Goal: Task Accomplishment & Management: Use online tool/utility

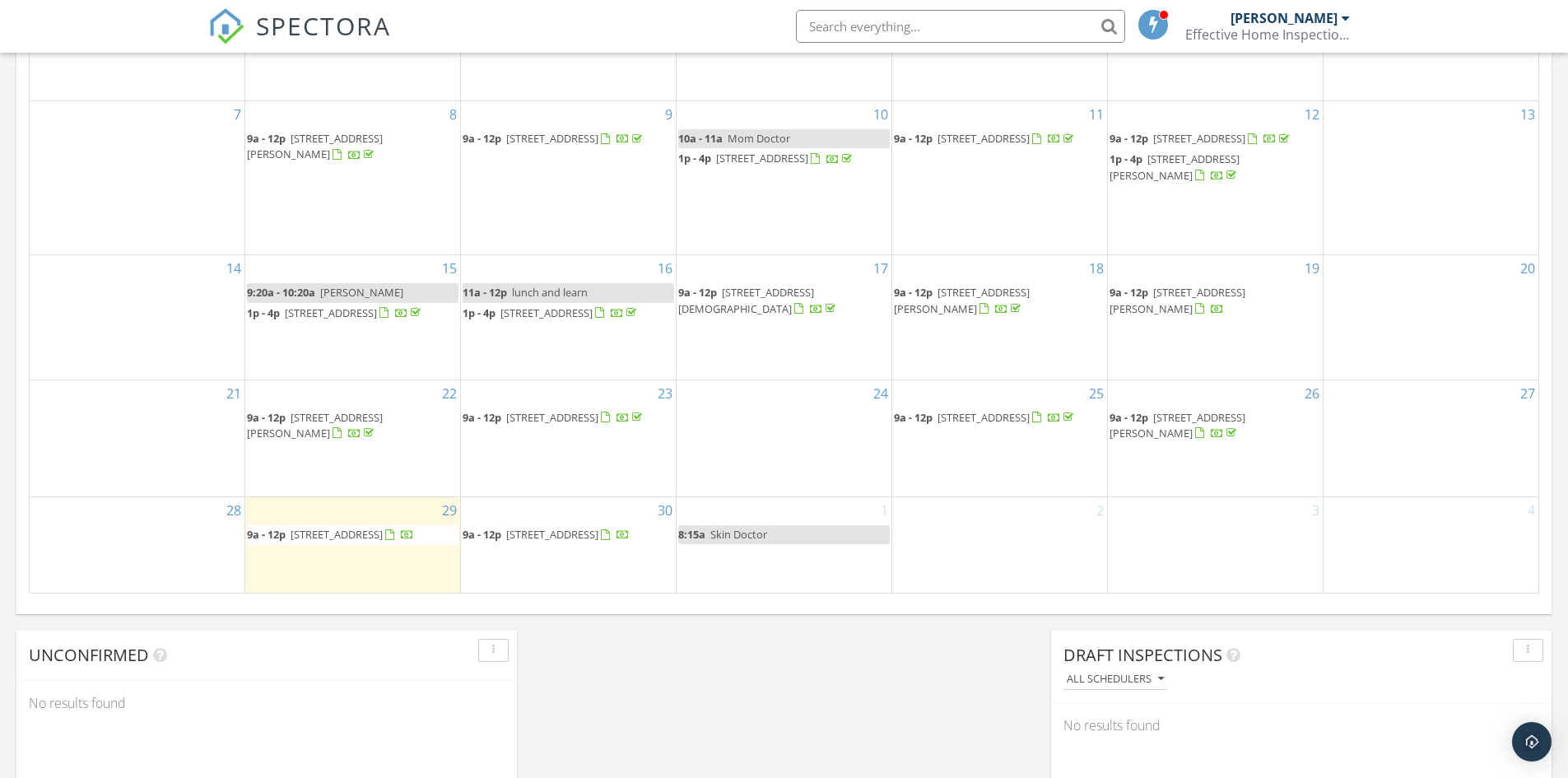
scroll to position [1152, 0]
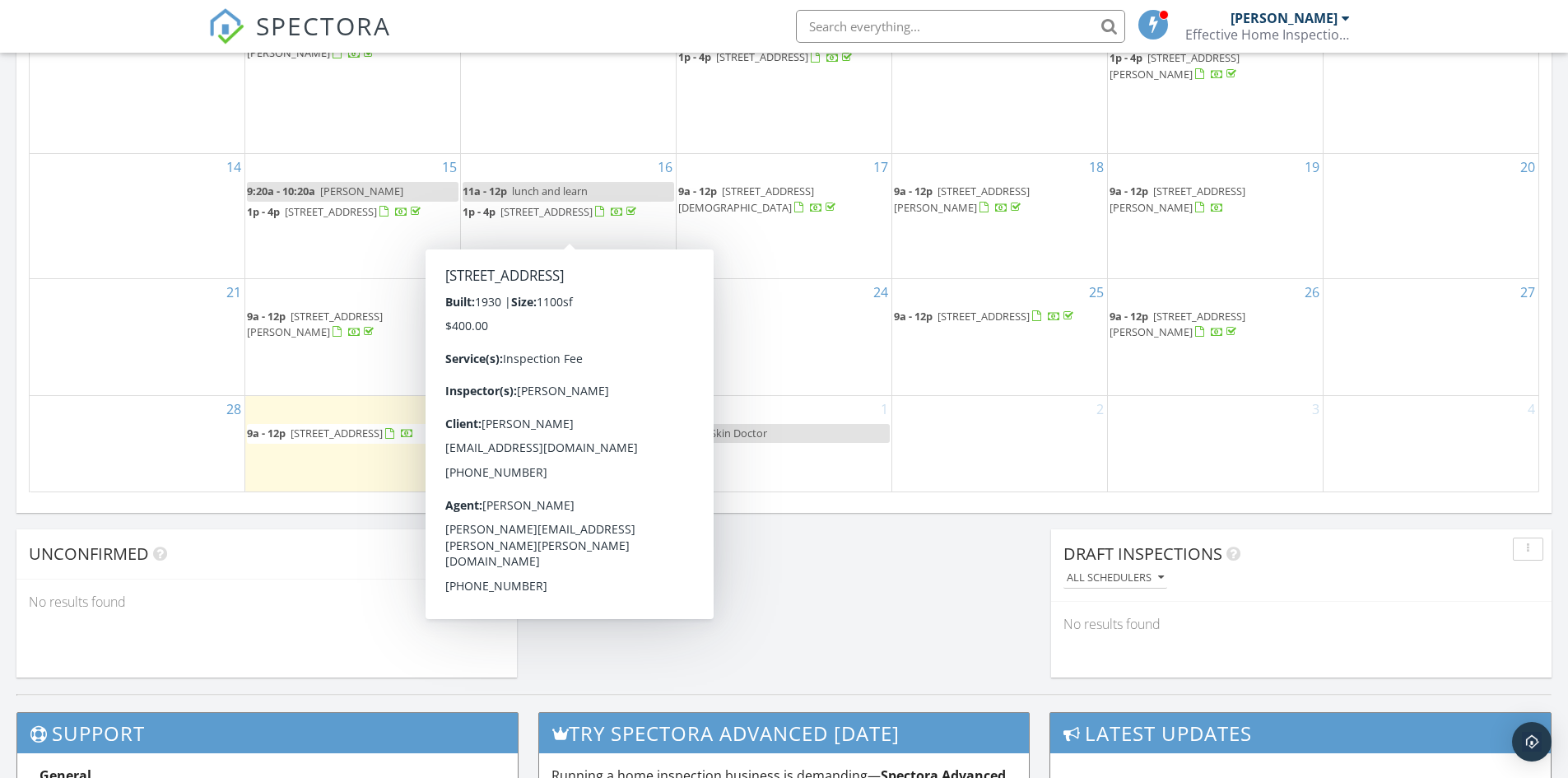
click at [978, 446] on div "2" at bounding box center [999, 443] width 215 height 95
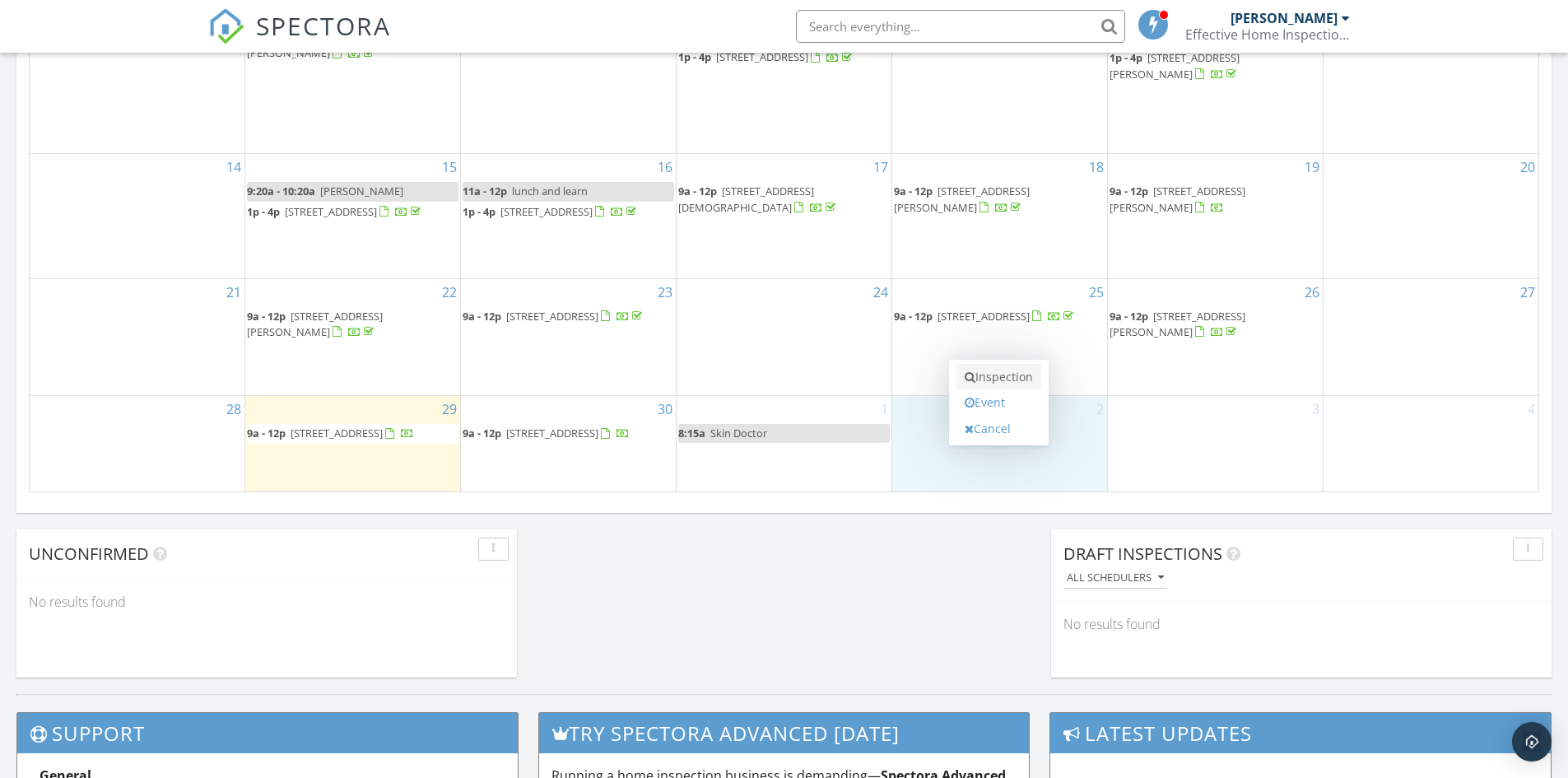
click at [1004, 373] on link "Inspection" at bounding box center [998, 376] width 84 height 26
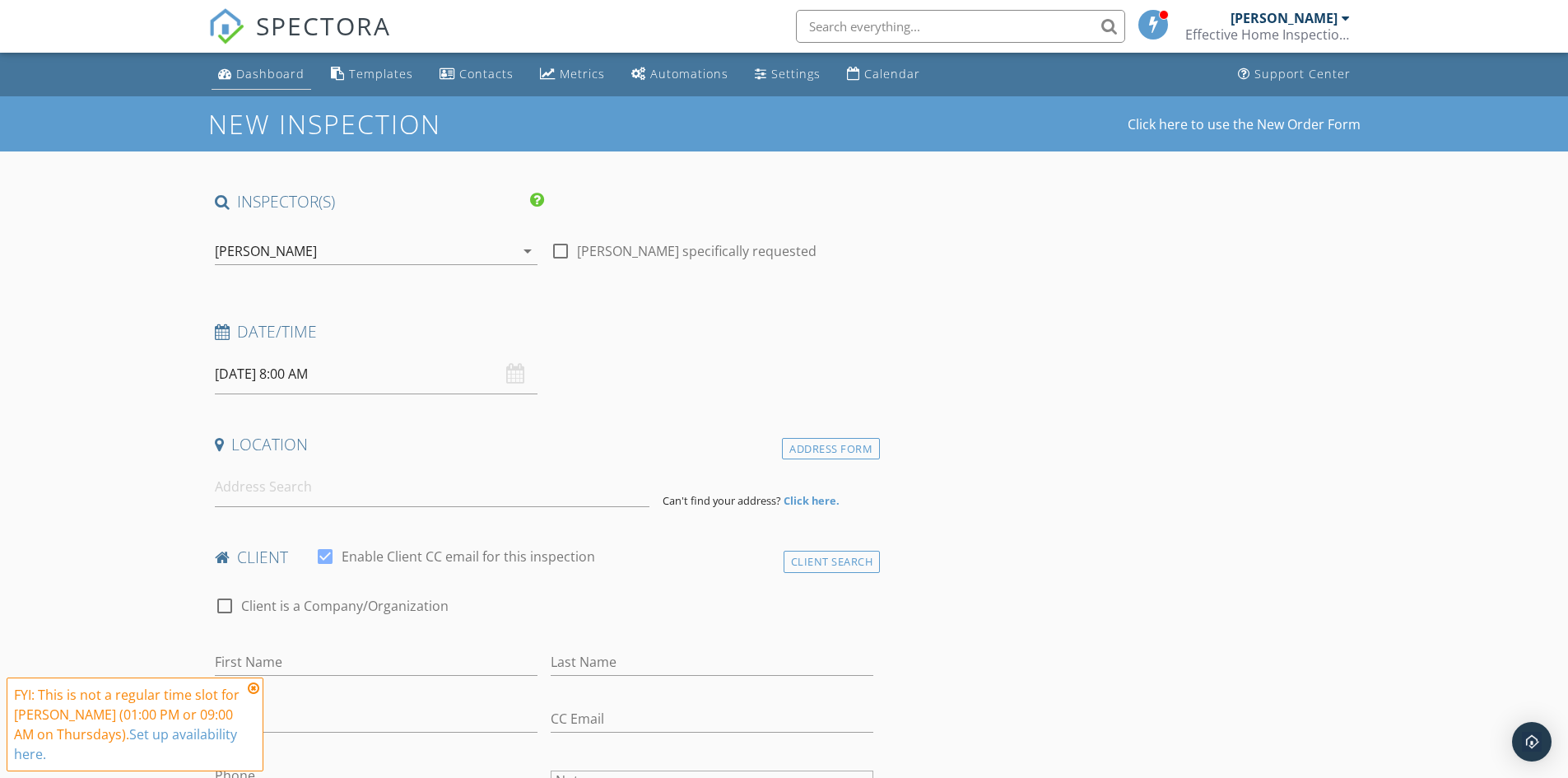
click at [273, 81] on div "Dashboard" at bounding box center [270, 73] width 68 height 15
click at [258, 72] on div "Dashboard" at bounding box center [270, 73] width 68 height 15
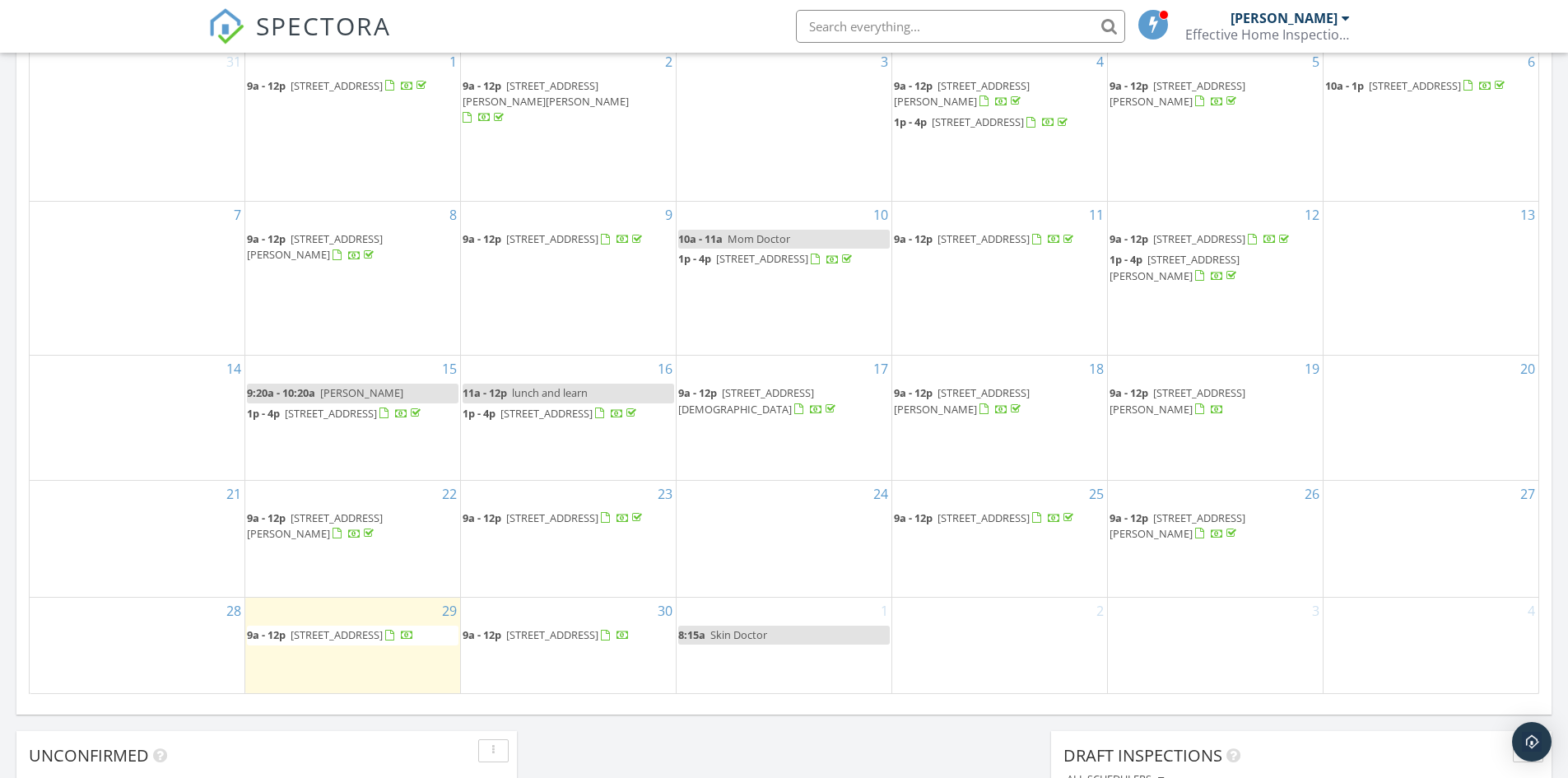
scroll to position [1192, 0]
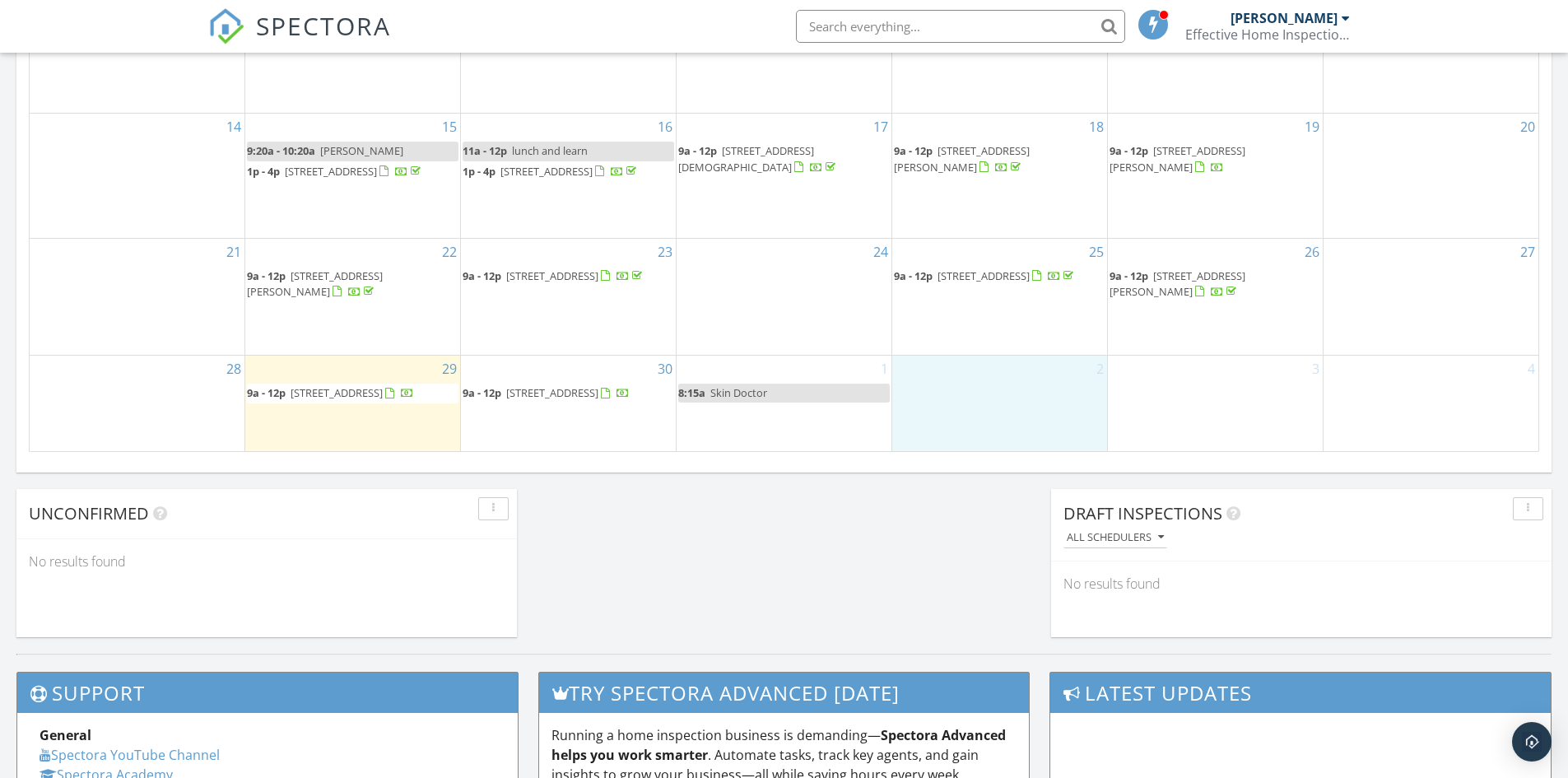
click at [995, 393] on div "2" at bounding box center [999, 403] width 215 height 95
click at [1008, 322] on link "Inspection" at bounding box center [998, 324] width 84 height 26
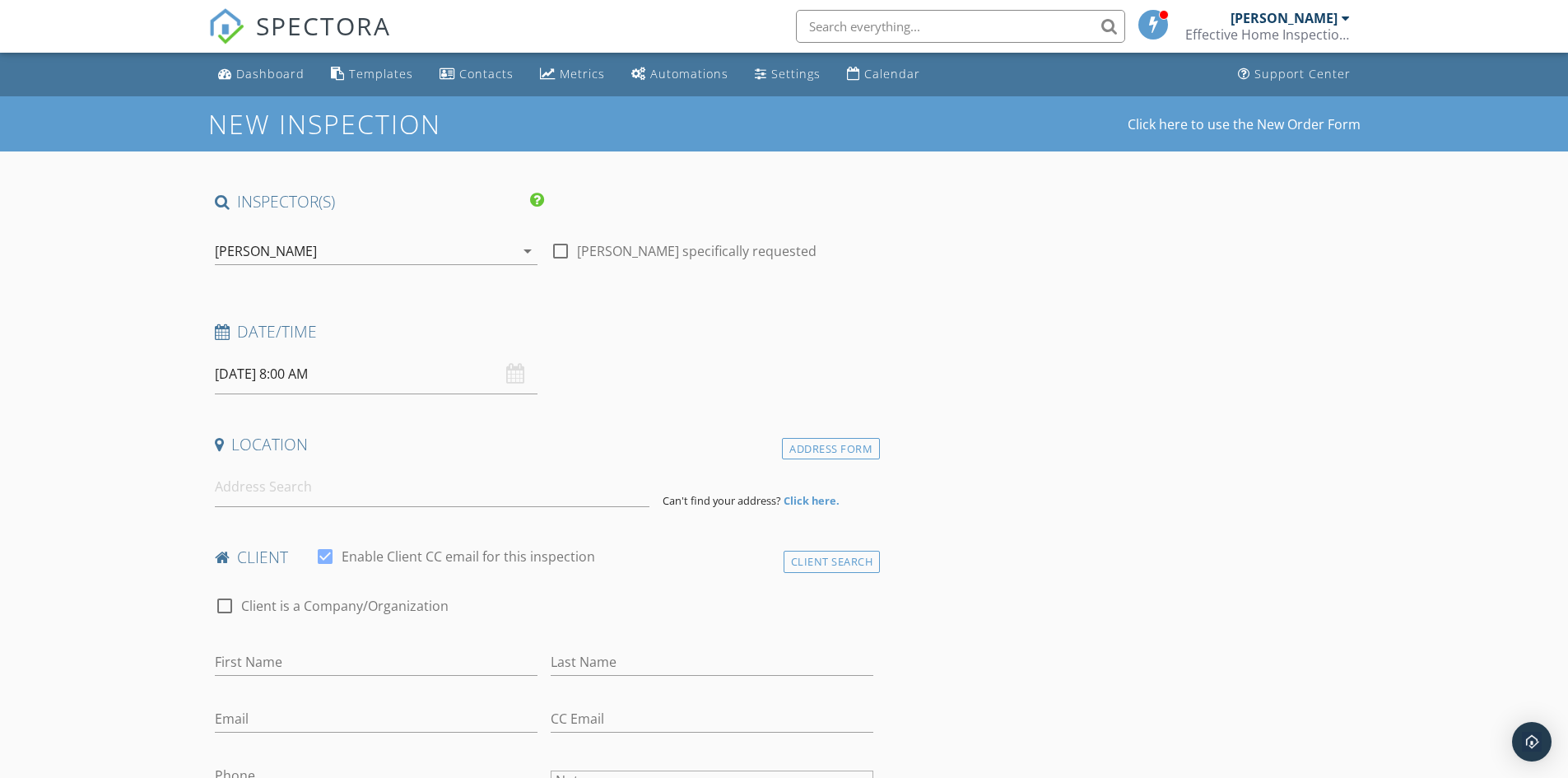
click at [344, 374] on input "10/02/2025 8:00 AM" at bounding box center [376, 374] width 323 height 40
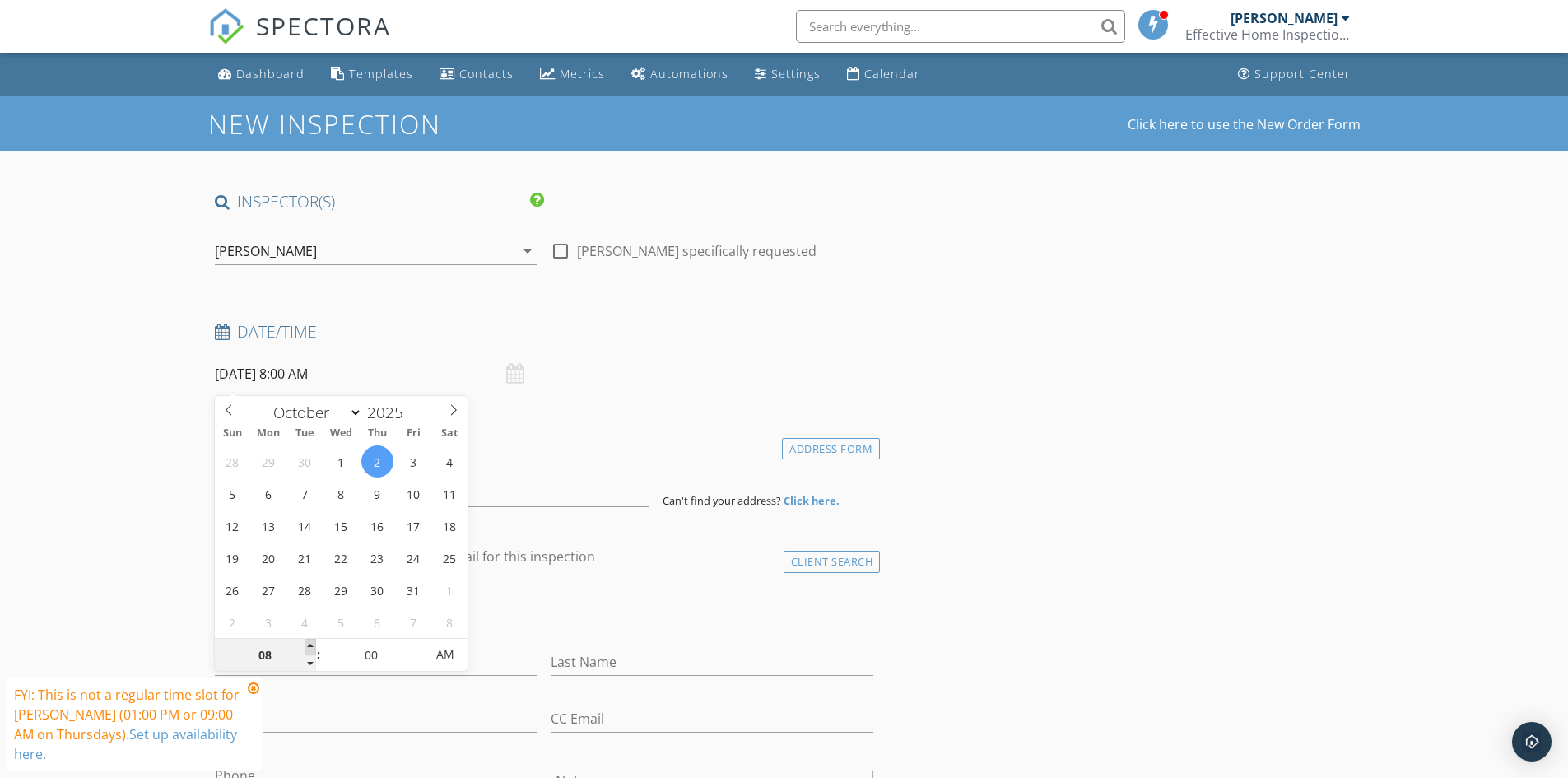
type input "09"
type input "10/02/2025 9:00 AM"
click at [310, 647] on span at bounding box center [310, 647] width 12 height 16
click at [254, 686] on icon at bounding box center [253, 688] width 12 height 14
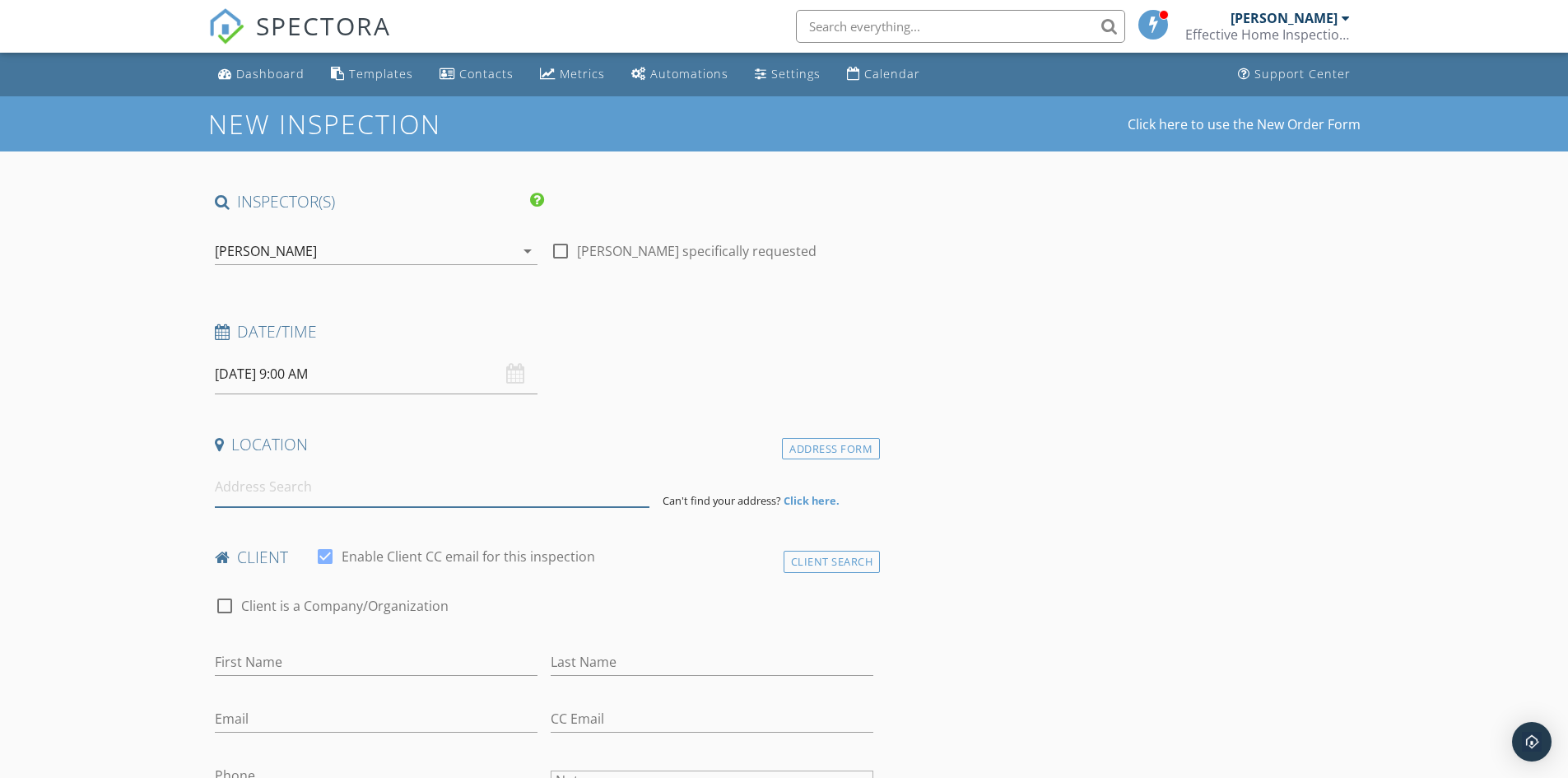
click at [269, 481] on input at bounding box center [432, 487] width 434 height 40
paste input "409 Brooklea Cir, Bluff City, TN 37618"
type input "409 Brooklea Cir, Bluff City, TN 37618, USA"
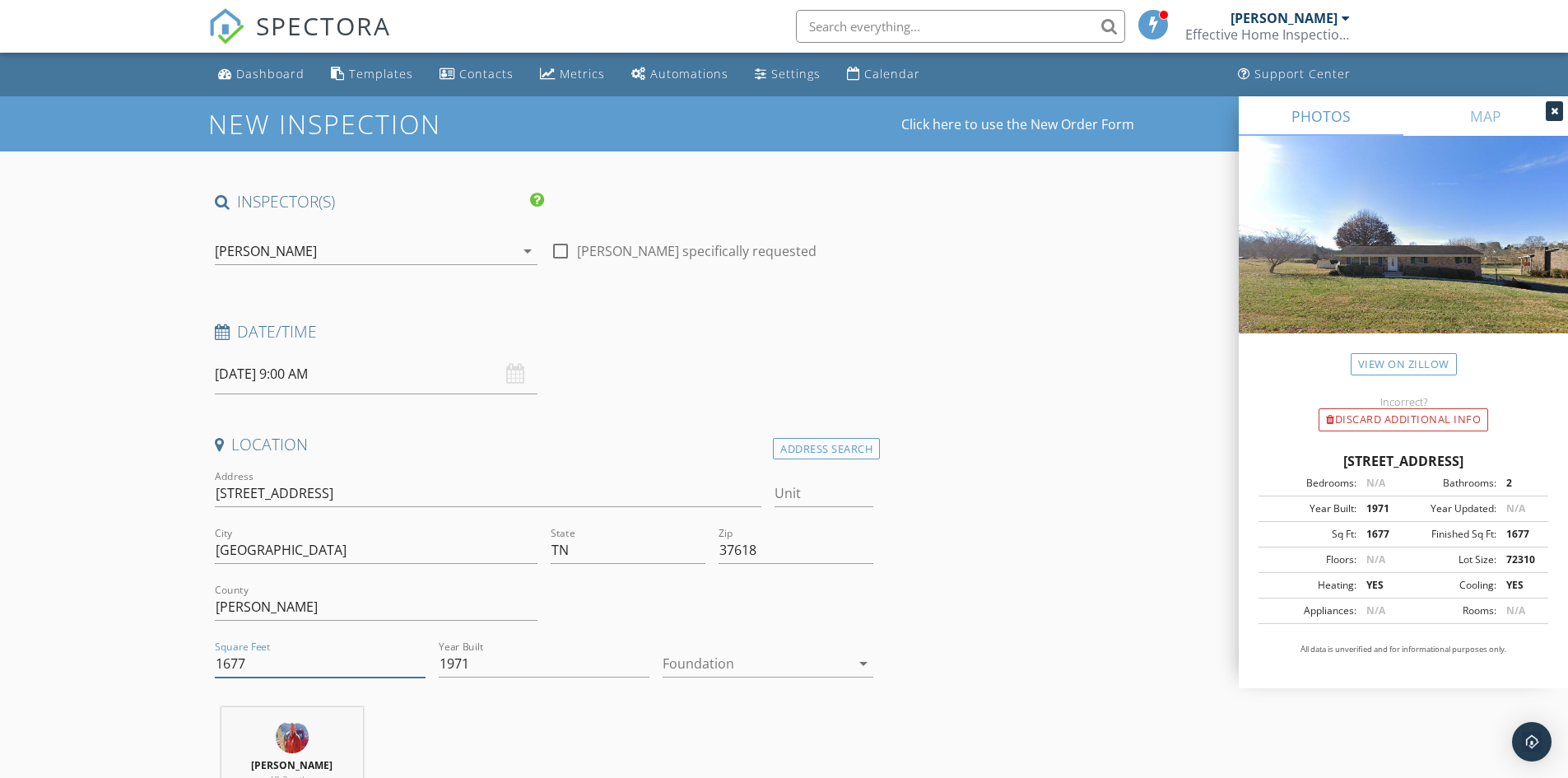
click at [298, 656] on input "1677" at bounding box center [320, 664] width 210 height 27
type input "1"
type input "2033"
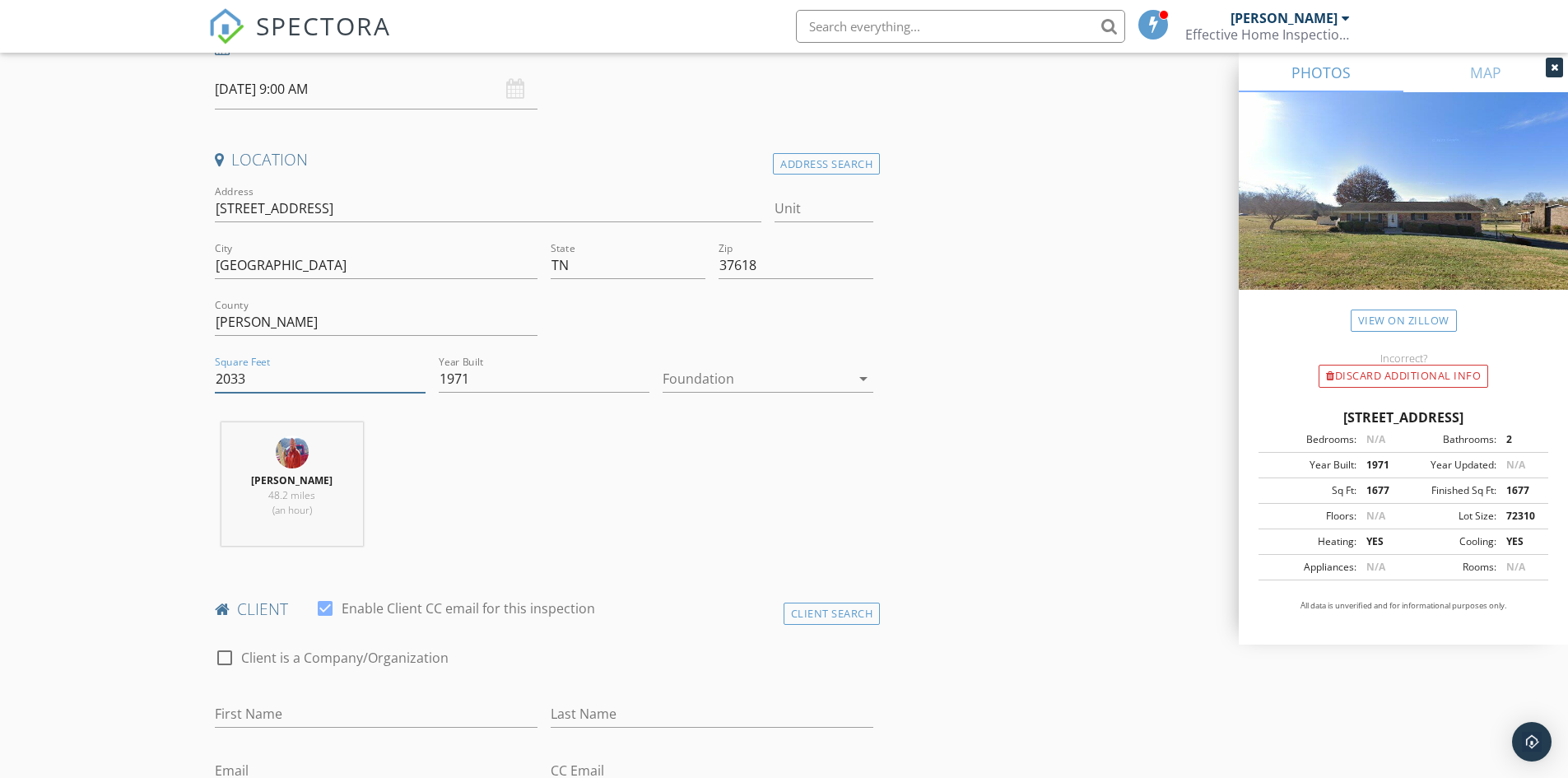
scroll to position [329, 0]
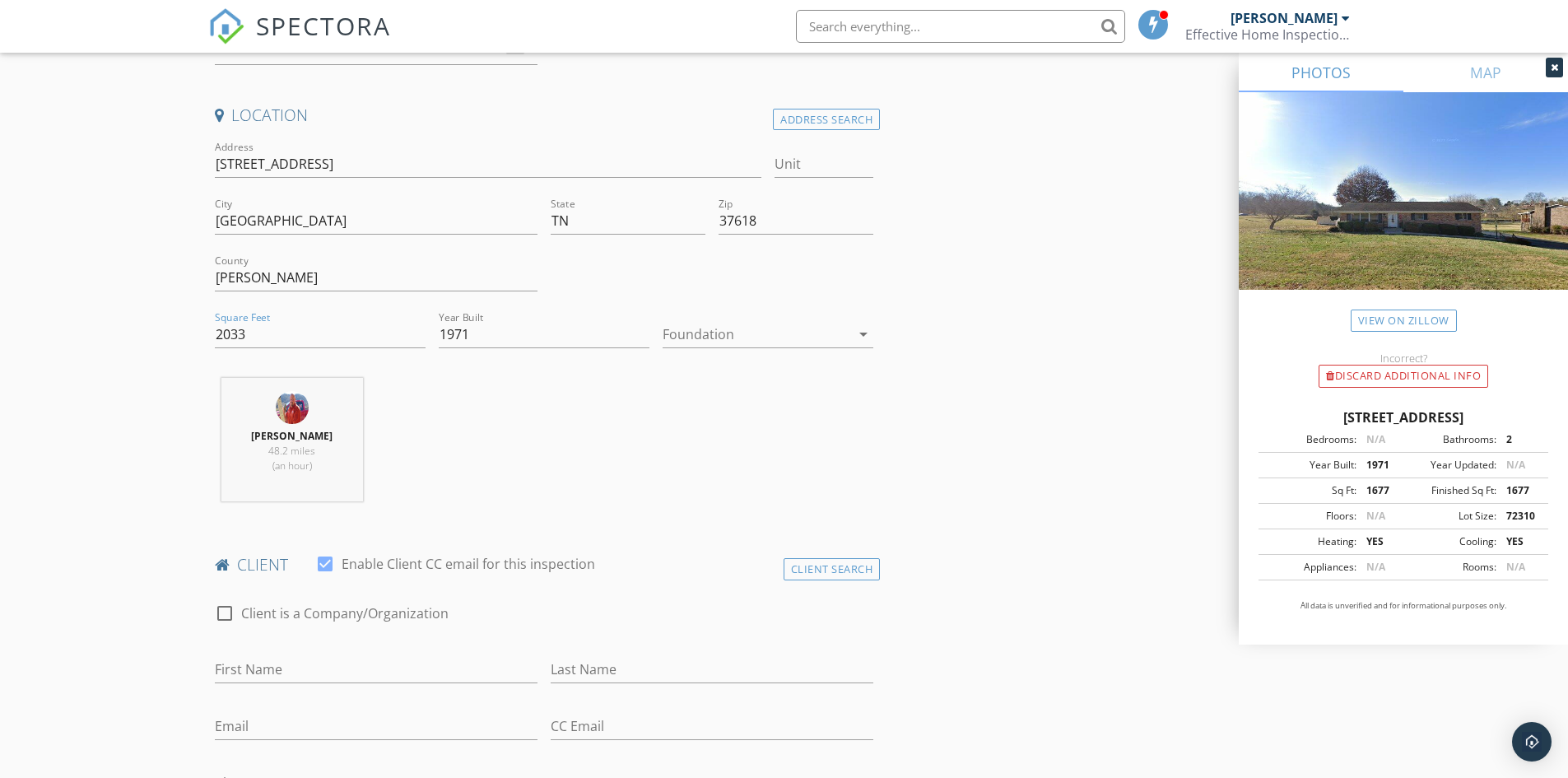
click at [699, 344] on div at bounding box center [756, 334] width 188 height 26
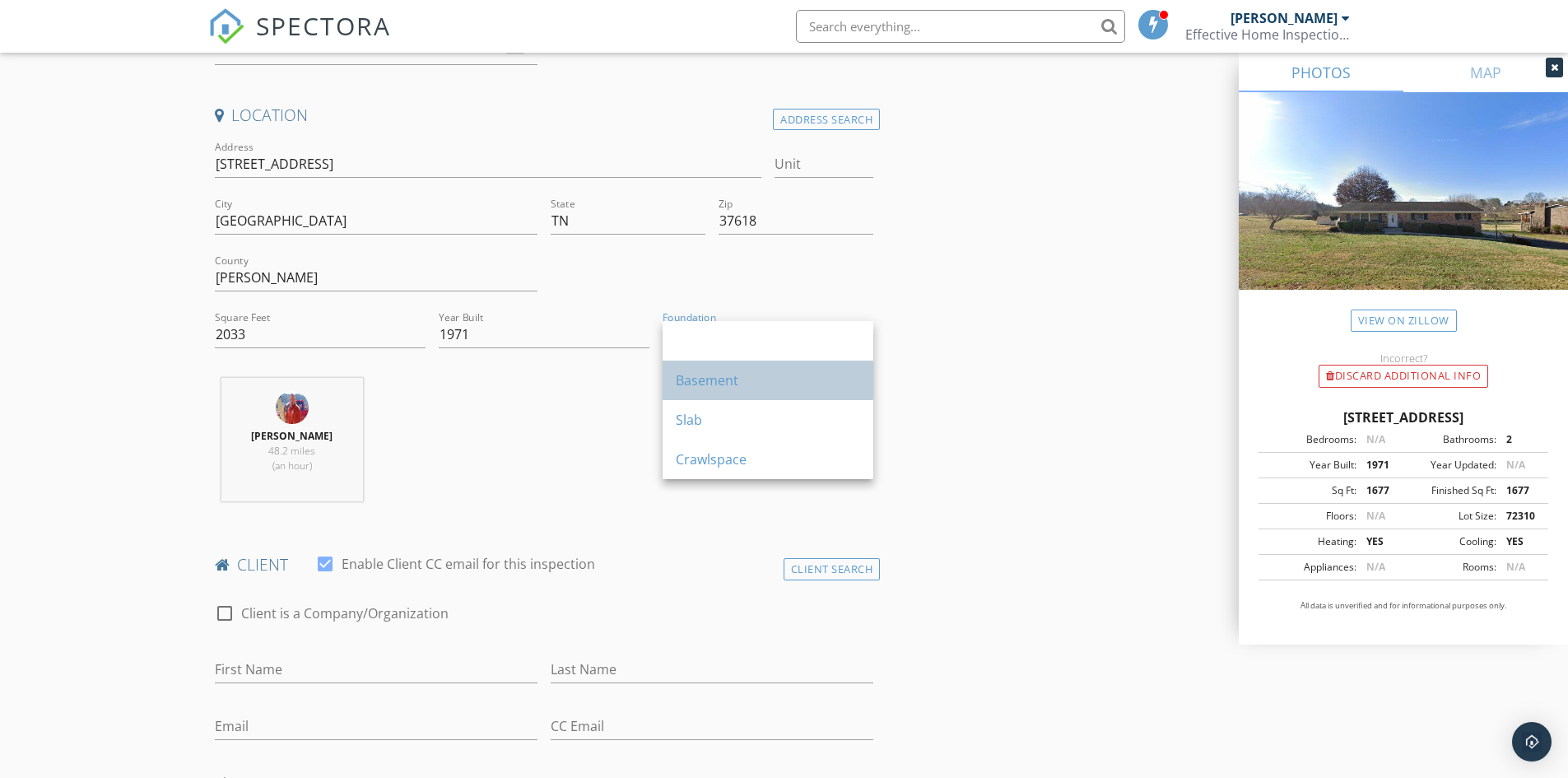
click at [693, 376] on div "Basement" at bounding box center [767, 380] width 184 height 20
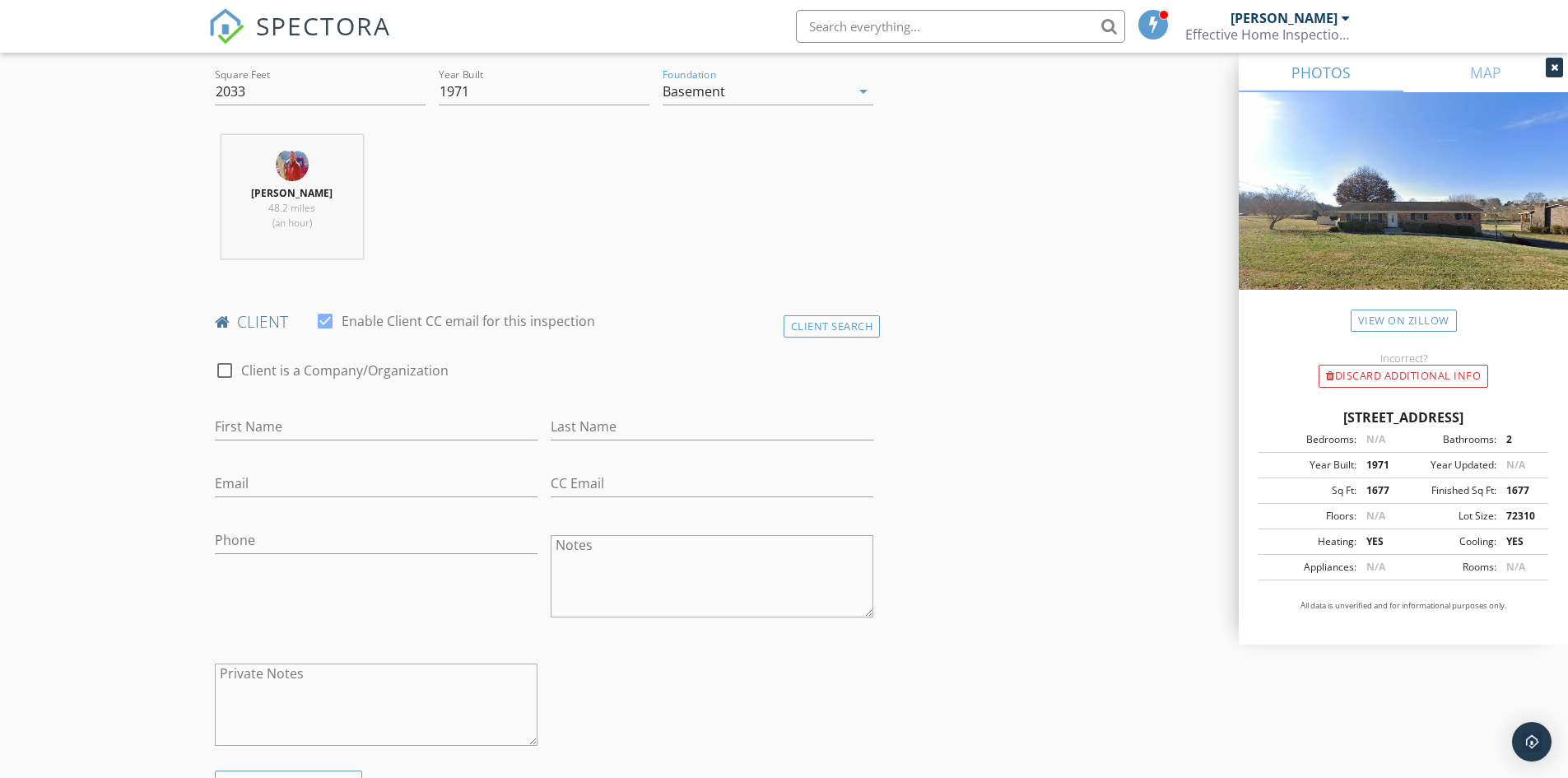
scroll to position [576, 0]
drag, startPoint x: 816, startPoint y: 325, endPoint x: 794, endPoint y: 339, distance: 26.1
click at [816, 326] on div "Client Search" at bounding box center [832, 322] width 97 height 23
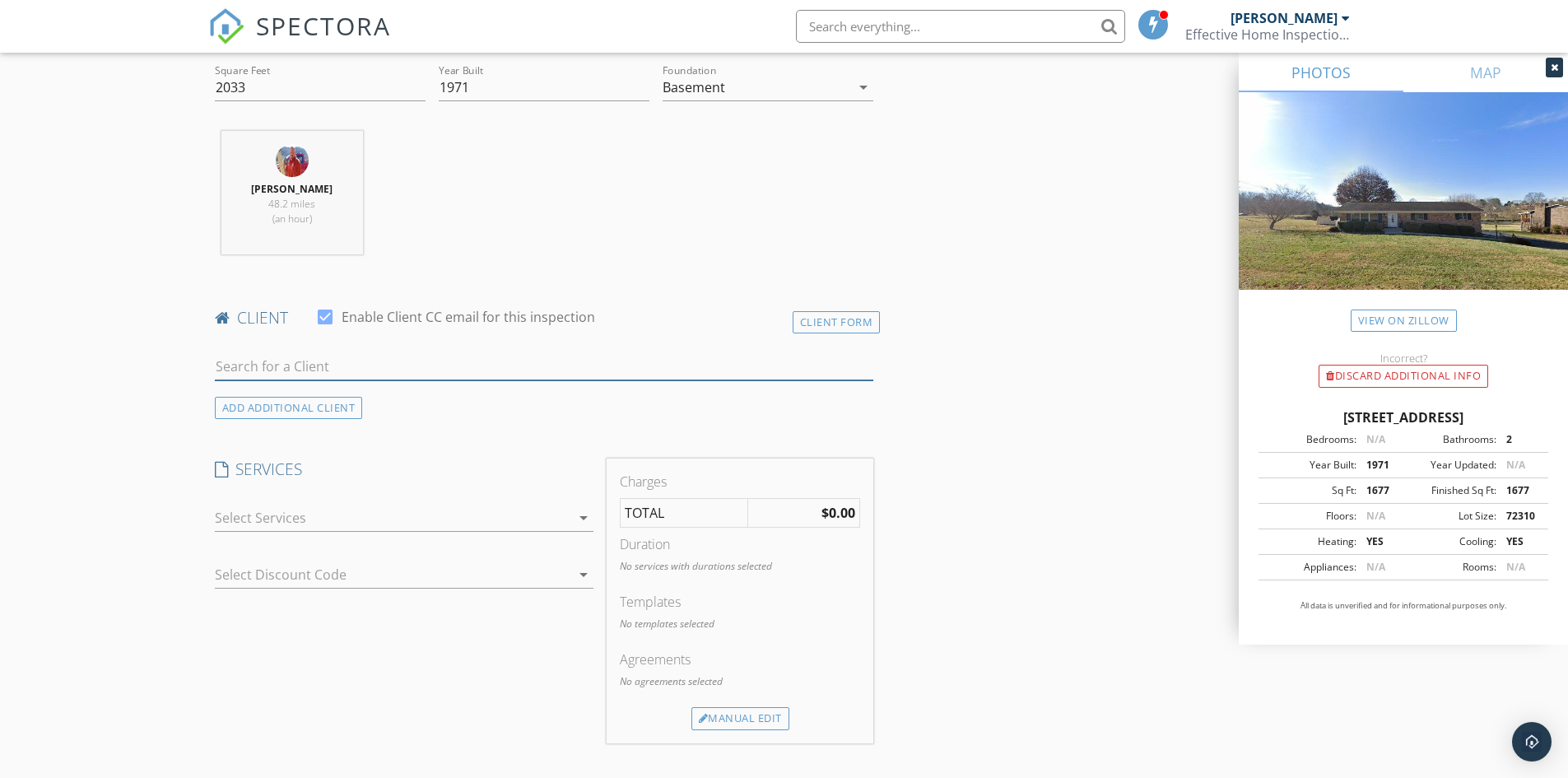
click at [290, 370] on input "text" at bounding box center [544, 366] width 659 height 27
type input "john kin"
click at [325, 406] on div "sfcrvn@gmail.com" at bounding box center [345, 413] width 166 height 14
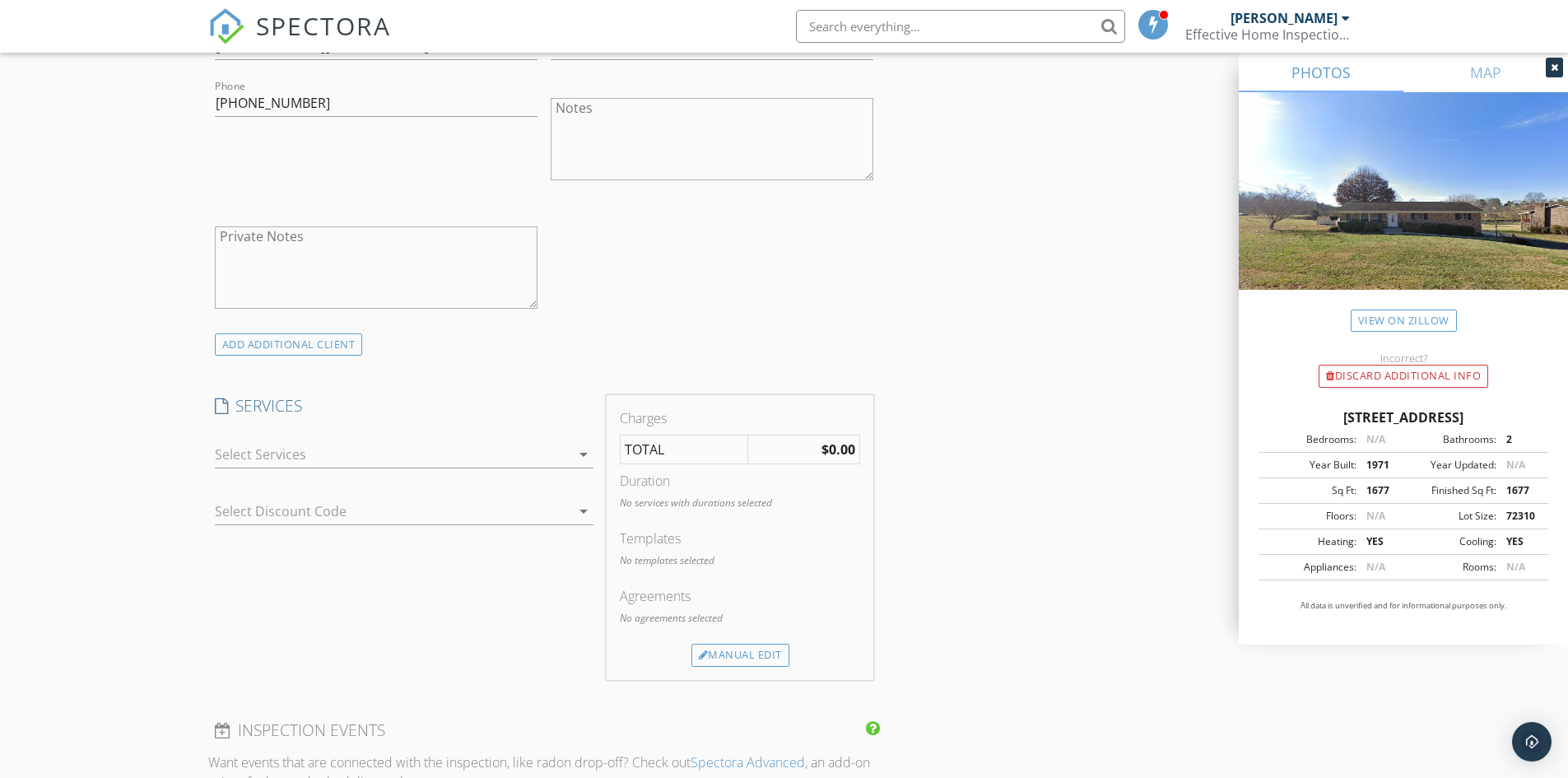
scroll to position [1070, 0]
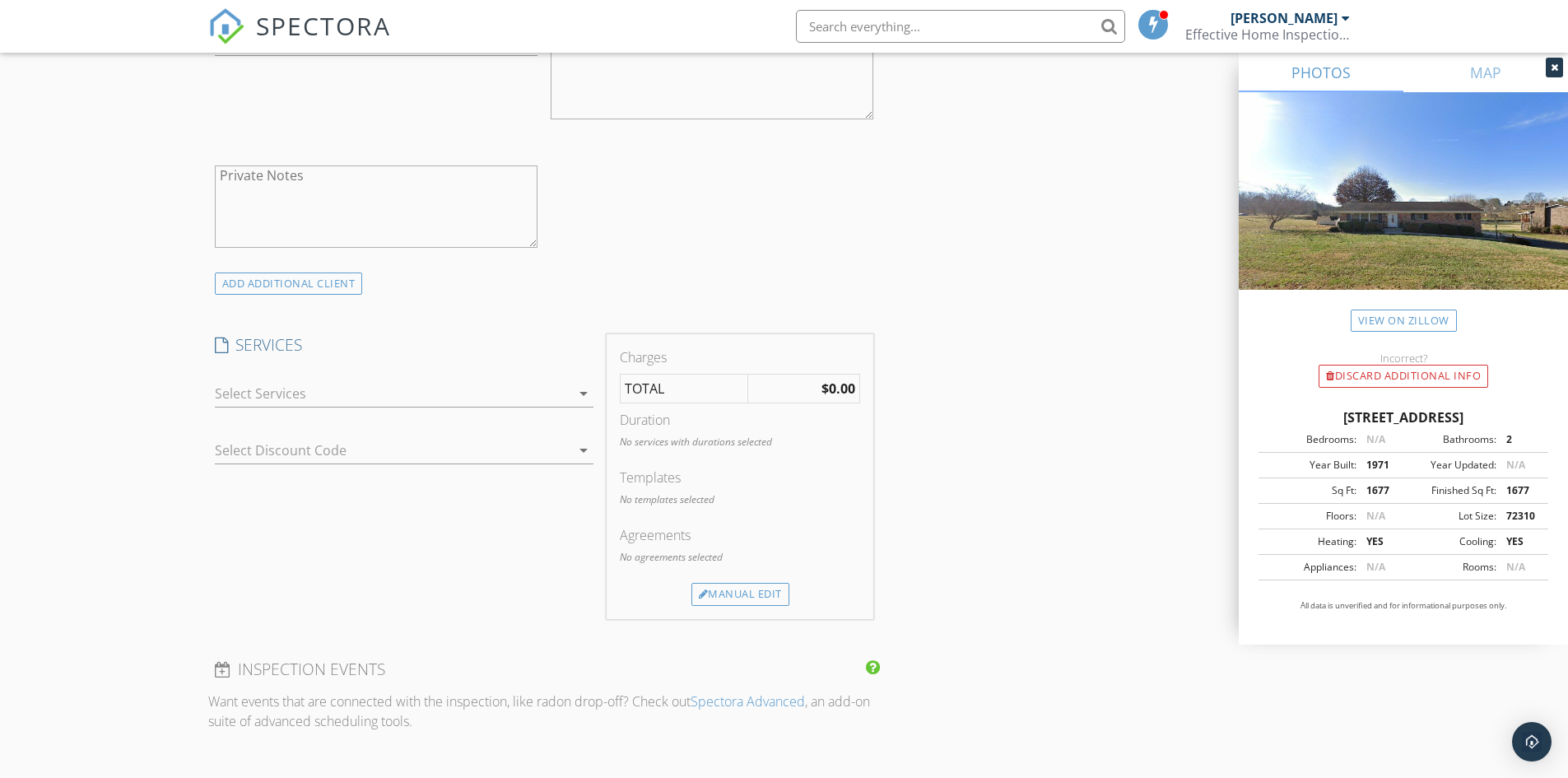
click at [316, 394] on div at bounding box center [393, 393] width 355 height 26
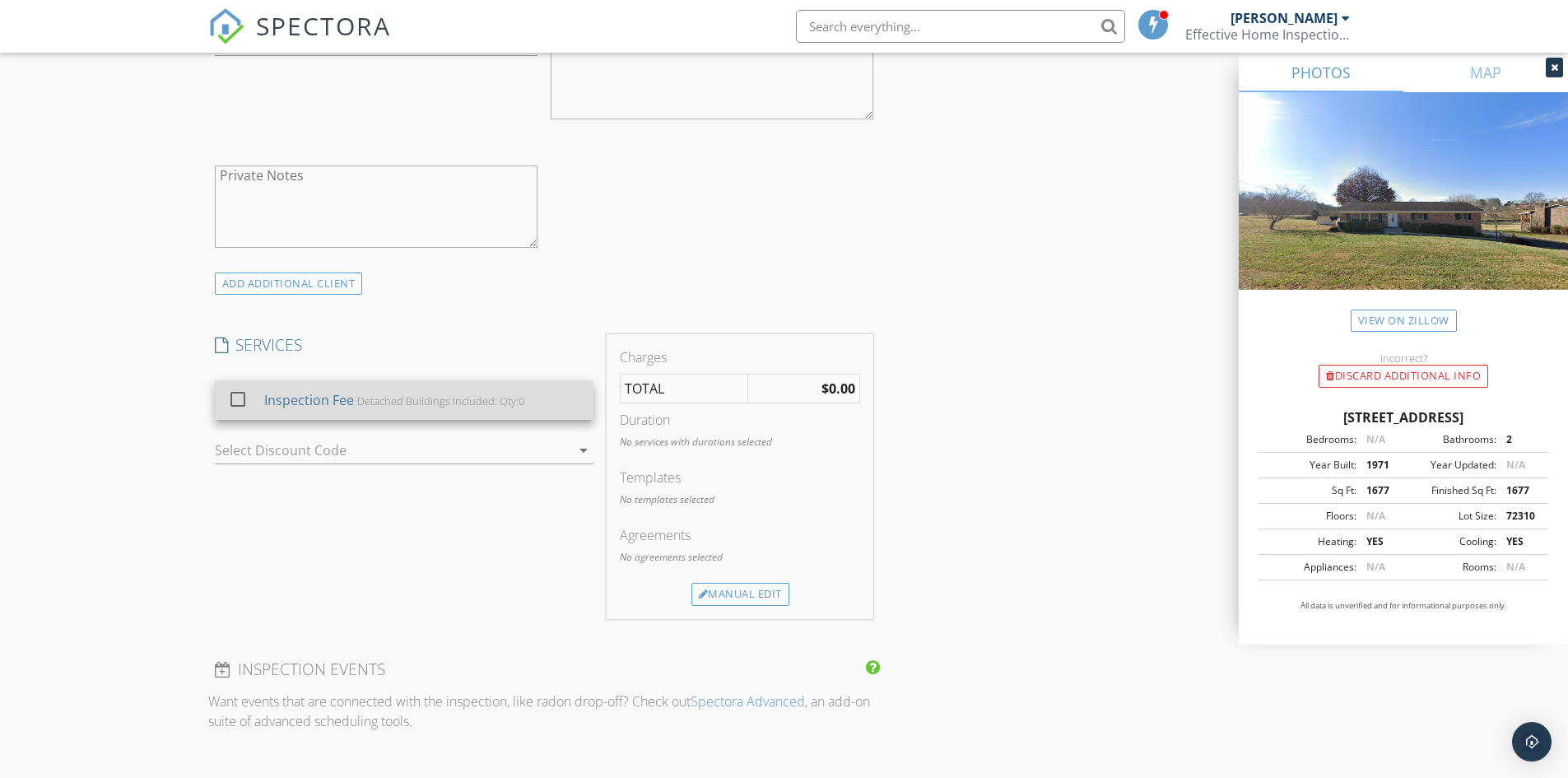
click at [316, 402] on div "Inspection Fee" at bounding box center [307, 400] width 90 height 20
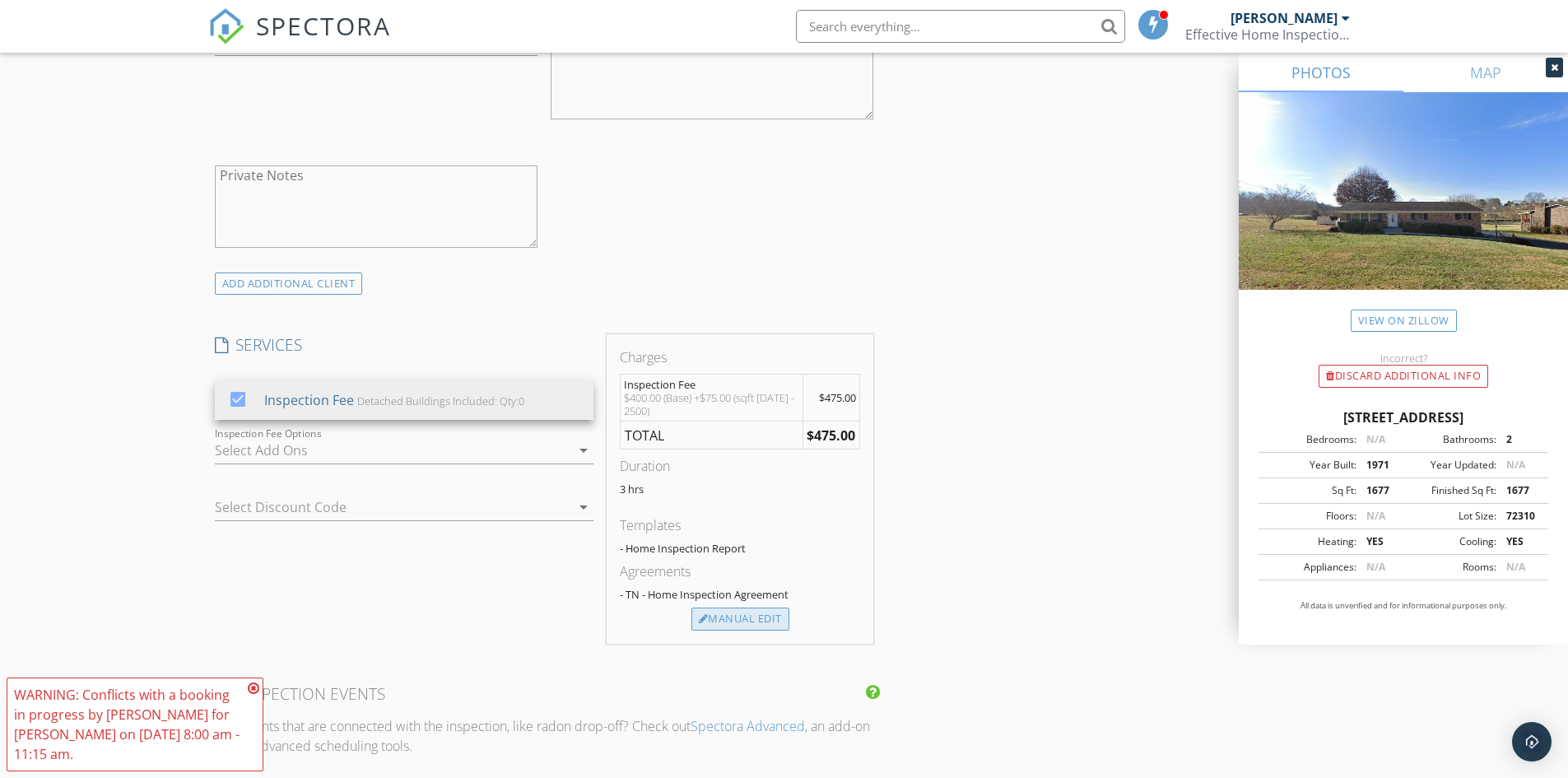
click at [712, 618] on div "Manual Edit" at bounding box center [740, 618] width 98 height 23
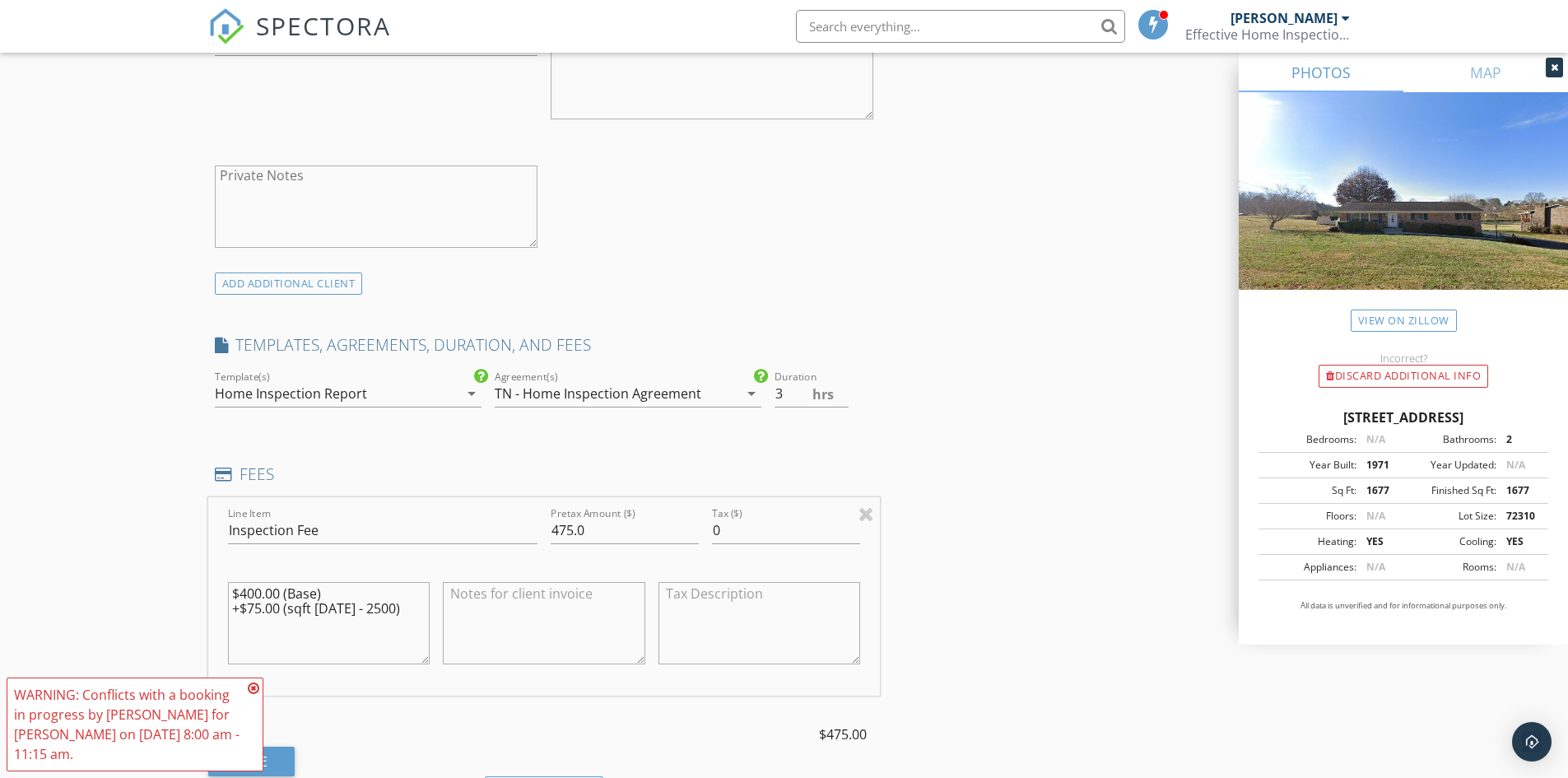
click at [491, 622] on textarea at bounding box center [543, 623] width 202 height 83
drag, startPoint x: 474, startPoint y: 611, endPoint x: 466, endPoint y: 666, distance: 55.6
click at [469, 688] on div "Line Item Inspection Fee Pretax Amount ($) 475.0 Tax ($) 0 $400.00 (Base) +$75.…" at bounding box center [545, 637] width 673 height 279
click at [478, 618] on textarea "Discounted $50 Paind applied from" at bounding box center [543, 623] width 202 height 83
click at [602, 611] on textarea "Discounted $50 Payment applied from" at bounding box center [543, 623] width 202 height 83
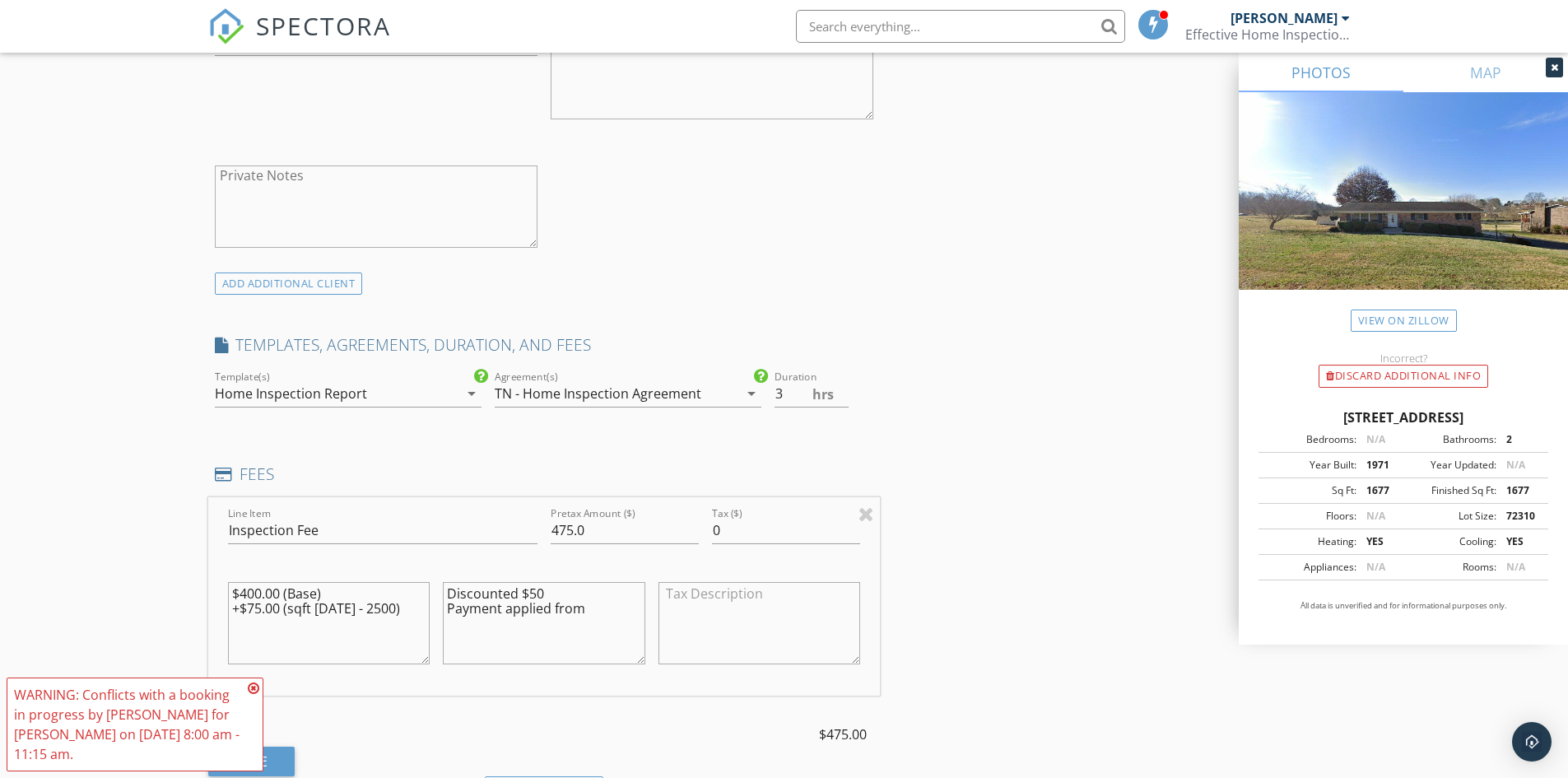
click at [589, 611] on textarea "Discounted $50 Payment applied from" at bounding box center [543, 623] width 202 height 83
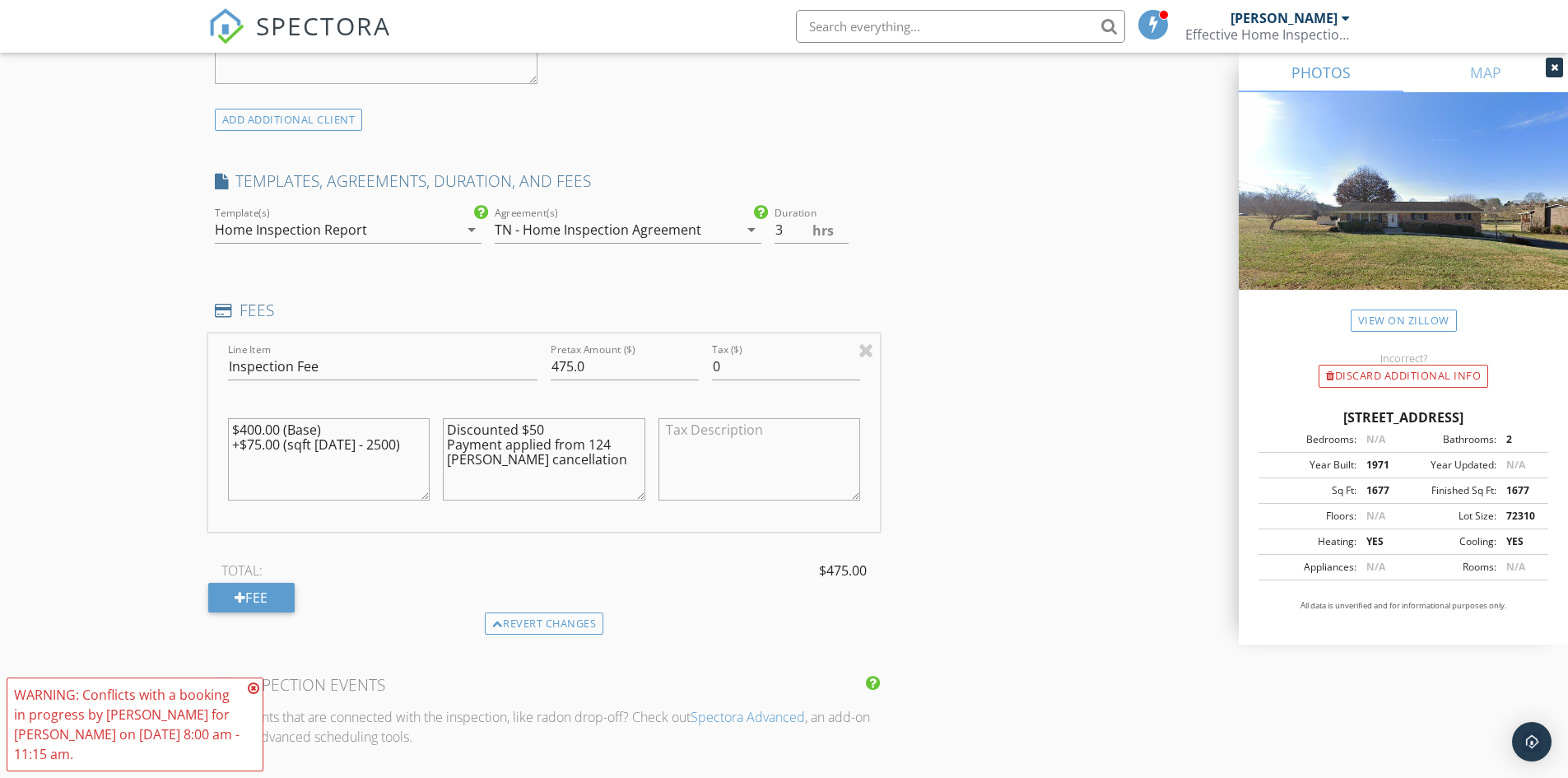
scroll to position [1235, 0]
type textarea "Discounted $50 Payment applied from 124 Zeb Grindstaff cancellation"
drag, startPoint x: 587, startPoint y: 362, endPoint x: 469, endPoint y: 356, distance: 118.2
click at [471, 355] on div "Line Item Inspection Fee Pretax Amount ($) 475.0 Tax ($) 0 $400.00 (Base) +$75.…" at bounding box center [545, 432] width 673 height 199
type input "425"
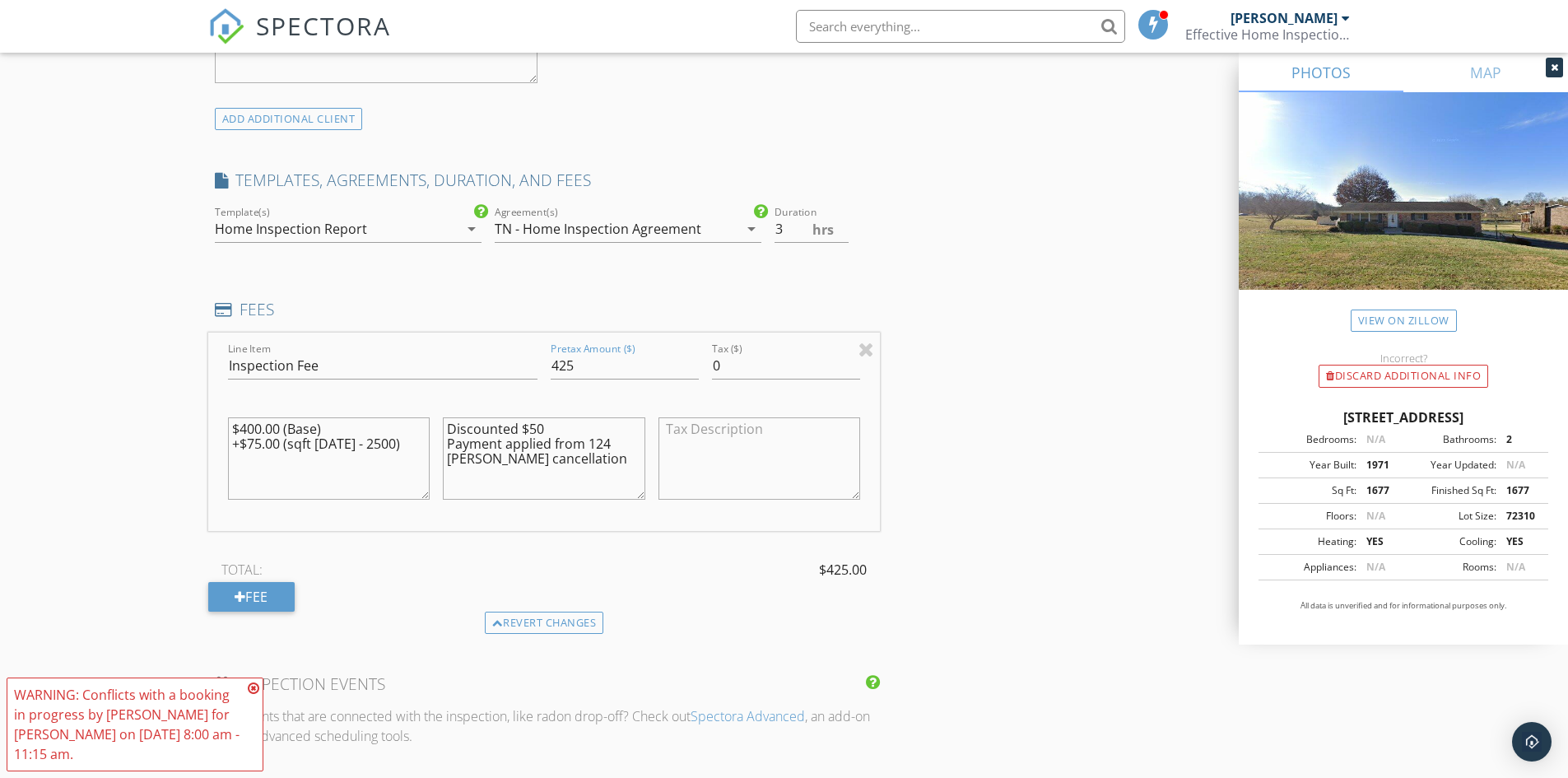
click at [578, 460] on textarea "Discounted $50 Payment applied from 124 Zeb Grindstaff cancellation" at bounding box center [543, 458] width 202 height 83
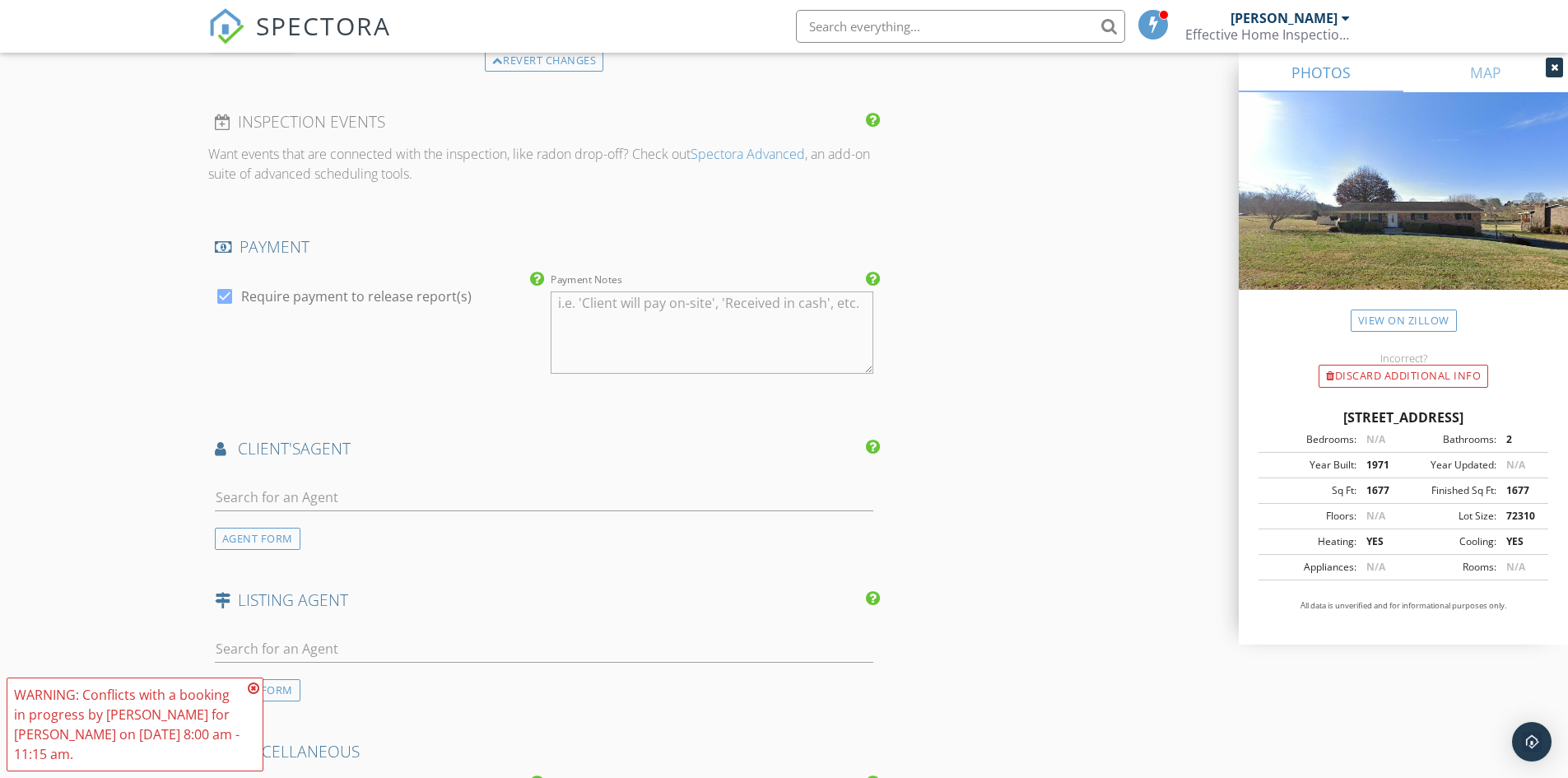
scroll to position [1811, 0]
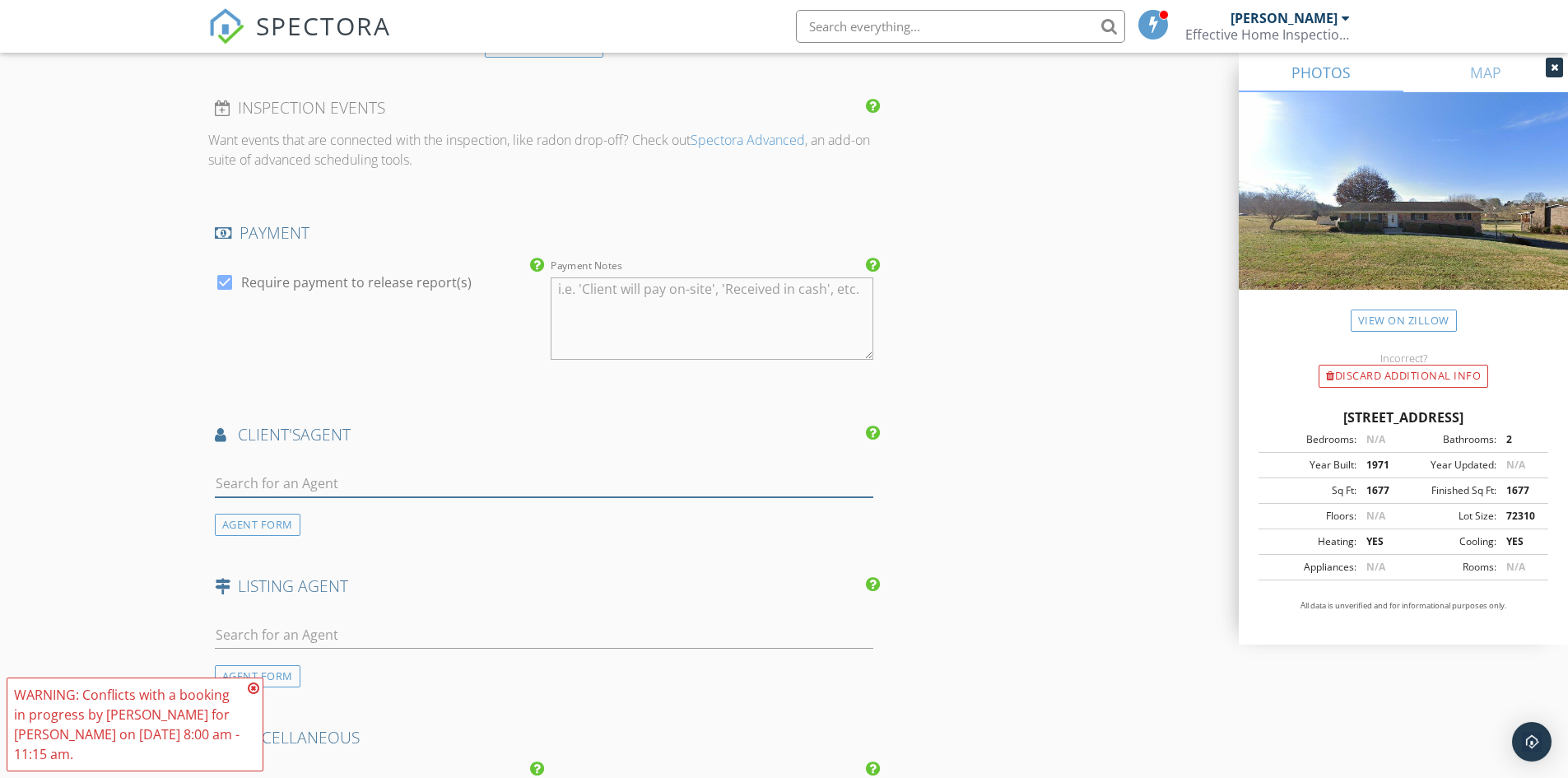
click at [386, 486] on input "text" at bounding box center [544, 483] width 659 height 27
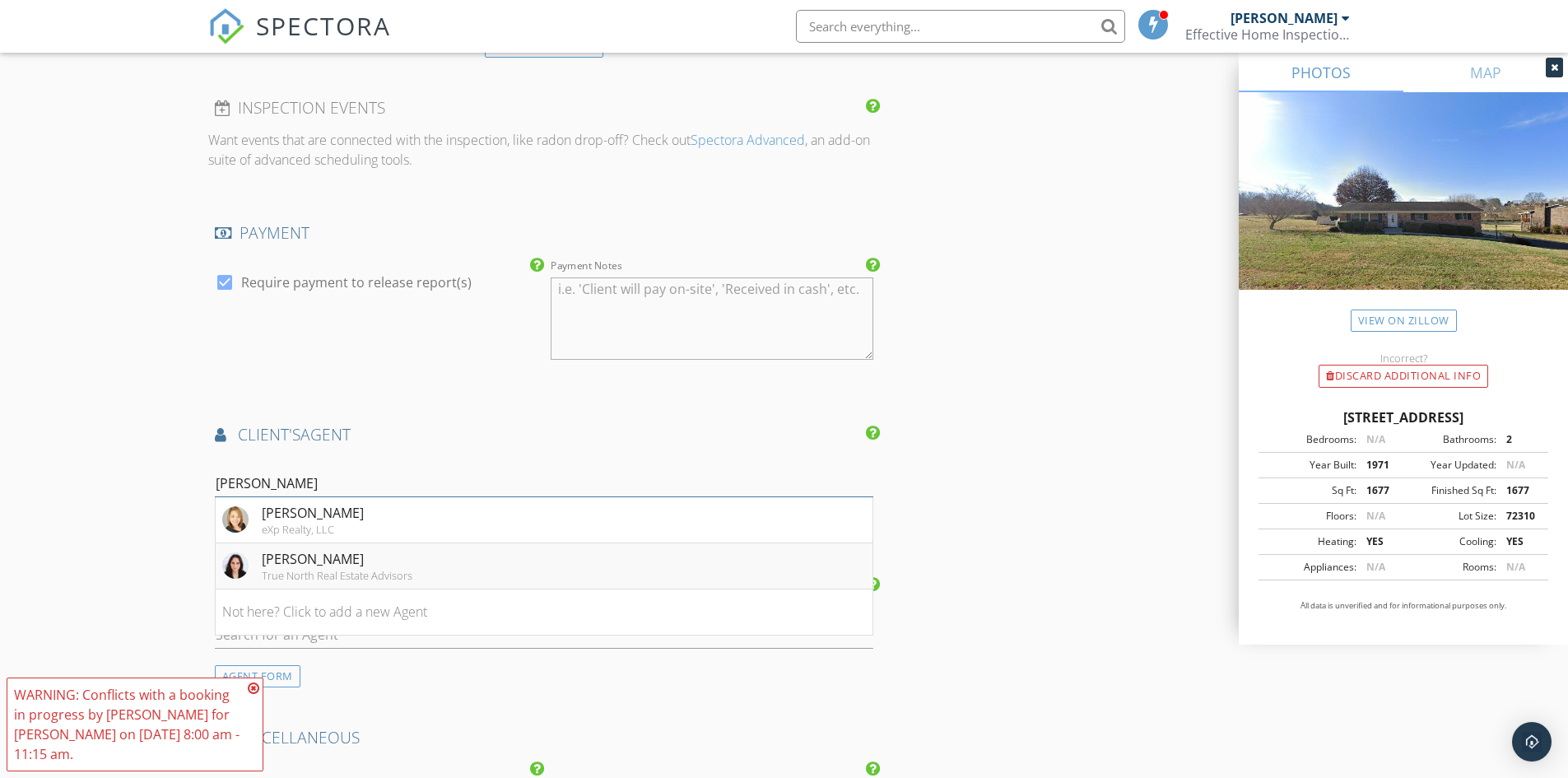
type input "paige"
click at [322, 569] on div "True North Real Estate Advisors" at bounding box center [337, 575] width 151 height 14
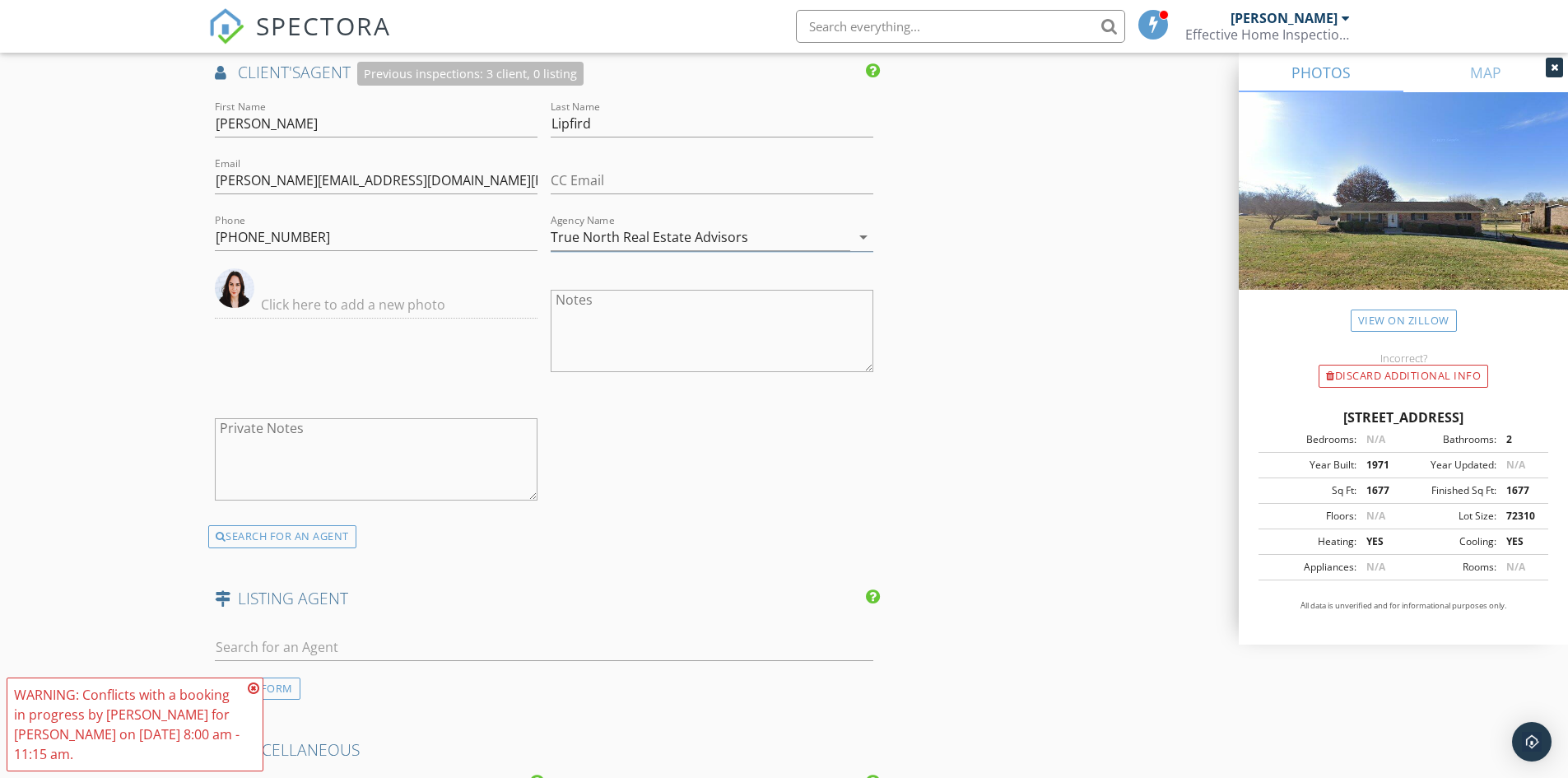
scroll to position [2222, 0]
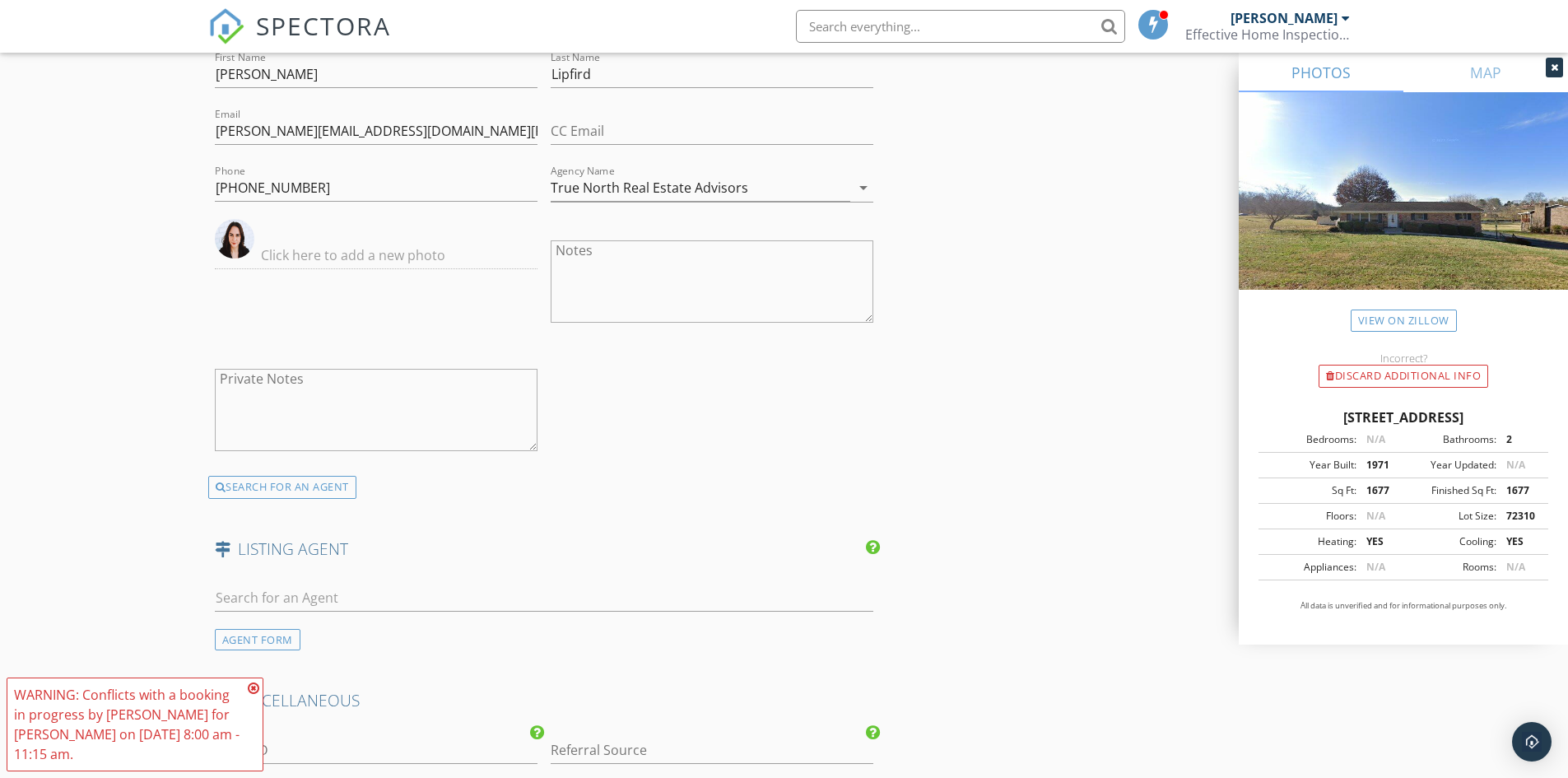
click at [254, 691] on icon at bounding box center [253, 688] width 12 height 14
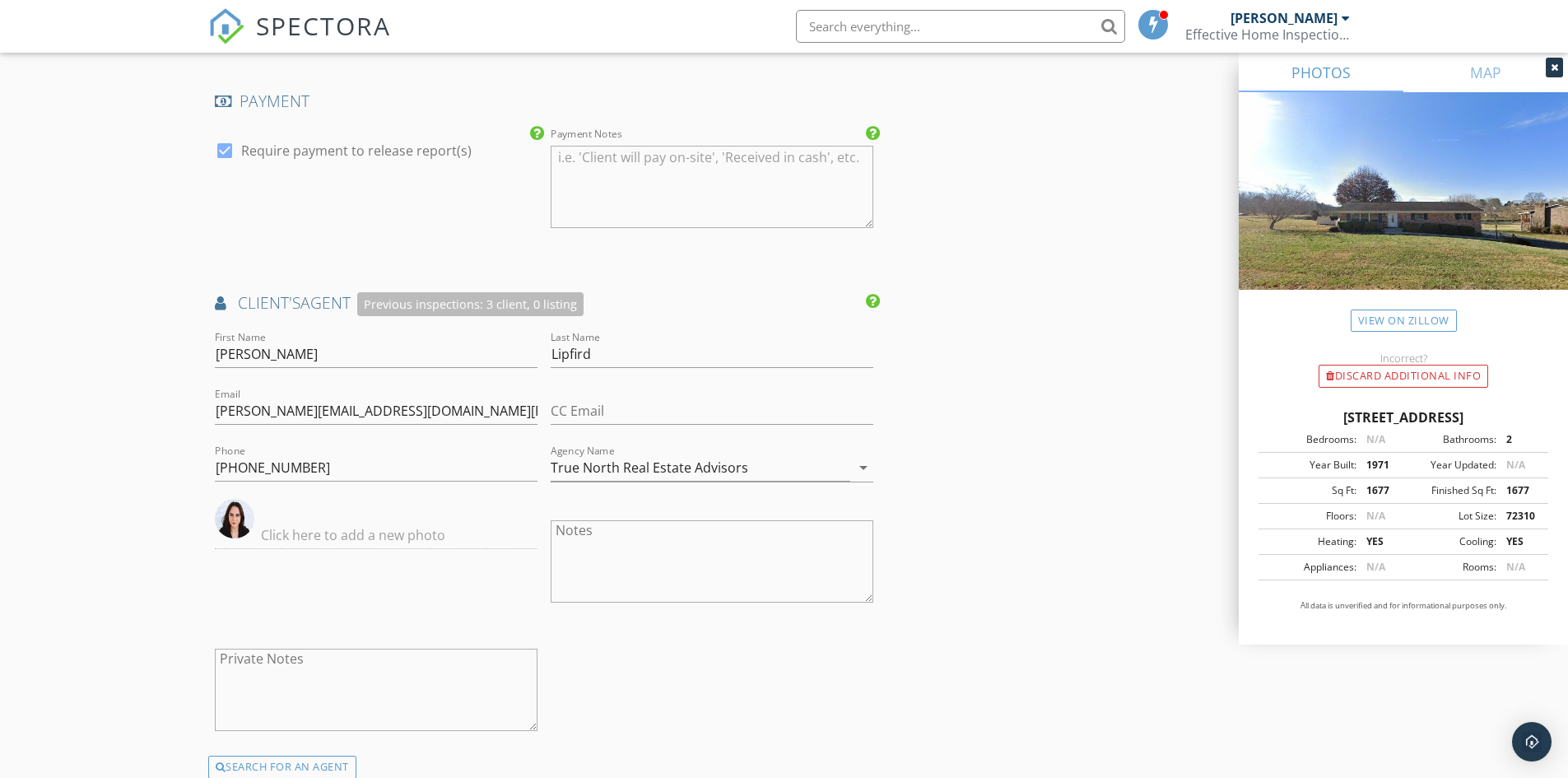
scroll to position [1893, 0]
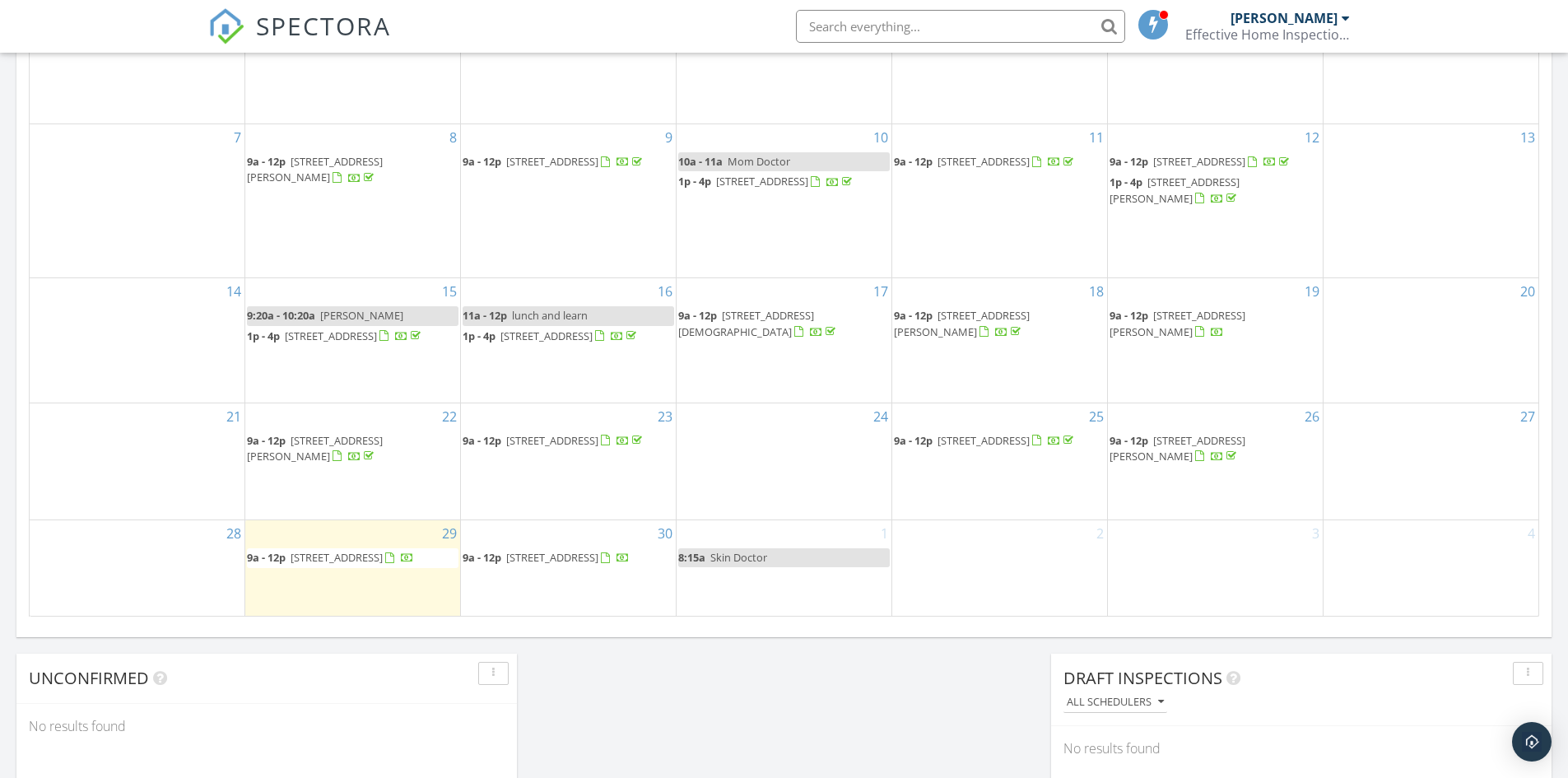
scroll to position [946, 0]
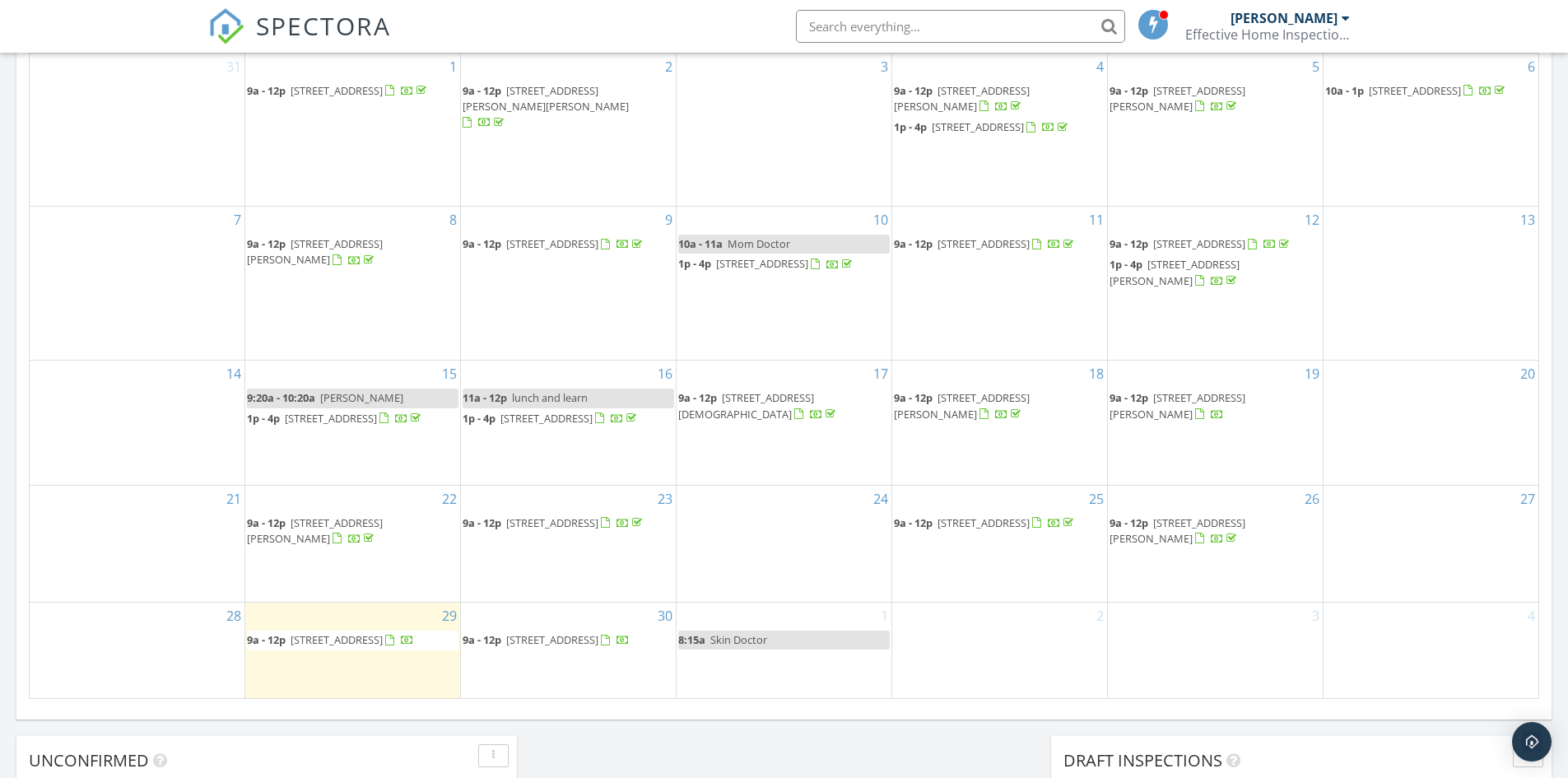
click at [978, 246] on span "102 Spring Hill Dr, Unicoi 37692" at bounding box center [984, 244] width 93 height 15
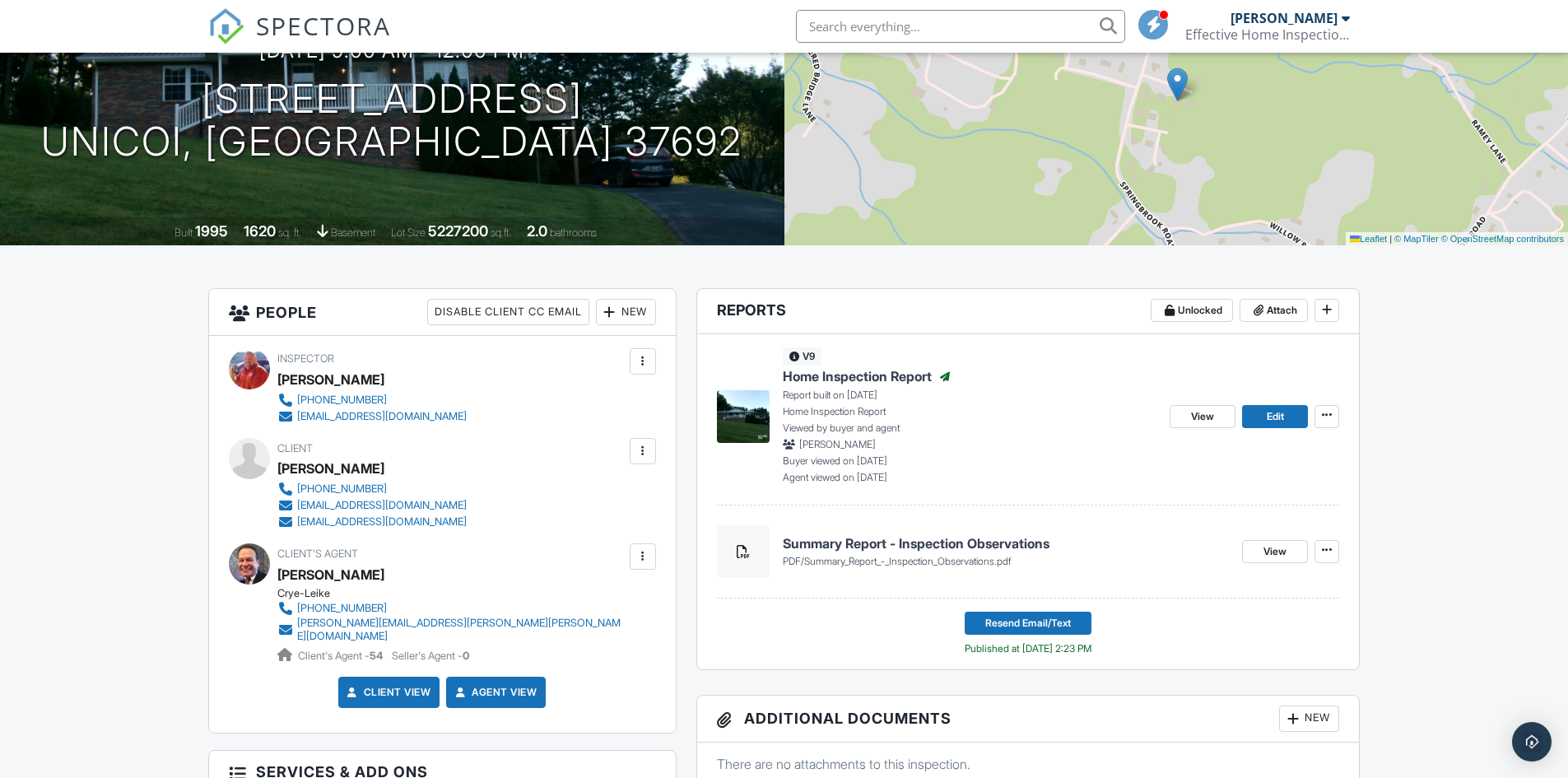
scroll to position [165, 0]
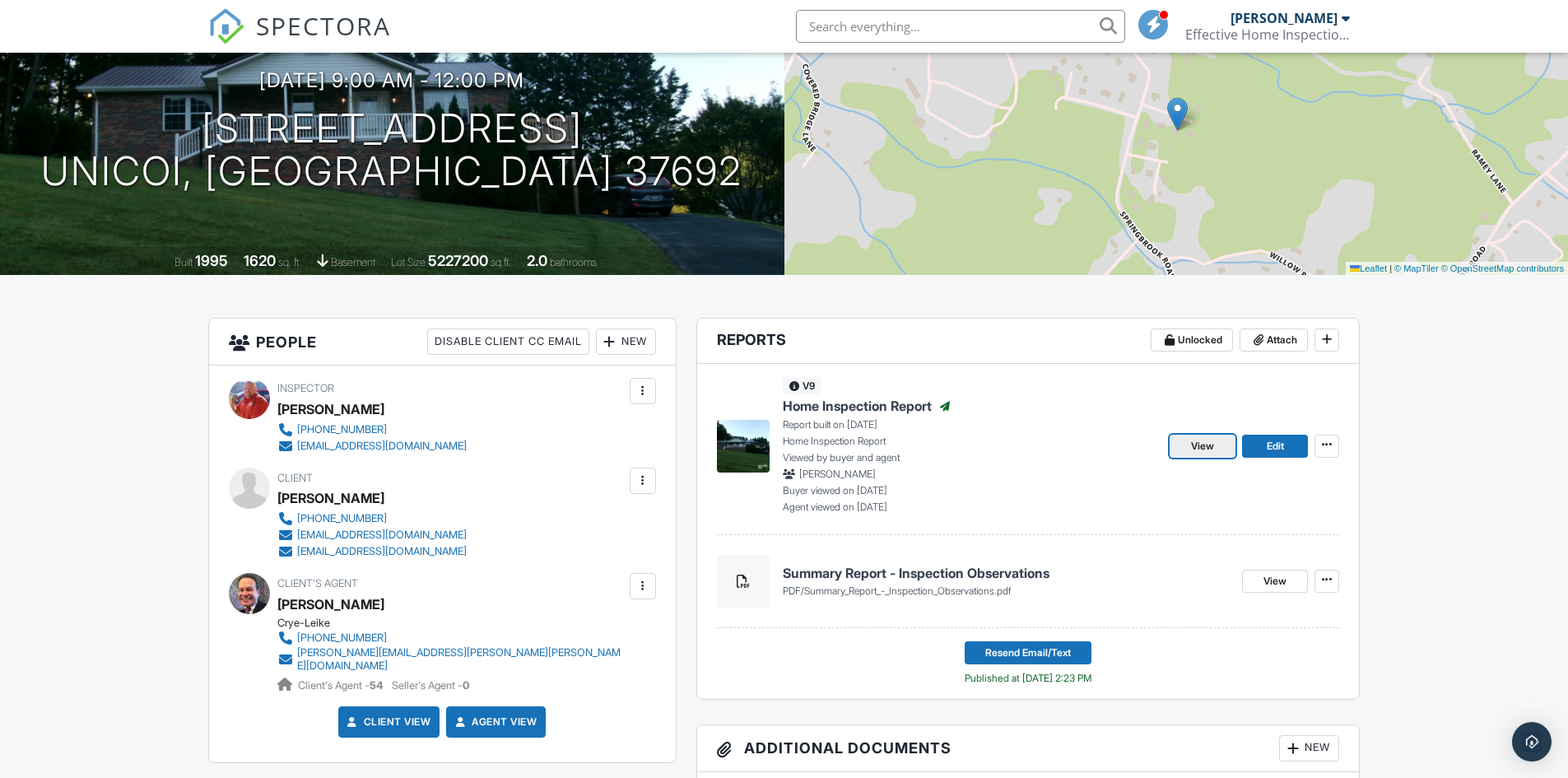
click at [1198, 442] on span "View" at bounding box center [1202, 446] width 23 height 16
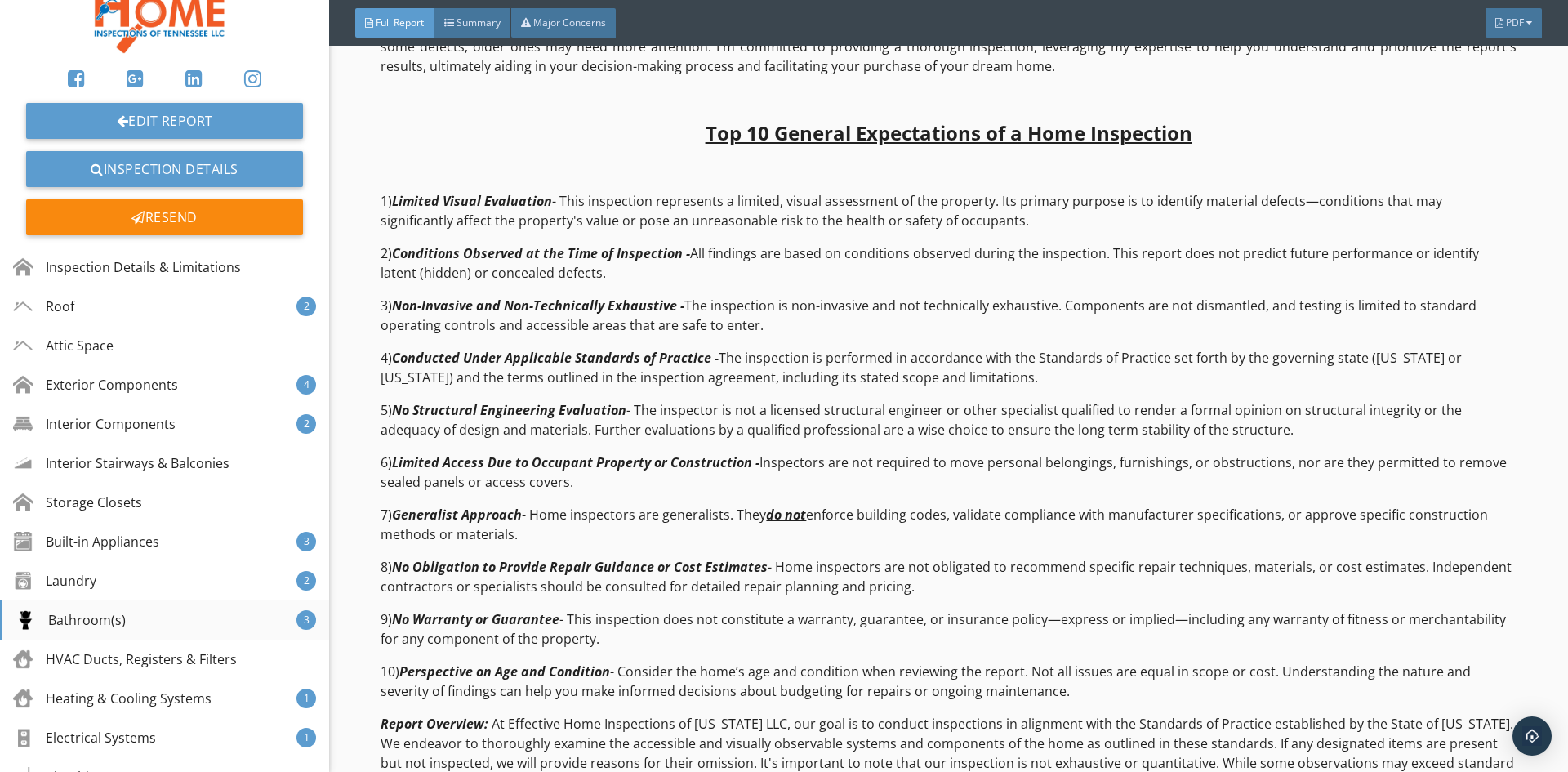
scroll to position [82, 0]
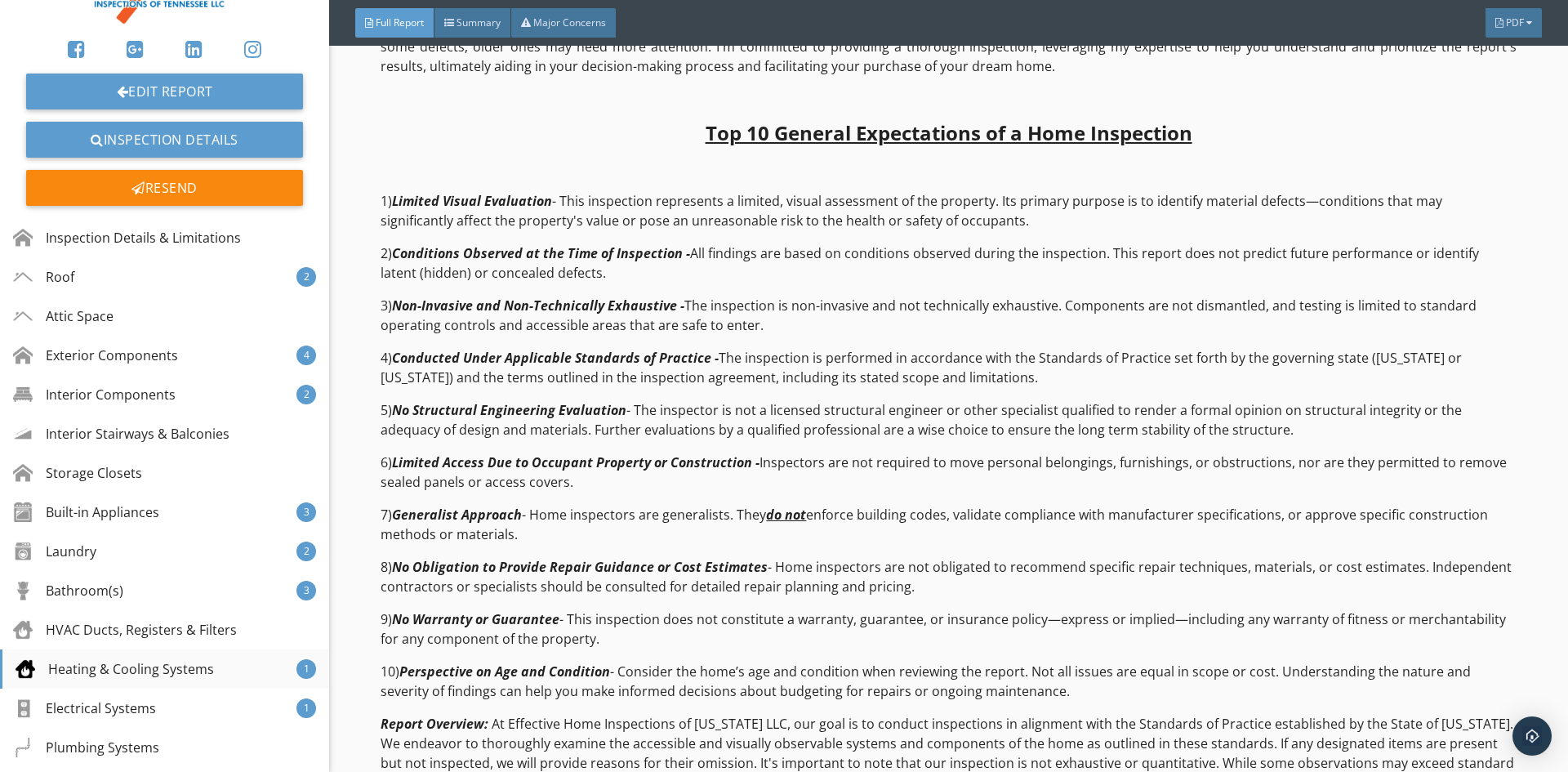
click at [121, 665] on div "Heating & Cooling Systems" at bounding box center [114, 669] width 199 height 20
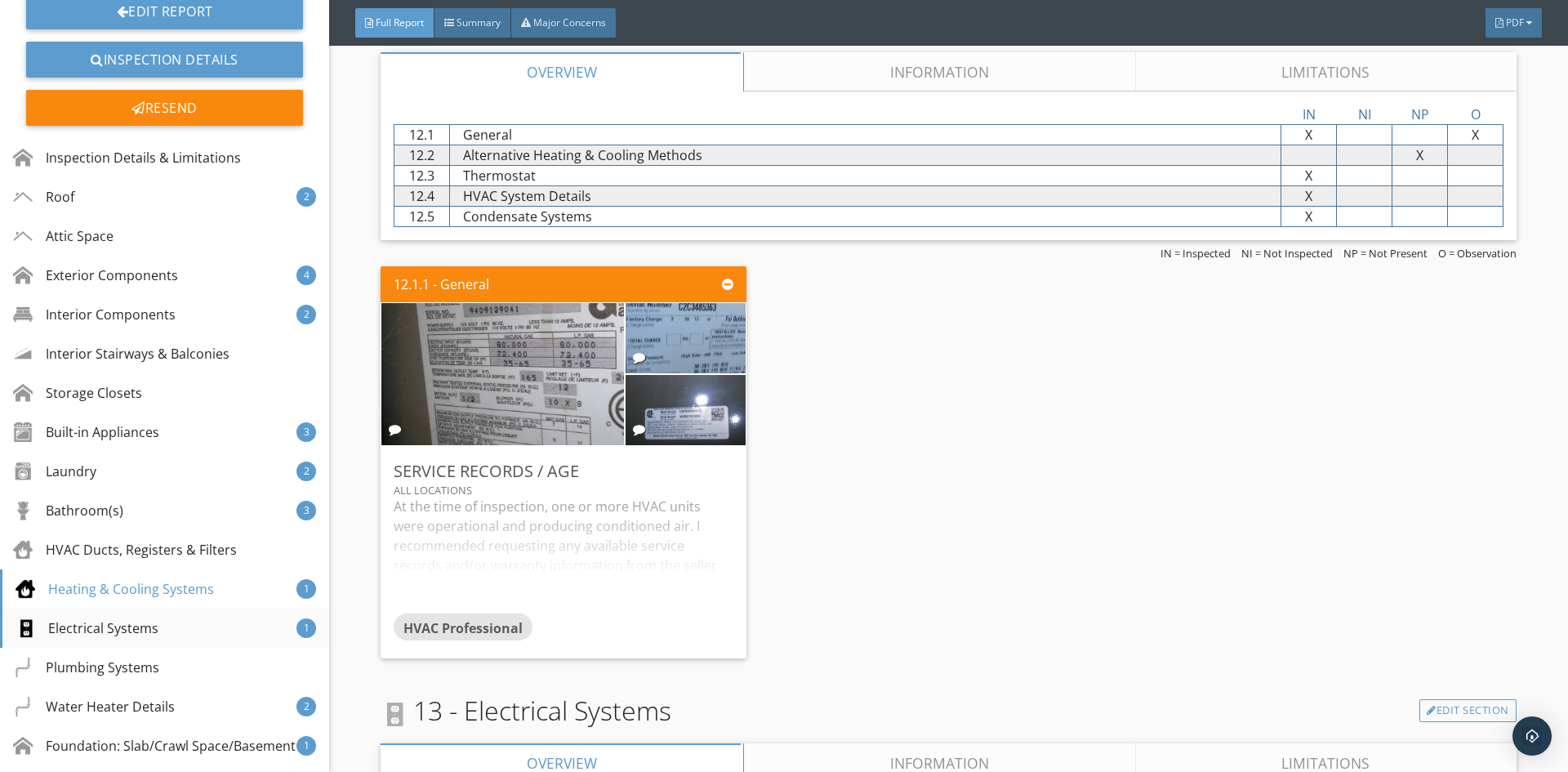
scroll to position [164, 0]
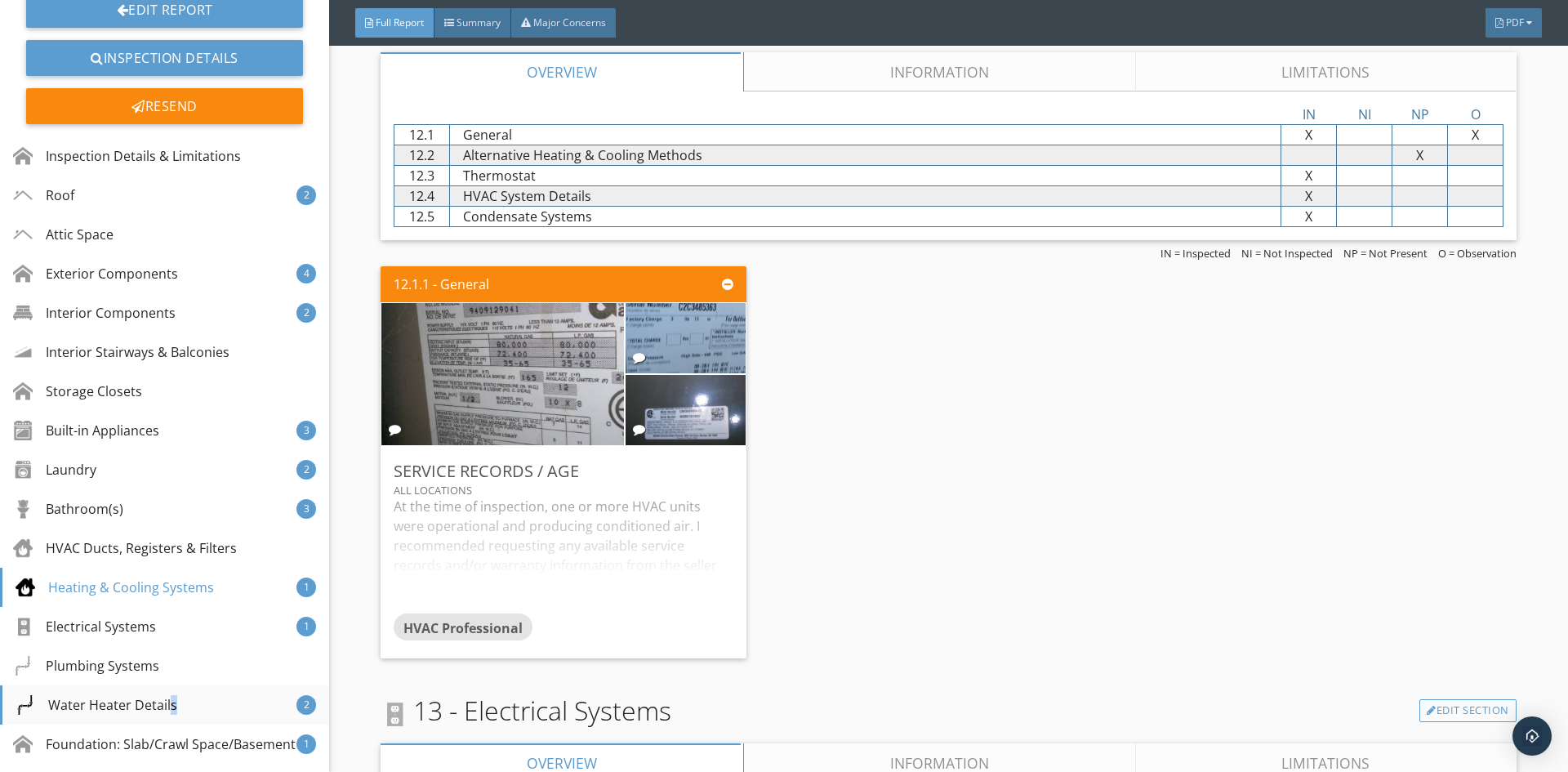
click at [121, 699] on div "Water Heater Details" at bounding box center [96, 705] width 162 height 20
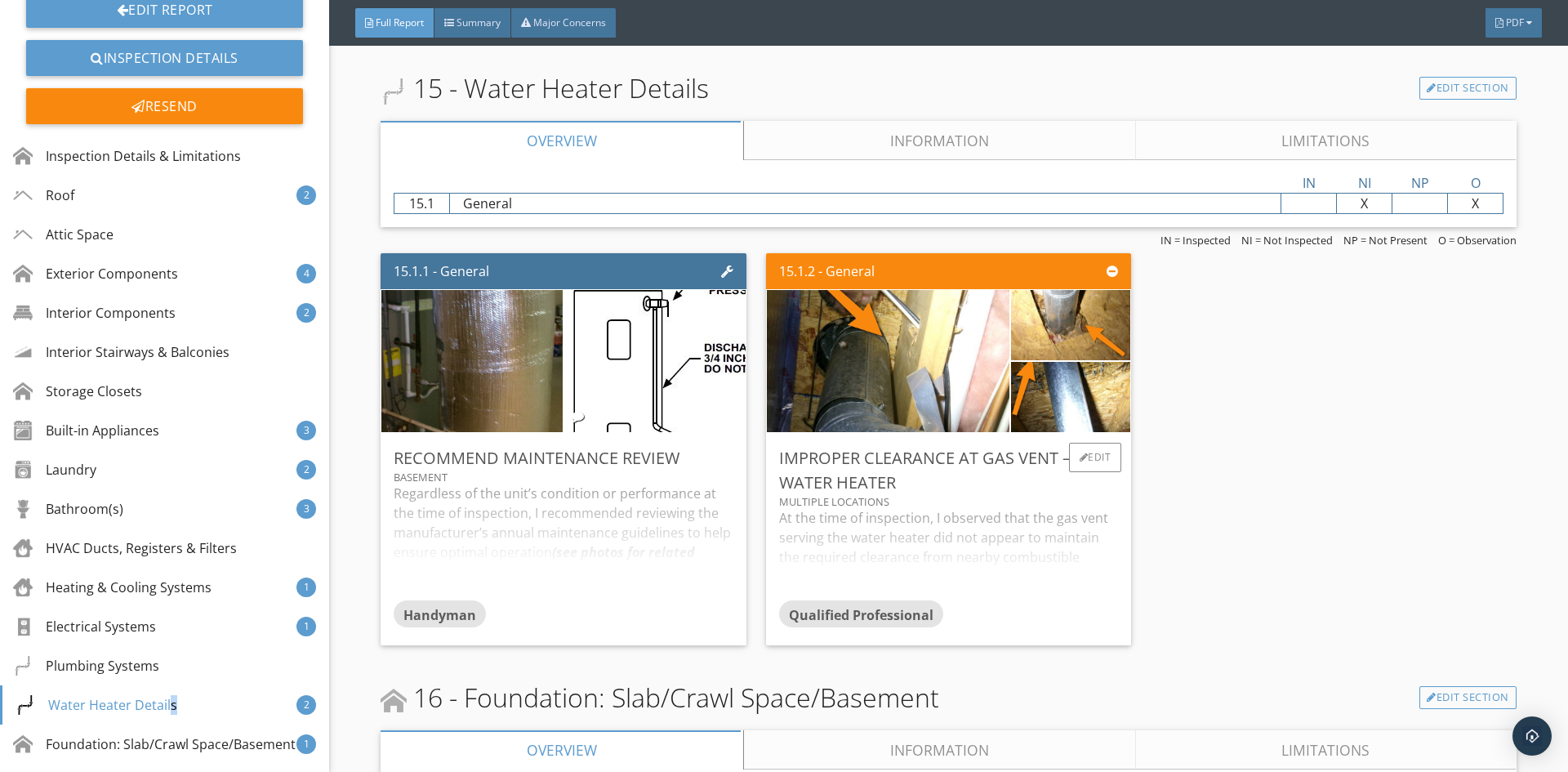
scroll to position [10851, 0]
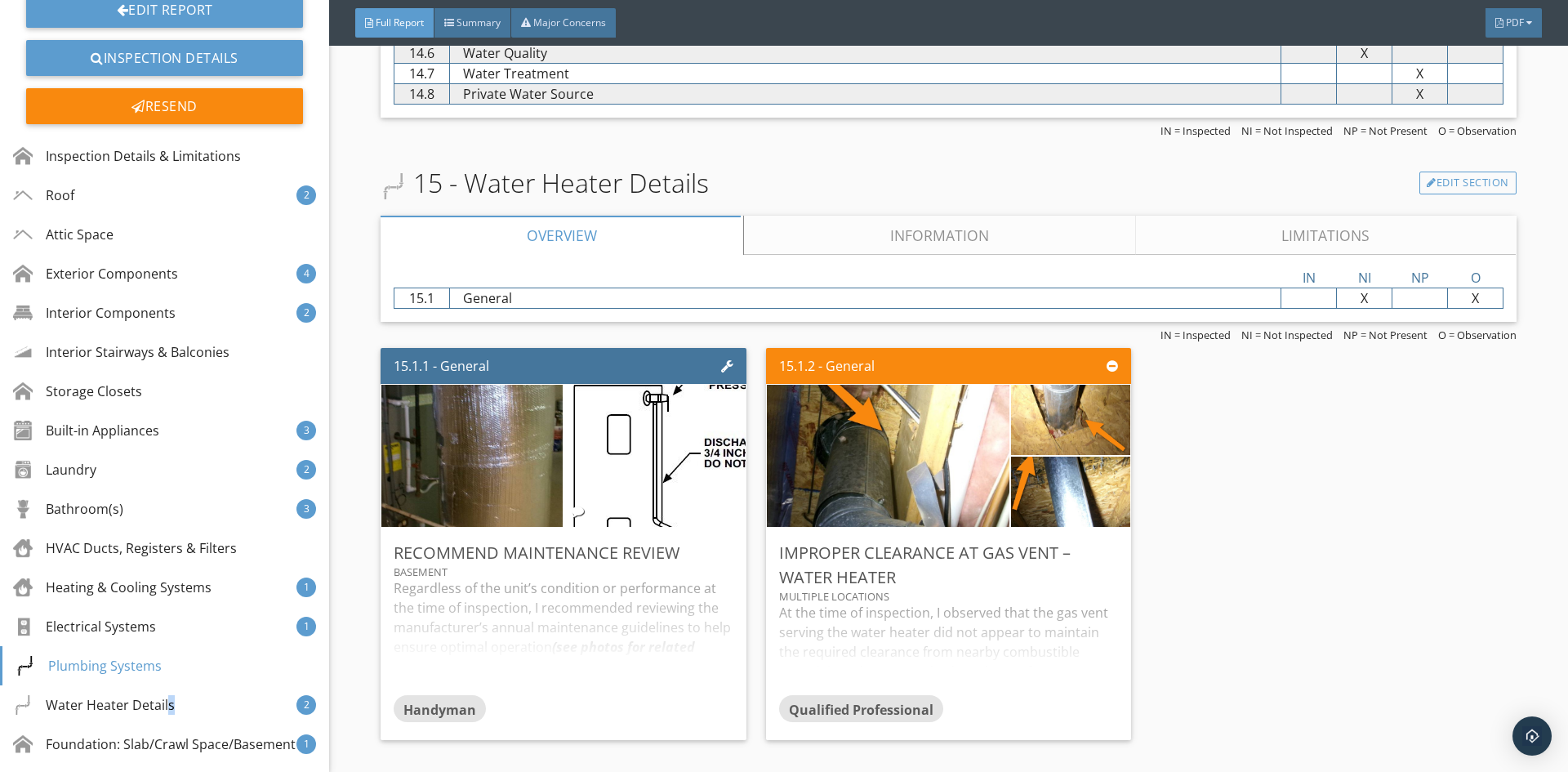
click at [1337, 232] on link "Limitations" at bounding box center [1326, 236] width 381 height 40
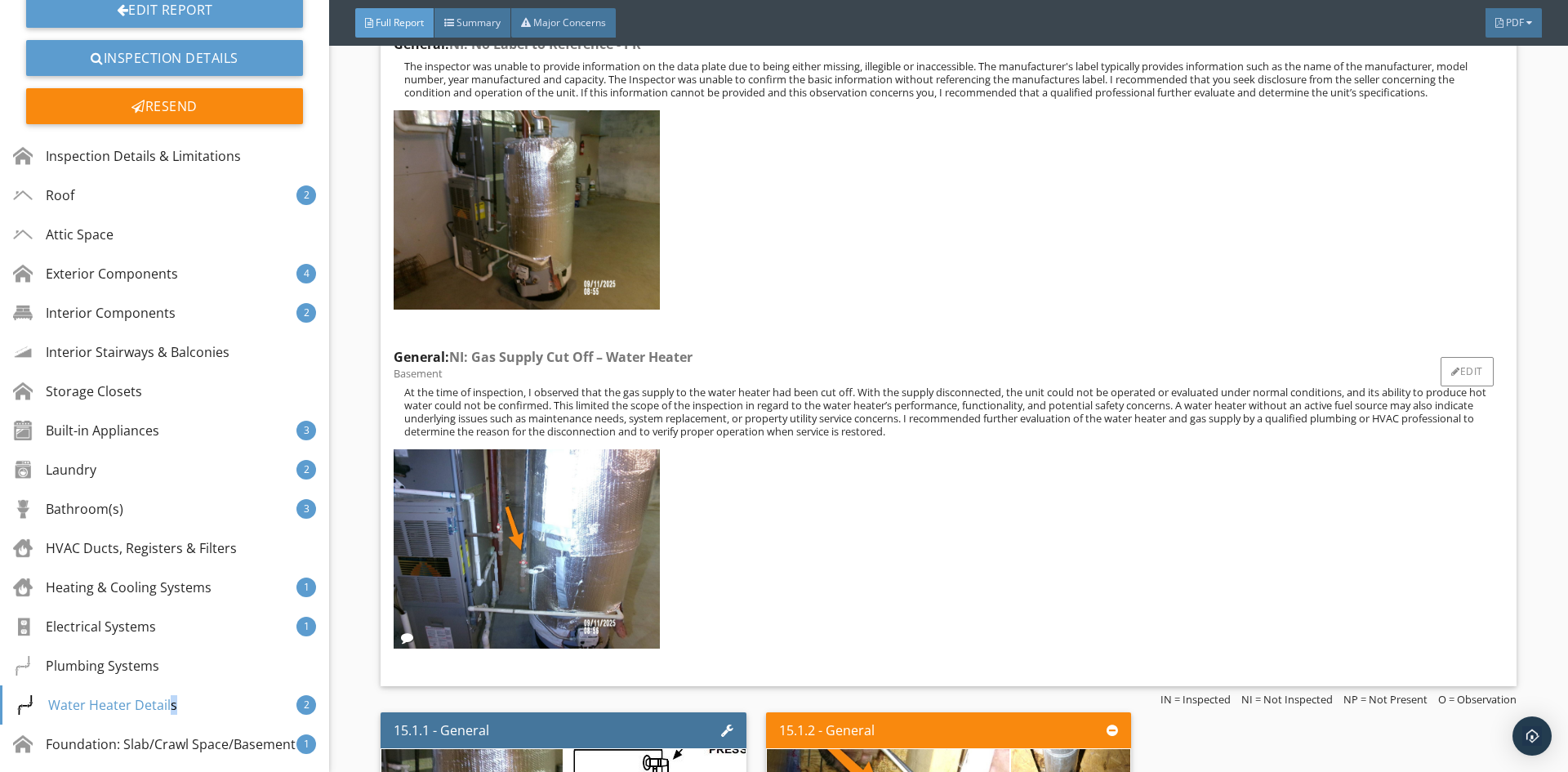
scroll to position [11260, 0]
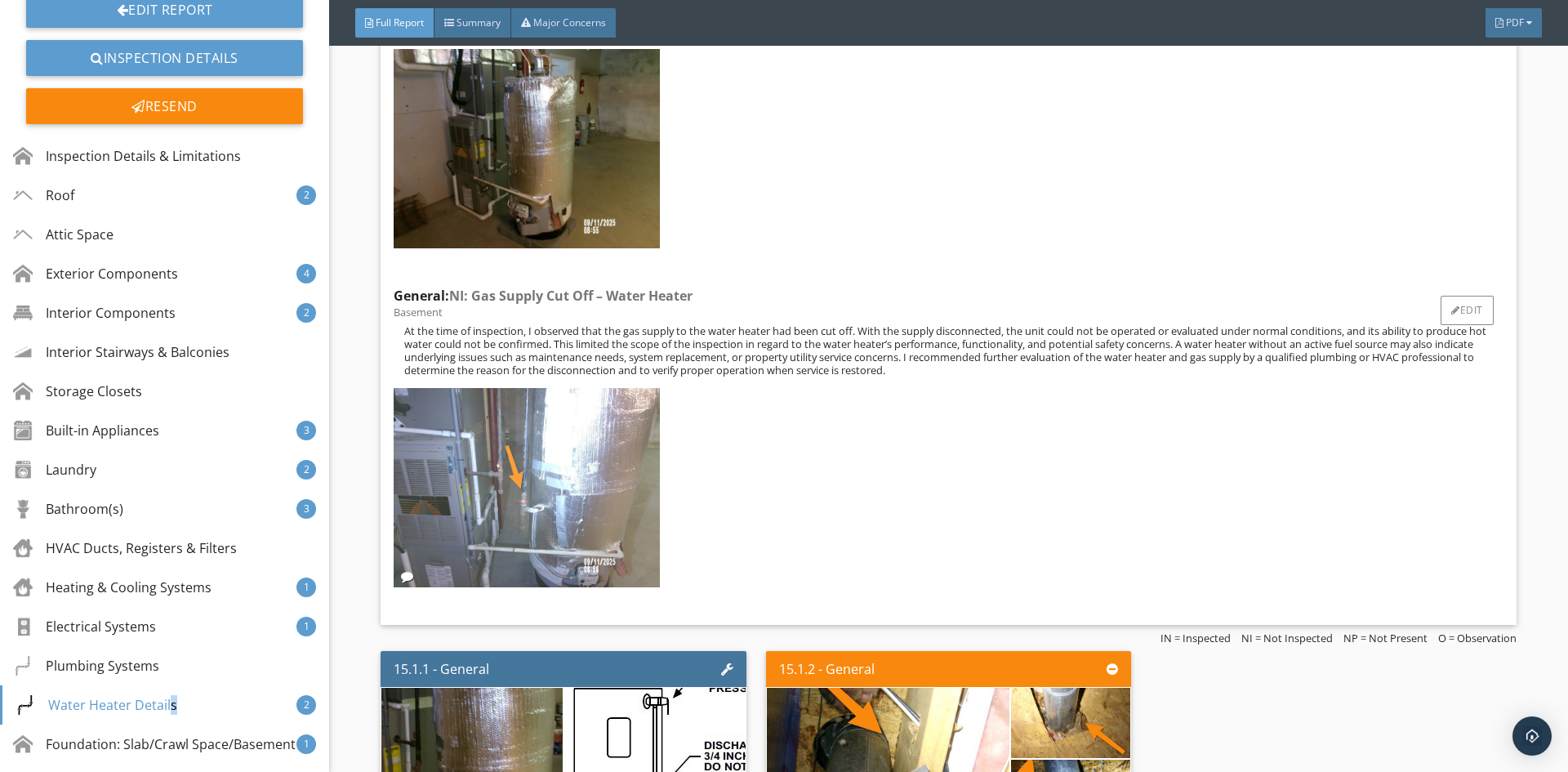
click at [597, 503] on img at bounding box center [527, 487] width 266 height 199
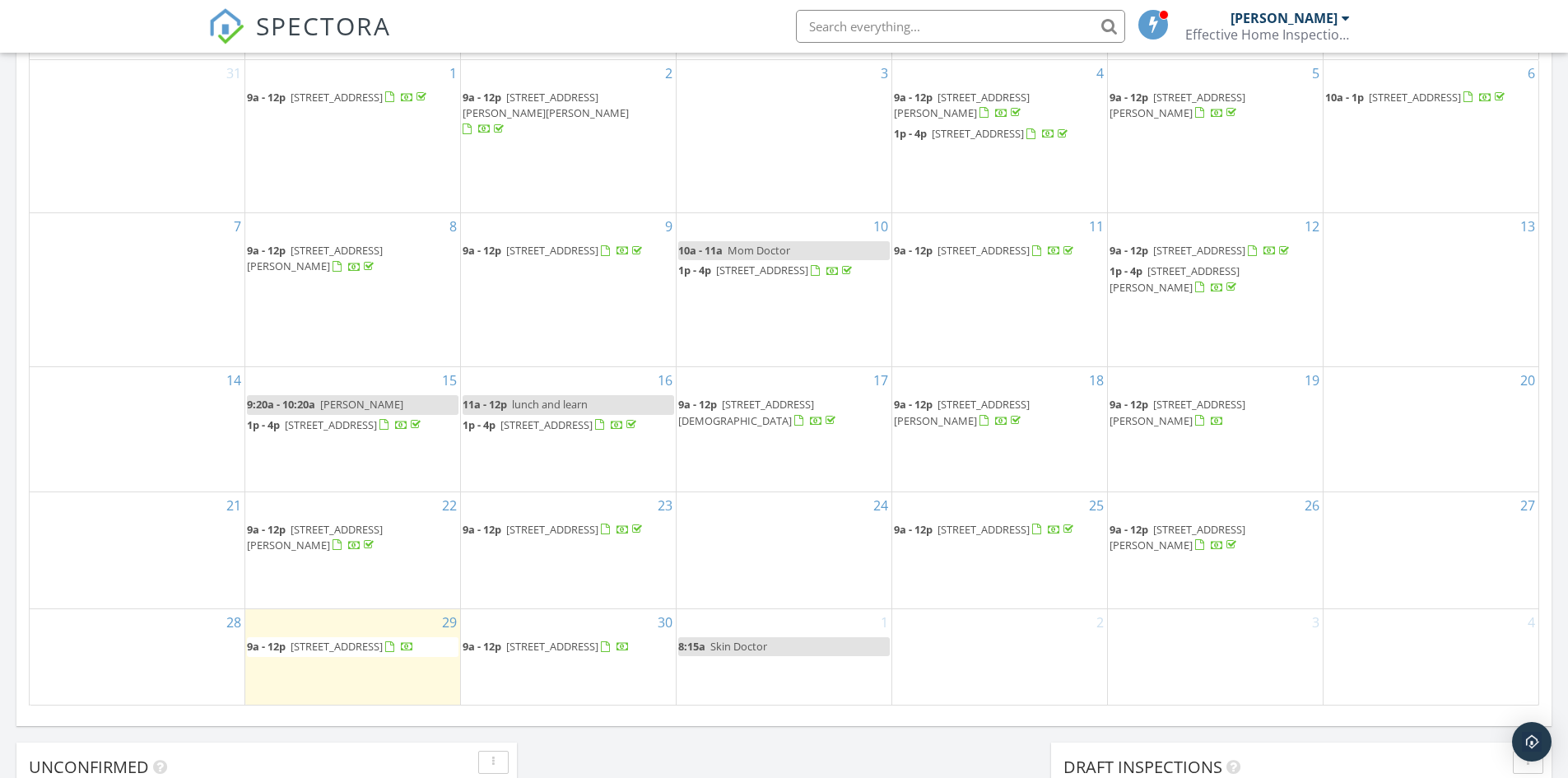
scroll to position [946, 0]
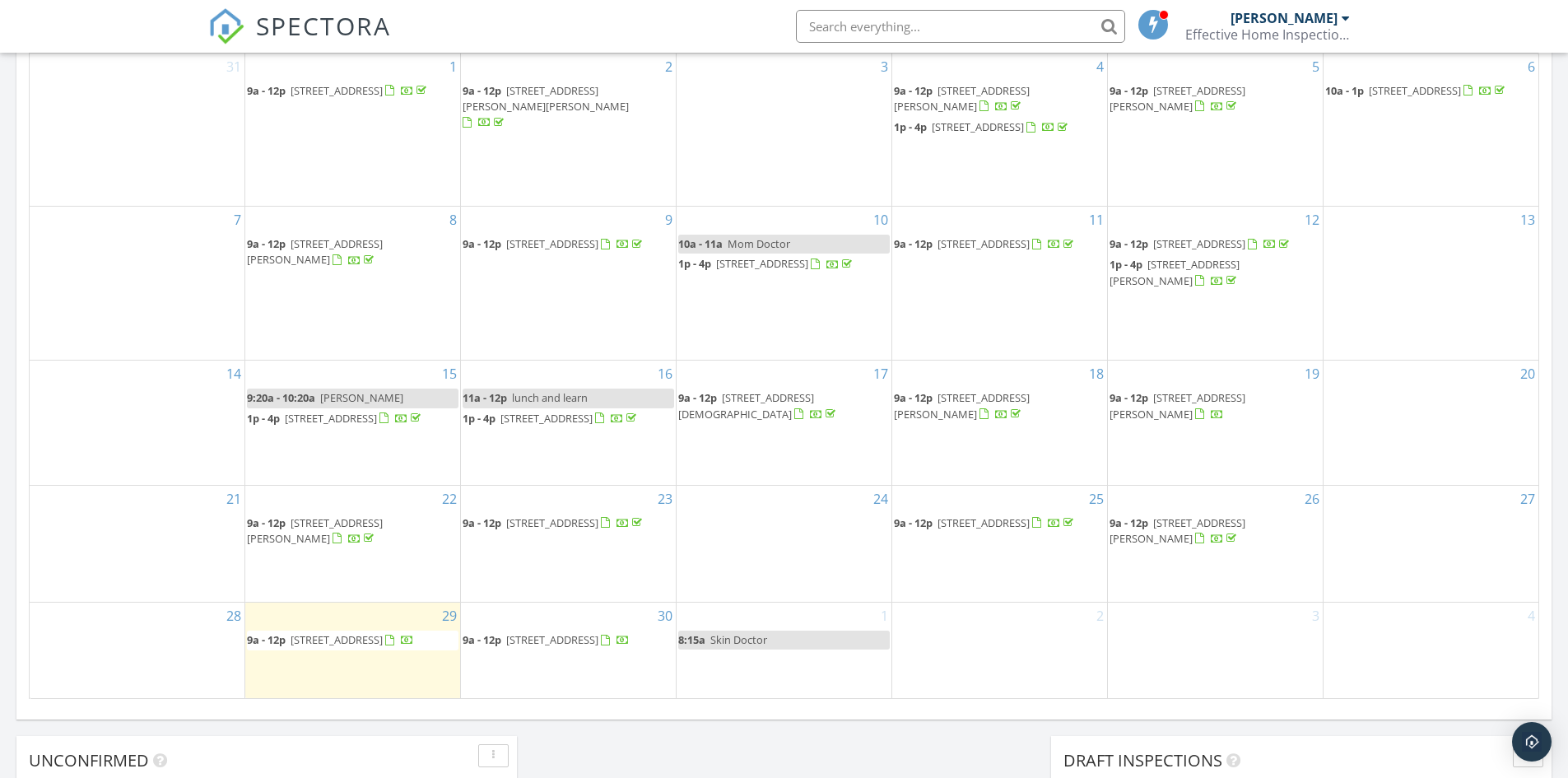
click at [970, 246] on span "102 Spring Hill Dr, Unicoi 37692" at bounding box center [984, 244] width 93 height 15
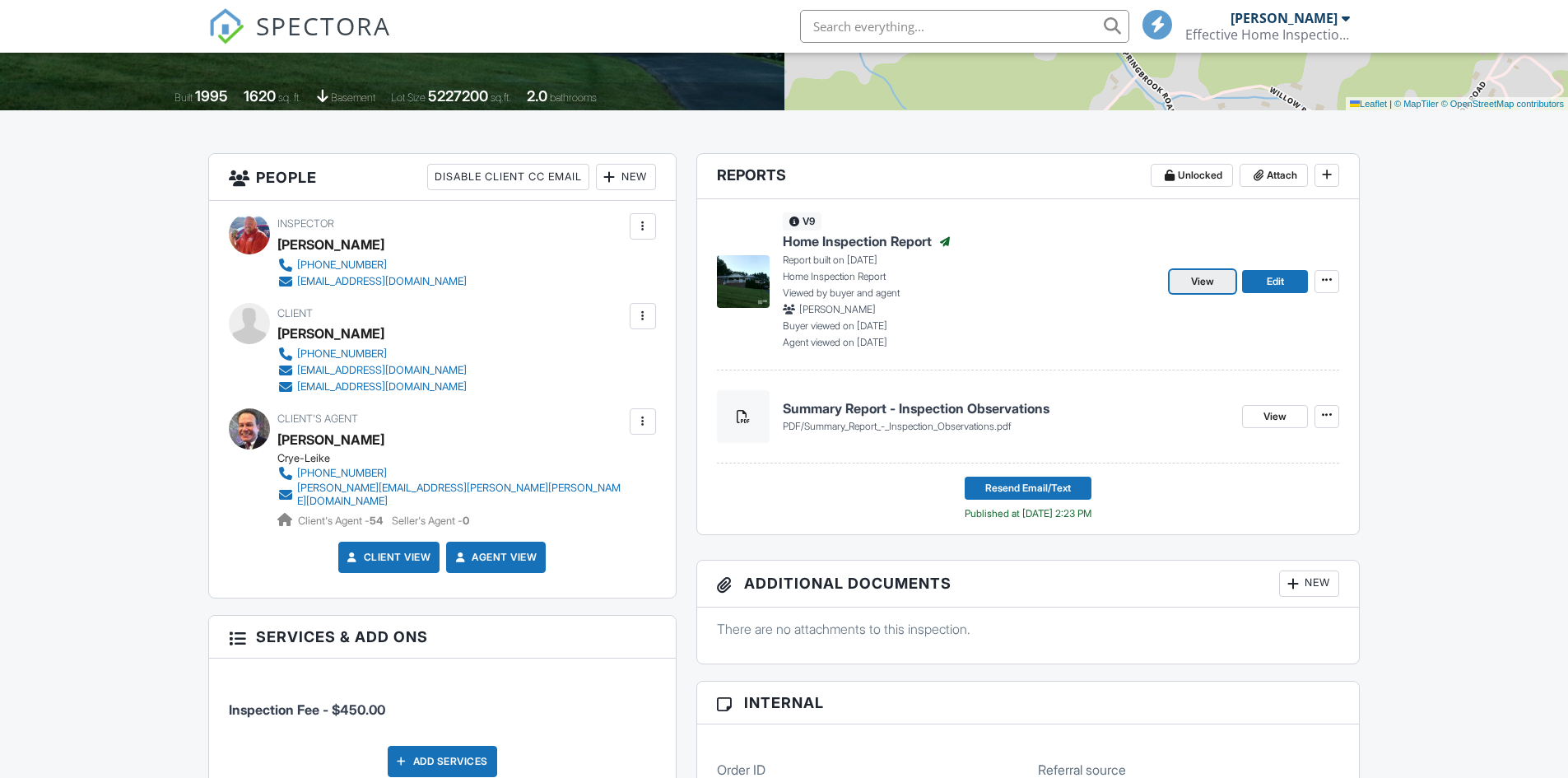
click at [1207, 278] on span "View" at bounding box center [1202, 281] width 23 height 16
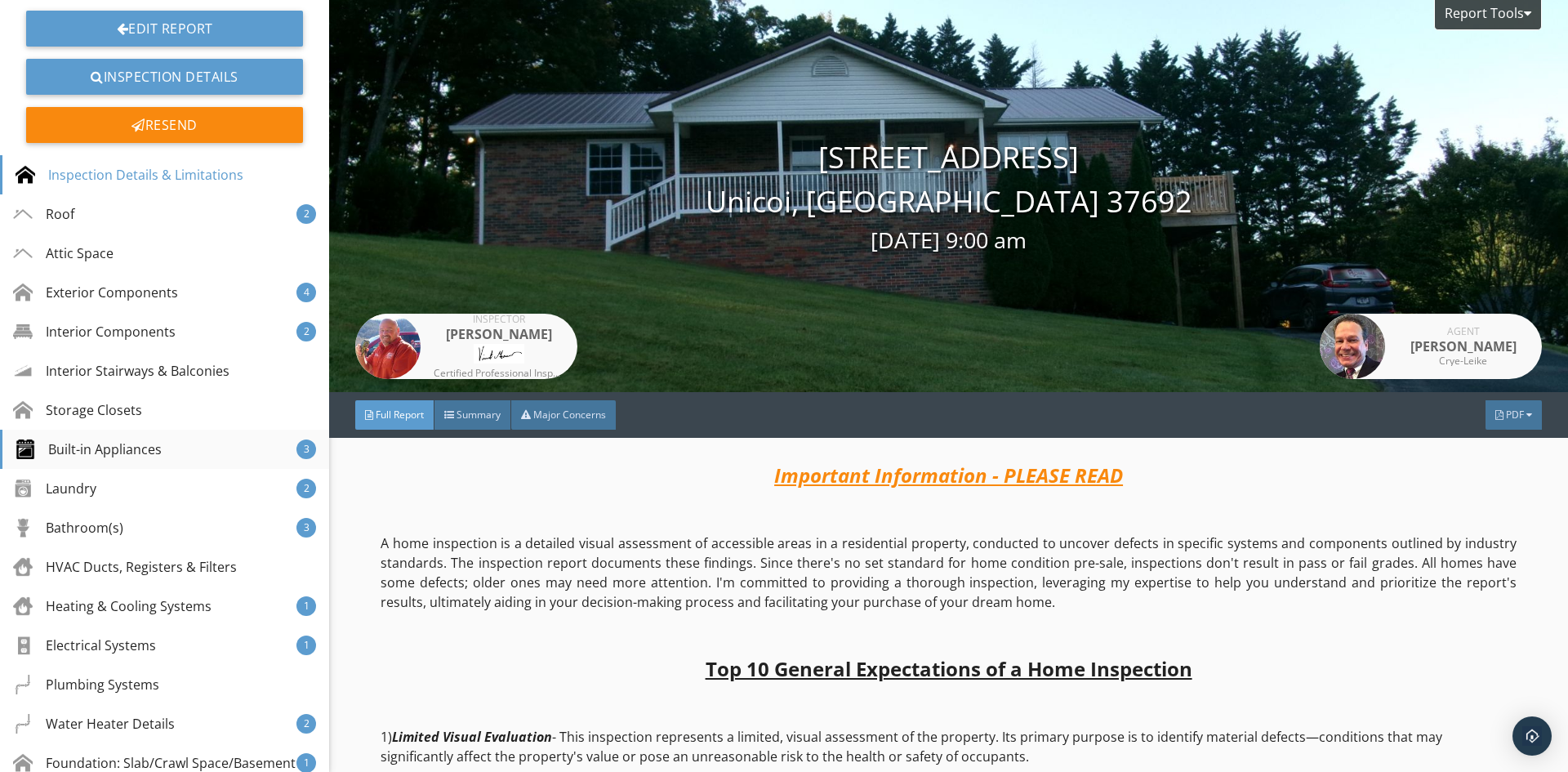
scroll to position [490, 0]
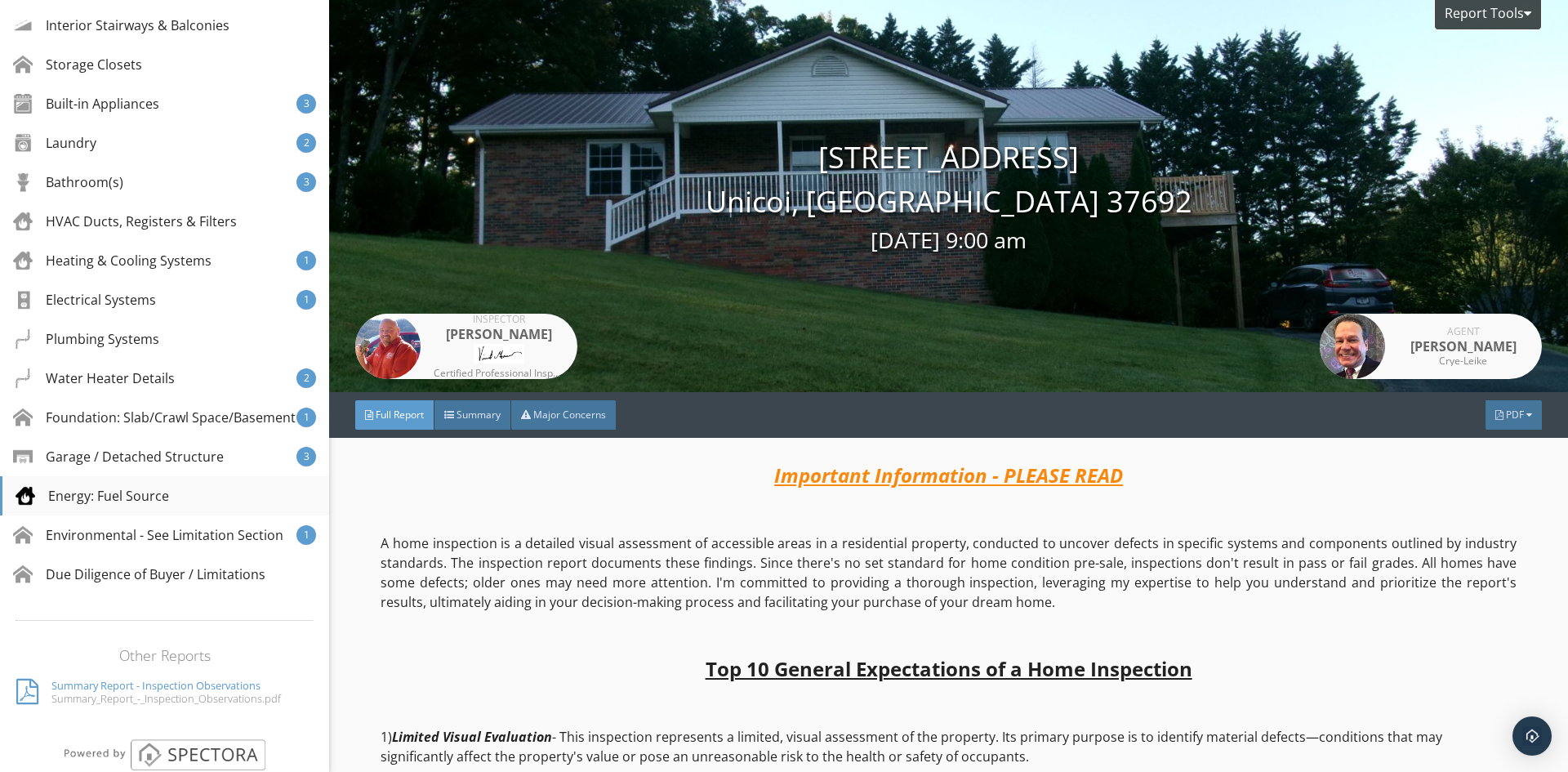
click at [146, 506] on div "Energy: Fuel Source" at bounding box center [92, 496] width 154 height 20
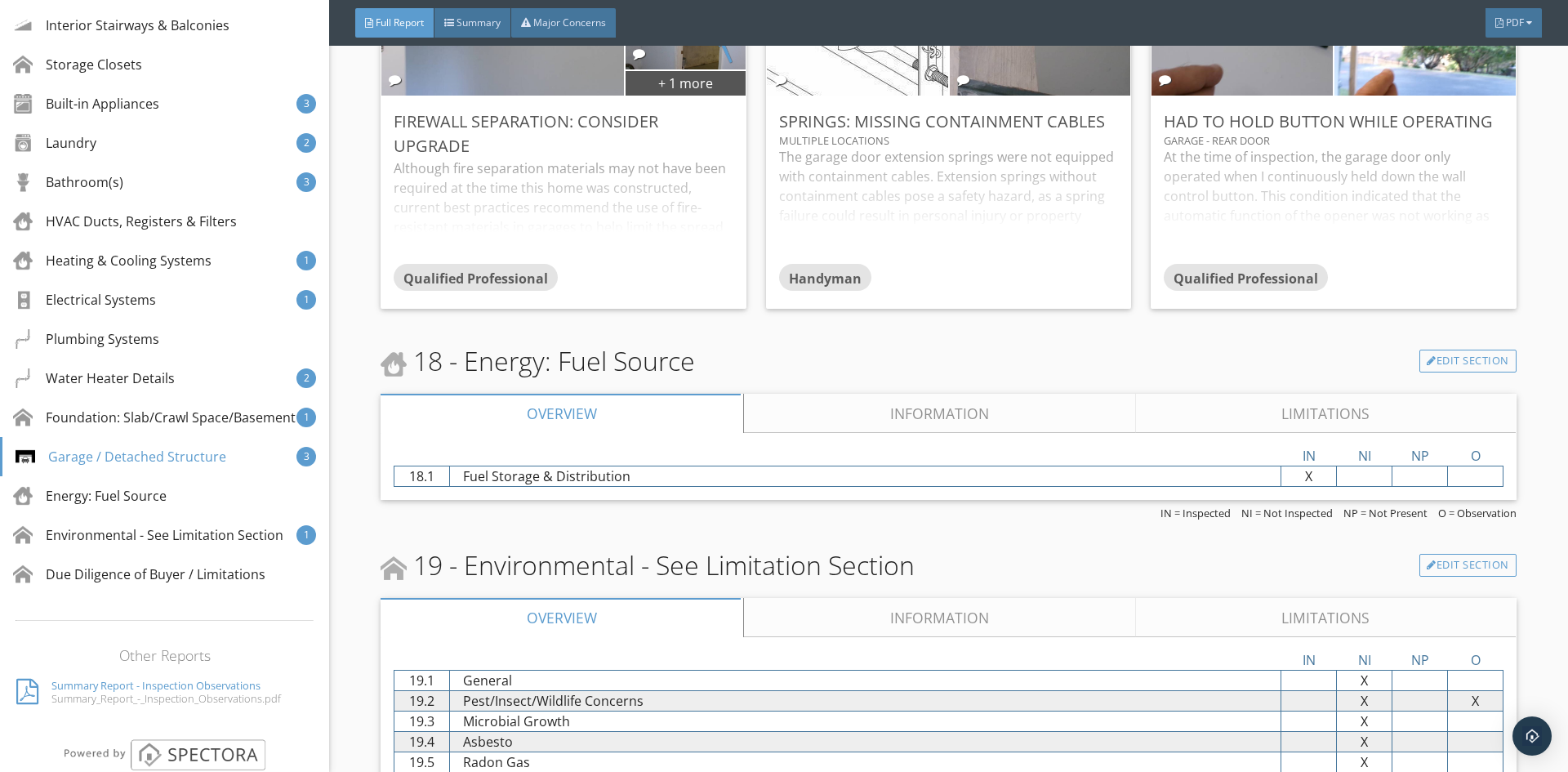
scroll to position [12623, 0]
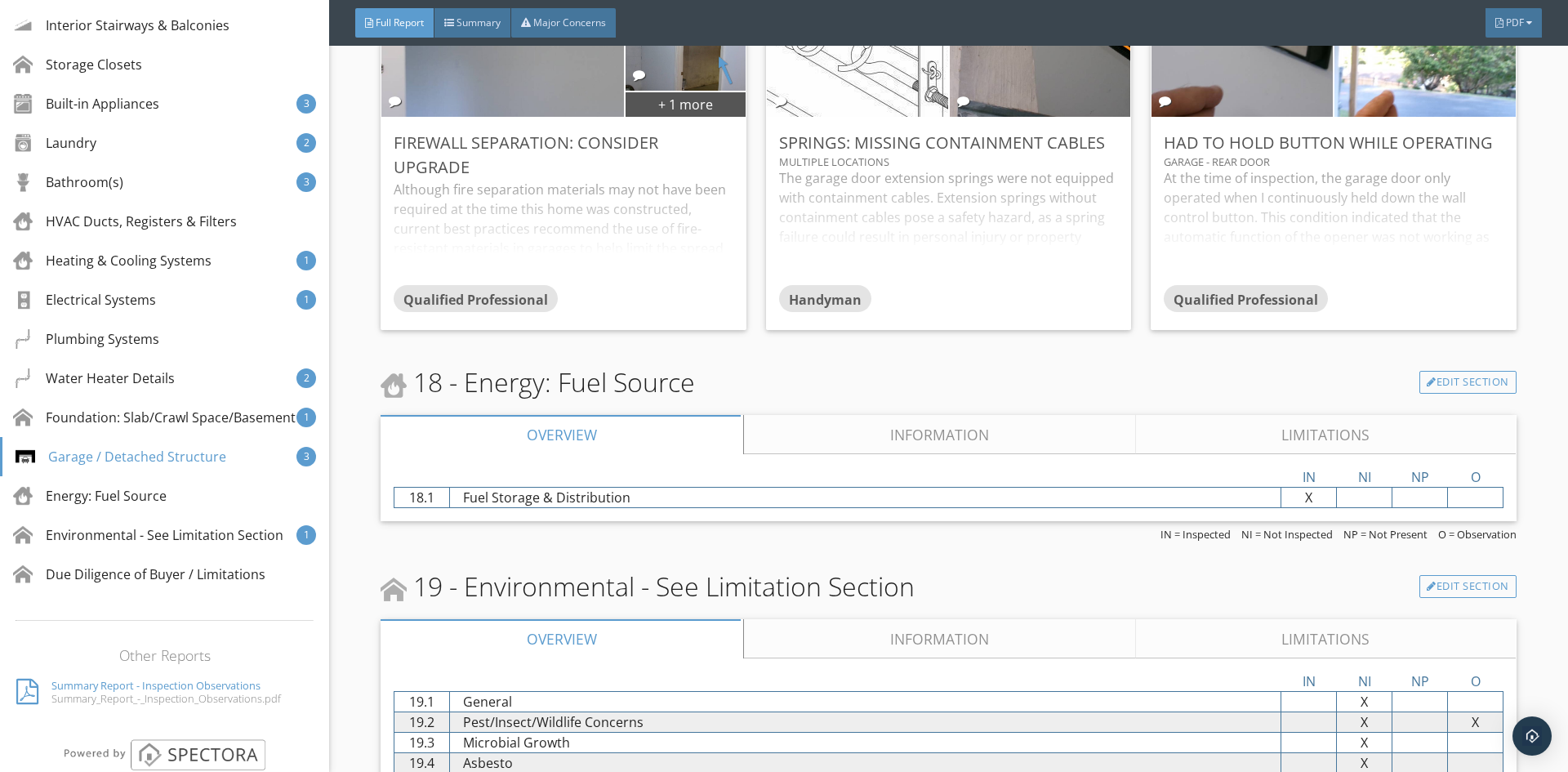
click at [1338, 433] on link "Limitations" at bounding box center [1326, 435] width 381 height 40
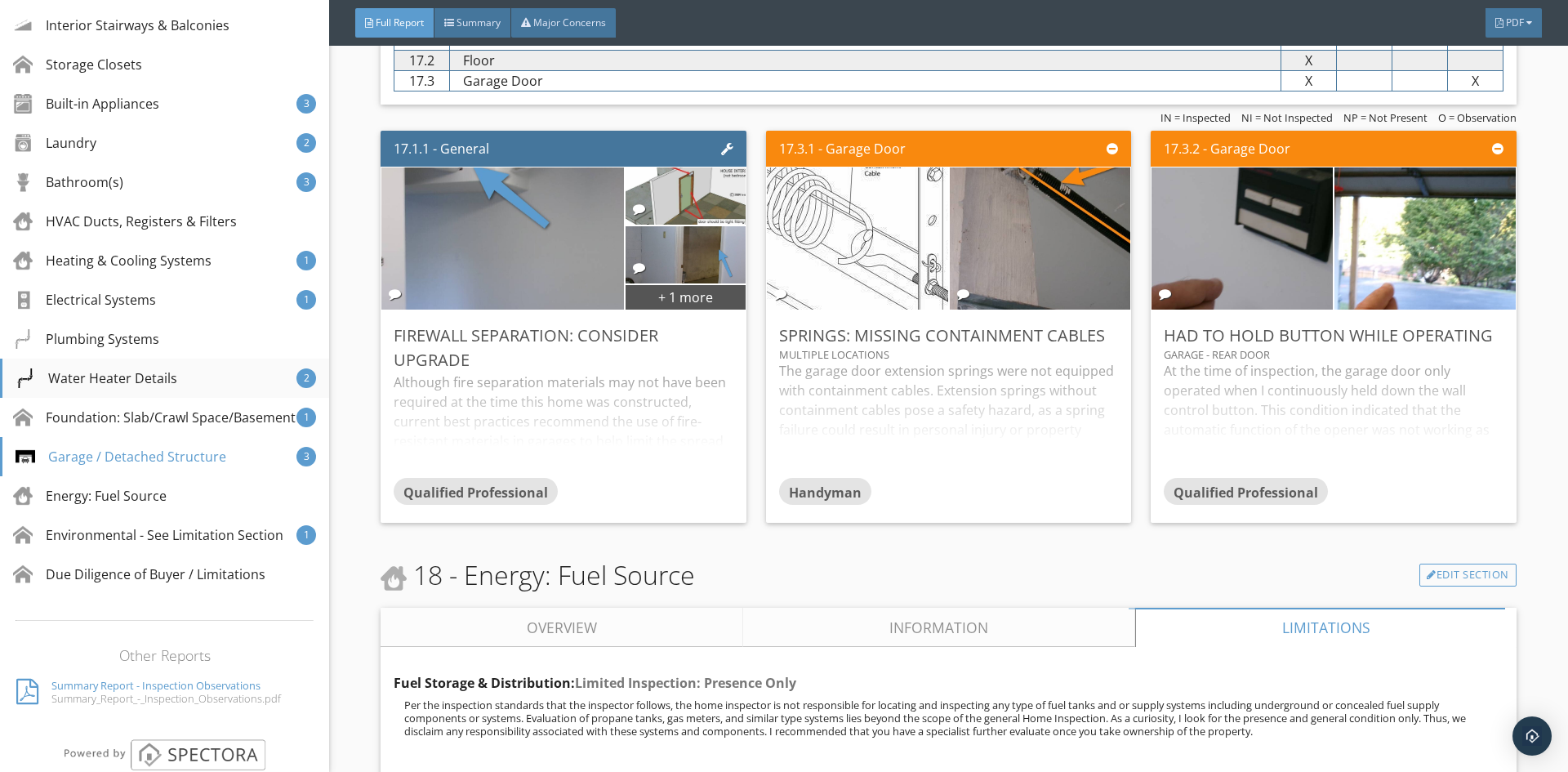
scroll to position [12378, 0]
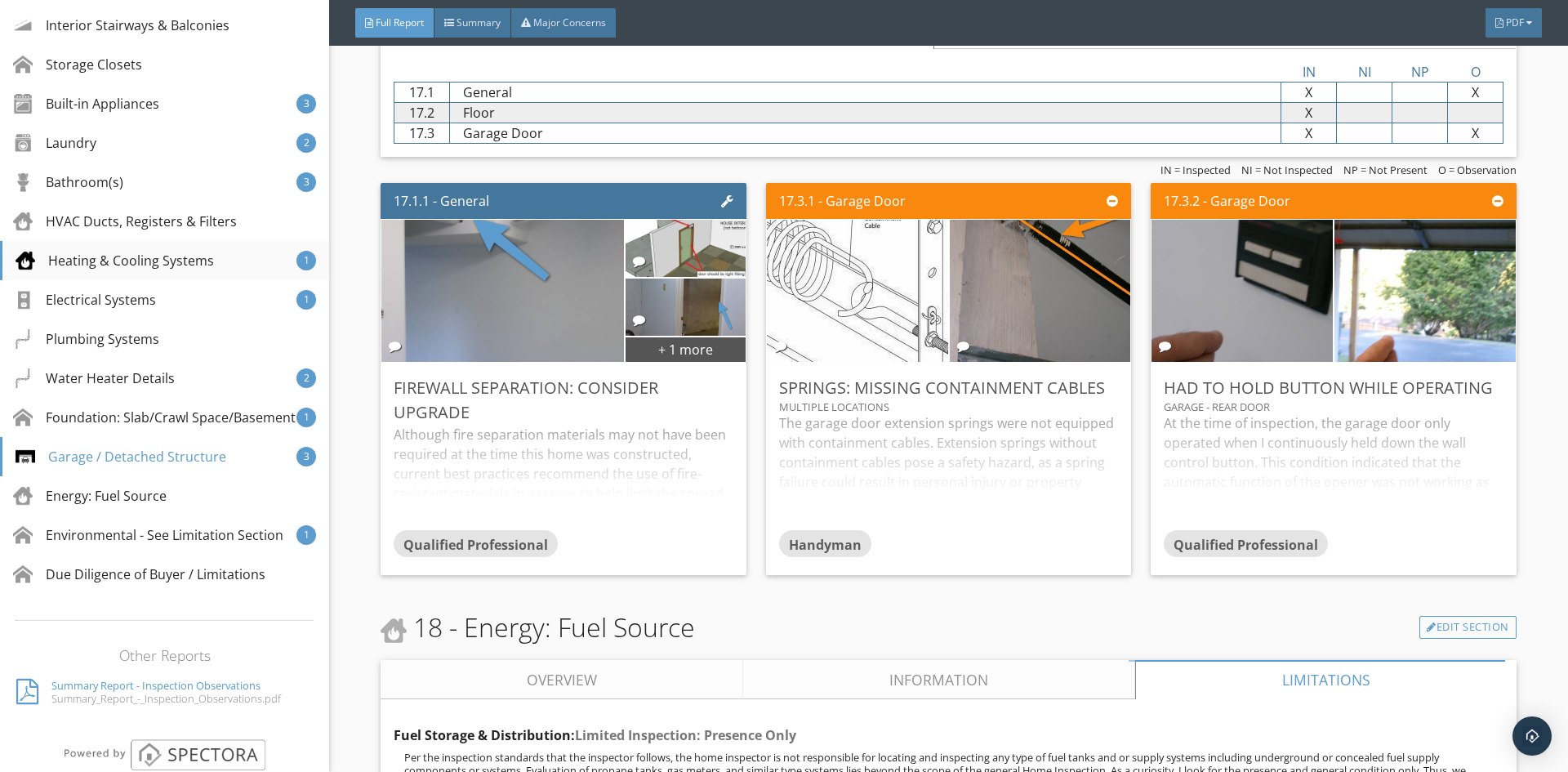
click at [161, 261] on div "Heating & Cooling Systems" at bounding box center [114, 261] width 199 height 20
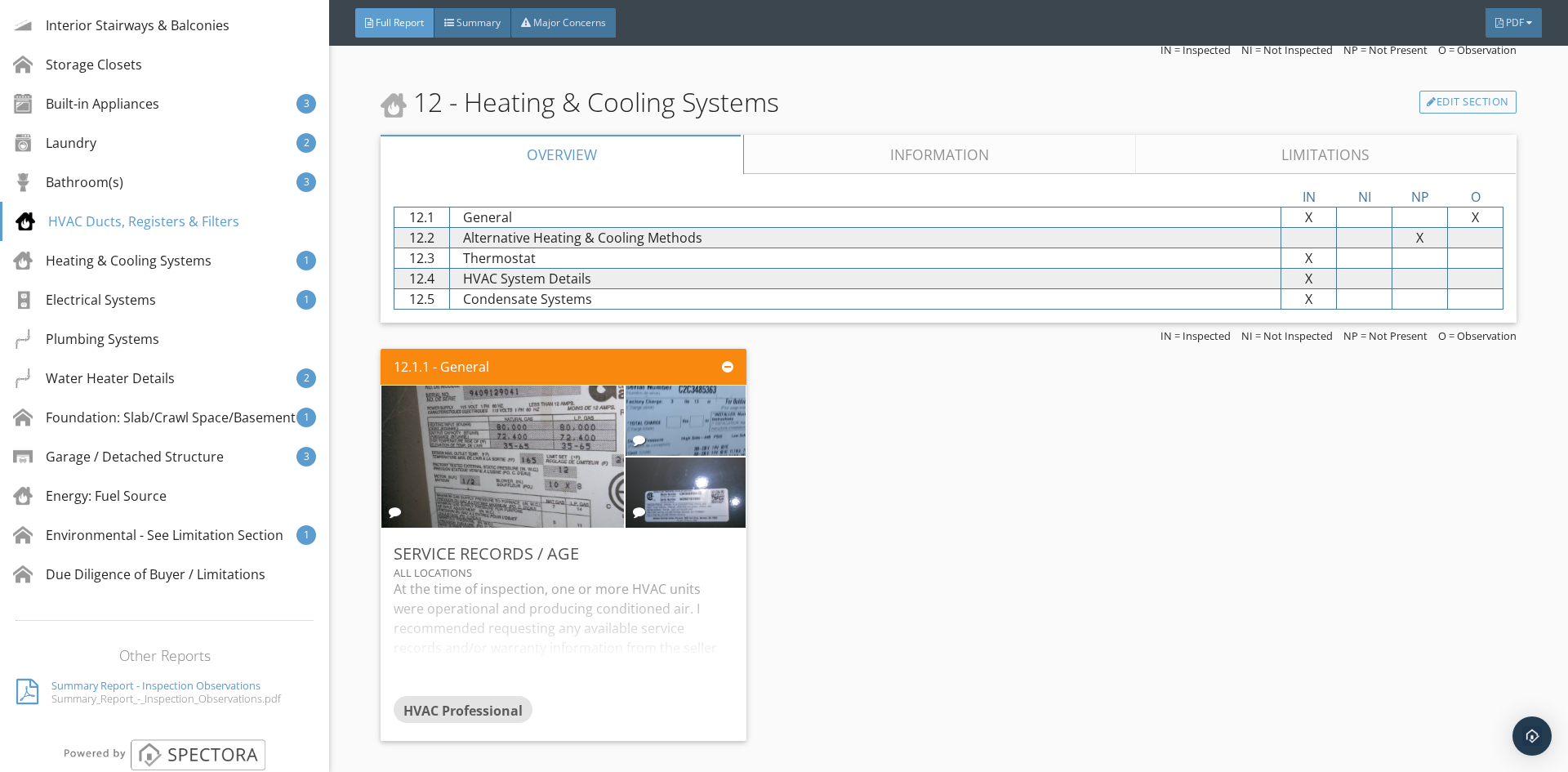
scroll to position [9163, 0]
click at [1280, 147] on link "Limitations" at bounding box center [1326, 154] width 381 height 40
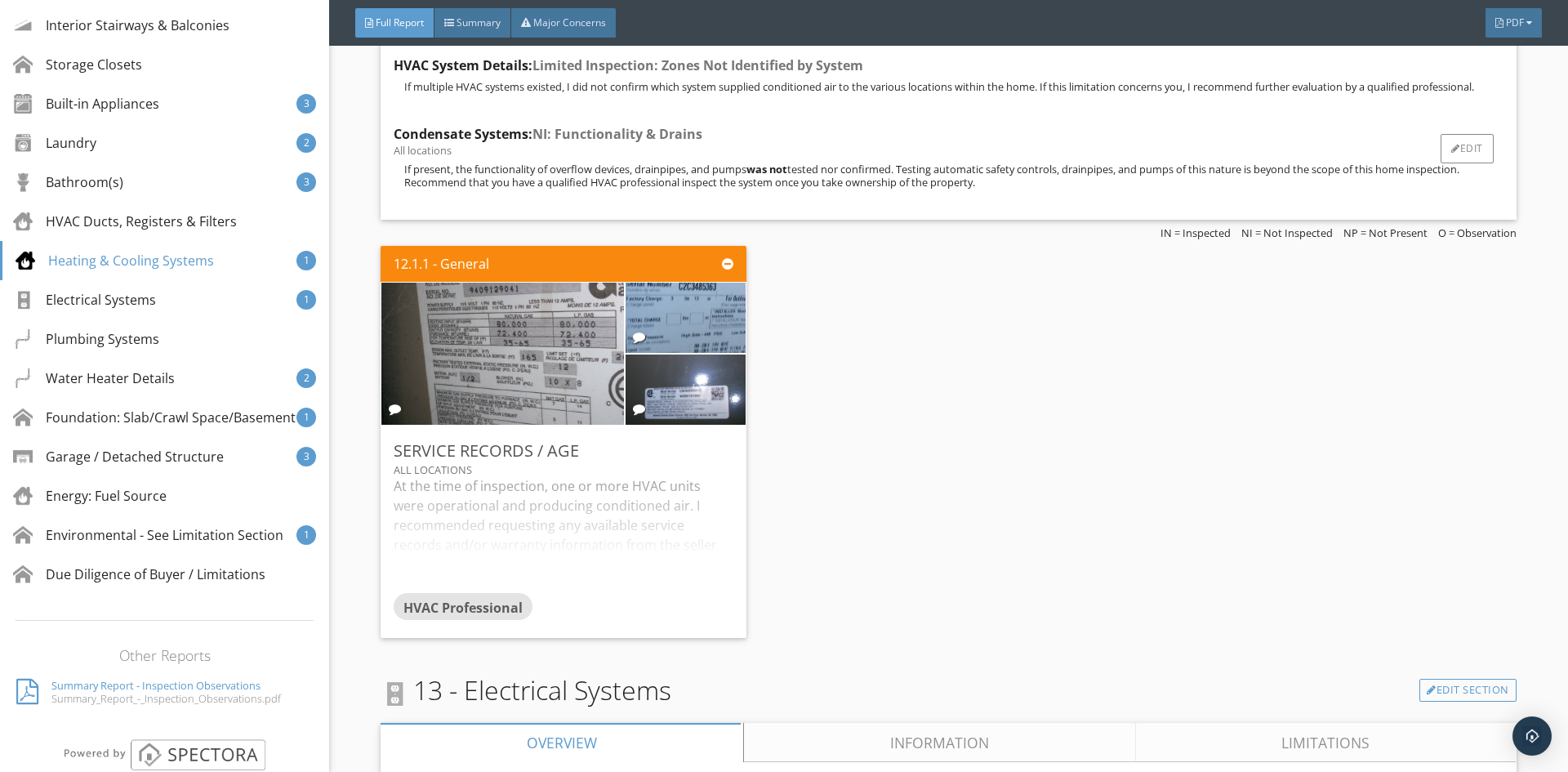
scroll to position [10061, 0]
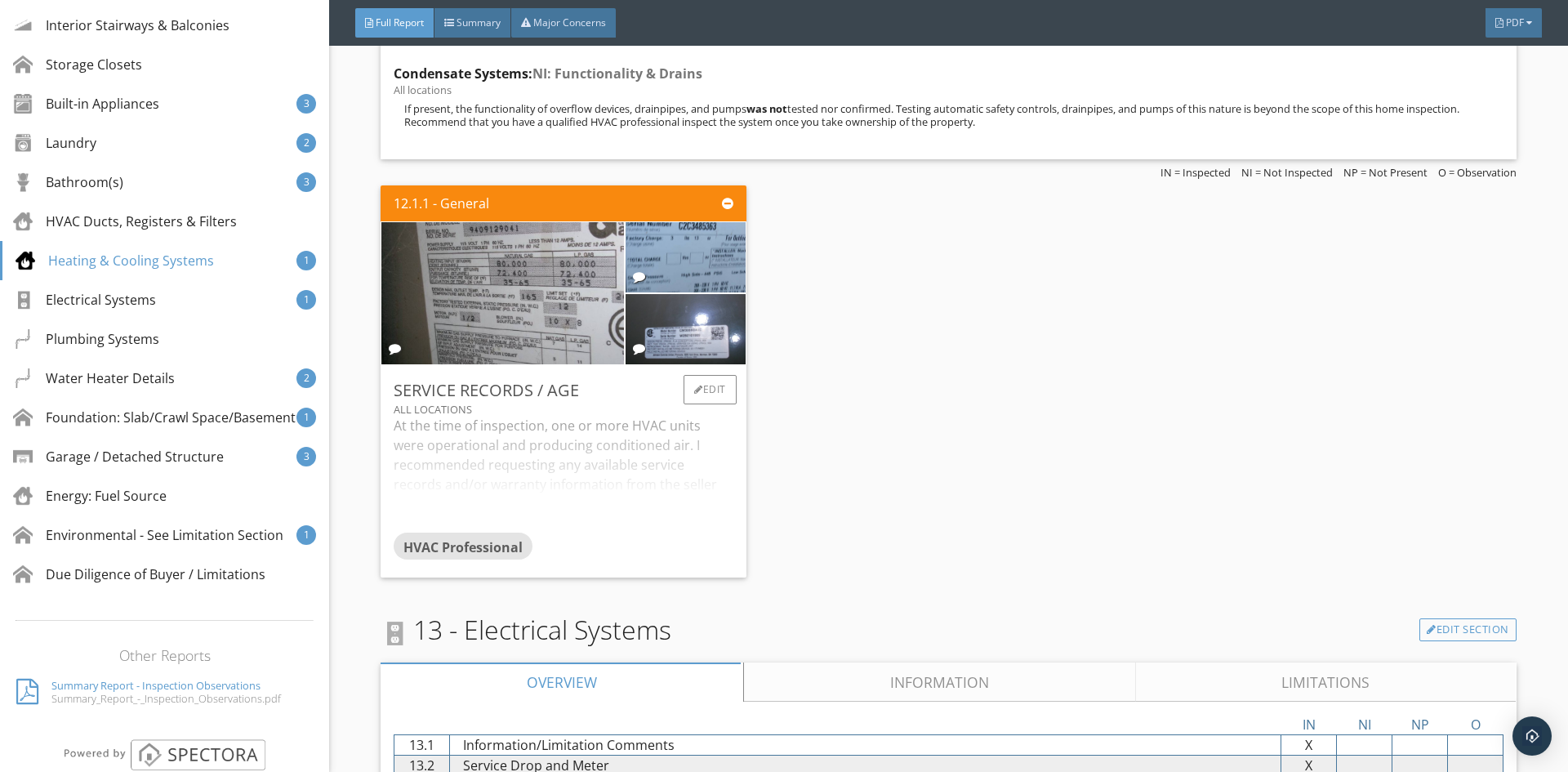
click at [551, 412] on div "All locations" at bounding box center [563, 409] width 339 height 13
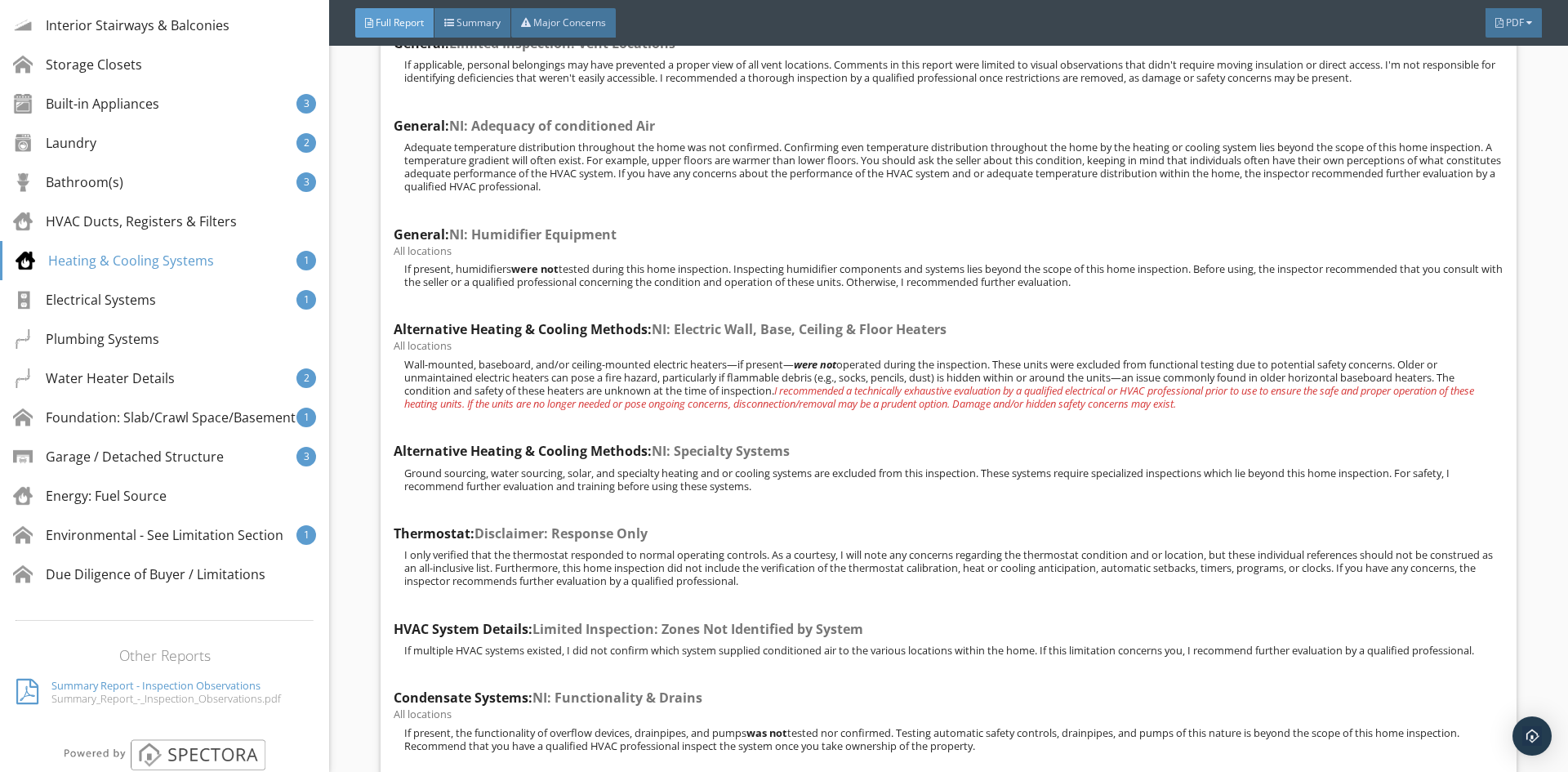
scroll to position [9408, 0]
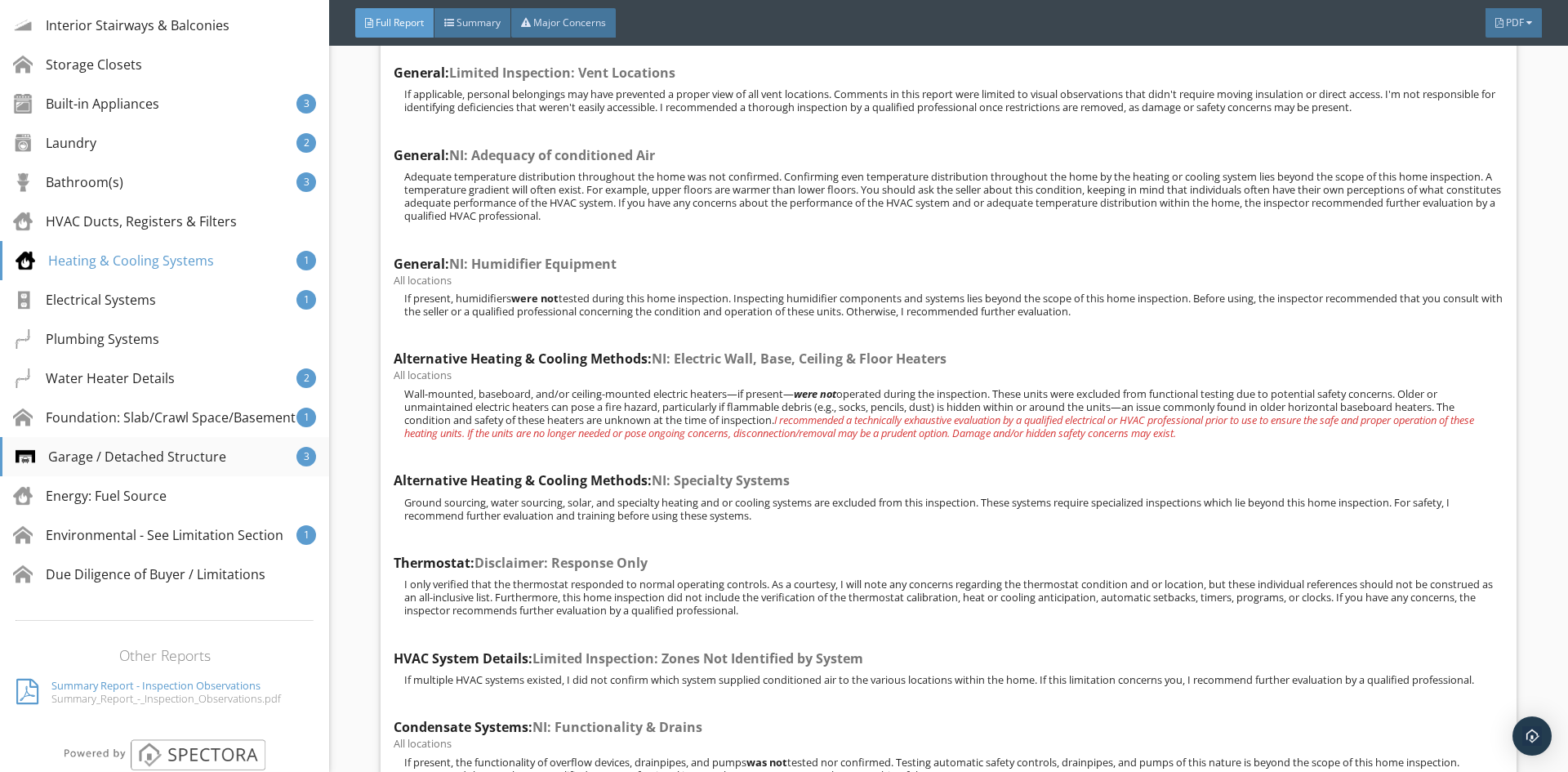
click at [151, 466] on div "Garage / Detached Structure" at bounding box center [121, 457] width 211 height 20
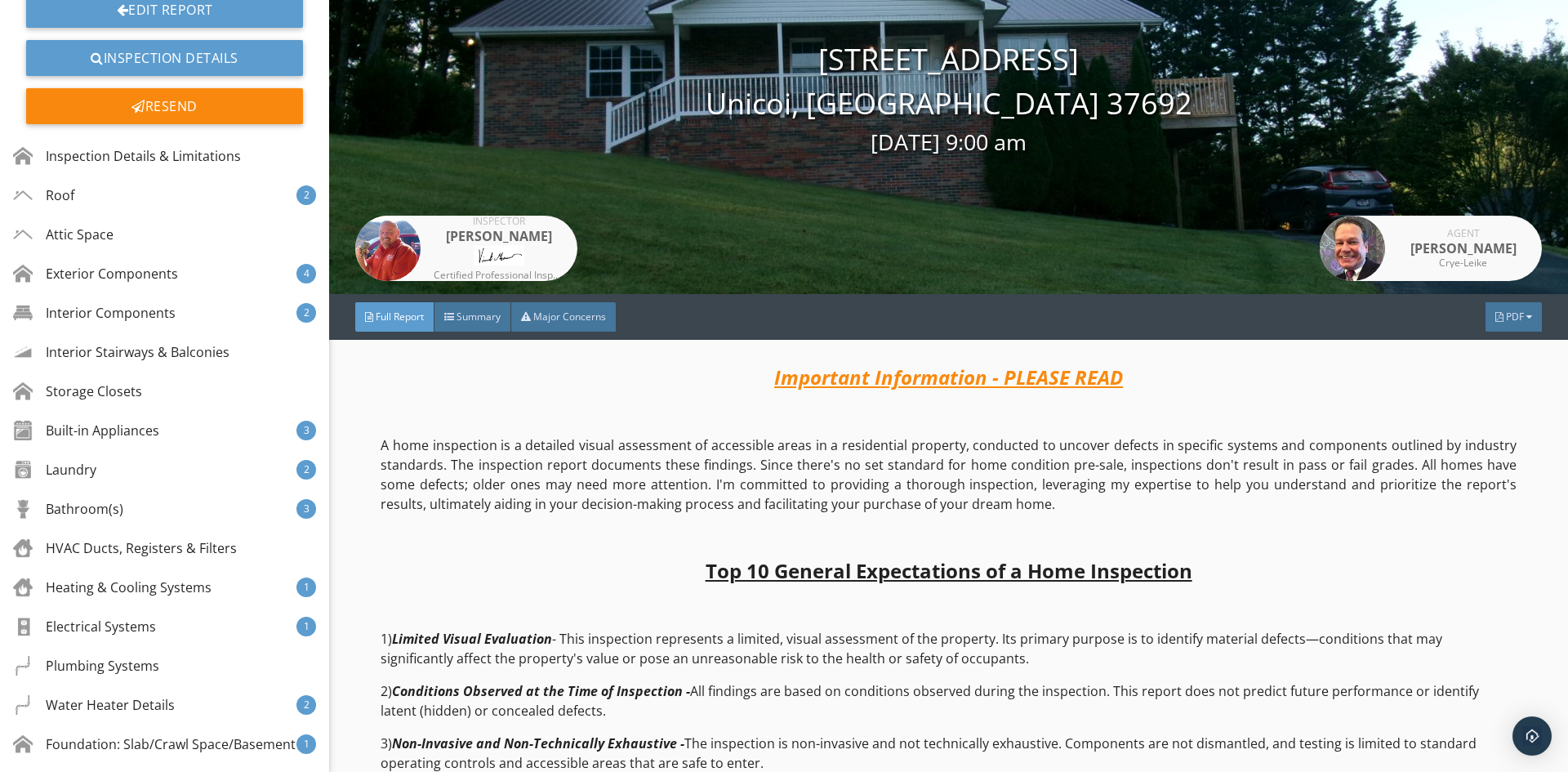
scroll to position [0, 0]
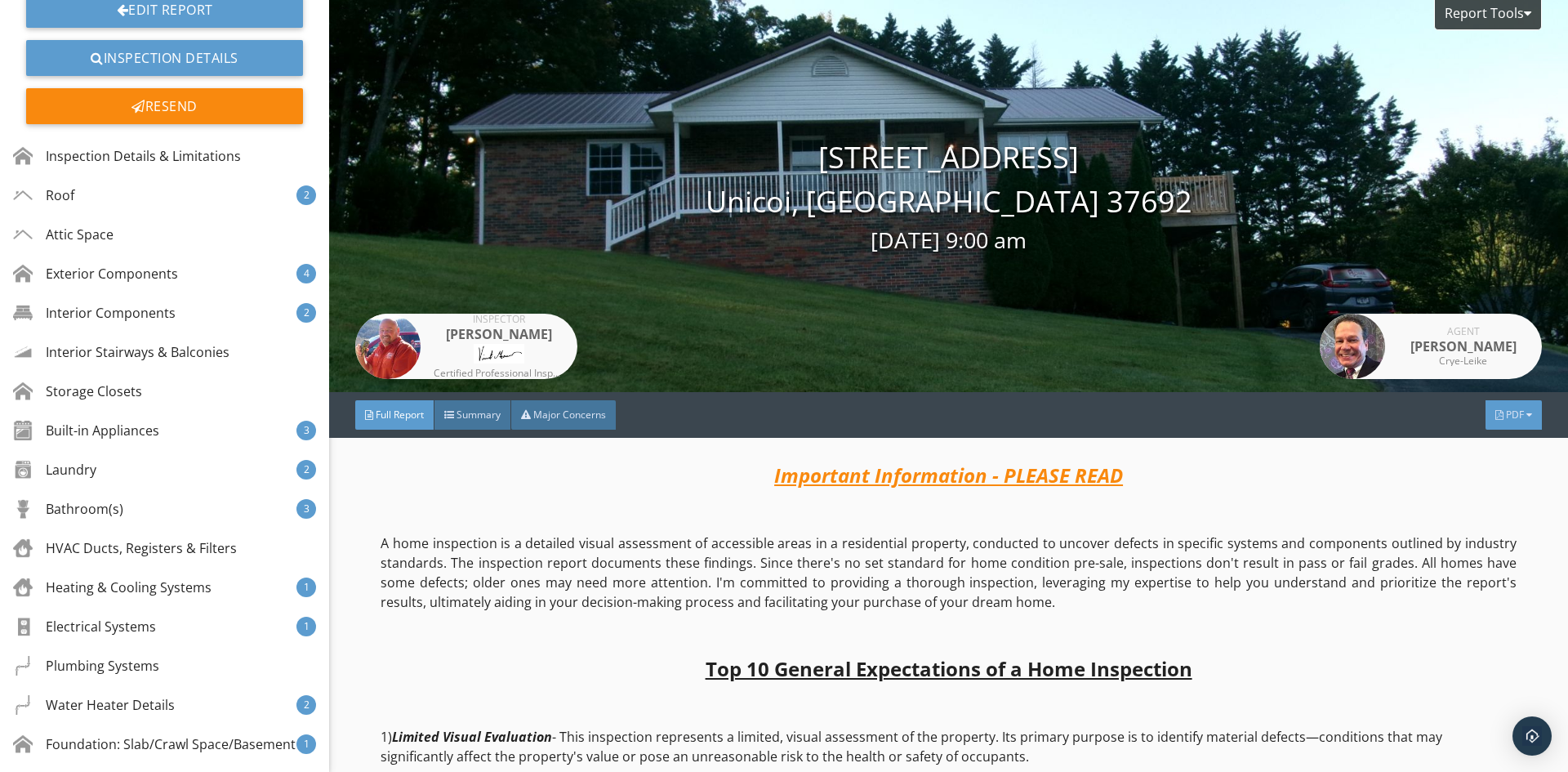
click at [1509, 417] on span "PDF" at bounding box center [1515, 414] width 18 height 13
click at [393, 417] on span "Full Report" at bounding box center [400, 414] width 49 height 13
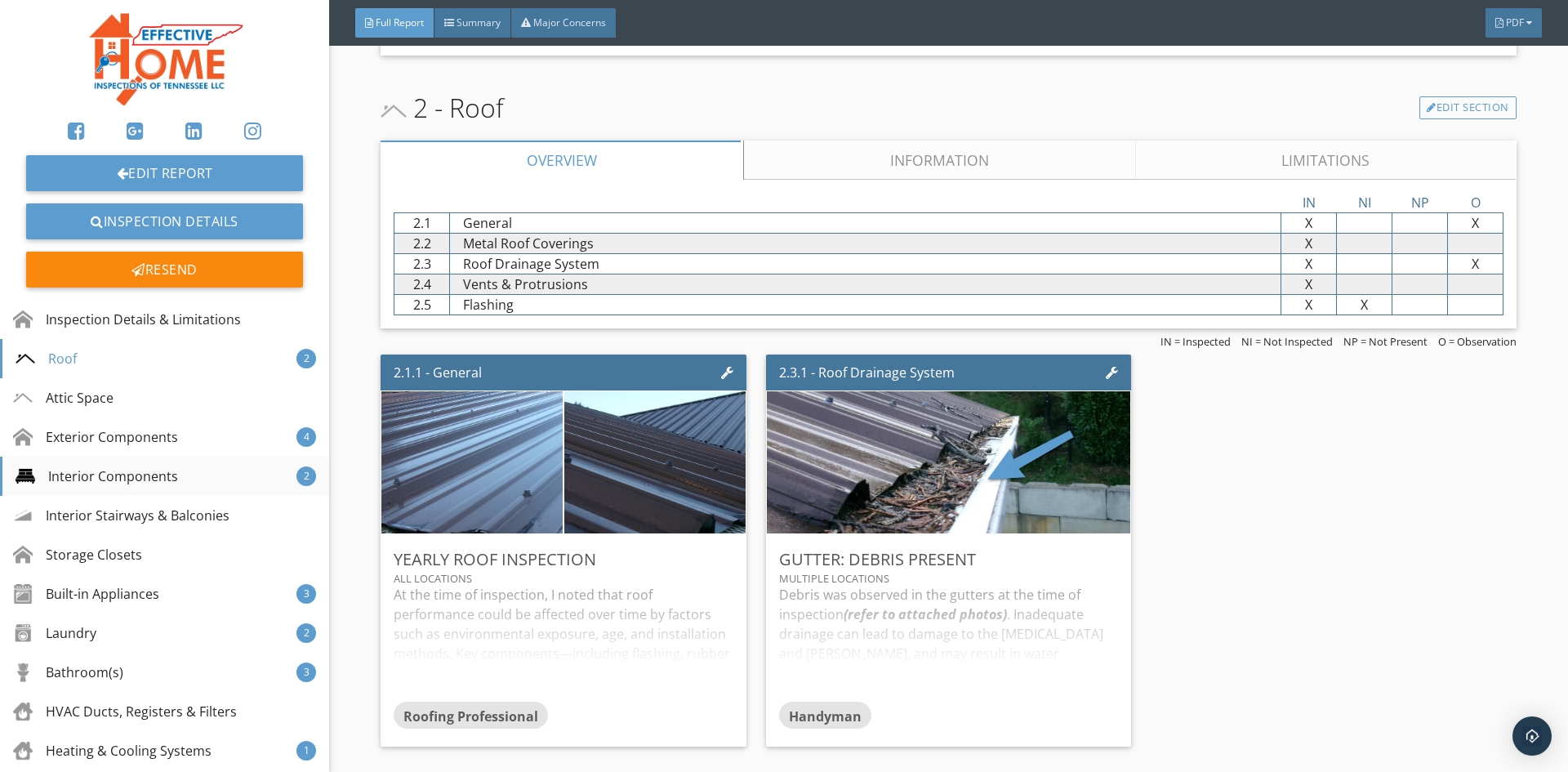
scroll to position [3349, 0]
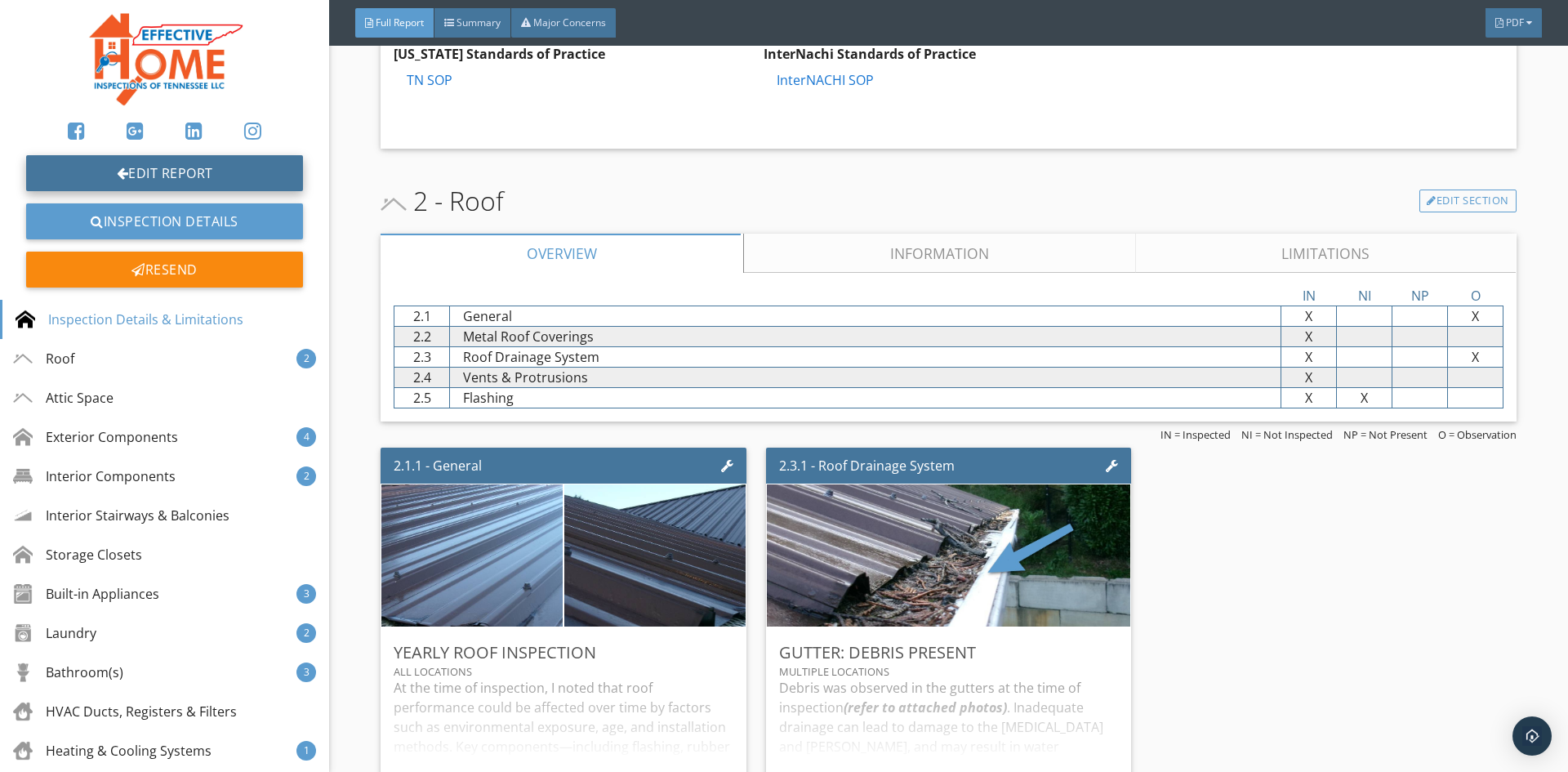
click at [189, 169] on link "Edit Report" at bounding box center [165, 173] width 277 height 36
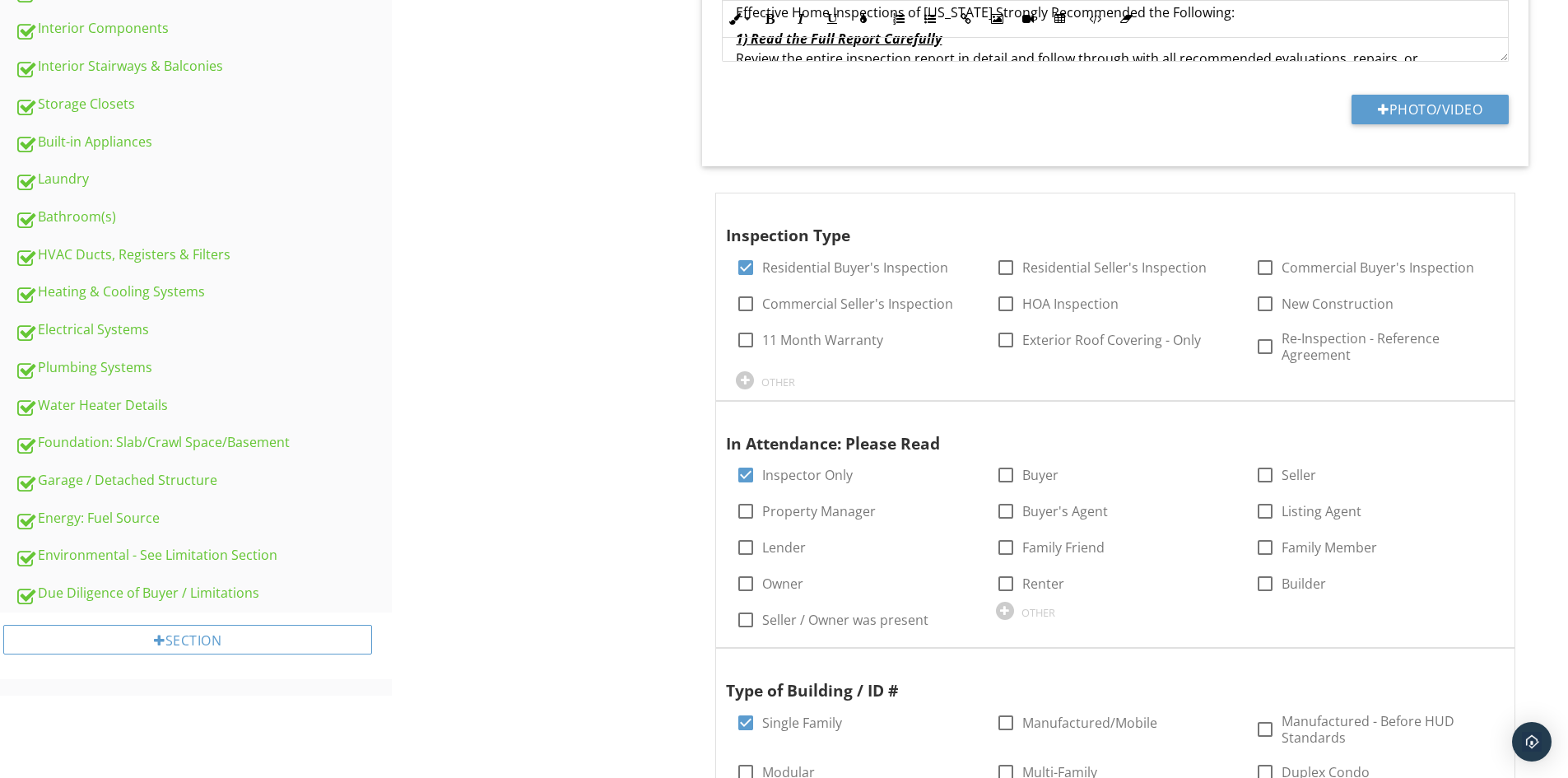
scroll to position [658, 0]
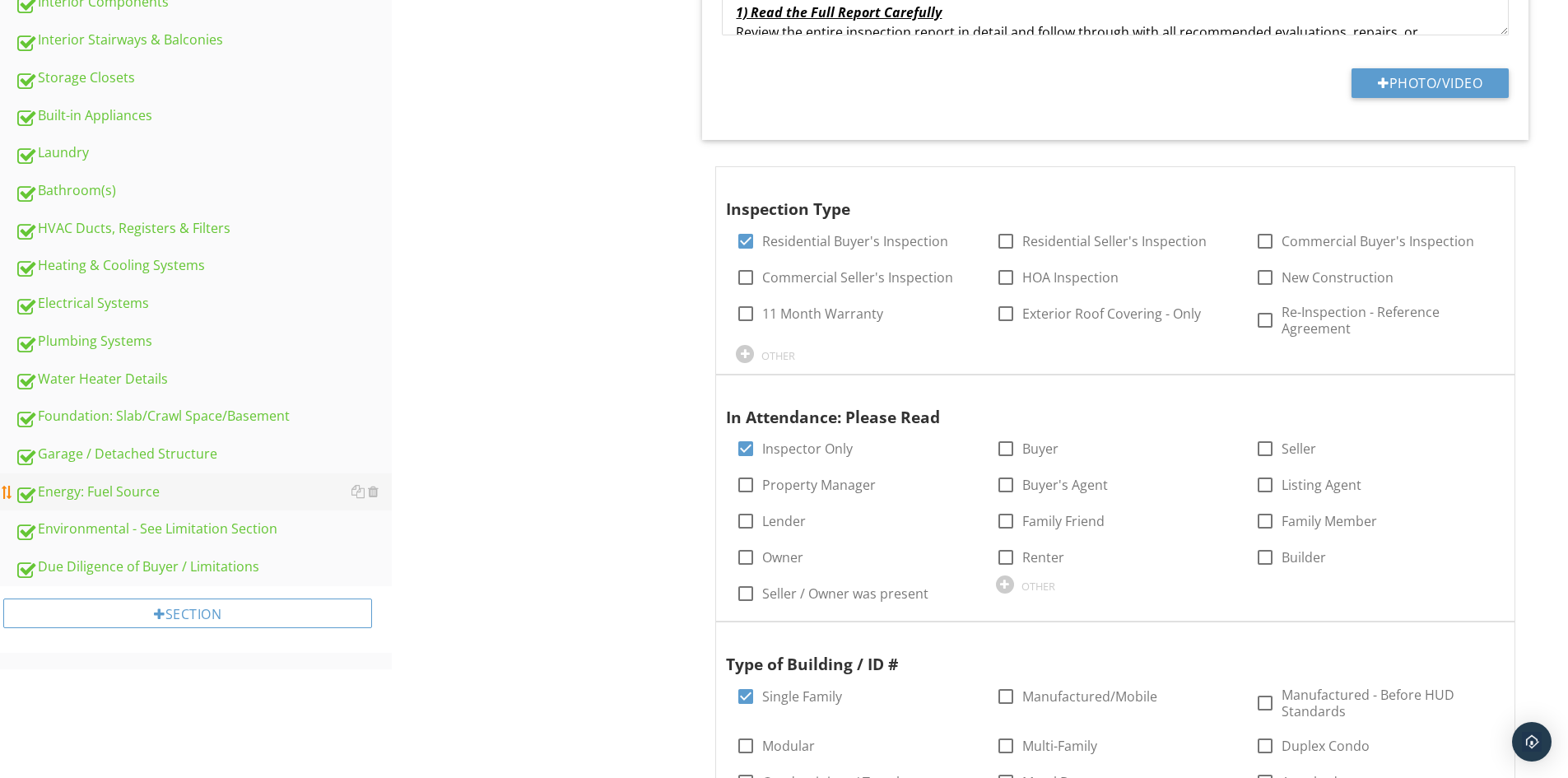
click at [77, 493] on div "Energy: Fuel Source" at bounding box center [203, 492] width 377 height 22
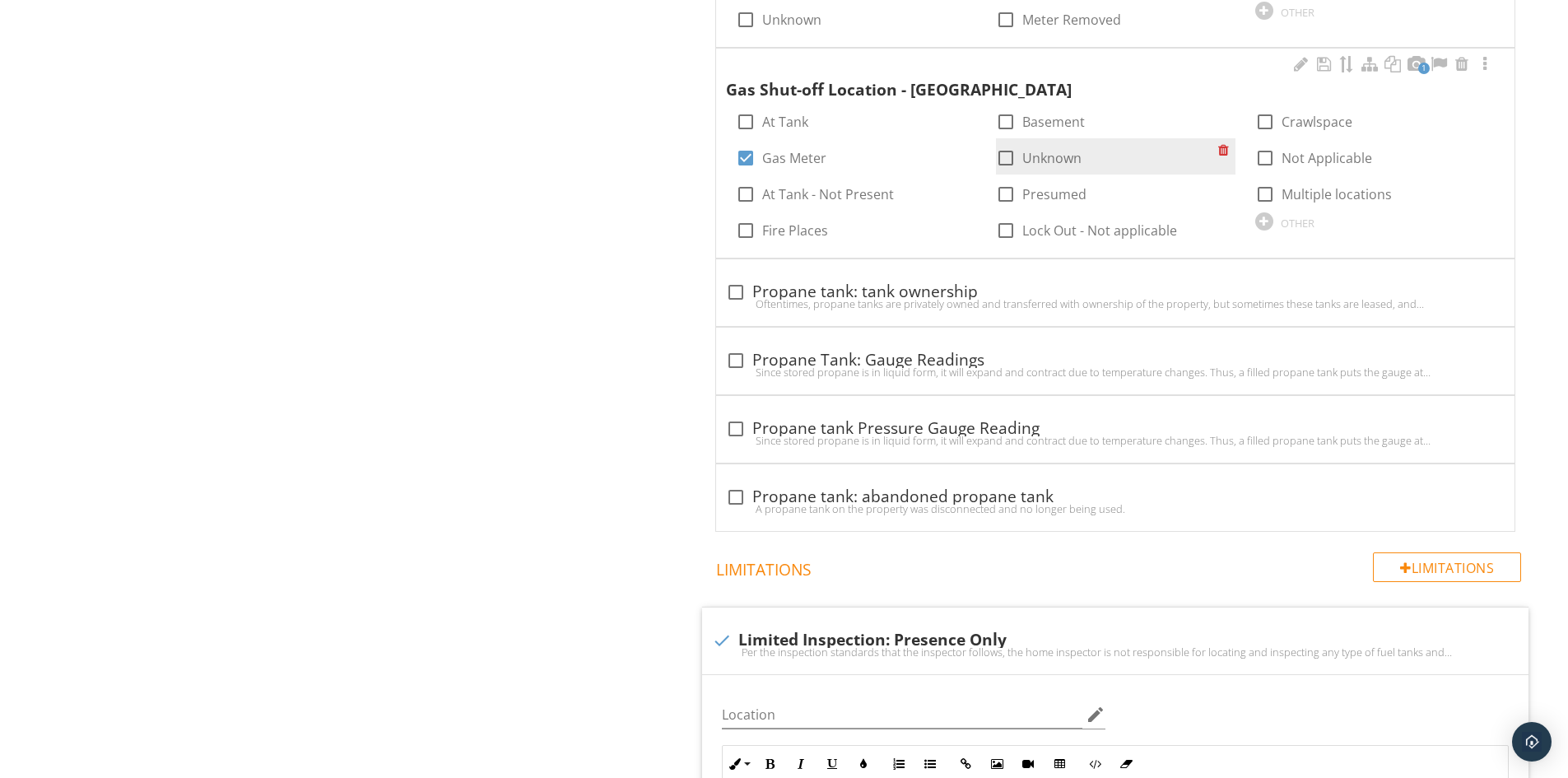
scroll to position [1152, 0]
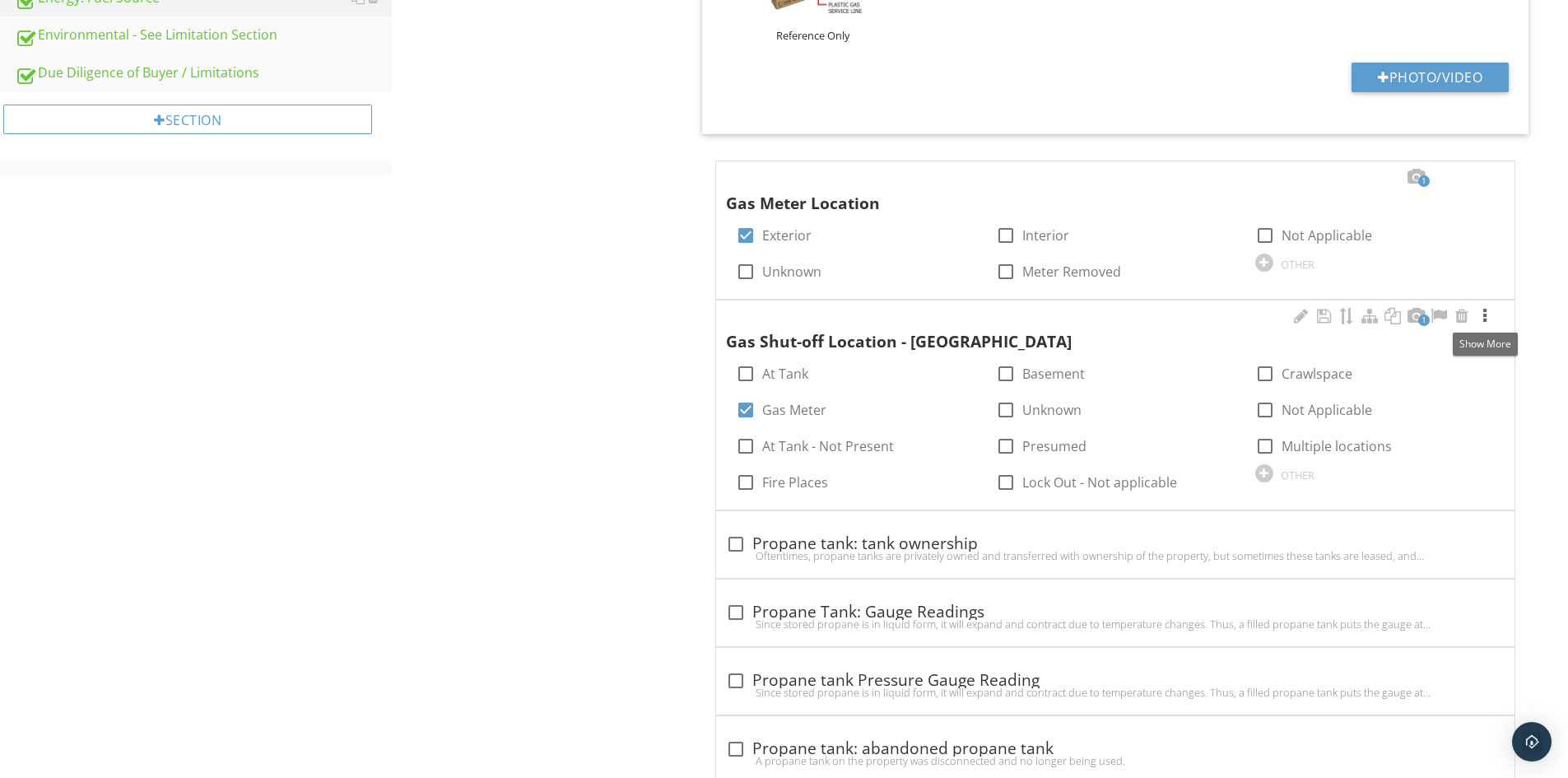
click at [1488, 314] on div at bounding box center [1485, 316] width 20 height 16
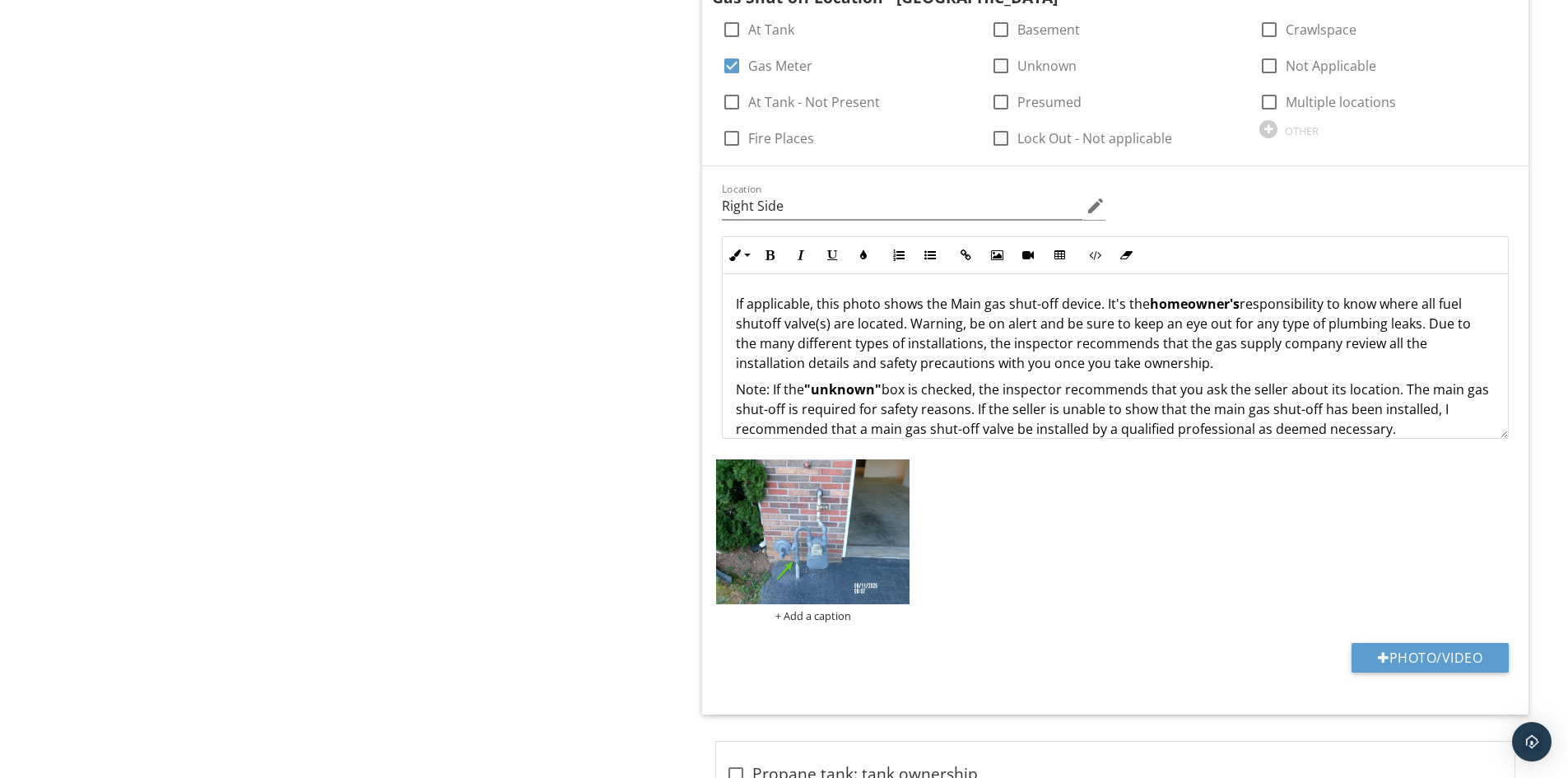
scroll to position [1564, 0]
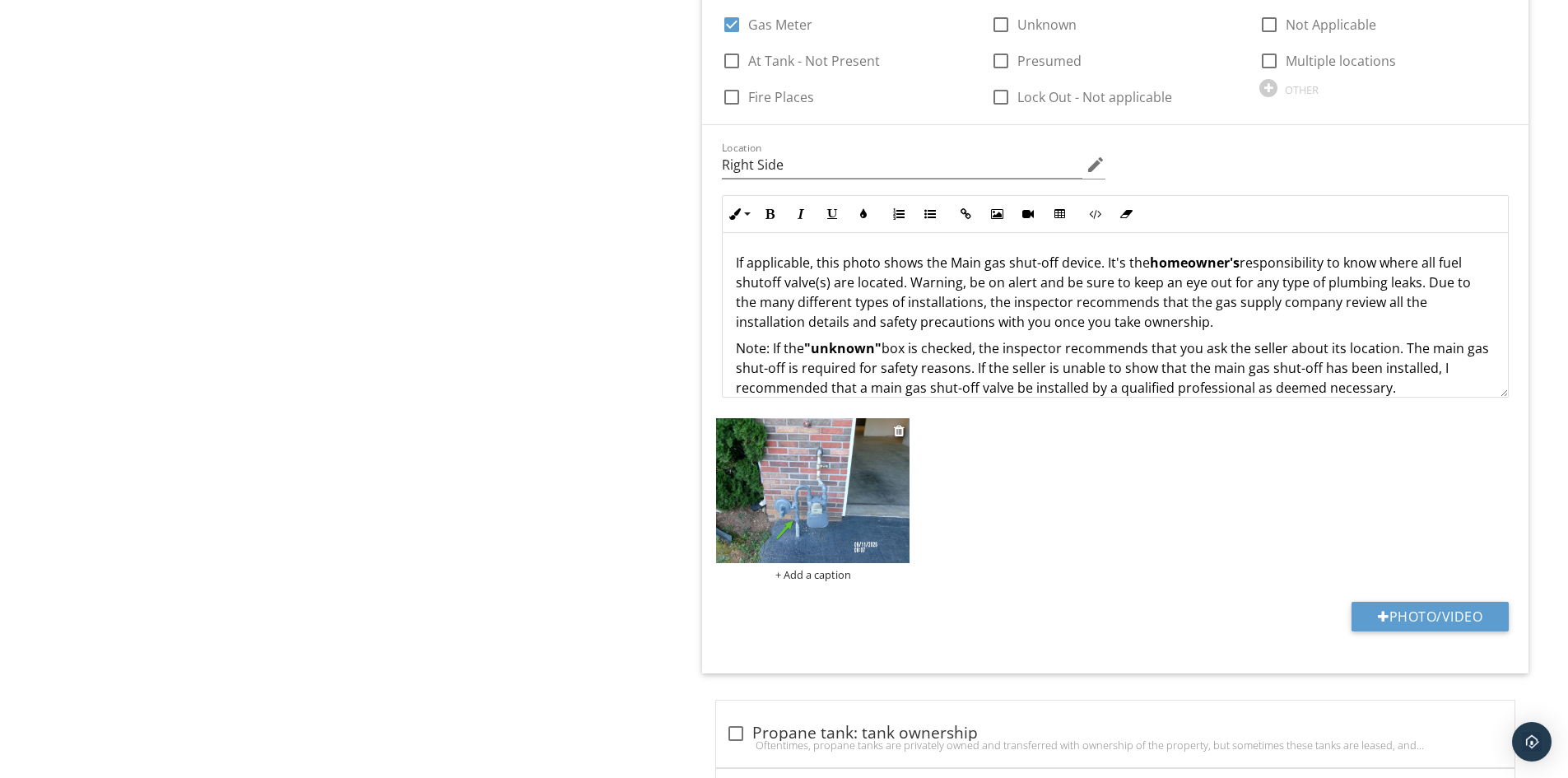
click at [816, 504] on img at bounding box center [813, 491] width 193 height 145
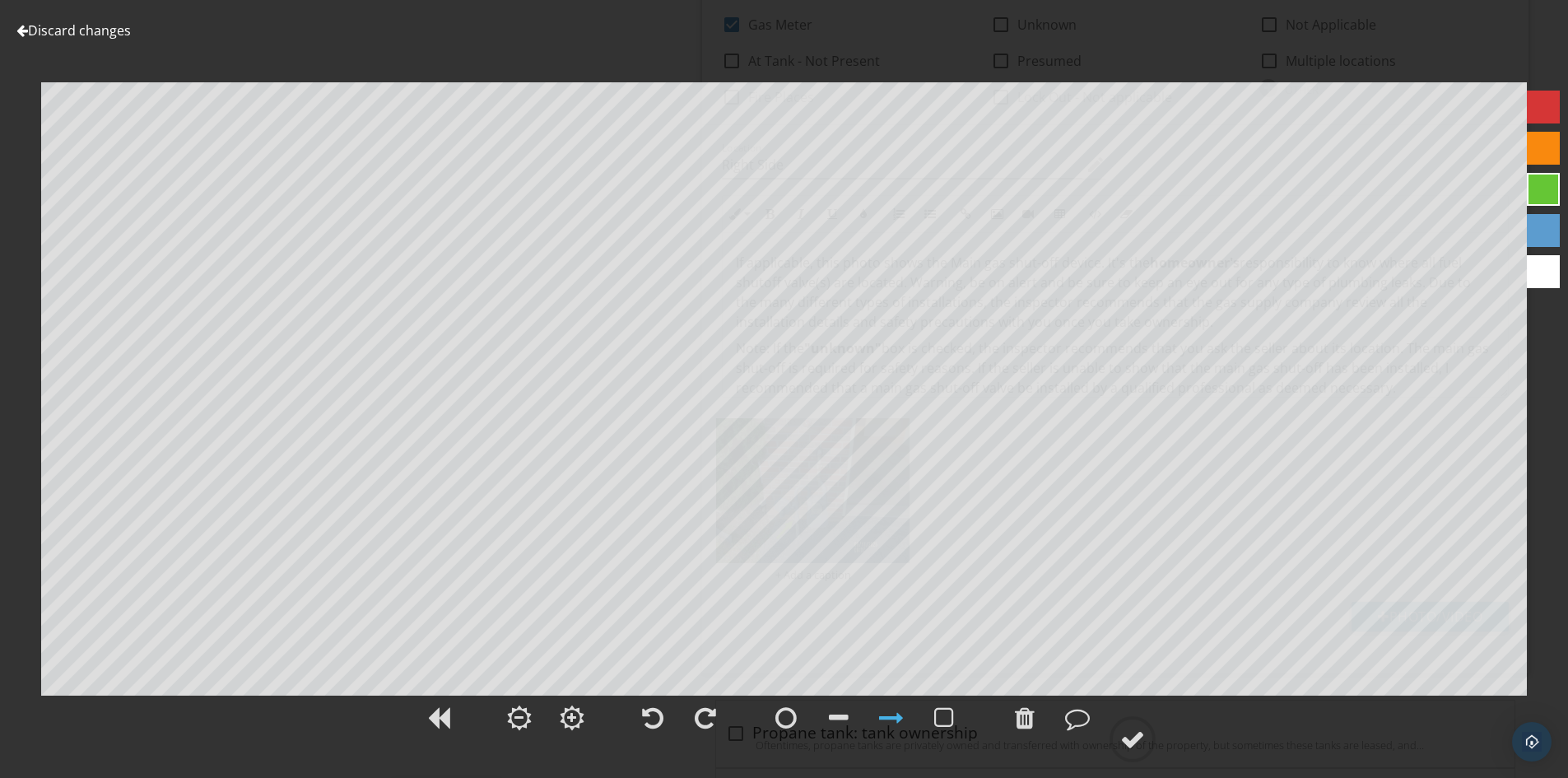
click at [56, 32] on link "Discard changes" at bounding box center [73, 31] width 114 height 18
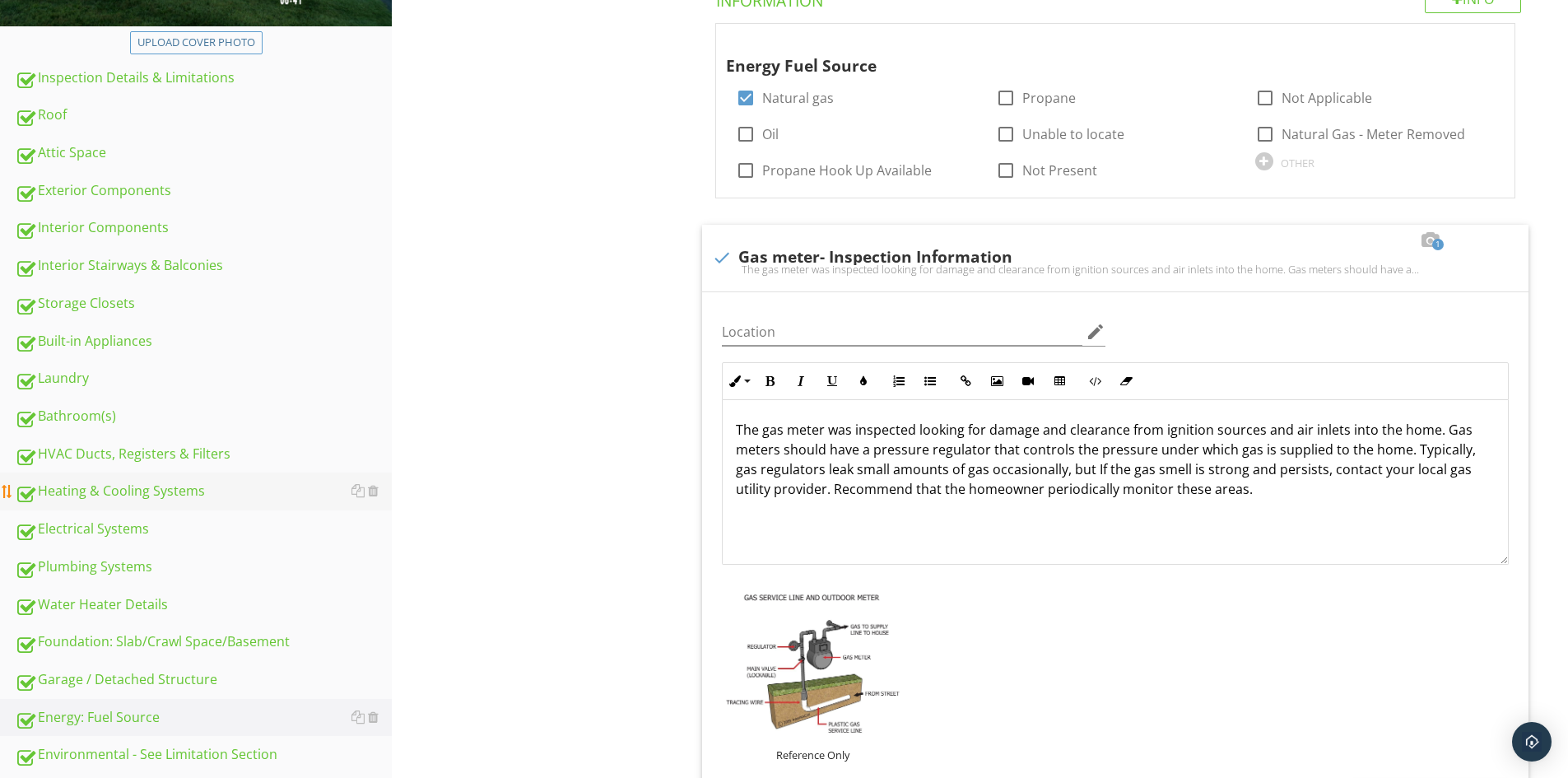
scroll to position [658, 0]
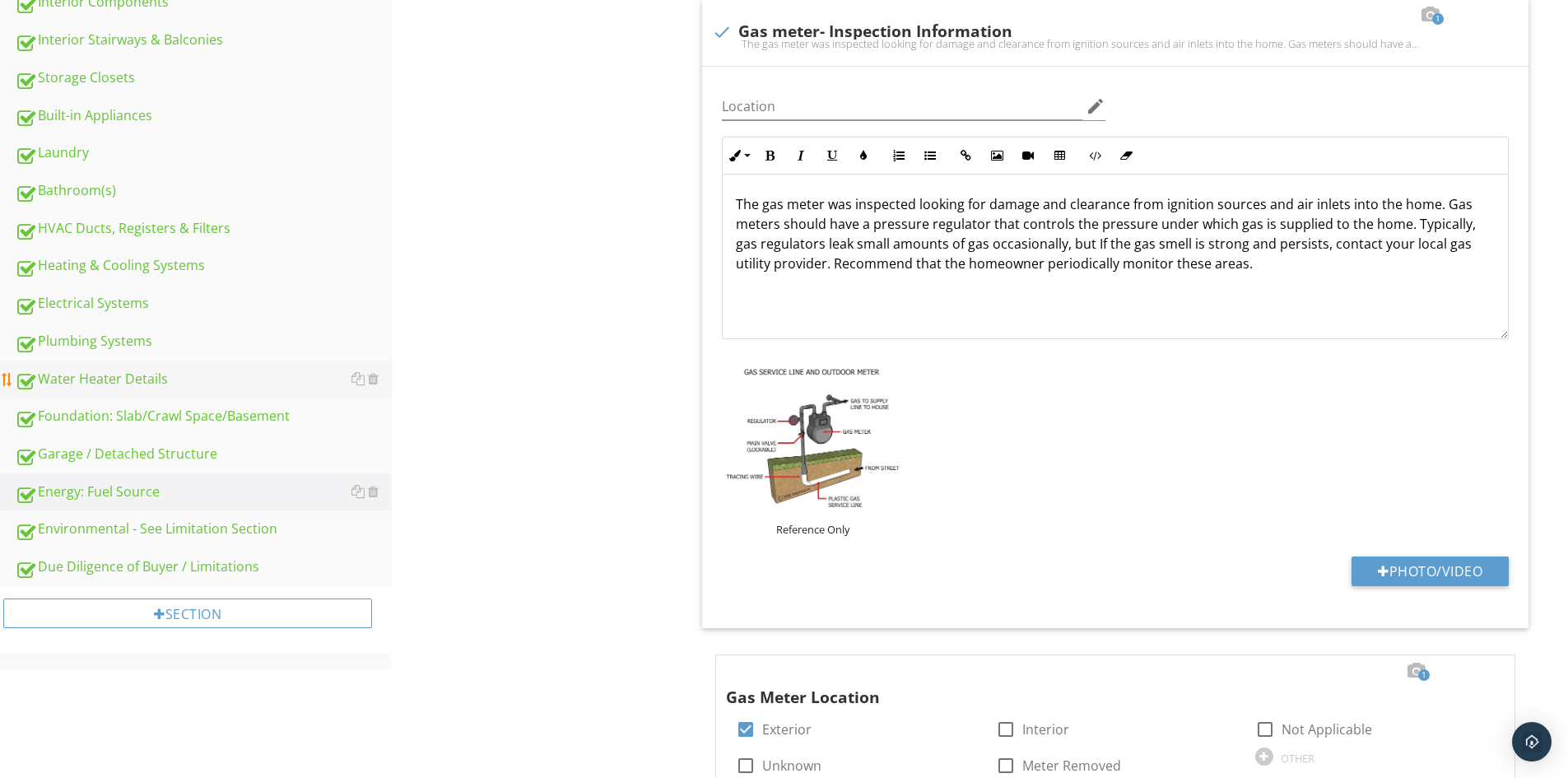
click at [110, 378] on div "Water Heater Details" at bounding box center [203, 380] width 377 height 22
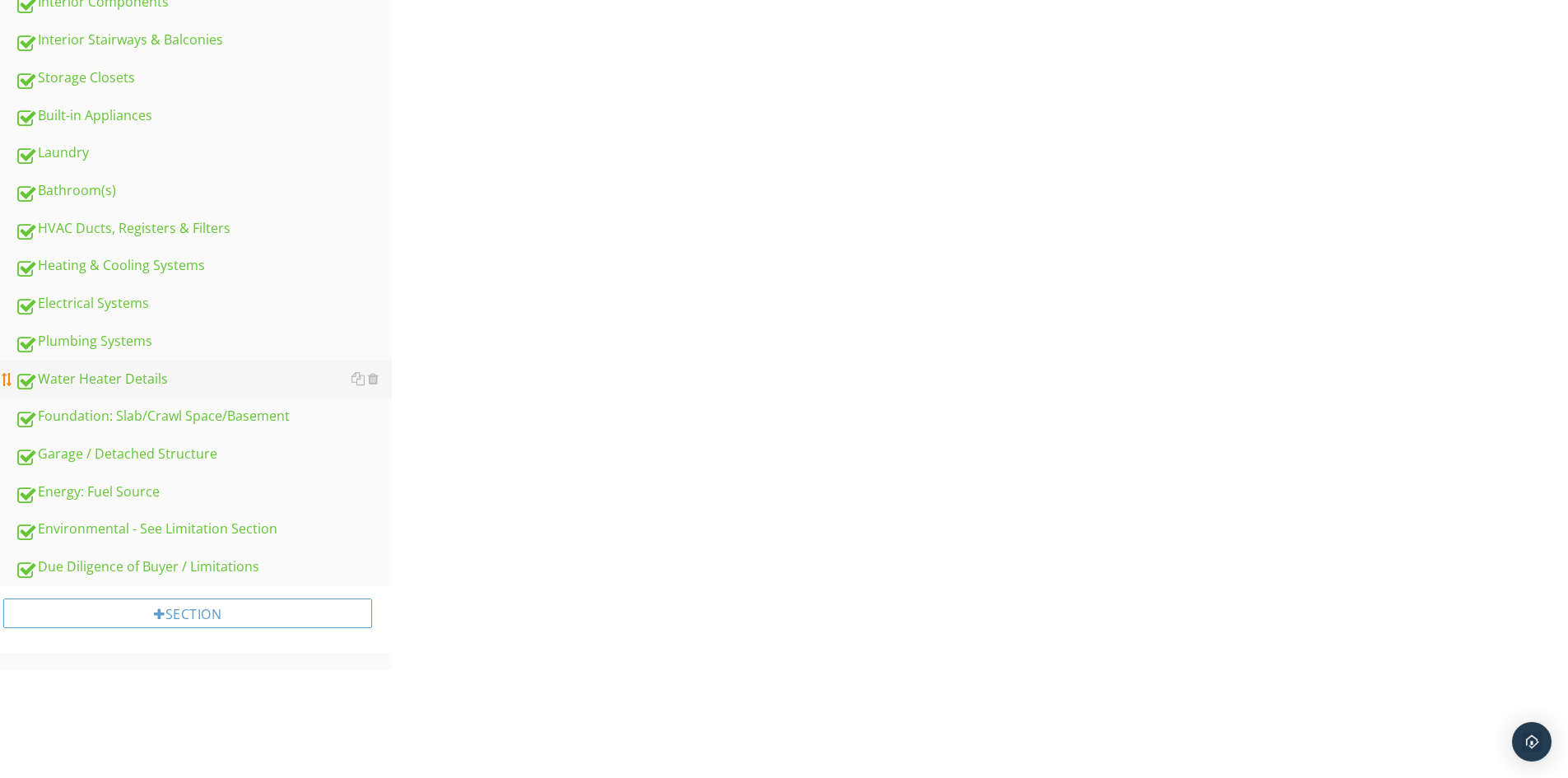
type input "Basement"
type input "Multiple locations"
type input "Basement"
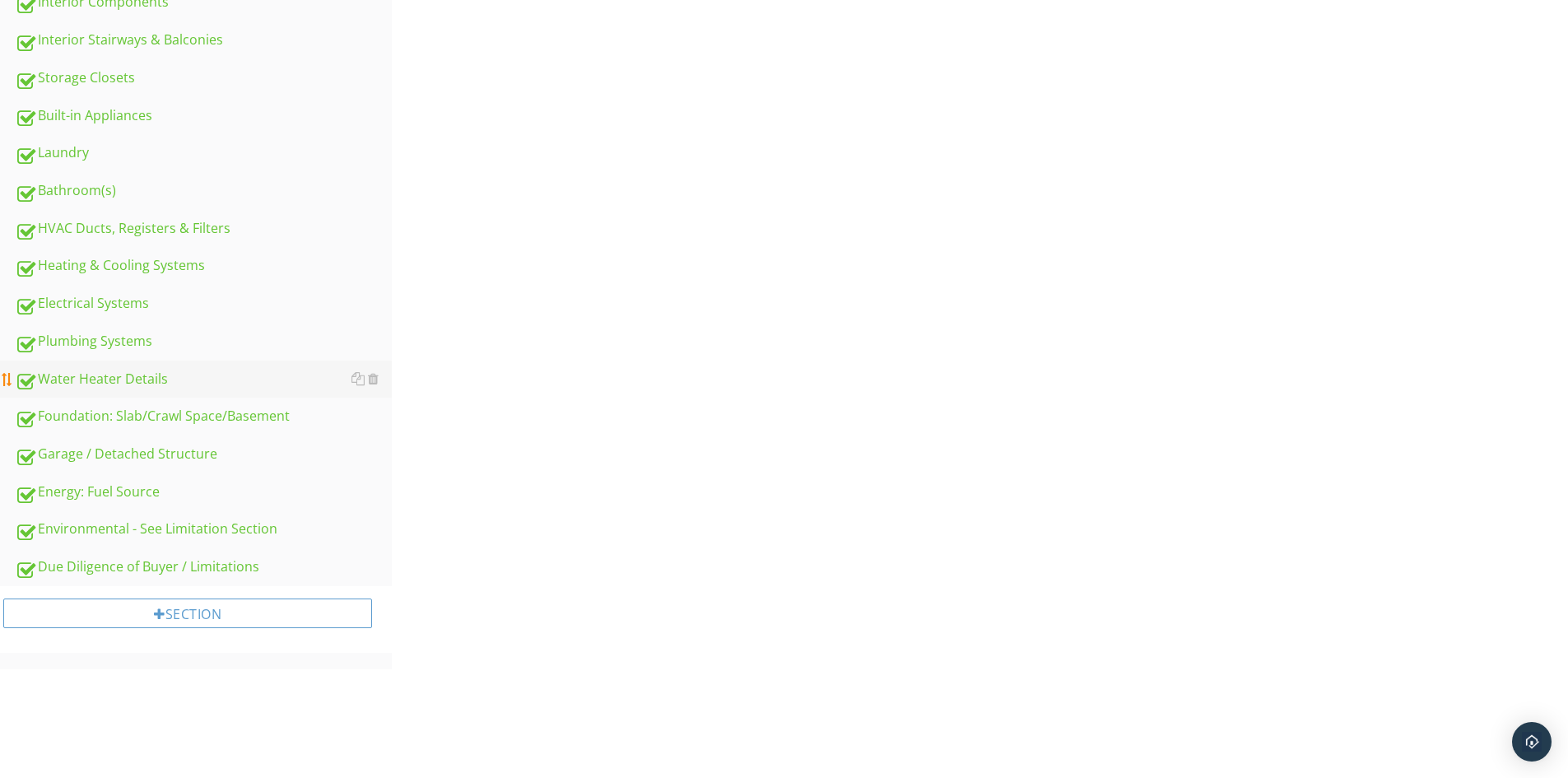
type input "Multiple locations"
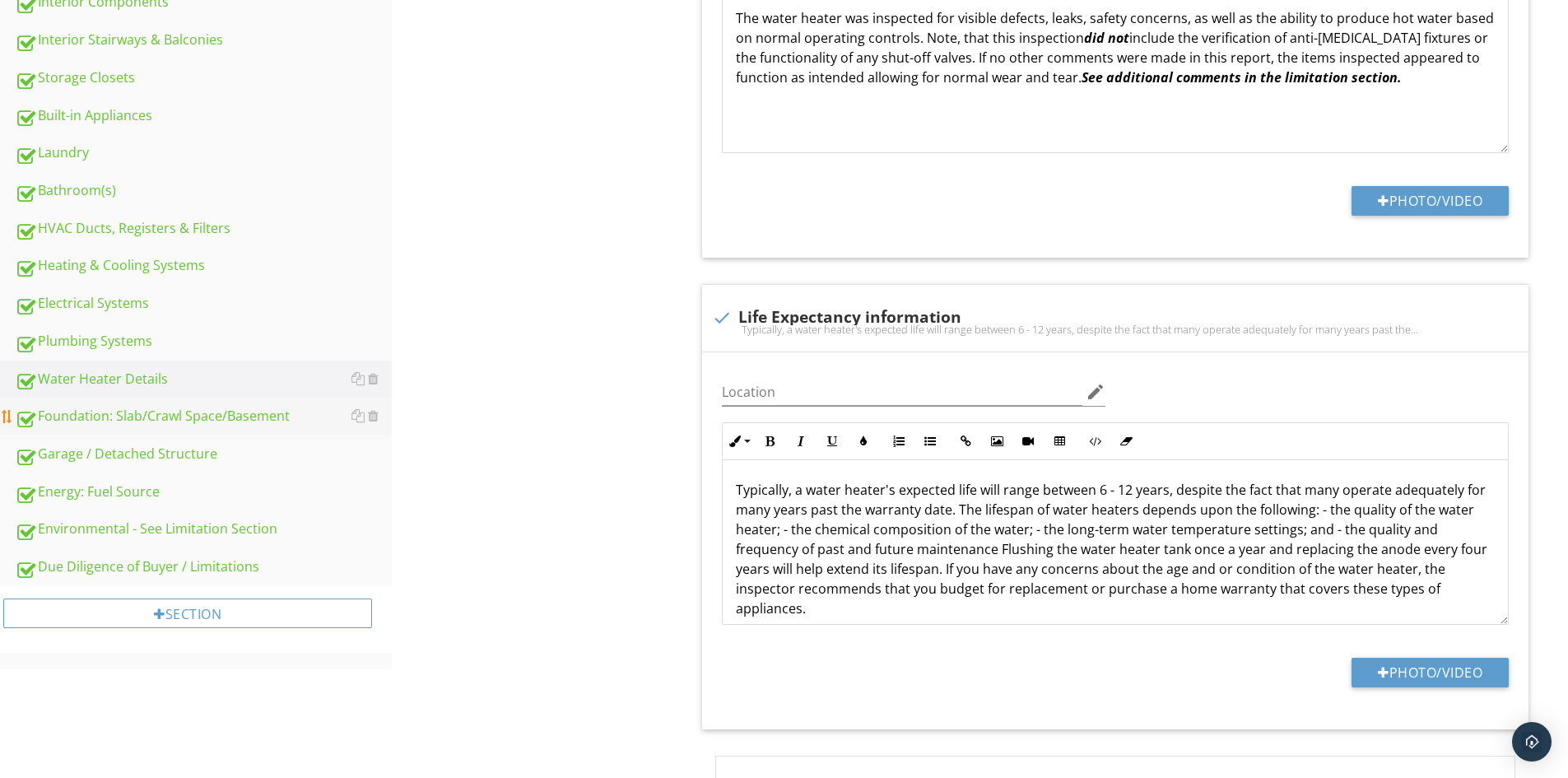
type input "Basement"
type input "Multiple locations"
type input "Basement"
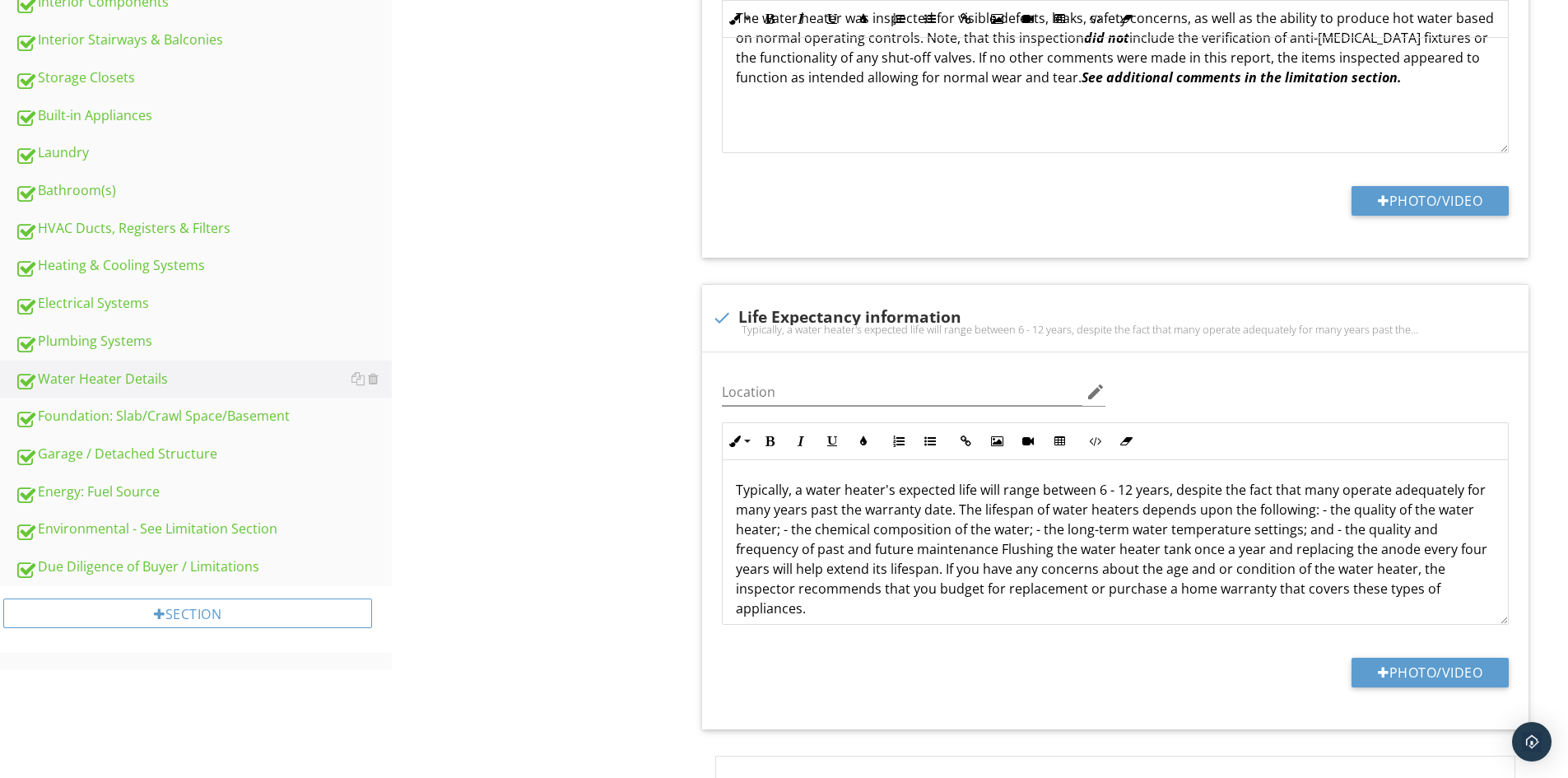
type input "Multiple locations"
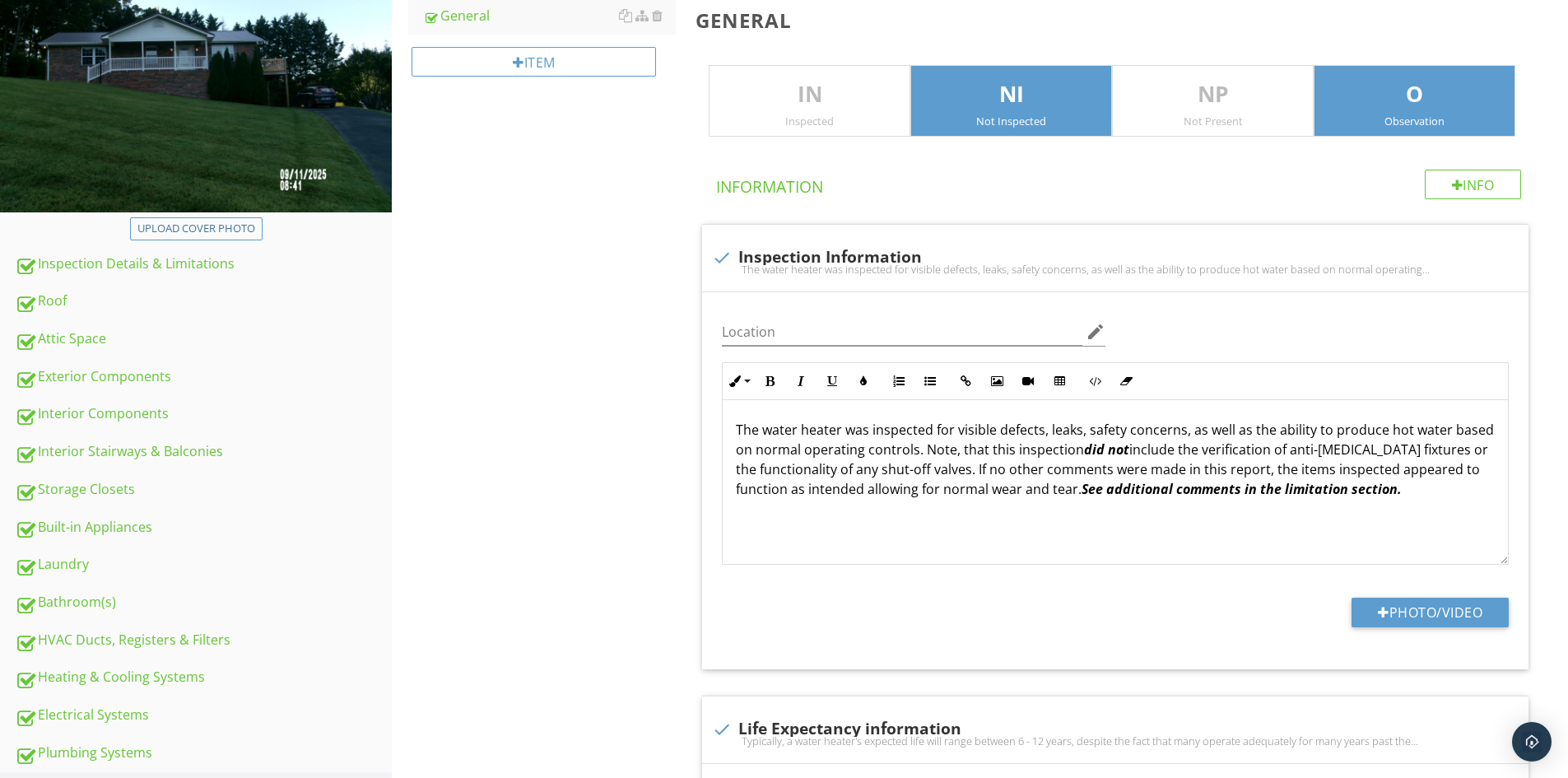
type input "Basement"
type input "Multiple locations"
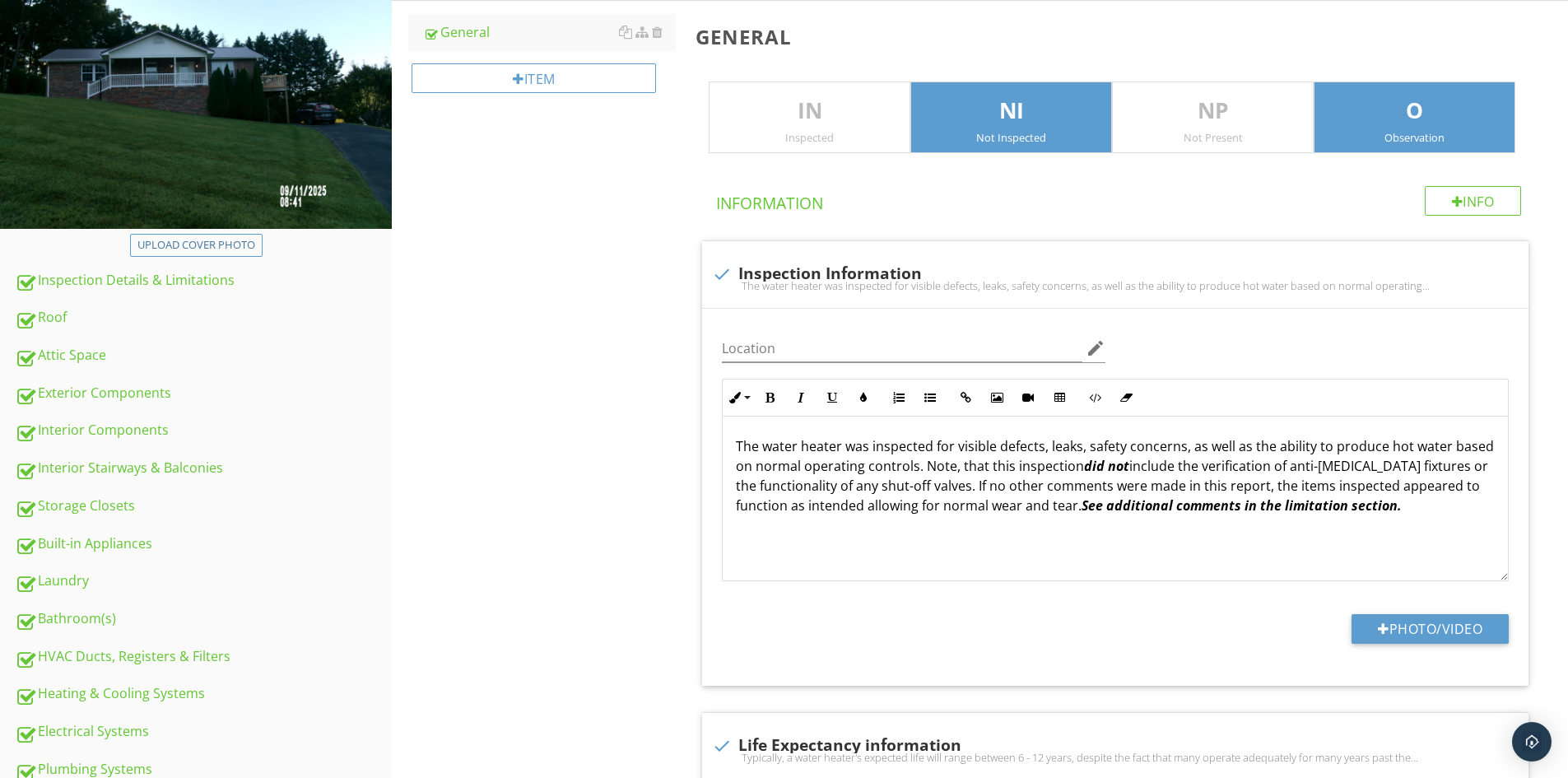
scroll to position [23, 0]
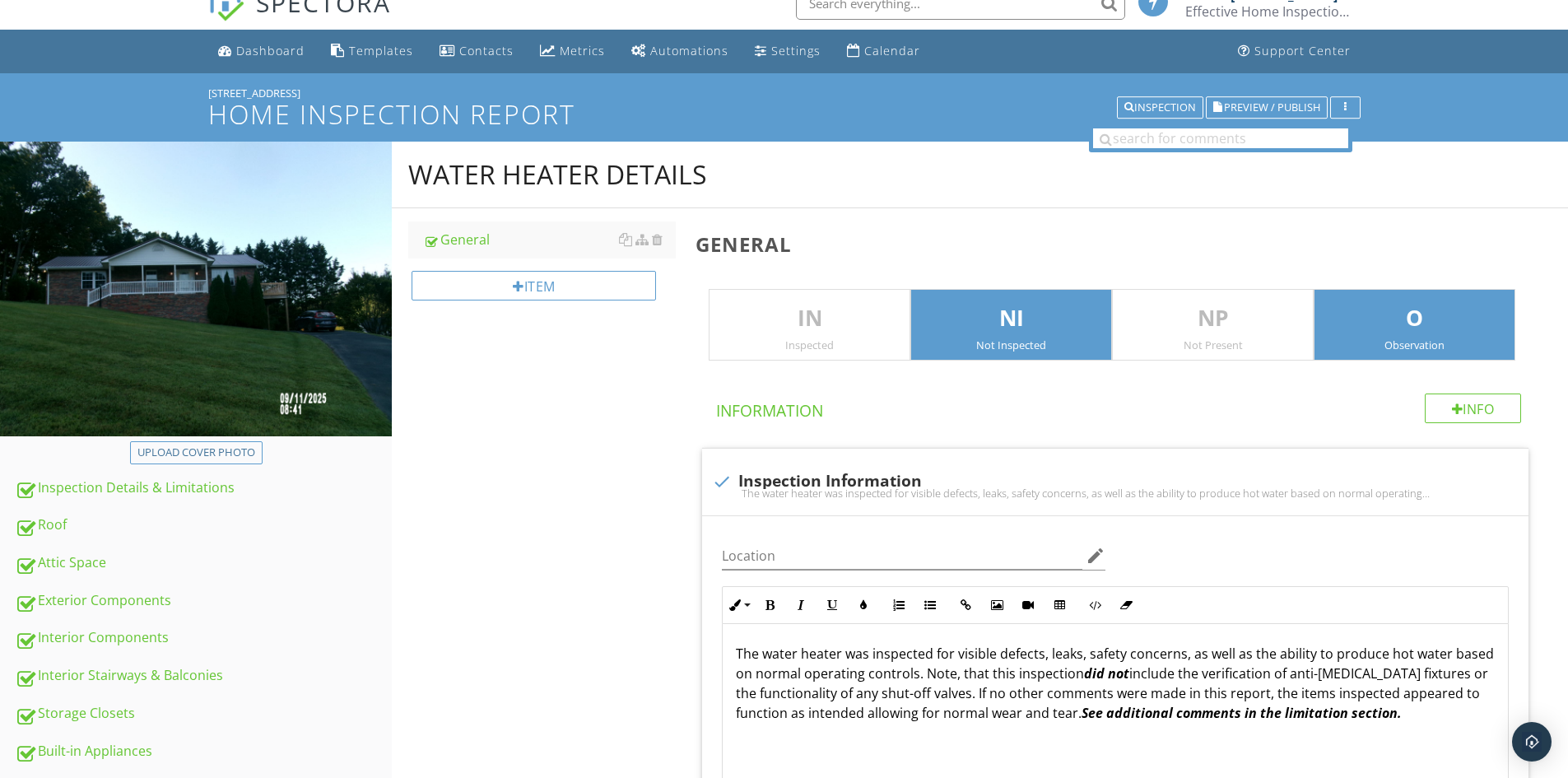
type input "Basement"
type input "Multiple locations"
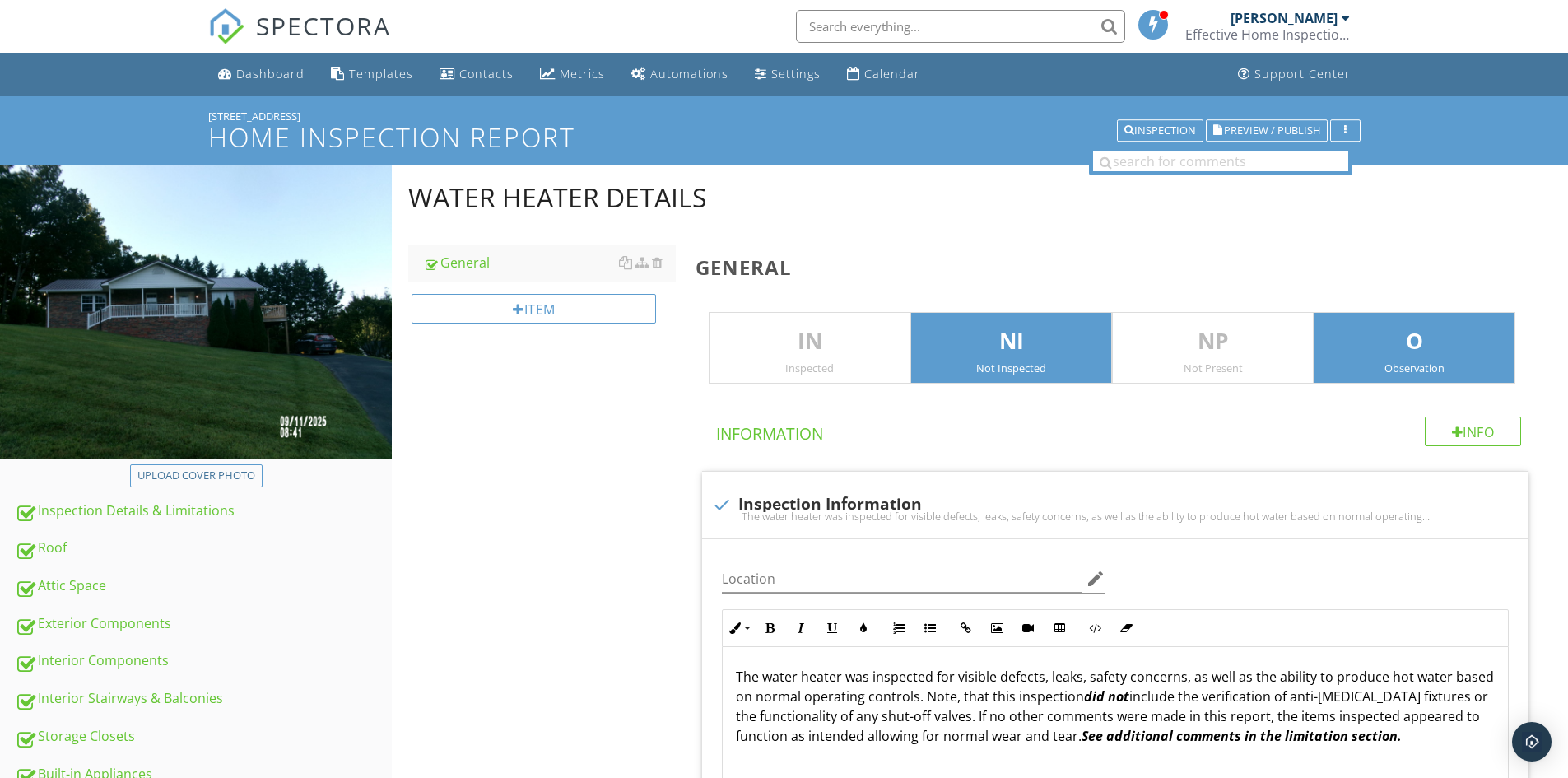
type input "Basement"
type input "Multiple locations"
type input "Basement"
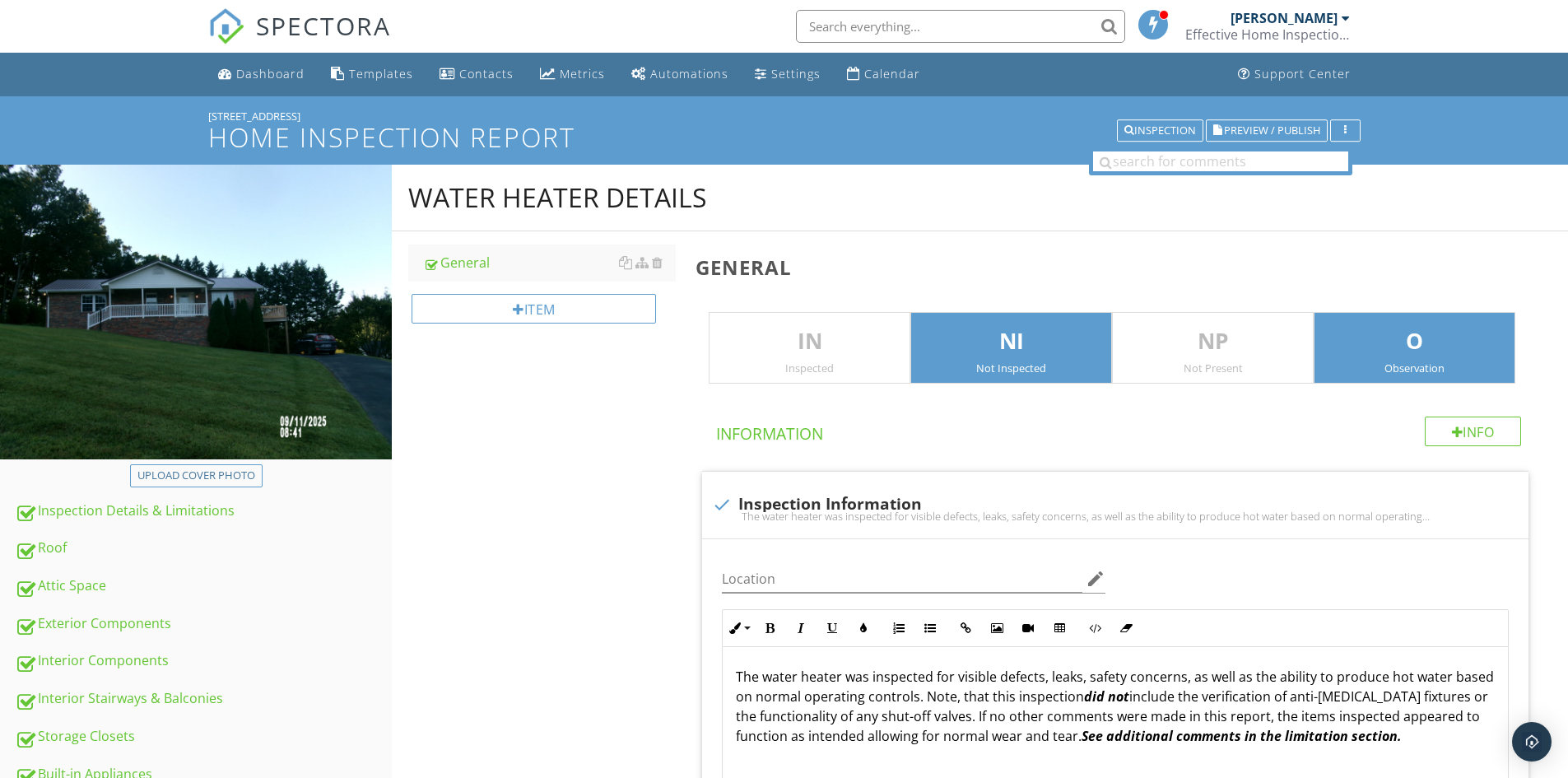
type input "Multiple locations"
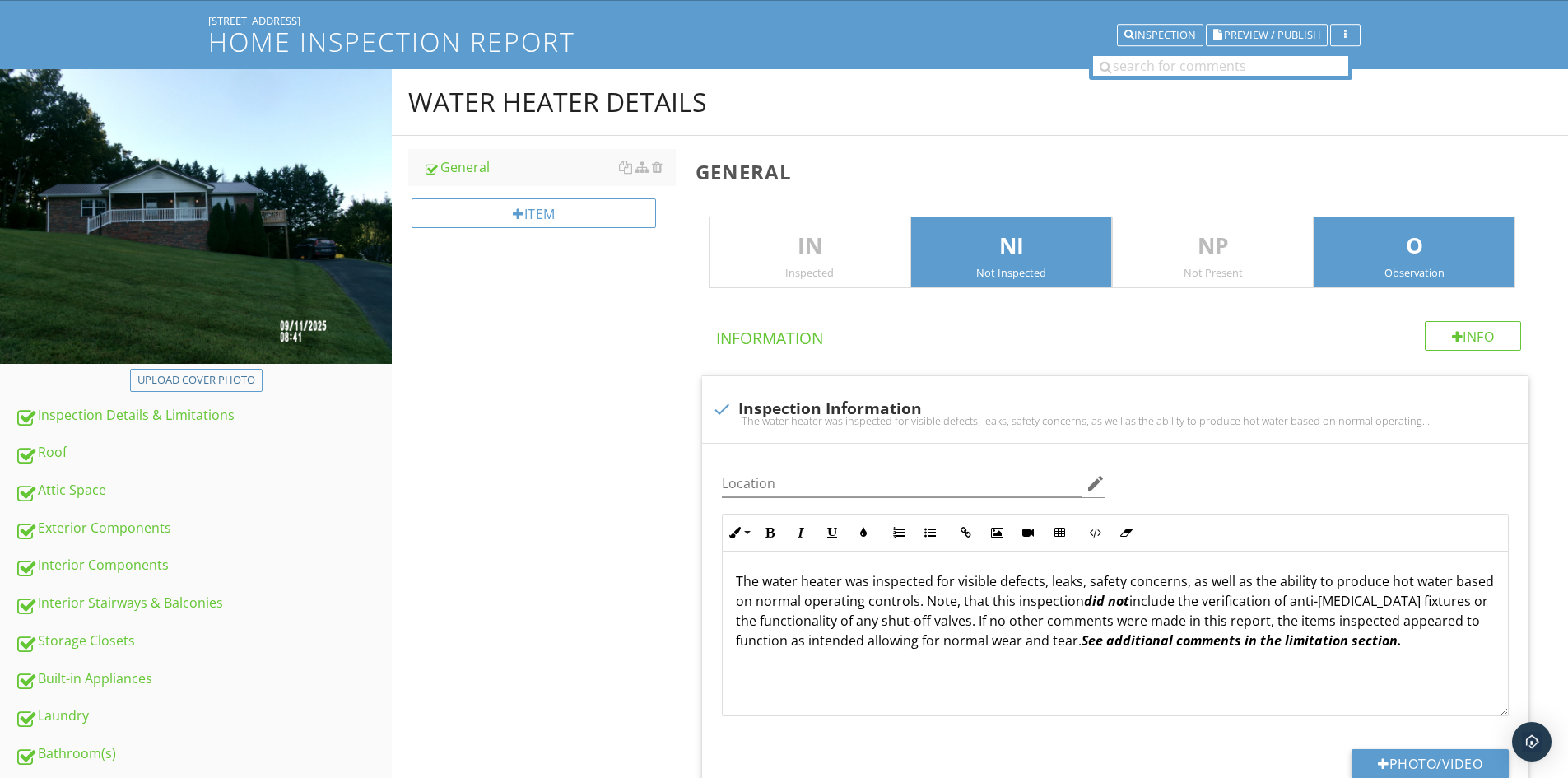
type input "Basement"
type input "Multiple locations"
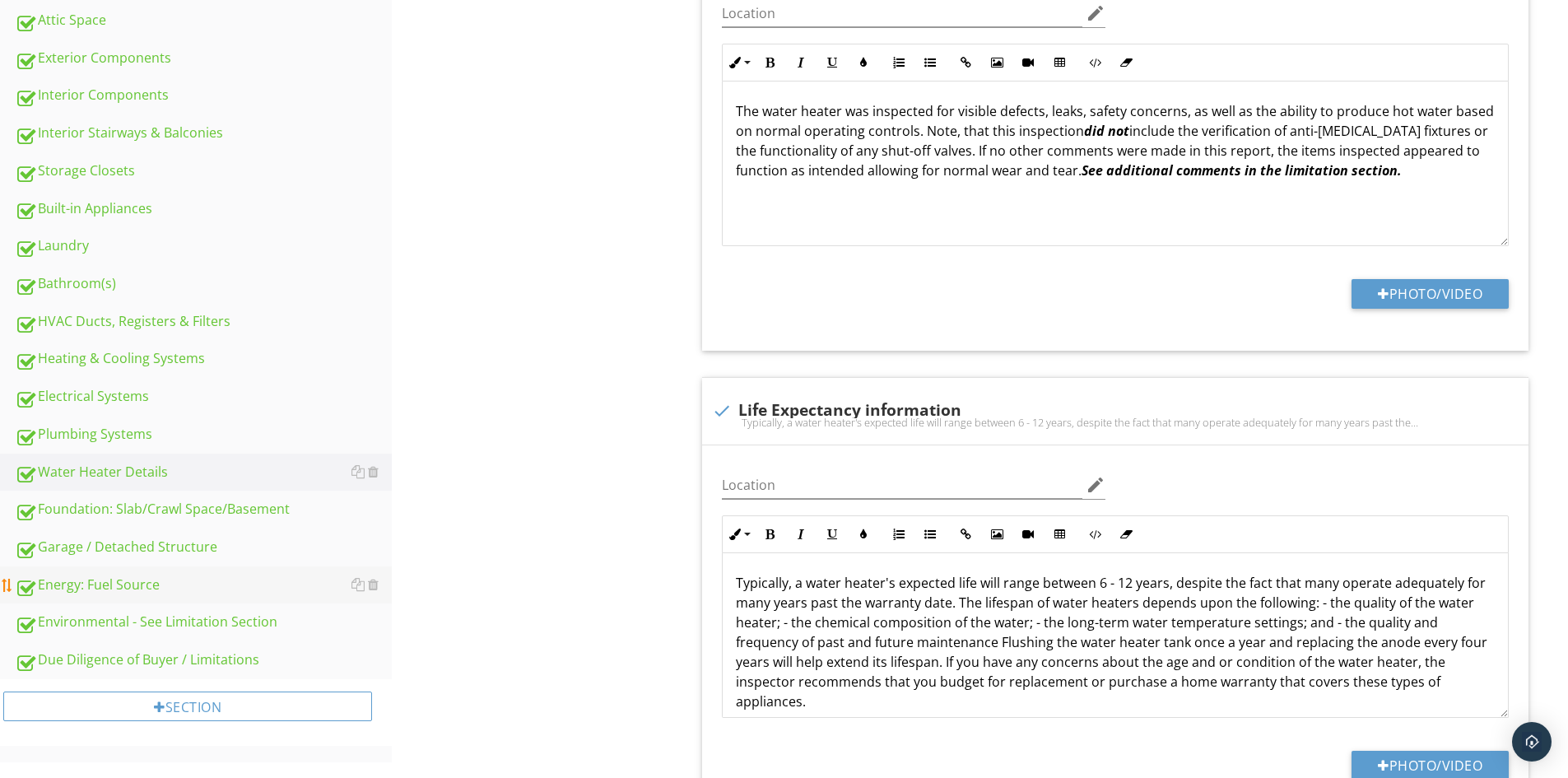
scroll to position [494, 0]
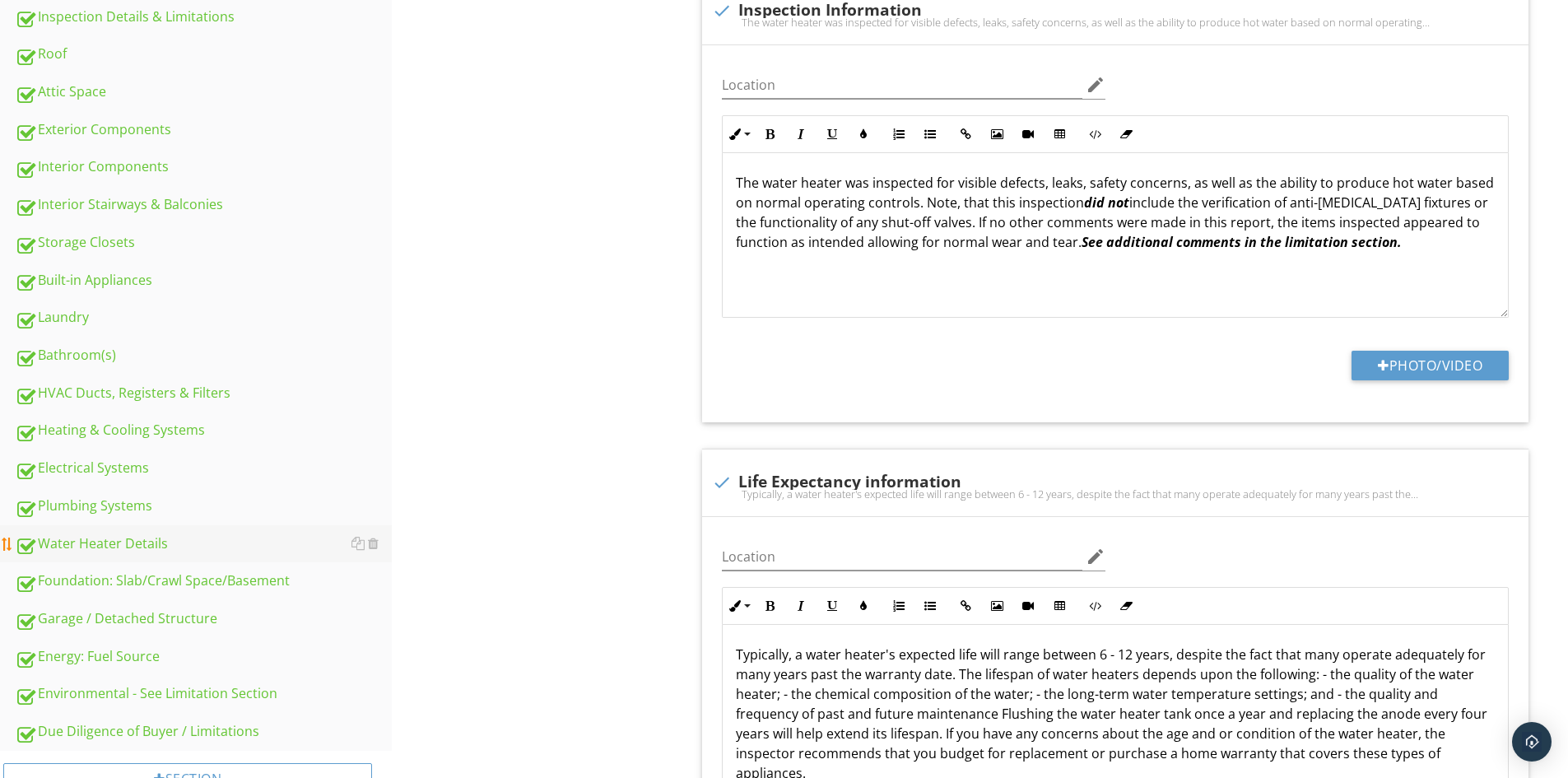
click at [145, 548] on div "Water Heater Details" at bounding box center [203, 544] width 377 height 22
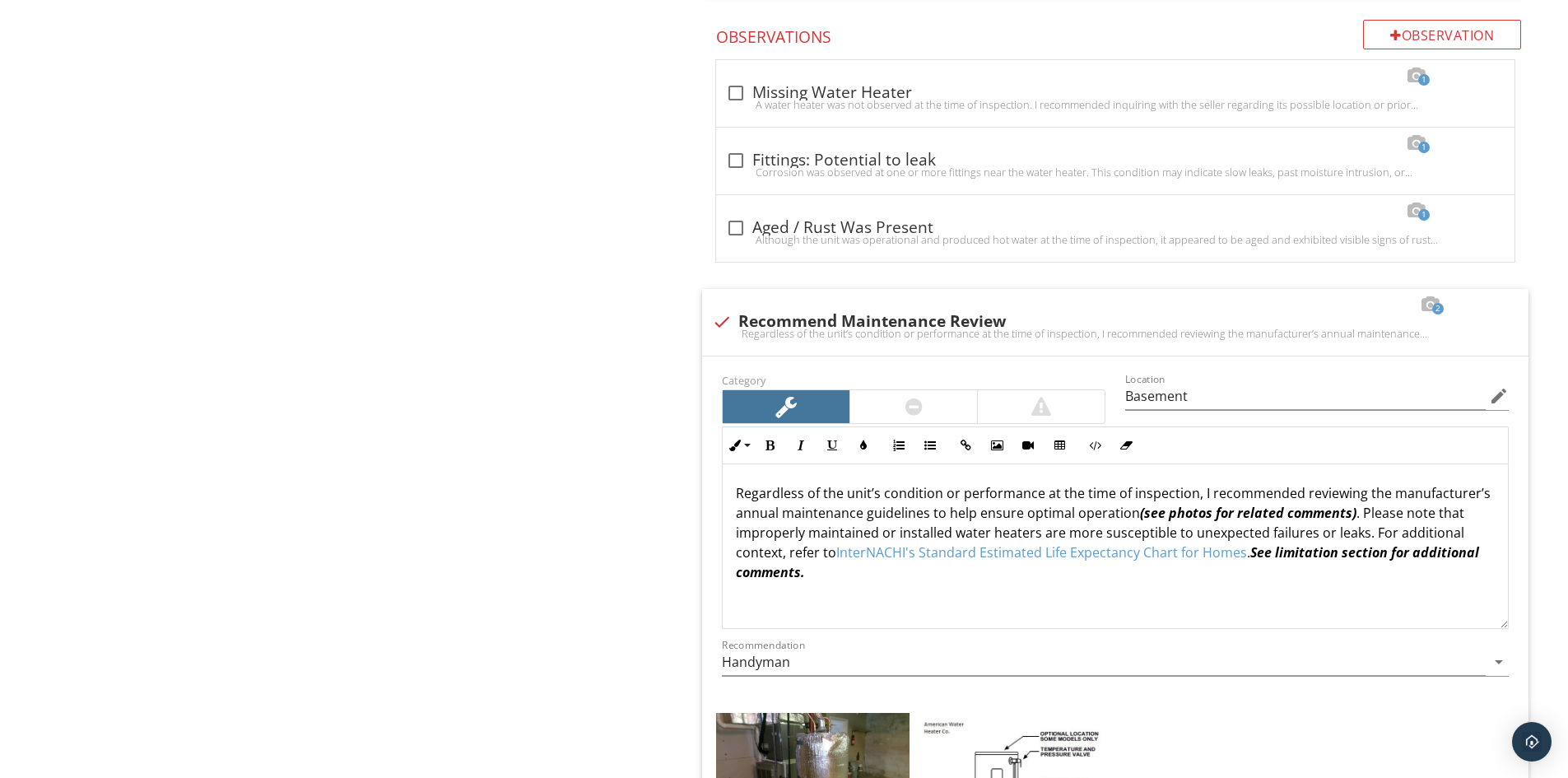
scroll to position [5515, 0]
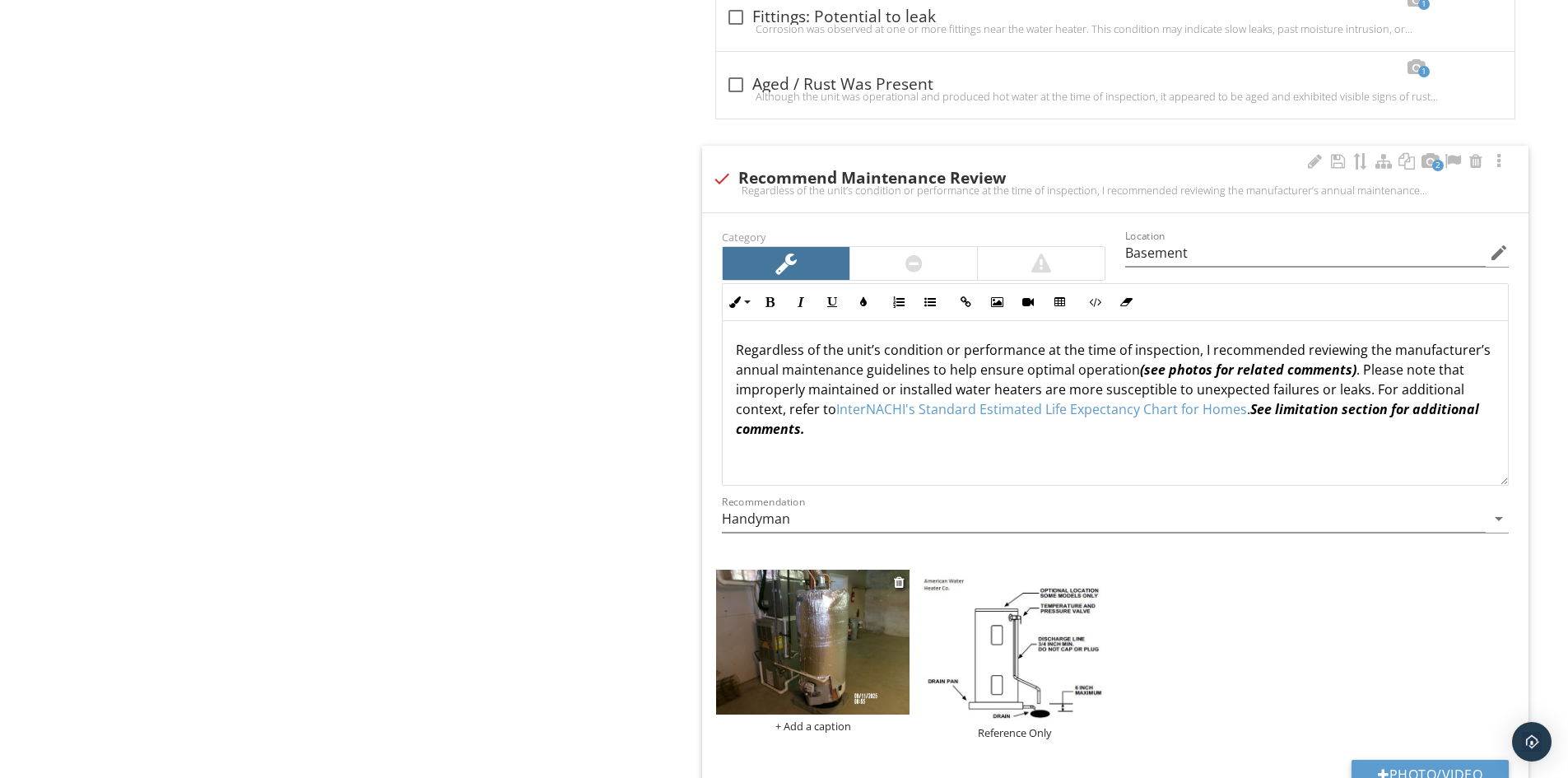
click at [785, 661] on img at bounding box center [813, 642] width 193 height 145
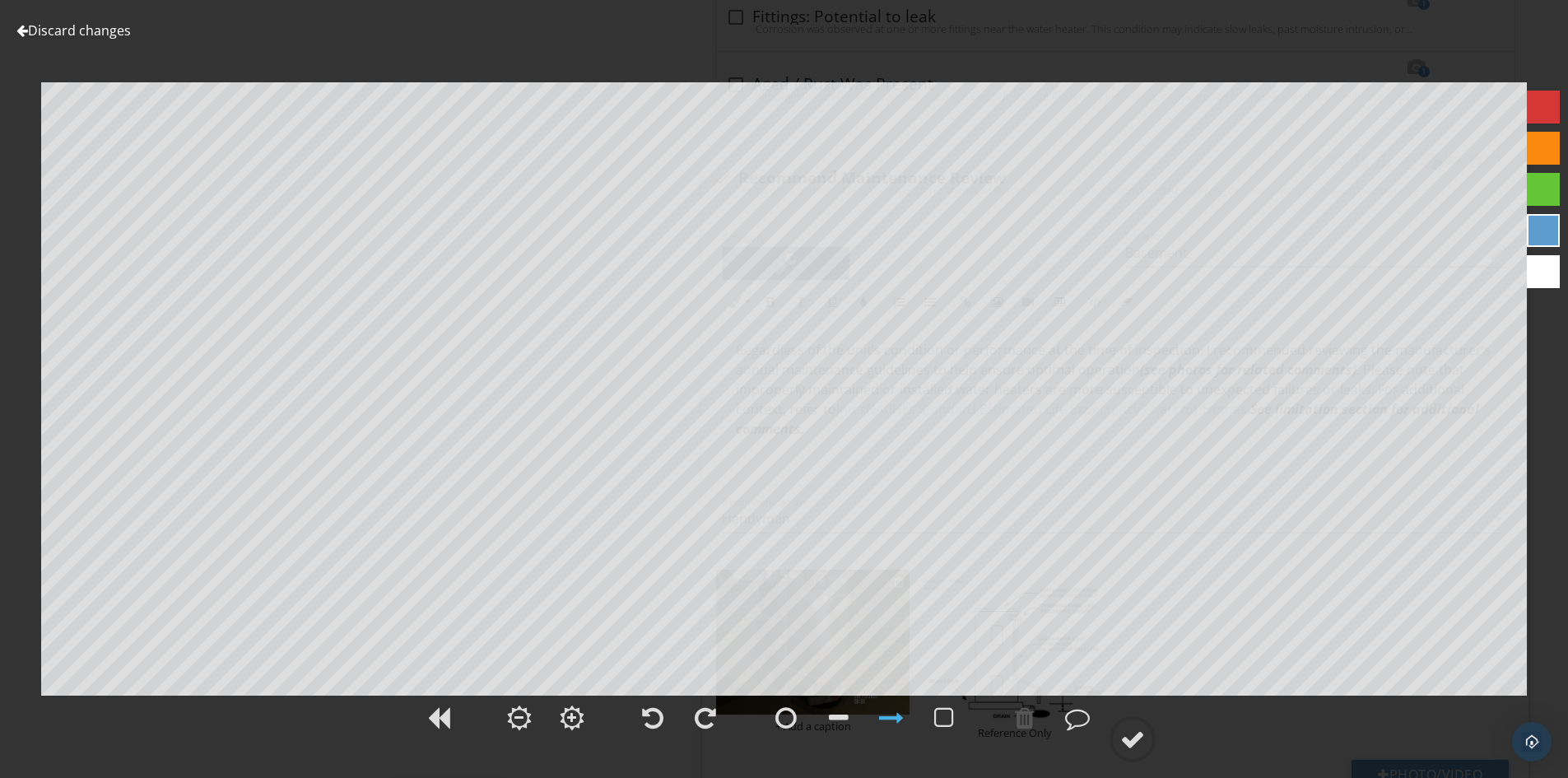
scroll to position [5432, 0]
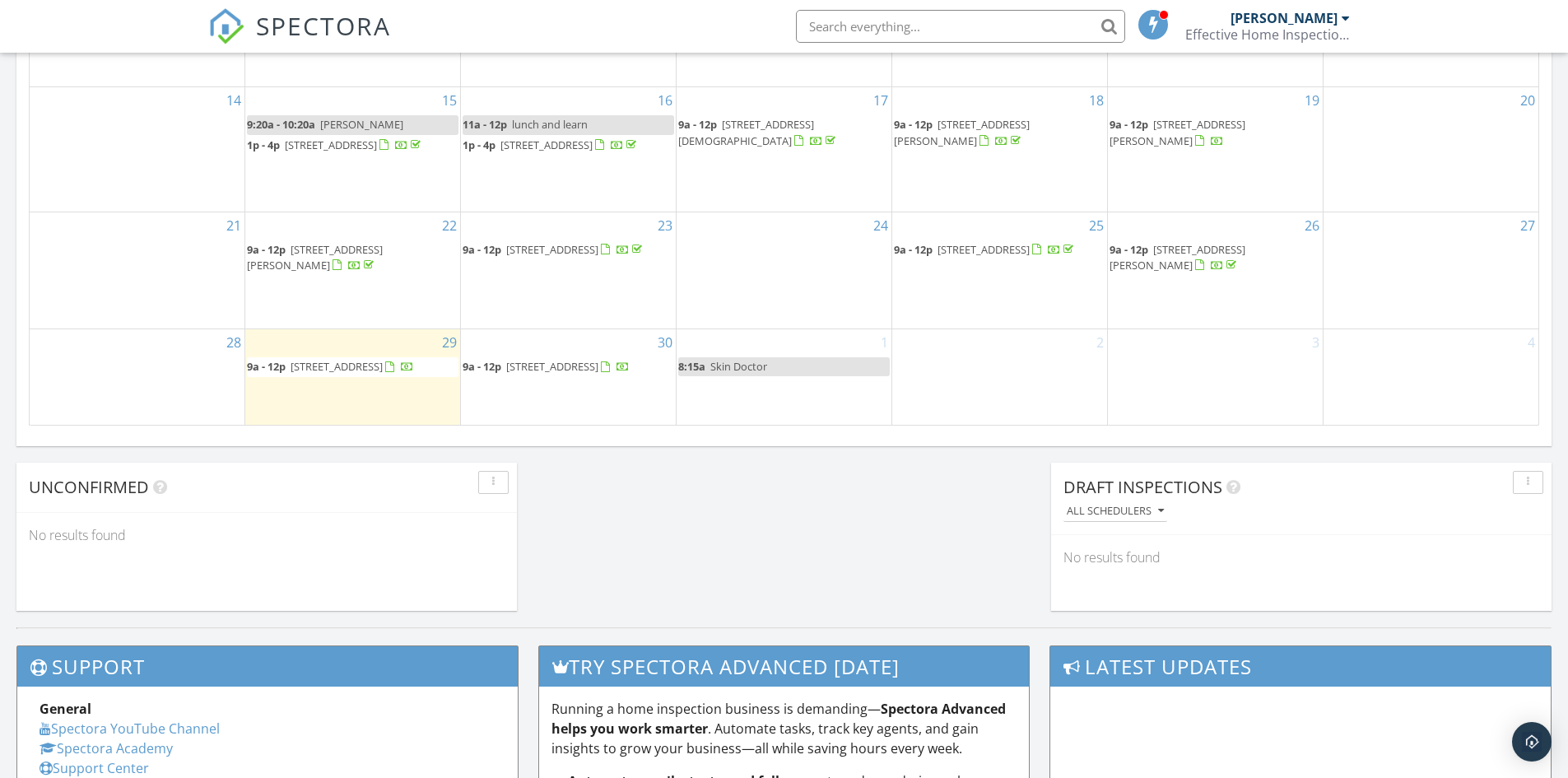
scroll to position [1204, 0]
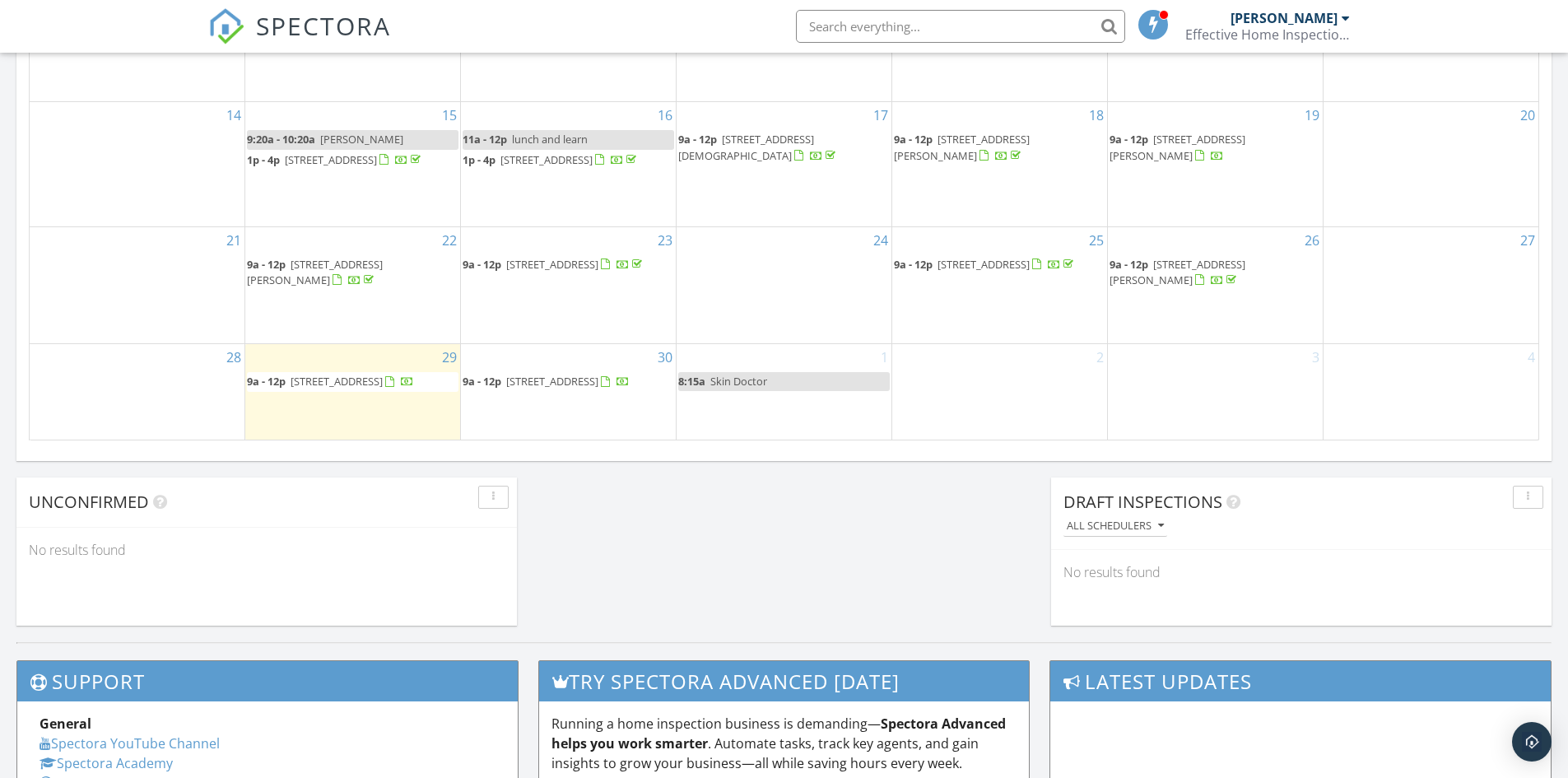
click at [940, 373] on div "2" at bounding box center [999, 391] width 215 height 95
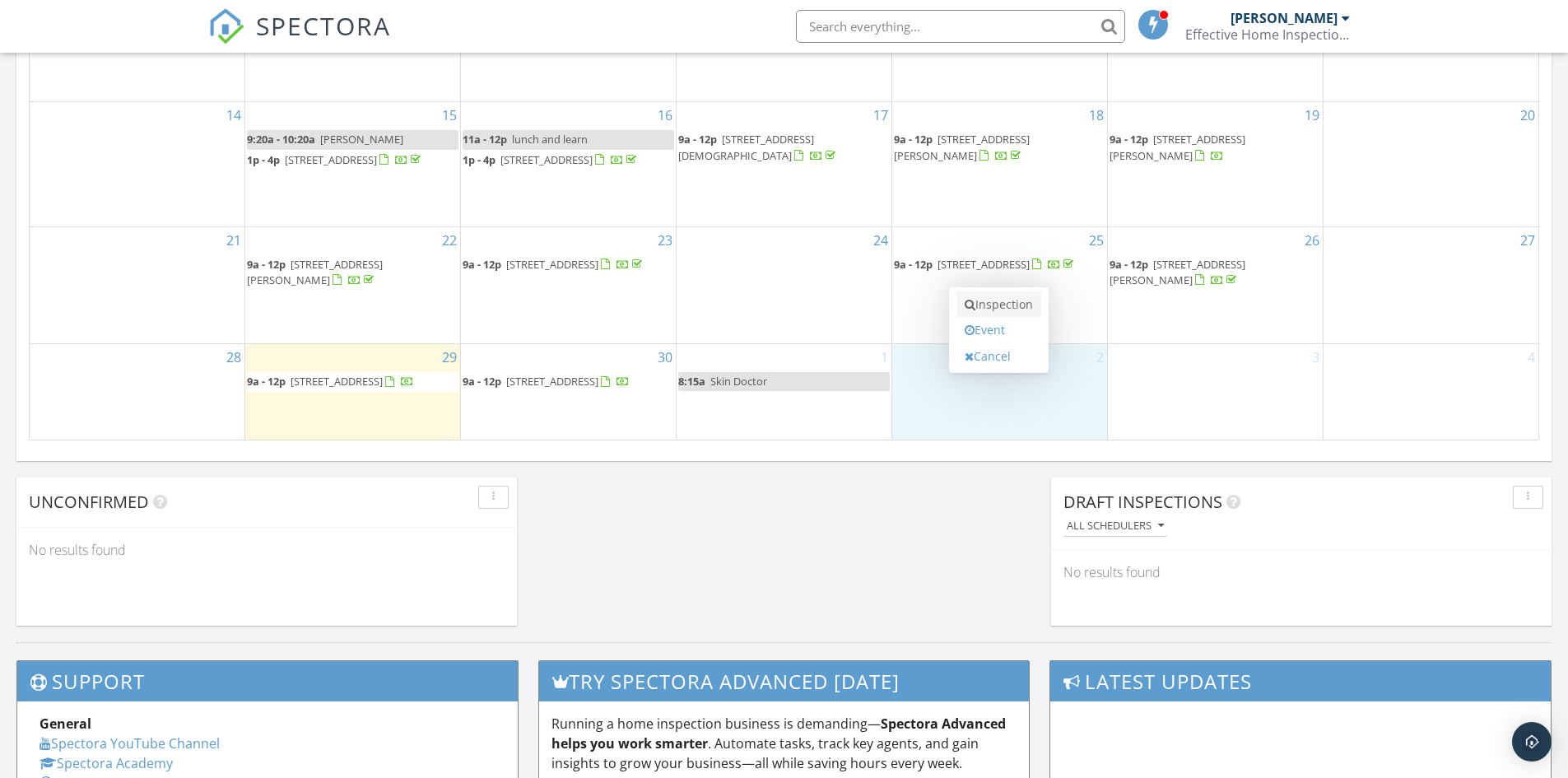
click at [990, 303] on link "Inspection" at bounding box center [998, 304] width 84 height 26
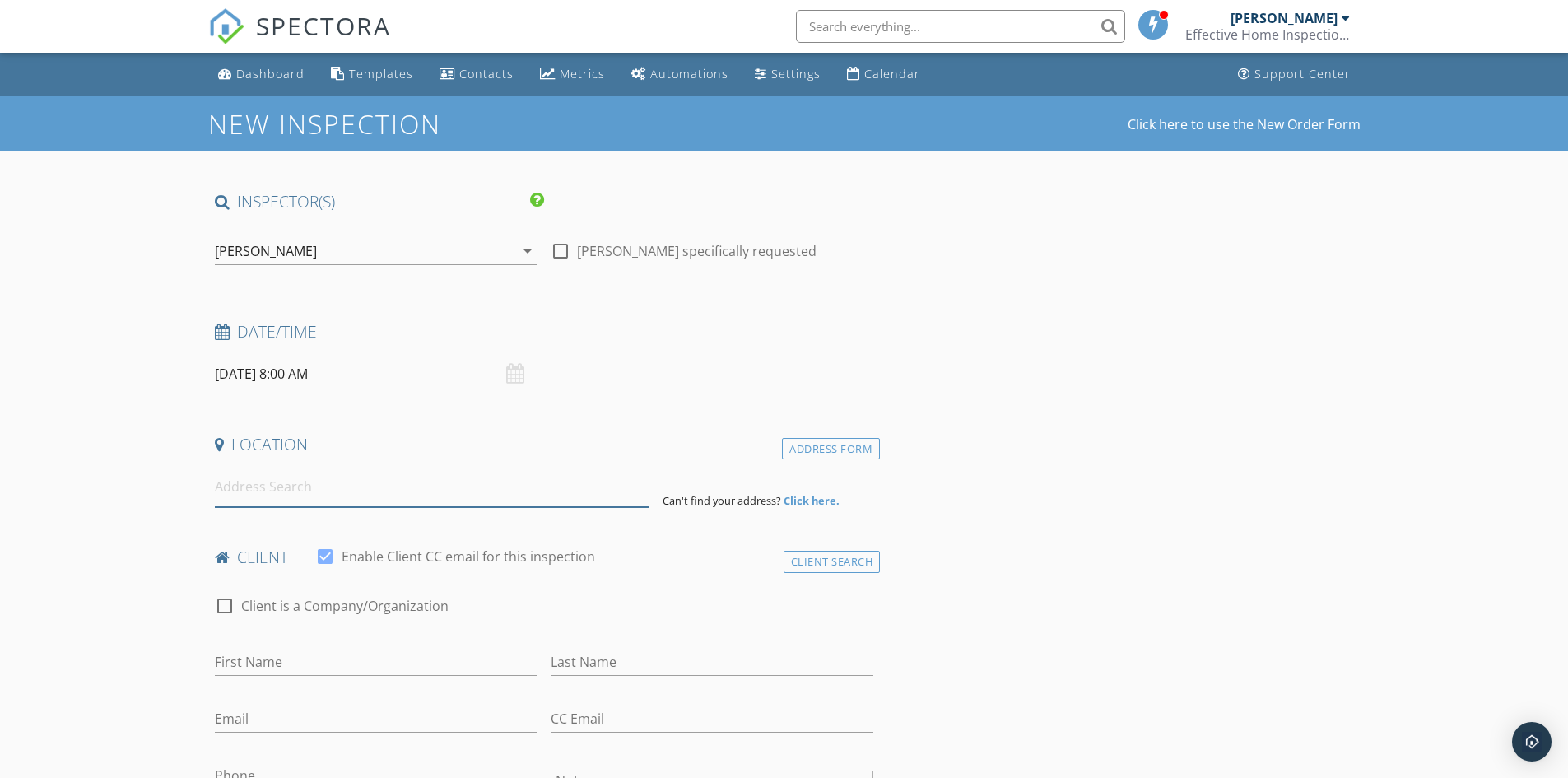
click at [250, 486] on input at bounding box center [432, 487] width 434 height 40
paste input "[STREET_ADDRESS]"
type input "409 Brooklea Cir, Bluff City, TN 37618, USA"
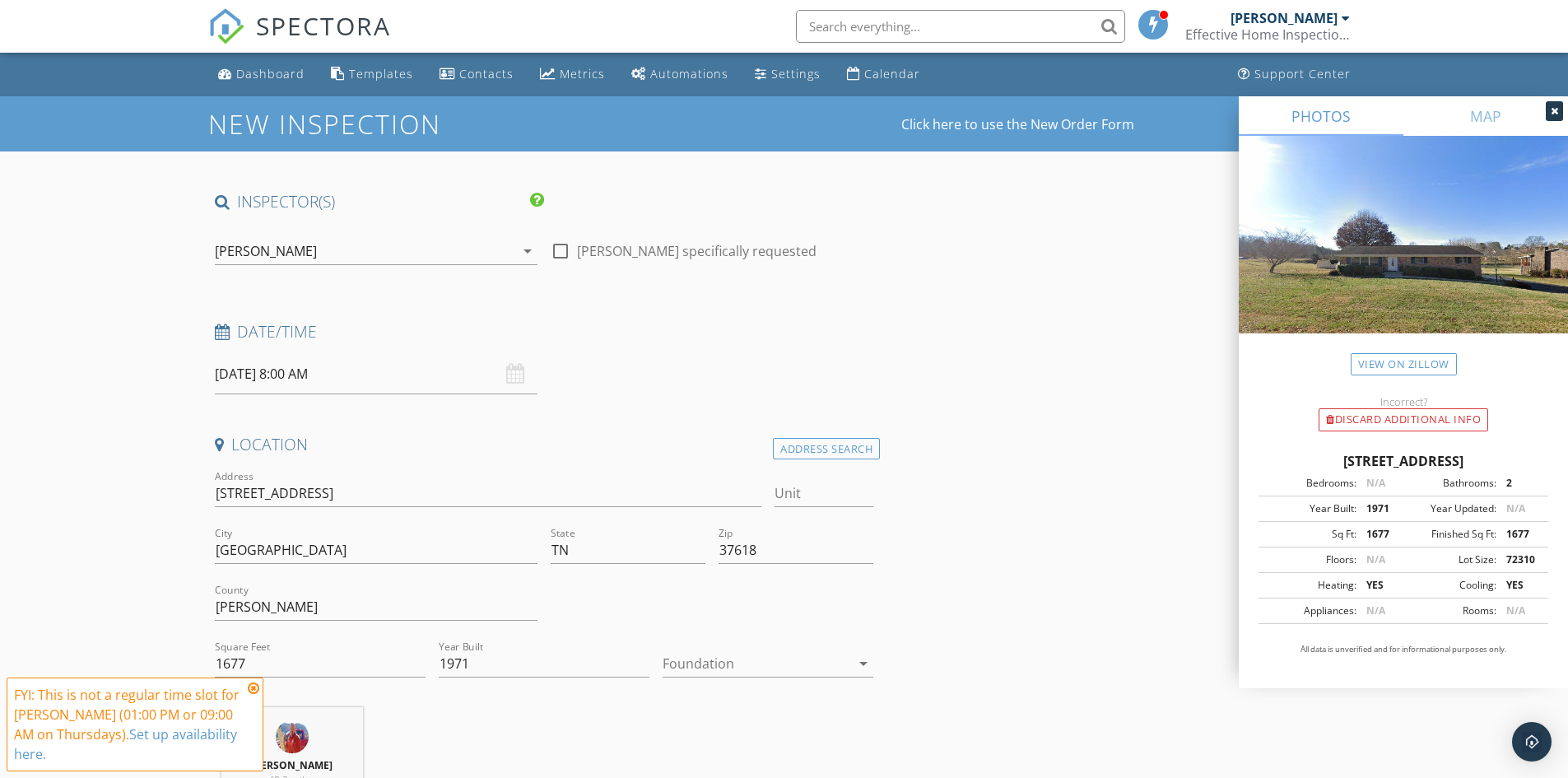
click at [253, 687] on icon at bounding box center [253, 688] width 12 height 14
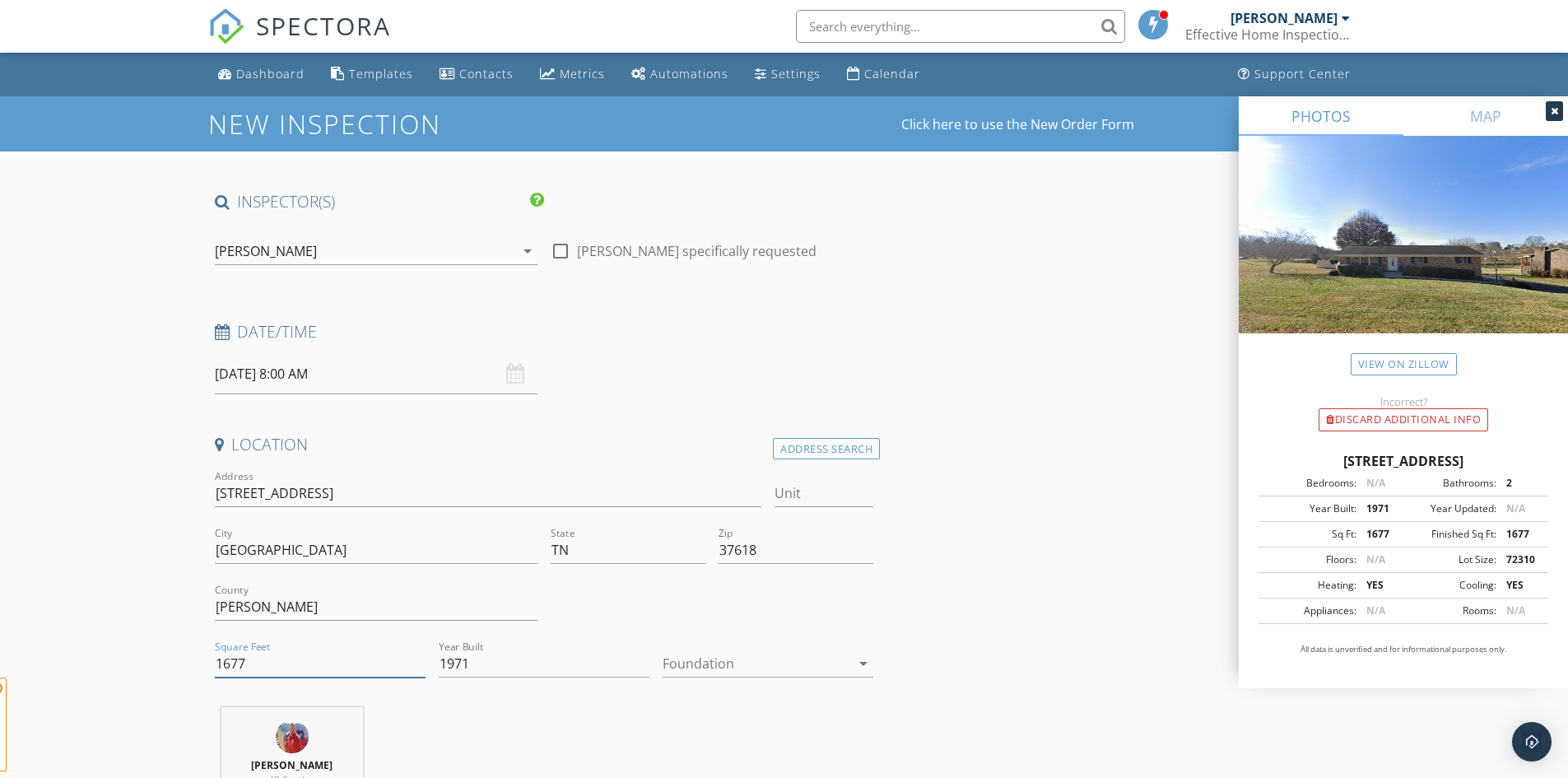
drag, startPoint x: 257, startPoint y: 664, endPoint x: 161, endPoint y: 649, distance: 97.2
type input "2033"
click at [667, 671] on div at bounding box center [756, 663] width 188 height 26
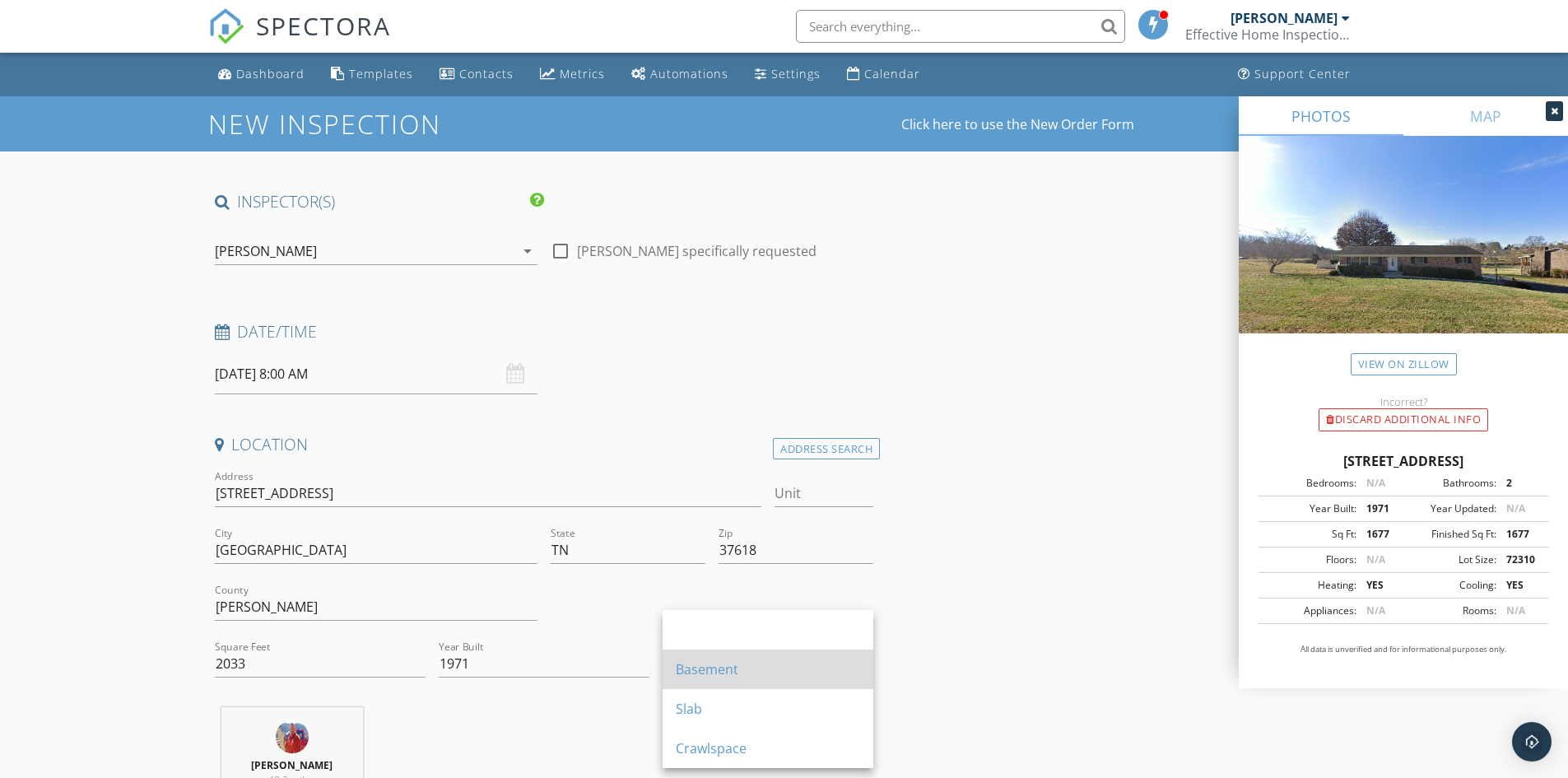
click at [720, 672] on div "Basement" at bounding box center [767, 669] width 184 height 20
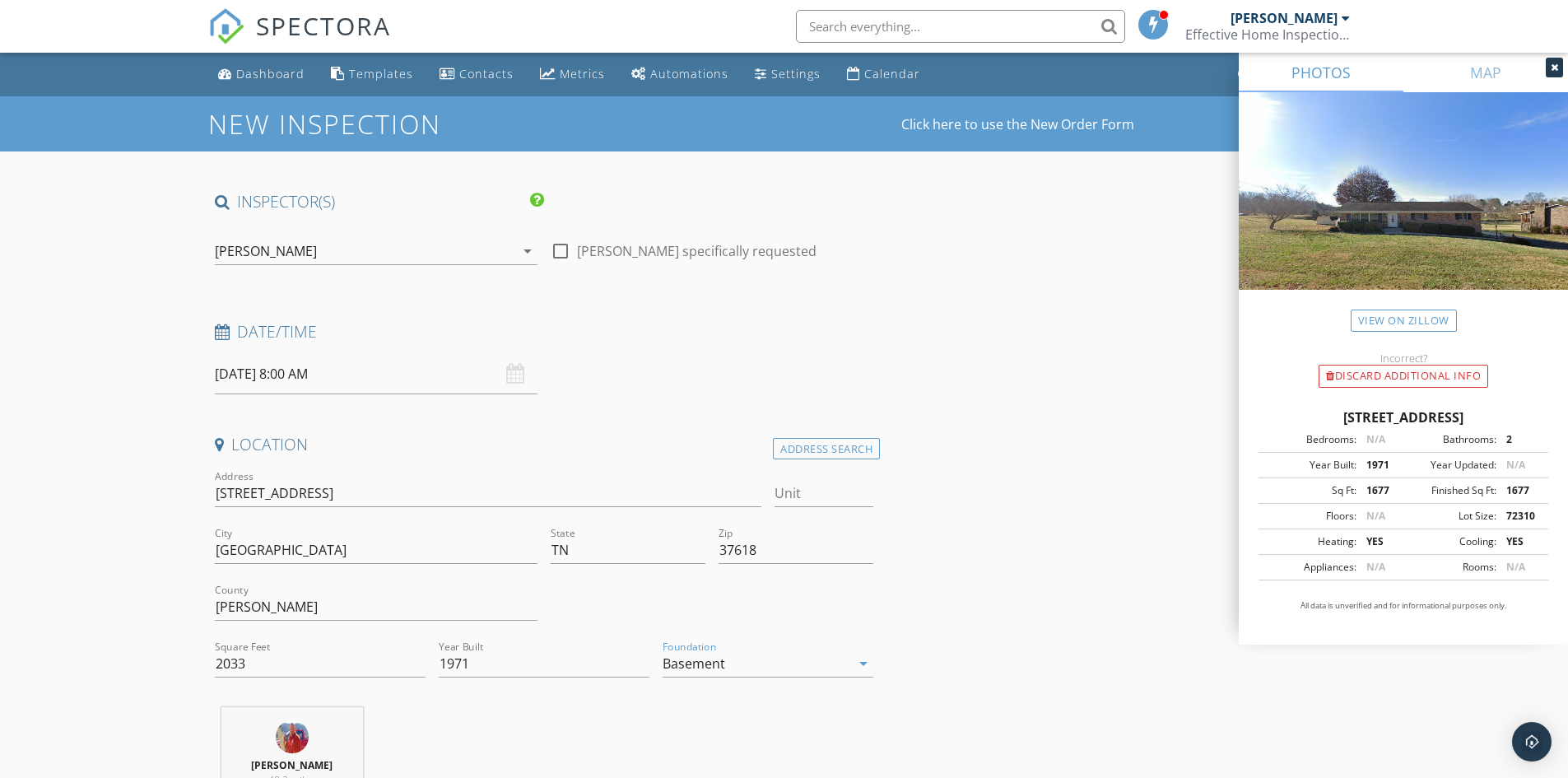
scroll to position [412, 0]
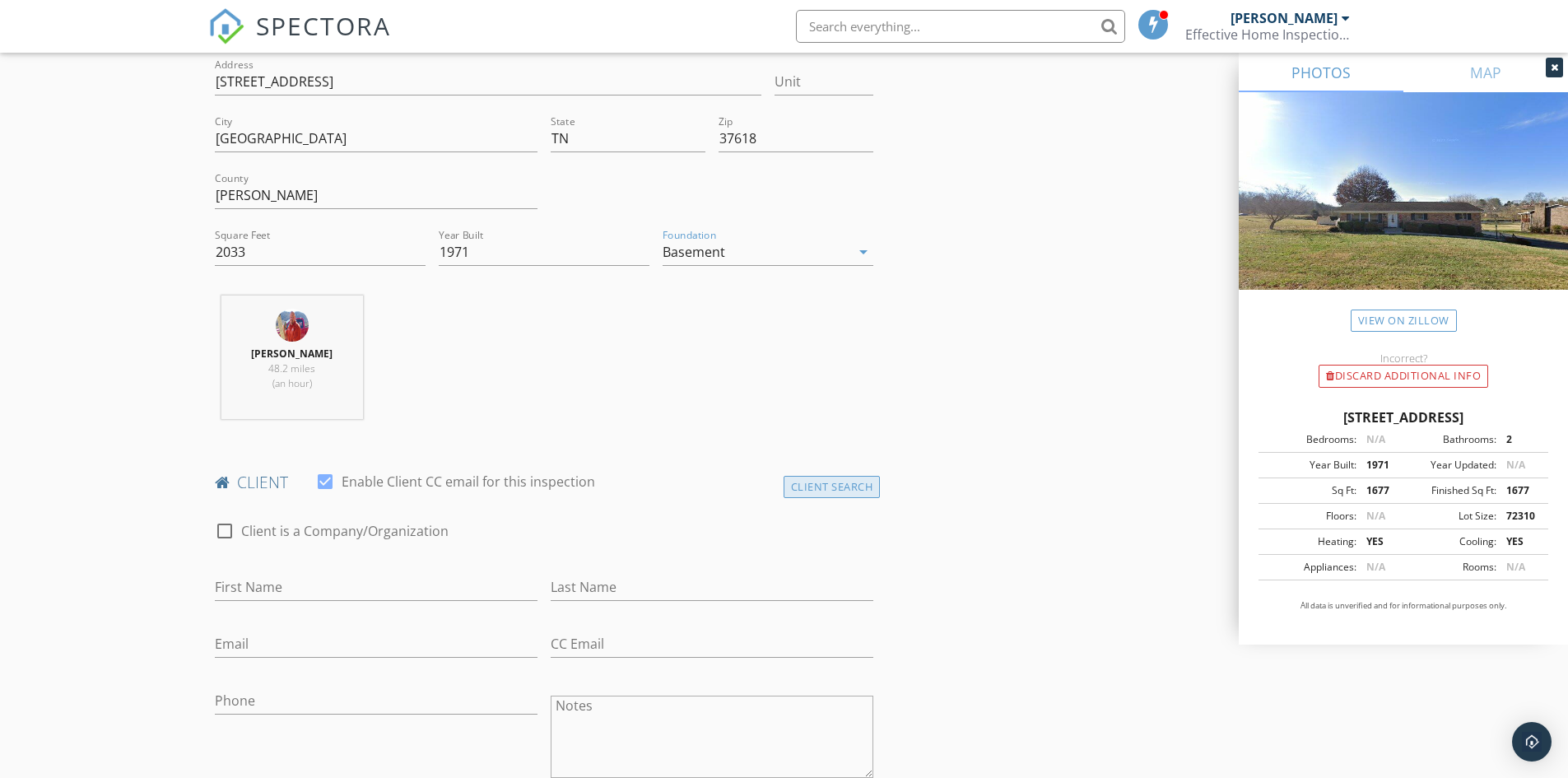
click at [815, 479] on div "Client Search" at bounding box center [832, 487] width 97 height 23
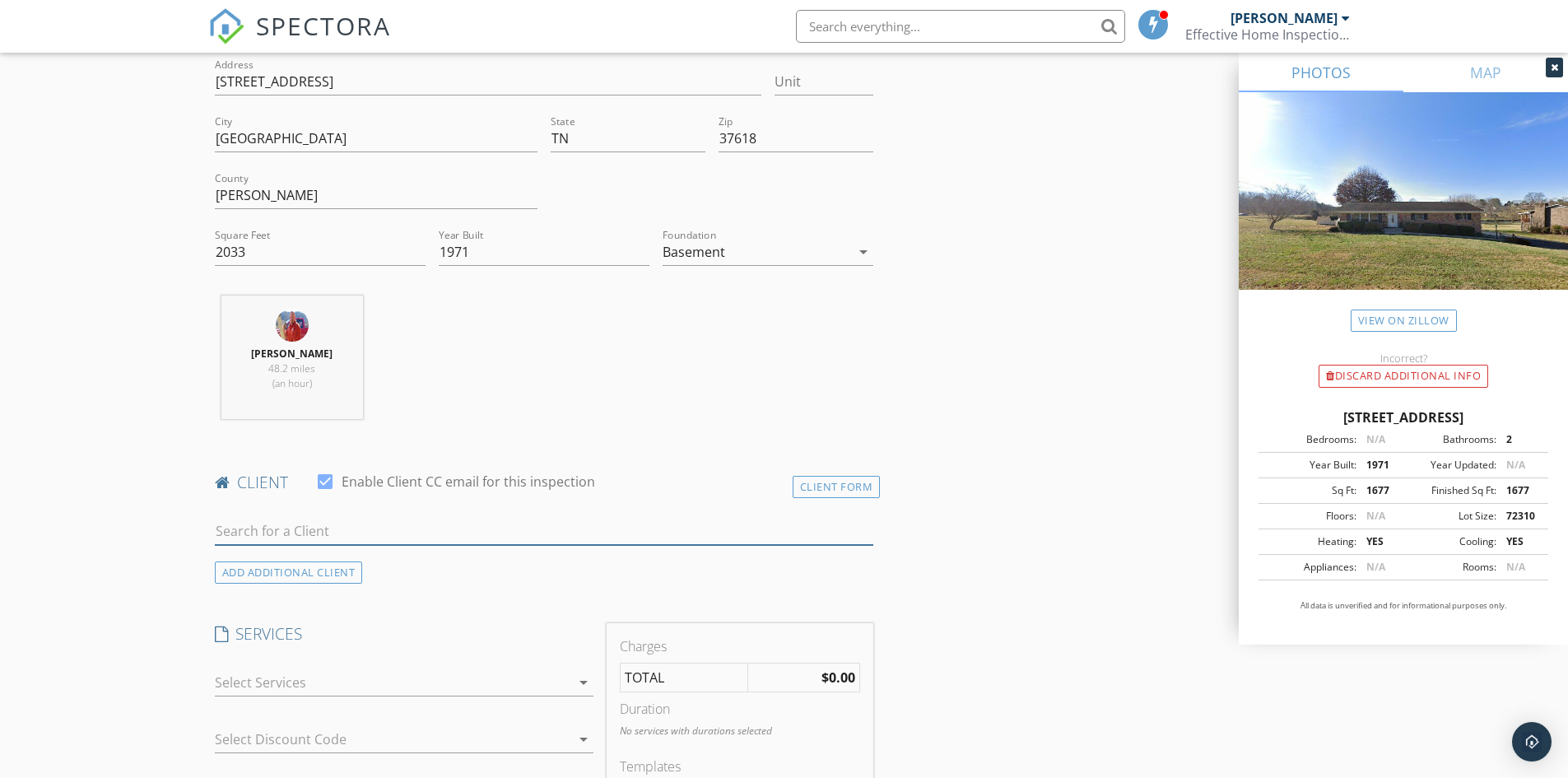
click at [268, 526] on input "text" at bounding box center [544, 531] width 659 height 27
type input "john kind"
click at [307, 561] on div "John Kinder" at bounding box center [345, 561] width 166 height 20
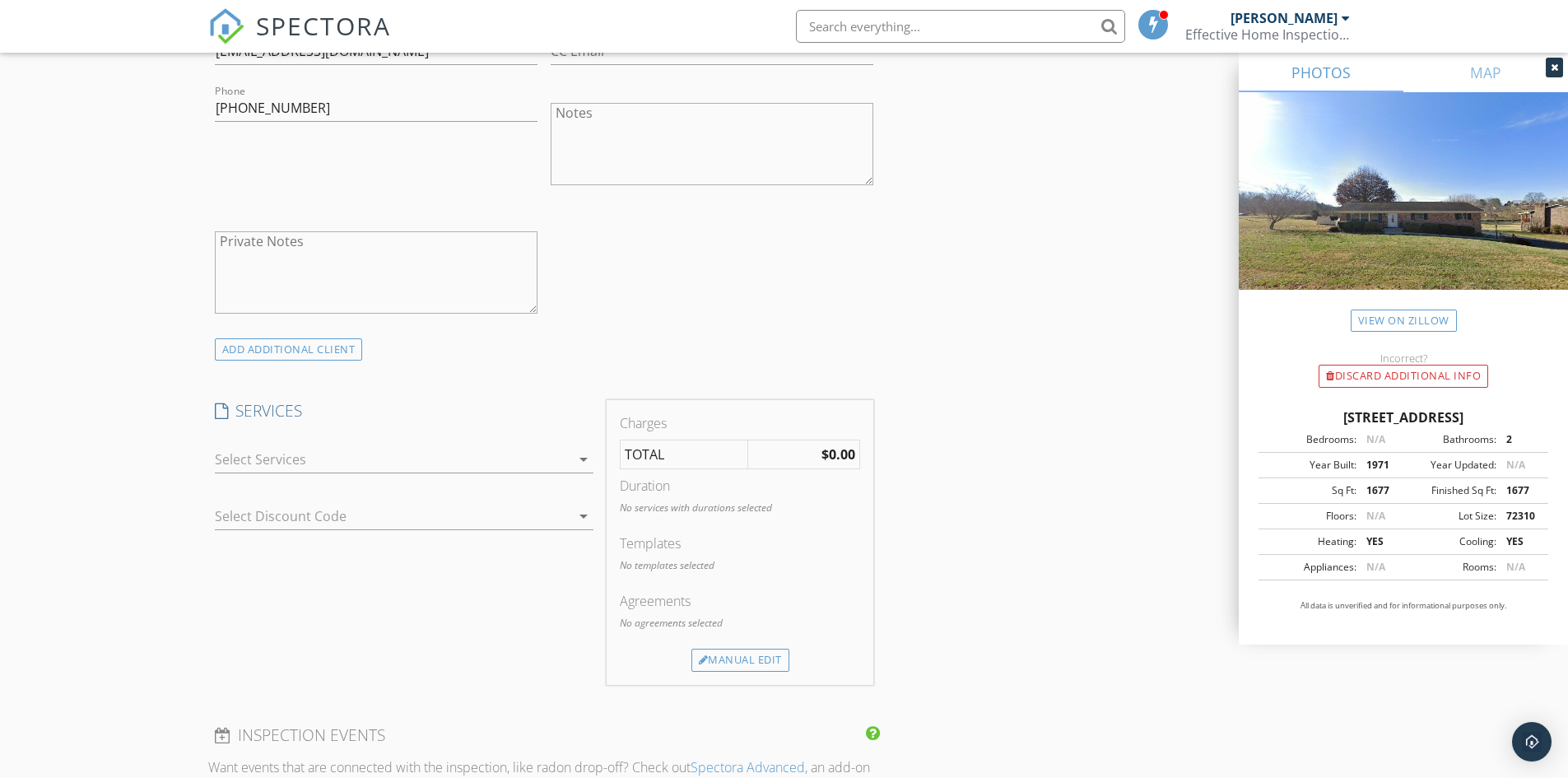
scroll to position [1070, 0]
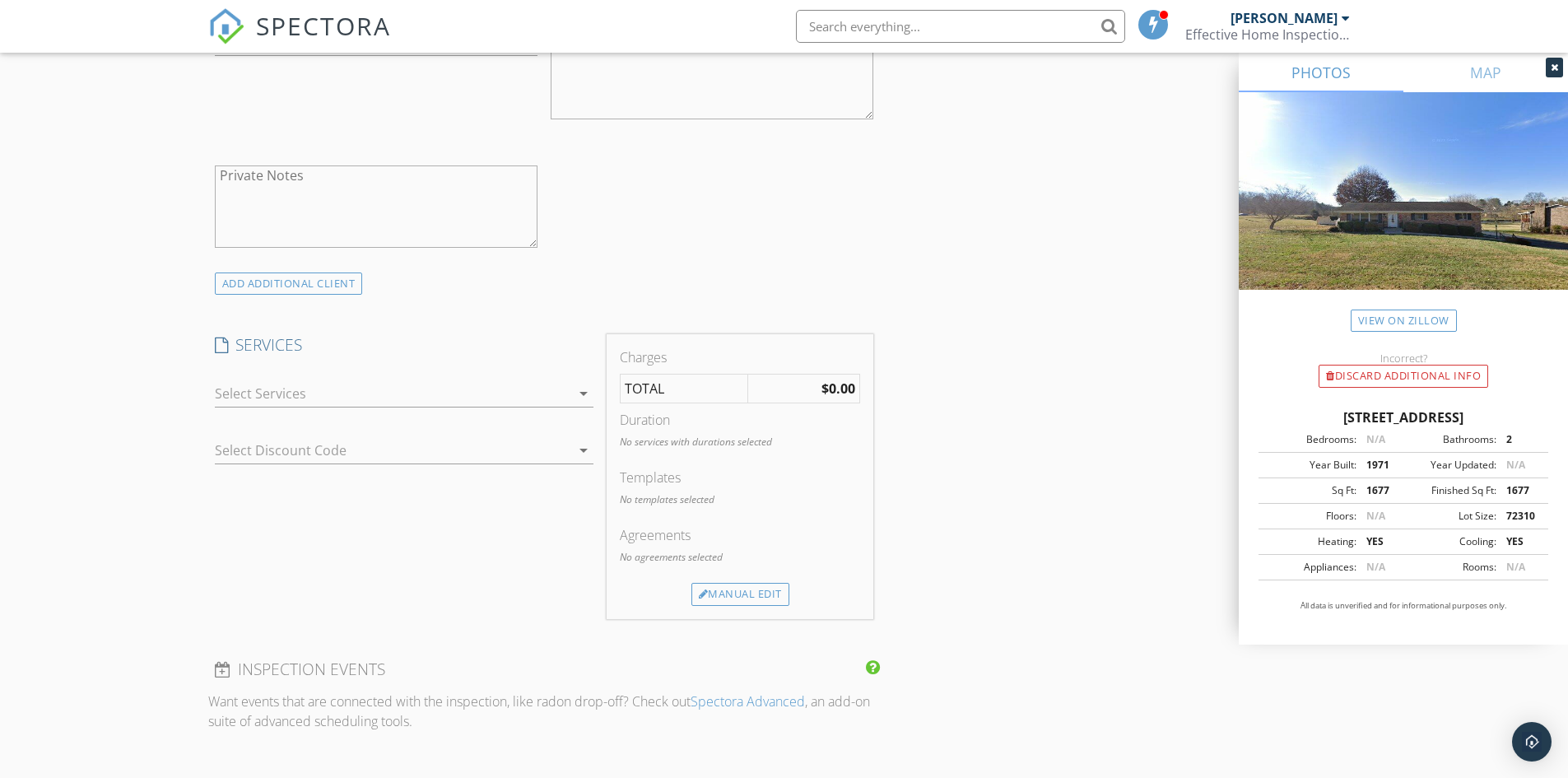
click at [281, 396] on div at bounding box center [393, 393] width 355 height 26
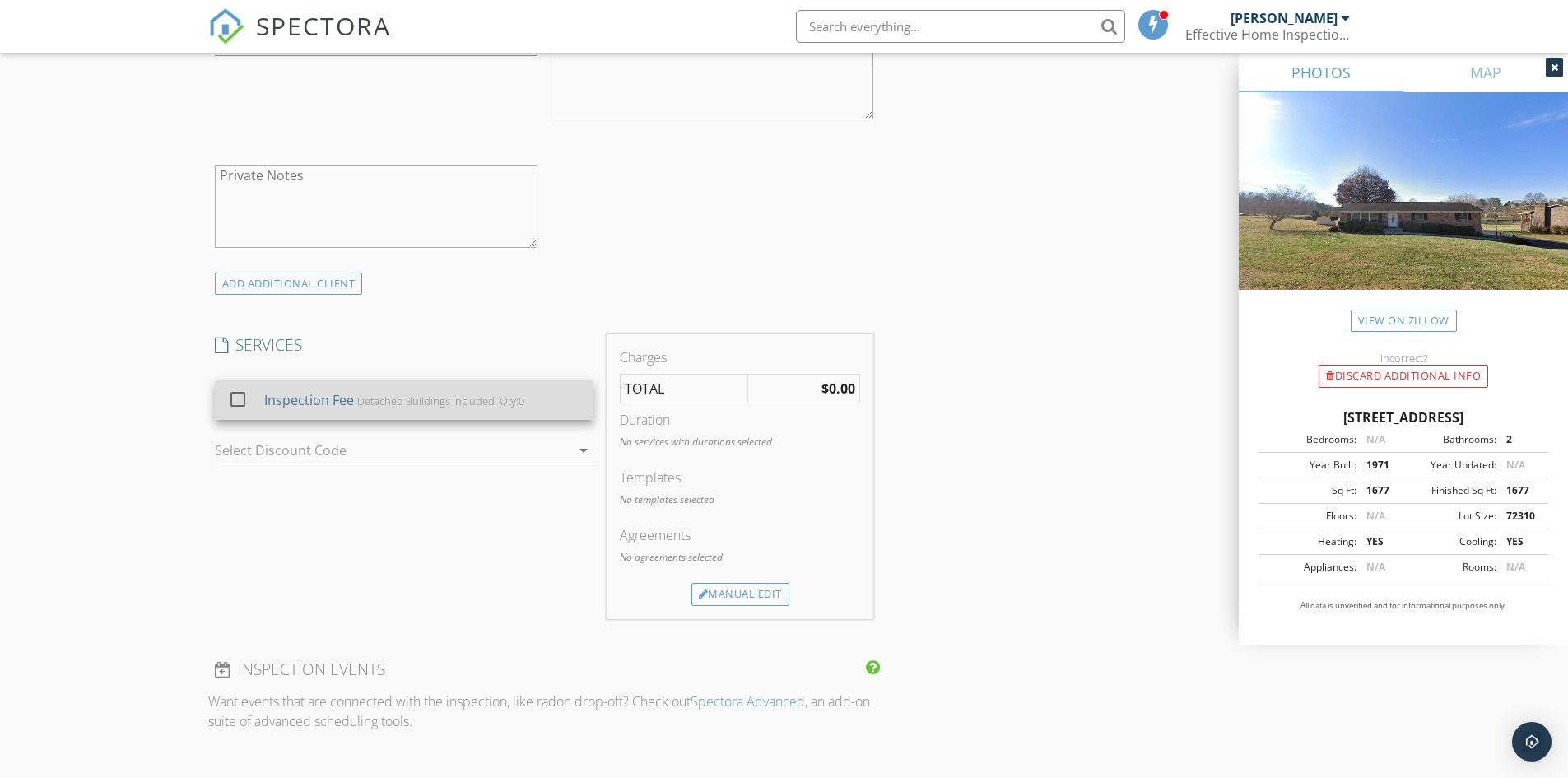
click at [290, 404] on div "Inspection Fee" at bounding box center [307, 400] width 90 height 20
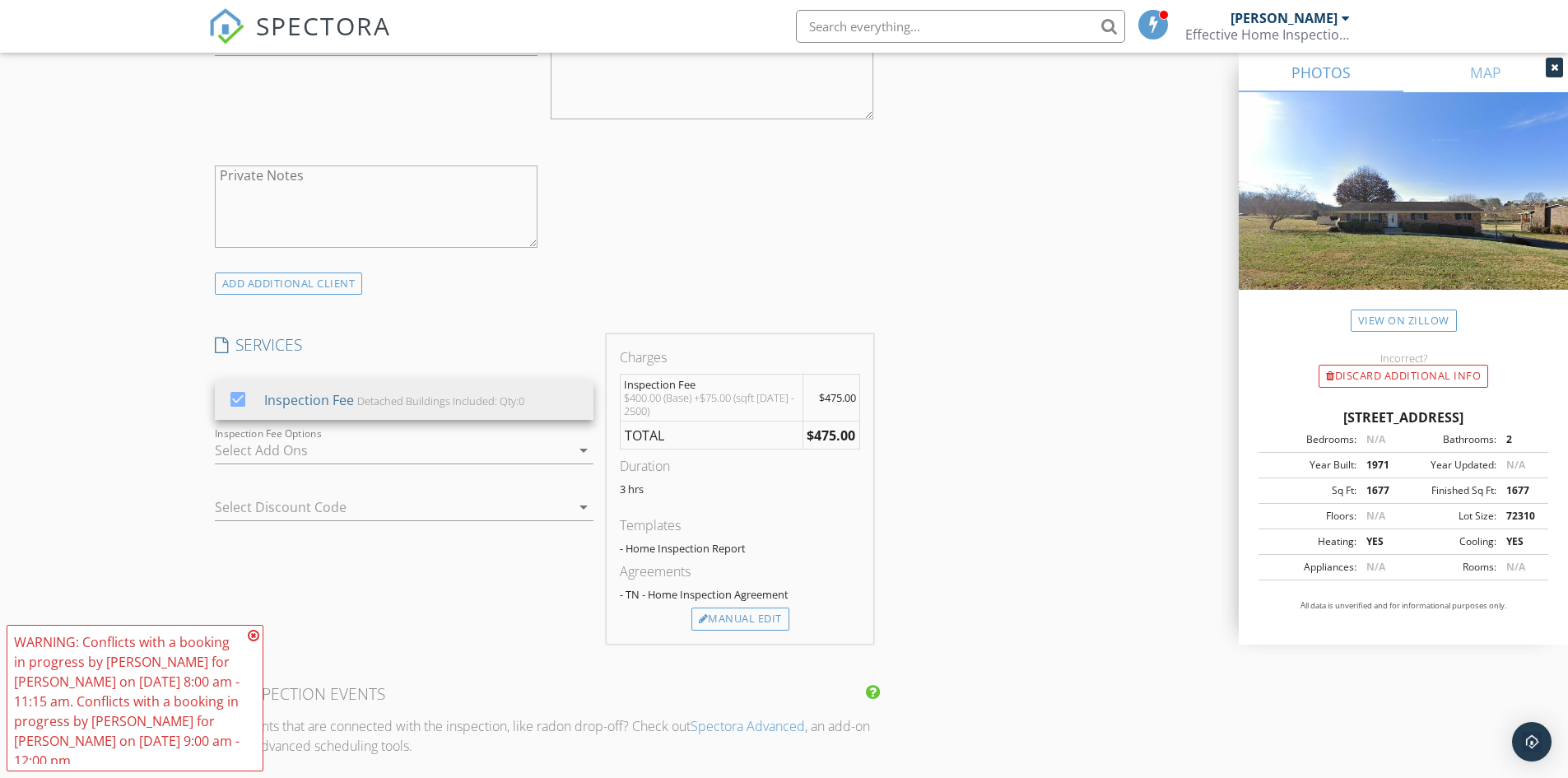
click at [252, 634] on icon at bounding box center [253, 636] width 12 height 14
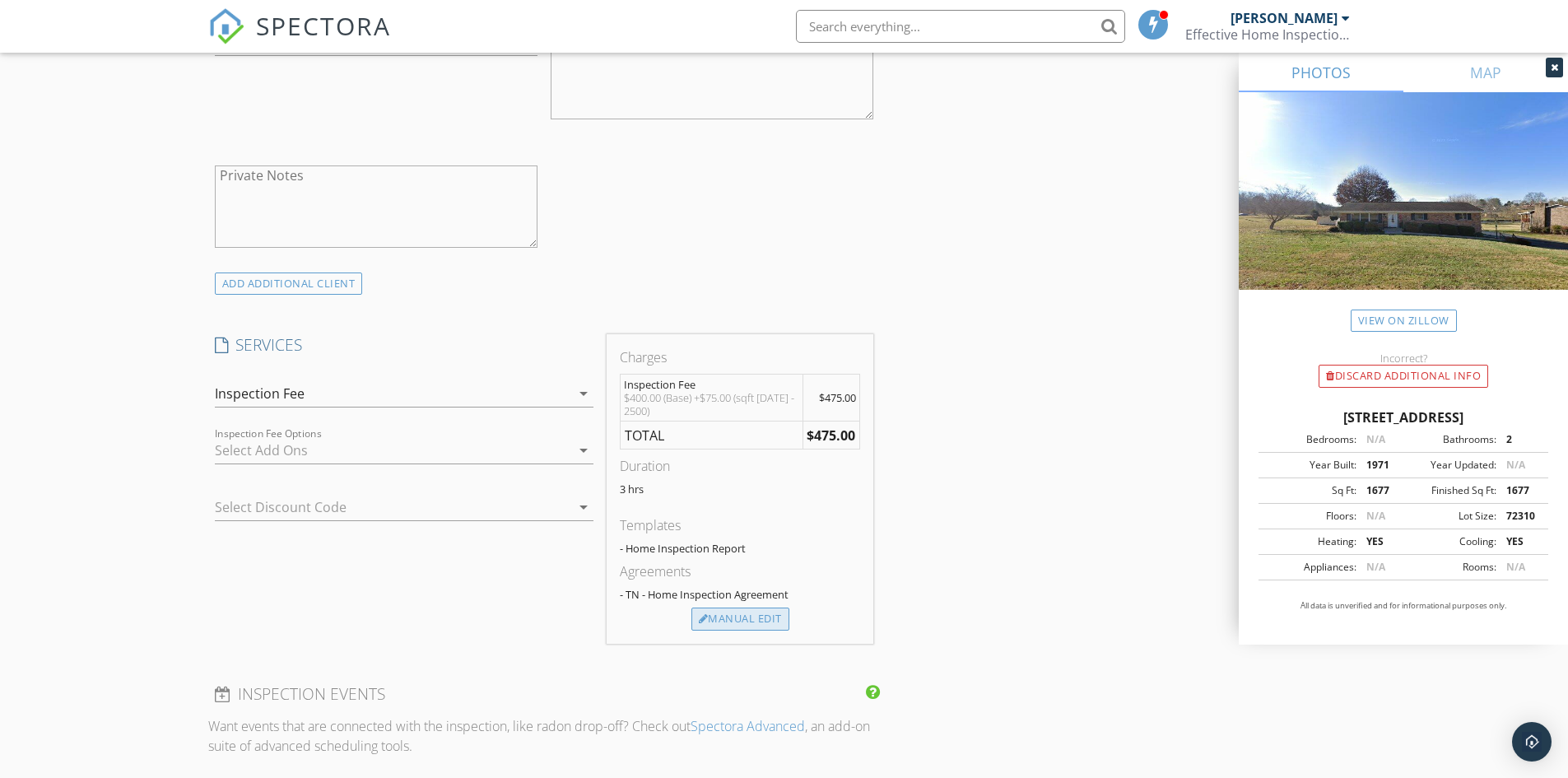
click at [710, 611] on div "Manual Edit" at bounding box center [740, 618] width 98 height 23
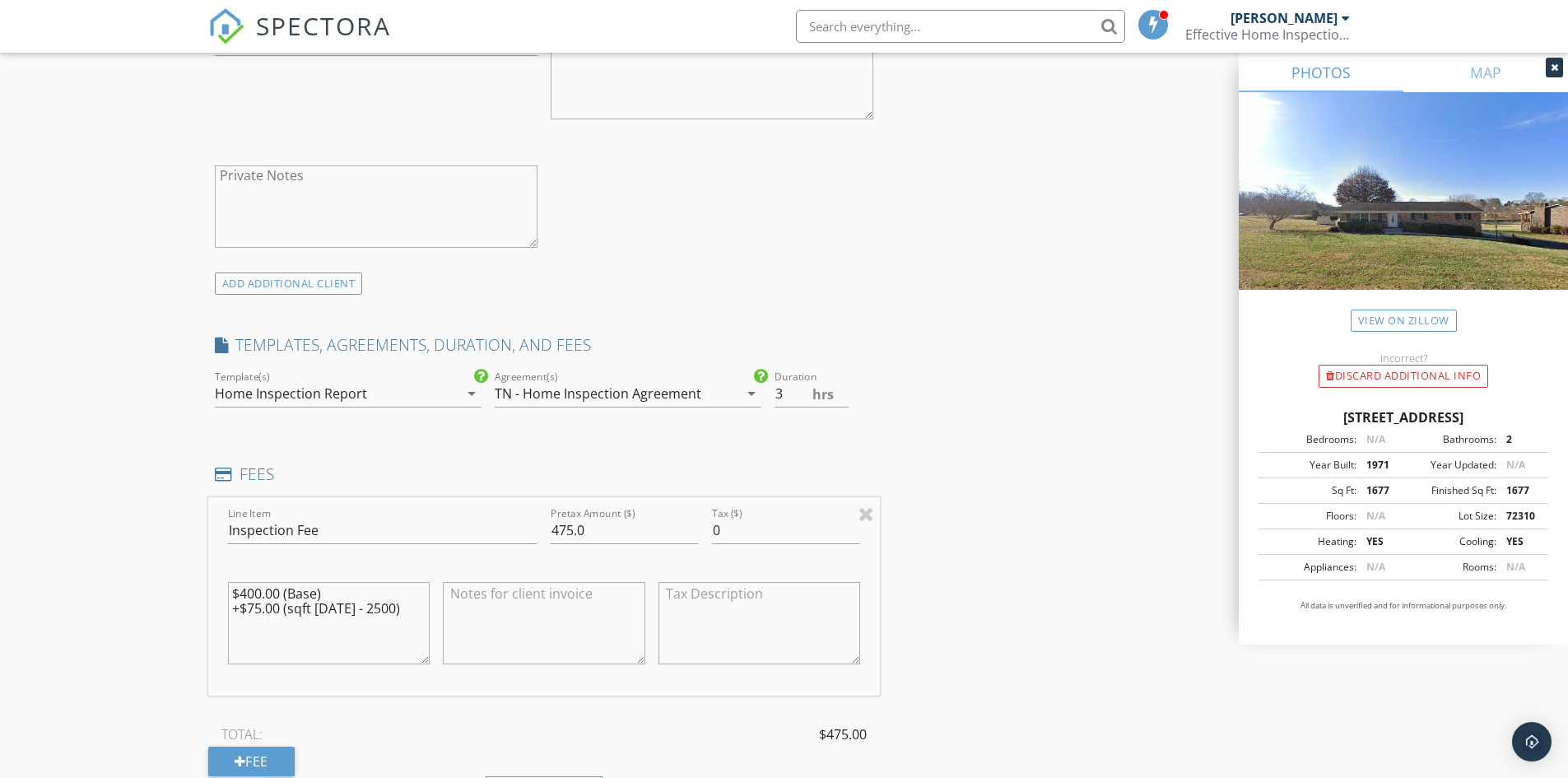
click at [517, 594] on textarea at bounding box center [543, 623] width 202 height 83
click at [549, 594] on textarea "Discounted $50. Payment from 124 Zeb Grindstaff cancellation." at bounding box center [543, 623] width 202 height 83
click at [593, 635] on textarea "Discounted $50. Applied payment from 124 Zeb Grindstaff cancellation." at bounding box center [543, 623] width 202 height 83
type textarea "Discounted $50. Applied payment from 124 Zeb Grindstaff cancellation."
drag, startPoint x: 602, startPoint y: 530, endPoint x: 539, endPoint y: 522, distance: 63.5
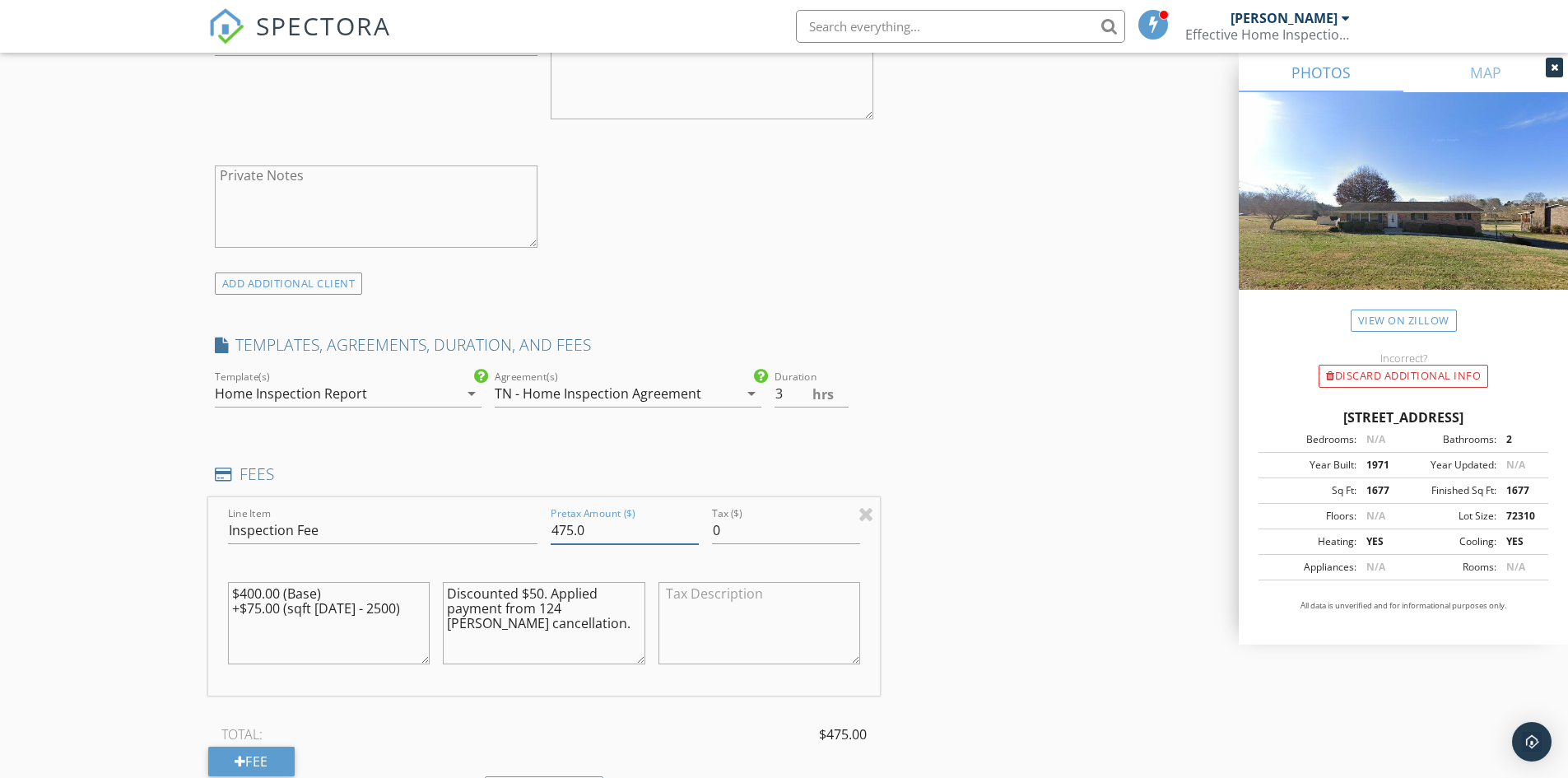
click at [539, 522] on div "Line Item Inspection Fee Pretax Amount ($) 475.0 Tax ($) 0 $400.00 (Base) +$75.…" at bounding box center [545, 596] width 673 height 199
type input "425"
click at [958, 481] on div "INSPECTOR(S) check_box Vincent Garner PRIMARY Vincent Garner arrow_drop_down ch…" at bounding box center [784, 560] width 1153 height 2878
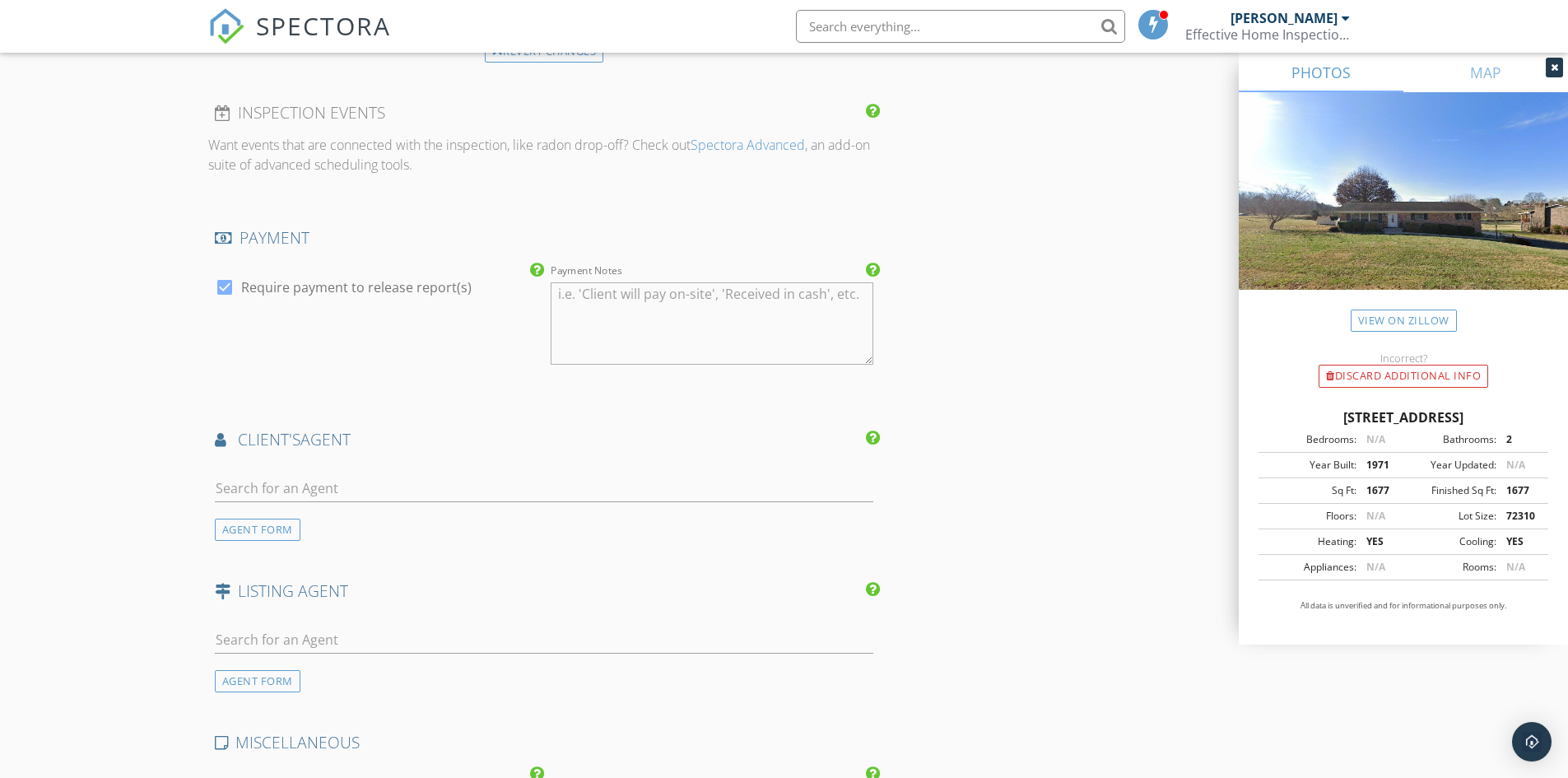
scroll to position [1811, 0]
click at [296, 487] on input "text" at bounding box center [544, 483] width 659 height 27
type input "paig"
click at [317, 564] on div "Paige Lipfird" at bounding box center [337, 559] width 151 height 20
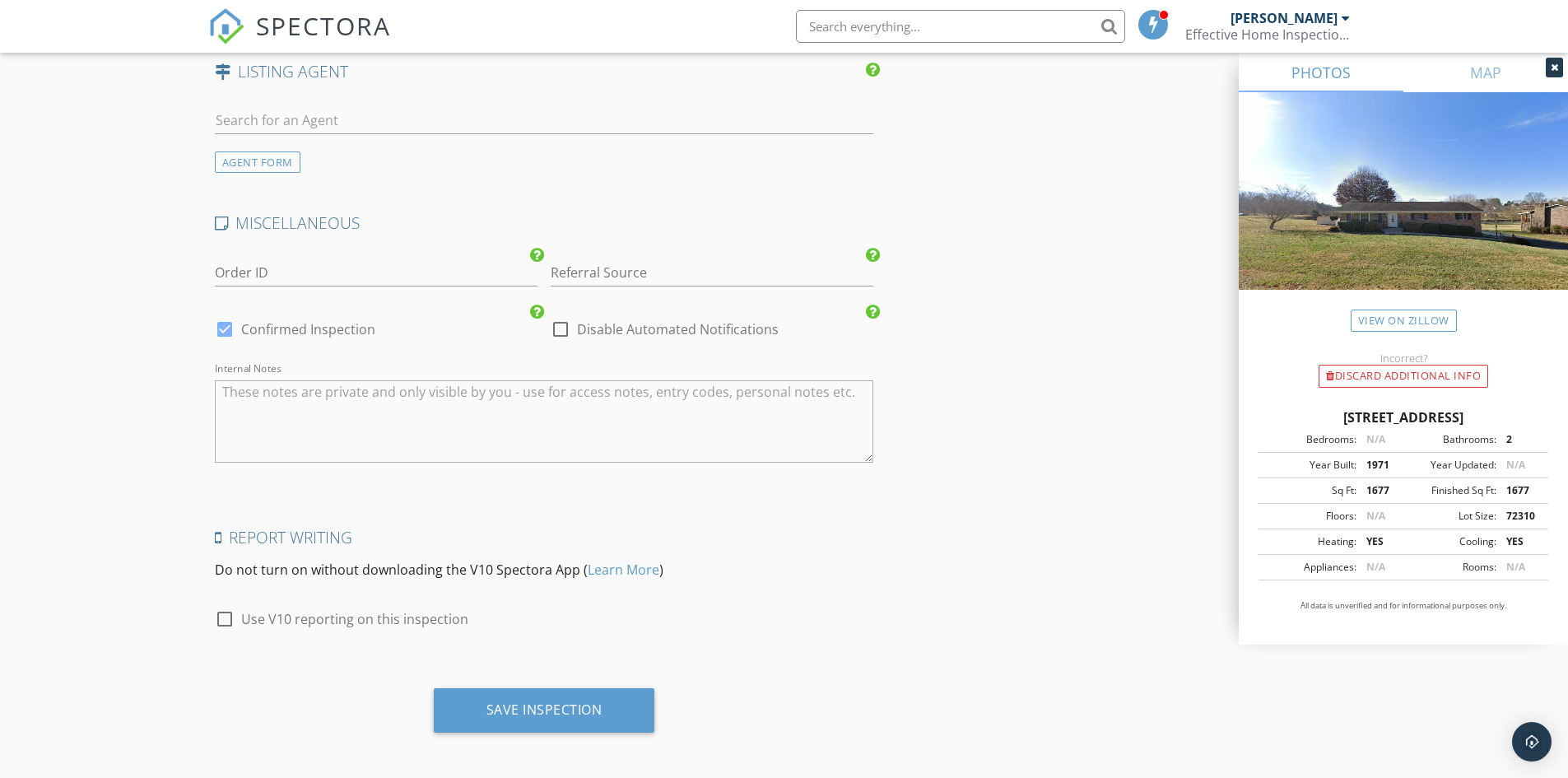
scroll to position [2707, 0]
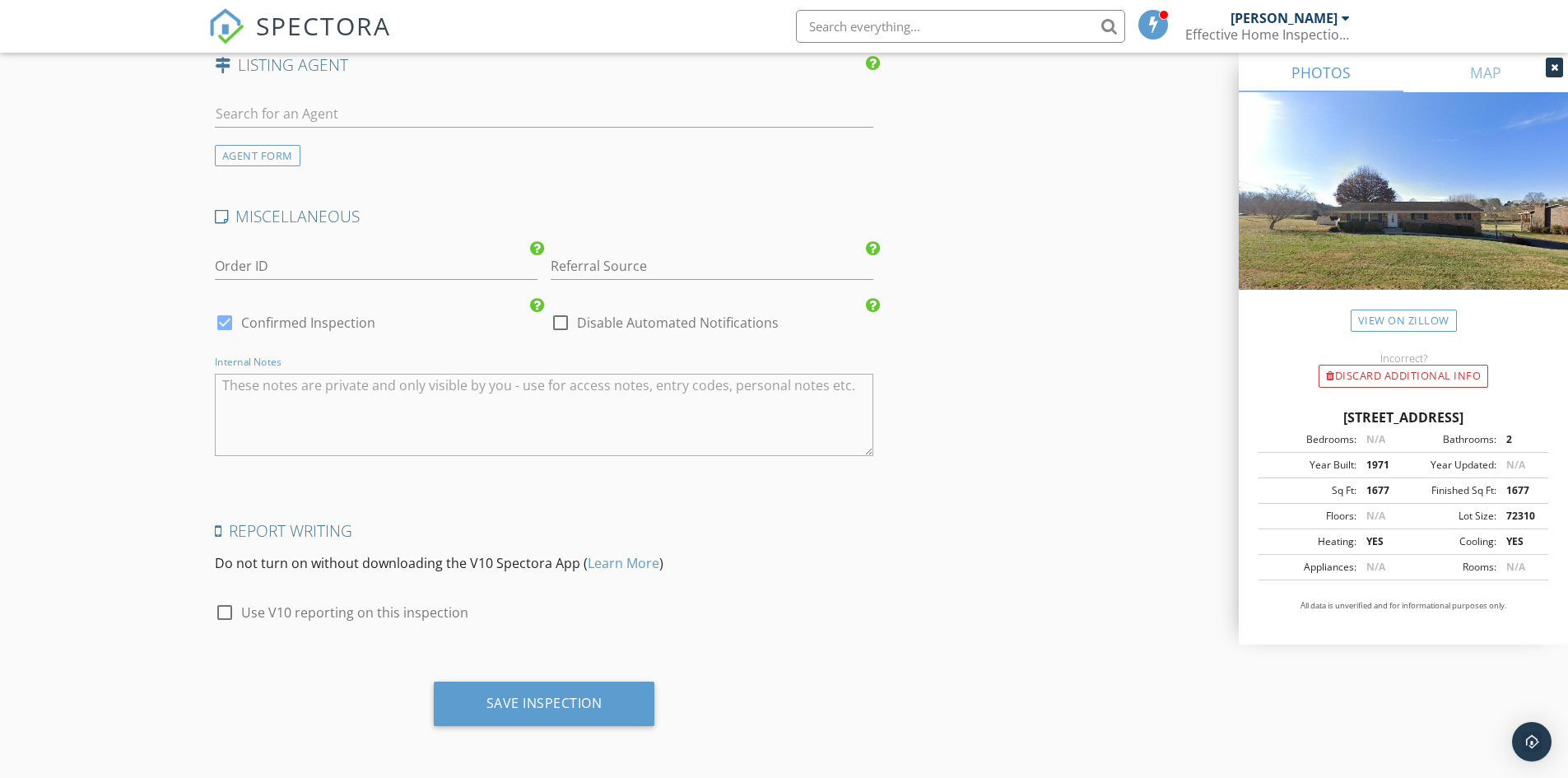
click at [293, 424] on textarea "Internal Notes" at bounding box center [544, 414] width 659 height 83
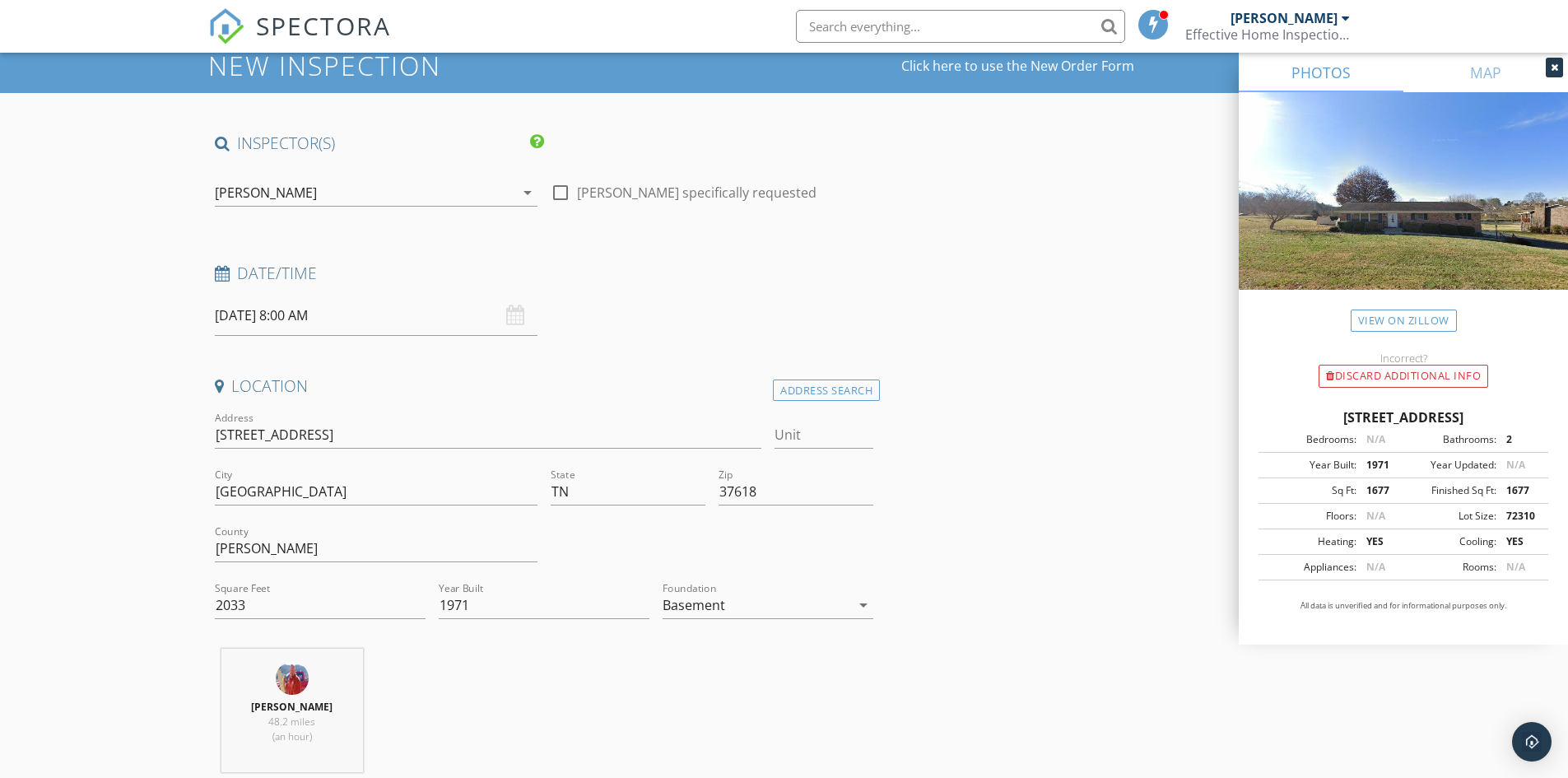
scroll to position [0, 0]
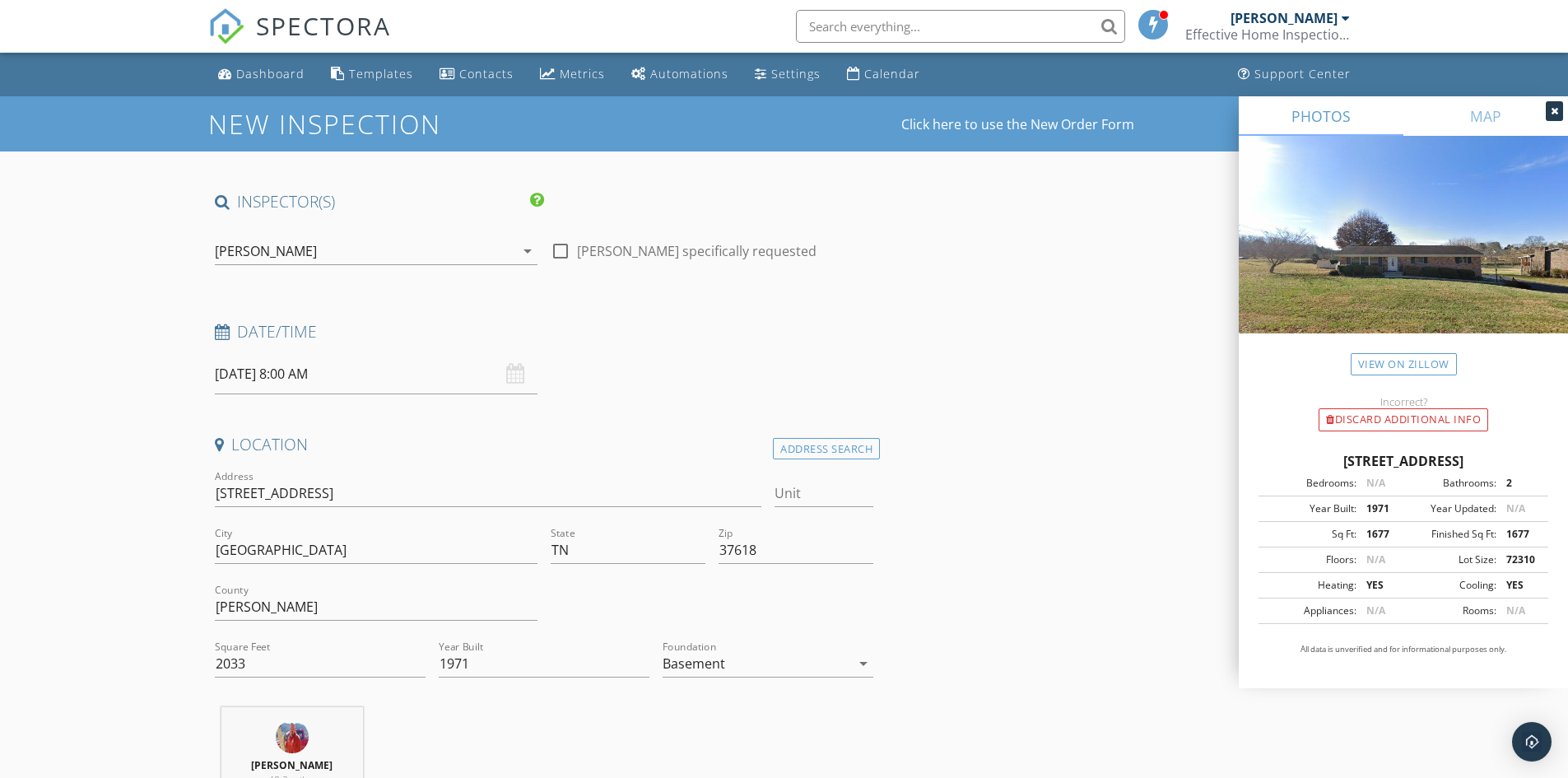
type textarea "Review at 10:30"
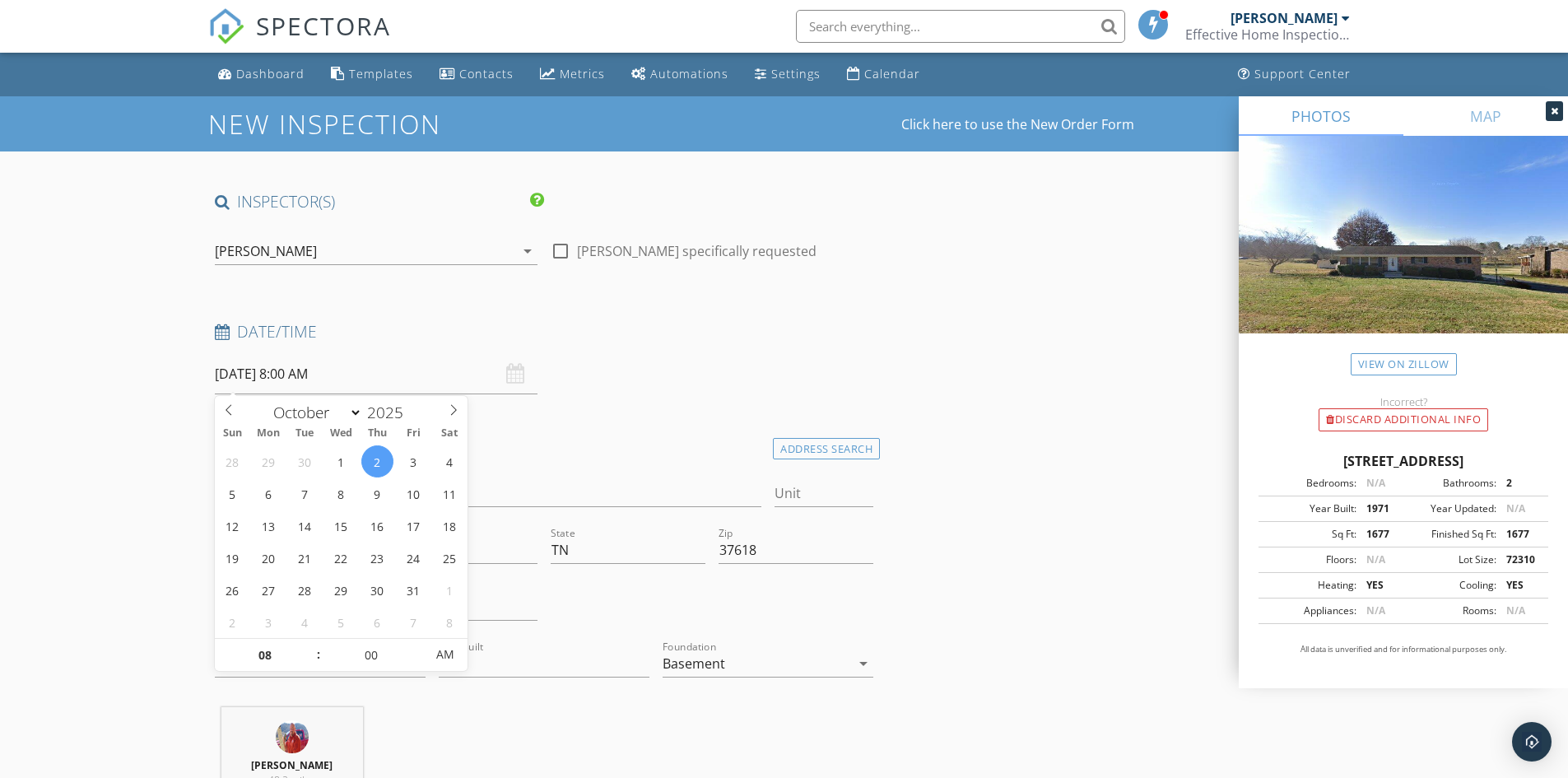
click at [336, 374] on input "10/02/2025 8:00 AM" at bounding box center [376, 374] width 323 height 40
type input "09"
type input "10/02/2025 9:00 AM"
click at [307, 647] on span at bounding box center [310, 647] width 12 height 16
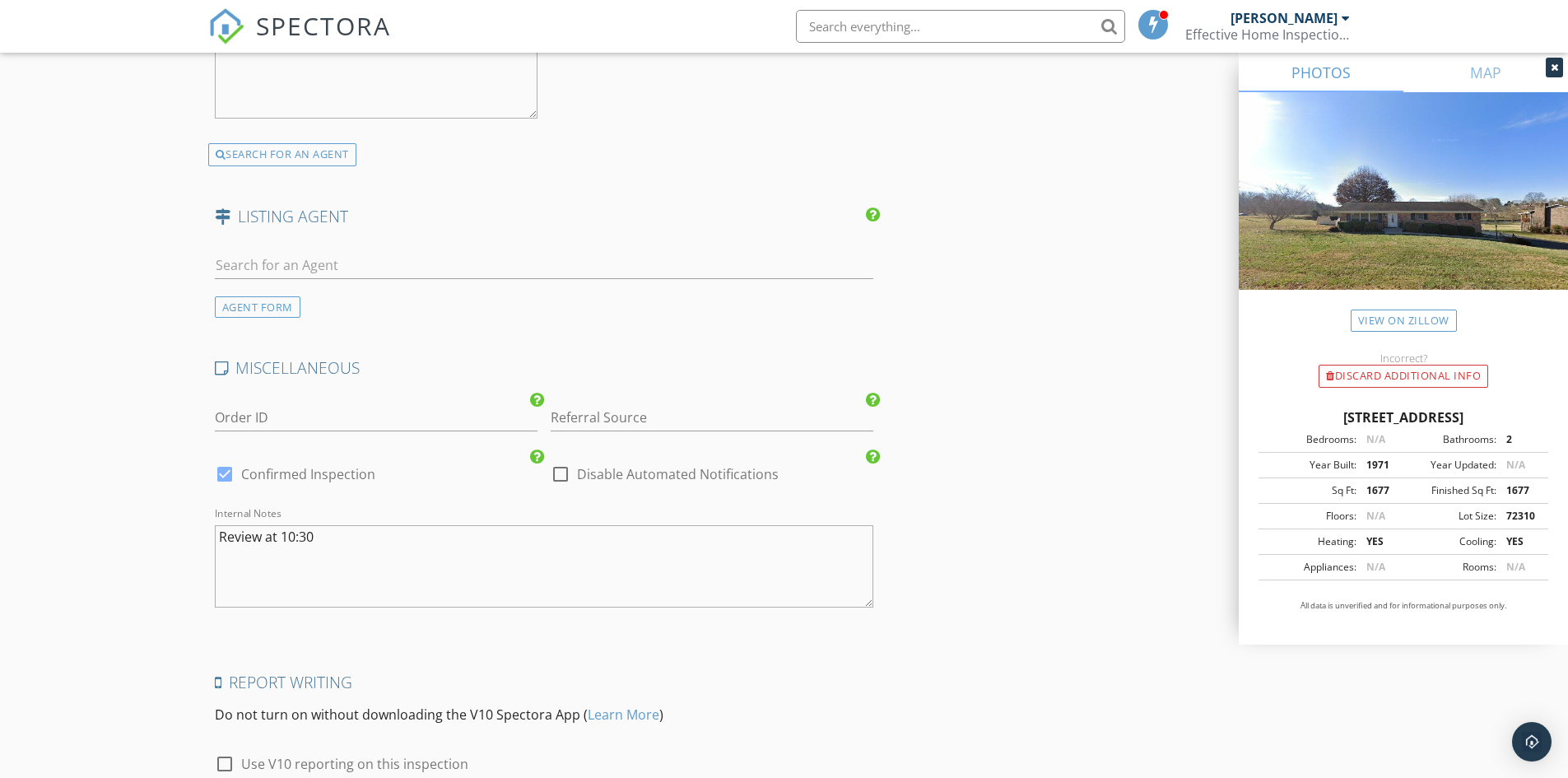
scroll to position [2707, 0]
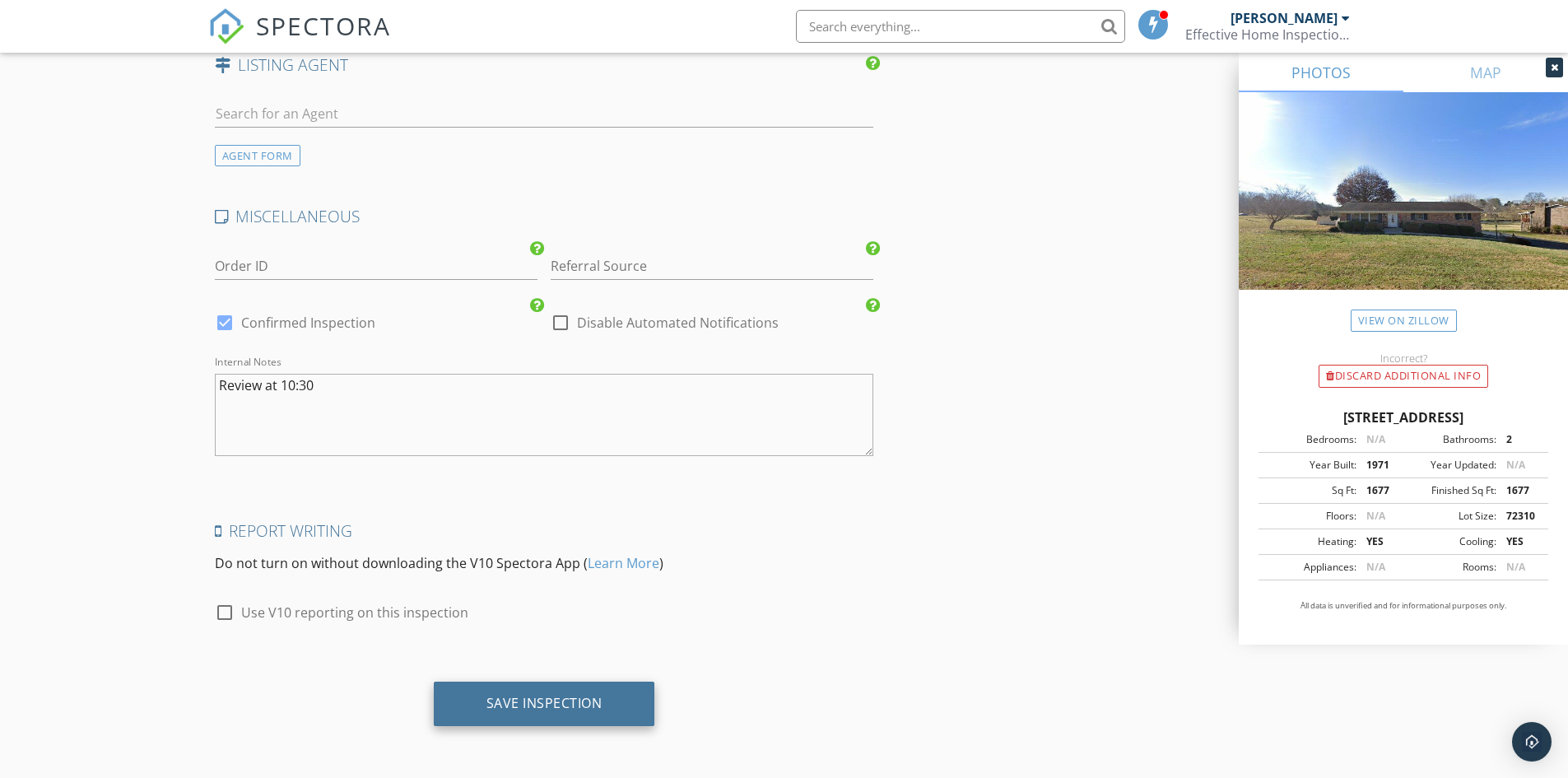
click at [576, 702] on div "Save Inspection" at bounding box center [544, 703] width 116 height 16
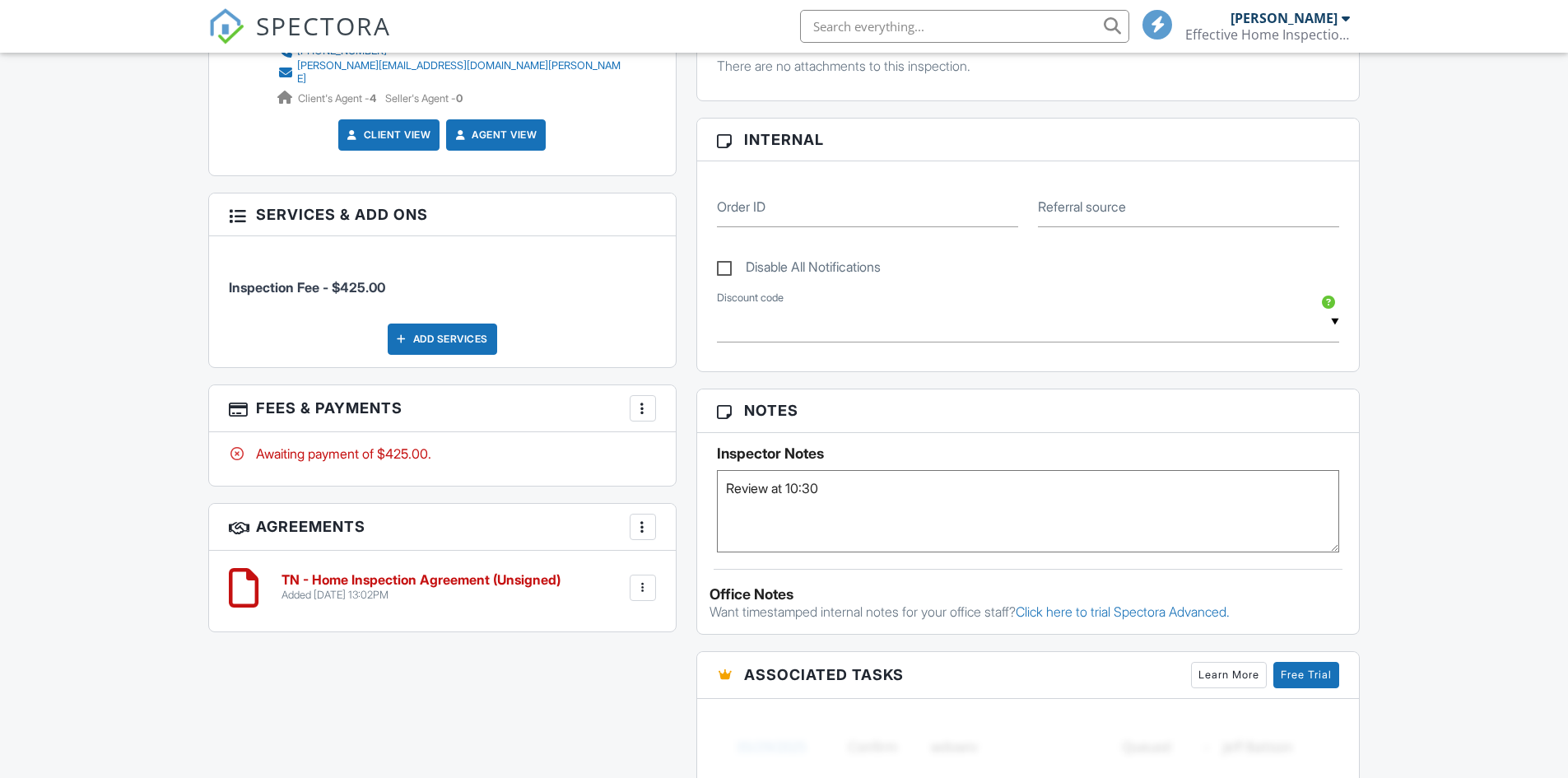
scroll to position [625, 0]
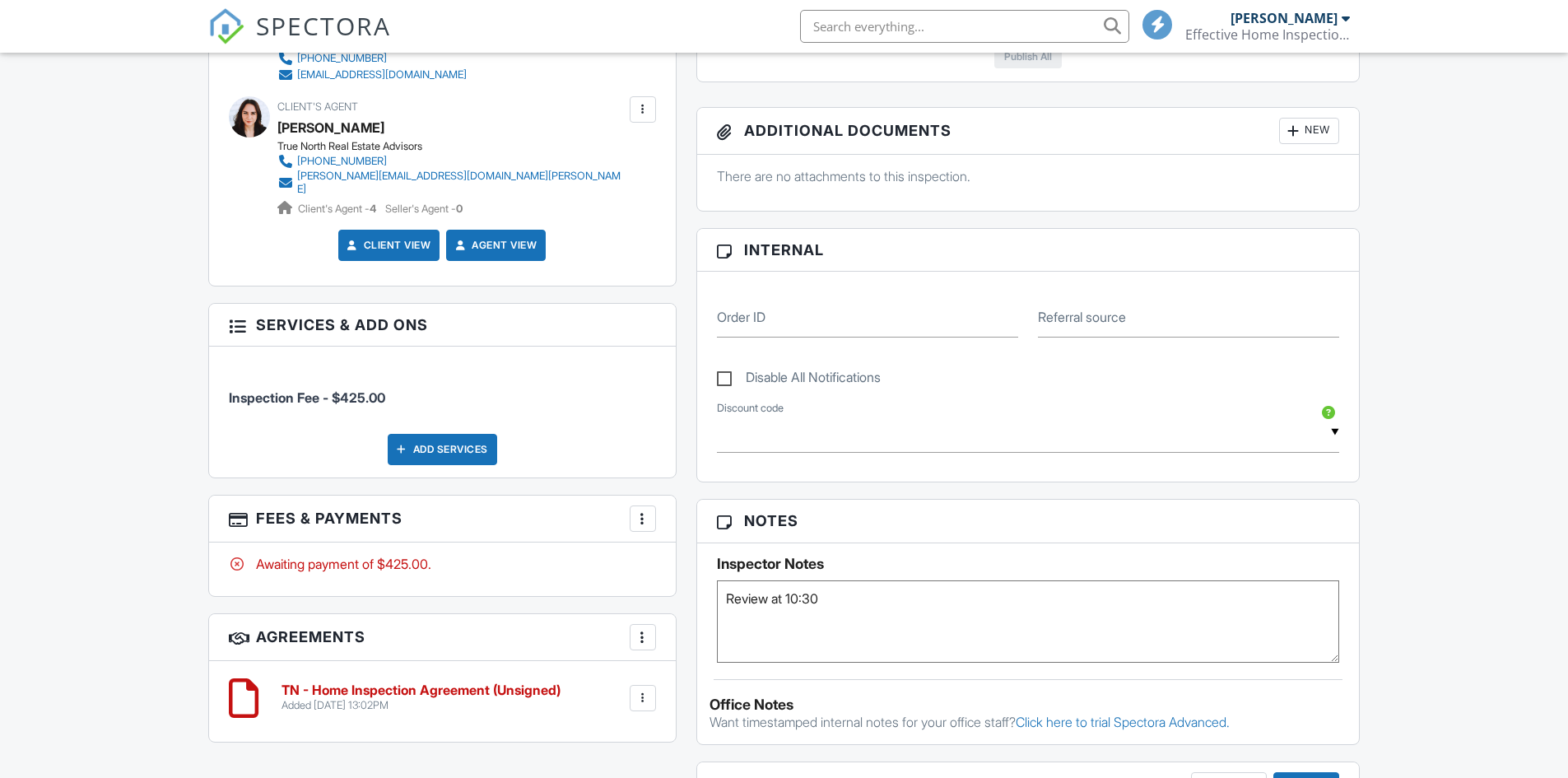
click at [642, 511] on div at bounding box center [643, 519] width 16 height 16
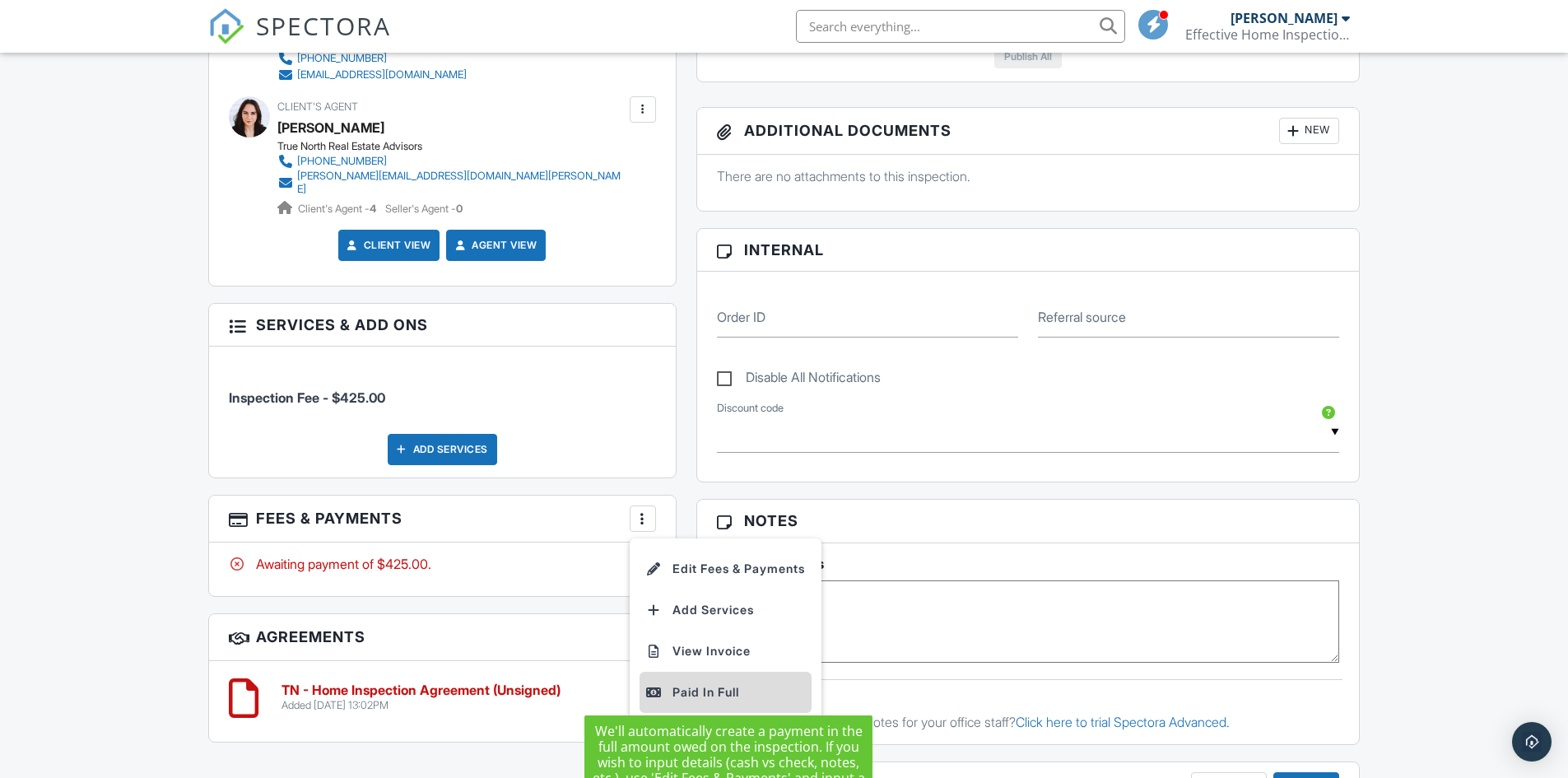
click at [677, 683] on div "Paid In Full" at bounding box center [726, 693] width 159 height 20
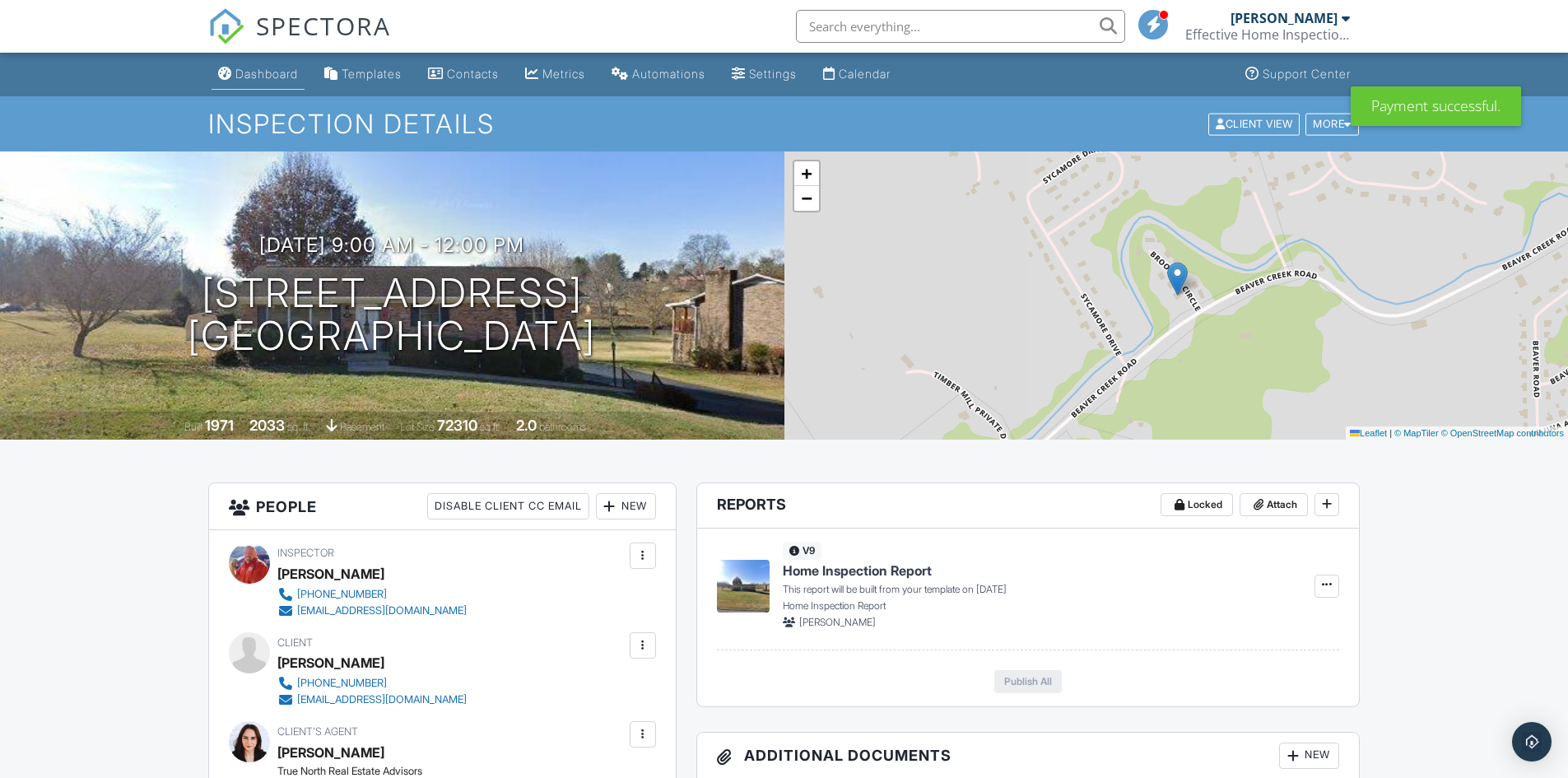
click at [272, 77] on div "Dashboard" at bounding box center [267, 73] width 63 height 14
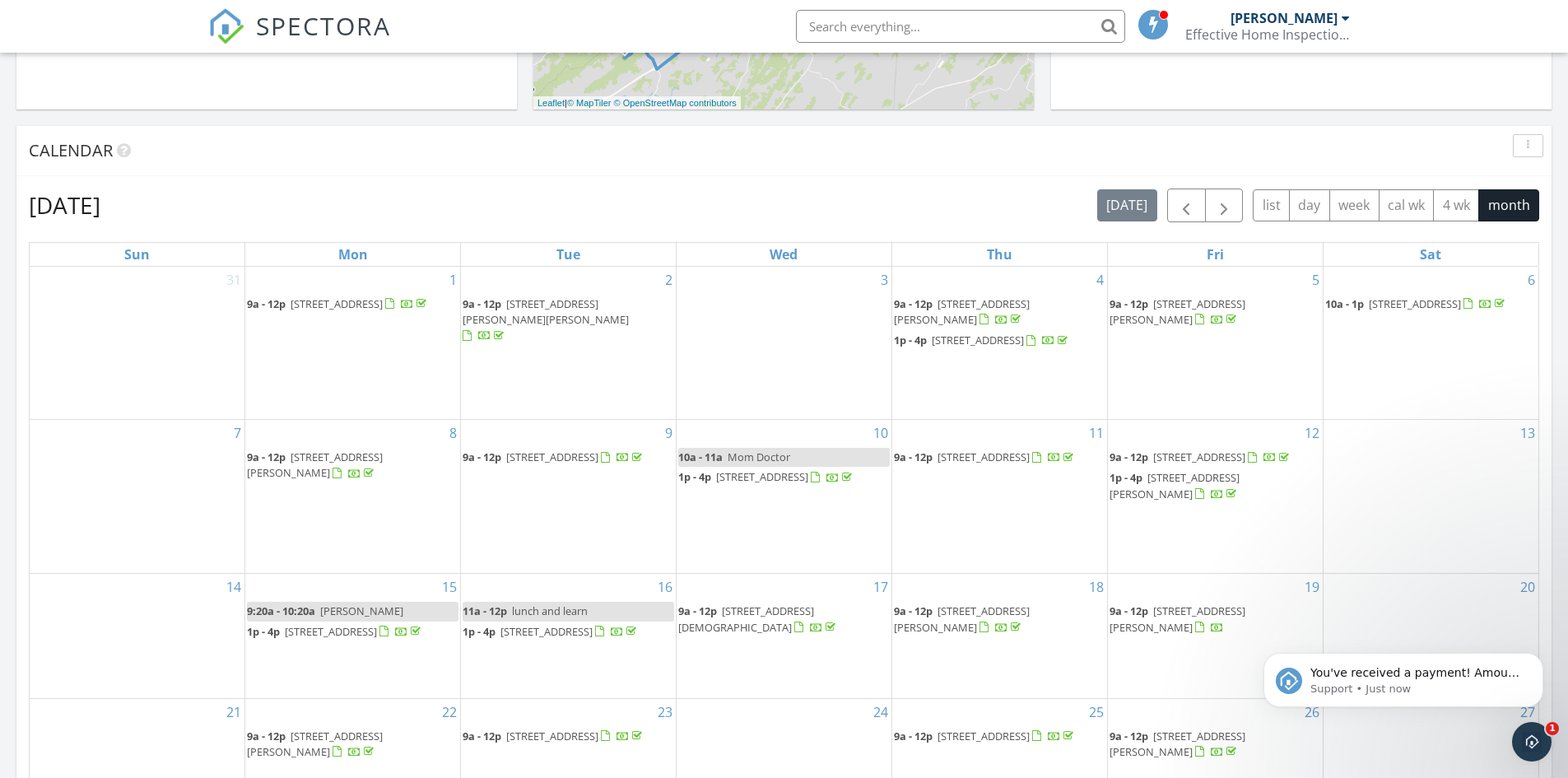
scroll to position [762, 0]
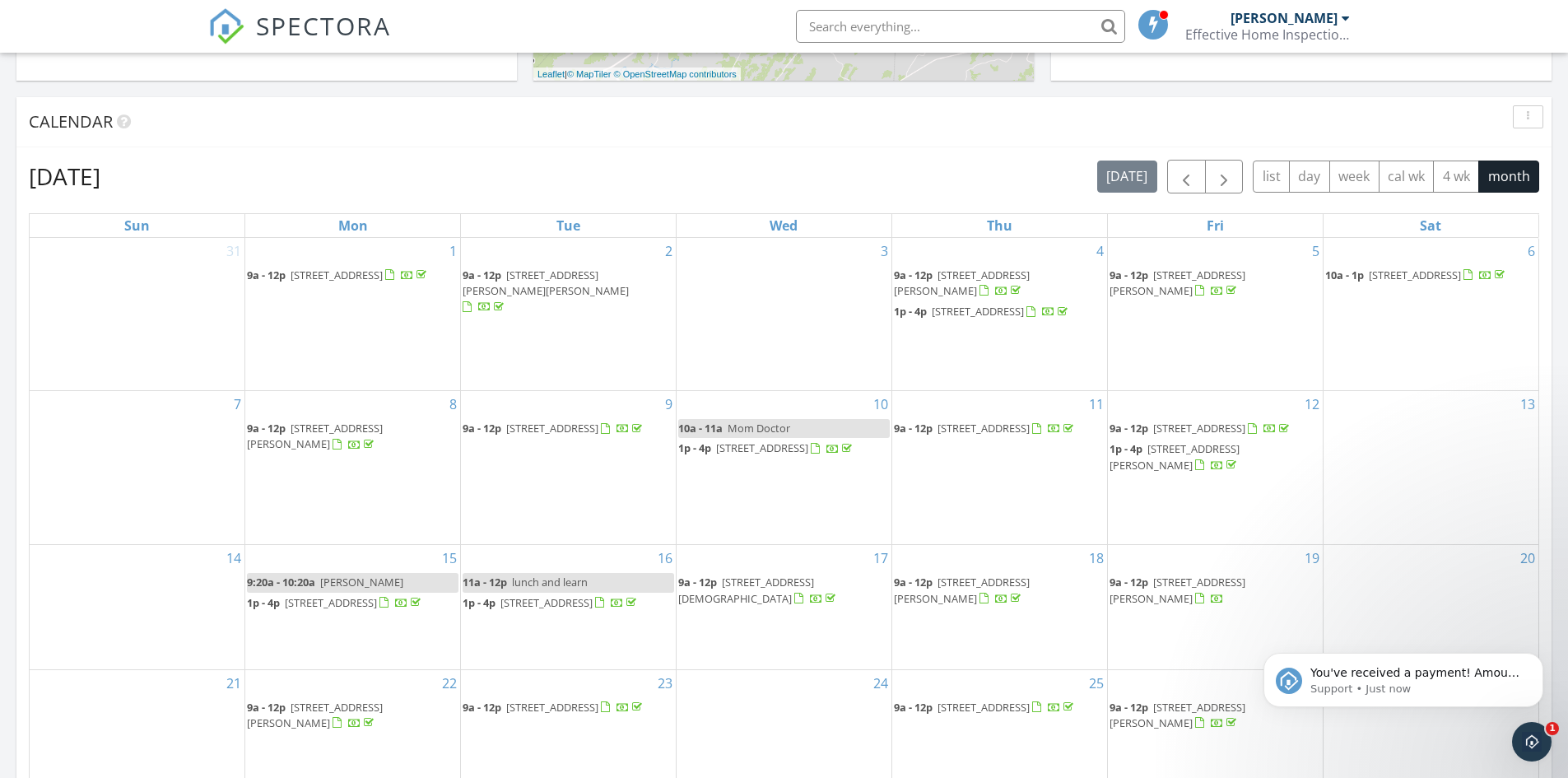
click at [1174, 597] on span "124 Zeb Grindstaff Rd, Elizabethton 37643" at bounding box center [1178, 590] width 136 height 31
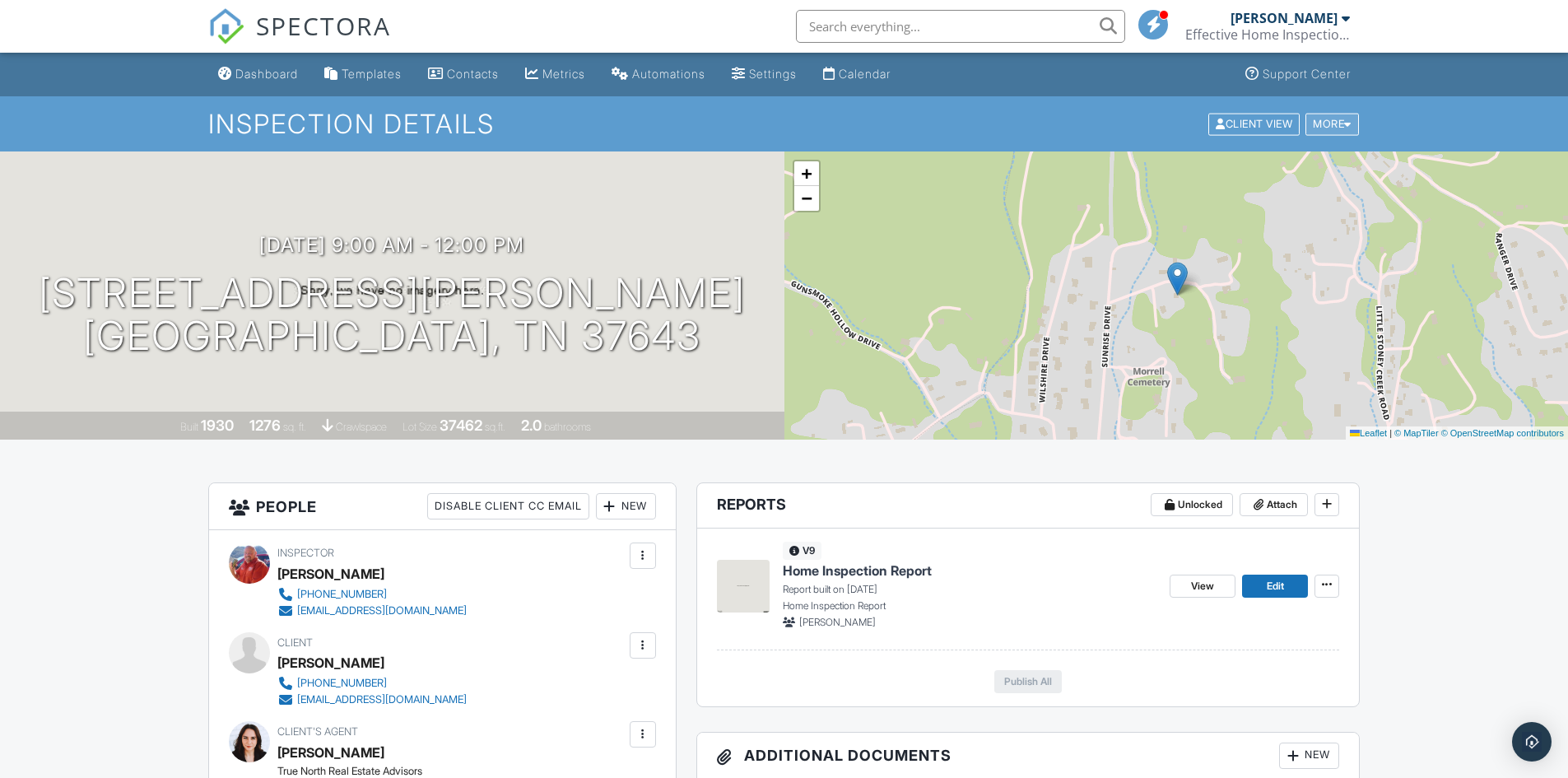
click at [1326, 126] on div "More" at bounding box center [1332, 123] width 54 height 23
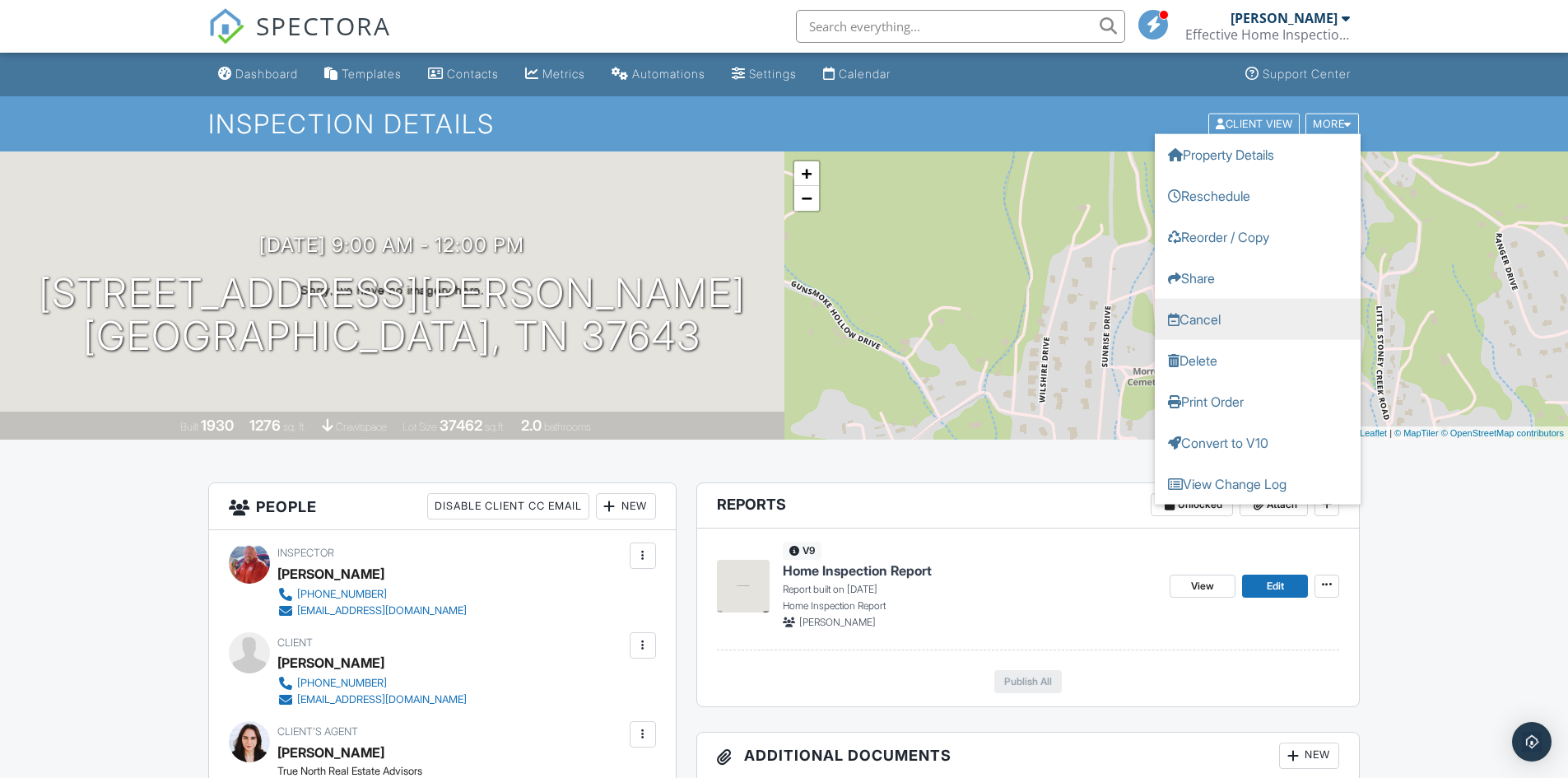
click at [1201, 308] on link "Cancel" at bounding box center [1258, 318] width 206 height 41
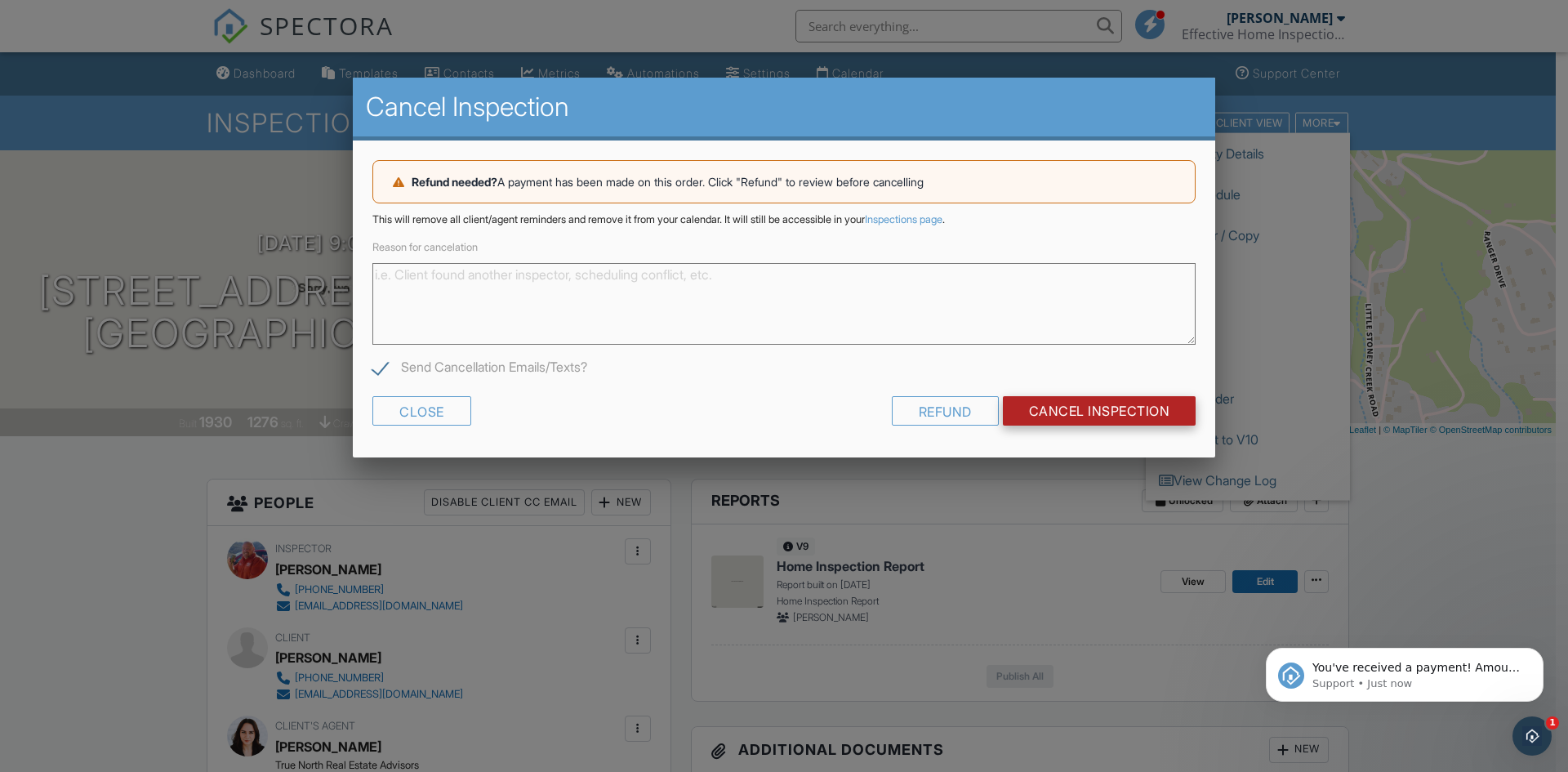
click at [1066, 403] on input "Cancel Inspection" at bounding box center [1099, 410] width 193 height 30
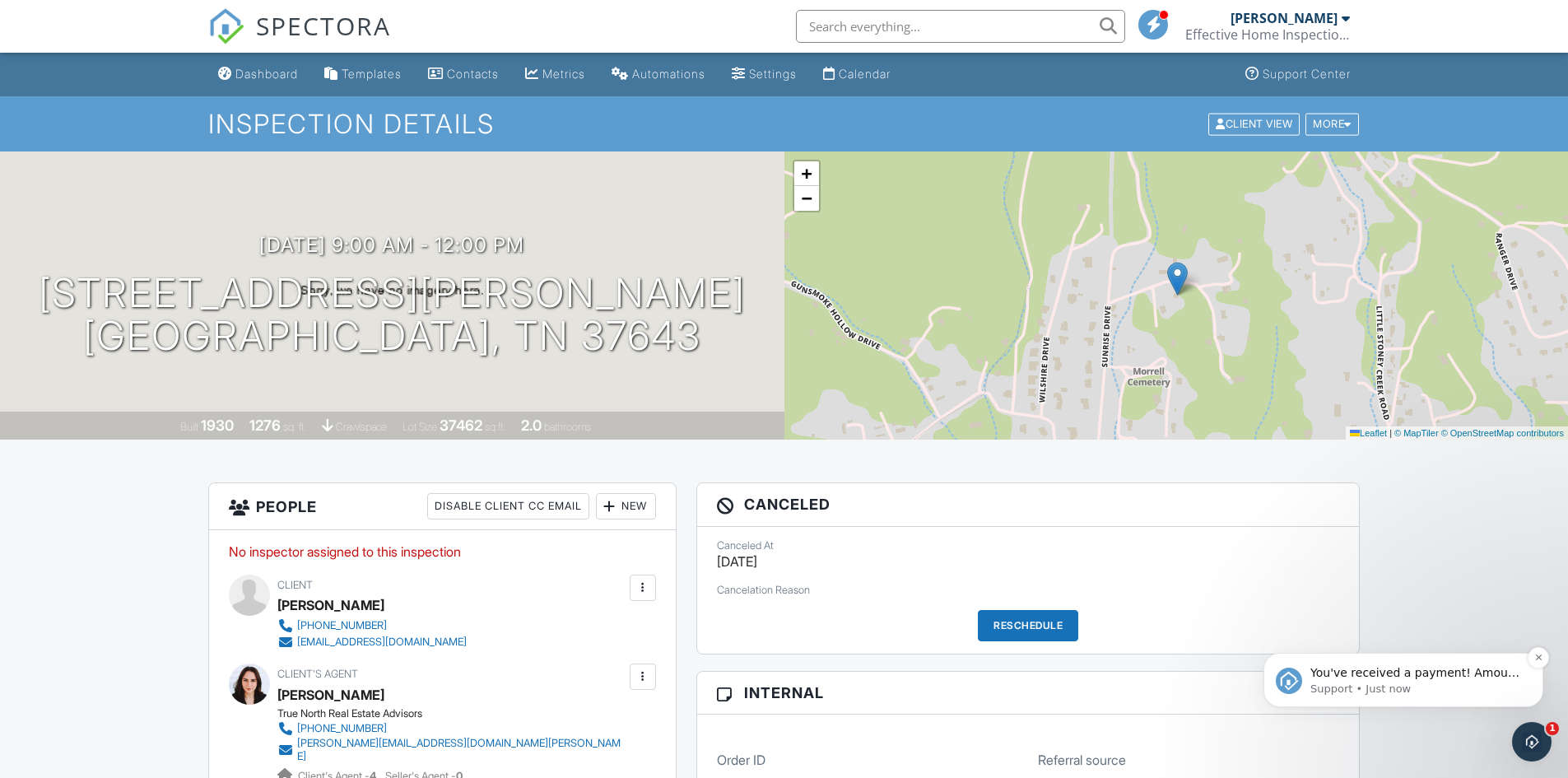
click at [1414, 686] on p "Support • Just now" at bounding box center [1417, 689] width 212 height 15
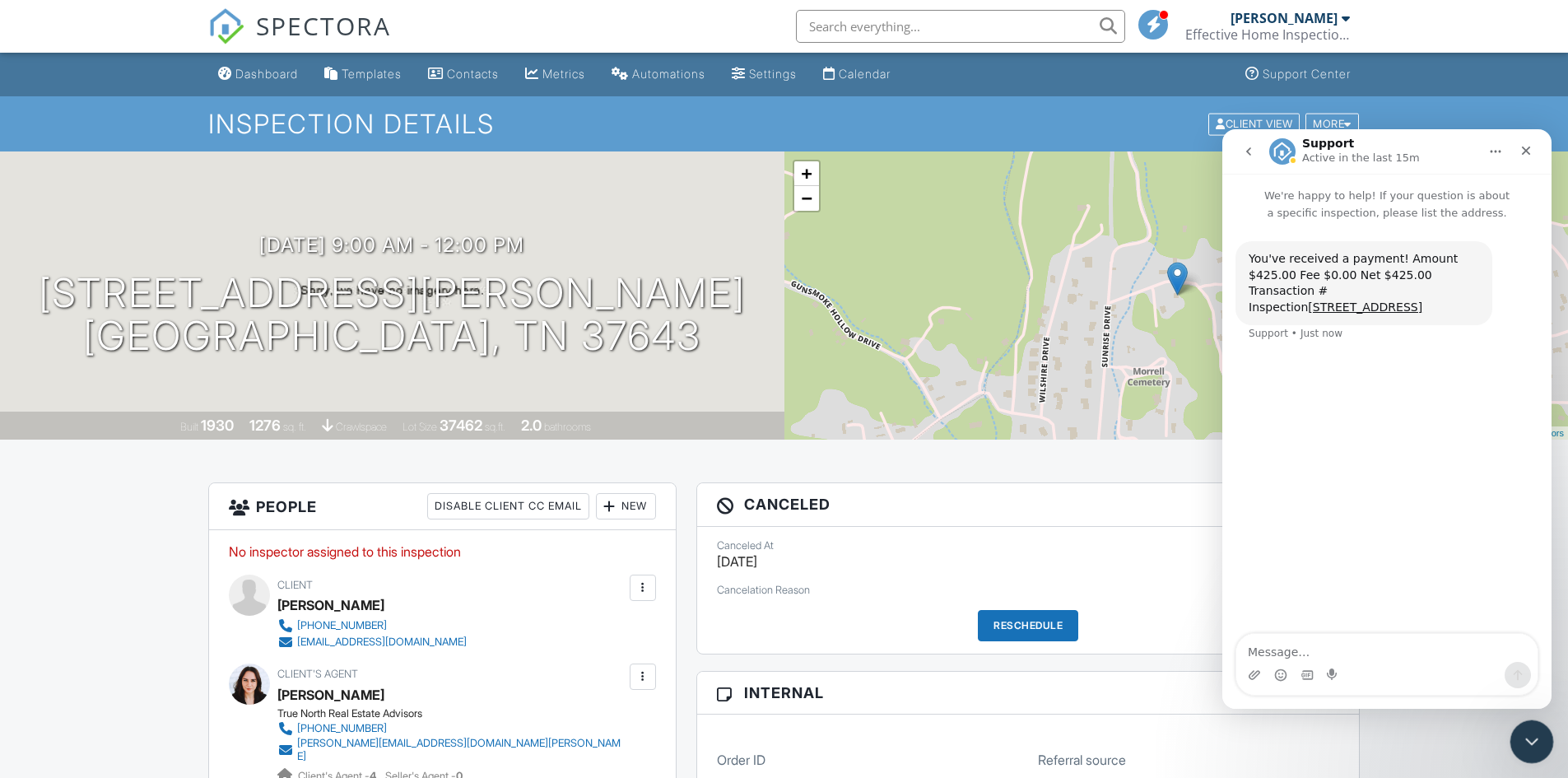
click at [1521, 734] on icon "Close Intercom Messenger" at bounding box center [1530, 739] width 20 height 20
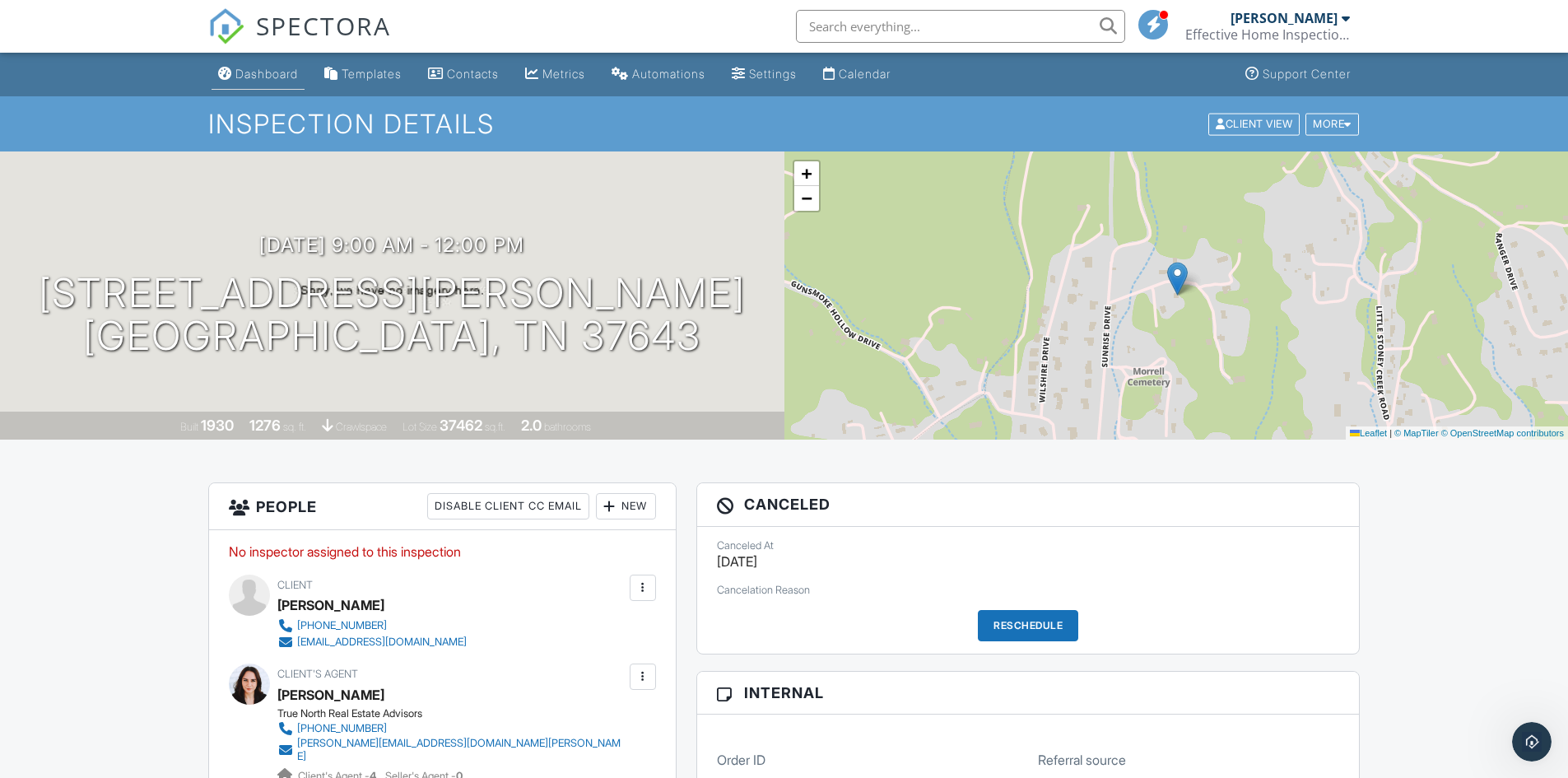
click at [258, 68] on div "Dashboard" at bounding box center [267, 73] width 63 height 14
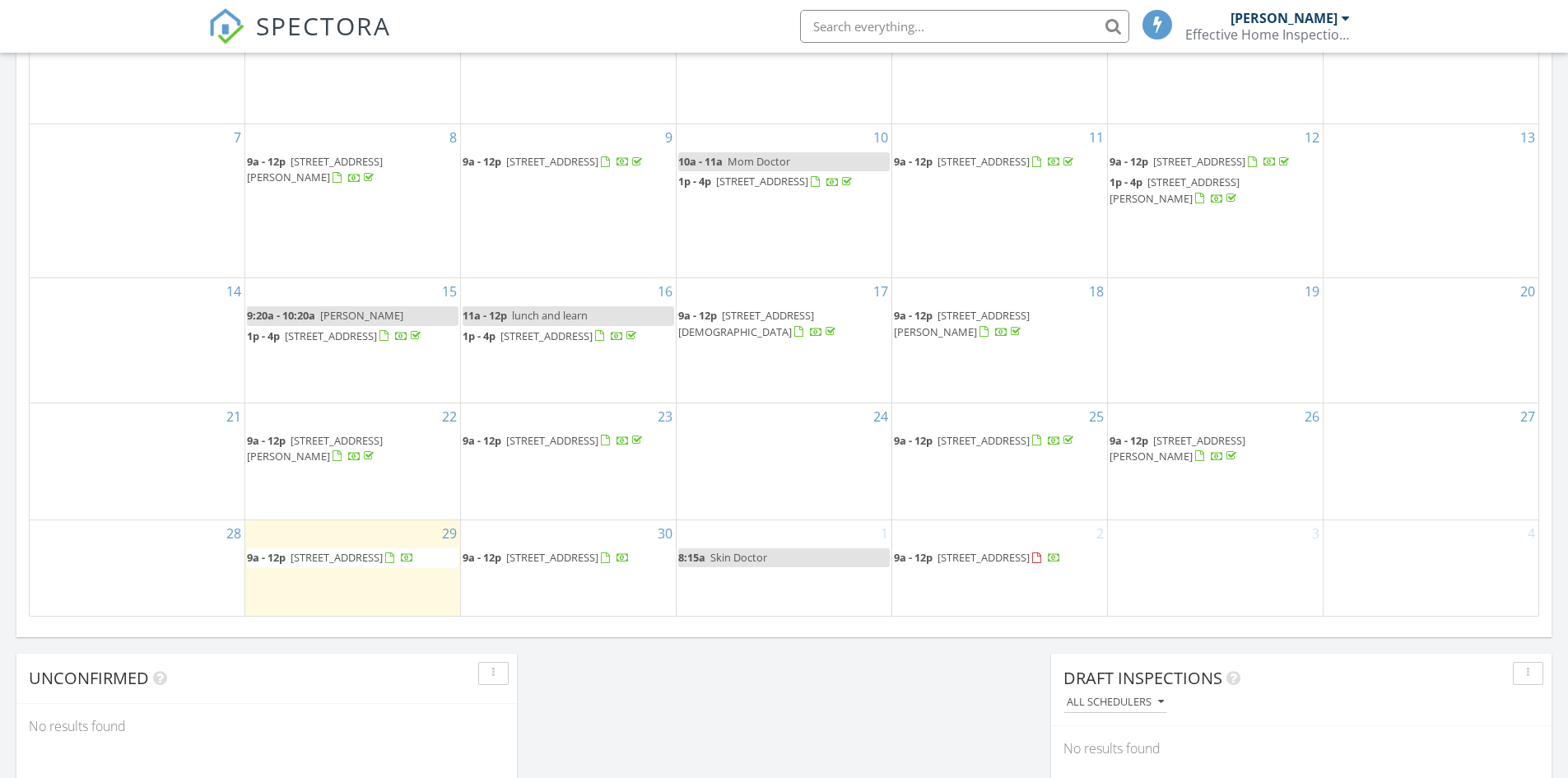
scroll to position [8, 8]
click at [966, 561] on span "9a - 12p [STREET_ADDRESS]" at bounding box center [978, 558] width 167 height 16
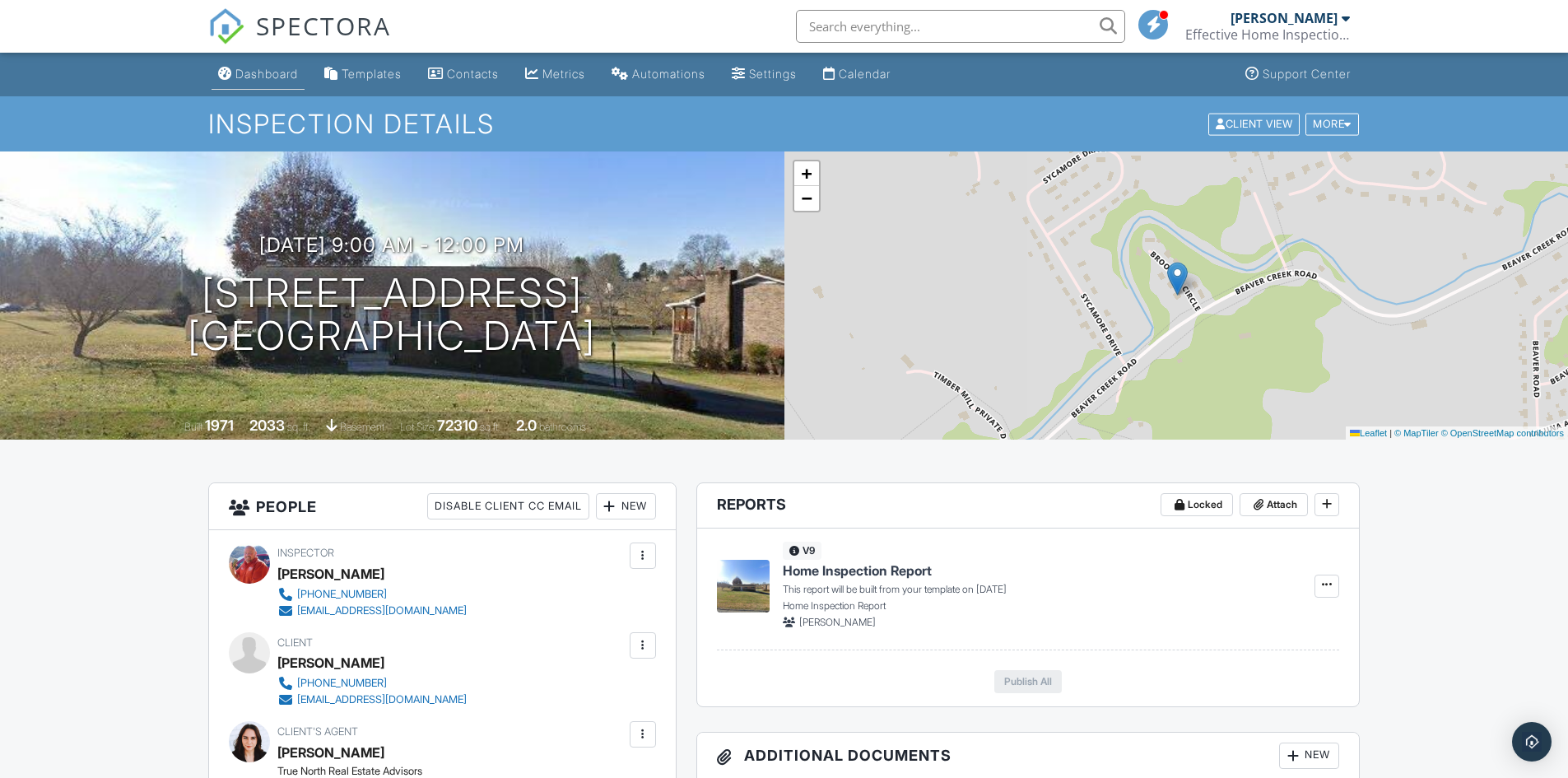
click at [269, 74] on div "Dashboard" at bounding box center [267, 73] width 63 height 14
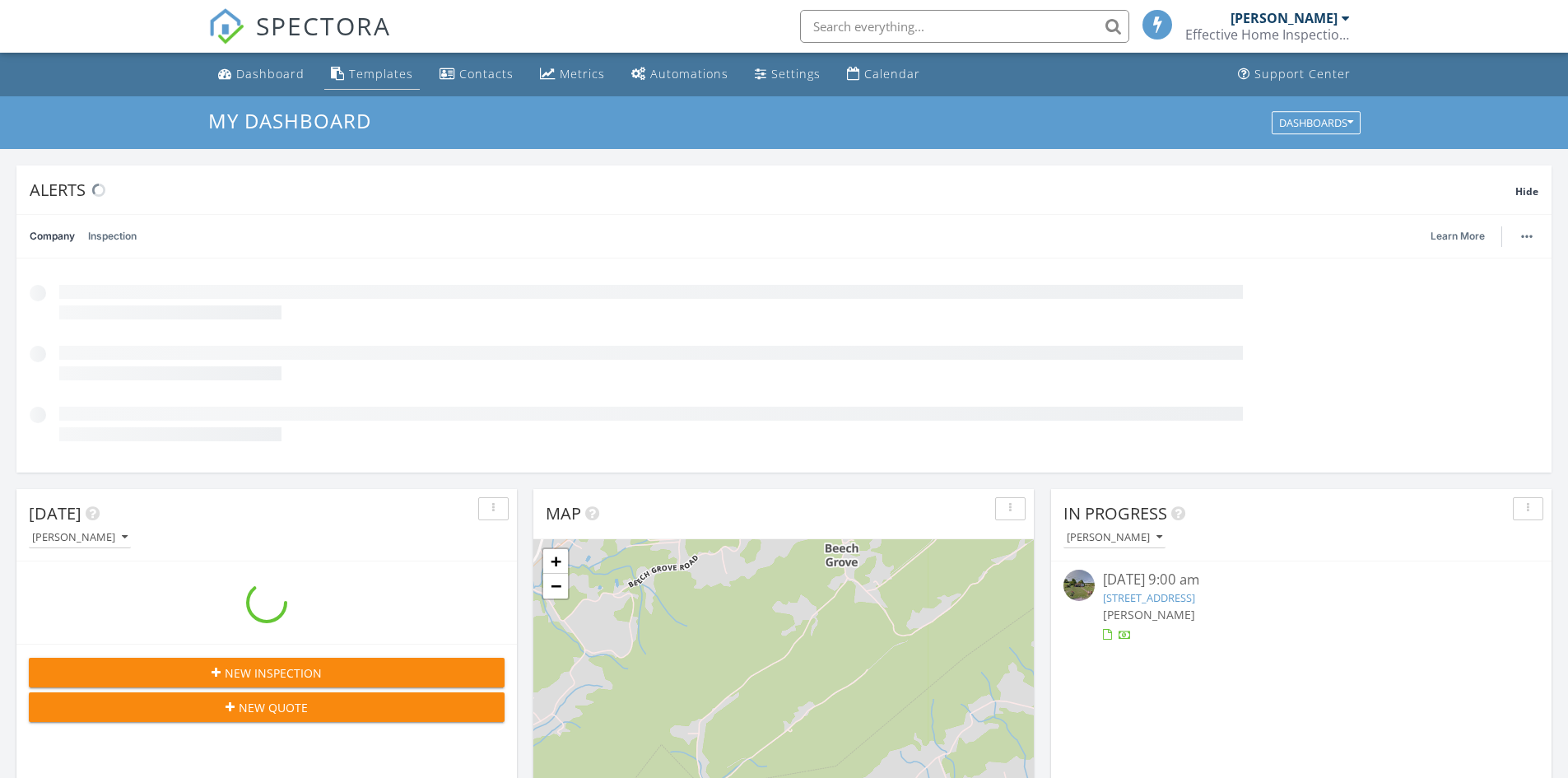
scroll to position [1523, 1593]
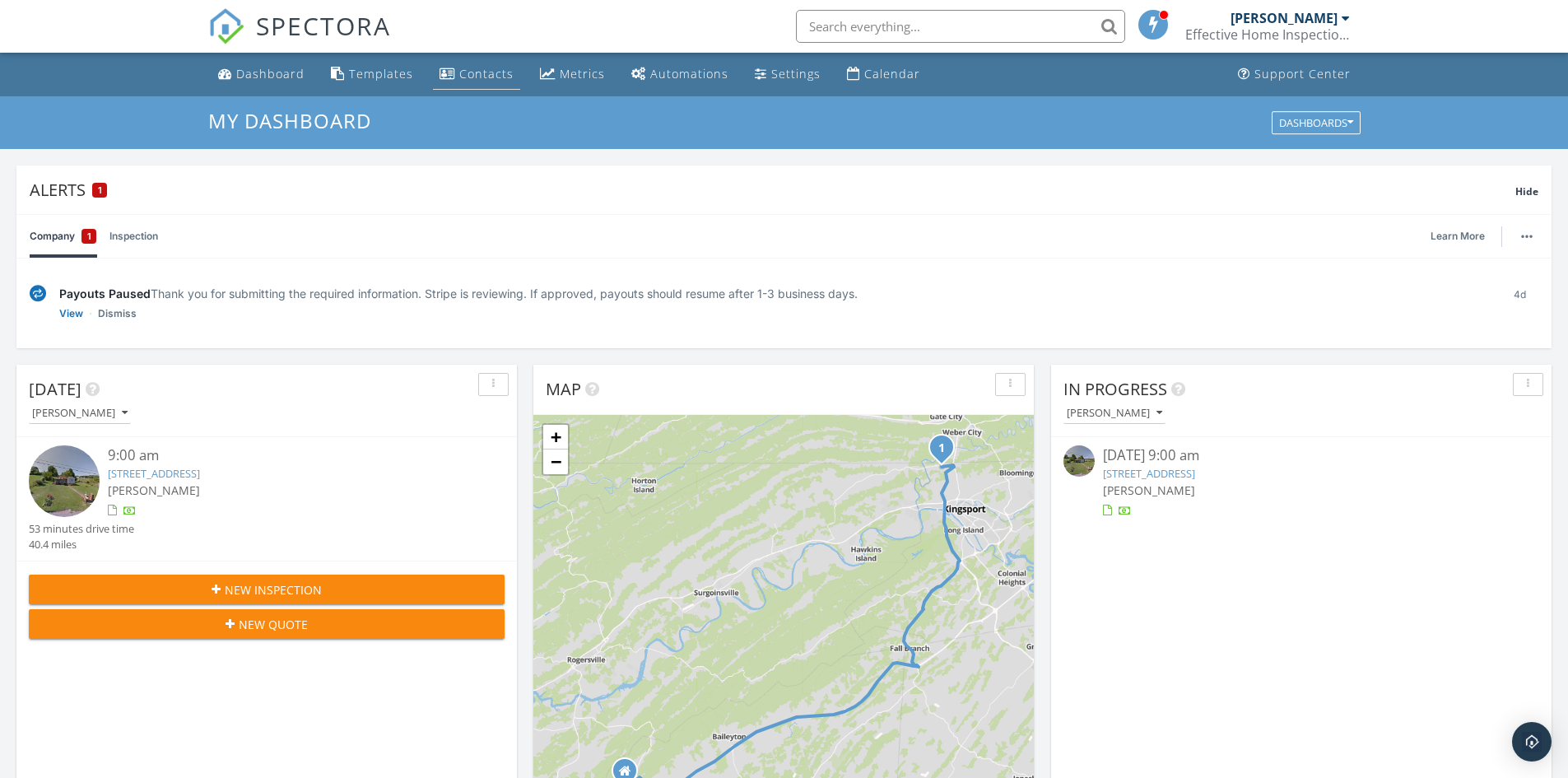
click at [488, 73] on div "Contacts" at bounding box center [487, 73] width 54 height 15
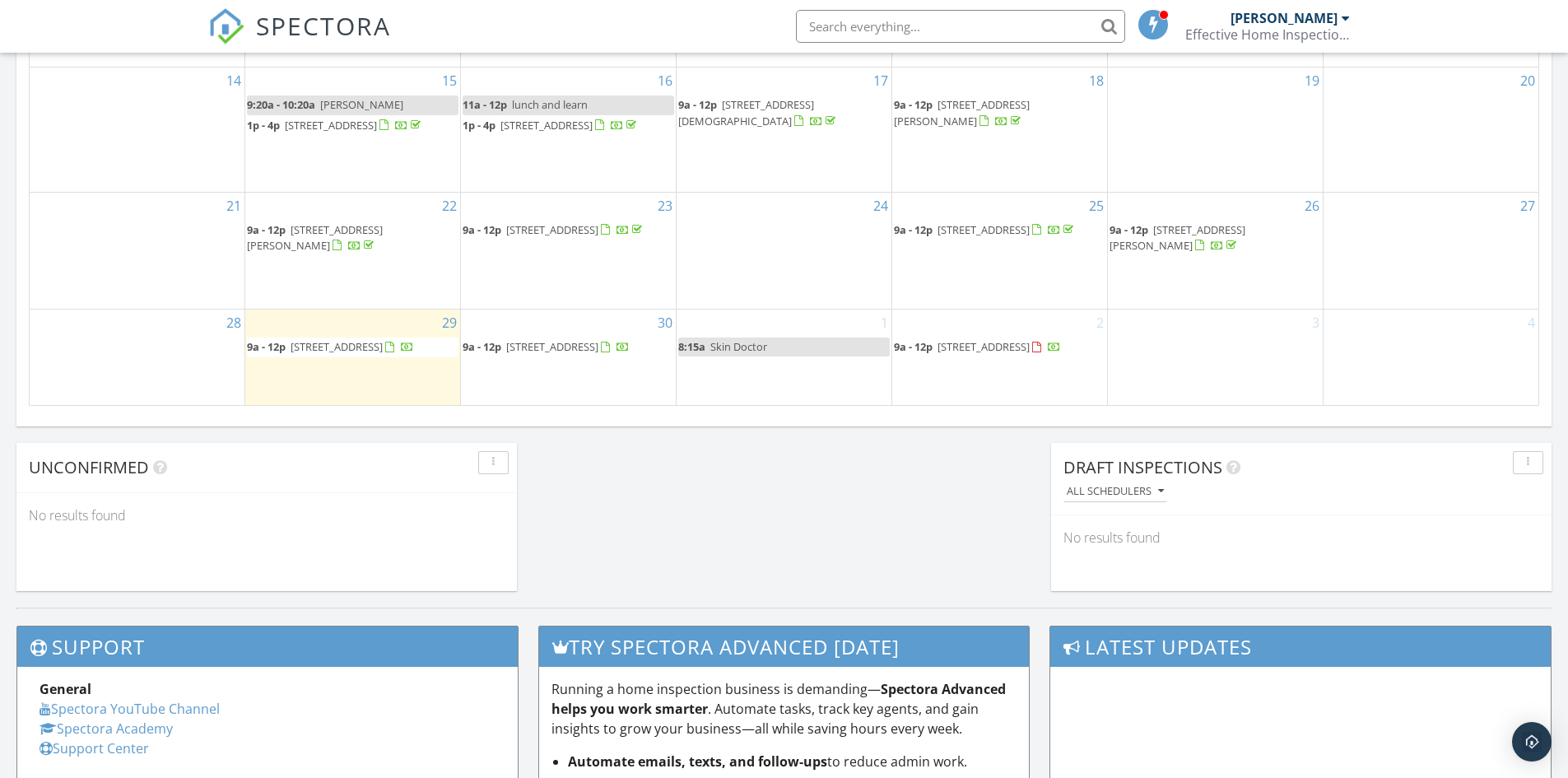
scroll to position [1114, 0]
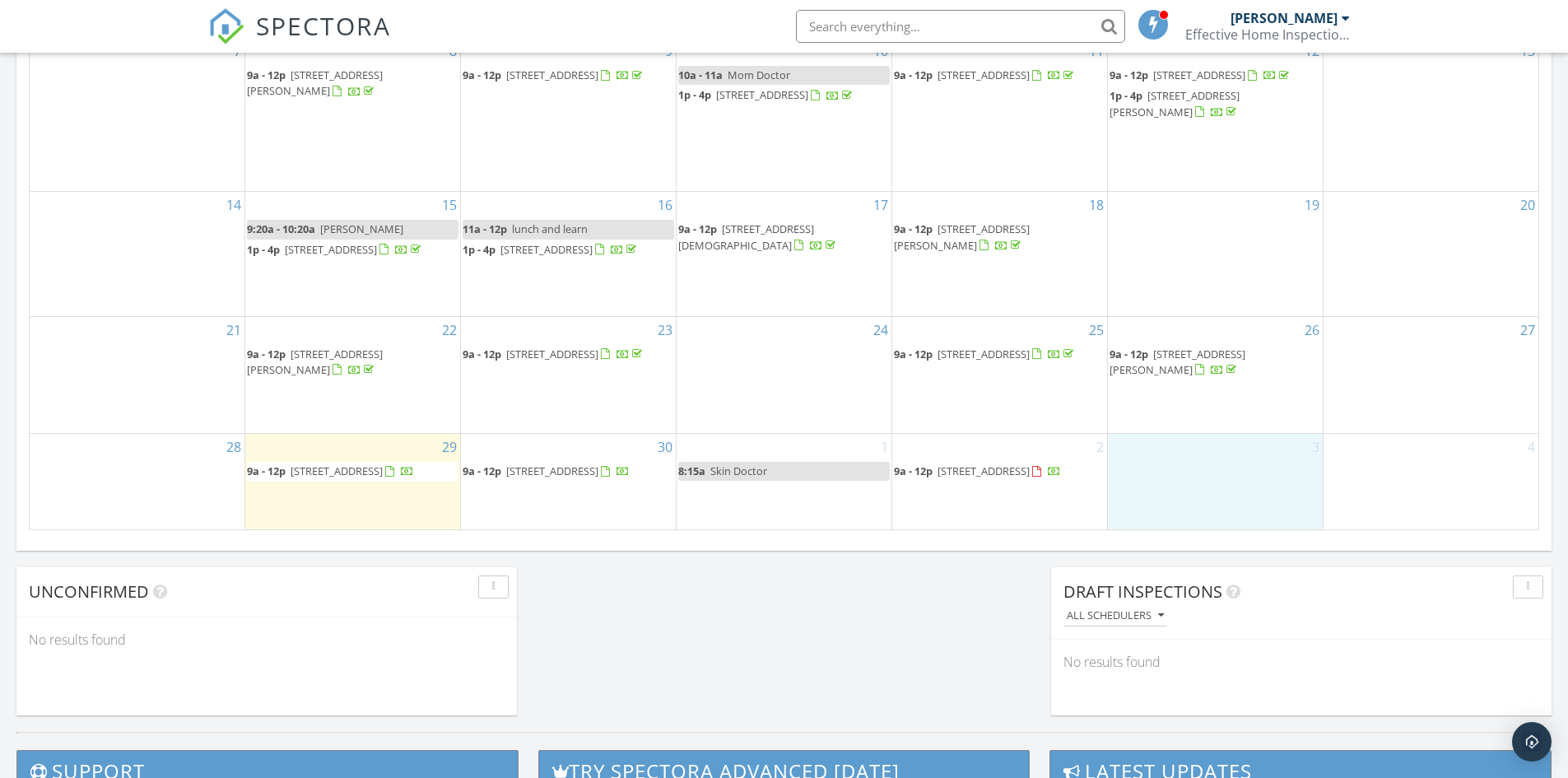
click at [1205, 494] on div "3" at bounding box center [1215, 481] width 215 height 95
click at [1219, 423] on link "Inspection" at bounding box center [1214, 424] width 84 height 26
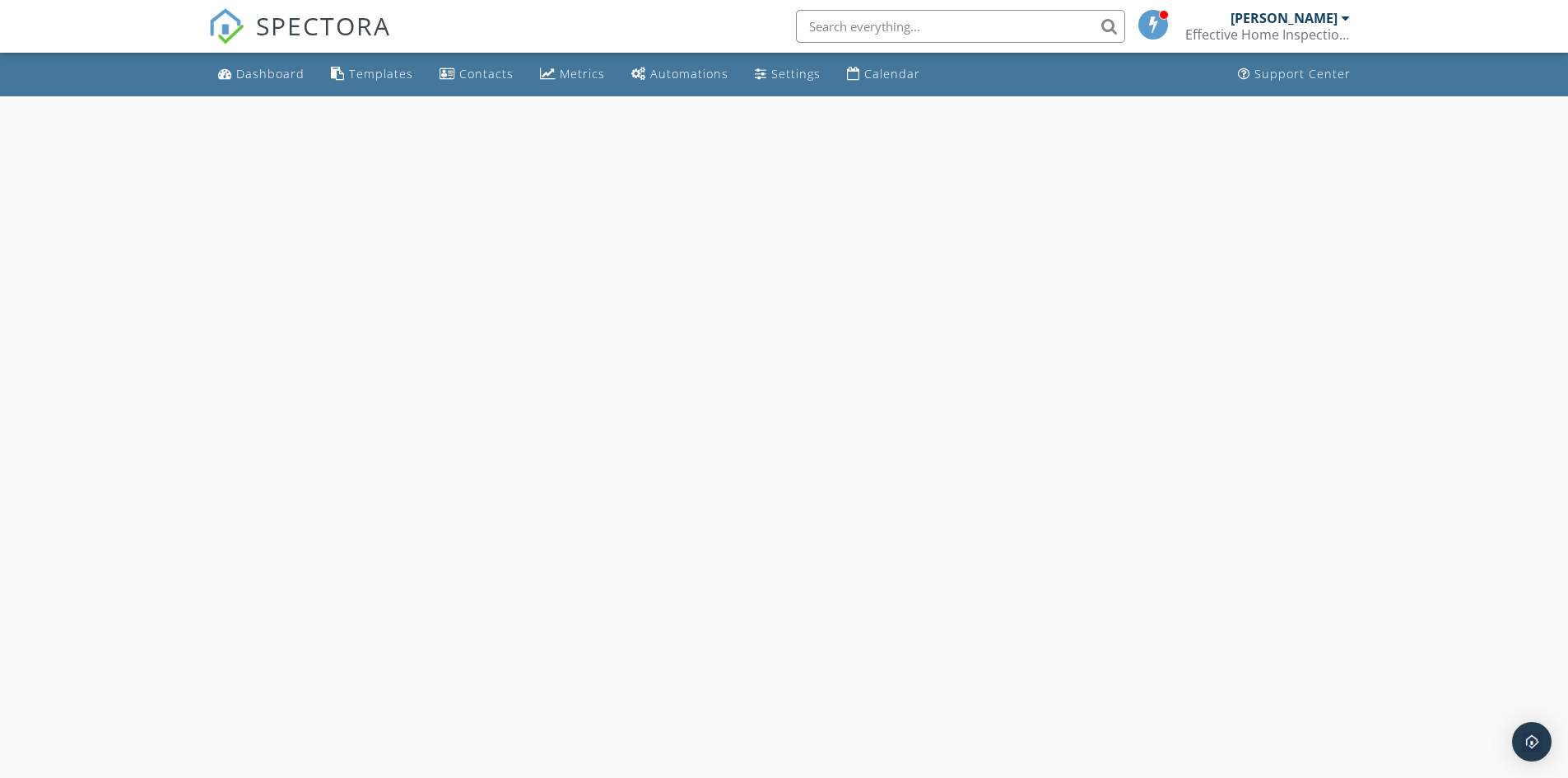
select select "9"
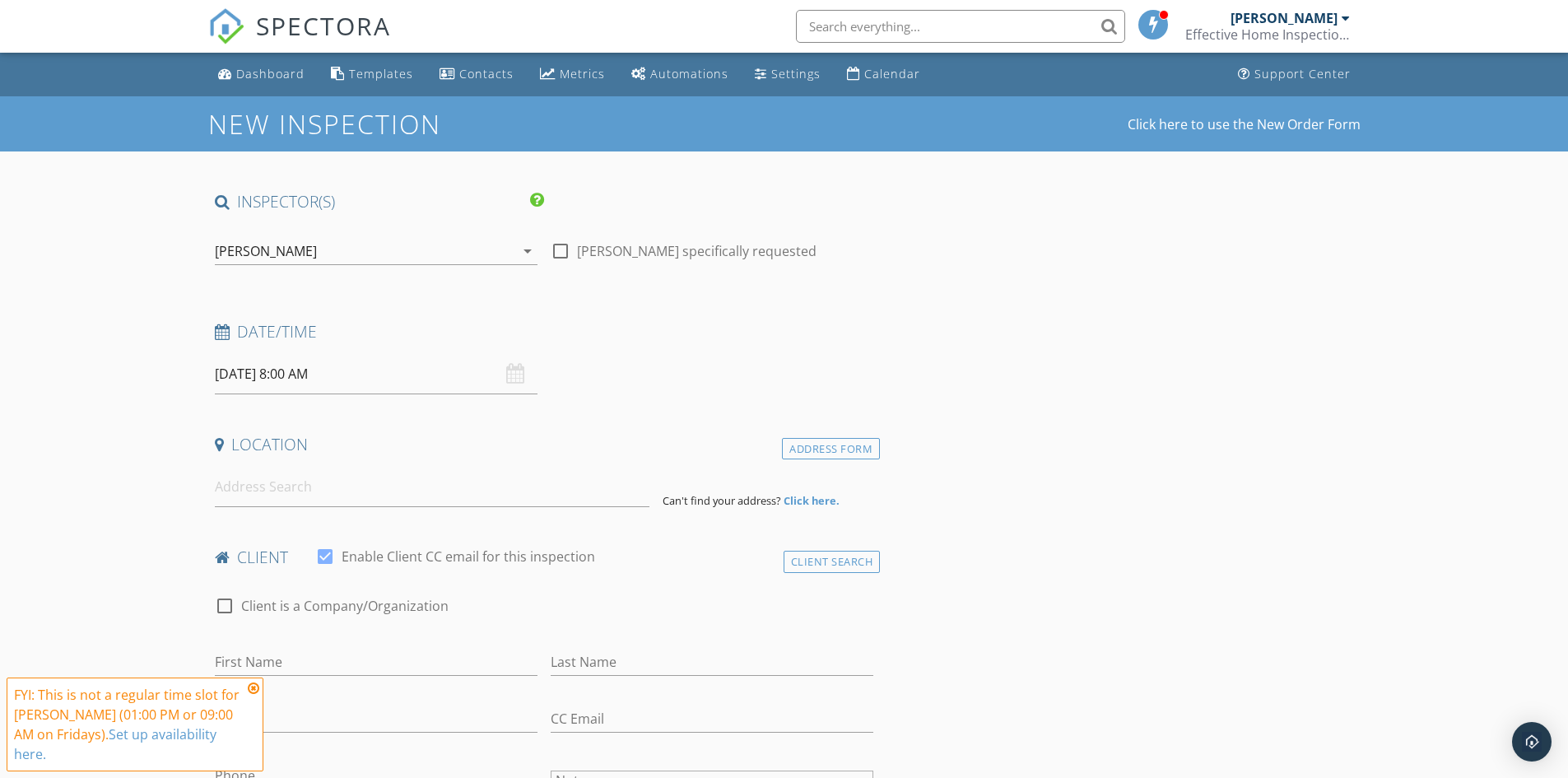
click at [299, 353] on div "Date/Time [DATE] 8:00 AM" at bounding box center [545, 357] width 673 height 73
click at [306, 374] on input "[DATE] 8:00 AM" at bounding box center [376, 374] width 323 height 40
type input "09"
type input "[DATE] 9:00 AM"
click at [310, 644] on span at bounding box center [310, 647] width 12 height 16
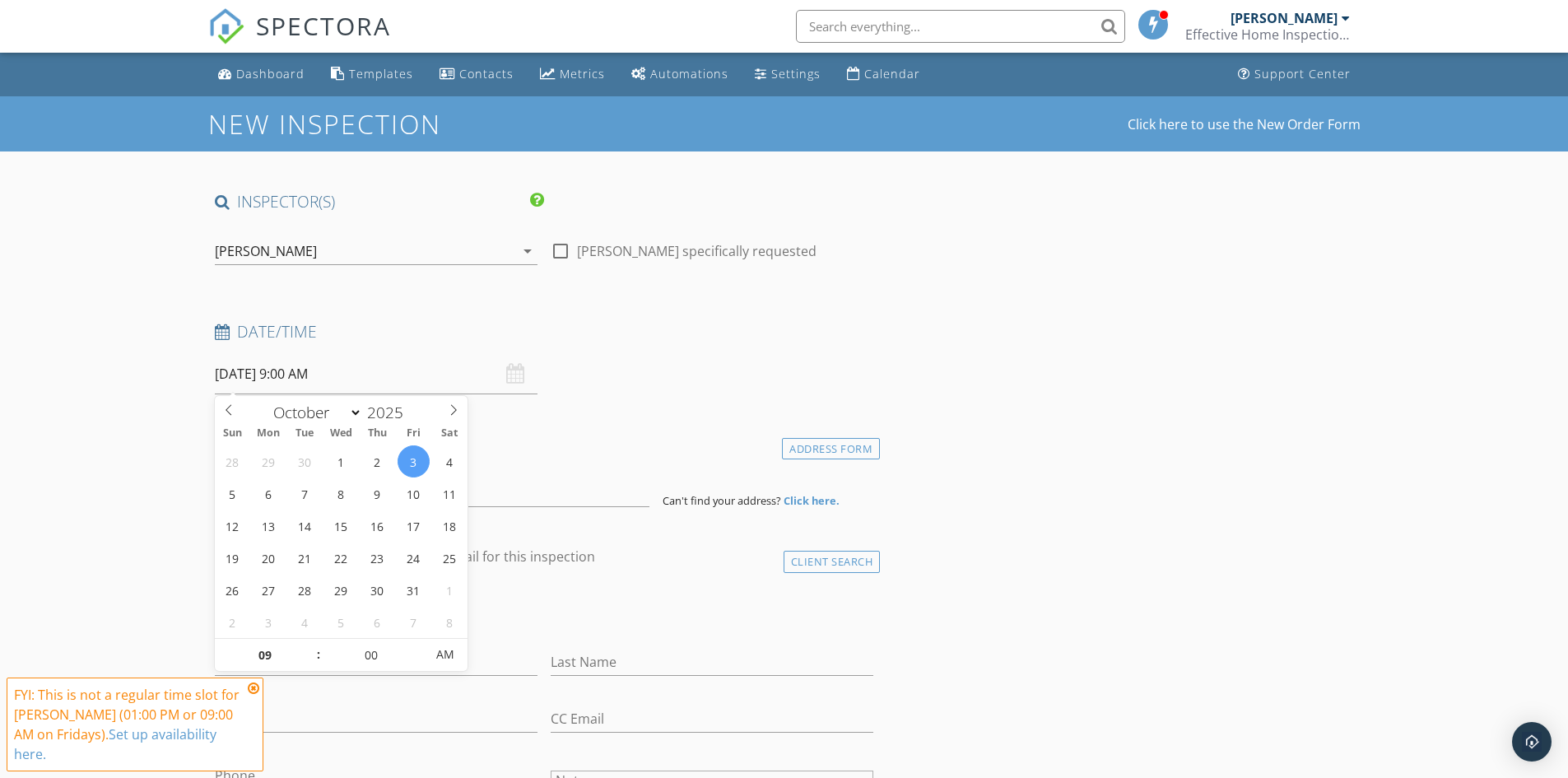
click at [258, 684] on icon at bounding box center [253, 688] width 12 height 14
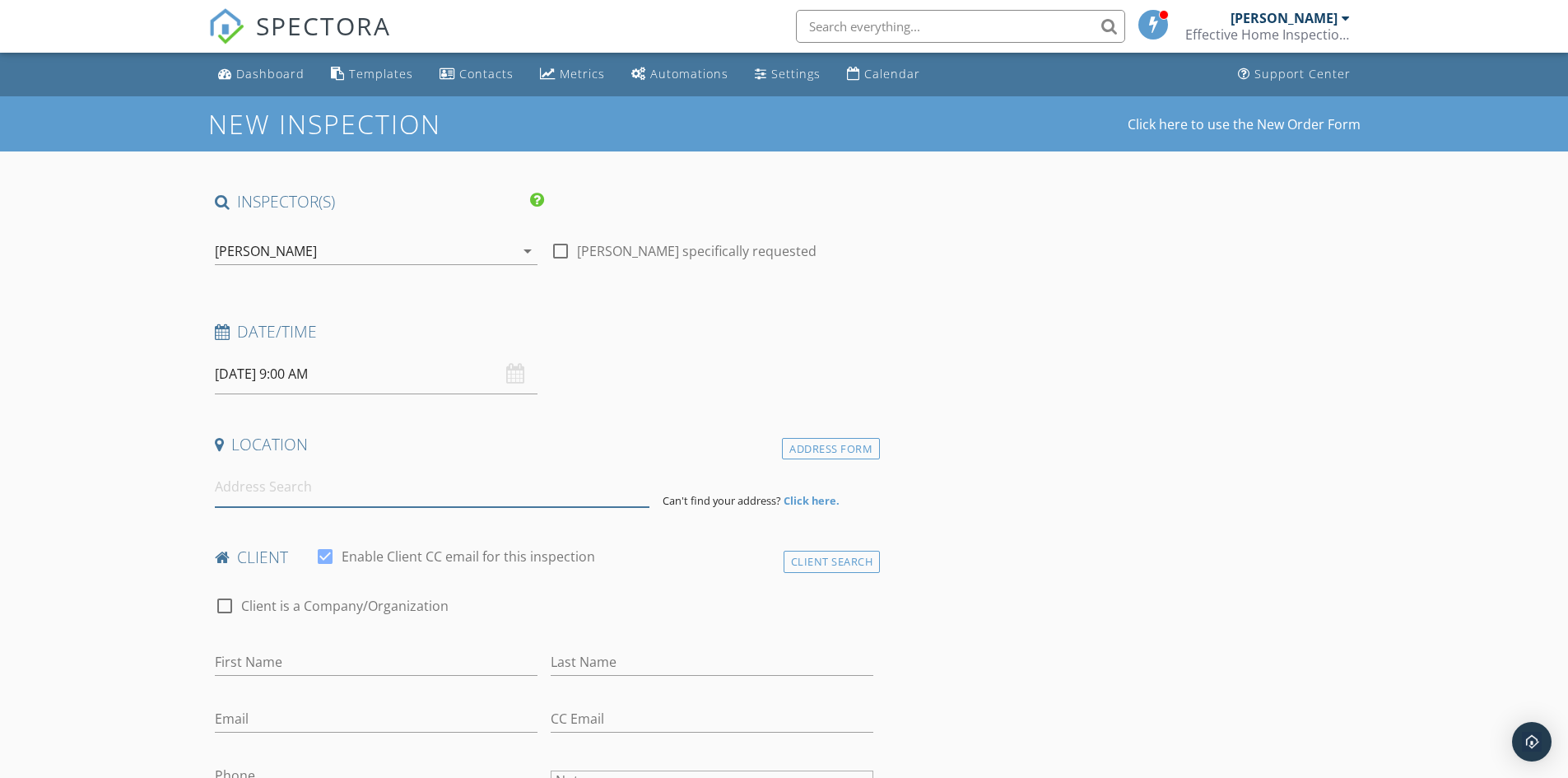
click at [250, 493] on input at bounding box center [432, 487] width 434 height 40
paste input "[STREET_ADDRESS]"
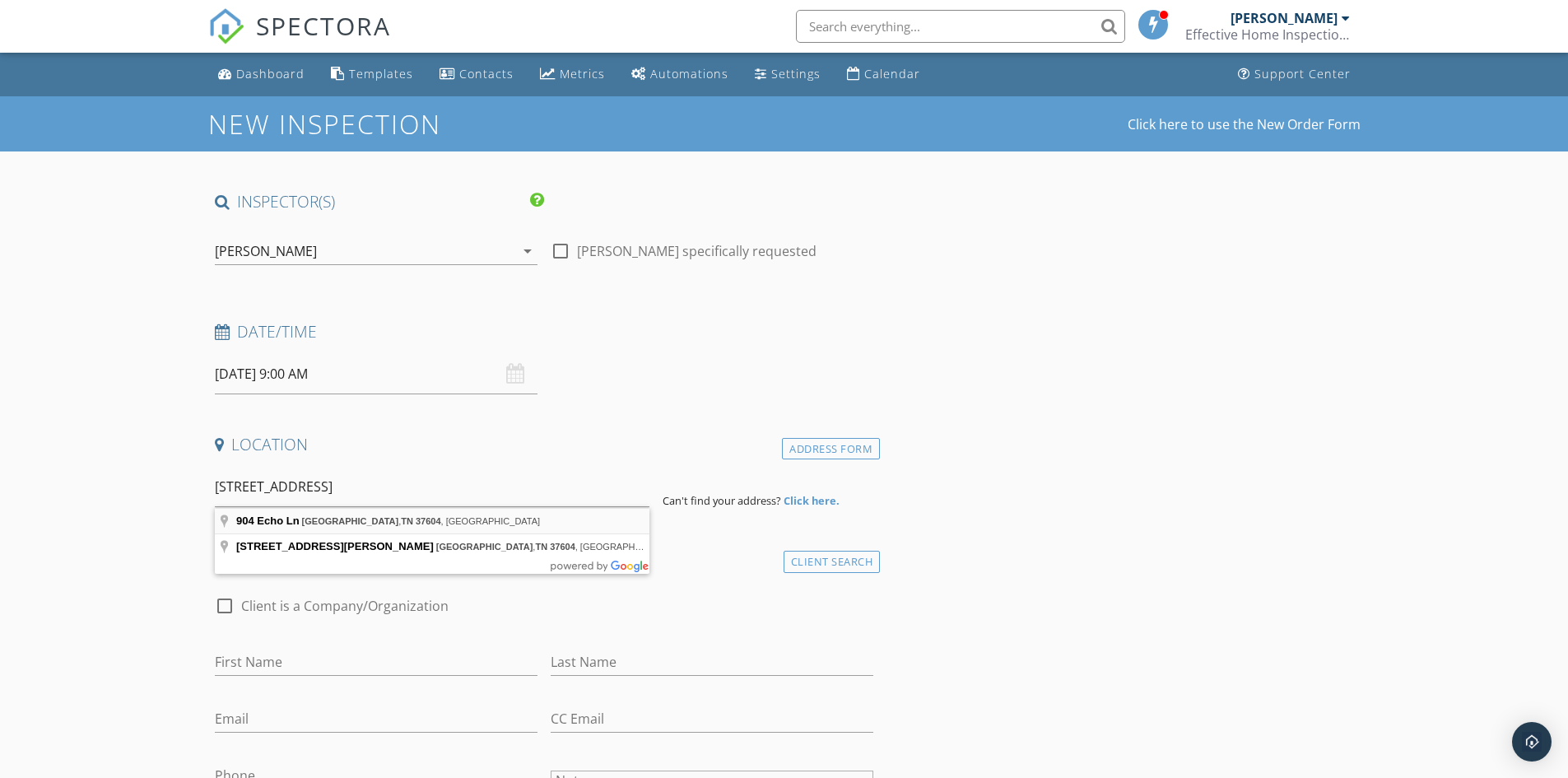
type input "[STREET_ADDRESS]"
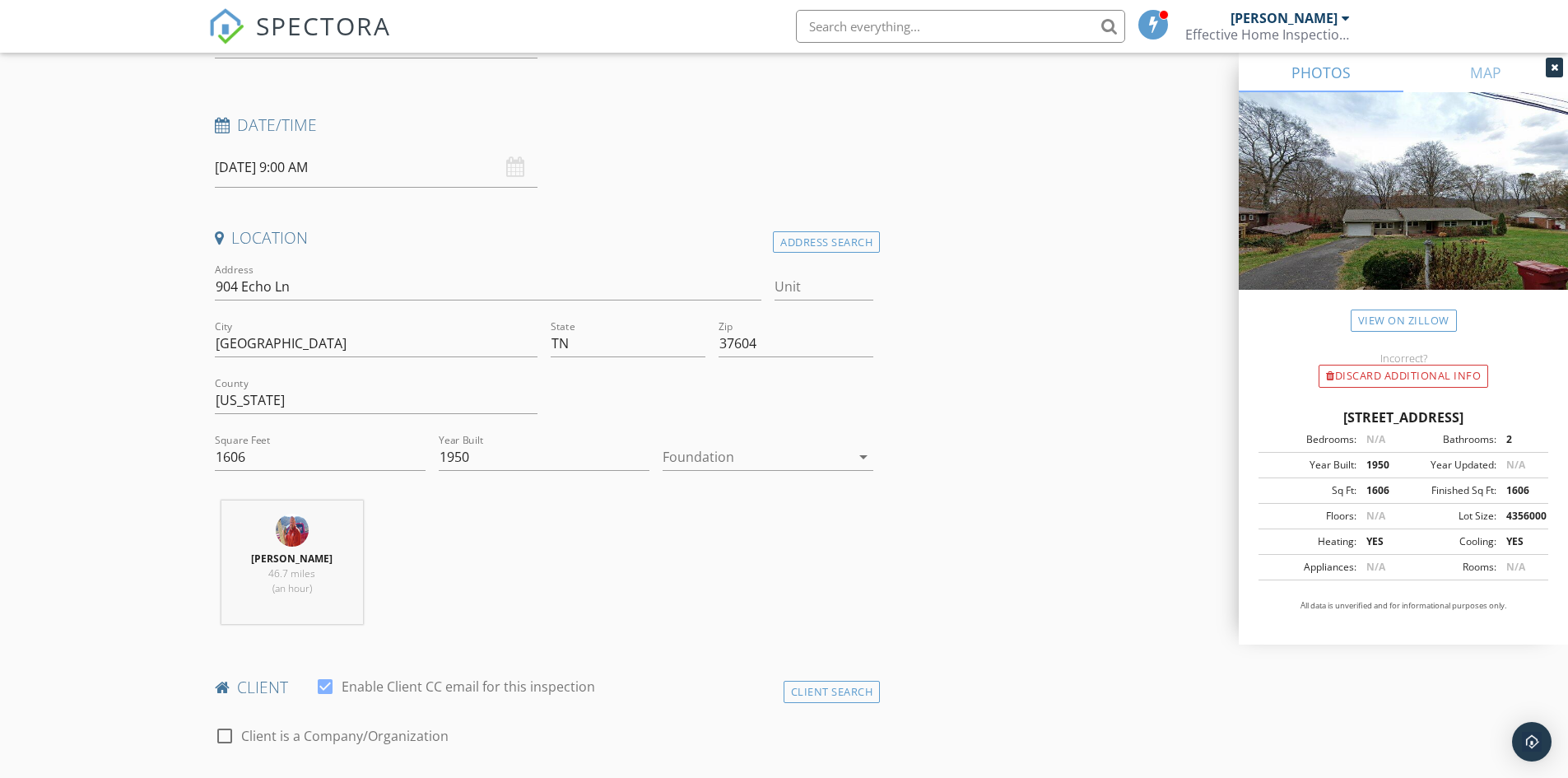
scroll to position [247, 0]
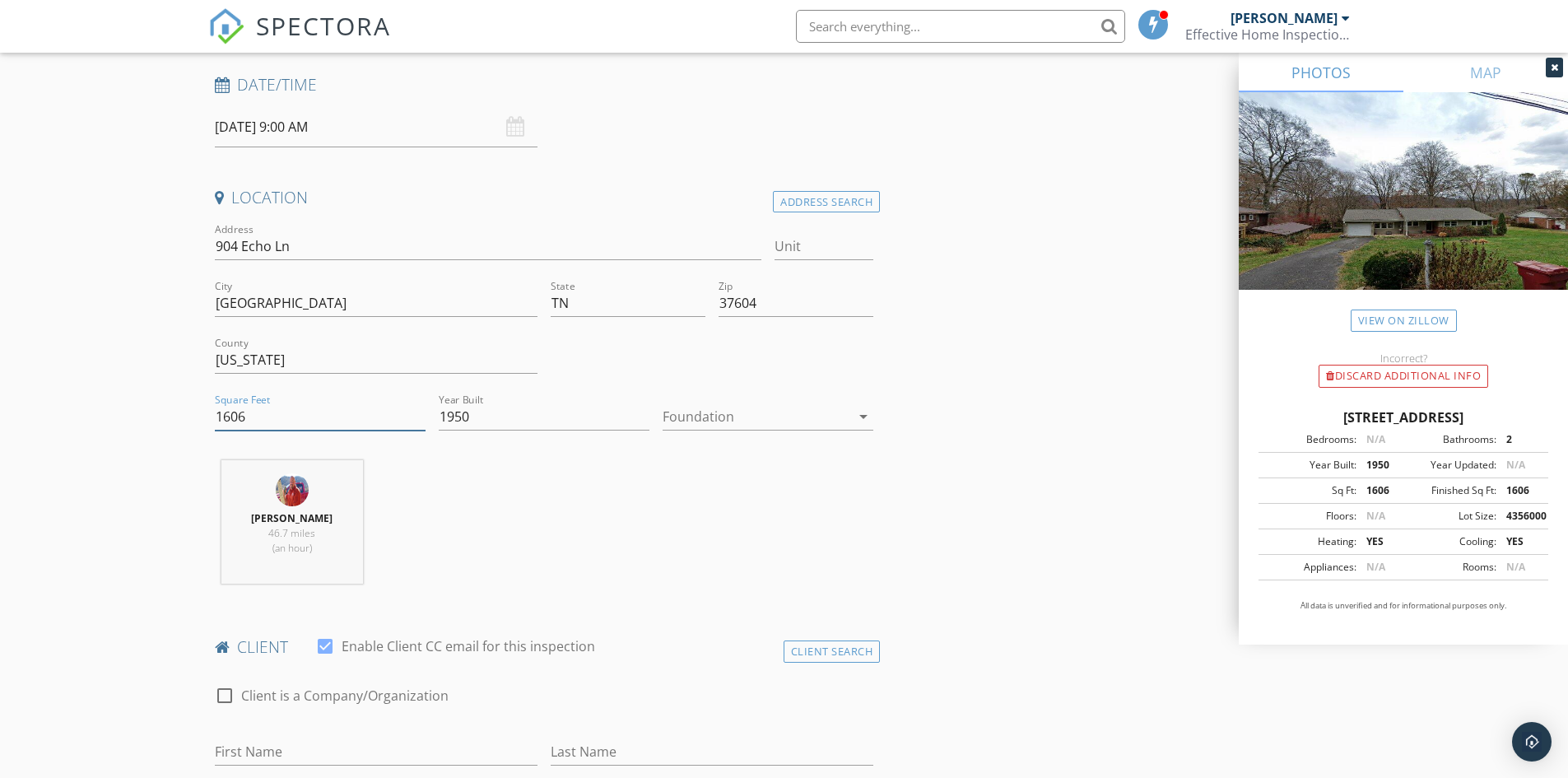
drag, startPoint x: 275, startPoint y: 410, endPoint x: 172, endPoint y: 404, distance: 103.2
type input "1768"
click at [746, 423] on div at bounding box center [756, 416] width 188 height 26
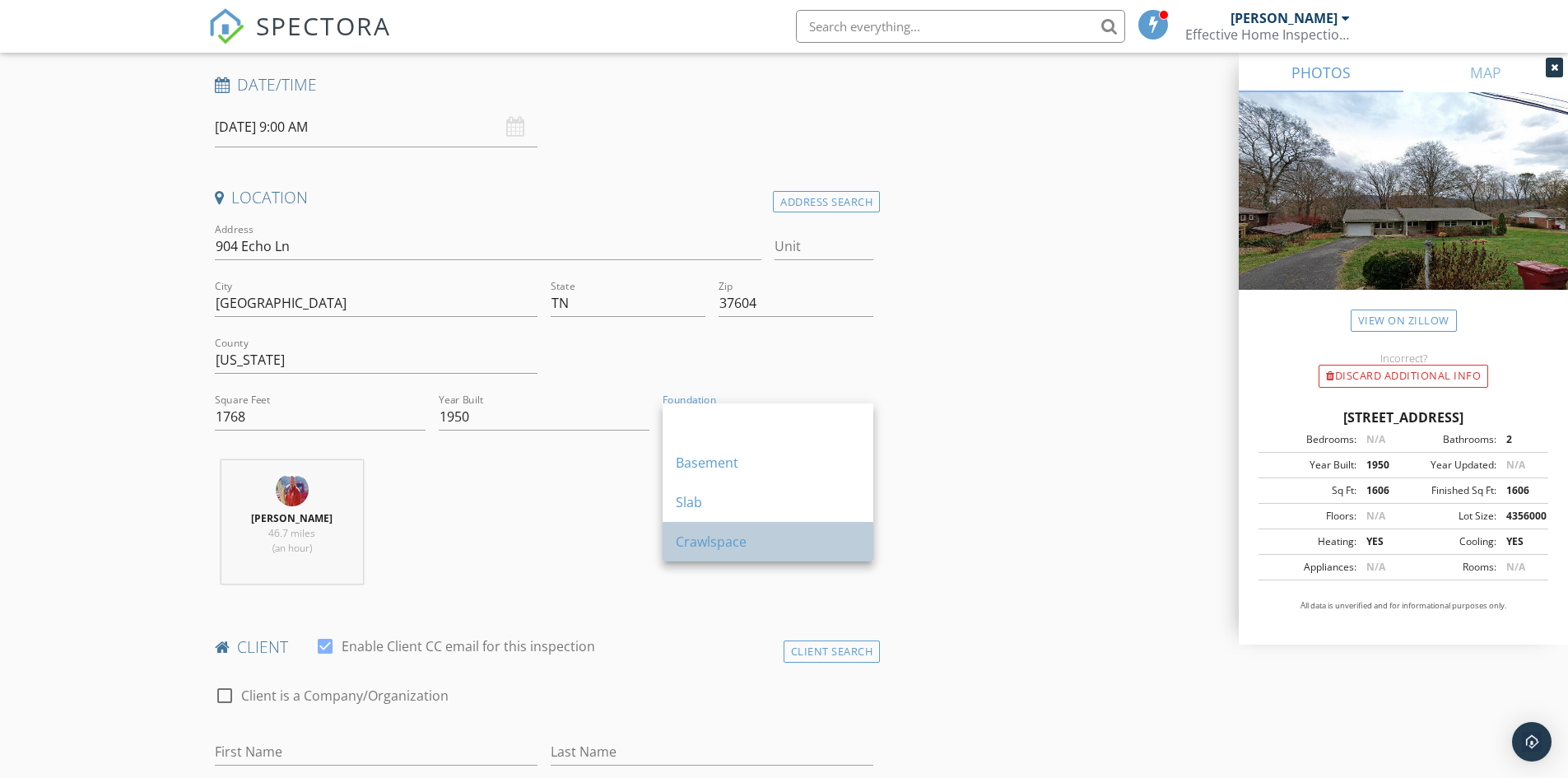
click at [718, 537] on div "Crawlspace" at bounding box center [767, 541] width 184 height 20
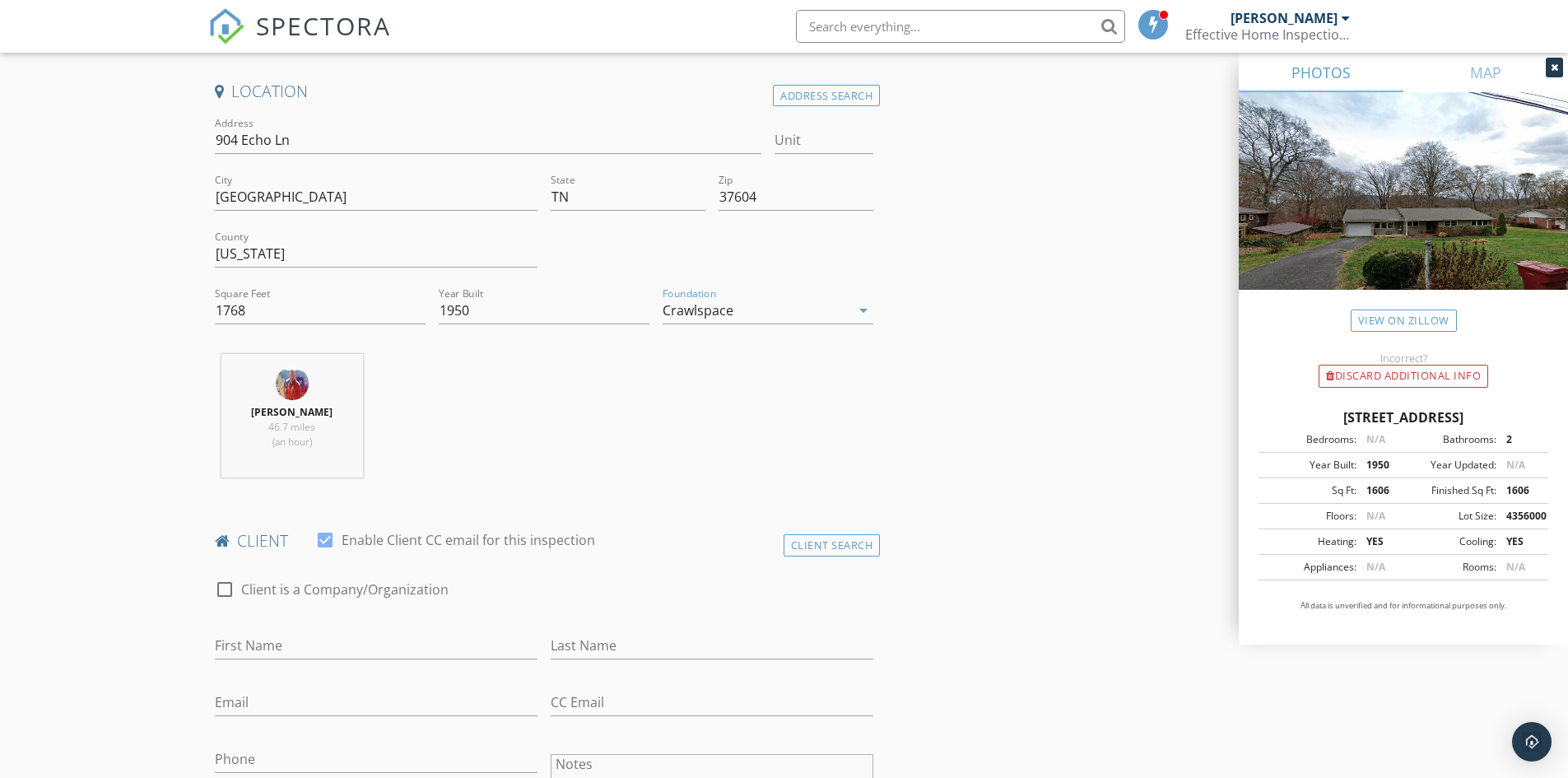
scroll to position [576, 0]
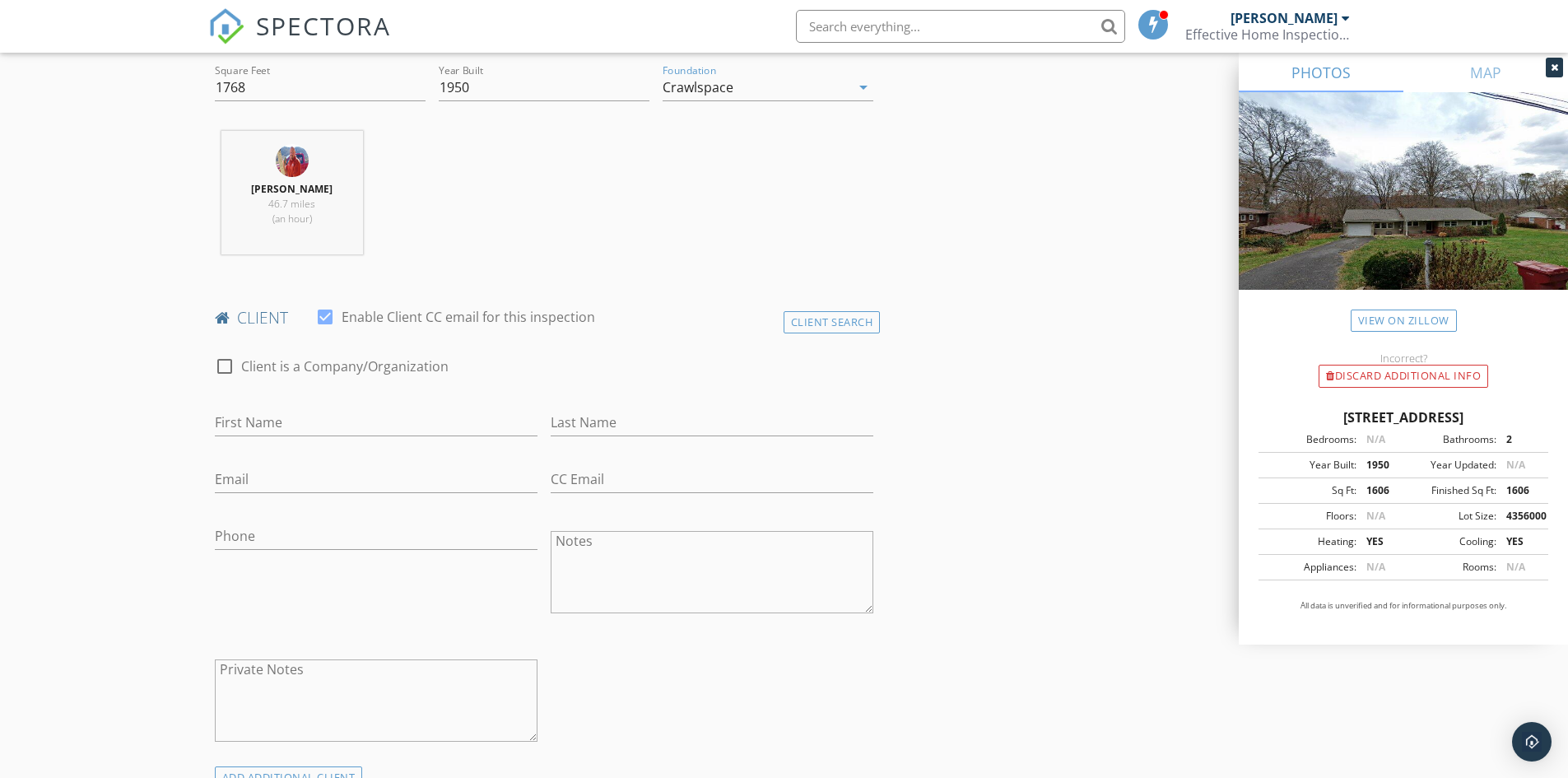
drag, startPoint x: 280, startPoint y: 399, endPoint x: 281, endPoint y: 409, distance: 10.0
click at [280, 401] on div "First Name" at bounding box center [376, 425] width 323 height 53
click at [281, 417] on input "First Name" at bounding box center [376, 423] width 323 height 27
type input "Matt"
click at [597, 414] on input "Last Name" at bounding box center [712, 423] width 323 height 27
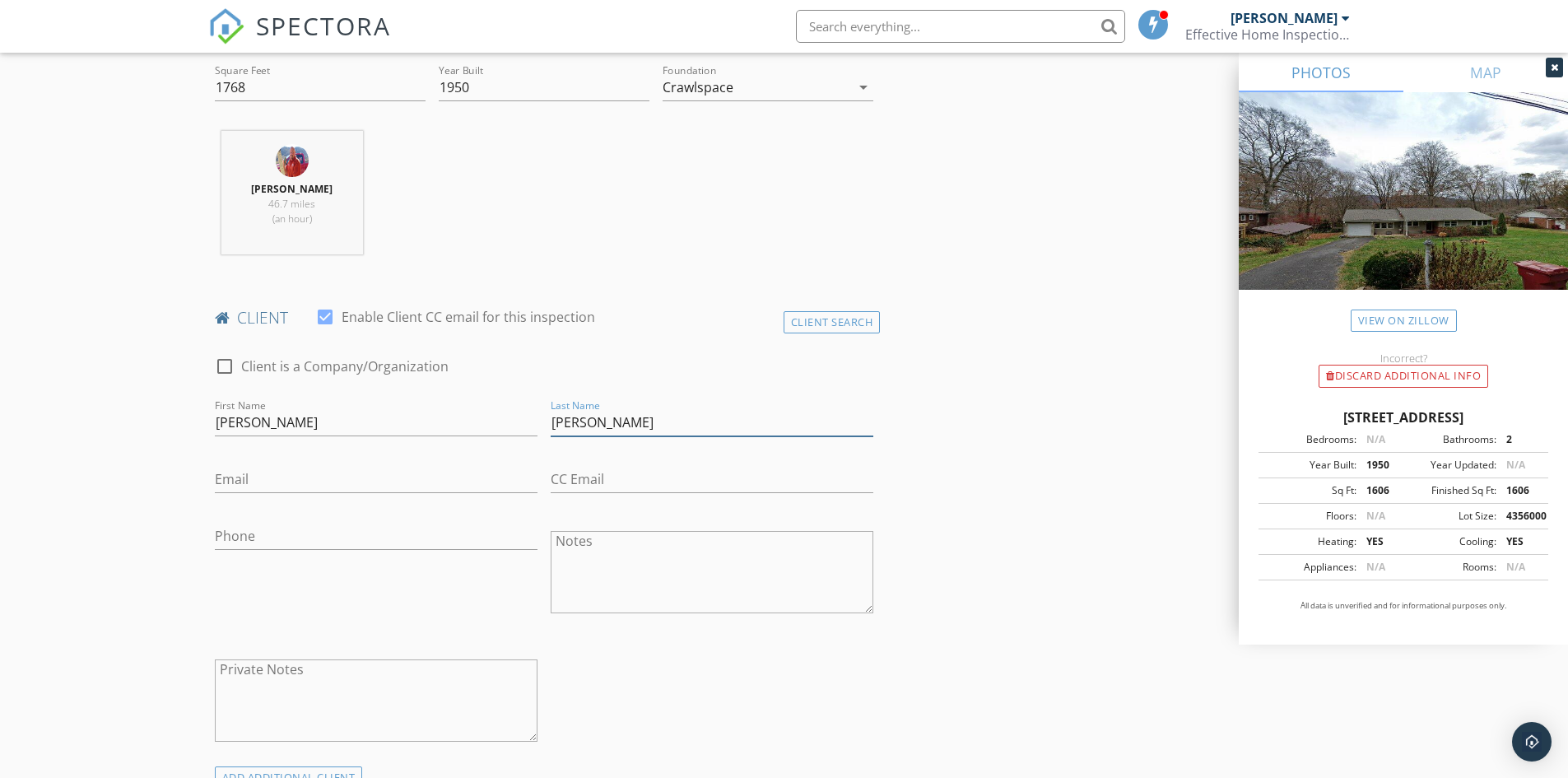
type input "Becker"
click at [288, 467] on input "Email" at bounding box center [376, 480] width 323 height 27
type input "mattjcc64@gmail.com"
click at [209, 542] on div "Phone" at bounding box center [376, 574] width 336 height 129
click at [243, 531] on input "Phone" at bounding box center [376, 536] width 323 height 27
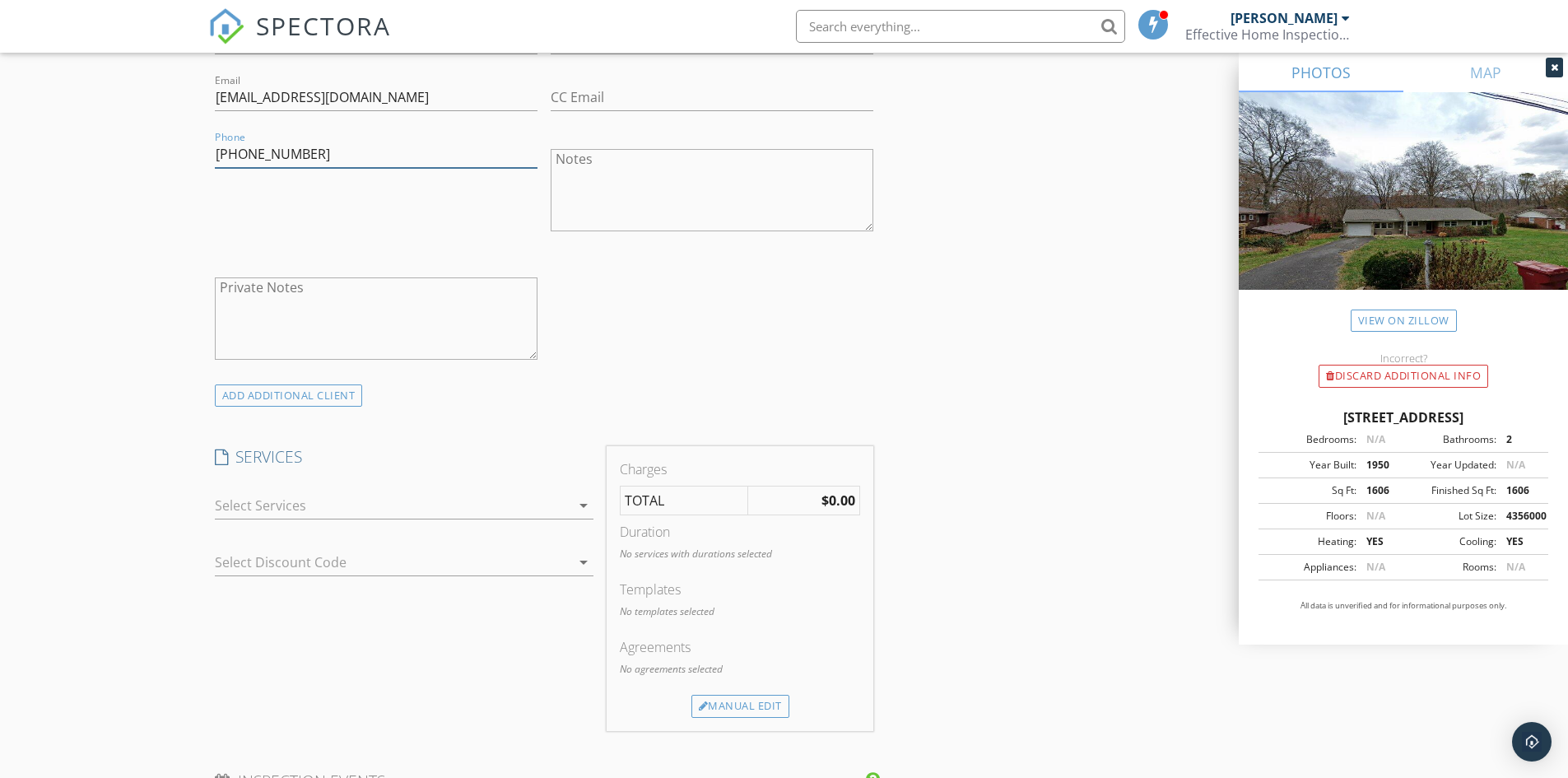
scroll to position [987, 0]
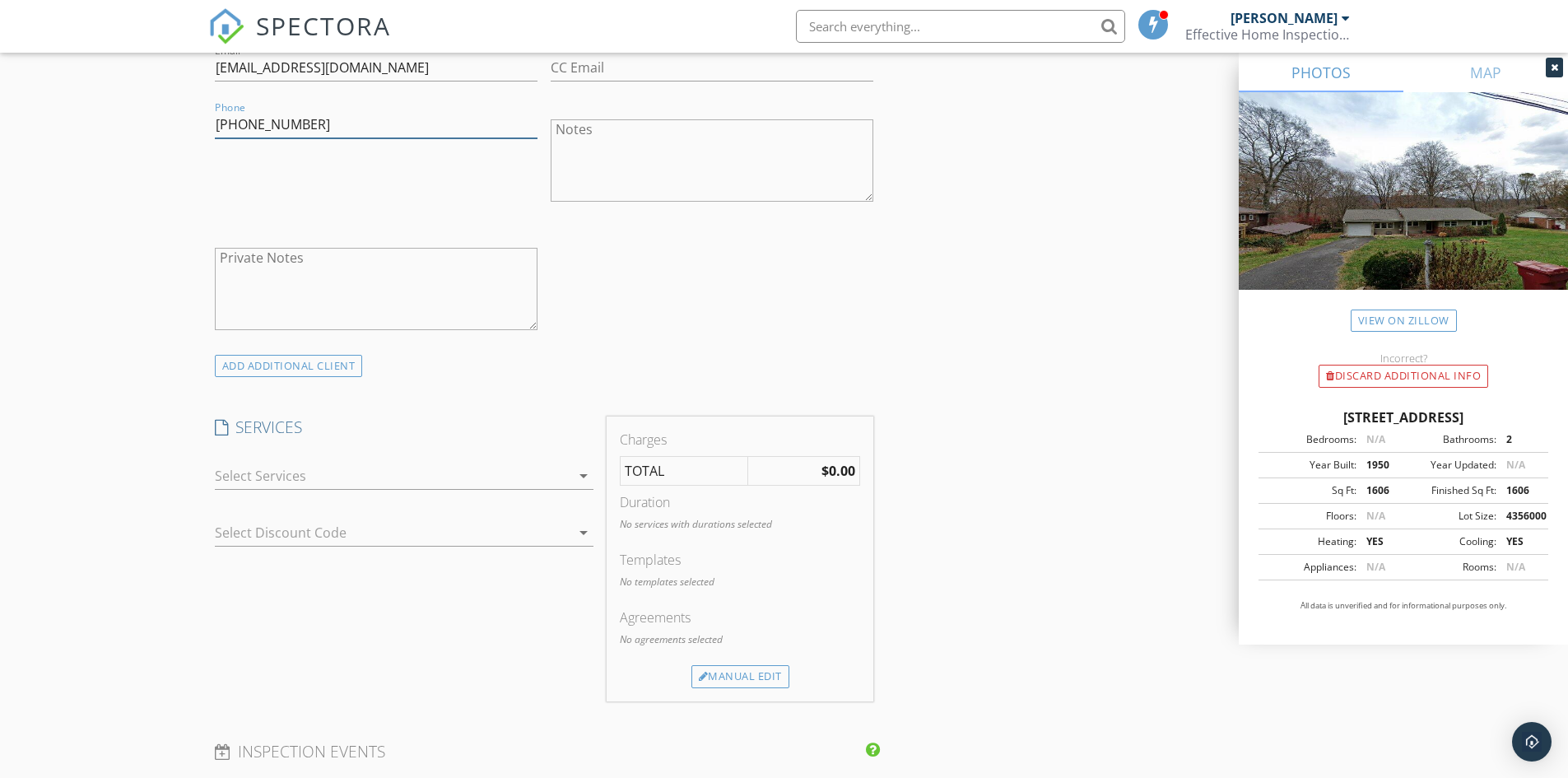
type input "423-915-9546"
click at [287, 476] on div at bounding box center [393, 475] width 355 height 26
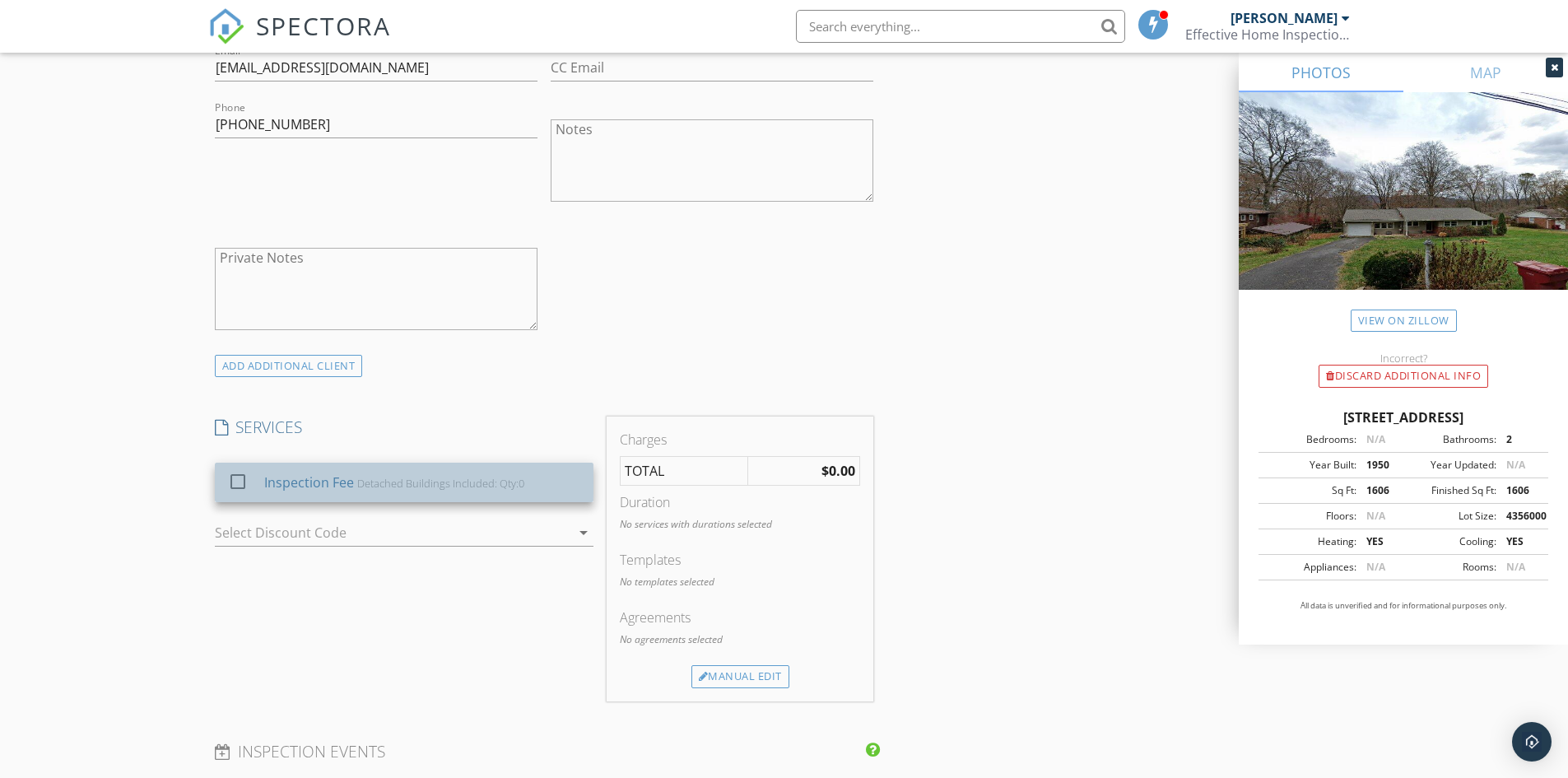
click at [298, 486] on div "Inspection Fee" at bounding box center [307, 482] width 90 height 20
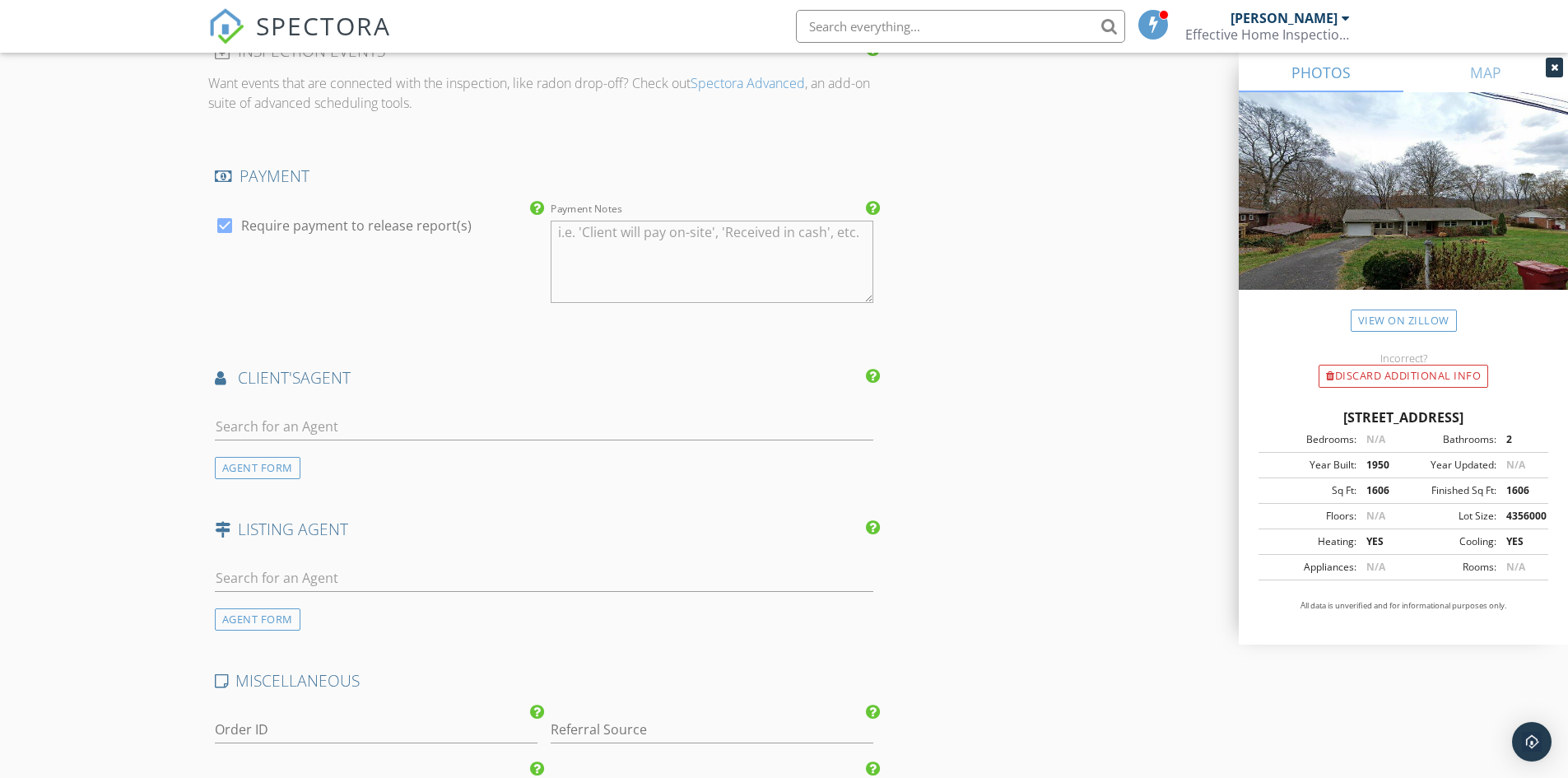
scroll to position [1728, 0]
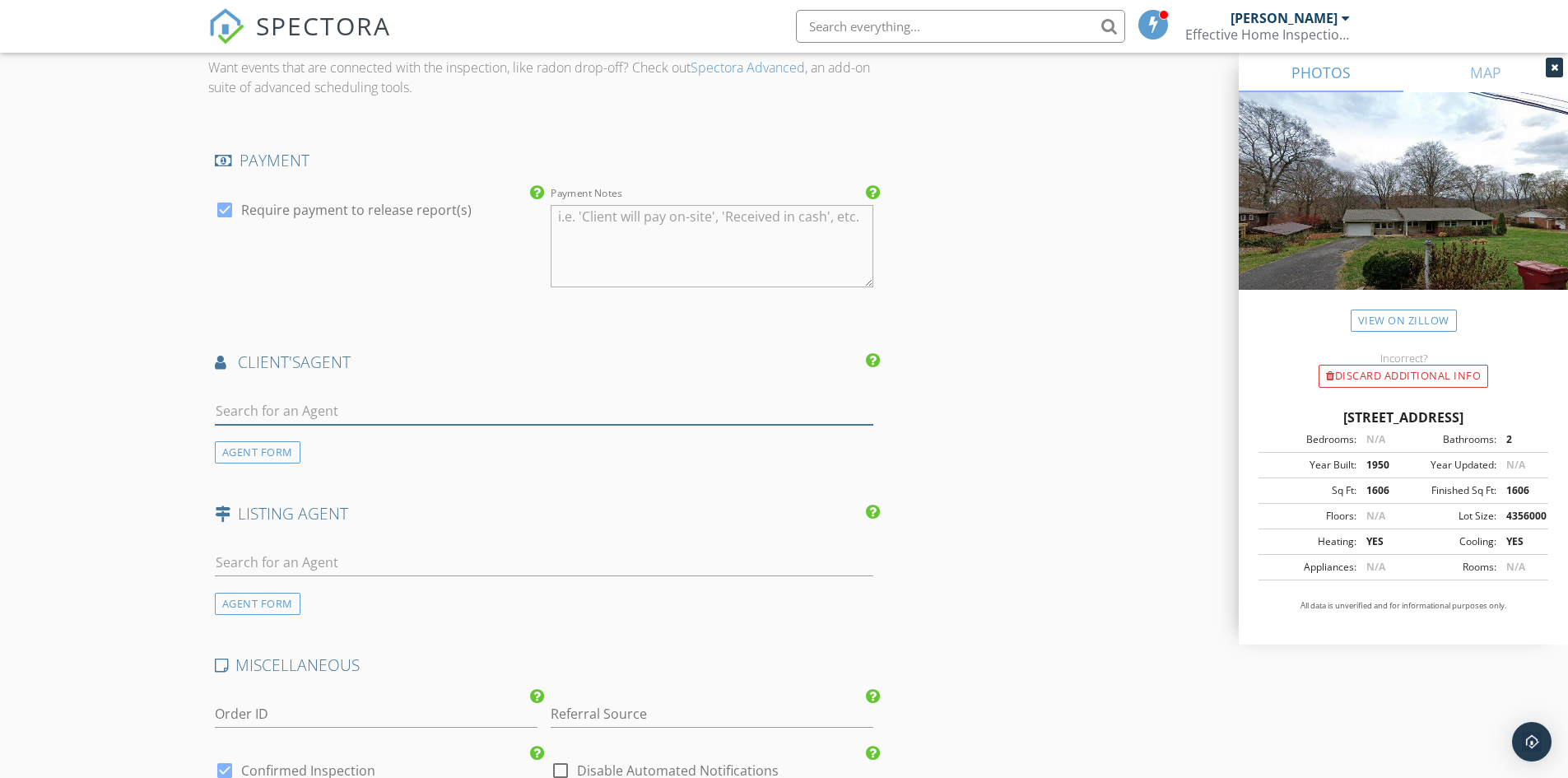
click at [298, 413] on input "text" at bounding box center [544, 411] width 659 height 27
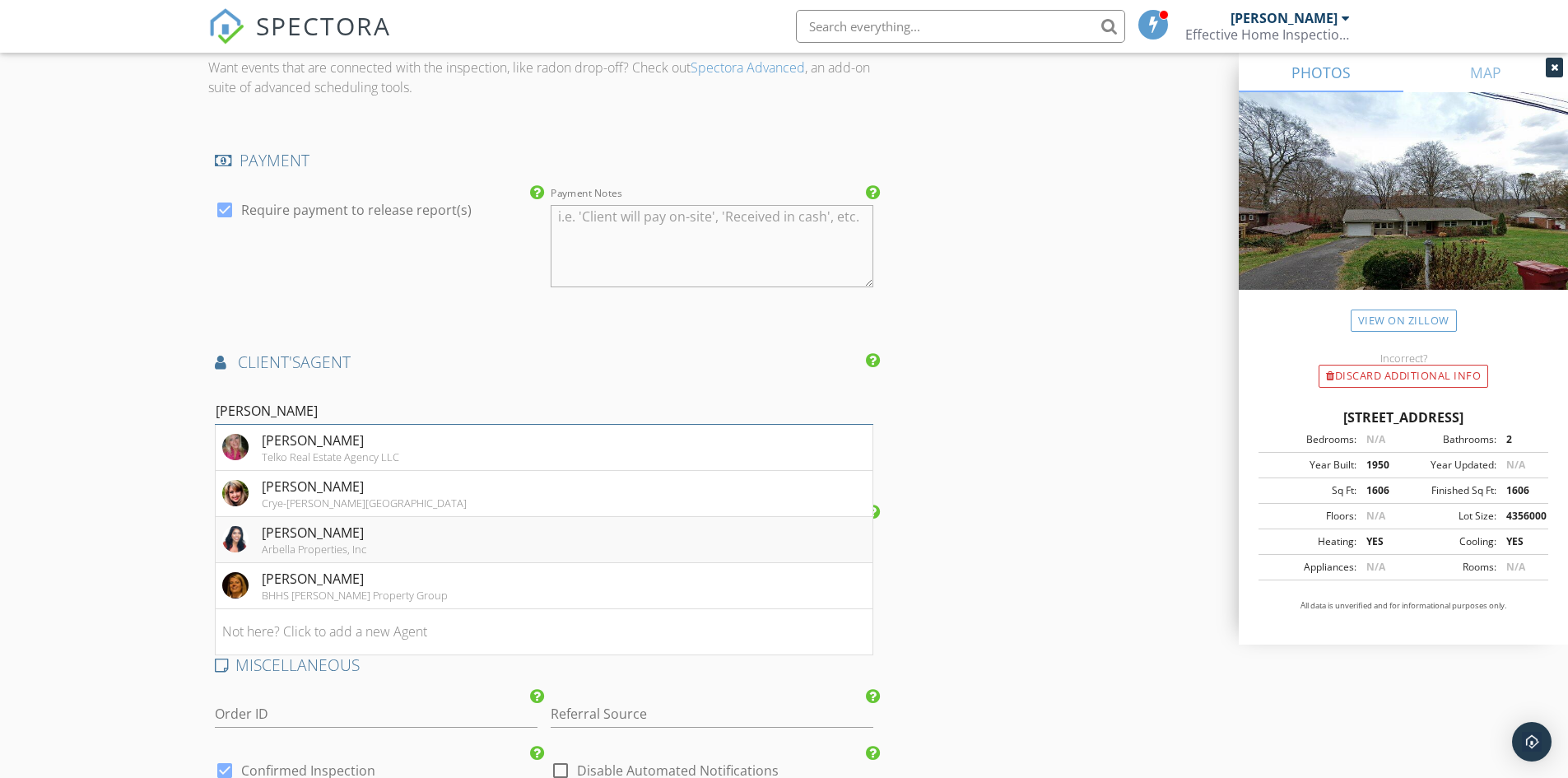
type input "amy"
click at [350, 545] on div "Arbella Properties, Inc" at bounding box center [314, 549] width 104 height 14
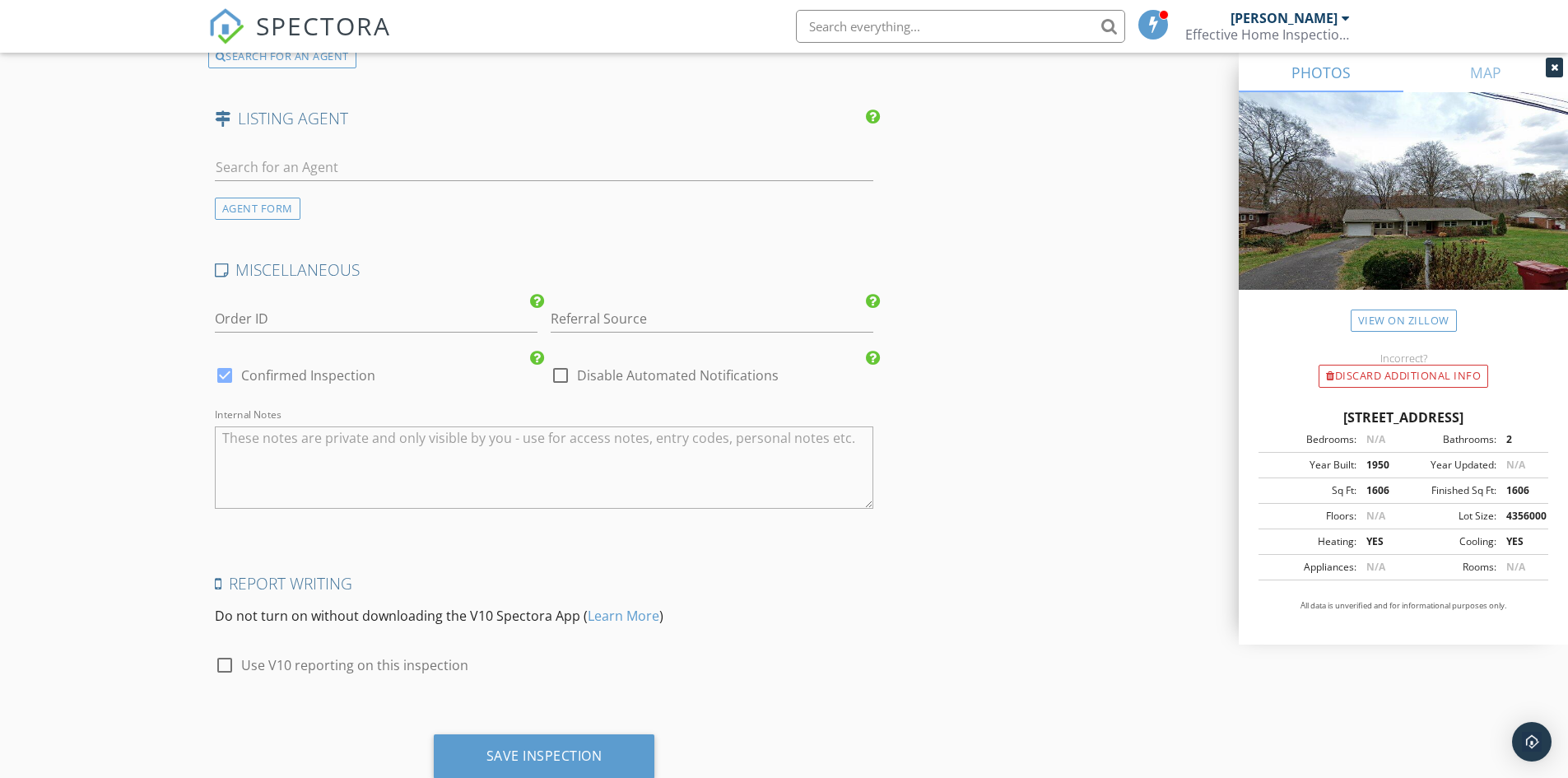
scroll to position [2548, 0]
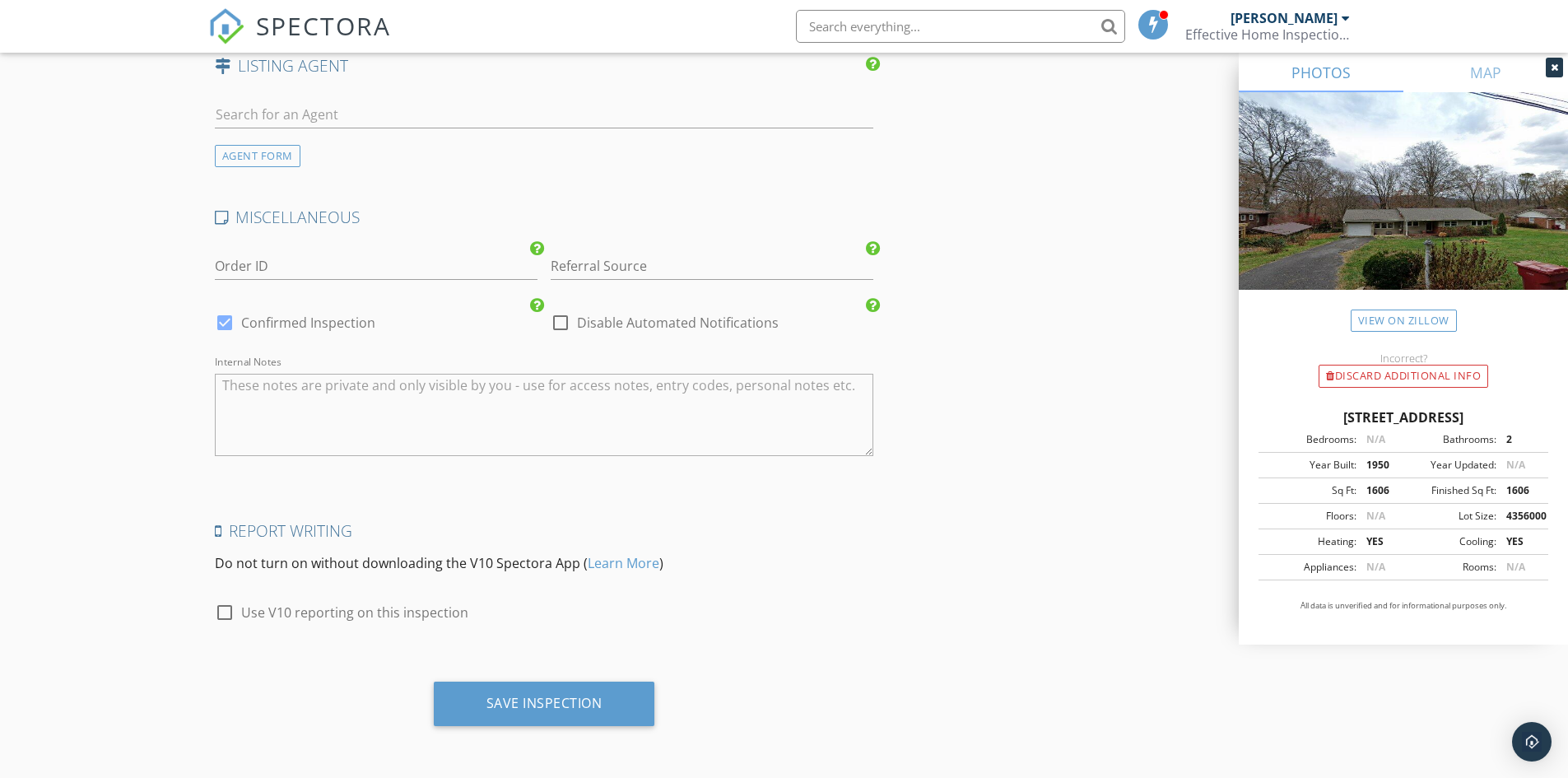
click at [286, 426] on textarea "Internal Notes" at bounding box center [544, 414] width 659 height 83
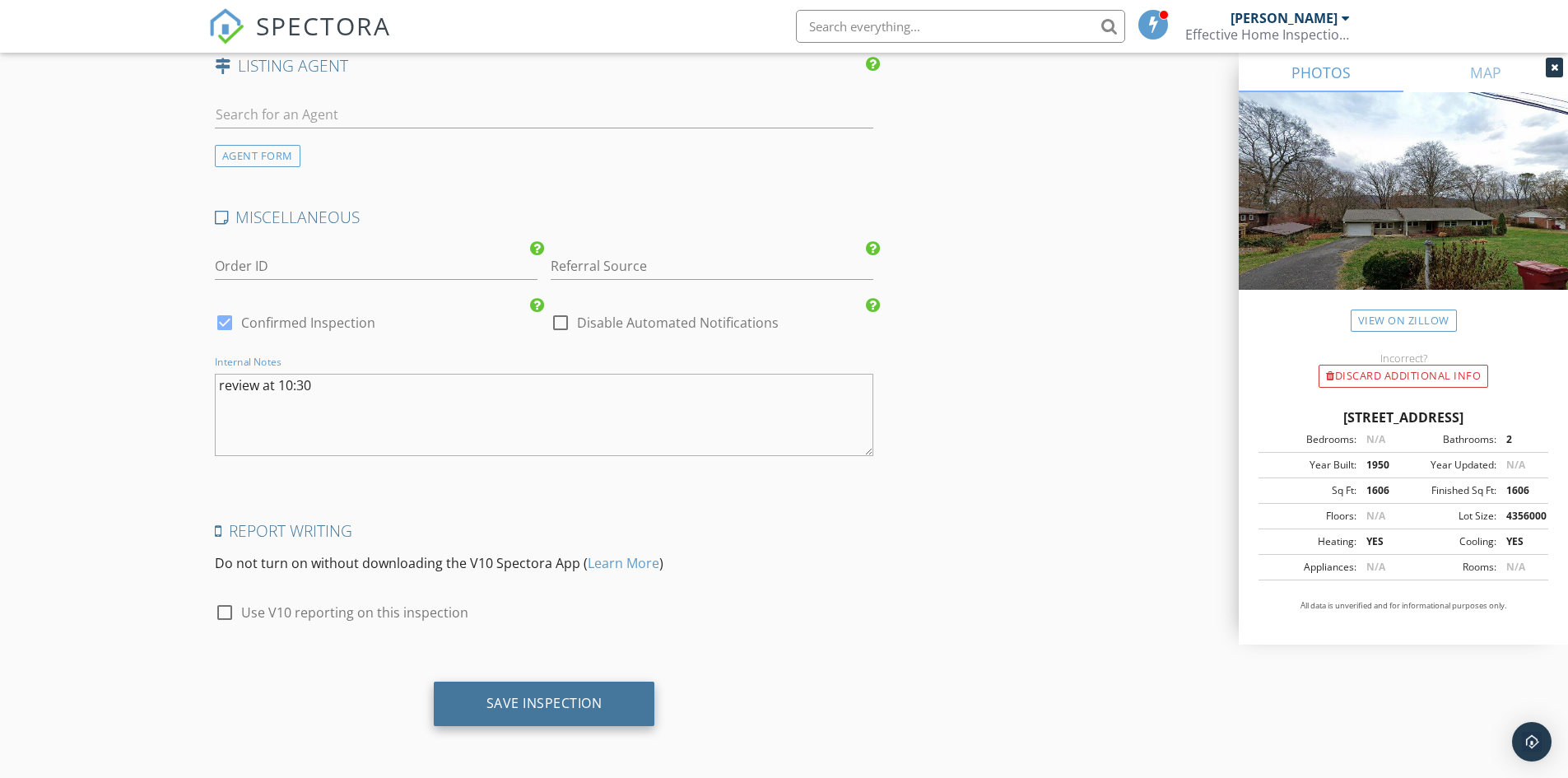
type textarea "review at 10:30"
click at [572, 706] on div "Save Inspection" at bounding box center [544, 703] width 116 height 16
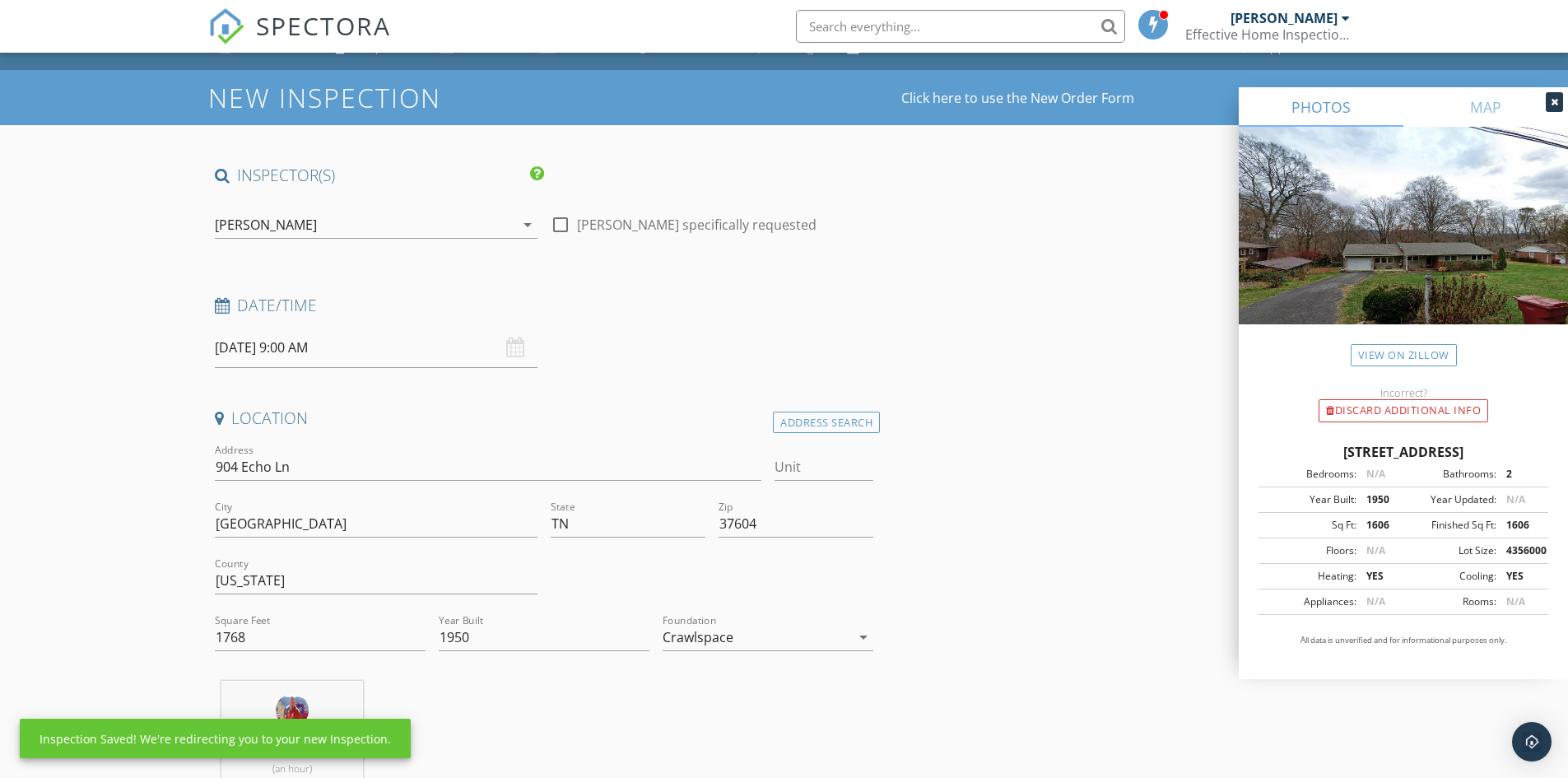
scroll to position [0, 0]
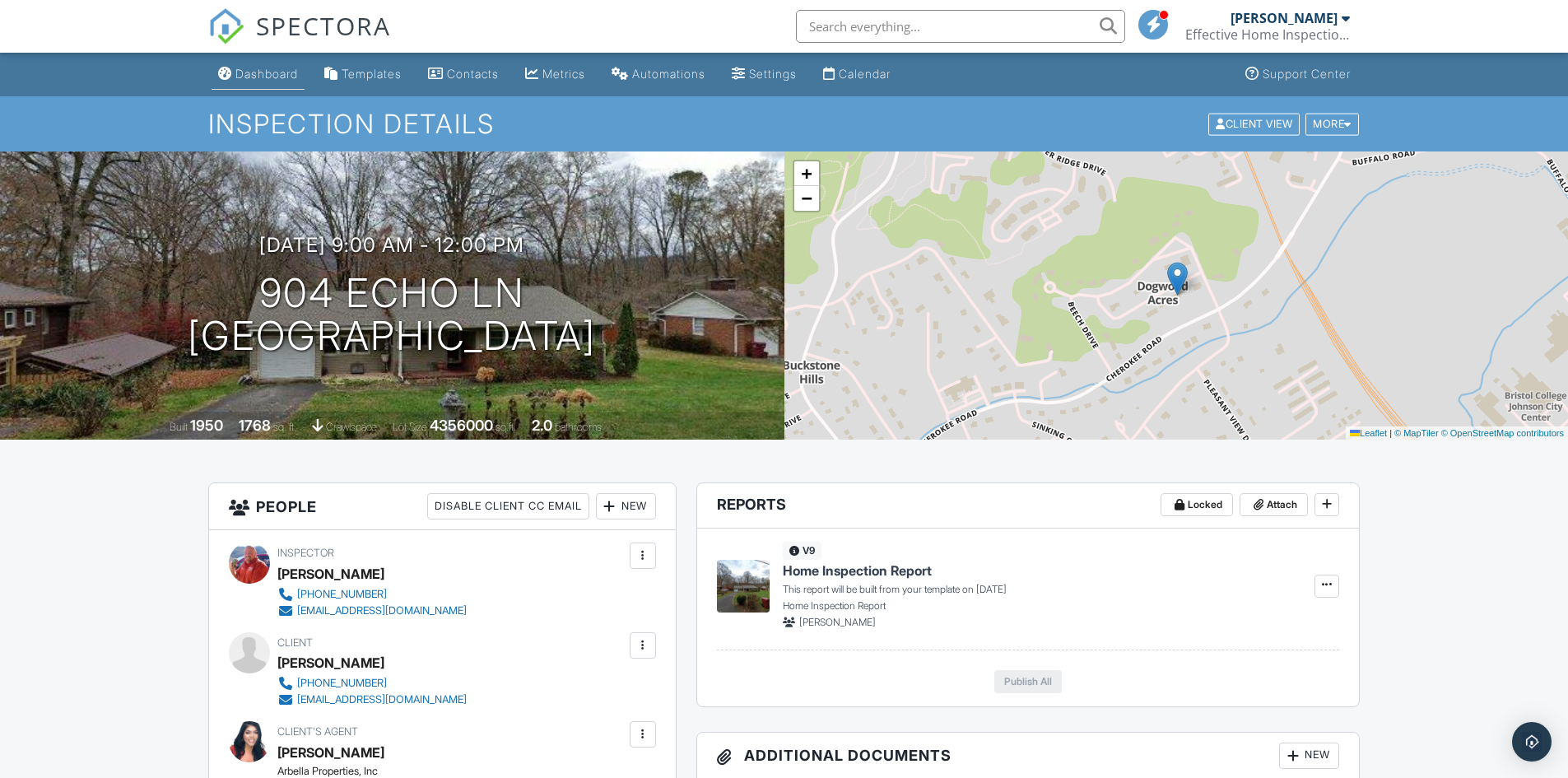
click at [265, 73] on div "Dashboard" at bounding box center [267, 73] width 63 height 14
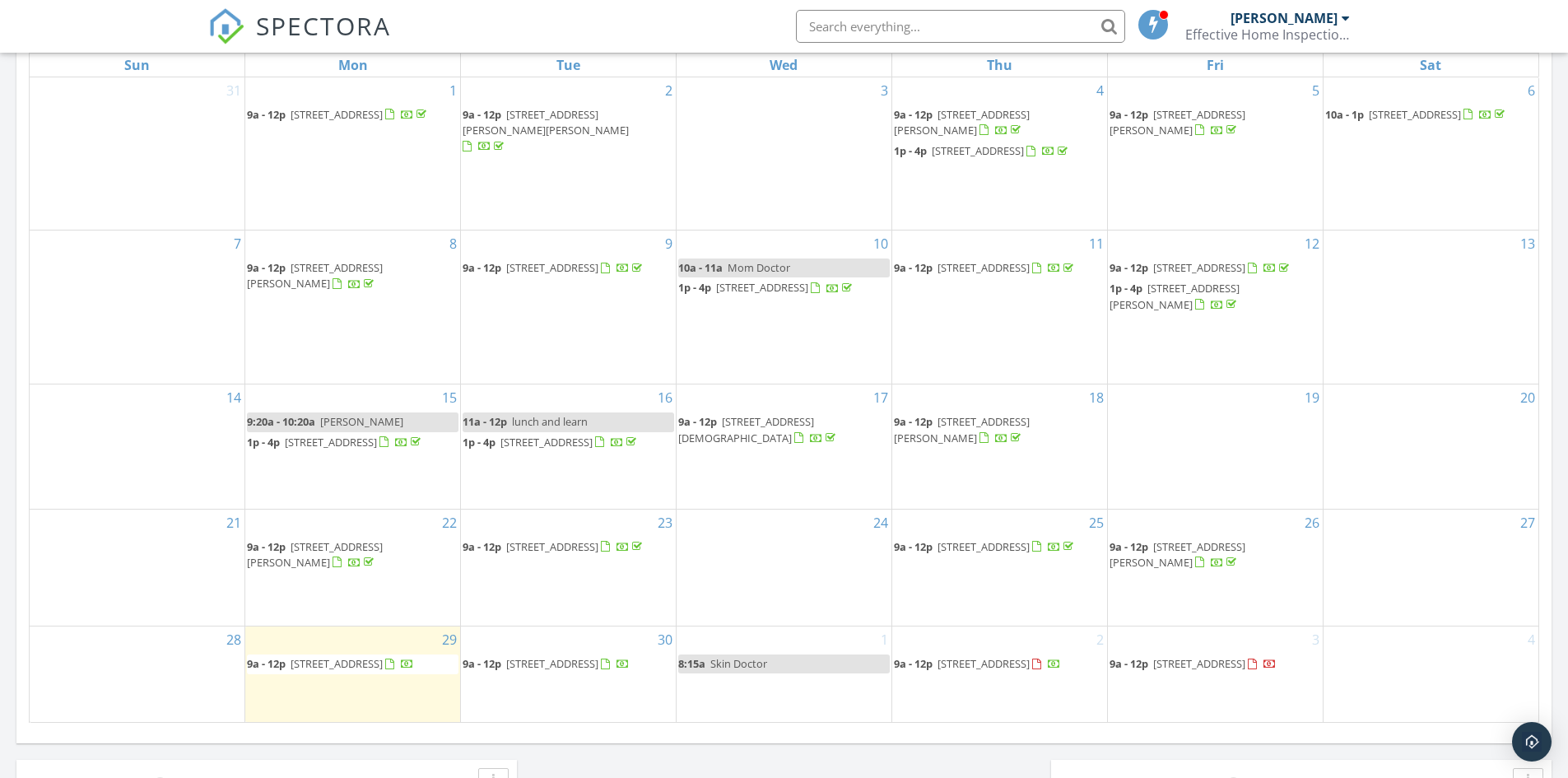
scroll to position [987, 0]
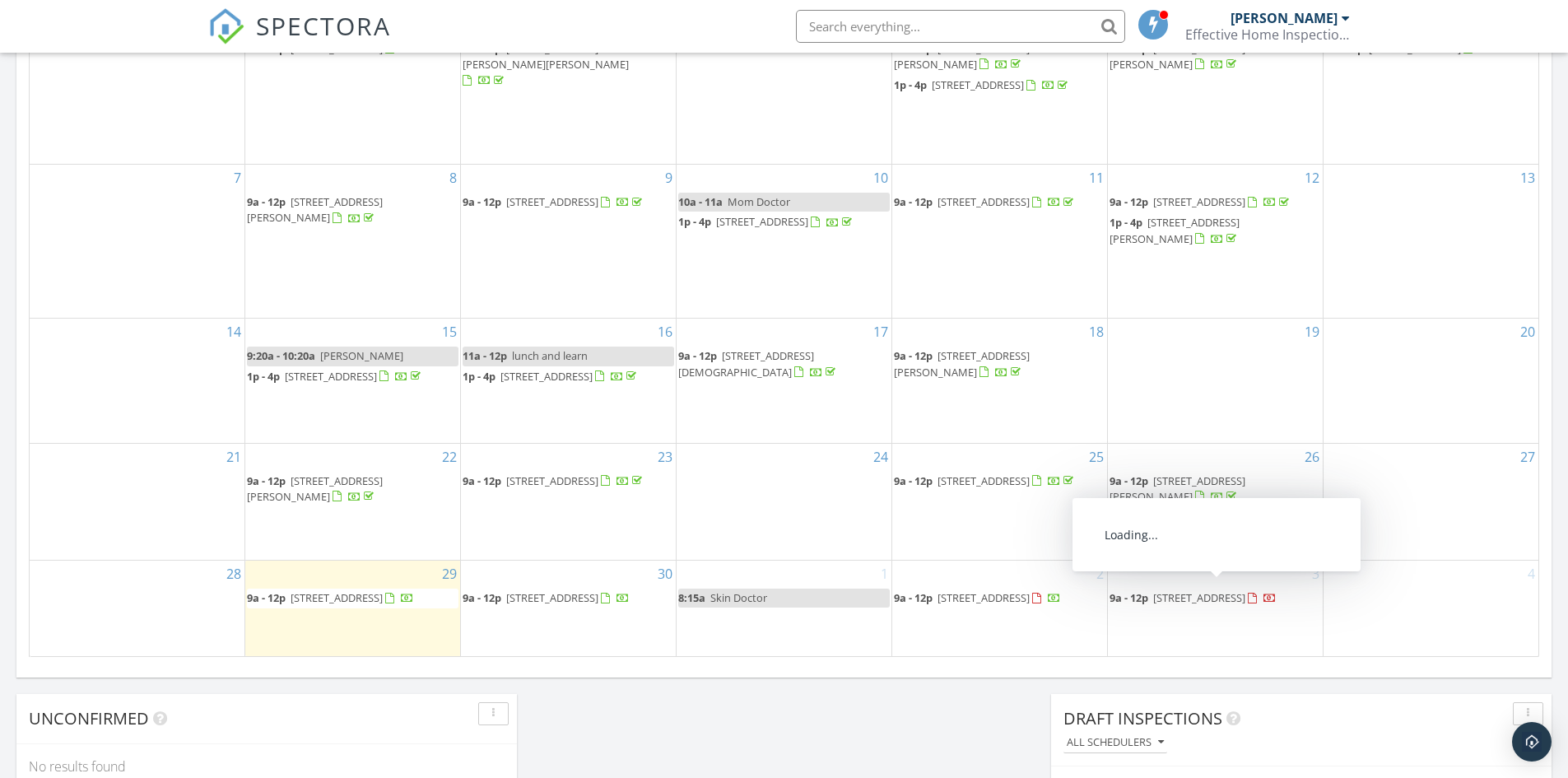
click at [1156, 590] on span "[STREET_ADDRESS]" at bounding box center [1200, 598] width 93 height 15
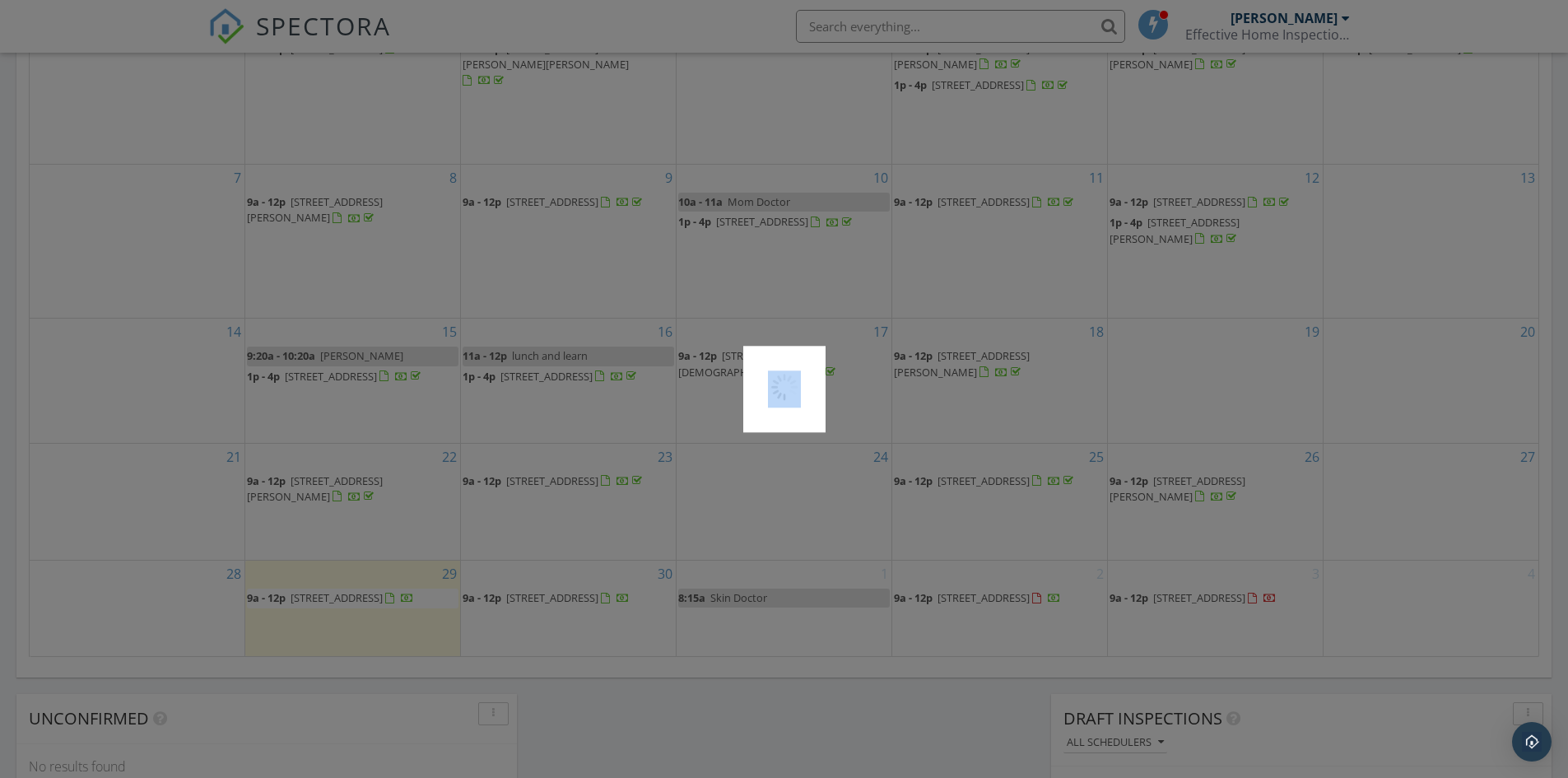
click at [1156, 588] on div at bounding box center [784, 389] width 1568 height 778
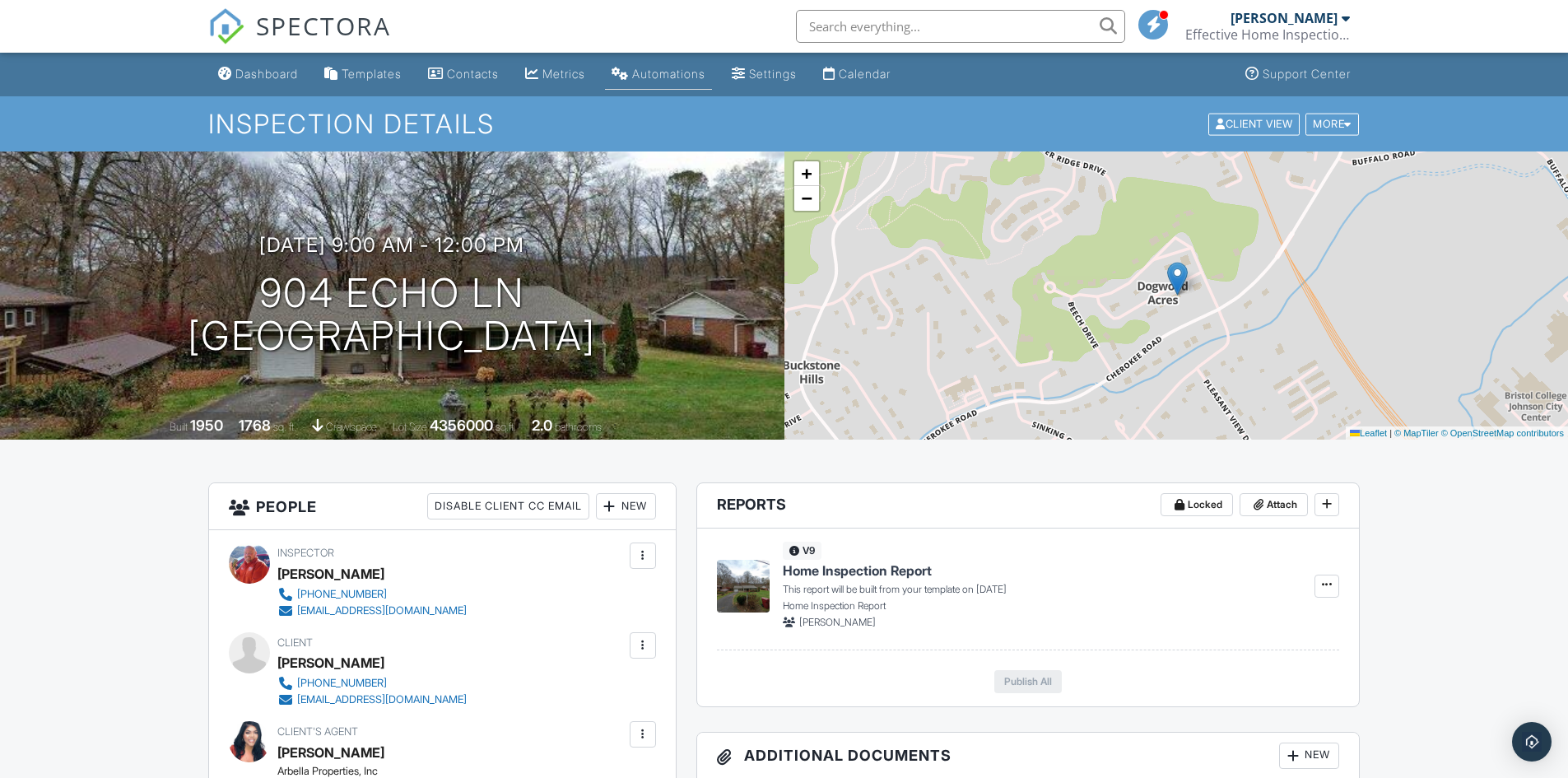
click at [674, 73] on div "Automations" at bounding box center [668, 73] width 73 height 14
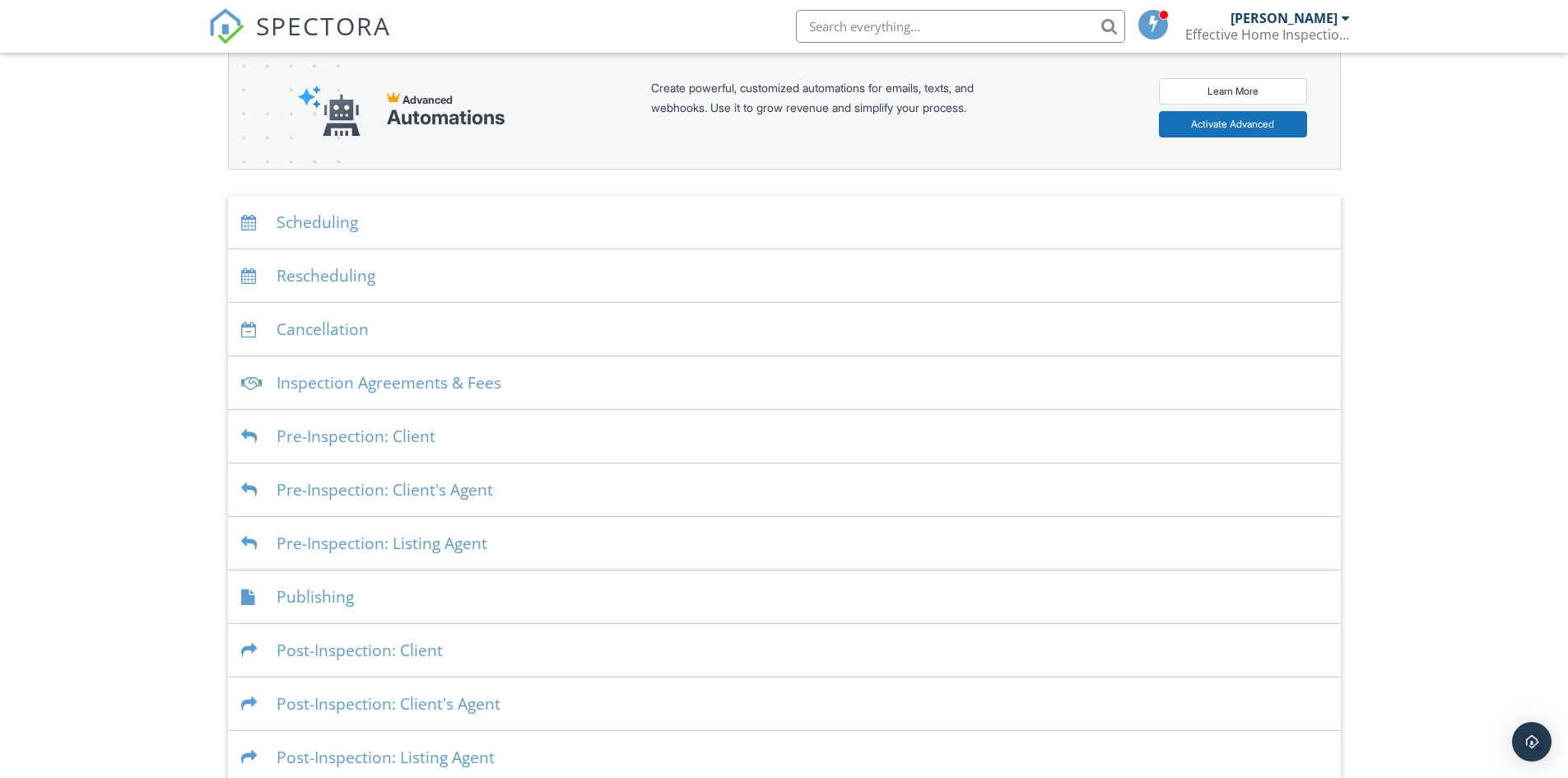
scroll to position [219, 0]
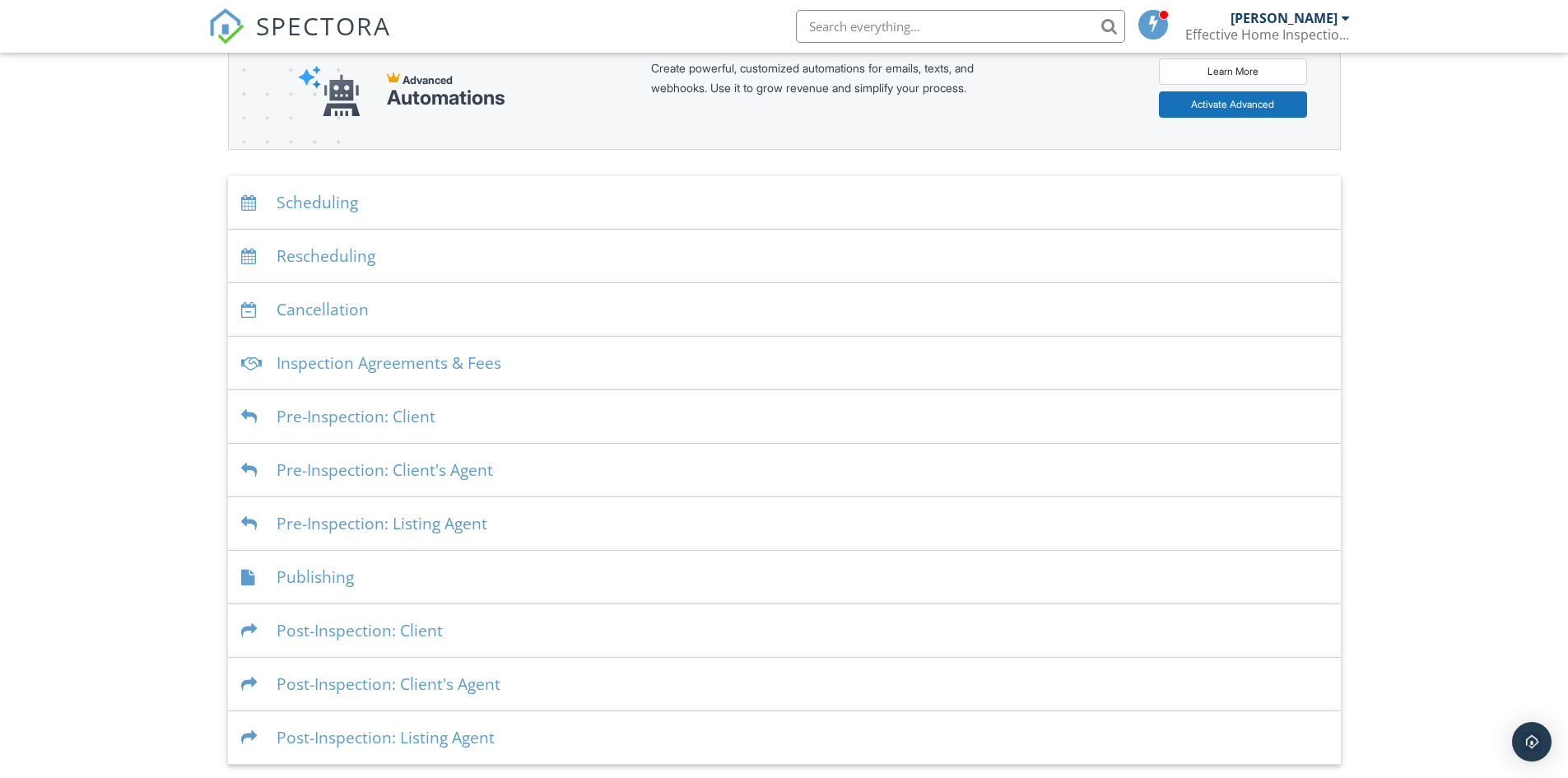
click at [359, 677] on div "Post-Inspection: Client's Agent" at bounding box center [784, 684] width 1113 height 53
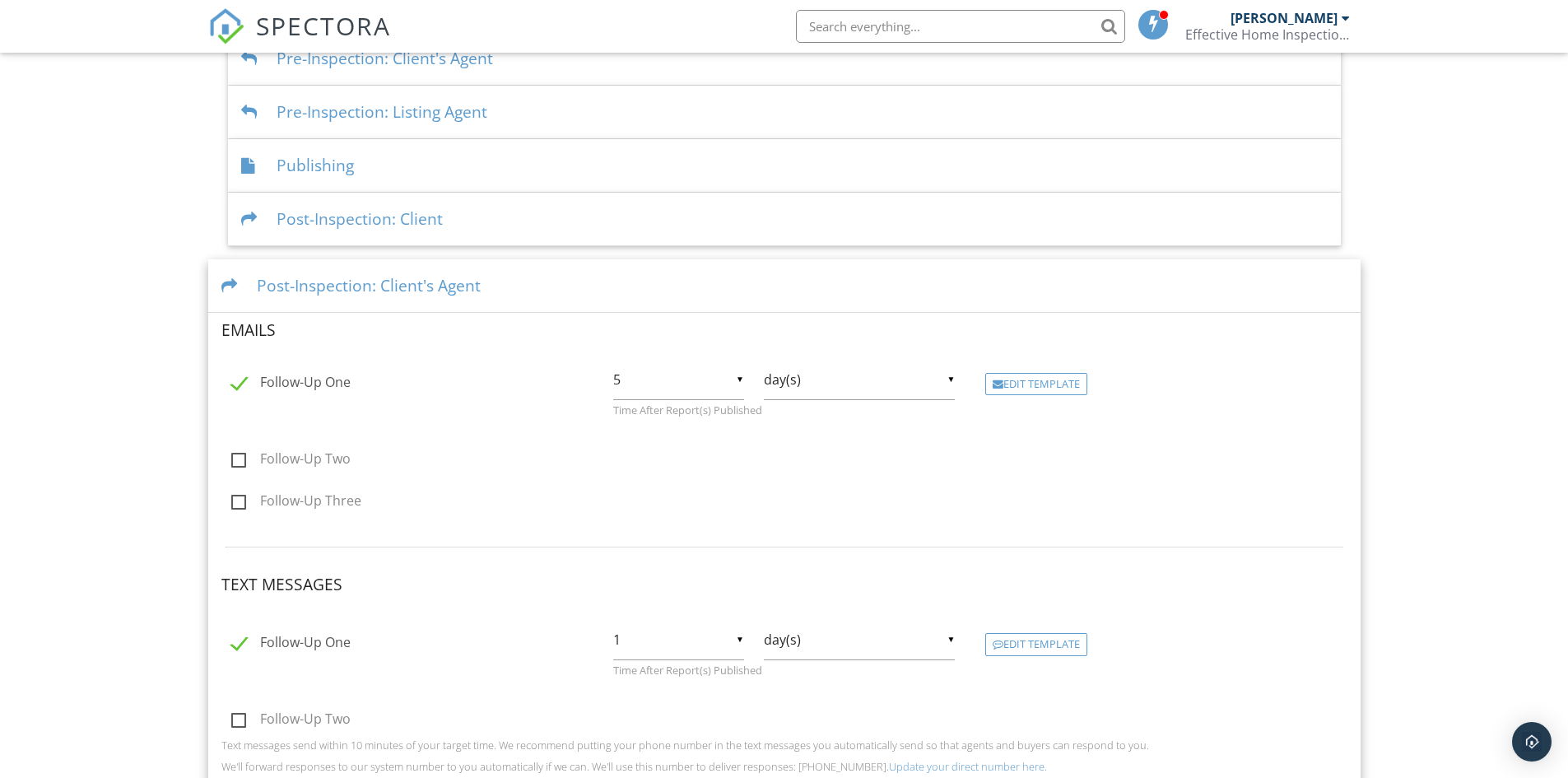
scroll to position [728, 0]
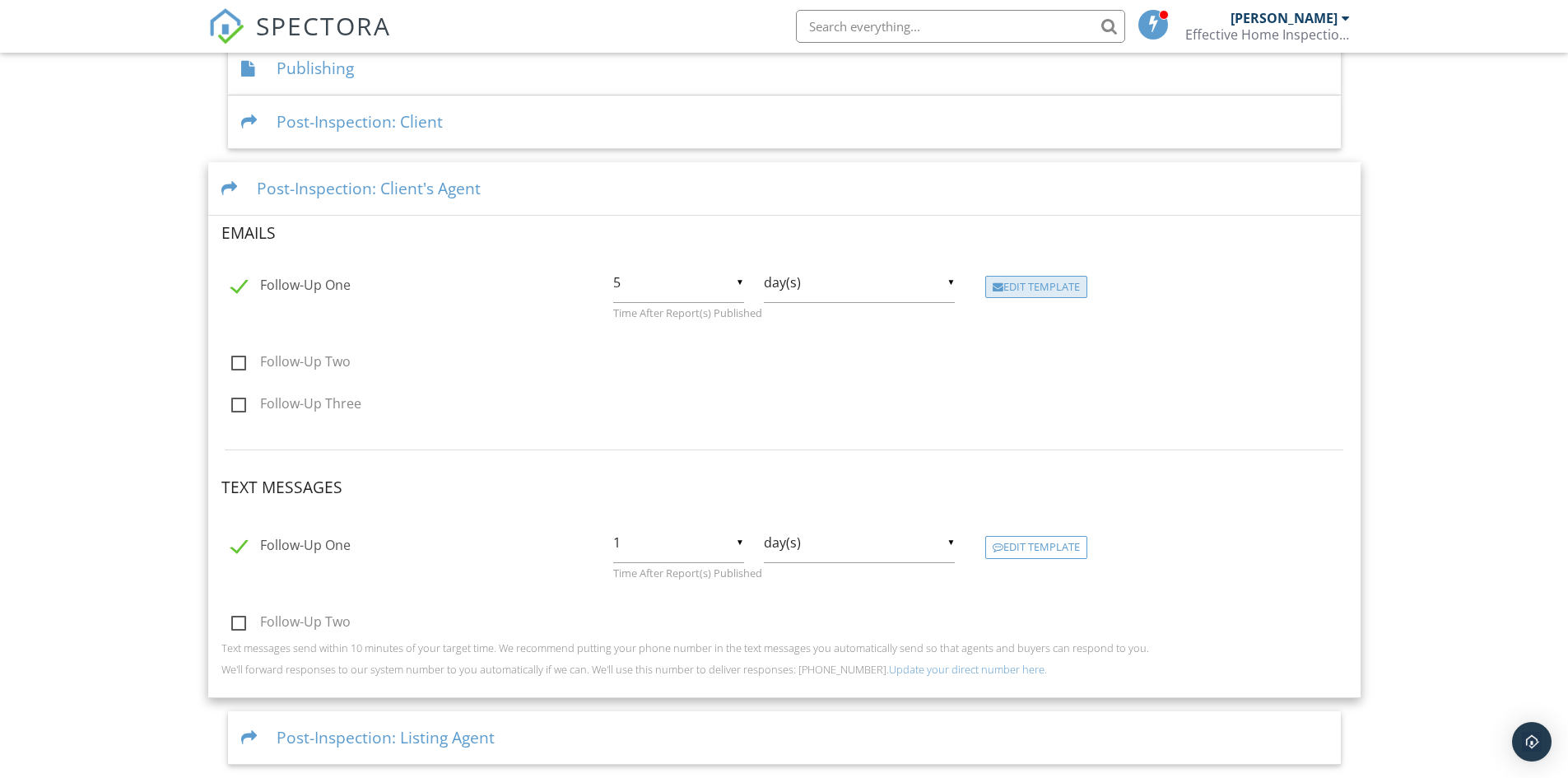
click at [1033, 288] on div "Edit Template" at bounding box center [1037, 287] width 102 height 23
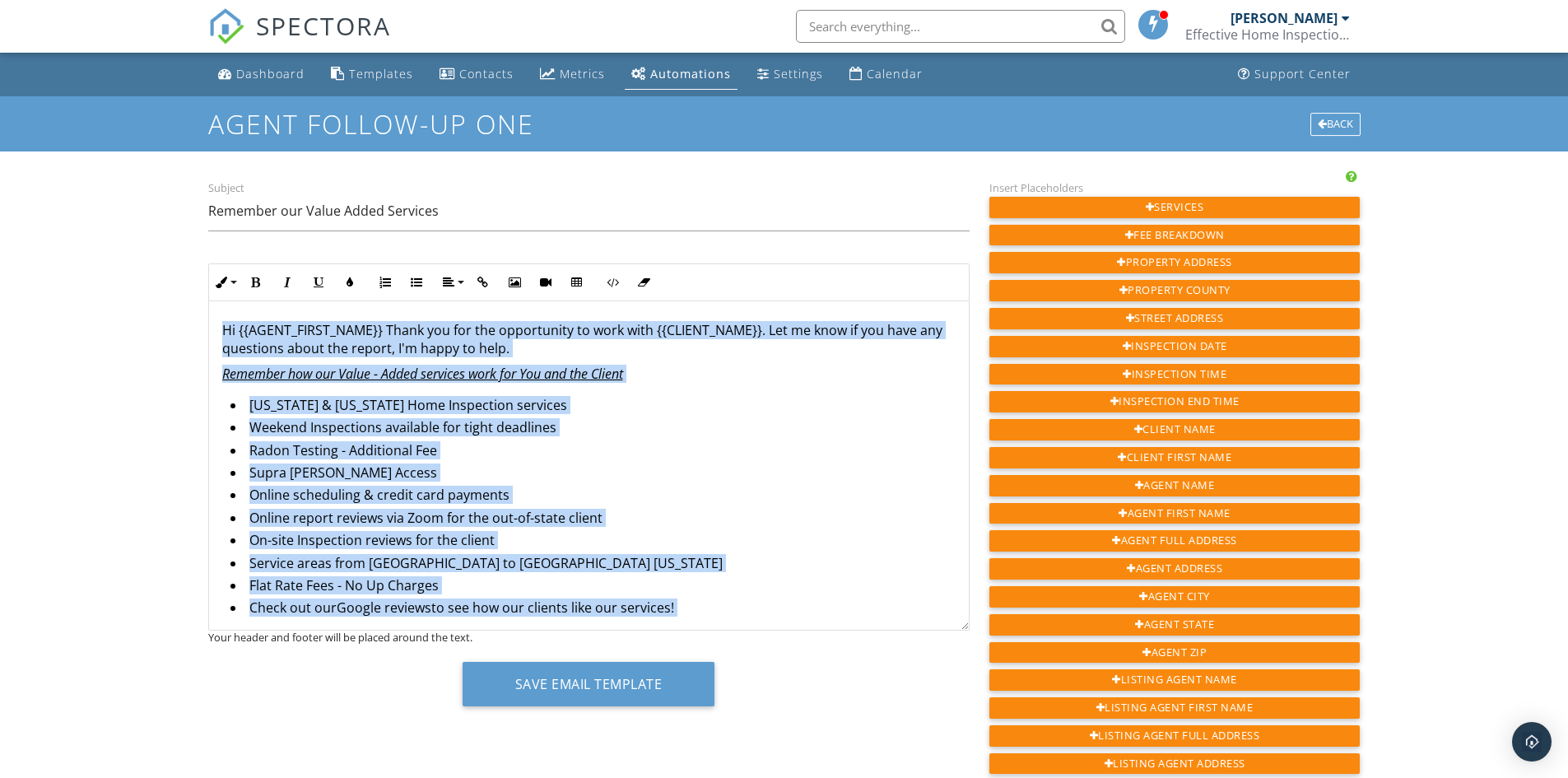
scroll to position [62, 0]
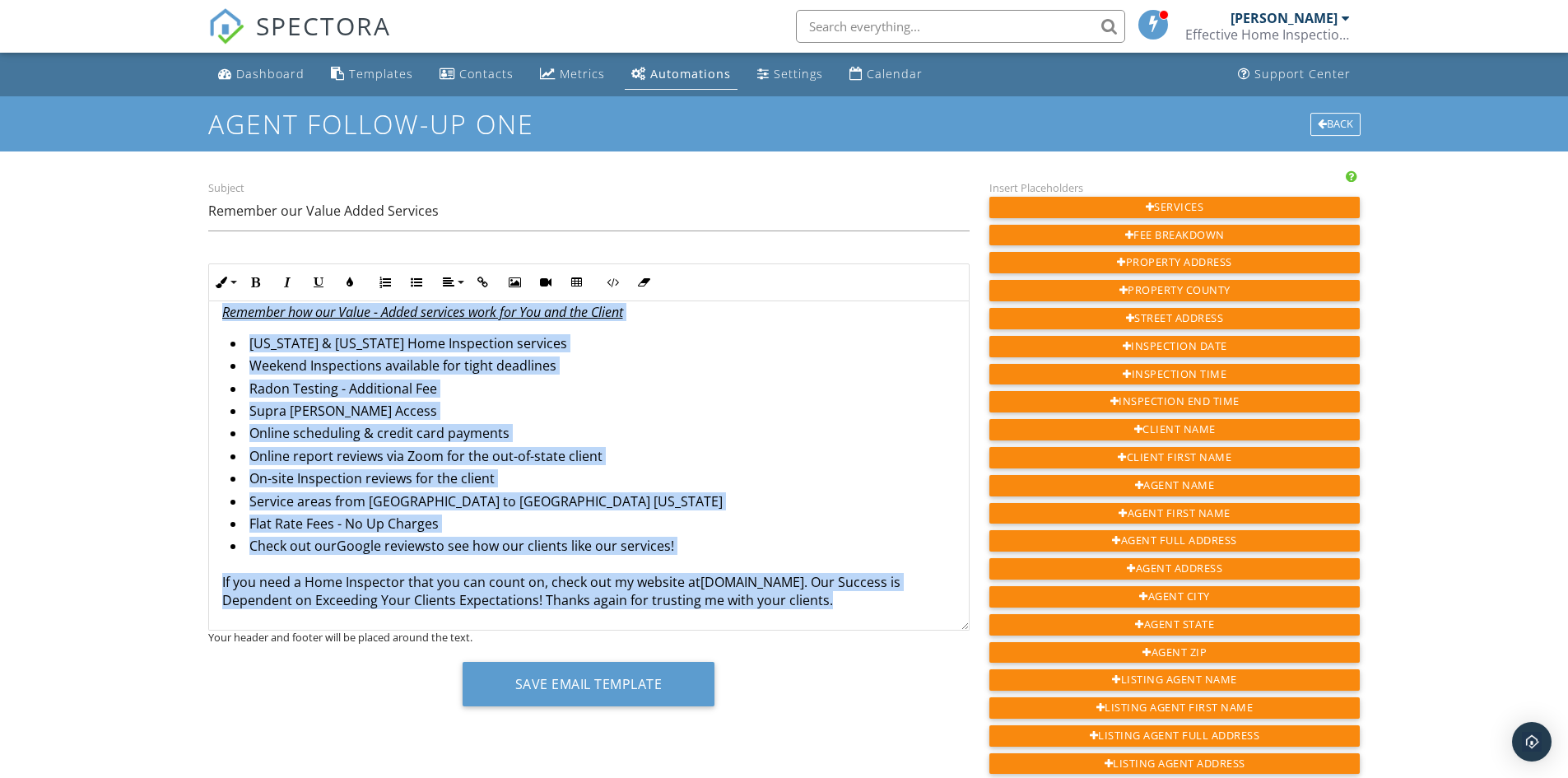
drag, startPoint x: 219, startPoint y: 328, endPoint x: 767, endPoint y: 647, distance: 634.1
click at [767, 647] on div "Inline Style XLarge Large Normal Small Light Small/Light Bold Italic Underline …" at bounding box center [589, 491] width 762 height 455
copy div "Hi {{AGENT_FIRST_NAME}} Thank you for the opportunity to work with {{CLIENT_NAM…"
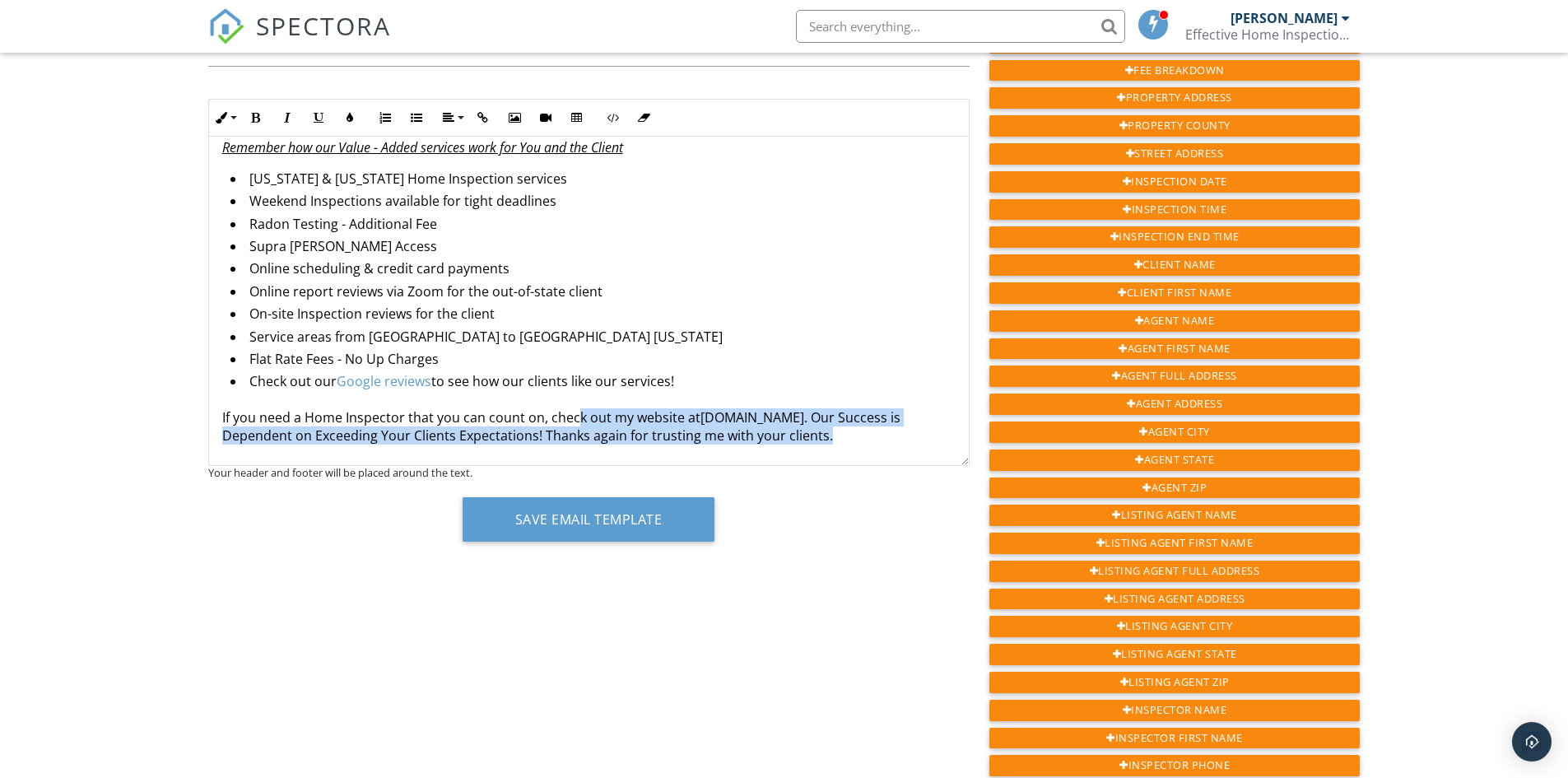
drag, startPoint x: 794, startPoint y: 443, endPoint x: 575, endPoint y: 358, distance: 234.9
click at [569, 418] on p "If you need a Home Inspector that you can count on, check out my website at ehi…" at bounding box center [589, 426] width 734 height 37
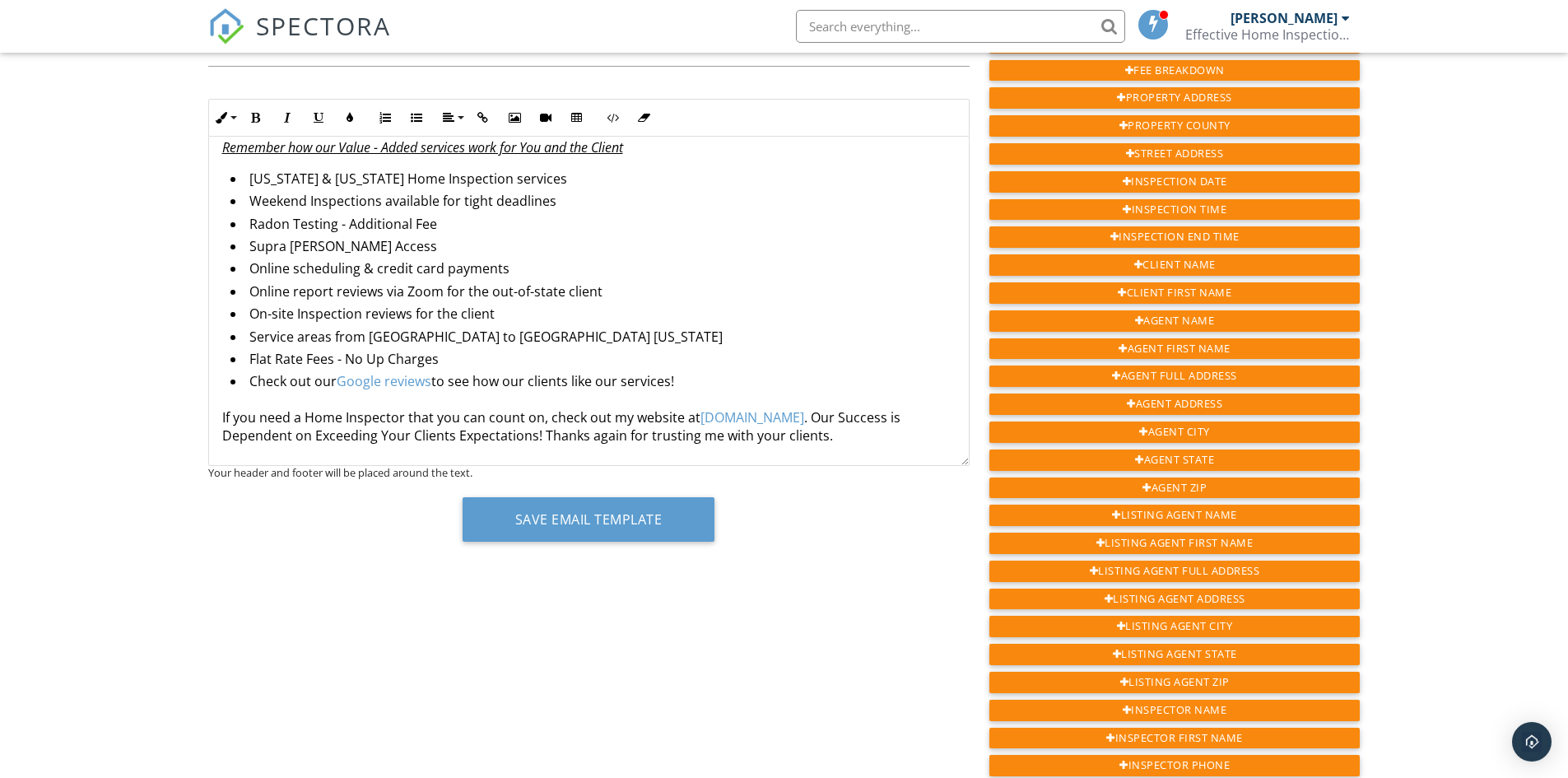
click at [579, 315] on li "On-site Inspection reviews for the client" at bounding box center [593, 316] width 726 height 23
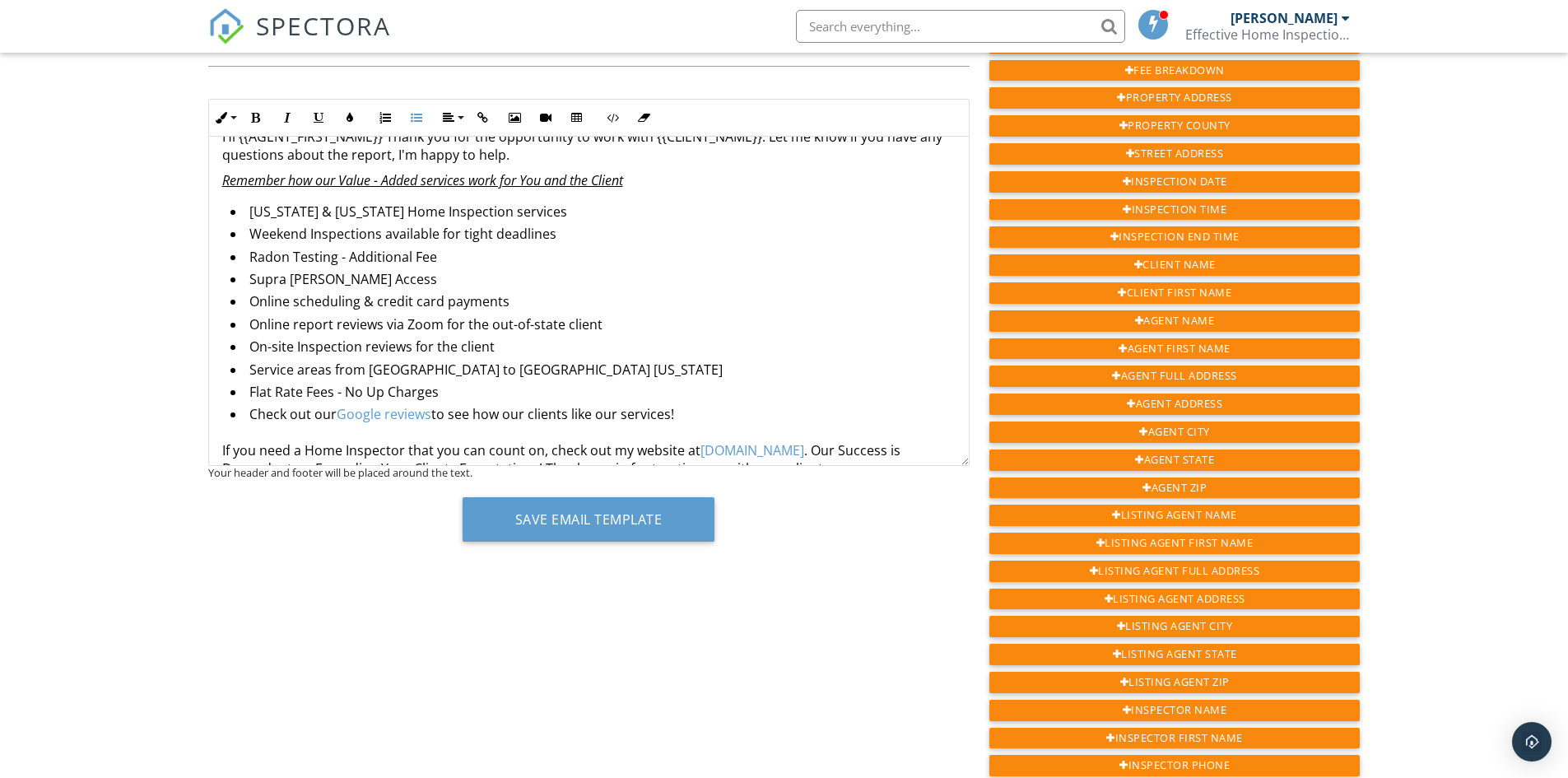
scroll to position [0, 0]
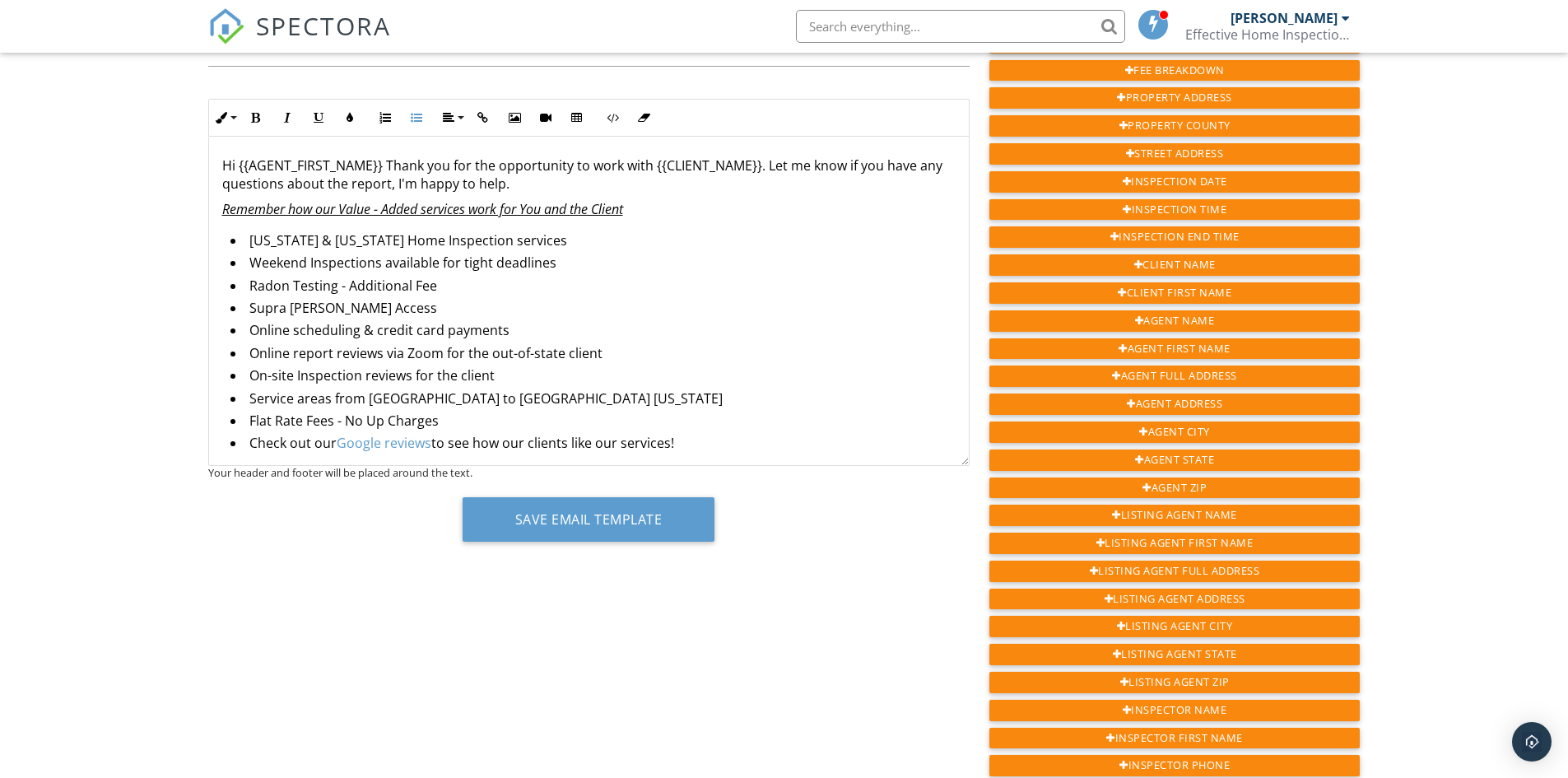
click at [215, 165] on div "Hi {{AGENT_FIRST_NAME}} Thank you for the opportunity to work with {{CLIENT_NAM…" at bounding box center [589, 332] width 760 height 390
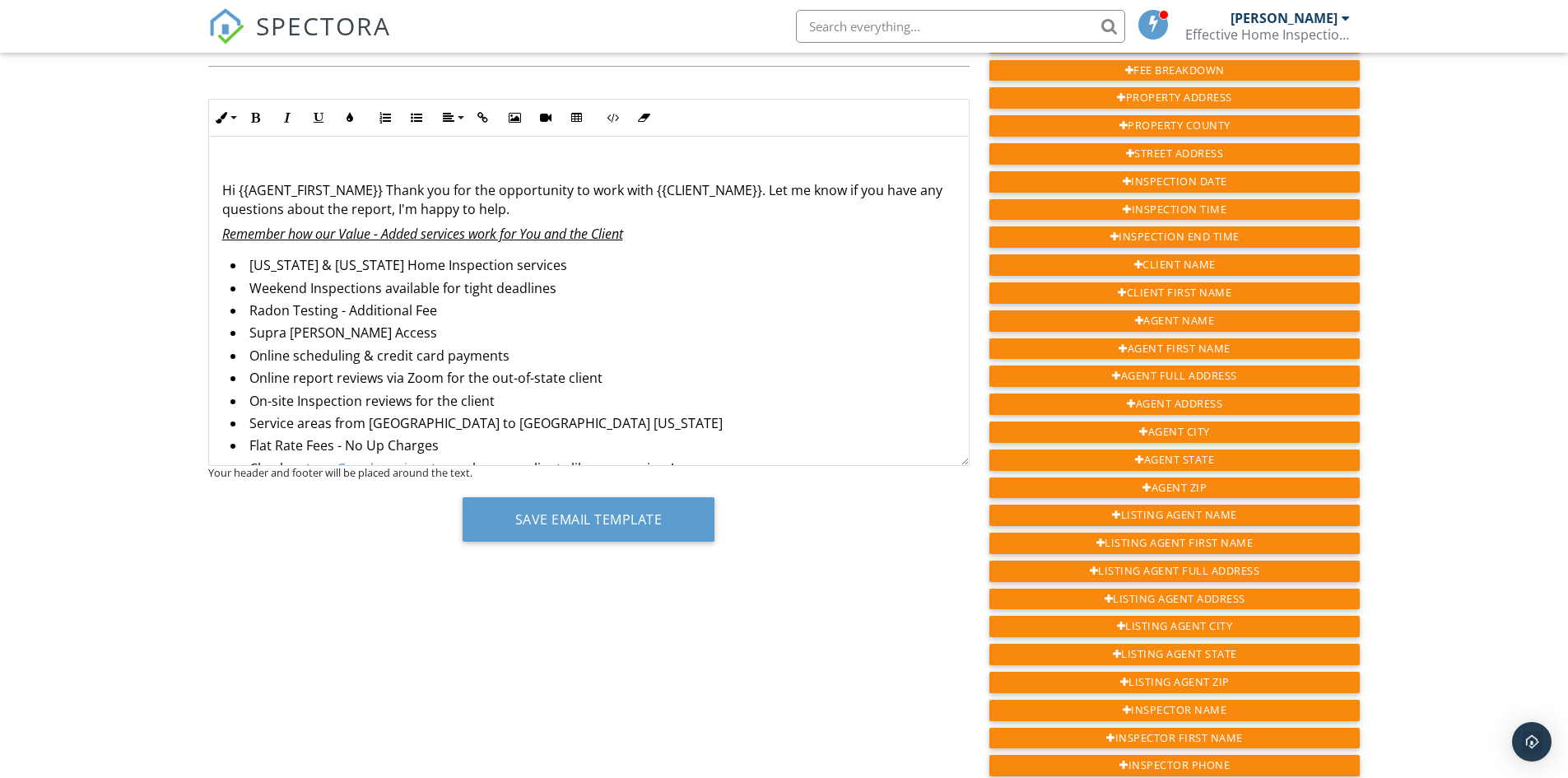
click at [254, 165] on p at bounding box center [589, 165] width 734 height 18
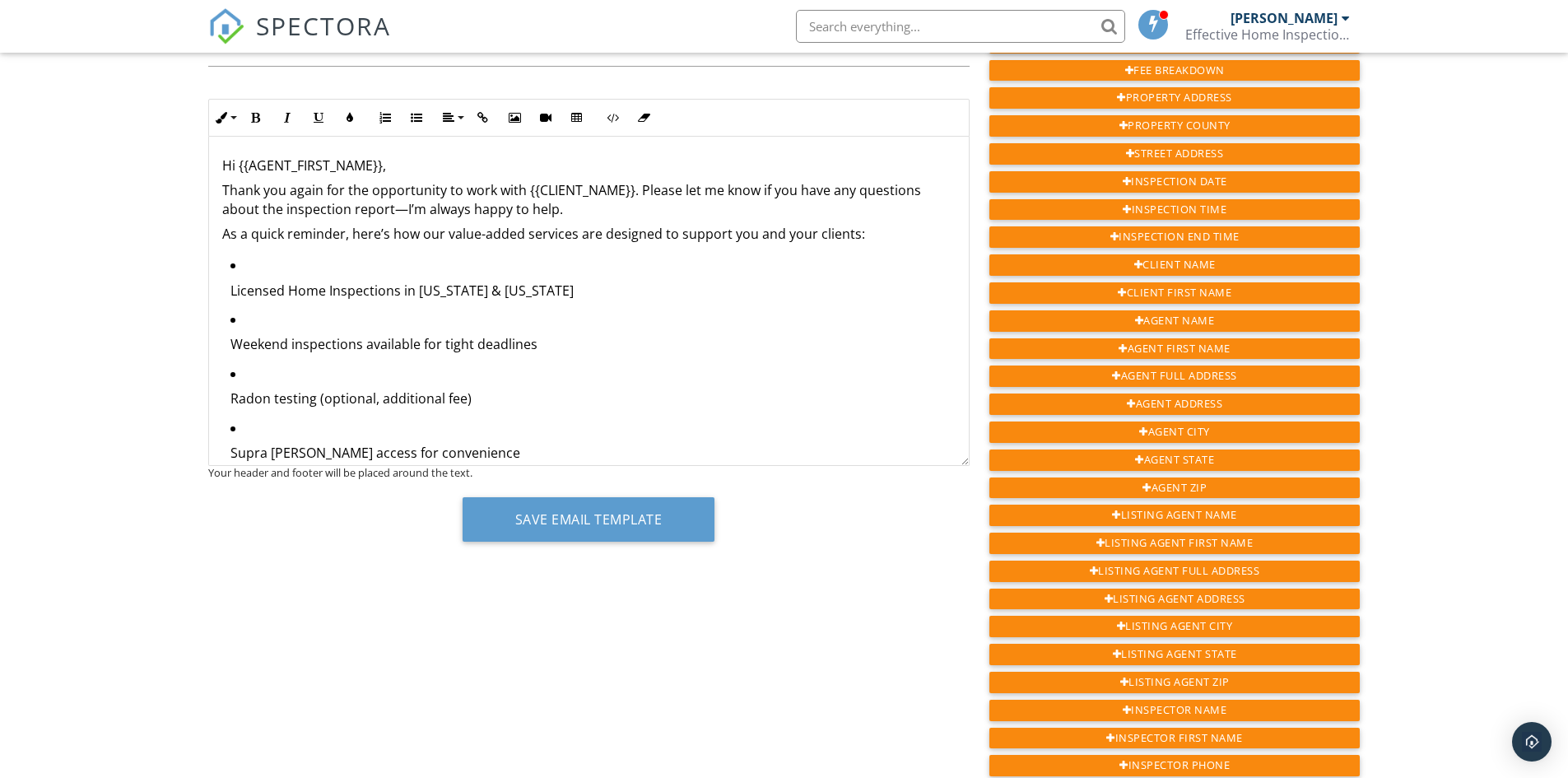
click at [229, 299] on ul "Licensed Home Inspections in Tennessee & Virginia Weekend inspections available…" at bounding box center [589, 526] width 734 height 541
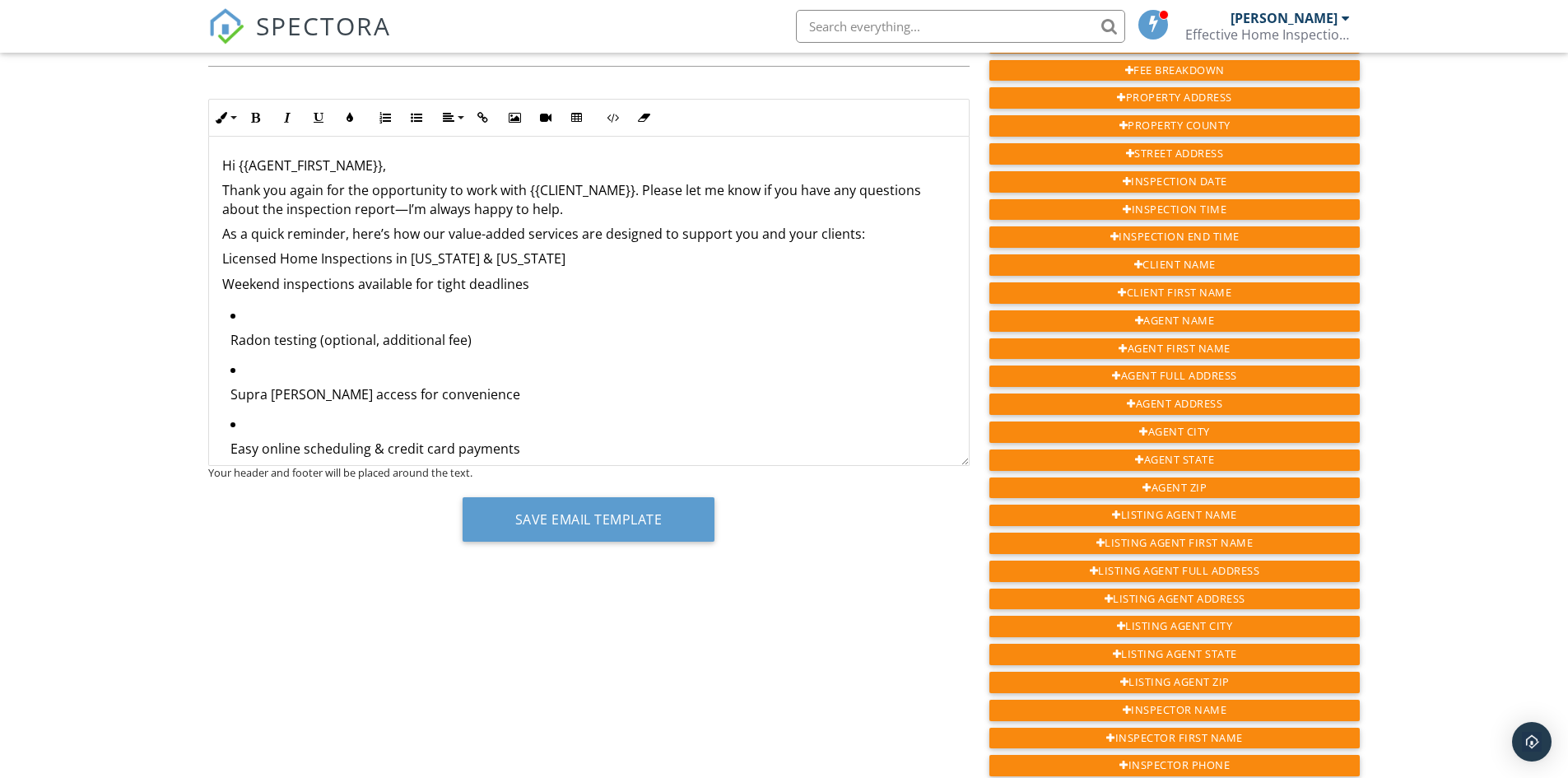
click at [225, 265] on p "Licensed Home Inspections in Tennessee & Virginia" at bounding box center [589, 258] width 734 height 18
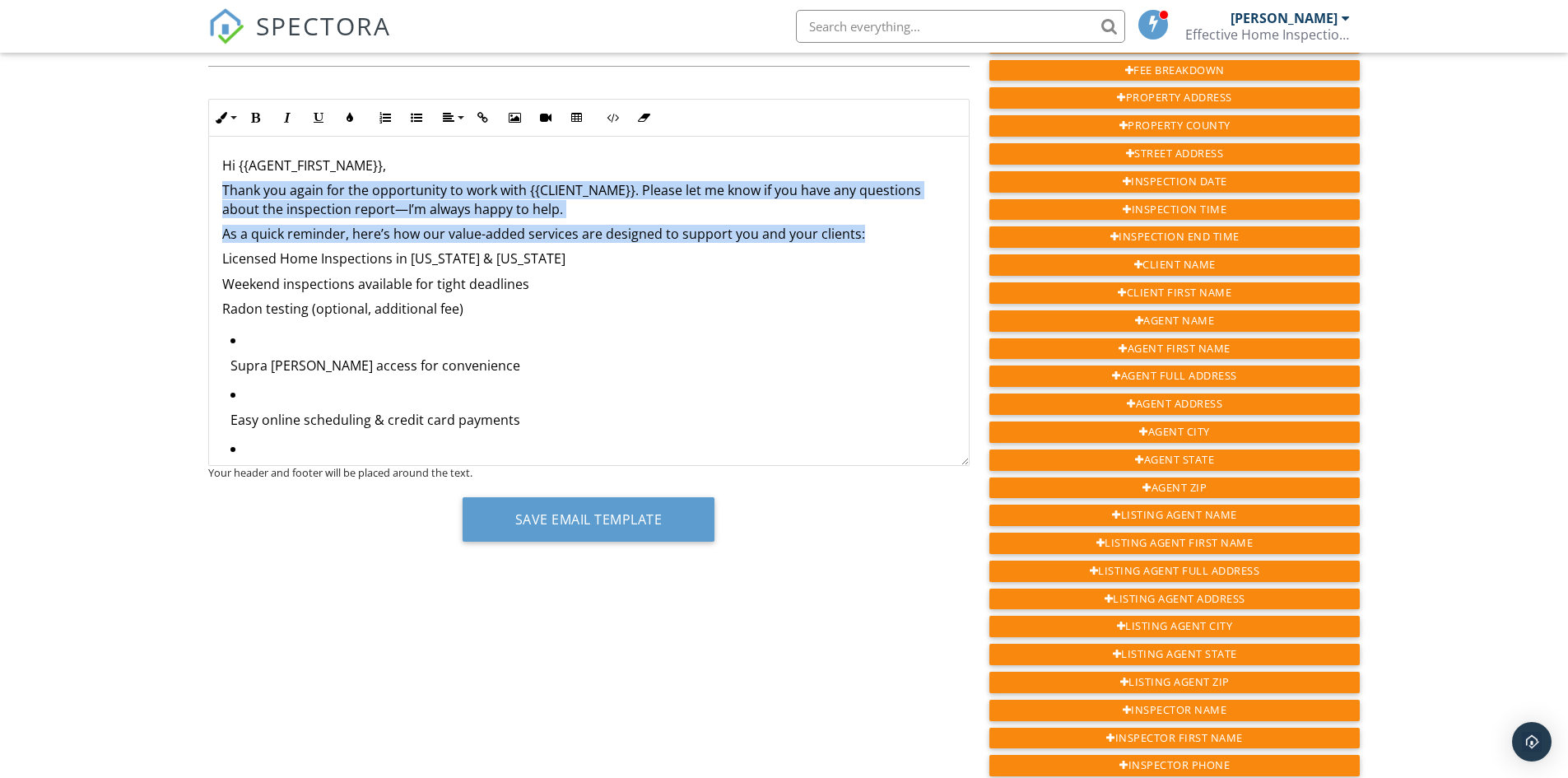
drag, startPoint x: 220, startPoint y: 192, endPoint x: 869, endPoint y: 242, distance: 650.9
click at [869, 242] on div "Hi {{AGENT_FIRST_NAME}}, Thank you again for the opportunity to work with {{CLI…" at bounding box center [589, 693] width 760 height 1113
click at [283, 196] on p "Thank you again for the opportunity to work with {{CLIENT_NAME}}. Please let me…" at bounding box center [589, 199] width 734 height 37
drag, startPoint x: 229, startPoint y: 163, endPoint x: 909, endPoint y: 228, distance: 683.1
click at [909, 228] on div "Hi {{AGENT_FIRST_NAME}}, Thank you again for the opportunity to work with {{CLI…" at bounding box center [589, 693] width 760 height 1113
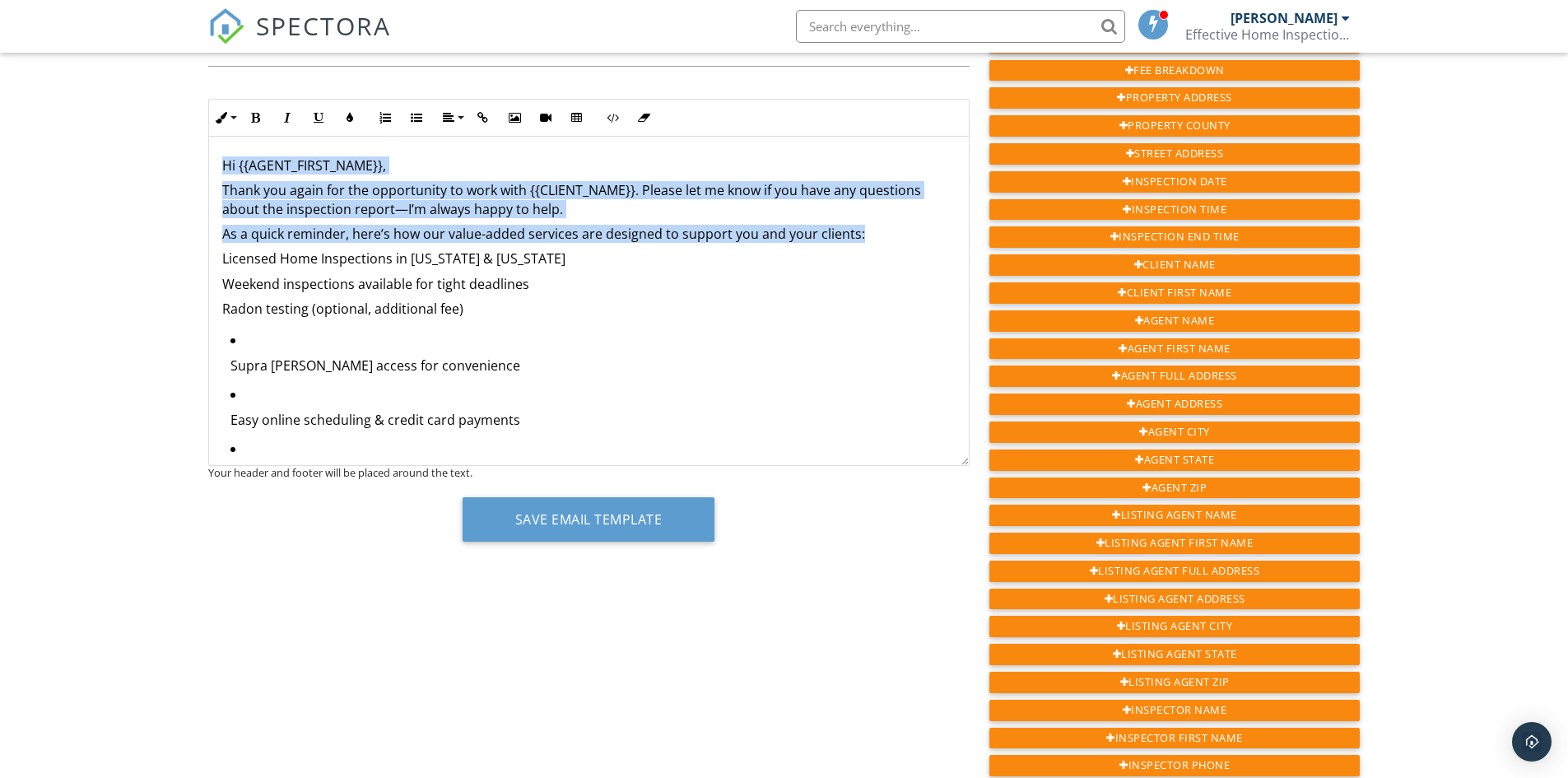
copy div "Hi {{AGENT_FIRST_NAME}}, Thank you again for the opportunity to work with {{CLI…"
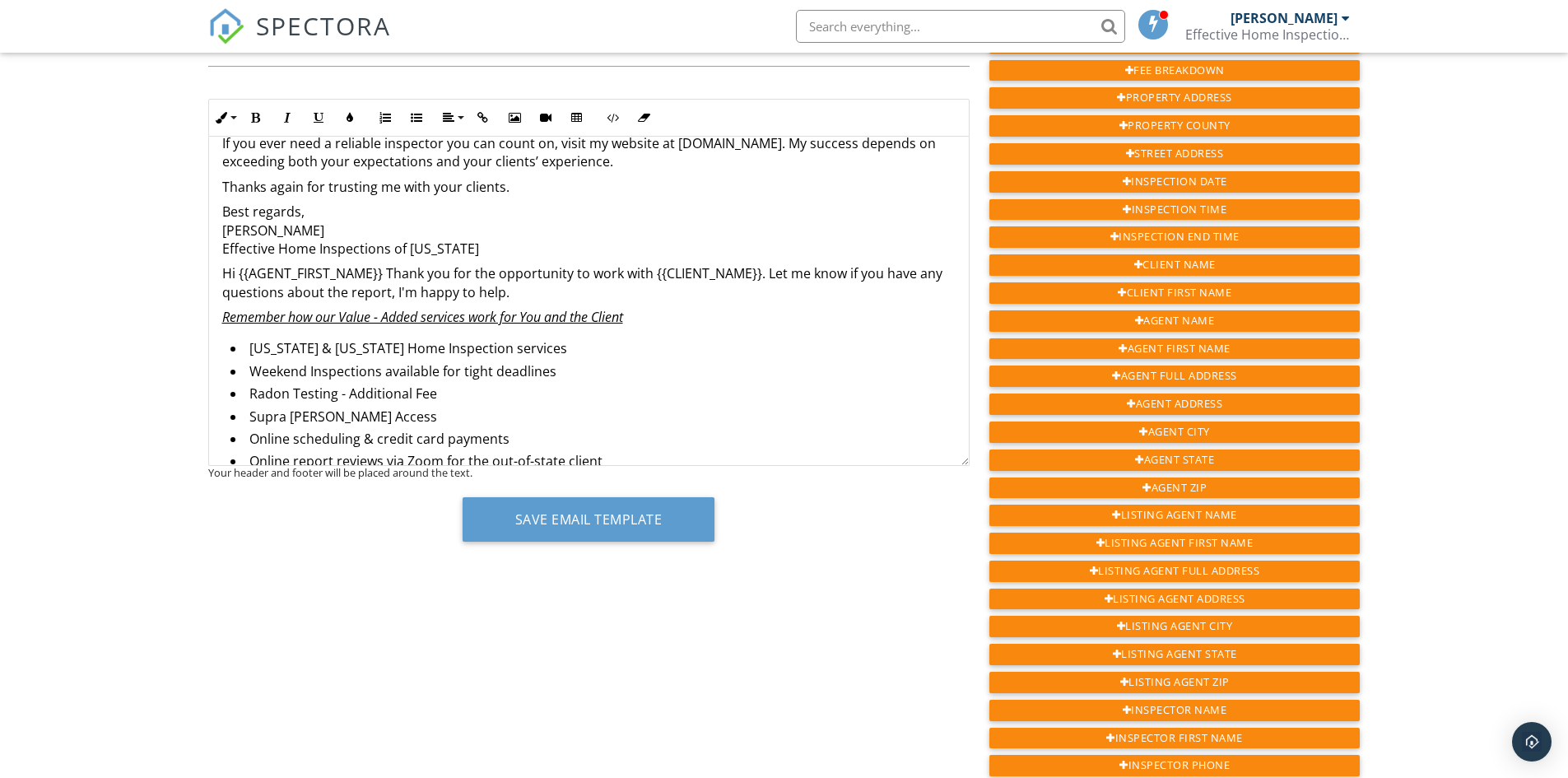
scroll to position [576, 0]
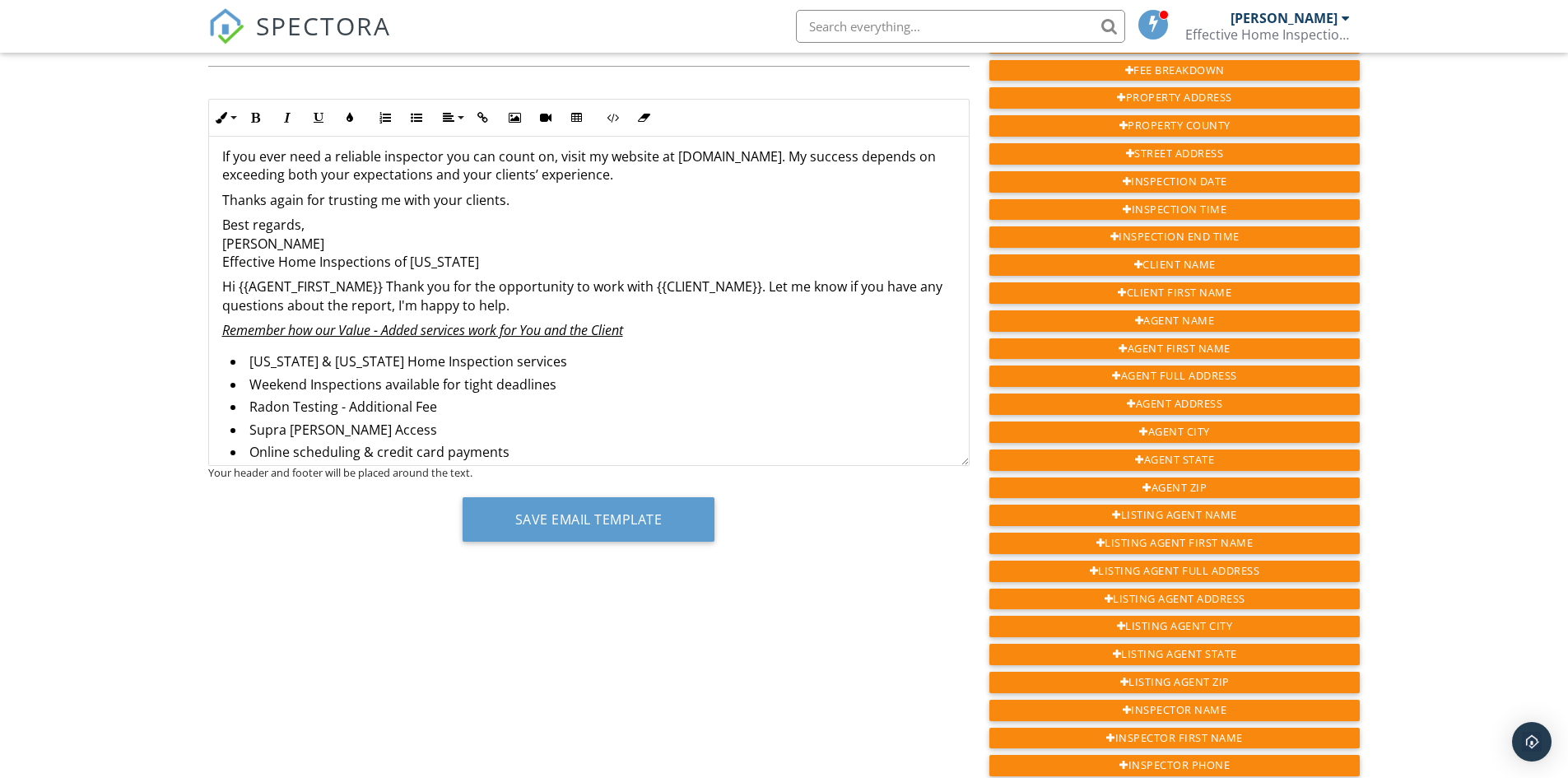
click at [219, 267] on div "Hi {{AGENT_FIRST_NAME}}, Thank you again for the opportunity to work with {{CLI…" at bounding box center [589, 116] width 760 height 1113
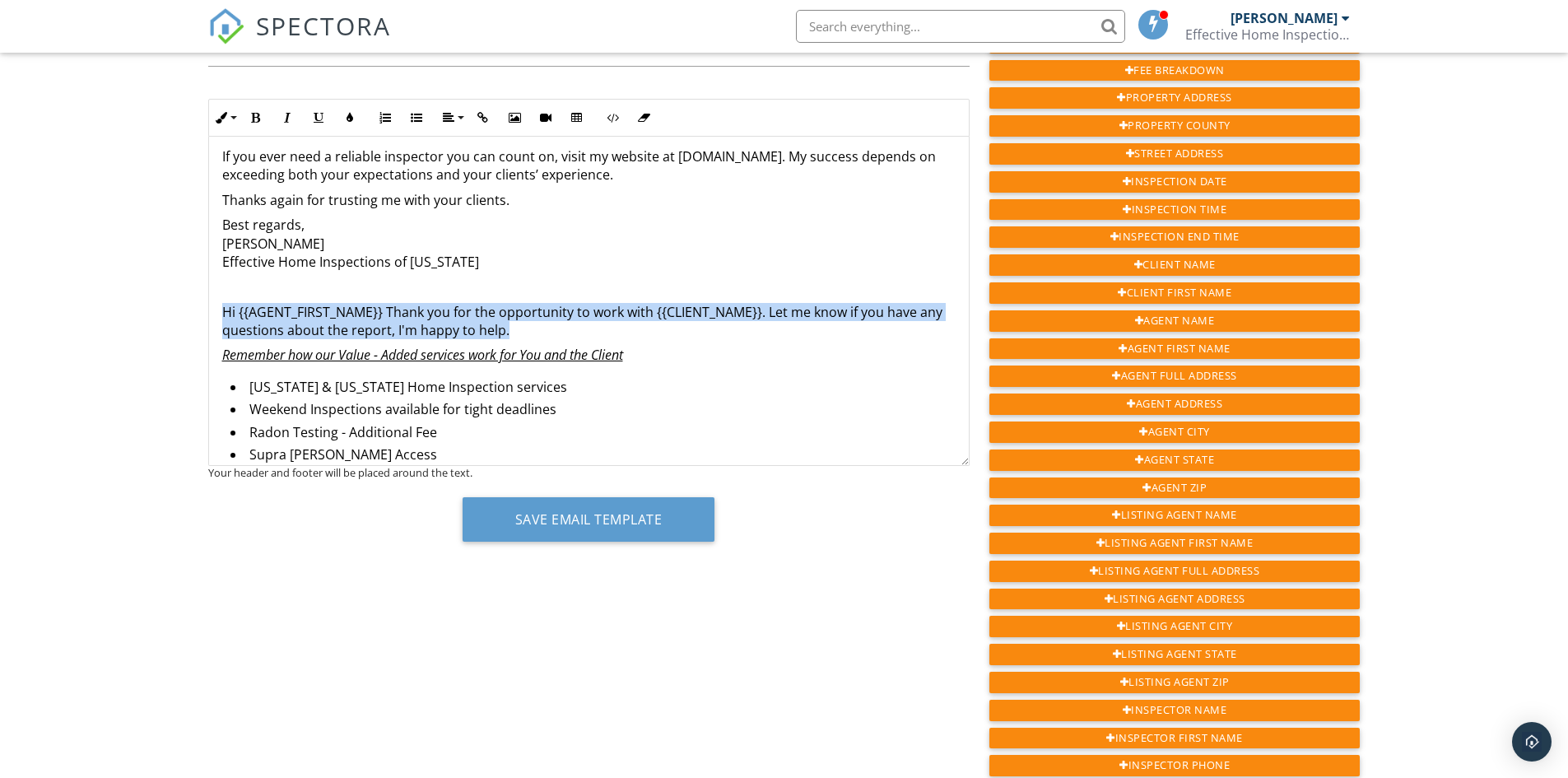
drag, startPoint x: 219, startPoint y: 314, endPoint x: 539, endPoint y: 326, distance: 320.2
click at [539, 326] on div "Hi {{AGENT_FIRST_NAME}}, Thank you again for the opportunity to work with {{CLI…" at bounding box center [589, 129] width 760 height 1137
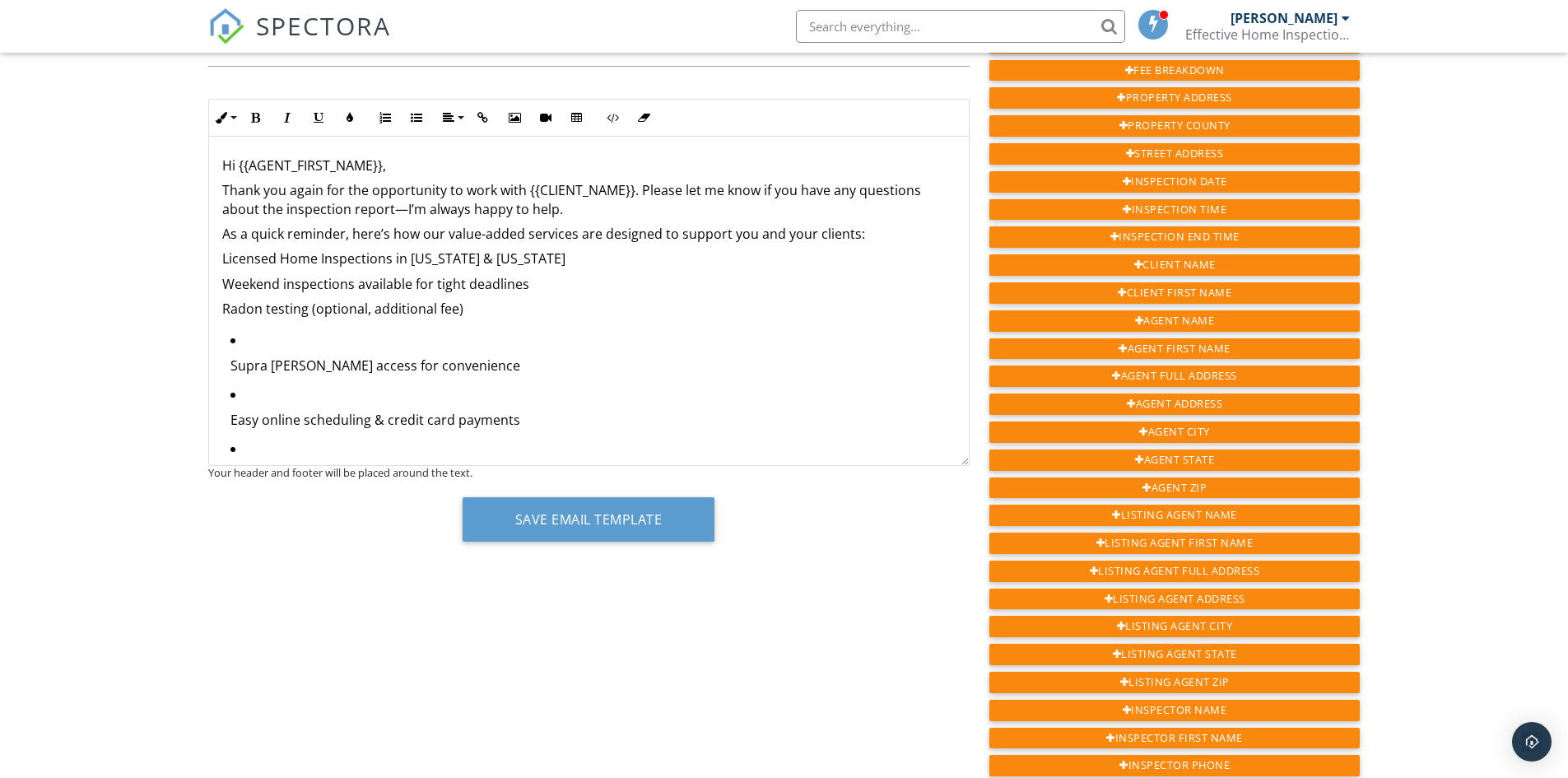
scroll to position [83, 0]
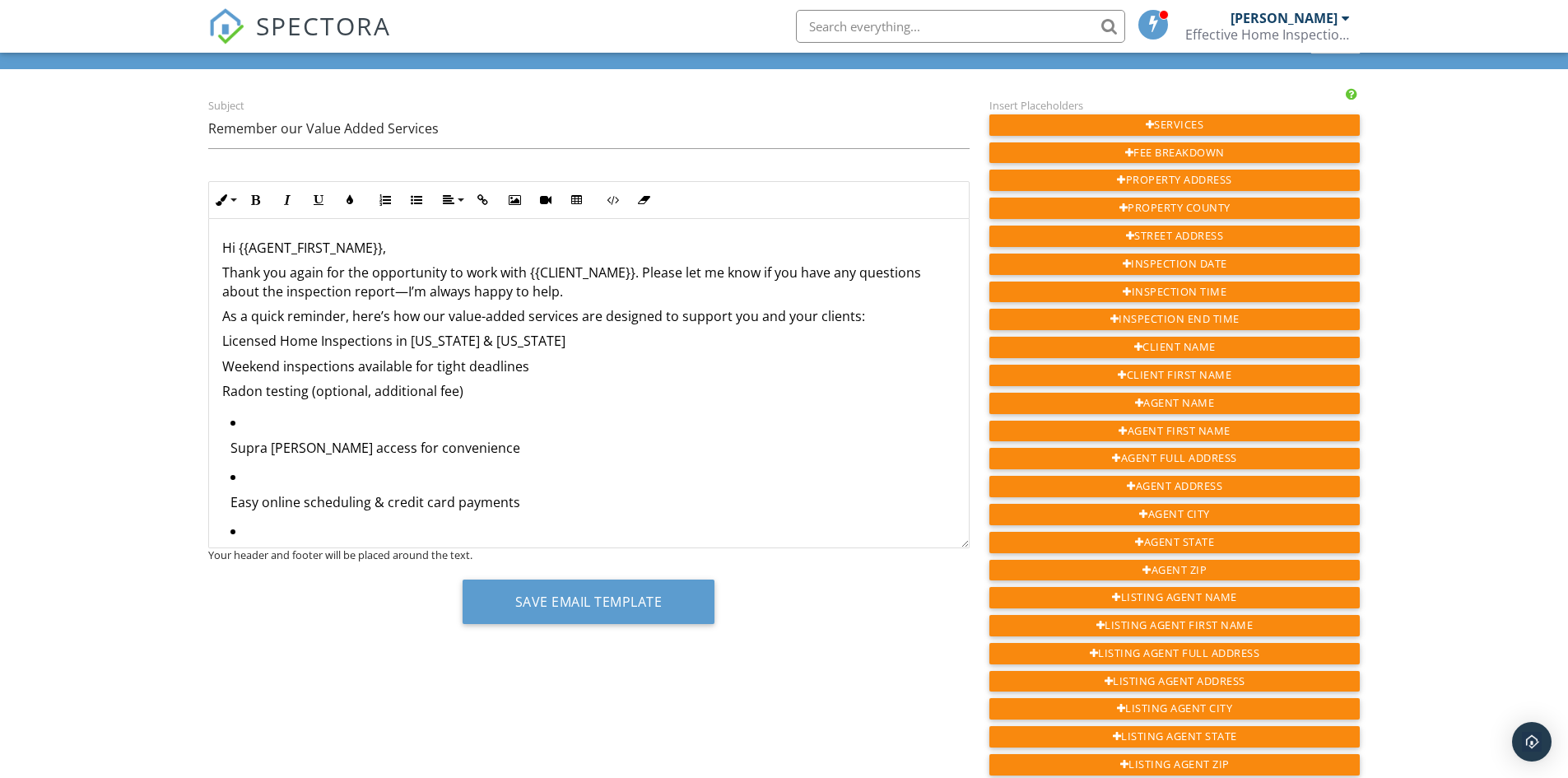
click at [234, 451] on p "Supra eKey access for convenience" at bounding box center [593, 448] width 726 height 18
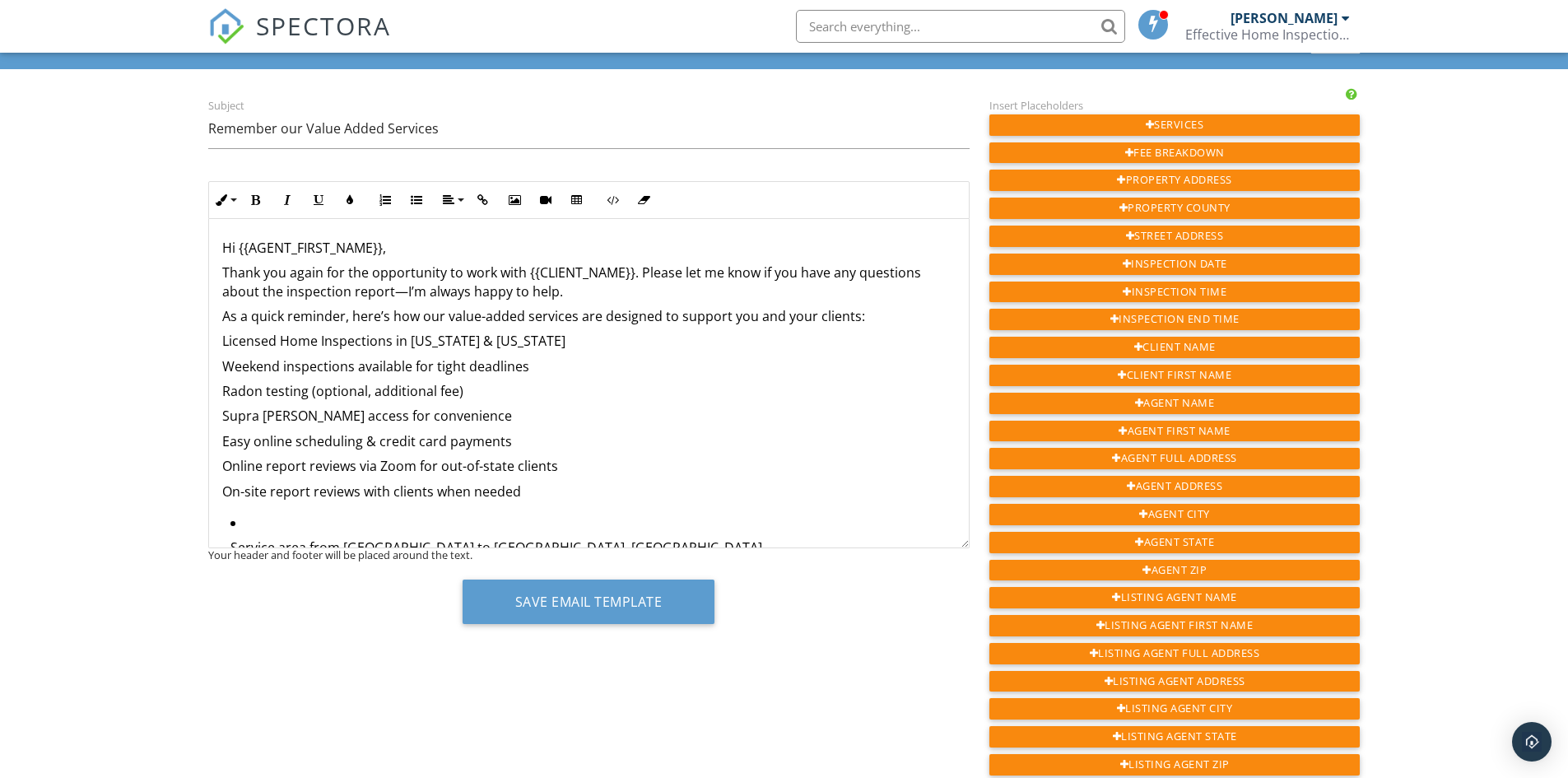
scroll to position [10, 0]
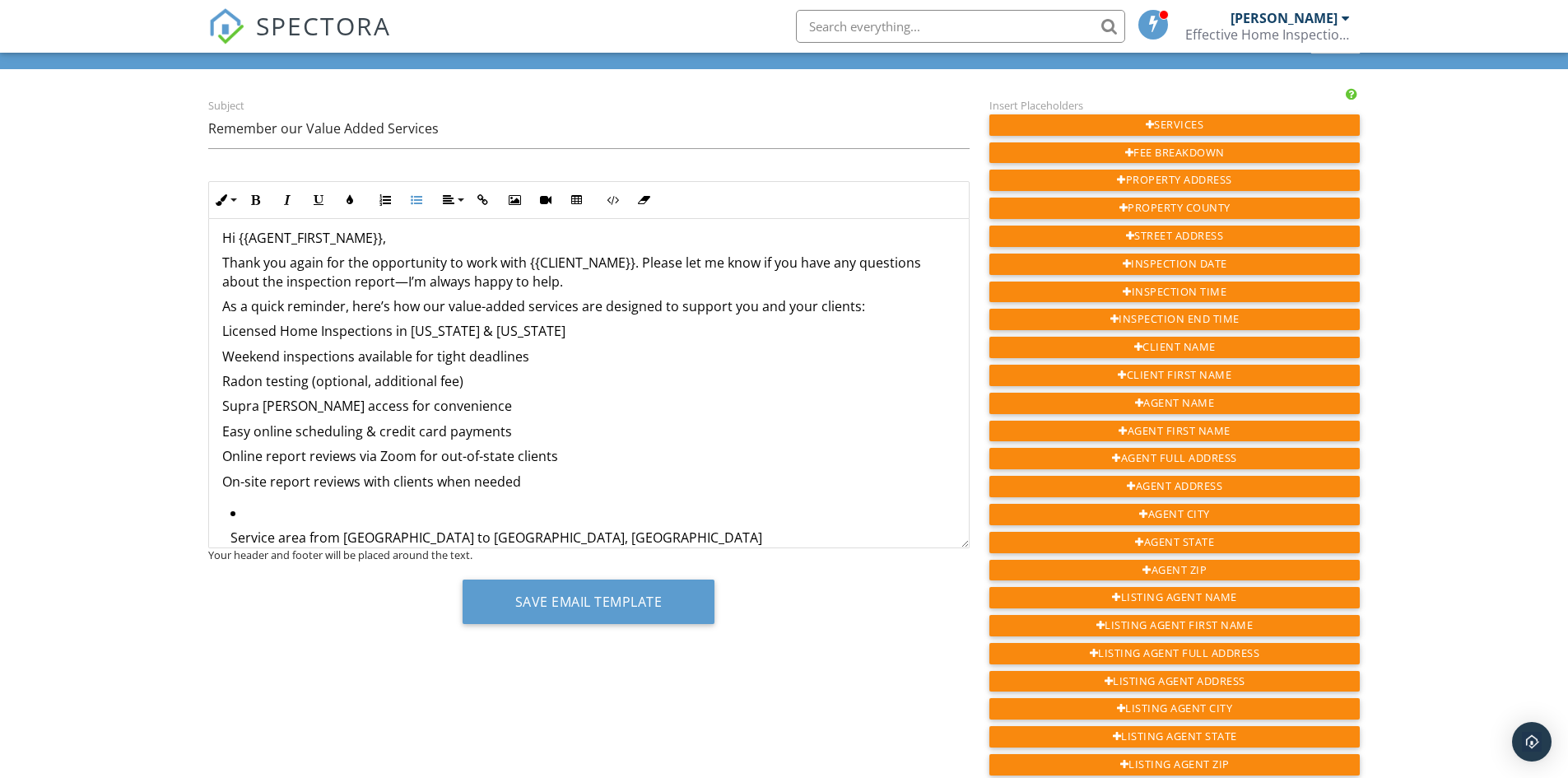
click at [231, 538] on p "Service area from Knoxville to Abingdon, VA" at bounding box center [593, 538] width 726 height 18
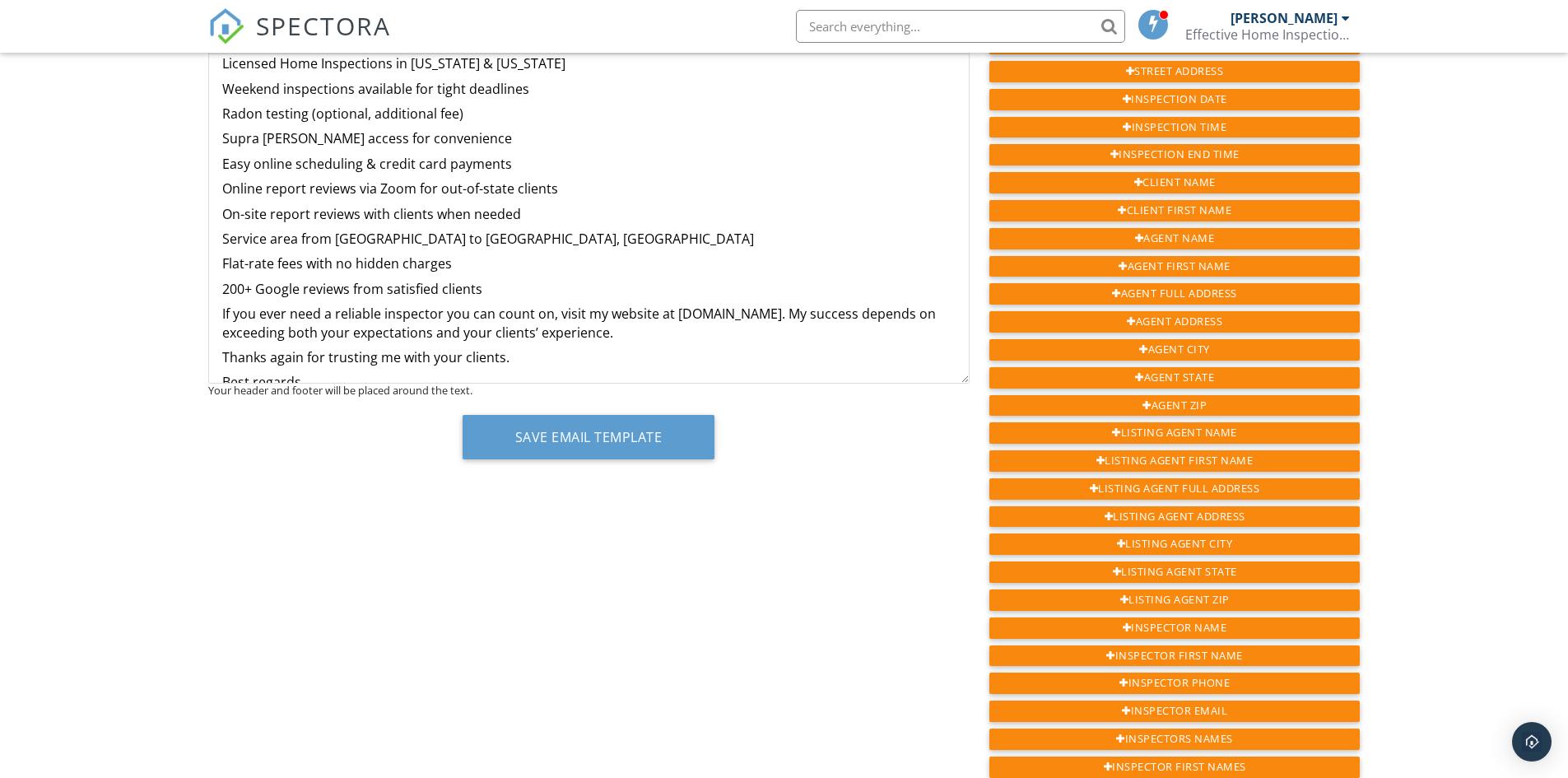
scroll to position [142, 0]
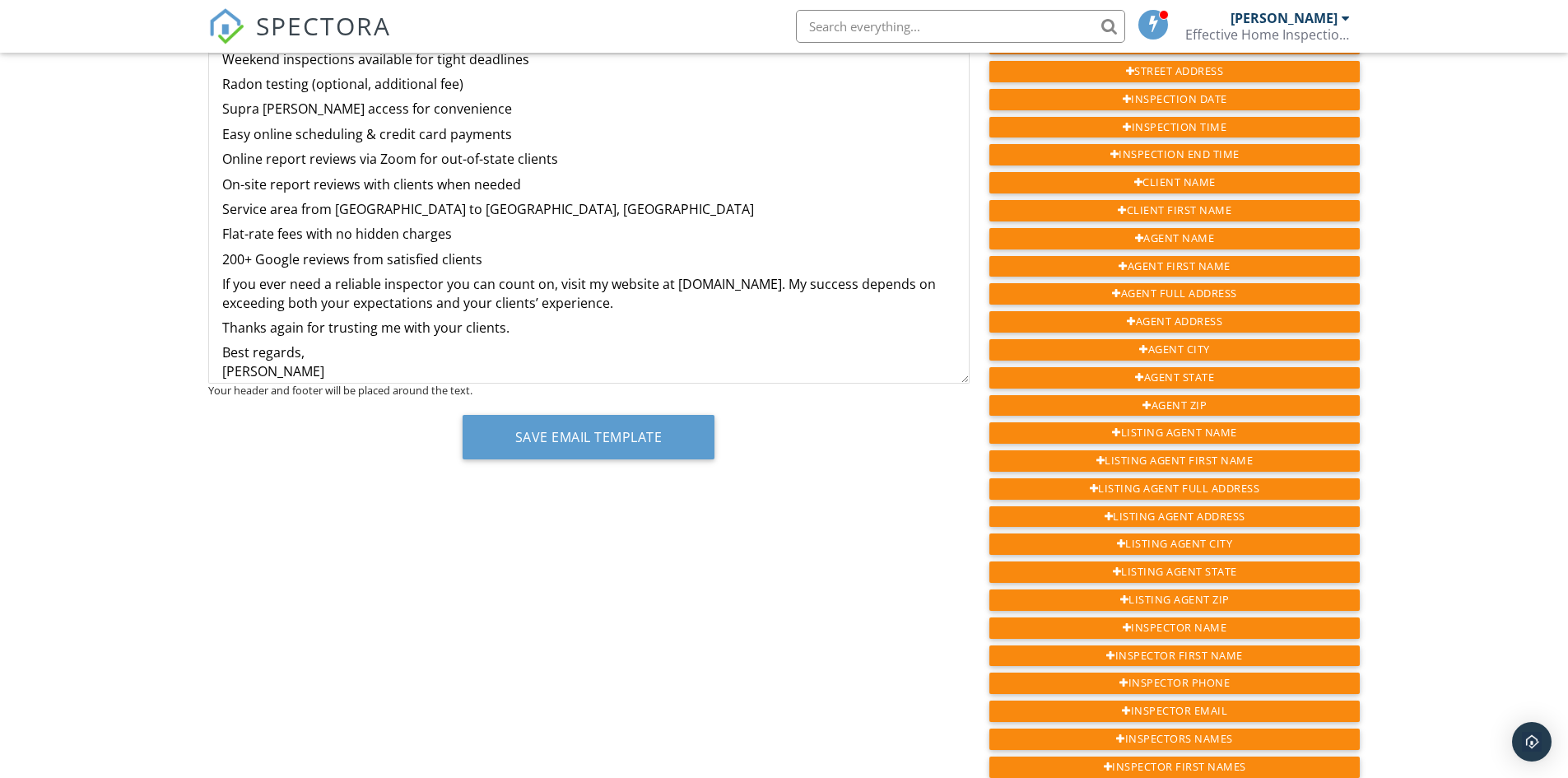
click at [219, 289] on div "Hi {{AGENT_FIRST_NAME}}, Thank you again for the opportunity to work with {{CLI…" at bounding box center [589, 394] width 760 height 964
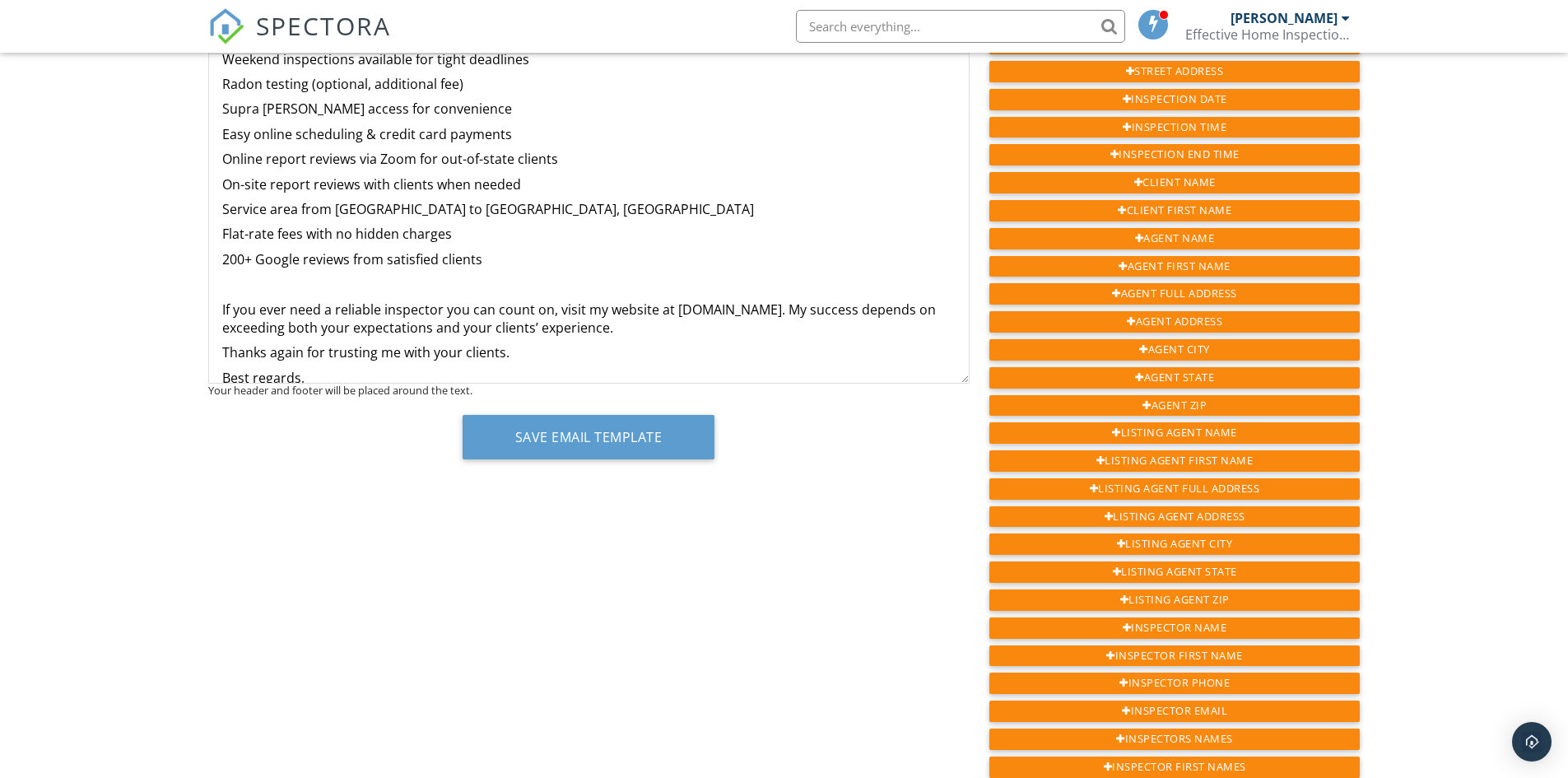
scroll to position [225, 0]
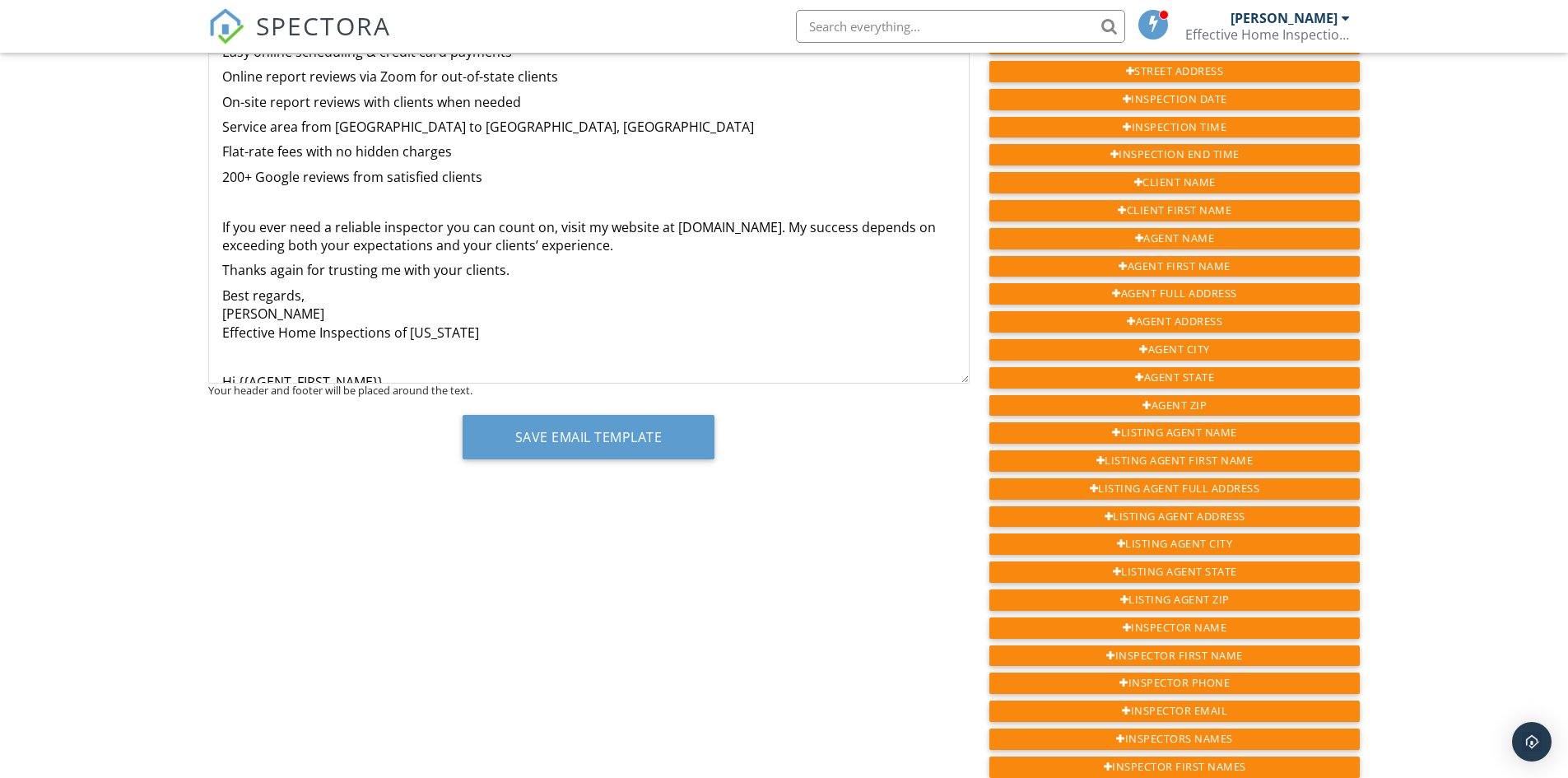
click at [329, 295] on p "Best regards, Vincent Garner Effective Home Inspections of Tennessee" at bounding box center [589, 314] width 734 height 55
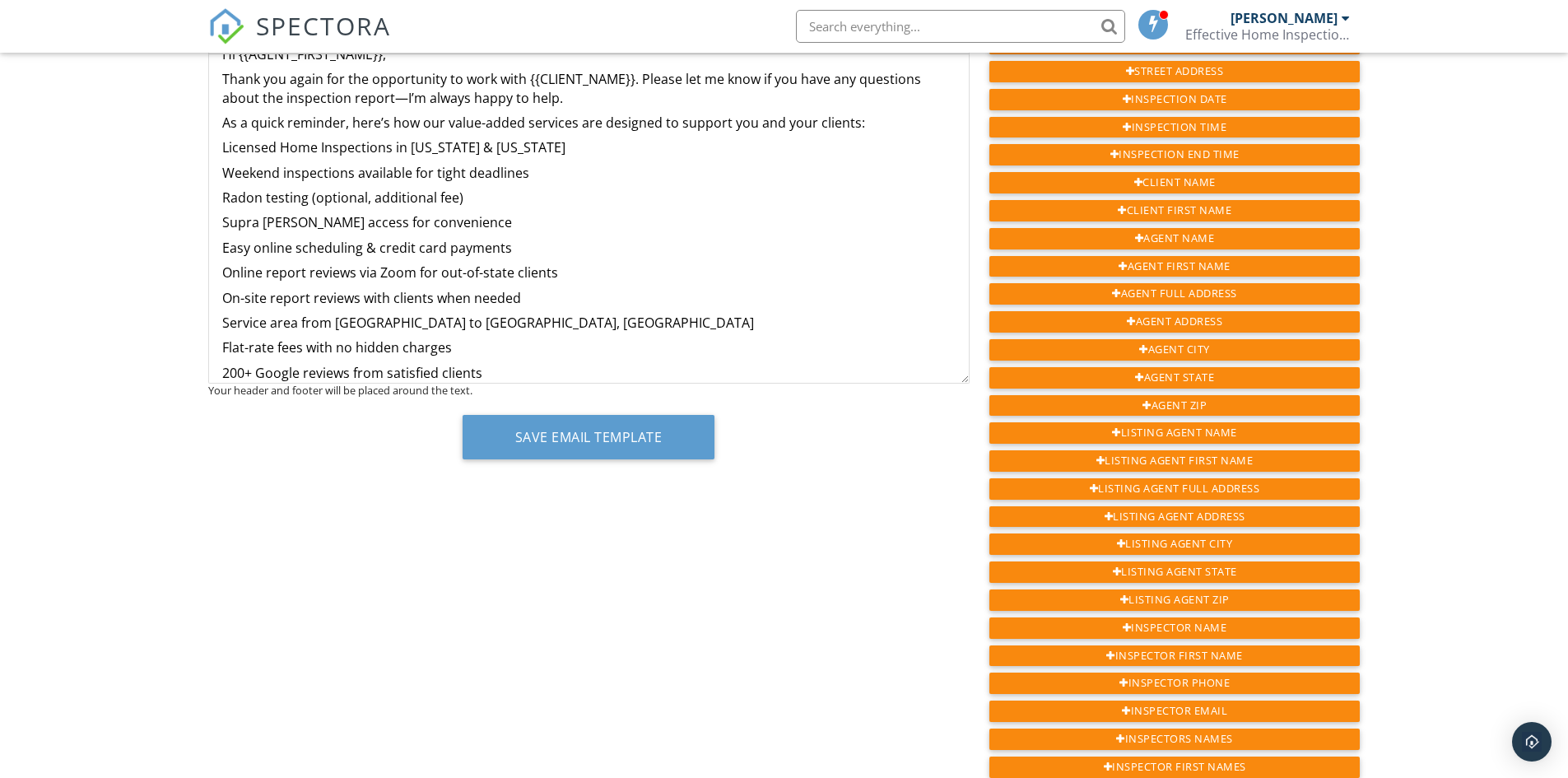
scroll to position [0, 0]
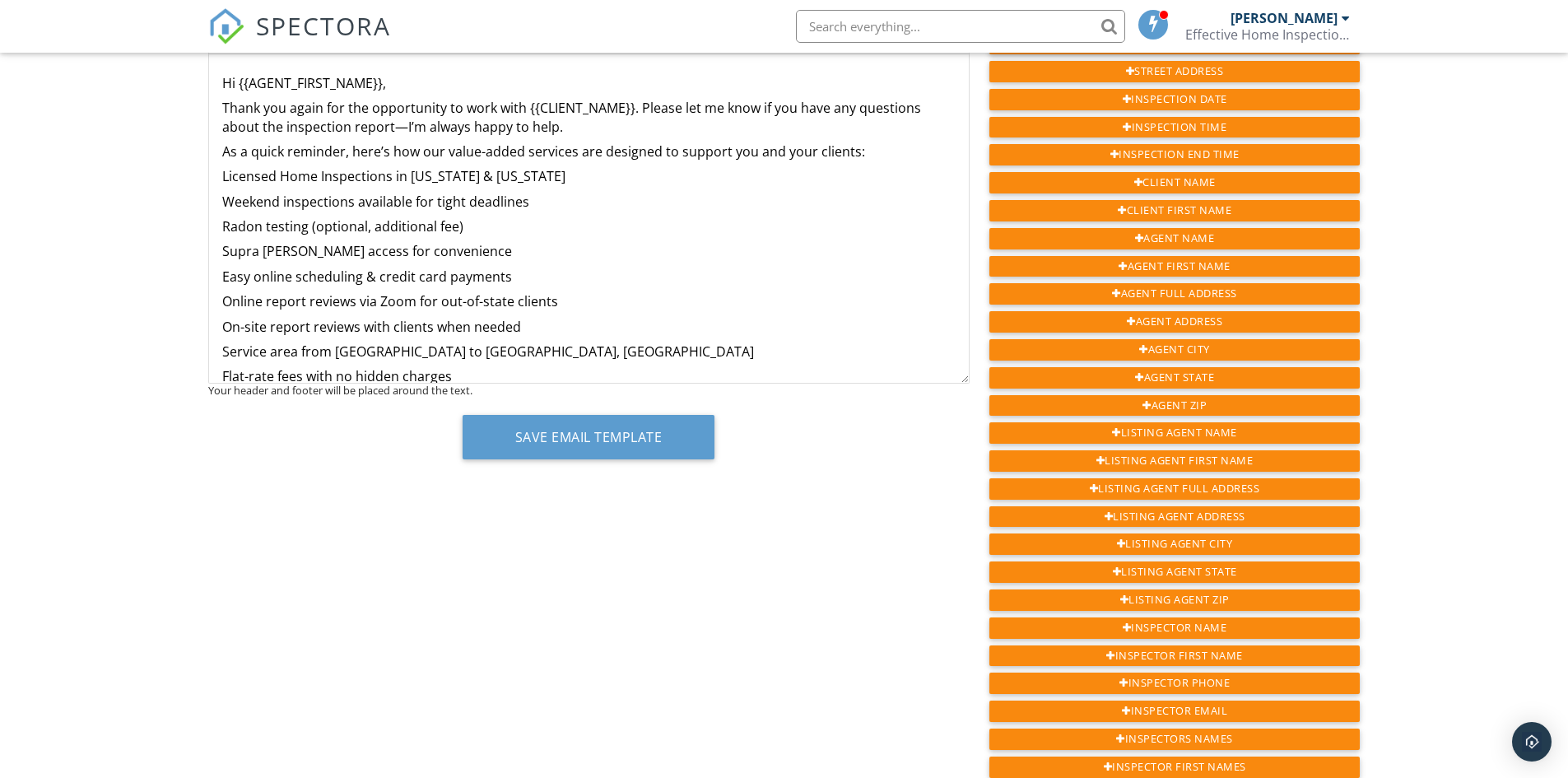
click at [383, 85] on p "Hi {{AGENT_FIRST_NAME}}," at bounding box center [589, 83] width 734 height 18
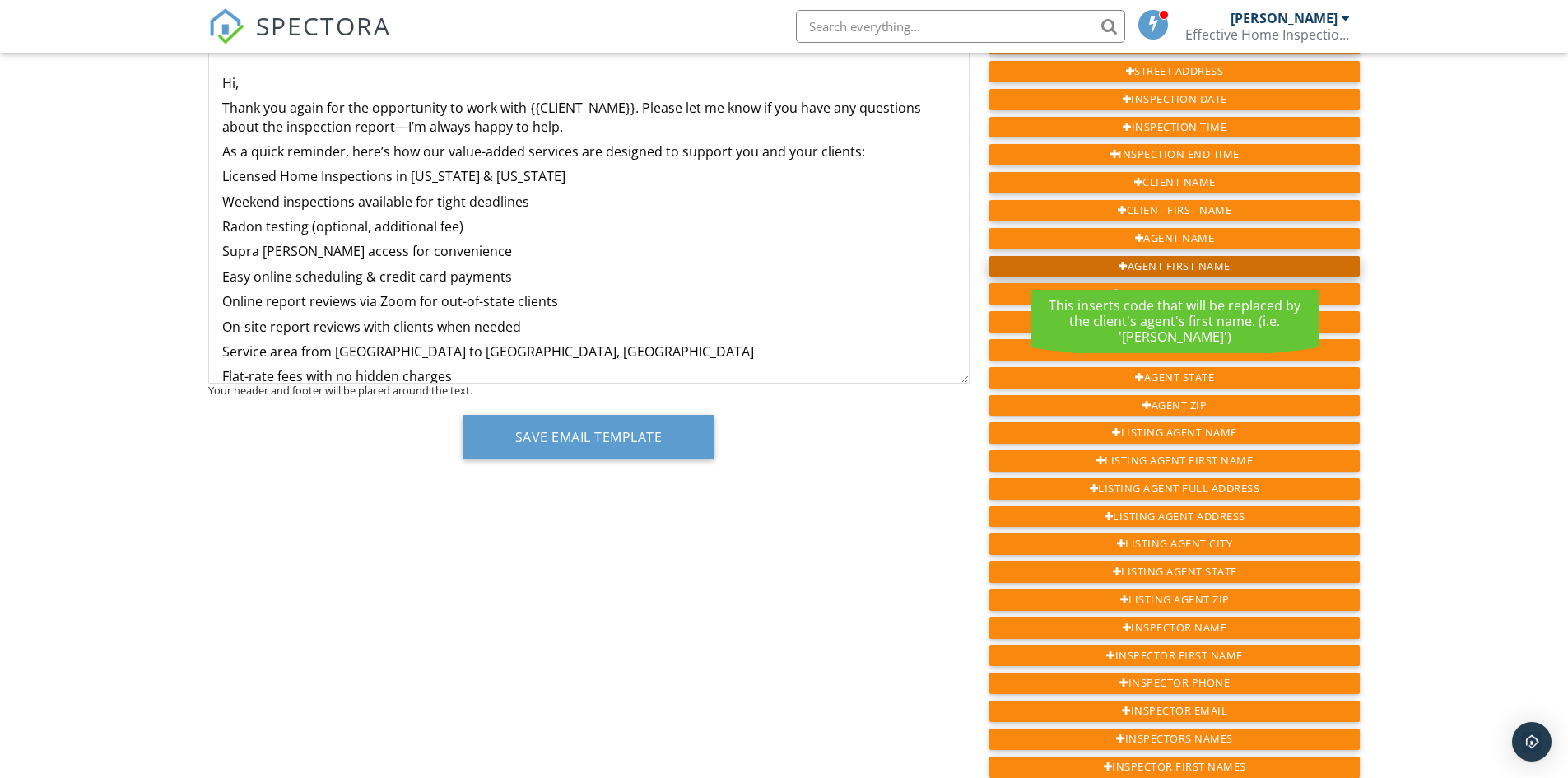
click at [1187, 264] on div "Agent First Name" at bounding box center [1174, 267] width 371 height 22
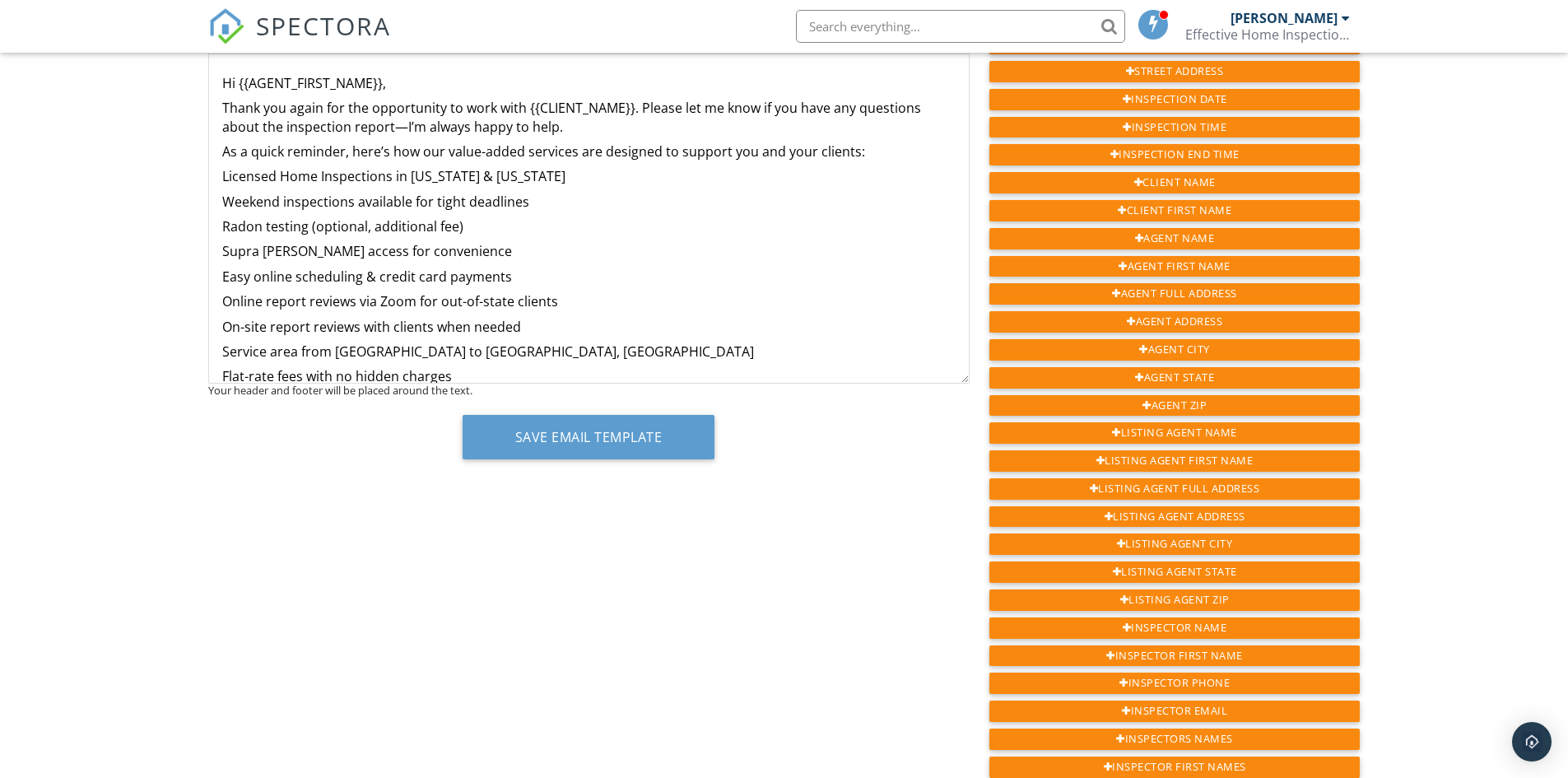
click at [630, 109] on p "Thank you again for the opportunity to work with {{CLIENT_NAME}}. Please let me…" at bounding box center [589, 117] width 734 height 37
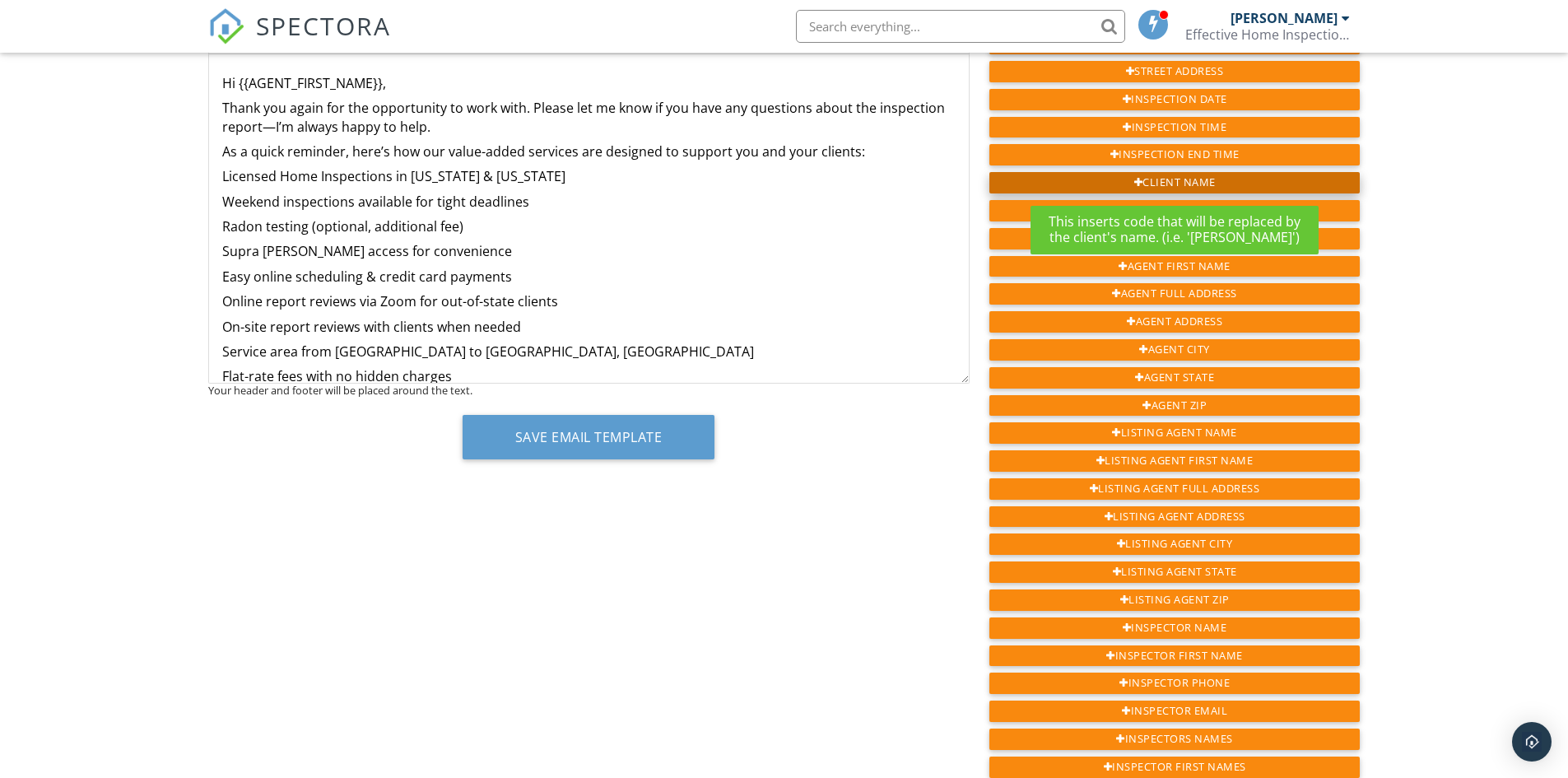
click at [1160, 180] on div "Client Name" at bounding box center [1174, 183] width 371 height 22
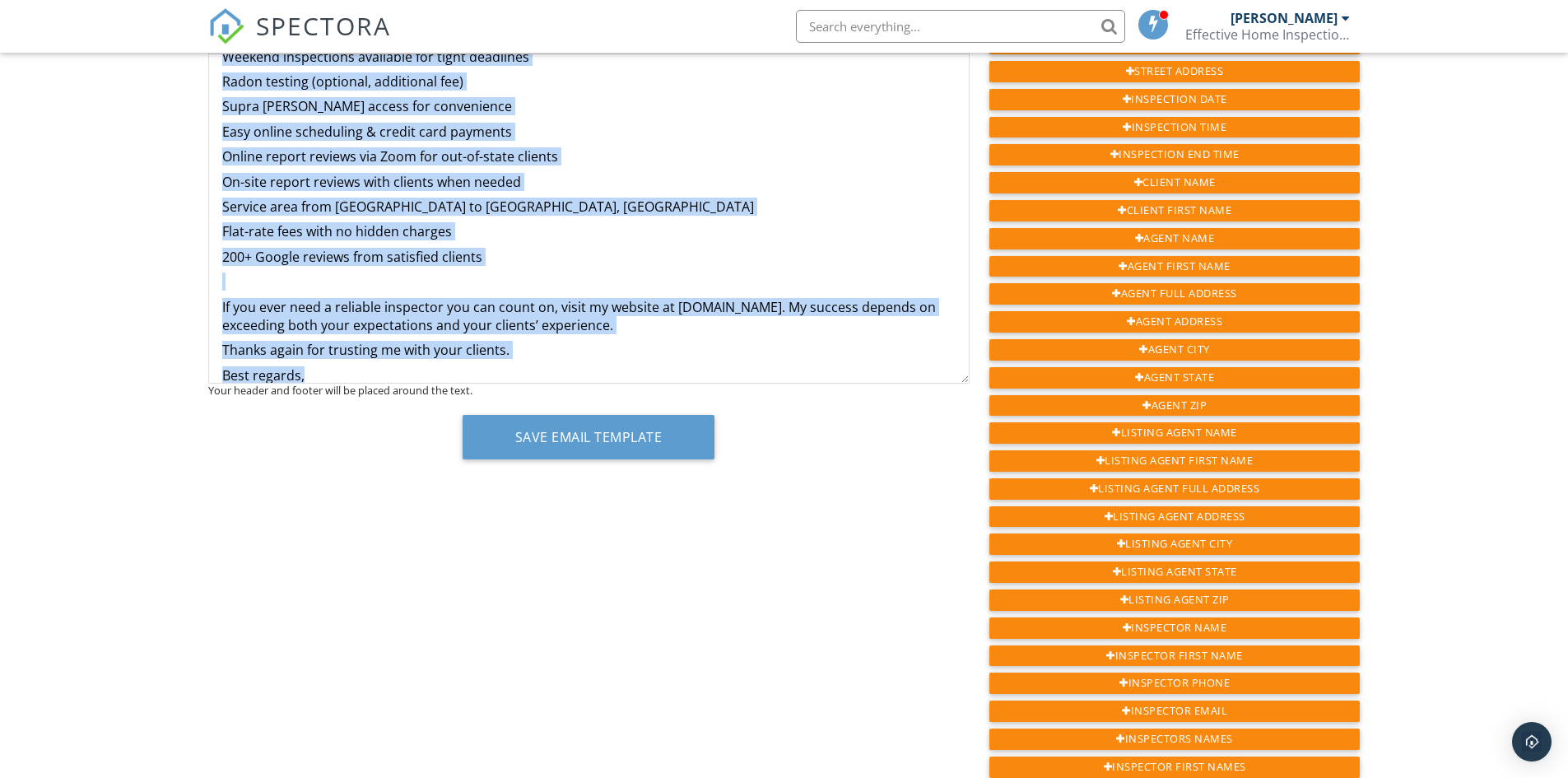
scroll to position [170, 0]
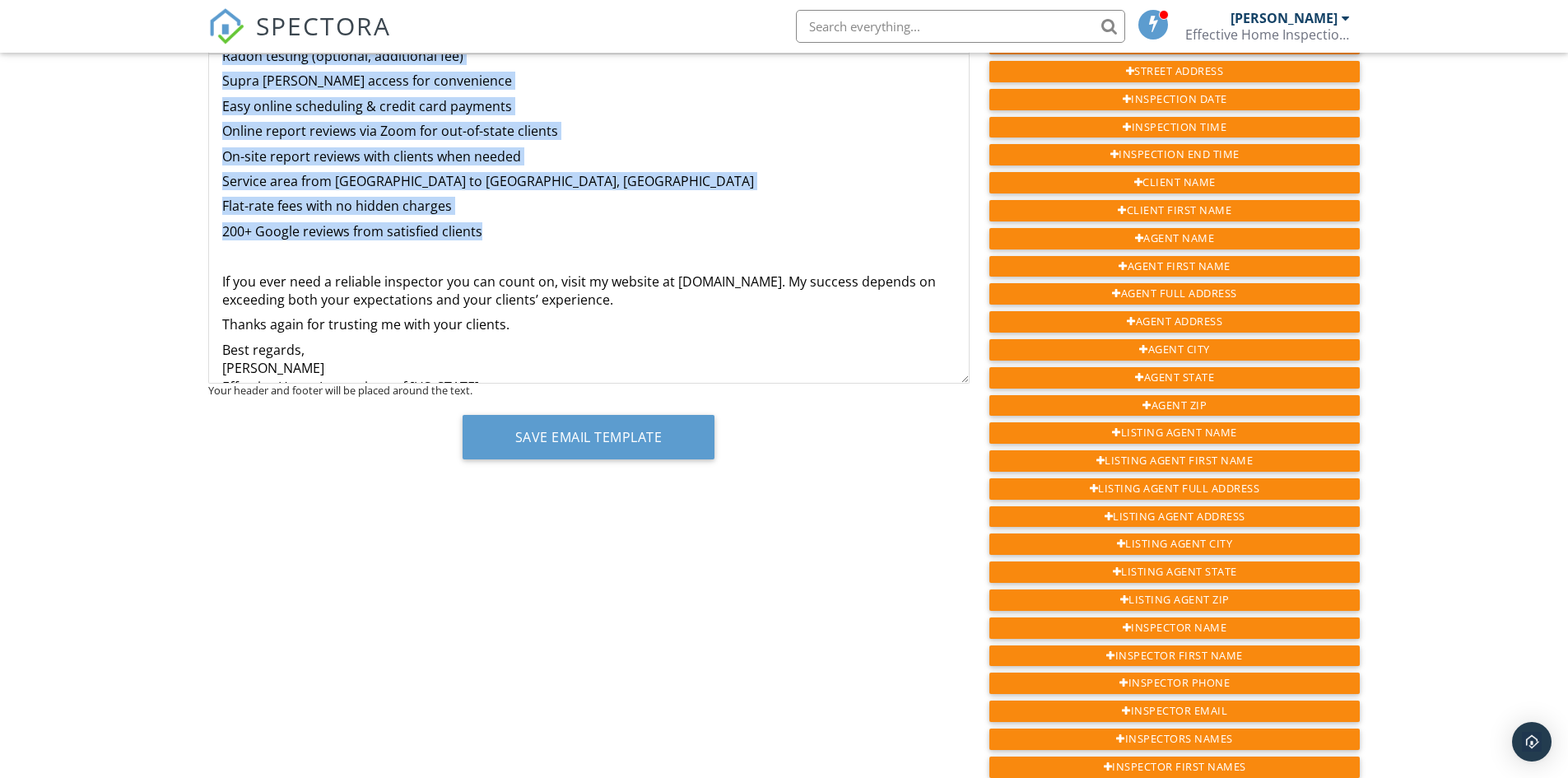
drag, startPoint x: 216, startPoint y: 174, endPoint x: 535, endPoint y: 228, distance: 323.5
click at [535, 228] on div "Hi {{AGENT_FIRST_NAME}}, Thank you again for the opportunity to work with {{CLI…" at bounding box center [589, 378] width 760 height 989
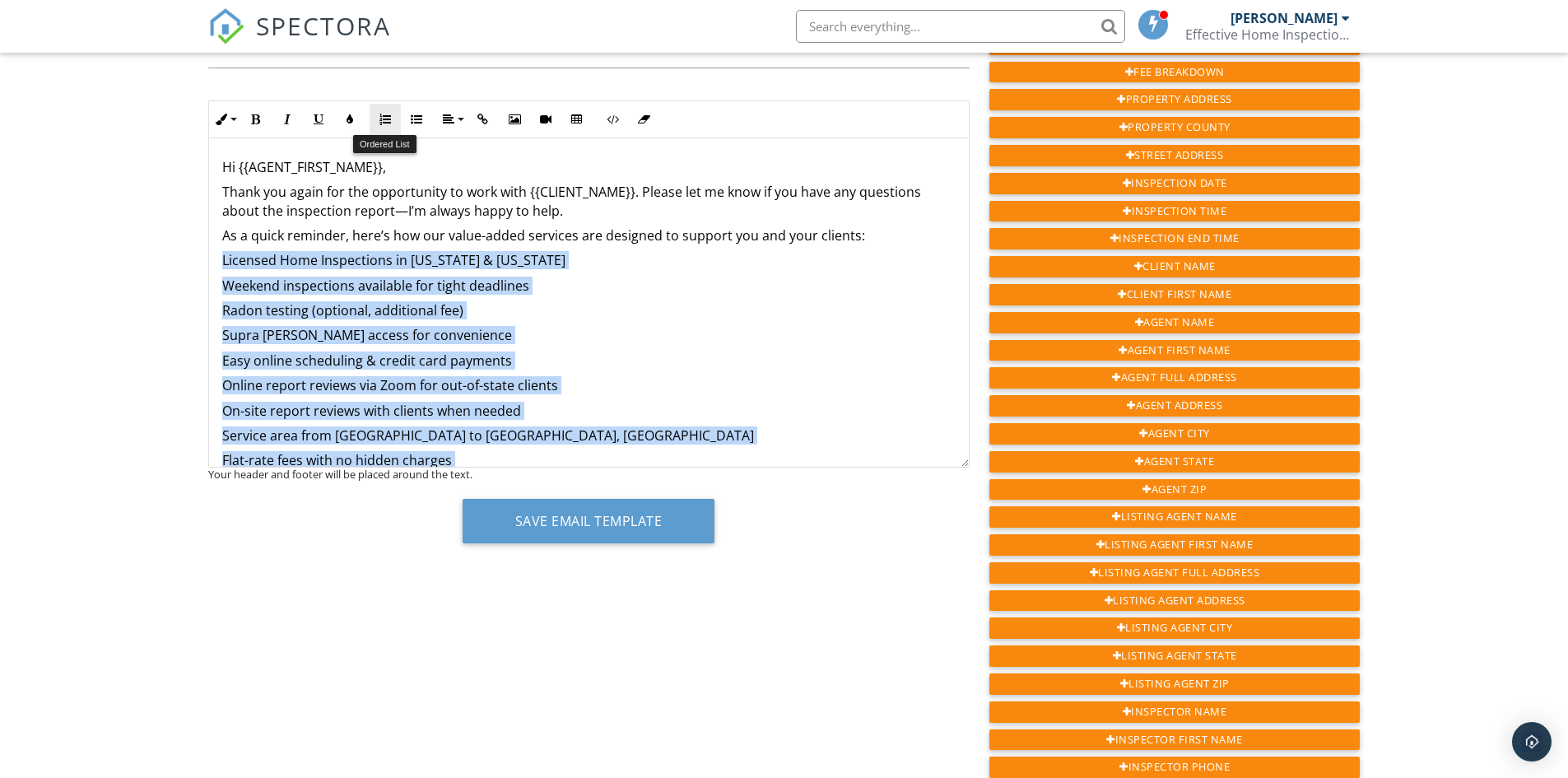
scroll to position [83, 0]
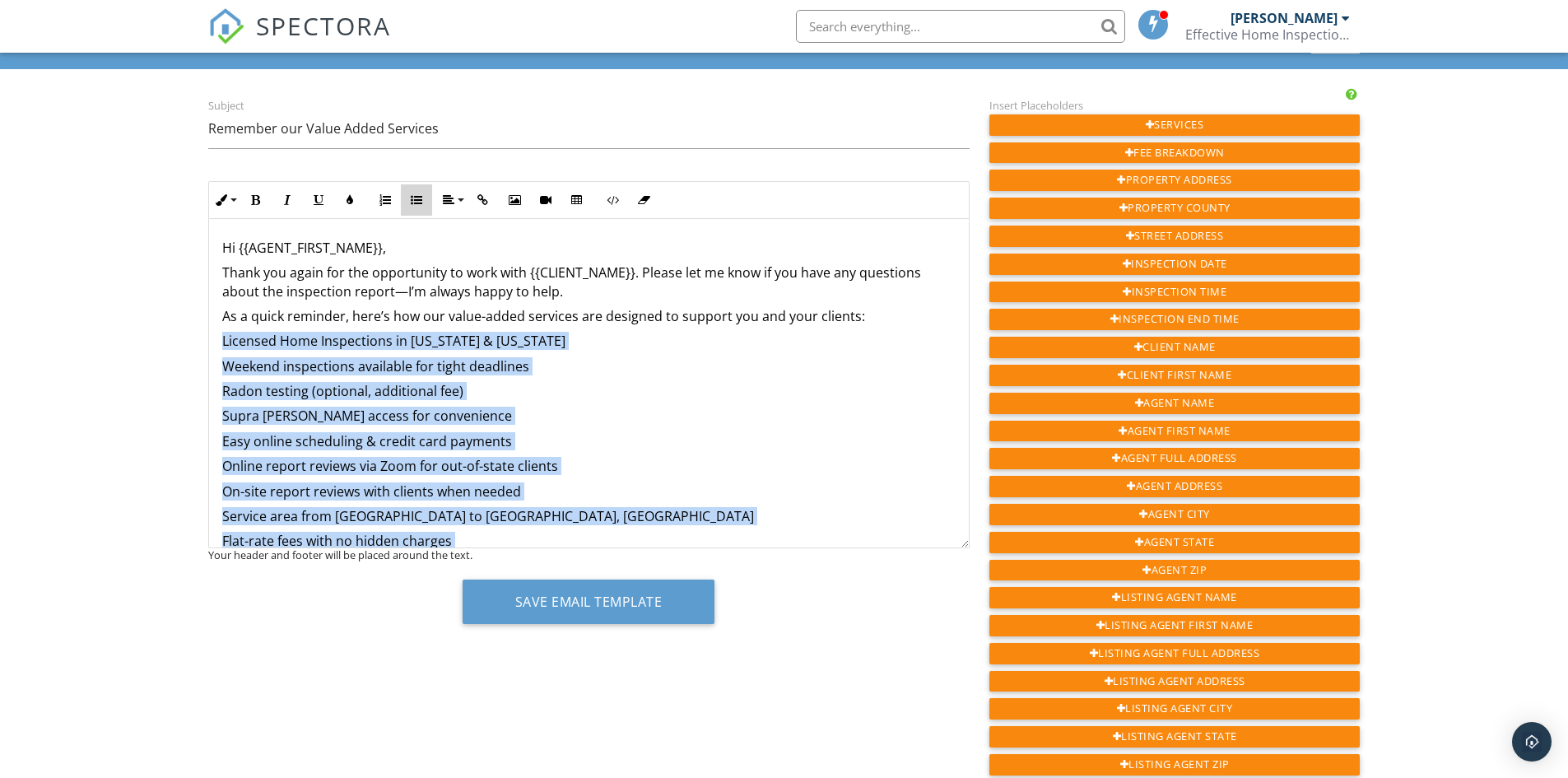
click at [414, 200] on icon "button" at bounding box center [416, 199] width 12 height 12
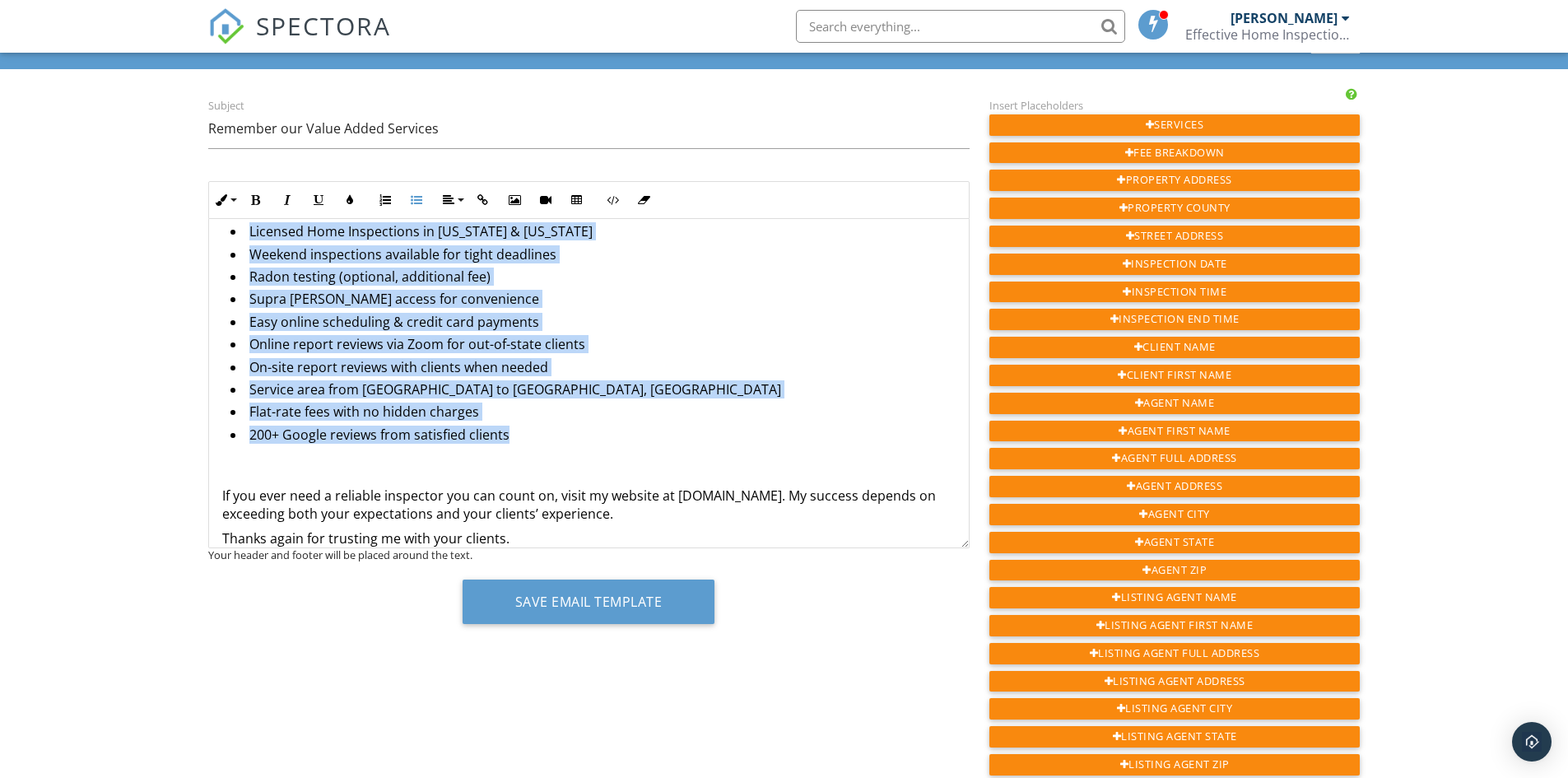
scroll to position [165, 0]
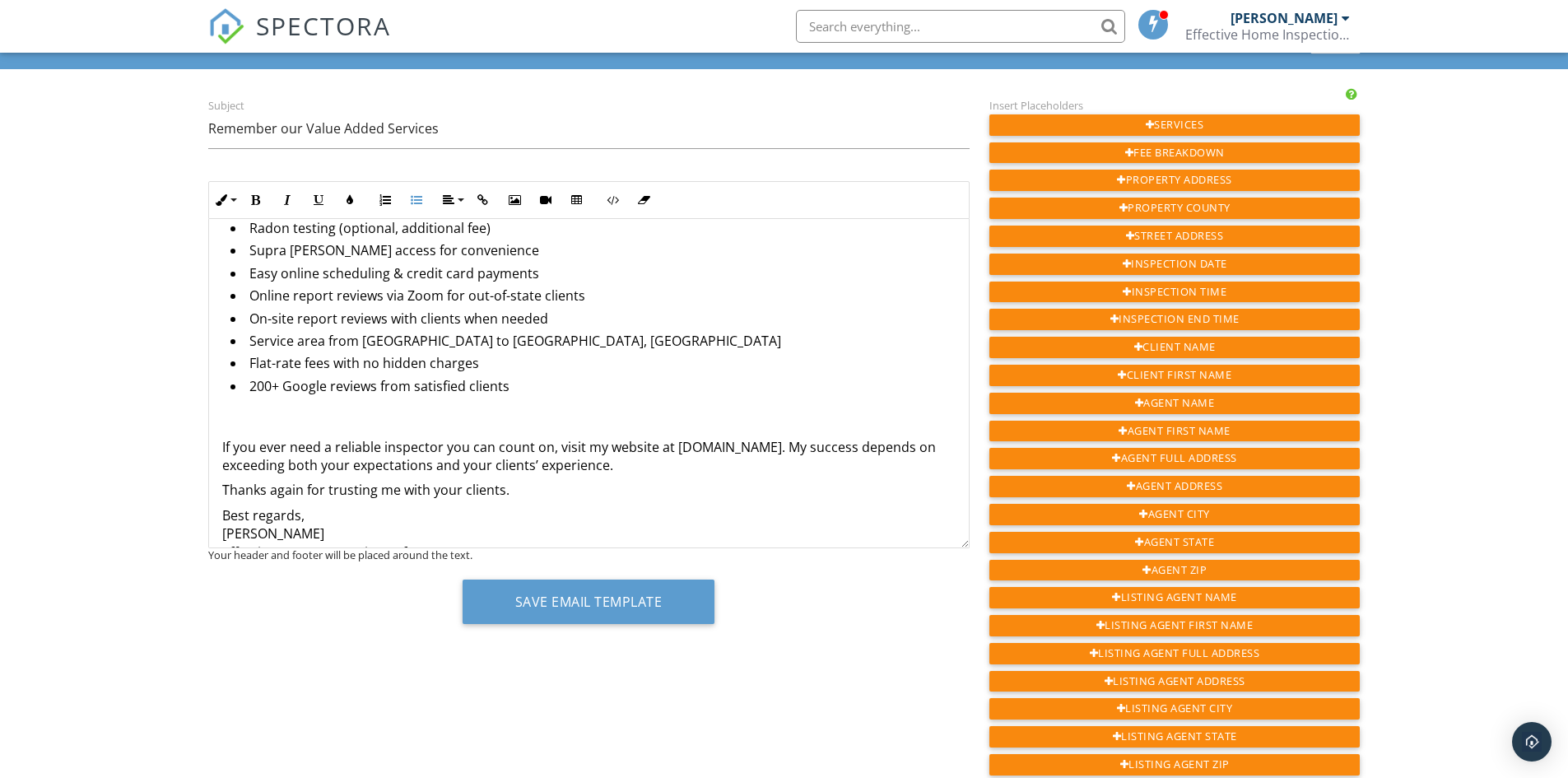
click at [369, 423] on p at bounding box center [589, 422] width 734 height 18
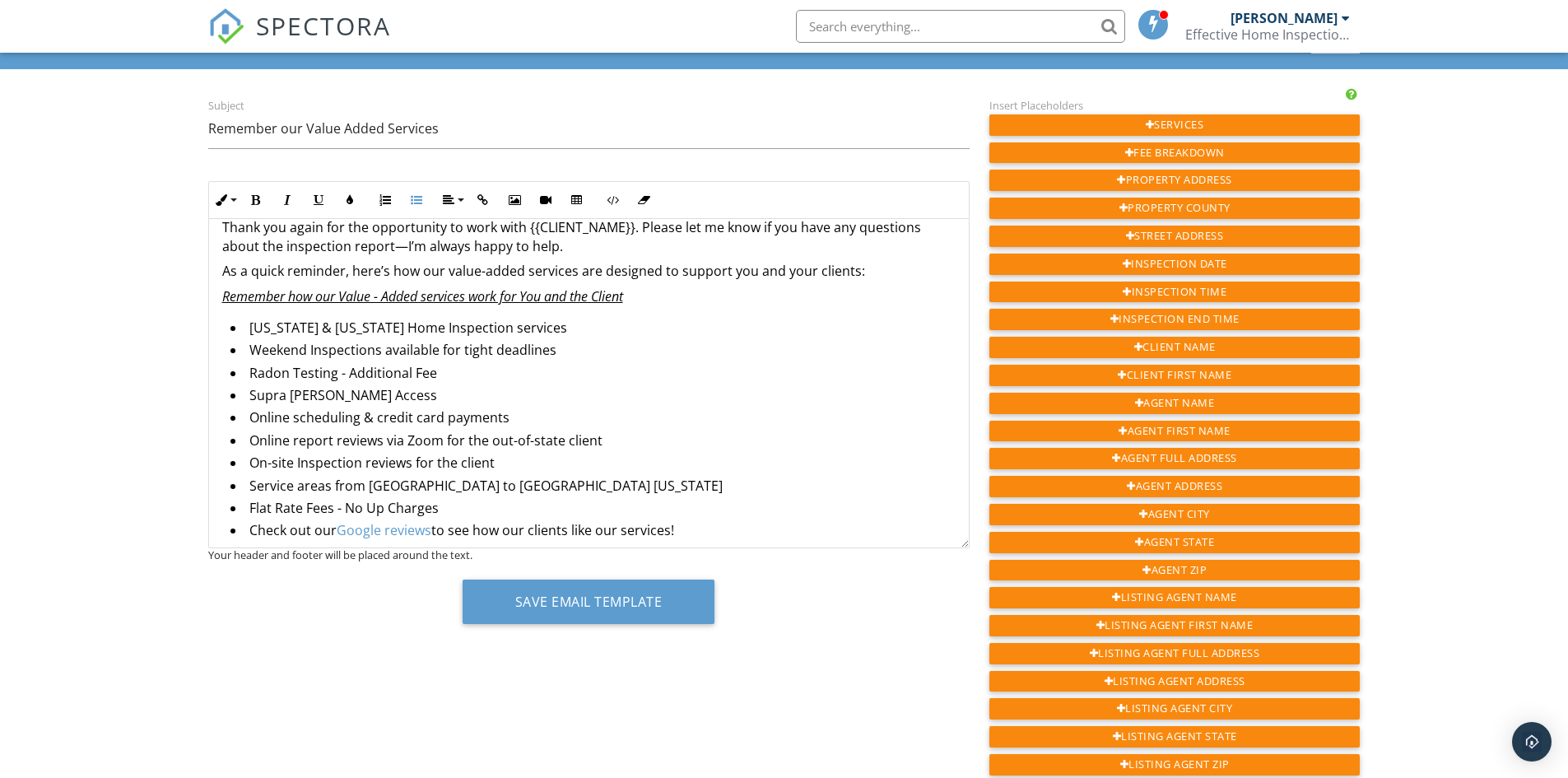
scroll to position [630, 0]
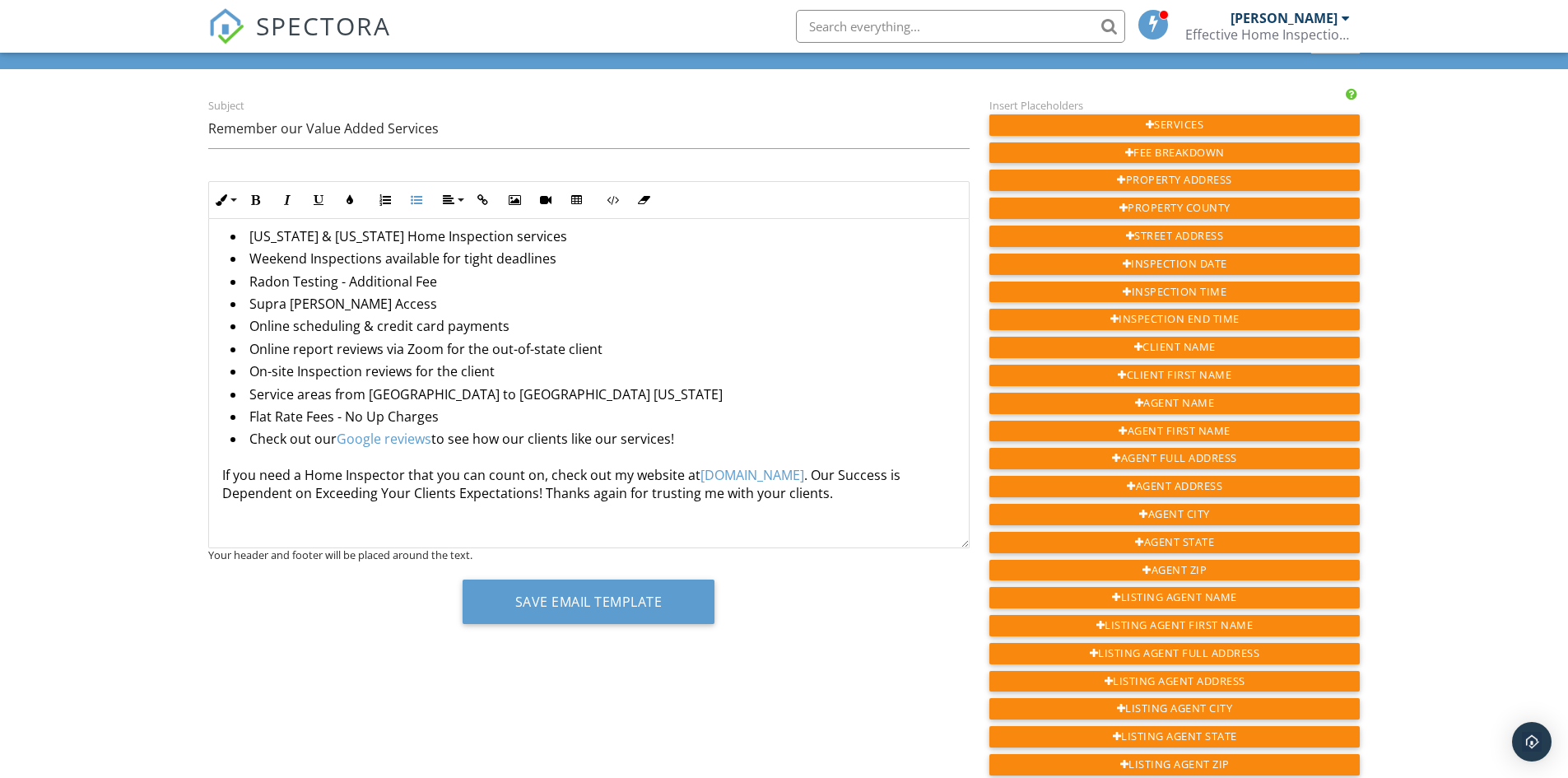
click at [389, 441] on link "Google reviews" at bounding box center [384, 439] width 94 height 18
click at [403, 475] on icon "button" at bounding box center [403, 475] width 12 height 12
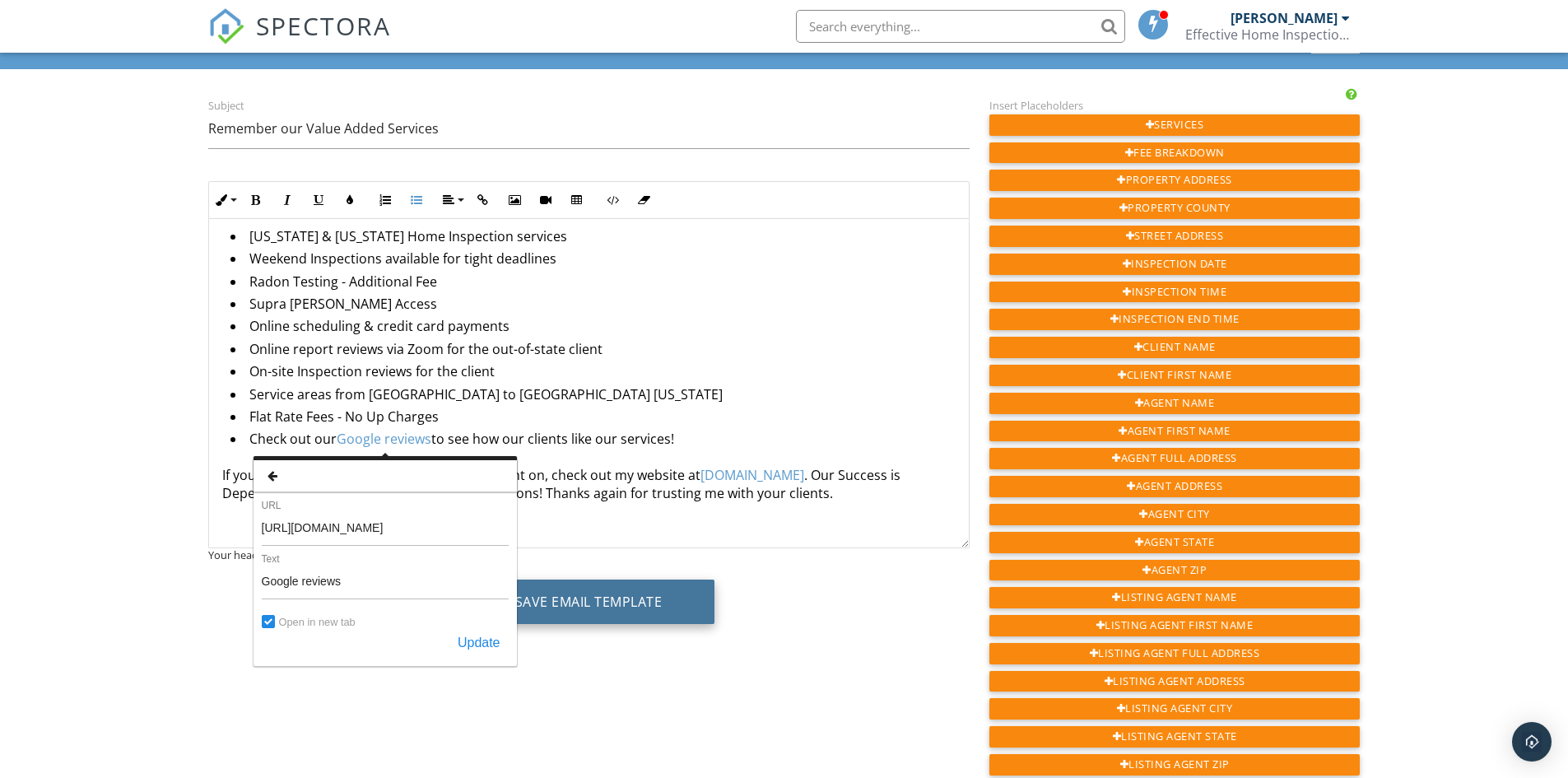
scroll to position [0, 0]
click at [726, 405] on li "Service areas from Knoxville to Abingdon Virginia" at bounding box center [593, 396] width 726 height 23
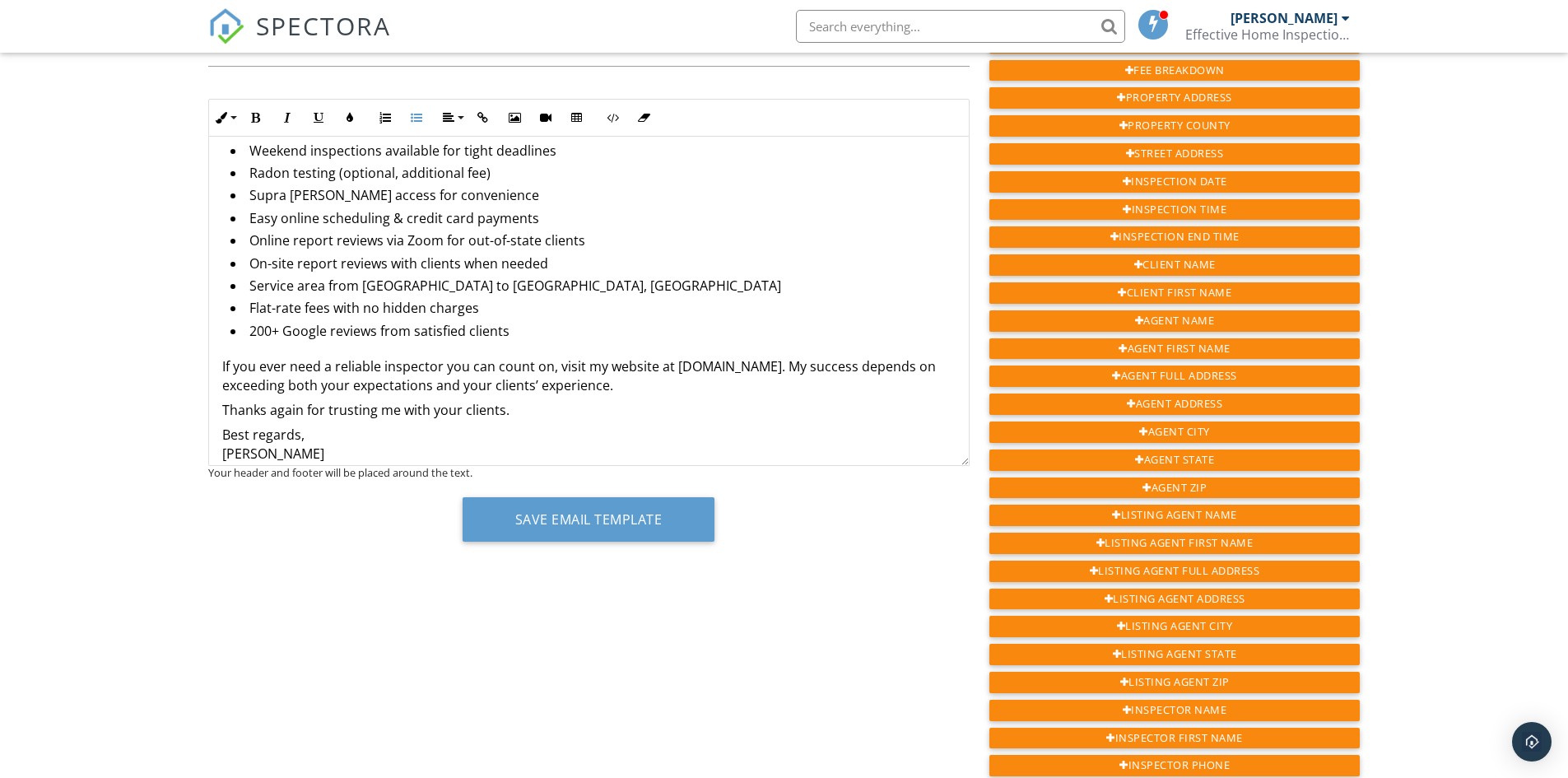
scroll to position [137, 0]
drag, startPoint x: 672, startPoint y: 370, endPoint x: 684, endPoint y: 370, distance: 12.0
click at [684, 370] on p "If you ever need a reliable inspector you can count on, visit my website at ehi…" at bounding box center [589, 376] width 734 height 37
drag, startPoint x: 248, startPoint y: 330, endPoint x: 373, endPoint y: 332, distance: 125.0
click at [373, 332] on li "200+ Google reviews from satisfied clients" at bounding box center [593, 334] width 726 height 23
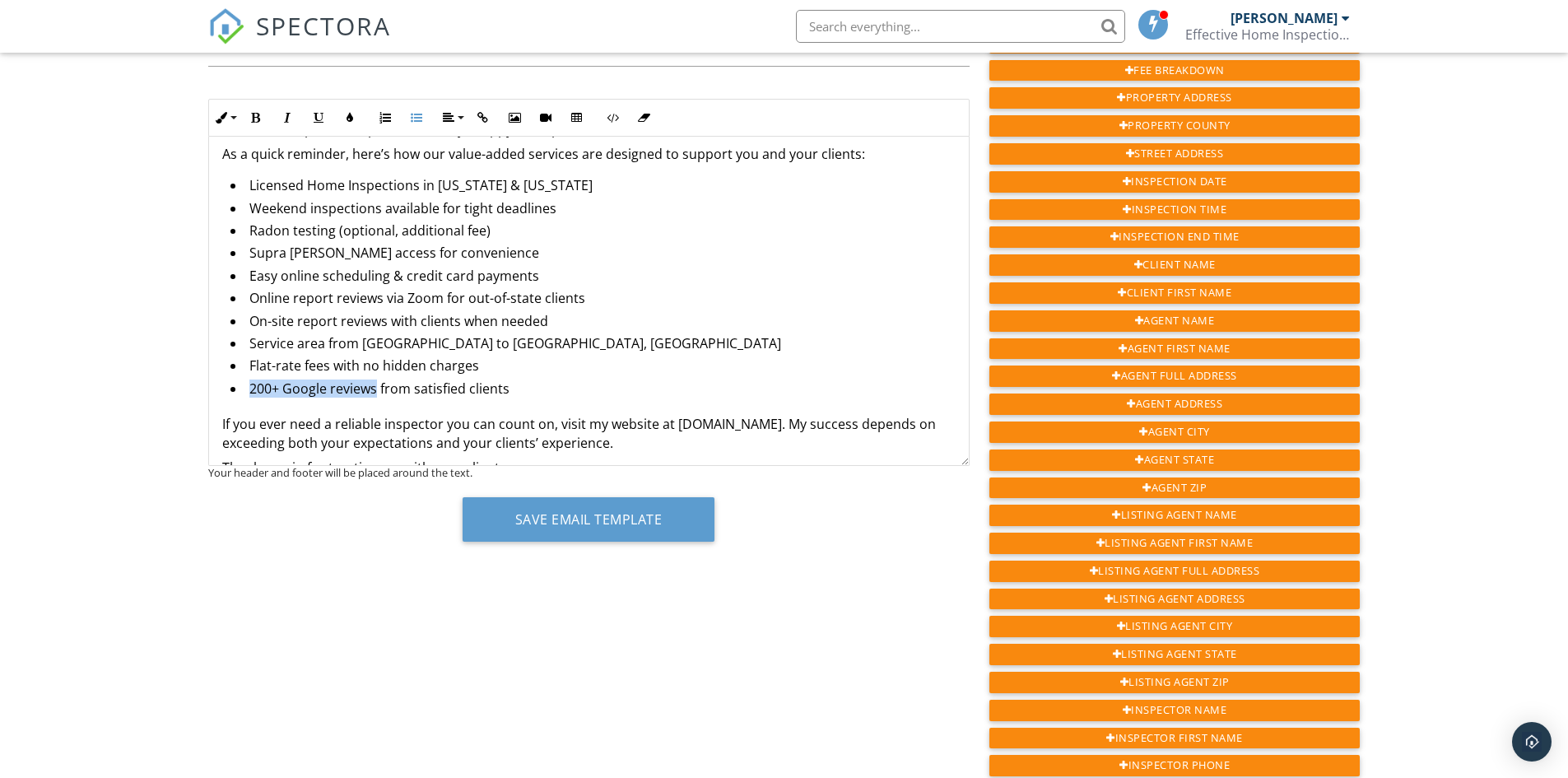
scroll to position [54, 0]
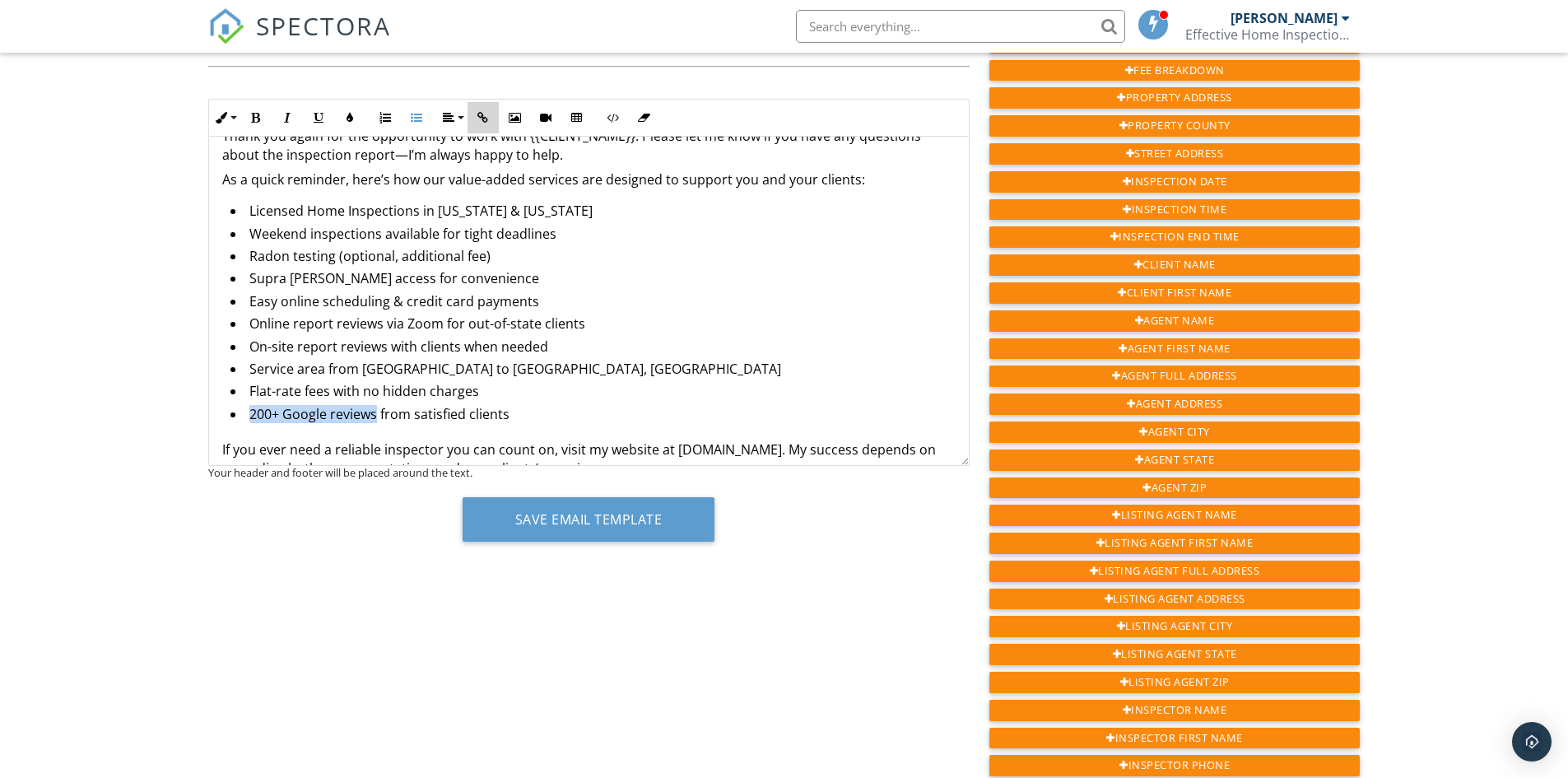
click at [482, 117] on icon "button" at bounding box center [482, 117] width 12 height 12
type input "200+ Google reviews"
checkbox input "false"
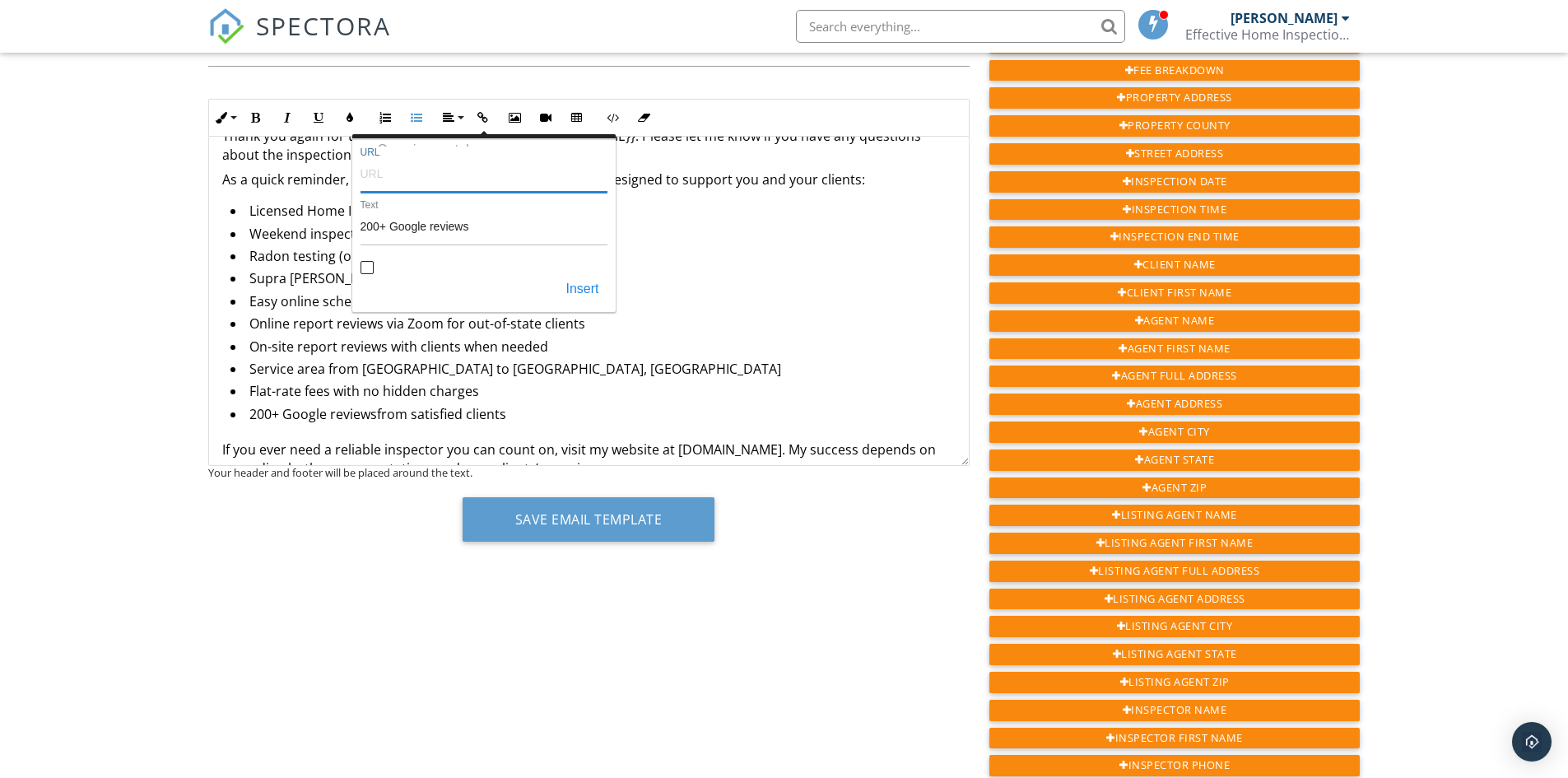
click at [383, 174] on input "URL" at bounding box center [484, 173] width 247 height 40
paste input "https://www.google.com/search?q=effective+home+inspections&rlz=1C1VDKB_enUS983U…"
type input "https://www.google.com/search?q=effective+home+inspections&rlz=1C1VDKB_enUS983U…"
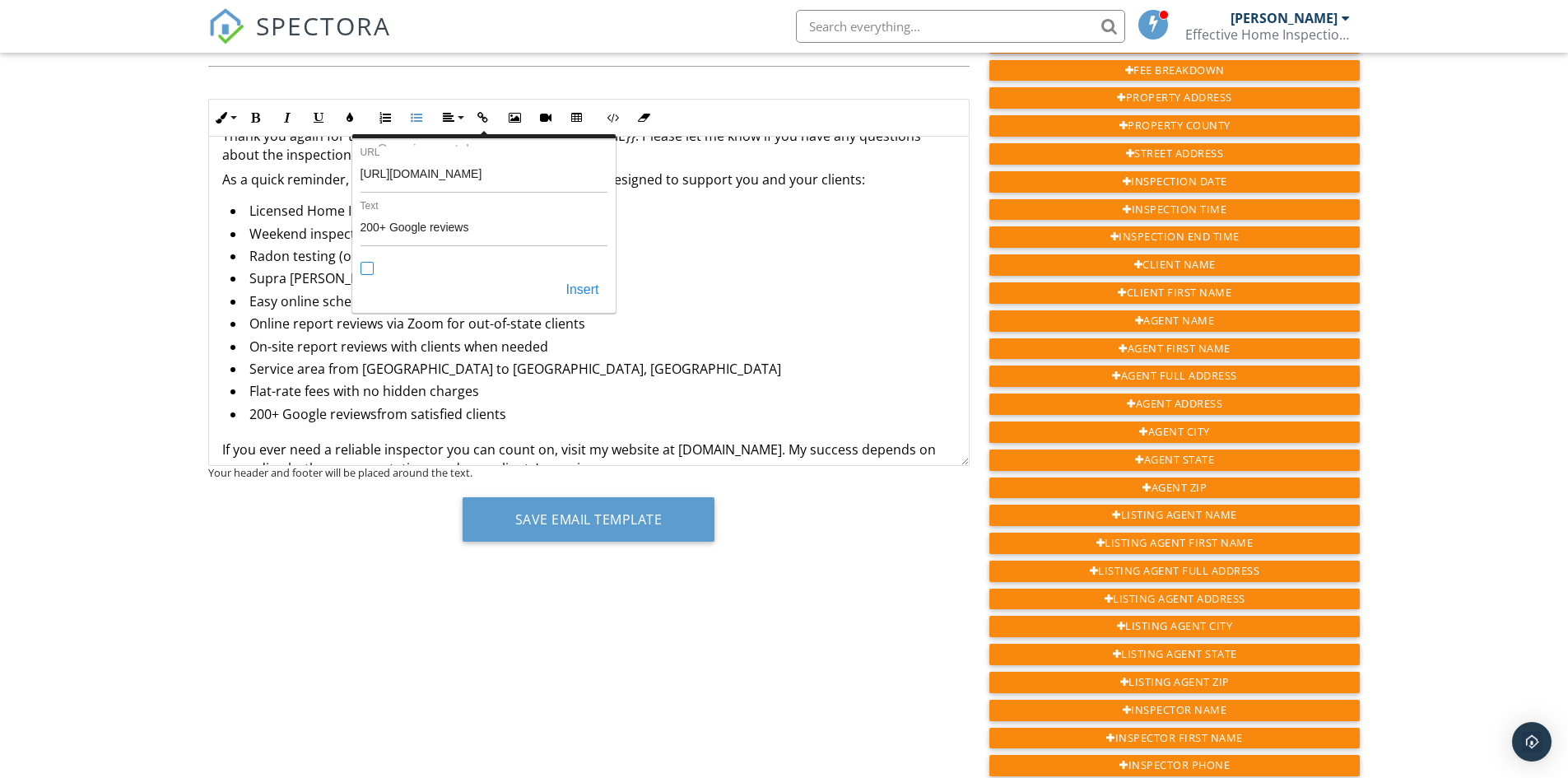
click at [367, 268] on input "Open in new tab" at bounding box center [367, 269] width 14 height 14
checkbox input "true"
click at [583, 292] on button "Insert" at bounding box center [582, 289] width 49 height 30
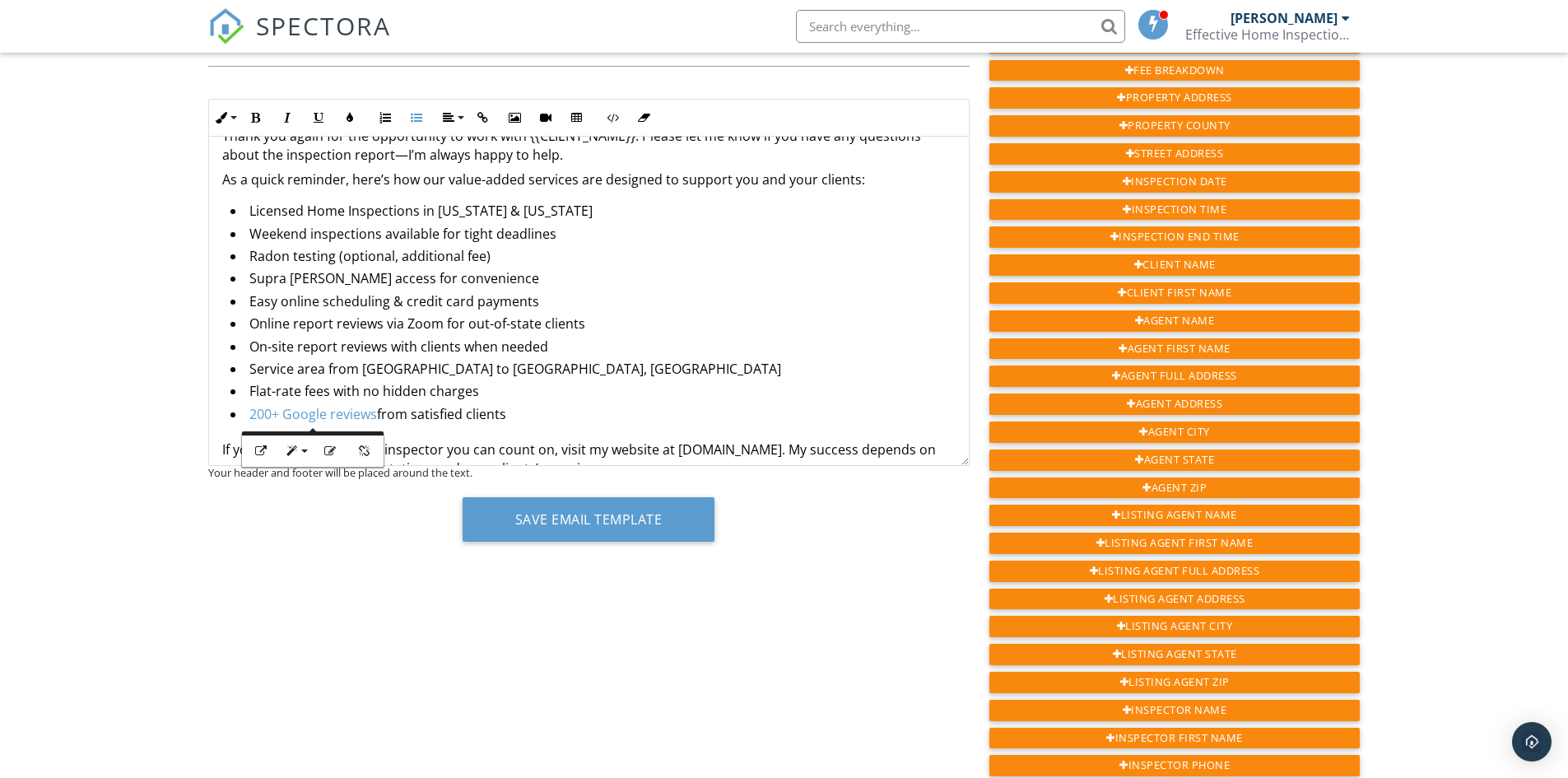
click at [624, 346] on li "On-site report reviews with clients when needed" at bounding box center [593, 348] width 726 height 23
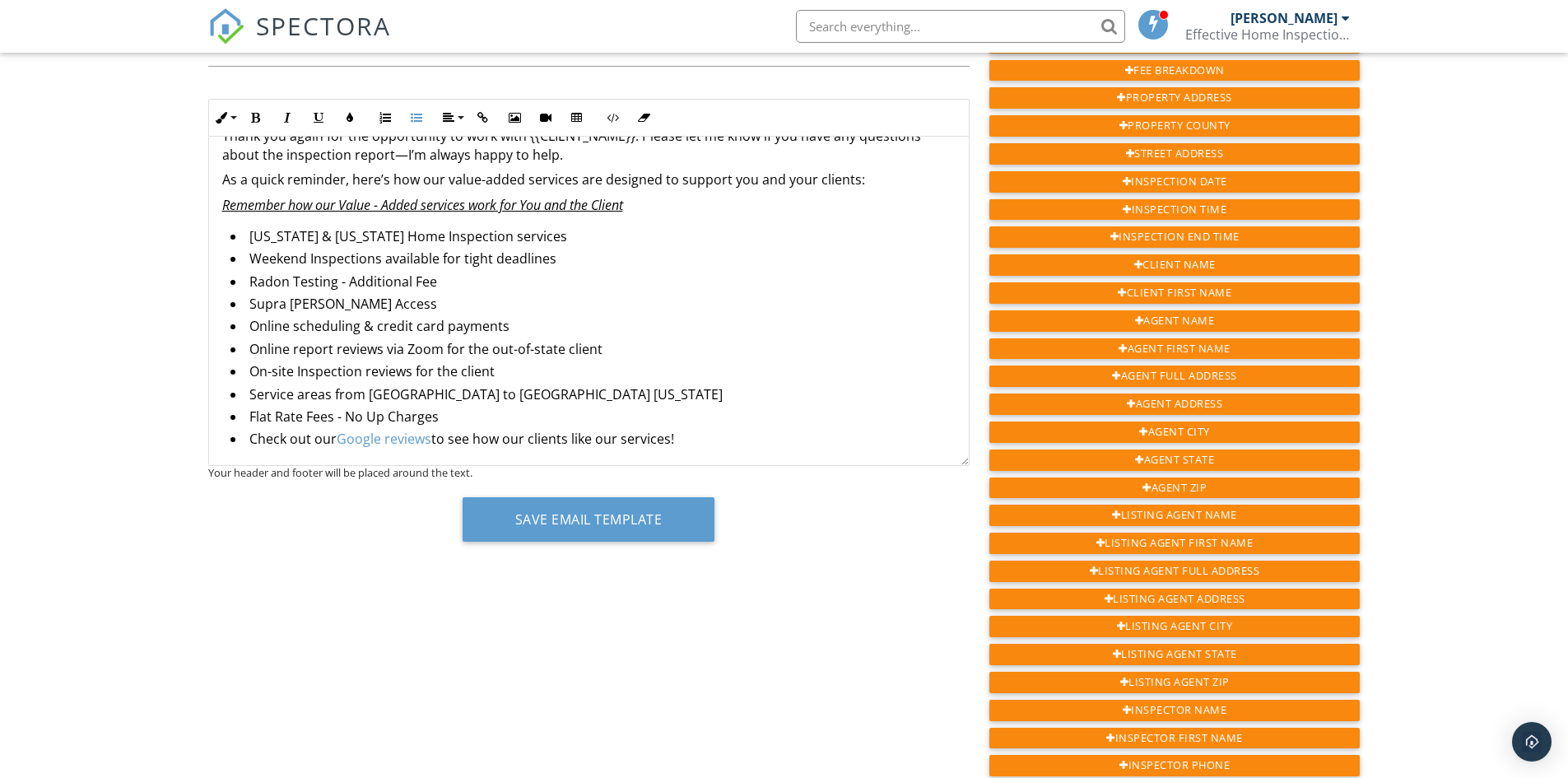
scroll to position [630, 0]
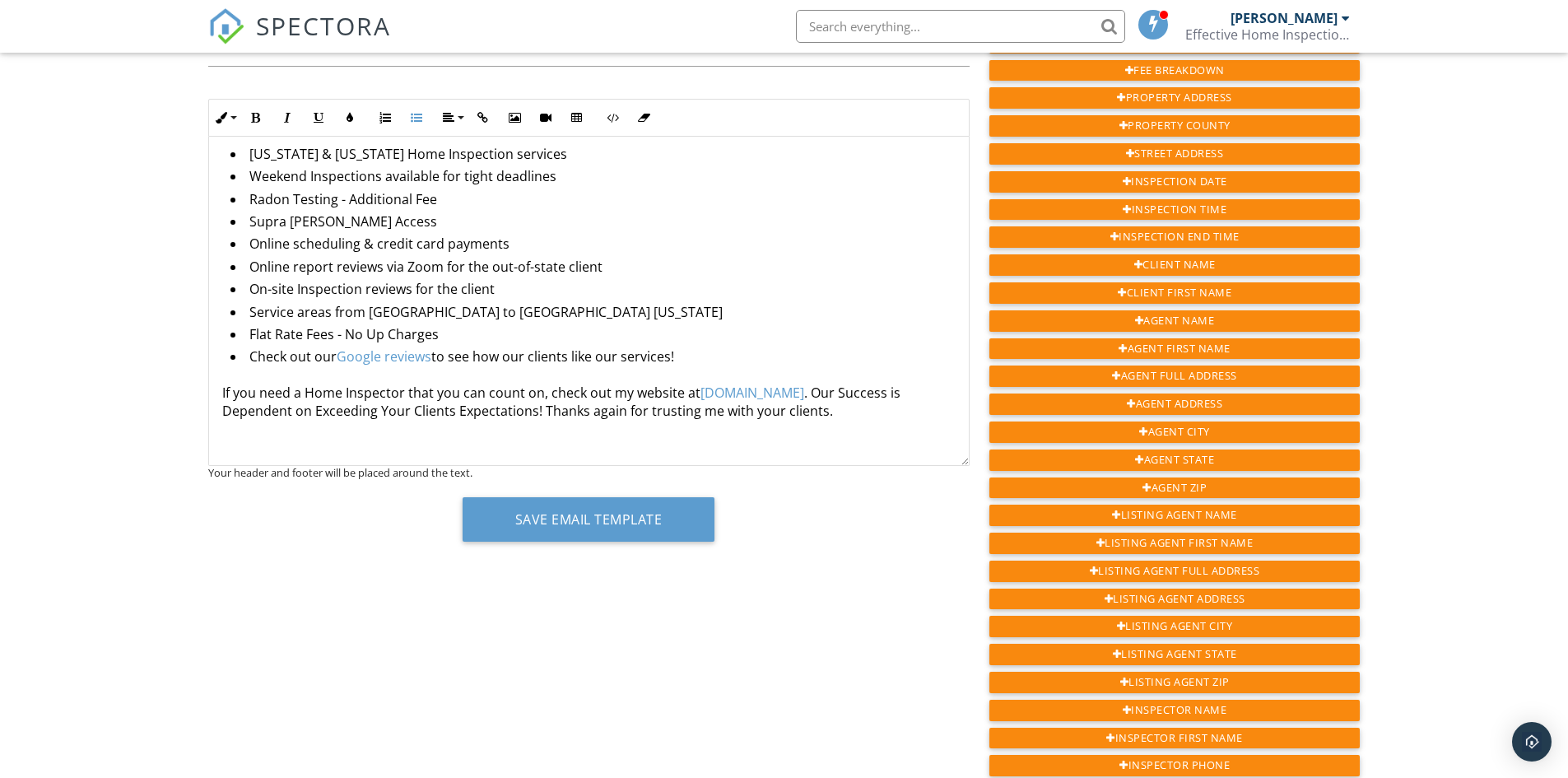
click at [734, 389] on link "ehi-tn.com" at bounding box center [752, 393] width 103 height 18
click at [752, 431] on icon "button" at bounding box center [748, 429] width 12 height 12
type input "http://ehi-tn.com"
type input "ehi-tn.com"
checkbox input "false"
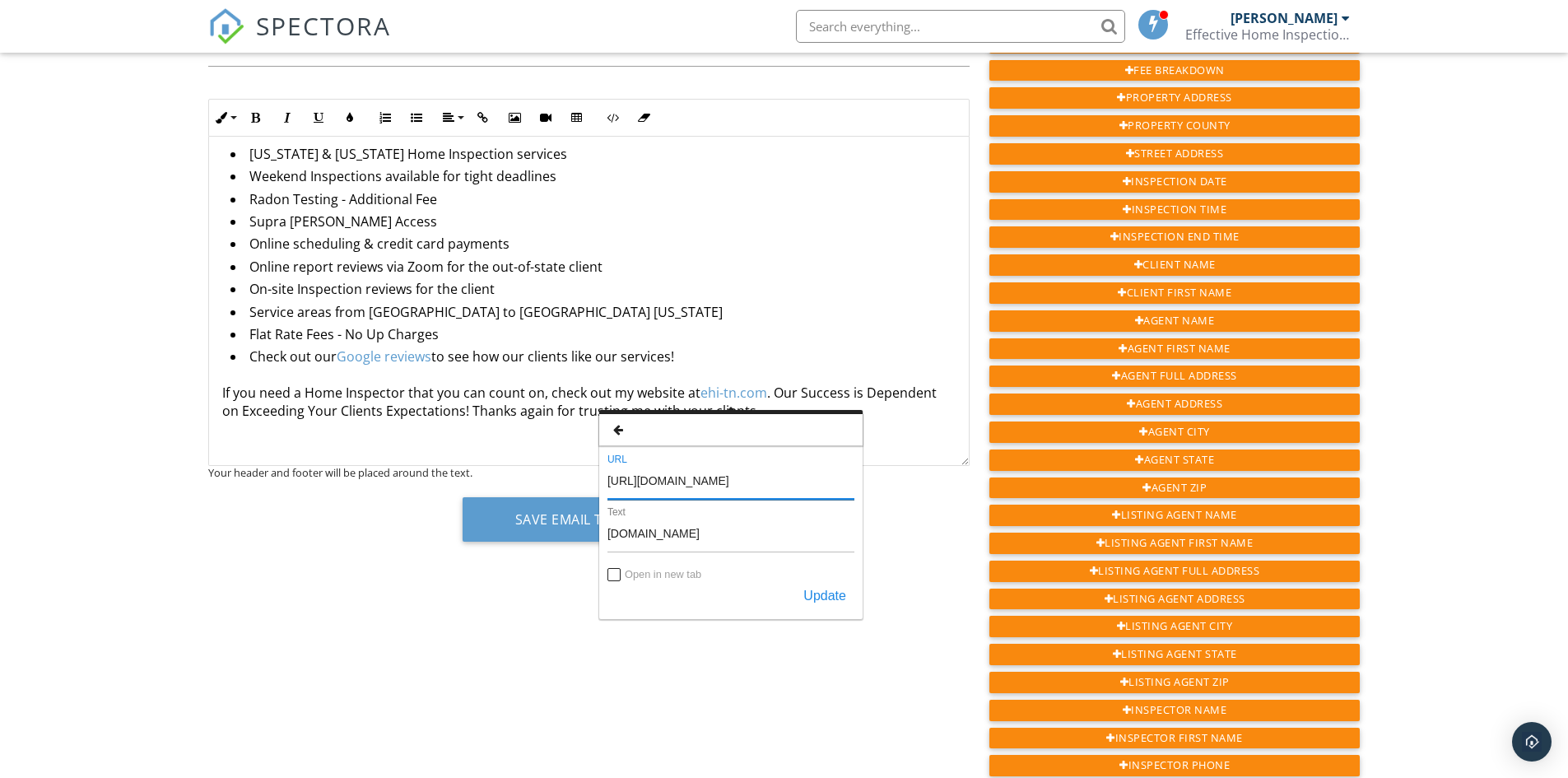
drag, startPoint x: 737, startPoint y: 482, endPoint x: 609, endPoint y: 481, distance: 128.0
click at [609, 481] on input "http://ehi-tn.com" at bounding box center [731, 480] width 247 height 40
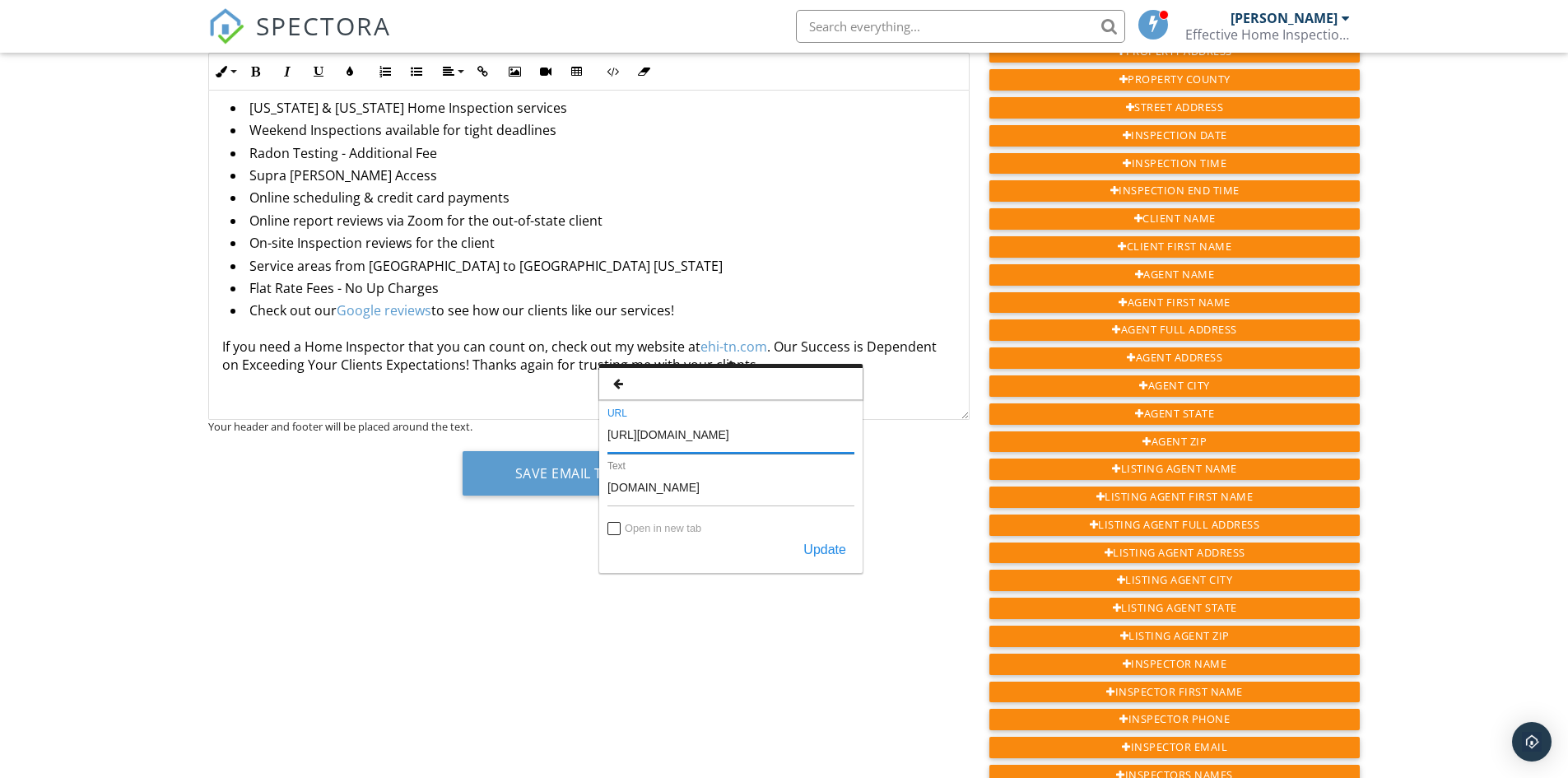
scroll to position [247, 0]
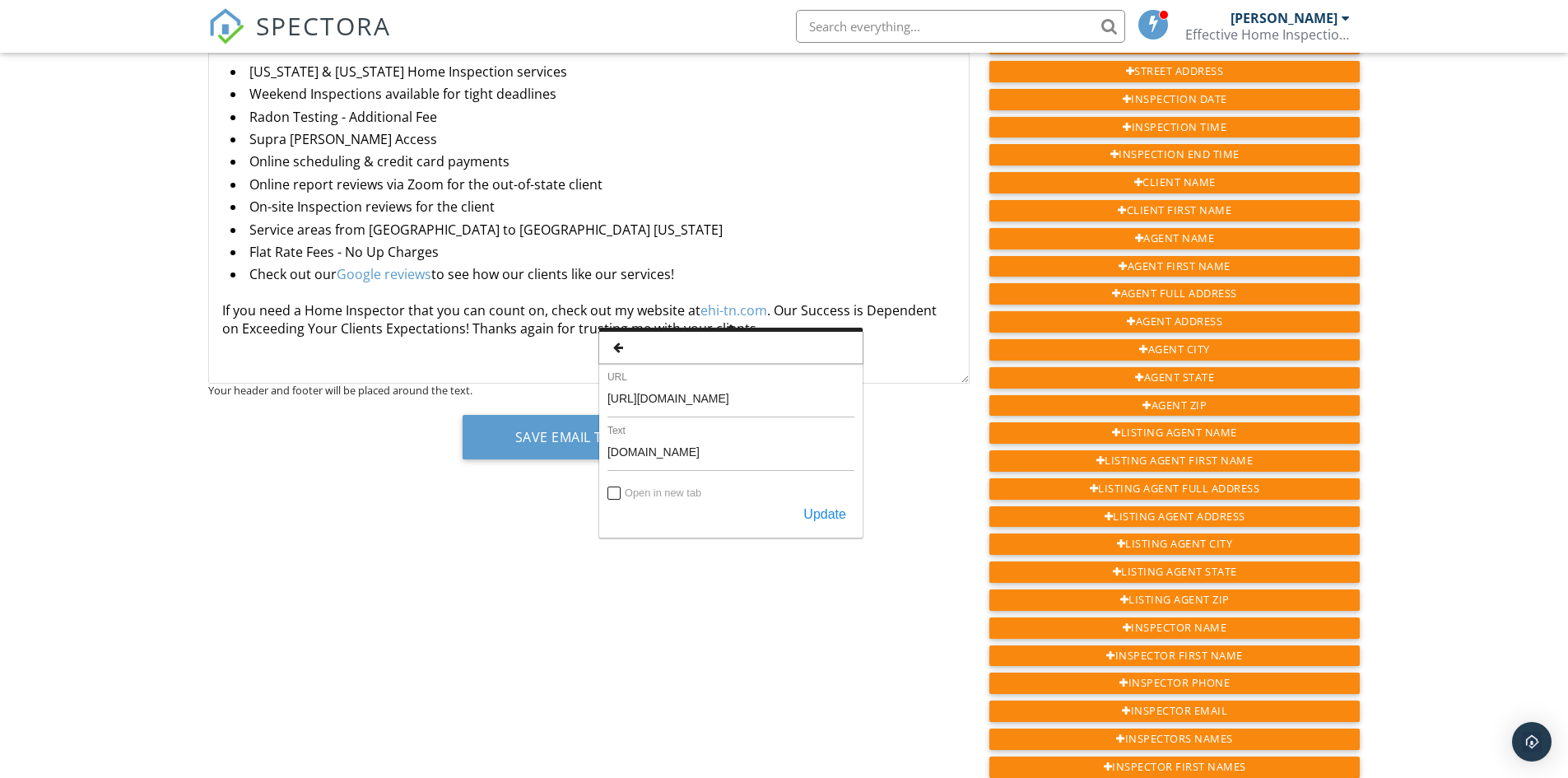
click at [734, 571] on div "Subject Remember our Value Added Services Inline Style XLarge Large Normal Smal…" at bounding box center [784, 524] width 1173 height 1187
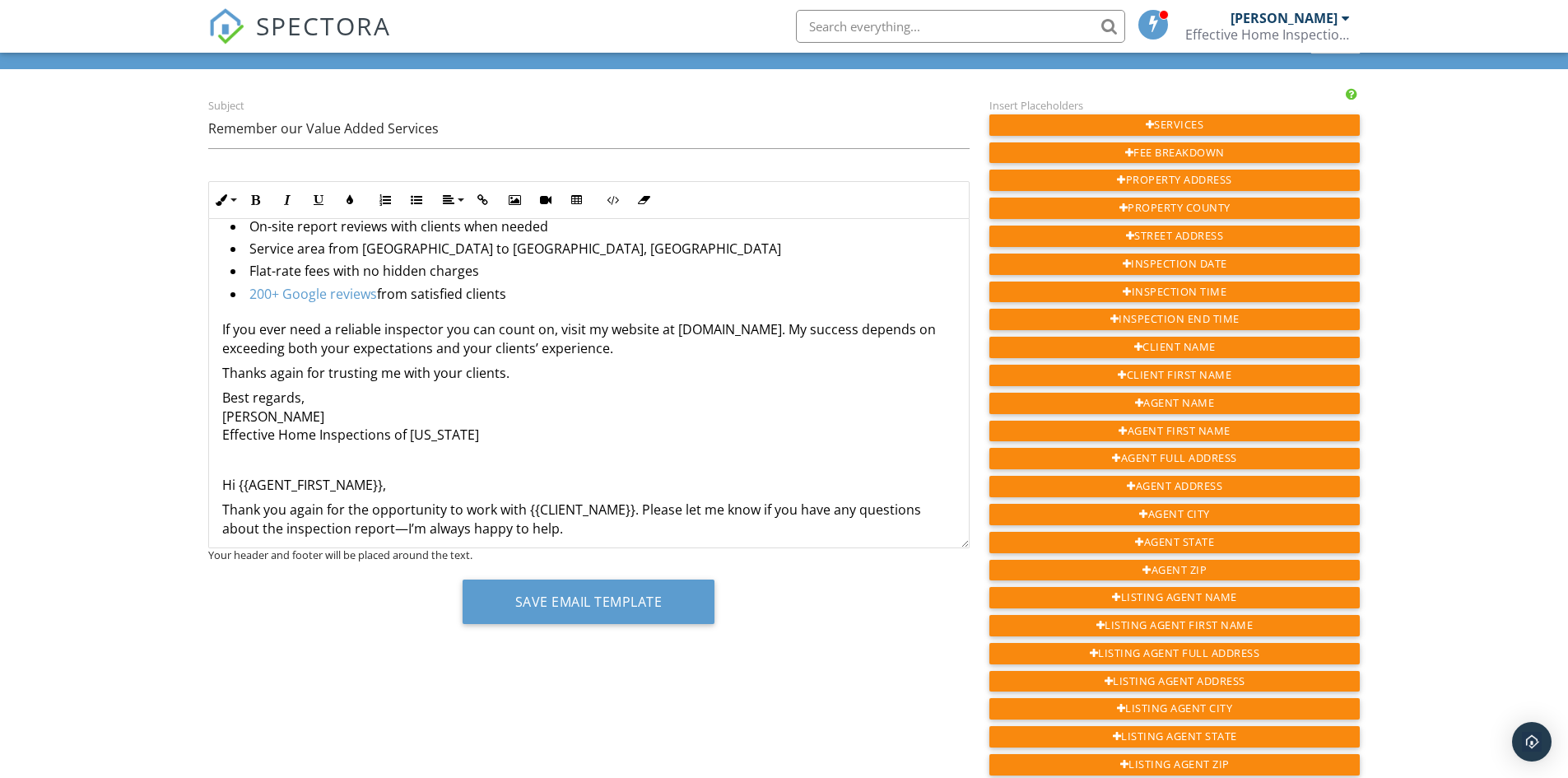
scroll to position [219, 0]
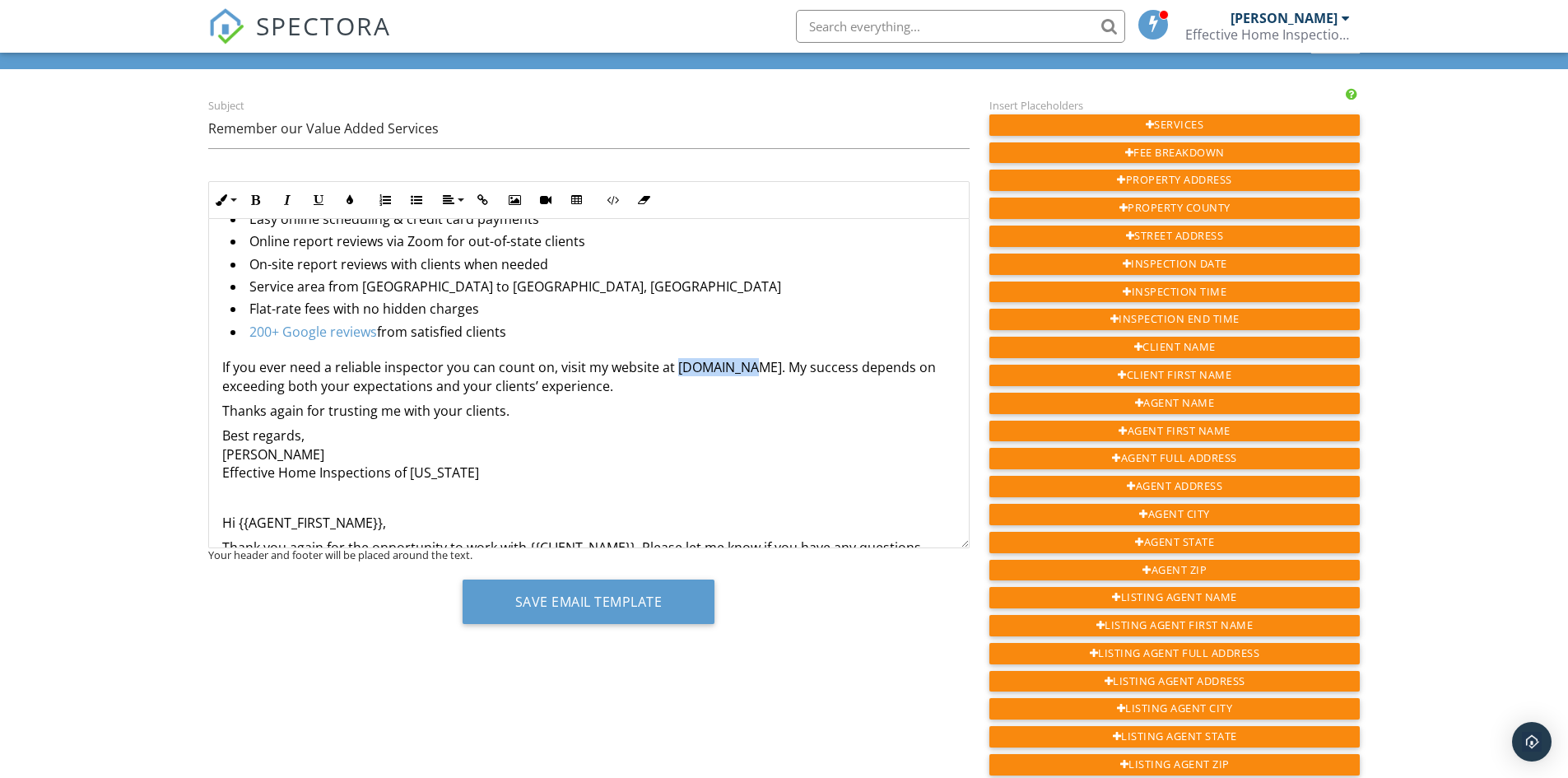
drag, startPoint x: 672, startPoint y: 370, endPoint x: 734, endPoint y: 370, distance: 62.0
click at [735, 370] on p "If you ever need a reliable inspector you can count on, visit my website at ehi…" at bounding box center [589, 376] width 734 height 37
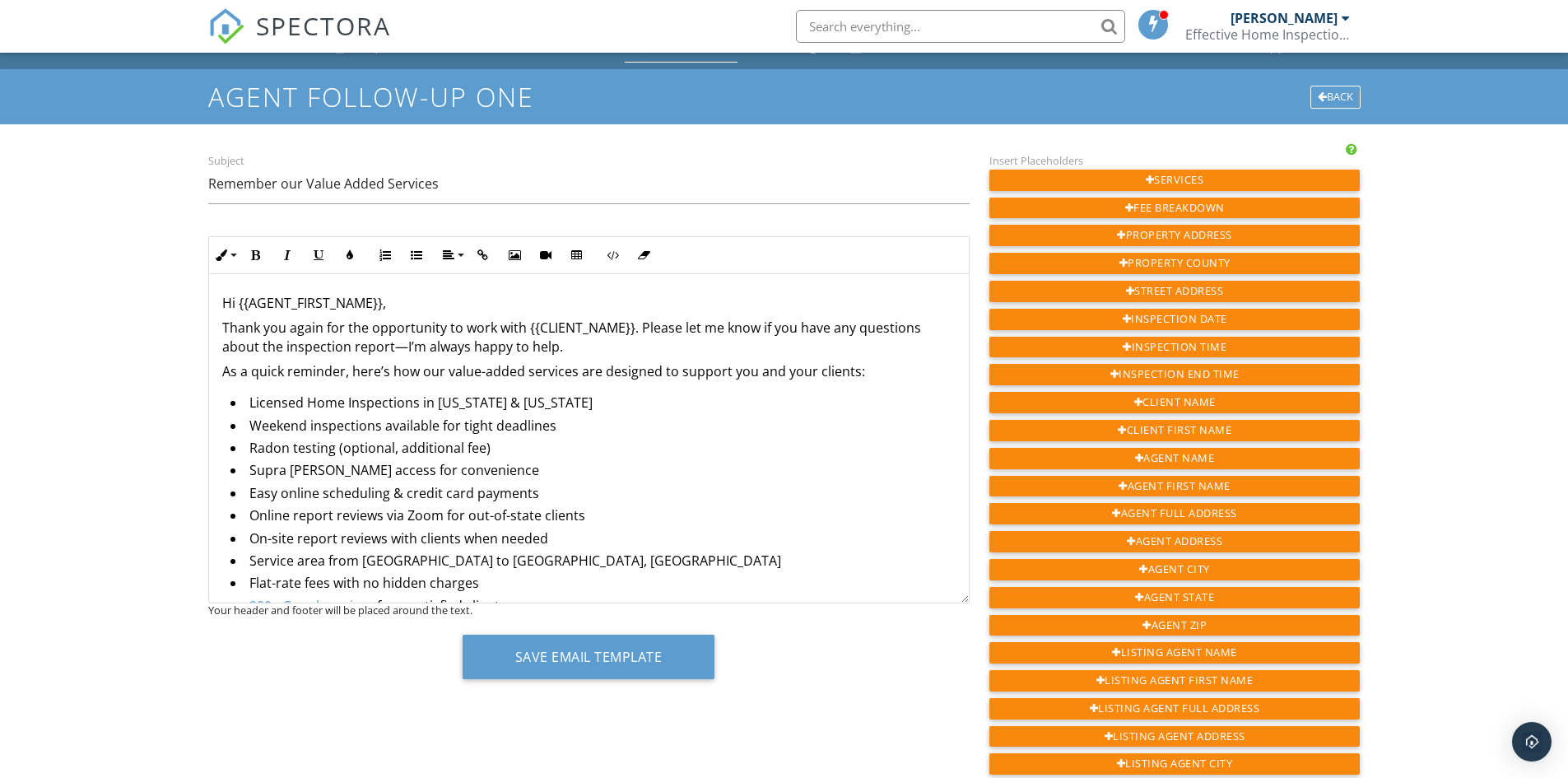
scroll to position [0, 0]
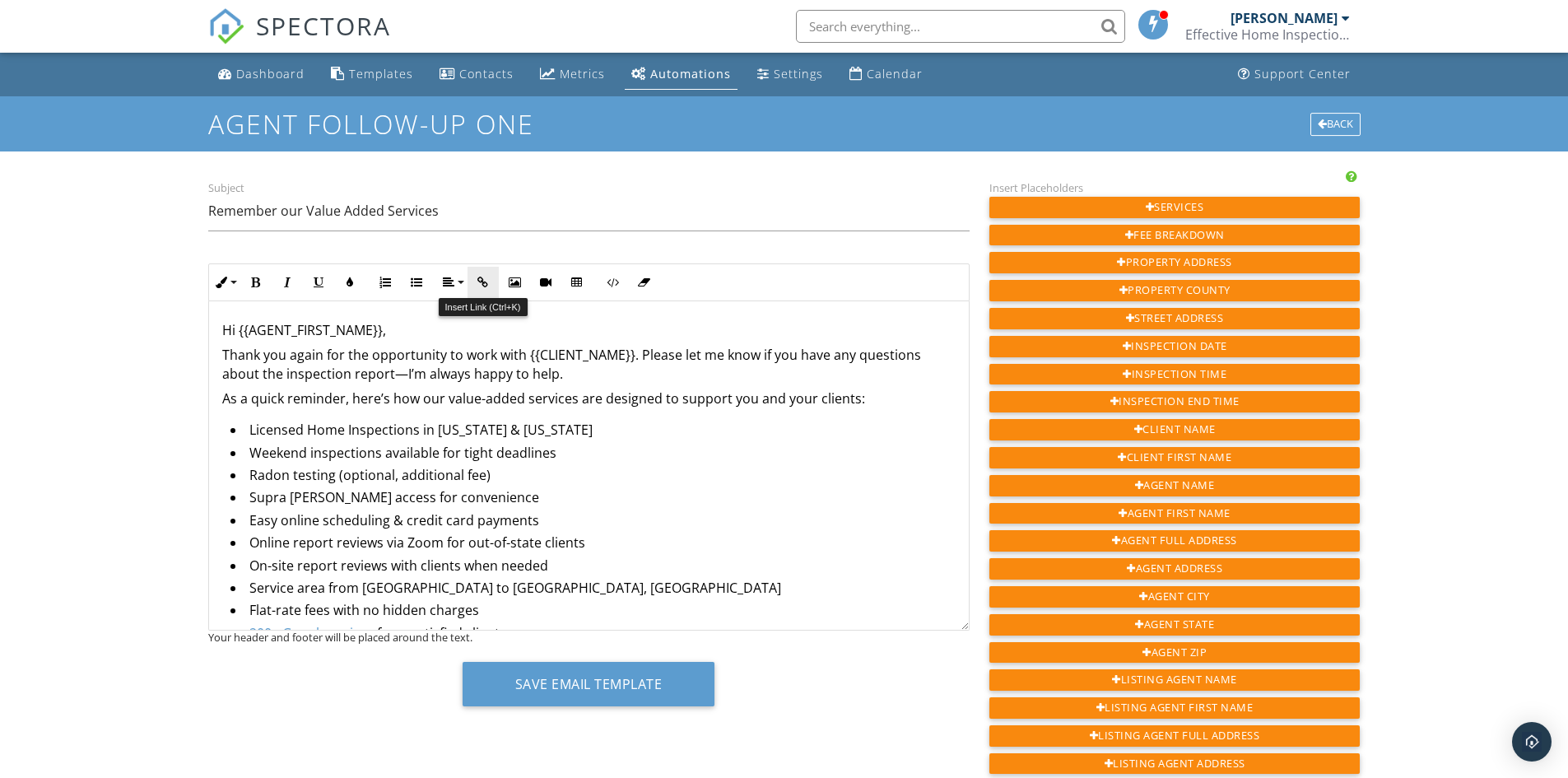
click at [484, 281] on icon "button" at bounding box center [482, 282] width 12 height 12
type input "ehi-tn.com"
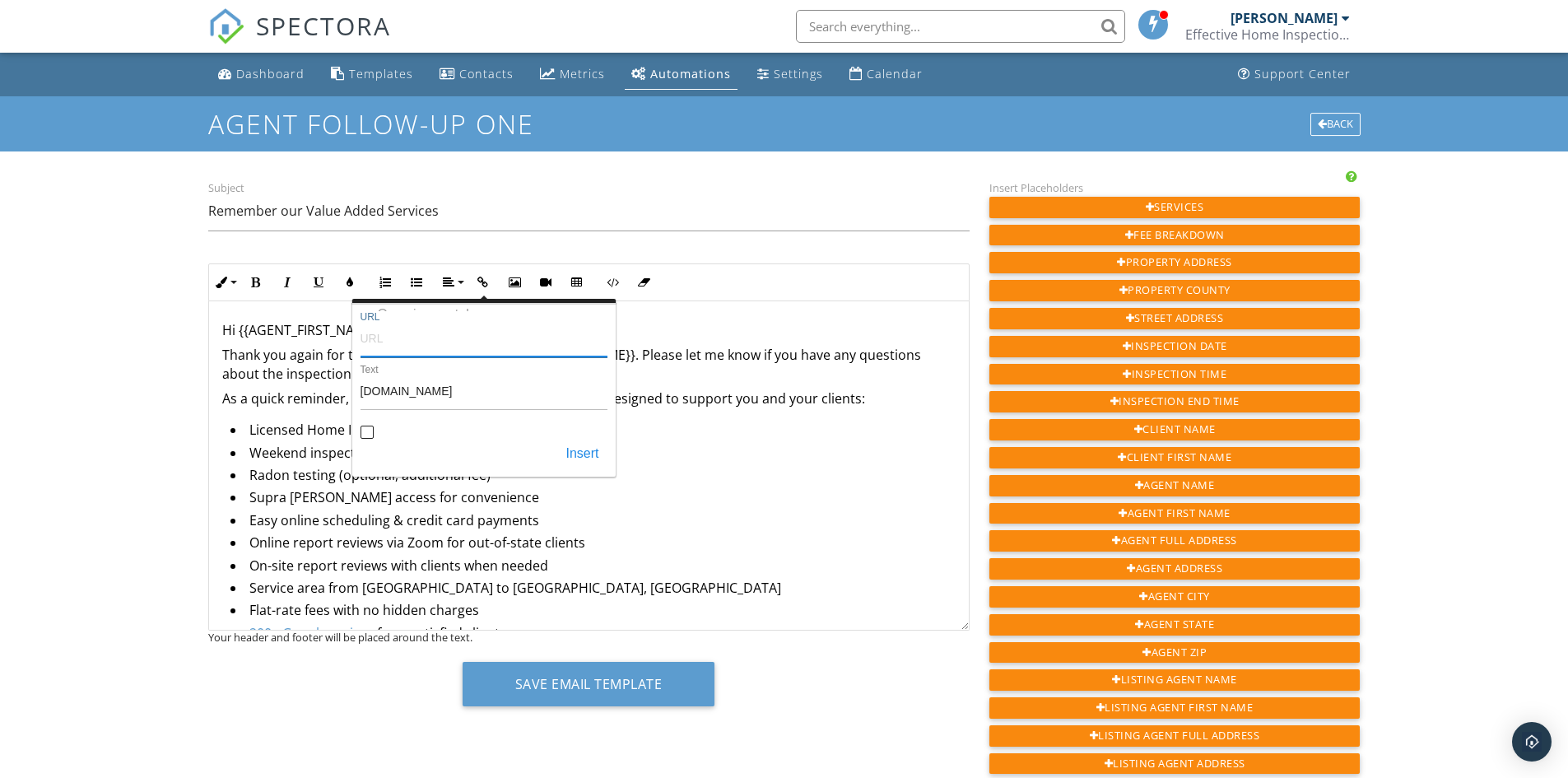
click at [399, 345] on input "URL" at bounding box center [484, 337] width 247 height 40
paste input "http://ehi-tn.com"
type input "http://ehi-tn.com"
click at [366, 430] on input "Open in new tab" at bounding box center [367, 433] width 14 height 14
checkbox input "true"
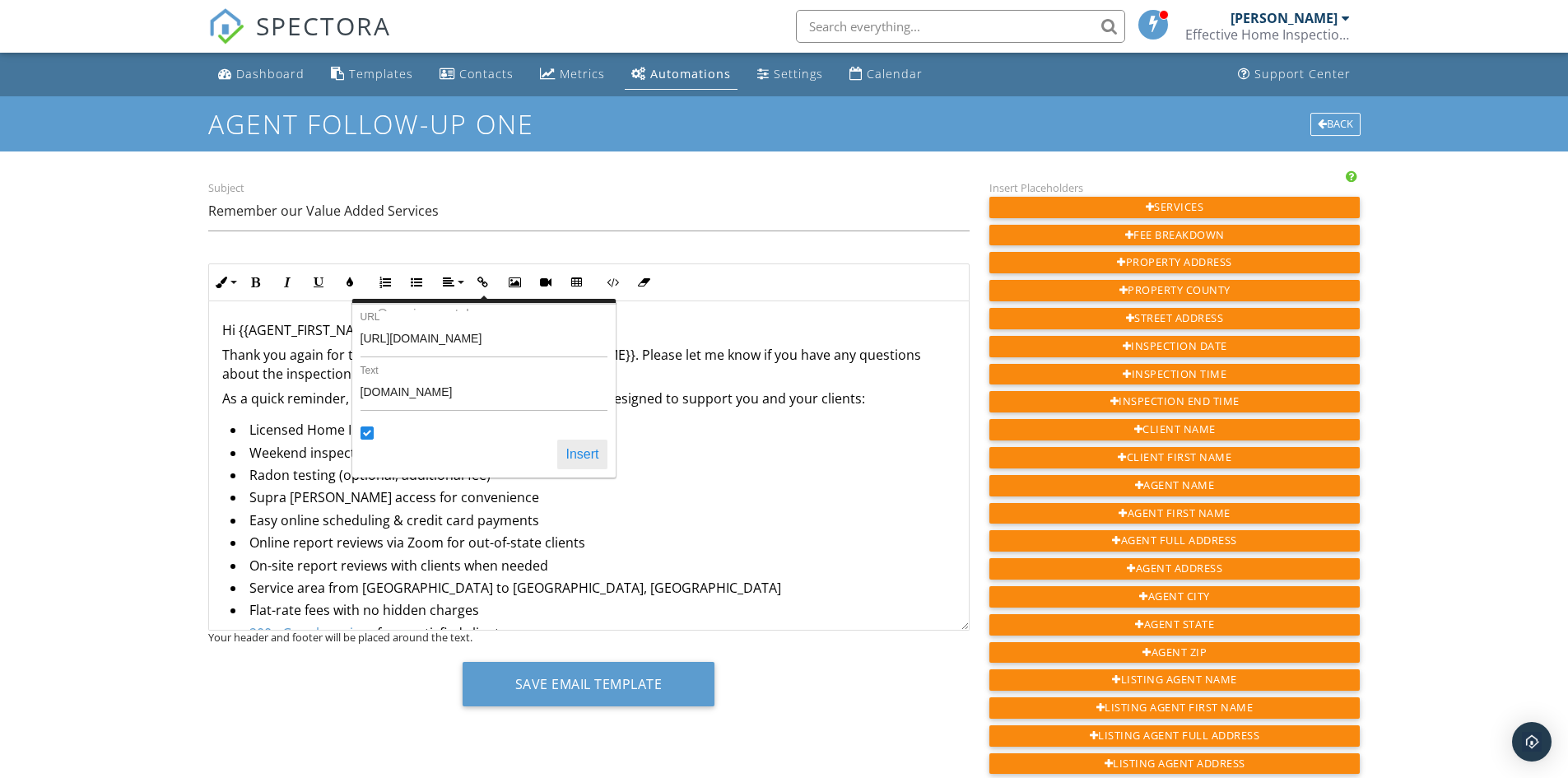
click at [591, 455] on button "Insert" at bounding box center [582, 454] width 49 height 30
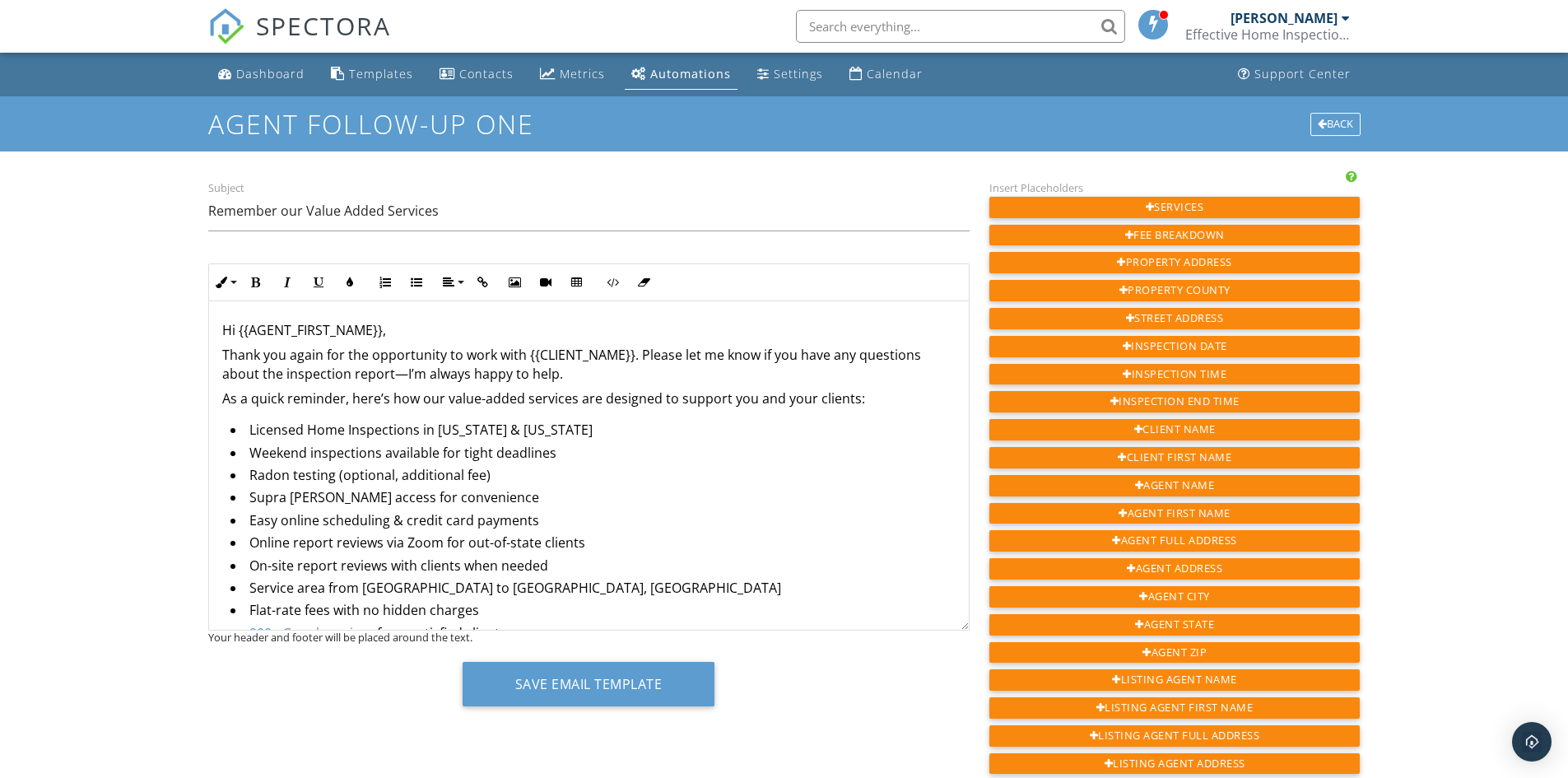
scroll to position [627, 0]
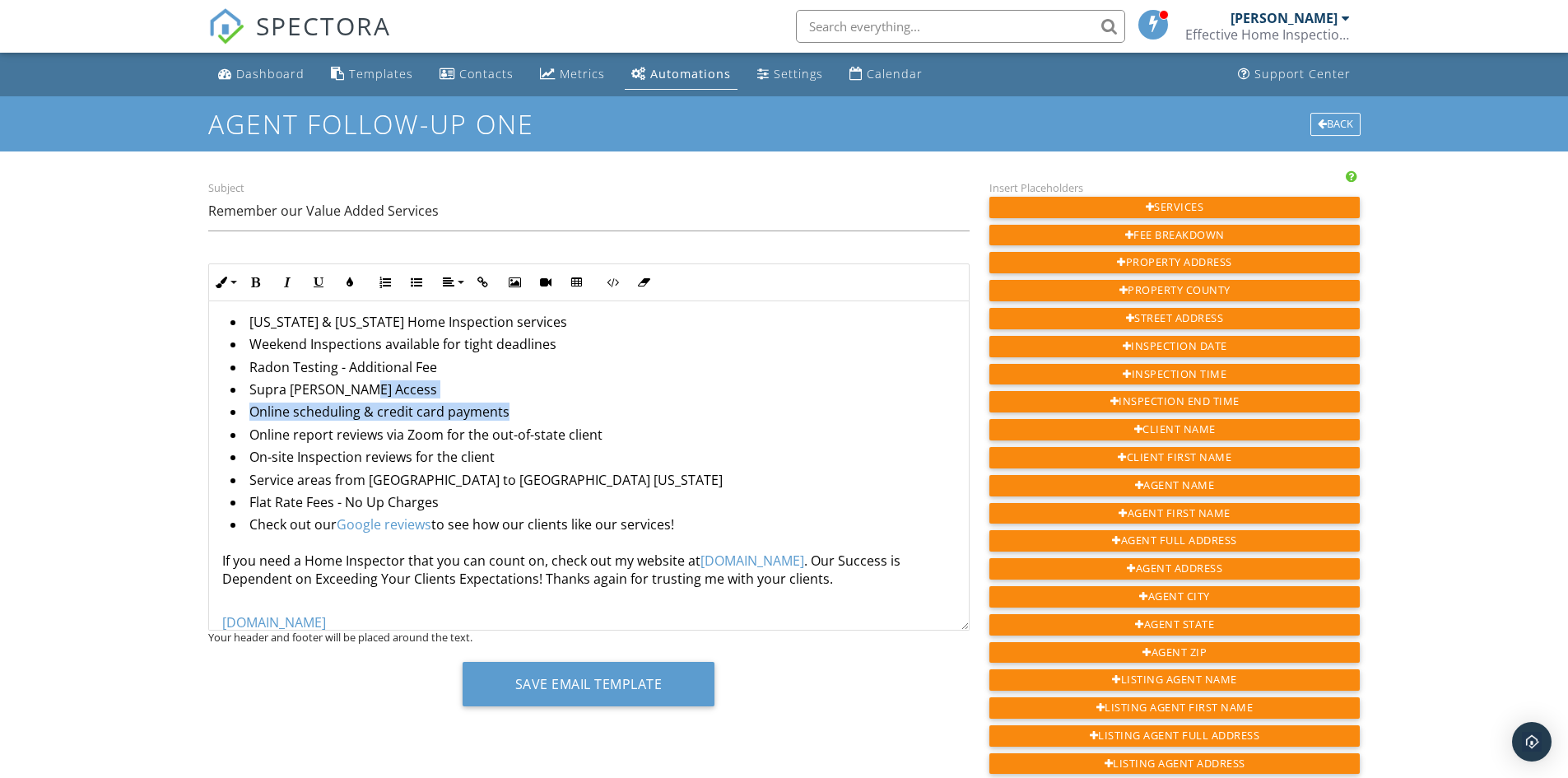
click at [747, 402] on ul "Tennessee & Virginia Home Inspection services Weekend Inspections available for…" at bounding box center [589, 425] width 734 height 226
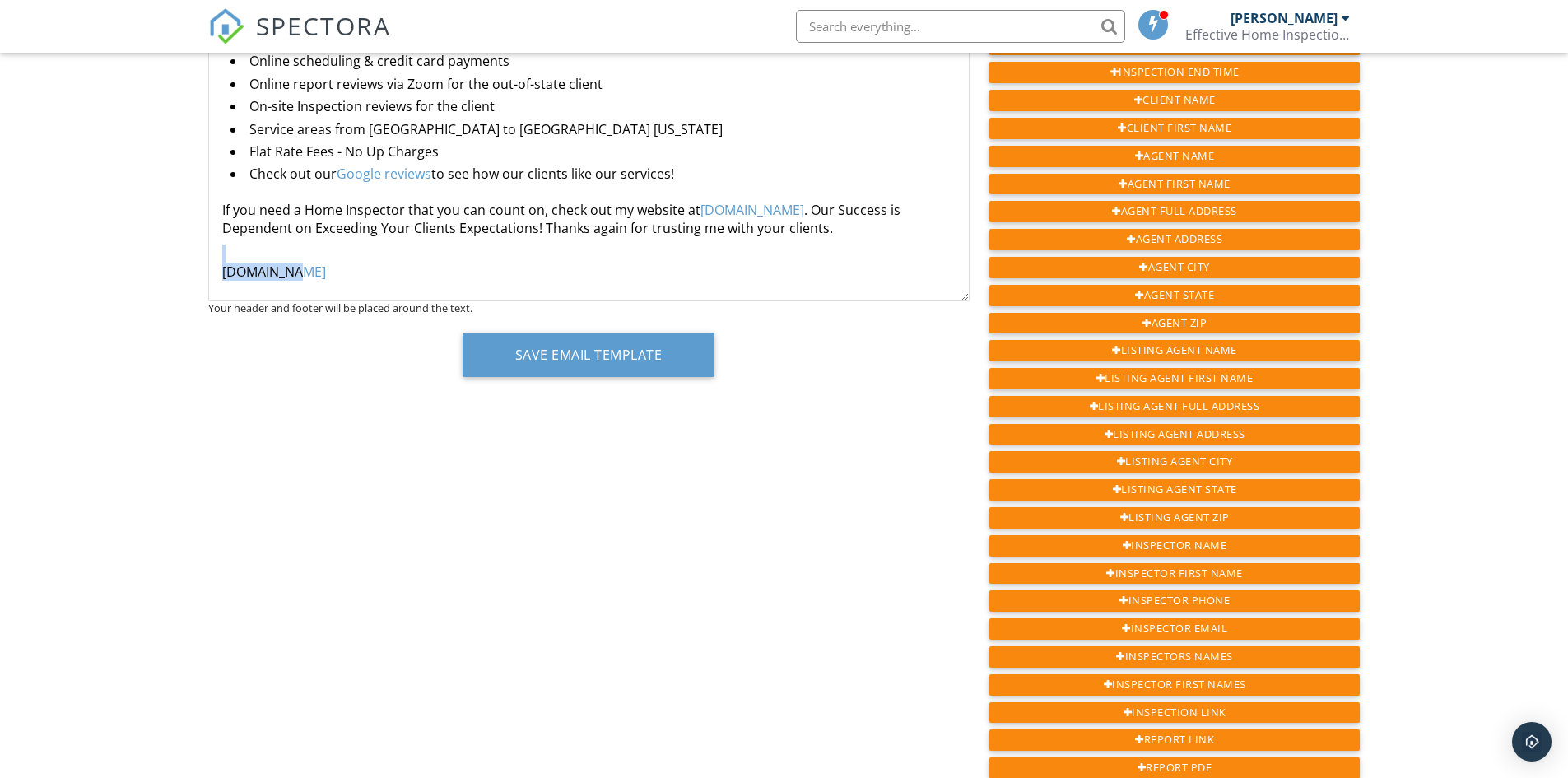
scroll to position [649, 0]
drag, startPoint x: 226, startPoint y: 254, endPoint x: 400, endPoint y: 328, distance: 189.1
click at [467, 371] on div "Inline Style XLarge Large Normal Small Light Small/Light Bold Italic Underline …" at bounding box center [589, 161] width 762 height 455
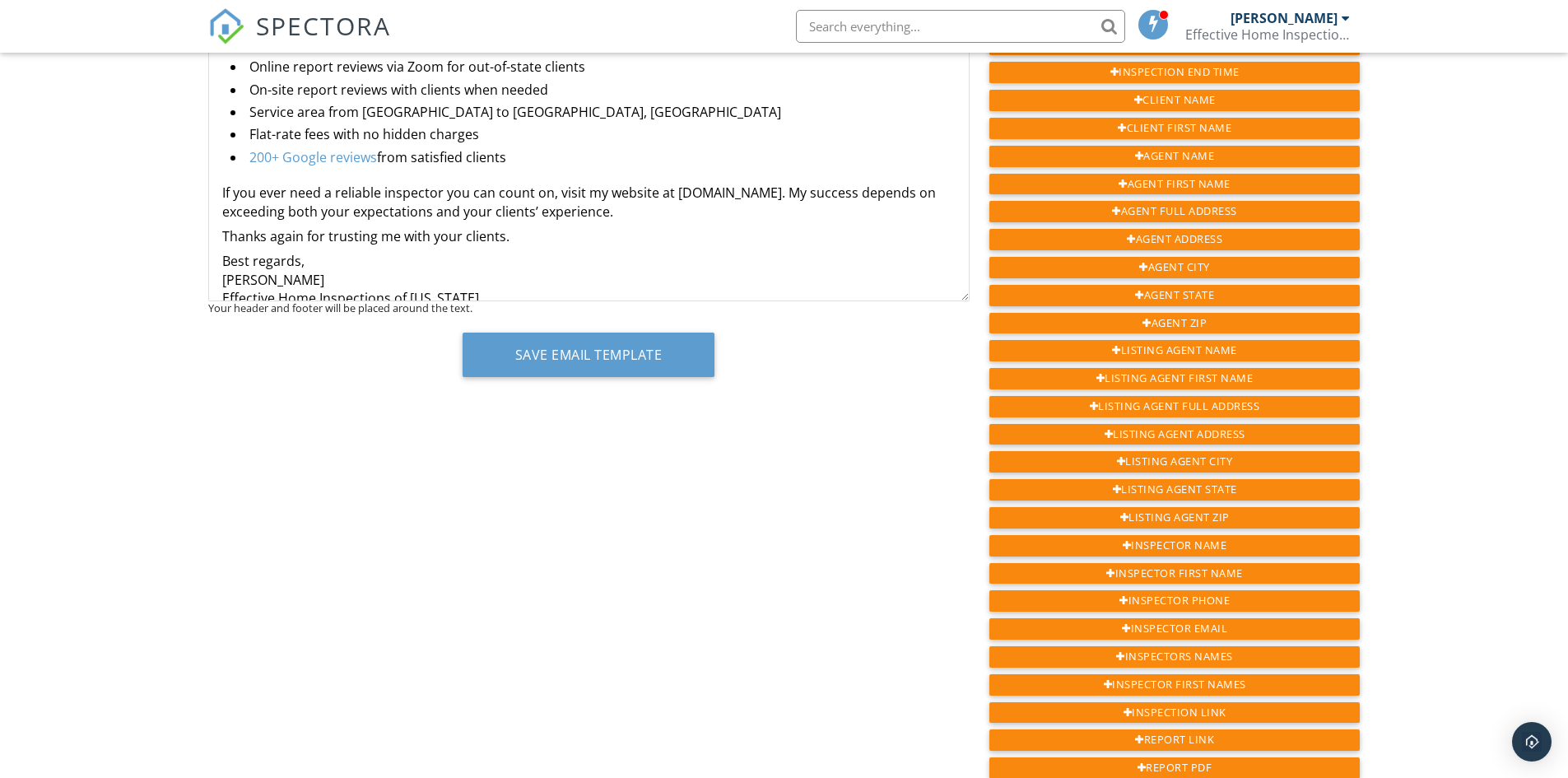
scroll to position [165, 0]
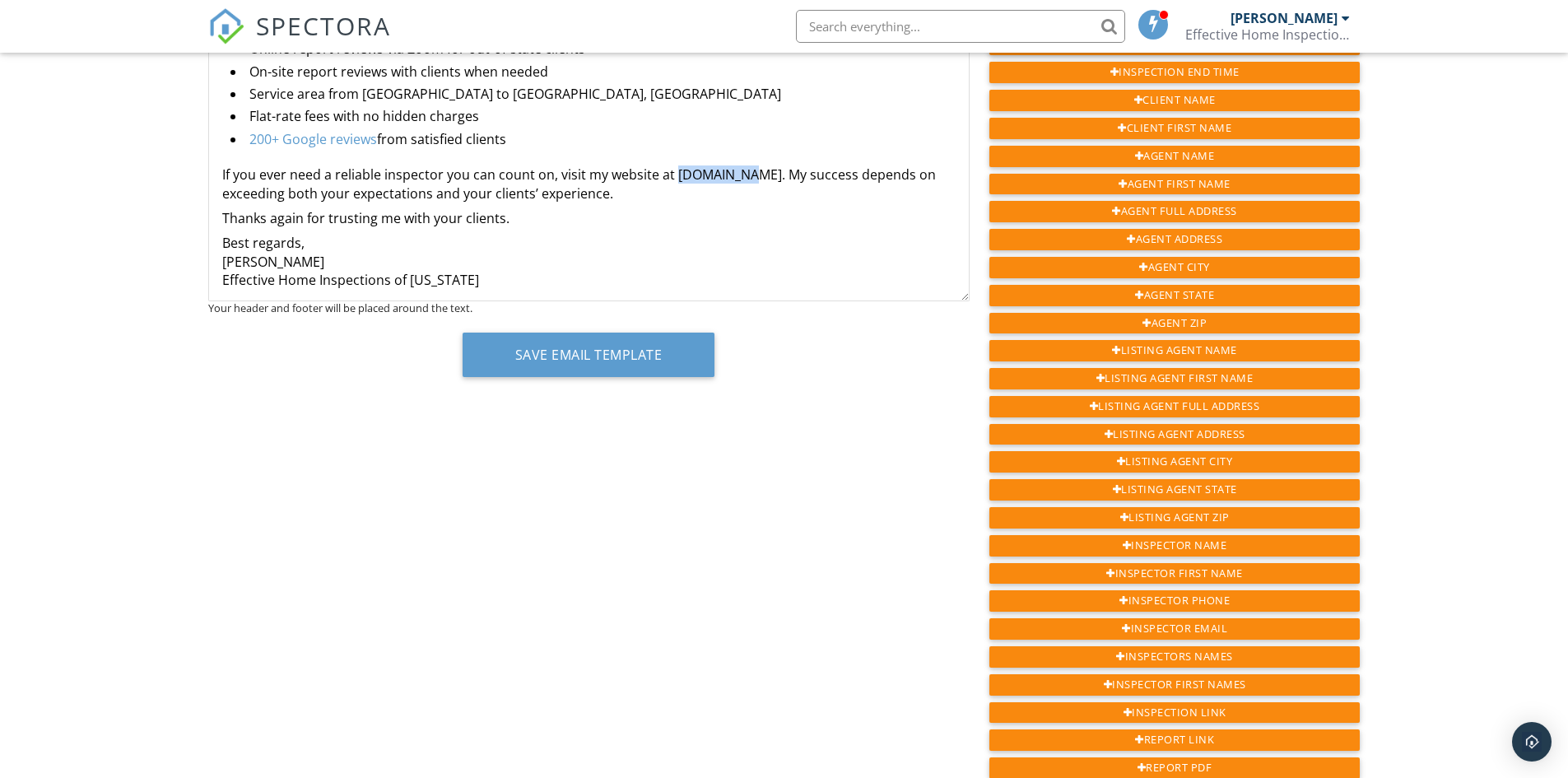
drag, startPoint x: 672, startPoint y: 176, endPoint x: 735, endPoint y: 179, distance: 63.1
click at [735, 179] on p "If you ever need a reliable inspector you can count on, visit my website at ehi…" at bounding box center [589, 183] width 734 height 37
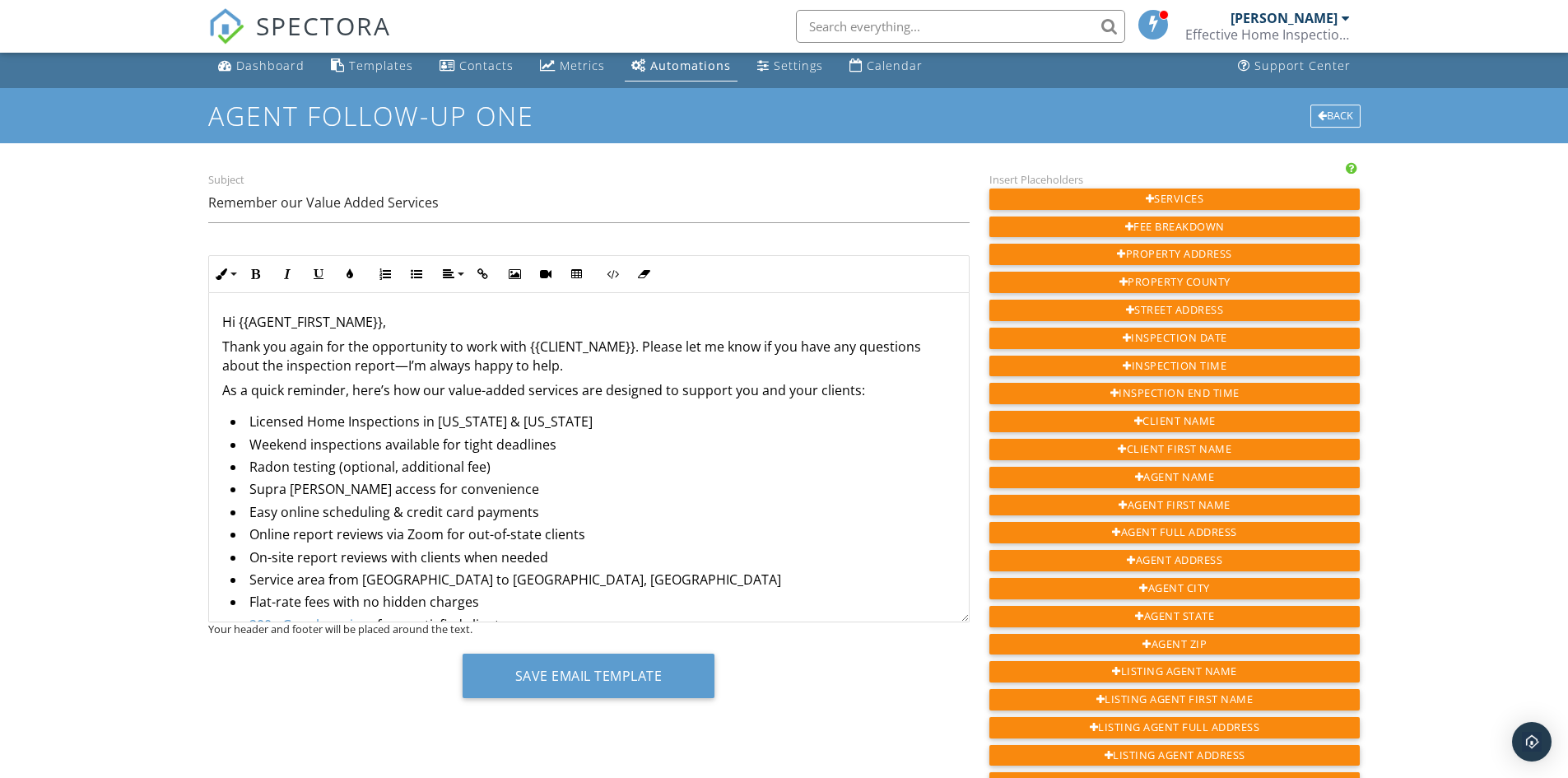
scroll to position [0, 0]
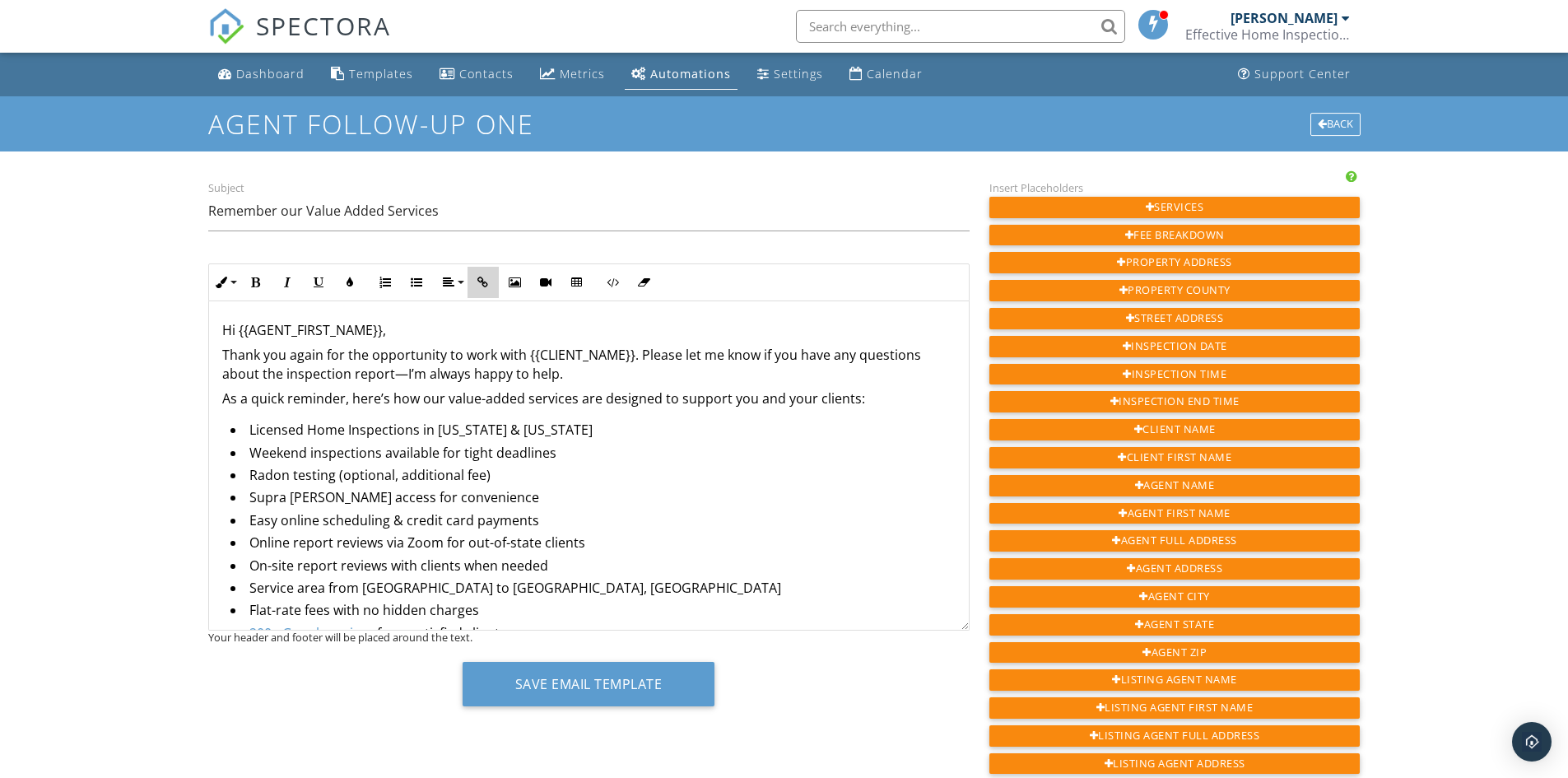
click at [483, 283] on icon "button" at bounding box center [482, 282] width 12 height 12
type input "ehi-tn.com"
checkbox input "false"
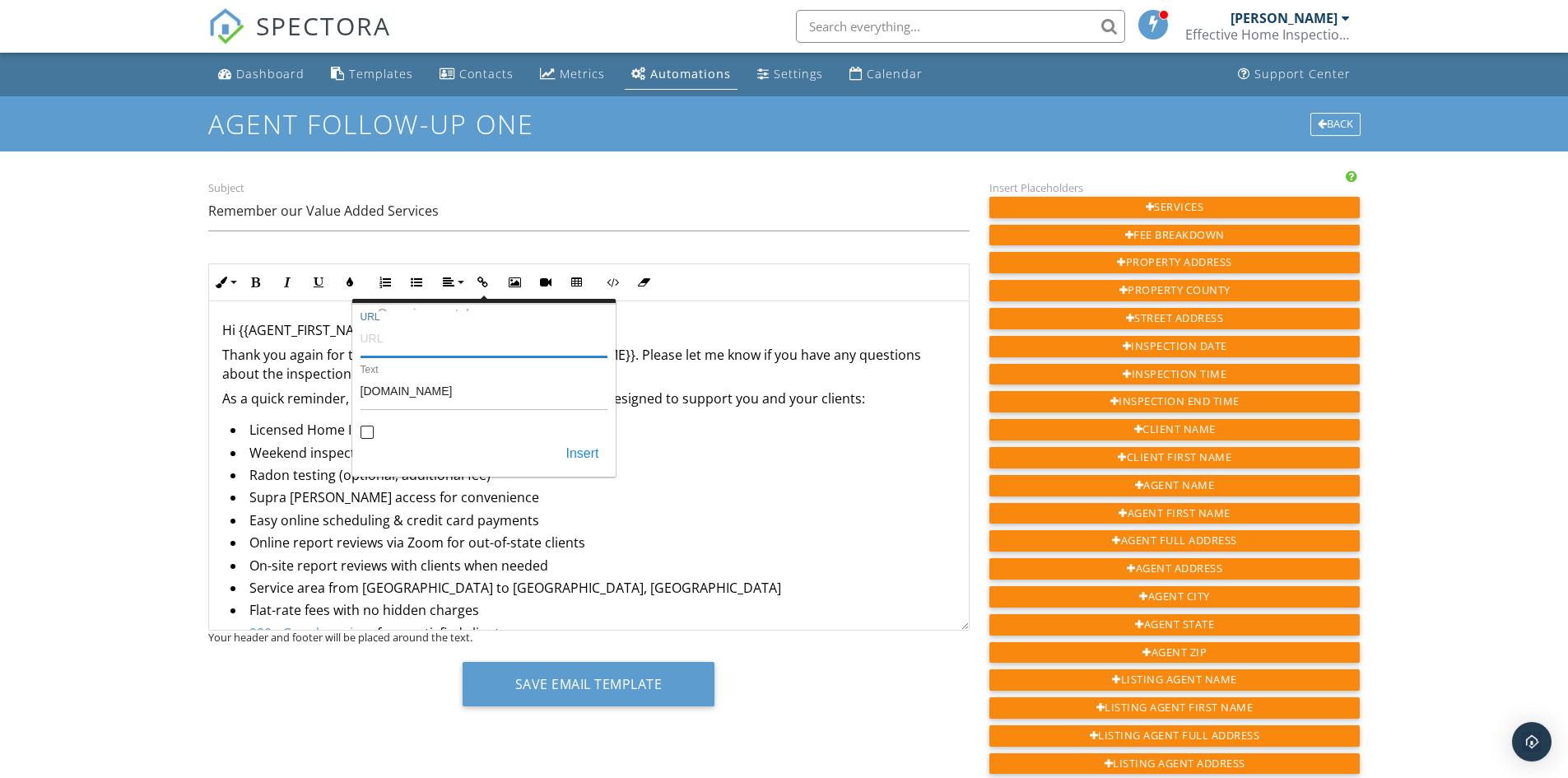
click at [394, 344] on input "URL" at bounding box center [484, 337] width 247 height 40
paste input "http://ehi-tn.com"
type input "http://ehi-tn.com"
click at [365, 432] on input "Open in new tab" at bounding box center [367, 433] width 14 height 14
checkbox input "true"
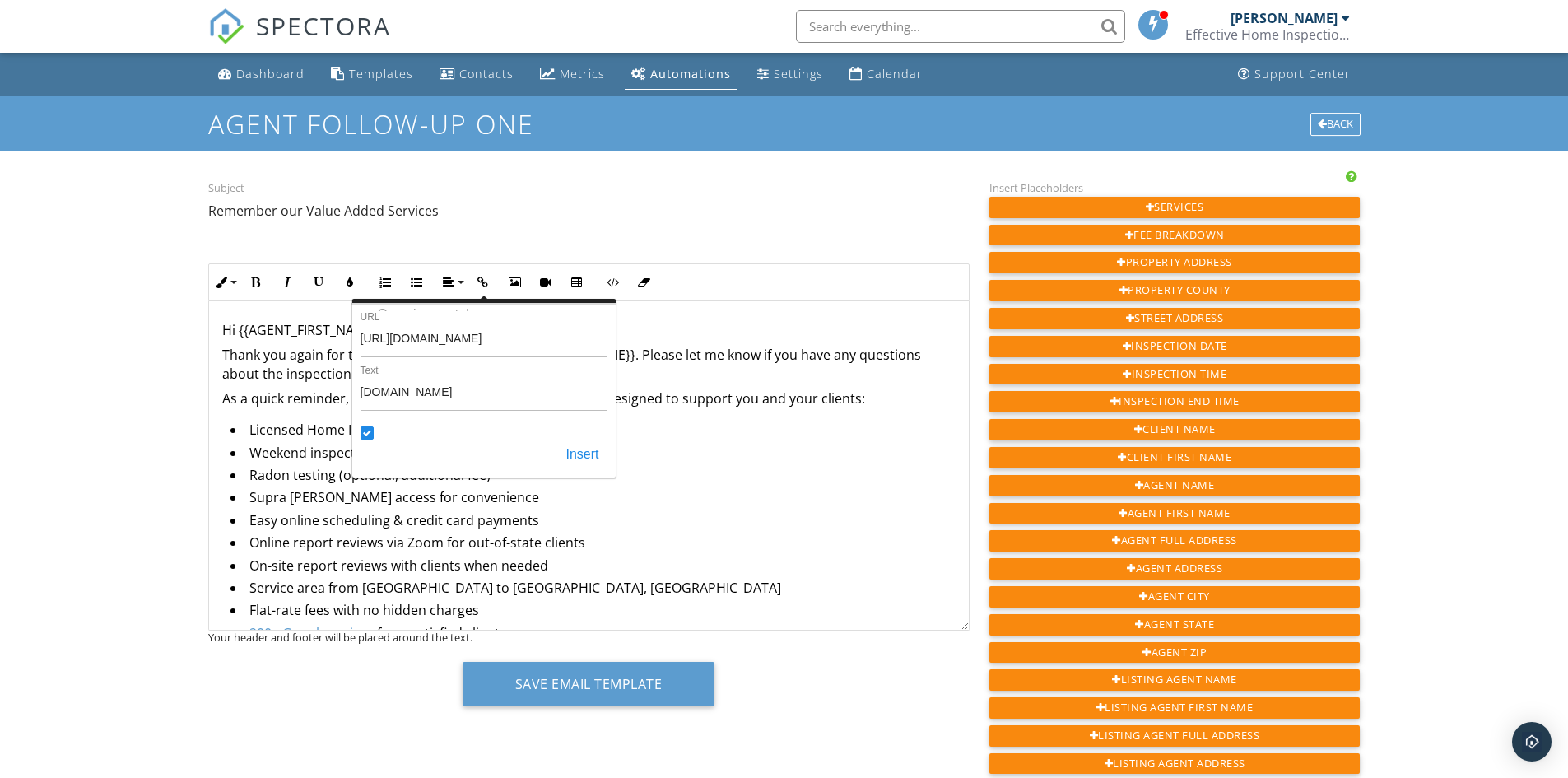
click at [579, 455] on button "Insert" at bounding box center [582, 454] width 49 height 30
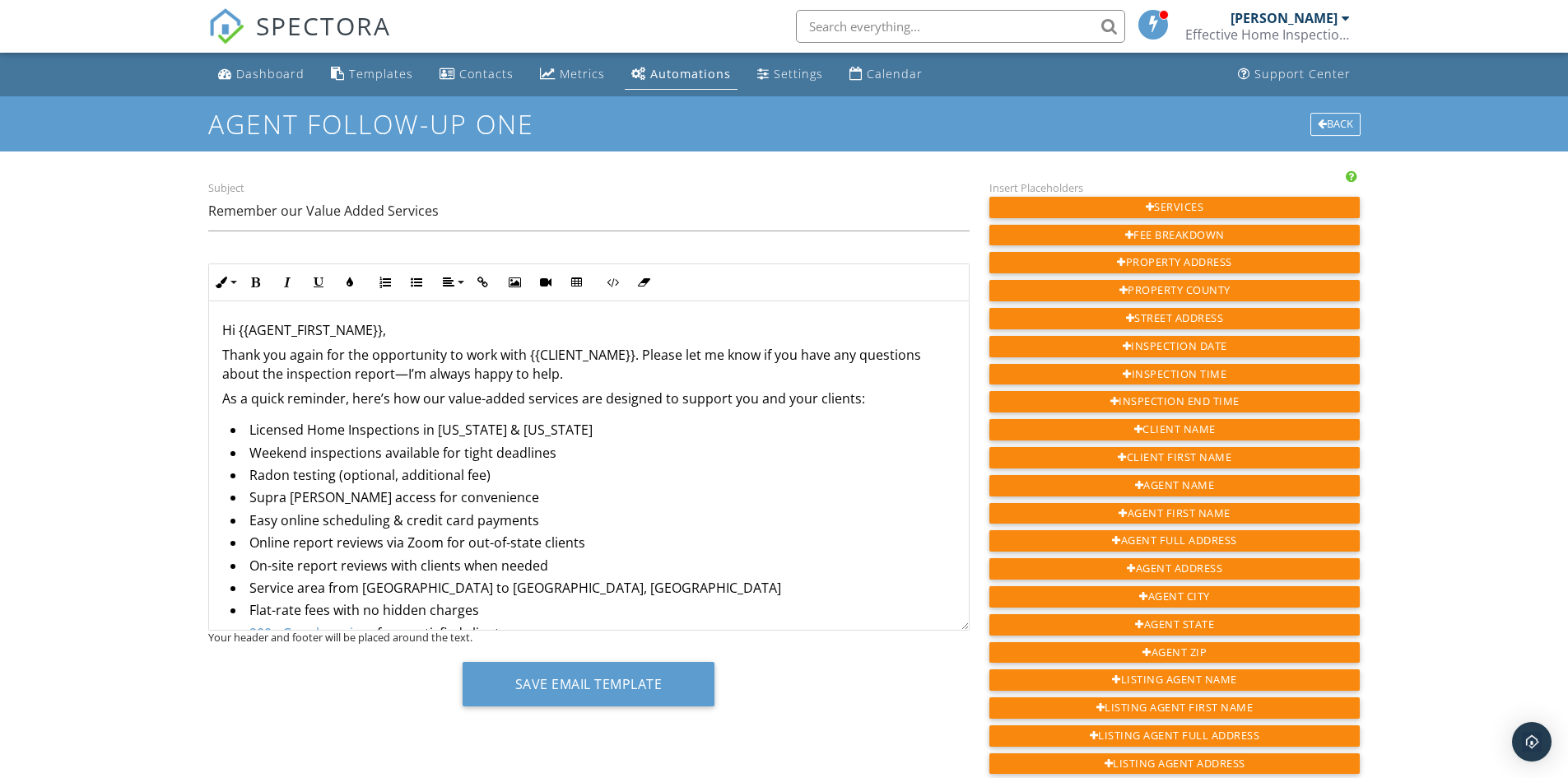
click at [754, 521] on li "Easy online scheduling & credit card payments" at bounding box center [593, 522] width 726 height 23
drag, startPoint x: 301, startPoint y: 495, endPoint x: 691, endPoint y: 540, distance: 392.6
click at [692, 540] on li "Online report reviews via Zoom for out-of-state clients" at bounding box center [593, 544] width 726 height 23
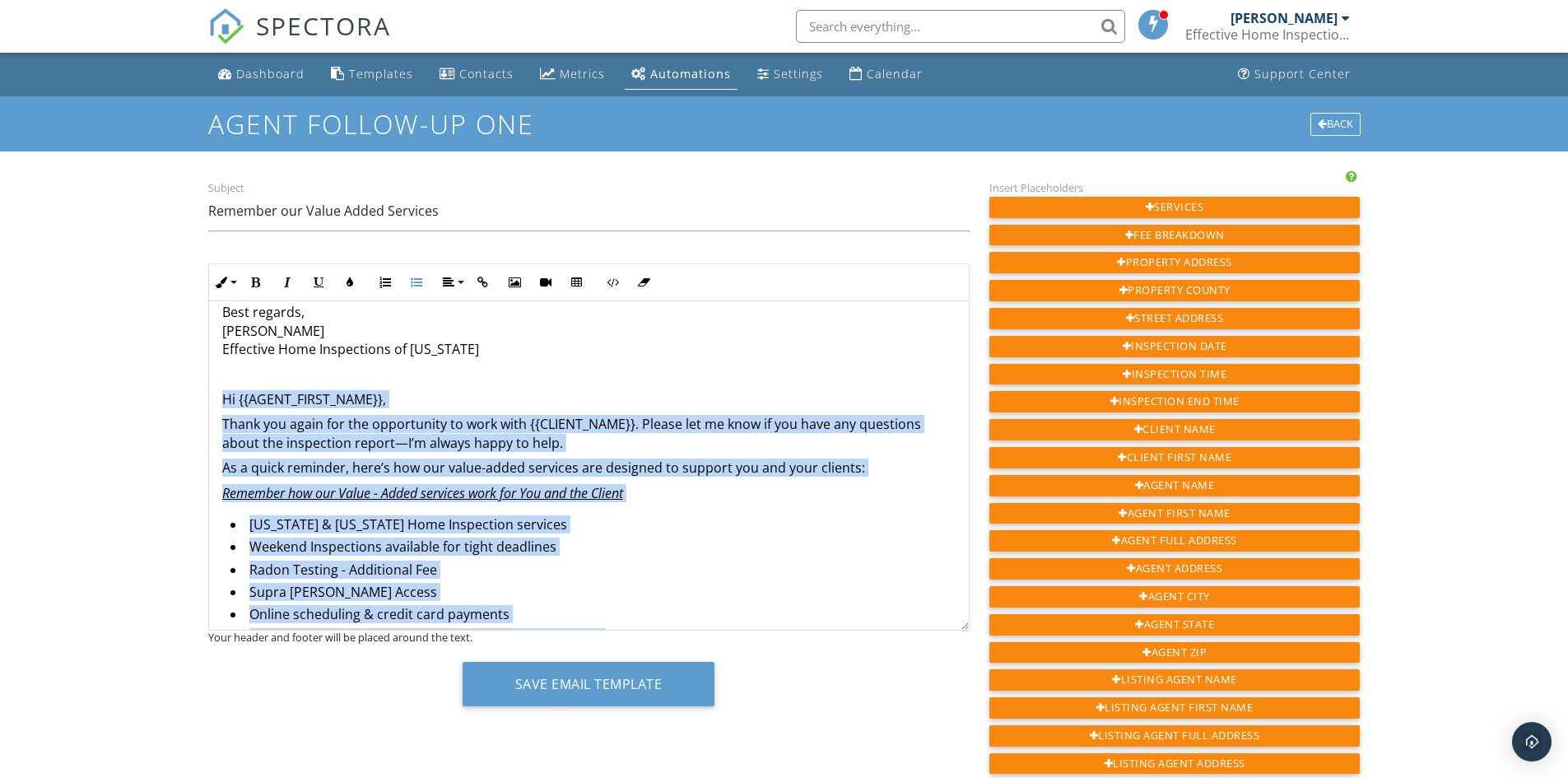
scroll to position [649, 0]
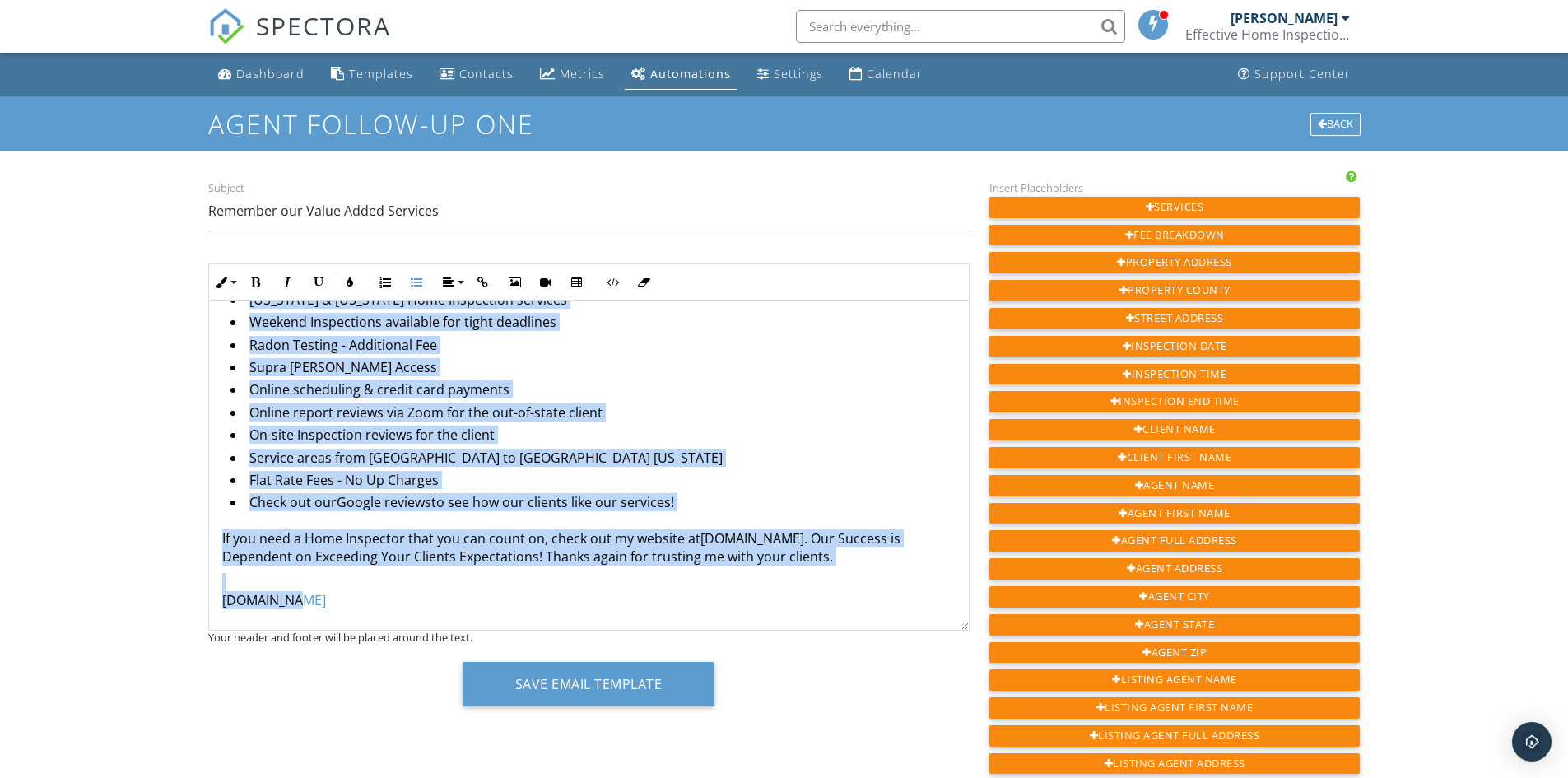
drag, startPoint x: 220, startPoint y: 495, endPoint x: 337, endPoint y: 534, distance: 123.3
click at [570, 647] on div "Inline Style XLarge Large Normal Small Light Small/Light Bold Italic Underline …" at bounding box center [589, 491] width 762 height 455
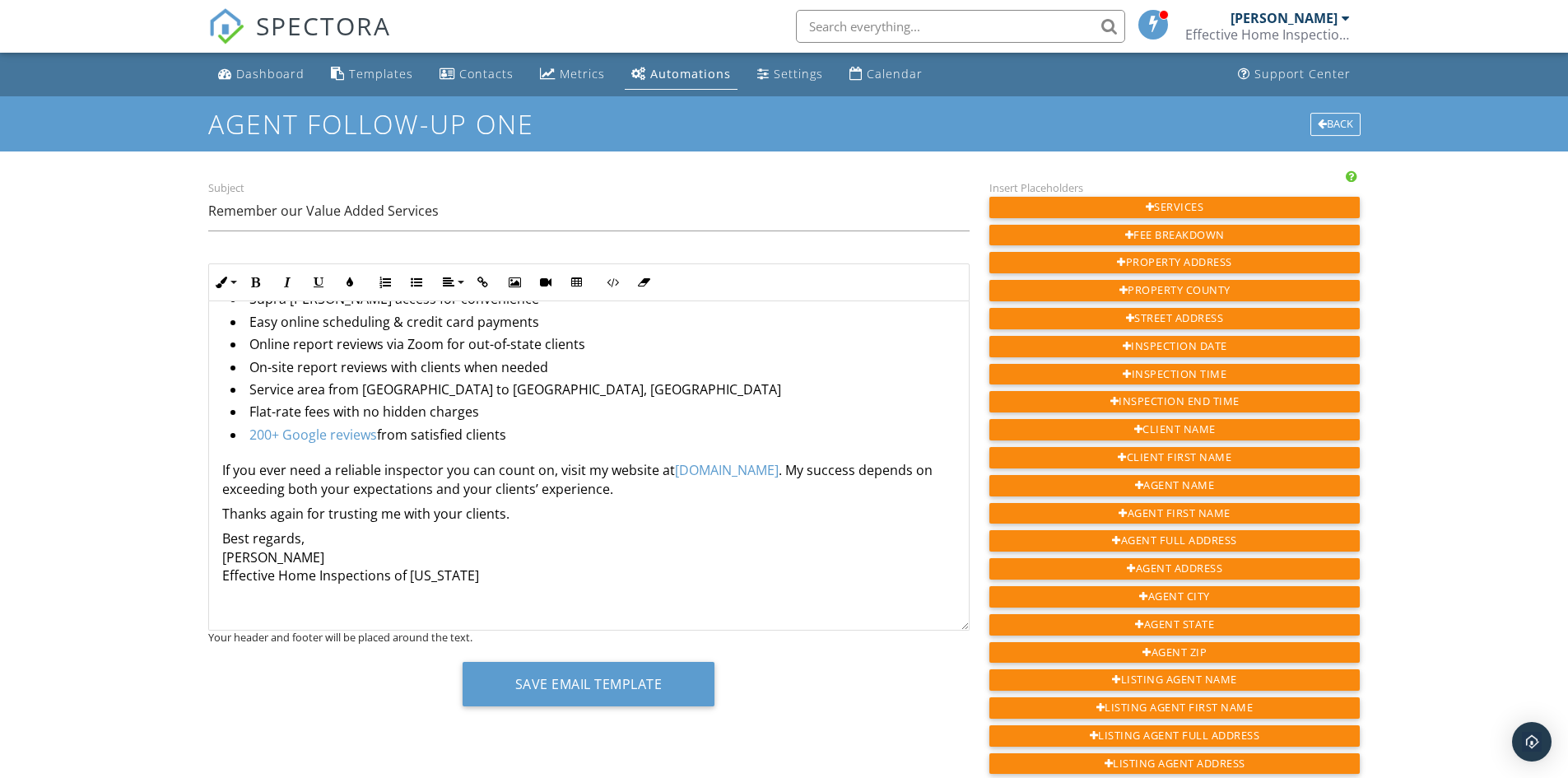
scroll to position [174, 0]
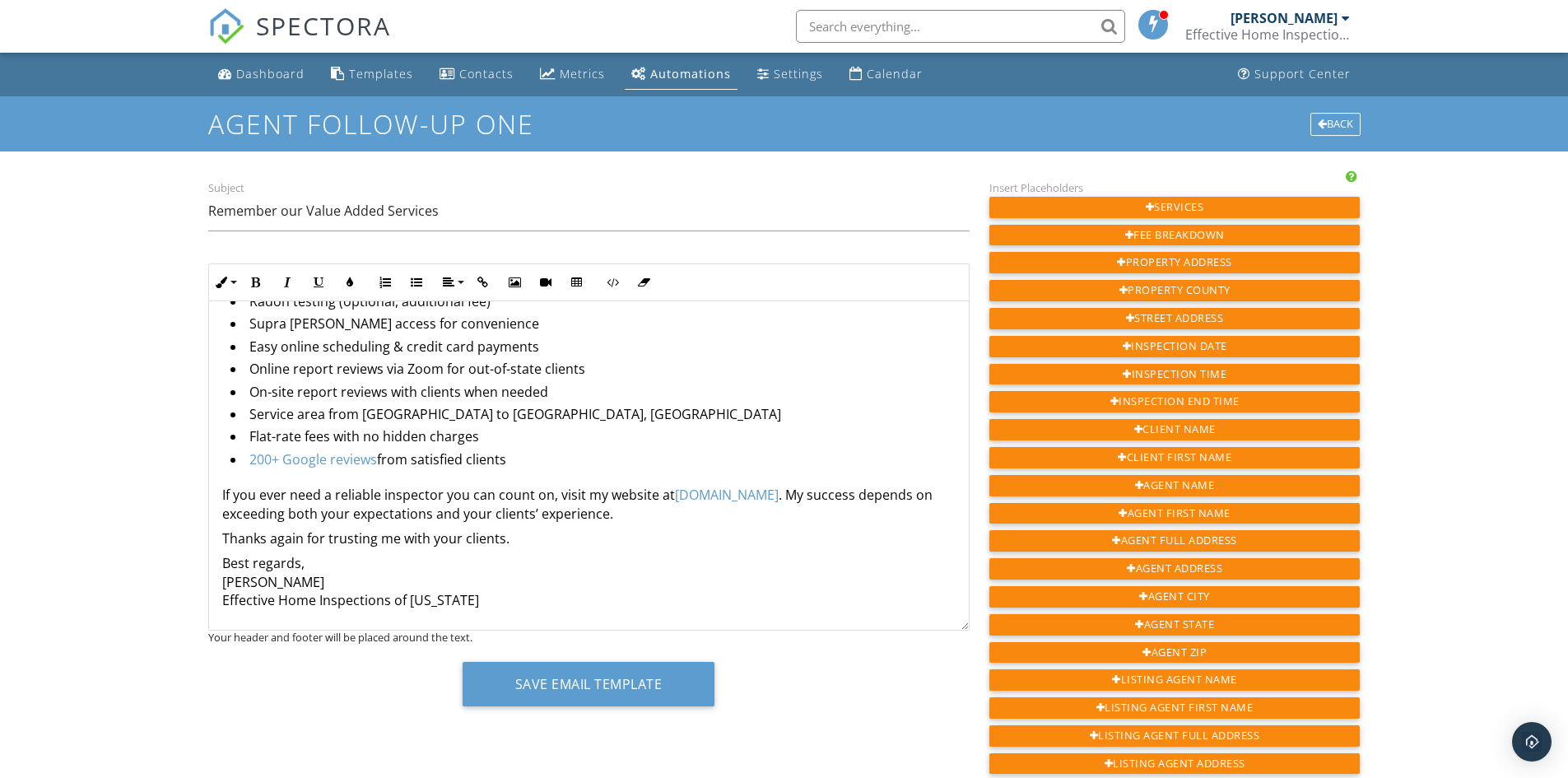
click at [225, 604] on p "Best regards, Vincent Garner Effective Home Inspections of Tennessee" at bounding box center [589, 581] width 734 height 55
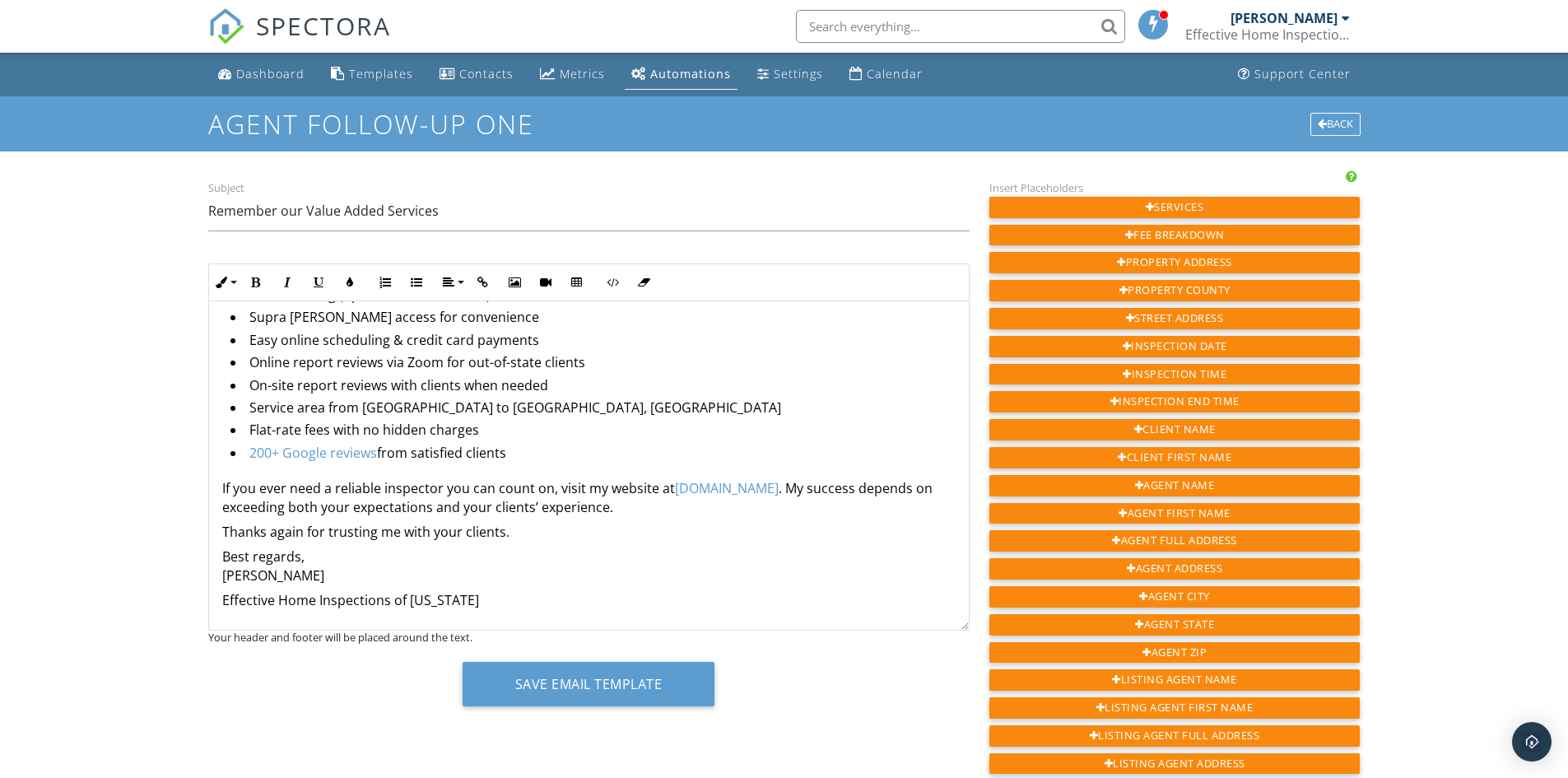
click at [219, 577] on div "Hi {{AGENT_FIRST_NAME}}, Thank you again for the opportunity to work with {{CLI…" at bounding box center [589, 374] width 760 height 509
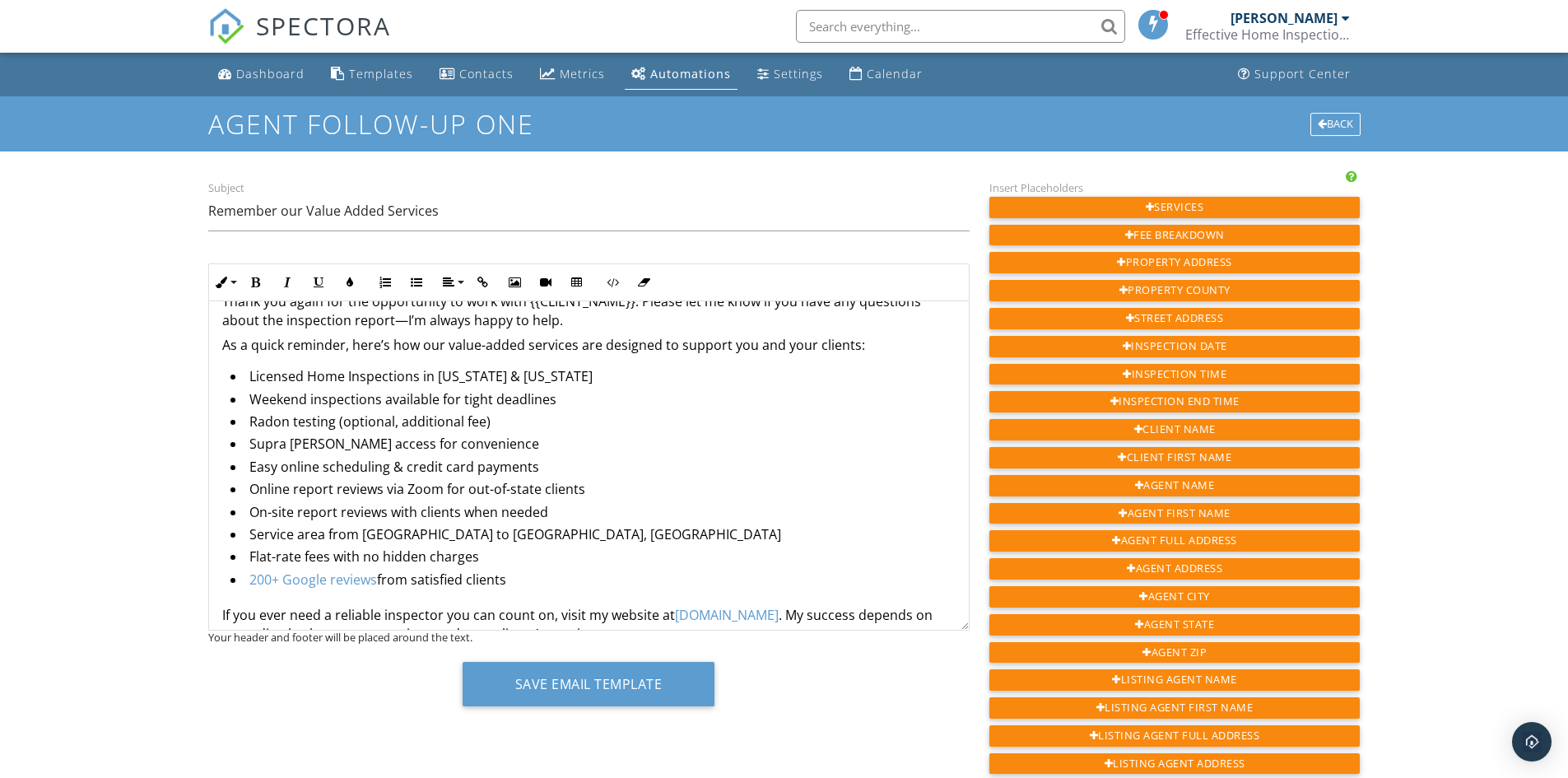
scroll to position [83, 0]
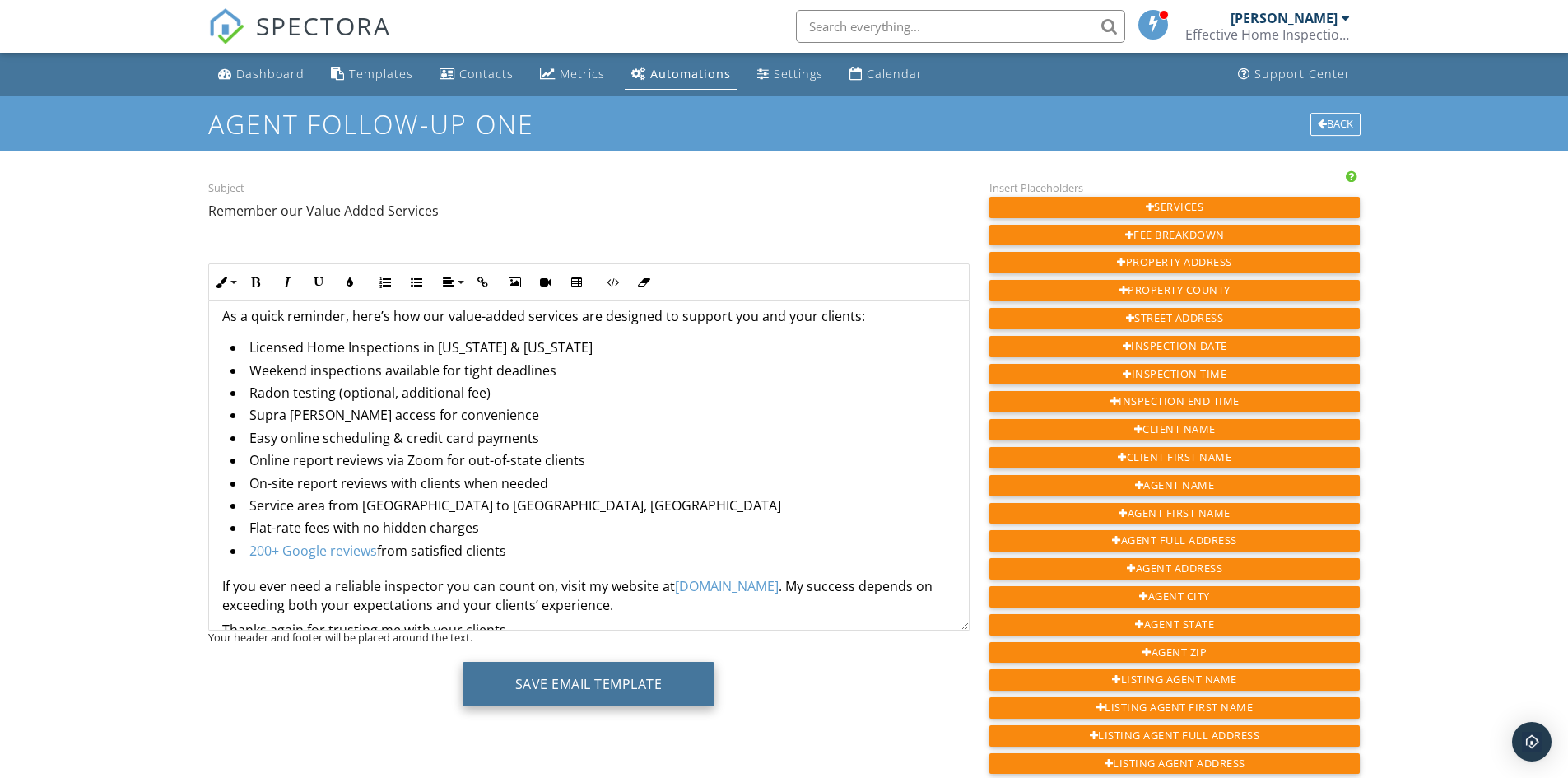
click at [576, 681] on button "Save Email Template" at bounding box center [589, 684] width 253 height 44
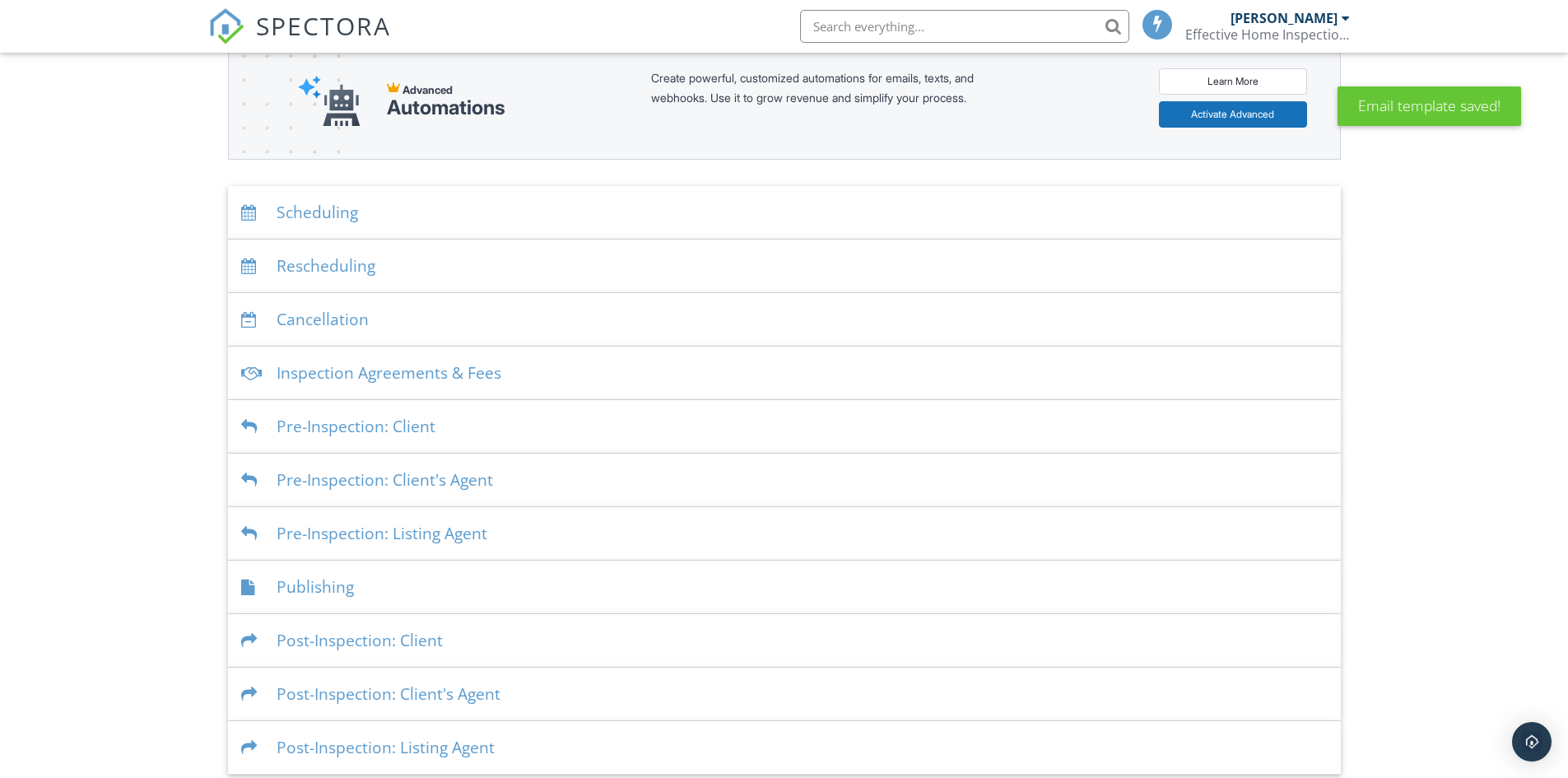
scroll to position [219, 0]
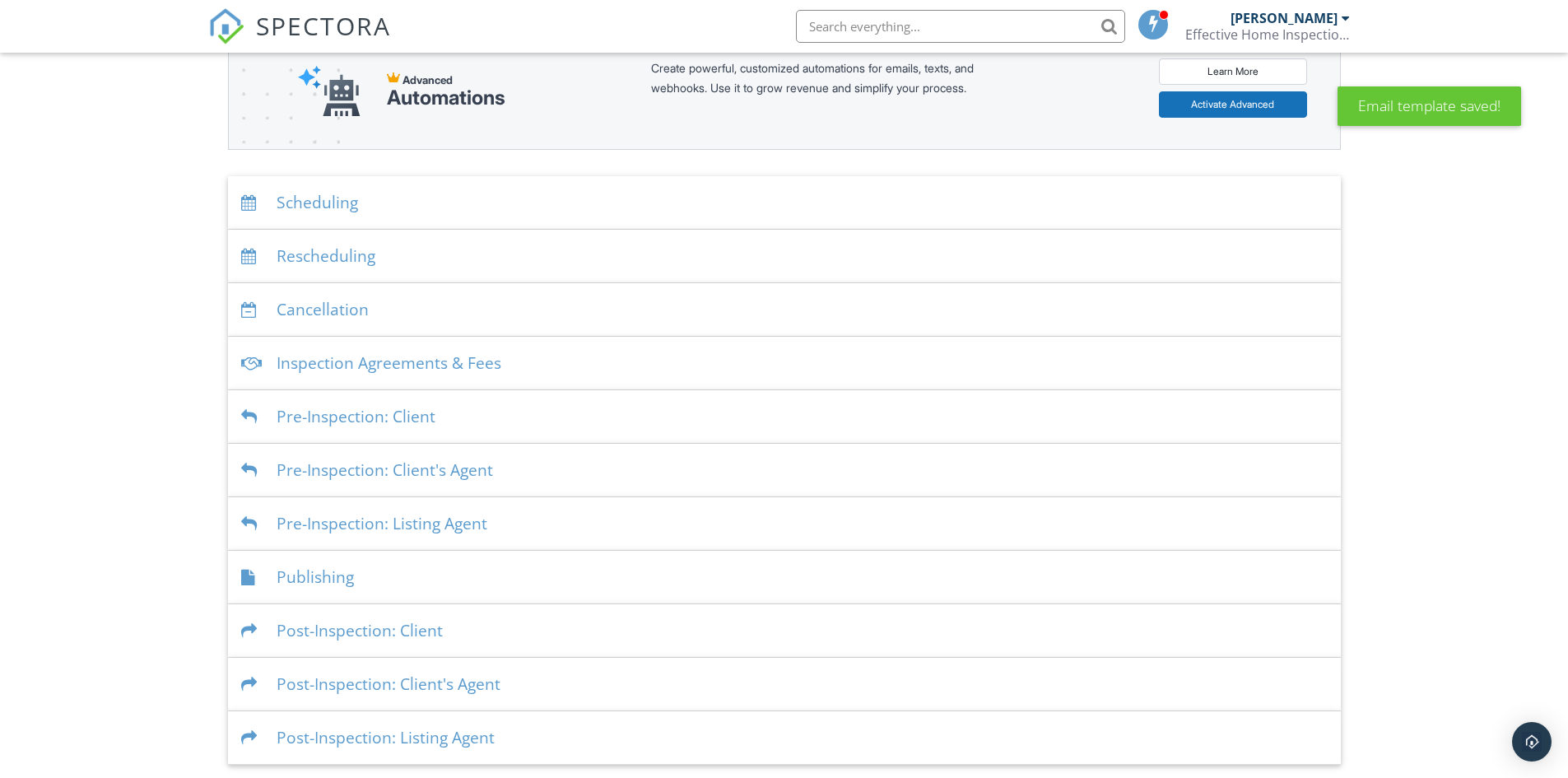
click at [427, 686] on div "Post-Inspection: Client's Agent" at bounding box center [784, 684] width 1113 height 53
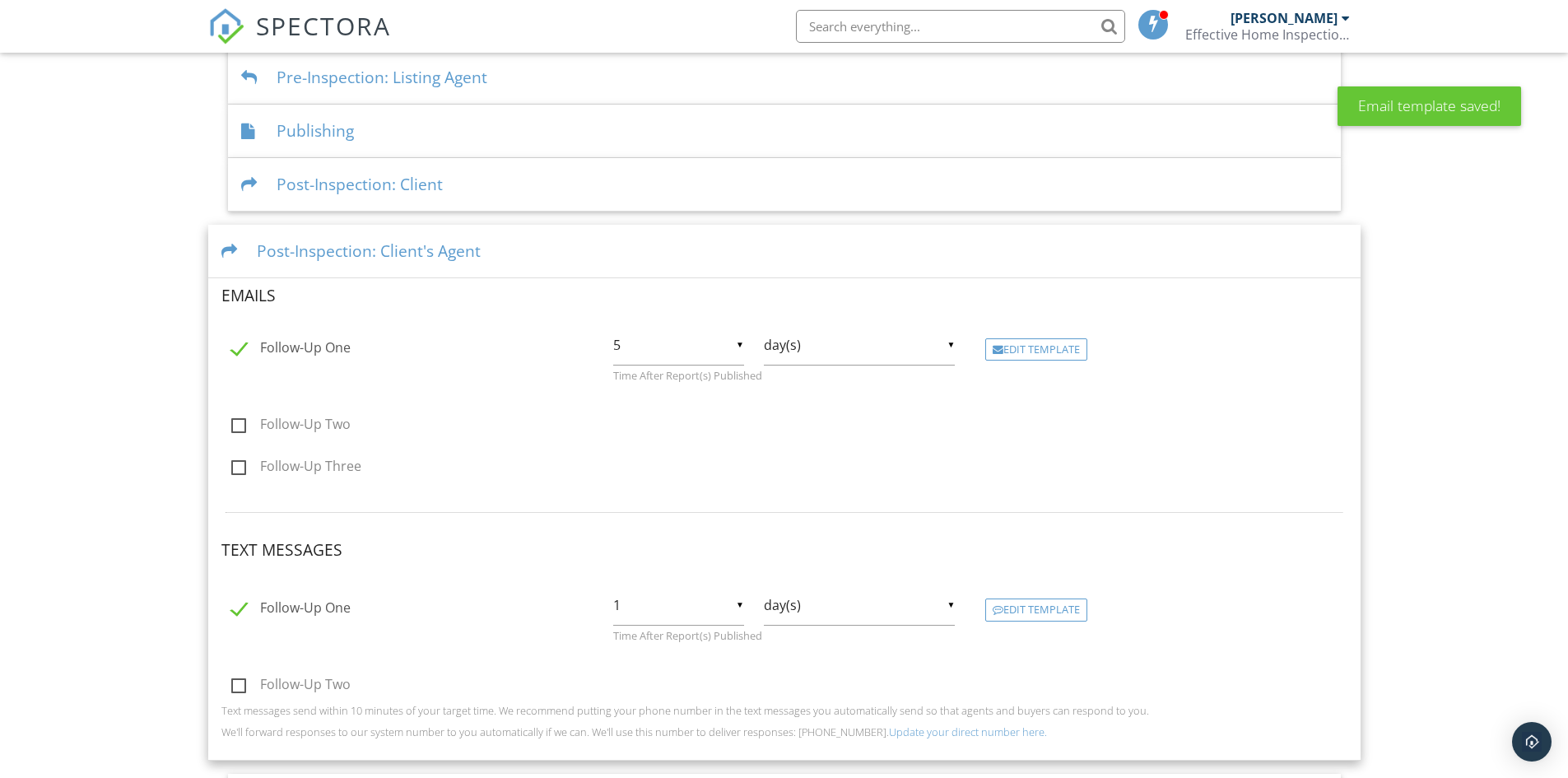
scroll to position [714, 0]
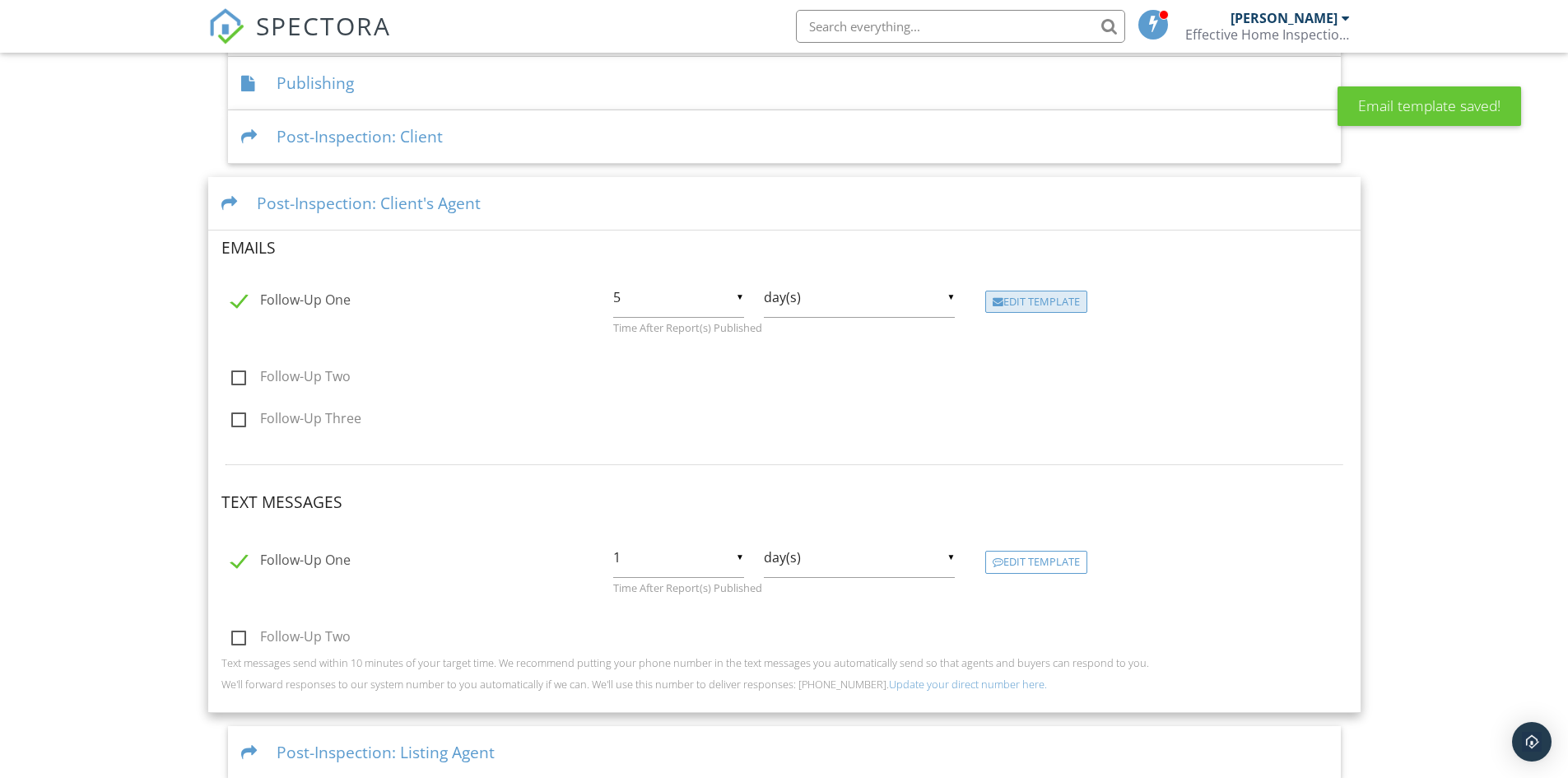
click at [1031, 293] on div "Edit Template" at bounding box center [1037, 301] width 102 height 23
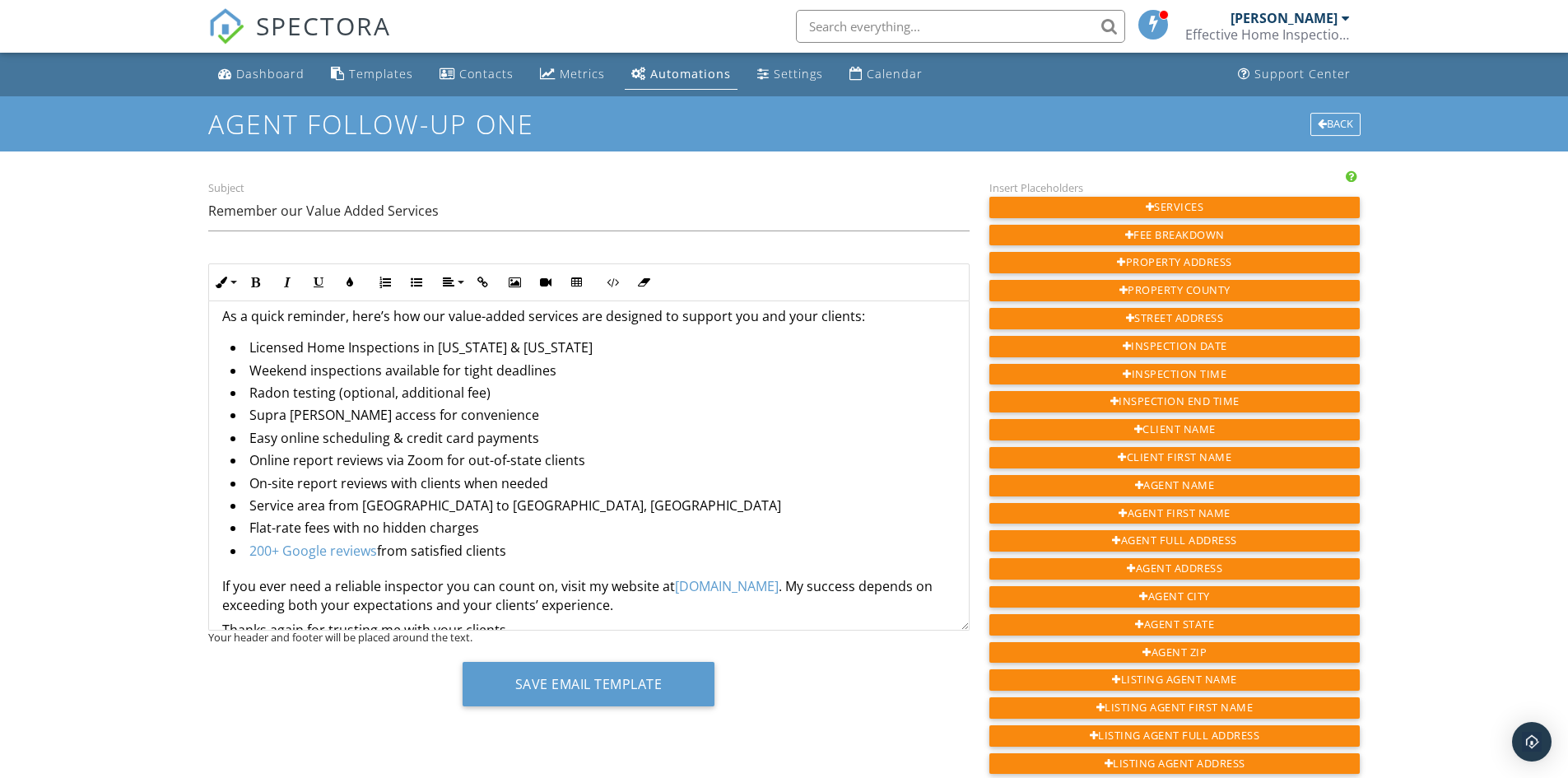
scroll to position [165, 0]
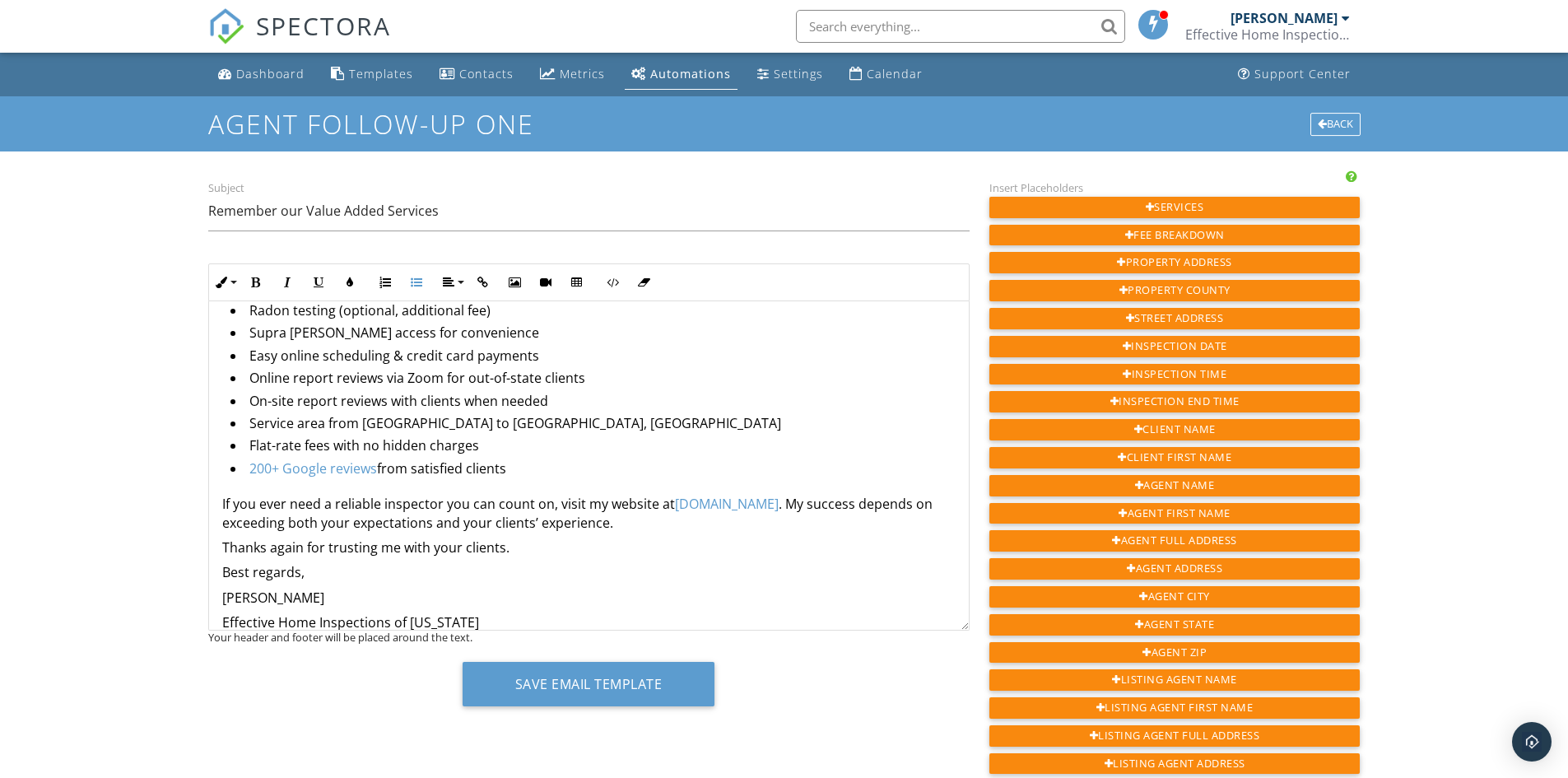
click at [326, 470] on link "200+ Google reviews" at bounding box center [313, 469] width 128 height 18
click at [259, 509] on icon "button" at bounding box center [260, 505] width 12 height 12
click at [710, 511] on link "[DOMAIN_NAME]" at bounding box center [726, 504] width 103 height 18
click at [652, 540] on icon "button" at bounding box center [654, 540] width 12 height 12
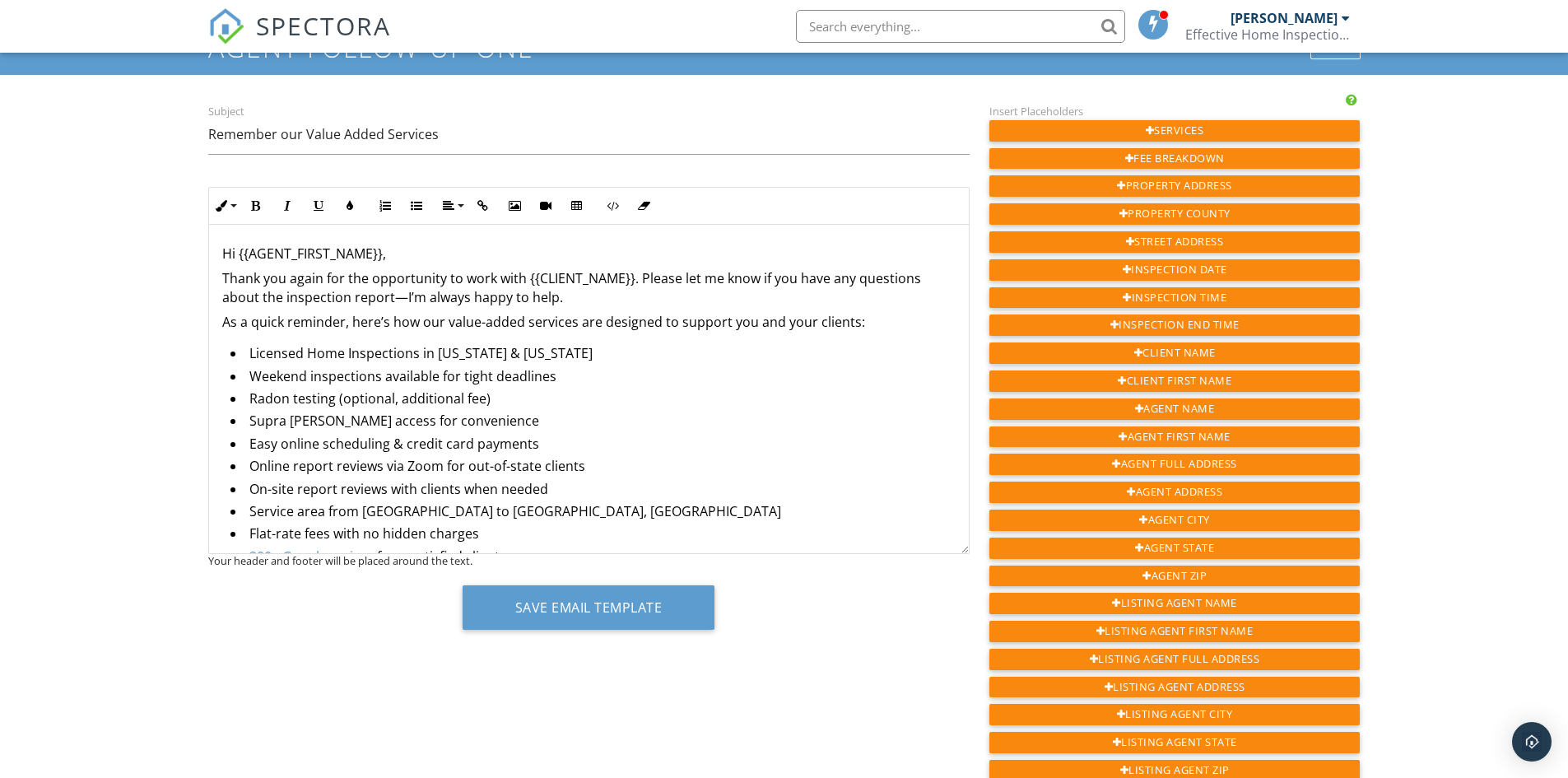
scroll to position [0, 0]
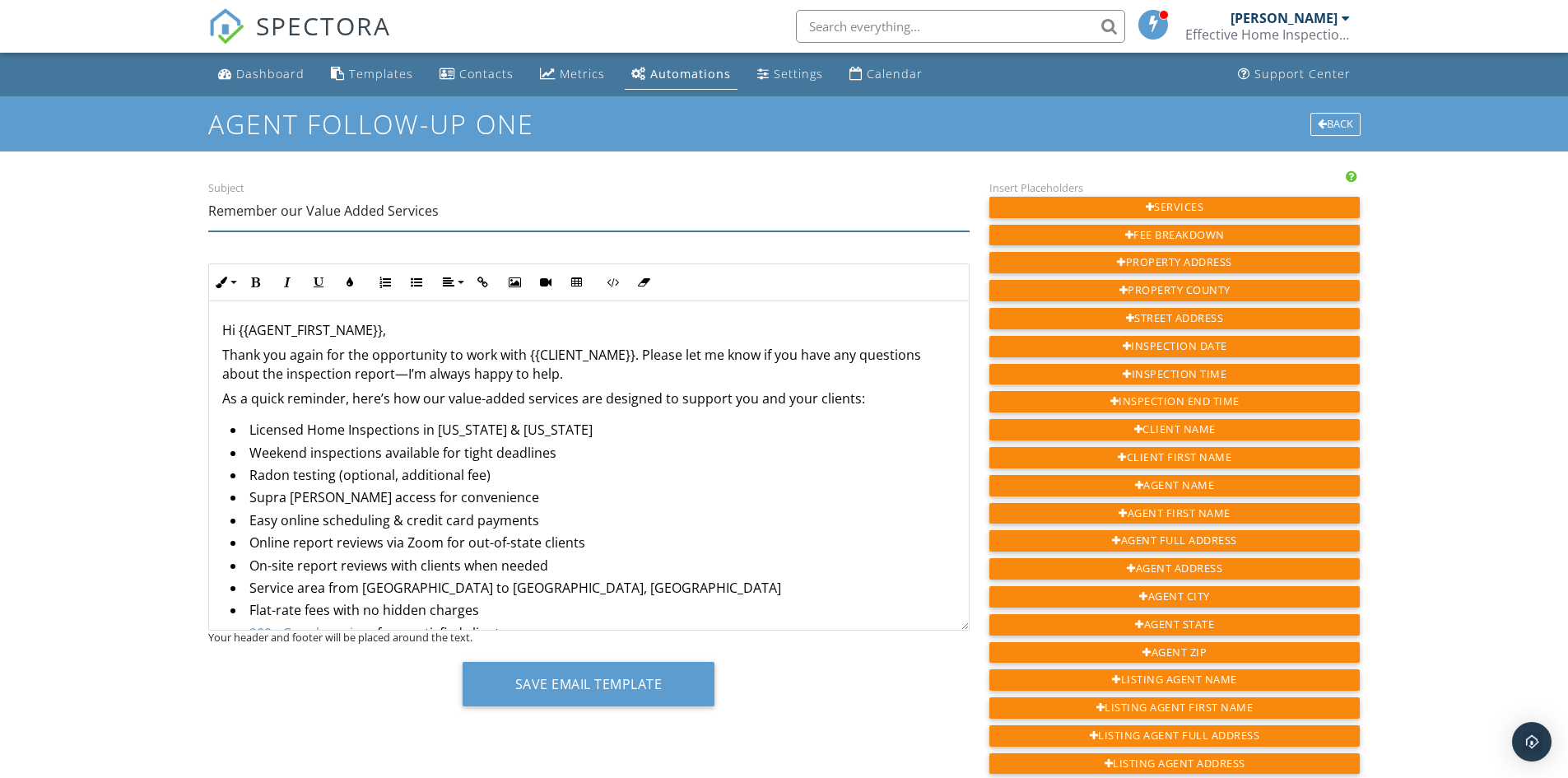
click at [287, 209] on input "Remember our Value Added Services" at bounding box center [589, 211] width 762 height 40
type input "Remember Our Value Added Services"
click at [485, 420] on div "Hi {{AGENT_FIRST_NAME}}, Thank you again for the opportunity to work with {{CLI…" at bounding box center [589, 559] width 760 height 515
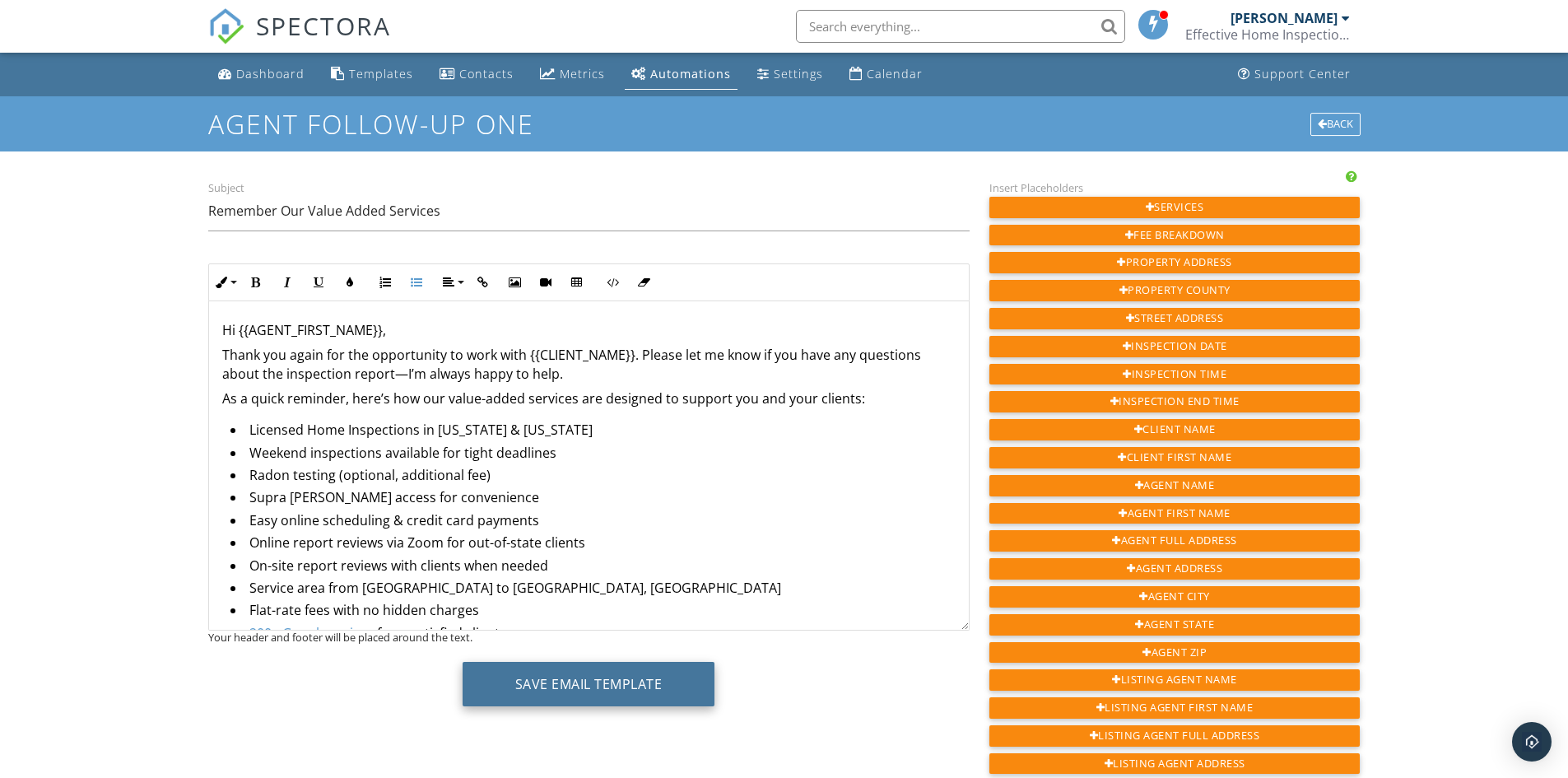
click at [521, 682] on button "Save Email Template" at bounding box center [589, 684] width 253 height 44
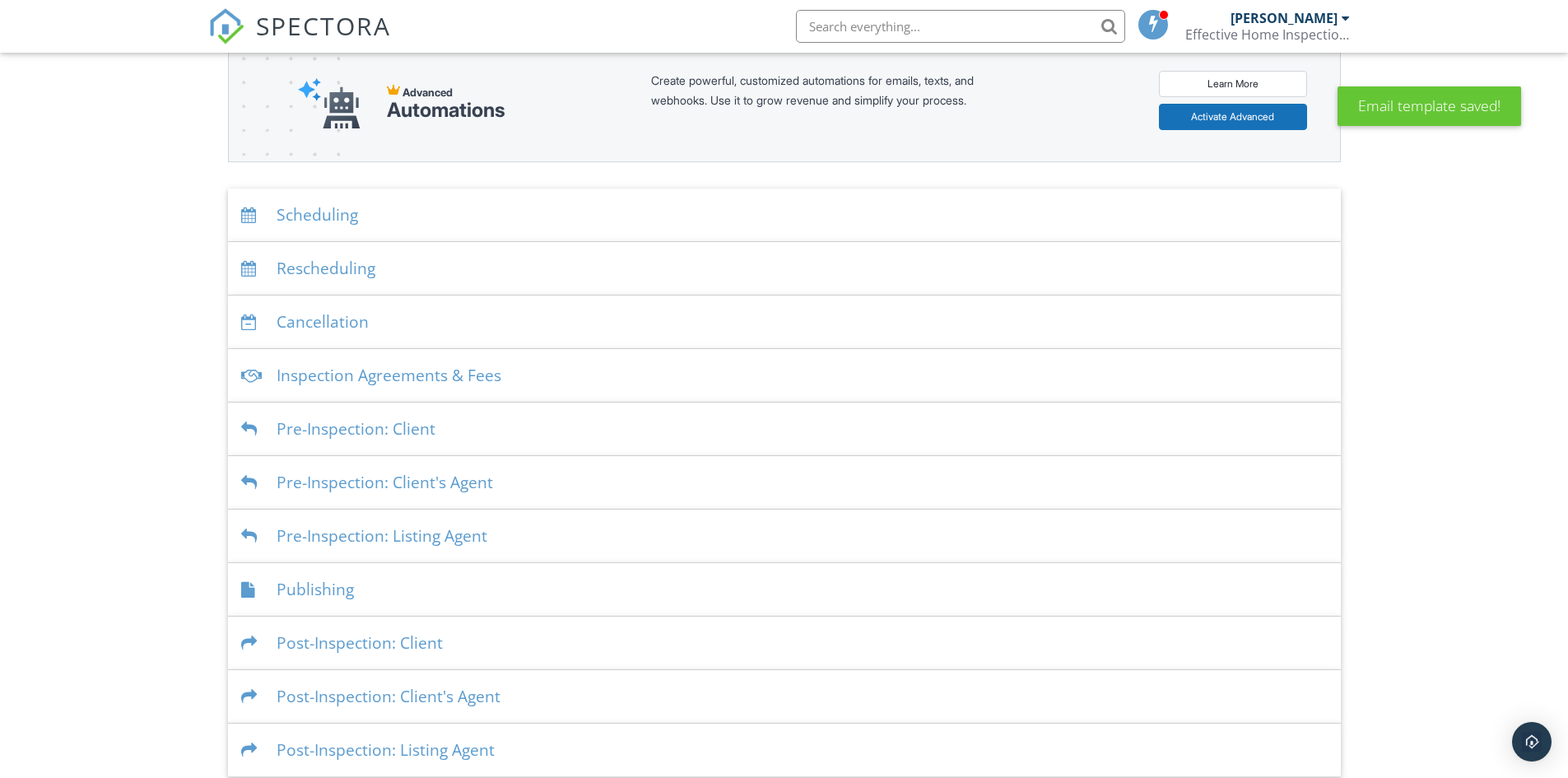
scroll to position [219, 0]
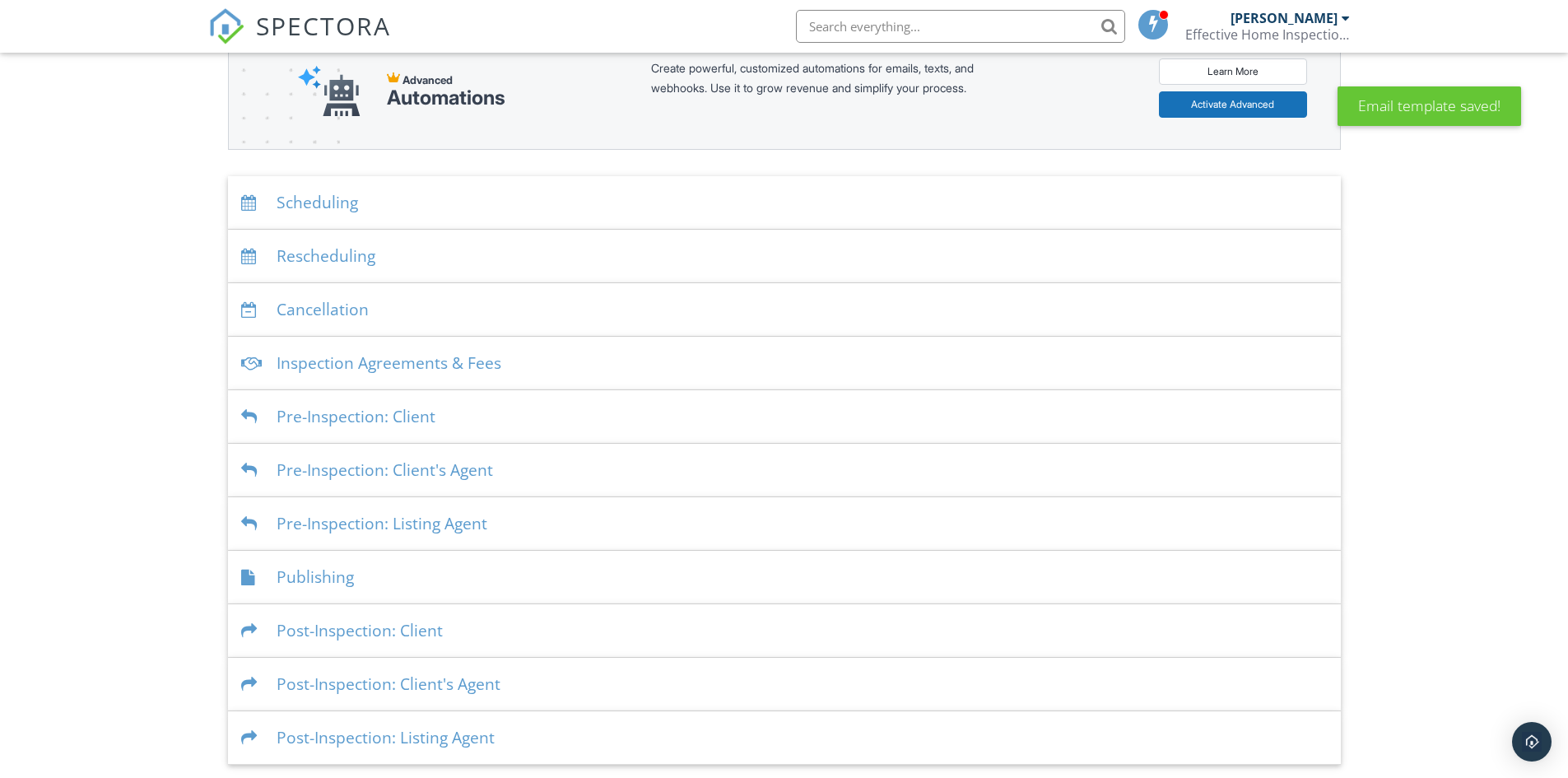
click at [406, 633] on div "Post-Inspection: Client" at bounding box center [784, 630] width 1113 height 53
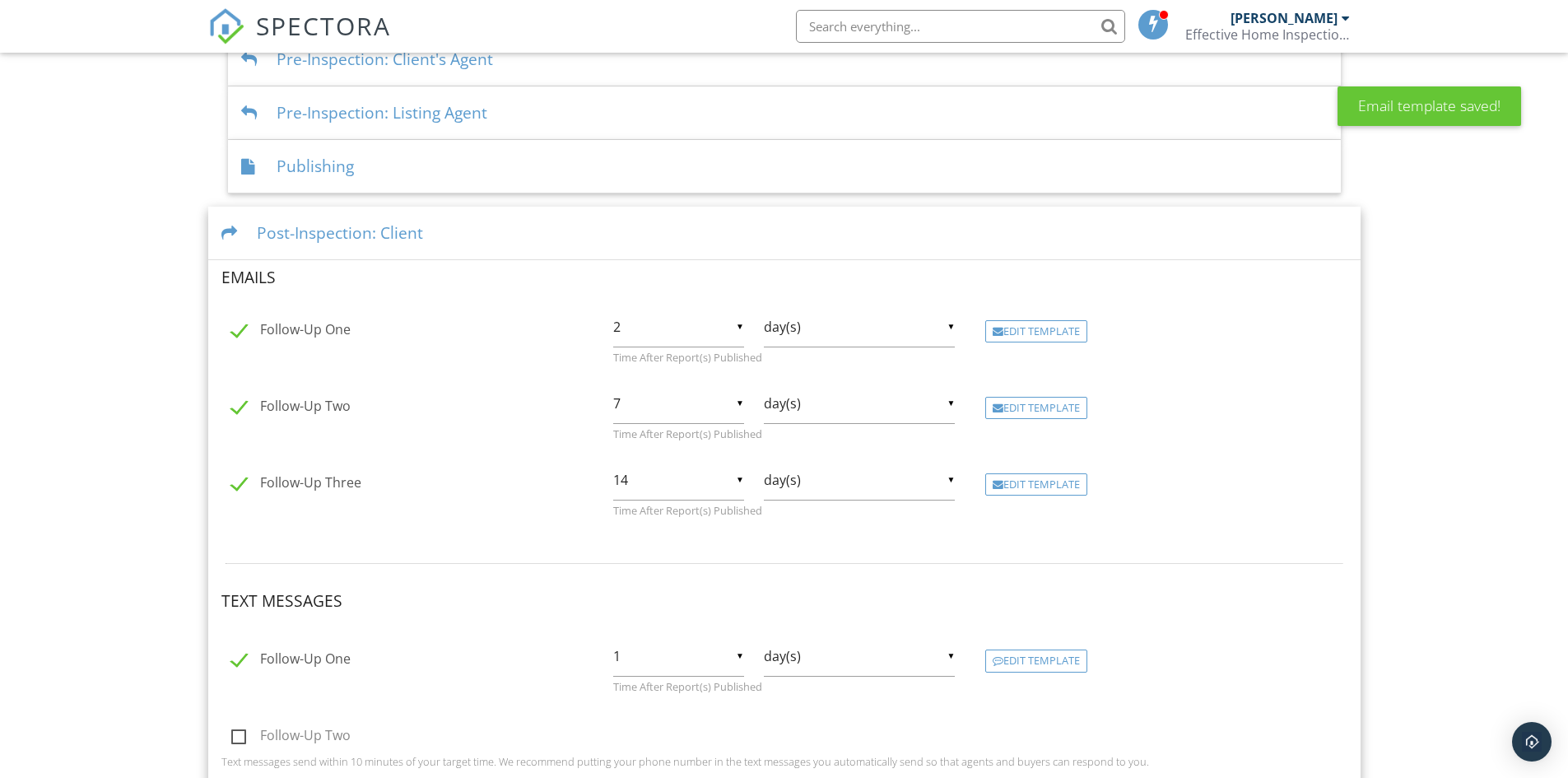
scroll to position [631, 0]
click at [1024, 326] on div "Edit Template" at bounding box center [1037, 330] width 102 height 23
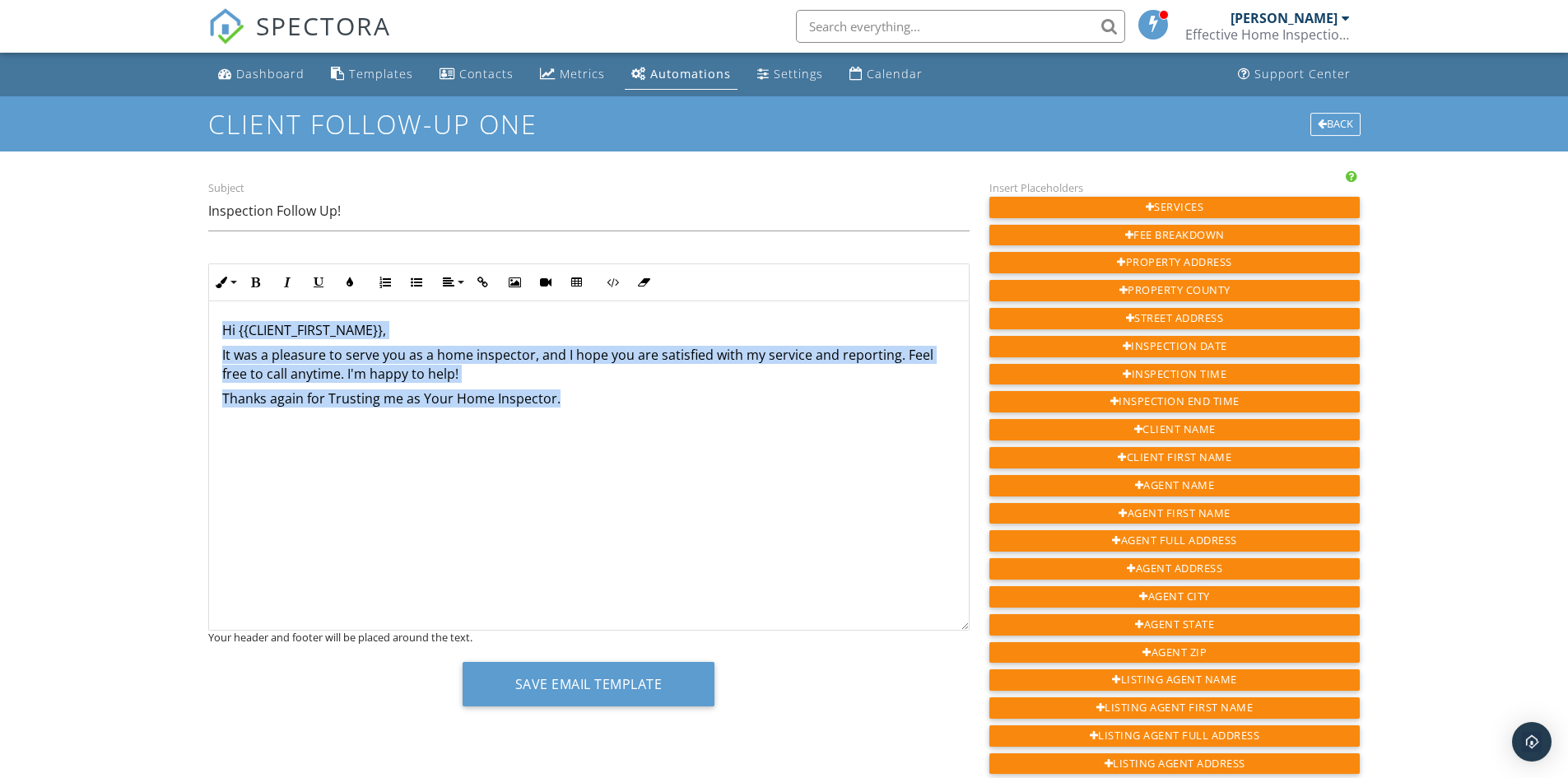
drag, startPoint x: 220, startPoint y: 335, endPoint x: 587, endPoint y: 398, distance: 372.4
click at [587, 398] on div "Hi {{CLIENT_FIRST_NAME}}, It was a pleasure to serve you as a home inspector, a…" at bounding box center [589, 465] width 760 height 329
copy div "Hi {{CLIENT_FIRST_NAME}}, It was a pleasure to serve you as a home inspector, a…"
click at [366, 464] on div "​ Hi {{CLIENT_FIRST_NAME}}, It was a pleasure to serve you as a home inspector,…" at bounding box center [589, 465] width 760 height 329
drag, startPoint x: 219, startPoint y: 326, endPoint x: 638, endPoint y: 444, distance: 435.3
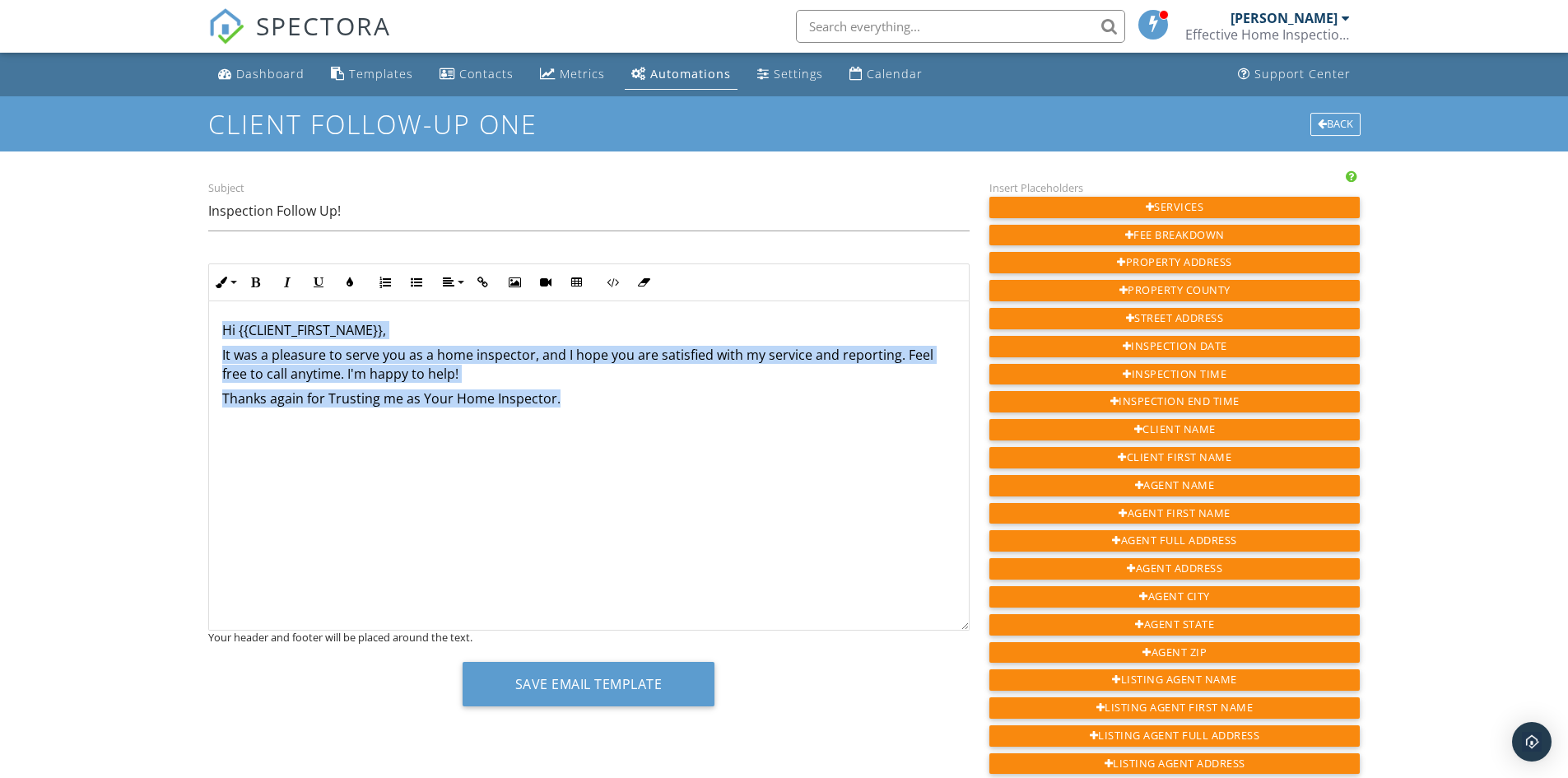
click at [638, 444] on div "​ Hi {{CLIENT_FIRST_NAME}}, It was a pleasure to serve you as a home inspector,…" at bounding box center [589, 465] width 760 height 329
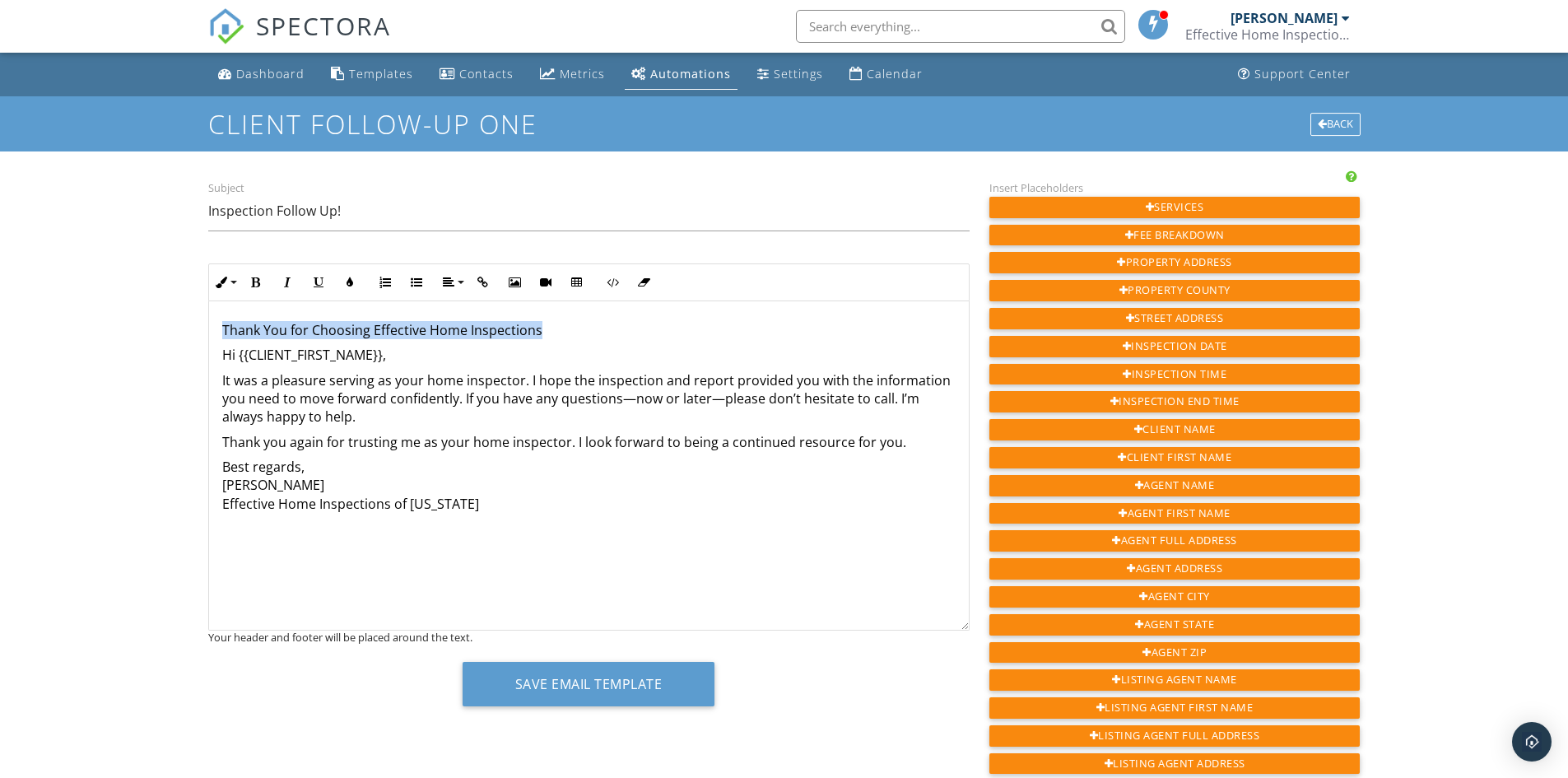
drag, startPoint x: 223, startPoint y: 326, endPoint x: 584, endPoint y: 334, distance: 361.1
click at [584, 334] on p "Thank You for Choosing Effective Home Inspections" at bounding box center [589, 330] width 734 height 18
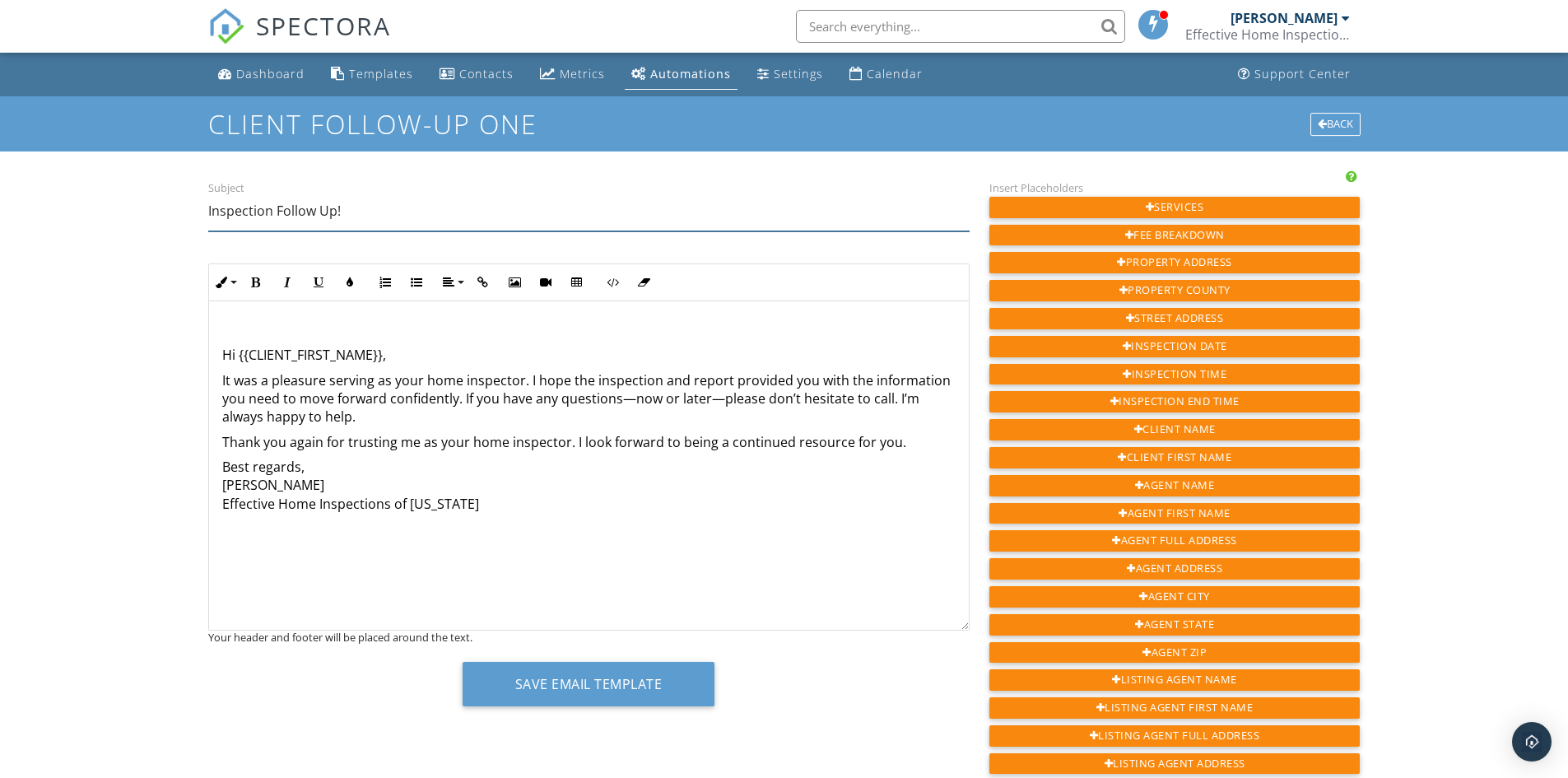
click at [355, 209] on input "Inspection Follow Up!" at bounding box center [589, 211] width 762 height 40
type input "I"
paste input "Thank You for Choosing Effective Home Inspections"
type input "Thank You for Choosing Effective Home Inspections"
click at [223, 355] on p "Hi {{CLIENT_FIRST_NAME}}," at bounding box center [589, 355] width 734 height 18
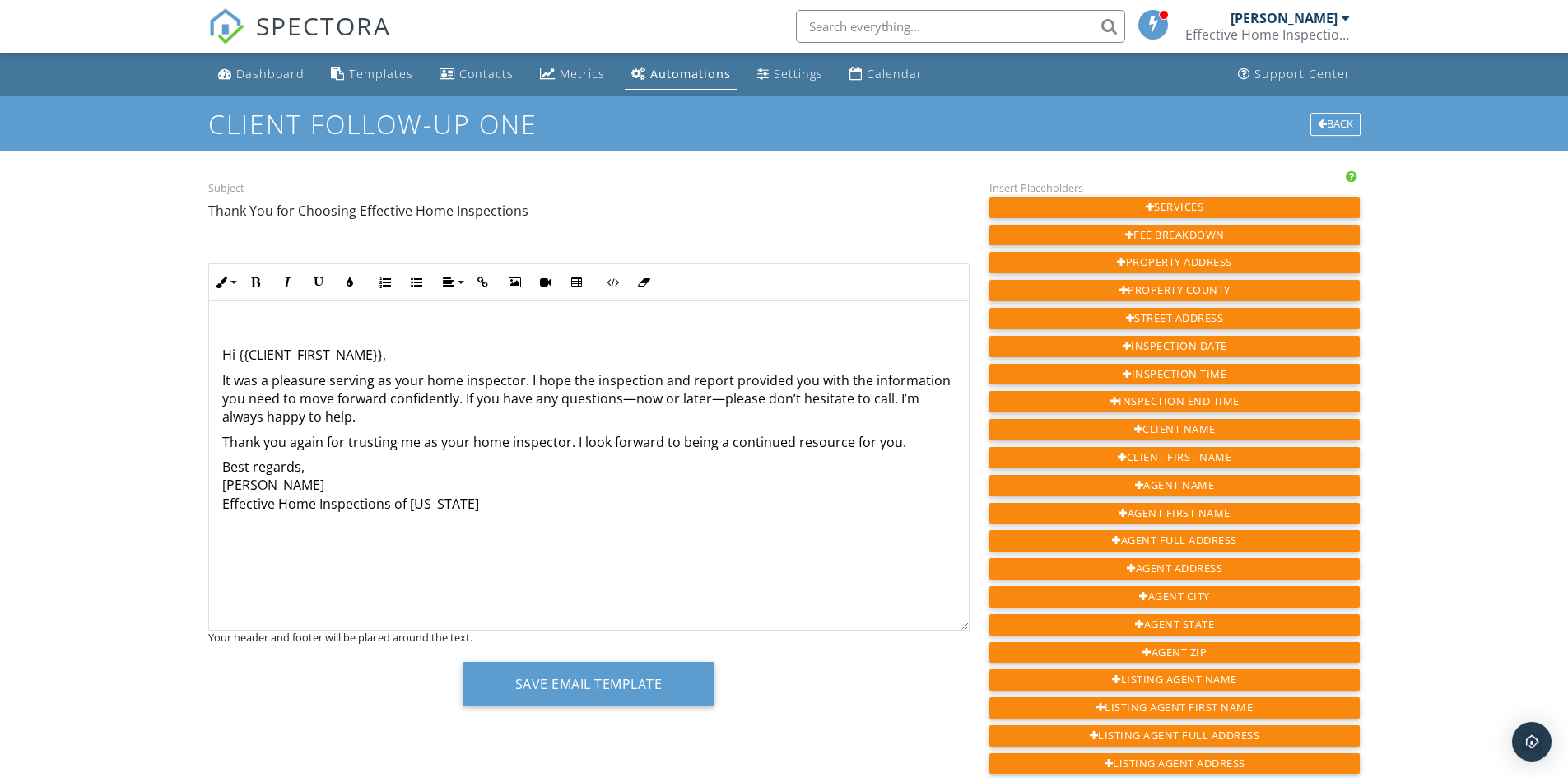
drag, startPoint x: 348, startPoint y: 337, endPoint x: 355, endPoint y: 331, distance: 9.2
click at [356, 330] on p at bounding box center [589, 330] width 734 height 18
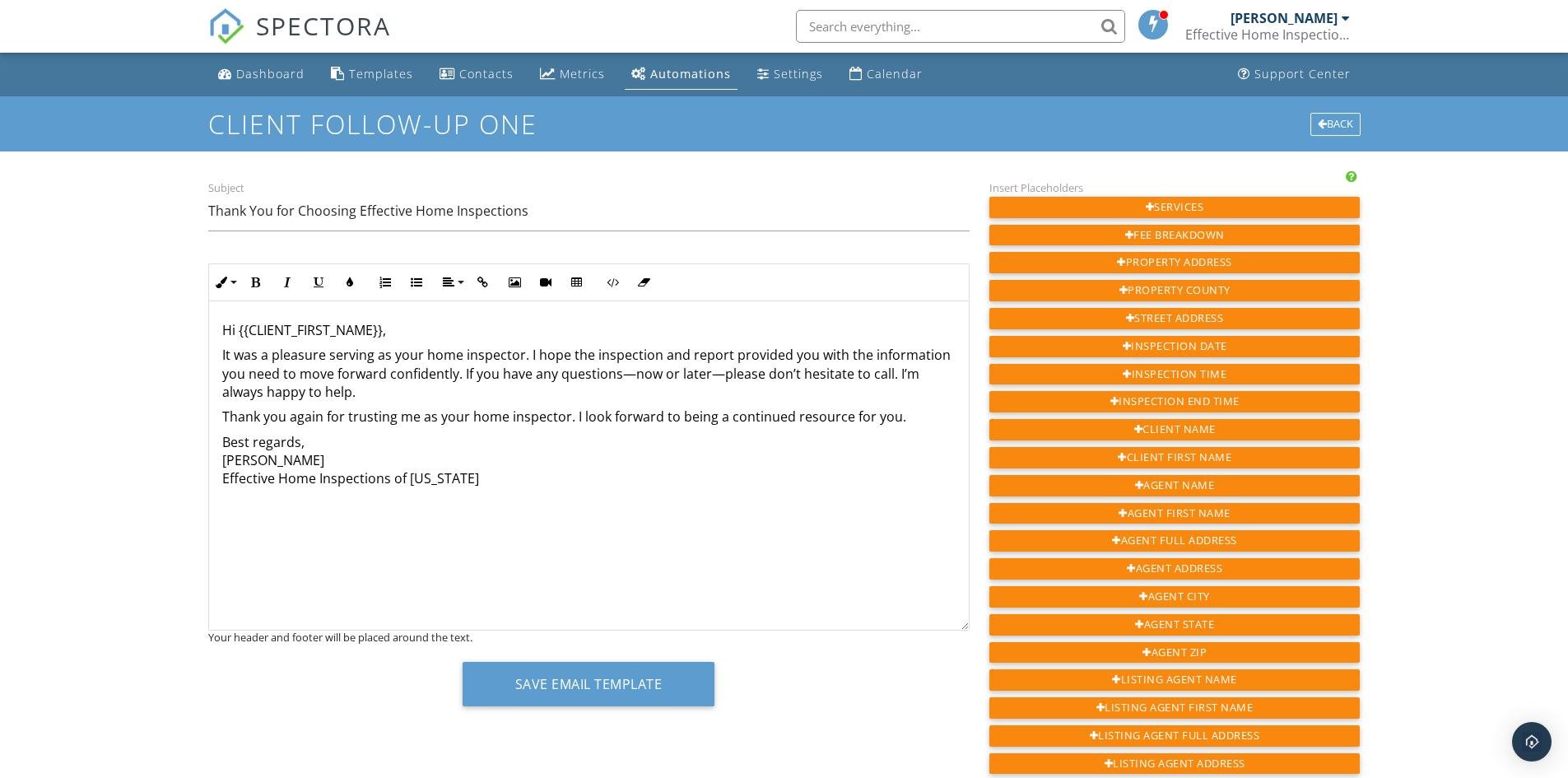
click at [381, 334] on p "Hi {{CLIENT_FIRST_NAME}}," at bounding box center [589, 330] width 734 height 18
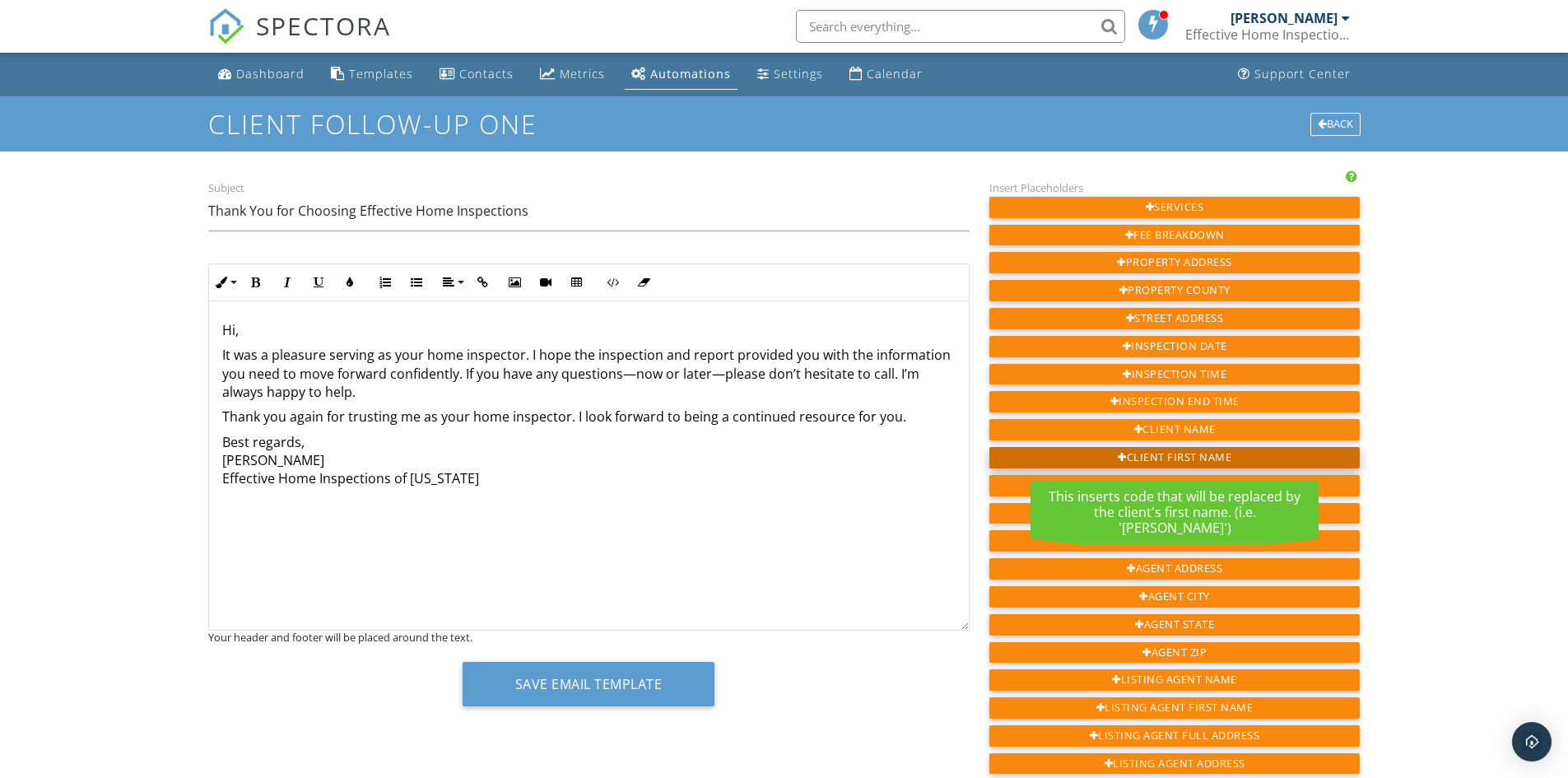
click at [1177, 454] on div "Client First Name" at bounding box center [1174, 458] width 371 height 22
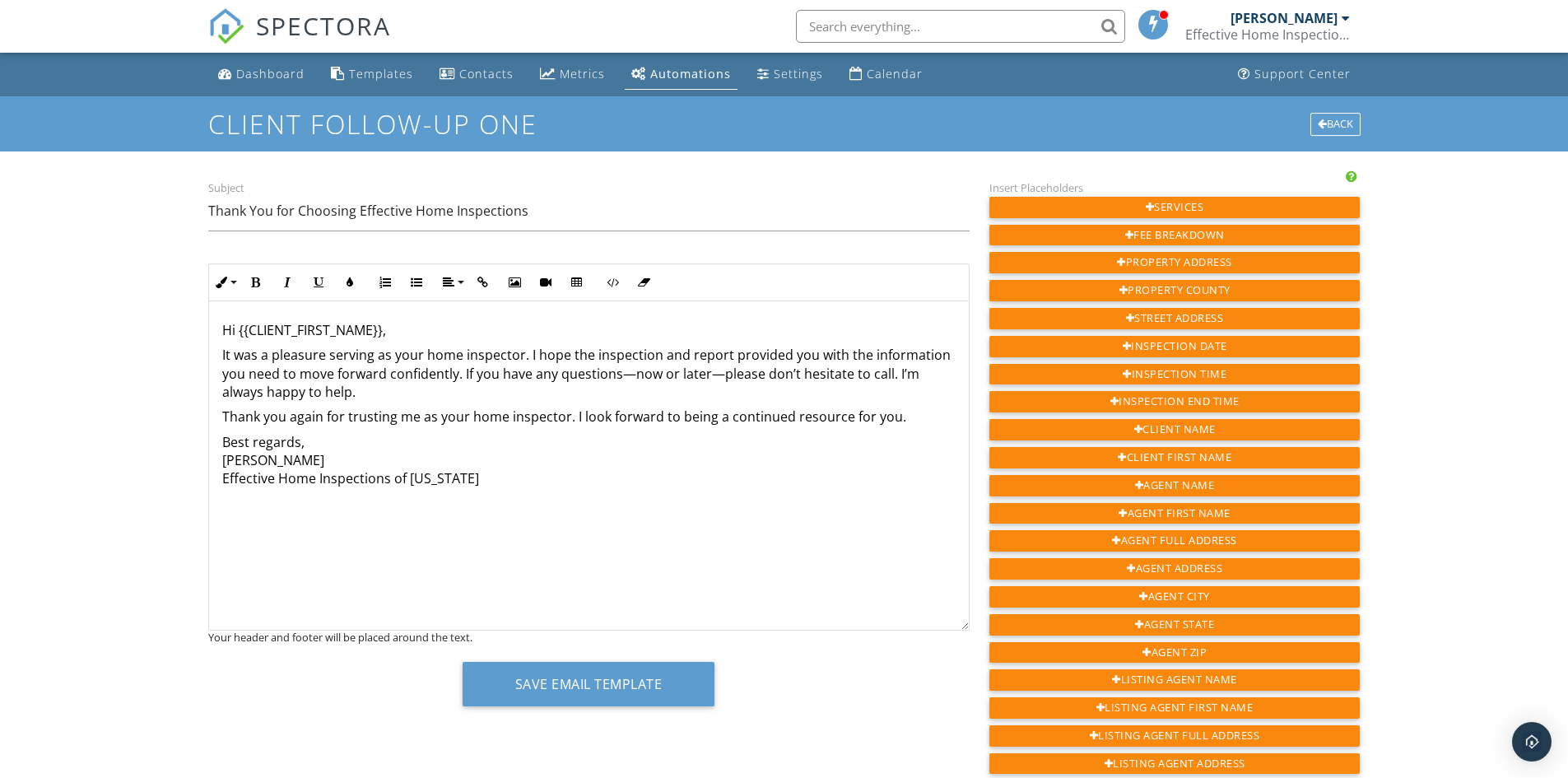
click at [377, 550] on div "Hi {{CLIENT_FIRST_NAME}}, It was a pleasure serving as your home inspector. I h…" at bounding box center [589, 465] width 760 height 329
click at [220, 468] on div "Hi {{CLIENT_FIRST_NAME}}, It was a pleasure serving as your home inspector. I h…" at bounding box center [589, 465] width 760 height 329
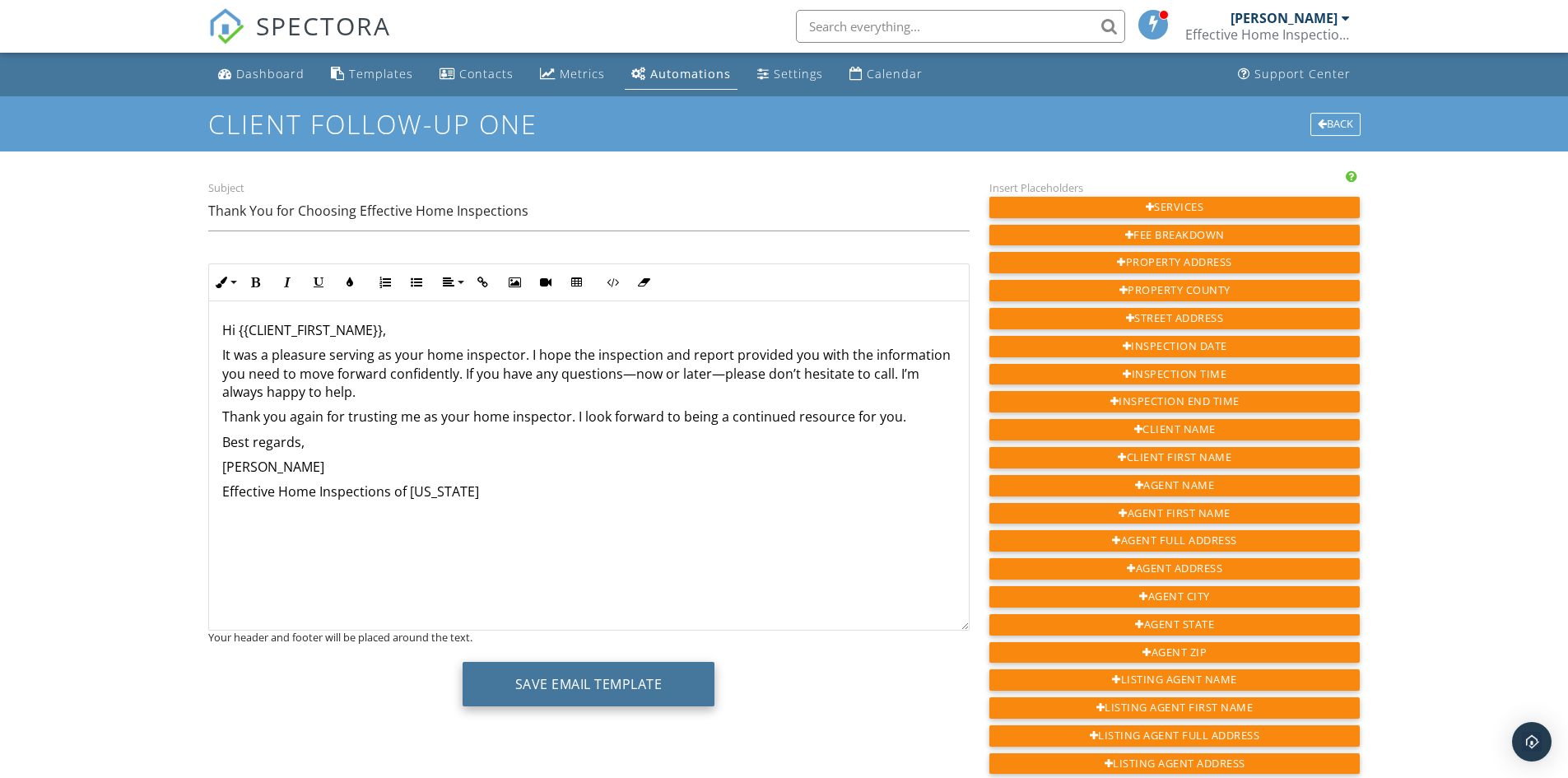
click at [588, 686] on button "Save Email Template" at bounding box center [589, 684] width 253 height 44
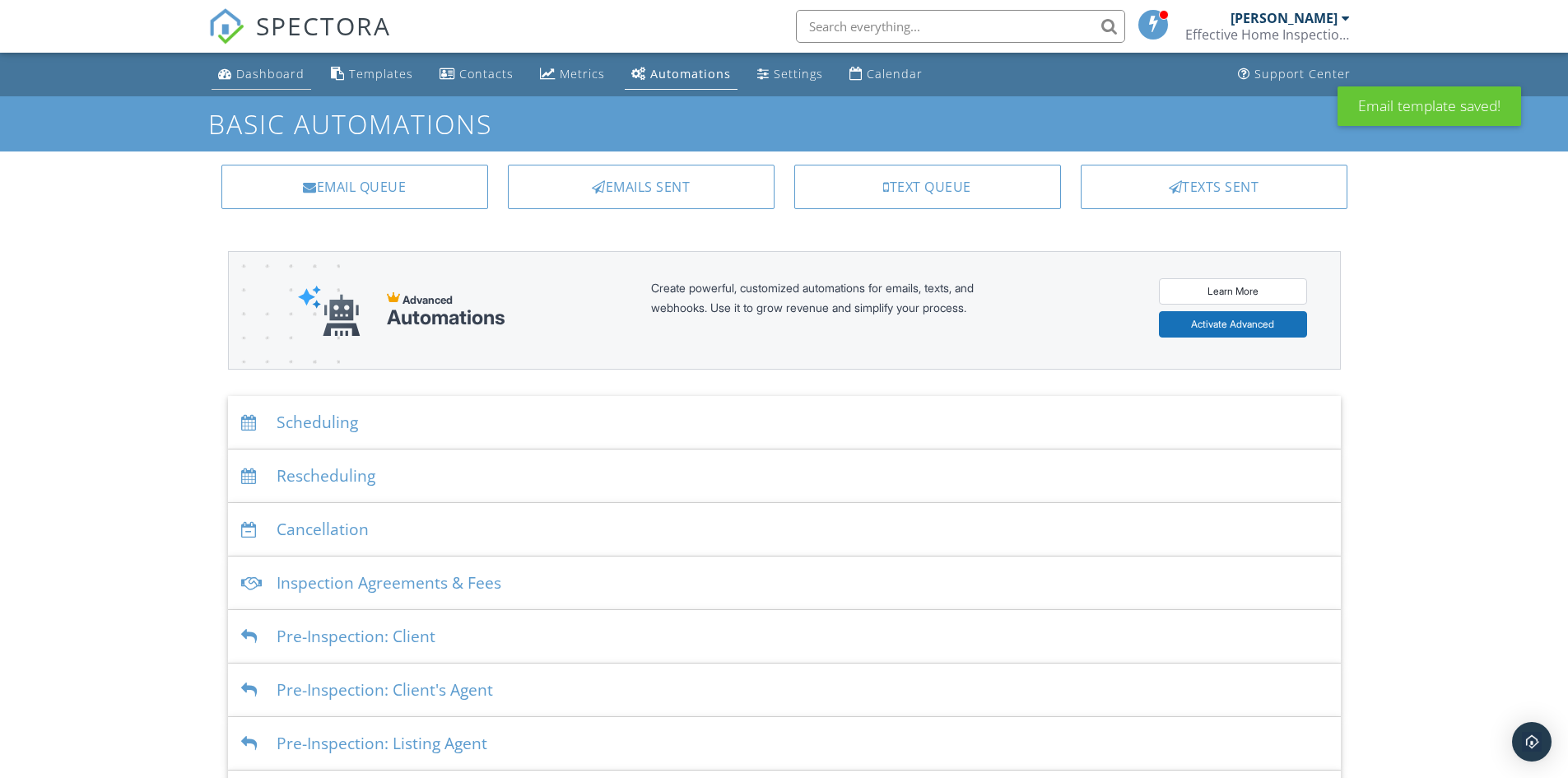
click at [248, 73] on div "Dashboard" at bounding box center [270, 73] width 68 height 15
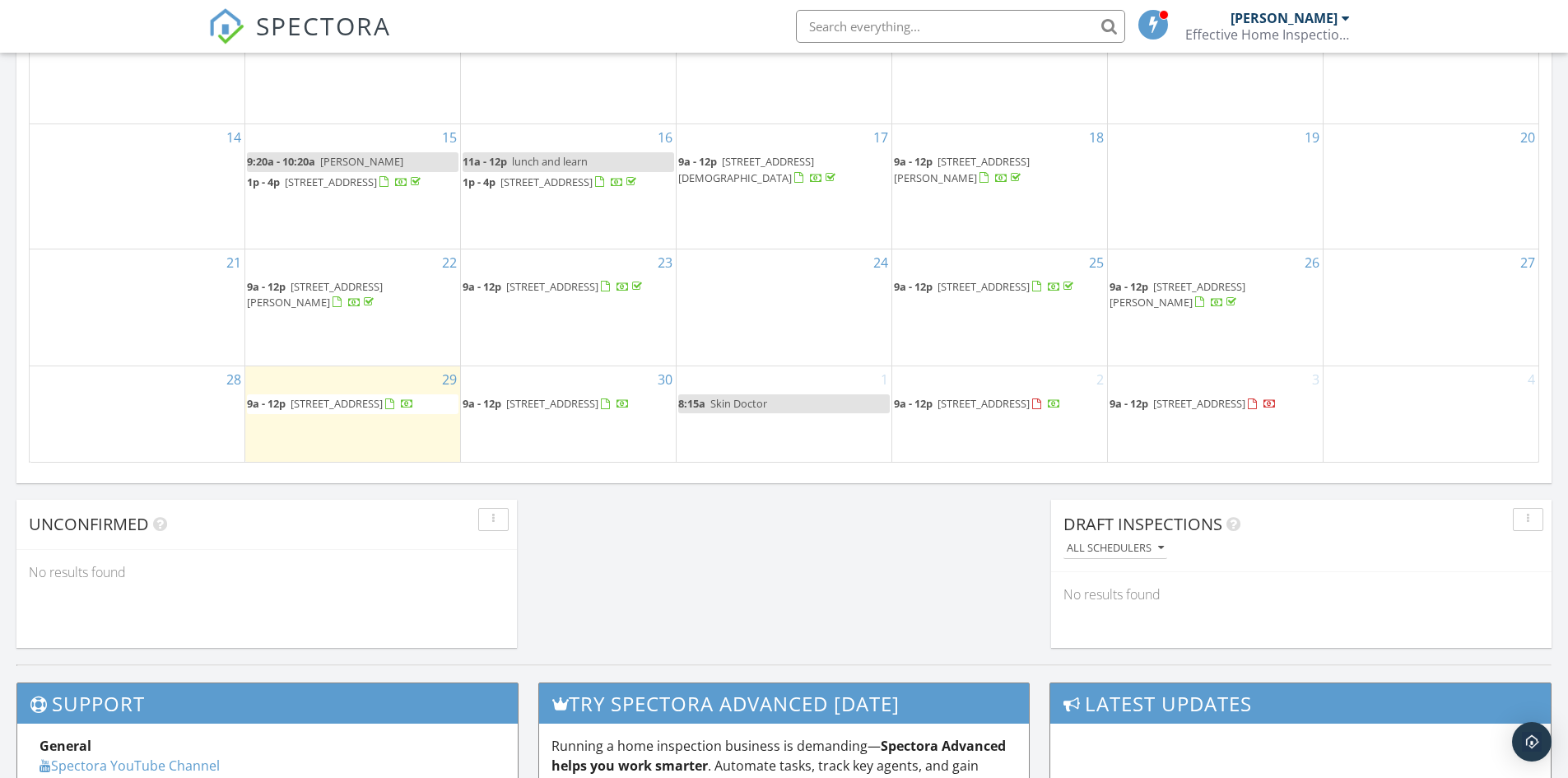
scroll to position [1057, 0]
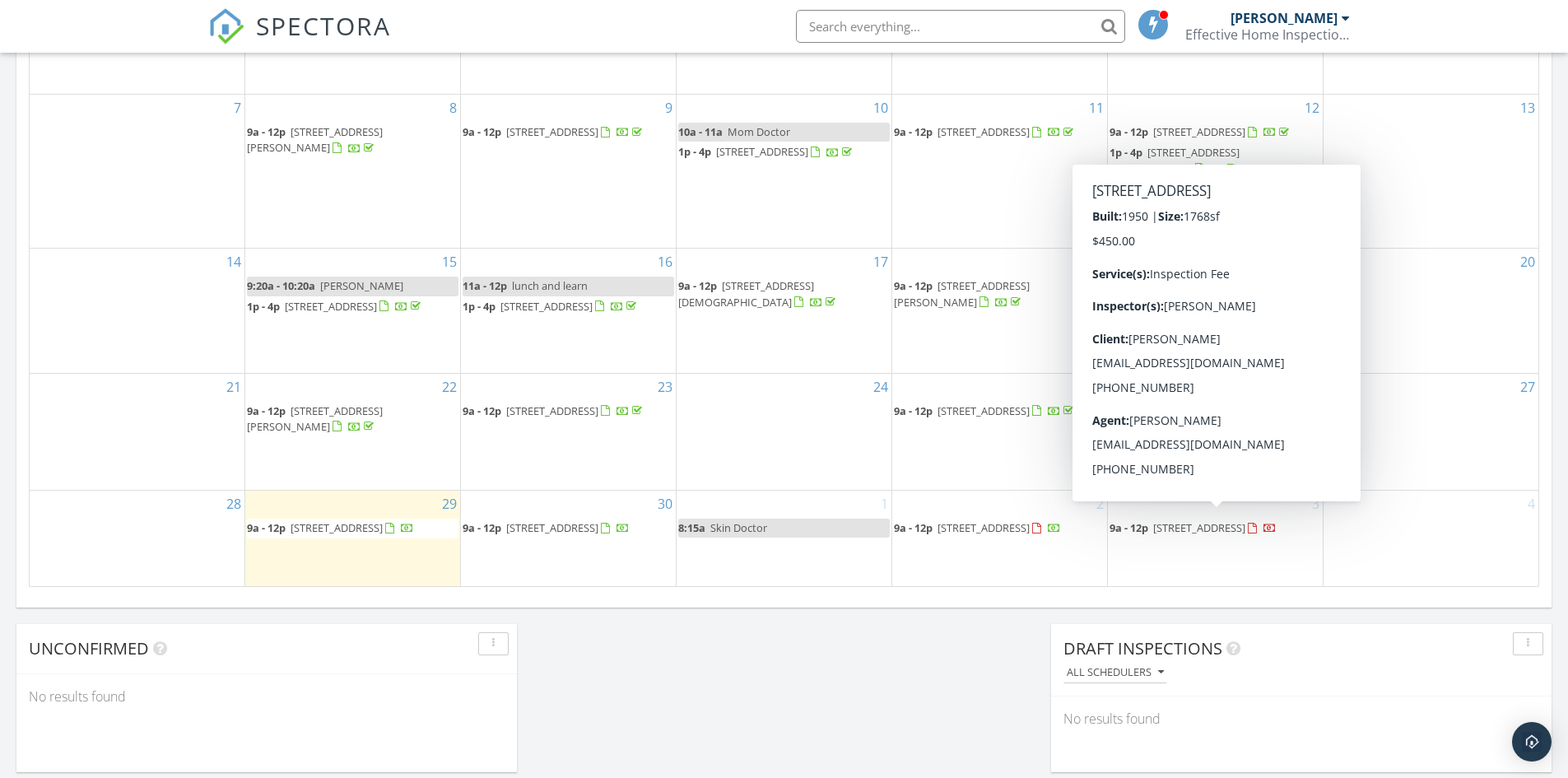
click at [1169, 525] on span "[STREET_ADDRESS]" at bounding box center [1200, 528] width 93 height 15
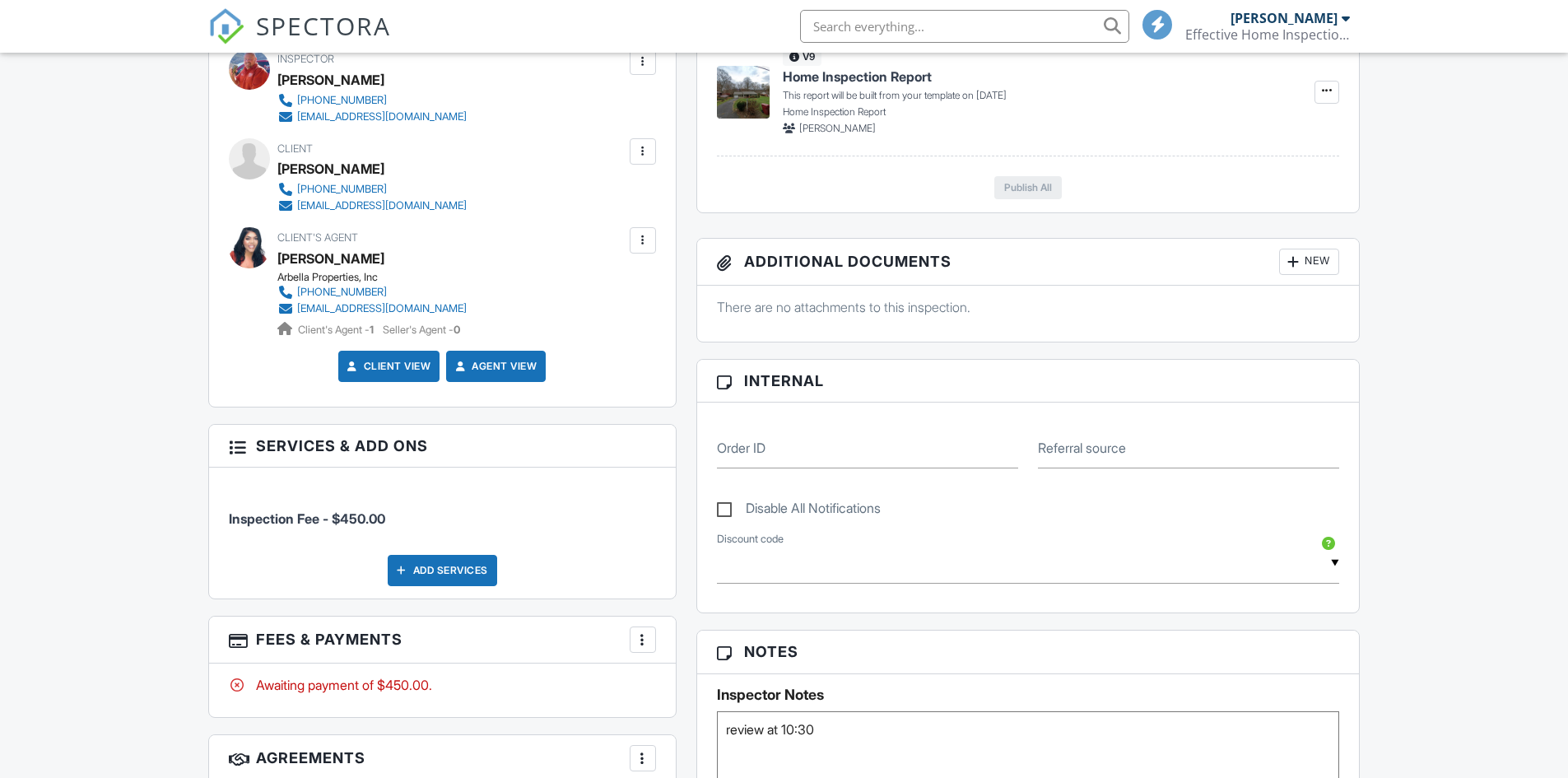
scroll to position [823, 0]
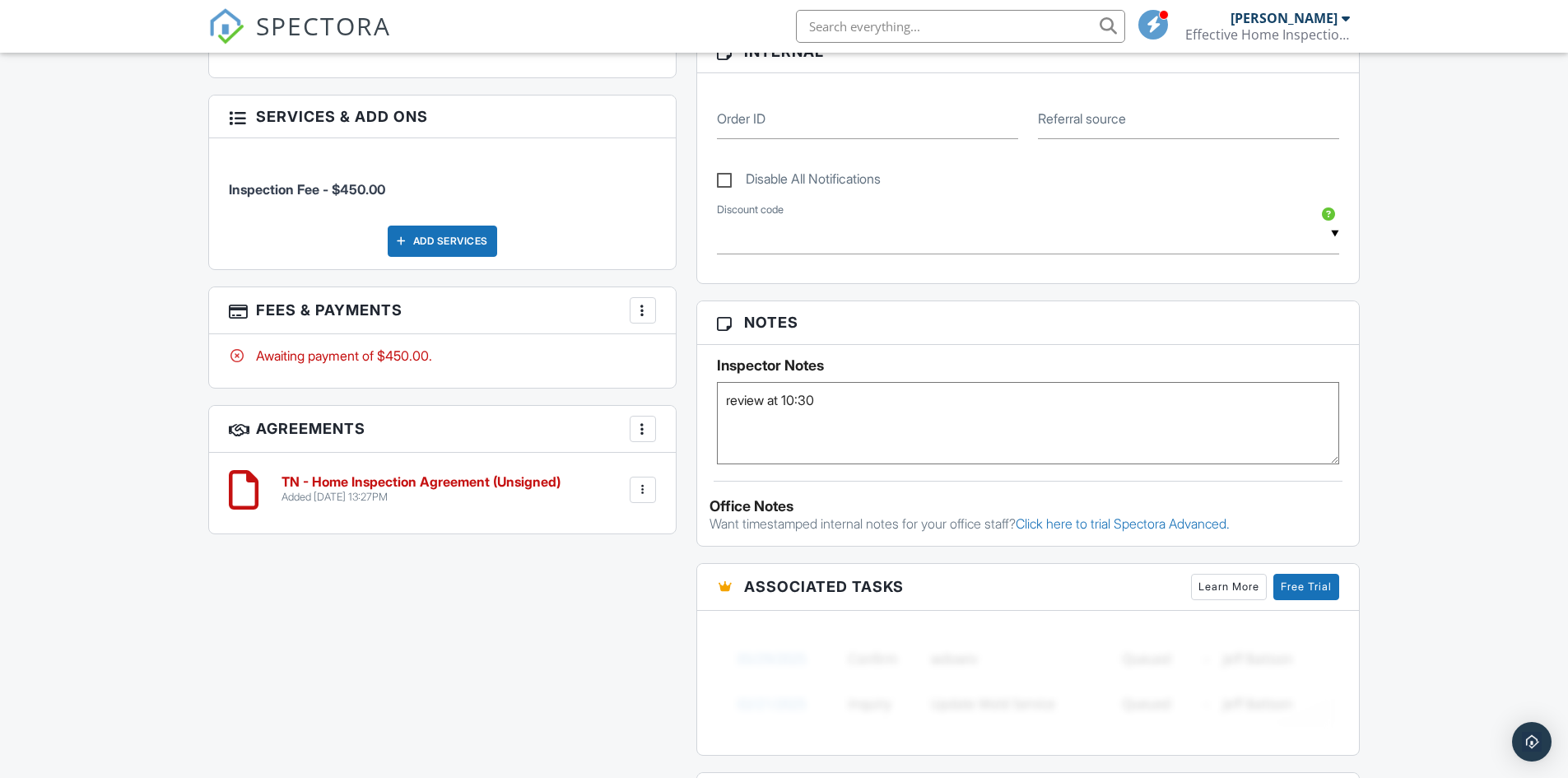
click at [641, 306] on div at bounding box center [643, 310] width 16 height 16
click at [706, 405] on li "Add Services" at bounding box center [726, 401] width 172 height 41
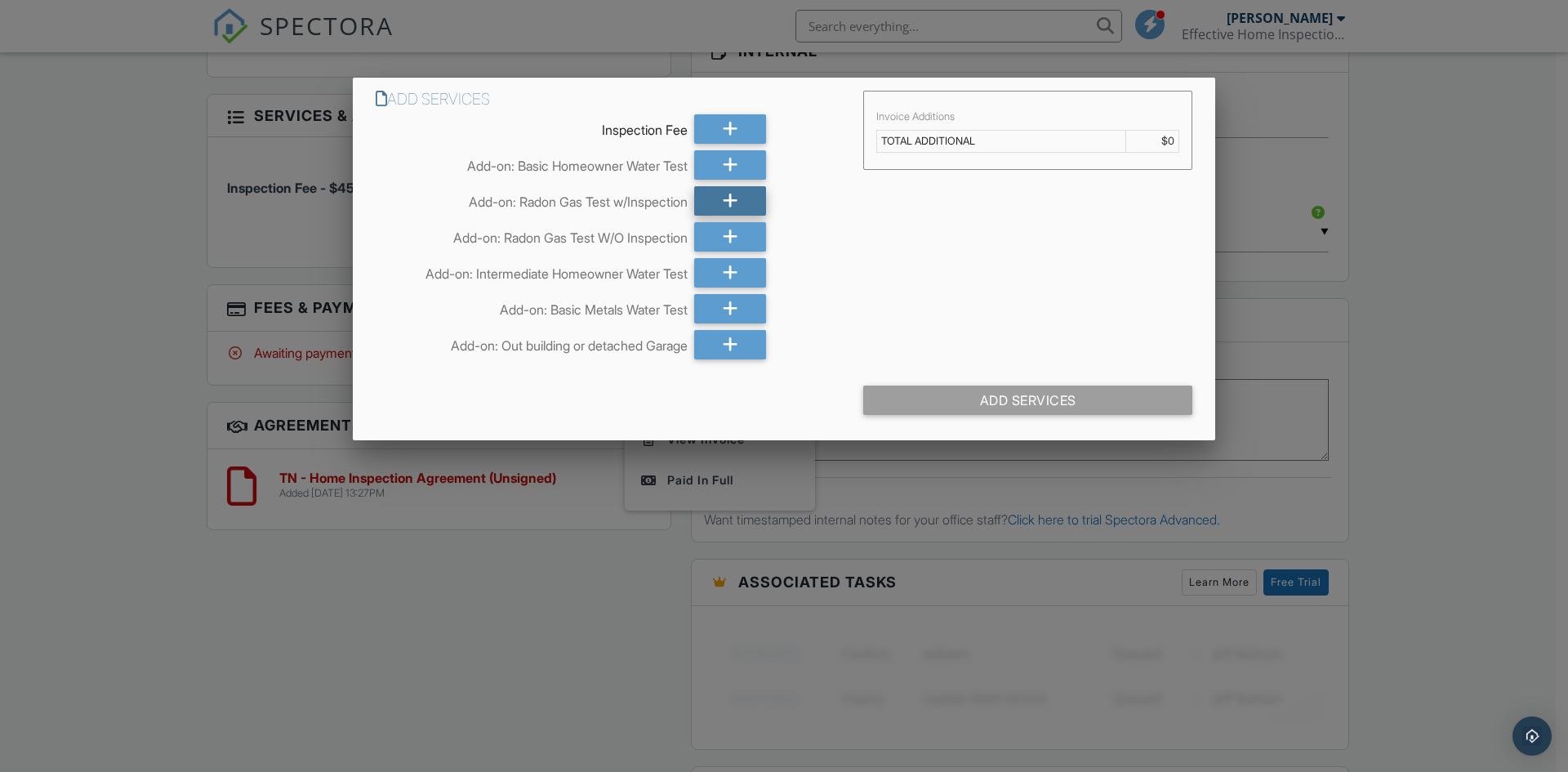
click at [726, 202] on icon at bounding box center [730, 201] width 15 height 30
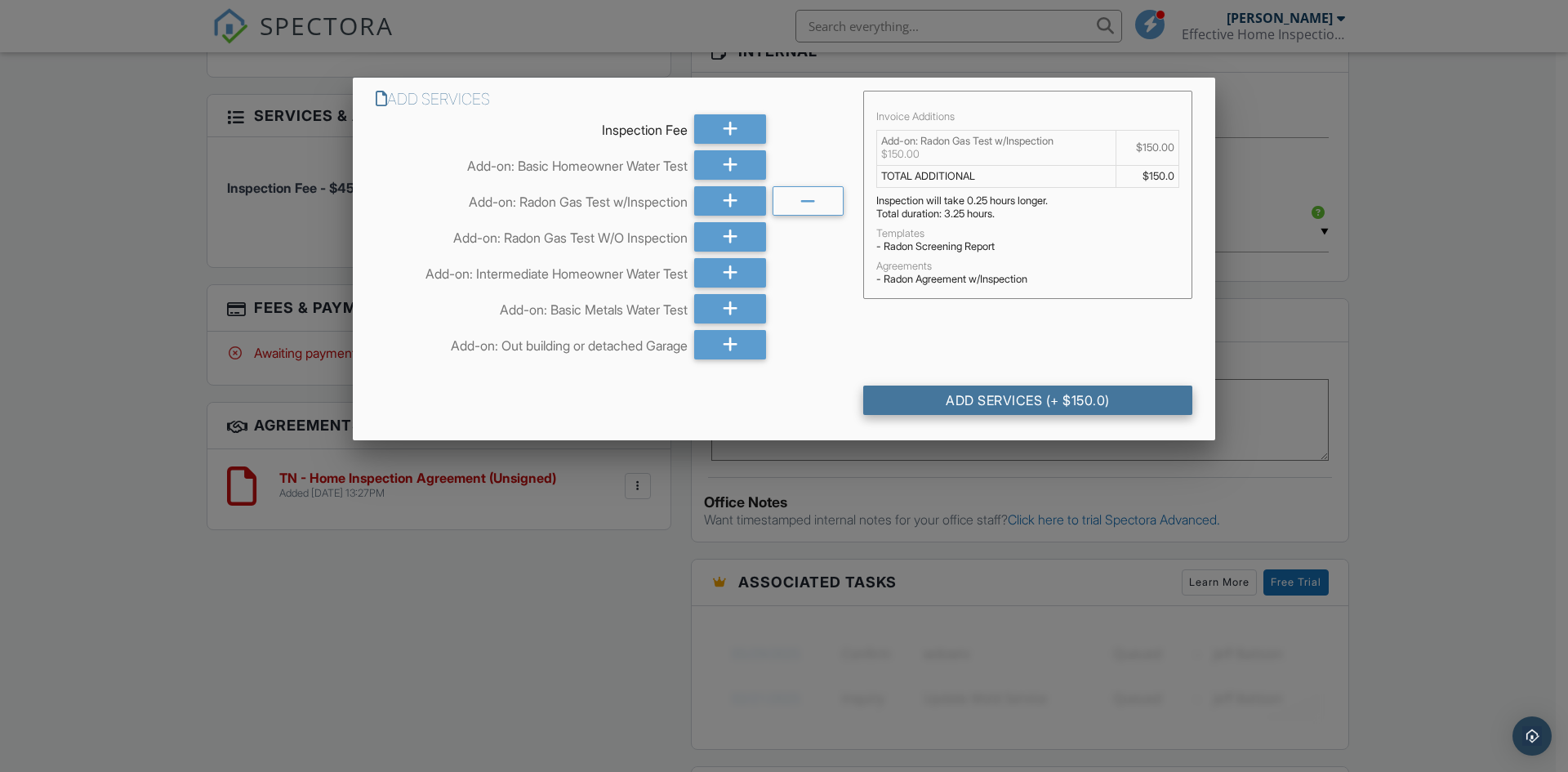
click at [947, 398] on div "Add Services (+ $150.0)" at bounding box center [1027, 399] width 329 height 30
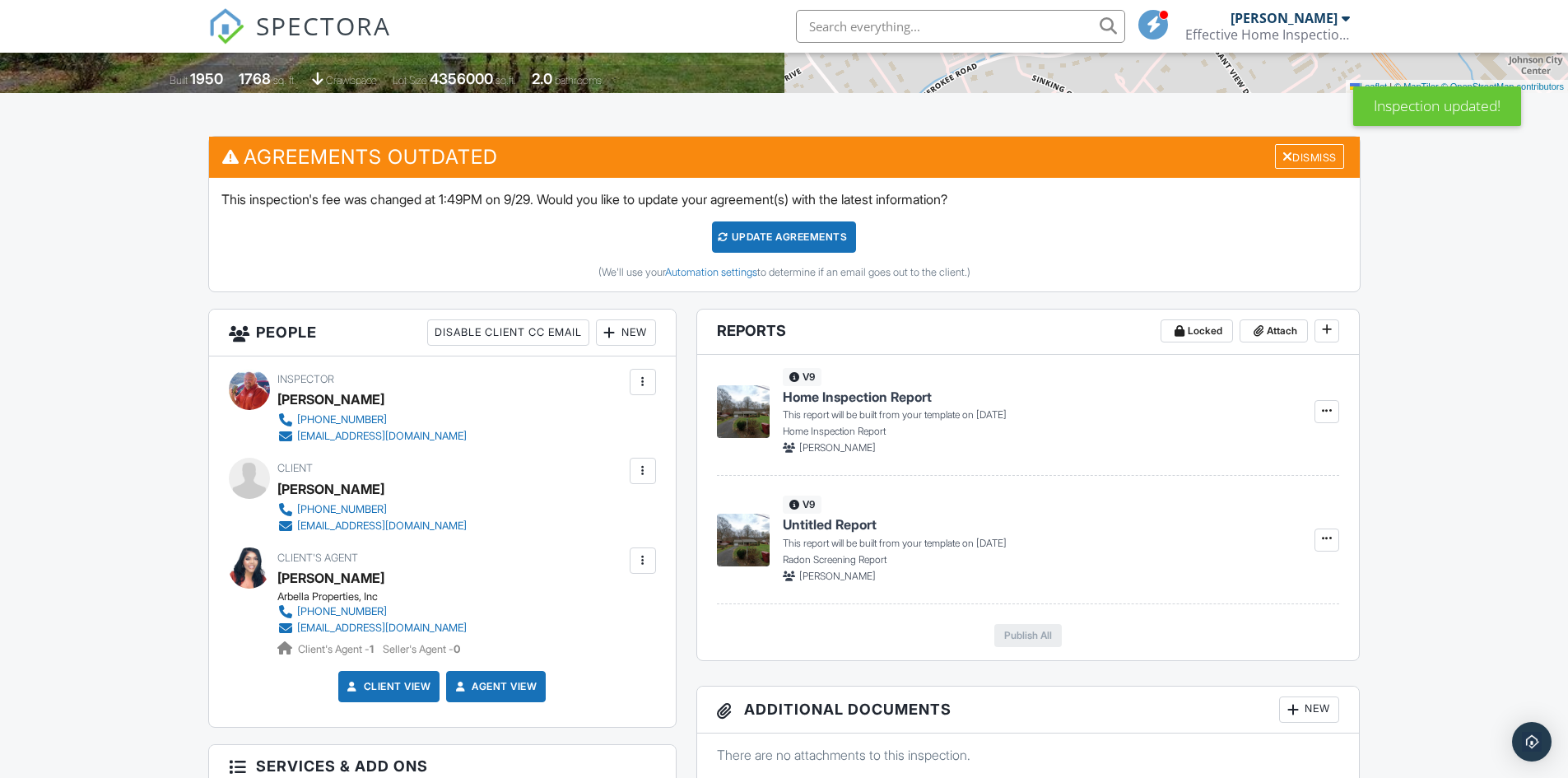
scroll to position [329, 0]
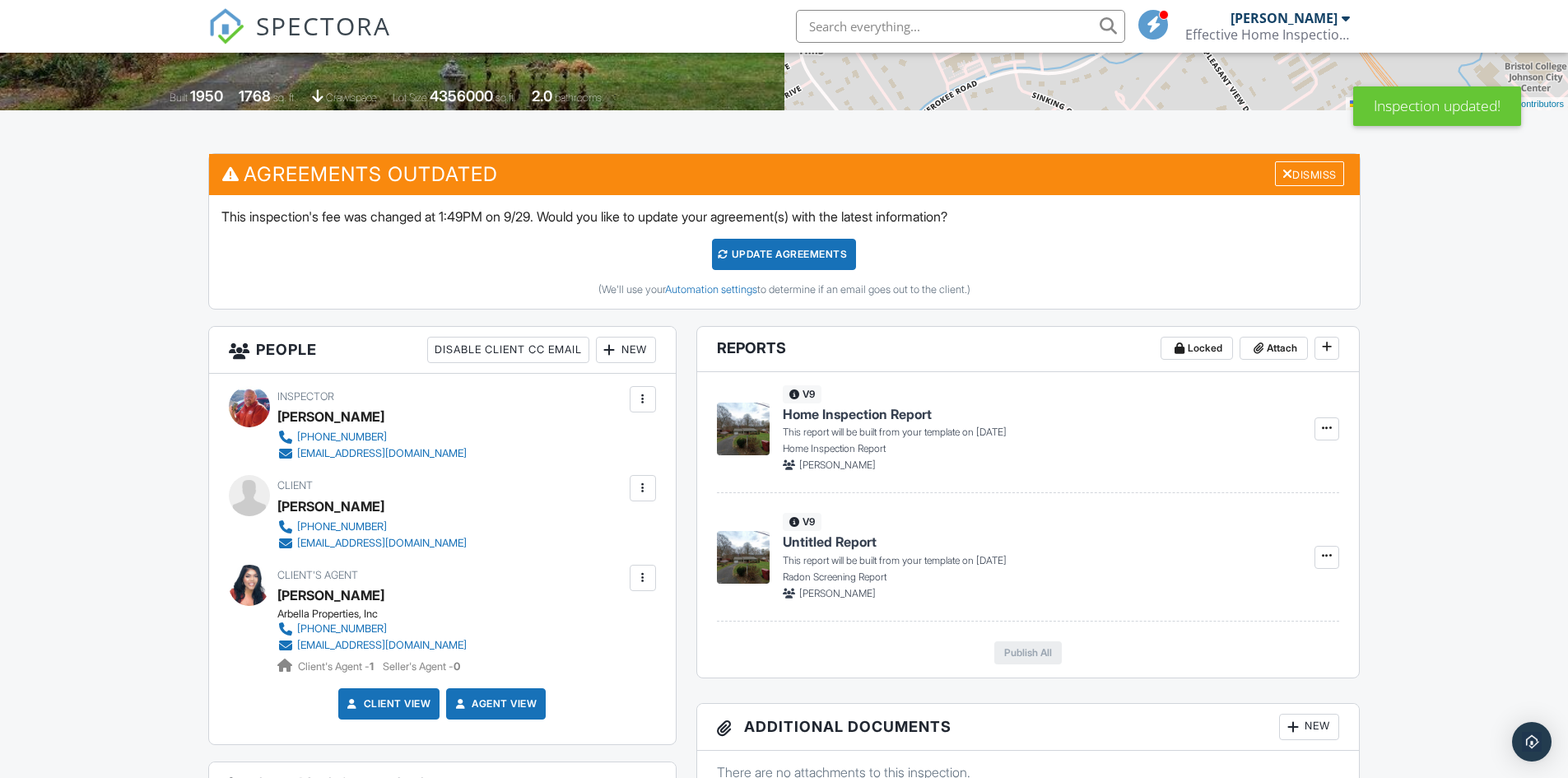
click at [763, 254] on div "Update Agreements" at bounding box center [784, 254] width 144 height 31
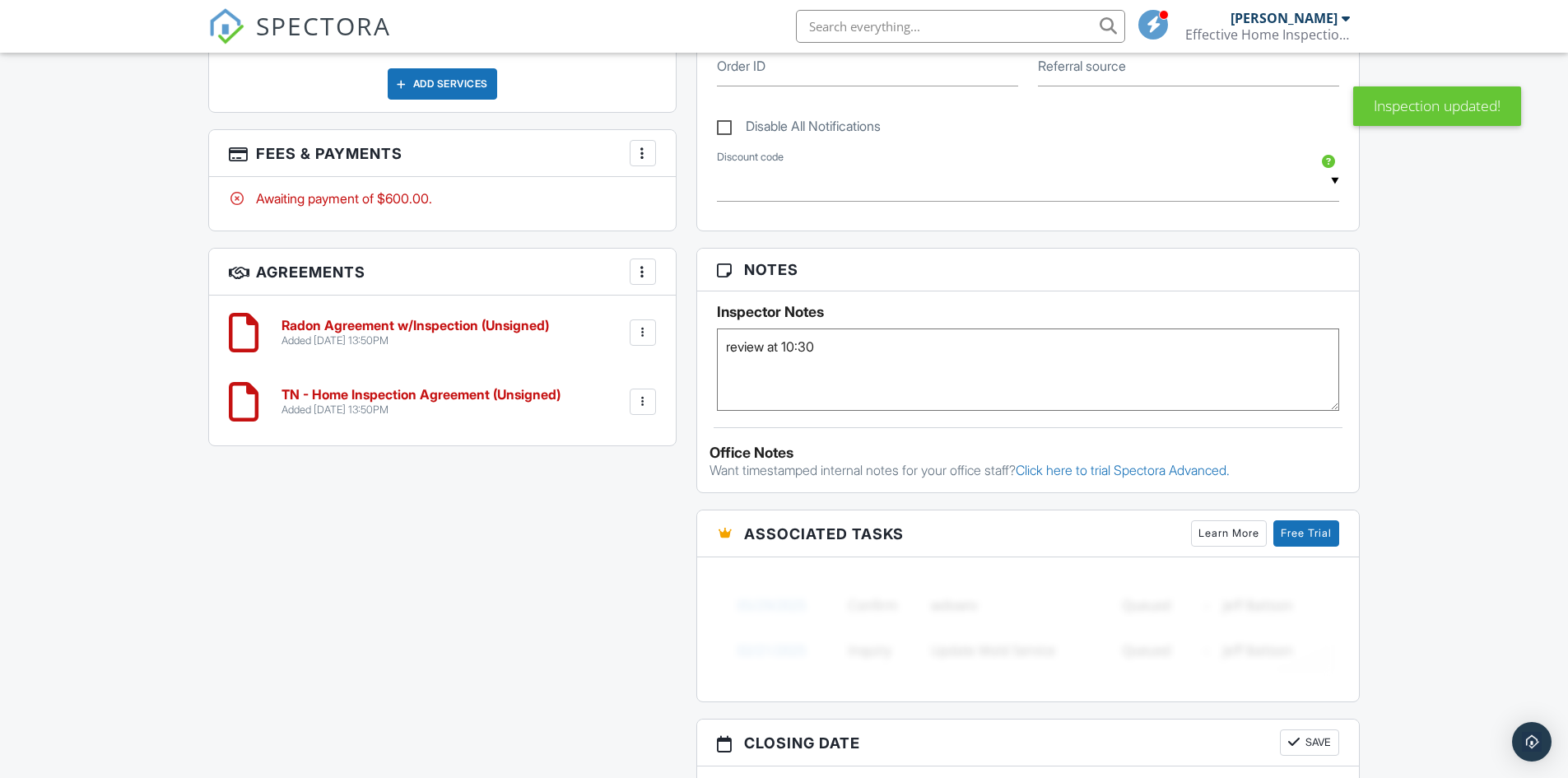
scroll to position [1000, 0]
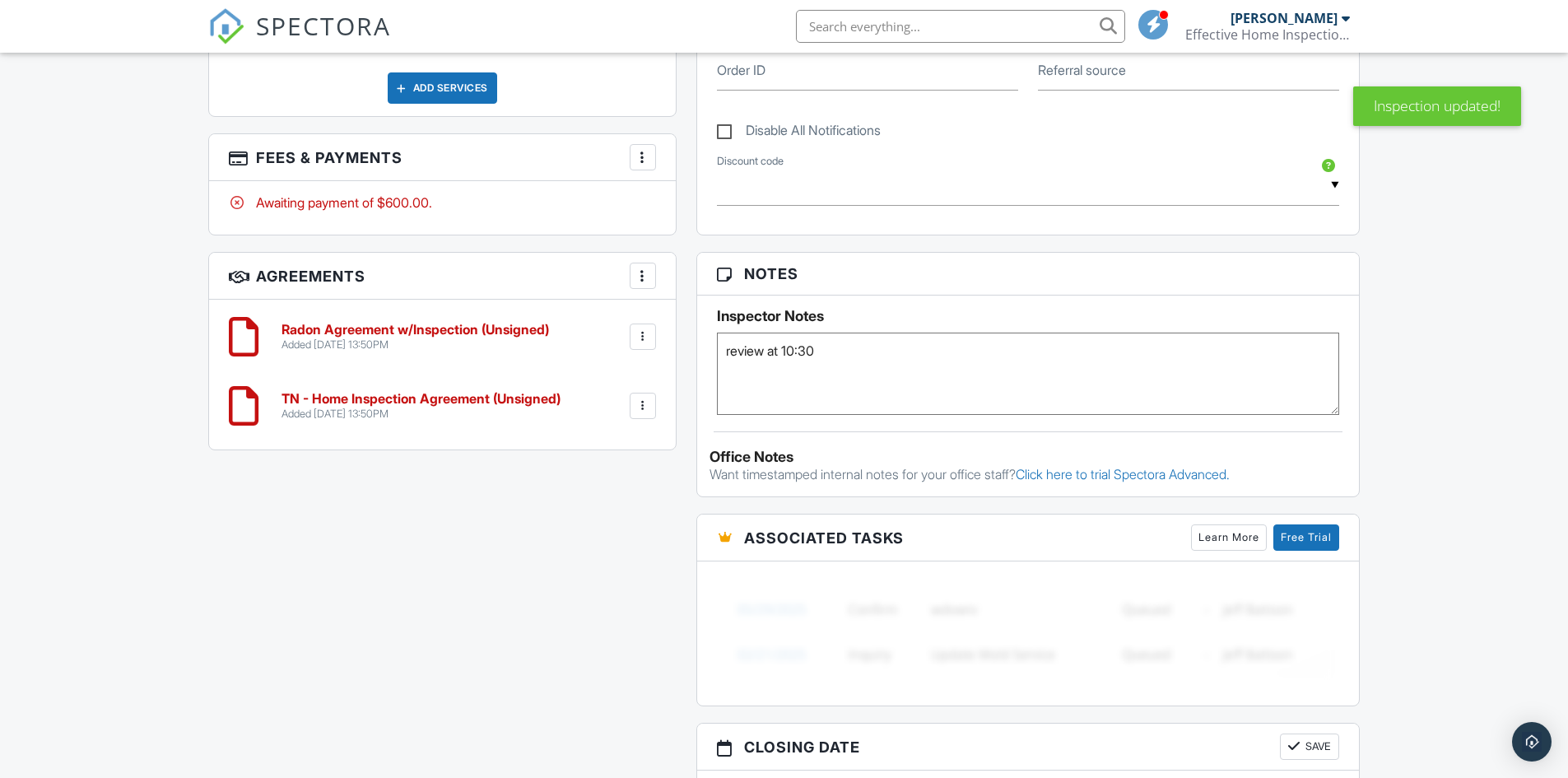
click at [406, 411] on div "Added 09/29/2025 13:50PM" at bounding box center [421, 413] width 279 height 14
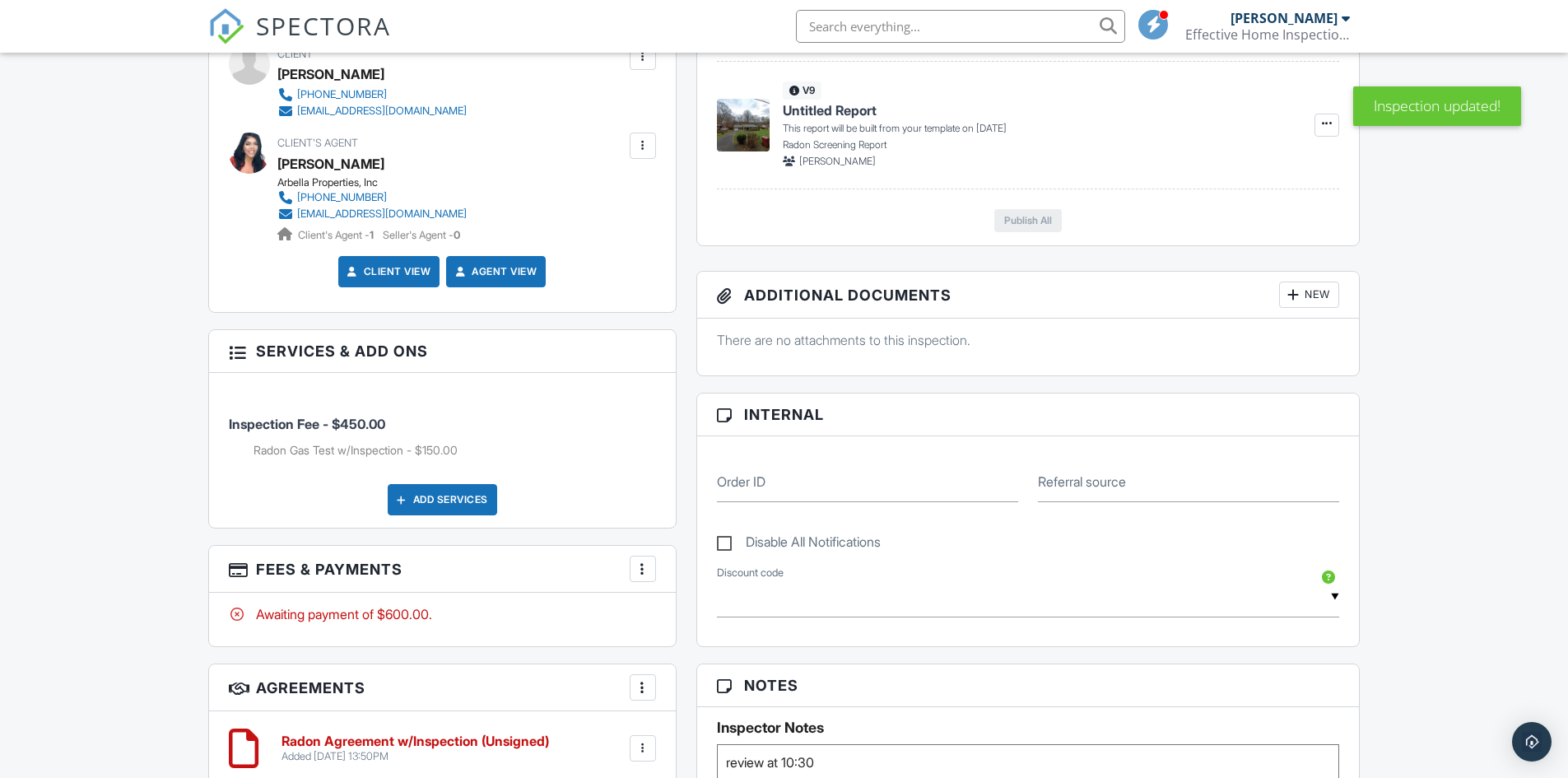
click at [468, 743] on h6 "Radon Agreement w/Inspection (Unsigned)" at bounding box center [414, 742] width 268 height 15
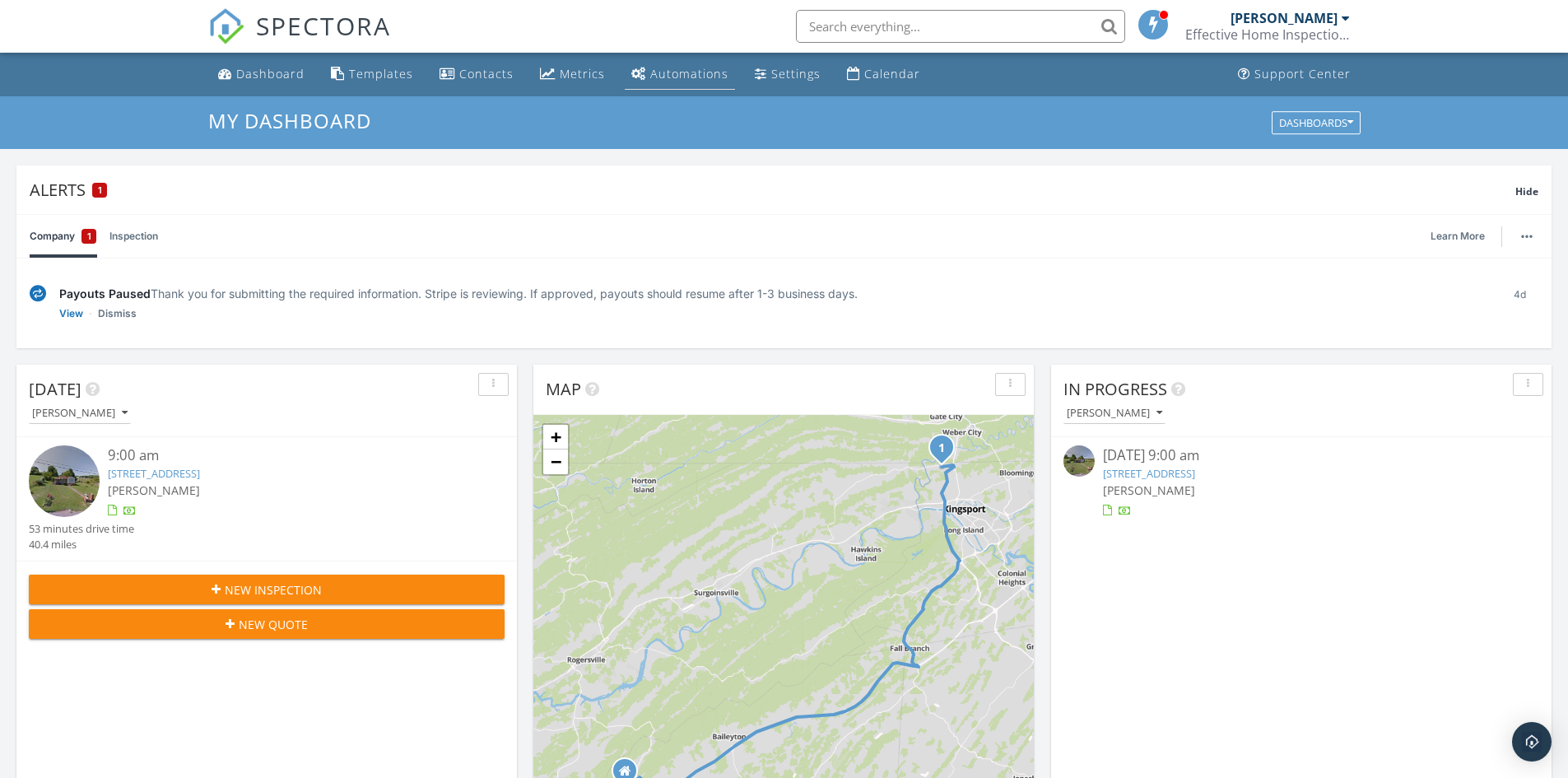
click at [687, 76] on div "Automations" at bounding box center [689, 73] width 78 height 15
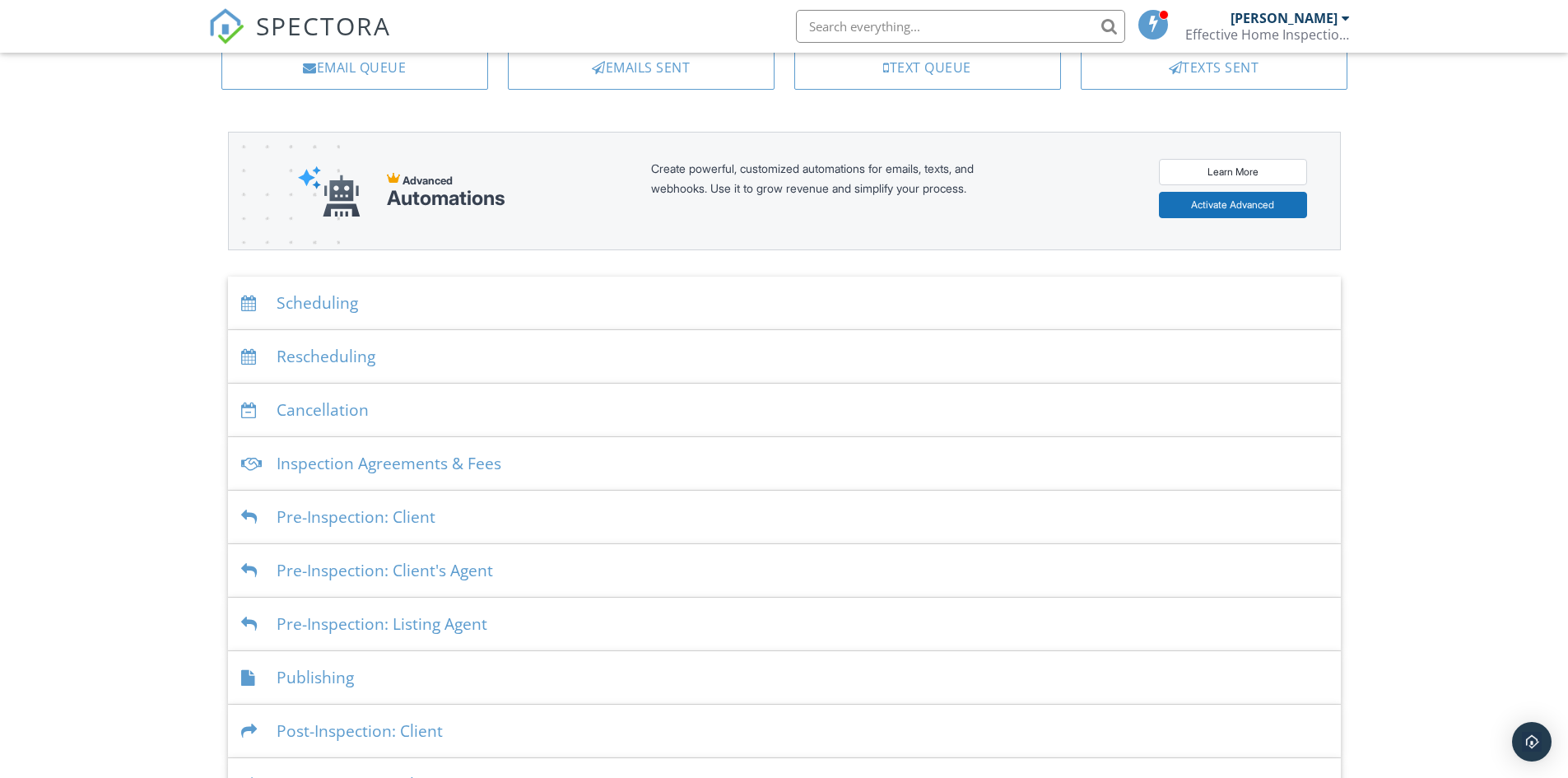
scroll to position [219, 0]
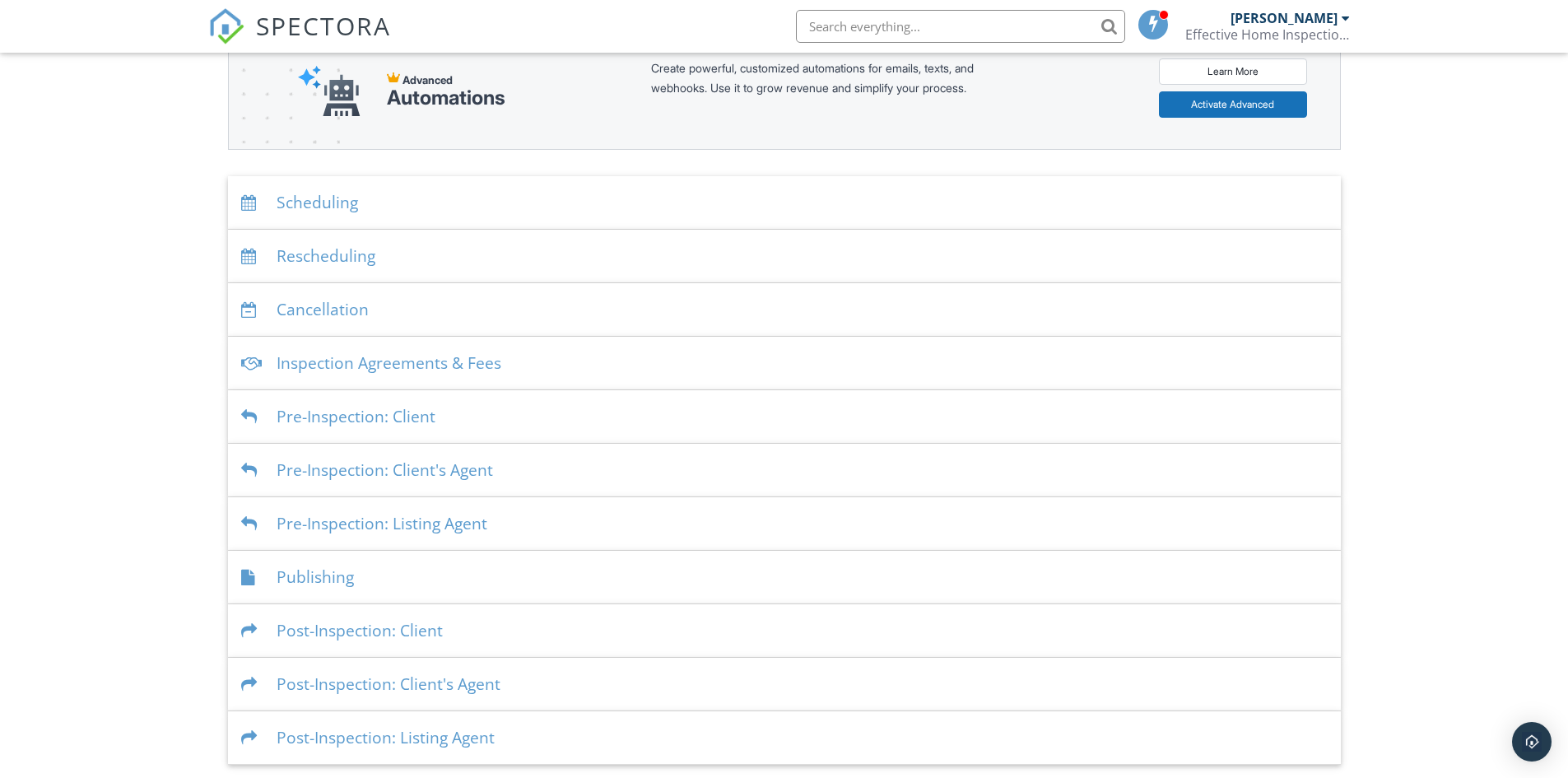
click at [422, 622] on div "Post-Inspection: Client" at bounding box center [784, 630] width 1113 height 53
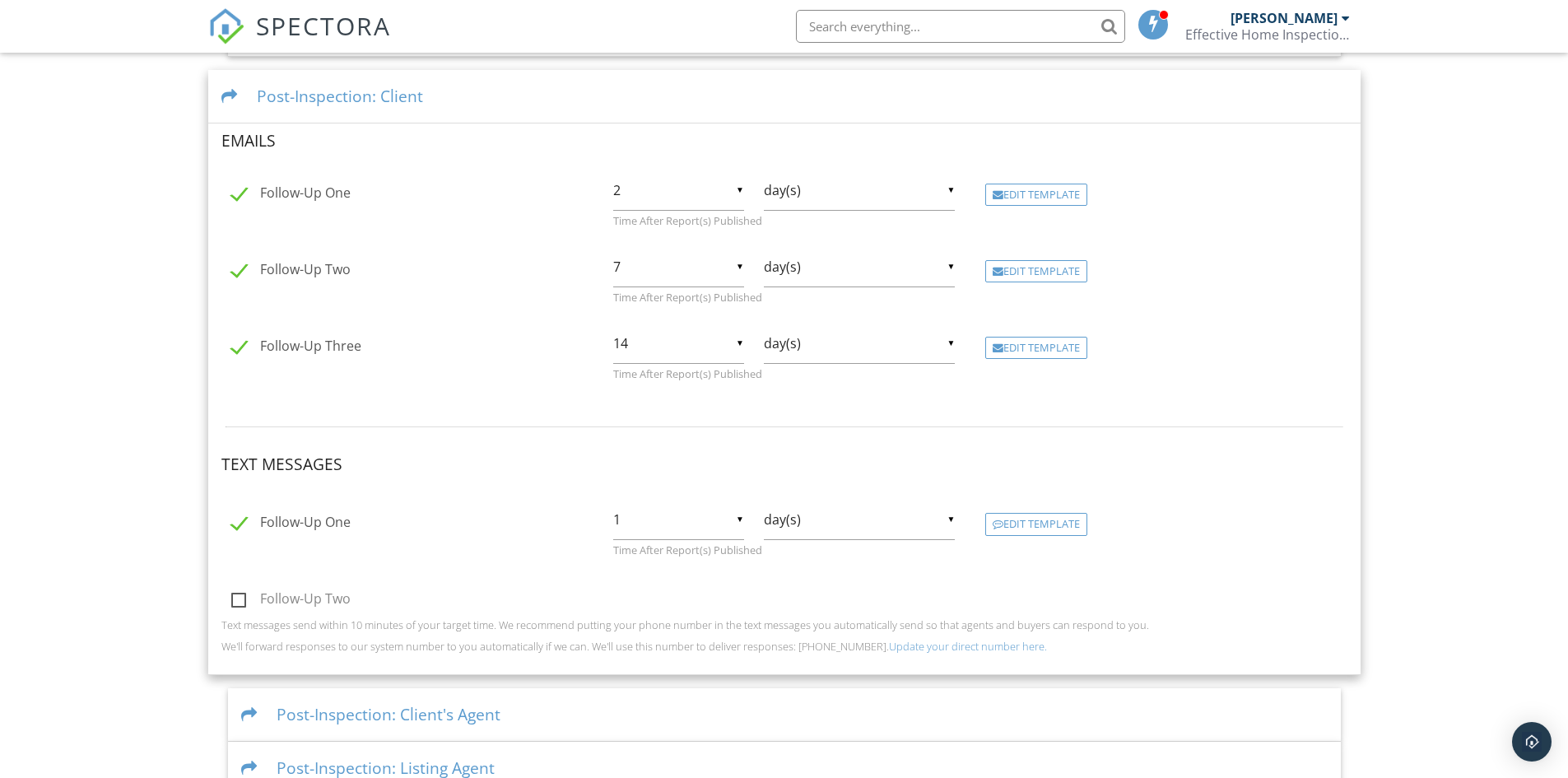
scroll to position [796, 0]
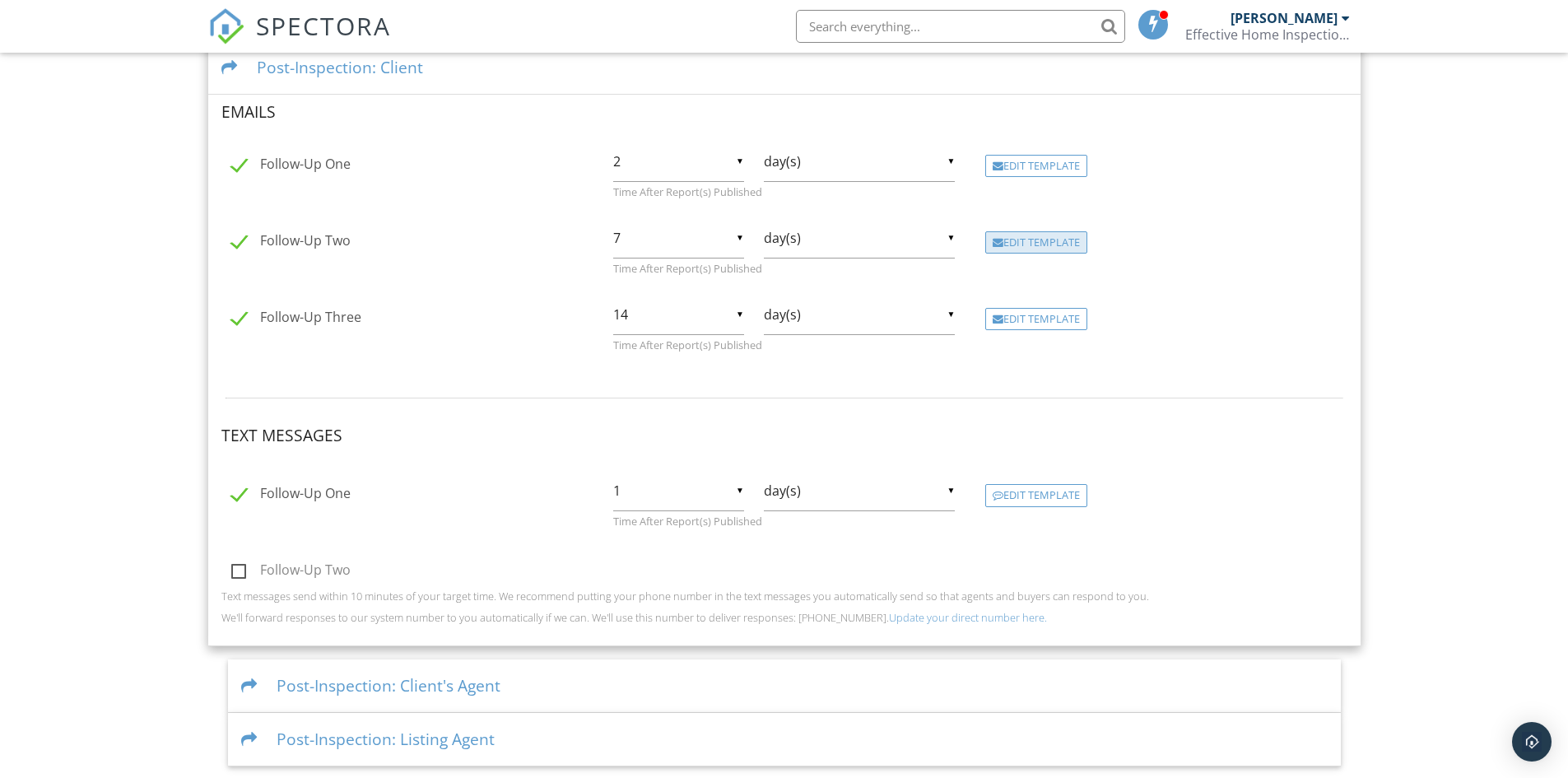
click at [1037, 239] on div "Edit Template" at bounding box center [1037, 242] width 102 height 23
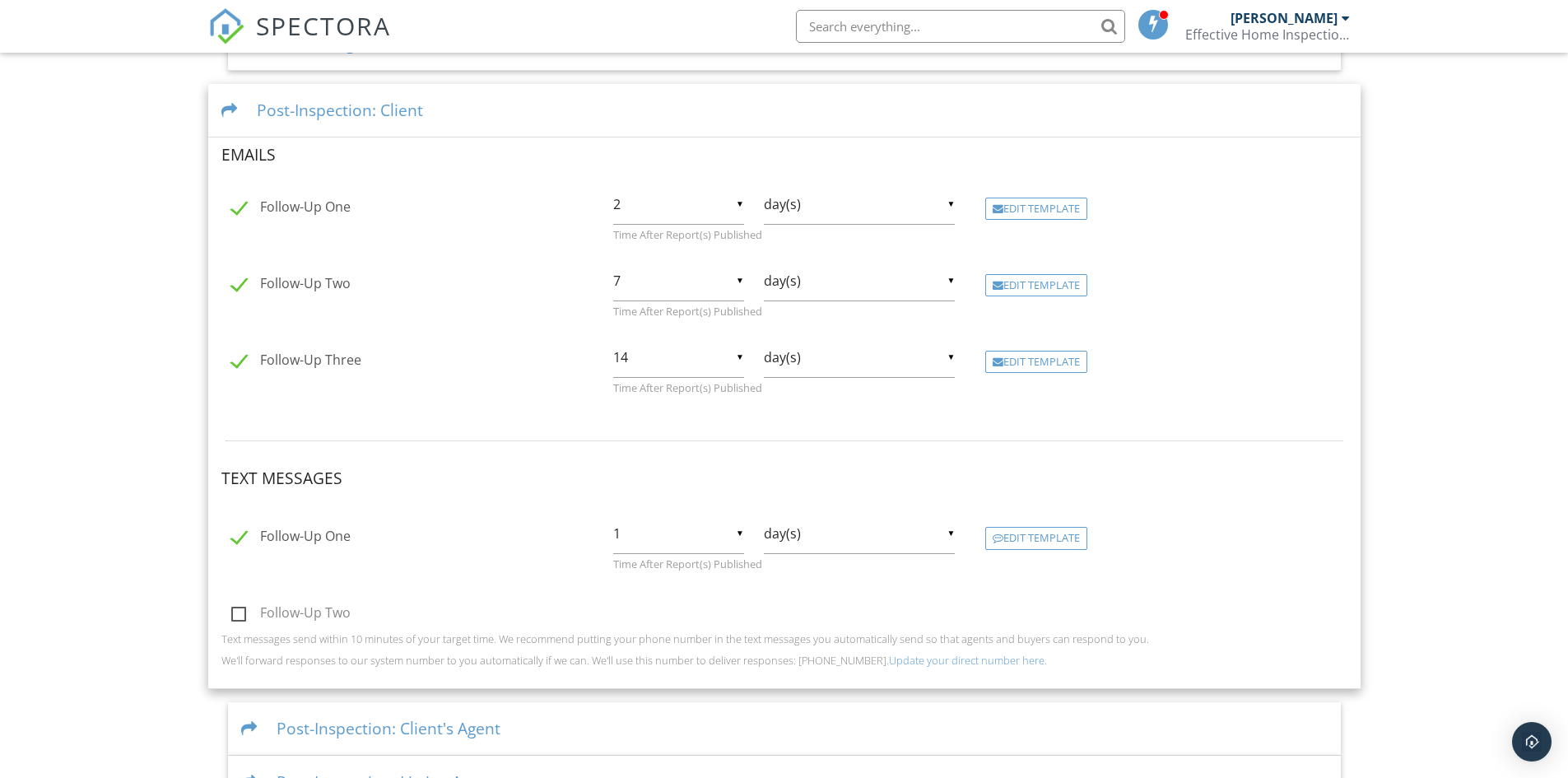
scroll to position [774, 0]
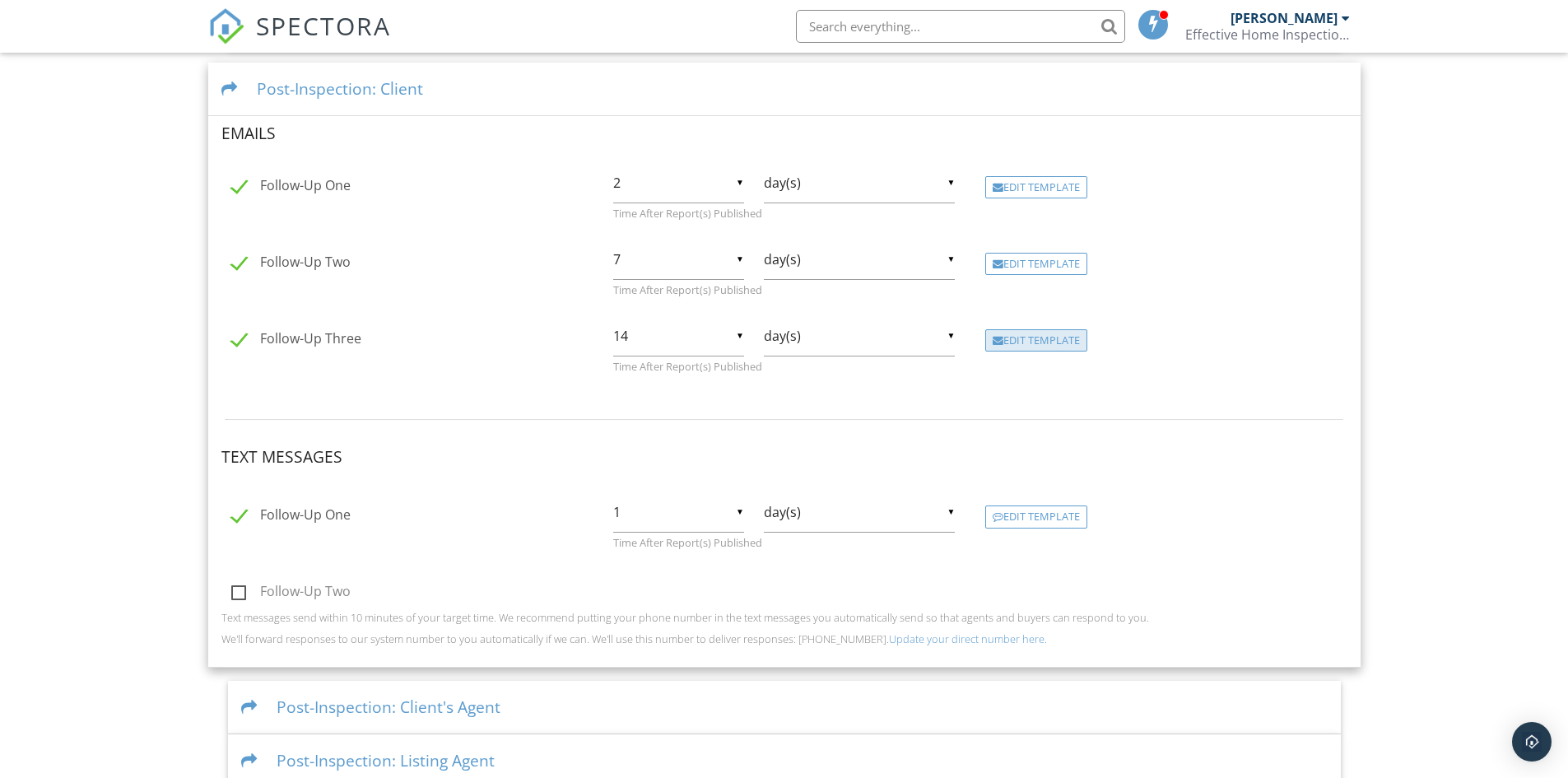
click at [1043, 342] on div "Edit Template" at bounding box center [1037, 340] width 102 height 23
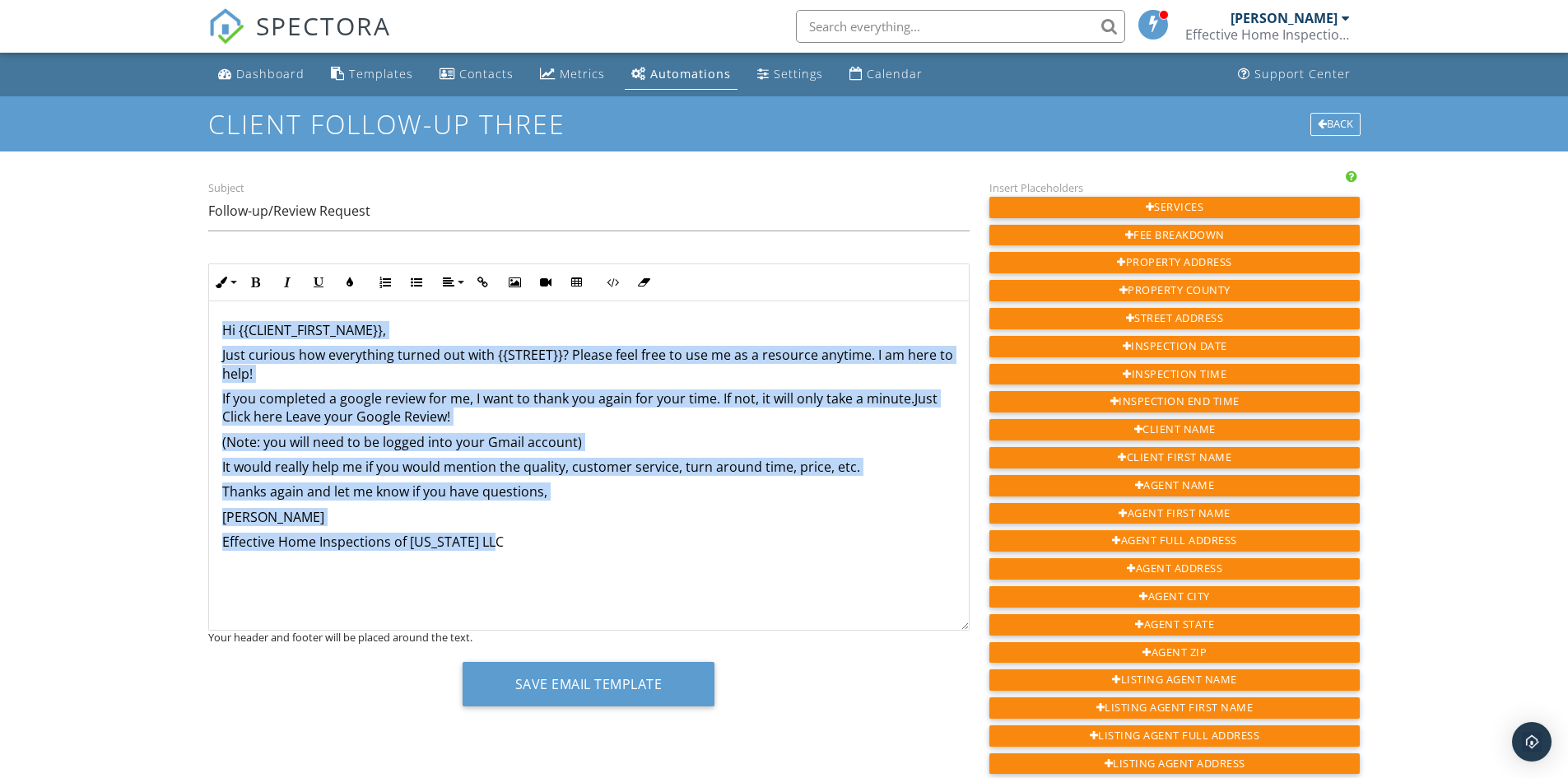
drag, startPoint x: 218, startPoint y: 331, endPoint x: 508, endPoint y: 544, distance: 359.8
click at [508, 544] on div "Hi {{CLIENT_FIRST_NAME}}, Just curious how everything turned out with {{STREET}…" at bounding box center [589, 465] width 760 height 329
click at [571, 549] on p "Effective Home Inspections of [US_STATE] LLC" at bounding box center [589, 541] width 734 height 18
drag, startPoint x: 219, startPoint y: 326, endPoint x: 559, endPoint y: 546, distance: 405.0
click at [559, 546] on div "Hi {{CLIENT_FIRST_NAME}}, Just curious how everything turned out with {{STREET}…" at bounding box center [589, 465] width 760 height 329
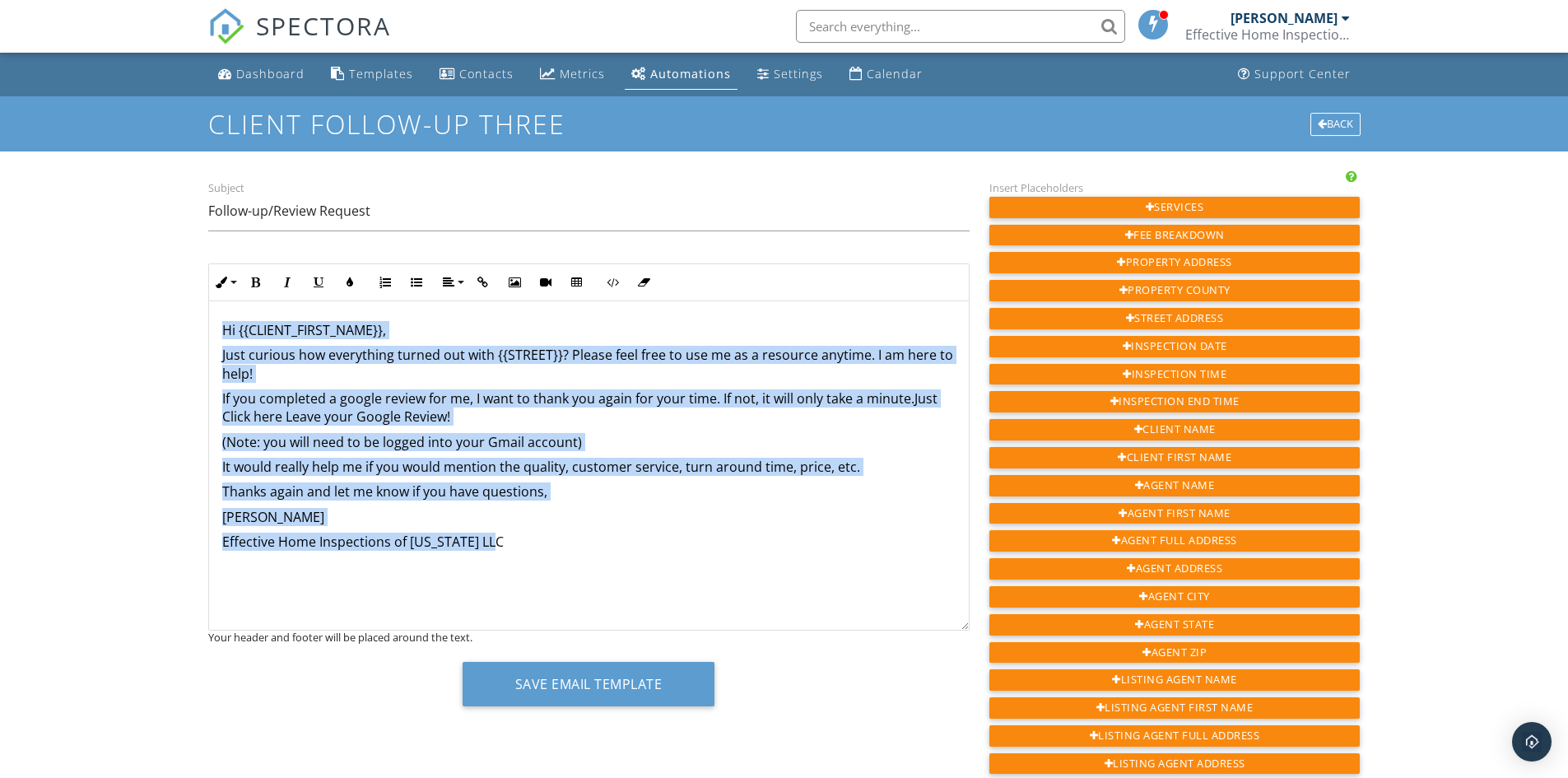
copy div "Hi {{CLIENT_FIRST_NAME}}, Just curious how everything turned out with {{STREET}…"
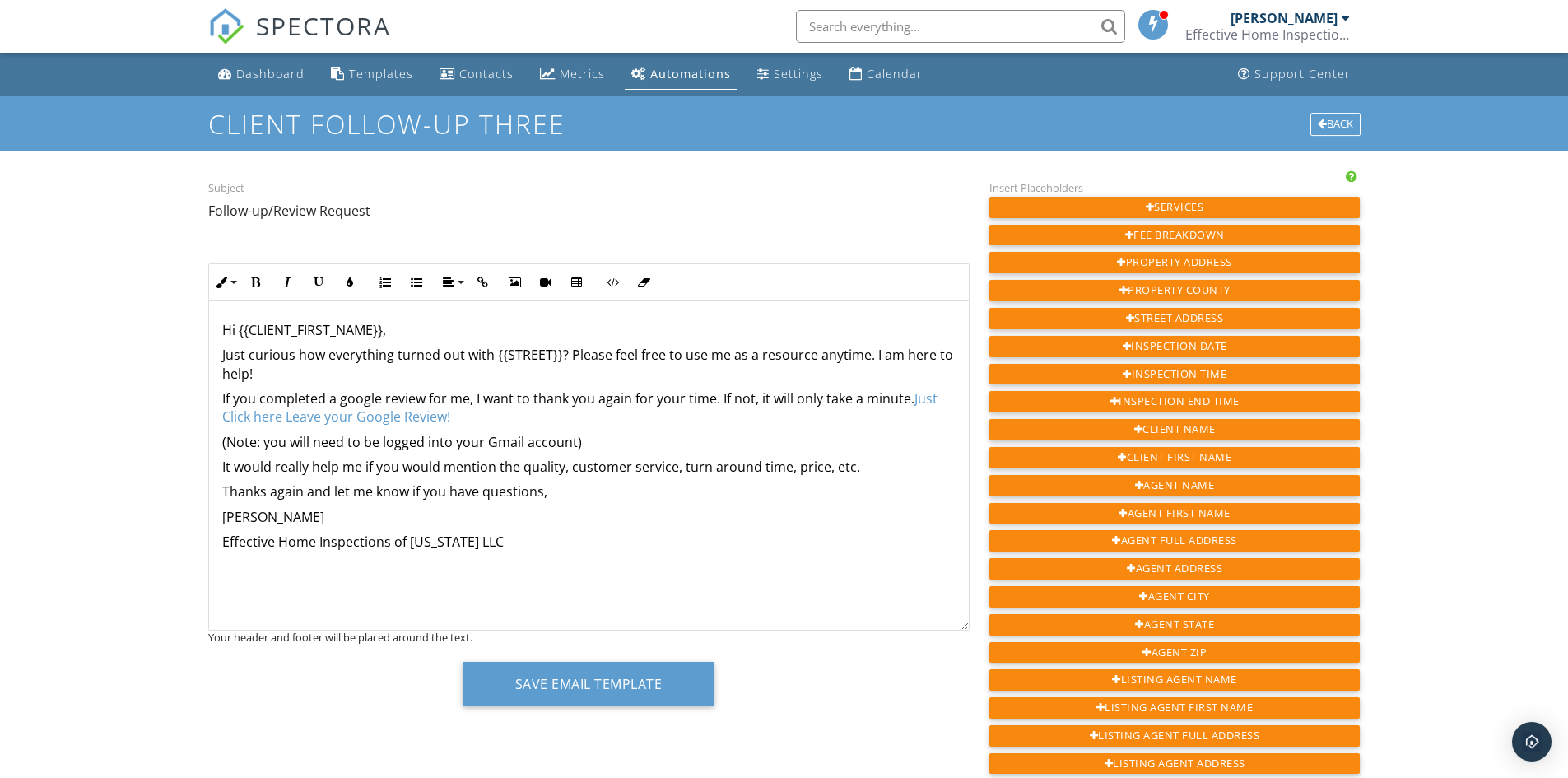
click at [216, 329] on div "Hi {{CLIENT_FIRST_NAME}}, Just curious how everything turned out with {{STREET}…" at bounding box center [589, 465] width 760 height 329
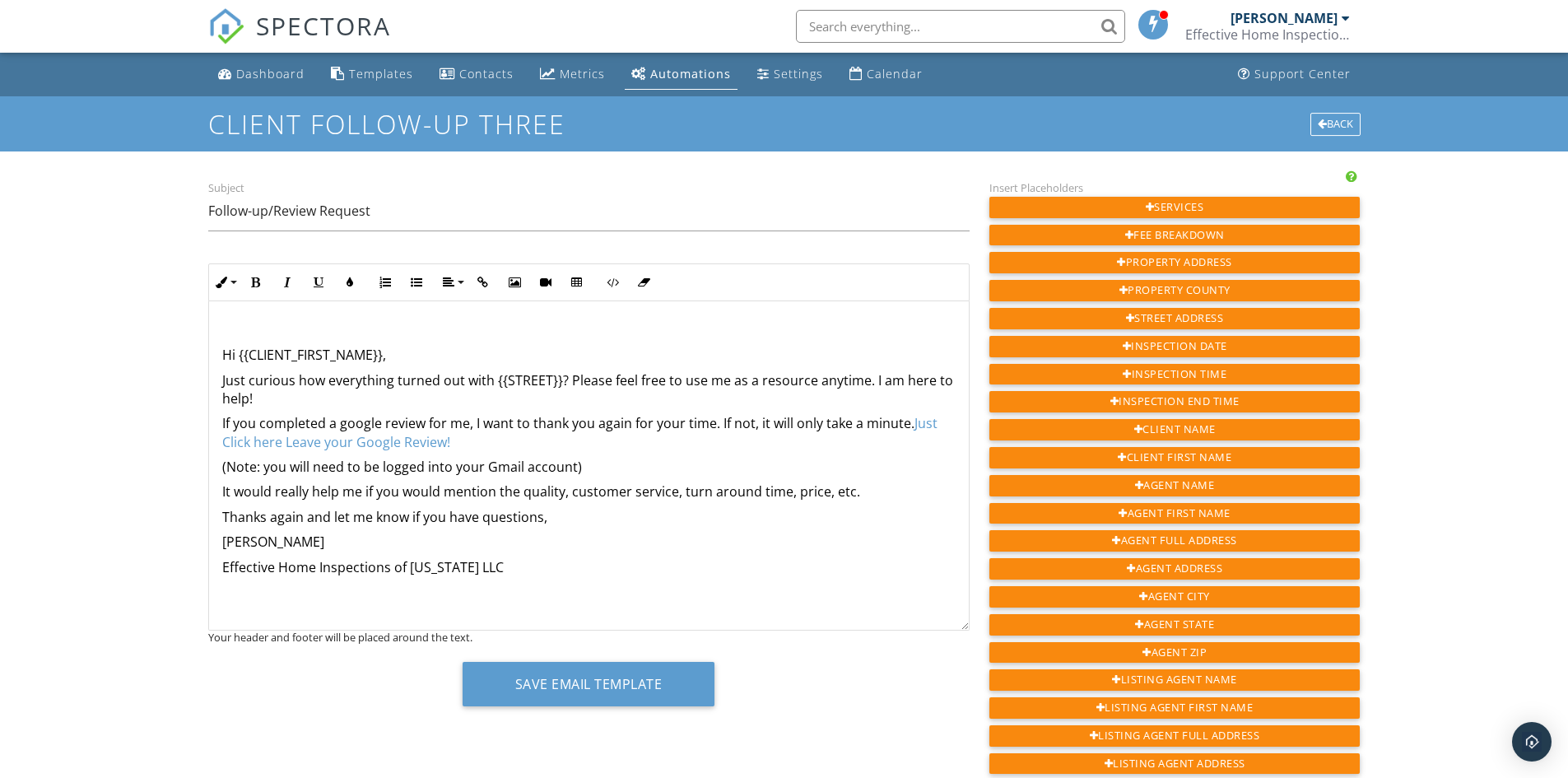
click at [300, 326] on p at bounding box center [589, 330] width 734 height 18
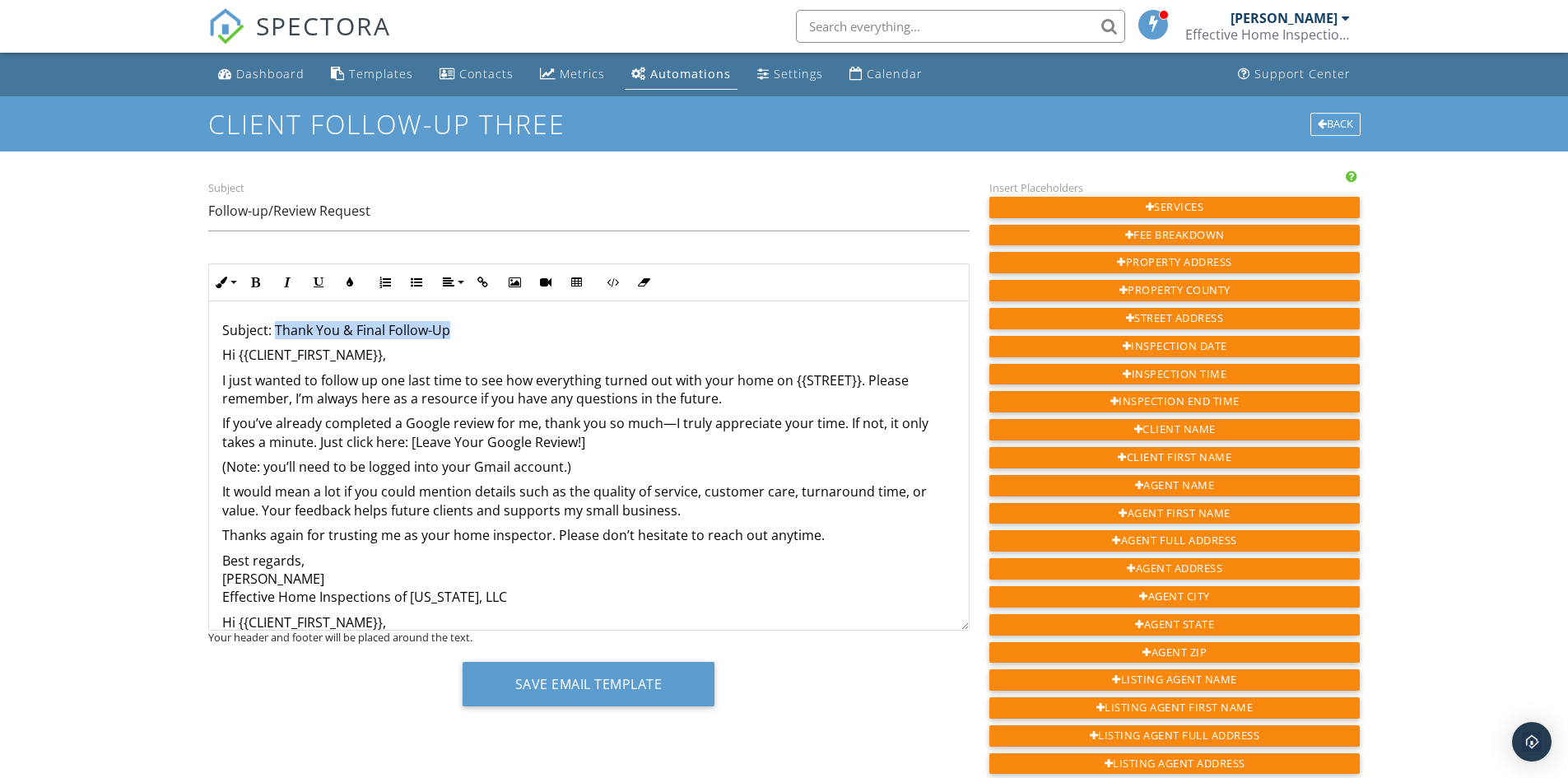
drag, startPoint x: 277, startPoint y: 333, endPoint x: 443, endPoint y: 334, distance: 166.0
click at [504, 335] on p "Subject: Thank You & Final Follow-Up" at bounding box center [589, 330] width 734 height 18
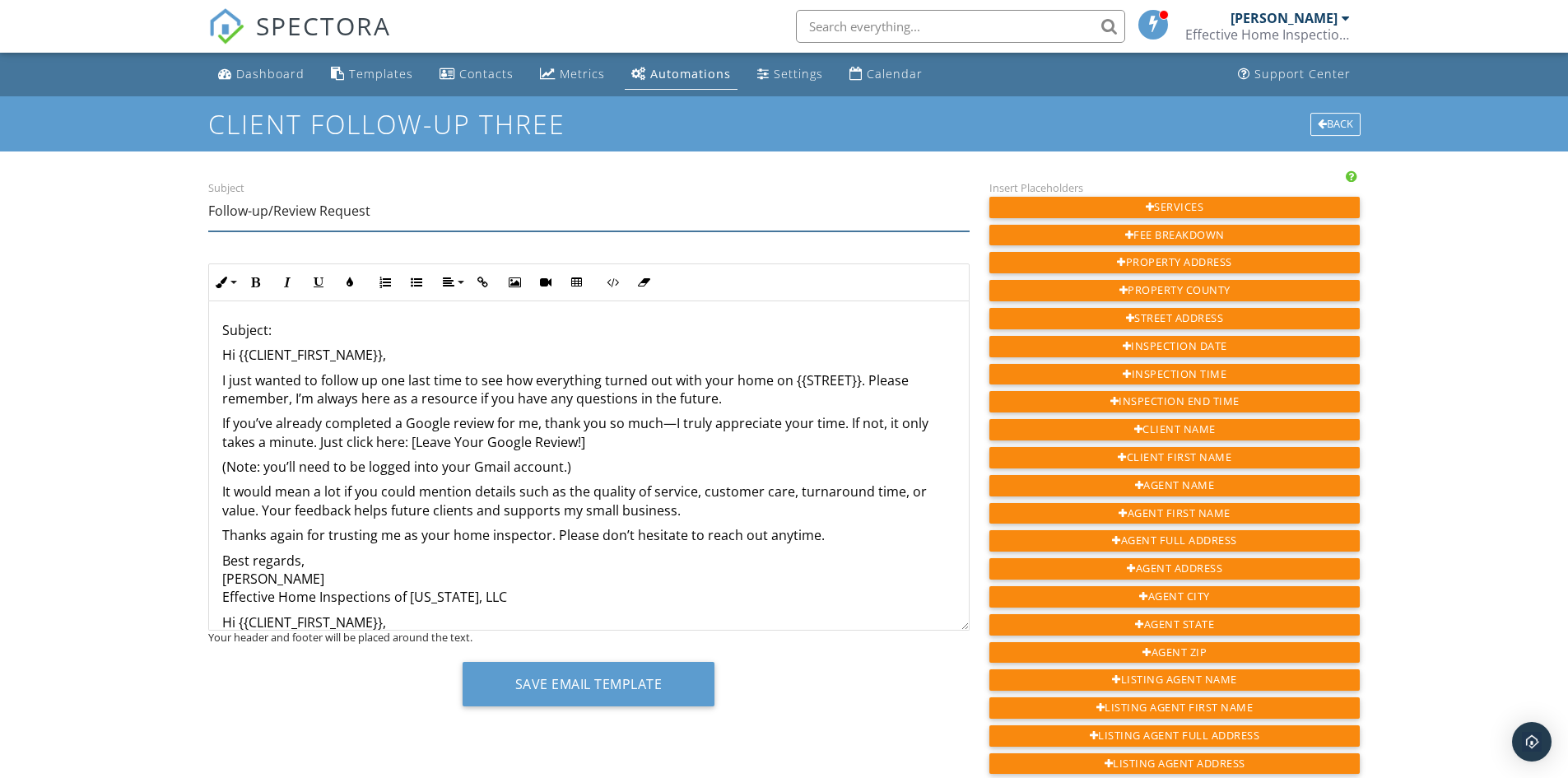
click at [382, 209] on input "Follow-up/Review Request" at bounding box center [589, 211] width 762 height 40
type input "F"
paste input "Thank You & Final Follow-Up"
type input "Thank You & Final Follow-Up"
click at [219, 353] on div "Subject: ​ ​ Hi {{CLIENT_FIRST_NAME}}, I just wanted to follow up one last time…" at bounding box center [589, 594] width 760 height 587
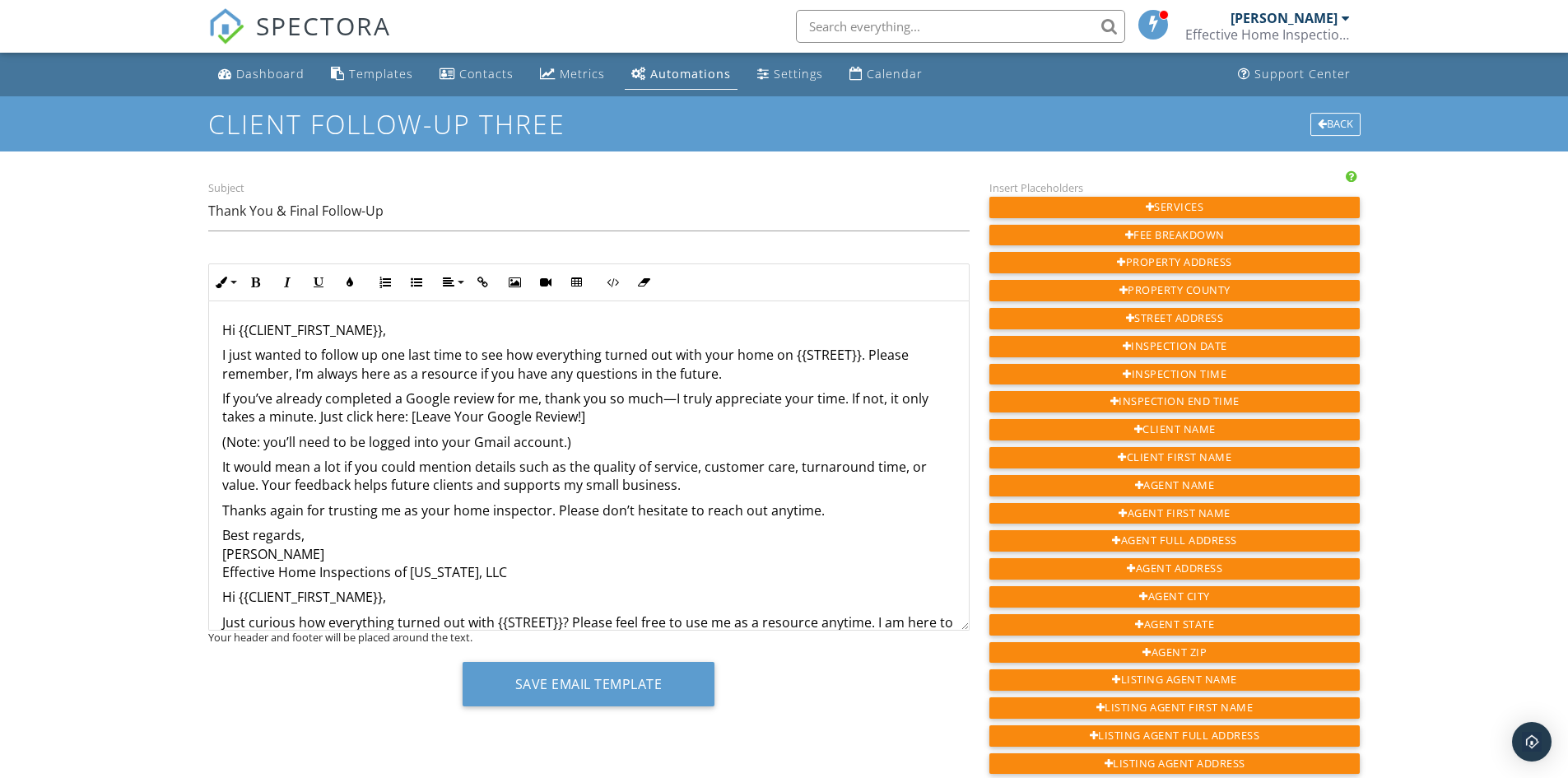
click at [382, 333] on p "Hi {{CLIENT_FIRST_NAME}}," at bounding box center [589, 330] width 734 height 18
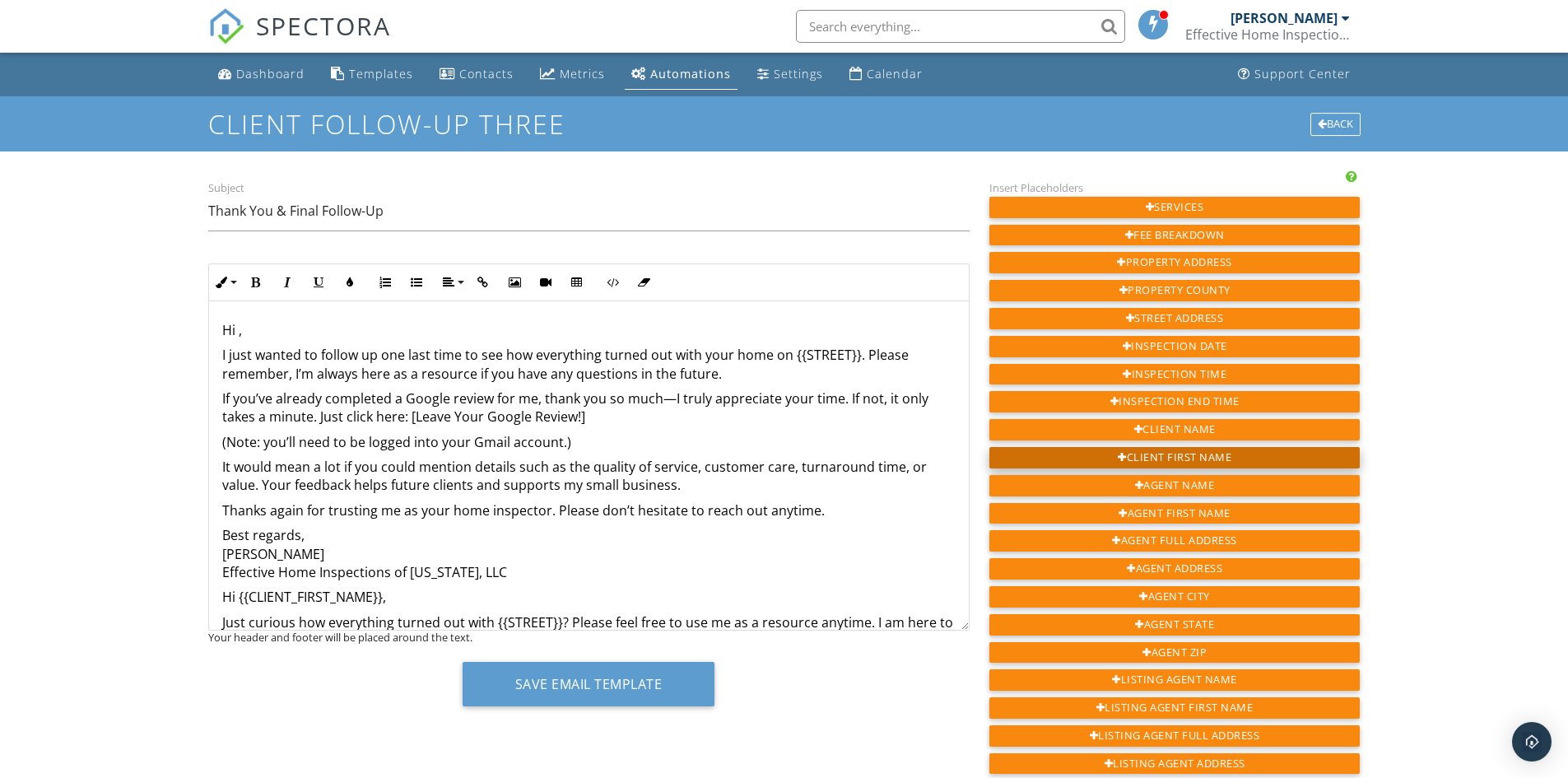
click at [1165, 454] on div "Client First Name" at bounding box center [1174, 458] width 371 height 22
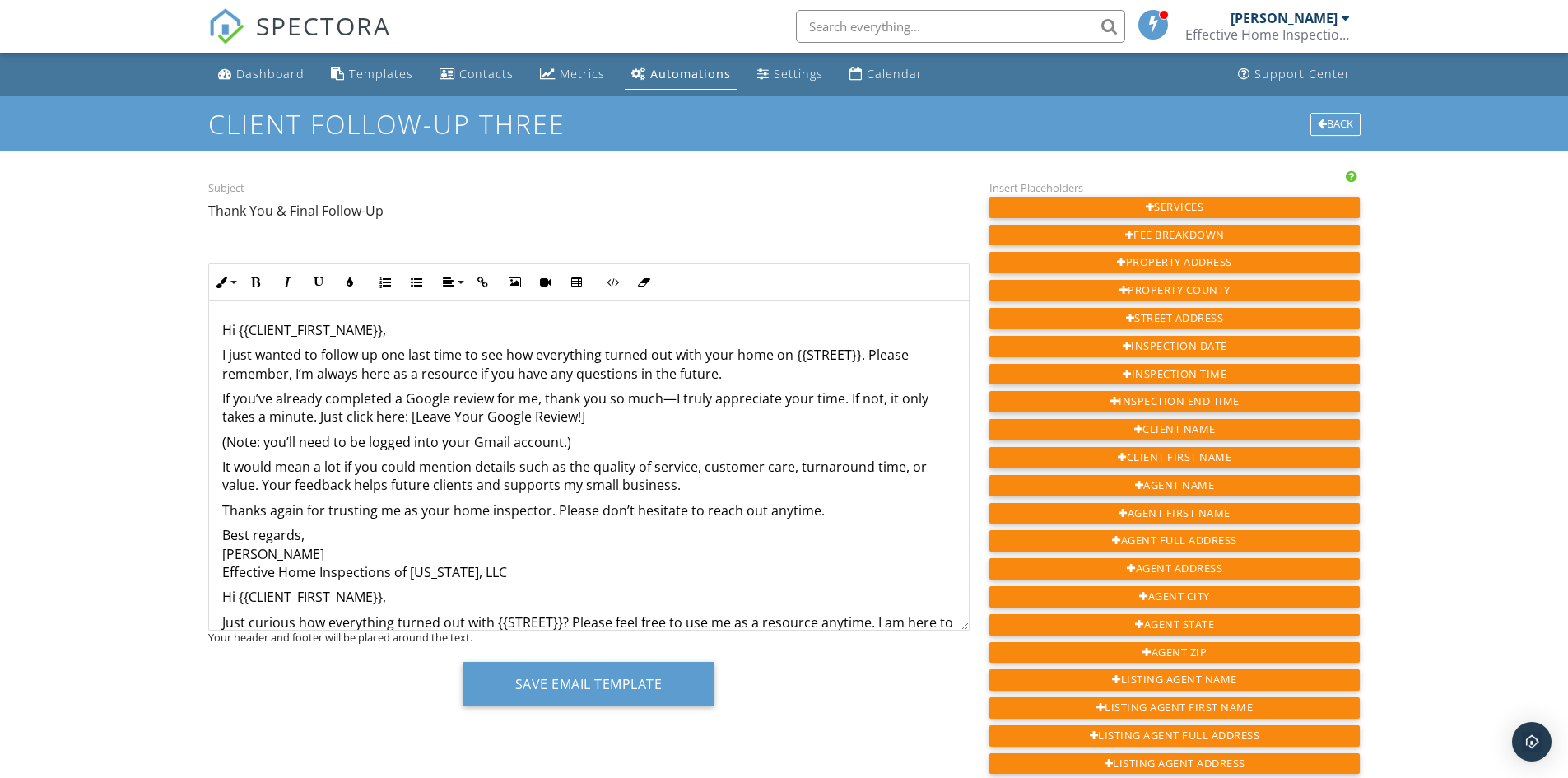
click at [854, 355] on p "I just wanted to follow up one last time to see how everything turned out with …" at bounding box center [589, 364] width 734 height 37
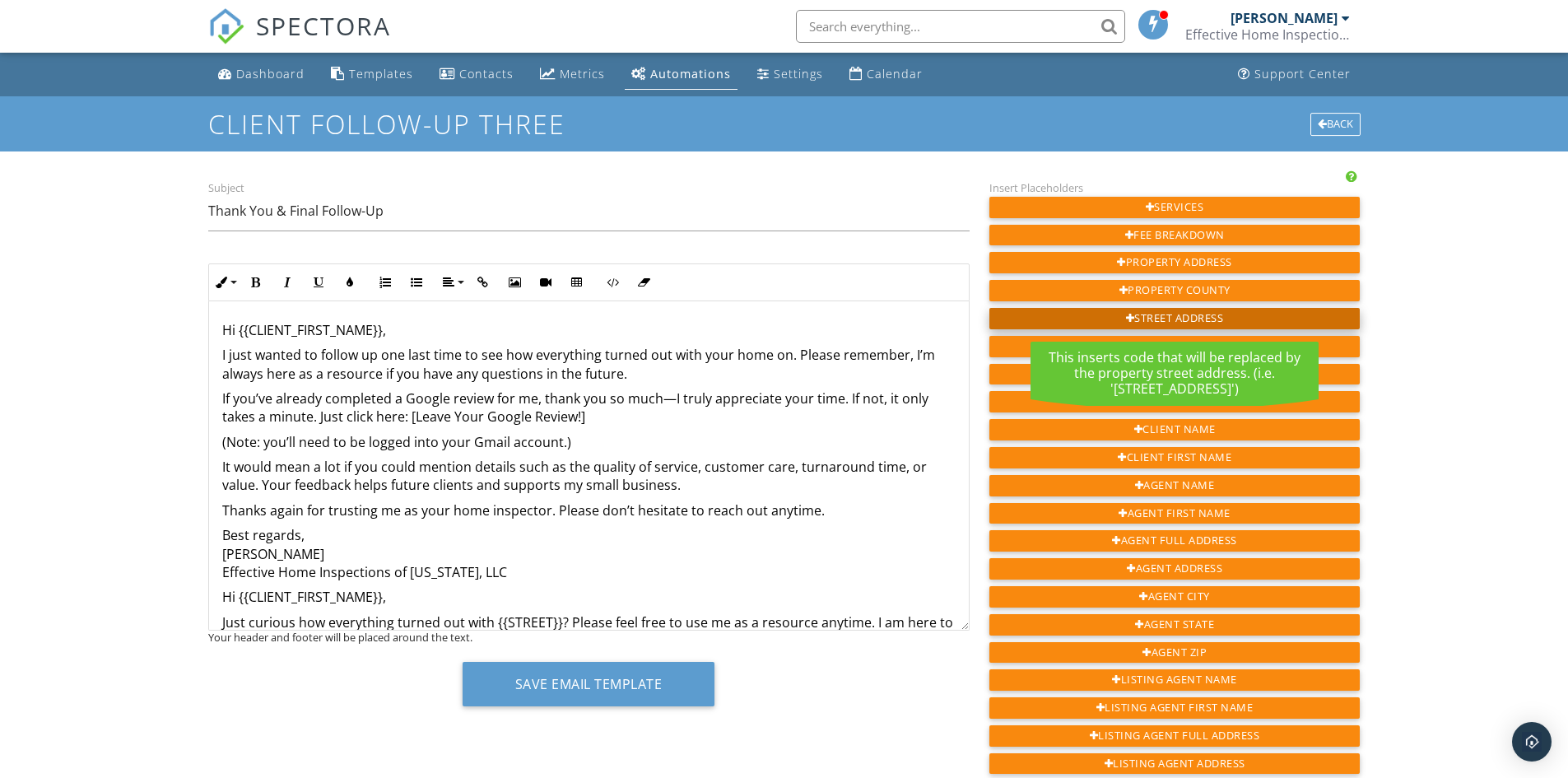
click at [1155, 321] on div "Street Address" at bounding box center [1174, 318] width 371 height 22
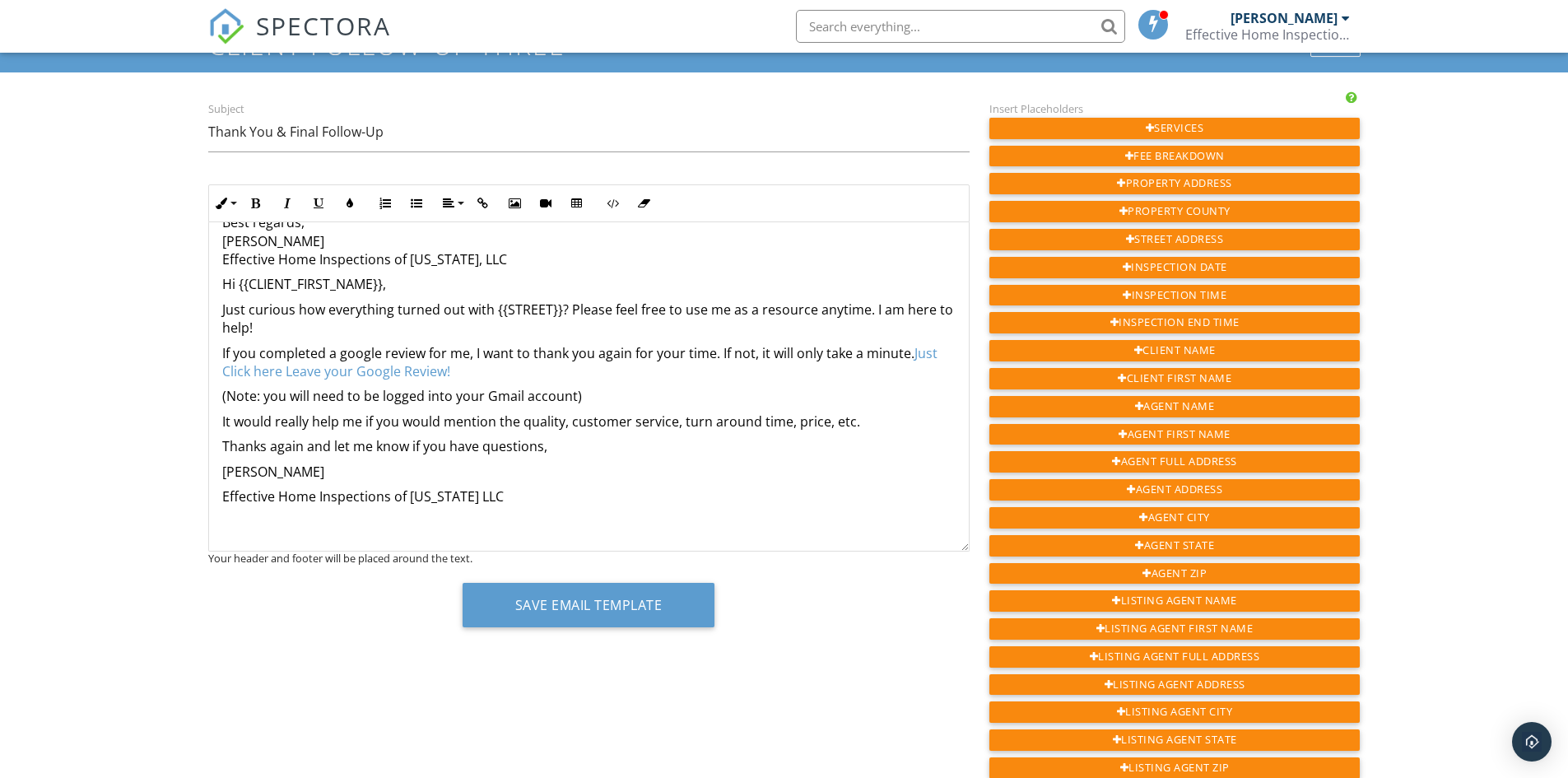
scroll to position [83, 0]
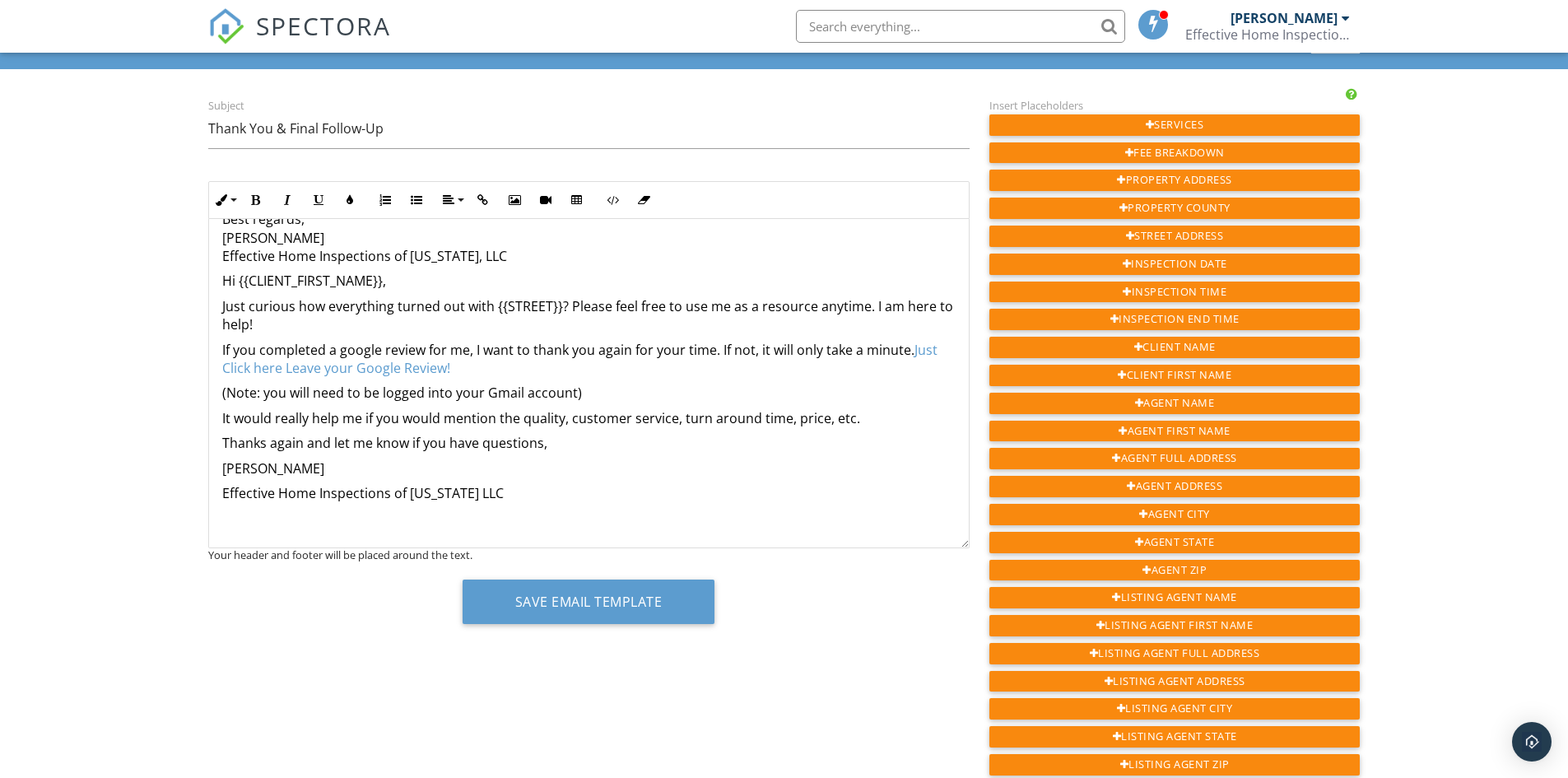
click at [379, 370] on link "Just Click here Leave your Google Review!" at bounding box center [579, 359] width 716 height 36
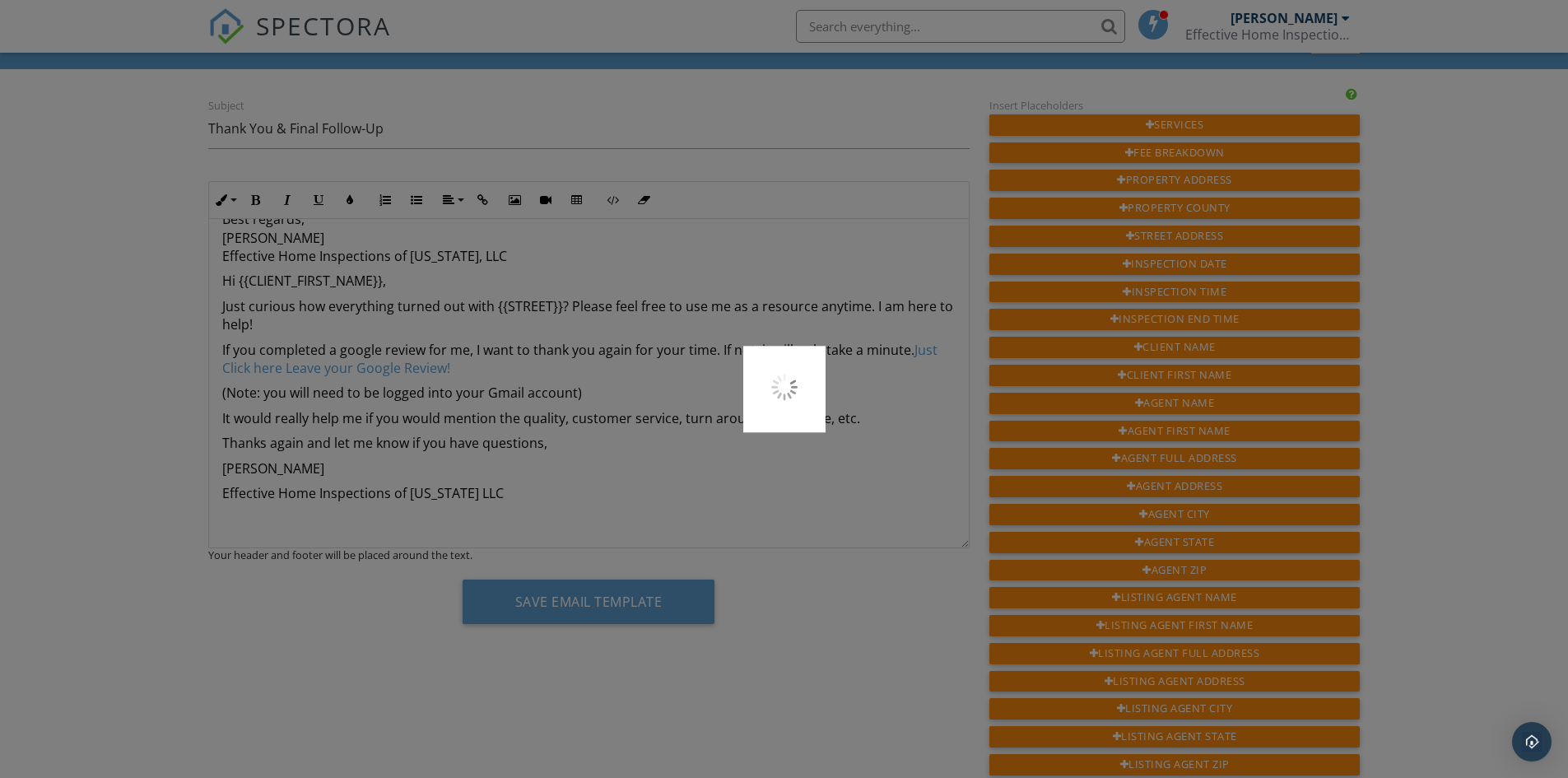
click at [526, 406] on div at bounding box center [784, 389] width 1568 height 778
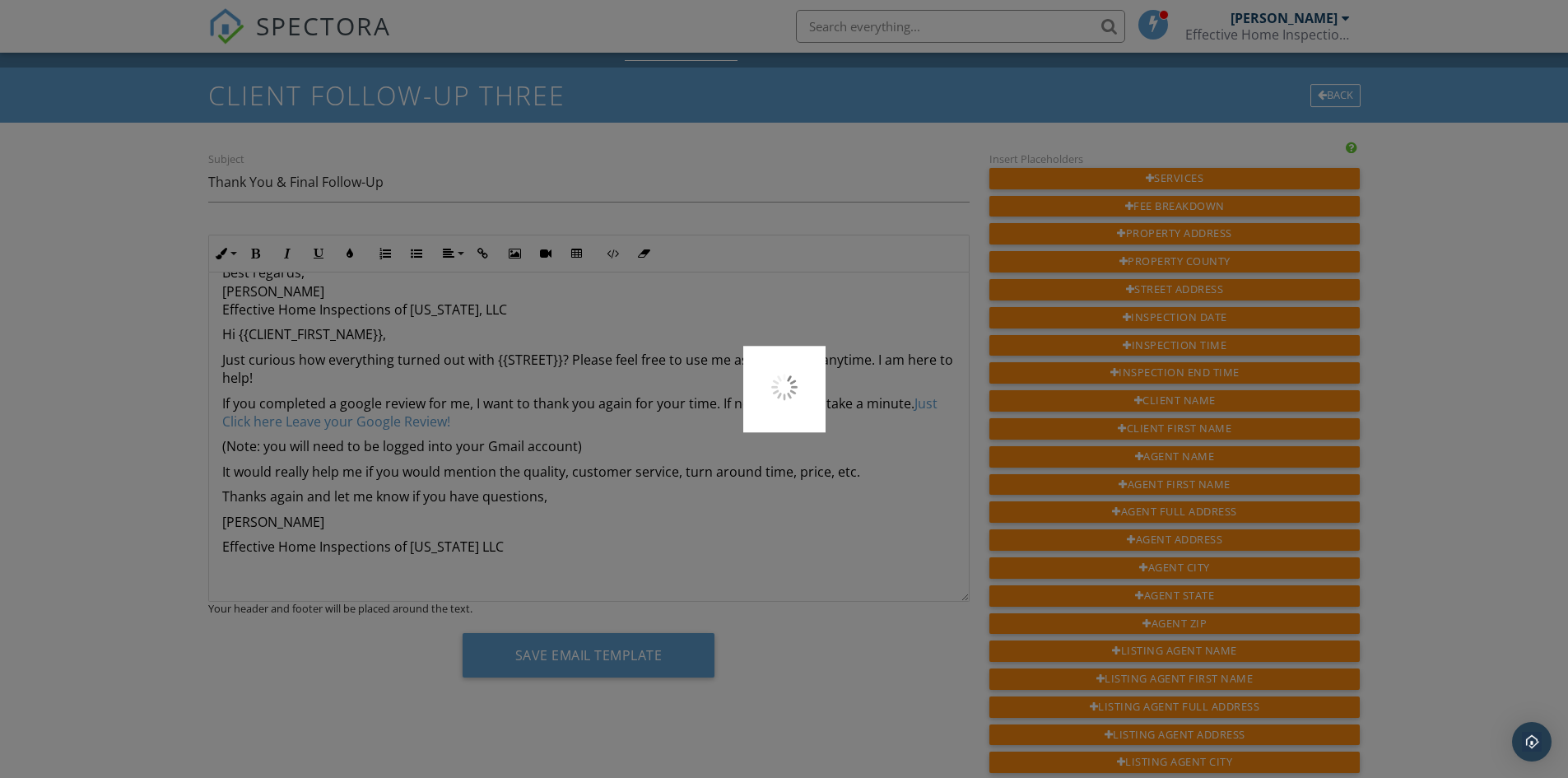
scroll to position [0, 0]
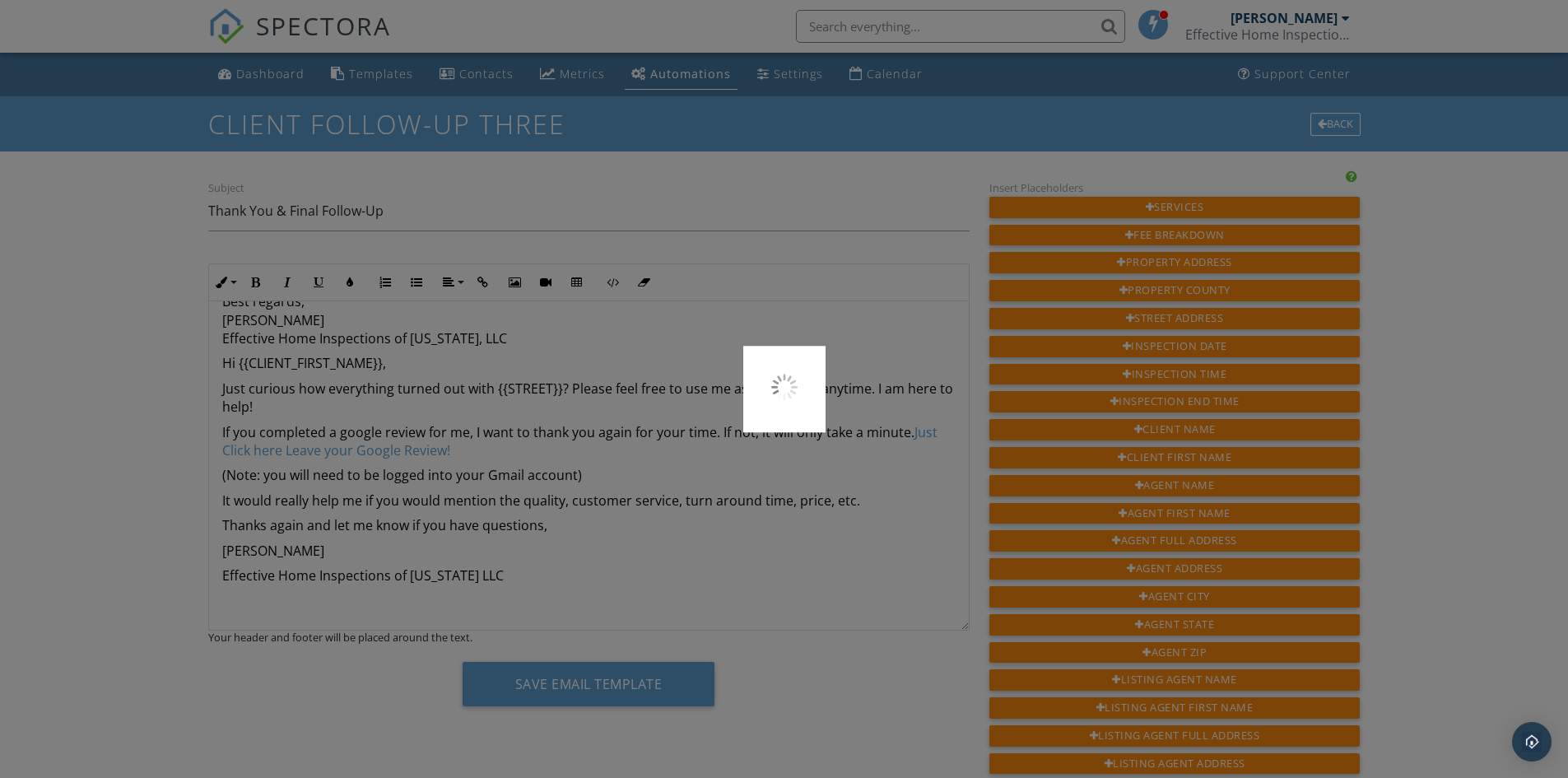
click at [791, 522] on div at bounding box center [784, 389] width 1568 height 778
click at [563, 576] on div at bounding box center [784, 389] width 1568 height 778
click at [566, 574] on div at bounding box center [784, 389] width 1568 height 778
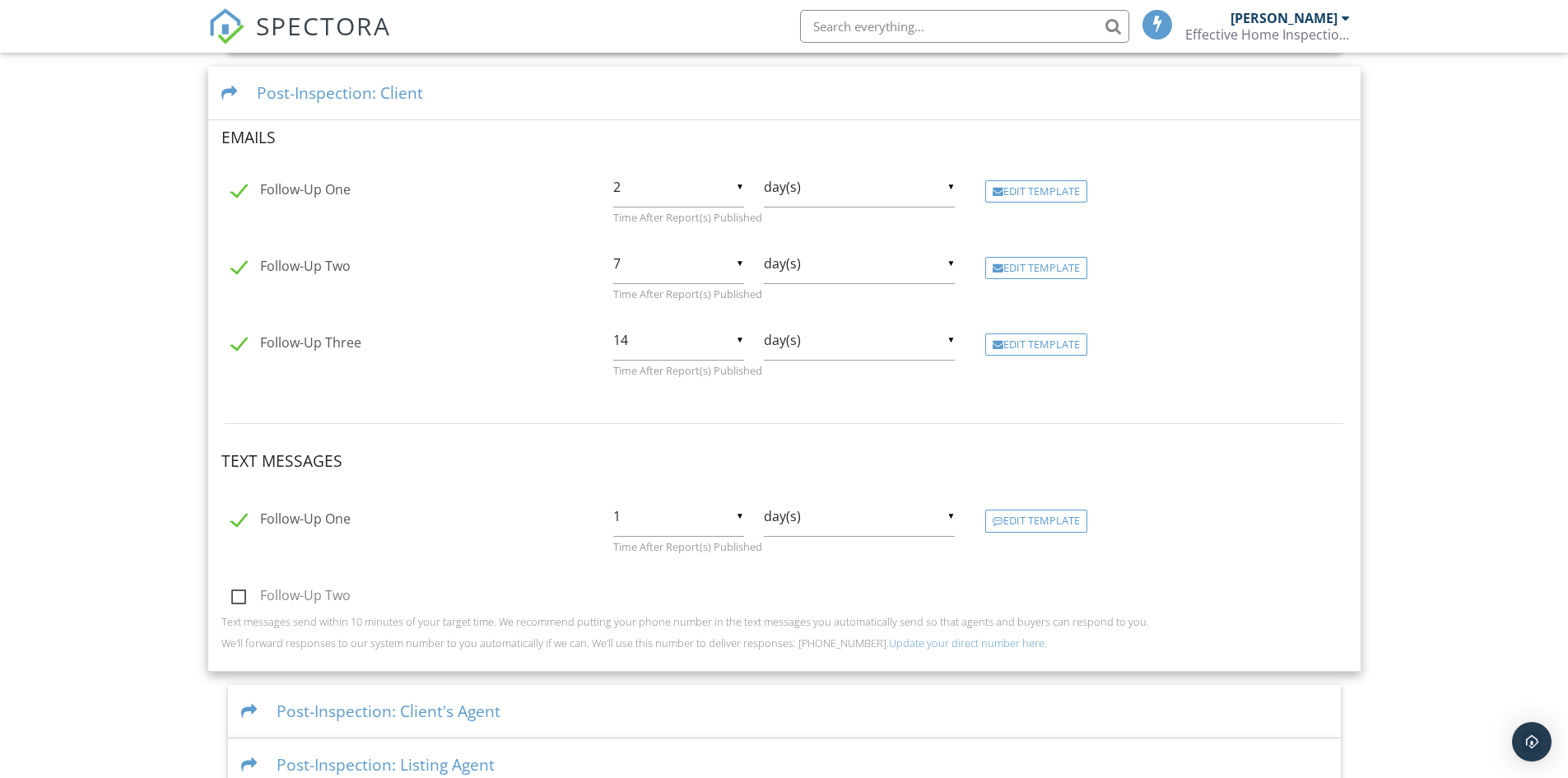
scroll to position [774, 0]
click at [1057, 335] on div "Edit Template" at bounding box center [1037, 340] width 102 height 23
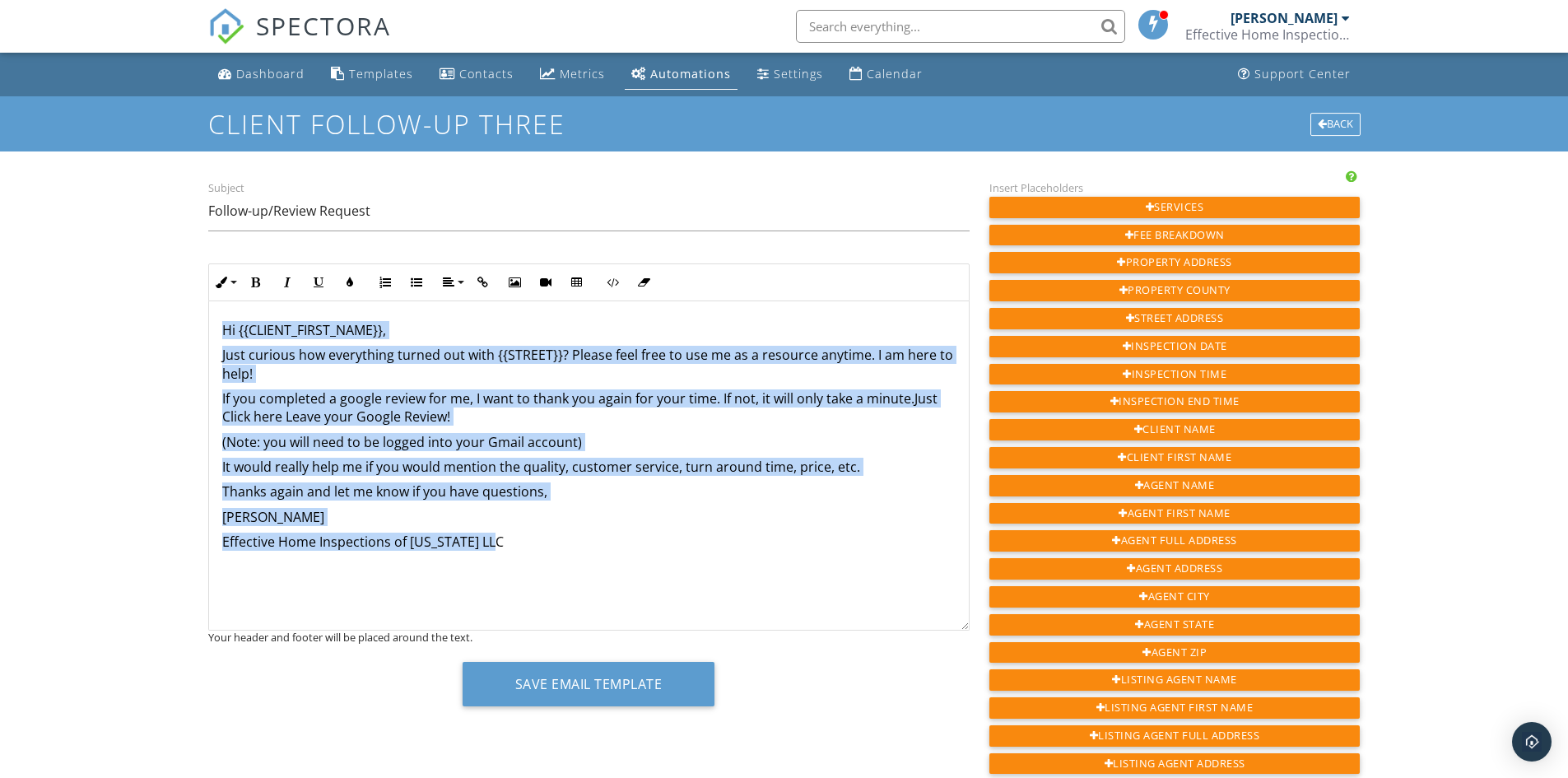
drag, startPoint x: 549, startPoint y: 551, endPoint x: 192, endPoint y: 298, distance: 437.6
click at [192, 298] on div "Dashboard Templates Contacts Metrics Automations Settings Calendar Support Cent…" at bounding box center [784, 730] width 1568 height 1355
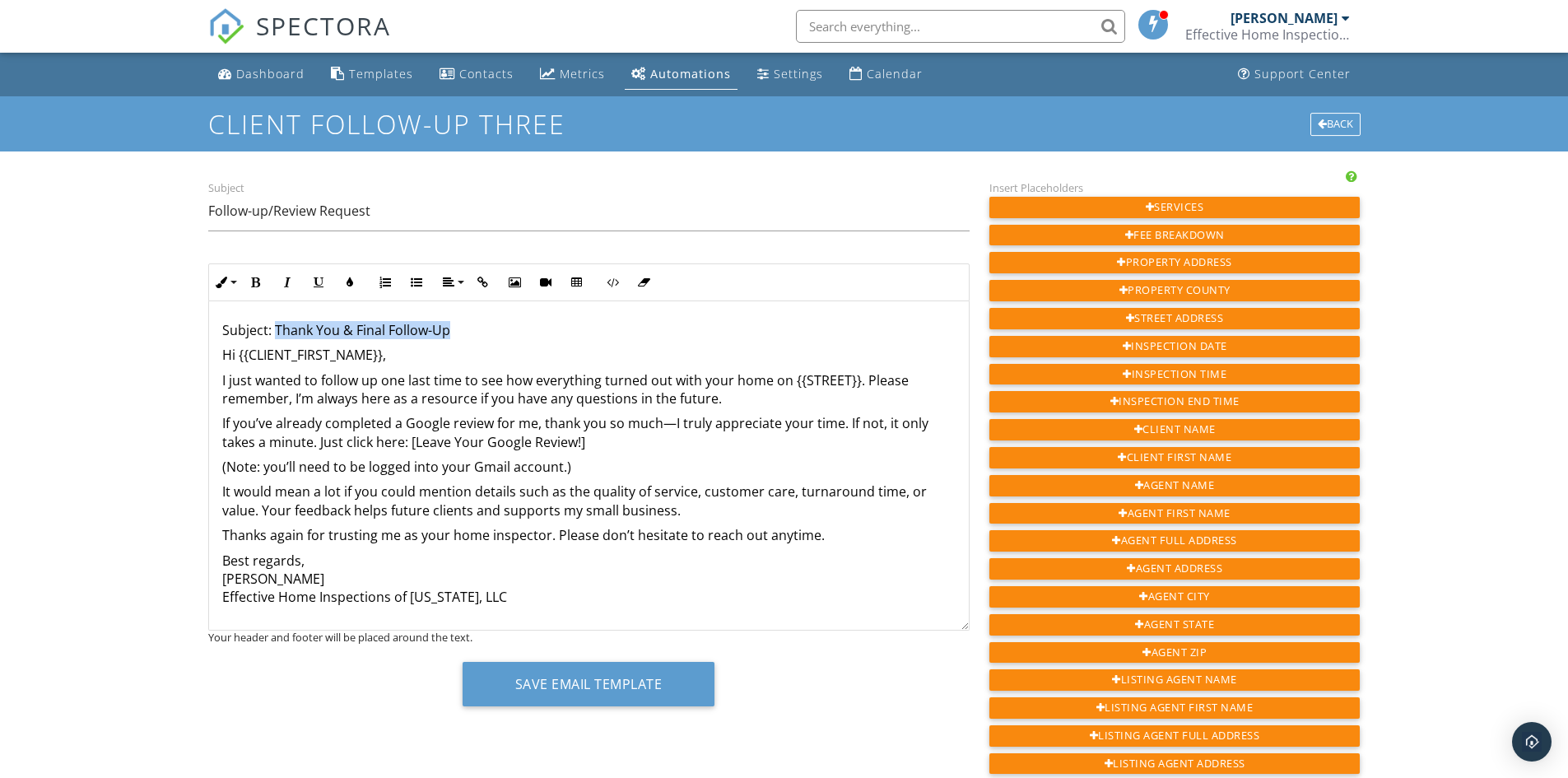
drag, startPoint x: 274, startPoint y: 328, endPoint x: 479, endPoint y: 327, distance: 205.0
click at [479, 327] on p "Subject: Thank You & Final Follow-Up" at bounding box center [589, 330] width 734 height 18
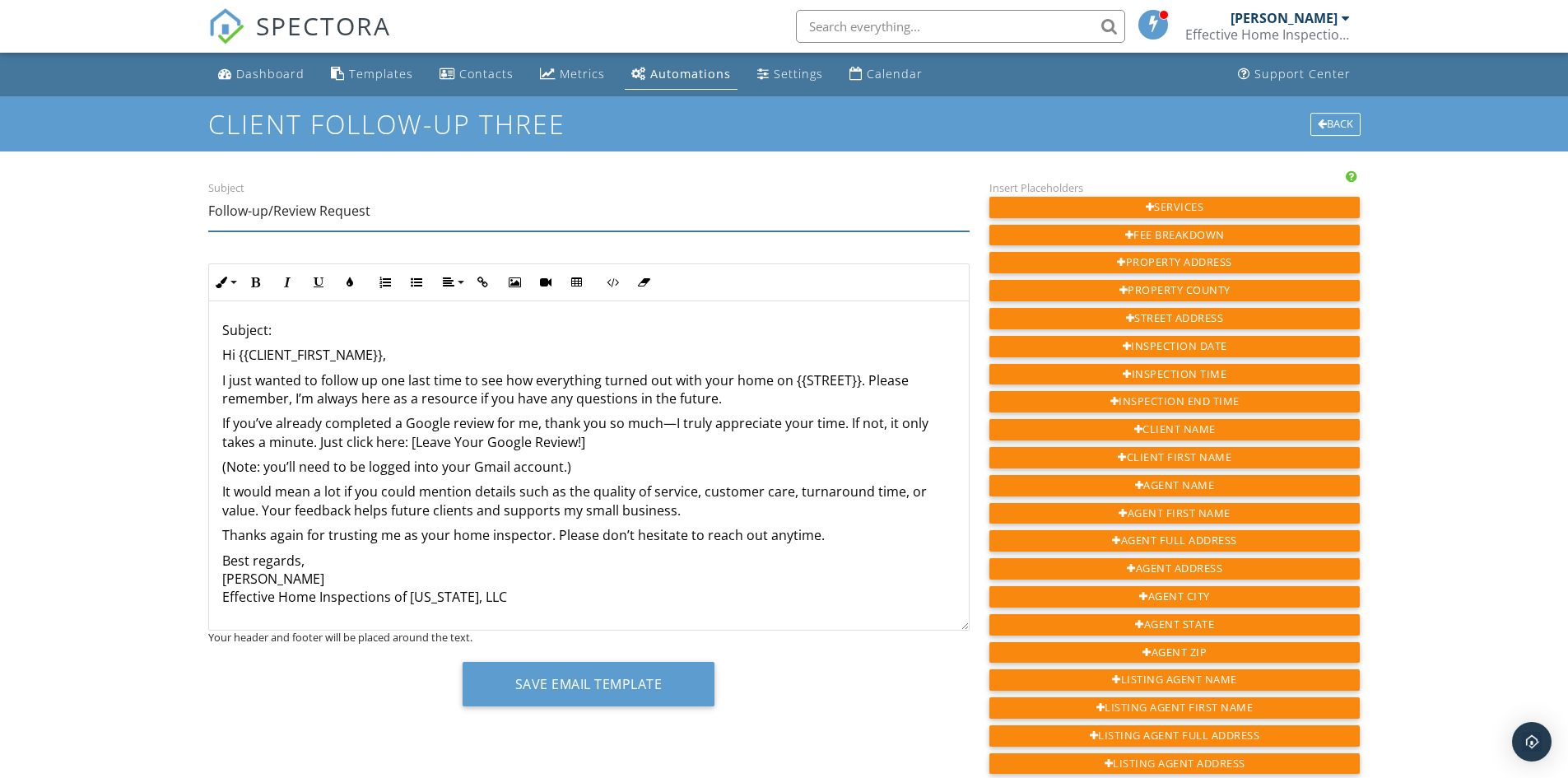
click at [392, 211] on input "Follow-up/Review Request" at bounding box center [589, 211] width 762 height 40
type input "F"
paste input "Thank You & Final Follow-Up"
type input "Thank You & Final Follow-Up"
click at [219, 355] on div "Subject: ​ ​ Hi {{CLIENT_FIRST_NAME}}, I just wanted to follow up one last time…" at bounding box center [589, 465] width 760 height 329
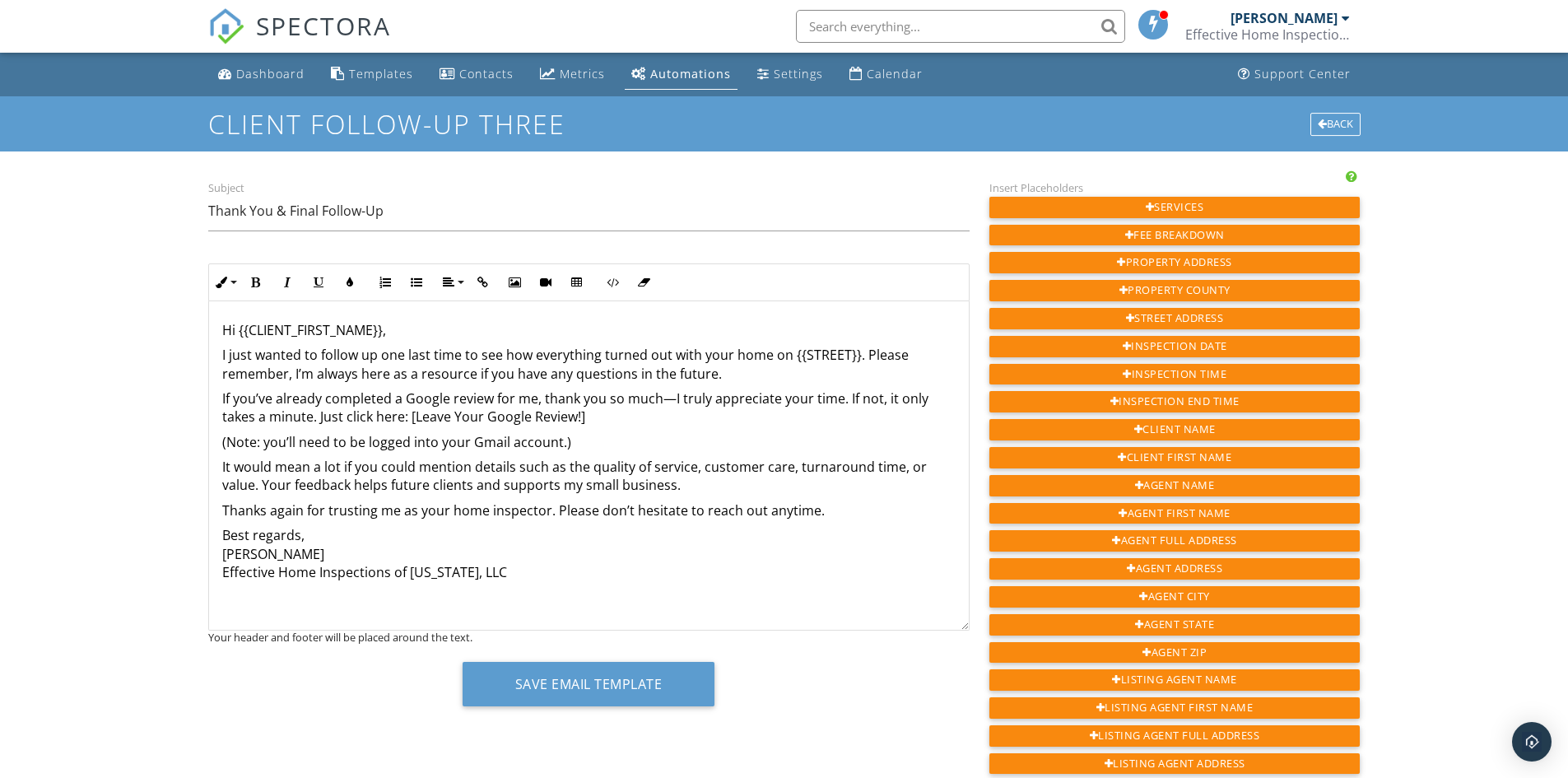
click at [382, 331] on p "Hi {{CLIENT_FIRST_NAME}}," at bounding box center [589, 330] width 734 height 18
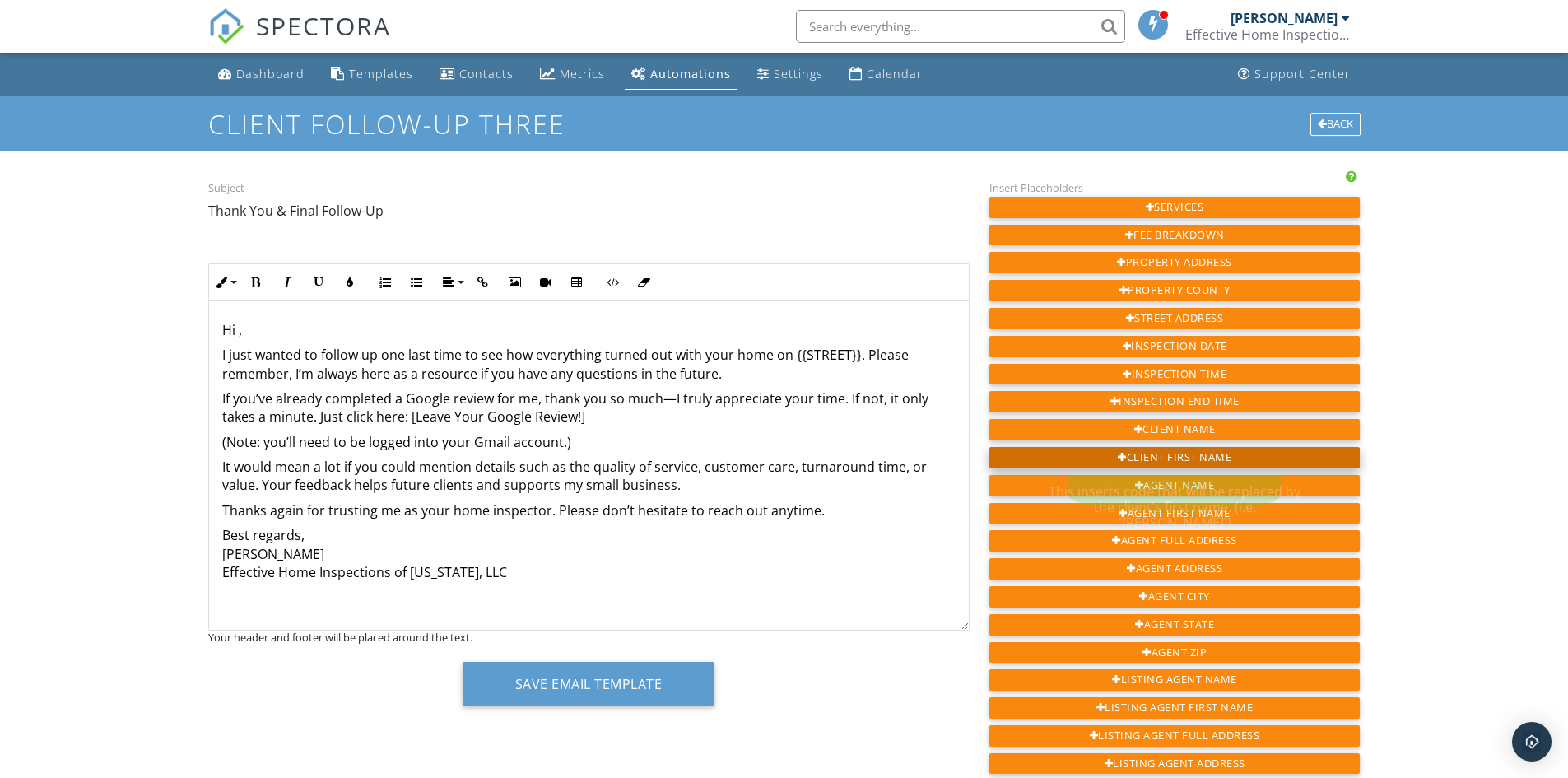
click at [1173, 454] on div "Client First Name" at bounding box center [1174, 458] width 371 height 22
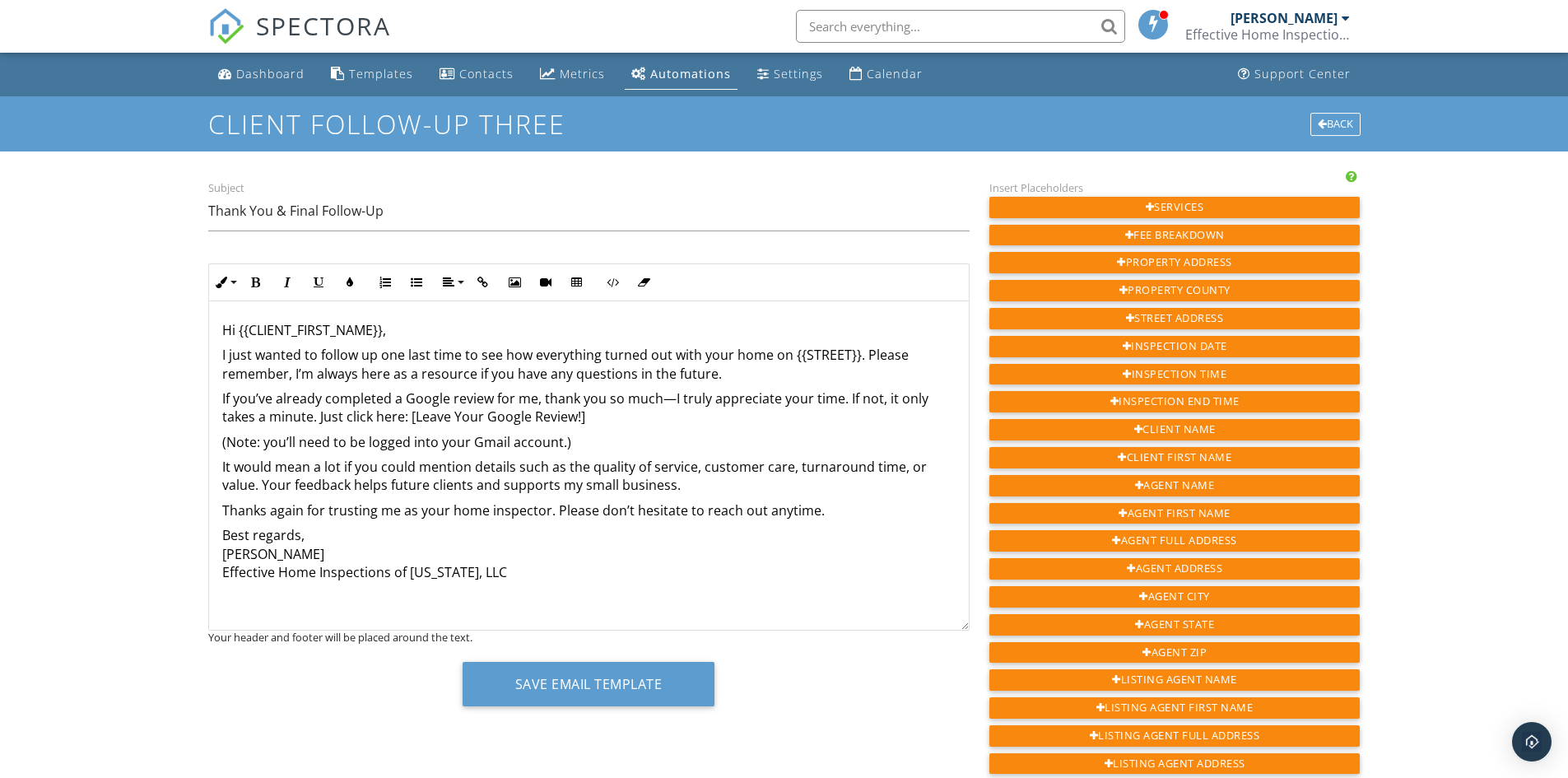
click at [852, 354] on p "I just wanted to follow up one last time to see how everything turned out with …" at bounding box center [589, 364] width 734 height 37
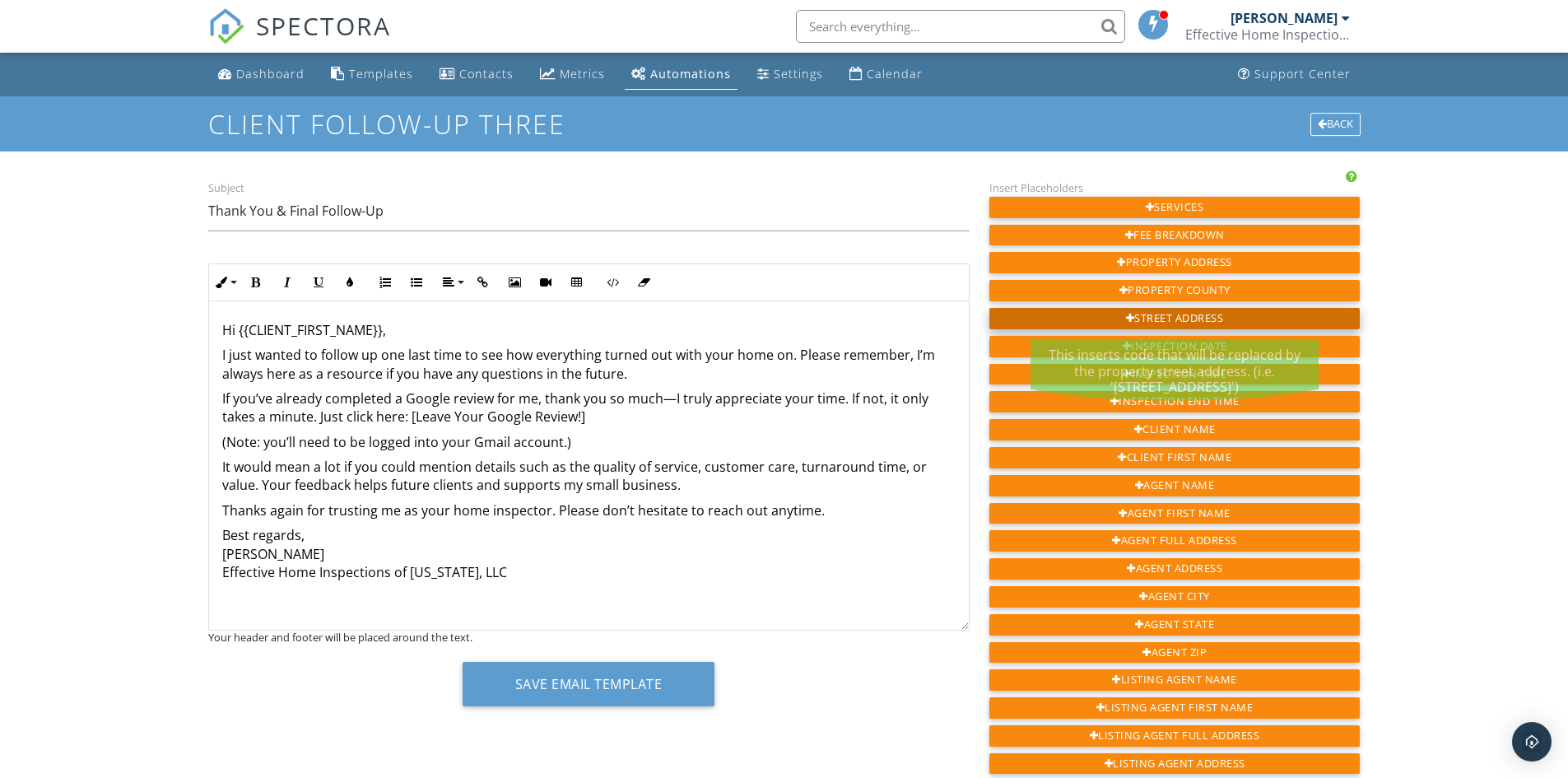
click at [1160, 315] on div "Street Address" at bounding box center [1174, 318] width 371 height 22
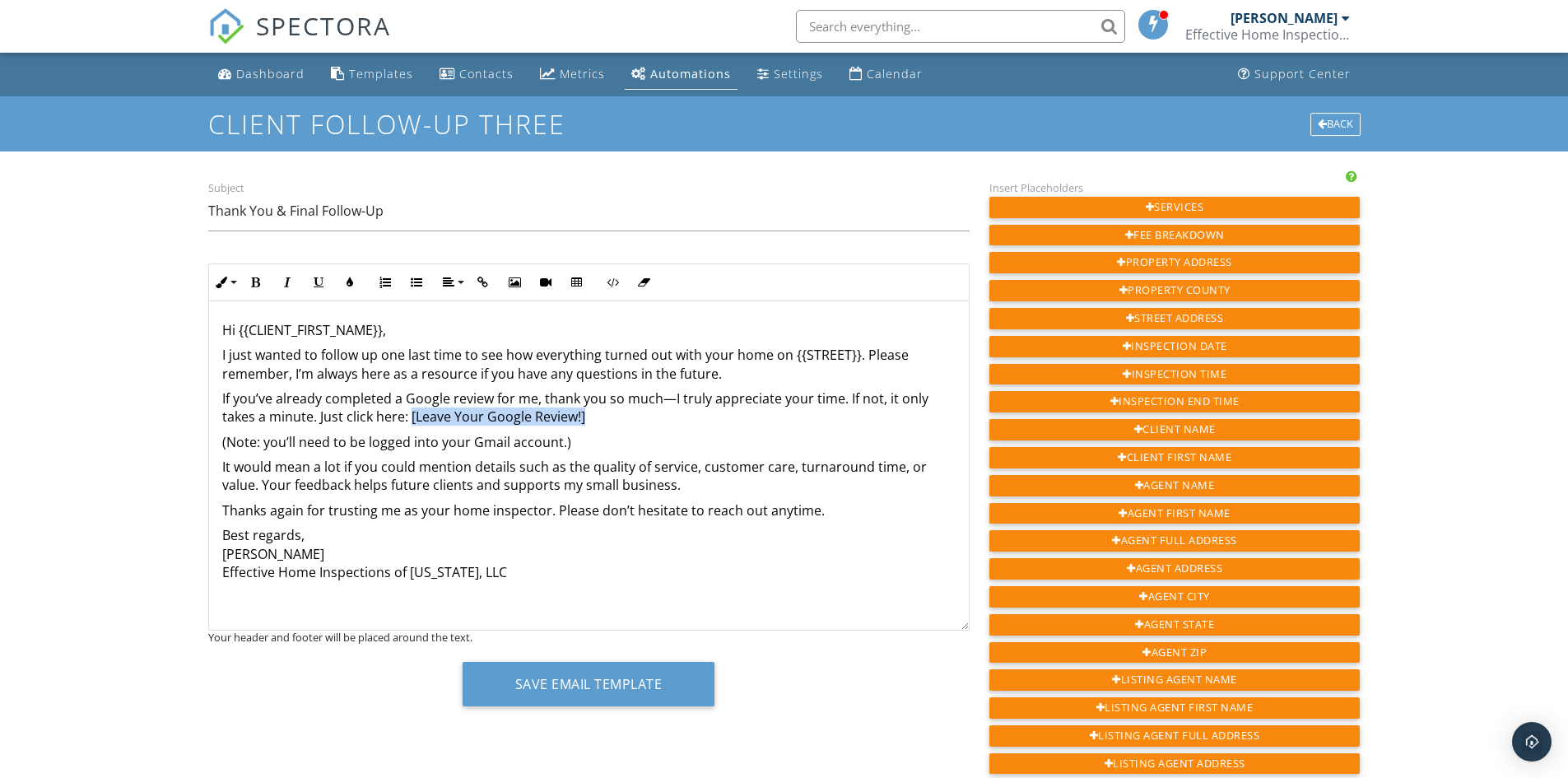
drag, startPoint x: 410, startPoint y: 419, endPoint x: 585, endPoint y: 420, distance: 175.0
click at [585, 420] on p "If you’ve already completed a Google review for me, thank you so much—I truly a…" at bounding box center [589, 407] width 734 height 37
click at [487, 280] on icon "button" at bounding box center [482, 282] width 12 height 12
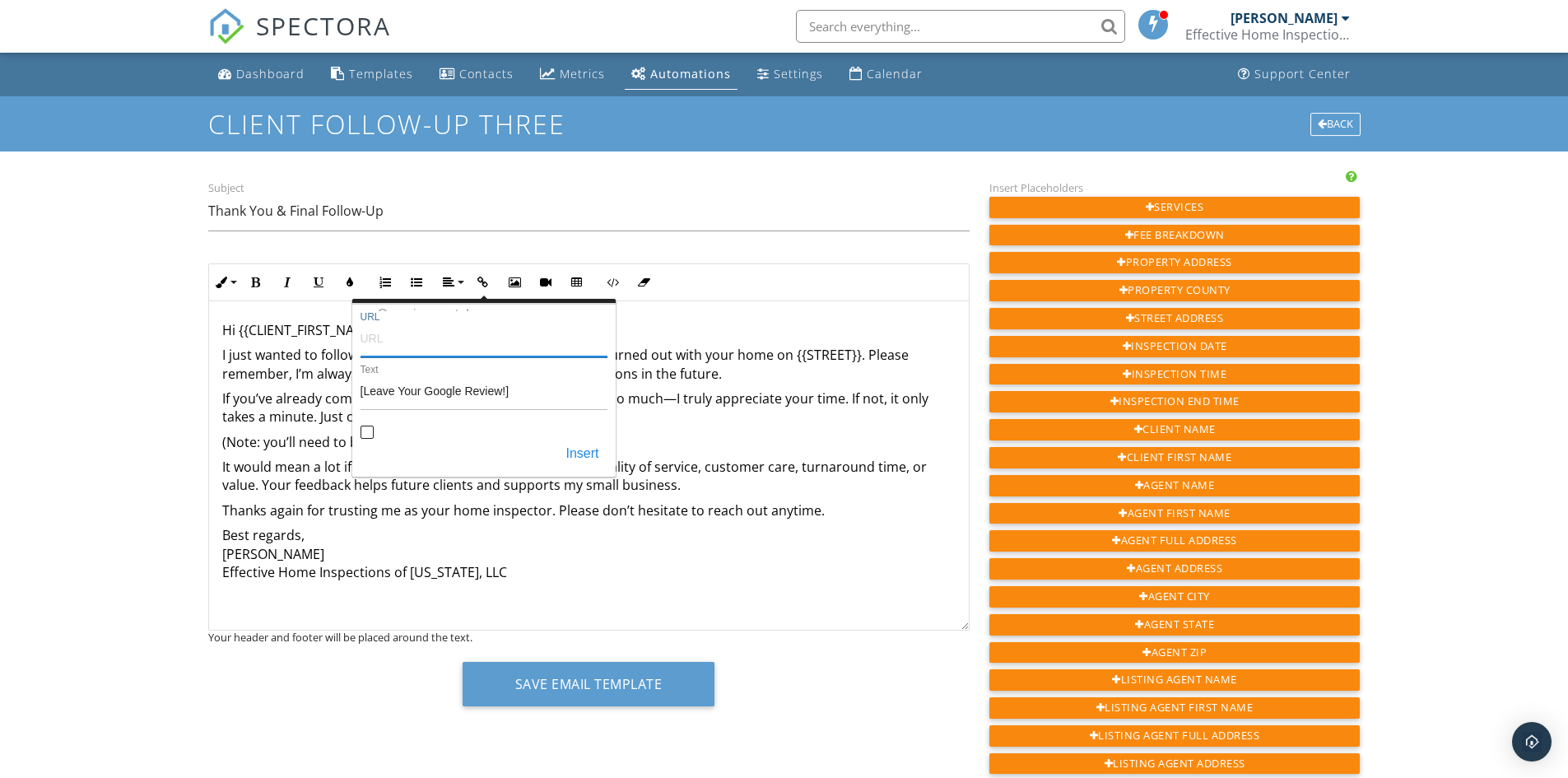
click at [390, 342] on input "URL" at bounding box center [484, 337] width 247 height 40
paste input "[URL][DOMAIN_NAME]"
type input "[URL][DOMAIN_NAME]"
click at [366, 433] on input "Open in new tab" at bounding box center [367, 433] width 14 height 14
checkbox input "true"
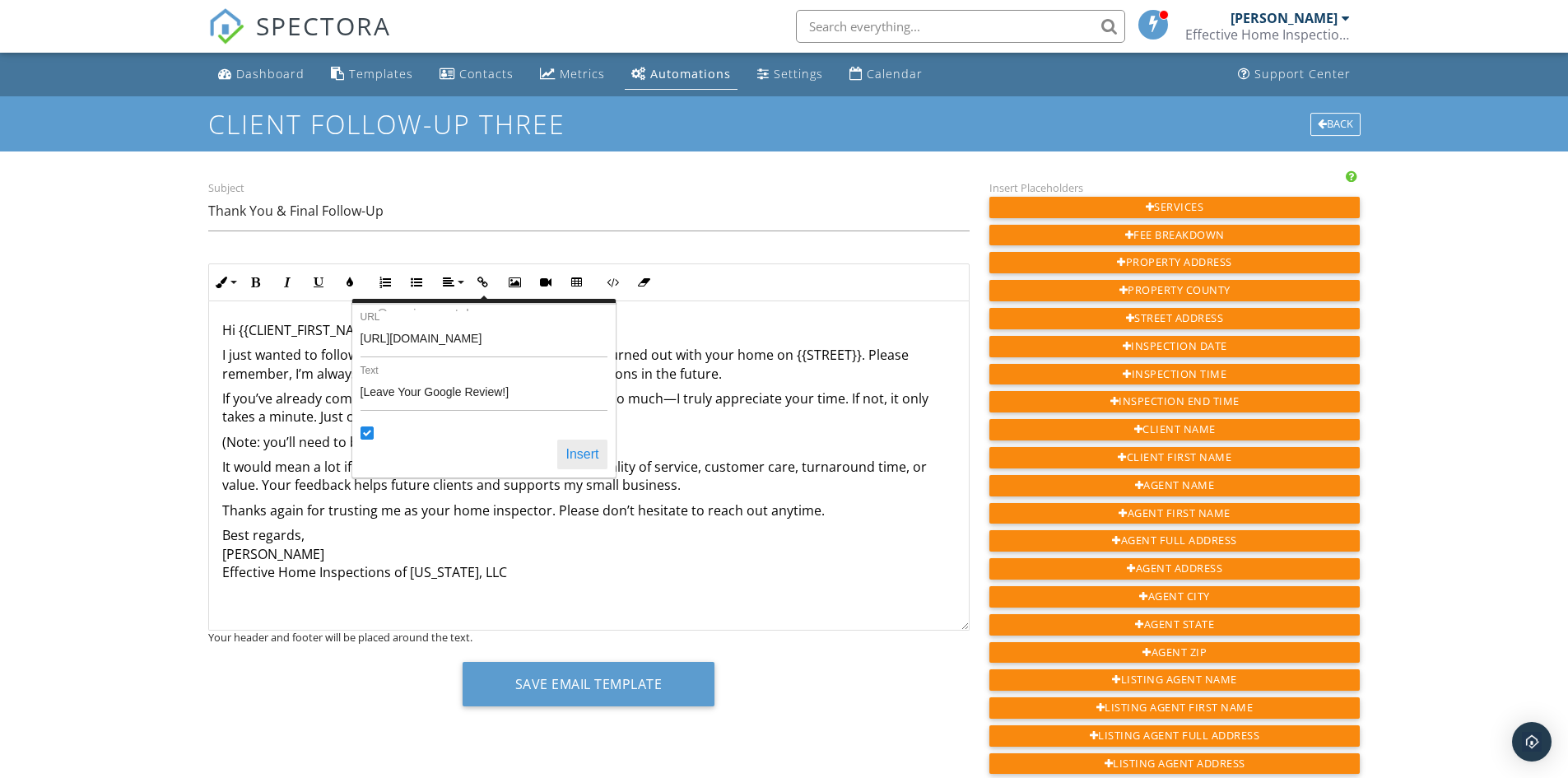
click at [576, 453] on button "Insert" at bounding box center [582, 454] width 49 height 30
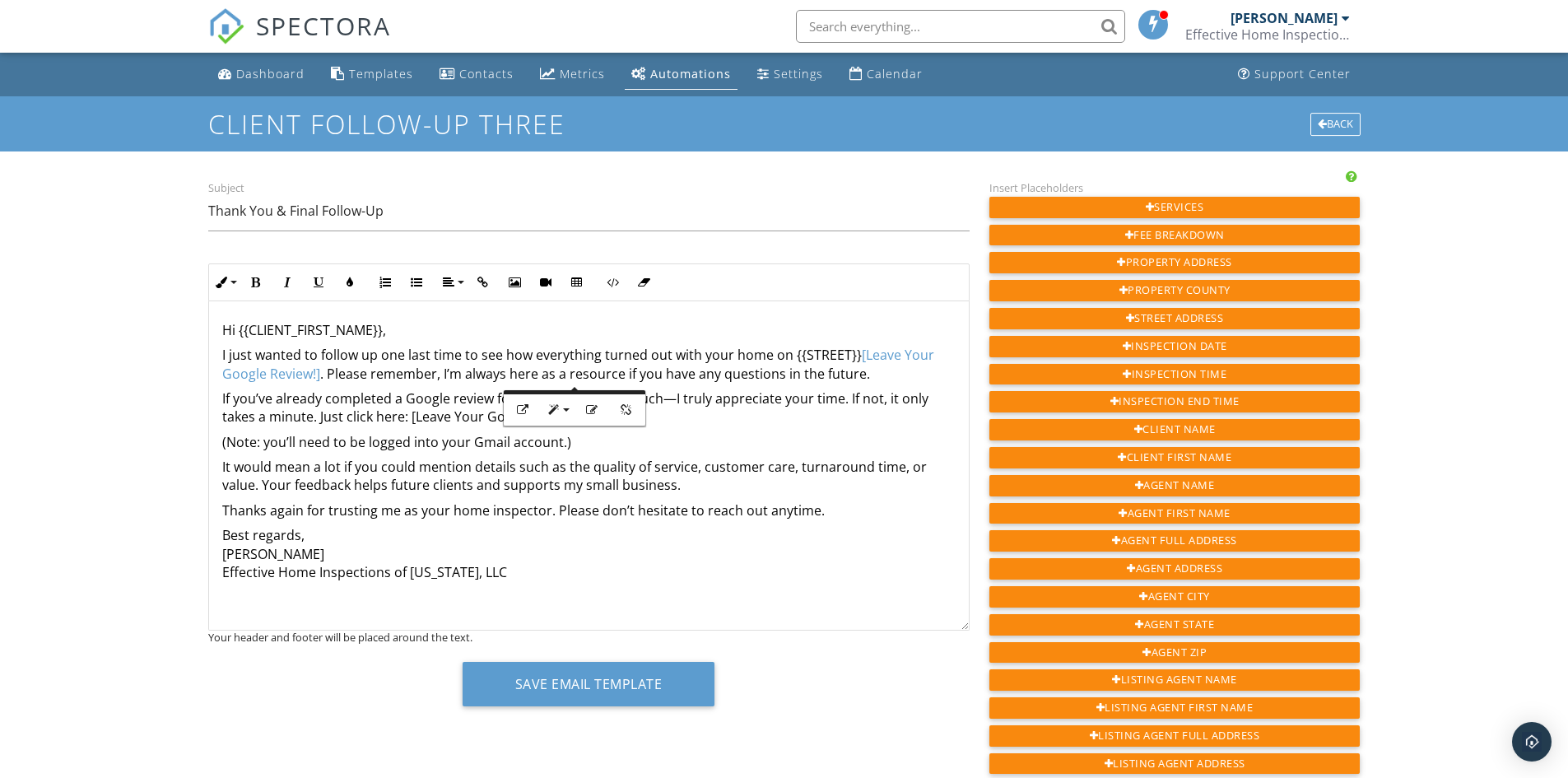
click at [897, 562] on p "Best regards, [PERSON_NAME] Effective Home Inspections of [US_STATE], LLC" at bounding box center [589, 553] width 734 height 55
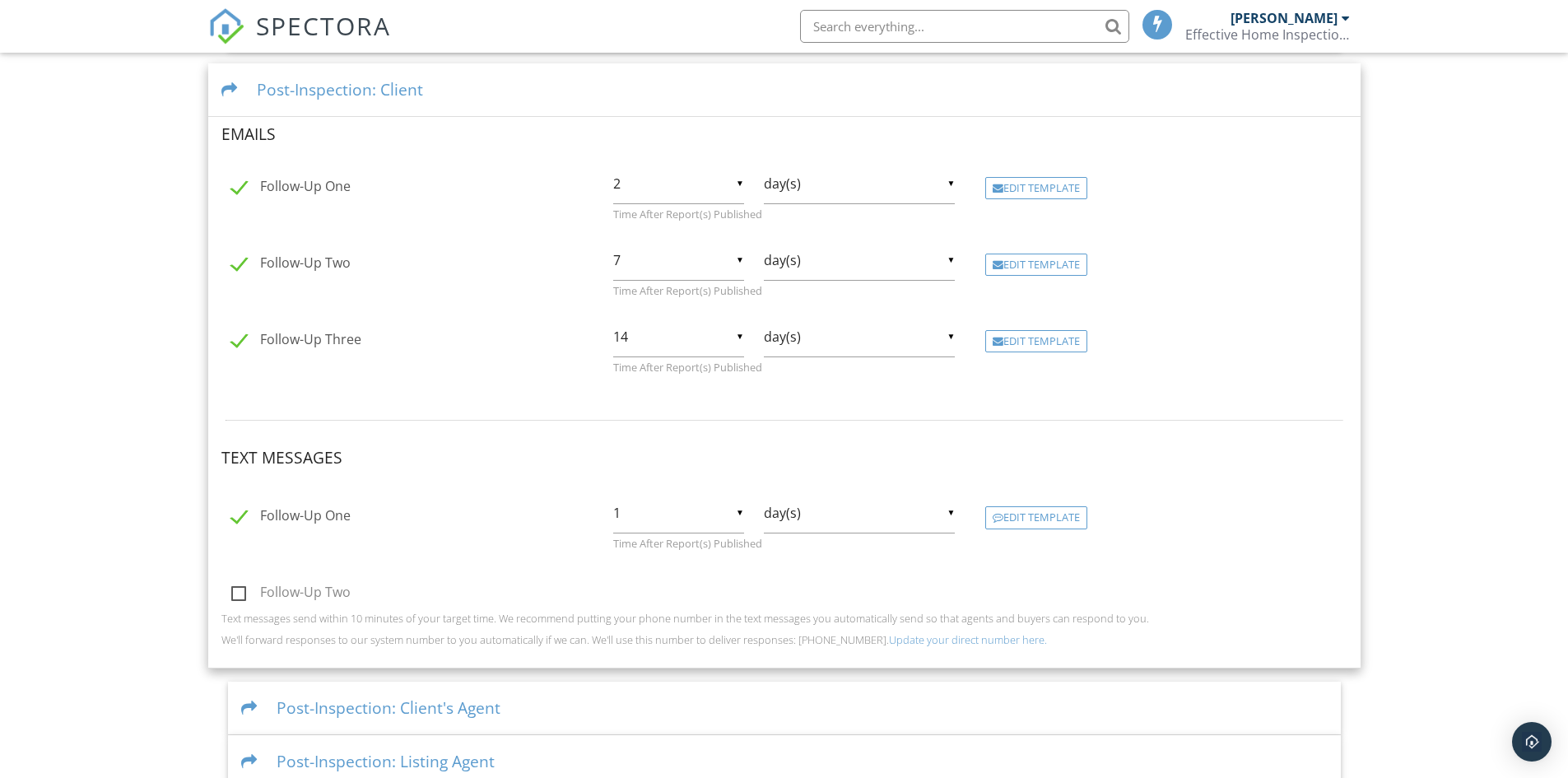
scroll to position [774, 0]
click at [1038, 336] on div "Edit Template" at bounding box center [1037, 340] width 102 height 23
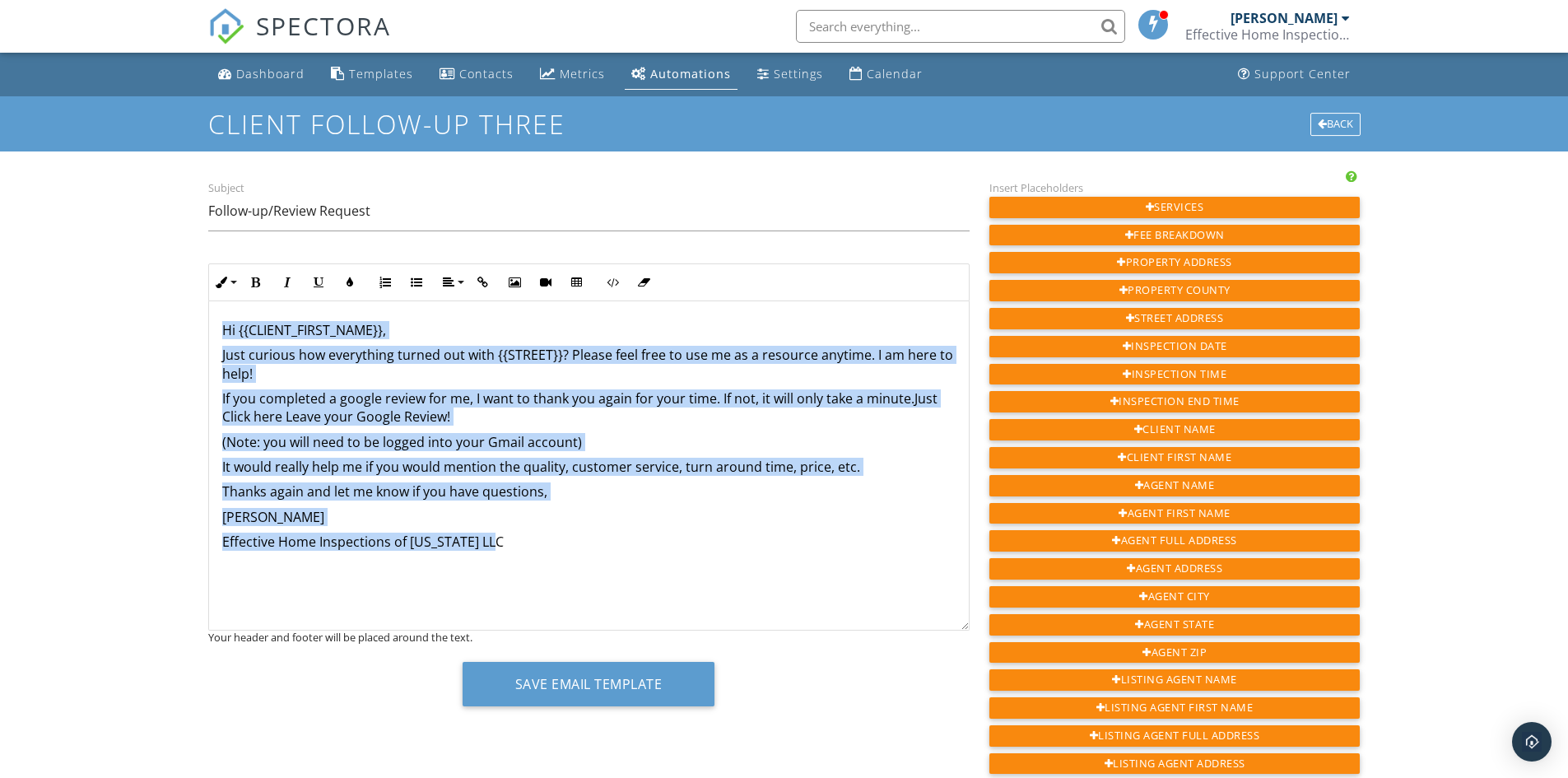
drag, startPoint x: 505, startPoint y: 536, endPoint x: 175, endPoint y: 329, distance: 389.5
click at [175, 329] on div "Dashboard Templates Contacts Metrics Automations Settings Calendar Support Cent…" at bounding box center [784, 730] width 1568 height 1355
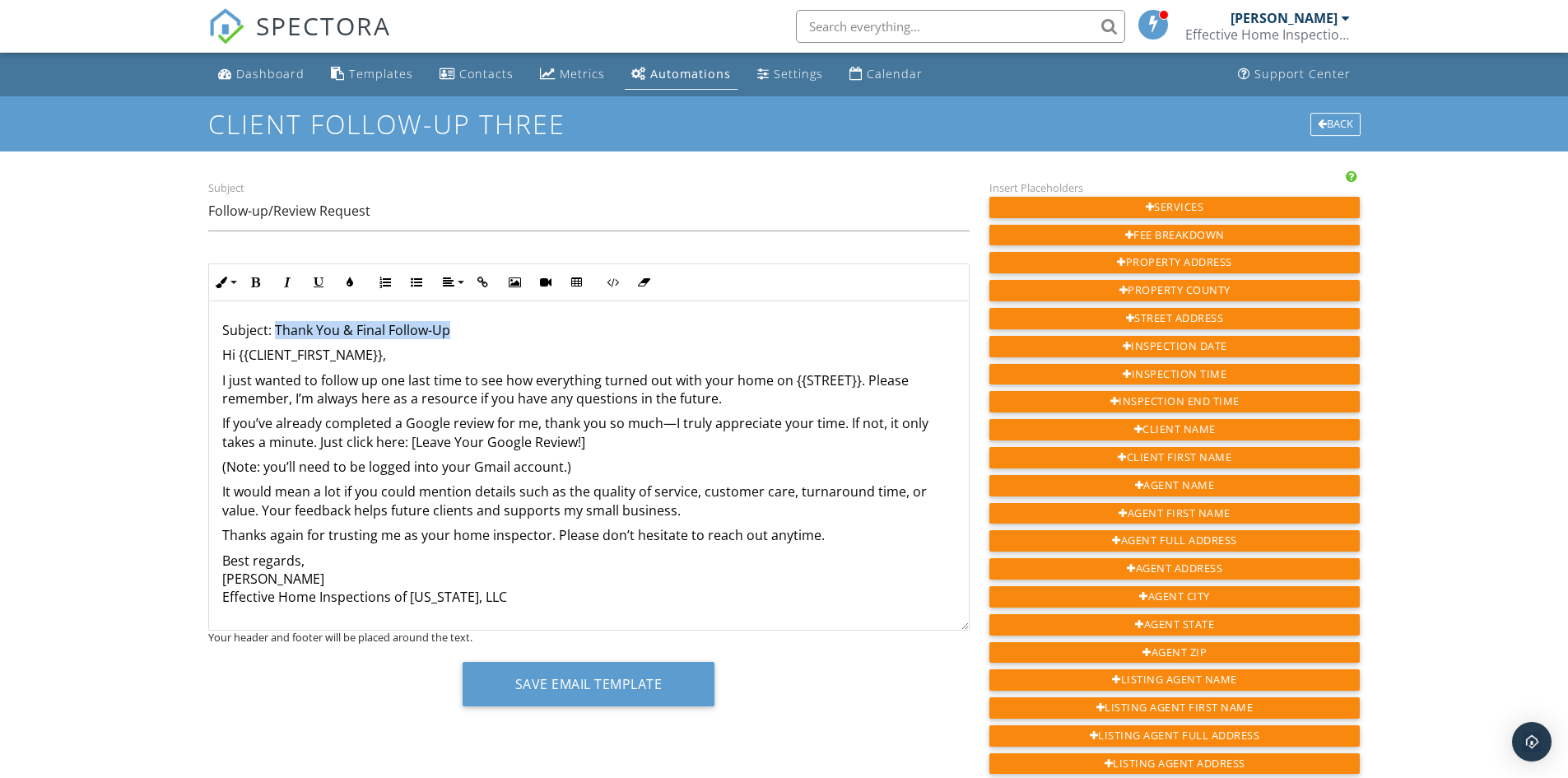
drag, startPoint x: 276, startPoint y: 332, endPoint x: 463, endPoint y: 331, distance: 187.0
click at [463, 331] on p "Subject: Thank You & Final Follow-Up" at bounding box center [589, 330] width 734 height 18
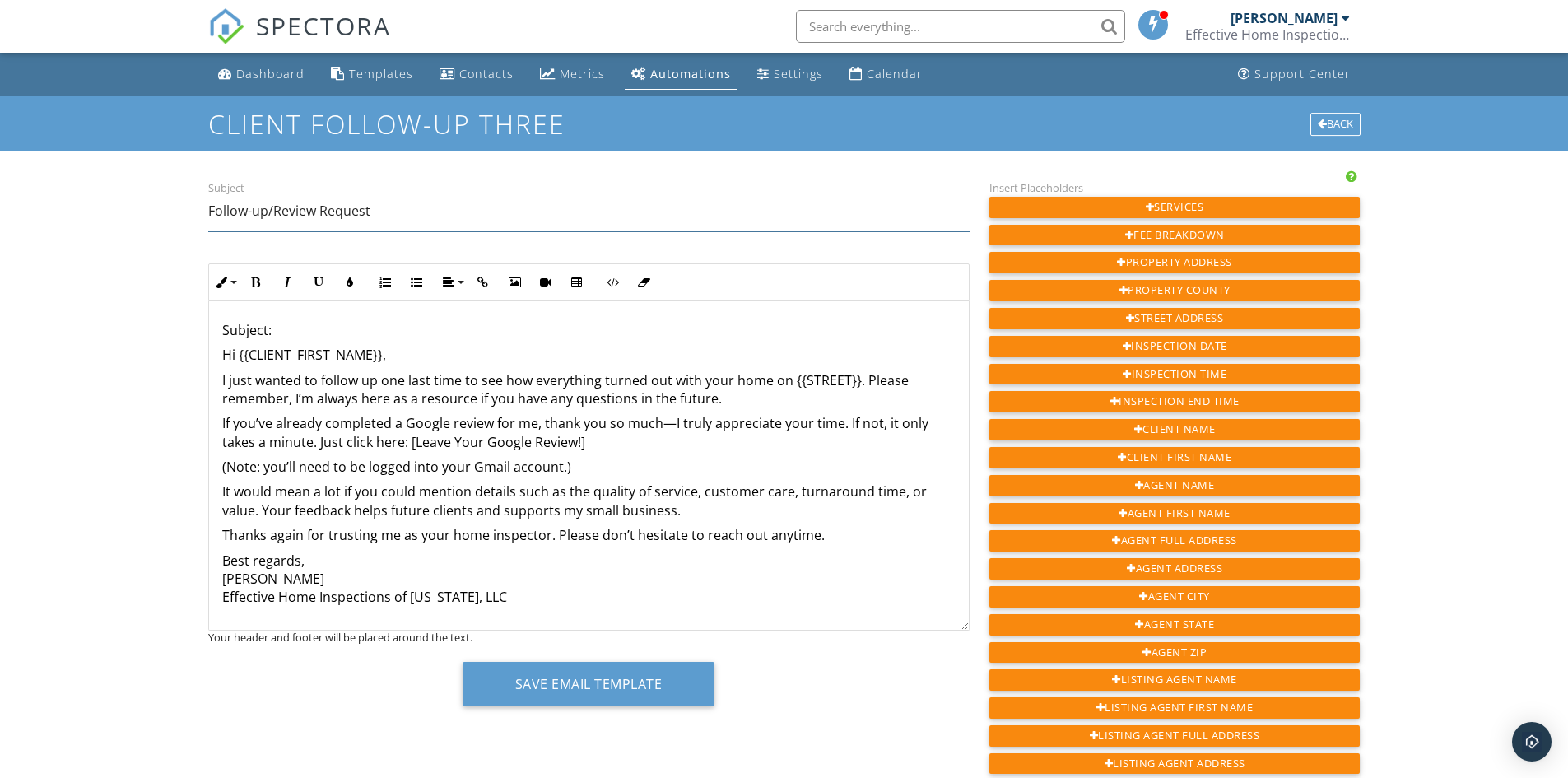
click at [388, 213] on input "Follow-up/Review Request" at bounding box center [589, 211] width 762 height 40
type input "F"
paste input "Thank You & Final Follow-Up"
type input "Thank You & Final Follow-Up"
click at [224, 359] on p "Hi {{CLIENT_FIRST_NAME}}," at bounding box center [589, 355] width 734 height 18
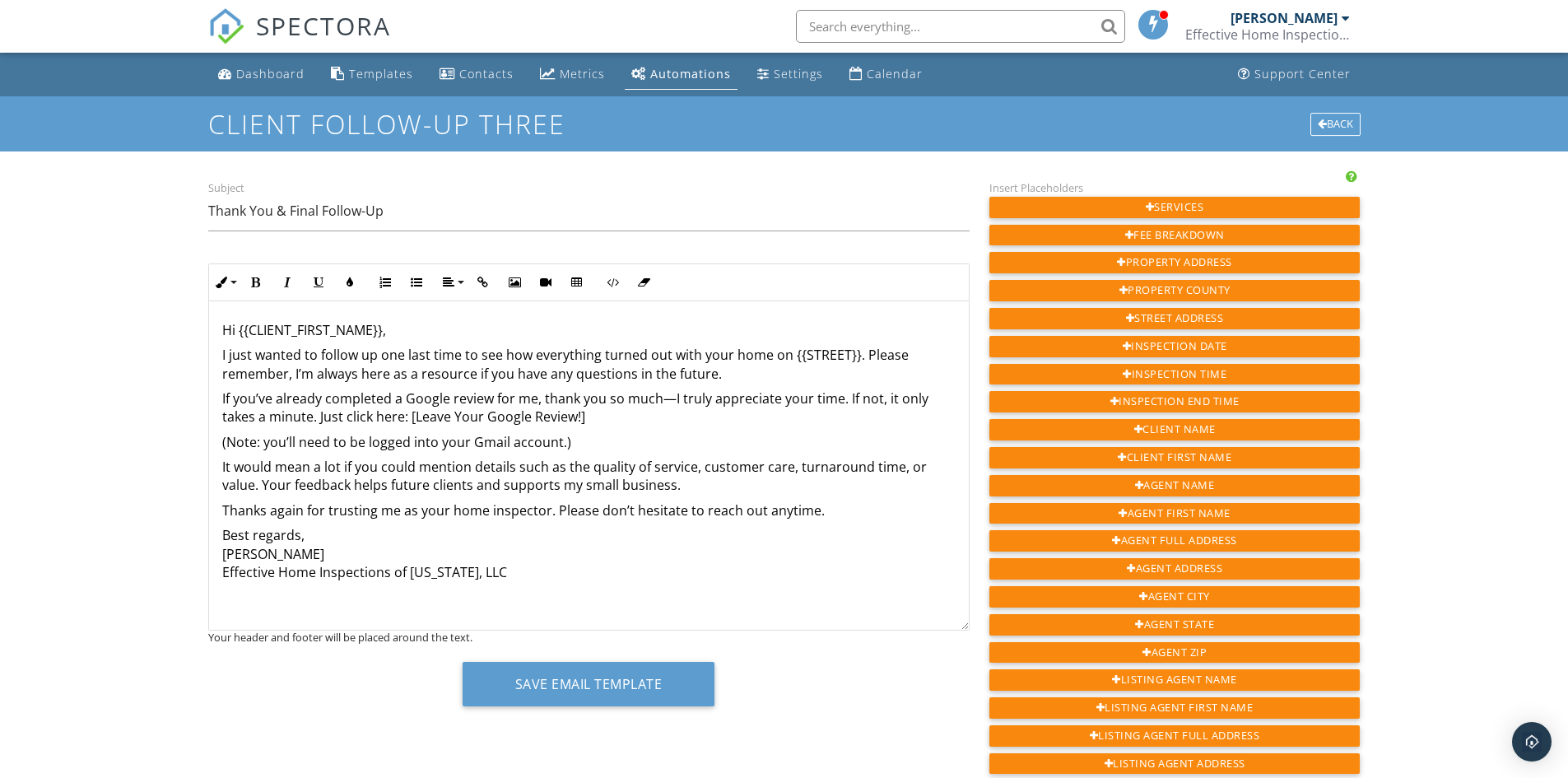
click at [382, 331] on p "Hi {{CLIENT_FIRST_NAME}}," at bounding box center [589, 330] width 734 height 18
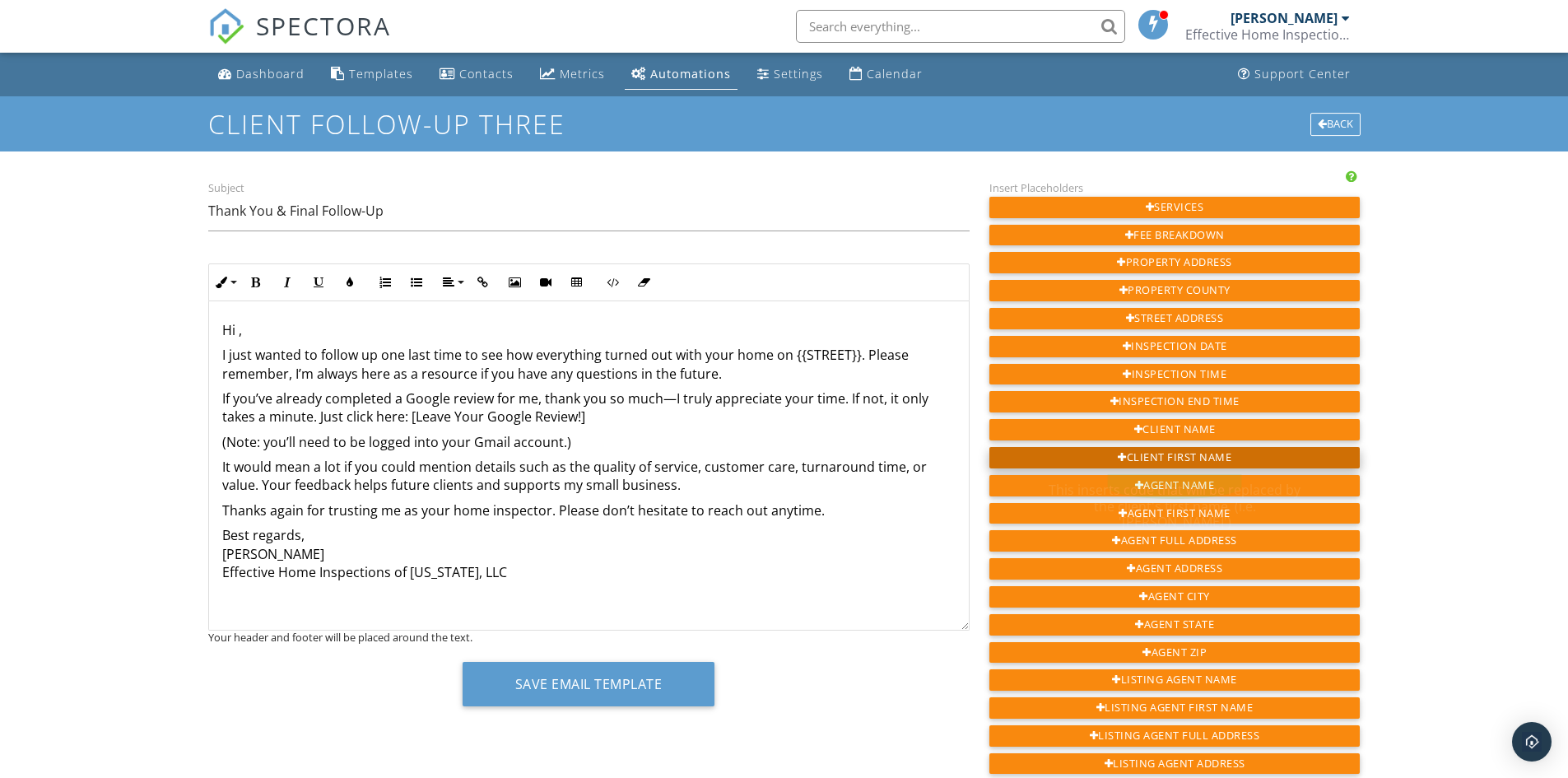
click at [1167, 459] on div "Client First Name" at bounding box center [1174, 458] width 371 height 22
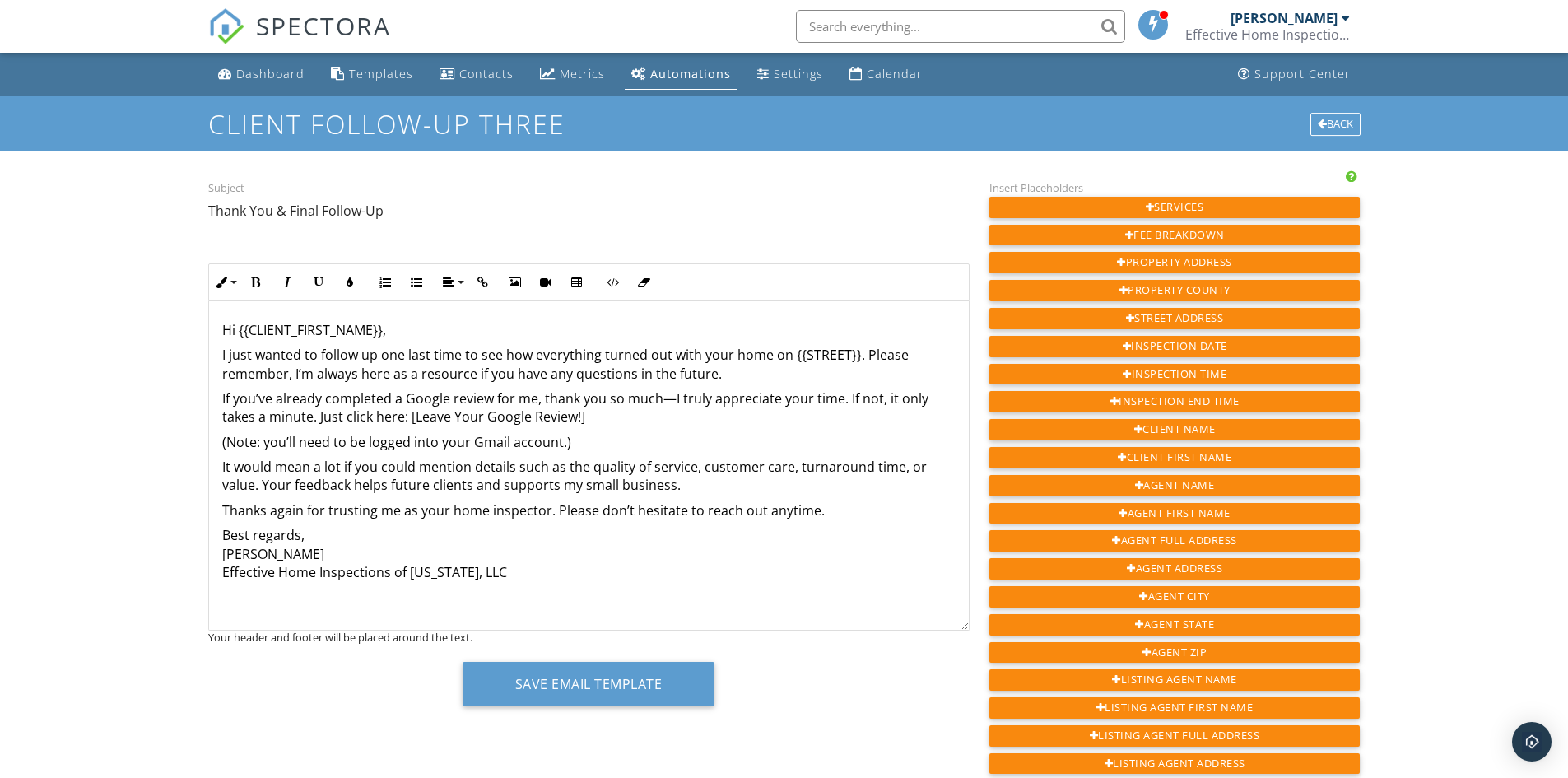
click at [853, 362] on p "I just wanted to follow up one last time to see how everything turned out with …" at bounding box center [589, 364] width 734 height 37
click at [1152, 318] on div "Street Address" at bounding box center [1174, 318] width 371 height 22
click at [528, 509] on p "Thanks again for trusting me as your home inspector. Please don’t hesitate to r…" at bounding box center [589, 511] width 734 height 18
drag, startPoint x: 409, startPoint y: 422, endPoint x: 584, endPoint y: 419, distance: 175.0
click at [584, 419] on p "If you’ve already completed a Google review for me, thank you so much—I truly a…" at bounding box center [589, 407] width 734 height 37
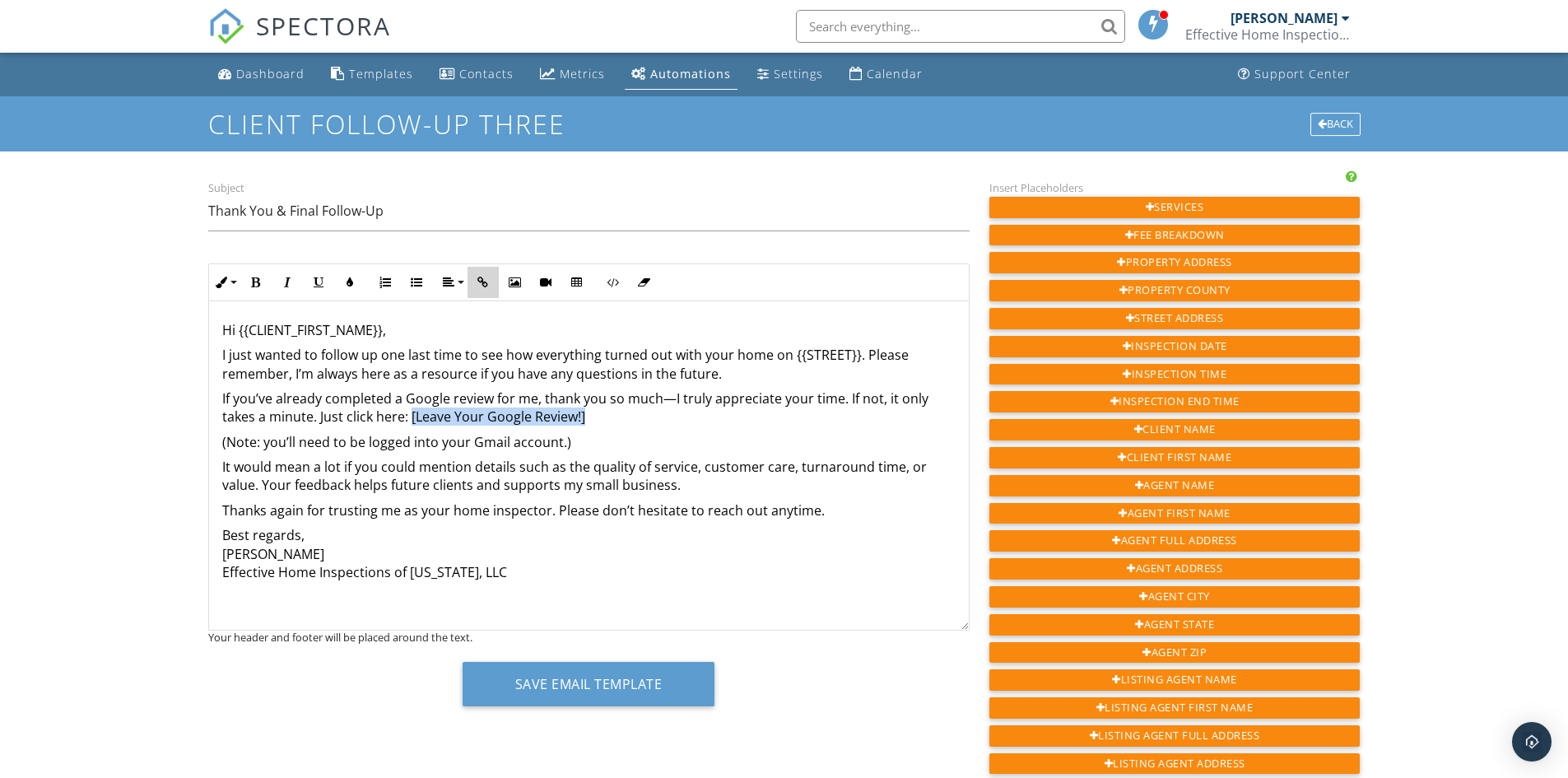
click at [482, 281] on icon "button" at bounding box center [482, 282] width 12 height 12
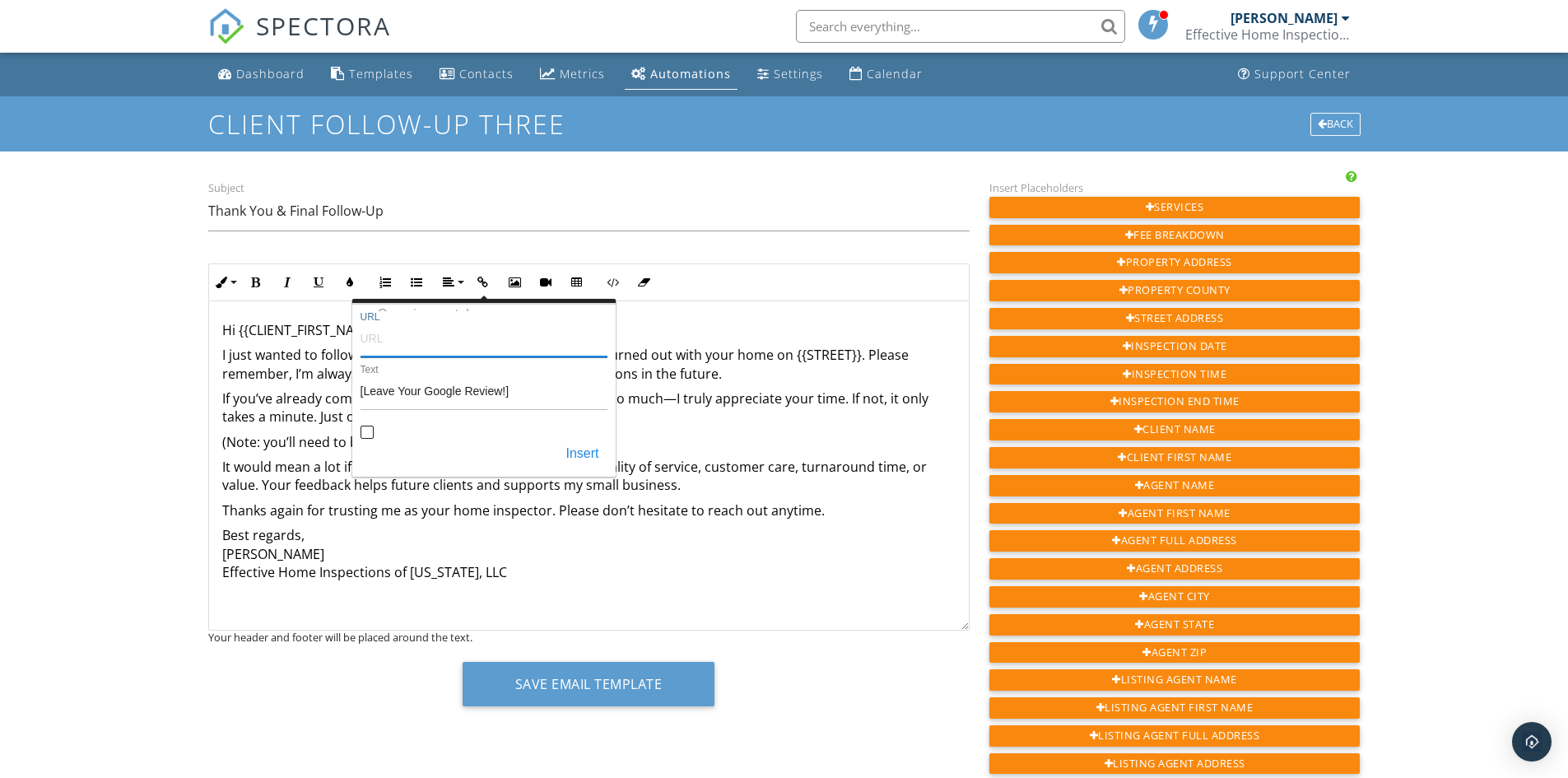
click at [394, 336] on input "URL" at bounding box center [484, 337] width 247 height 40
paste input "https://g.page/r/Cd6j5CIAqOr0EAE/review"
type input "https://g.page/r/Cd6j5CIAqOr0EAE/review"
click at [368, 432] on input "Open in new tab" at bounding box center [367, 433] width 14 height 14
checkbox input "true"
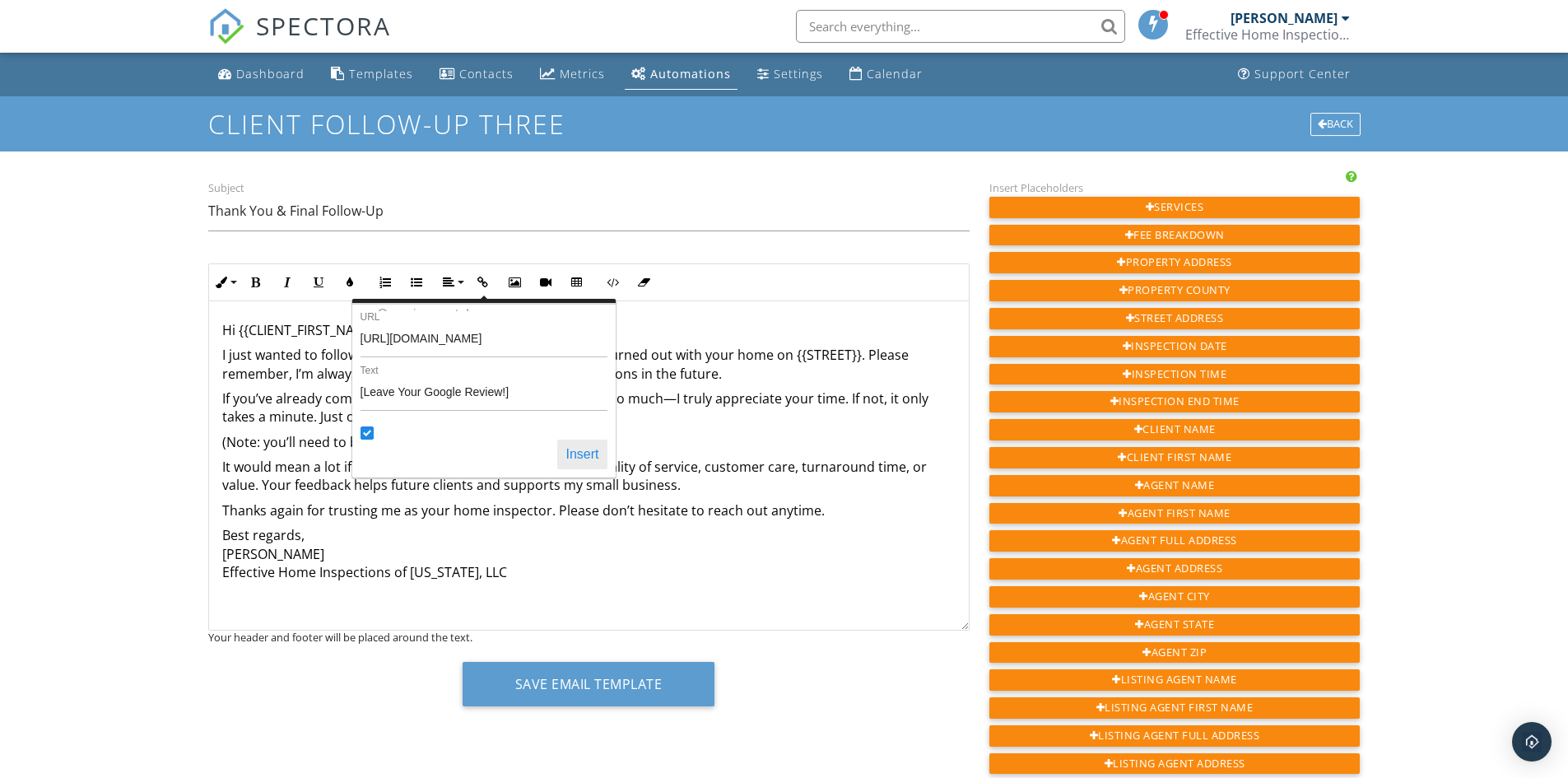
click at [575, 458] on button "Insert" at bounding box center [582, 454] width 49 height 30
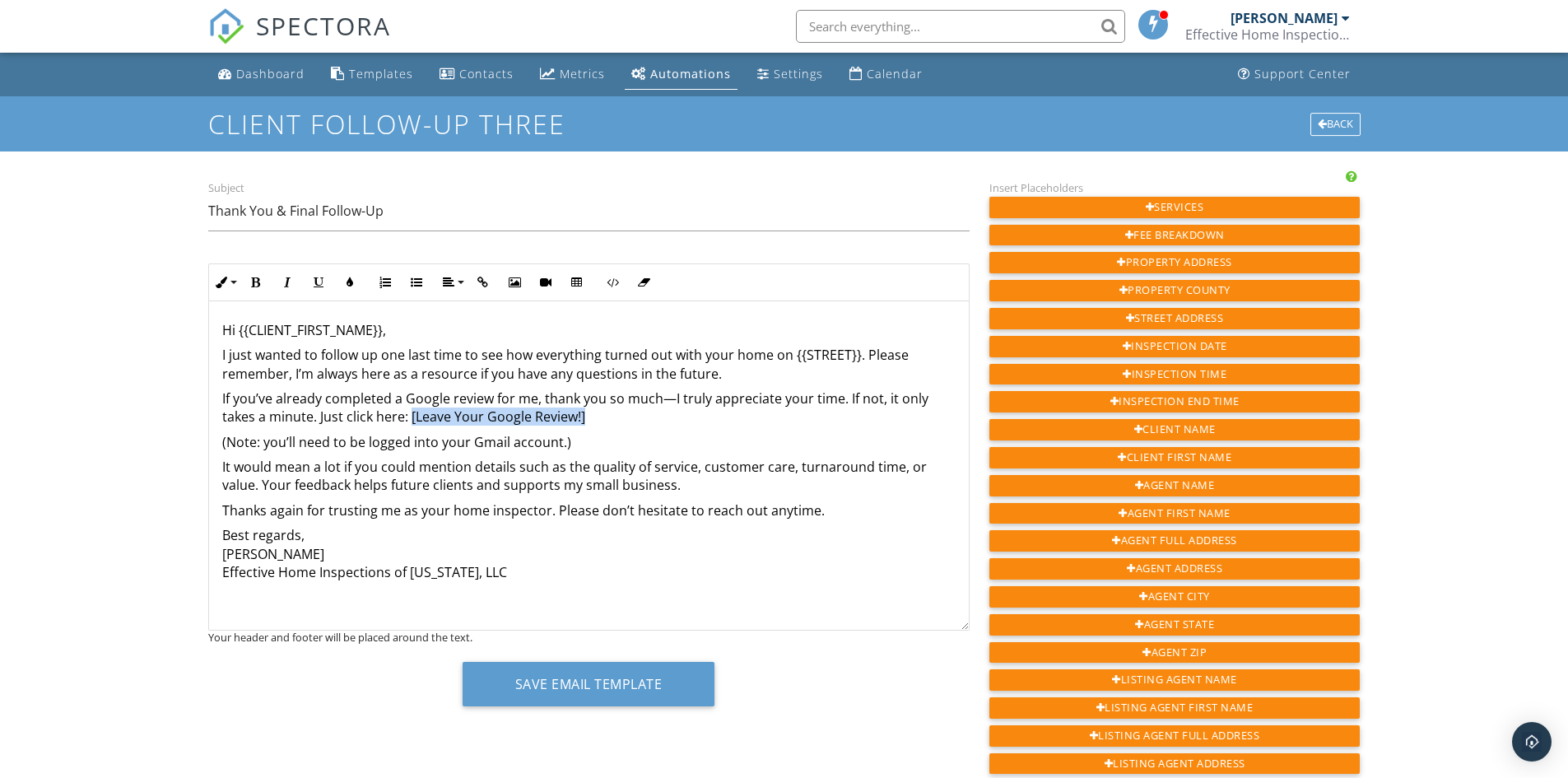
drag, startPoint x: 409, startPoint y: 419, endPoint x: 598, endPoint y: 423, distance: 189.0
click at [598, 423] on p "If you’ve already completed a Google review for me, thank you so much—I truly a…" at bounding box center [589, 407] width 734 height 37
click at [482, 281] on icon "button" at bounding box center [482, 282] width 12 height 12
type input "[Leave Your Google Review!]"
checkbox input "false"
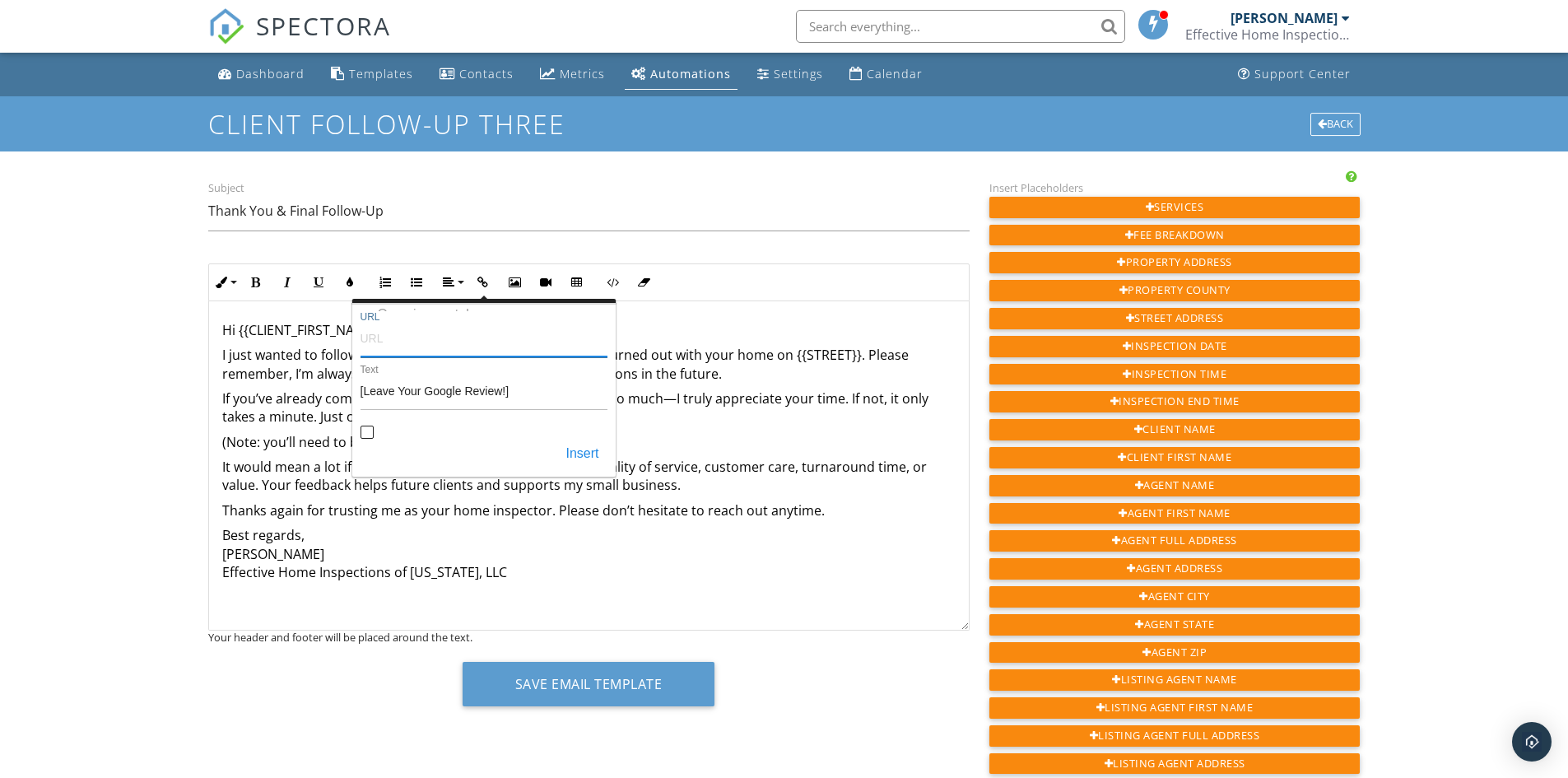
click at [386, 344] on input "URL" at bounding box center [484, 337] width 247 height 40
paste input "https://g.page/r/Cd6j5CIAqOr0EAE/review"
type input "https://g.page/r/Cd6j5CIAqOr0EAE/review"
click at [584, 451] on button "Insert" at bounding box center [582, 454] width 49 height 30
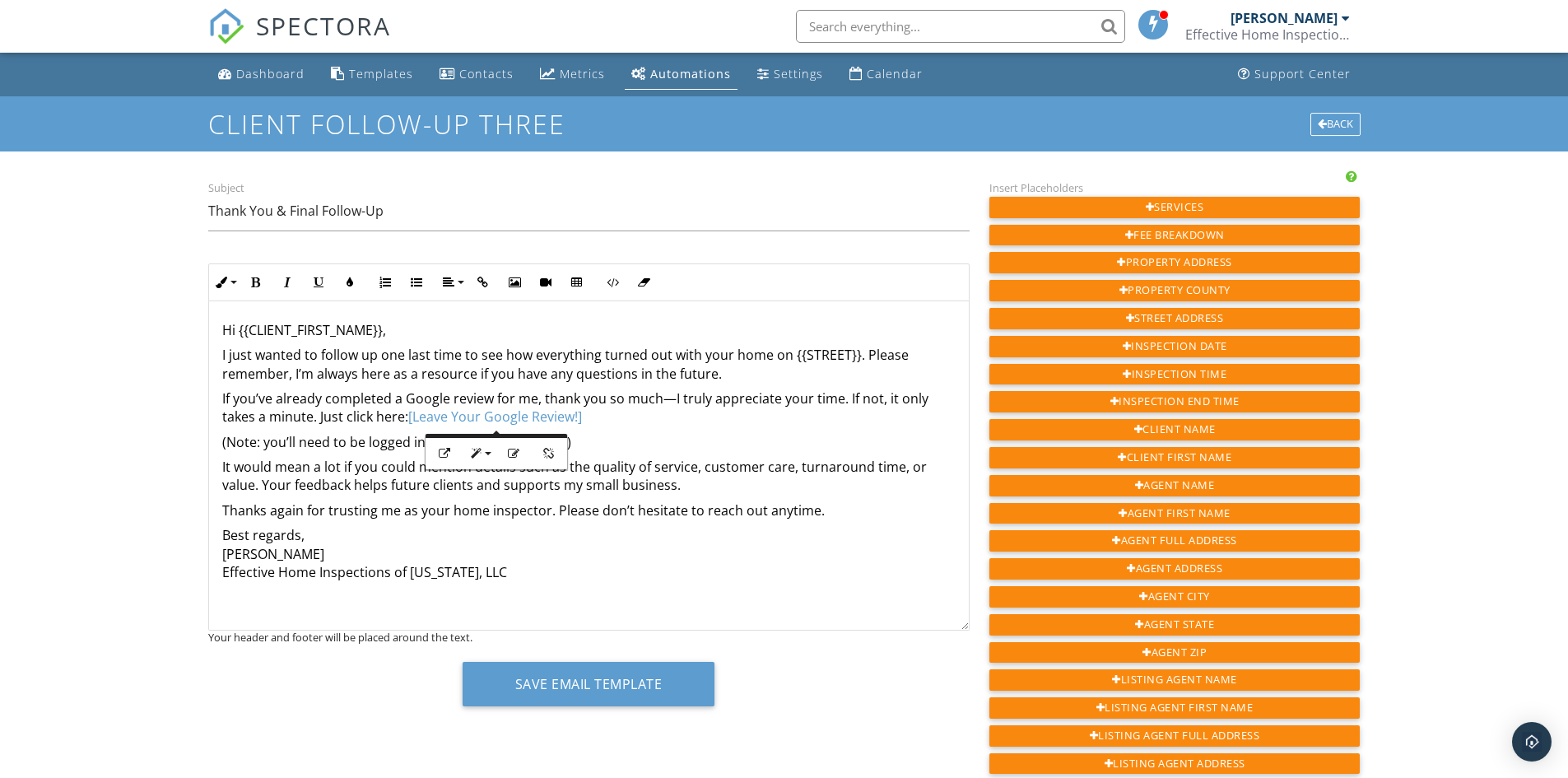
drag, startPoint x: 693, startPoint y: 527, endPoint x: 640, endPoint y: 529, distance: 53.0
click at [690, 527] on p "Best regards, Vince Garner Effective Home Inspections of Tennessee, LLC" at bounding box center [589, 553] width 734 height 55
click at [219, 553] on div "Hi {{CLIENT_FIRST_NAME}}, I just wanted to follow up one last time to see how e…" at bounding box center [589, 465] width 760 height 329
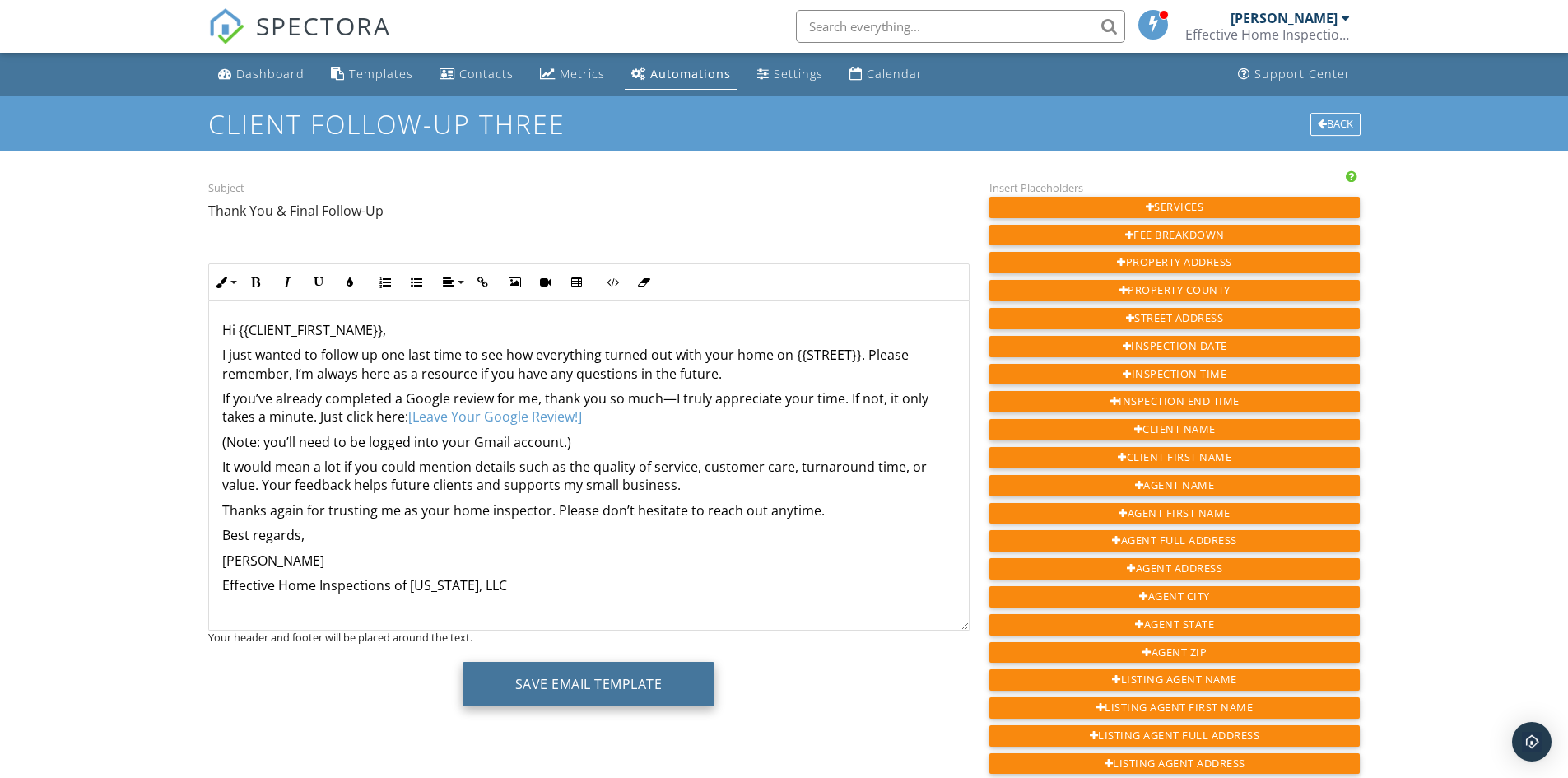
click at [553, 683] on button "Save Email Template" at bounding box center [589, 684] width 253 height 44
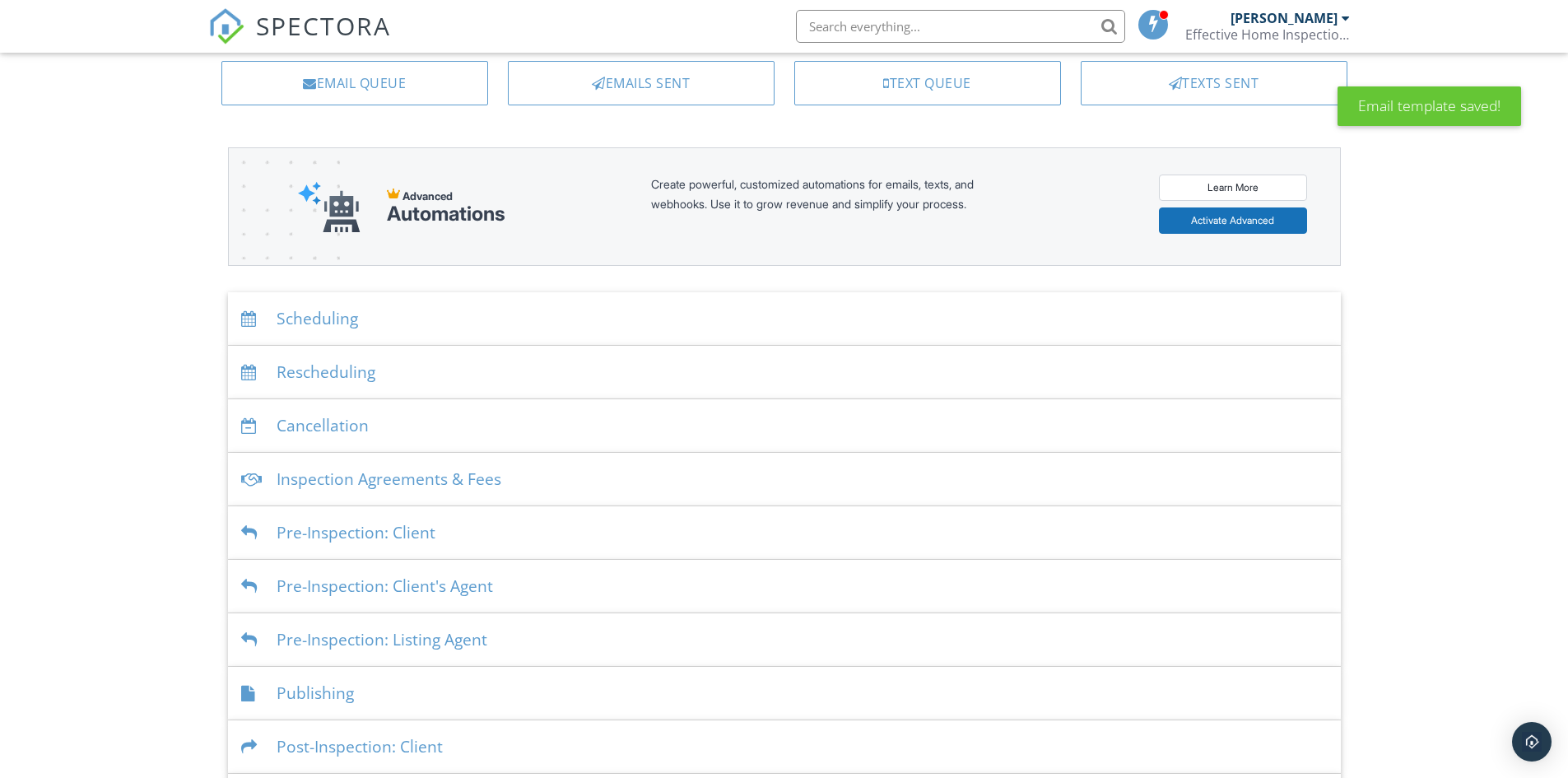
scroll to position [219, 0]
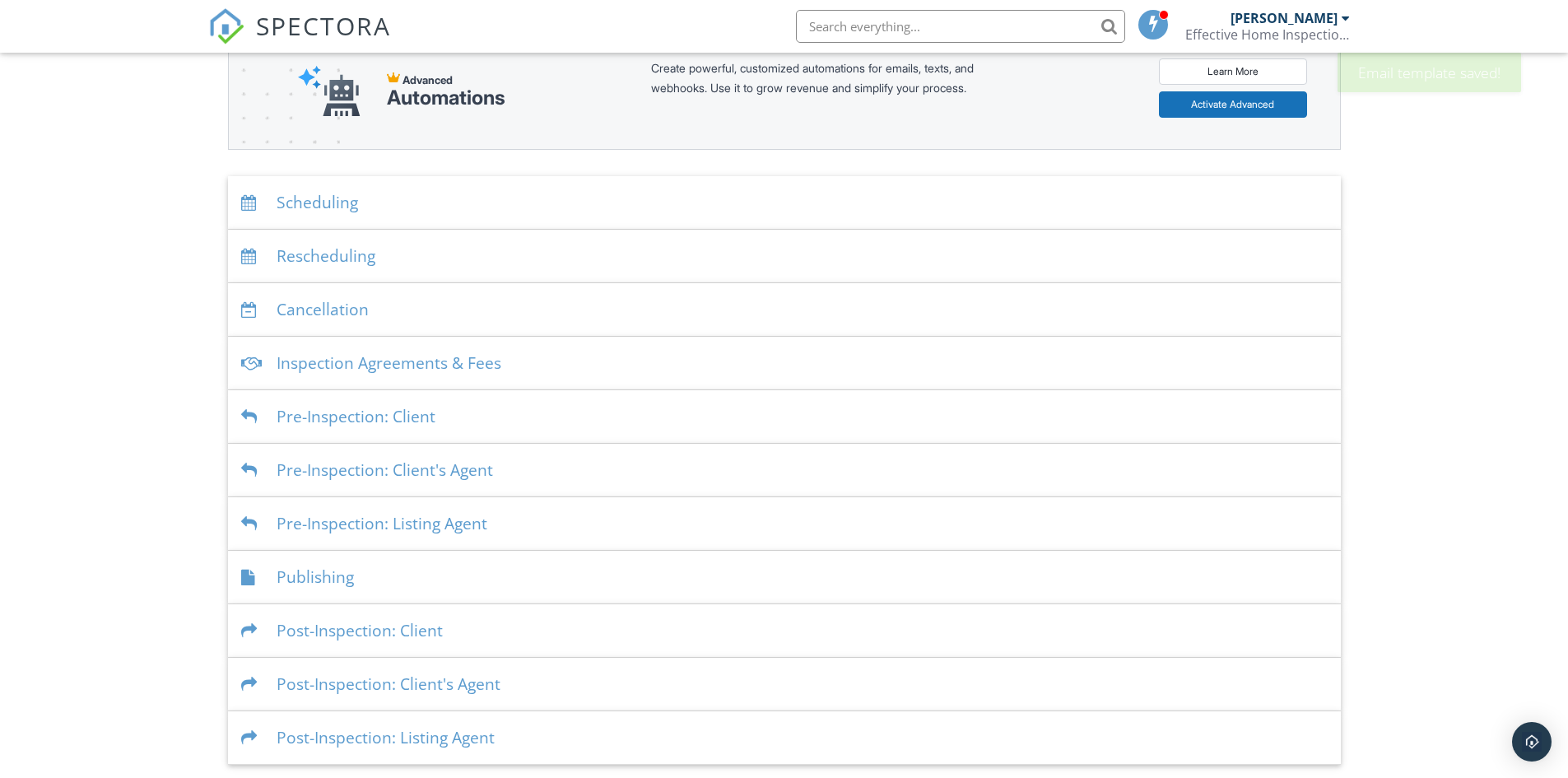
click at [391, 637] on div "Post-Inspection: Client" at bounding box center [784, 630] width 1113 height 53
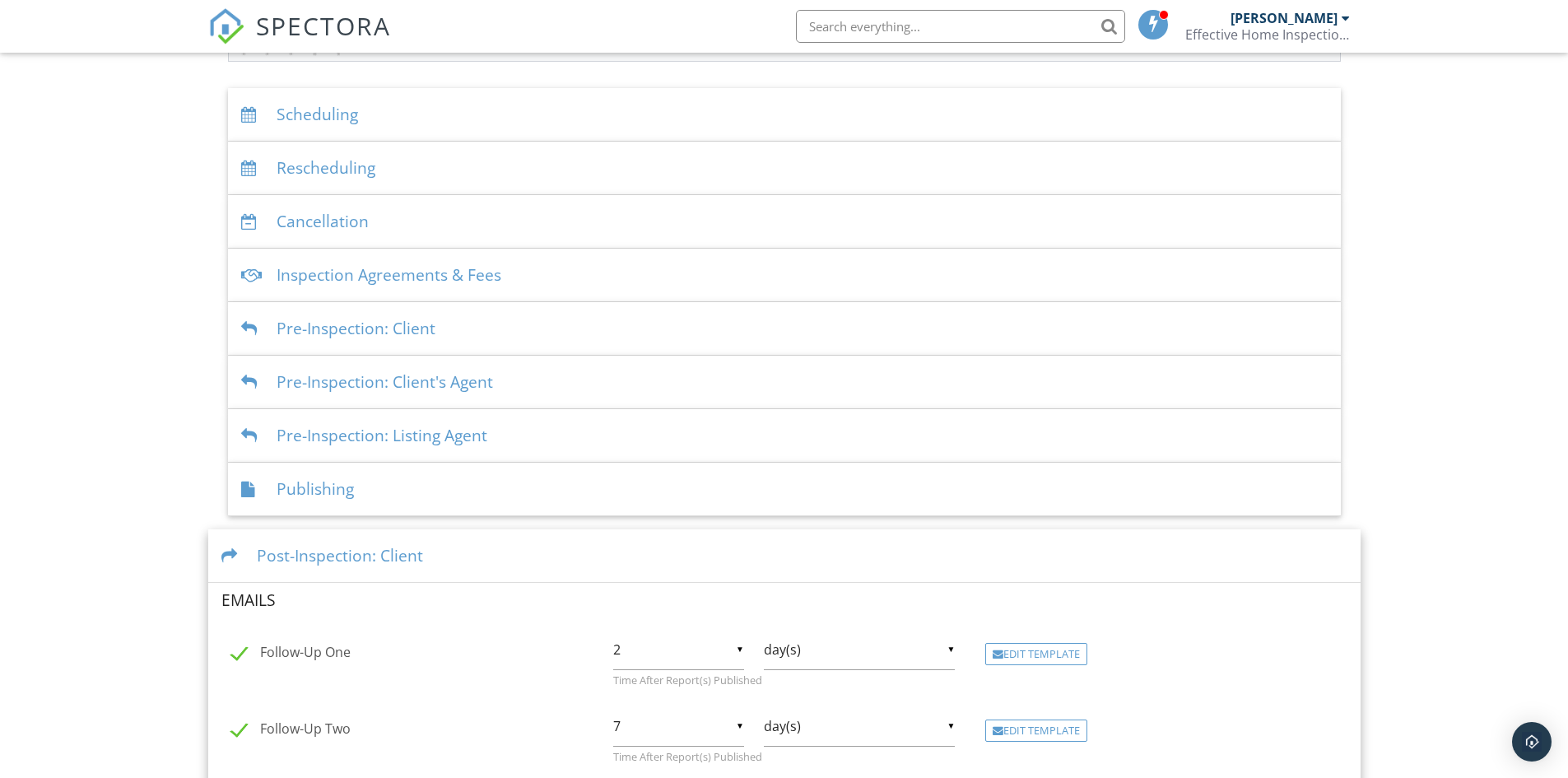
scroll to position [631, 0]
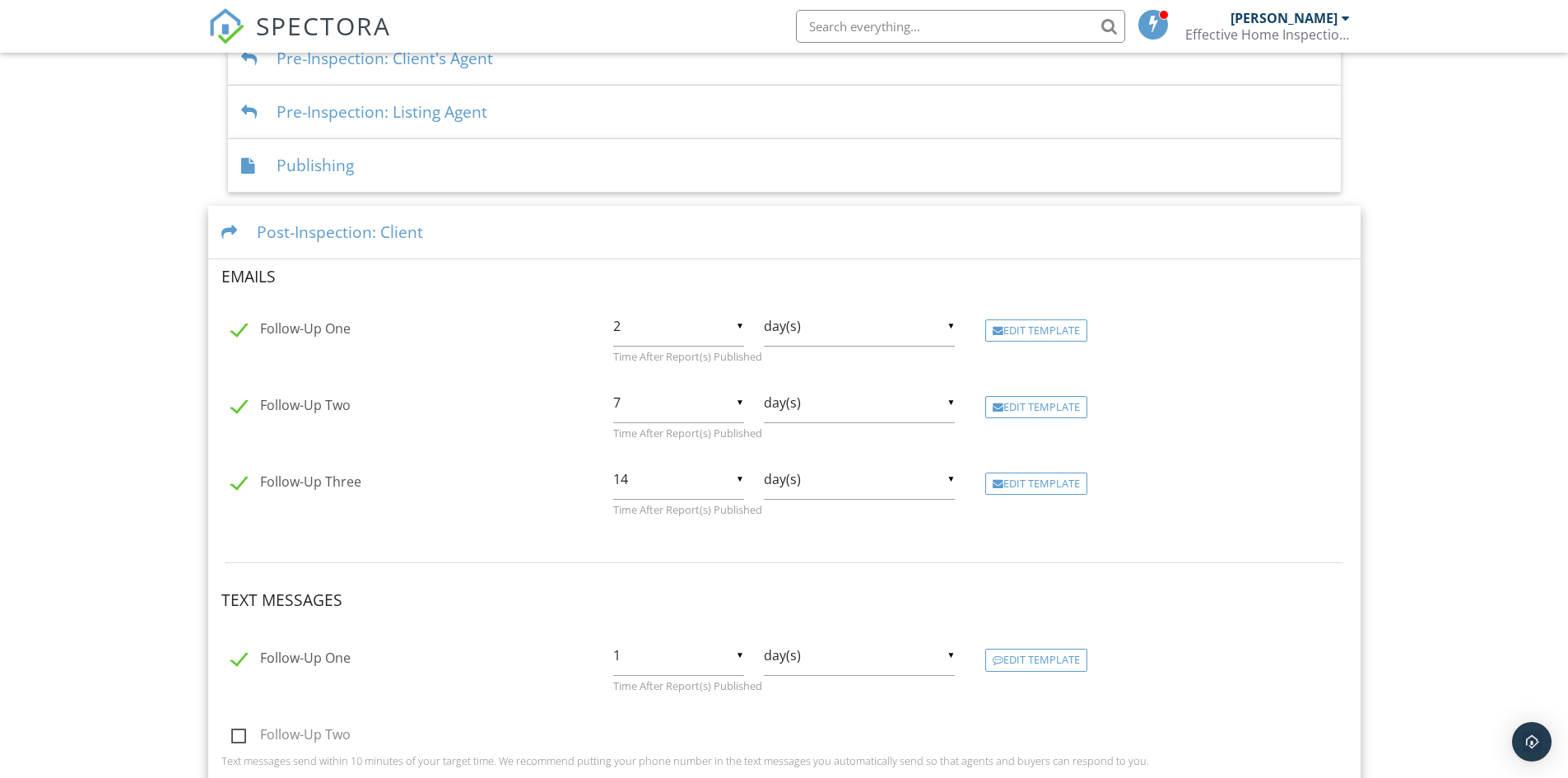
click at [1019, 489] on div "Edit Template" at bounding box center [1037, 483] width 102 height 23
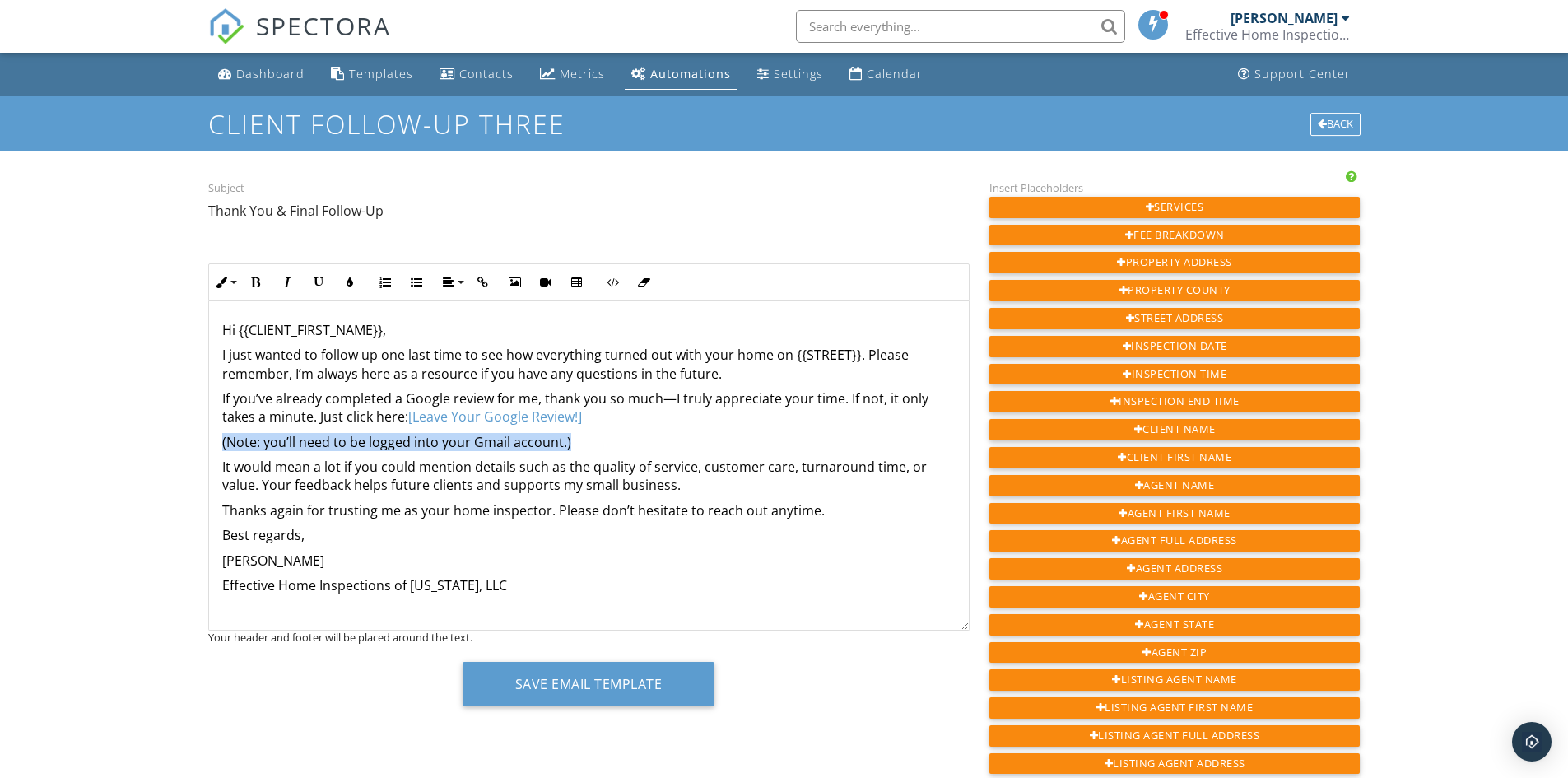
drag, startPoint x: 218, startPoint y: 446, endPoint x: 600, endPoint y: 433, distance: 382.2
click at [600, 433] on div "Hi {{CLIENT_FIRST_NAME}}, I just wanted to follow up one last time to see how e…" at bounding box center [589, 465] width 760 height 329
click at [283, 281] on icon "button" at bounding box center [287, 282] width 12 height 12
click at [320, 281] on icon "button" at bounding box center [318, 282] width 12 height 12
click at [605, 522] on div "Hi {{CLIENT_FIRST_NAME}}, I just wanted to follow up one last time to see how e…" at bounding box center [589, 465] width 760 height 329
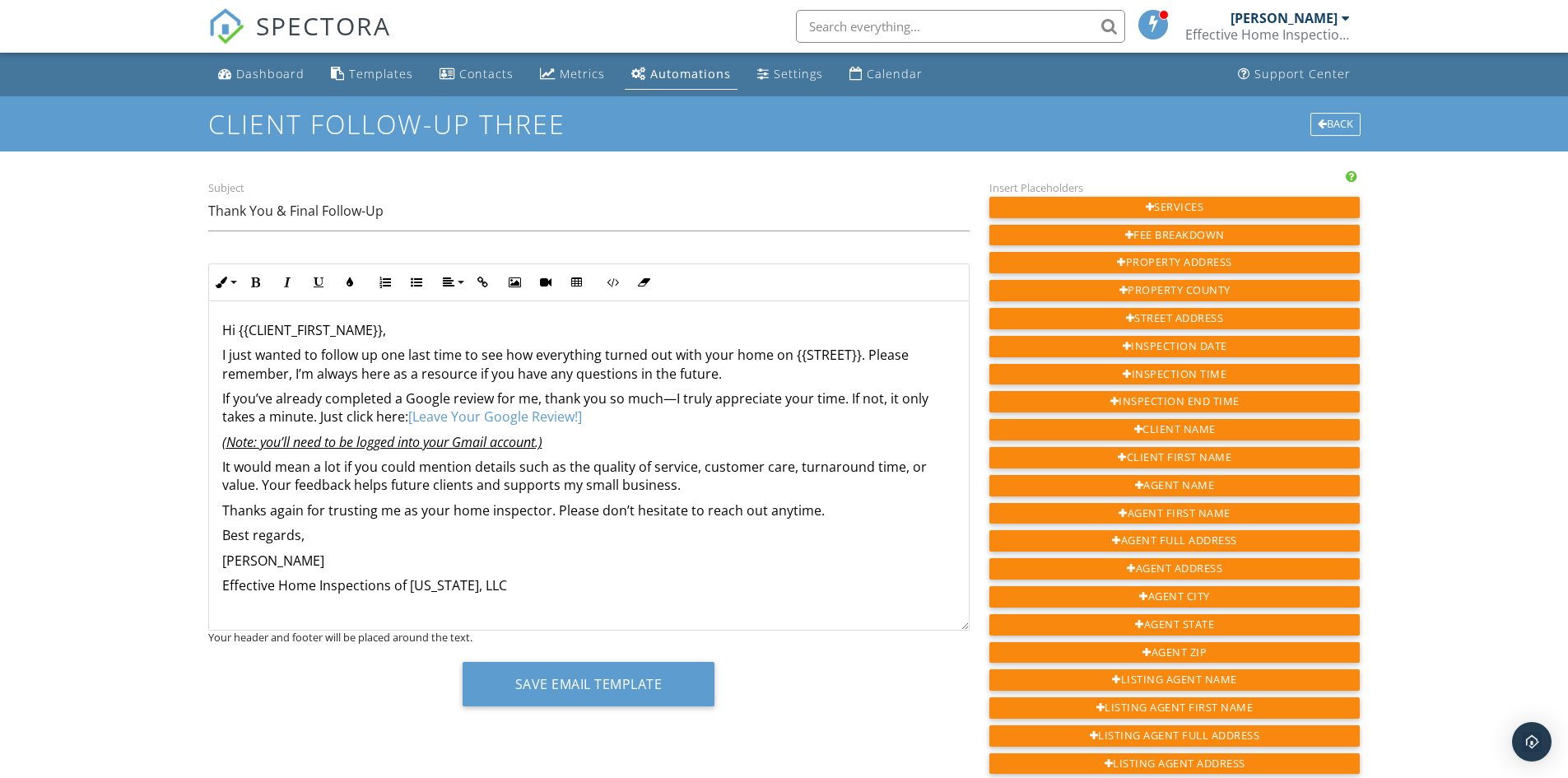
click at [862, 361] on p "I just wanted to follow up one last time to see how everything turned out with …" at bounding box center [589, 364] width 734 height 37
click at [750, 554] on p "Vince Garner" at bounding box center [589, 560] width 734 height 18
click at [538, 414] on link "[Leave Your Google Review!]" at bounding box center [495, 416] width 174 height 18
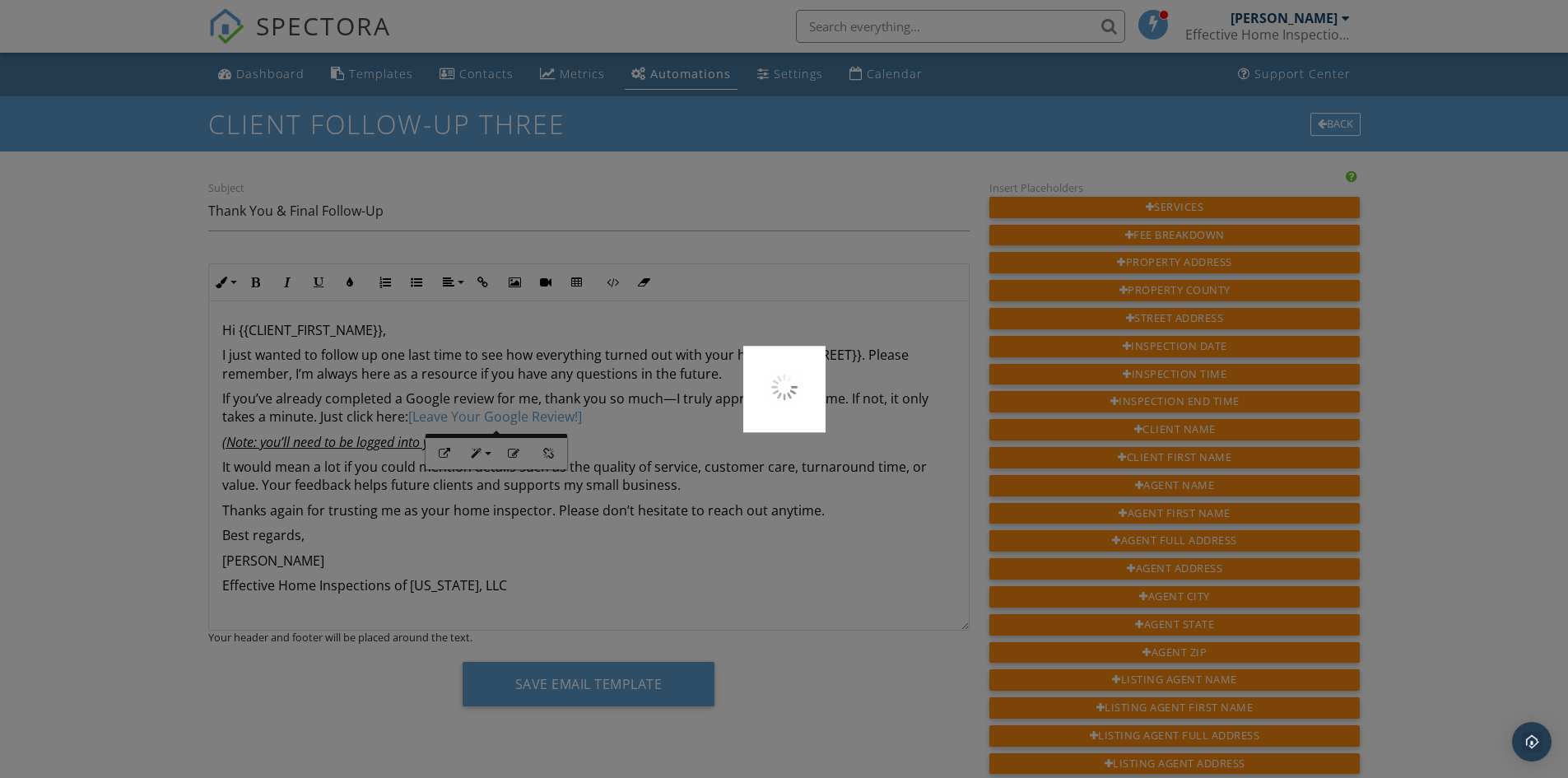
click at [444, 451] on div at bounding box center [784, 389] width 1568 height 778
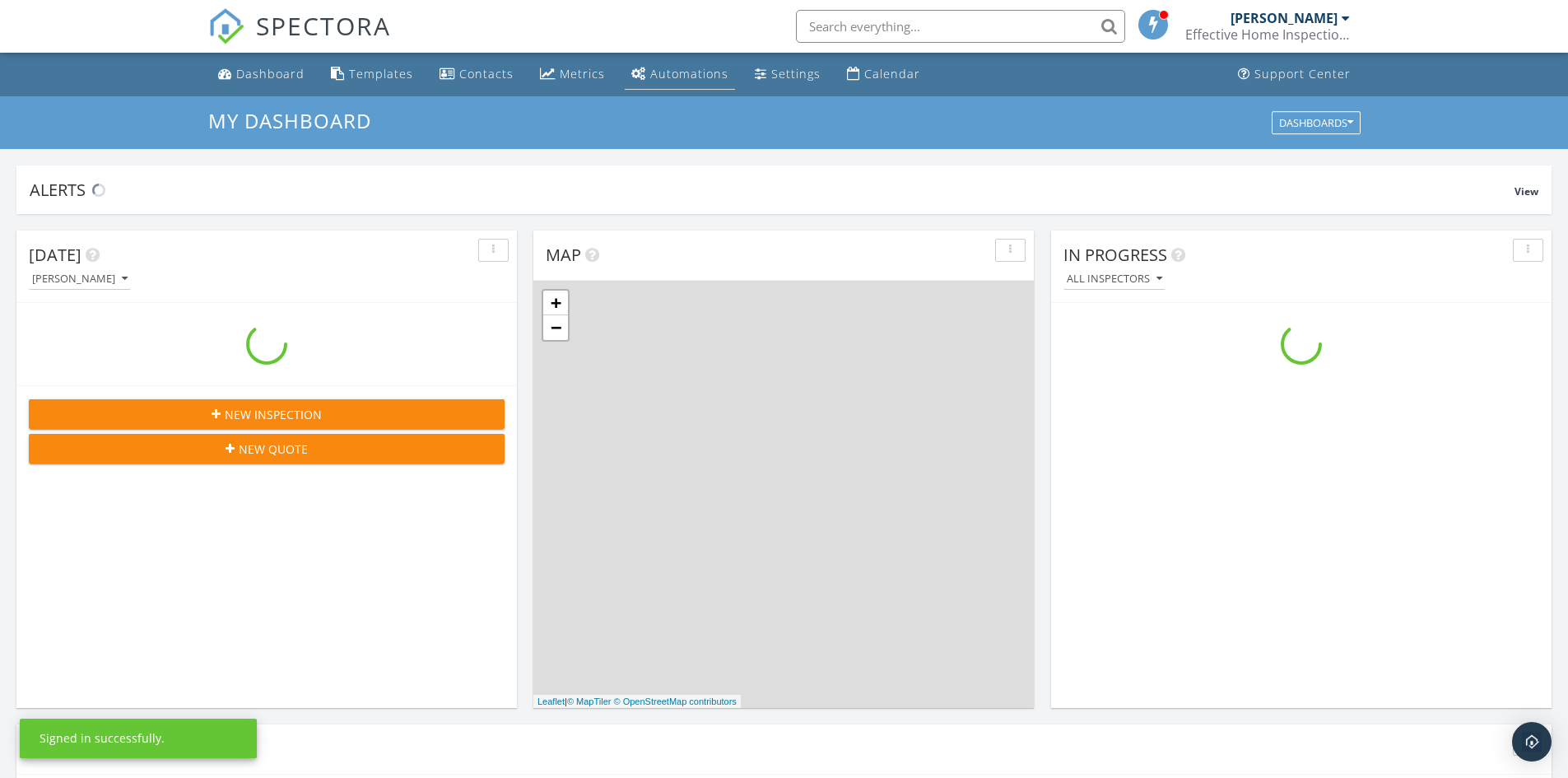
click at [677, 80] on div "Automations" at bounding box center [689, 73] width 78 height 15
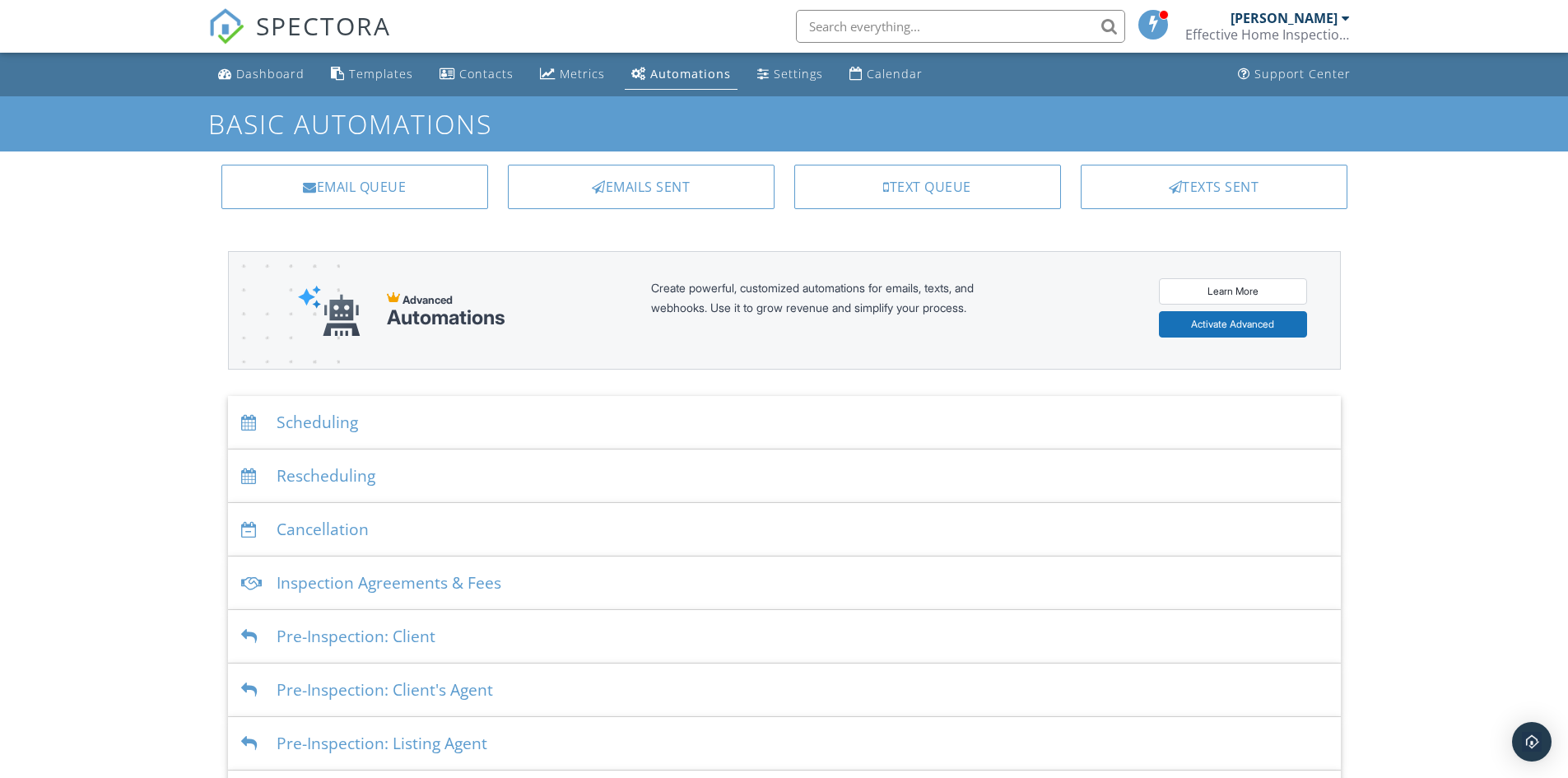
scroll to position [219, 0]
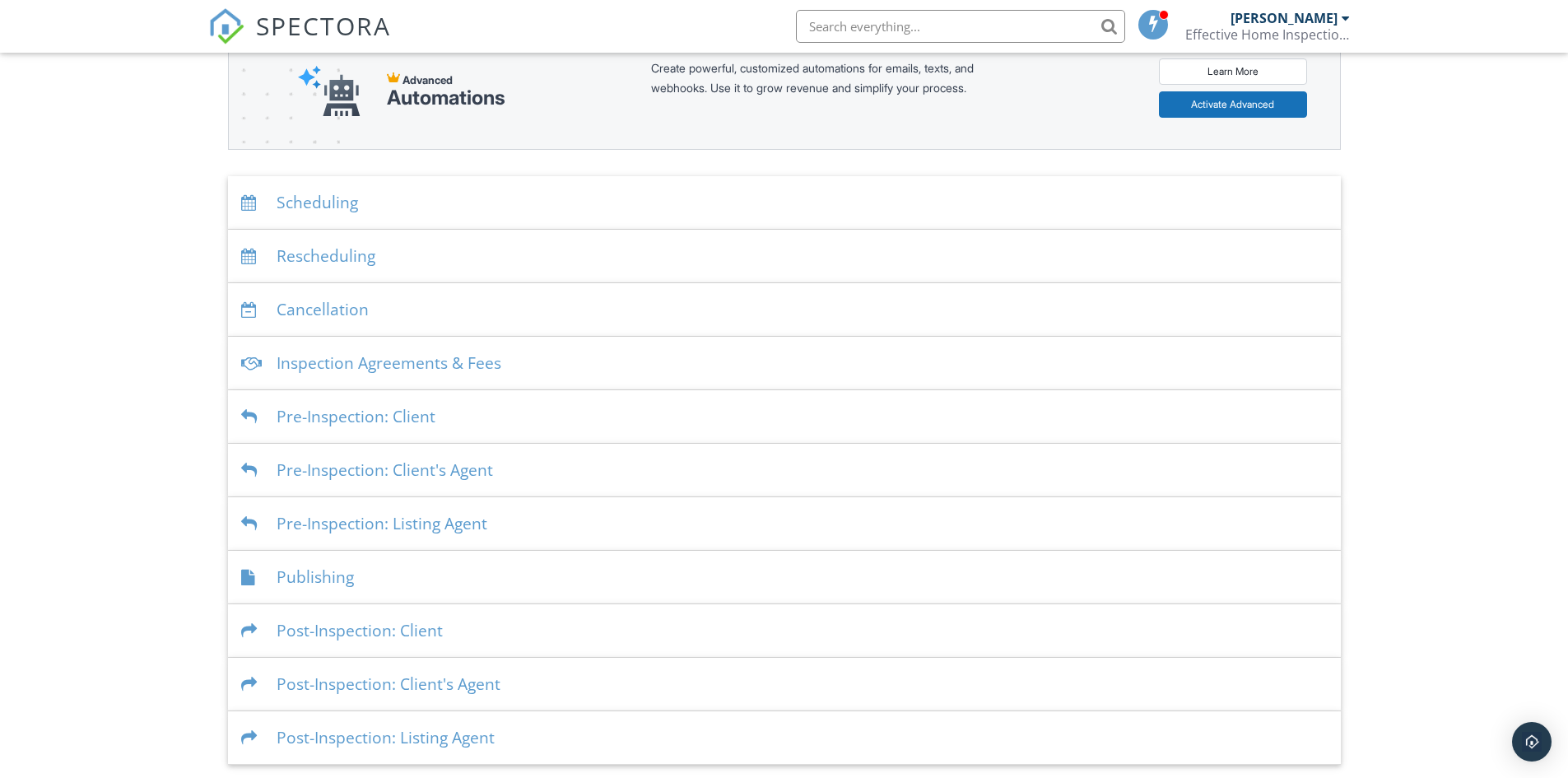
click at [435, 631] on div "Post-Inspection: Client" at bounding box center [784, 630] width 1113 height 53
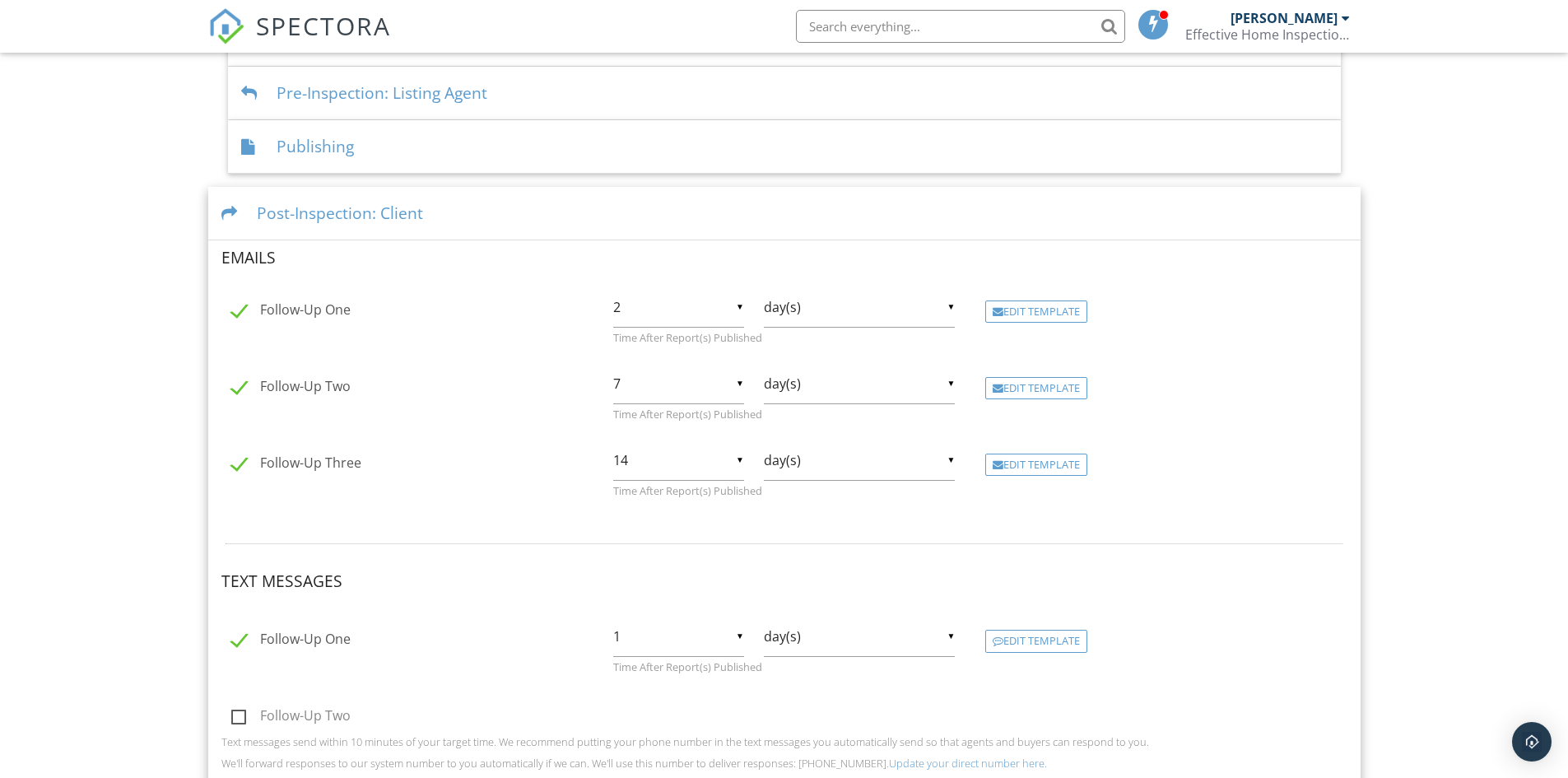
scroll to position [714, 0]
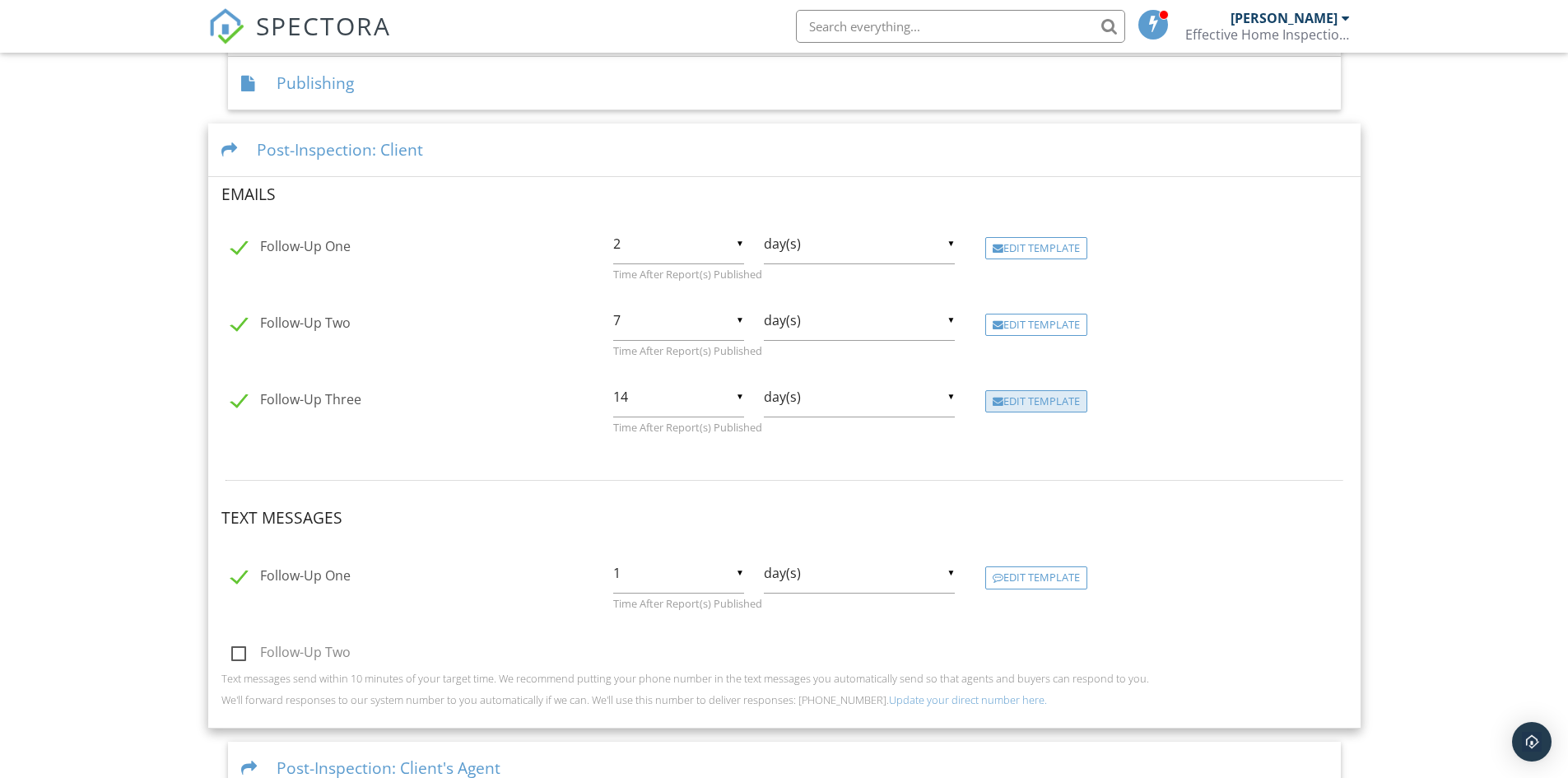
click at [1018, 401] on div "Edit Template" at bounding box center [1037, 401] width 102 height 23
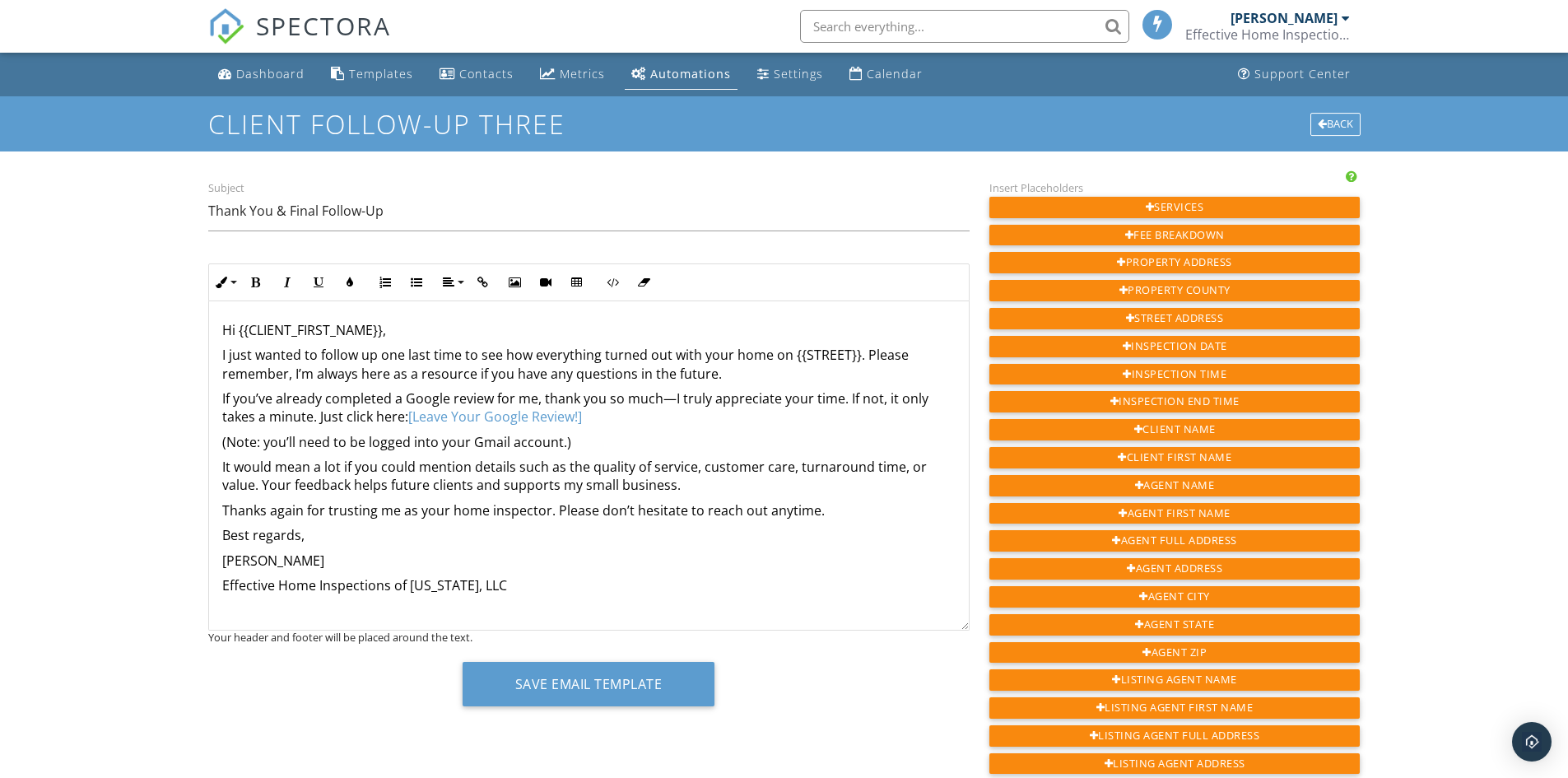
scroll to position [1, 0]
drag, startPoint x: 265, startPoint y: 441, endPoint x: 604, endPoint y: 433, distance: 339.1
click at [605, 433] on div "Hi {{CLIENT_FIRST_NAME}}, I just wanted to follow up one last time to see how e…" at bounding box center [589, 464] width 760 height 329
click at [283, 287] on icon "button" at bounding box center [287, 282] width 12 height 12
click at [321, 281] on icon "button" at bounding box center [318, 282] width 12 height 12
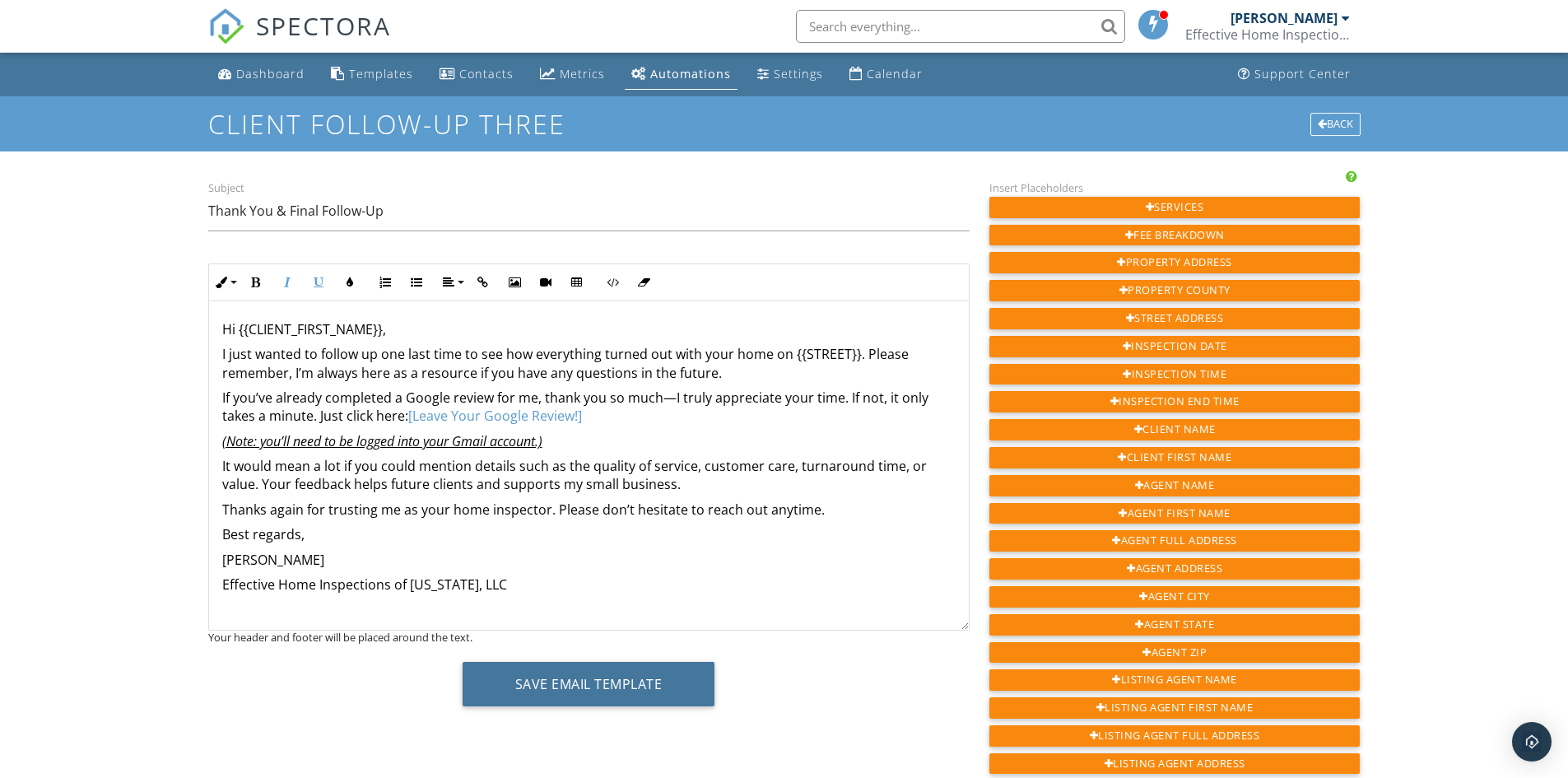
click at [521, 676] on button "Save Email Template" at bounding box center [589, 684] width 253 height 44
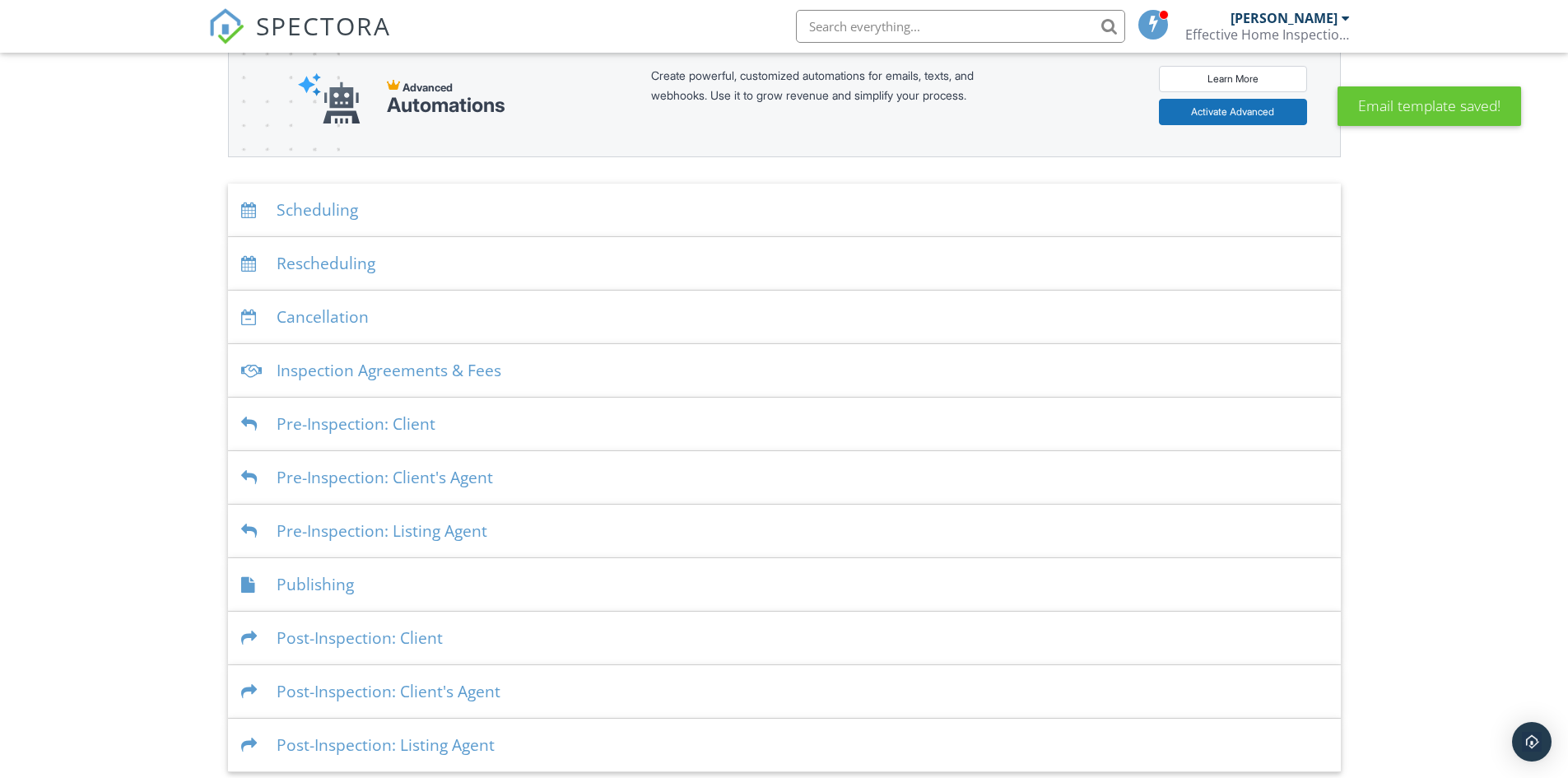
scroll to position [219, 0]
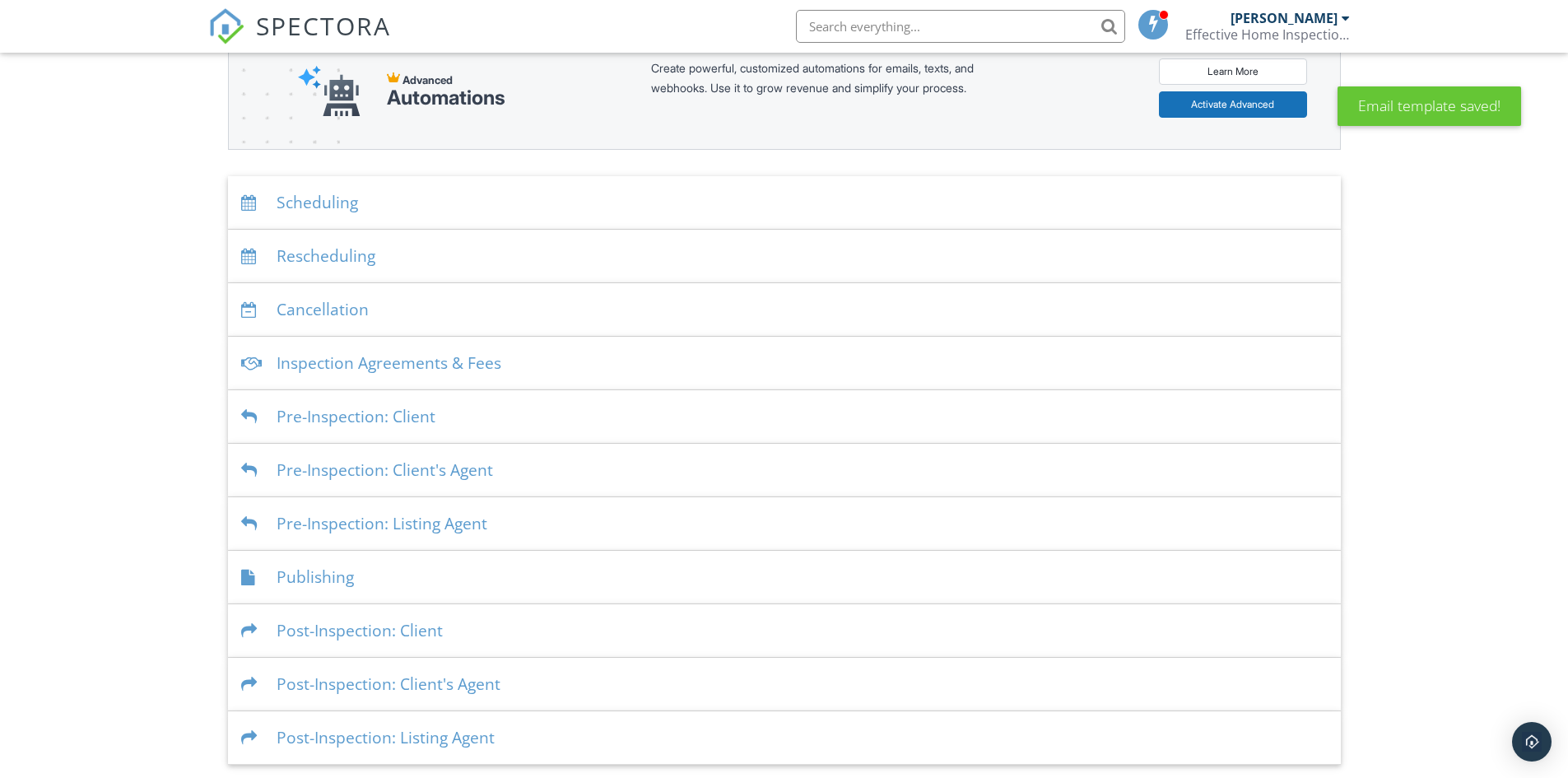
click at [408, 627] on div "Post-Inspection: Client" at bounding box center [784, 630] width 1113 height 53
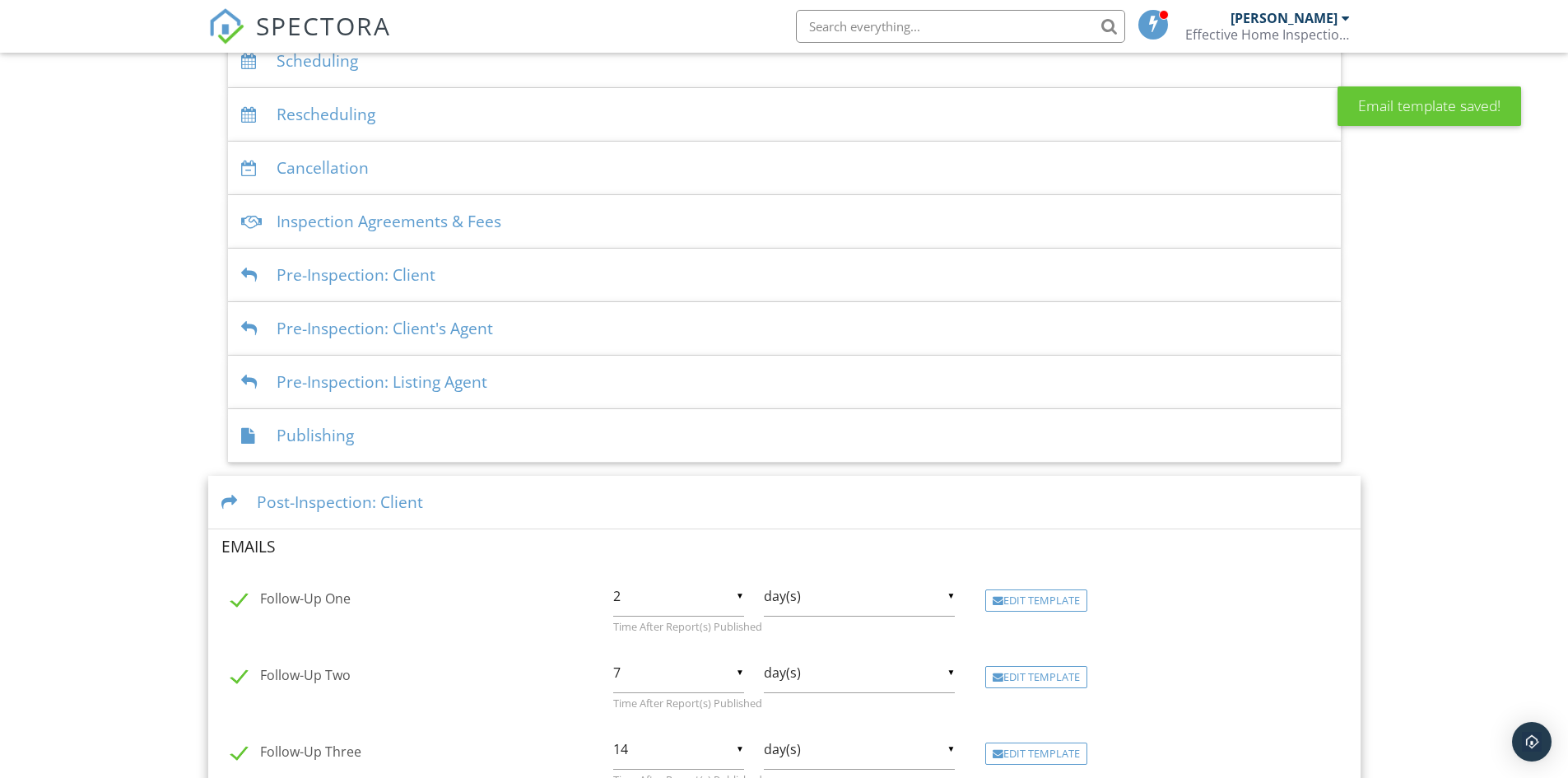
scroll to position [631, 0]
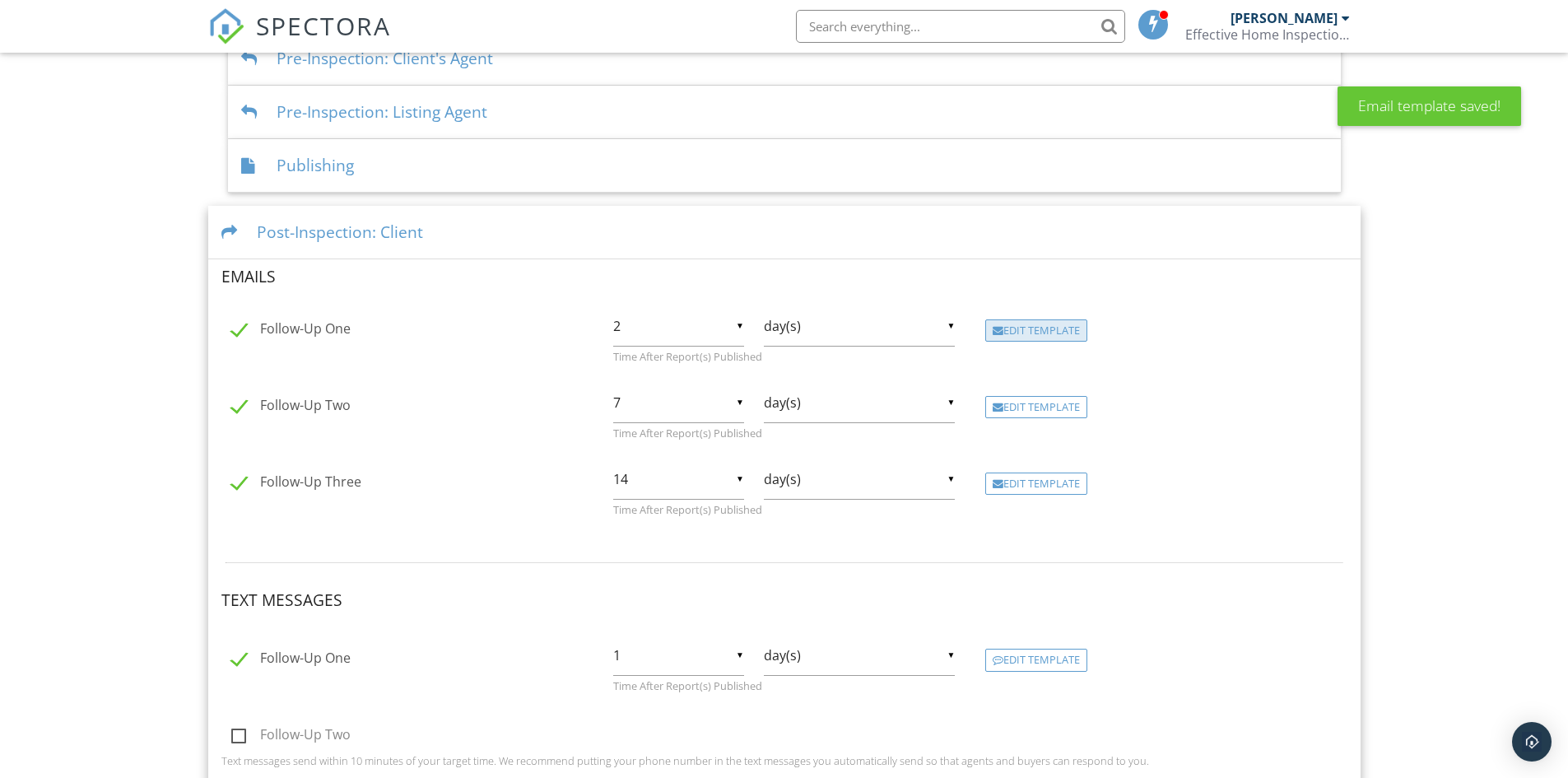
click at [1041, 326] on div "Edit Template" at bounding box center [1037, 330] width 102 height 23
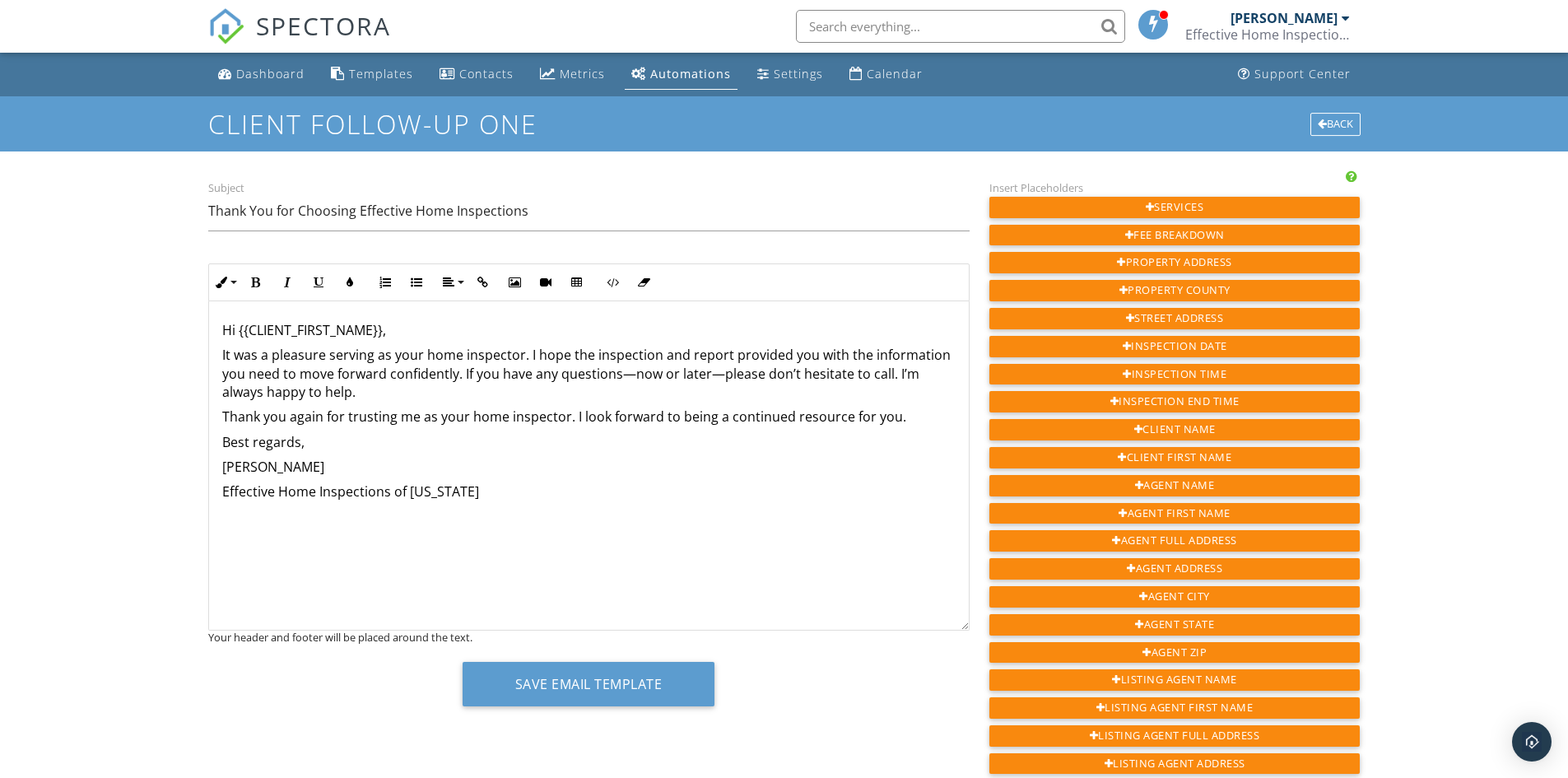
scroll to position [1, 0]
click at [671, 76] on div "Automations" at bounding box center [690, 73] width 81 height 15
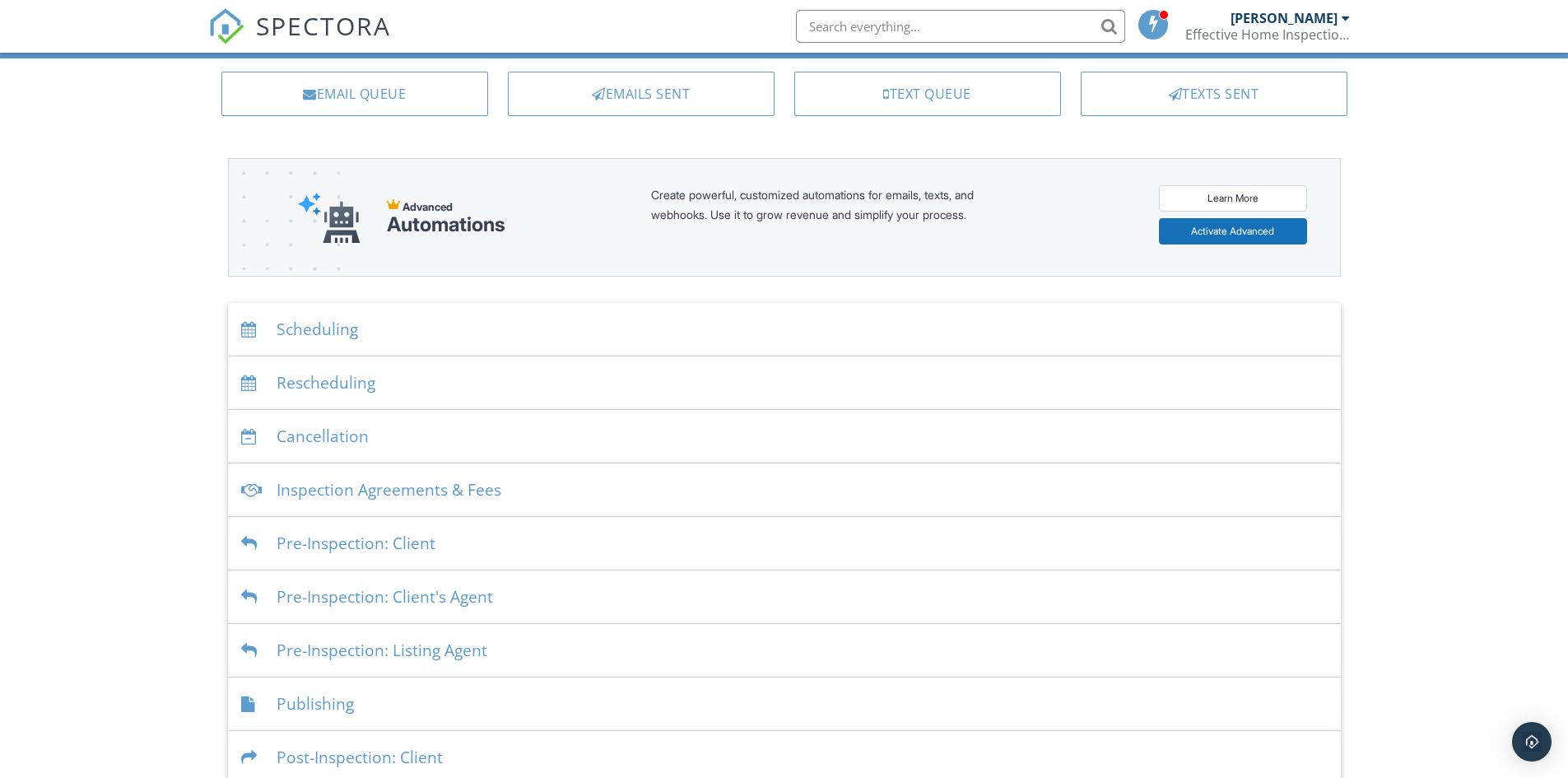
scroll to position [219, 0]
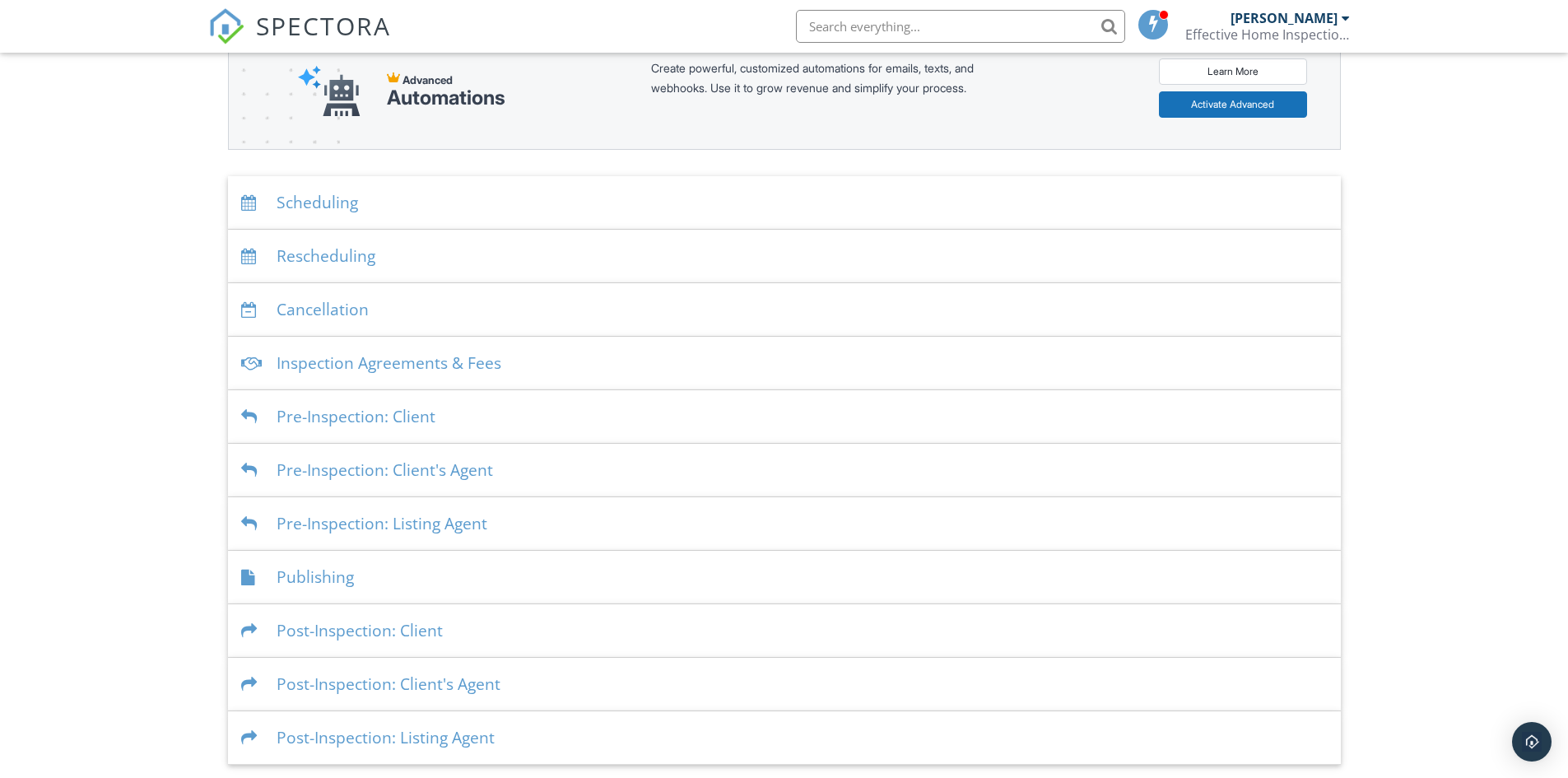
click at [373, 632] on div "Post-Inspection: Client" at bounding box center [784, 630] width 1113 height 53
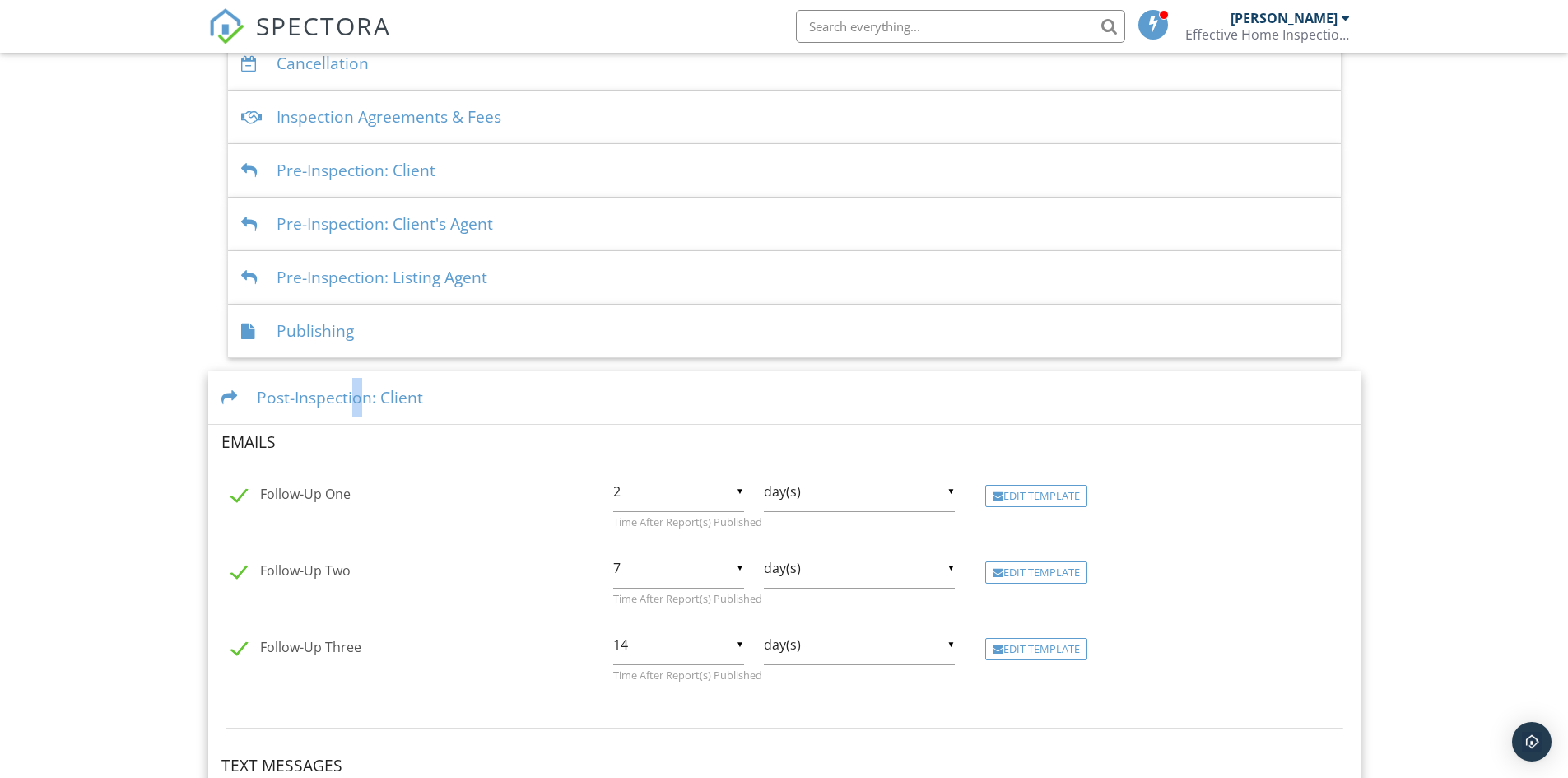
scroll to position [631, 0]
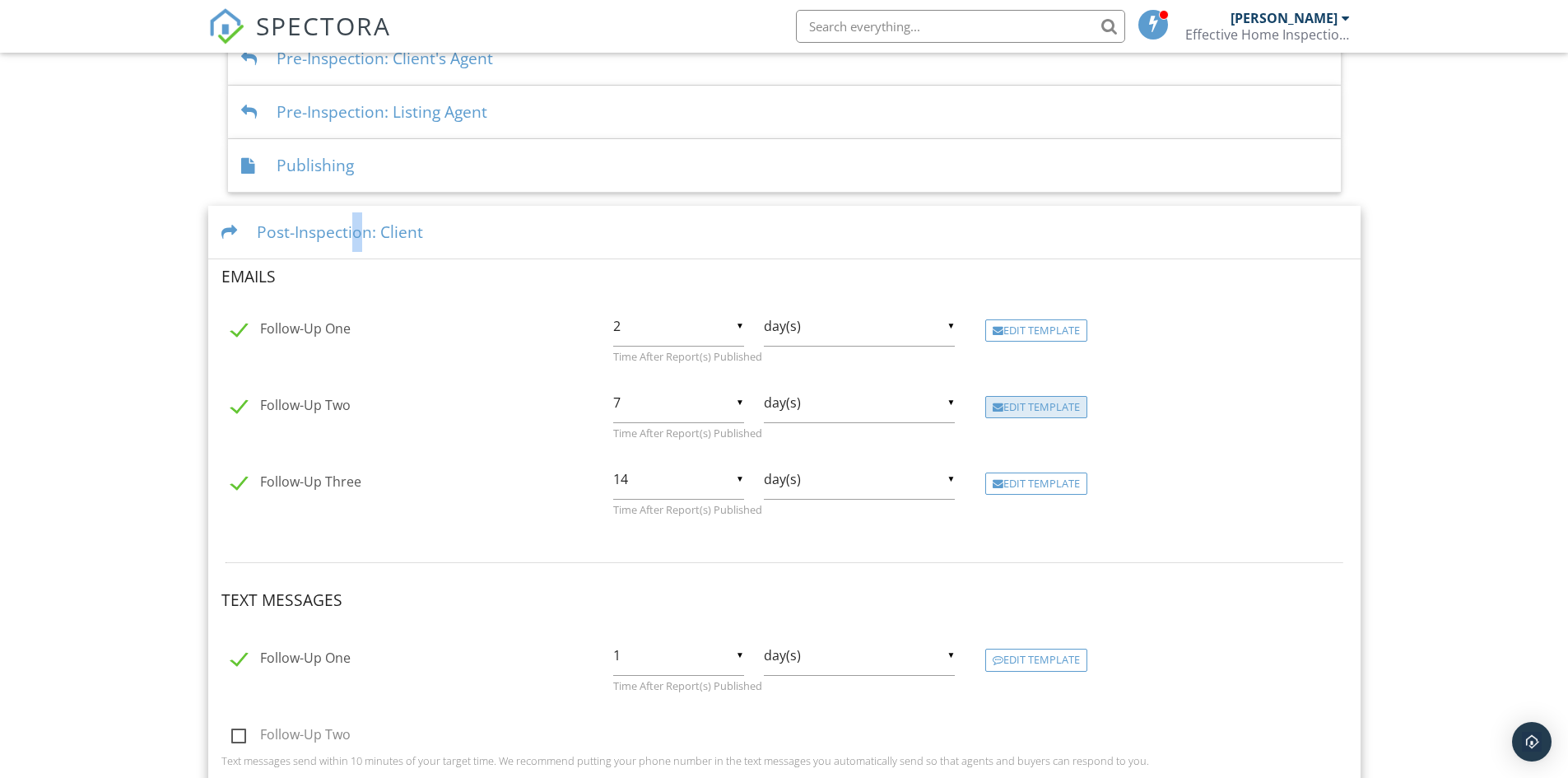
click at [1028, 401] on div "Edit Template" at bounding box center [1037, 407] width 102 height 23
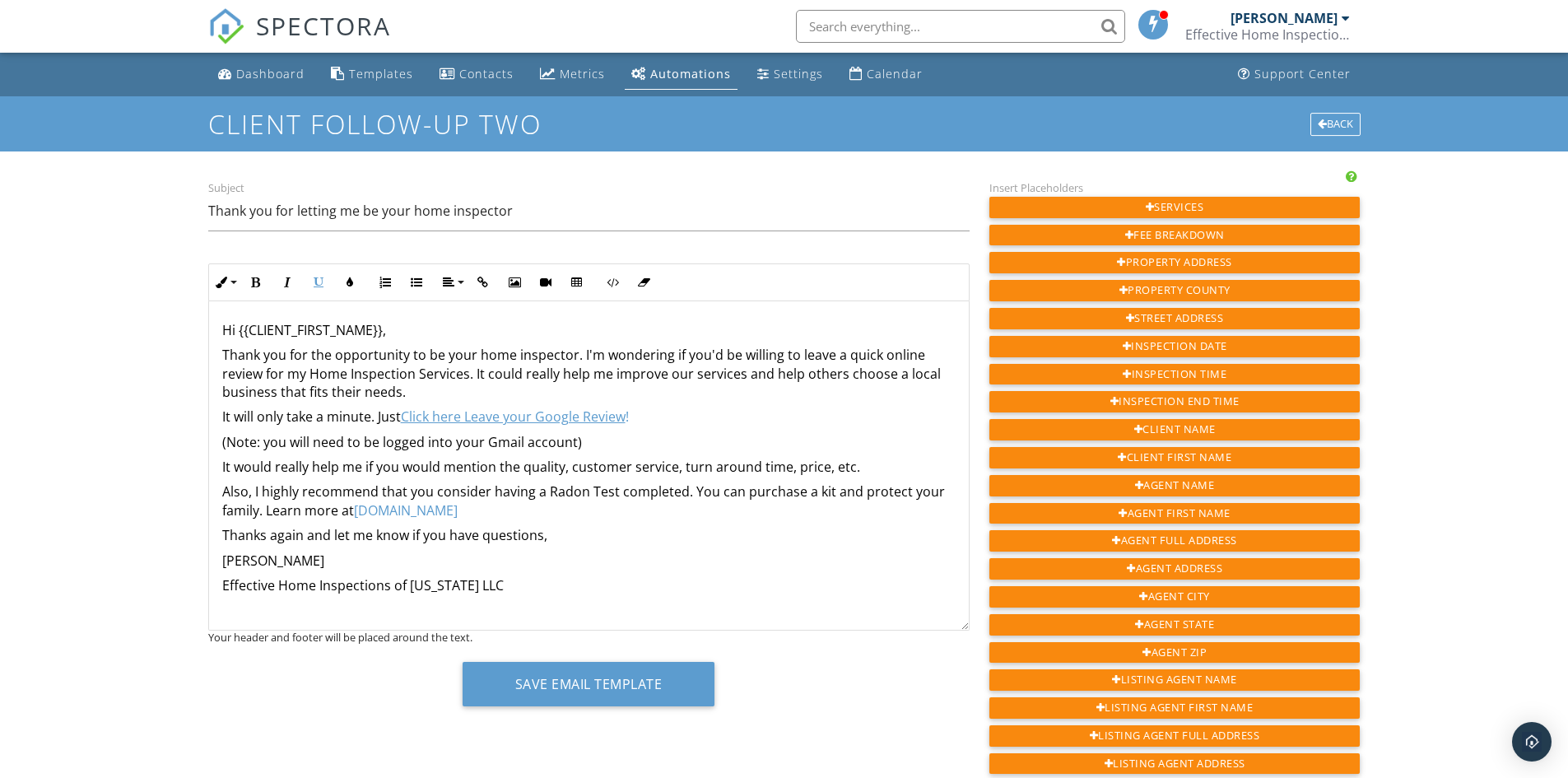
click at [529, 417] on u "Click here Leave your Google Review" at bounding box center [513, 416] width 225 height 18
click at [532, 451] on icon "button" at bounding box center [534, 453] width 12 height 12
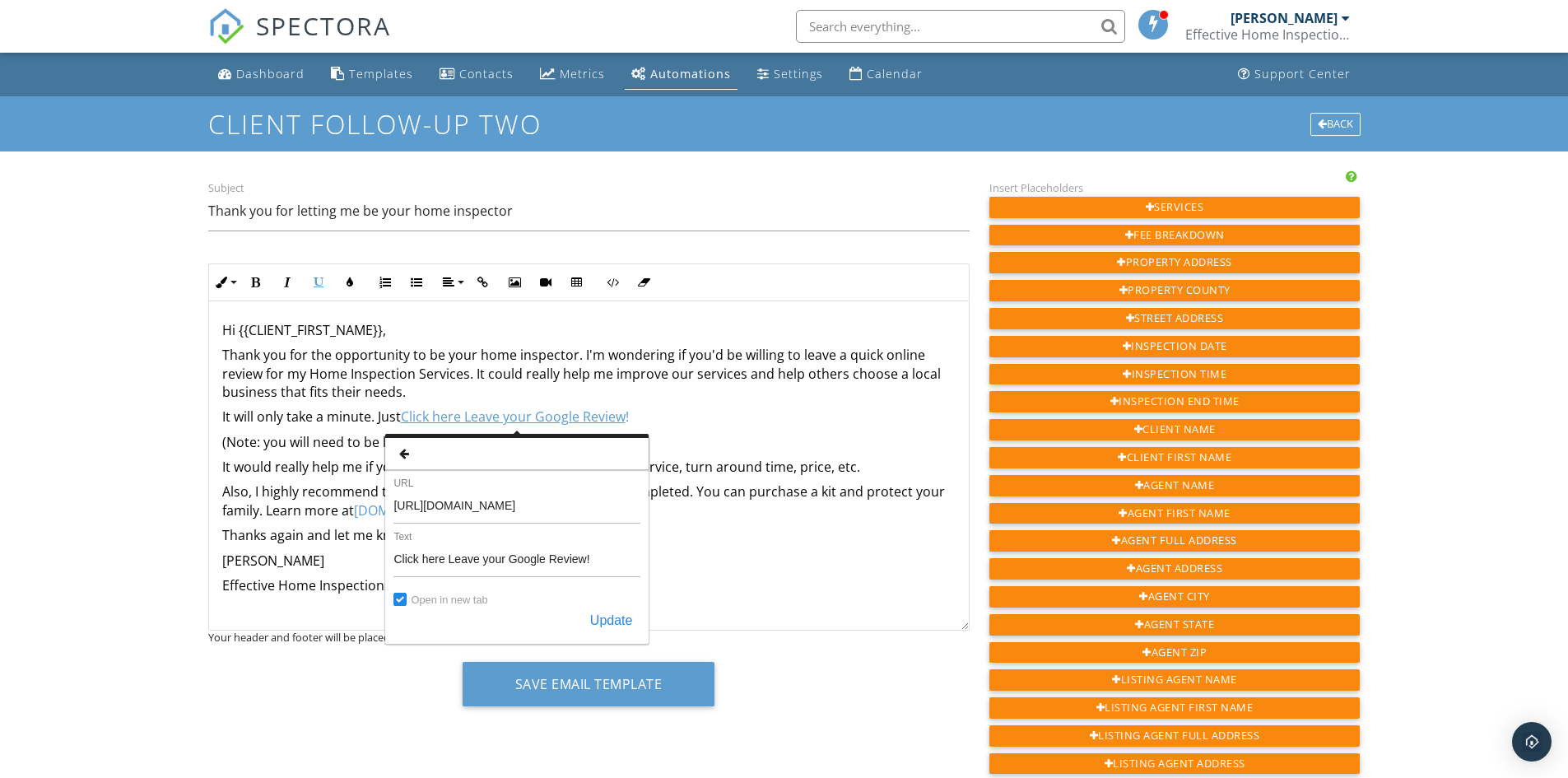
click at [137, 376] on div "Dashboard Templates Contacts Metrics Automations Settings Calendar Support Cent…" at bounding box center [784, 730] width 1568 height 1355
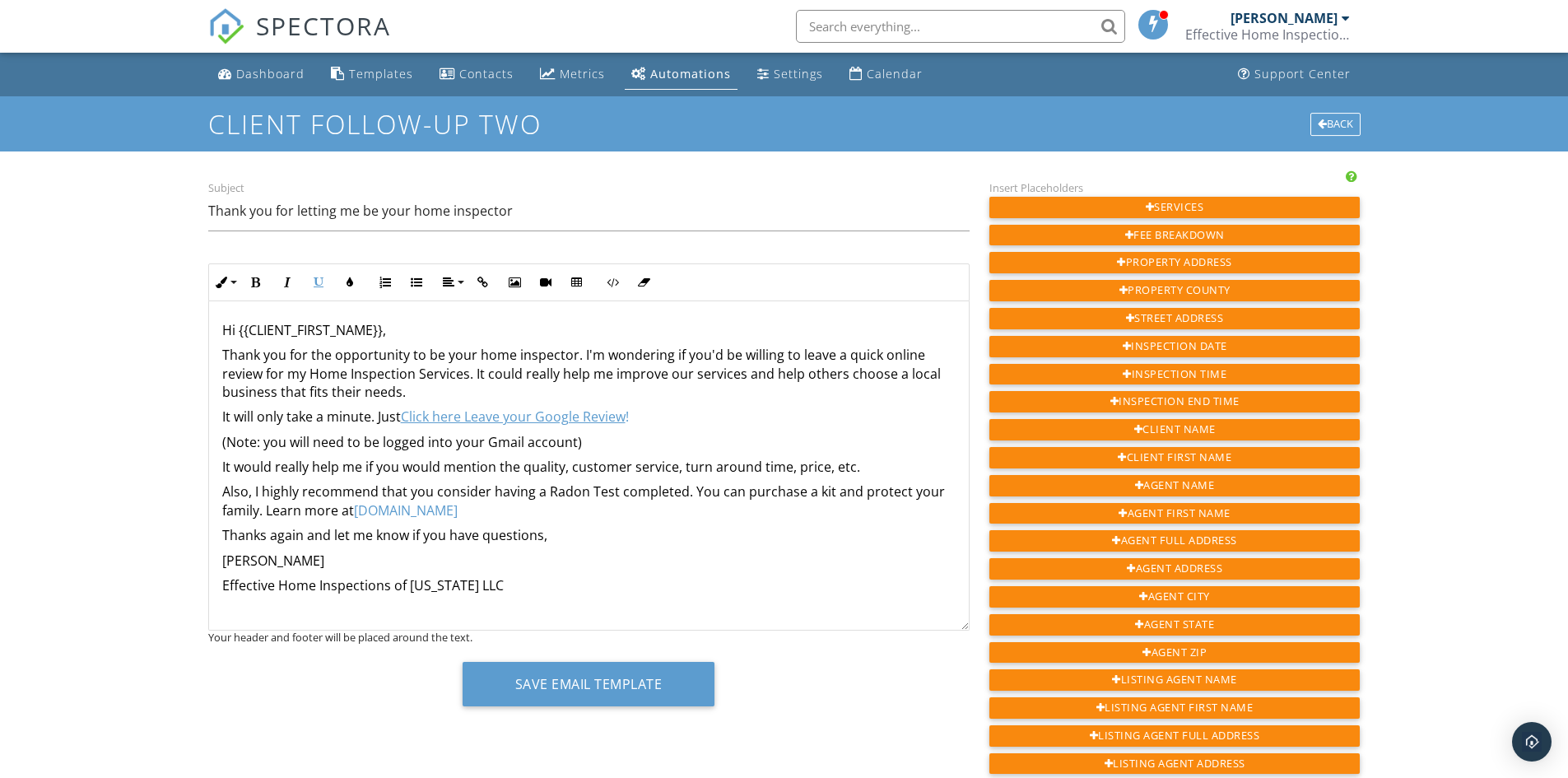
click at [557, 416] on u "Click here Leave your Google Review" at bounding box center [513, 416] width 225 height 18
click at [532, 453] on icon "button" at bounding box center [534, 453] width 12 height 12
click at [576, 411] on u "Click here Leave your Google Review" at bounding box center [513, 416] width 225 height 18
click at [570, 451] on icon "button" at bounding box center [569, 453] width 12 height 12
drag, startPoint x: 635, startPoint y: 418, endPoint x: 404, endPoint y: 415, distance: 231.0
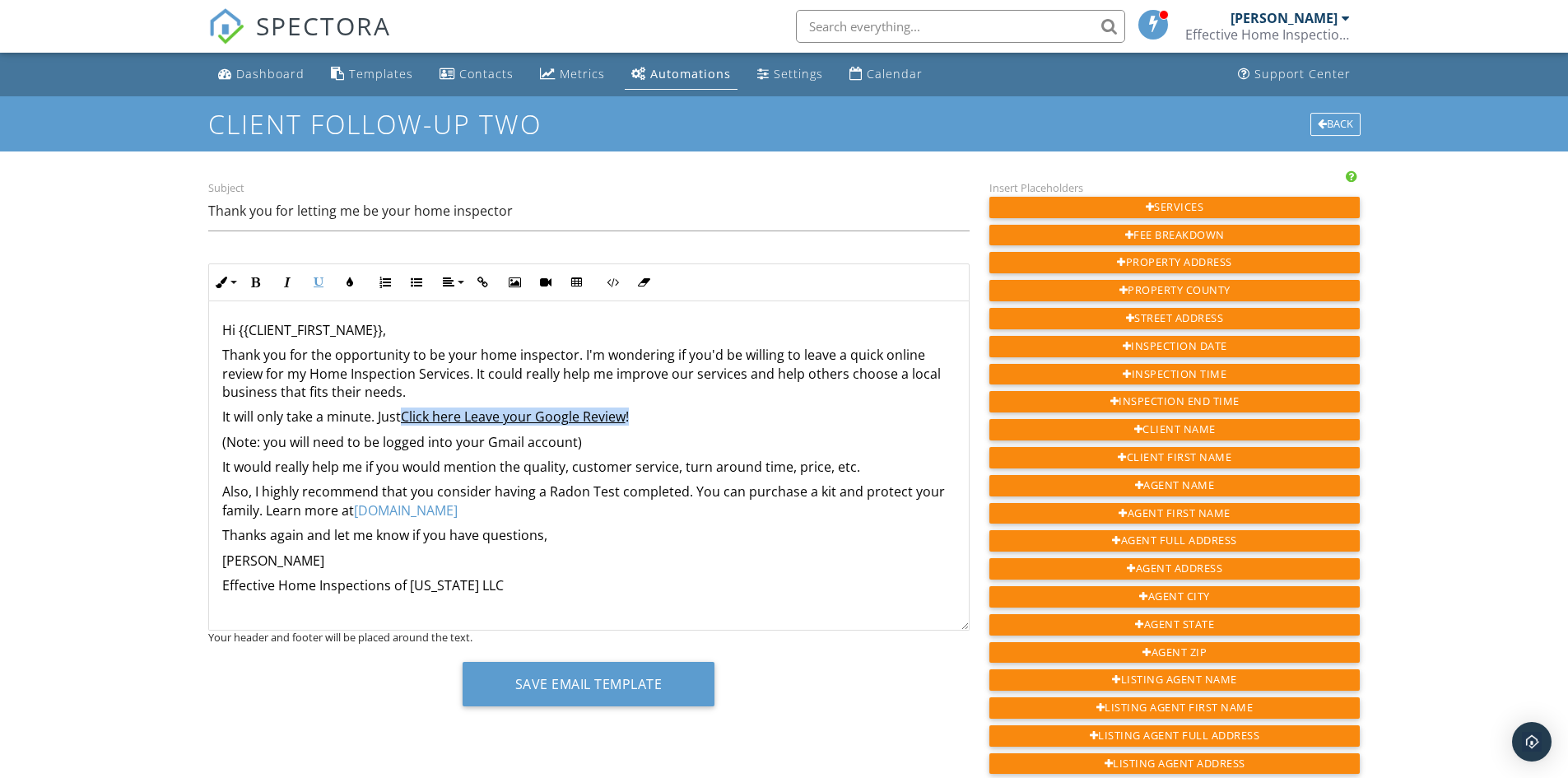
click at [404, 415] on p "It will only take a minute. Just Click here Leave your Google Review !" at bounding box center [589, 416] width 734 height 18
click at [479, 287] on icon "button" at bounding box center [482, 282] width 12 height 12
type input "Click here Leave your Google Review!"
checkbox input "false"
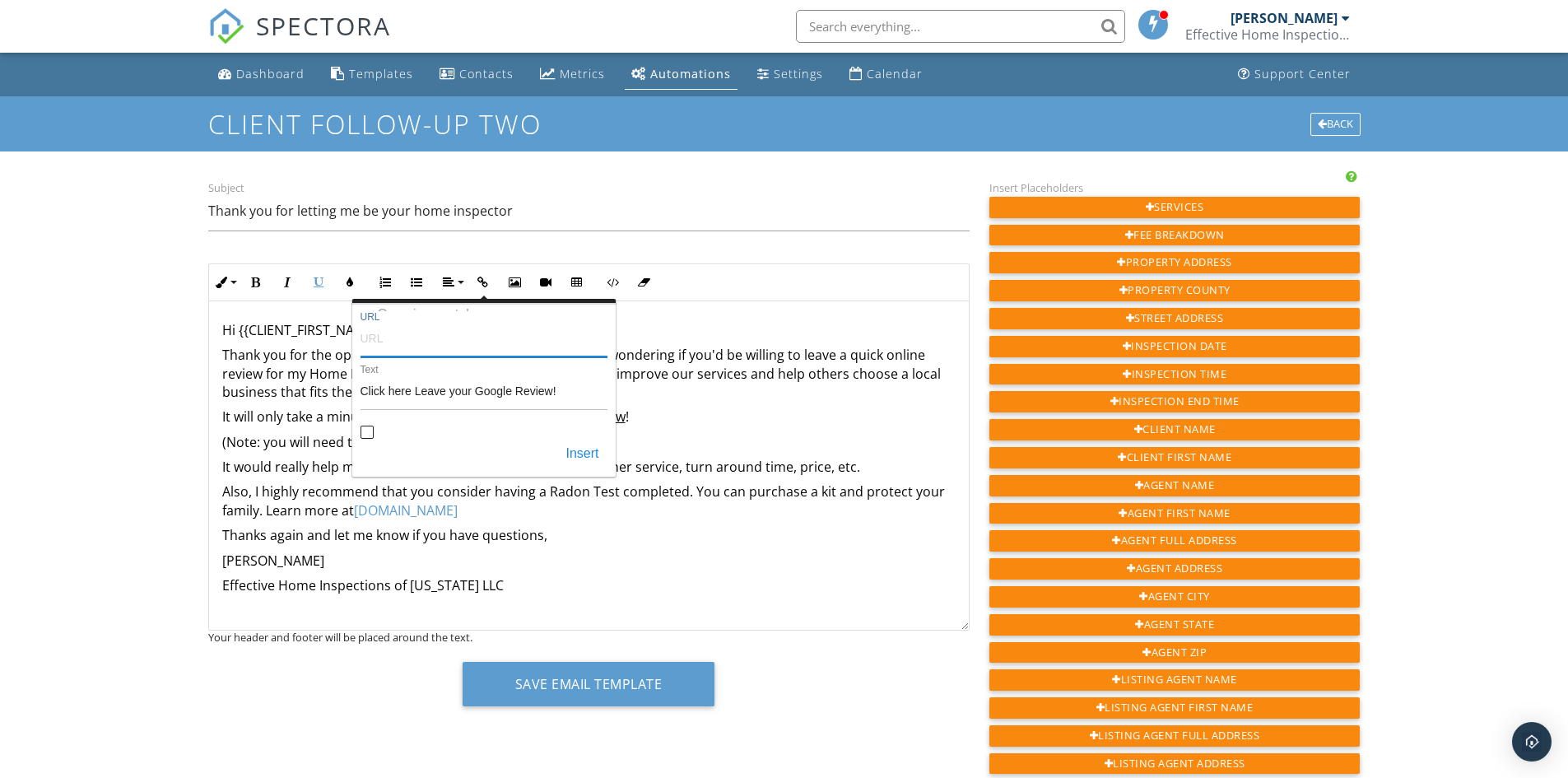
click at [420, 340] on input "URL" at bounding box center [484, 337] width 247 height 40
paste input "https://g.page/r/Cd6j5CIAqOr0EAE/review"
type input "https://g.page/r/Cd6j5CIAqOr0EAE/review"
click at [575, 457] on button "Insert" at bounding box center [582, 454] width 49 height 30
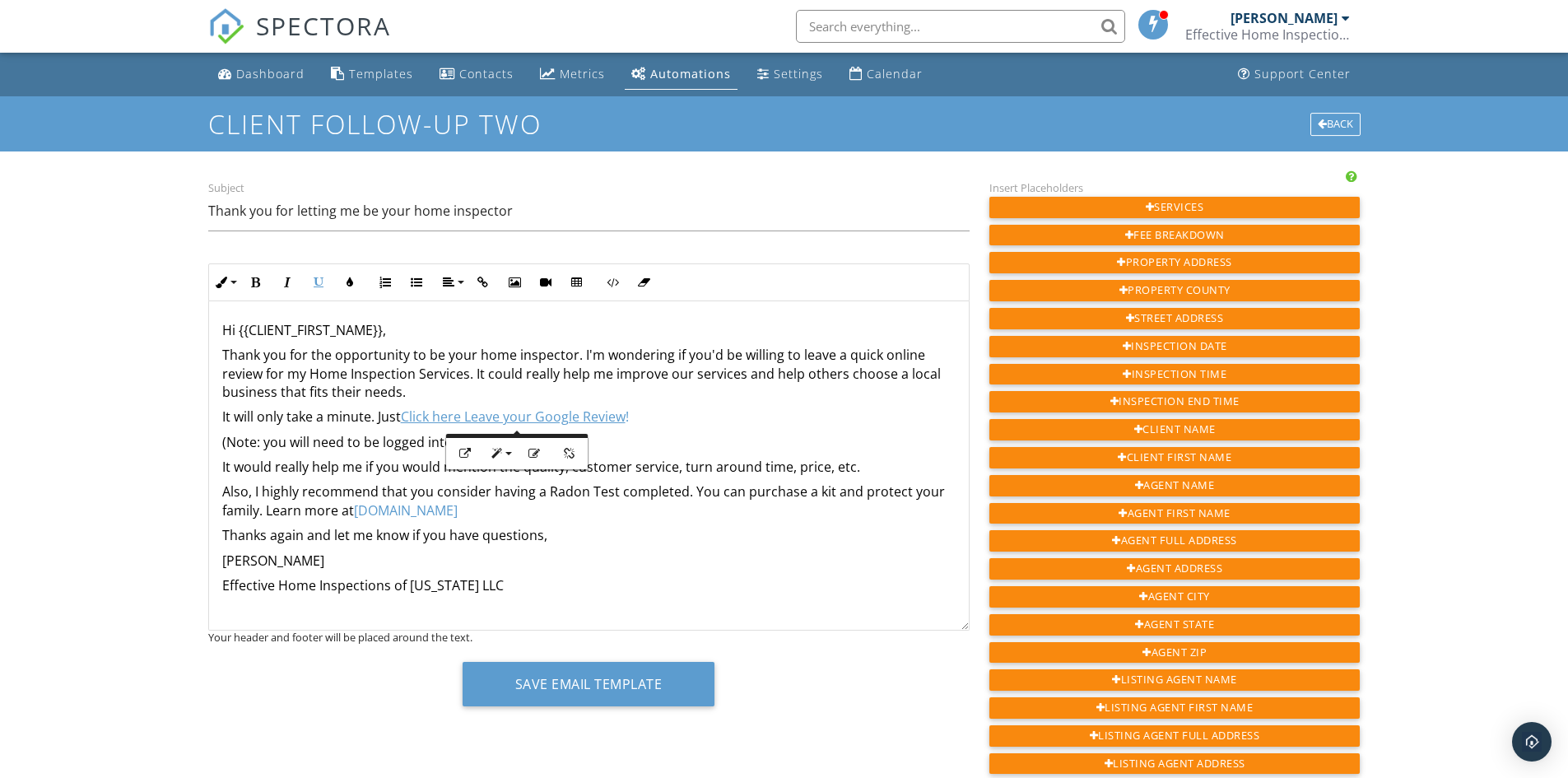
click at [746, 519] on p "Also, I highly recommend that you consider having a Radon Test completed. You c…" at bounding box center [589, 501] width 734 height 37
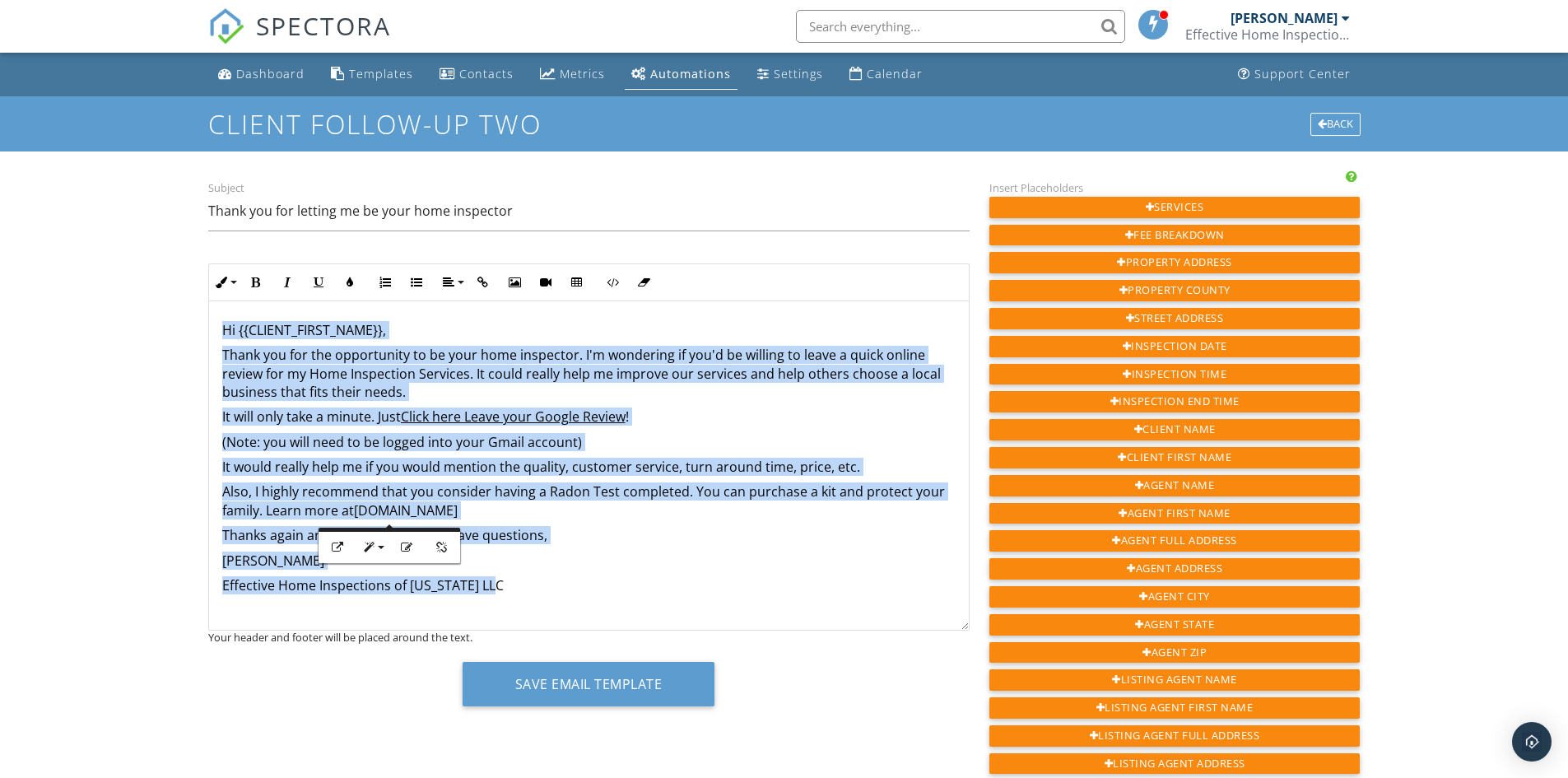
drag, startPoint x: 219, startPoint y: 329, endPoint x: 546, endPoint y: 592, distance: 419.6
click at [546, 592] on div "Hi {{CLIENT_FIRST_NAME}}, Thank you for the opportunity to be your home inspect…" at bounding box center [589, 495] width 760 height 388
copy div "Hi {{CLIENT_FIRST_NAME}}, Thank you for the opportunity to be your home inspect…"
drag, startPoint x: 591, startPoint y: 595, endPoint x: 218, endPoint y: 326, distance: 459.9
click at [218, 326] on div "Hi {{CLIENT_FIRST_NAME}}, Thank you for the opportunity to be your home inspect…" at bounding box center [589, 495] width 760 height 388
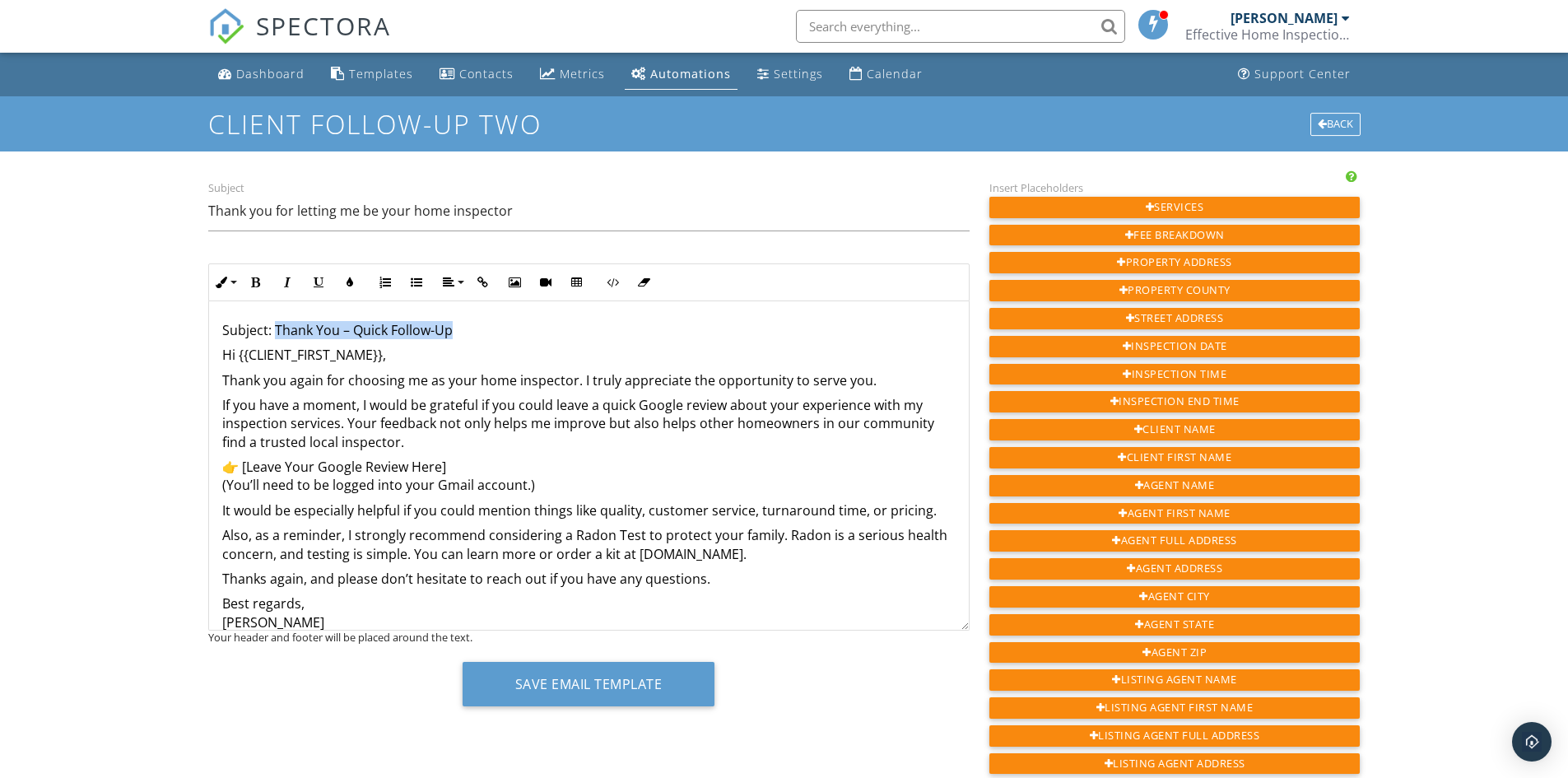
drag, startPoint x: 274, startPoint y: 314, endPoint x: 477, endPoint y: 335, distance: 204.1
click at [495, 328] on p "Subject: Thank You – Quick Follow-Up" at bounding box center [589, 330] width 734 height 18
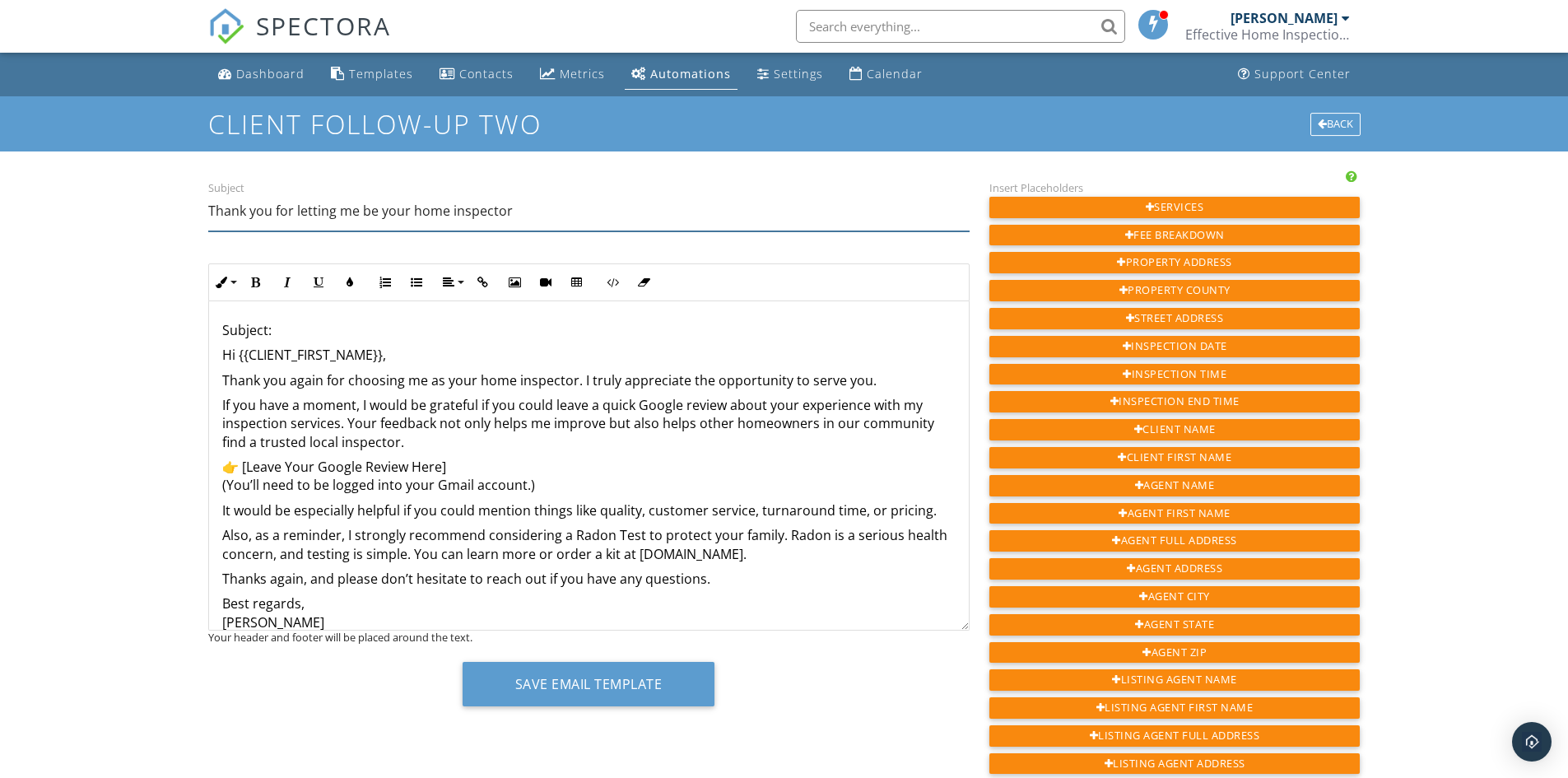
drag, startPoint x: 524, startPoint y: 210, endPoint x: 131, endPoint y: 192, distance: 393.4
click at [131, 192] on div "Dashboard Templates Contacts Metrics Automations Settings Calendar Support Cent…" at bounding box center [784, 730] width 1568 height 1355
paste input "Thank You – Quick Follow-Up"
type input "Thank You – Quick Follow-Up"
click at [222, 357] on p "Hi {{CLIENT_FIRST_NAME}}," at bounding box center [589, 355] width 734 height 18
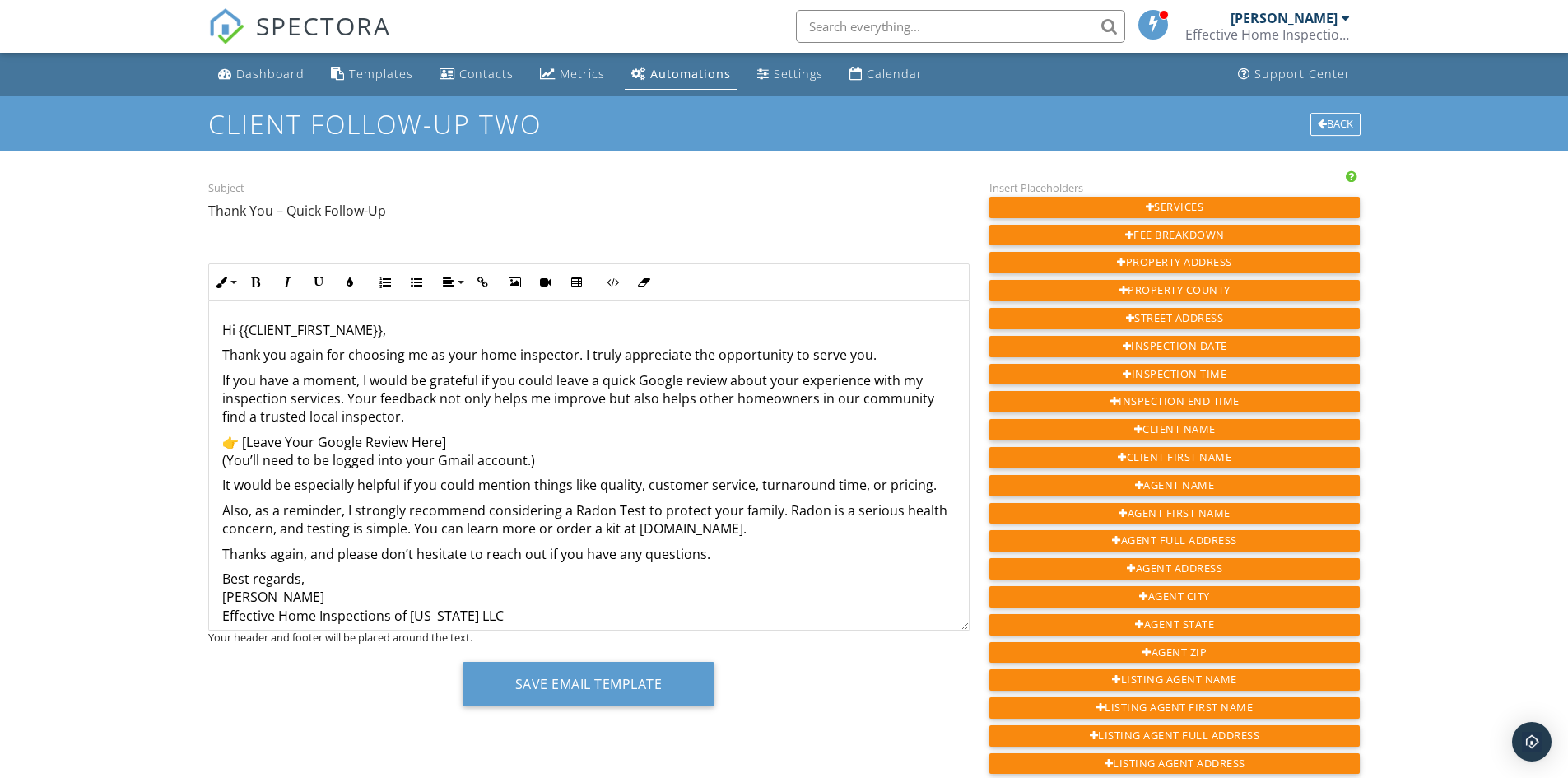
click at [383, 331] on p "Hi {{CLIENT_FIRST_NAME}}," at bounding box center [589, 330] width 734 height 18
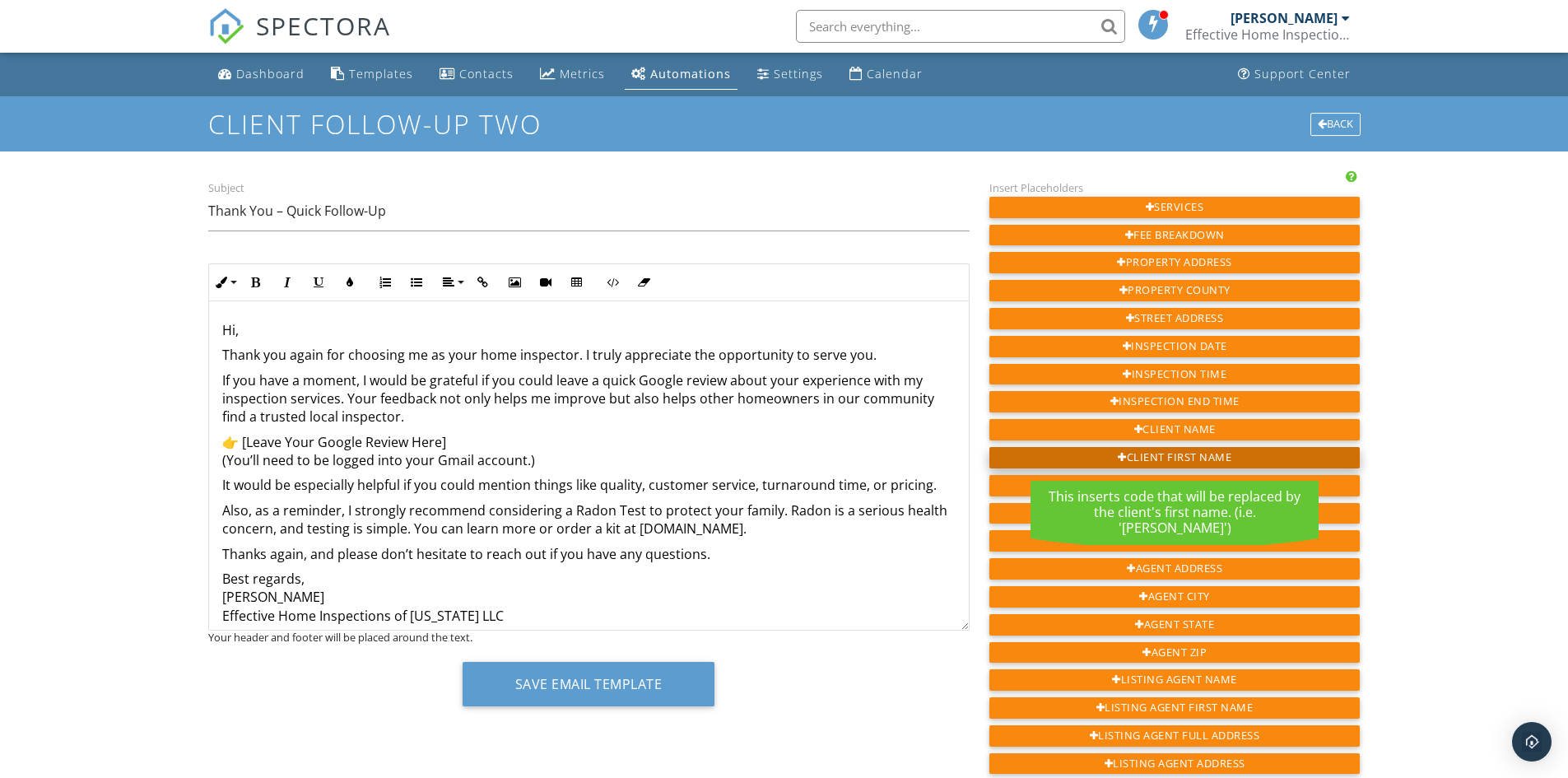
click at [1193, 461] on div "Client First Name" at bounding box center [1174, 458] width 371 height 22
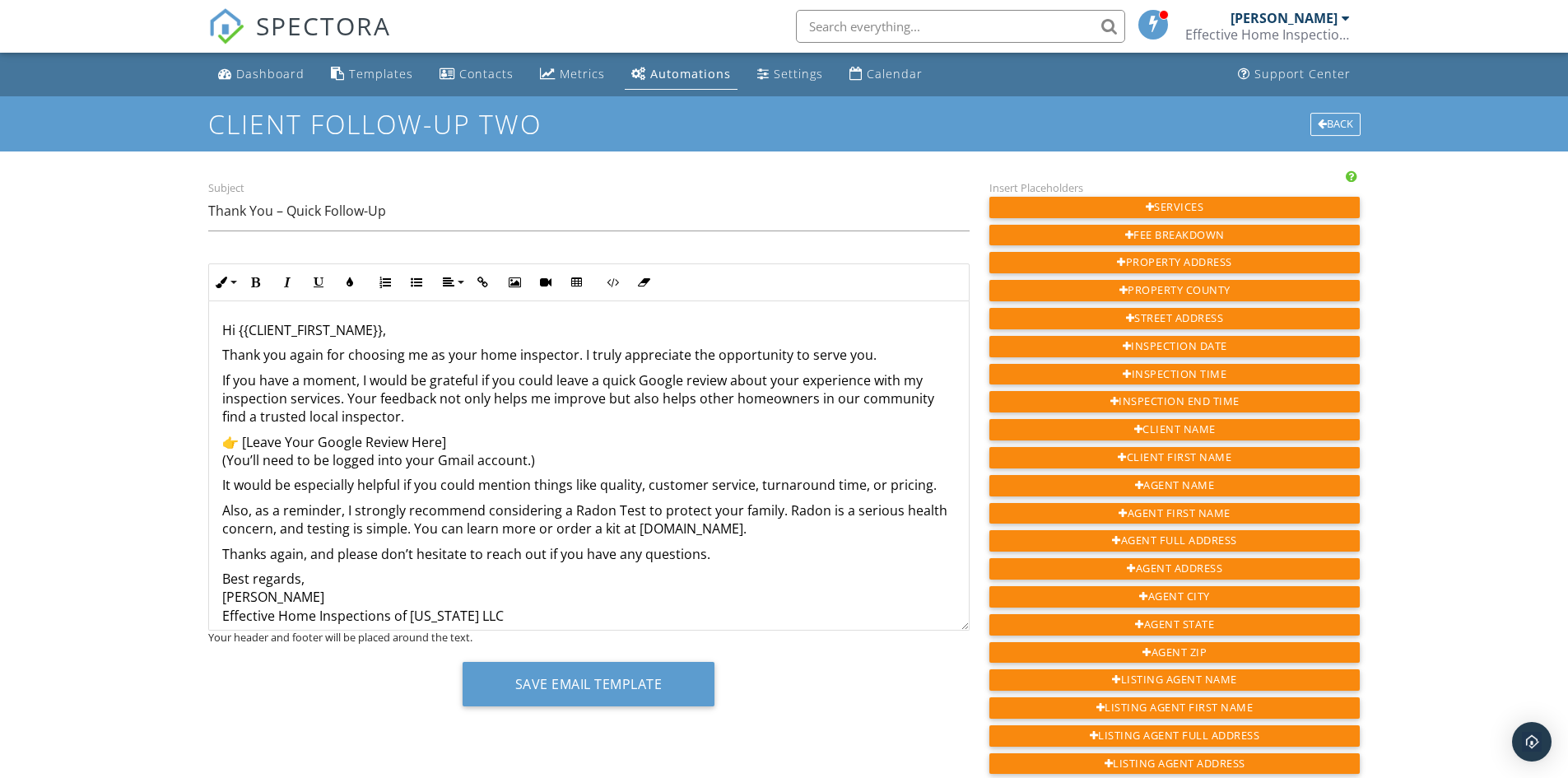
click at [489, 441] on p "👉 [Leave Your Google Review Here] (You’ll need to be logged into your Gmail acc…" at bounding box center [589, 451] width 734 height 37
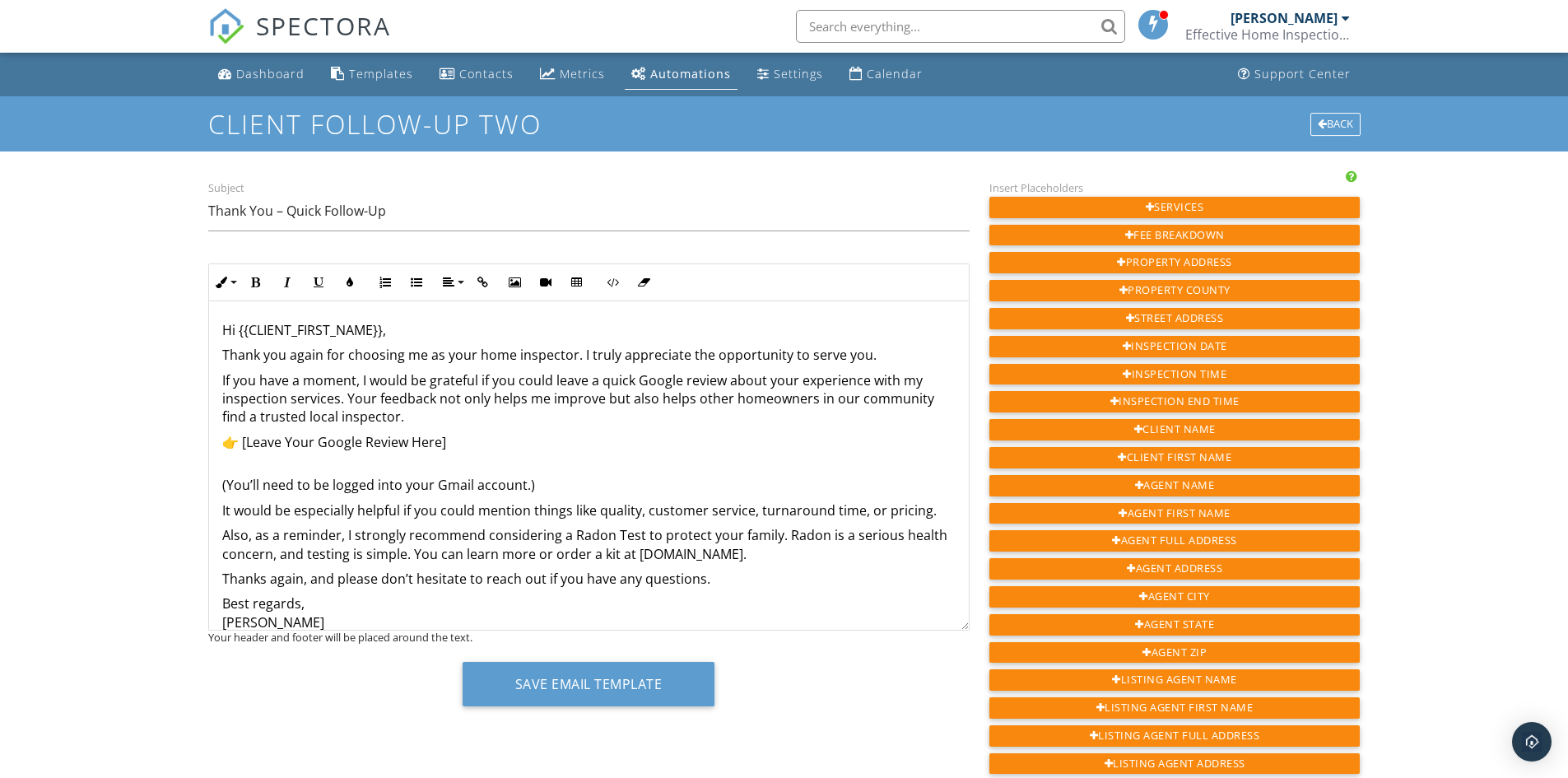
click at [216, 483] on div "Hi {{CLIENT_FIRST_NAME}}, Thank you again for choosing me as your home inspecto…" at bounding box center [589, 511] width 760 height 419
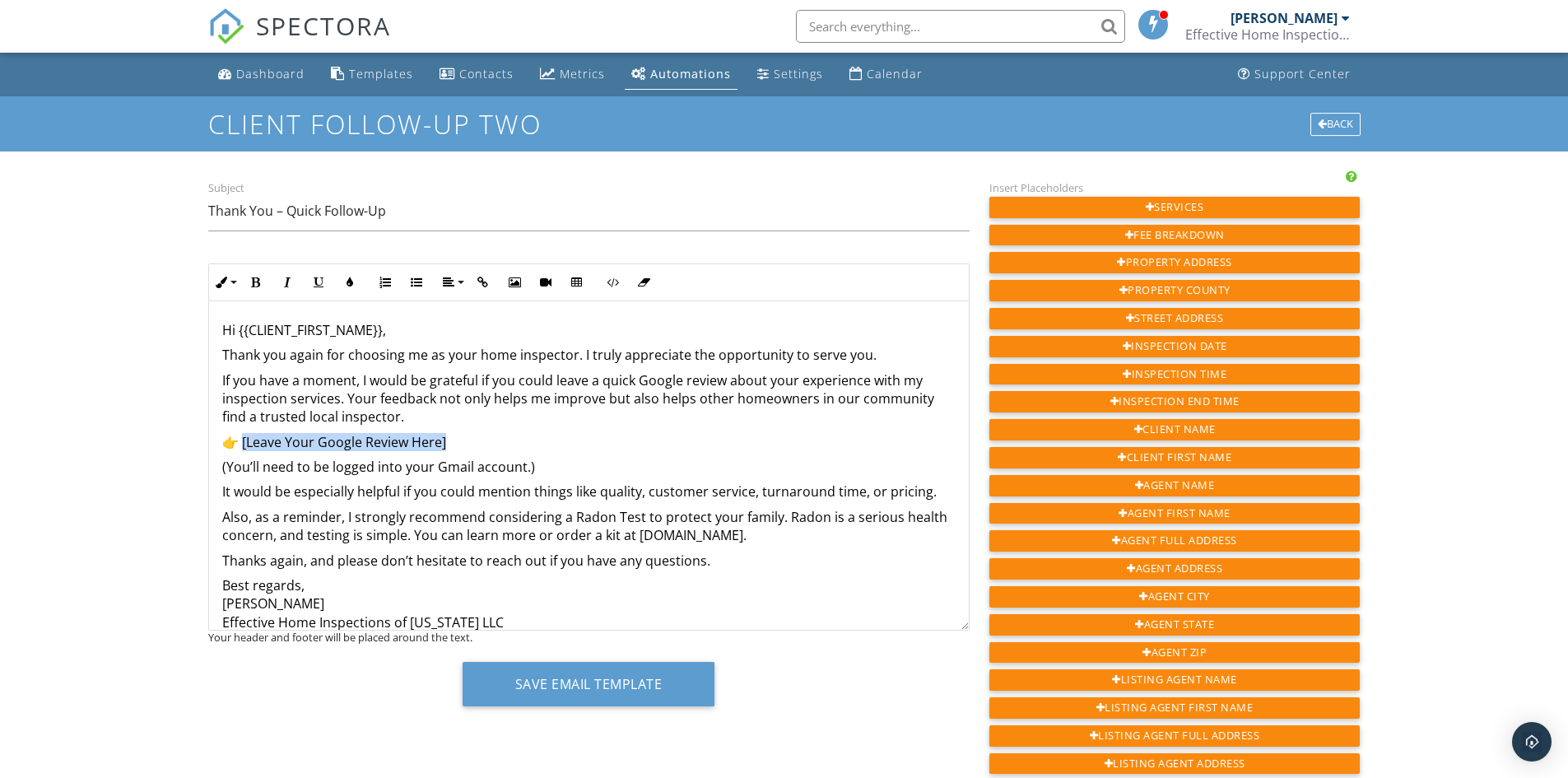
drag, startPoint x: 246, startPoint y: 443, endPoint x: 440, endPoint y: 439, distance: 194.0
click at [447, 440] on p "👉 [Leave Your Google Review Here]" at bounding box center [589, 442] width 734 height 18
click at [483, 277] on icon "button" at bounding box center [482, 282] width 12 height 12
type input "[Leave Your Google Review Here]"
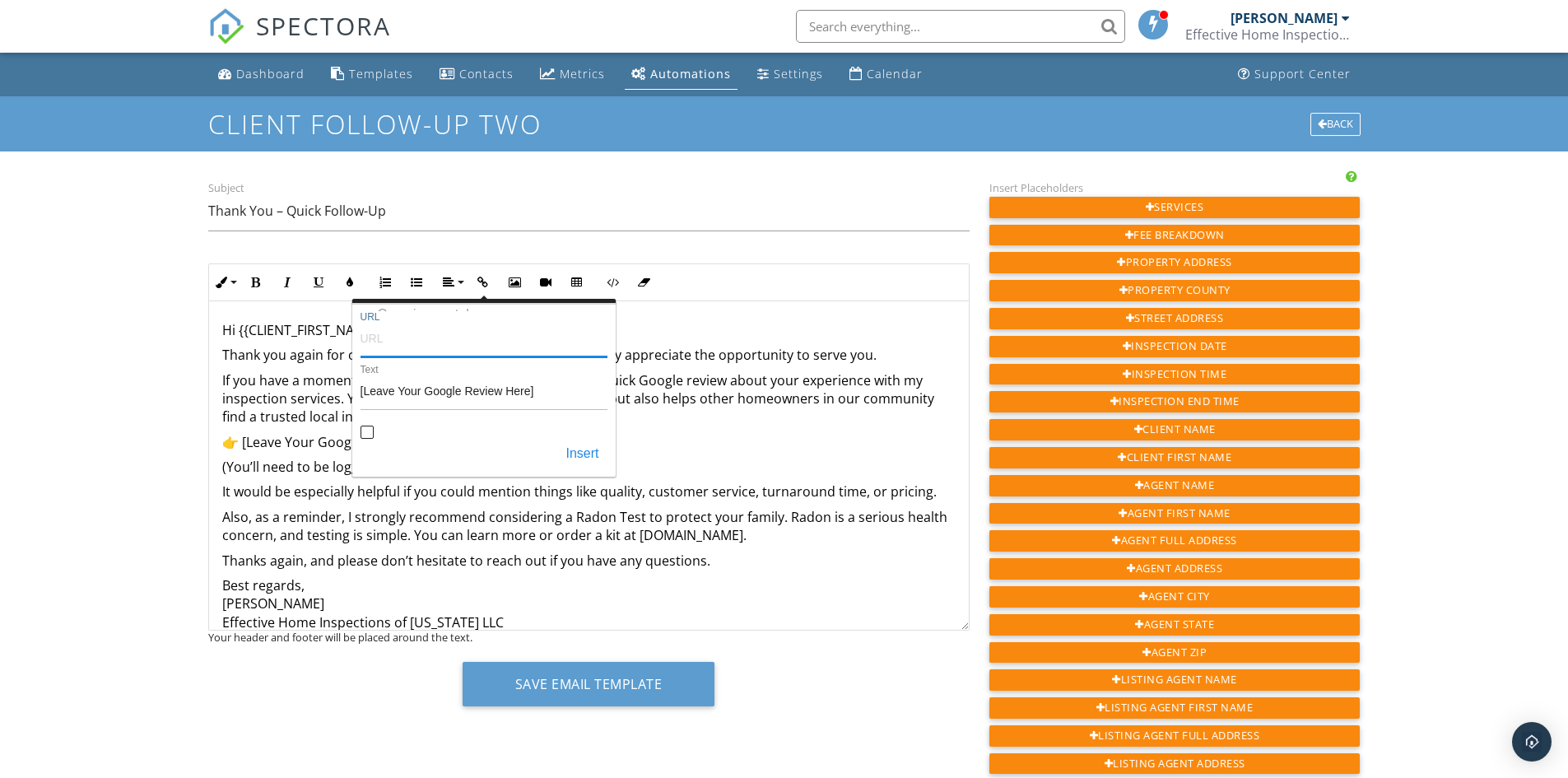
click at [406, 345] on input "URL" at bounding box center [484, 337] width 247 height 40
paste input "https://g.page/r/Cd6j5CIAqOr0EAE/review"
type input "https://g.page/r/Cd6j5CIAqOr0EAE/review"
click at [583, 456] on button "Insert" at bounding box center [582, 454] width 49 height 30
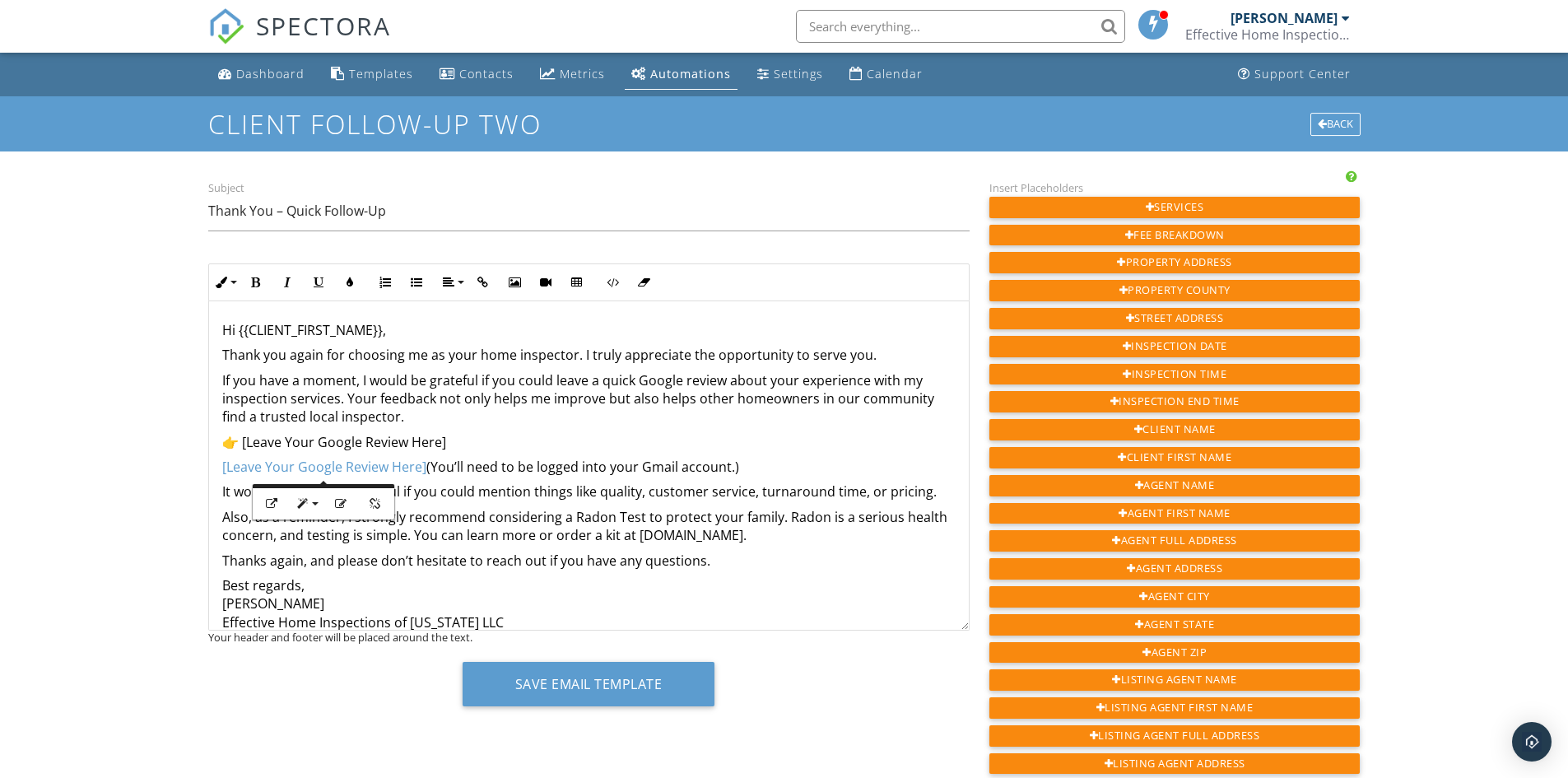
click at [454, 580] on p "Best regards, Vince Garner Effective Home Inspections of Tennessee LLC" at bounding box center [589, 603] width 734 height 55
click at [426, 467] on p "​ [Leave Your Google Review Here] ​​​(You’ll need to be logged into your Gmail …" at bounding box center [589, 467] width 734 height 18
drag, startPoint x: 429, startPoint y: 469, endPoint x: 806, endPoint y: 472, distance: 377.0
click at [806, 472] on p "[Leave Your Google Review Here] (You’ll need to be logged into your Gmail accou…" at bounding box center [589, 467] width 734 height 18
drag, startPoint x: 289, startPoint y: 284, endPoint x: 314, endPoint y: 283, distance: 25.0
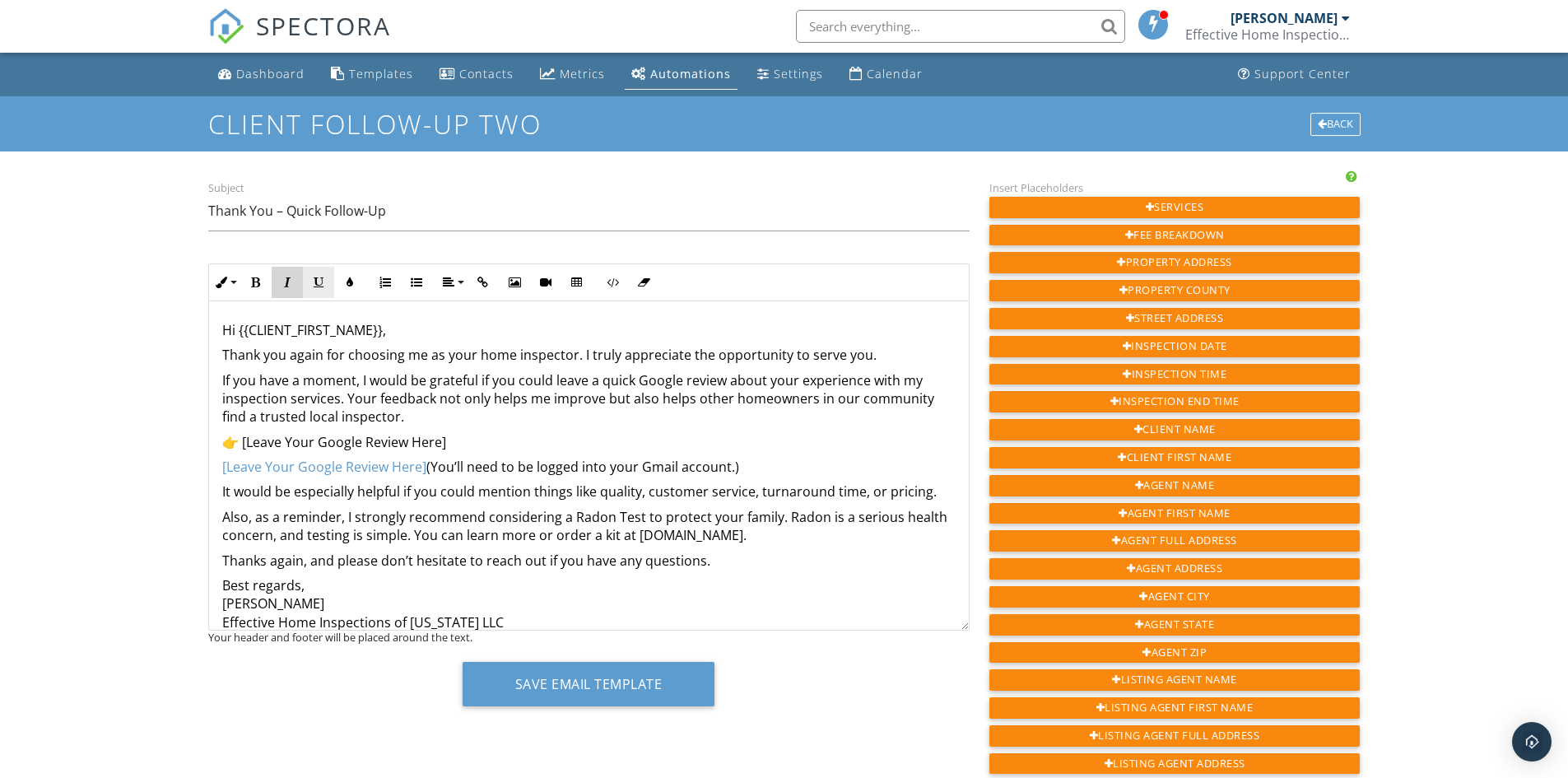
click at [292, 285] on icon "button" at bounding box center [287, 282] width 12 height 12
click at [317, 284] on icon "button" at bounding box center [318, 282] width 12 height 12
drag, startPoint x: 556, startPoint y: 522, endPoint x: 535, endPoint y: 525, distance: 21.2
click at [550, 522] on p "Also, as a reminder, I strongly recommend considering a Radon Test to protect y…" at bounding box center [589, 526] width 734 height 37
click at [546, 584] on p "Best regards, Vince Garner Effective Home Inspections of Tennessee LLC" at bounding box center [589, 603] width 734 height 55
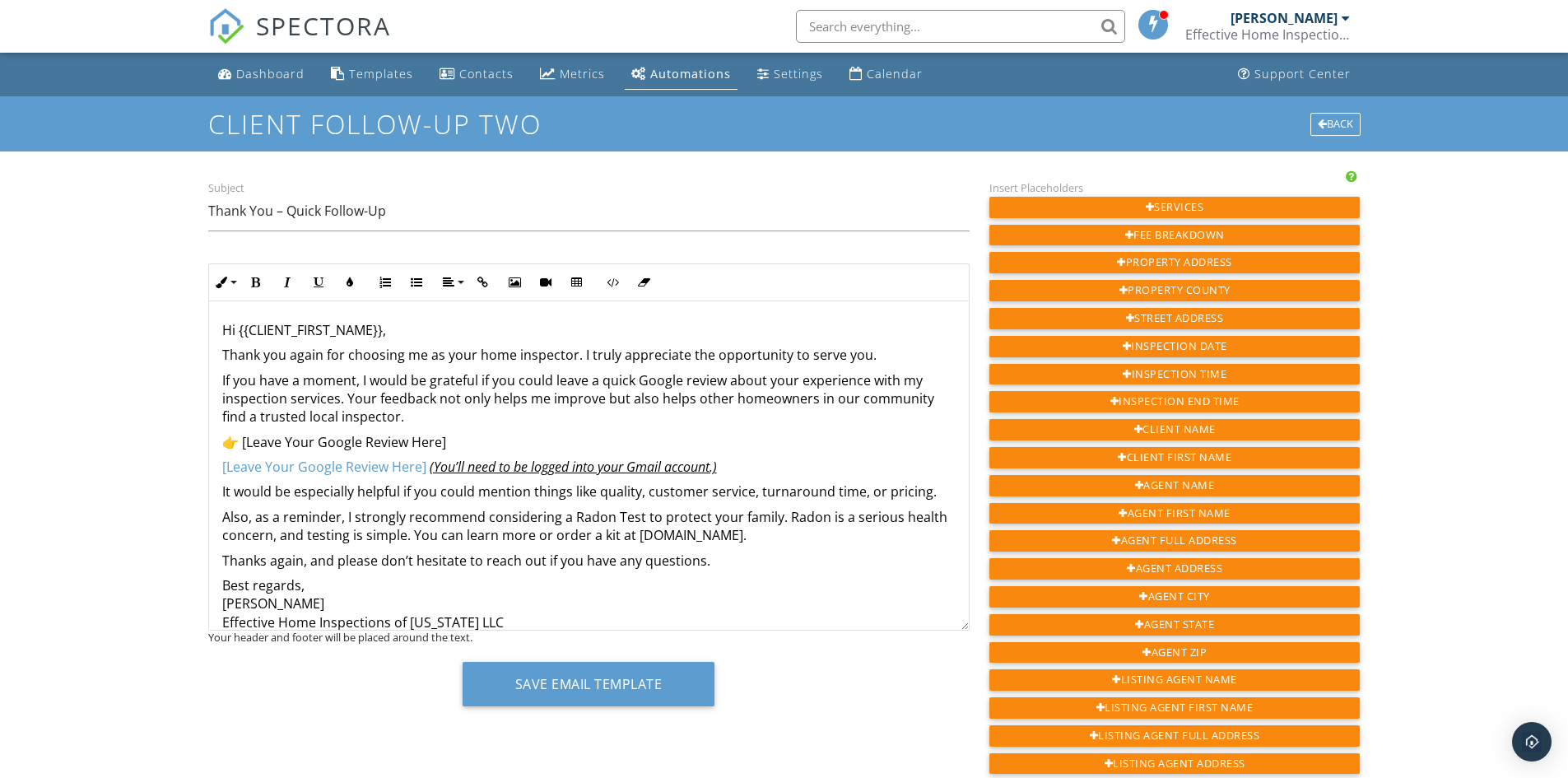
click at [220, 608] on div "Hi {{CLIENT_FIRST_NAME}}, Thank you again for choosing me as your home inspecto…" at bounding box center [589, 501] width 760 height 400
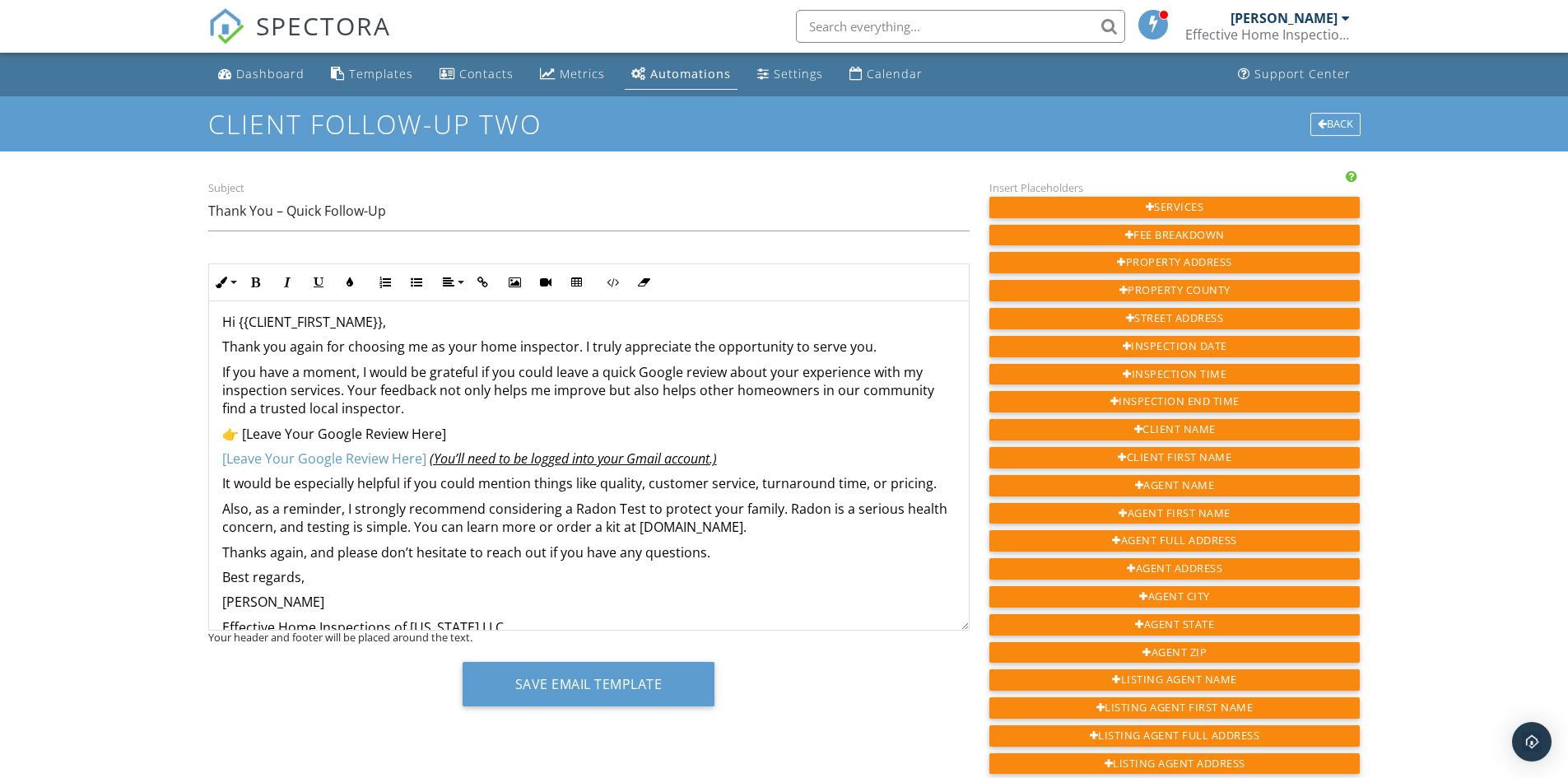
scroll to position [14, 0]
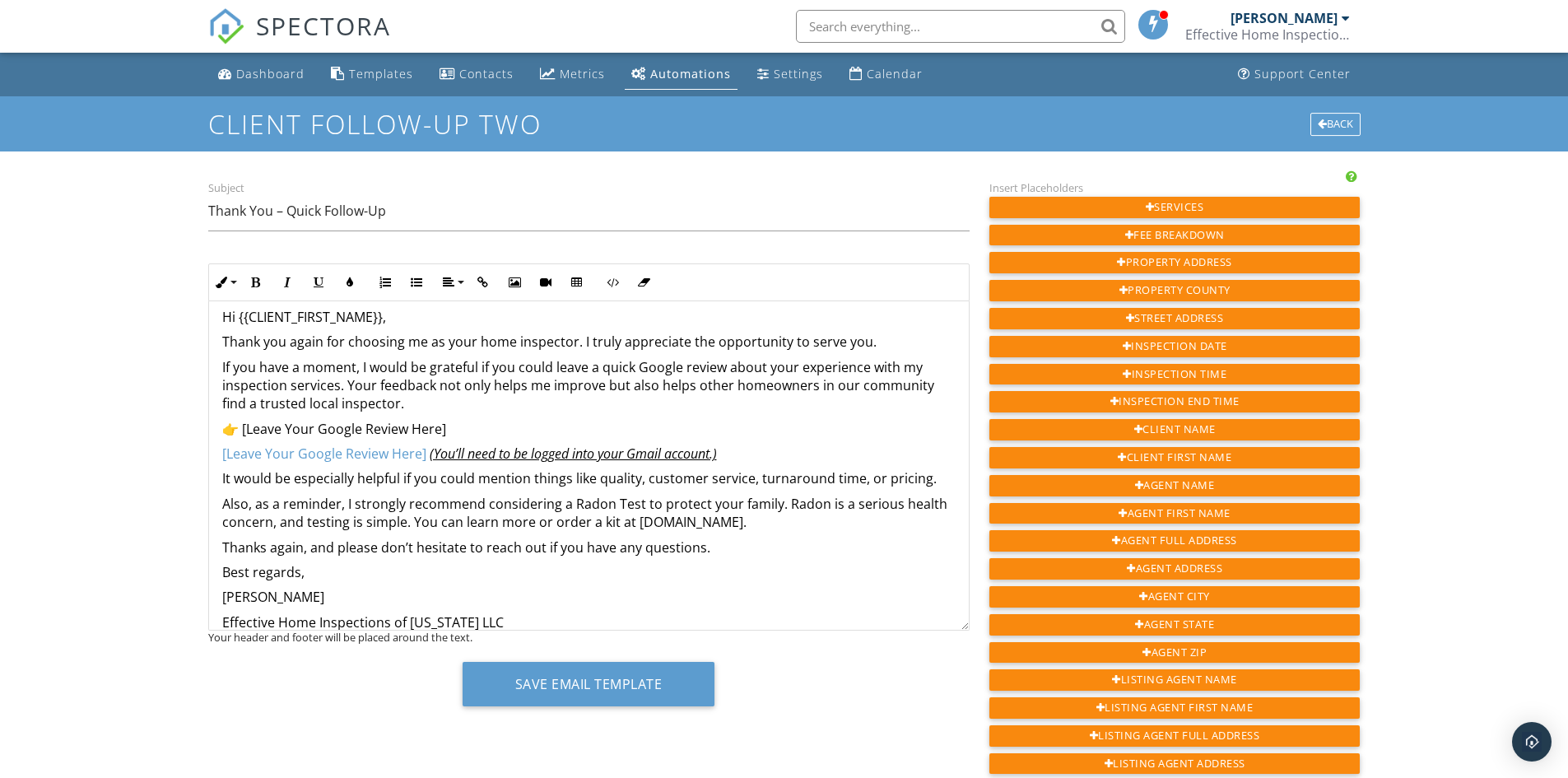
click at [773, 508] on p "Also, as a reminder, I strongly recommend considering a Radon Test to protect y…" at bounding box center [589, 513] width 734 height 37
drag, startPoint x: 412, startPoint y: 528, endPoint x: 660, endPoint y: 538, distance: 248.2
click at [692, 523] on p "Also, as a reminder, I strongly recommend considering a Radon Test to protect y…" at bounding box center [589, 513] width 734 height 37
click at [425, 539] on p "Thanks again, and please don’t hesitate to reach out if you have any questions." at bounding box center [589, 548] width 734 height 18
drag, startPoint x: 413, startPoint y: 523, endPoint x: 704, endPoint y: 530, distance: 291.1
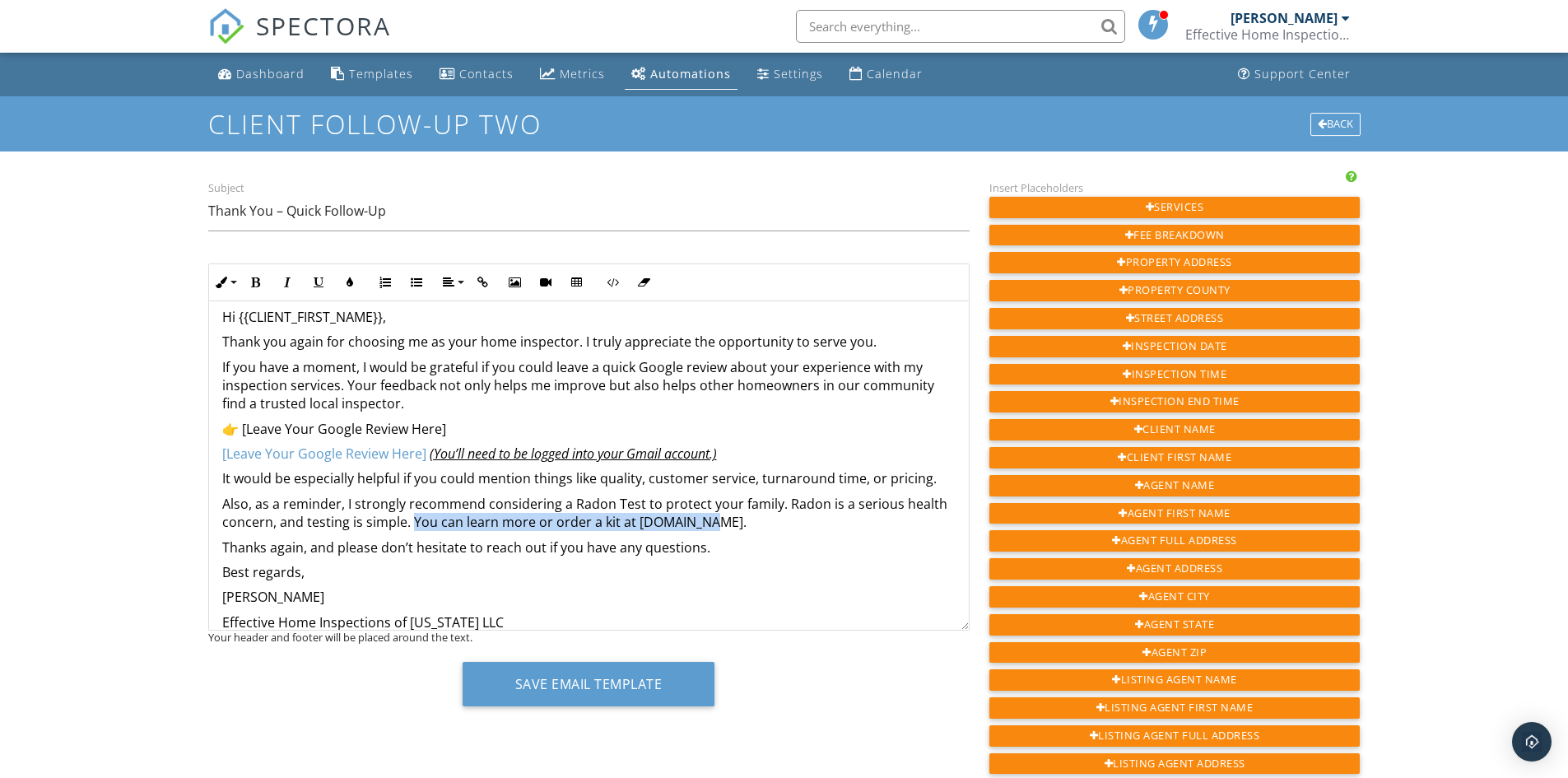
click at [704, 530] on p "Also, as a reminder, I strongly recommend considering a Radon Test to protect y…" at bounding box center [589, 513] width 734 height 37
click at [479, 281] on icon "button" at bounding box center [482, 282] width 12 height 12
type input "You can learn more or order a kit at radon.com."
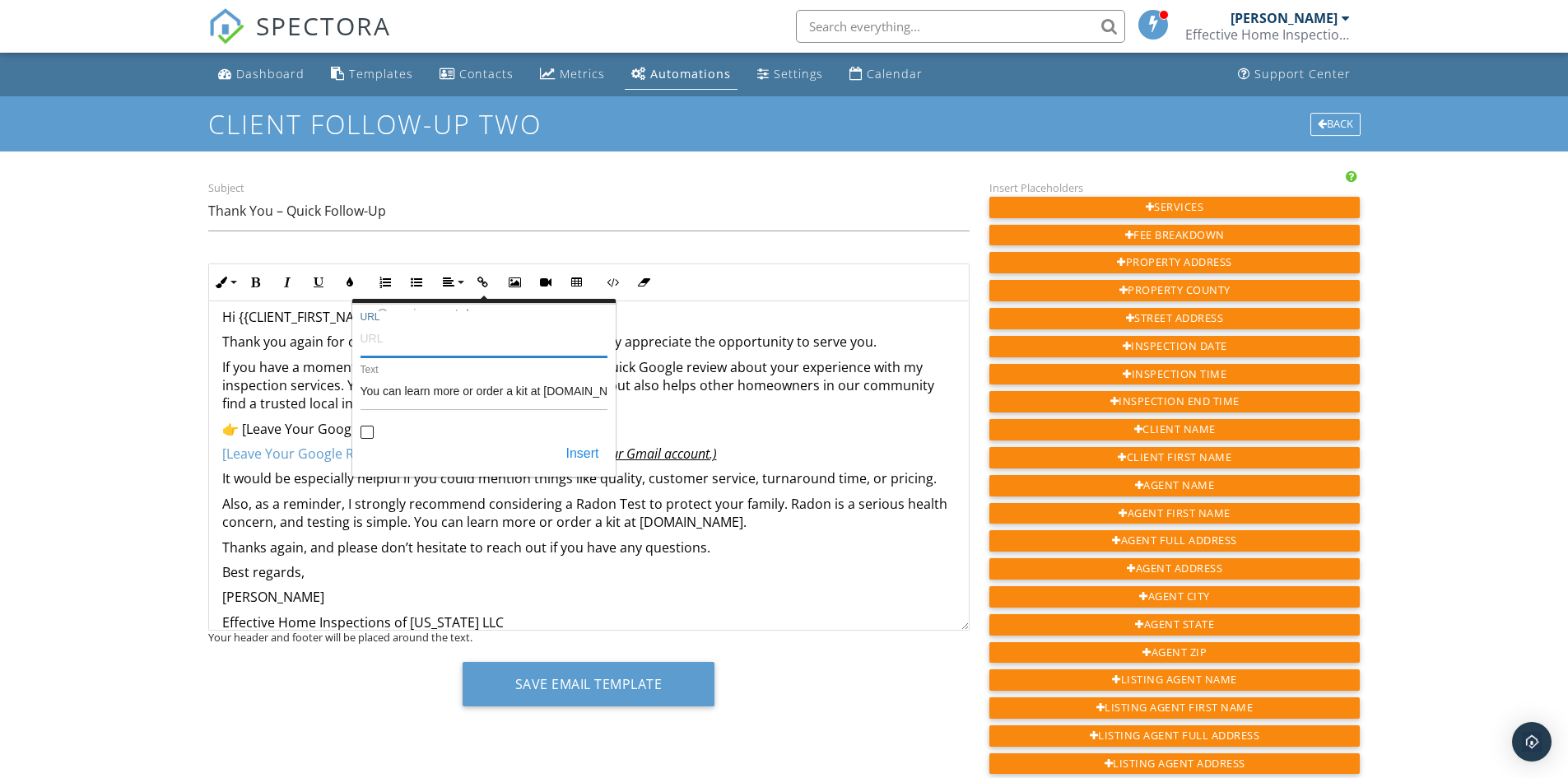
click at [401, 342] on input "URL" at bounding box center [484, 337] width 247 height 40
paste input "https://www.radon.com/kits-for-individual-households/"
type input "https://www.radon.com/kits-for-individual-households/"
click at [571, 447] on button "Insert" at bounding box center [582, 454] width 49 height 30
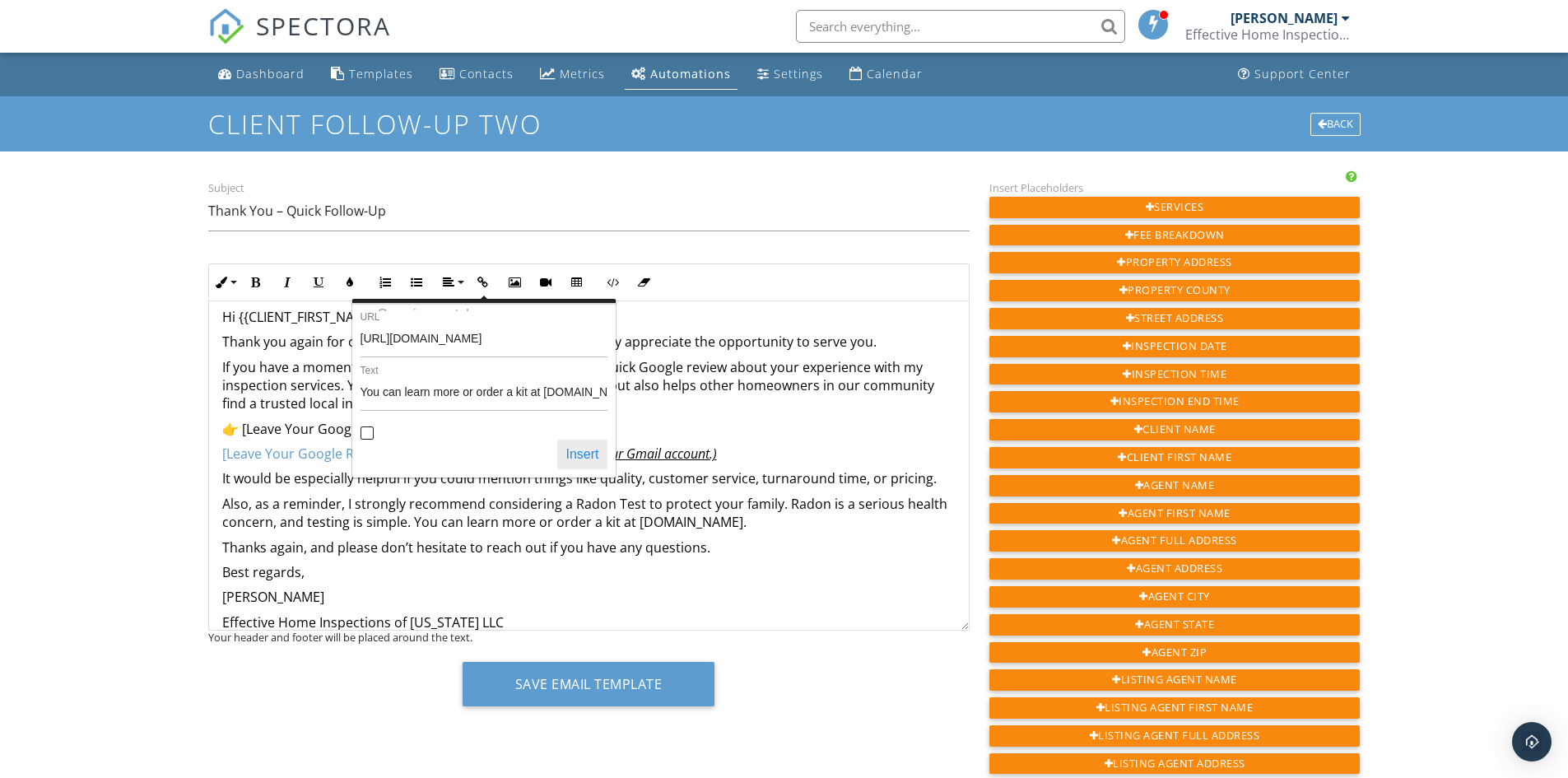
scroll to position [0, 0]
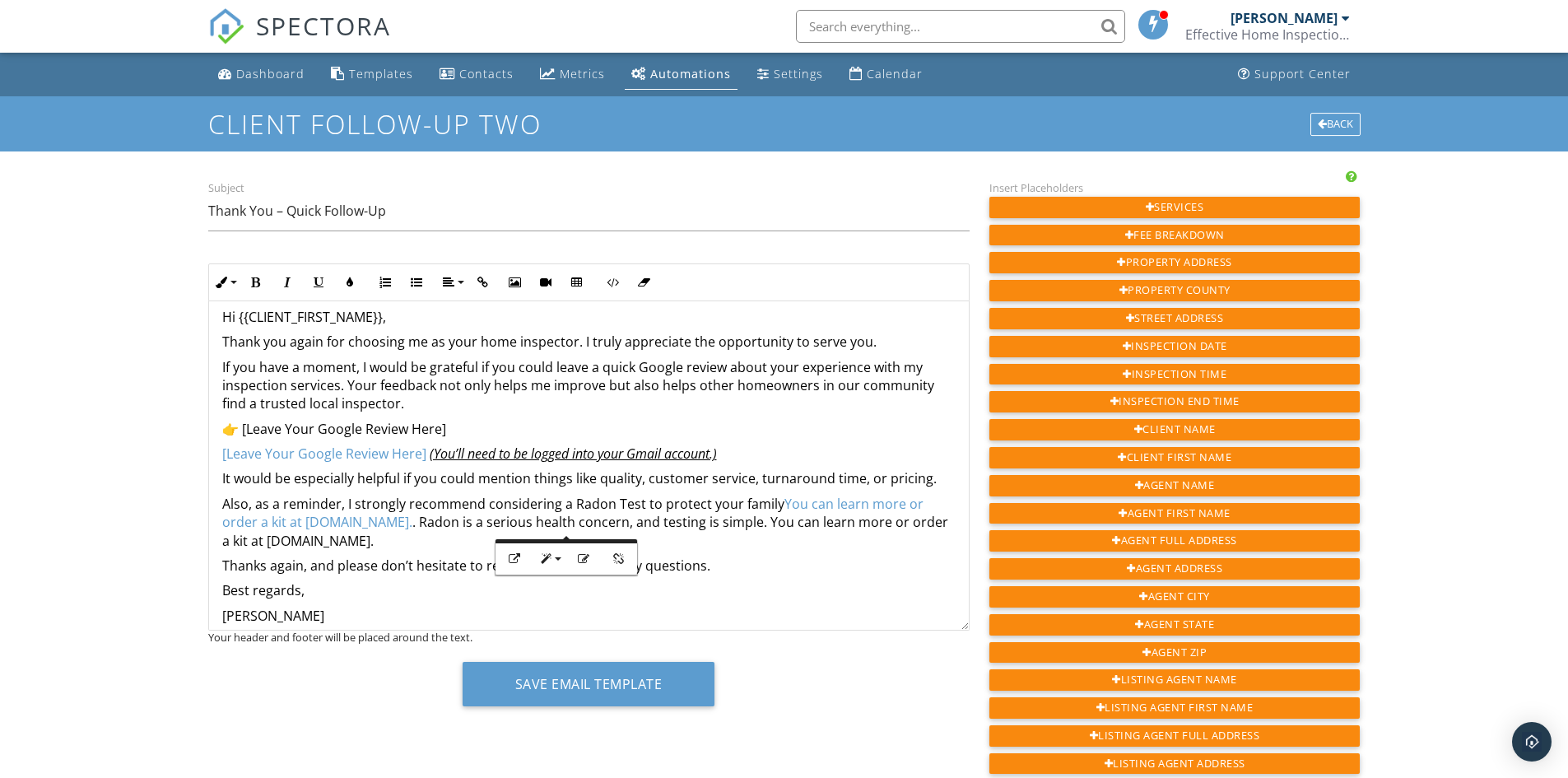
click at [460, 442] on div "Hi {{CLIENT_FIRST_NAME}}, Thank you again for choosing me as your home inspecto…" at bounding box center [589, 504] width 760 height 433
drag, startPoint x: 384, startPoint y: 525, endPoint x: 446, endPoint y: 536, distance: 63.0
click at [384, 526] on p "Also, as a reminder, I strongly recommend considering a Radon Test to protect y…" at bounding box center [589, 522] width 734 height 55
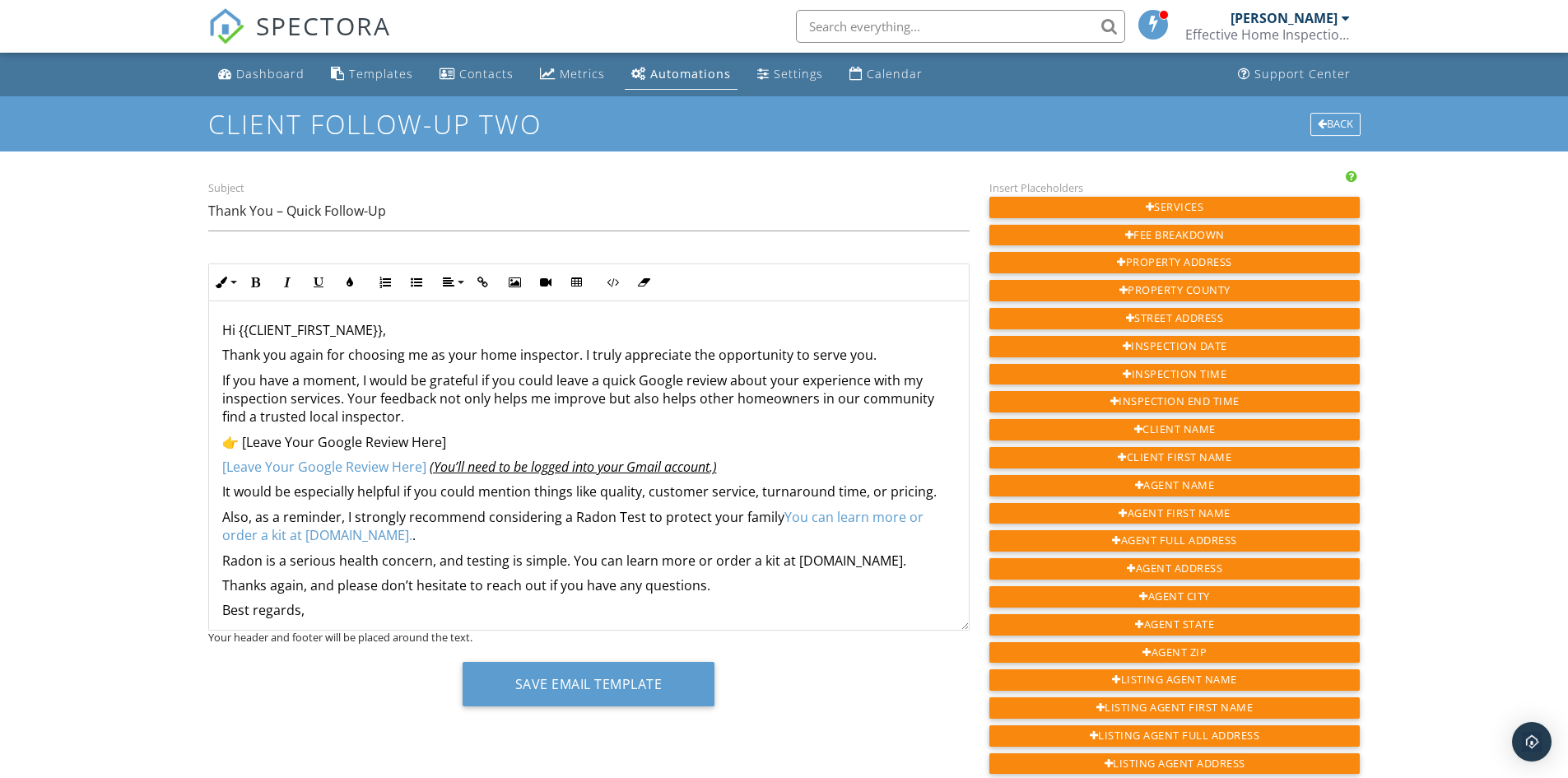
click at [772, 520] on p "Also, as a reminder, I strongly recommend considering a Radon Test to protect y…" at bounding box center [589, 526] width 734 height 37
click at [478, 495] on p "It would be especially helpful if you could mention things like quality, custom…" at bounding box center [589, 491] width 734 height 18
click at [430, 469] on u "(You’ll need to be logged into your Gmail account.)" at bounding box center [573, 467] width 287 height 18
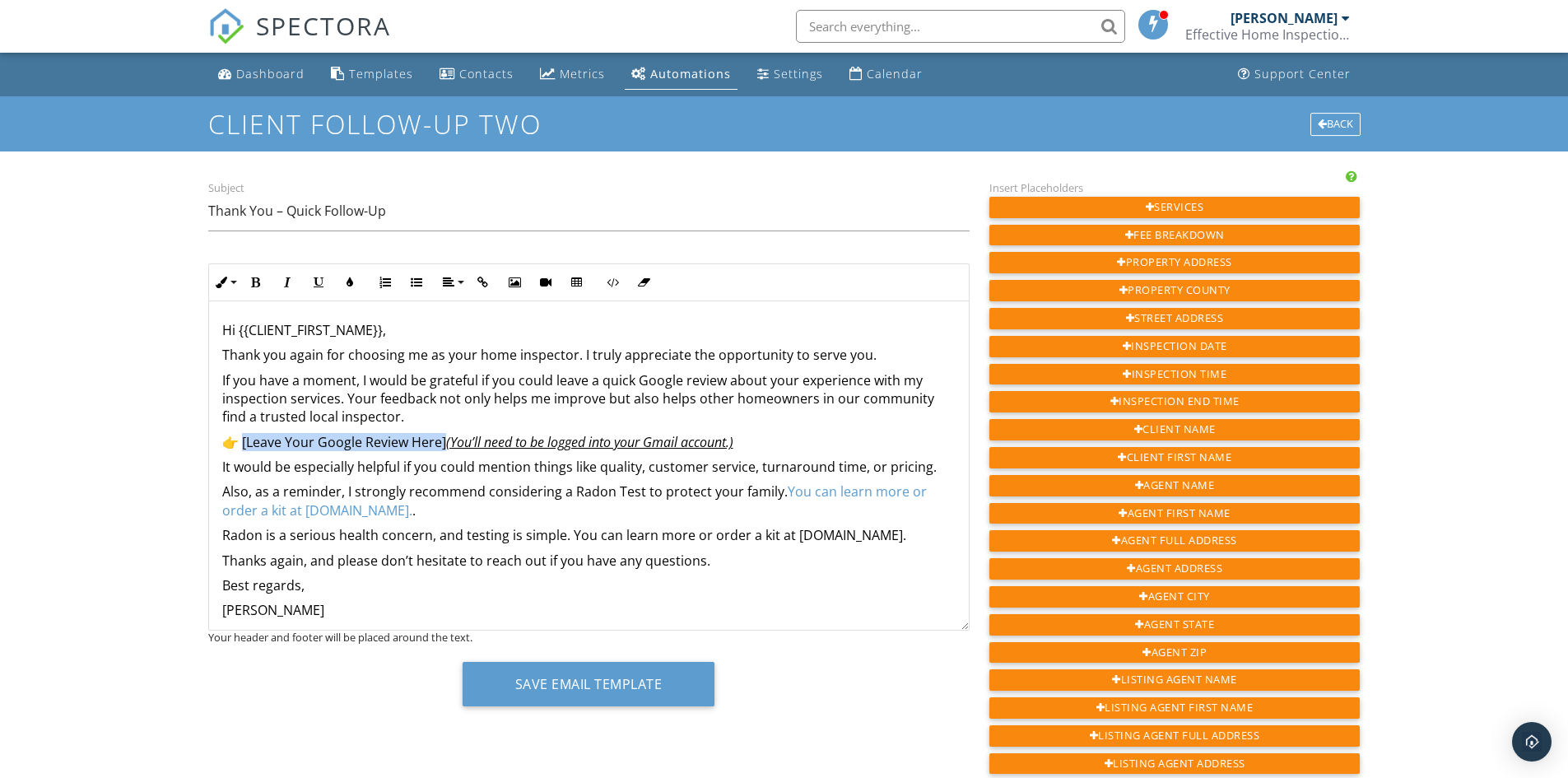
drag, startPoint x: 244, startPoint y: 442, endPoint x: 447, endPoint y: 442, distance: 203.0
click at [447, 442] on p "👉 [Leave Your Google Review Here] ​ ​ (You’ll need to be logged into your Gmail…" at bounding box center [589, 442] width 734 height 18
click at [484, 281] on icon "button" at bounding box center [482, 282] width 12 height 12
type input "[Leave Your Google Review Here]"
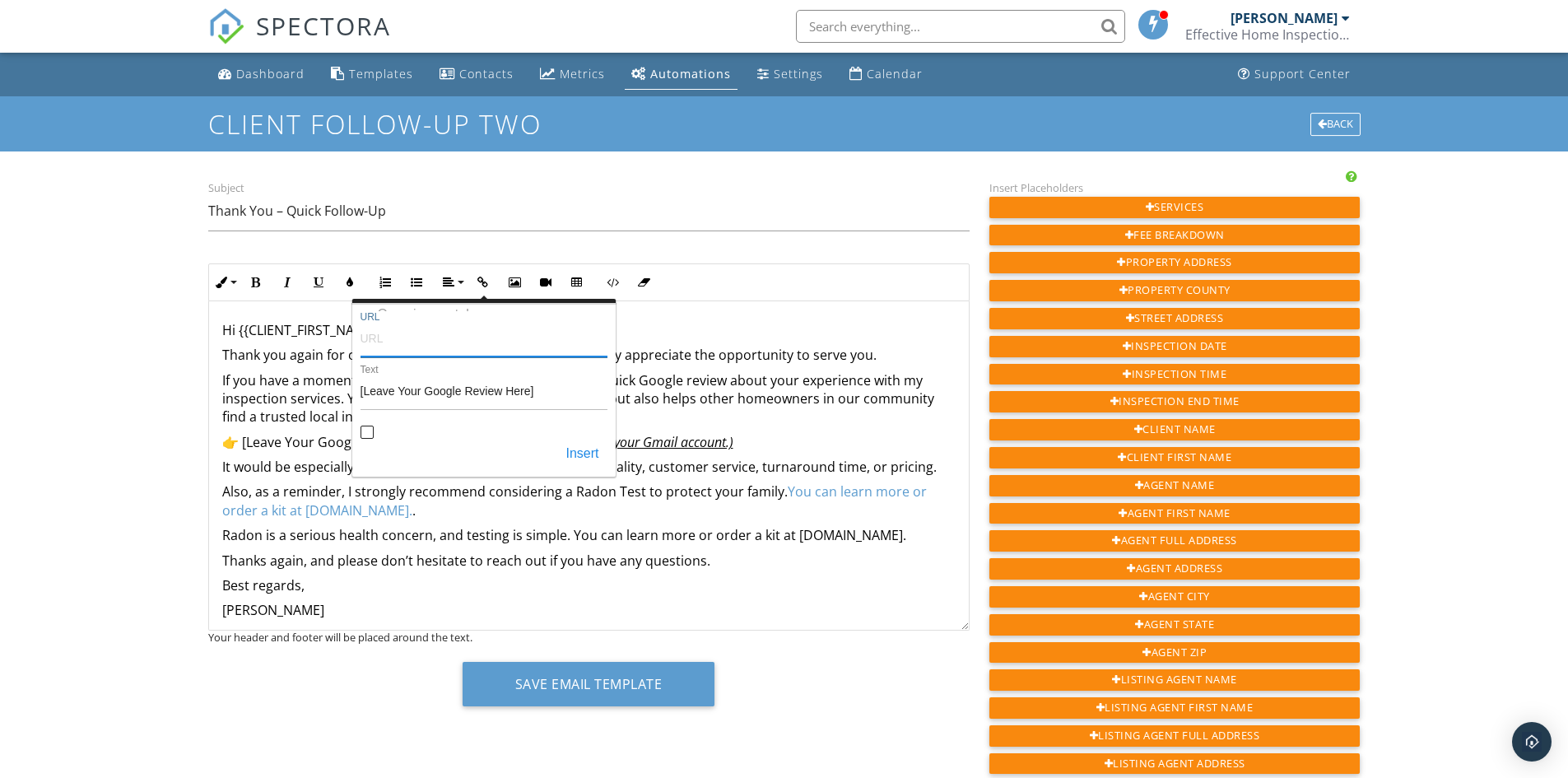
click at [390, 345] on input "URL" at bounding box center [484, 337] width 247 height 40
paste input "https://g.page/r/Cd6j5CIAqOr0EAE/review"
type input "https://g.page/r/Cd6j5CIAqOr0EAE/review"
click at [366, 434] on input "Open in new tab" at bounding box center [367, 433] width 14 height 14
checkbox input "true"
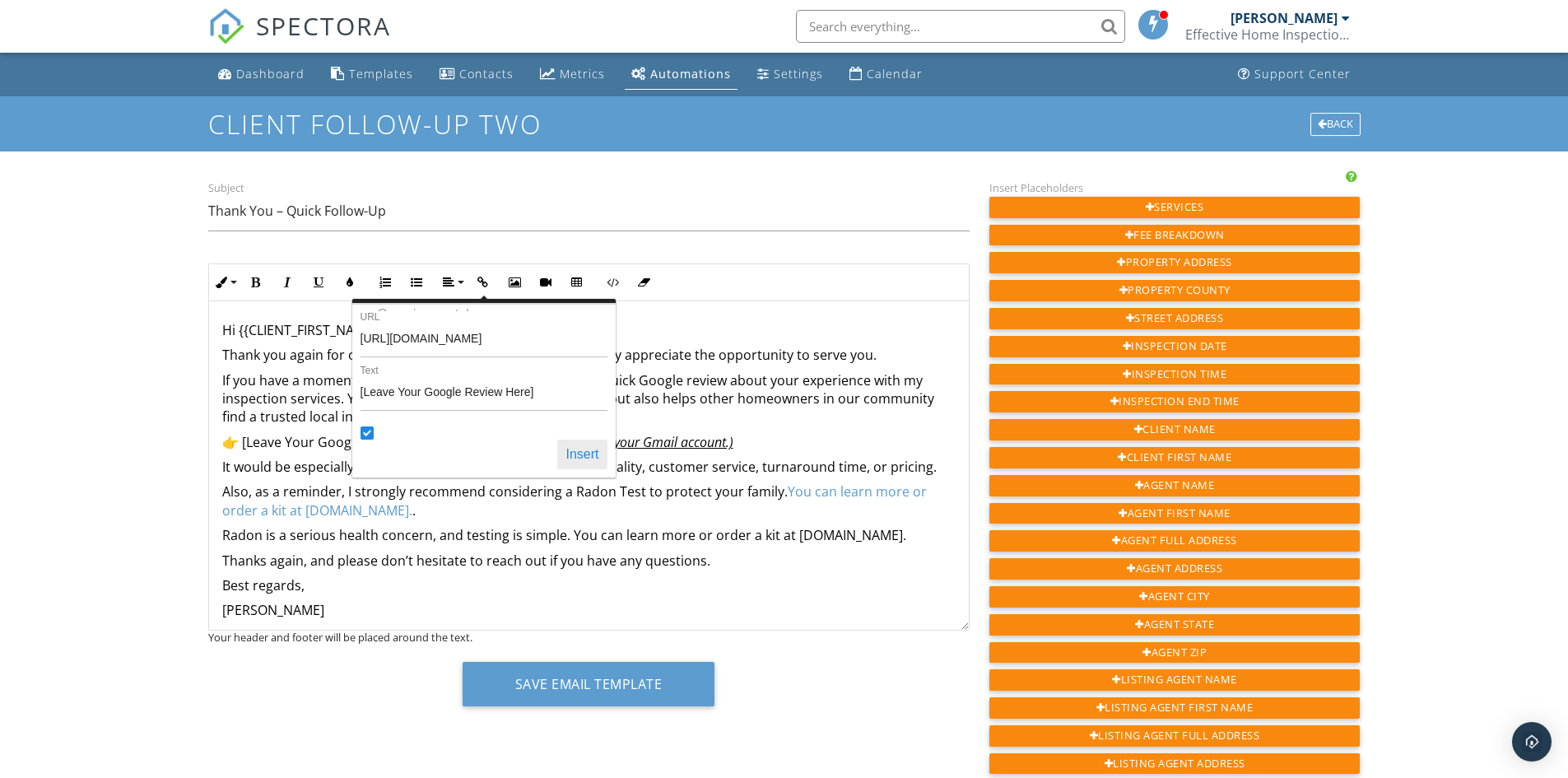
click at [592, 457] on button "Insert" at bounding box center [582, 454] width 49 height 30
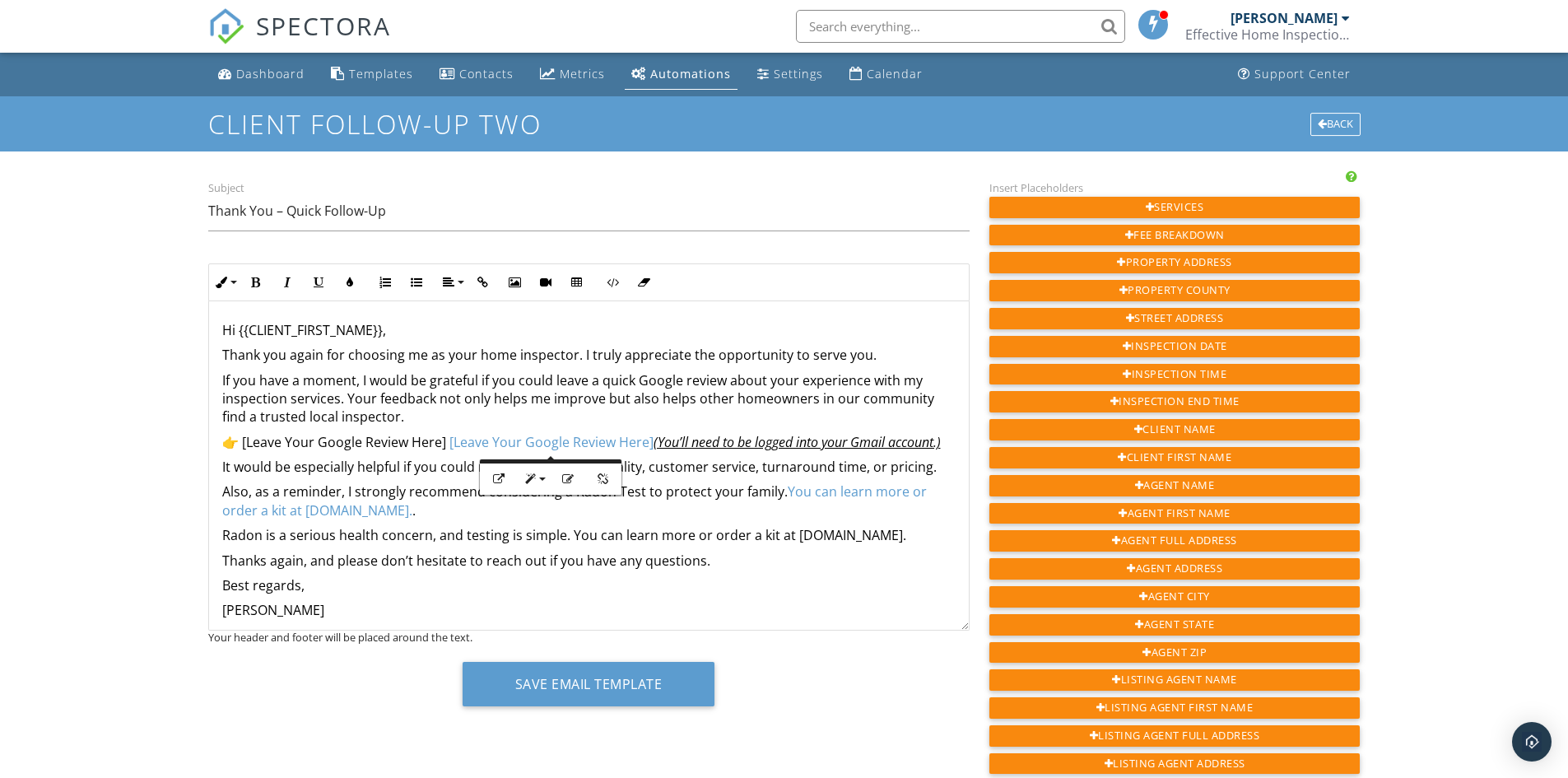
click at [501, 569] on p "Thanks again, and please don’t hesitate to reach out if you have any questions." at bounding box center [589, 560] width 734 height 18
drag, startPoint x: 451, startPoint y: 441, endPoint x: 556, endPoint y: 535, distance: 140.9
click at [451, 442] on link "[Leave Your Google Review Here]" at bounding box center [551, 442] width 204 height 18
click at [443, 449] on link "[Leave Your Google Review Here]" at bounding box center [340, 442] width 204 height 18
click at [513, 522] on div "Hi {{CLIENT_FIRST_NAME}}, Thank you again for choosing me as your home inspecto…" at bounding box center [589, 508] width 760 height 413
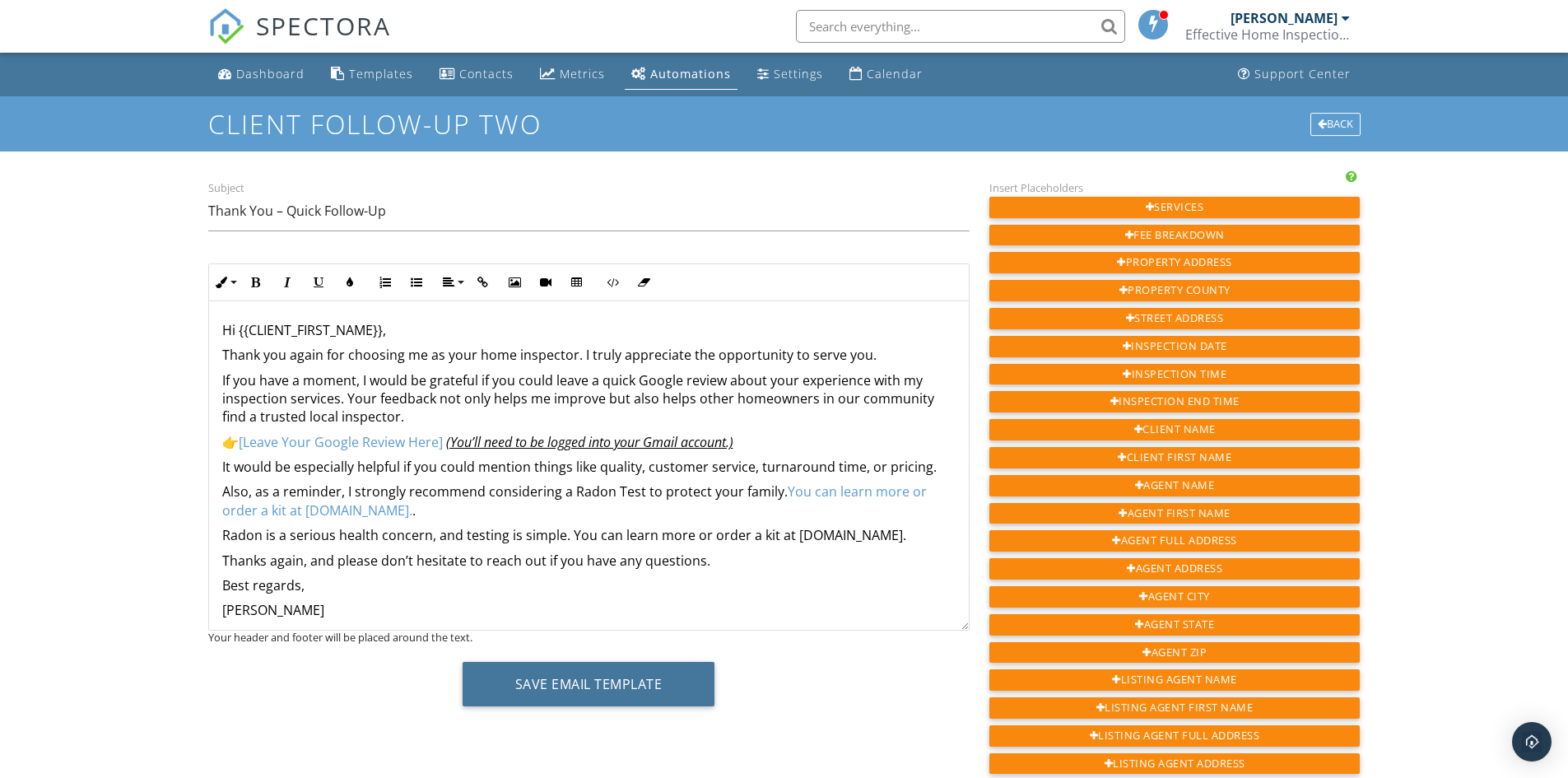
drag, startPoint x: 584, startPoint y: 678, endPoint x: 580, endPoint y: 666, distance: 12.6
click at [589, 666] on button "Save Email Template" at bounding box center [589, 684] width 253 height 44
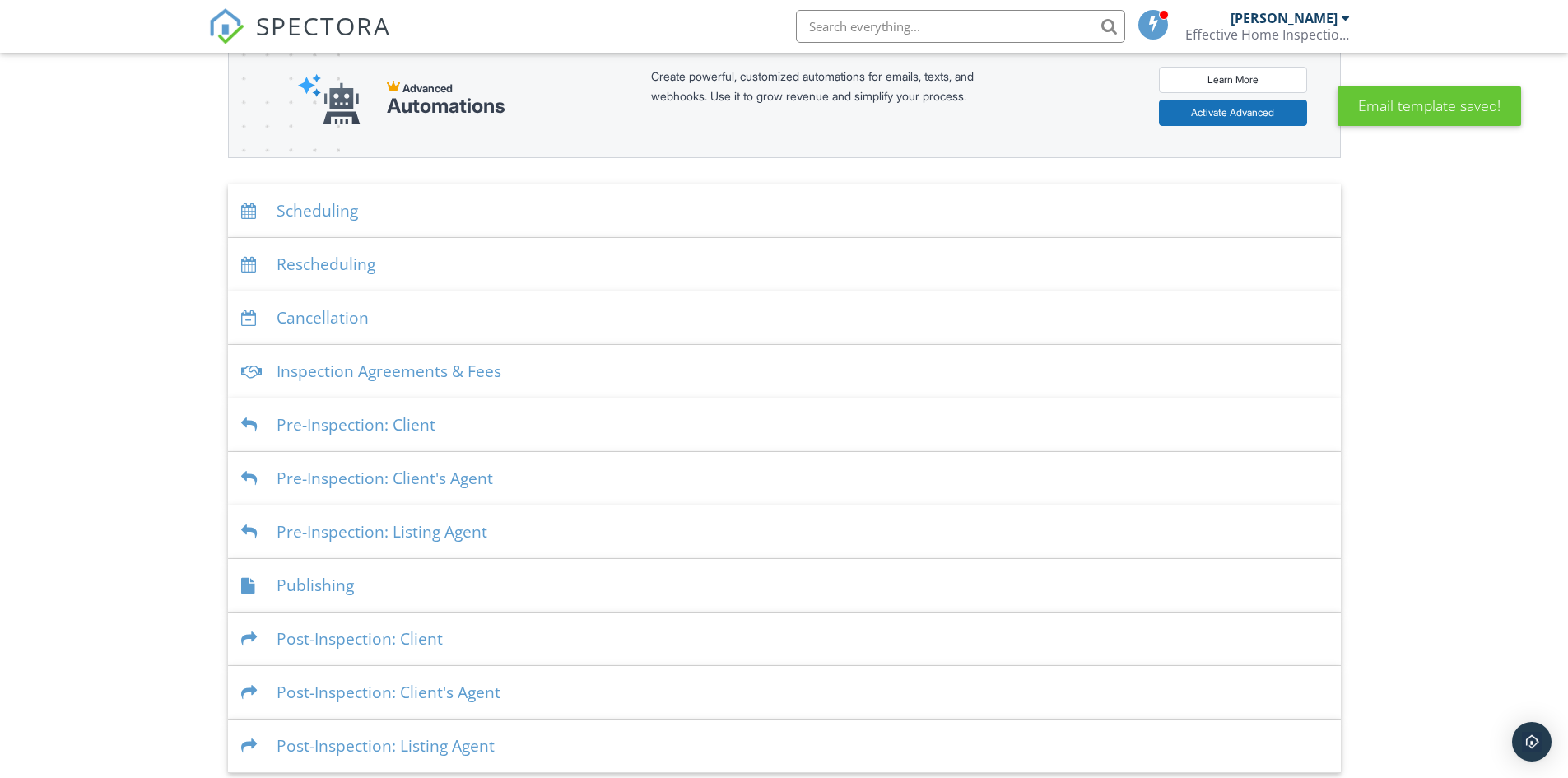
scroll to position [219, 0]
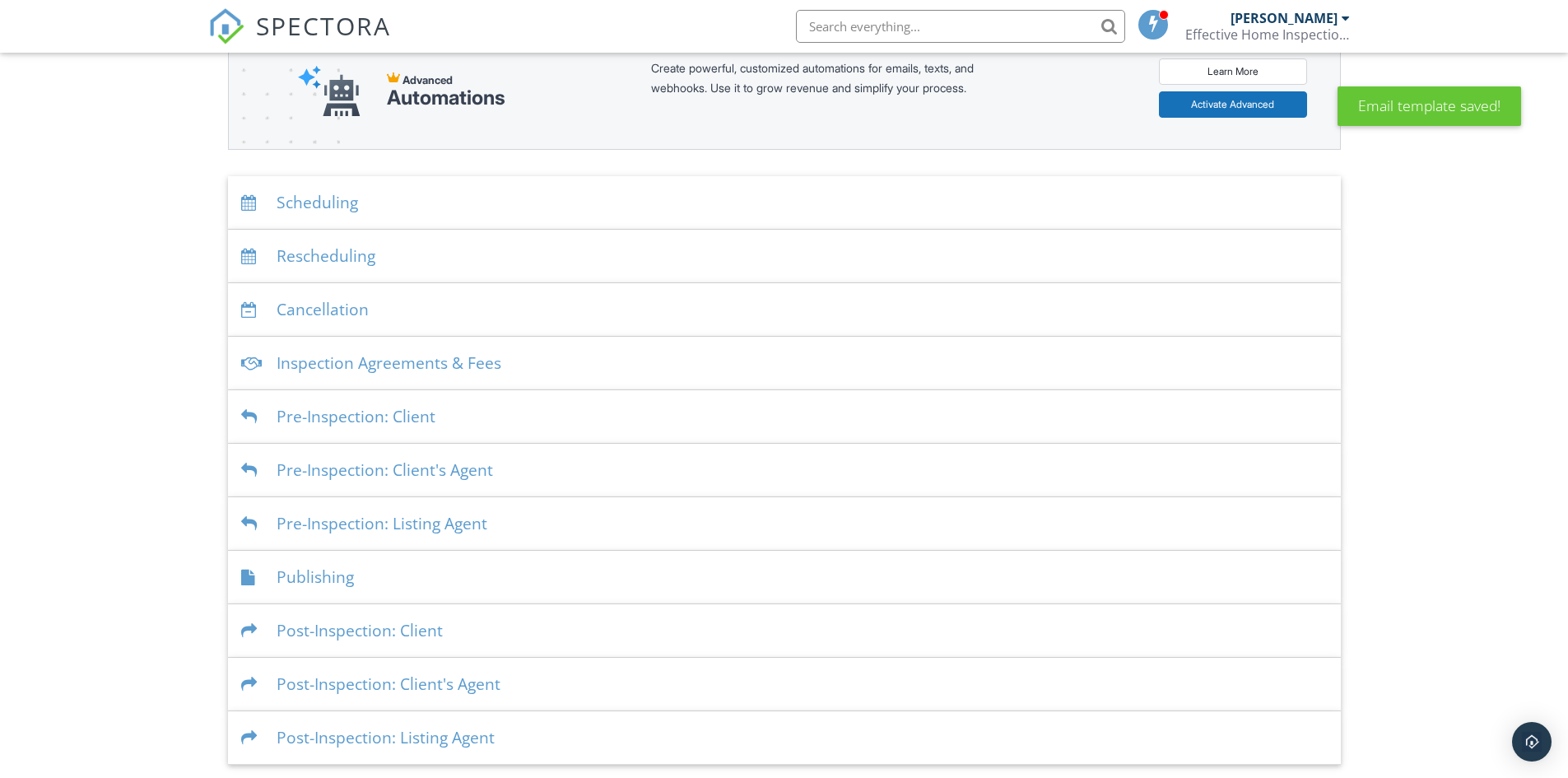
click at [414, 631] on div "Post-Inspection: Client" at bounding box center [784, 630] width 1113 height 53
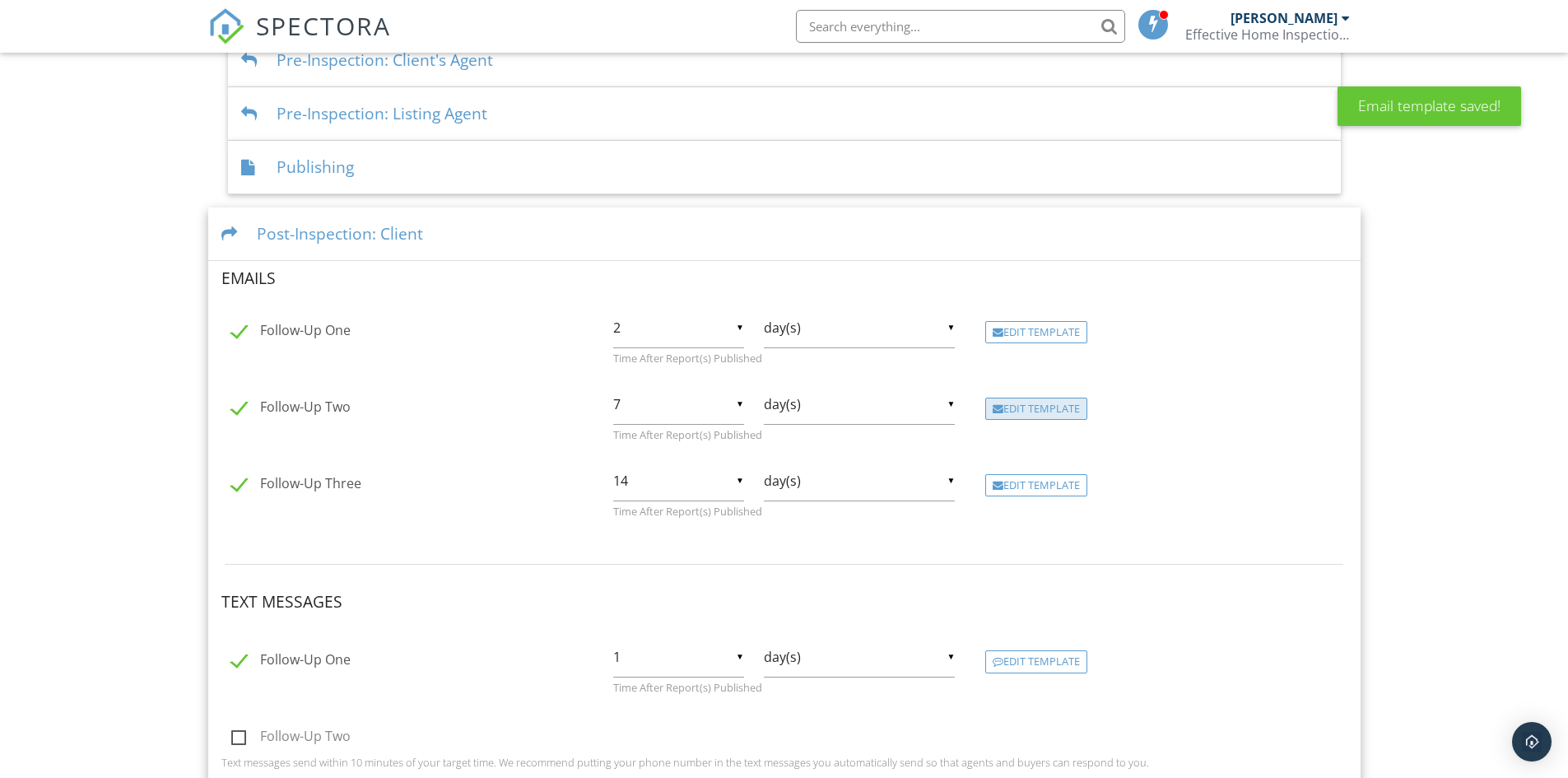
scroll to position [631, 0]
click at [1021, 319] on div "Edit Template" at bounding box center [1037, 330] width 102 height 23
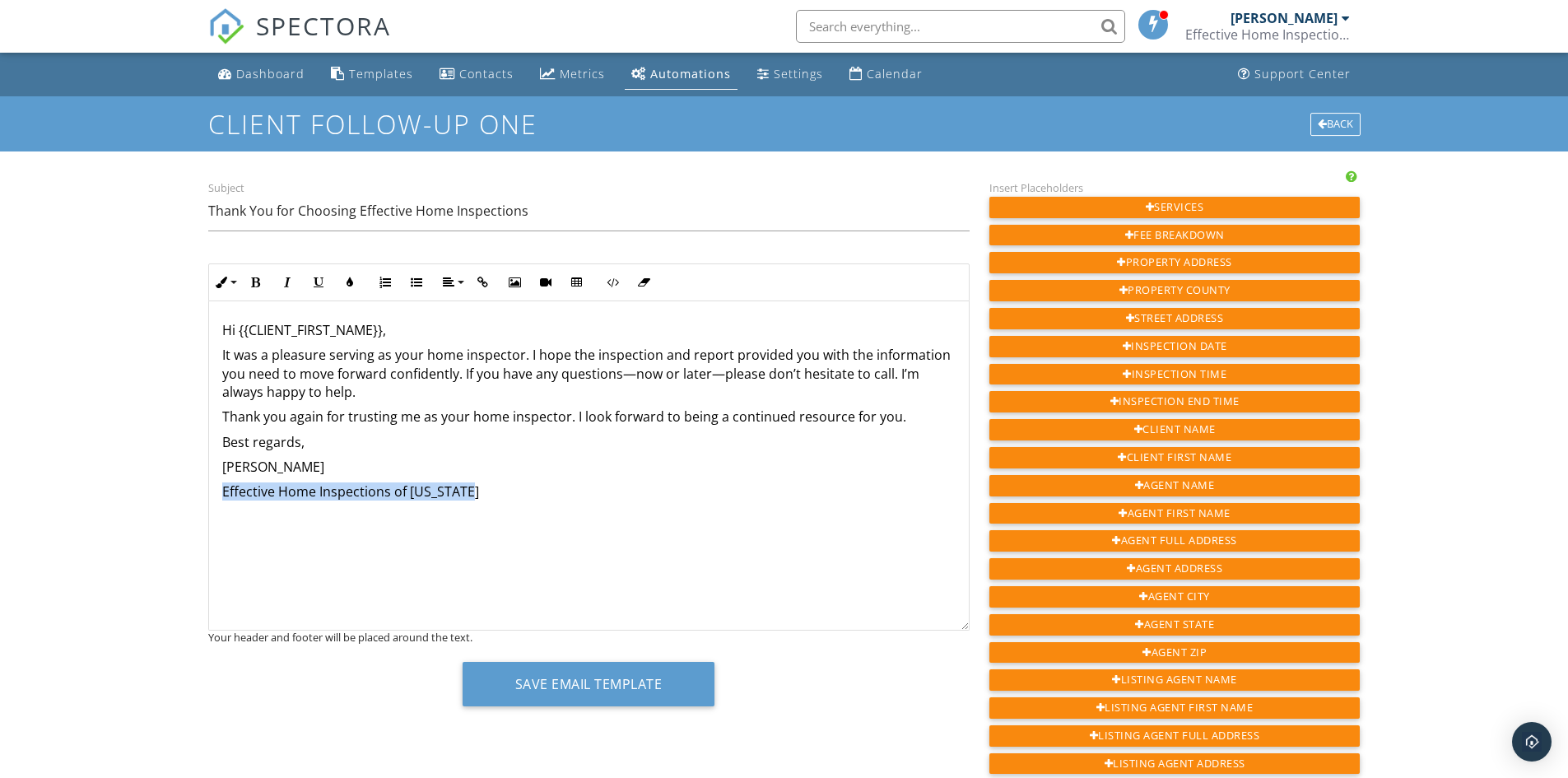
drag, startPoint x: 215, startPoint y: 486, endPoint x: 587, endPoint y: 519, distance: 373.5
click at [587, 519] on div "Hi {{CLIENT_FIRST_NAME}}, It was a pleasure serving as your home inspector. I h…" at bounding box center [589, 465] width 760 height 329
drag, startPoint x: 220, startPoint y: 464, endPoint x: 307, endPoint y: 528, distance: 108.0
click at [222, 466] on div "Hi {{CLIENT_FIRST_NAME}}, It was a pleasure serving as your home inspector. I h…" at bounding box center [589, 465] width 760 height 329
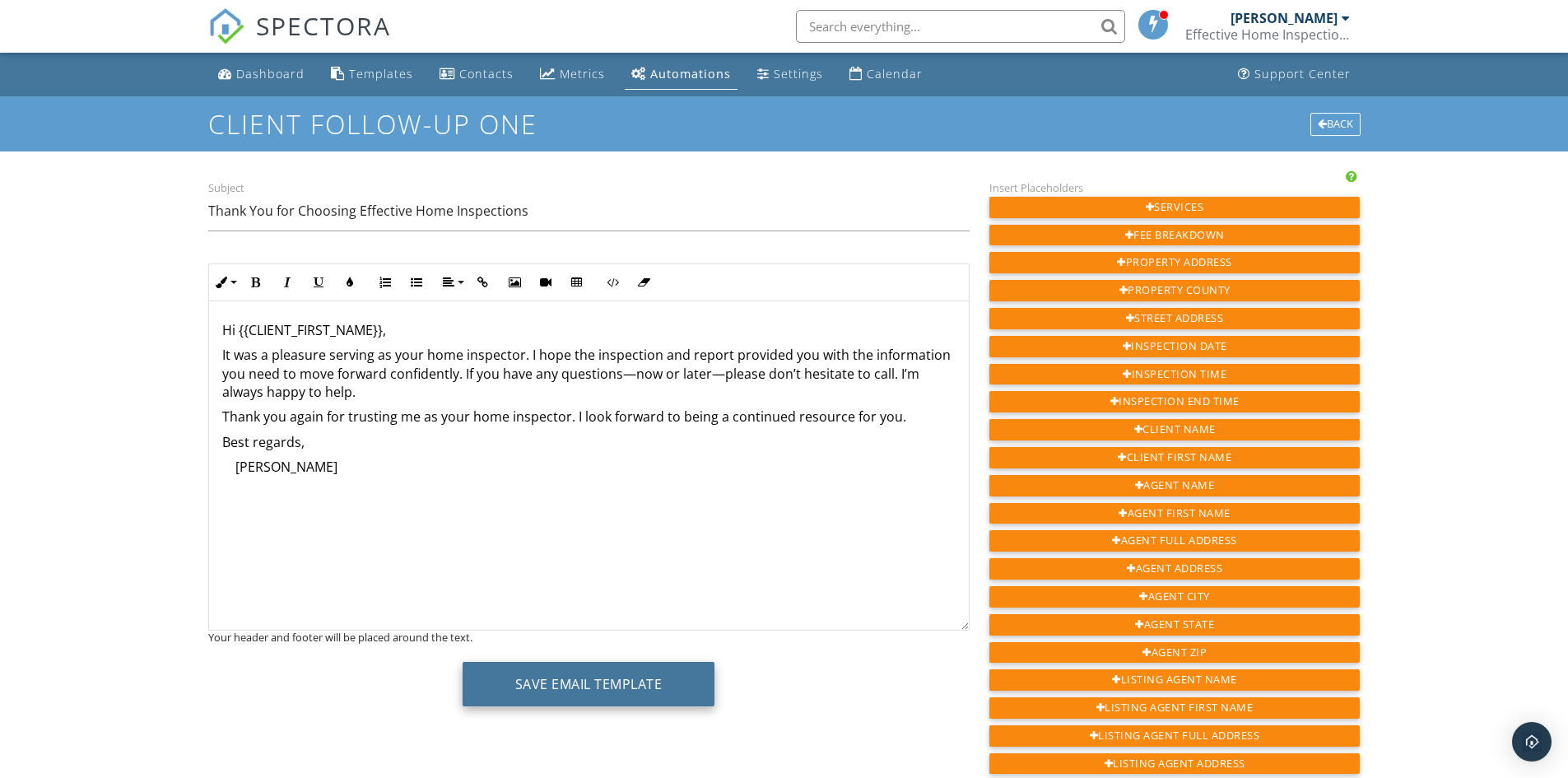
click at [531, 687] on button "Save Email Template" at bounding box center [589, 684] width 253 height 44
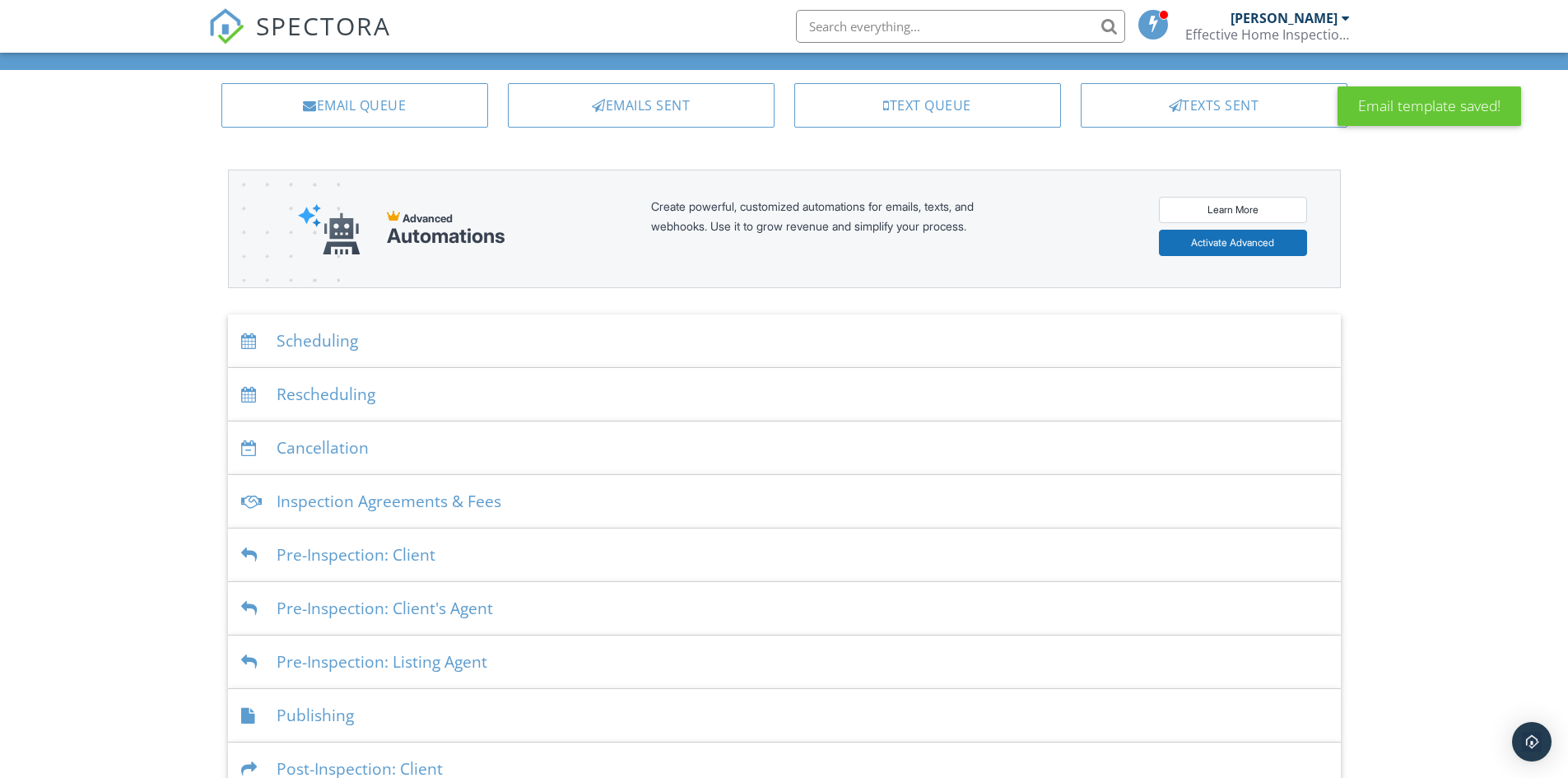
scroll to position [219, 0]
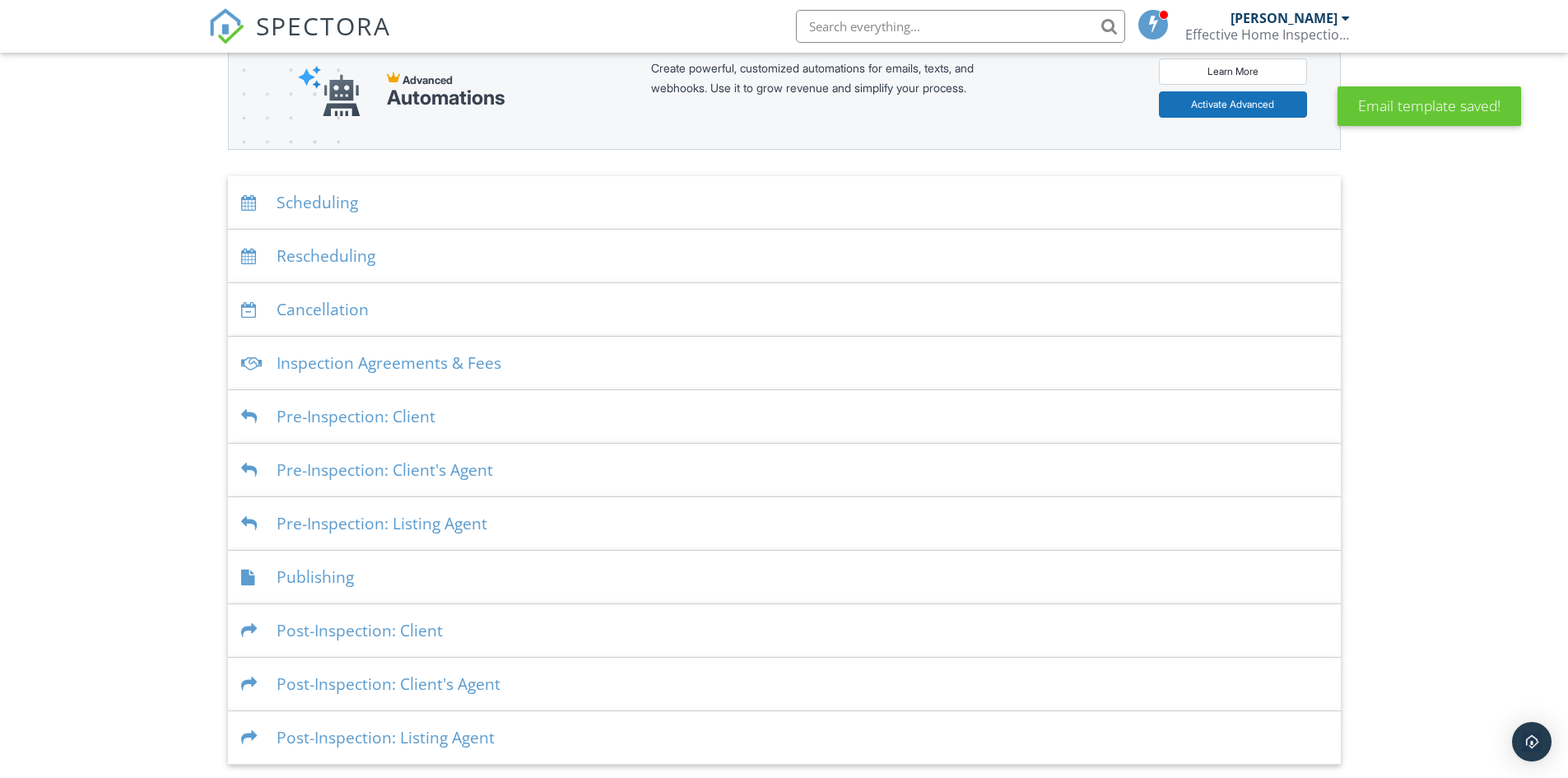
click at [379, 629] on div "Post-Inspection: Client" at bounding box center [784, 630] width 1113 height 53
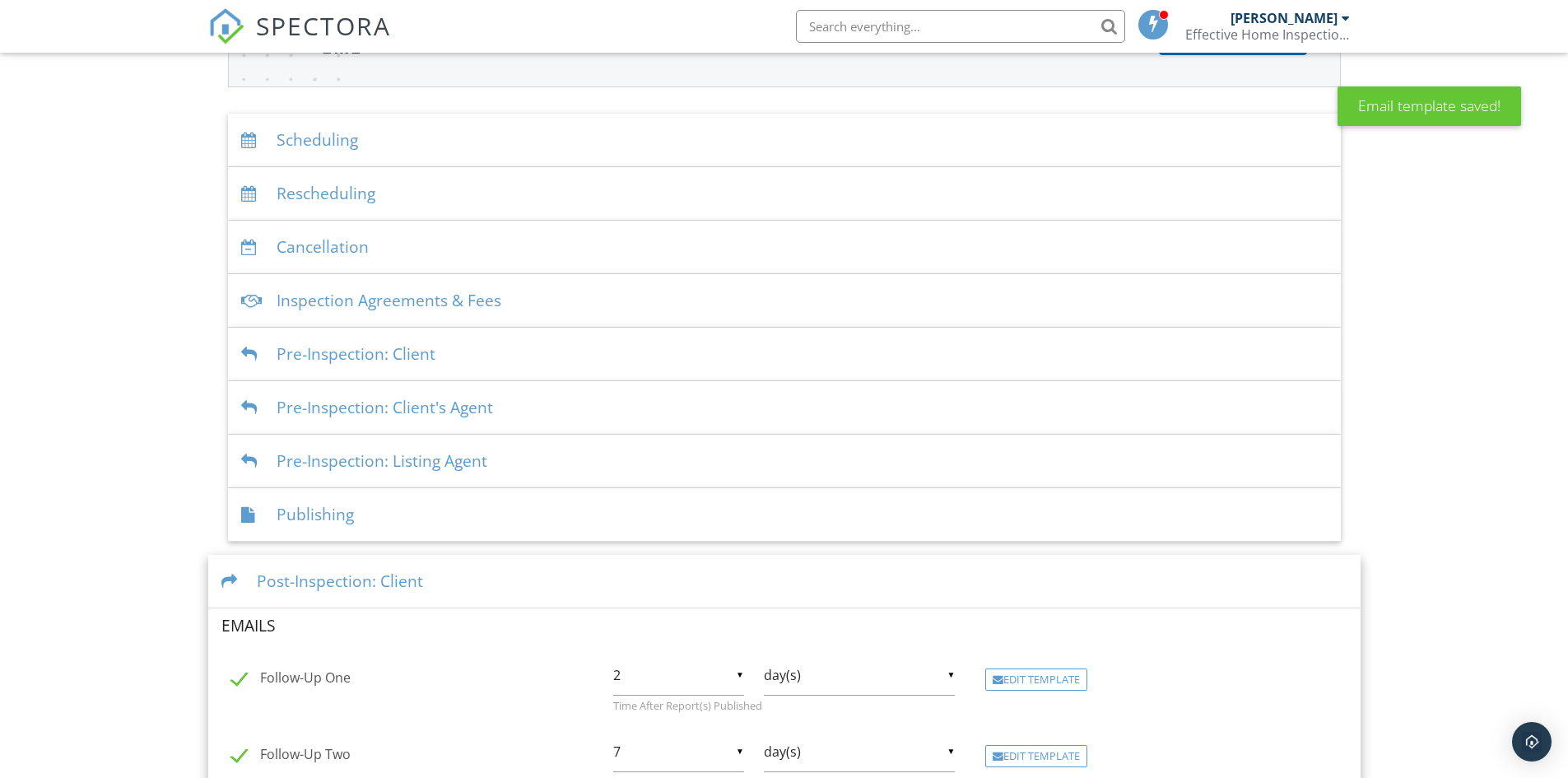
scroll to position [631, 0]
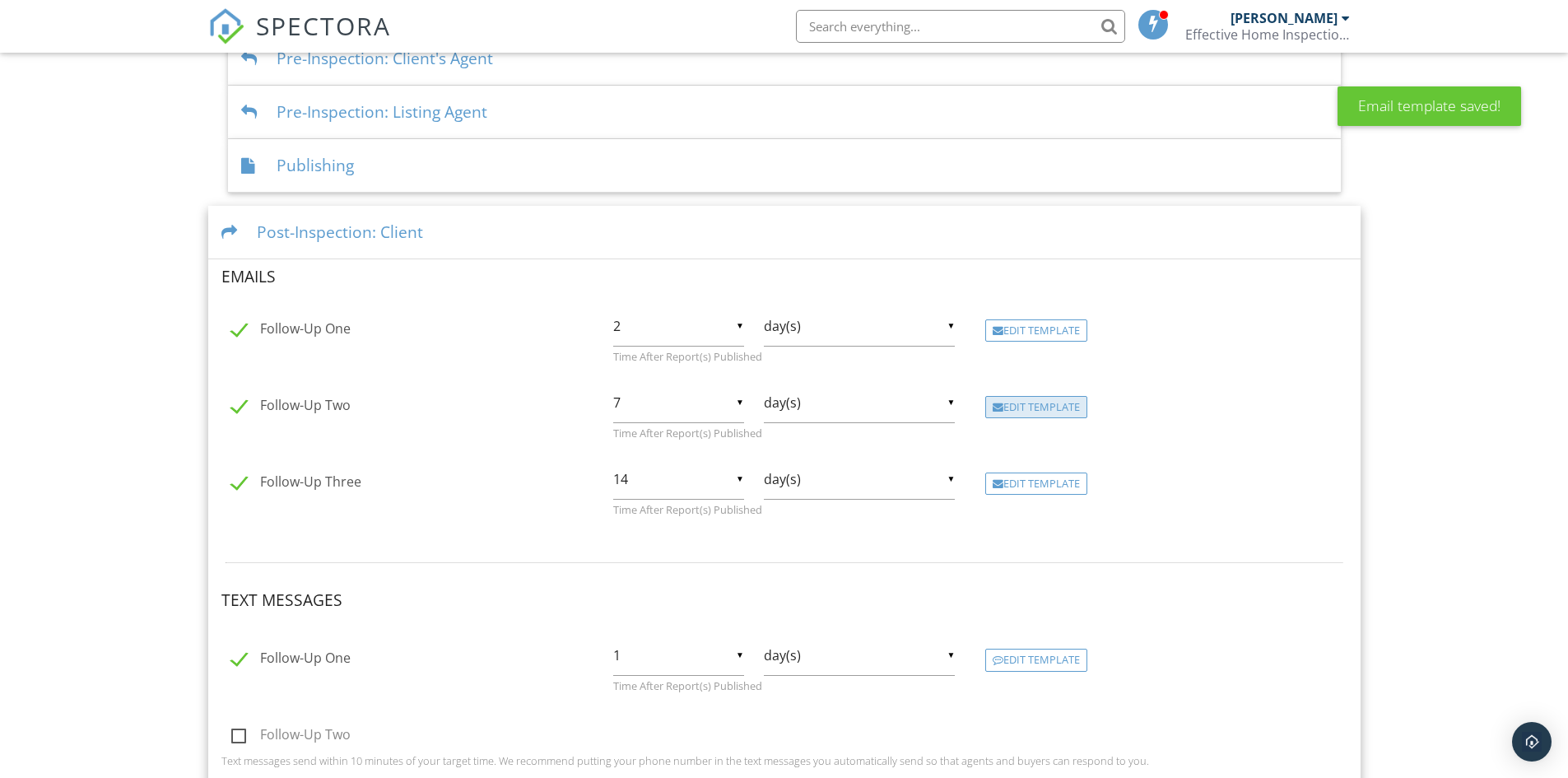
click at [999, 401] on div "Edit Template" at bounding box center [1037, 407] width 102 height 23
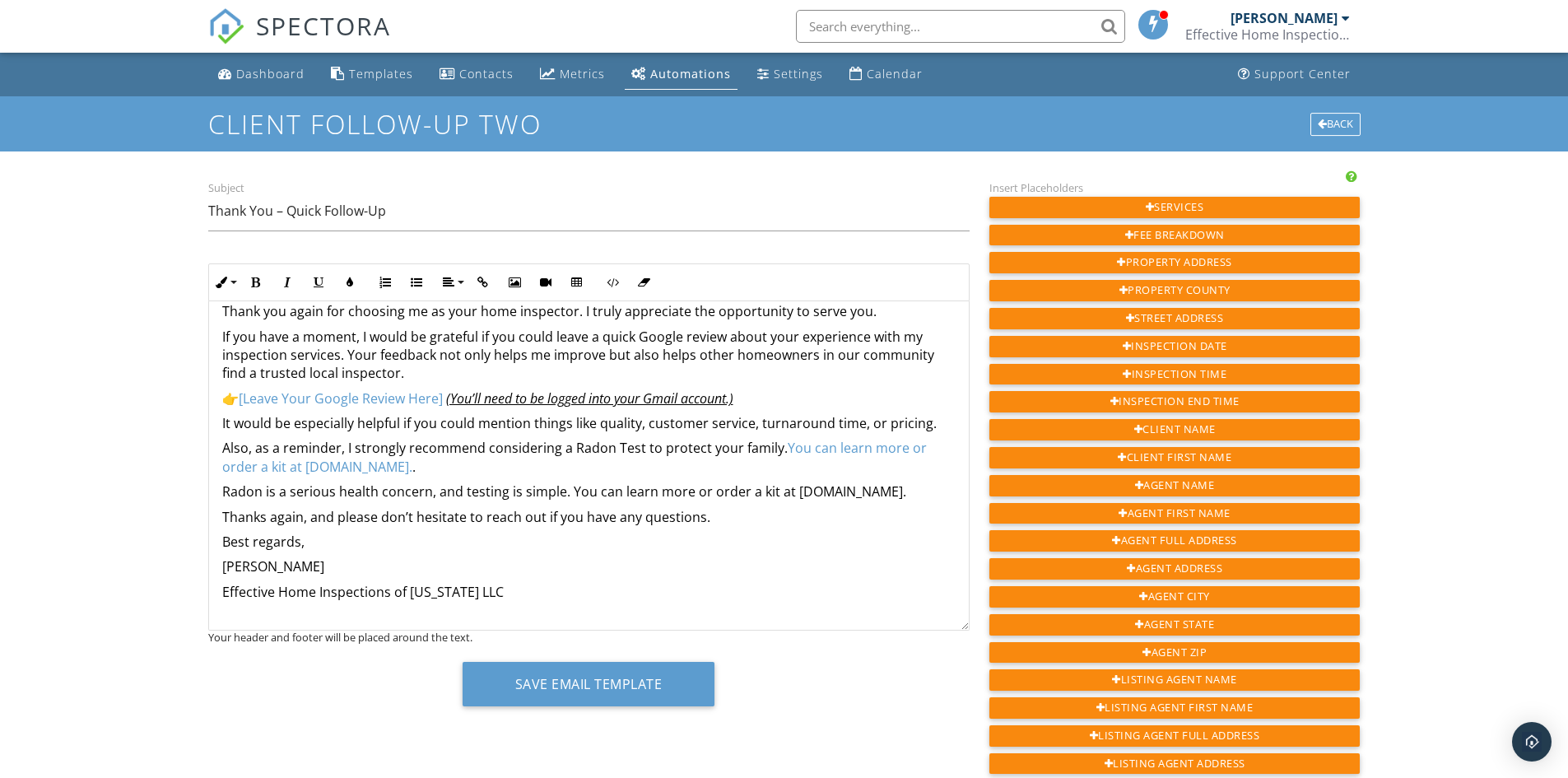
scroll to position [84, 0]
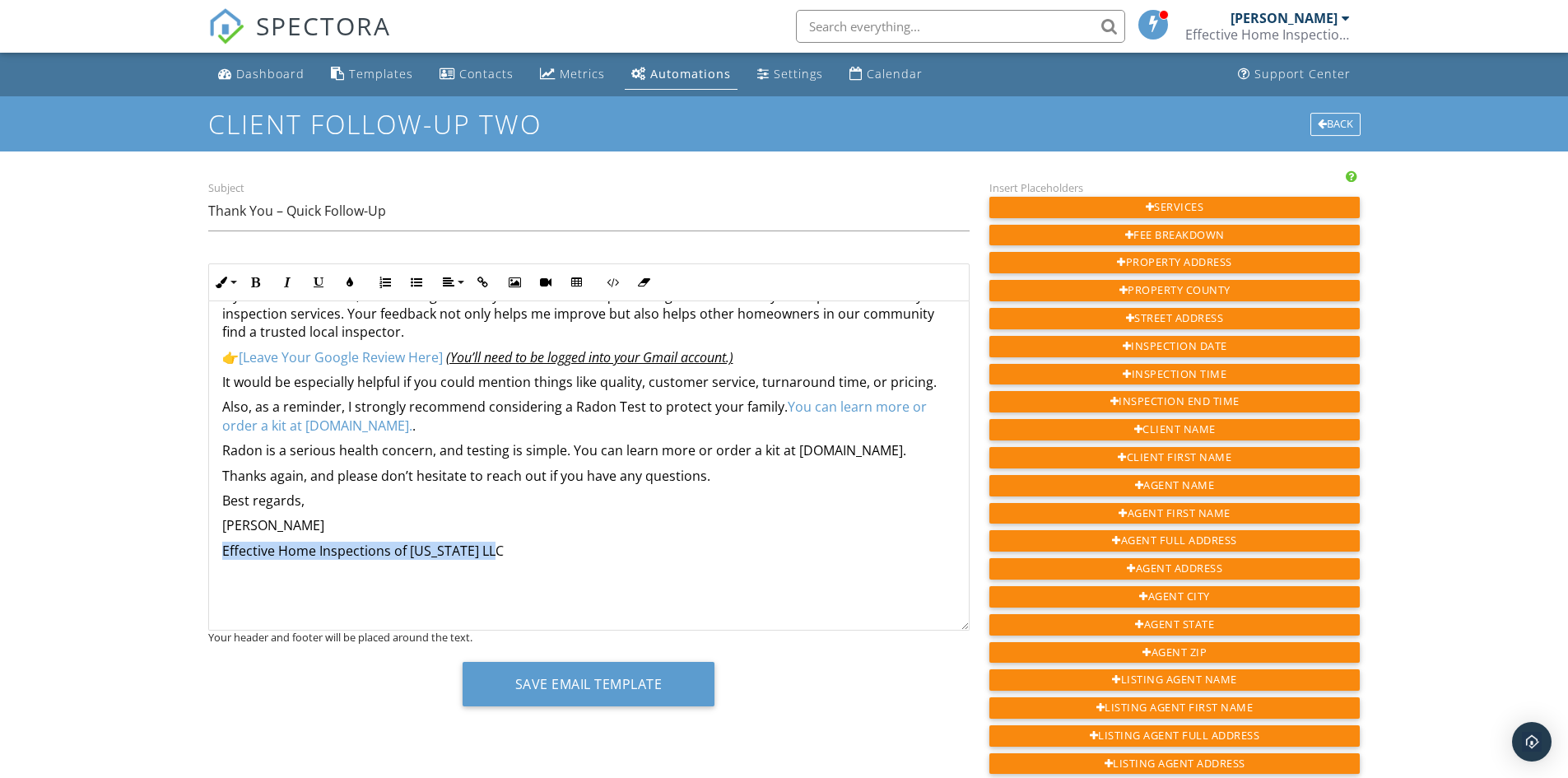
drag, startPoint x: 304, startPoint y: 551, endPoint x: 696, endPoint y: 551, distance: 392.0
click at [696, 551] on div "Hi {{CLIENT_FIRST_NAME}}, Thank you again for choosing me as your home inspecto…" at bounding box center [589, 423] width 760 height 413
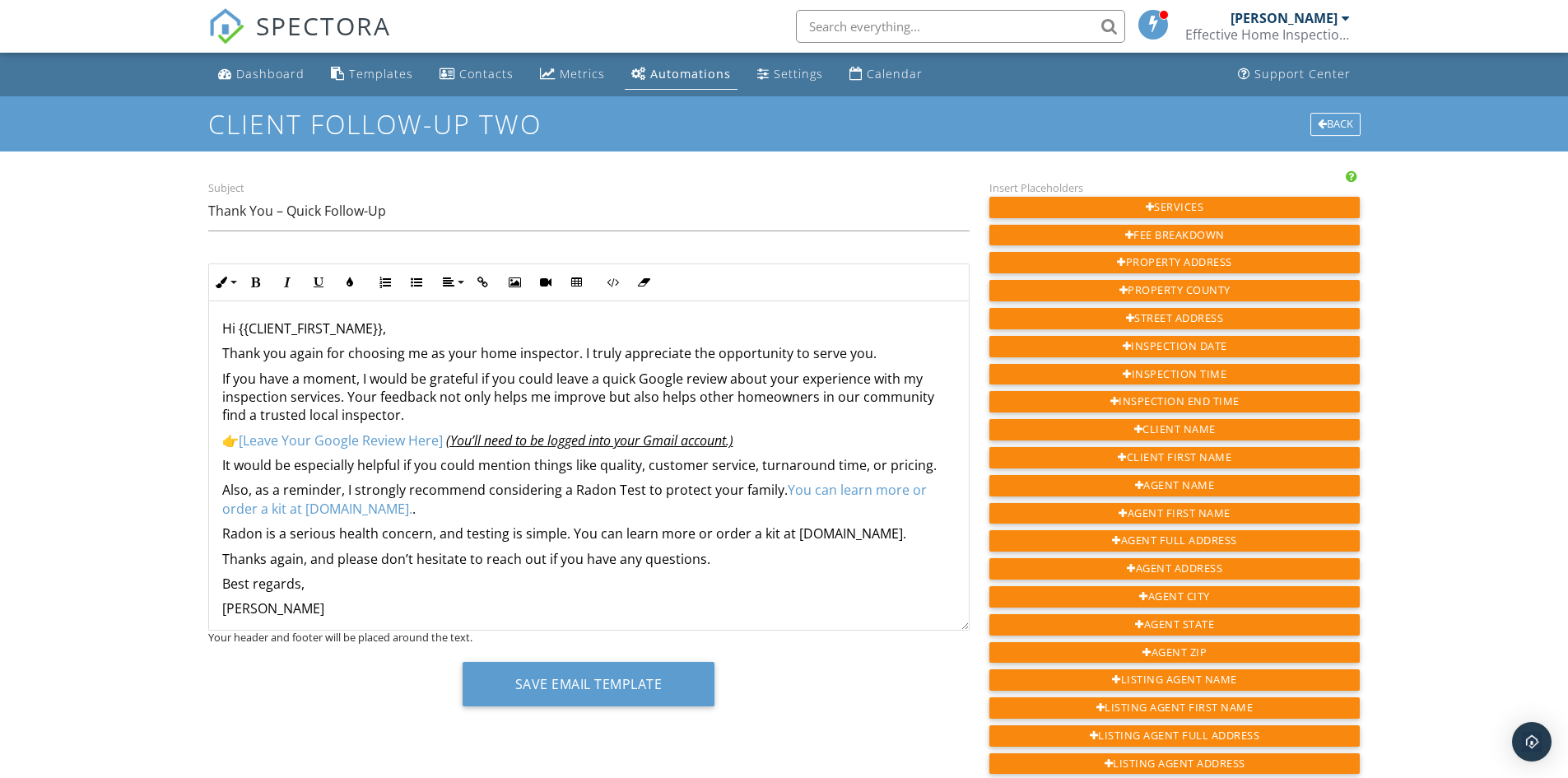
scroll to position [0, 0]
click at [571, 681] on button "Save Email Template" at bounding box center [589, 684] width 253 height 44
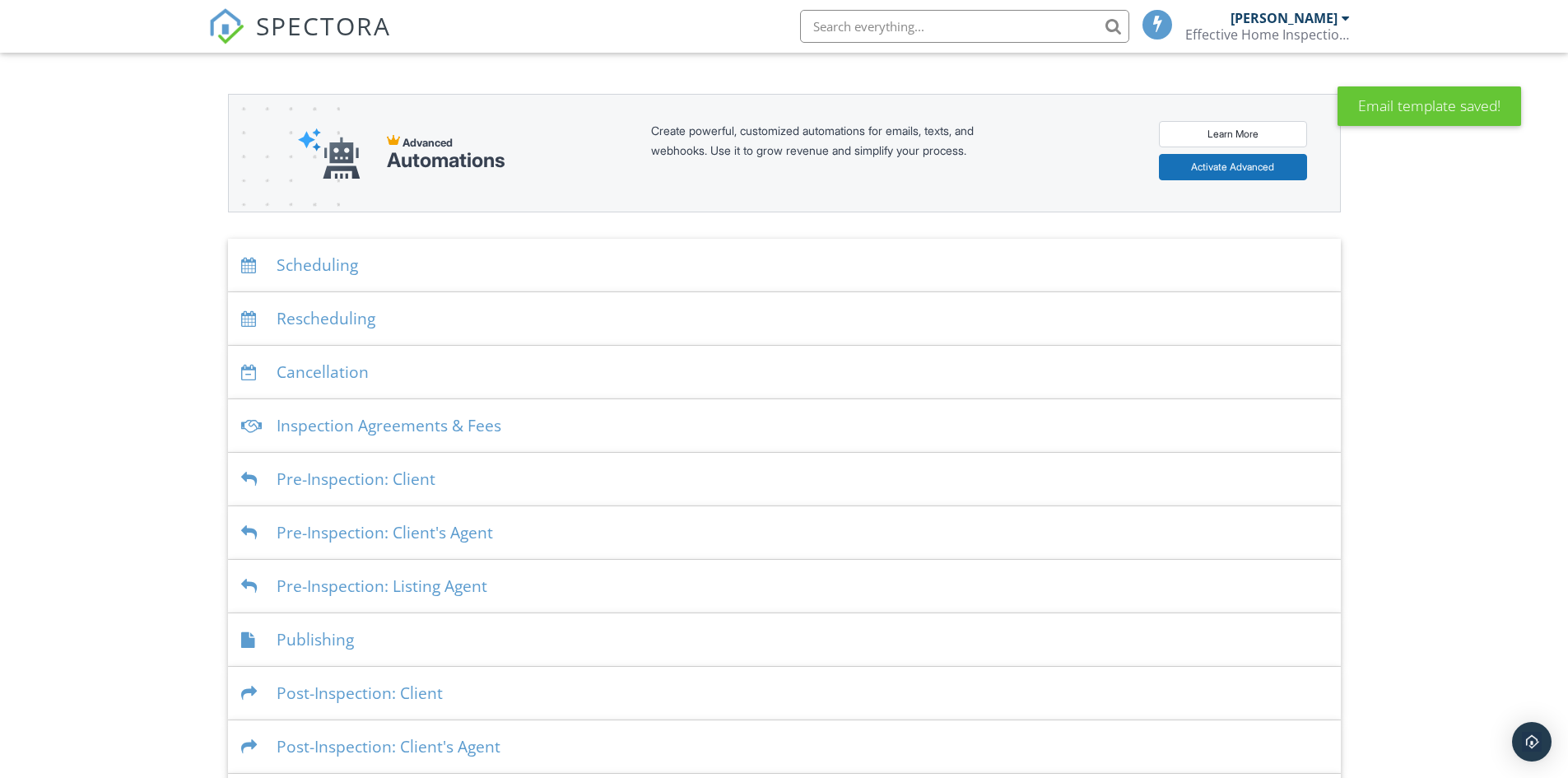
scroll to position [219, 0]
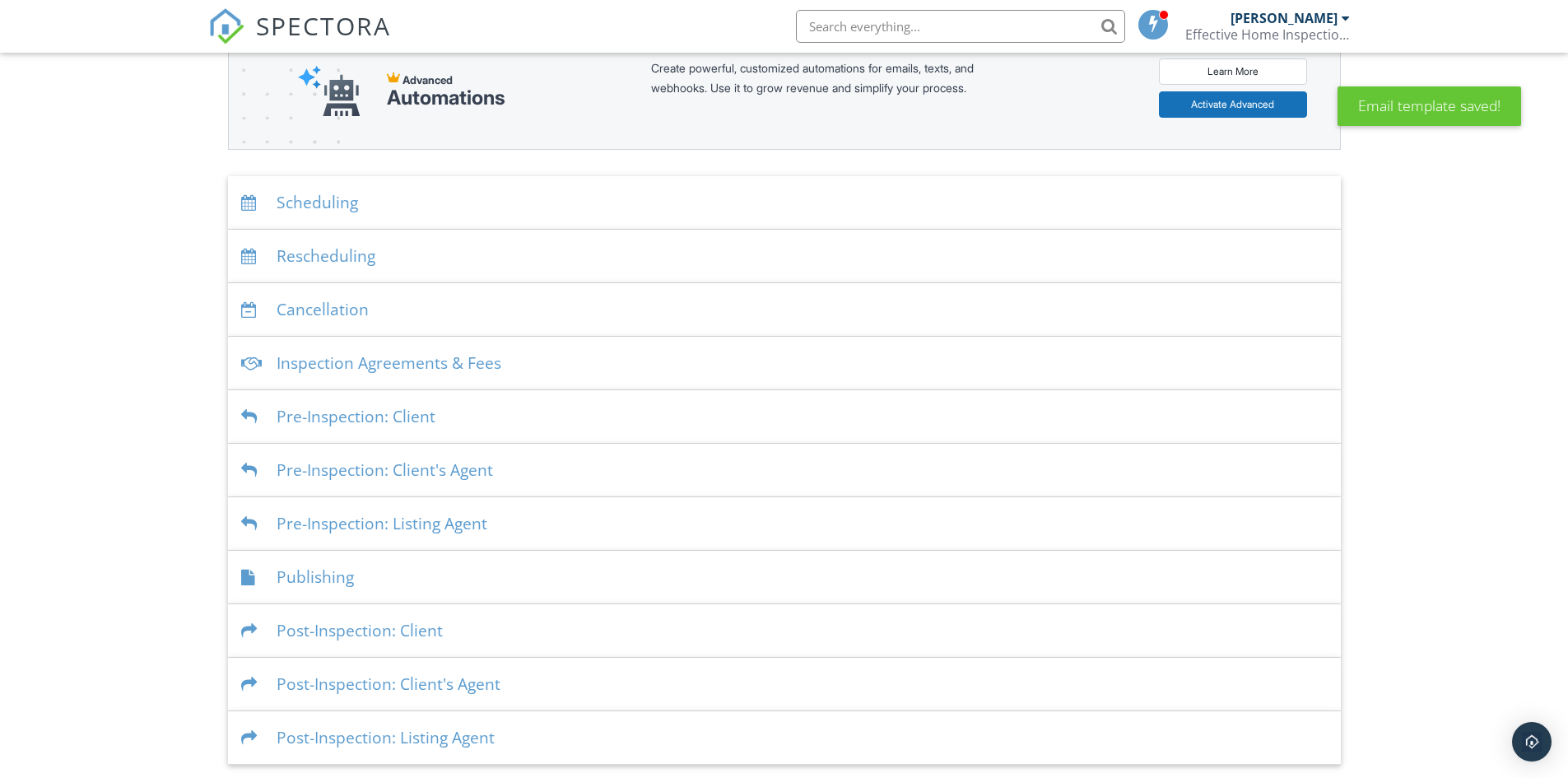
click at [404, 410] on div "Pre-Inspection: Client" at bounding box center [784, 416] width 1113 height 53
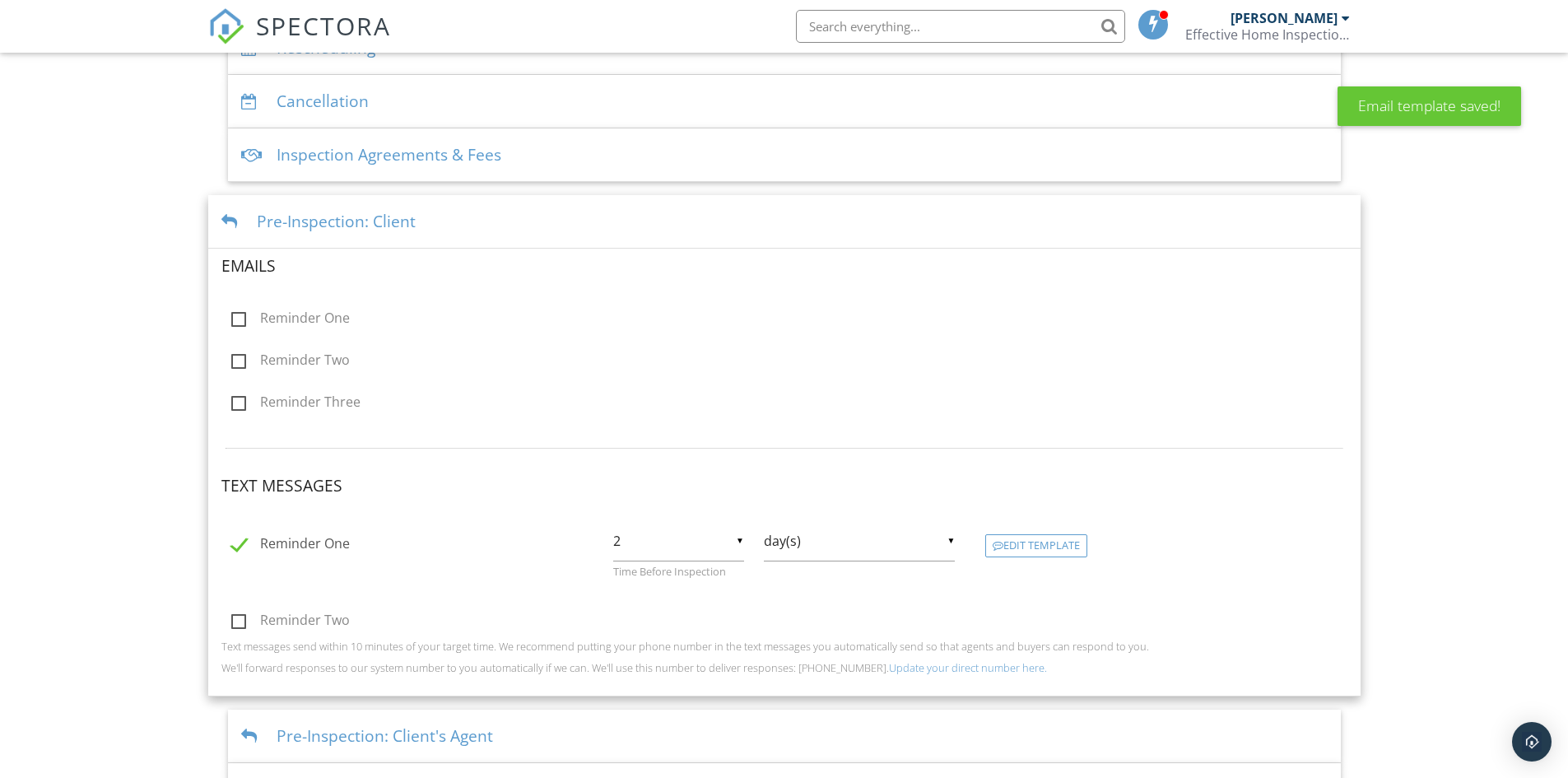
scroll to position [219, 0]
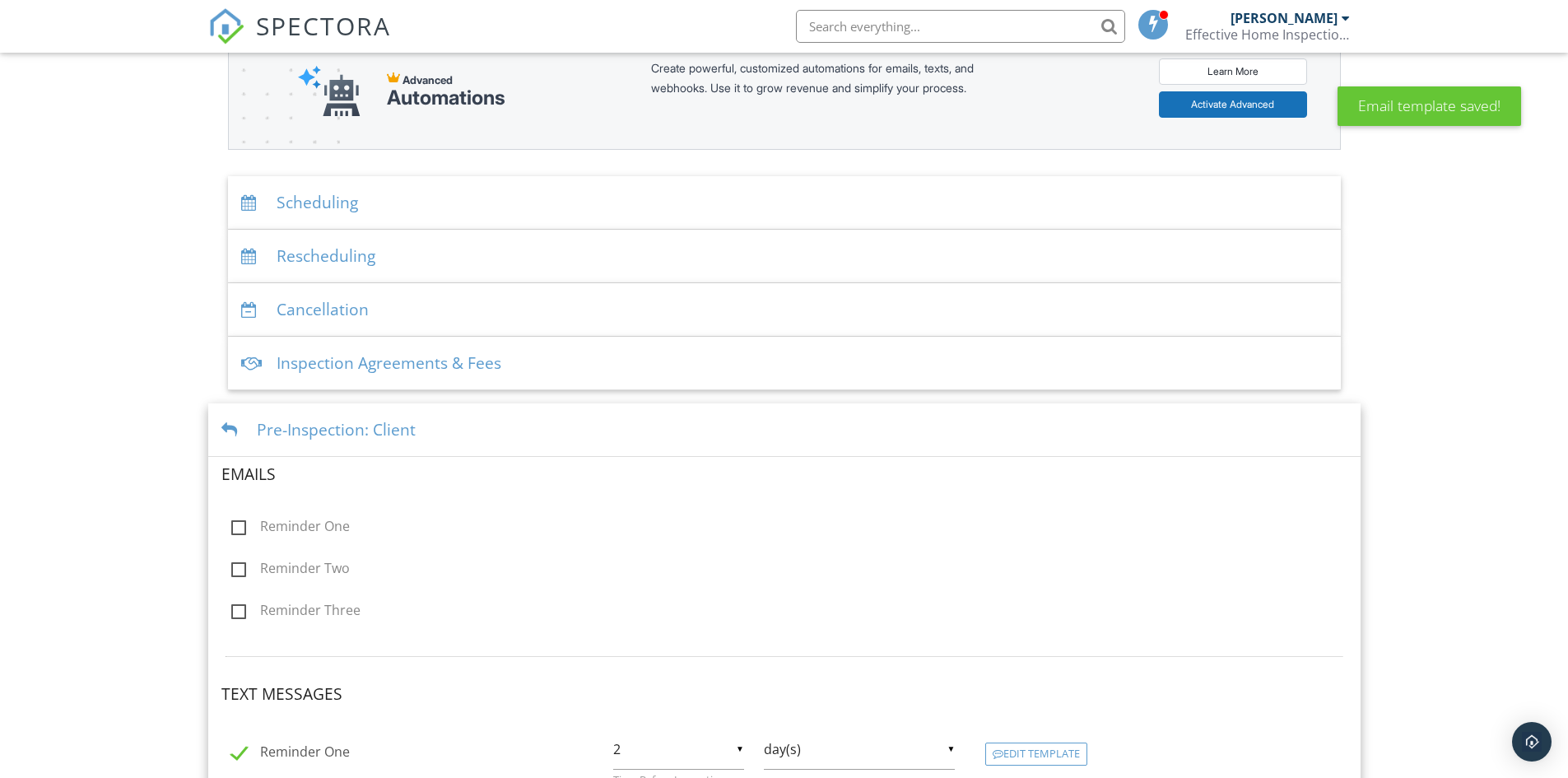
click at [233, 423] on div at bounding box center [232, 430] width 23 height 15
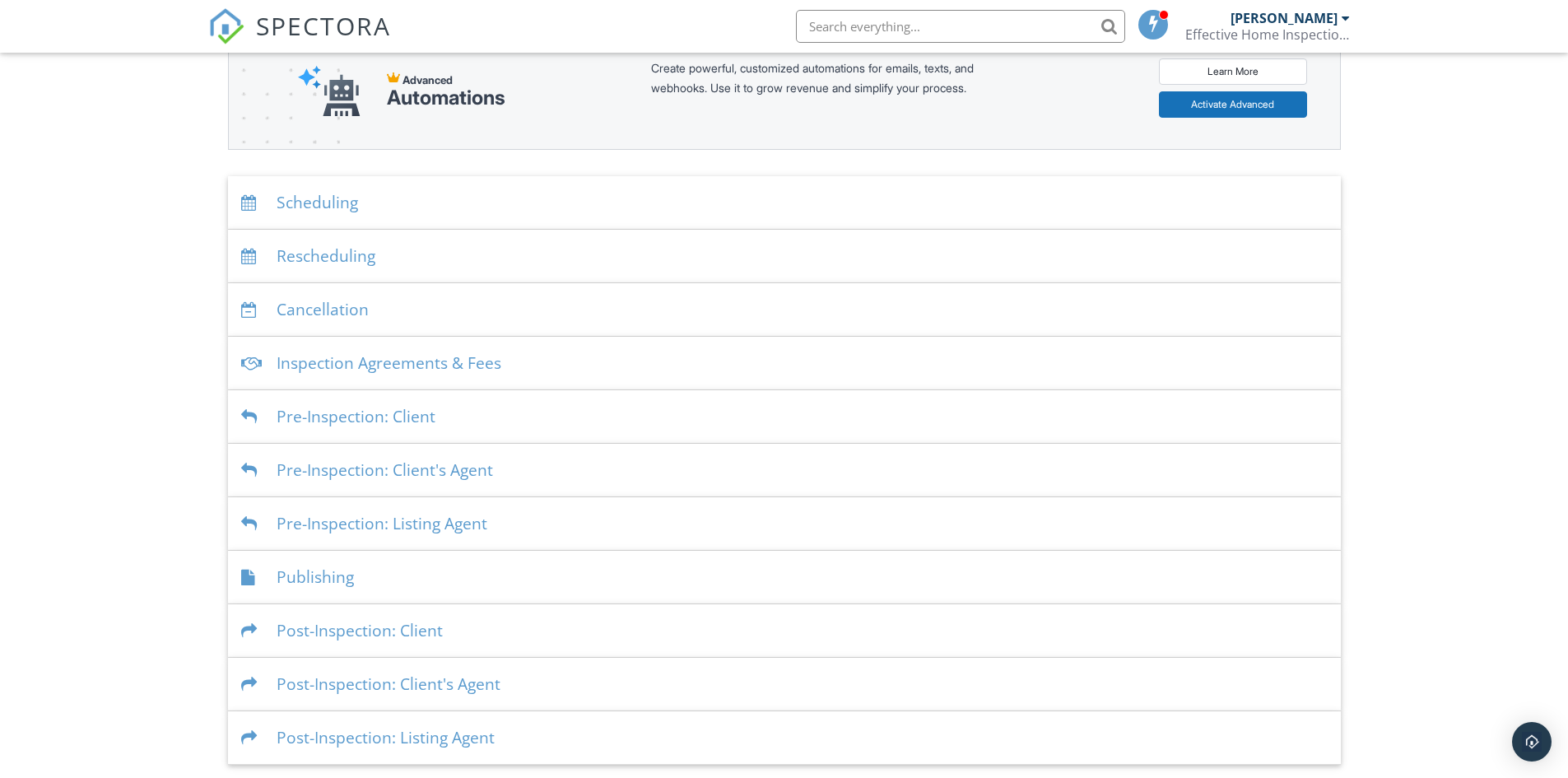
click at [371, 637] on div "Post-Inspection: Client" at bounding box center [784, 630] width 1113 height 53
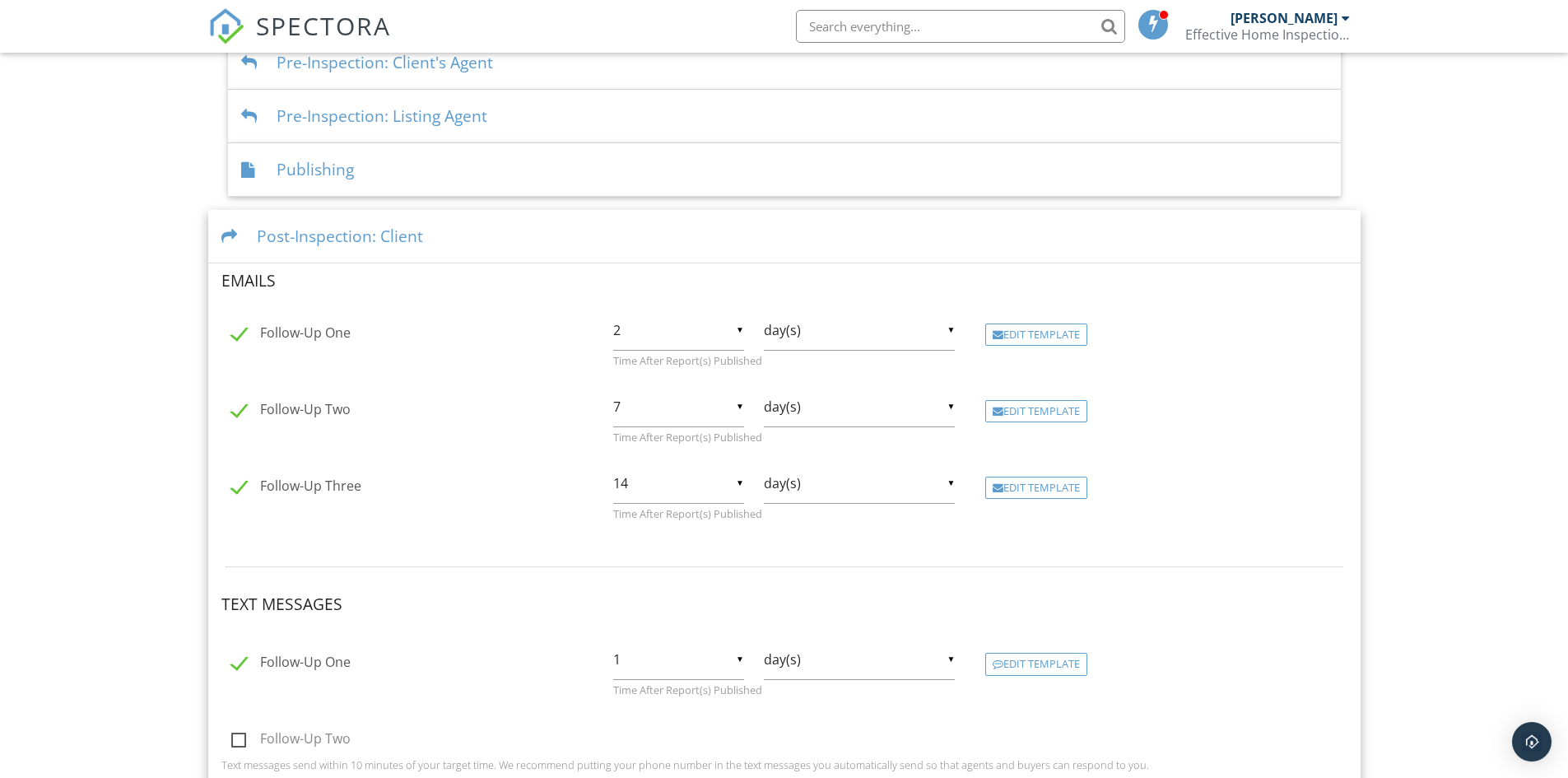
scroll to position [631, 0]
click at [1026, 479] on div "Edit Template" at bounding box center [1037, 483] width 102 height 23
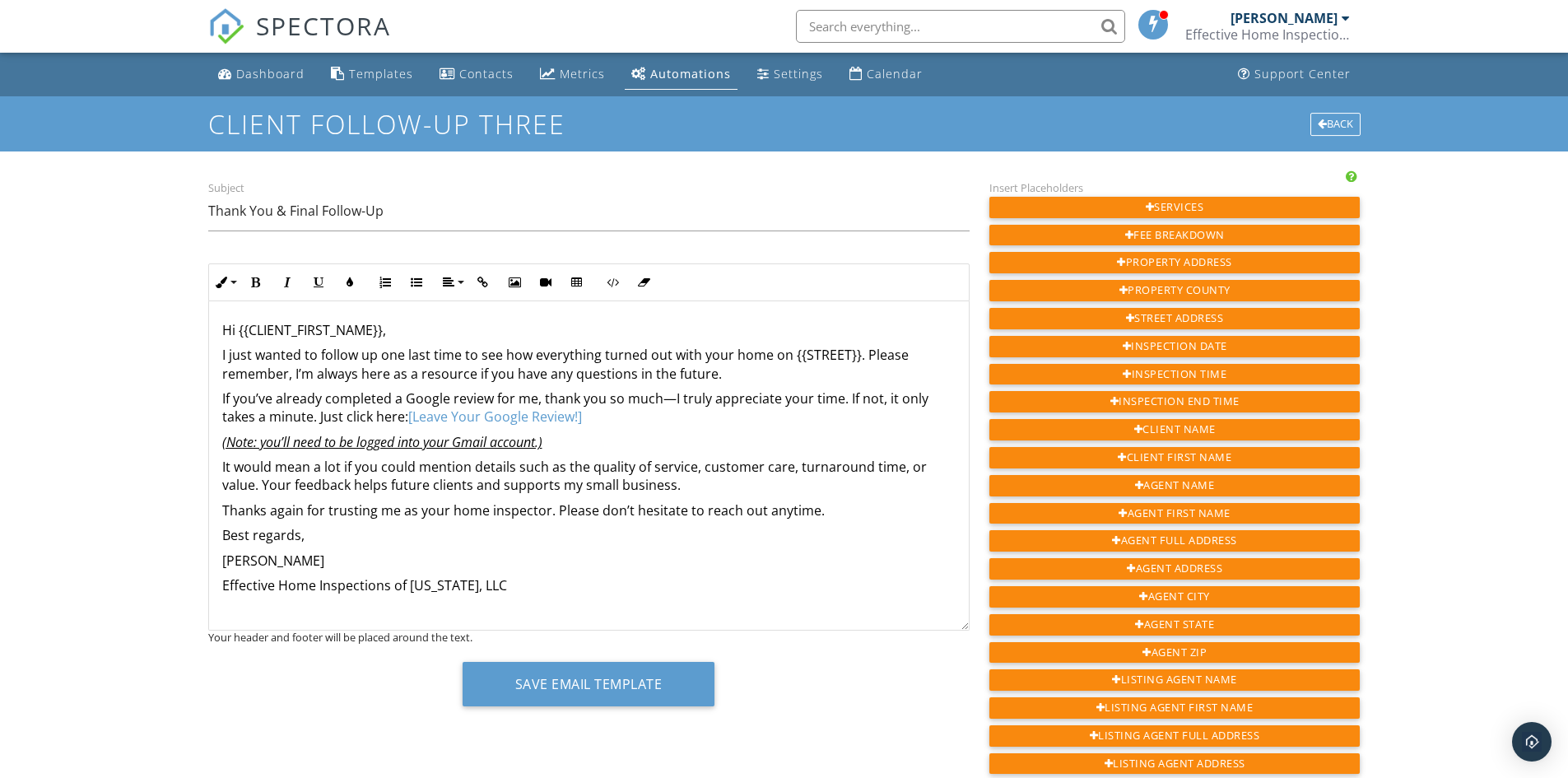
scroll to position [1, 0]
drag, startPoint x: 219, startPoint y: 584, endPoint x: 625, endPoint y: 592, distance: 406.1
click at [625, 592] on div "Hi {{CLIENT_FIRST_NAME}}, I just wanted to follow up one last time to see how e…" at bounding box center [589, 464] width 760 height 329
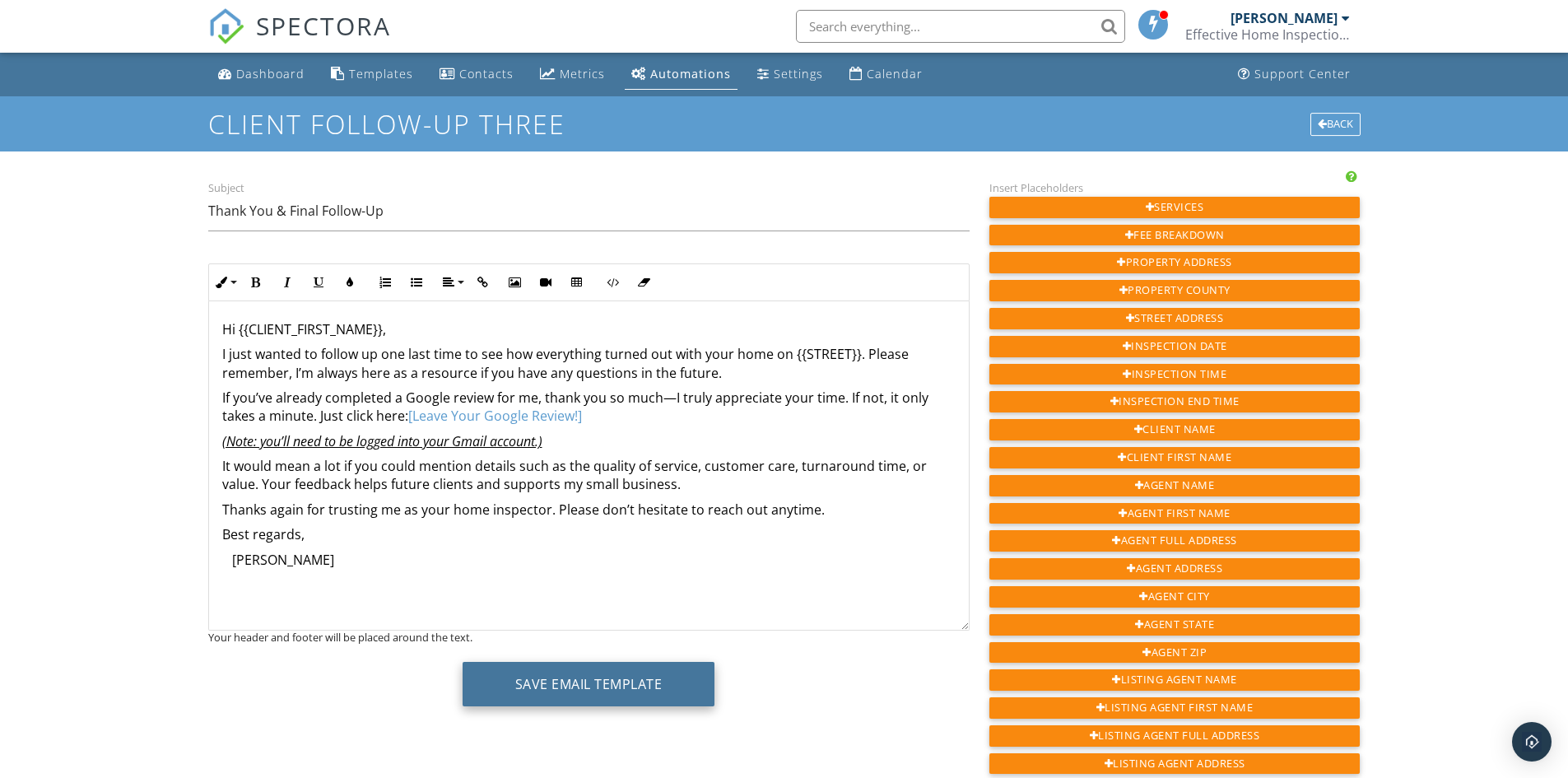
click at [584, 671] on button "Save Email Template" at bounding box center [589, 684] width 253 height 44
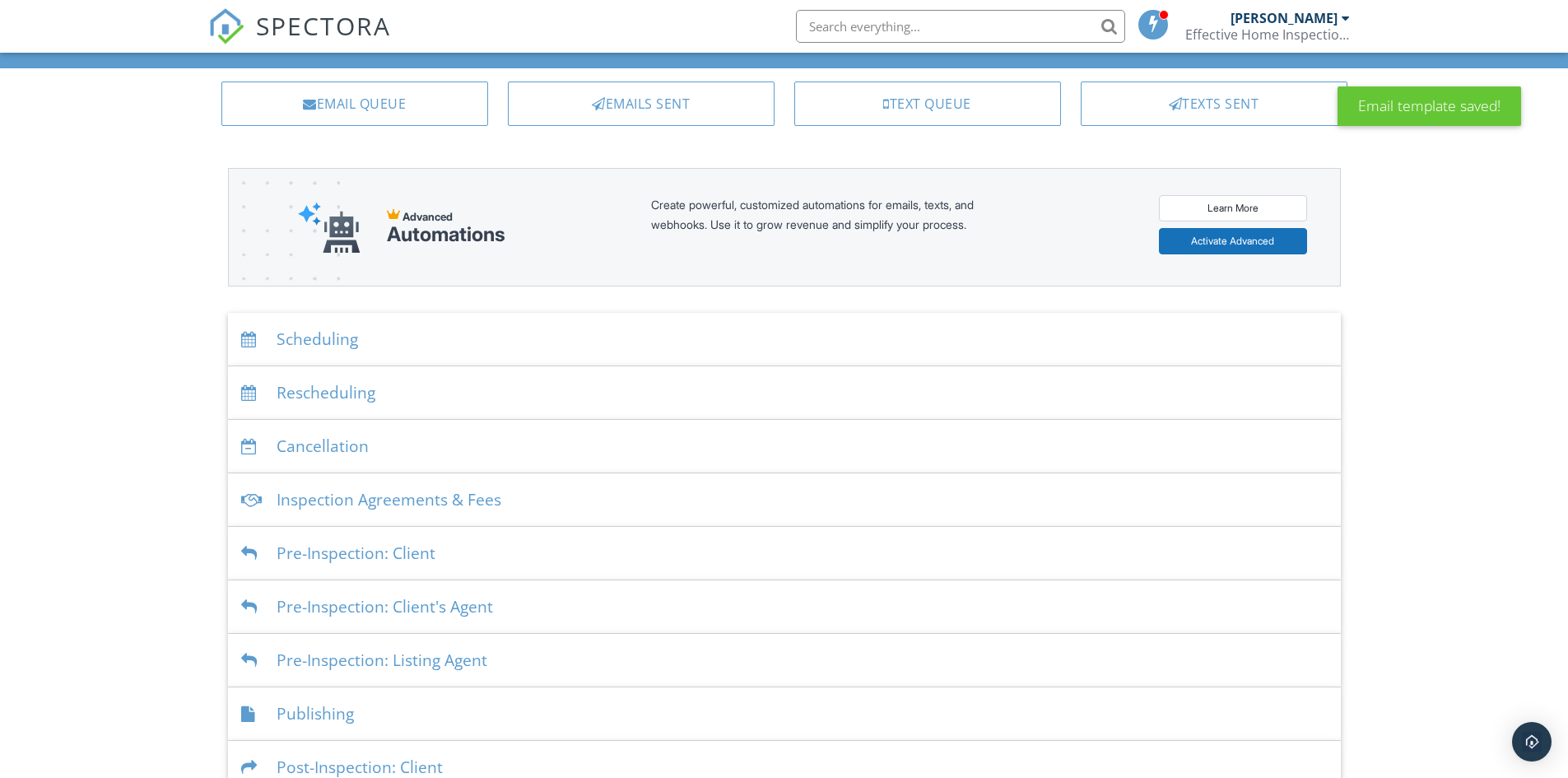
scroll to position [219, 0]
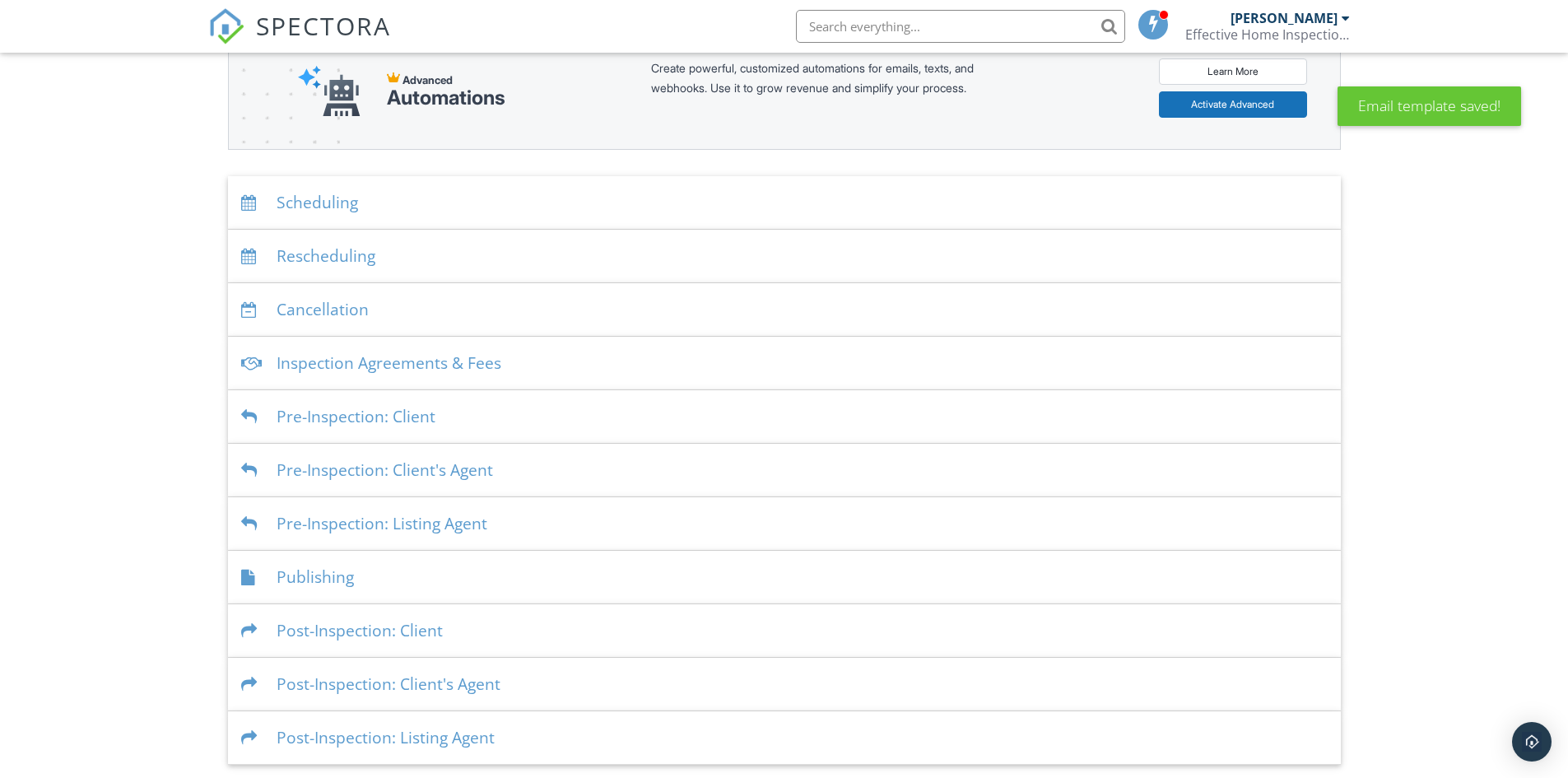
click at [410, 688] on div "Post-Inspection: Client's Agent" at bounding box center [784, 684] width 1113 height 53
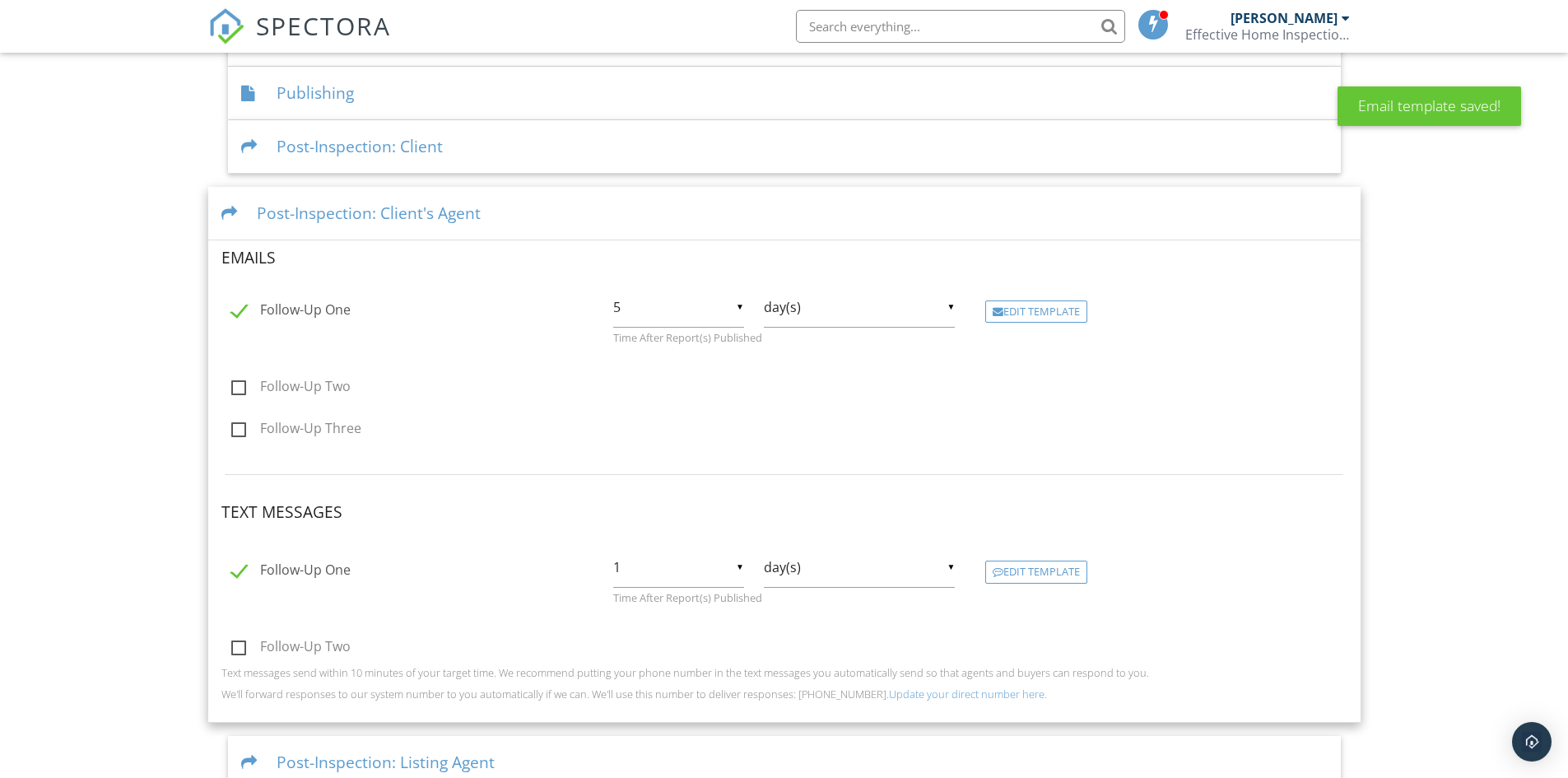
scroll to position [714, 0]
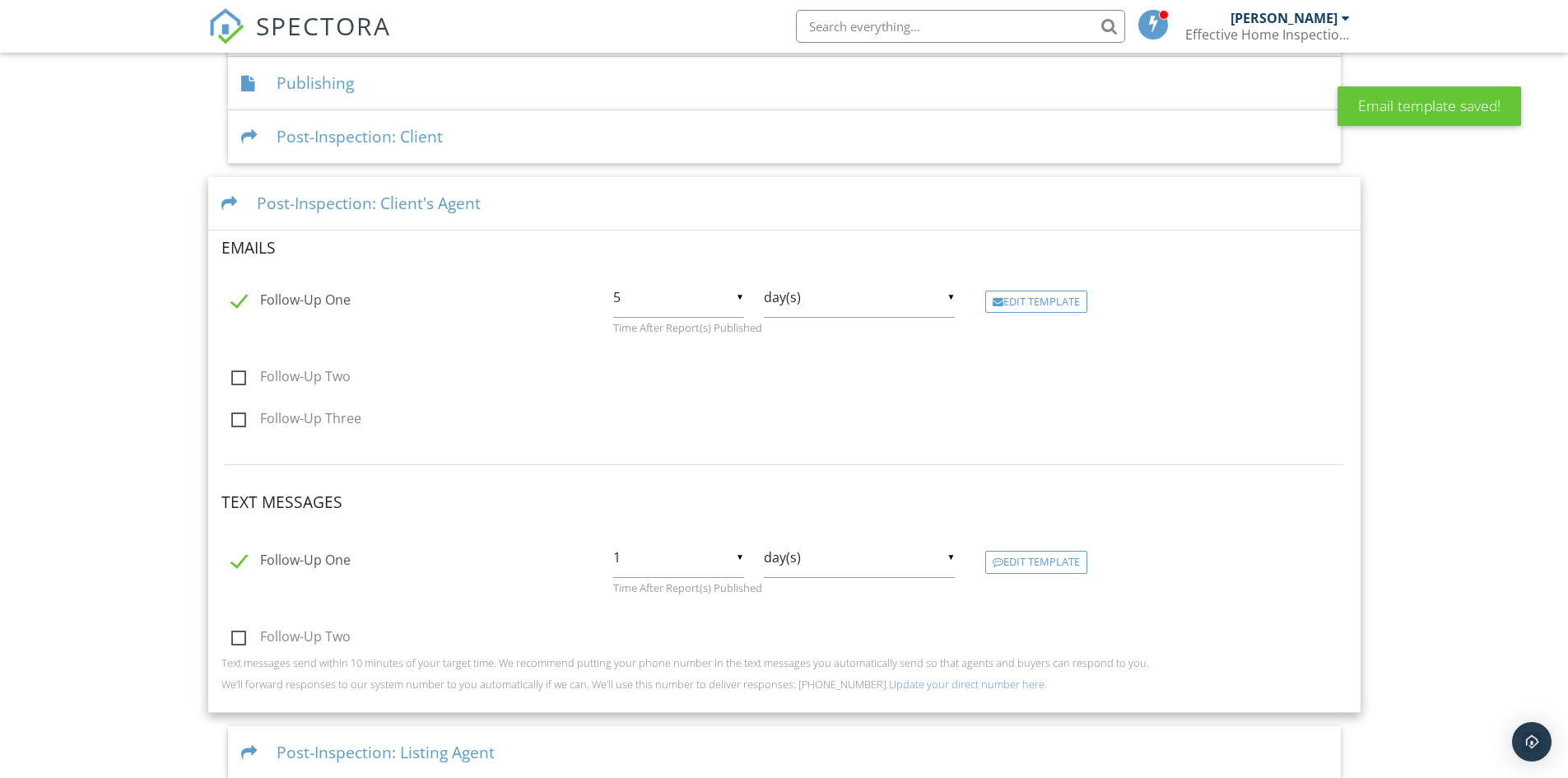
click at [1021, 297] on div "Edit Template" at bounding box center [1037, 301] width 102 height 23
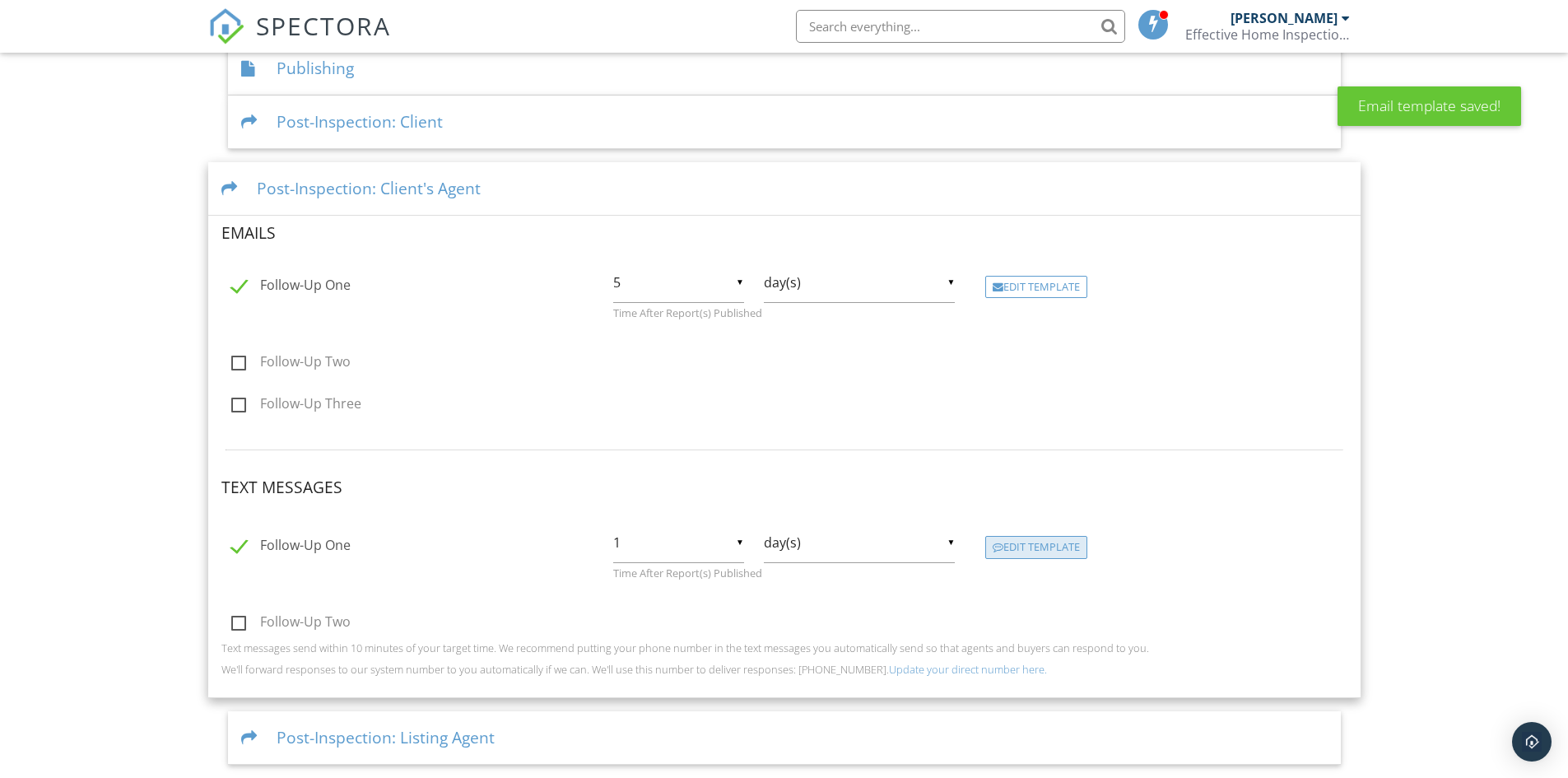
click at [1058, 541] on div "Edit Template" at bounding box center [1037, 547] width 102 height 23
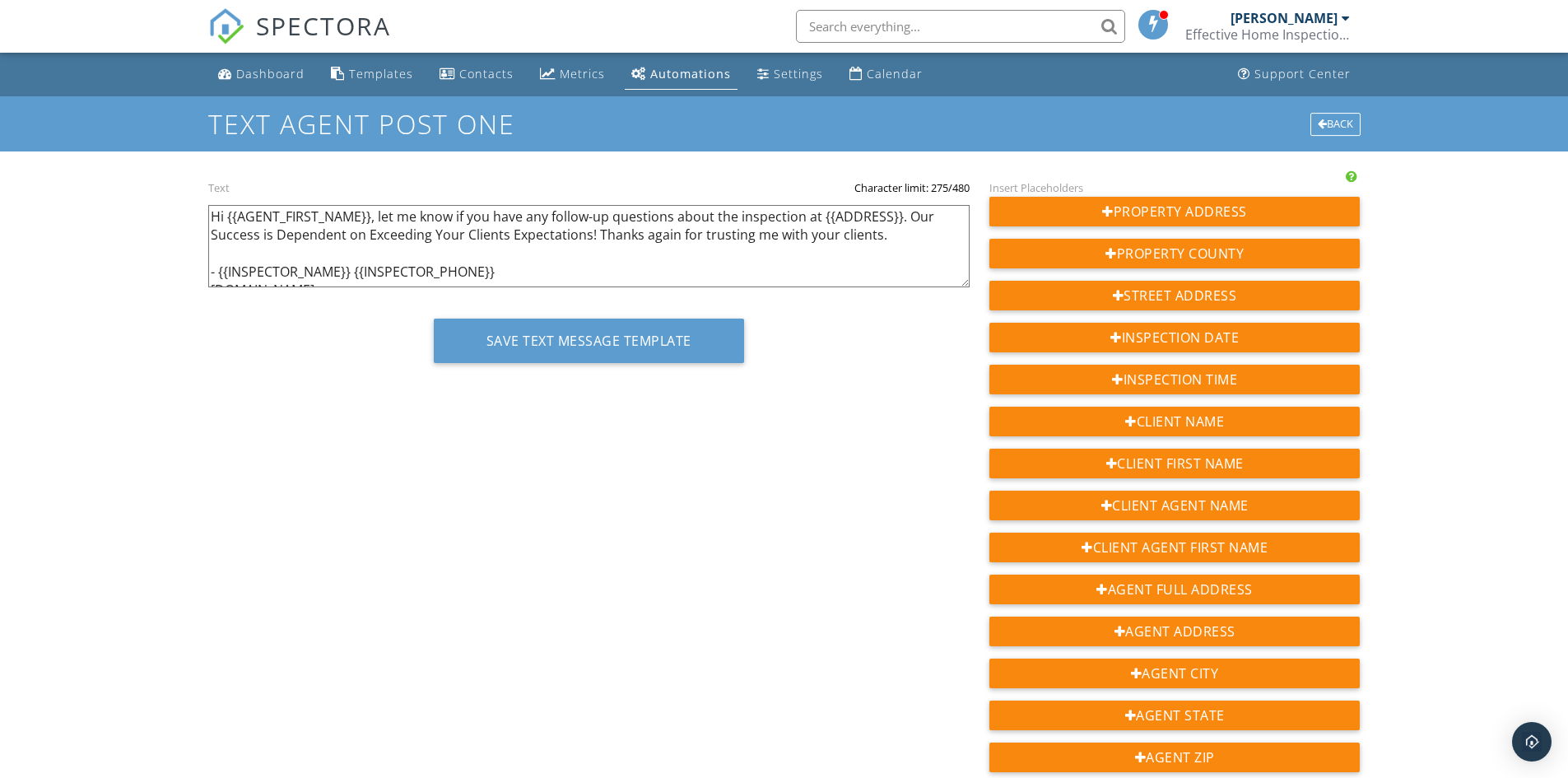
scroll to position [15, 0]
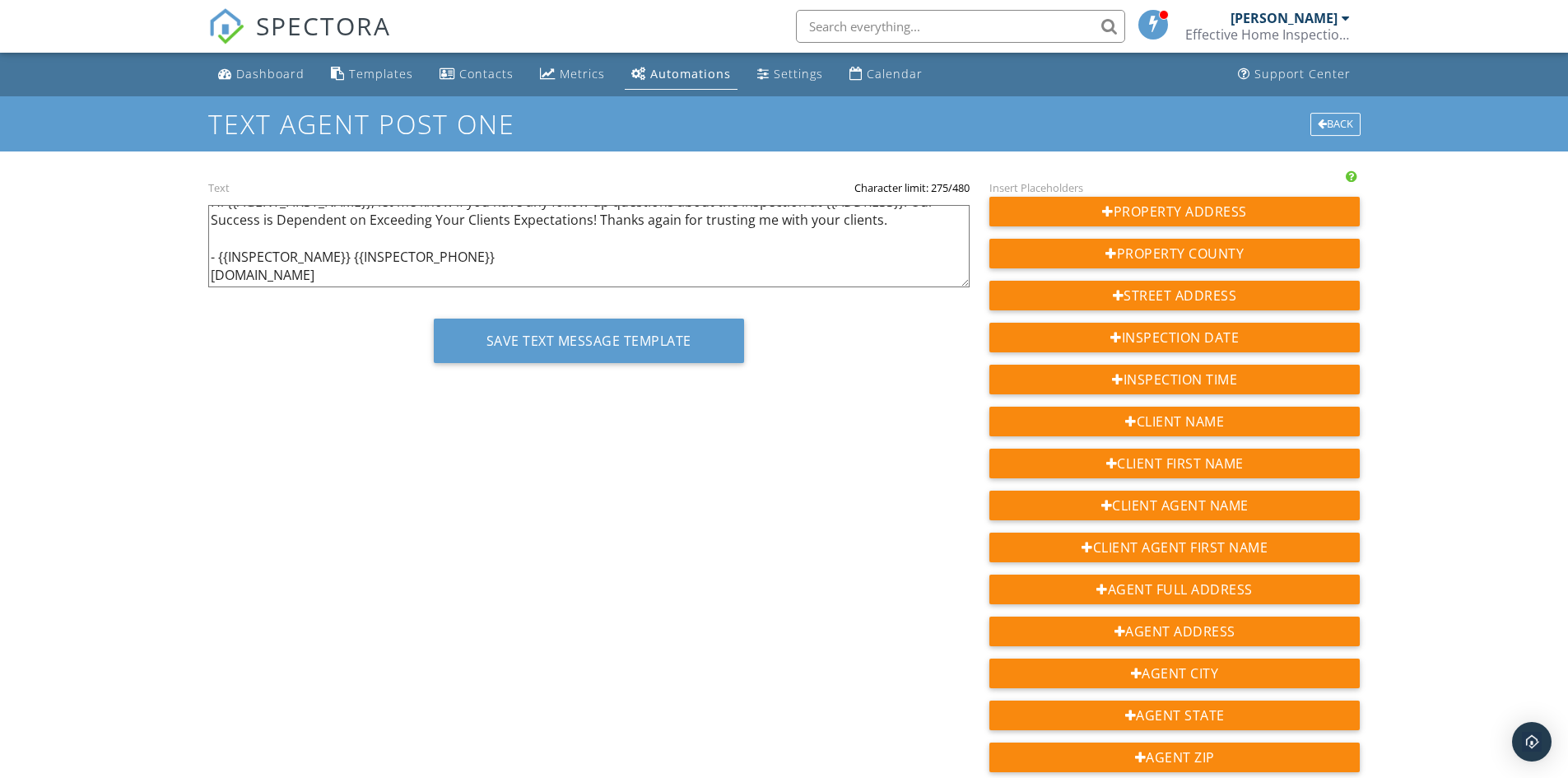
drag, startPoint x: 208, startPoint y: 217, endPoint x: 579, endPoint y: 273, distance: 375.2
click at [579, 273] on textarea "Hi {{AGENT_FIRST_NAME}}, let me know if you have any follow-up questions about …" at bounding box center [589, 246] width 762 height 83
click at [565, 255] on textarea "Hi {{AGENT_FIRST_NAME}}, let me know if you have any follow-up questions about …" at bounding box center [589, 246] width 762 height 83
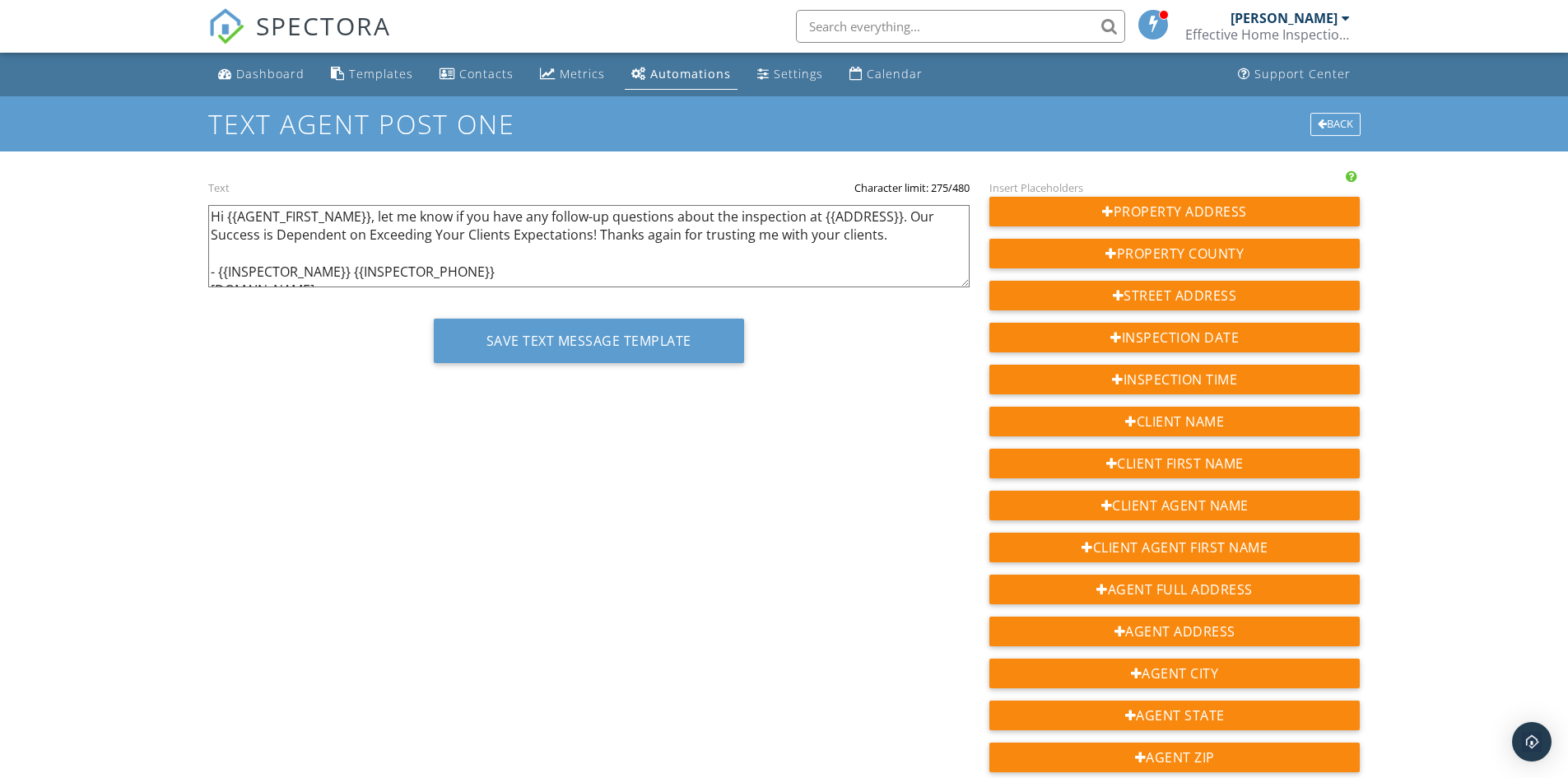
drag, startPoint x: 309, startPoint y: 272, endPoint x: 188, endPoint y: 201, distance: 140.3
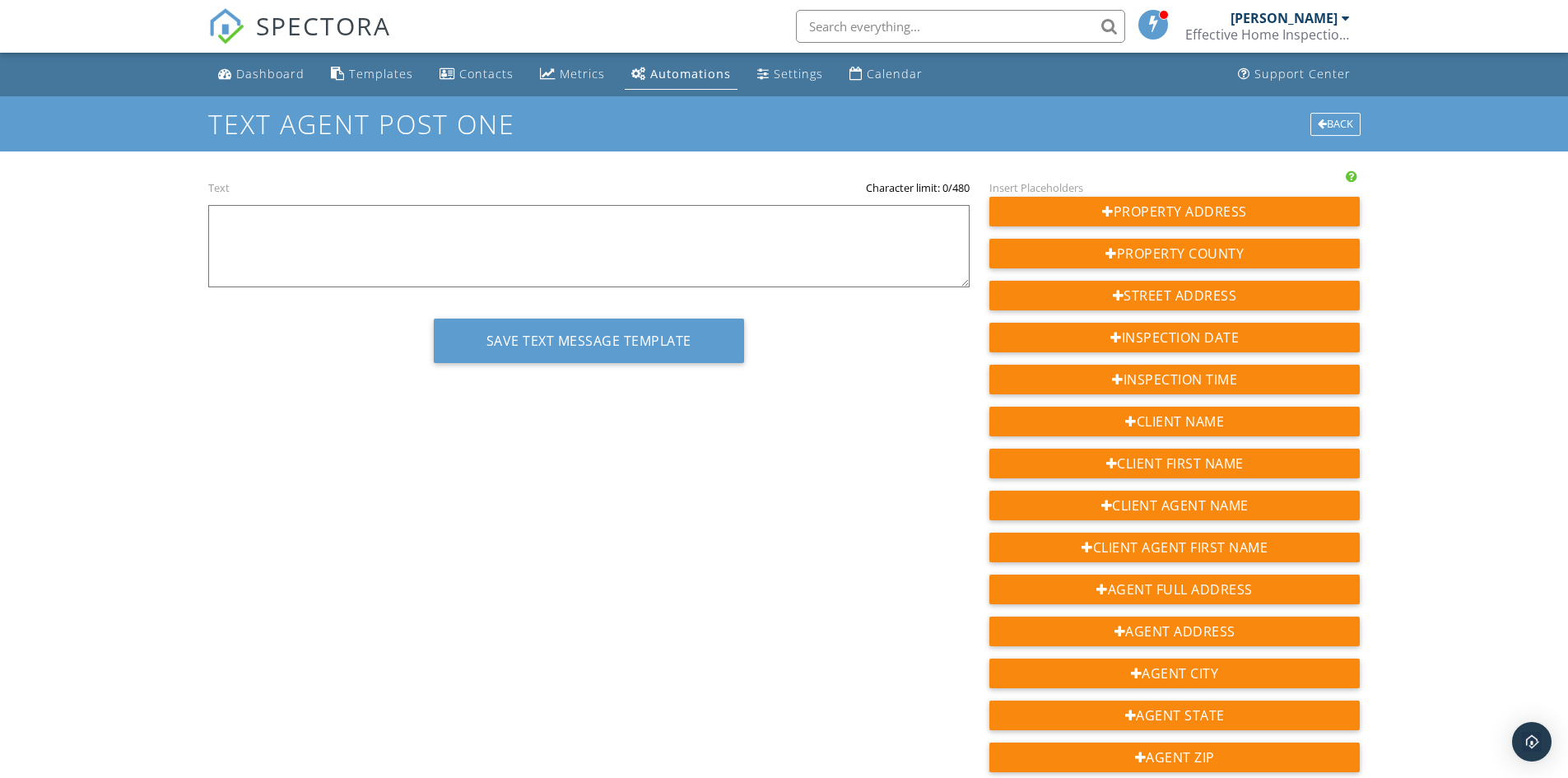
paste textarea "Subject: Thank You – Home Inspection Follow-Up Hi {{AGENT_FIRST_NAME}}, Thank y…"
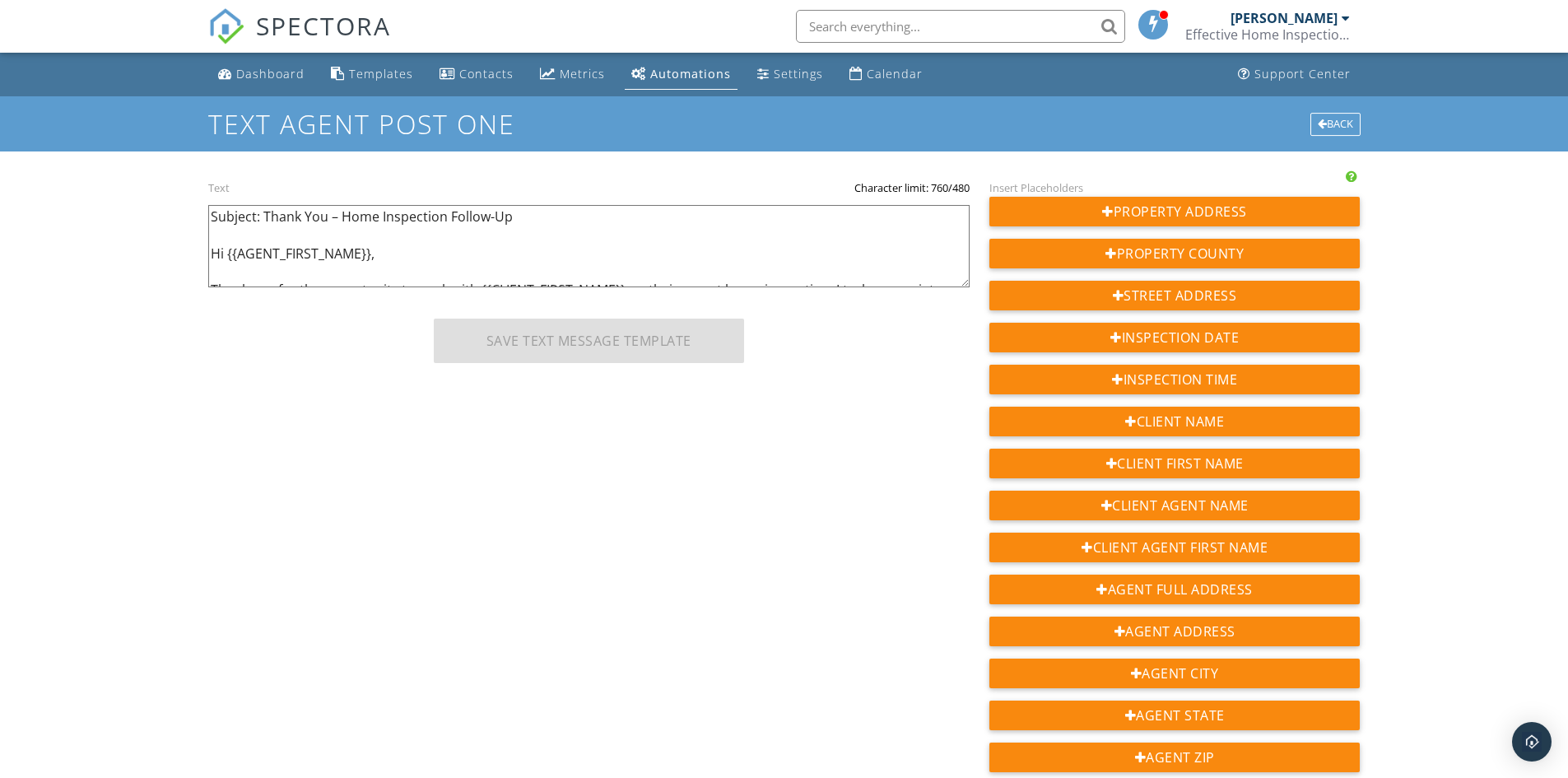
click at [209, 257] on textarea "Hi {{AGENT_FIRST_NAME}}, let me know if you have any follow-up questions about …" at bounding box center [589, 246] width 762 height 83
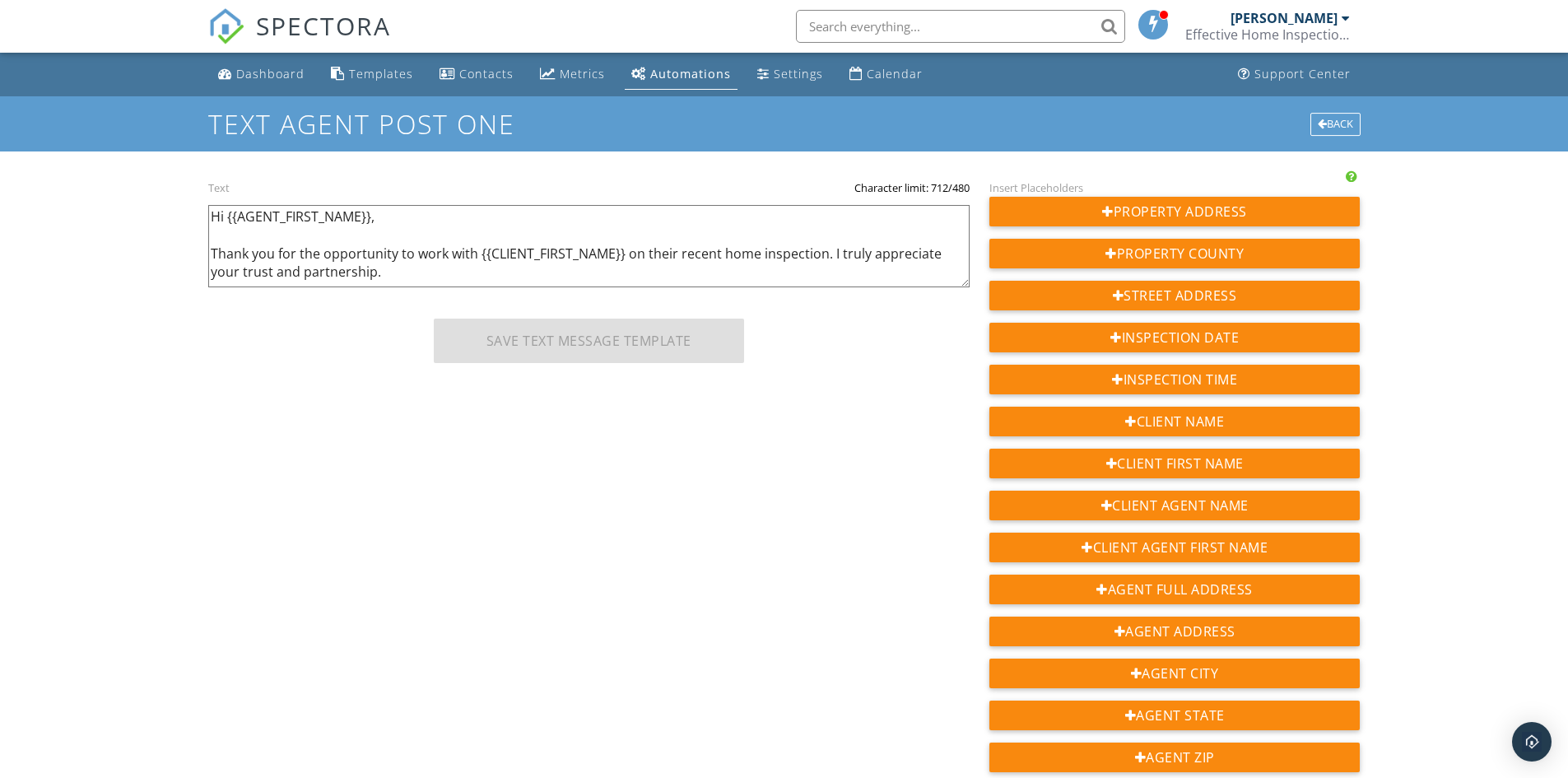
click at [371, 220] on textarea "Hi {{AGENT_FIRST_NAME}}, let me know if you have any follow-up questions about …" at bounding box center [589, 246] width 762 height 83
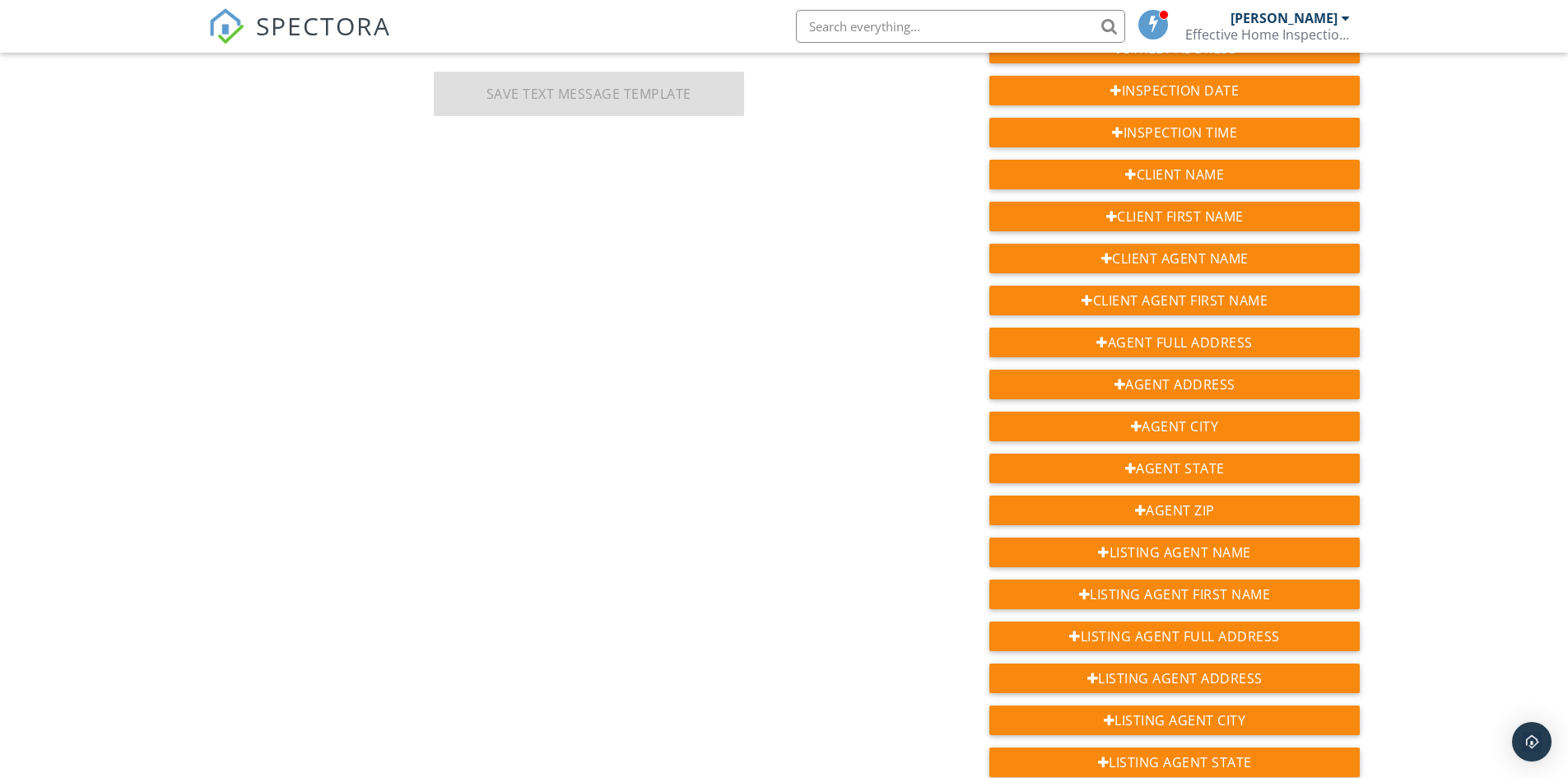
scroll to position [165, 0]
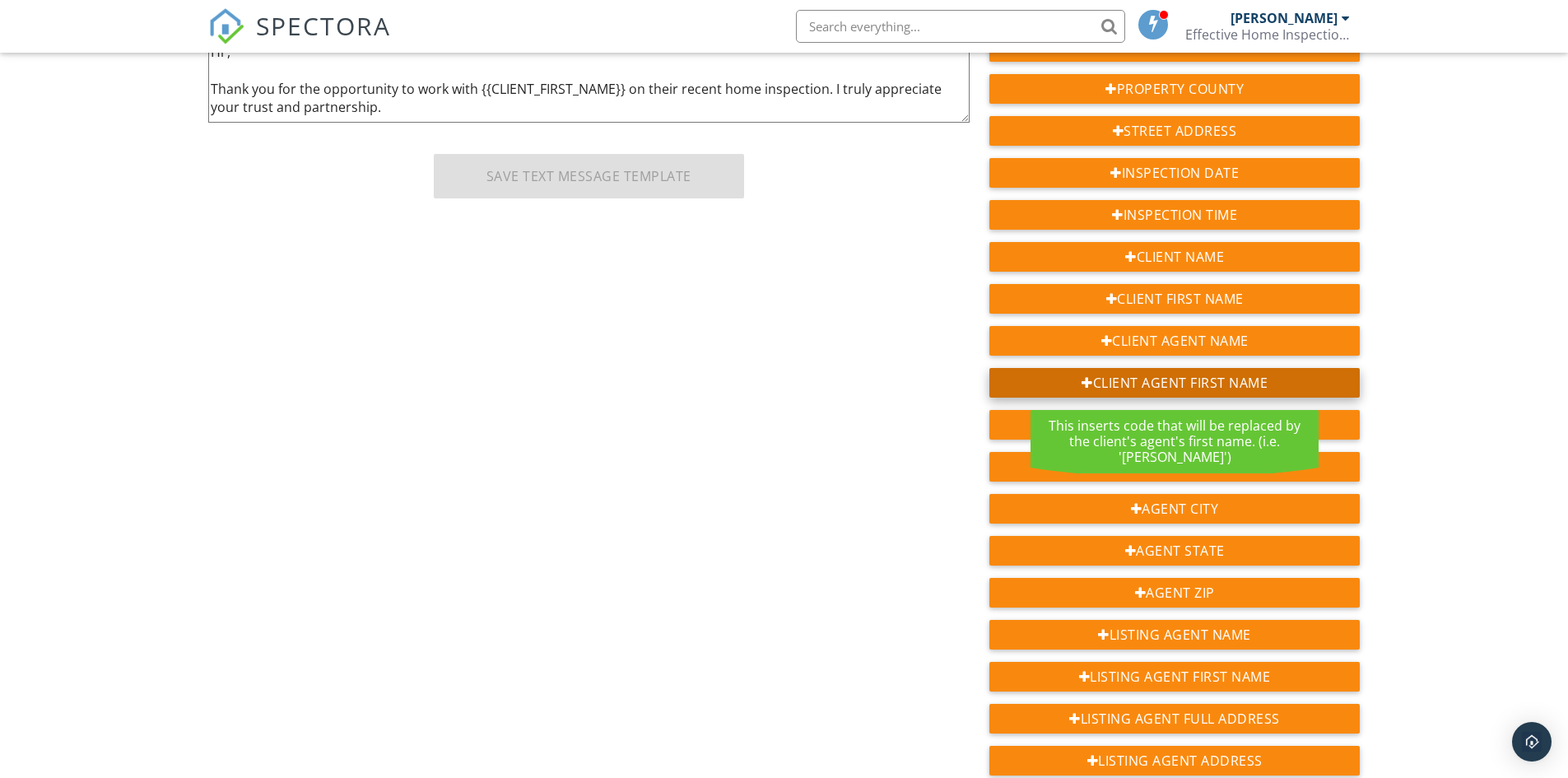
click at [1182, 384] on div "Client Agent First Name" at bounding box center [1174, 383] width 371 height 30
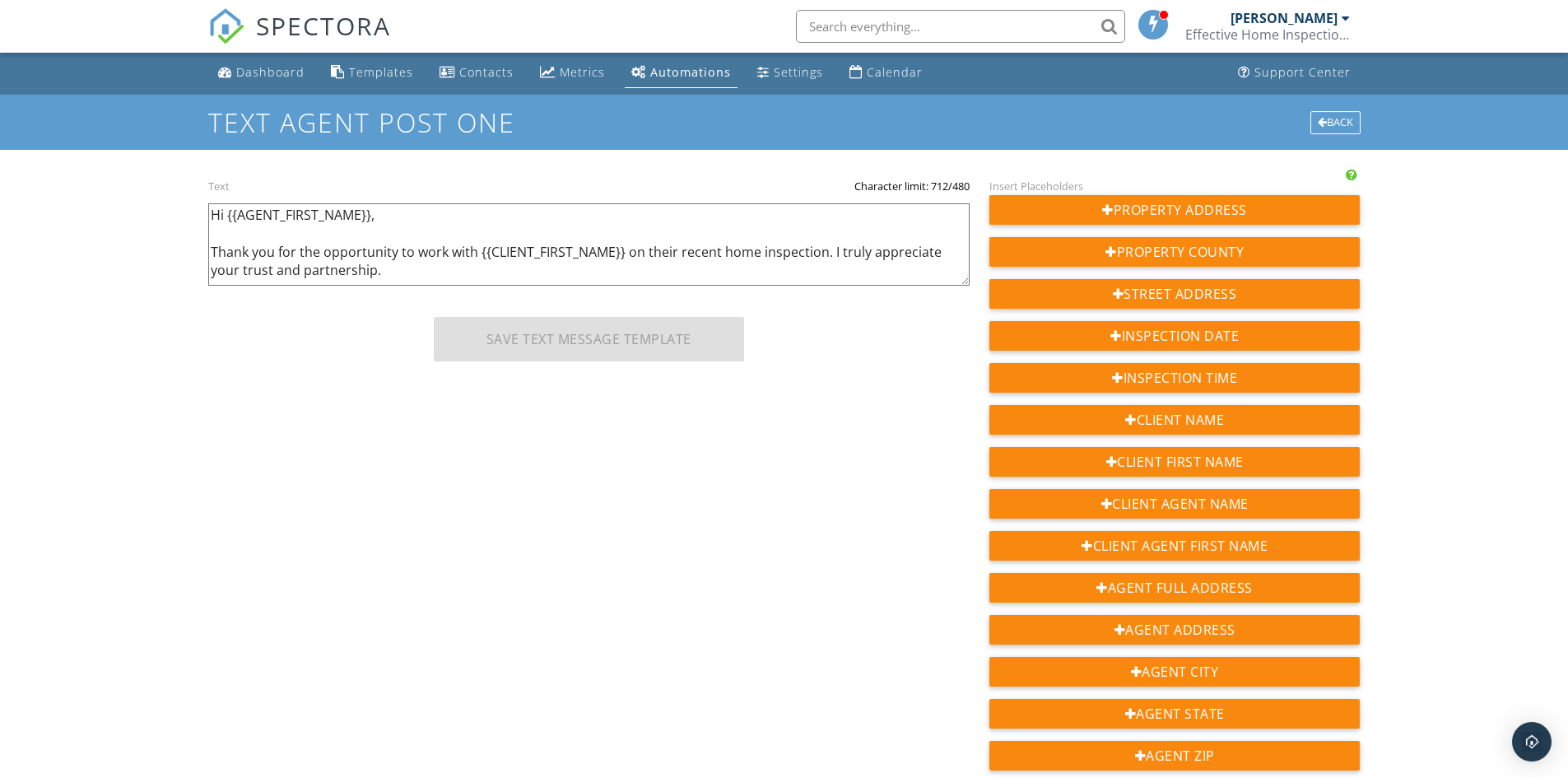
scroll to position [0, 0]
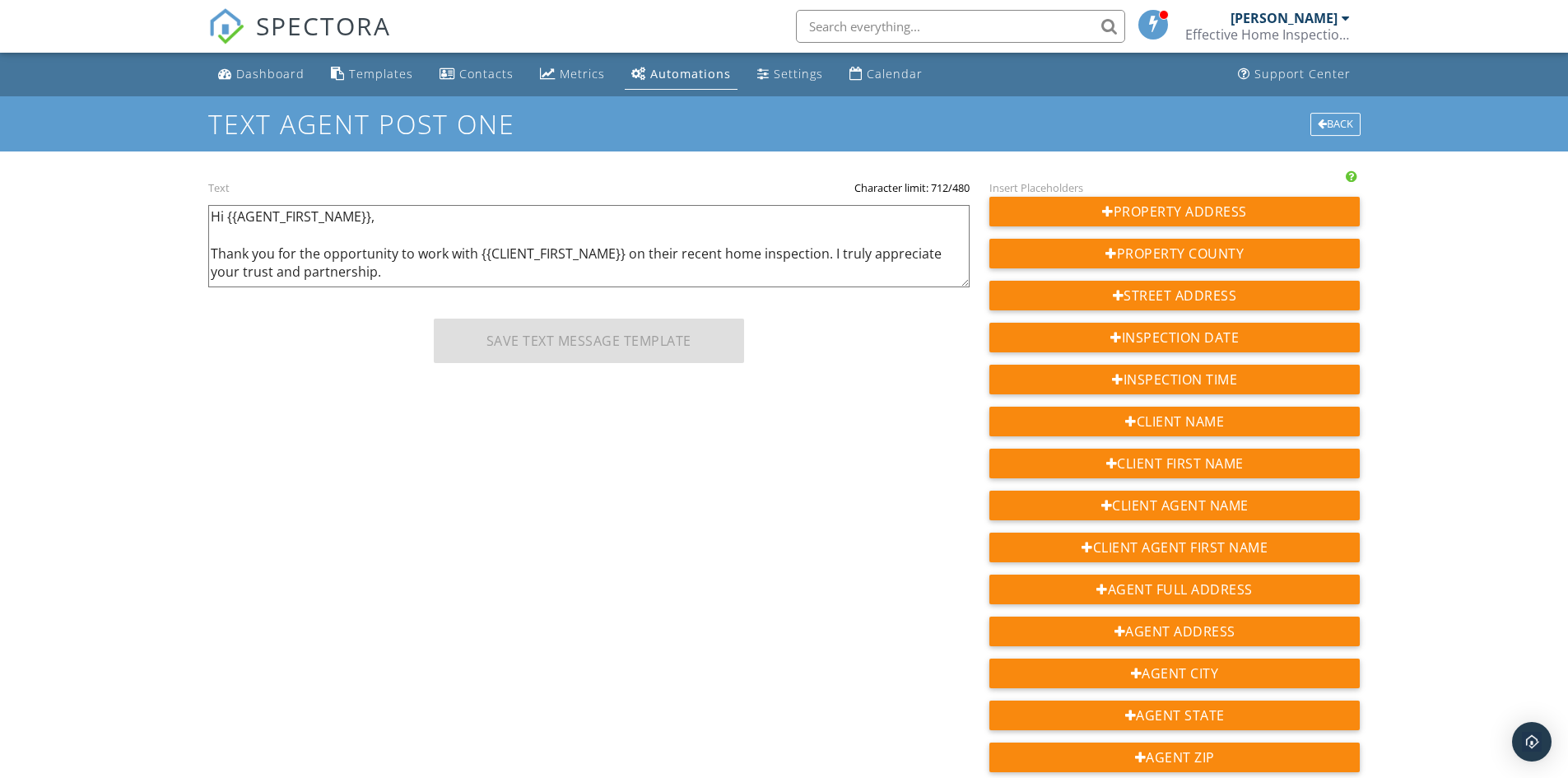
click at [622, 252] on textarea "Hi {{AGENT_FIRST_NAME}}, let me know if you have any follow-up questions about …" at bounding box center [589, 246] width 762 height 83
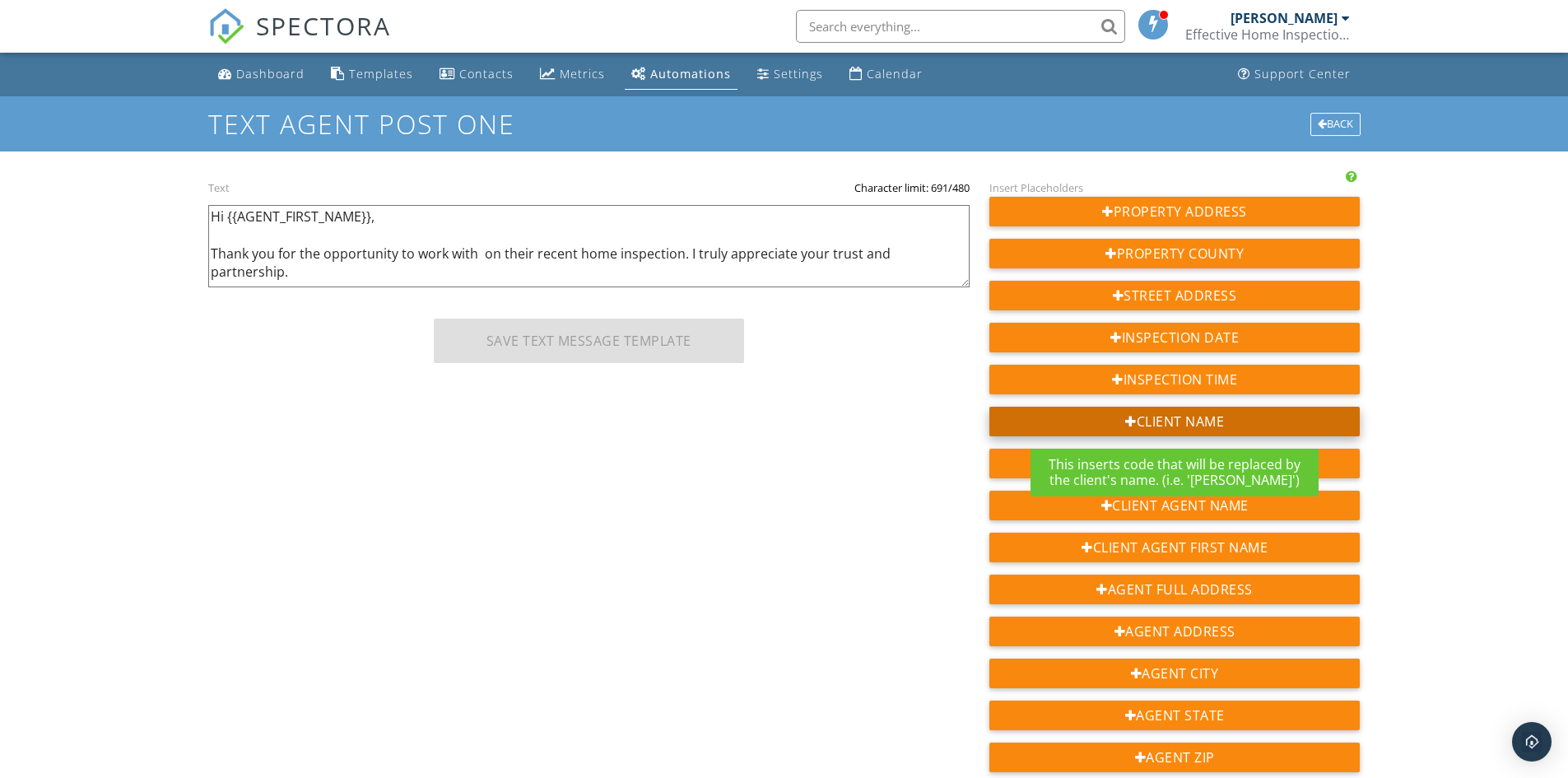
click at [1181, 423] on div "Client Name" at bounding box center [1174, 421] width 371 height 30
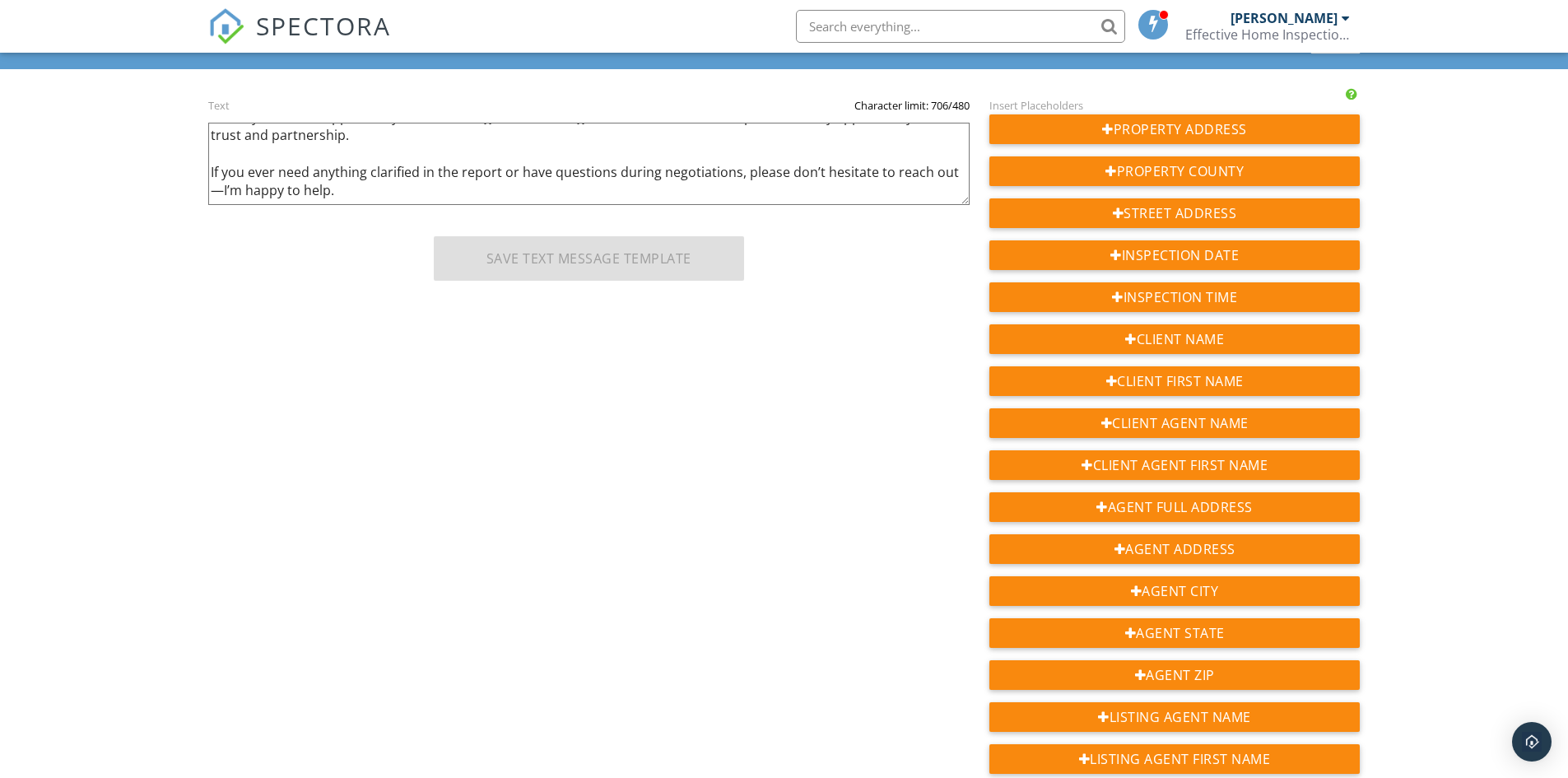
scroll to position [83, 0]
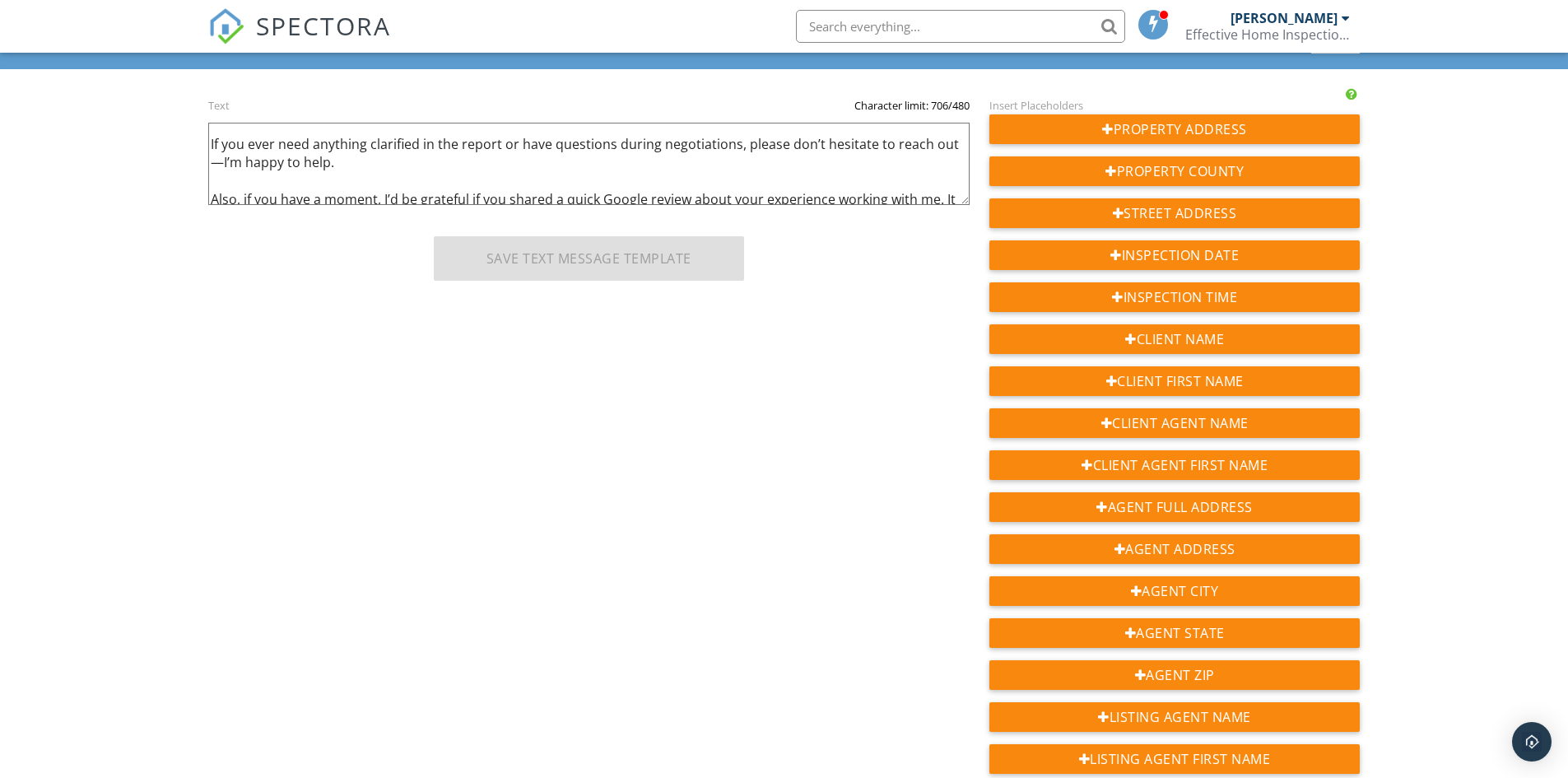
click at [211, 149] on textarea "Hi {{AGENT_FIRST_NAME}}, let me know if you have any follow-up questions about …" at bounding box center [589, 163] width 762 height 83
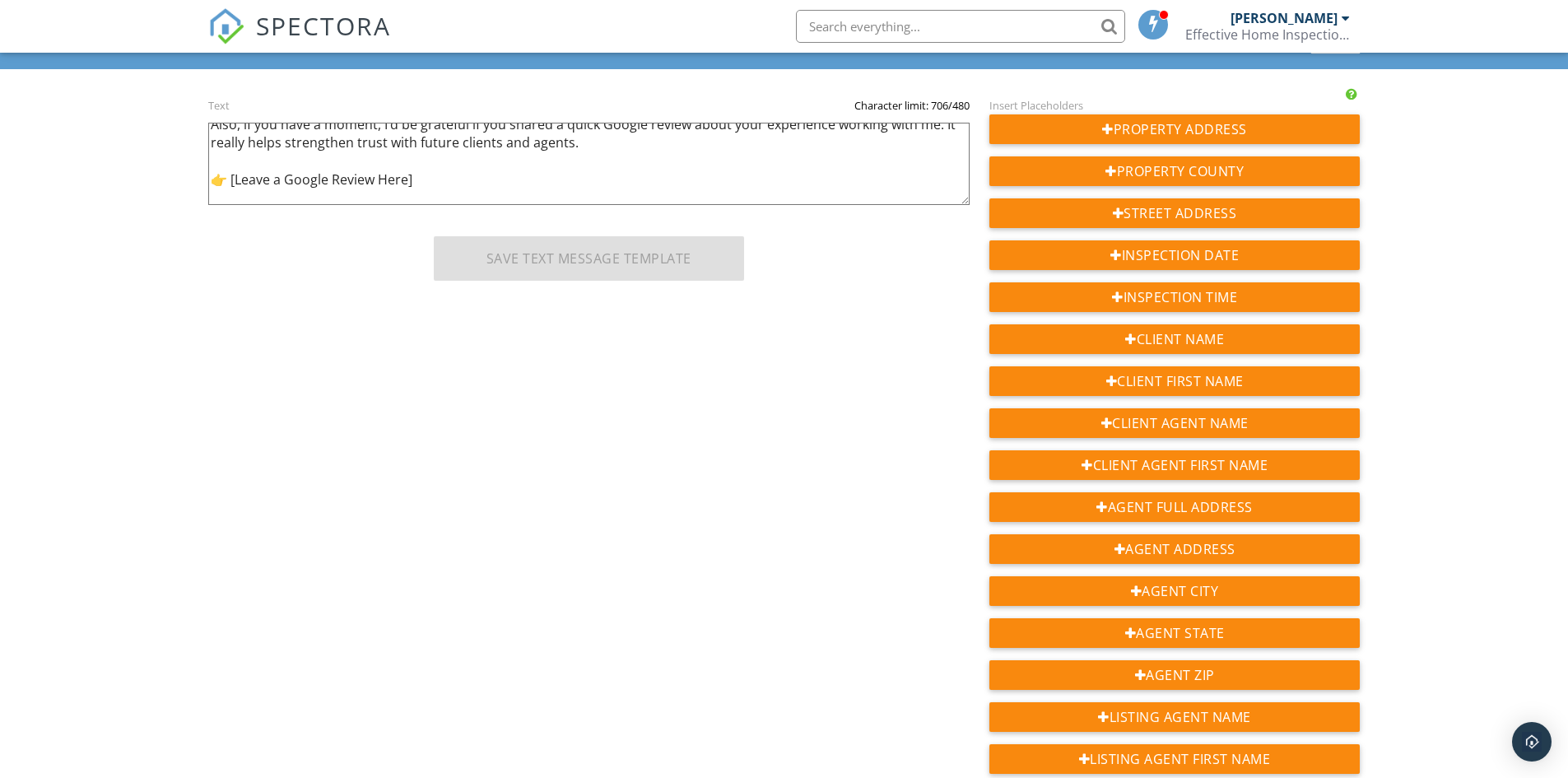
scroll to position [181, 0]
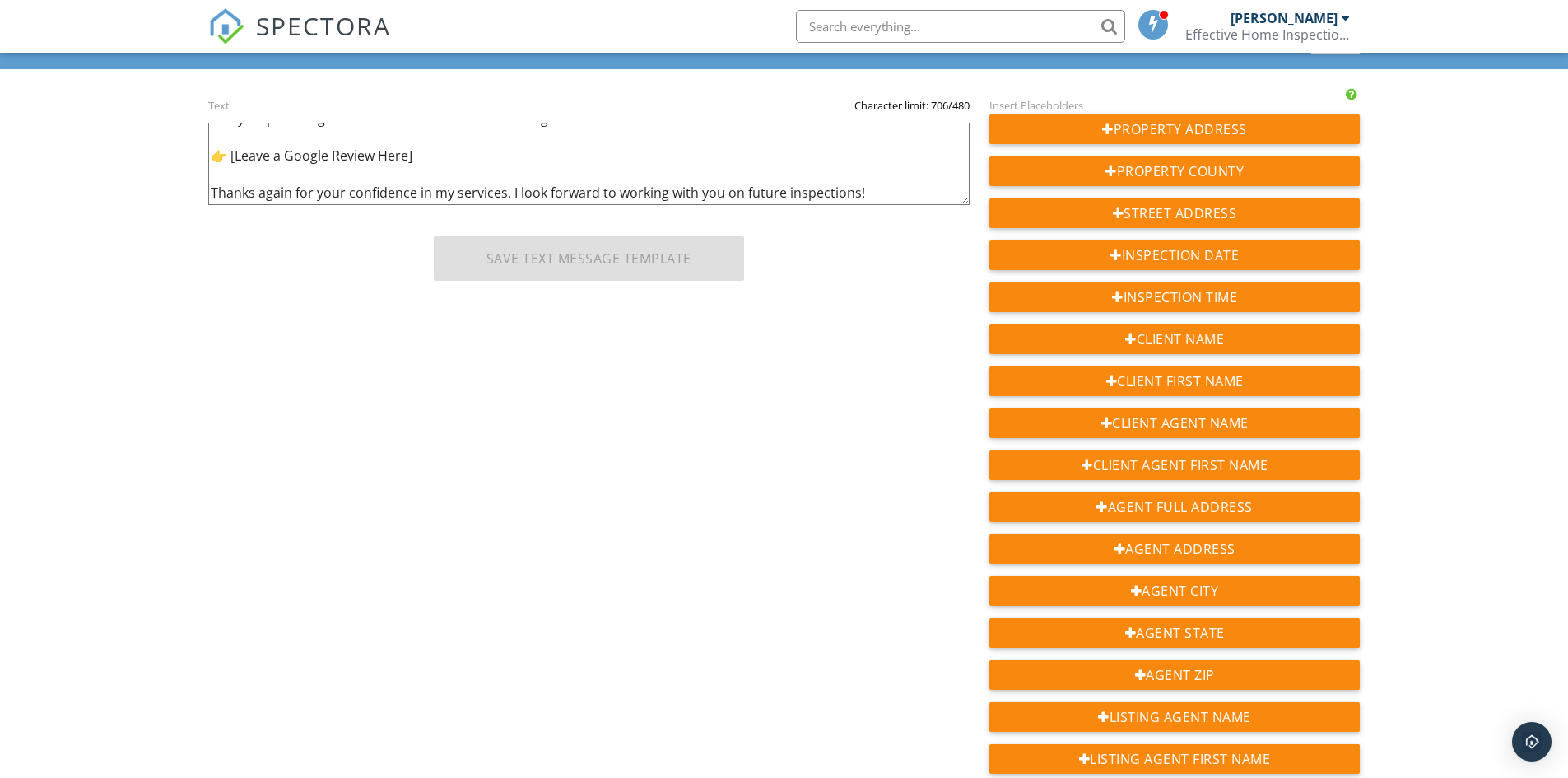
drag, startPoint x: 210, startPoint y: 192, endPoint x: 441, endPoint y: 156, distance: 233.8
click at [441, 156] on textarea "Hi {{AGENT_FIRST_NAME}}, let me know if you have any follow-up questions about …" at bounding box center [589, 163] width 762 height 83
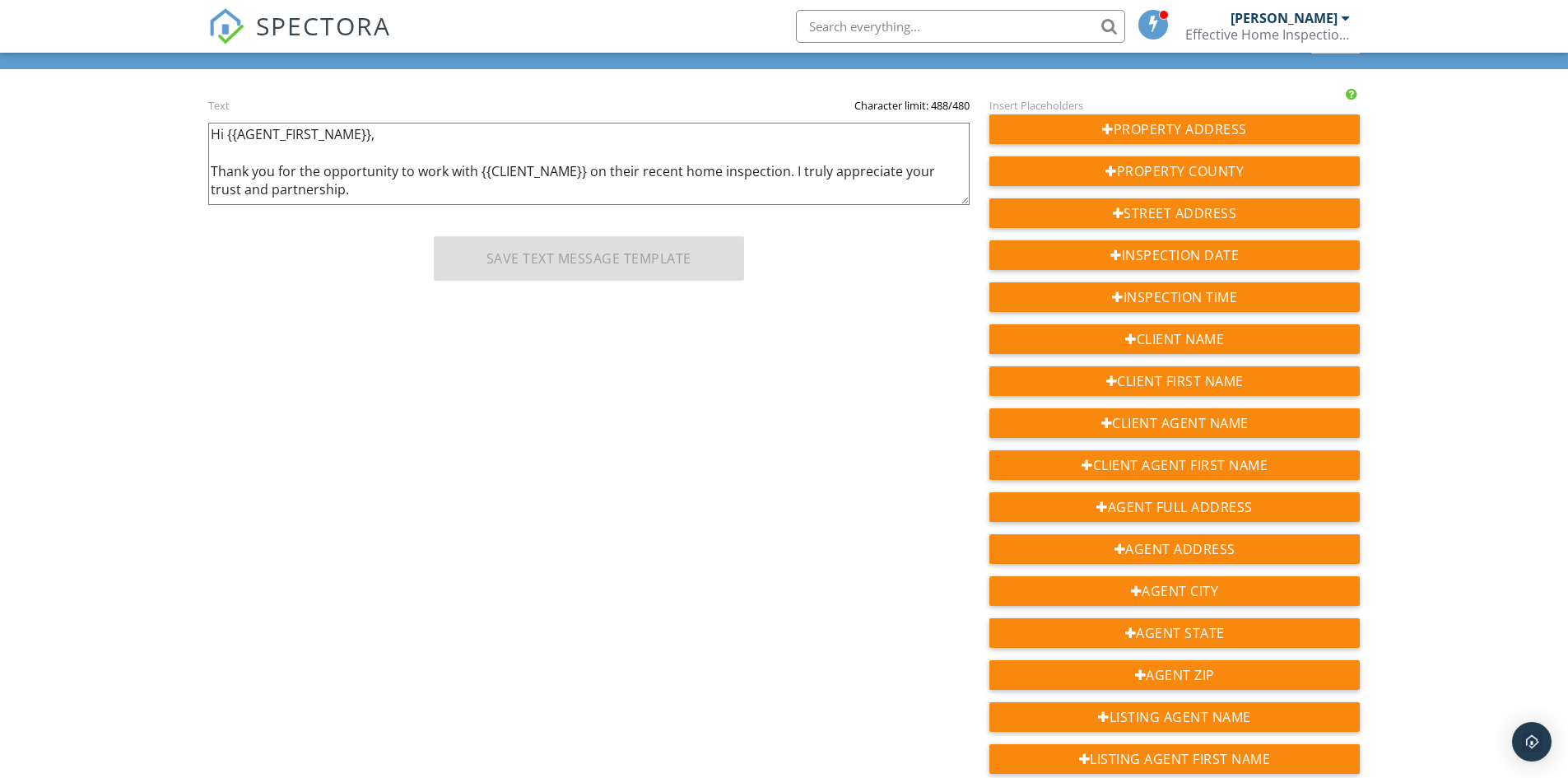
scroll to position [0, 0]
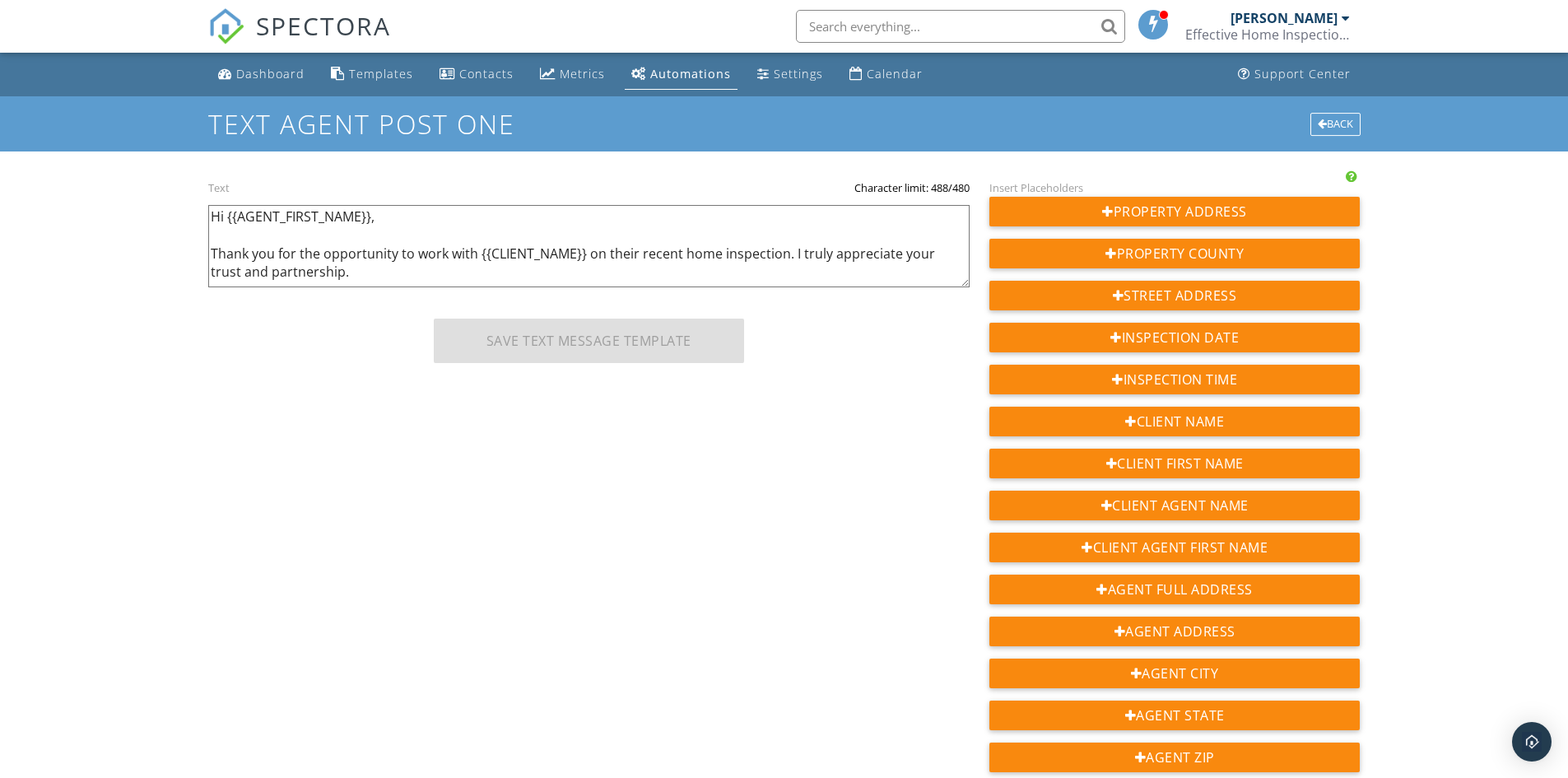
click at [212, 248] on textarea "Hi {{AGENT_FIRST_NAME}}, let me know if you have any follow-up questions about …" at bounding box center [589, 246] width 762 height 83
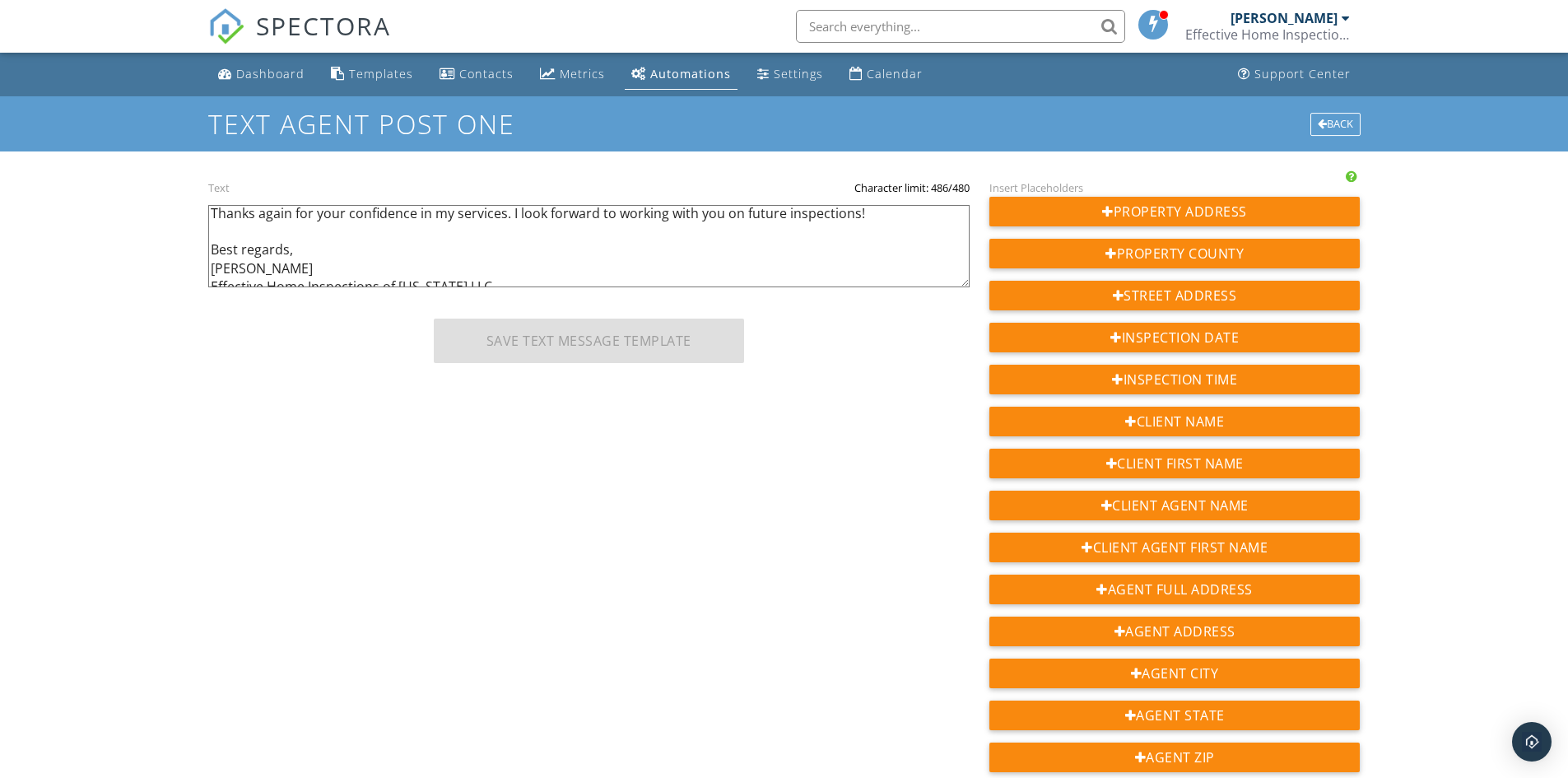
scroll to position [14, 0]
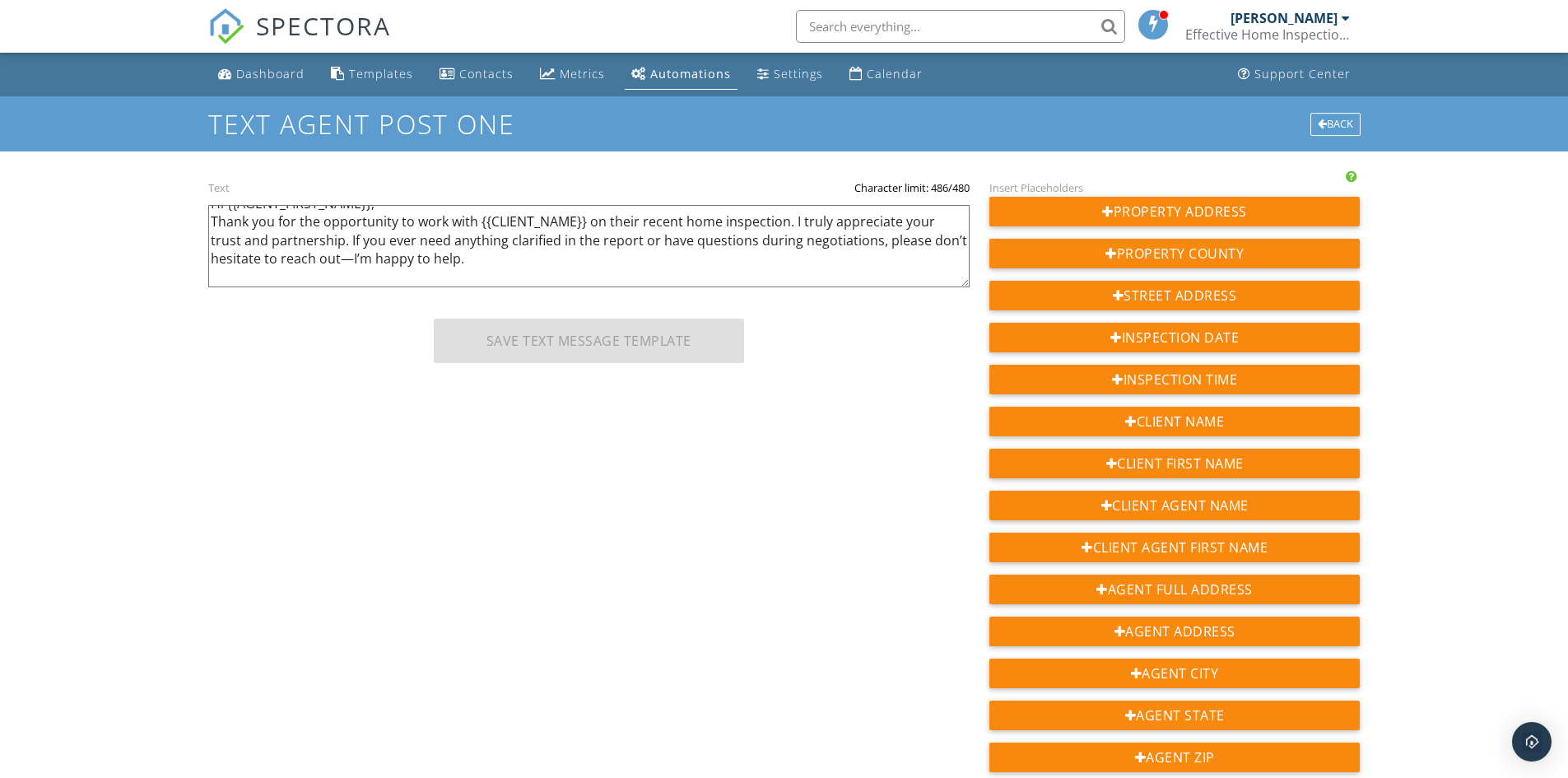
click at [340, 271] on textarea "Hi {{AGENT_FIRST_NAME}}, let me know if you have any follow-up questions about …" at bounding box center [589, 246] width 762 height 83
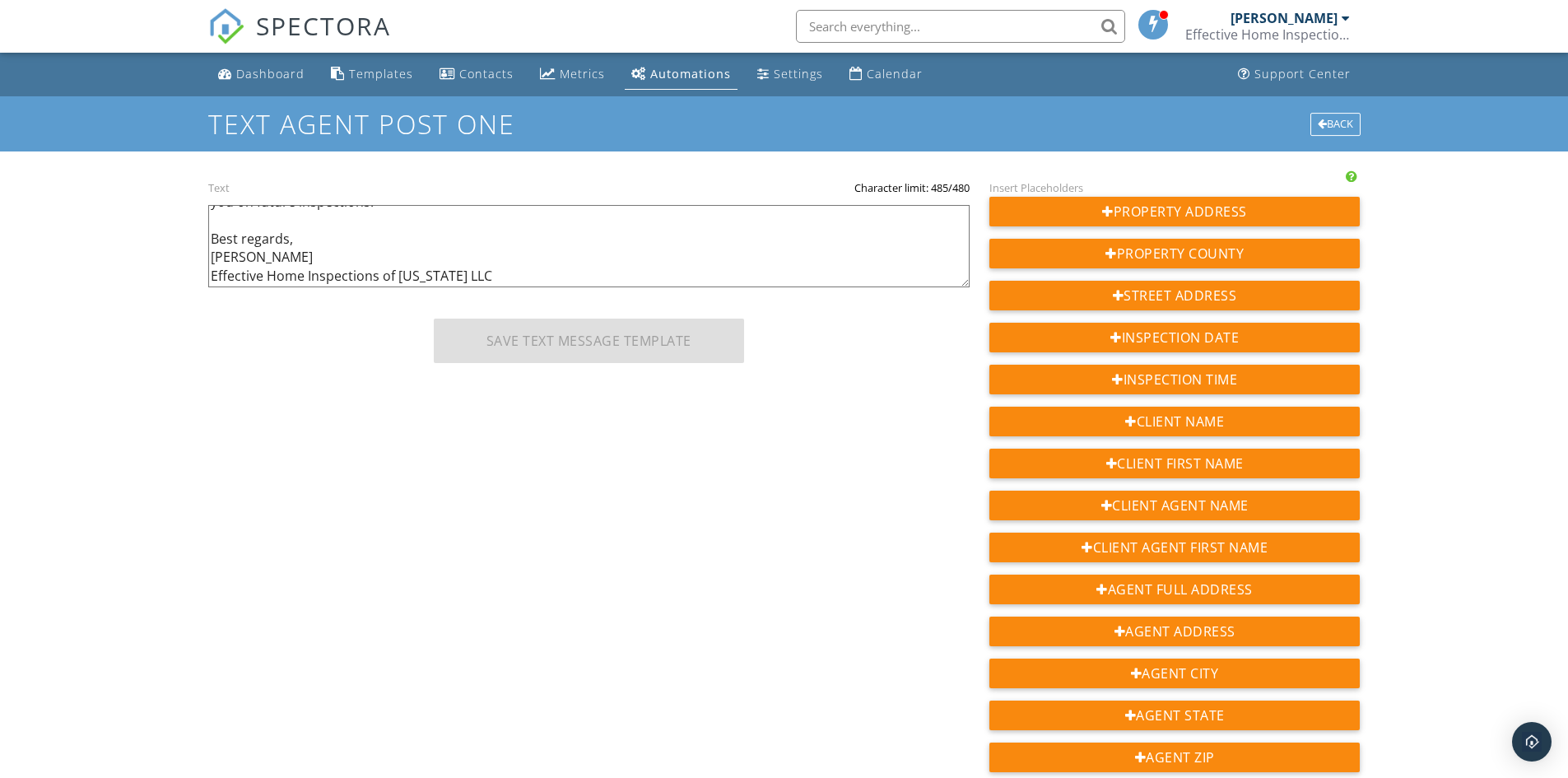
scroll to position [5, 0]
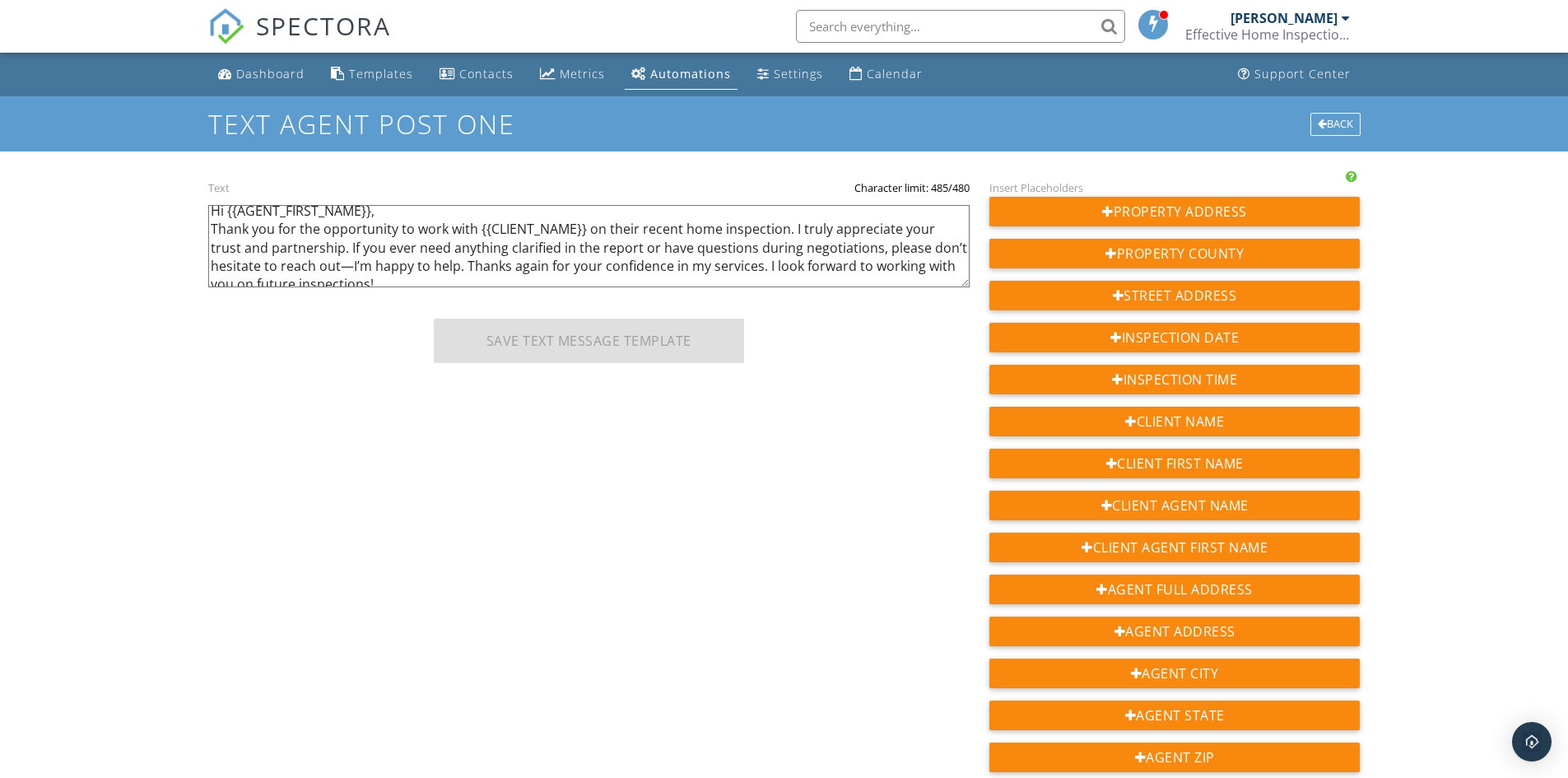
click at [389, 276] on textarea "Hi {{AGENT_FIRST_NAME}}, let me know if you have any follow-up questions about …" at bounding box center [589, 246] width 762 height 83
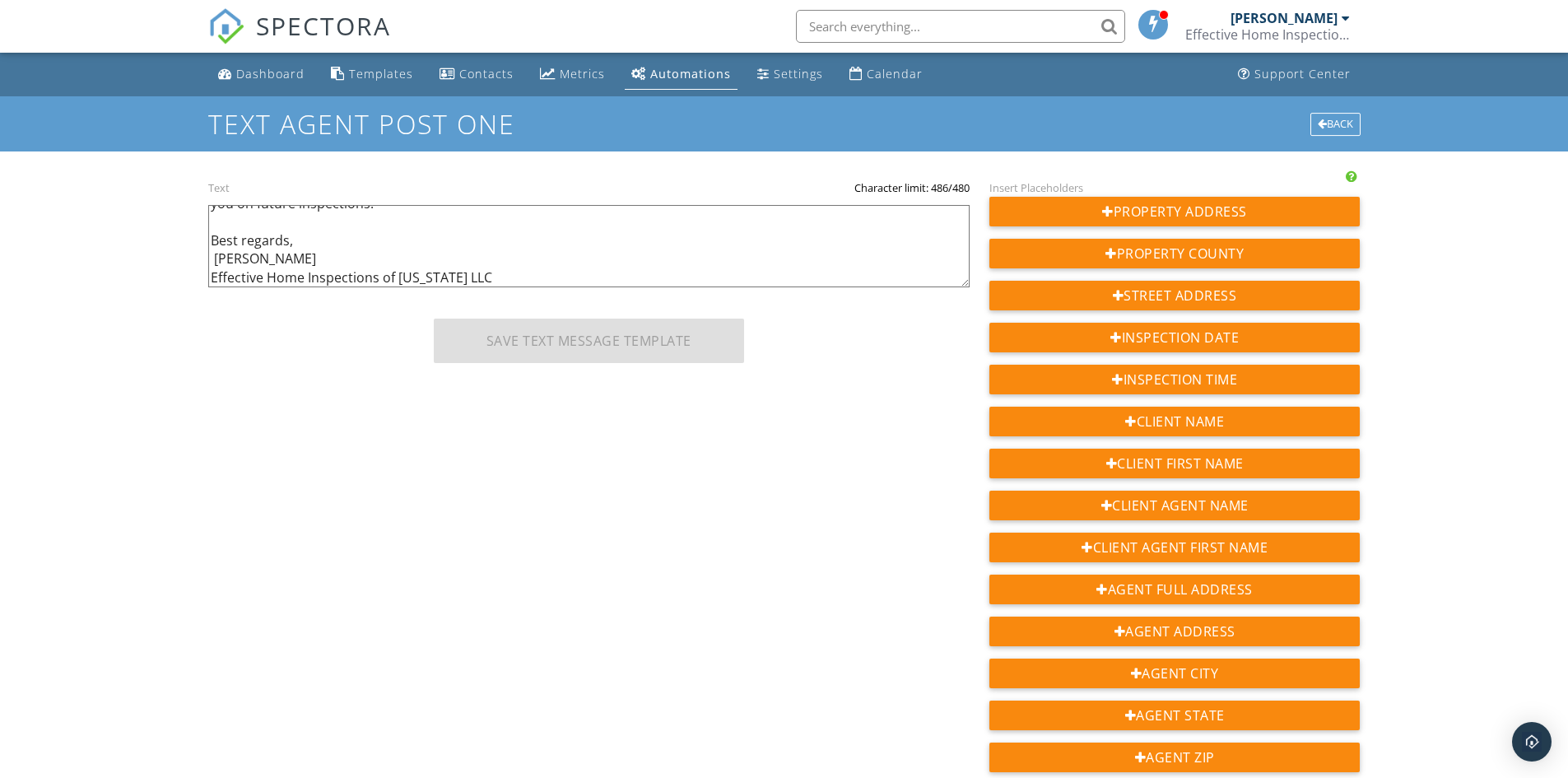
scroll to position [0, 0]
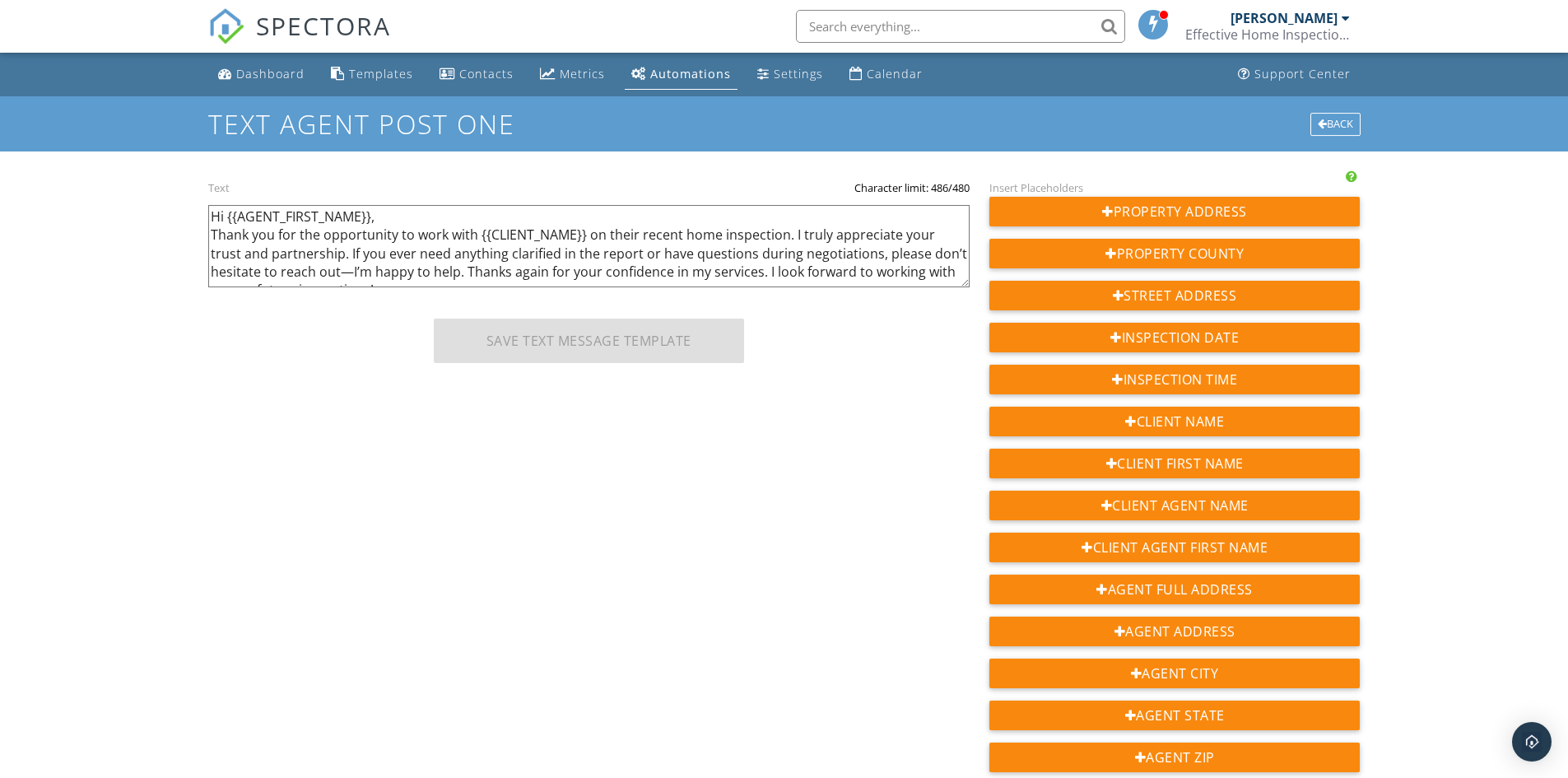
click at [499, 265] on textarea "Hi {{AGENT_FIRST_NAME}}, let me know if you have any follow-up questions about …" at bounding box center [589, 246] width 762 height 83
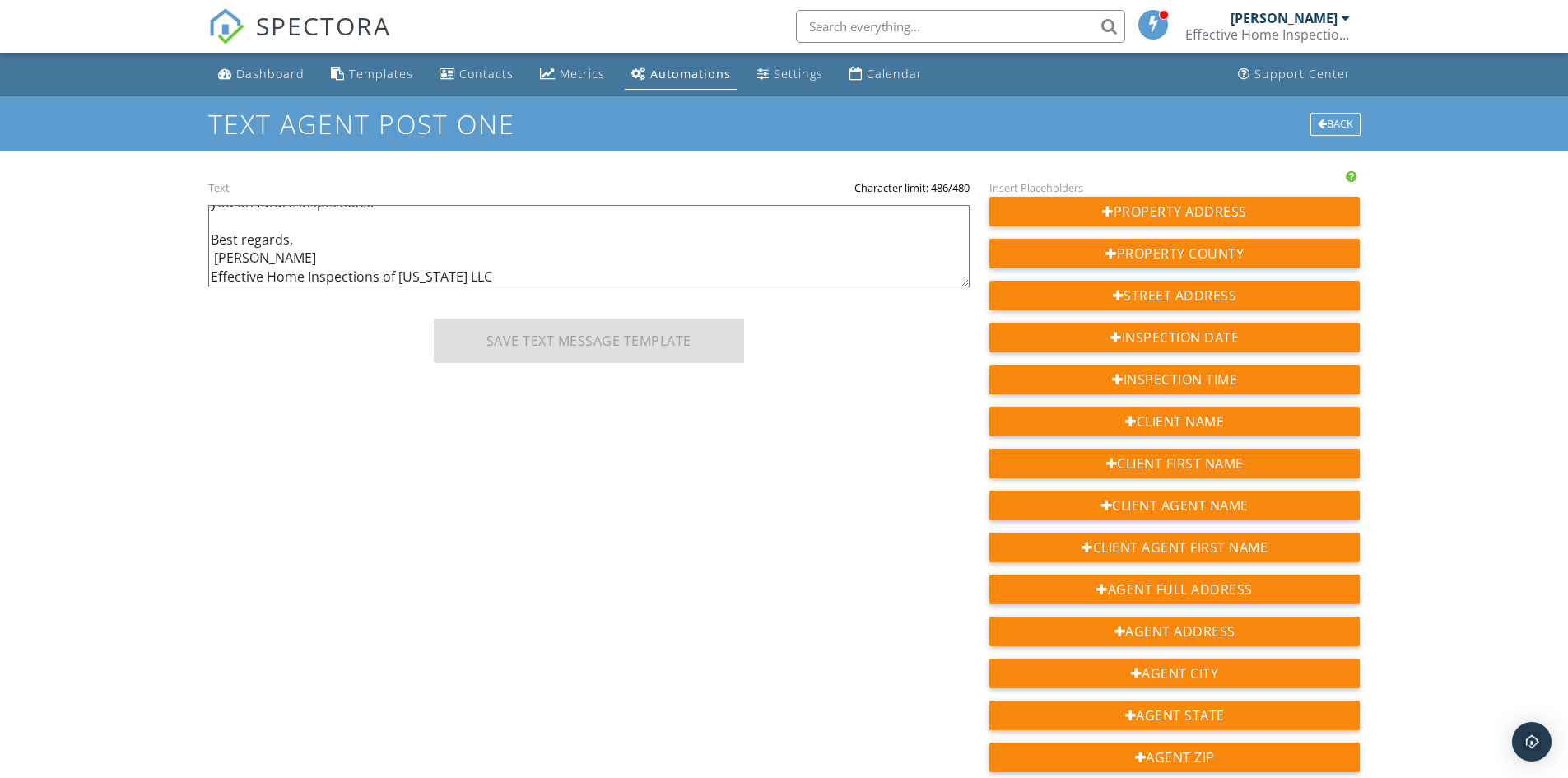
scroll to position [88, 0]
click at [521, 274] on textarea "Hi {{AGENT_FIRST_NAME}}, let me know if you have any follow-up questions about …" at bounding box center [589, 246] width 762 height 83
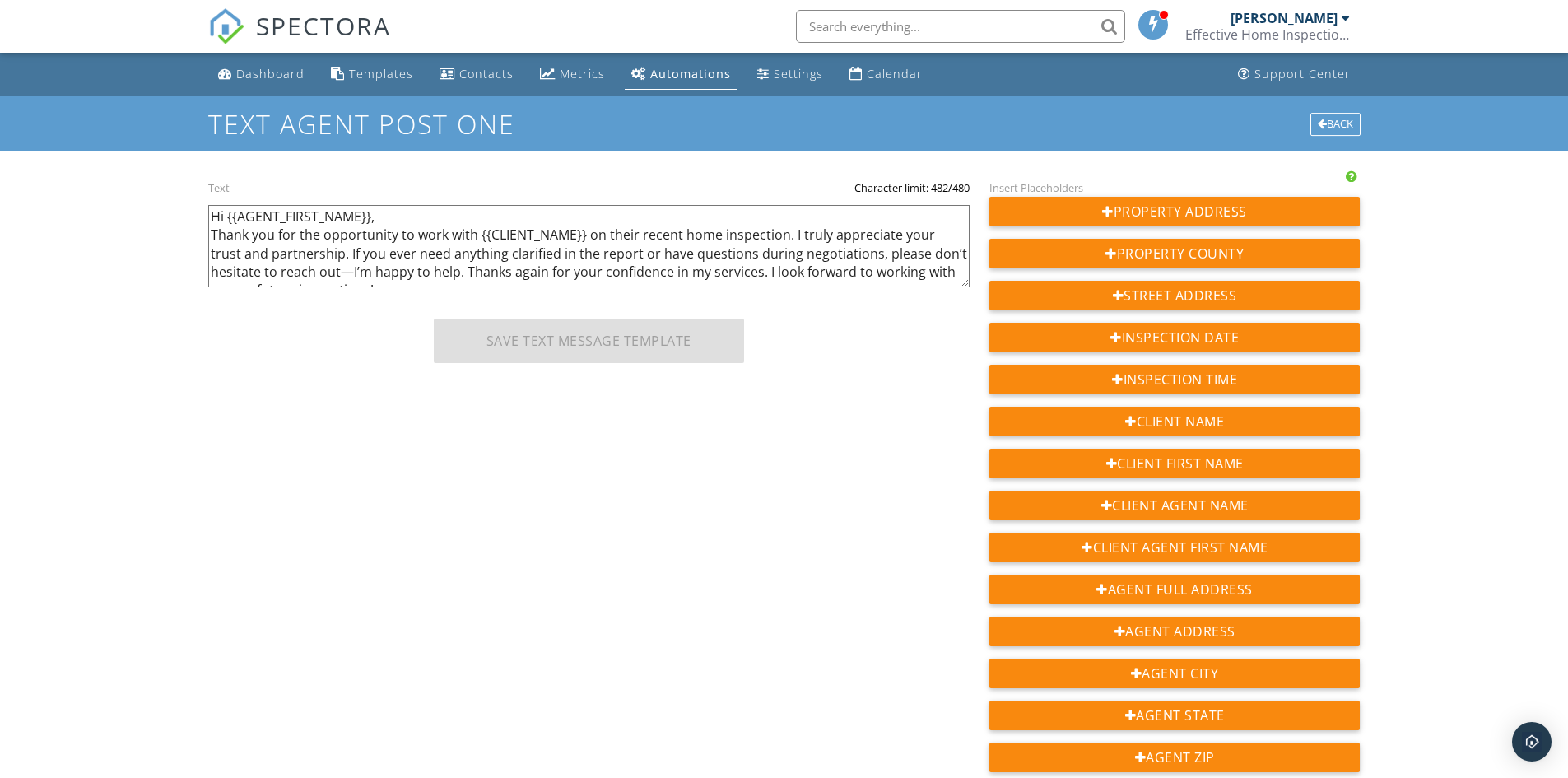
click at [431, 254] on textarea "Hi {{AGENT_FIRST_NAME}}, let me know if you have any follow-up questions about …" at bounding box center [589, 246] width 762 height 83
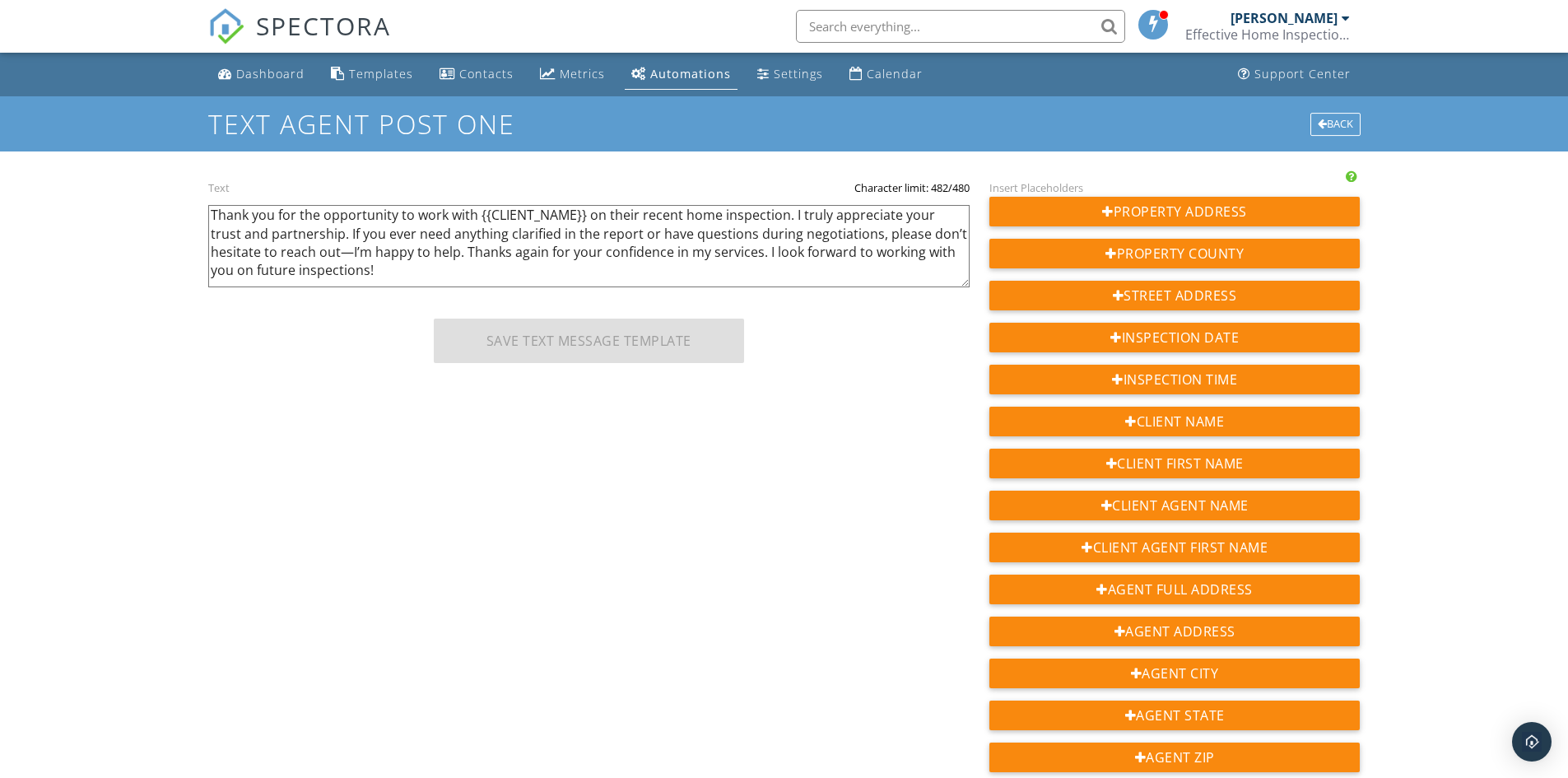
scroll to position [1, 0]
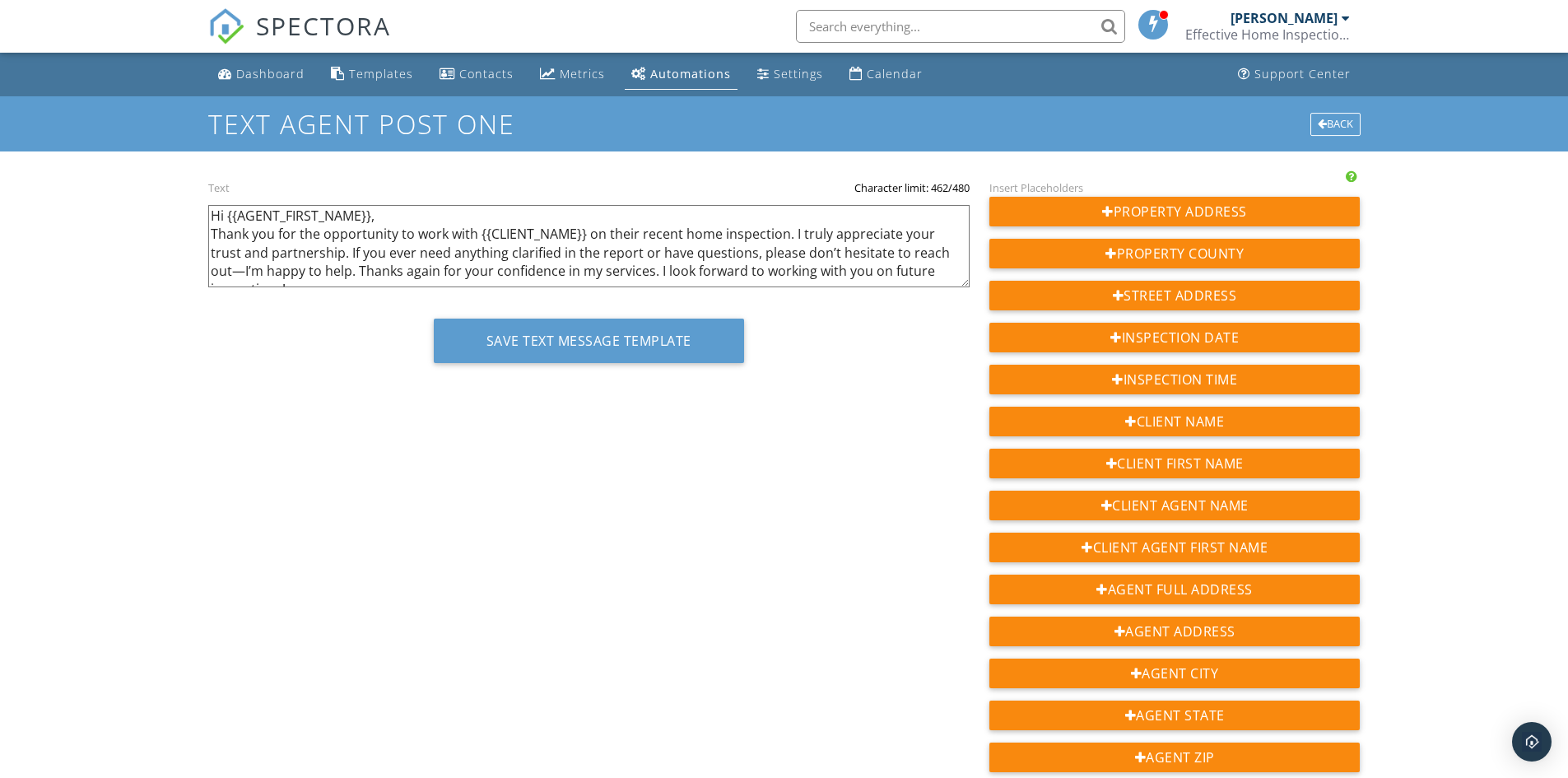
click at [576, 249] on textarea "Hi {{AGENT_FIRST_NAME}}, let me know if you have any follow-up questions about …" at bounding box center [589, 246] width 762 height 83
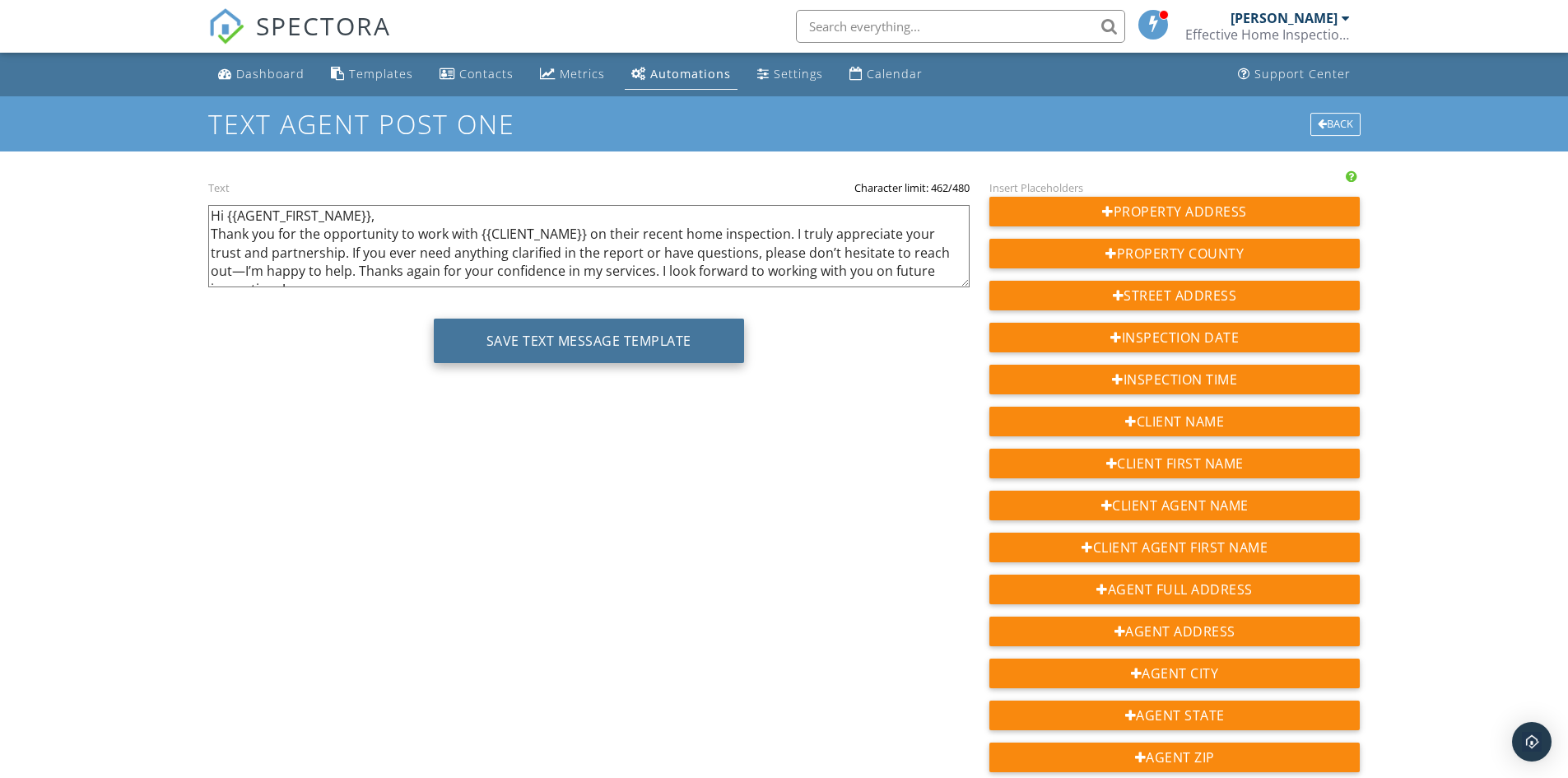
type textarea "Hi {{AGENT_FIRST_NAME}}, Thank you for the opportunity to work with {{CLIENT_NA…"
click at [582, 345] on button "Save Text Message Template" at bounding box center [589, 340] width 310 height 44
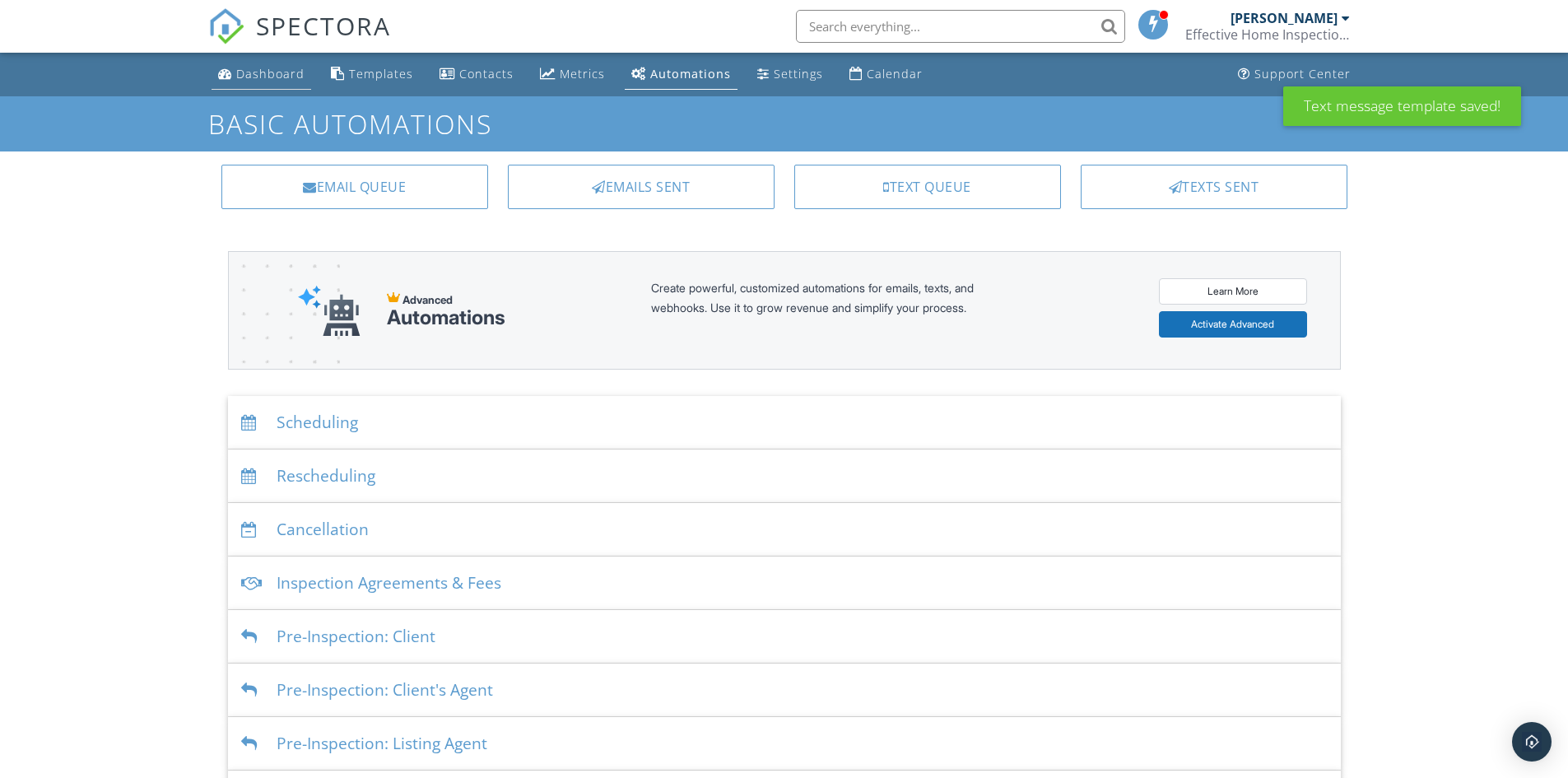
click at [260, 72] on div "Dashboard" at bounding box center [270, 73] width 68 height 15
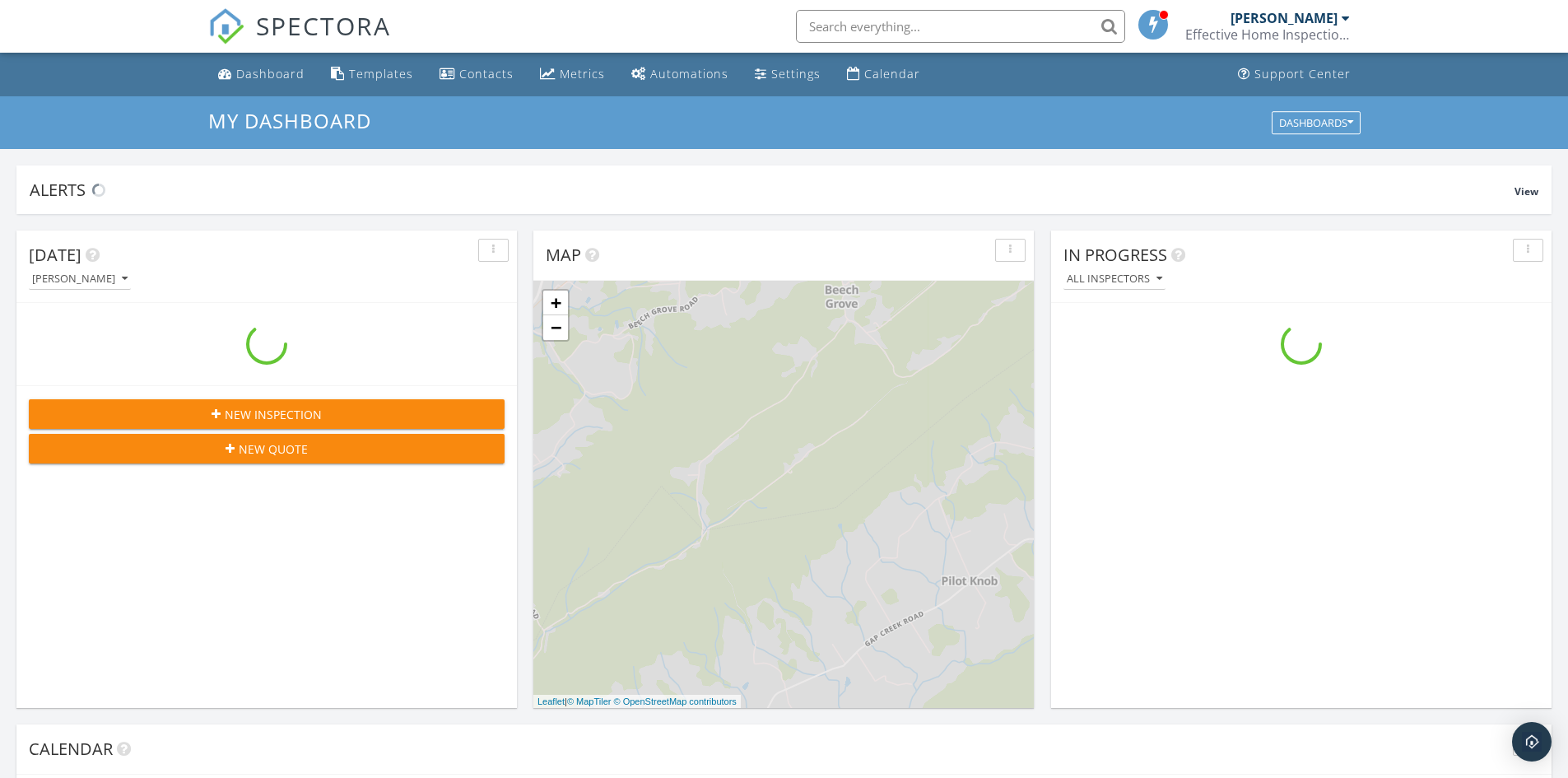
scroll to position [1523, 1593]
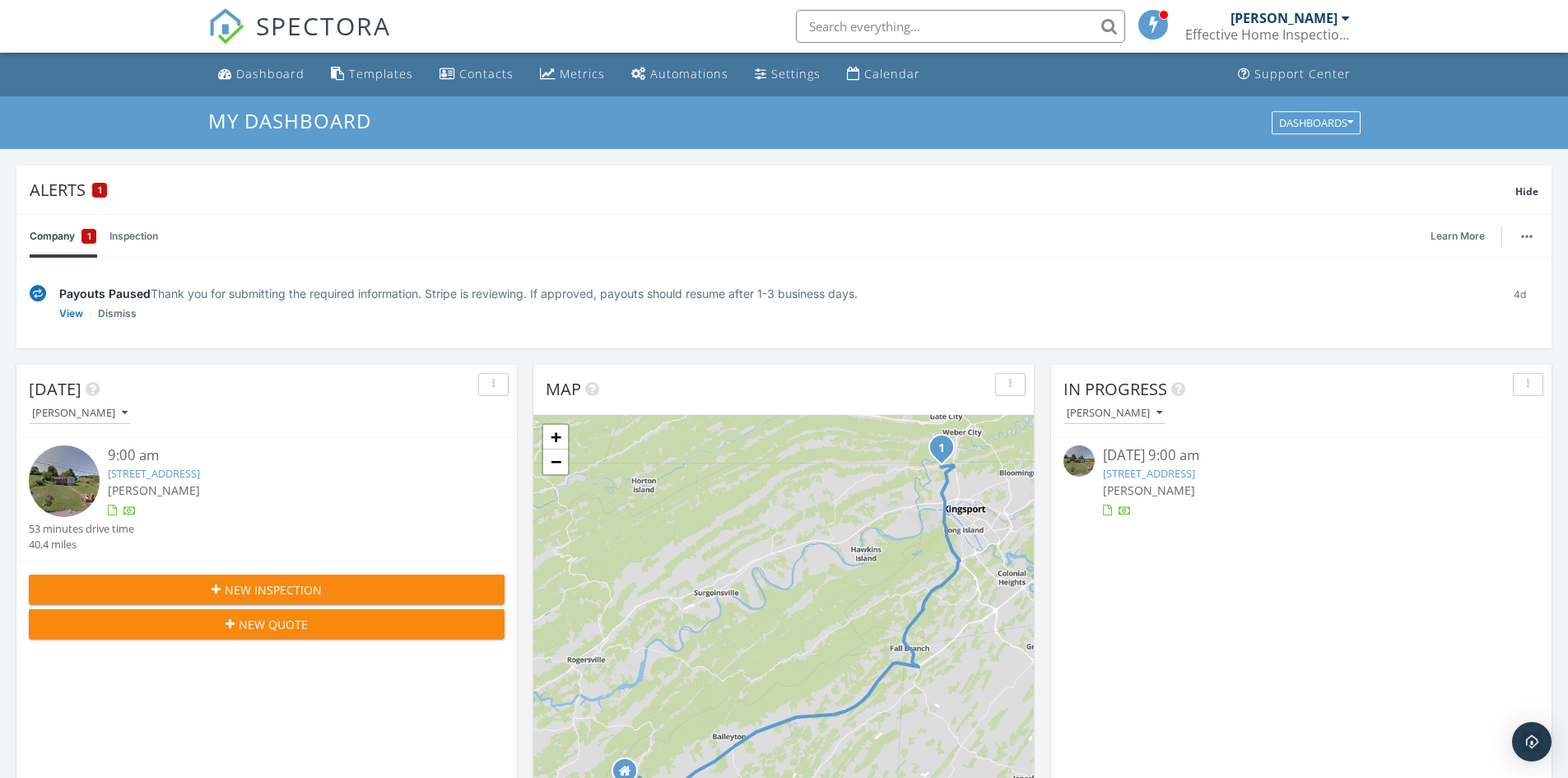
click at [122, 235] on link "Inspection" at bounding box center [134, 236] width 49 height 43
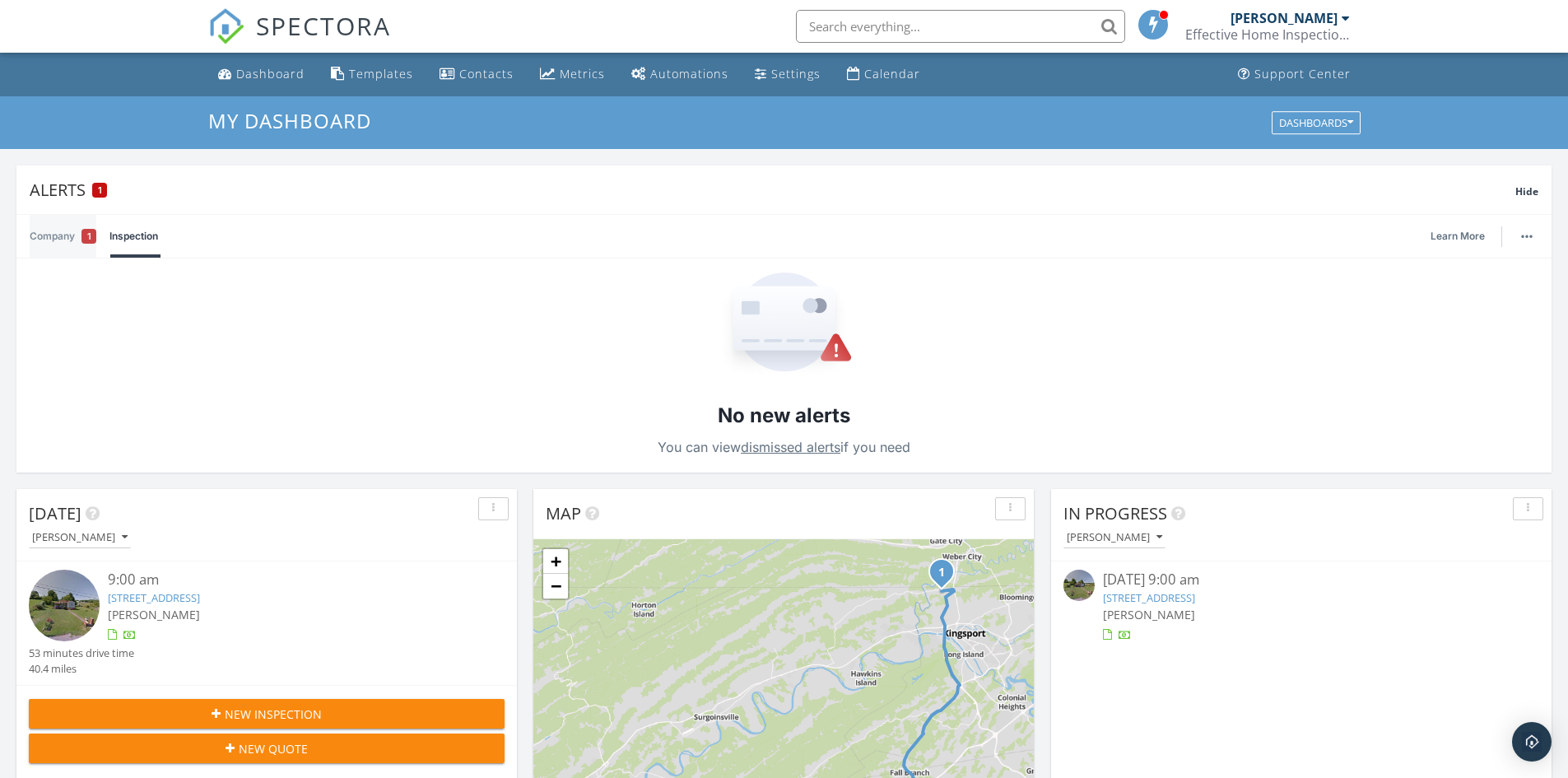
click at [54, 239] on link "Company 1" at bounding box center [63, 236] width 67 height 43
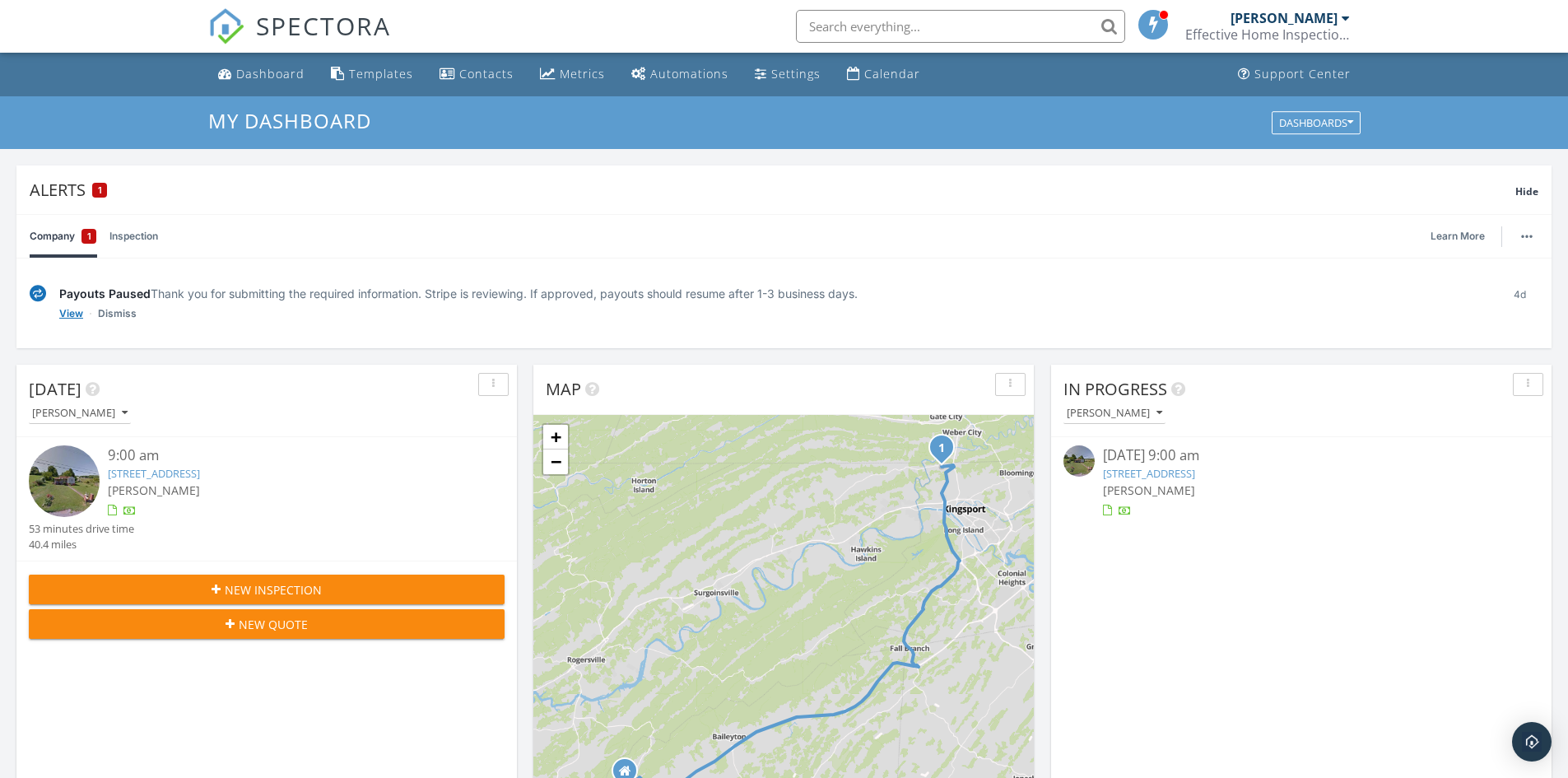
click at [69, 316] on link "View" at bounding box center [71, 314] width 24 height 16
click at [72, 314] on link "View" at bounding box center [71, 314] width 24 height 16
click at [70, 316] on link "View" at bounding box center [71, 314] width 24 height 16
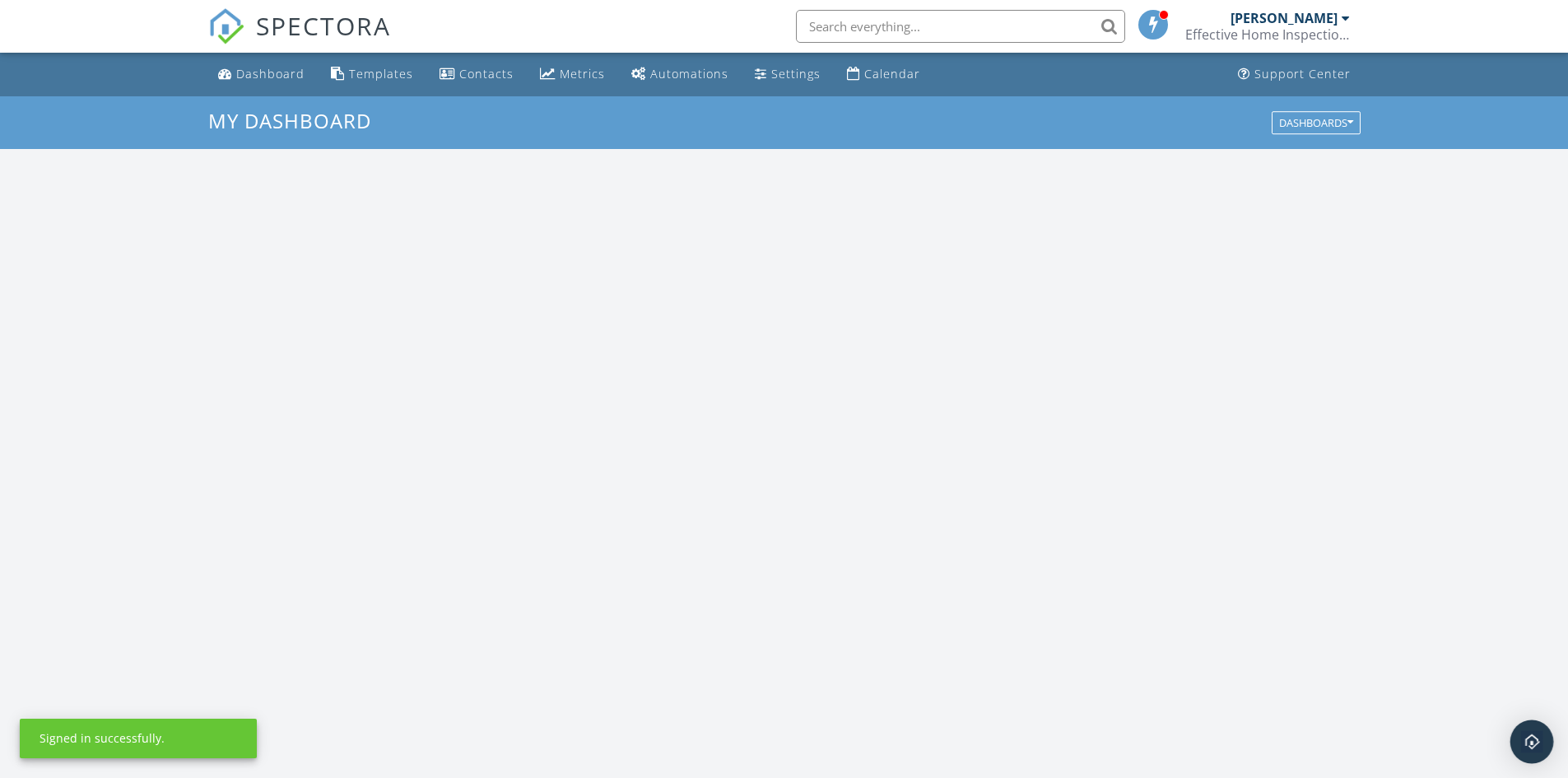
scroll to position [1523, 1593]
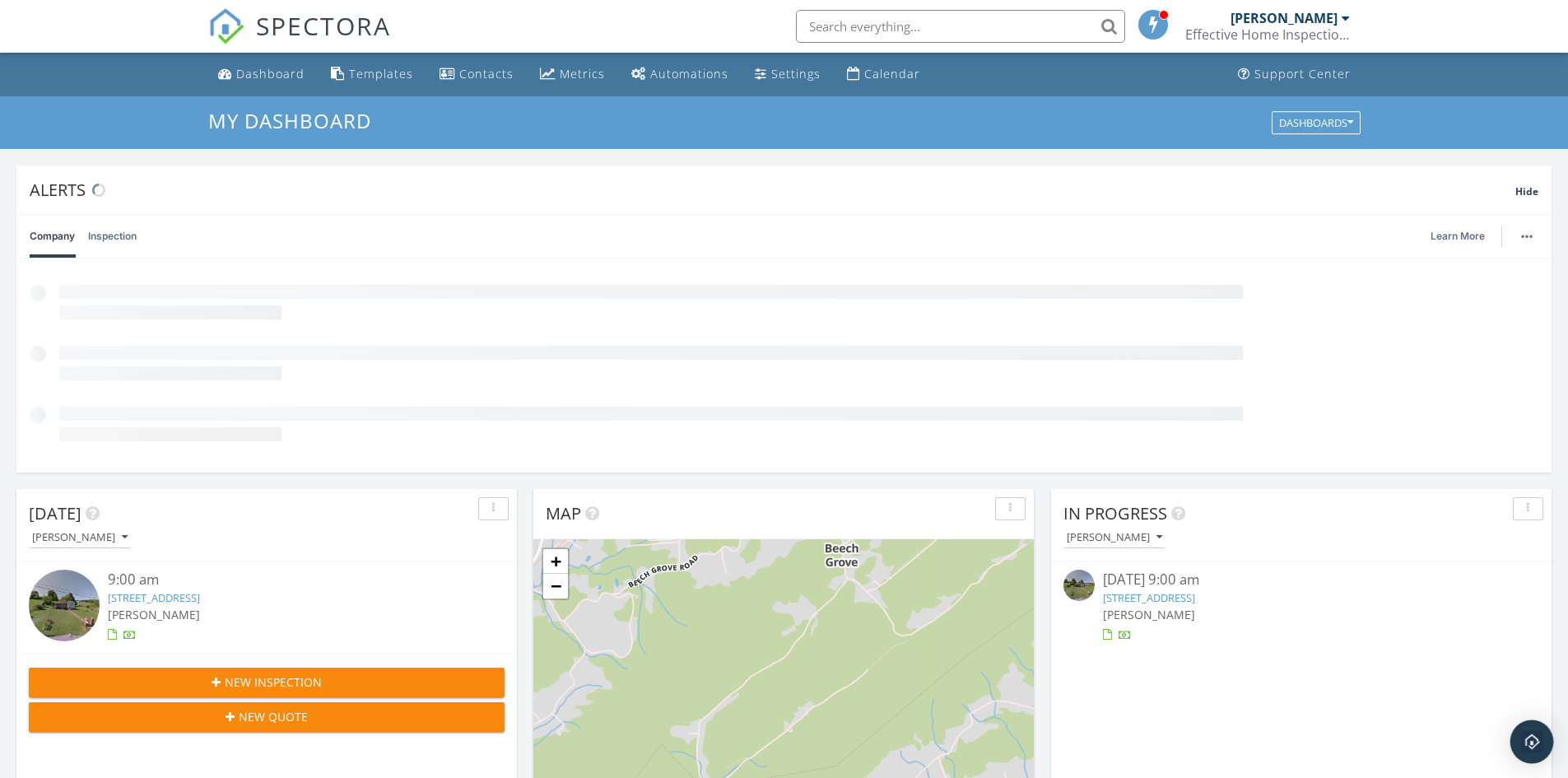
click at [1525, 742] on img "Open Intercom Messenger" at bounding box center [1532, 742] width 22 height 22
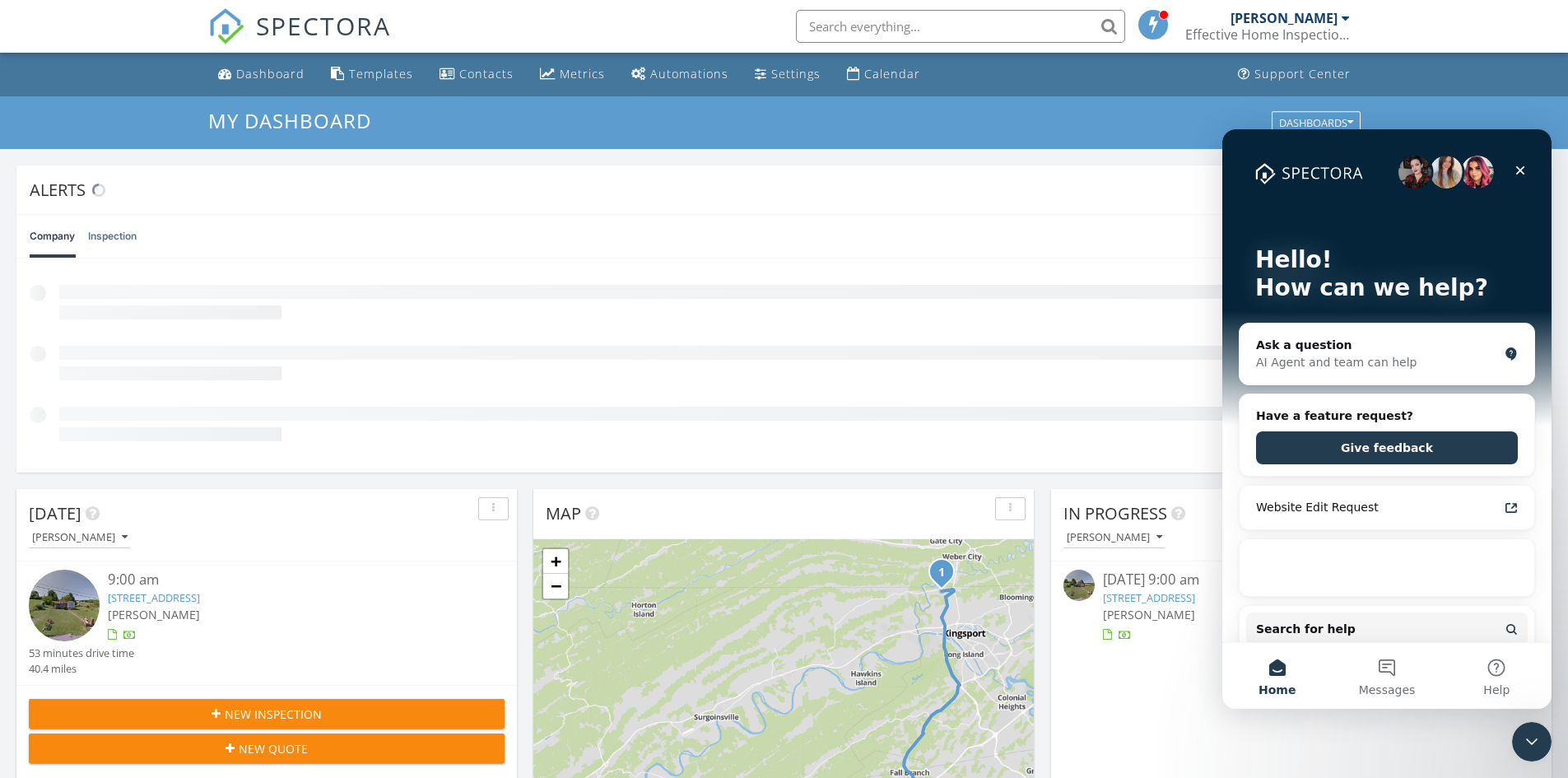
scroll to position [0, 0]
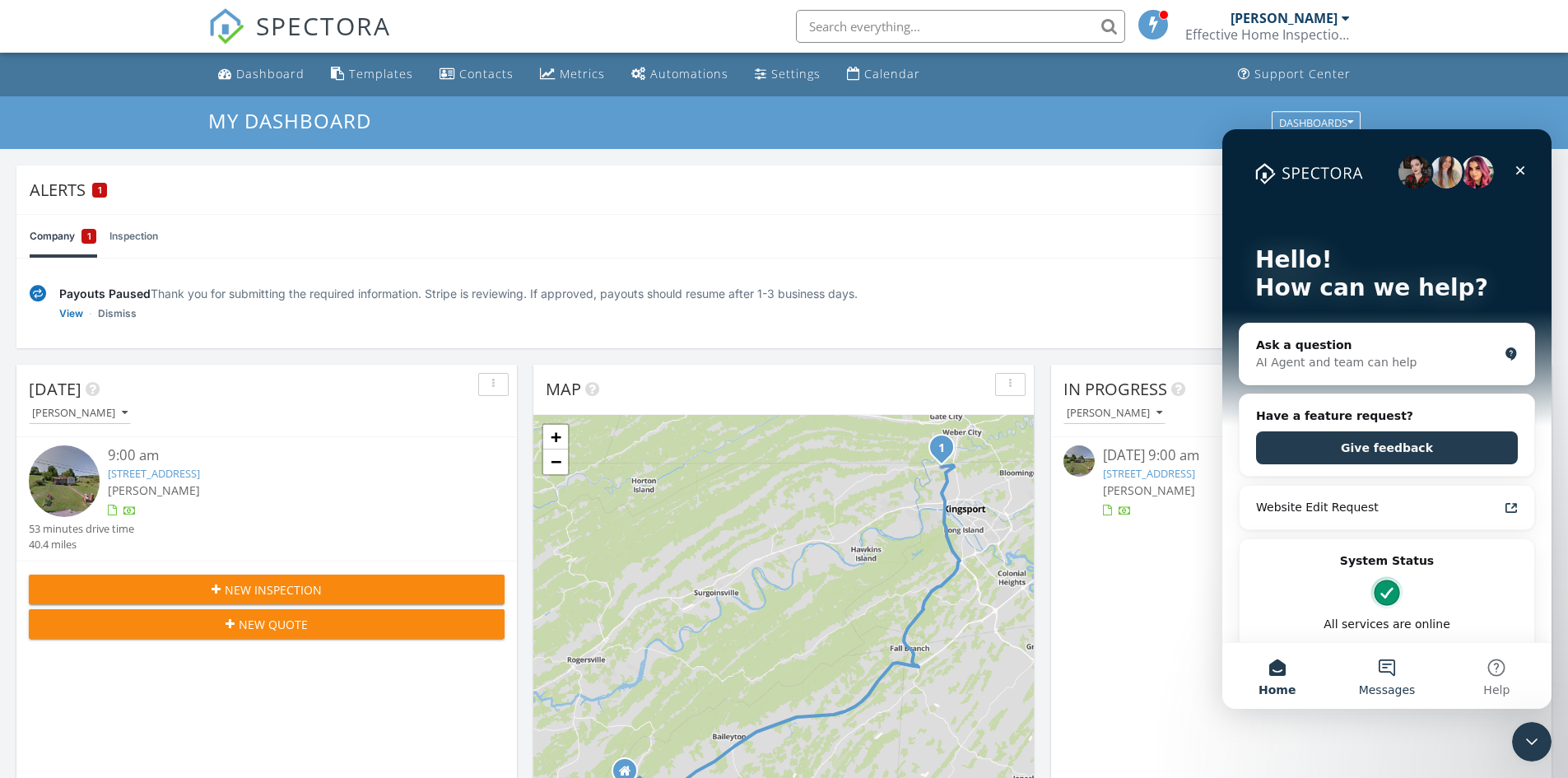
click at [1396, 653] on button "Messages" at bounding box center [1387, 676] width 110 height 66
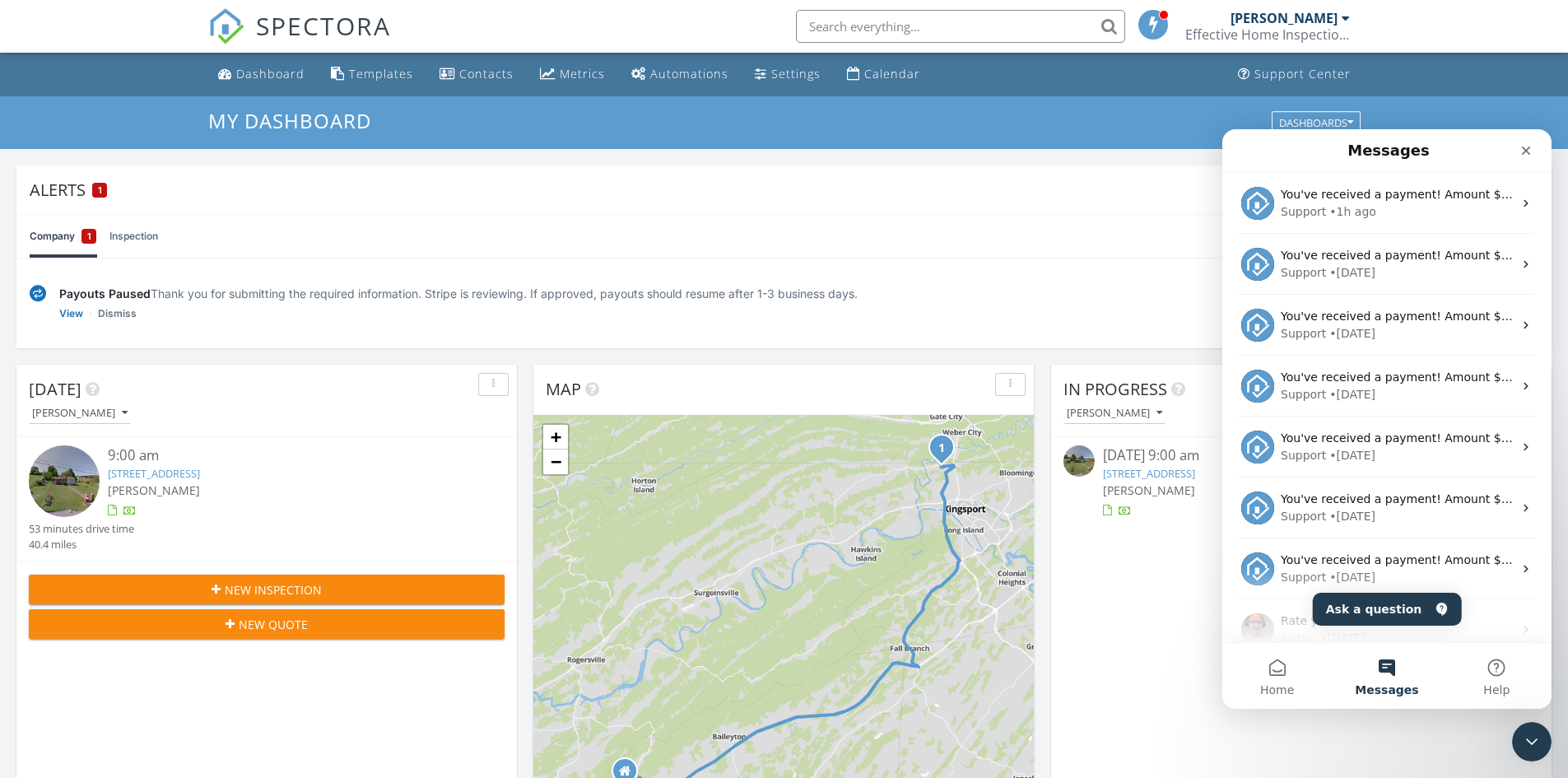
click at [1386, 668] on button "Messages" at bounding box center [1387, 676] width 110 height 66
click at [1375, 607] on button "Ask a question" at bounding box center [1388, 609] width 149 height 33
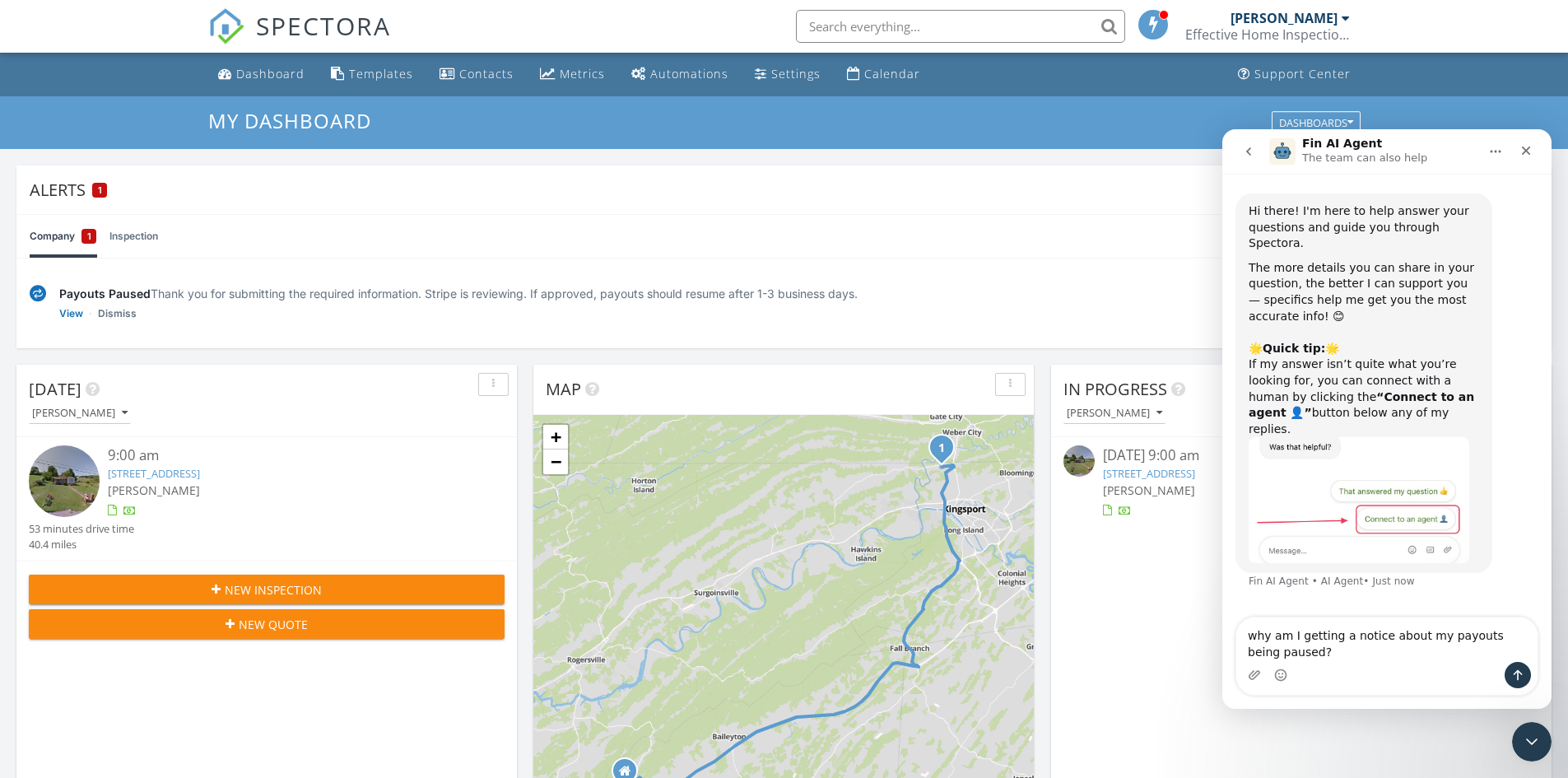
type textarea "why am I getting a notice about my payouts being paused?"
click at [1514, 678] on icon "Send a message…" at bounding box center [1518, 675] width 14 height 14
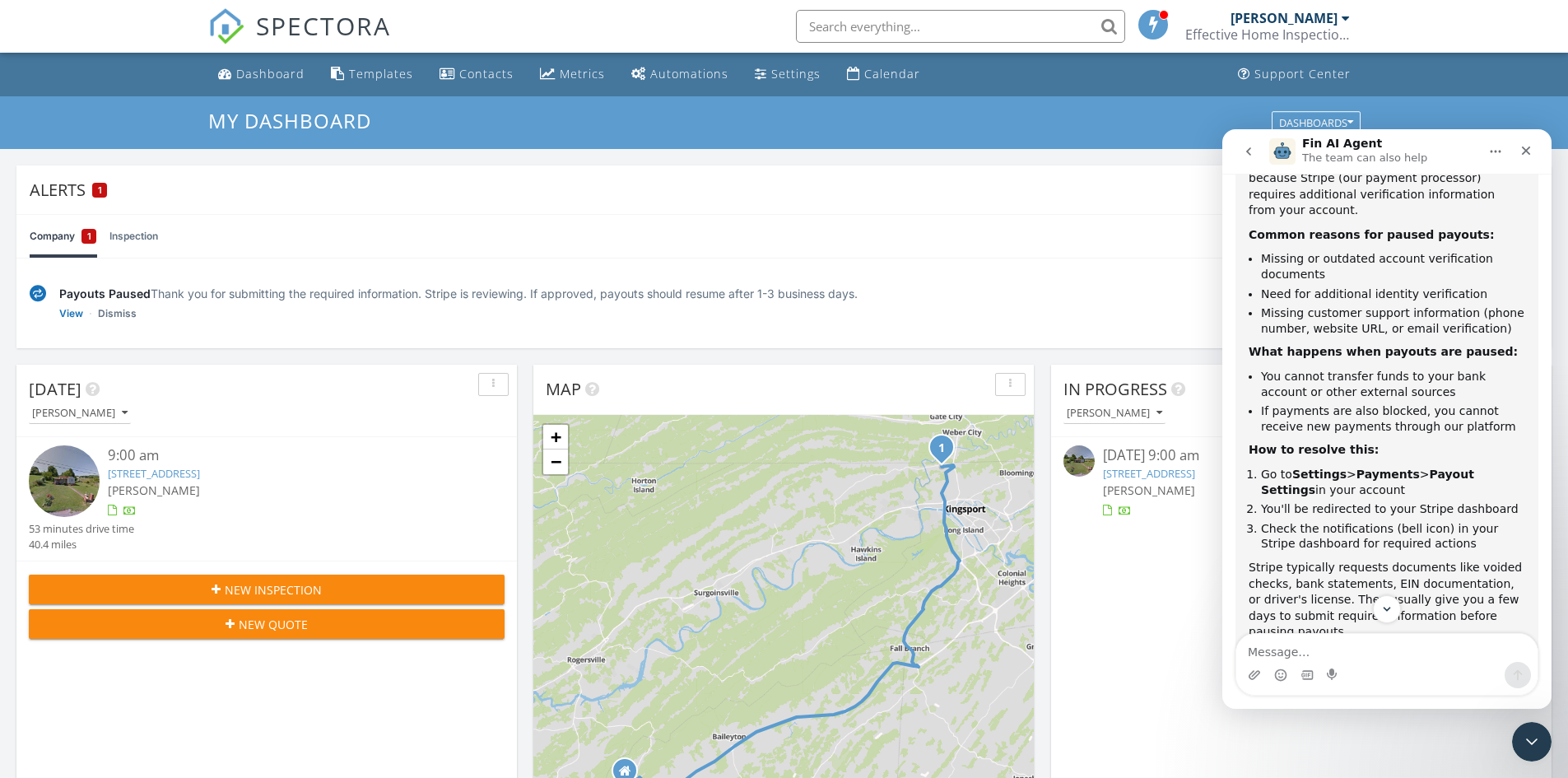
scroll to position [547, 0]
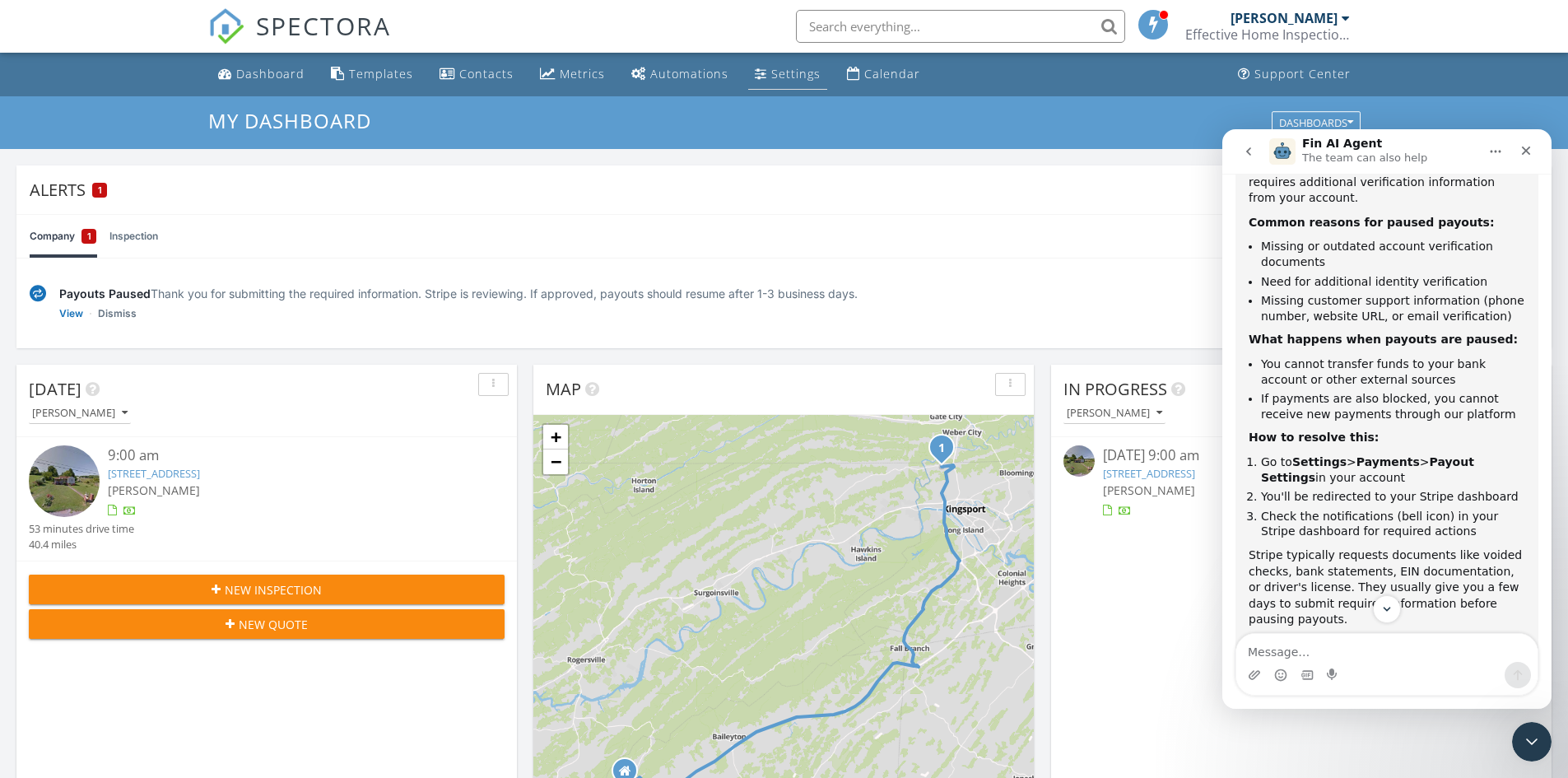
click at [772, 72] on div "Settings" at bounding box center [796, 73] width 49 height 15
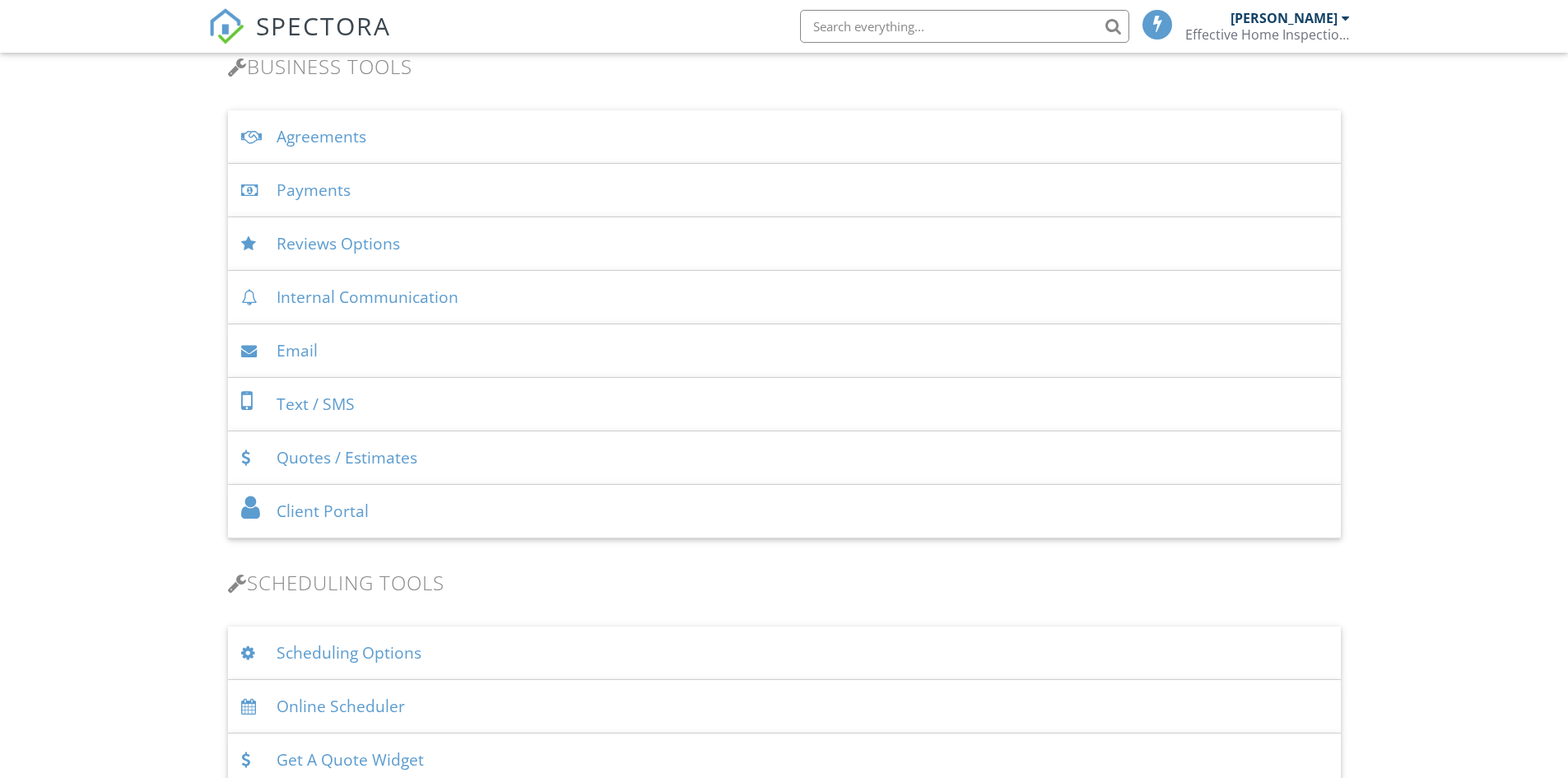
scroll to position [576, 0]
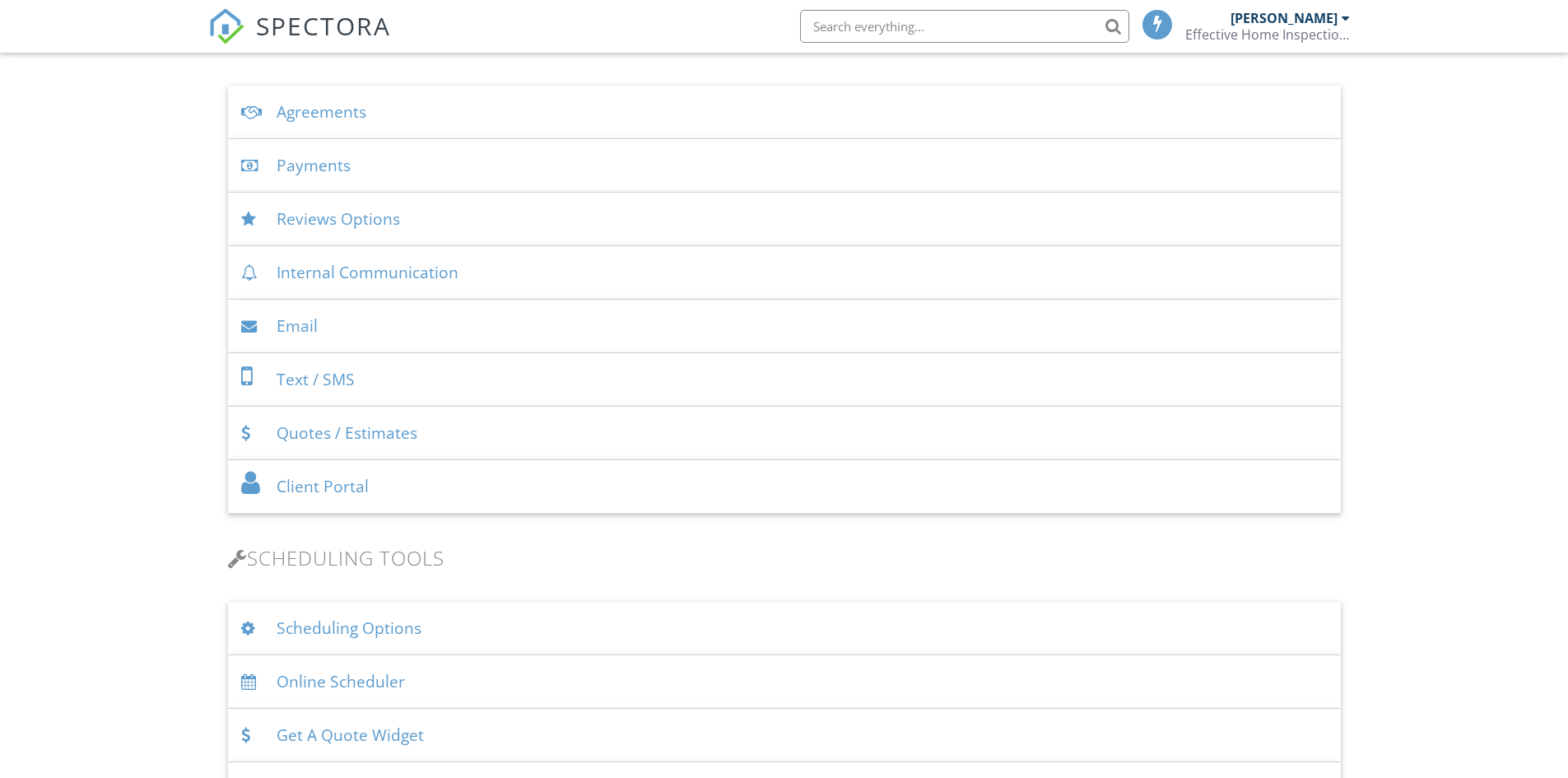
click at [315, 165] on div "Payments" at bounding box center [784, 165] width 1113 height 53
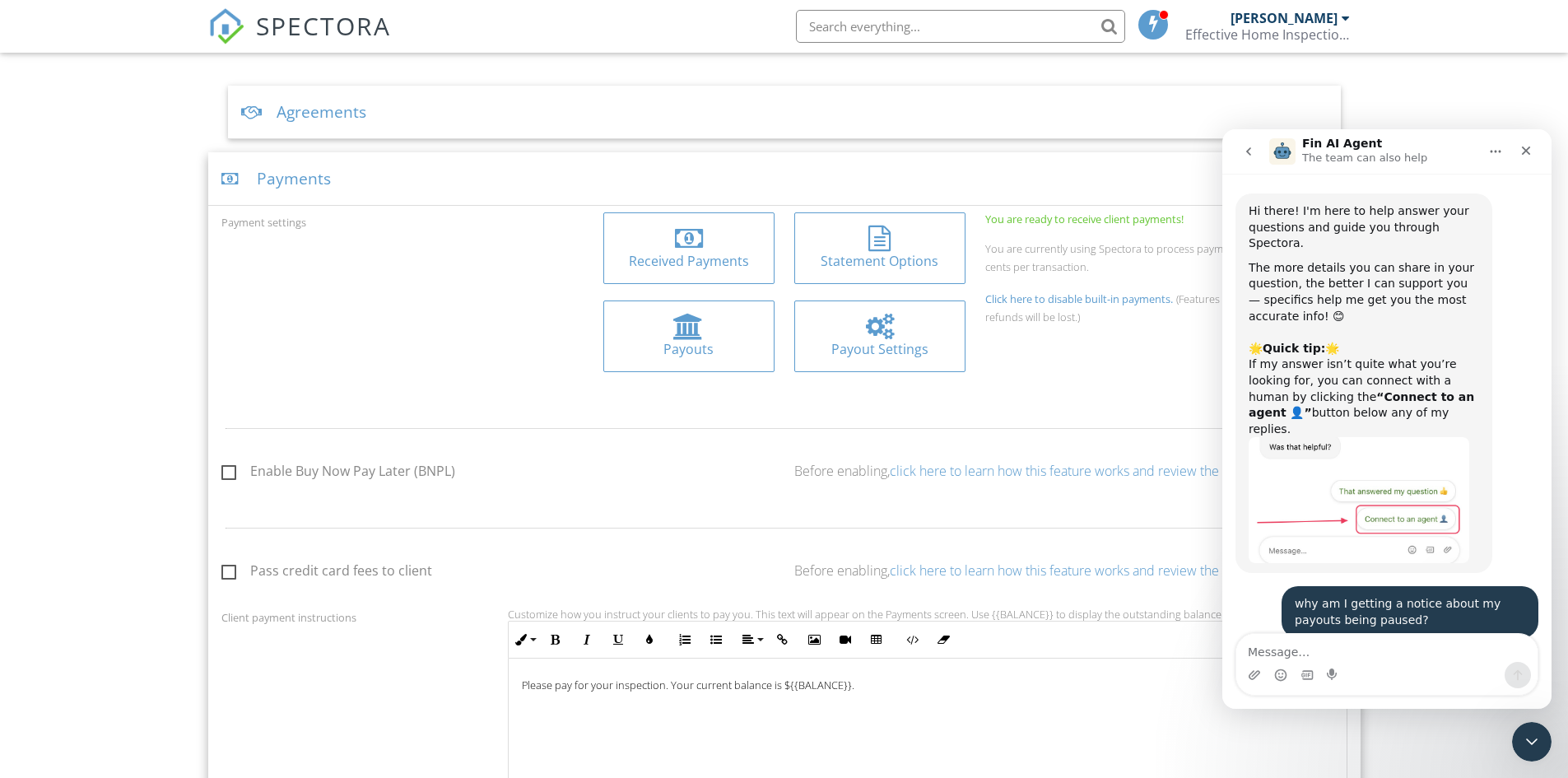
scroll to position [806, 0]
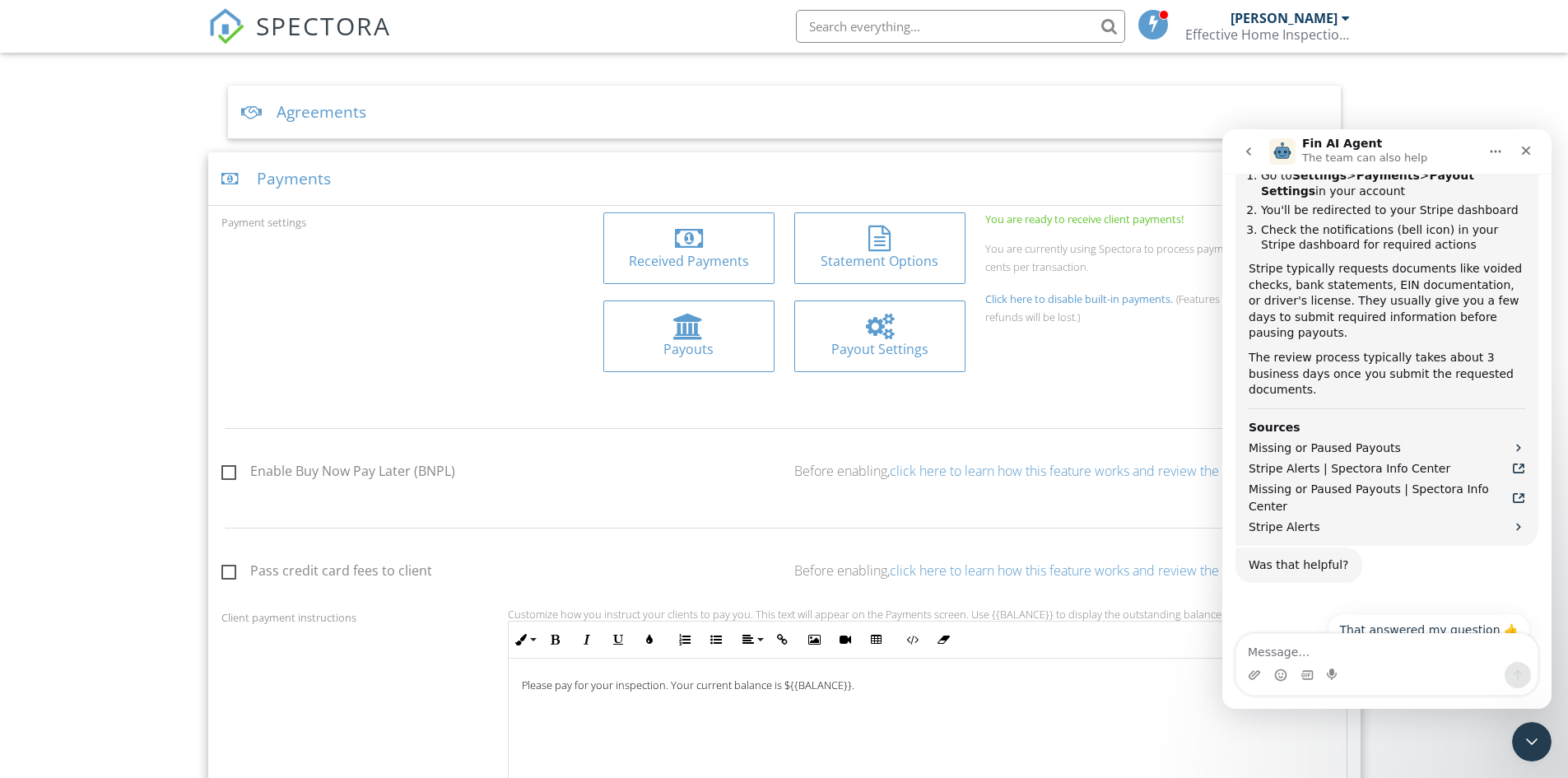
click at [880, 336] on div at bounding box center [880, 326] width 28 height 26
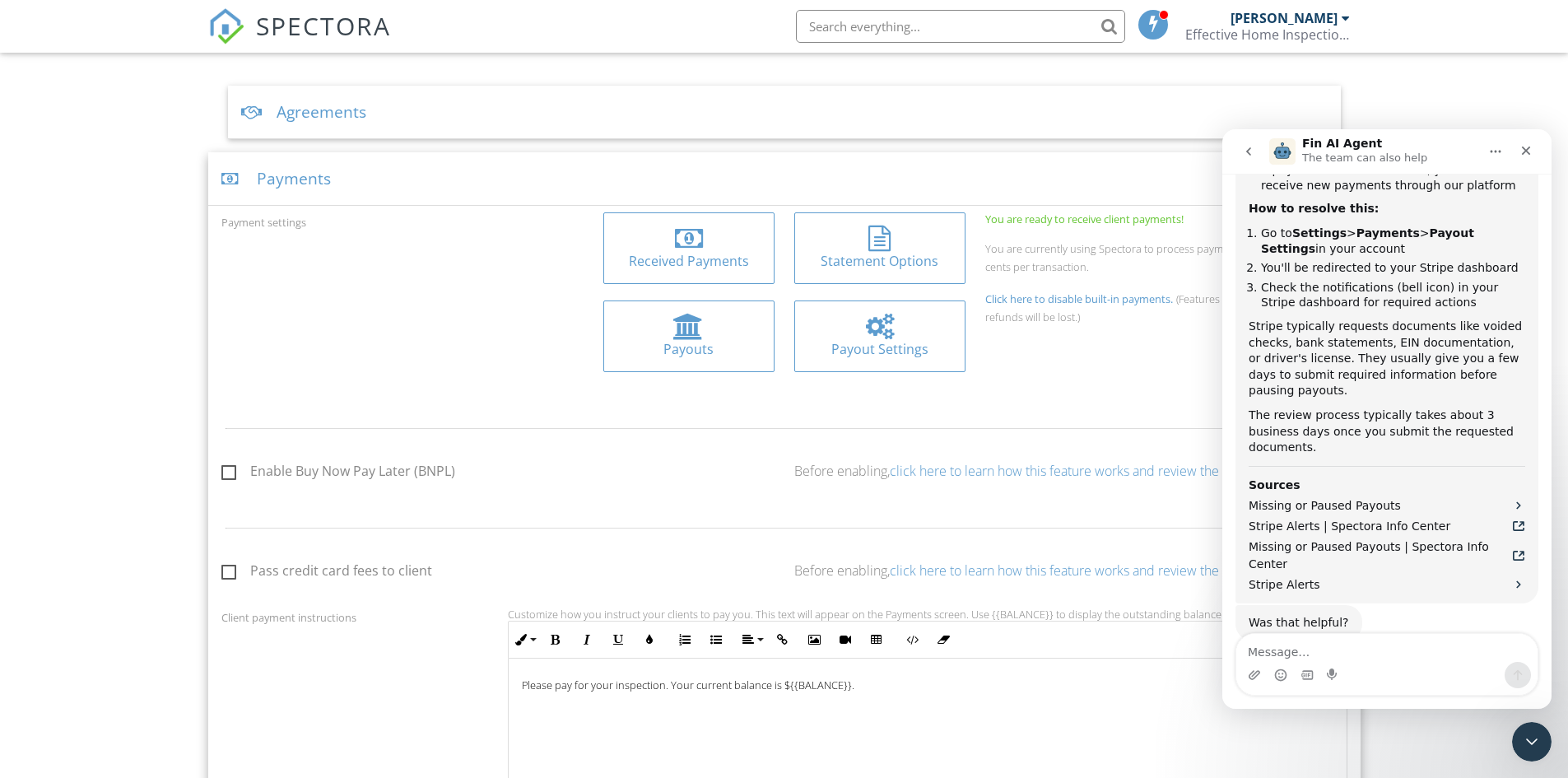
scroll to position [641, 0]
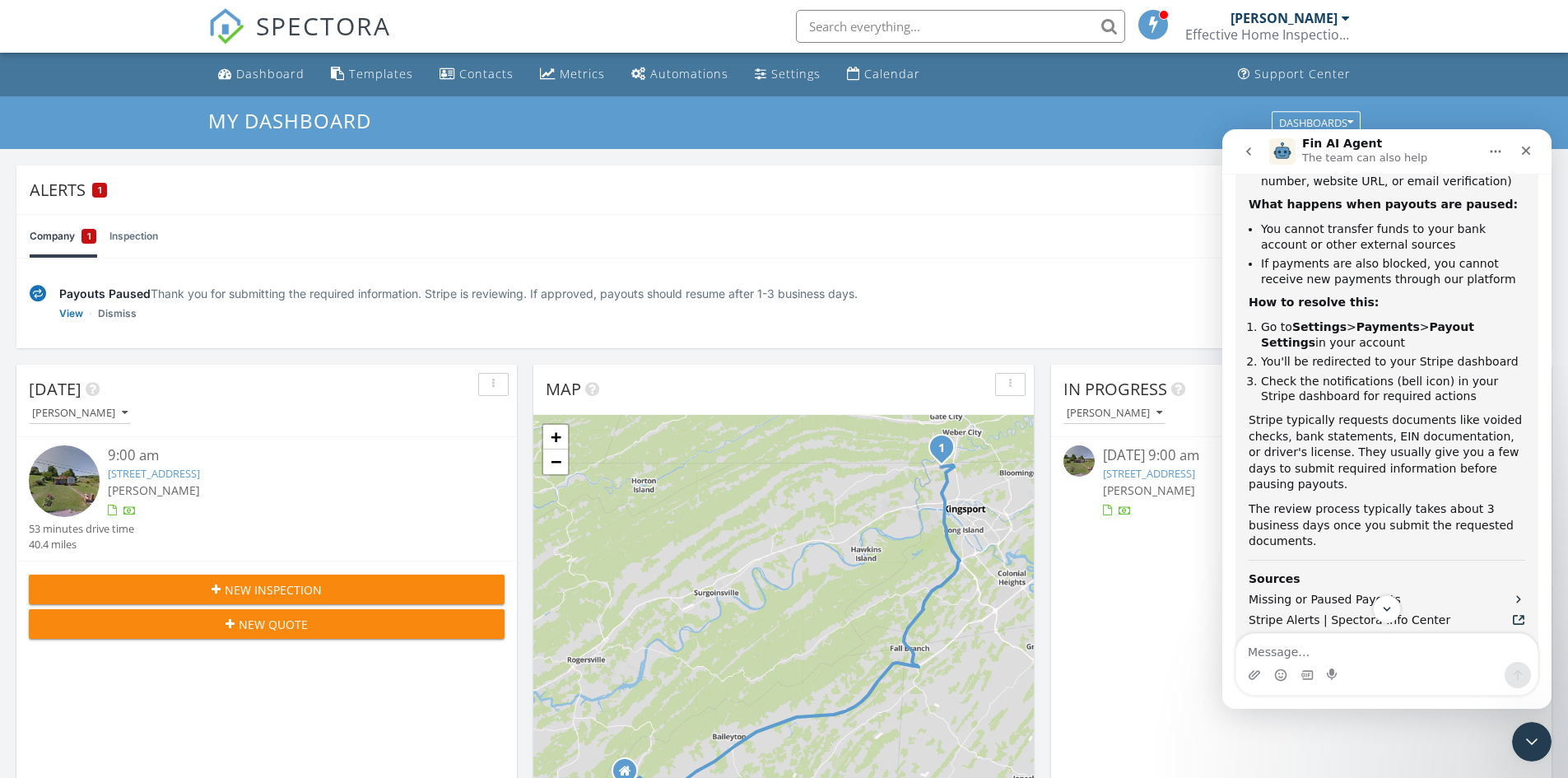
scroll to position [806, 0]
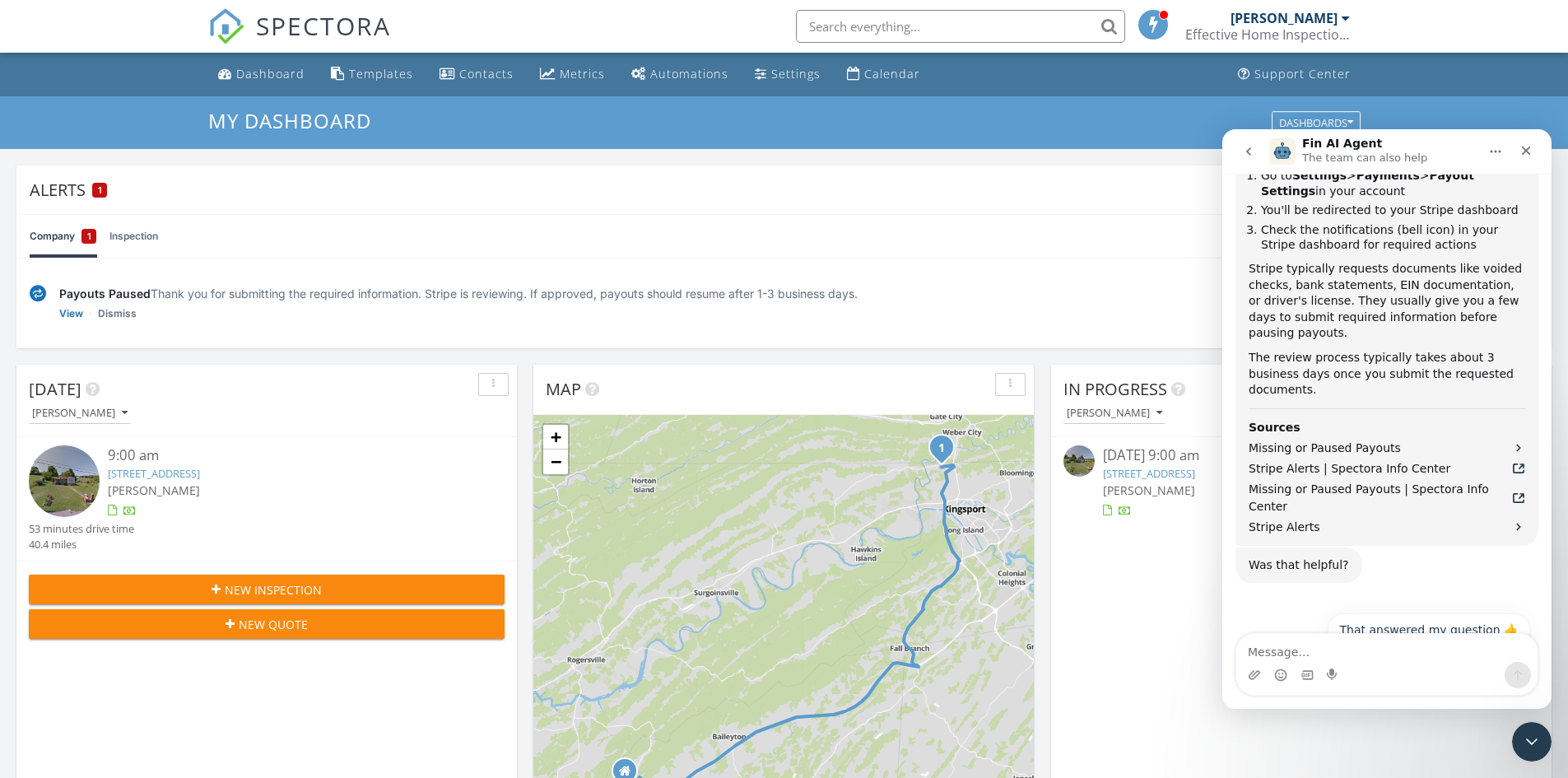
click at [1418, 655] on button "Connect to an agent 👤" at bounding box center [1449, 671] width 161 height 33
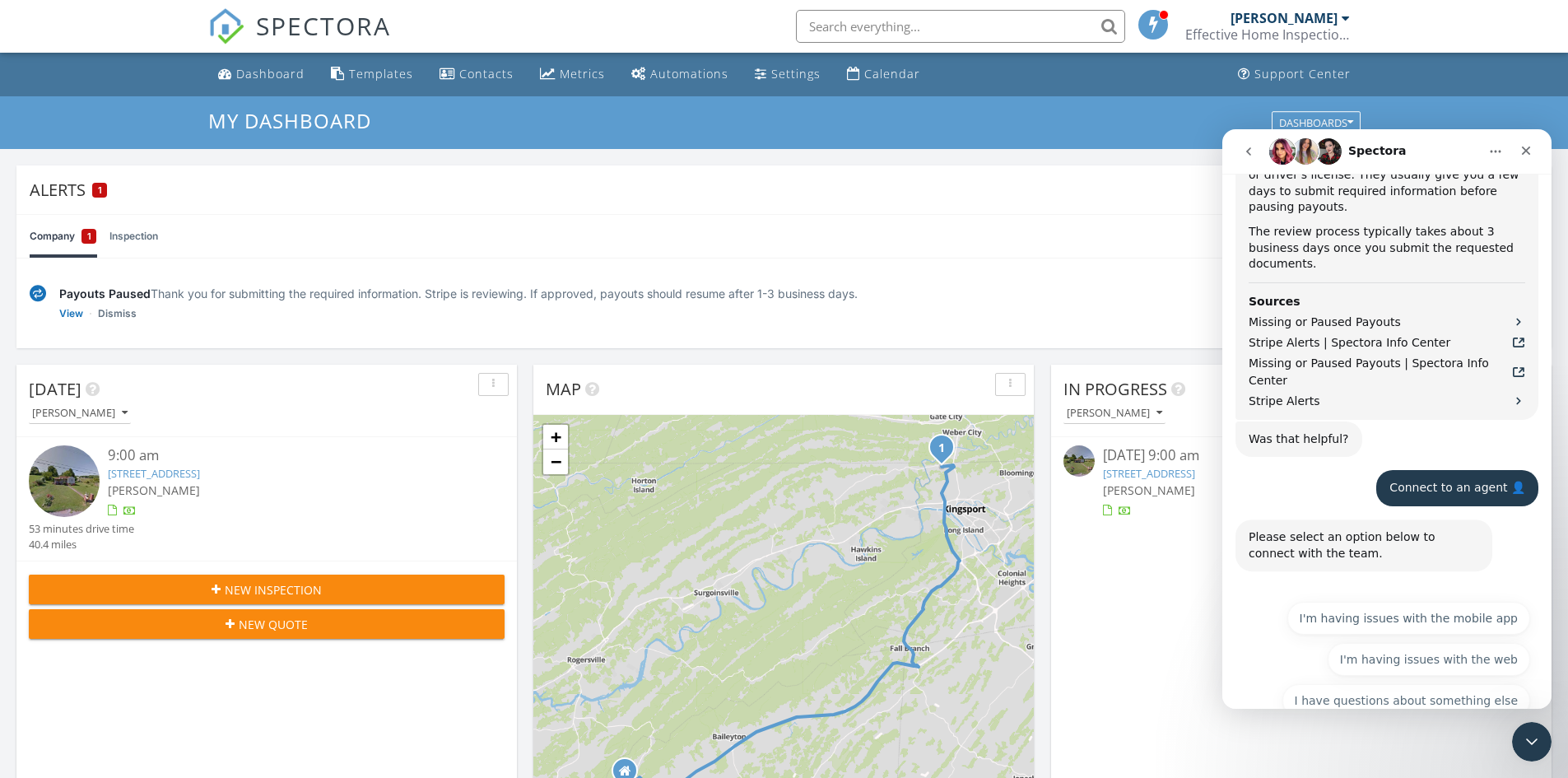
scroll to position [948, 0]
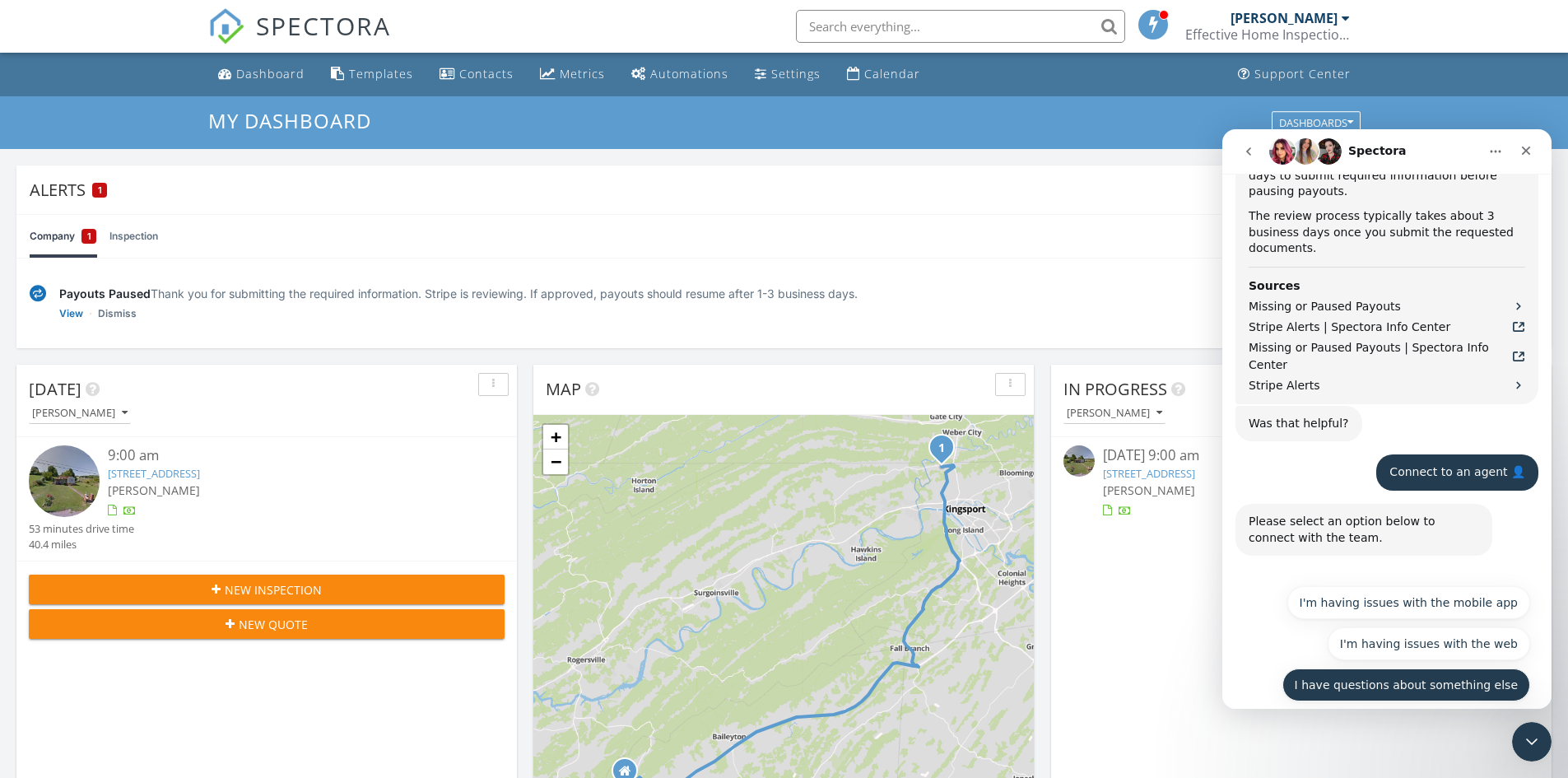
click at [1387, 668] on button "I have questions about something else" at bounding box center [1406, 685] width 248 height 33
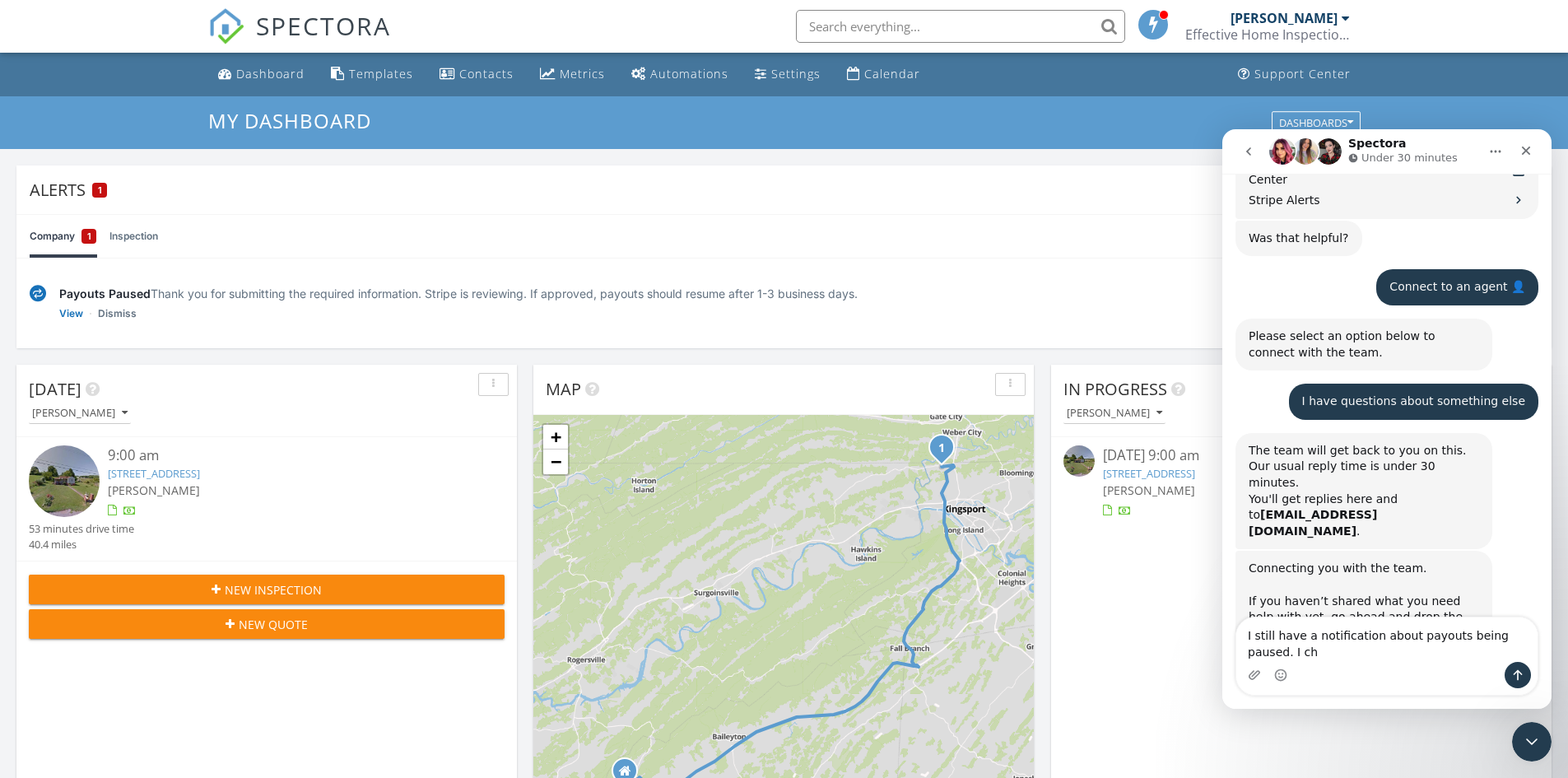
scroll to position [1149, 0]
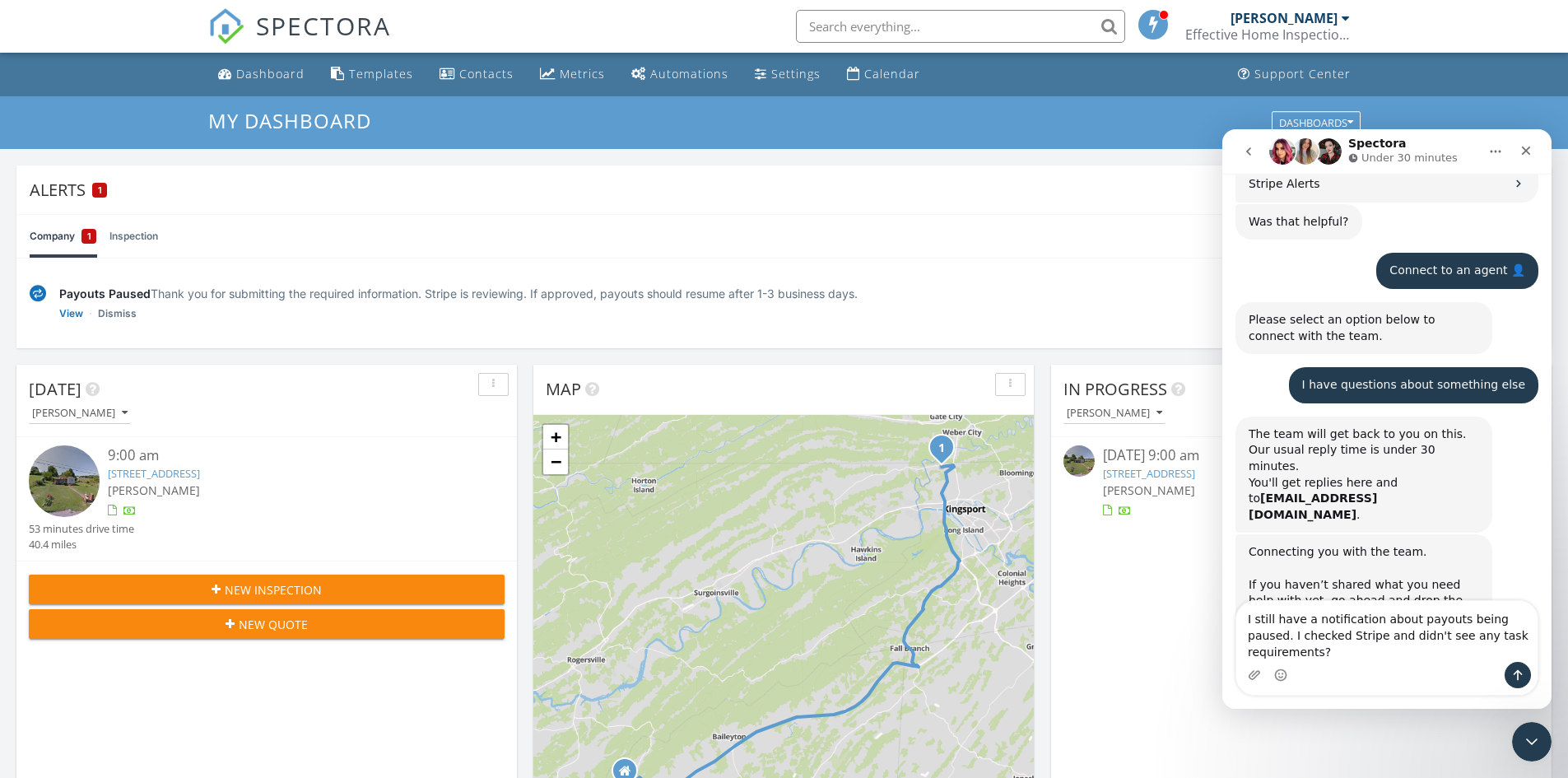
click at [1514, 637] on textarea "I still have a notification about payouts being paused. I checked Stripe and di…" at bounding box center [1387, 631] width 301 height 61
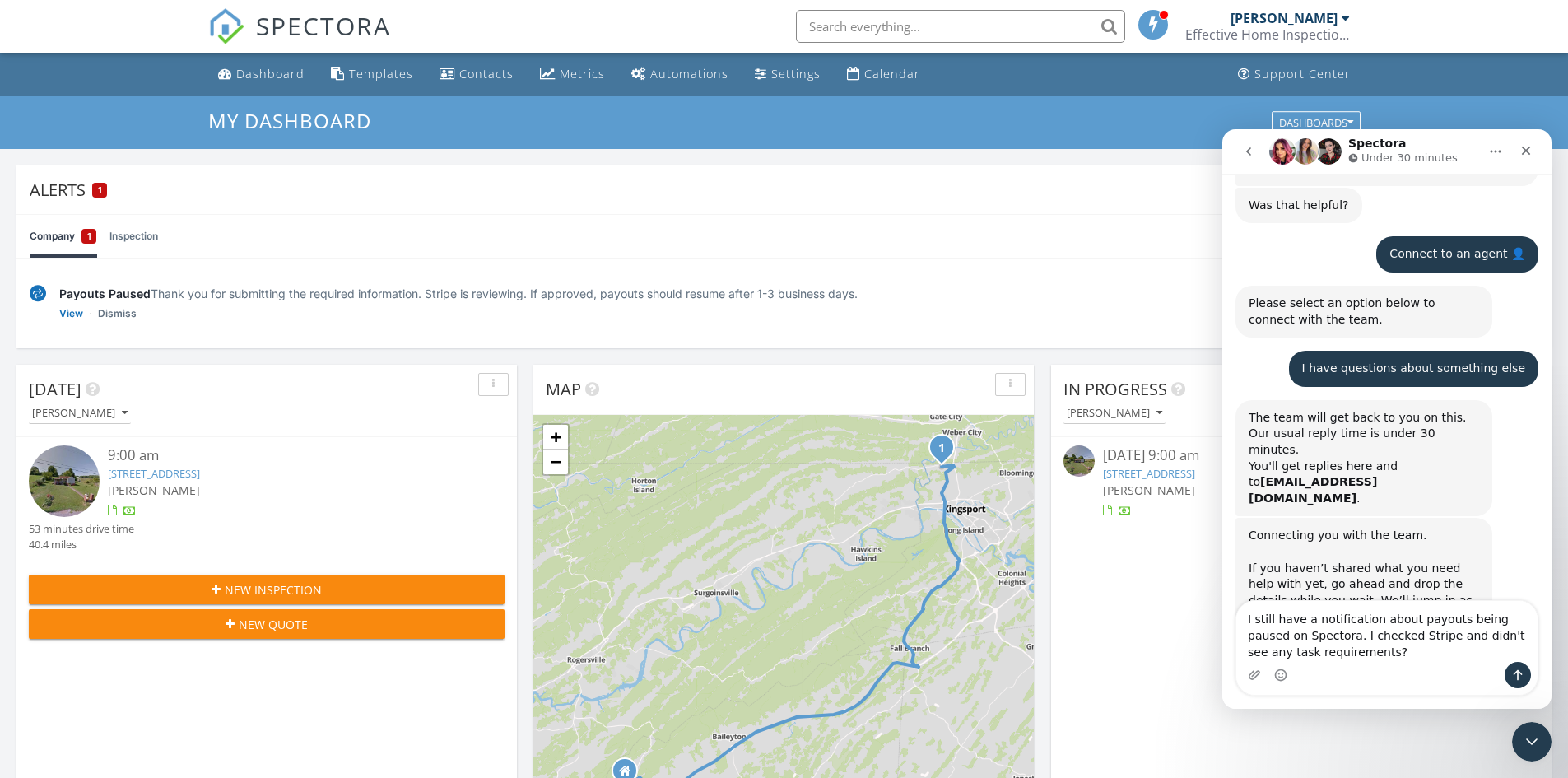
type textarea "I still have a notification about payouts being paused on Spectora. I checked S…"
click at [1371, 672] on div "Intercom messenger" at bounding box center [1387, 675] width 301 height 26
click at [1520, 675] on icon "Send a message…" at bounding box center [1518, 675] width 14 height 14
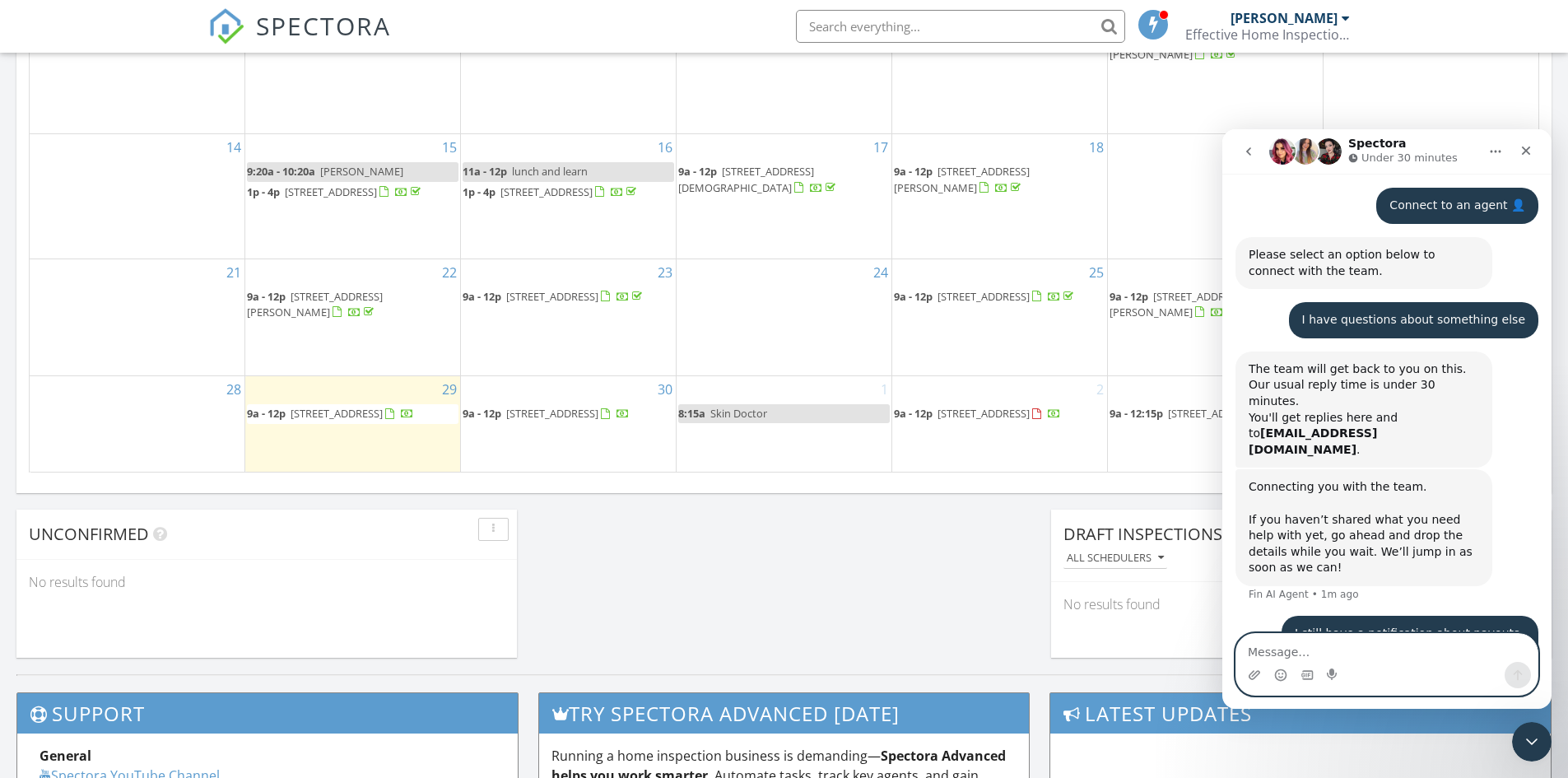
scroll to position [1152, 0]
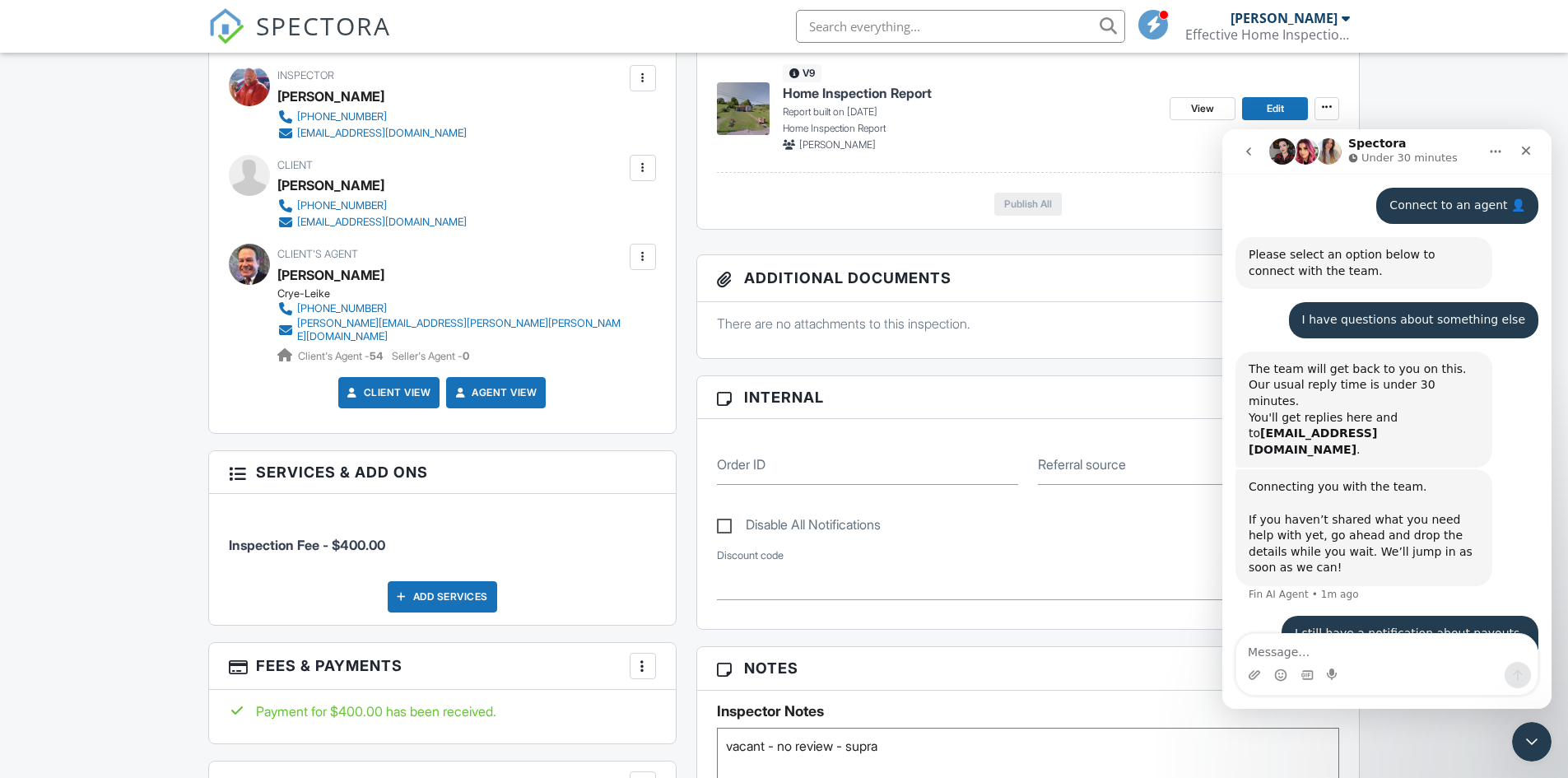
scroll to position [497, 0]
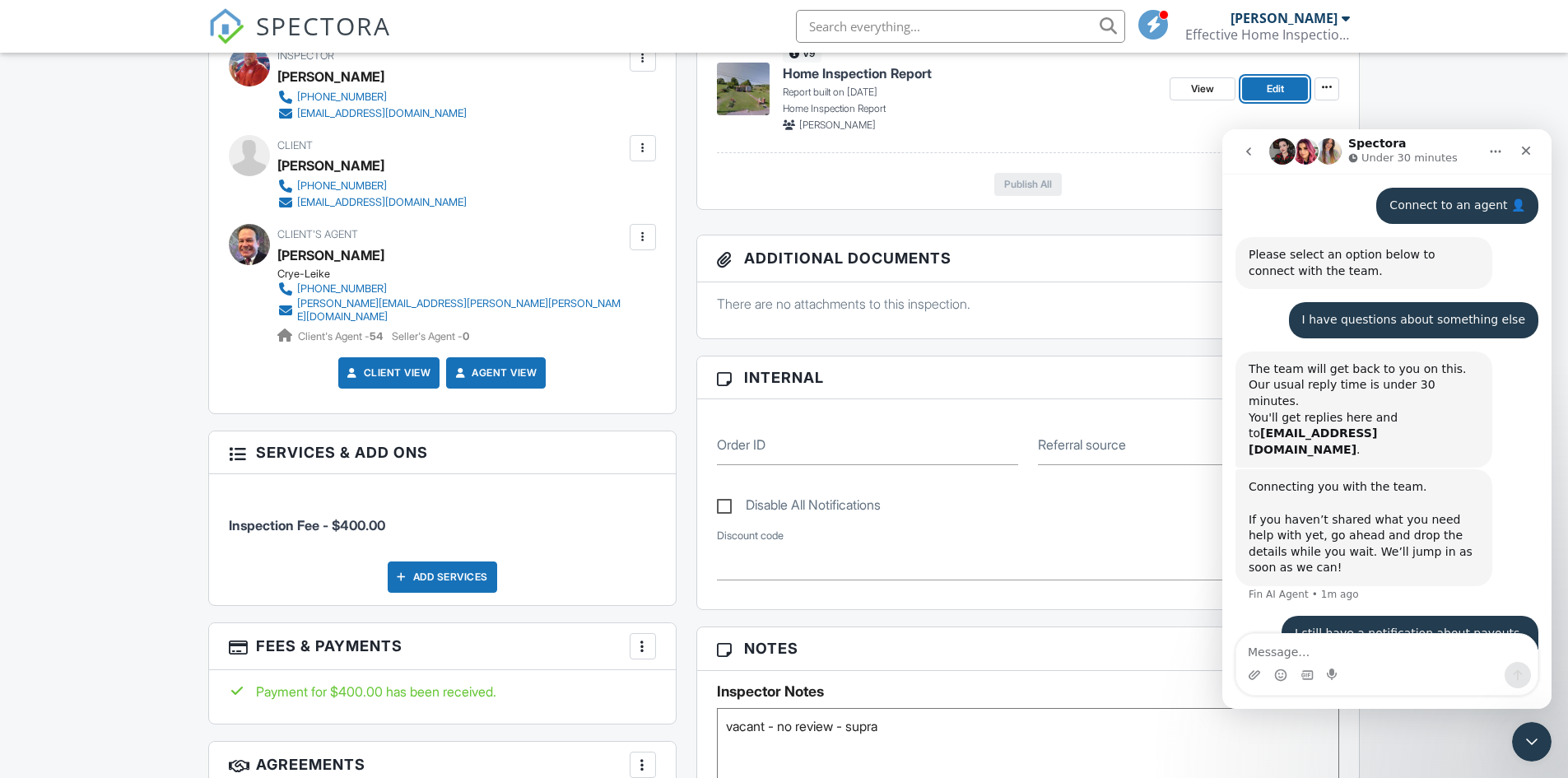
click at [1279, 80] on link "Edit" at bounding box center [1275, 88] width 66 height 23
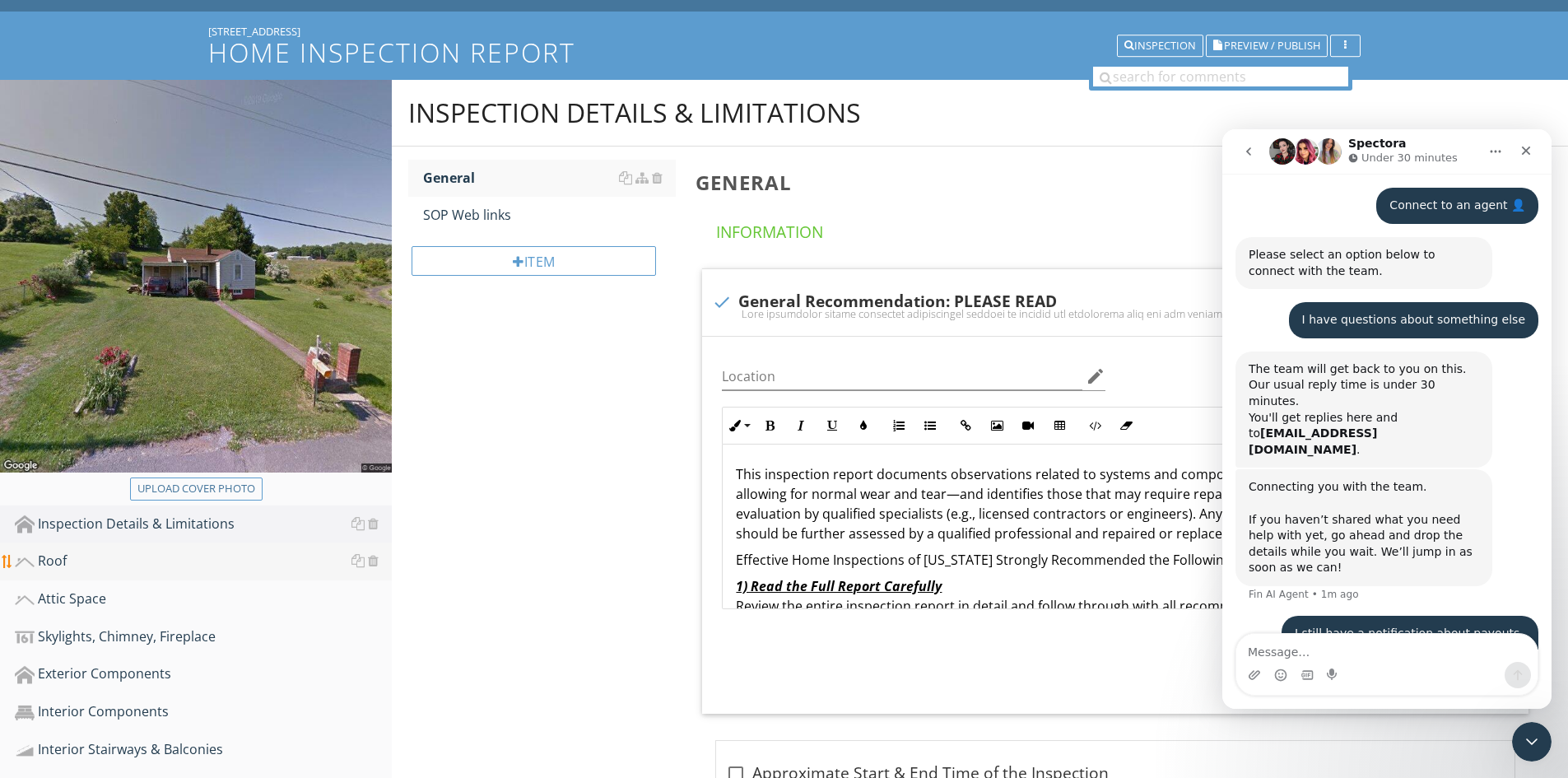
scroll to position [165, 0]
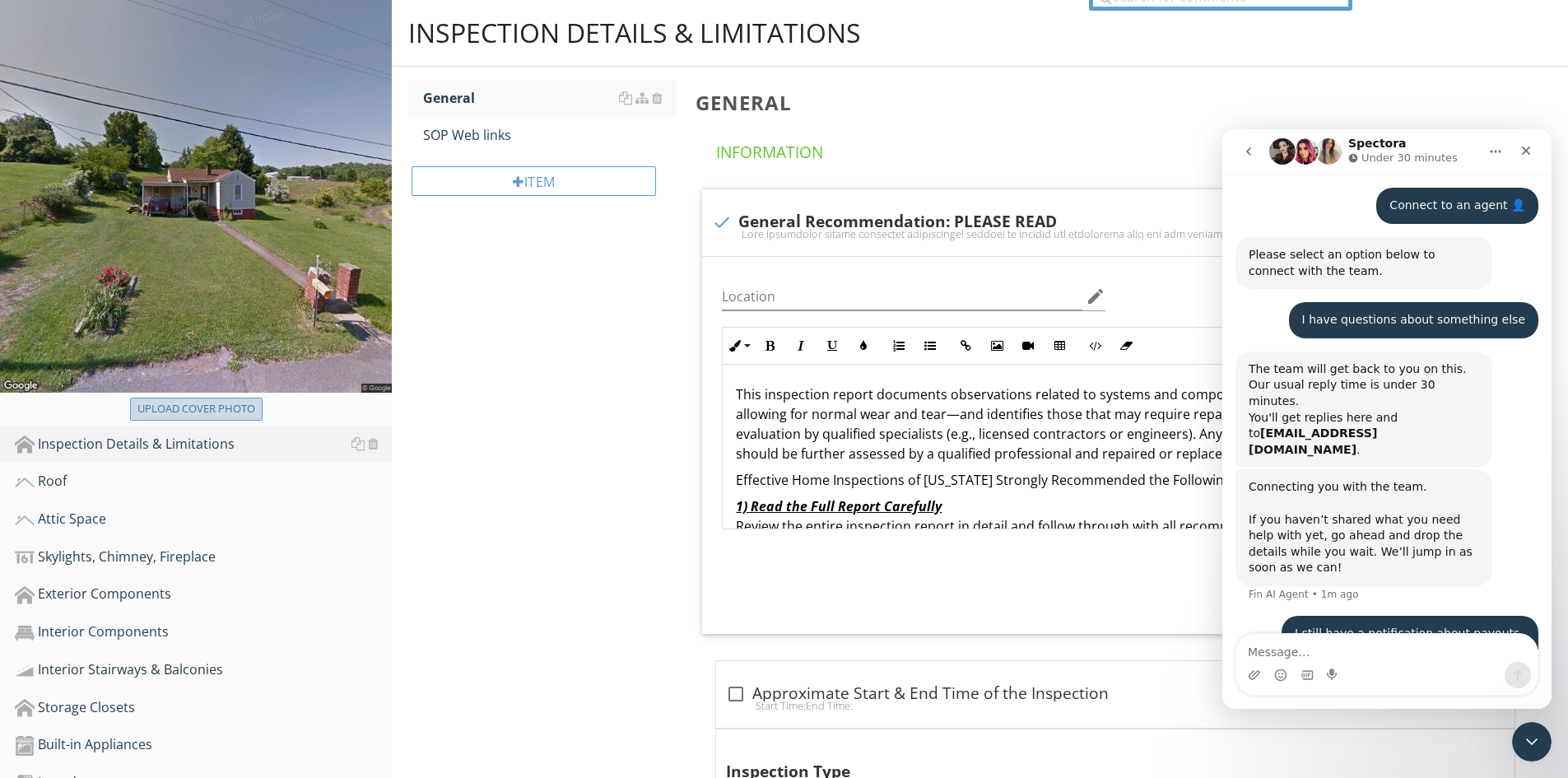
click at [215, 404] on div "Upload cover photo" at bounding box center [197, 409] width 118 height 16
type input "C:\fakepath\100_6685.JPG"
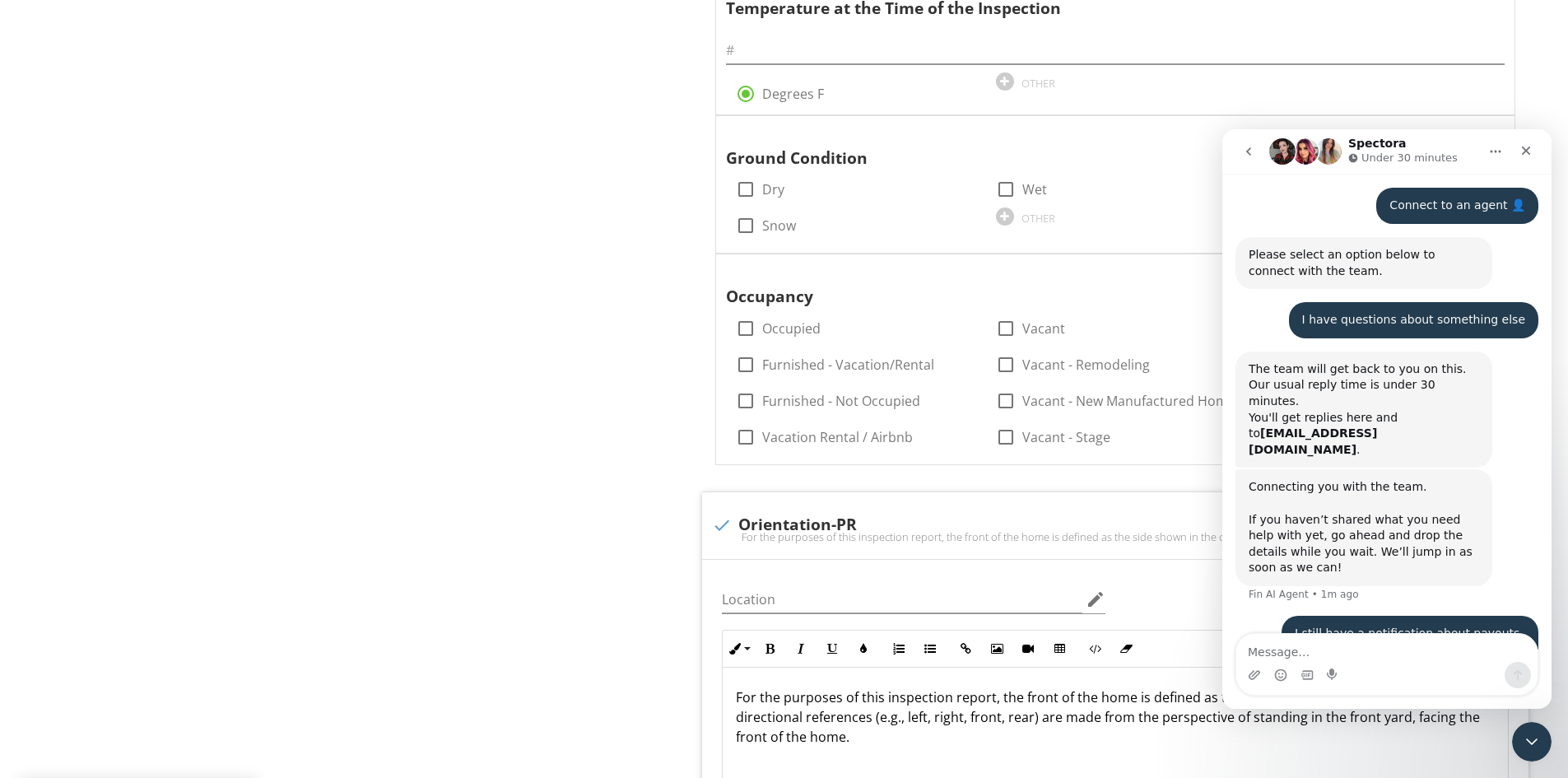
scroll to position [2172, 0]
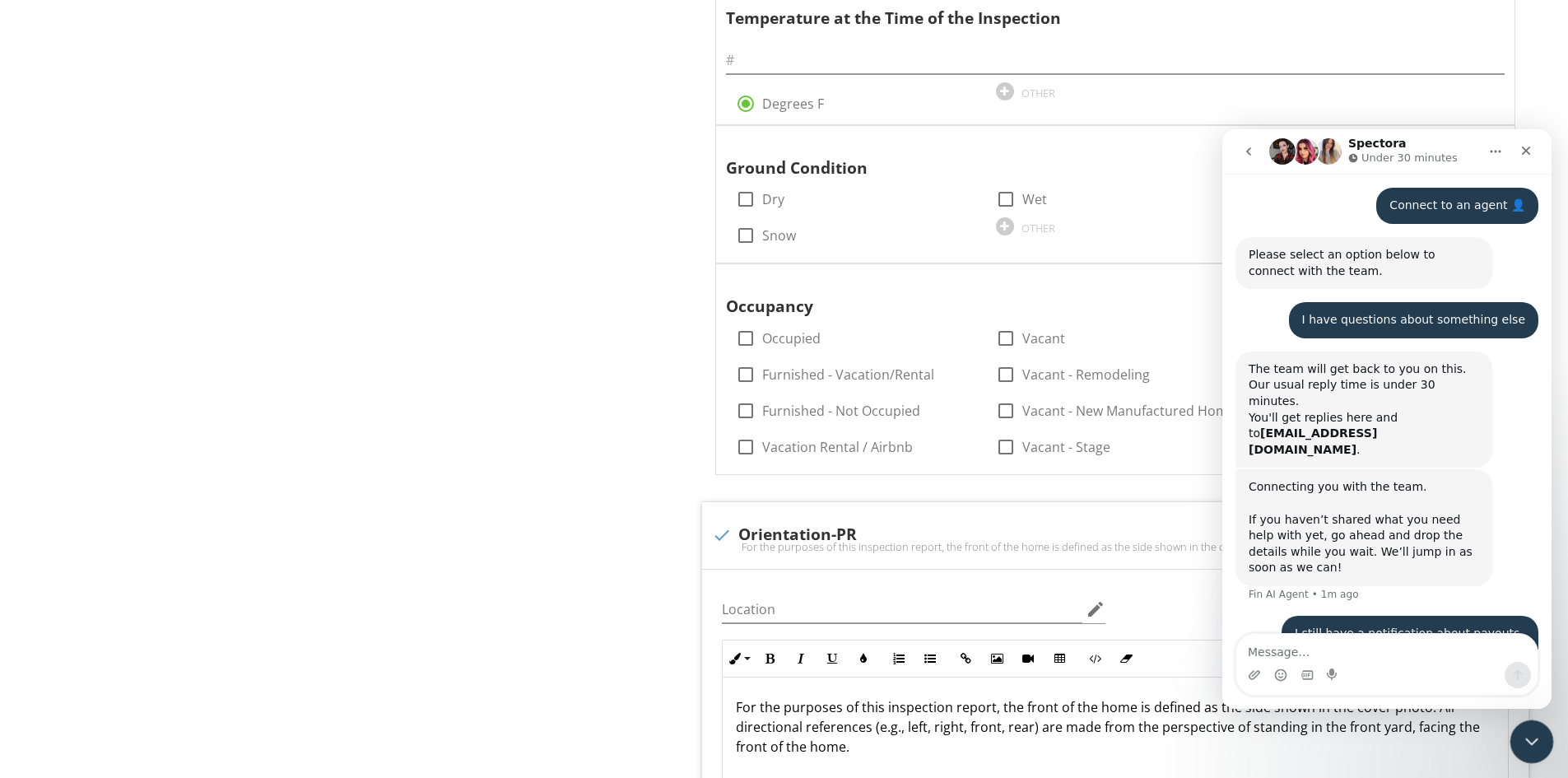
click at [1530, 745] on icon "Close Intercom Messenger" at bounding box center [1530, 739] width 20 height 20
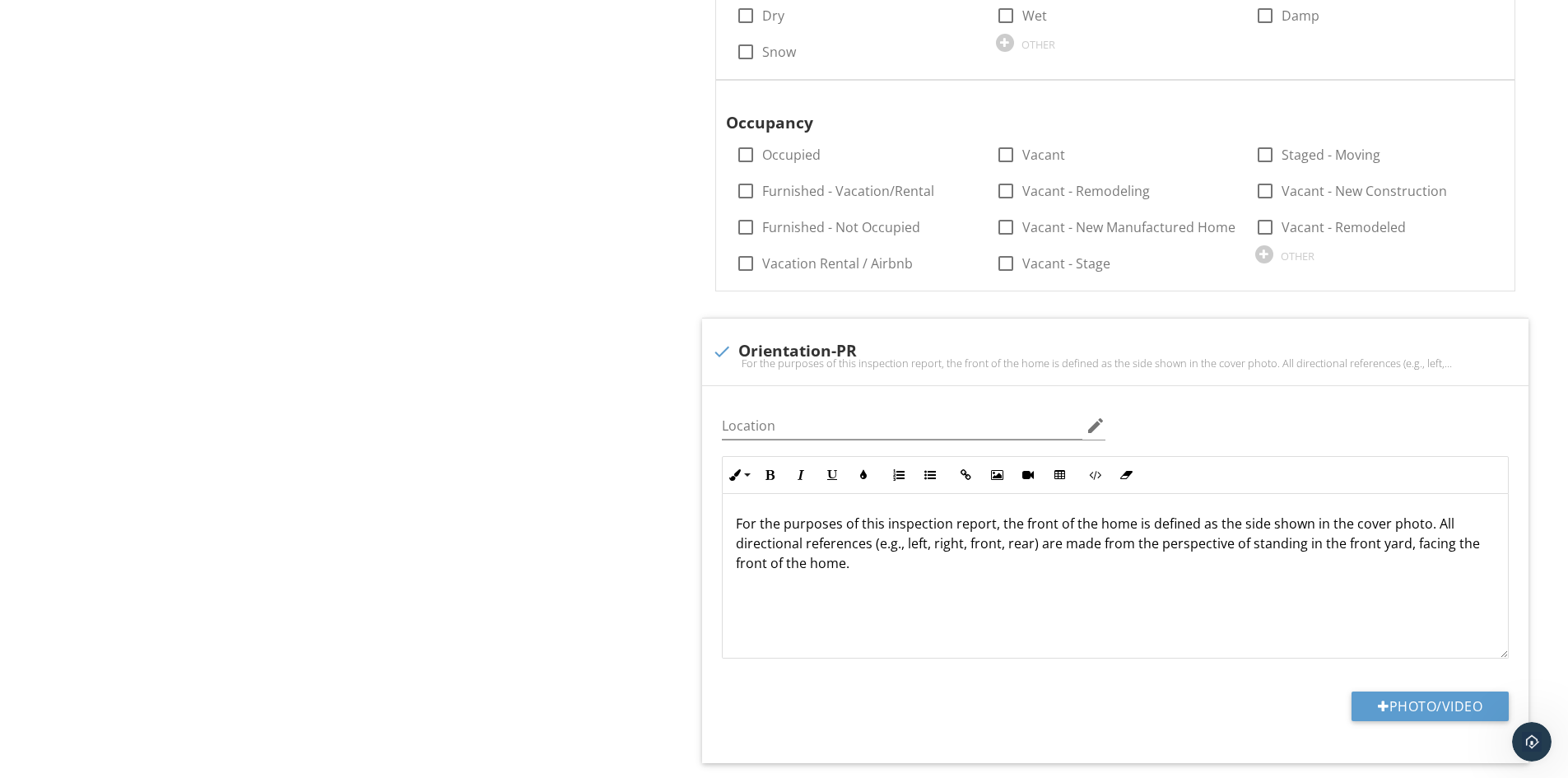
scroll to position [2582, 0]
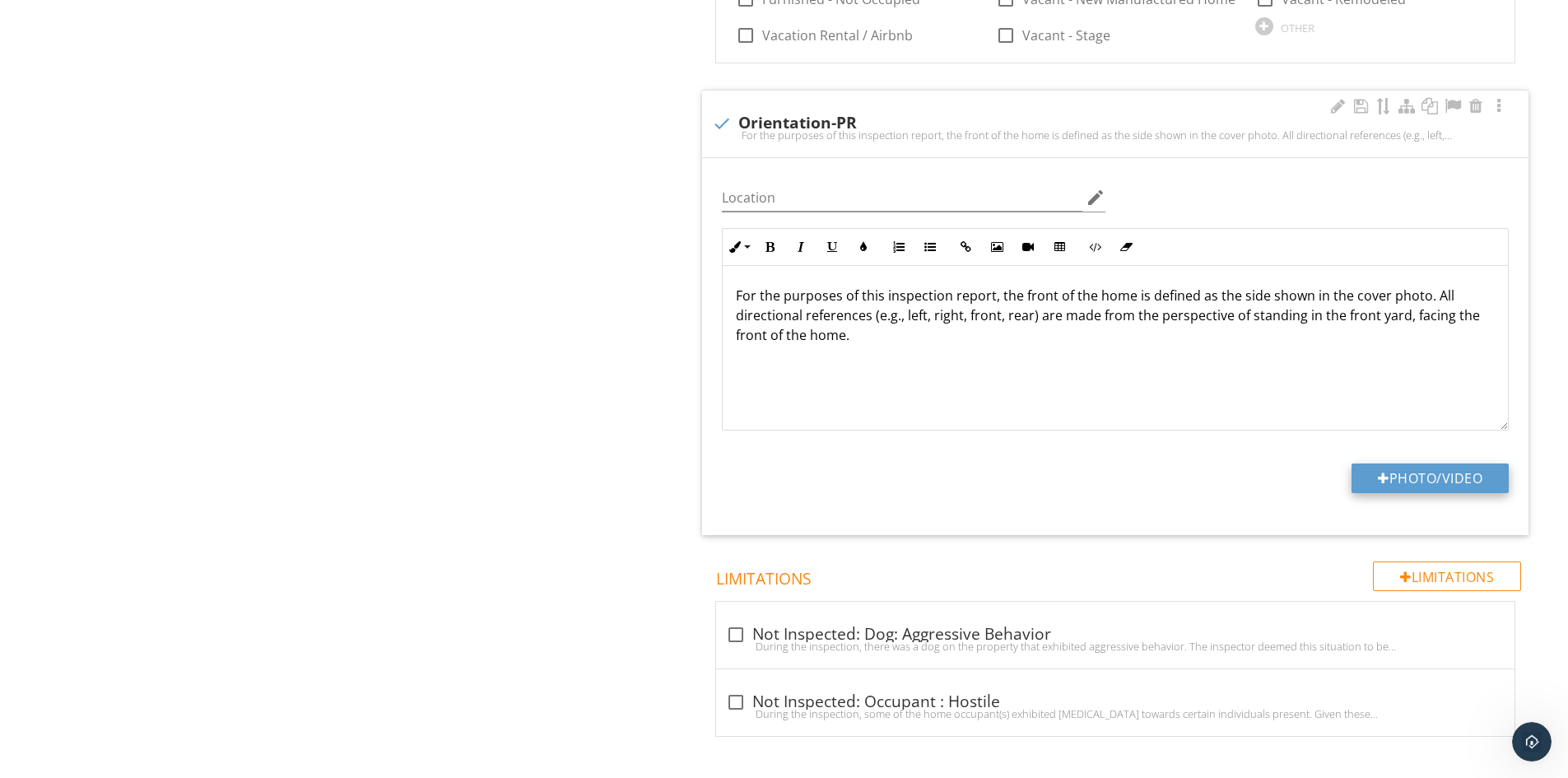
click at [1378, 477] on div at bounding box center [1384, 478] width 12 height 14
type input "C:\fakepath\100_6685.JPG"
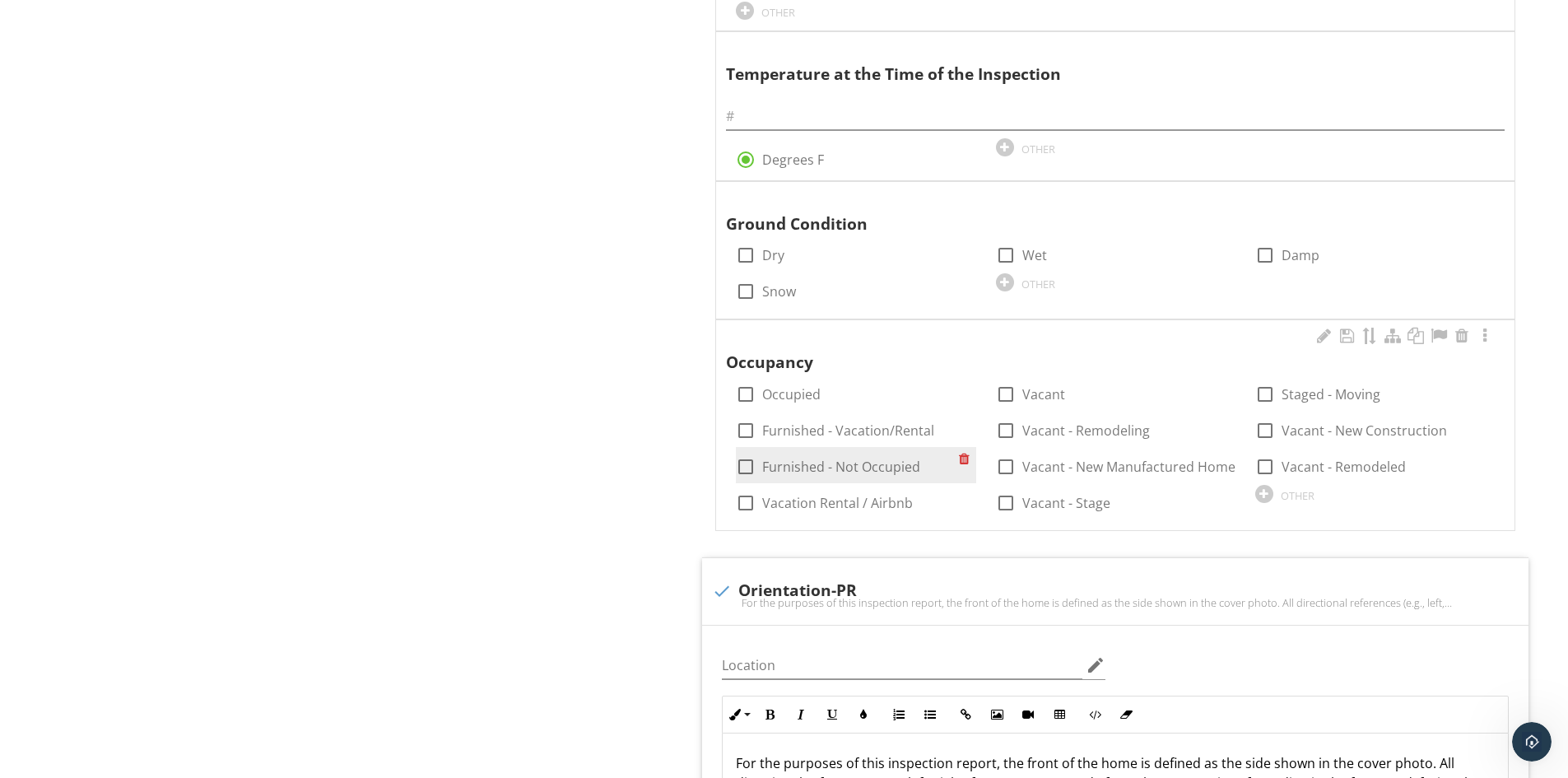
scroll to position [2089, 0]
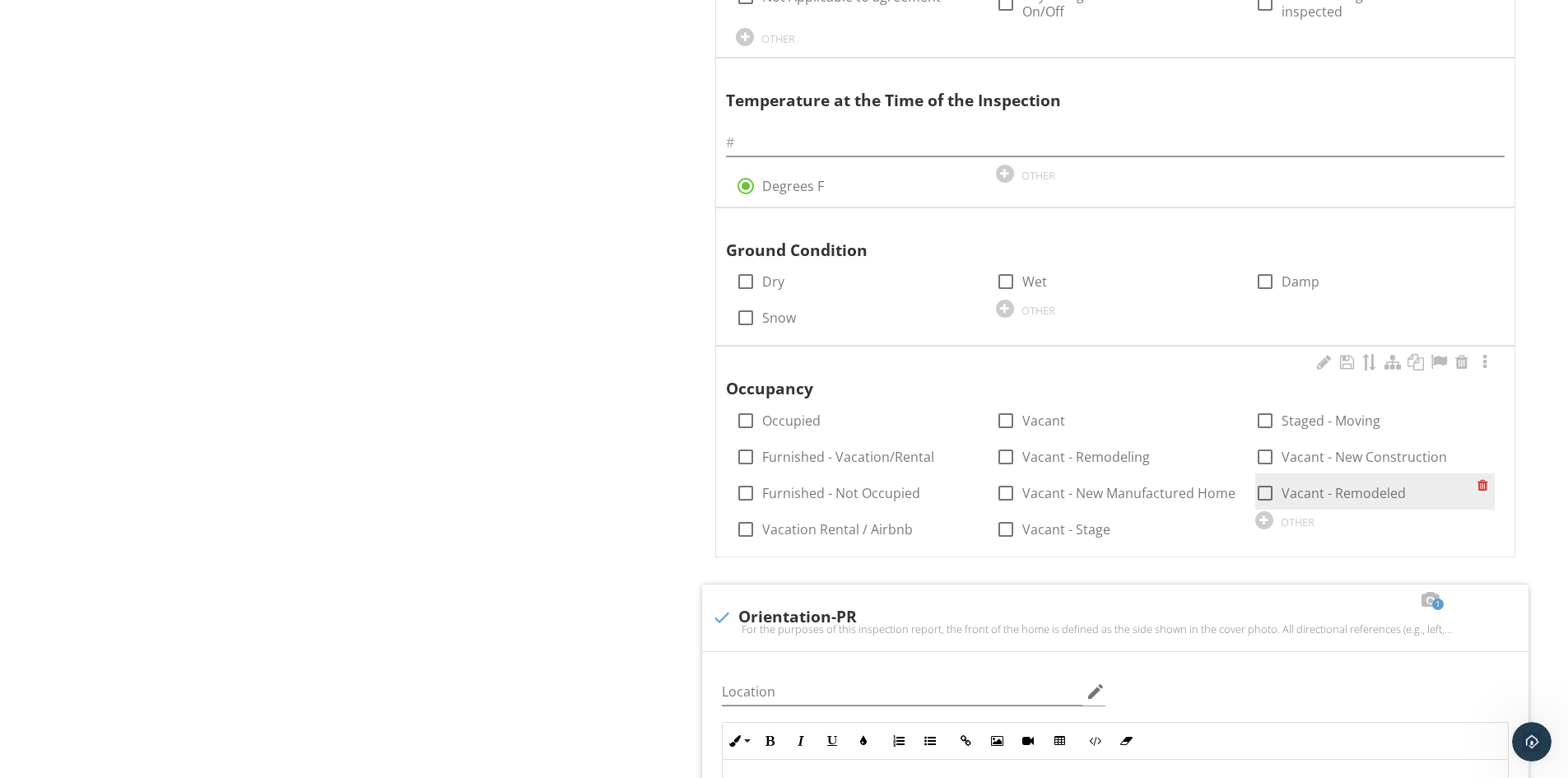
click at [1290, 486] on label "Vacant - Remodeled" at bounding box center [1343, 493] width 124 height 16
checkbox input "true"
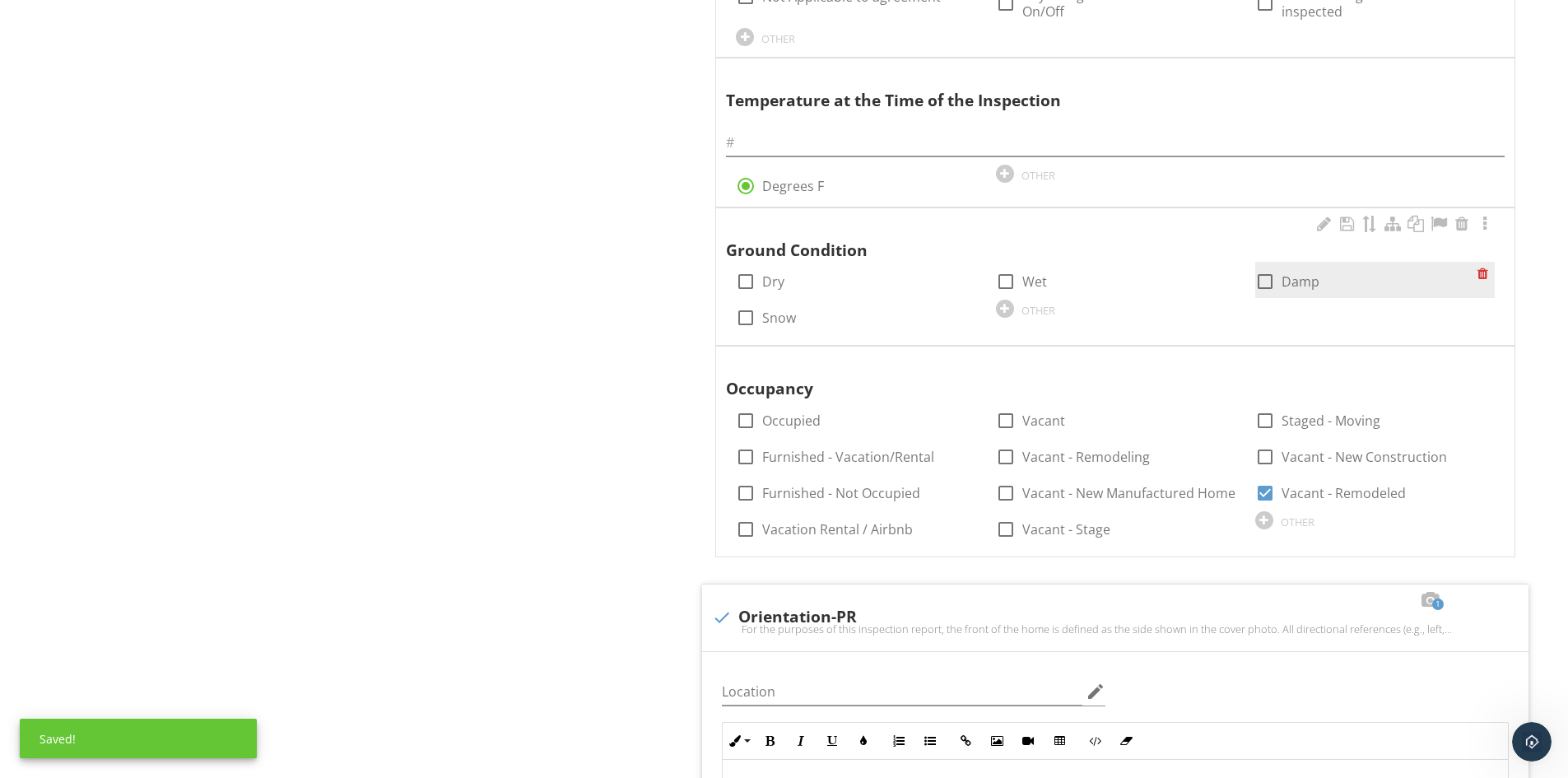
click at [1267, 281] on div at bounding box center [1265, 281] width 28 height 28
checkbox input "true"
click at [806, 114] on div "Temperature at the Time of the Inspection radio_button_checked Degrees F OTHER" at bounding box center [1115, 130] width 779 height 132
click at [772, 133] on input "text" at bounding box center [1115, 143] width 779 height 27
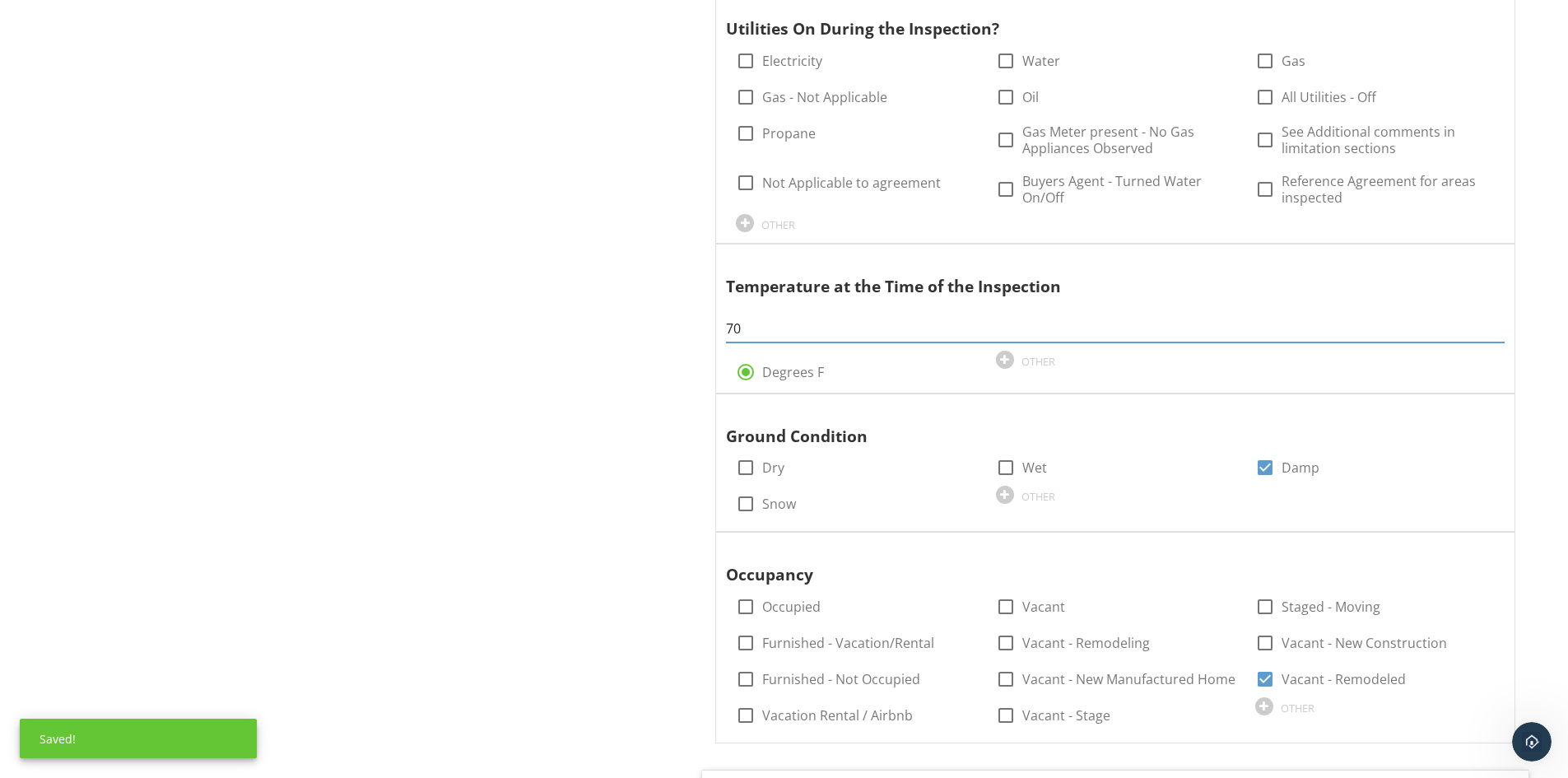
scroll to position [1678, 0]
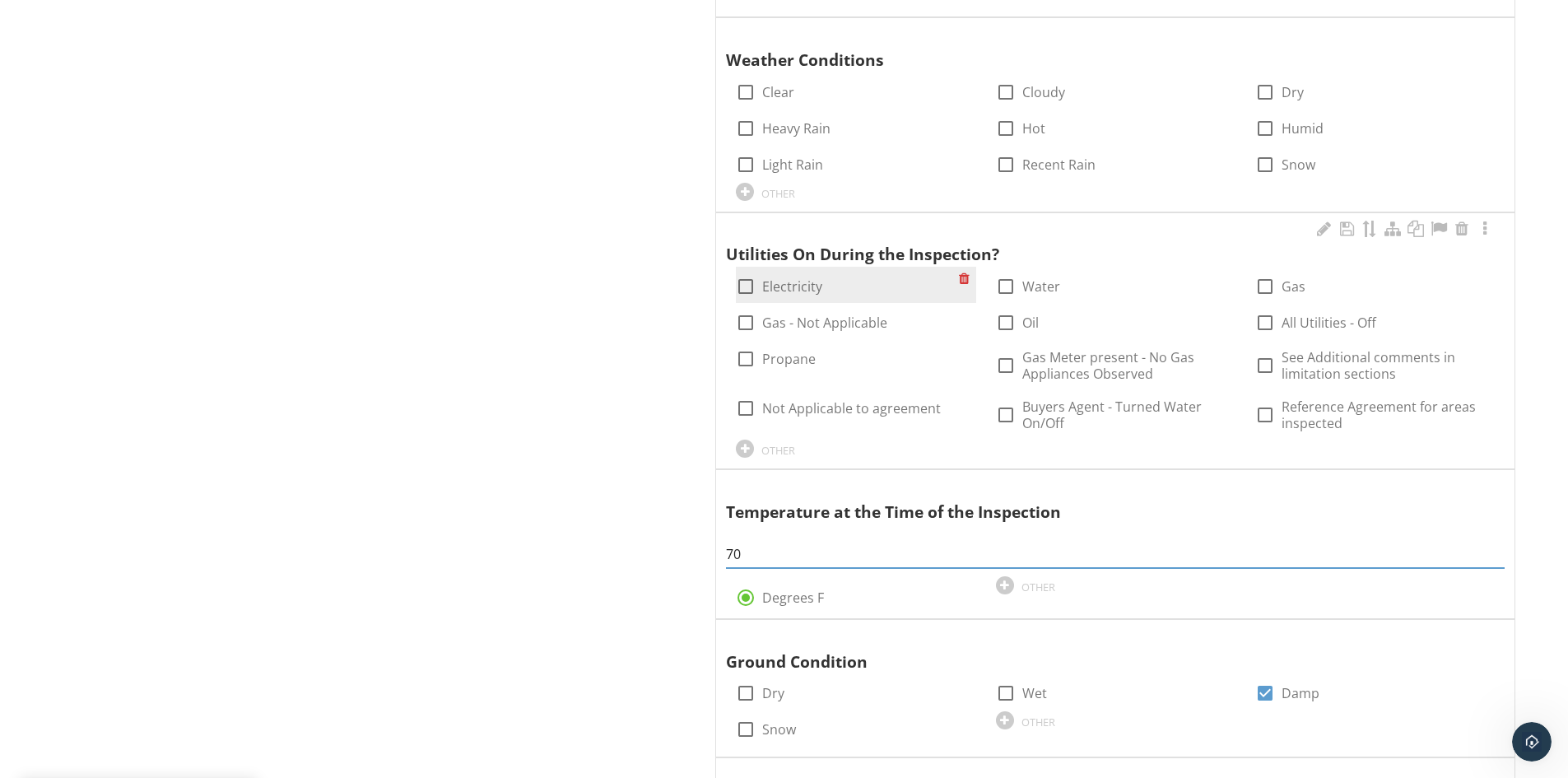
type input "70"
click at [743, 286] on div at bounding box center [745, 286] width 28 height 28
checkbox input "true"
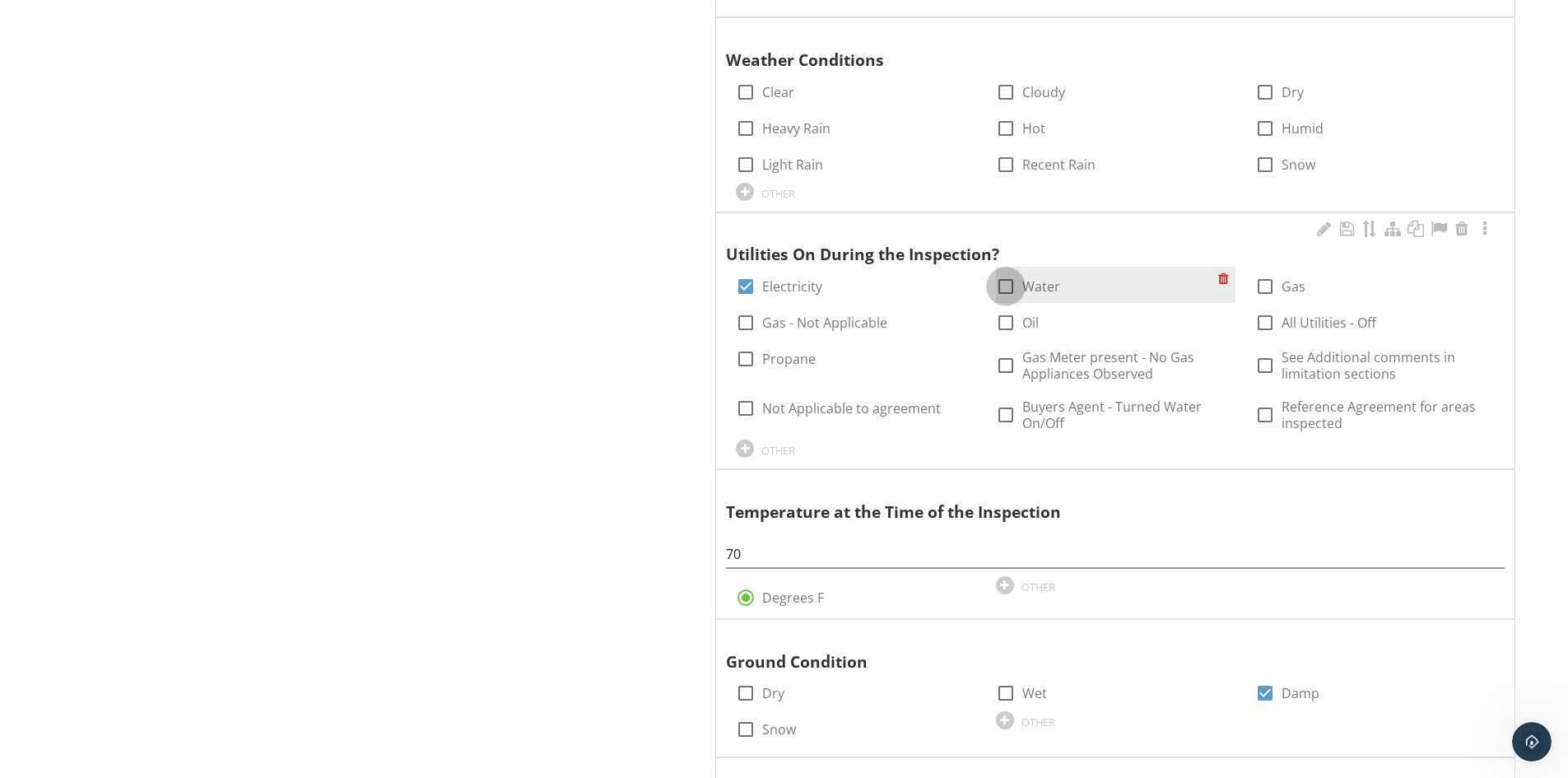
click at [1008, 289] on div at bounding box center [1006, 286] width 28 height 28
checkbox input "true"
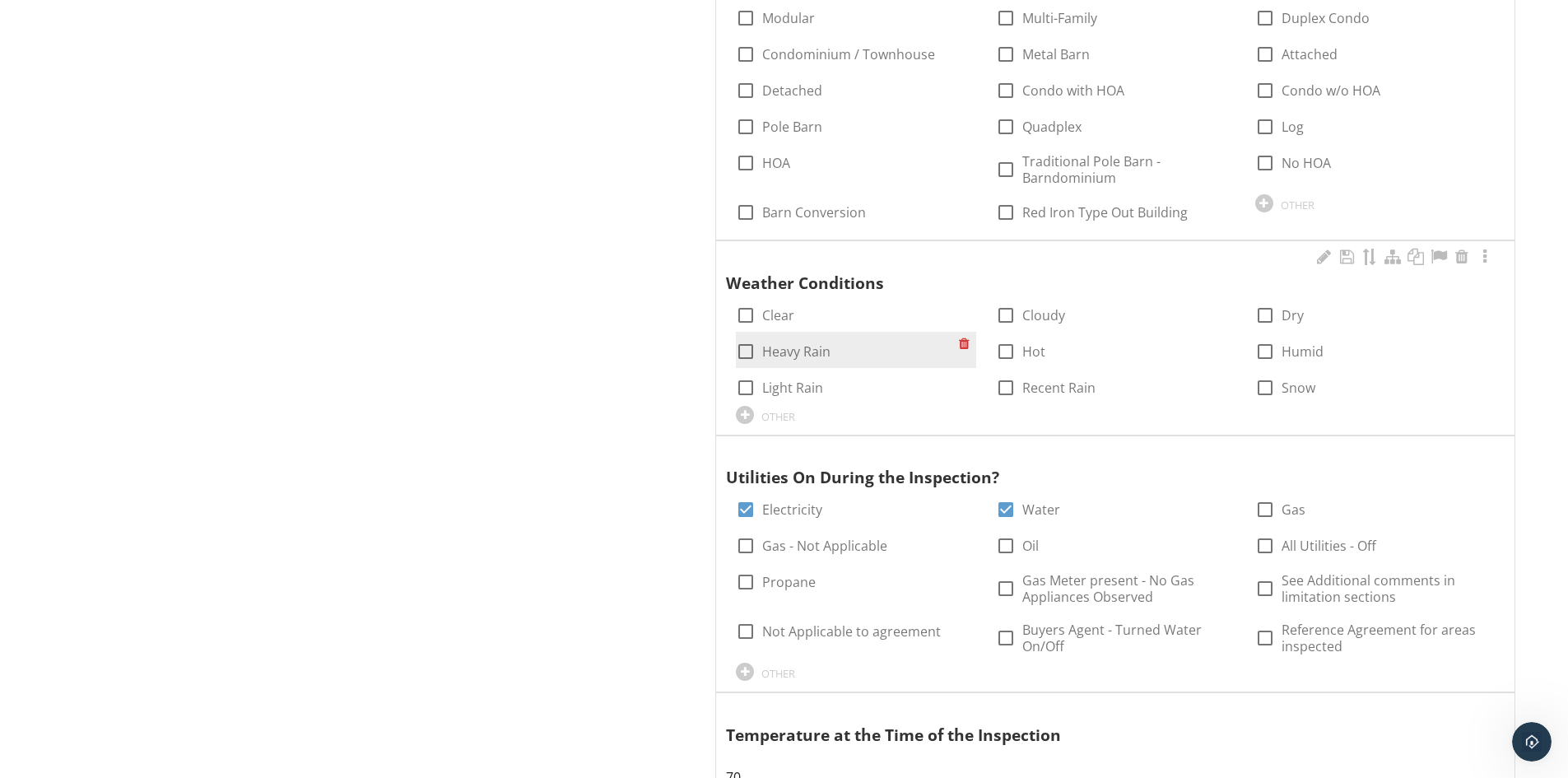
scroll to position [1431, 0]
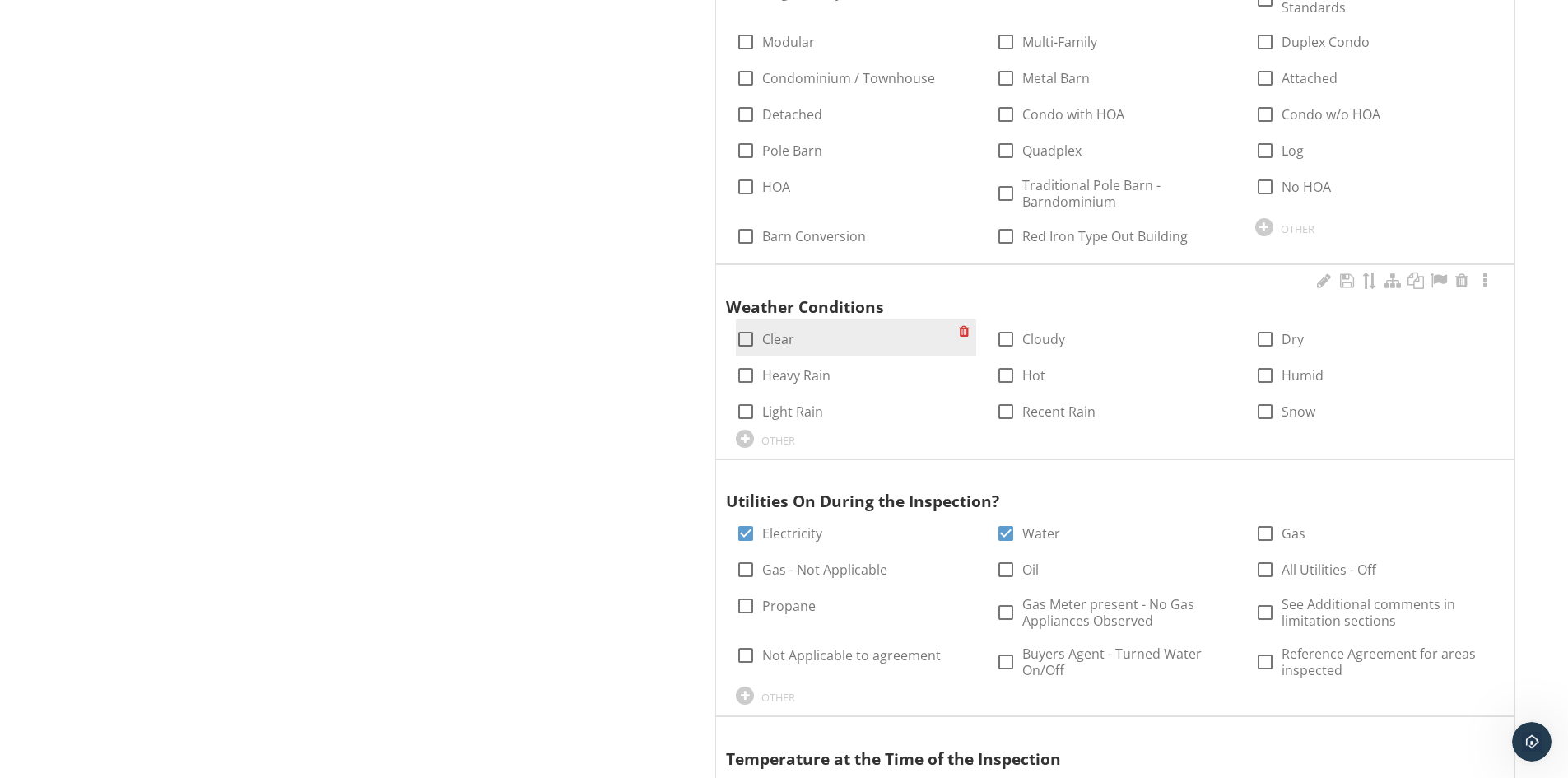
click at [749, 343] on div at bounding box center [745, 339] width 28 height 28
checkbox input "true"
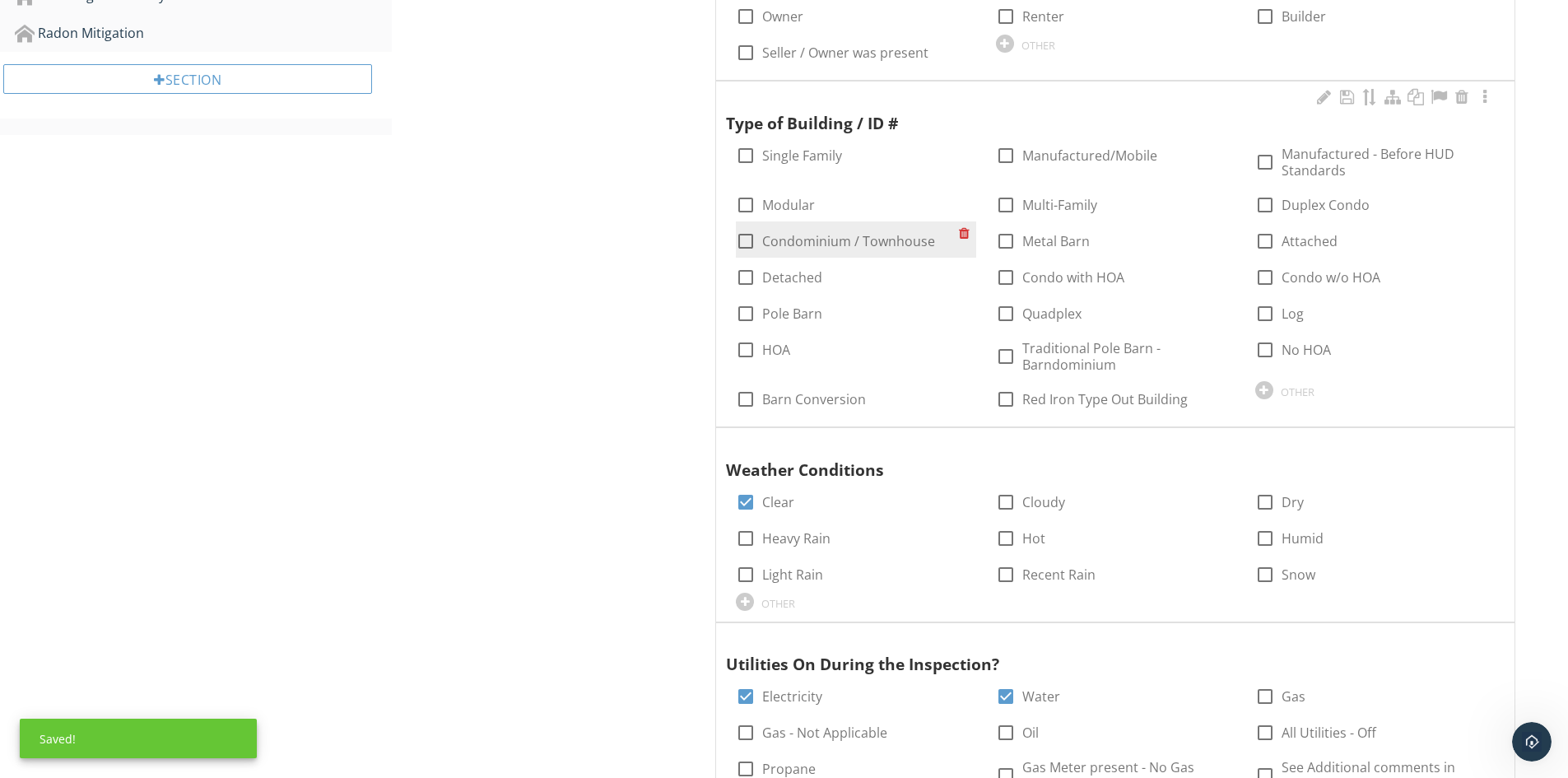
scroll to position [1266, 0]
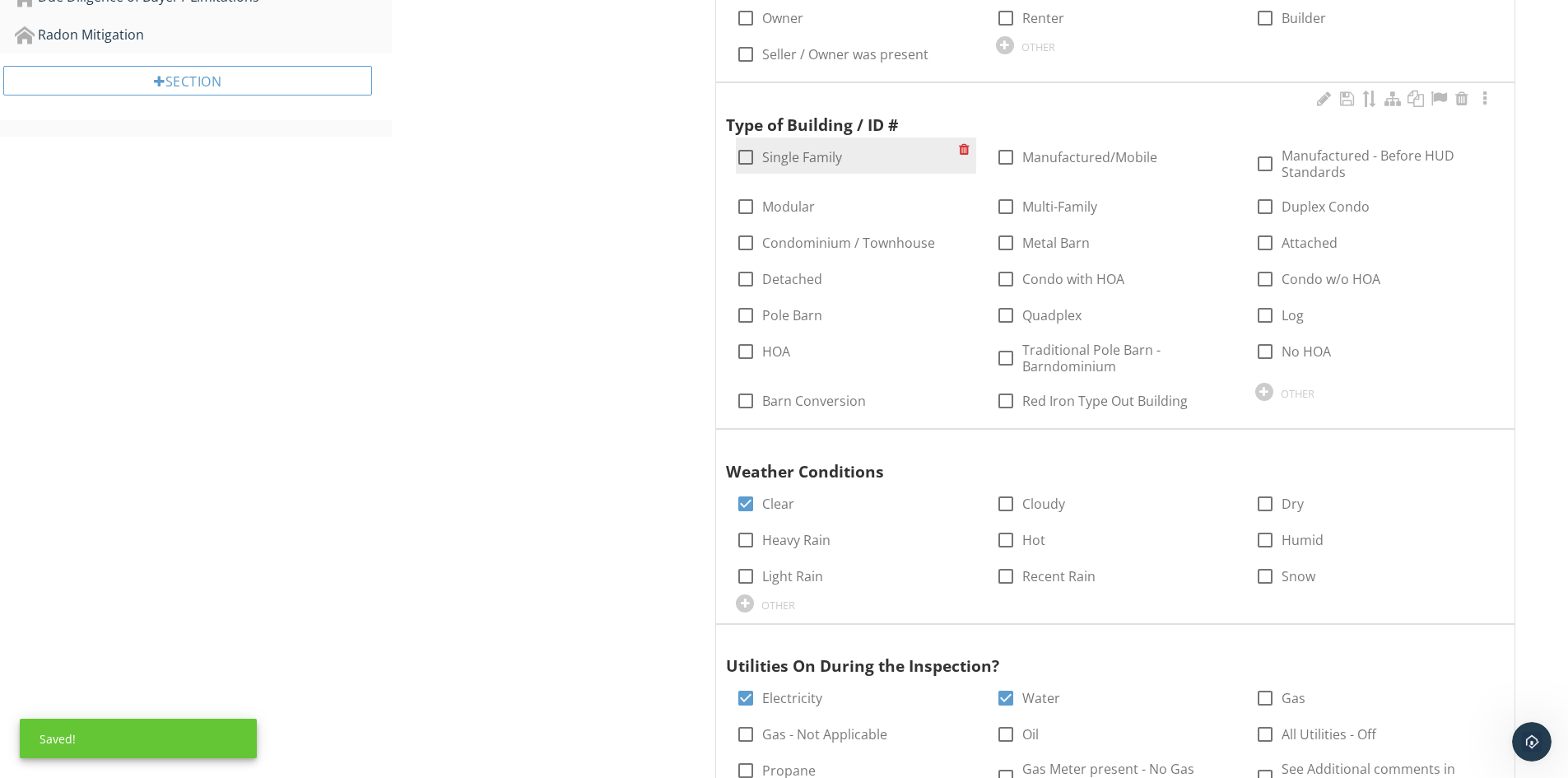
click at [751, 149] on div at bounding box center [745, 157] width 28 height 28
checkbox input "true"
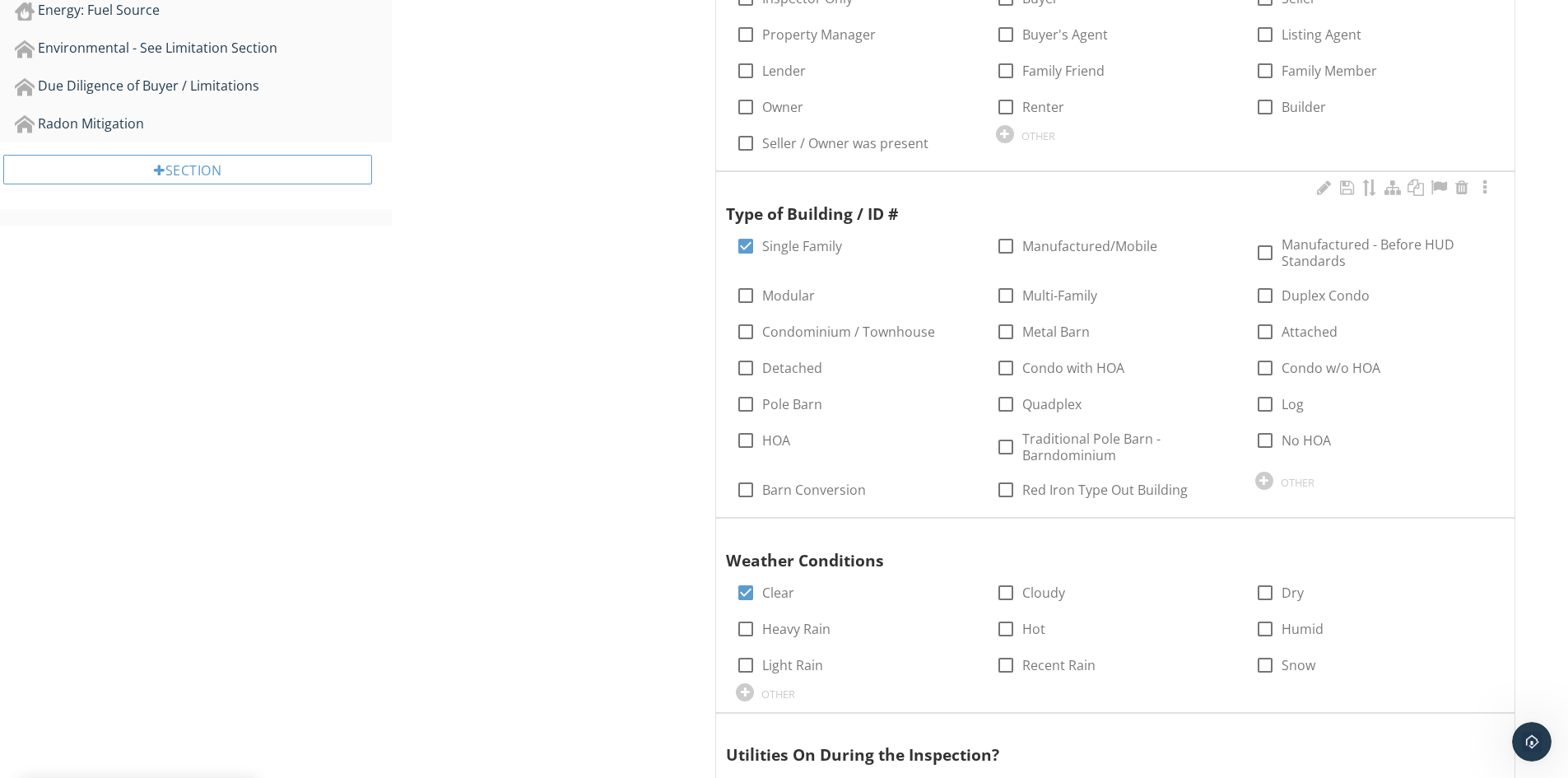
scroll to position [1019, 0]
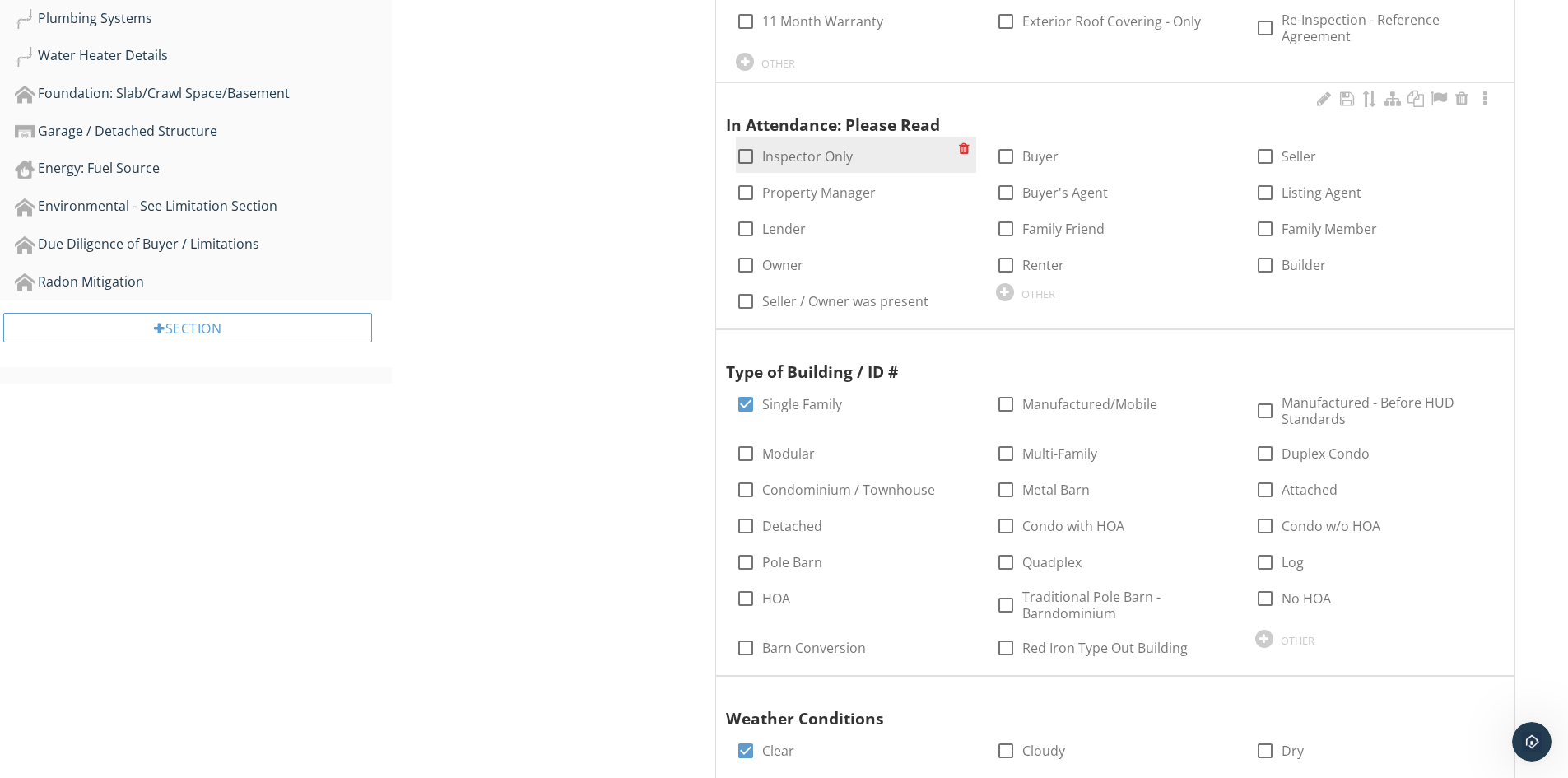
click at [746, 160] on div at bounding box center [745, 156] width 28 height 28
checkbox input "true"
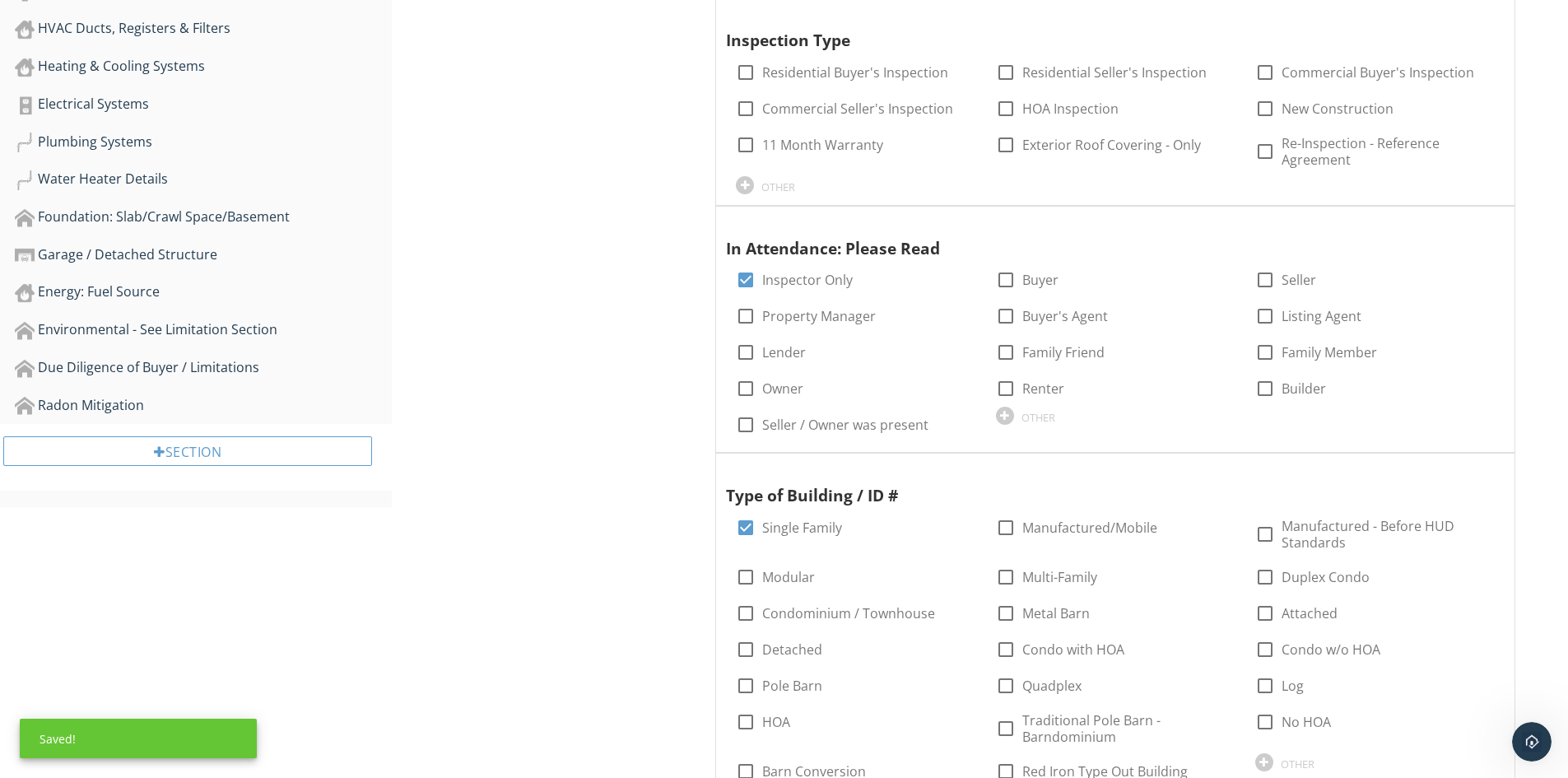
scroll to position [608, 0]
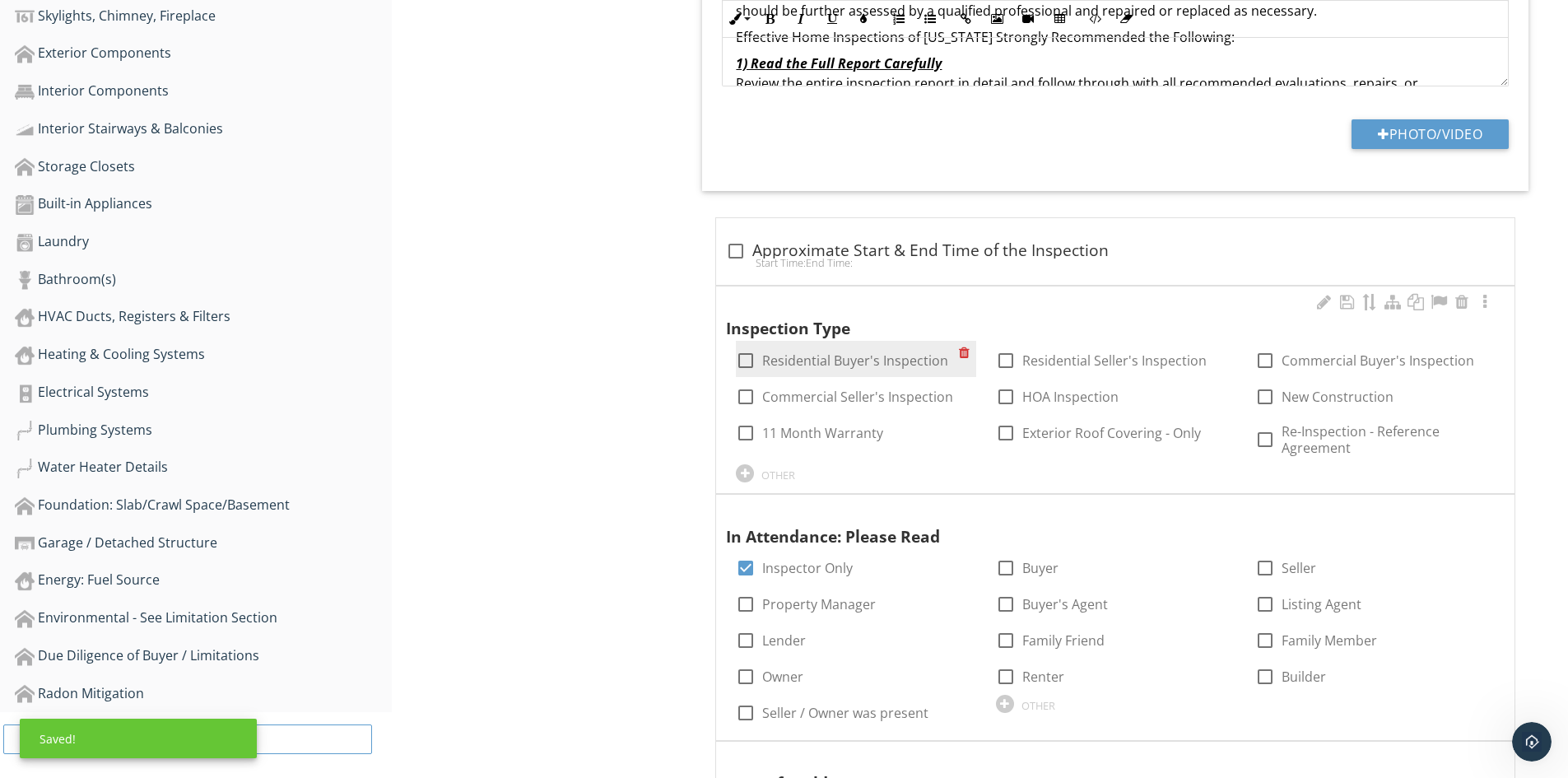
click at [746, 355] on div at bounding box center [745, 360] width 28 height 28
checkbox input "true"
click at [1465, 232] on div at bounding box center [1462, 234] width 20 height 16
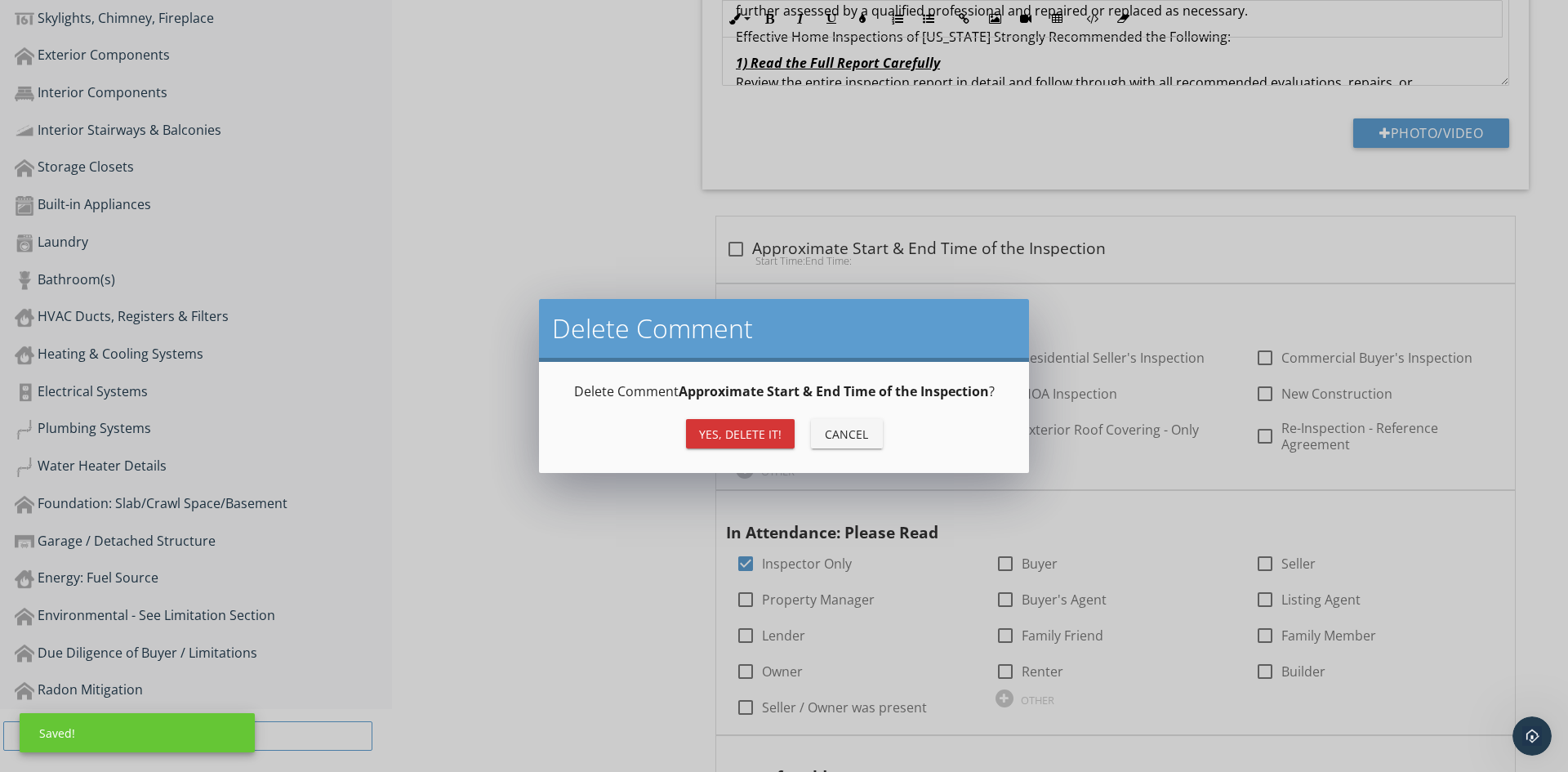
click at [748, 433] on div "Yes, Delete it!" at bounding box center [740, 434] width 83 height 17
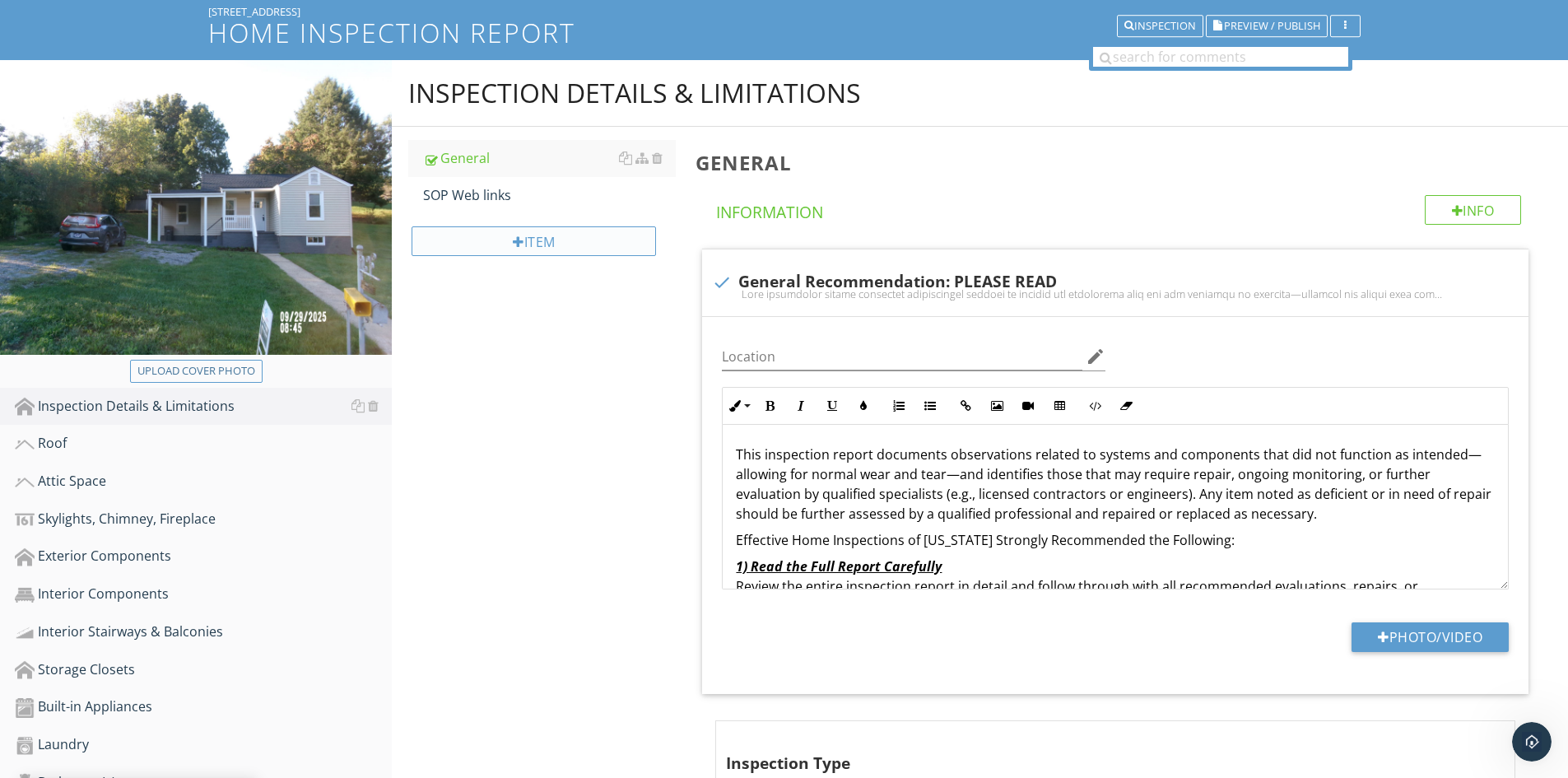
scroll to position [31, 0]
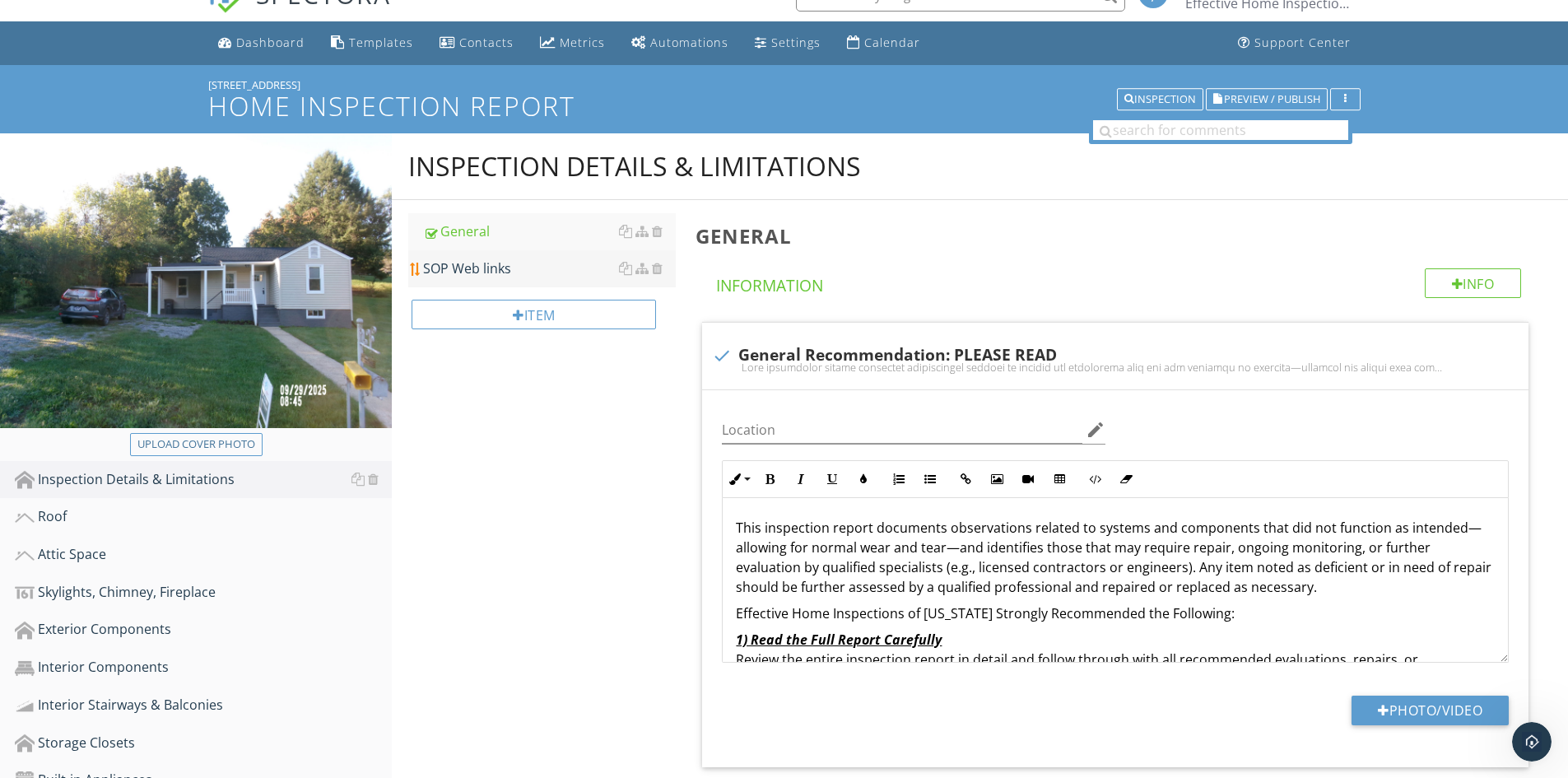
click at [468, 279] on link "SOP Web links" at bounding box center [550, 268] width 253 height 36
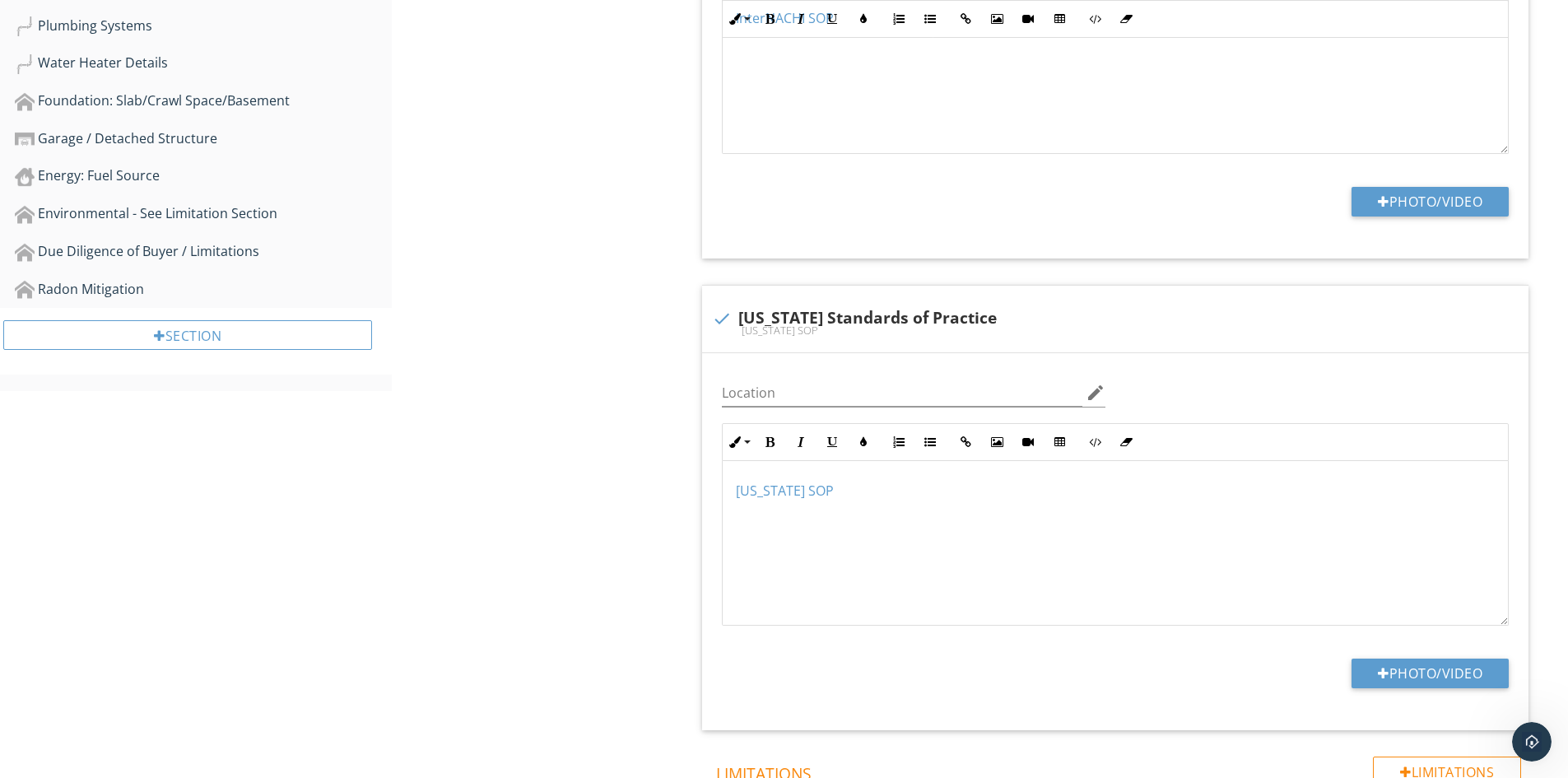
scroll to position [1019, 0]
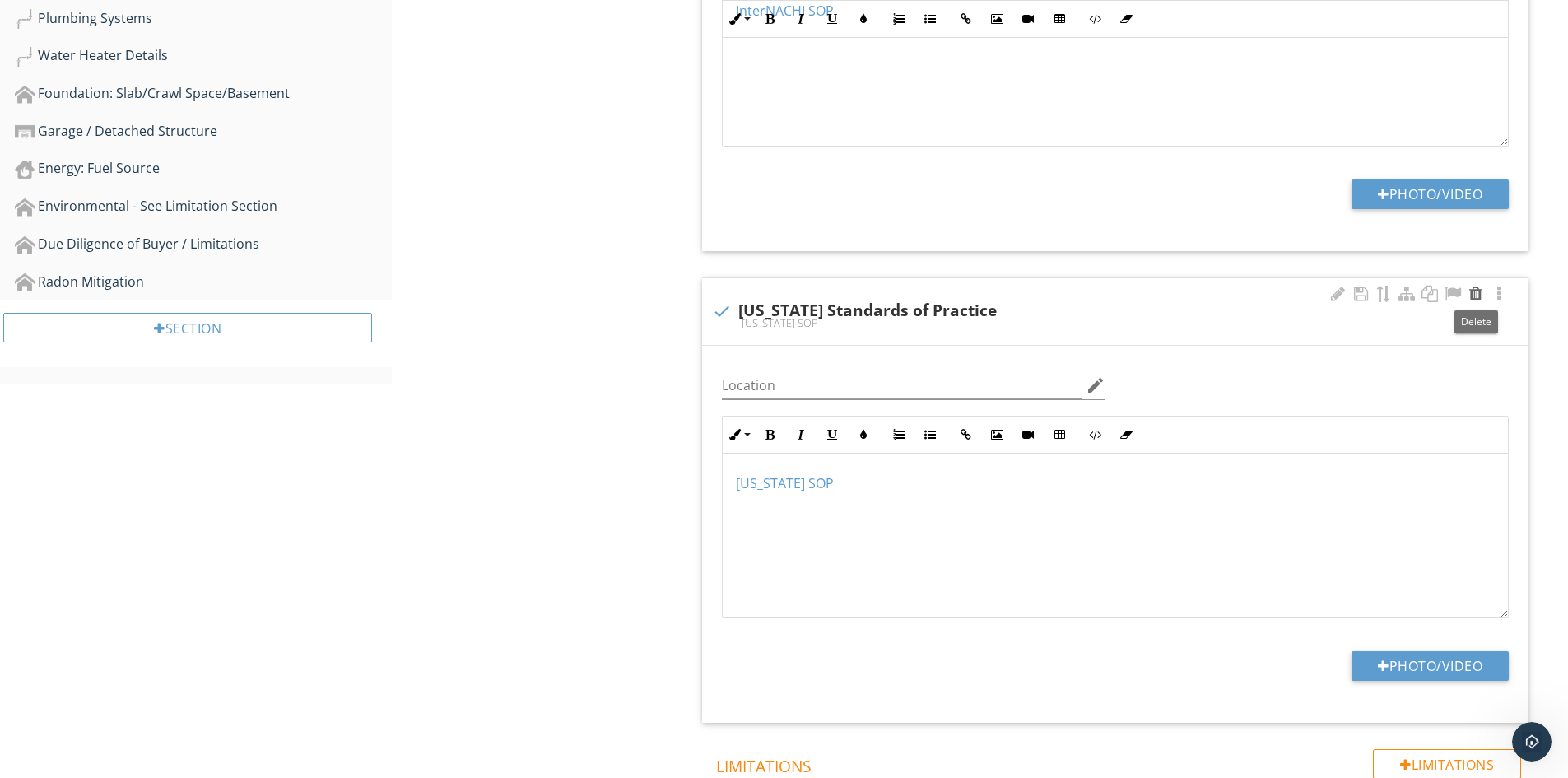
click at [1479, 294] on div at bounding box center [1476, 294] width 20 height 16
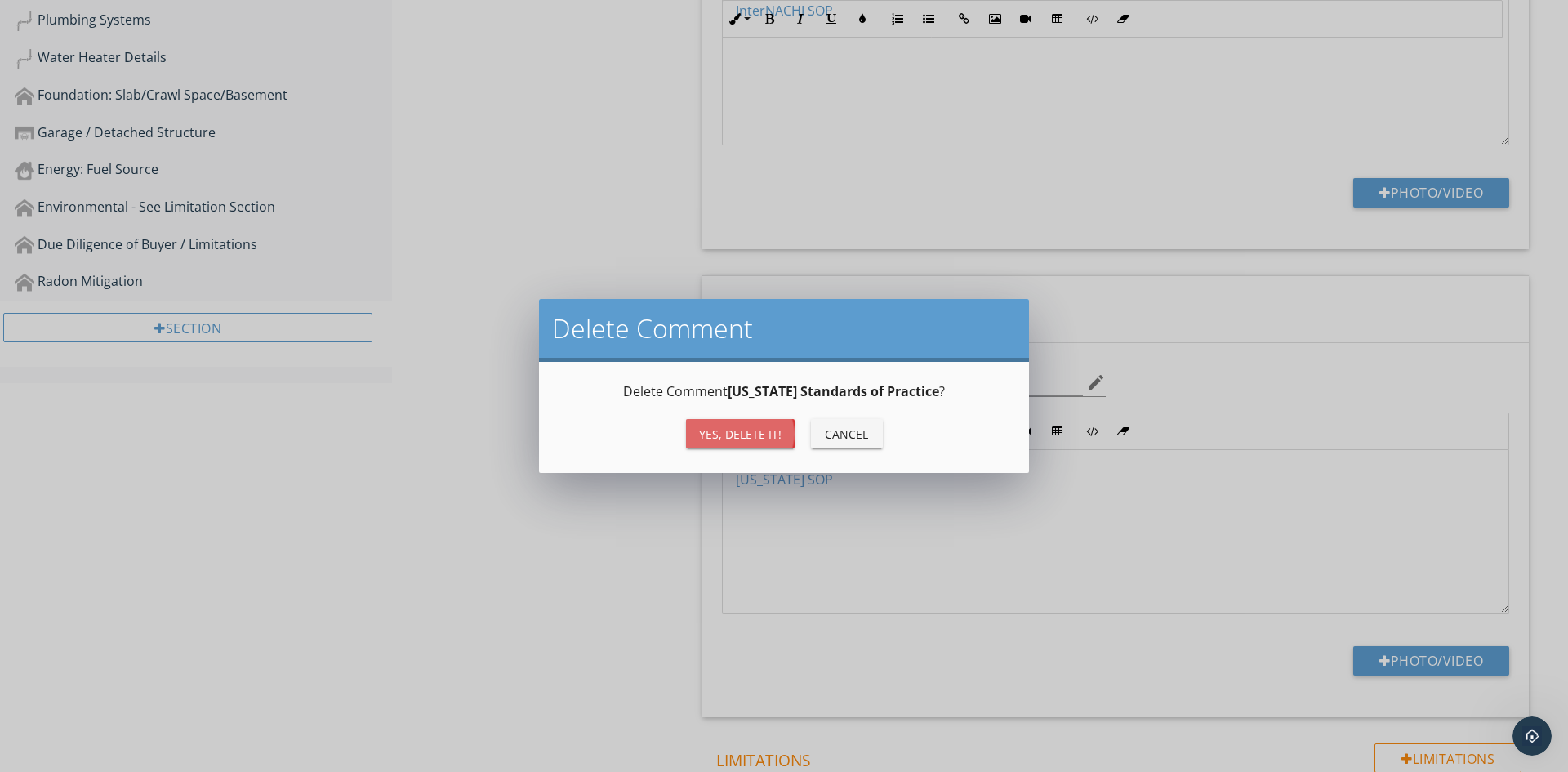
drag, startPoint x: 727, startPoint y: 438, endPoint x: 688, endPoint y: 440, distance: 39.1
click at [726, 438] on div "Yes, Delete it!" at bounding box center [740, 434] width 83 height 17
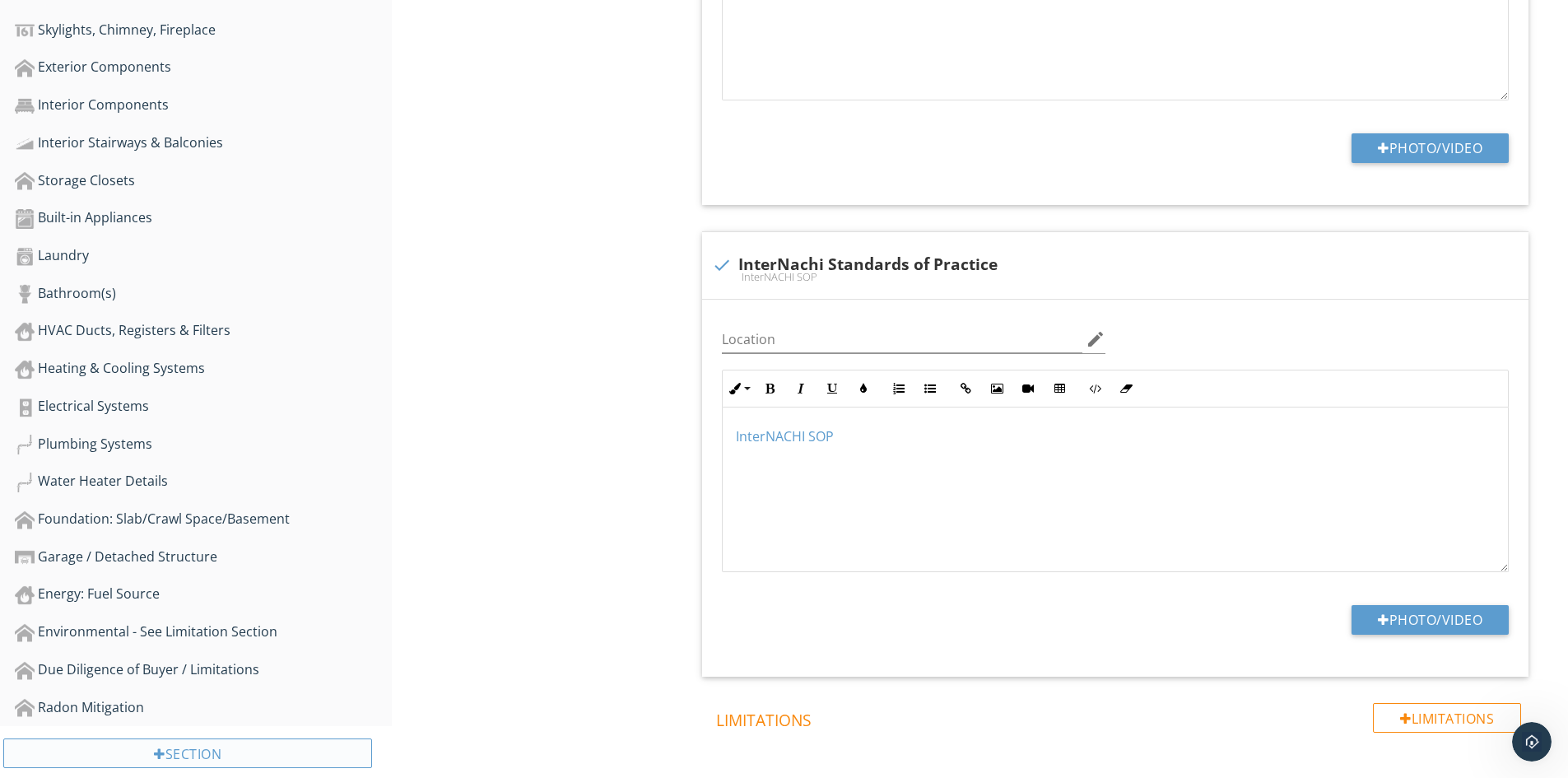
scroll to position [682, 0]
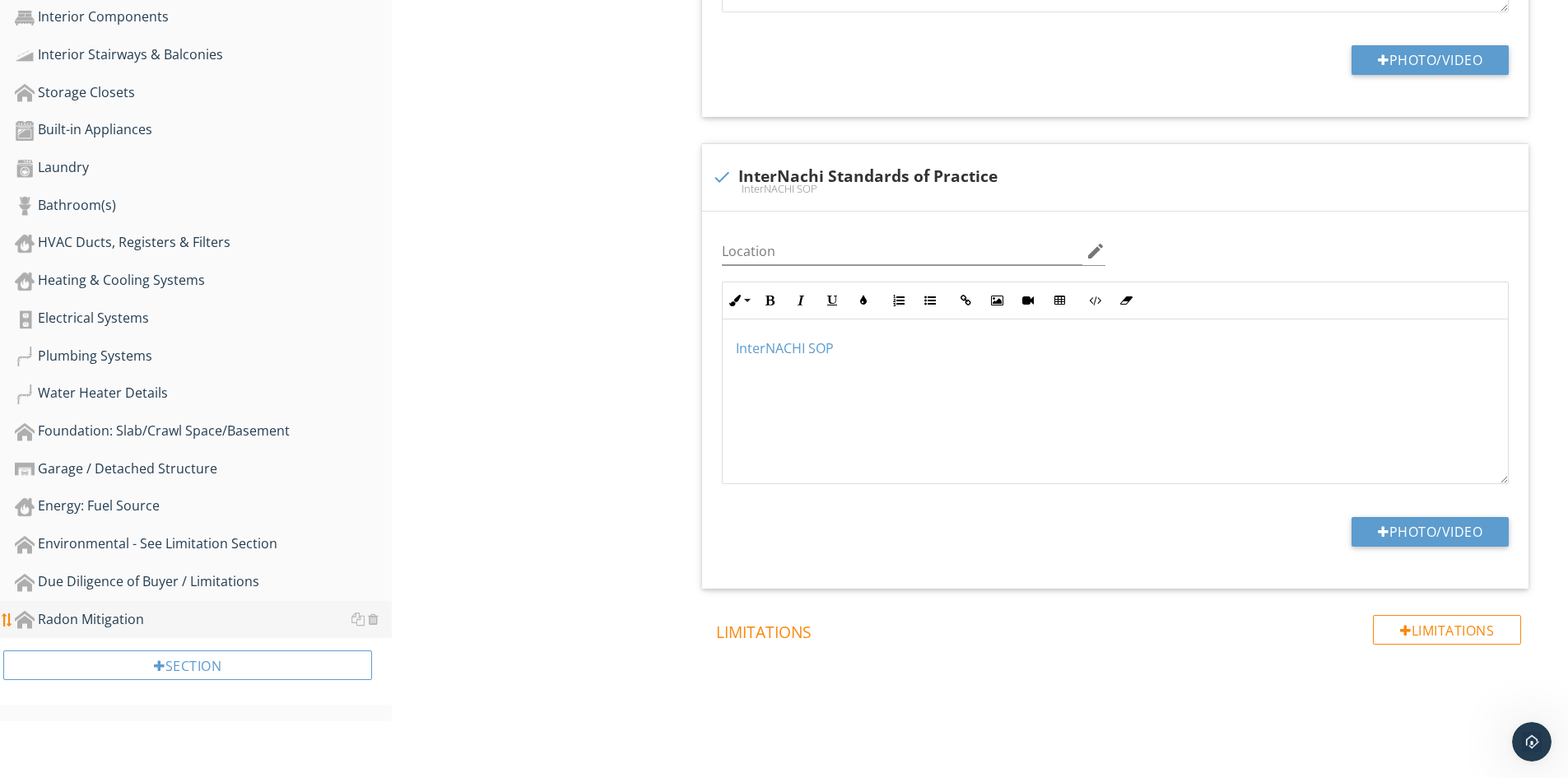
click at [100, 627] on div "Radon Mitigation" at bounding box center [203, 620] width 377 height 22
type textarea "<p><a fr-original-style="" href="https://www.nachi.org/sop.htm" rel="noopener n…"
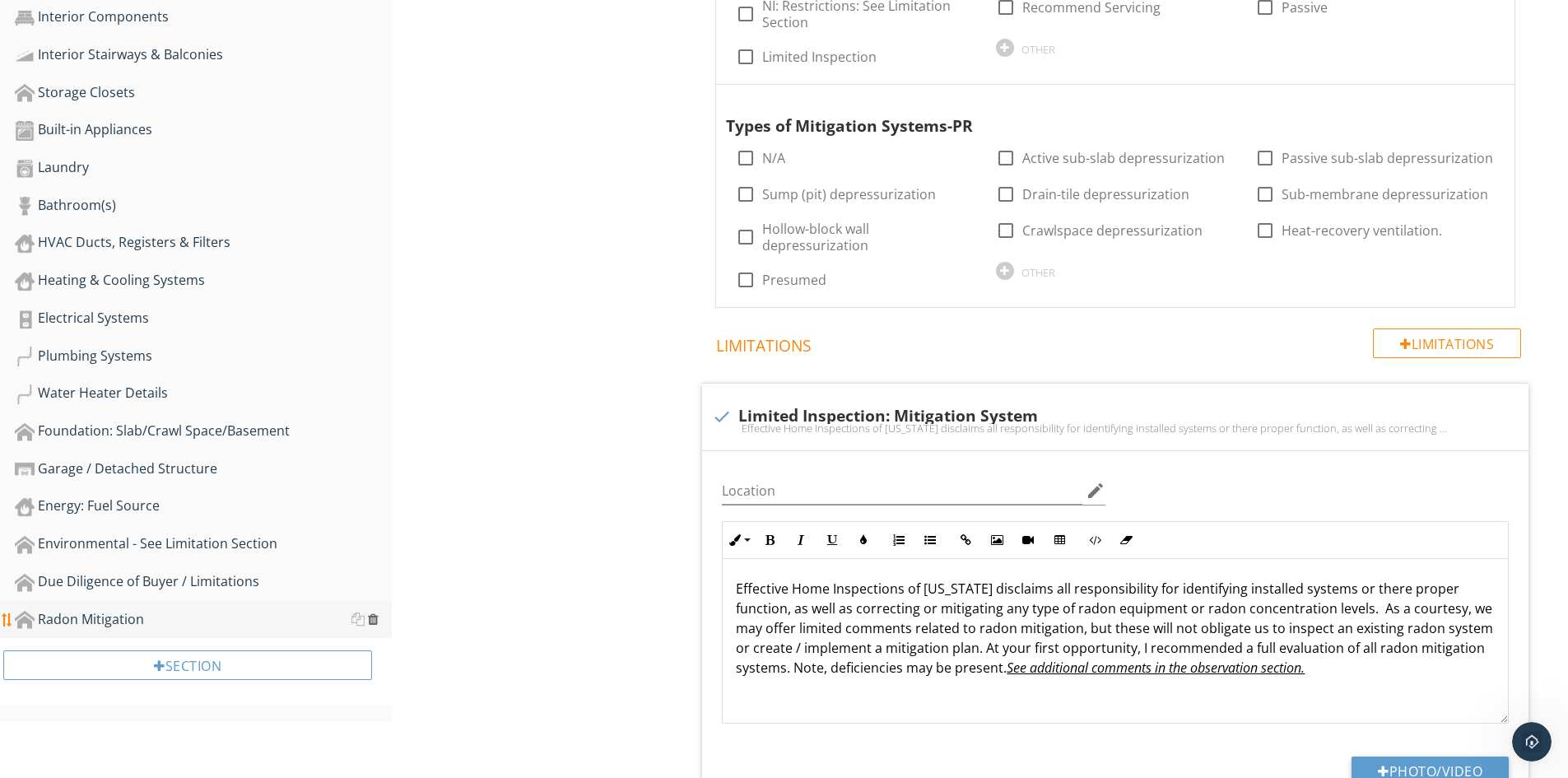
click at [375, 617] on div at bounding box center [374, 618] width 11 height 14
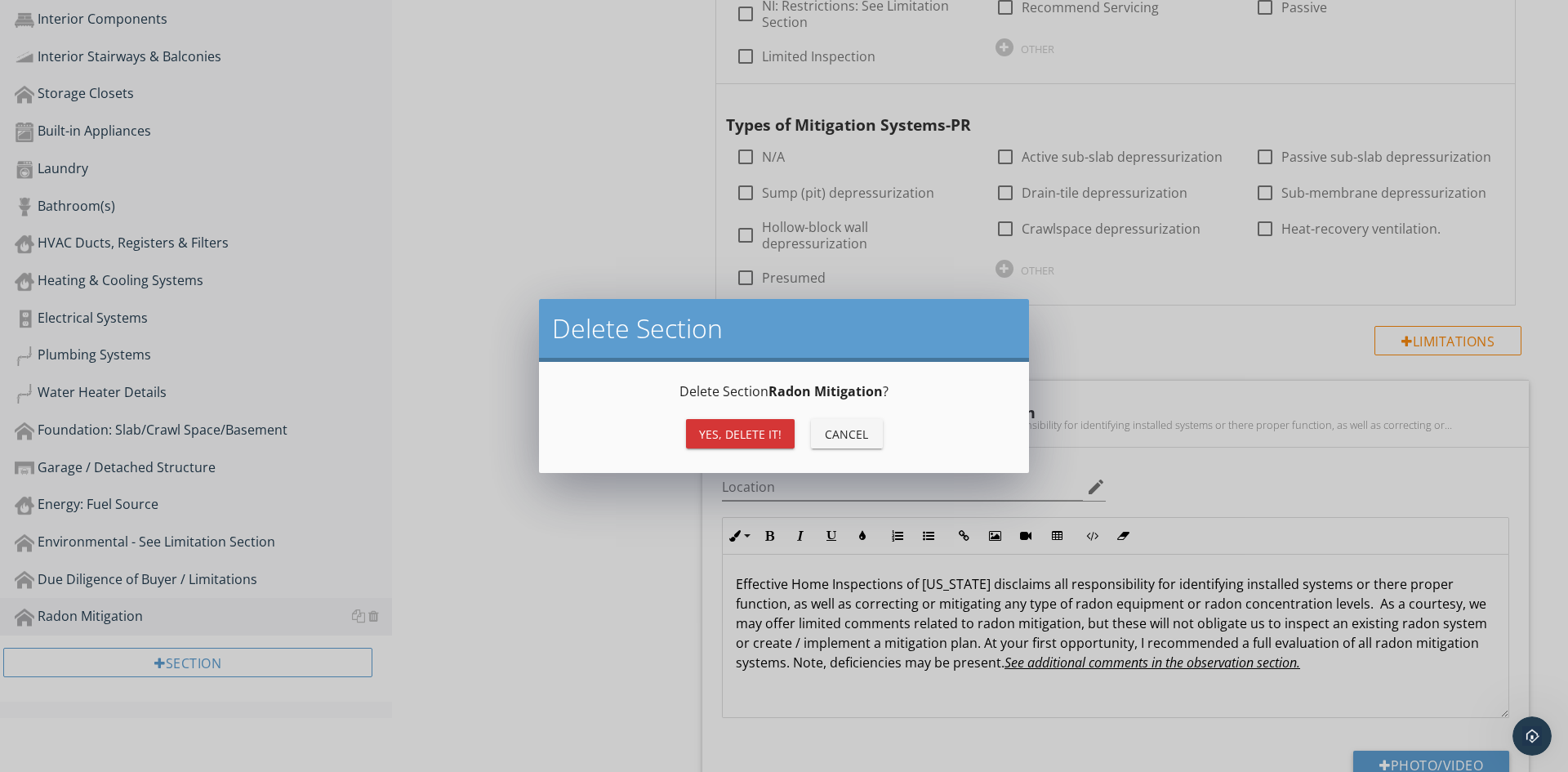
click at [733, 435] on div "Yes, Delete it!" at bounding box center [740, 434] width 83 height 17
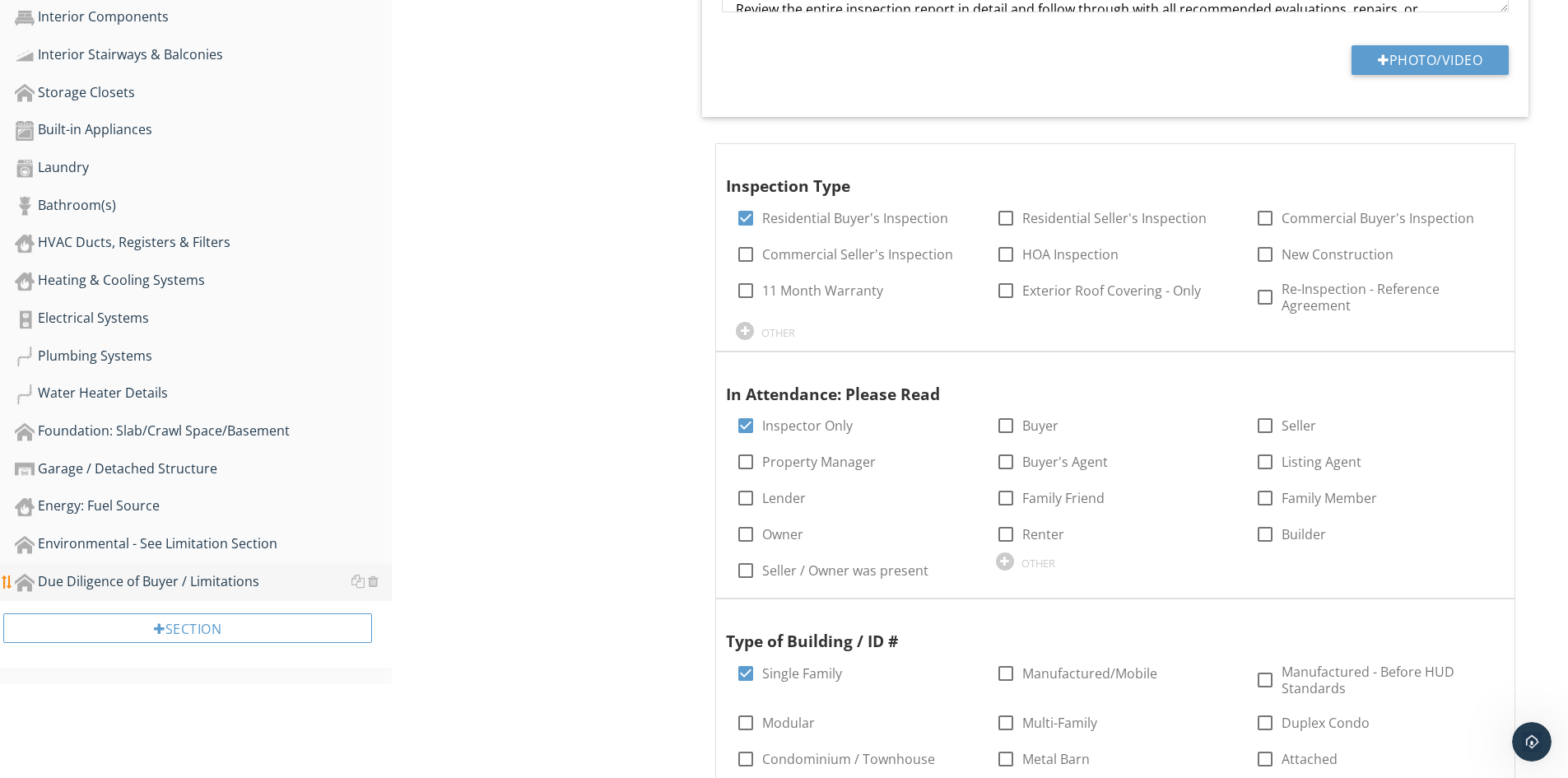
click at [160, 590] on div "Due Diligence of Buyer / Limitations" at bounding box center [203, 582] width 377 height 22
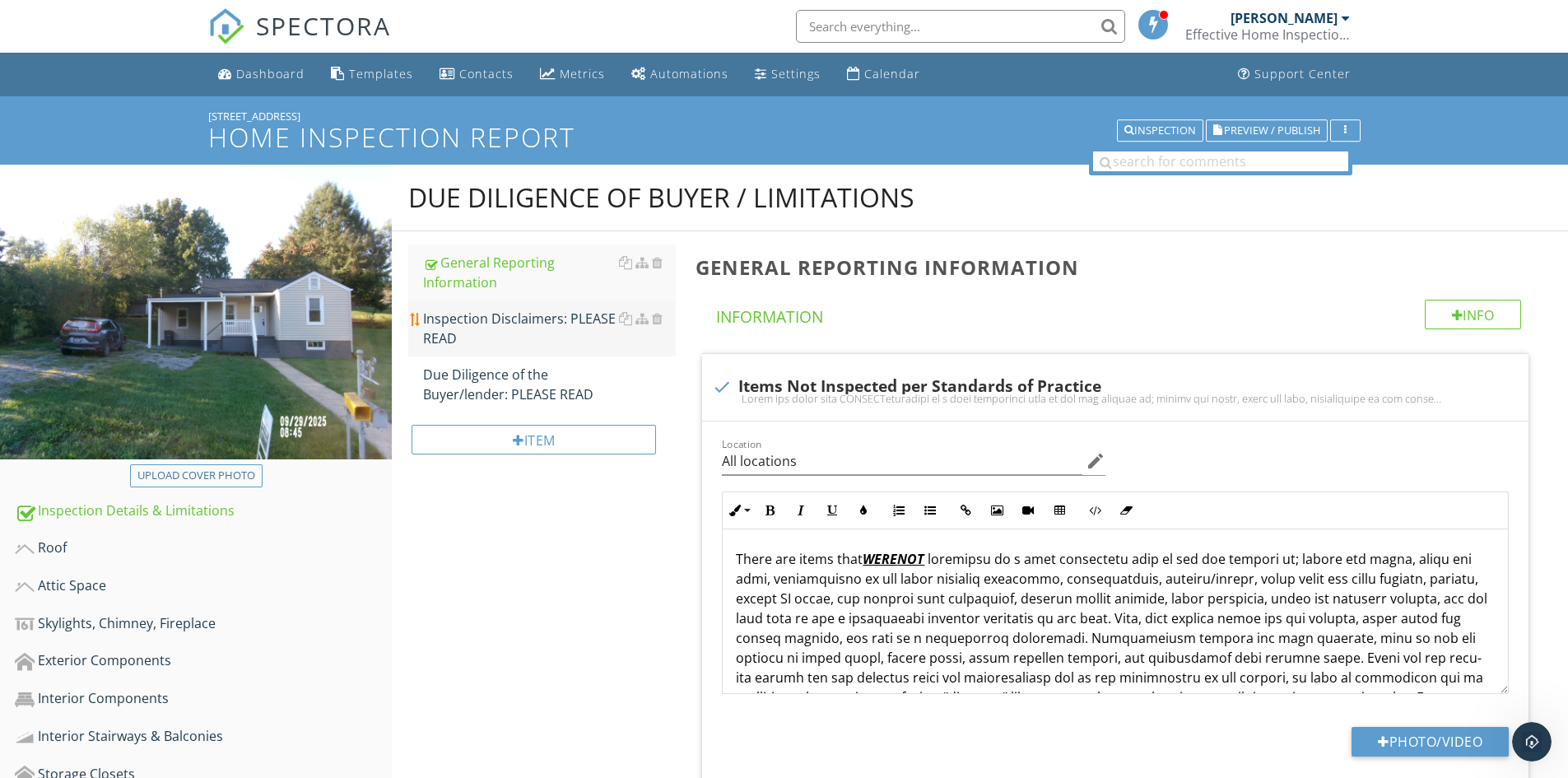
click at [502, 319] on div "Inspection Disclaimers: PLEASE READ" at bounding box center [550, 328] width 253 height 40
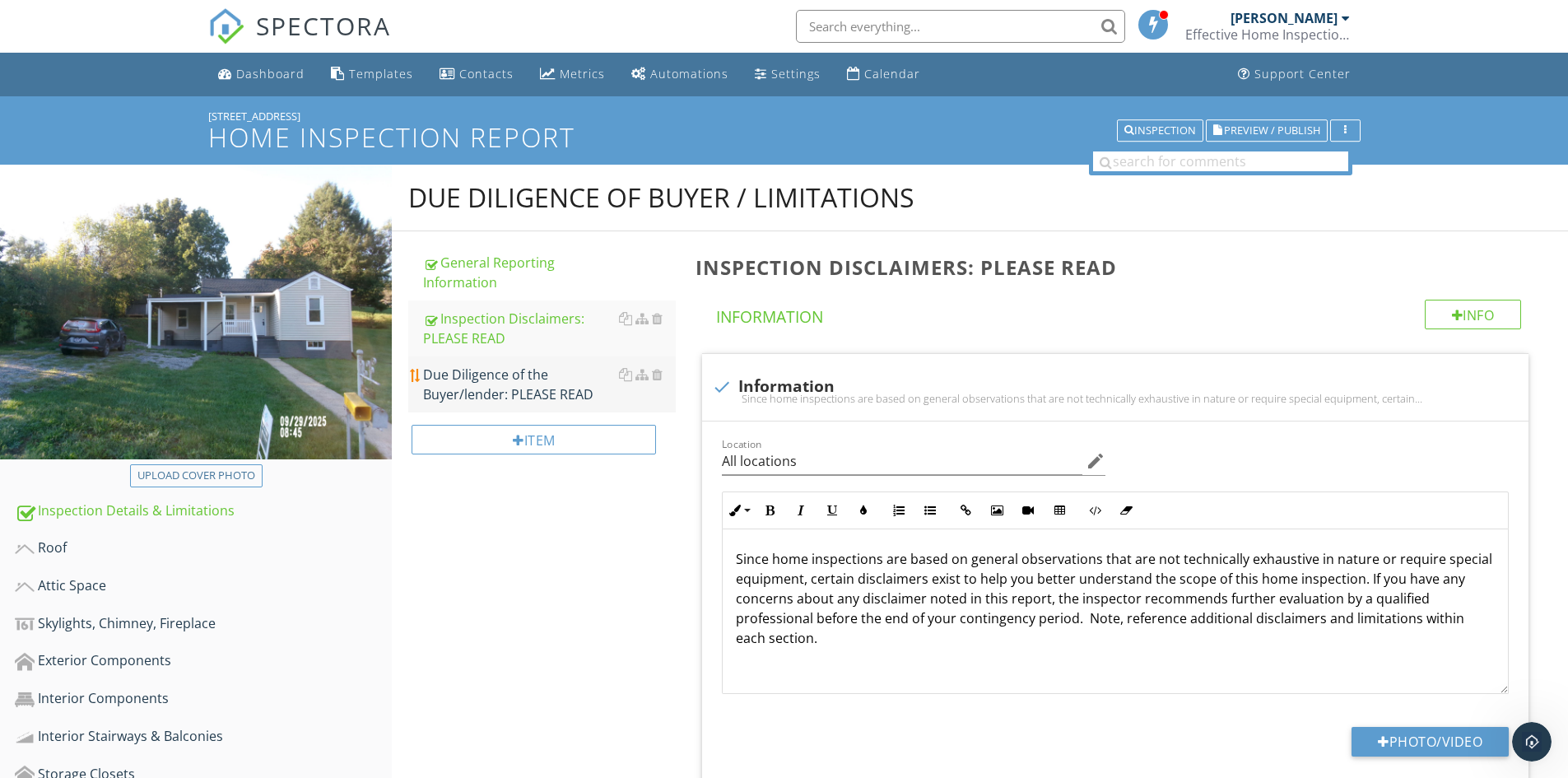
click at [490, 386] on div "Due Diligence of the Buyer/lender: PLEASE READ" at bounding box center [550, 384] width 253 height 40
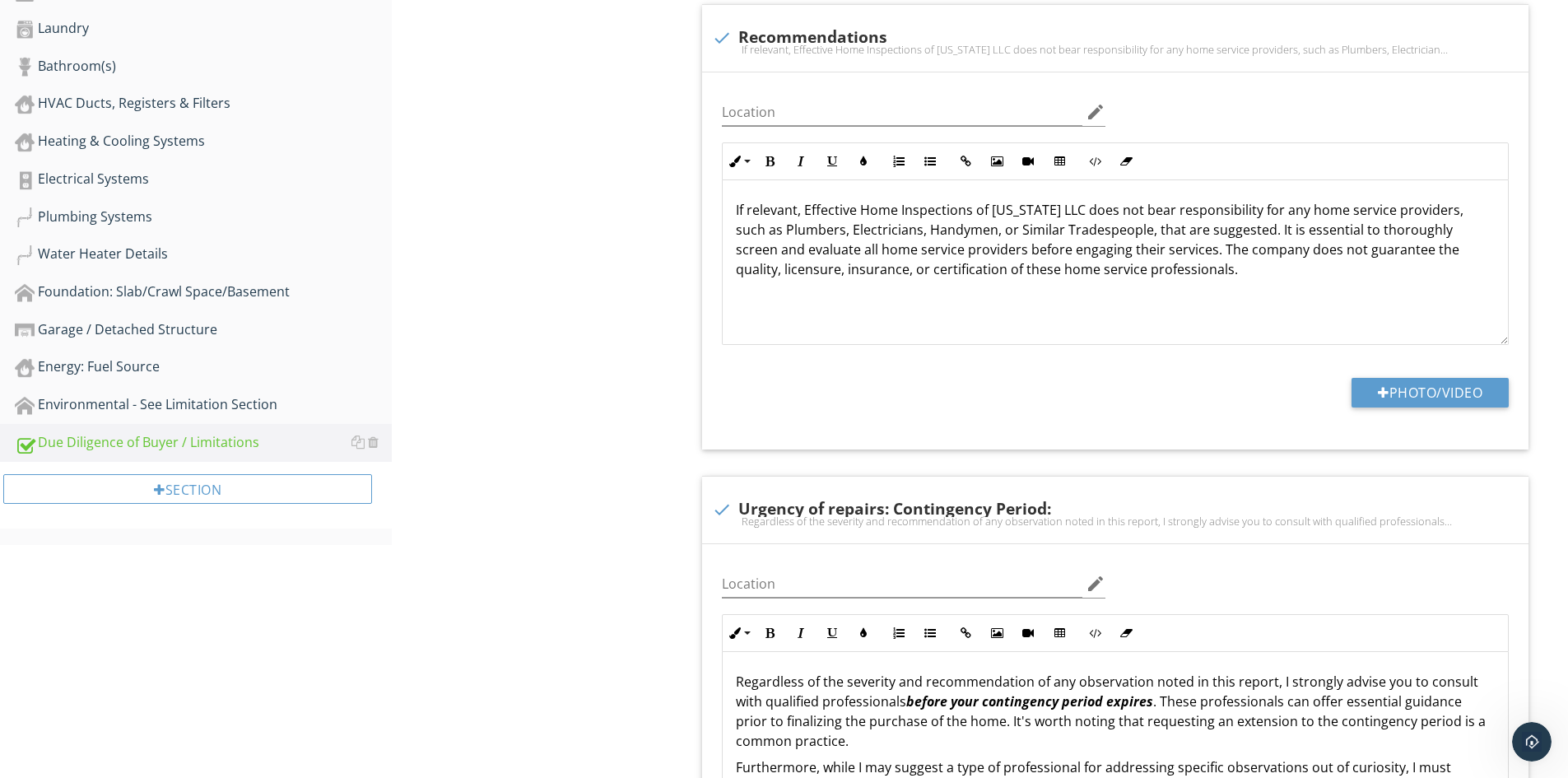
scroll to position [823, 0]
click at [132, 395] on div "Environmental - See Limitation Section" at bounding box center [203, 403] width 377 height 22
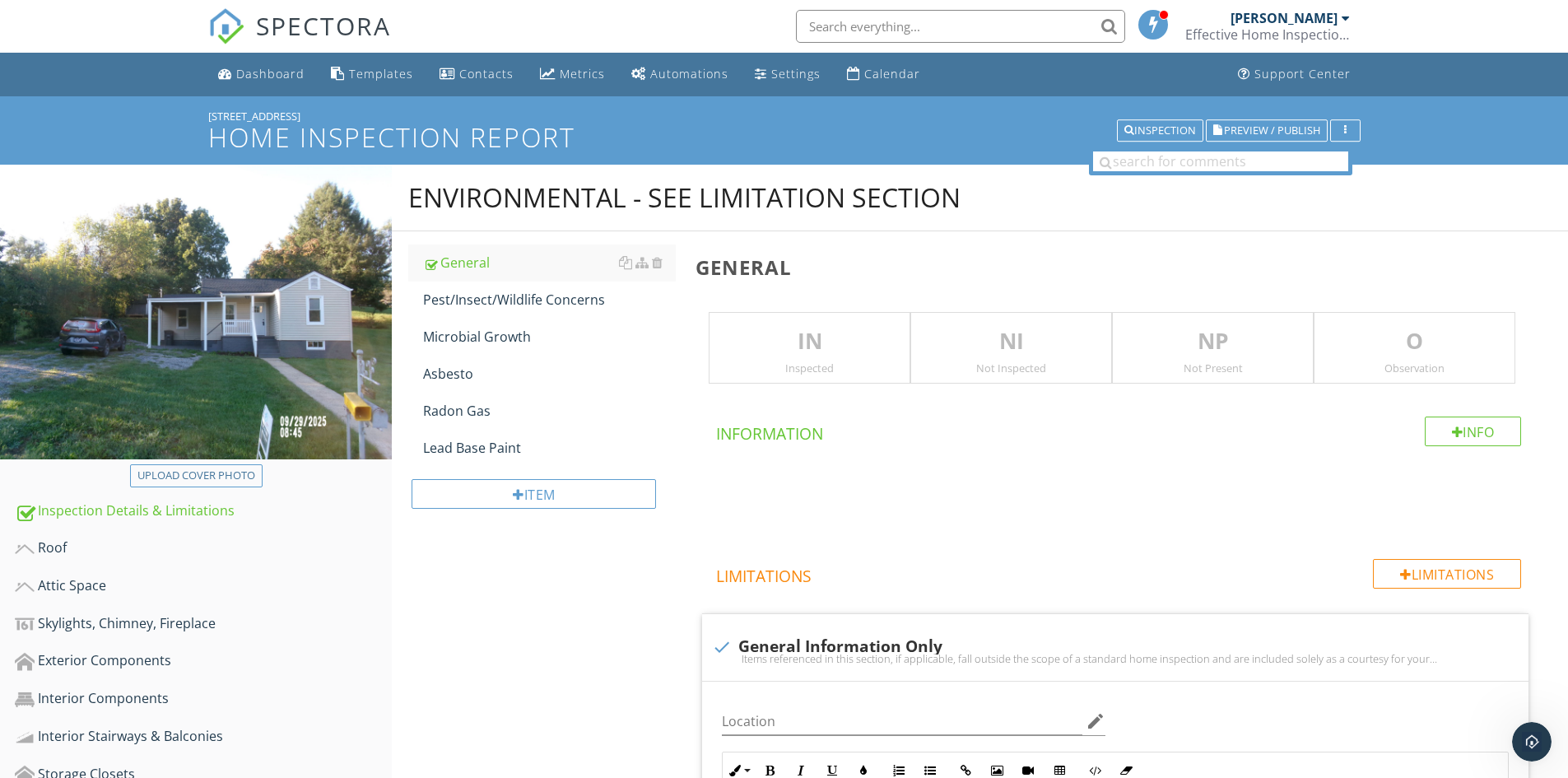
click at [1004, 349] on p "NI" at bounding box center [1011, 342] width 200 height 33
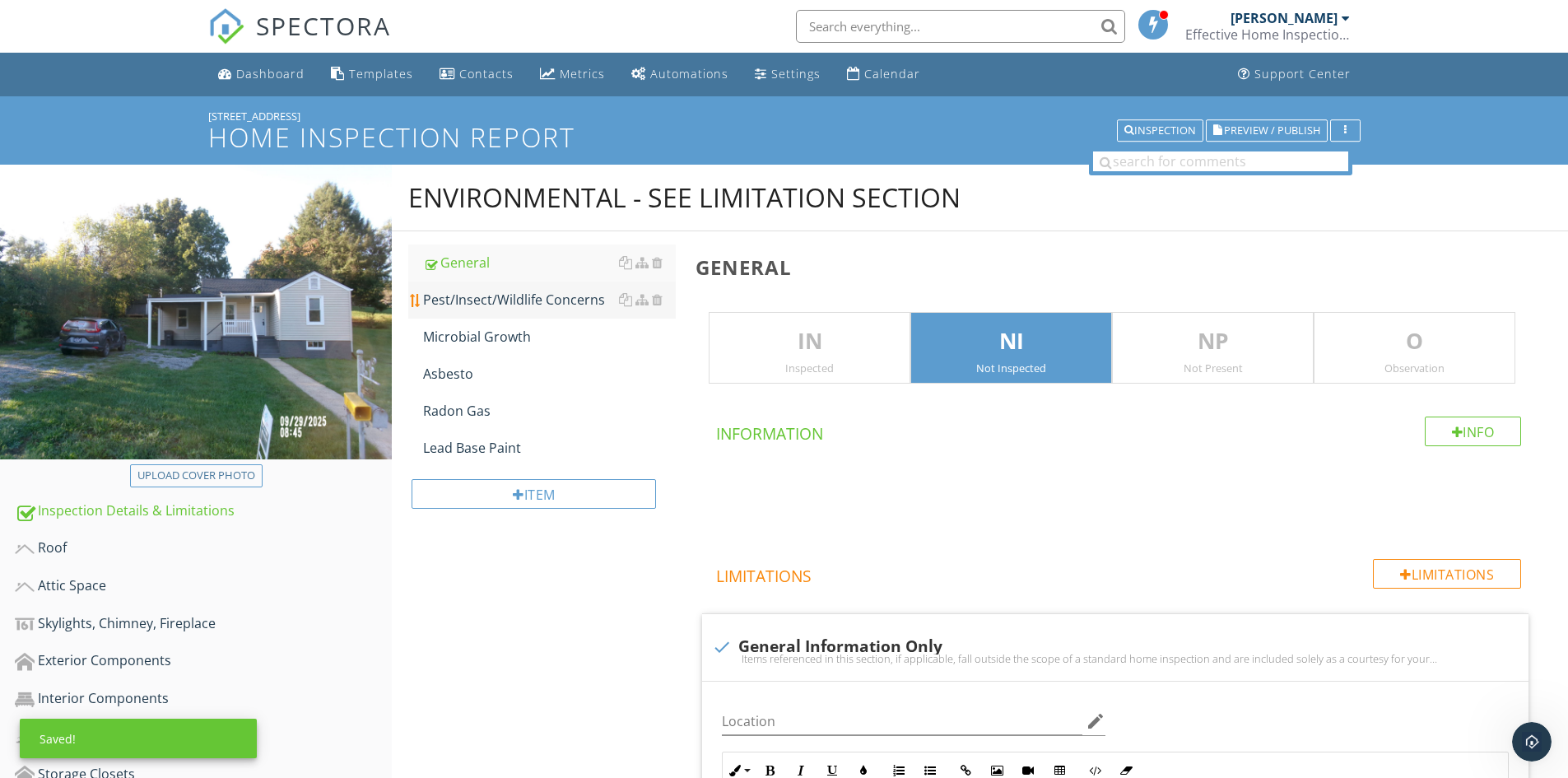
click at [584, 297] on div "Pest/Insect/Wildlife Concerns" at bounding box center [550, 300] width 253 height 20
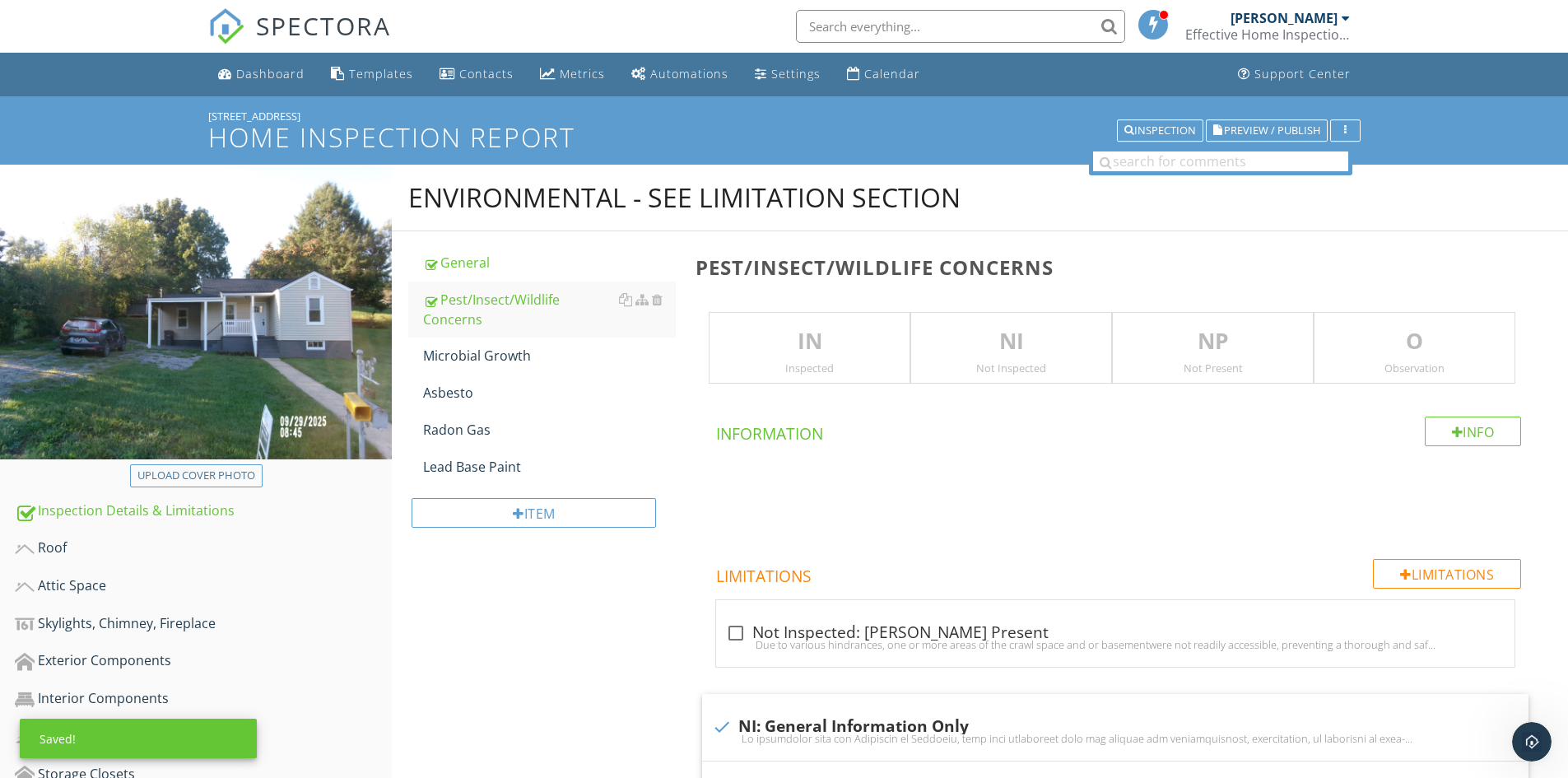
click at [936, 353] on p "NI" at bounding box center [1011, 342] width 200 height 33
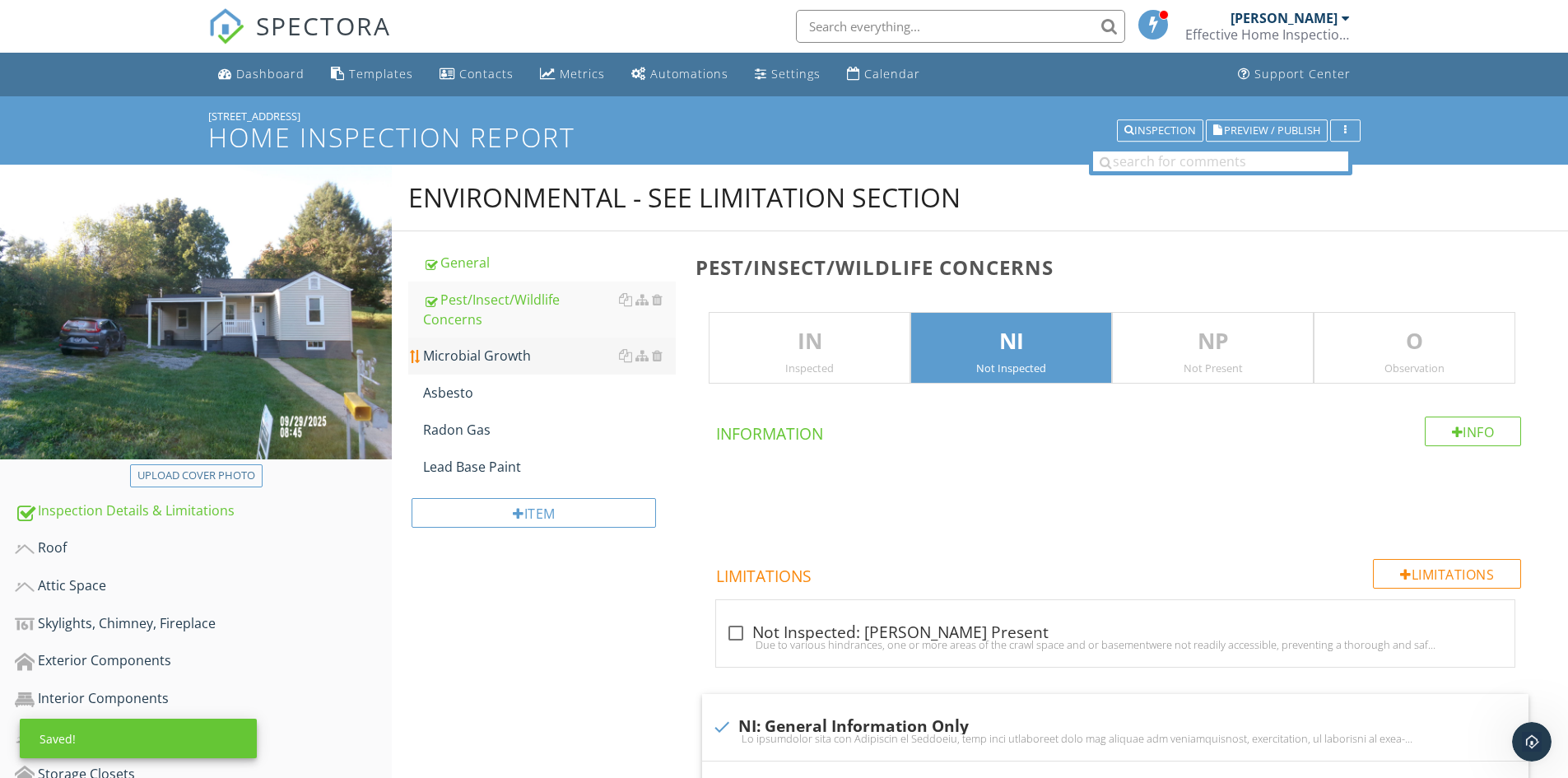
click at [464, 349] on div "Microbial Growth" at bounding box center [550, 355] width 253 height 20
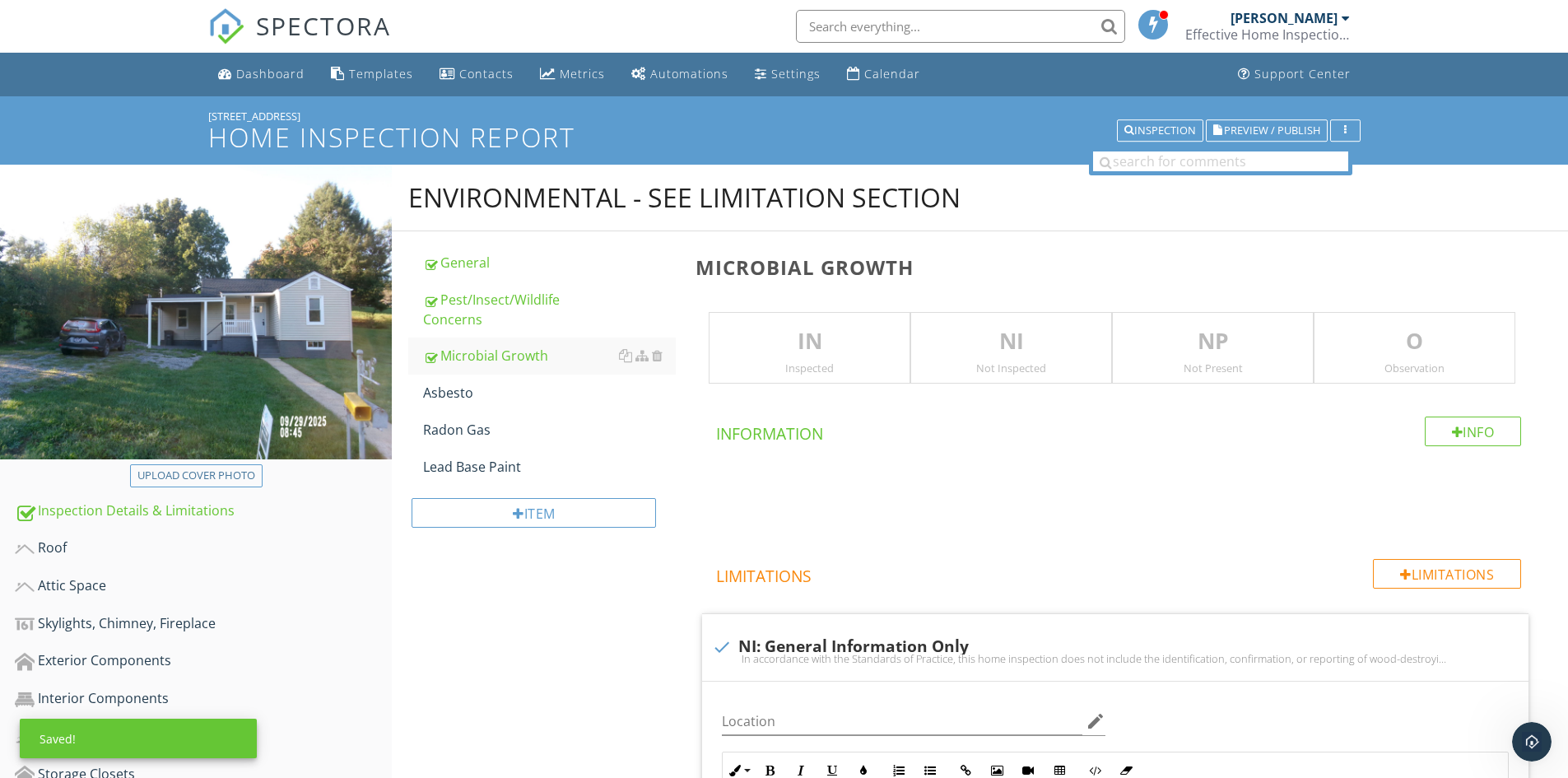
click at [943, 353] on p "NI" at bounding box center [1011, 342] width 200 height 33
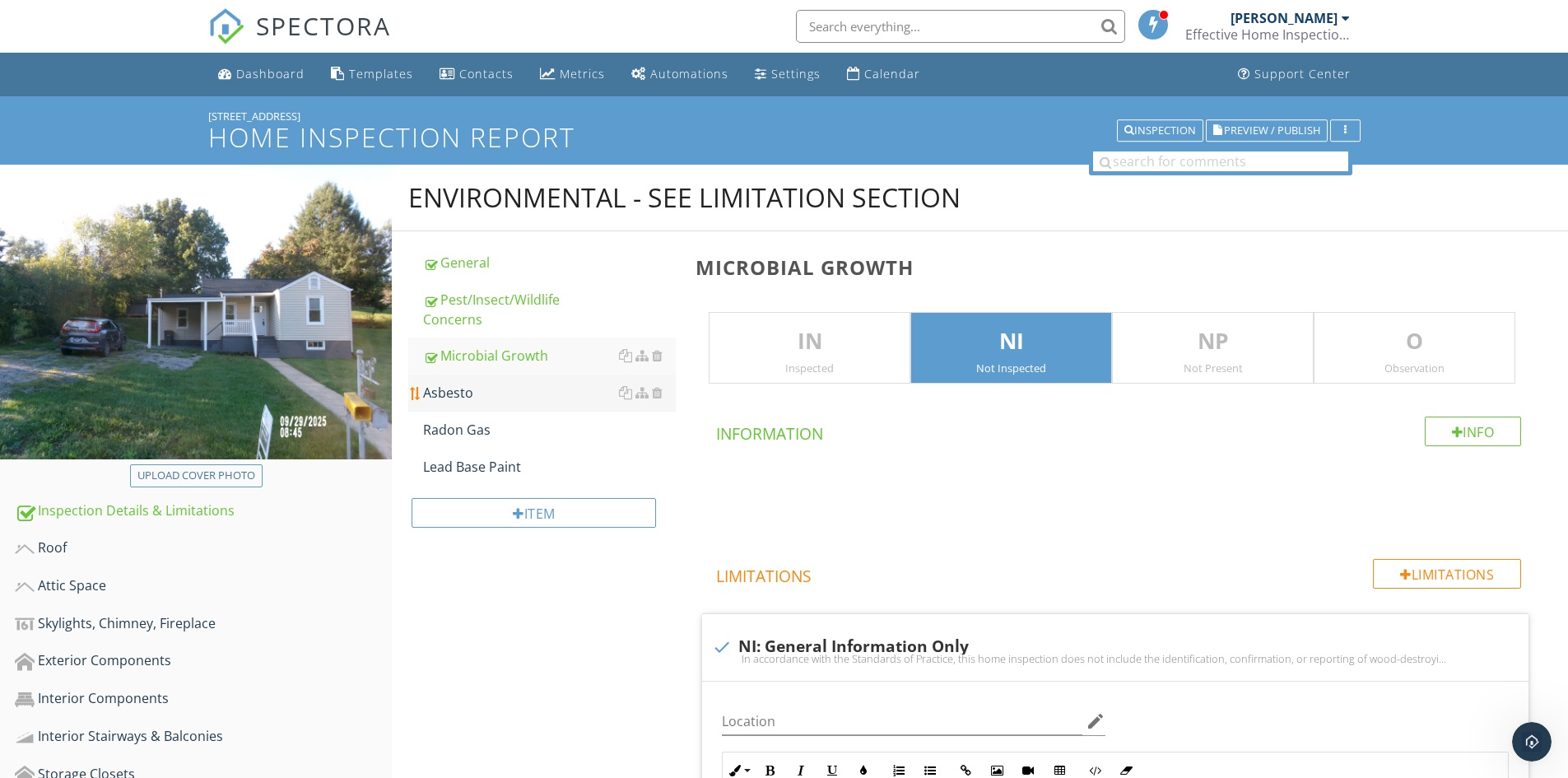
click at [429, 397] on div "Asbesto" at bounding box center [550, 393] width 253 height 20
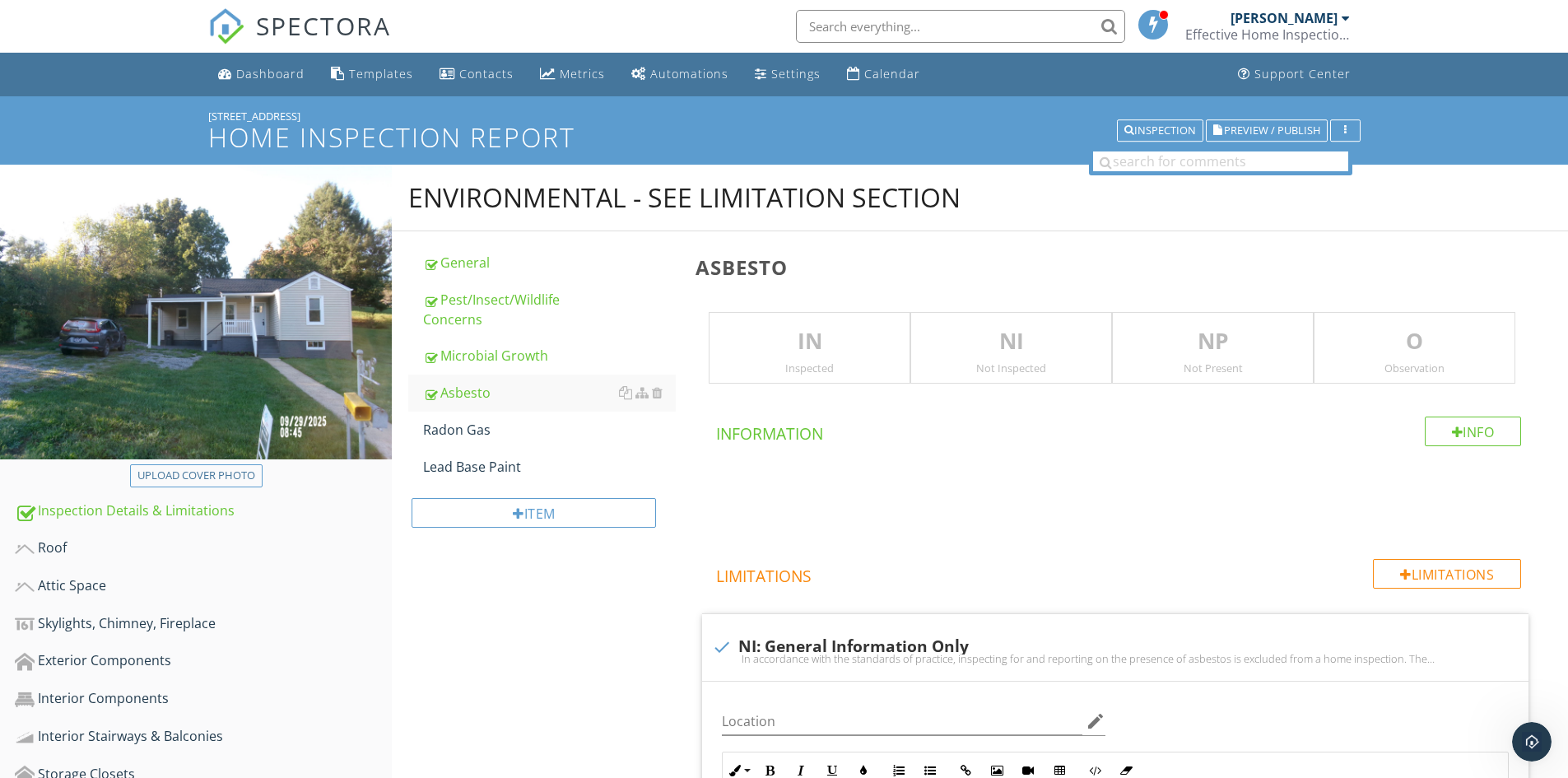
click at [973, 356] on p "NI" at bounding box center [1011, 342] width 200 height 33
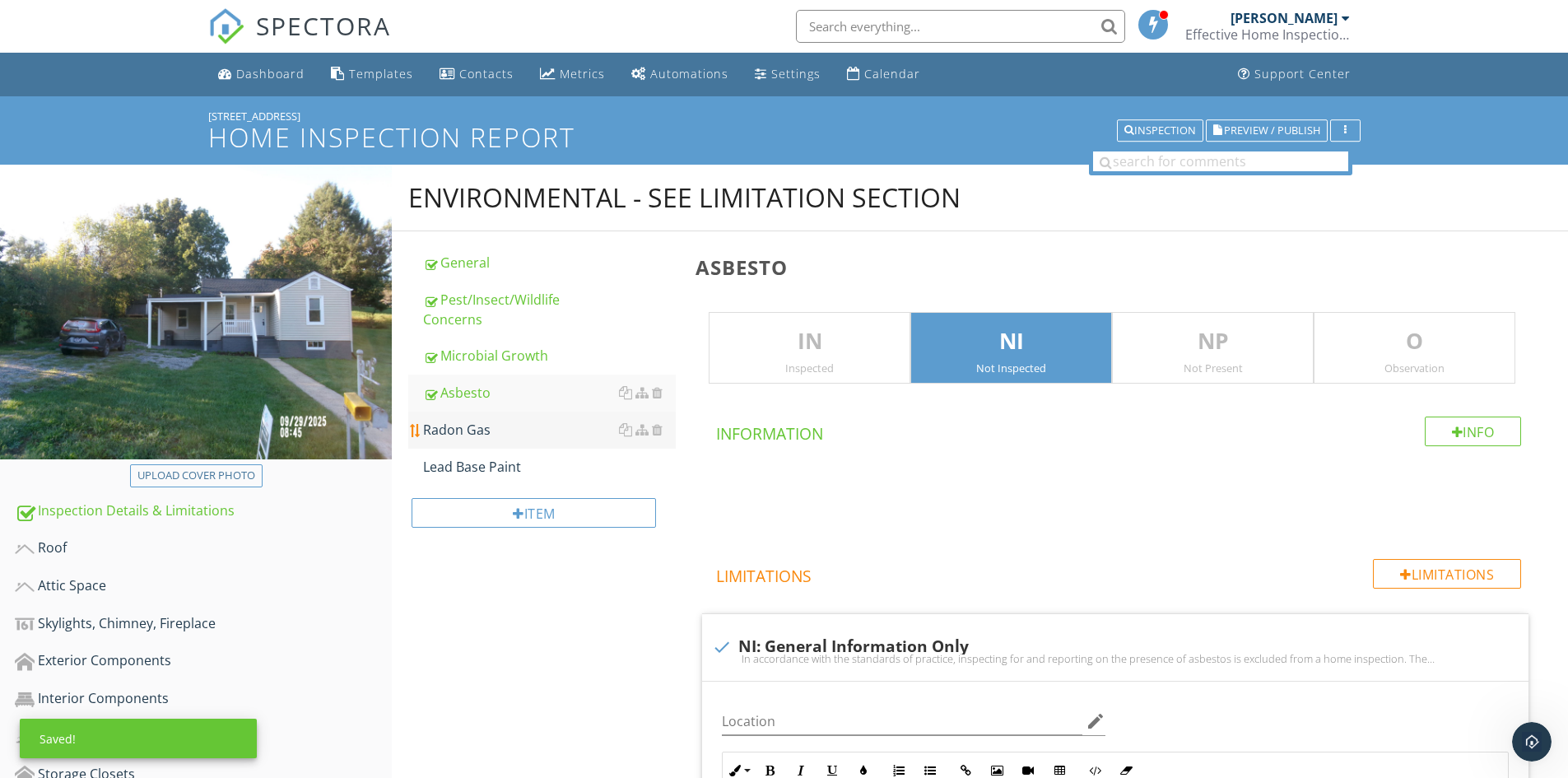
click at [453, 434] on div "Radon Gas" at bounding box center [550, 430] width 253 height 20
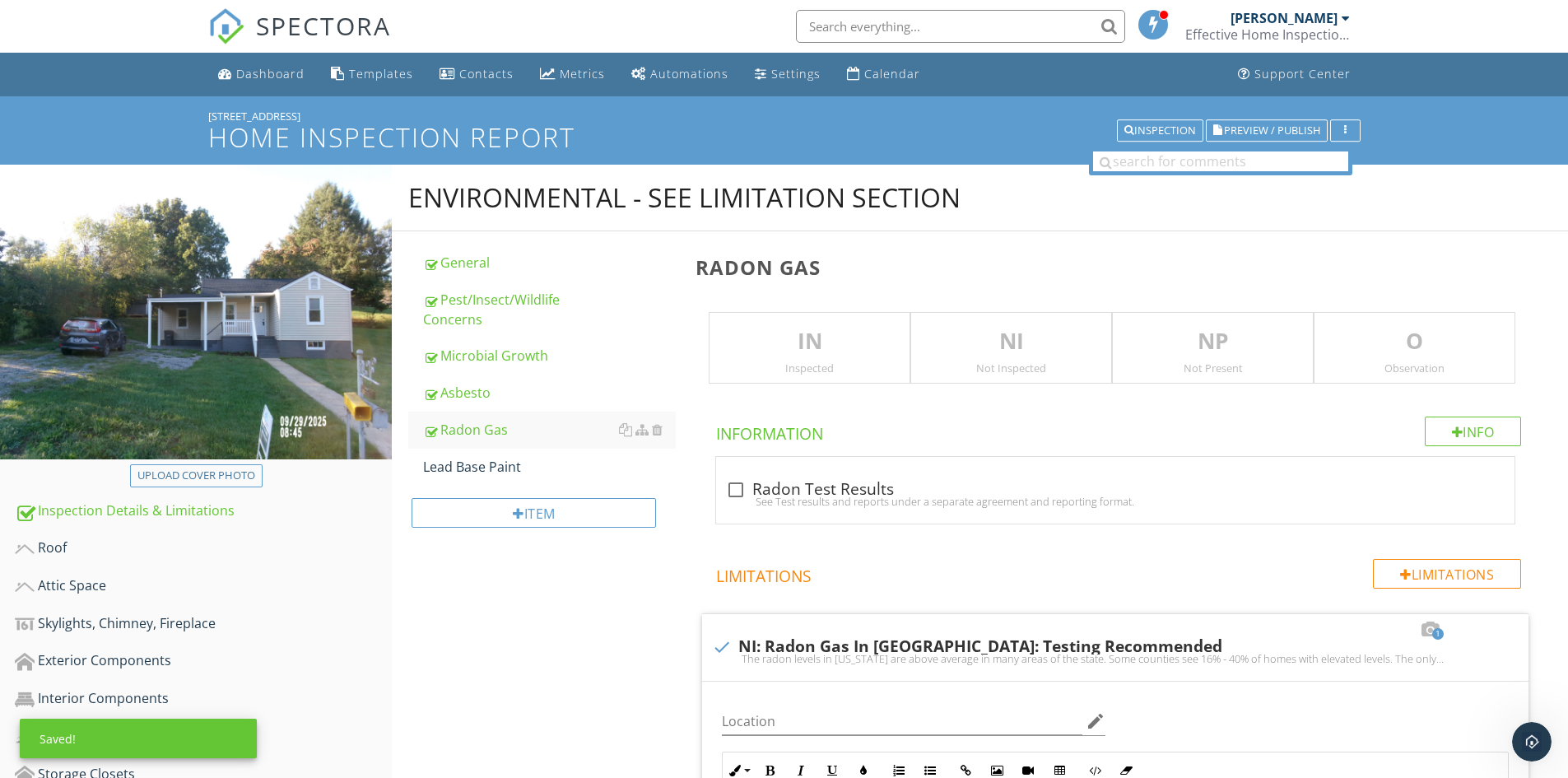
drag, startPoint x: 985, startPoint y: 351, endPoint x: 918, endPoint y: 366, distance: 68.7
click at [980, 353] on p "NI" at bounding box center [1011, 342] width 200 height 33
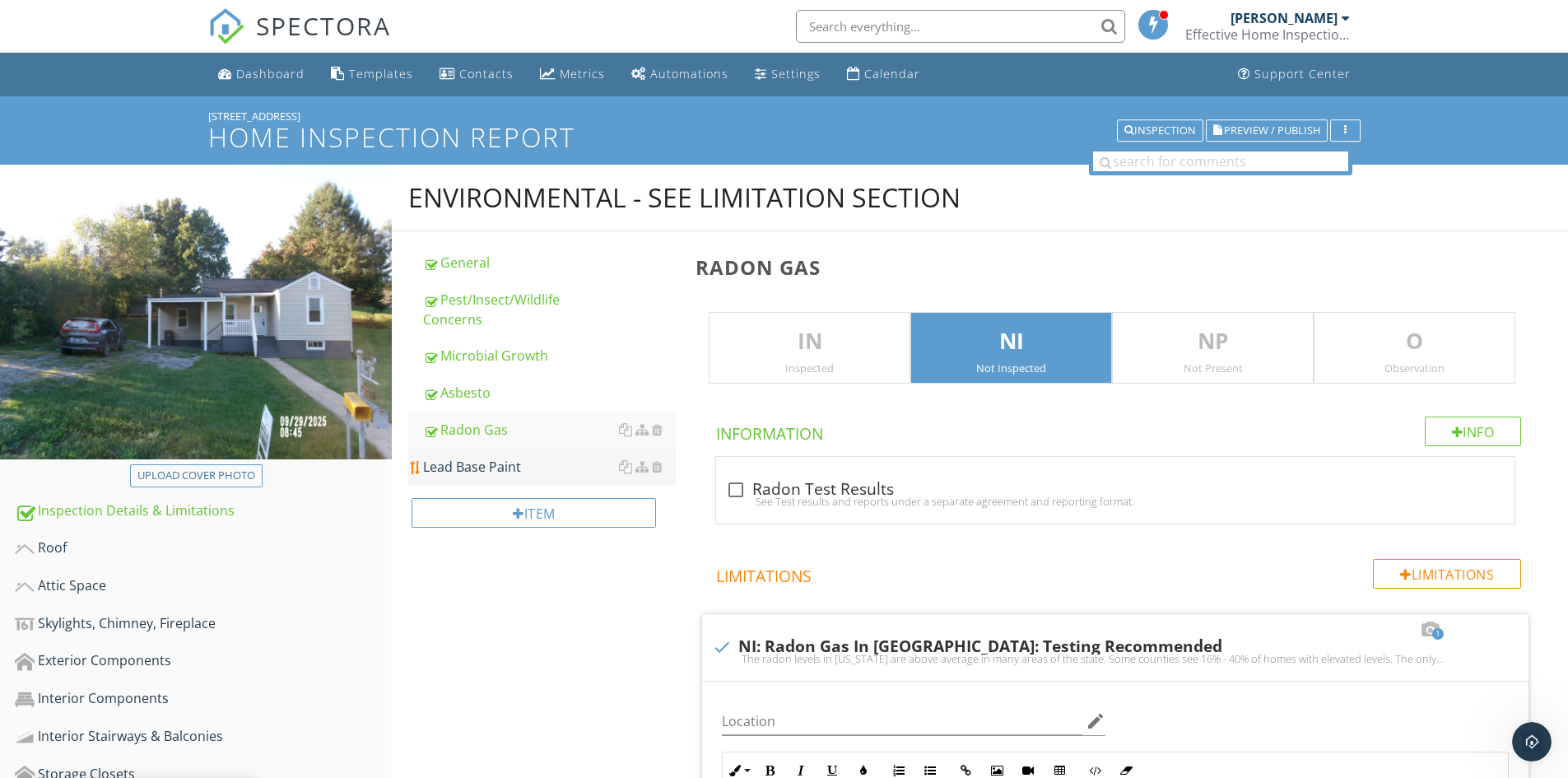
click at [491, 462] on div "Lead Base Paint" at bounding box center [550, 467] width 253 height 20
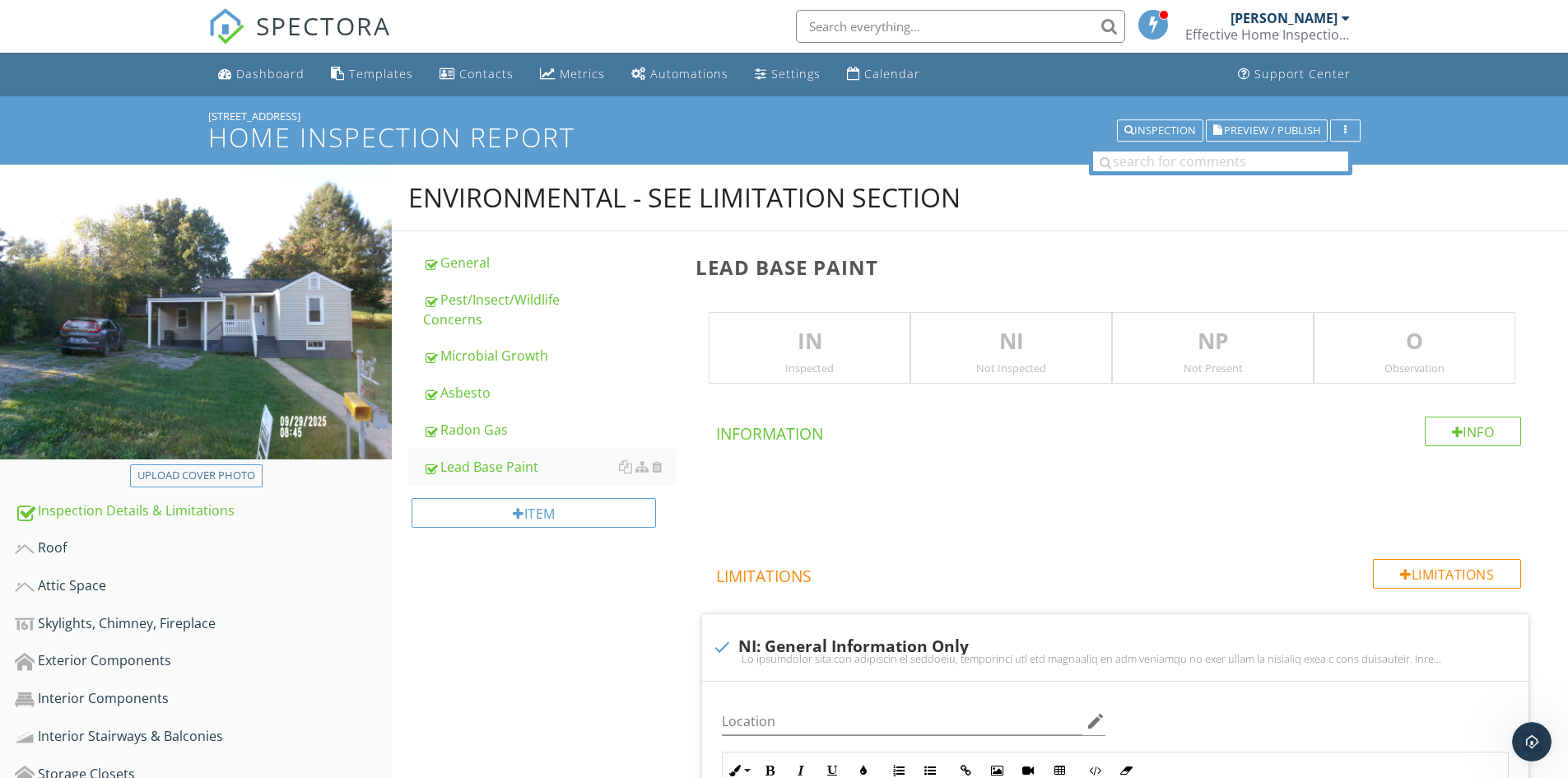
drag, startPoint x: 969, startPoint y: 355, endPoint x: 865, endPoint y: 383, distance: 107.7
click at [967, 355] on p "NI" at bounding box center [1011, 342] width 200 height 33
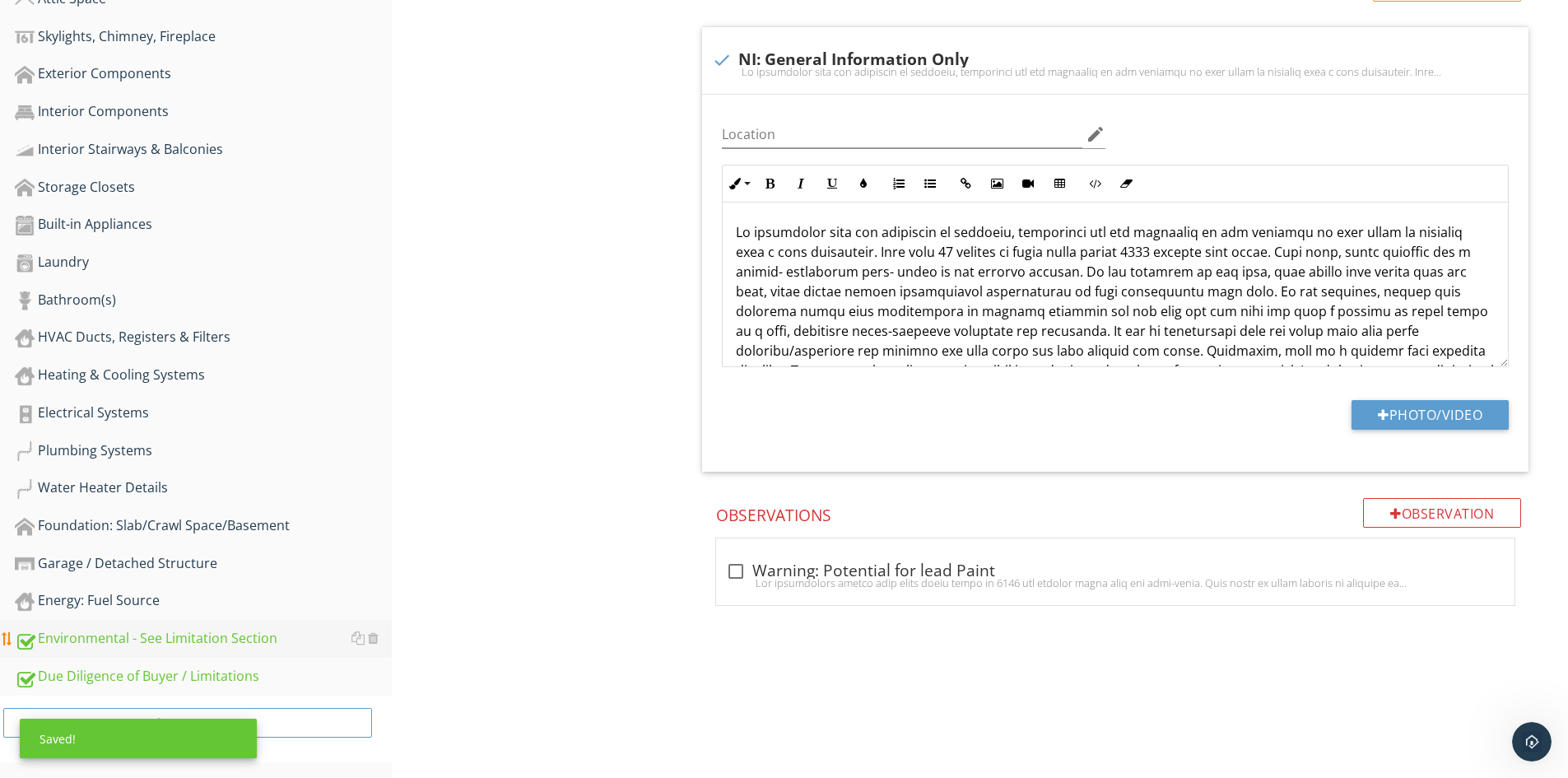
scroll to position [588, 0]
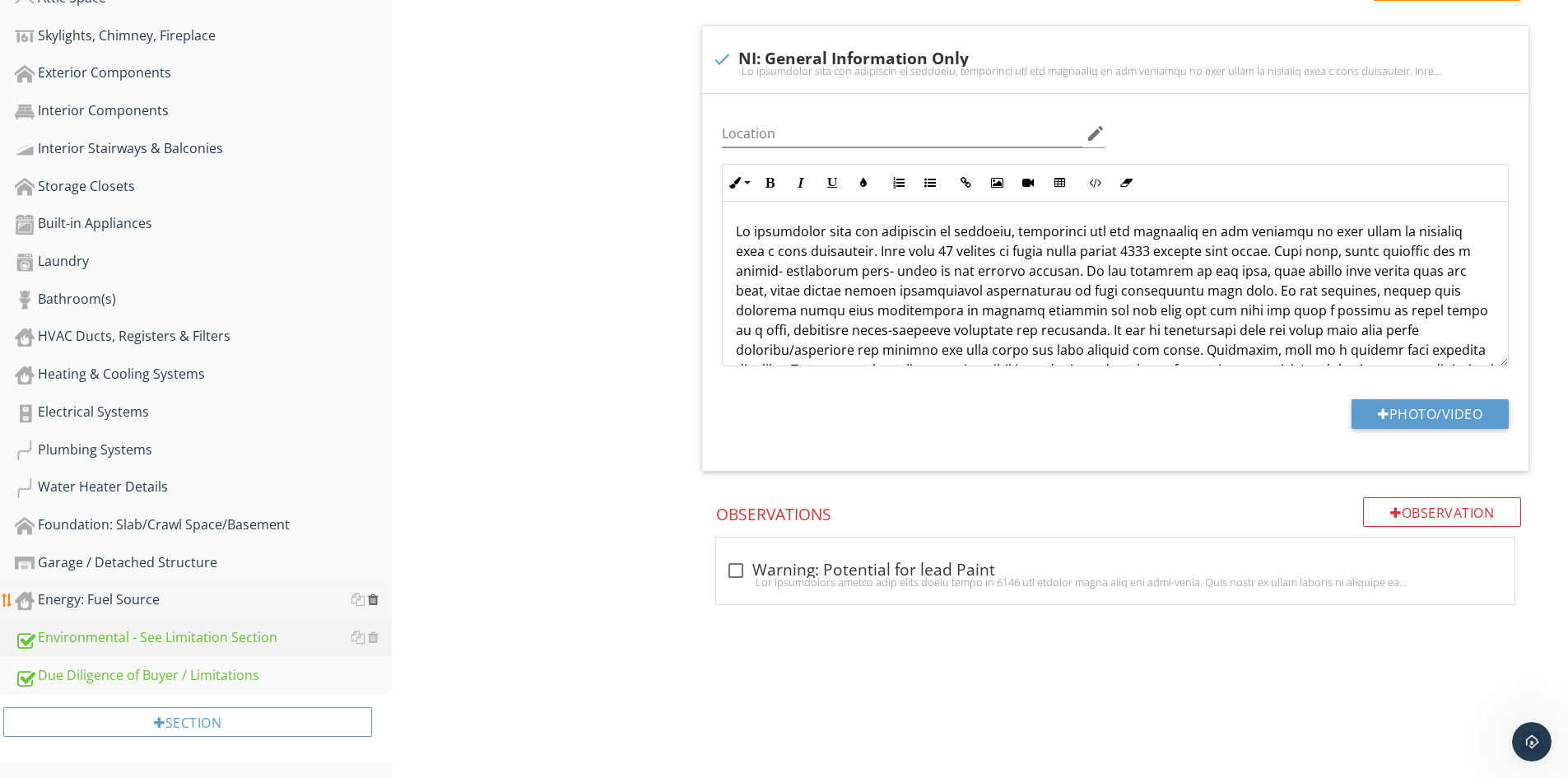
click at [375, 600] on div at bounding box center [374, 599] width 11 height 14
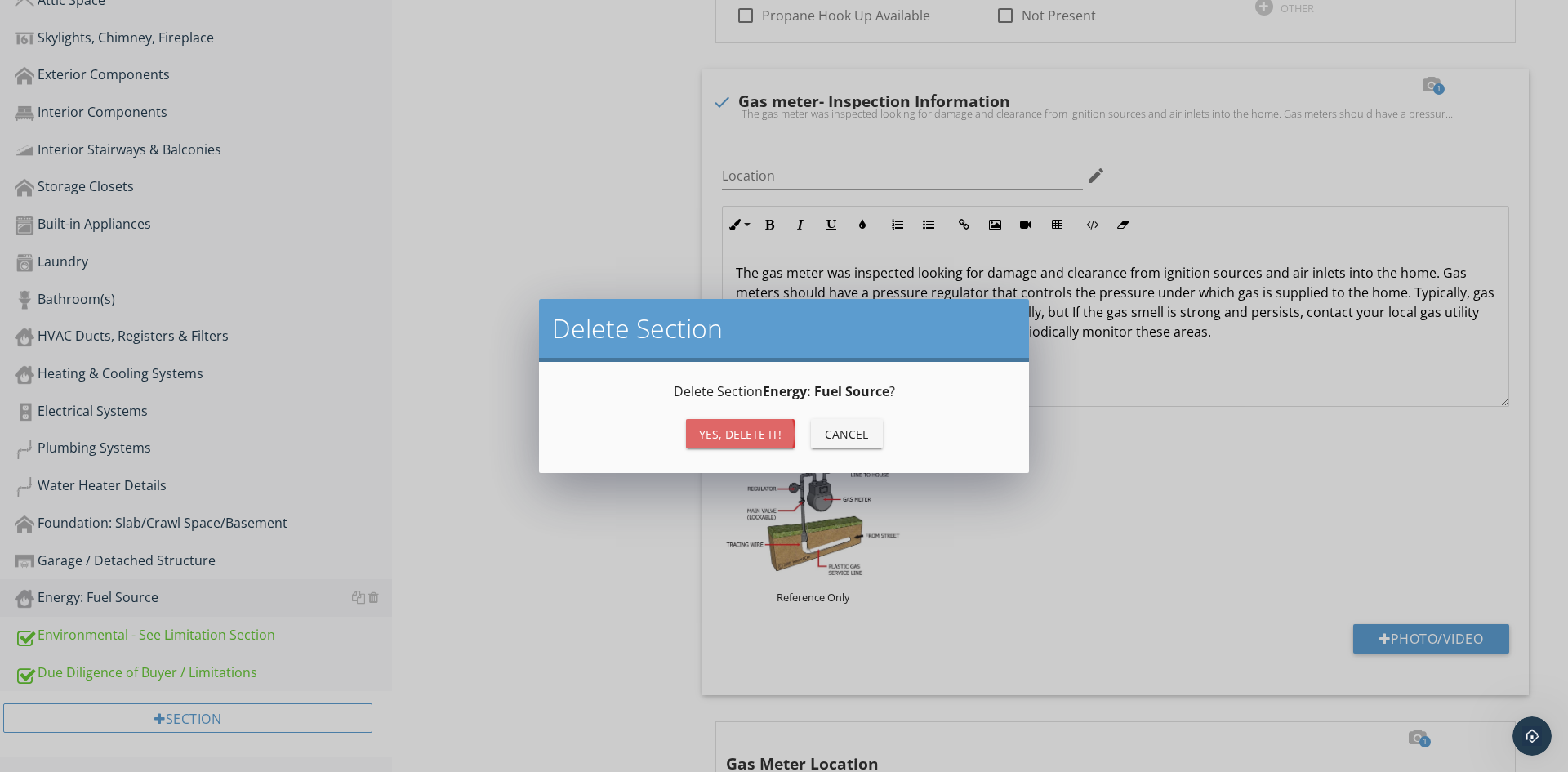
drag, startPoint x: 739, startPoint y: 436, endPoint x: 648, endPoint y: 448, distance: 91.8
click at [739, 437] on div "Yes, Delete it!" at bounding box center [740, 434] width 83 height 17
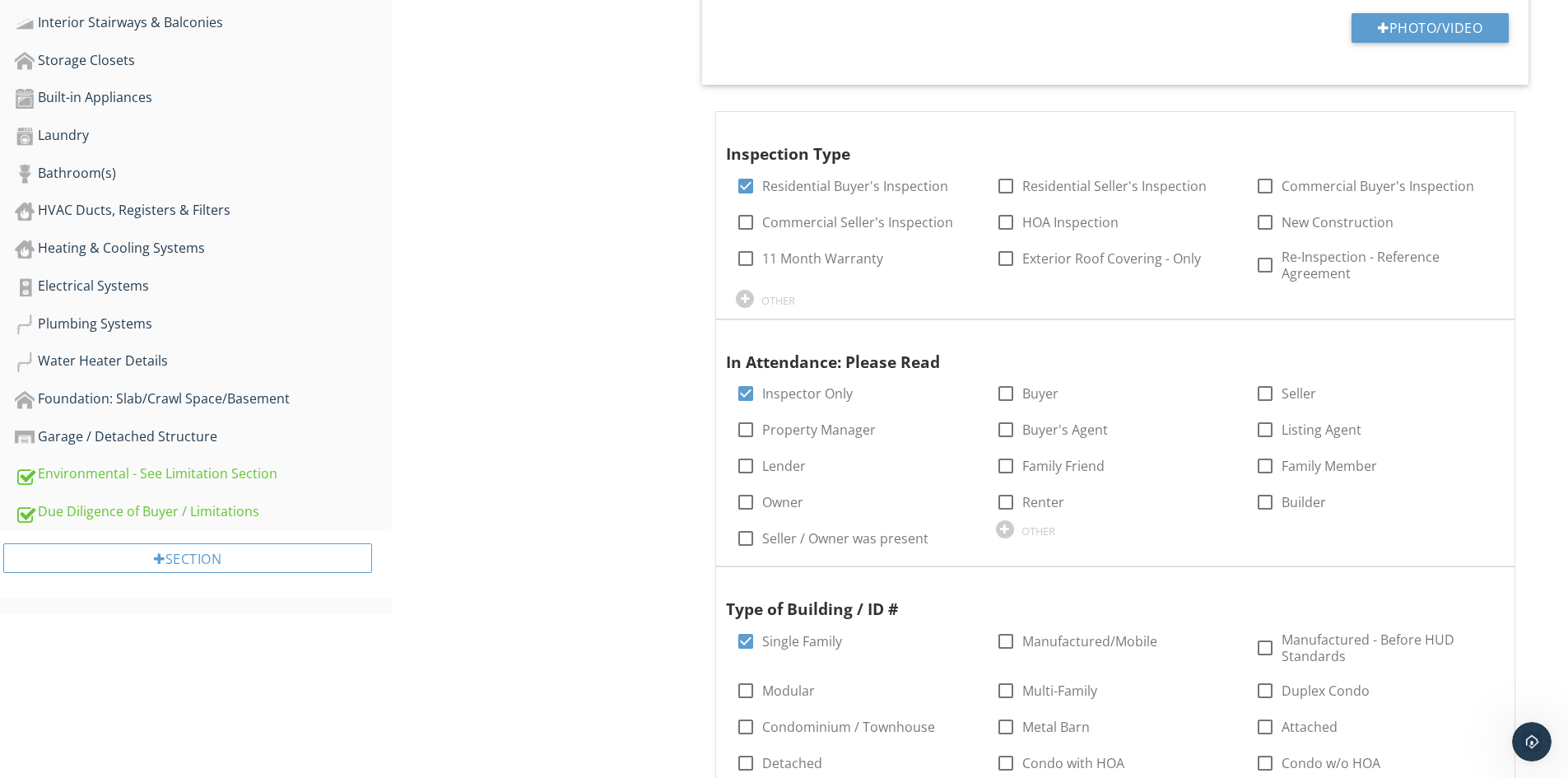
scroll to position [753, 0]
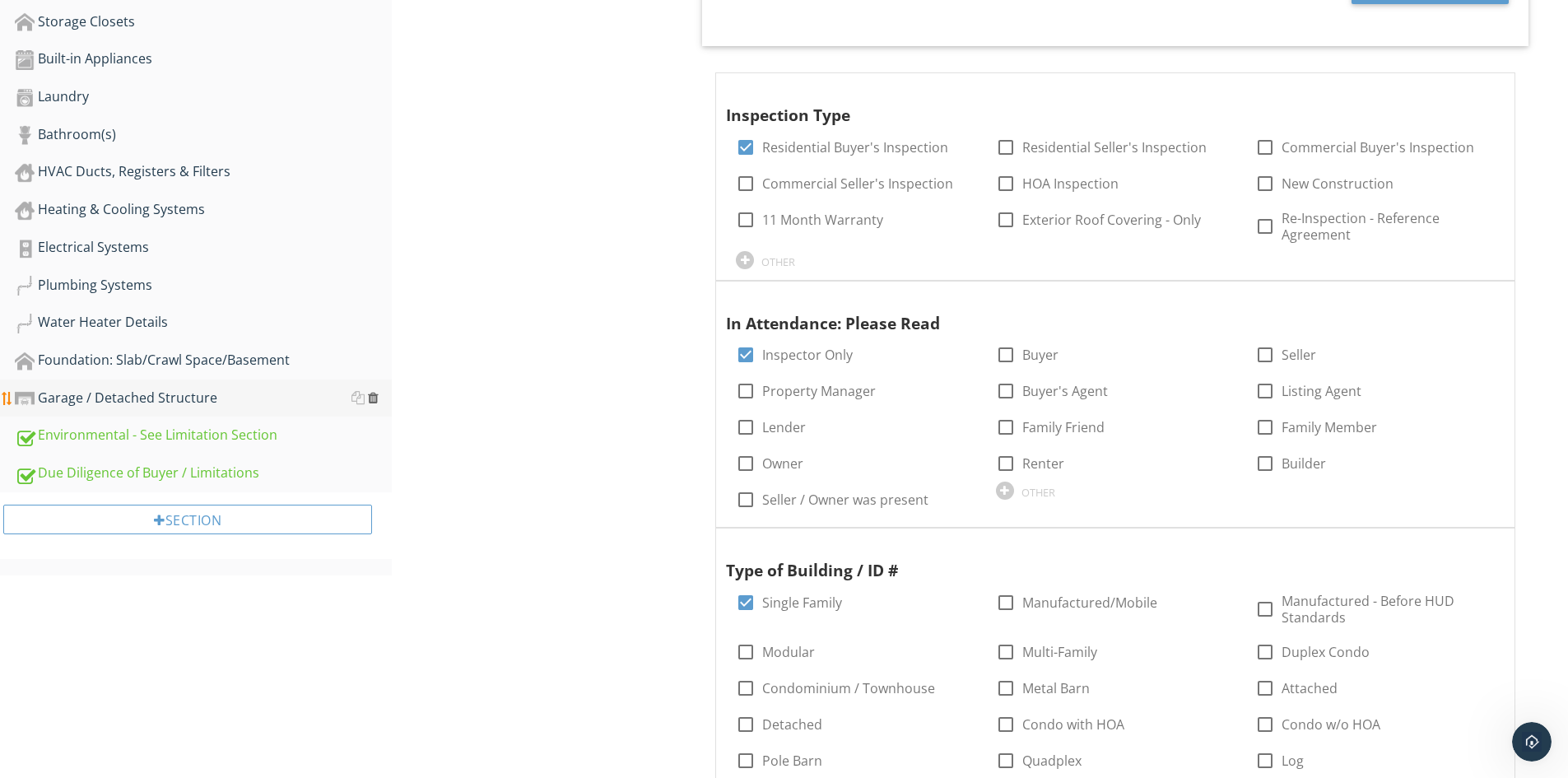
click at [371, 399] on div at bounding box center [374, 397] width 11 height 14
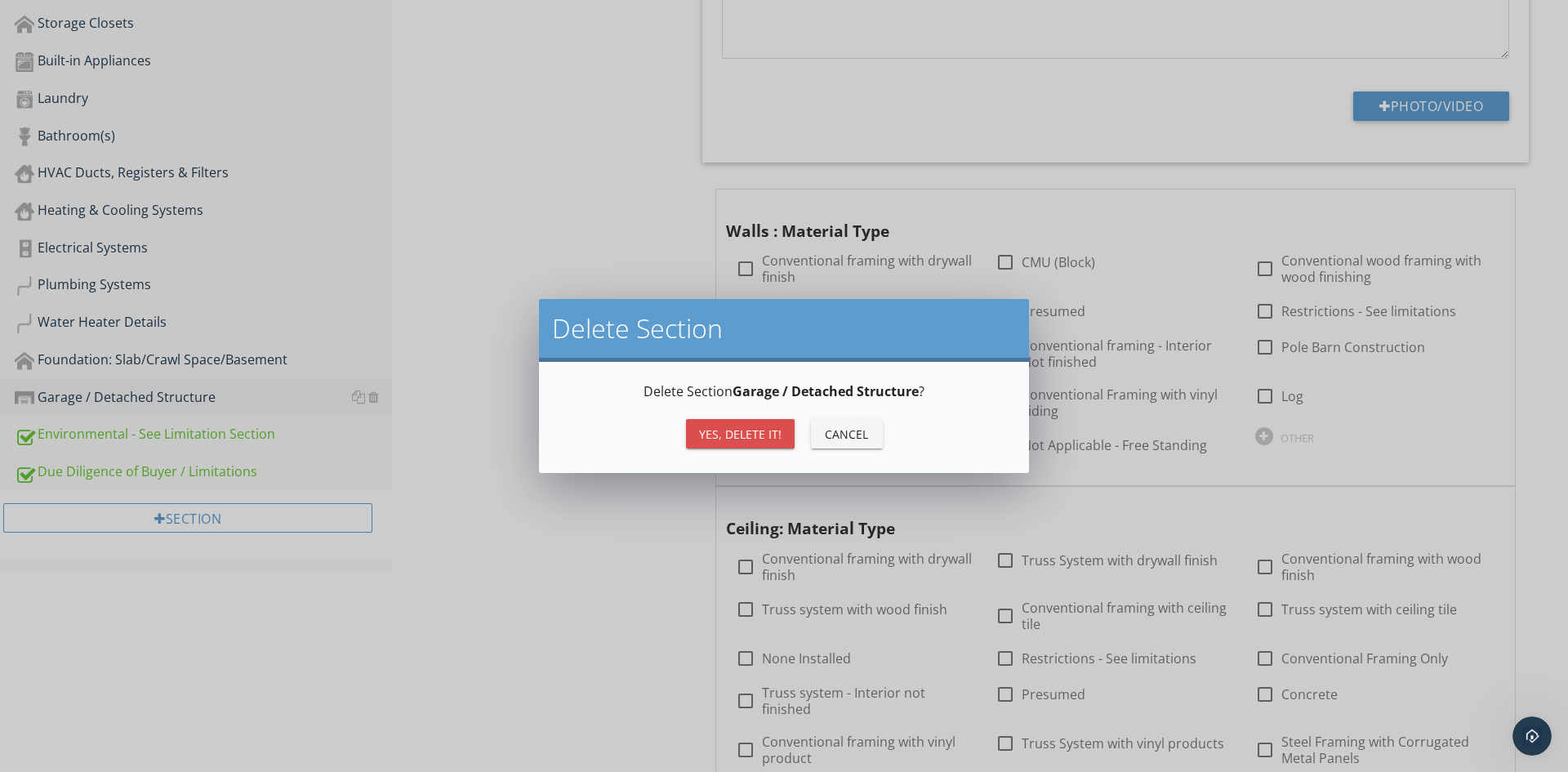
drag, startPoint x: 732, startPoint y: 439, endPoint x: 324, endPoint y: 541, distance: 420.6
click at [733, 439] on div "Yes, Delete it!" at bounding box center [740, 434] width 83 height 17
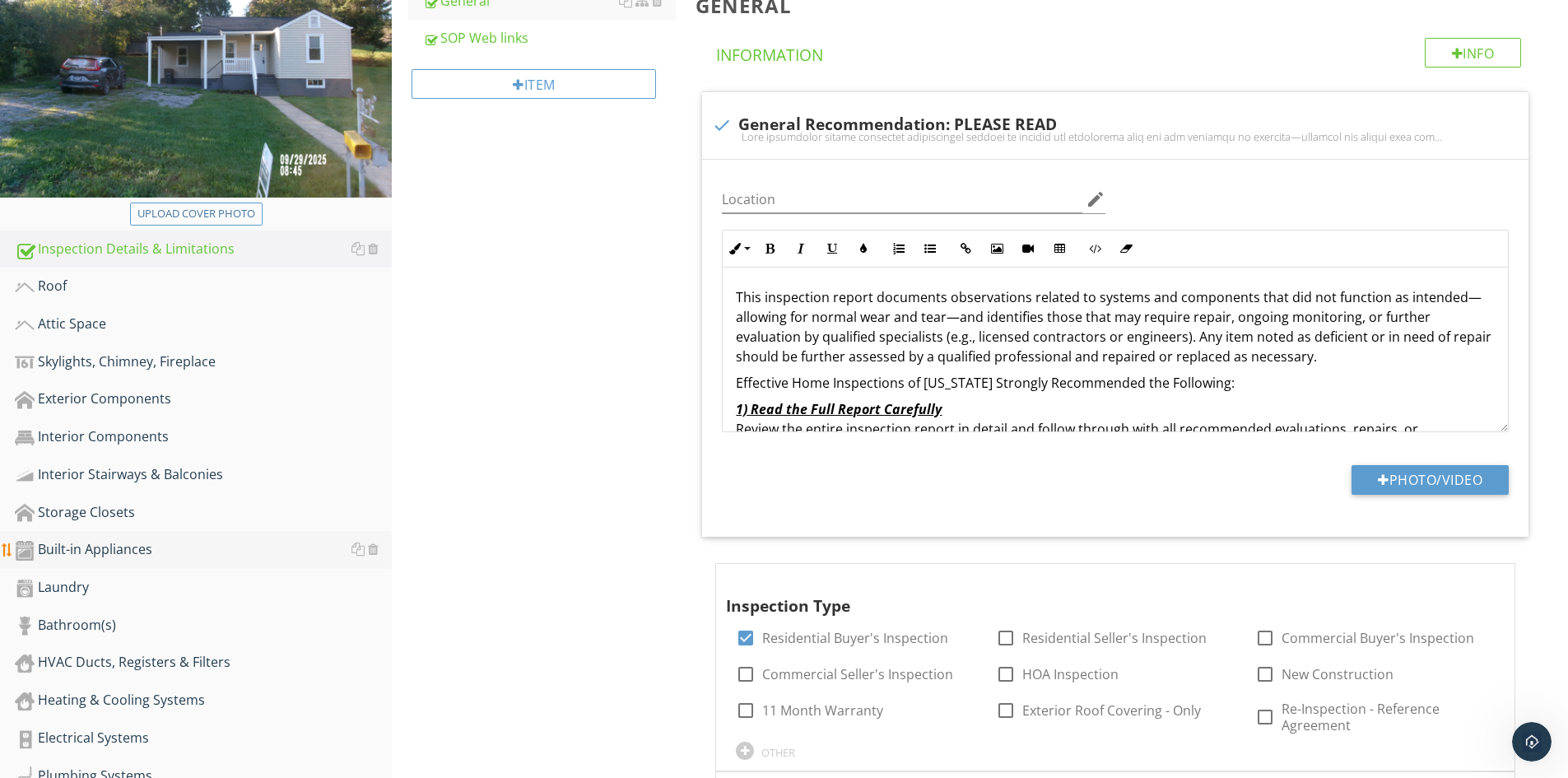
scroll to position [258, 0]
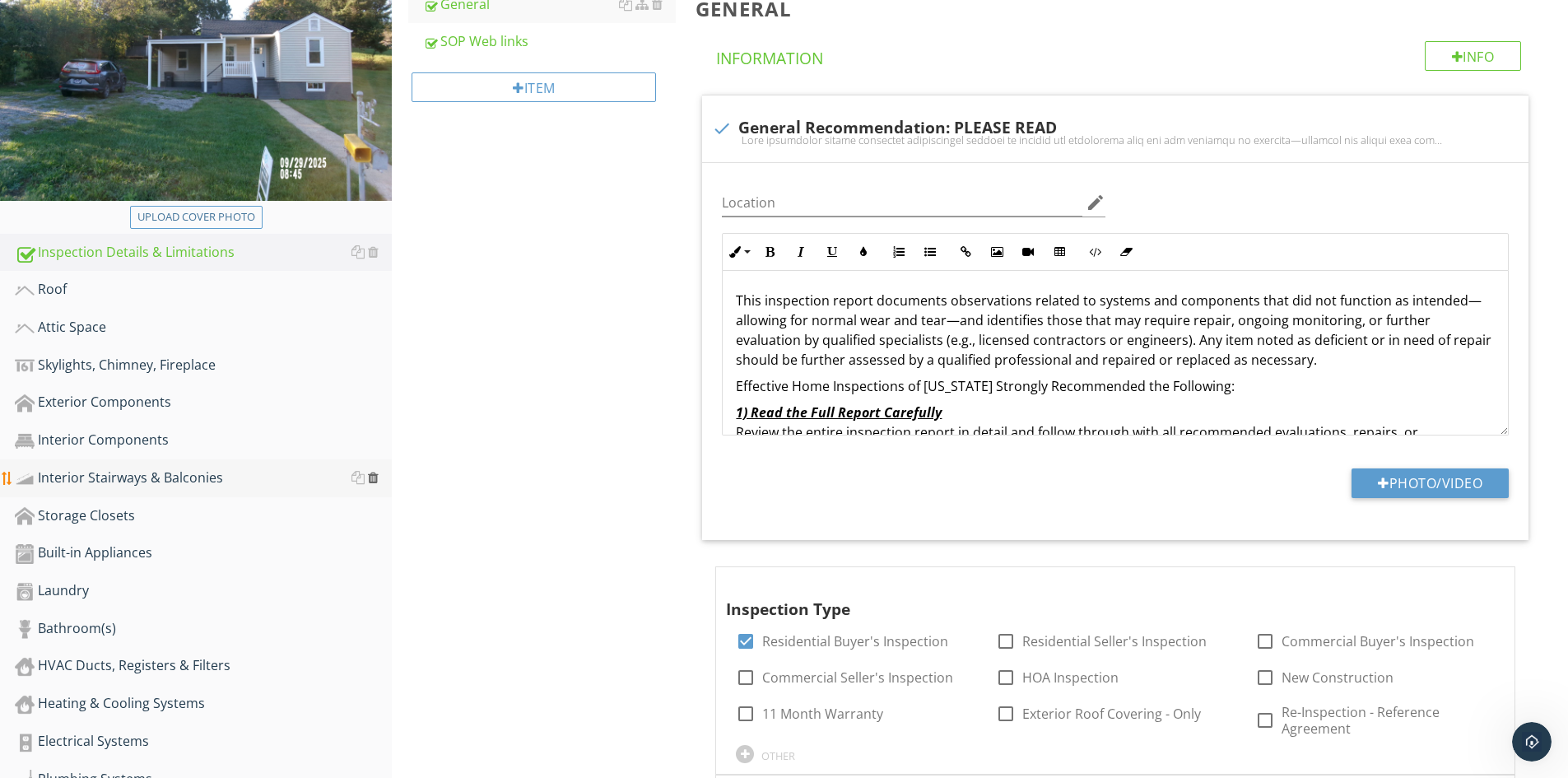
click at [373, 479] on div at bounding box center [374, 477] width 11 height 14
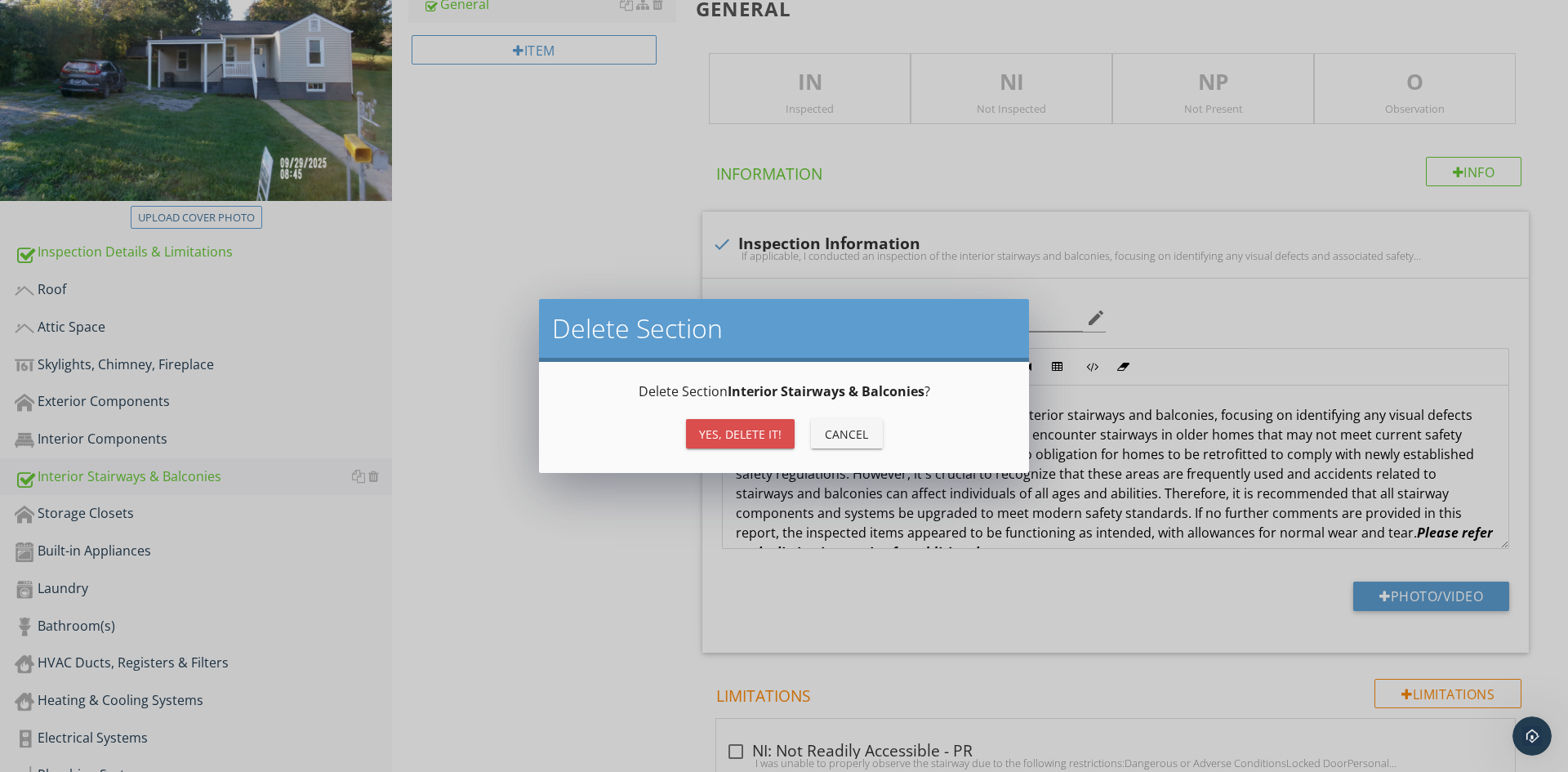
drag, startPoint x: 717, startPoint y: 427, endPoint x: 668, endPoint y: 423, distance: 49.2
click at [718, 428] on div "Yes, Delete it!" at bounding box center [740, 434] width 83 height 17
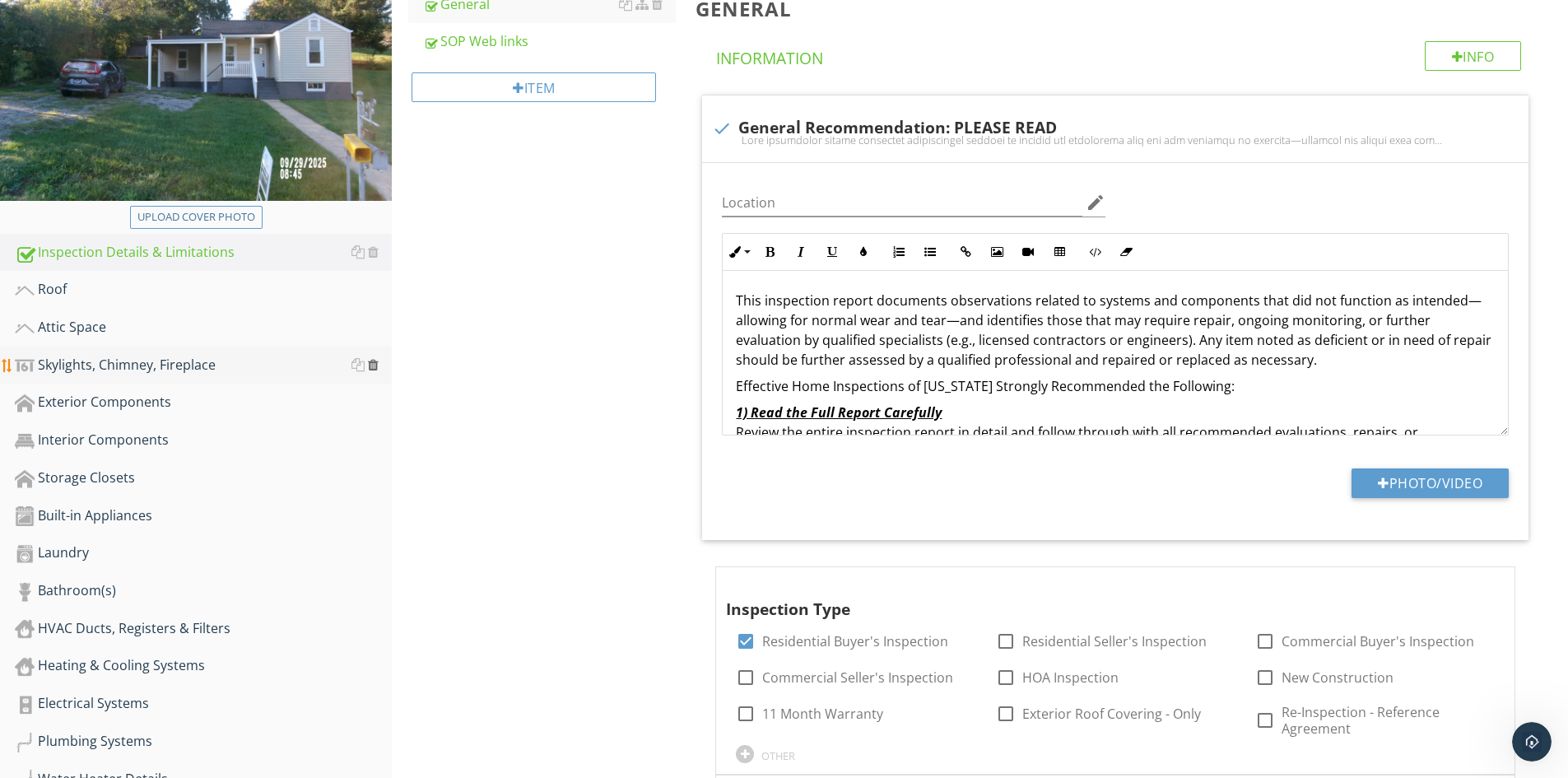
click at [375, 364] on div at bounding box center [374, 365] width 11 height 14
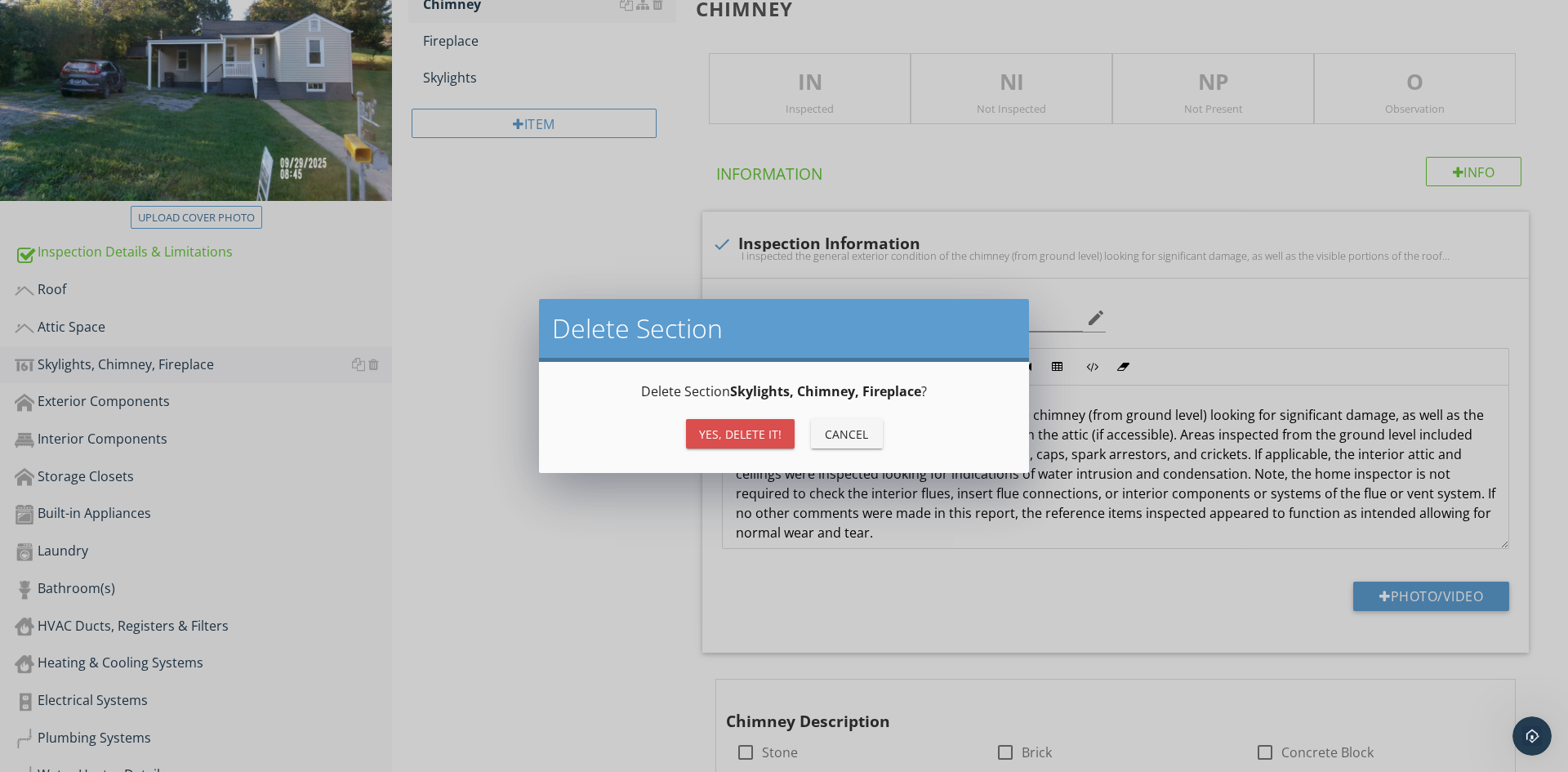
drag, startPoint x: 706, startPoint y: 425, endPoint x: 242, endPoint y: 410, distance: 464.2
click at [707, 426] on div "Yes, Delete it!" at bounding box center [740, 434] width 83 height 17
type textarea "<p>I recommended a NFPA Level 2 inspection of the chimney by a certified chimne…"
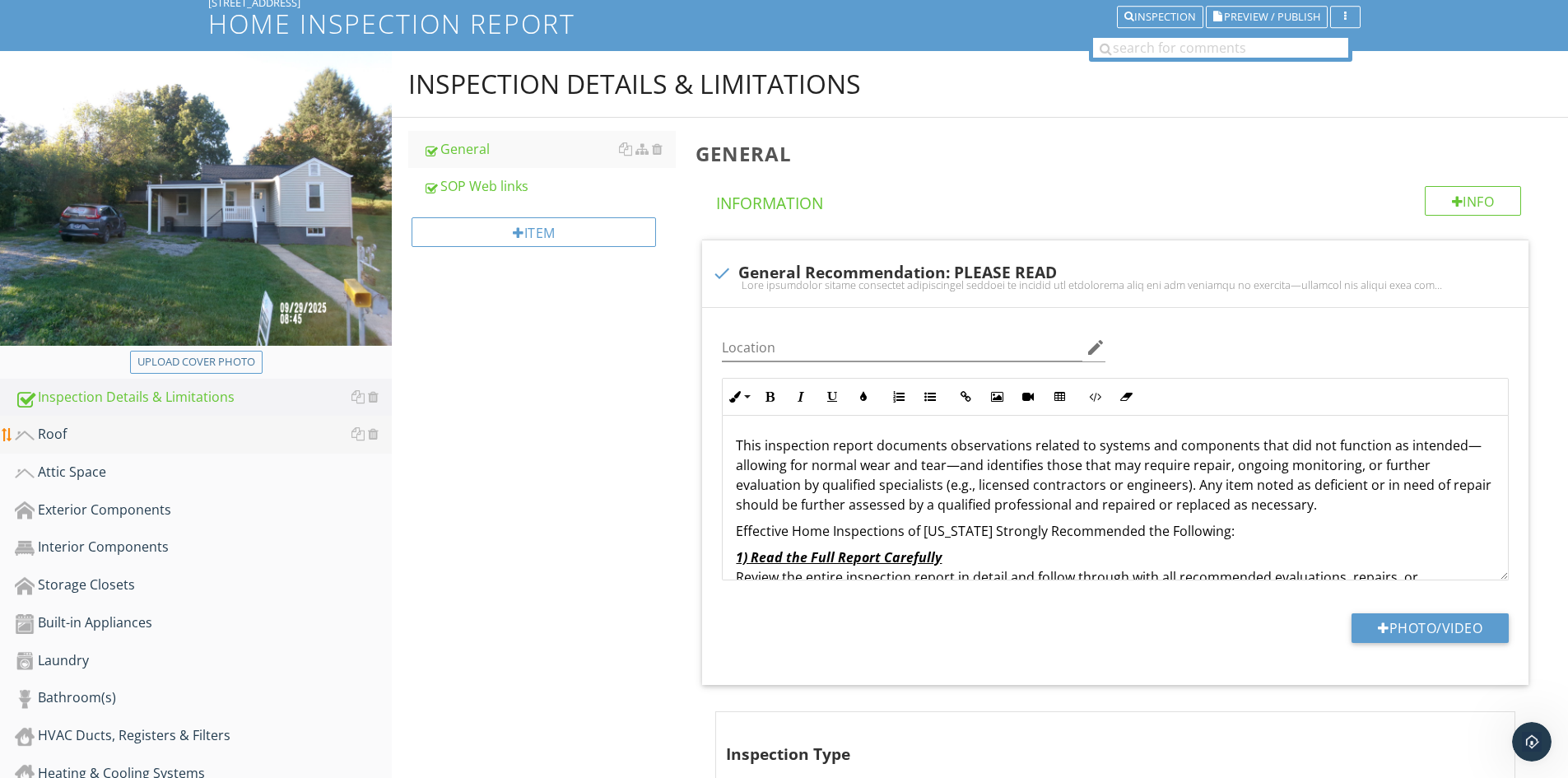
scroll to position [93, 0]
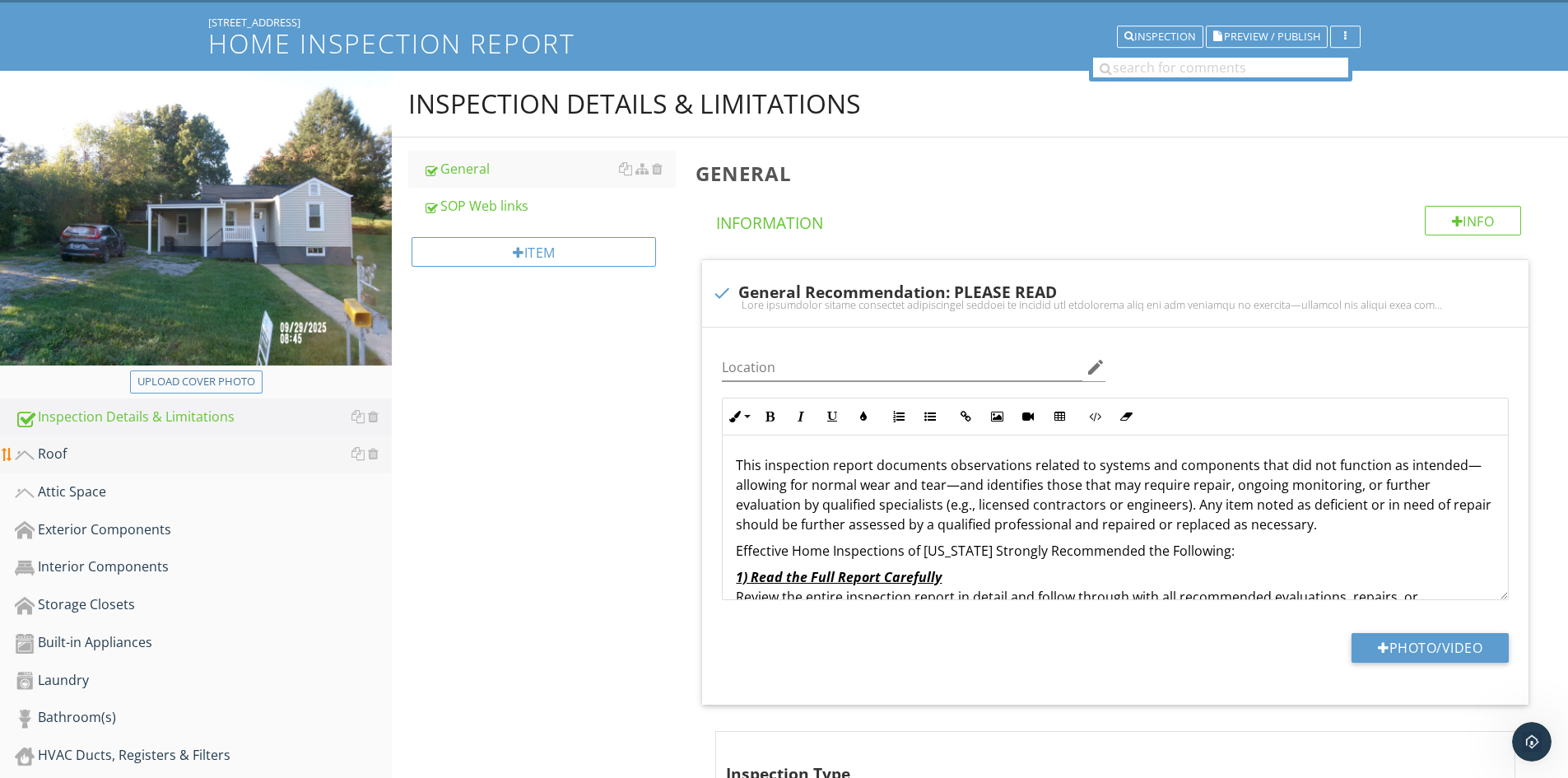
click at [58, 451] on div "Roof" at bounding box center [203, 454] width 377 height 22
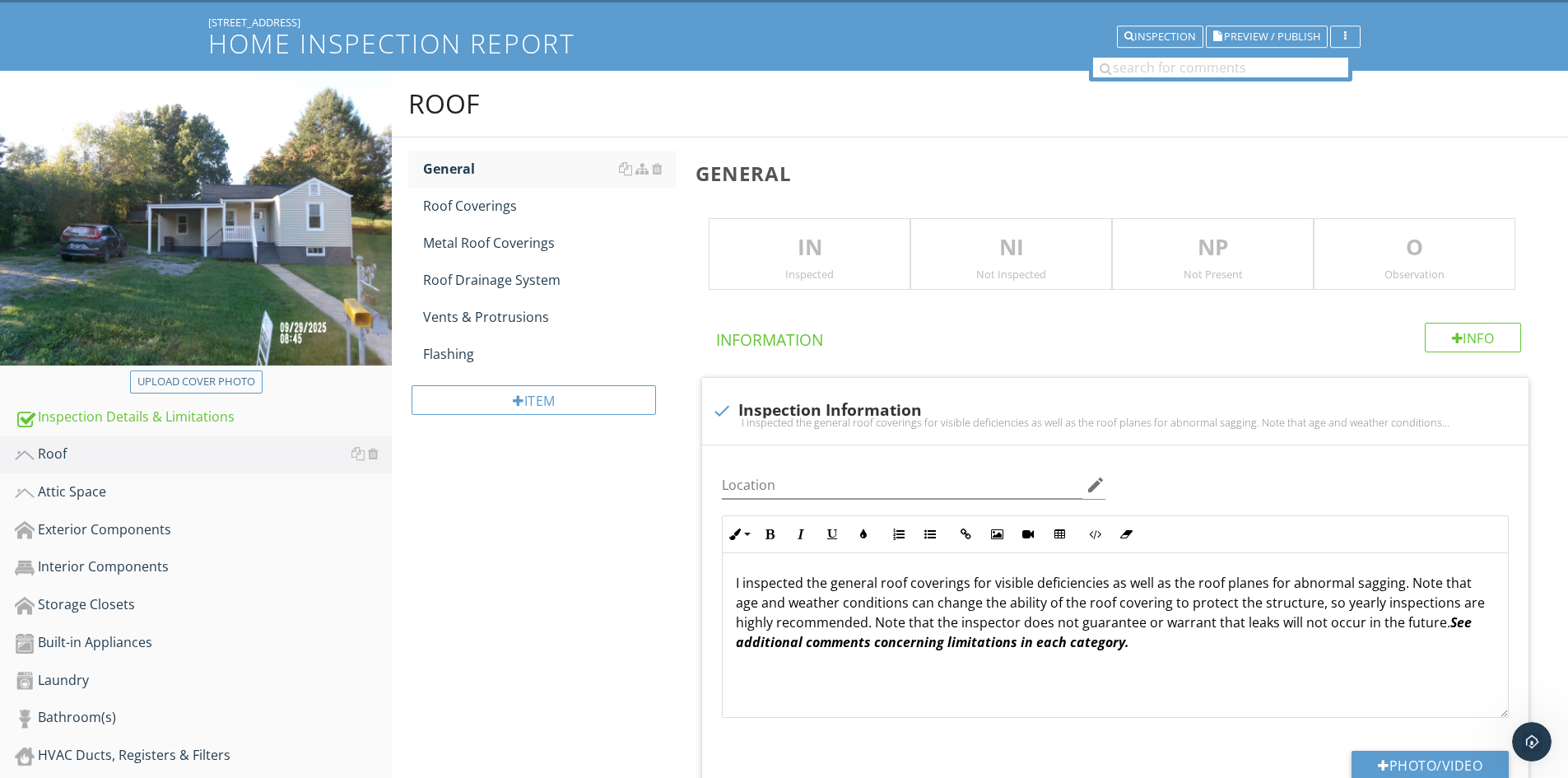
drag, startPoint x: 787, startPoint y: 246, endPoint x: 986, endPoint y: 290, distance: 203.8
click at [790, 248] on p "IN" at bounding box center [809, 248] width 200 height 33
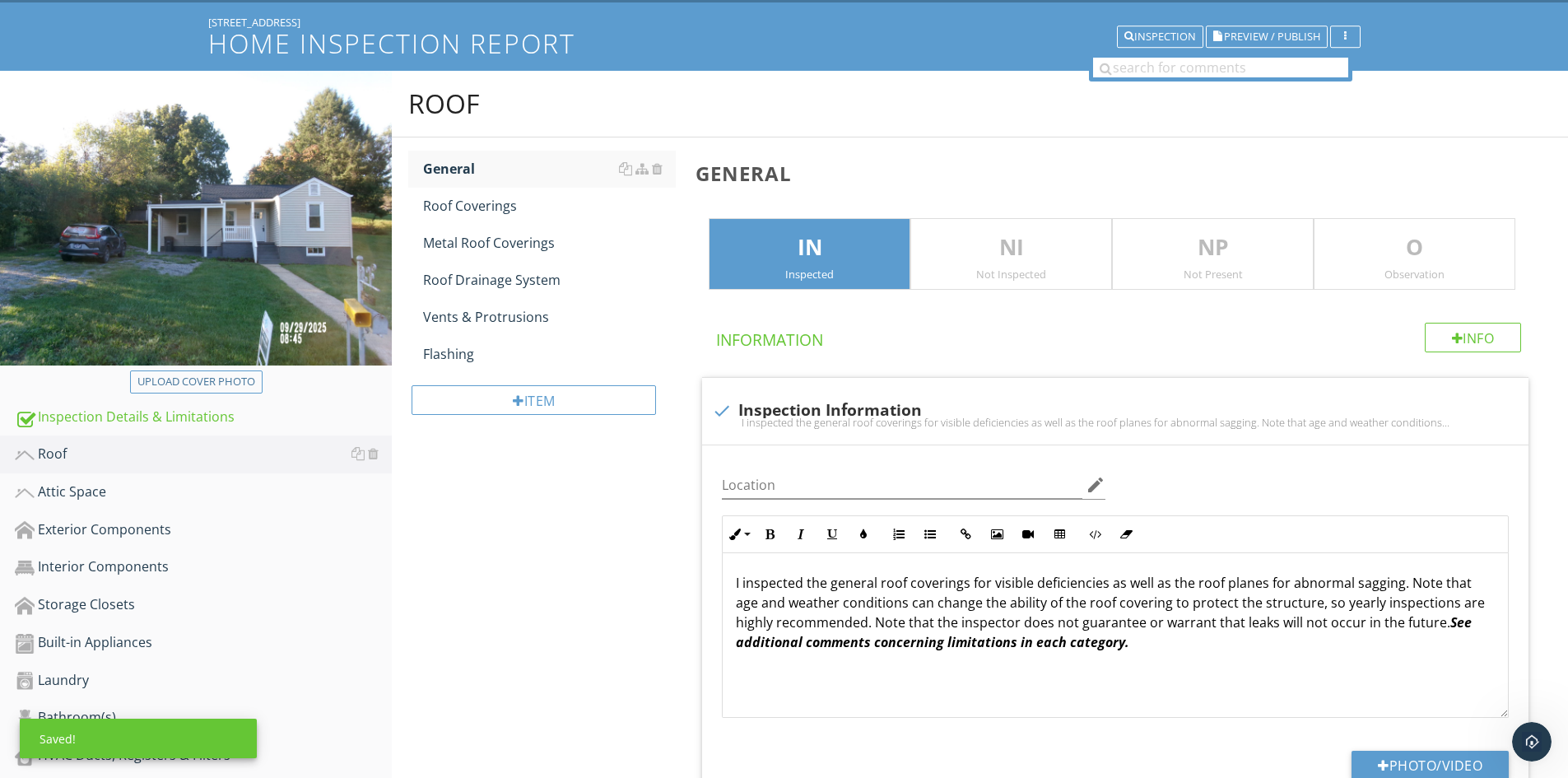
click at [1404, 266] on div "O Observation" at bounding box center [1415, 255] width 201 height 73
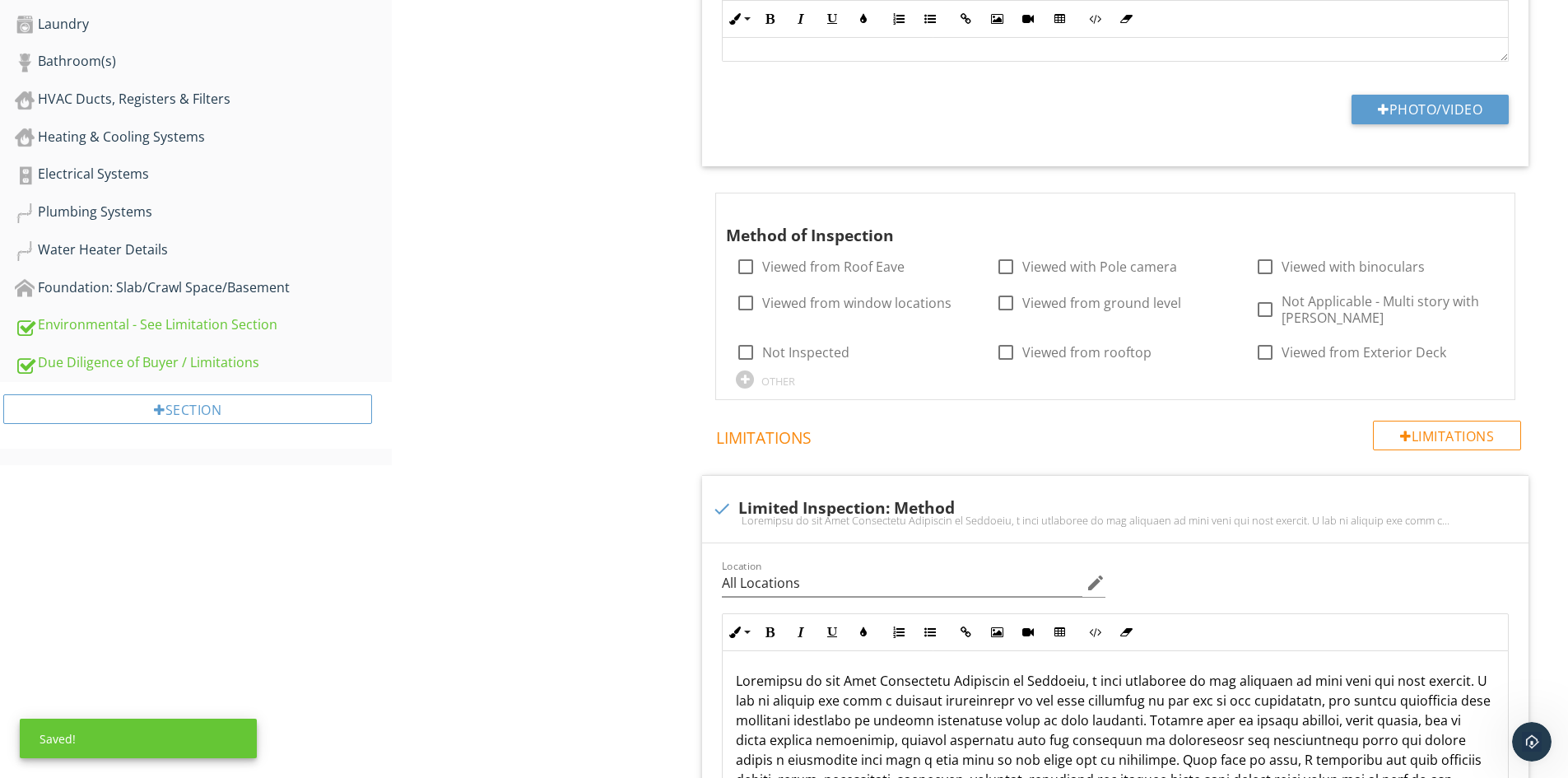
scroll to position [753, 0]
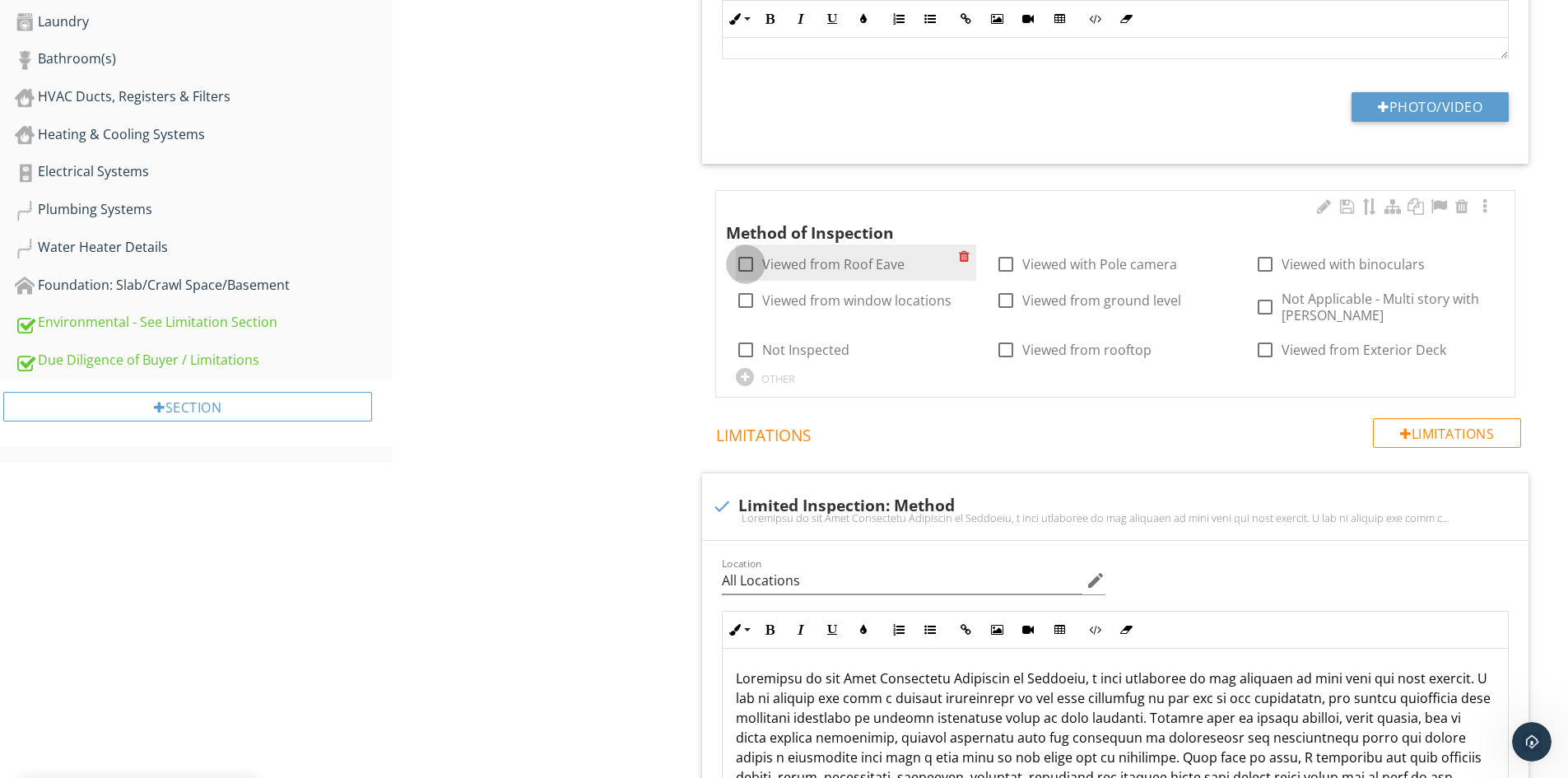
click at [745, 267] on div at bounding box center [745, 264] width 28 height 28
checkbox input "true"
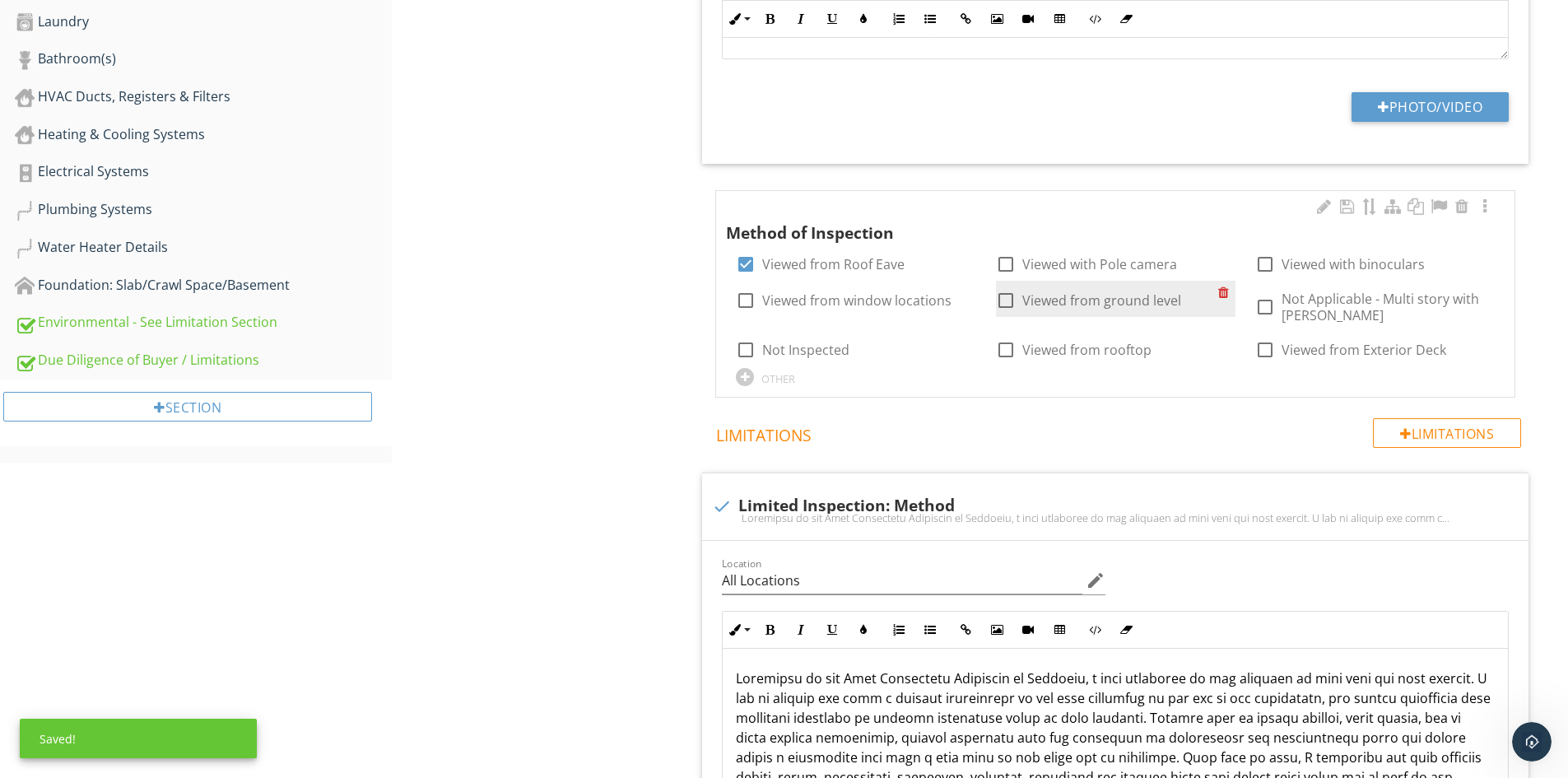
drag, startPoint x: 1069, startPoint y: 297, endPoint x: 1039, endPoint y: 306, distance: 31.3
click at [1068, 297] on label "Viewed from ground level" at bounding box center [1101, 300] width 159 height 16
checkbox input "true"
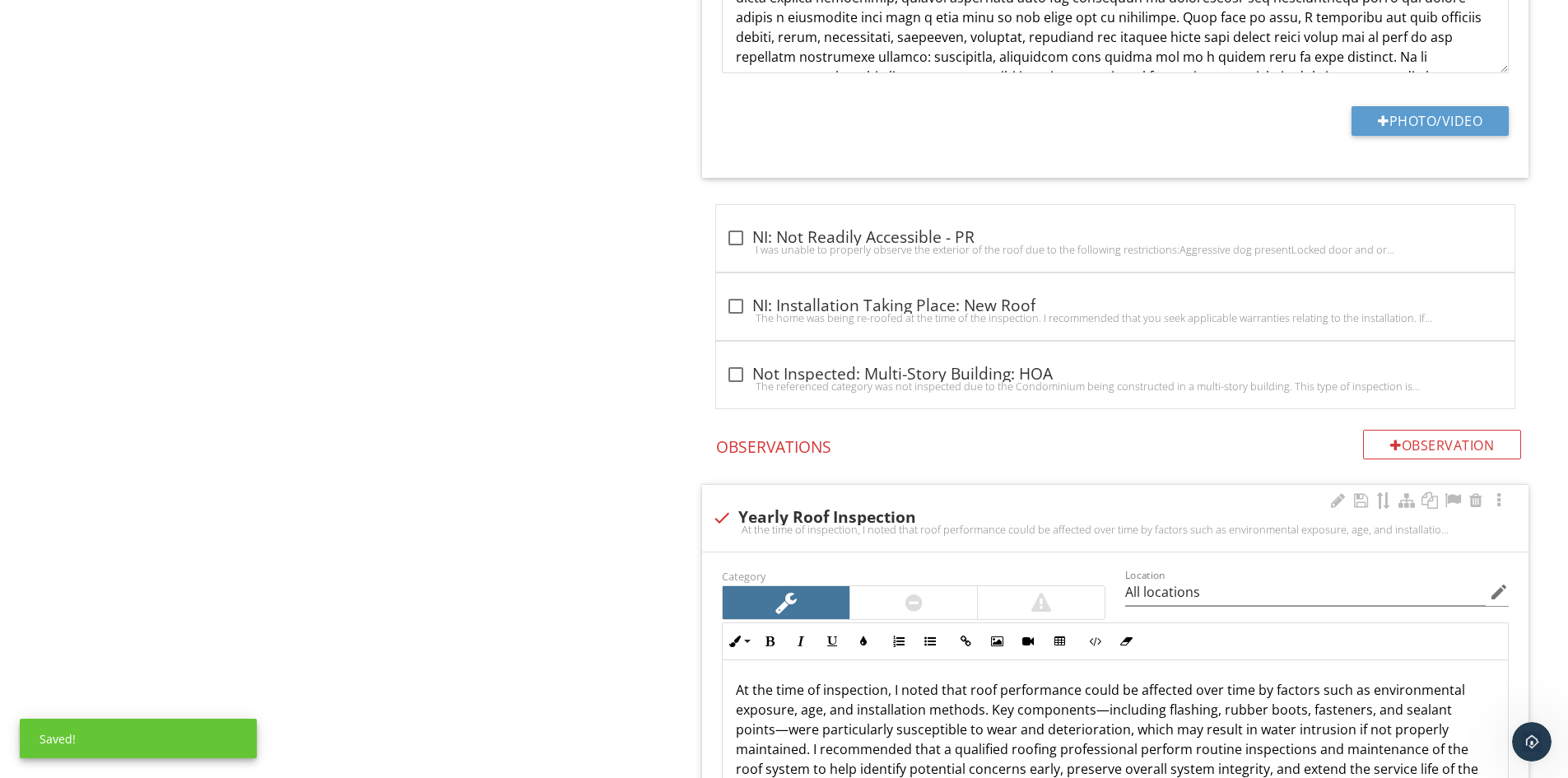
scroll to position [1740, 0]
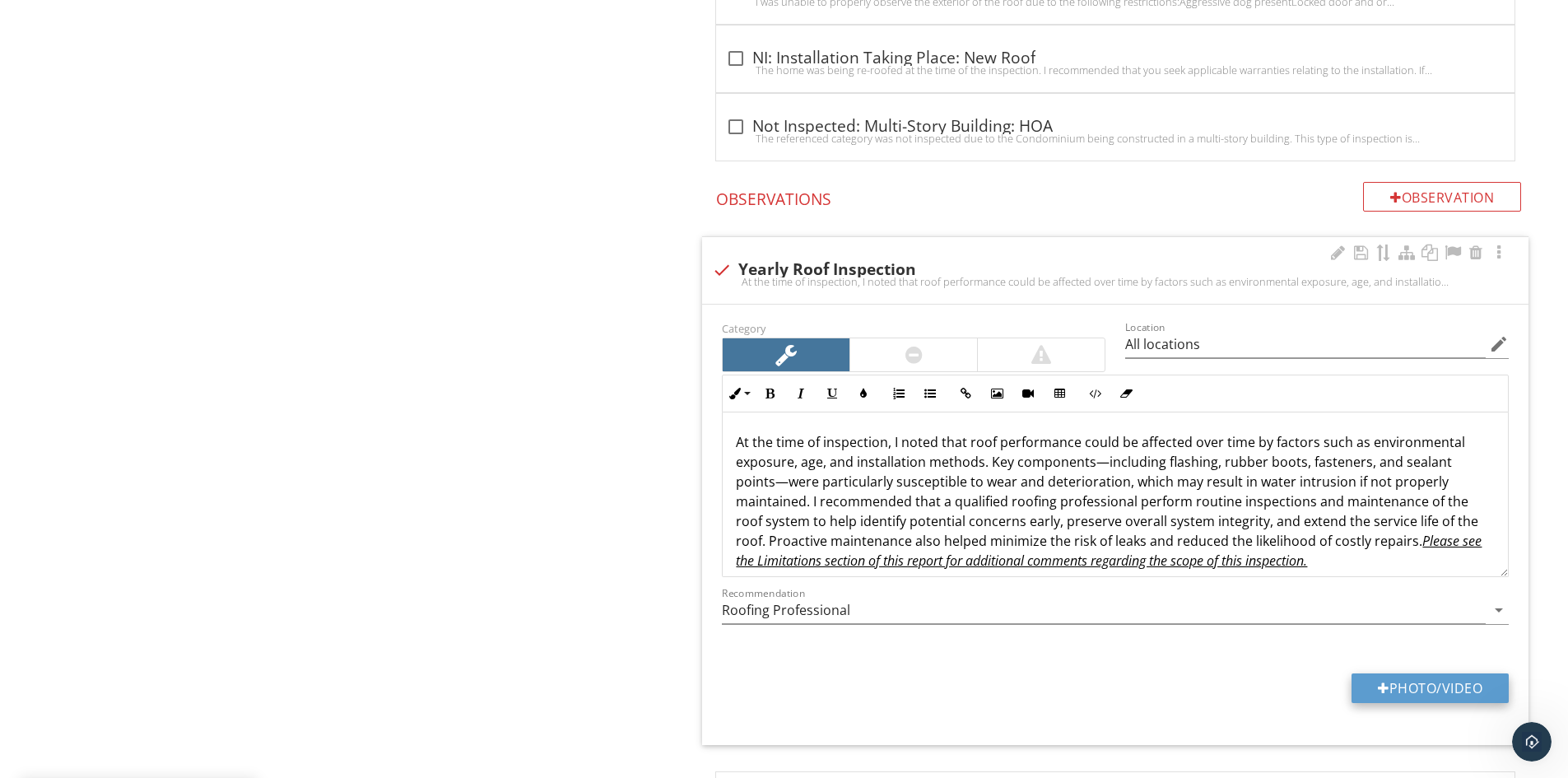
click at [1383, 684] on div at bounding box center [1384, 688] width 12 height 14
type input "C:\fakepath\100_6726.JPG"
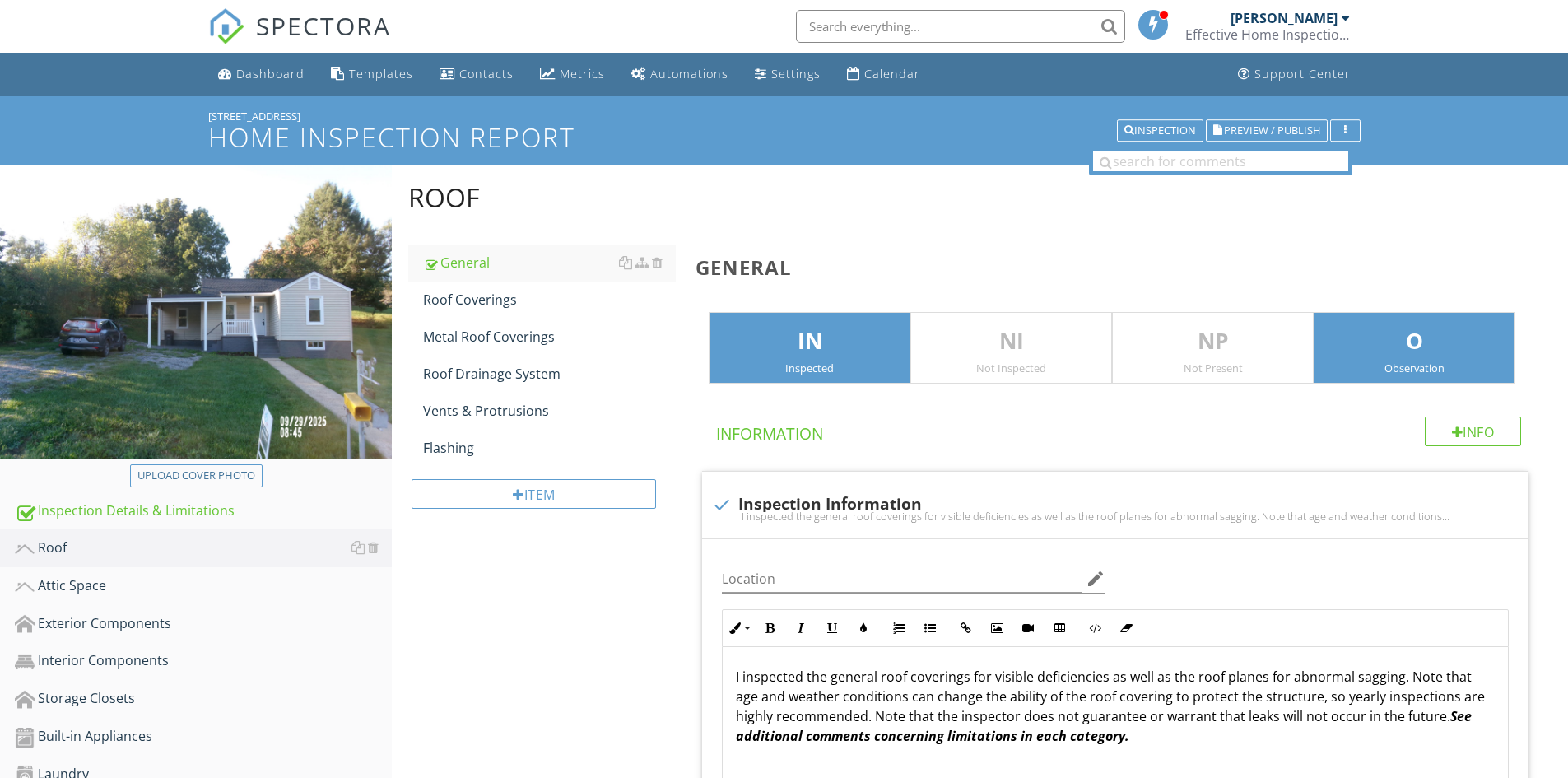
scroll to position [669, 0]
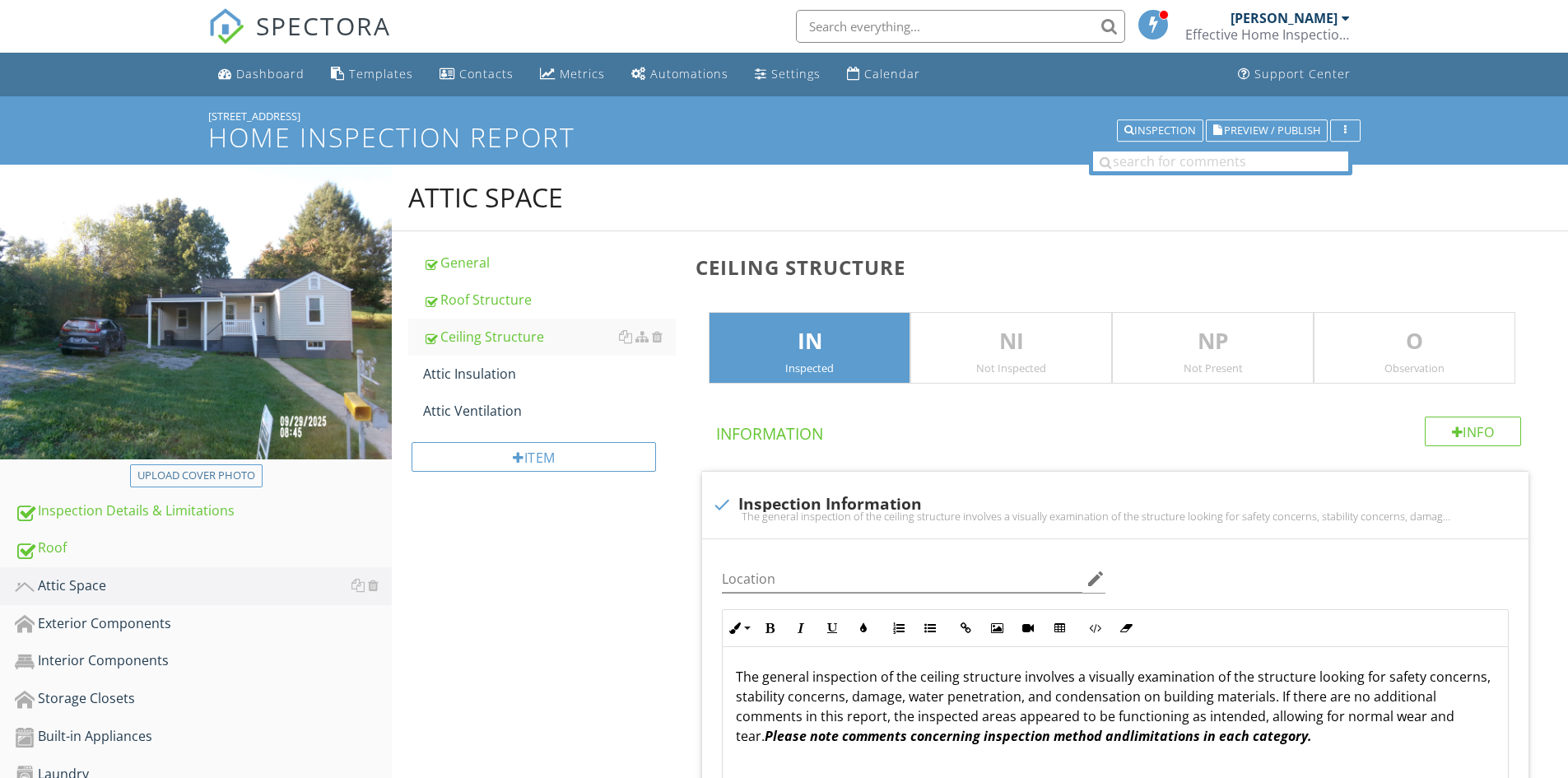
scroll to position [987, 0]
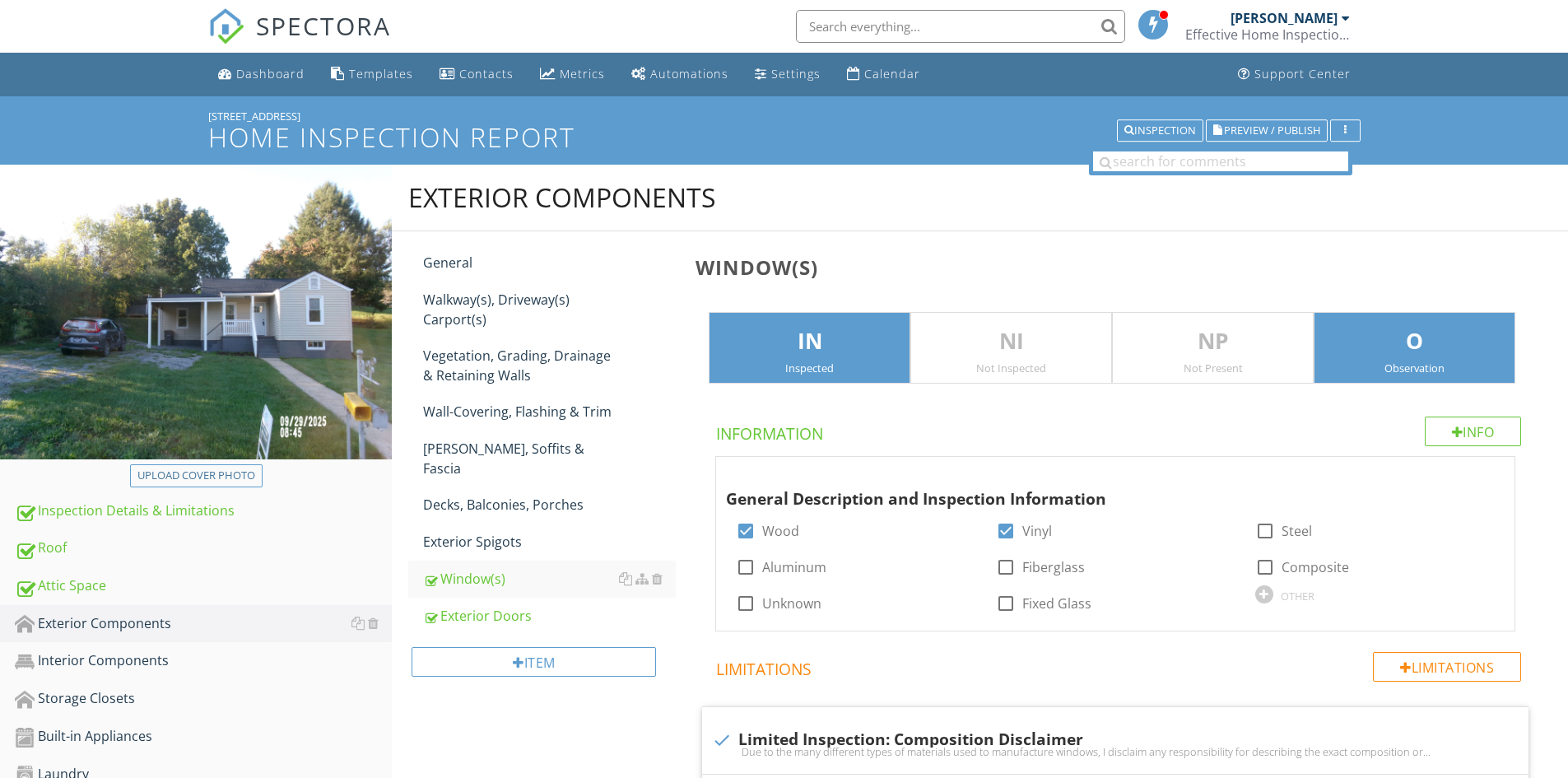
scroll to position [1235, 0]
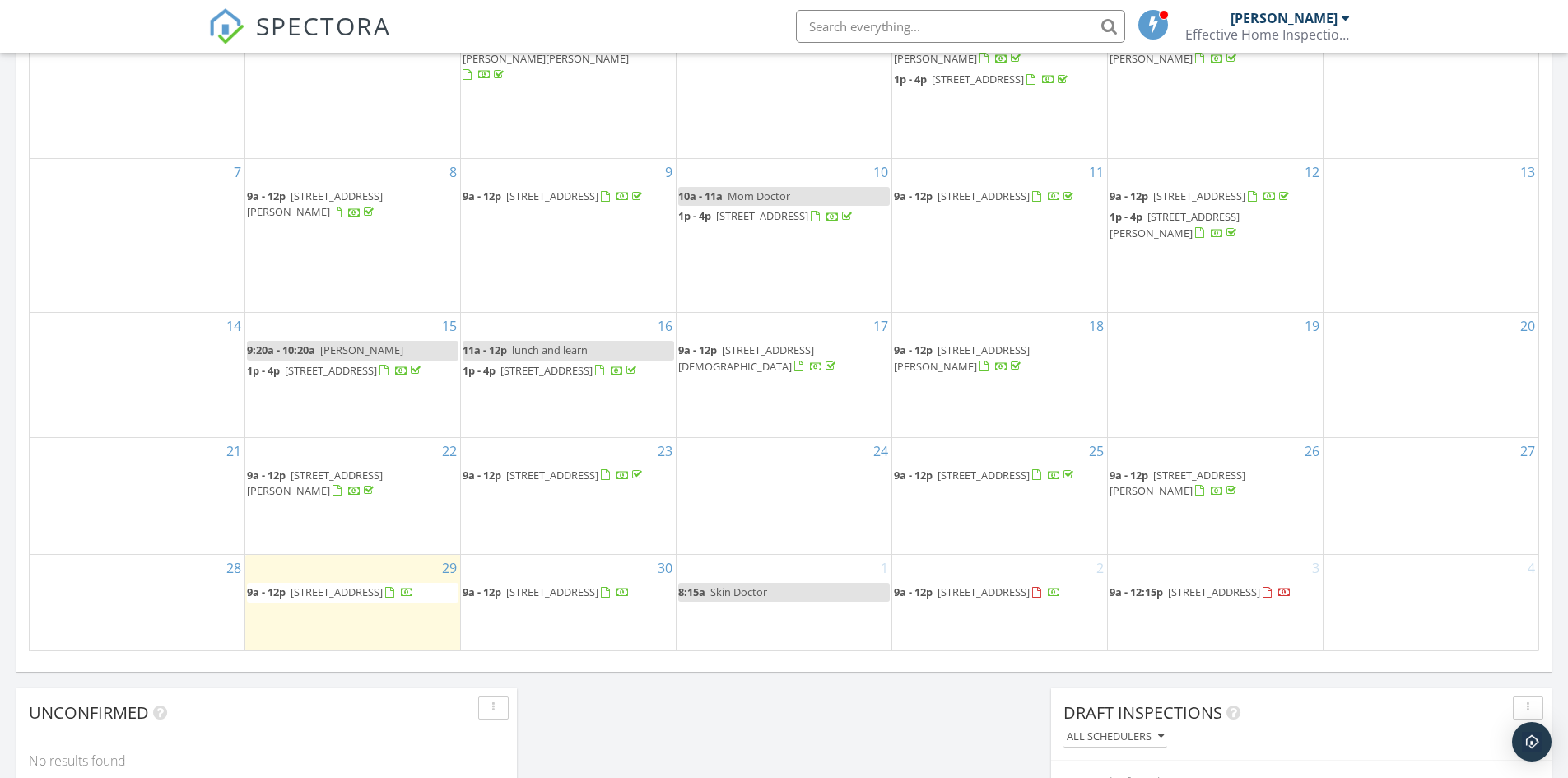
scroll to position [978, 0]
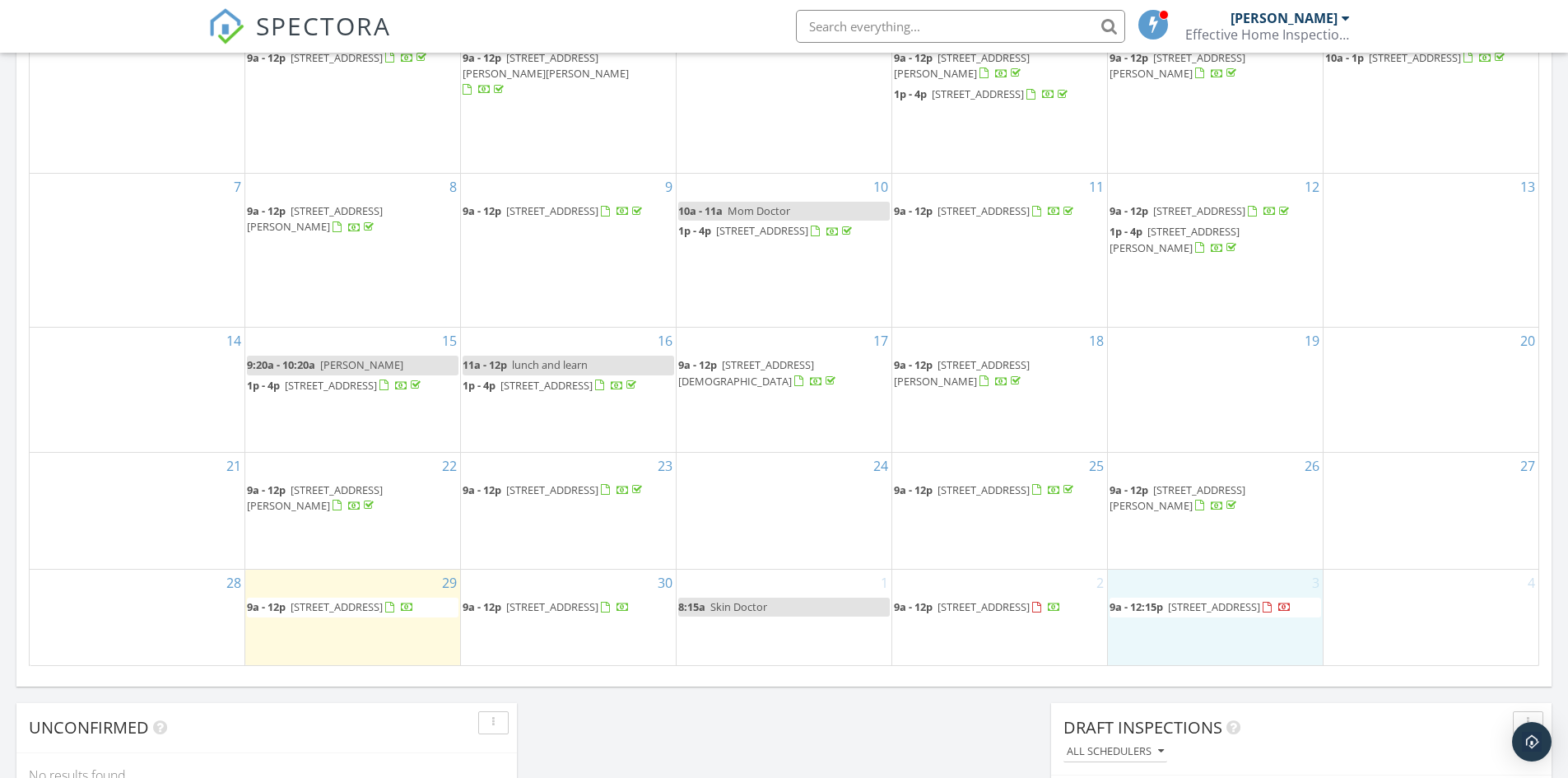
click at [1233, 653] on div "3 9a - 12:15p 904 Echo Ln, Johnson City 37604" at bounding box center [1215, 617] width 215 height 95
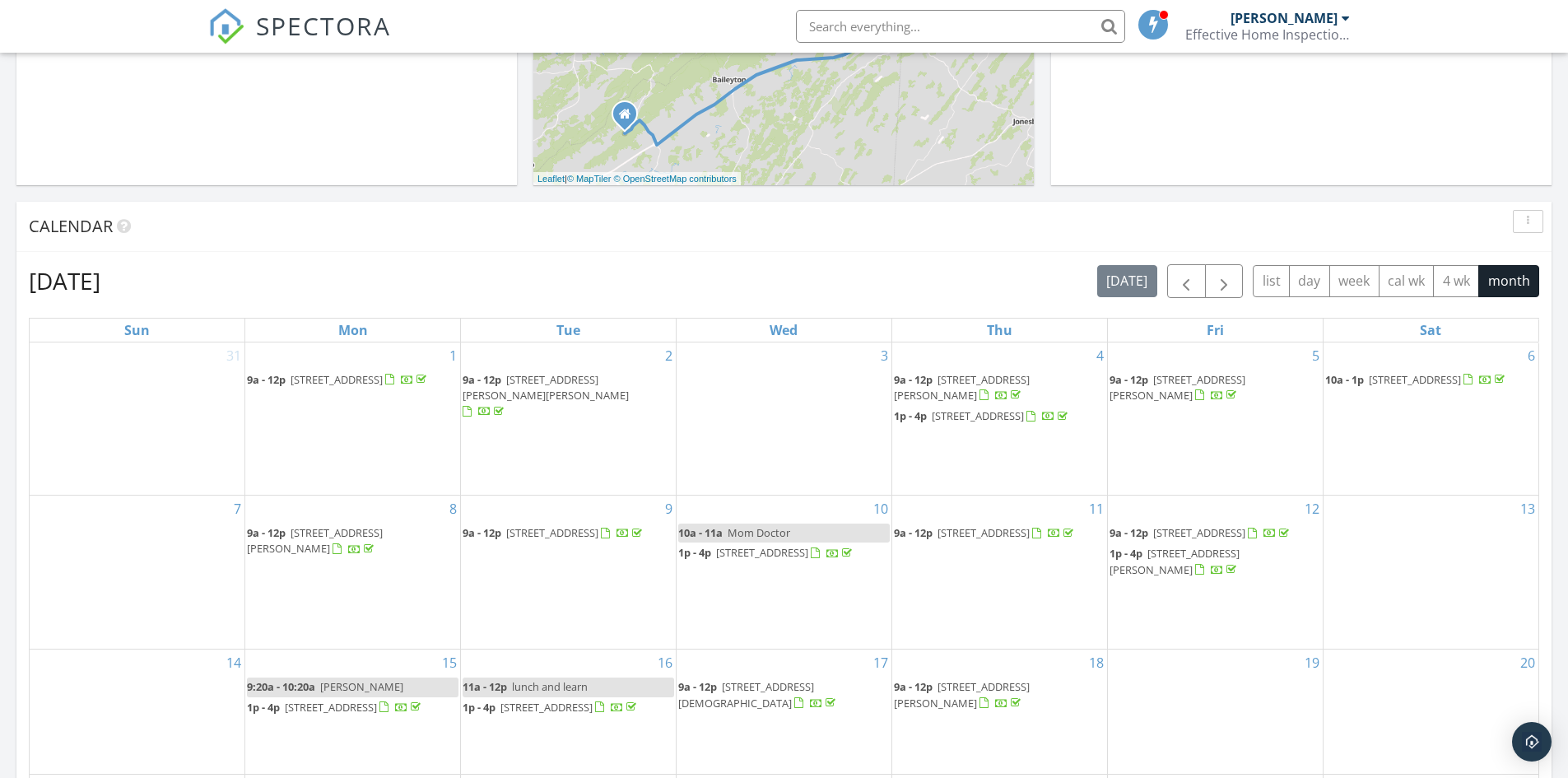
scroll to position [649, 0]
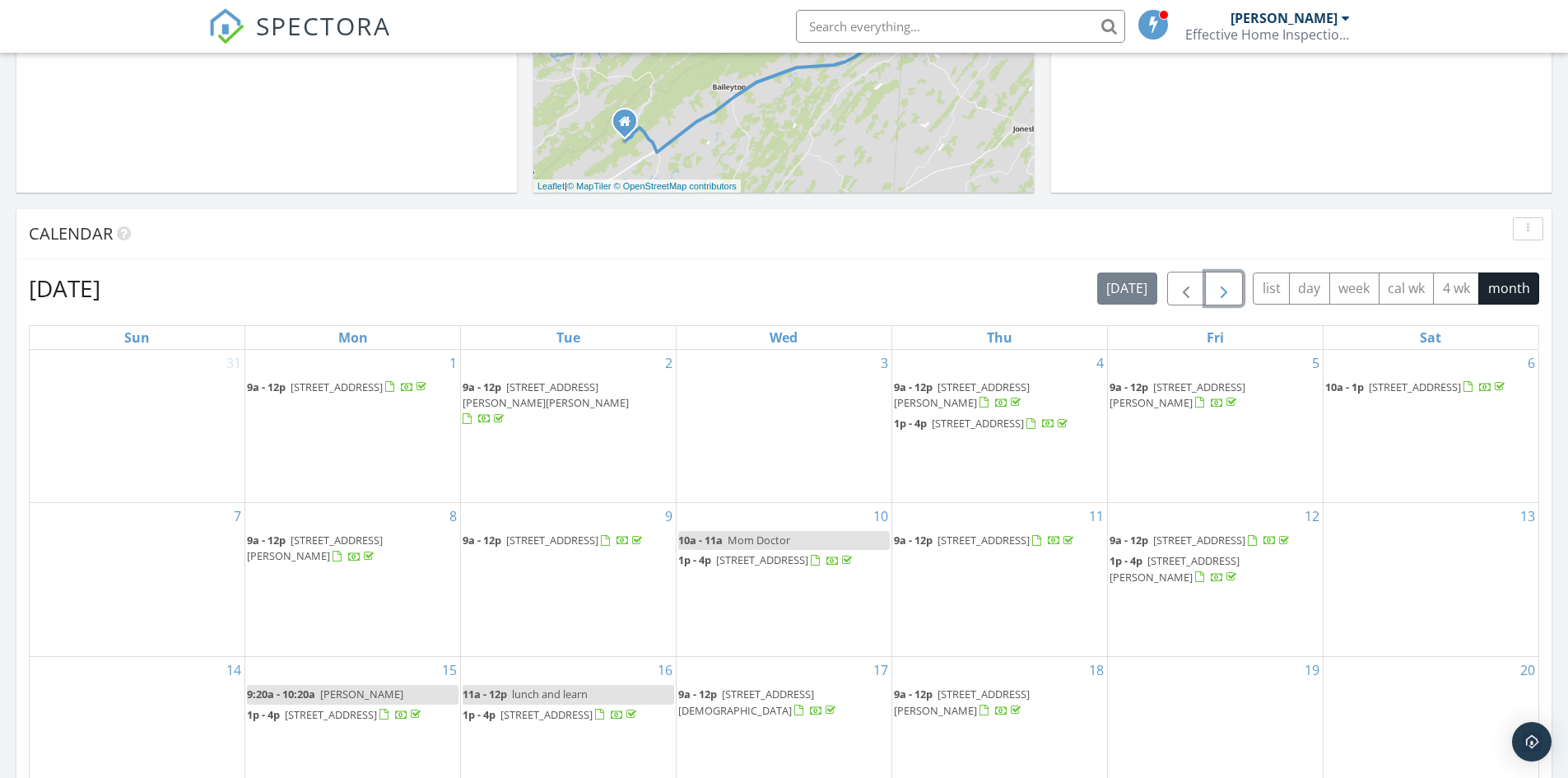
click at [1222, 290] on span "button" at bounding box center [1224, 289] width 20 height 20
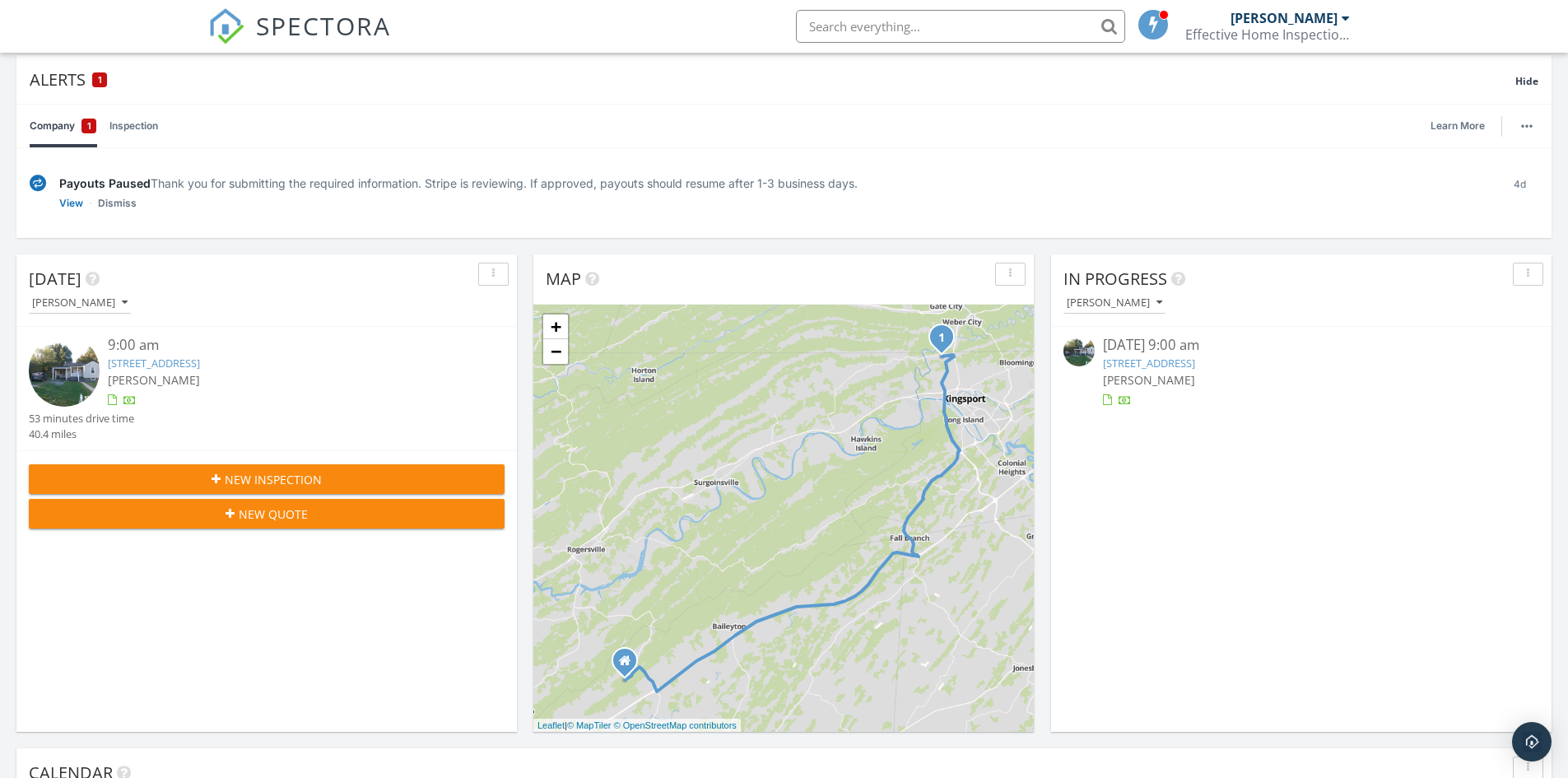
scroll to position [0, 0]
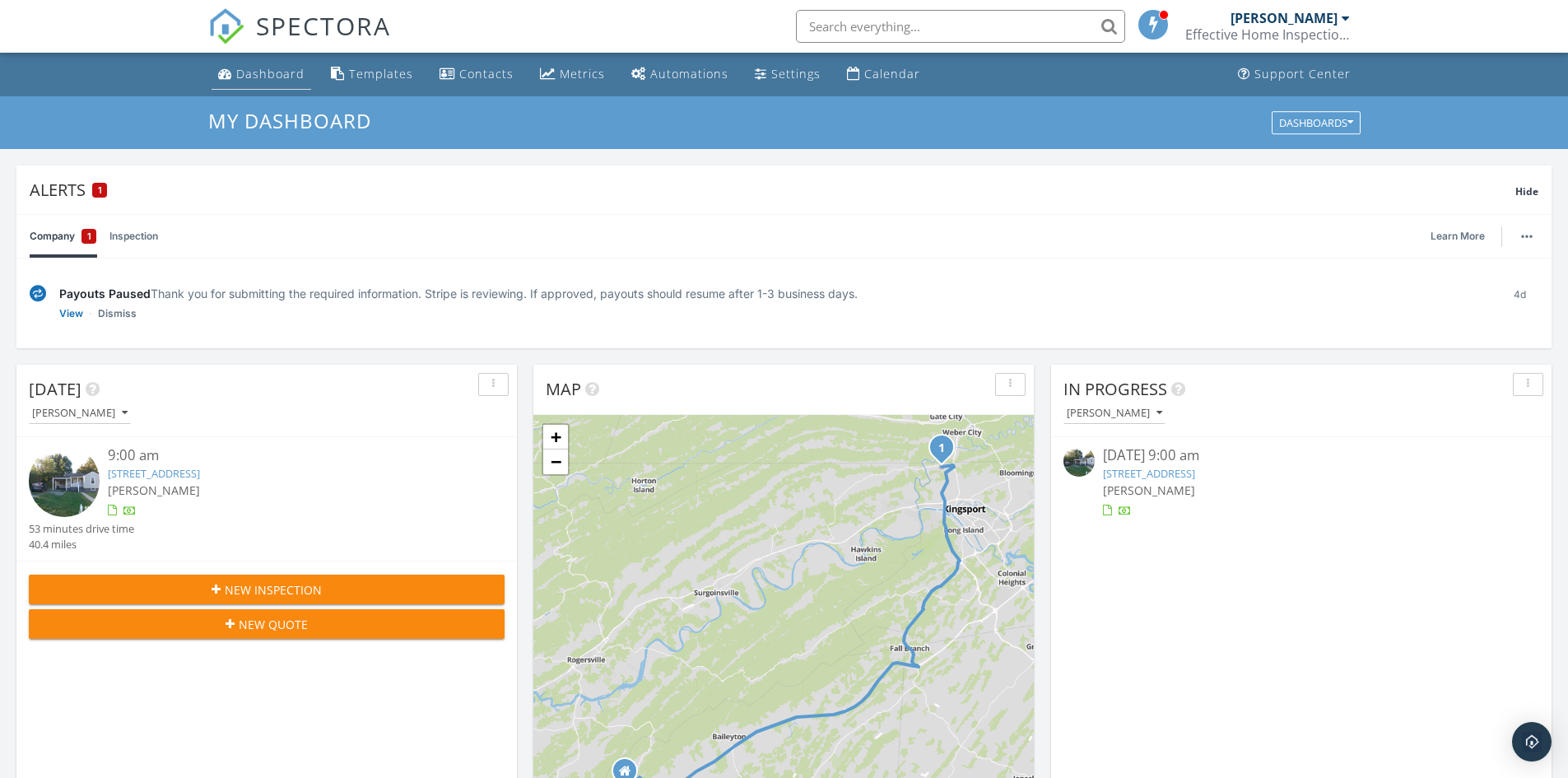
click at [273, 70] on div "Dashboard" at bounding box center [270, 73] width 68 height 15
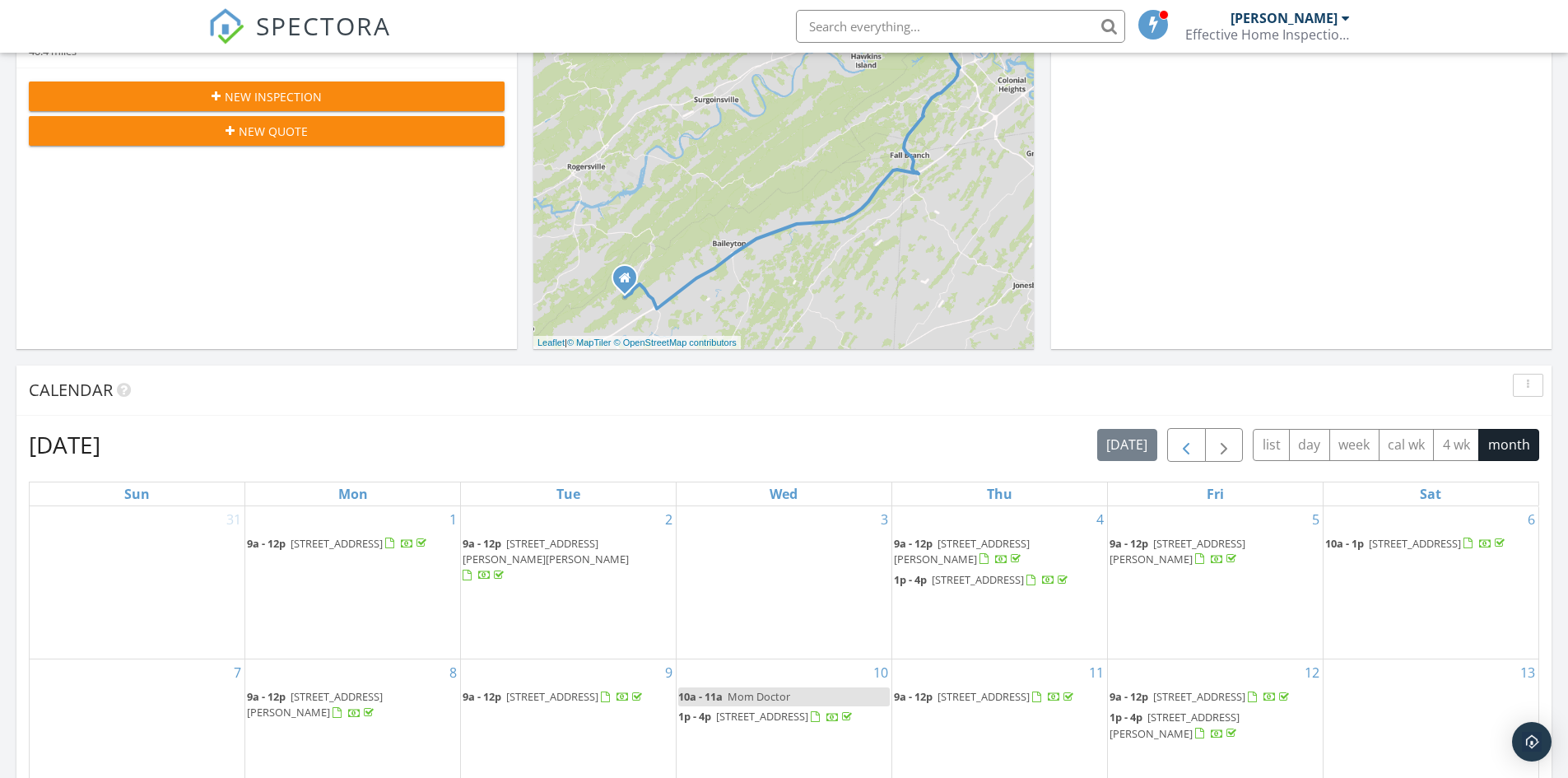
scroll to position [452, 0]
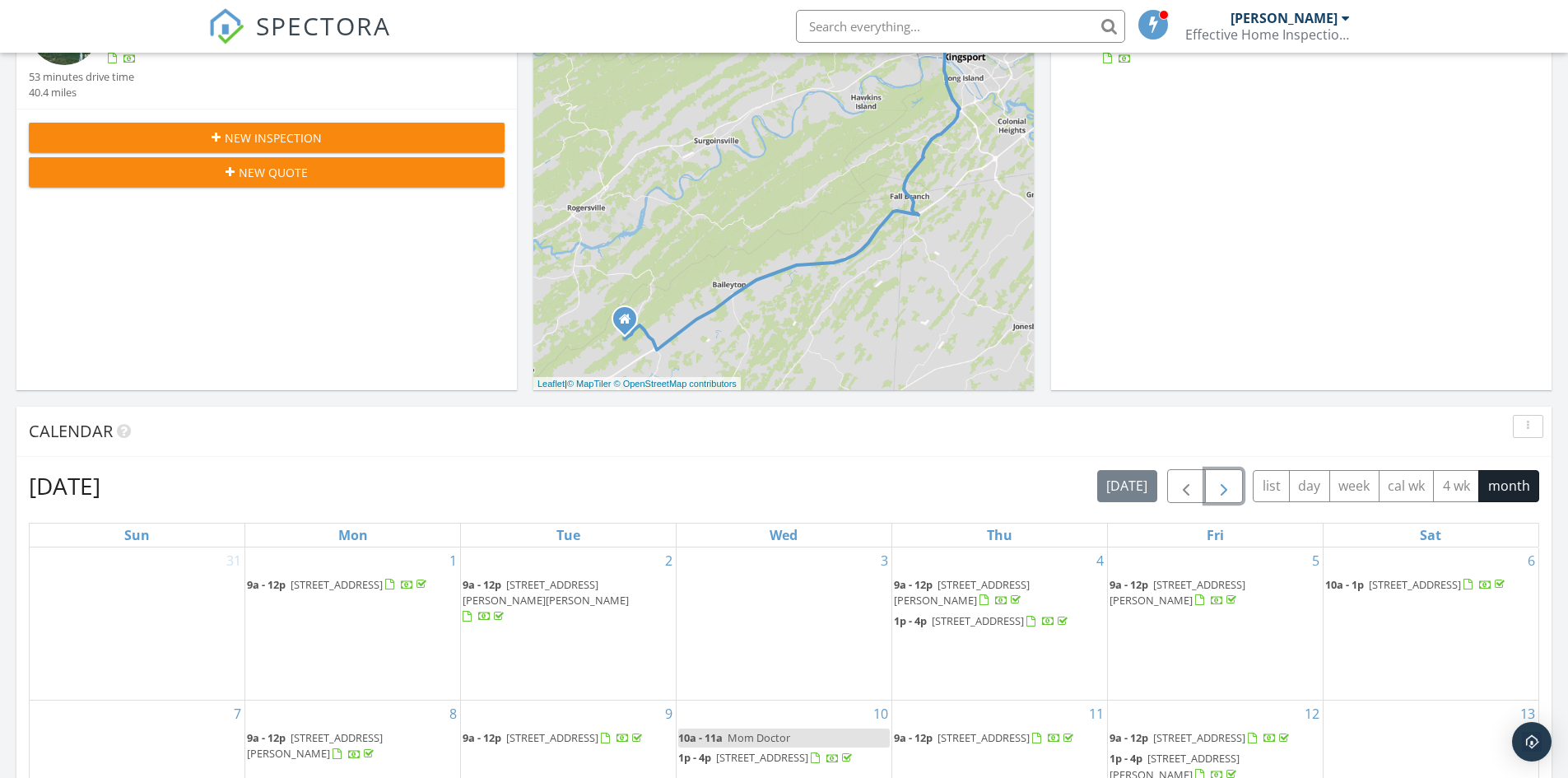
click at [1218, 482] on span "button" at bounding box center [1224, 487] width 20 height 20
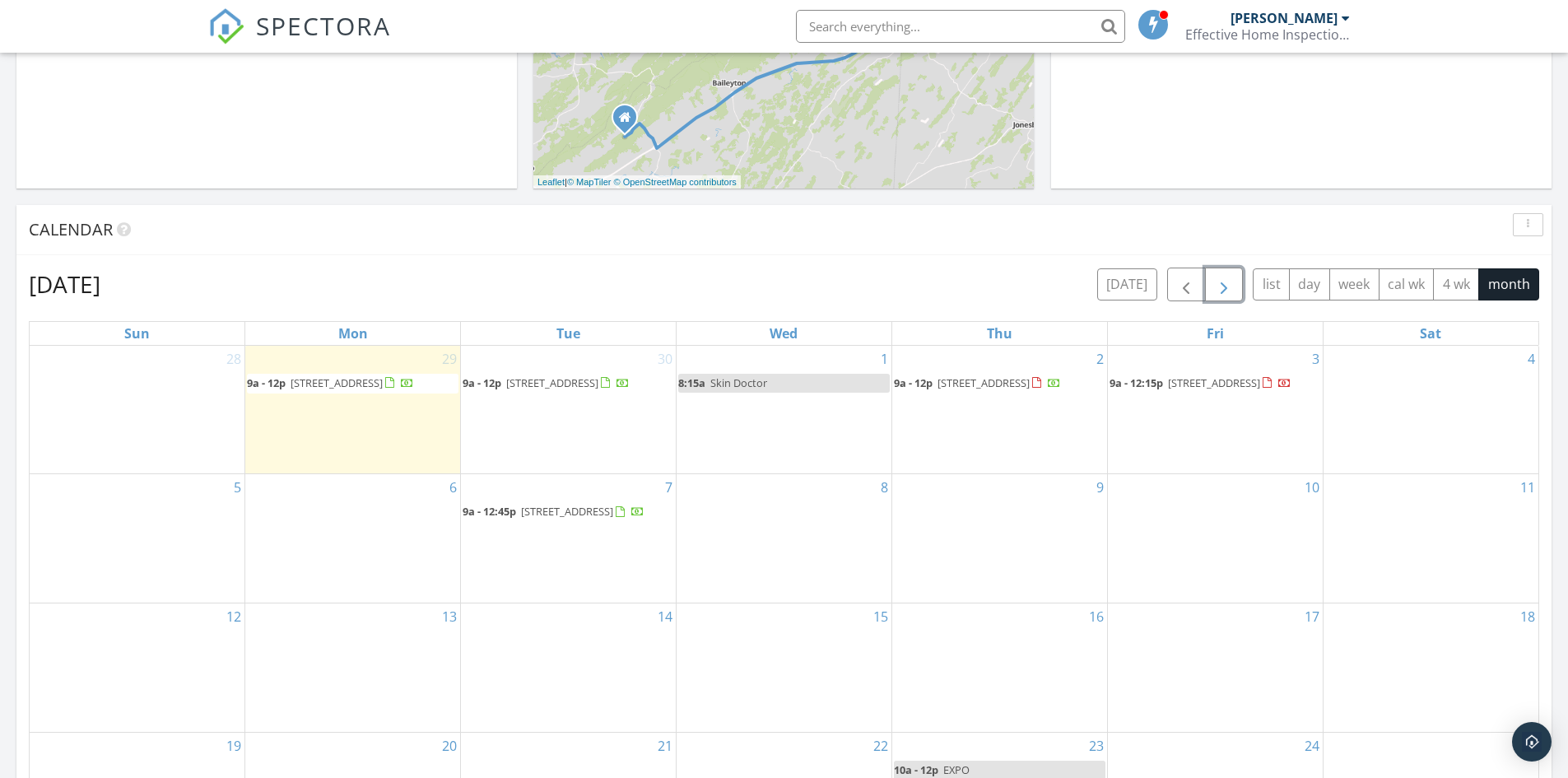
scroll to position [781, 0]
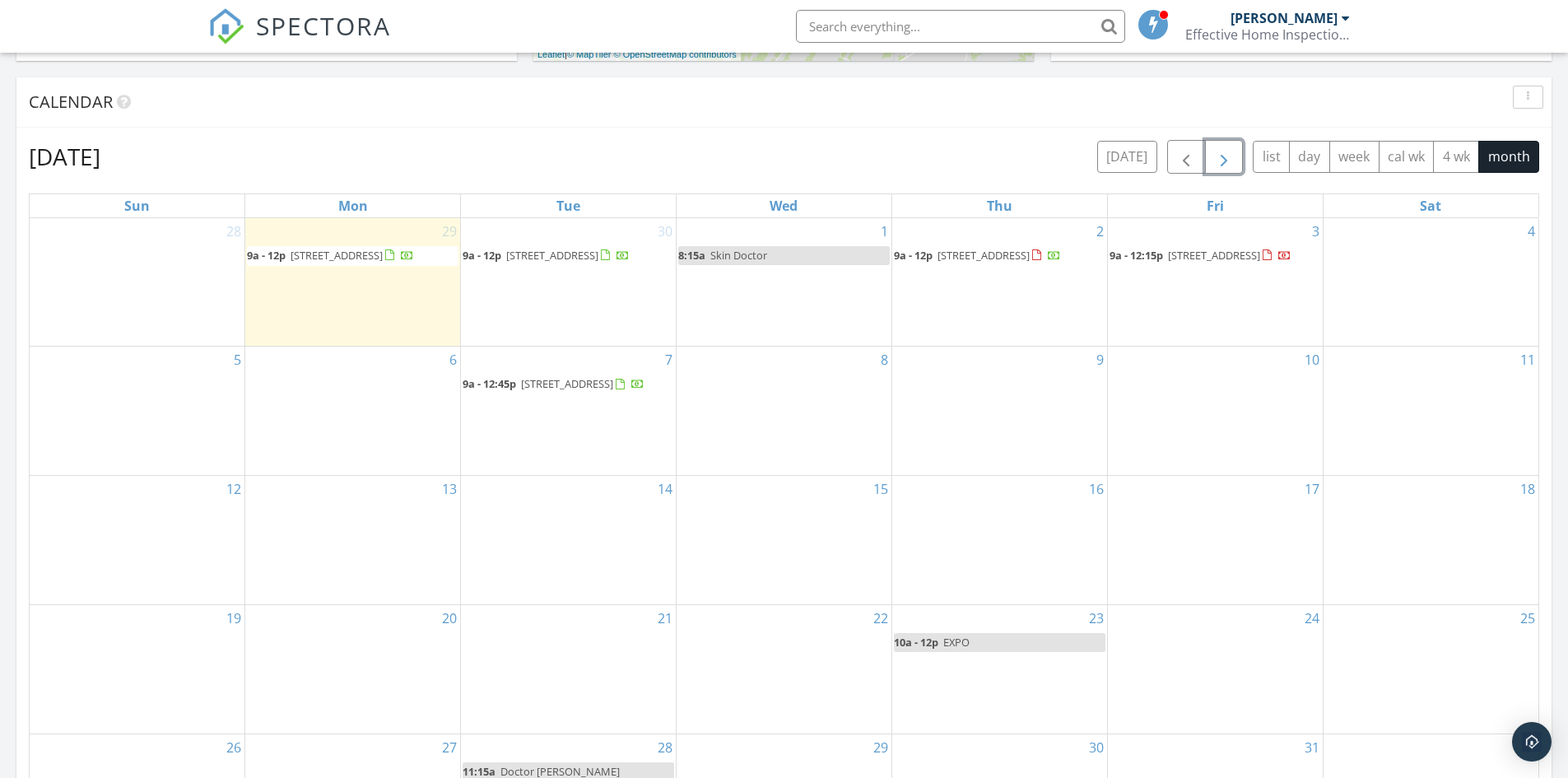
click at [356, 459] on div "6" at bounding box center [353, 411] width 215 height 129
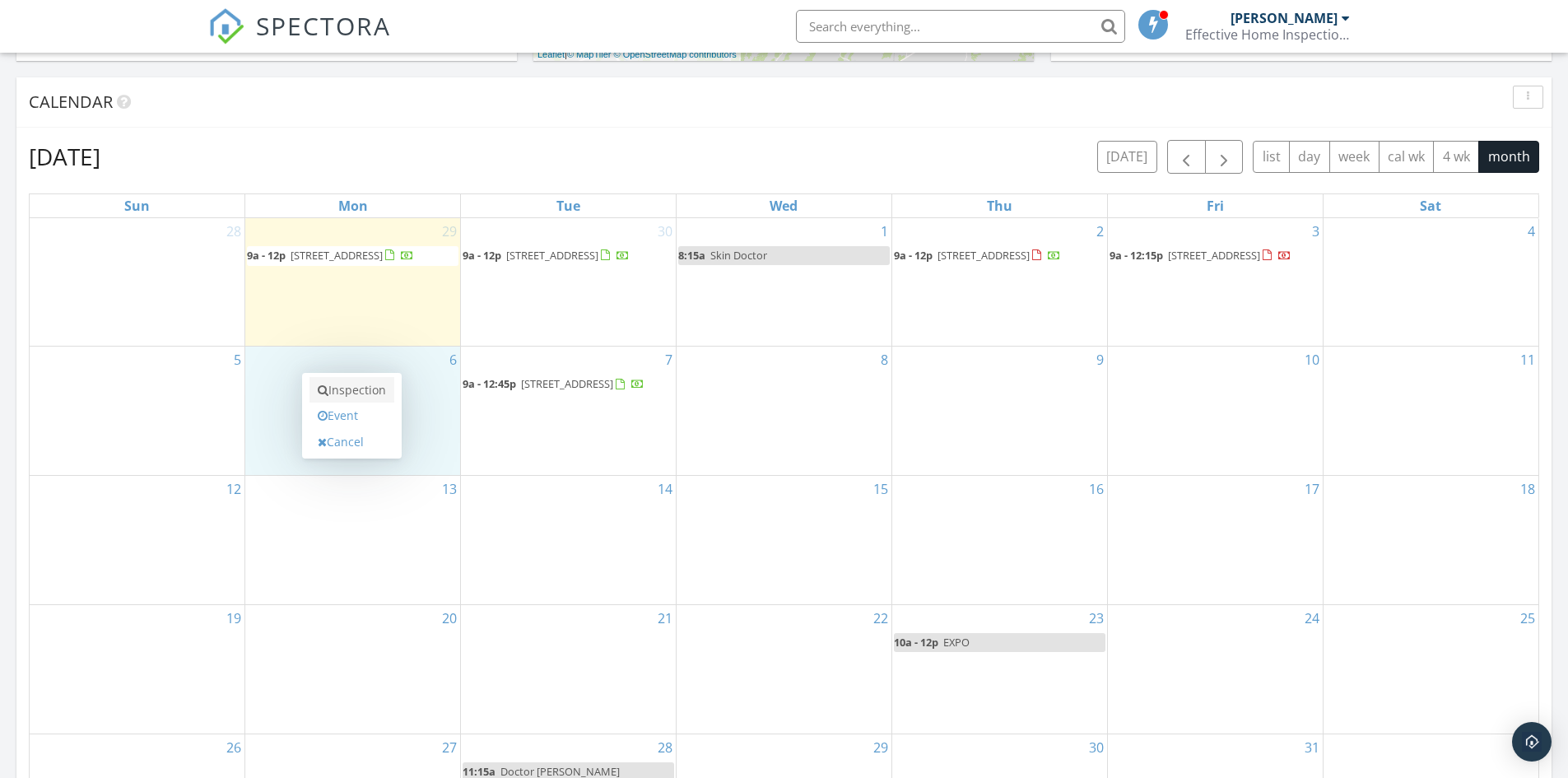
click at [361, 393] on link "Inspection" at bounding box center [351, 390] width 84 height 26
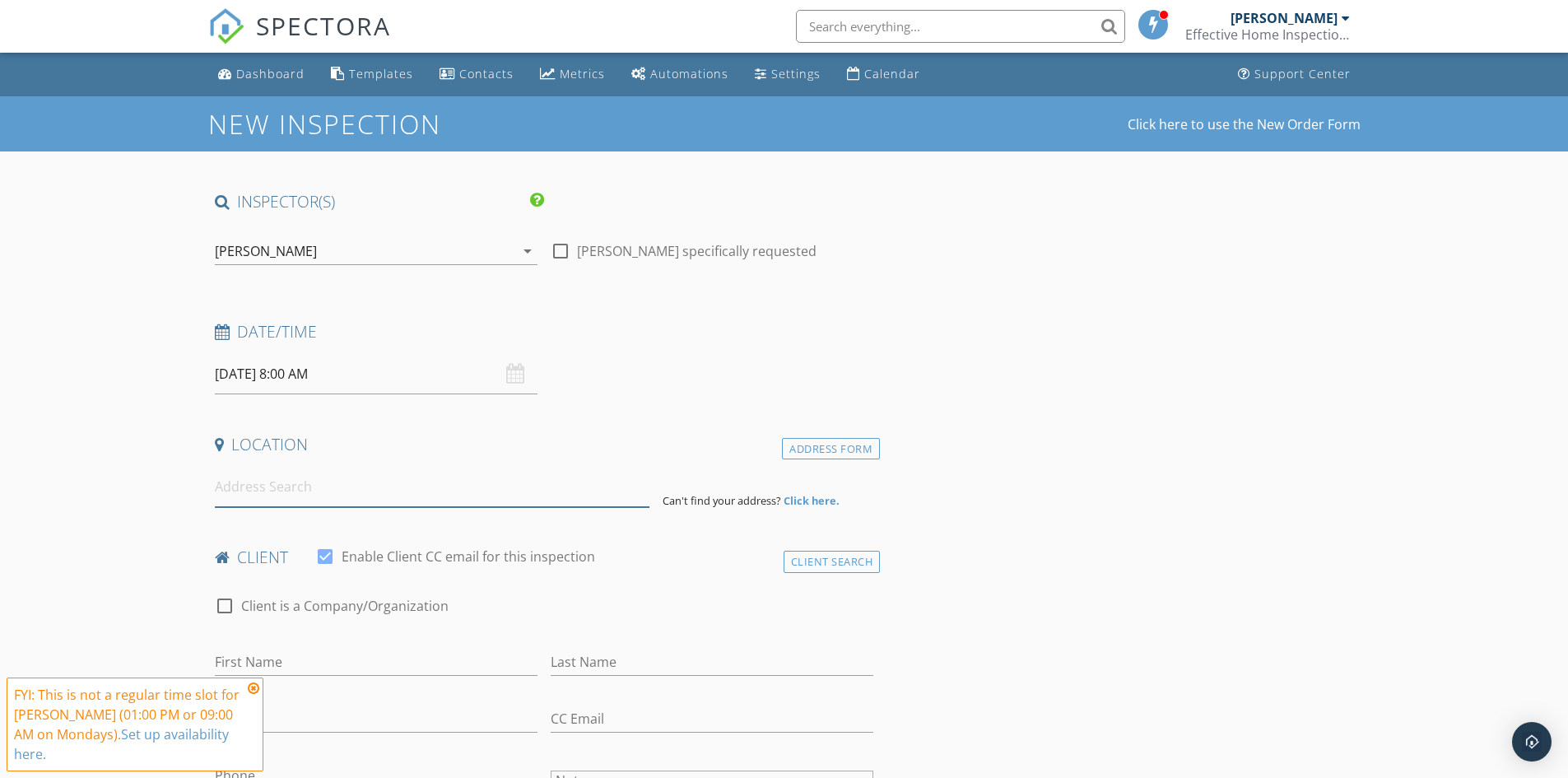
click at [299, 498] on input at bounding box center [432, 487] width 434 height 40
paste input "[STREET_ADDRESS][PERSON_NAME]"
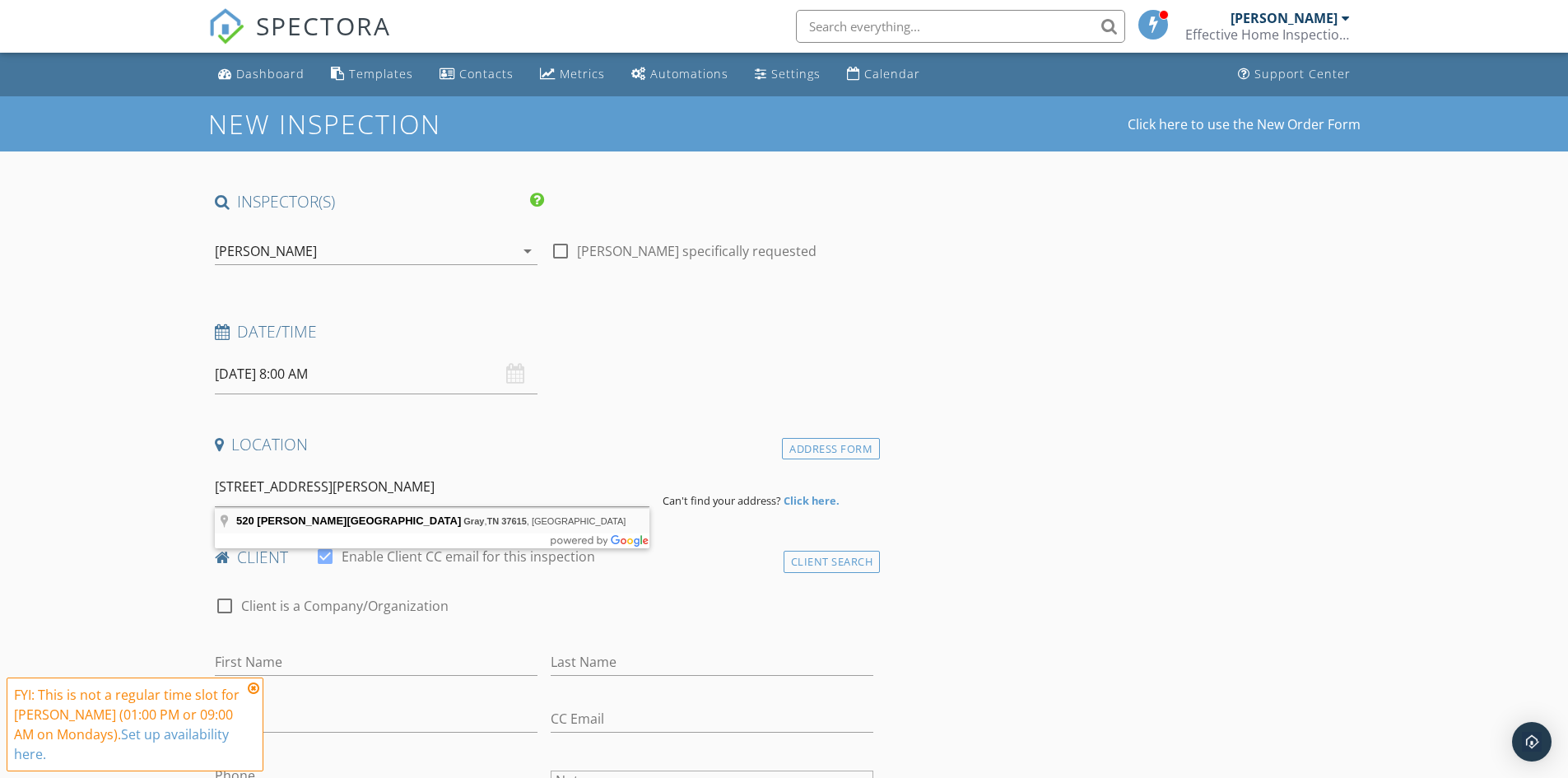
type input "[STREET_ADDRESS][PERSON_NAME]"
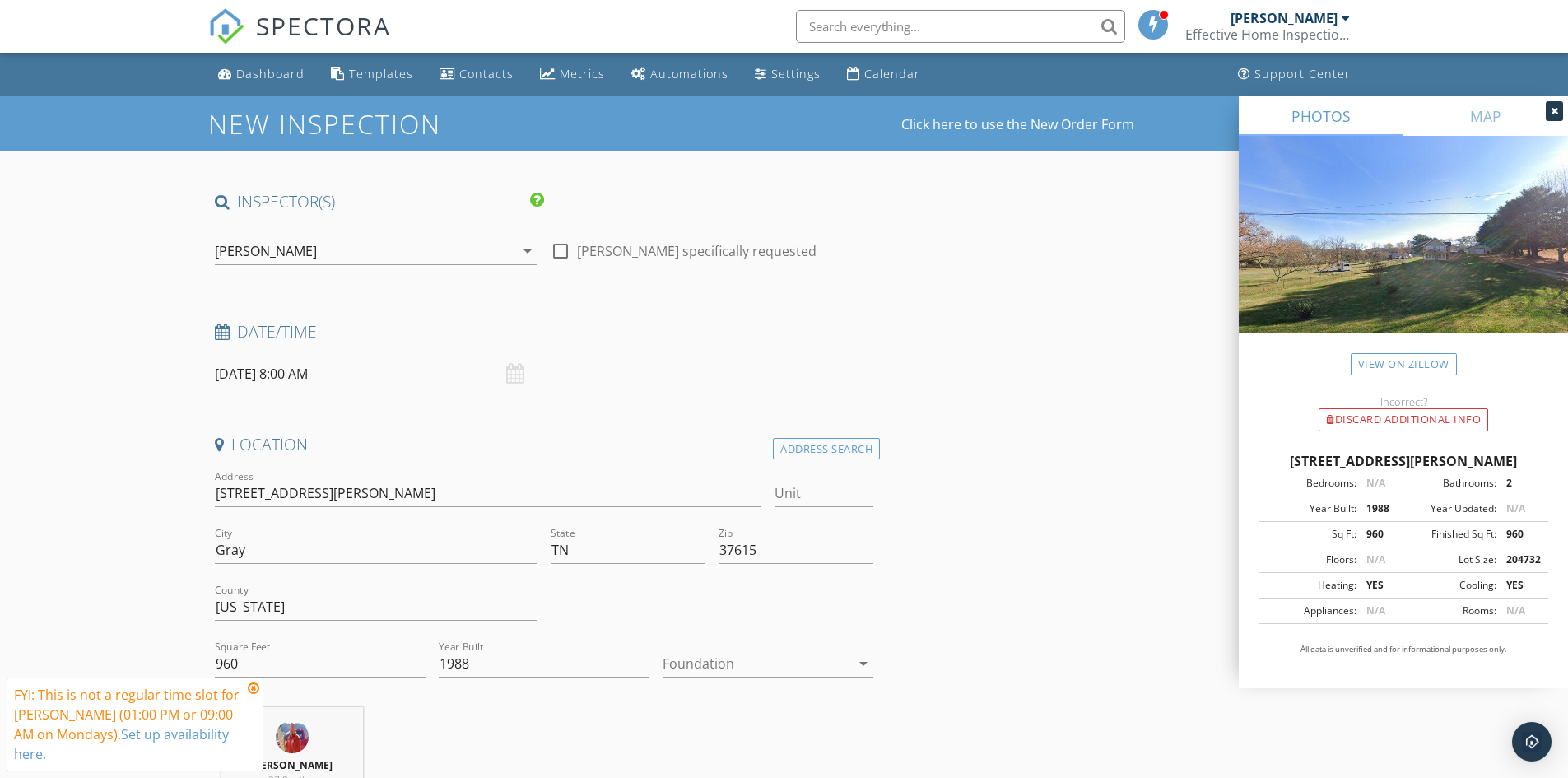
click at [256, 685] on icon at bounding box center [253, 688] width 12 height 14
click at [290, 379] on input "10/06/2025 8:00 AM" at bounding box center [376, 374] width 323 height 40
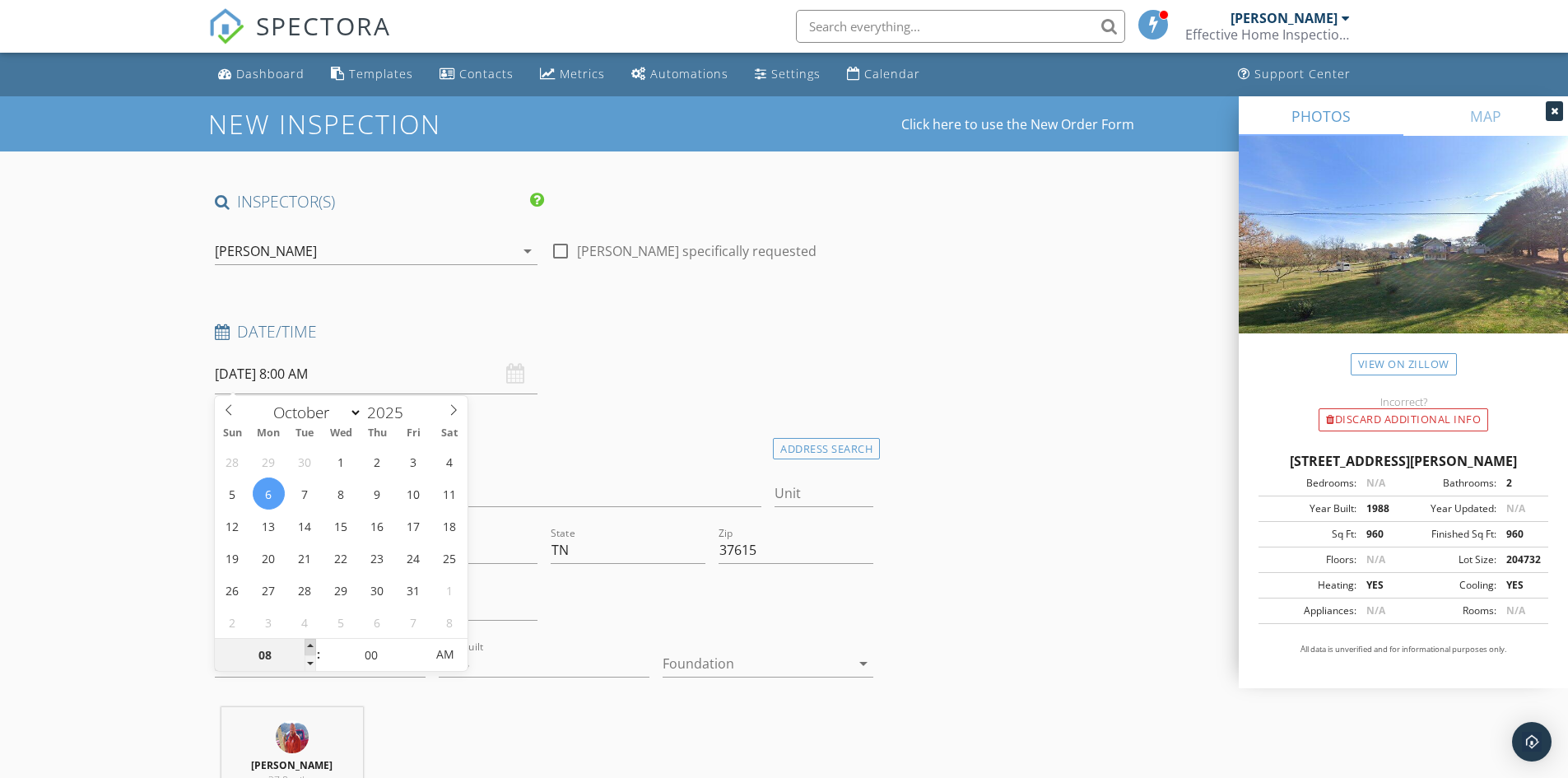
type input "09"
type input "[DATE] 9:00 AM"
click at [306, 647] on span at bounding box center [310, 647] width 12 height 16
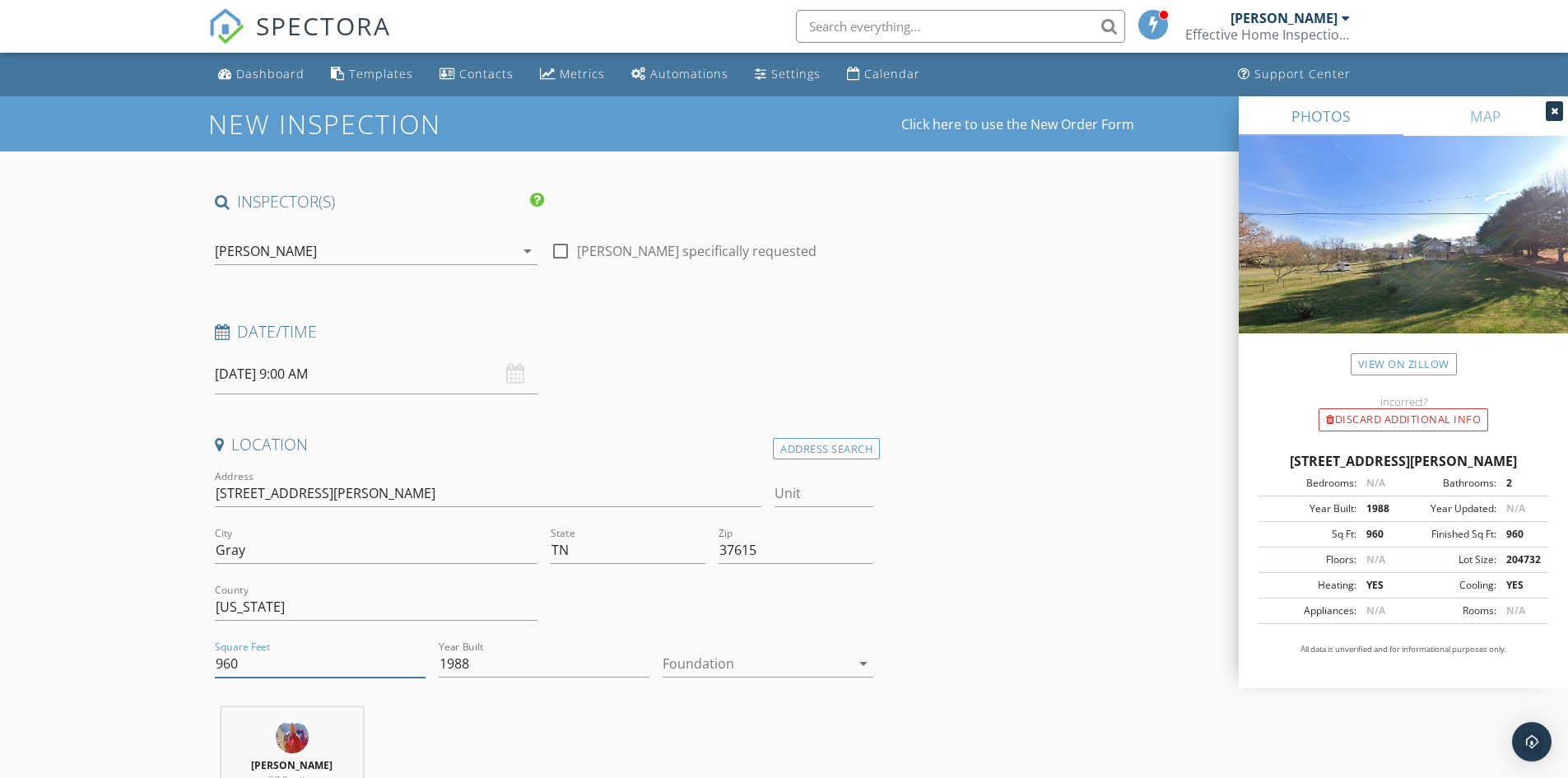
drag, startPoint x: 254, startPoint y: 657, endPoint x: 129, endPoint y: 633, distance: 127.3
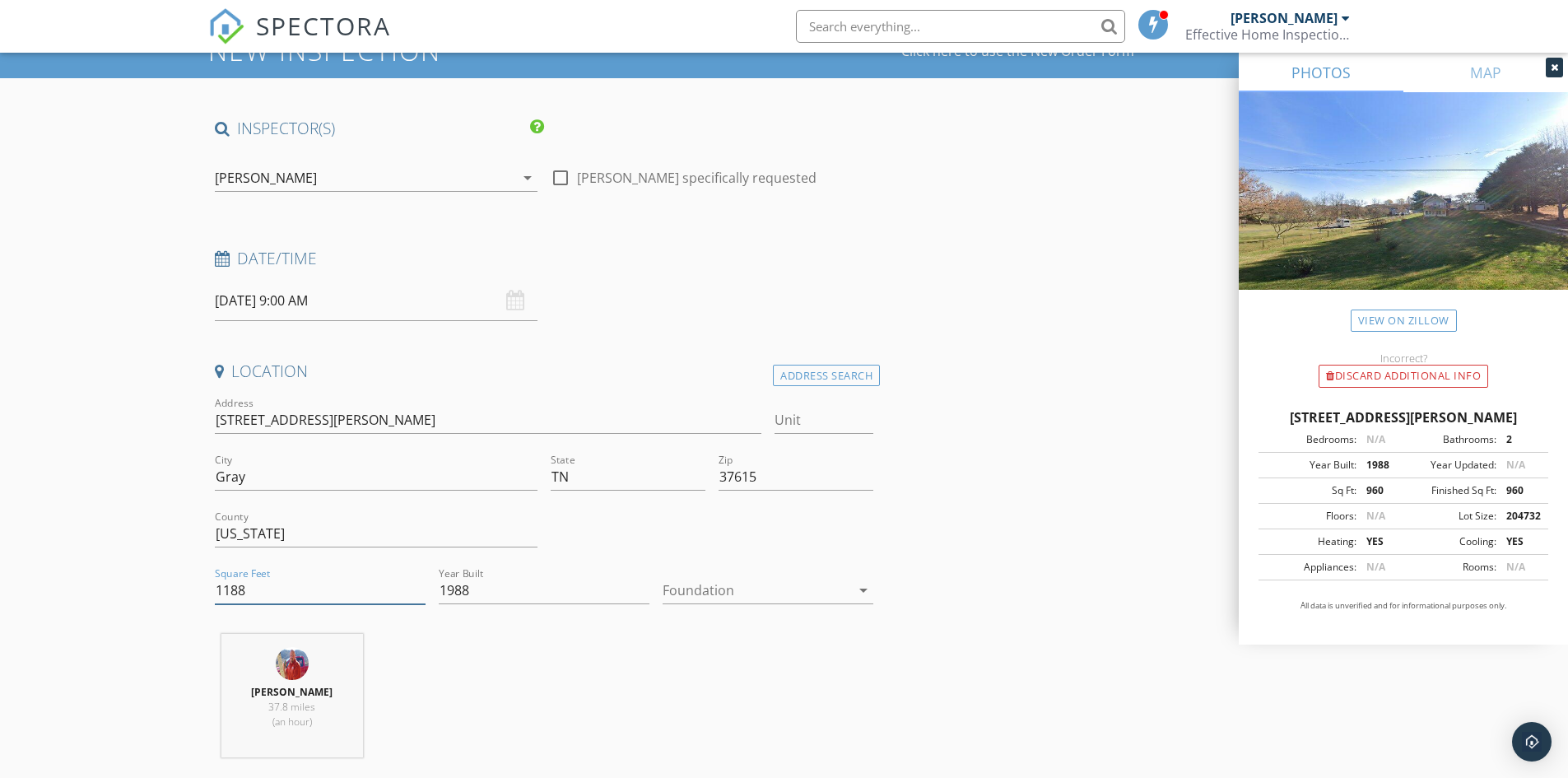
scroll to position [247, 0]
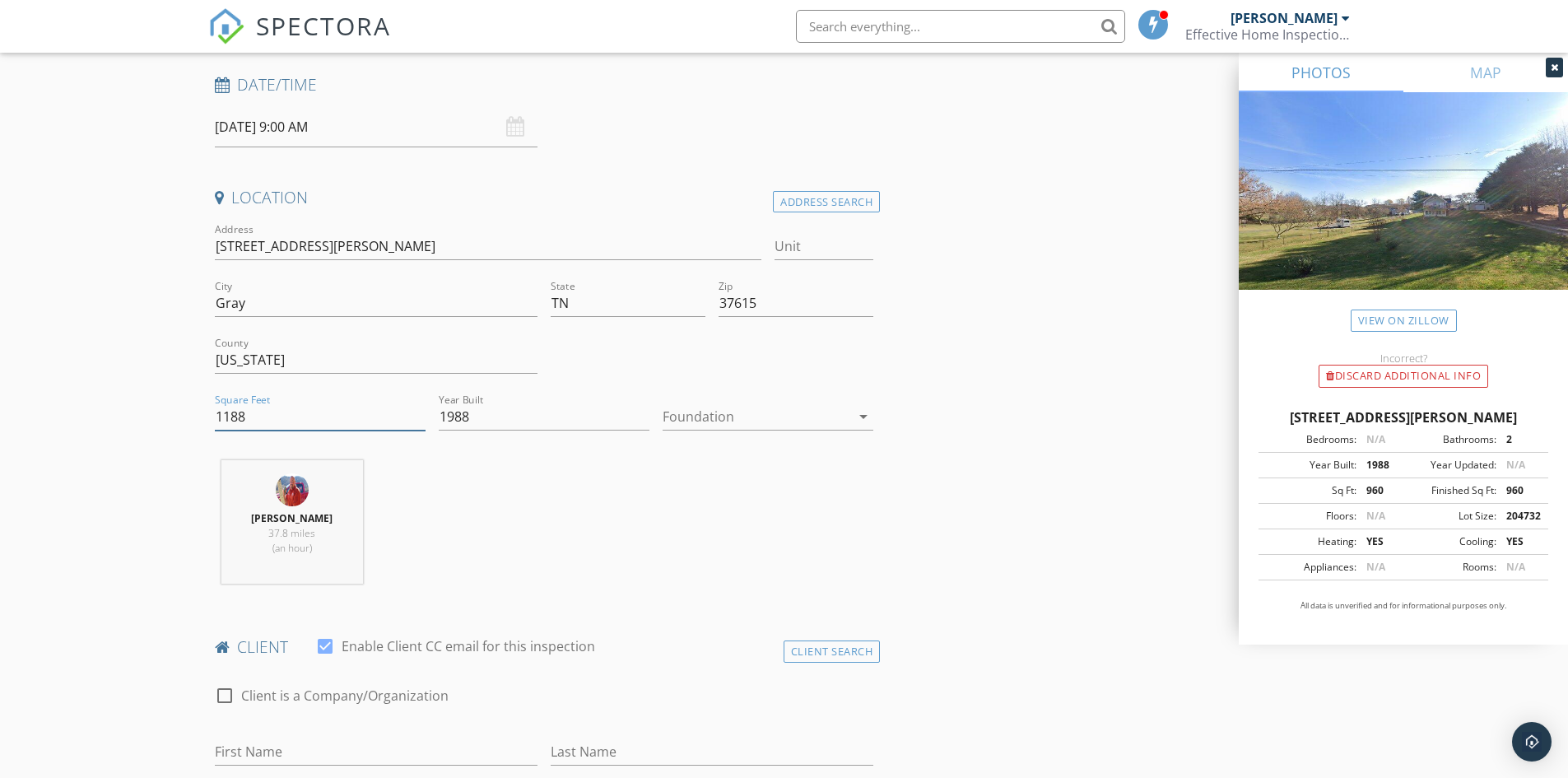
type input "1188"
click at [690, 410] on div at bounding box center [756, 416] width 188 height 26
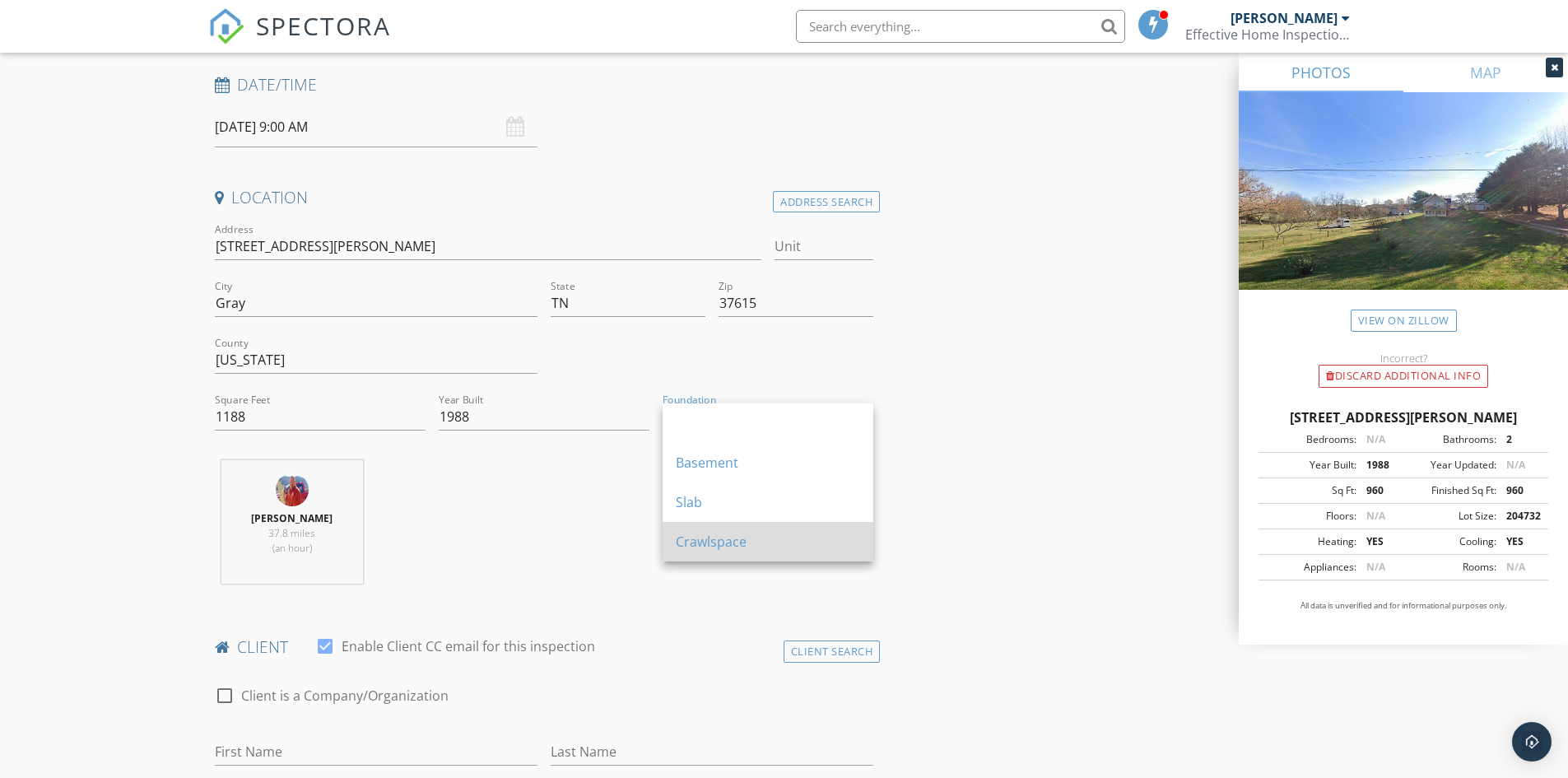
click at [701, 540] on div "Crawlspace" at bounding box center [767, 541] width 184 height 20
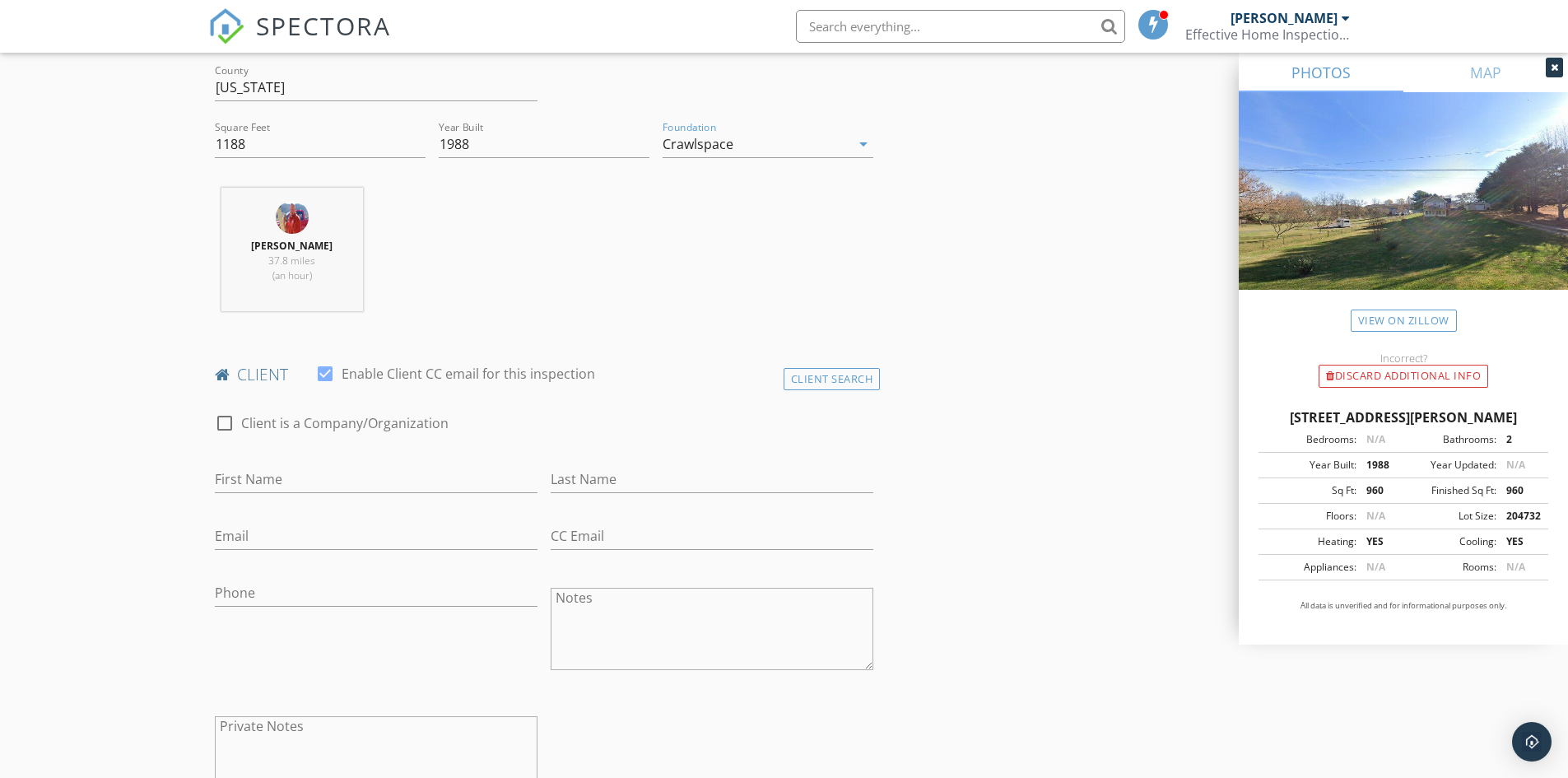
scroll to position [576, 0]
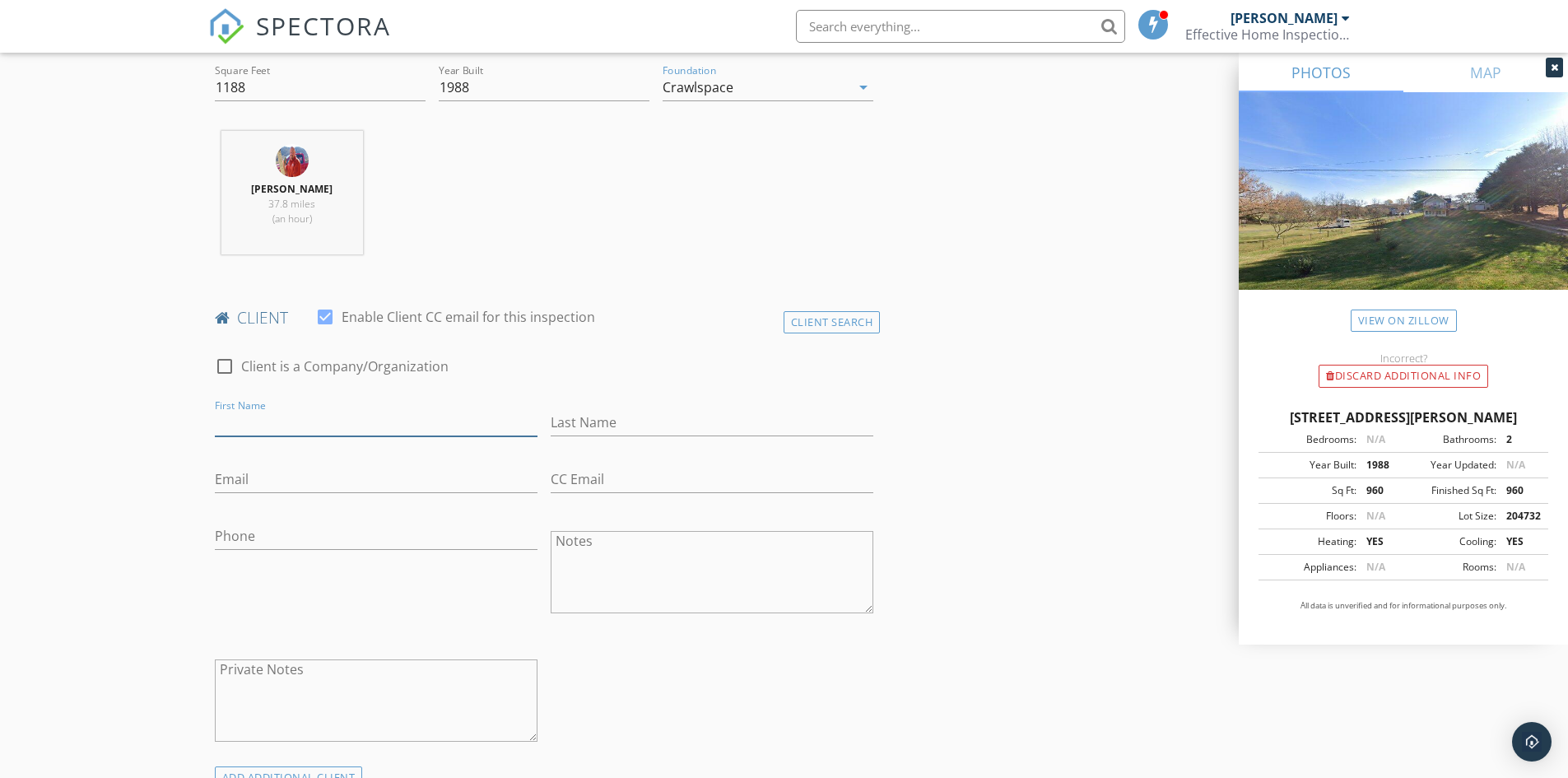
click at [258, 425] on input "First Name" at bounding box center [376, 423] width 323 height 27
type input "[PERSON_NAME]"
click at [589, 409] on div "Last Name" at bounding box center [712, 425] width 323 height 53
click at [602, 421] on input "Last Name" at bounding box center [712, 423] width 323 height 27
type input "Willow"
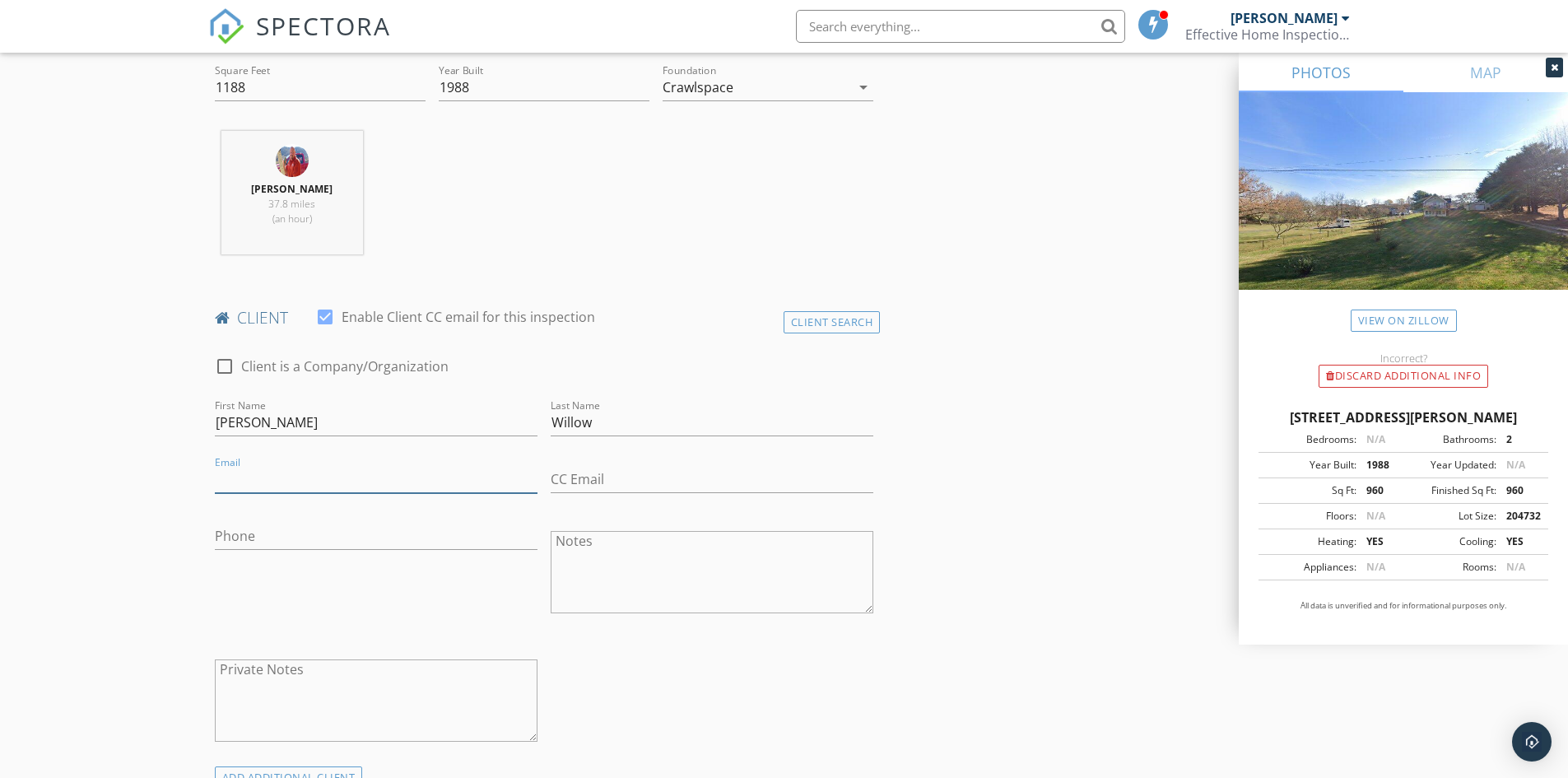
click at [307, 481] on input "Email" at bounding box center [376, 480] width 323 height 27
type input "[EMAIL_ADDRESS][DOMAIN_NAME]"
click at [297, 534] on input "Phone" at bounding box center [376, 536] width 323 height 27
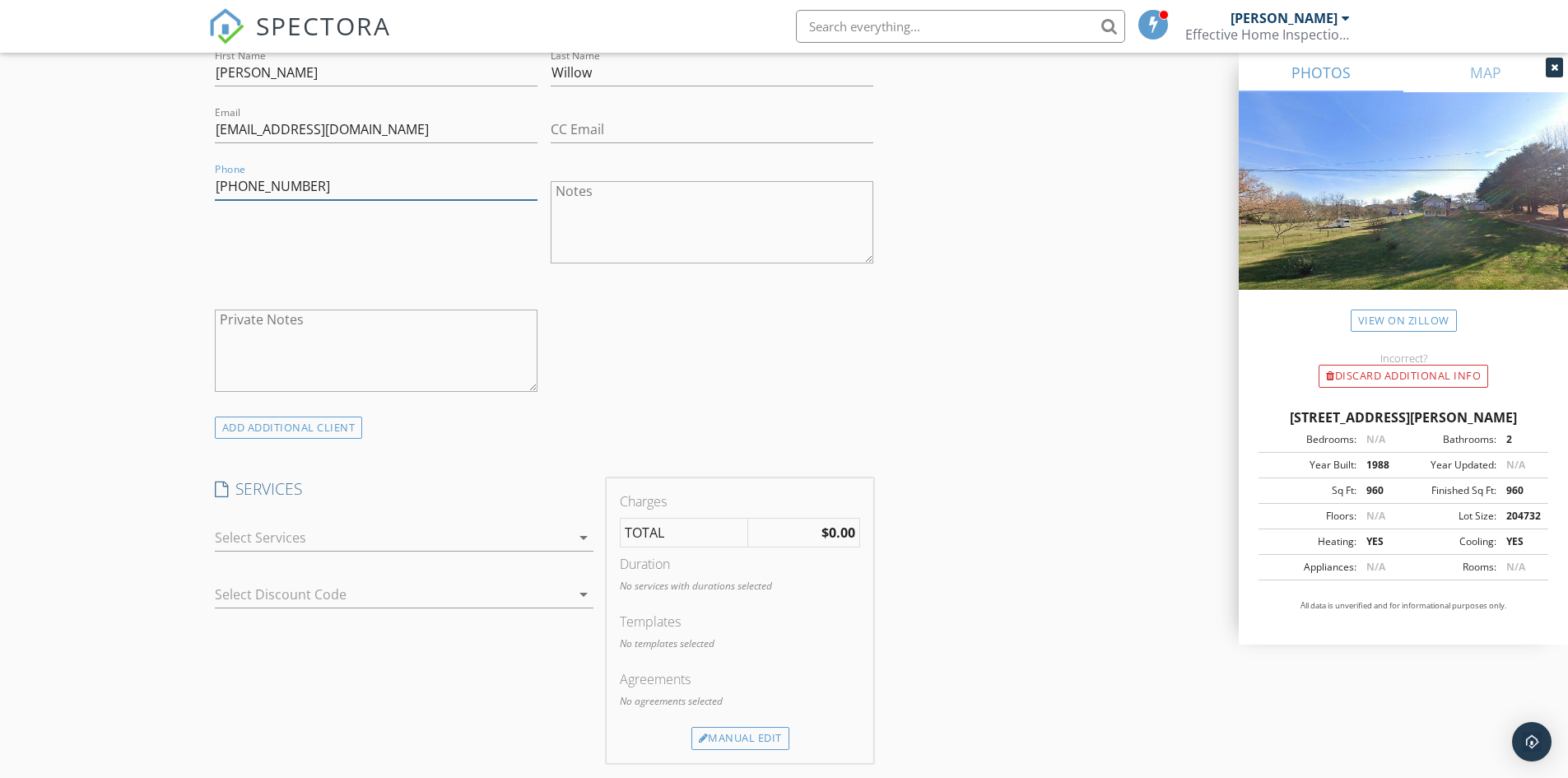
scroll to position [987, 0]
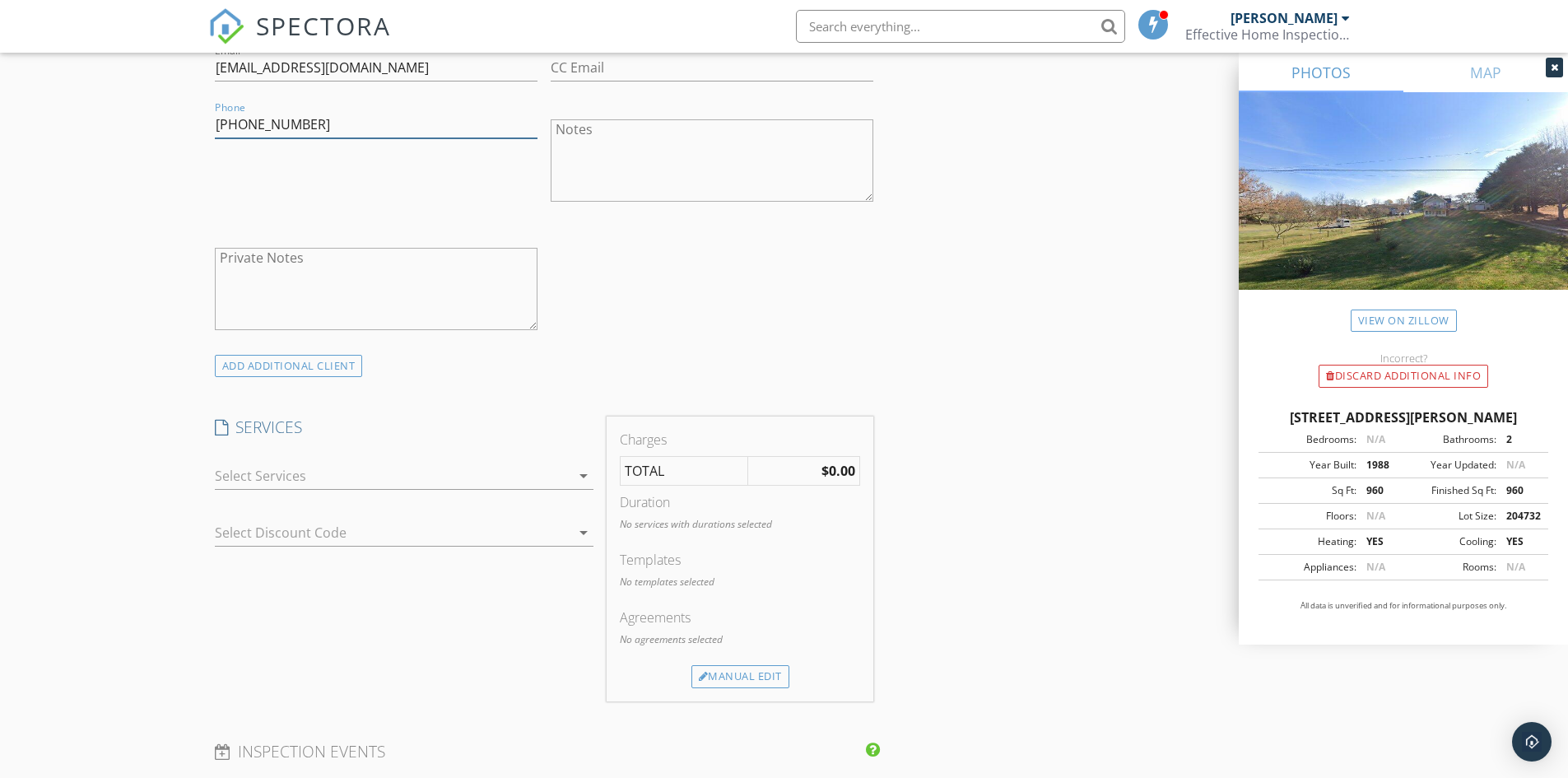
type input "[PHONE_NUMBER]"
click at [272, 478] on div at bounding box center [393, 475] width 355 height 26
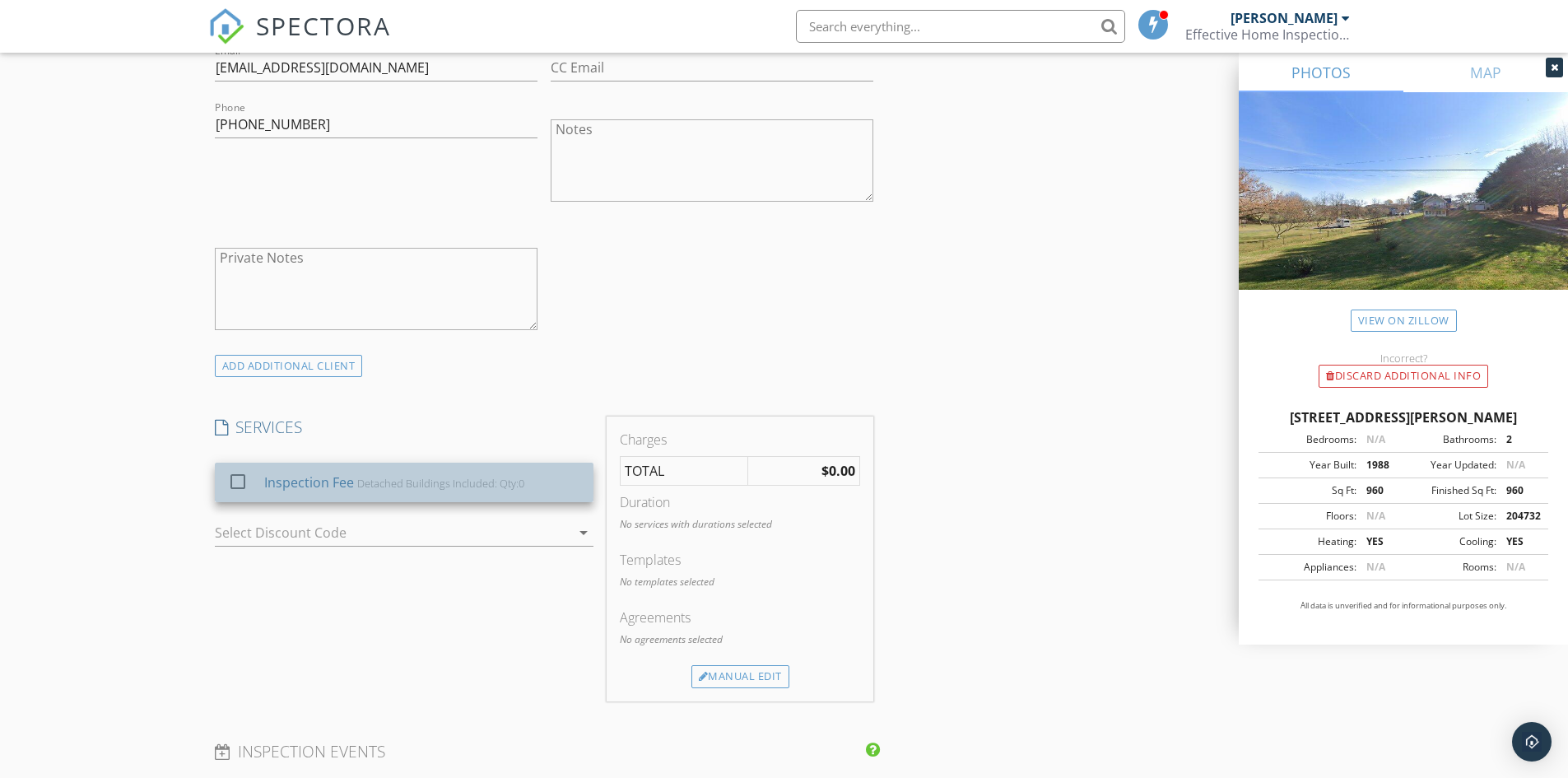
click at [280, 488] on div "Inspection Fee" at bounding box center [307, 482] width 90 height 20
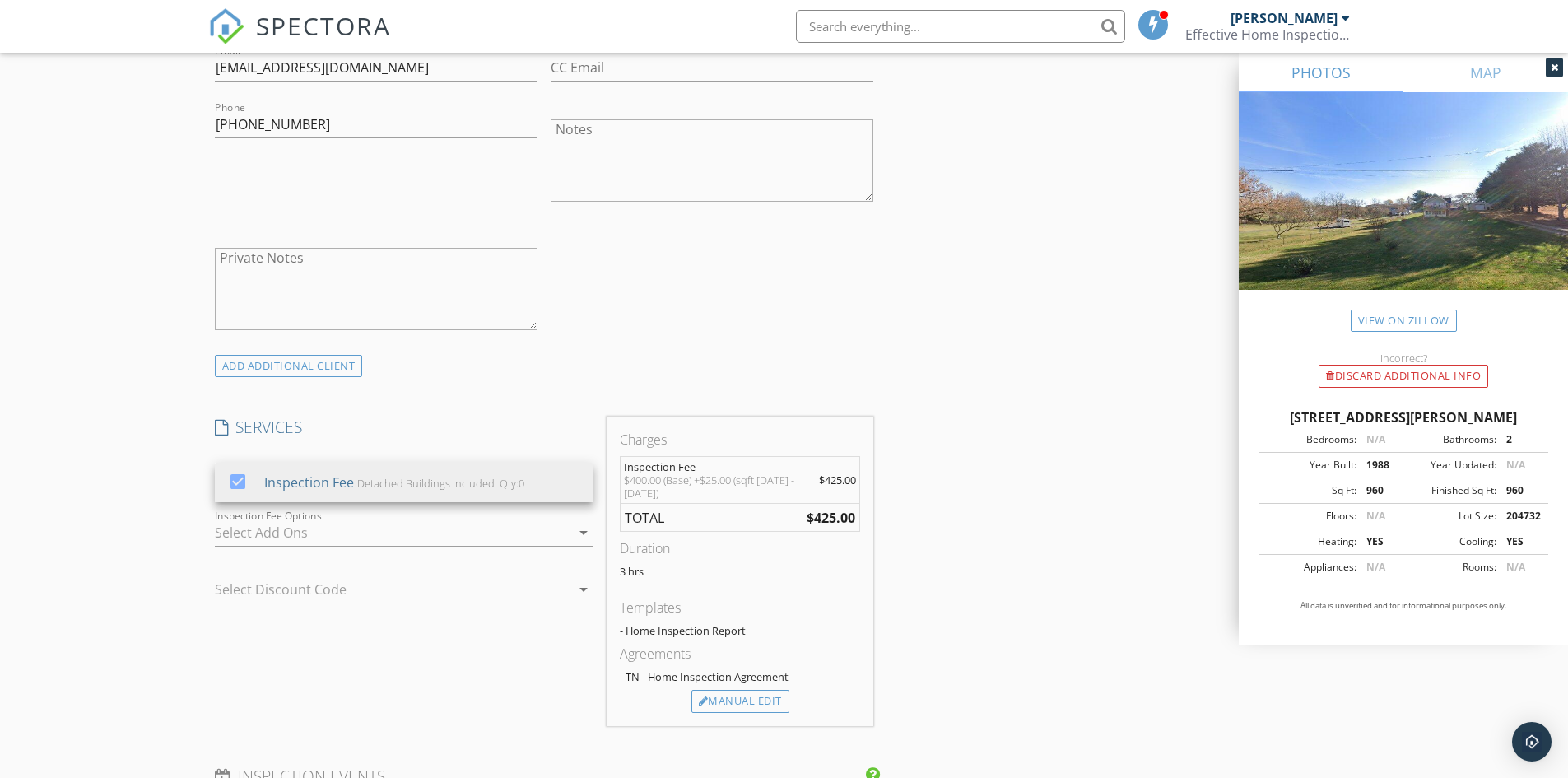
click at [990, 484] on div "INSPECTOR(S) check_box Vincent Garner PRIMARY Vincent Garner arrow_drop_down ch…" at bounding box center [784, 565] width 1153 height 2724
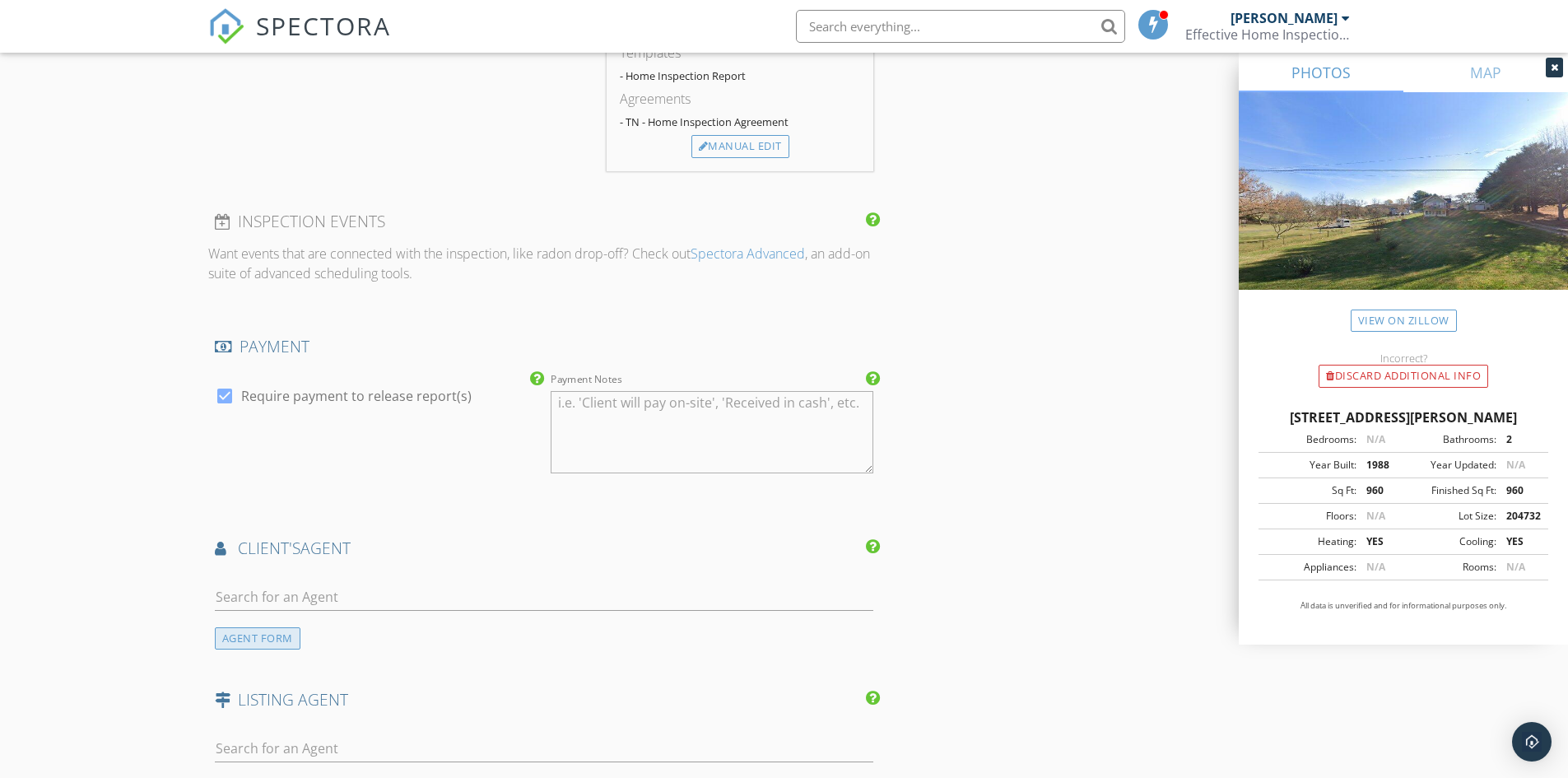
scroll to position [1564, 0]
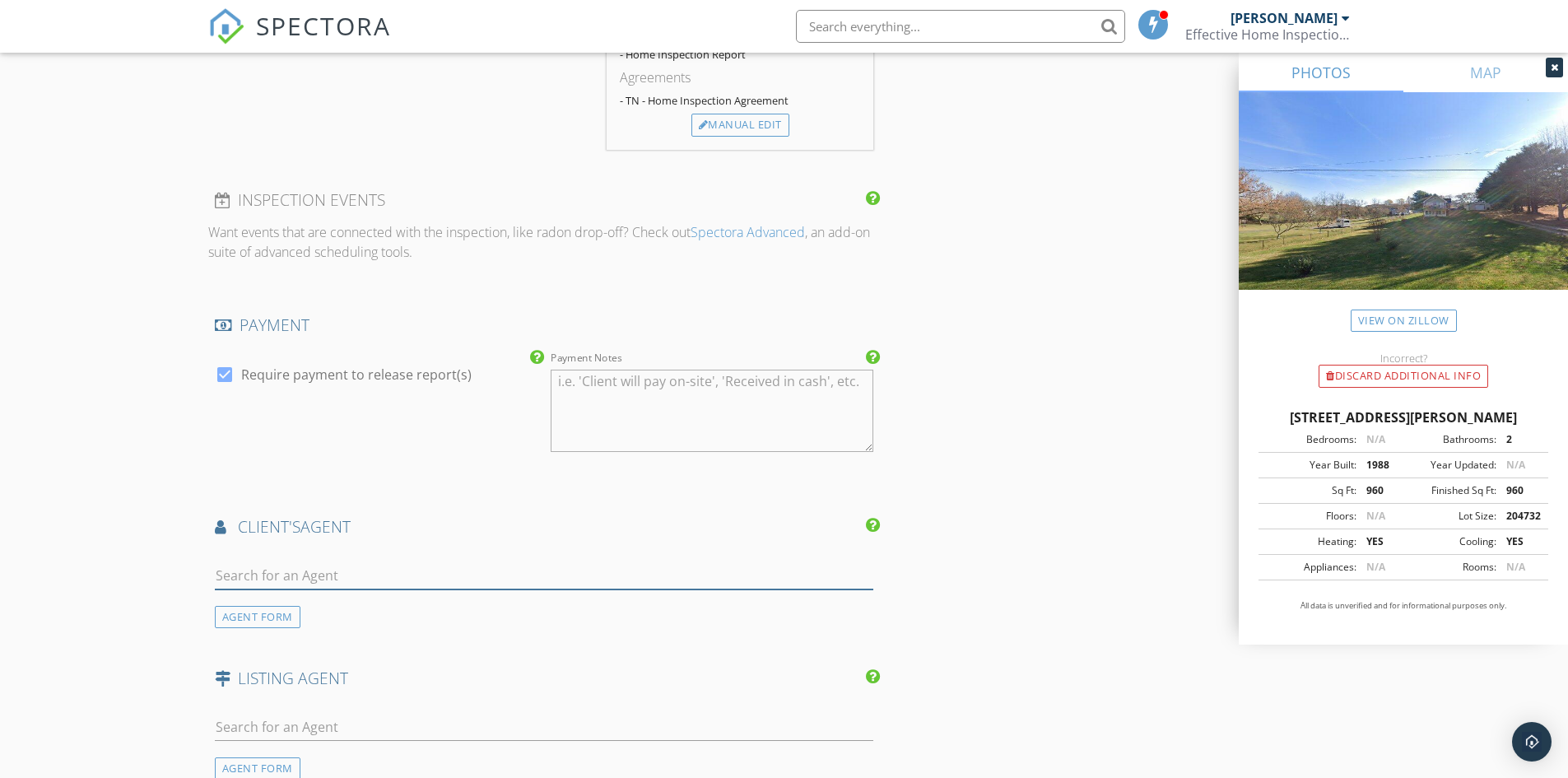
click at [259, 574] on input "text" at bounding box center [544, 576] width 659 height 27
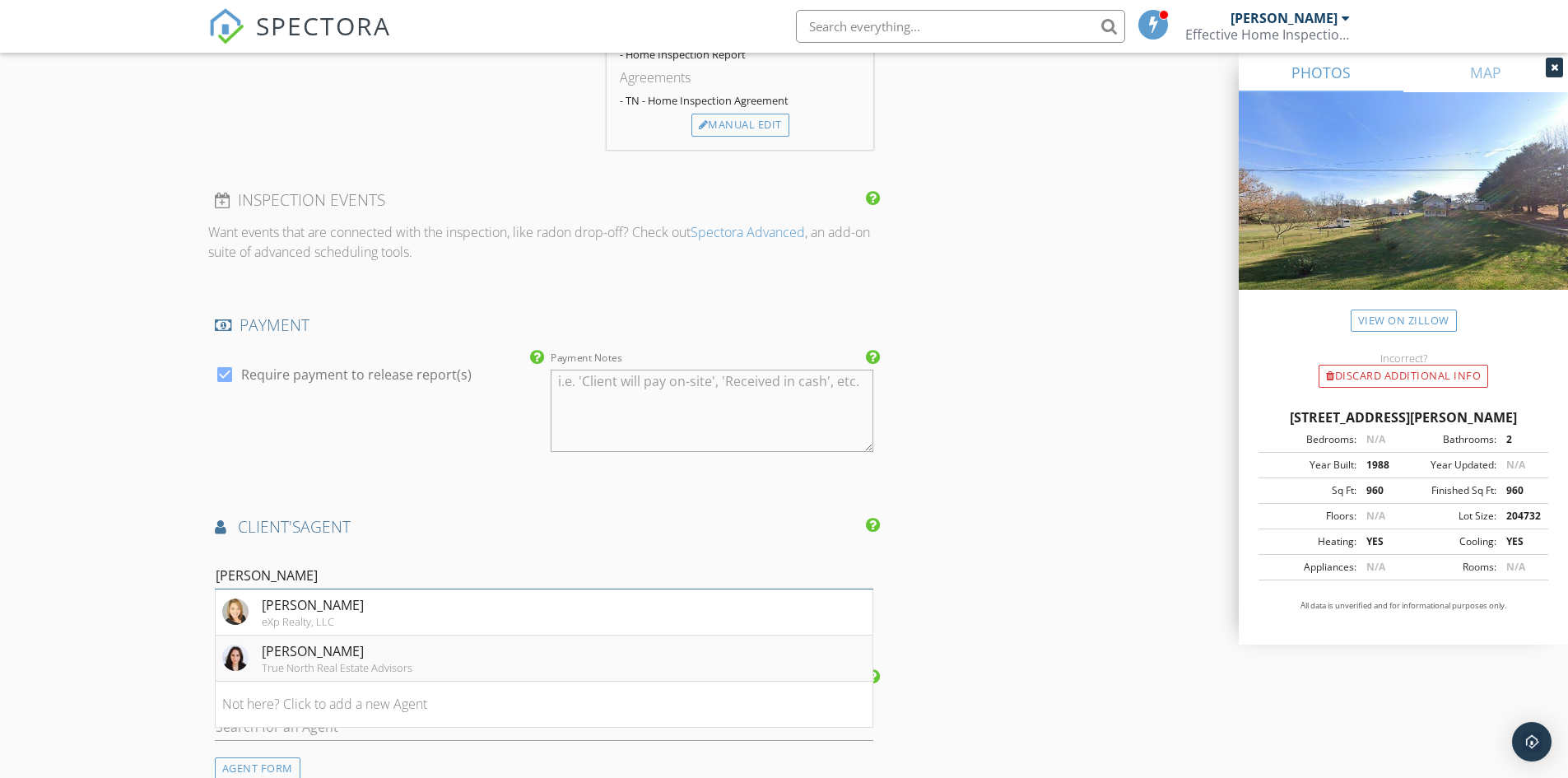
type input "paige"
click at [301, 663] on div "True North Real Estate Advisors" at bounding box center [337, 667] width 151 height 14
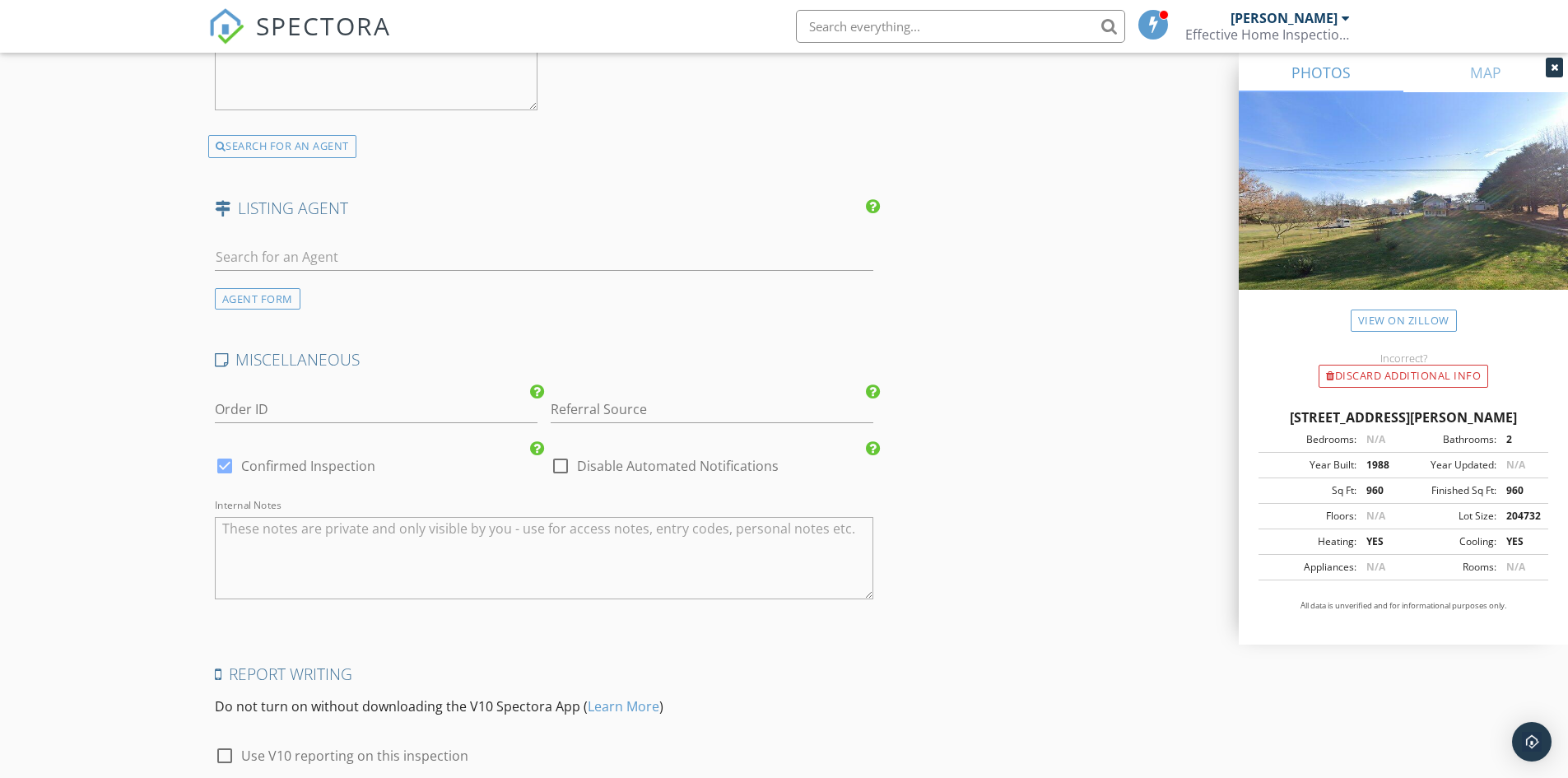
scroll to position [2469, 0]
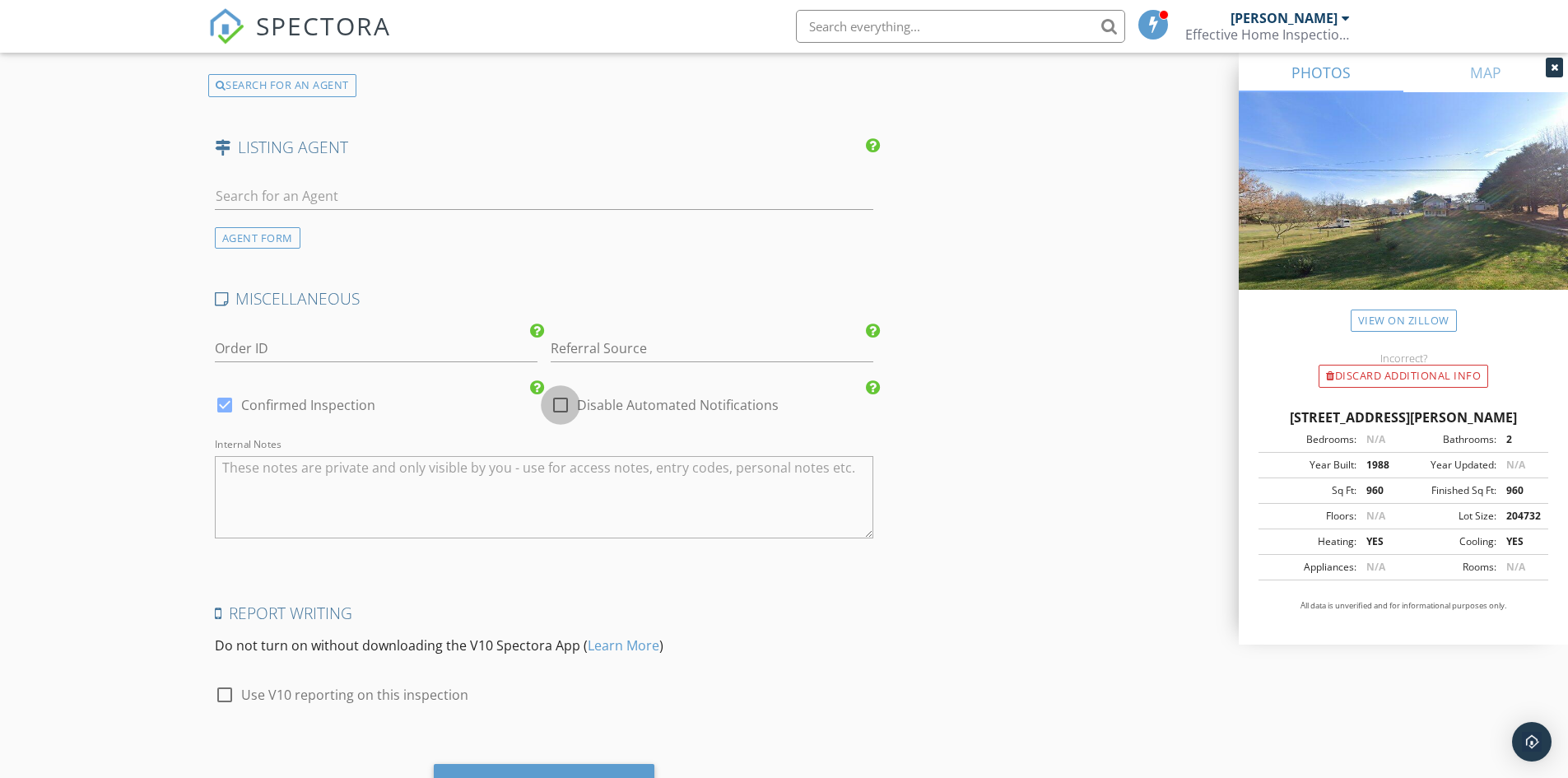
click at [557, 405] on div at bounding box center [560, 404] width 28 height 28
checkbox input "true"
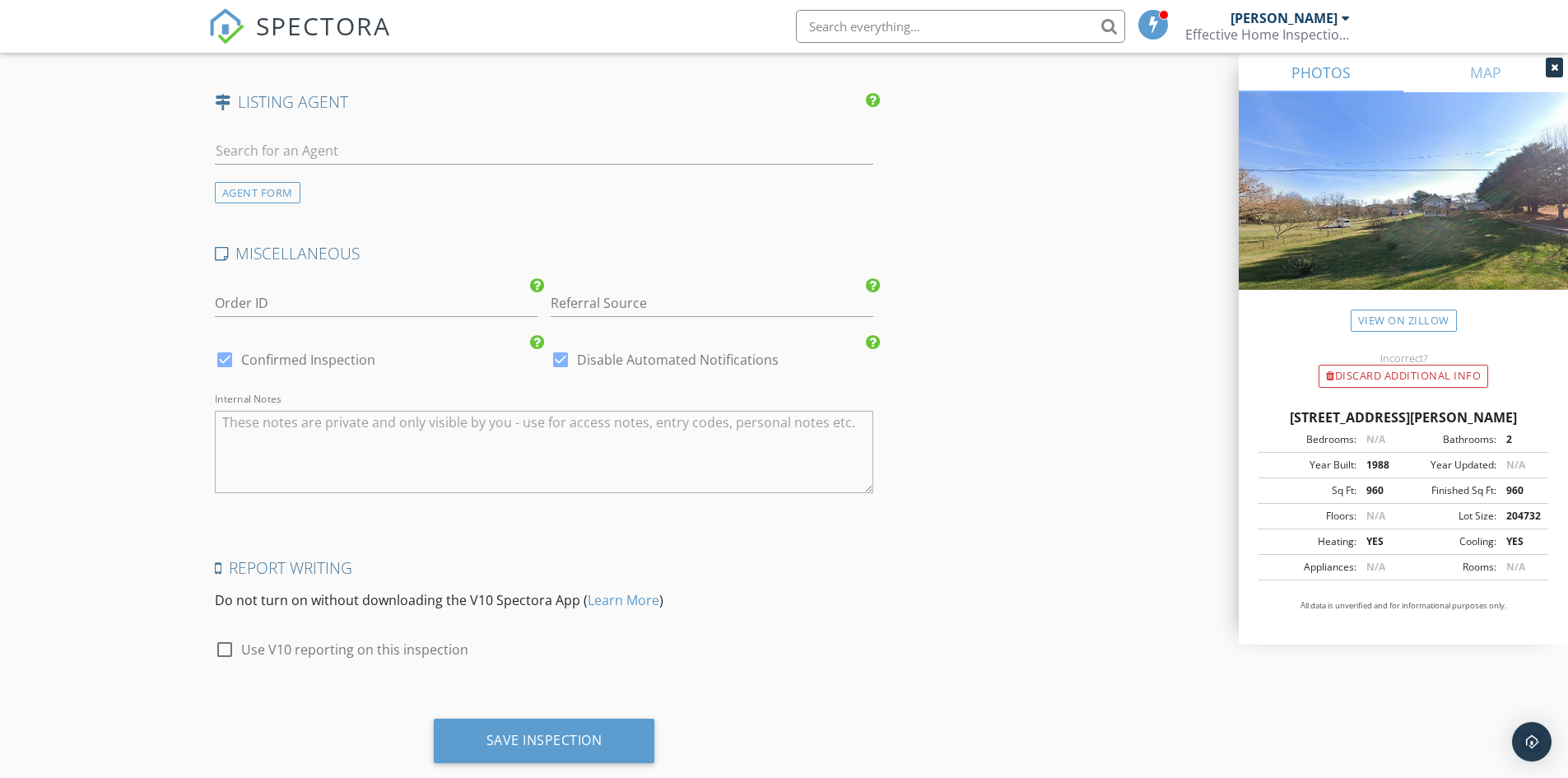
scroll to position [2552, 0]
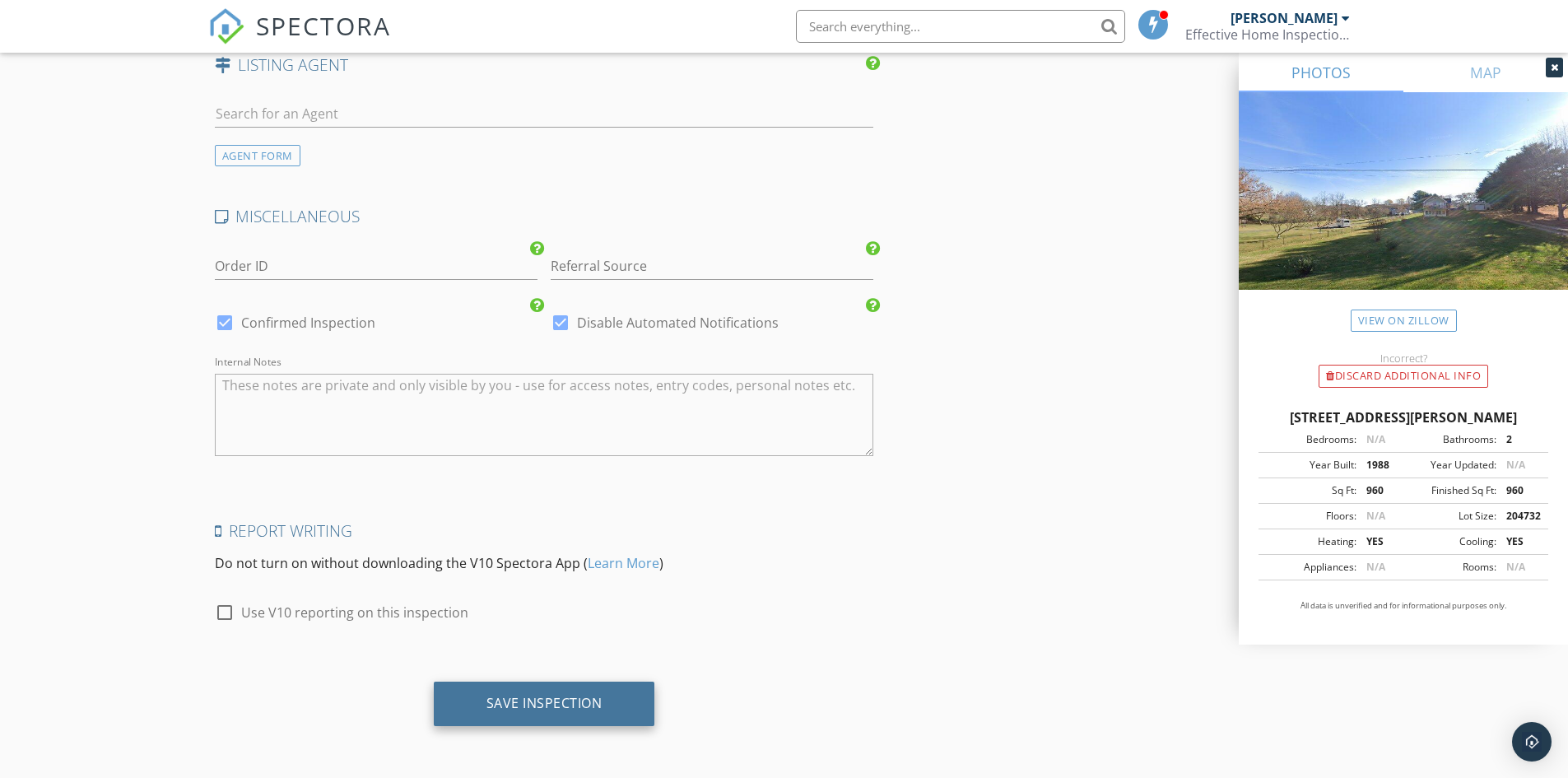
click at [530, 703] on div "Save Inspection" at bounding box center [544, 703] width 116 height 16
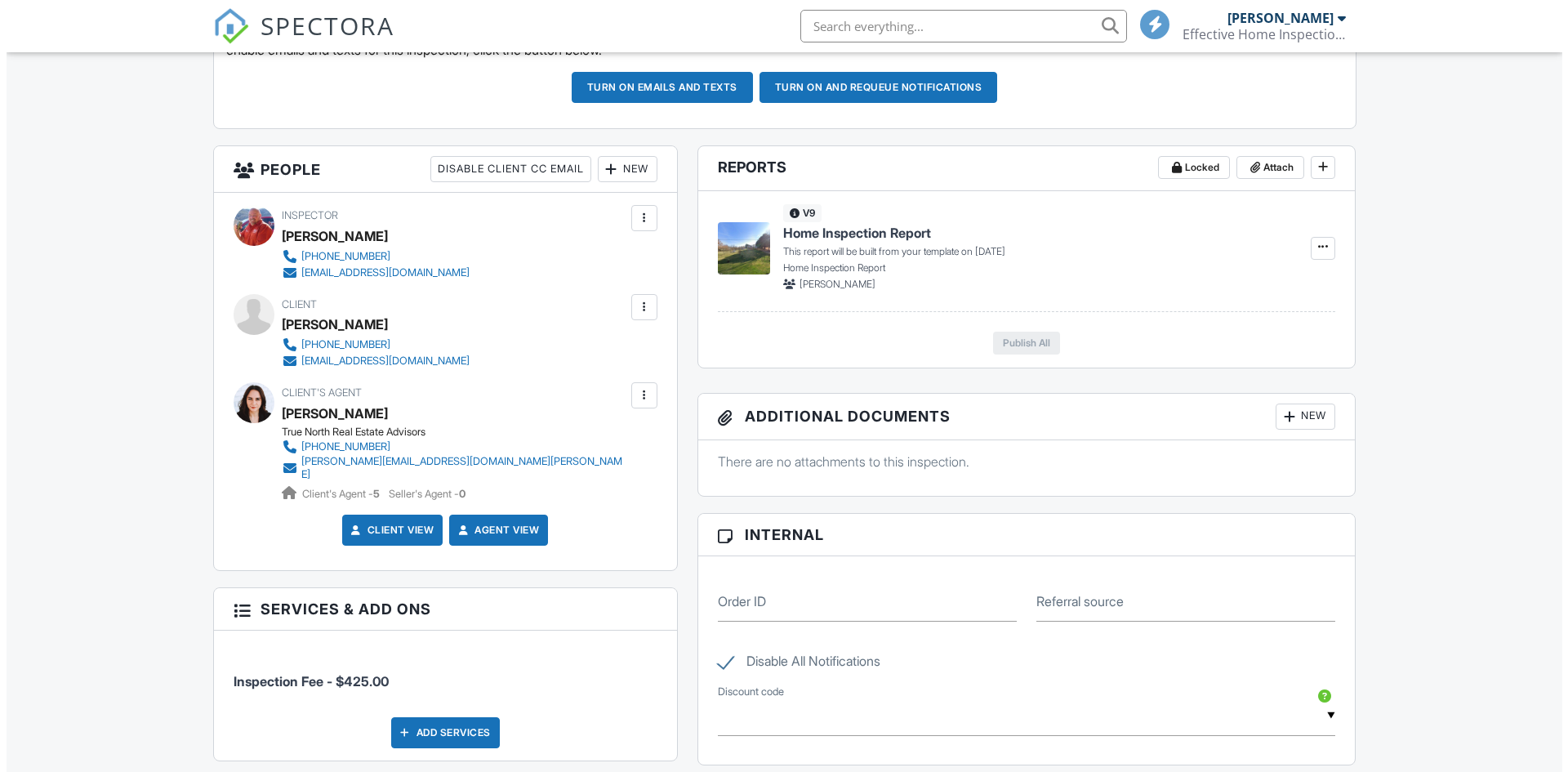
scroll to position [346, 0]
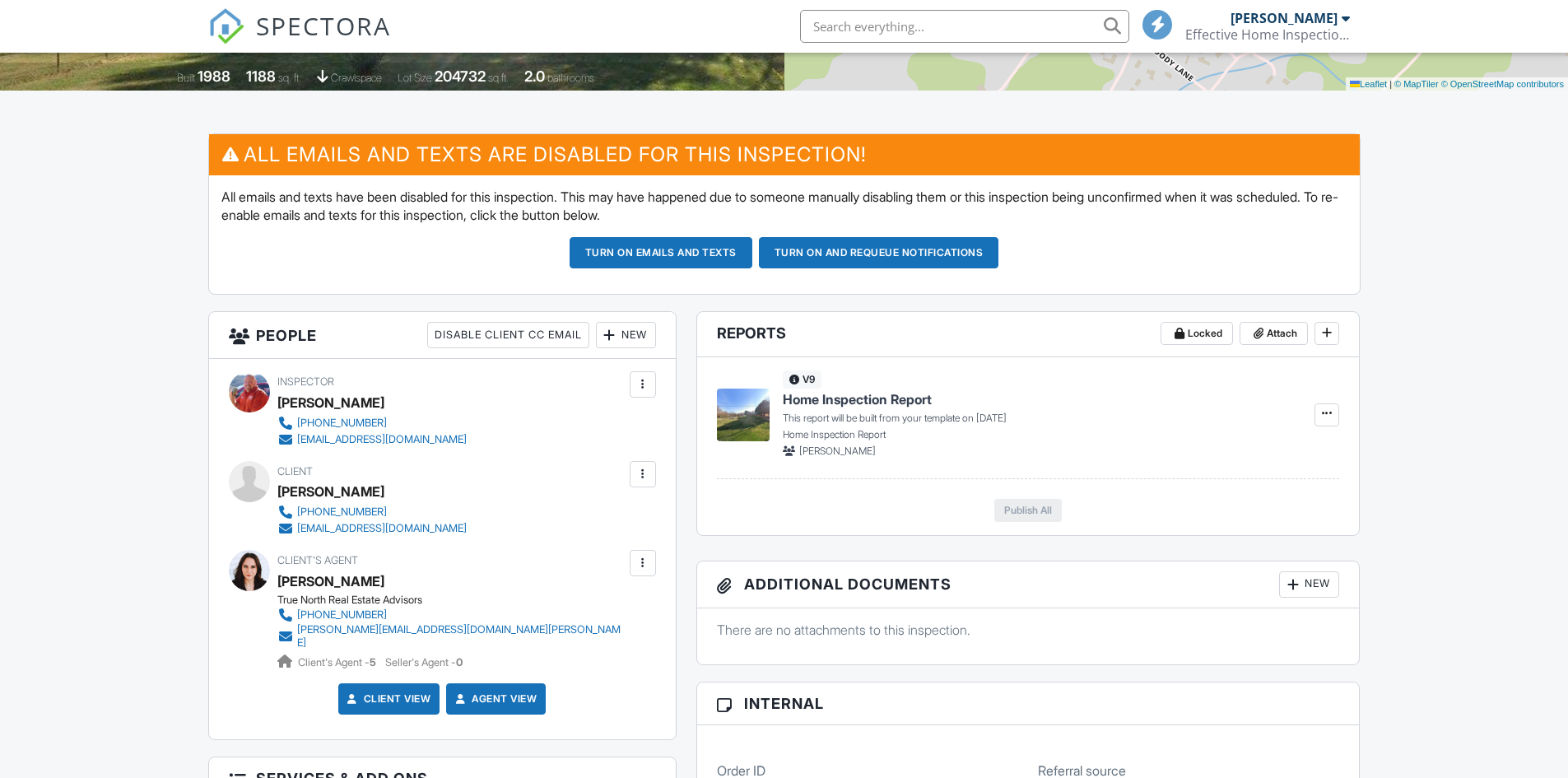
click at [638, 475] on div at bounding box center [643, 474] width 16 height 16
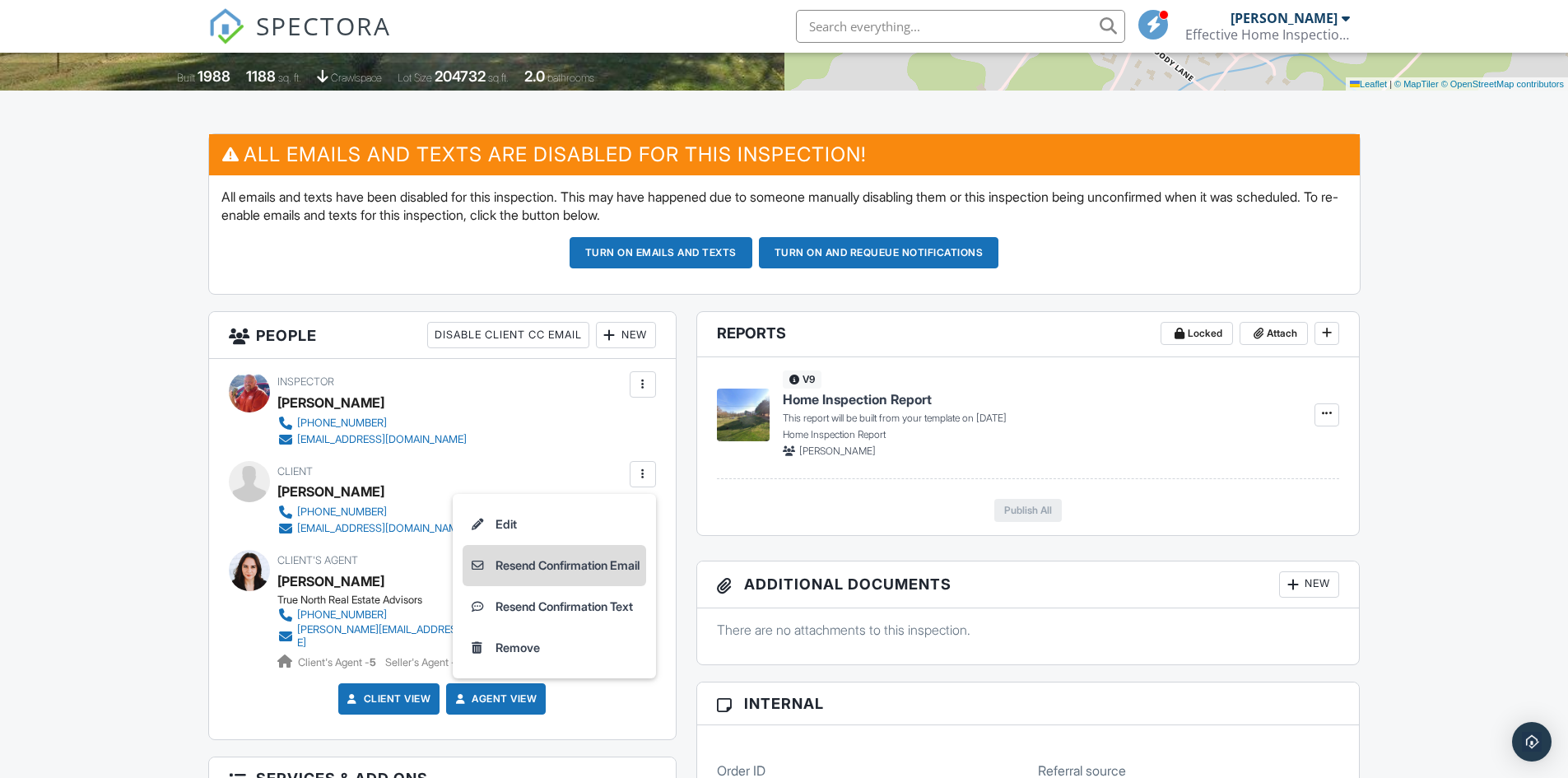
click at [567, 566] on li "Resend Confirmation Email" at bounding box center [554, 565] width 183 height 41
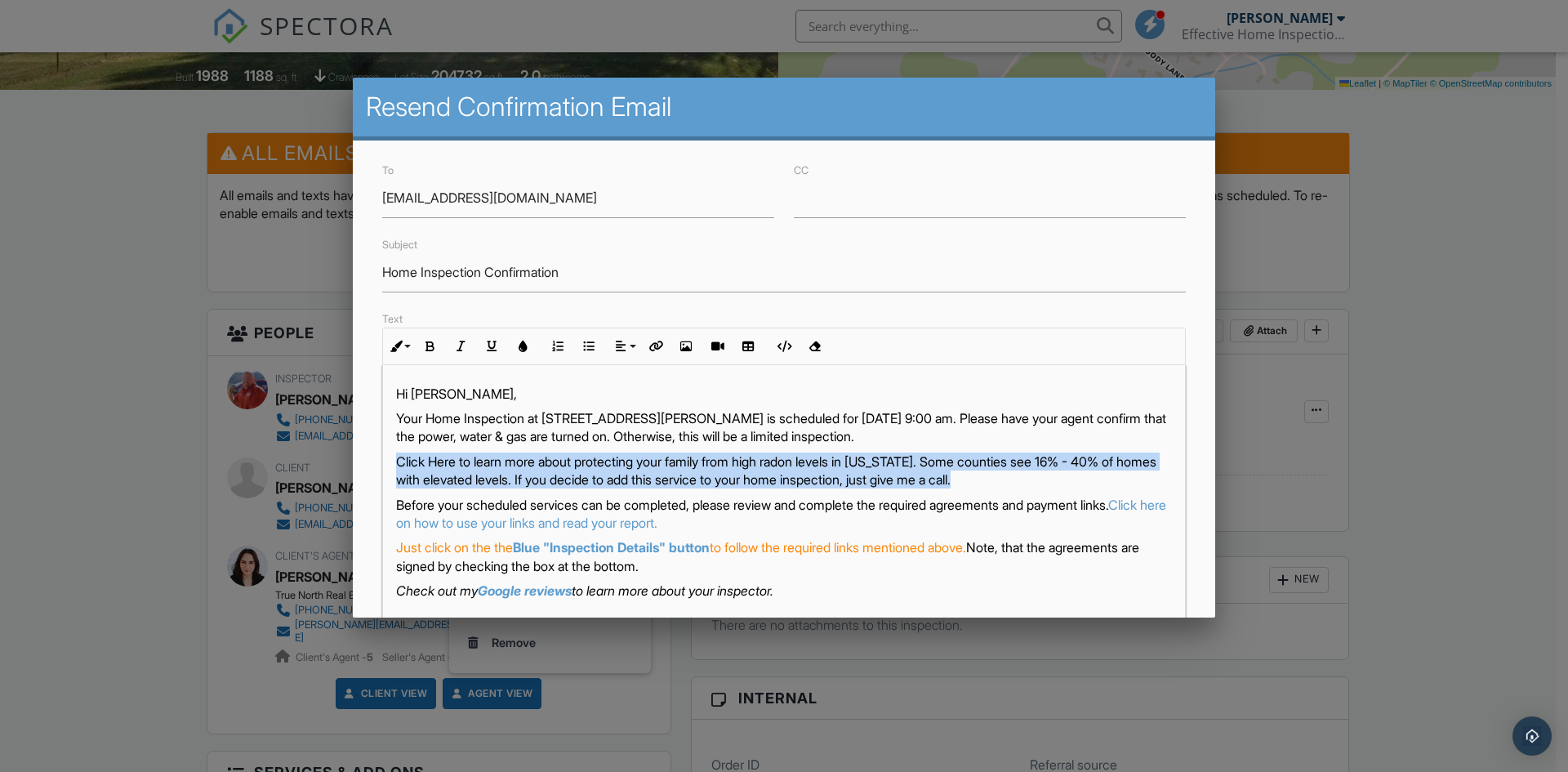
drag, startPoint x: 393, startPoint y: 464, endPoint x: 1107, endPoint y: 480, distance: 714.2
click at [1107, 480] on div "Hi [PERSON_NAME], Your Home Inspection at [STREET_ADDRESS][PERSON_NAME] is sche…" at bounding box center [784, 598] width 802 height 466
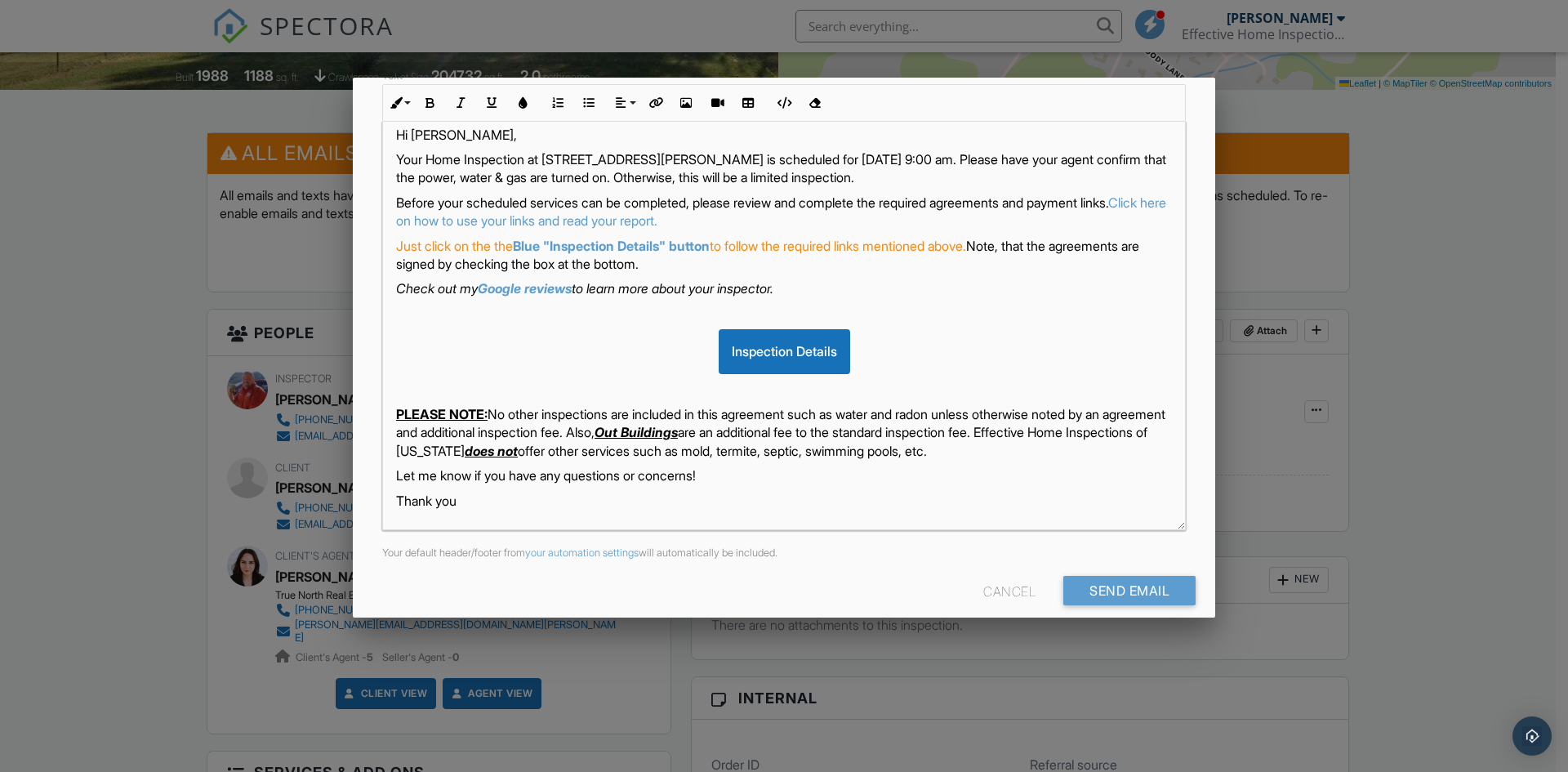
scroll to position [245, 0]
click at [1100, 587] on input "Send Email" at bounding box center [1129, 588] width 132 height 30
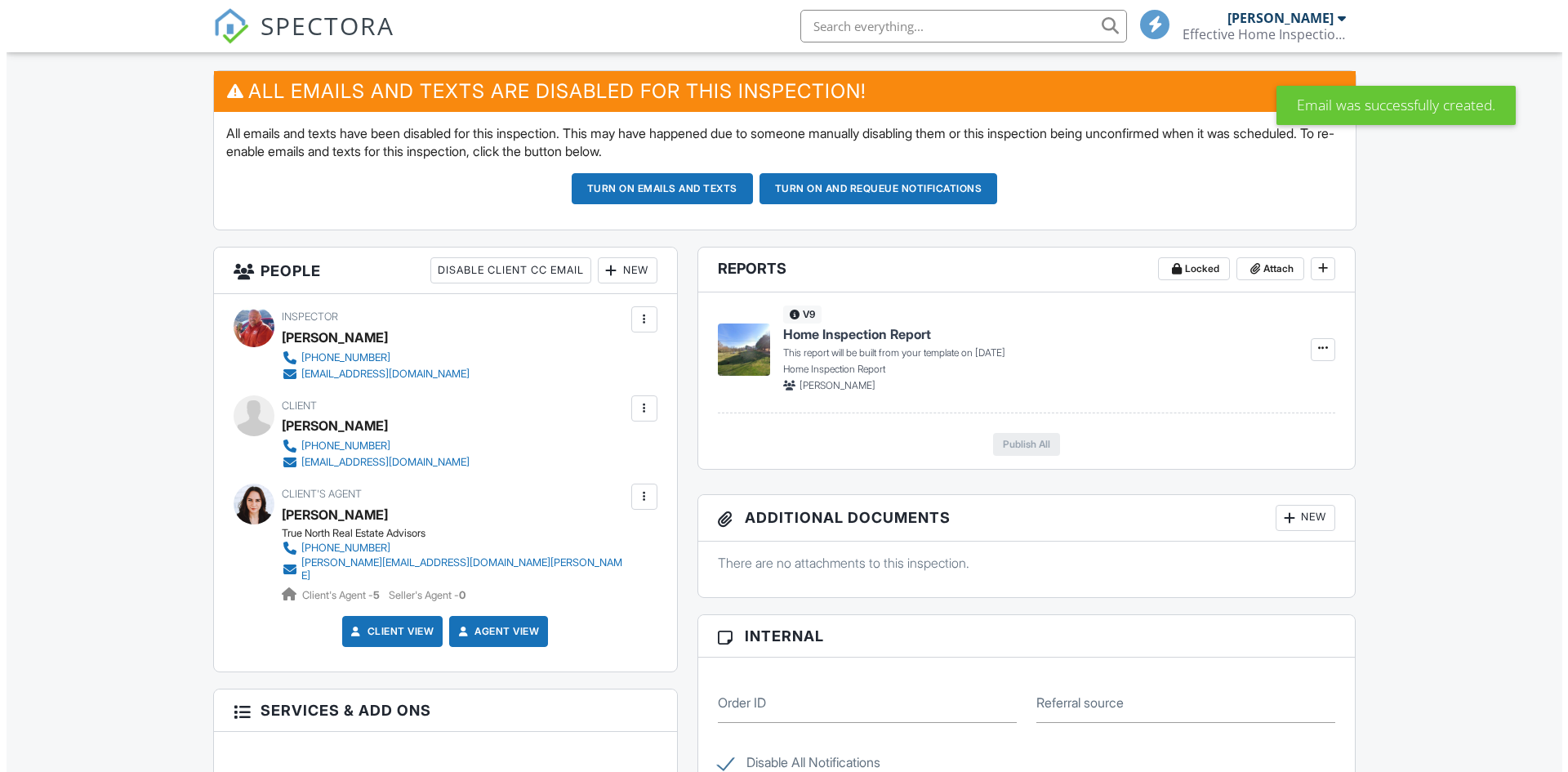
scroll to position [653, 0]
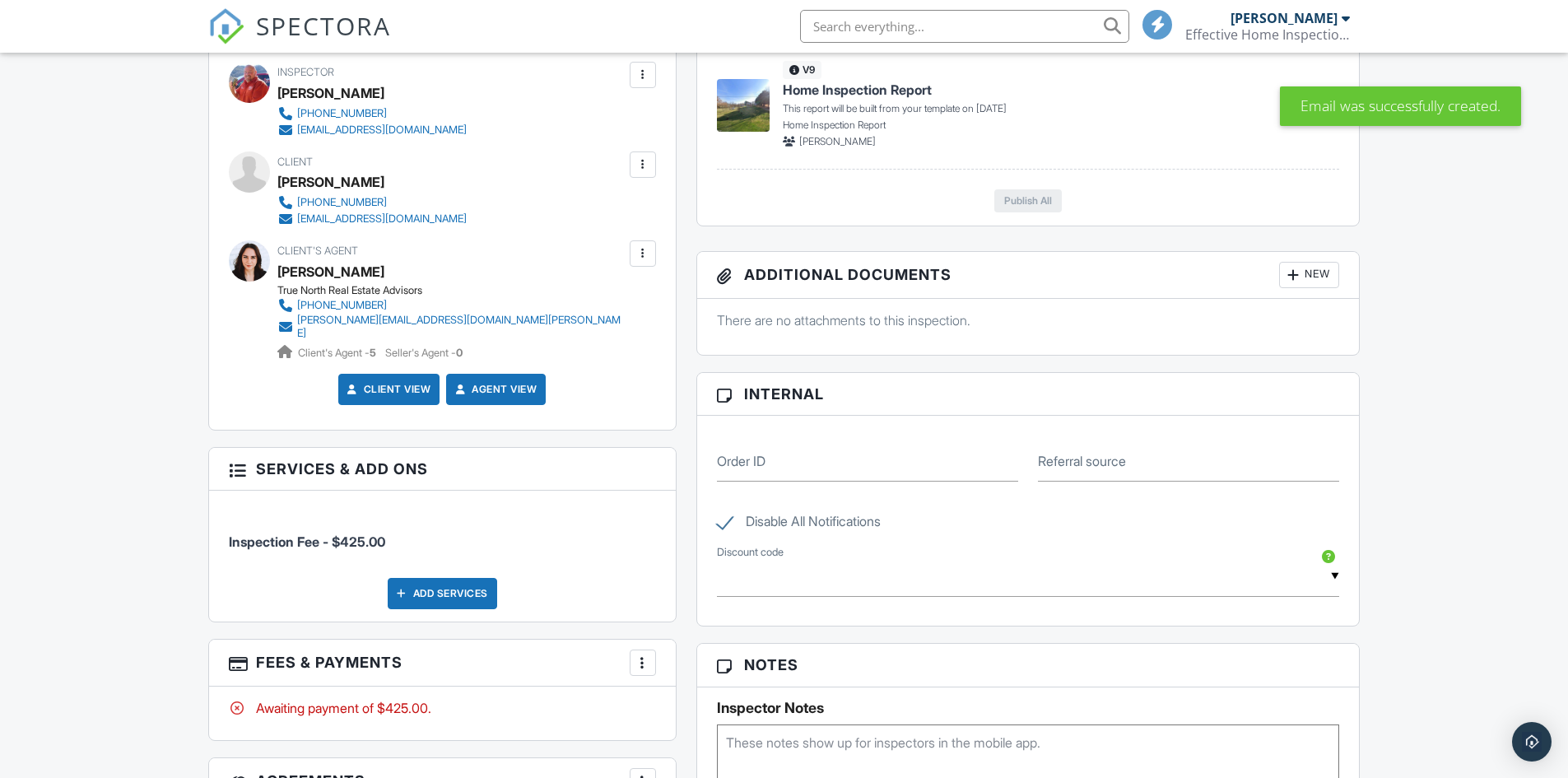
click at [641, 250] on div at bounding box center [643, 254] width 16 height 16
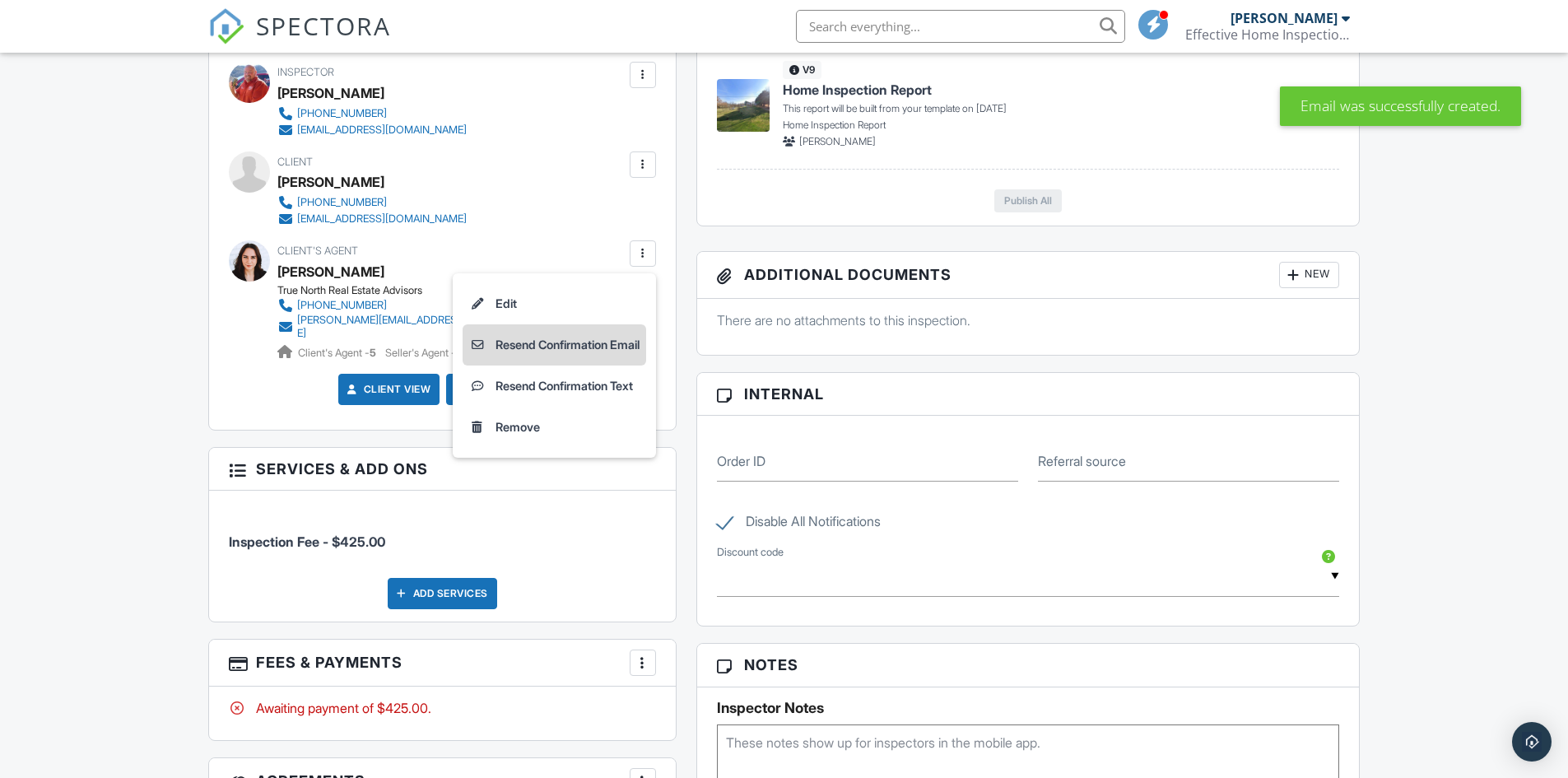
click at [579, 347] on li "Resend Confirmation Email" at bounding box center [554, 345] width 183 height 41
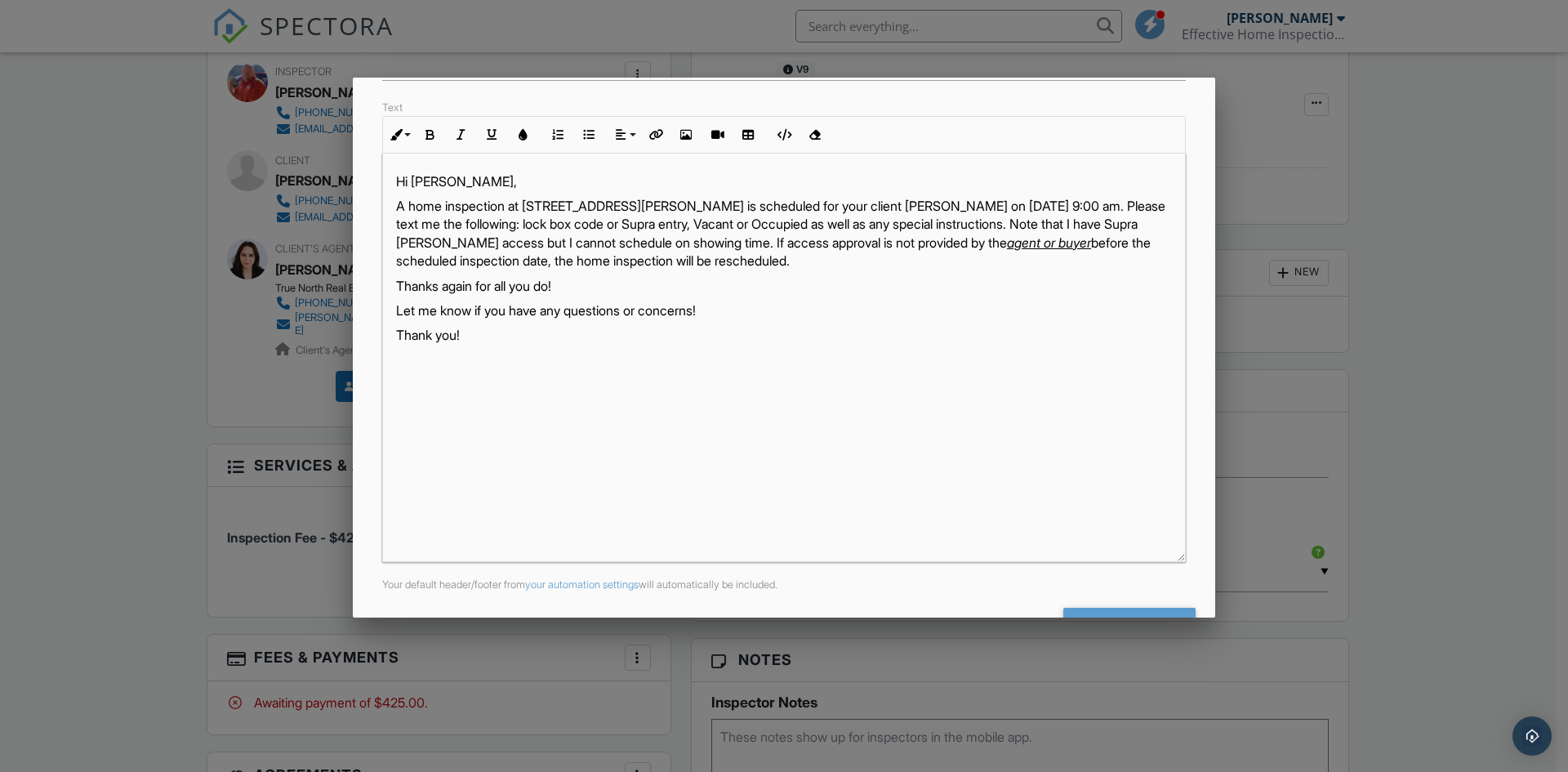
scroll to position [262, 0]
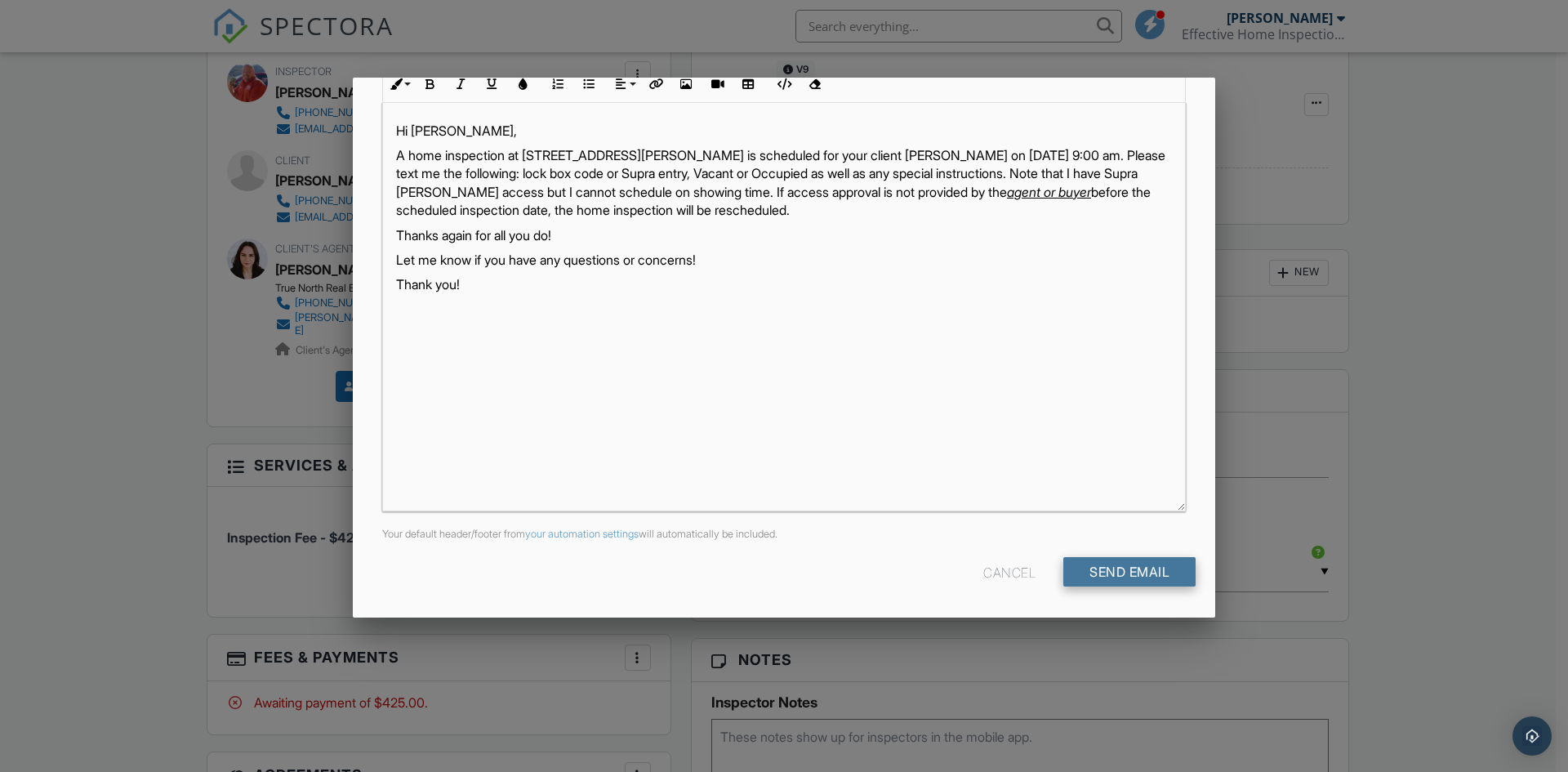
click at [1131, 581] on input "Send Email" at bounding box center [1129, 571] width 132 height 30
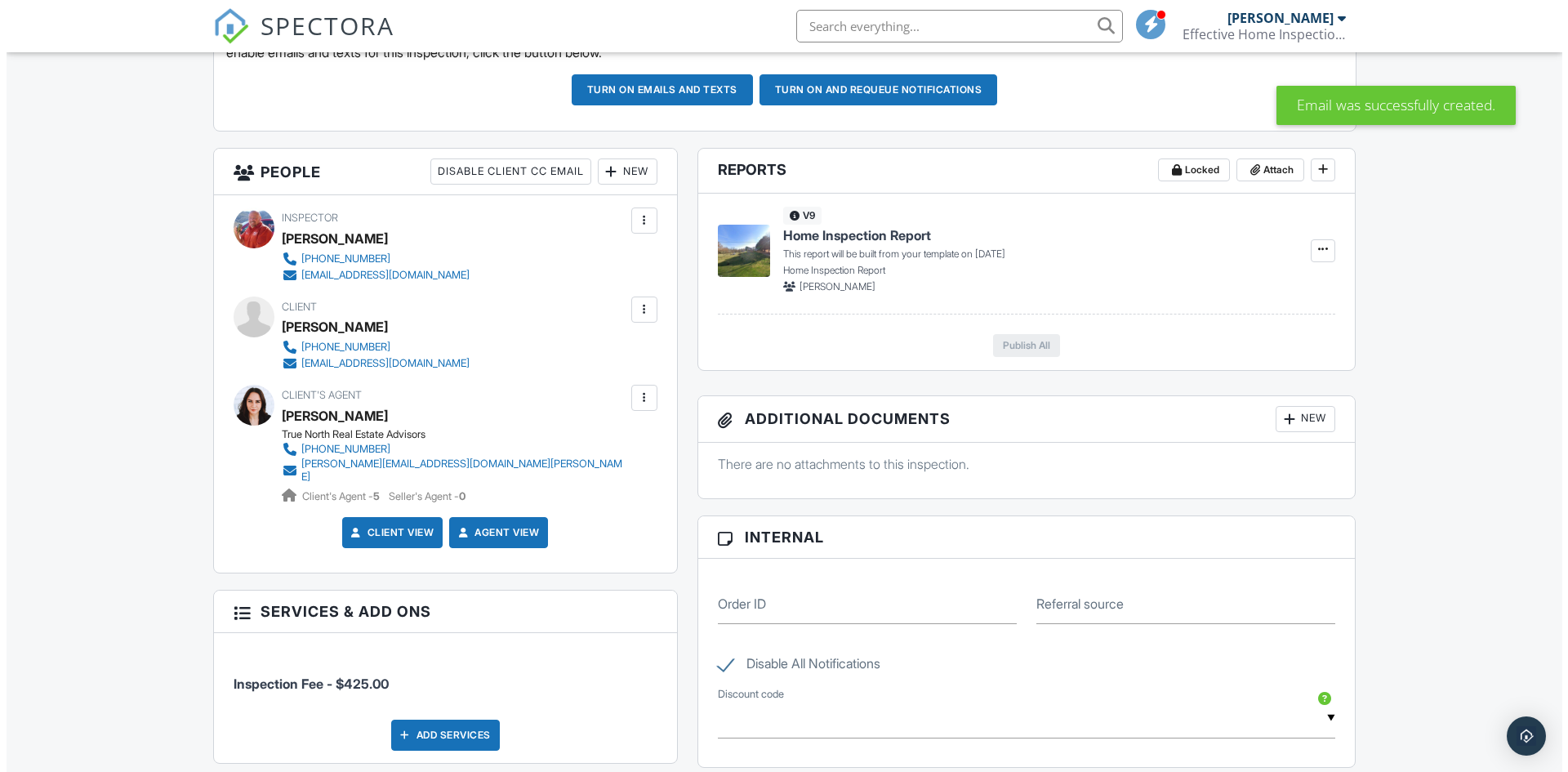
scroll to position [483, 0]
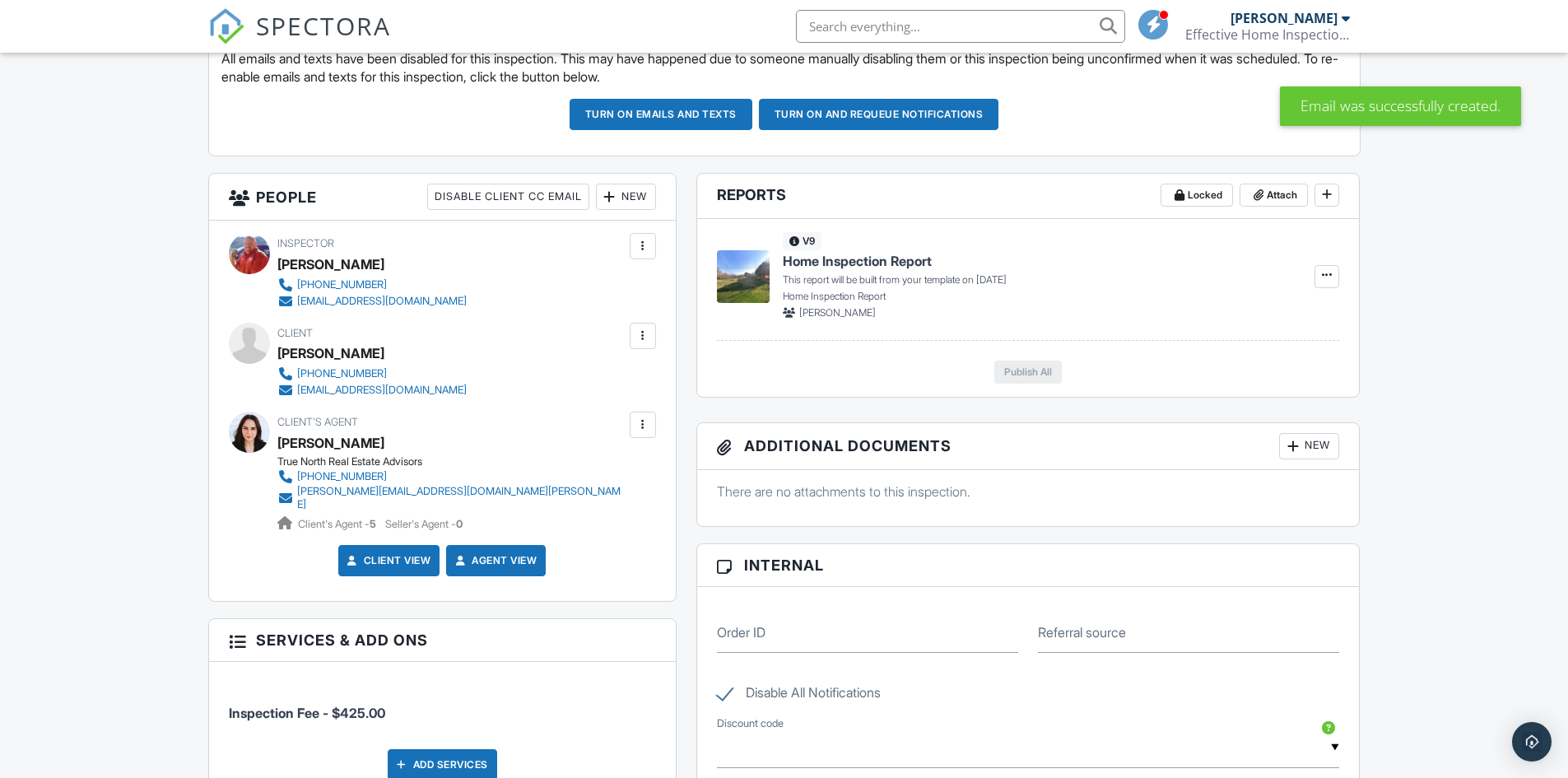
click at [646, 337] on div at bounding box center [643, 336] width 16 height 16
click at [570, 464] on li "Resend Confirmation Text" at bounding box center [554, 468] width 183 height 41
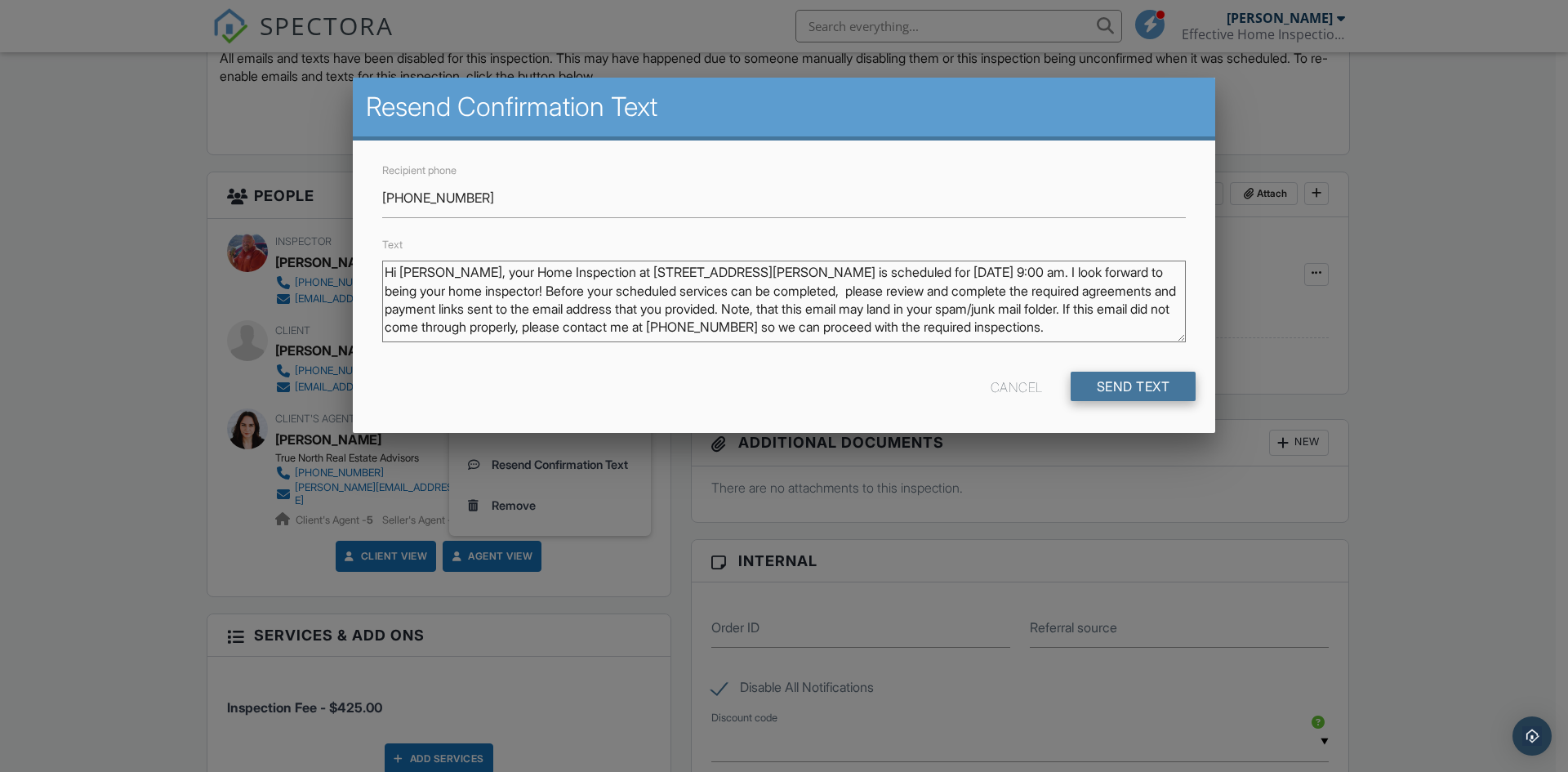
click at [1091, 388] on input "Send Text" at bounding box center [1133, 386] width 126 height 30
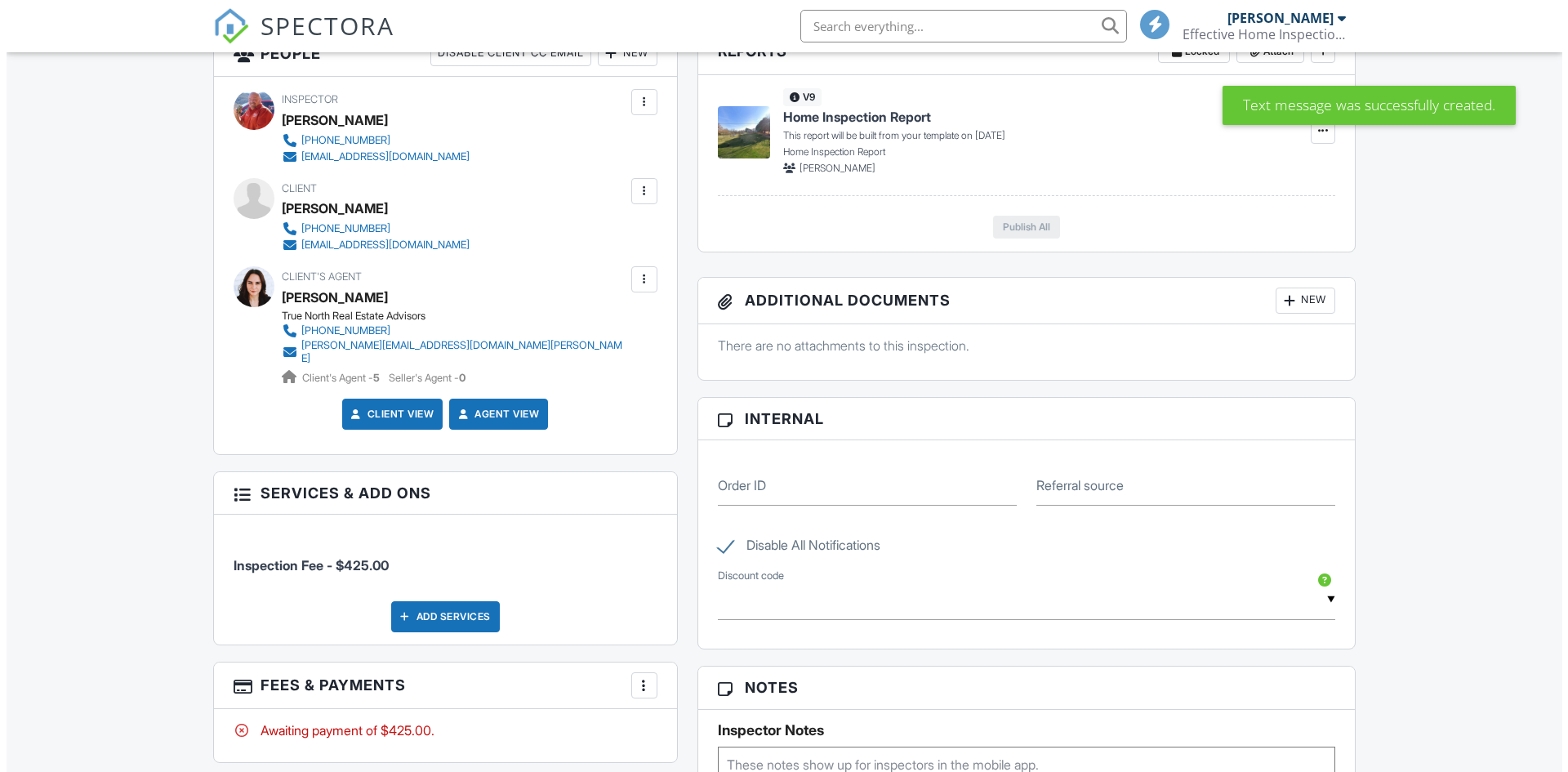
scroll to position [538, 0]
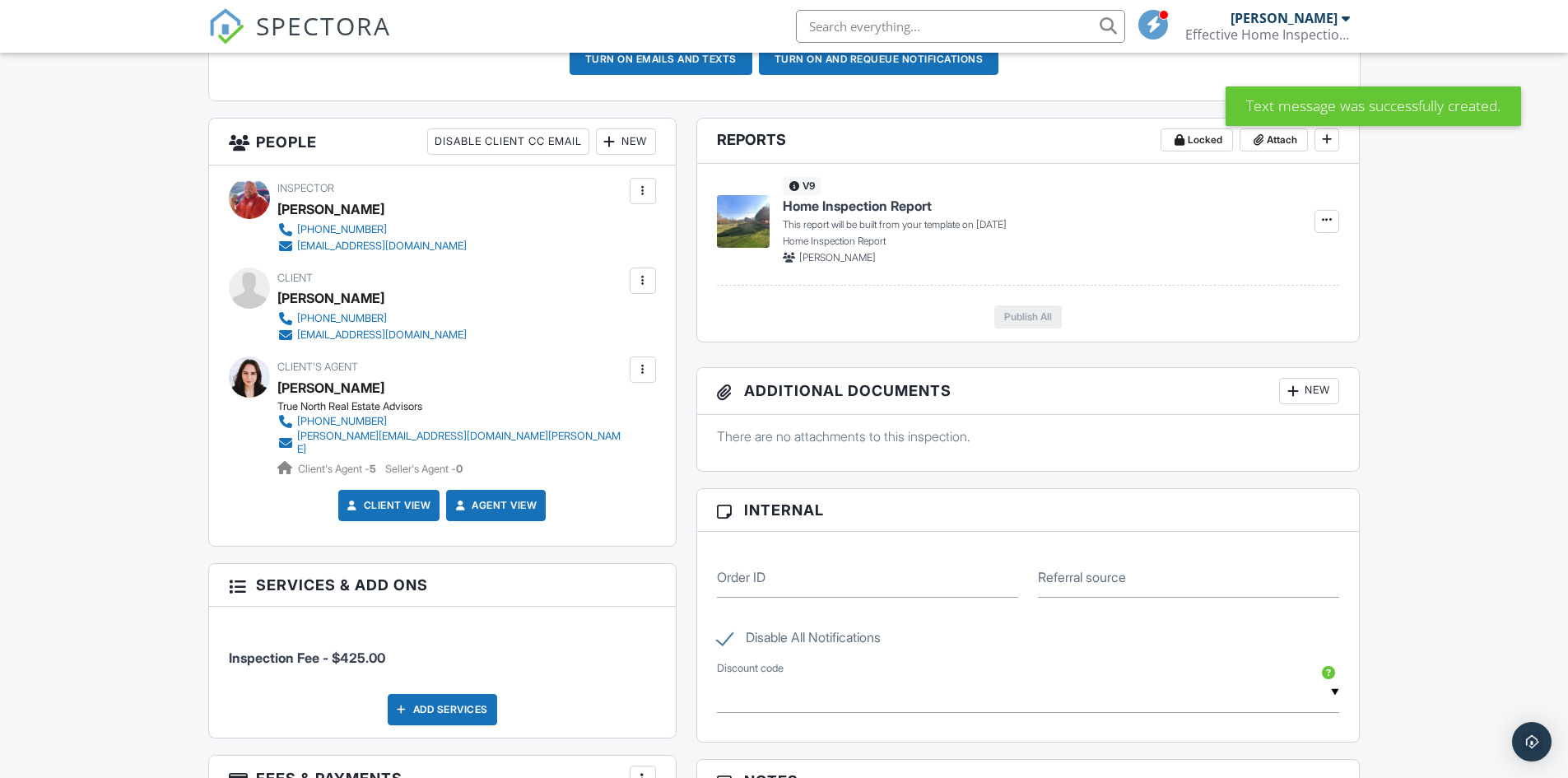
click at [641, 365] on div at bounding box center [643, 369] width 16 height 16
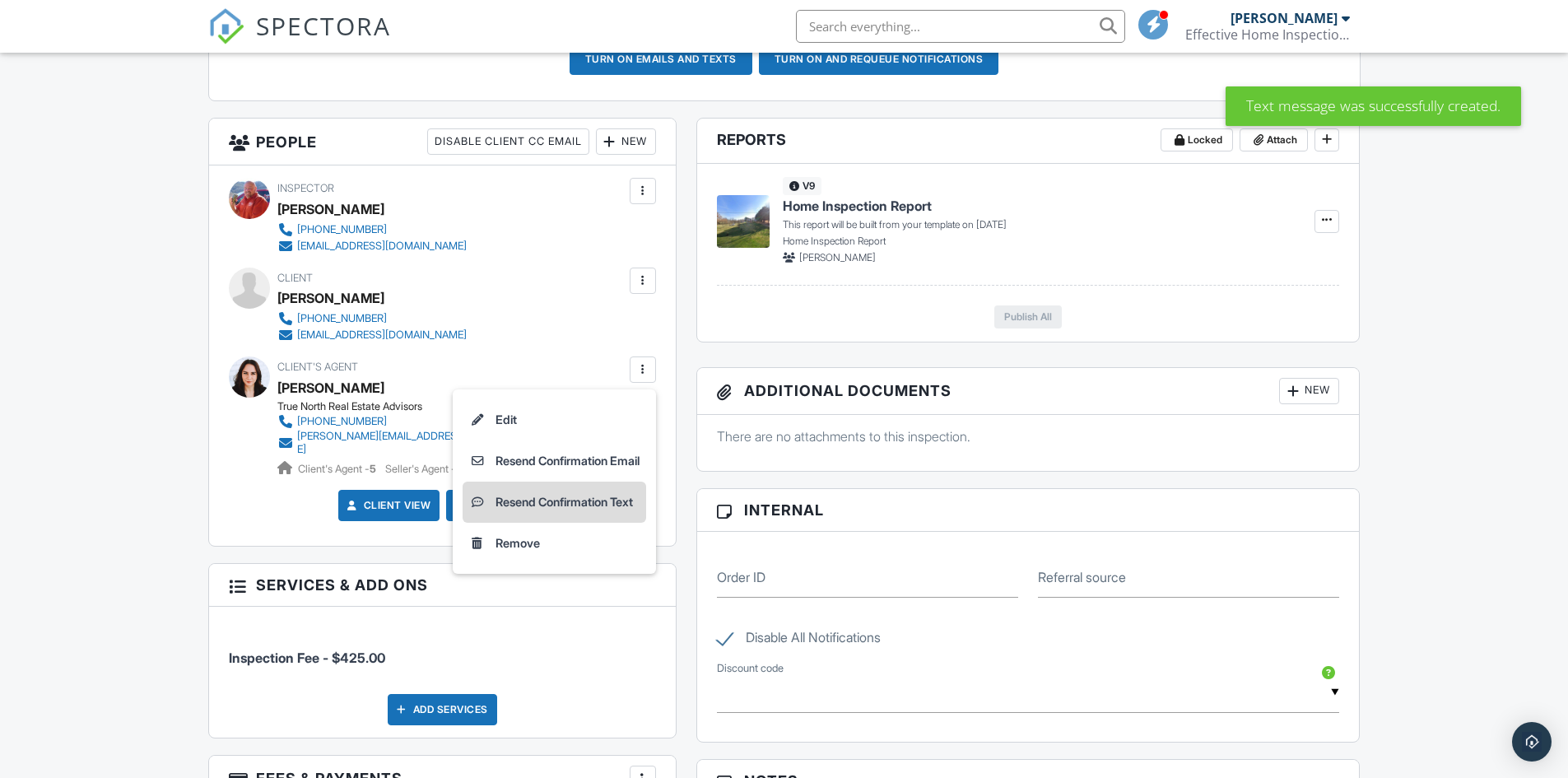
click at [564, 497] on li "Resend Confirmation Text" at bounding box center [554, 501] width 183 height 41
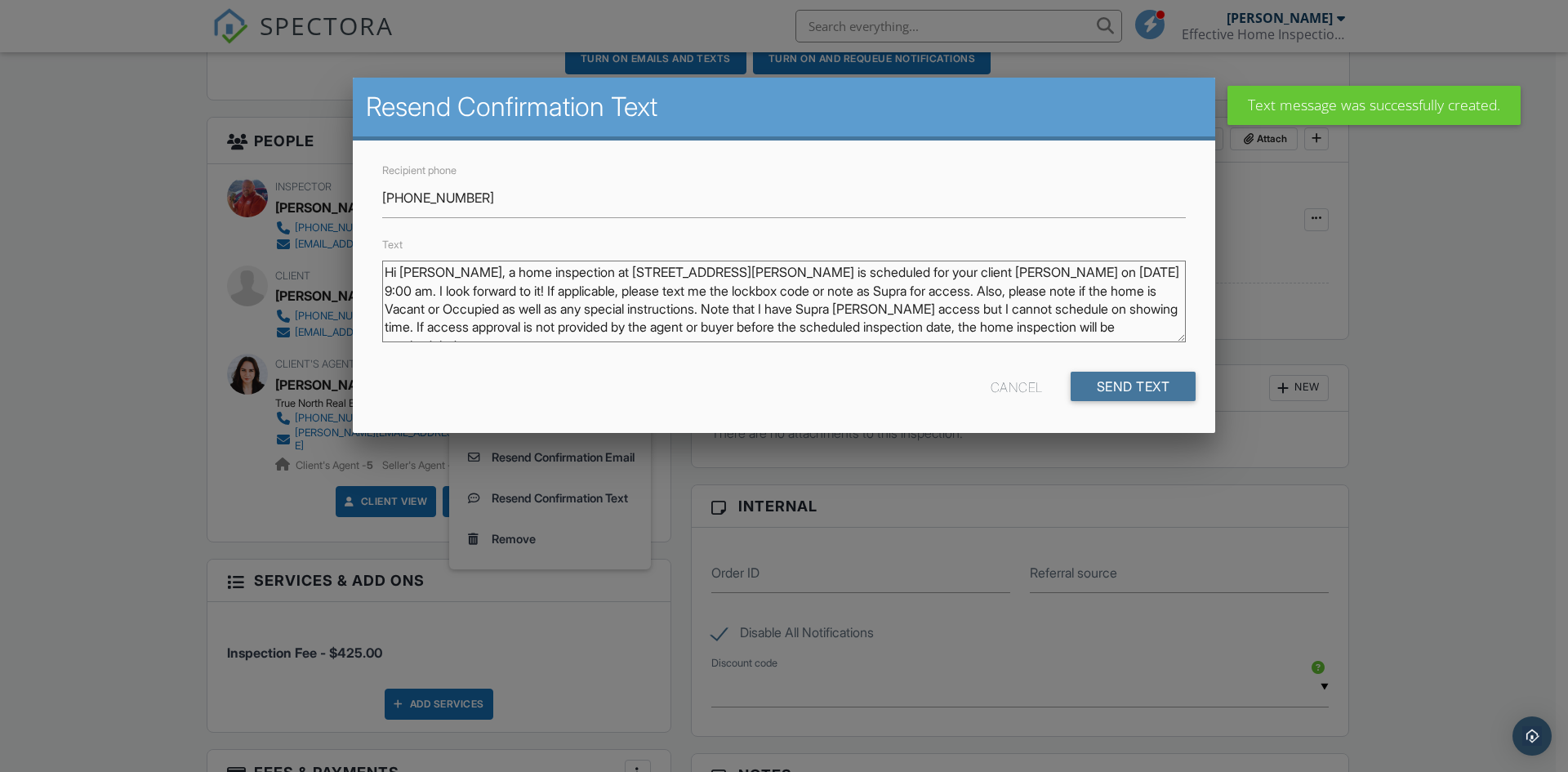
click at [1092, 383] on input "Send Text" at bounding box center [1133, 386] width 126 height 30
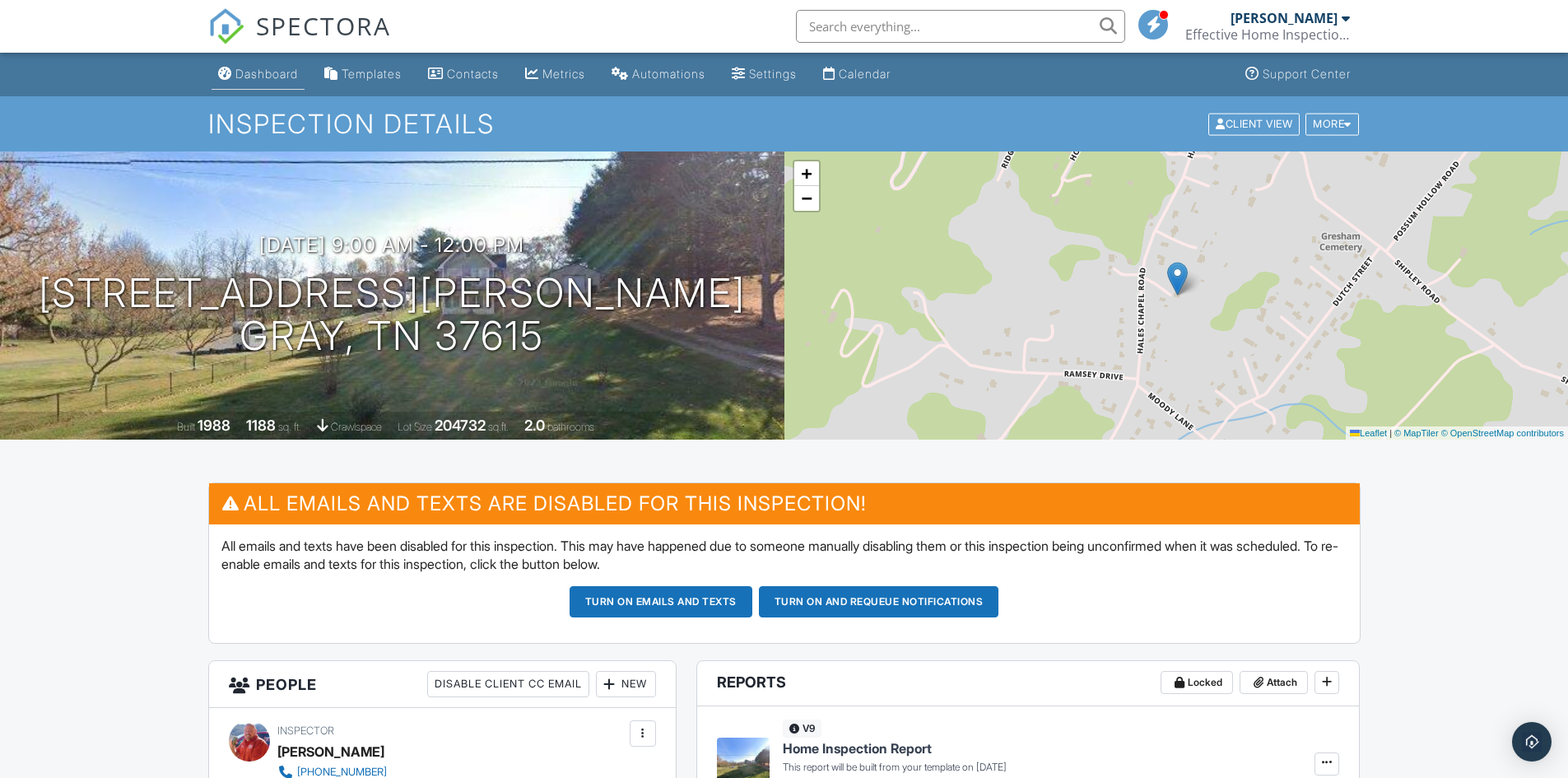
click at [274, 70] on div "Dashboard" at bounding box center [267, 73] width 63 height 14
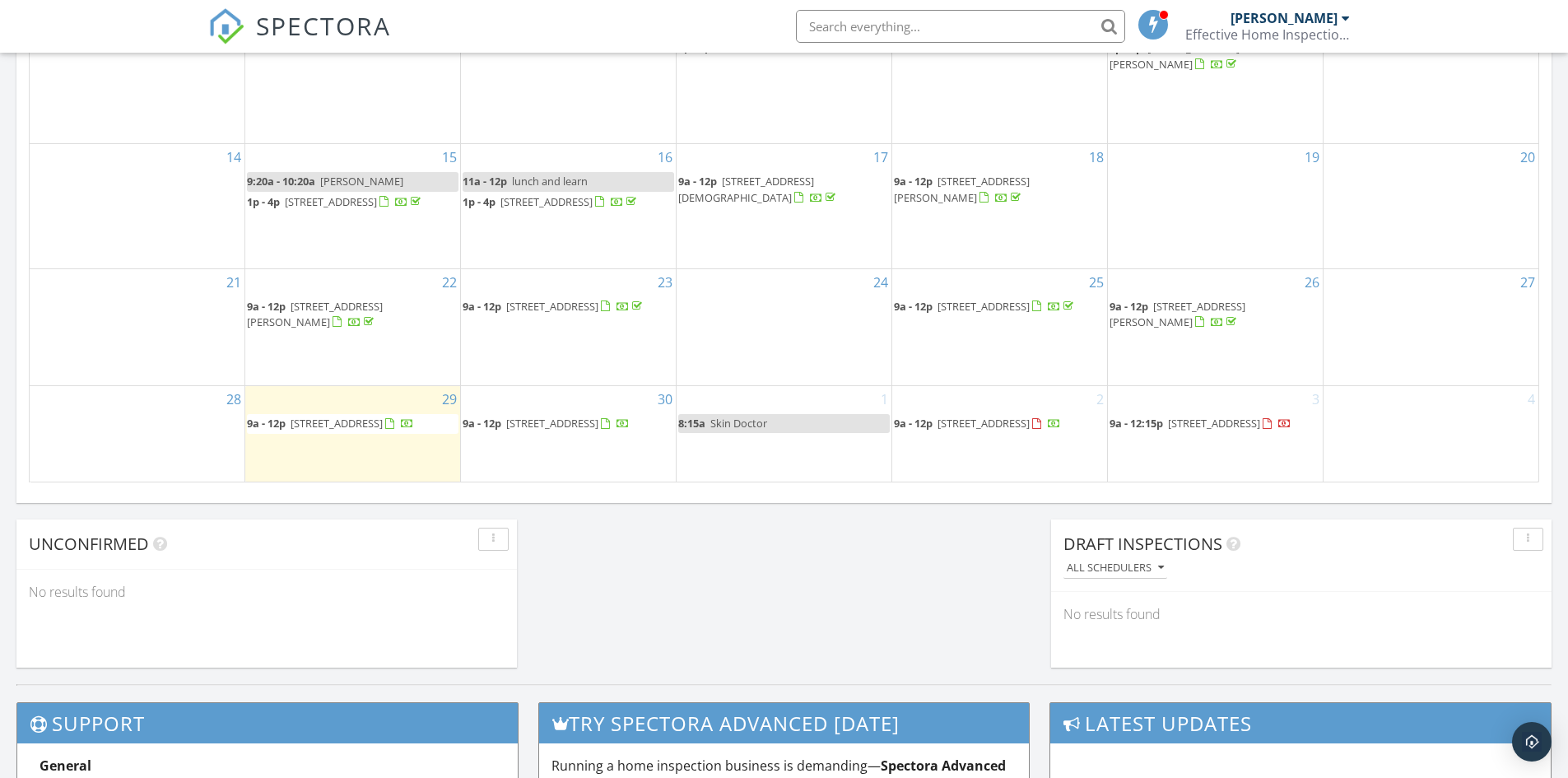
scroll to position [1038, 0]
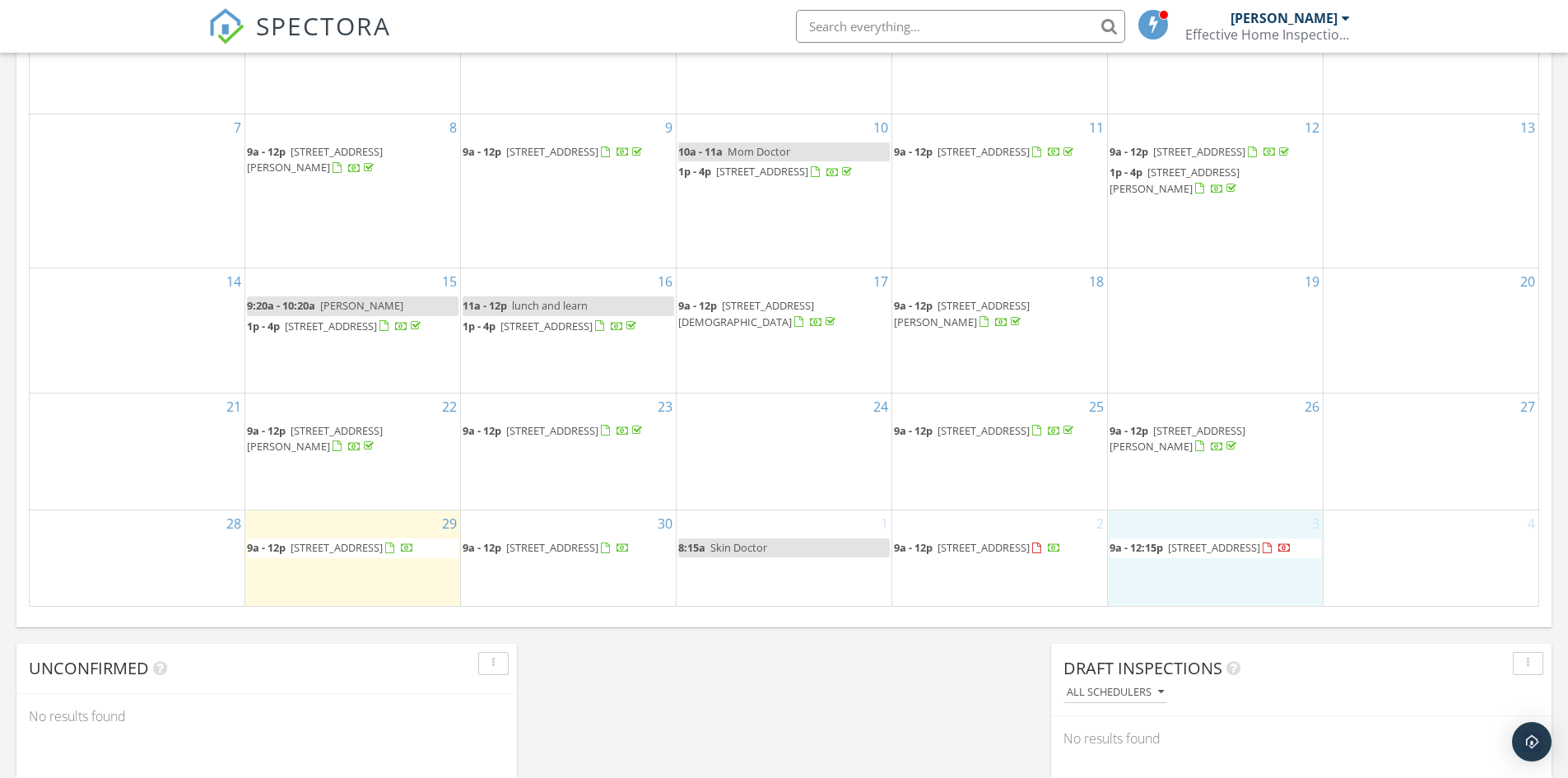
click at [1193, 588] on div "3 9a - 12:15p 904 Echo Ln, Johnson City 37604" at bounding box center [1215, 558] width 215 height 95
click at [1206, 522] on link "Inspection" at bounding box center [1214, 519] width 84 height 26
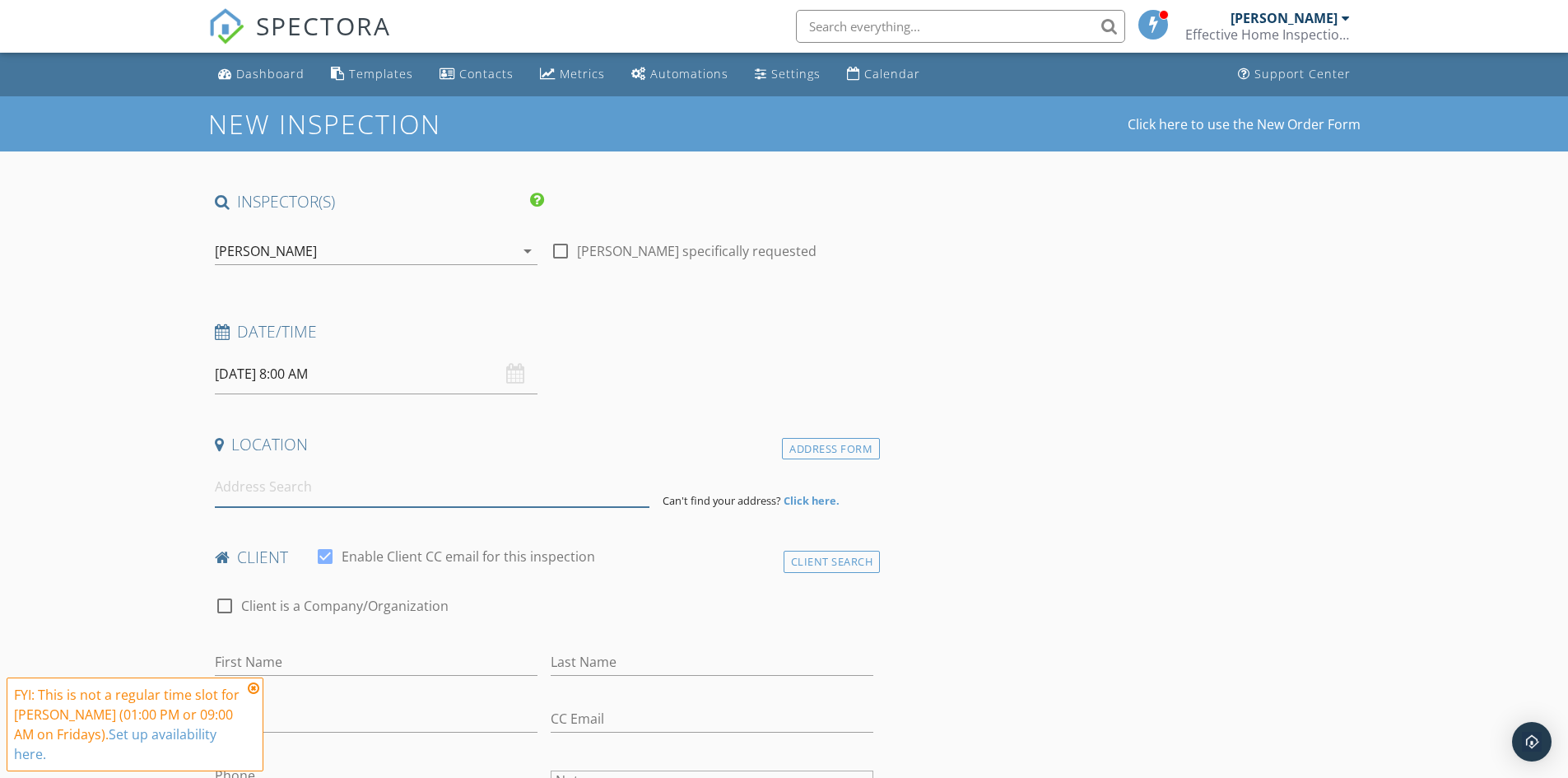
click at [284, 489] on input at bounding box center [432, 487] width 434 height 40
paste input "[STREET_ADDRESS]"
type input "[STREET_ADDRESS]"
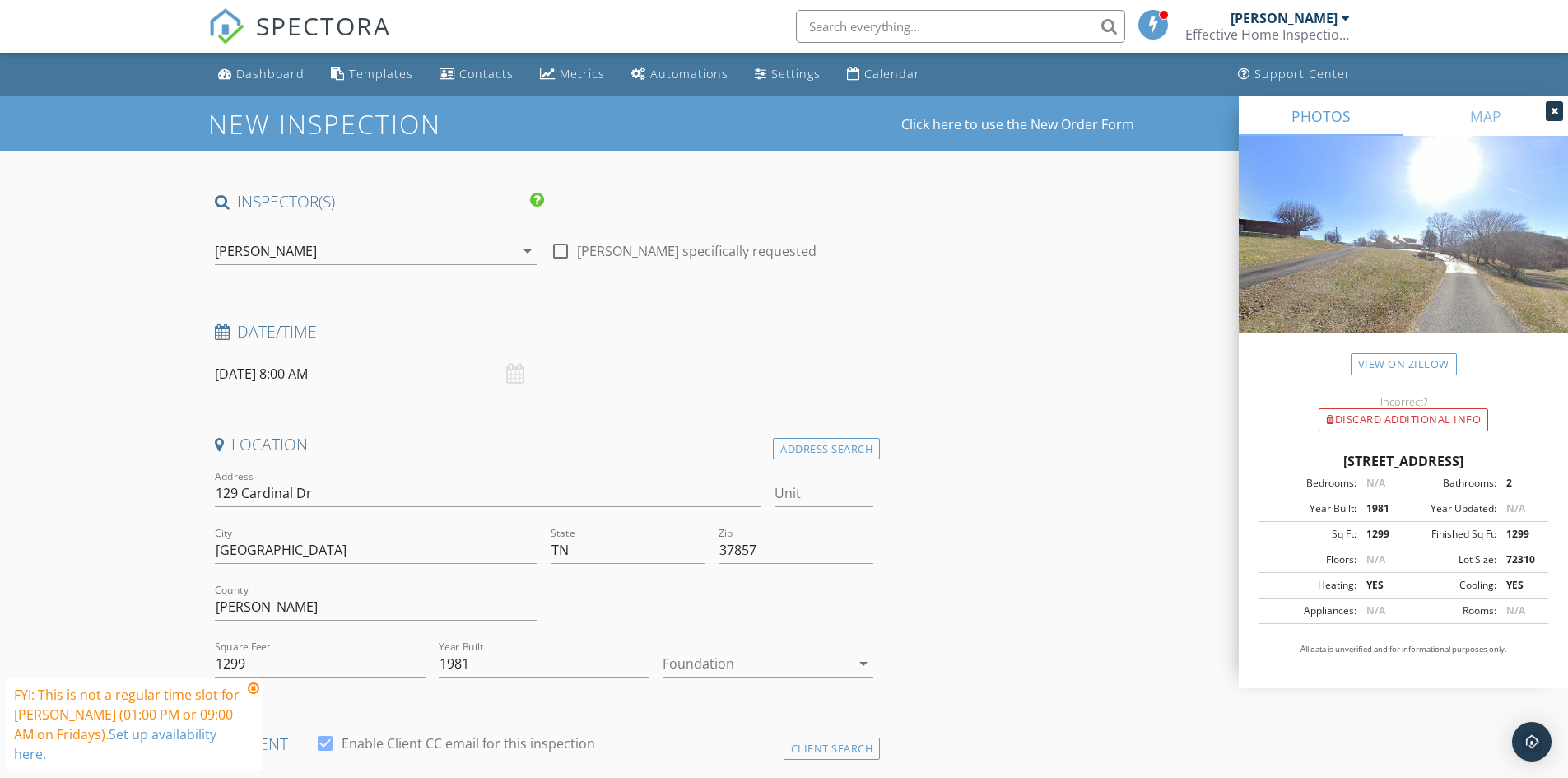
click at [336, 368] on input "[DATE] 8:00 AM" at bounding box center [376, 374] width 323 height 40
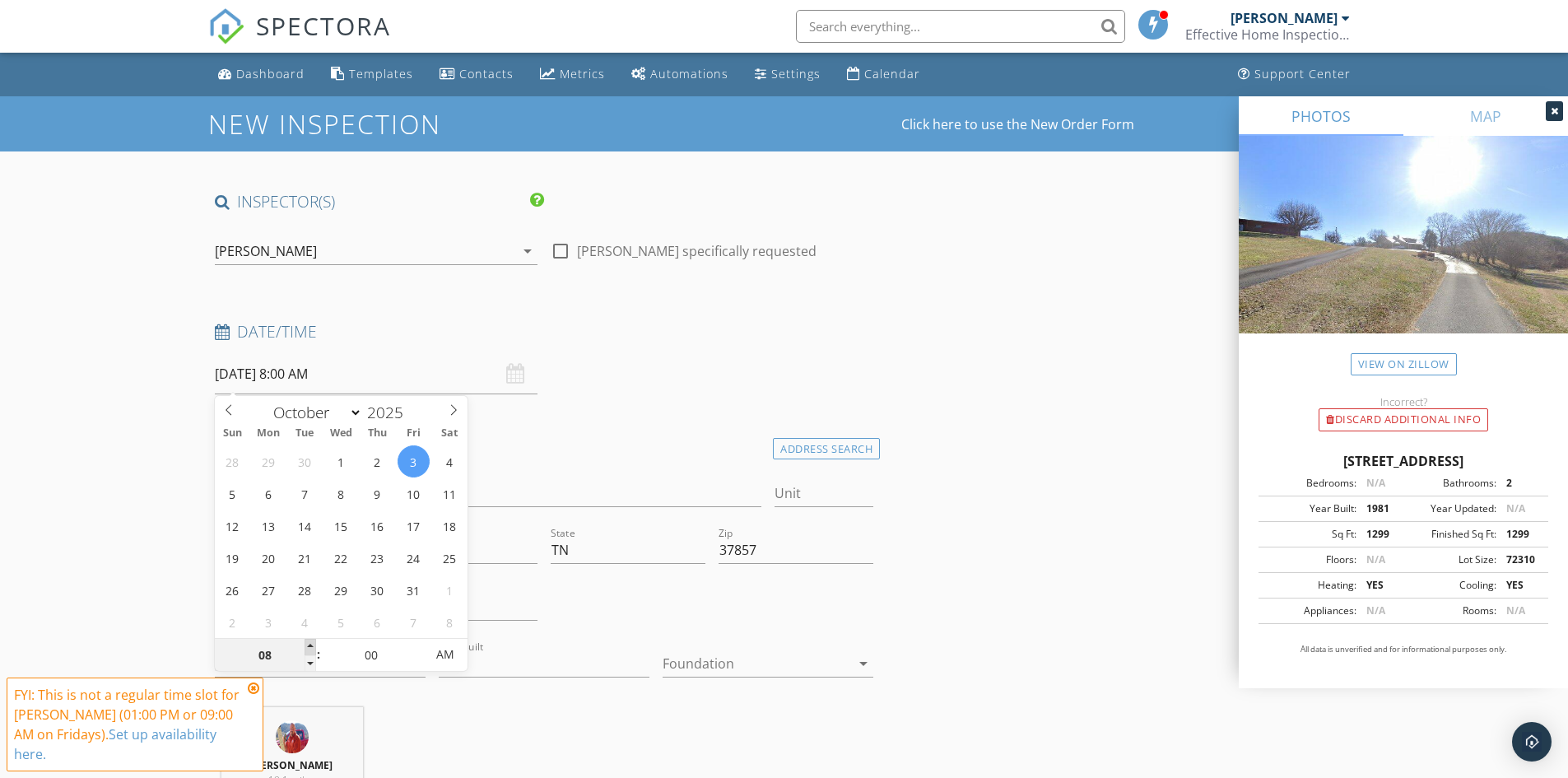
type input "09"
type input "[DATE] 9:00 AM"
click at [310, 643] on span at bounding box center [310, 647] width 12 height 16
type input "10"
type input "[DATE] 10:00 AM"
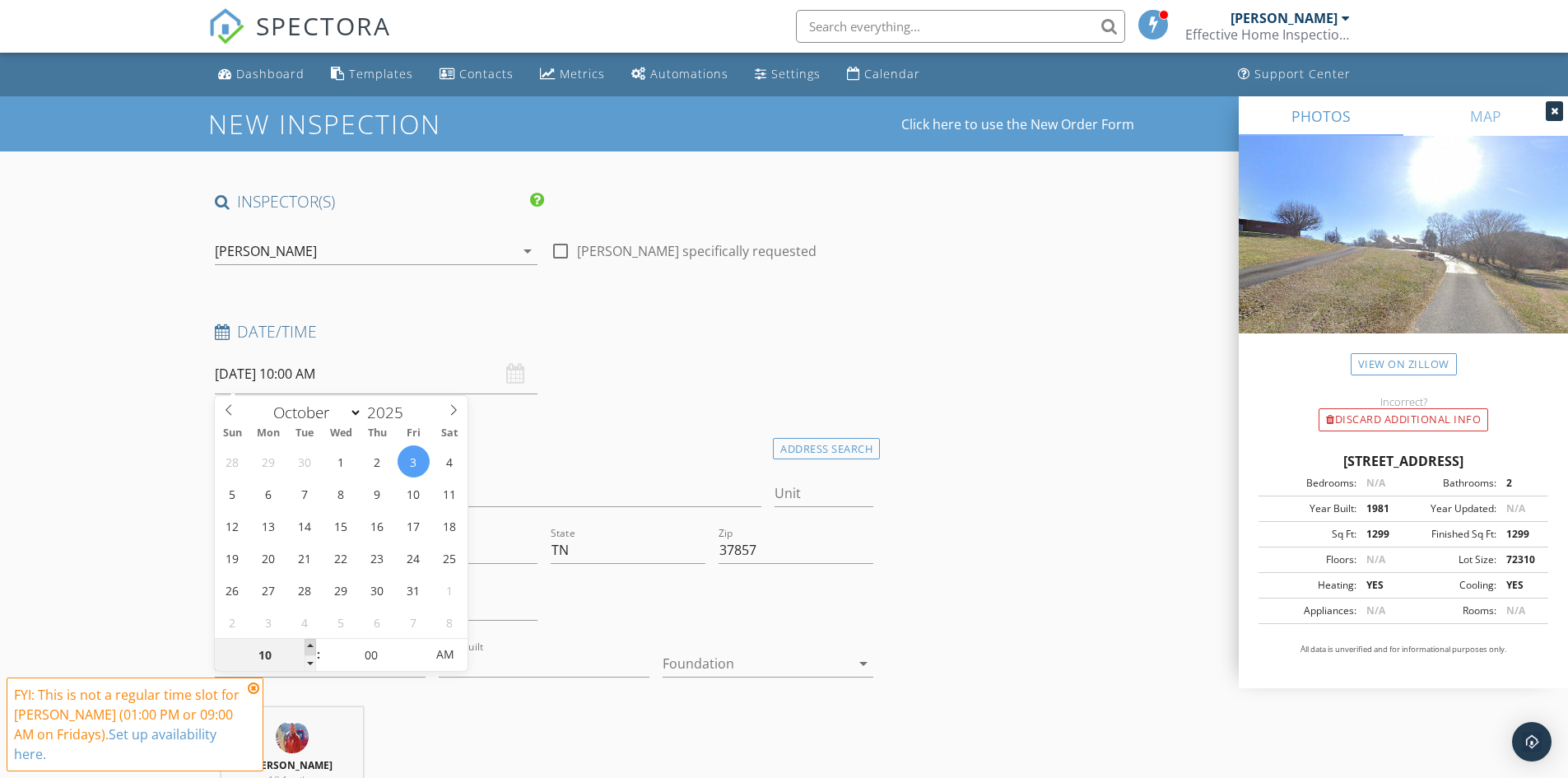
click at [312, 643] on span at bounding box center [310, 647] width 12 height 16
type input "11"
type input "[DATE] 11:00 AM"
click at [312, 643] on span at bounding box center [310, 647] width 12 height 16
type input "12"
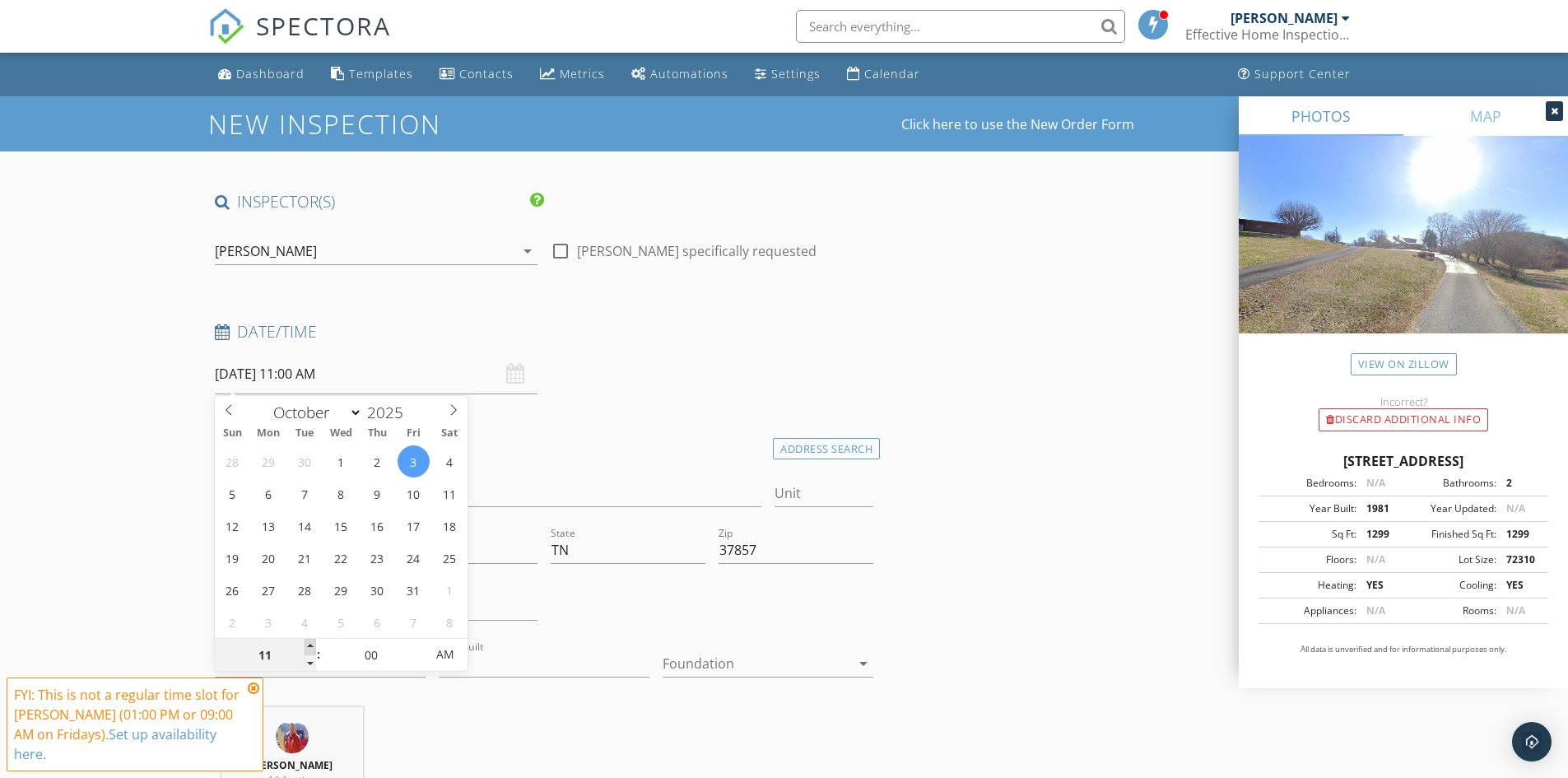
type input "10/03/2025 12:00 PM"
click at [313, 643] on span at bounding box center [310, 647] width 12 height 16
type input "01"
type input "[DATE] 1:00 PM"
click at [313, 643] on span at bounding box center [310, 647] width 12 height 16
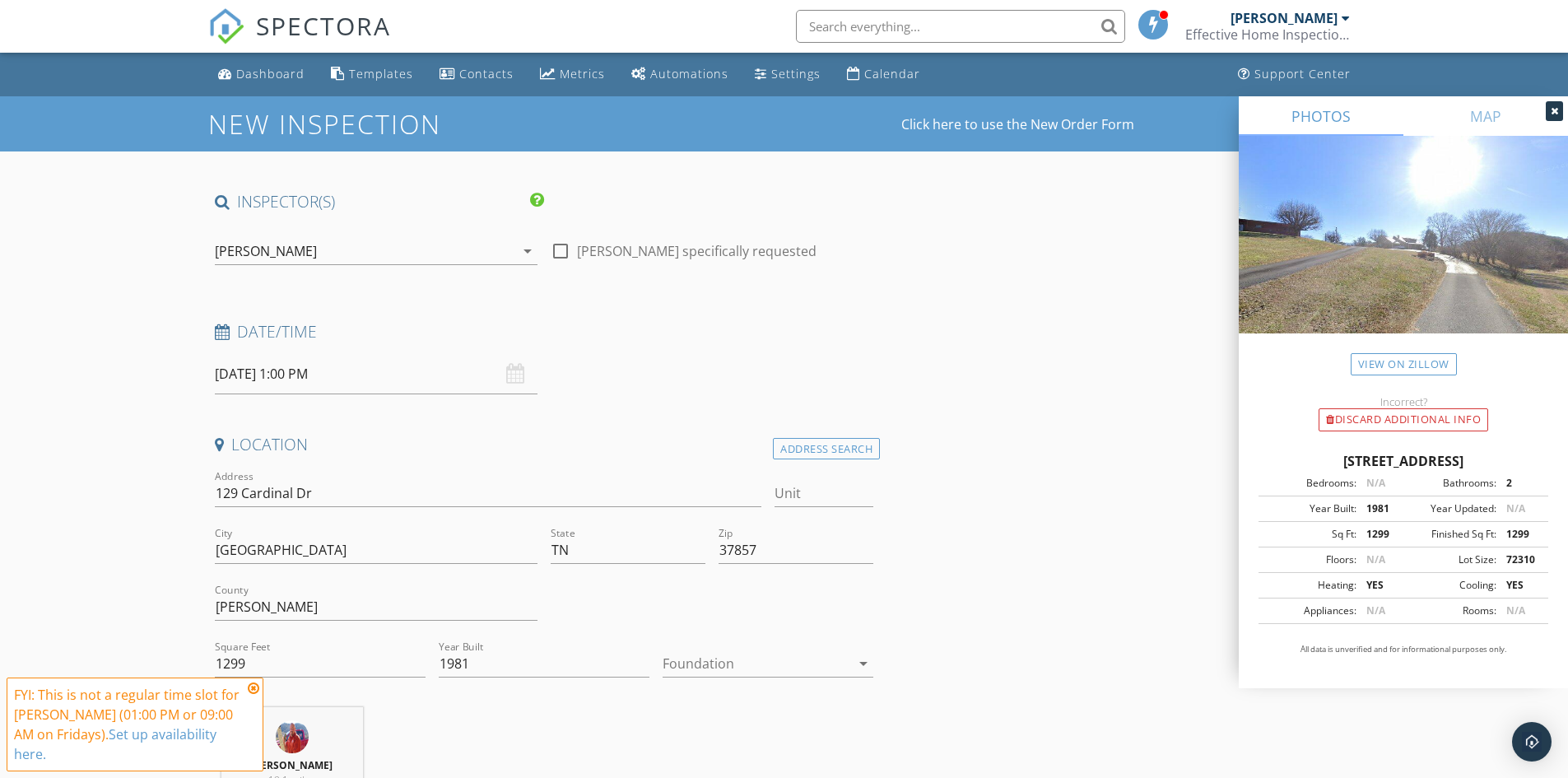
click at [253, 689] on icon at bounding box center [253, 688] width 12 height 14
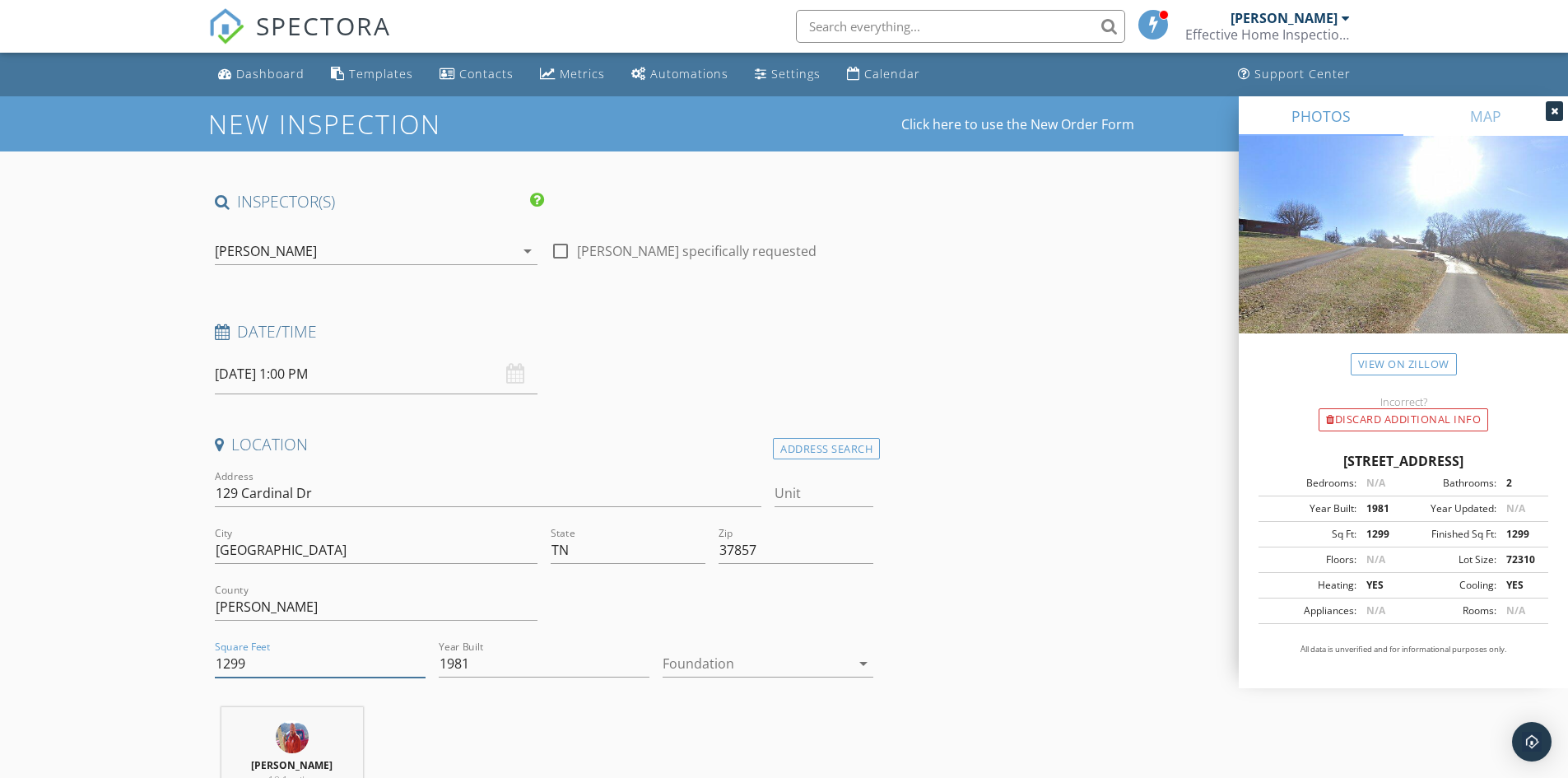
drag, startPoint x: 290, startPoint y: 668, endPoint x: 170, endPoint y: 658, distance: 120.4
type input "2240"
click at [704, 670] on div at bounding box center [756, 663] width 188 height 26
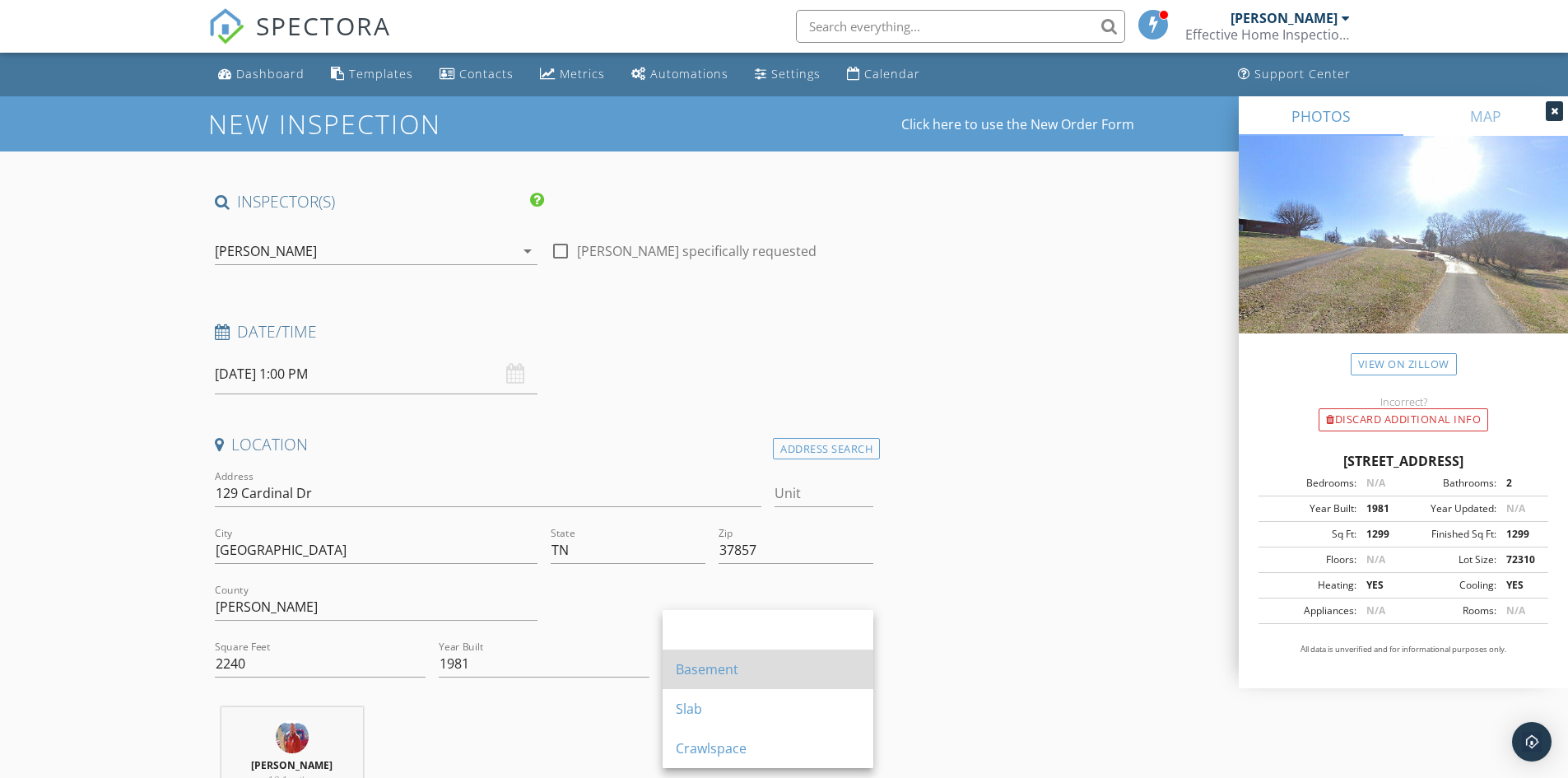
click at [701, 679] on div "Basement" at bounding box center [767, 669] width 184 height 40
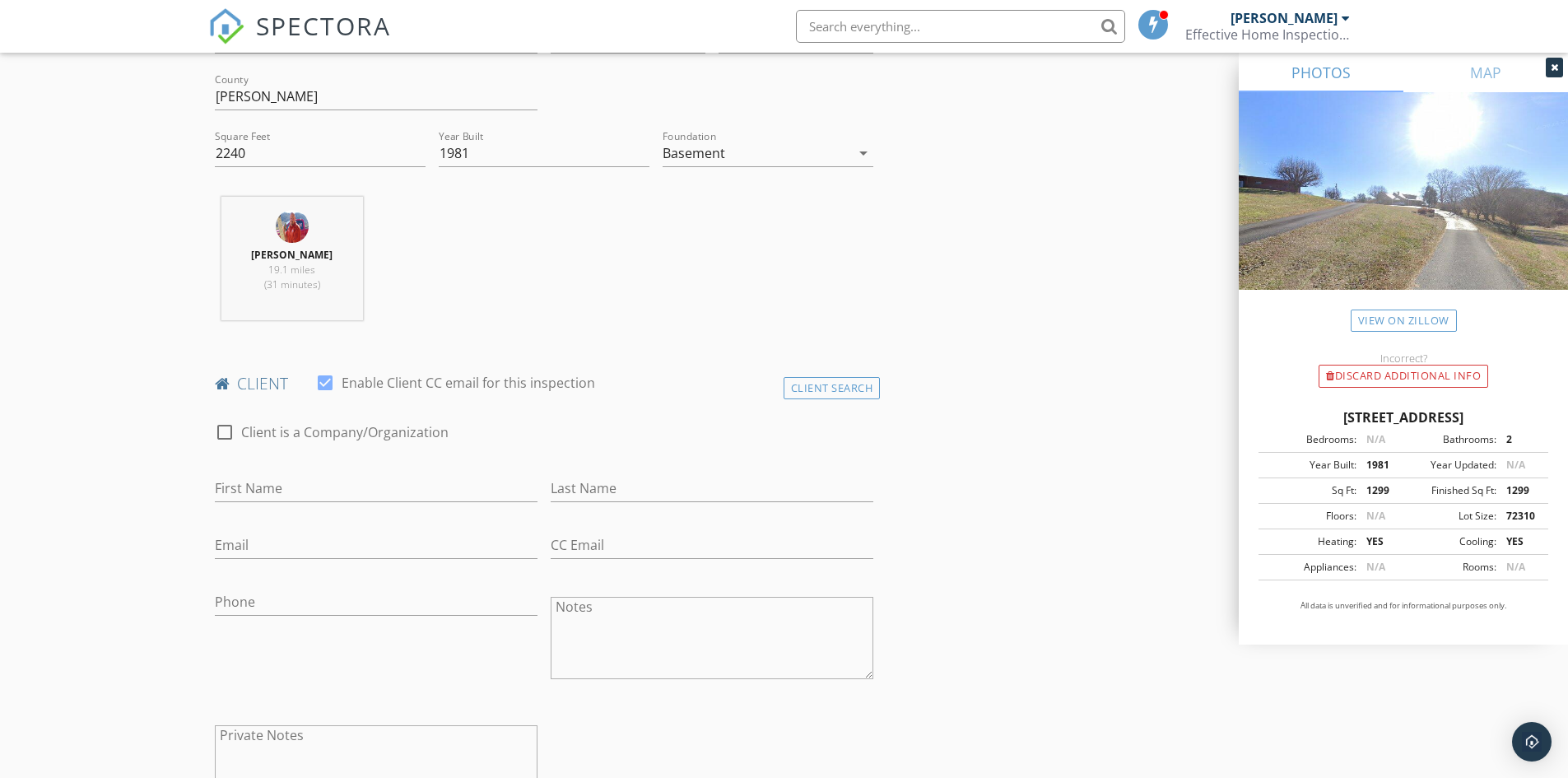
scroll to position [576, 0]
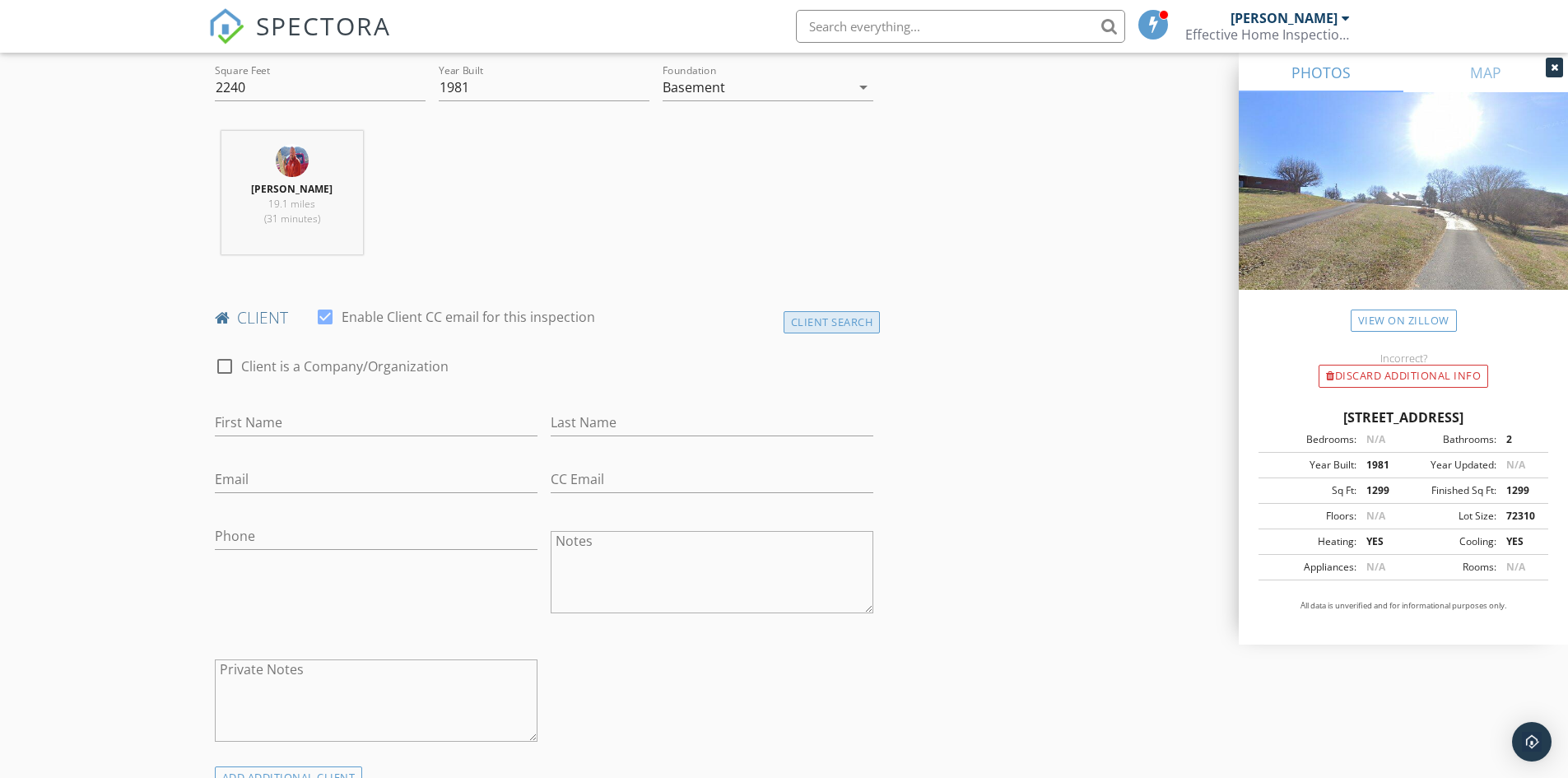
click at [798, 324] on div "Client Search" at bounding box center [832, 322] width 97 height 23
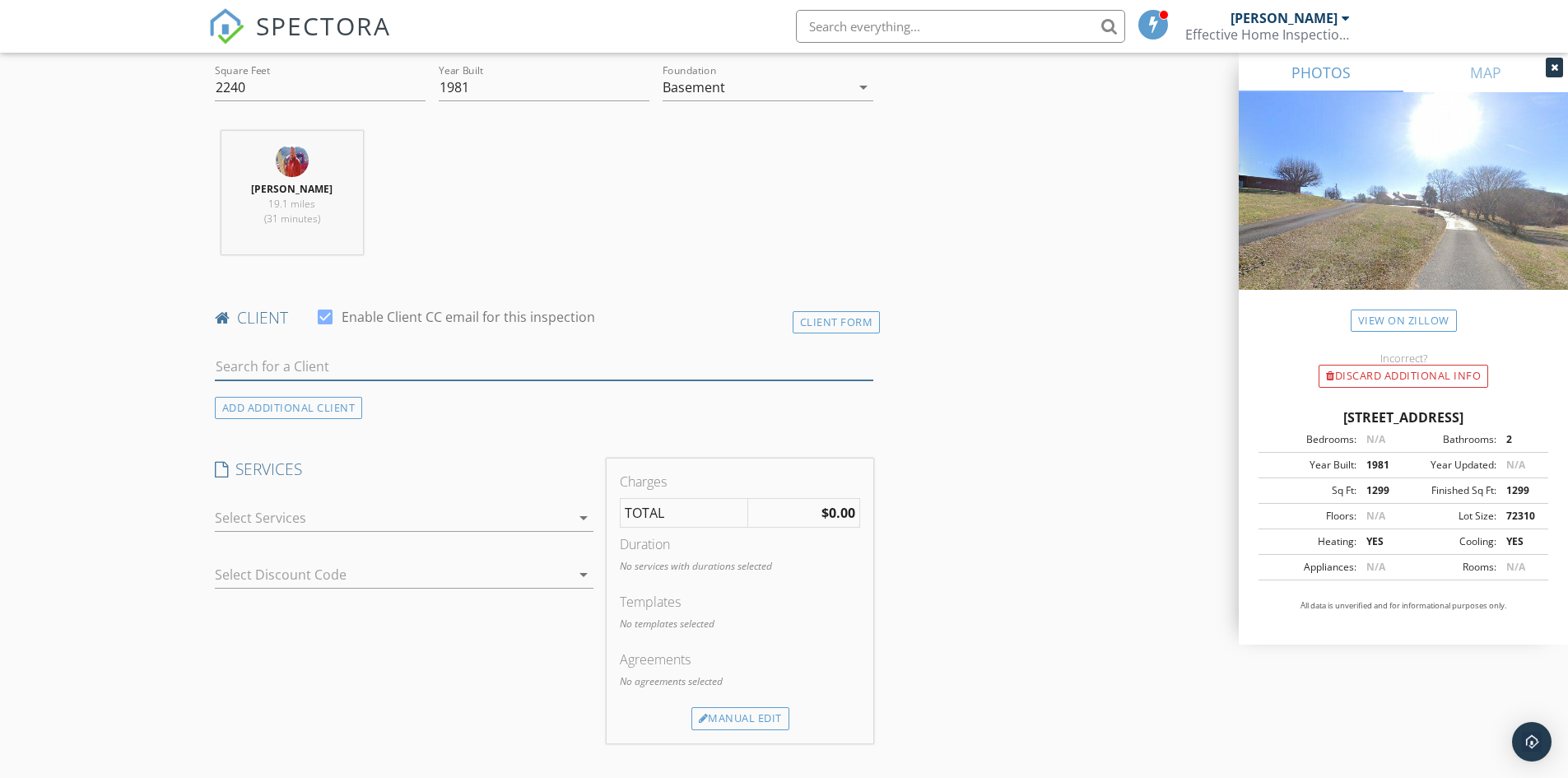
click at [238, 355] on input "text" at bounding box center [544, 366] width 659 height 27
type input "buddy"
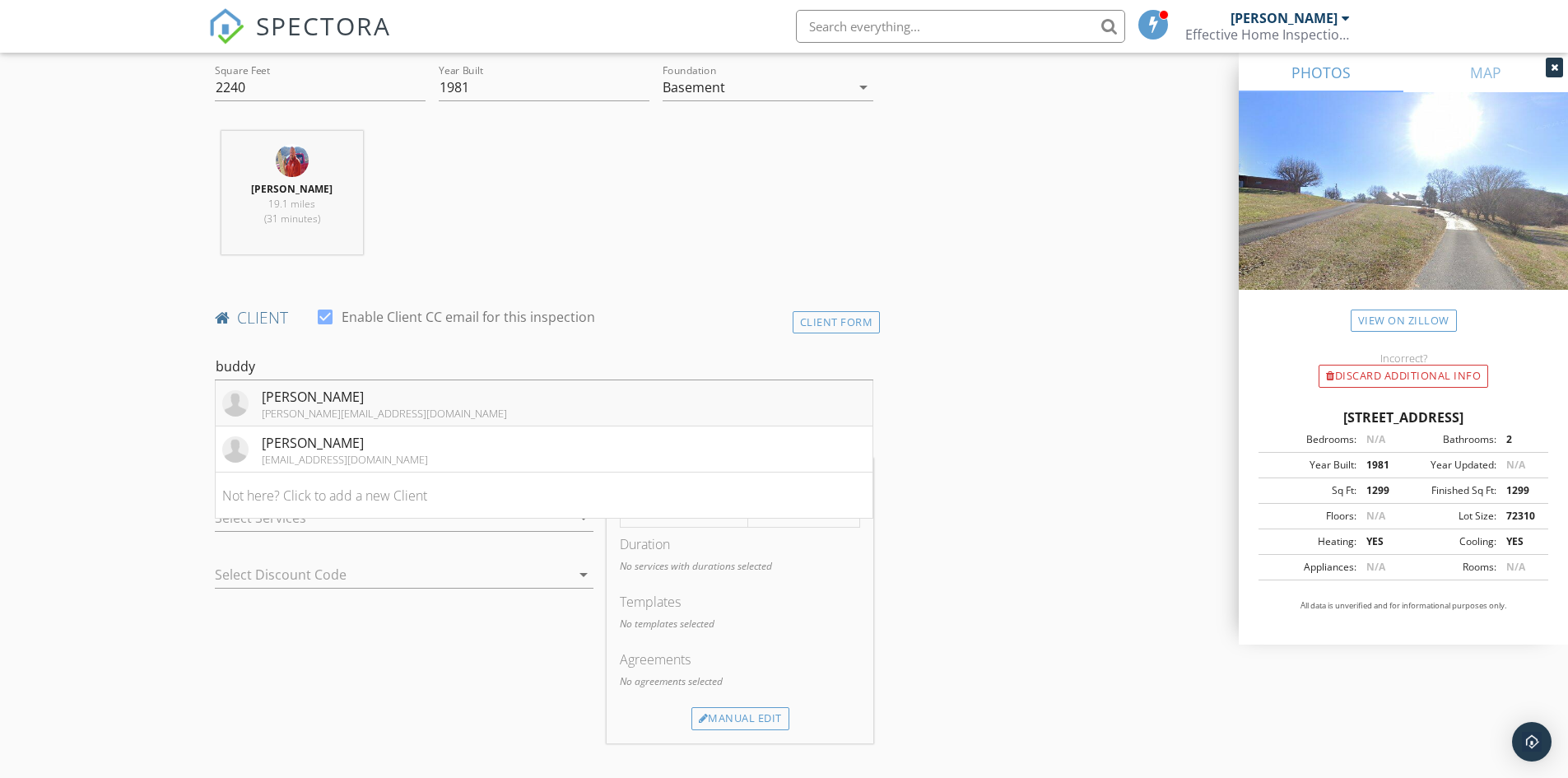
click at [299, 390] on div "Buddy Rimer" at bounding box center [385, 397] width 246 height 20
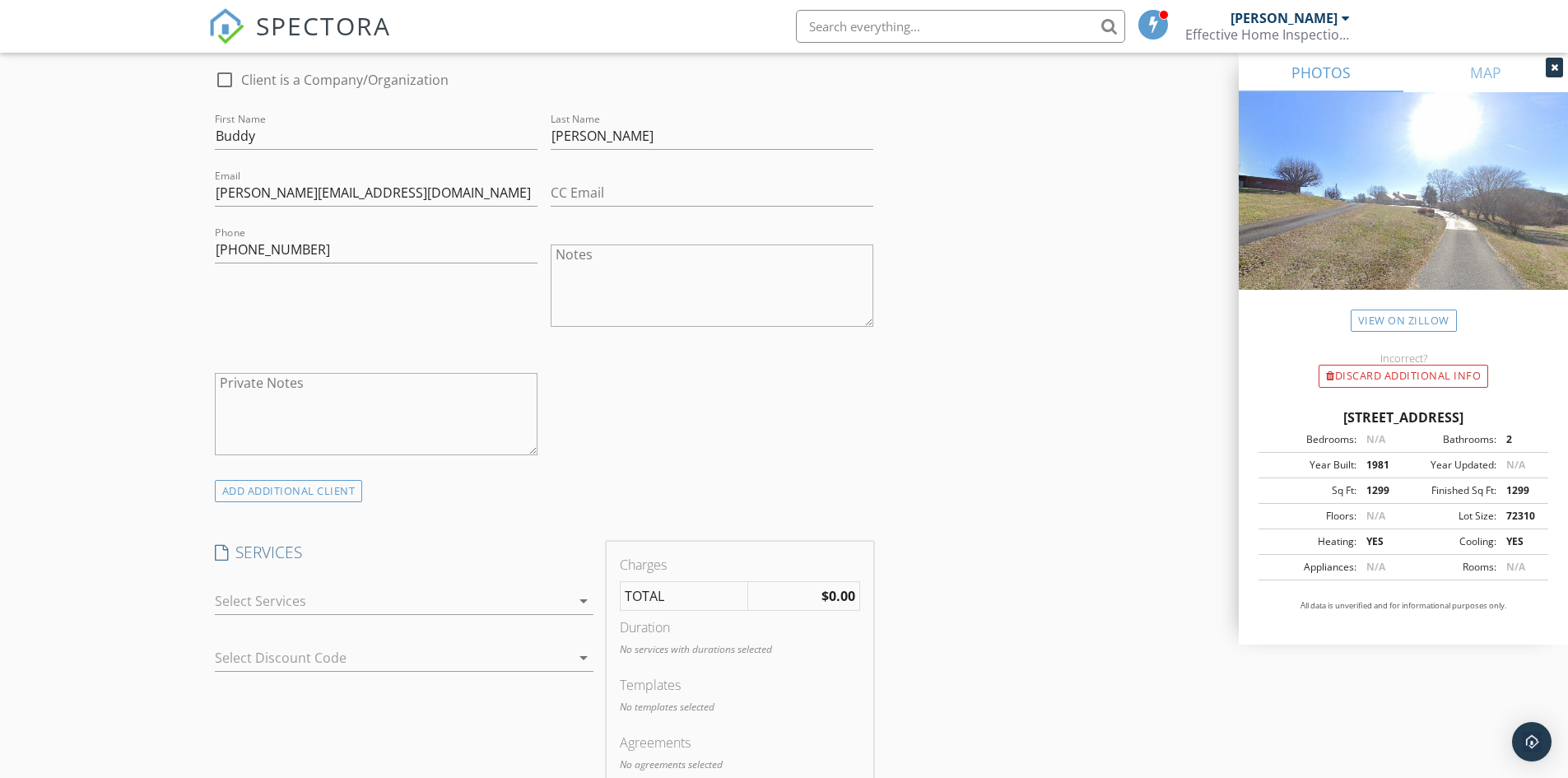
scroll to position [987, 0]
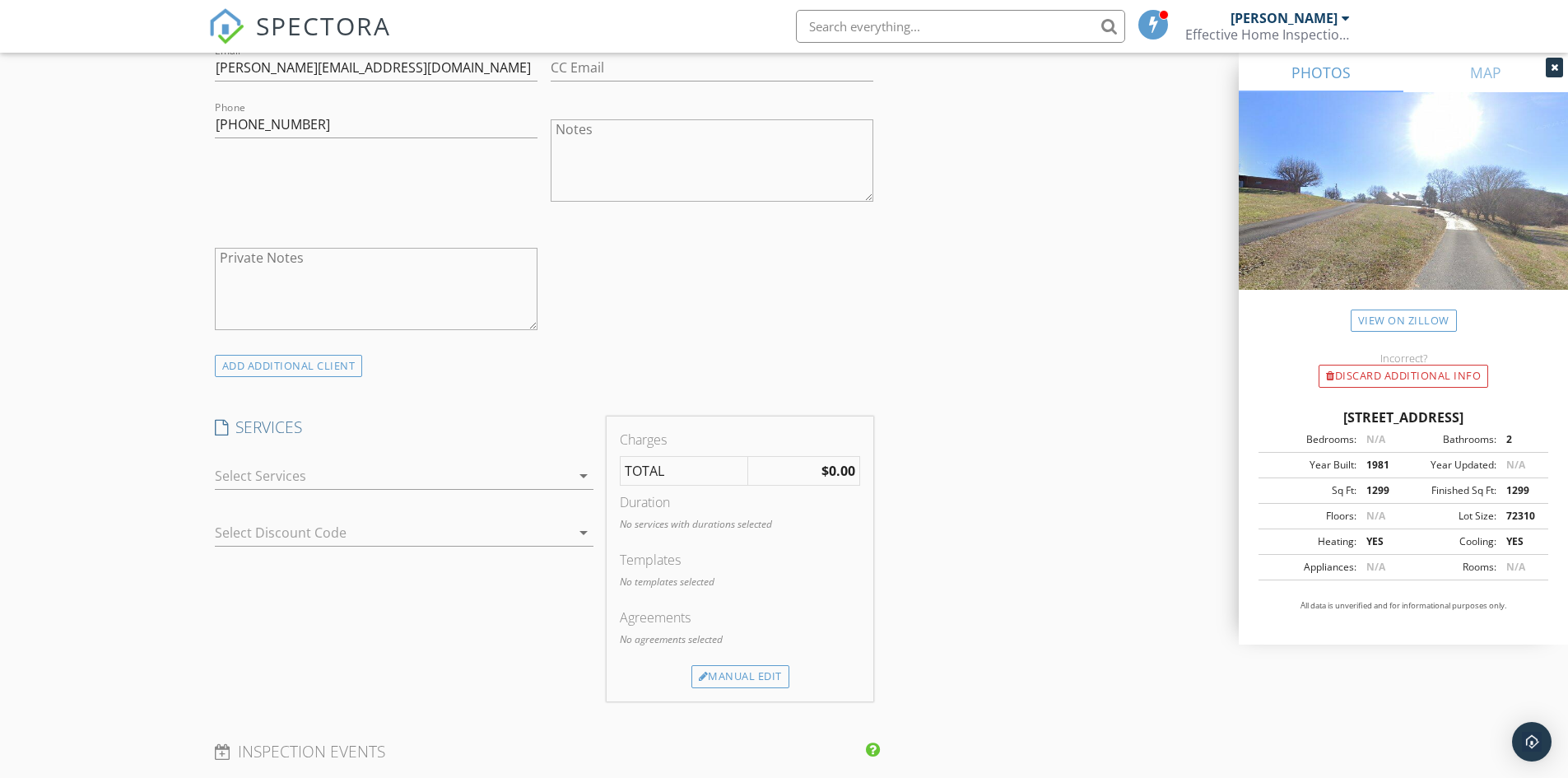
click at [301, 484] on div at bounding box center [393, 475] width 355 height 26
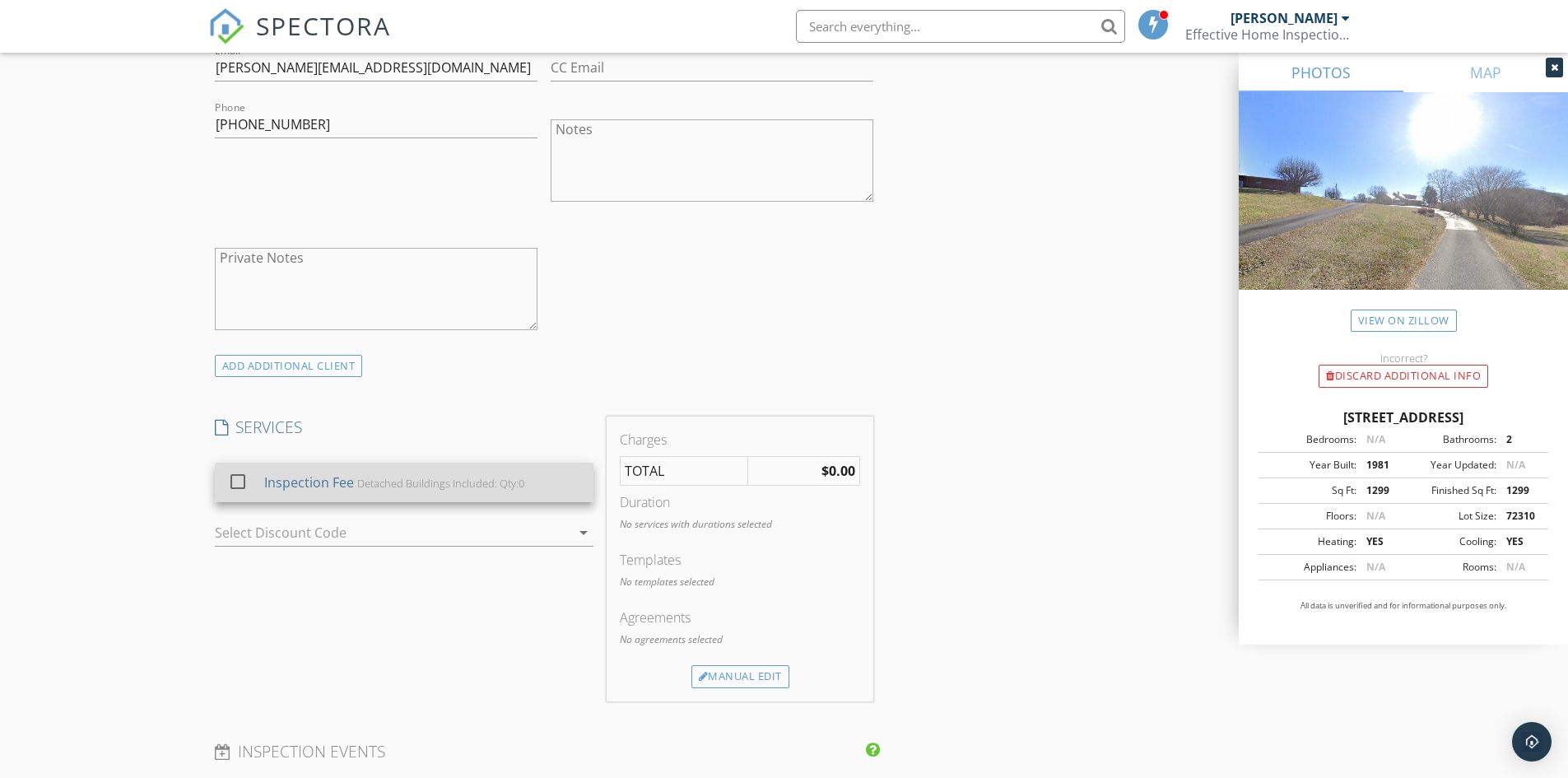
click at [305, 485] on div "Inspection Fee" at bounding box center [307, 482] width 90 height 20
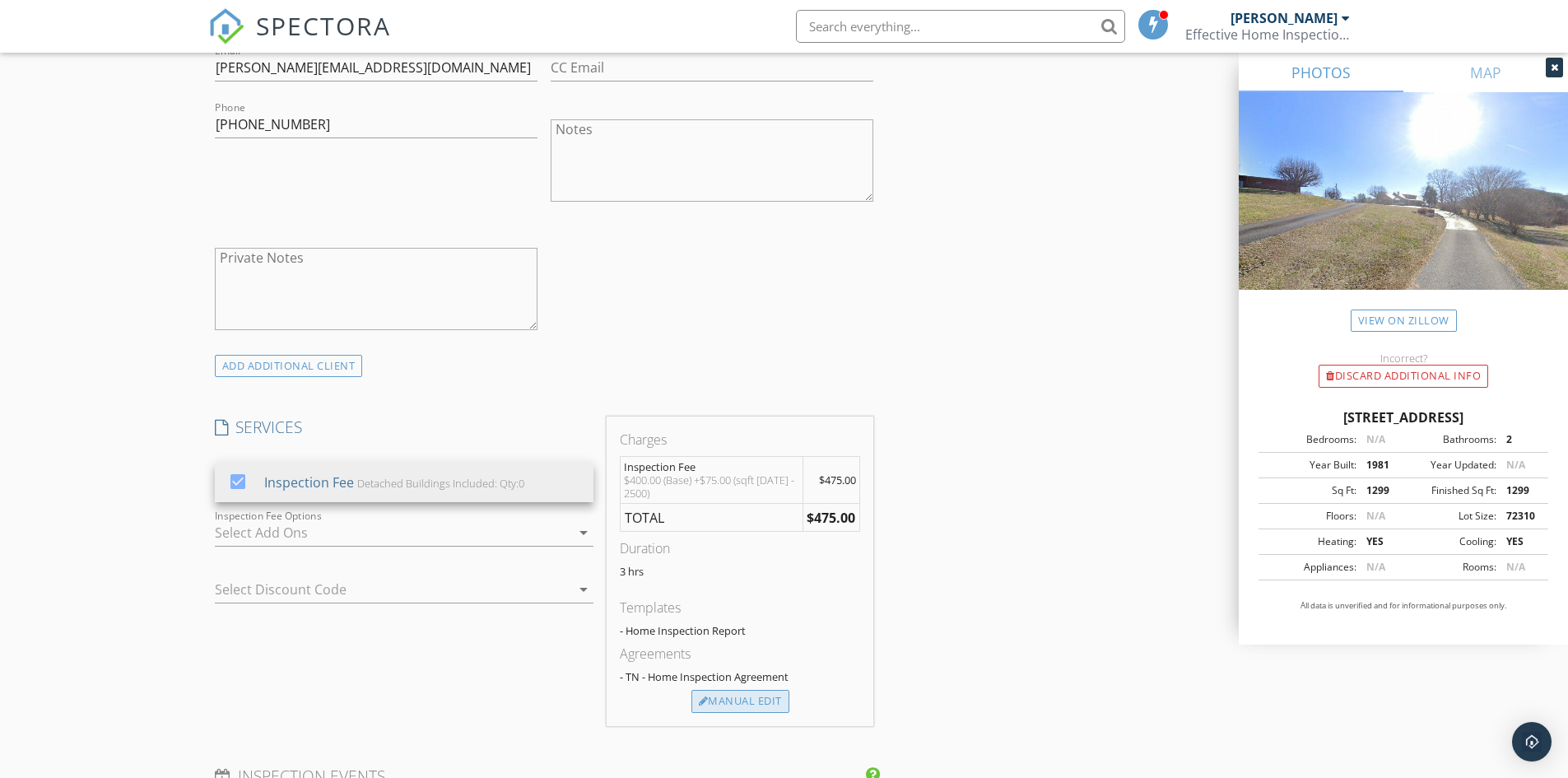
click at [725, 697] on div "Manual Edit" at bounding box center [740, 701] width 98 height 23
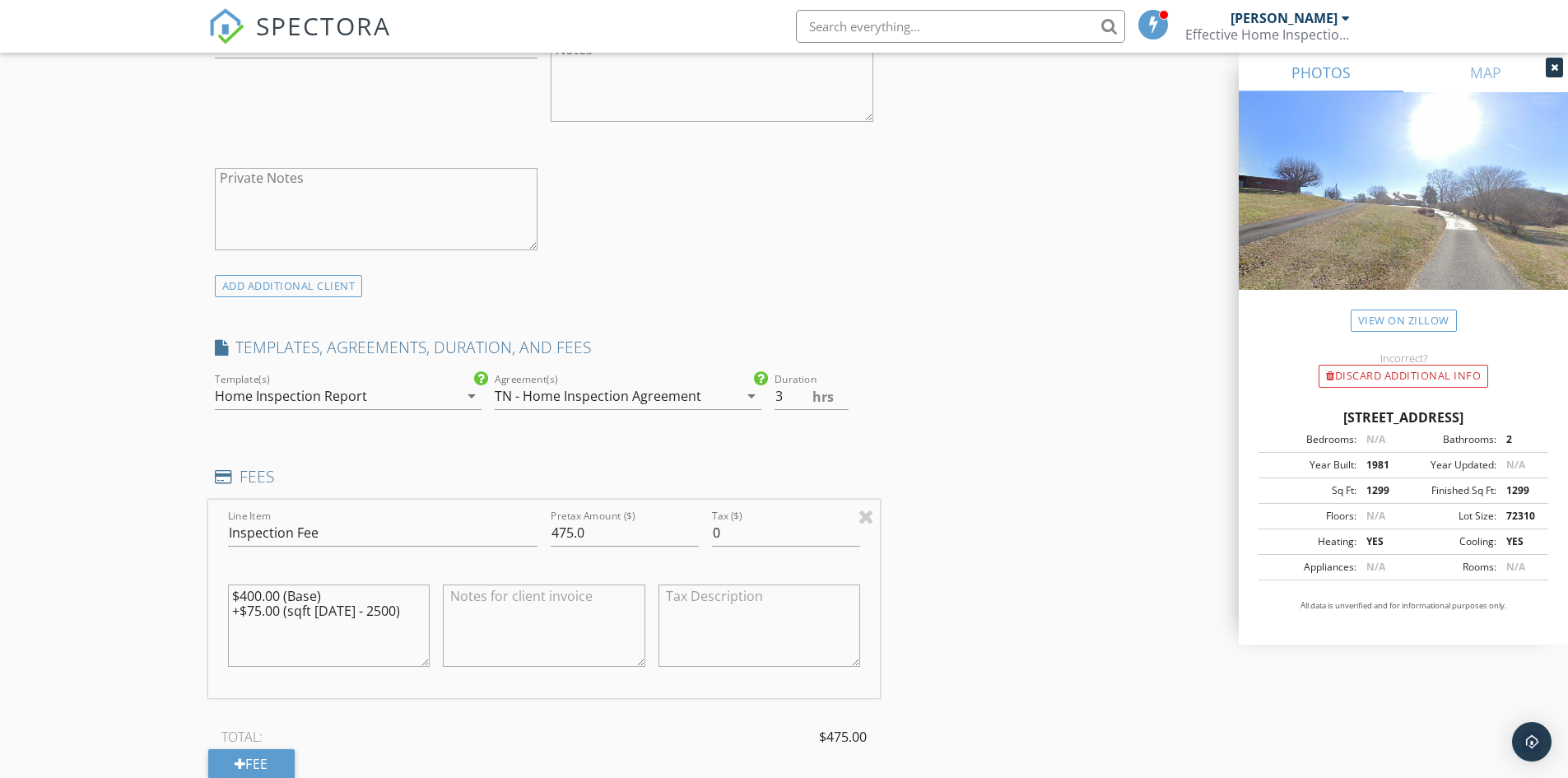
scroll to position [1235, 0]
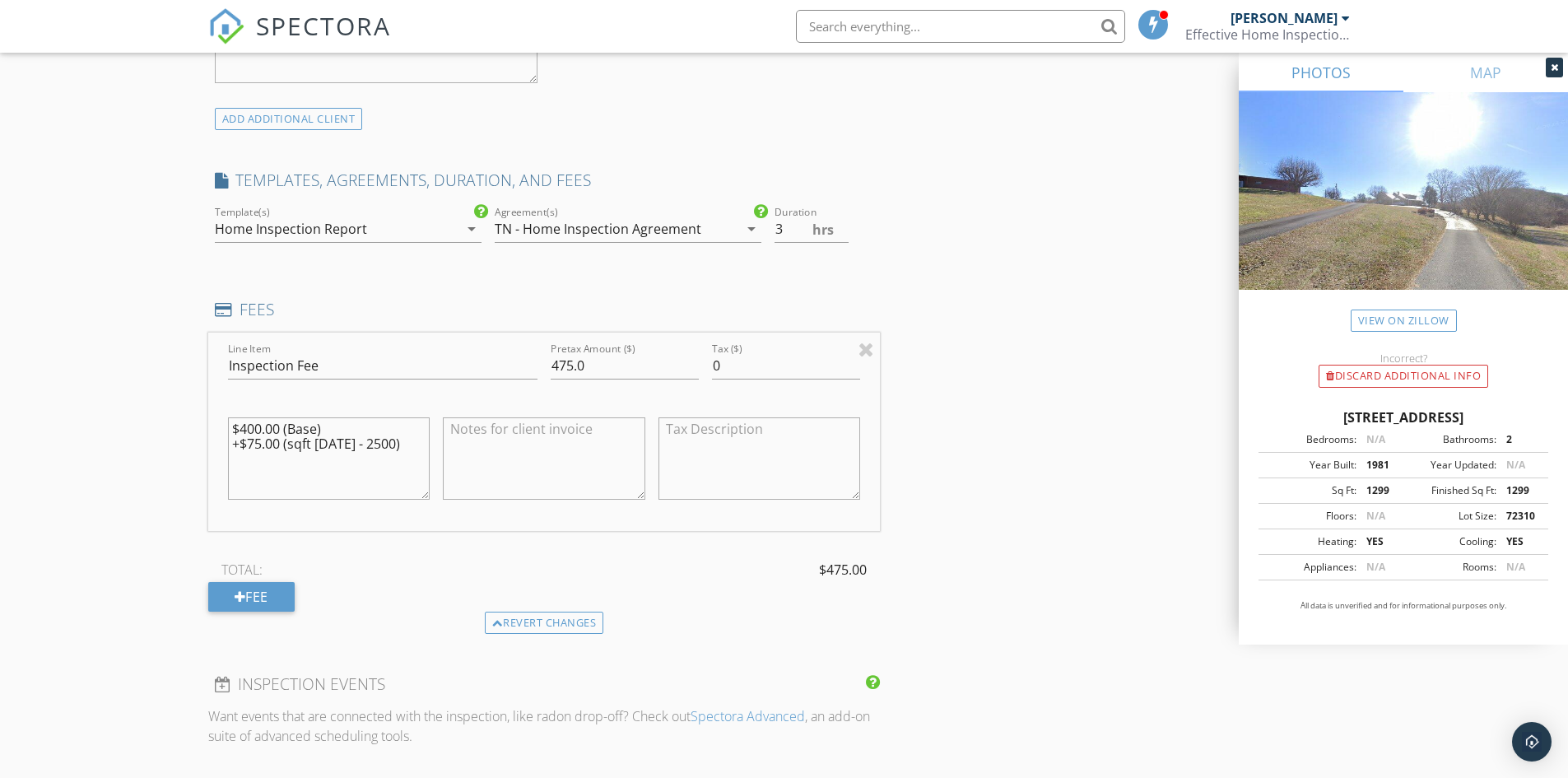
click at [493, 450] on textarea at bounding box center [543, 458] width 202 height 83
click at [556, 433] on textarea "Discounted $25" at bounding box center [543, 458] width 202 height 83
click at [582, 468] on textarea "Discounted $25 - 2nd Inspection" at bounding box center [543, 458] width 202 height 83
type textarea "Discounted $25 - 2nd Inspection"
drag, startPoint x: 601, startPoint y: 359, endPoint x: 513, endPoint y: 360, distance: 88.0
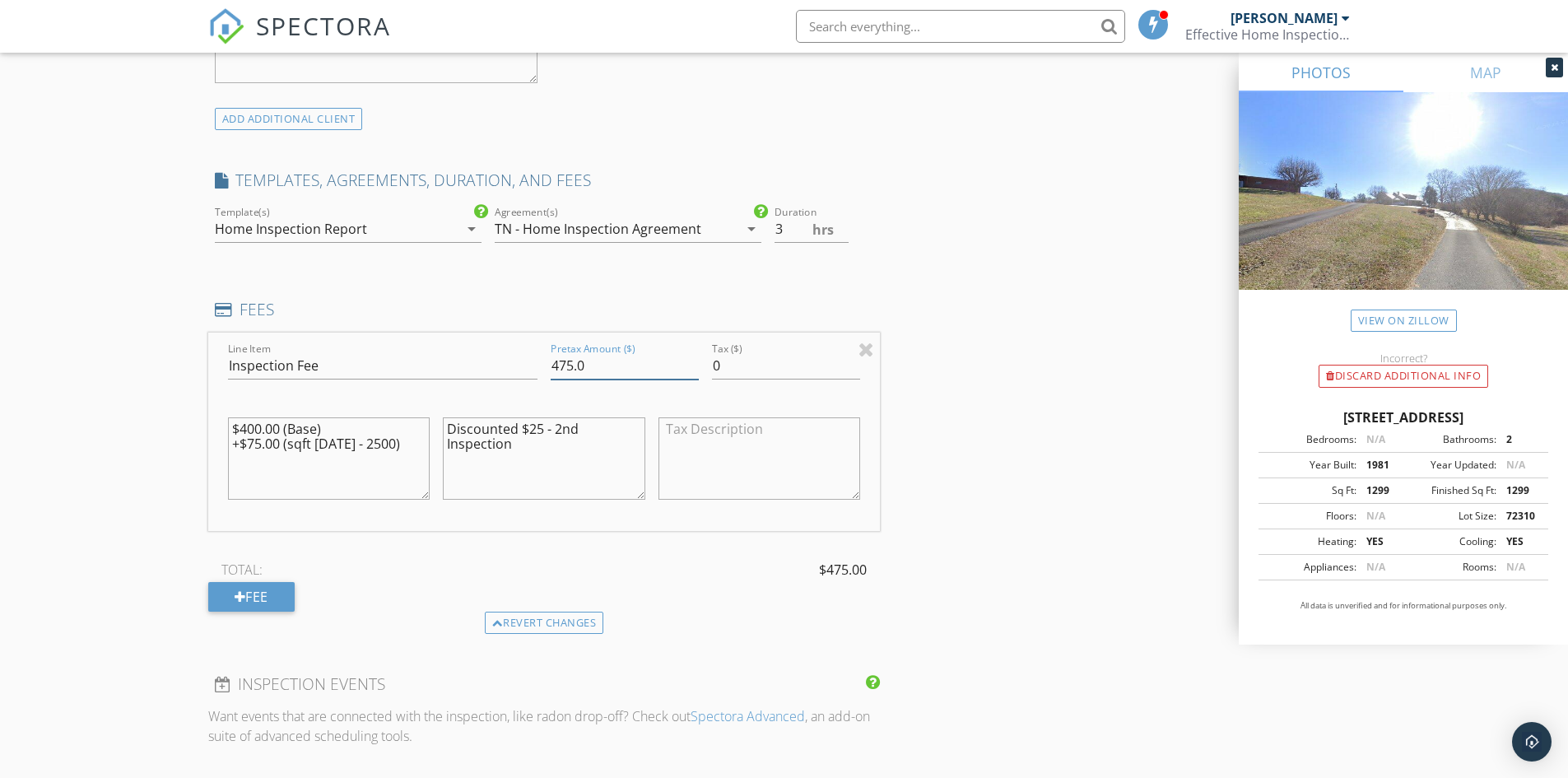
click at [513, 360] on div "Line Item Inspection Fee Pretax Amount ($) 475.0 Tax ($) 0 $400.00 (Base) +$75.…" at bounding box center [545, 432] width 673 height 199
type input "450"
click at [541, 463] on textarea "Discounted $25 - 2nd Inspection" at bounding box center [543, 458] width 202 height 83
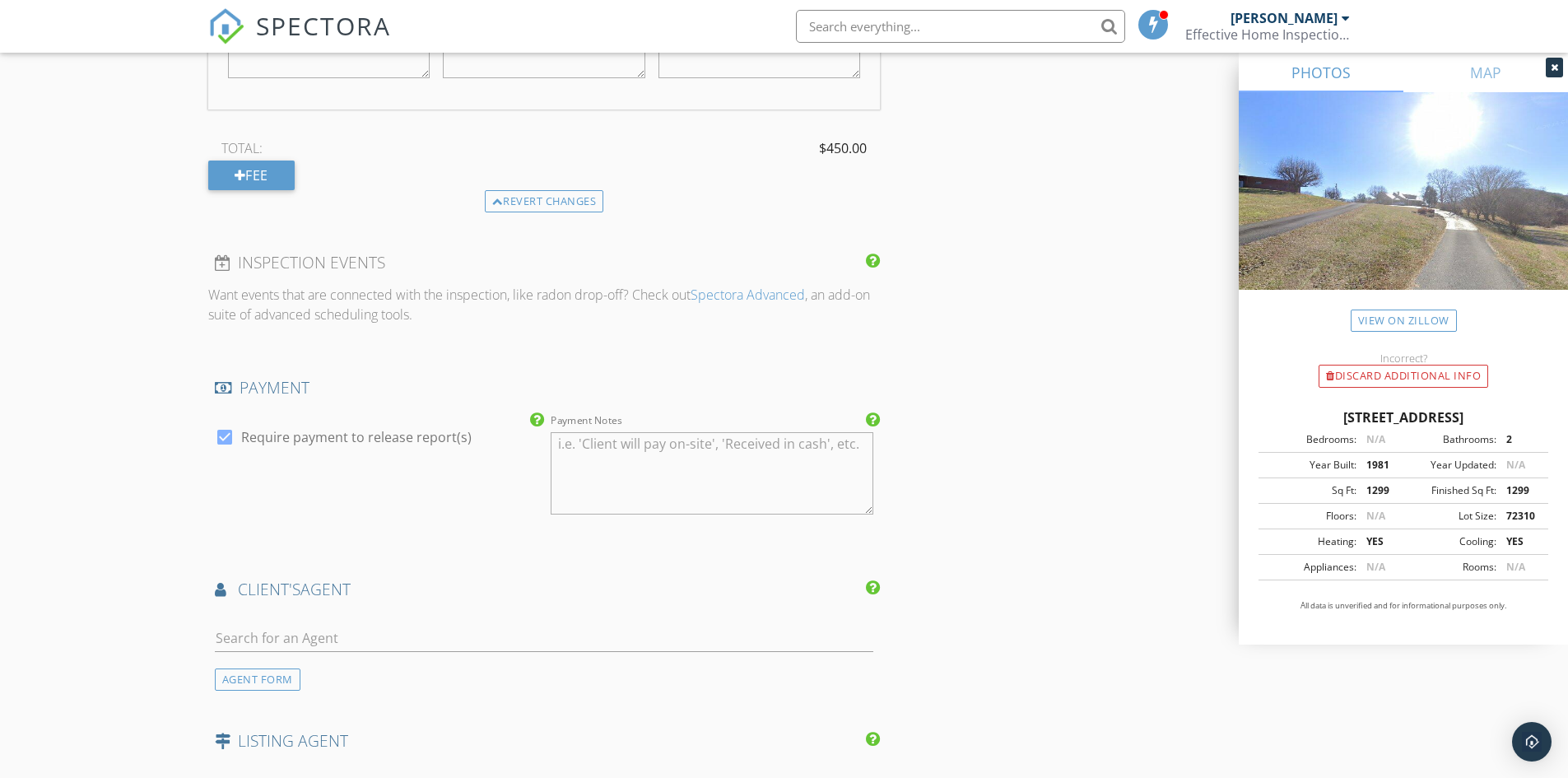
scroll to position [1811, 0]
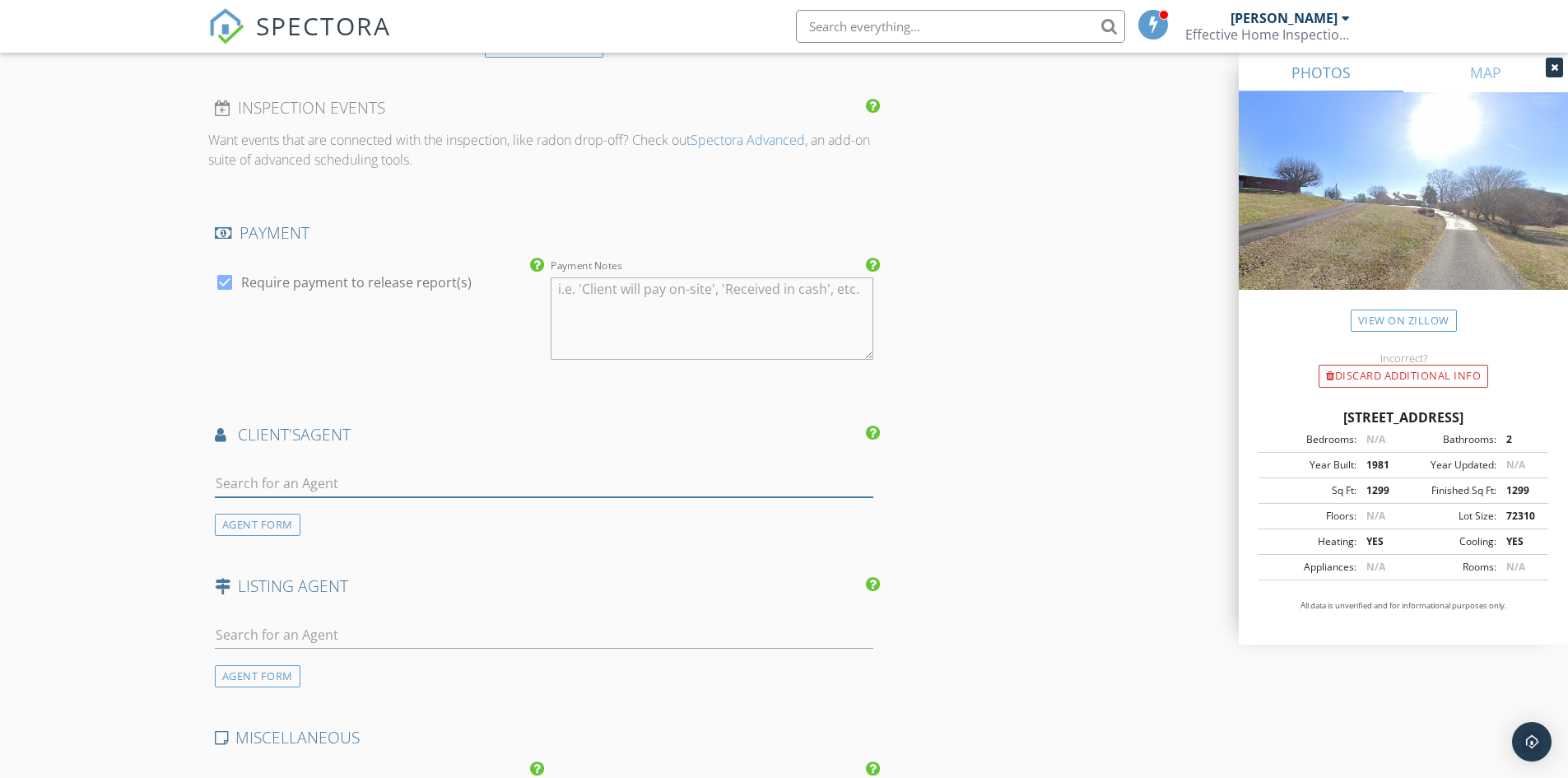
click at [286, 480] on input "text" at bounding box center [544, 483] width 659 height 27
type input "parker"
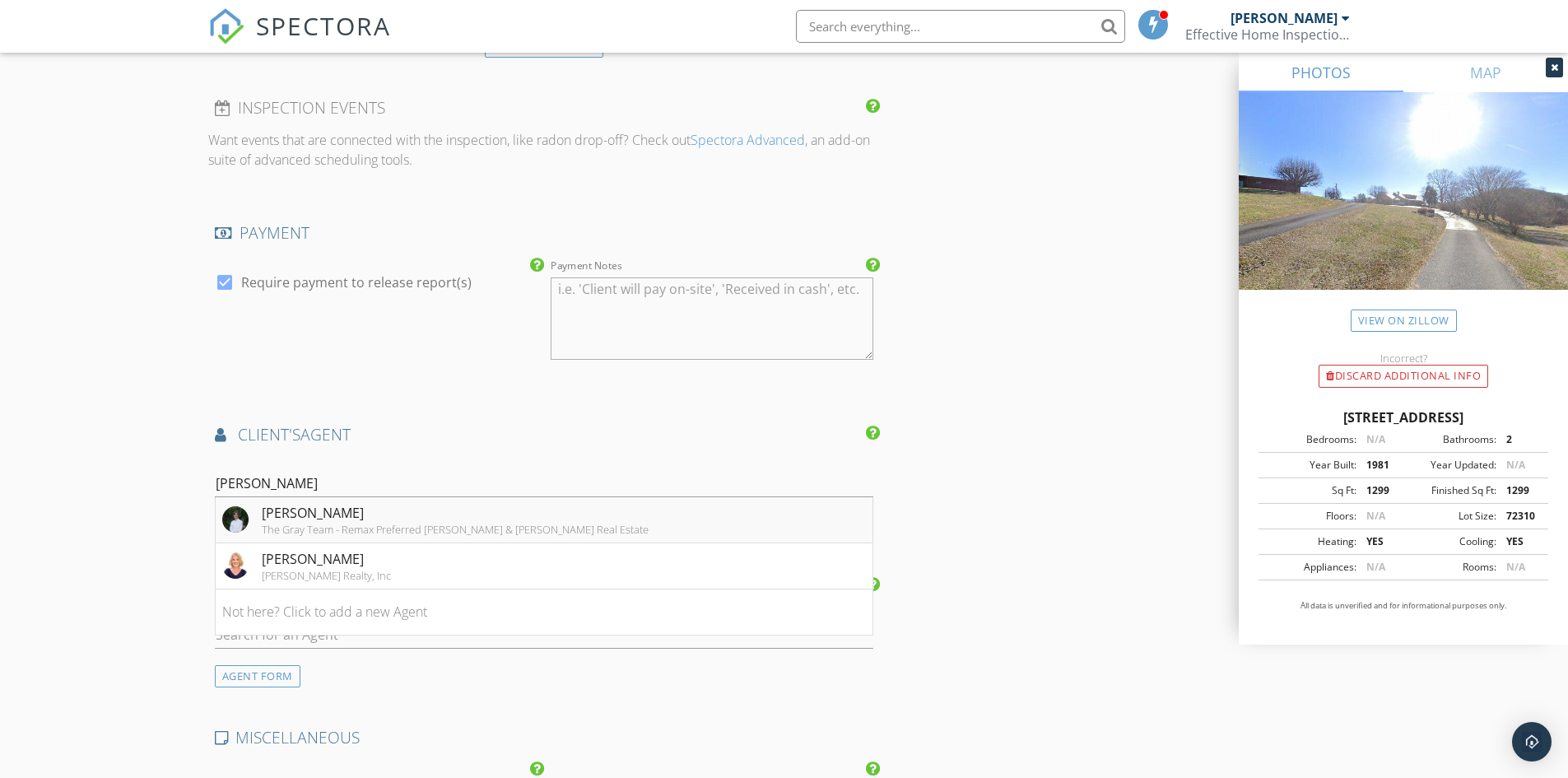
click at [335, 531] on div "The Gray Team - Remax Preferred Evans & Evans Real Estate" at bounding box center [455, 529] width 387 height 14
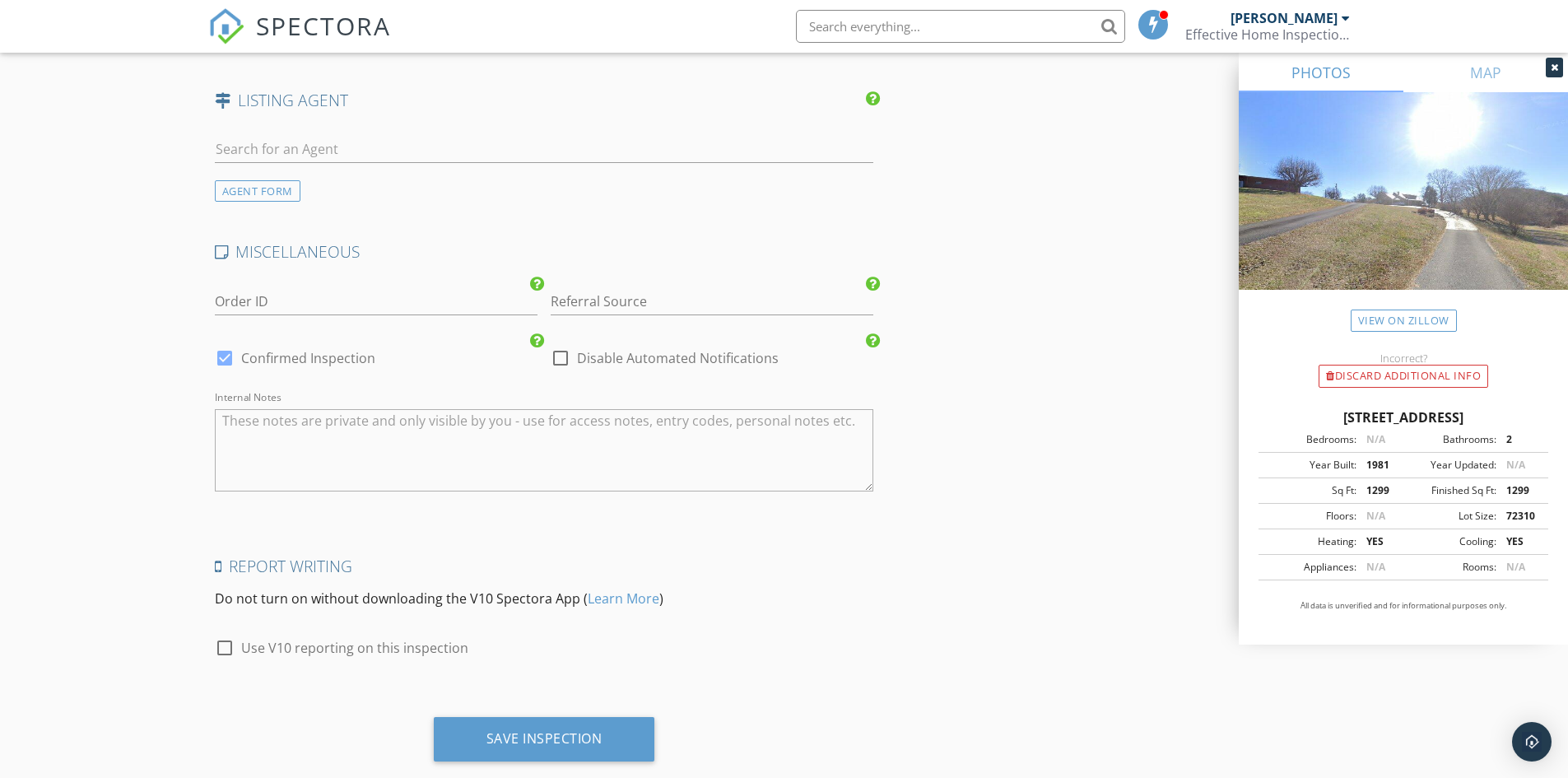
scroll to position [2707, 0]
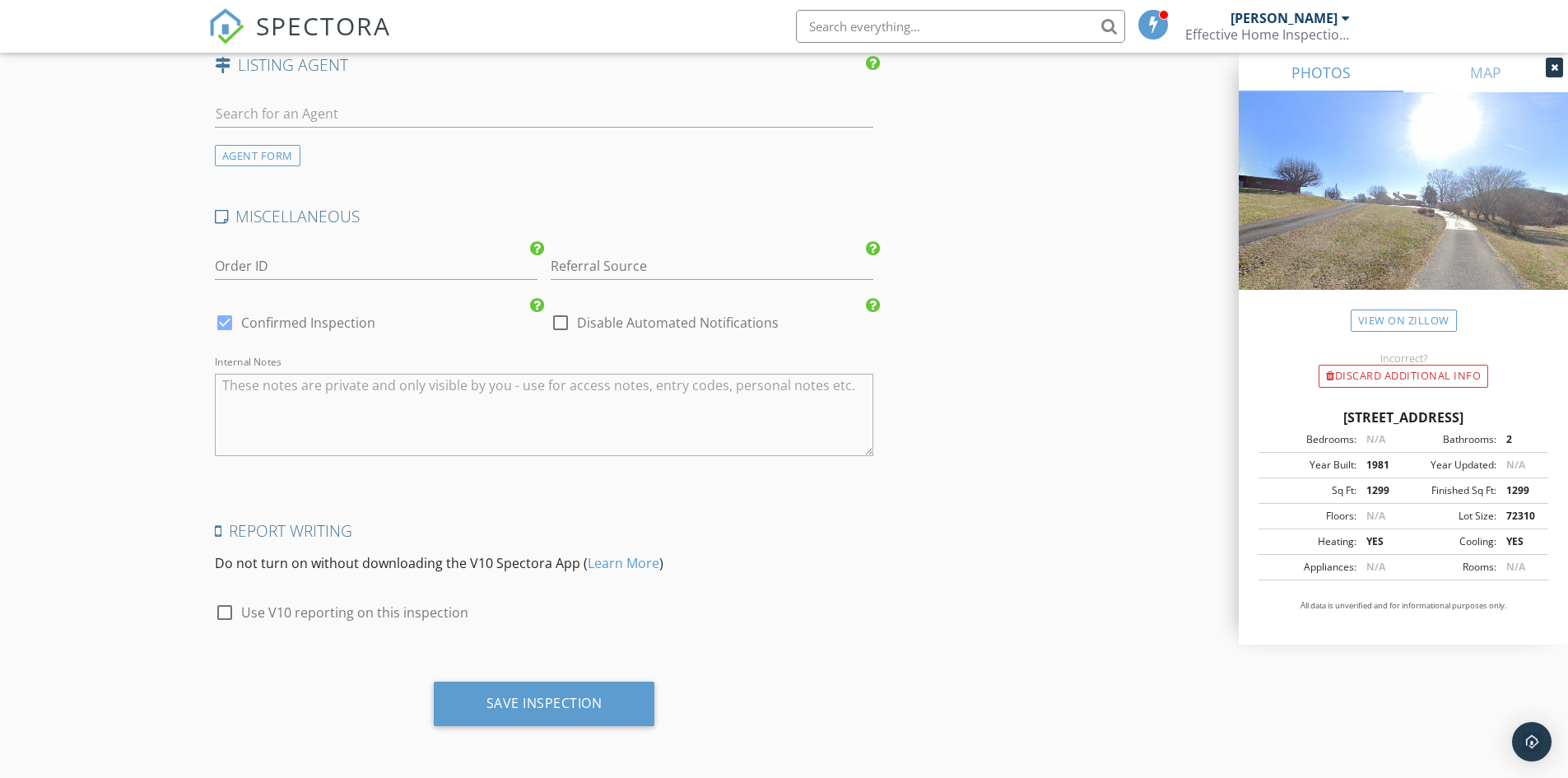
click at [316, 394] on textarea "Internal Notes" at bounding box center [544, 414] width 659 height 83
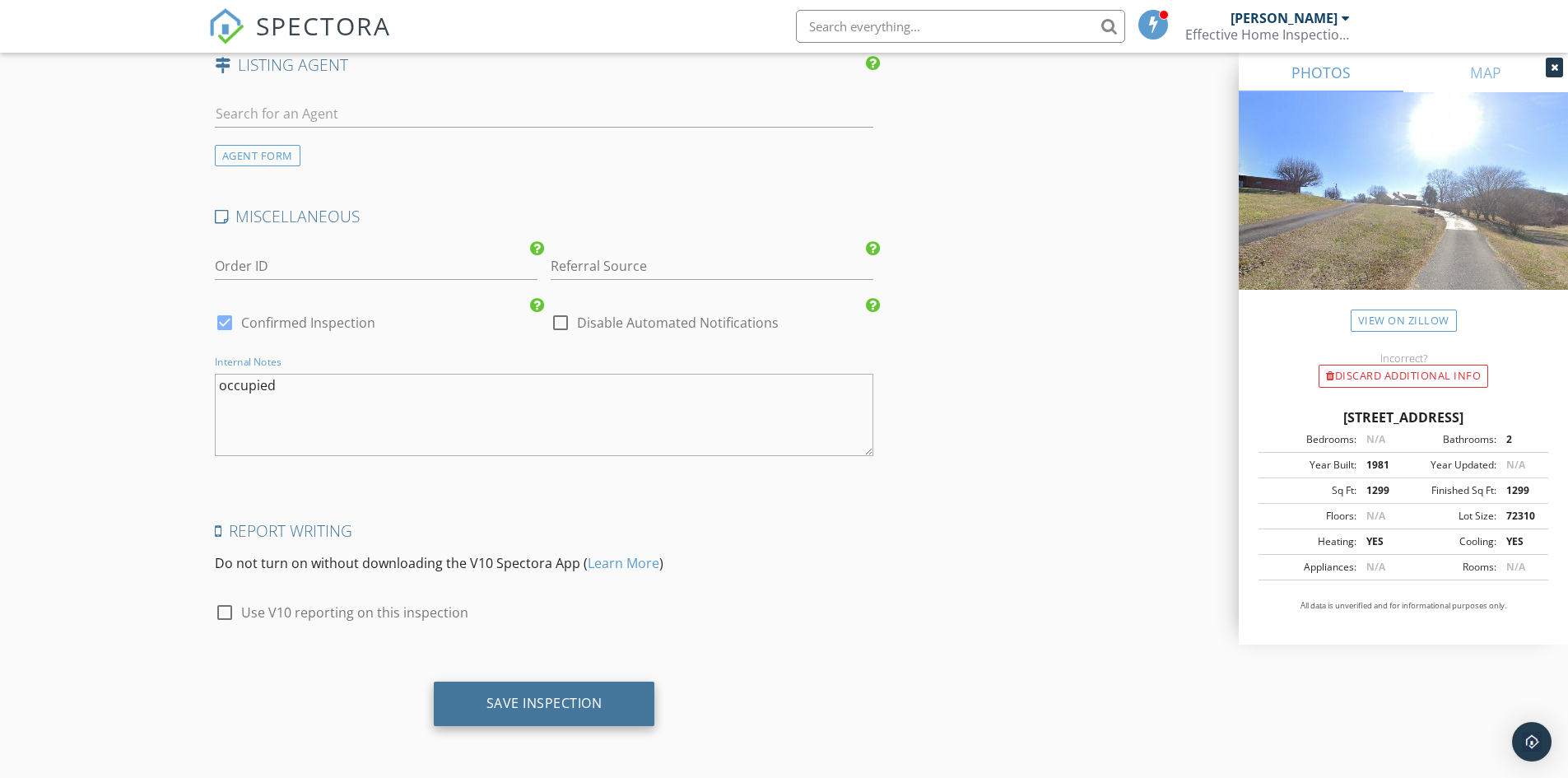
type textarea "occupied"
click at [572, 715] on div "Save Inspection" at bounding box center [544, 704] width 221 height 44
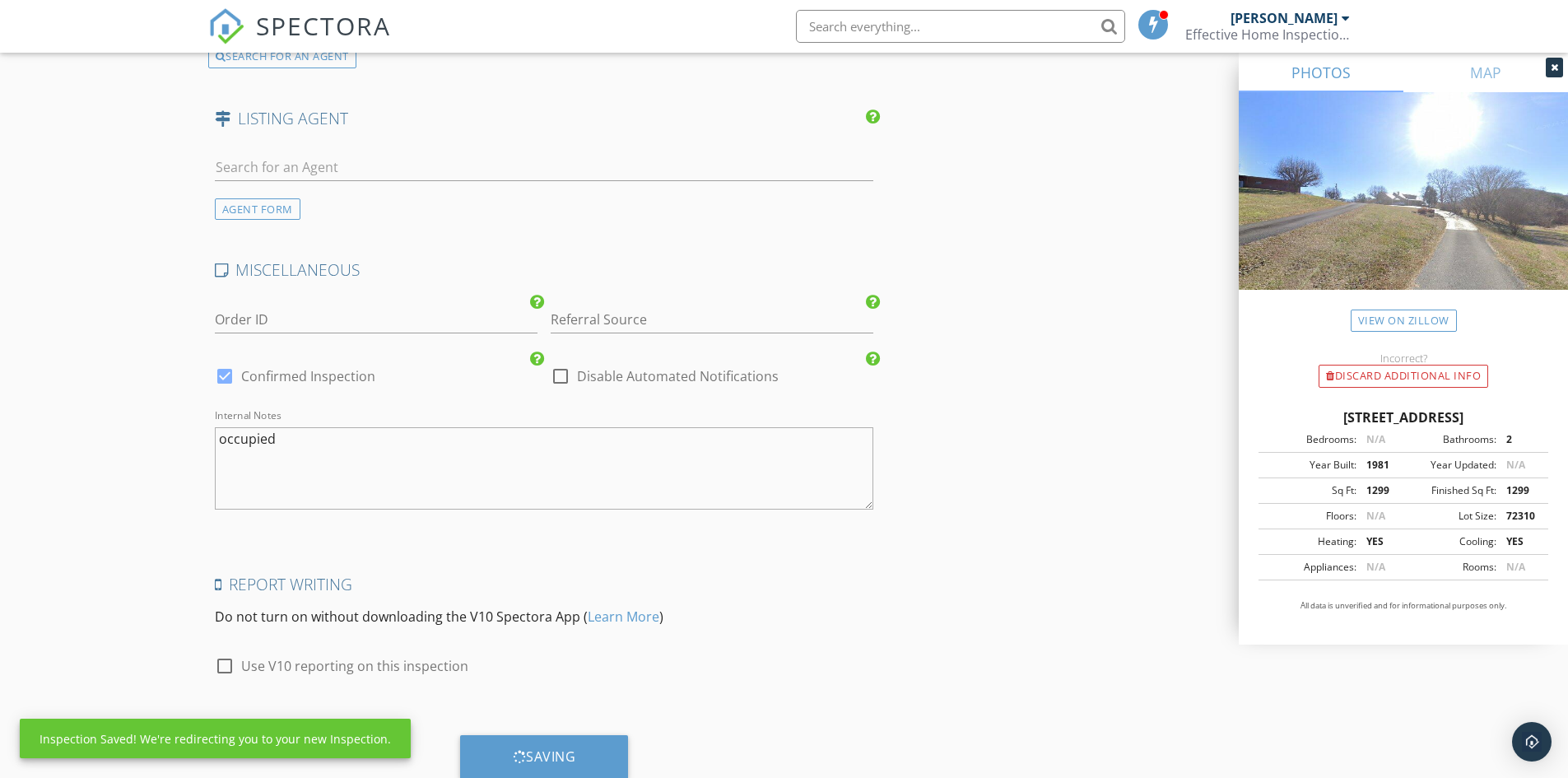
scroll to position [2624, 0]
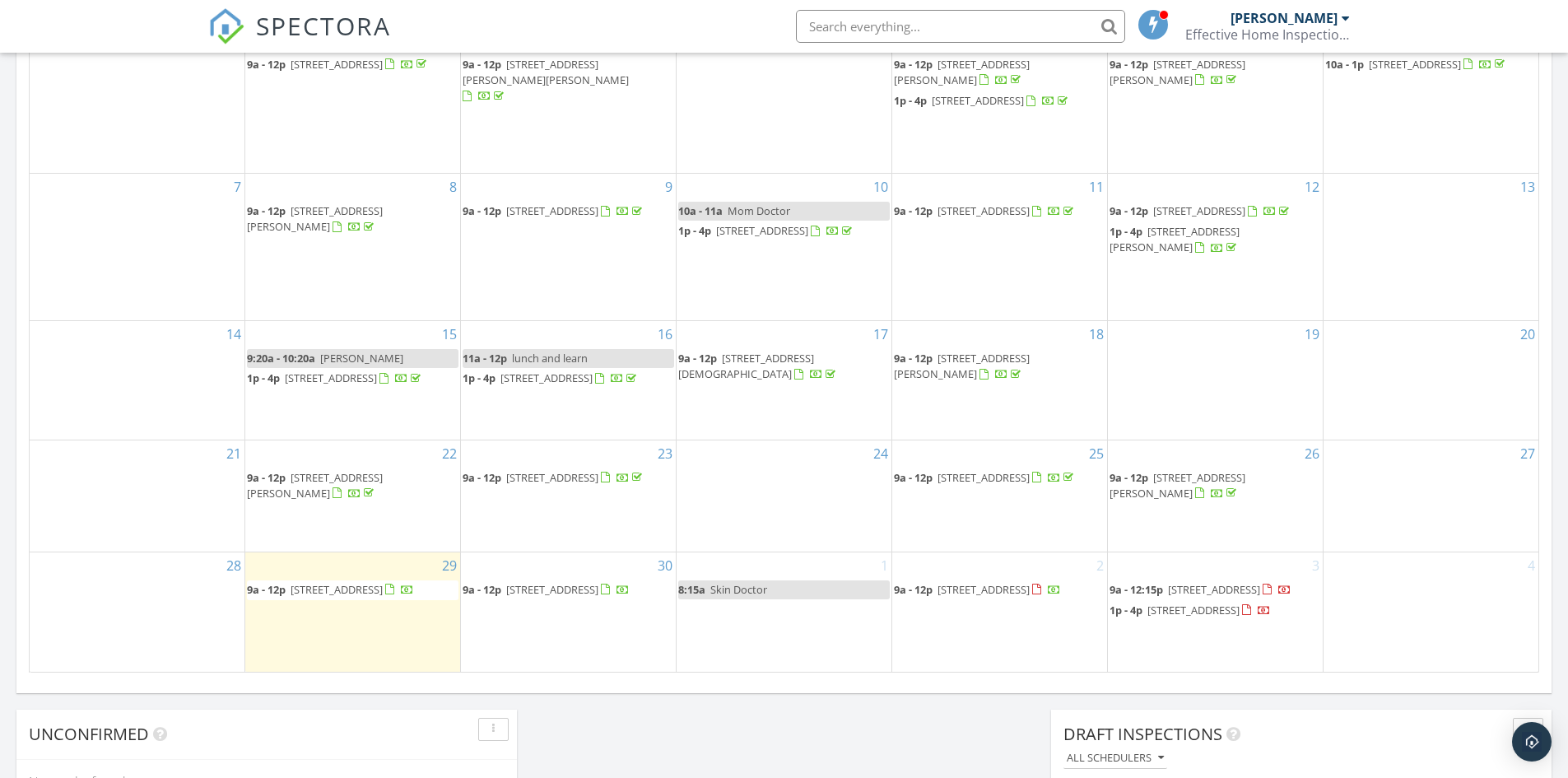
scroll to position [987, 0]
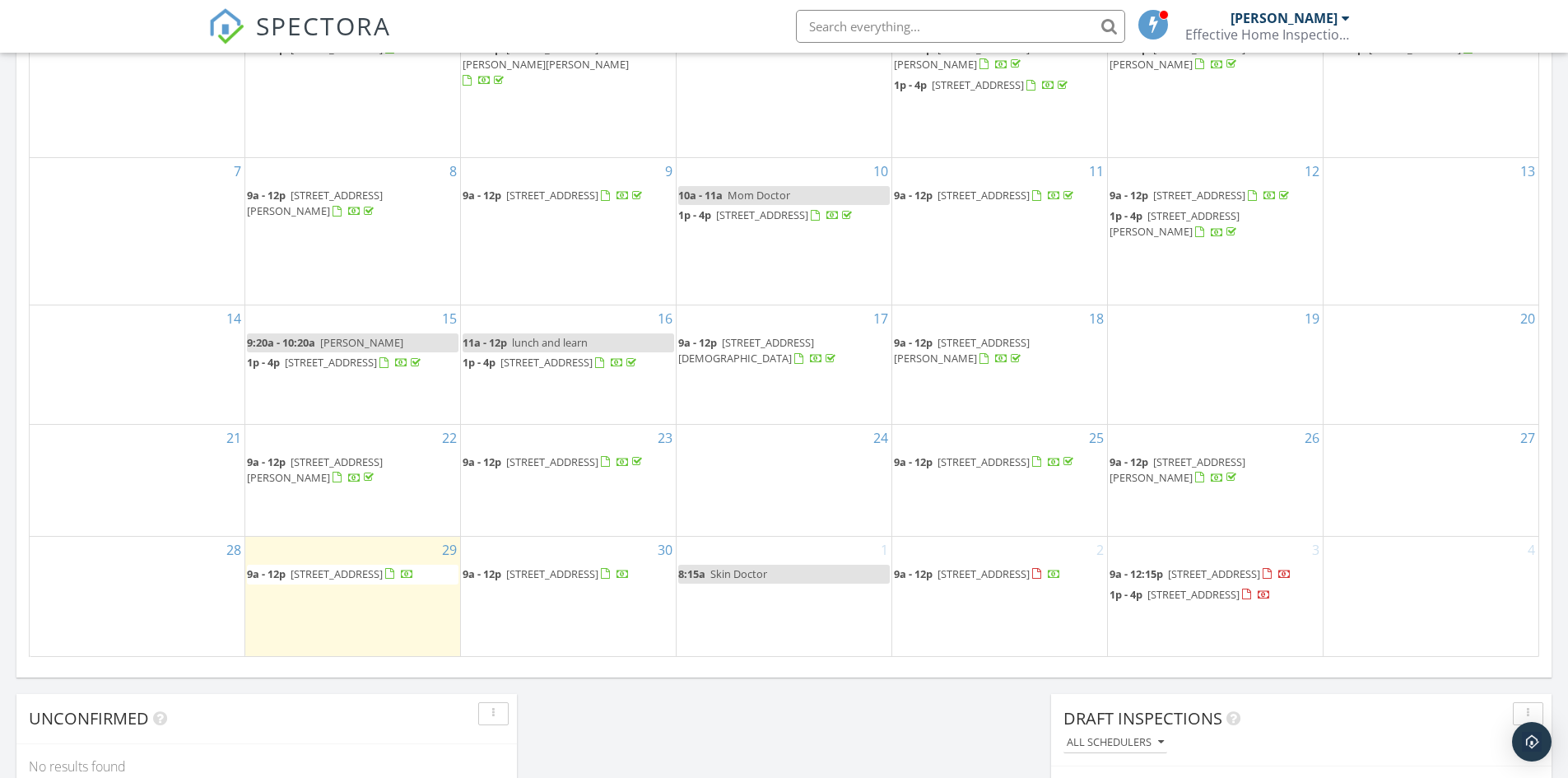
drag, startPoint x: 367, startPoint y: 580, endPoint x: 361, endPoint y: 551, distance: 29.6
click at [361, 567] on span "[STREET_ADDRESS]" at bounding box center [336, 574] width 93 height 15
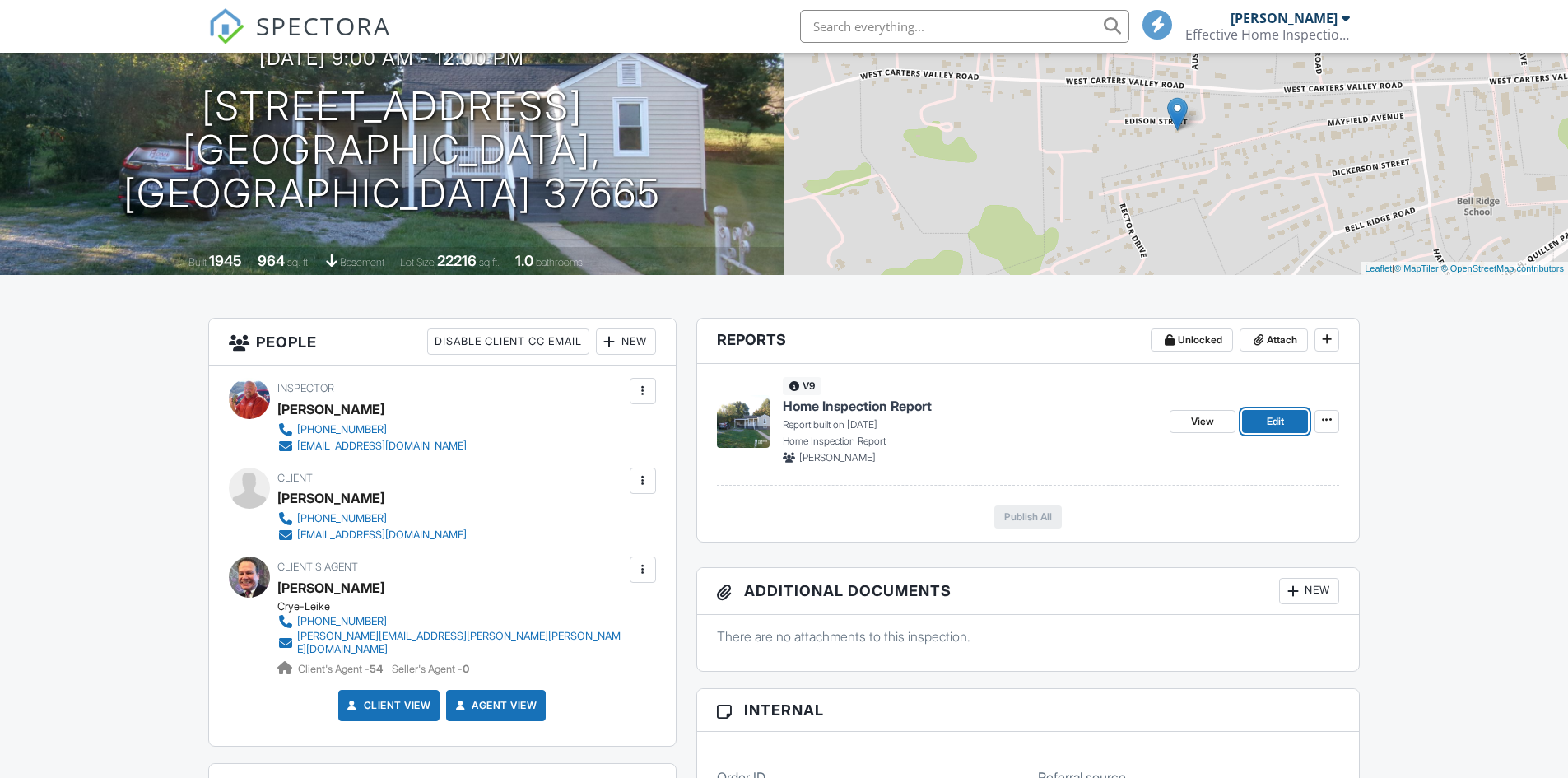
click at [1289, 420] on link "Edit" at bounding box center [1275, 421] width 66 height 23
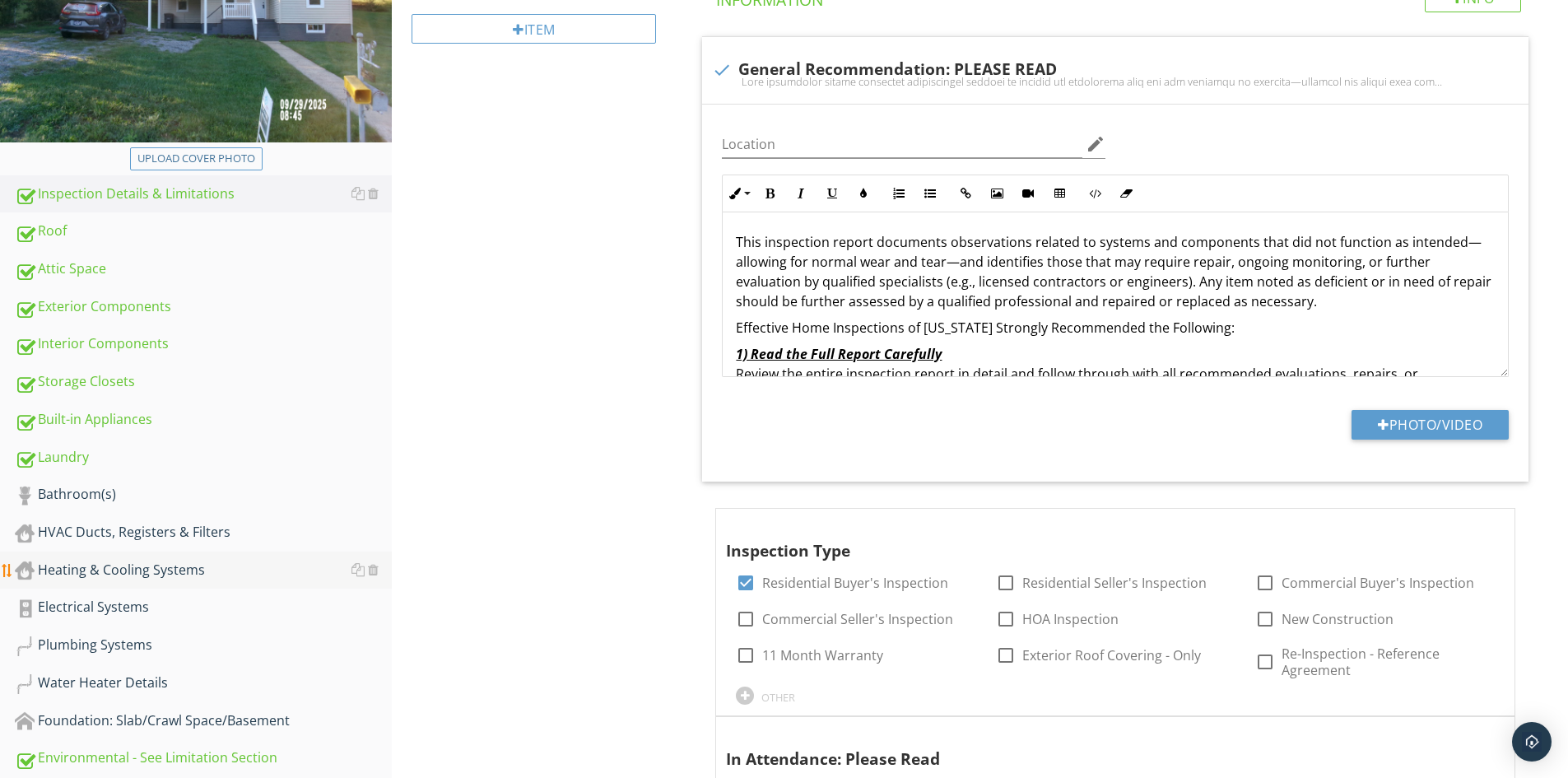
scroll to position [329, 0]
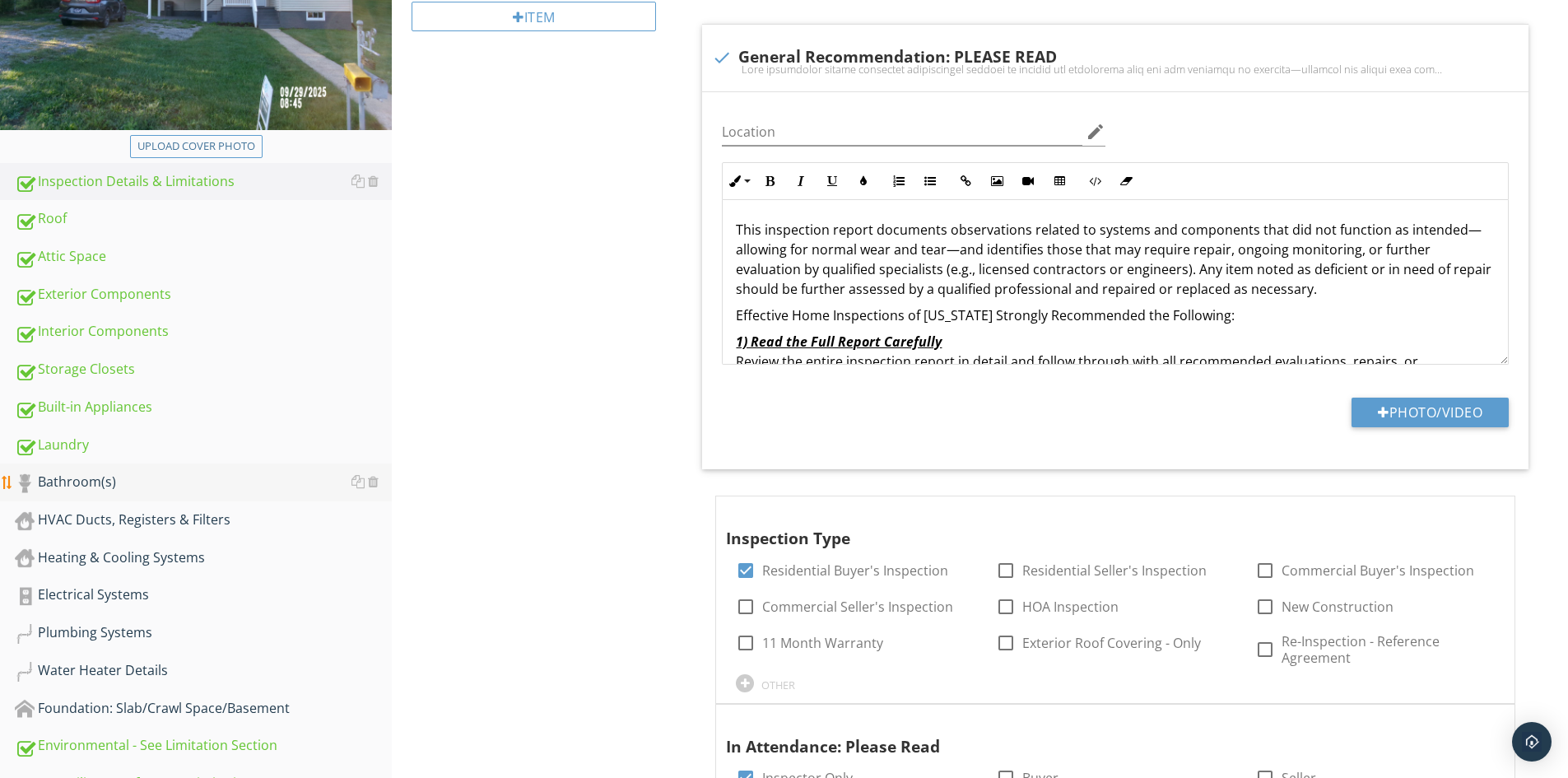
click at [76, 483] on div "Bathroom(s)" at bounding box center [203, 482] width 377 height 22
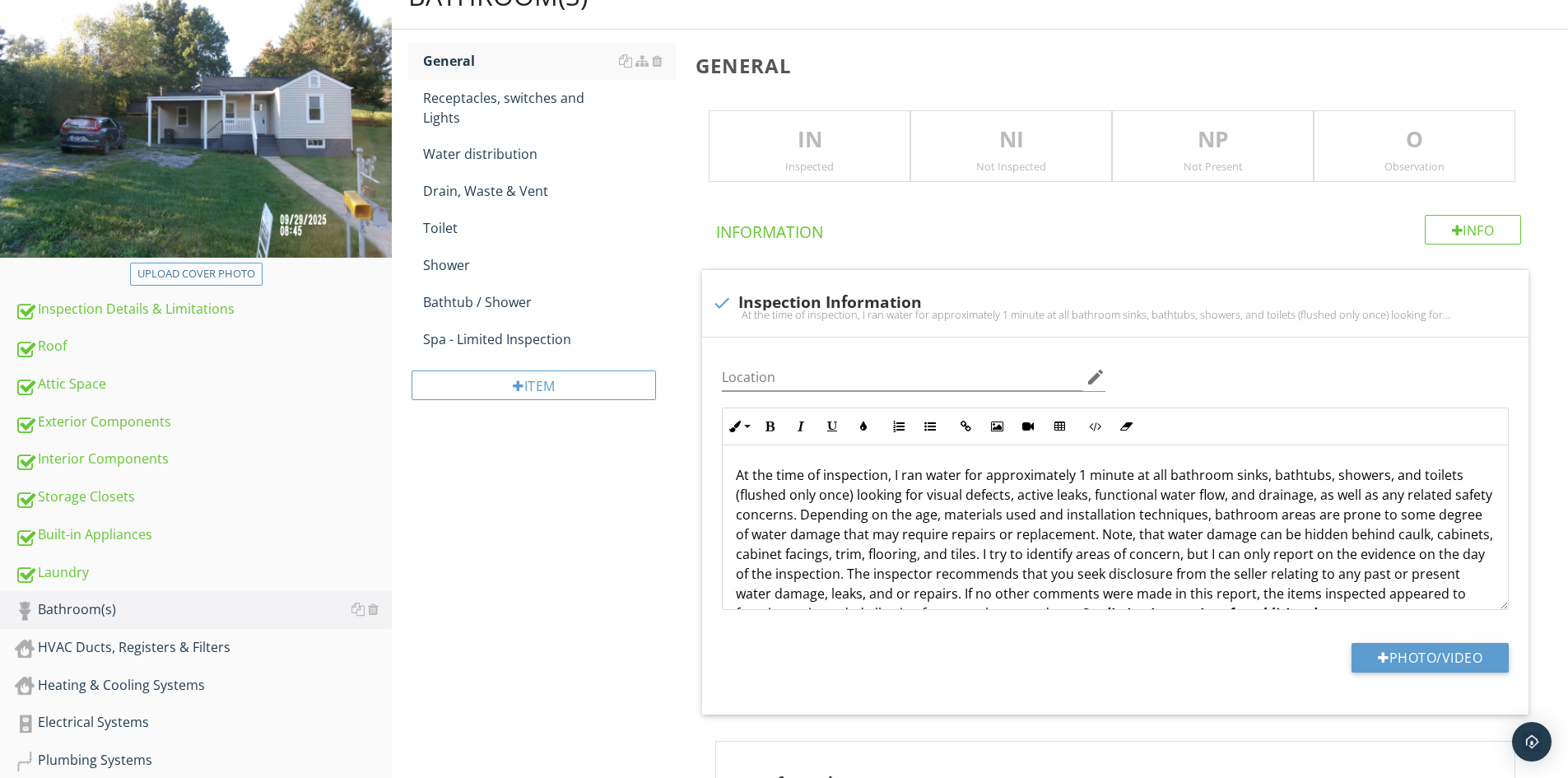
scroll to position [165, 0]
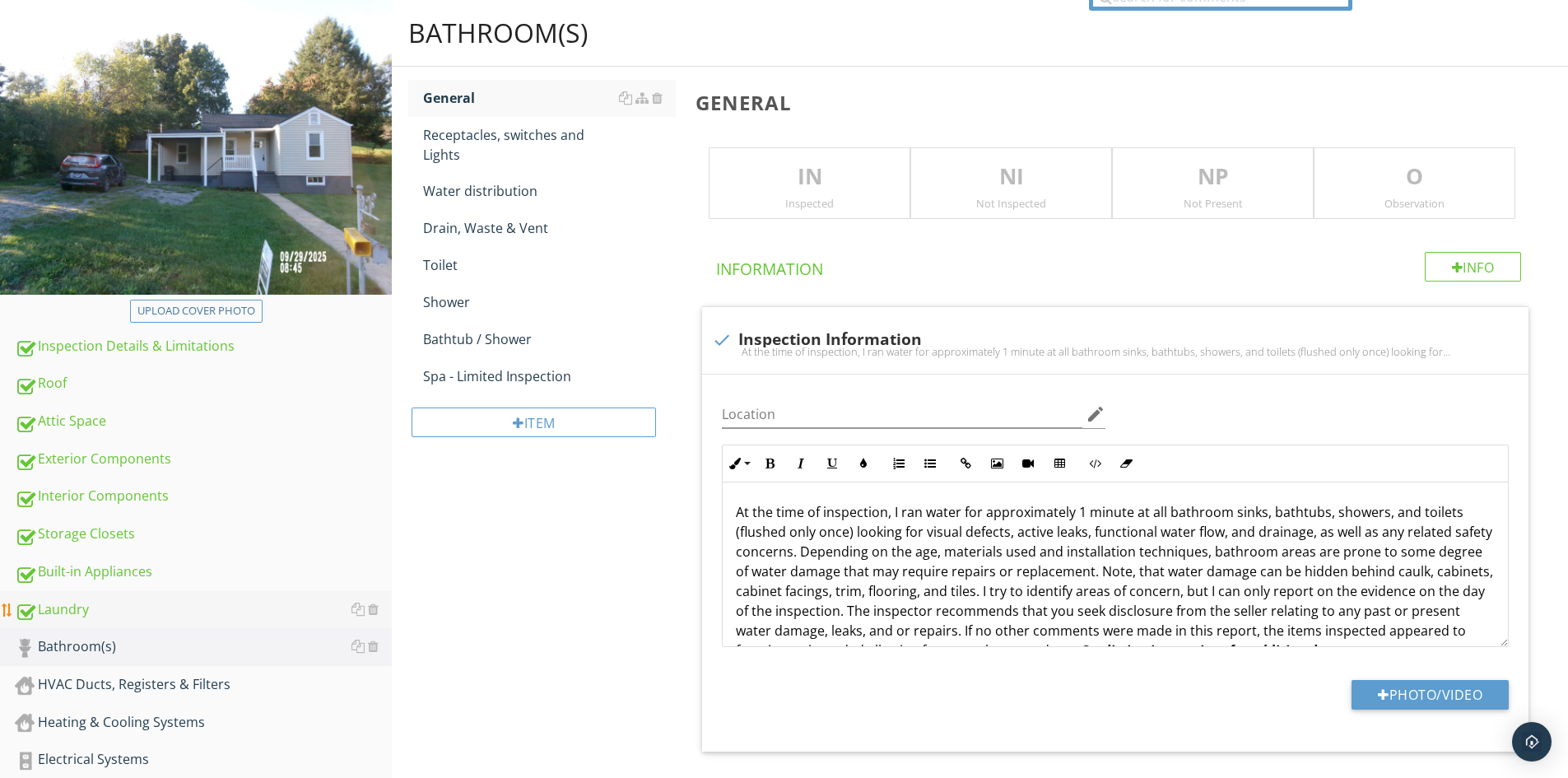
click at [93, 613] on div "Laundry" at bounding box center [203, 610] width 377 height 22
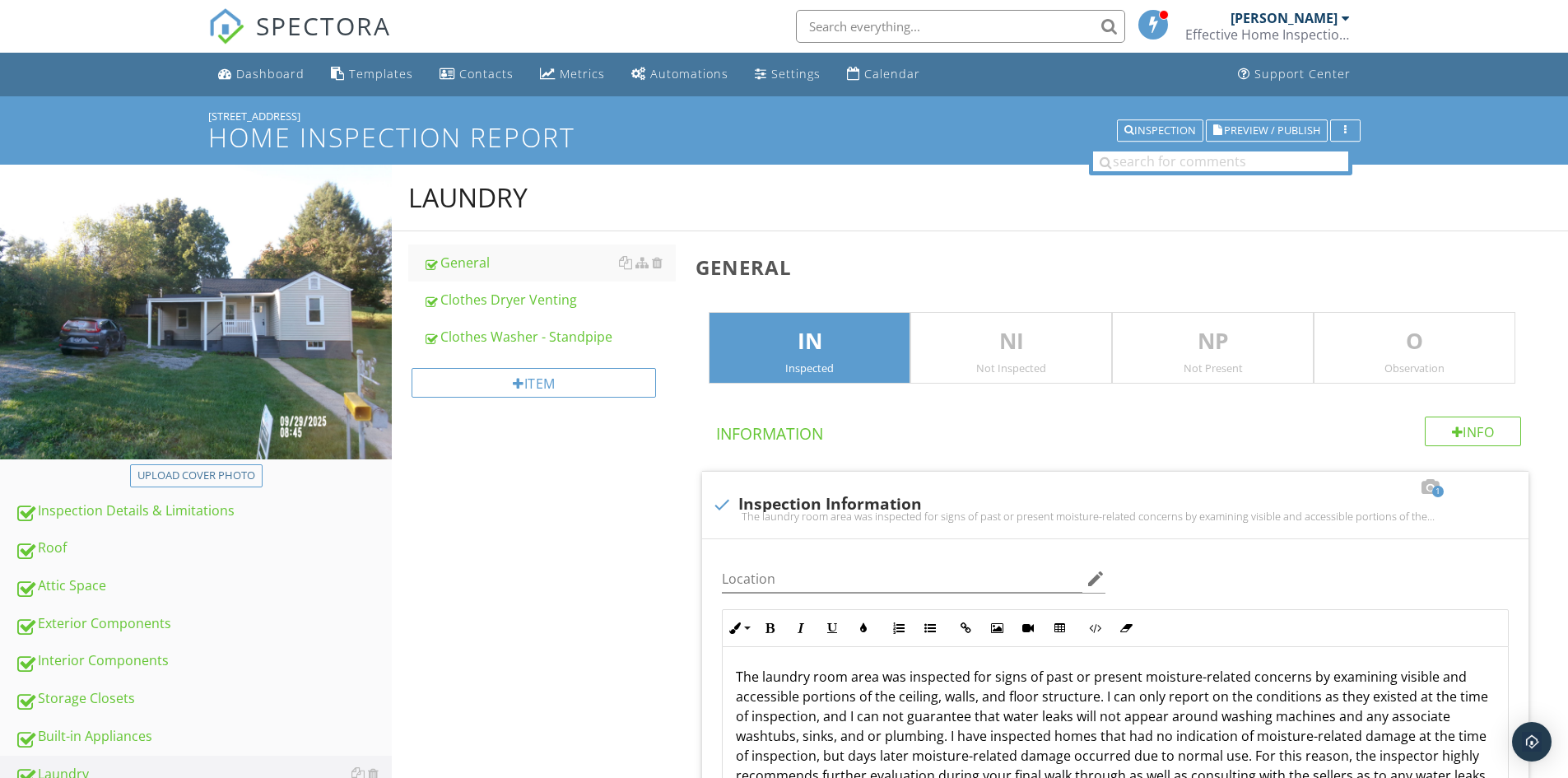
click at [1378, 348] on p "O" at bounding box center [1415, 342] width 200 height 33
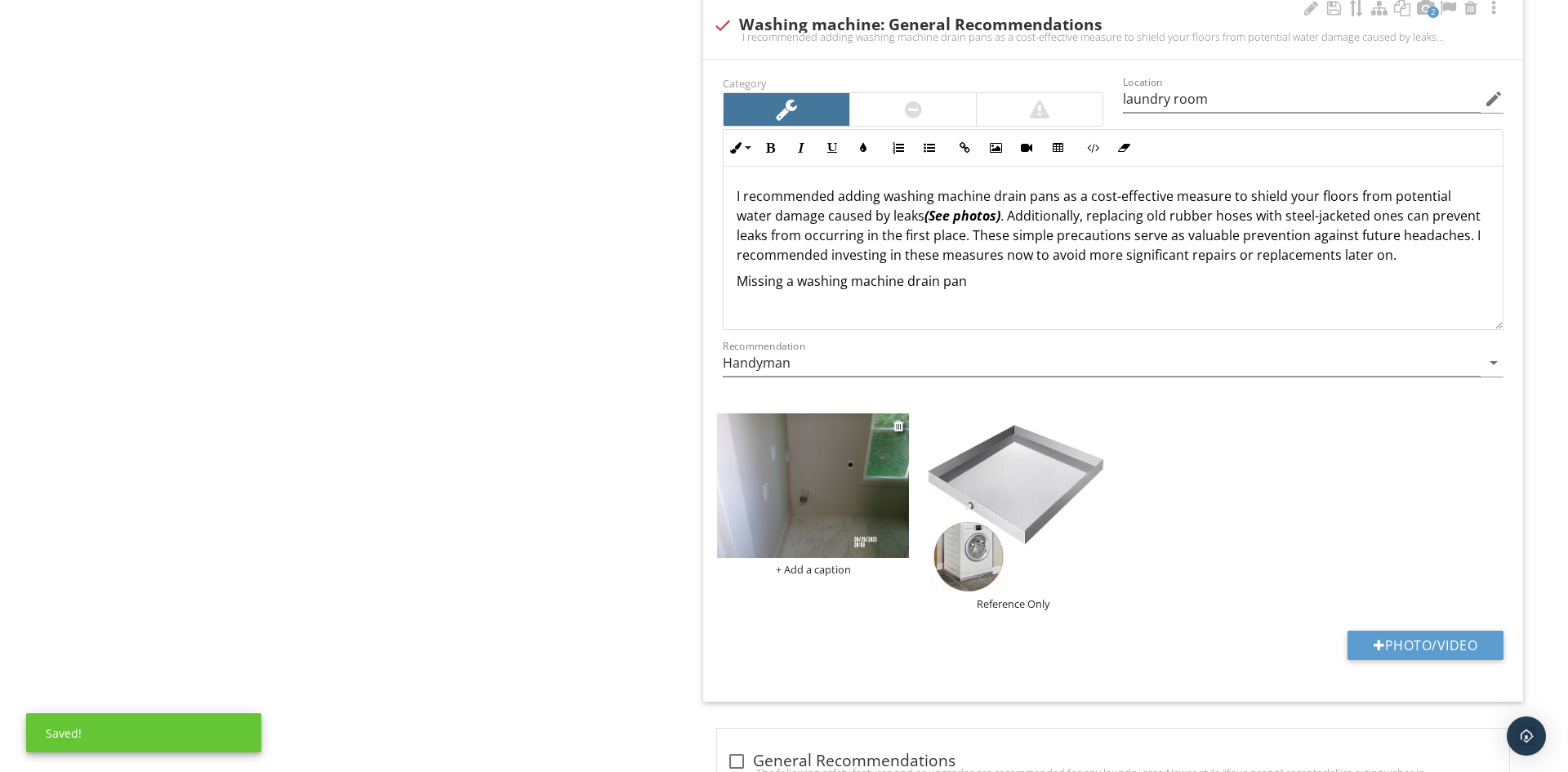
scroll to position [2123, 0]
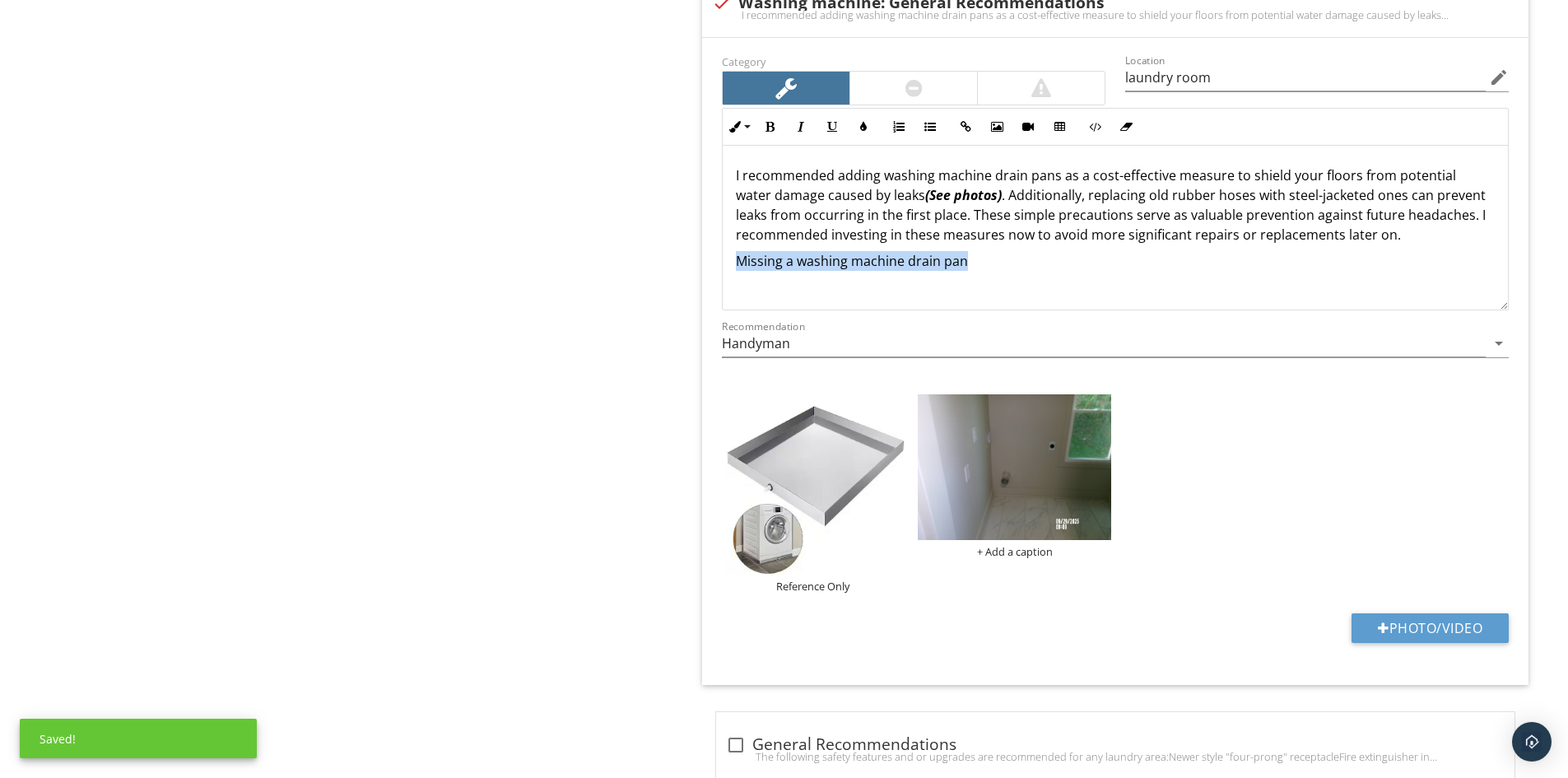
drag, startPoint x: 734, startPoint y: 260, endPoint x: 906, endPoint y: 267, distance: 172.1
click at [981, 264] on div "I recommended adding washing machine drain pans as a cost-effective measure to …" at bounding box center [1115, 229] width 785 height 165
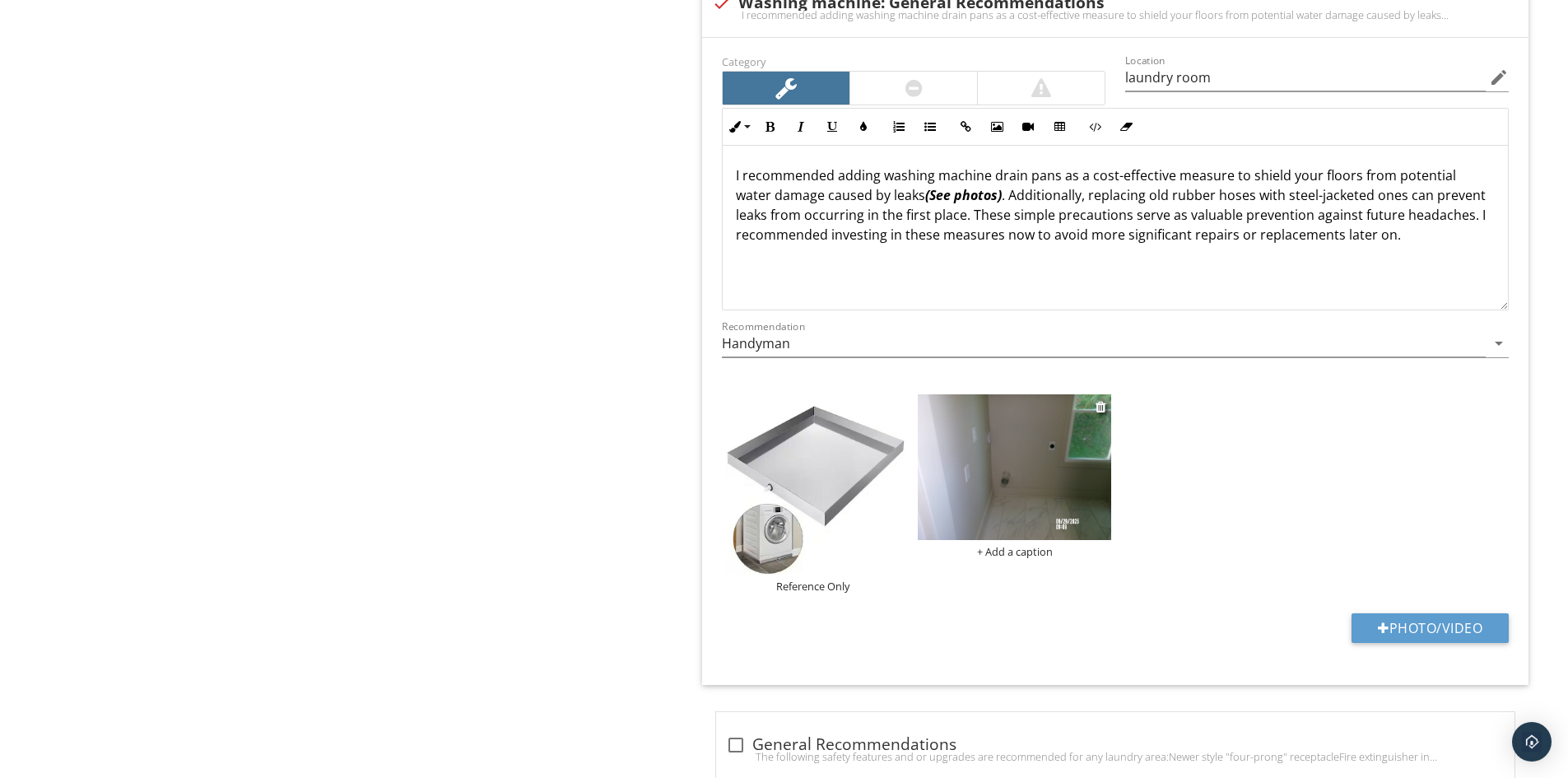
click at [998, 550] on div "+ Add a caption" at bounding box center [1014, 551] width 193 height 14
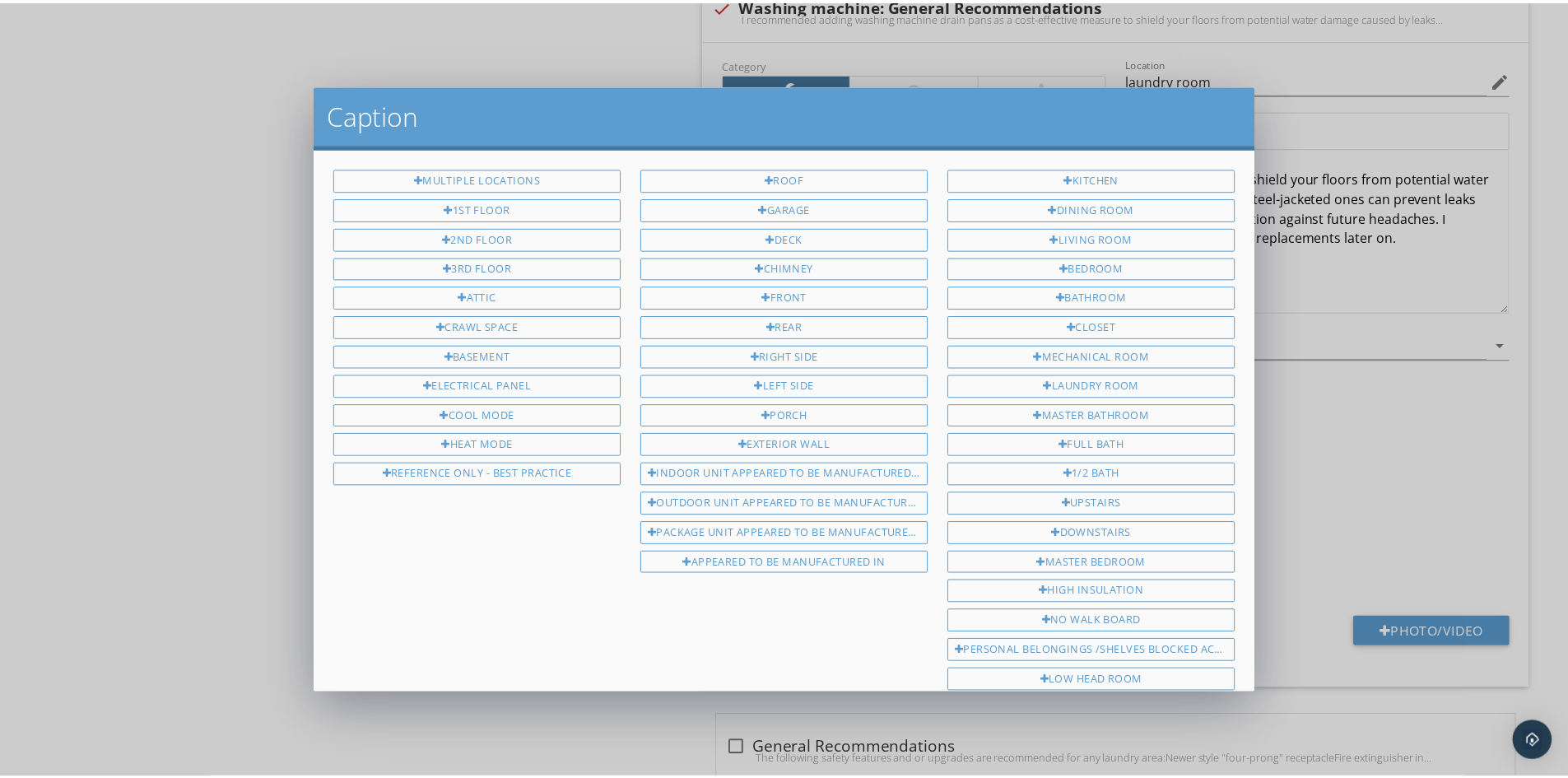
scroll to position [289, 0]
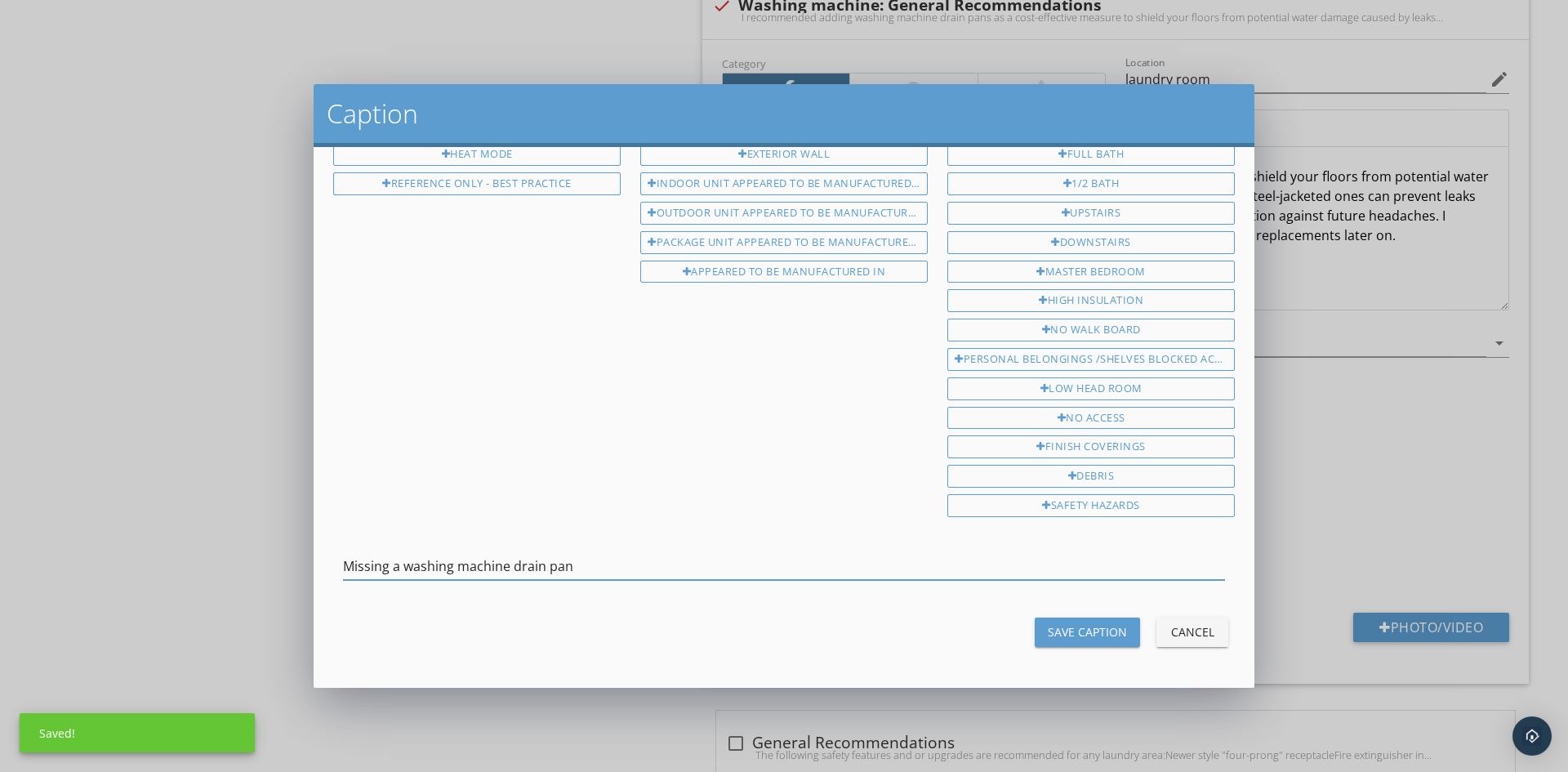
type input "Missing a washing machine drain pan"
drag, startPoint x: 1025, startPoint y: 632, endPoint x: 1023, endPoint y: 621, distance: 11.2
click at [1035, 625] on button "Save Caption" at bounding box center [1087, 632] width 105 height 30
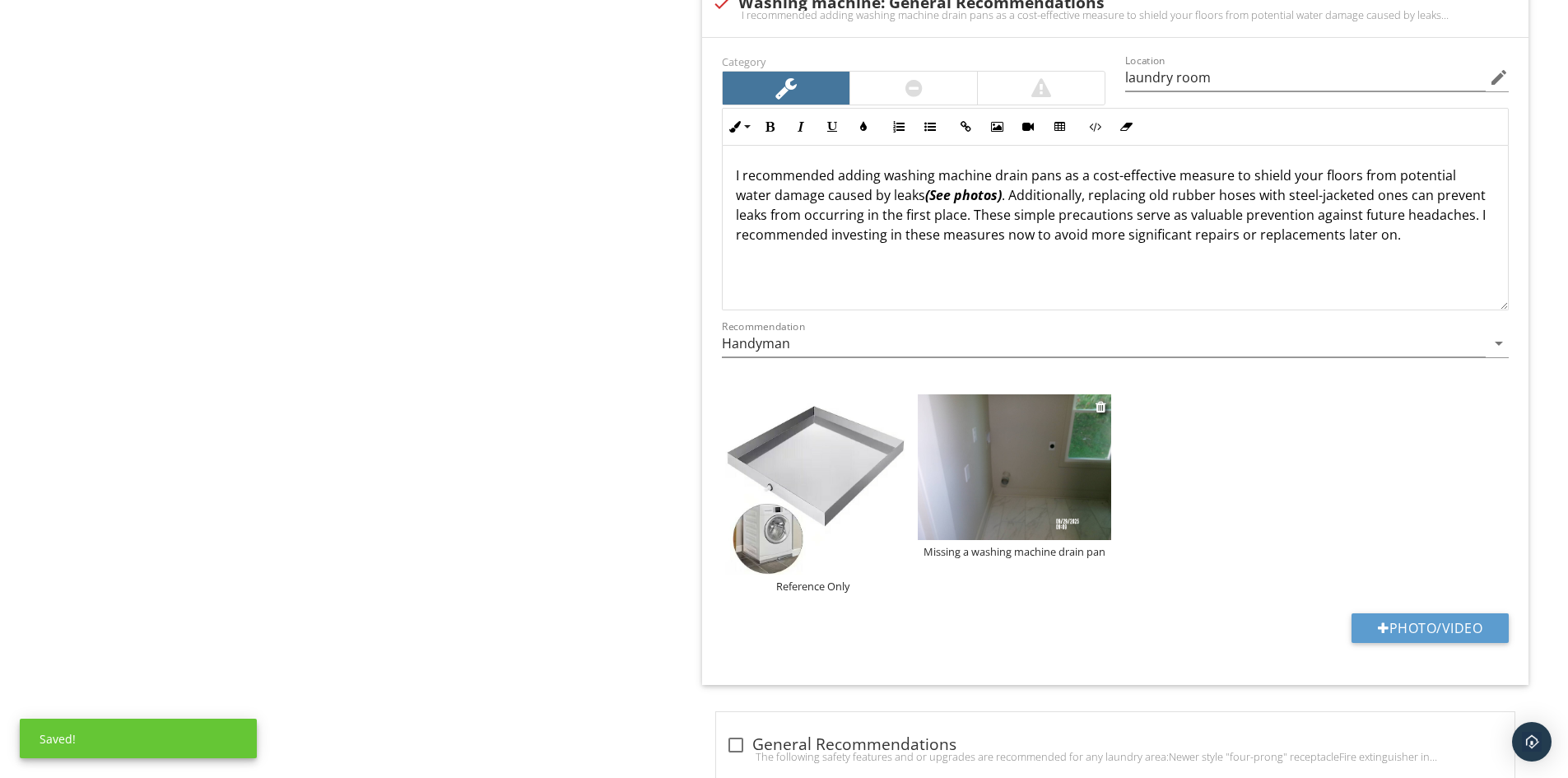
click at [1021, 481] on img at bounding box center [1014, 467] width 193 height 145
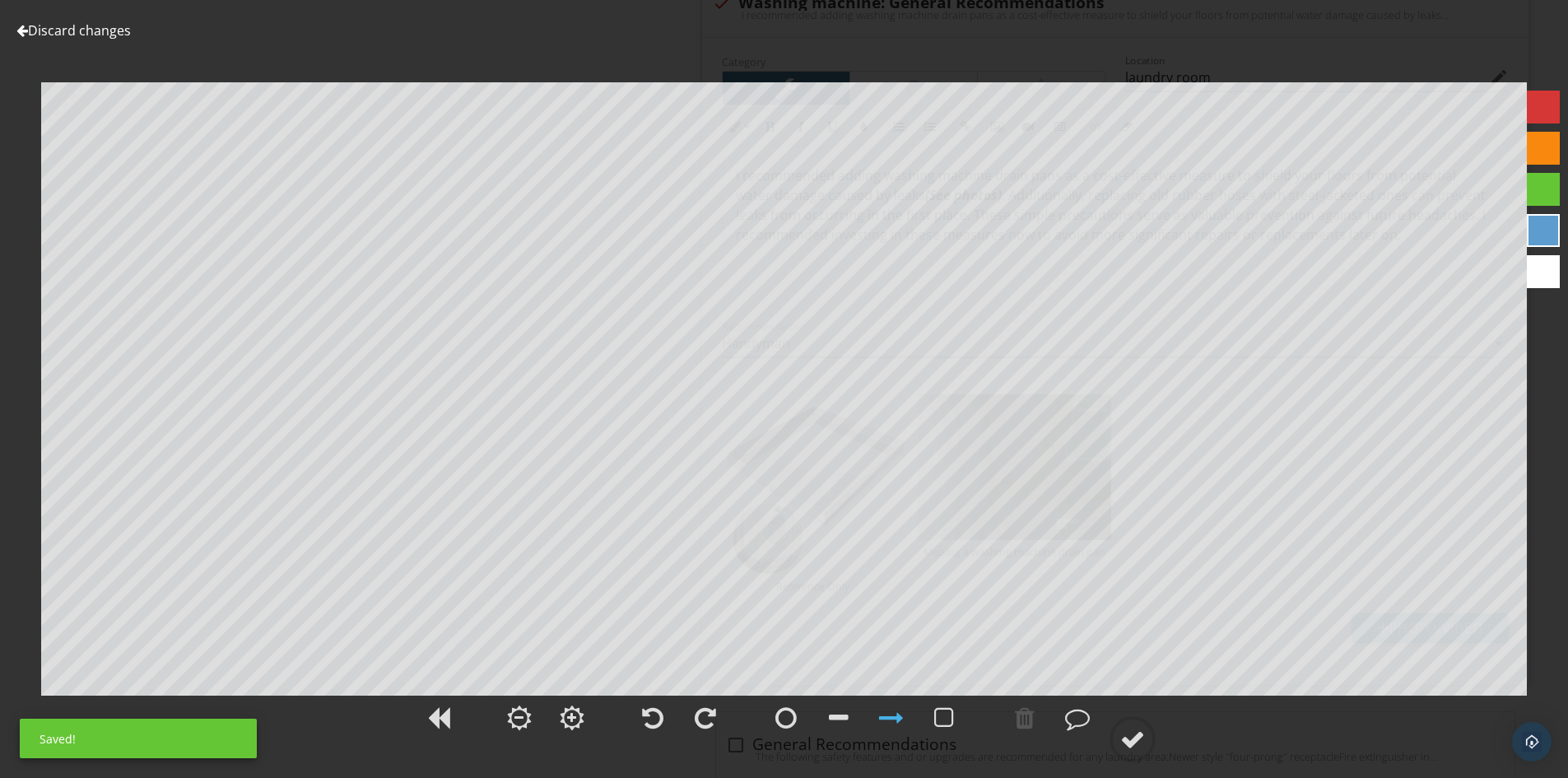
click at [1538, 227] on div at bounding box center [1544, 230] width 33 height 33
click at [1147, 738] on circle at bounding box center [1132, 739] width 43 height 43
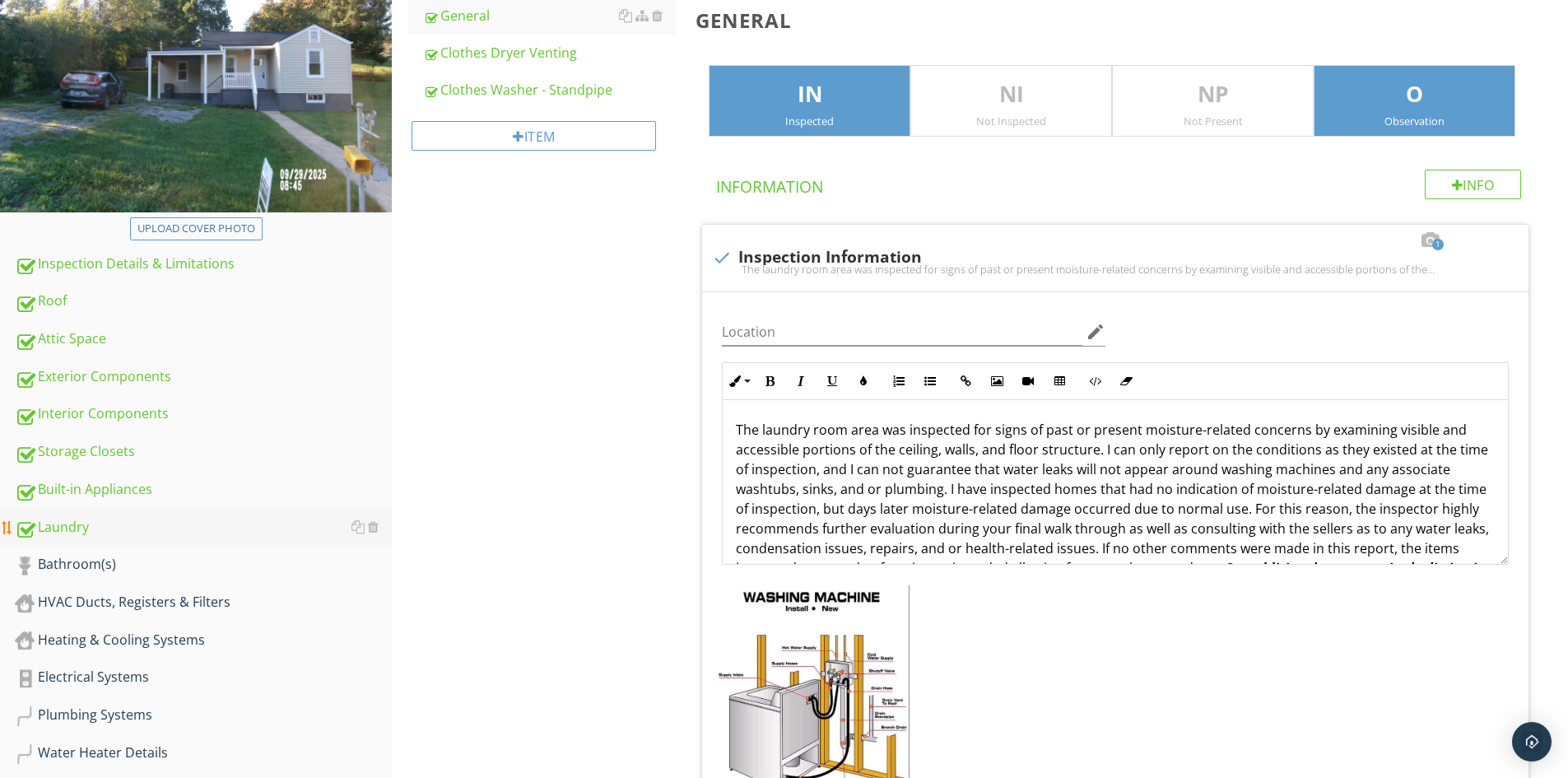
scroll to position [412, 0]
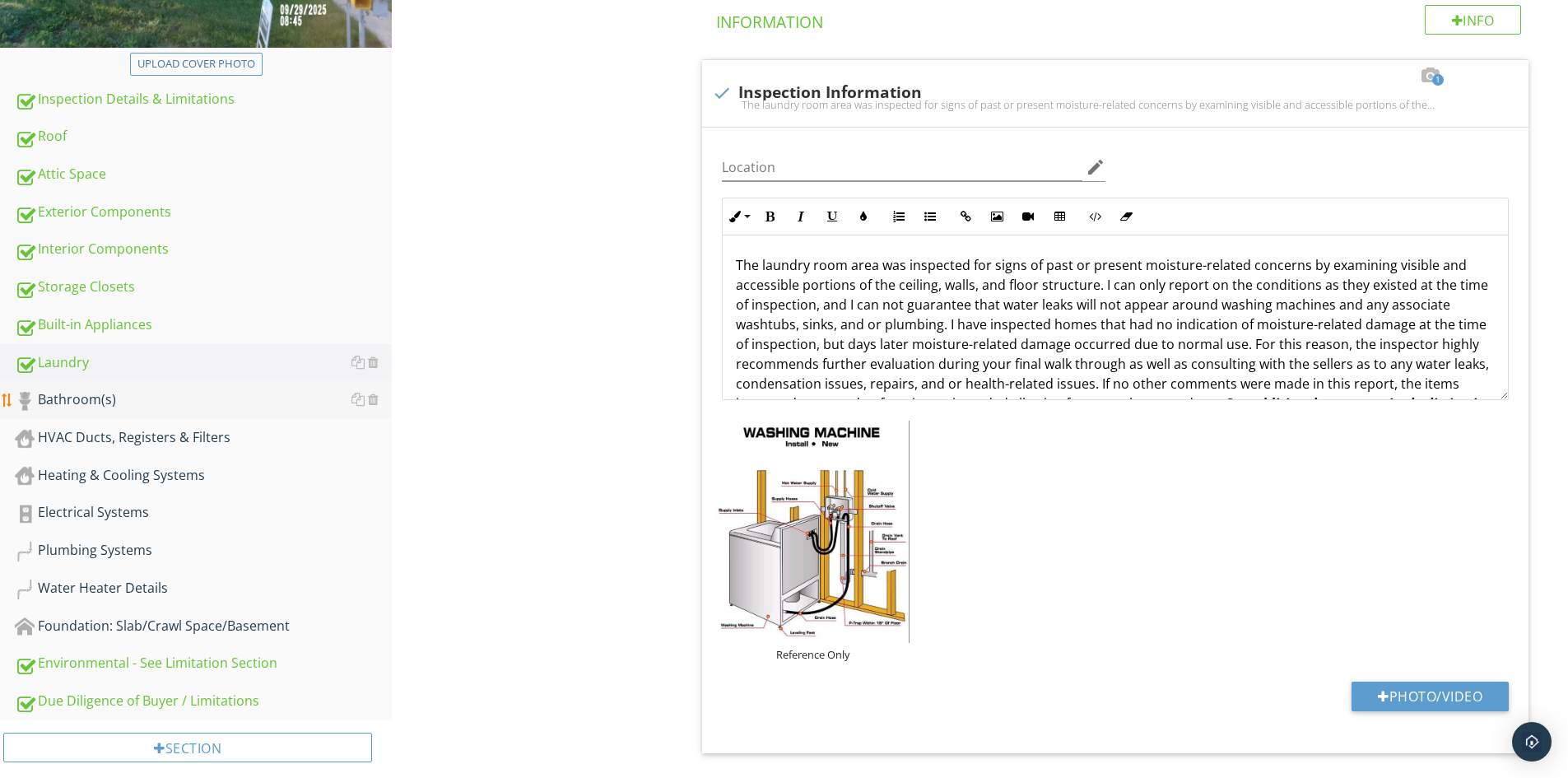
click at [96, 402] on div "Bathroom(s)" at bounding box center [203, 400] width 377 height 22
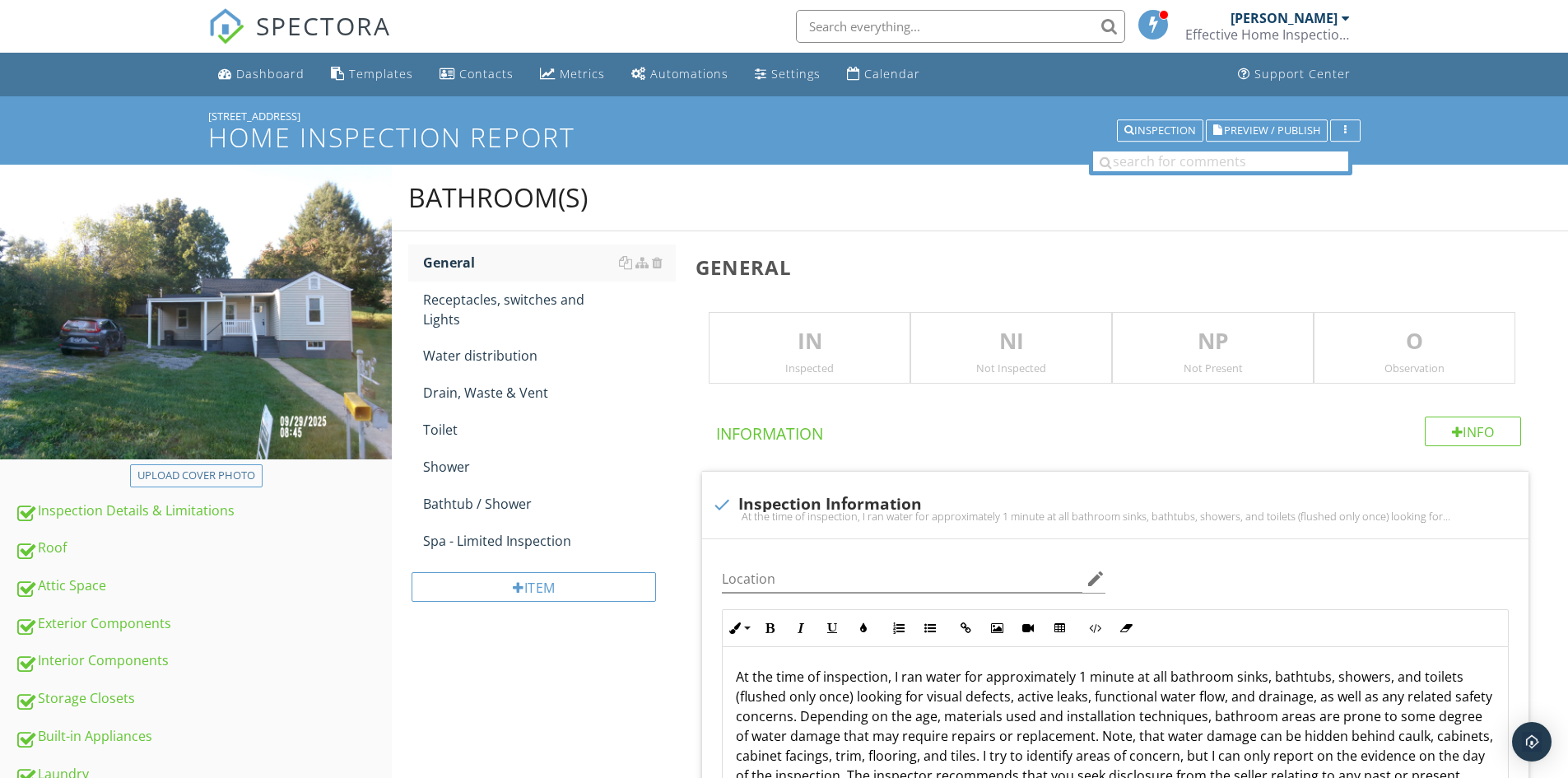
click at [745, 332] on p "IN" at bounding box center [809, 342] width 200 height 33
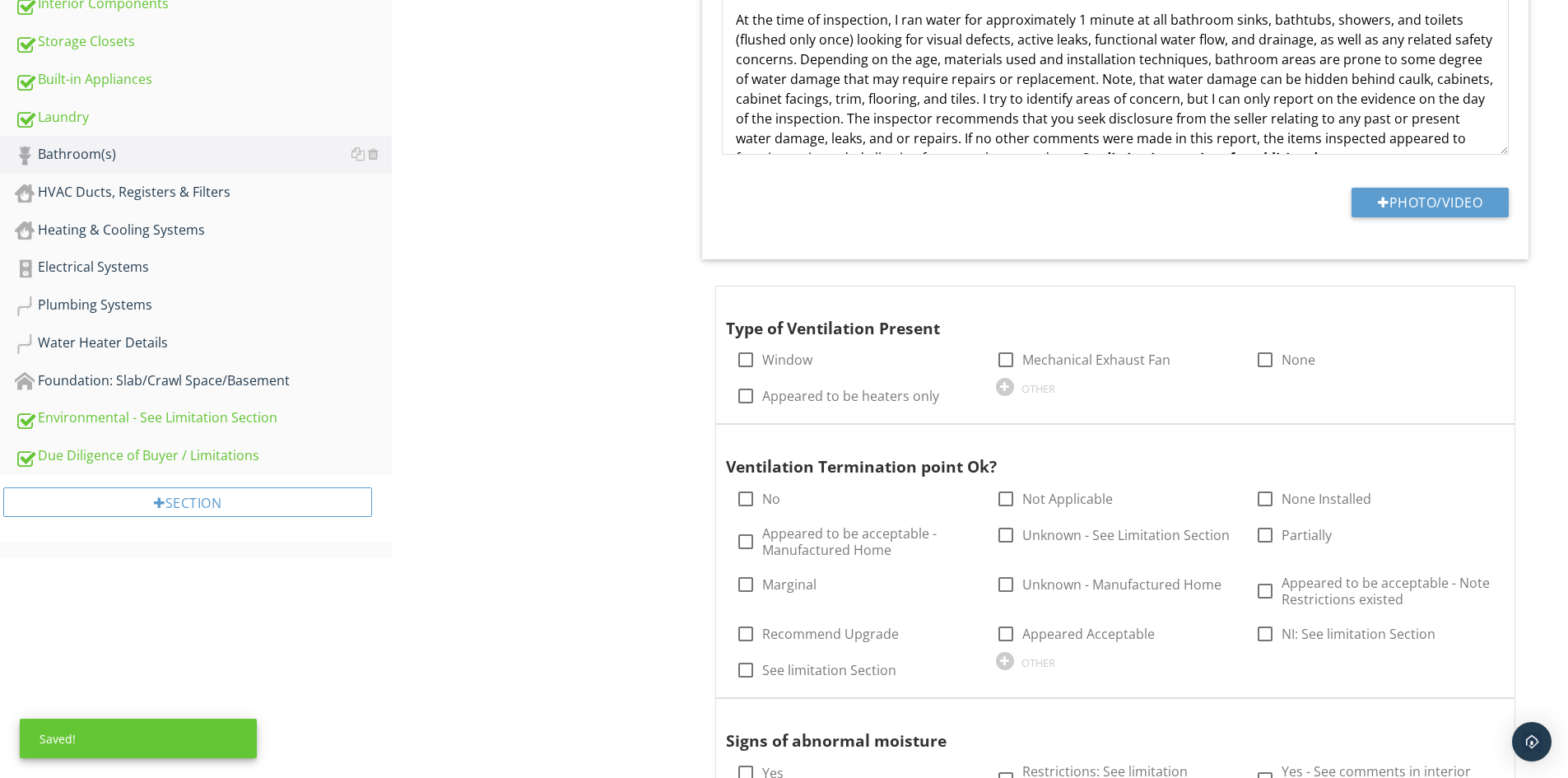
scroll to position [741, 0]
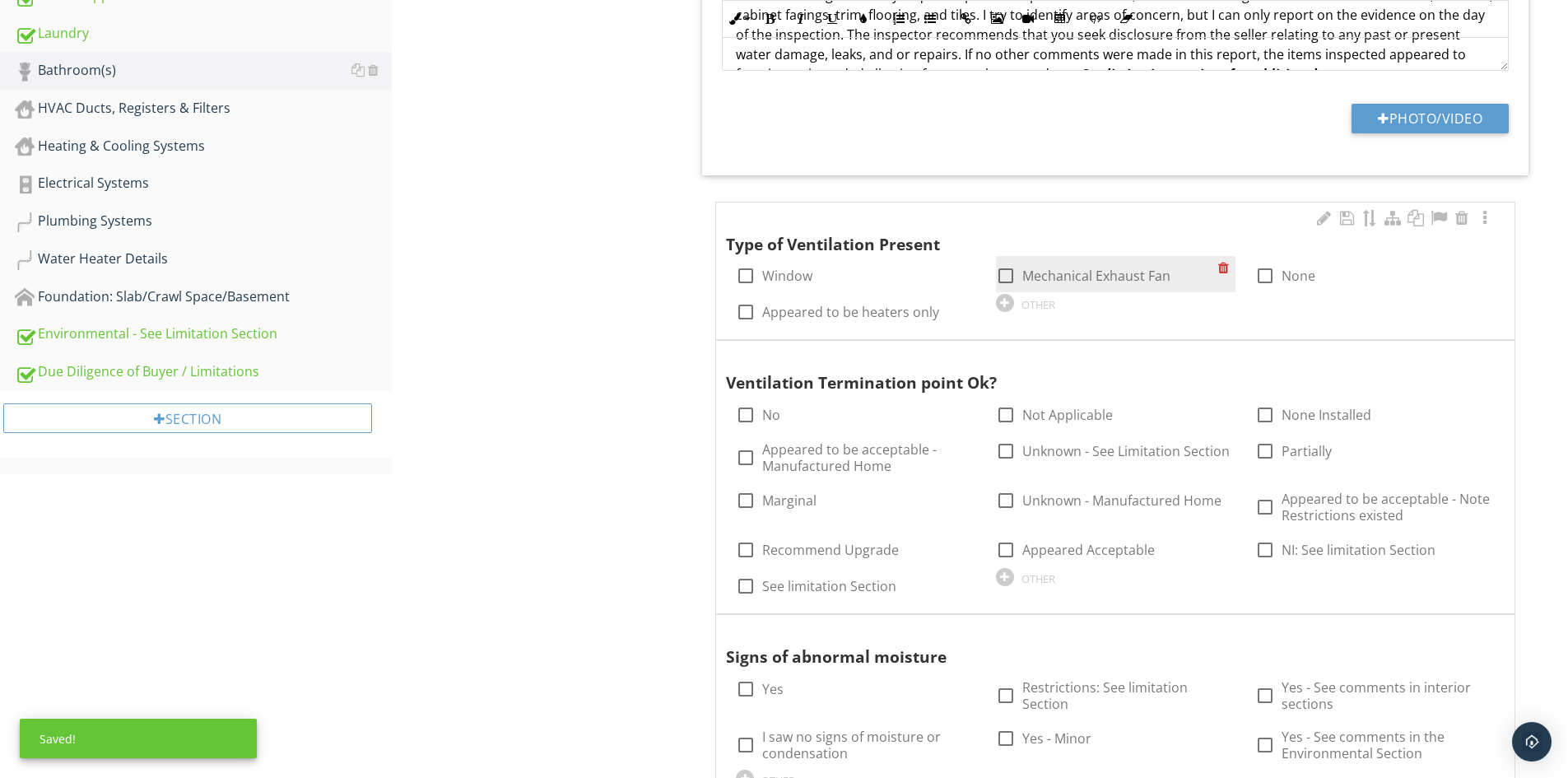
click at [1126, 280] on label "Mechanical Exhaust Fan" at bounding box center [1096, 276] width 148 height 16
checkbox input "true"
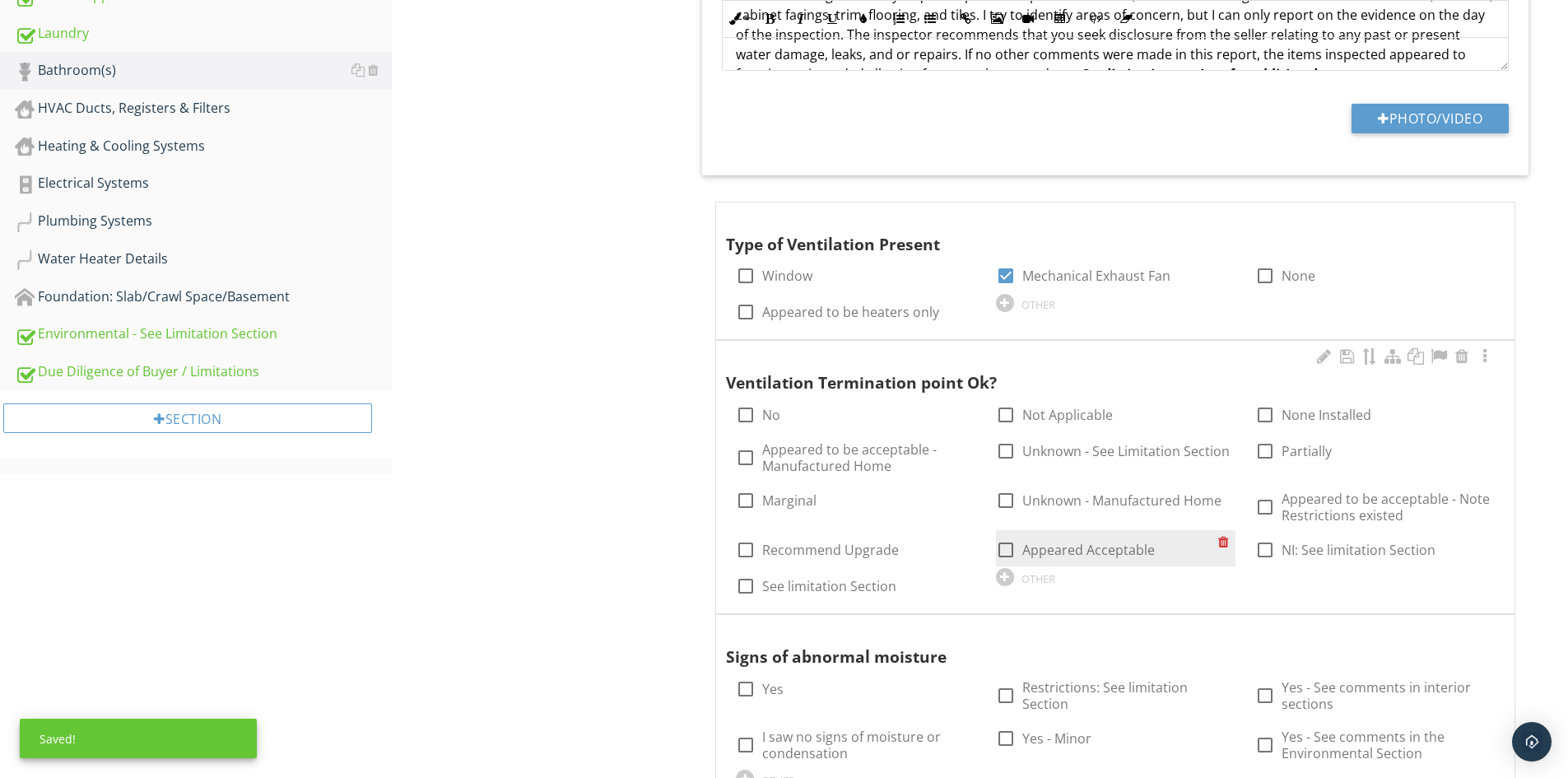
drag, startPoint x: 1100, startPoint y: 553, endPoint x: 901, endPoint y: 566, distance: 199.4
click at [1098, 553] on label "Appeared Acceptable" at bounding box center [1088, 549] width 132 height 16
checkbox input "true"
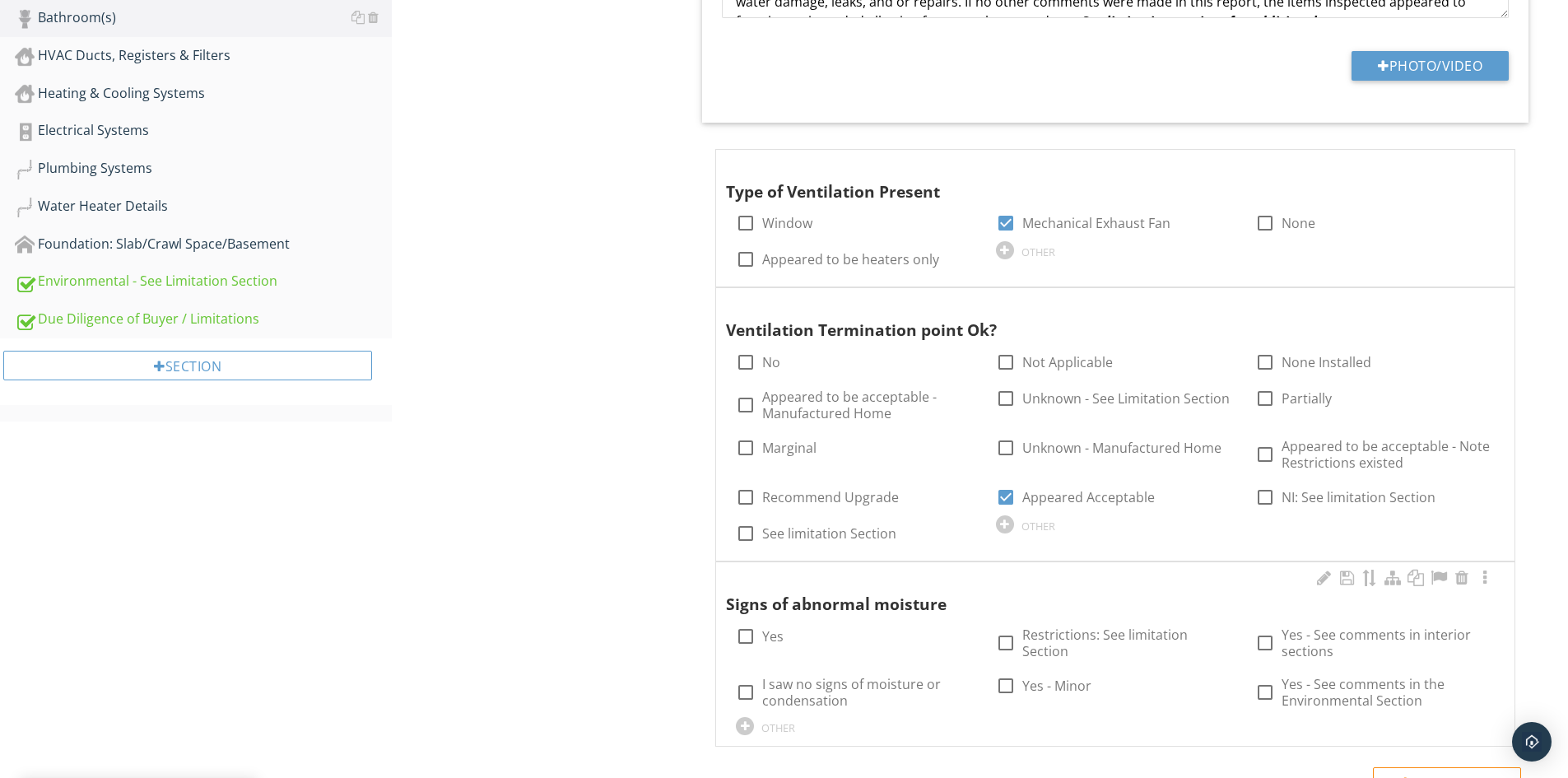
scroll to position [823, 0]
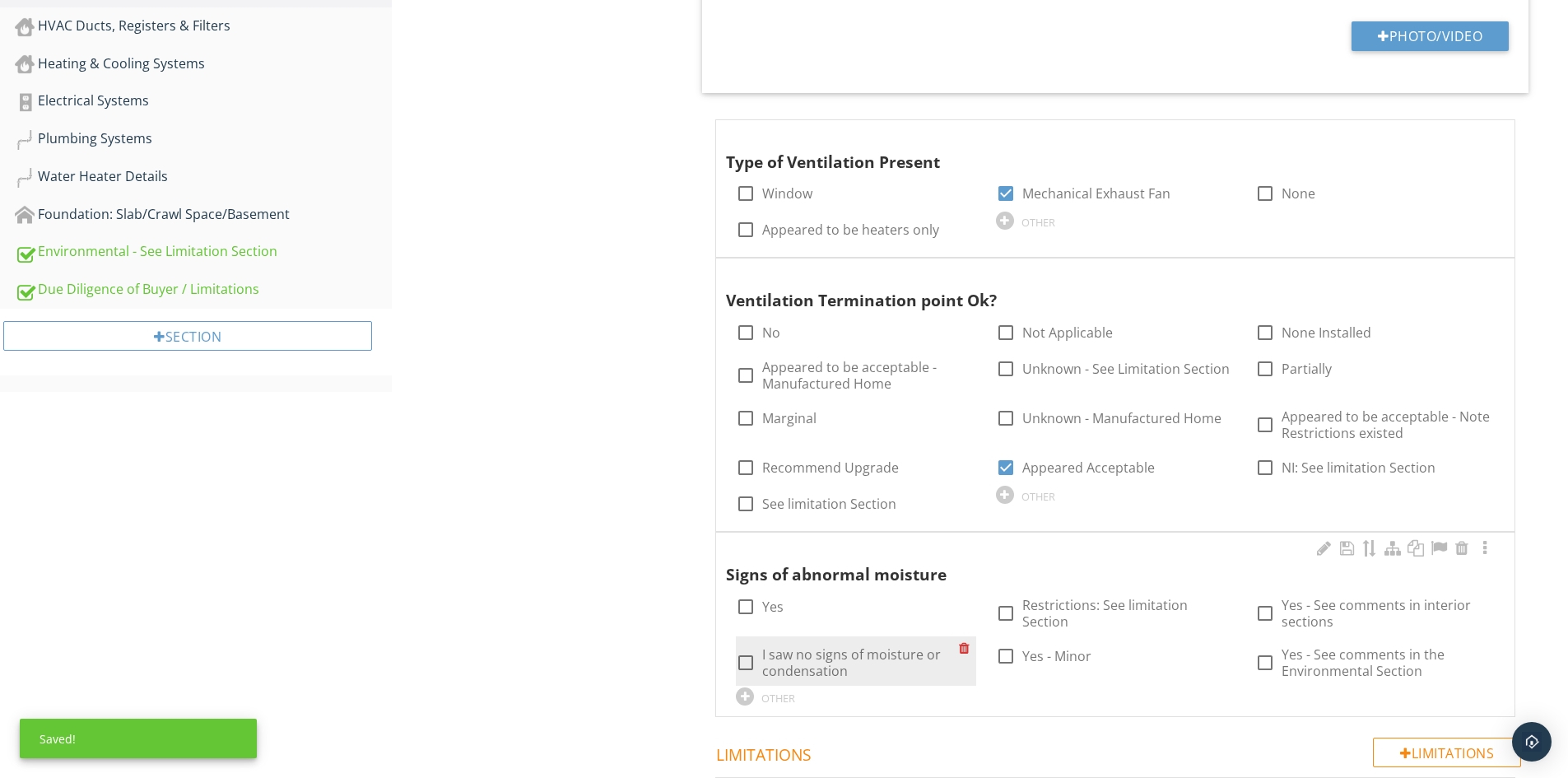
click at [796, 672] on label "I saw no signs of moisture or condensation" at bounding box center [861, 663] width 196 height 33
checkbox input "true"
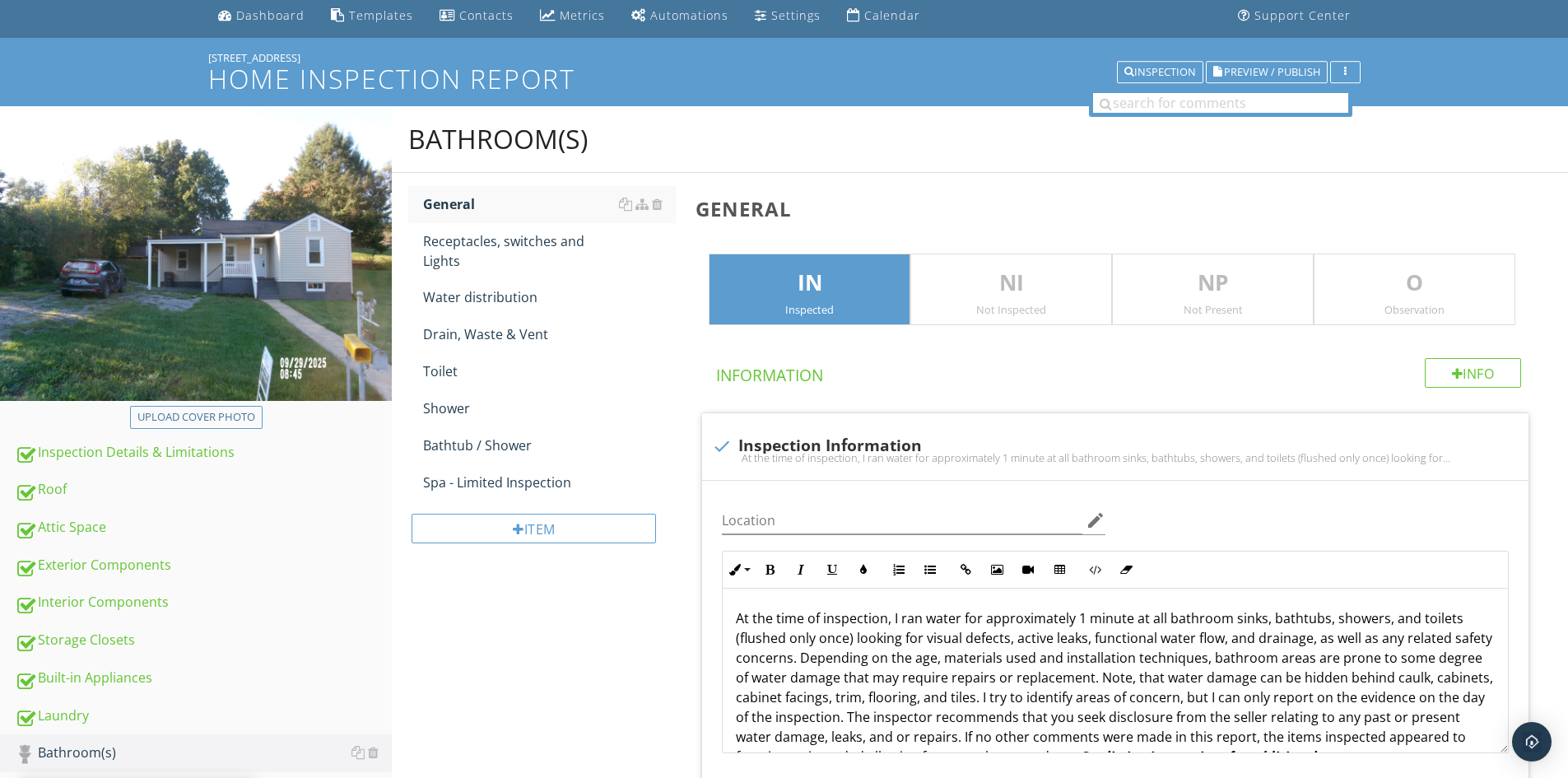
scroll to position [0, 0]
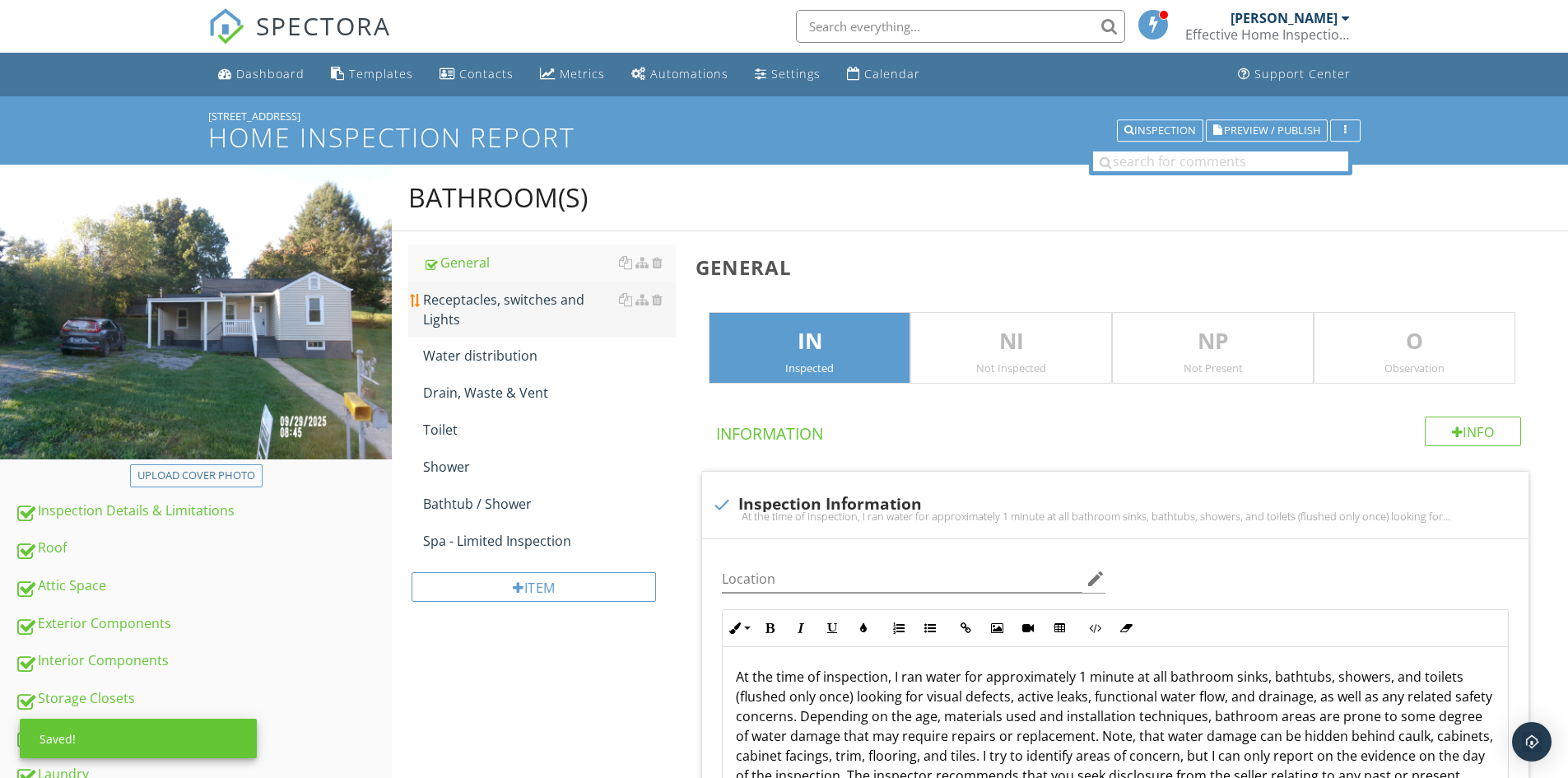
click at [483, 320] on div "Receptacles, switches and Lights" at bounding box center [550, 310] width 253 height 40
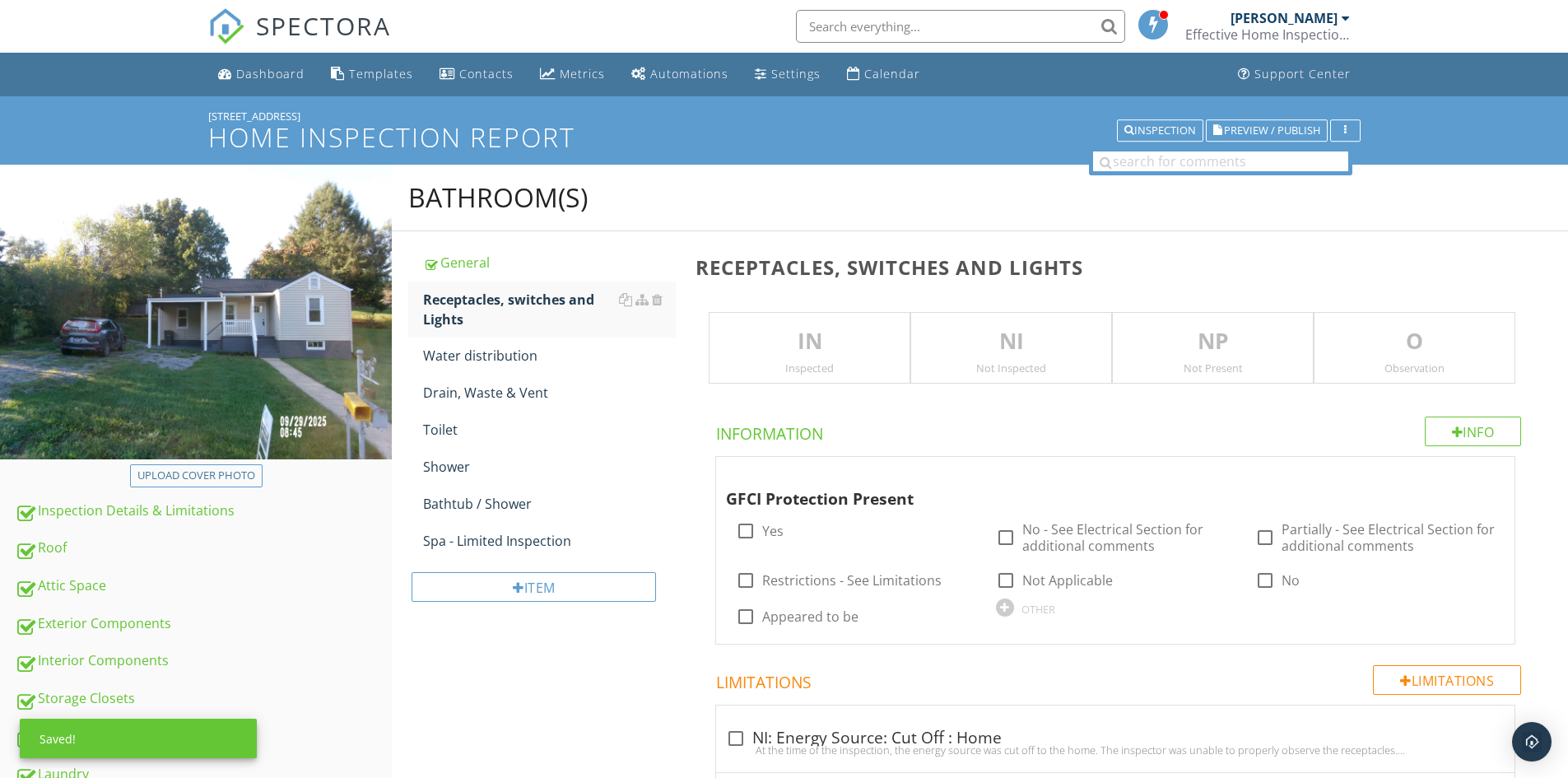
click at [768, 334] on p "IN" at bounding box center [809, 342] width 200 height 33
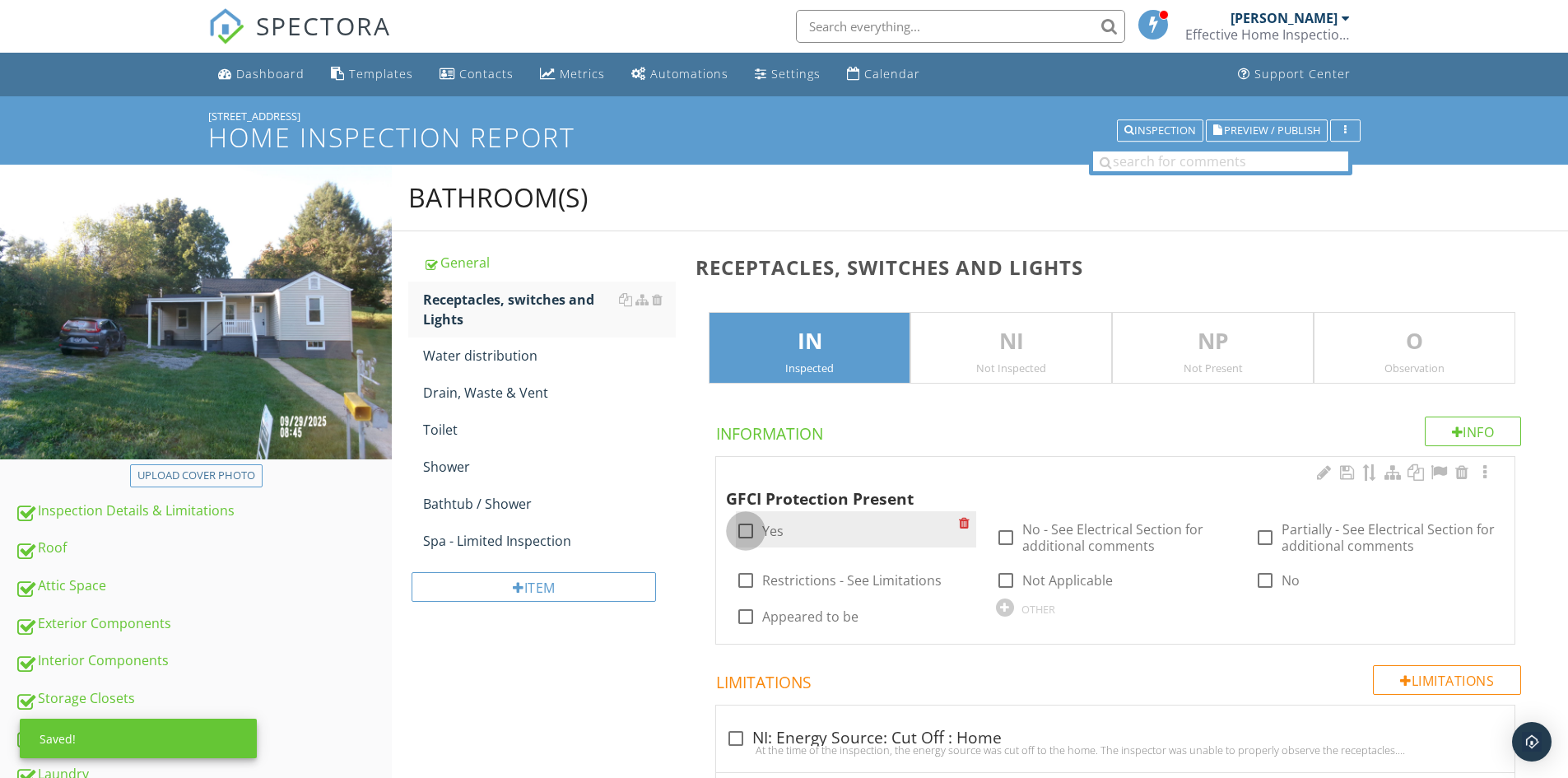
click at [749, 529] on div at bounding box center [745, 530] width 28 height 28
checkbox input "true"
click at [427, 358] on div "Water distribution" at bounding box center [550, 355] width 253 height 20
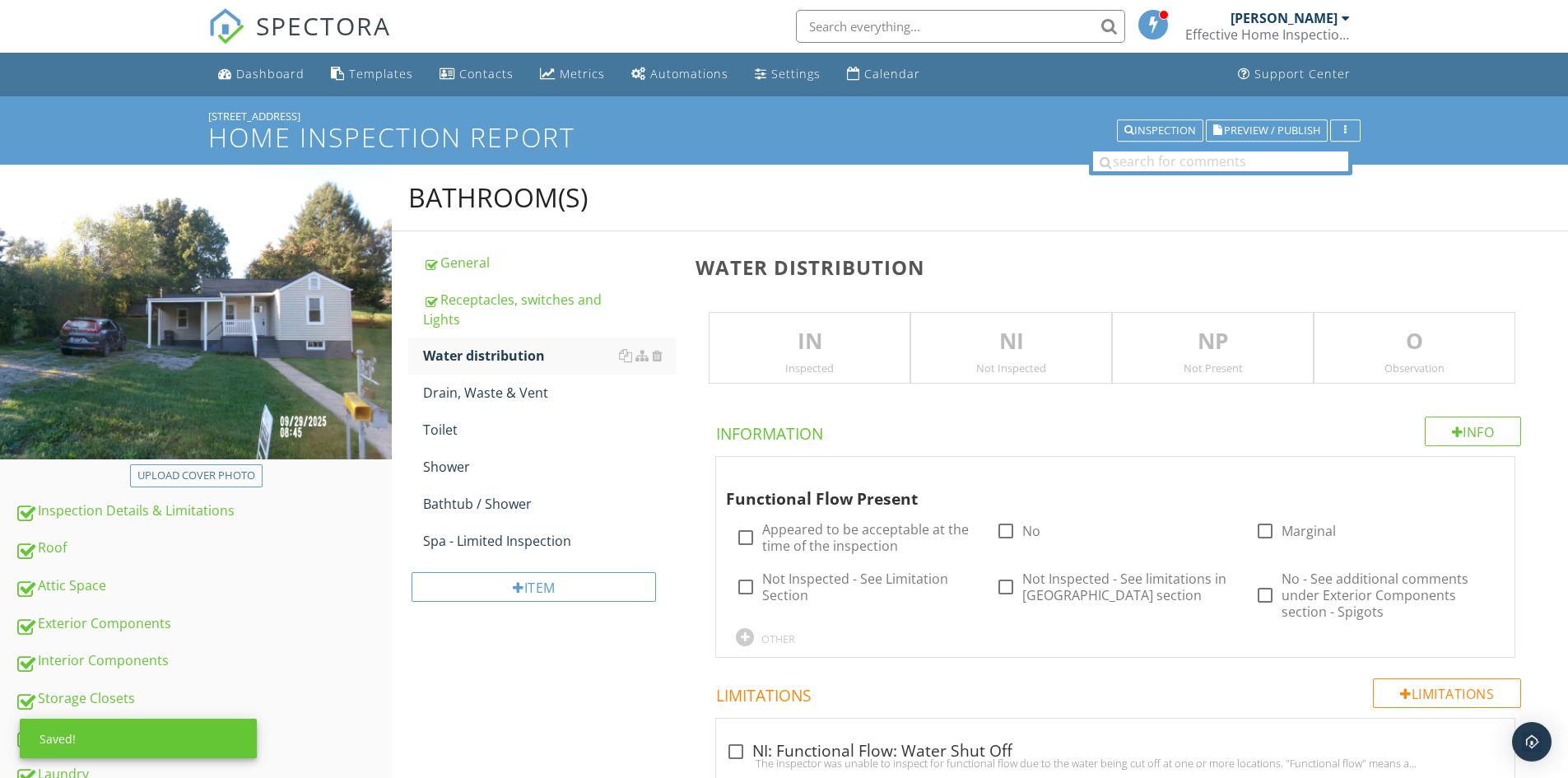
click at [761, 344] on p "IN" at bounding box center [809, 342] width 200 height 33
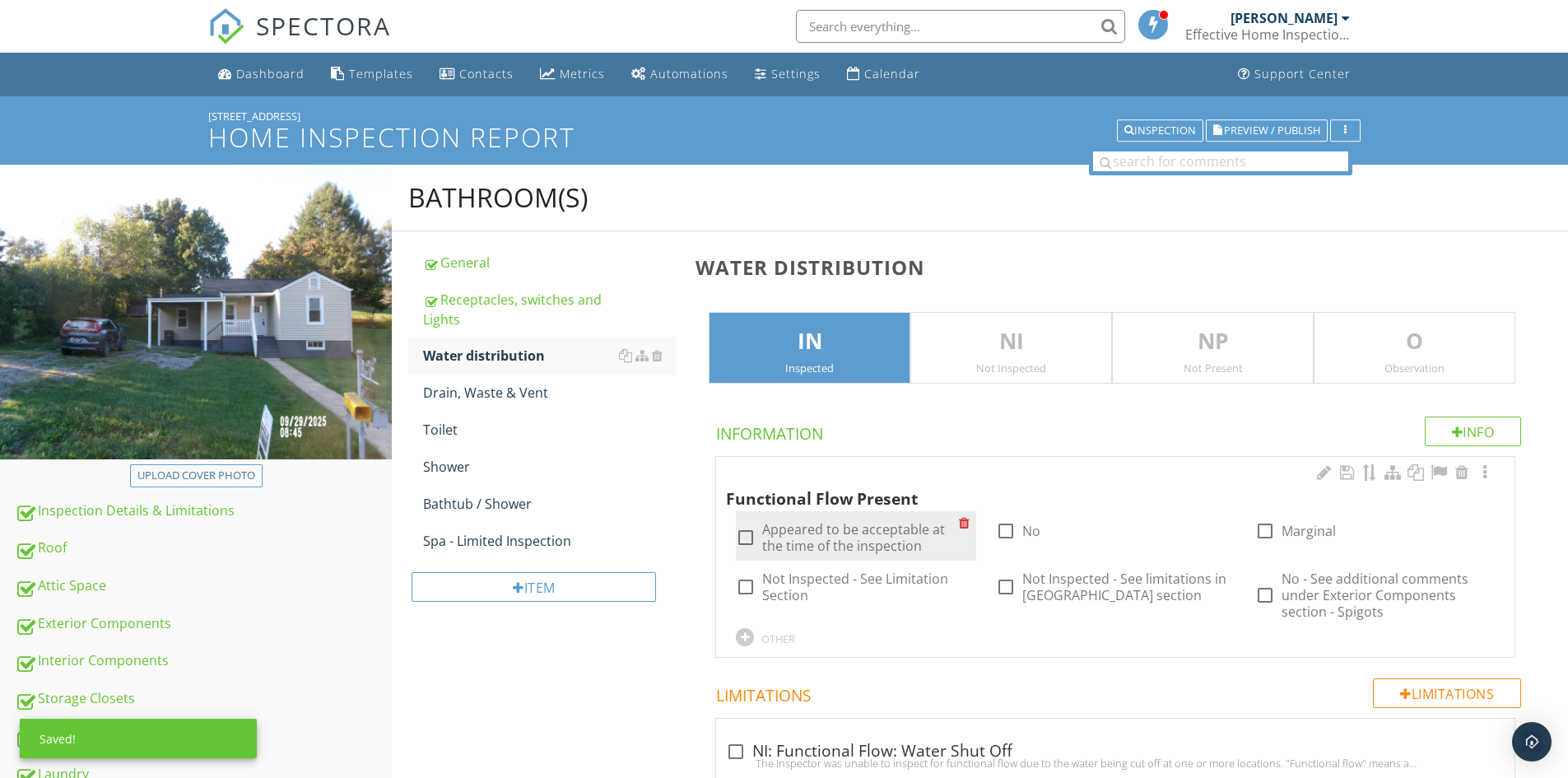
click at [738, 535] on div at bounding box center [745, 537] width 28 height 28
checkbox input "true"
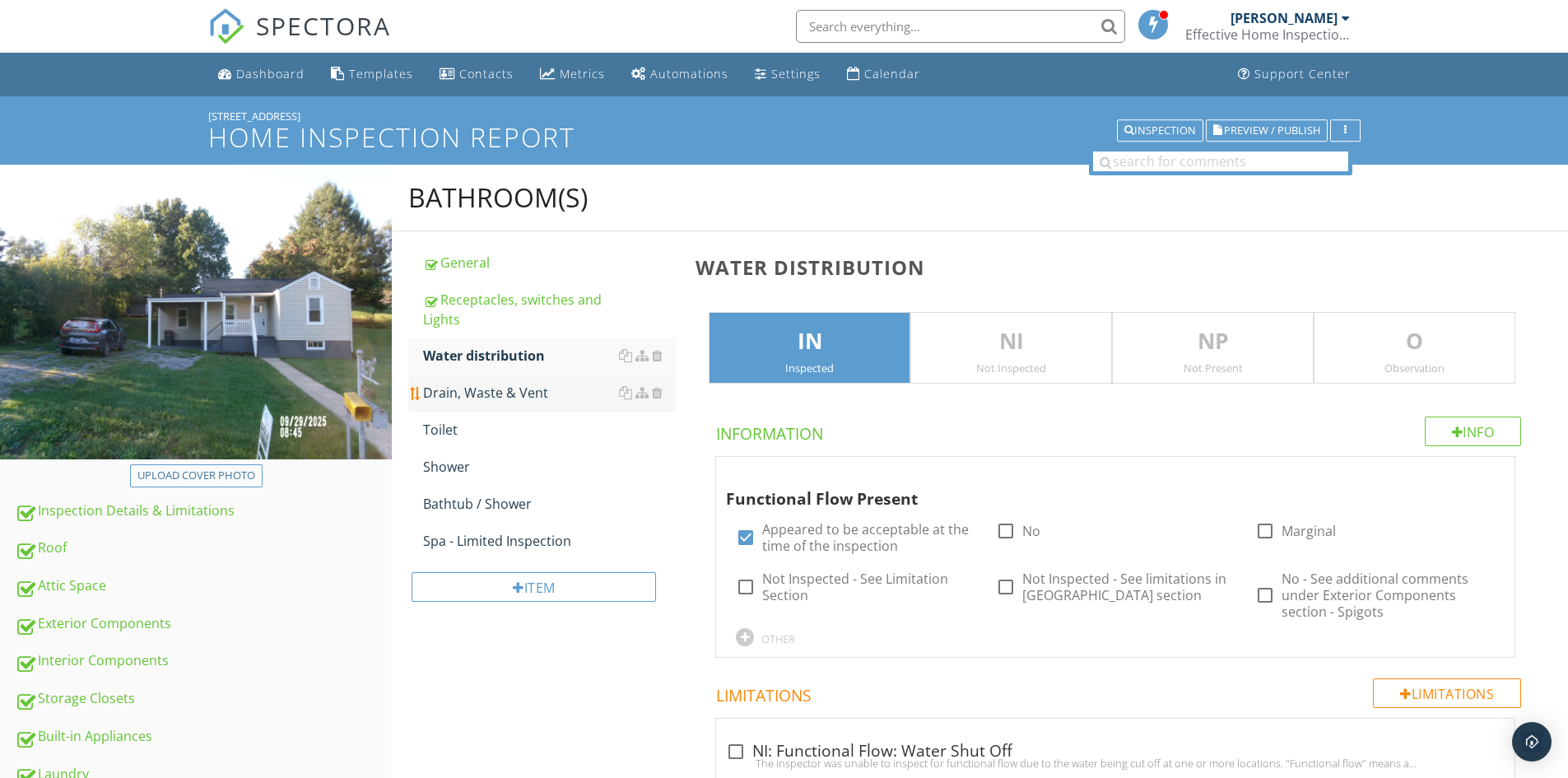
click at [463, 393] on div "Drain, Waste & Vent" at bounding box center [550, 393] width 253 height 20
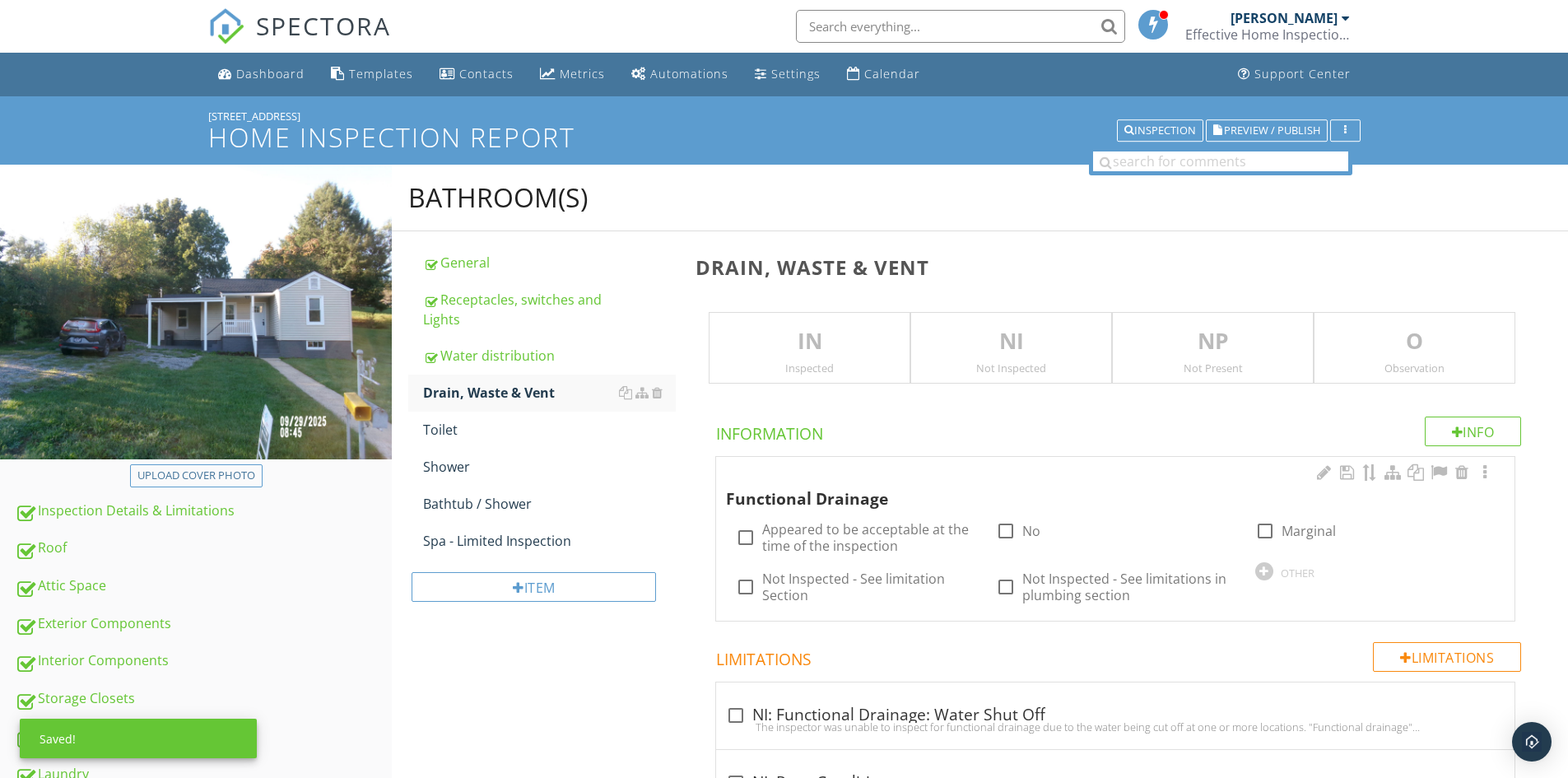
drag, startPoint x: 792, startPoint y: 345, endPoint x: 759, endPoint y: 468, distance: 127.3
click at [784, 351] on p "IN" at bounding box center [809, 342] width 200 height 33
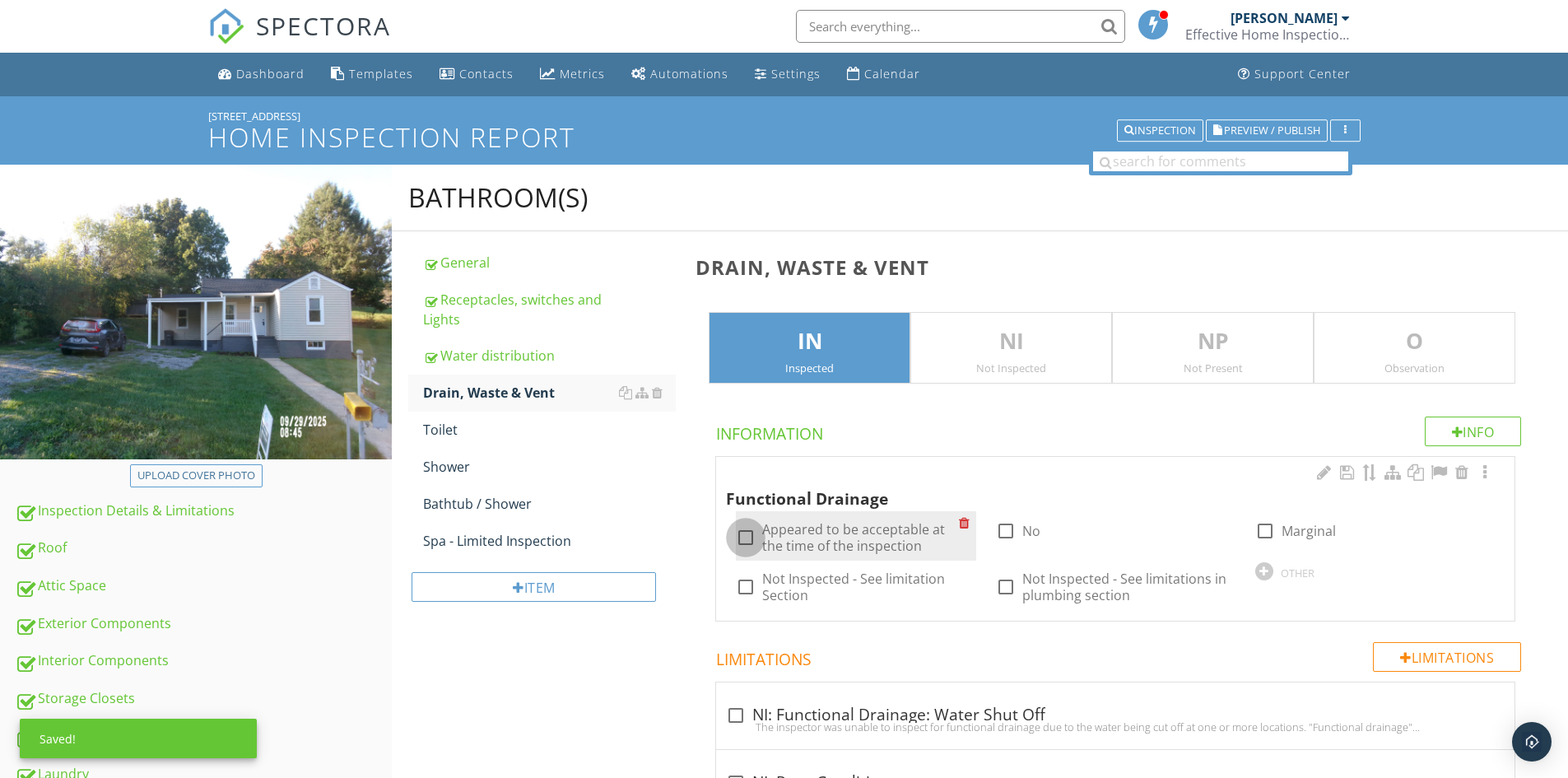
click at [748, 528] on div at bounding box center [745, 537] width 28 height 28
checkbox input "true"
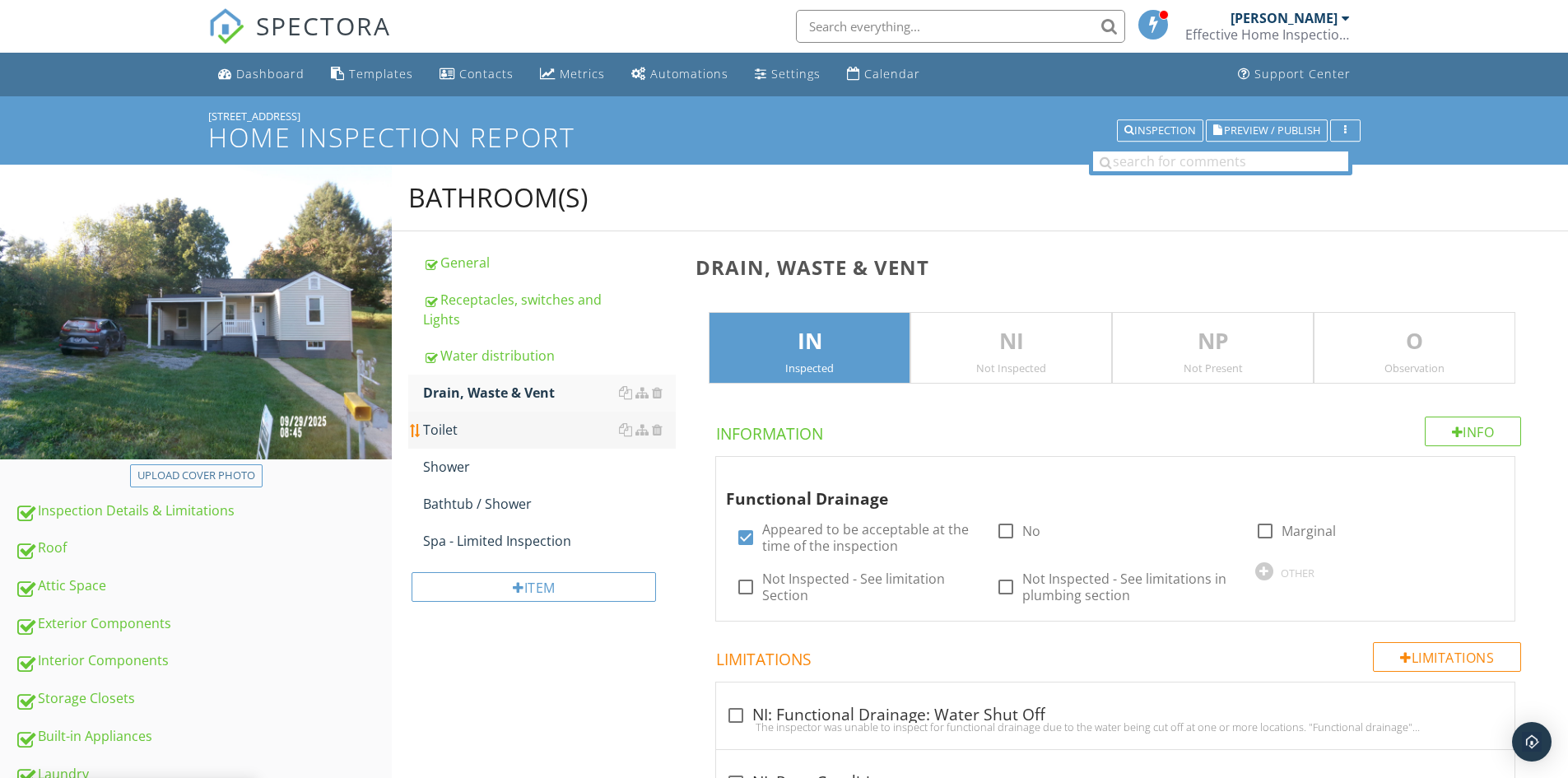
click at [470, 425] on div "Toilet" at bounding box center [550, 430] width 253 height 20
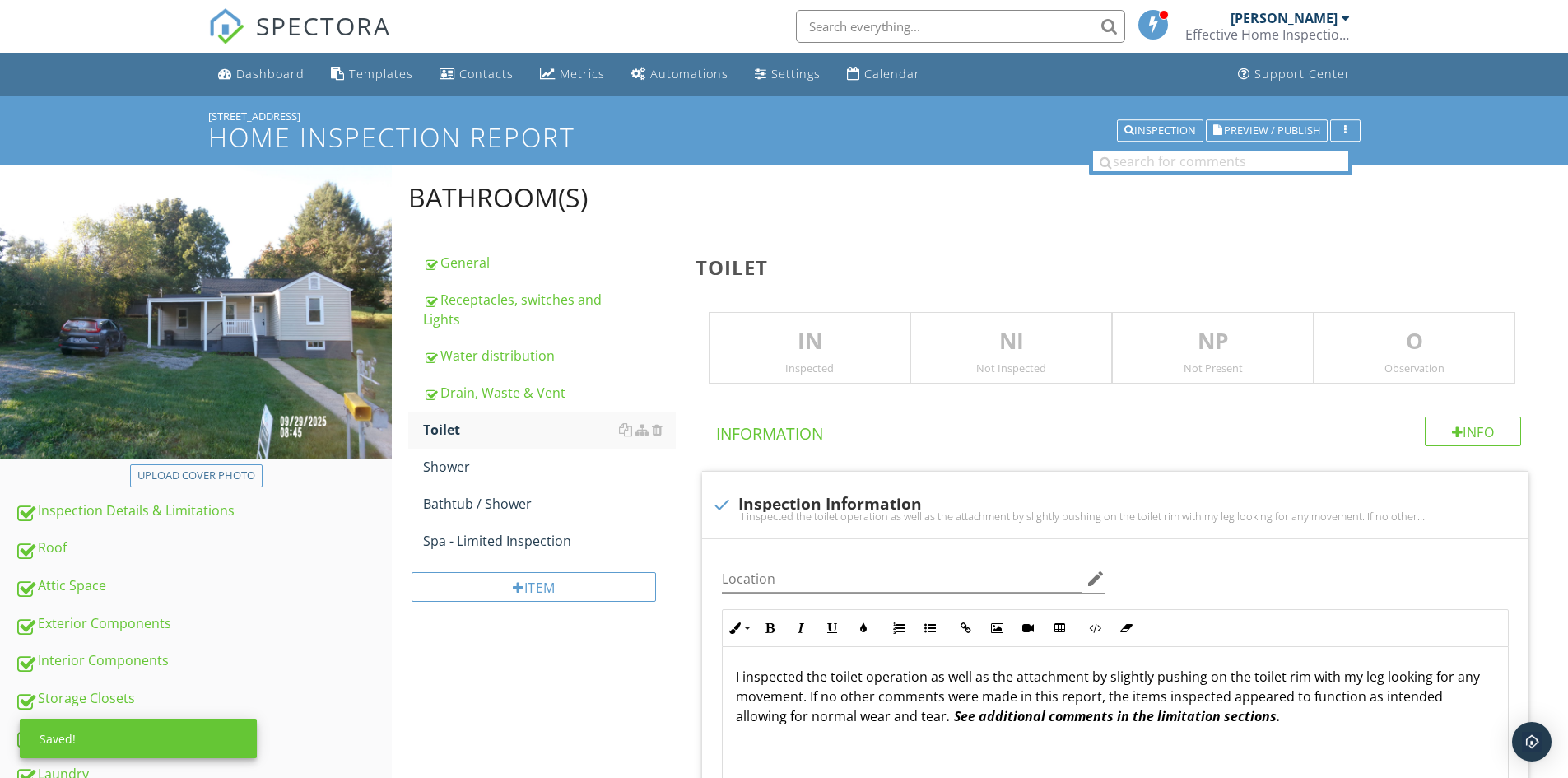
drag, startPoint x: 860, startPoint y: 344, endPoint x: 852, endPoint y: 349, distance: 9.4
click at [853, 345] on p "IN" at bounding box center [809, 342] width 200 height 33
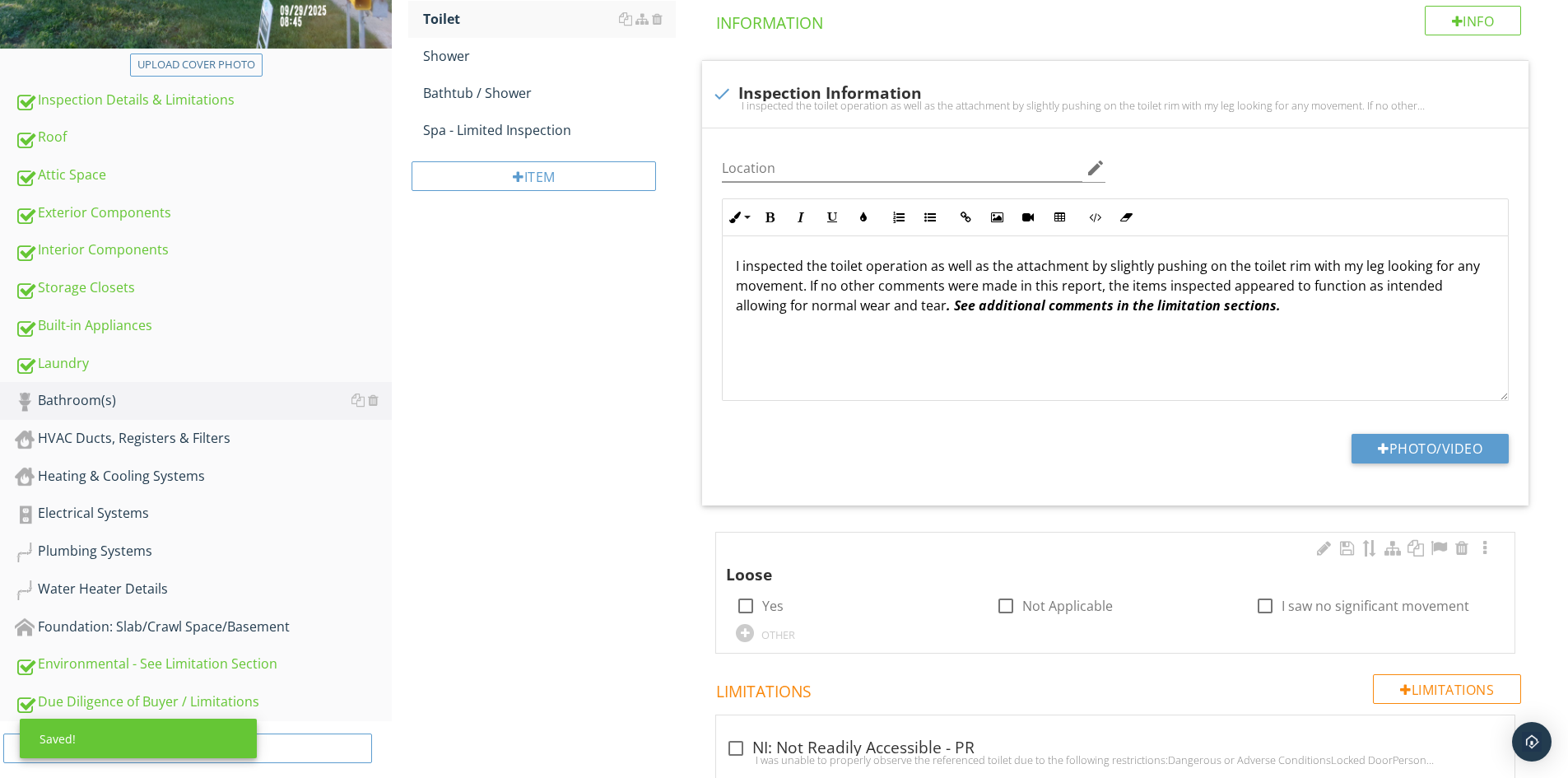
scroll to position [412, 0]
click at [1262, 592] on div at bounding box center [1265, 605] width 28 height 28
checkbox input "true"
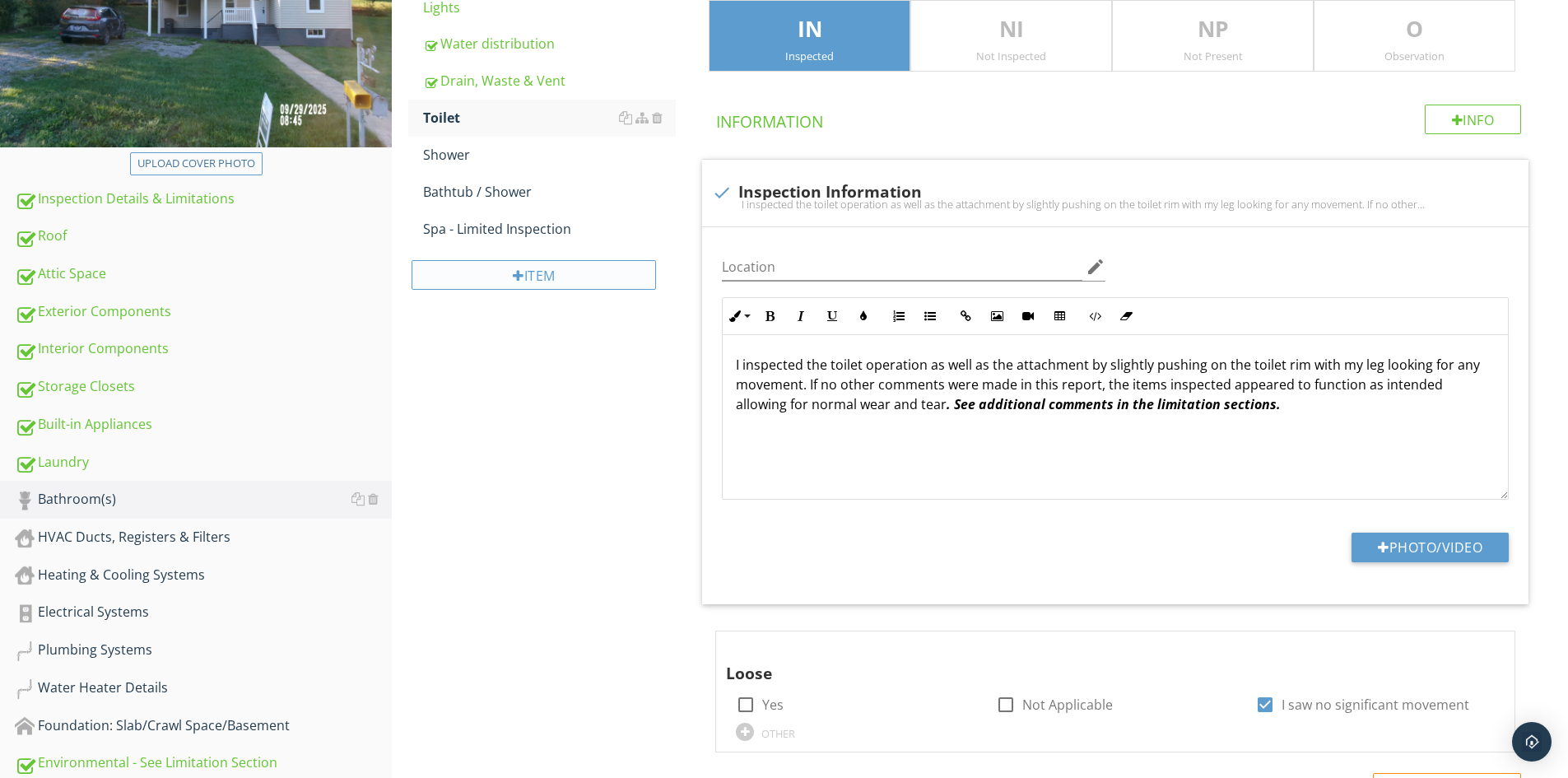
scroll to position [83, 0]
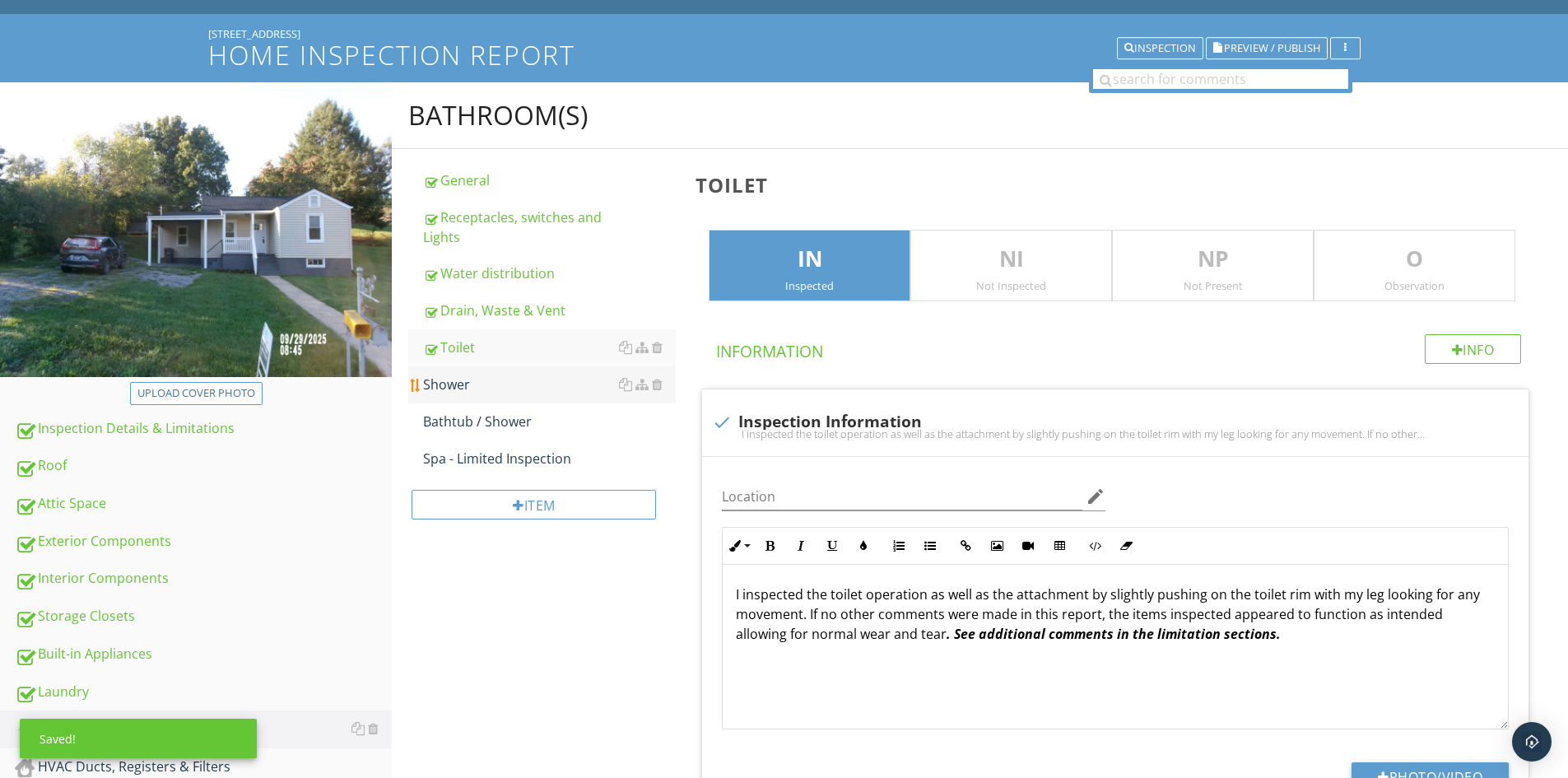
click at [472, 380] on div "Shower" at bounding box center [550, 384] width 253 height 20
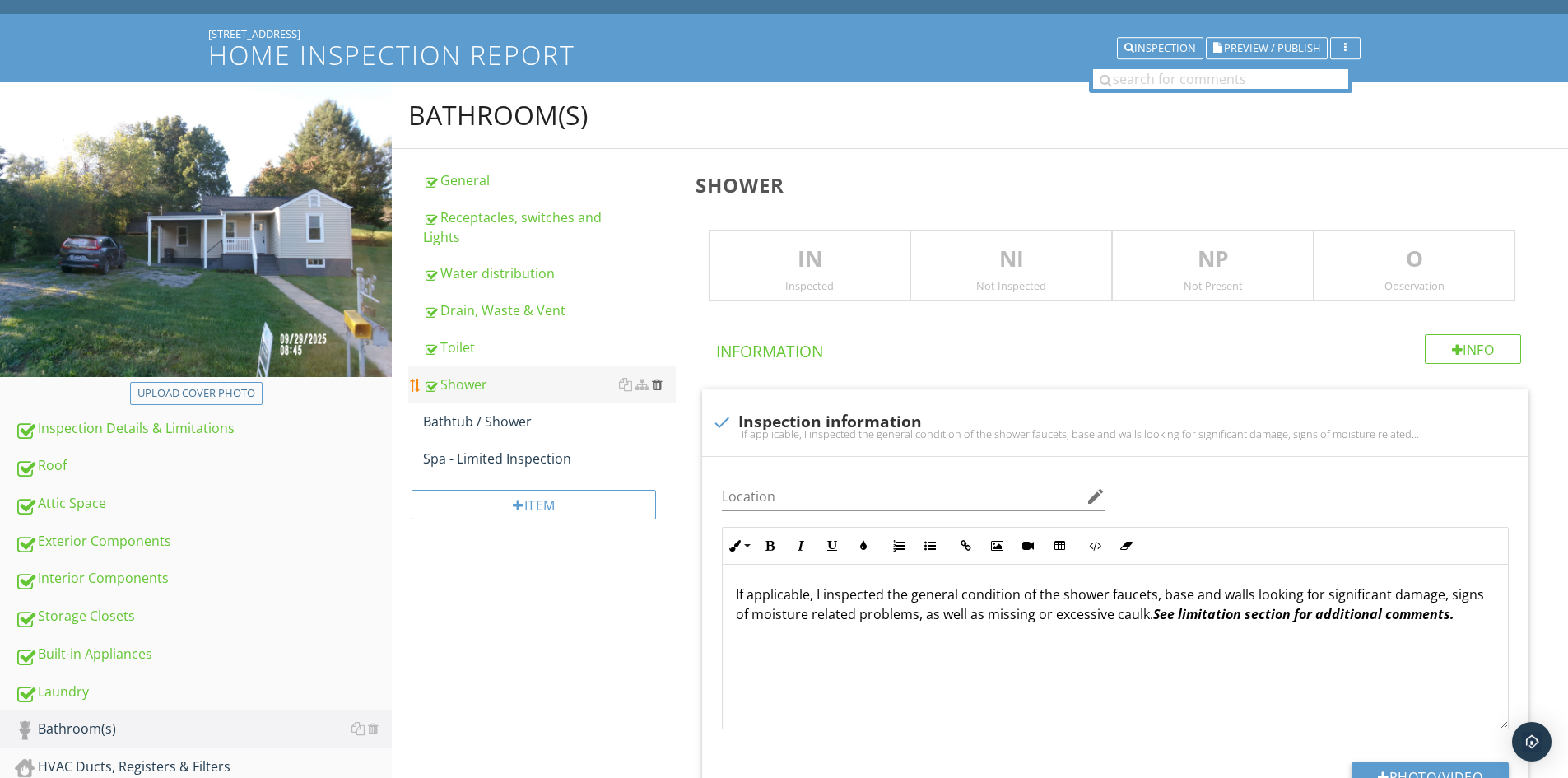
click at [656, 385] on div at bounding box center [657, 384] width 11 height 14
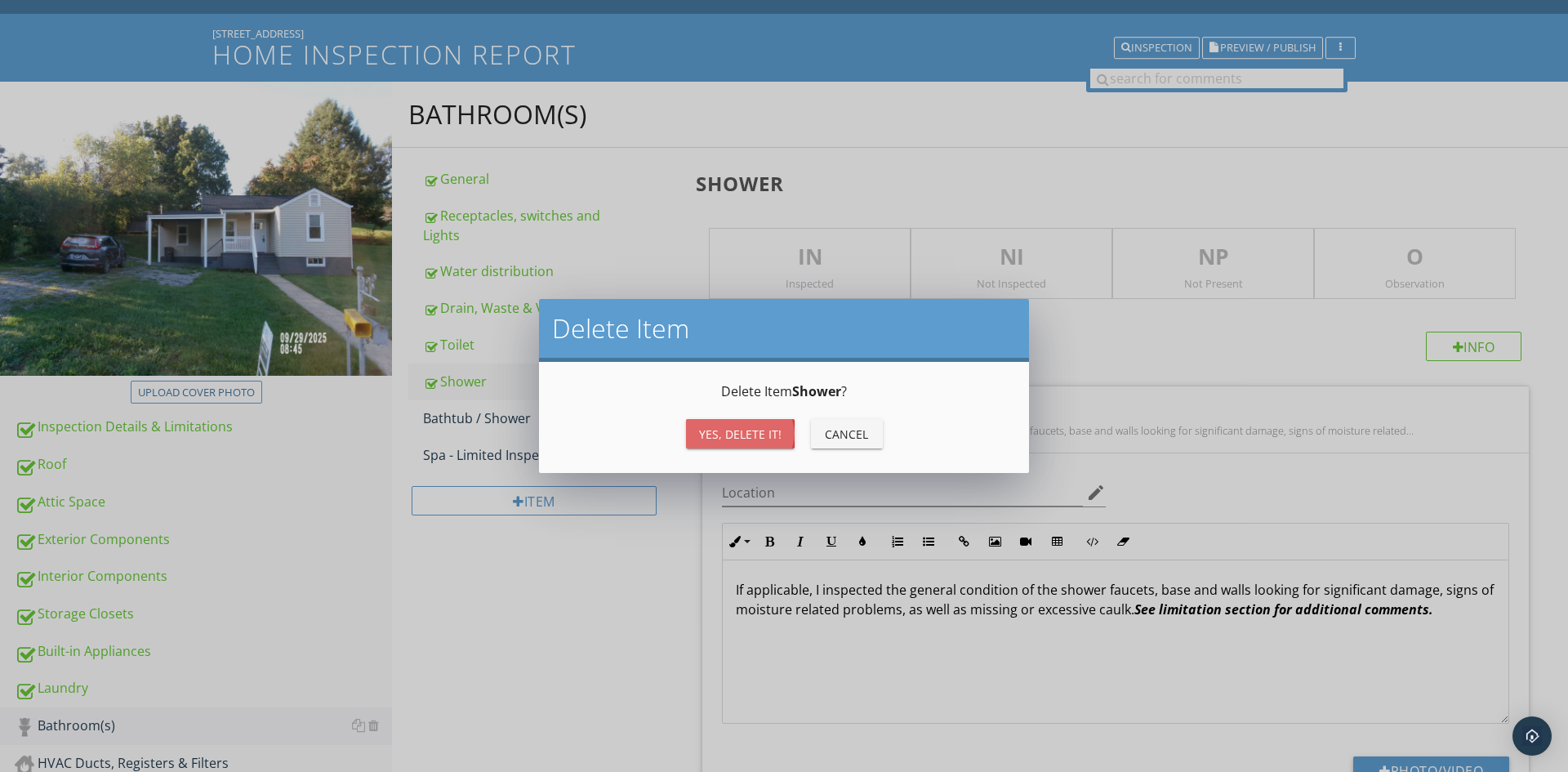
click at [721, 429] on div "Yes, Delete it!" at bounding box center [740, 434] width 83 height 17
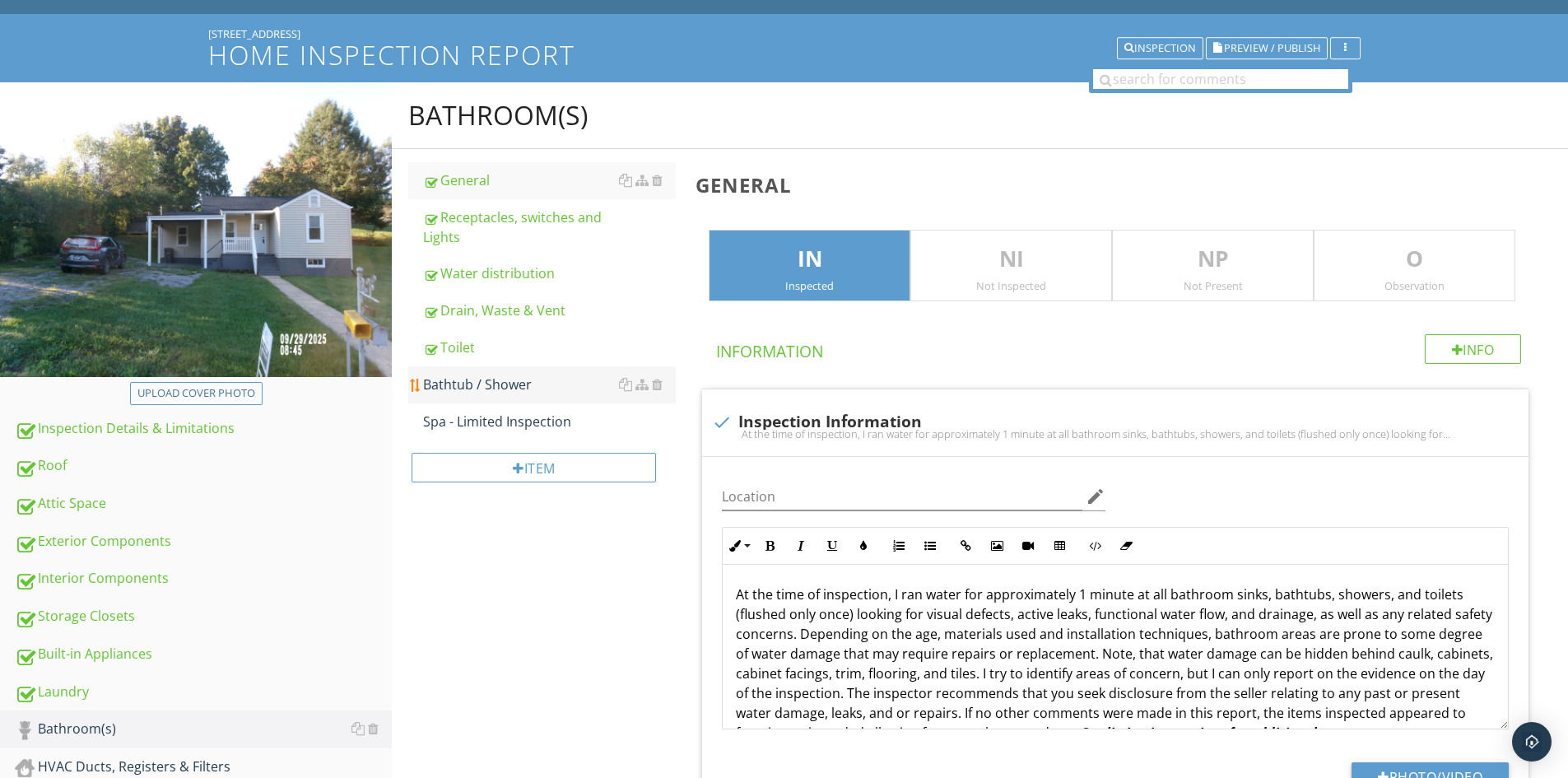
click at [502, 382] on div "Bathtub / Shower" at bounding box center [550, 384] width 253 height 20
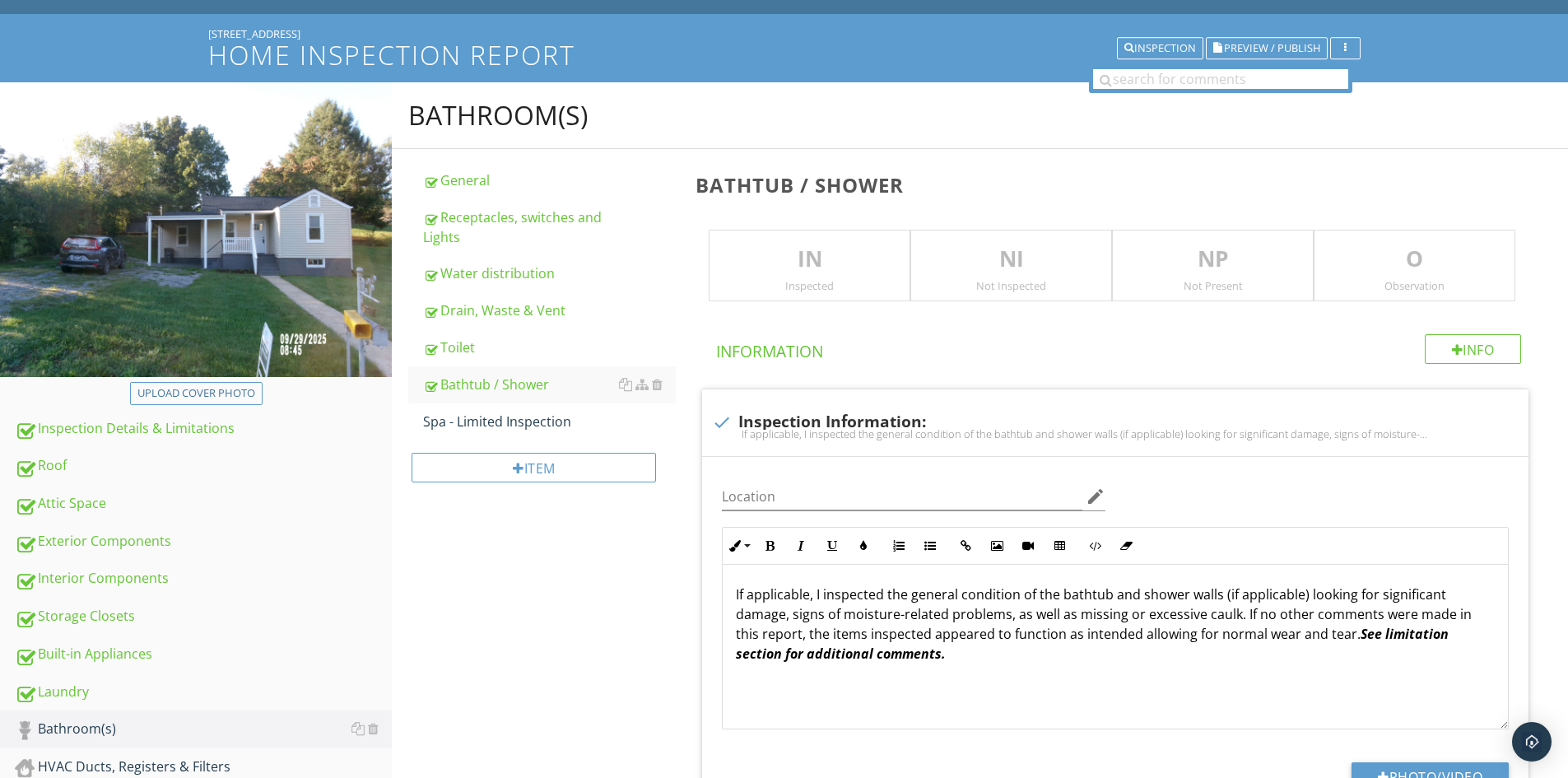
click at [745, 288] on div "Inspected" at bounding box center [809, 286] width 200 height 14
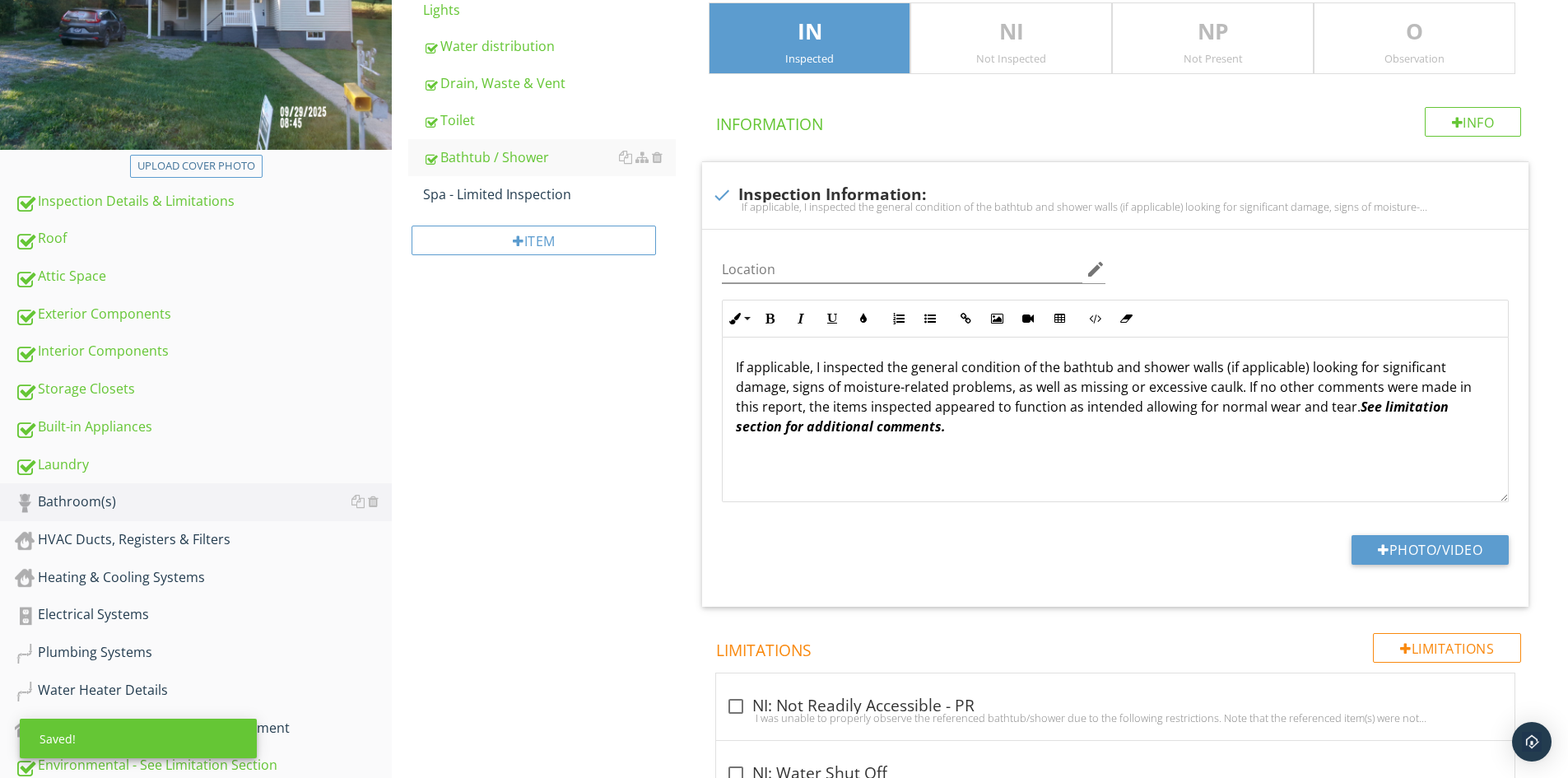
scroll to position [83, 0]
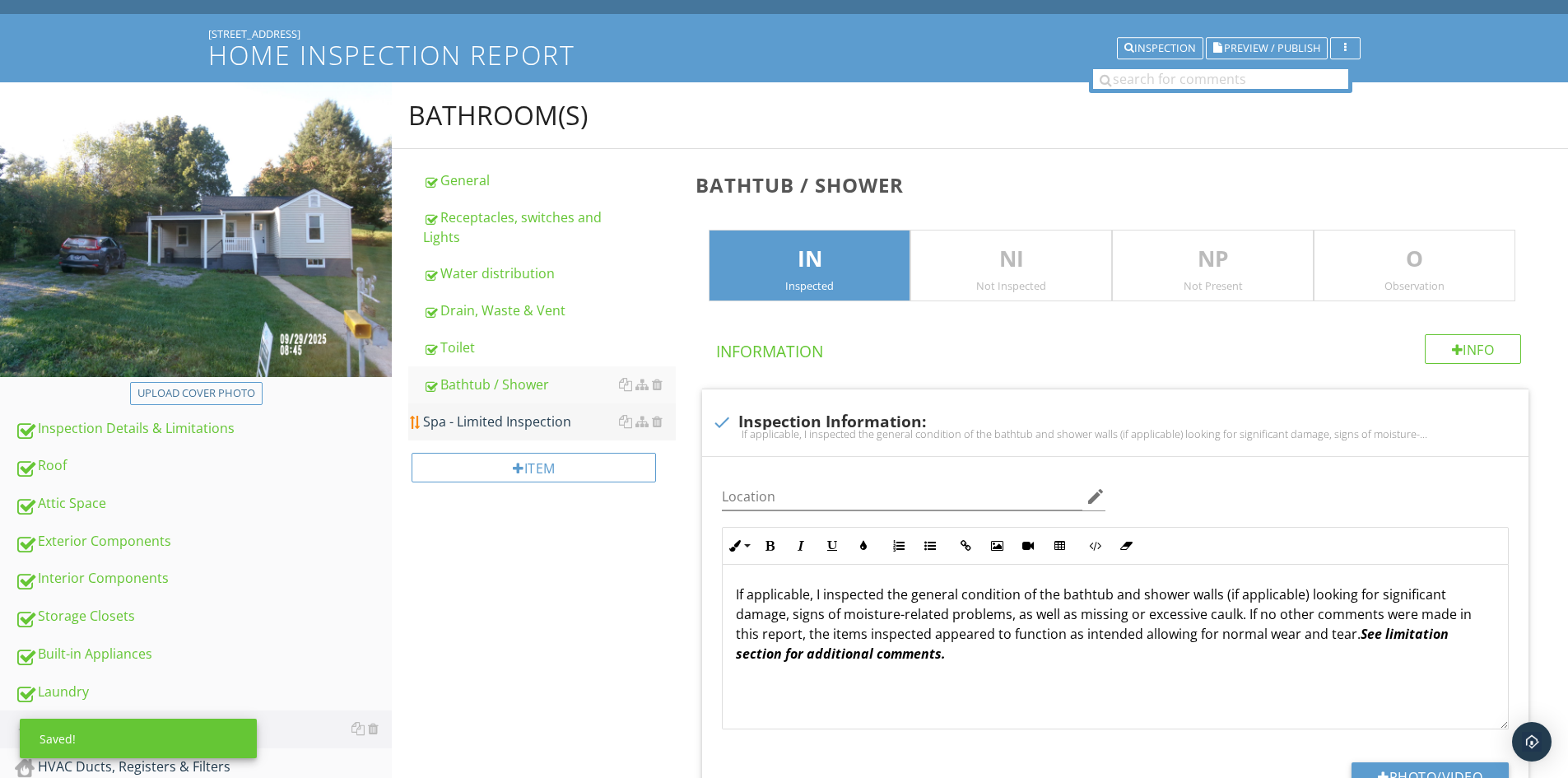
click at [540, 423] on div "Spa - Limited Inspection" at bounding box center [550, 422] width 253 height 20
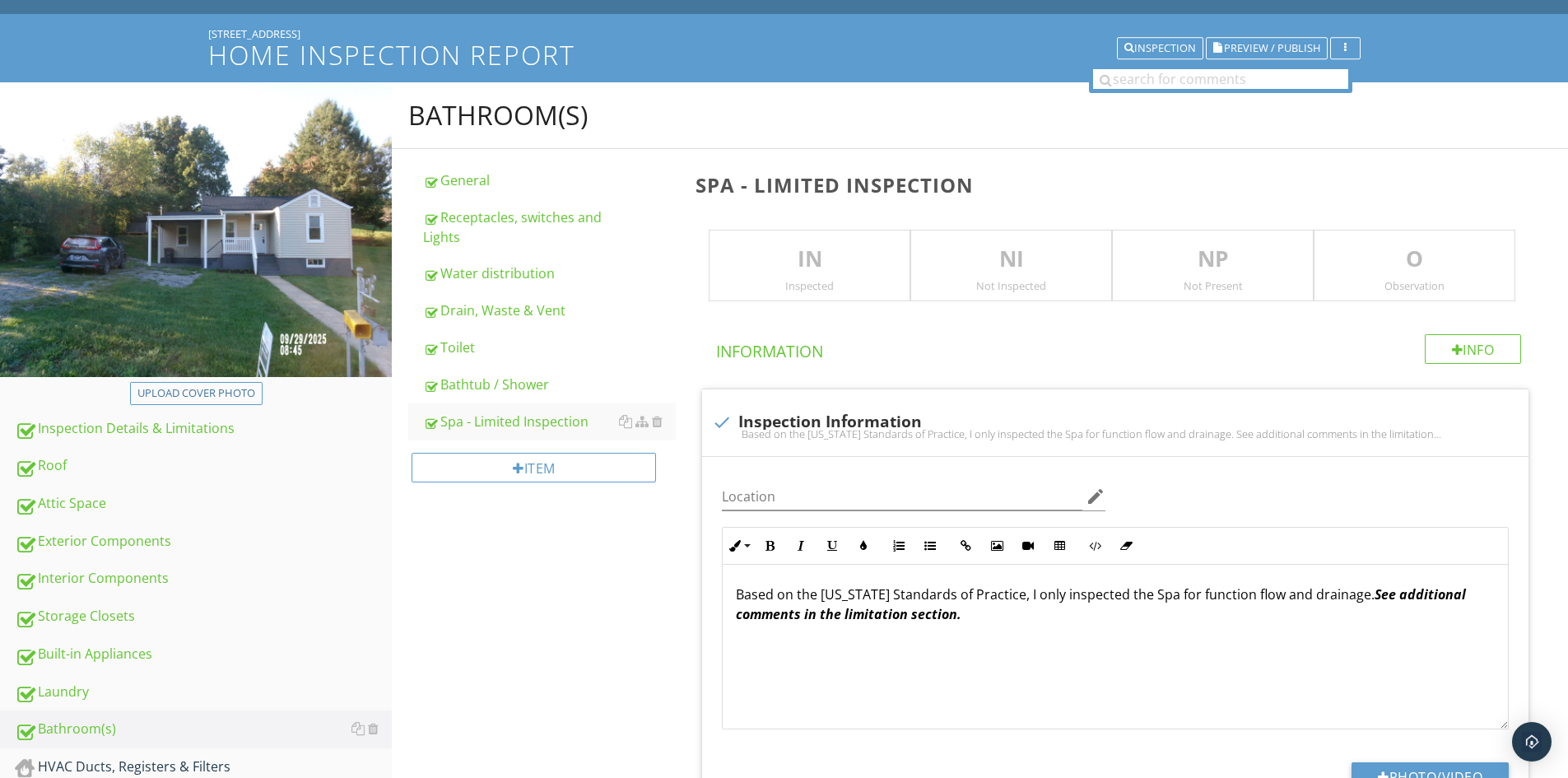
click at [828, 261] on p "IN" at bounding box center [809, 259] width 200 height 33
click at [656, 421] on div at bounding box center [657, 421] width 11 height 14
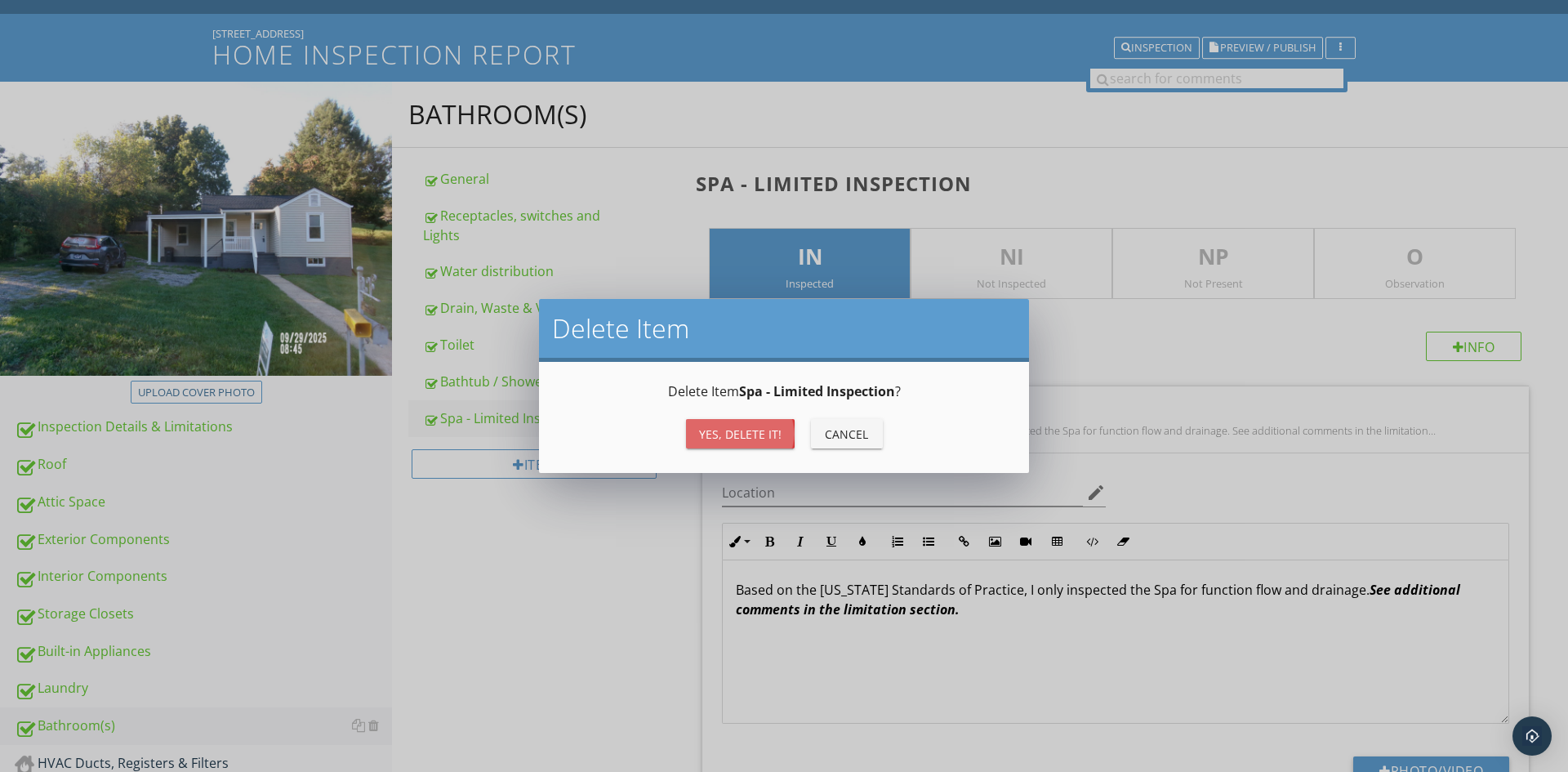
click at [694, 435] on button "Yes, Delete it!" at bounding box center [739, 434] width 109 height 30
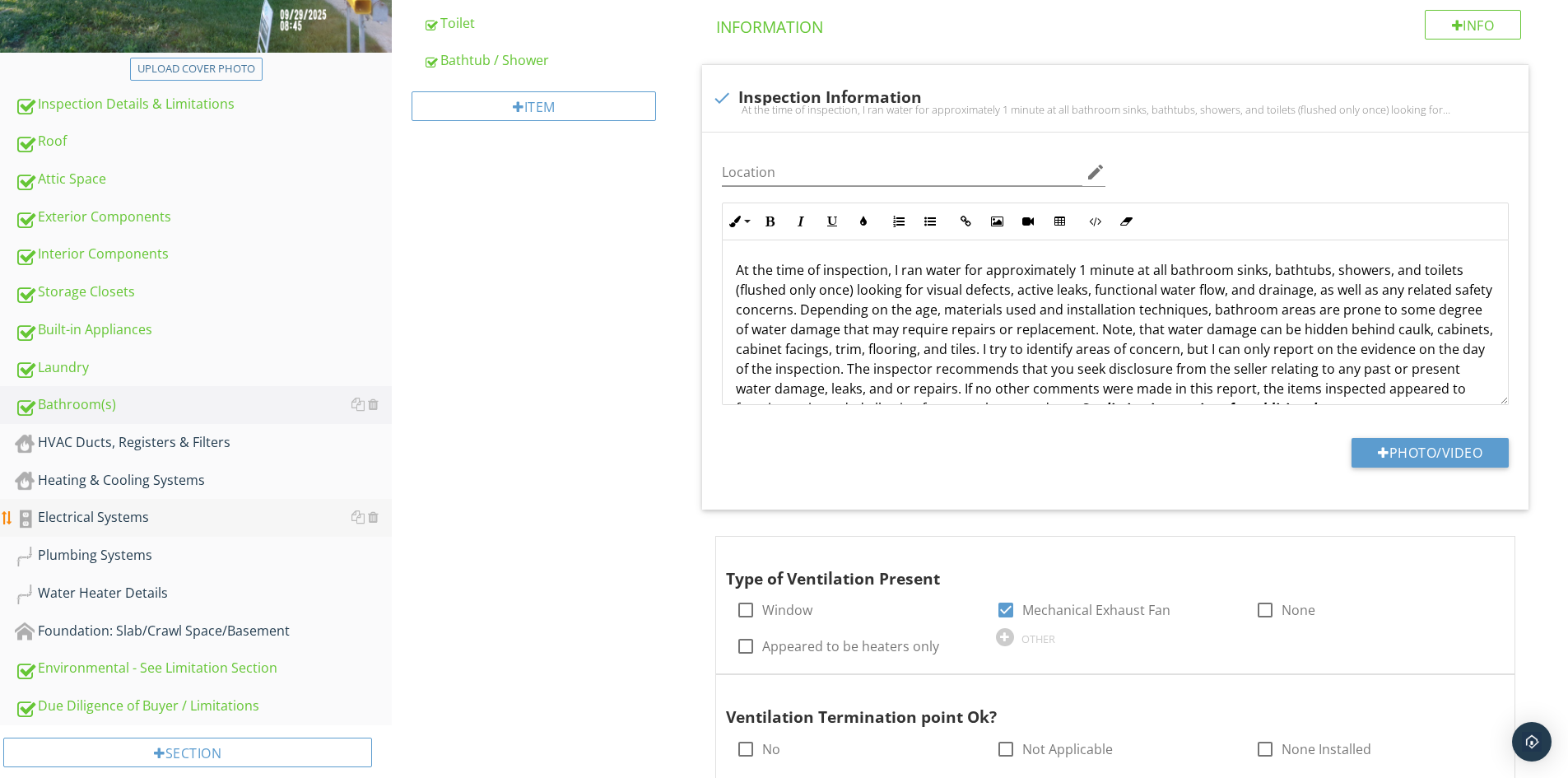
scroll to position [412, 0]
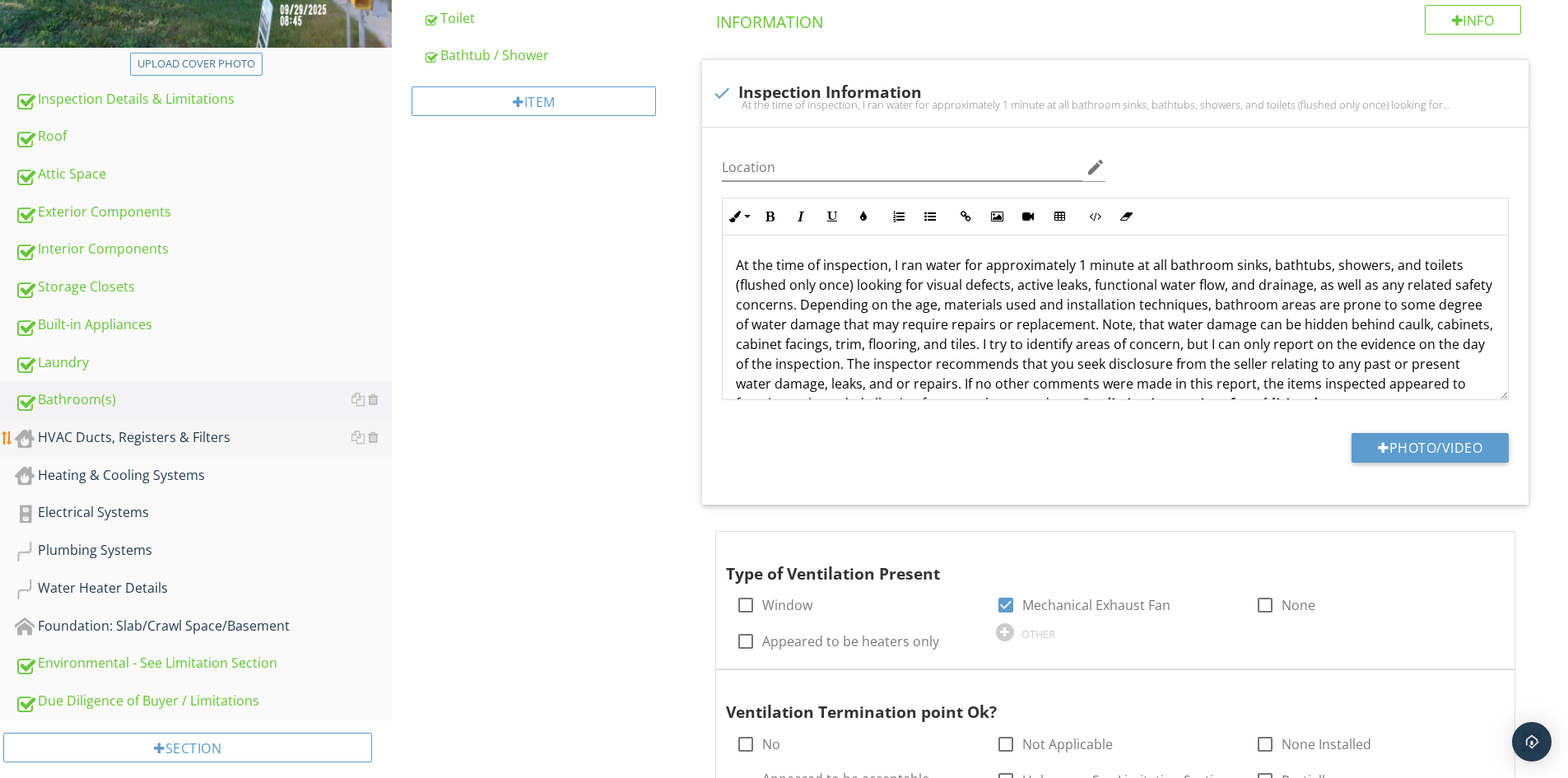
click at [200, 437] on div "HVAC Ducts, Registers & Filters" at bounding box center [203, 438] width 377 height 22
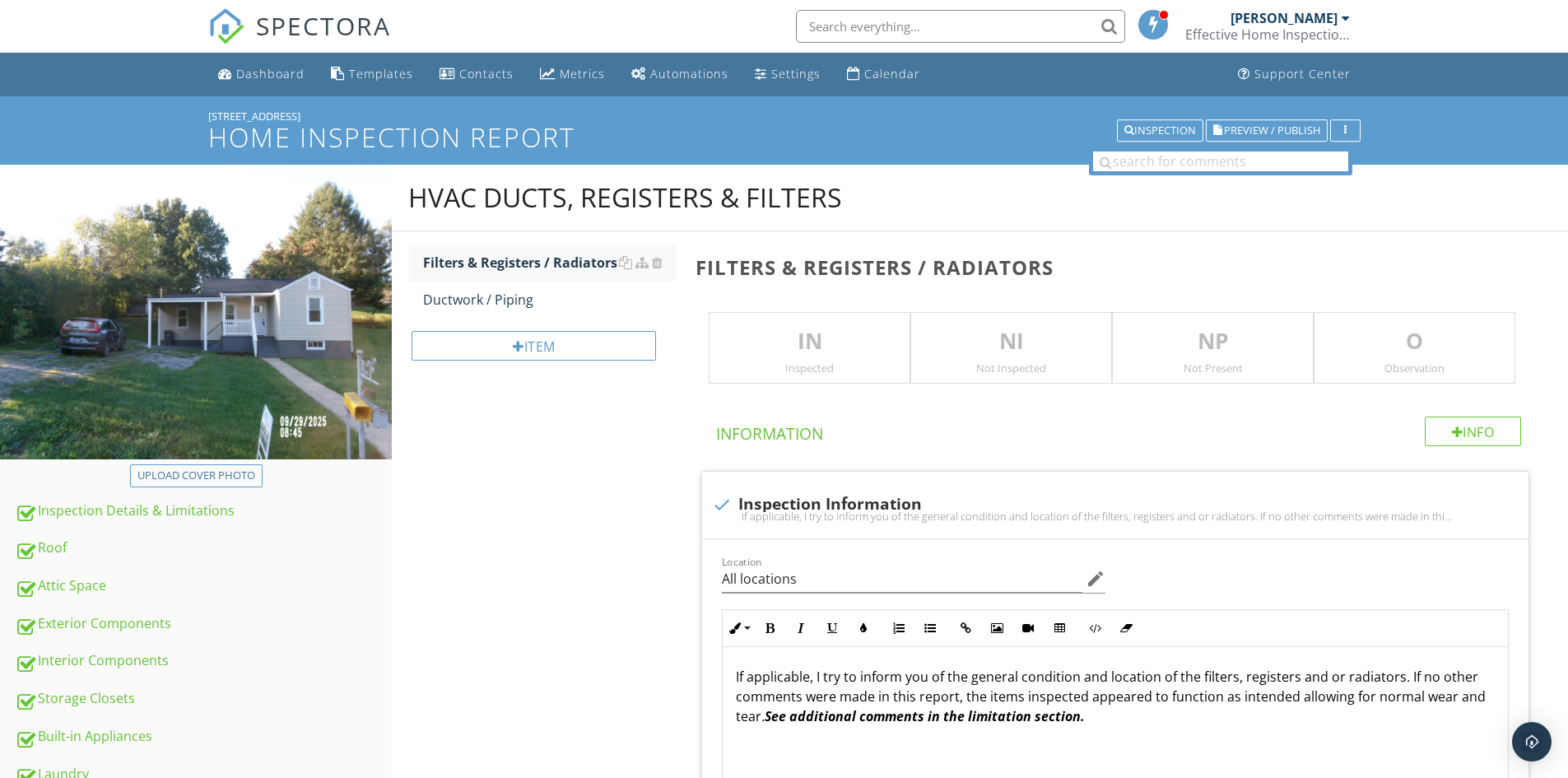
click at [781, 353] on p "IN" at bounding box center [809, 342] width 200 height 33
click at [1375, 355] on p "O" at bounding box center [1415, 342] width 200 height 33
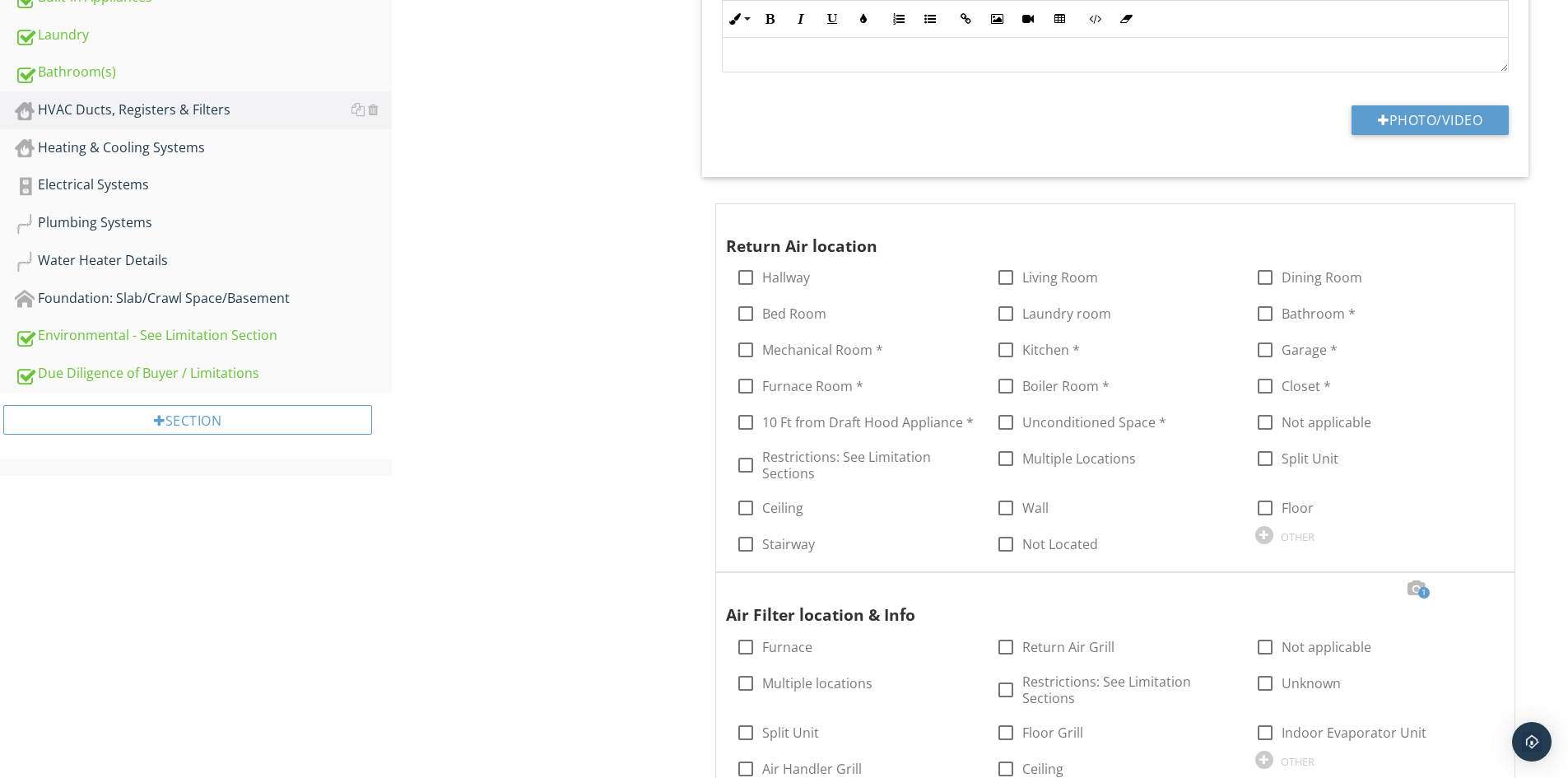
scroll to position [741, 0]
click at [1065, 276] on label "Living Room" at bounding box center [1060, 276] width 76 height 16
checkbox input "true"
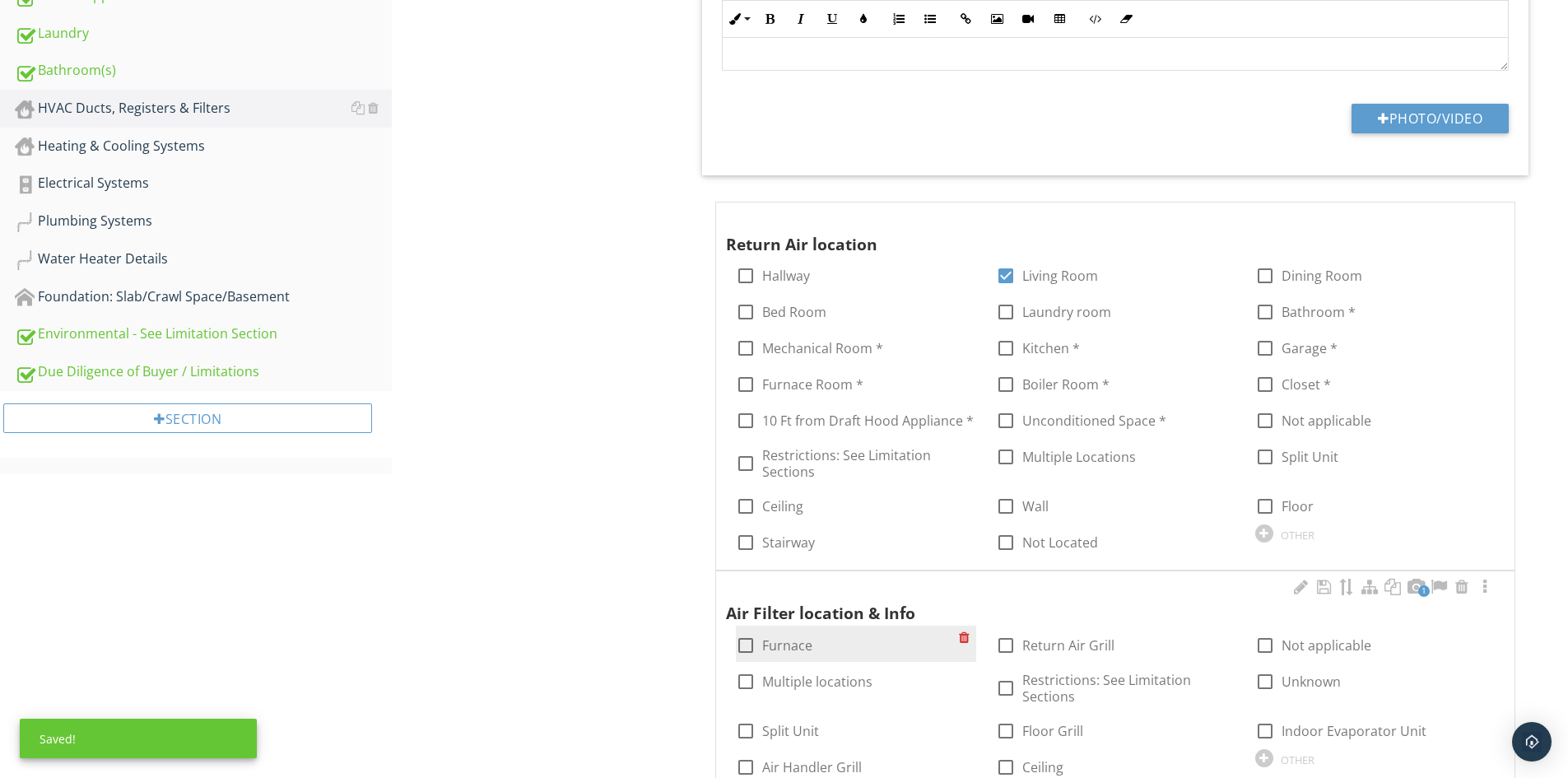
scroll to position [823, 0]
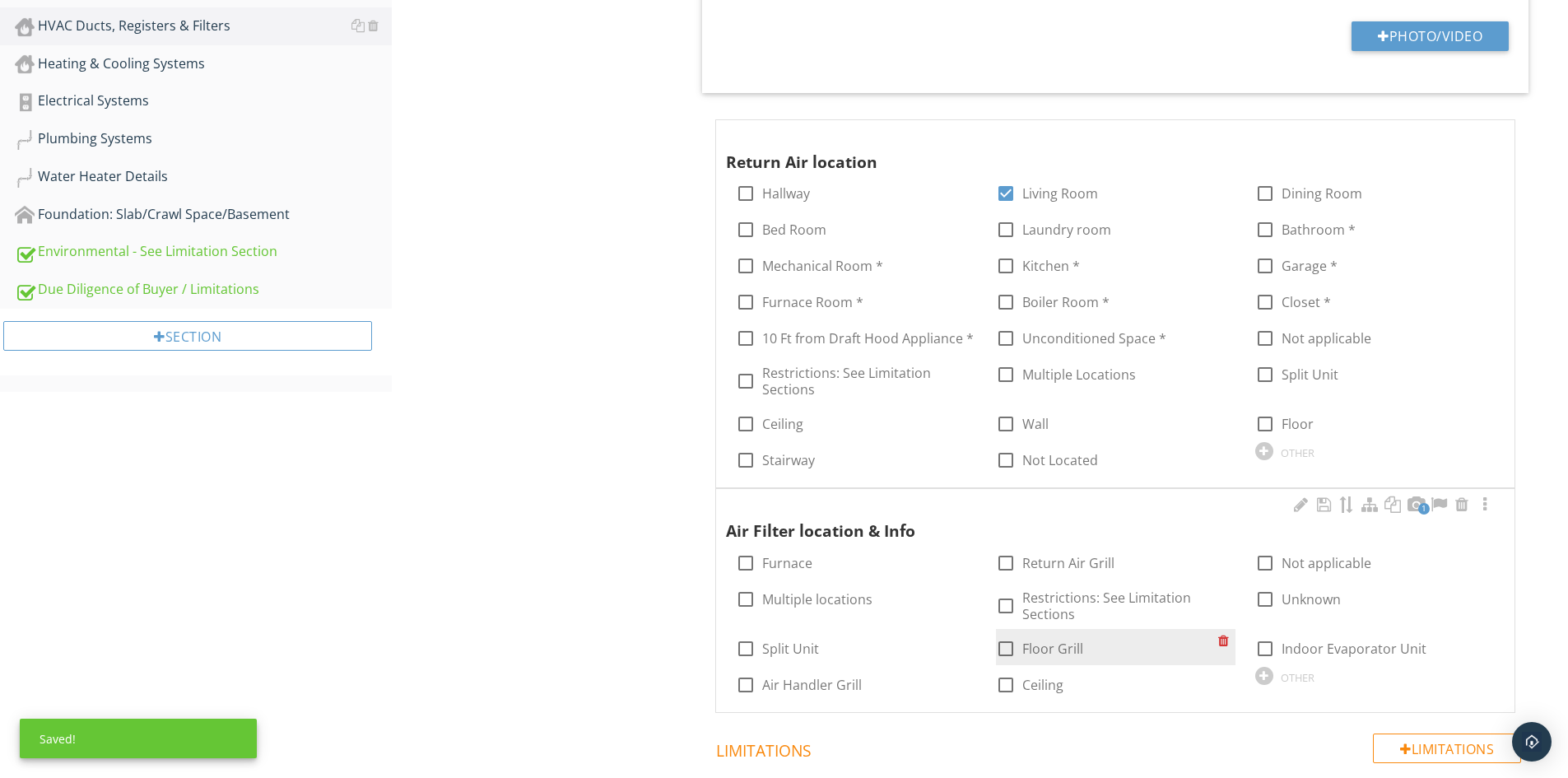
click at [1046, 648] on label "Floor Grill" at bounding box center [1052, 648] width 61 height 16
checkbox input "true"
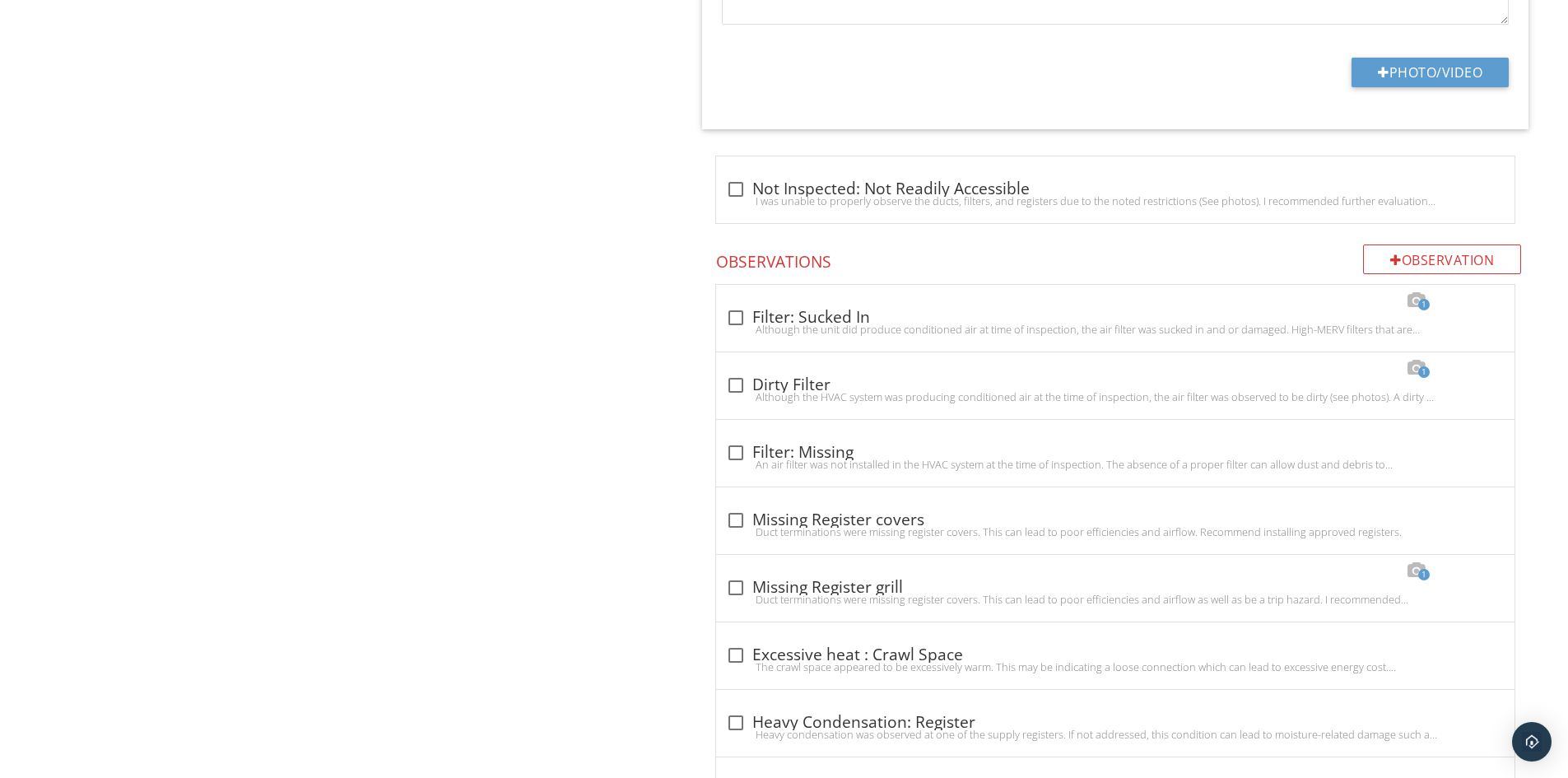
scroll to position [2552, 0]
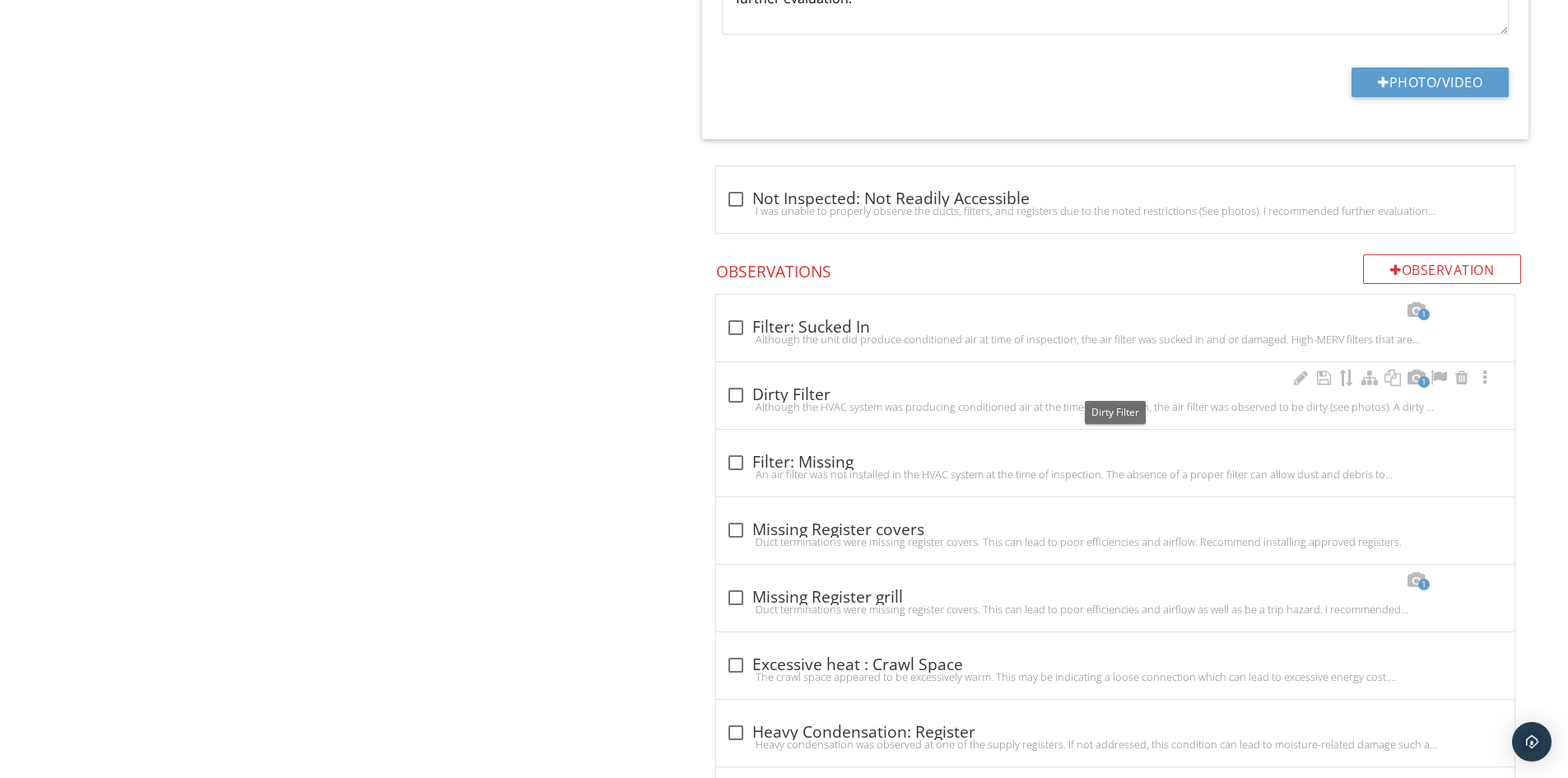
click at [781, 397] on div "check_box_outline_blank Dirty Filter" at bounding box center [1115, 395] width 779 height 20
checkbox input "true"
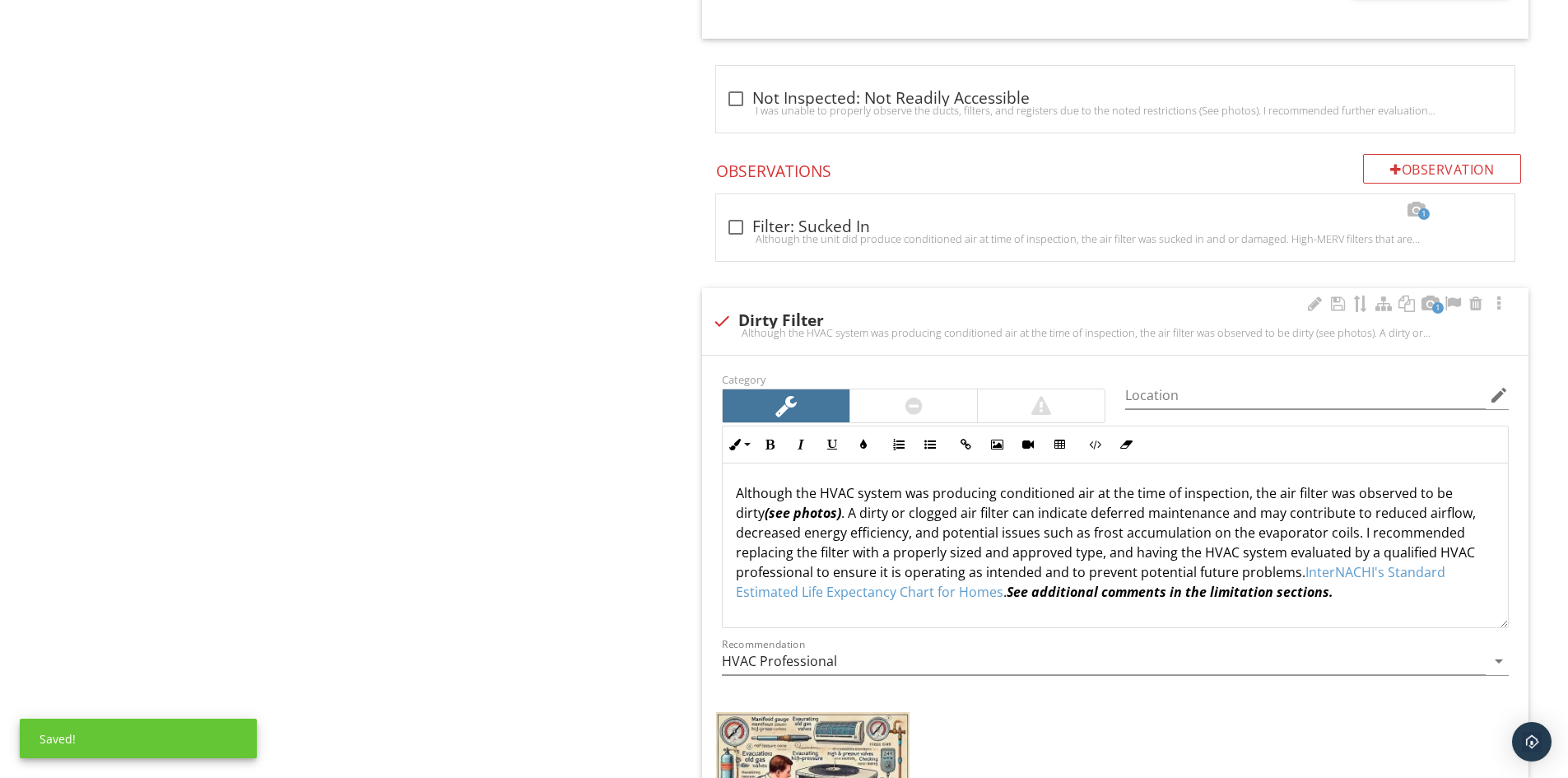
scroll to position [2881, 0]
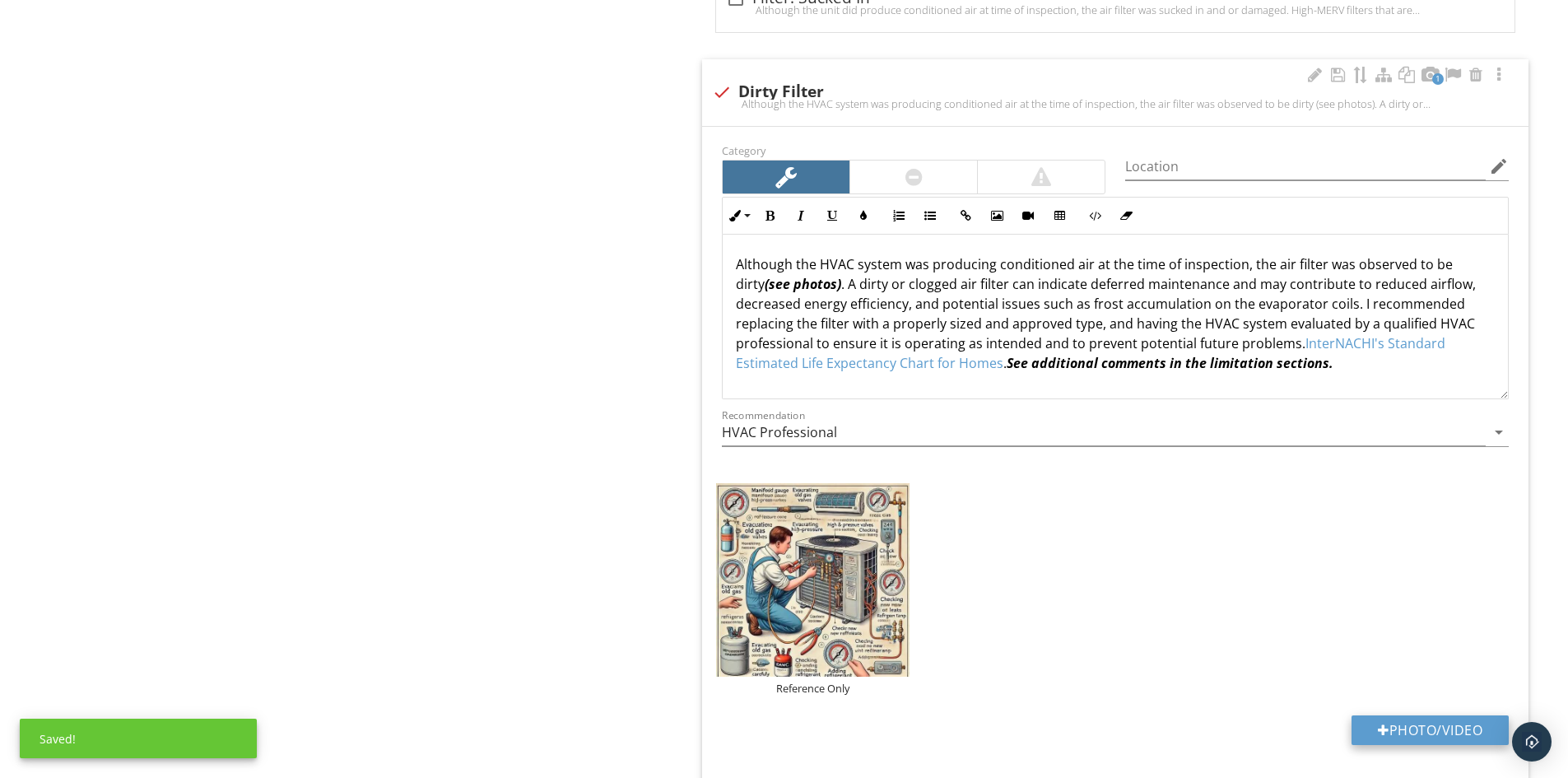
click at [1378, 732] on div at bounding box center [1384, 730] width 12 height 14
type input "C:\fakepath\100_6729.JPG"
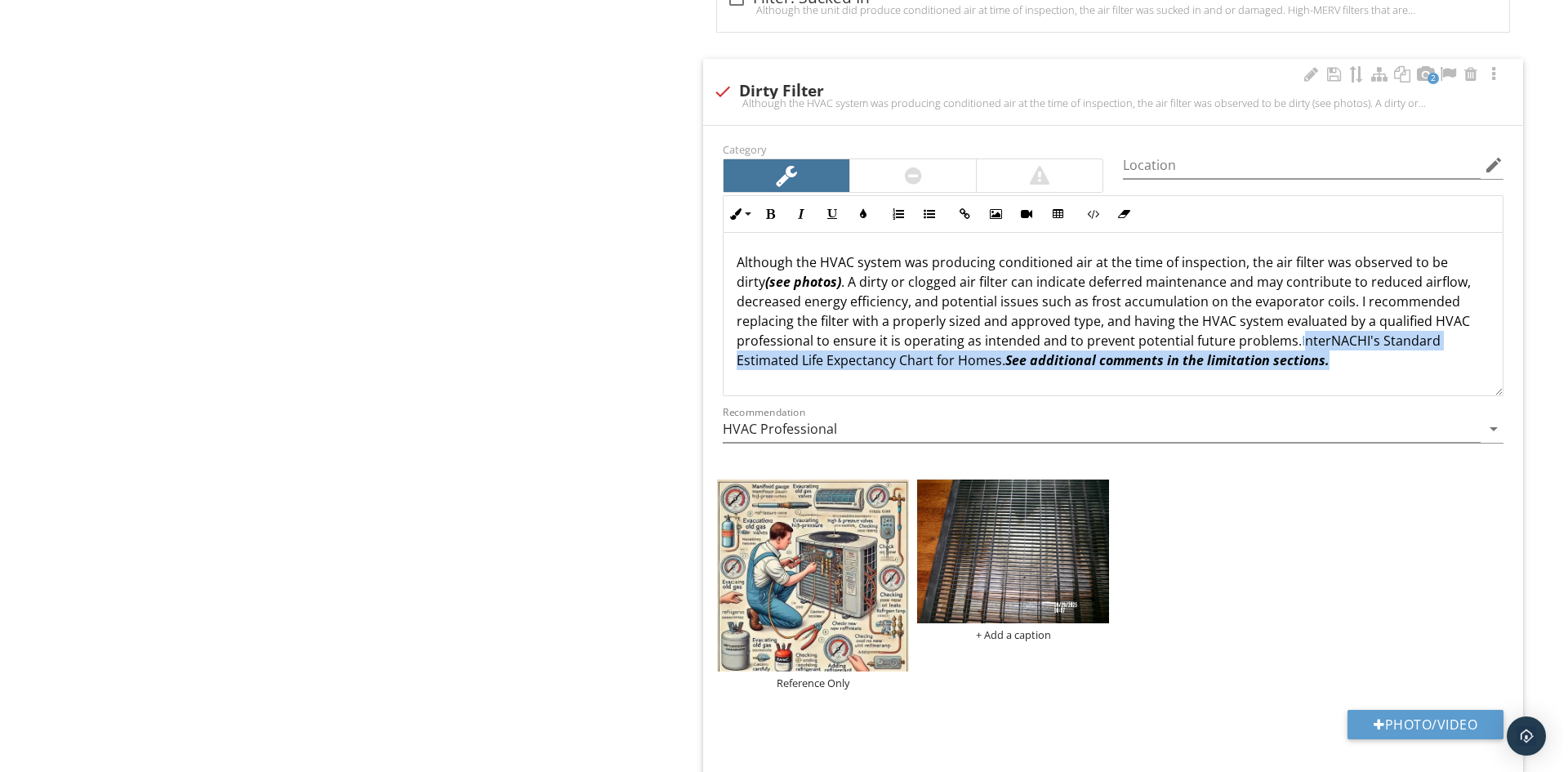
scroll to position [1, 0]
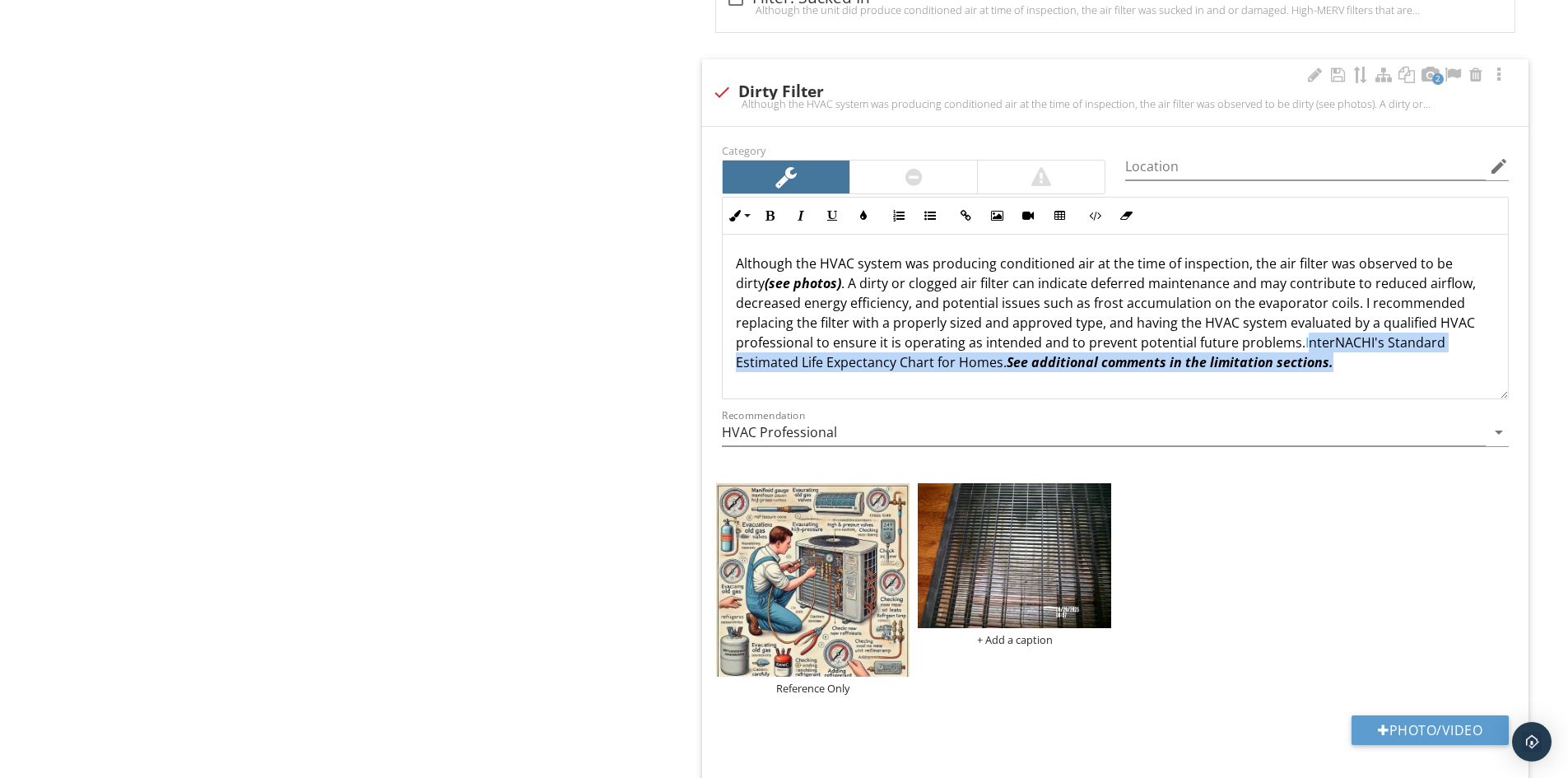
drag, startPoint x: 1302, startPoint y: 345, endPoint x: 1352, endPoint y: 389, distance: 66.6
click at [1352, 389] on div "Although the HVAC system was producing conditioned air at the time of inspectio…" at bounding box center [1115, 316] width 785 height 165
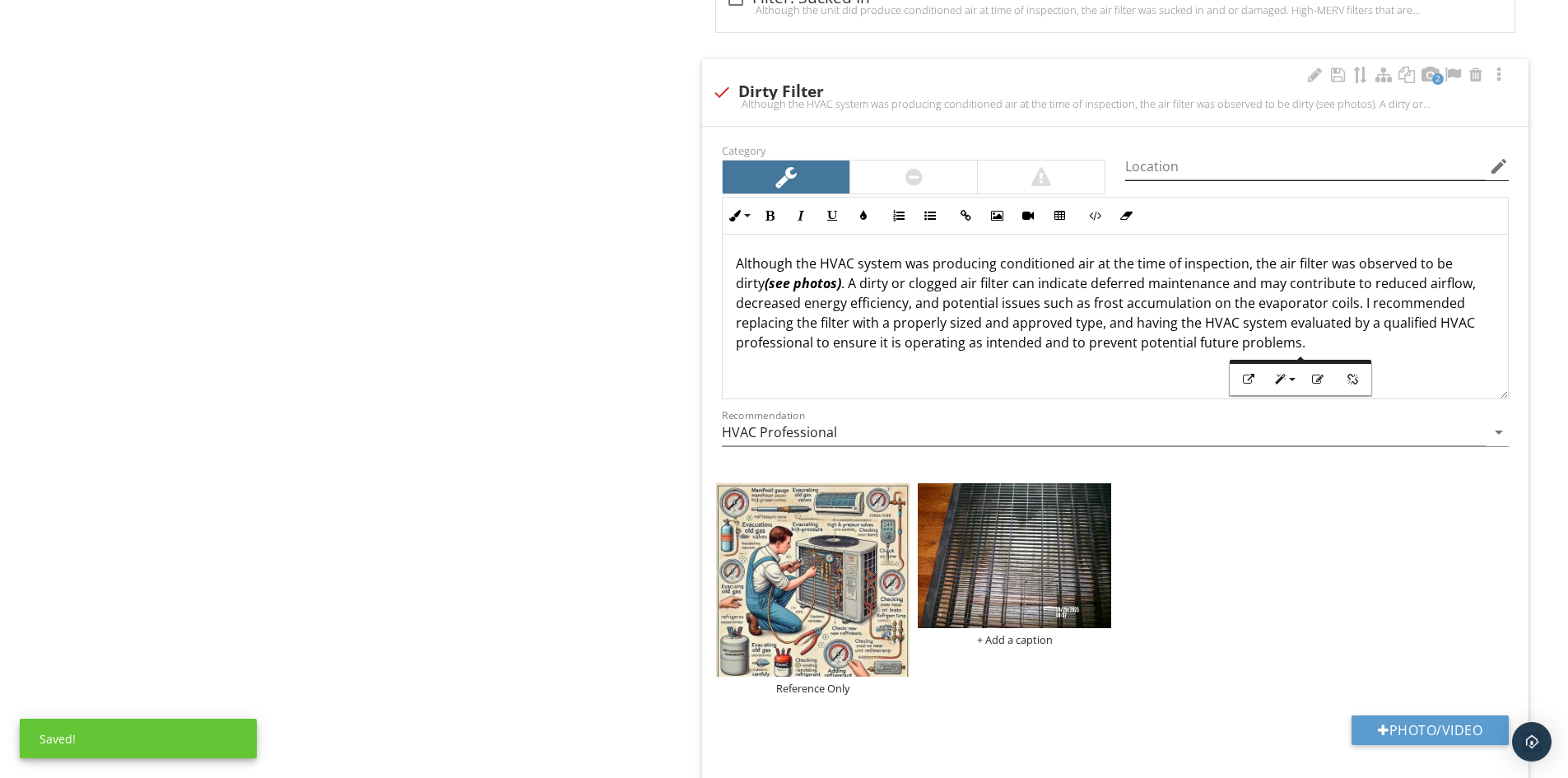
click at [1494, 169] on icon "edit" at bounding box center [1499, 166] width 20 height 20
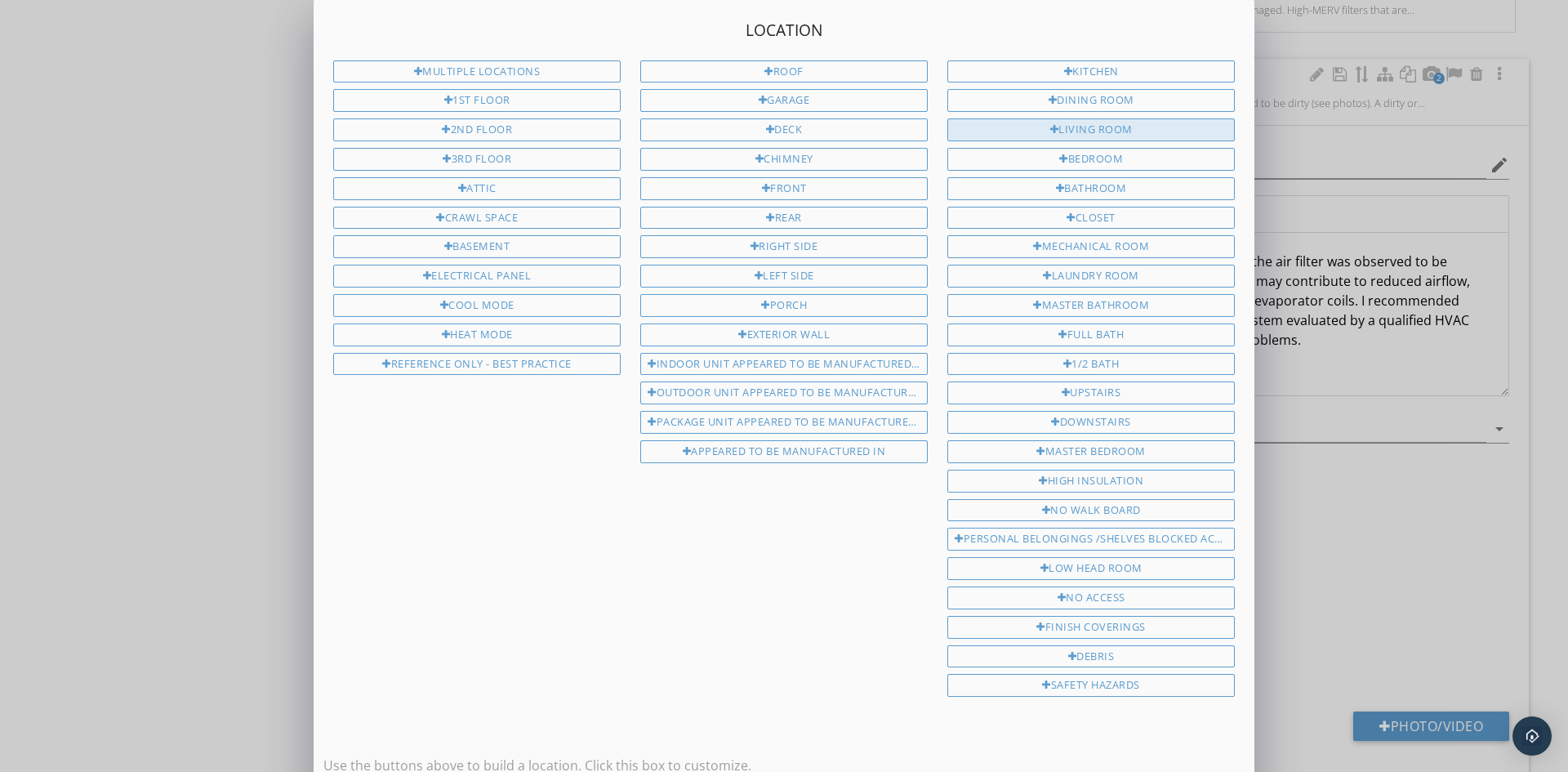
click at [1081, 129] on div "Living Room" at bounding box center [1091, 130] width 288 height 22
type input "Living Room"
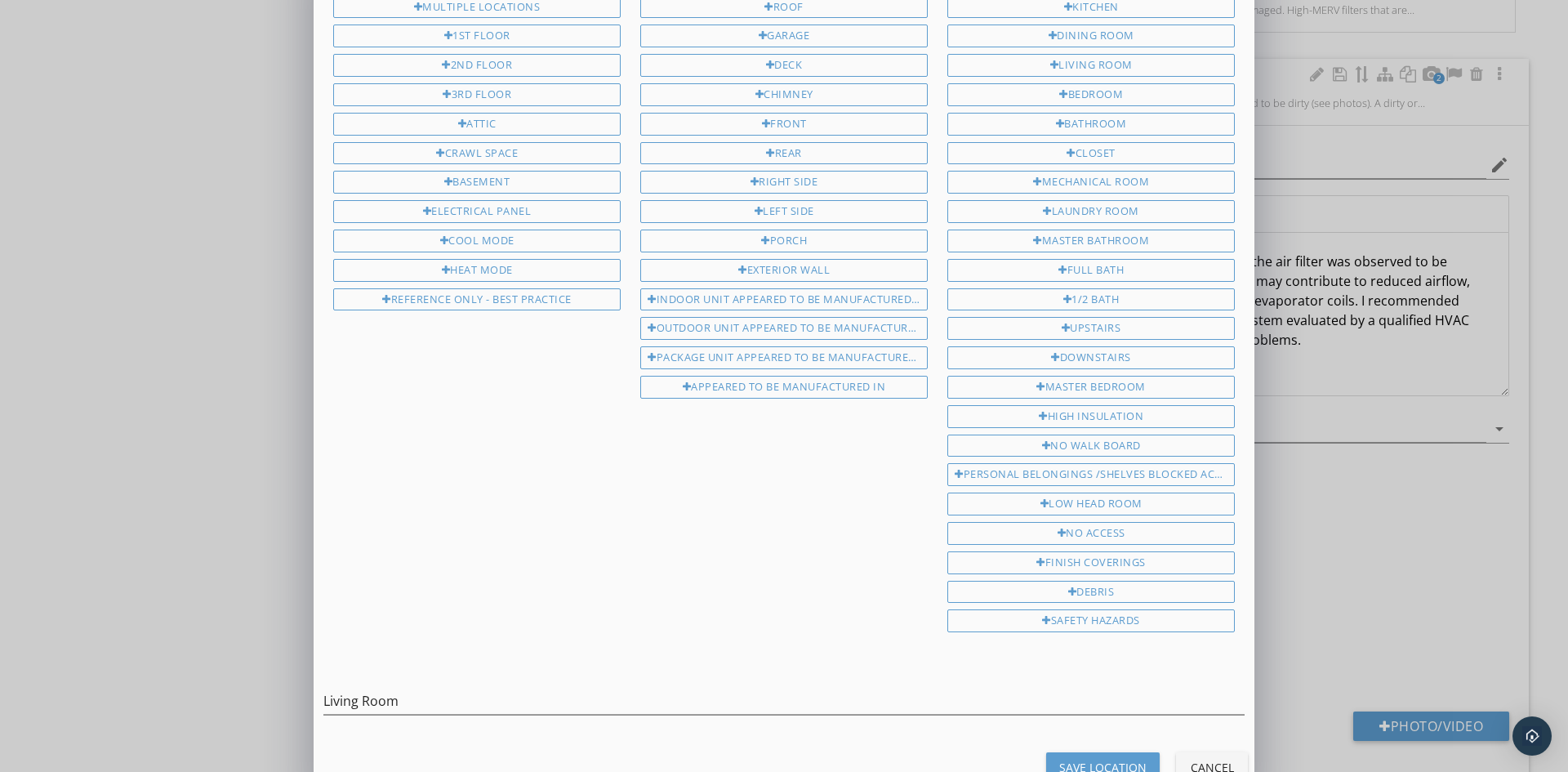
scroll to position [105, 0]
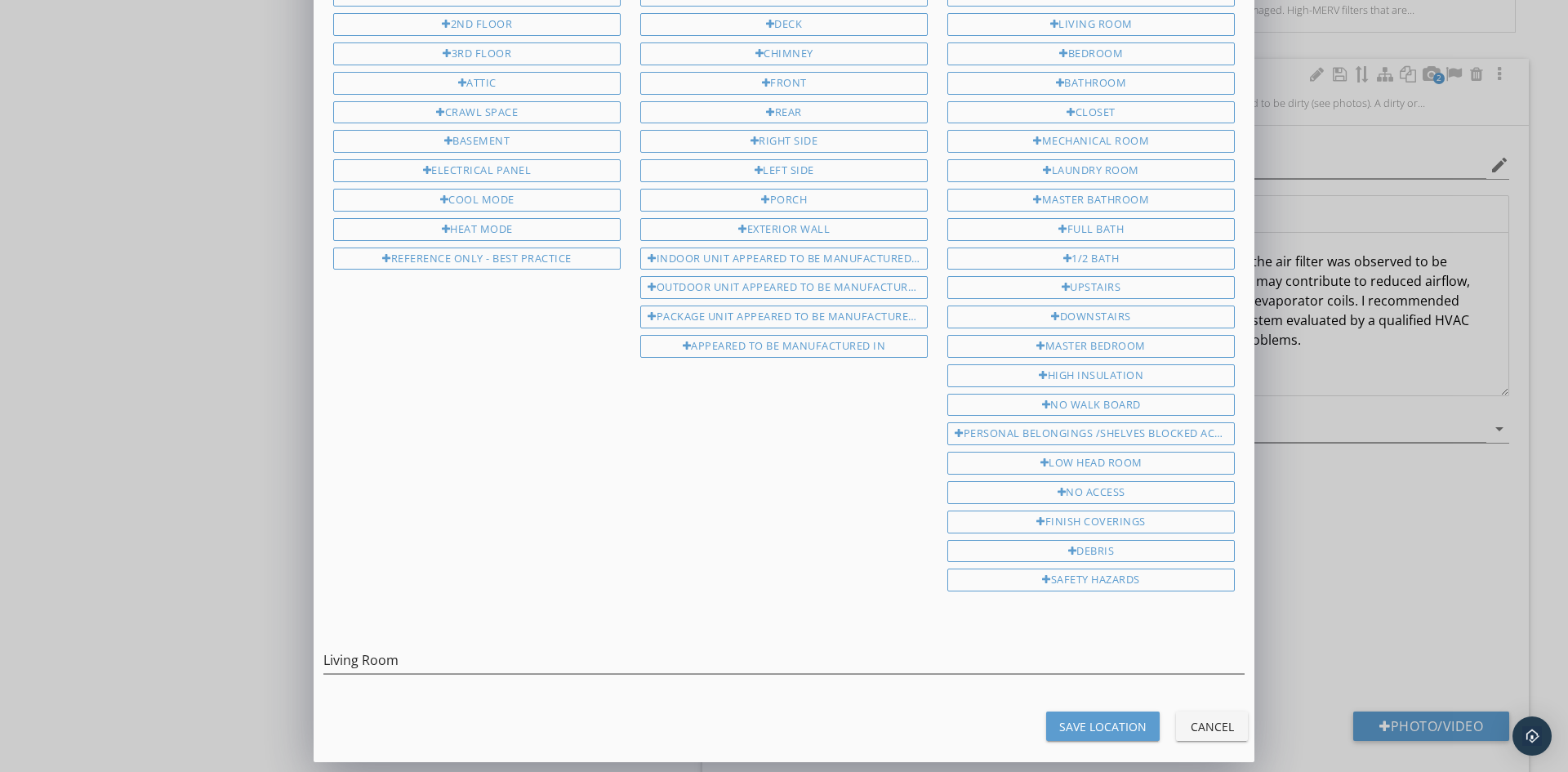
click at [1081, 722] on div "Save Location" at bounding box center [1102, 726] width 87 height 17
type input "Living Room"
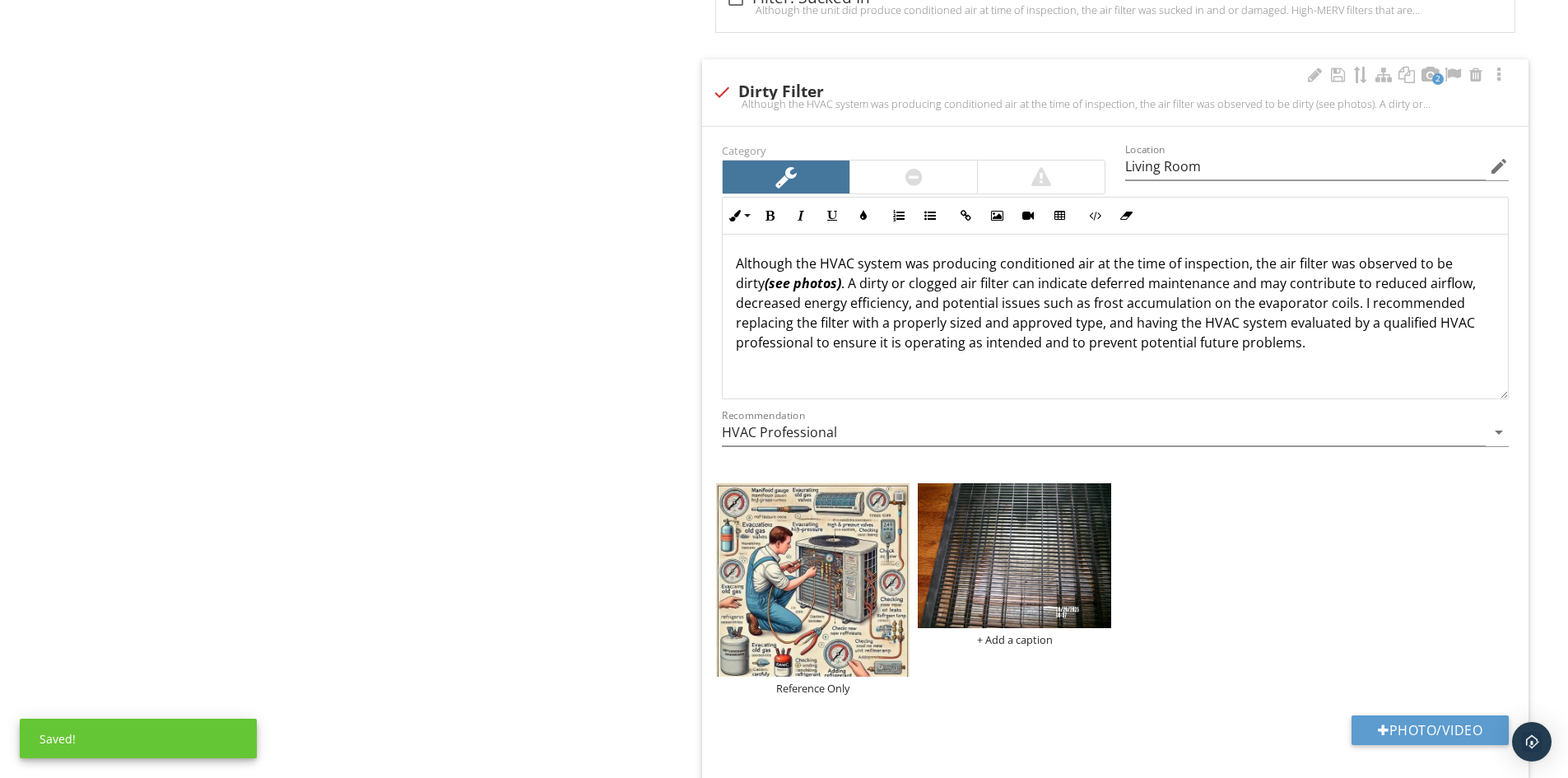
click at [899, 496] on div at bounding box center [900, 495] width 11 height 14
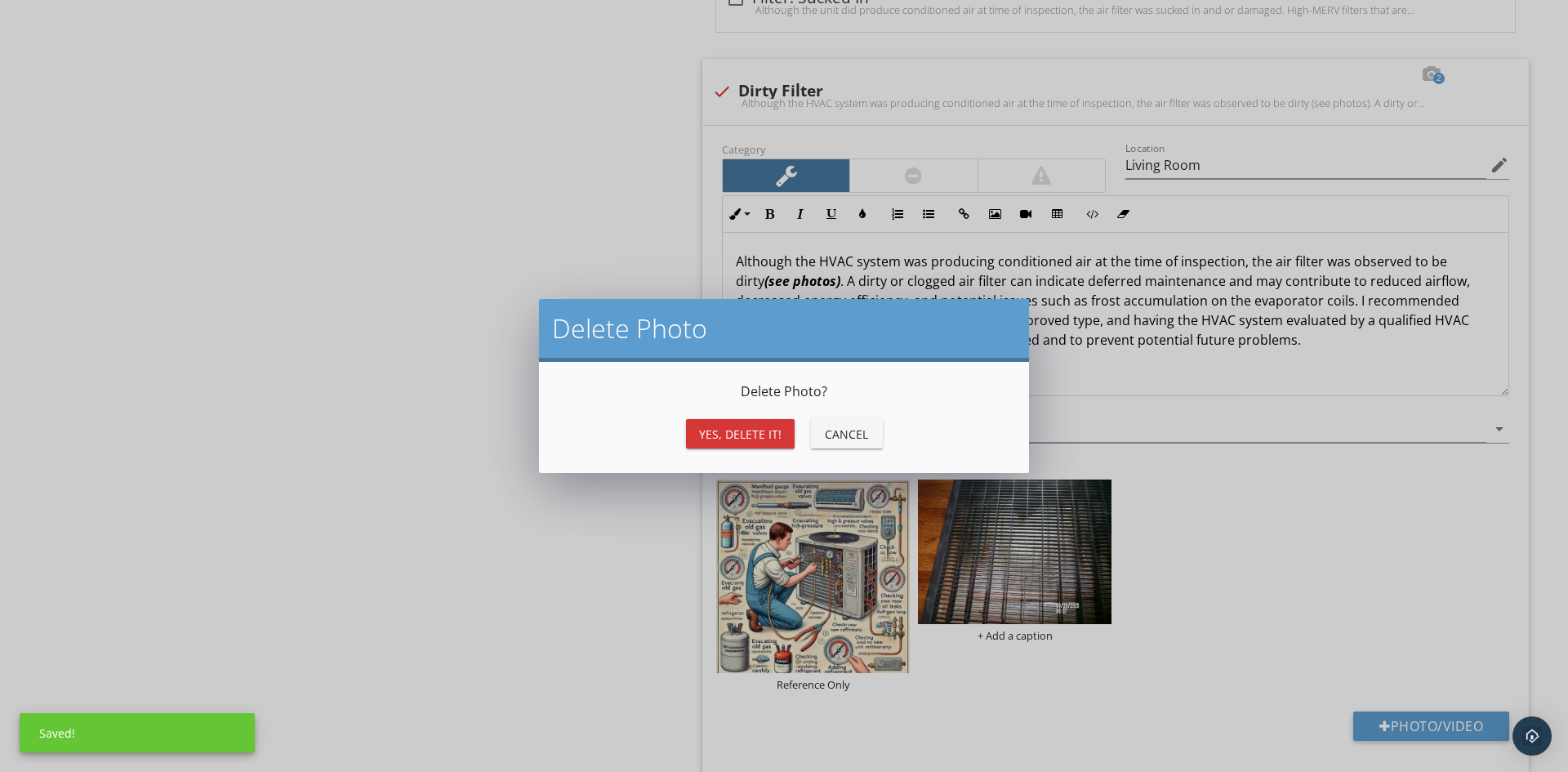
click at [749, 429] on div "Yes, Delete it!" at bounding box center [740, 434] width 83 height 17
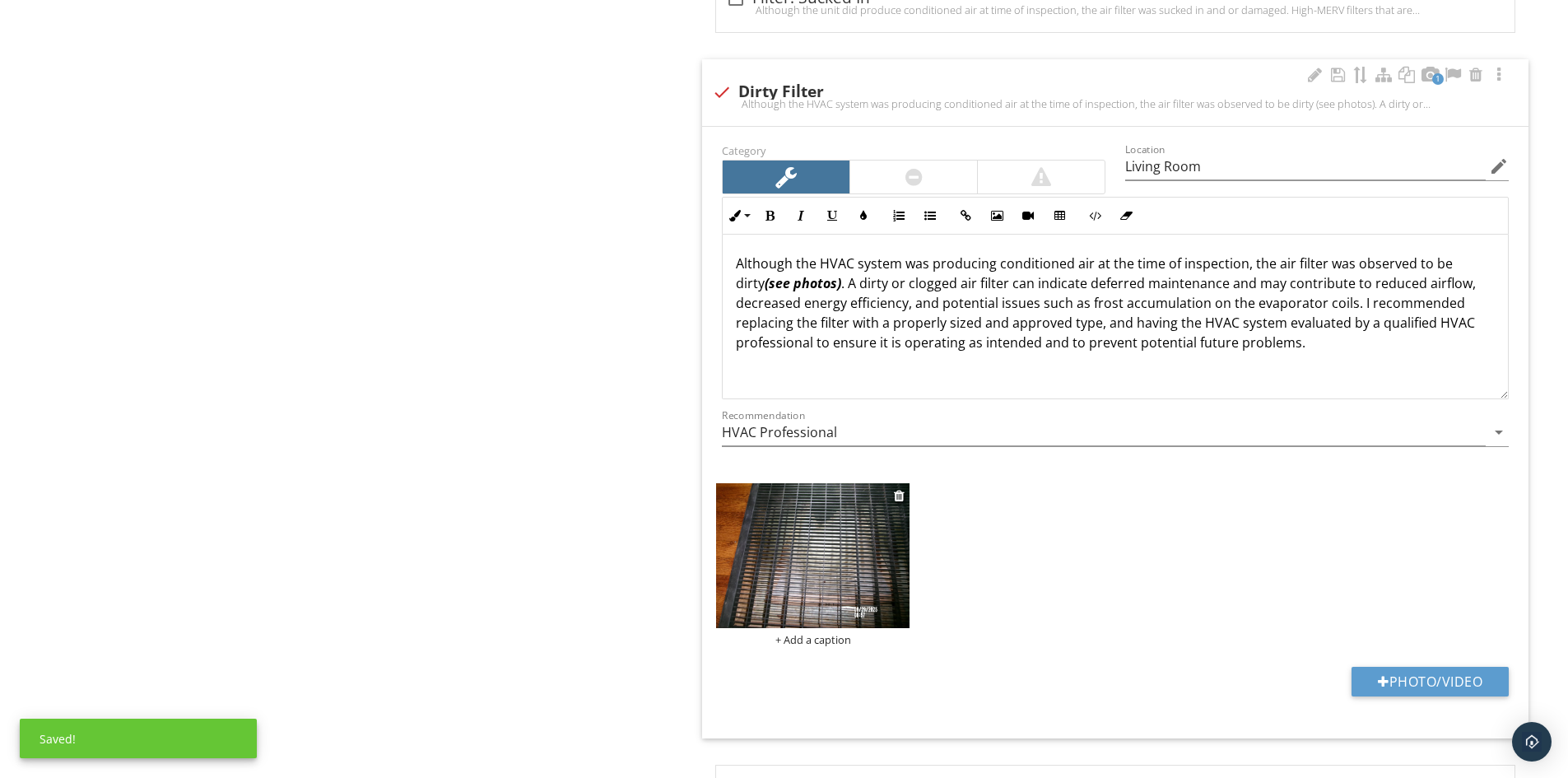
click at [869, 559] on img at bounding box center [813, 556] width 193 height 145
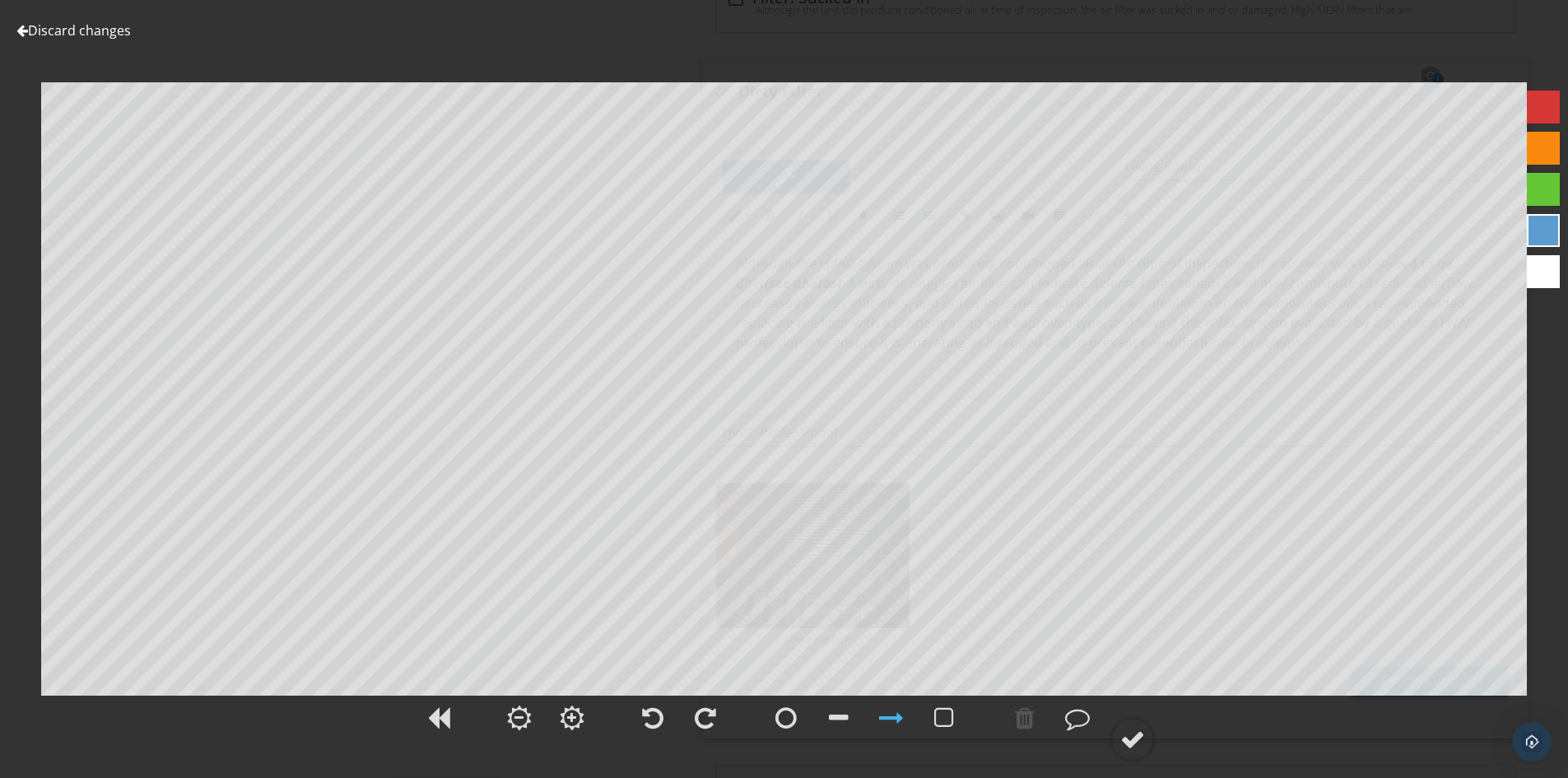
click at [1379, 218] on div "Discard changes Add Location" at bounding box center [784, 389] width 1568 height 778
click at [1136, 736] on div at bounding box center [1132, 739] width 24 height 24
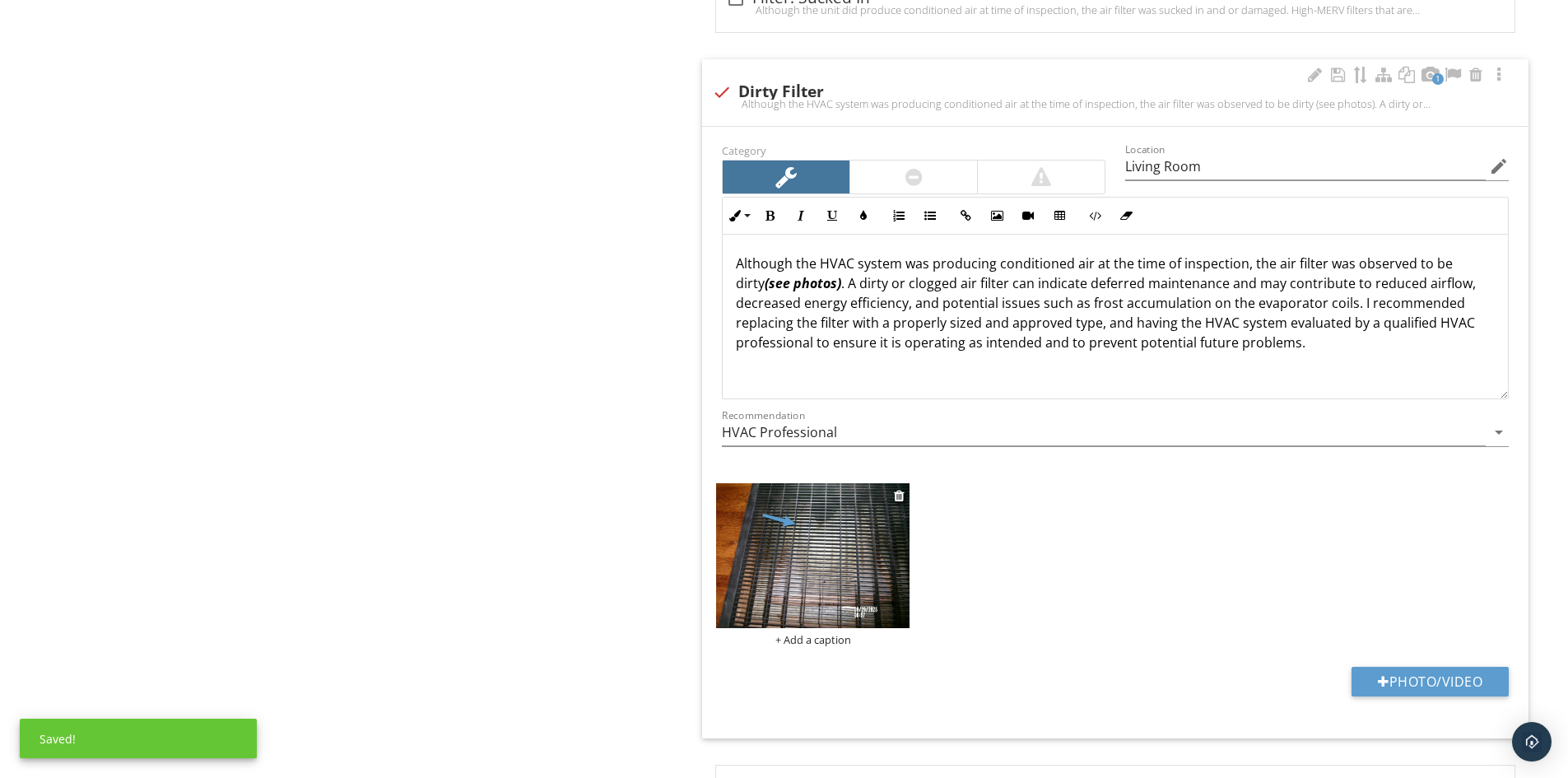
click at [805, 639] on div "+ Add a caption" at bounding box center [813, 639] width 193 height 14
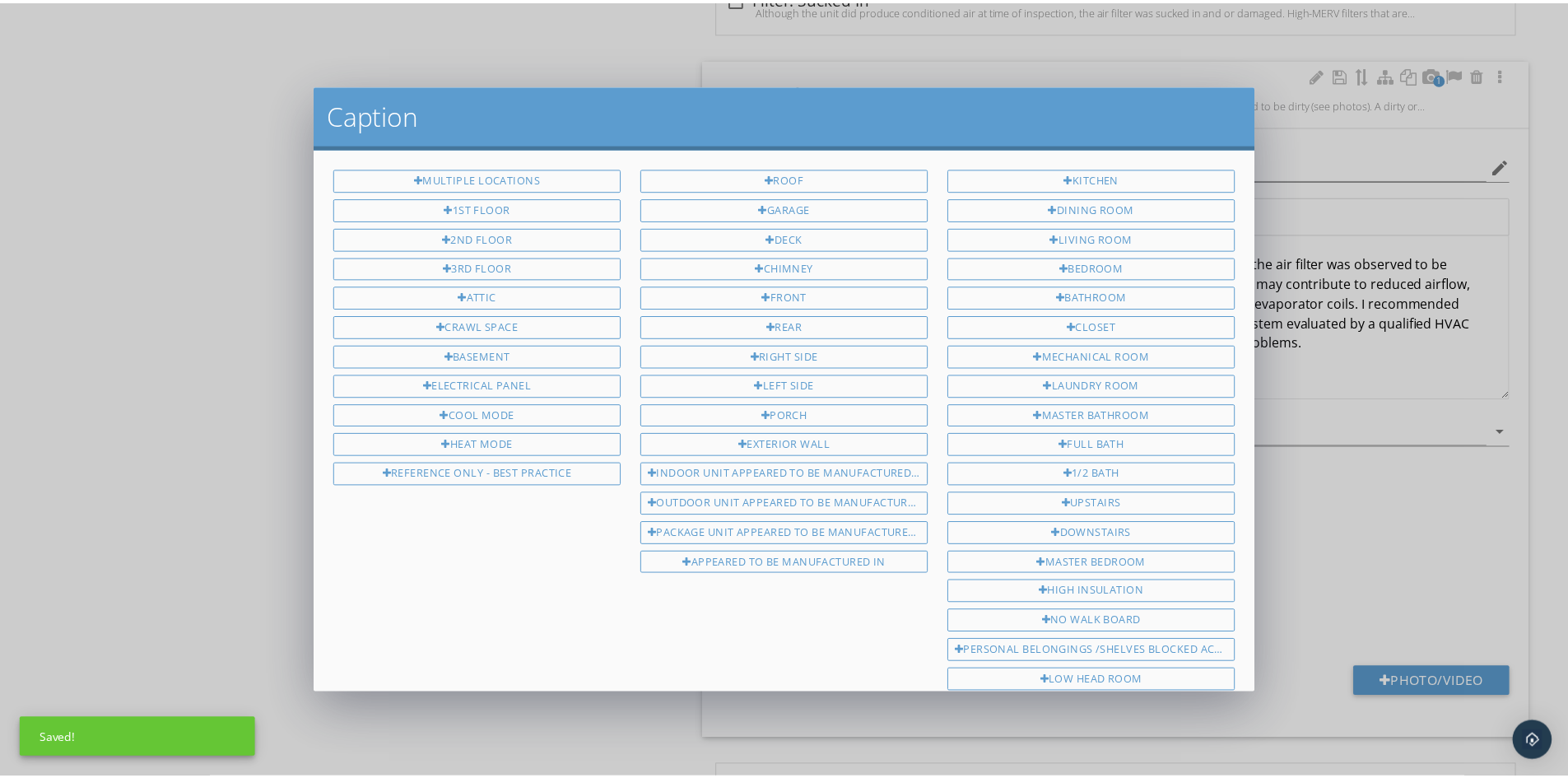
scroll to position [289, 0]
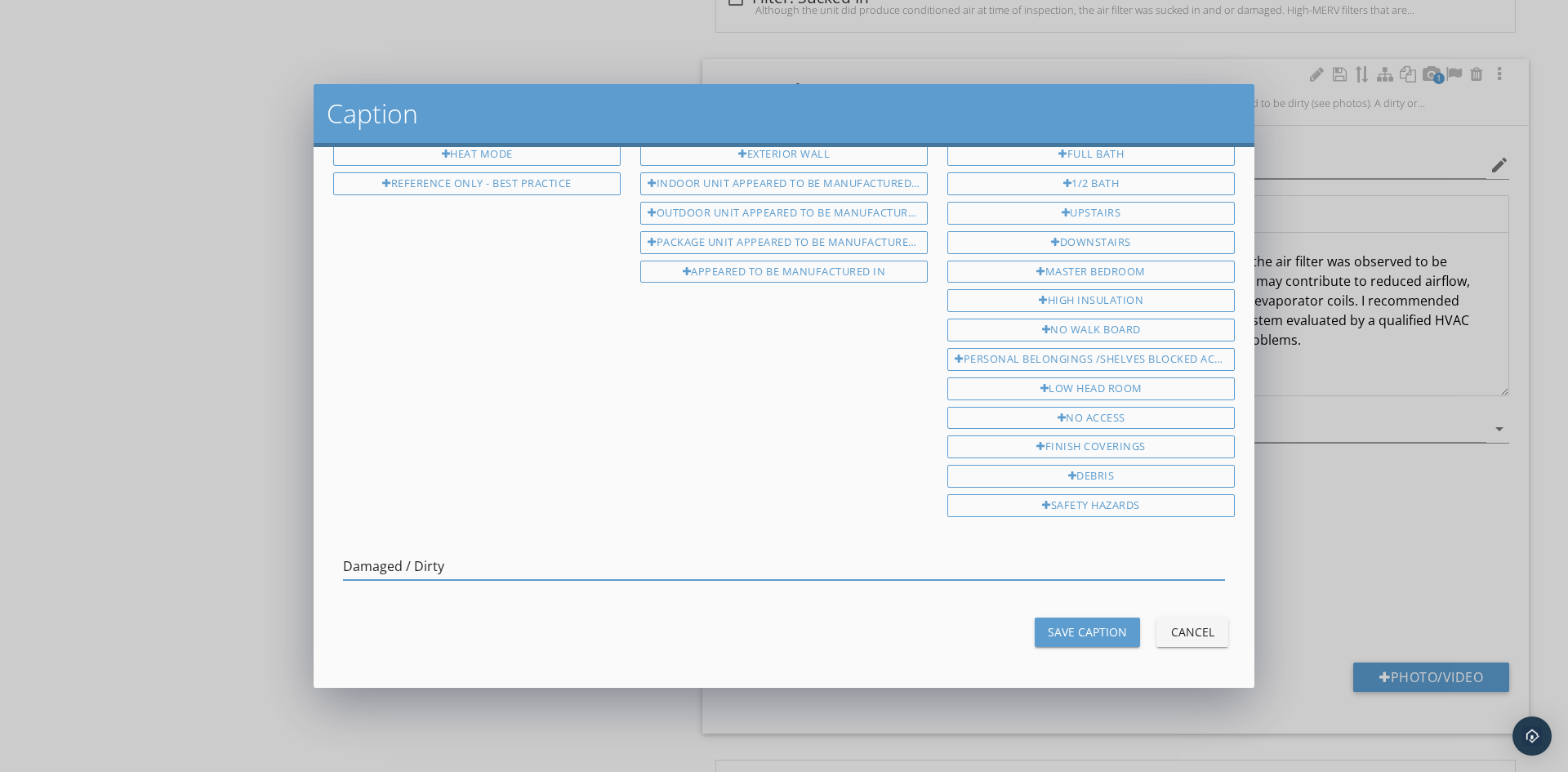
type input "Damaged / Dirty"
click at [1048, 632] on div "Save Caption" at bounding box center [1088, 632] width 79 height 17
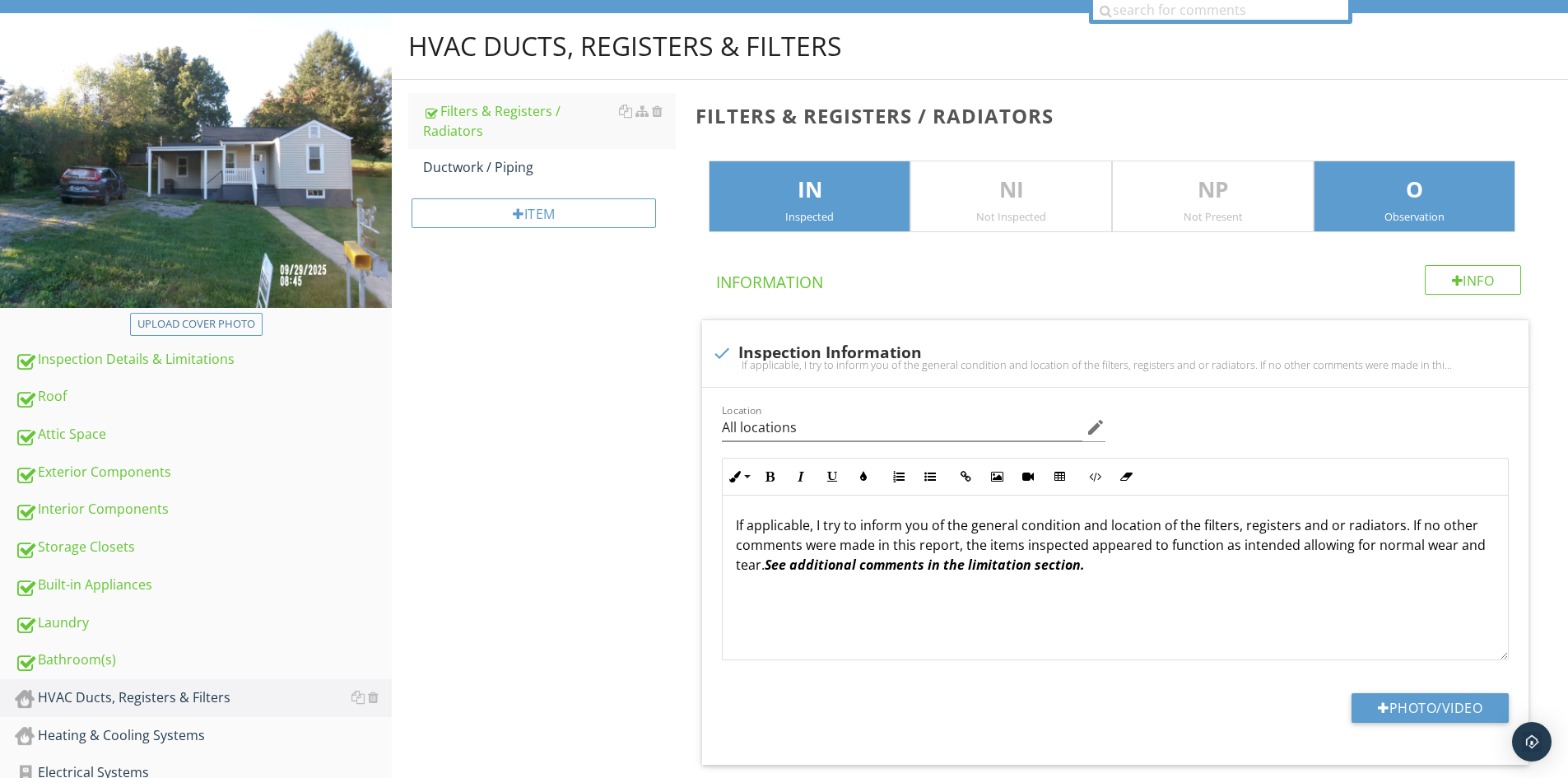
scroll to position [0, 0]
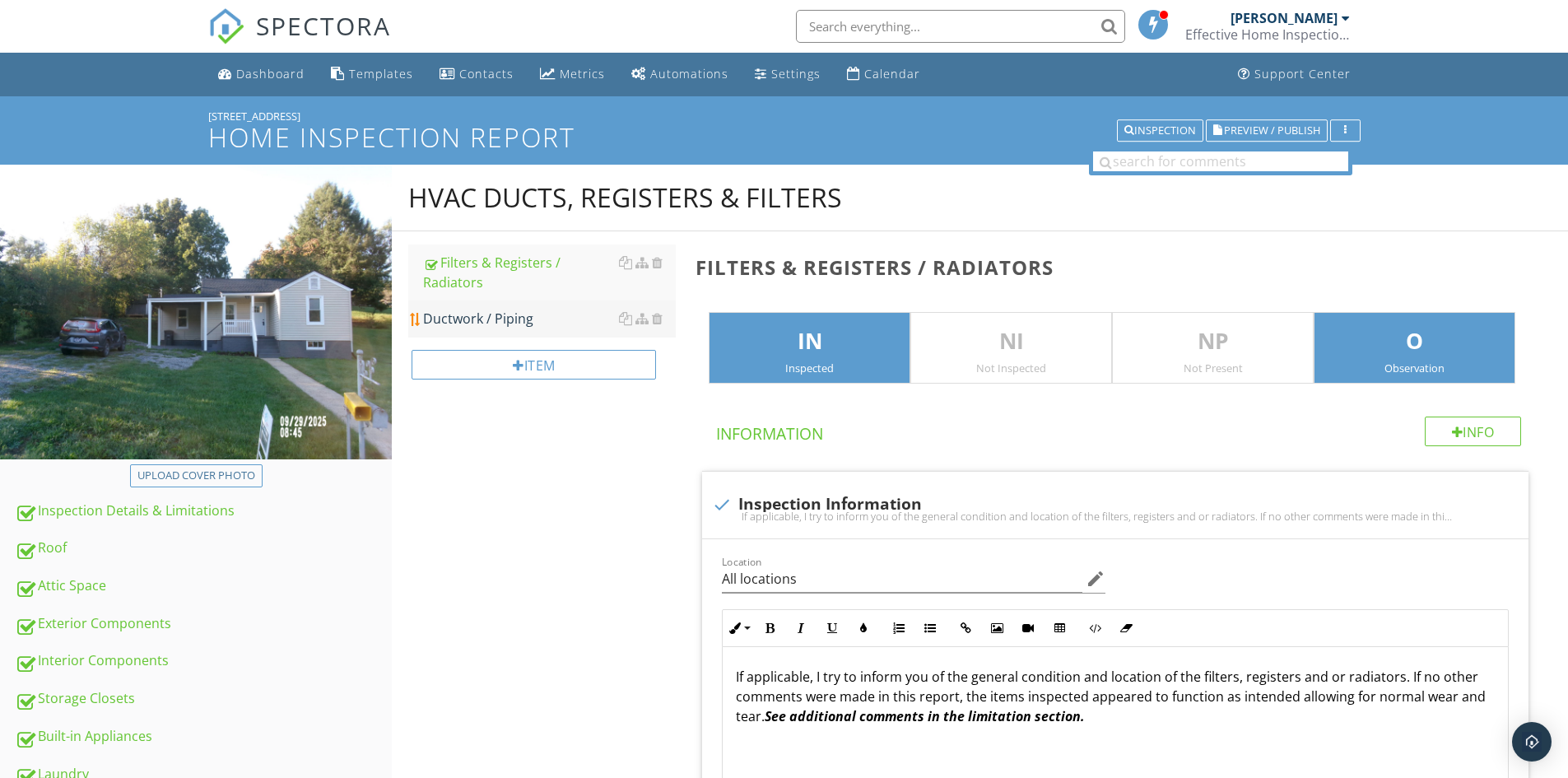
click at [497, 324] on div "Ductwork / Piping" at bounding box center [550, 318] width 253 height 20
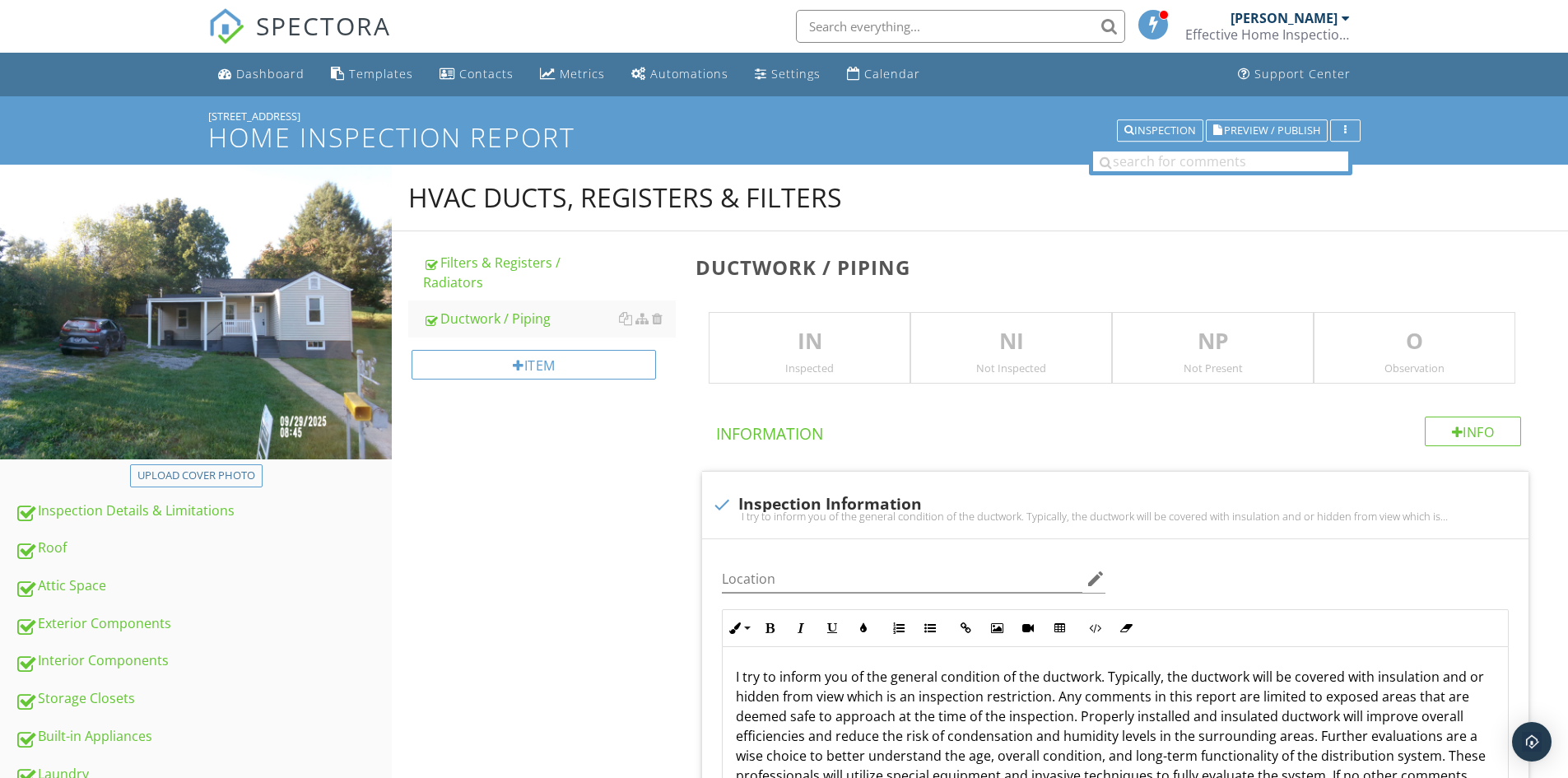
click at [788, 365] on div "Inspected" at bounding box center [809, 367] width 200 height 14
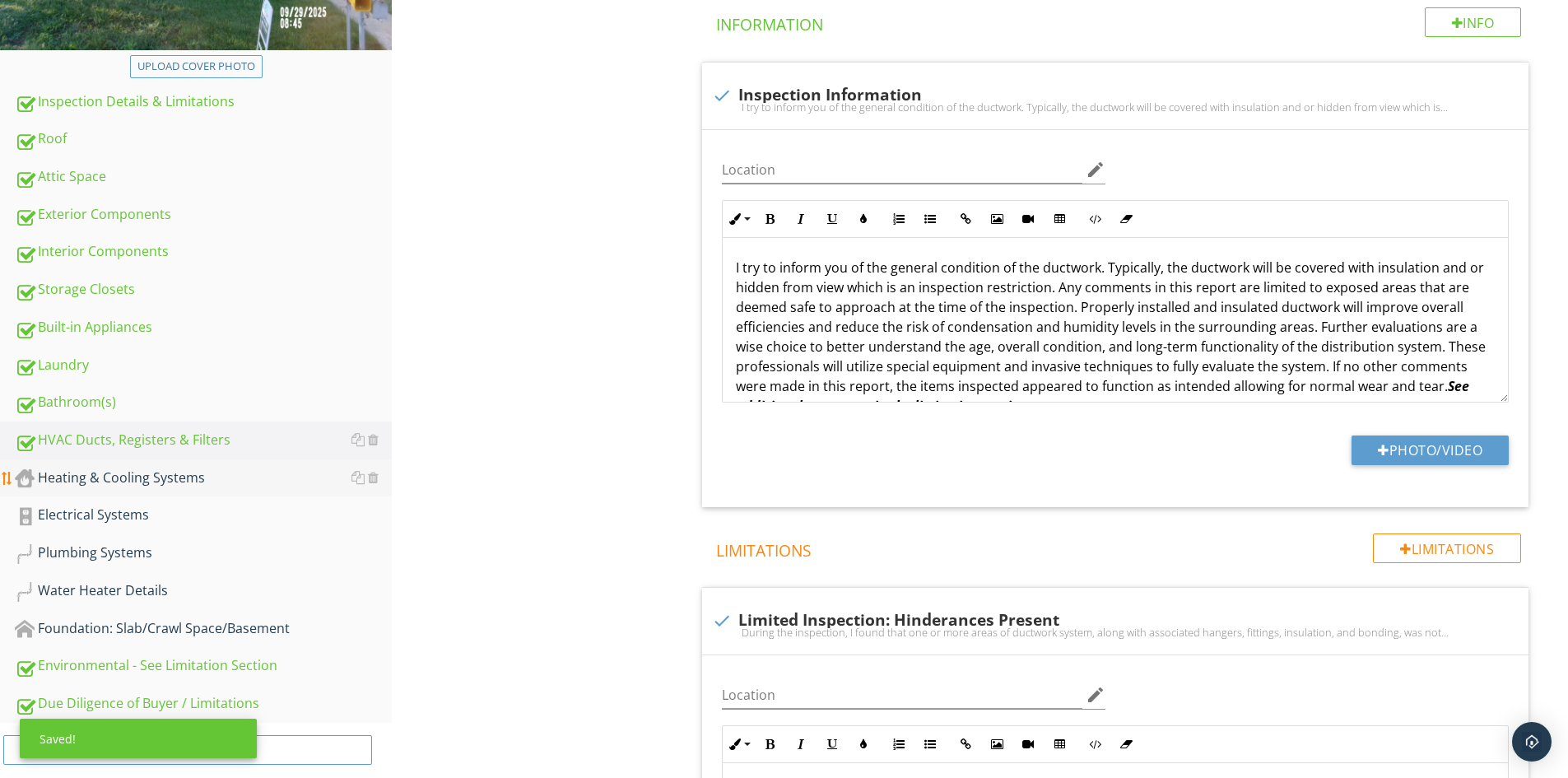
scroll to position [412, 0]
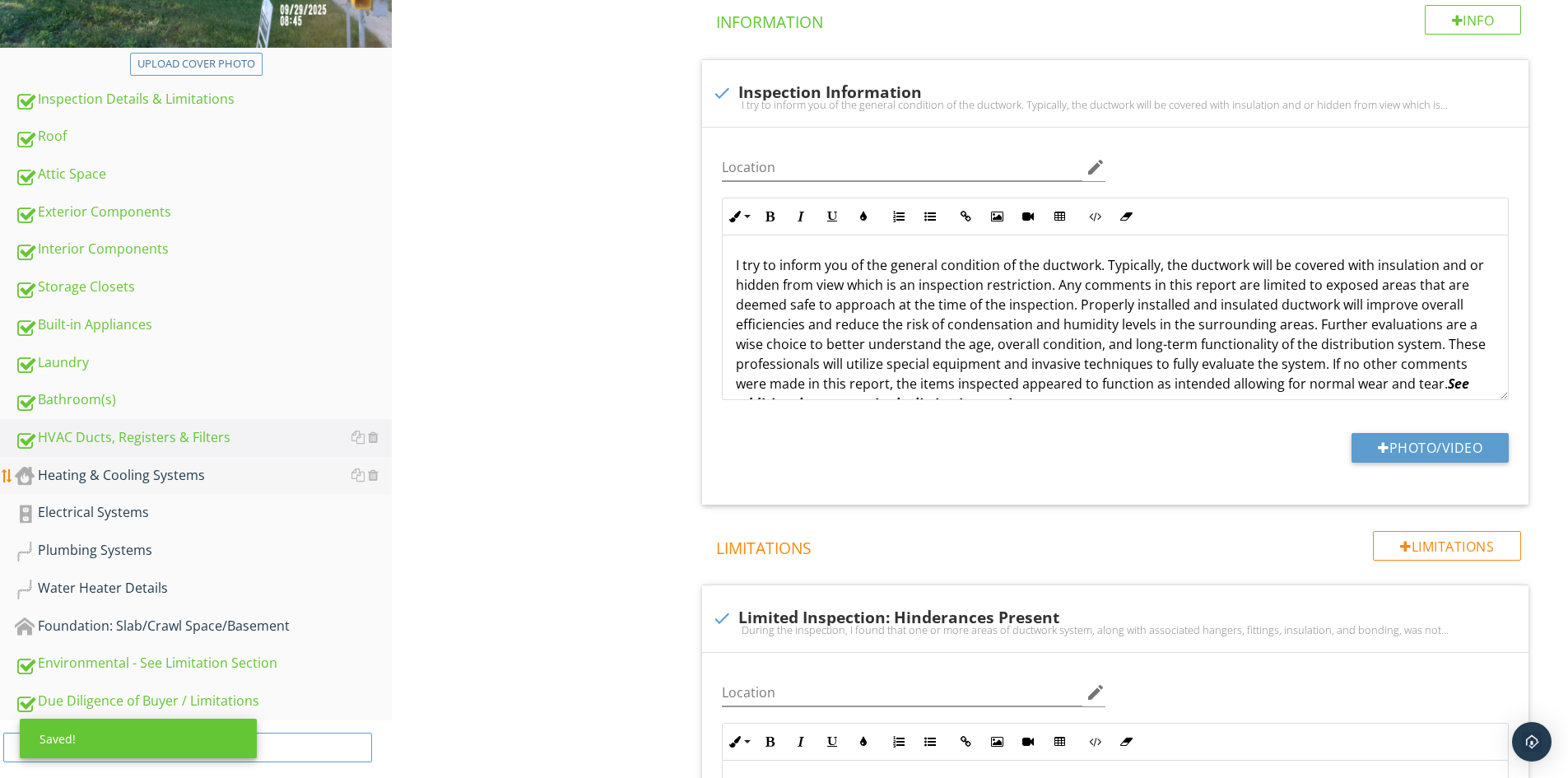
click at [151, 471] on div "Heating & Cooling Systems" at bounding box center [203, 476] width 377 height 22
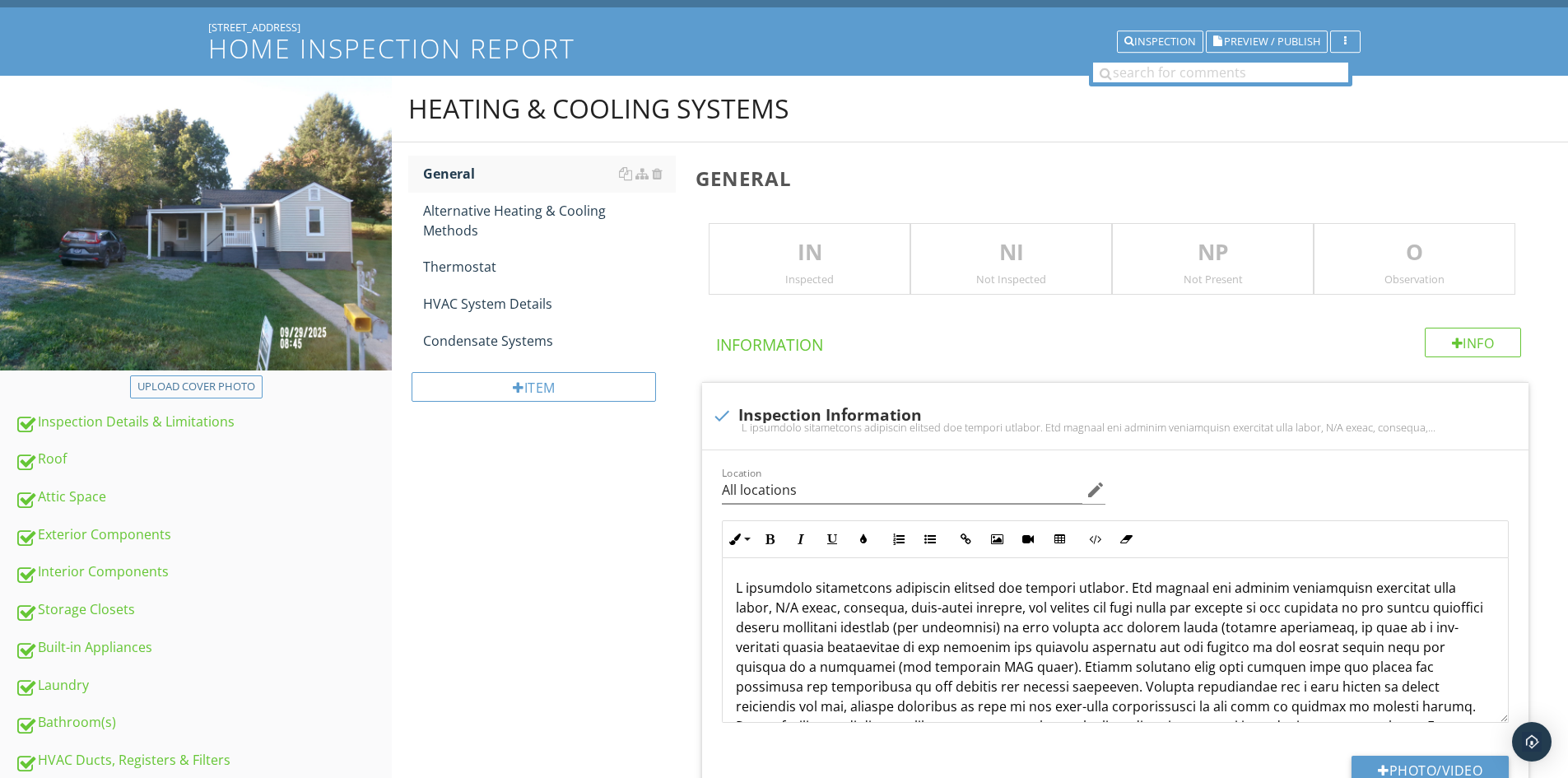
scroll to position [83, 0]
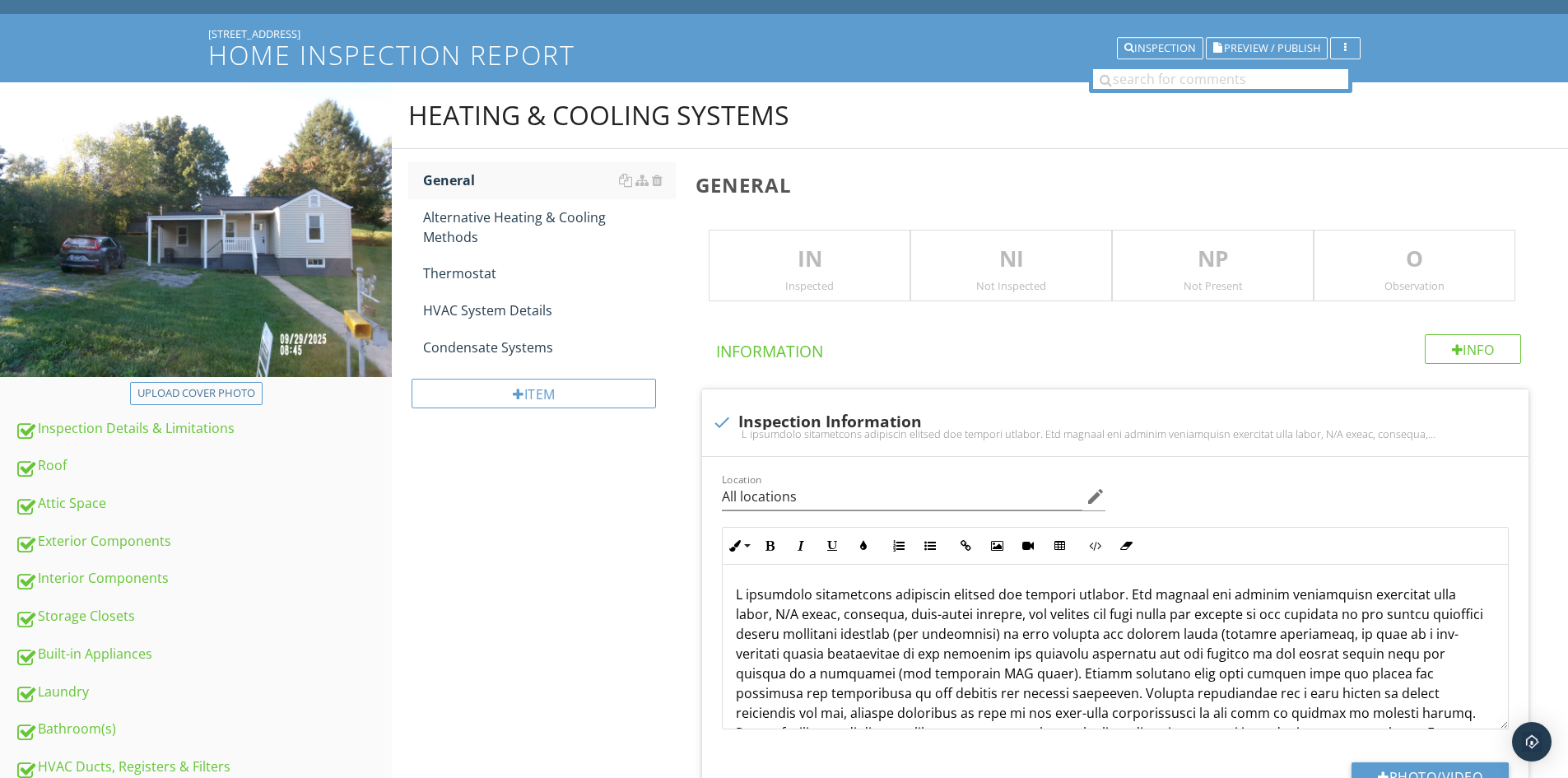
click at [772, 260] on p "IN" at bounding box center [809, 259] width 200 height 33
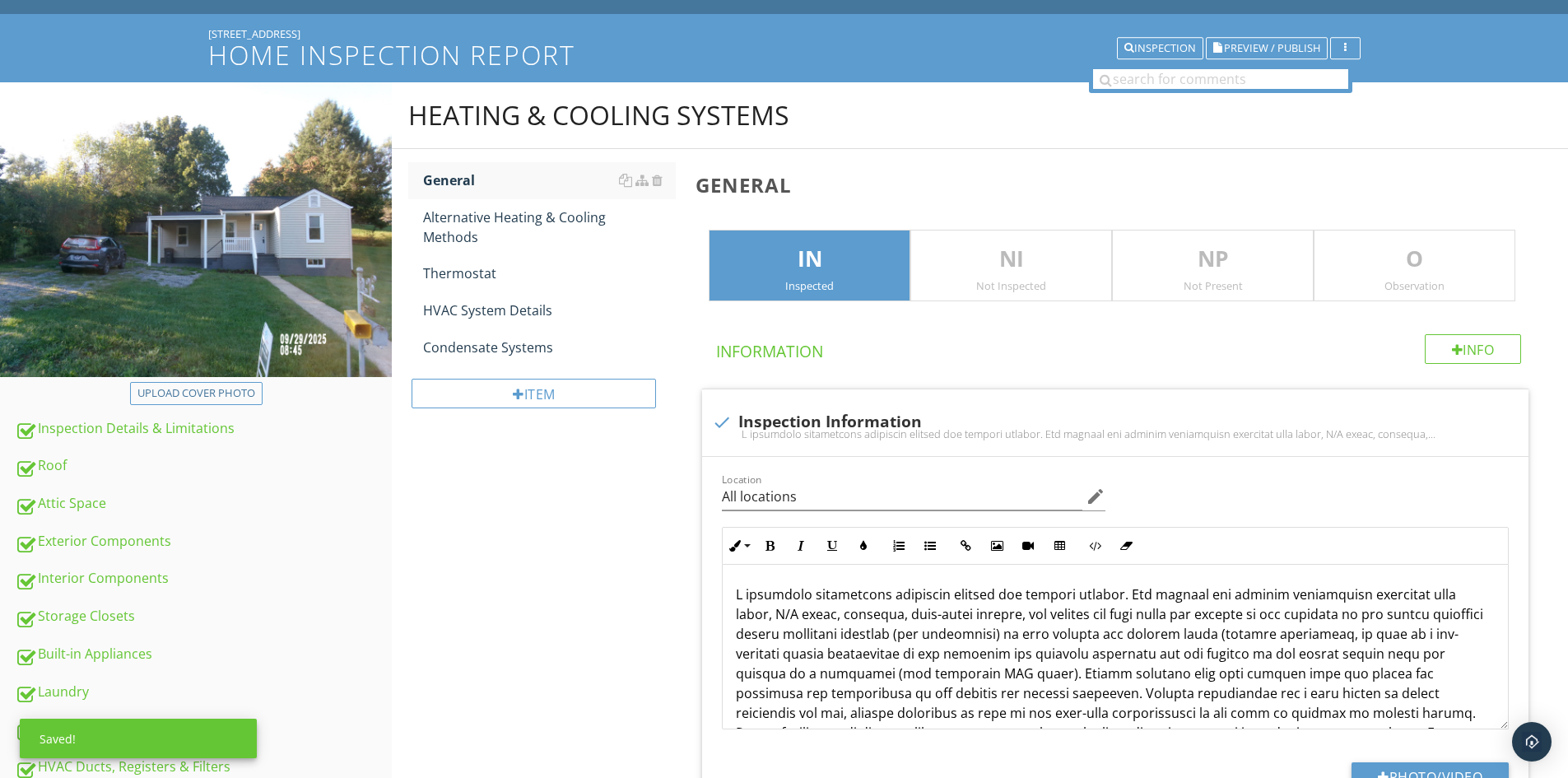
click at [1410, 268] on p "O" at bounding box center [1415, 259] width 200 height 33
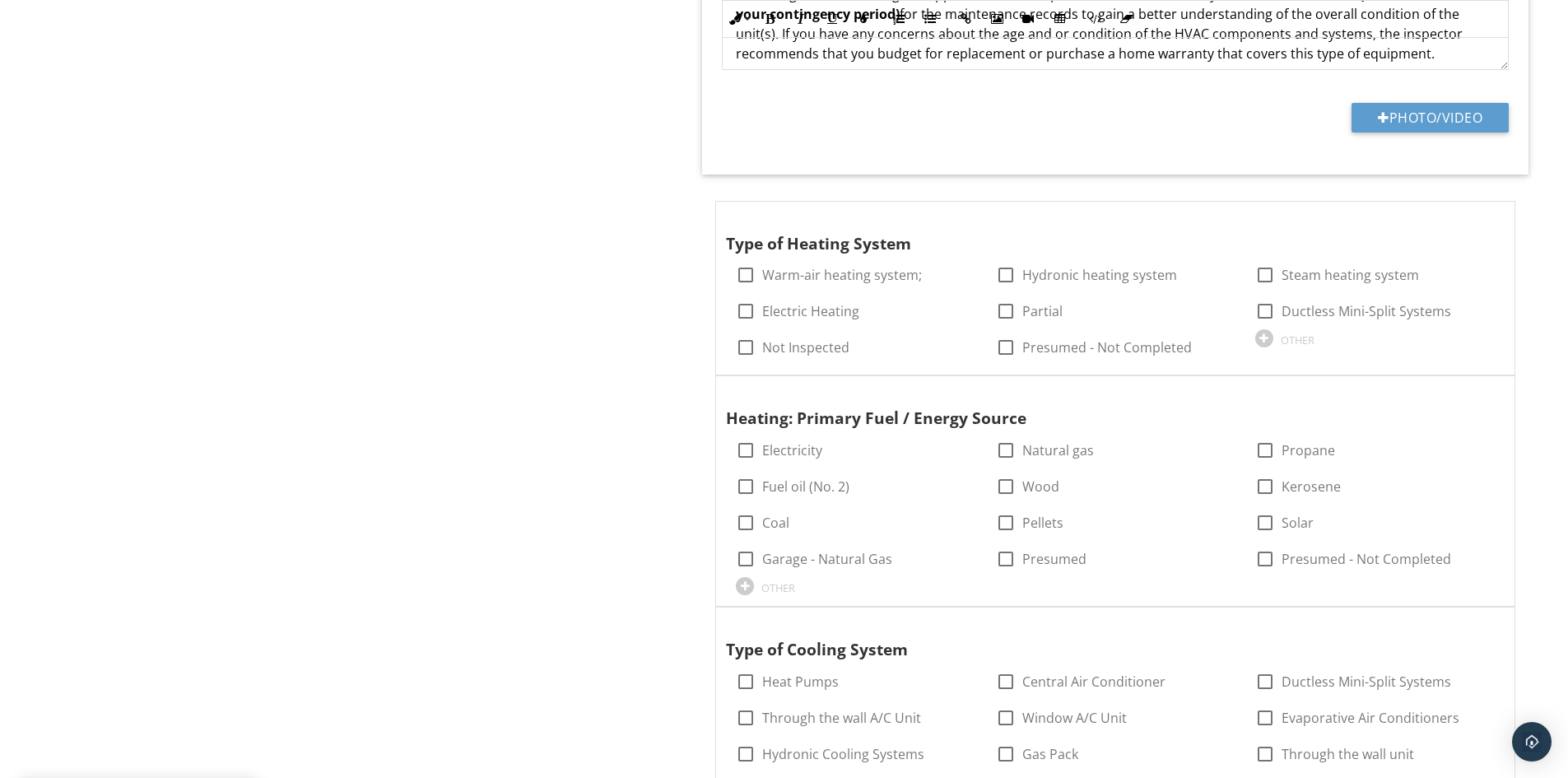
scroll to position [1811, 0]
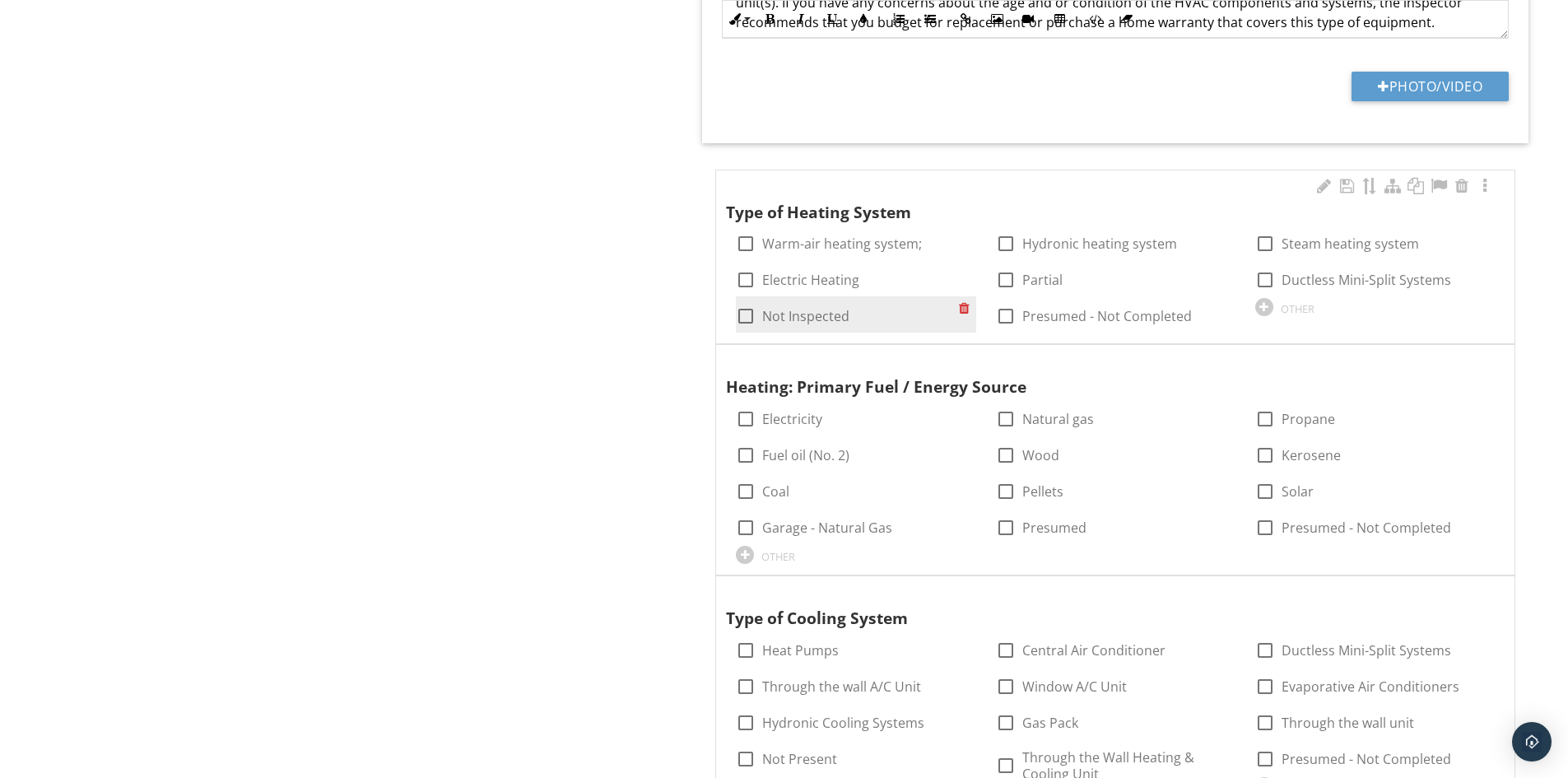
drag, startPoint x: 753, startPoint y: 243, endPoint x: 742, endPoint y: 307, distance: 64.9
click at [753, 244] on div at bounding box center [745, 243] width 28 height 28
checkbox input "true"
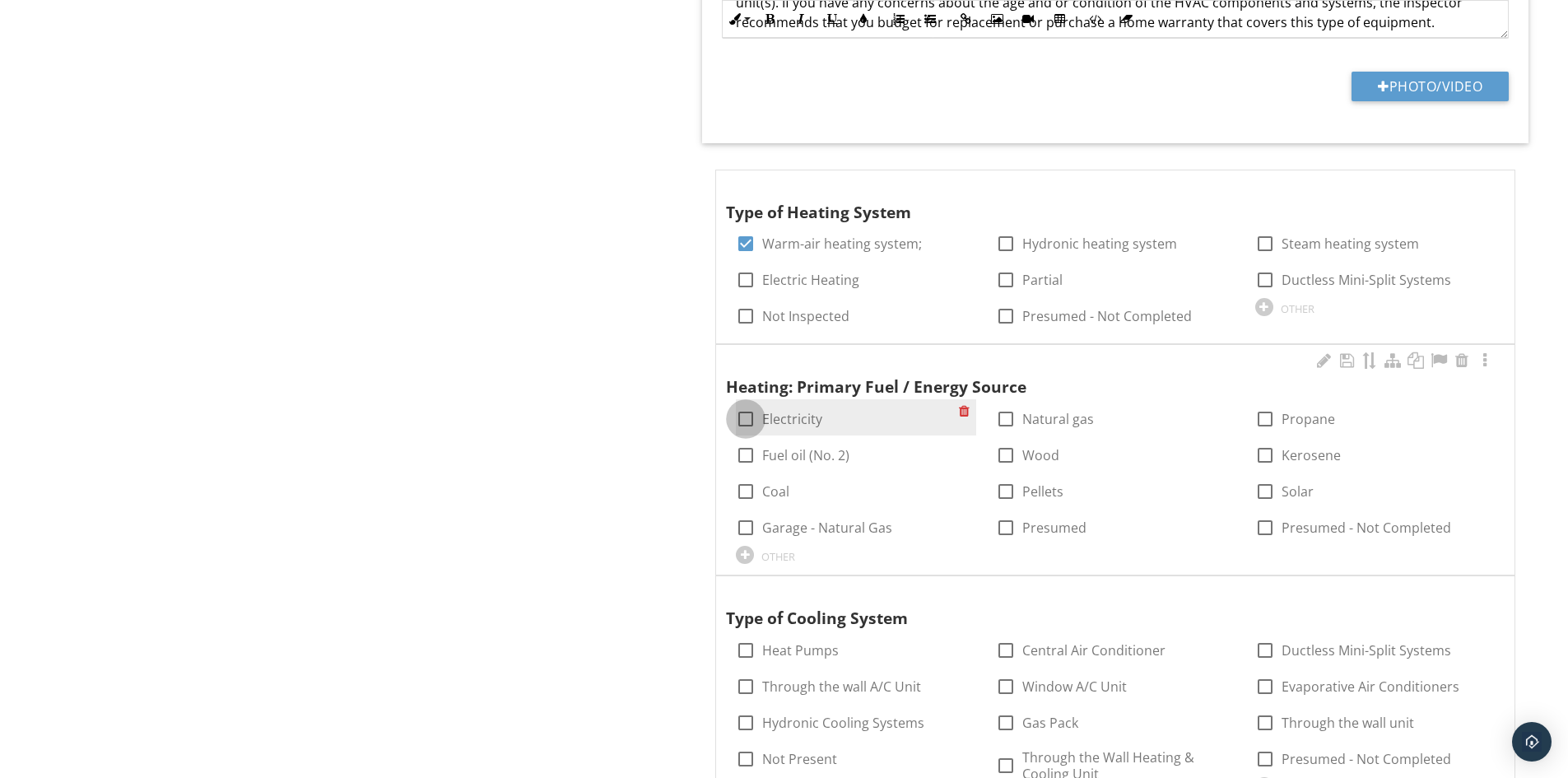
click at [746, 417] on div at bounding box center [745, 419] width 28 height 28
checkbox input "true"
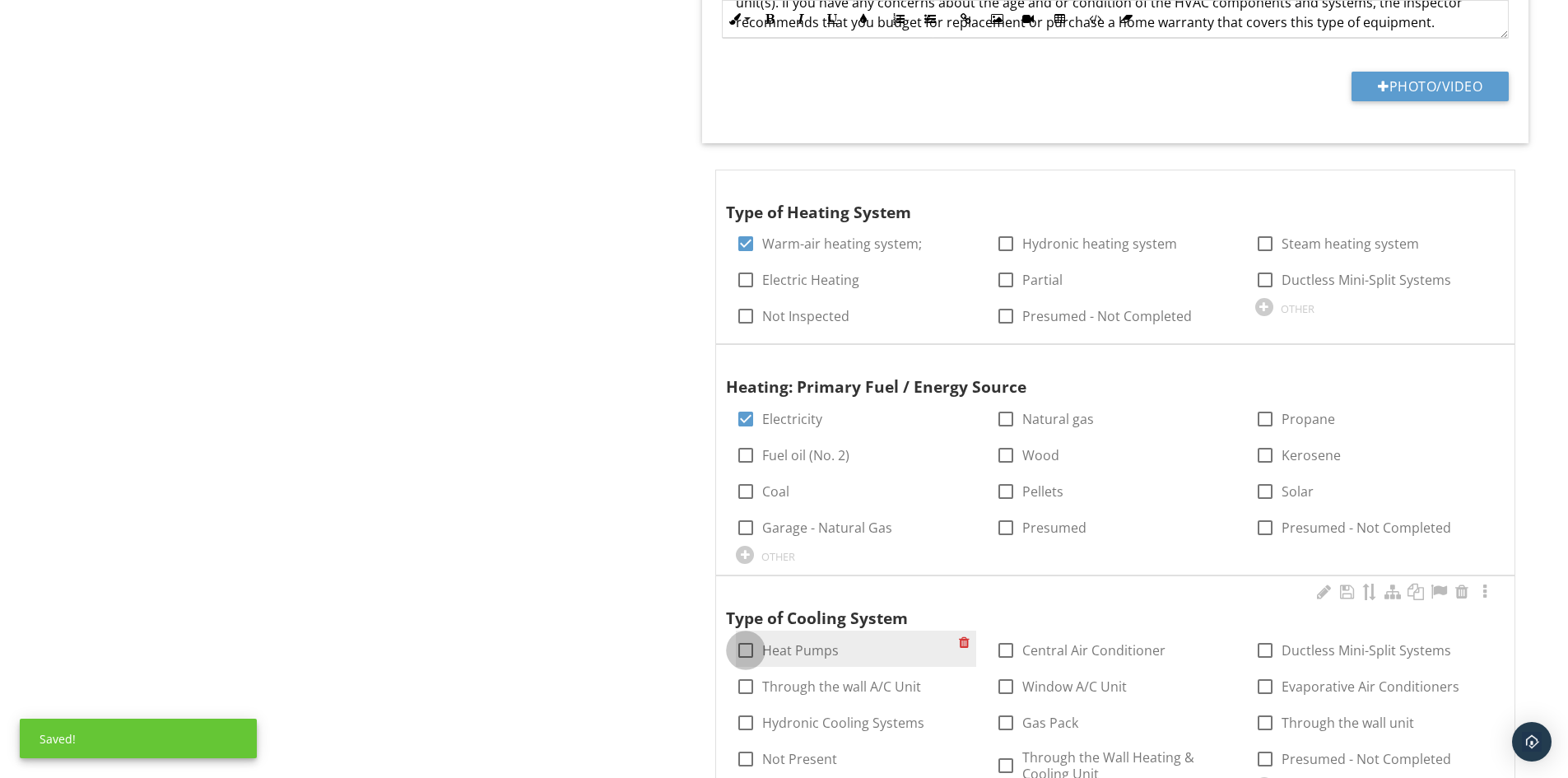
click at [745, 647] on div at bounding box center [745, 650] width 28 height 28
checkbox input "true"
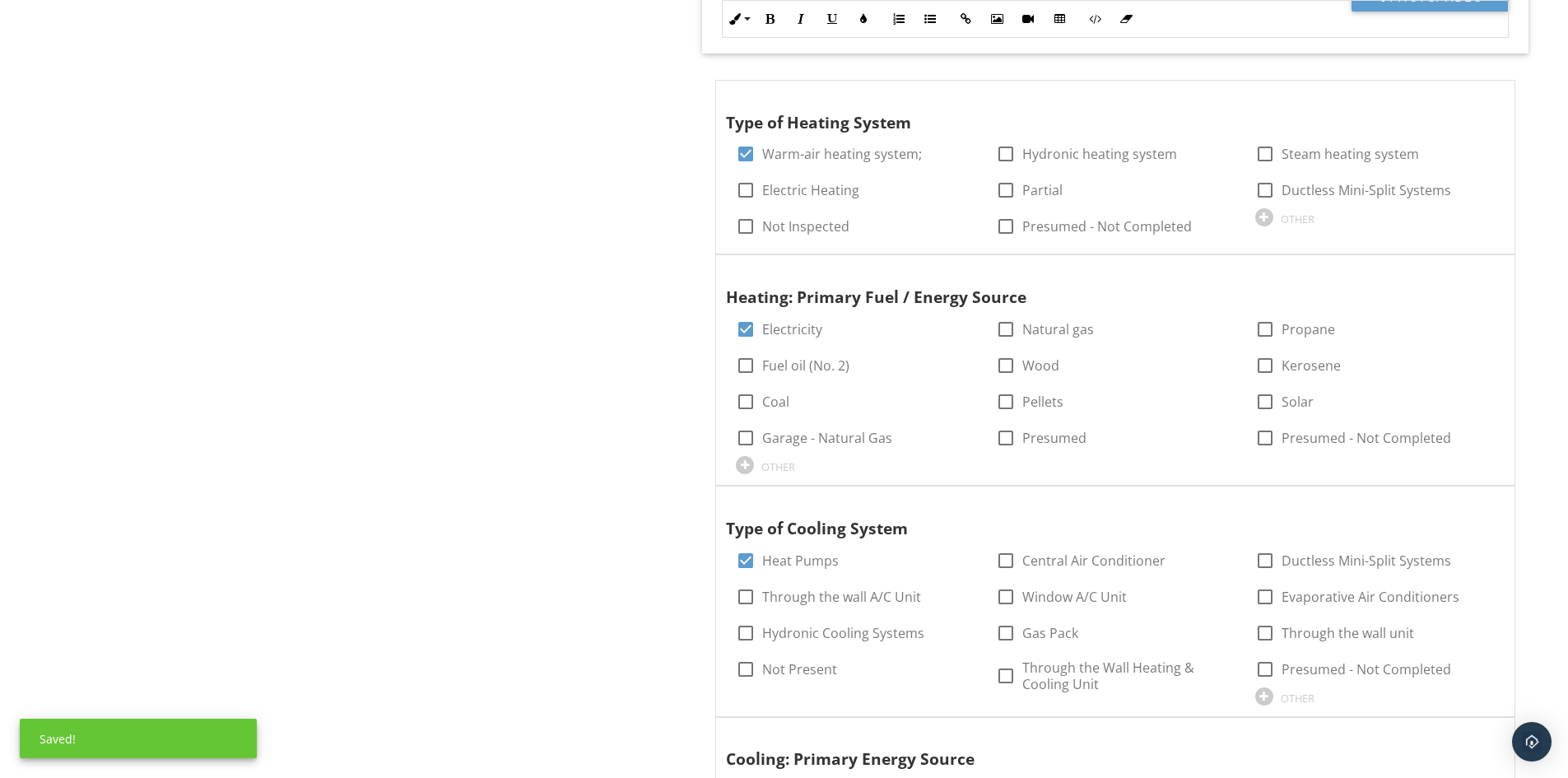
scroll to position [2222, 0]
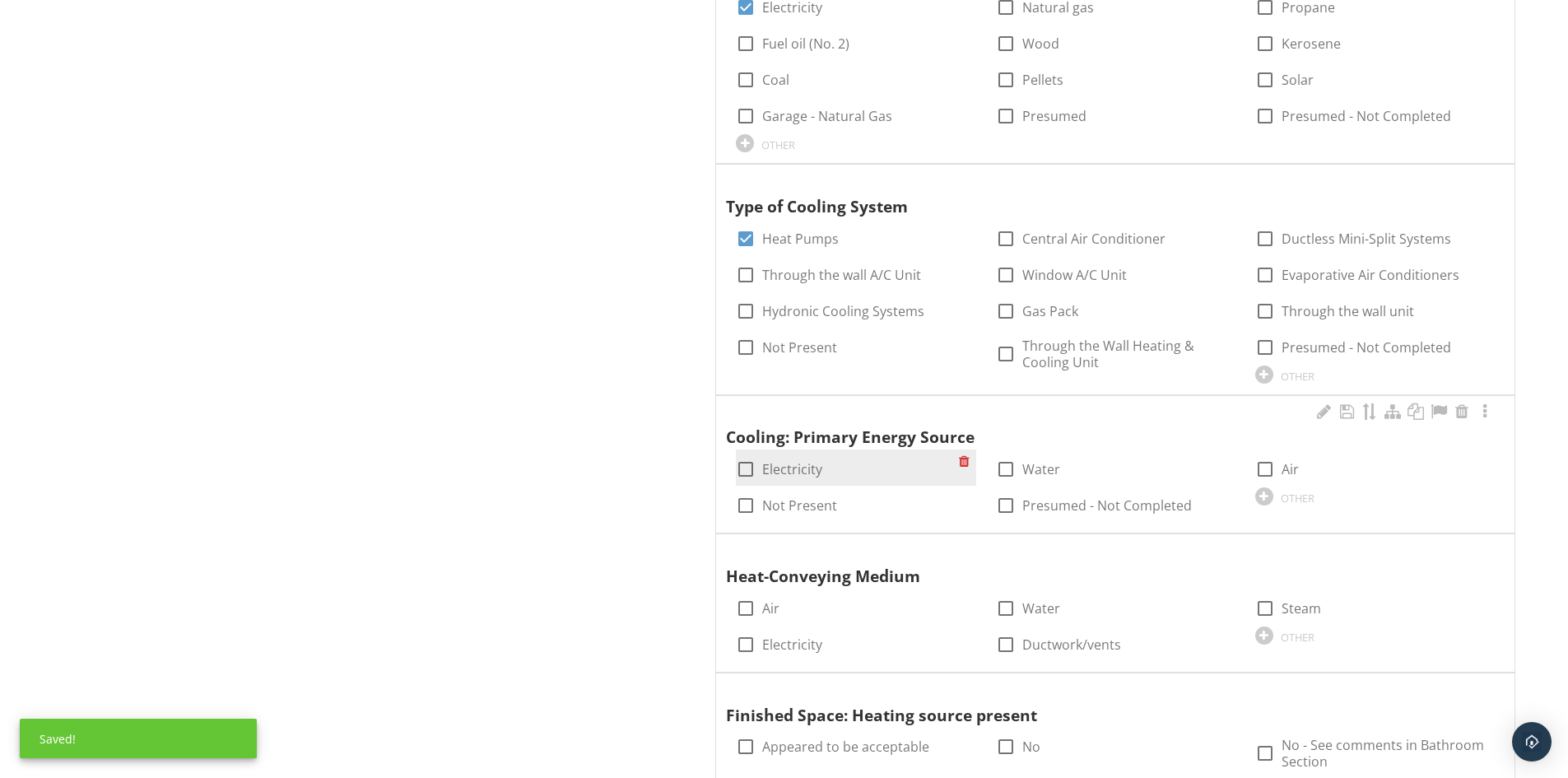
click at [751, 465] on div at bounding box center [745, 469] width 28 height 28
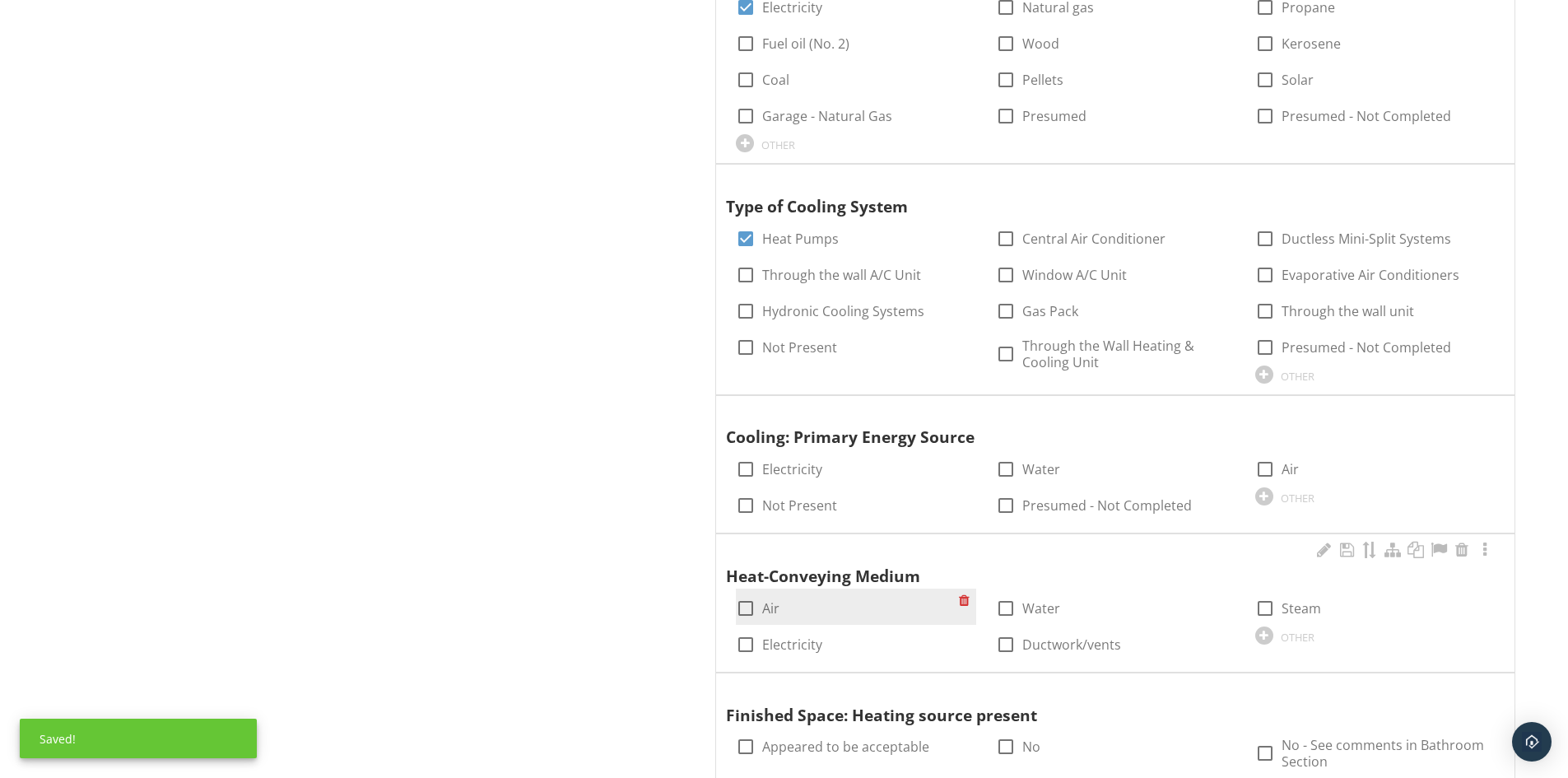
checkbox input "true"
click at [754, 612] on div at bounding box center [745, 608] width 28 height 28
checkbox input "true"
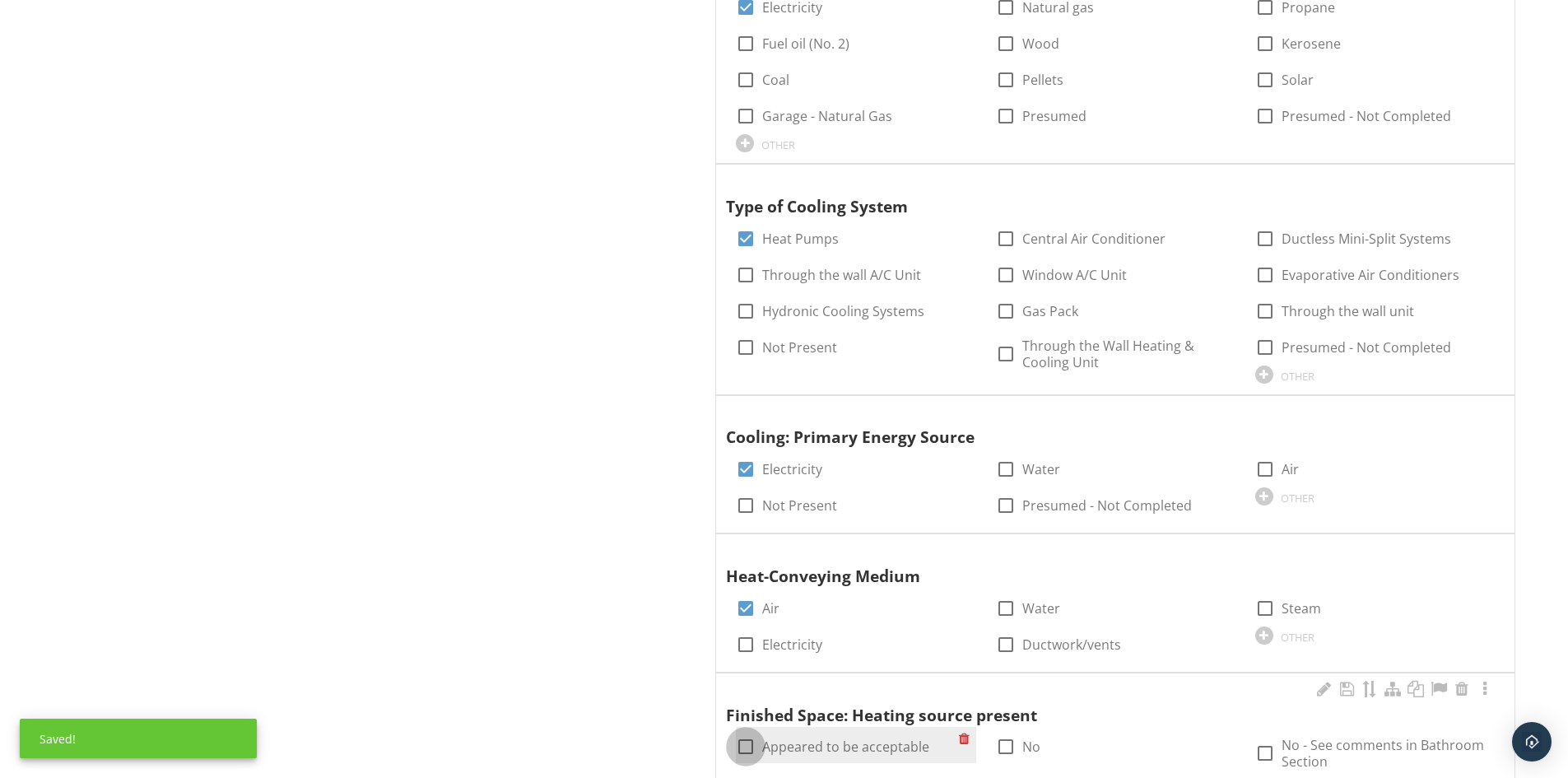
click at [745, 744] on div at bounding box center [745, 746] width 28 height 28
checkbox input "true"
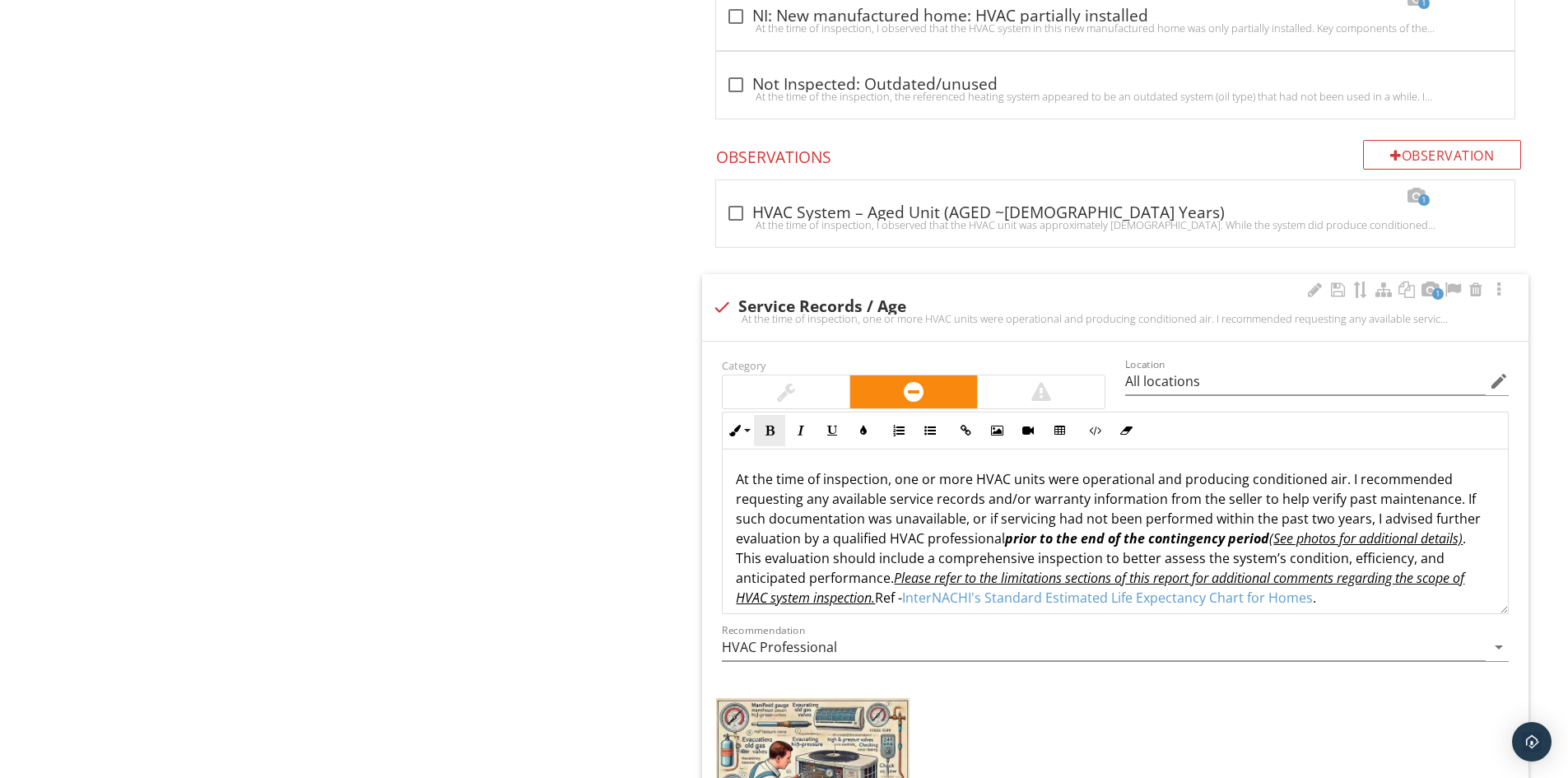
scroll to position [5597, 0]
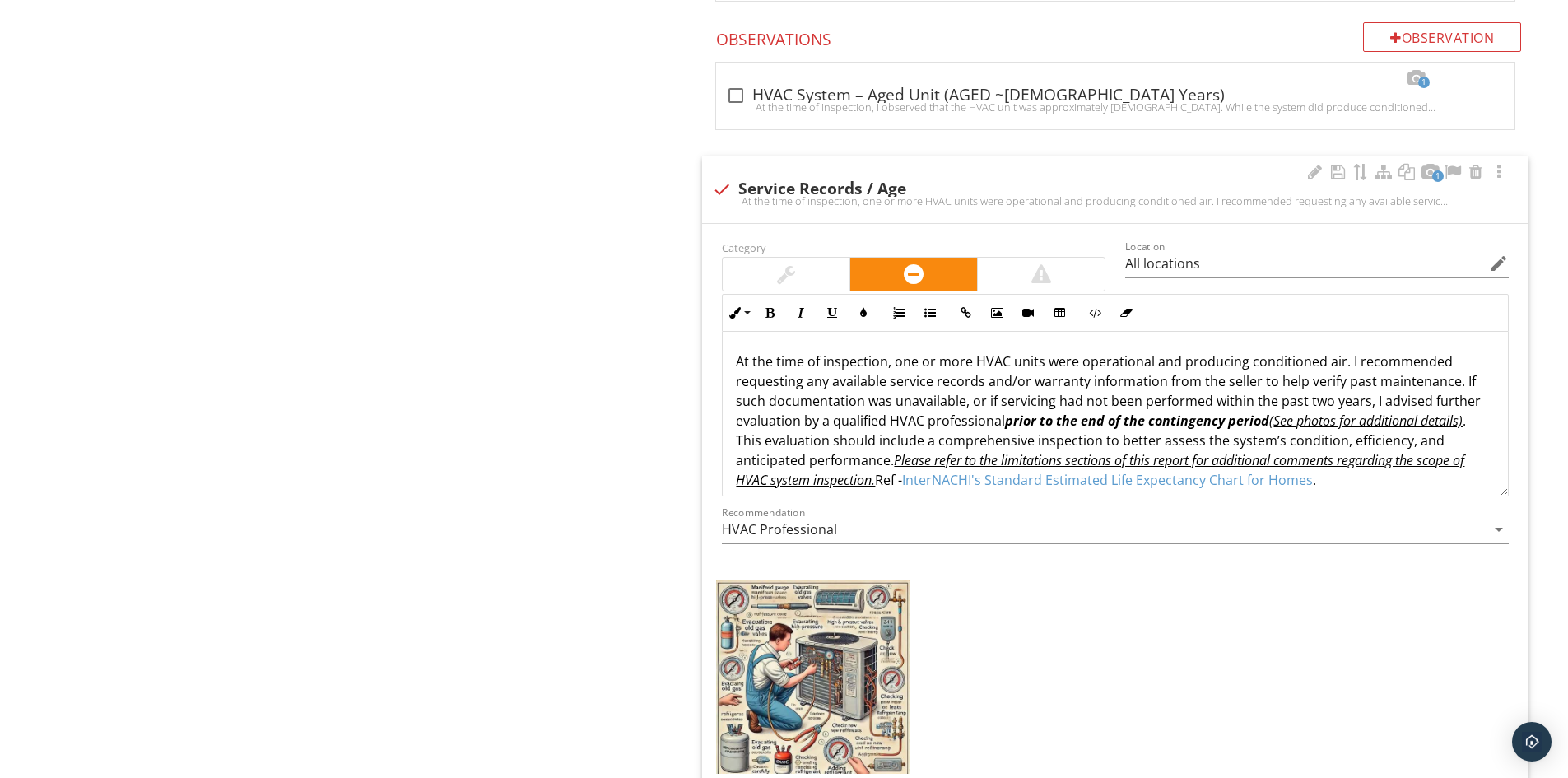
click at [774, 197] on div "At the time of inspection, one or more HVAC units were operational and producin…" at bounding box center [1115, 200] width 807 height 14
checkbox input "true"
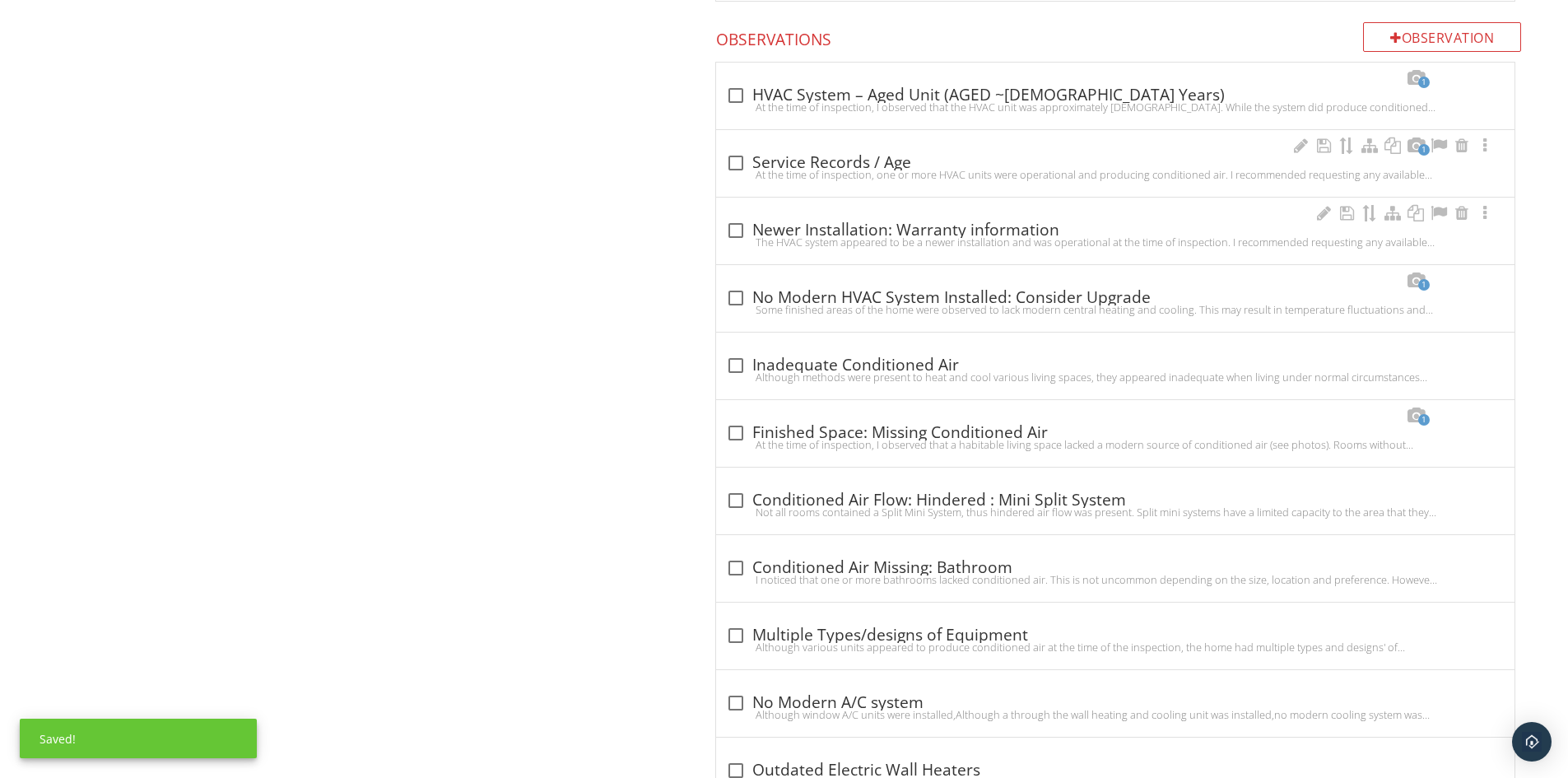
click at [830, 240] on div "The HVAC system appeared to be a newer installation and was operational at the …" at bounding box center [1115, 242] width 779 height 14
checkbox input "true"
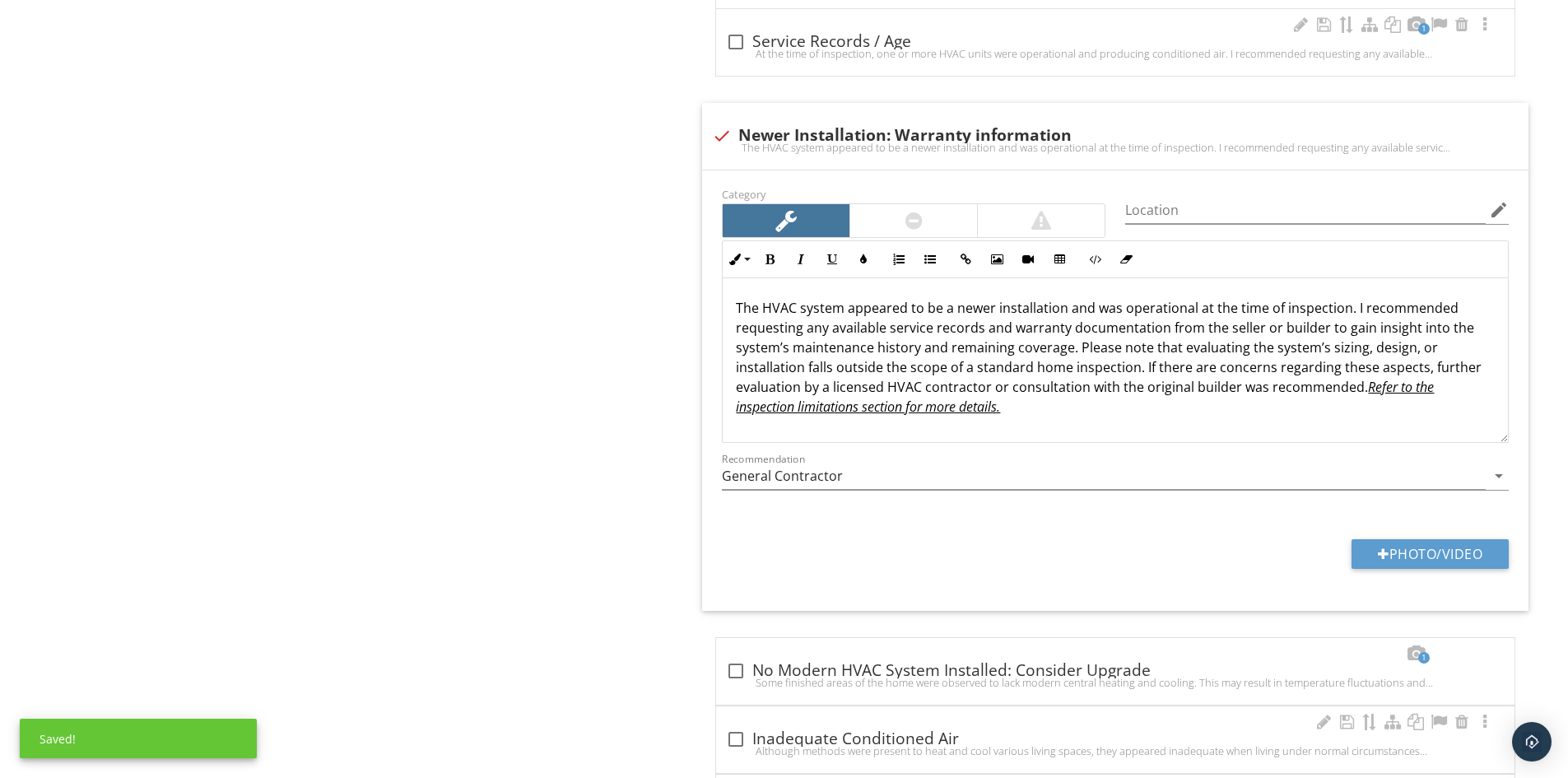
scroll to position [5927, 0]
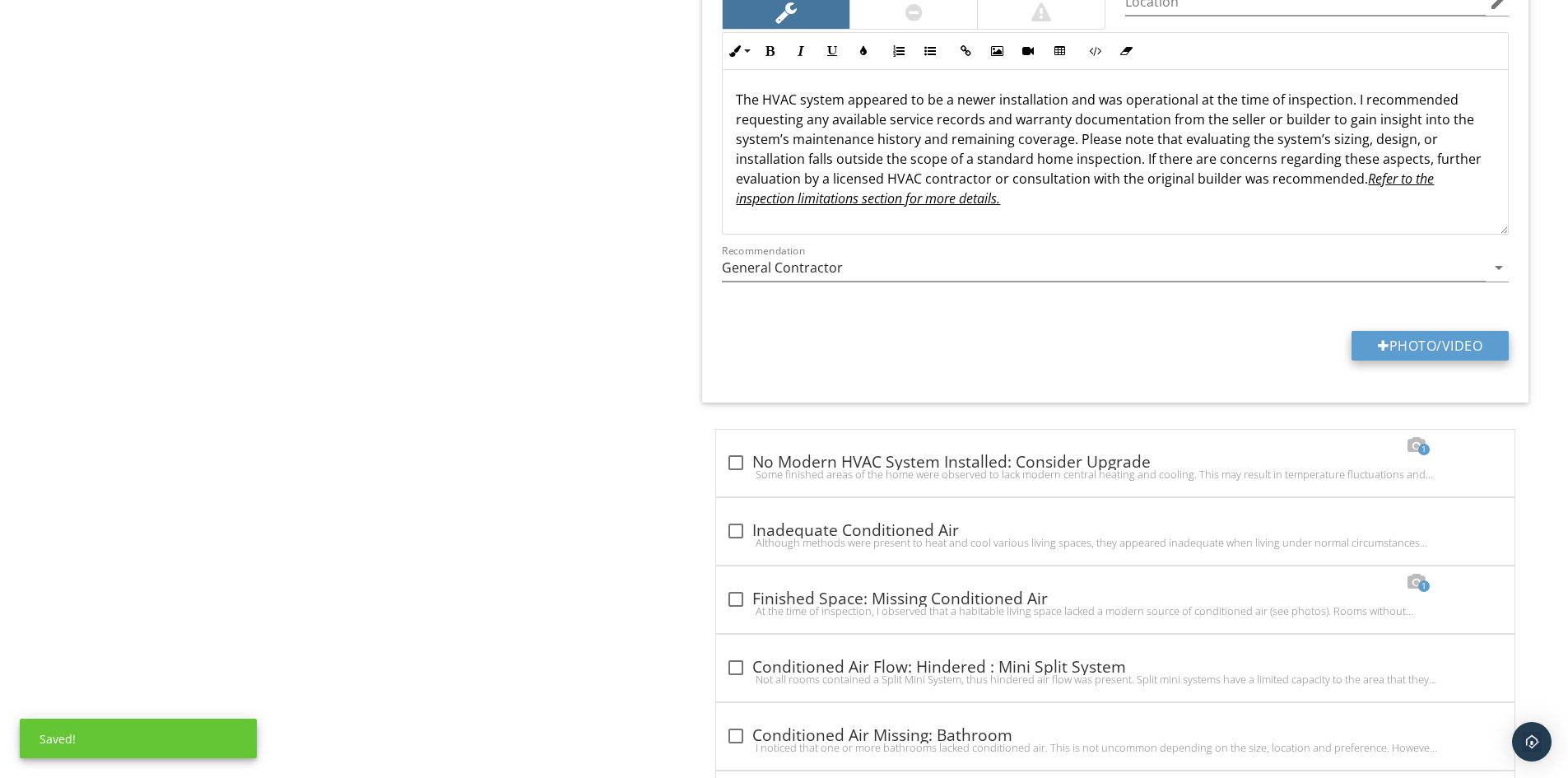
click at [1378, 345] on div at bounding box center [1384, 345] width 12 height 14
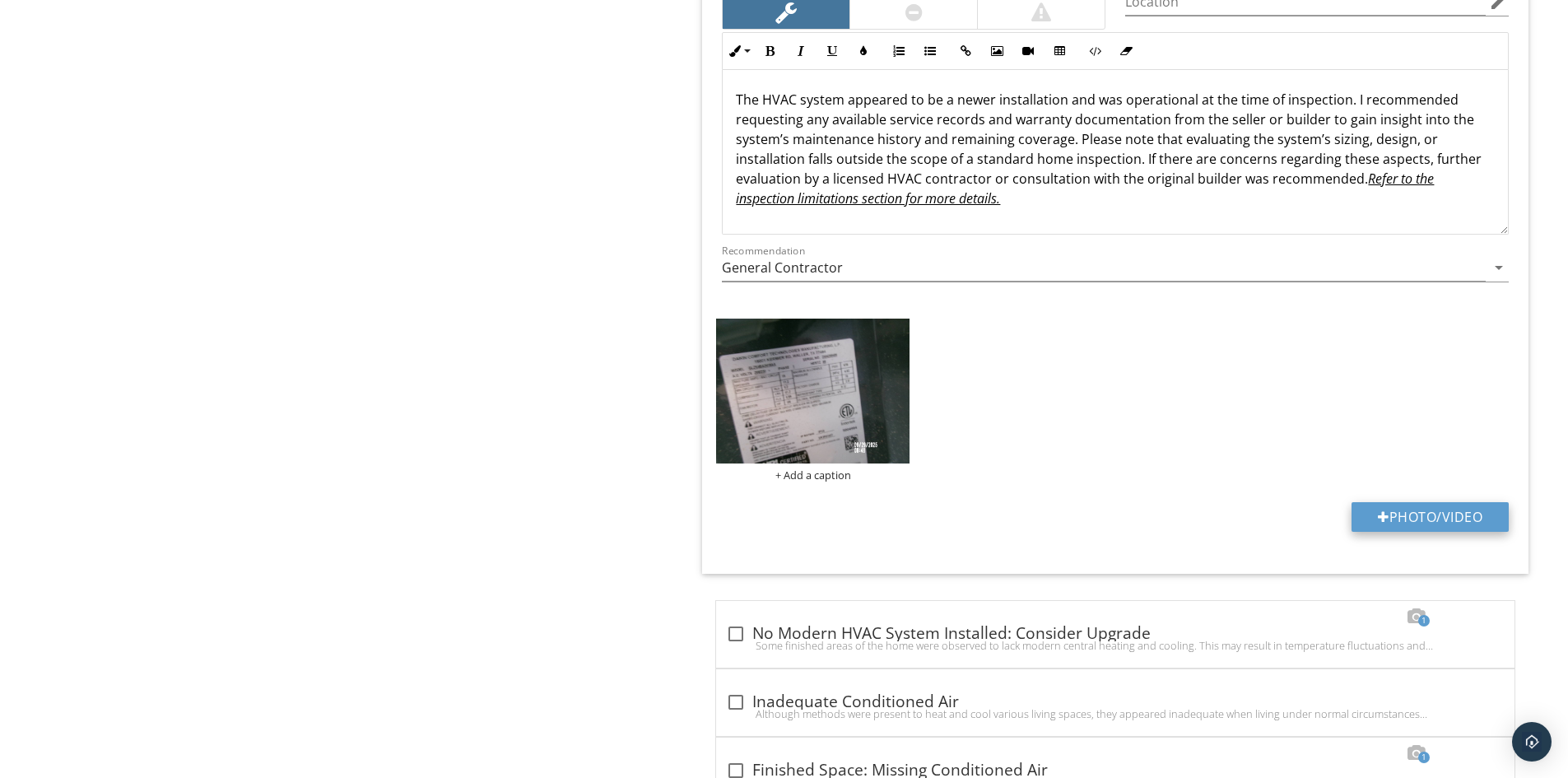
click at [1389, 511] on button "Photo/Video" at bounding box center [1429, 517] width 157 height 30
type input "C:\fakepath\100_6702.JPG"
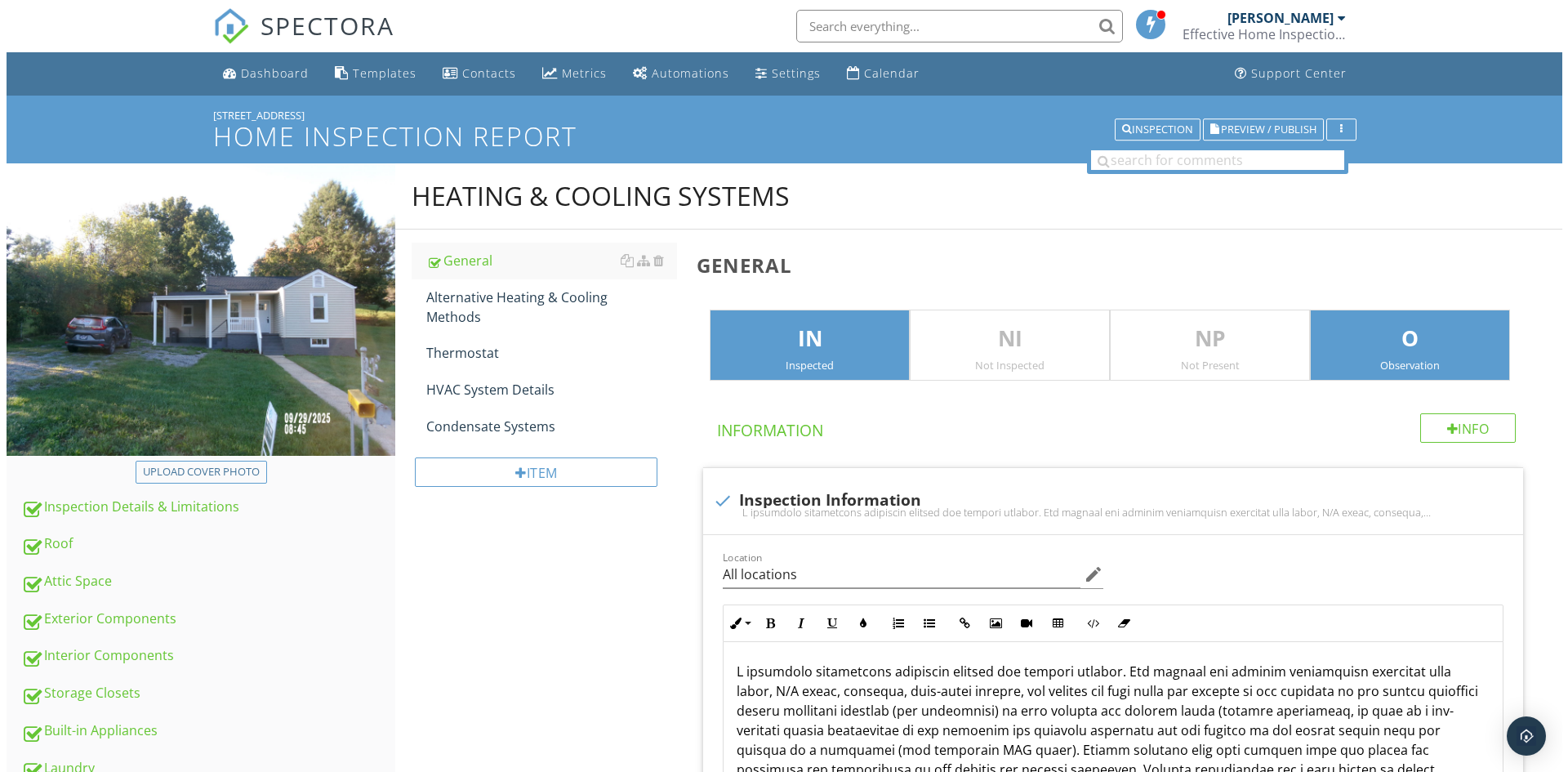
scroll to position [5881, 0]
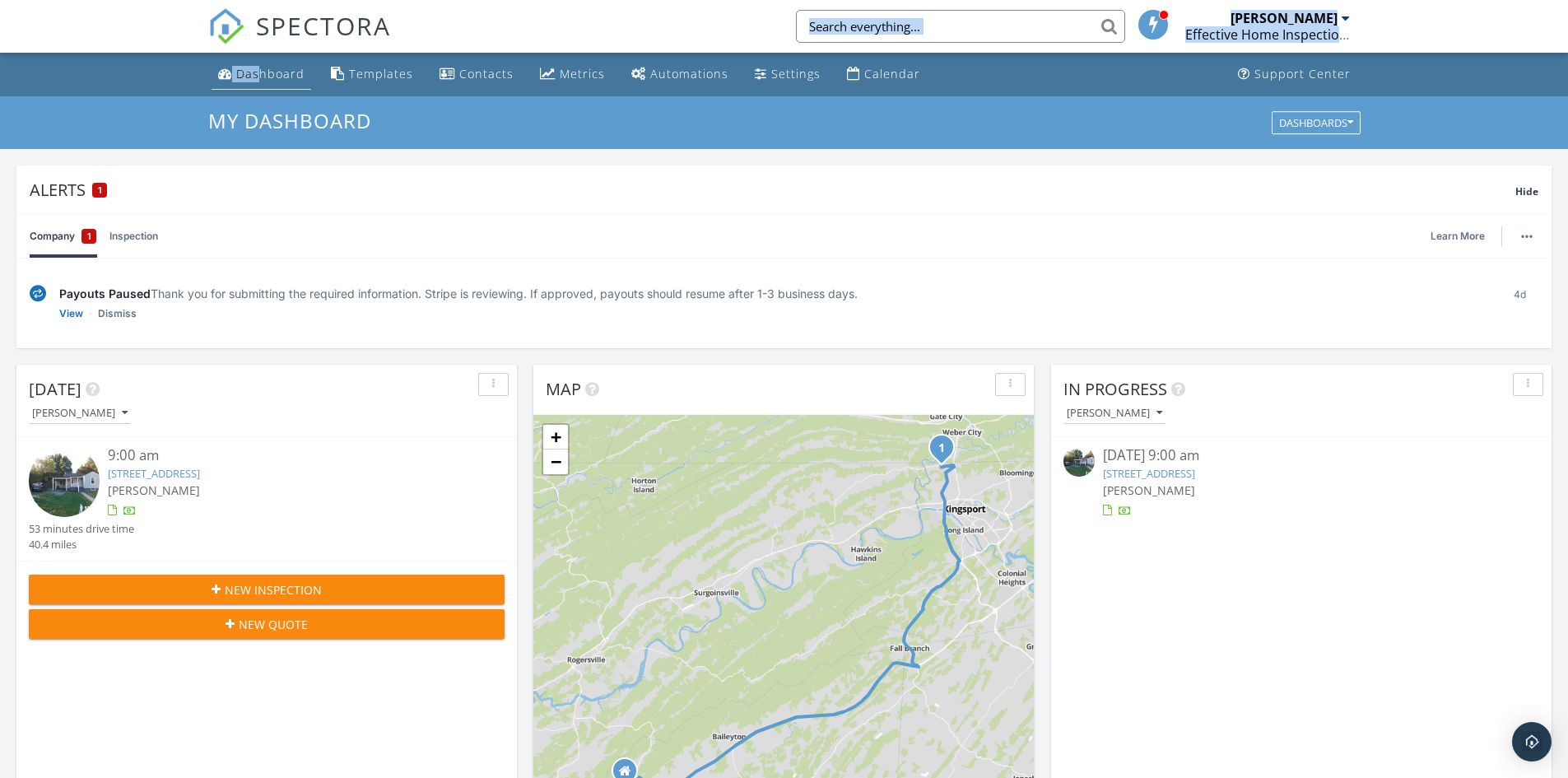
click at [264, 65] on link "Dashboard" at bounding box center [261, 74] width 100 height 31
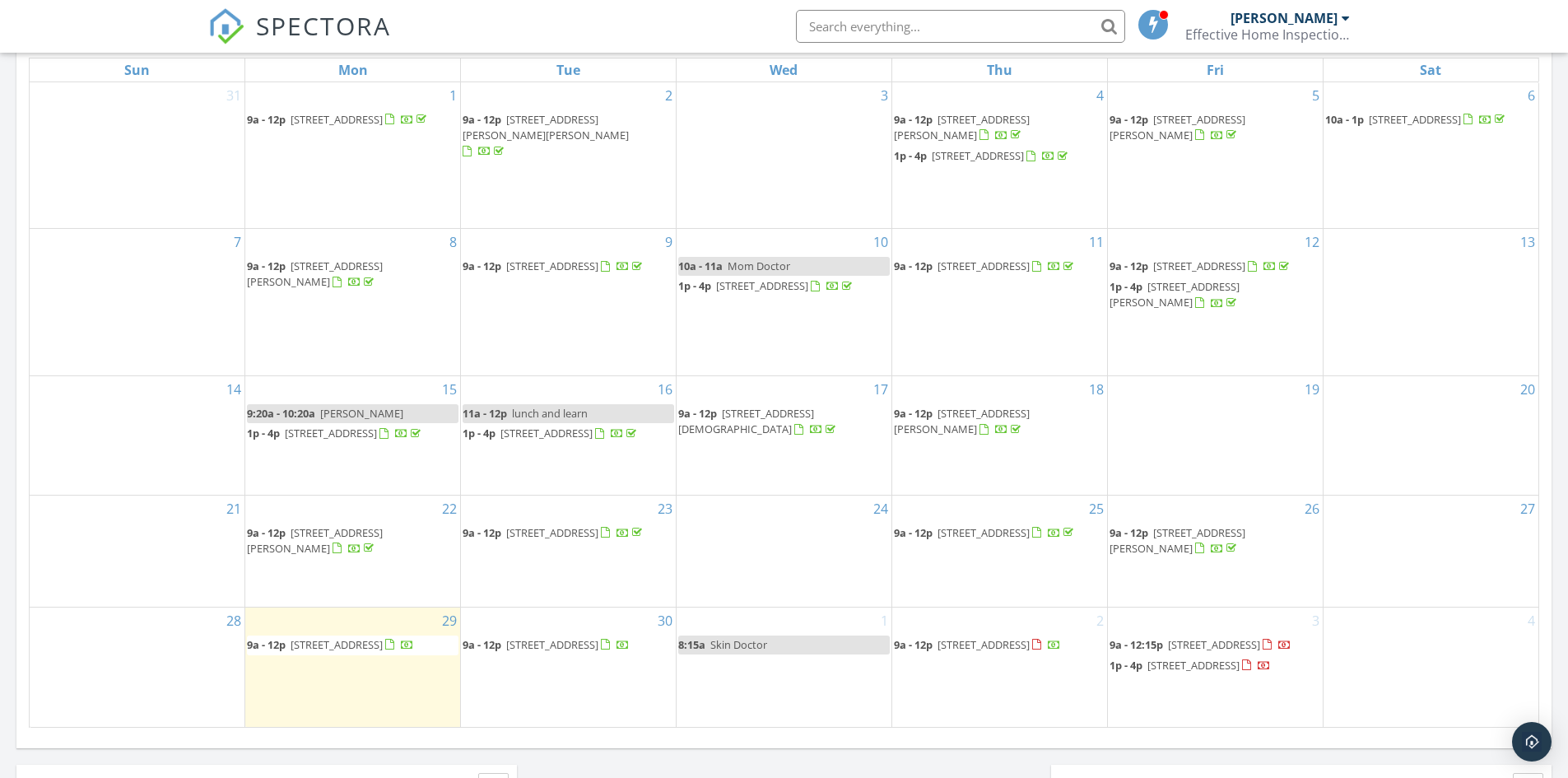
scroll to position [629, 0]
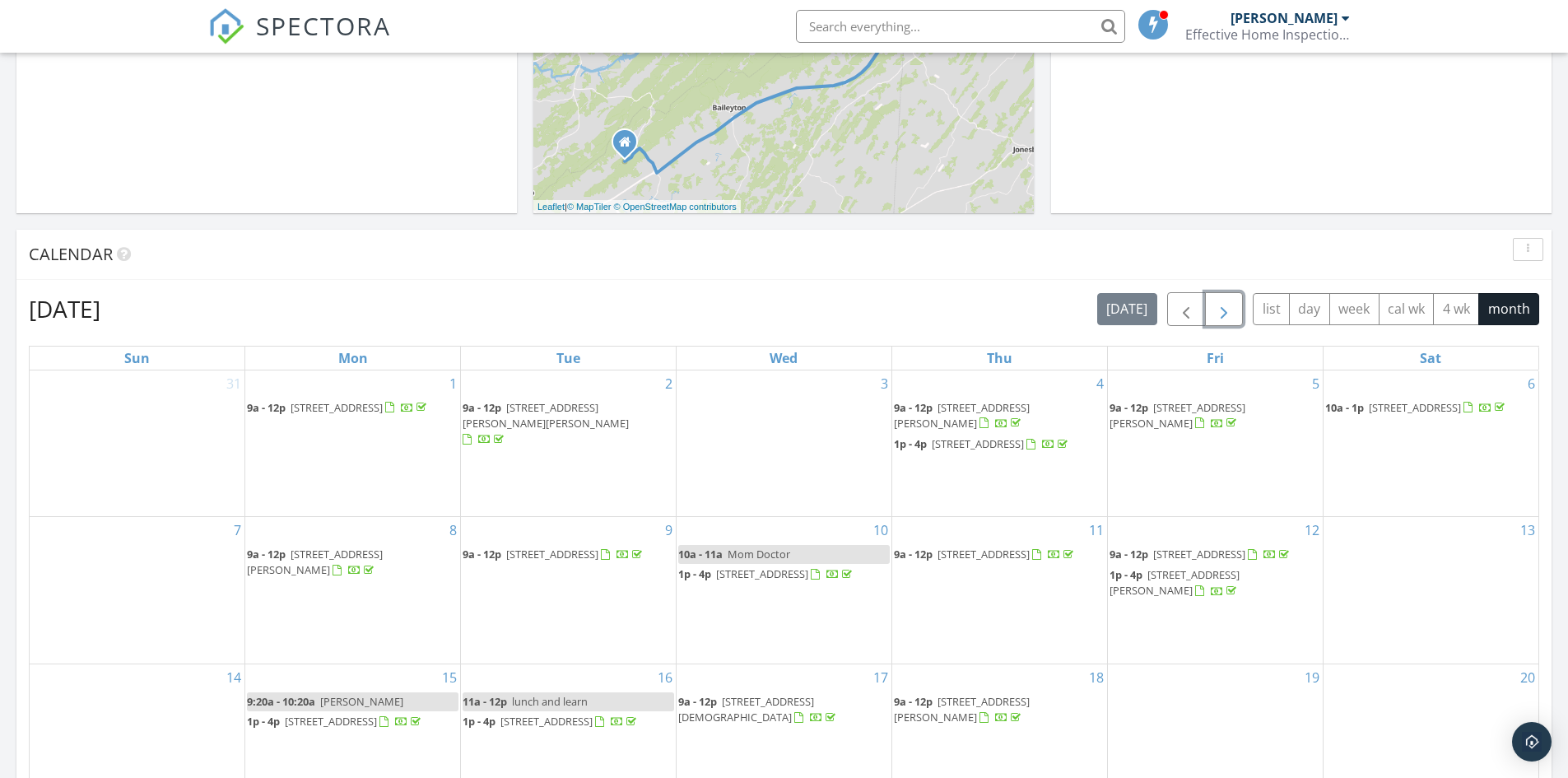
click at [1232, 306] on span "button" at bounding box center [1224, 309] width 20 height 20
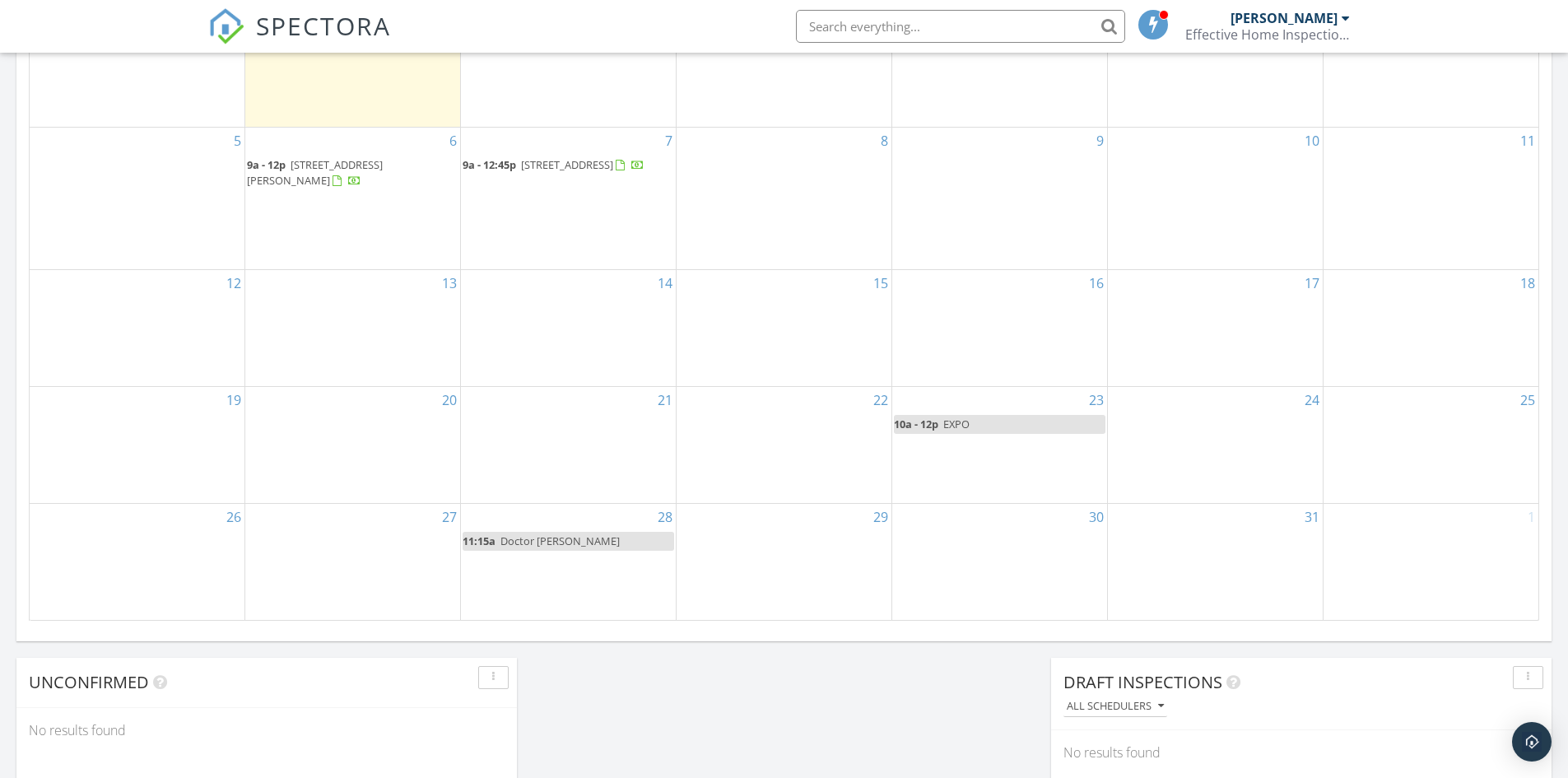
scroll to position [876, 0]
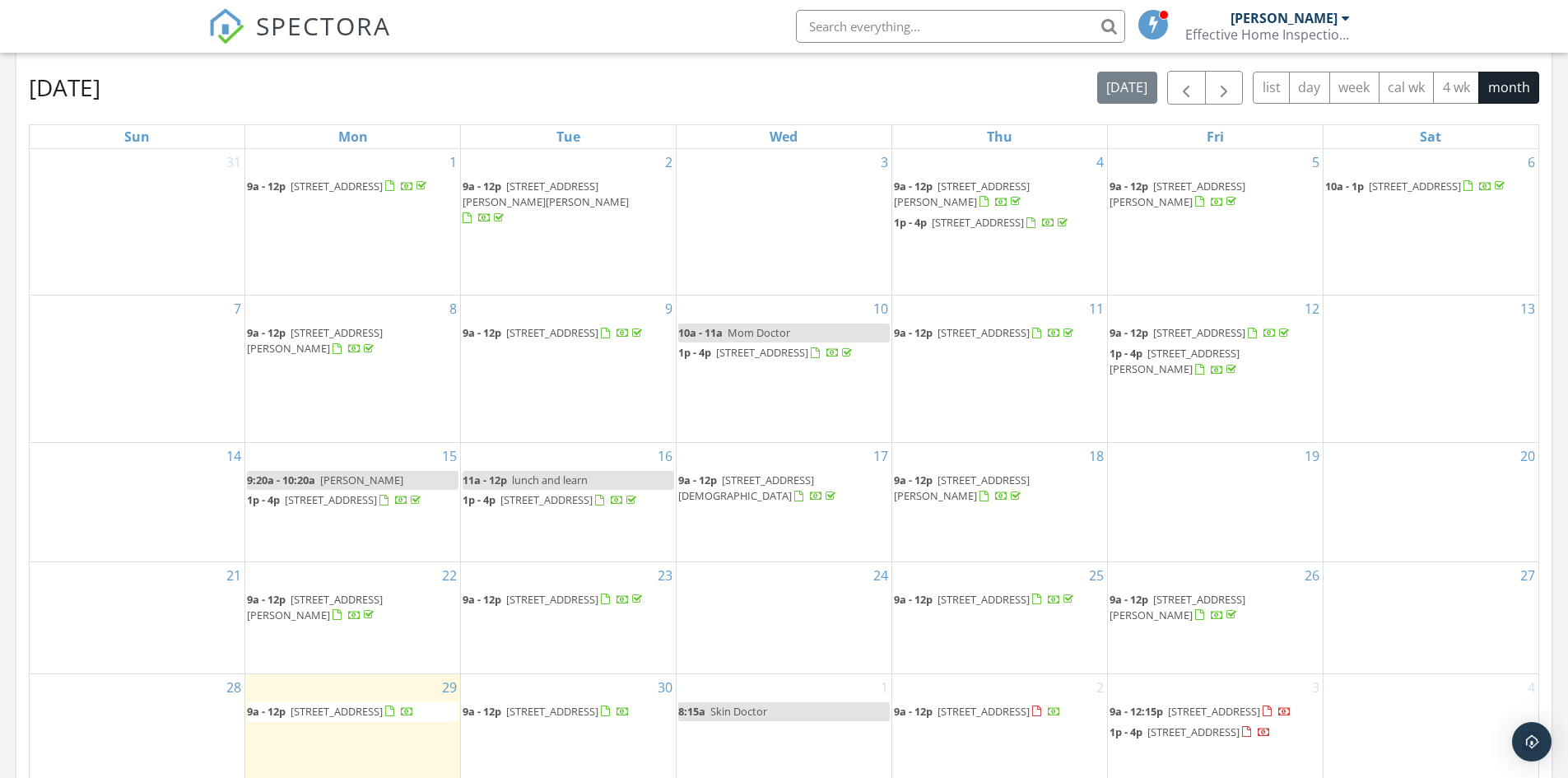
scroll to position [906, 0]
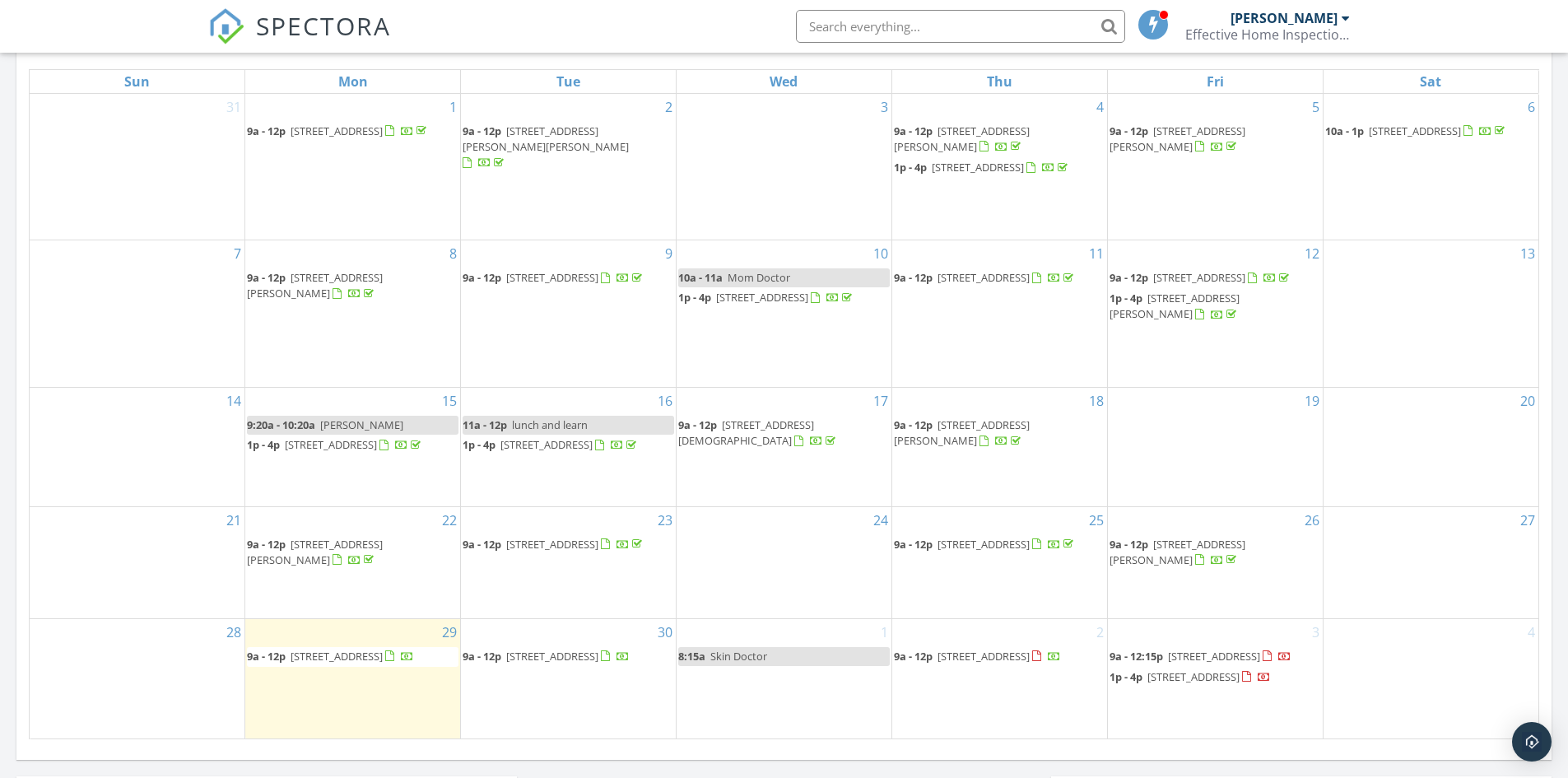
click at [1190, 669] on span "[STREET_ADDRESS]" at bounding box center [1193, 676] width 93 height 15
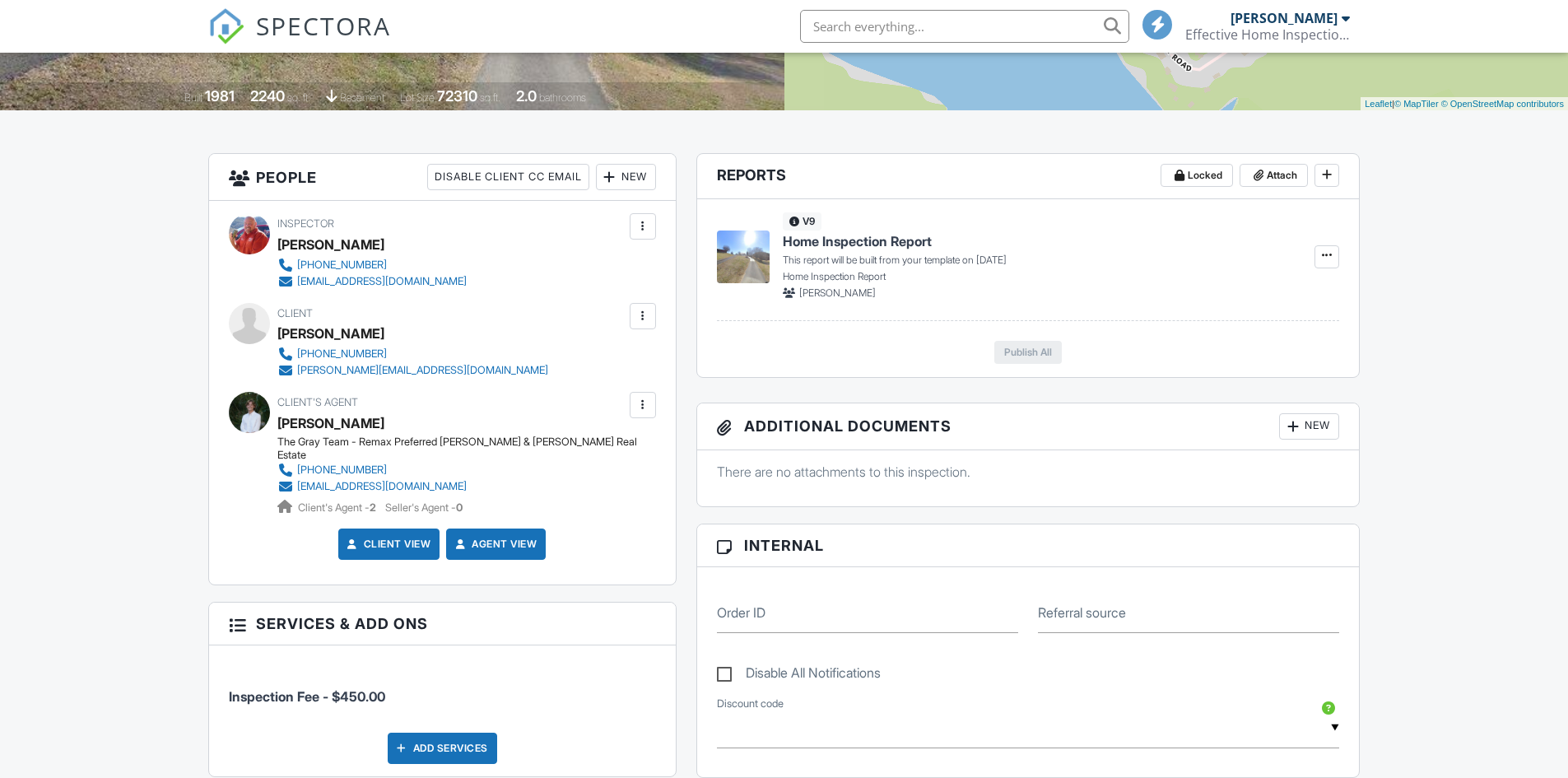
scroll to position [823, 0]
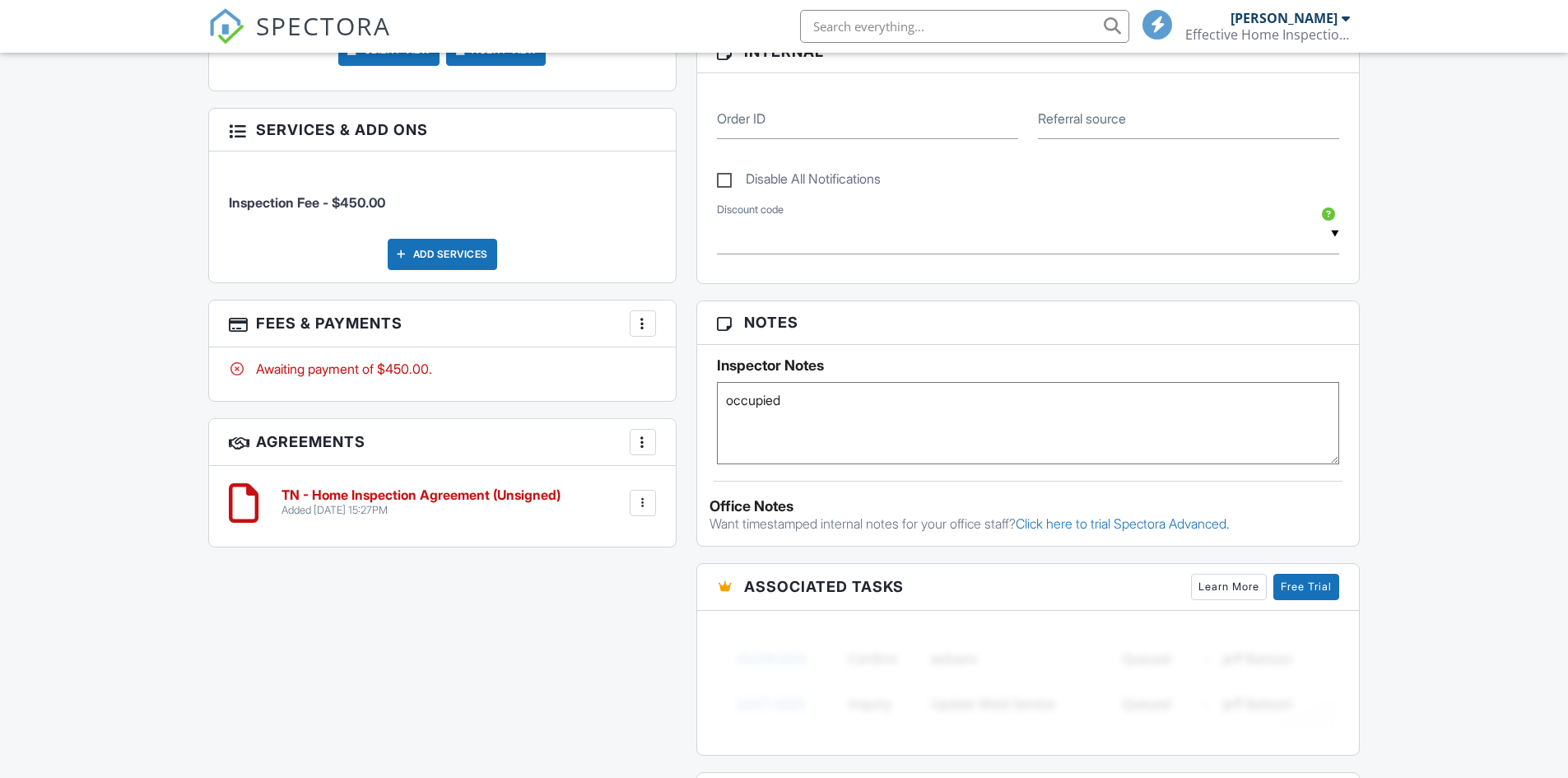
click at [829, 417] on textarea "occupied" at bounding box center [1028, 423] width 623 height 83
click at [883, 433] on textarea "occupied" at bounding box center [1028, 423] width 623 height 83
type textarea "occupied - code is 1434"
click at [1467, 459] on div "Dashboard Templates Contacts Metrics Automations Settings Calendar Support Cent…" at bounding box center [784, 402] width 1568 height 2345
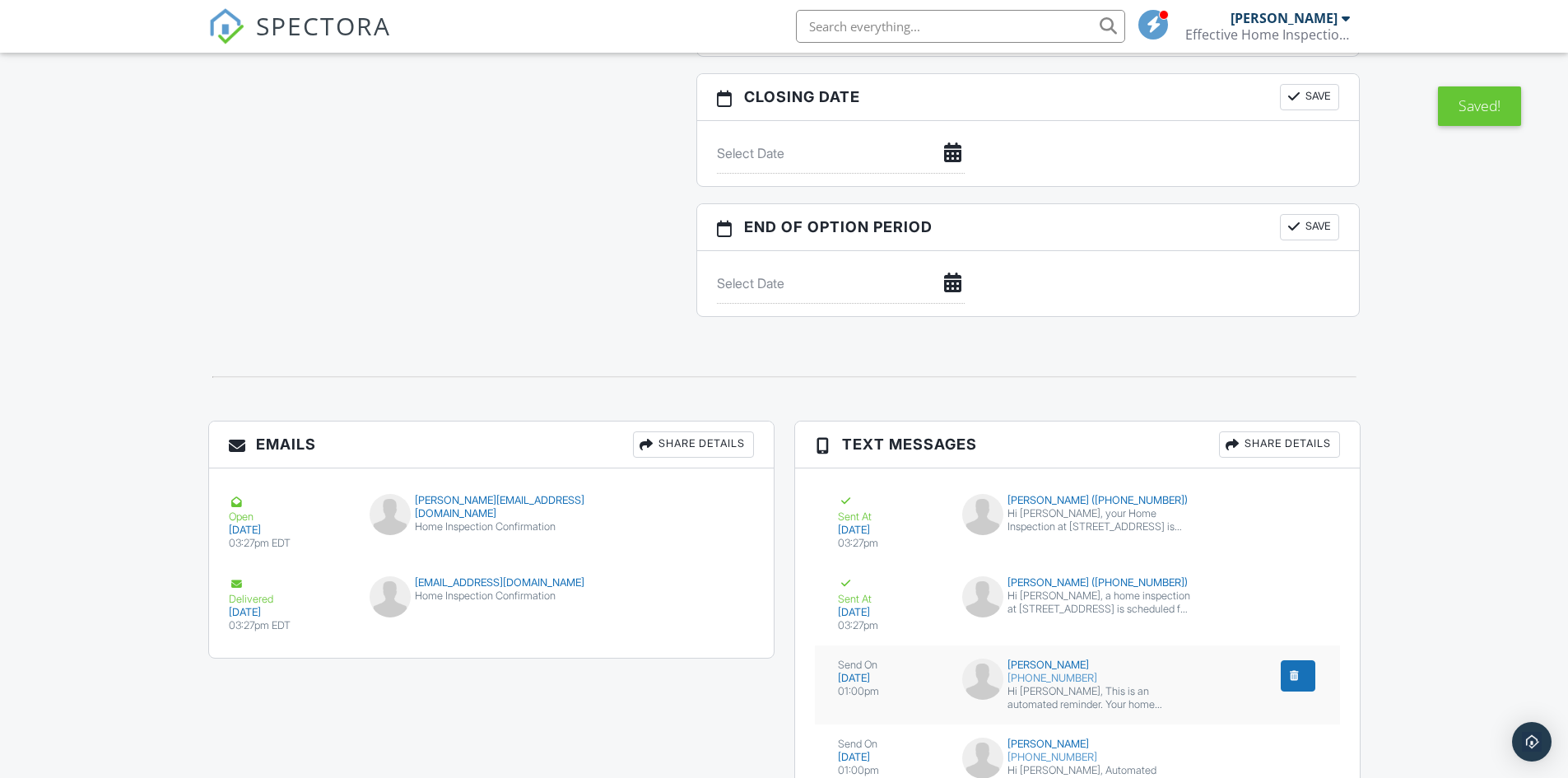
scroll to position [1619, 0]
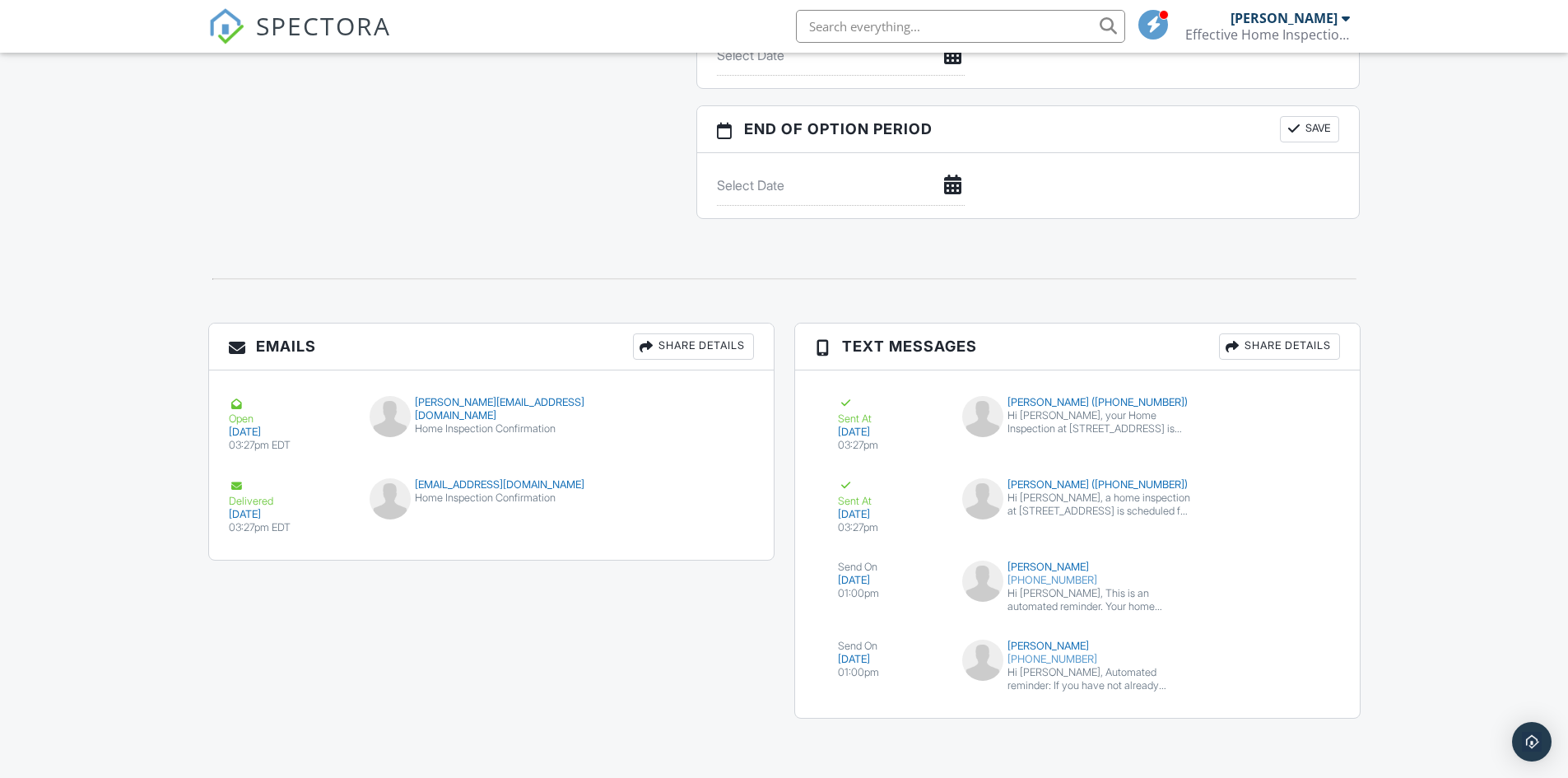
click at [1297, 653] on div "submit" at bounding box center [1295, 656] width 16 height 16
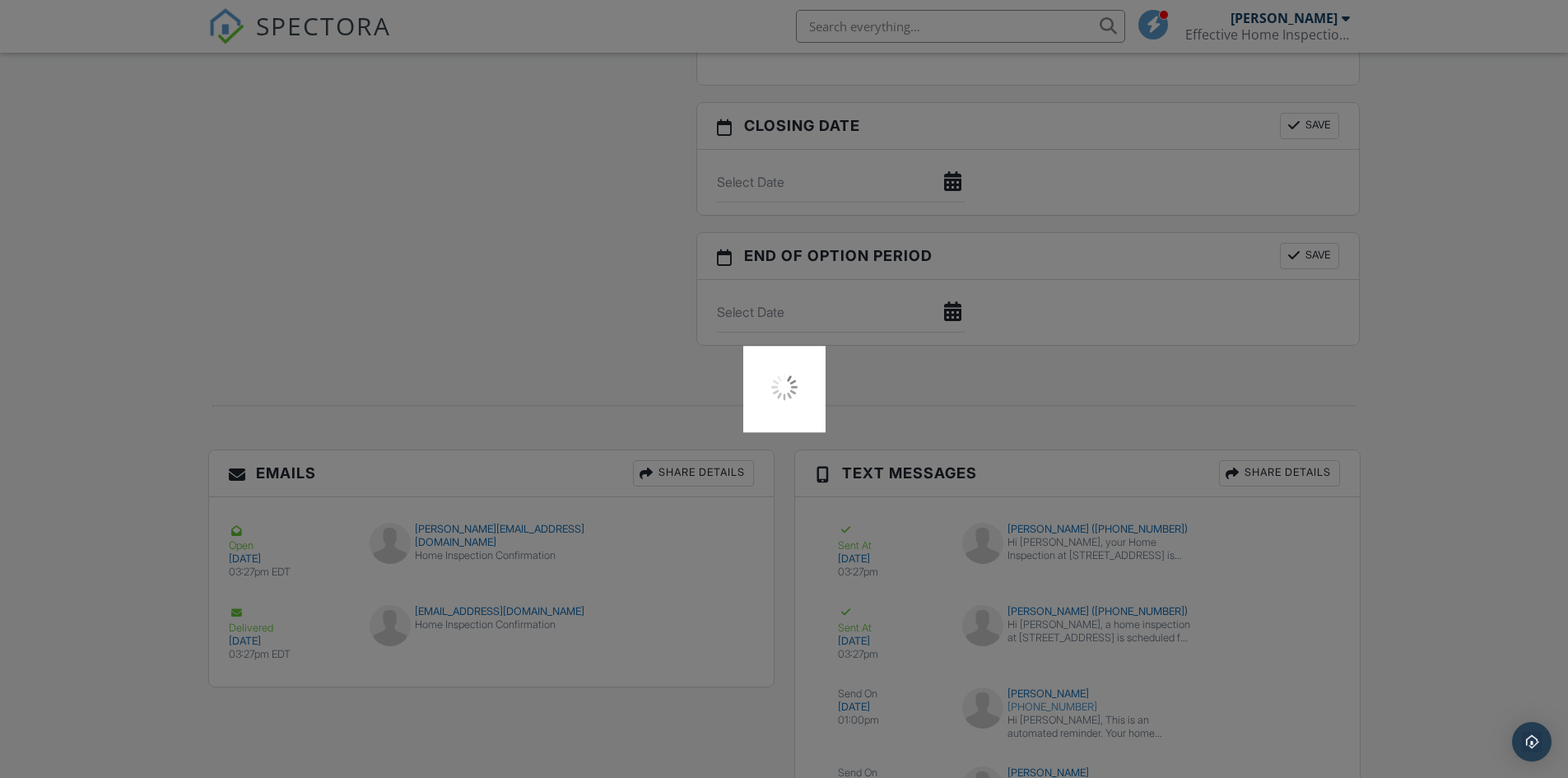
scroll to position [1213, 0]
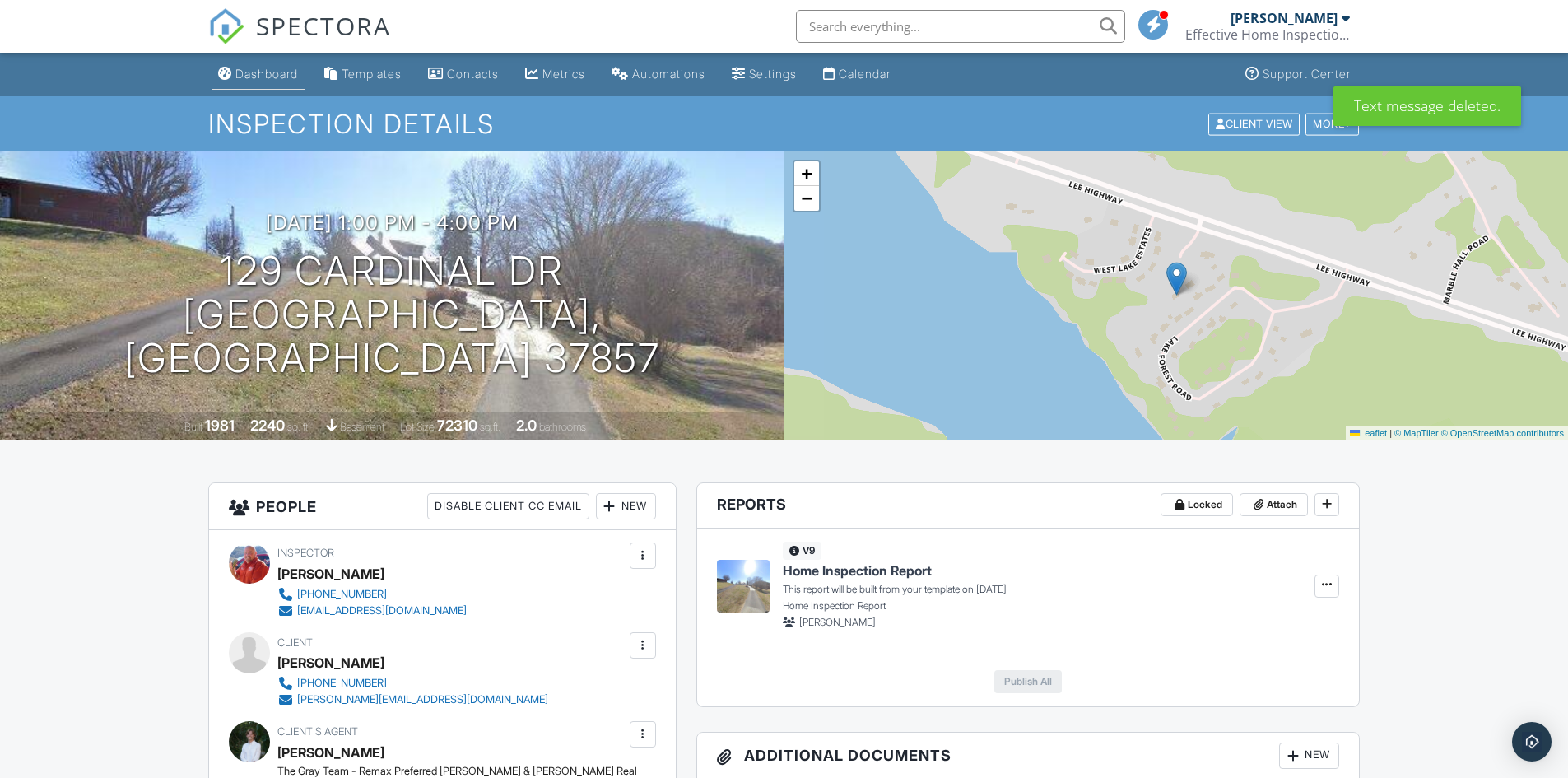
click at [251, 75] on div "Dashboard" at bounding box center [267, 73] width 63 height 14
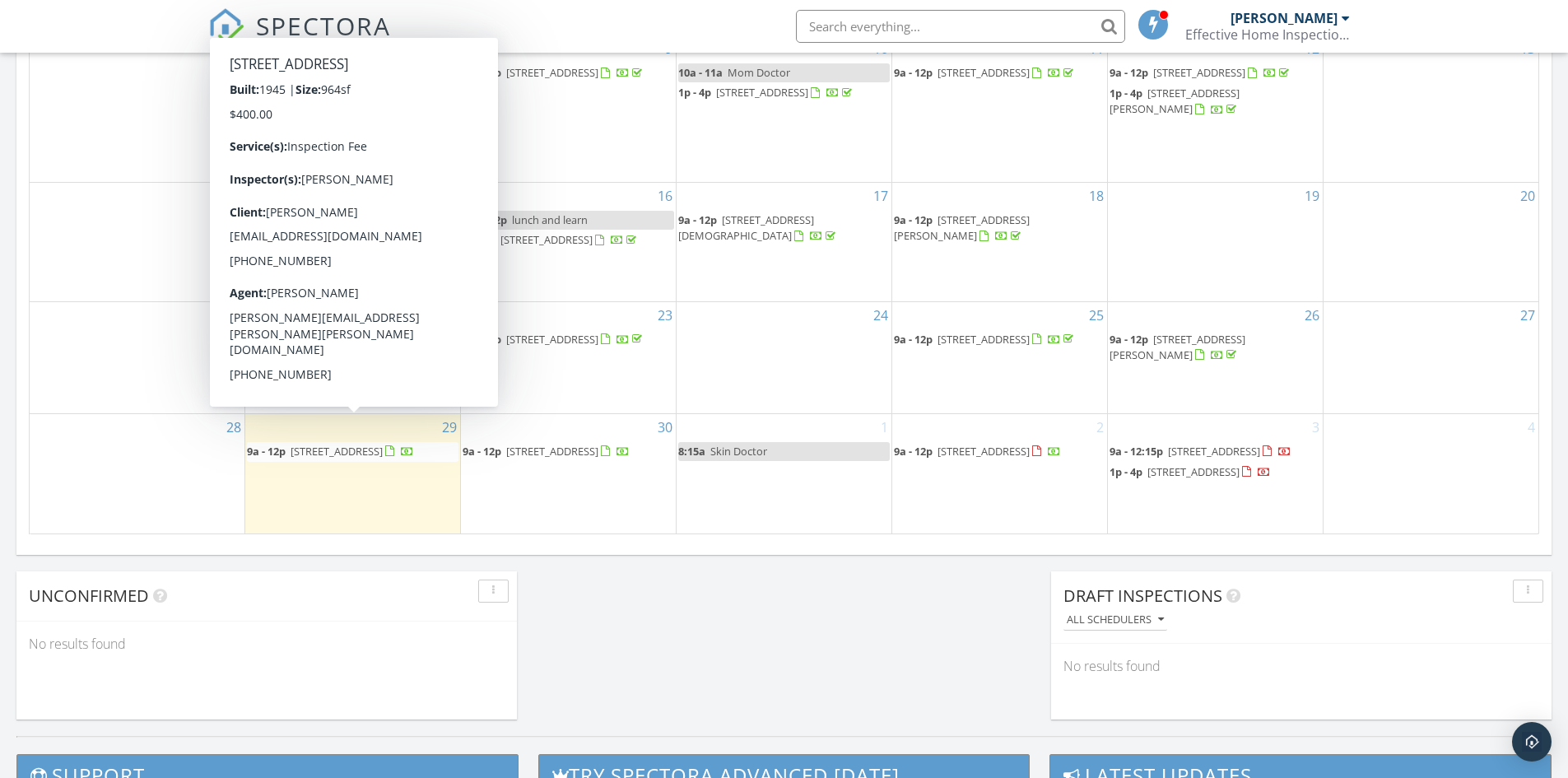
scroll to position [1111, 0]
click at [341, 443] on span "[STREET_ADDRESS]" at bounding box center [336, 451] width 93 height 15
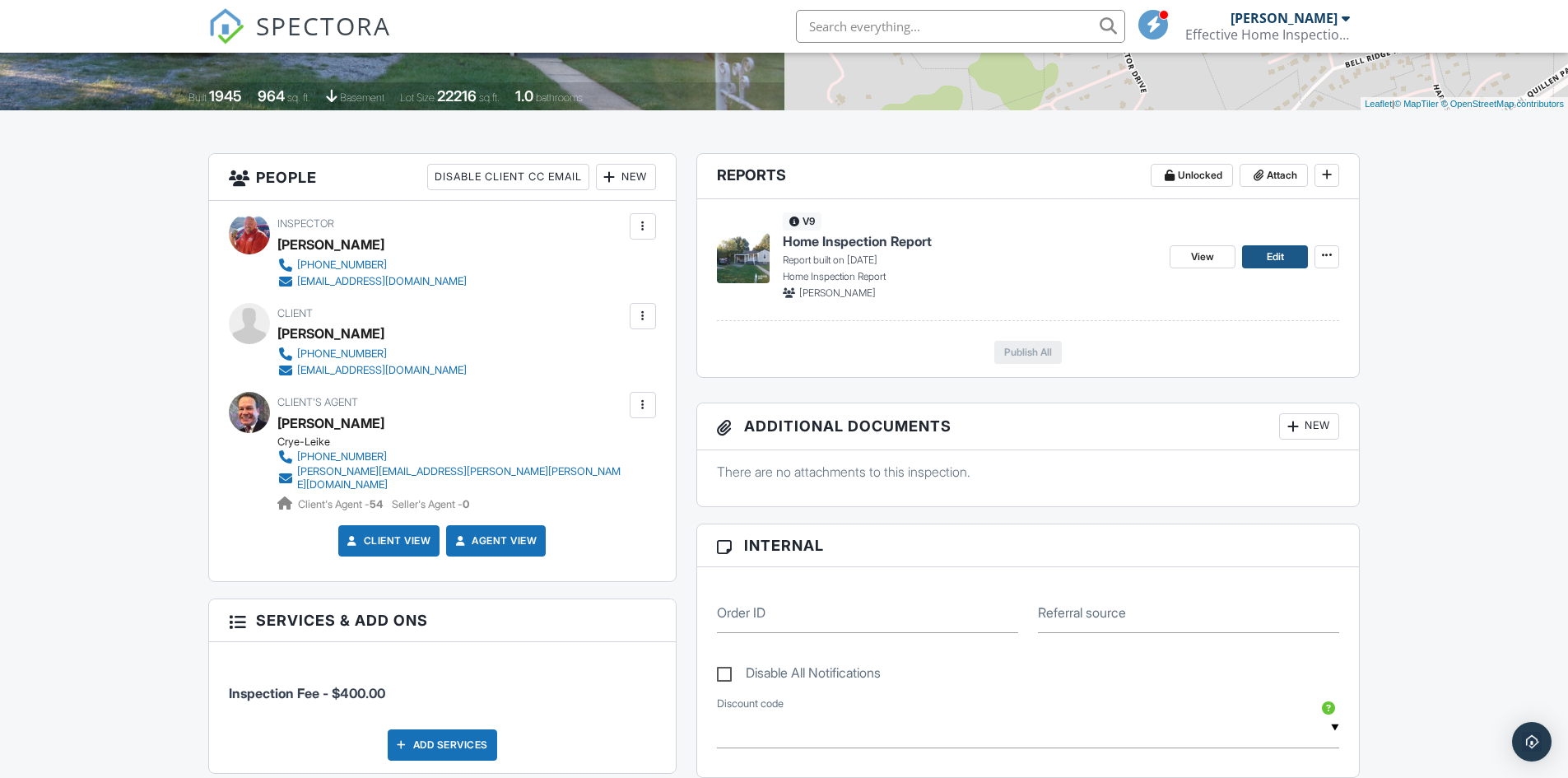
scroll to position [247, 0]
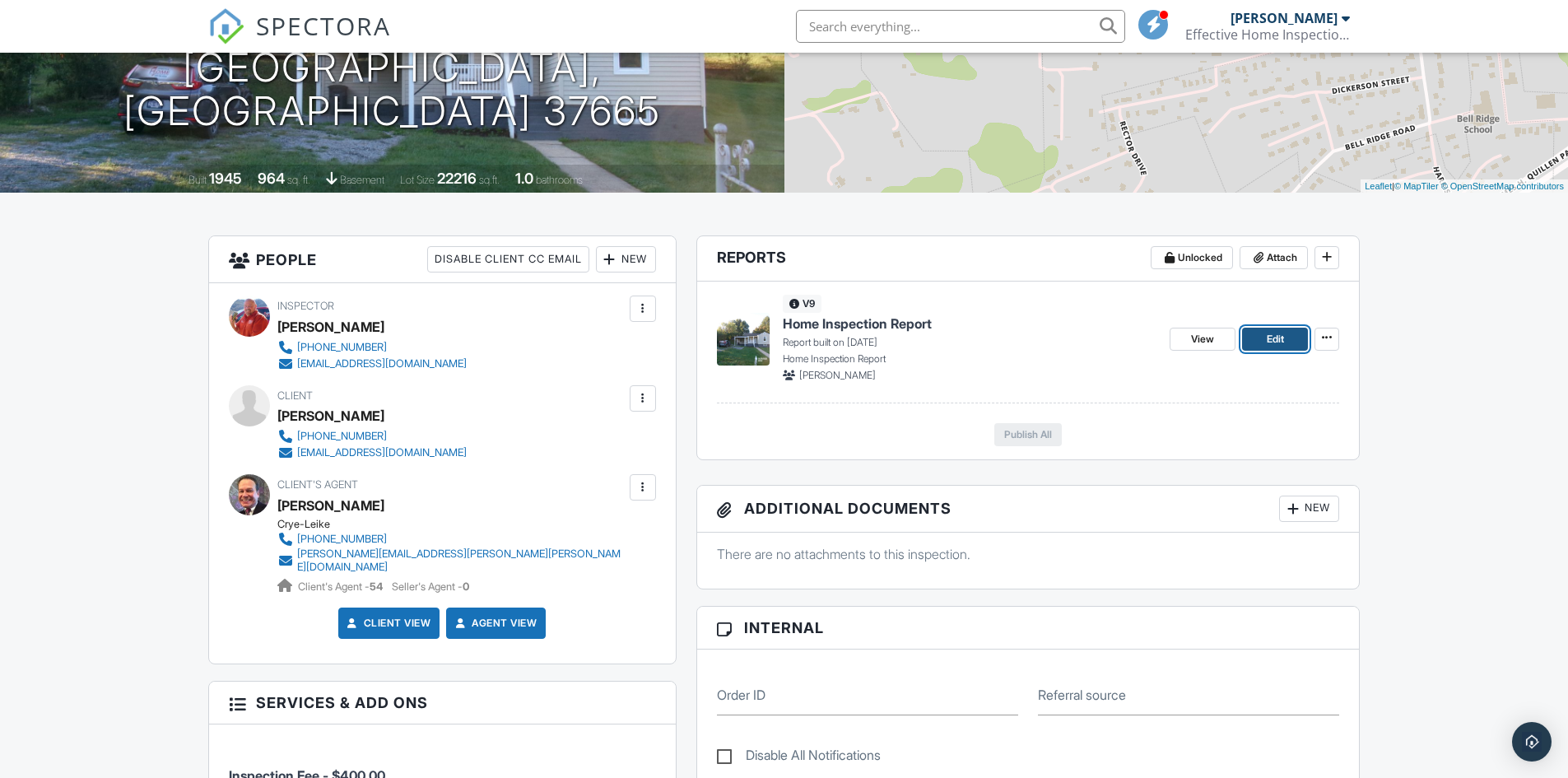
click at [1277, 340] on span "Edit" at bounding box center [1275, 339] width 17 height 16
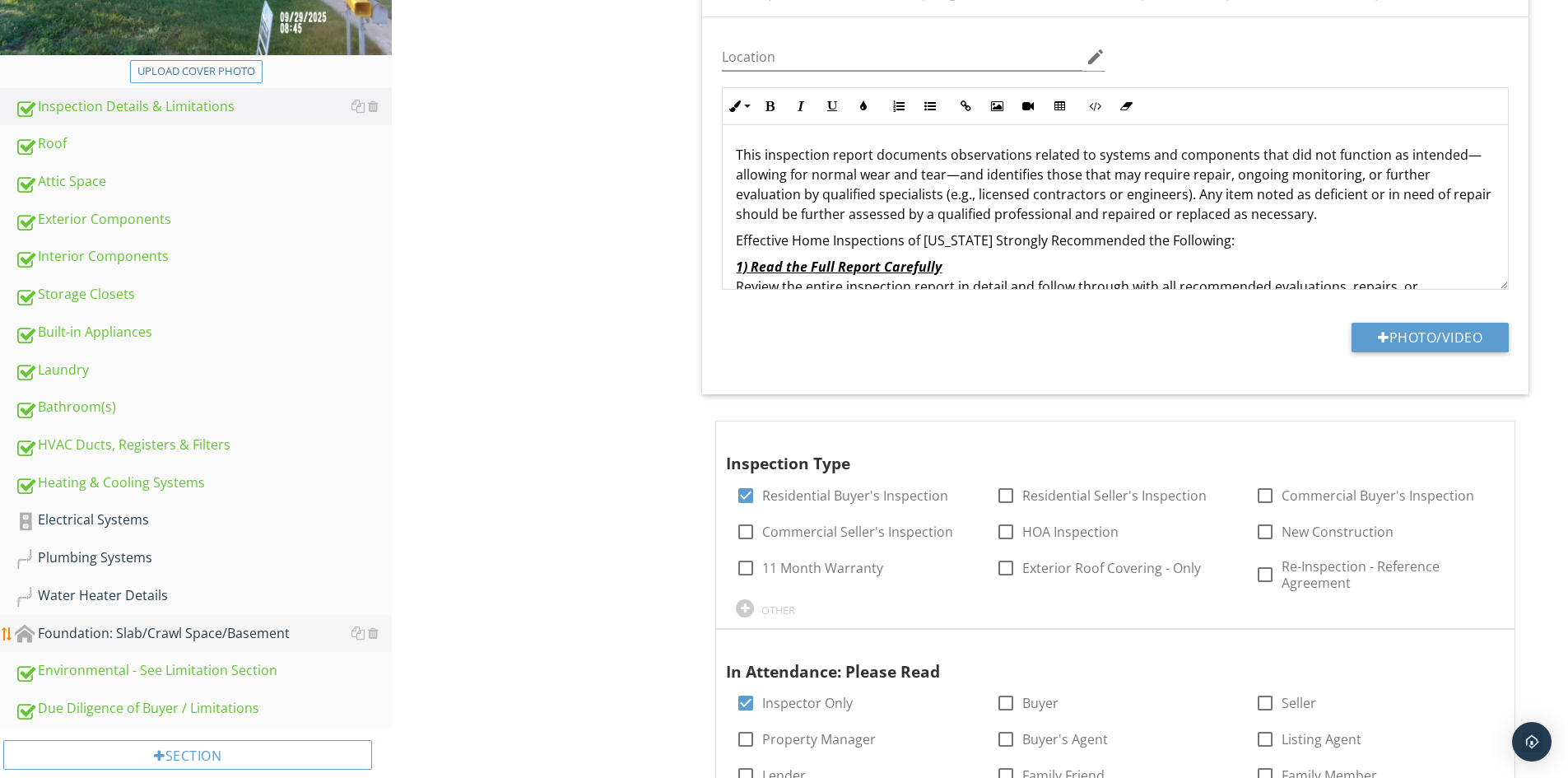
scroll to position [412, 0]
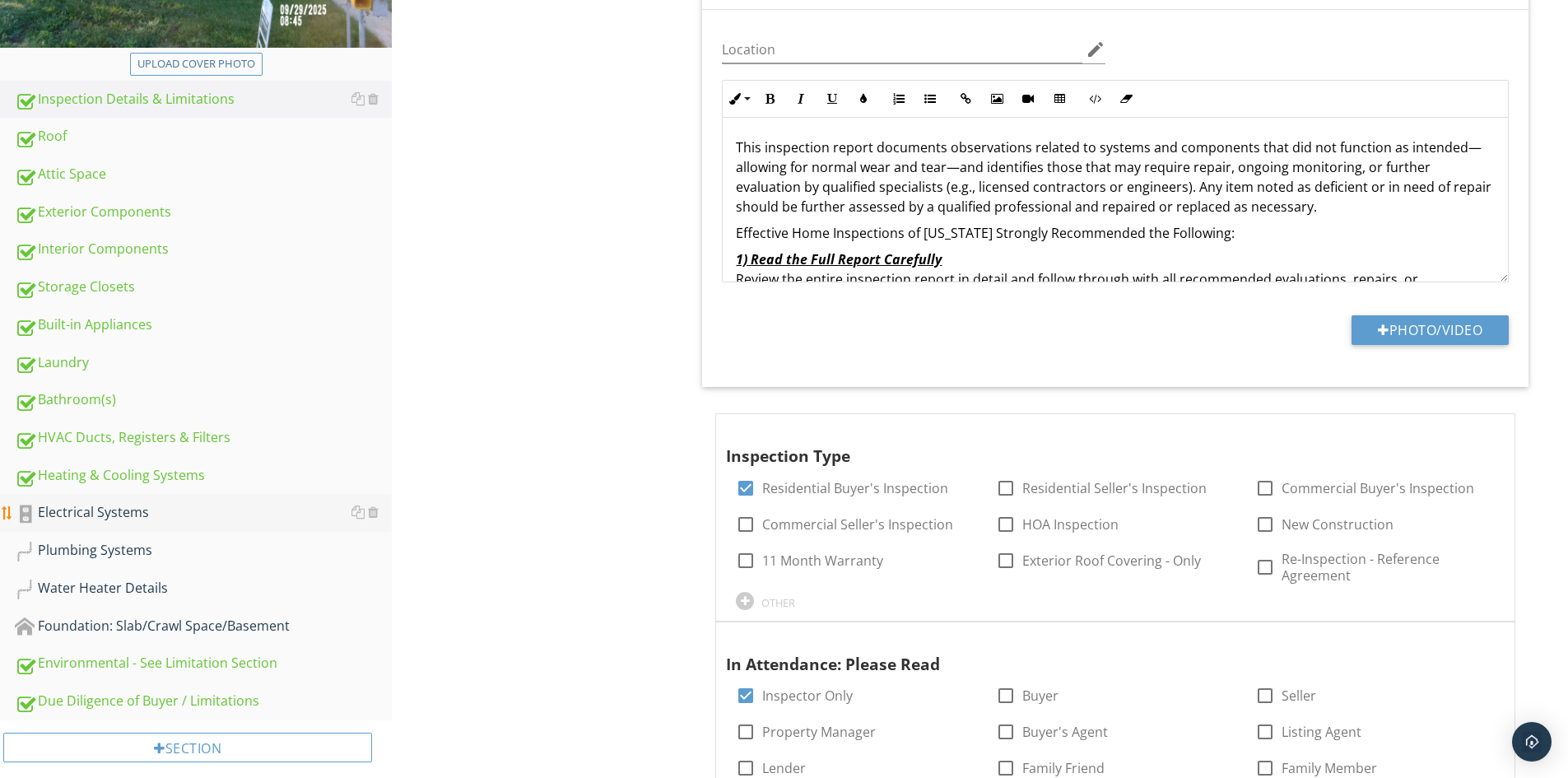
click at [143, 503] on div "Electrical Systems" at bounding box center [203, 513] width 377 height 22
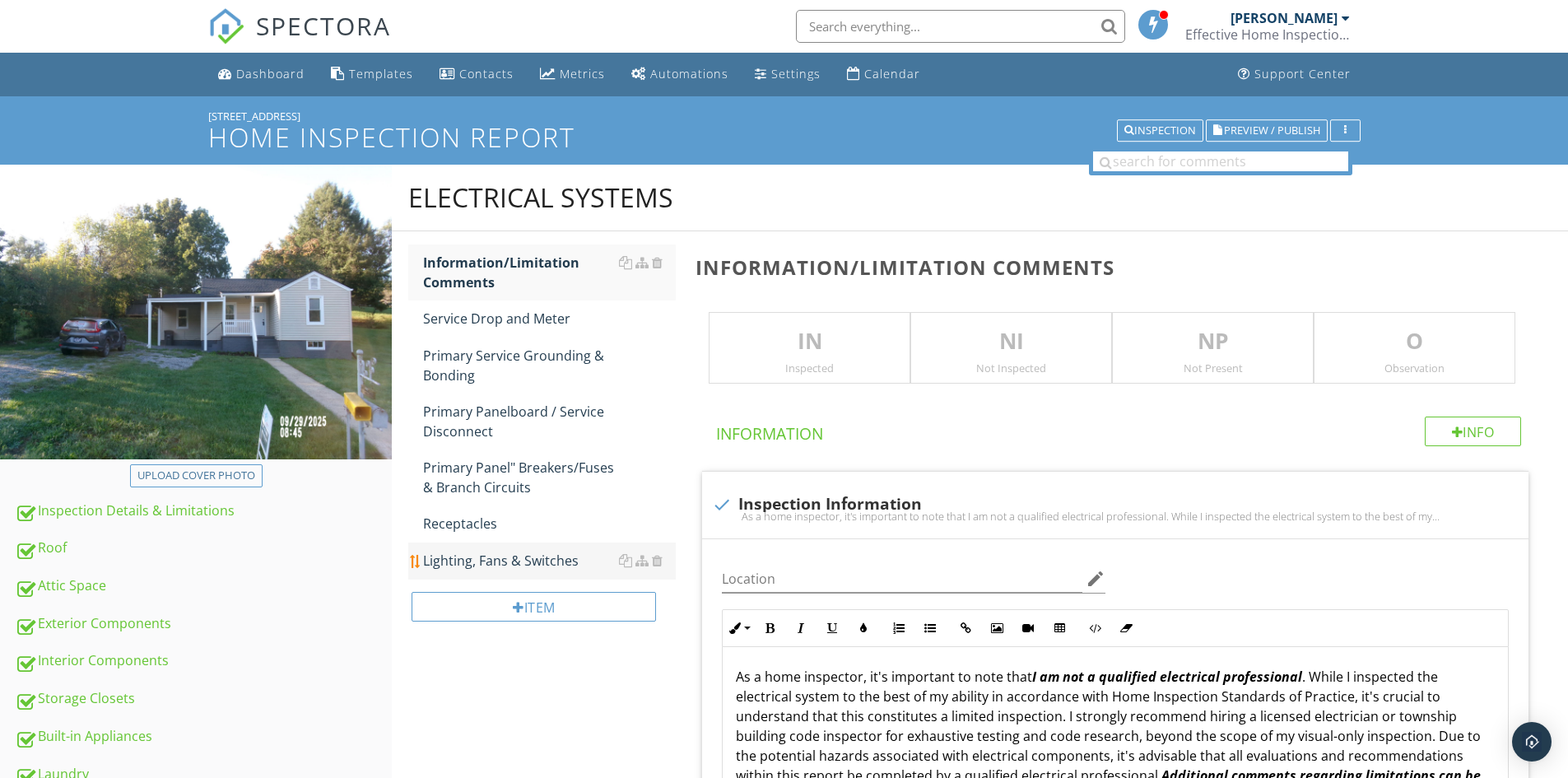
click at [476, 566] on div "Lighting, Fans & Switches" at bounding box center [550, 560] width 253 height 20
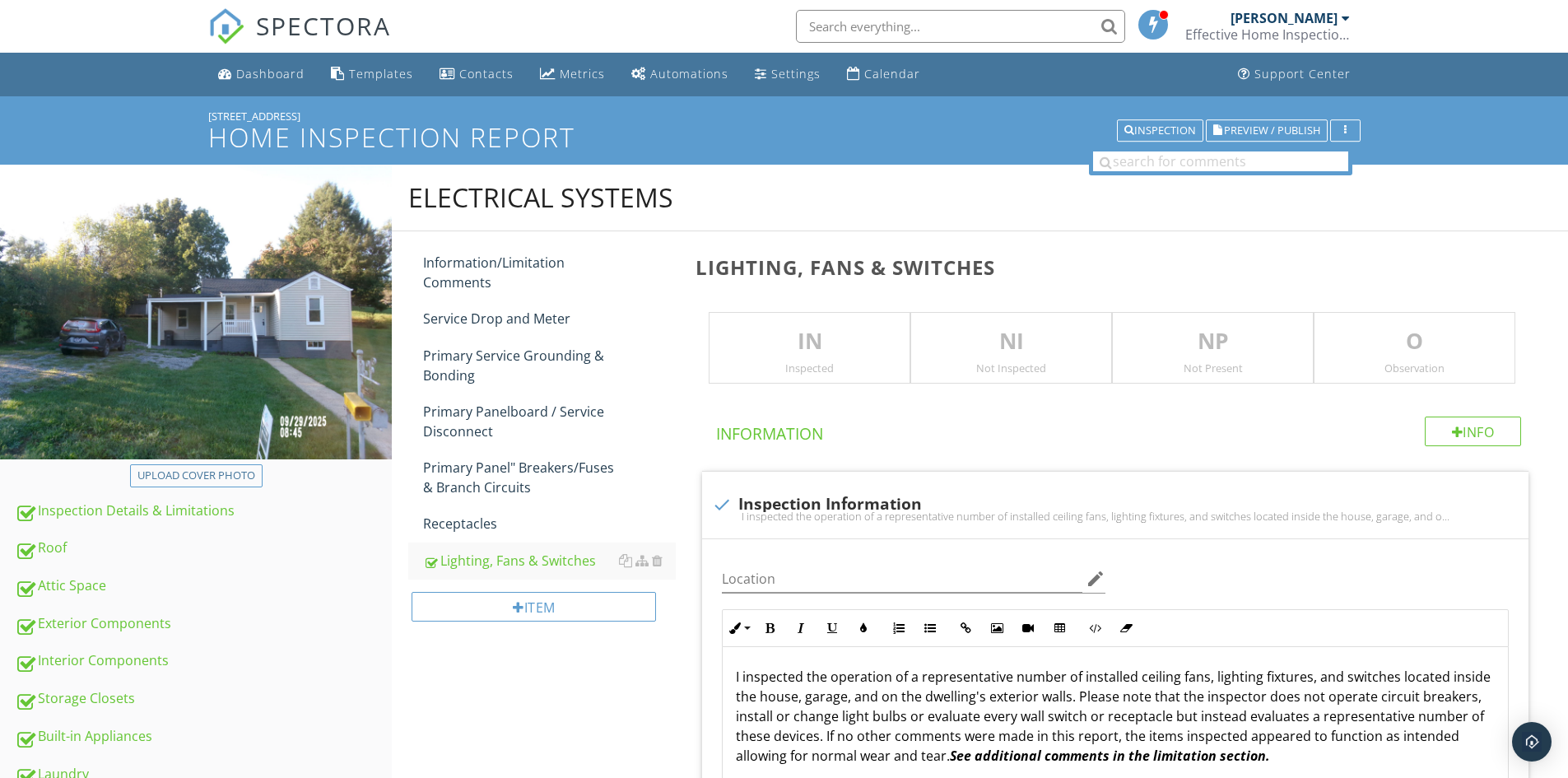
click at [822, 327] on p "IN" at bounding box center [809, 342] width 200 height 33
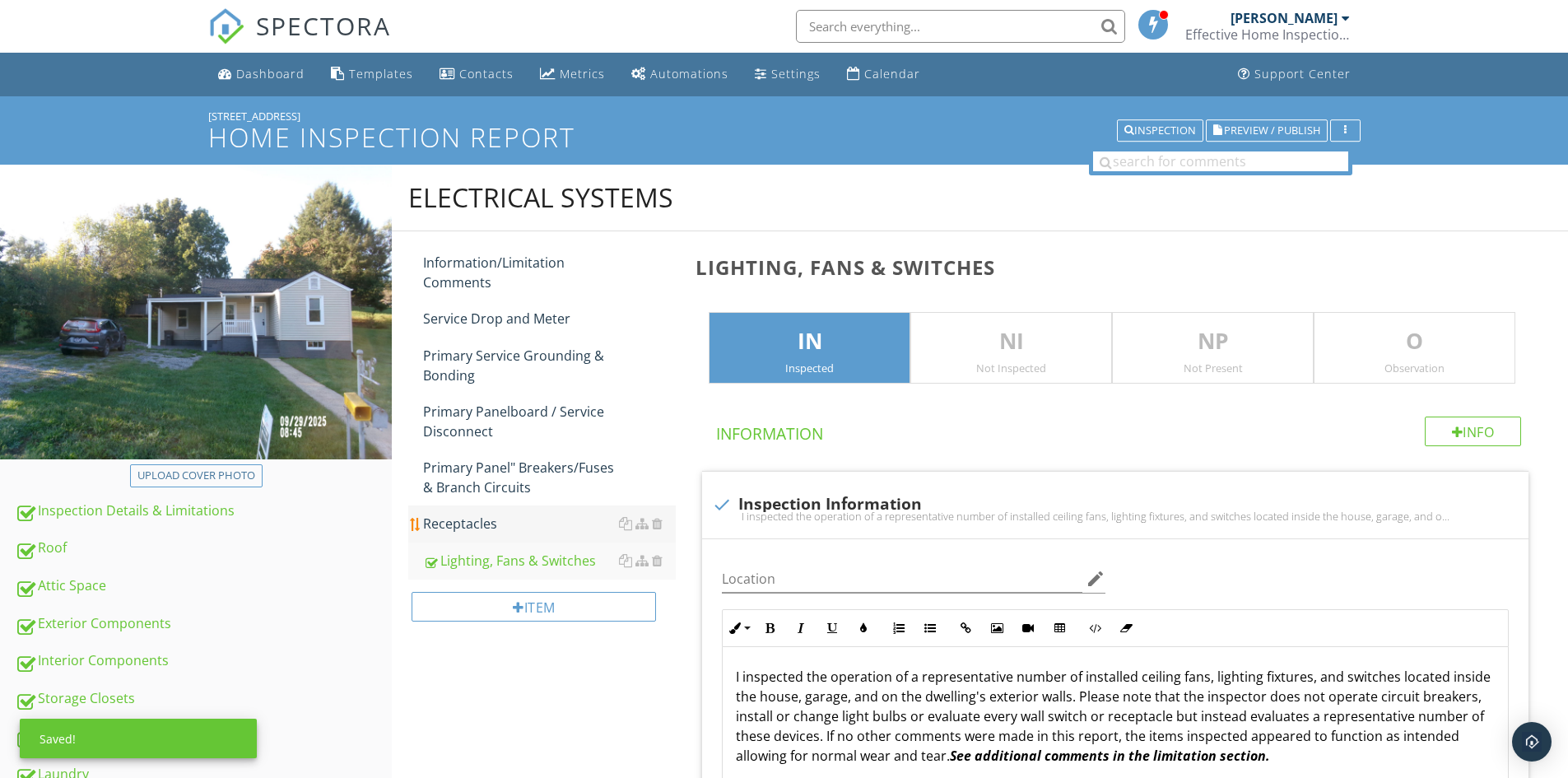
click at [477, 522] on div "Receptacles" at bounding box center [550, 523] width 253 height 20
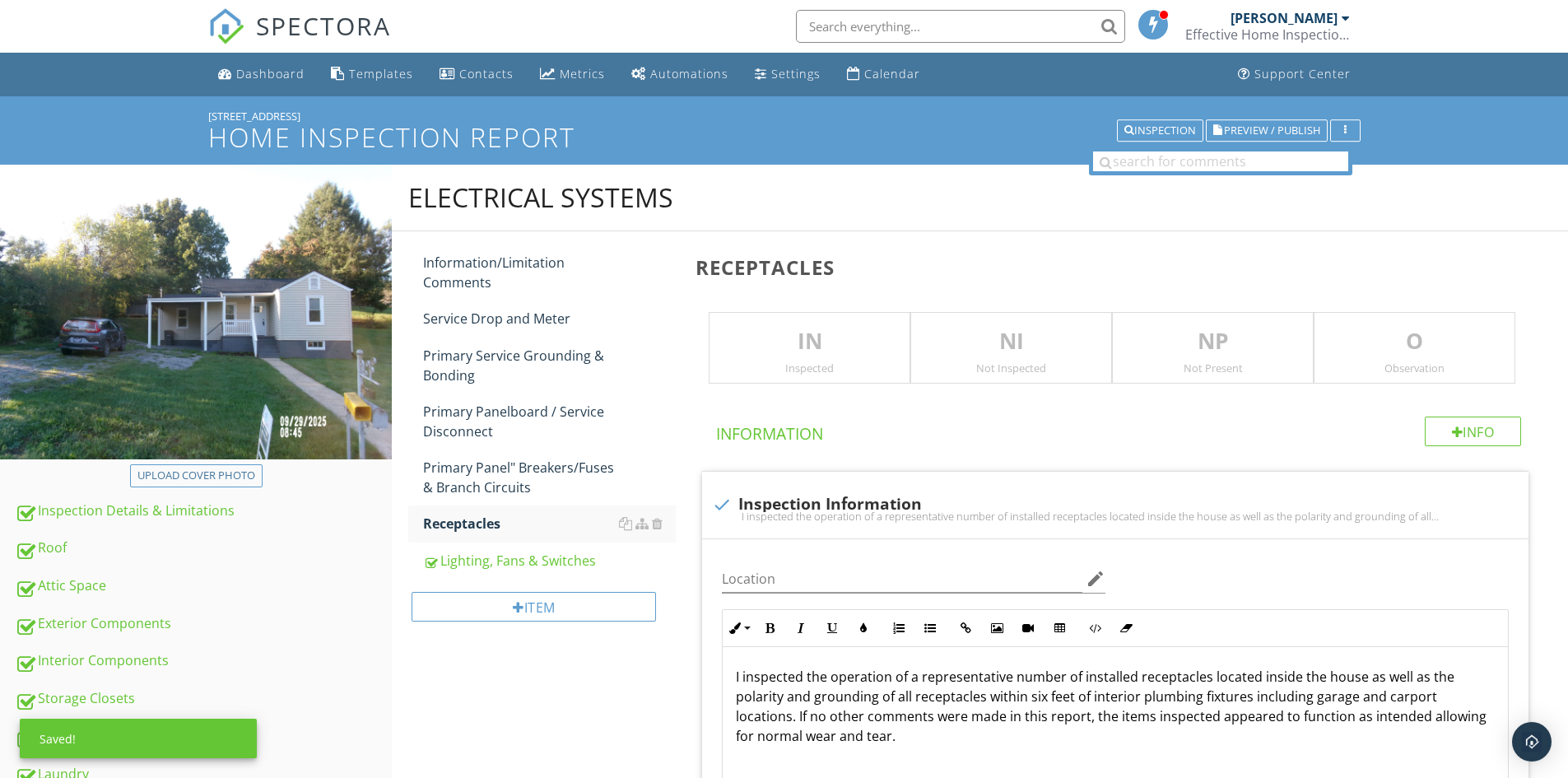
click at [802, 347] on p "IN" at bounding box center [809, 342] width 200 height 33
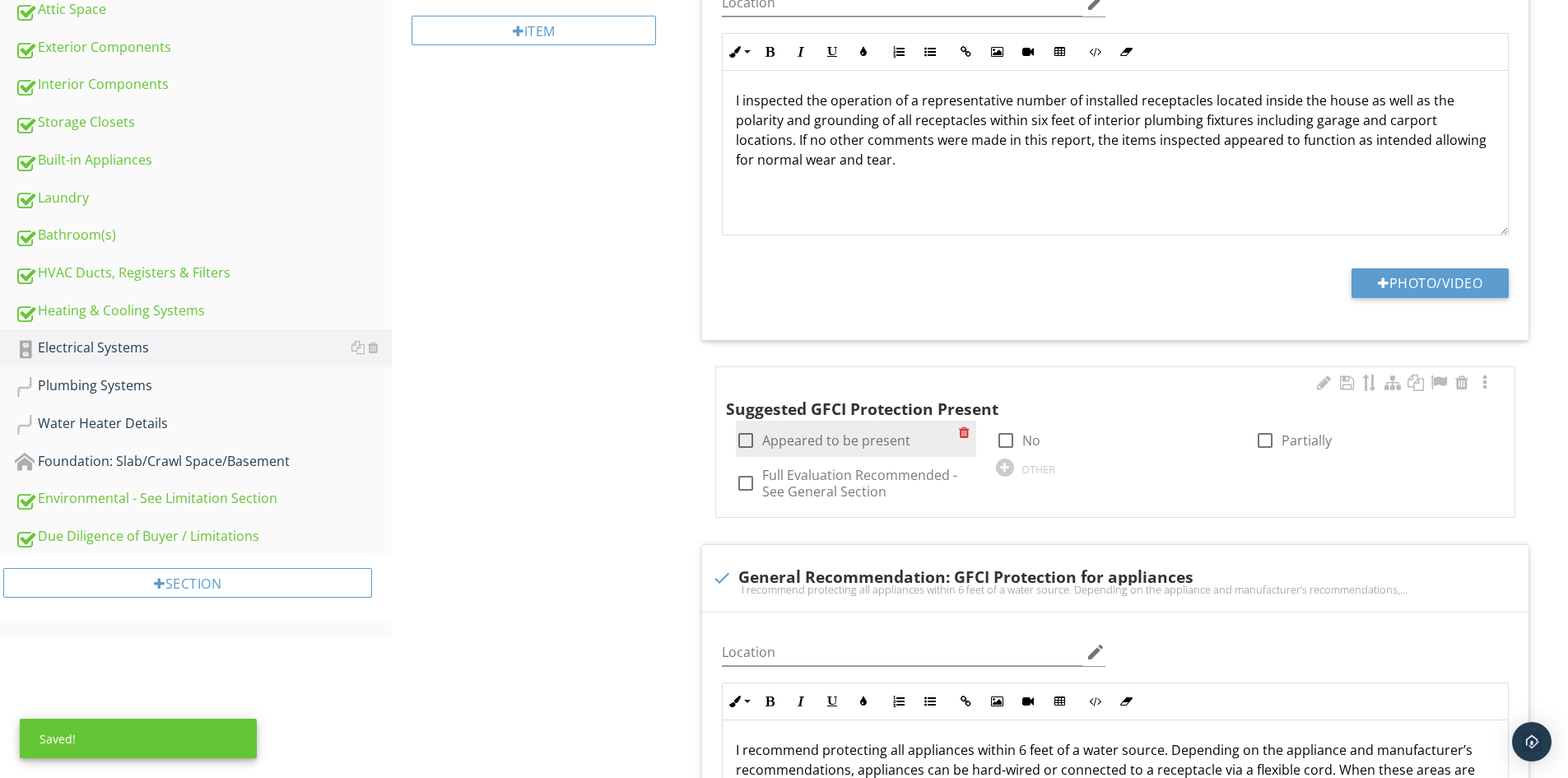
click at [740, 442] on div at bounding box center [745, 440] width 28 height 28
checkbox input "true"
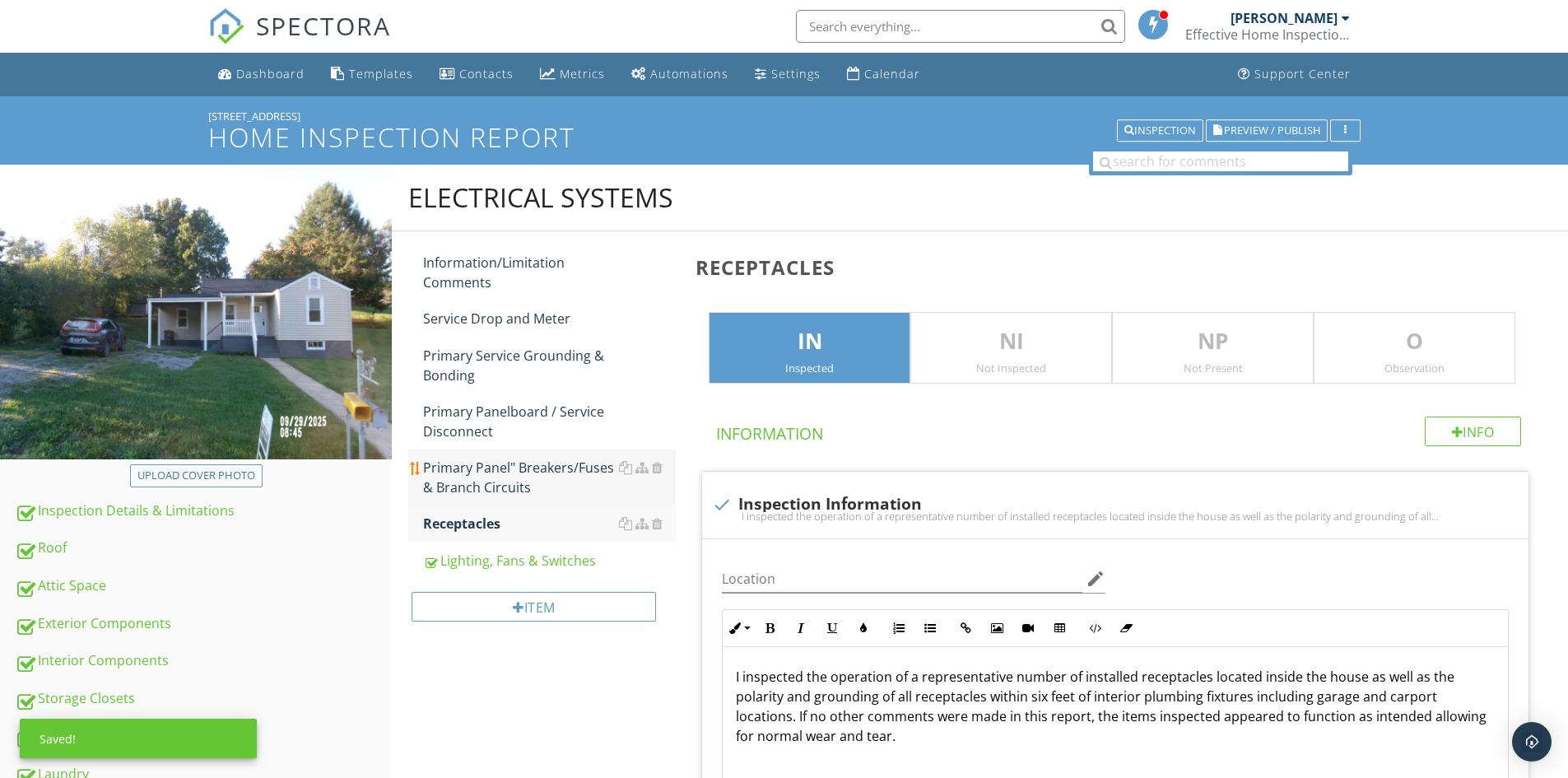
click at [479, 473] on div "Primary Panel" Breakers/Fuses & Branch Circuits" at bounding box center [550, 478] width 253 height 40
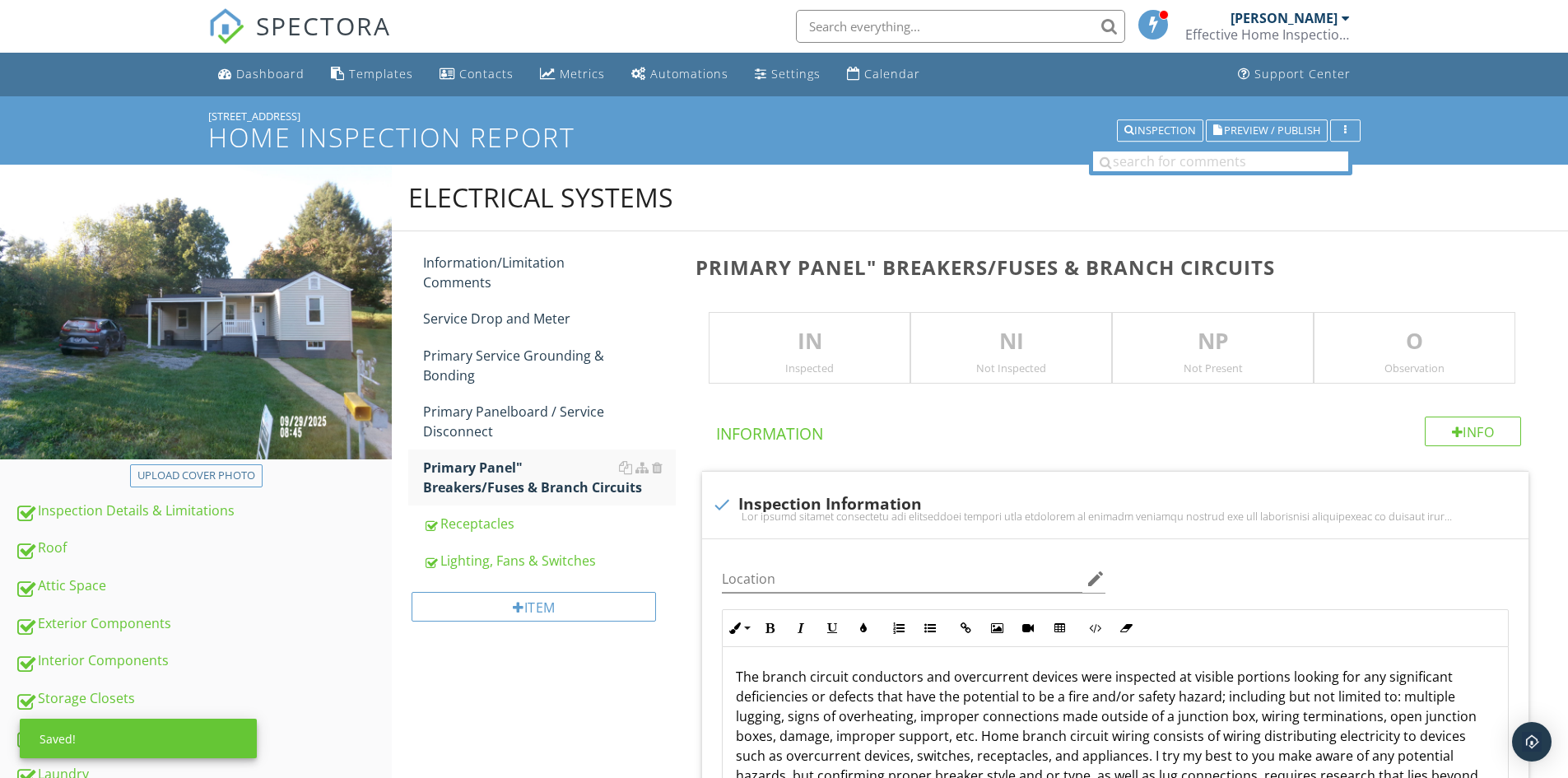
click at [836, 351] on p "IN" at bounding box center [809, 342] width 200 height 33
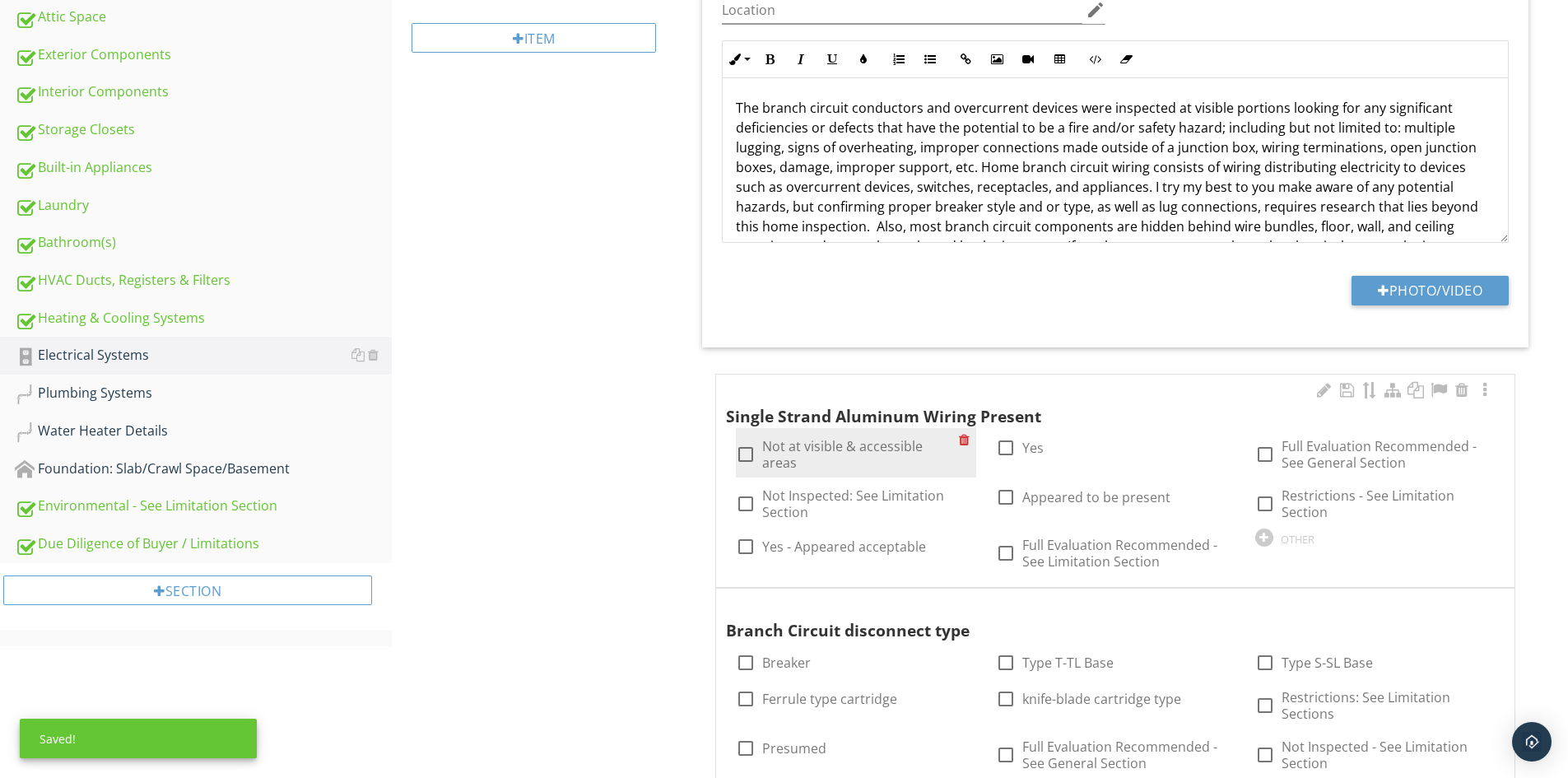
scroll to position [576, 0]
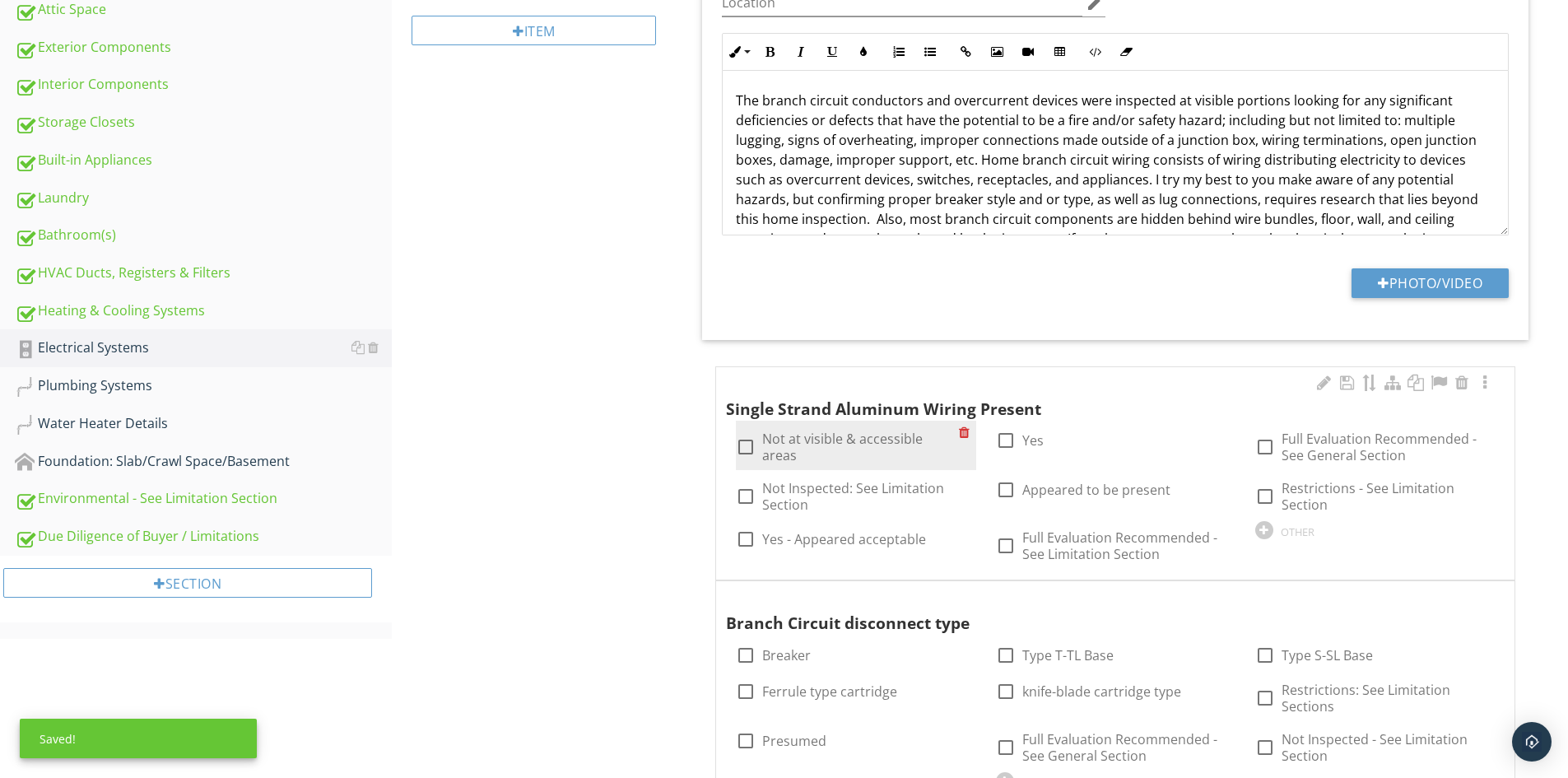
click at [743, 433] on div at bounding box center [745, 446] width 28 height 28
checkbox input "true"
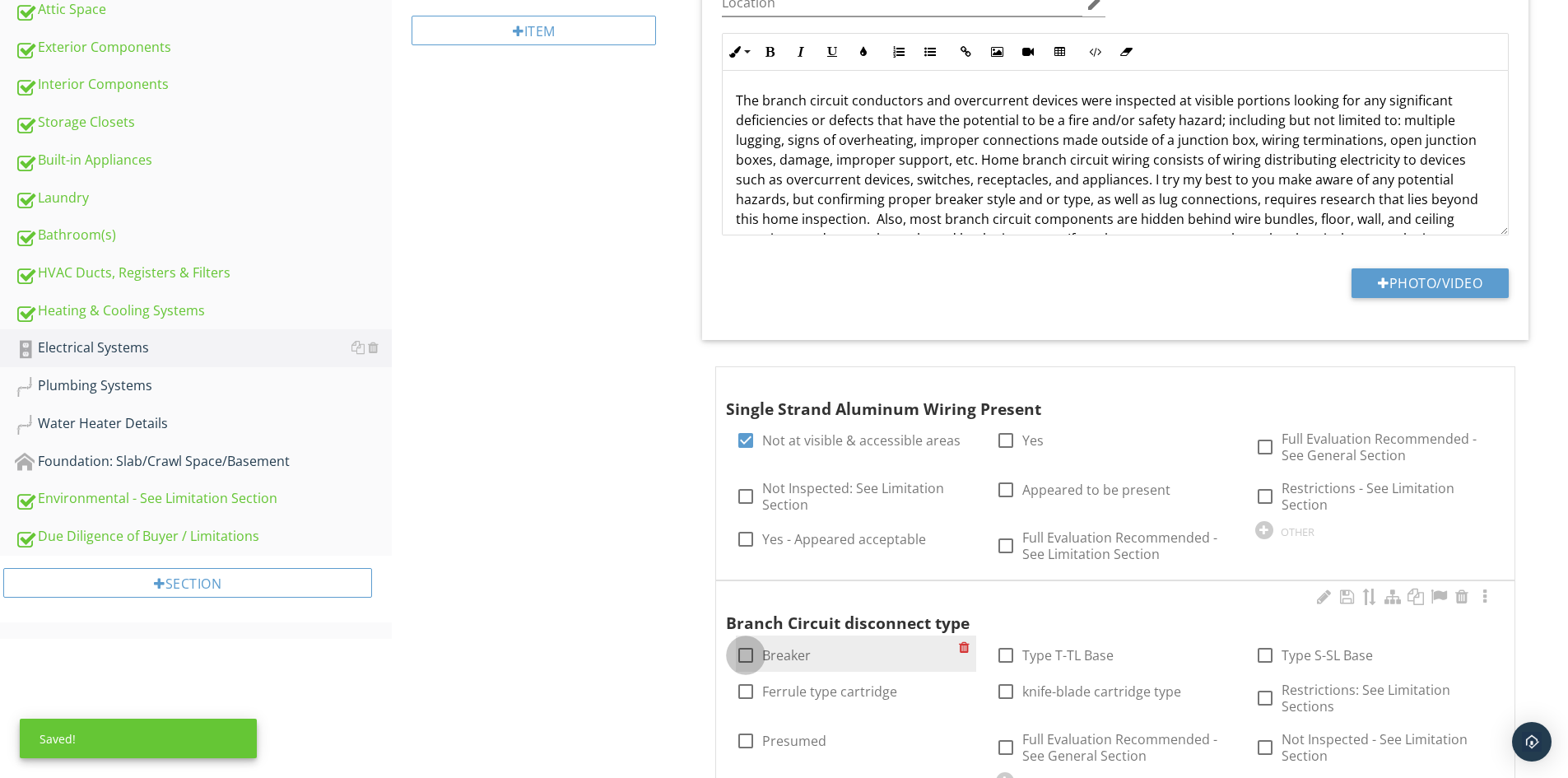
click at [752, 647] on div at bounding box center [745, 655] width 28 height 28
checkbox input "true"
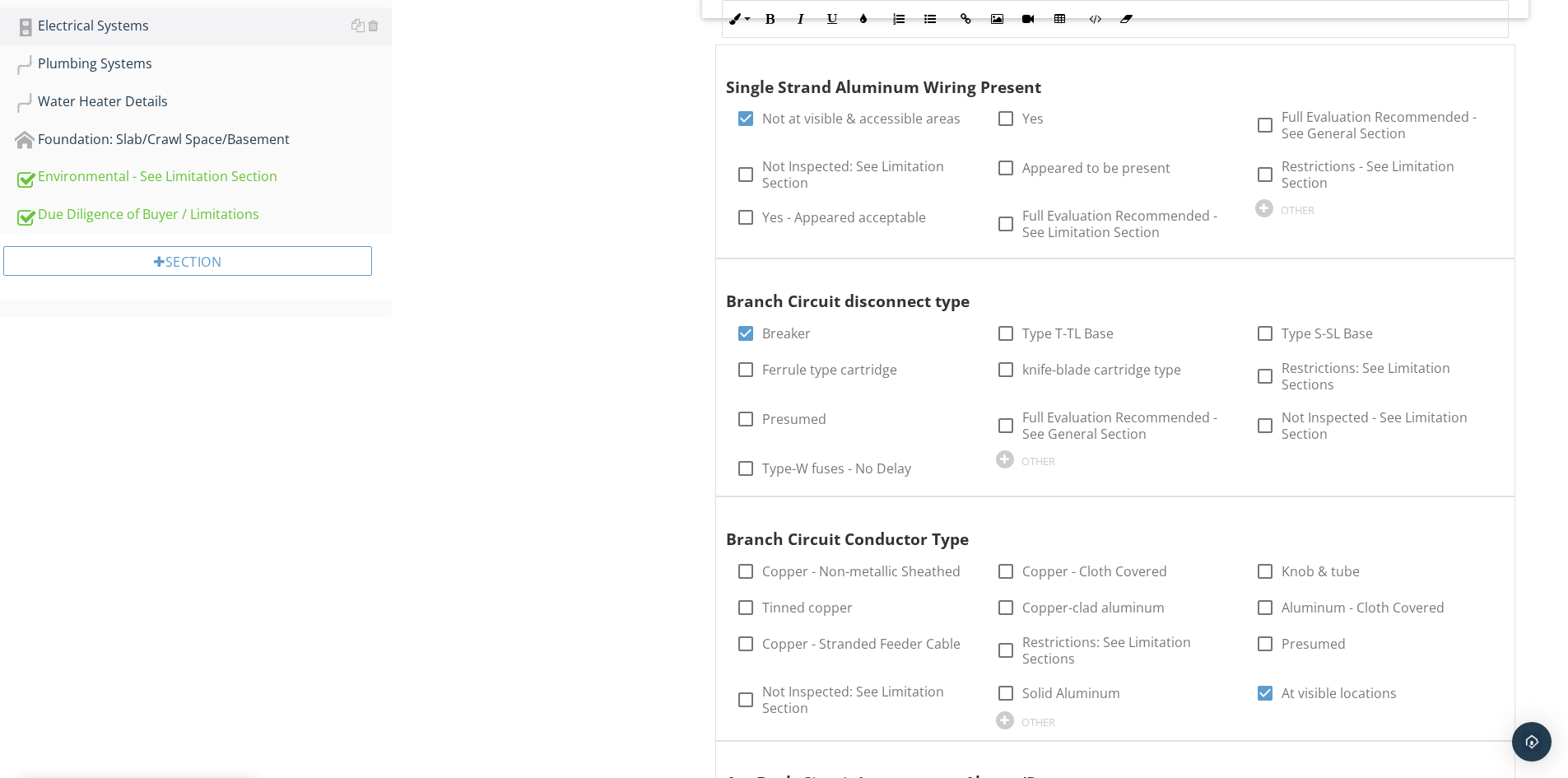
scroll to position [987, 0]
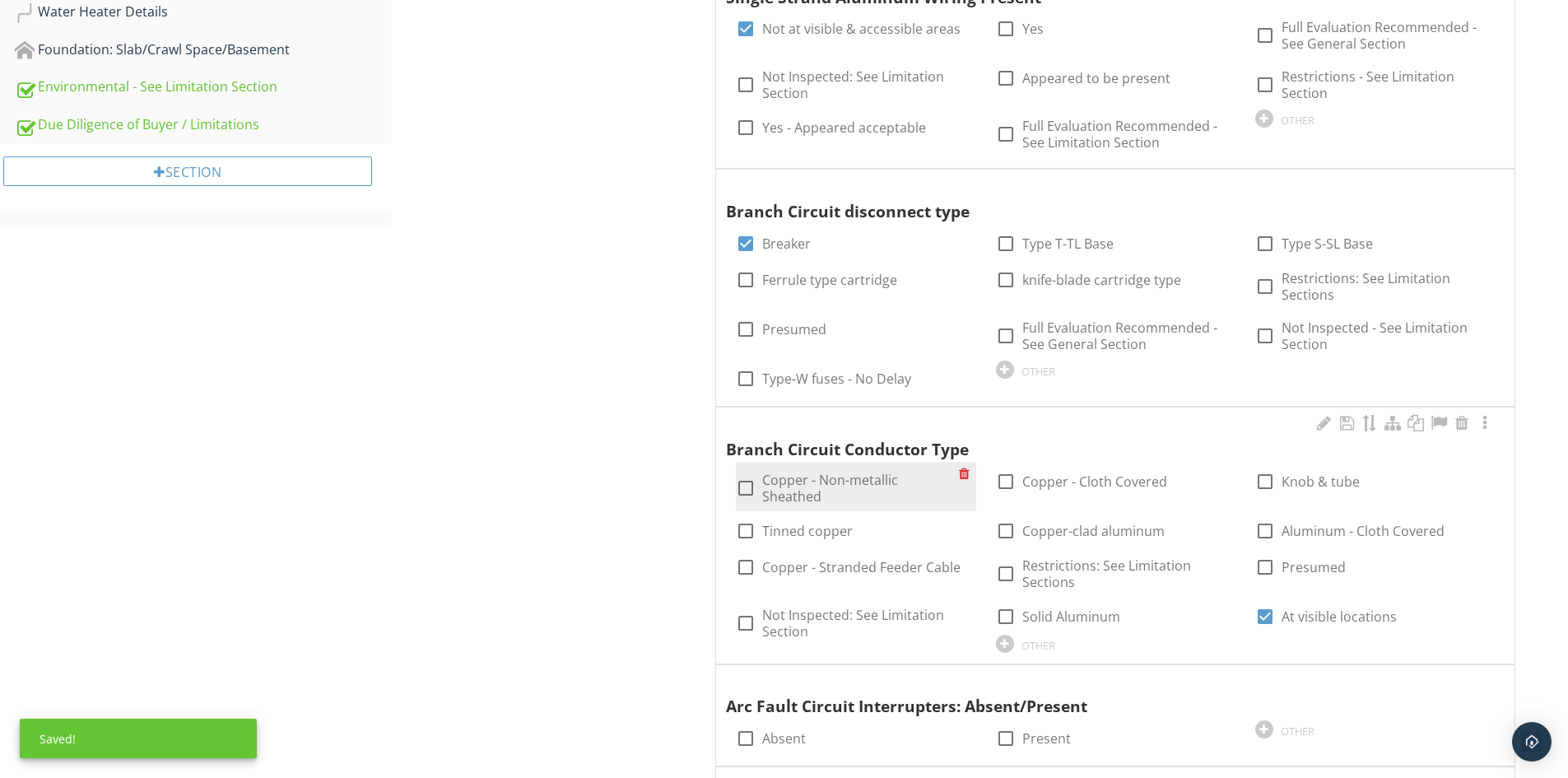
click at [736, 476] on div at bounding box center [745, 488] width 28 height 28
checkbox input "true"
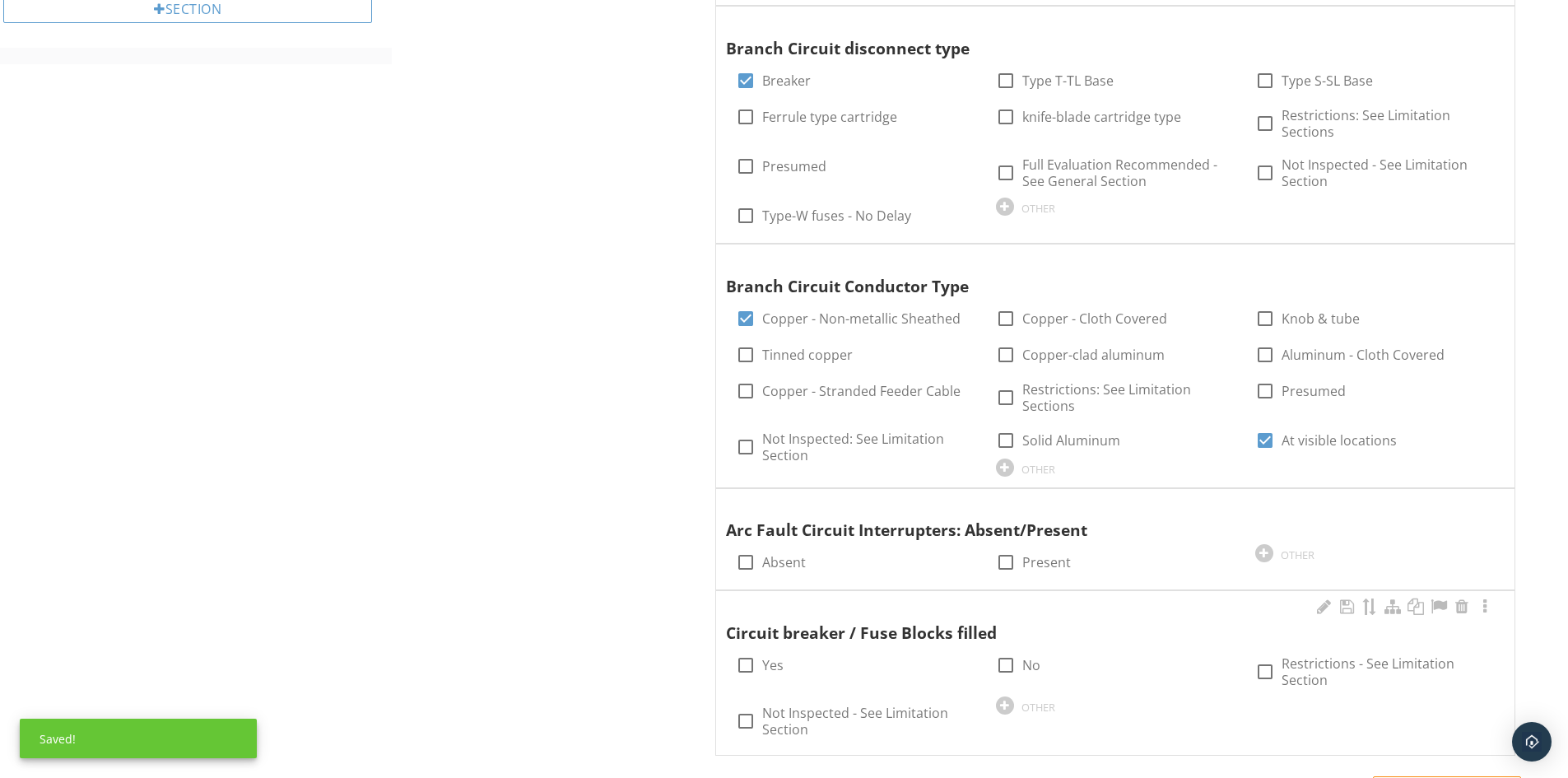
scroll to position [1152, 0]
click at [1013, 558] on div at bounding box center [1006, 560] width 28 height 28
checkbox input "true"
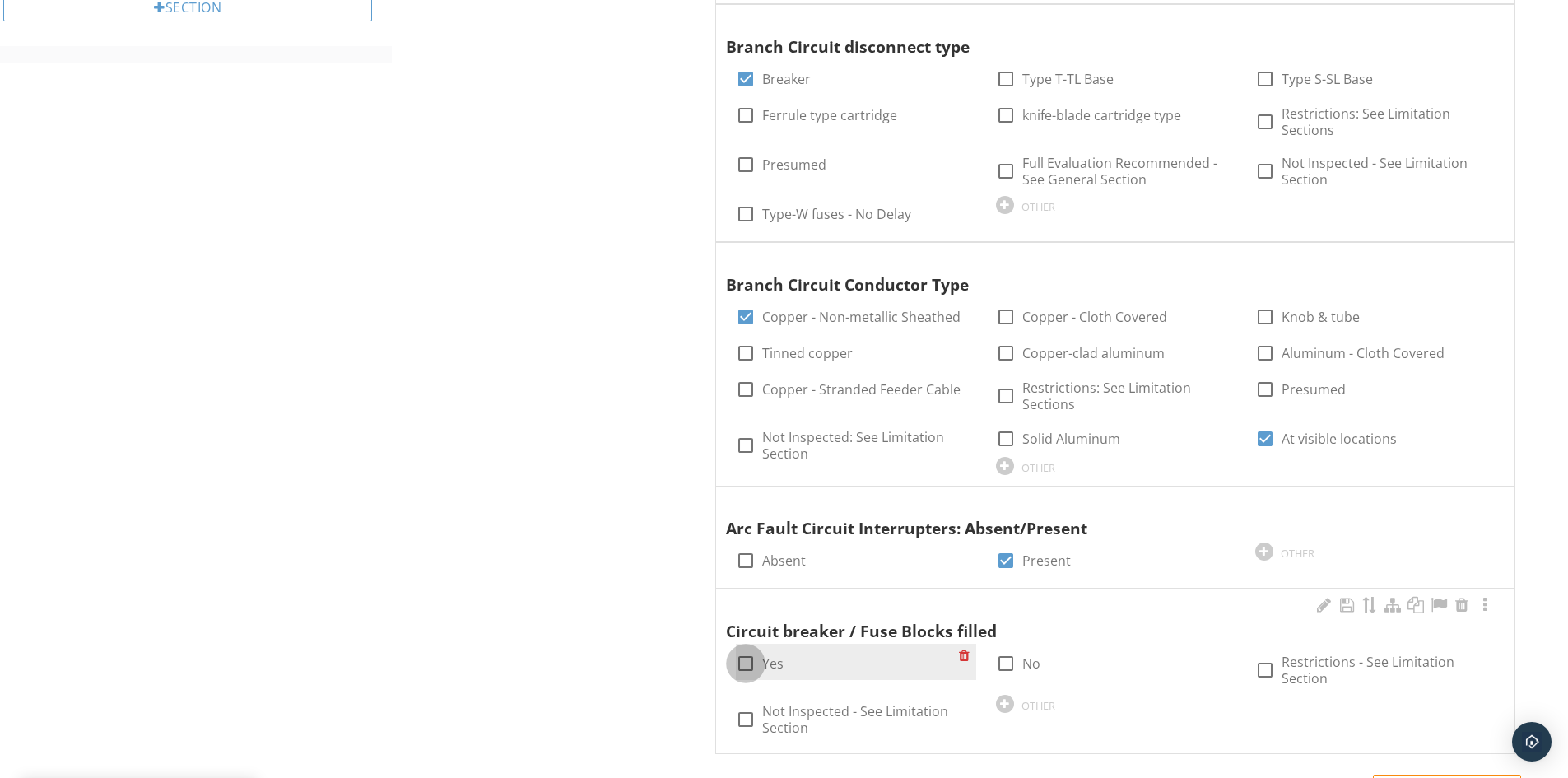
click at [741, 660] on div at bounding box center [745, 663] width 28 height 28
checkbox input "true"
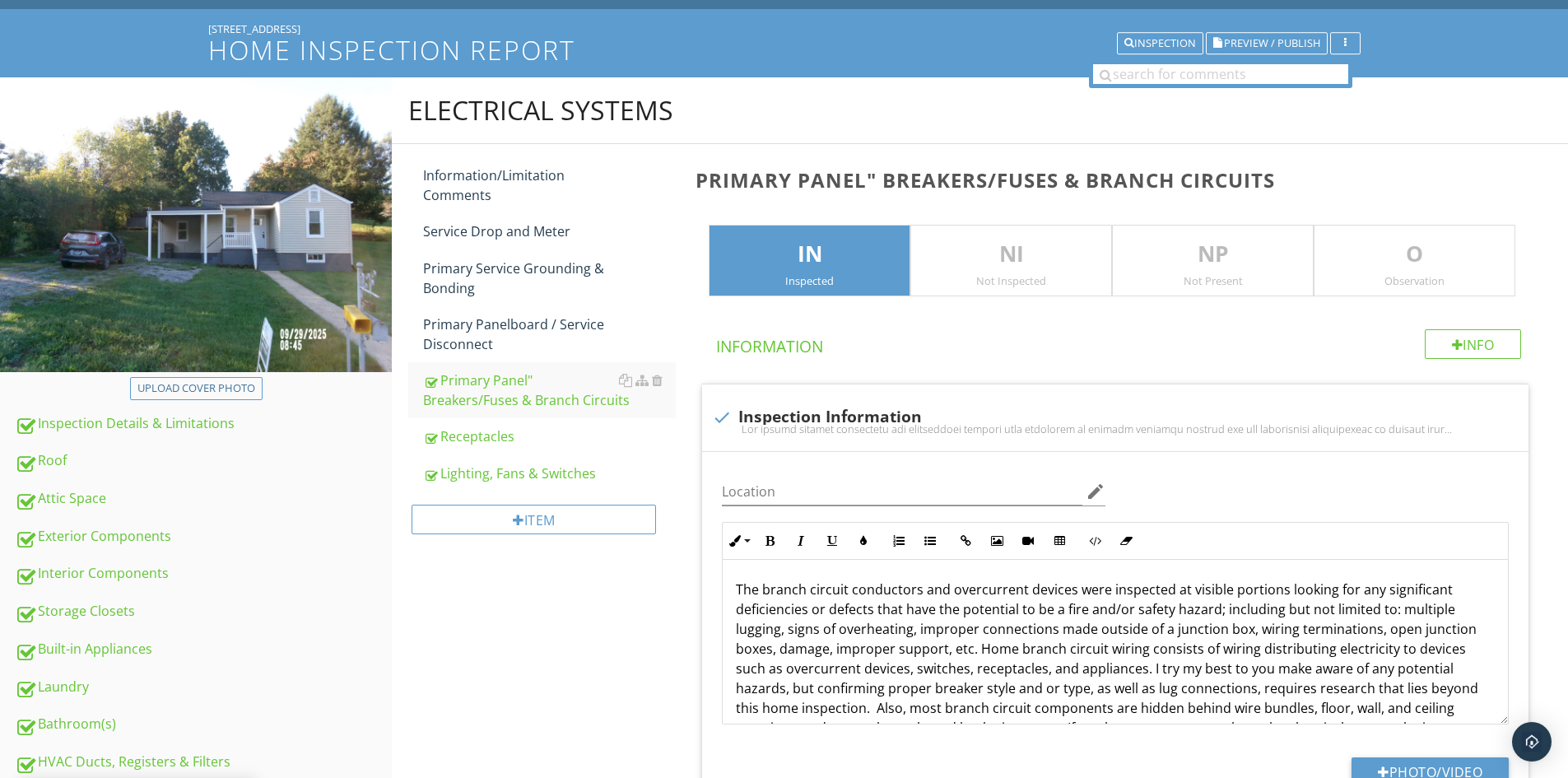
scroll to position [0, 0]
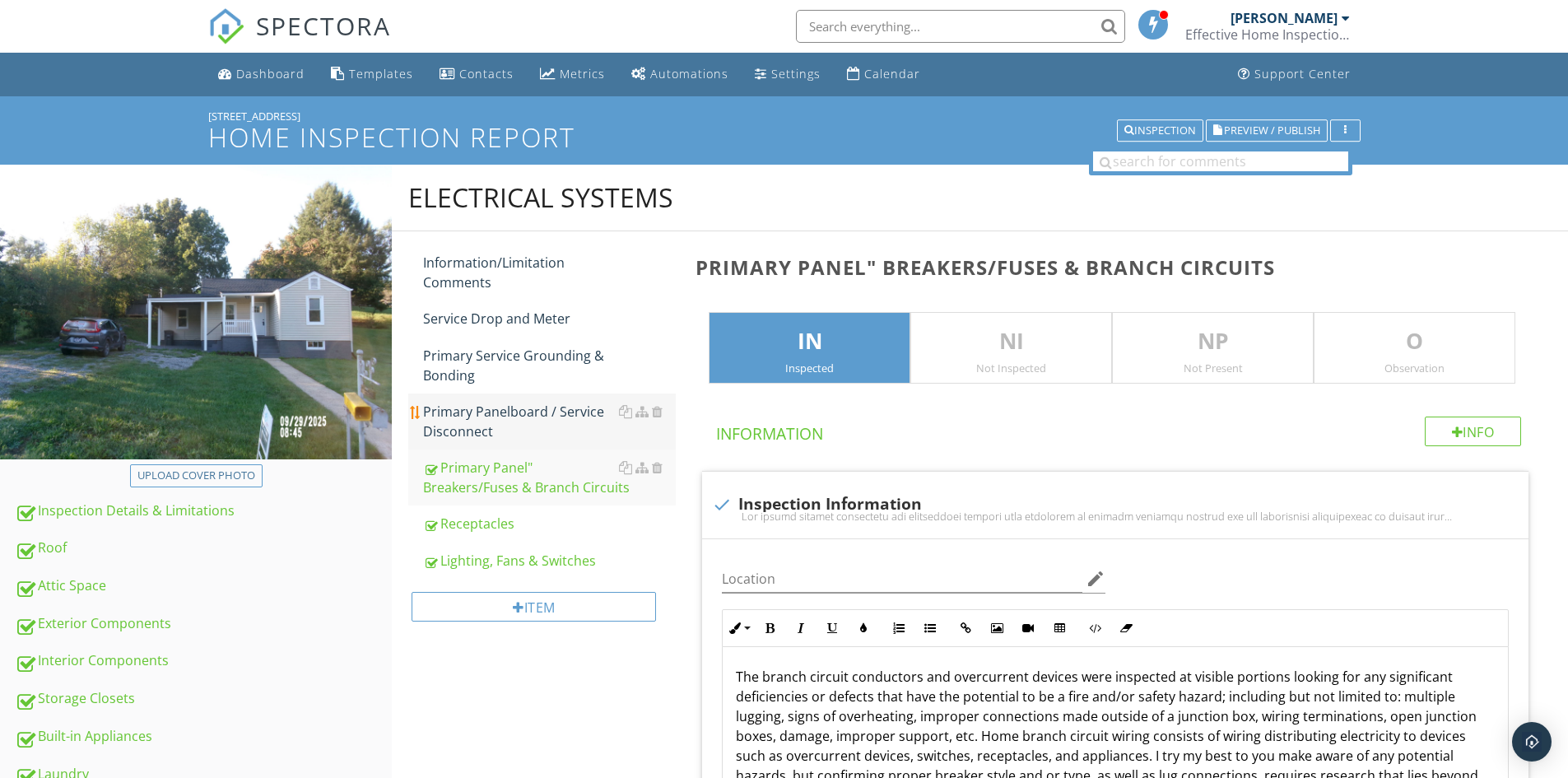
click at [485, 436] on div "Primary Panelboard / Service Disconnect" at bounding box center [550, 422] width 253 height 40
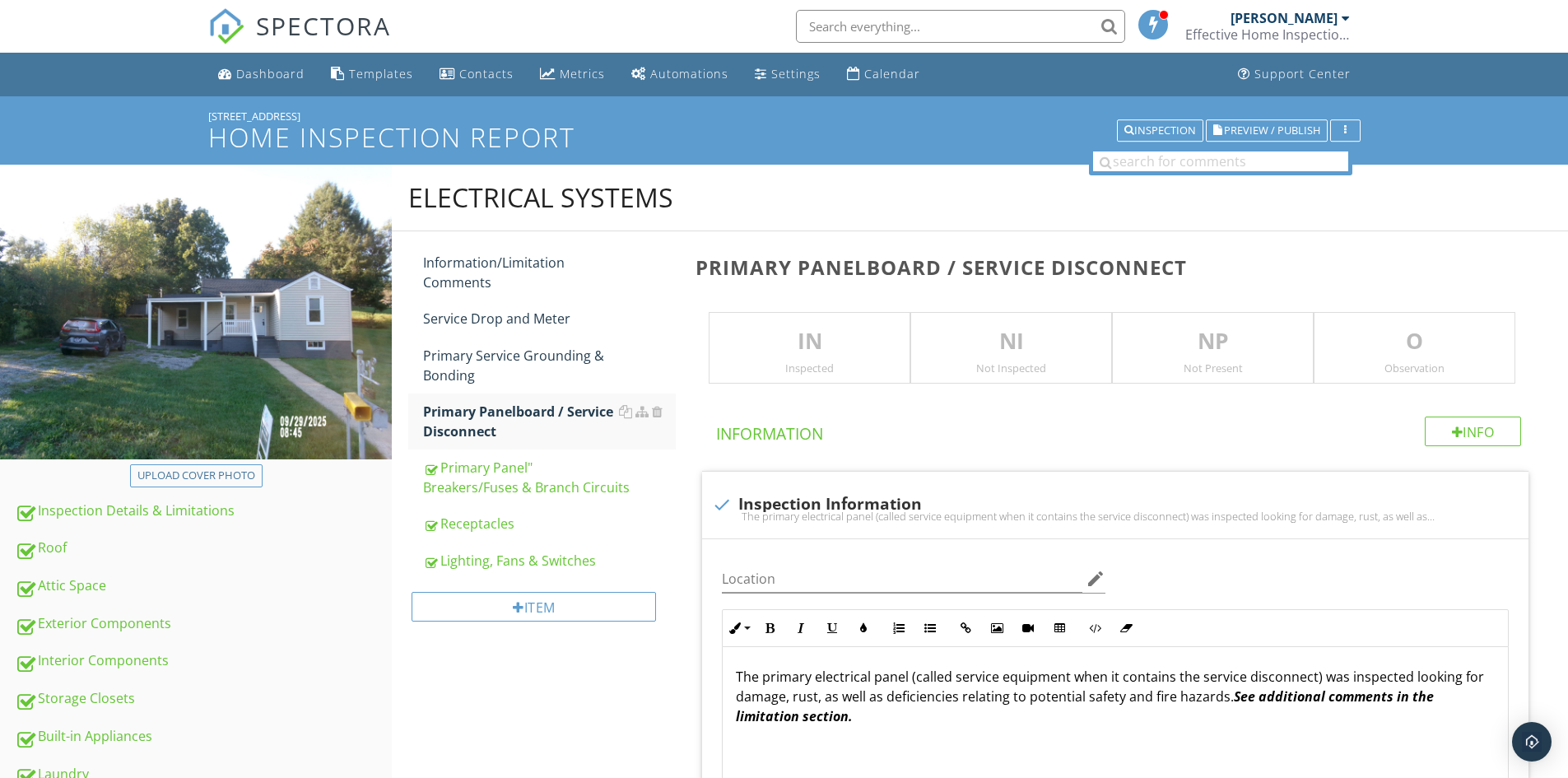
click at [832, 348] on p "IN" at bounding box center [809, 342] width 200 height 33
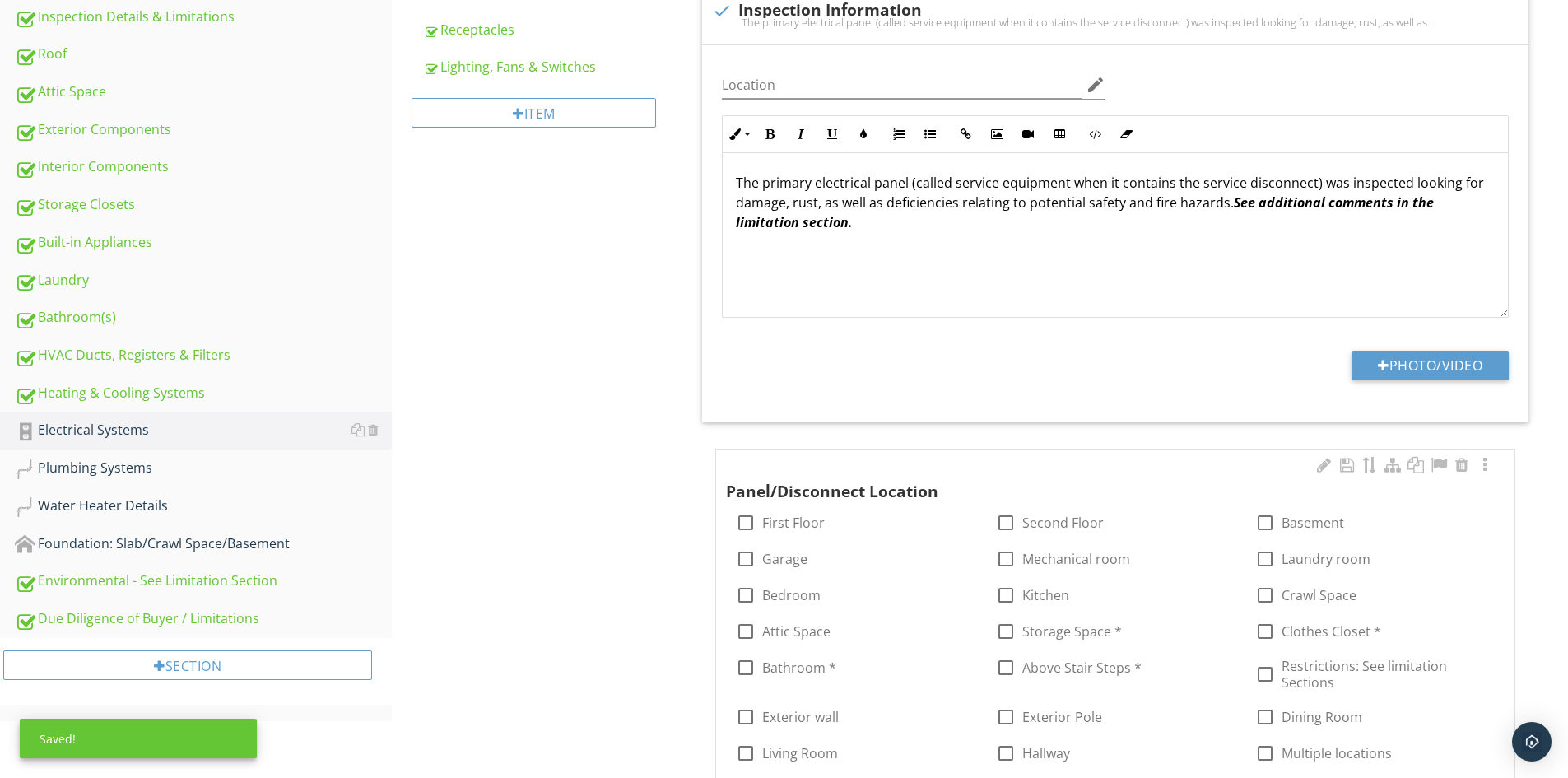
scroll to position [576, 0]
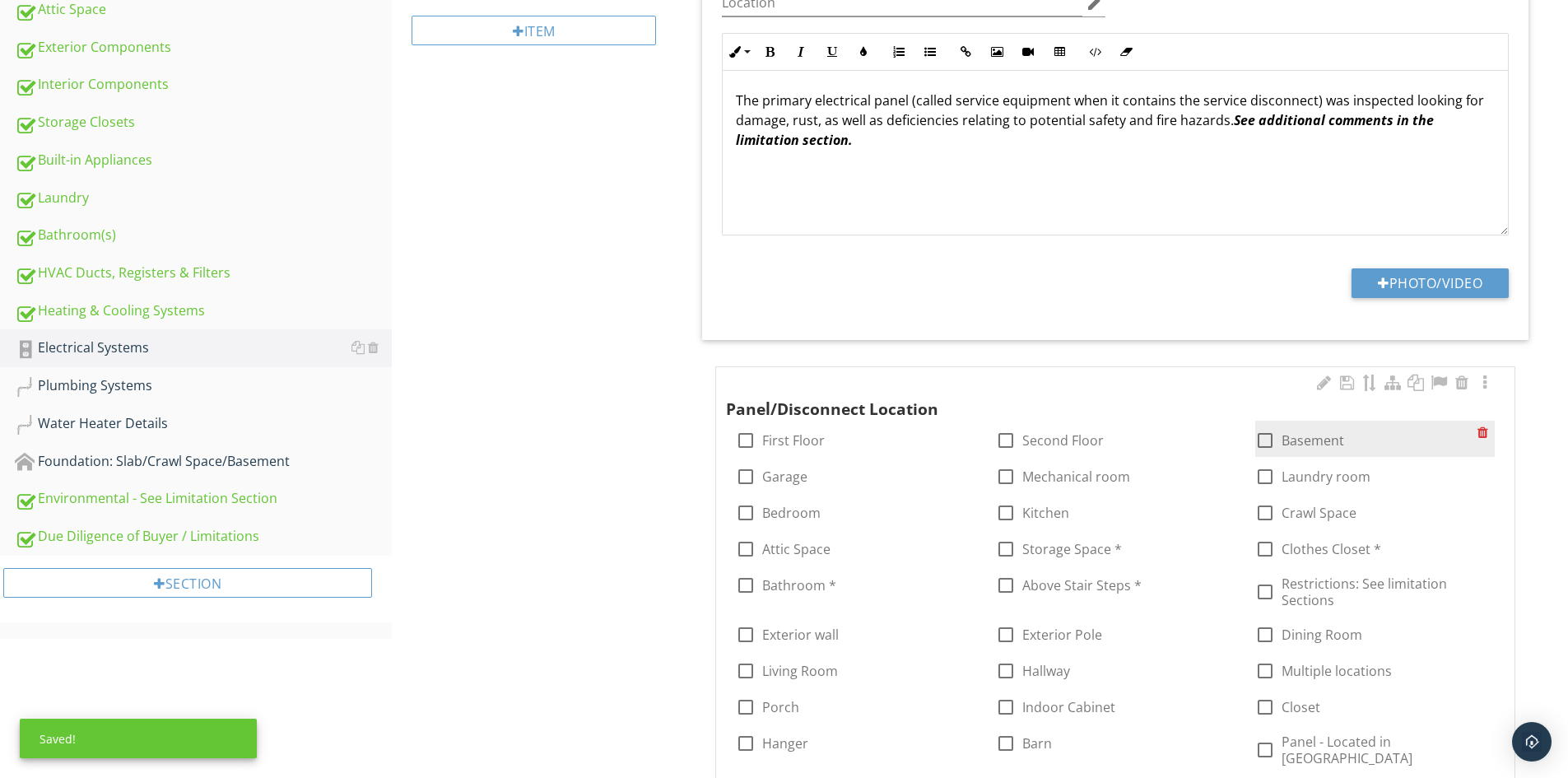
click at [1293, 433] on label "Basement" at bounding box center [1312, 441] width 63 height 16
checkbox input "true"
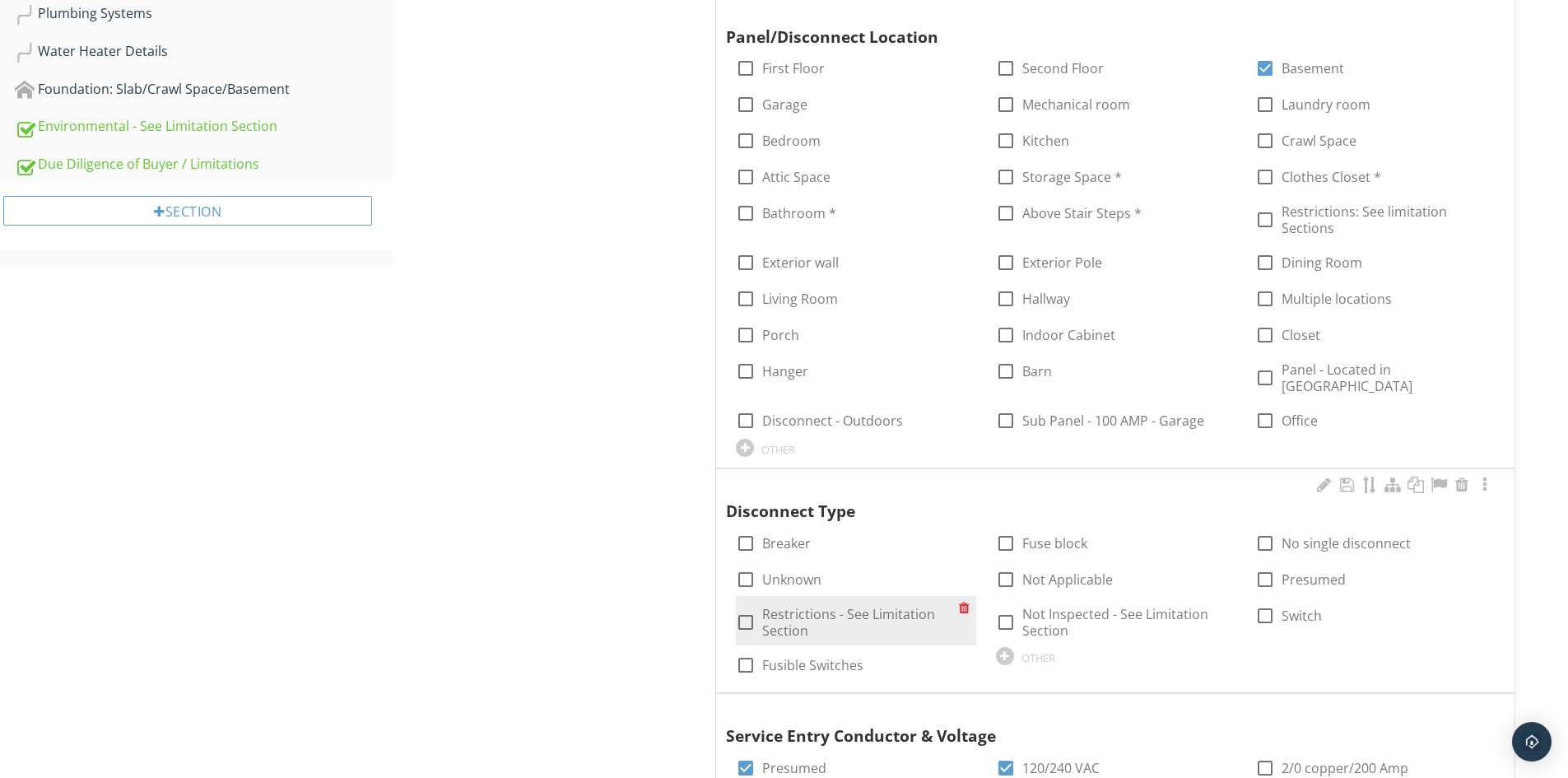
scroll to position [987, 0]
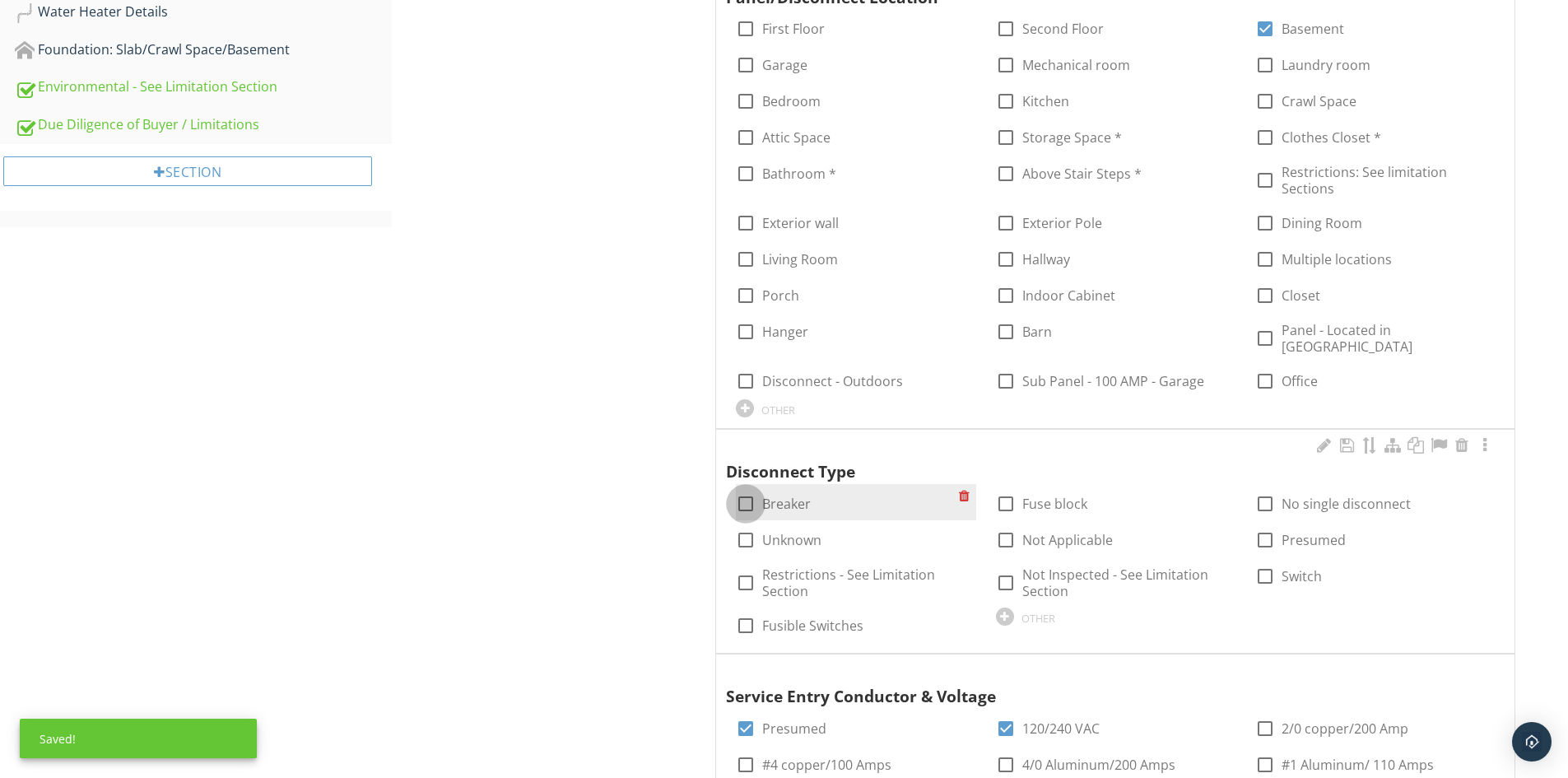
click at [745, 490] on div at bounding box center [745, 503] width 28 height 28
checkbox input "true"
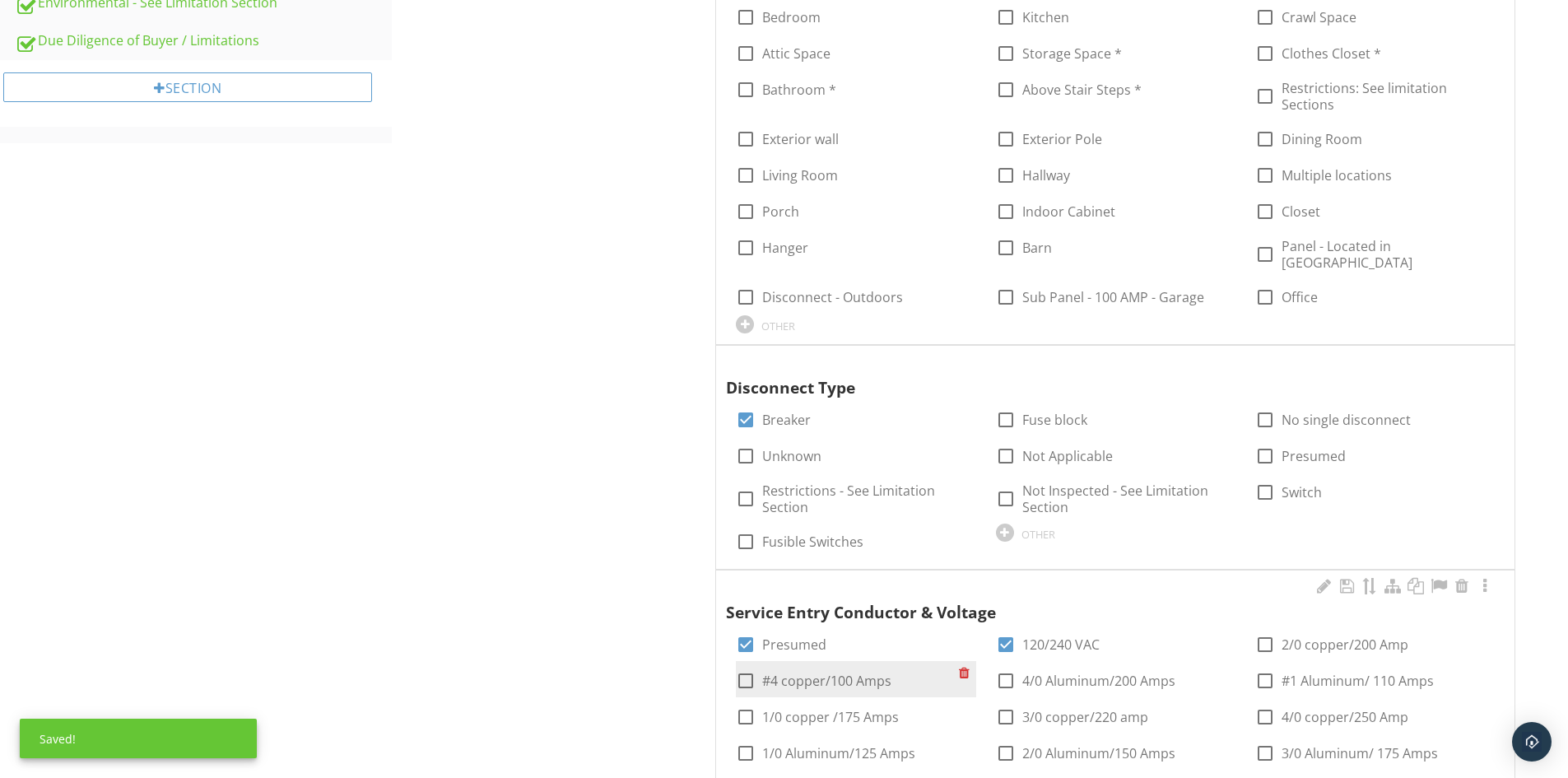
scroll to position [1235, 0]
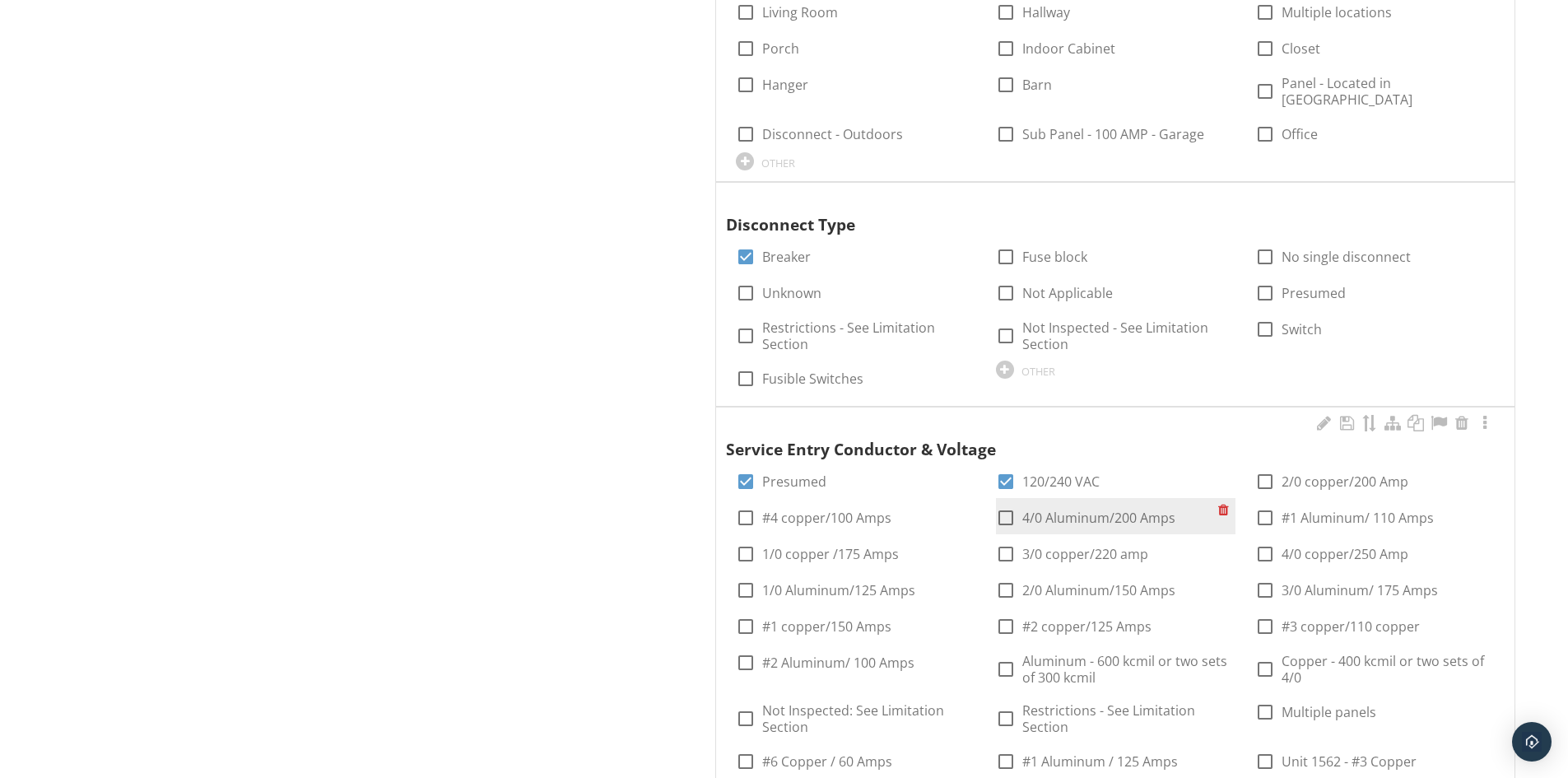
click at [1068, 510] on label "4/0 Aluminum/200 Amps" at bounding box center [1098, 518] width 153 height 16
checkbox input "true"
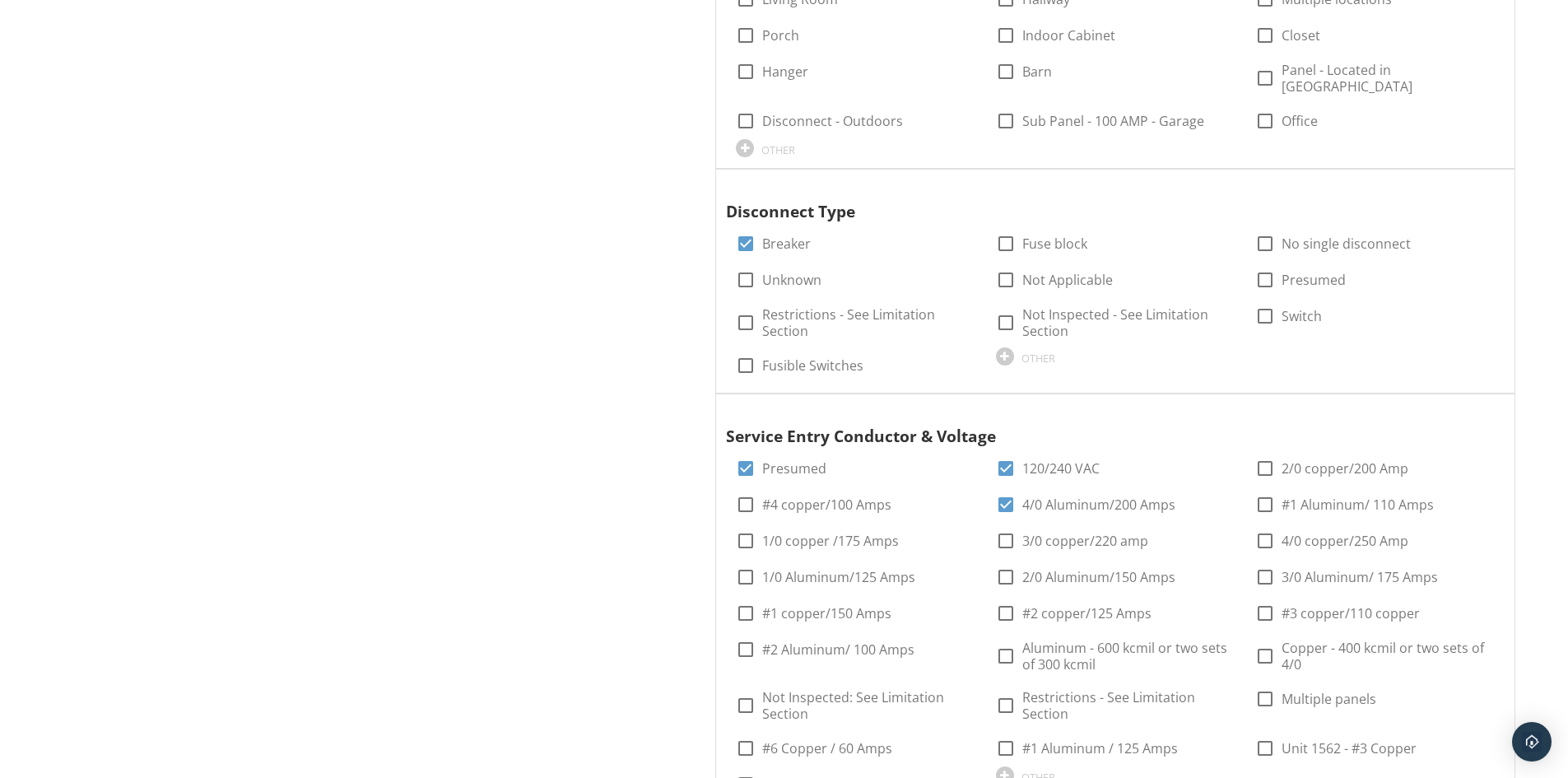
scroll to position [1728, 0]
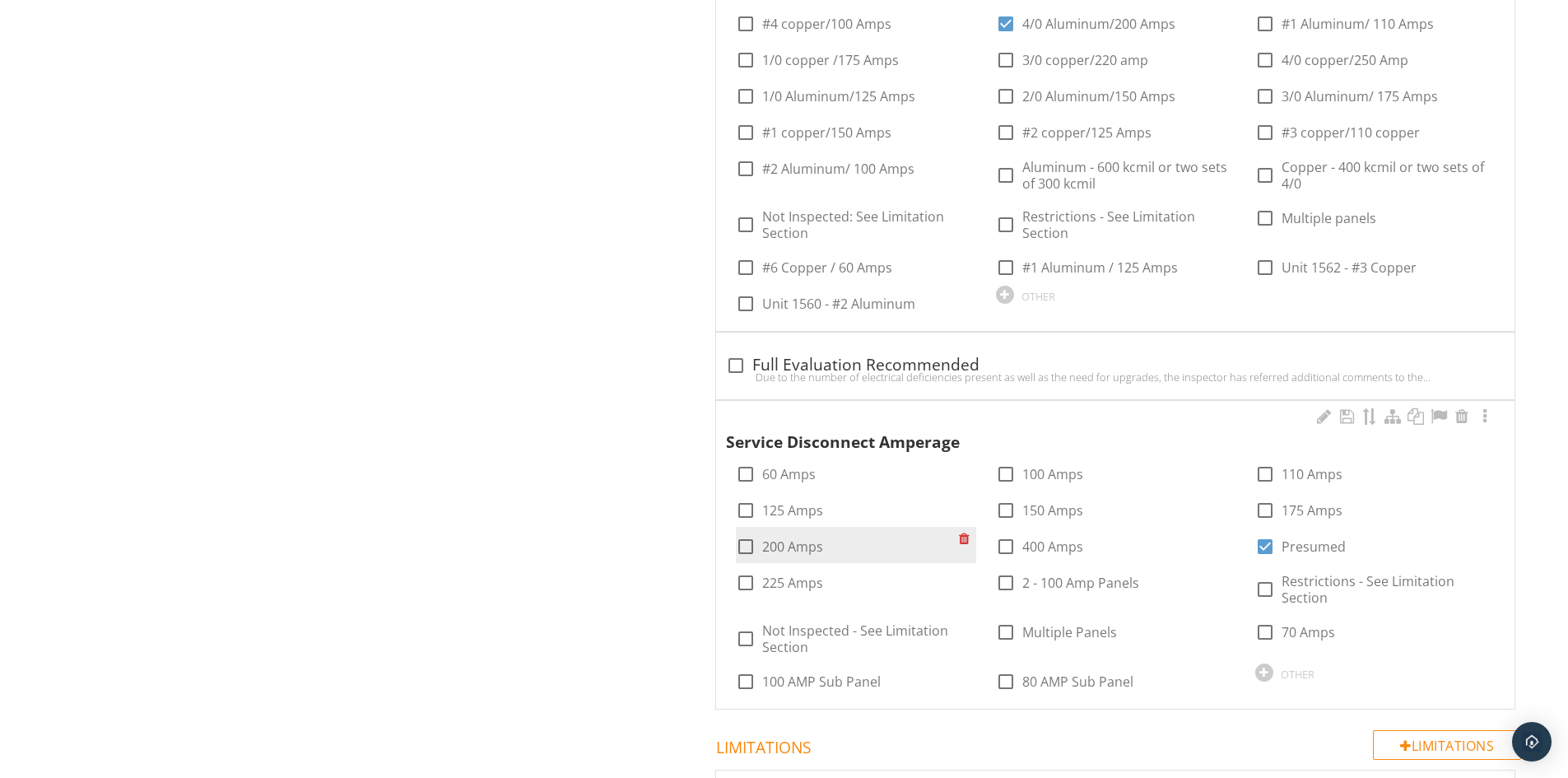
click at [743, 532] on div at bounding box center [745, 546] width 28 height 28
checkbox input "true"
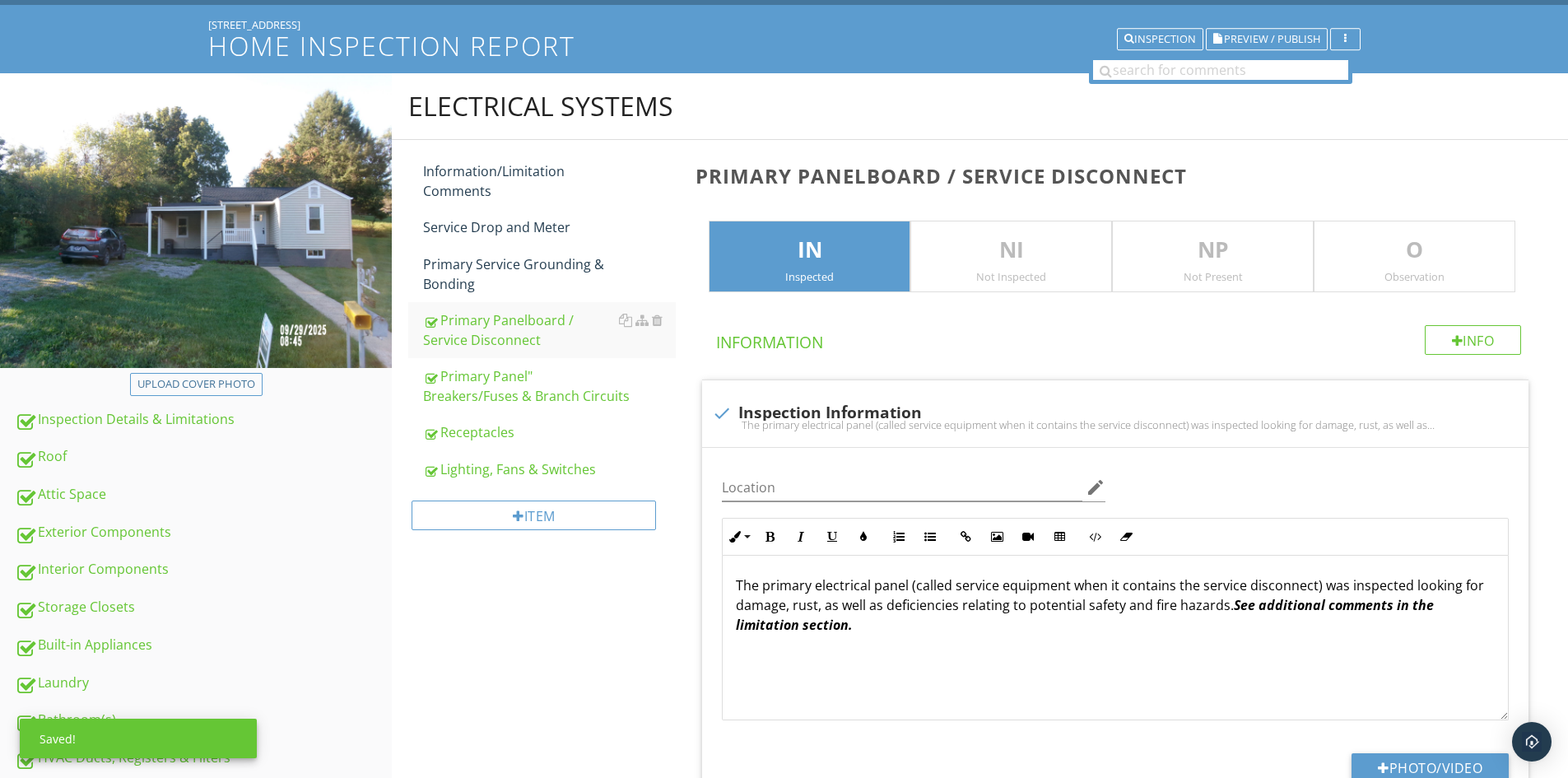
scroll to position [0, 0]
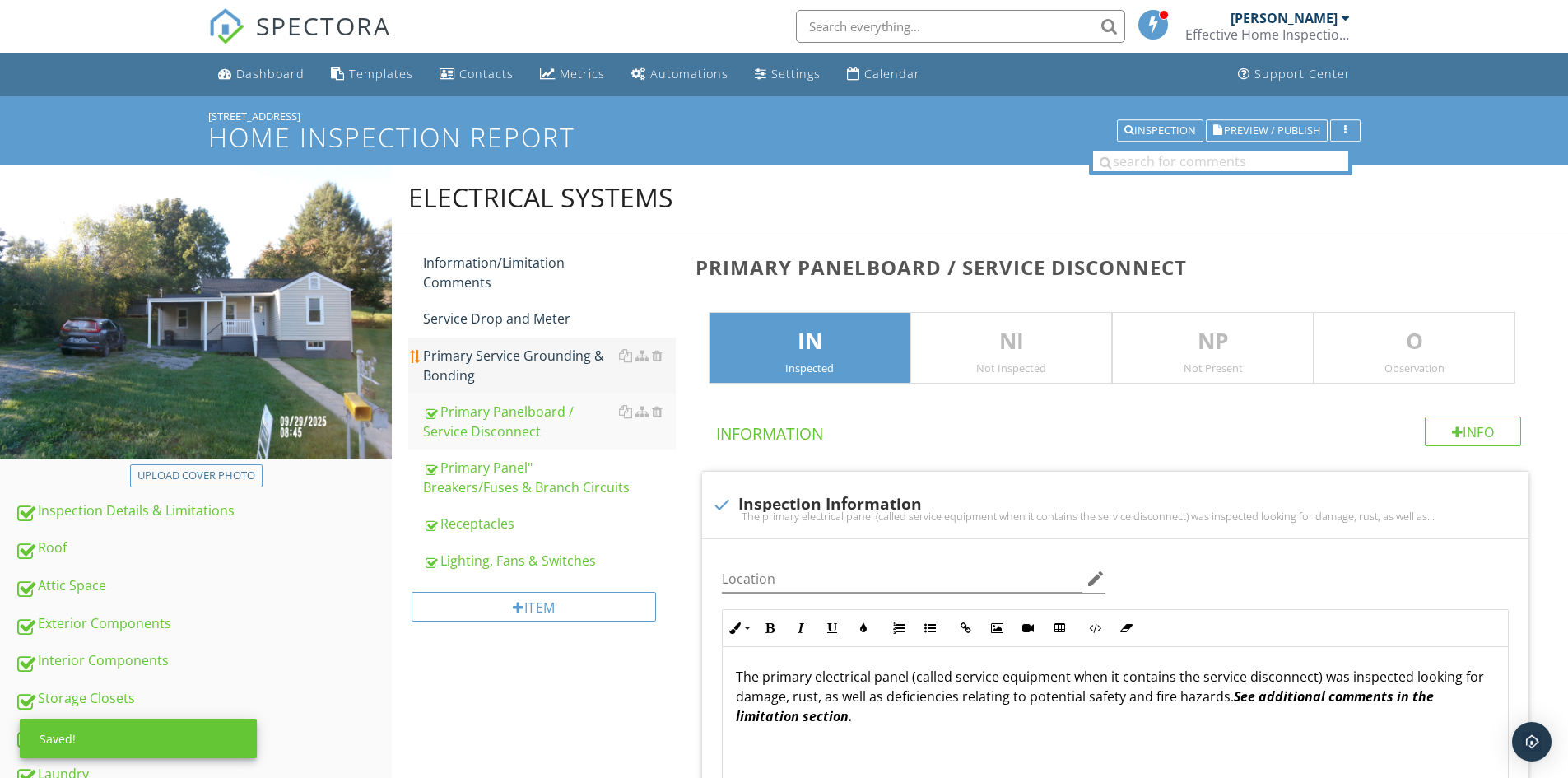
click at [425, 376] on div "Primary Service Grounding & Bonding" at bounding box center [550, 365] width 253 height 40
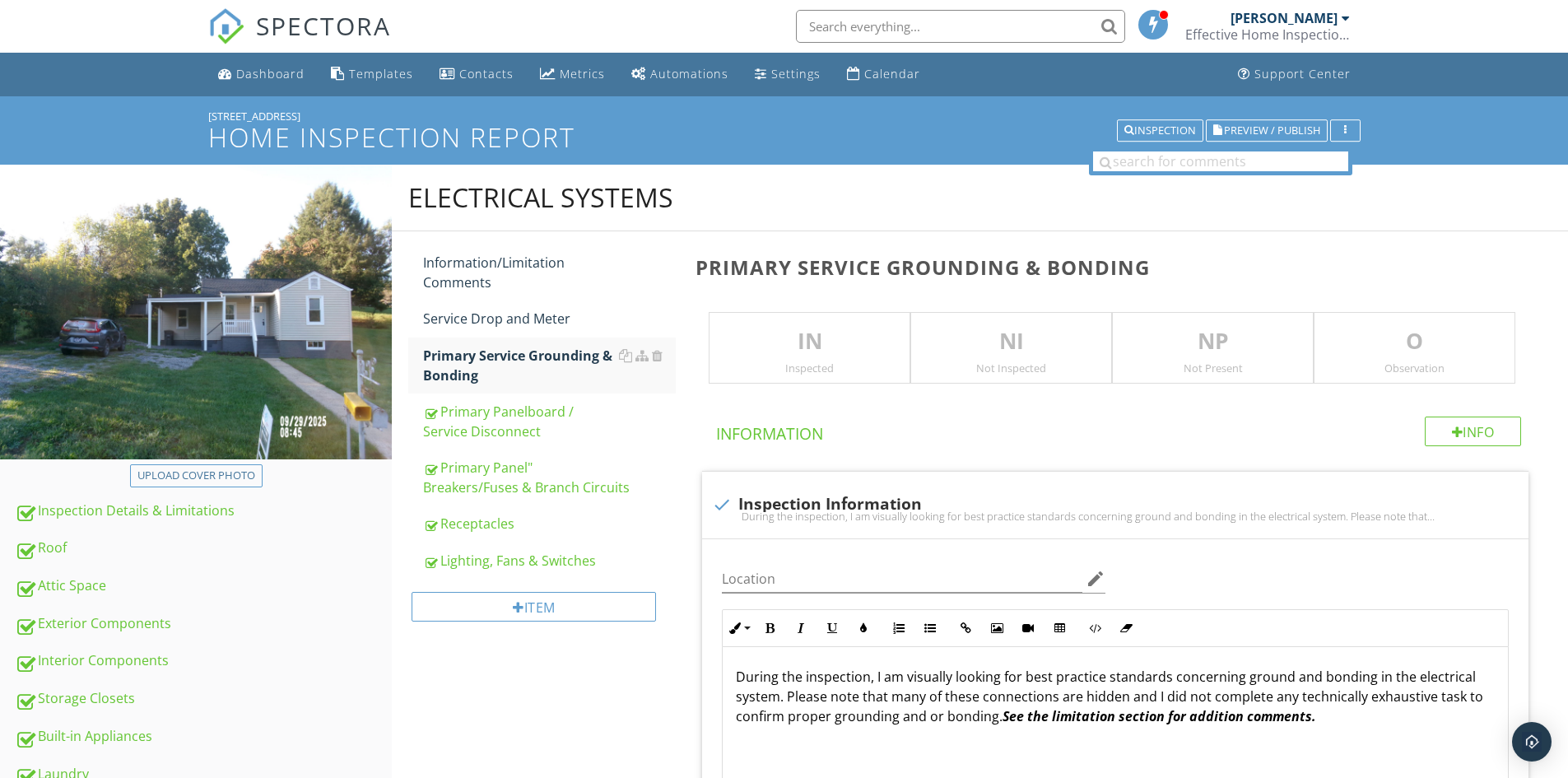
click at [778, 346] on p "IN" at bounding box center [809, 342] width 200 height 33
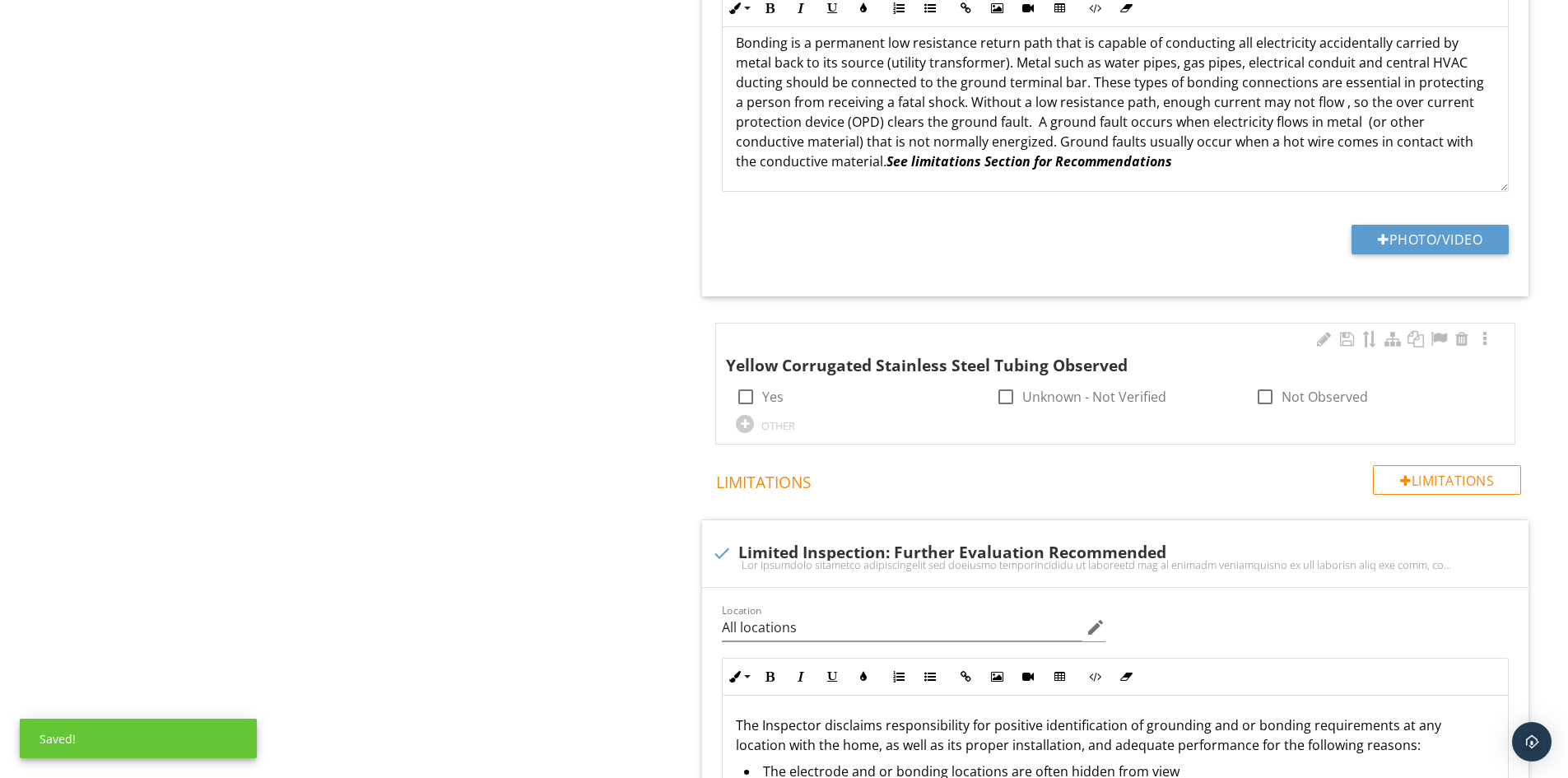
scroll to position [1564, 0]
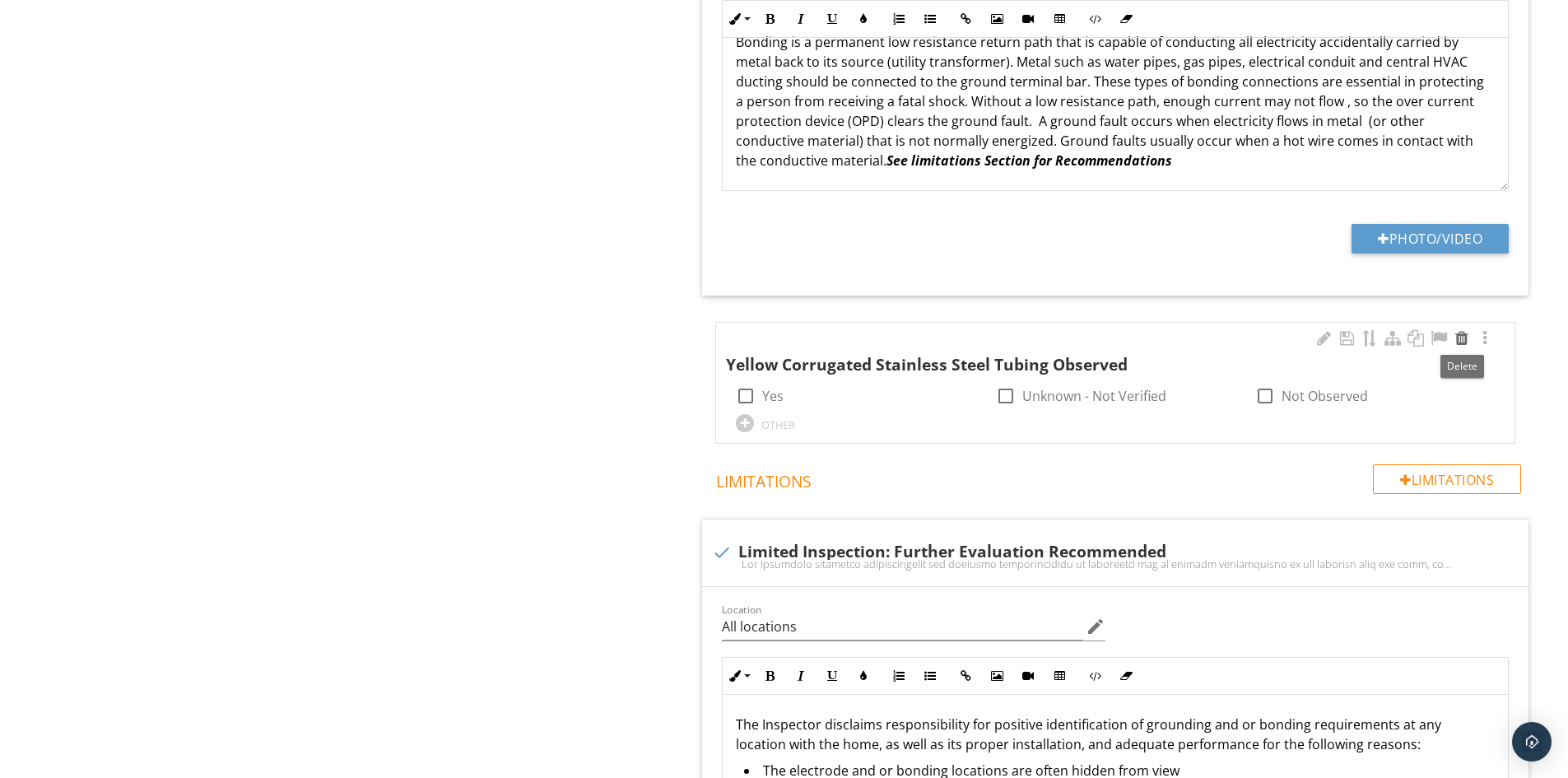
click at [1458, 336] on div at bounding box center [1462, 338] width 20 height 16
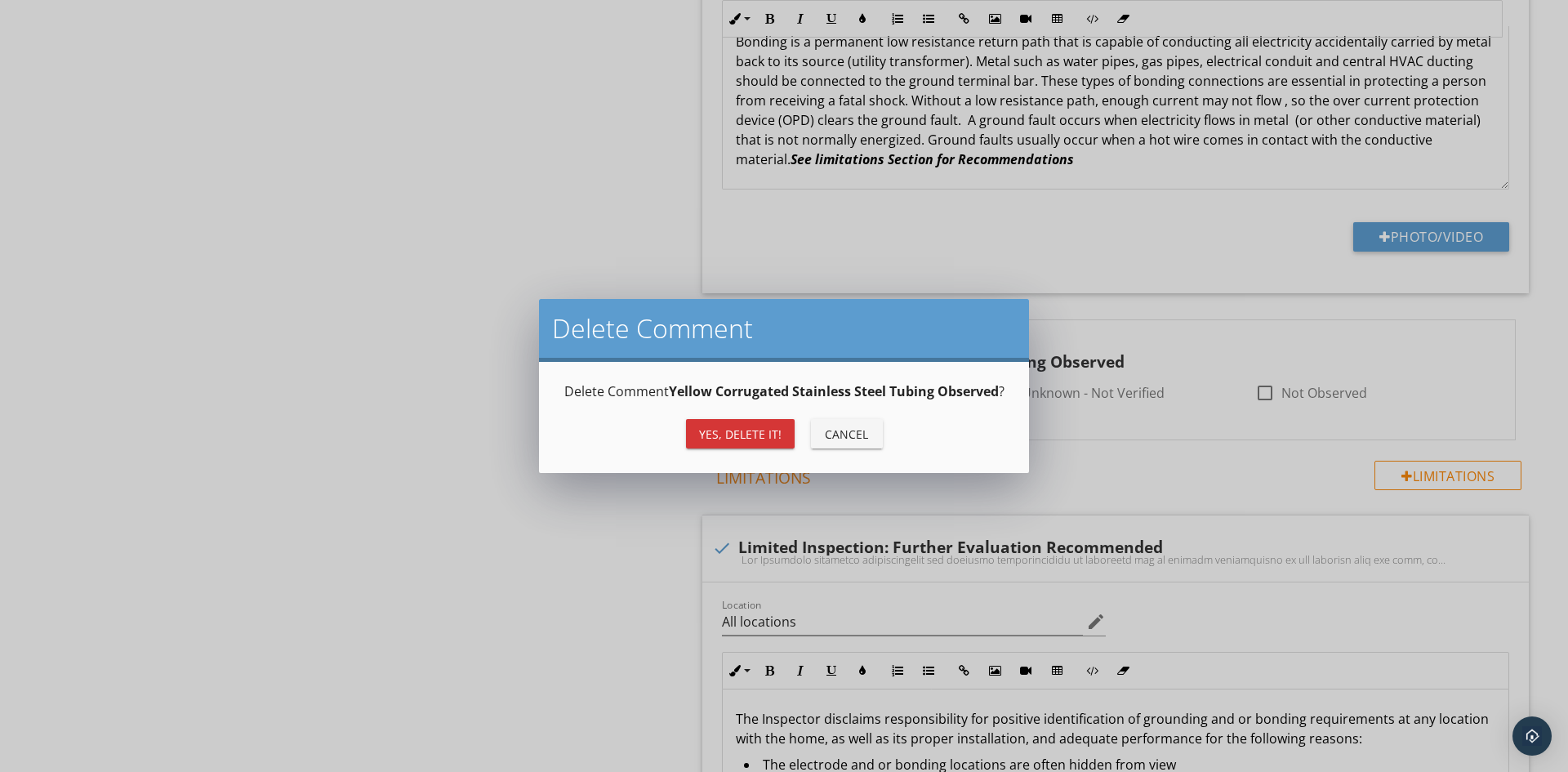
click at [747, 427] on div "Yes, Delete it!" at bounding box center [740, 434] width 83 height 17
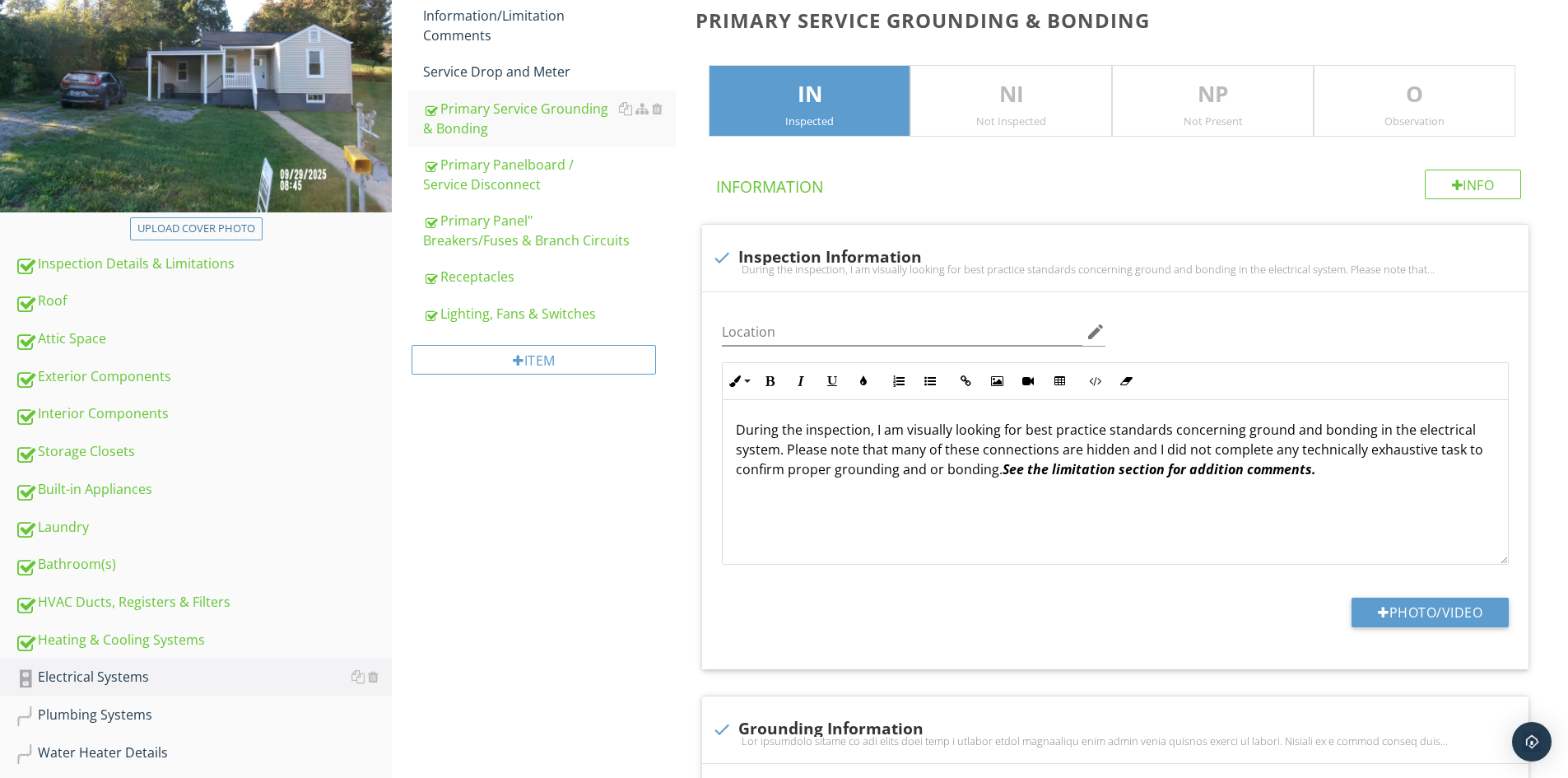
scroll to position [0, 0]
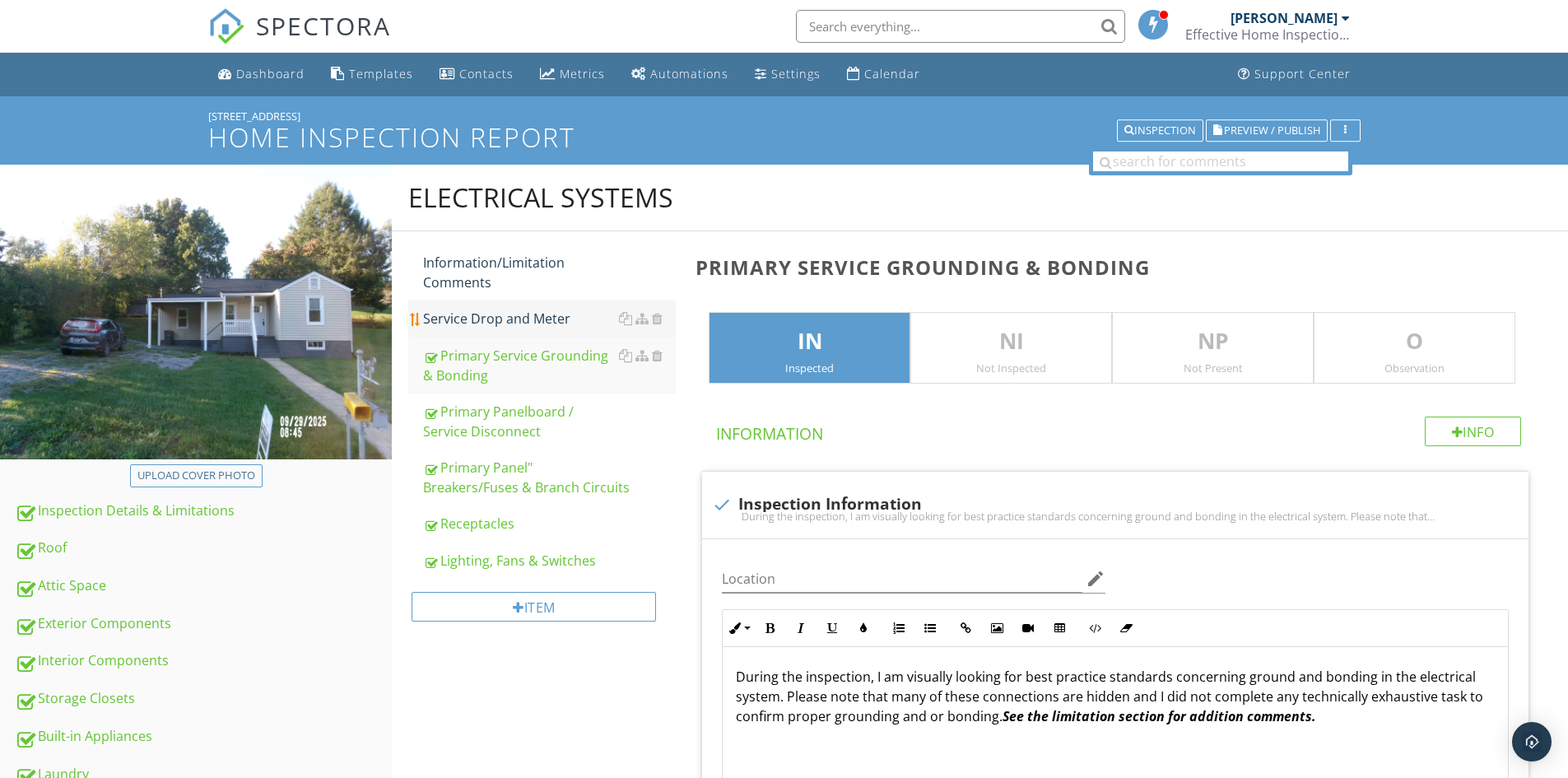
click at [448, 322] on div "Service Drop and Meter" at bounding box center [550, 318] width 253 height 20
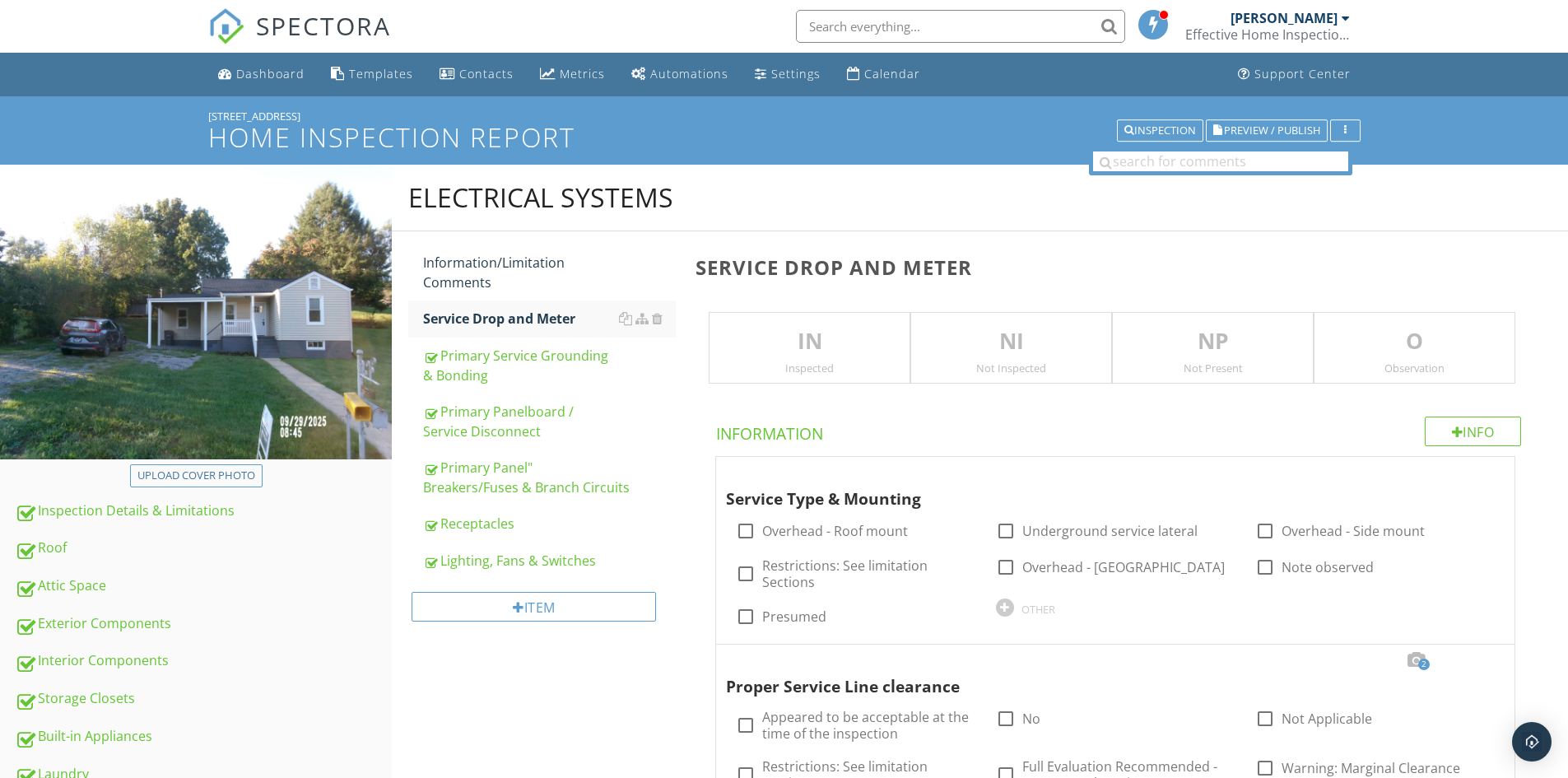
click at [834, 344] on p "IN" at bounding box center [809, 342] width 200 height 33
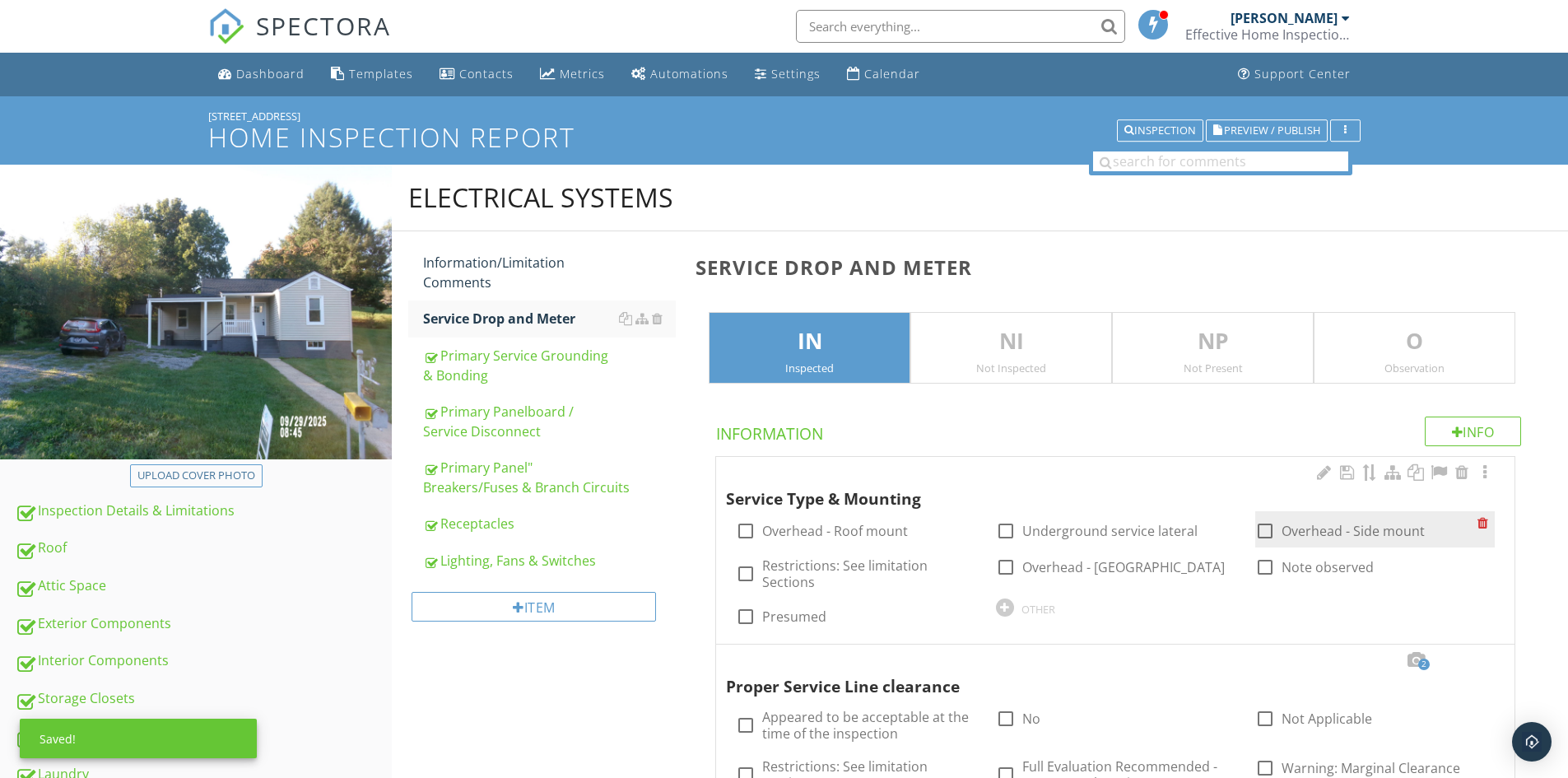
click at [1334, 530] on label "Overhead - Side mount" at bounding box center [1353, 530] width 143 height 16
checkbox input "true"
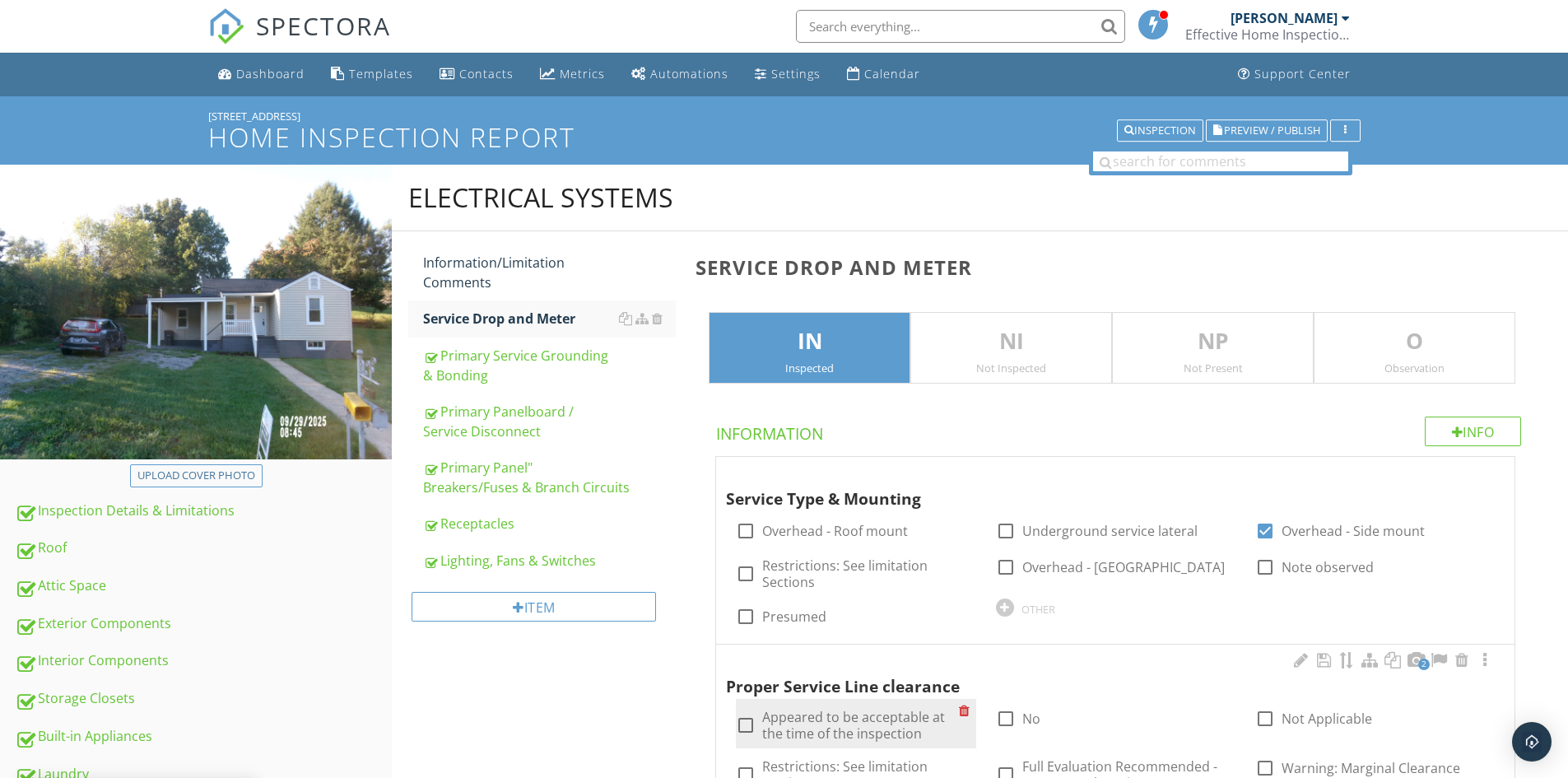
click at [852, 720] on label "Appeared to be acceptable at the time of the inspection" at bounding box center [861, 725] width 196 height 33
checkbox input "true"
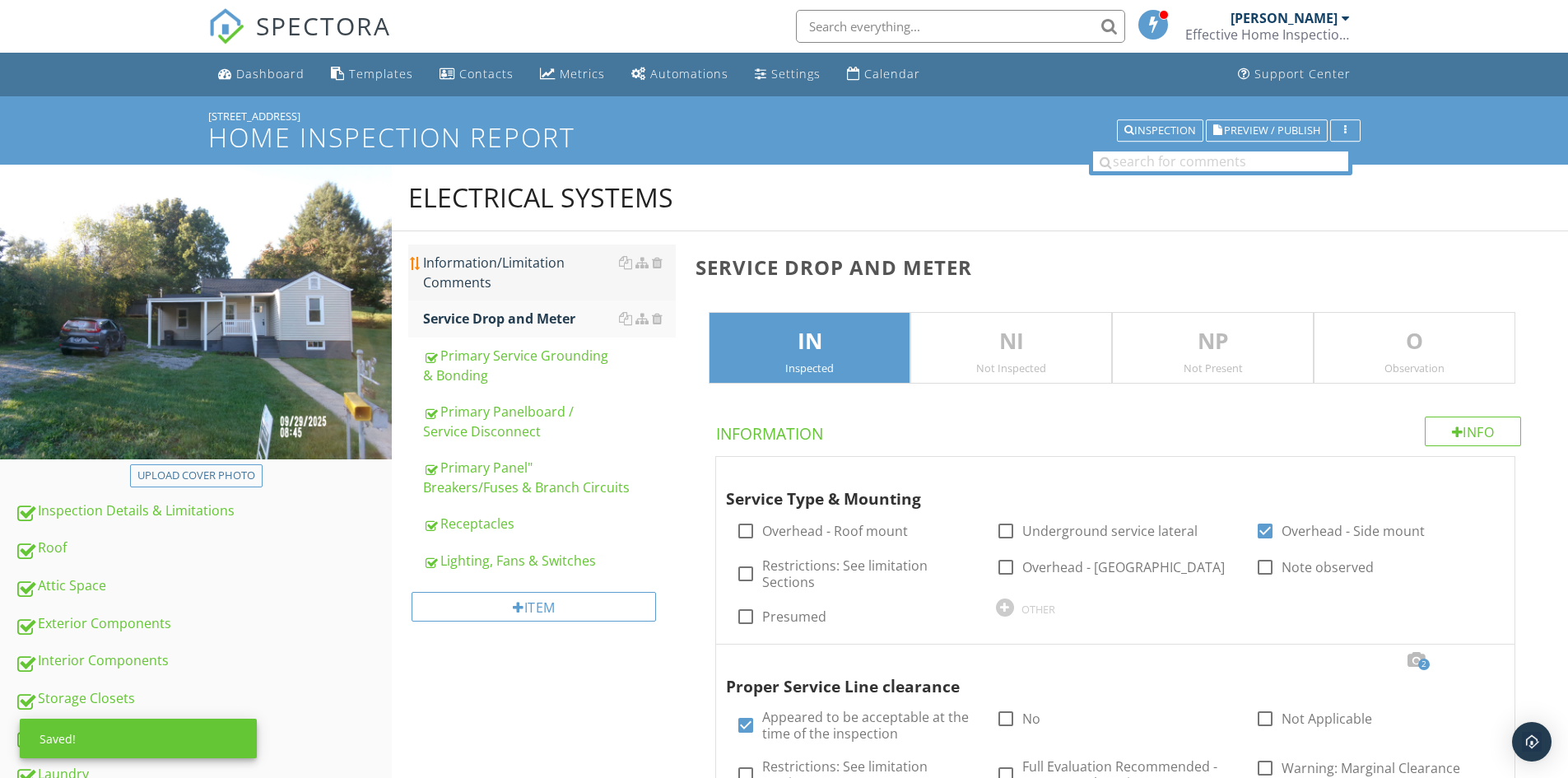
click at [484, 277] on div "Information/Limitation Comments" at bounding box center [550, 273] width 253 height 40
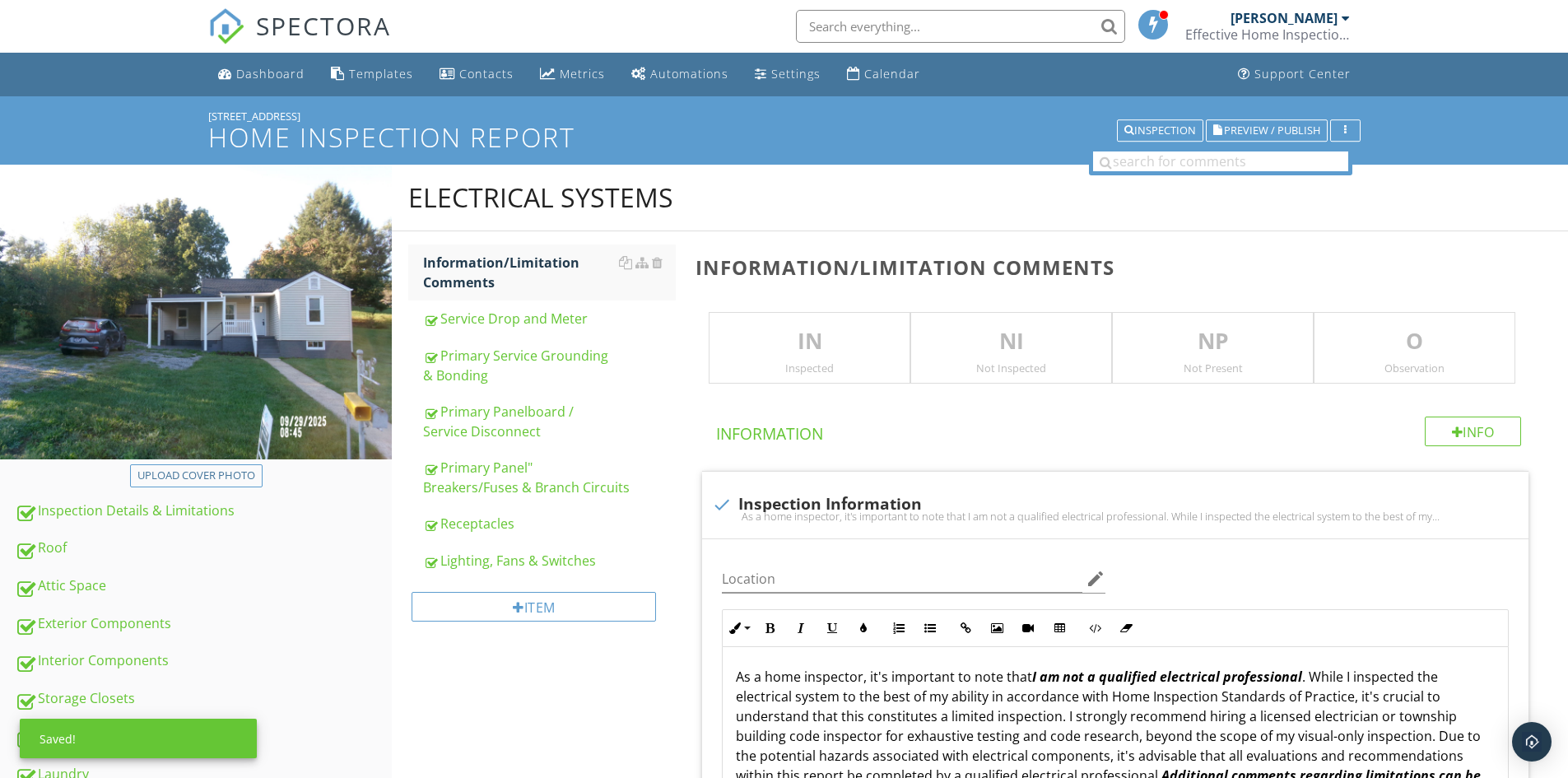
click at [800, 360] on div "IN Inspected" at bounding box center [810, 348] width 201 height 73
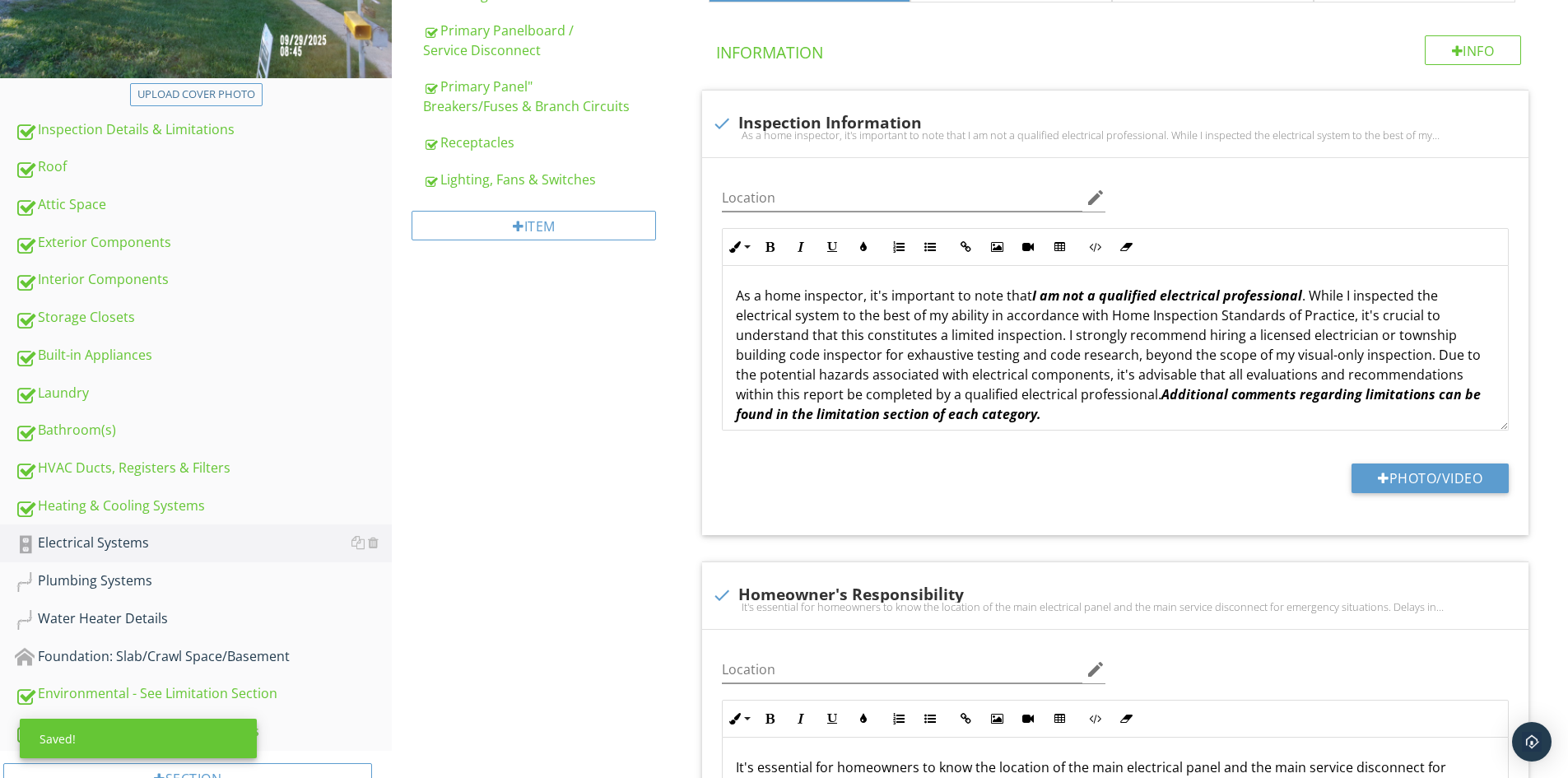
scroll to position [165, 0]
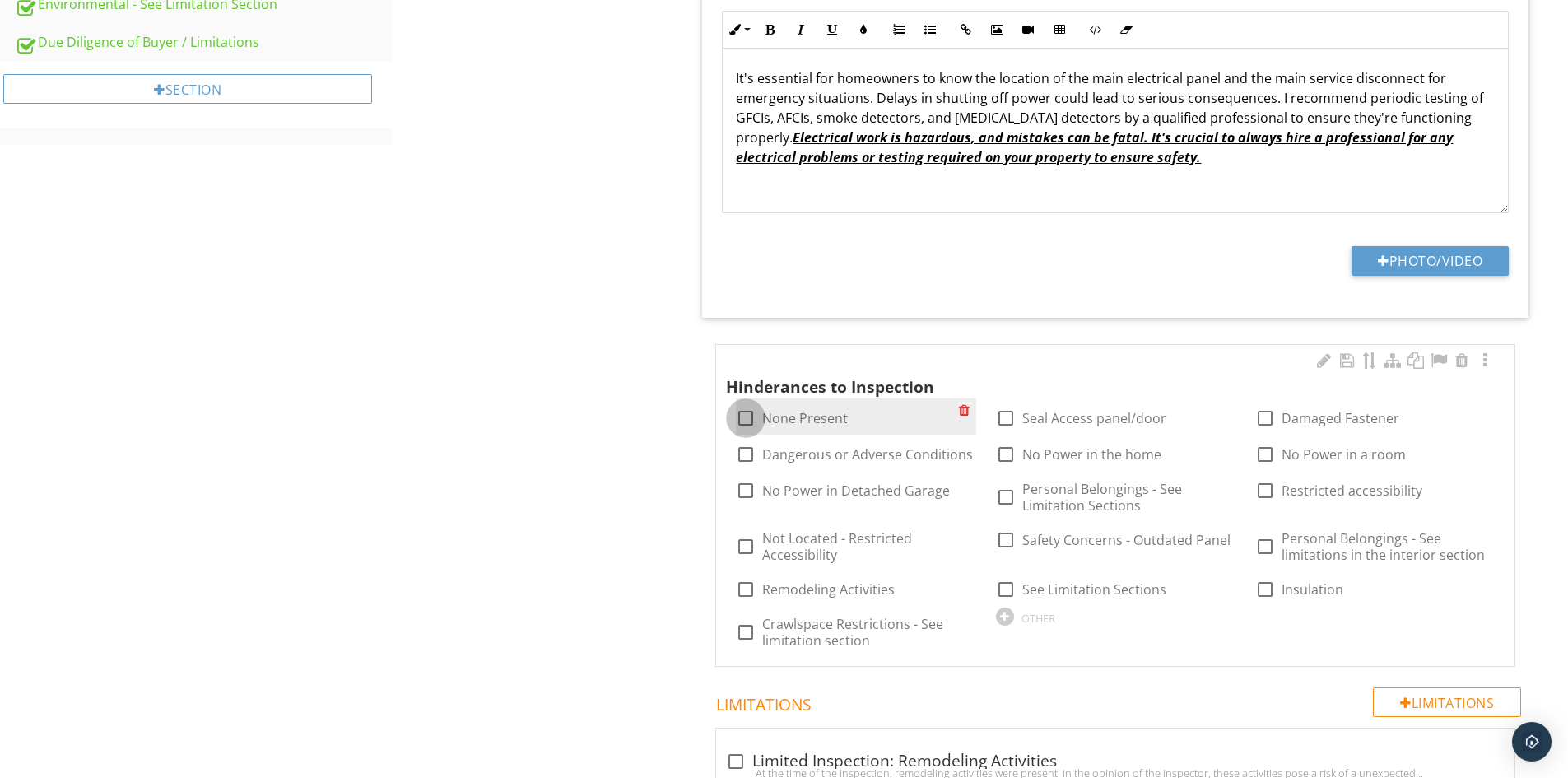
click at [739, 418] on div at bounding box center [745, 418] width 28 height 28
checkbox input "true"
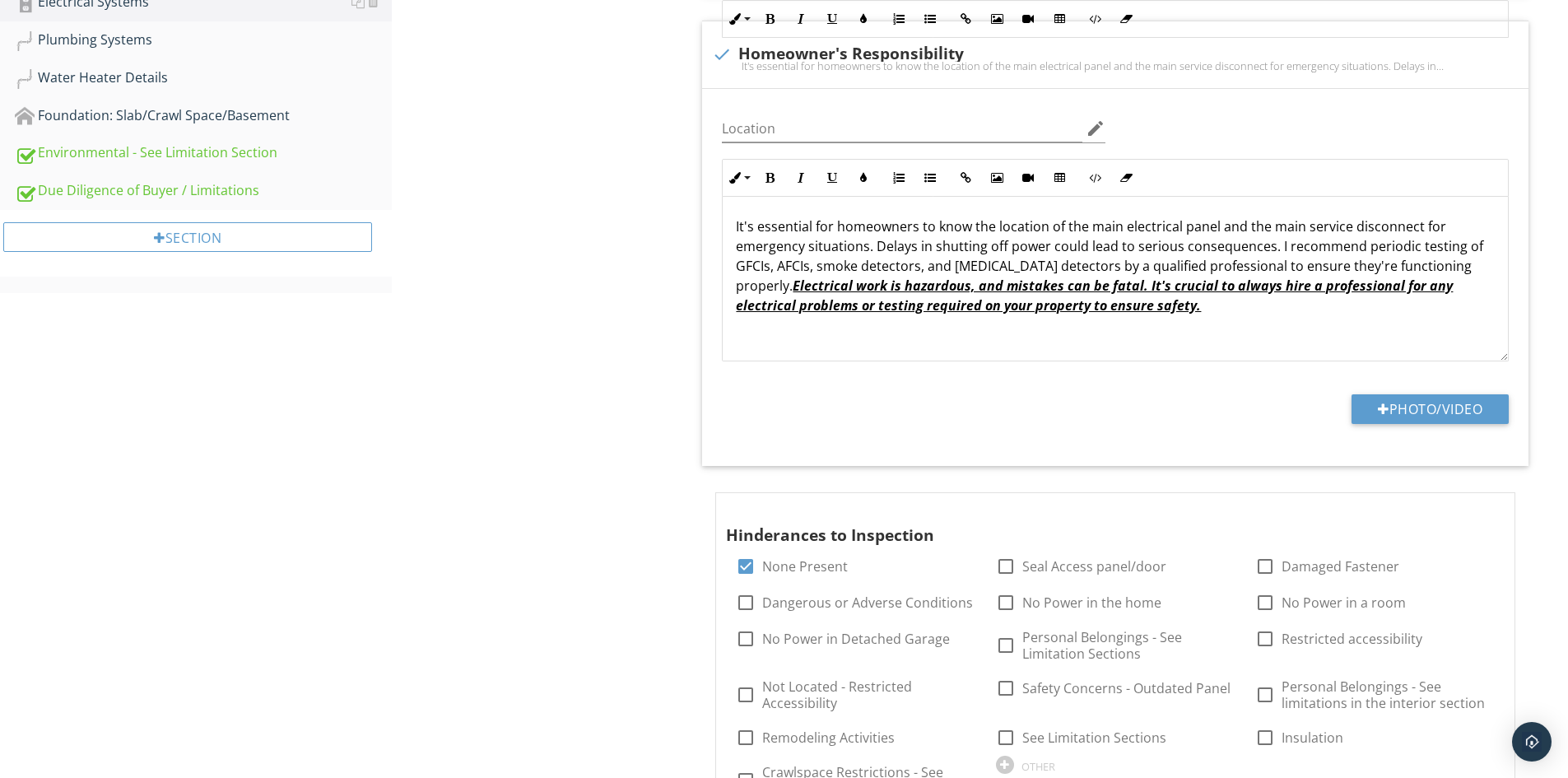
scroll to position [658, 0]
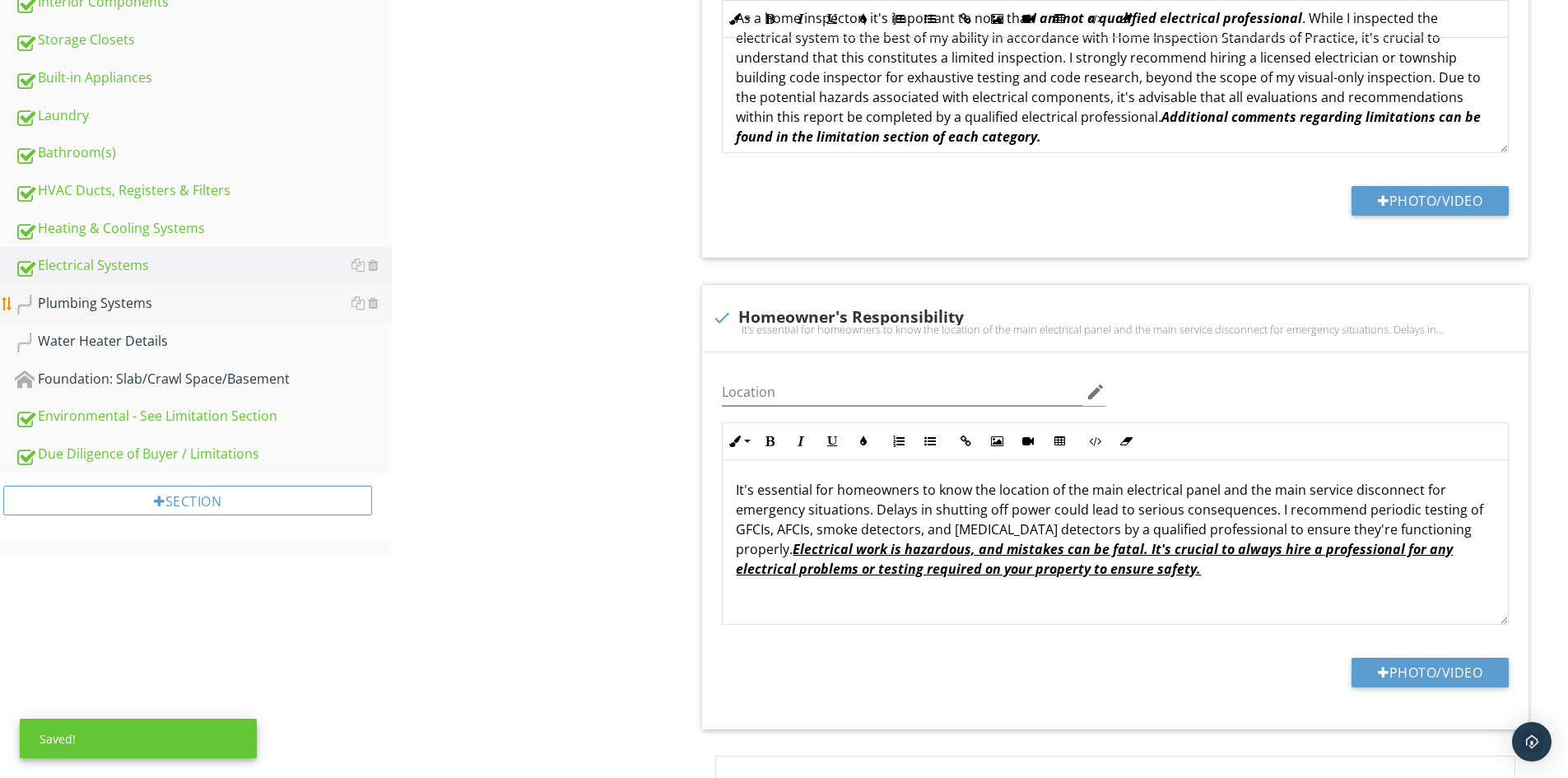
click at [83, 308] on div "Plumbing Systems" at bounding box center [203, 304] width 377 height 22
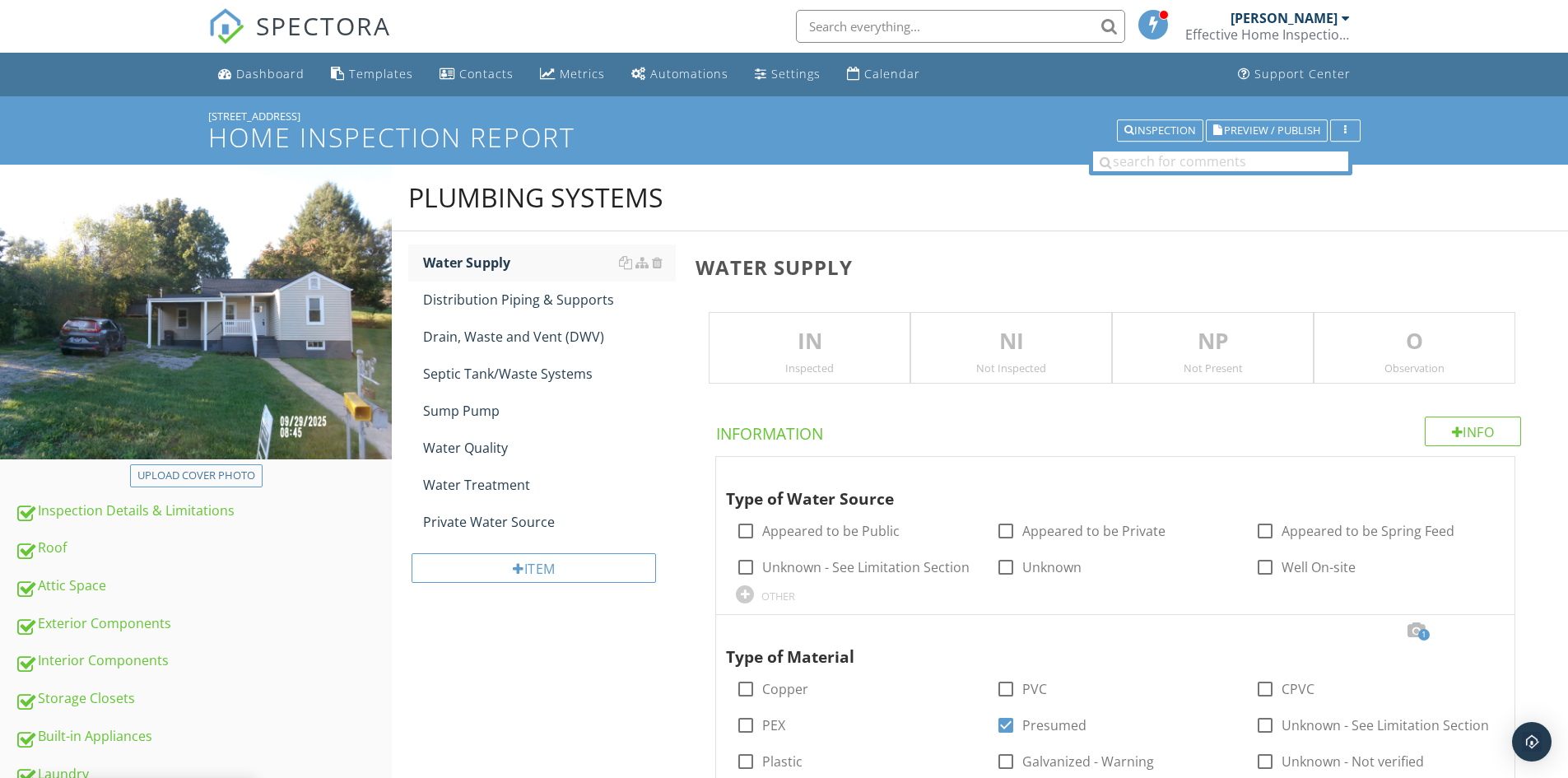
click at [844, 336] on p "IN" at bounding box center [809, 342] width 200 height 33
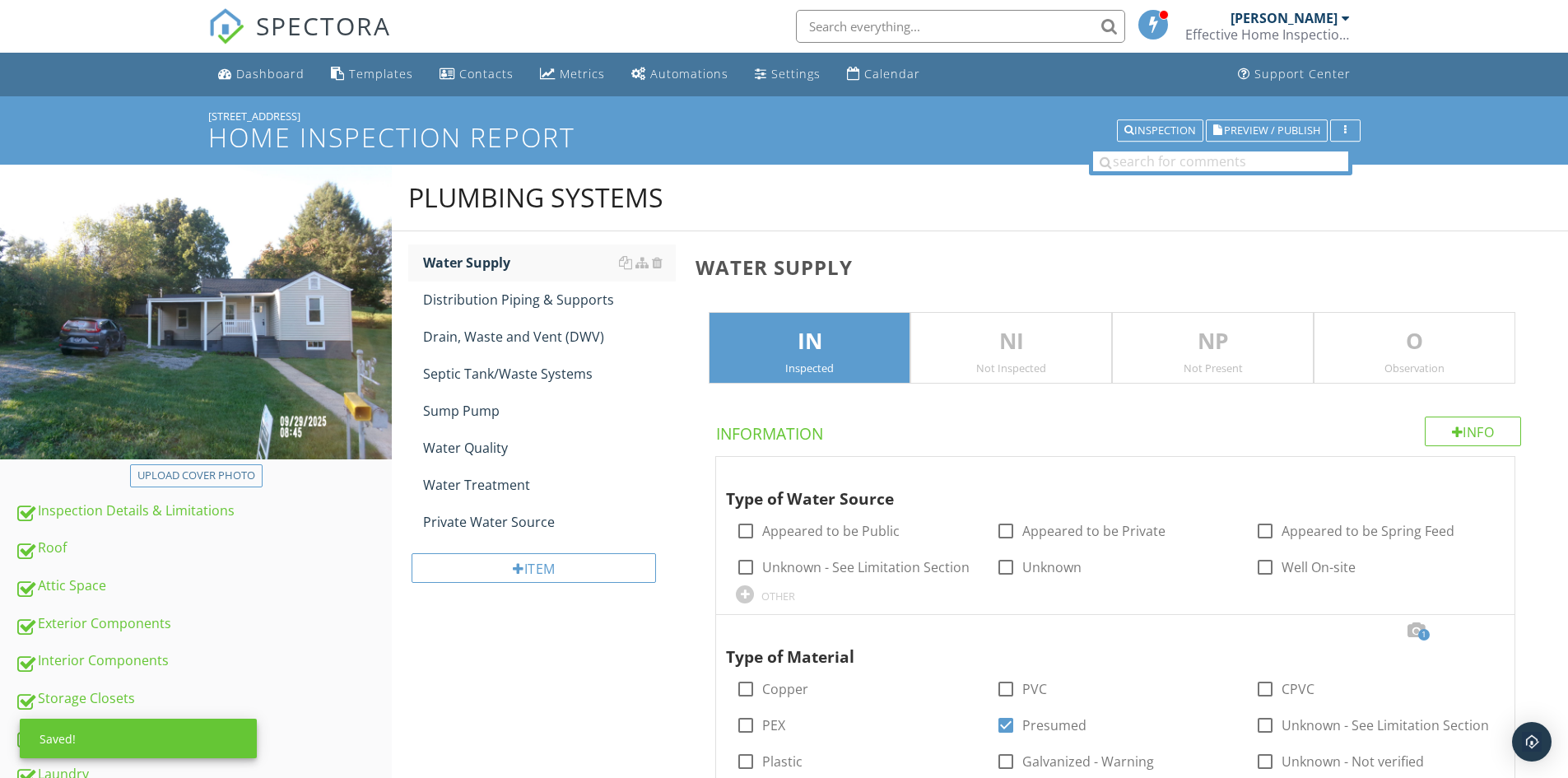
click at [1355, 350] on p "O" at bounding box center [1415, 342] width 200 height 33
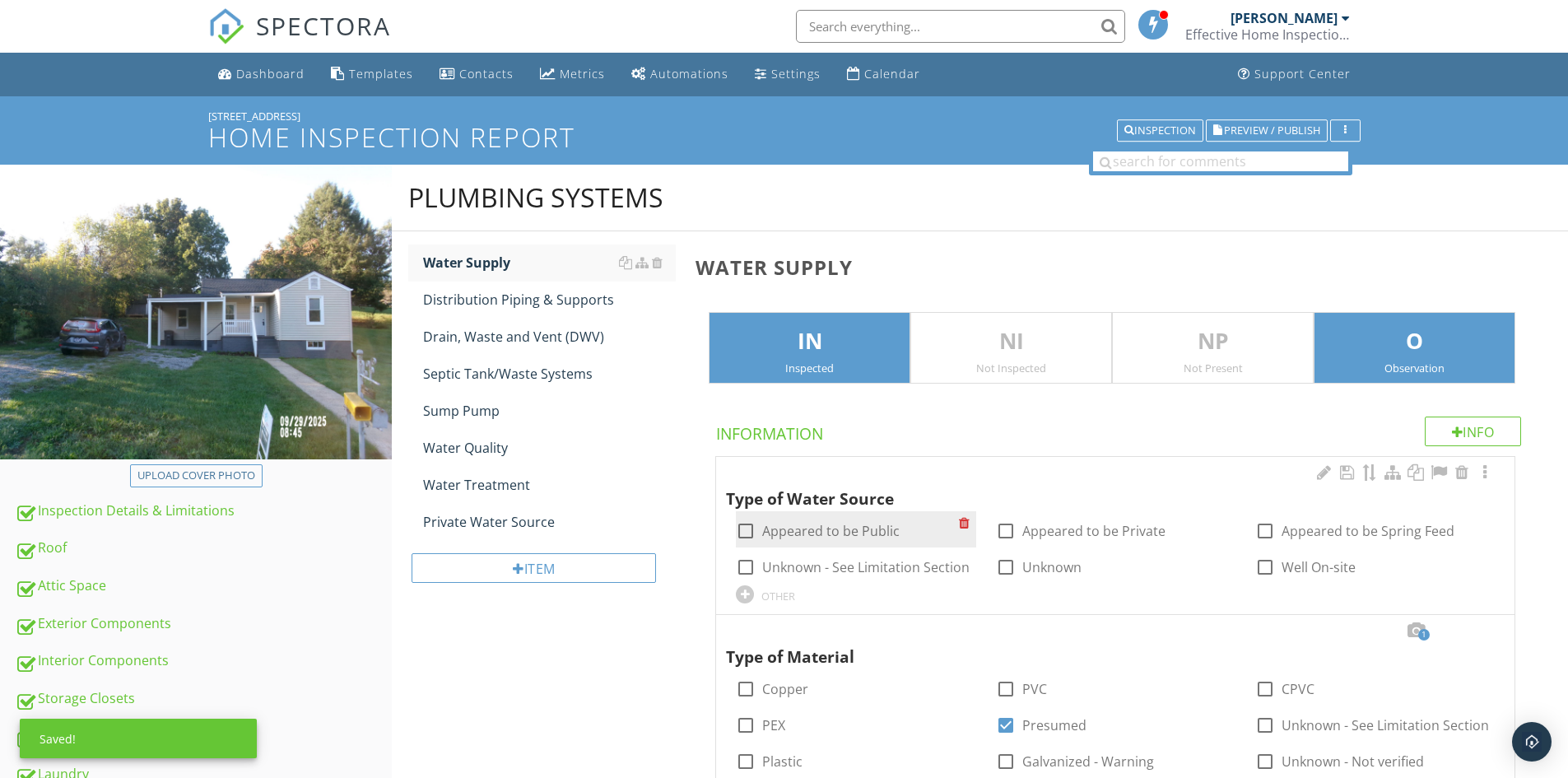
click at [859, 530] on label "Appeared to be Public" at bounding box center [832, 530] width 138 height 16
checkbox input "true"
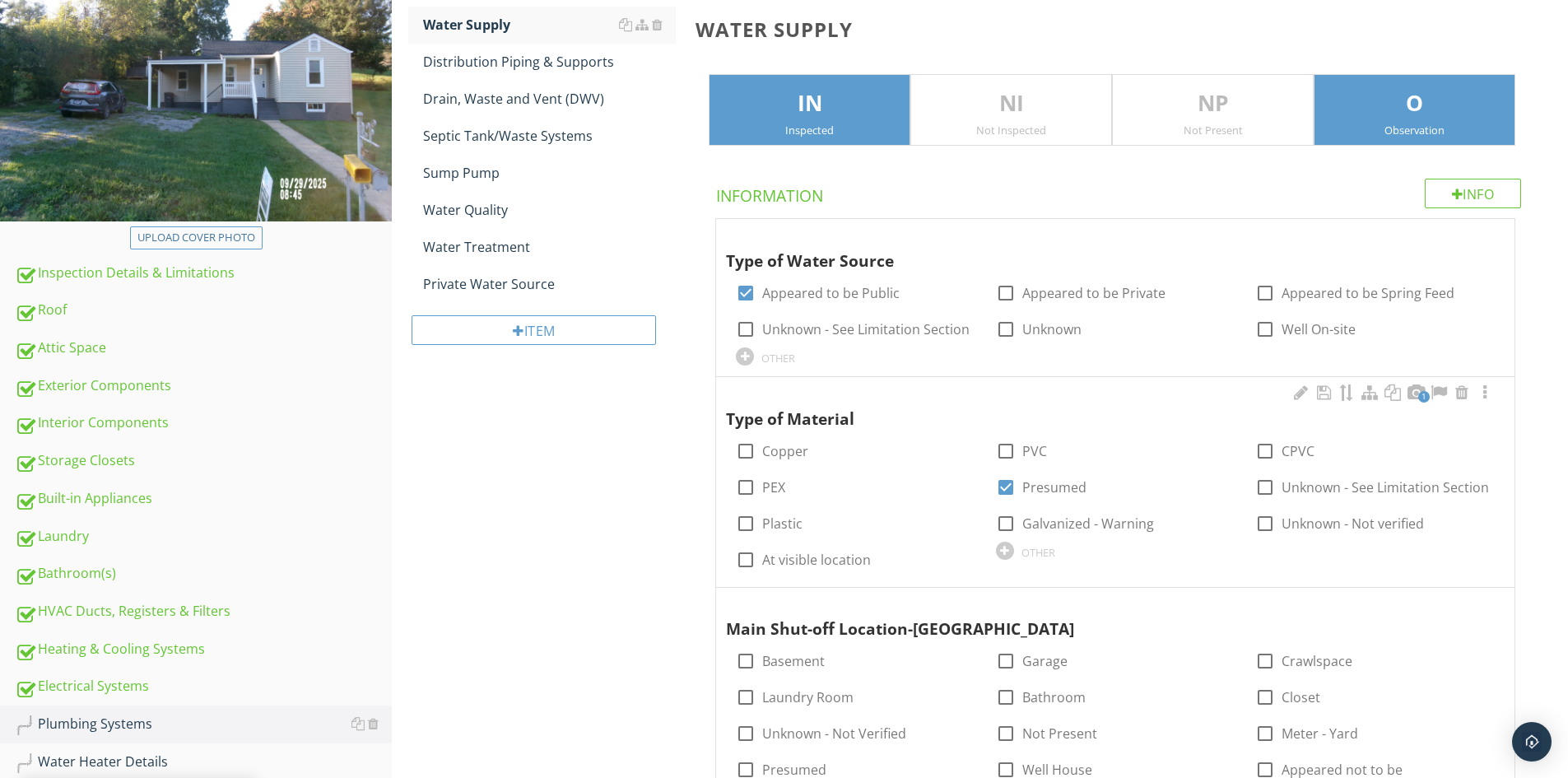
scroll to position [247, 0]
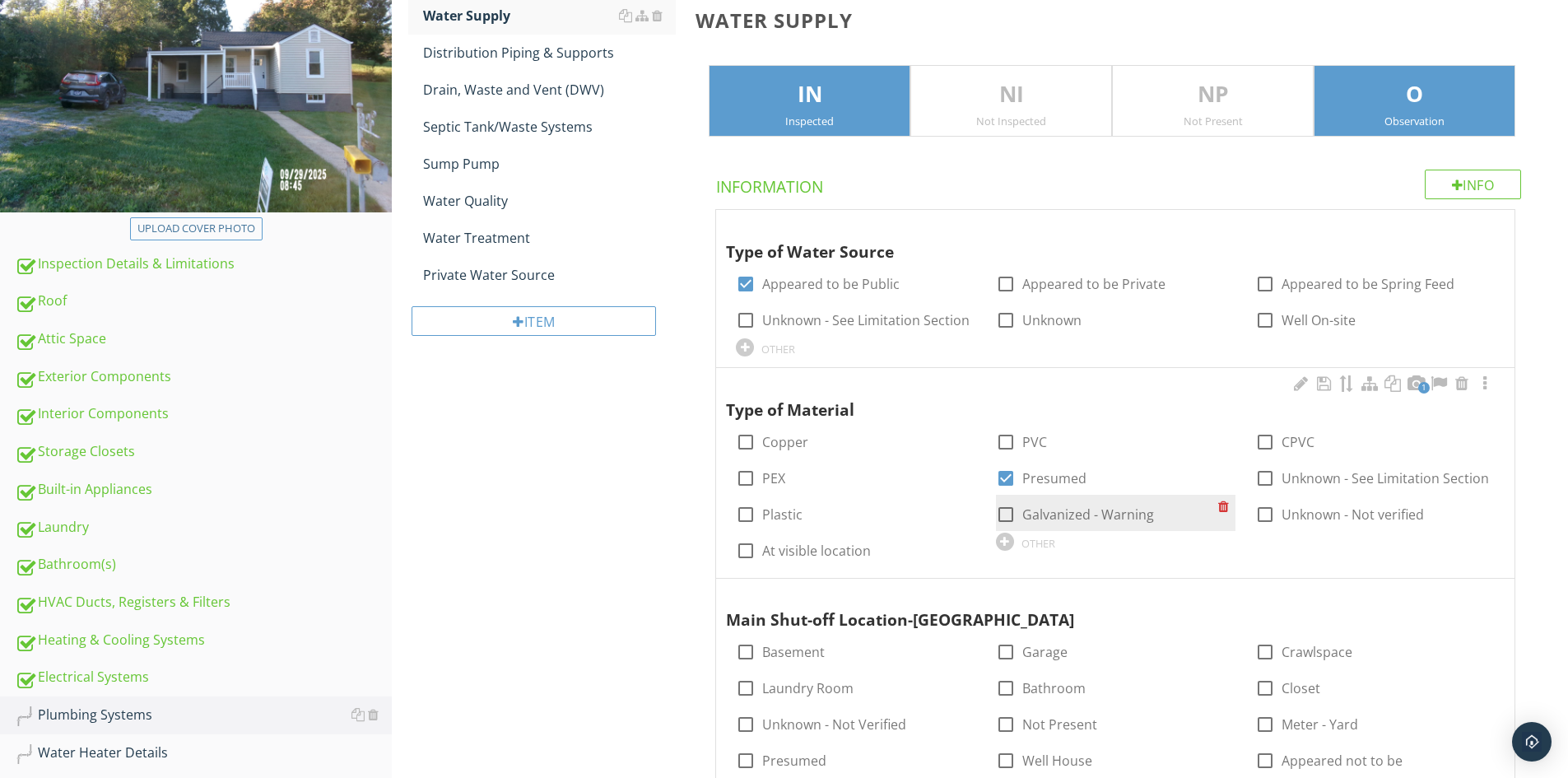
click at [1080, 512] on label "Galvanized - Warning" at bounding box center [1087, 514] width 131 height 16
checkbox input "true"
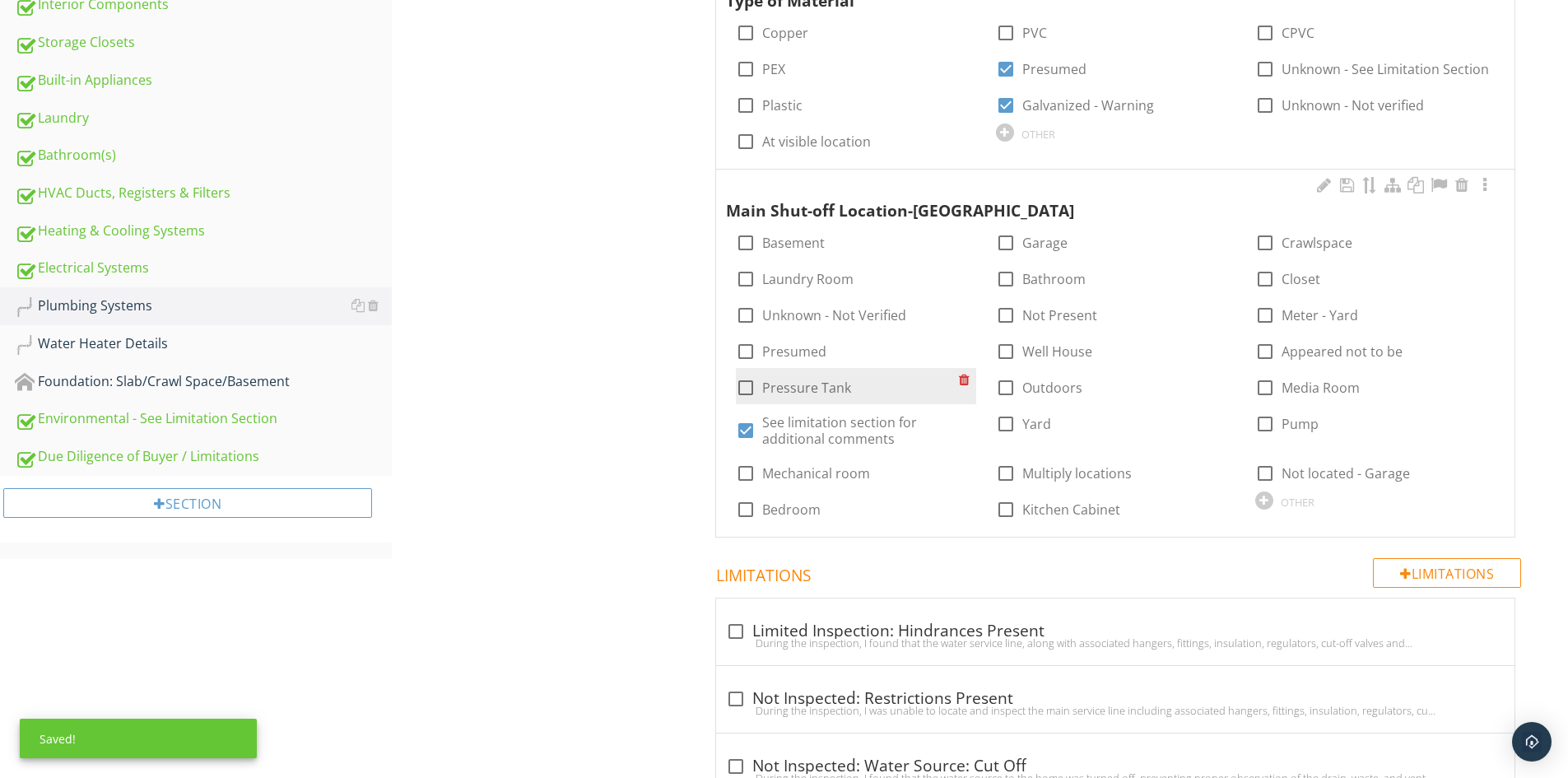
scroll to position [658, 0]
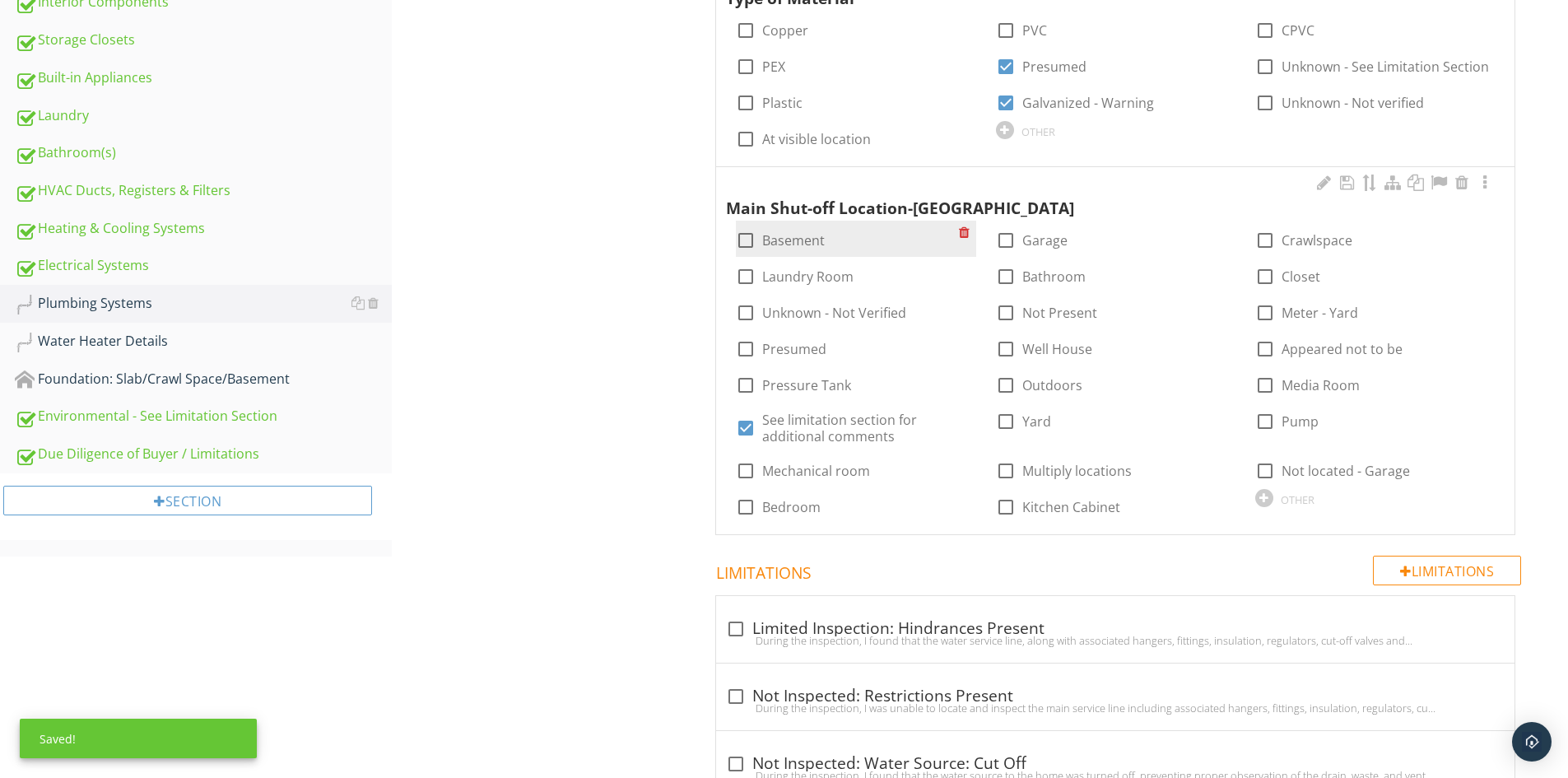
click at [770, 245] on label "Basement" at bounding box center [794, 240] width 63 height 16
checkbox input "true"
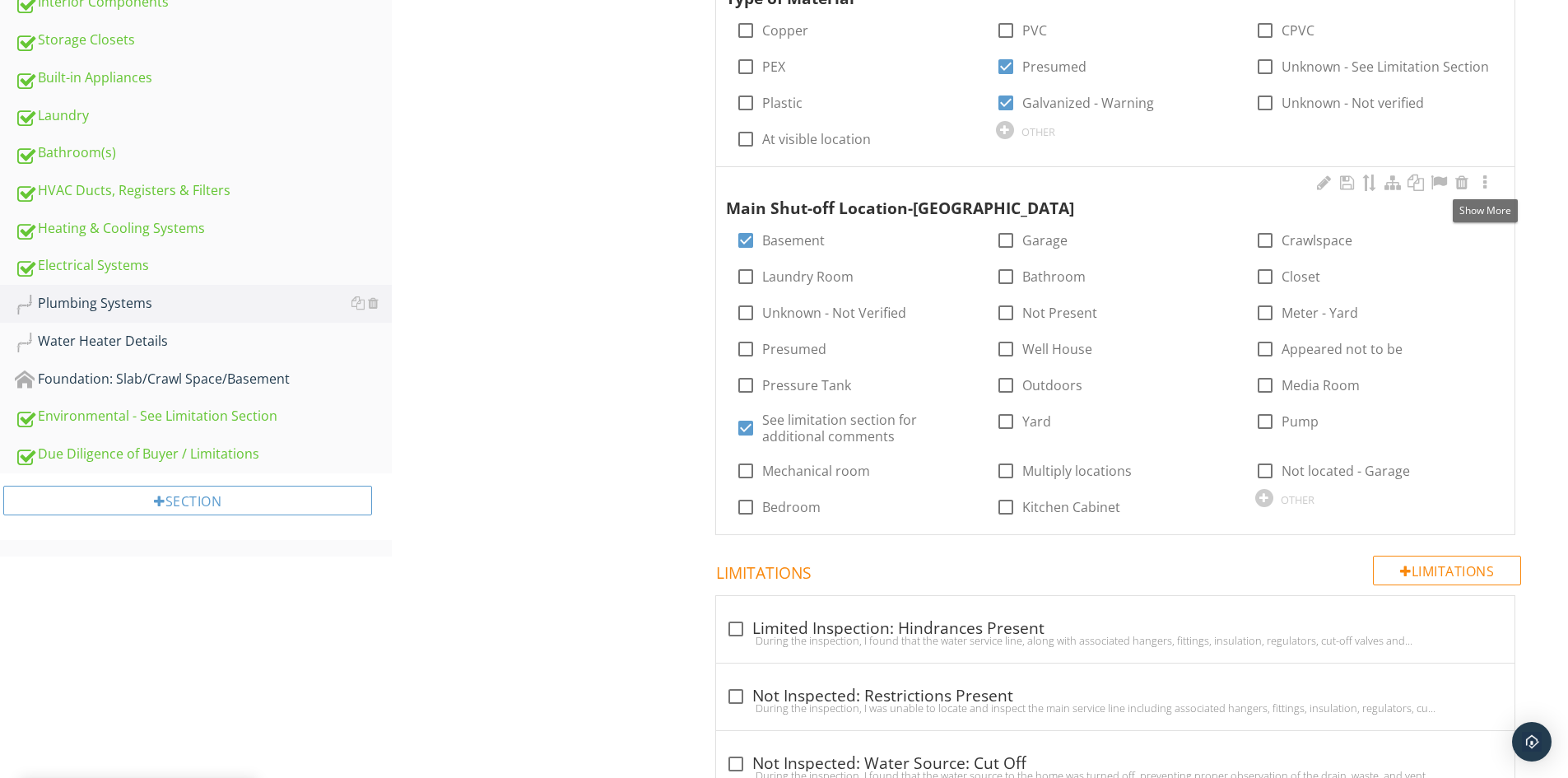
drag, startPoint x: 1481, startPoint y: 180, endPoint x: 1451, endPoint y: 195, distance: 33.5
click at [1480, 180] on div at bounding box center [1485, 182] width 20 height 16
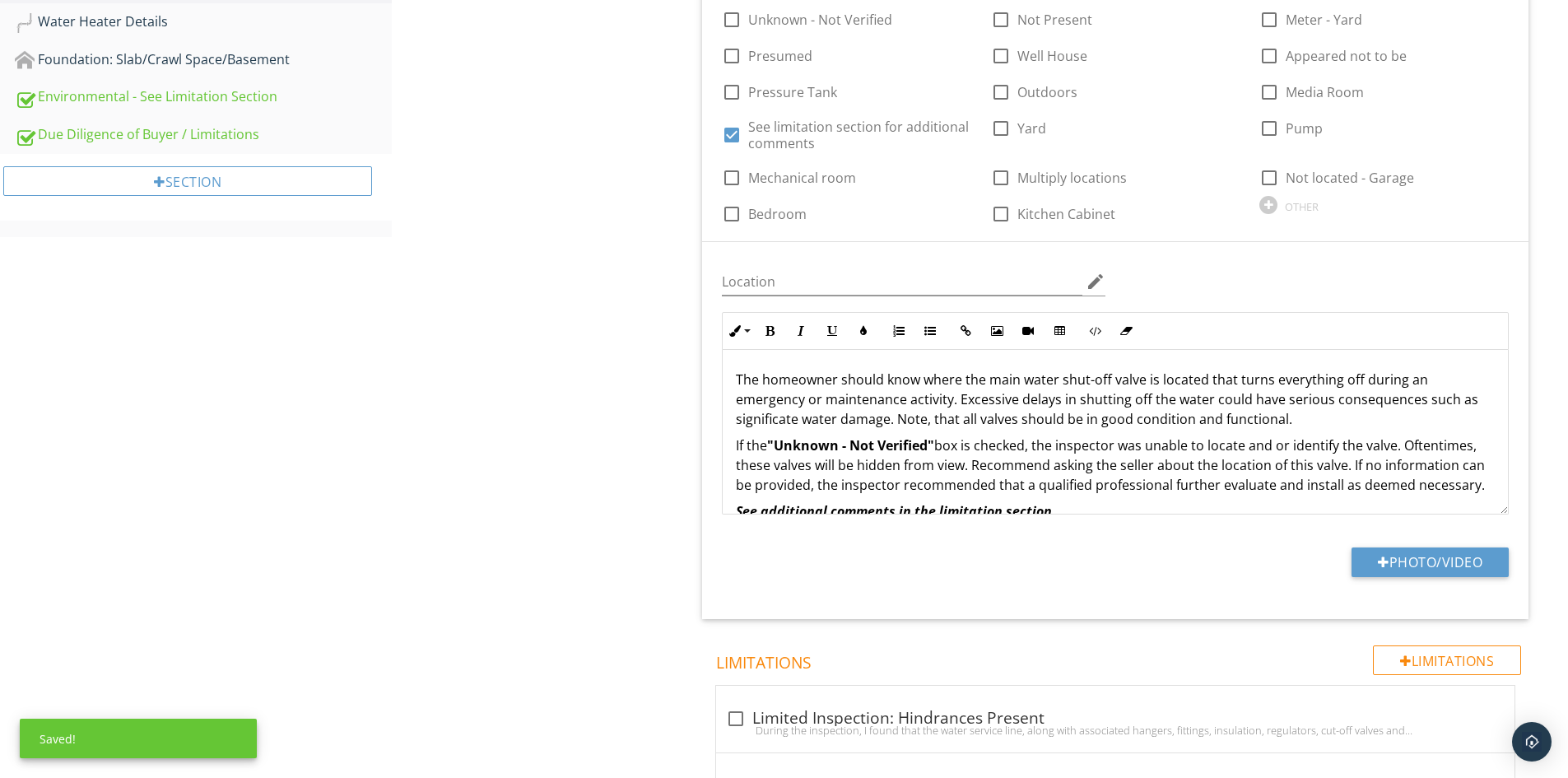
scroll to position [987, 0]
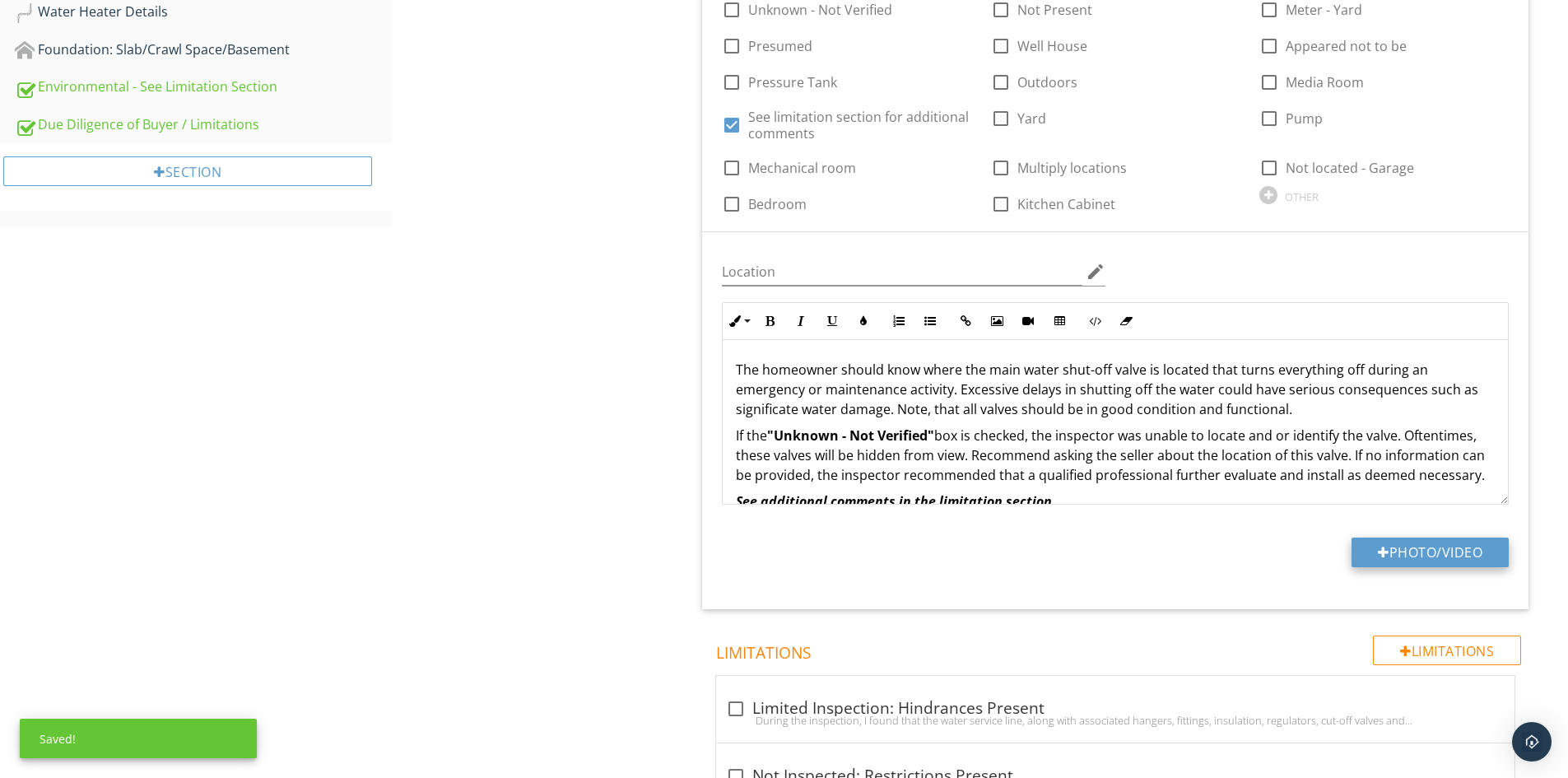
click at [1392, 555] on button "Photo/Video" at bounding box center [1429, 552] width 157 height 30
type input "C:\fakepath\100_6832.JPG"
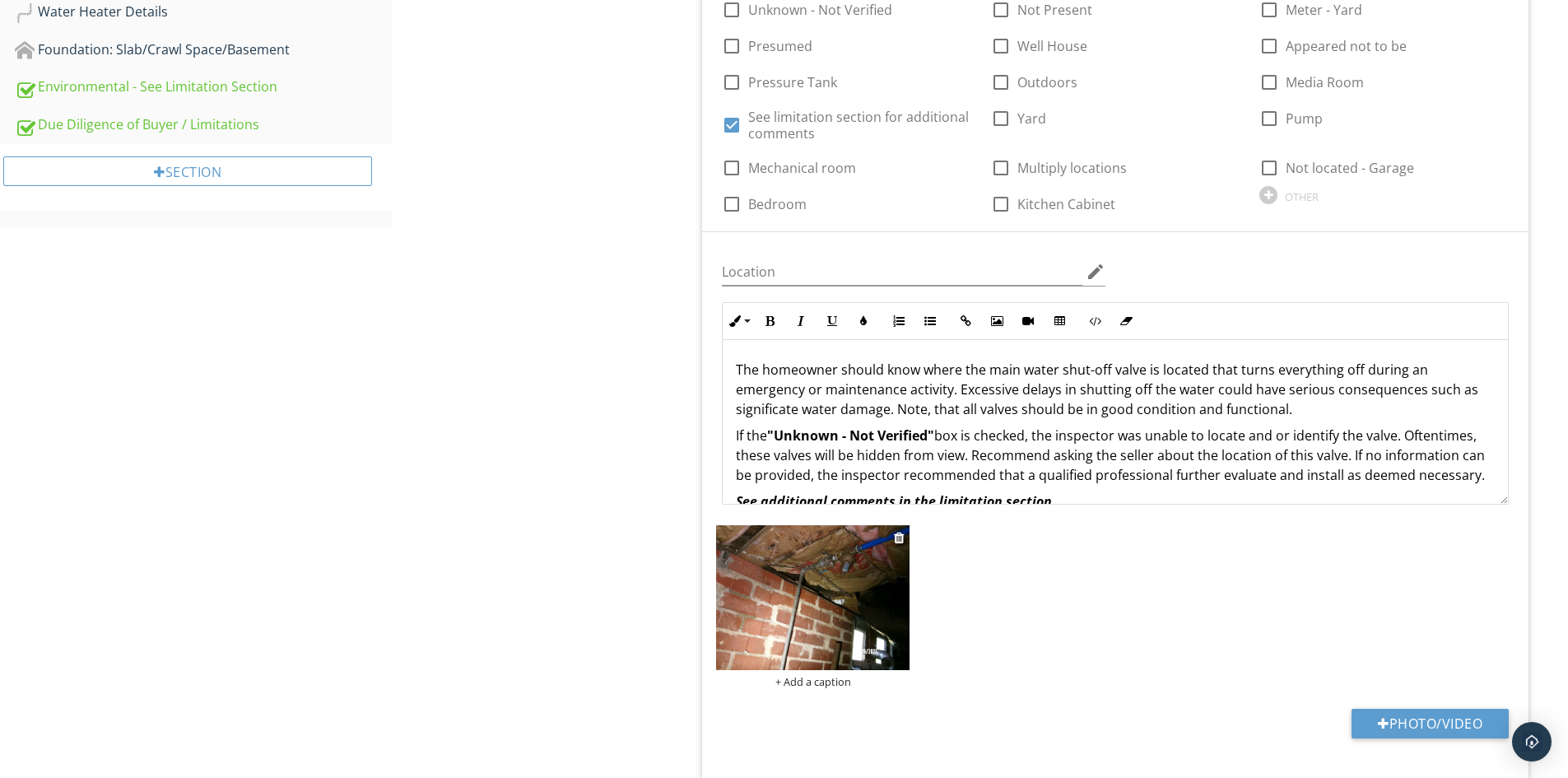
click at [850, 602] on img at bounding box center [813, 598] width 193 height 145
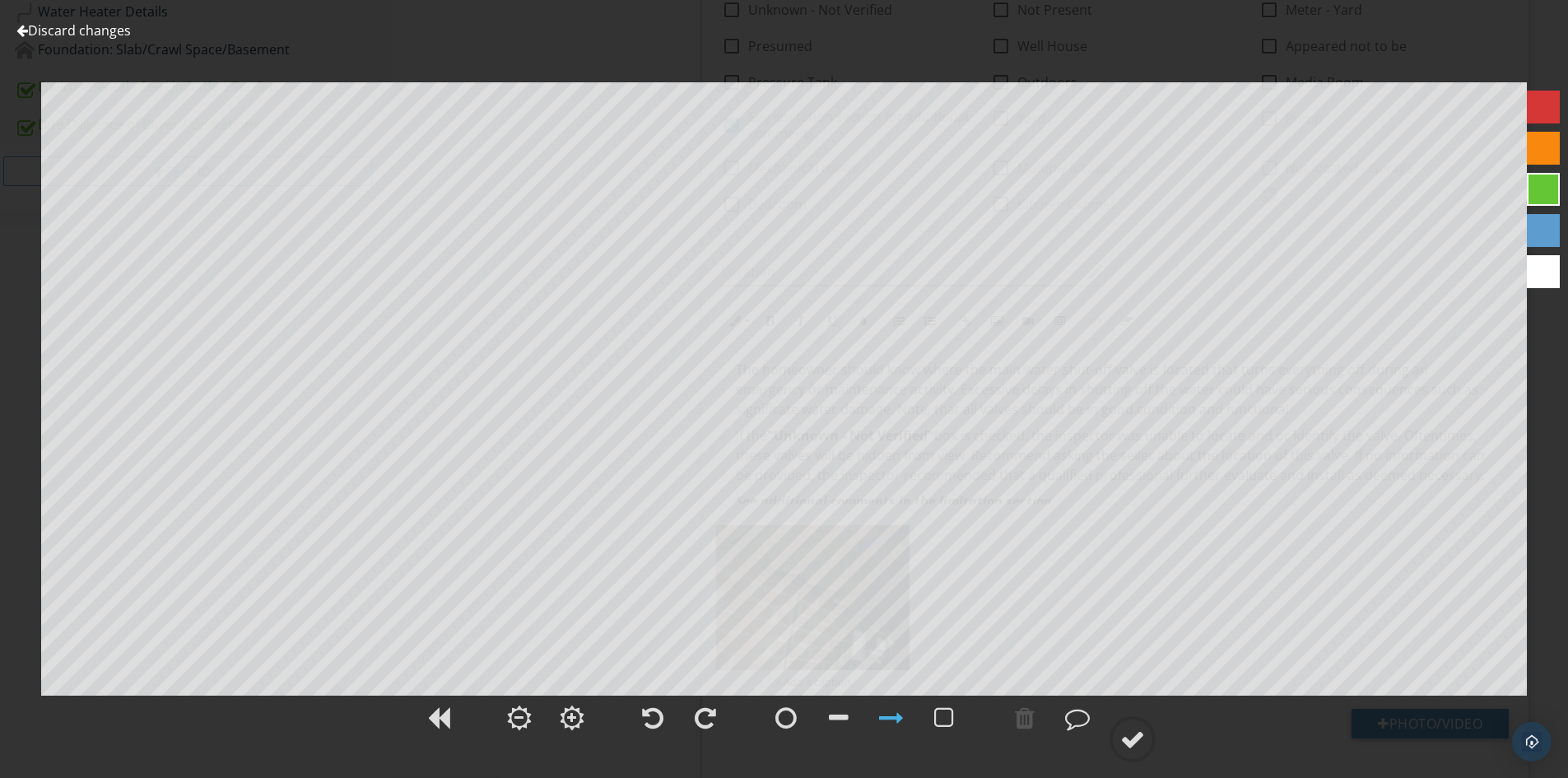
click at [1531, 192] on div at bounding box center [1544, 190] width 33 height 33
click at [1122, 736] on div at bounding box center [1132, 739] width 24 height 24
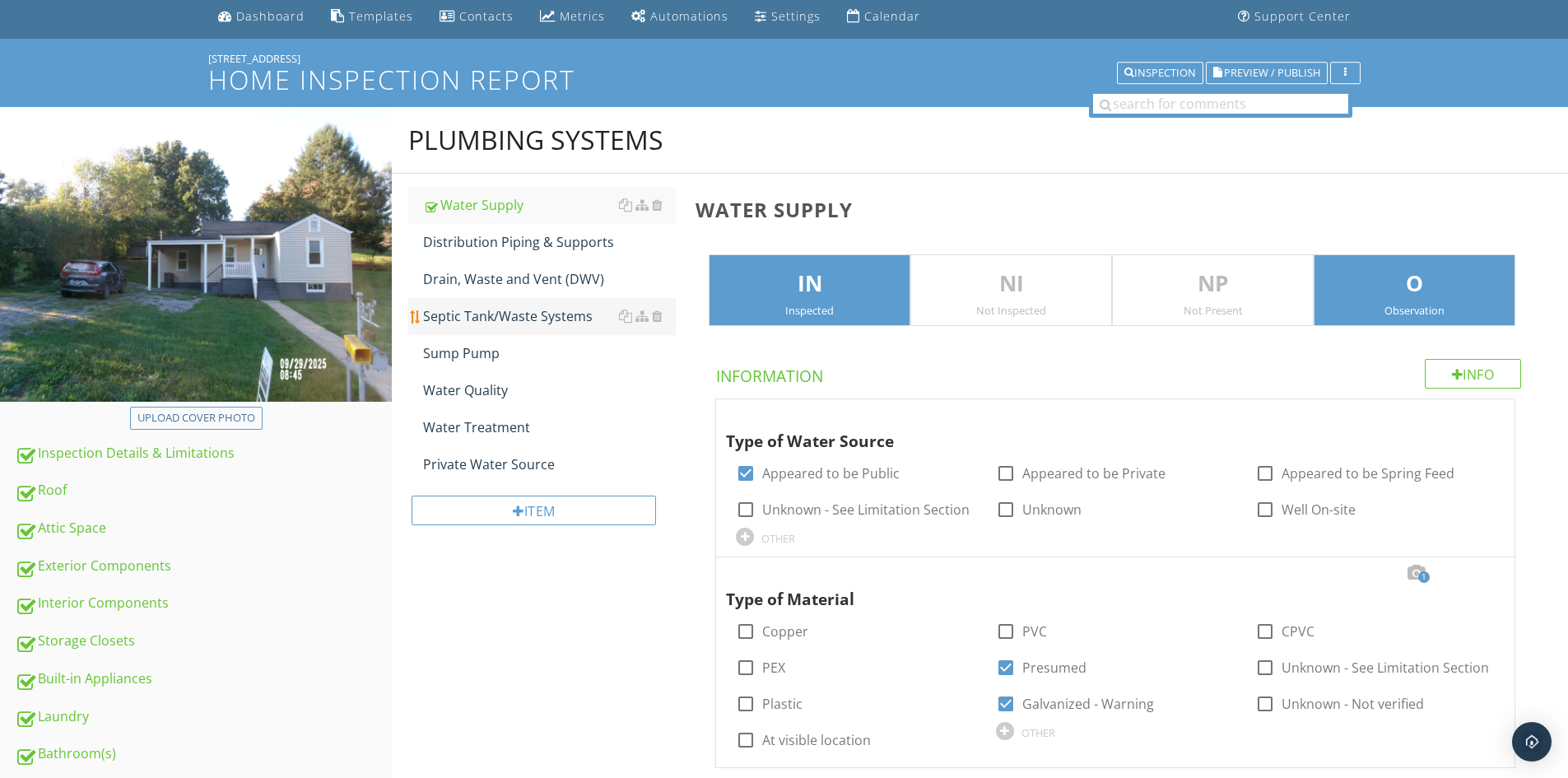
scroll to position [83, 0]
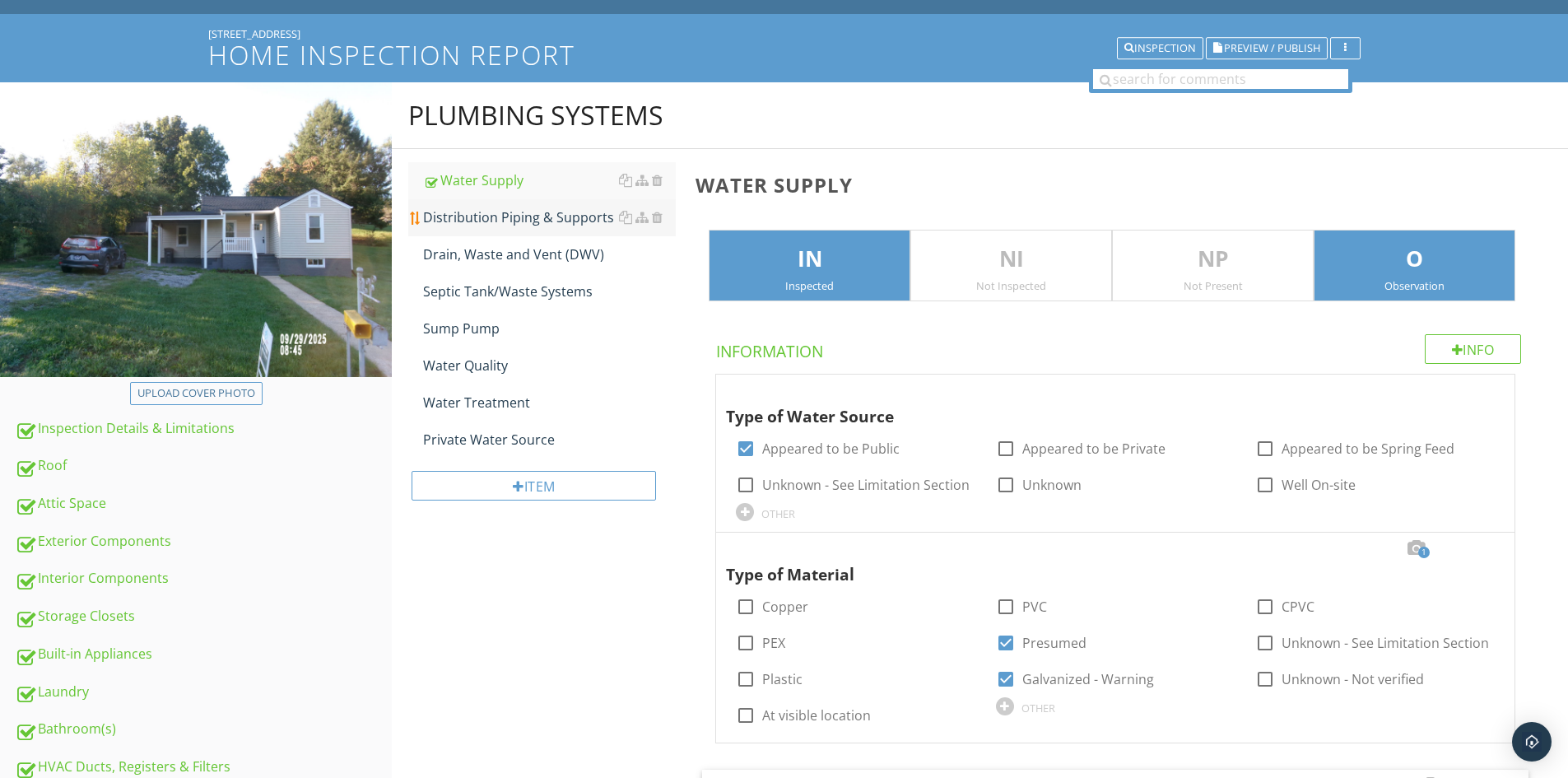
click at [481, 216] on div "Distribution Piping & Supports" at bounding box center [550, 218] width 253 height 20
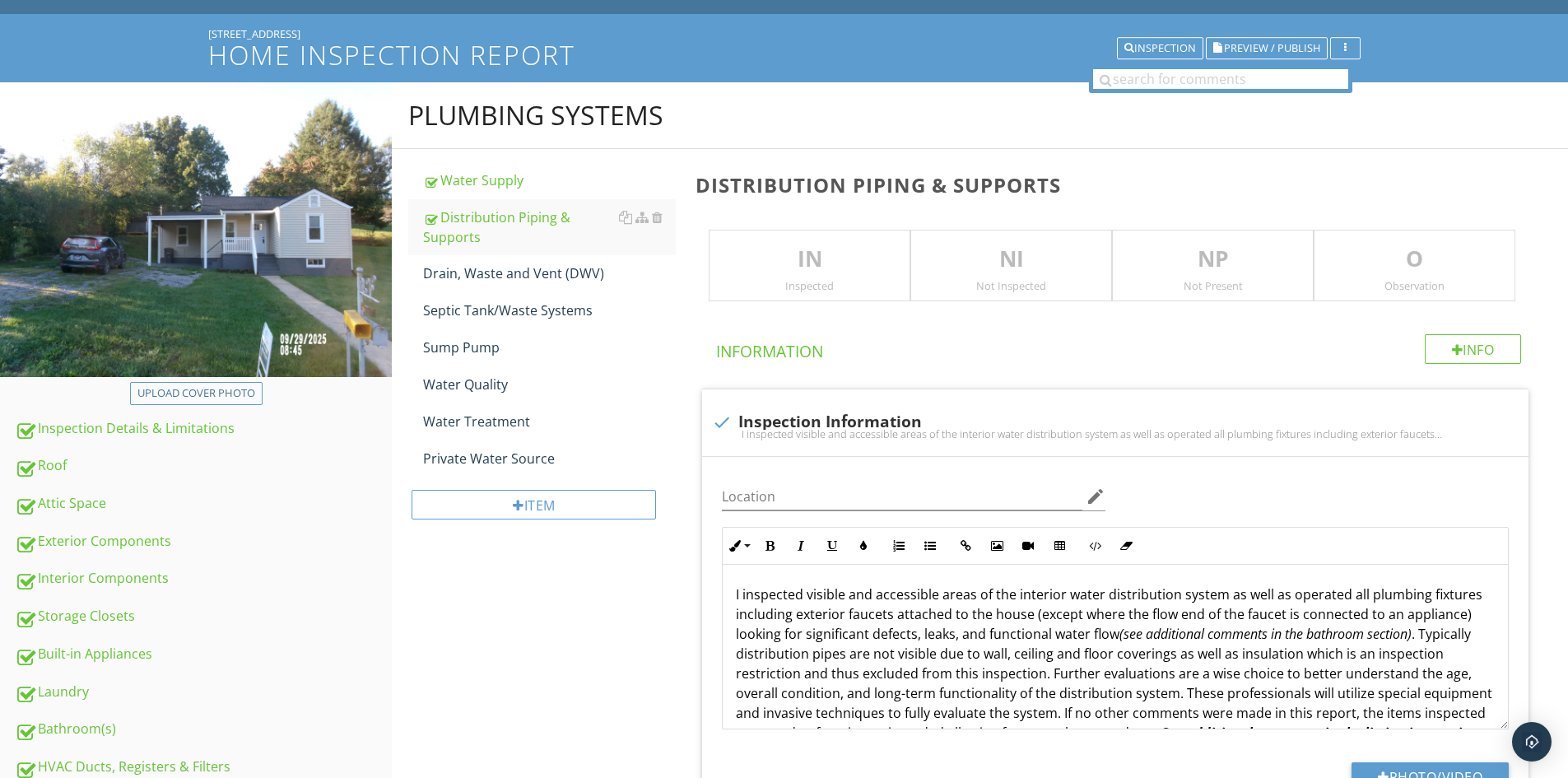
click at [825, 281] on div "Inspected" at bounding box center [809, 286] width 200 height 14
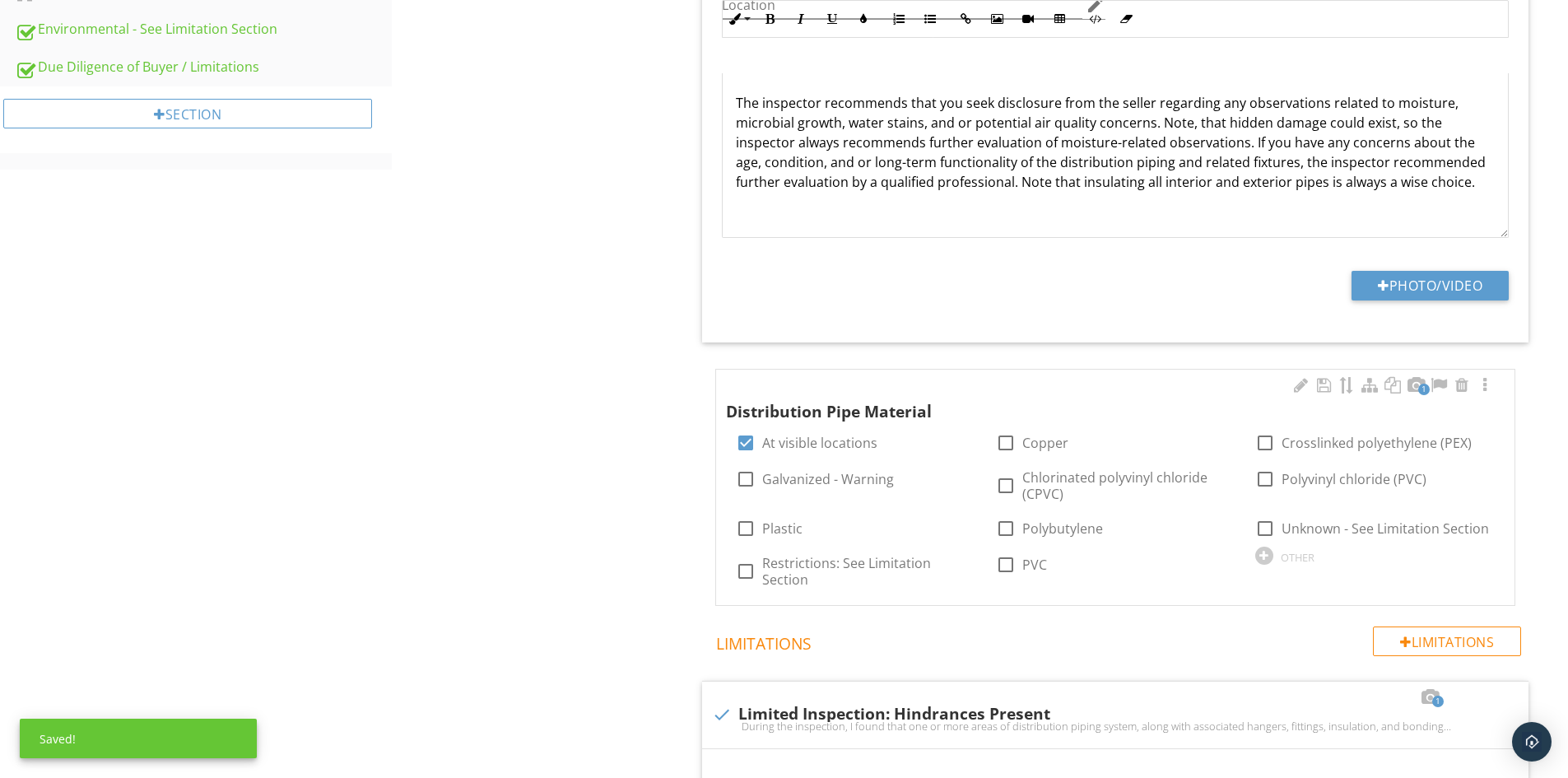
scroll to position [1152, 0]
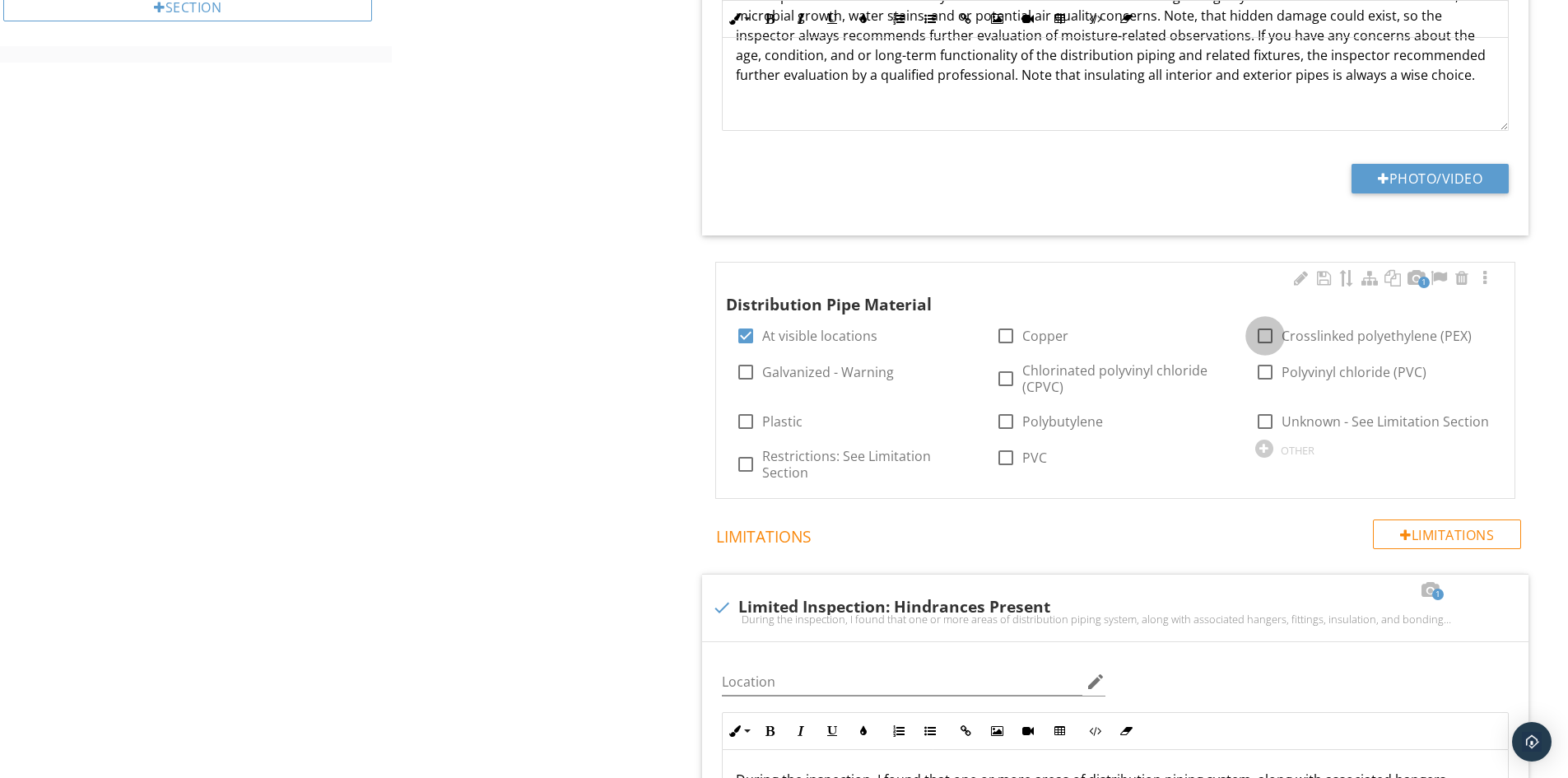
drag, startPoint x: 1264, startPoint y: 335, endPoint x: 1250, endPoint y: 339, distance: 14.6
click at [1263, 335] on div at bounding box center [1265, 336] width 28 height 28
checkbox input "true"
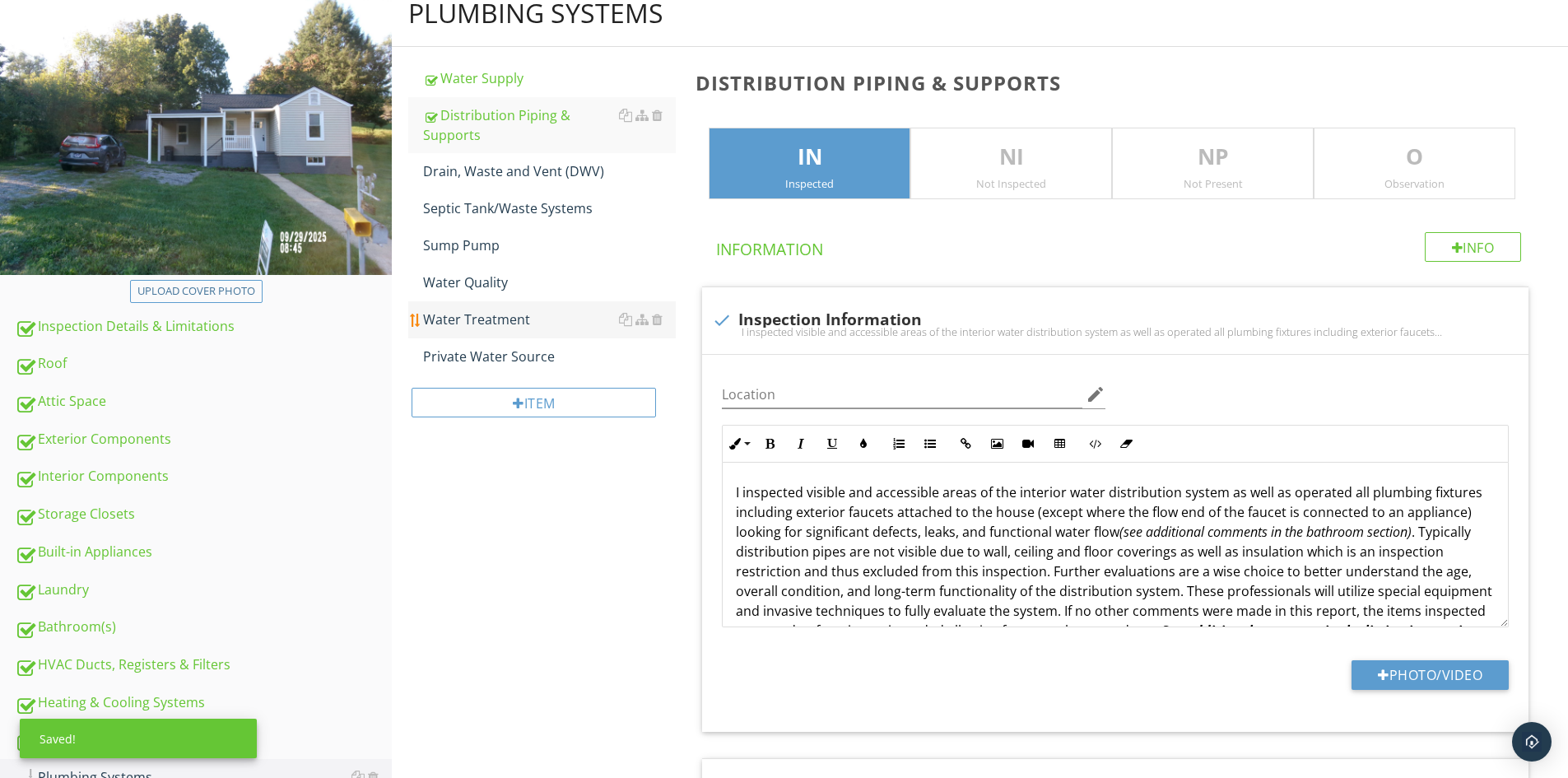
scroll to position [165, 0]
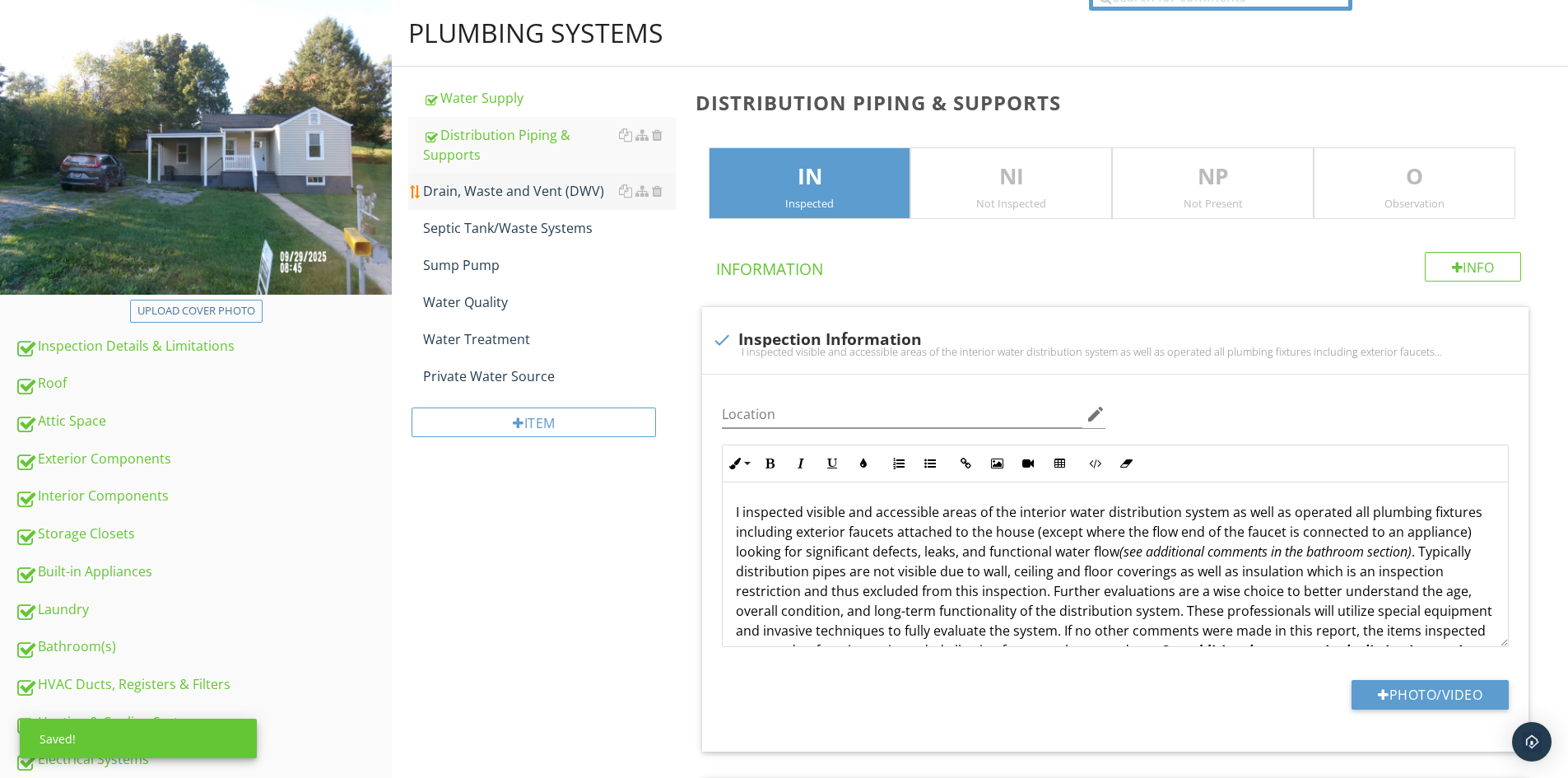
click at [472, 204] on link "Drain, Waste and Vent (DWV)" at bounding box center [550, 191] width 253 height 36
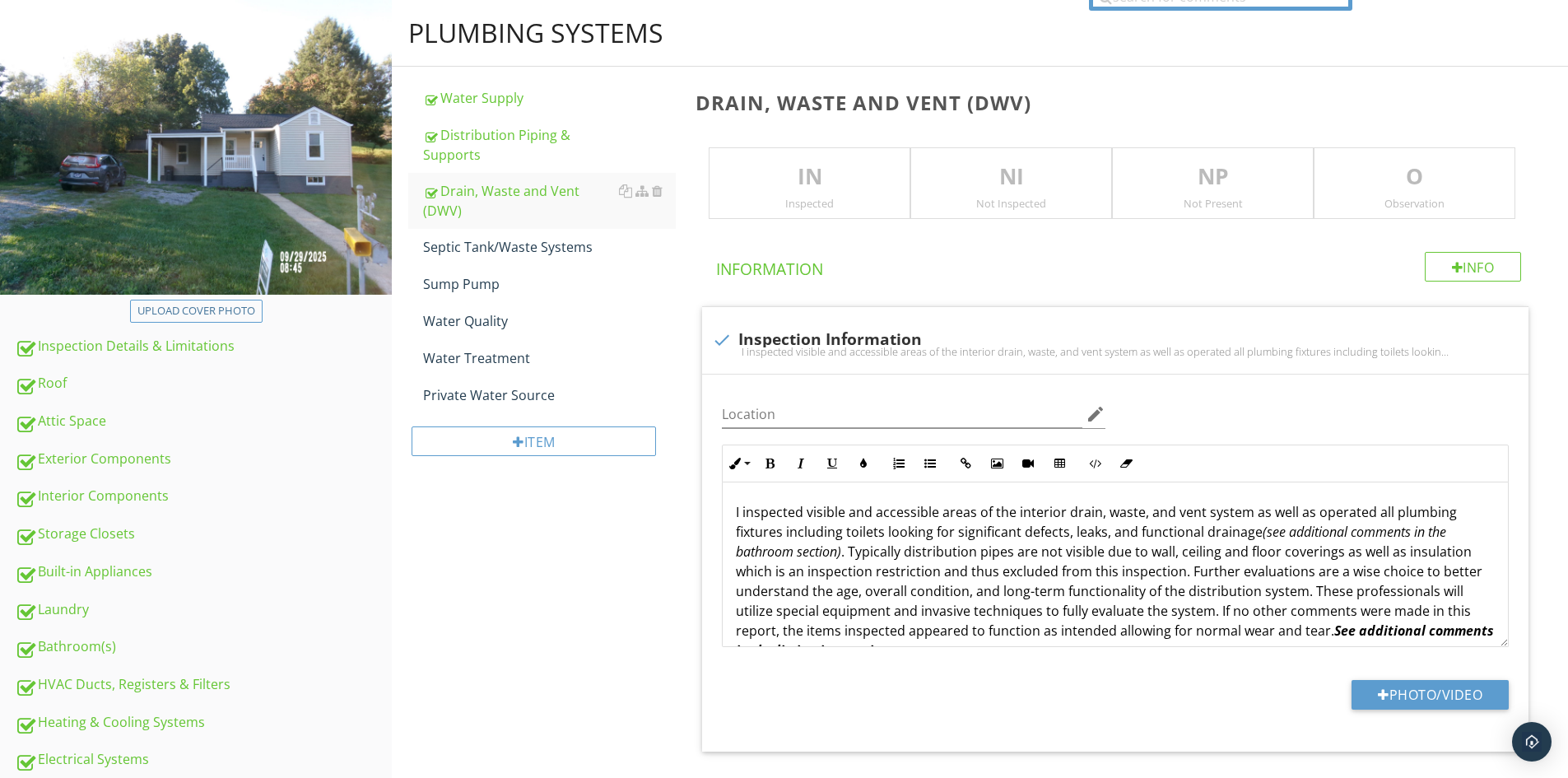
click at [812, 174] on p "IN" at bounding box center [809, 177] width 200 height 33
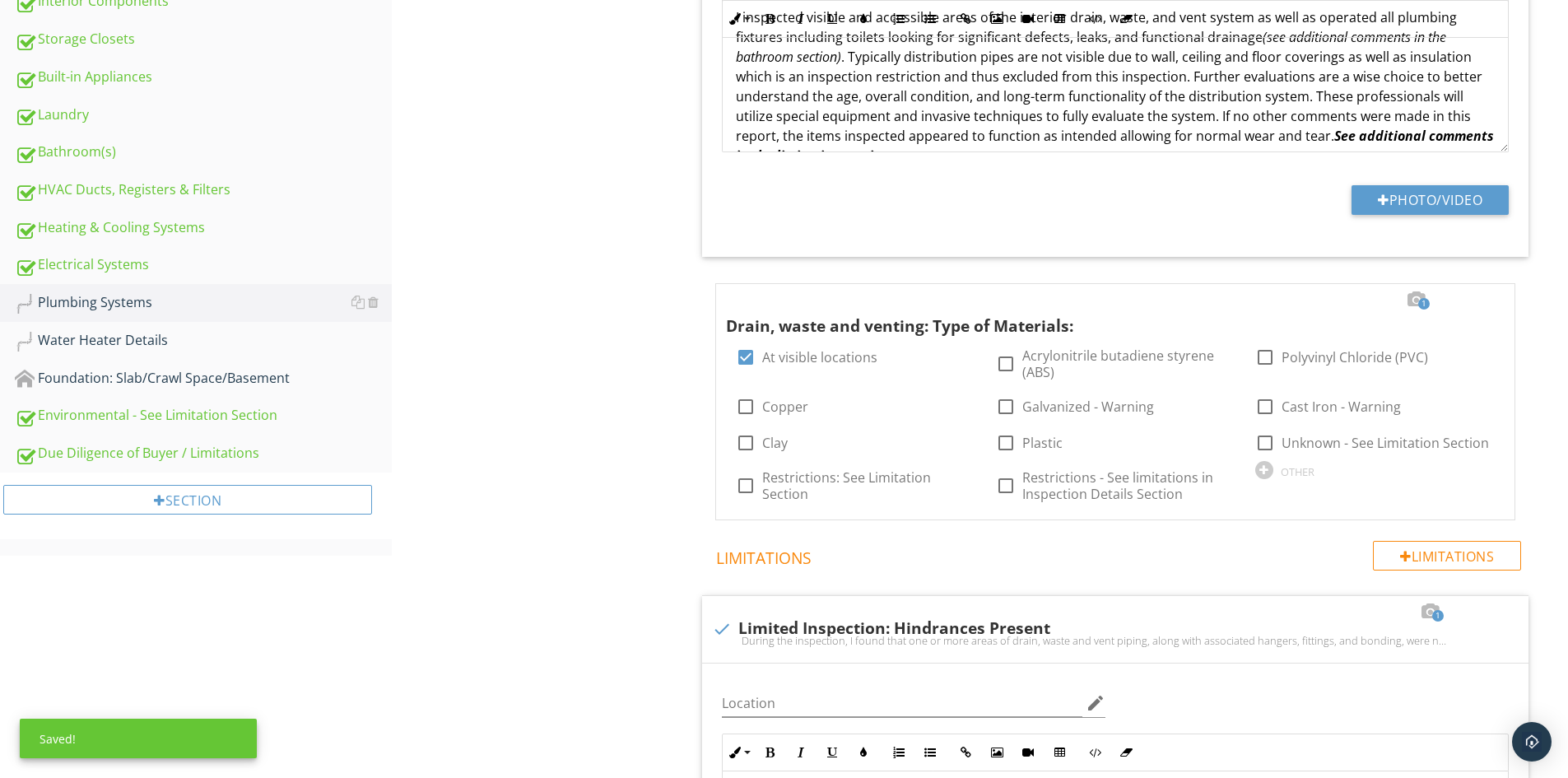
scroll to position [823, 0]
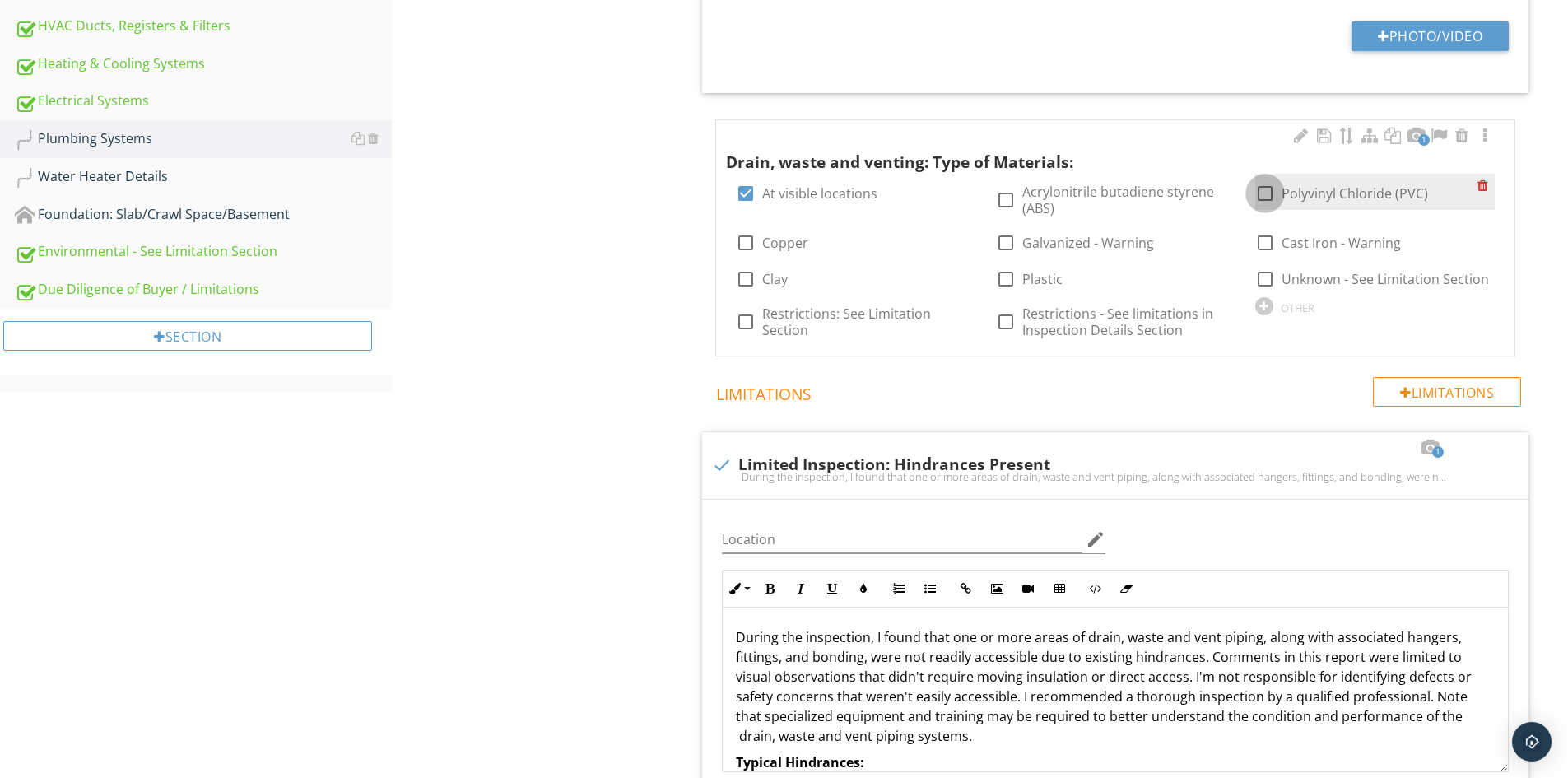
click at [1270, 192] on div at bounding box center [1265, 193] width 28 height 28
checkbox input "true"
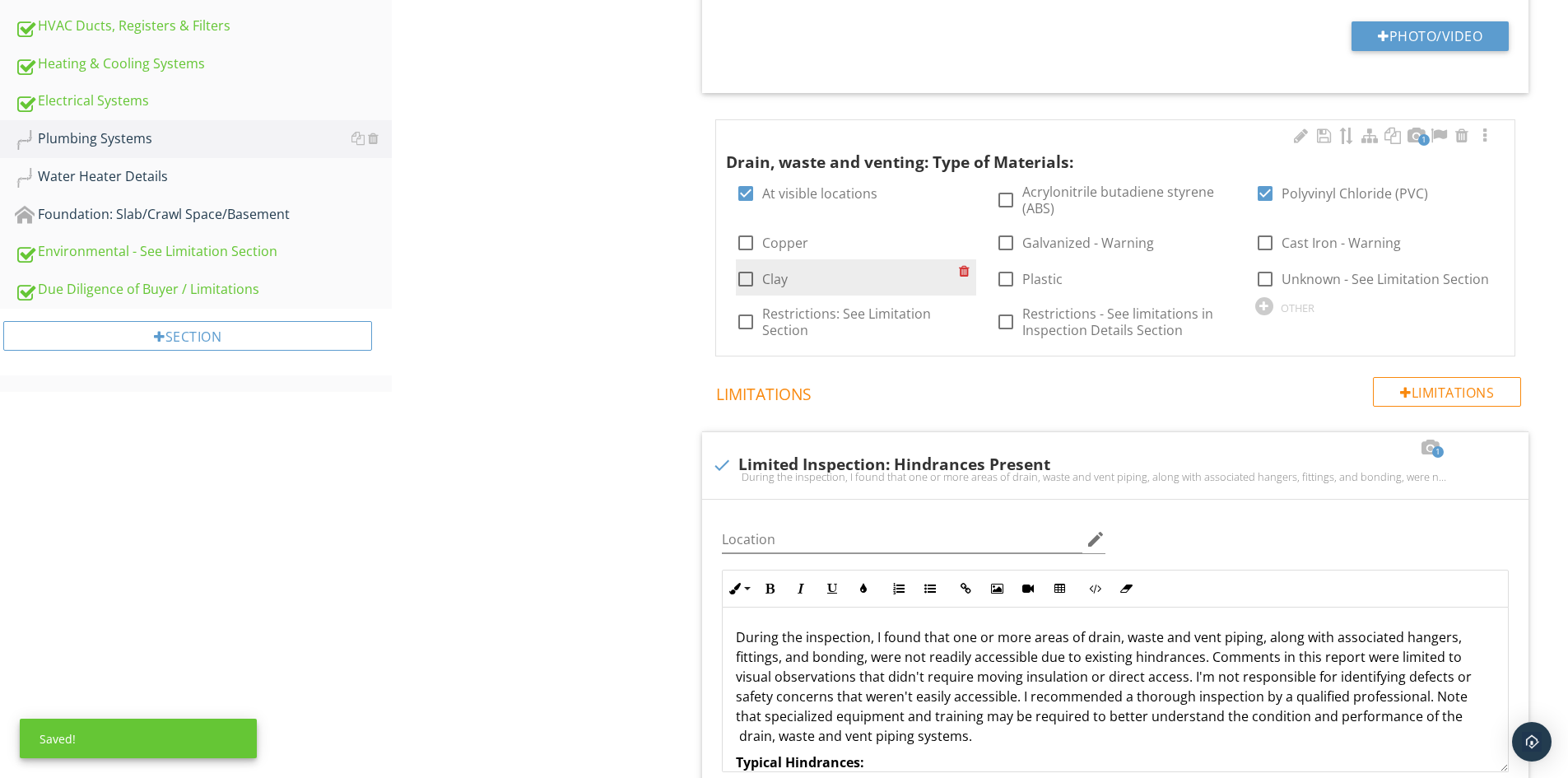
click at [767, 278] on label "Clay" at bounding box center [775, 279] width 25 height 16
checkbox input "true"
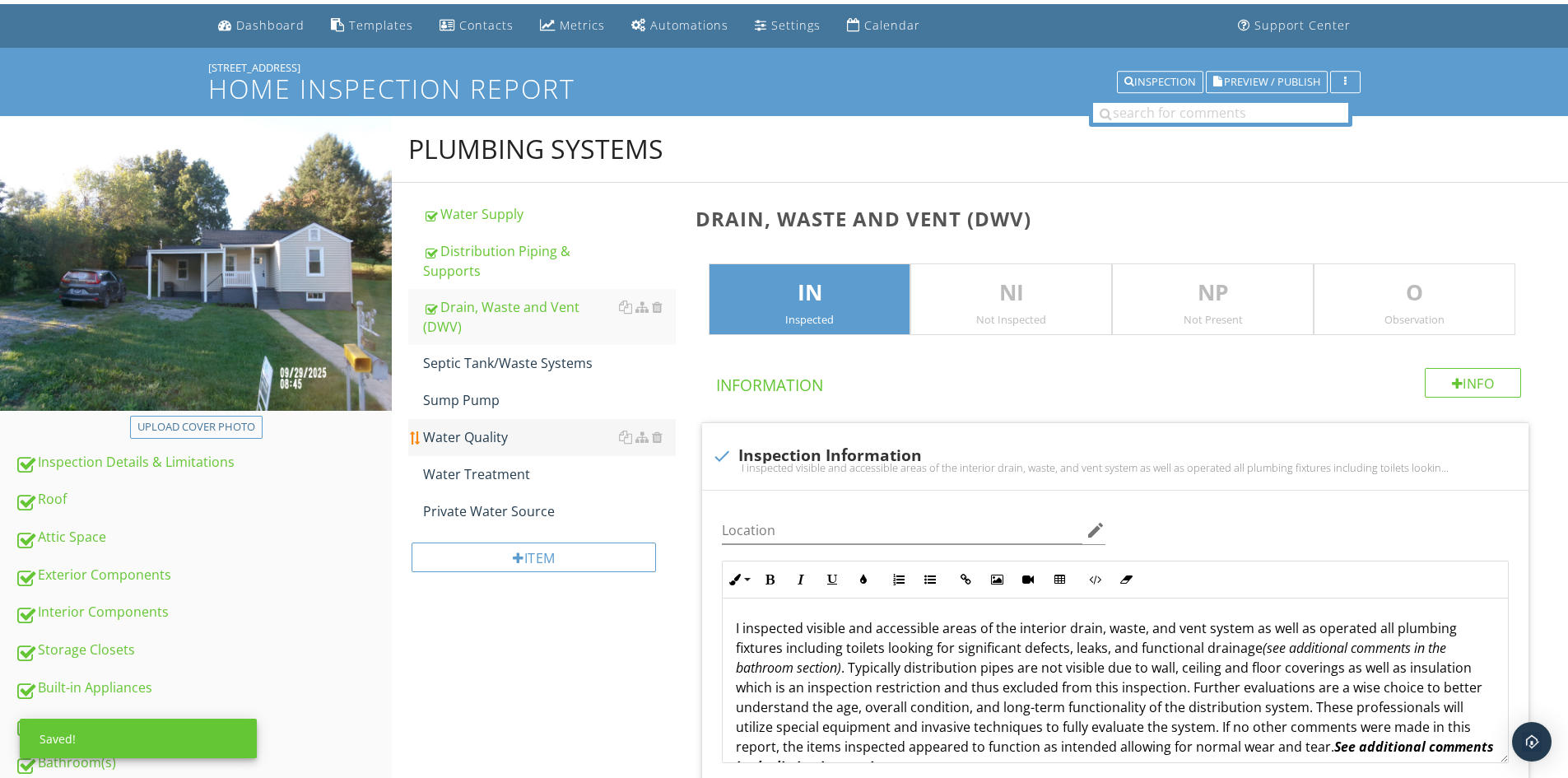
scroll to position [0, 0]
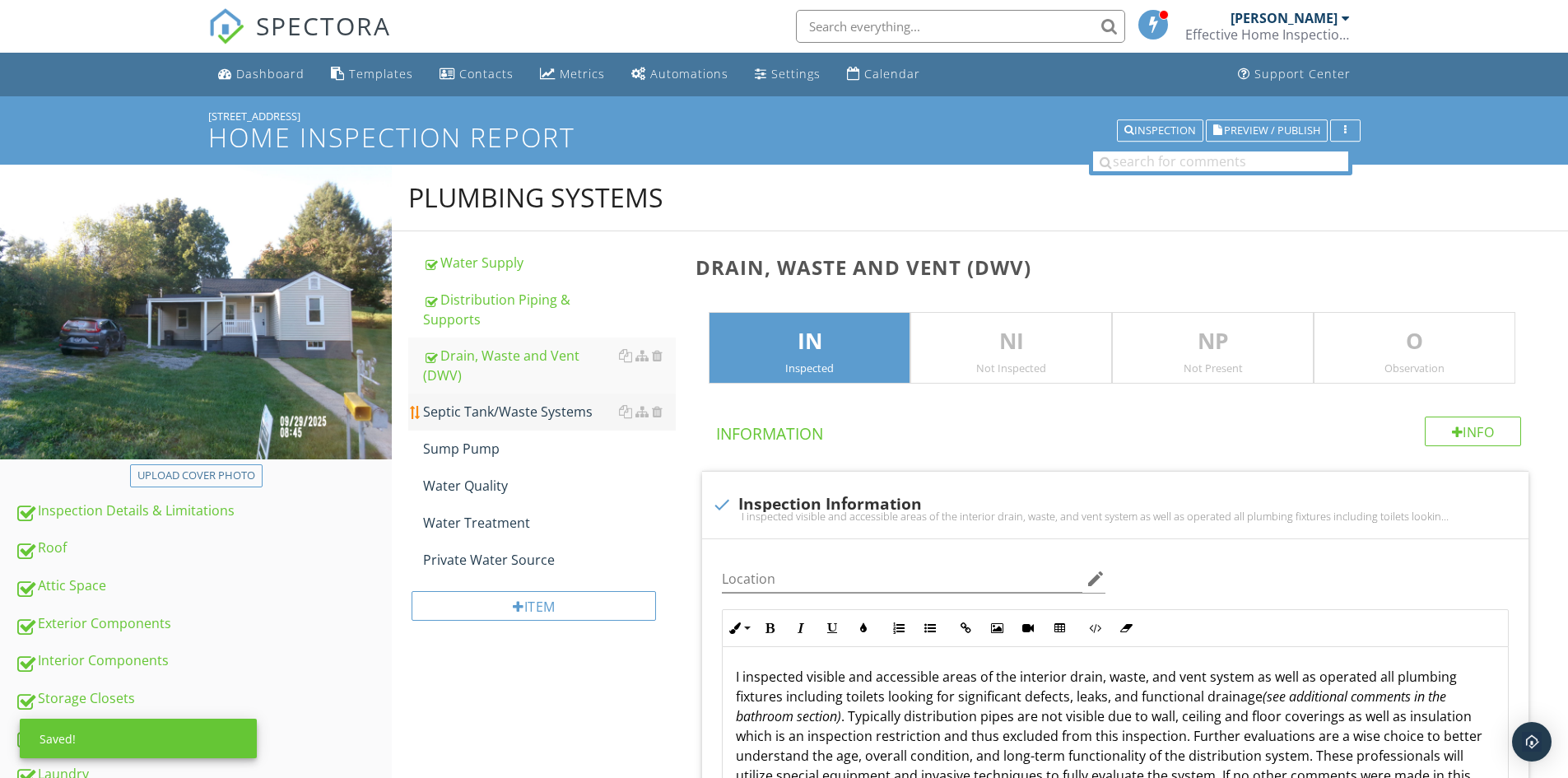
click at [522, 402] on div "Septic Tank/Waste Systems" at bounding box center [550, 412] width 253 height 20
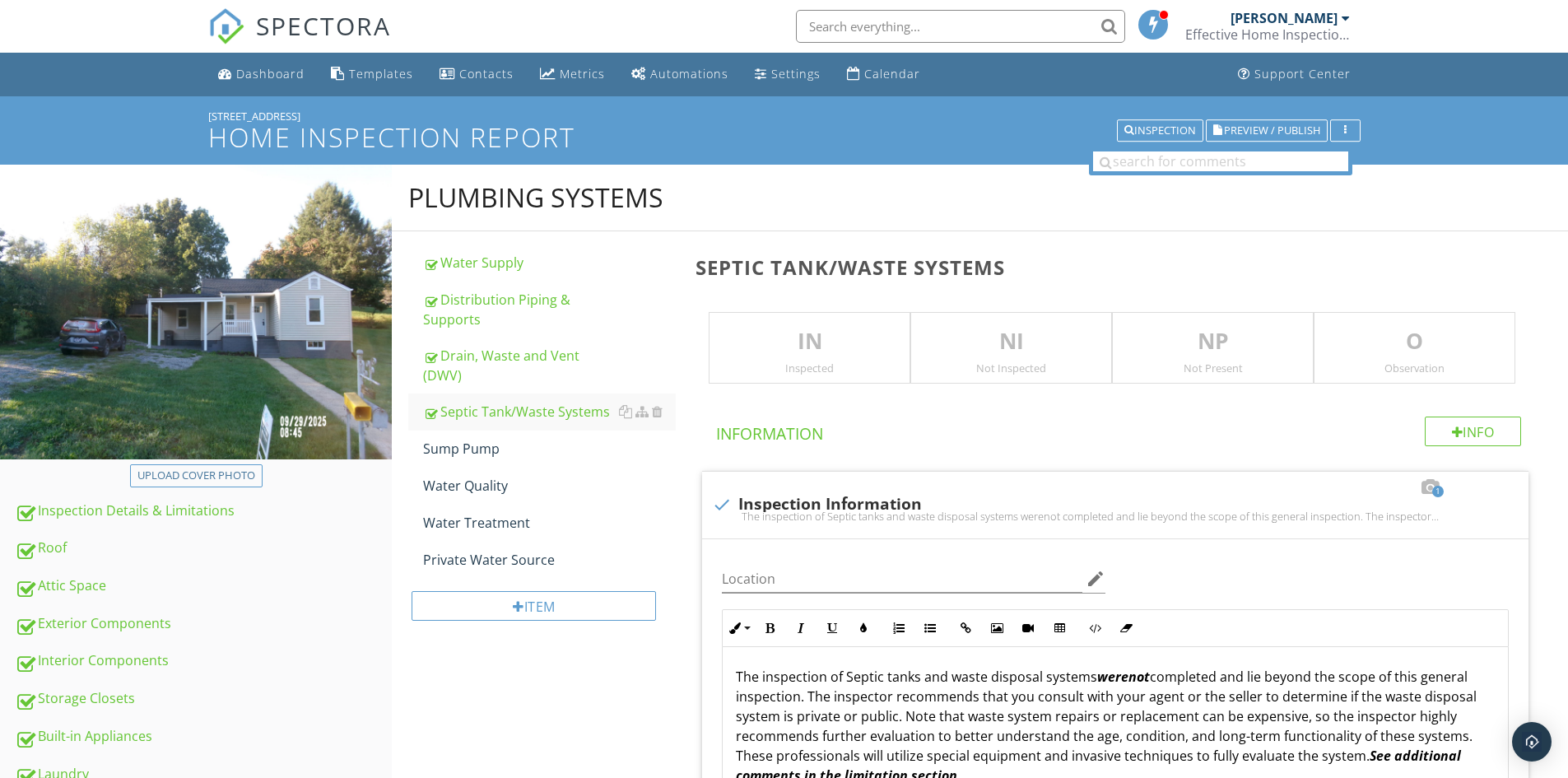
click at [999, 353] on p "NI" at bounding box center [1011, 342] width 200 height 33
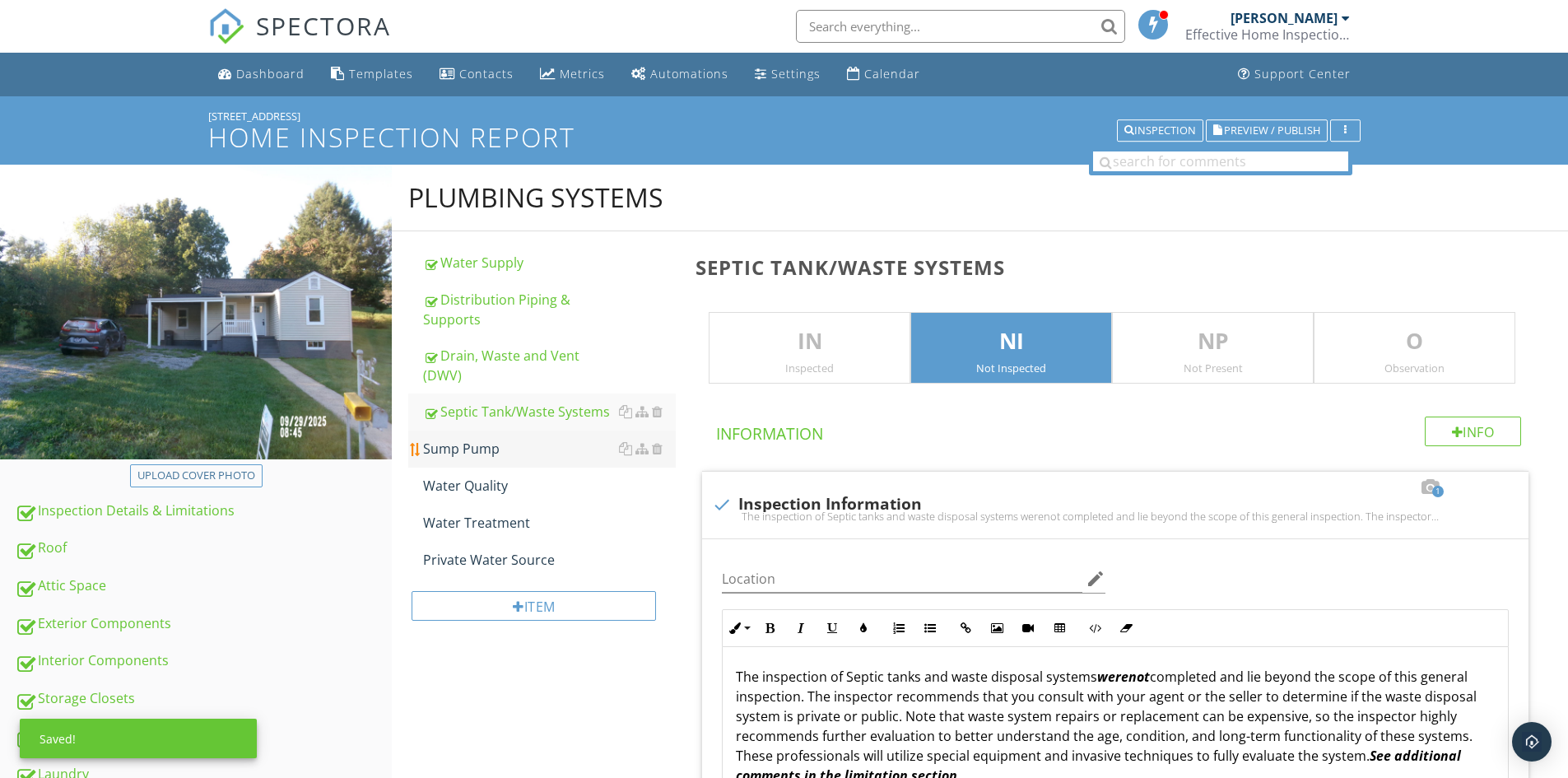
click at [484, 439] on div "Sump Pump" at bounding box center [550, 449] width 253 height 20
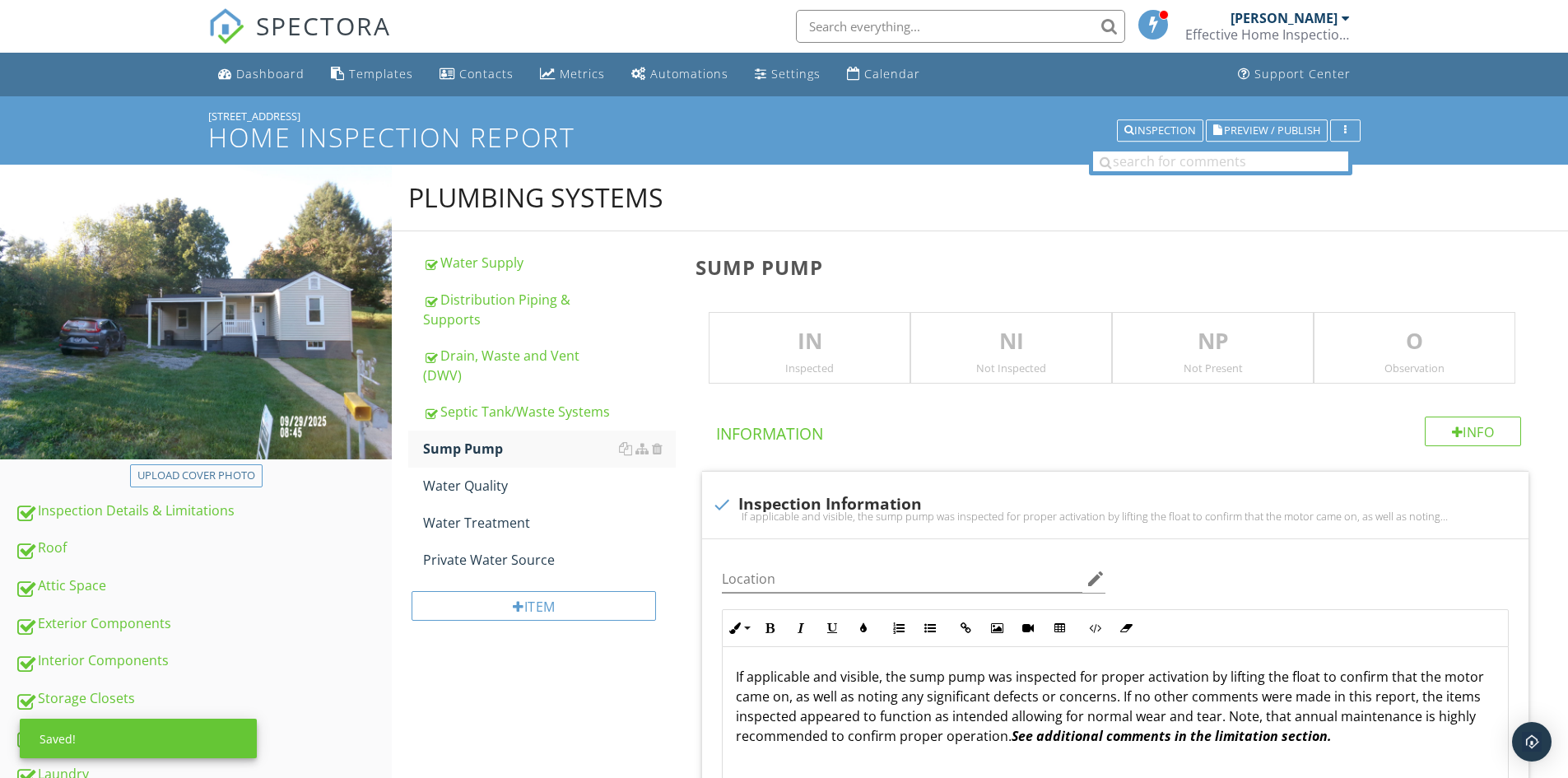
click at [1265, 339] on p "NP" at bounding box center [1213, 342] width 200 height 33
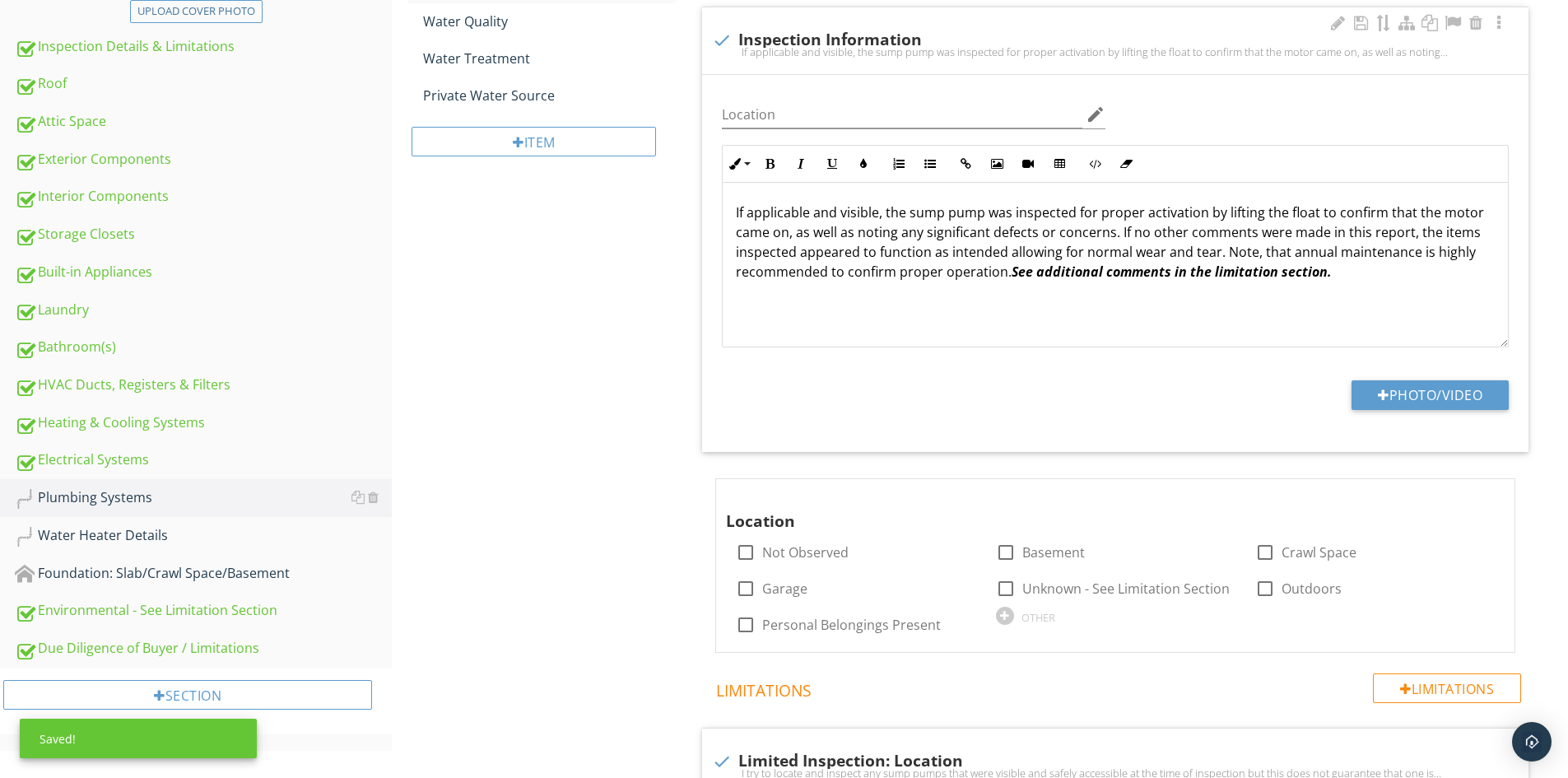
scroll to position [494, 0]
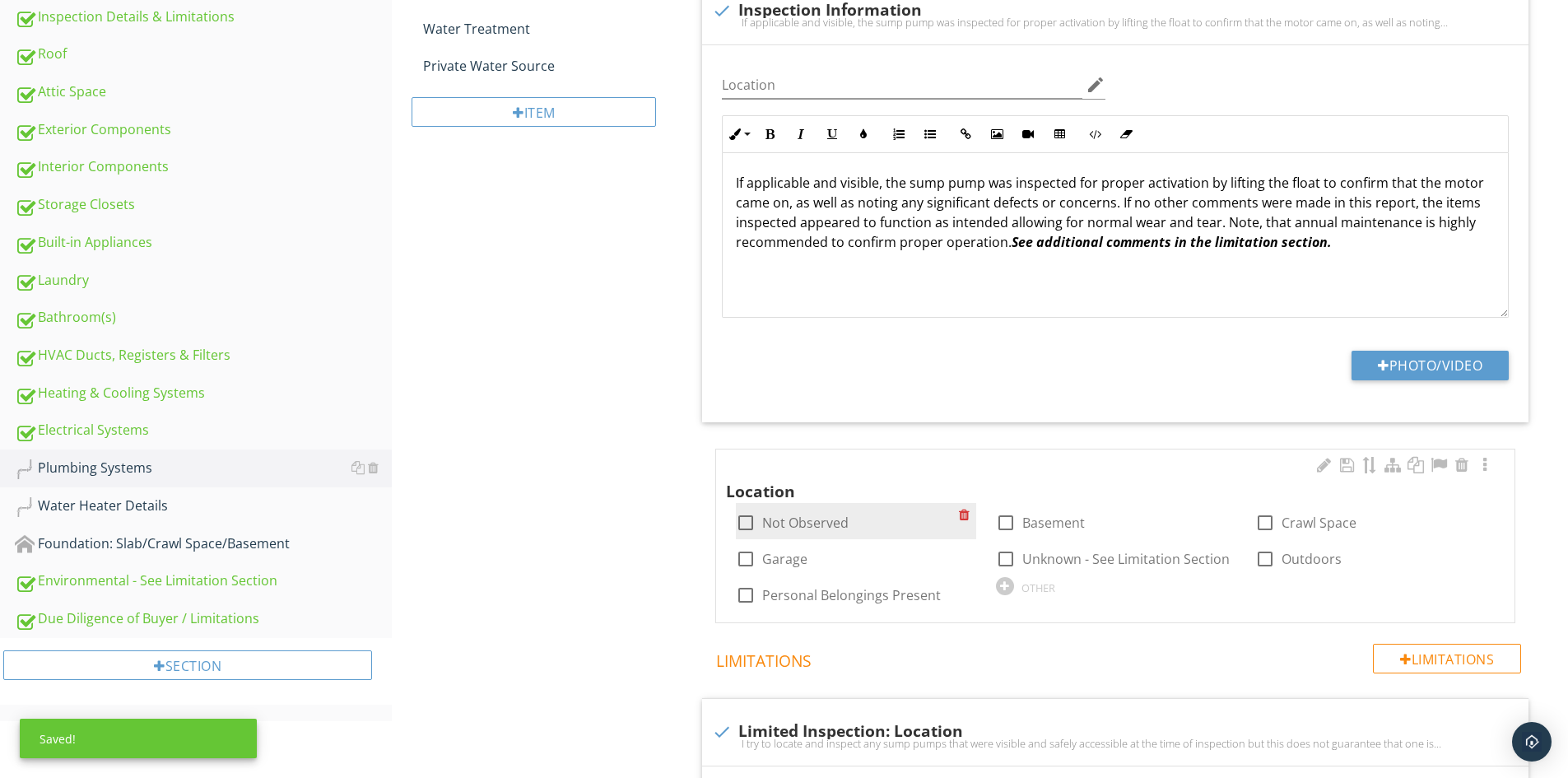
click at [752, 512] on div at bounding box center [745, 522] width 28 height 28
checkbox input "true"
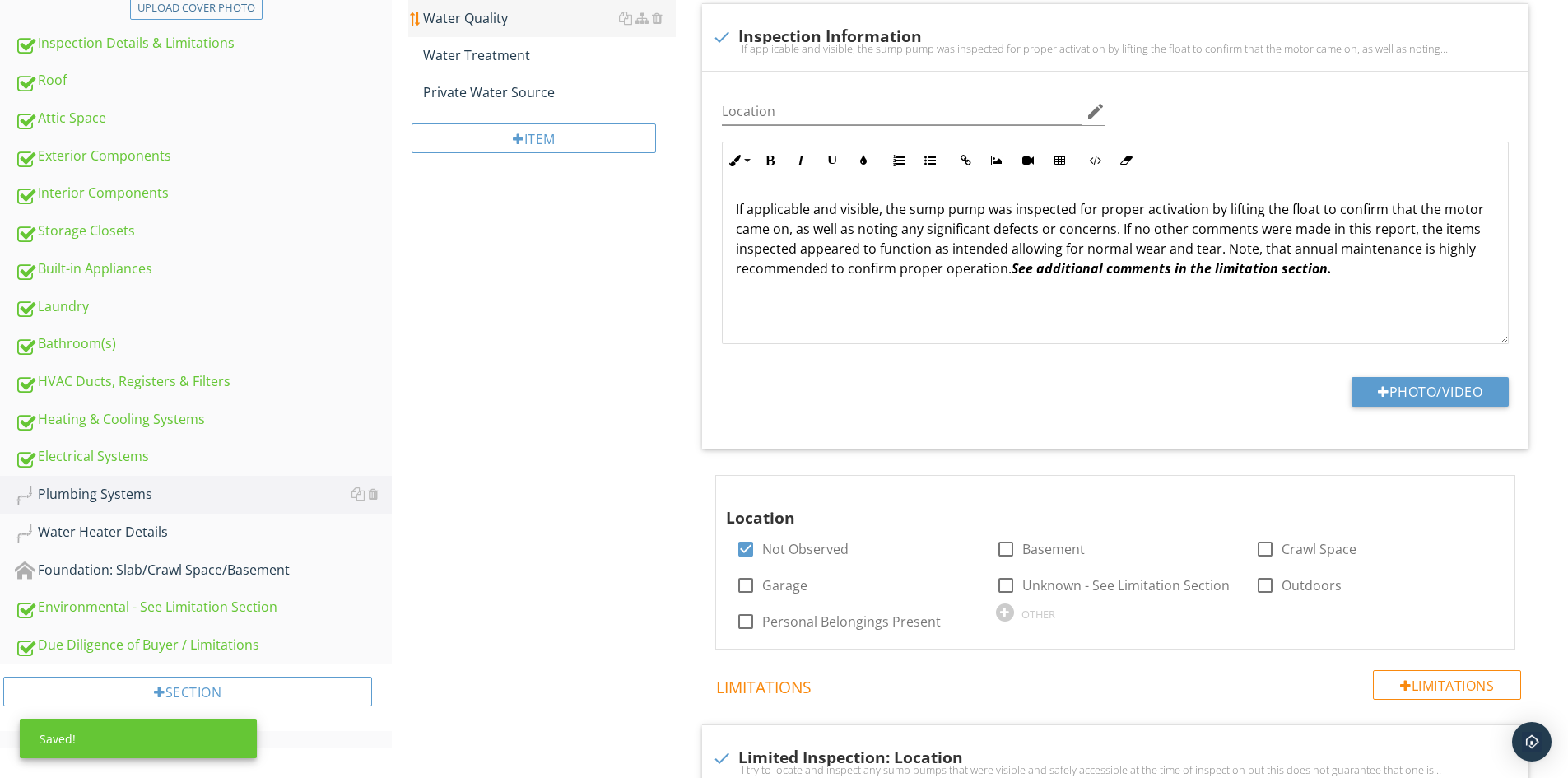
scroll to position [0, 0]
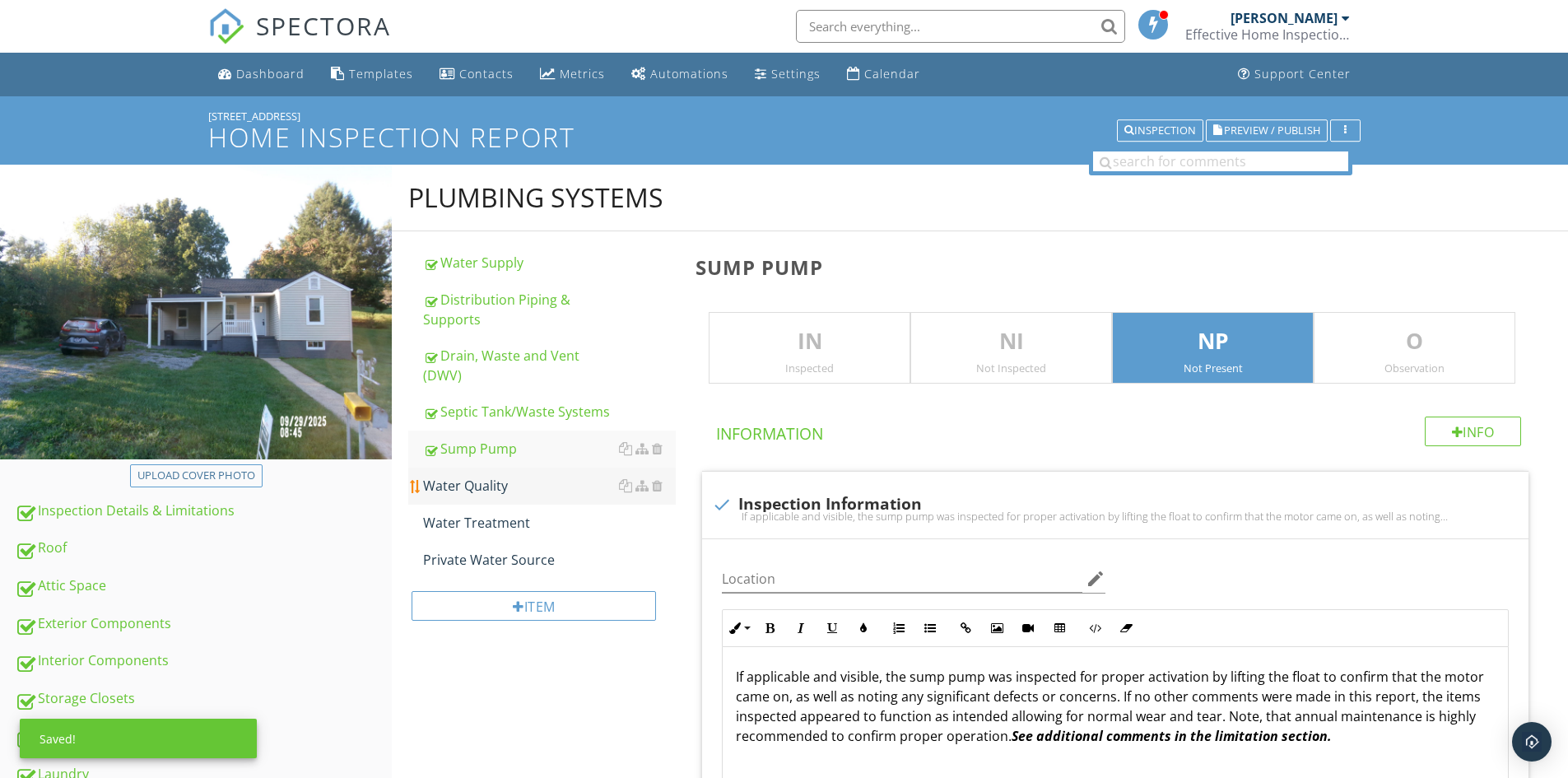
click at [450, 476] on div "Water Quality" at bounding box center [550, 486] width 253 height 20
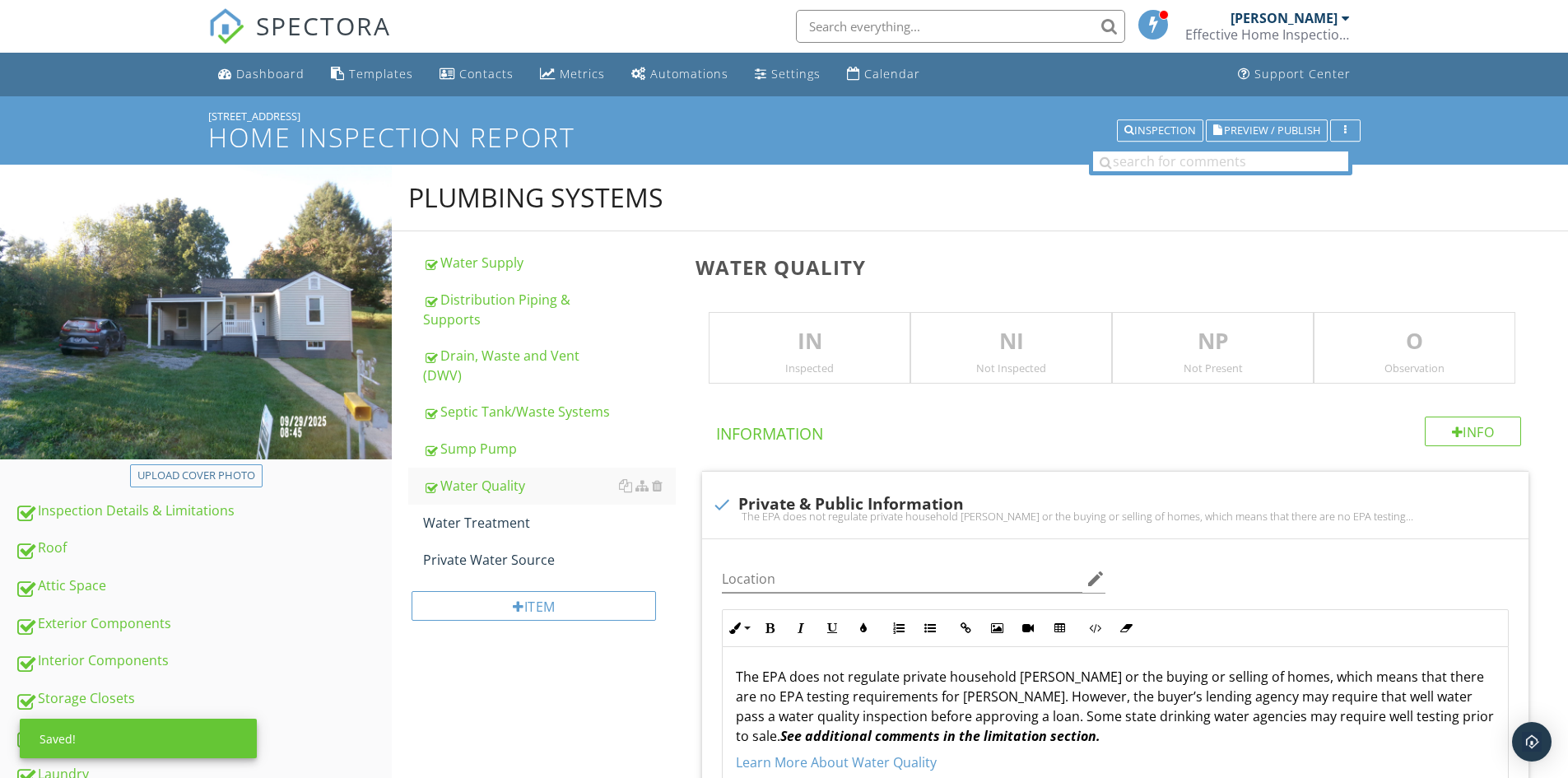
click at [919, 355] on p "NI" at bounding box center [1011, 342] width 200 height 33
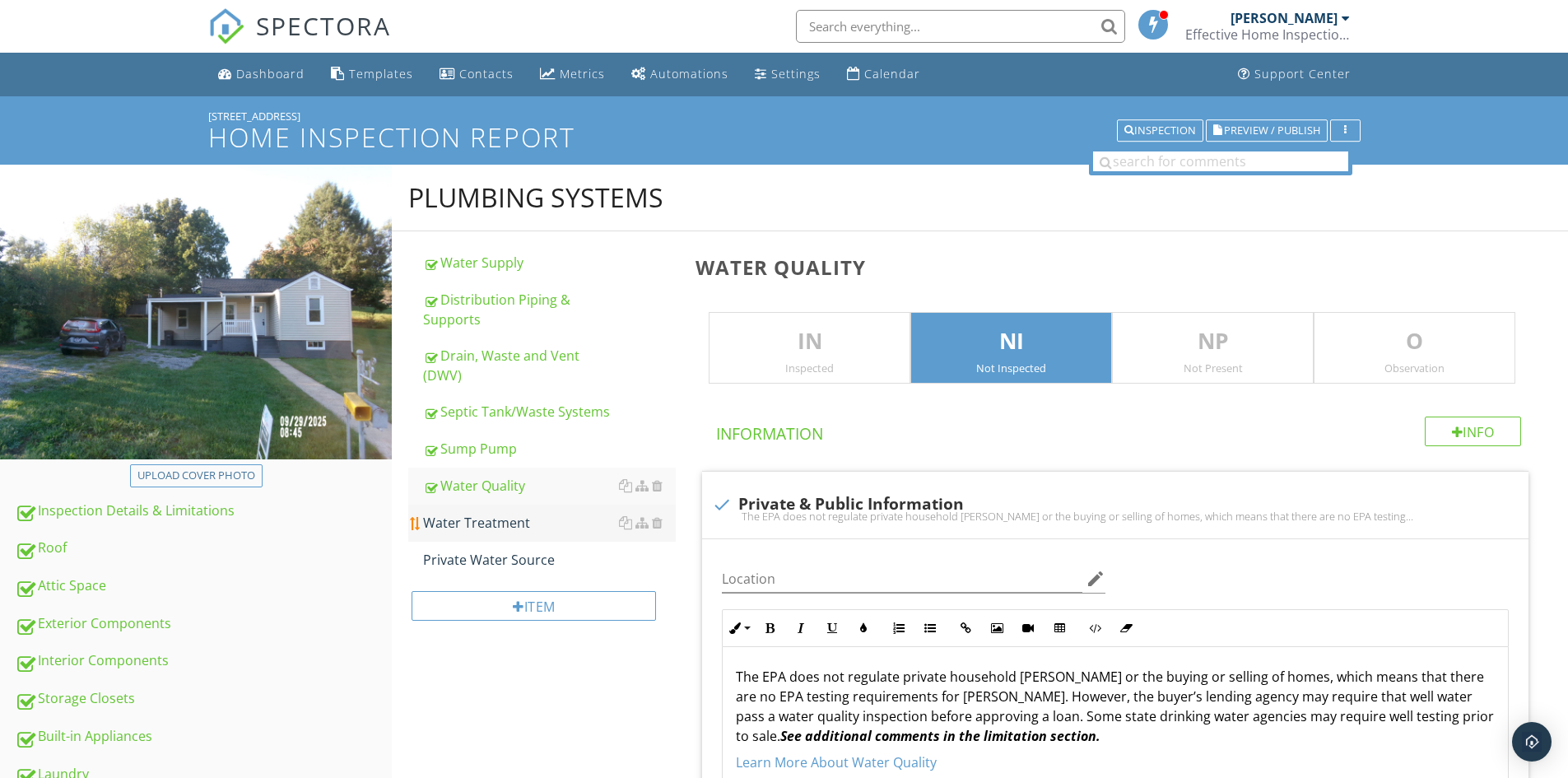
click at [467, 513] on div "Water Treatment" at bounding box center [550, 523] width 253 height 20
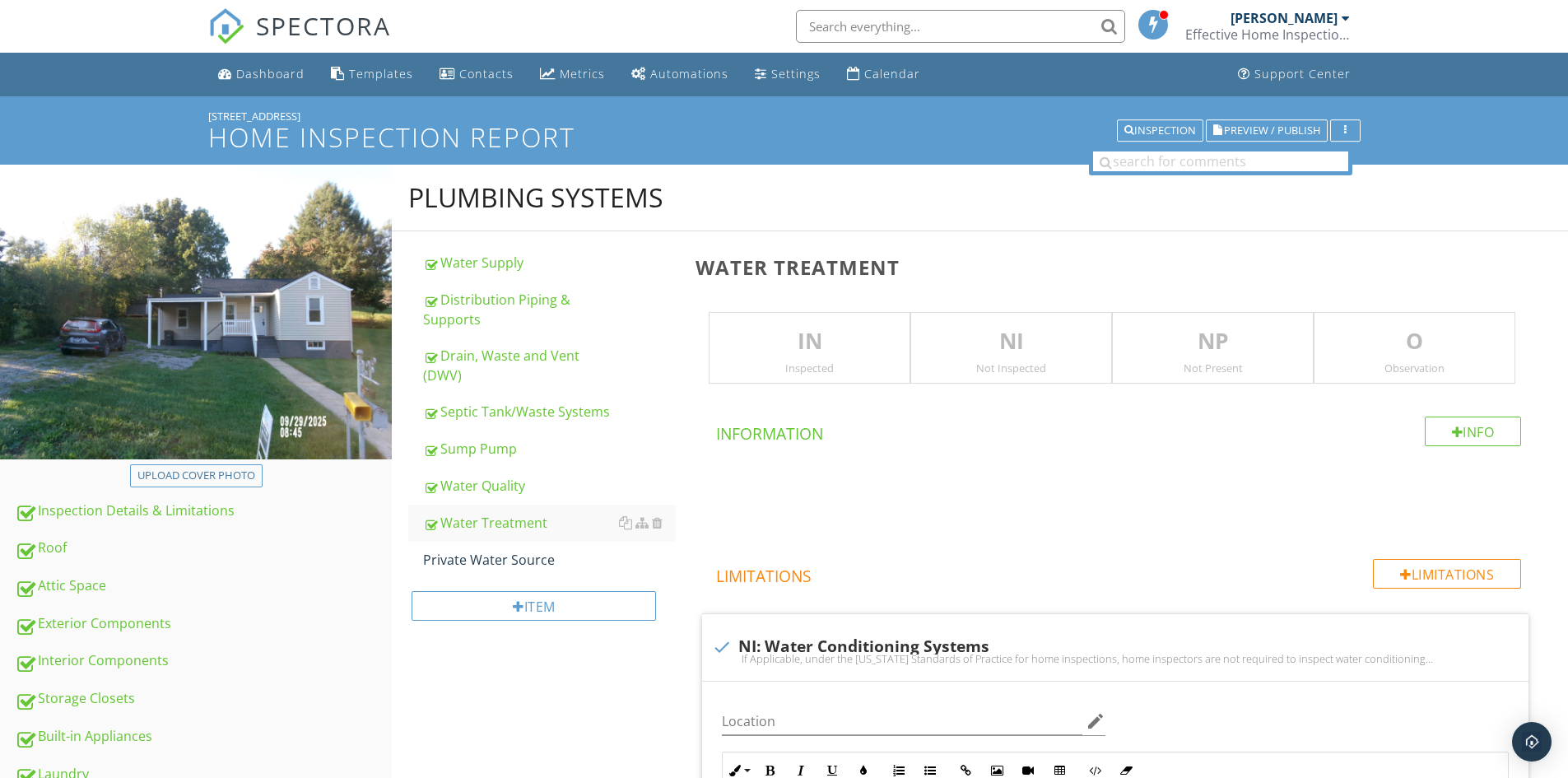
click at [1252, 352] on p "NP" at bounding box center [1213, 342] width 200 height 33
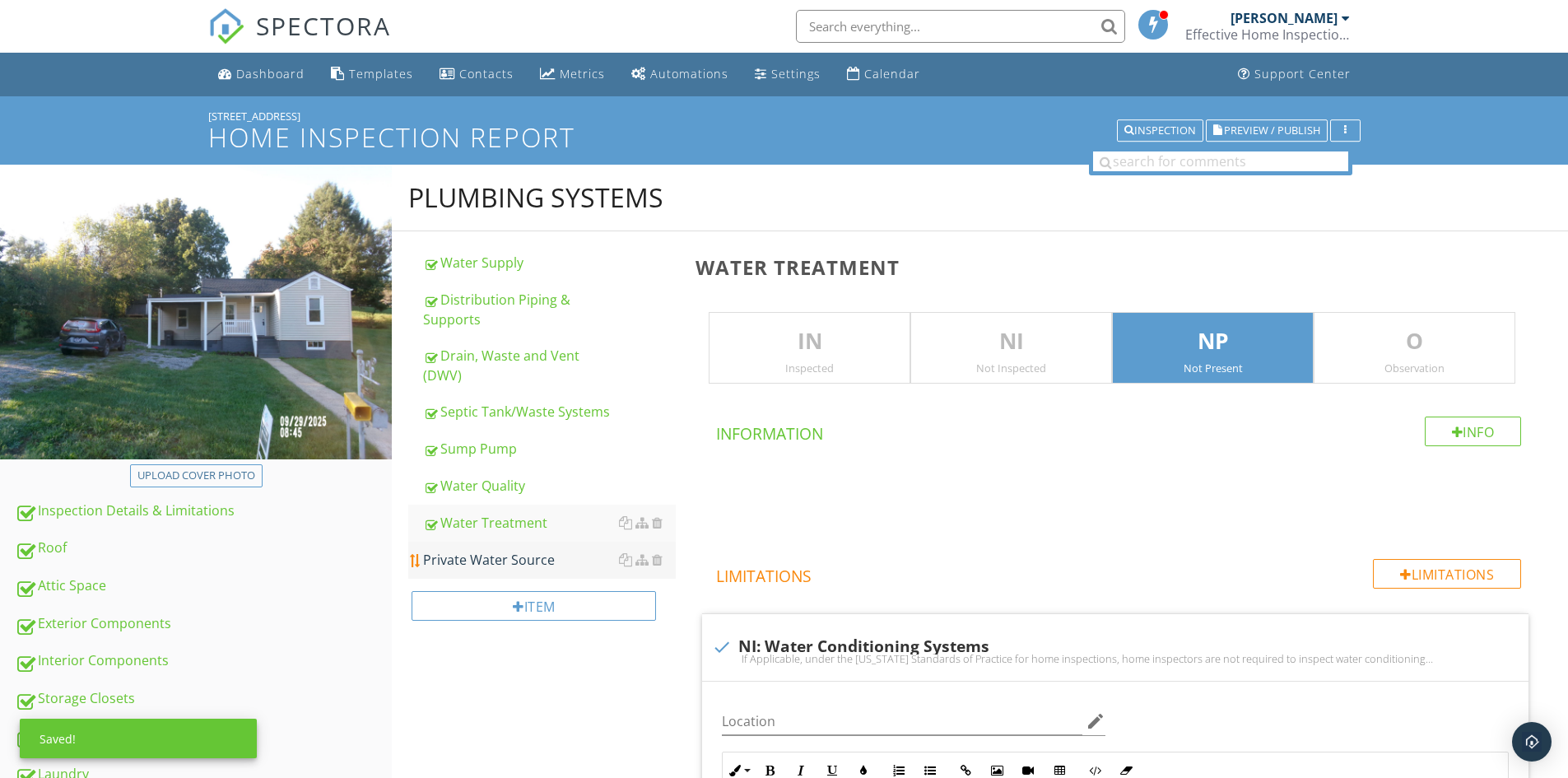
click at [485, 549] on div "Private Water Source" at bounding box center [550, 559] width 253 height 20
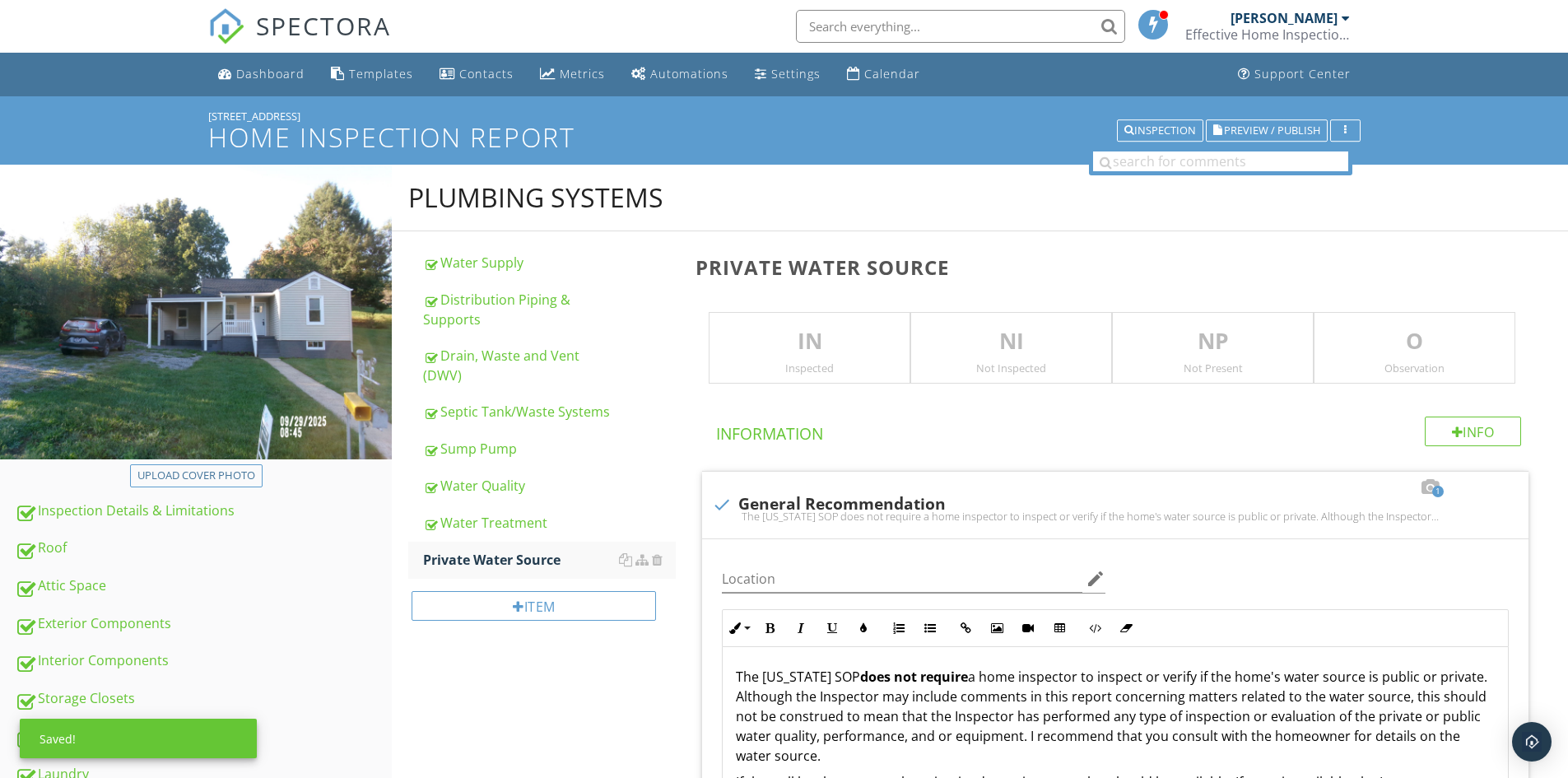
click at [1234, 345] on p "NP" at bounding box center [1213, 342] width 200 height 33
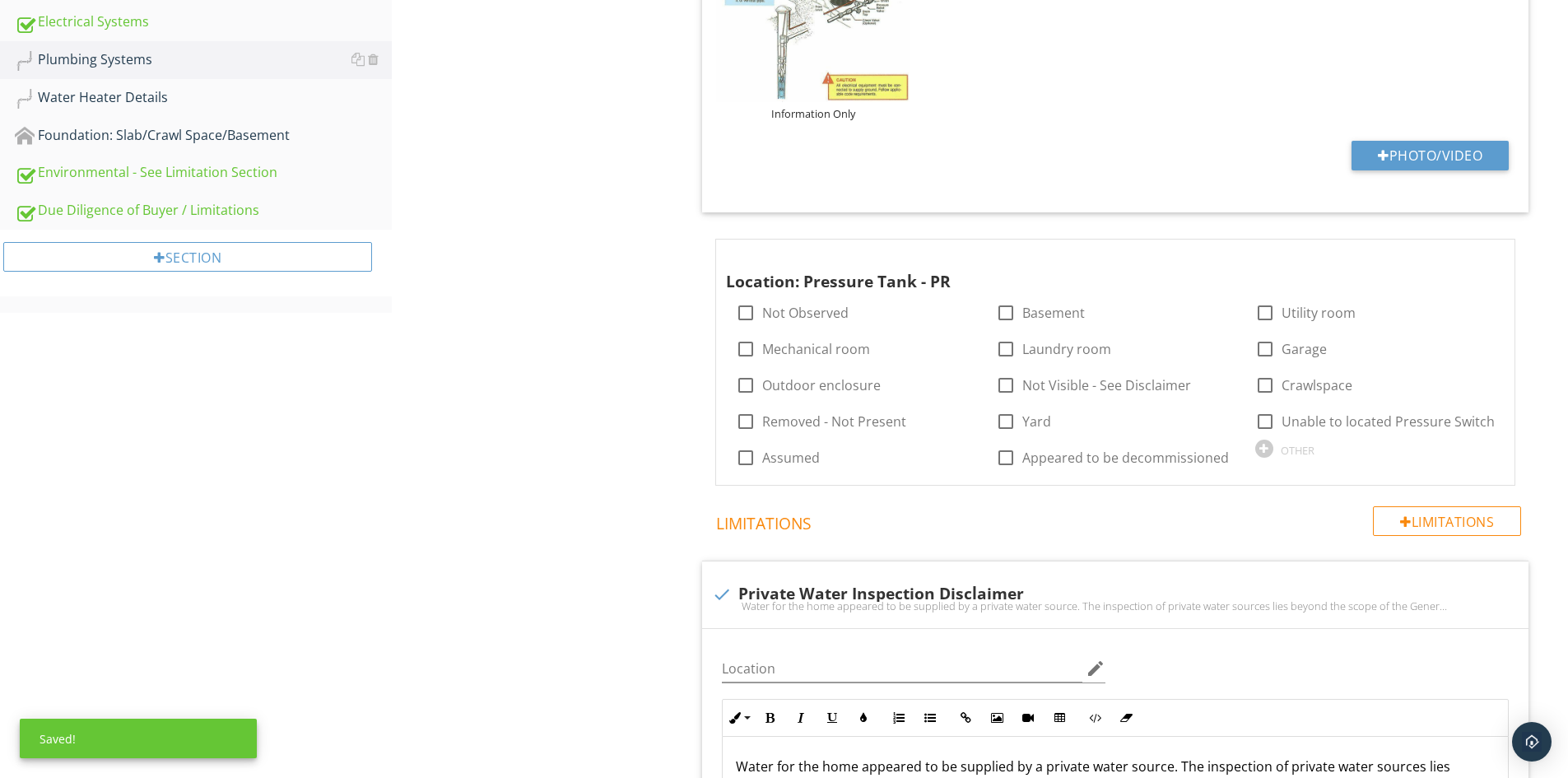
scroll to position [906, 0]
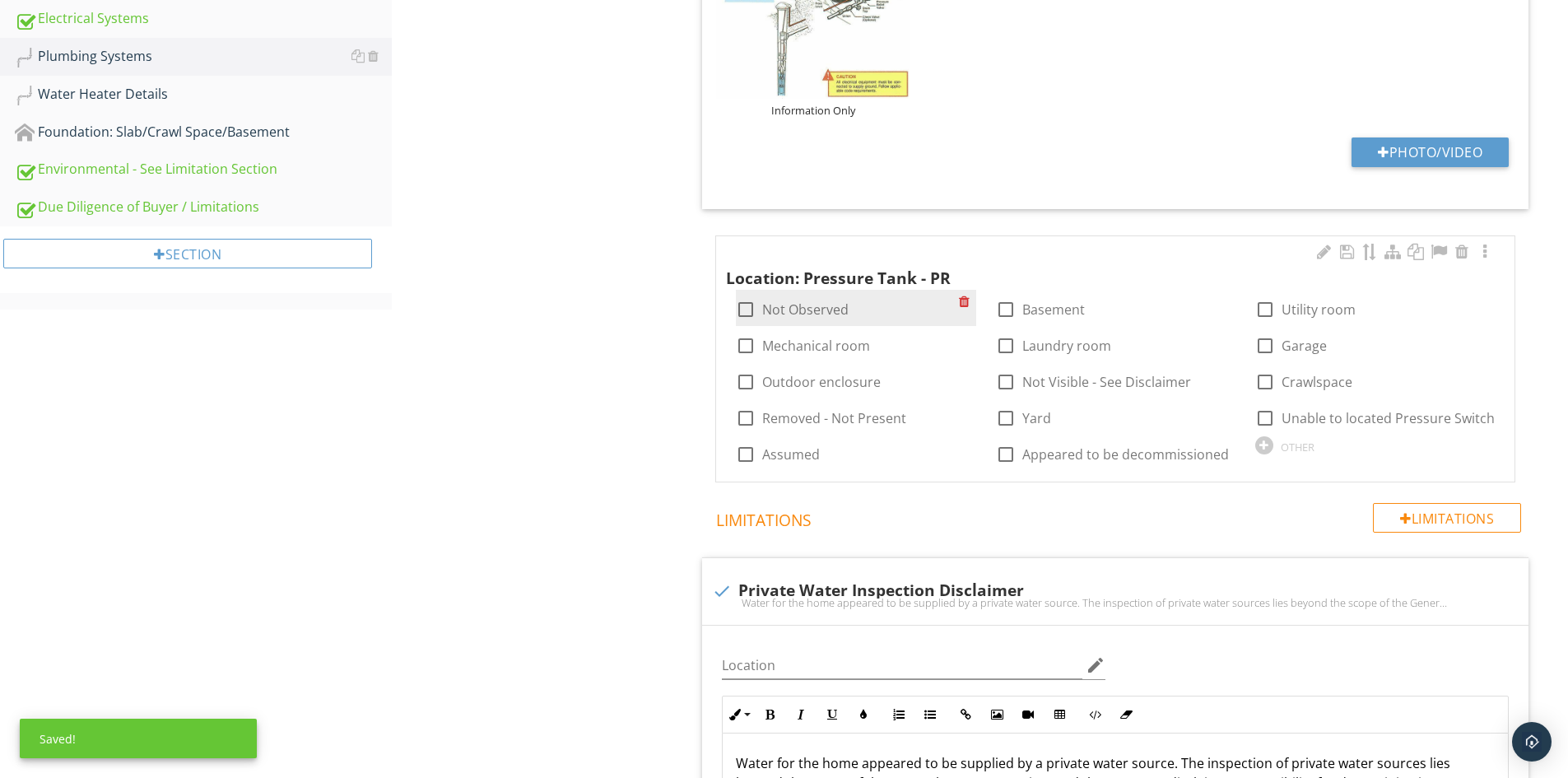
click at [750, 306] on div at bounding box center [745, 309] width 28 height 28
checkbox input "true"
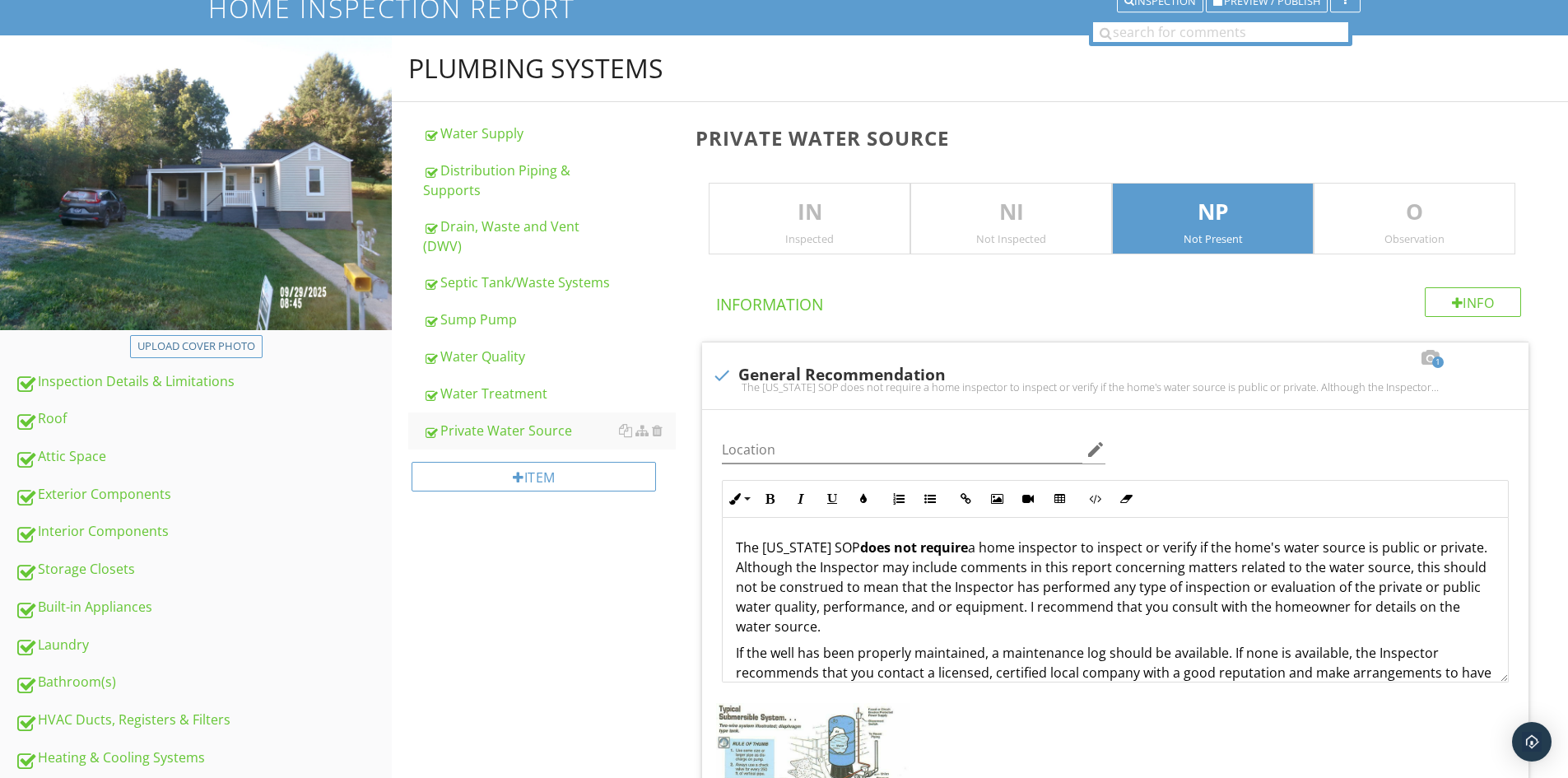
scroll to position [412, 0]
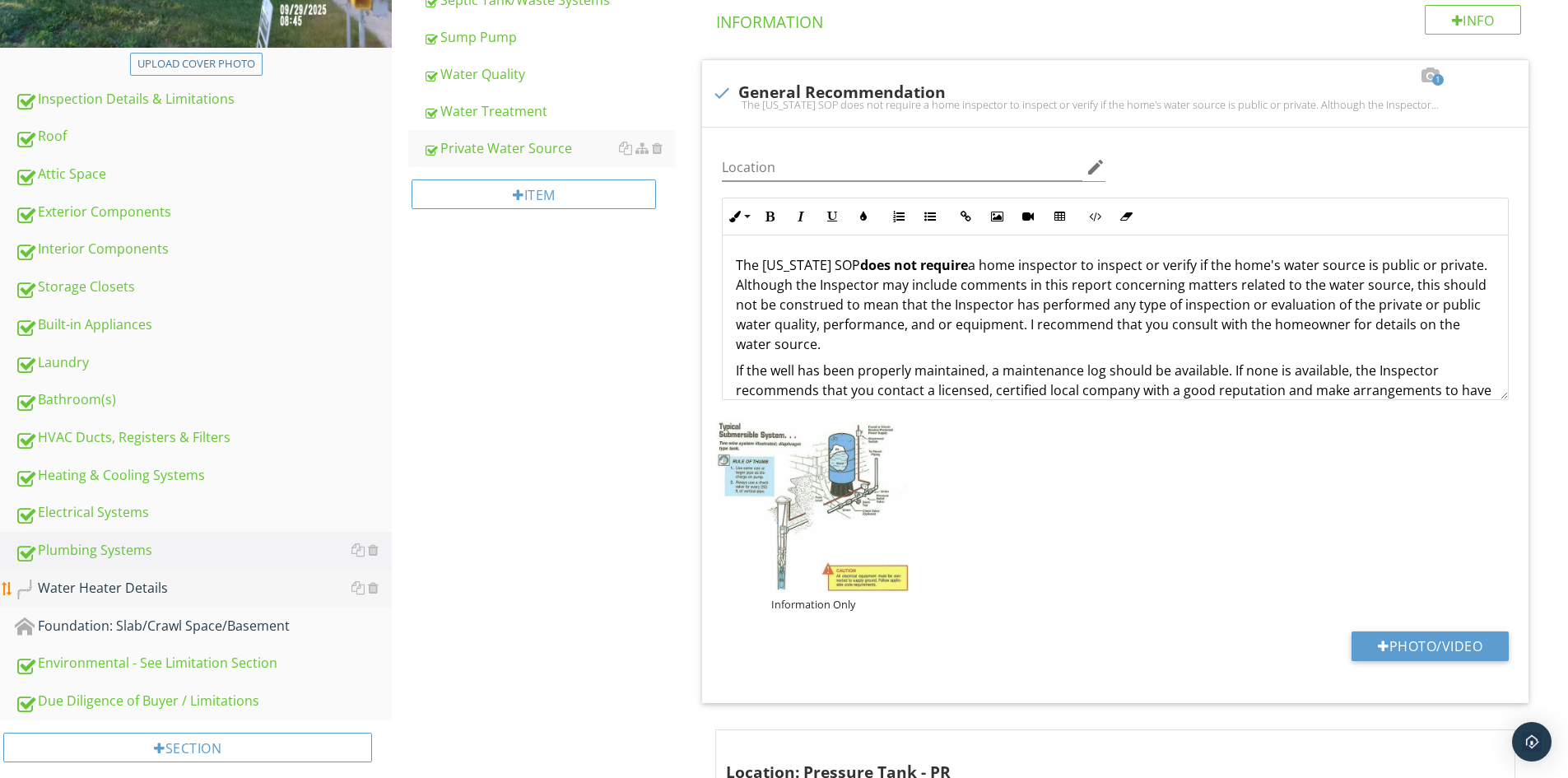
click at [130, 590] on div "Water Heater Details" at bounding box center [203, 588] width 377 height 22
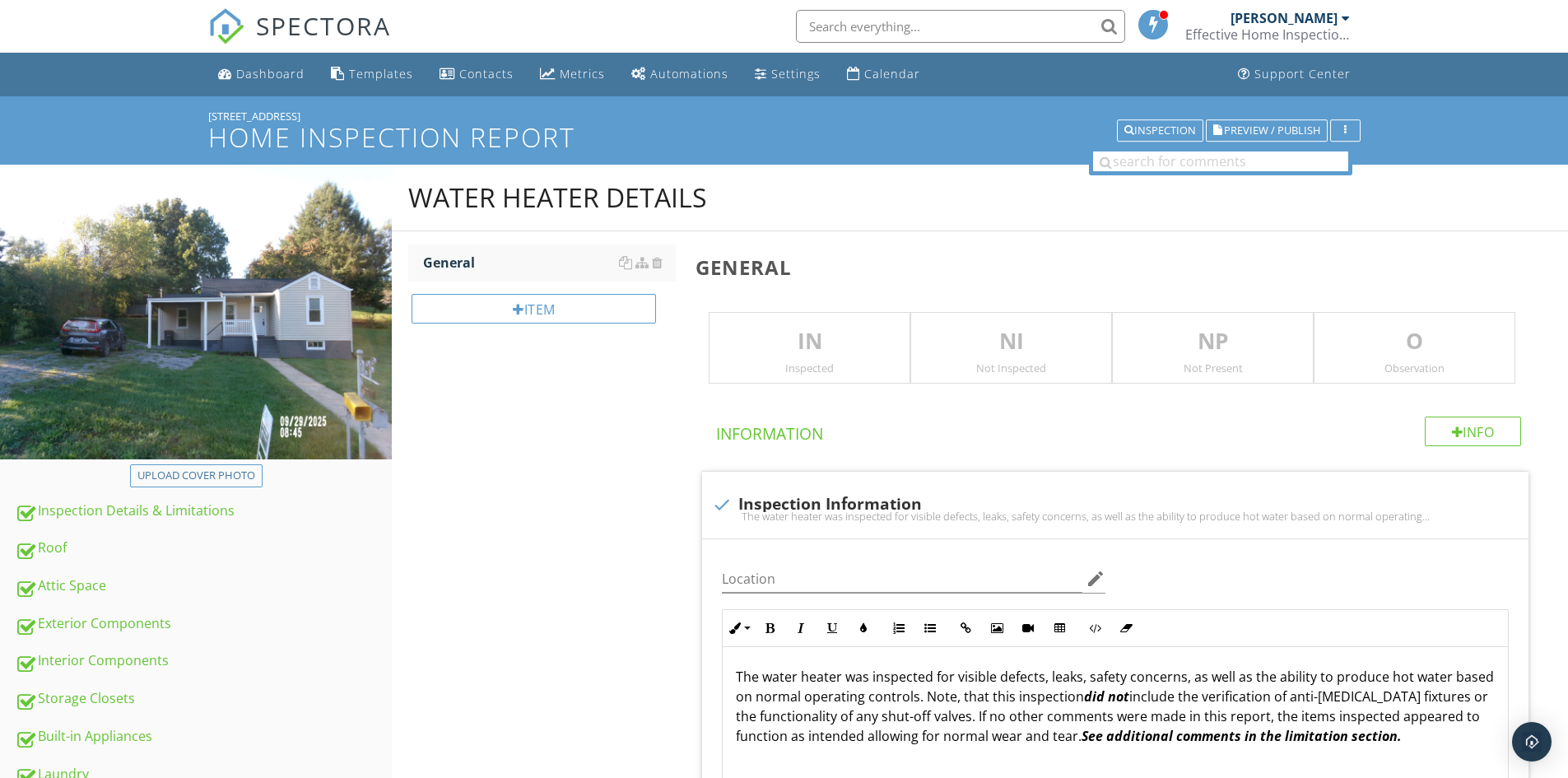
click at [774, 350] on p "IN" at bounding box center [809, 342] width 200 height 33
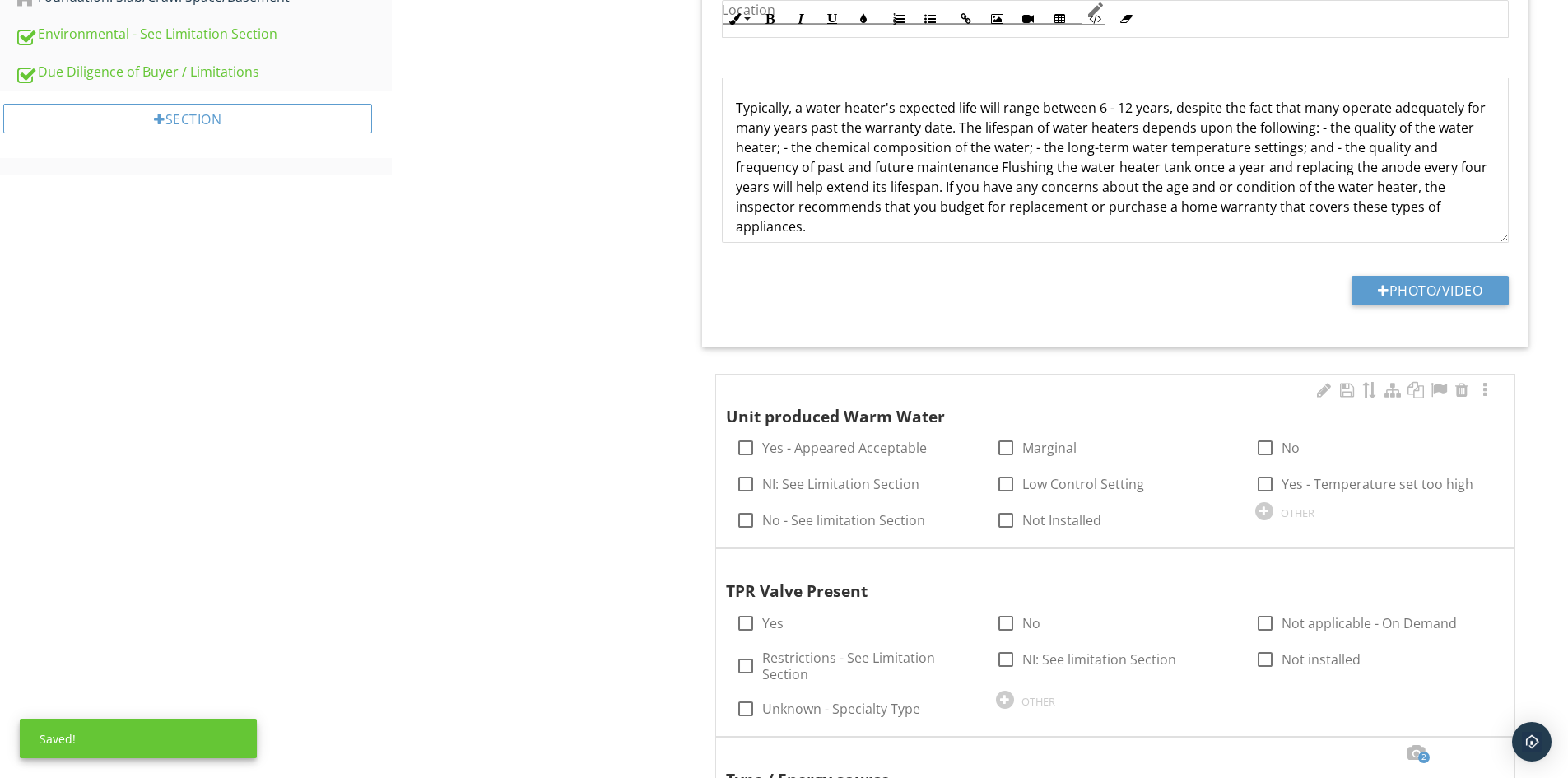
scroll to position [1317, 0]
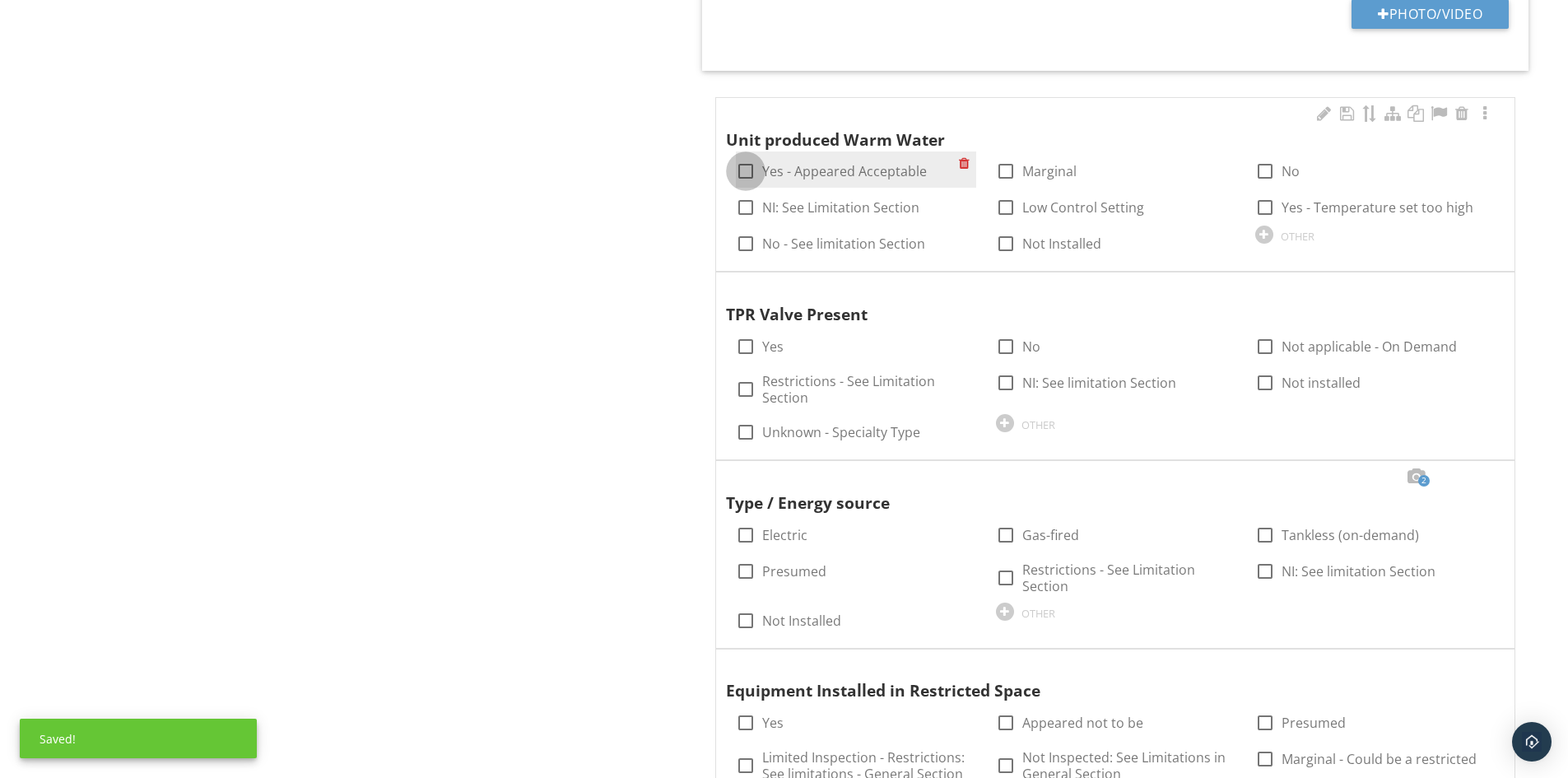
click at [745, 176] on div at bounding box center [745, 170] width 28 height 28
checkbox input "true"
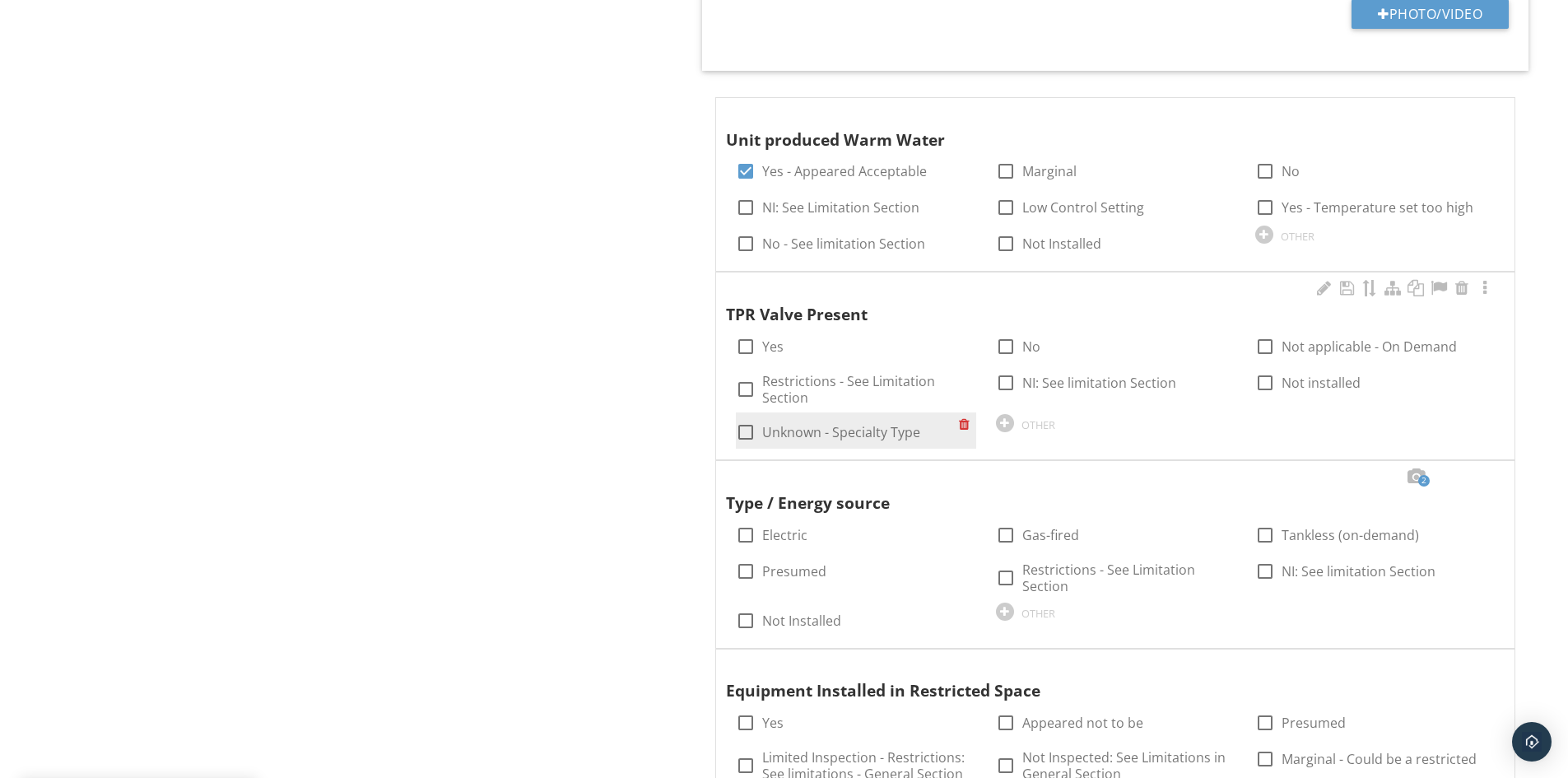
drag, startPoint x: 745, startPoint y: 344, endPoint x: 742, endPoint y: 413, distance: 69.1
click at [744, 353] on div at bounding box center [745, 346] width 28 height 28
checkbox input "true"
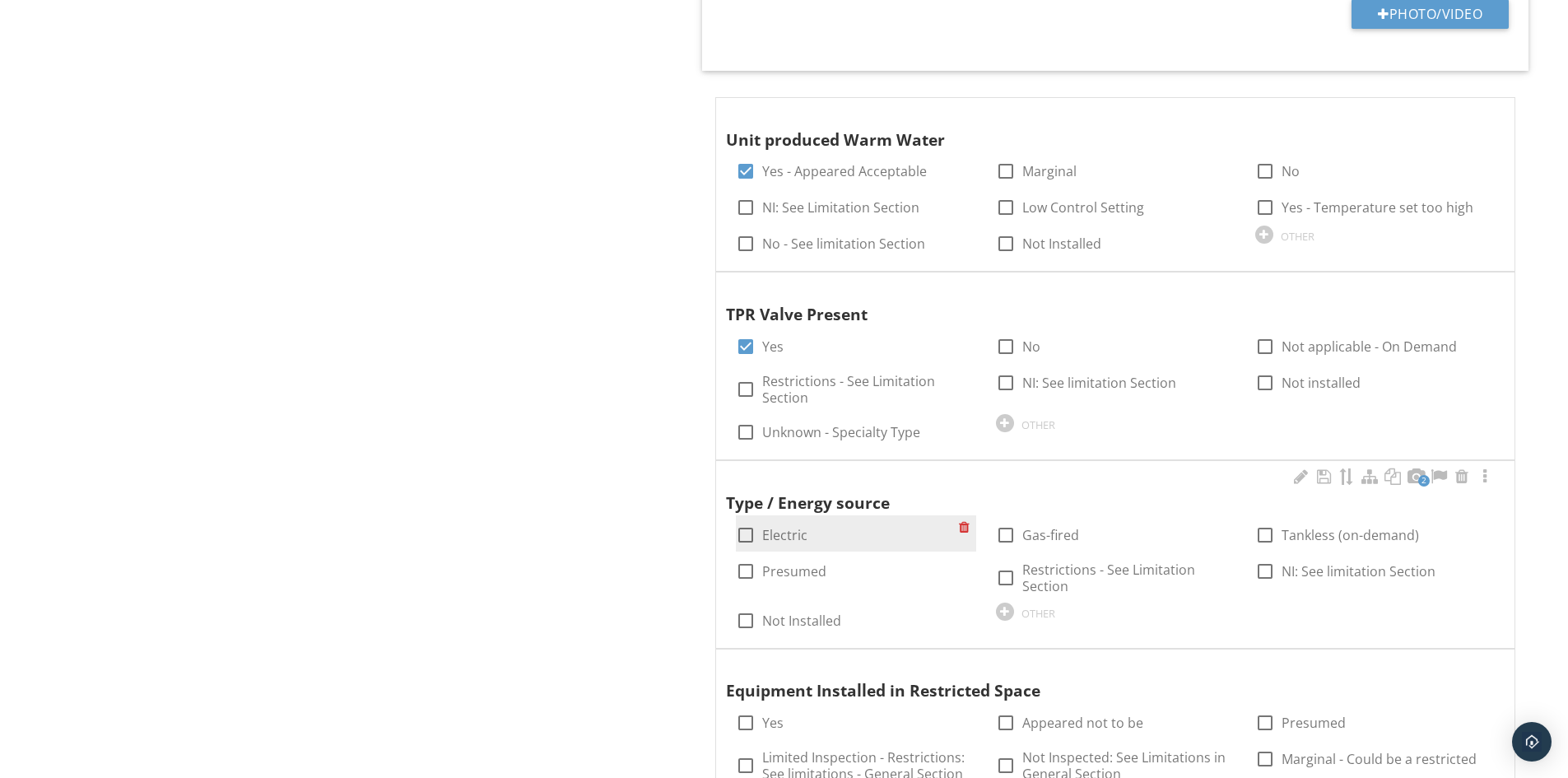
click at [745, 530] on div at bounding box center [745, 535] width 28 height 28
checkbox input "true"
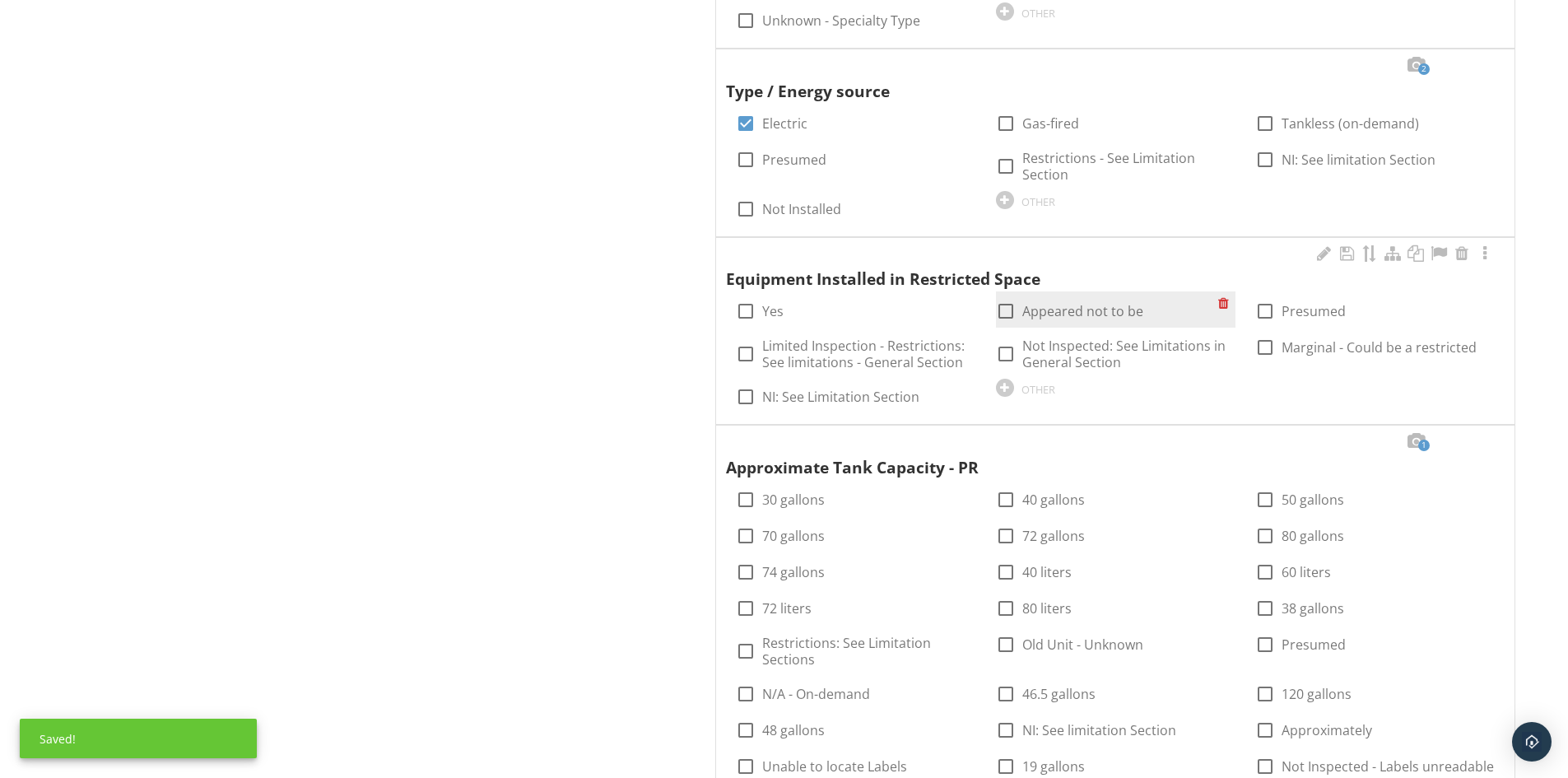
drag, startPoint x: 1005, startPoint y: 308, endPoint x: 1006, endPoint y: 323, distance: 15.0
click at [1005, 309] on div at bounding box center [1006, 311] width 28 height 28
checkbox input "true"
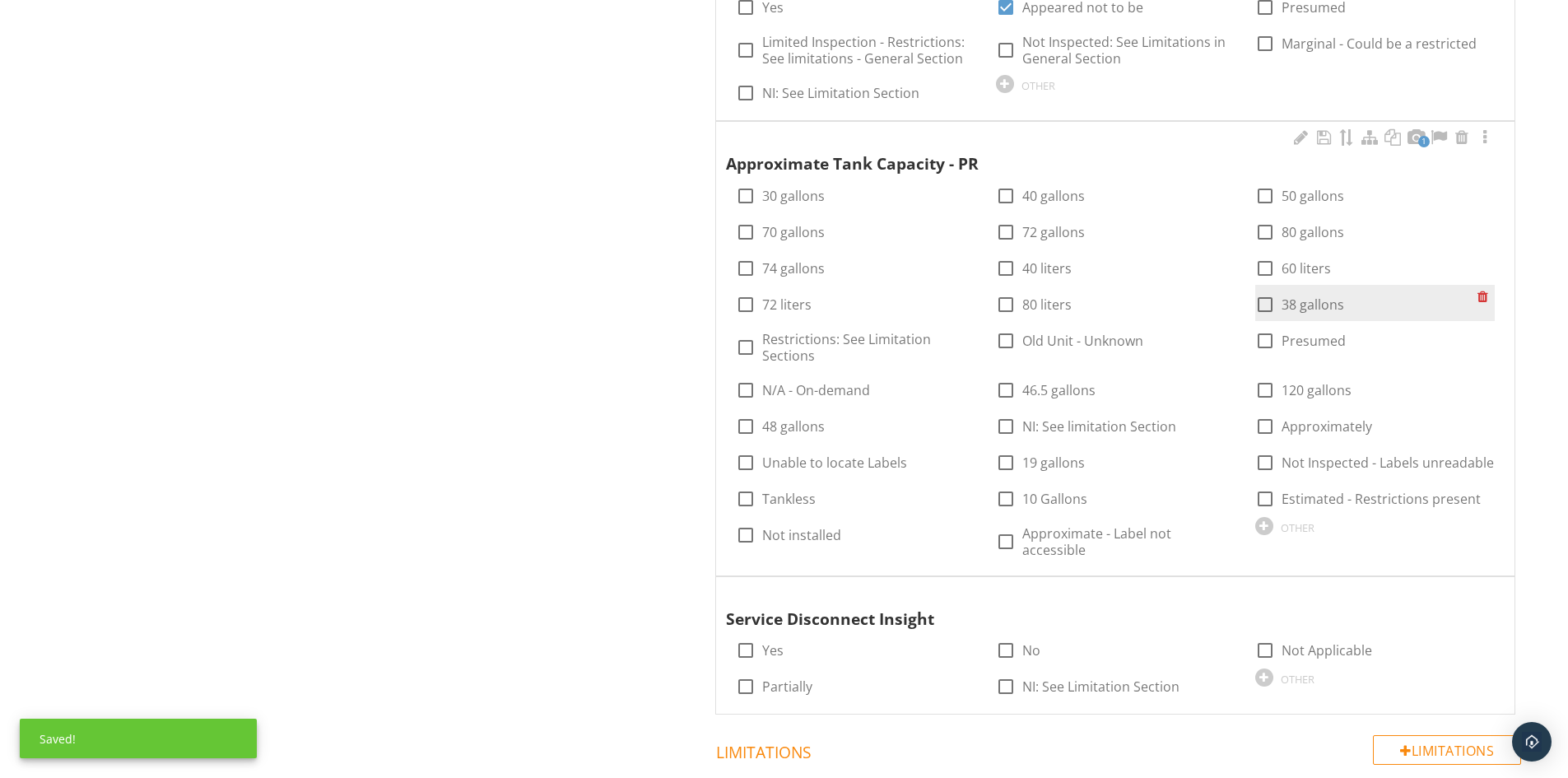
scroll to position [2057, 0]
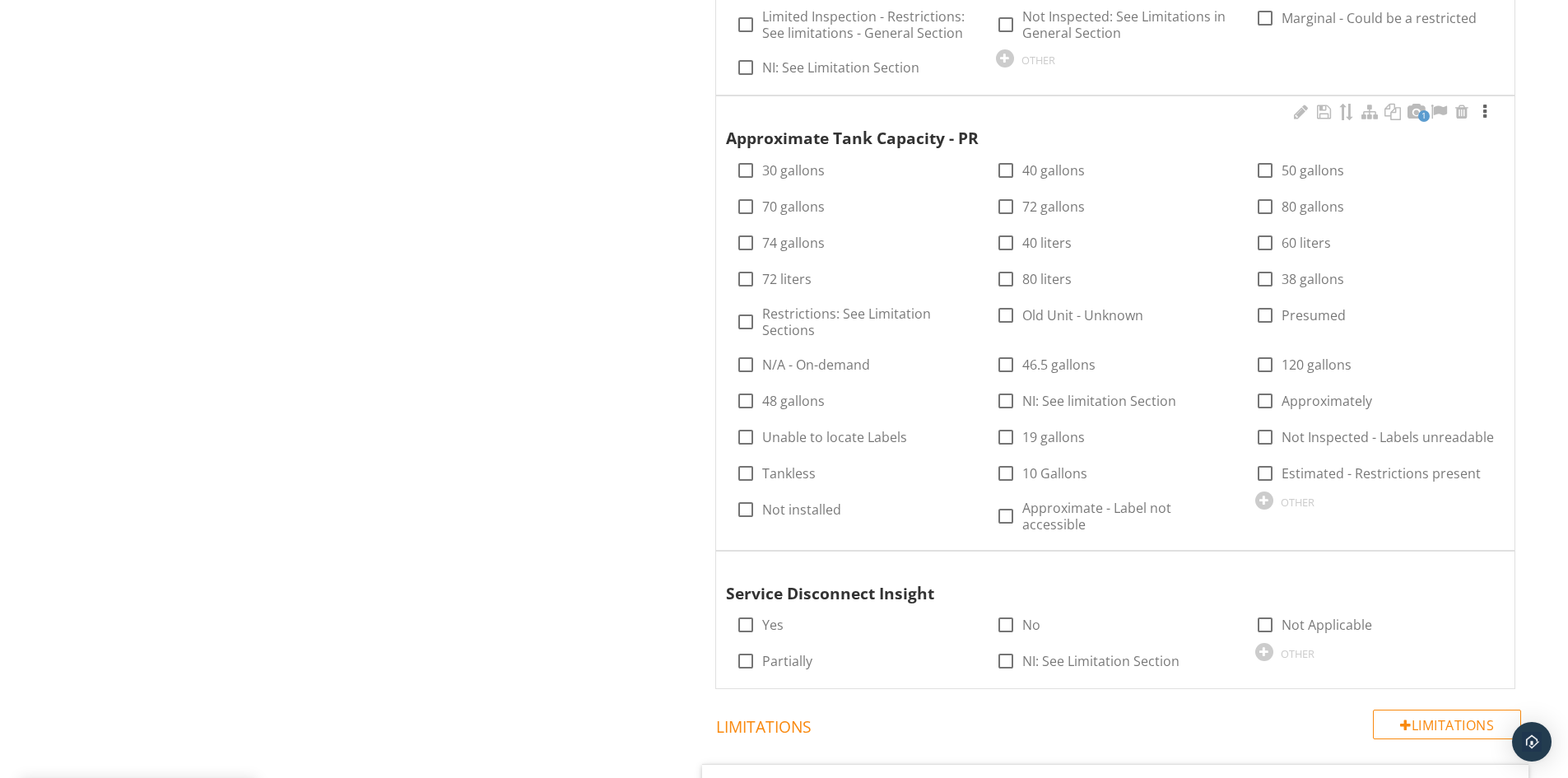
click at [1485, 113] on div at bounding box center [1485, 112] width 20 height 16
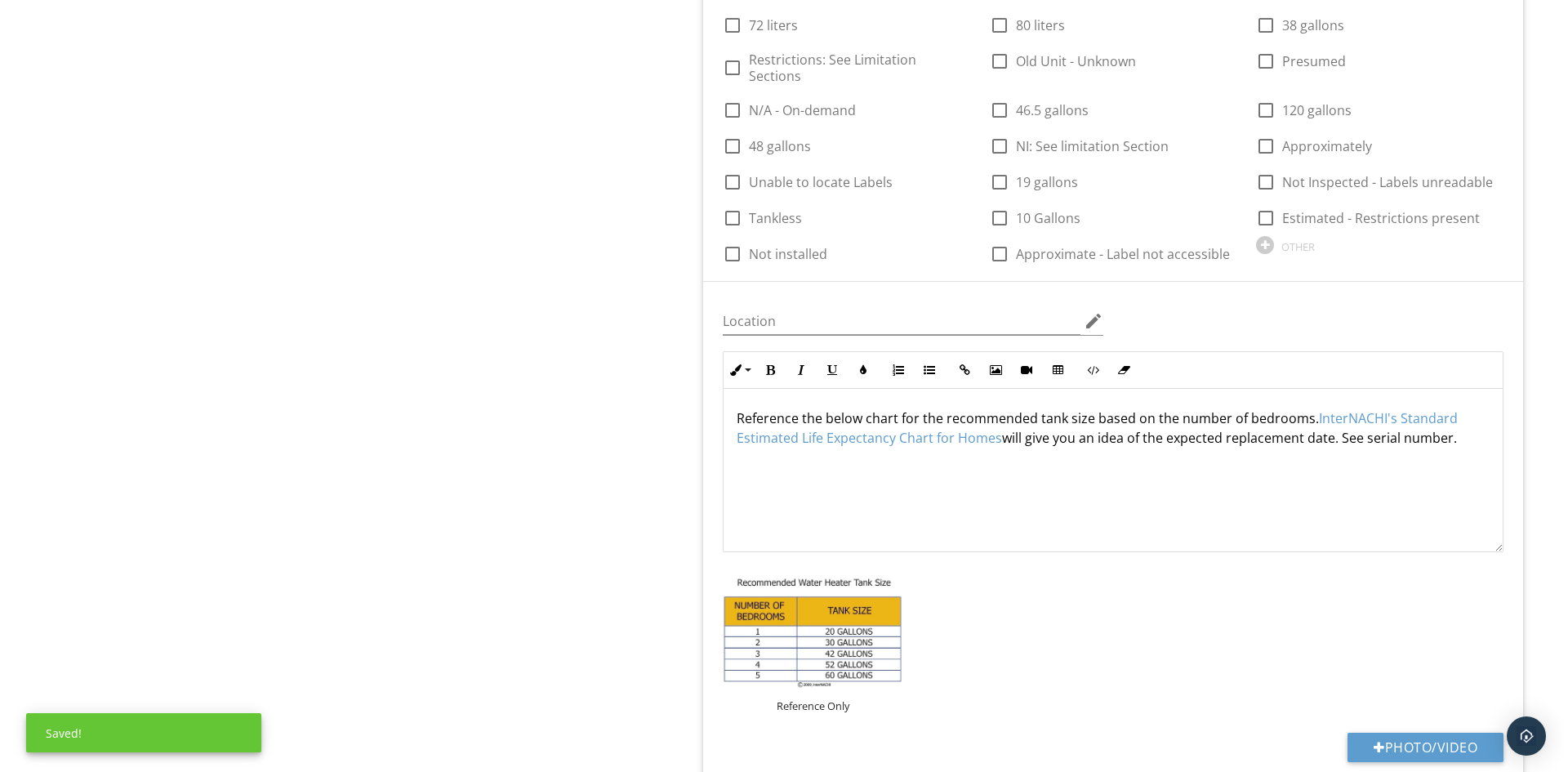
scroll to position [2368, 0]
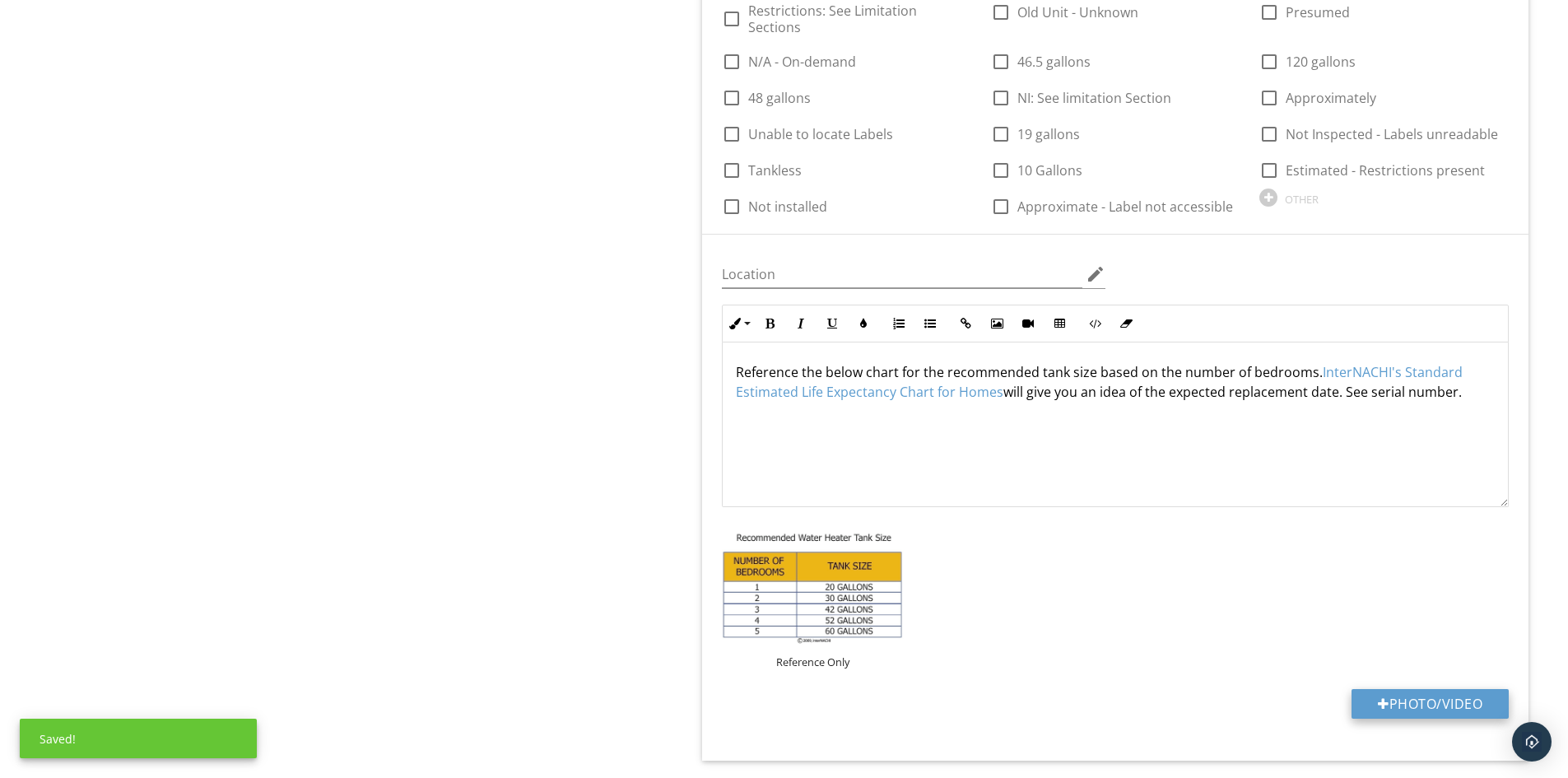
click at [1390, 694] on button "Photo/Video" at bounding box center [1429, 704] width 157 height 30
type input "C:\fakepath\100_6824.JPG"
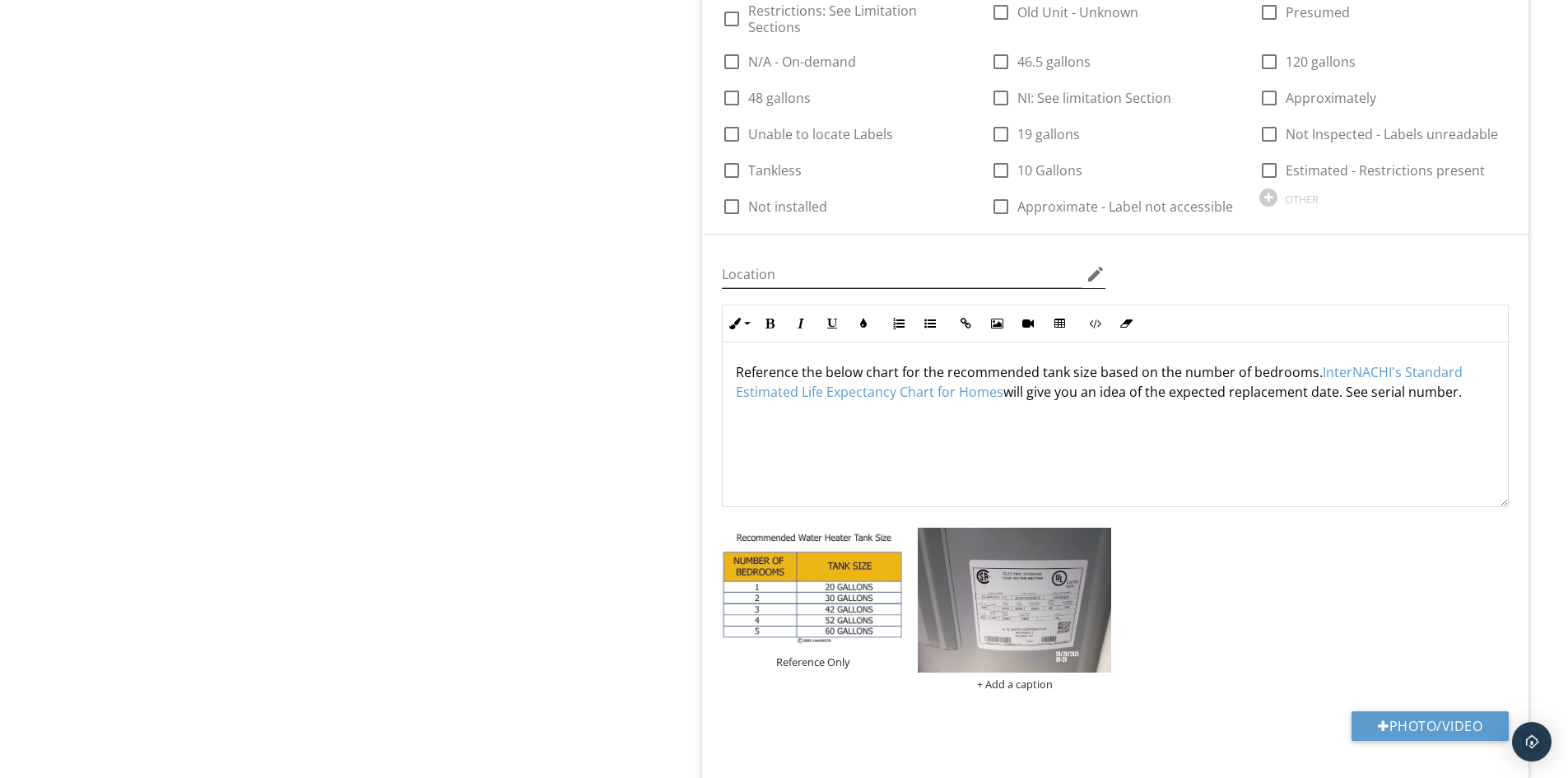
click at [1093, 264] on icon "edit" at bounding box center [1096, 274] width 20 height 20
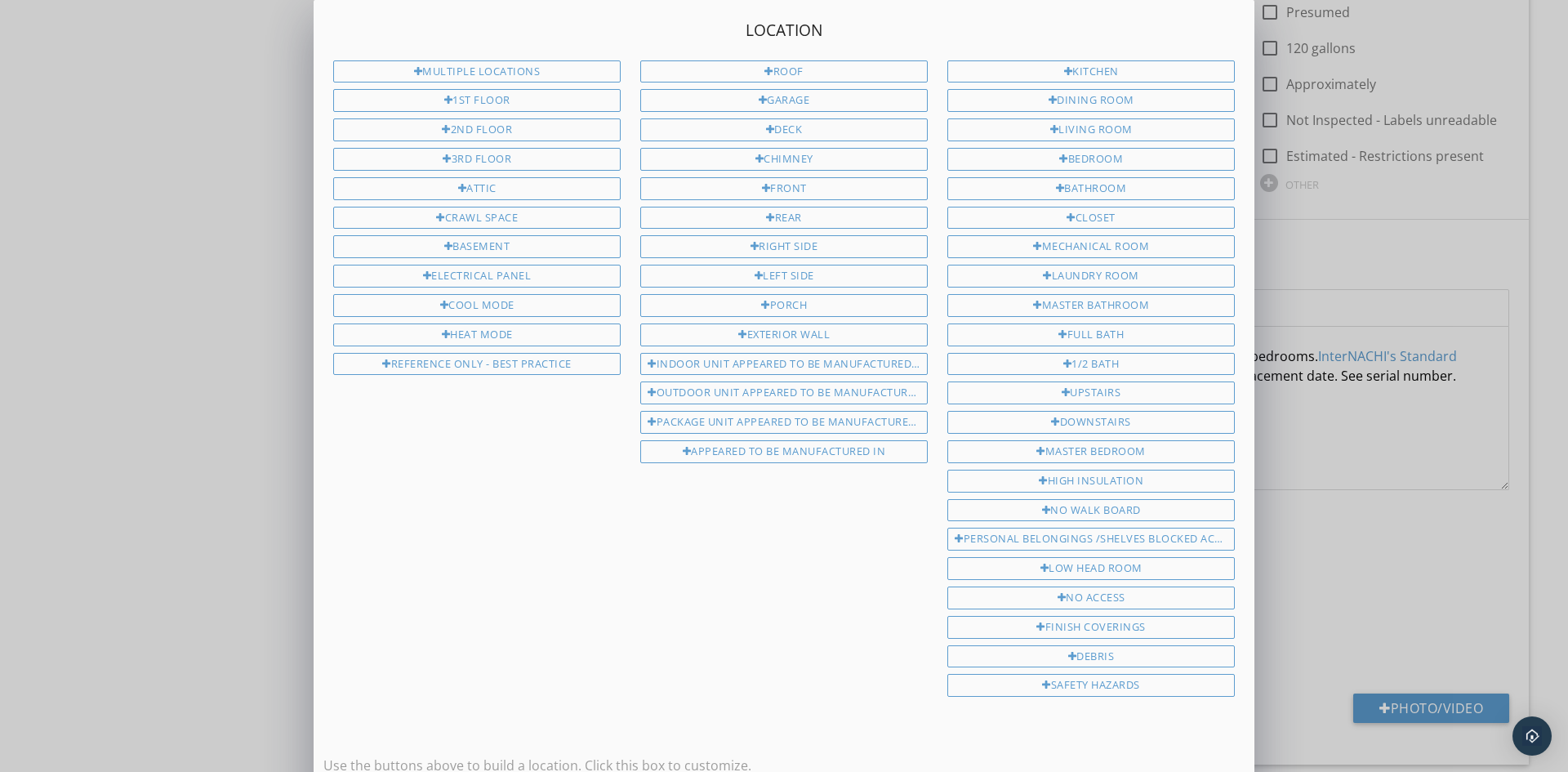
drag, startPoint x: 484, startPoint y: 246, endPoint x: 521, endPoint y: 289, distance: 56.7
click at [485, 247] on div "Basement" at bounding box center [477, 246] width 288 height 22
type input "Basement"
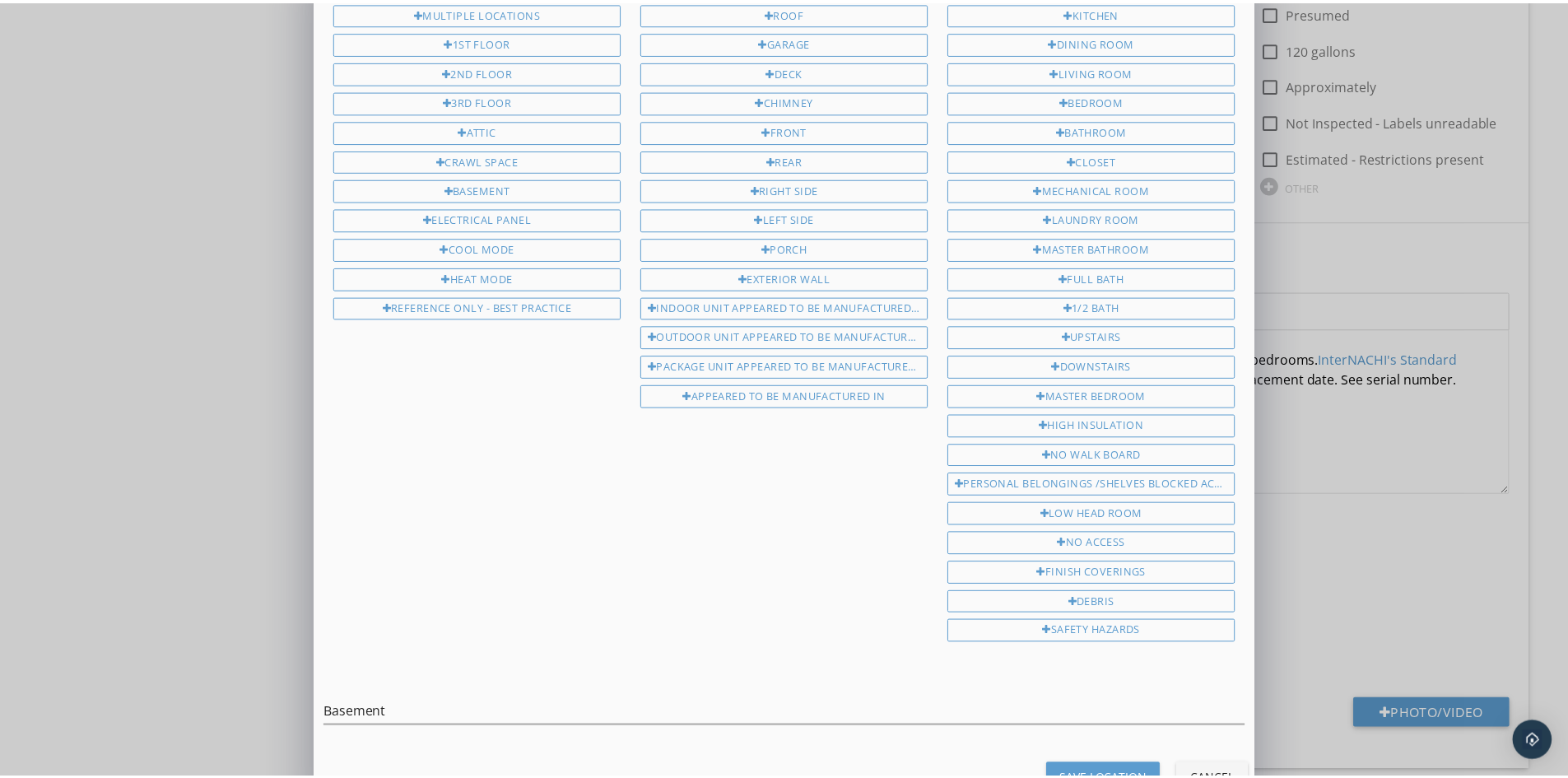
scroll to position [106, 0]
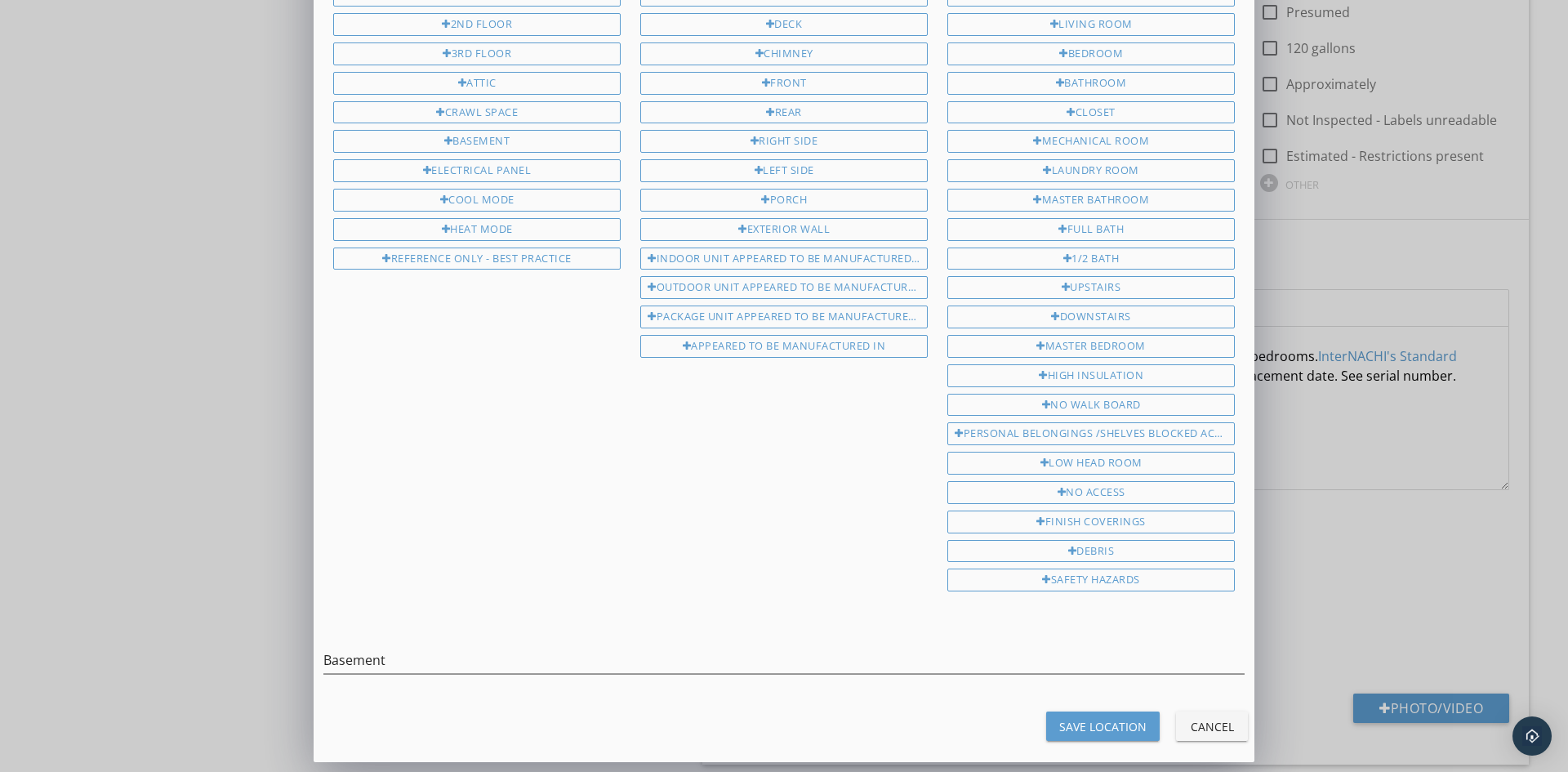
click at [1075, 723] on div "Save Location" at bounding box center [1102, 726] width 87 height 17
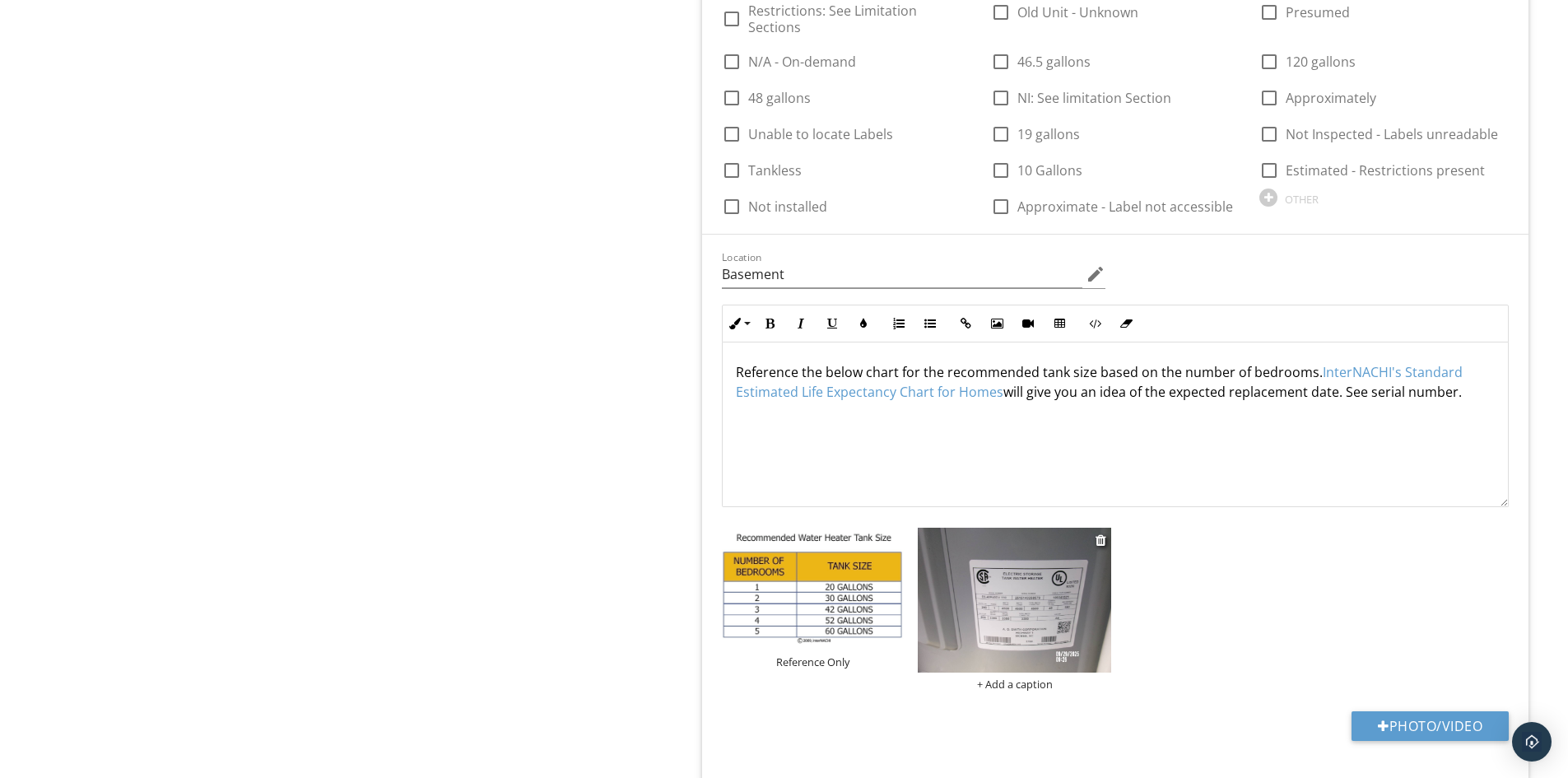
click at [1025, 592] on img at bounding box center [1014, 600] width 193 height 145
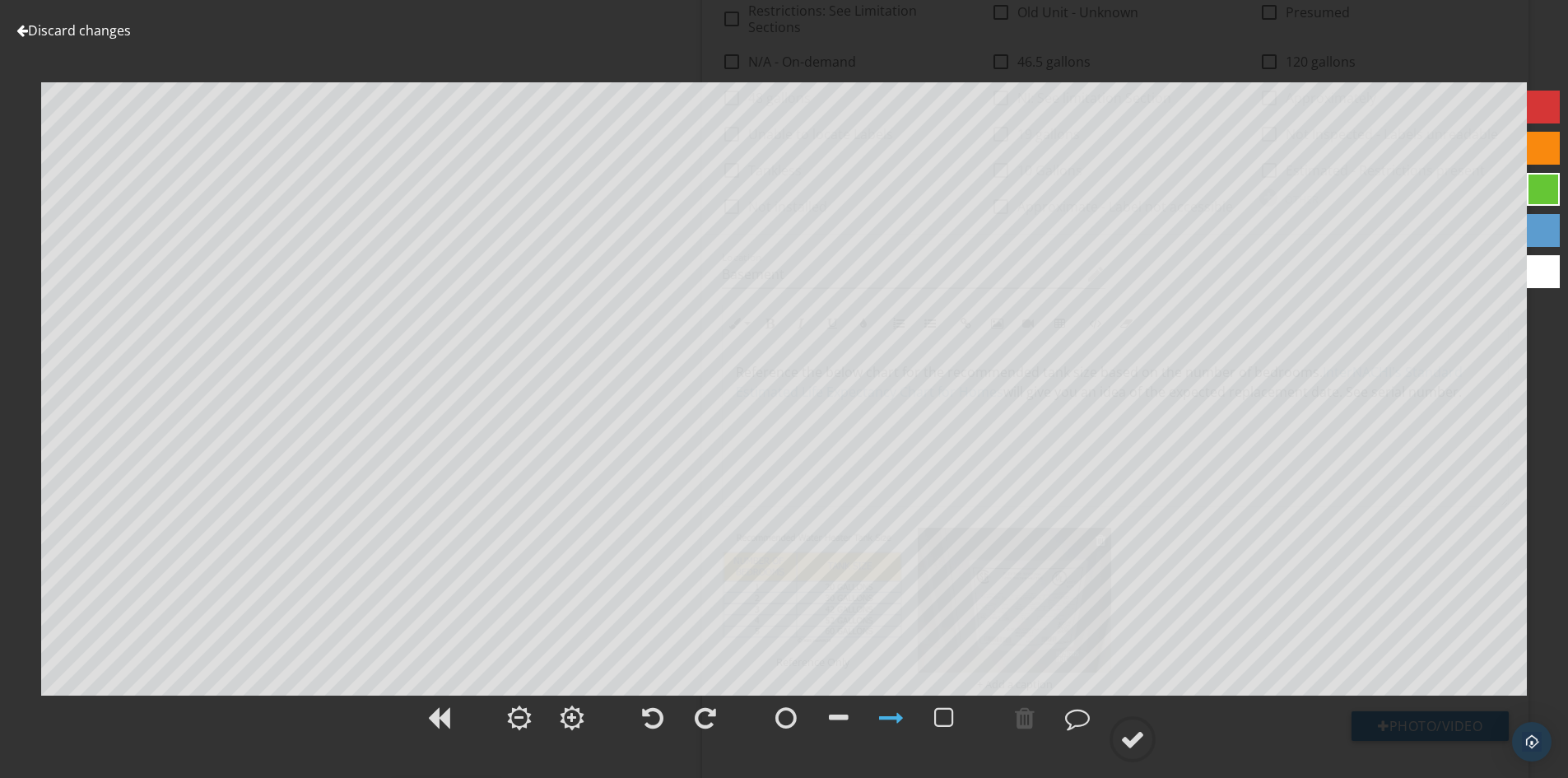
type input "Basement"
click at [50, 31] on link "Discard changes" at bounding box center [73, 31] width 114 height 18
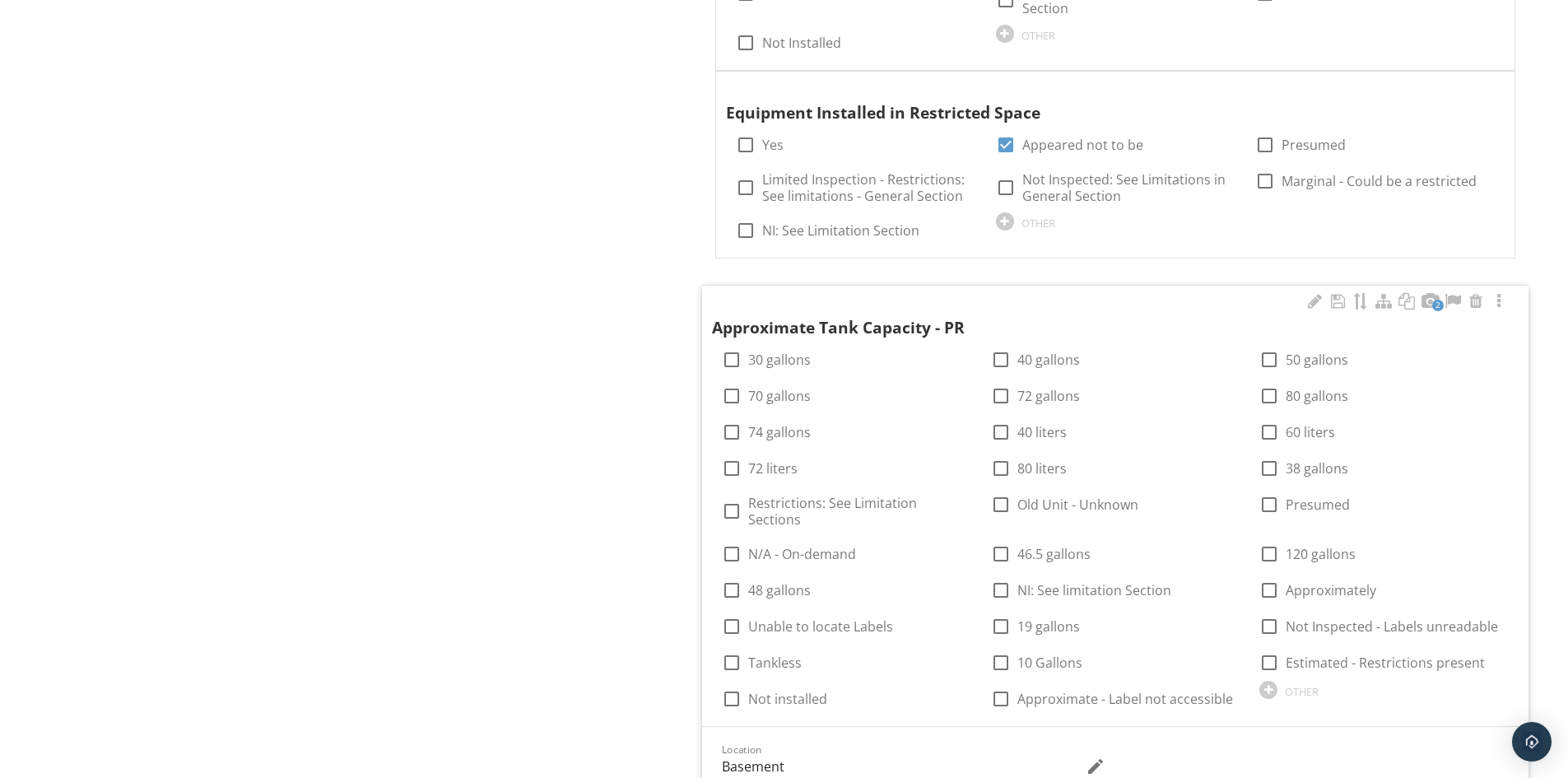
scroll to position [1893, 0]
click at [994, 358] on div at bounding box center [1000, 361] width 28 height 28
checkbox input "true"
type input "Basement"
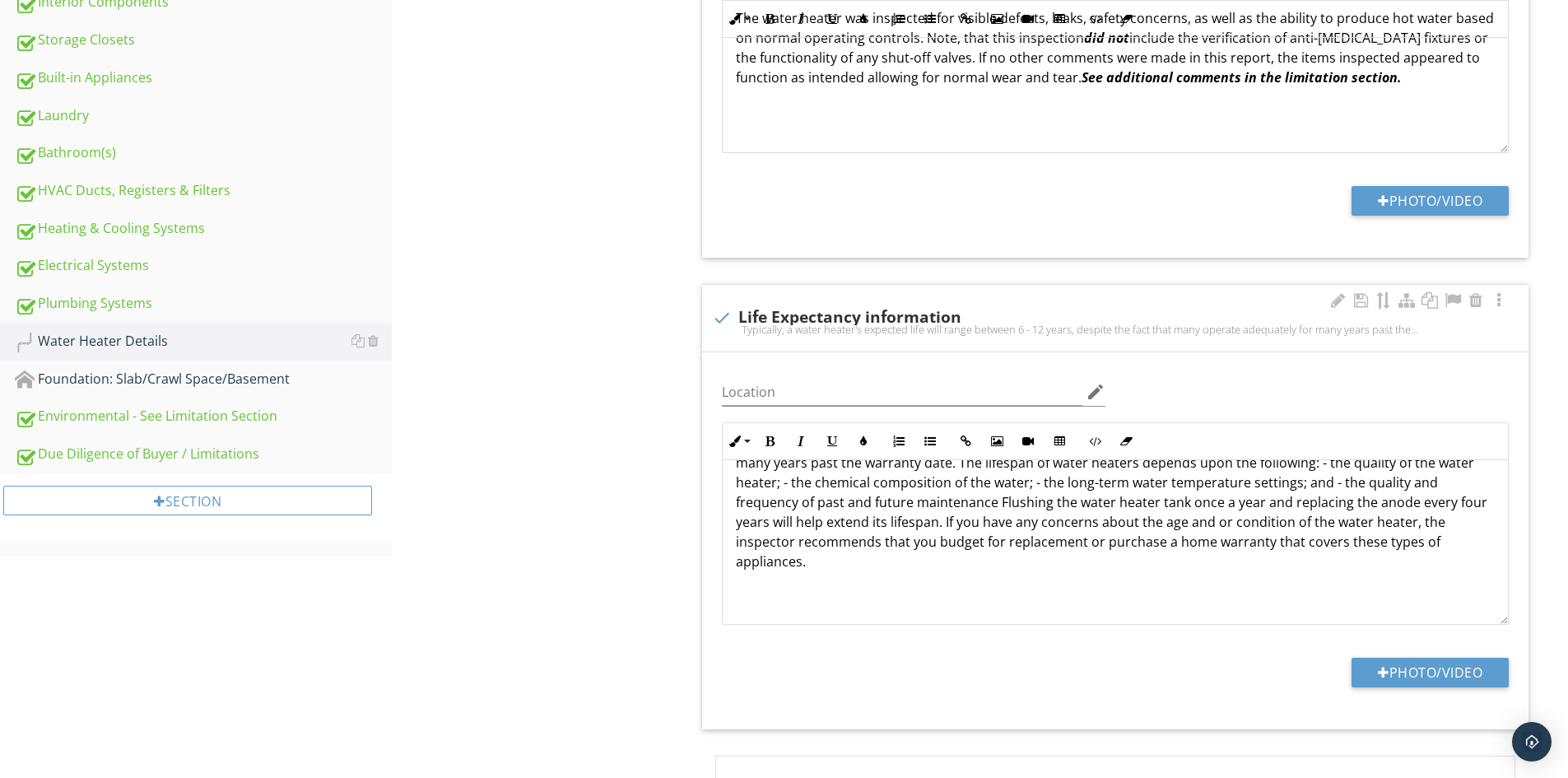
scroll to position [67, 0]
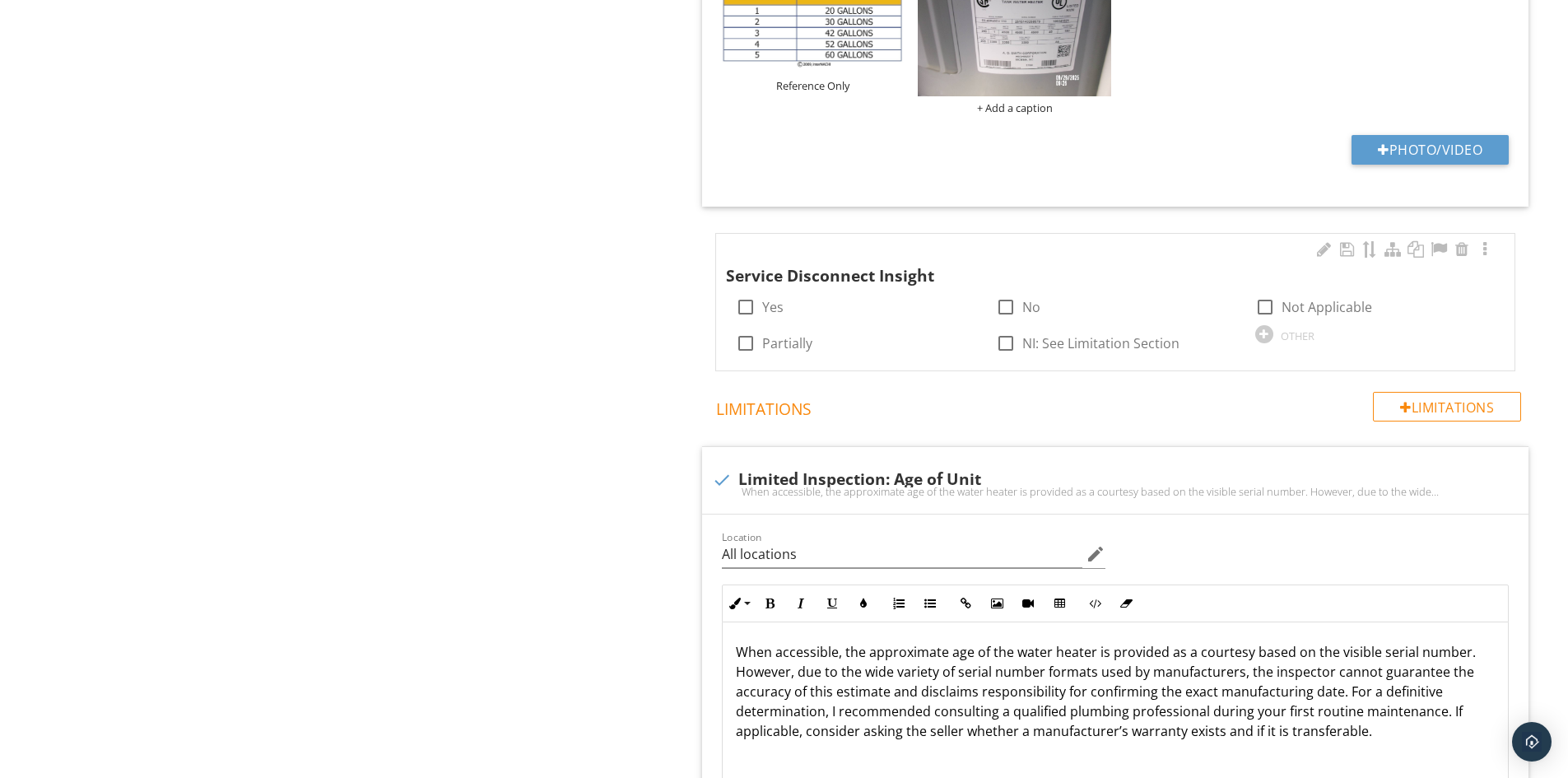
click at [740, 294] on div at bounding box center [745, 306] width 28 height 28
checkbox input "true"
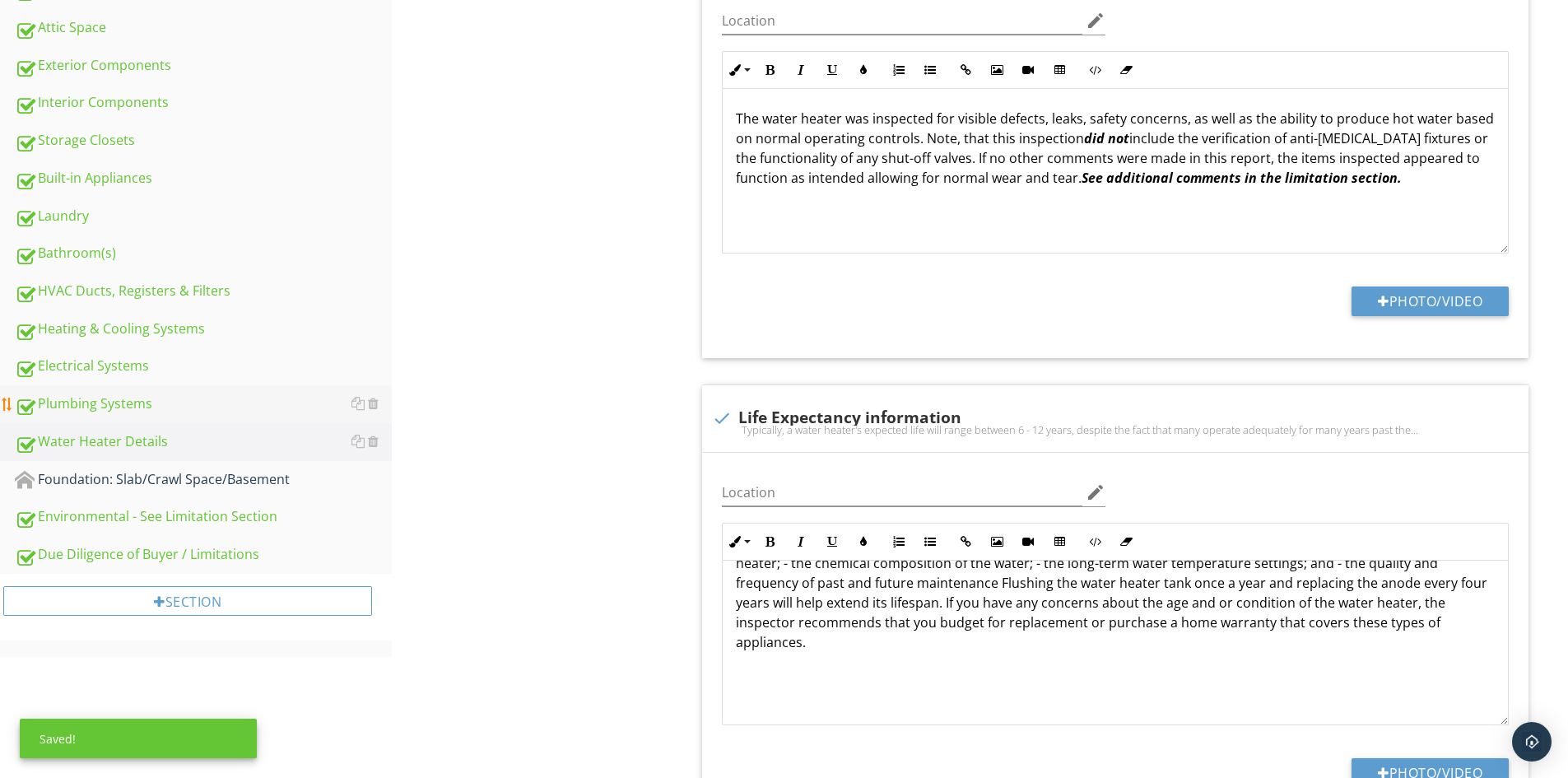
scroll to position [576, 0]
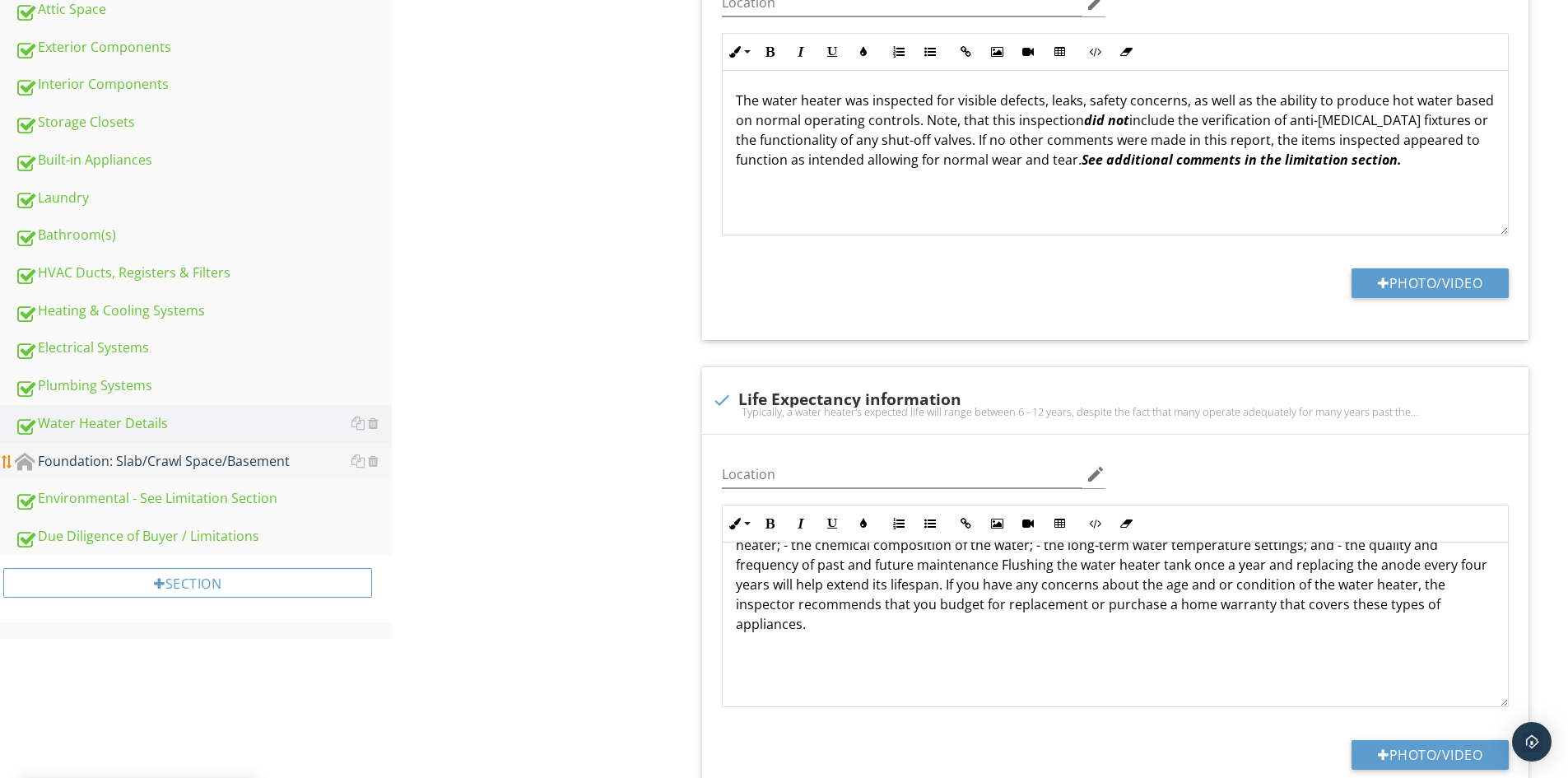
click at [120, 461] on div "Foundation: Slab/Crawl Space/Basement" at bounding box center [203, 462] width 377 height 22
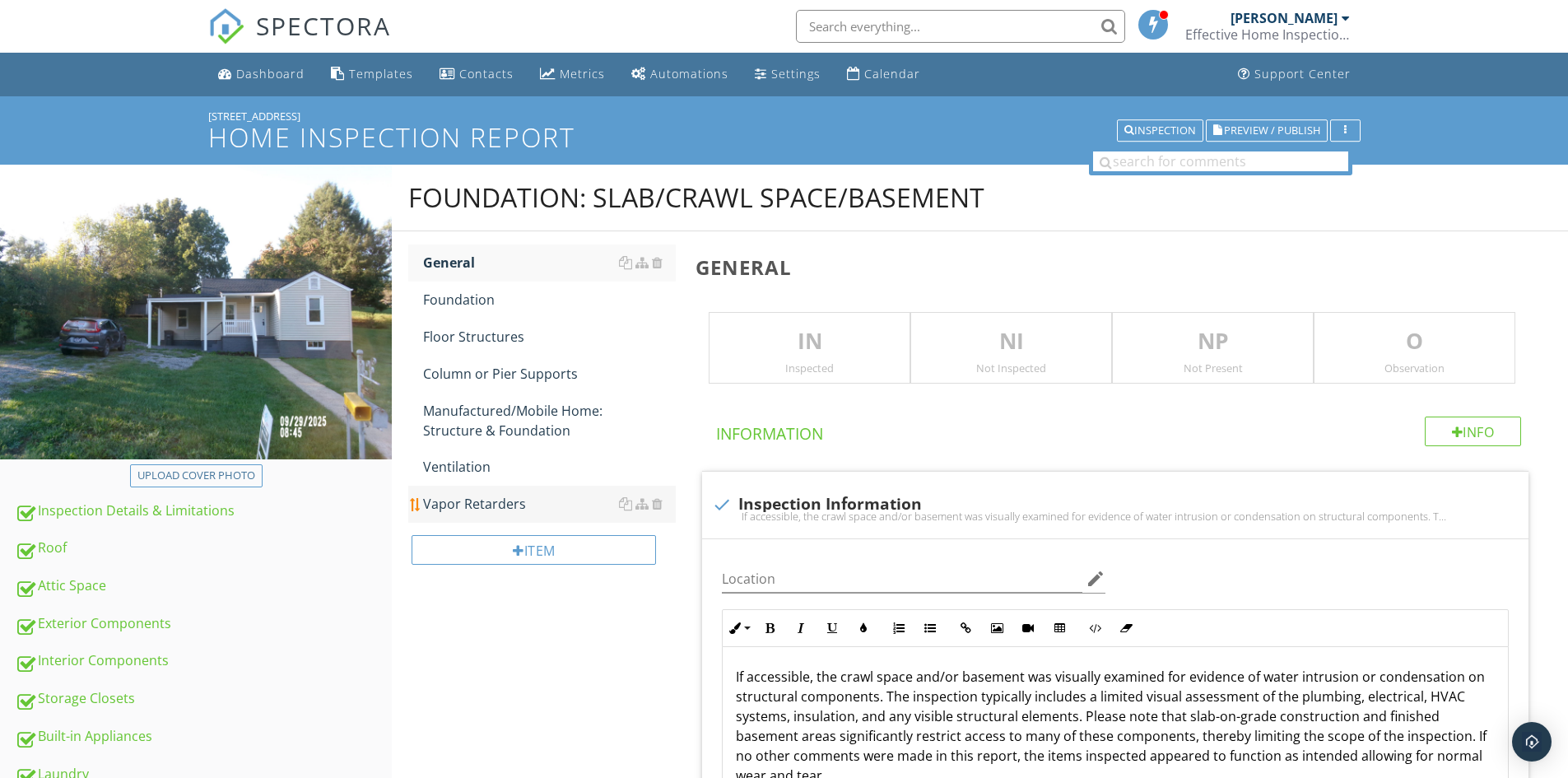
click at [506, 499] on div "Vapor Retarders" at bounding box center [550, 504] width 253 height 20
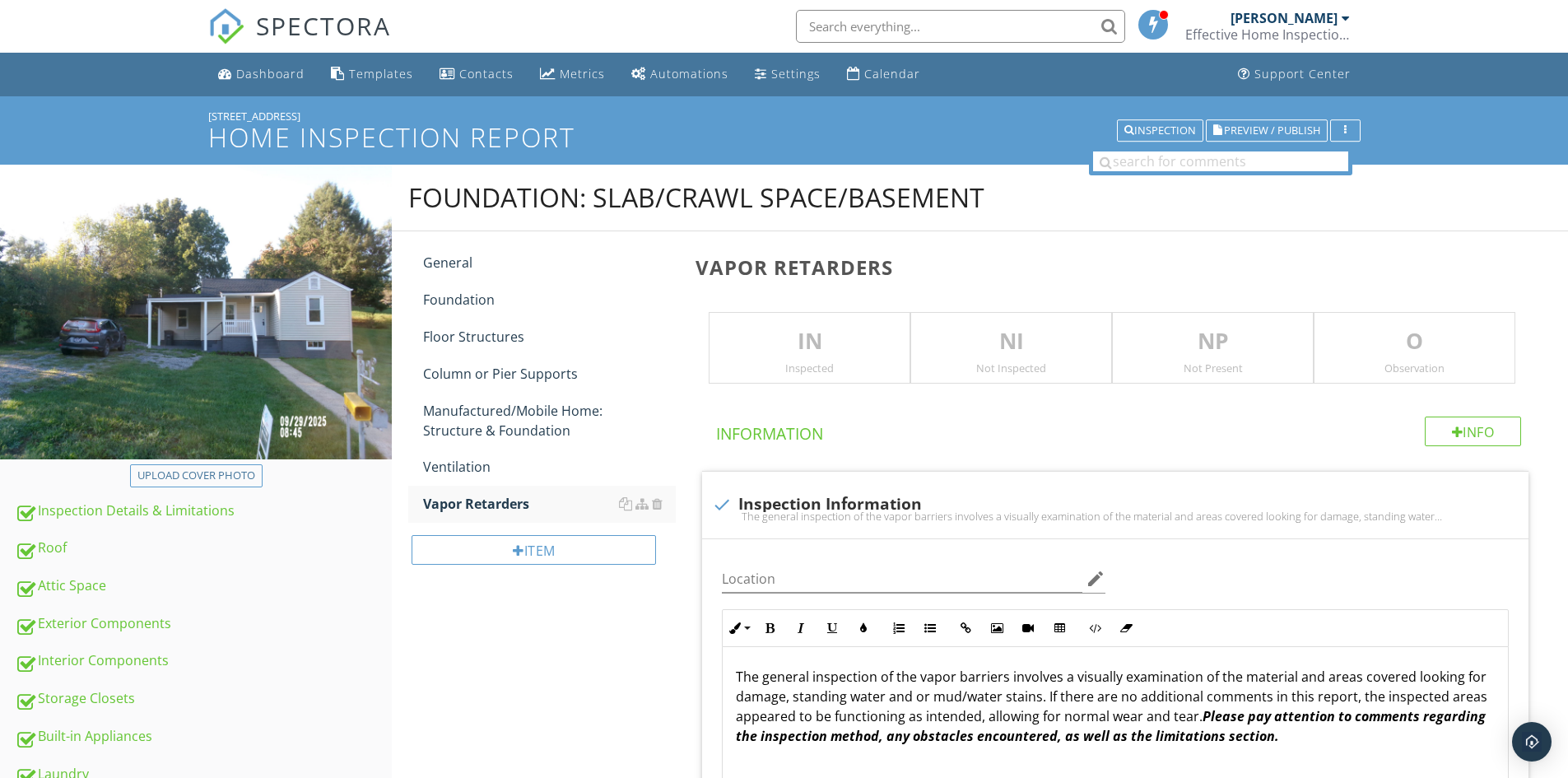
click at [1034, 355] on p "NI" at bounding box center [1011, 342] width 200 height 33
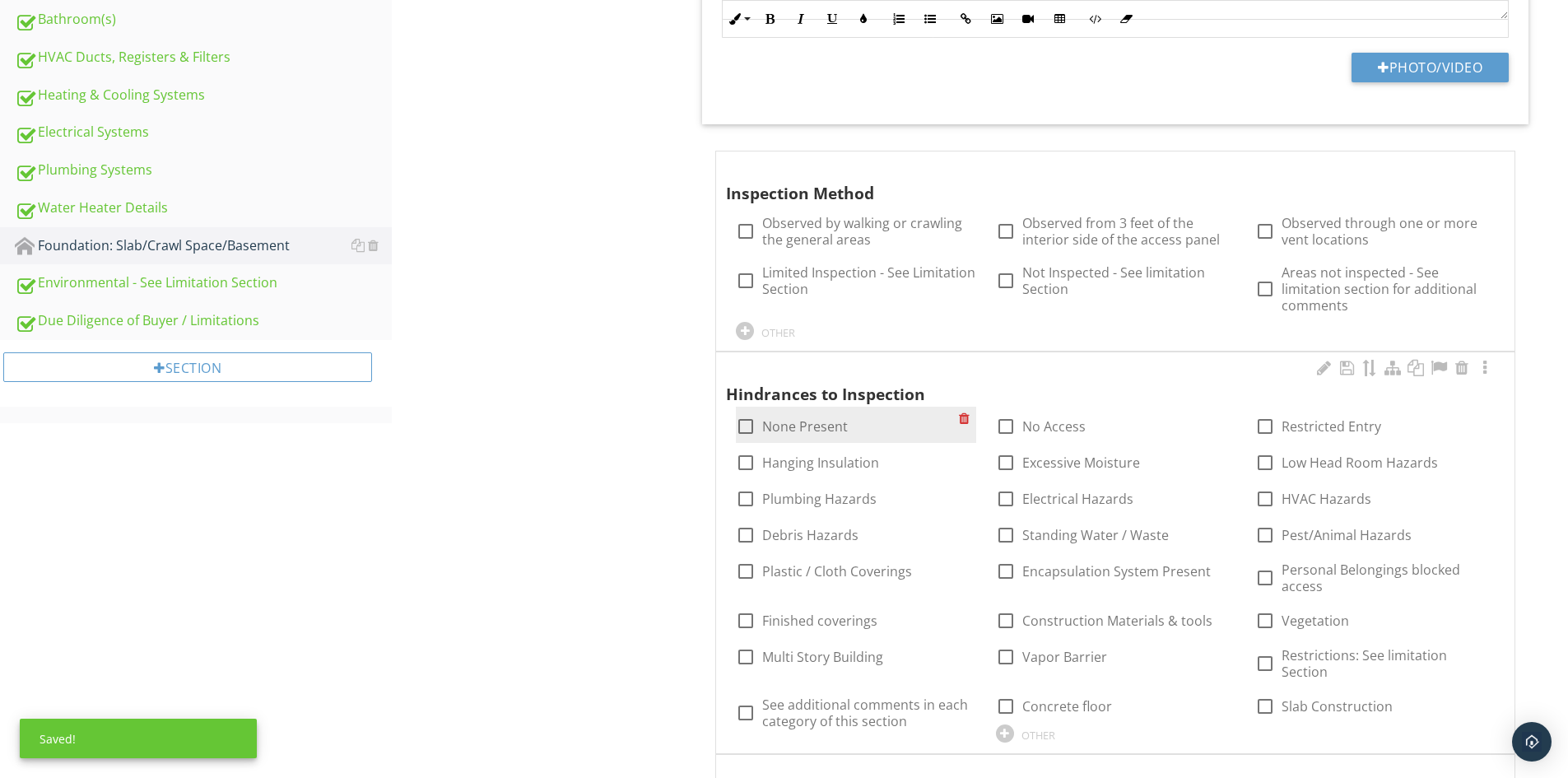
scroll to position [906, 0]
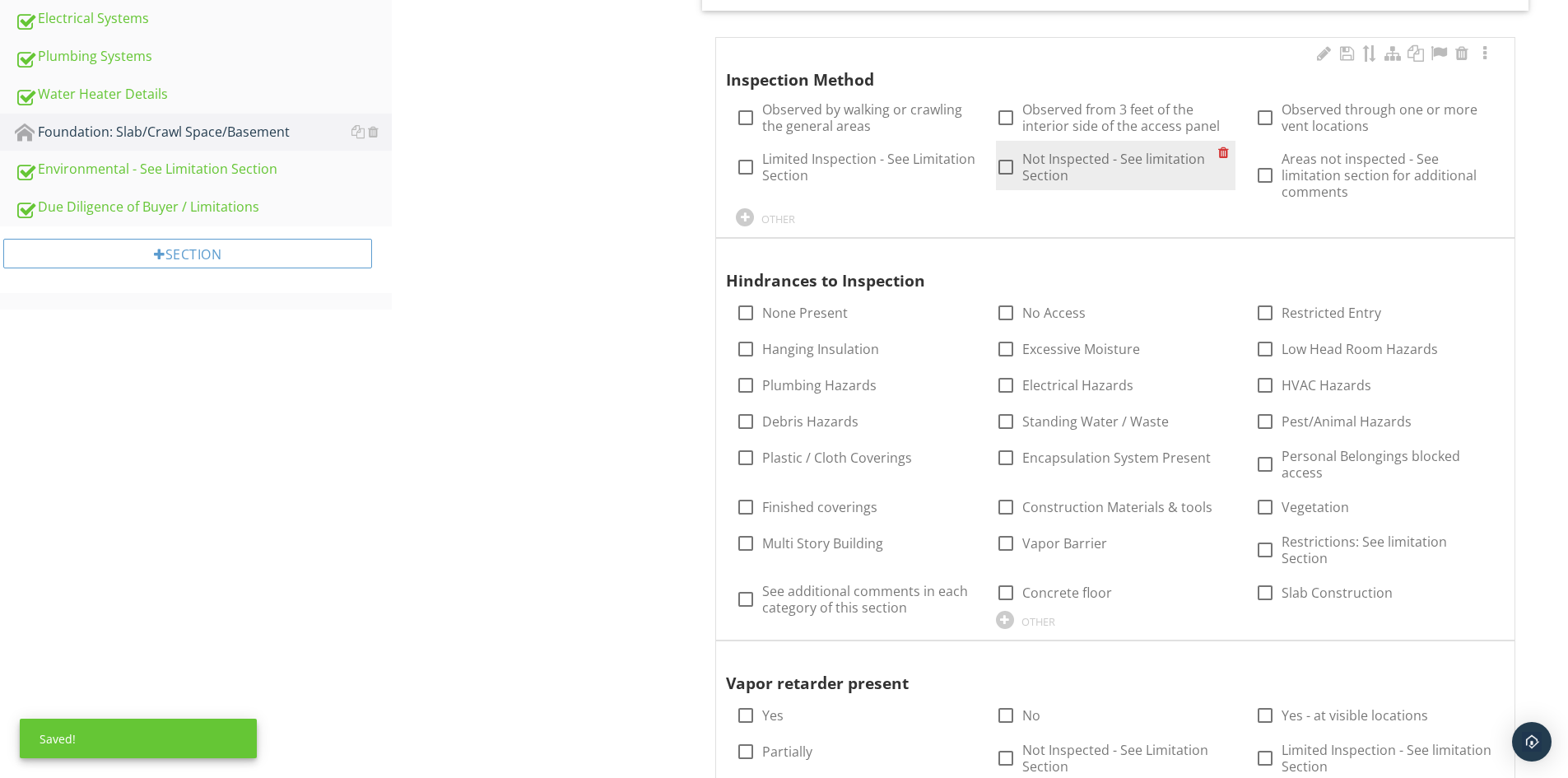
click at [1057, 153] on label "Not Inspected - See limitation Section" at bounding box center [1120, 167] width 196 height 33
checkbox input "true"
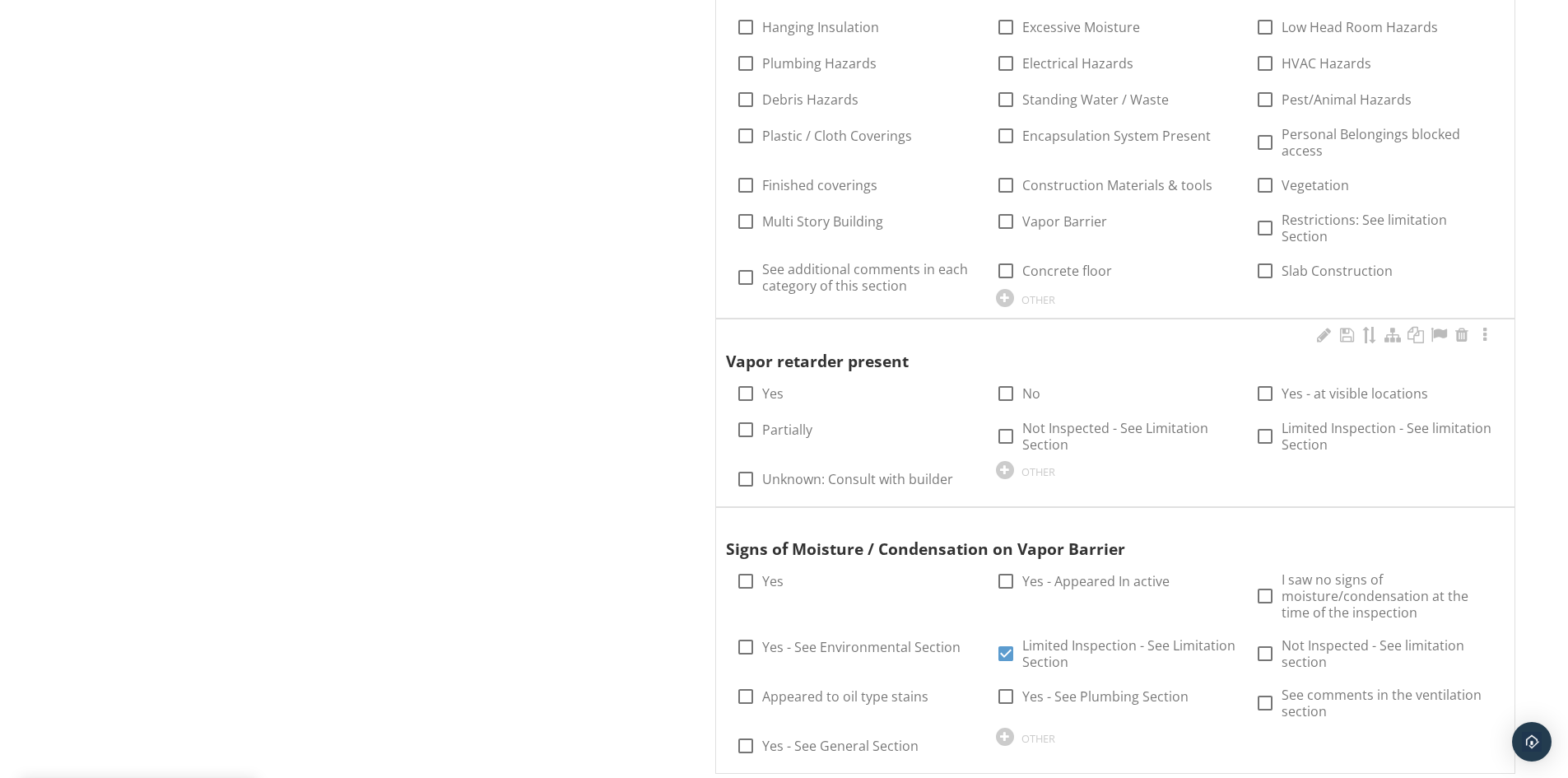
scroll to position [1235, 0]
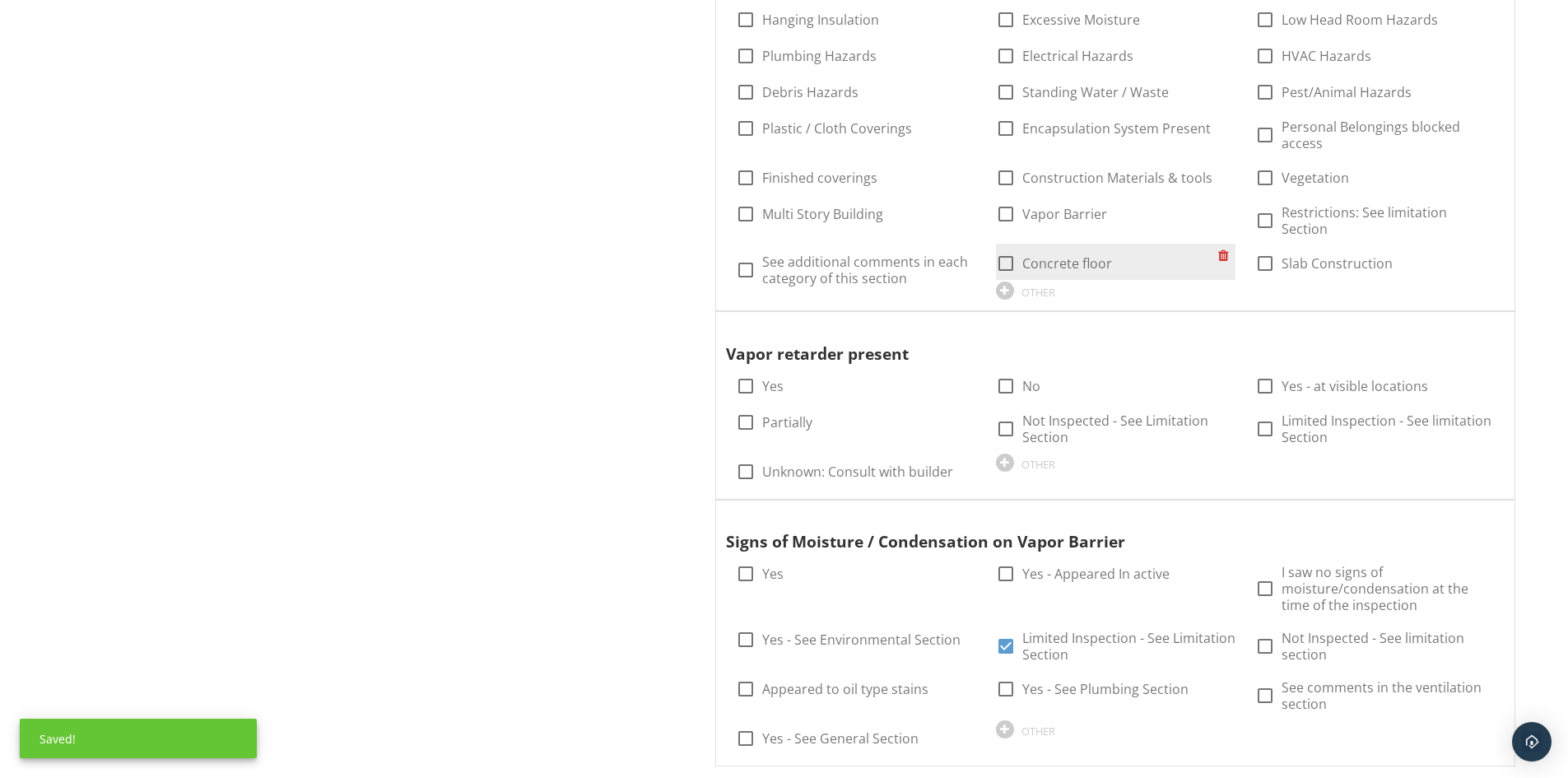
click at [1047, 255] on label "Concrete floor" at bounding box center [1066, 263] width 90 height 16
checkbox input "true"
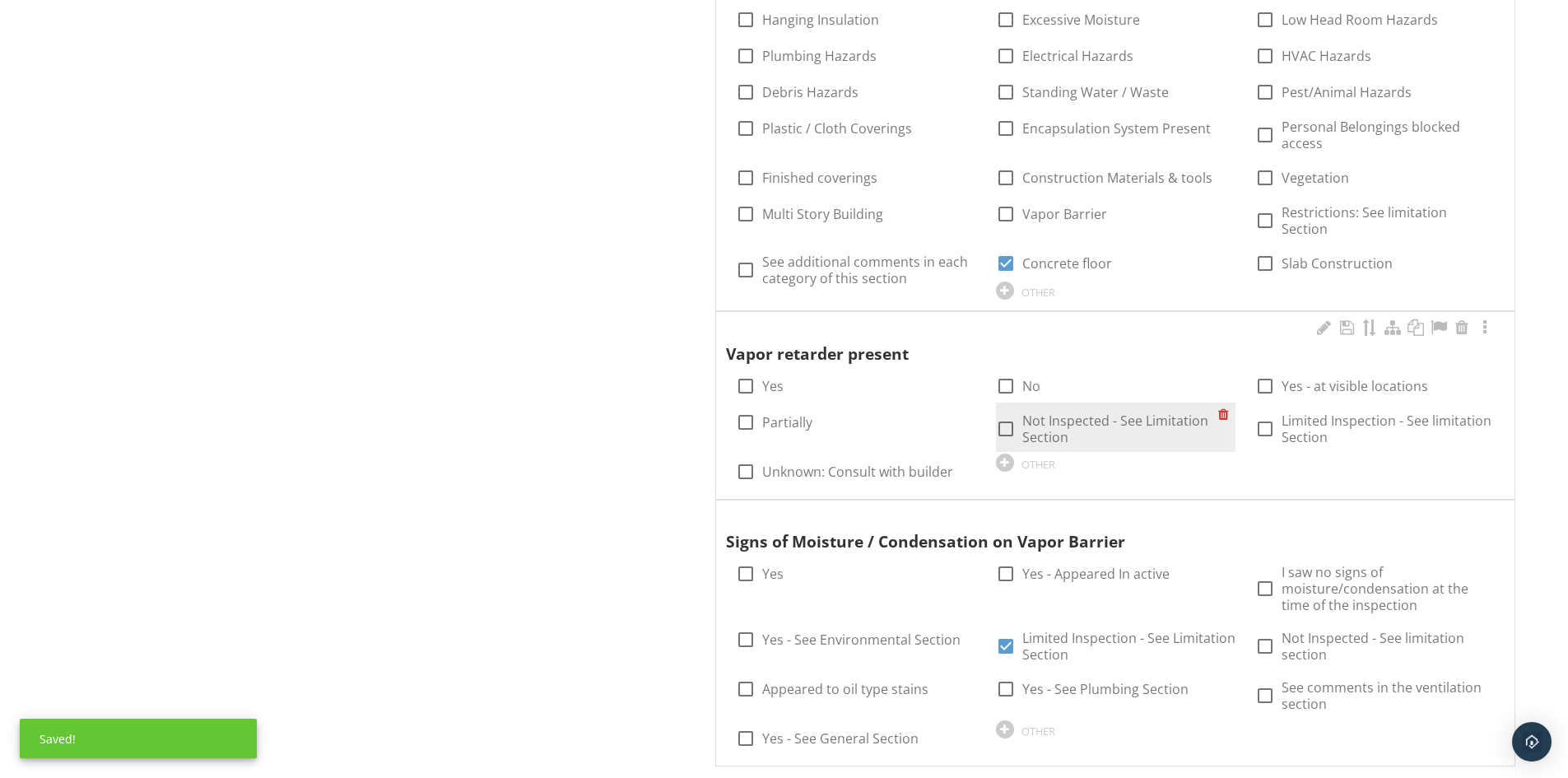
click at [1022, 423] on label "Not Inspected - See Limitation Section" at bounding box center [1120, 429] width 196 height 33
checkbox input "true"
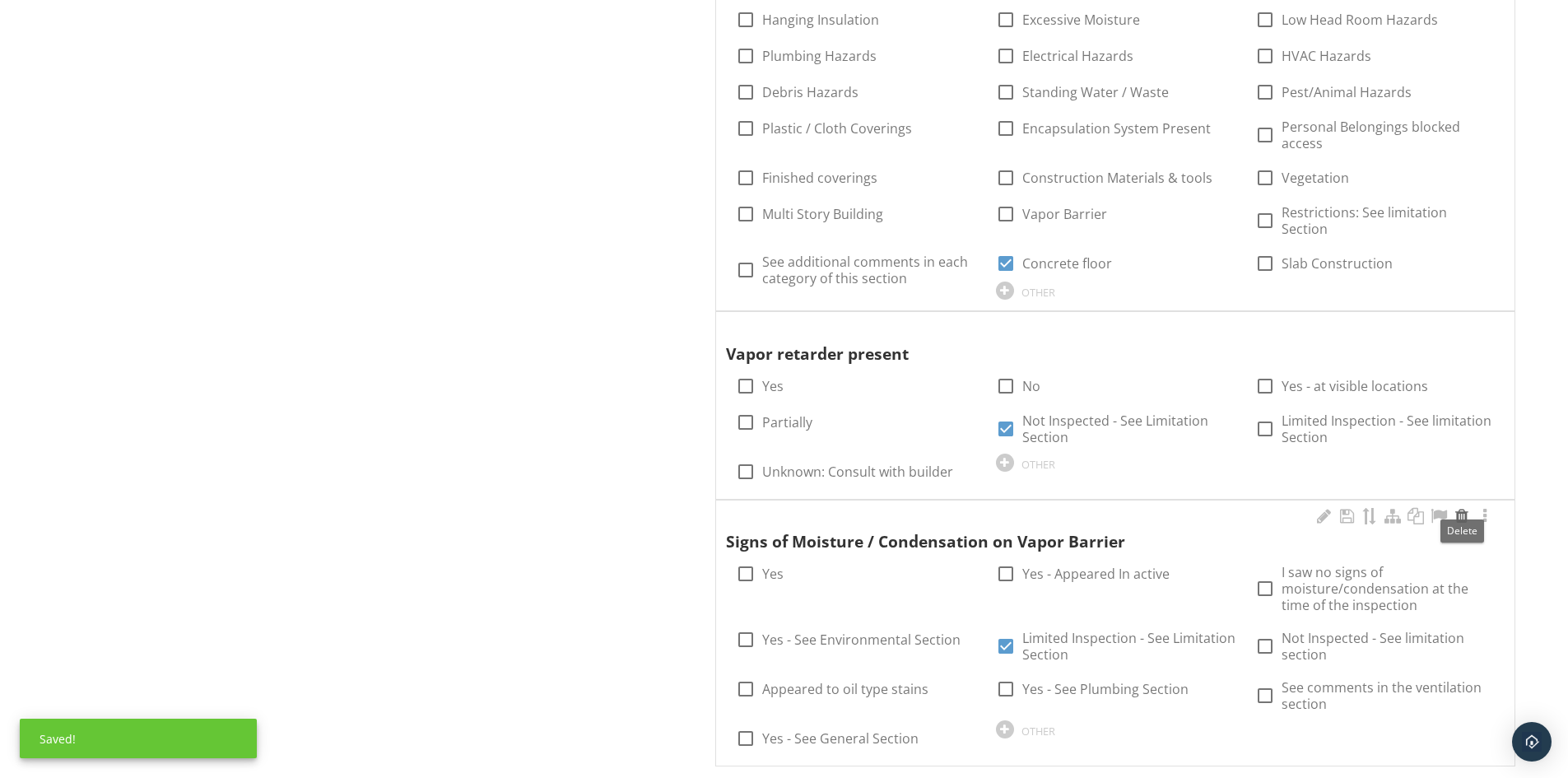
click at [1465, 508] on div at bounding box center [1462, 516] width 20 height 16
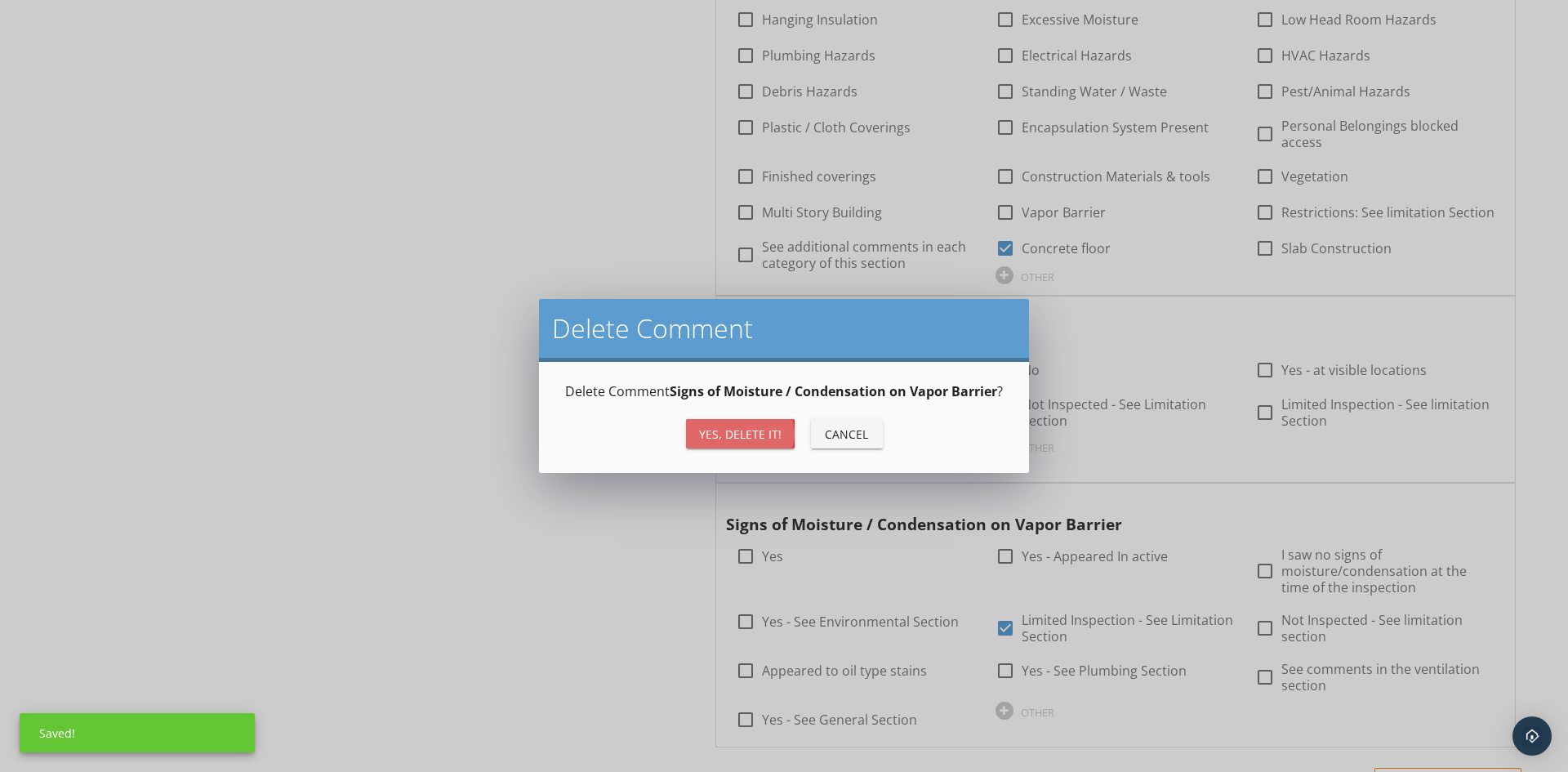
click at [730, 428] on div "Yes, Delete it!" at bounding box center [740, 434] width 83 height 17
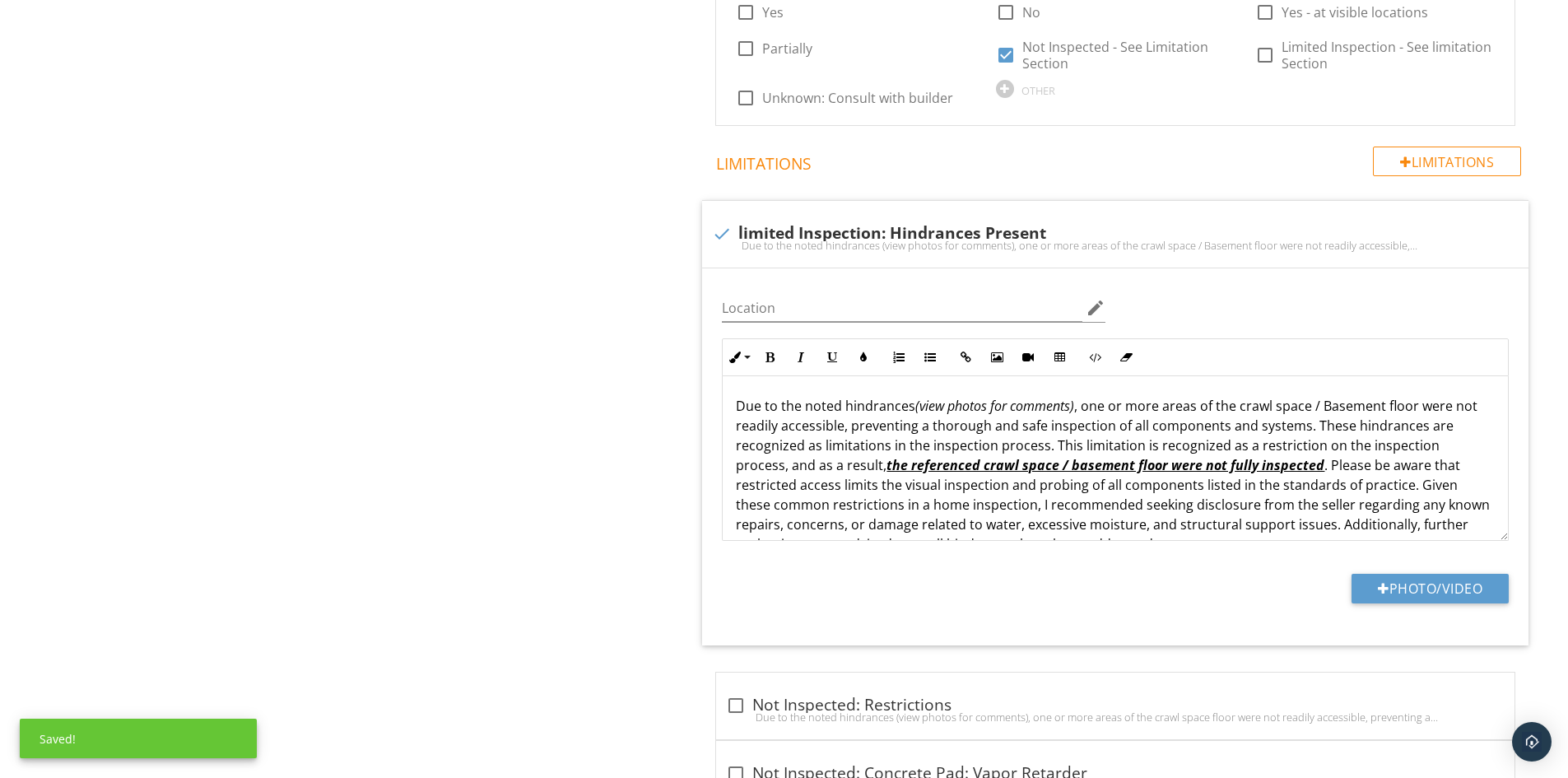
scroll to position [1646, 0]
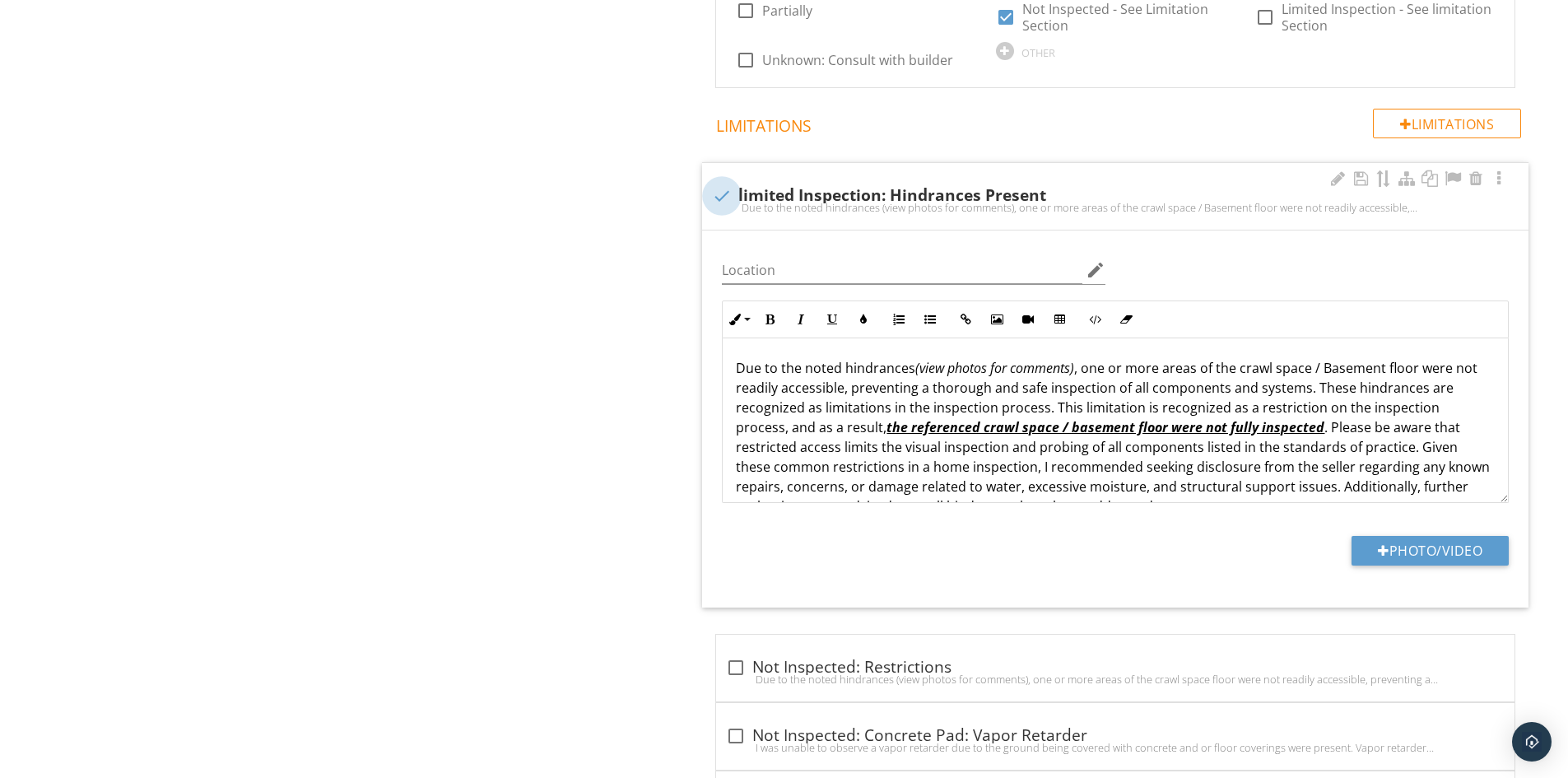
click at [709, 182] on div at bounding box center [722, 196] width 28 height 28
checkbox input "true"
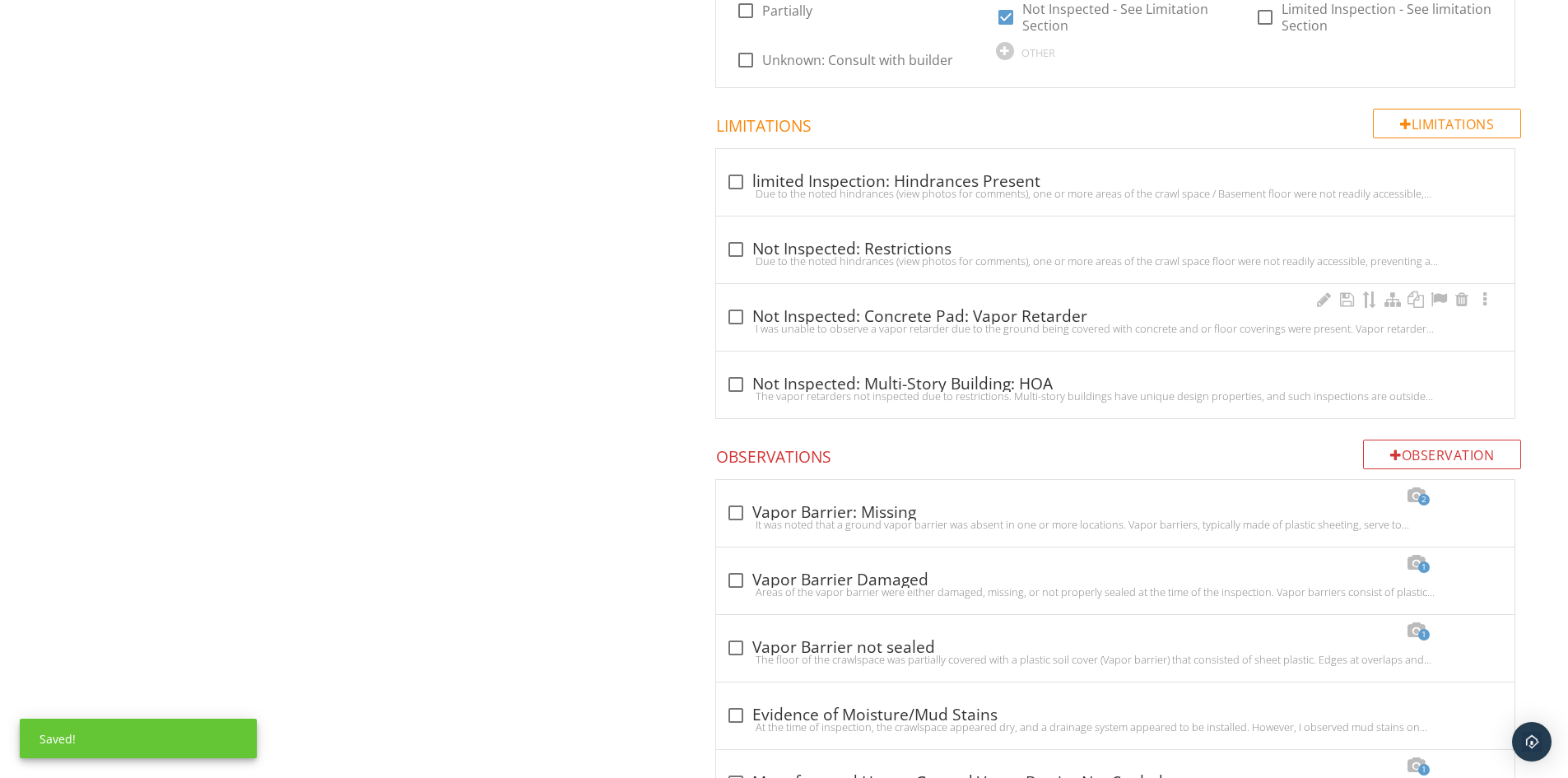
click at [857, 307] on div "check_box_outline_blank Not Inspected: Concrete Pad: Vapor Retarder" at bounding box center [1115, 317] width 779 height 20
checkbox input "true"
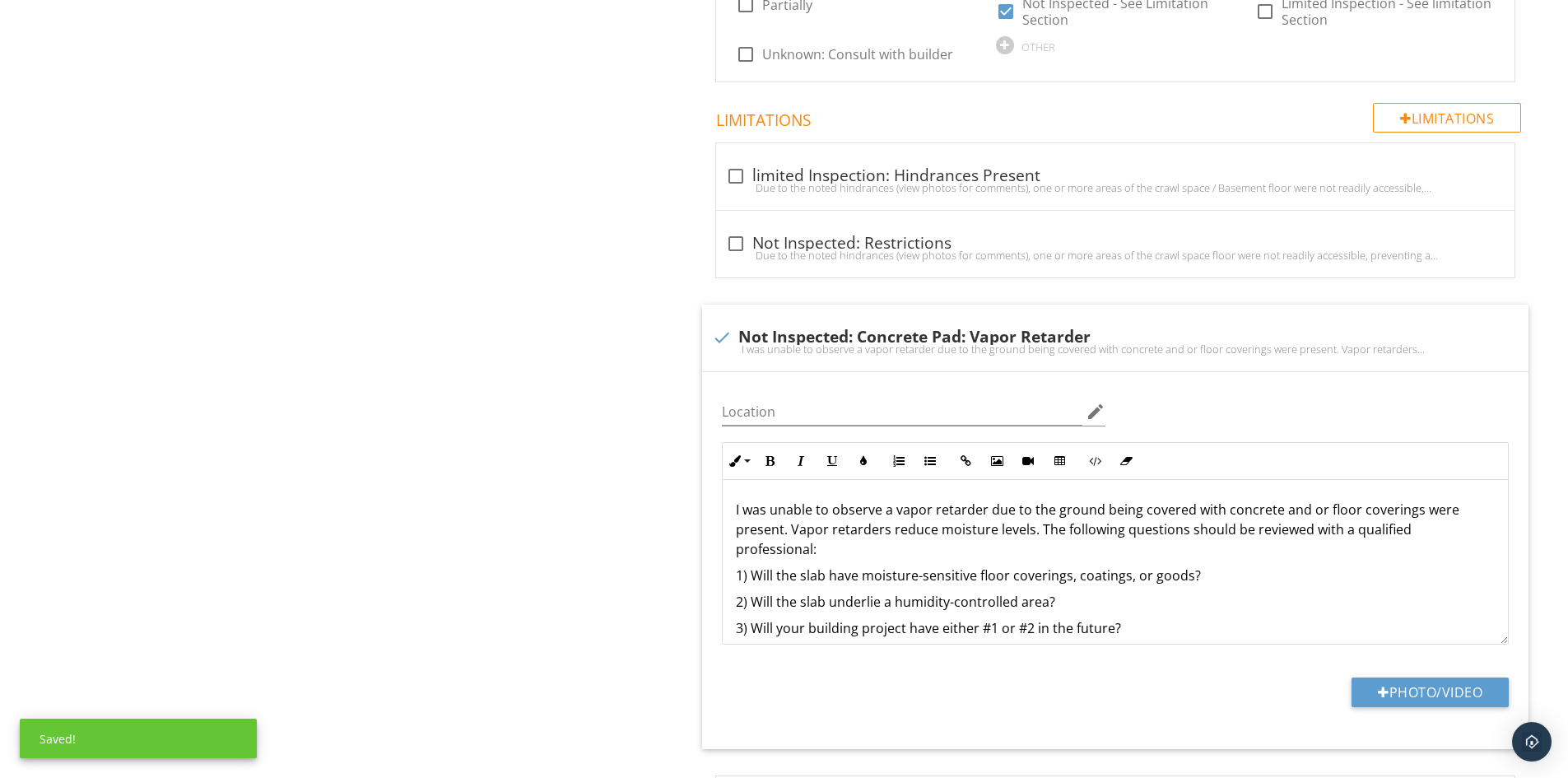
scroll to position [2140, 0]
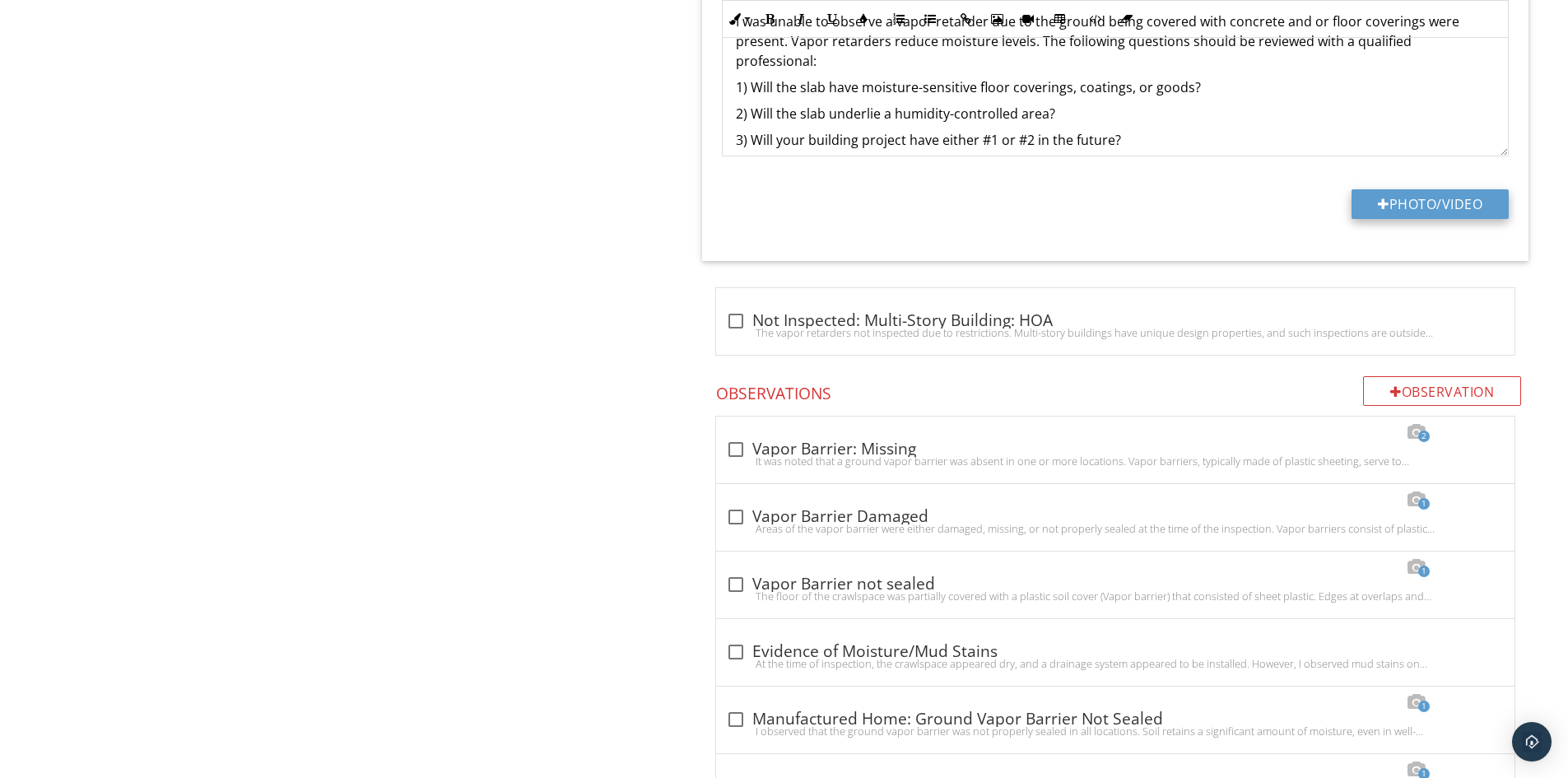
click at [1353, 190] on button "Photo/Video" at bounding box center [1429, 204] width 157 height 30
type input "C:\fakepath\100_6801.JPG"
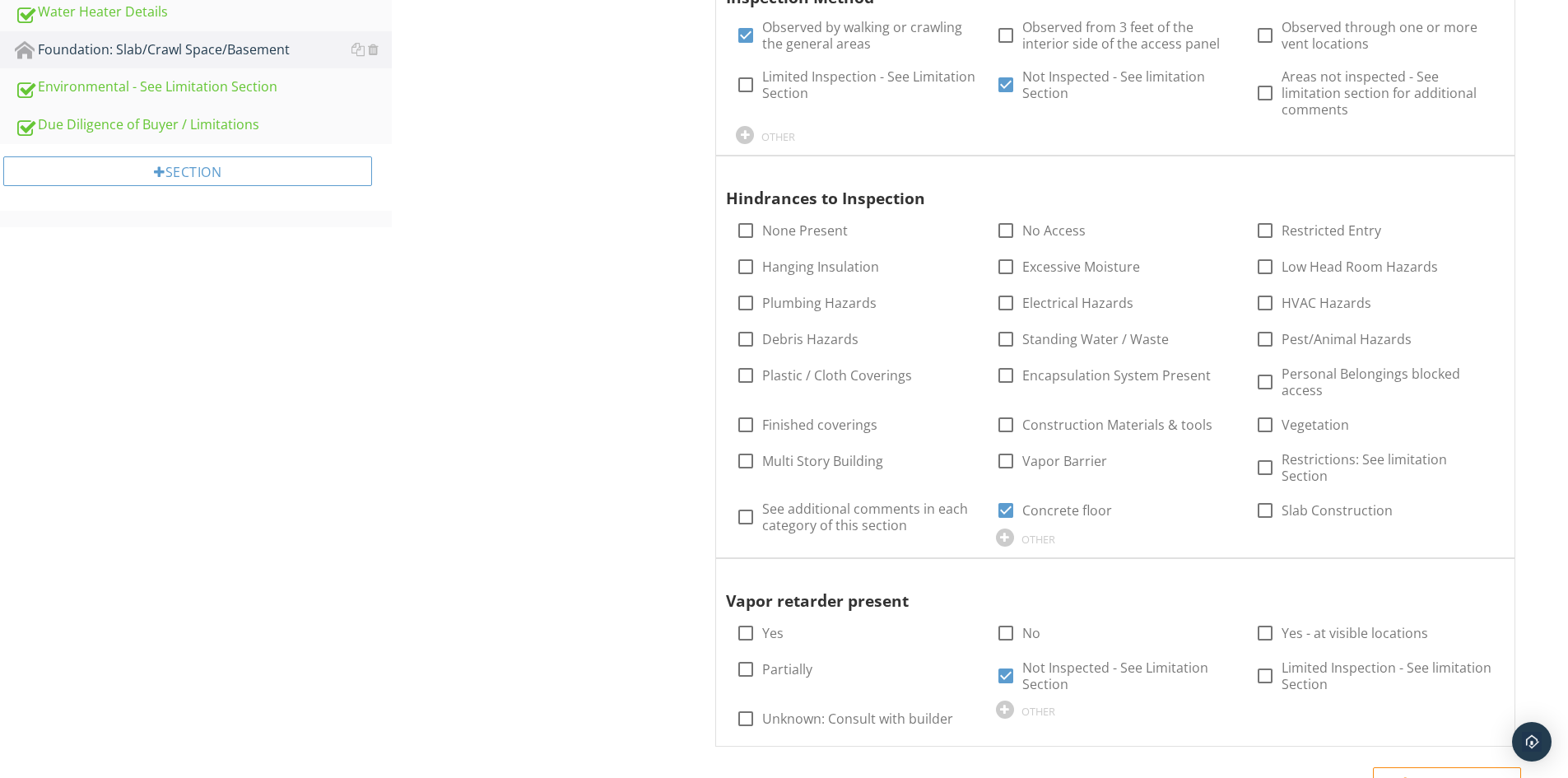
click at [747, 230] on div at bounding box center [745, 230] width 28 height 28
checkbox input "true"
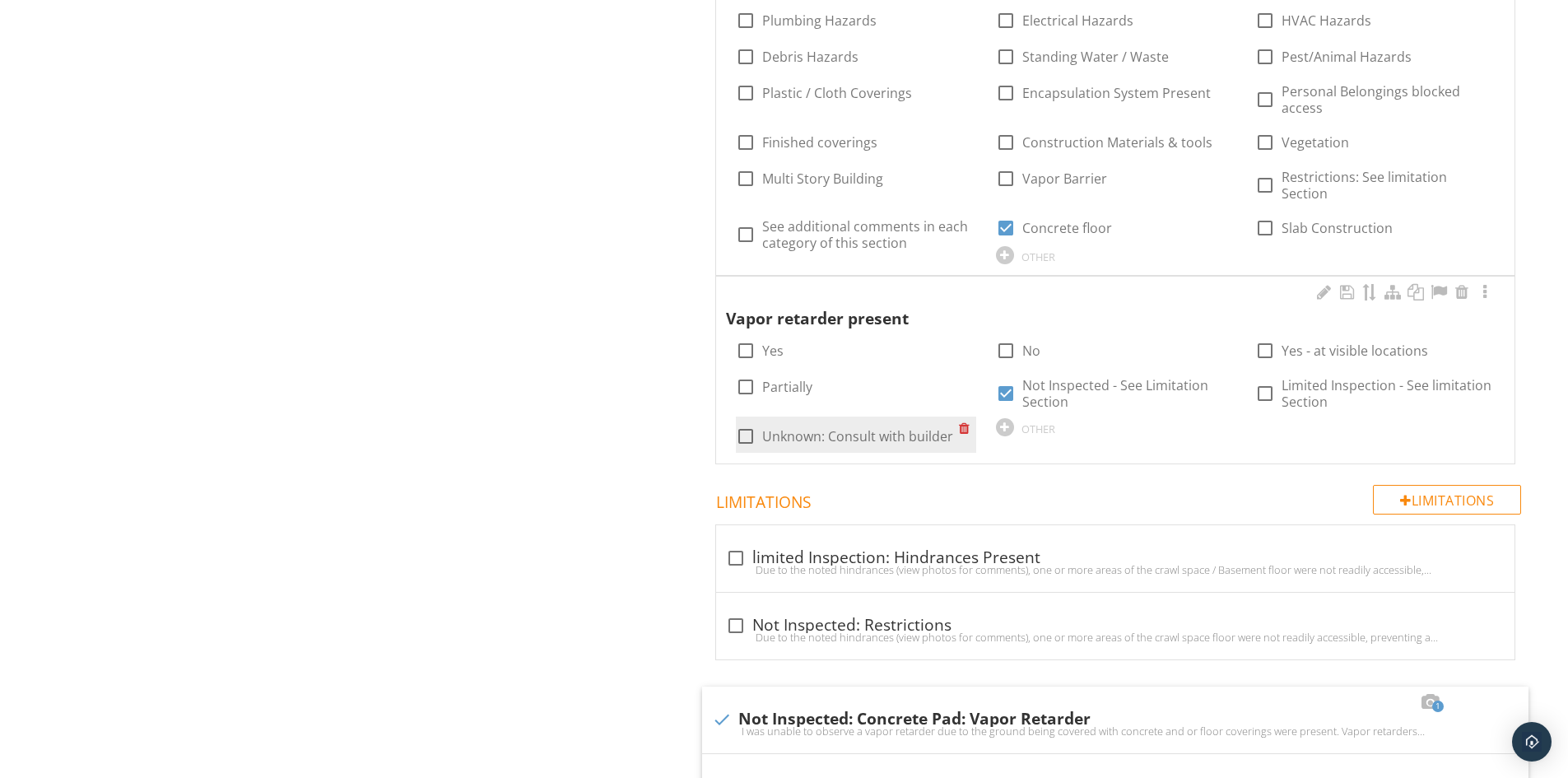
scroll to position [1317, 0]
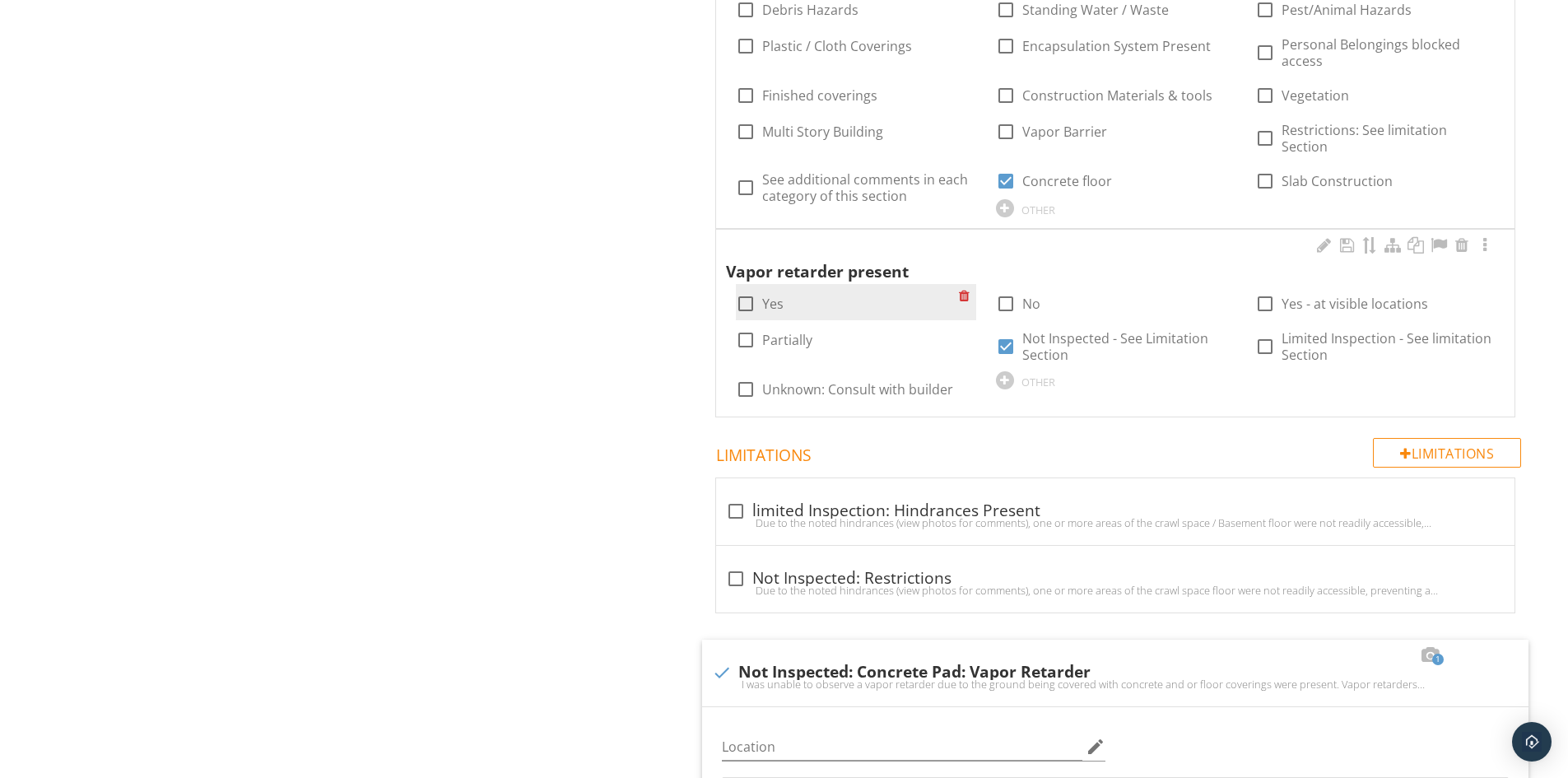
click at [741, 290] on div at bounding box center [745, 304] width 28 height 28
checkbox input "true"
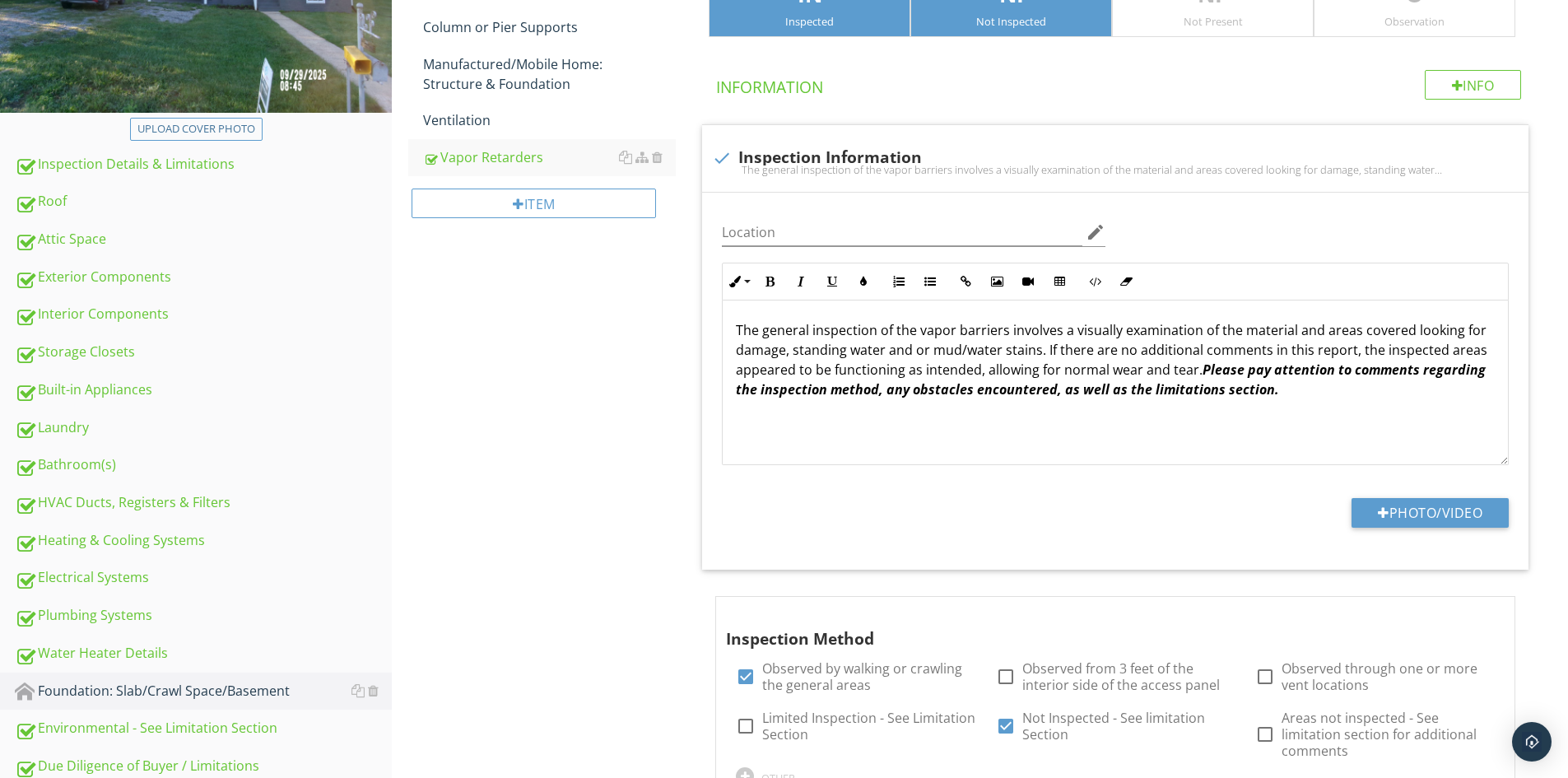
scroll to position [165, 0]
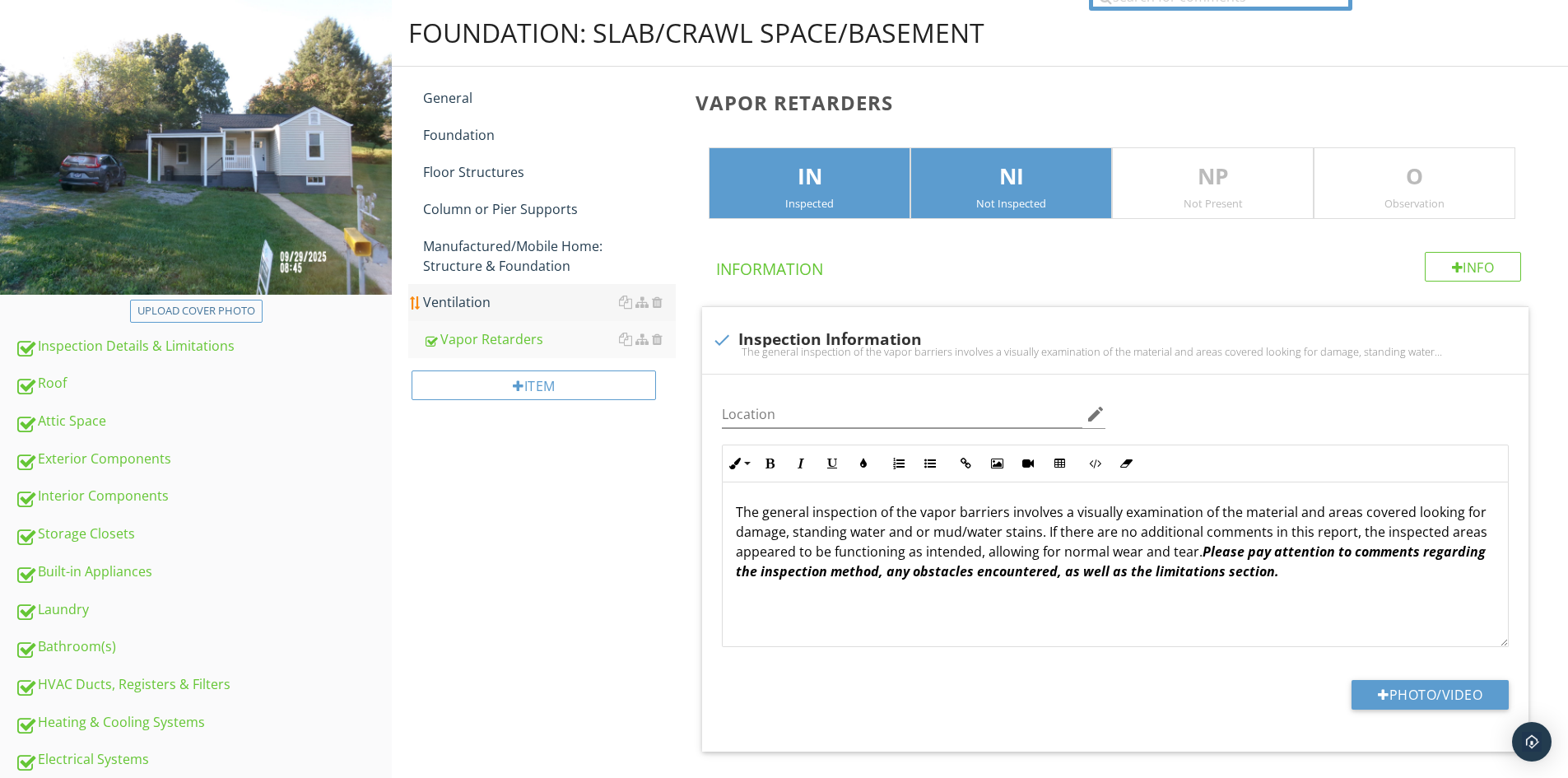
click at [473, 297] on div "Ventilation" at bounding box center [550, 302] width 253 height 20
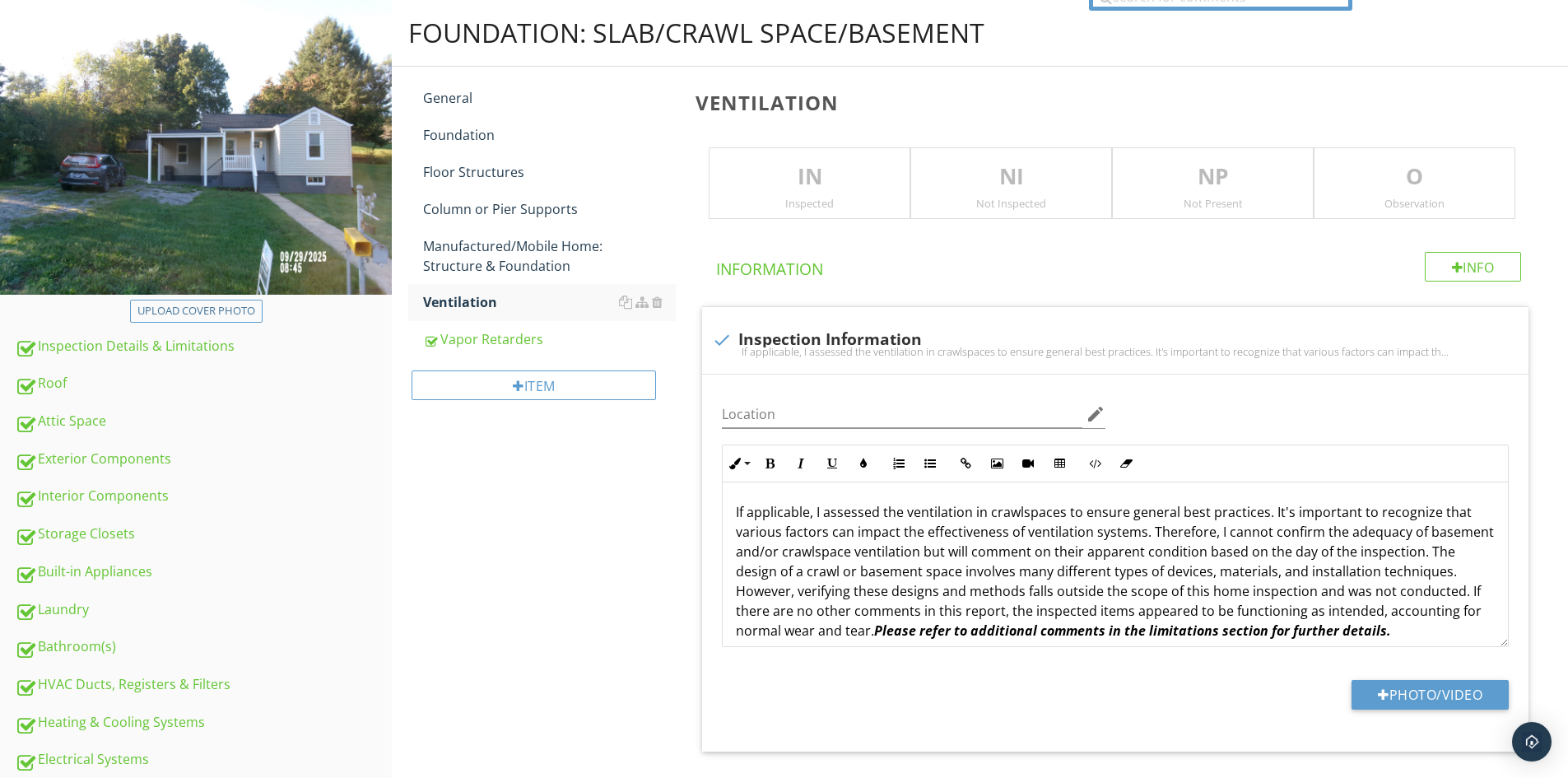
click at [832, 193] on div "IN Inspected" at bounding box center [810, 183] width 201 height 73
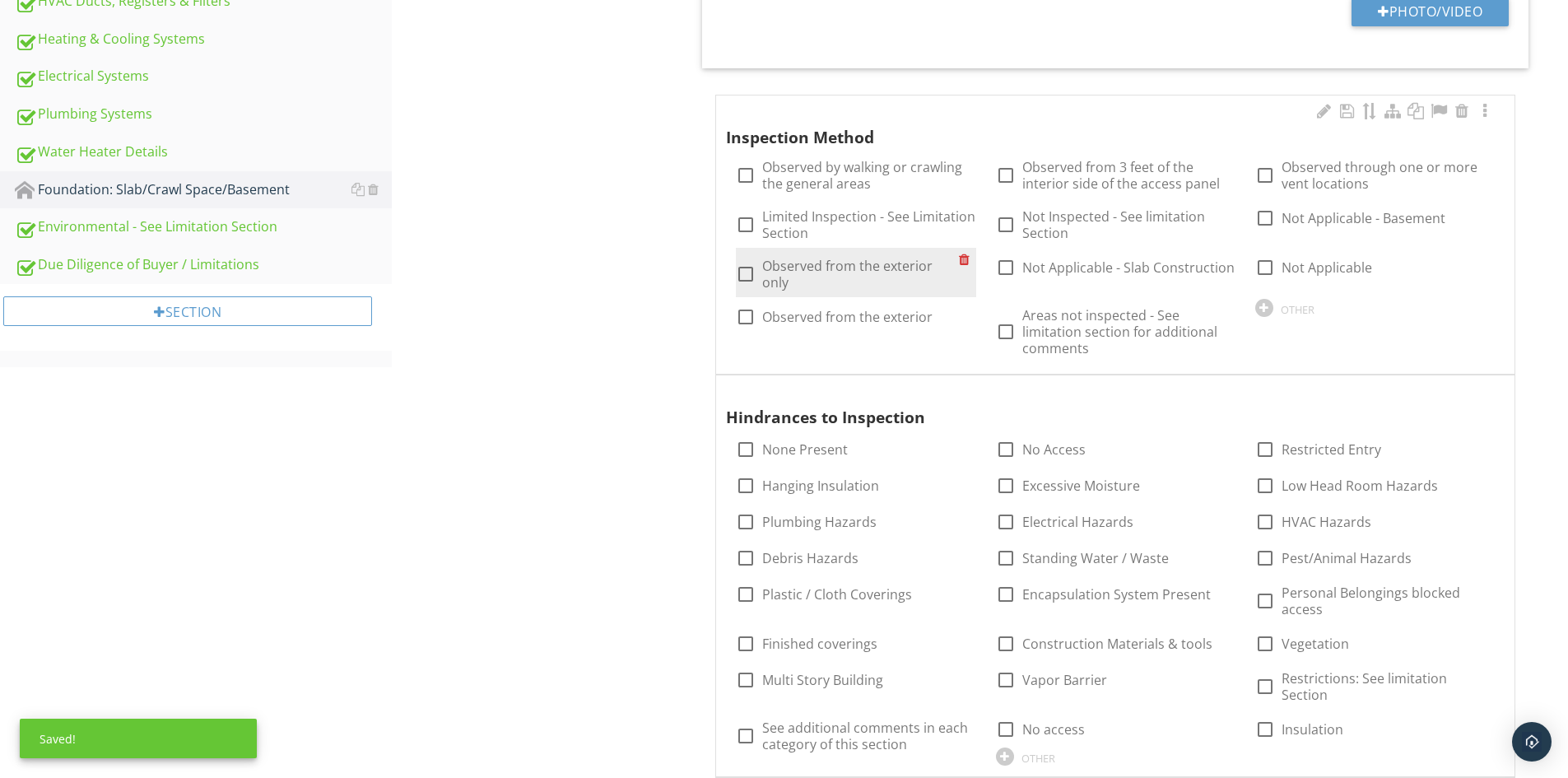
scroll to position [823, 0]
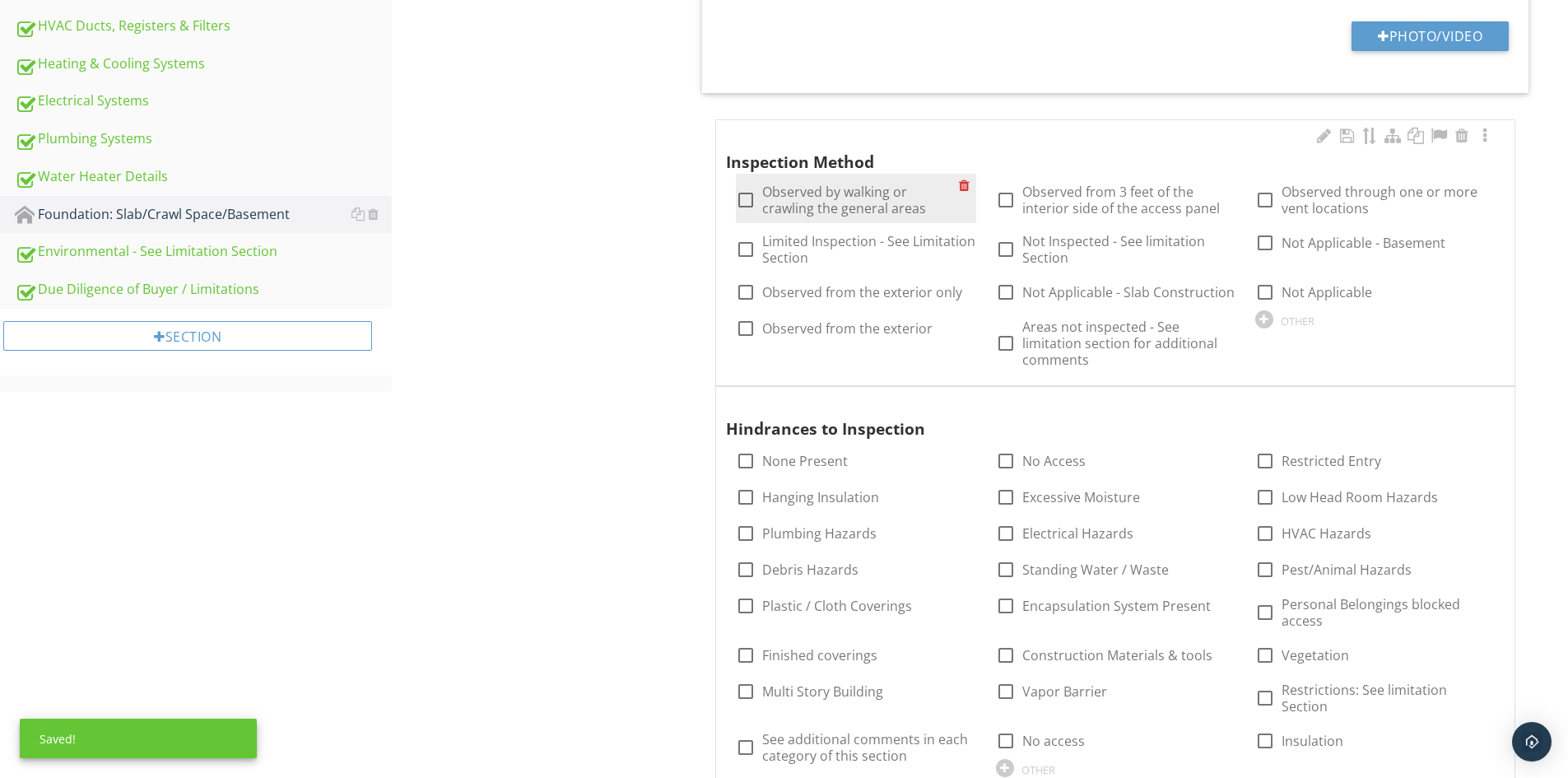
click at [745, 192] on div at bounding box center [745, 199] width 28 height 28
checkbox input "true"
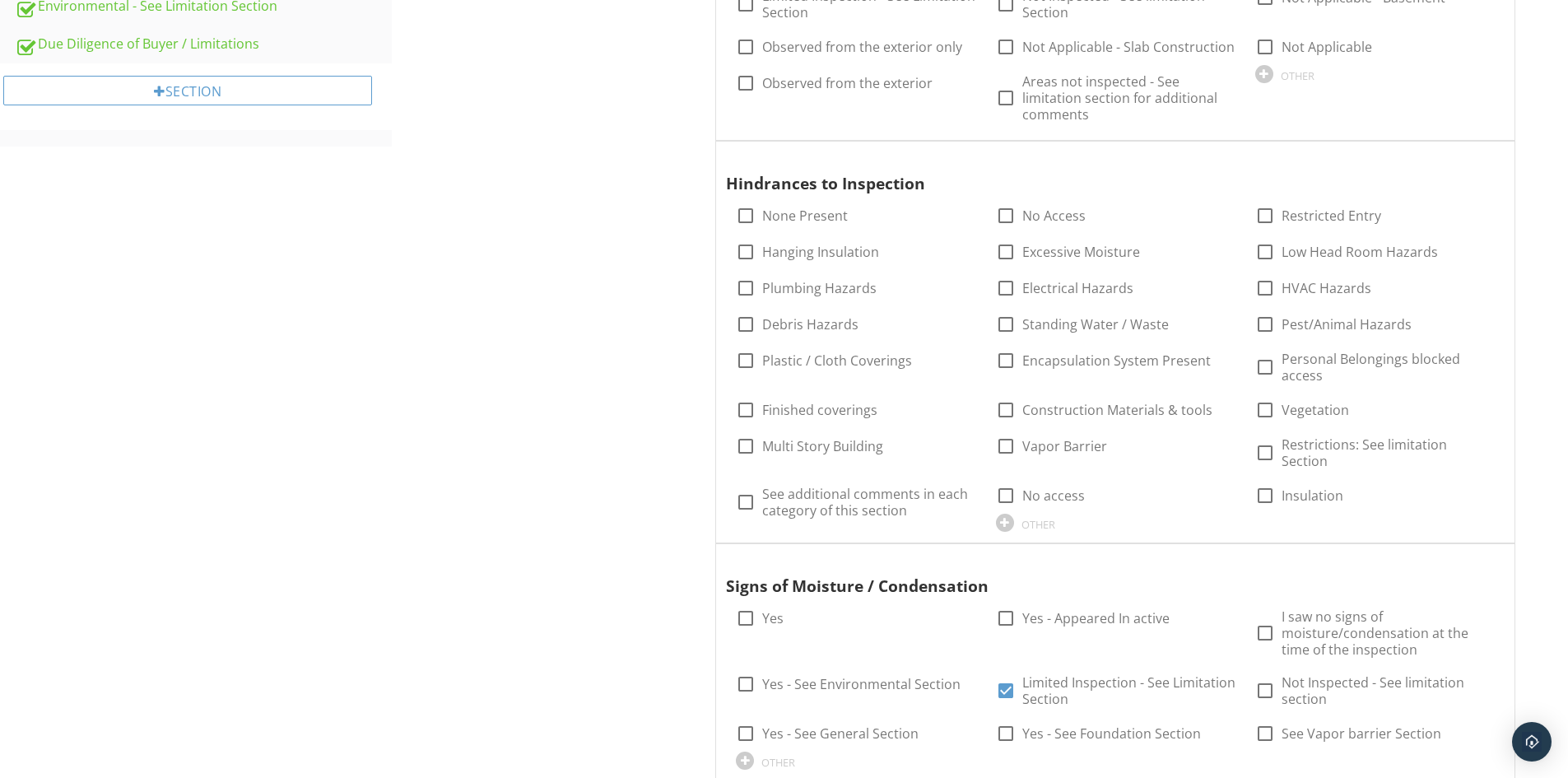
scroll to position [1070, 0]
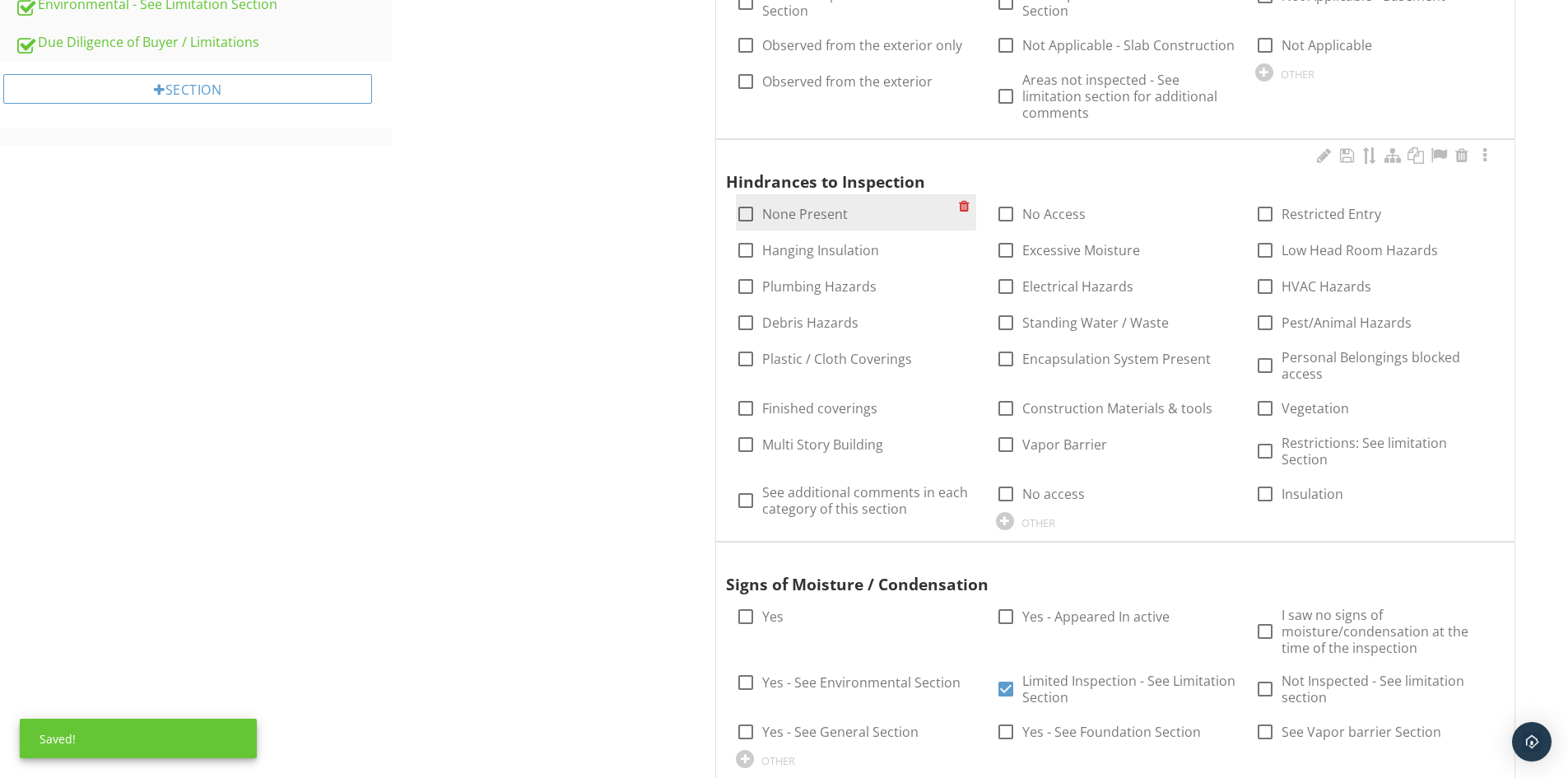
click at [747, 212] on div at bounding box center [745, 214] width 28 height 28
checkbox input "true"
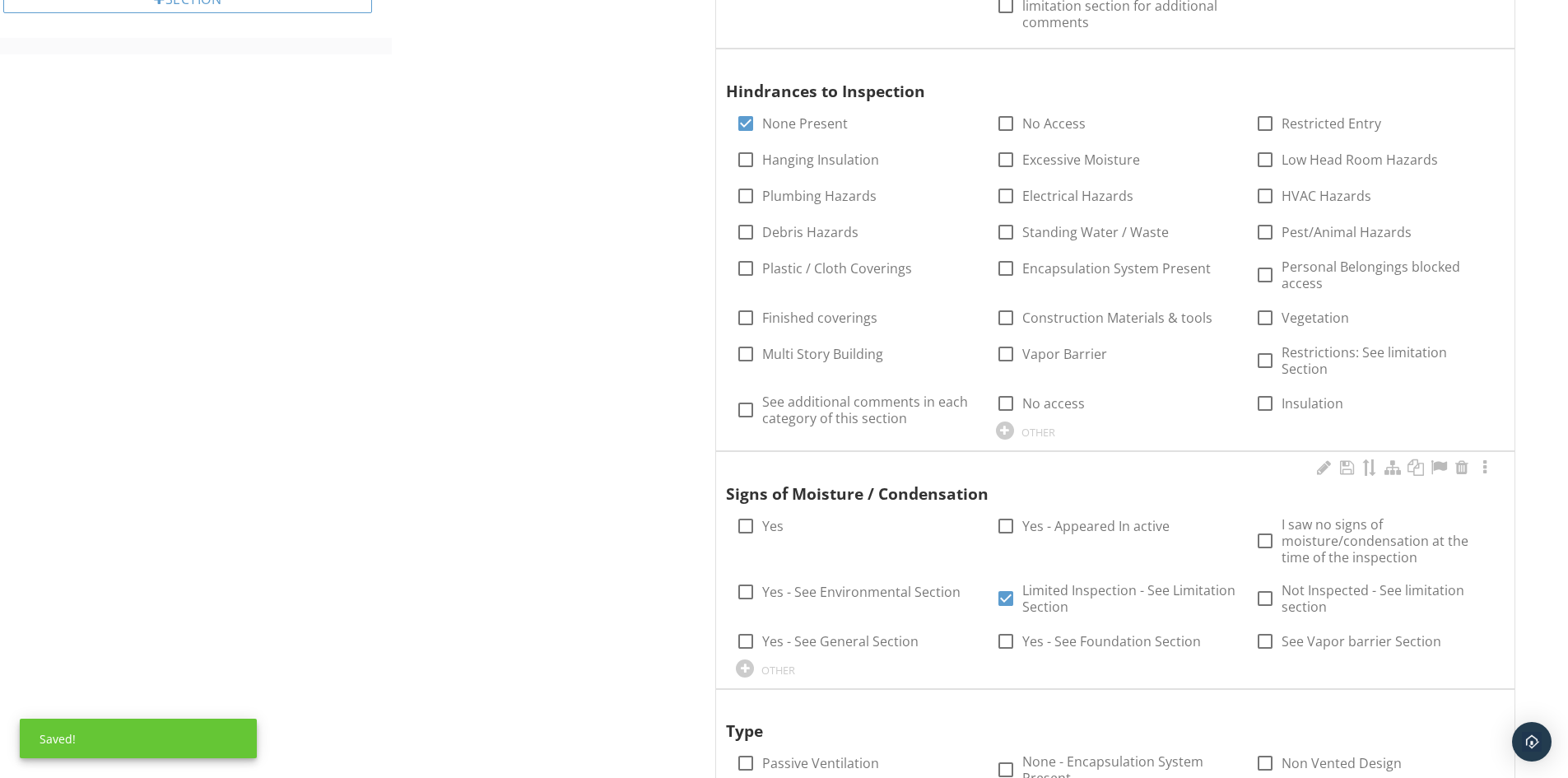
scroll to position [1399, 0]
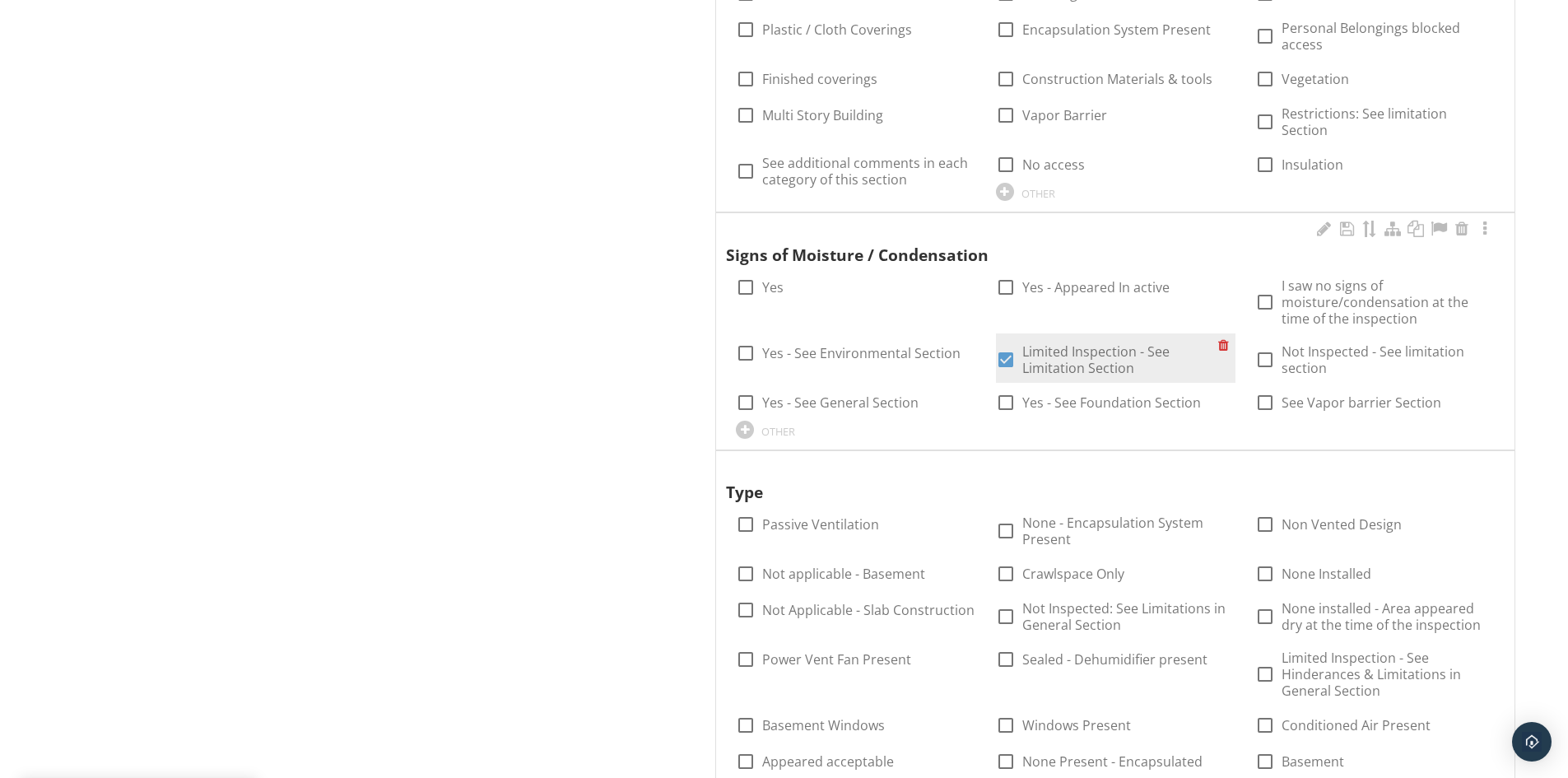
click at [1013, 348] on div at bounding box center [1006, 359] width 28 height 28
checkbox input "false"
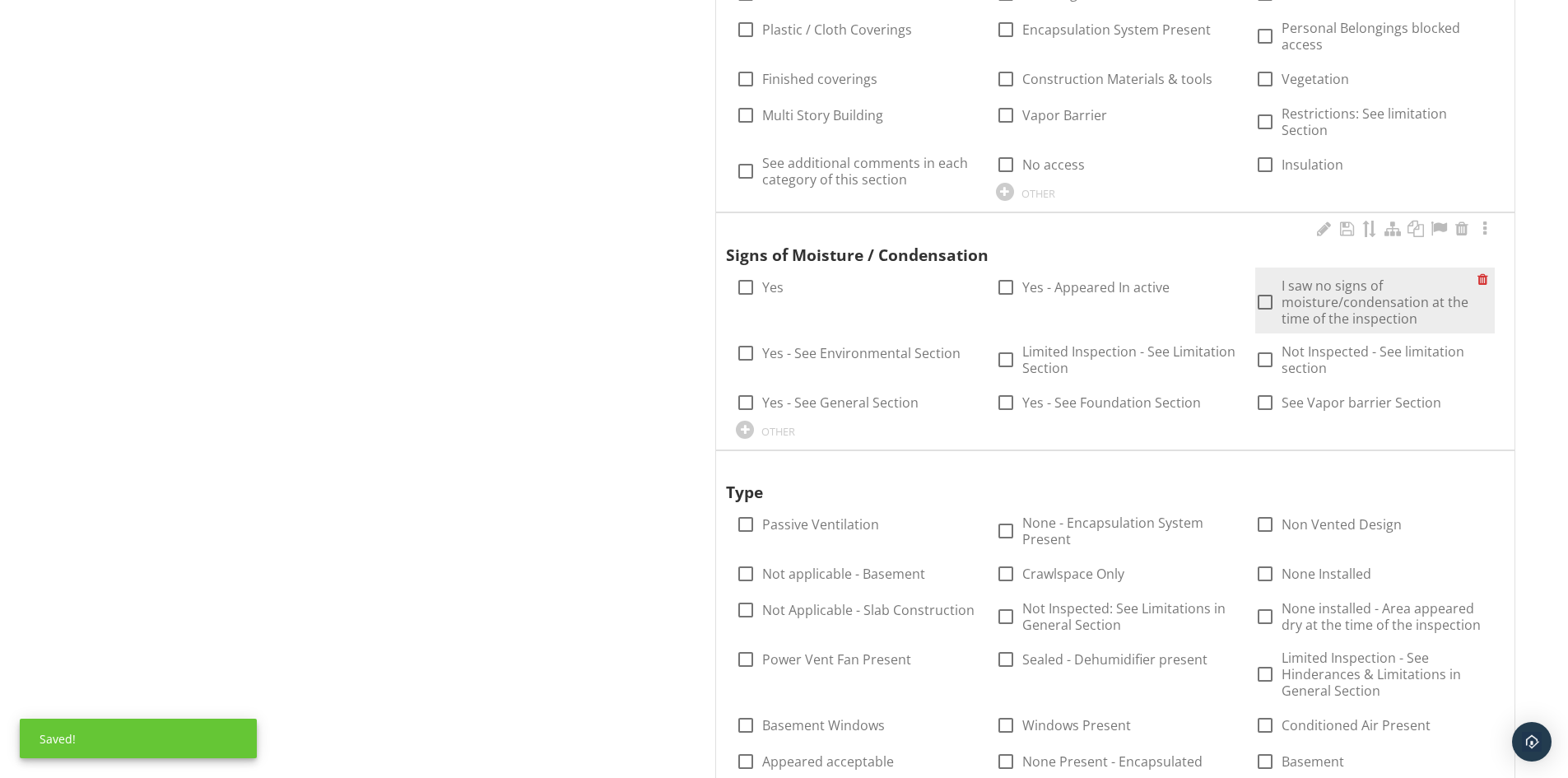
drag, startPoint x: 1307, startPoint y: 274, endPoint x: 1227, endPoint y: 303, distance: 85.1
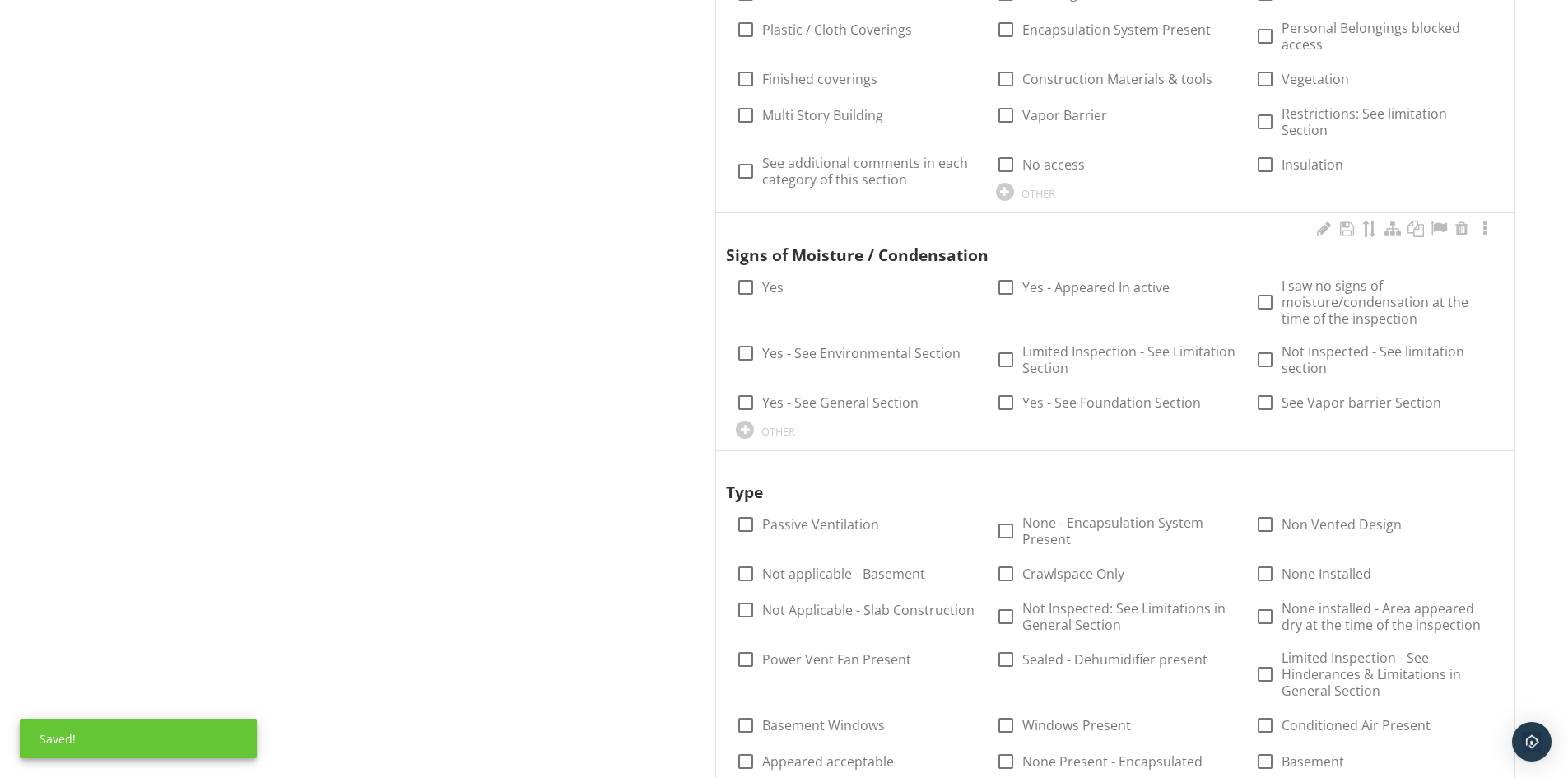
click at [1307, 277] on label "I saw no signs of moisture/condensation at the time of the inspection" at bounding box center [1388, 302] width 213 height 49
checkbox input "true"
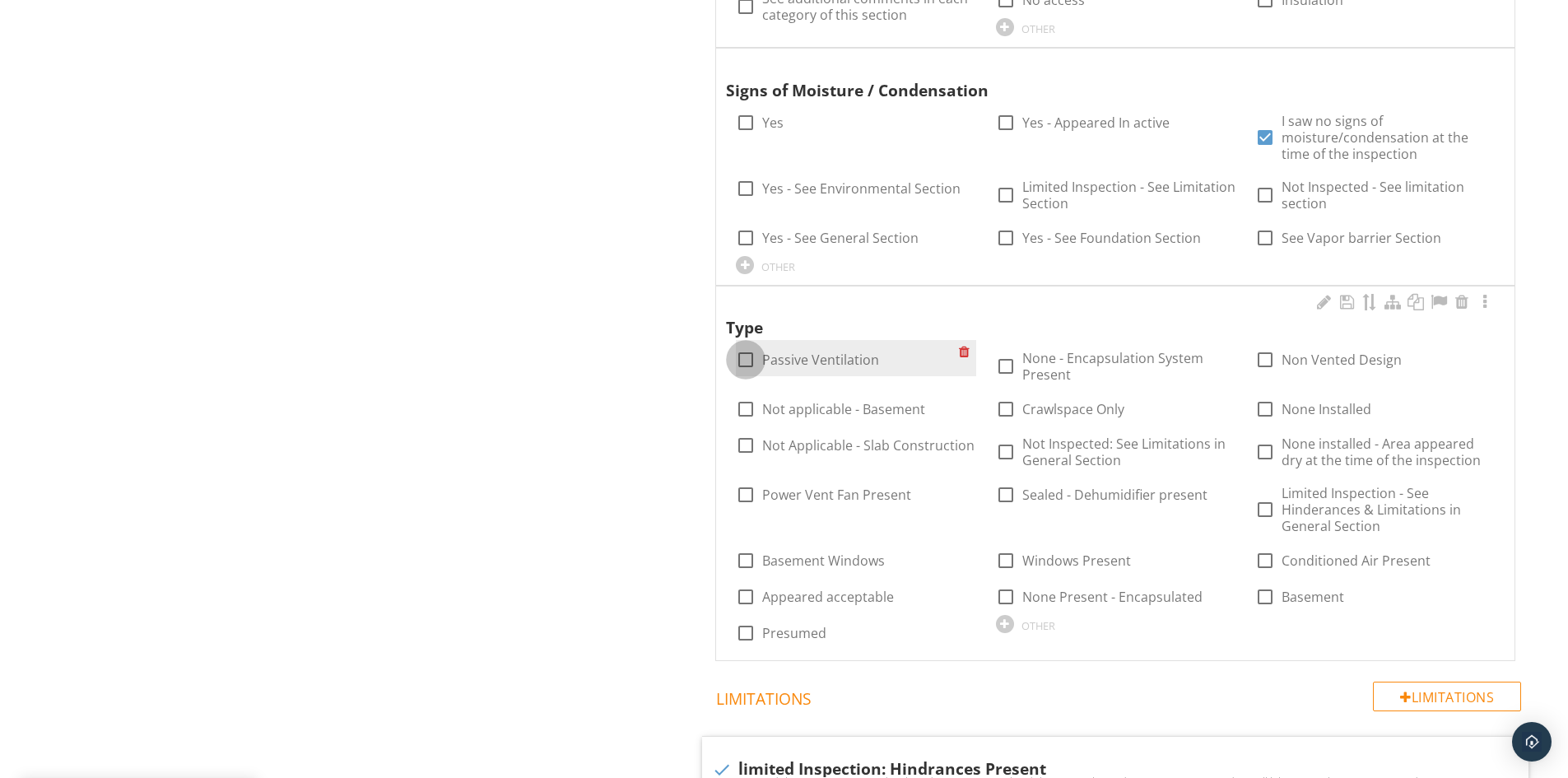
click at [751, 353] on div at bounding box center [745, 359] width 28 height 28
checkbox input "true"
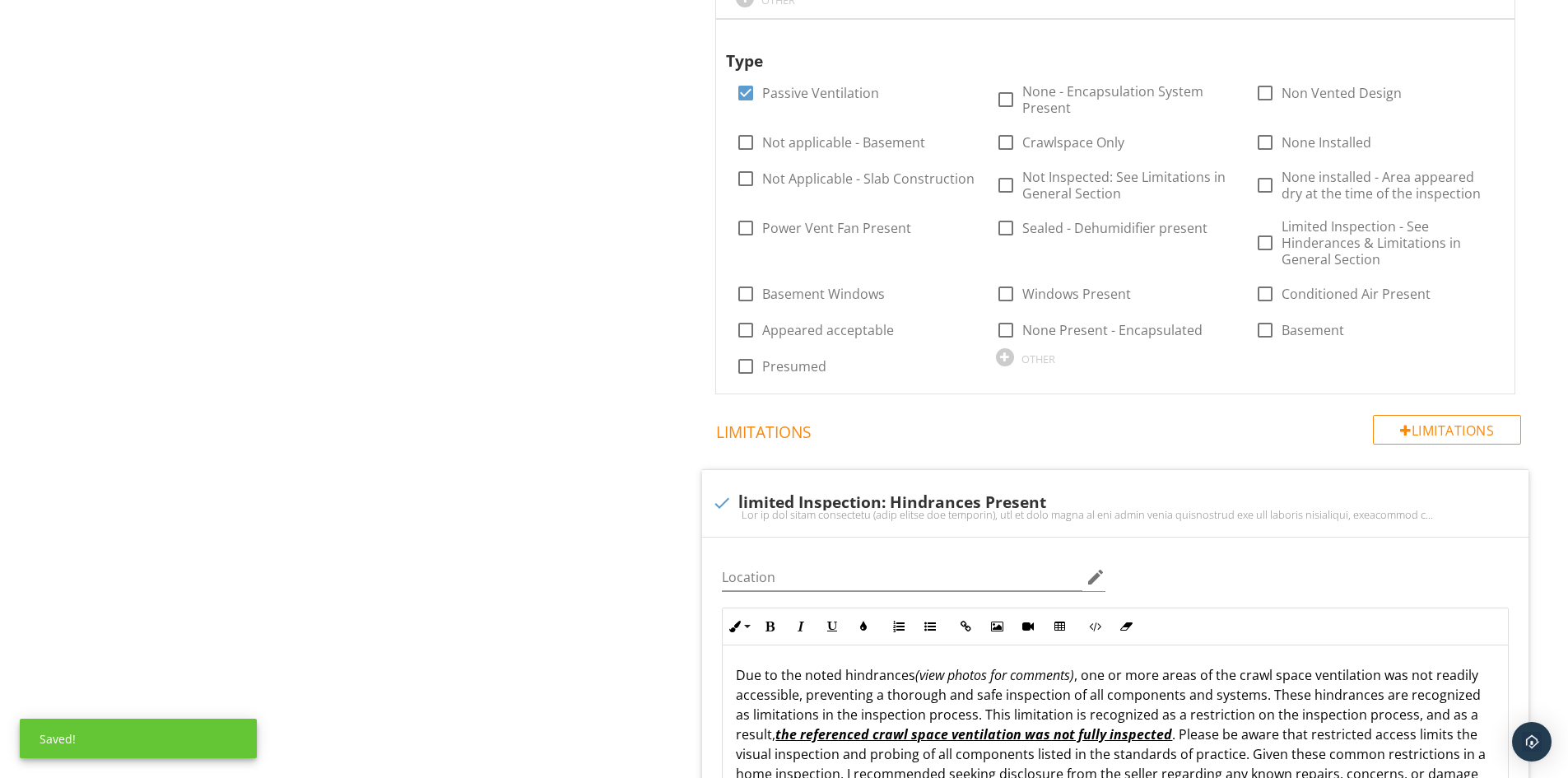
scroll to position [1976, 0]
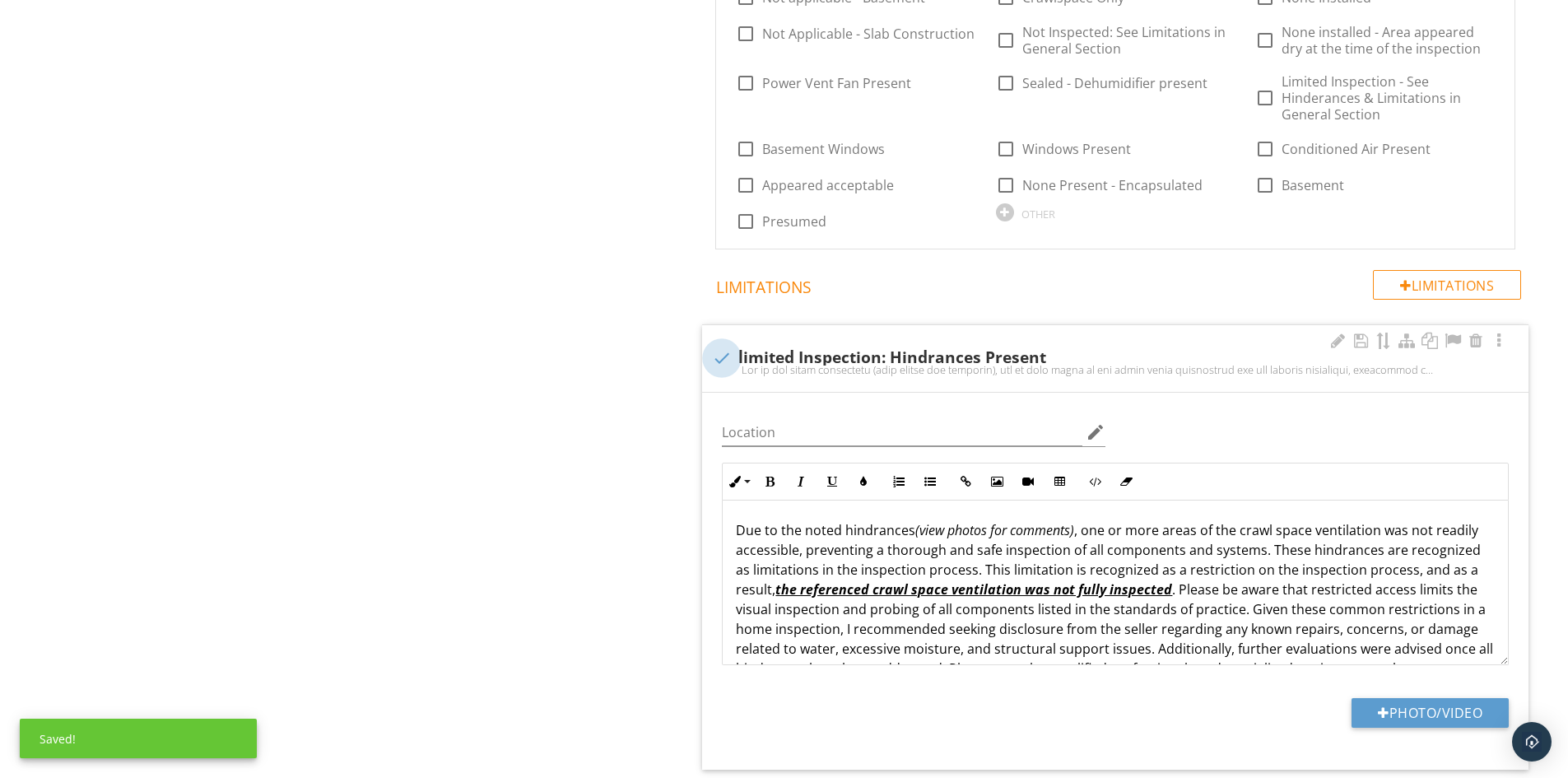
click at [713, 347] on div at bounding box center [722, 357] width 28 height 28
checkbox input "true"
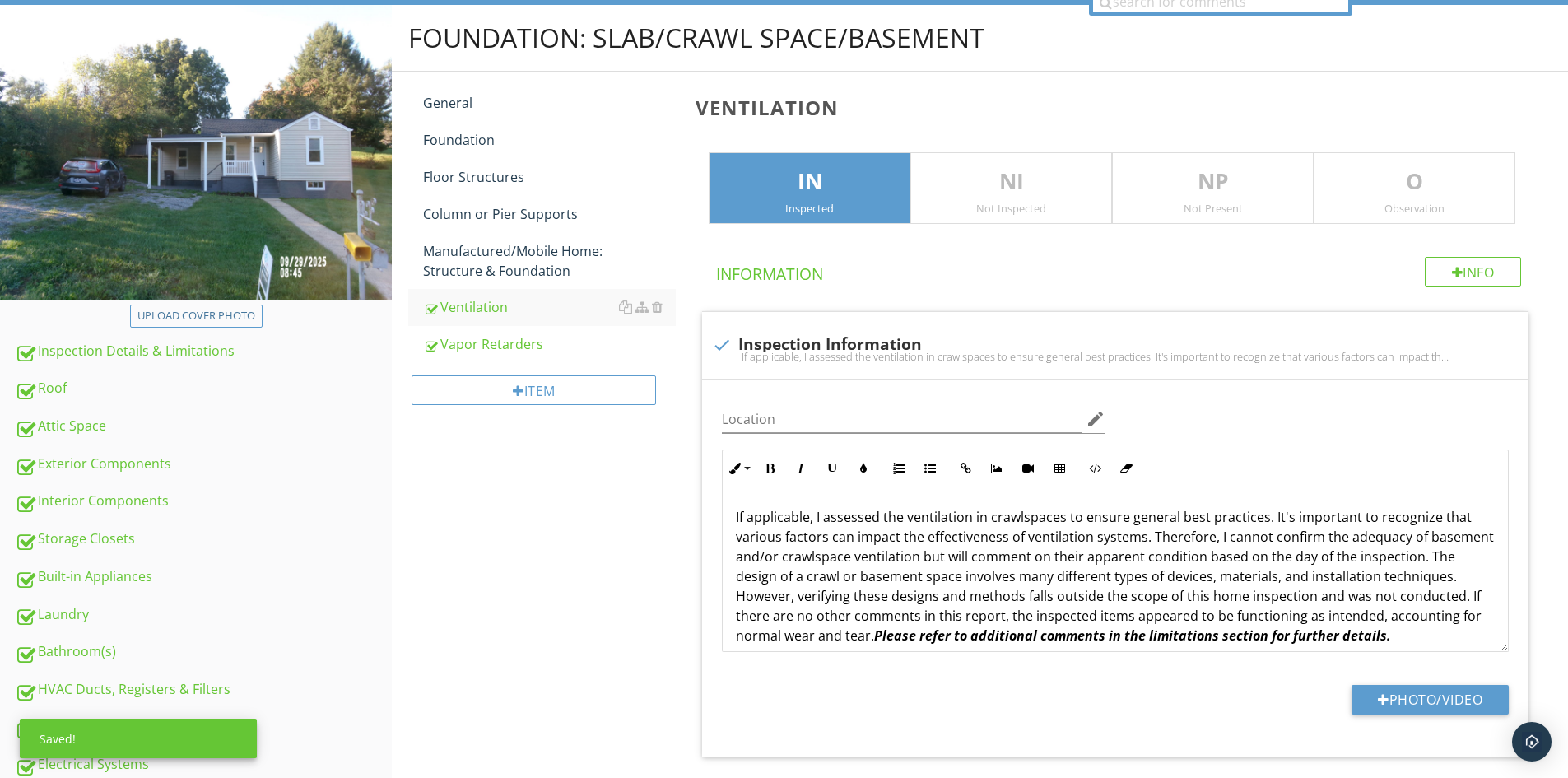
scroll to position [0, 0]
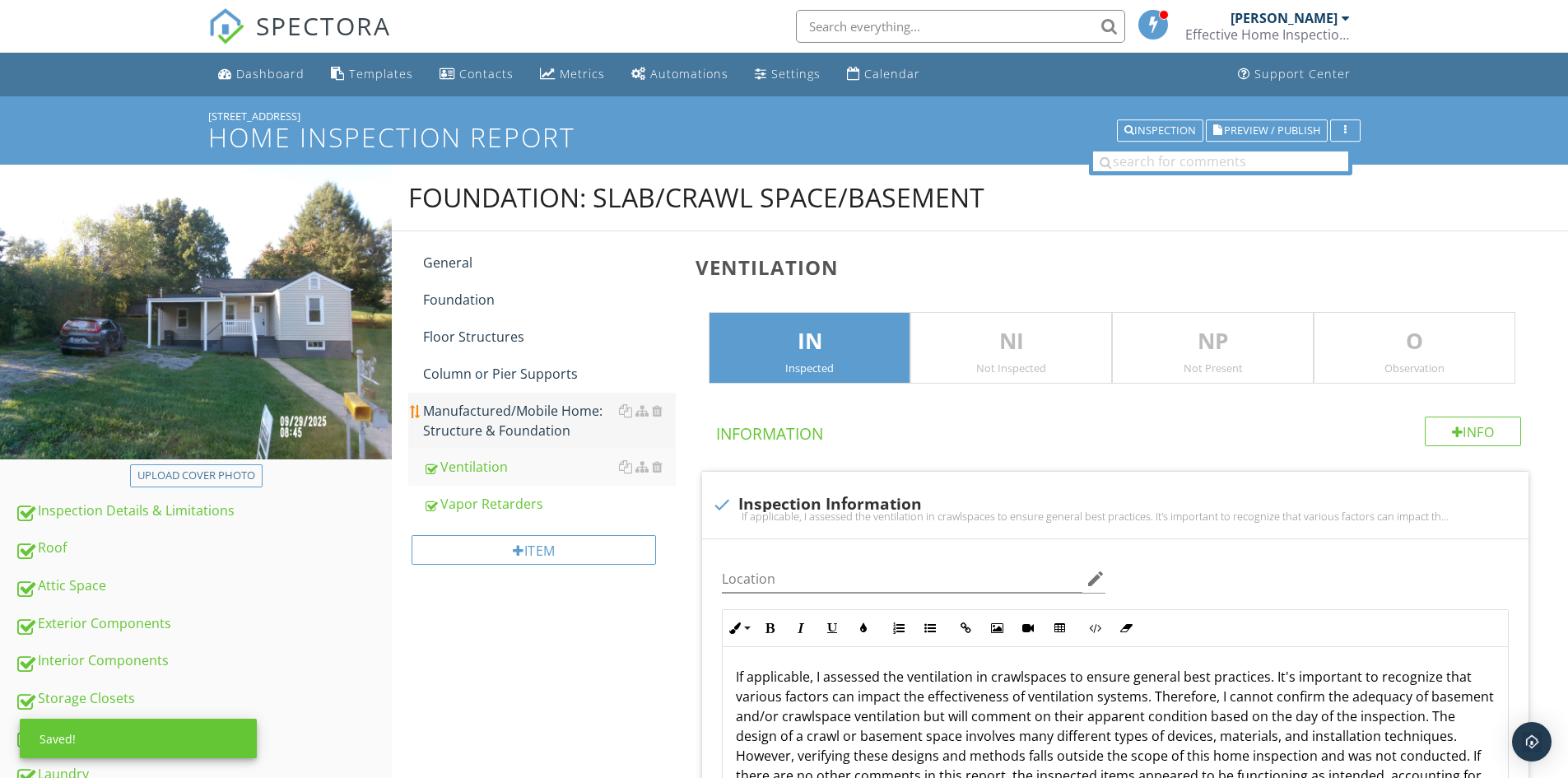
click at [491, 425] on div "Manufactured/Mobile Home: Structure & Foundation" at bounding box center [550, 421] width 253 height 40
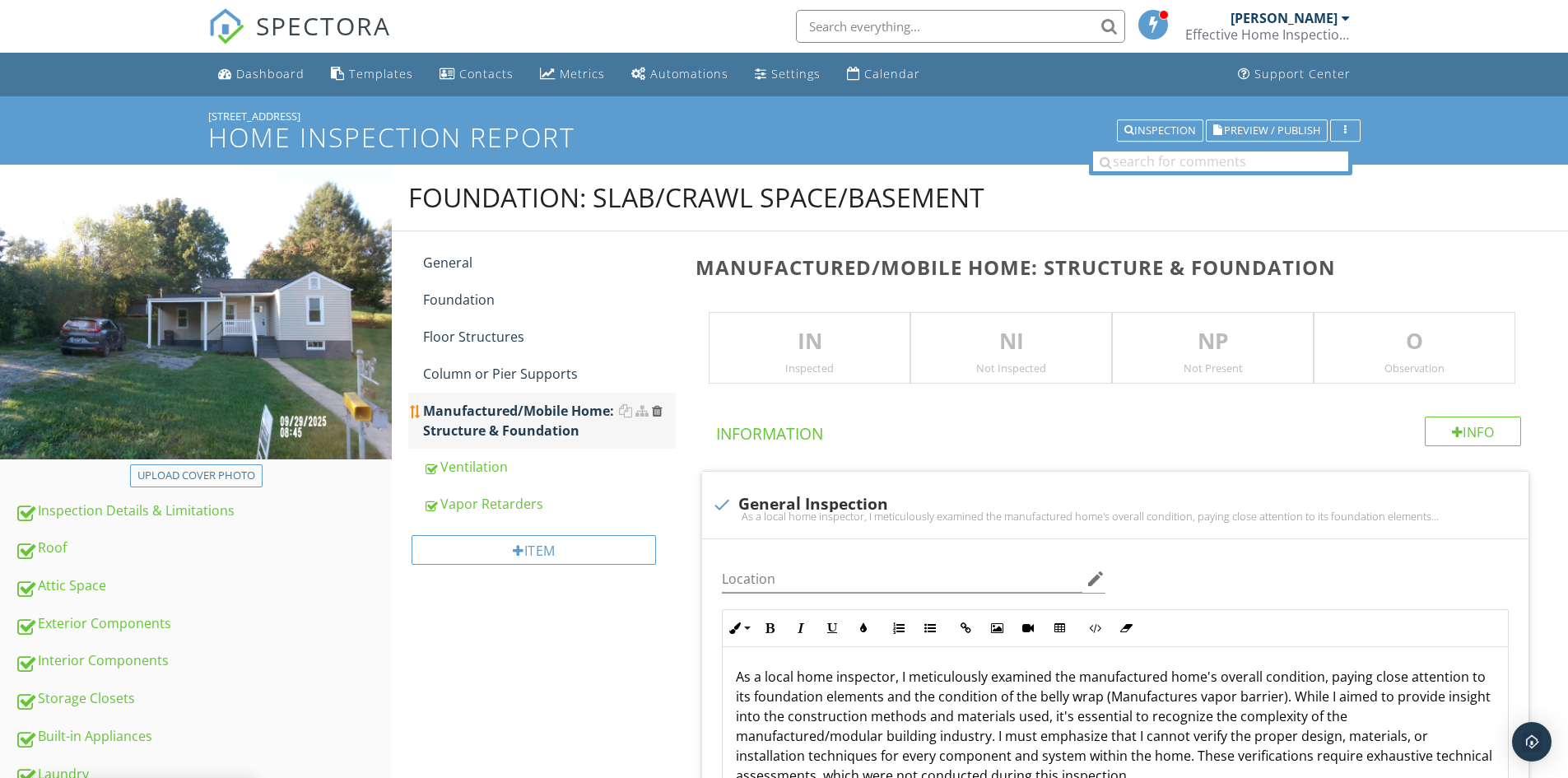
click at [657, 413] on div at bounding box center [657, 411] width 11 height 14
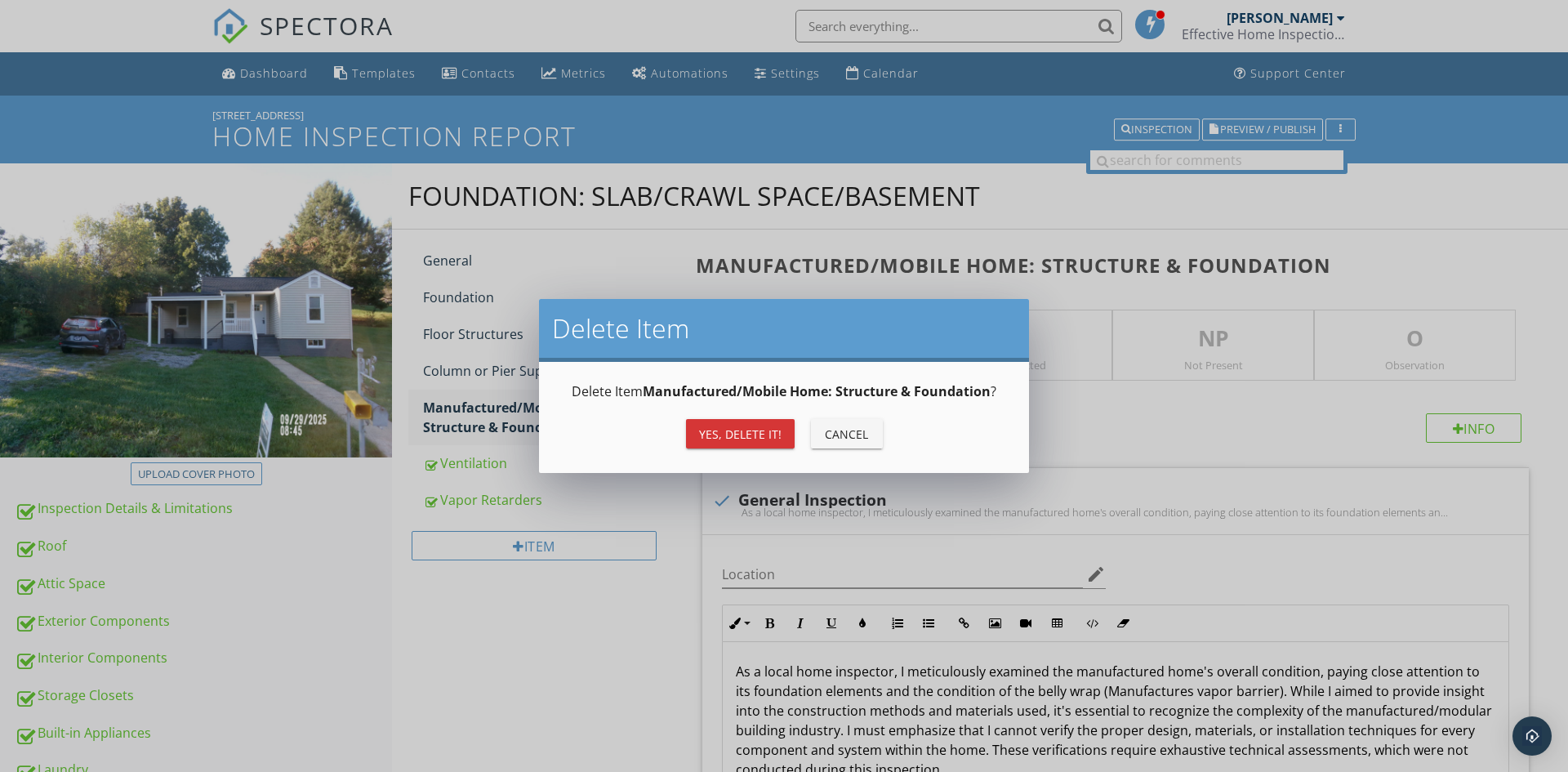
click at [698, 429] on button "Yes, Delete it!" at bounding box center [739, 434] width 109 height 30
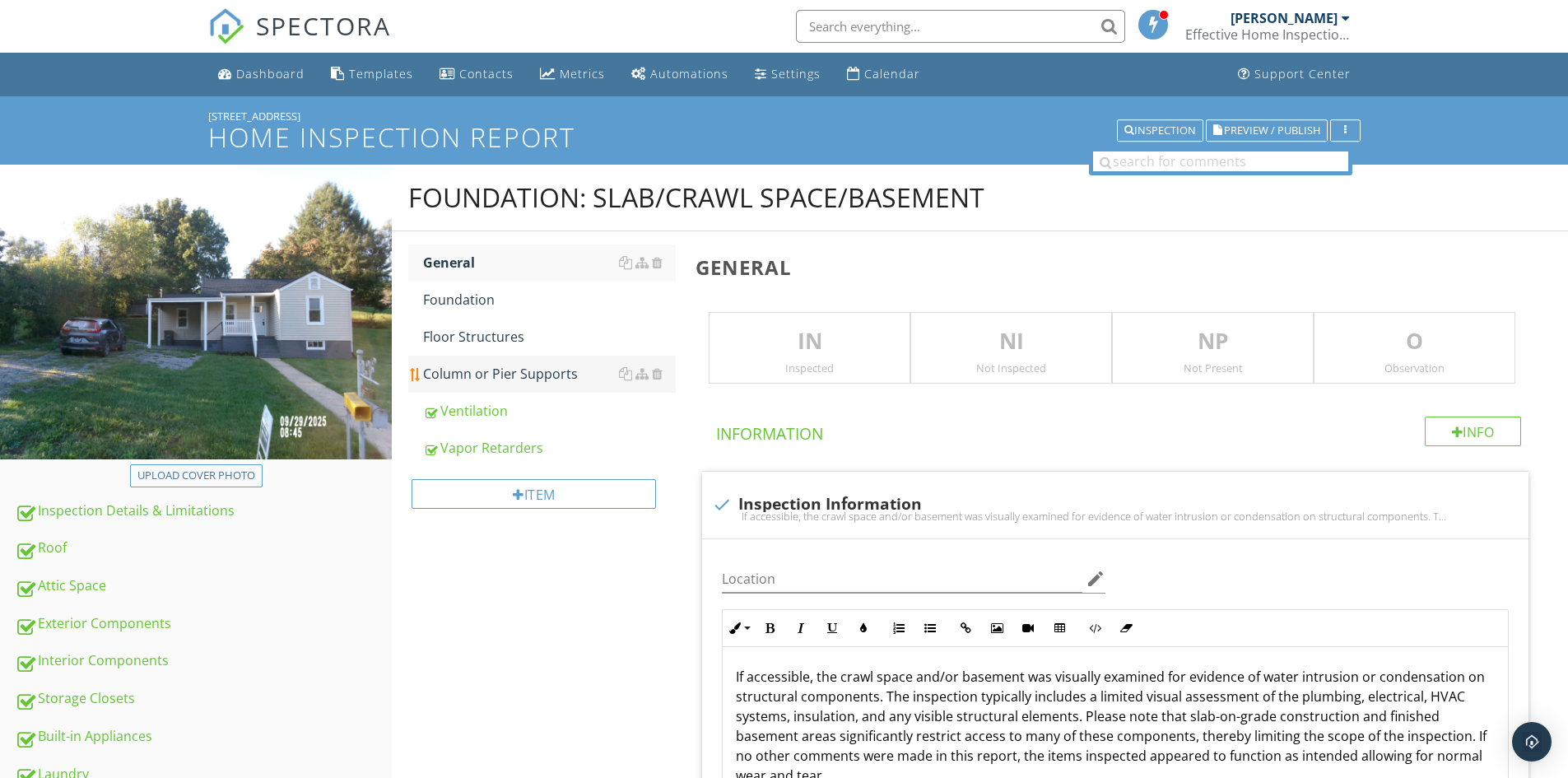
click at [520, 383] on div "Column or Pier Supports" at bounding box center [550, 374] width 253 height 20
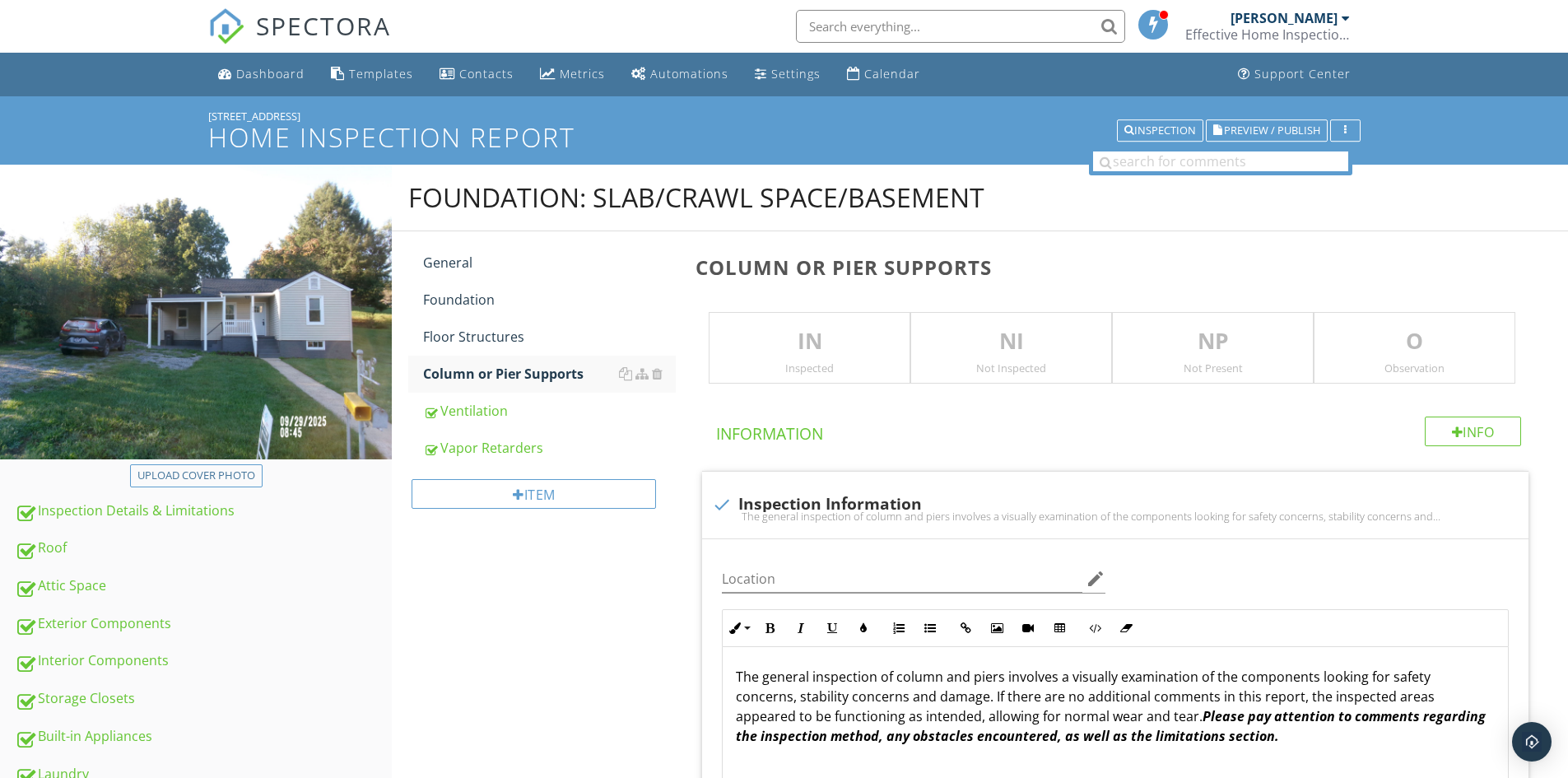
click at [821, 342] on p "IN" at bounding box center [809, 342] width 200 height 33
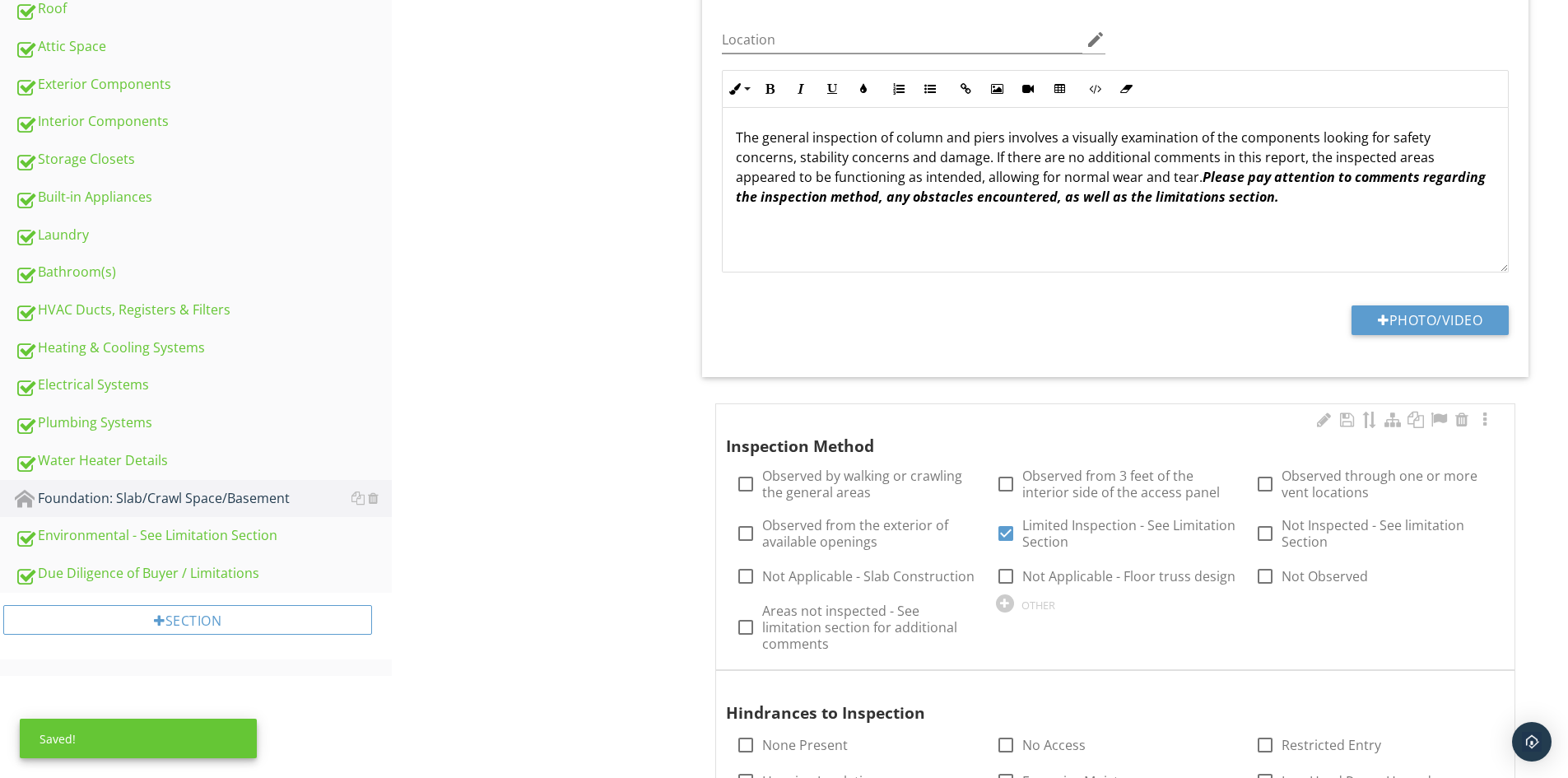
scroll to position [576, 0]
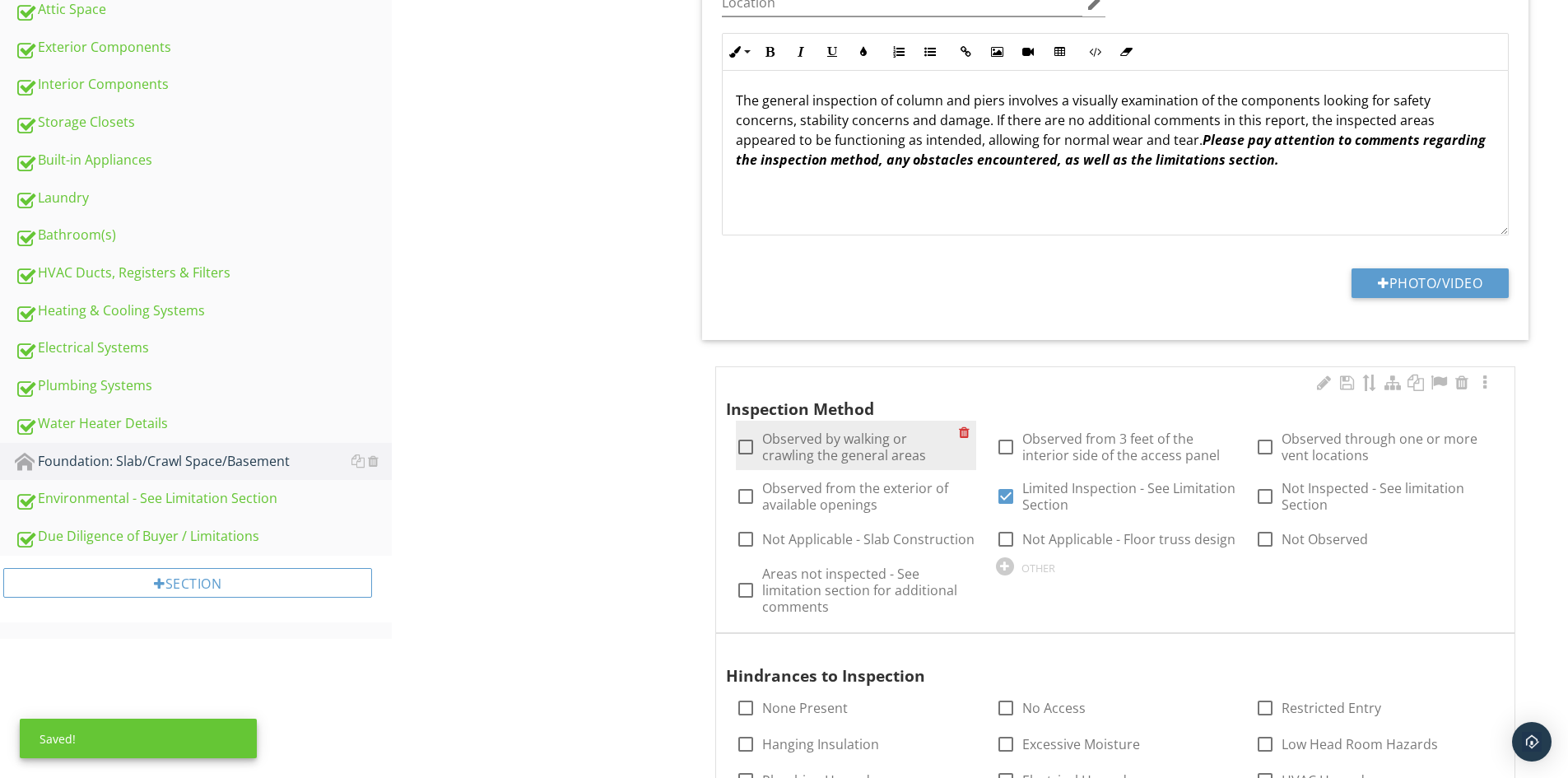
click at [842, 442] on label "Observed by walking or crawling the general areas" at bounding box center [861, 447] width 196 height 33
checkbox input "true"
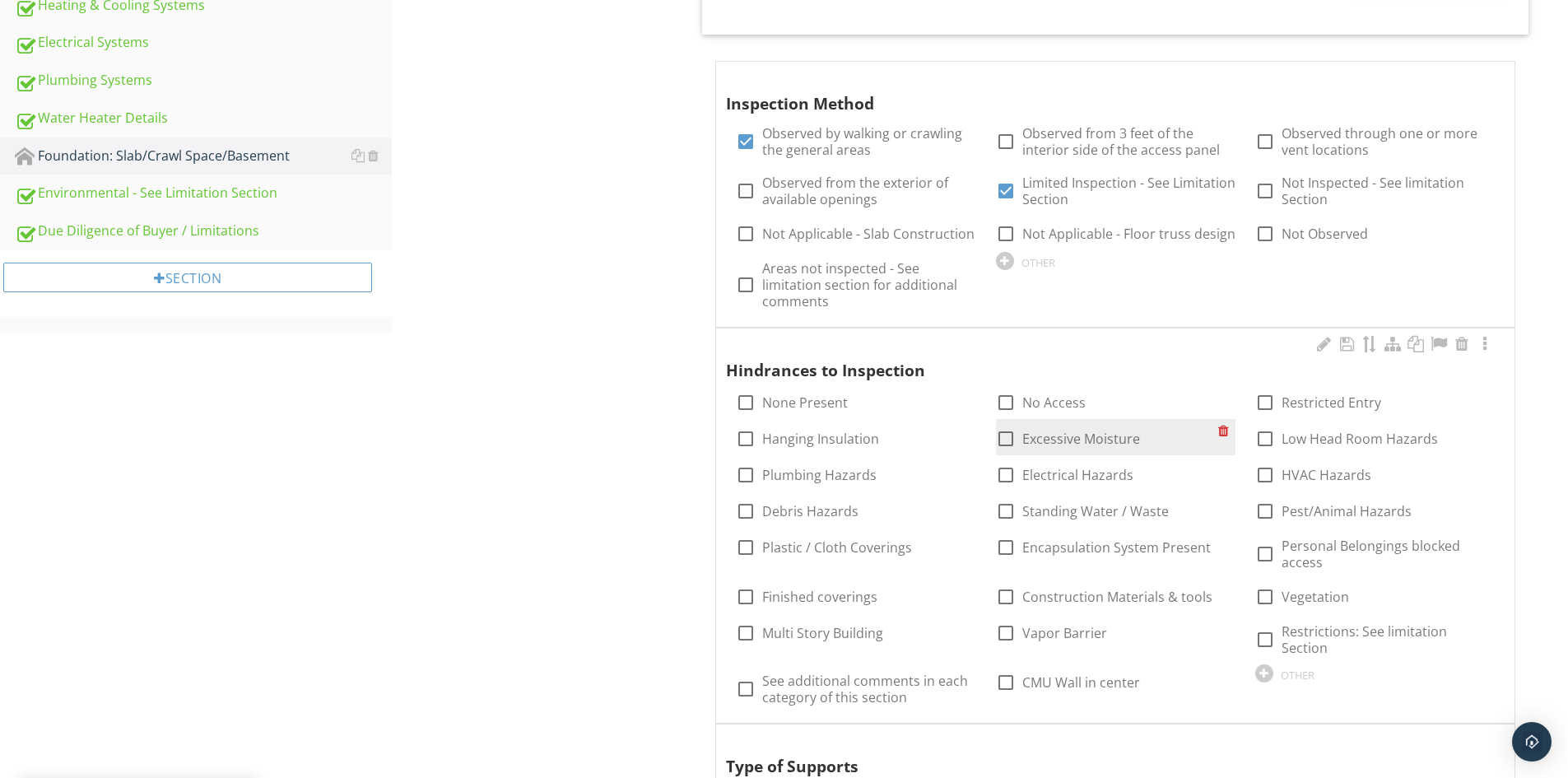
scroll to position [906, 0]
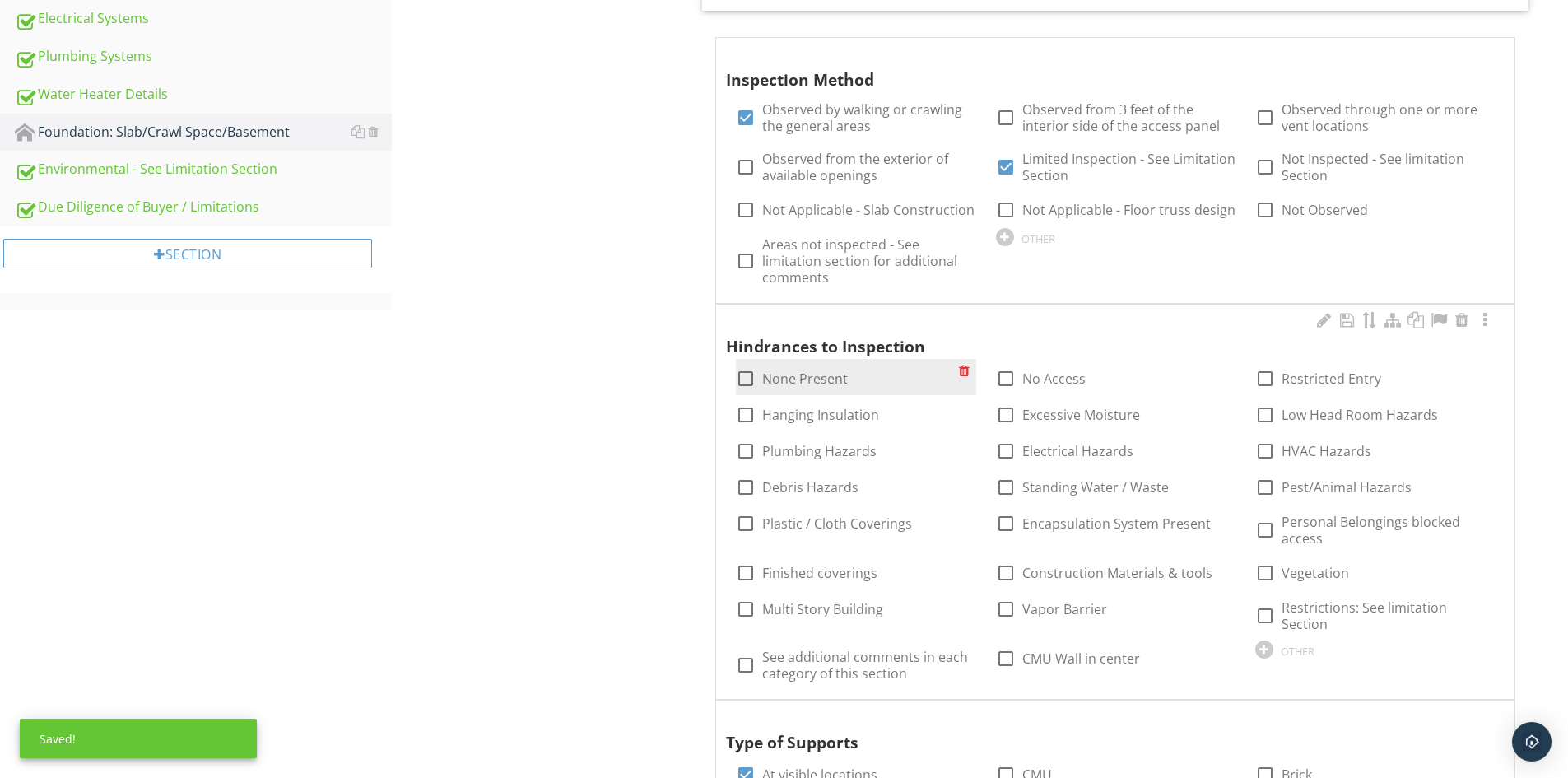
click at [772, 384] on label "None Present" at bounding box center [805, 378] width 85 height 16
checkbox input "true"
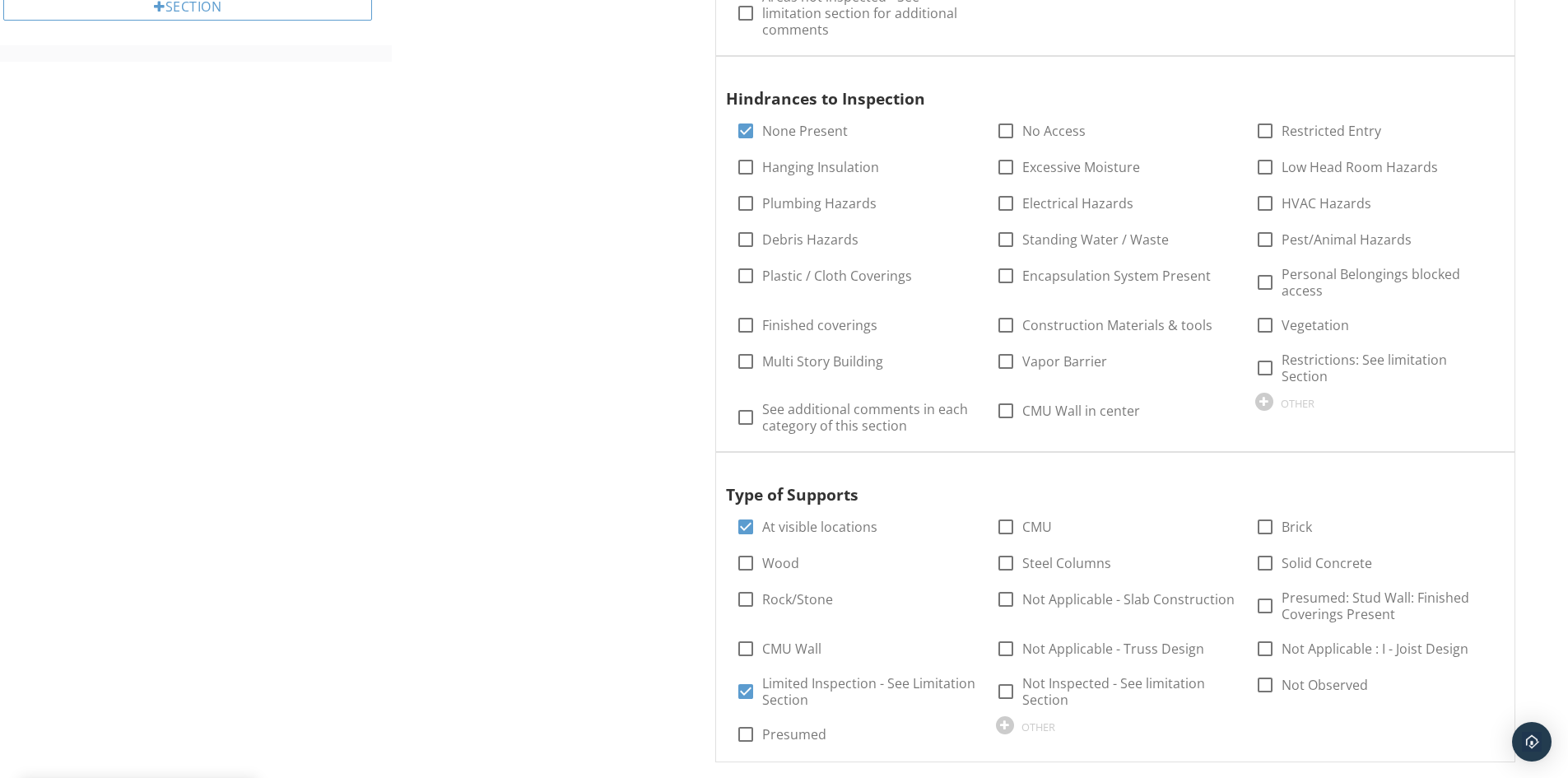
scroll to position [1152, 0]
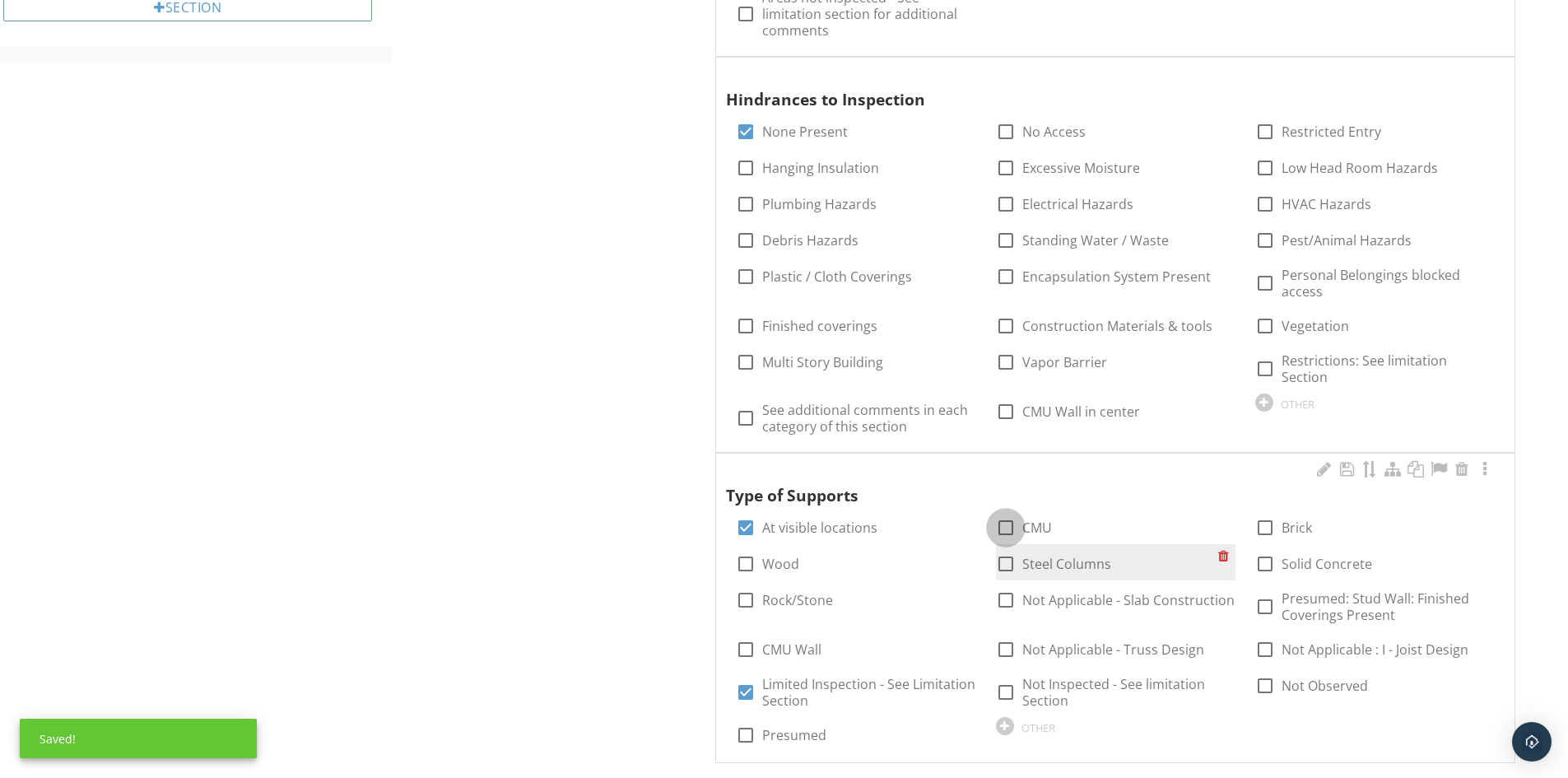
drag, startPoint x: 1008, startPoint y: 511, endPoint x: 1004, endPoint y: 538, distance: 27.3
click at [1005, 513] on div at bounding box center [1006, 527] width 28 height 28
click at [1008, 513] on div at bounding box center [1006, 527] width 28 height 28
checkbox input "false"
click at [1002, 550] on div at bounding box center [1006, 563] width 28 height 28
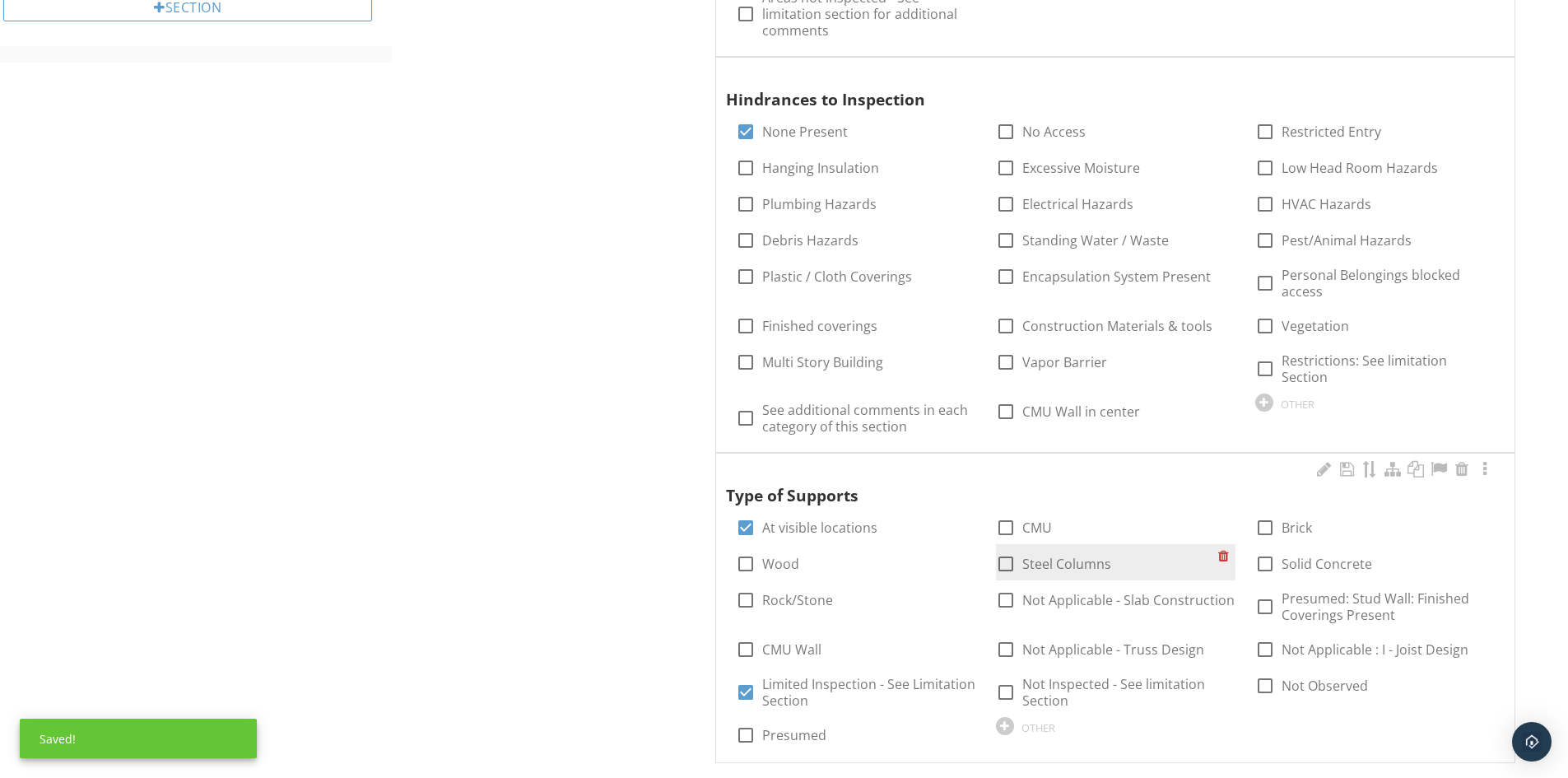
checkbox input "true"
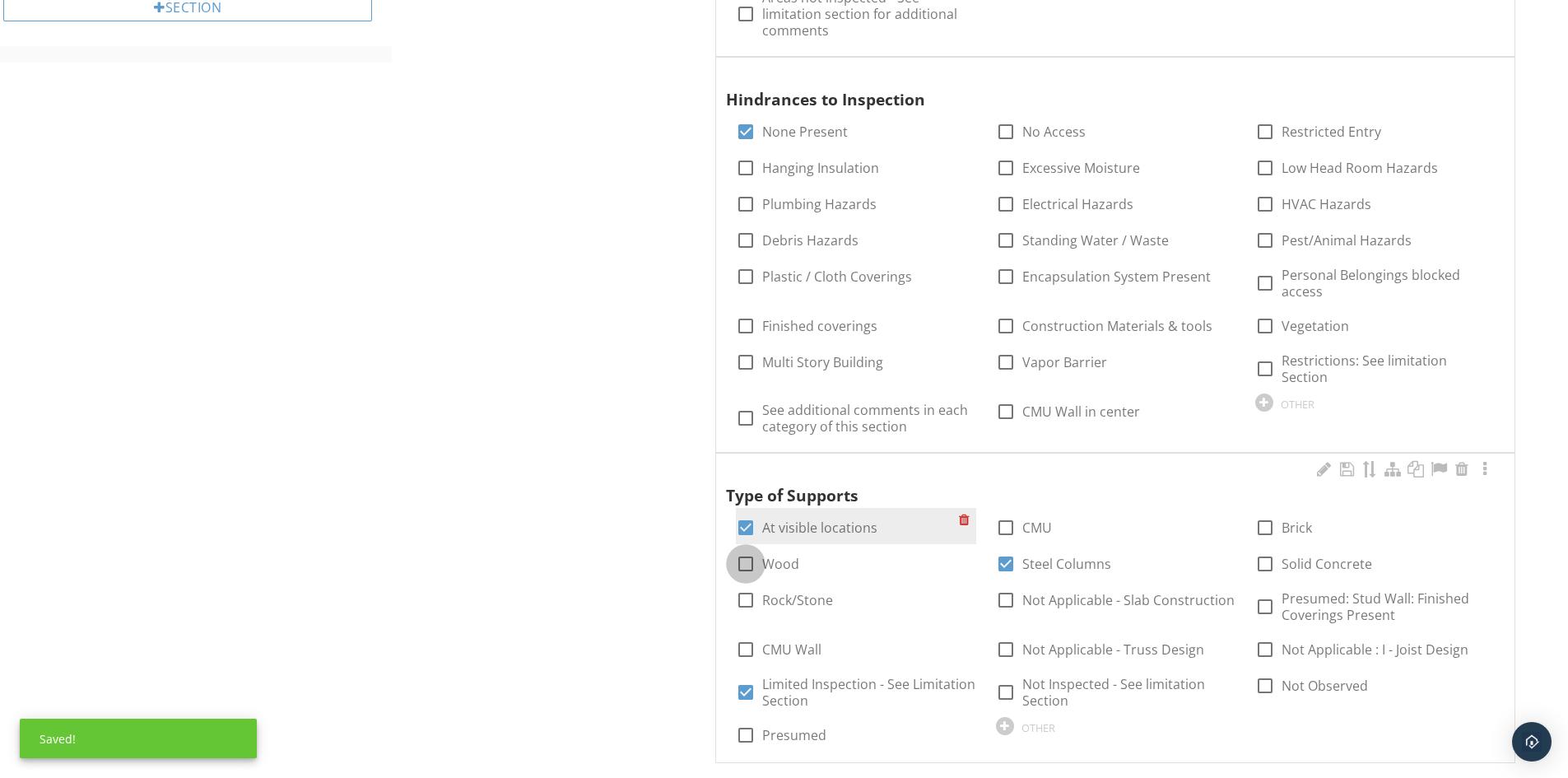
drag, startPoint x: 757, startPoint y: 548, endPoint x: 806, endPoint y: 529, distance: 52.6
click at [757, 549] on div at bounding box center [745, 563] width 28 height 28
checkbox input "true"
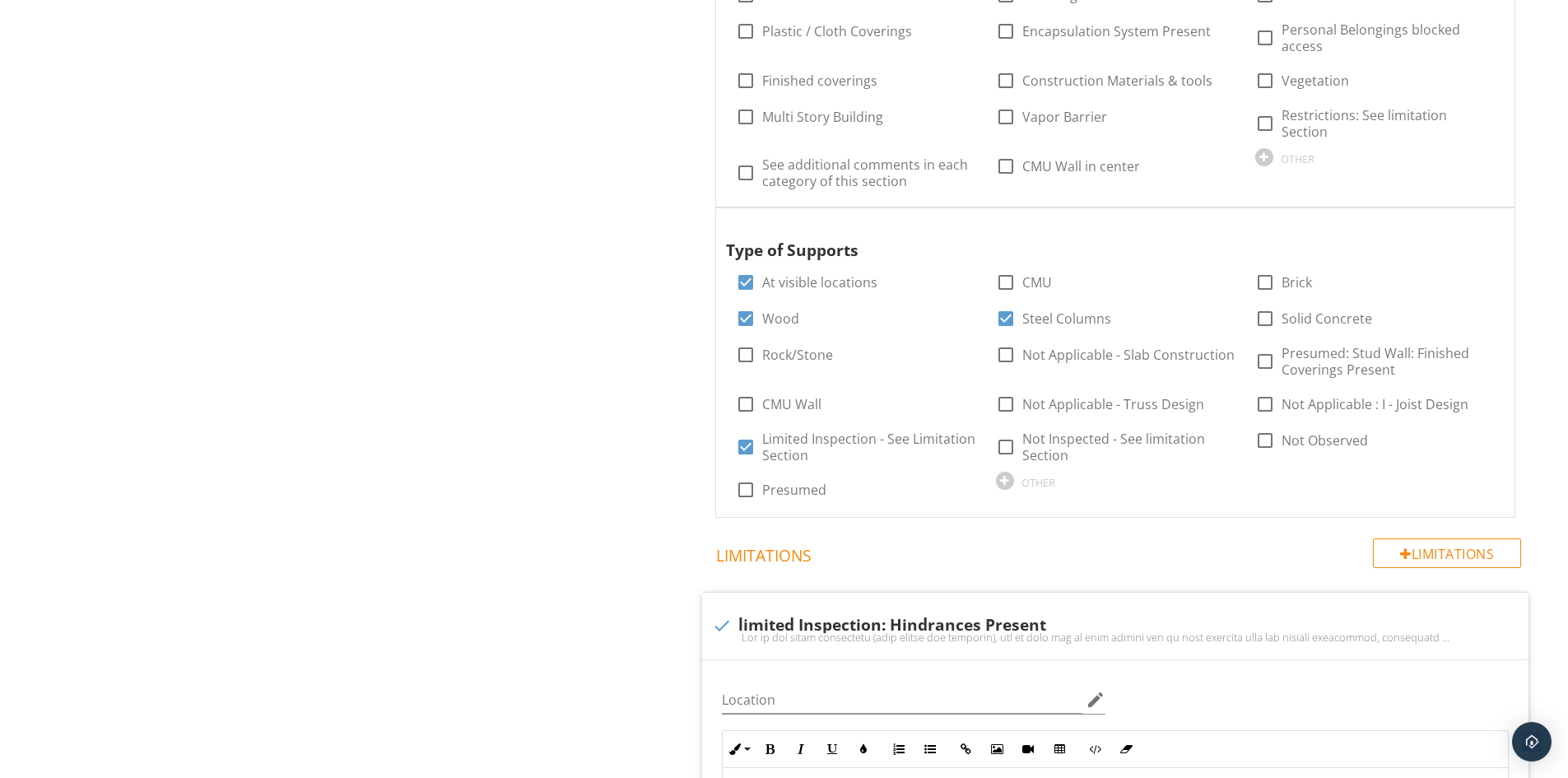
scroll to position [1399, 0]
drag, startPoint x: 1271, startPoint y: 263, endPoint x: 1035, endPoint y: 303, distance: 239.4
click at [1270, 267] on div at bounding box center [1265, 280] width 28 height 28
checkbox input "true"
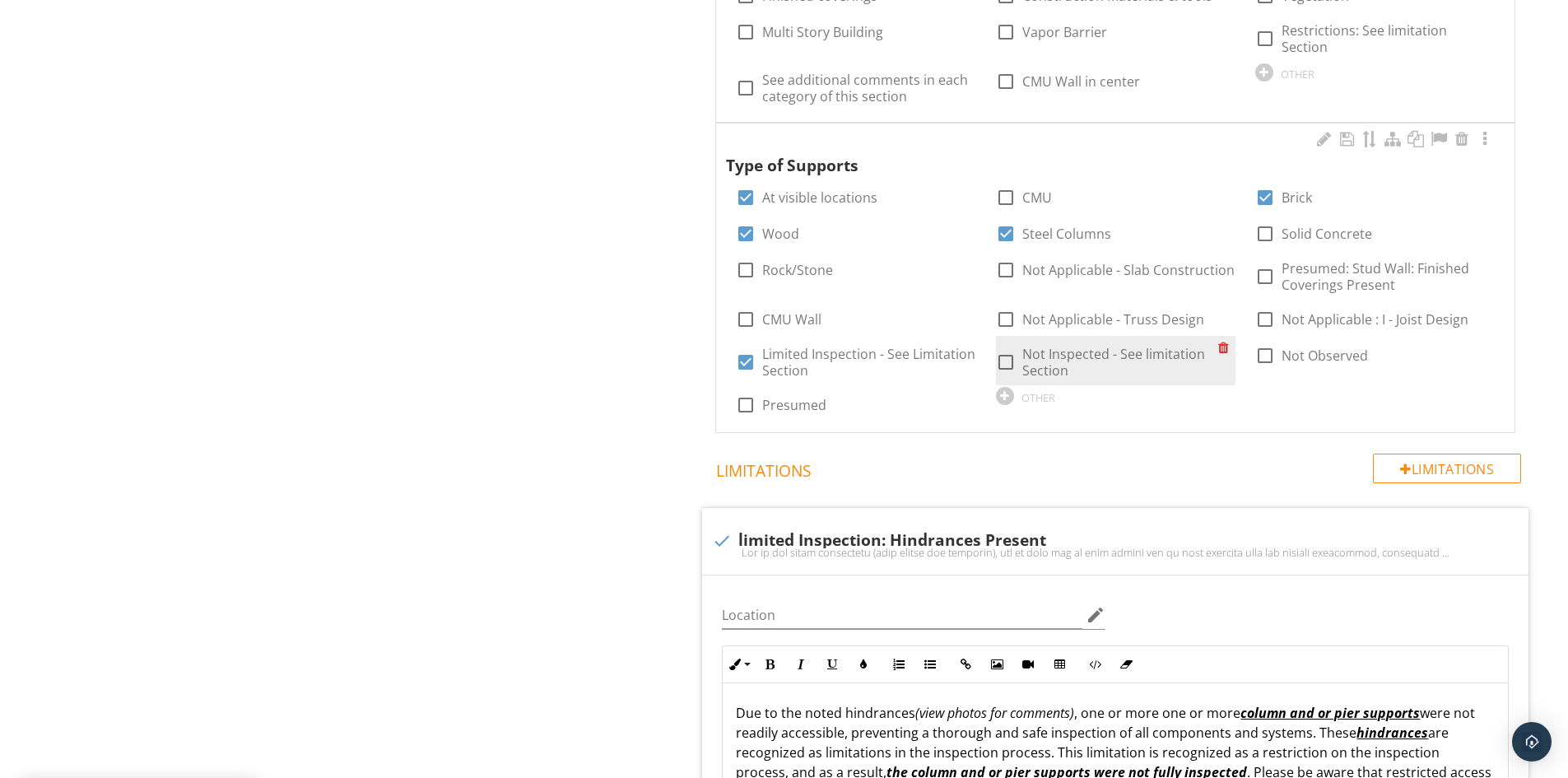
scroll to position [1482, 0]
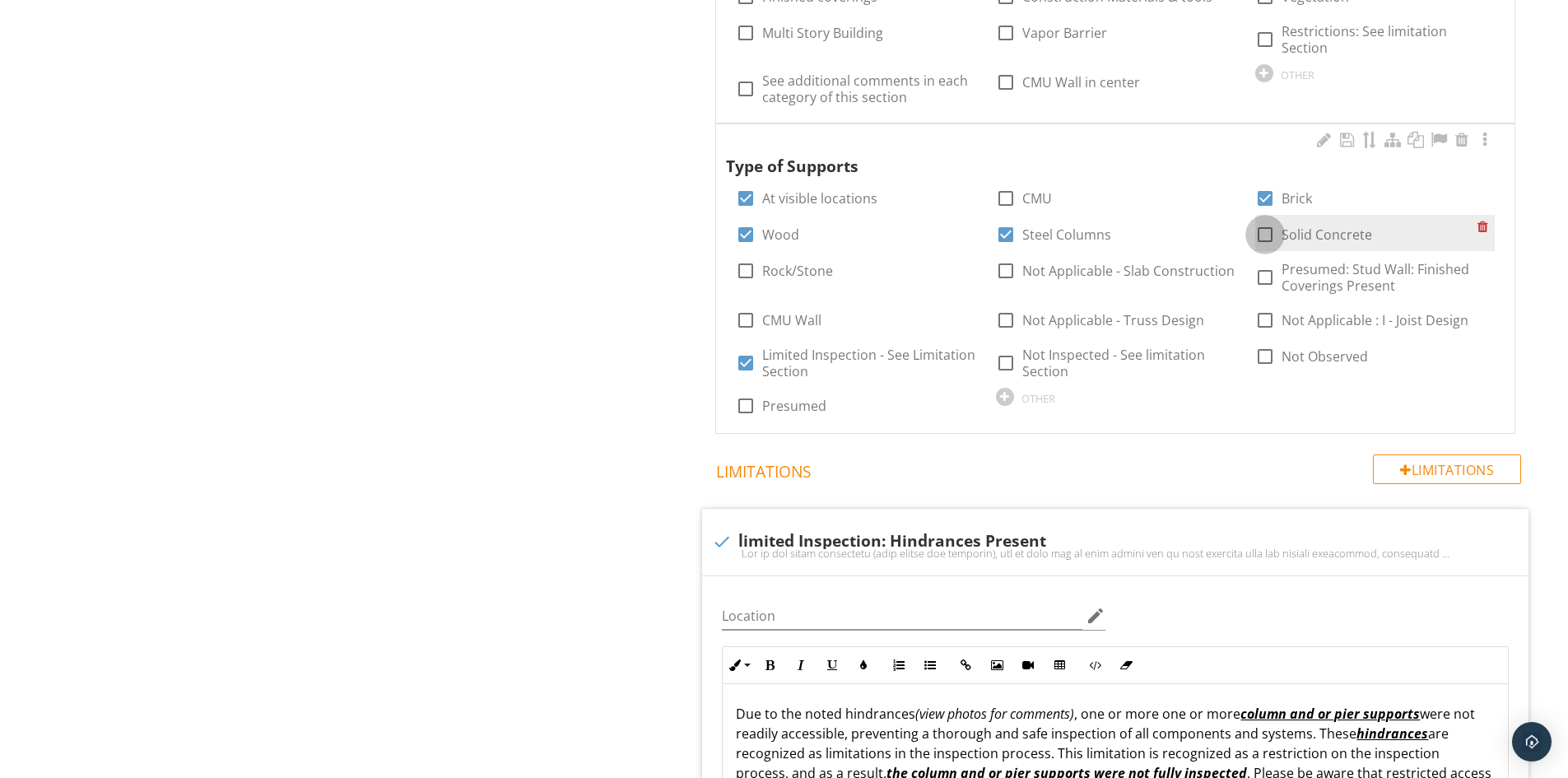
click at [1268, 220] on div at bounding box center [1265, 234] width 28 height 28
checkbox input "true"
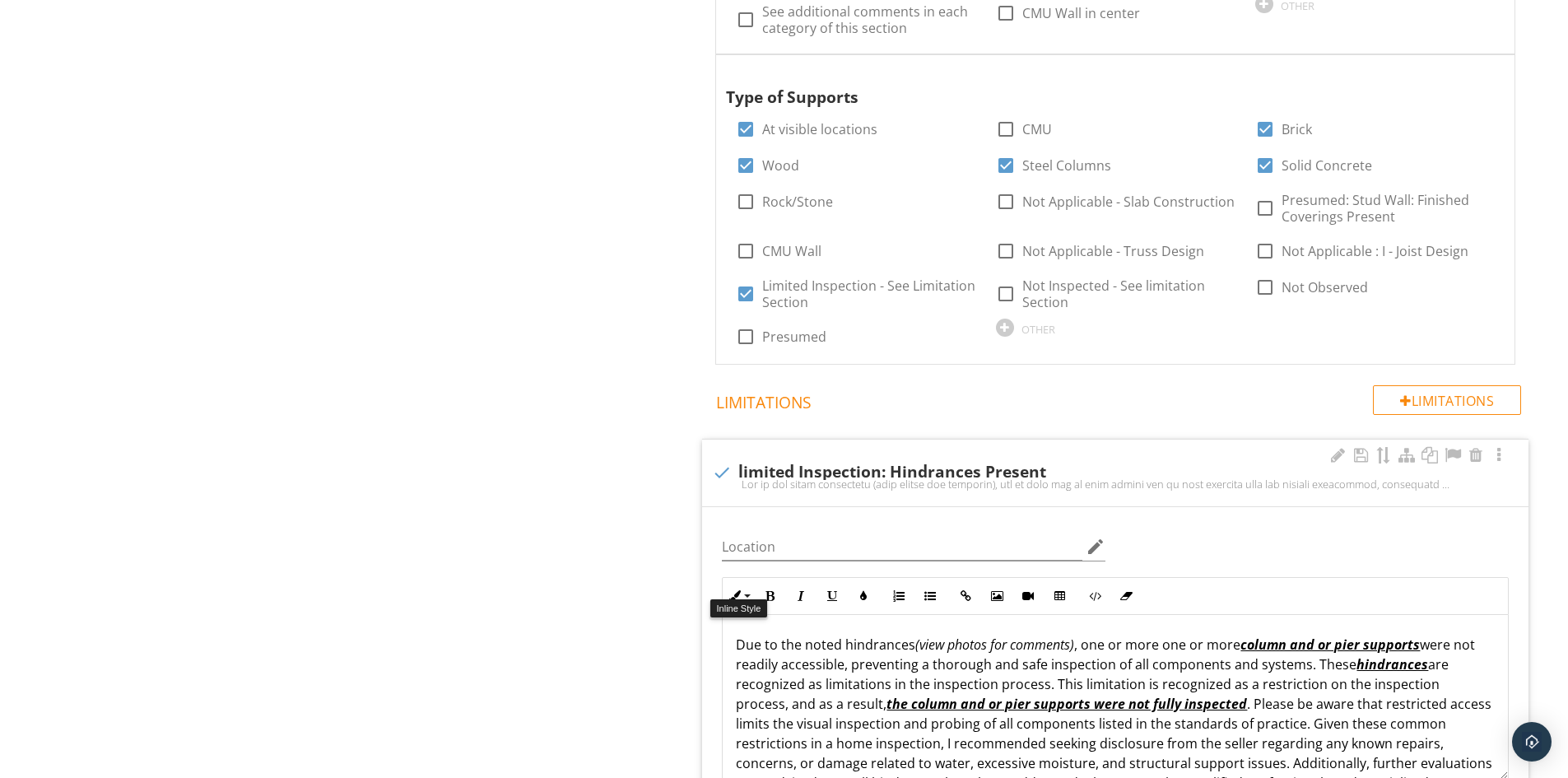
scroll to position [1811, 0]
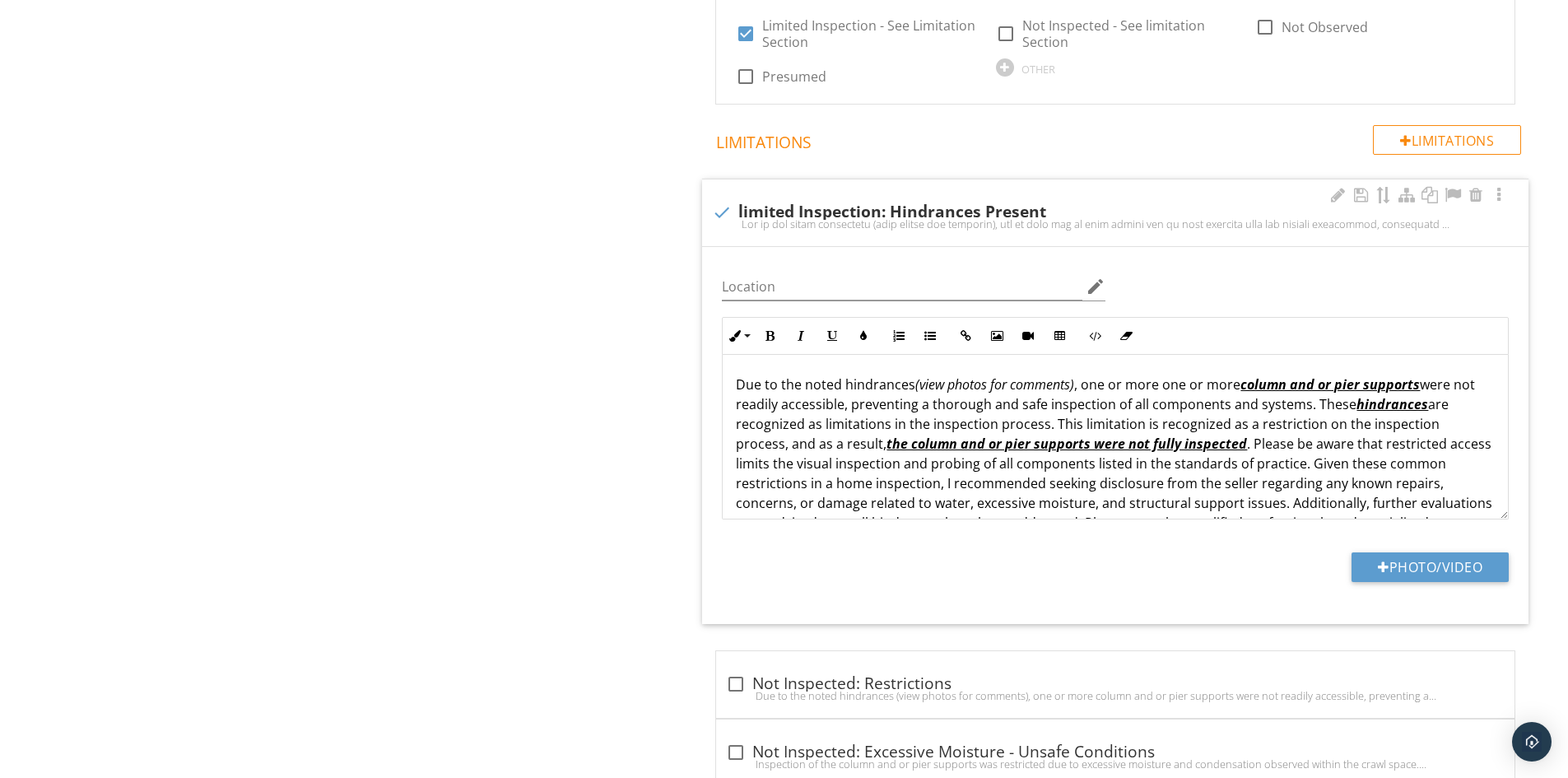
click at [727, 199] on div at bounding box center [722, 212] width 28 height 28
checkbox input "true"
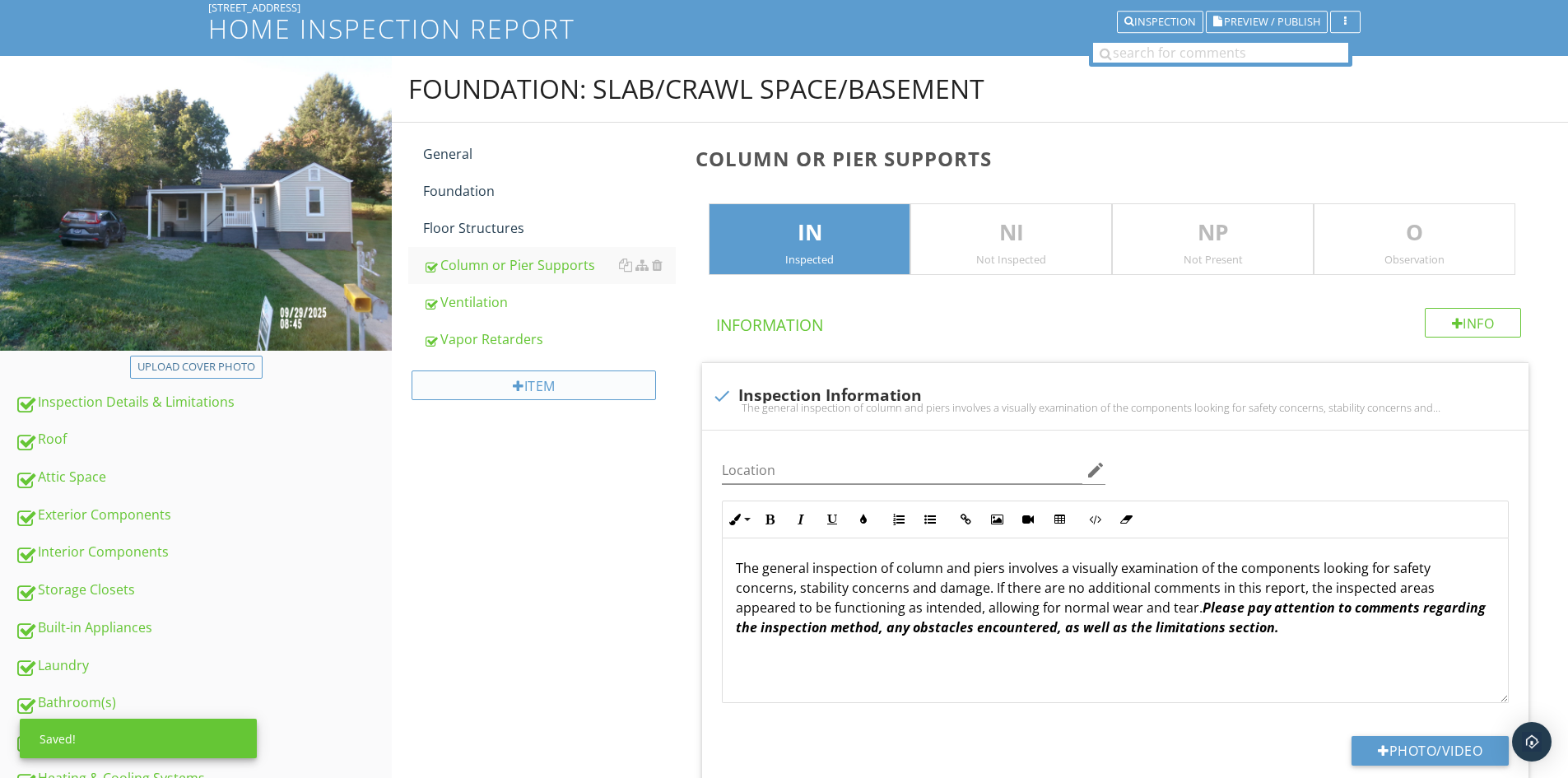
scroll to position [83, 0]
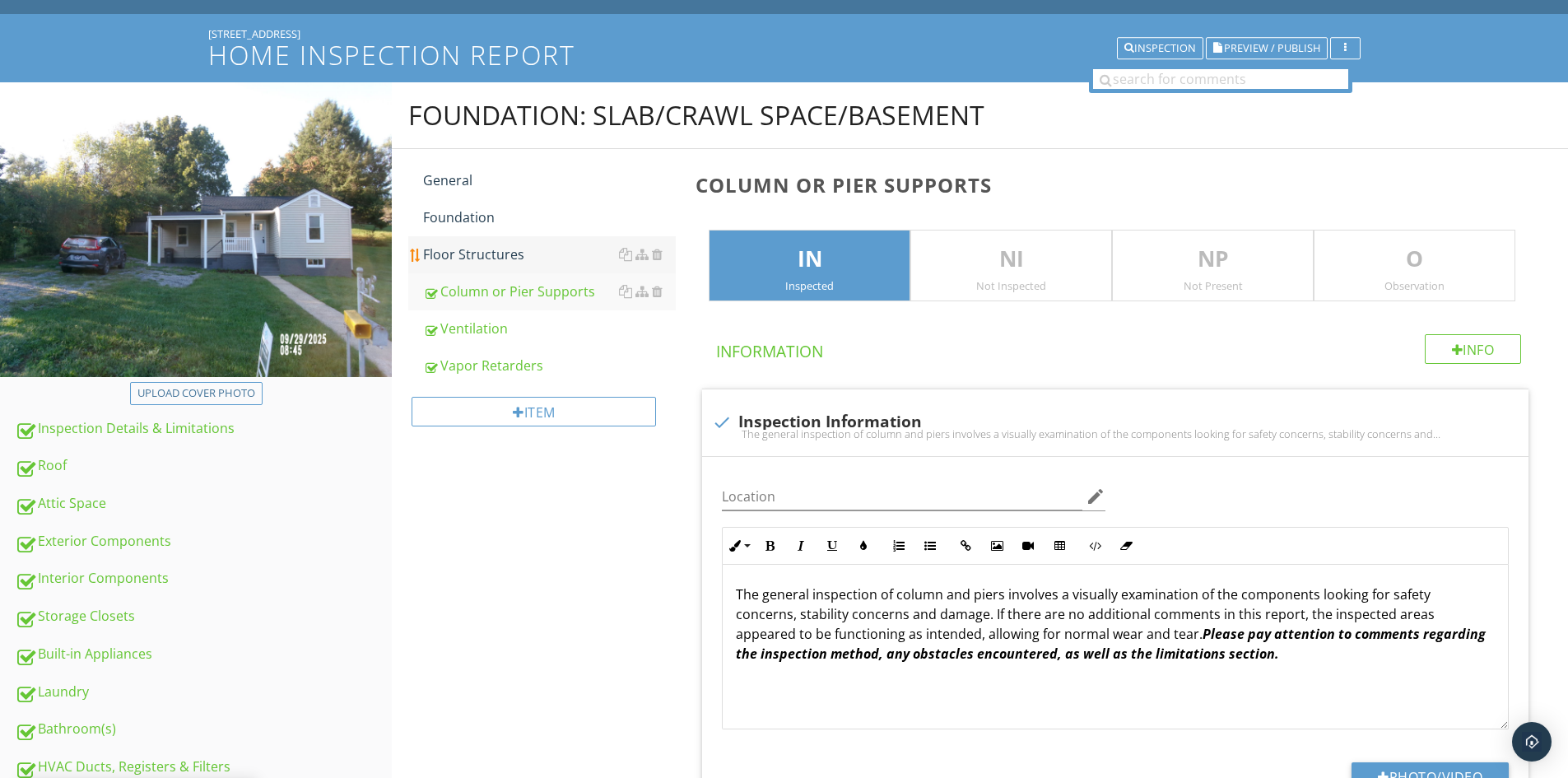
click at [440, 250] on div "Floor Structures" at bounding box center [550, 255] width 253 height 20
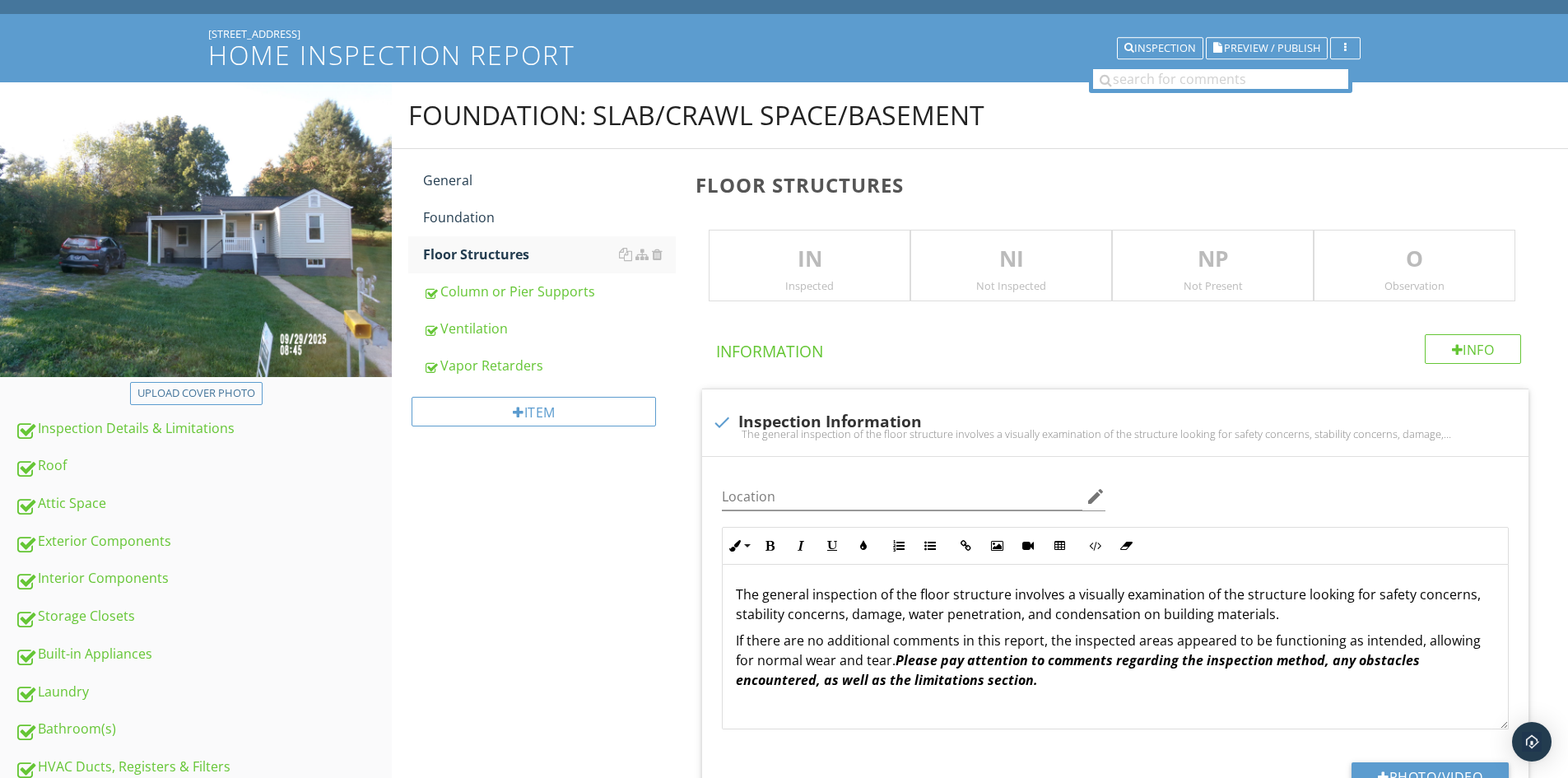
click at [970, 272] on p "NI" at bounding box center [1011, 259] width 200 height 33
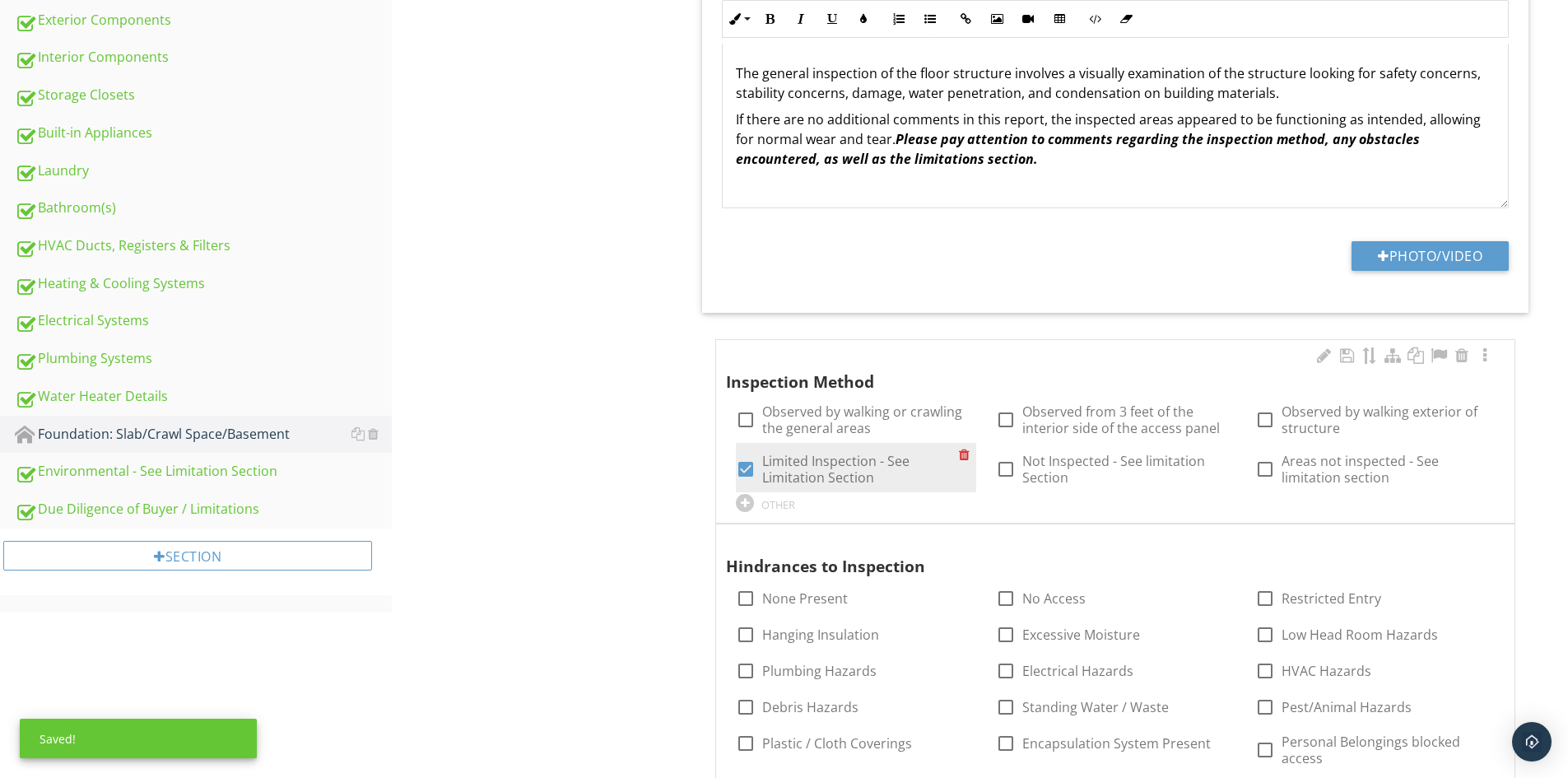
scroll to position [741, 0]
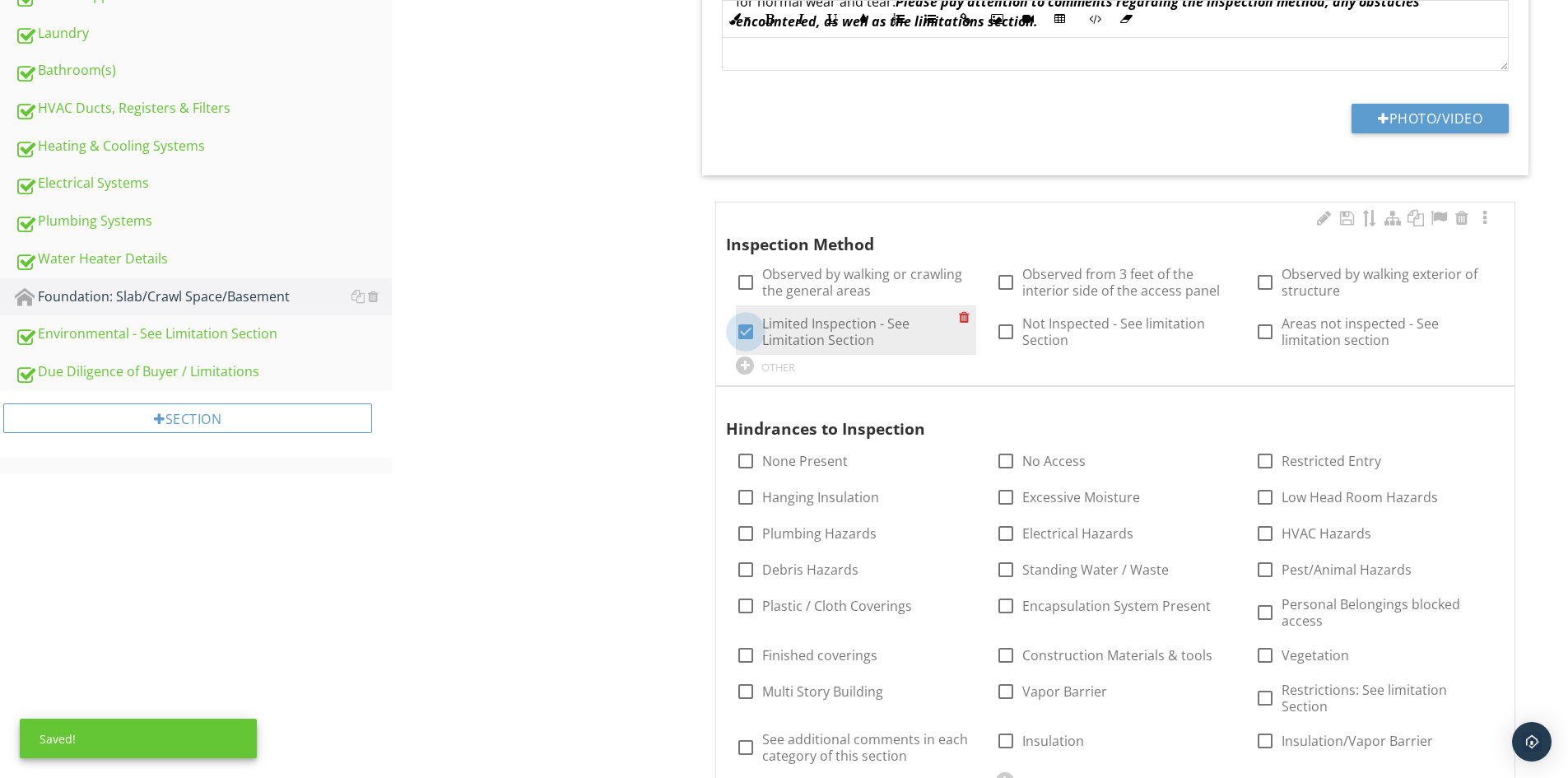
click at [749, 332] on div at bounding box center [745, 331] width 28 height 28
checkbox input "false"
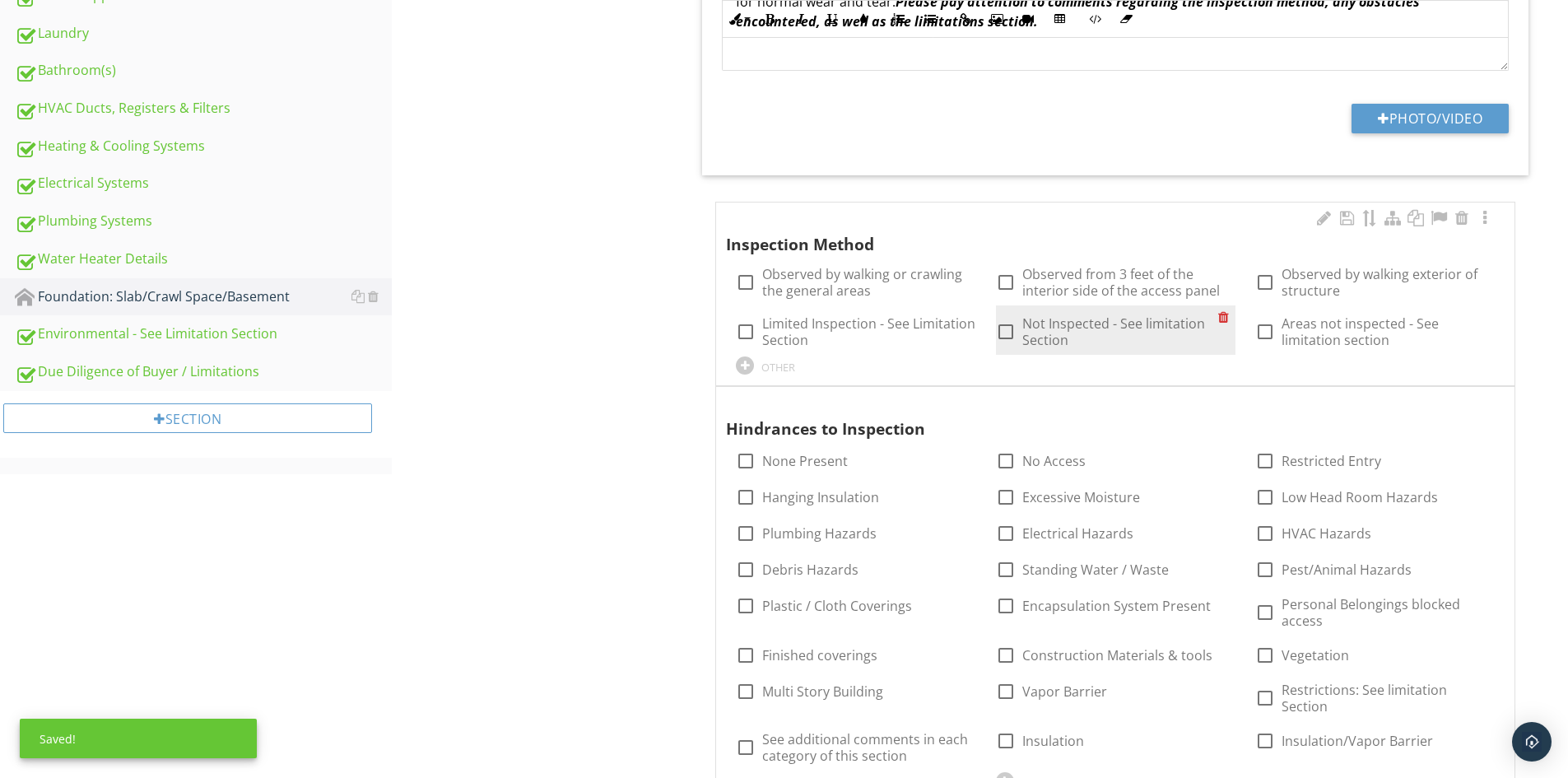
click at [1038, 331] on label "Not Inspected - See limitation Section" at bounding box center [1120, 332] width 196 height 33
checkbox input "true"
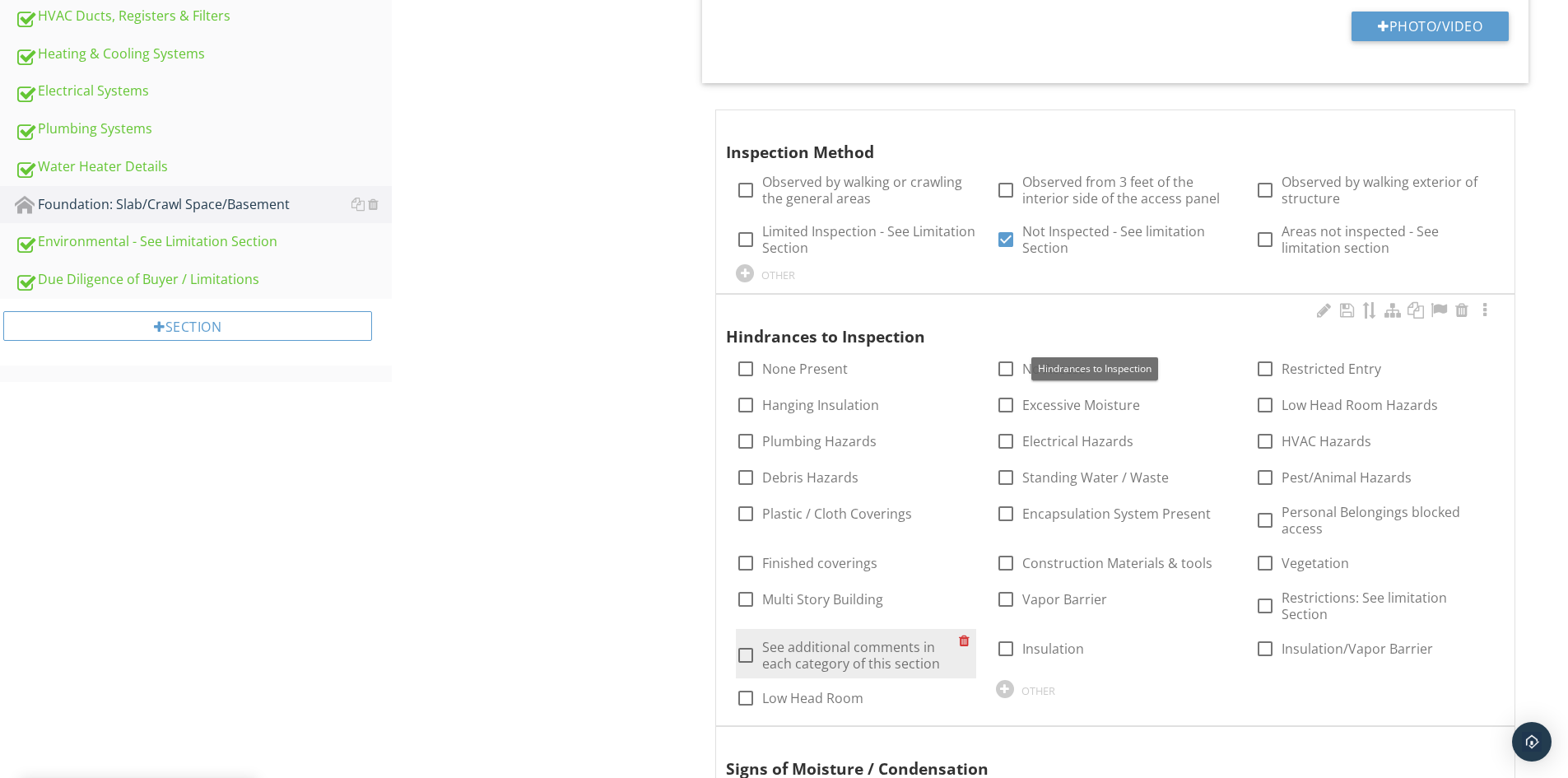
scroll to position [987, 0]
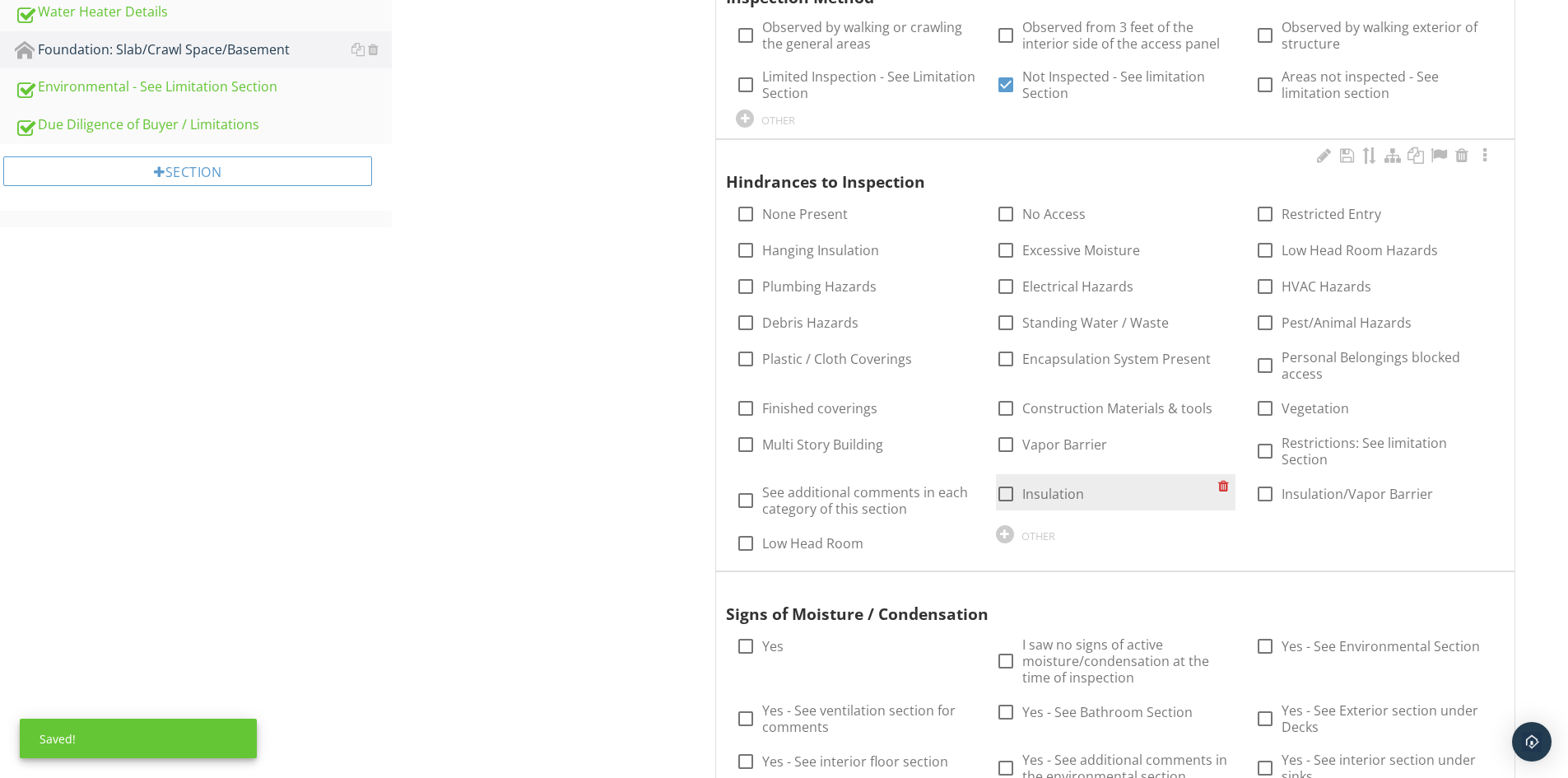
click at [1003, 480] on div at bounding box center [1006, 493] width 28 height 28
checkbox input "true"
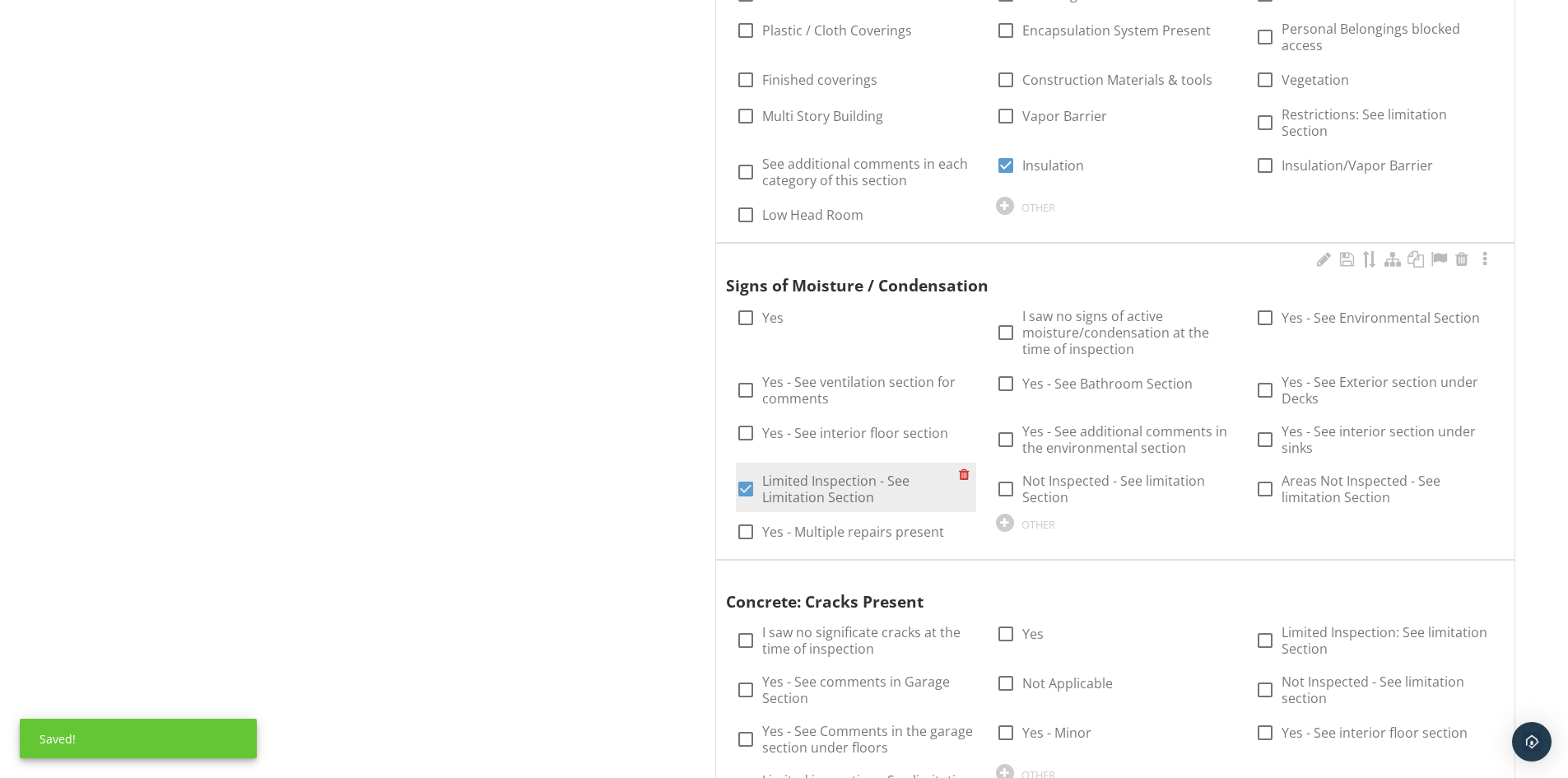
scroll to position [1317, 0]
click at [775, 472] on label "Limited Inspection - See Limitation Section" at bounding box center [861, 488] width 196 height 33
checkbox input "false"
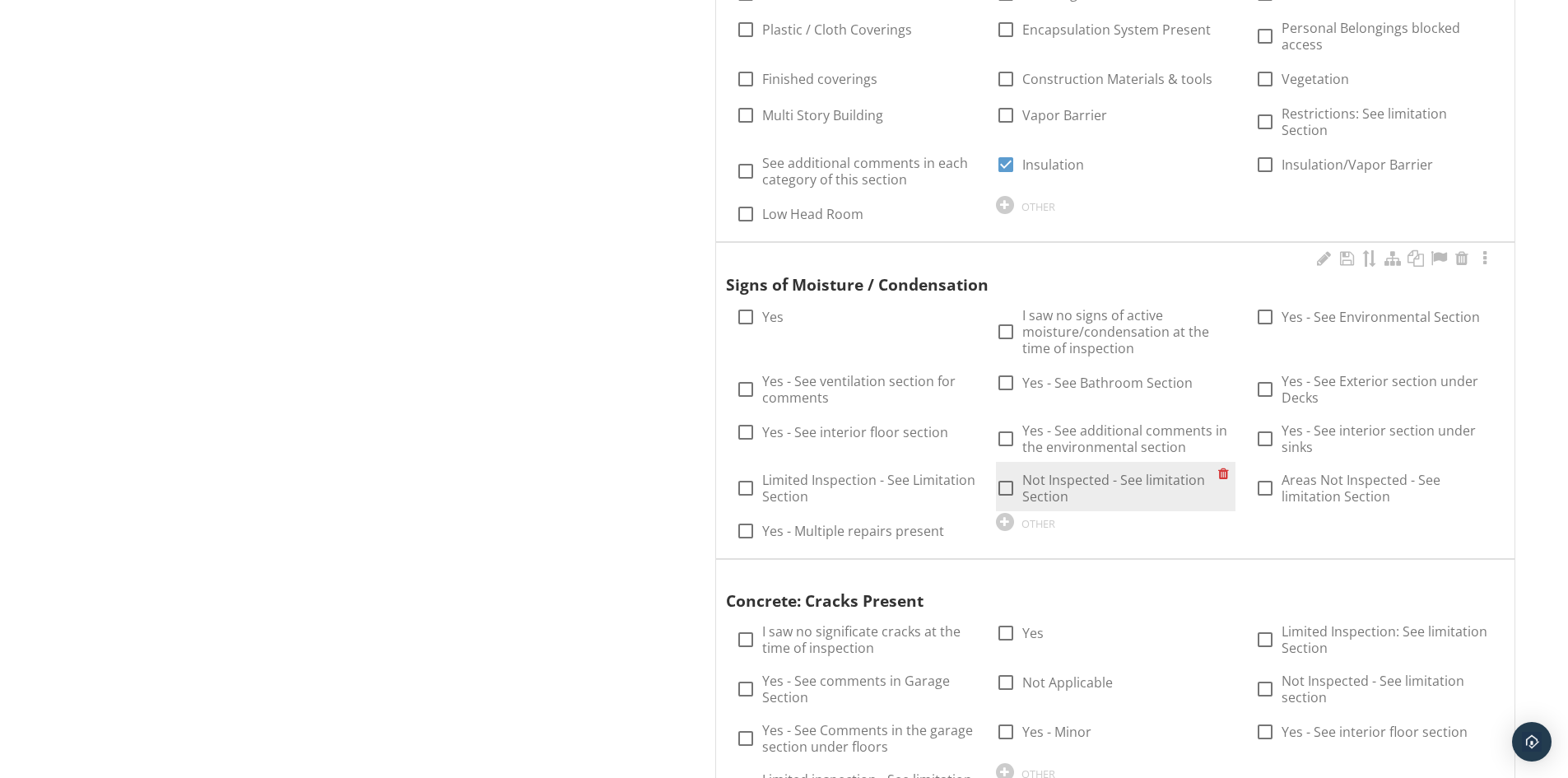
click at [1057, 472] on label "Not Inspected - See limitation Section" at bounding box center [1120, 488] width 196 height 33
checkbox input "true"
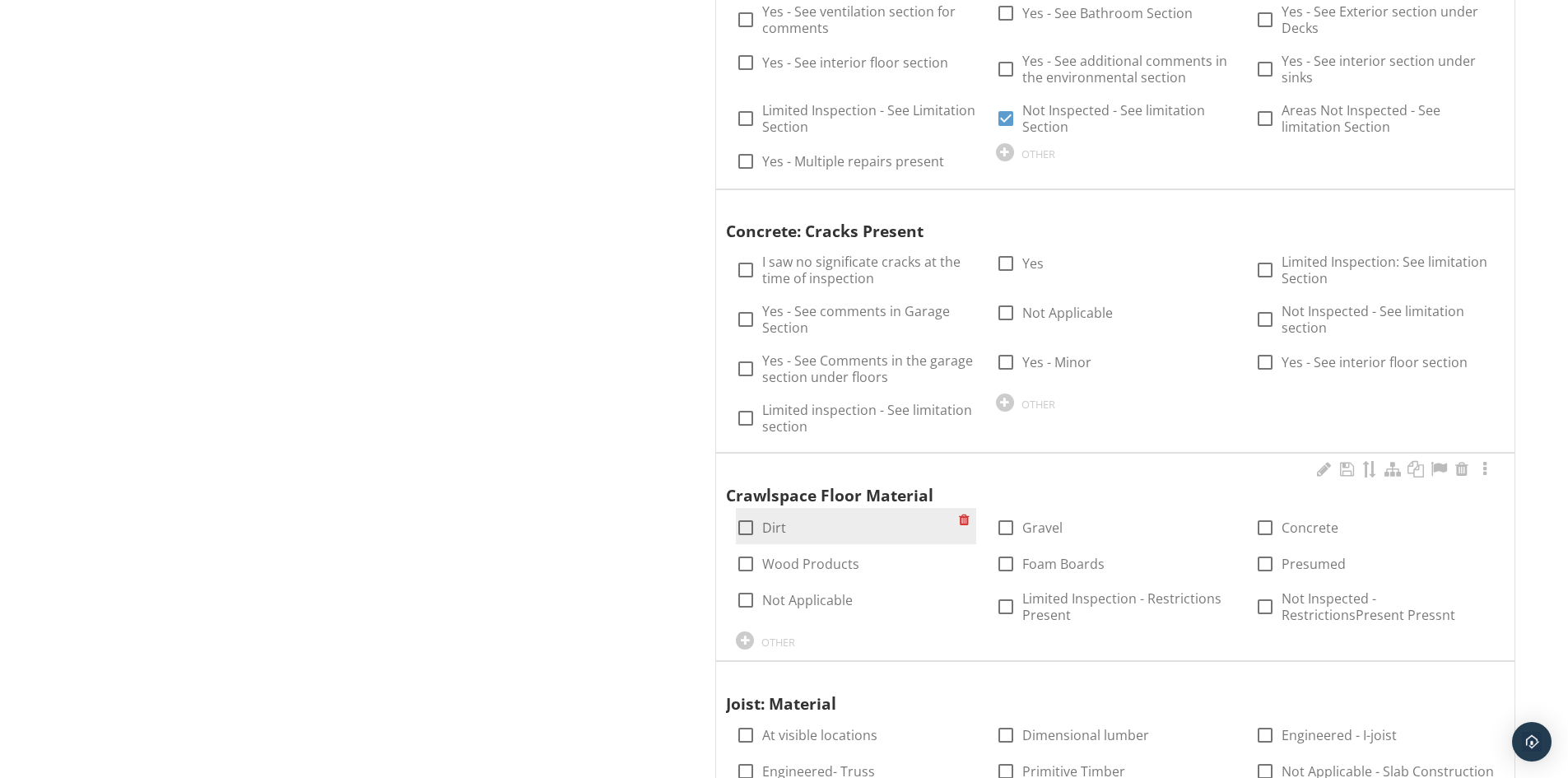
scroll to position [1728, 0]
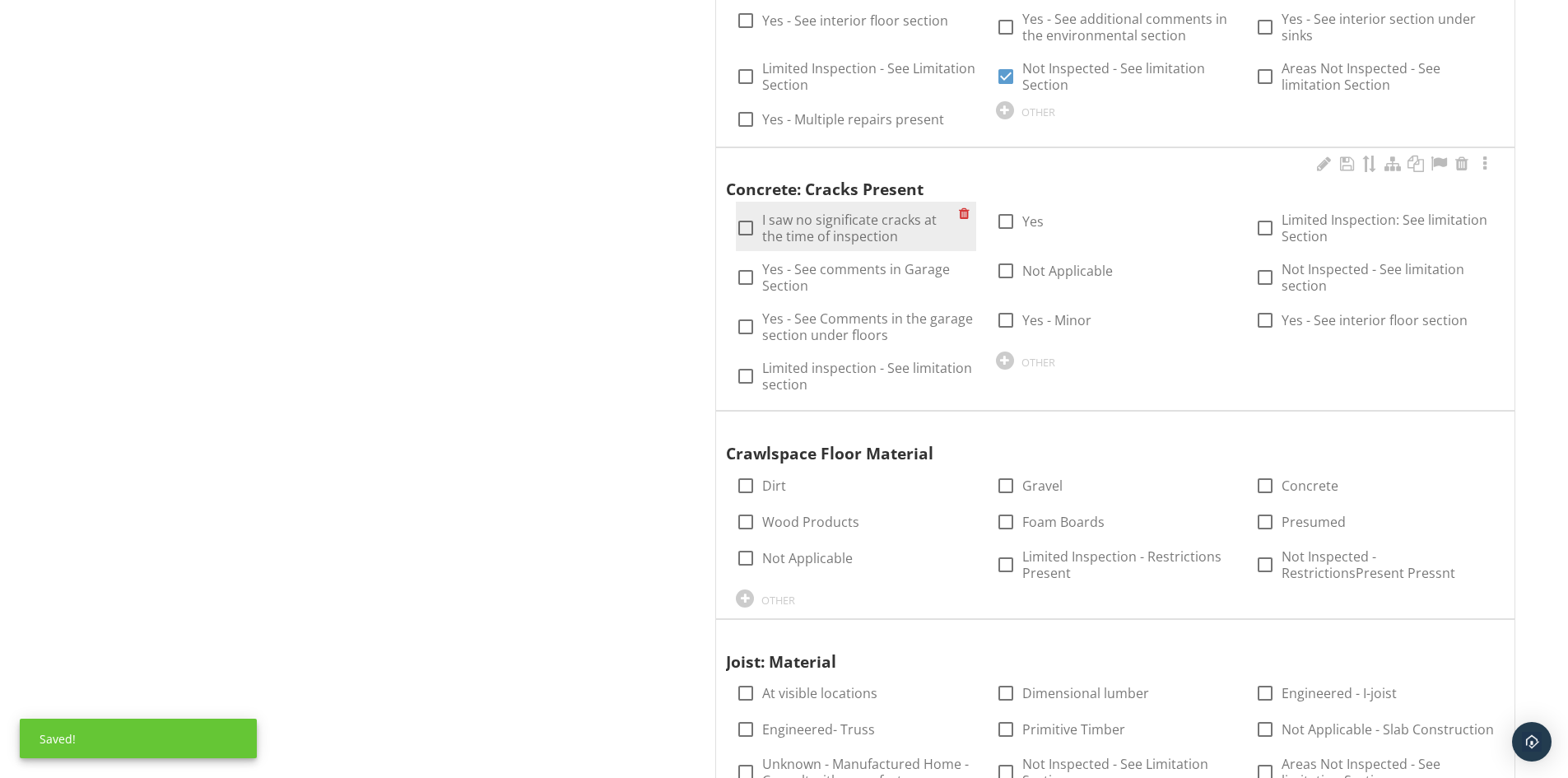
click at [781, 220] on label "I saw no significate cracks at the time of inspection" at bounding box center [861, 228] width 196 height 33
checkbox input "true"
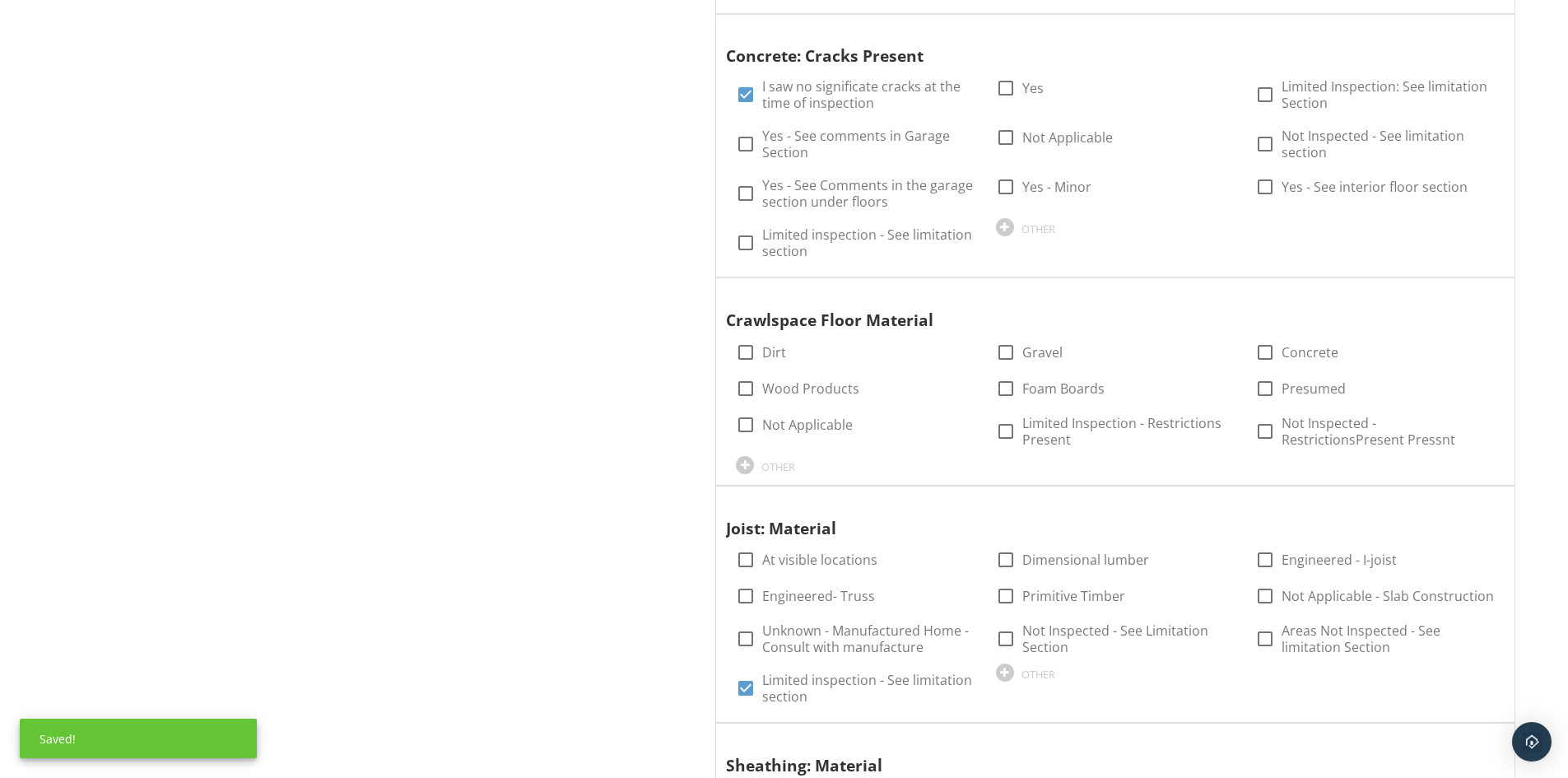
scroll to position [1893, 0]
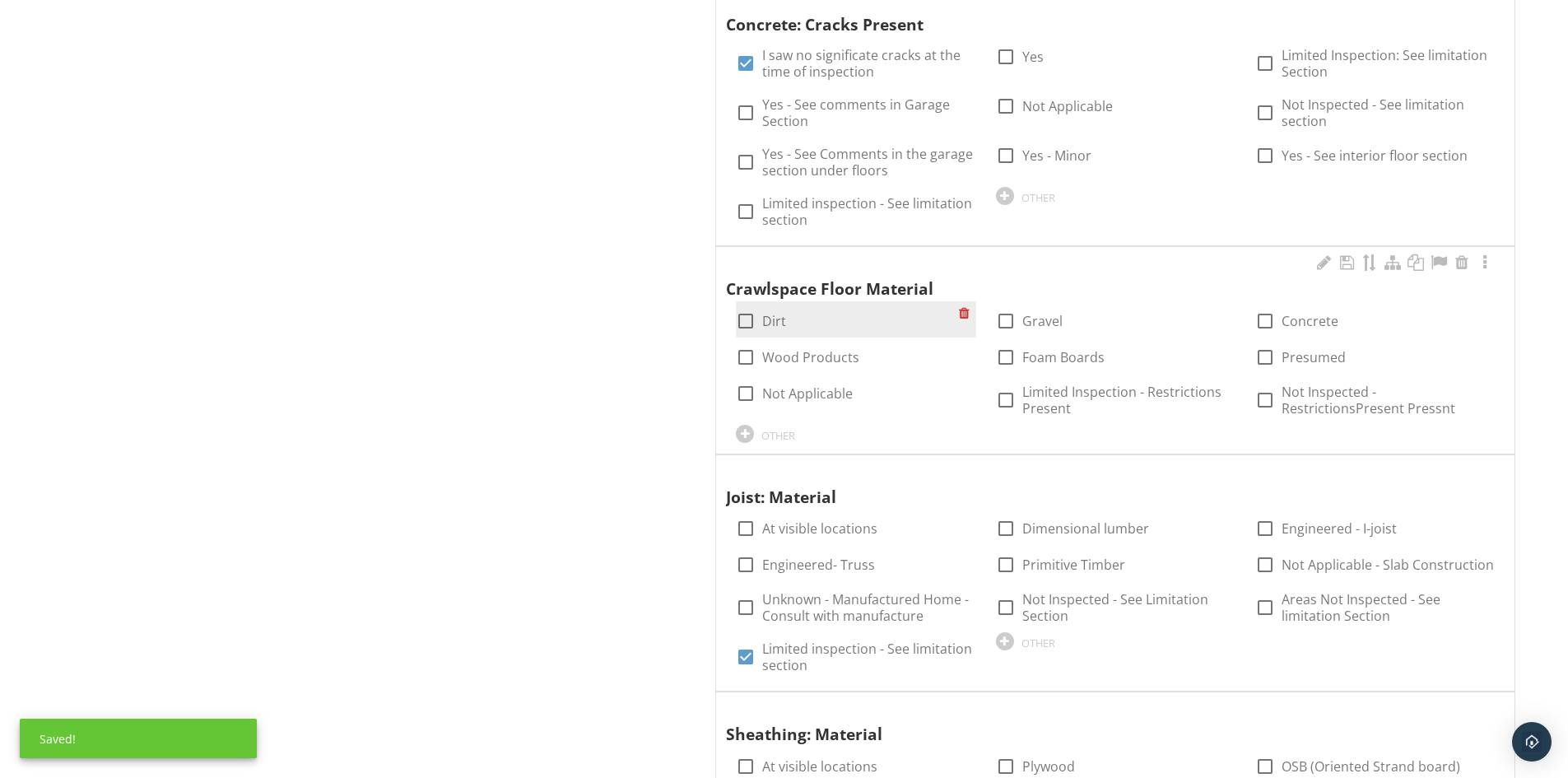
drag, startPoint x: 745, startPoint y: 307, endPoint x: 739, endPoint y: 315, distance: 10.0
click at [745, 307] on div at bounding box center [745, 321] width 28 height 28
checkbox input "true"
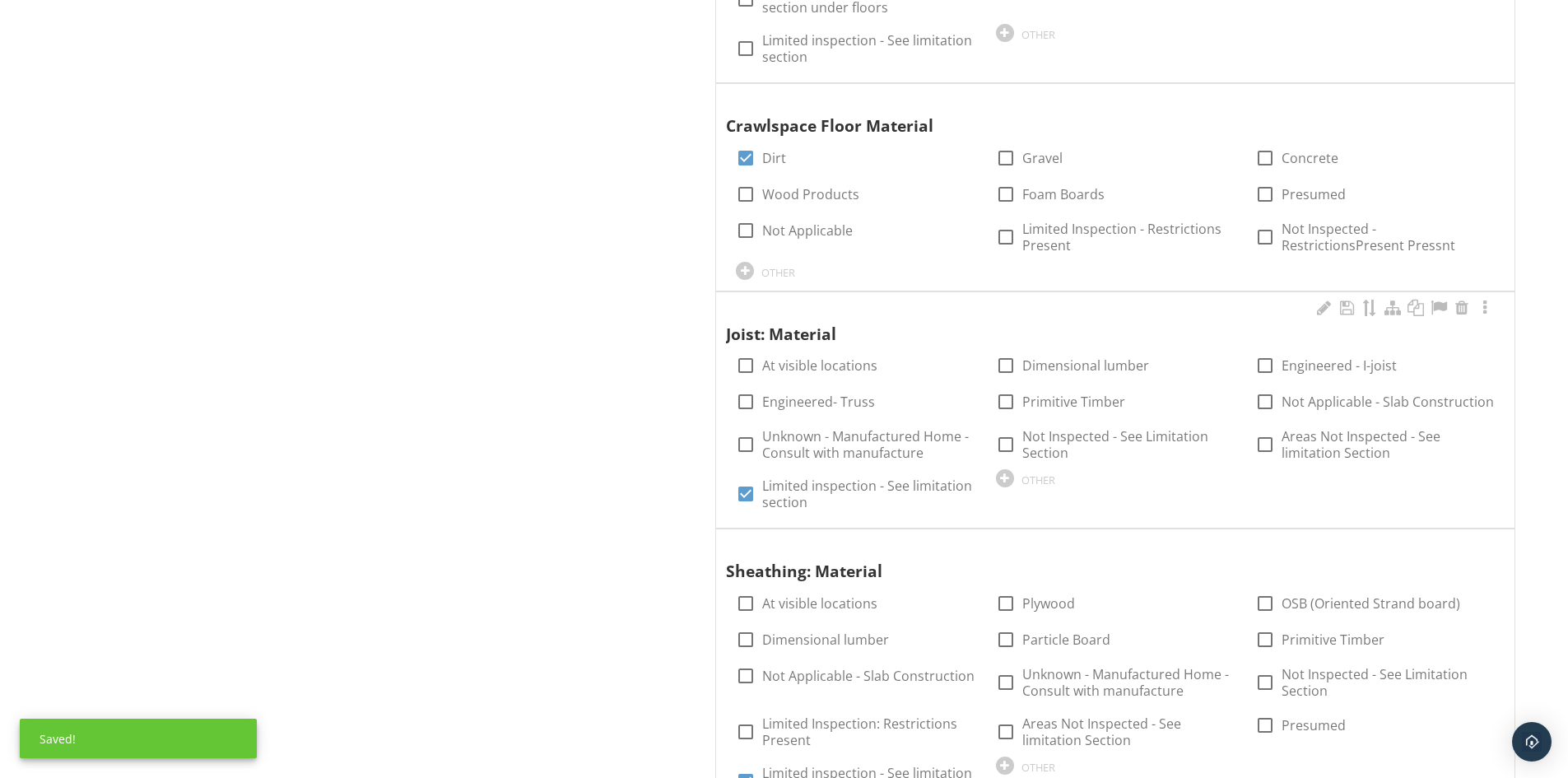
scroll to position [2057, 0]
click at [754, 351] on div at bounding box center [745, 364] width 28 height 28
checkbox input "true"
click at [1017, 350] on div at bounding box center [1006, 364] width 28 height 28
checkbox input "true"
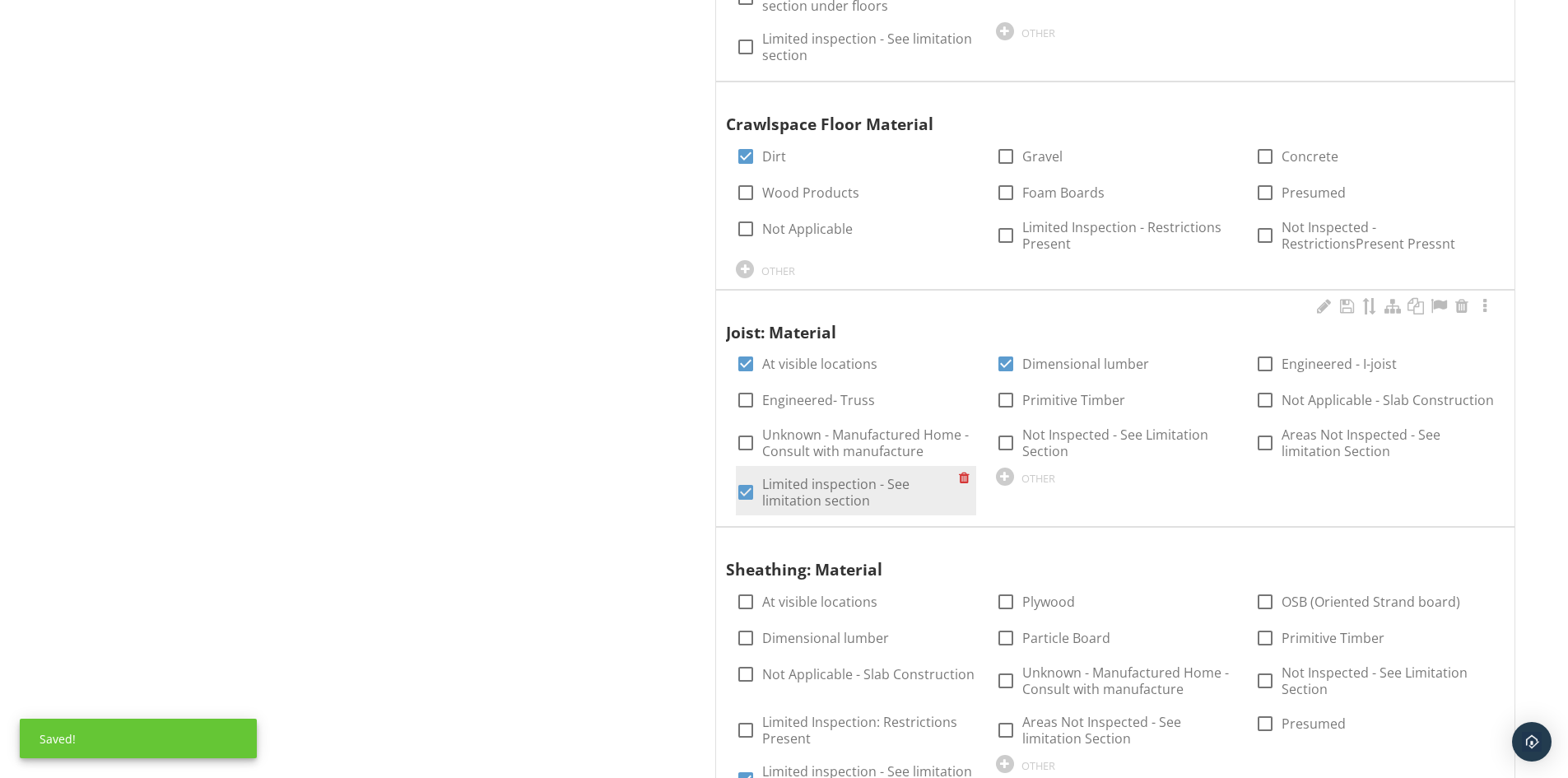
click at [807, 485] on label "Limited inspection - See limitation section" at bounding box center [861, 492] width 196 height 33
checkbox input "false"
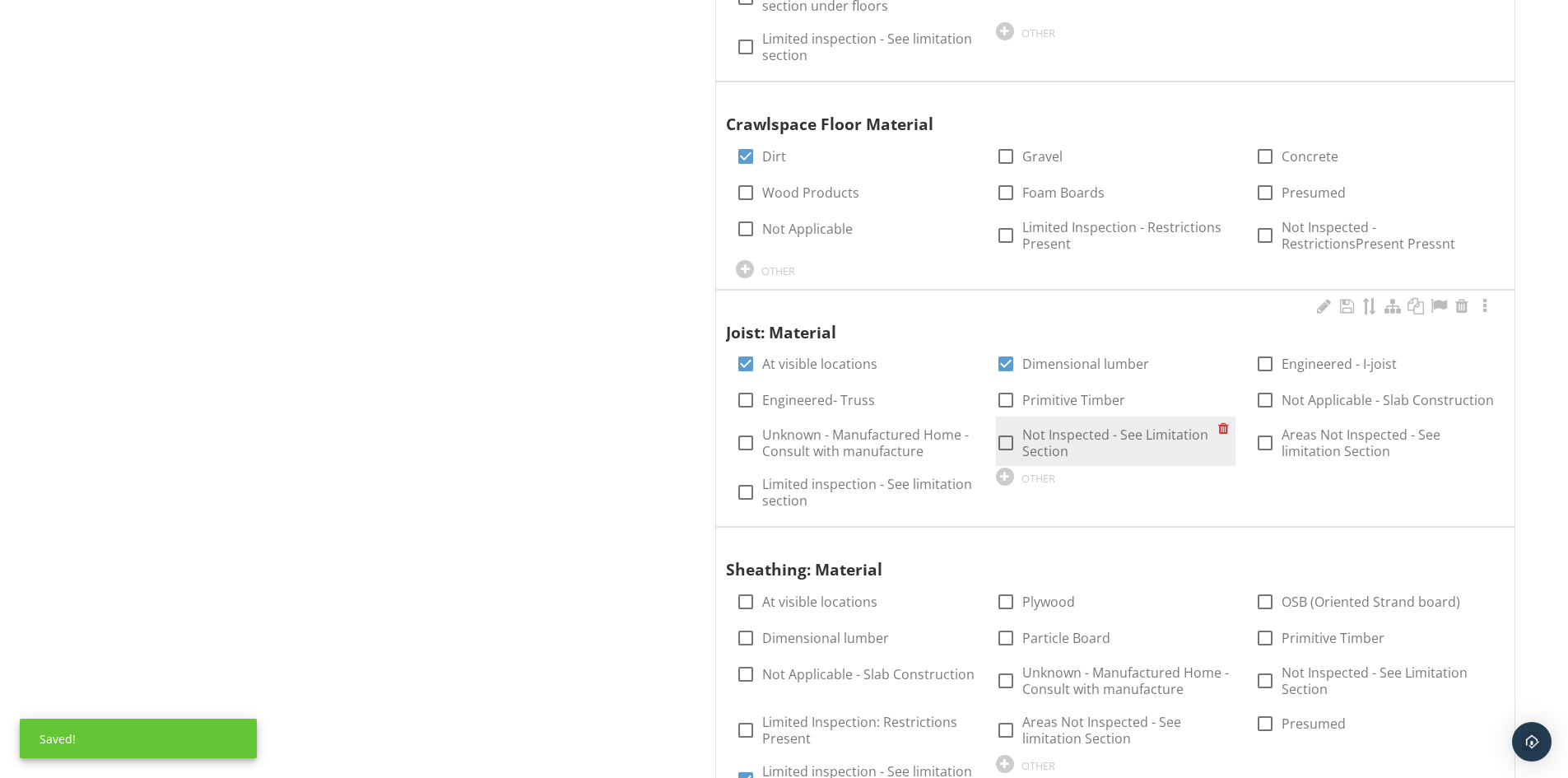
click at [1060, 426] on label "Not Inspected - See Limitation Section" at bounding box center [1120, 442] width 196 height 33
checkbox input "true"
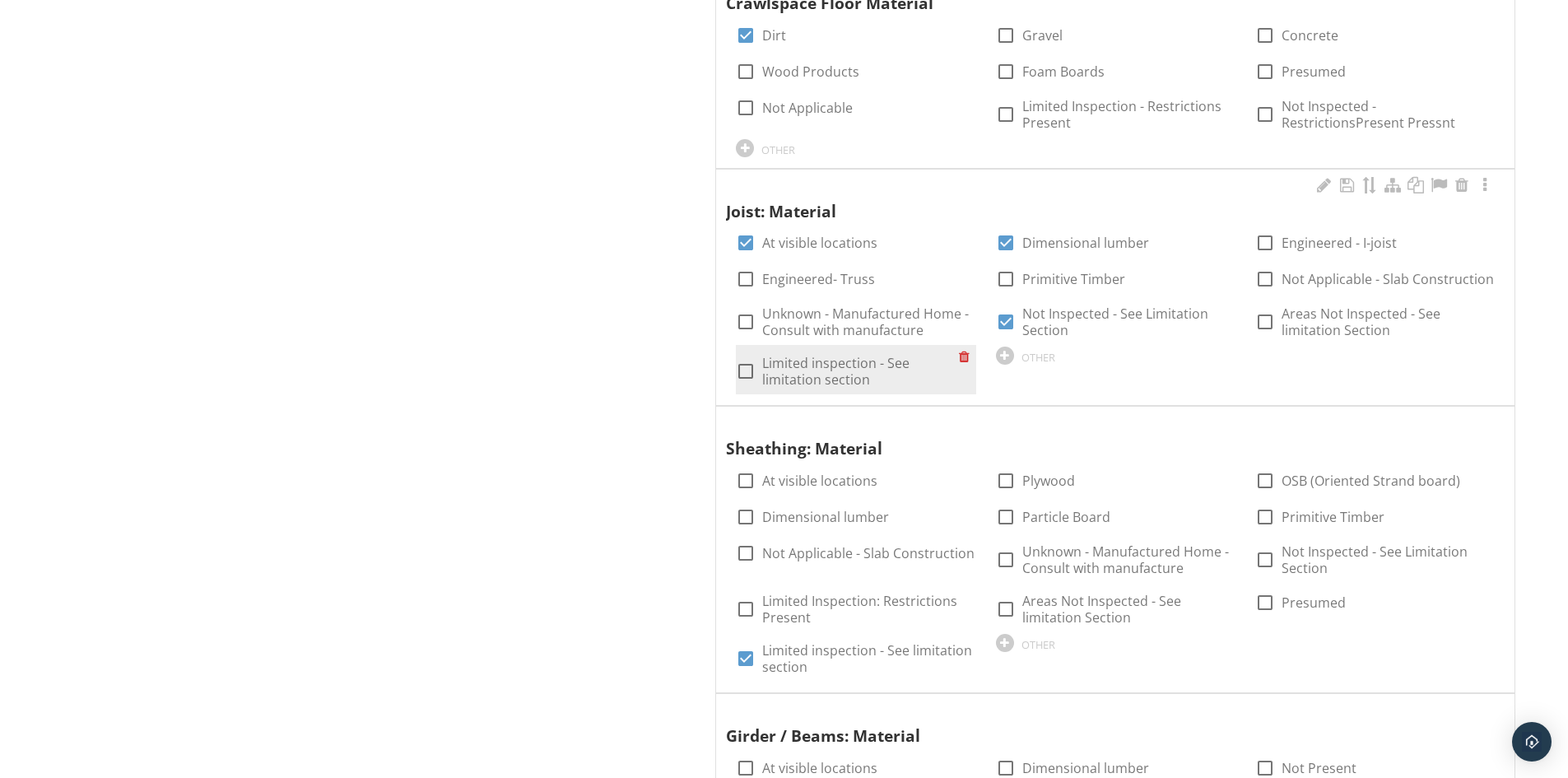
scroll to position [2387, 0]
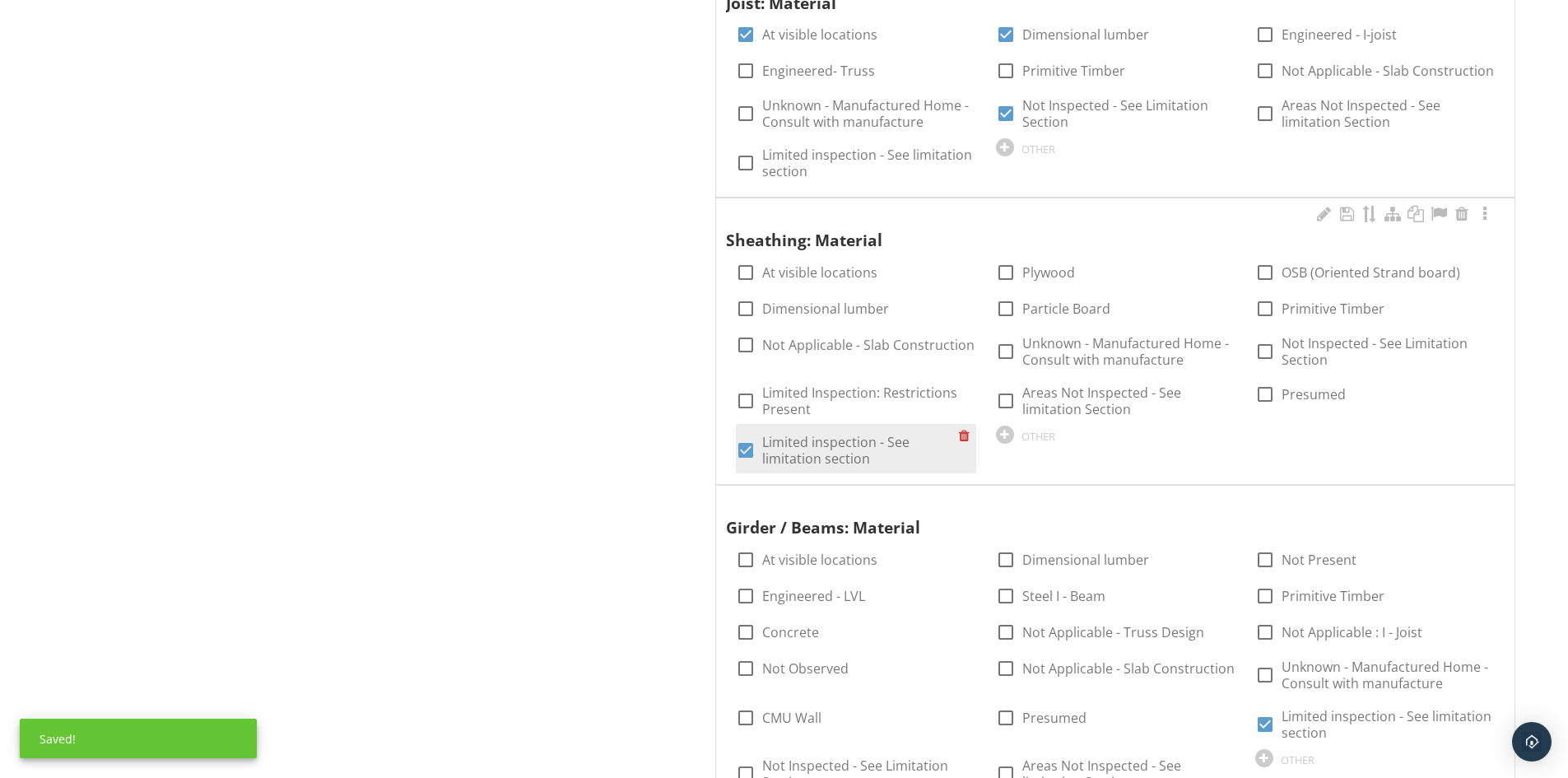
click at [753, 442] on div at bounding box center [745, 450] width 28 height 28
checkbox input "false"
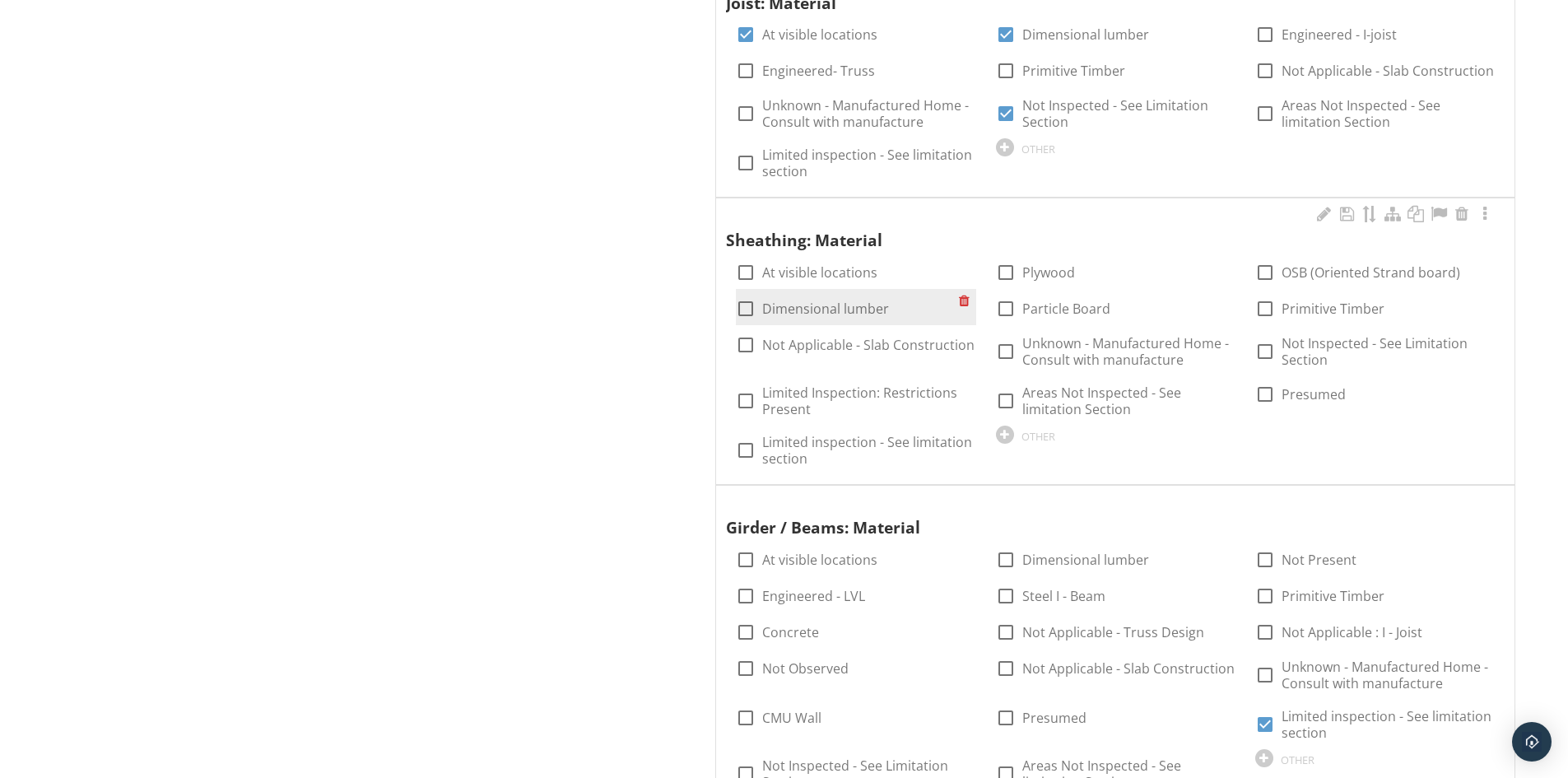
click at [831, 300] on label "Dimensional lumber" at bounding box center [826, 308] width 127 height 16
checkbox input "true"
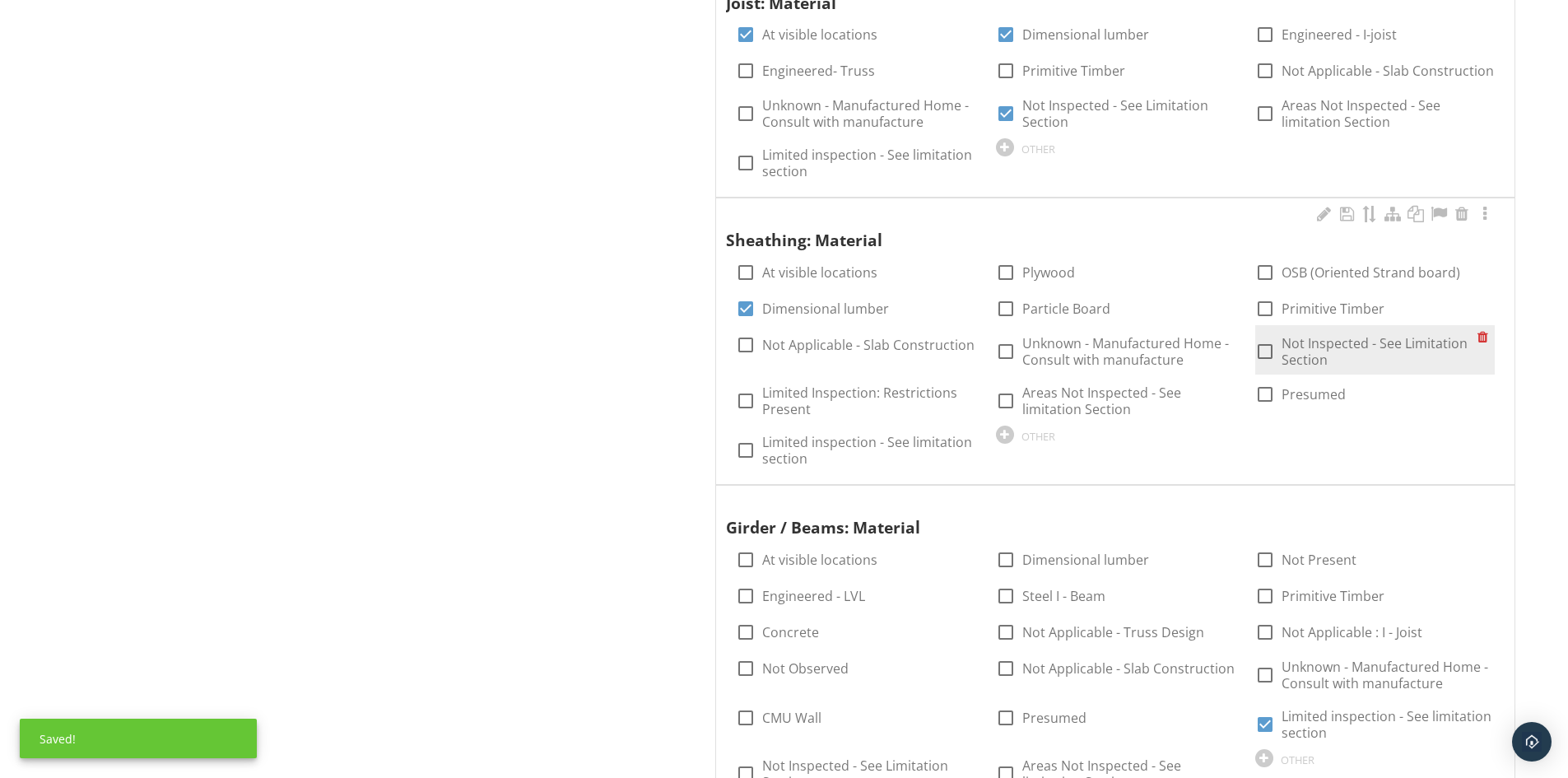
drag, startPoint x: 1305, startPoint y: 339, endPoint x: 1262, endPoint y: 353, distance: 45.2
click at [1302, 341] on label "Not Inspected - See Limitation Section" at bounding box center [1379, 351] width 196 height 33
checkbox input "true"
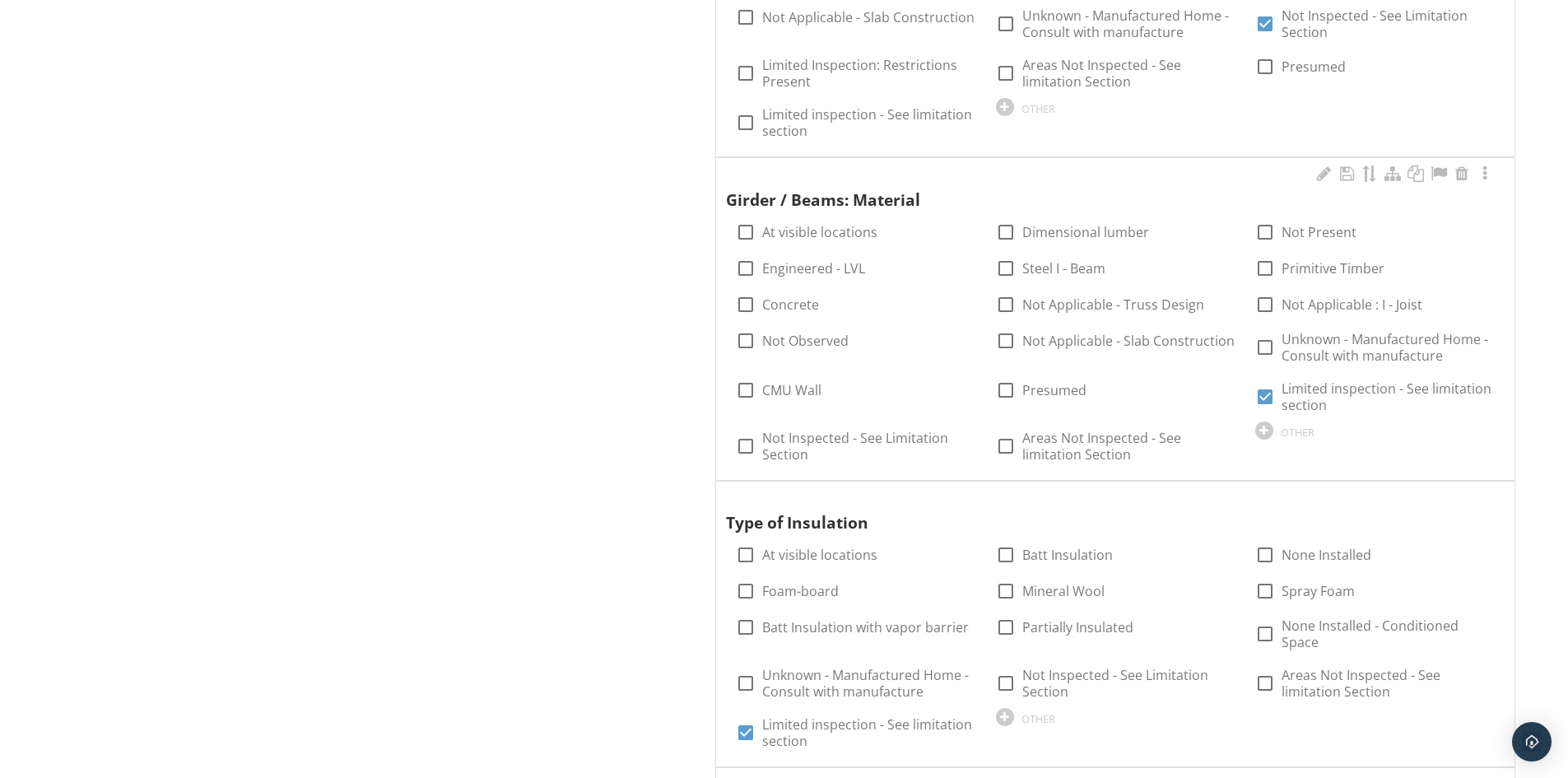
scroll to position [2717, 0]
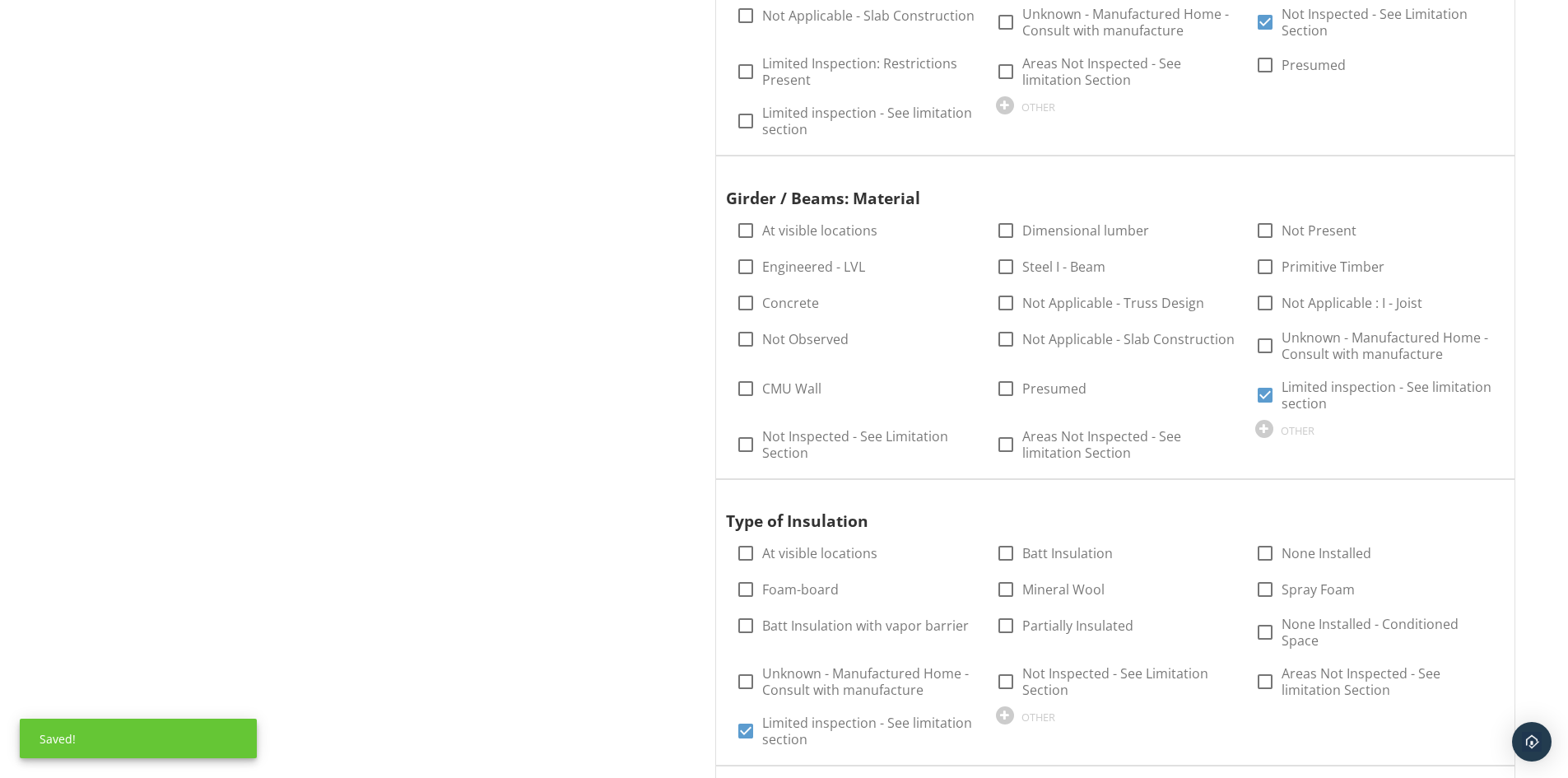
click at [745, 222] on div at bounding box center [745, 230] width 28 height 28
checkbox input "true"
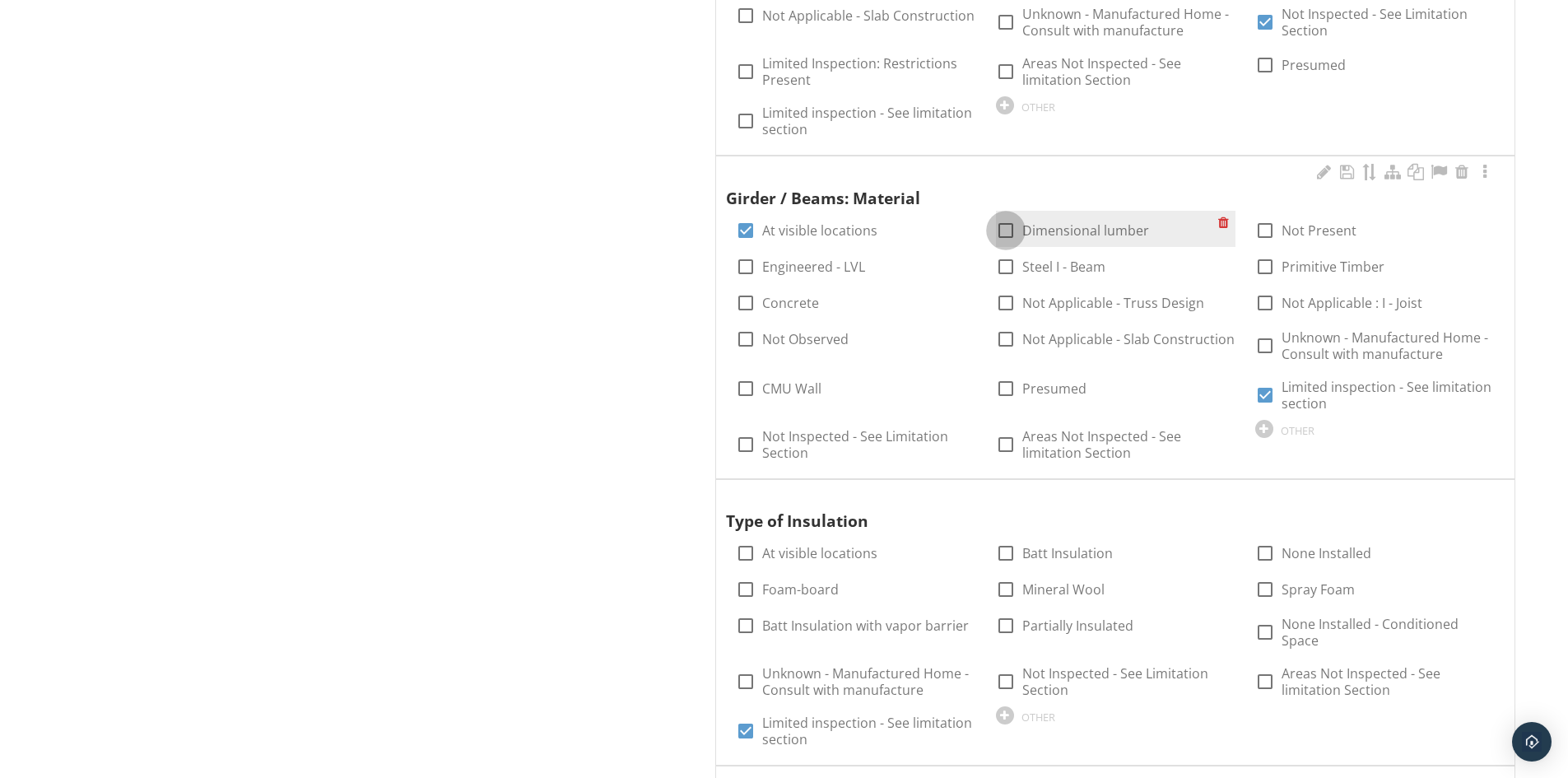
click at [1010, 217] on div at bounding box center [1006, 230] width 28 height 28
checkbox input "true"
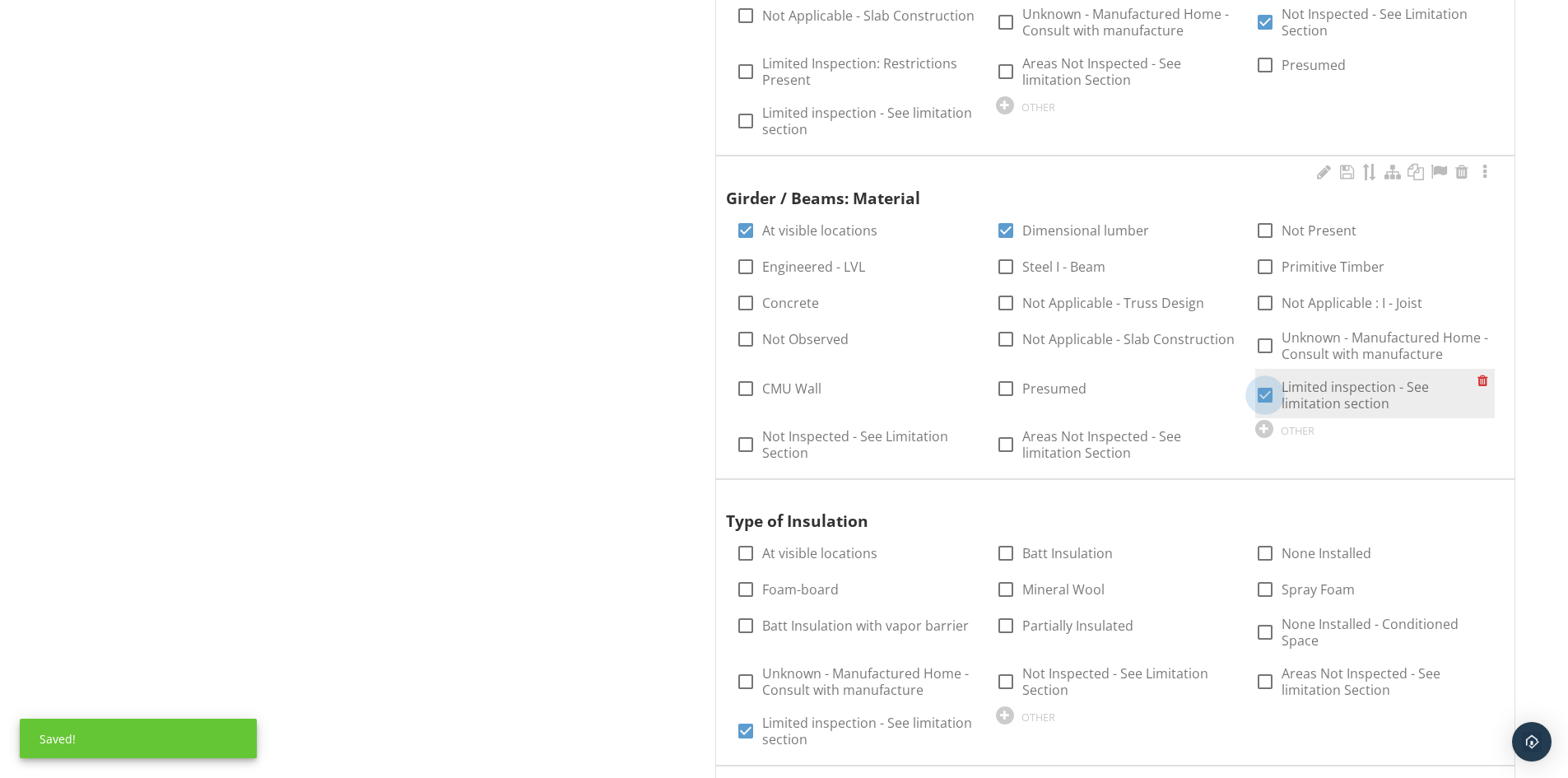
click at [1258, 387] on div at bounding box center [1265, 394] width 28 height 28
checkbox input "false"
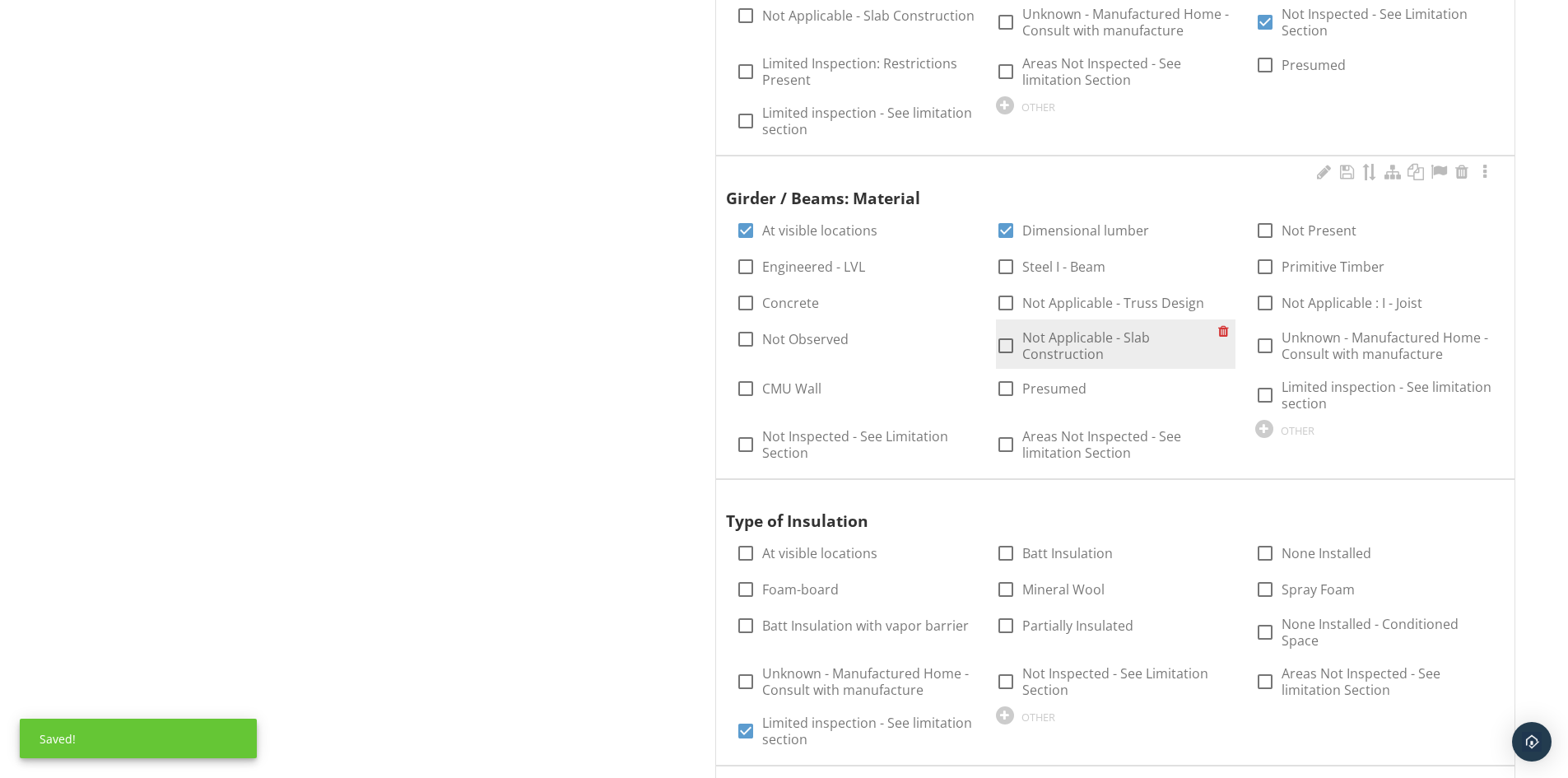
click at [1035, 329] on label "Not Applicable - Slab Construction" at bounding box center [1120, 345] width 196 height 33
checkbox input "true"
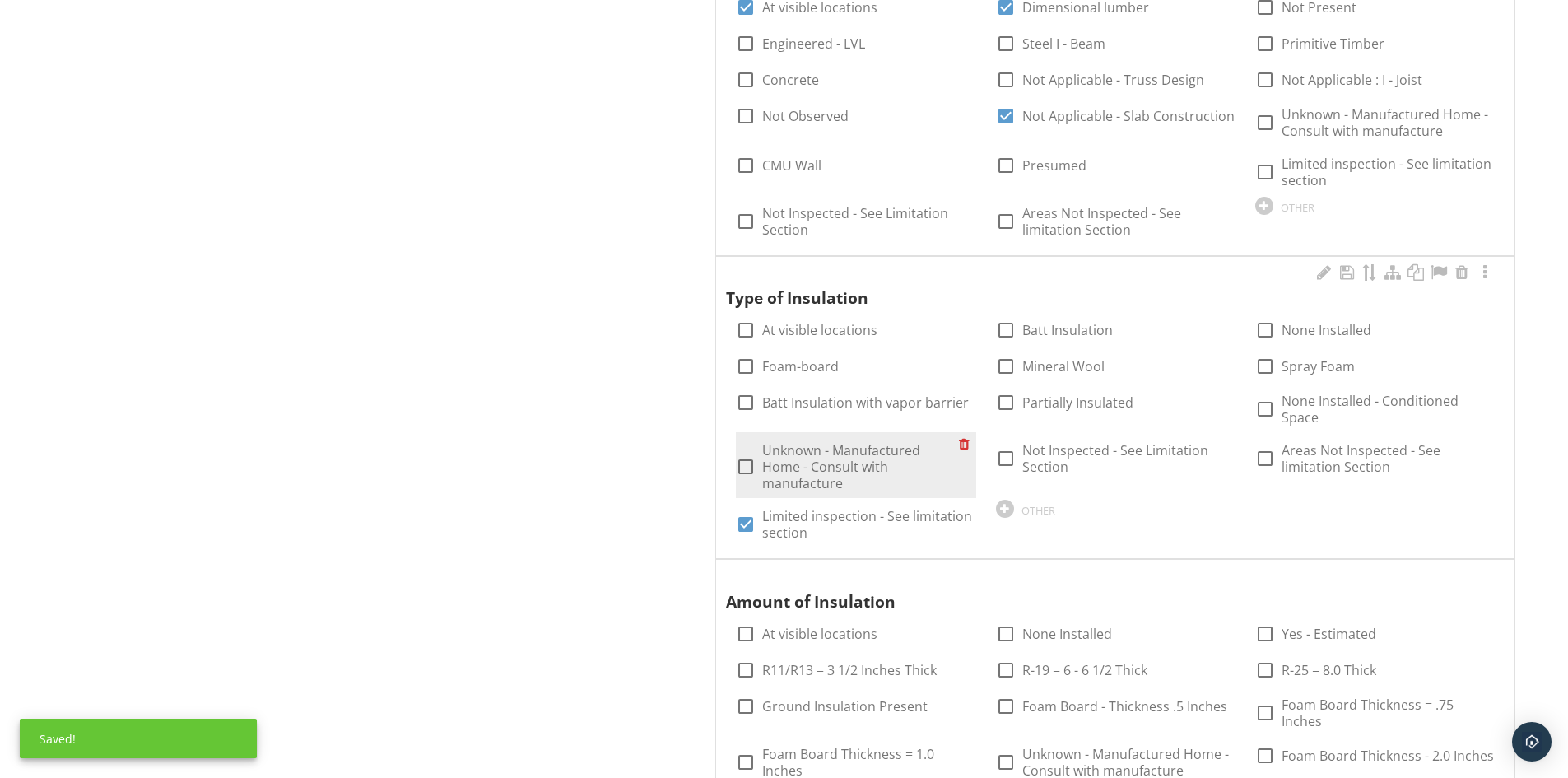
scroll to position [2963, 0]
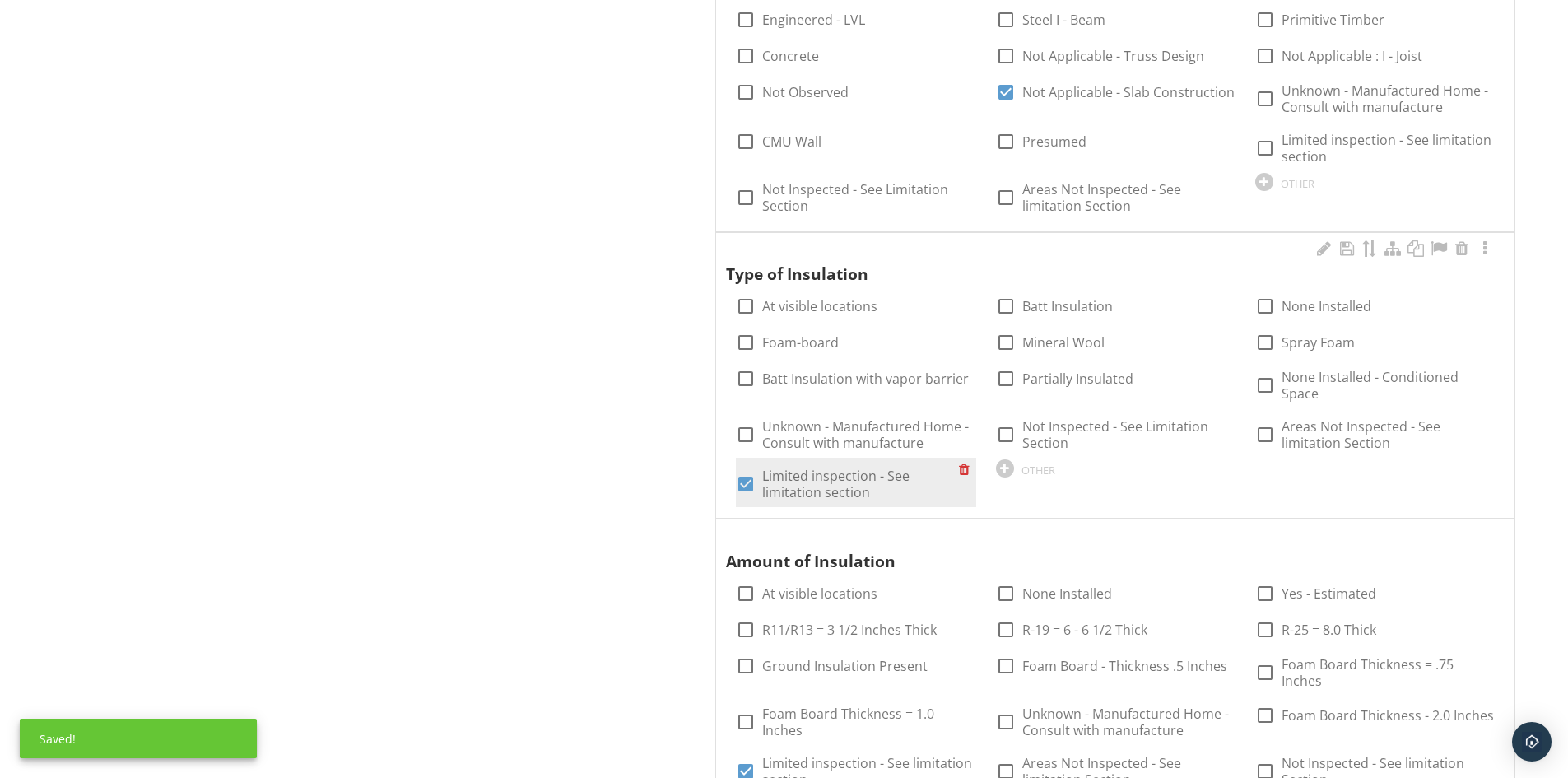
click at [744, 471] on div at bounding box center [745, 483] width 28 height 28
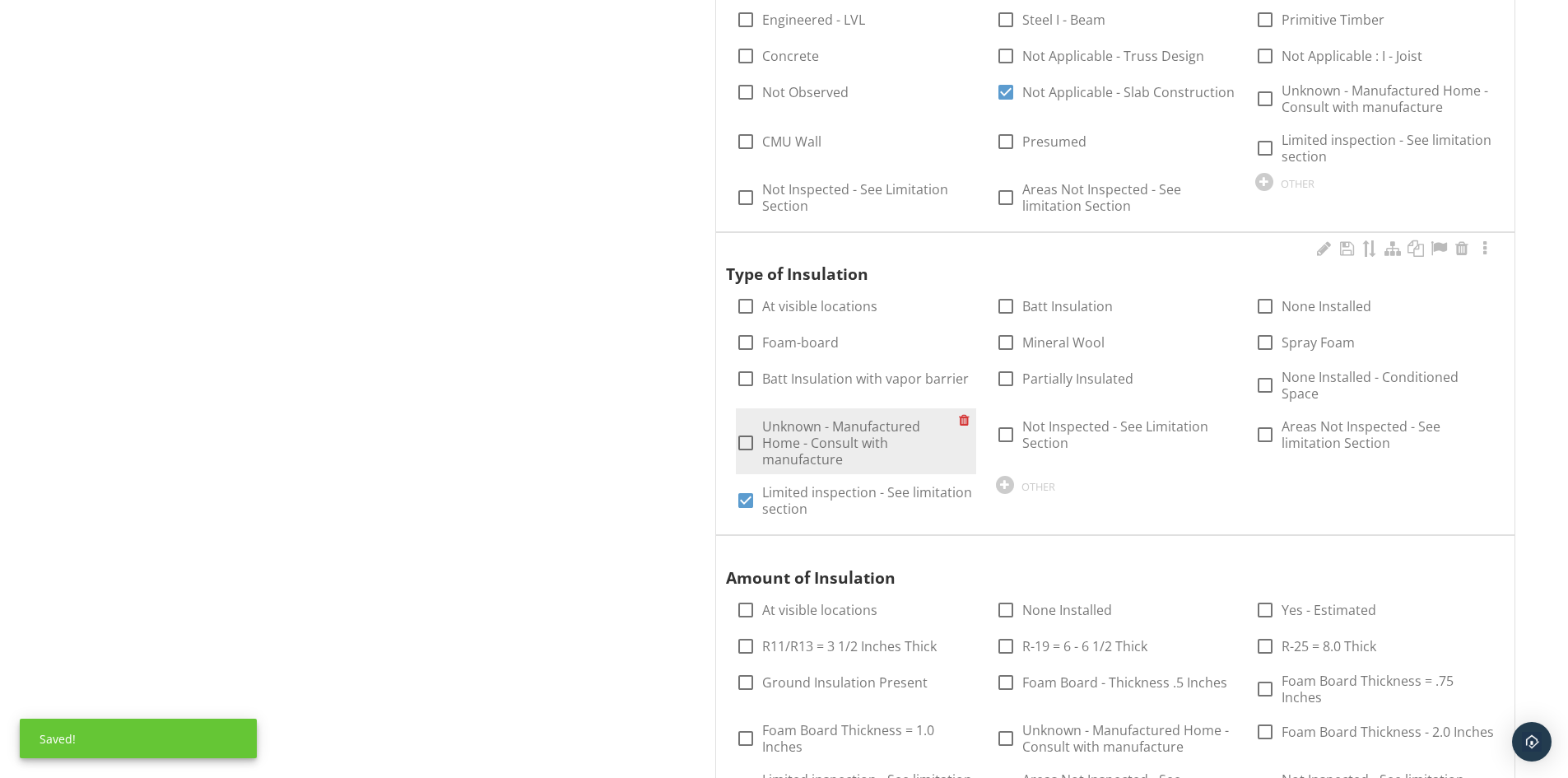
checkbox input "false"
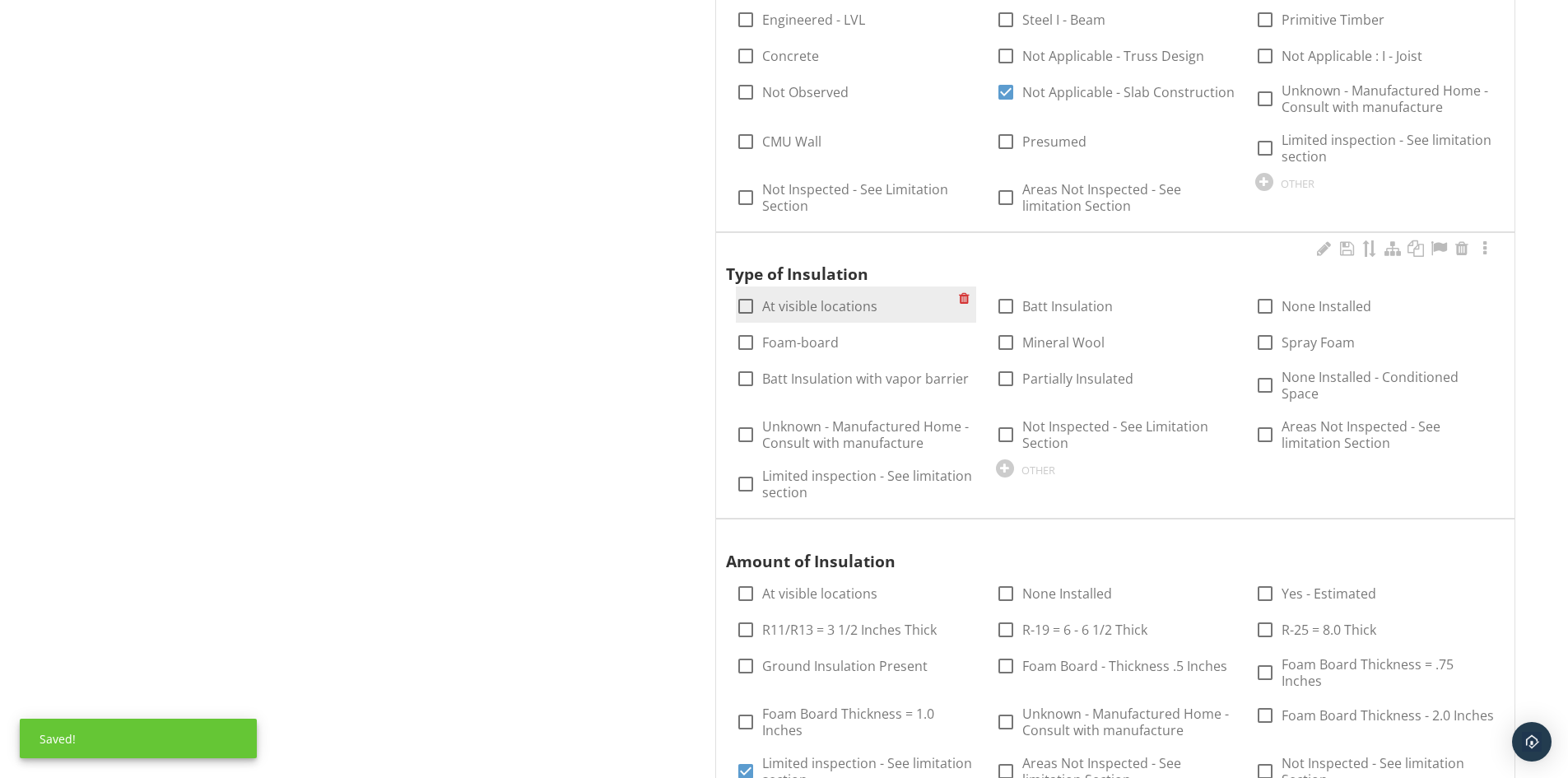
click at [746, 297] on div at bounding box center [745, 306] width 28 height 28
checkbox input "true"
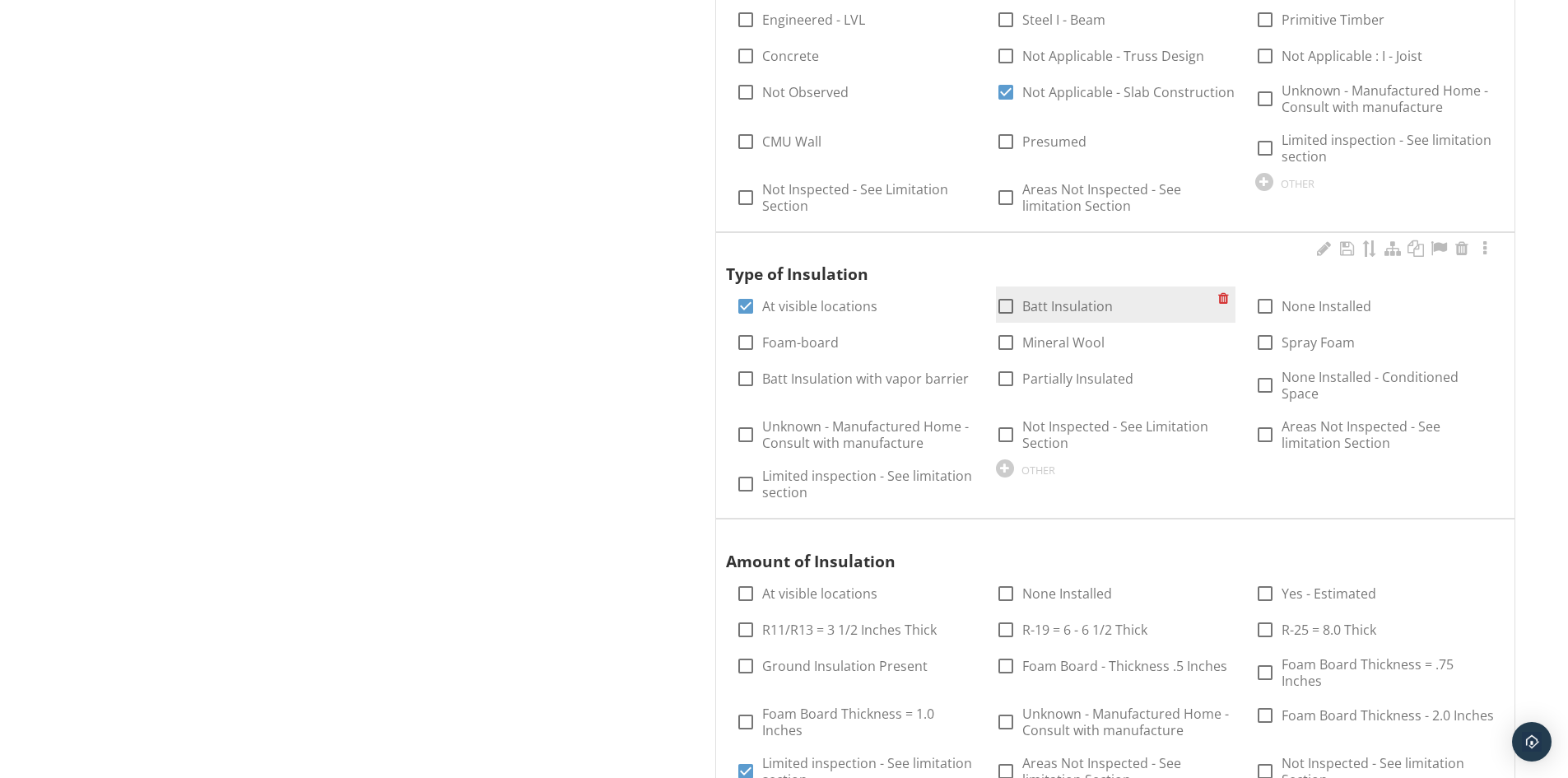
click at [1002, 297] on div at bounding box center [1006, 306] width 28 height 28
checkbox input "true"
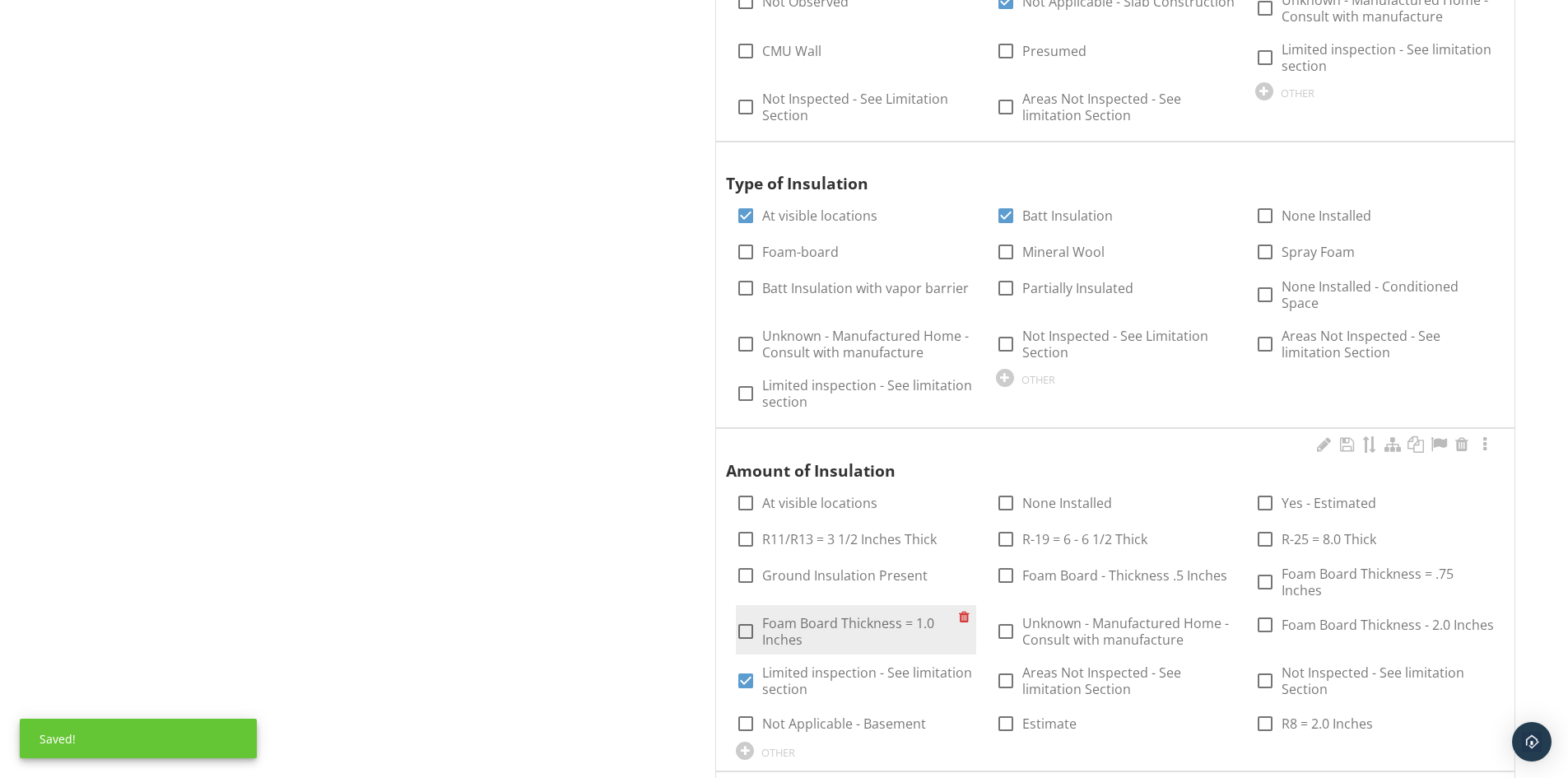
scroll to position [3292, 0]
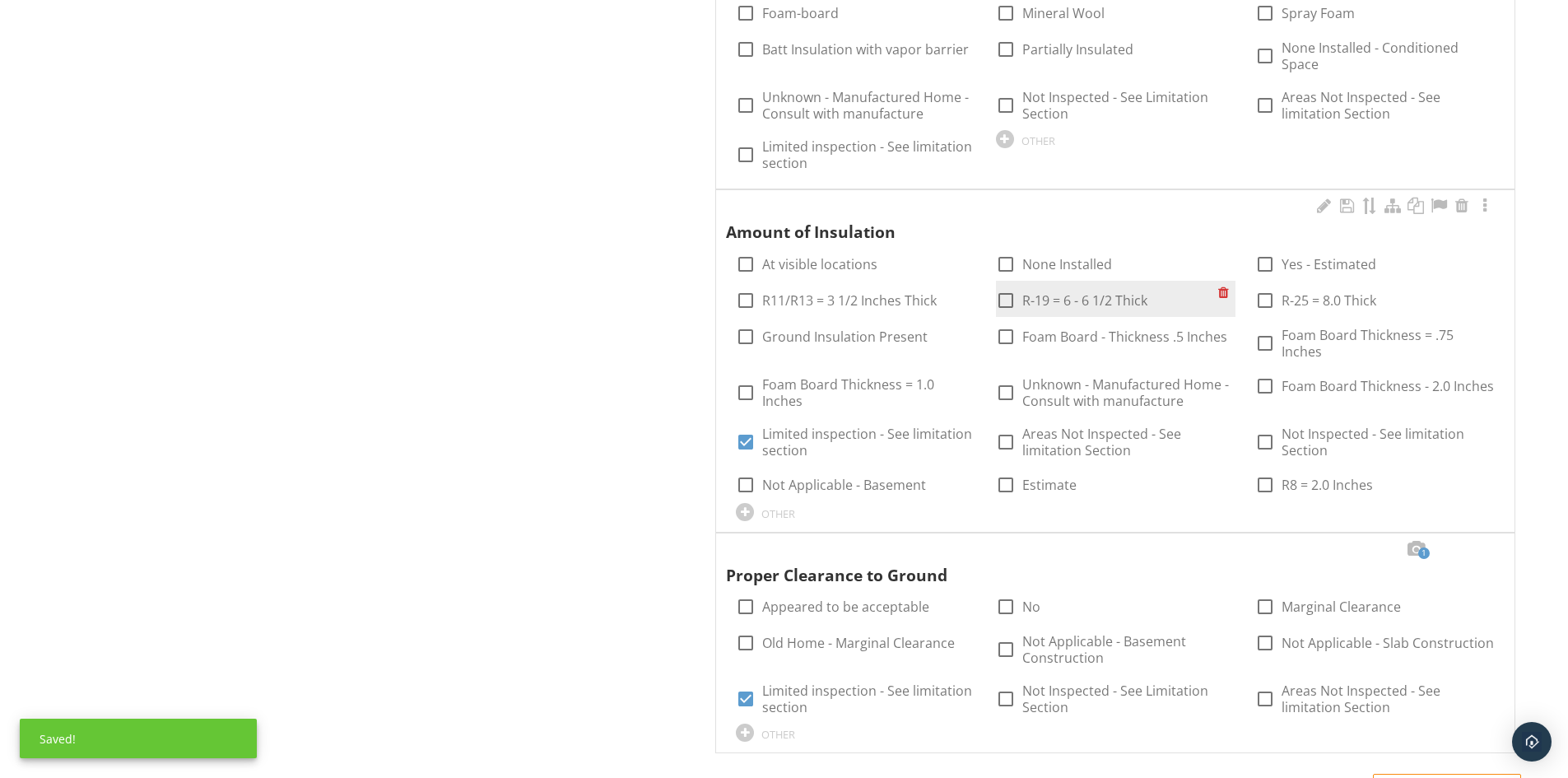
click at [1046, 292] on label "R-19 = 6 - 6 1/2 Thick" at bounding box center [1085, 300] width 125 height 16
checkbox input "true"
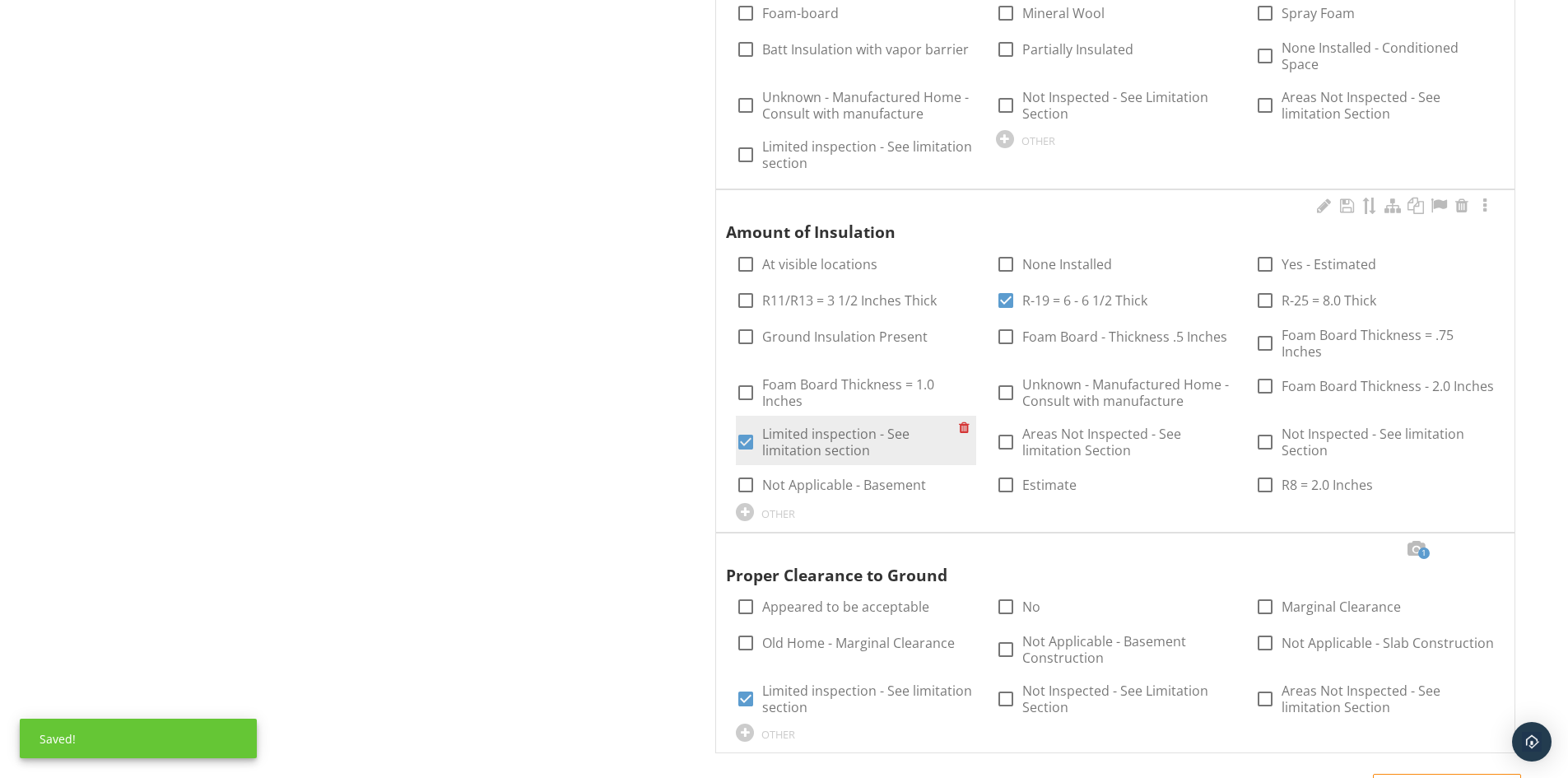
click at [811, 425] on label "Limited inspection - See limitation section" at bounding box center [861, 442] width 196 height 33
checkbox input "false"
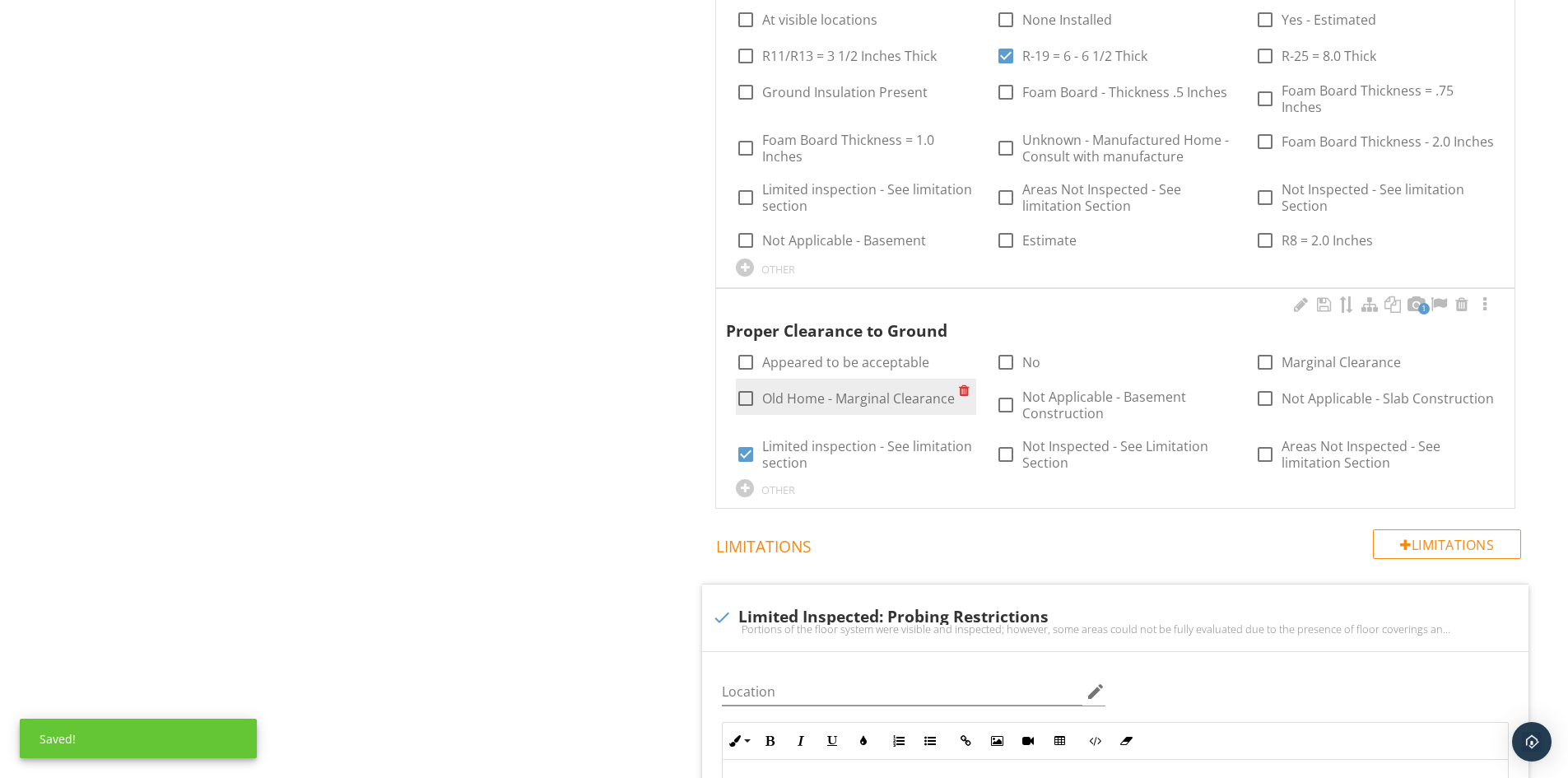
scroll to position [3539, 0]
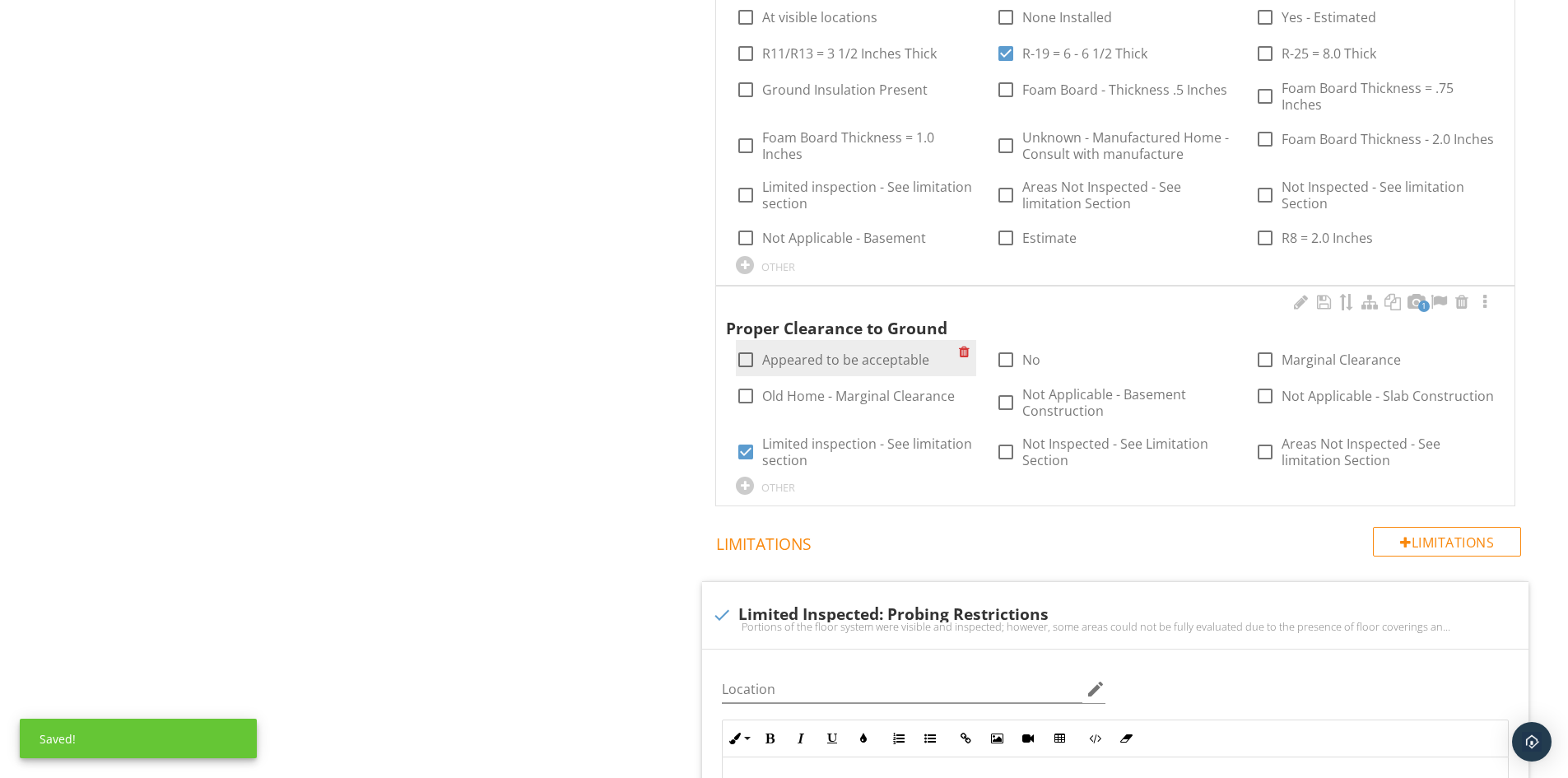
click at [753, 350] on div at bounding box center [745, 359] width 28 height 28
click at [749, 349] on div at bounding box center [745, 359] width 28 height 28
checkbox input "false"
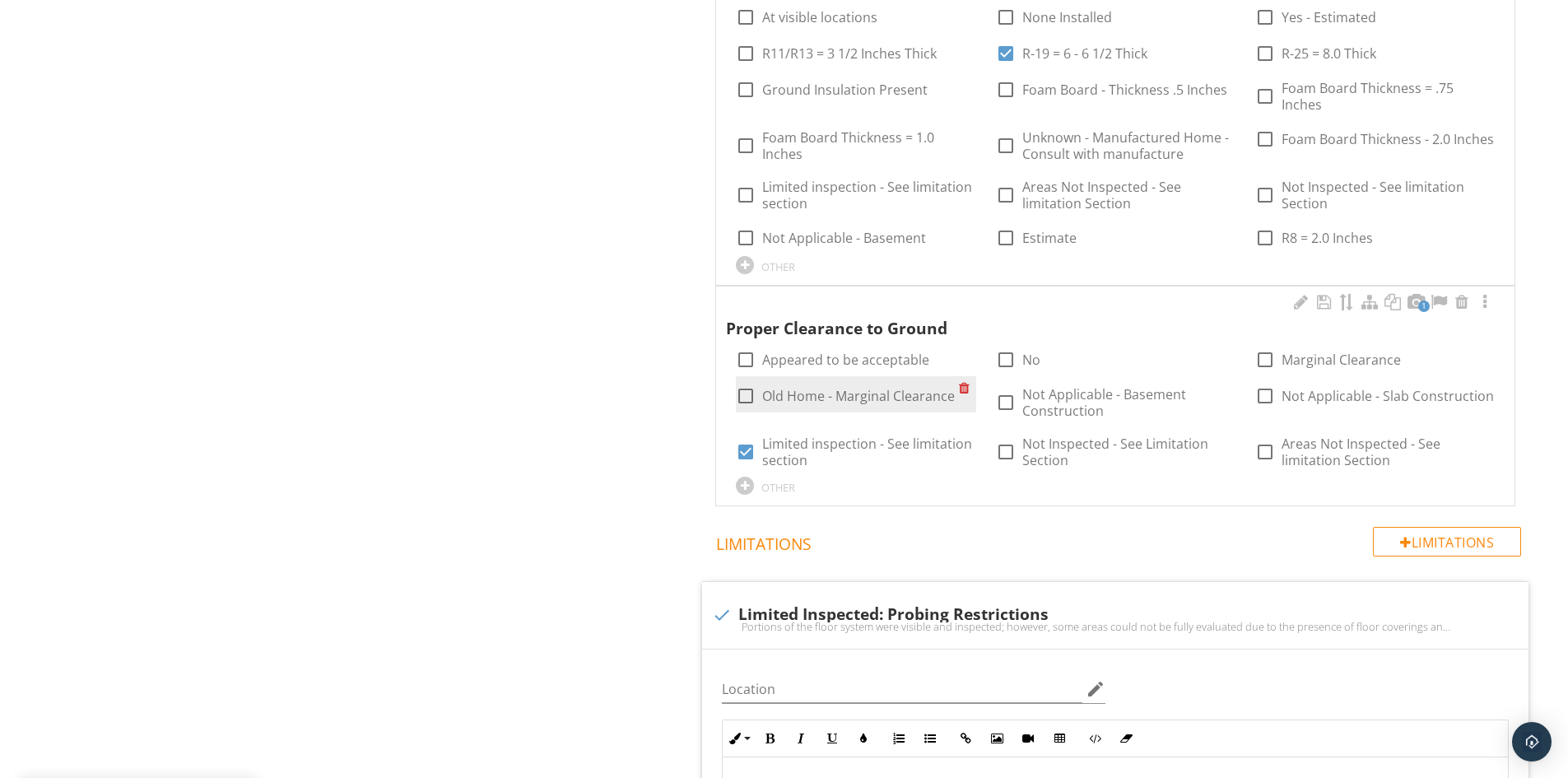
click at [780, 388] on label "Old Home - Marginal Clearance" at bounding box center [859, 396] width 192 height 16
checkbox input "true"
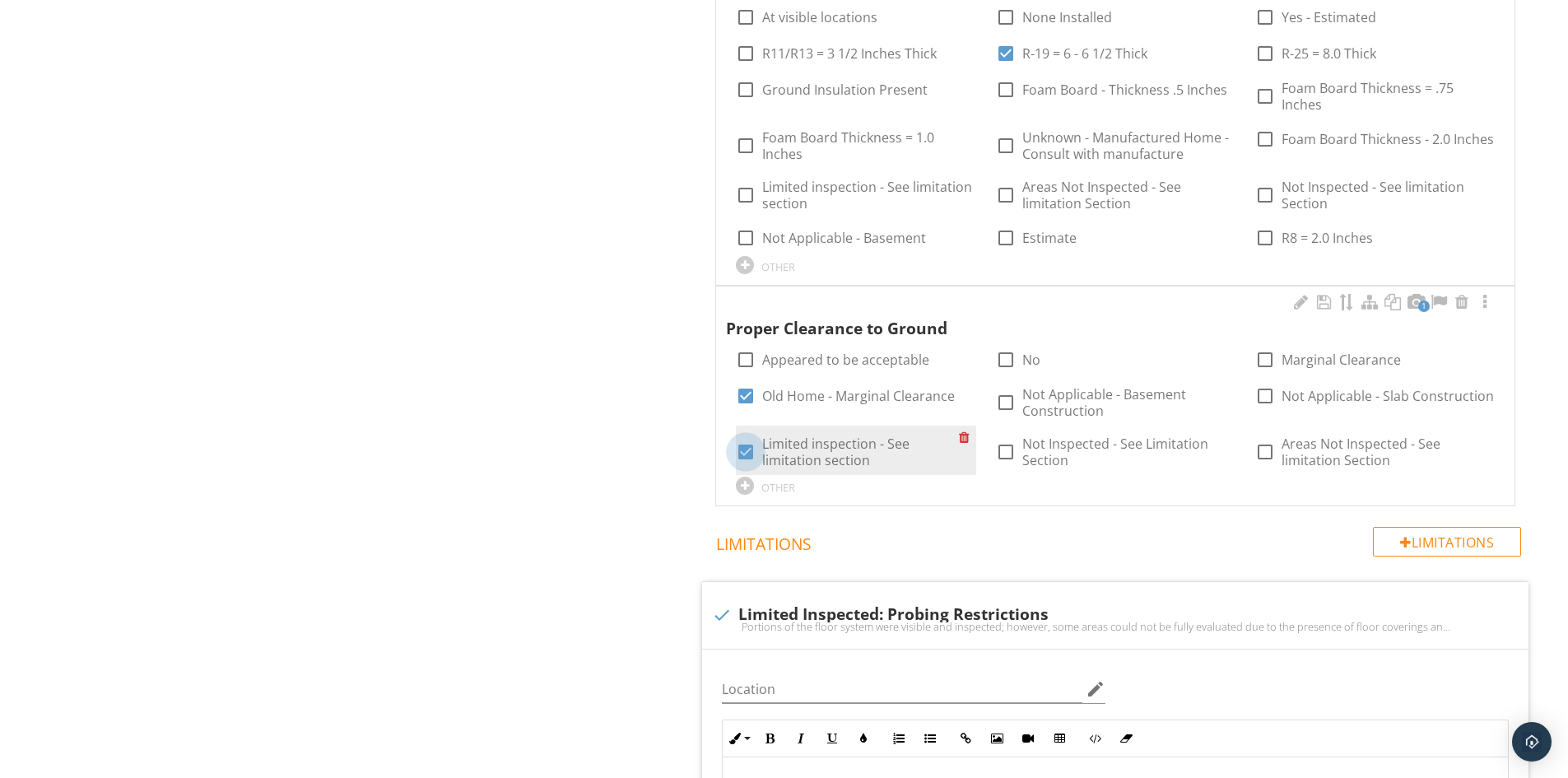
click at [738, 443] on div at bounding box center [745, 452] width 28 height 28
checkbox input "false"
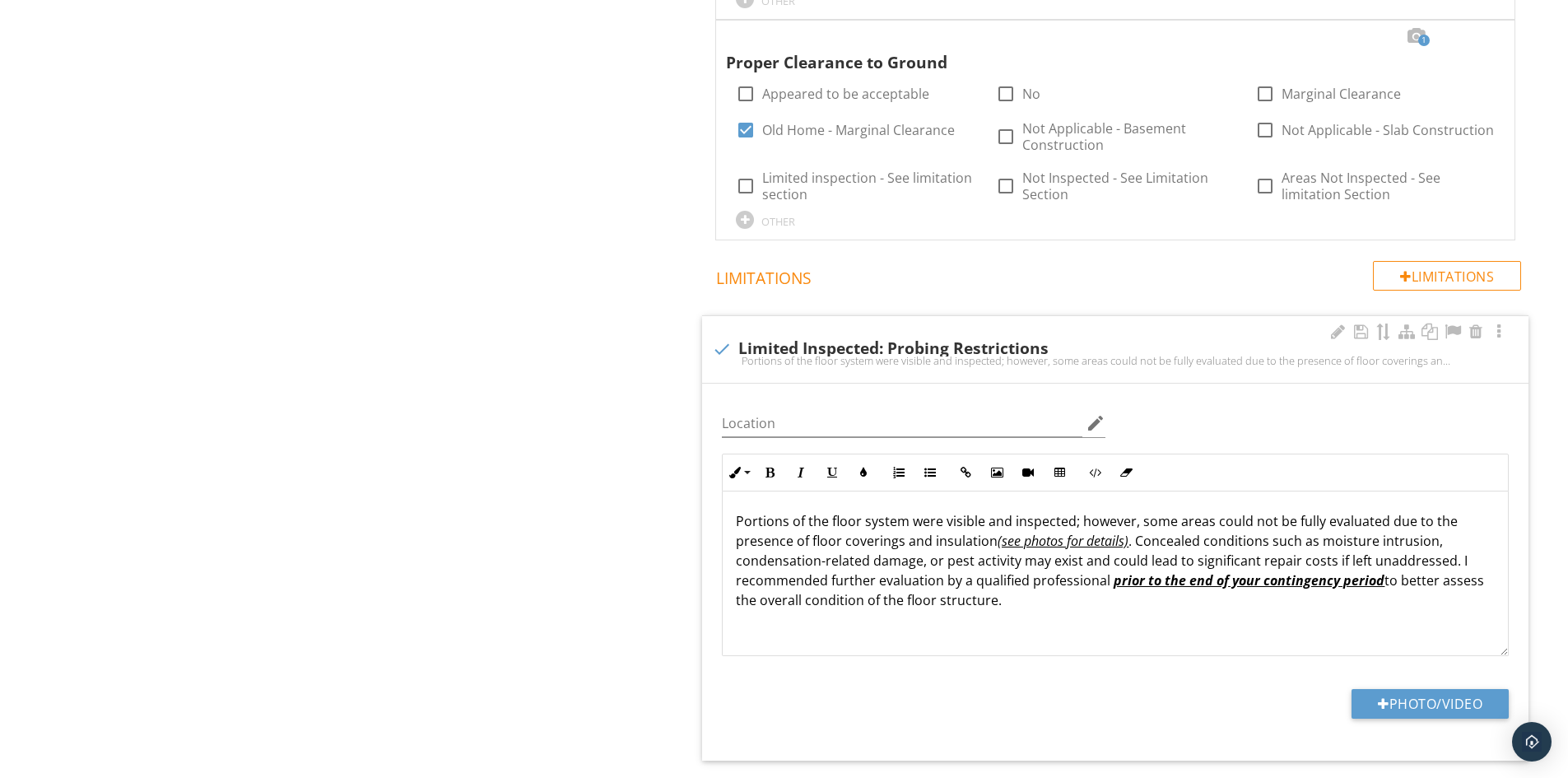
scroll to position [3868, 0]
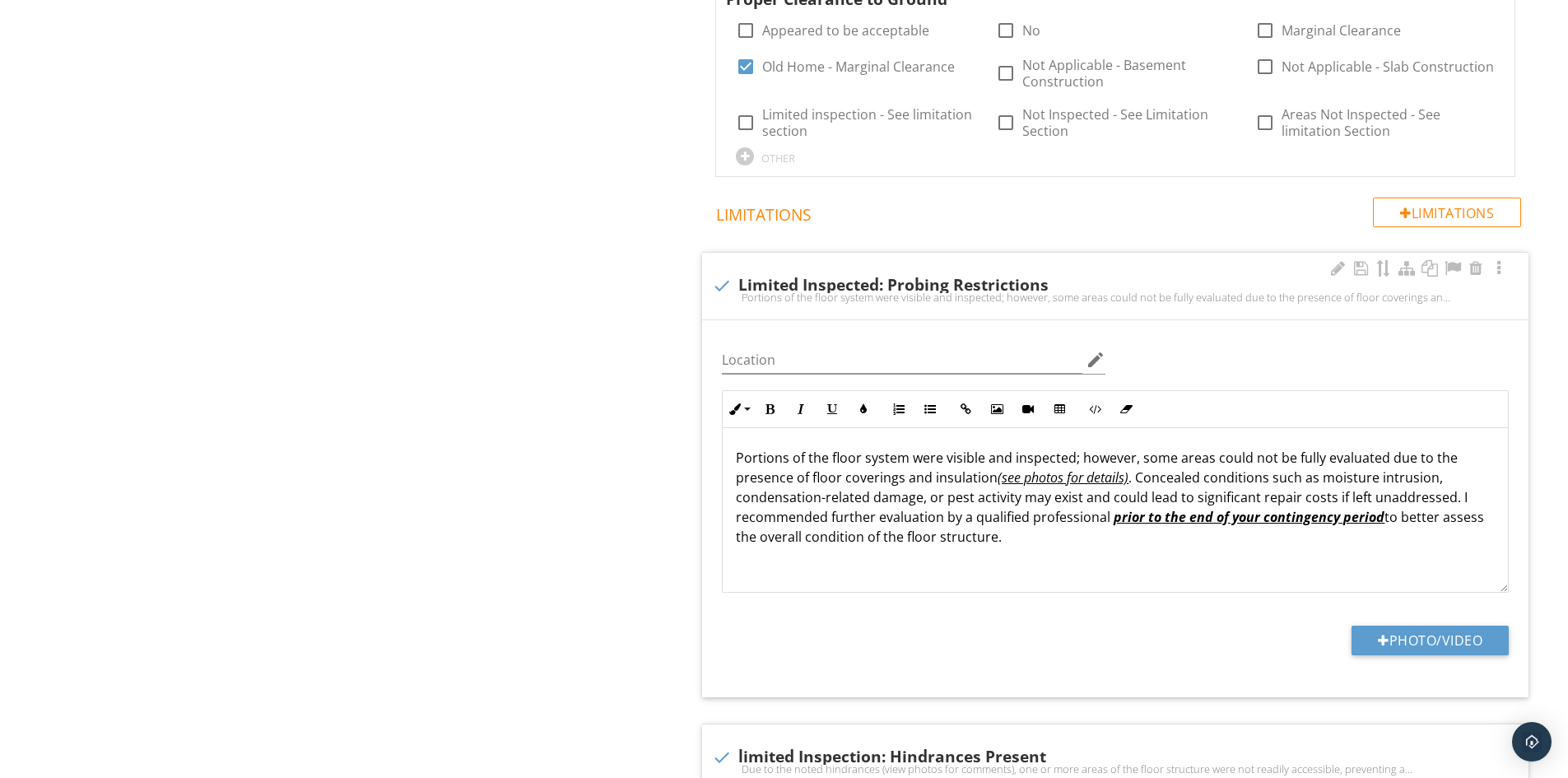
click at [796, 290] on div "Portions of the floor system were visible and inspected; however, some areas co…" at bounding box center [1115, 297] width 807 height 14
checkbox input "true"
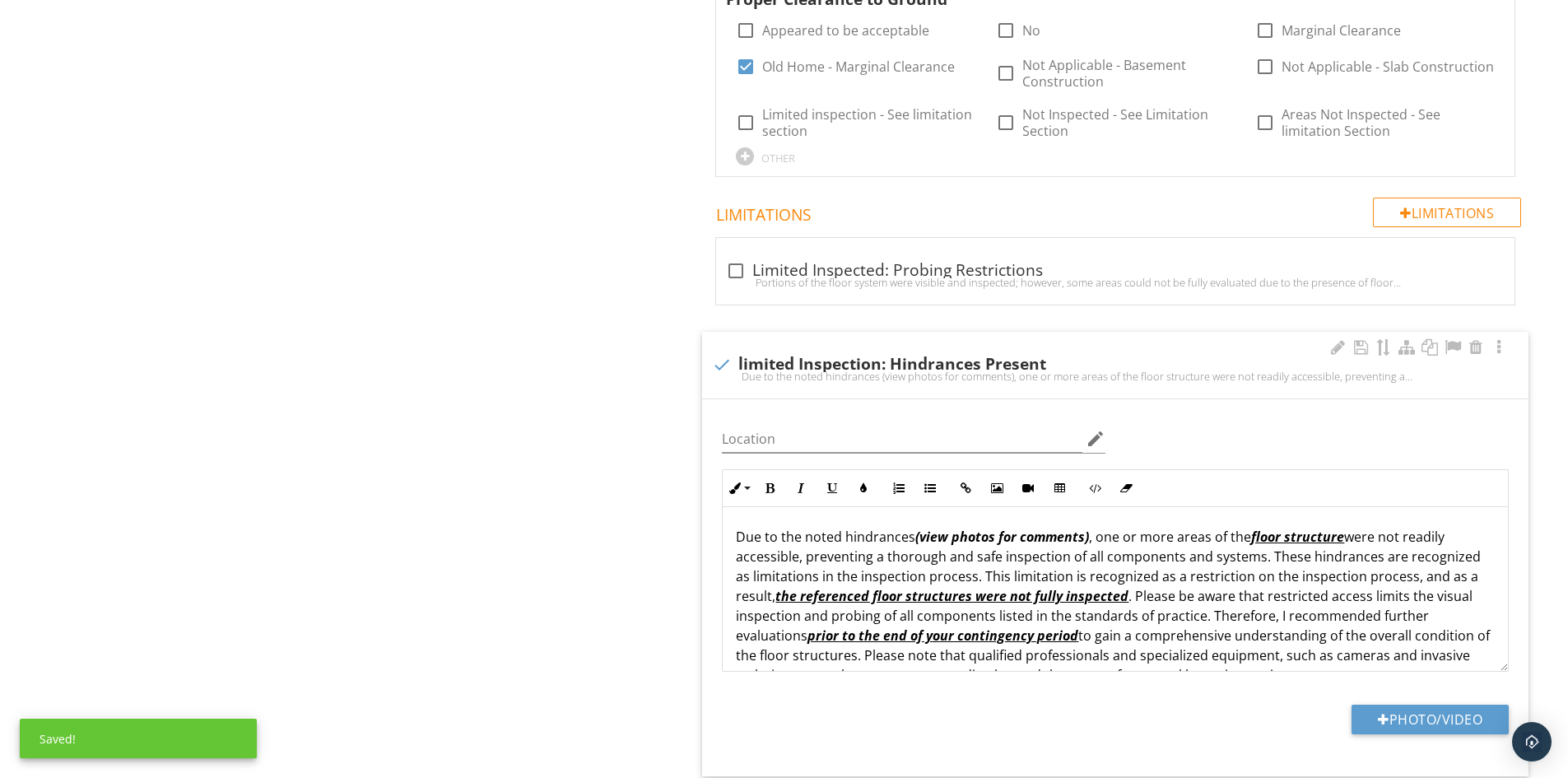
click at [765, 355] on div "check limited Inspection: Hindrances Present" at bounding box center [1115, 365] width 807 height 20
checkbox input "true"
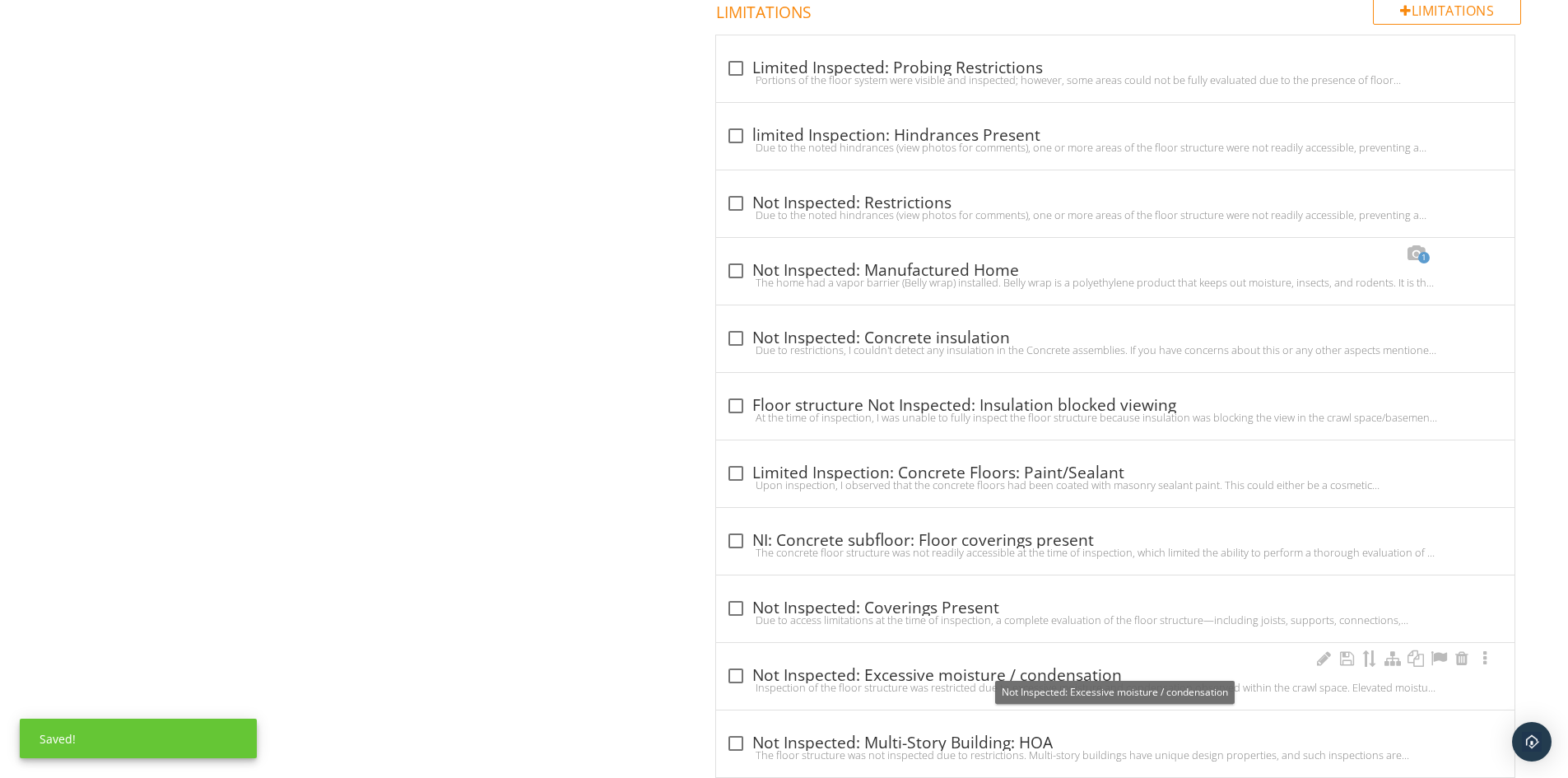
scroll to position [4033, 0]
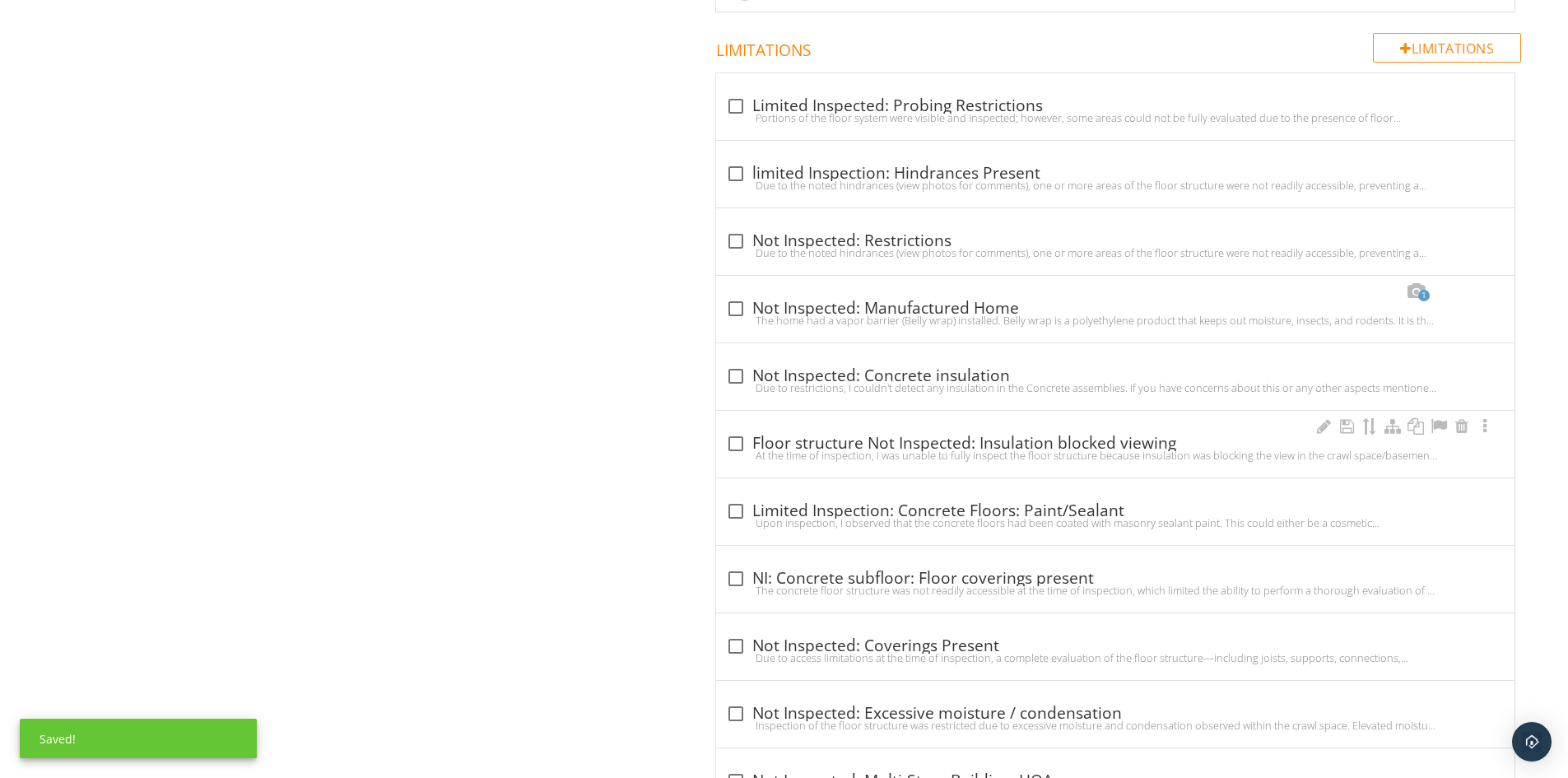
click at [987, 433] on div "check_box_outline_blank Floor structure Not Inspected: Insulation blocked viewi…" at bounding box center [1115, 443] width 779 height 20
checkbox input "true"
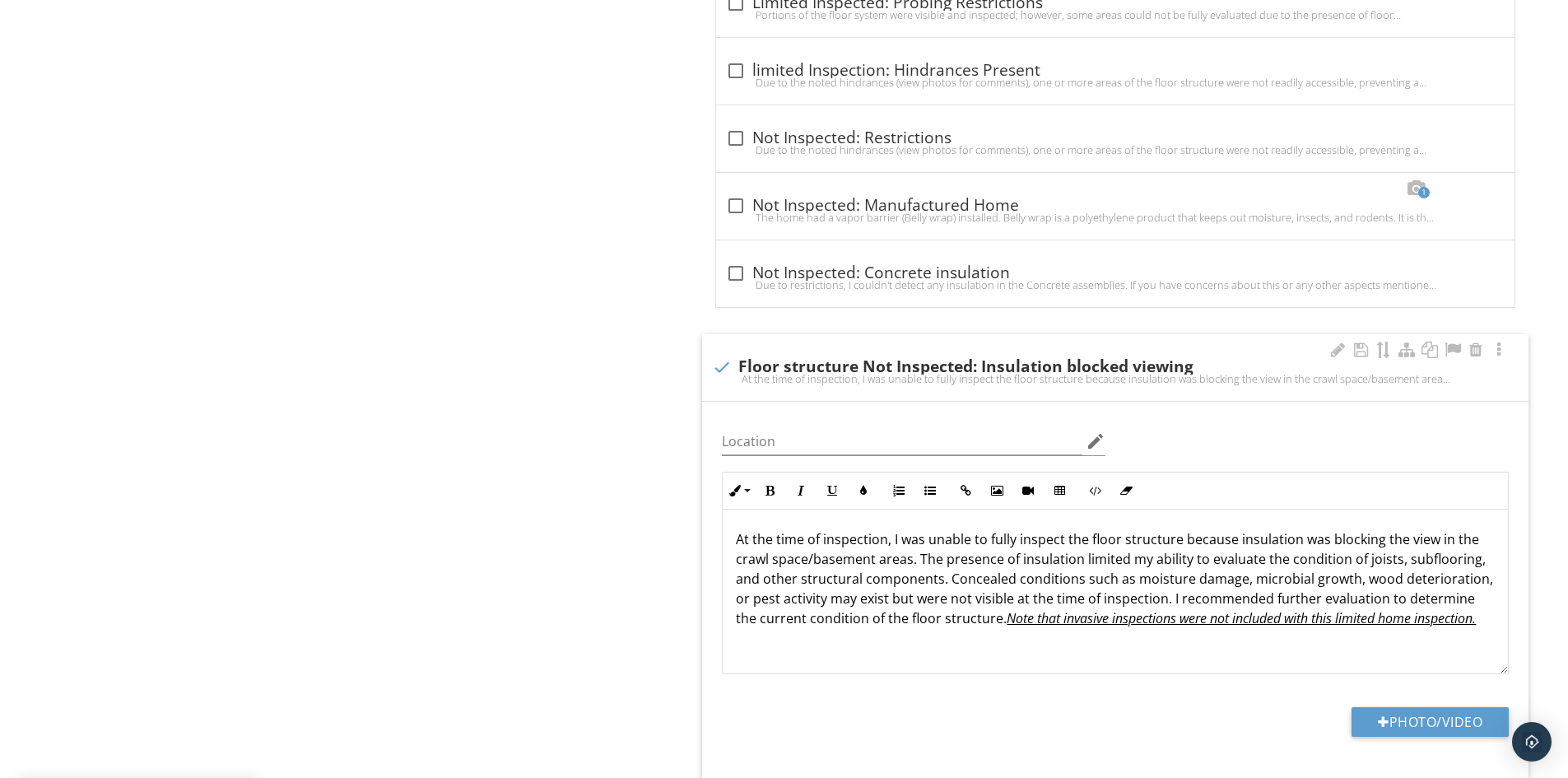
scroll to position [4445, 0]
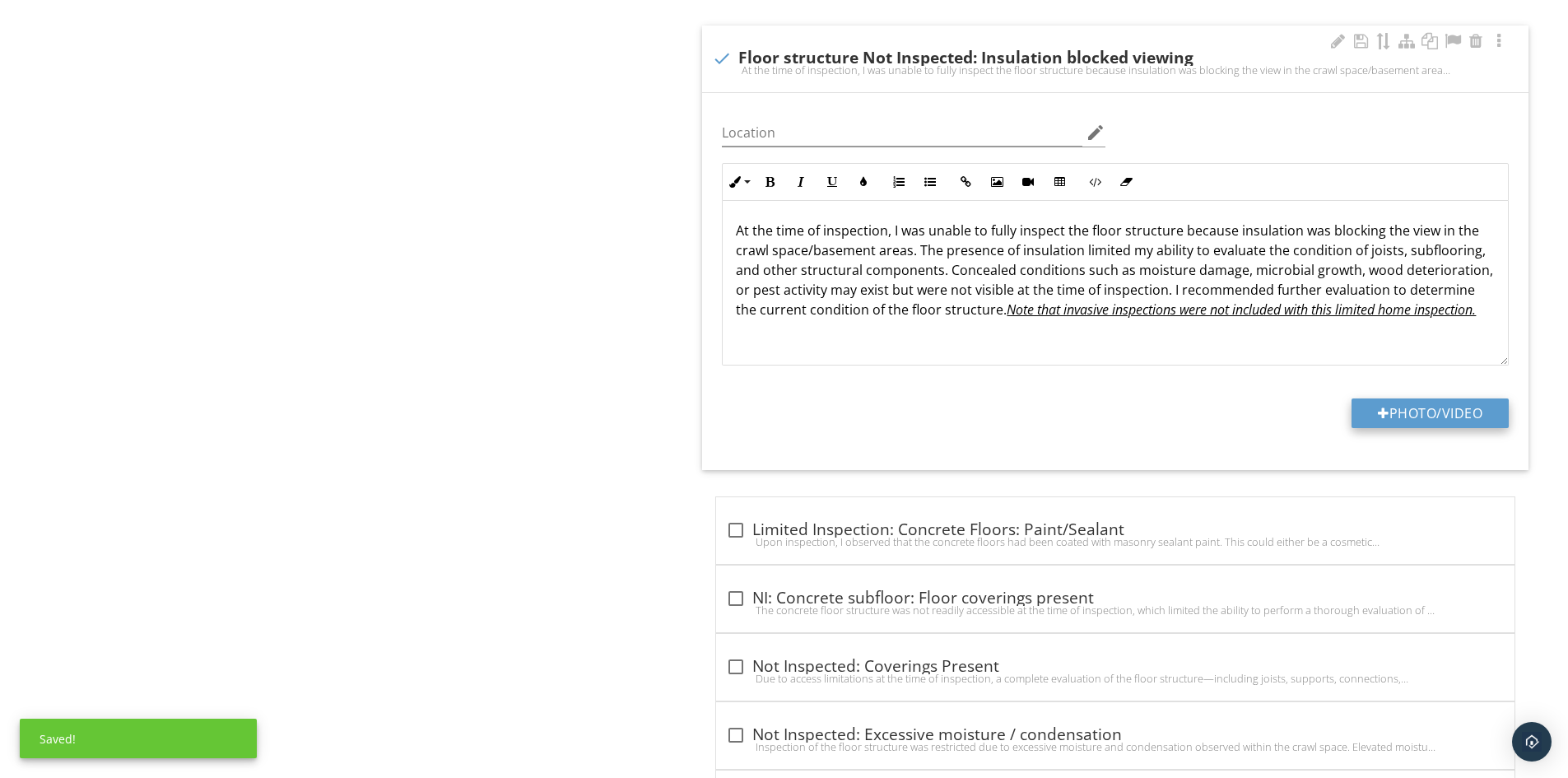
click at [1409, 399] on button "Photo/Video" at bounding box center [1429, 413] width 157 height 30
type input "C:\fakepath\100_6820.JPG"
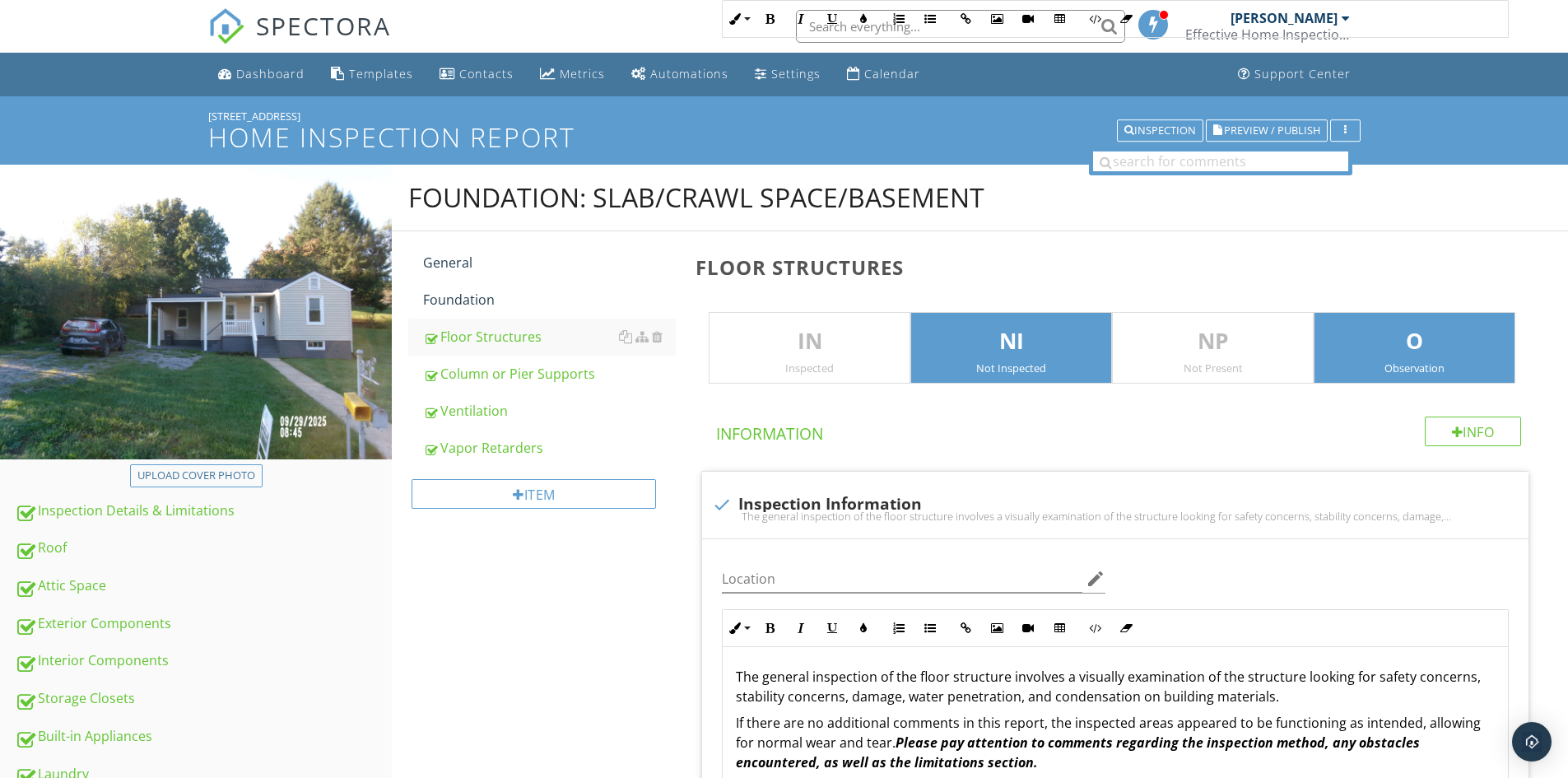
scroll to position [9864, 0]
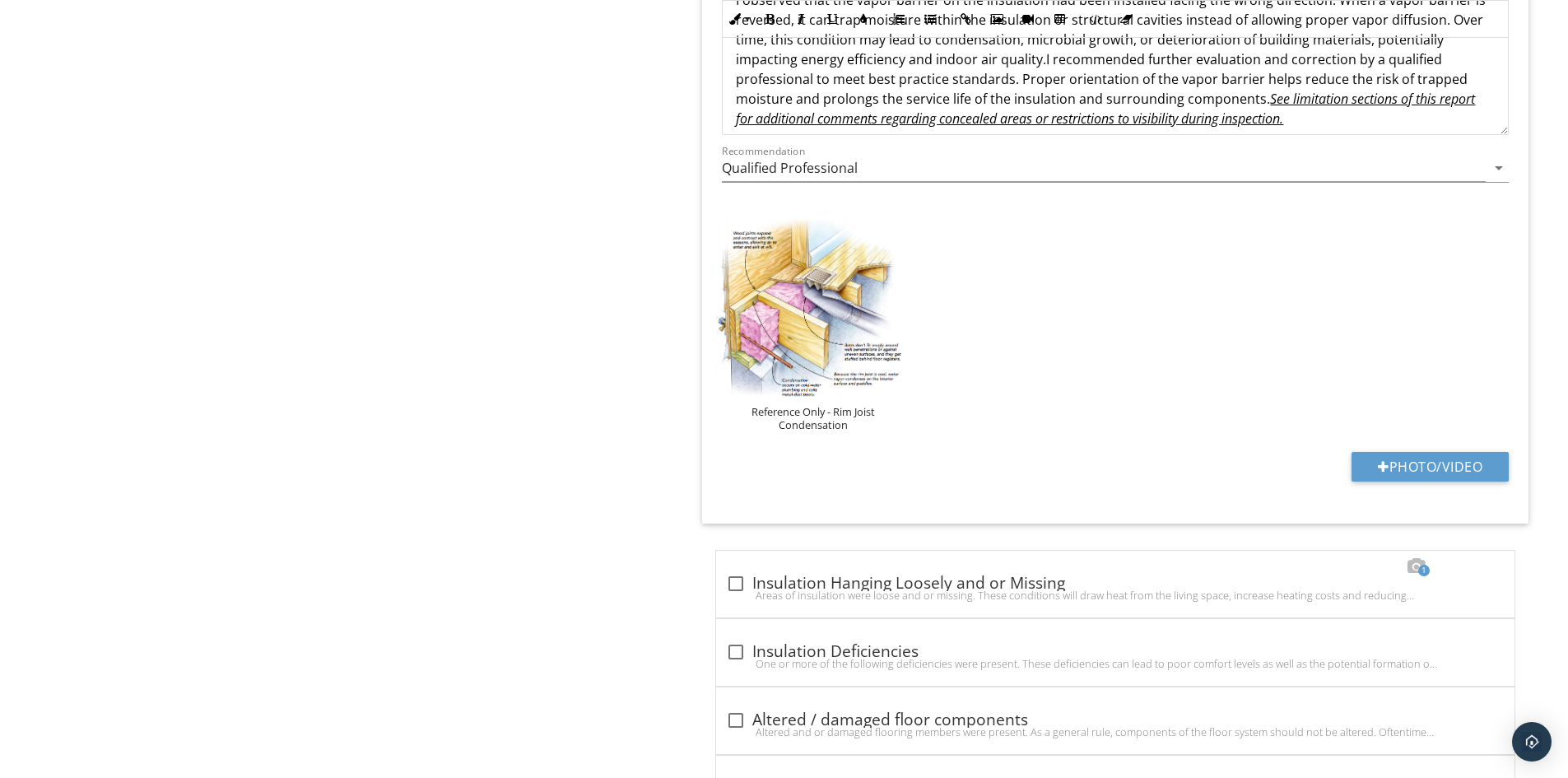
type input "C:\fakepath\100_6820.JPG"
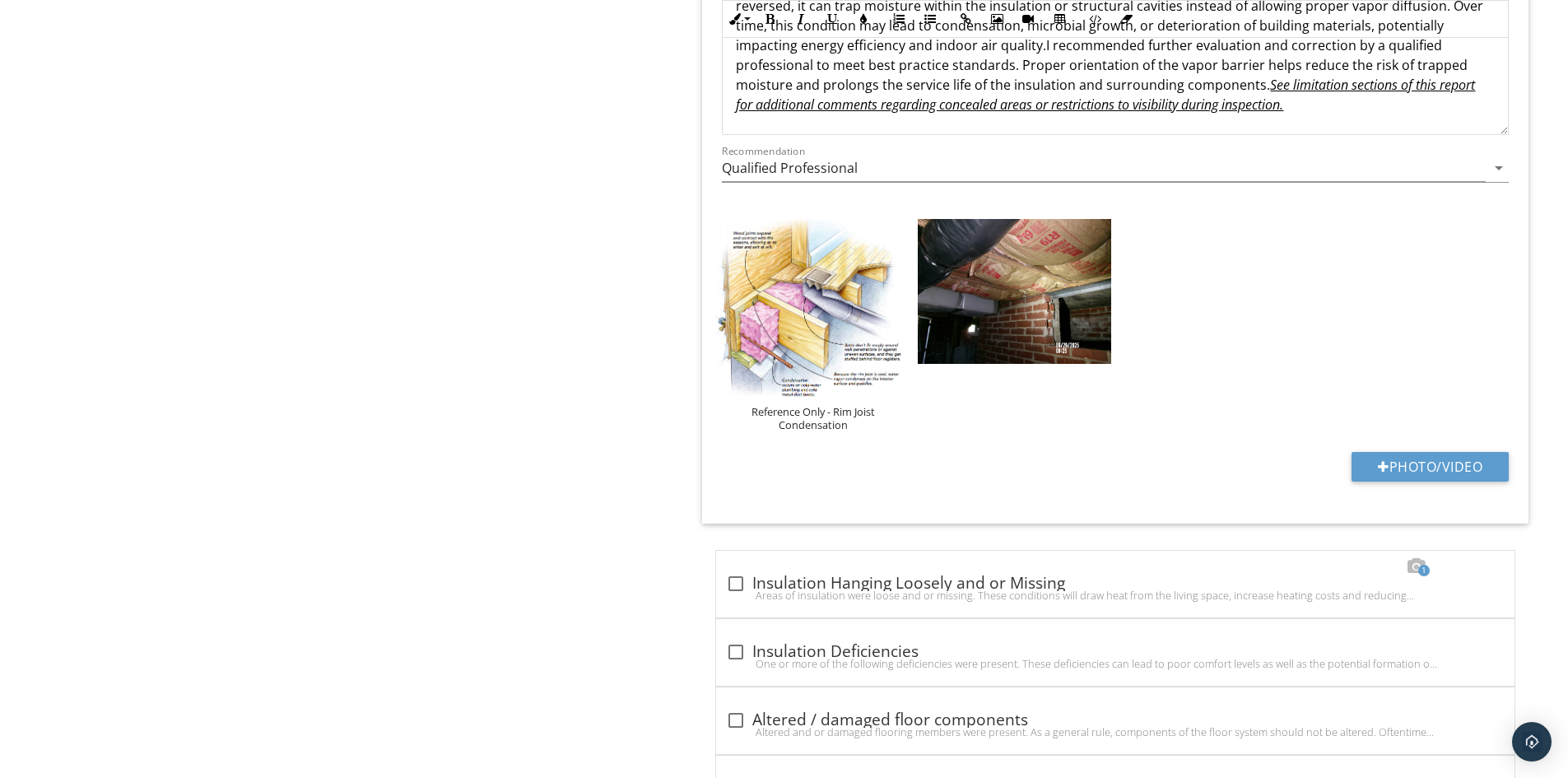
type input "Multiple locations"
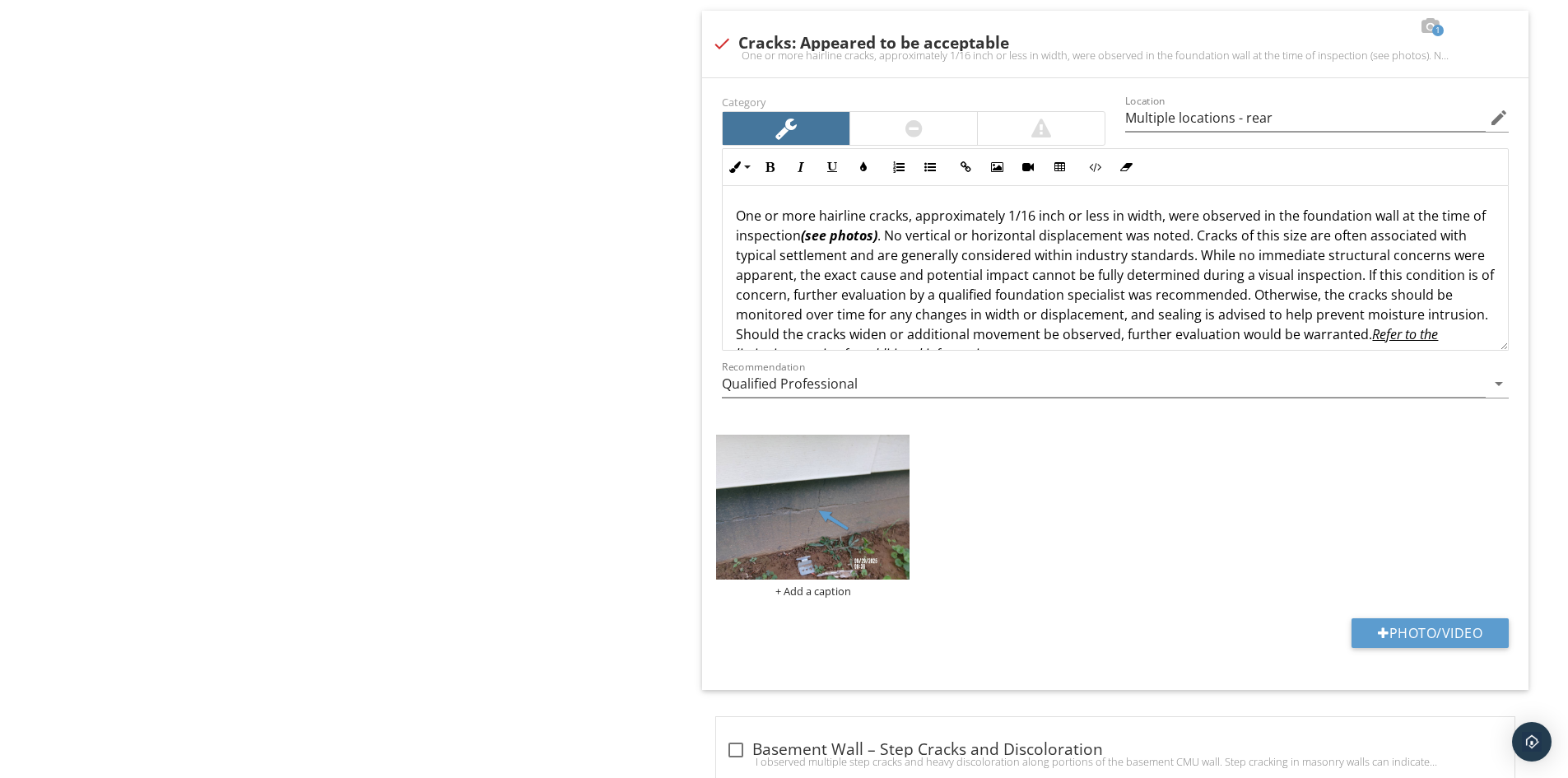
scroll to position [34, 0]
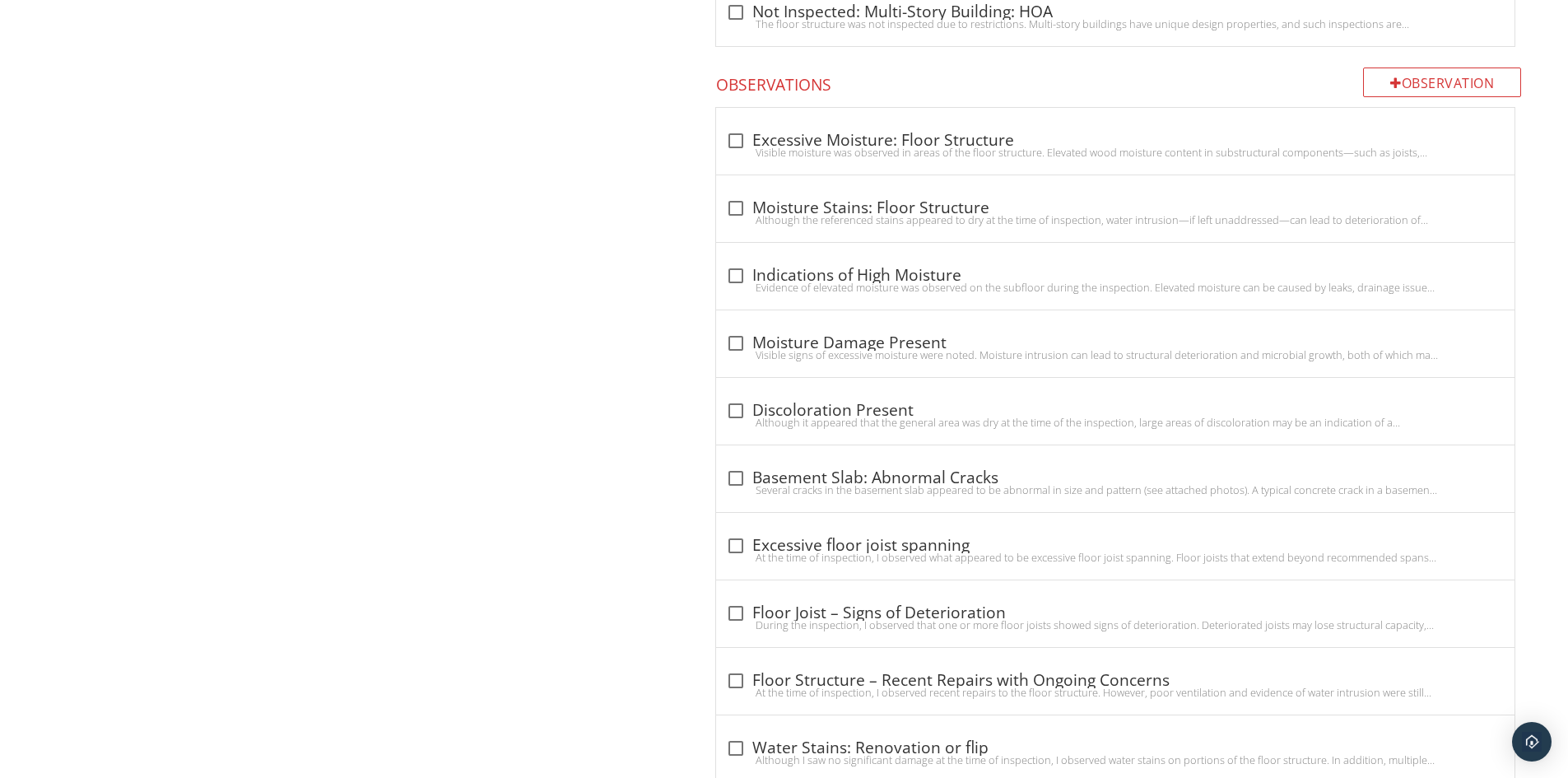
scroll to position [27, 0]
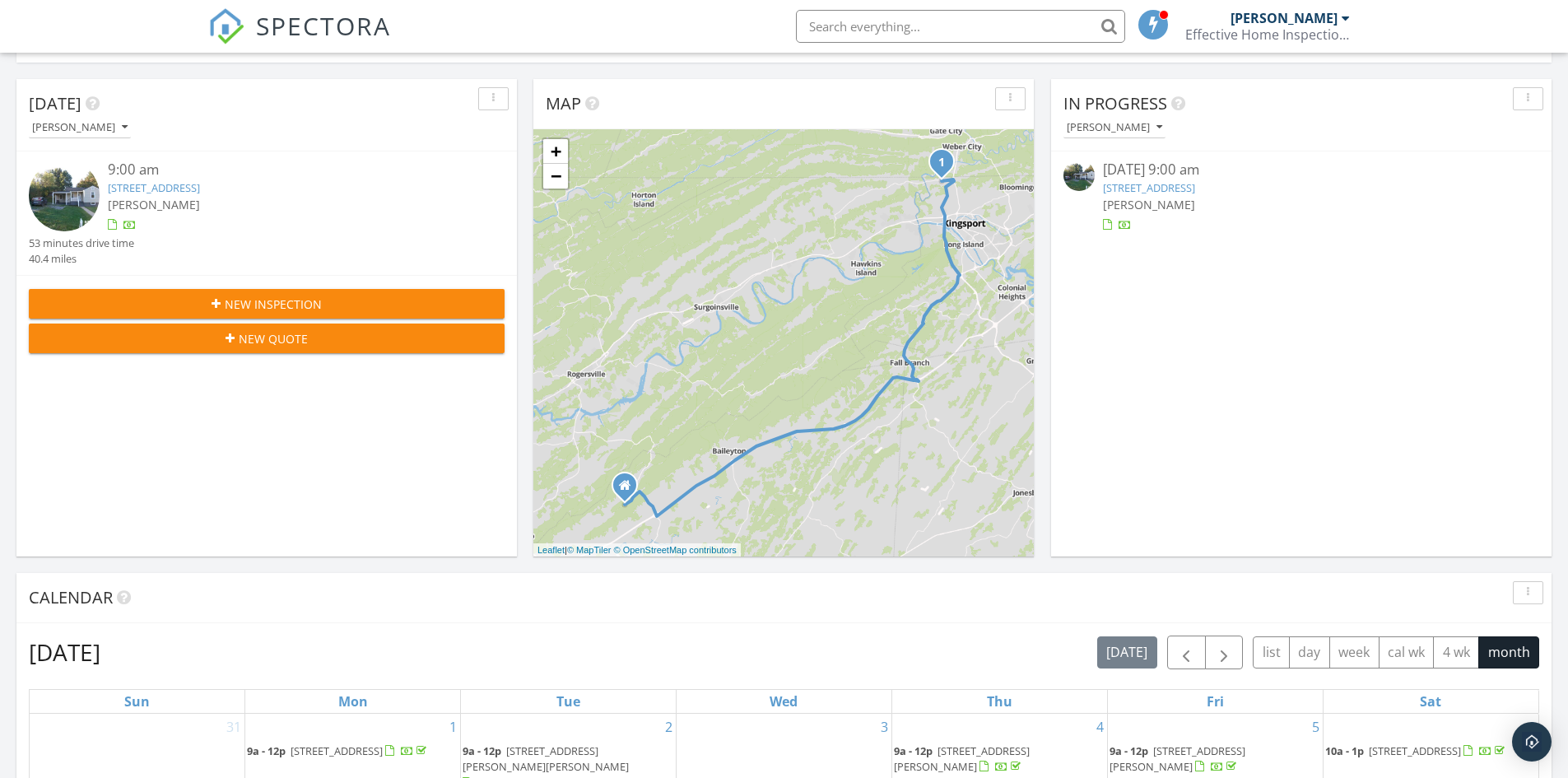
scroll to position [658, 0]
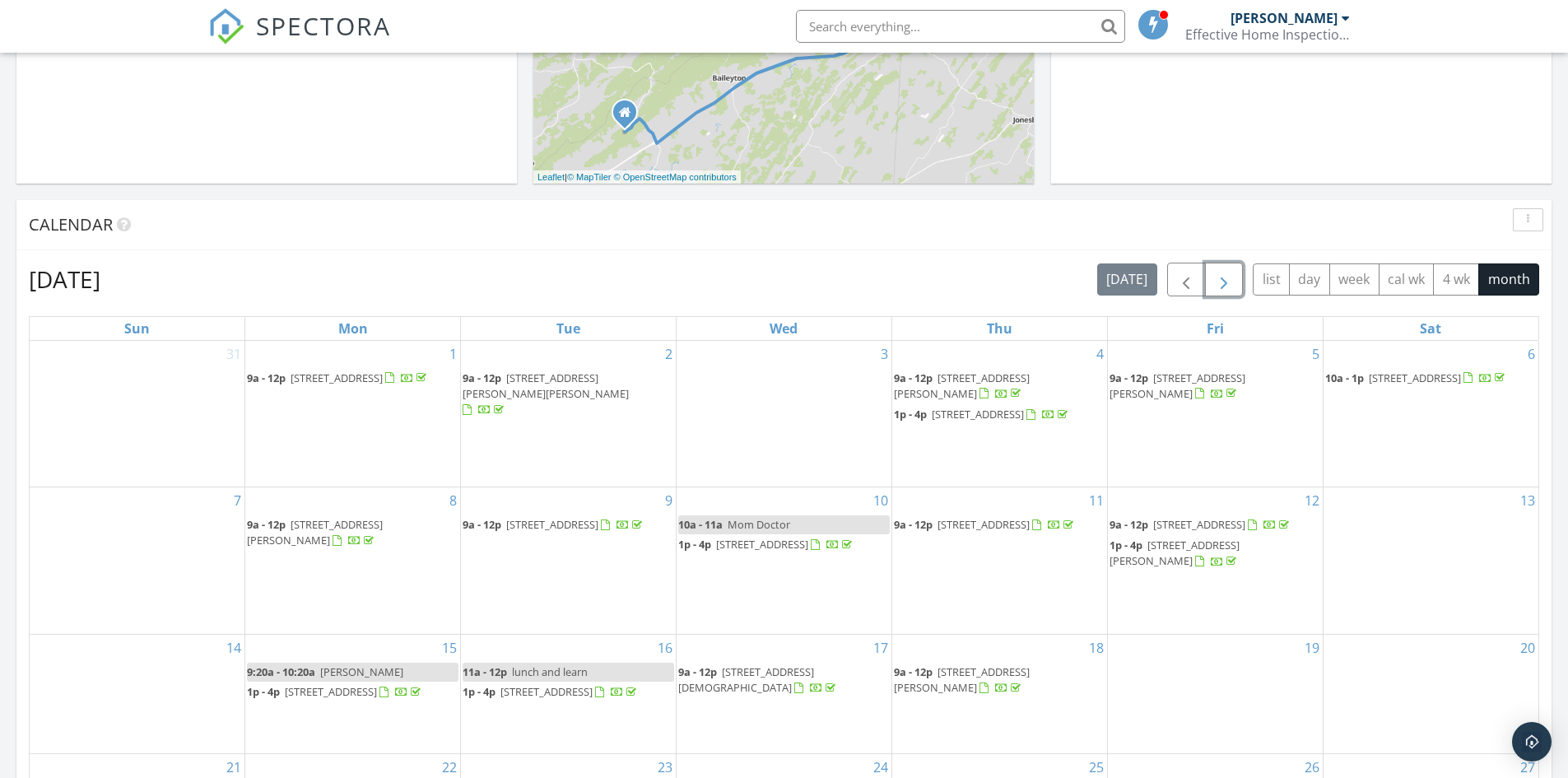
click at [1222, 281] on span "button" at bounding box center [1224, 280] width 20 height 20
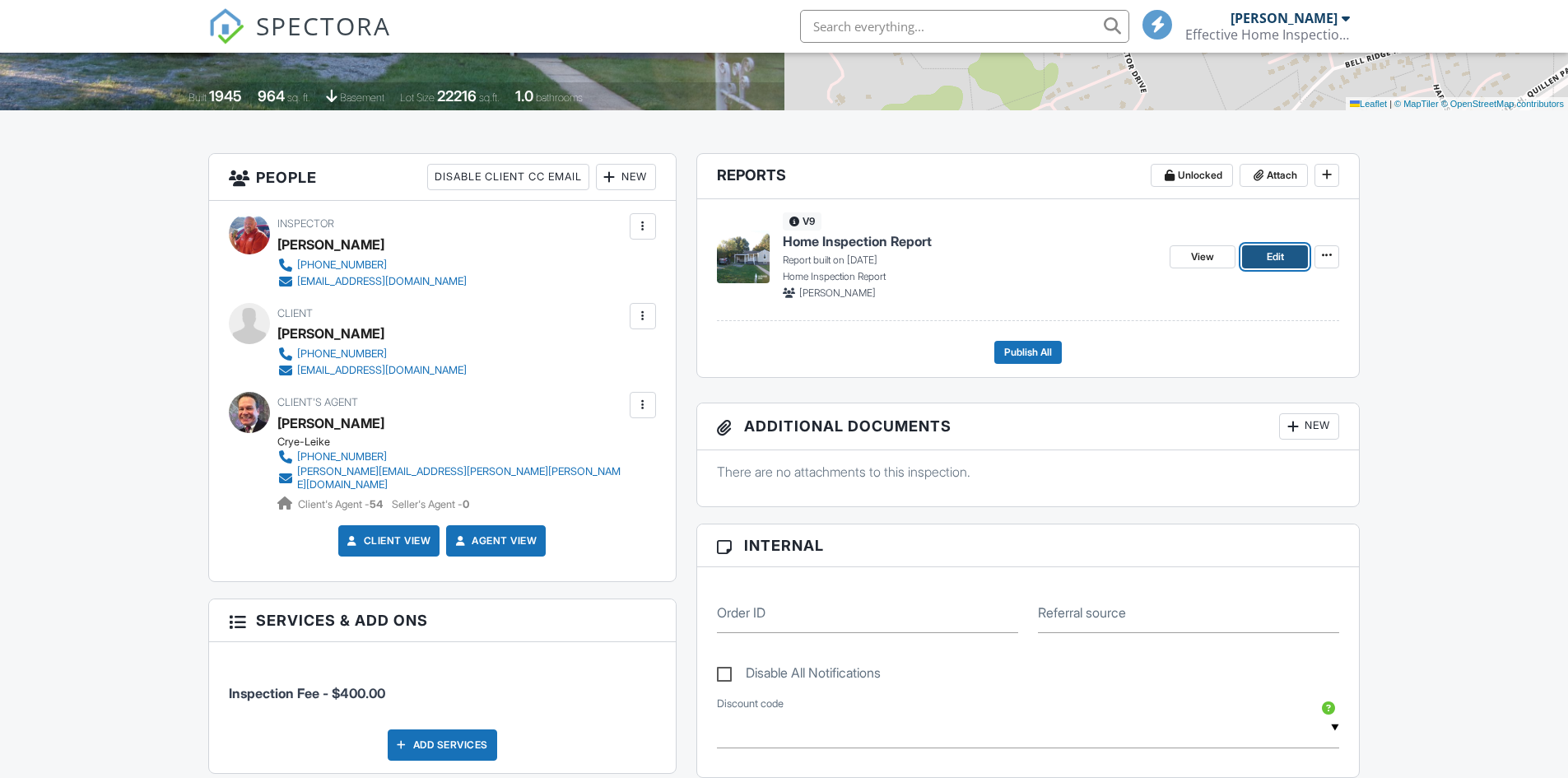
click at [1276, 248] on span "Edit" at bounding box center [1275, 257] width 17 height 16
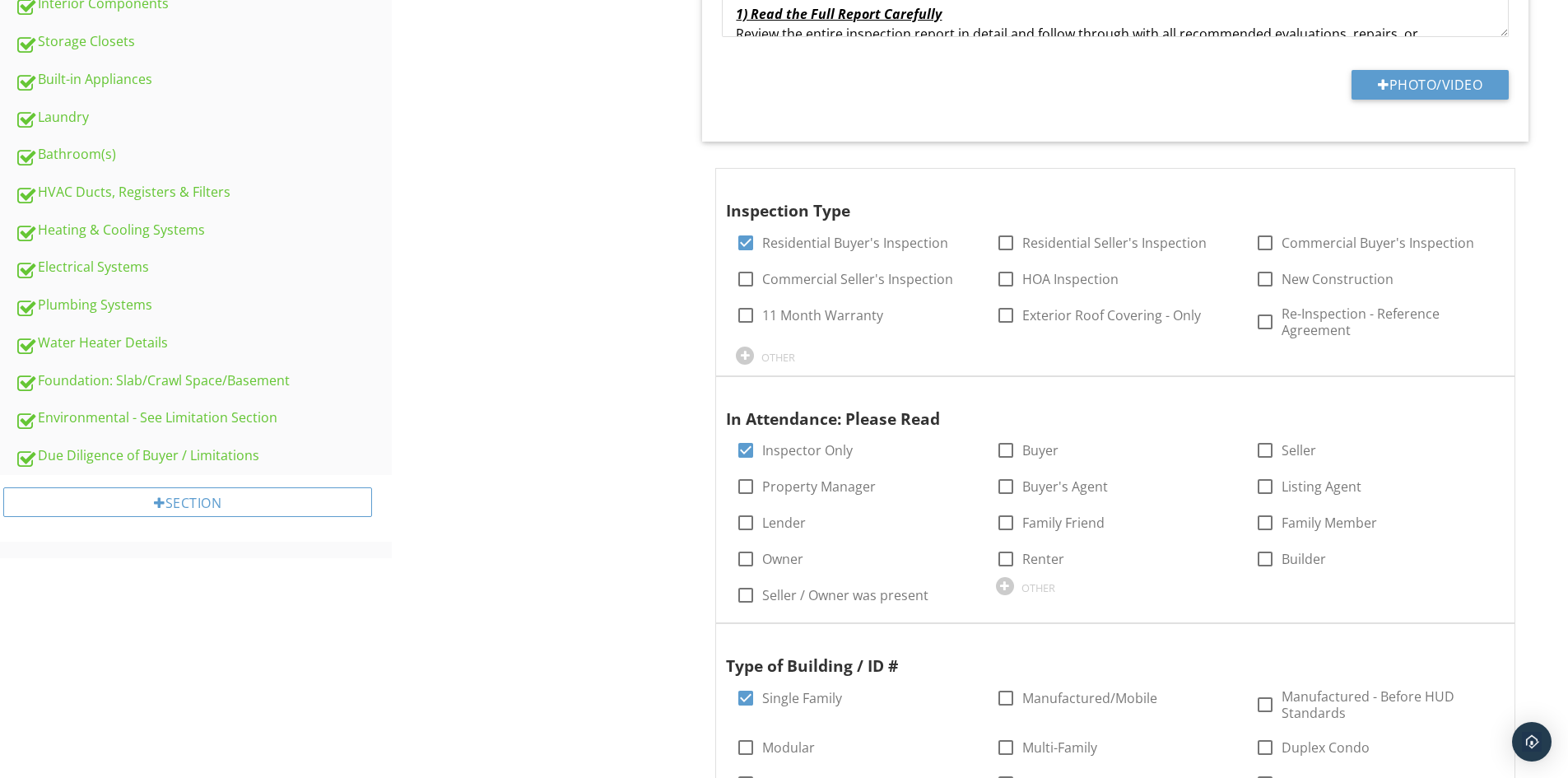
scroll to position [658, 0]
click at [122, 381] on div "Foundation: Slab/Crawl Space/Basement" at bounding box center [203, 380] width 377 height 22
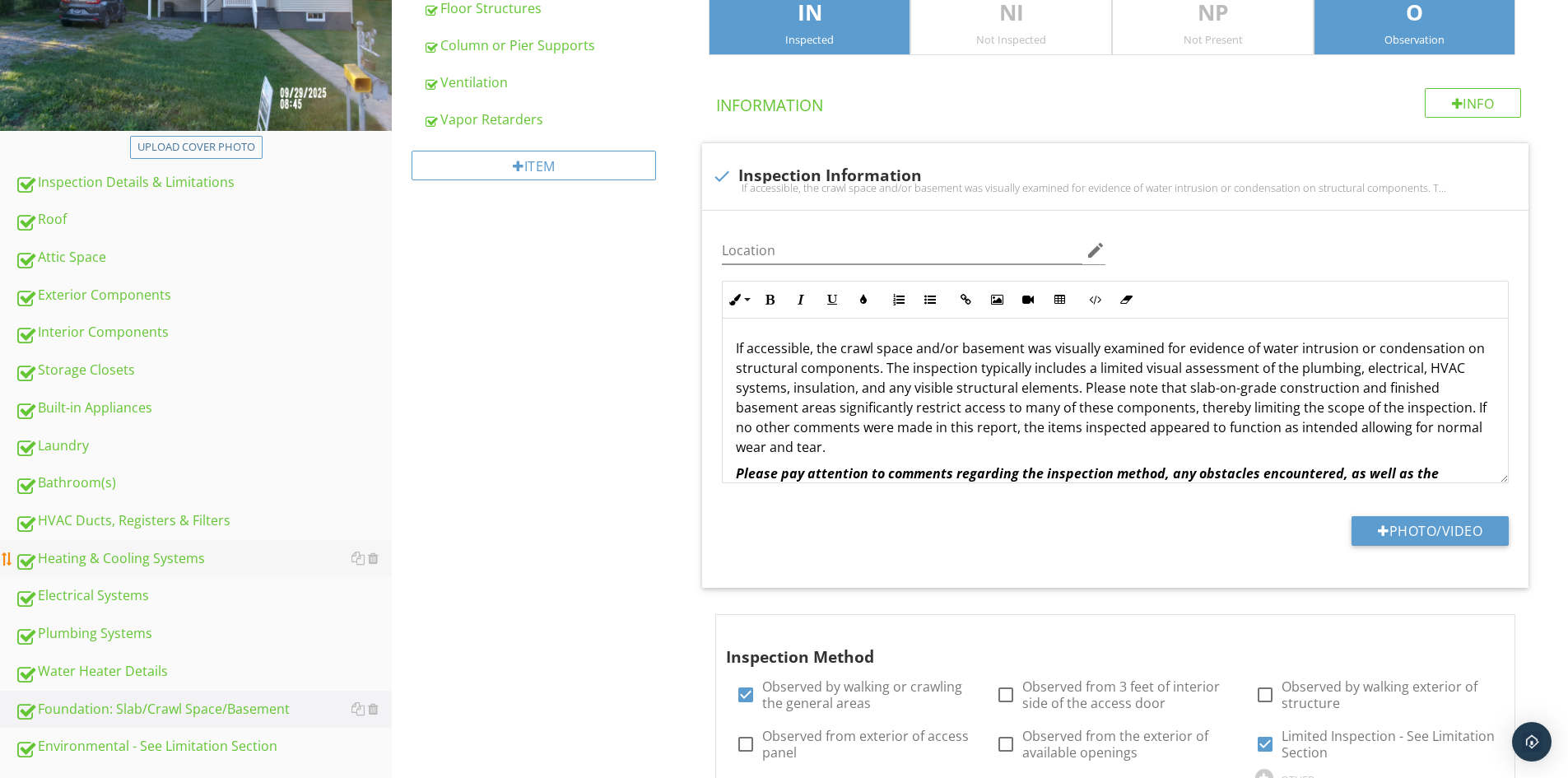
scroll to position [247, 0]
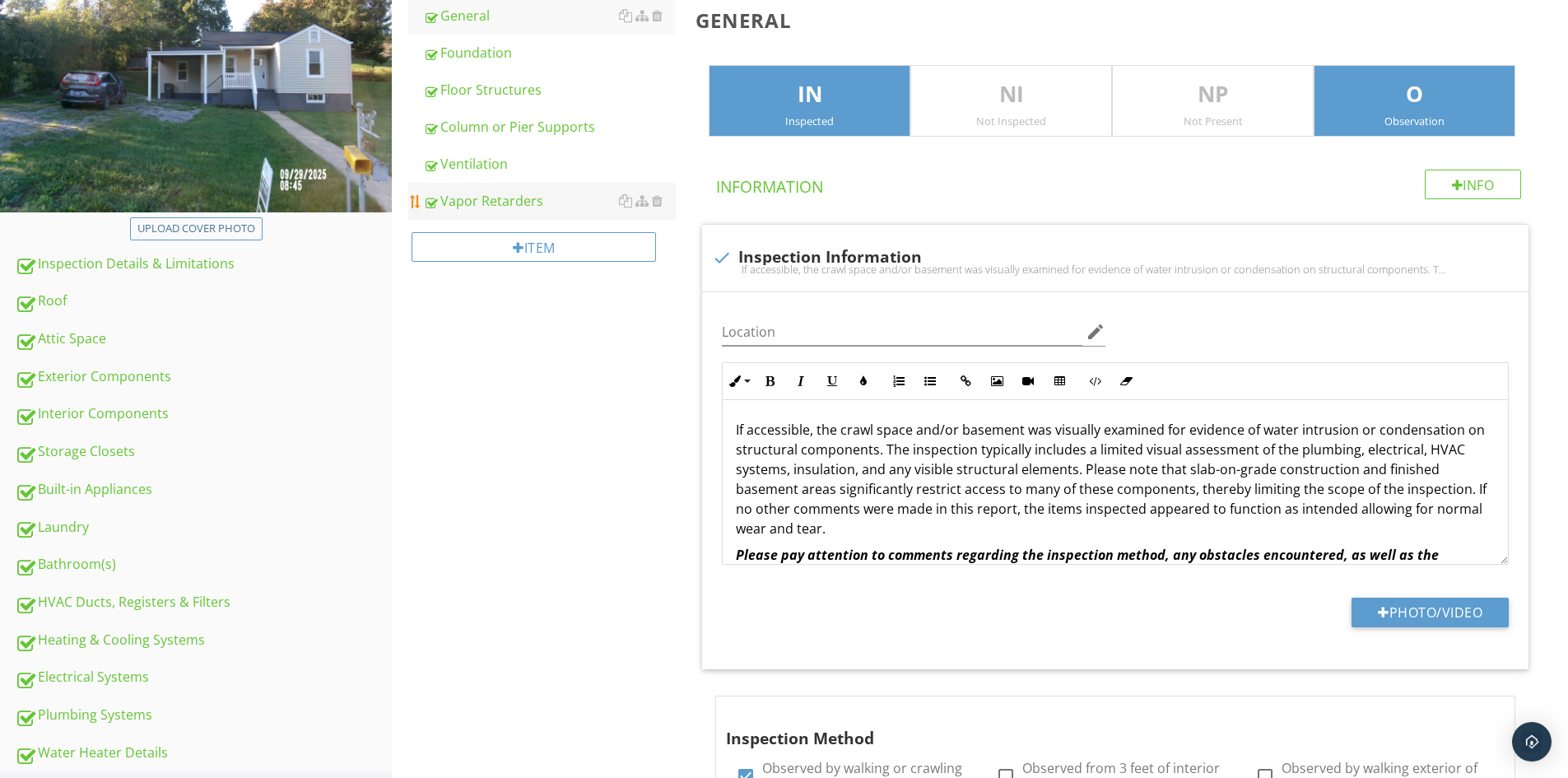
click at [478, 187] on link "Vapor Retarders" at bounding box center [550, 201] width 253 height 36
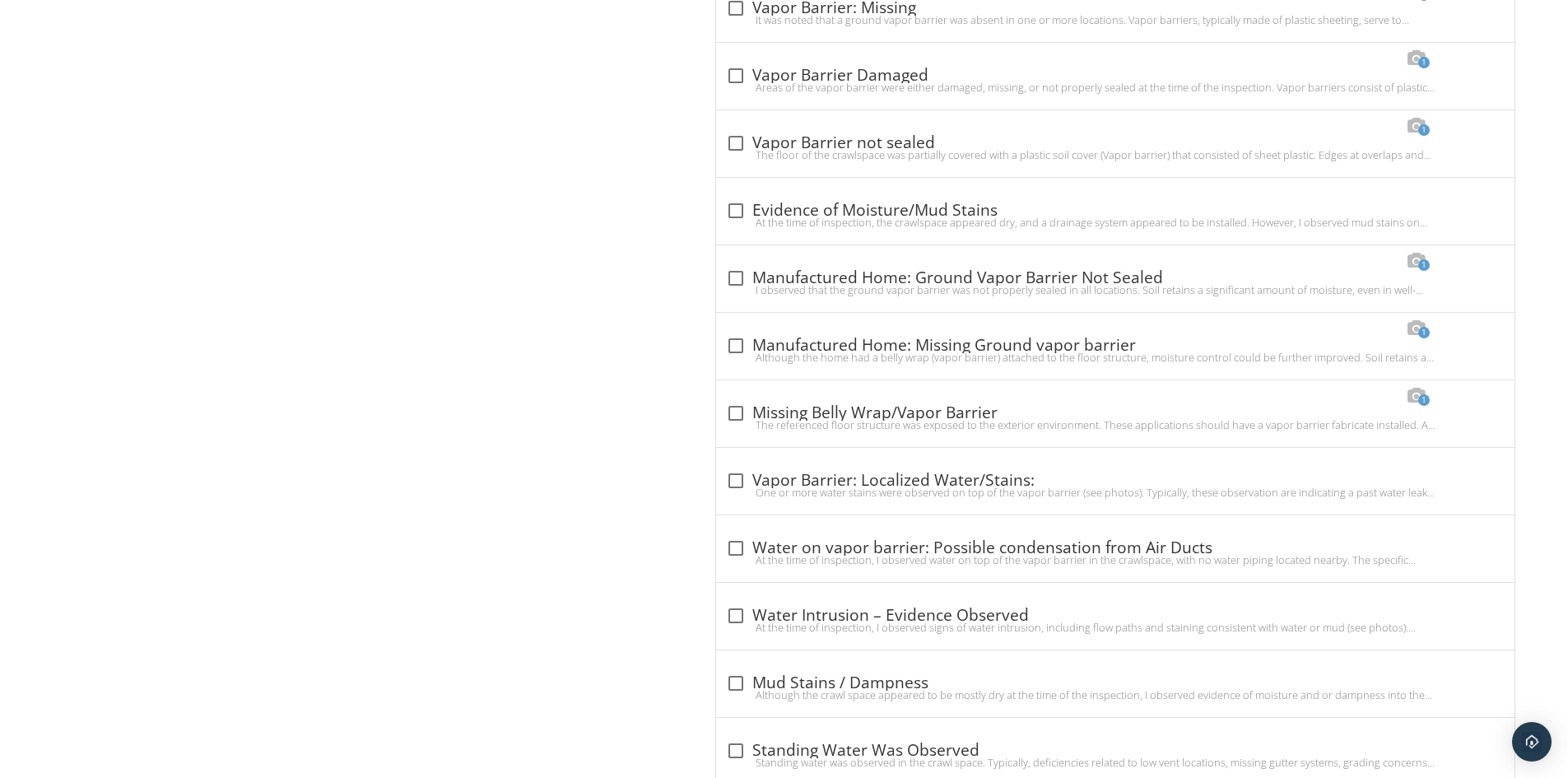
scroll to position [2787, 0]
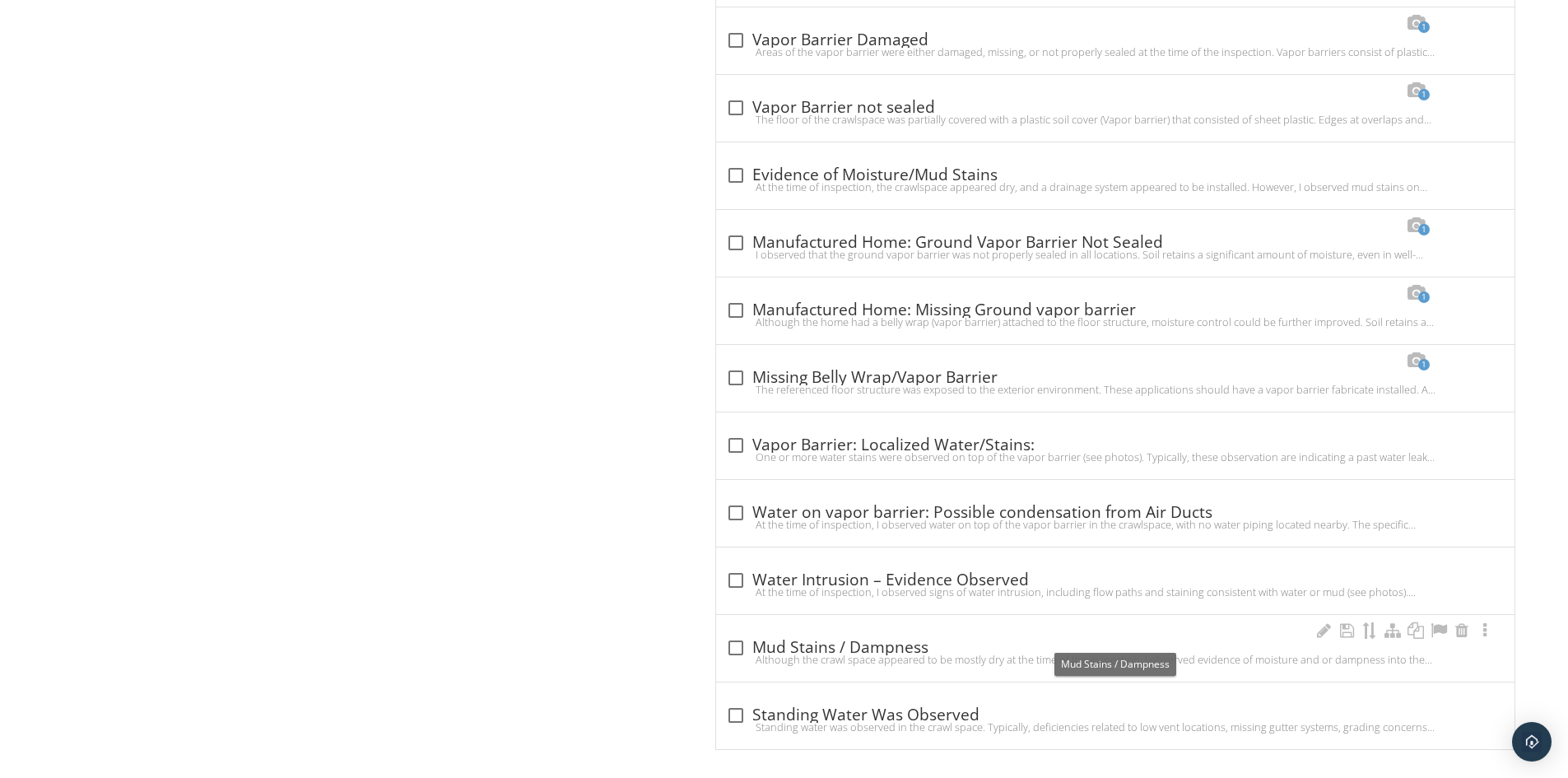
click at [842, 637] on div "check_box_outline_blank Mud Stains / Dampness" at bounding box center [1115, 647] width 779 height 20
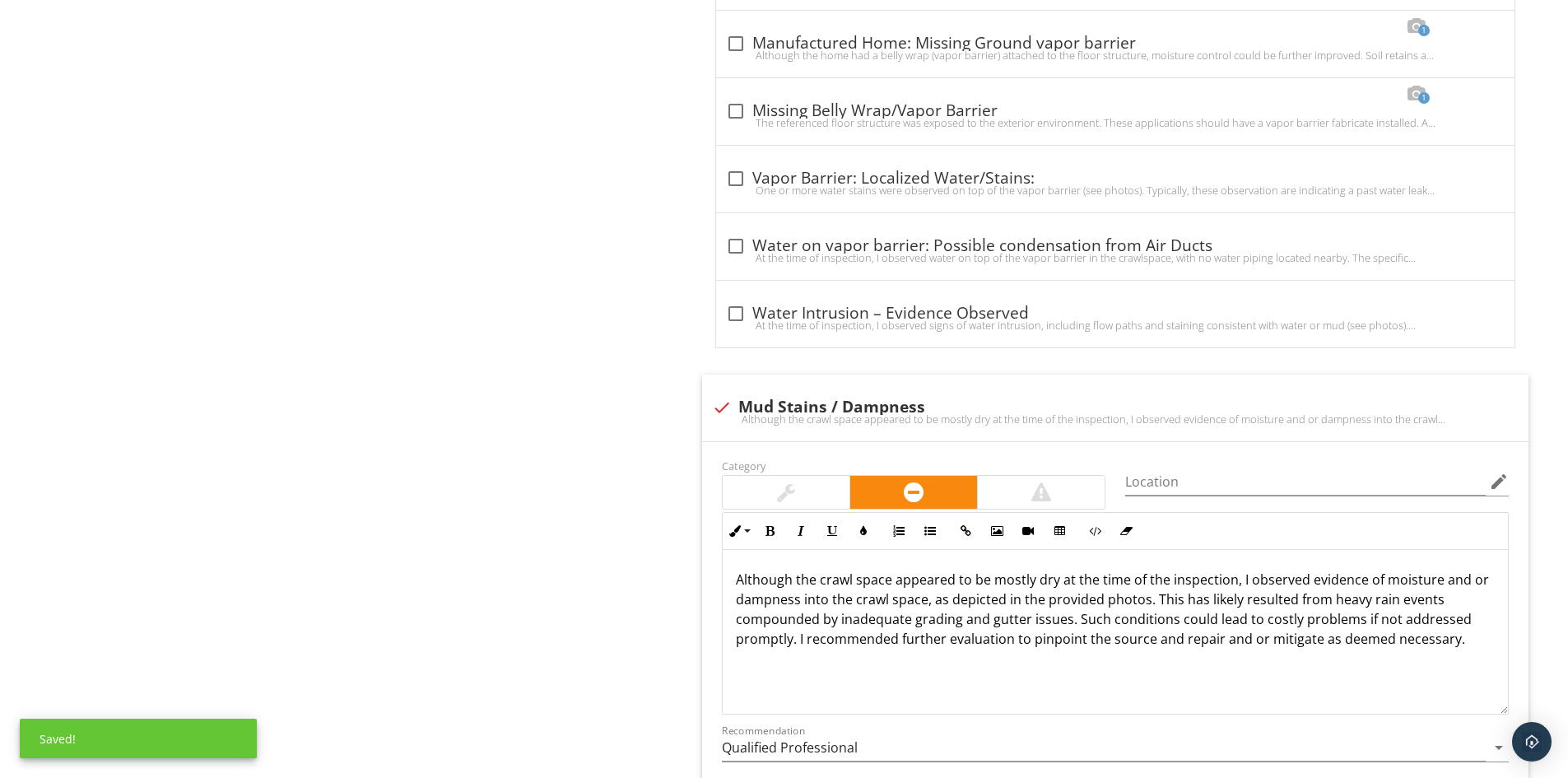
scroll to position [3117, 0]
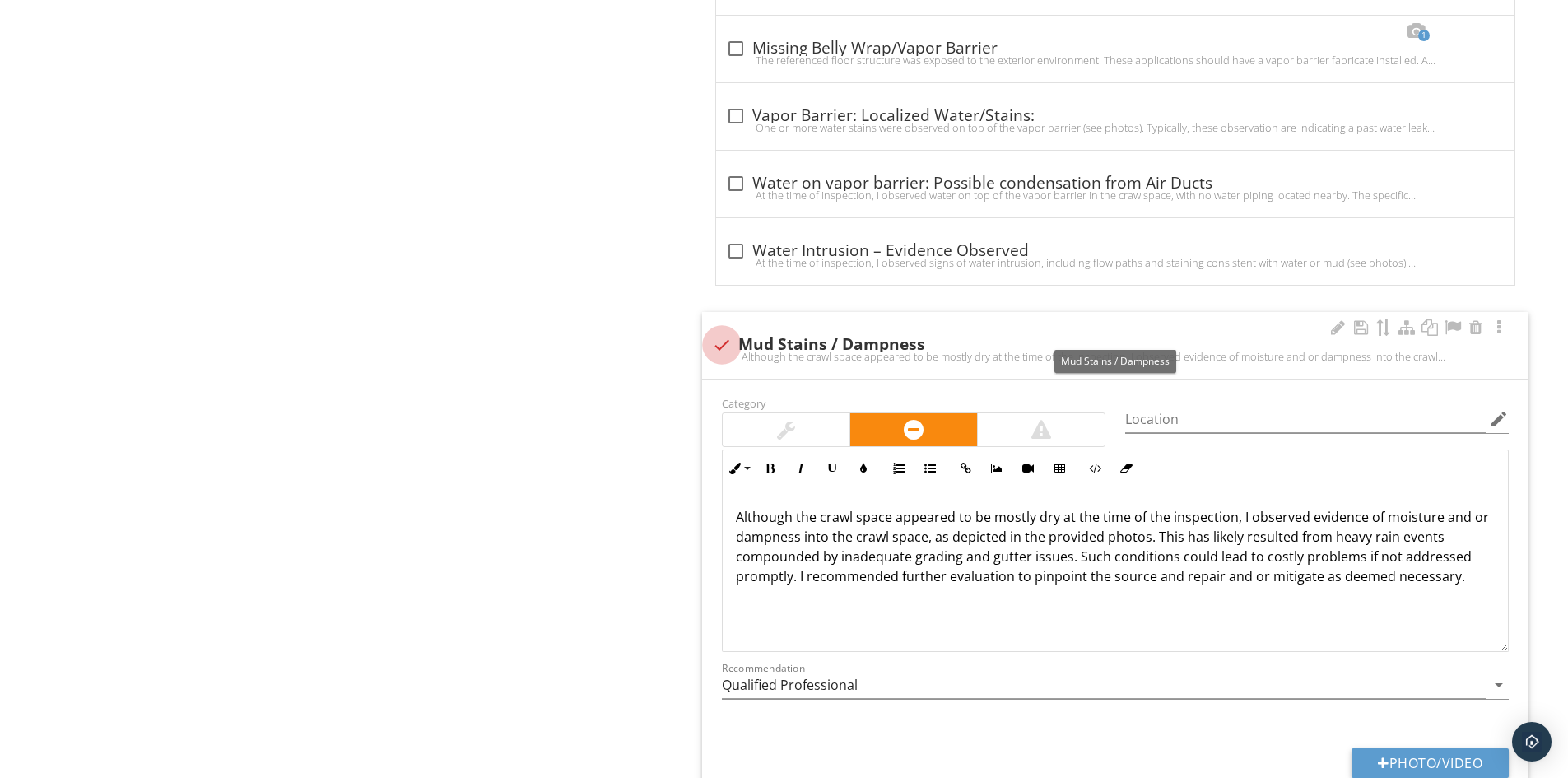
click at [724, 332] on div at bounding box center [722, 345] width 28 height 28
checkbox input "true"
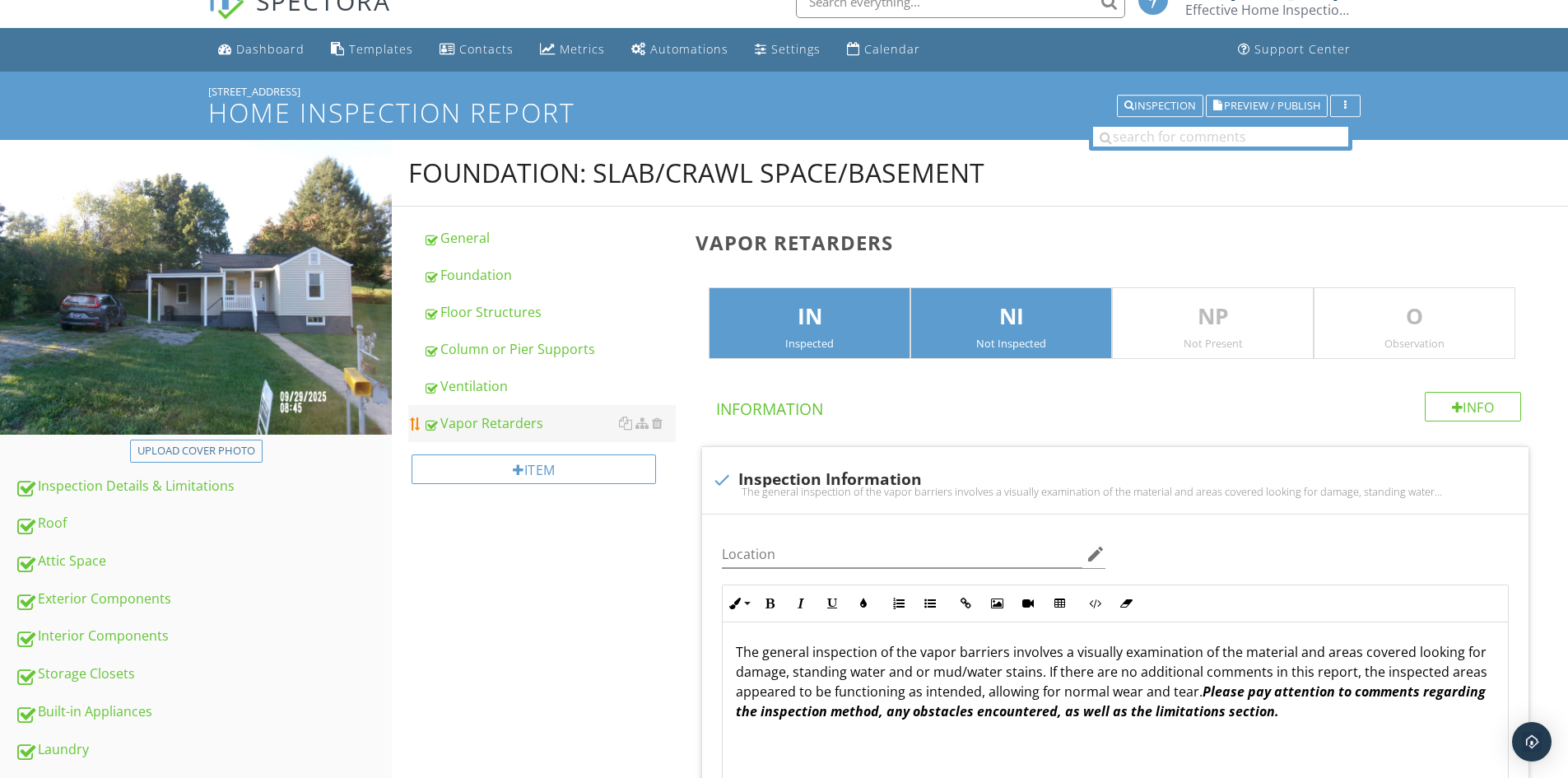
scroll to position [0, 0]
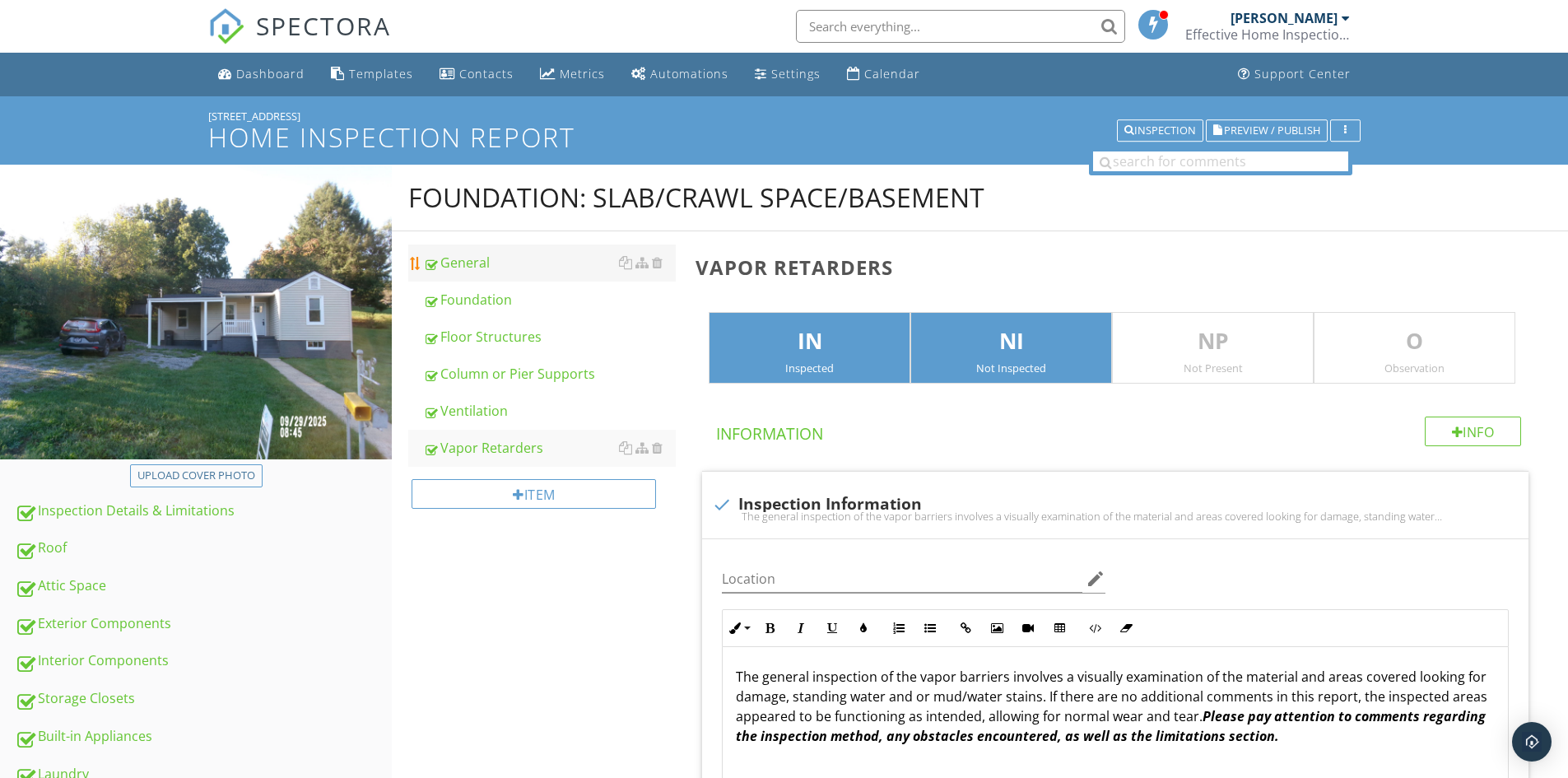
click at [485, 256] on div "General" at bounding box center [550, 263] width 253 height 20
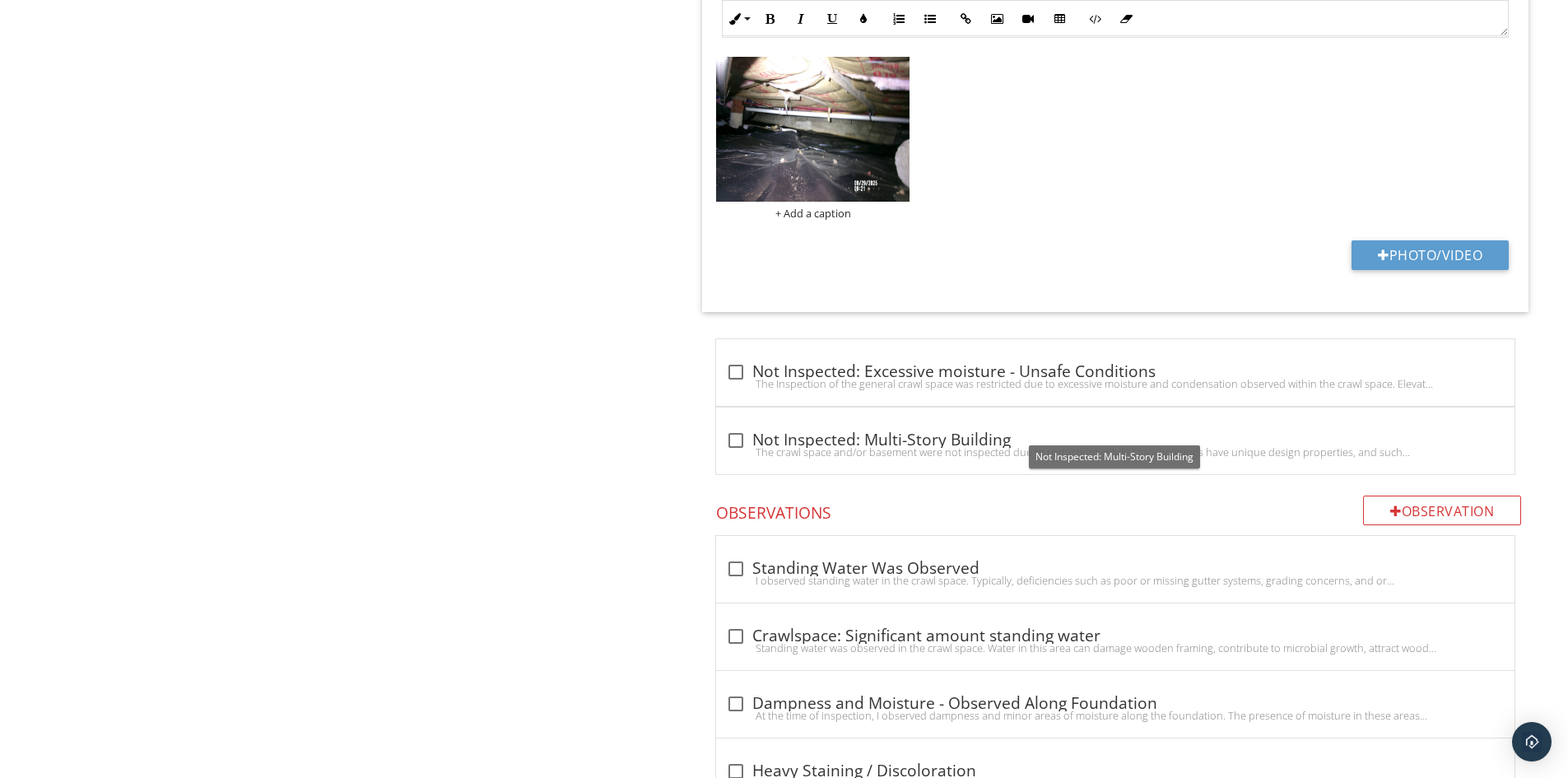
scroll to position [2387, 0]
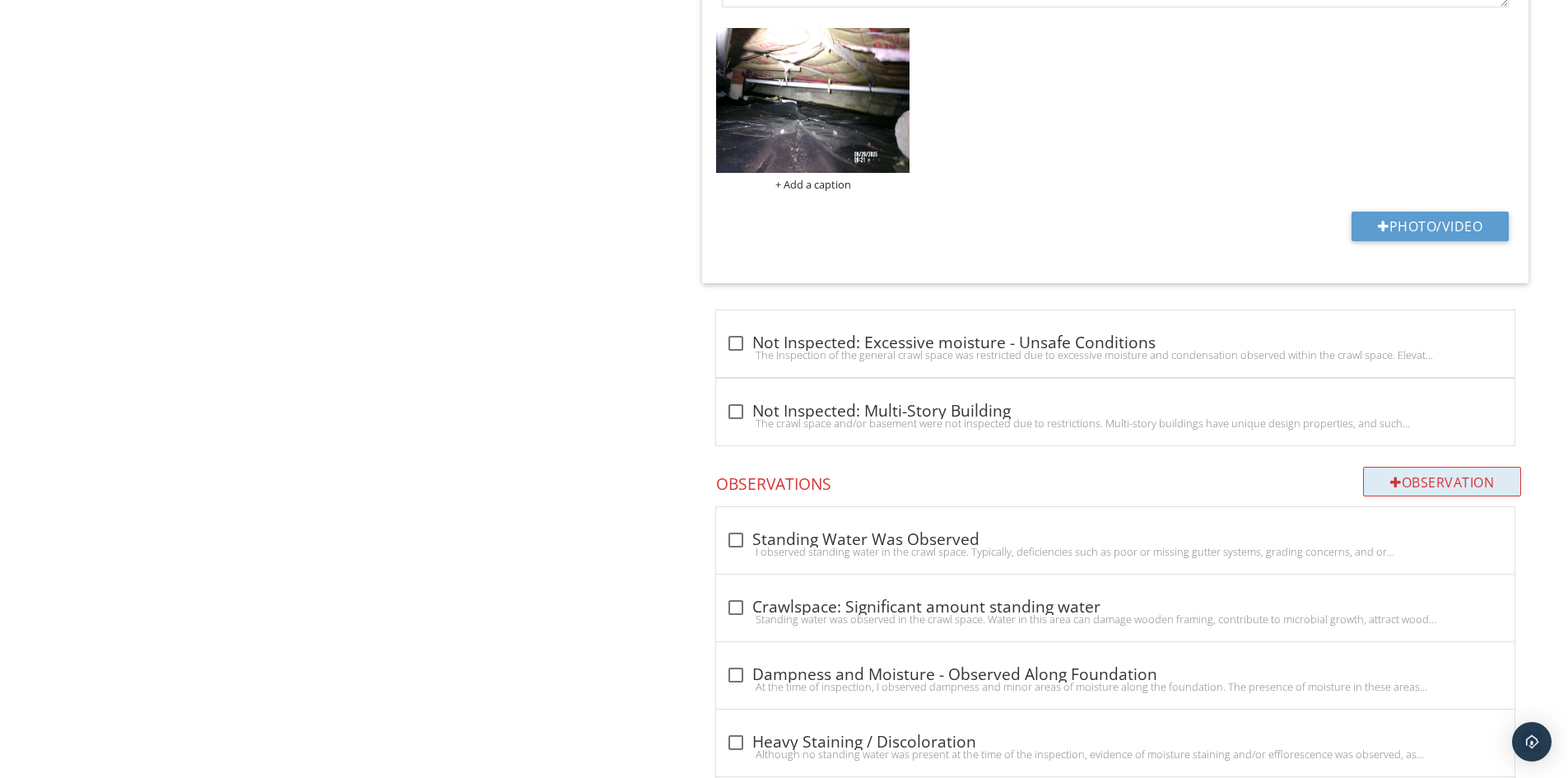
click at [1426, 472] on div "Observation" at bounding box center [1442, 481] width 158 height 30
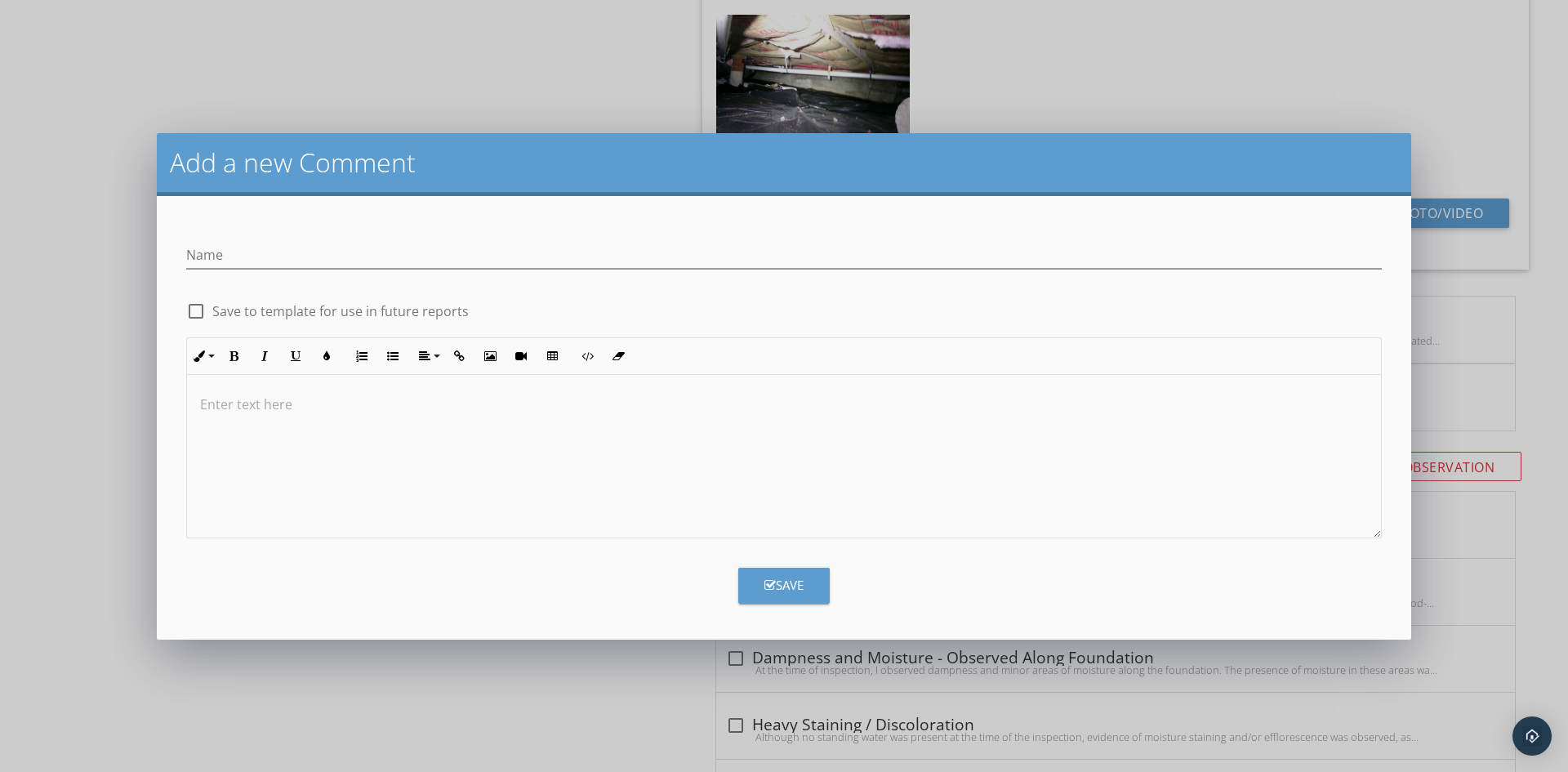
click at [491, 438] on div at bounding box center [784, 457] width 1194 height 164
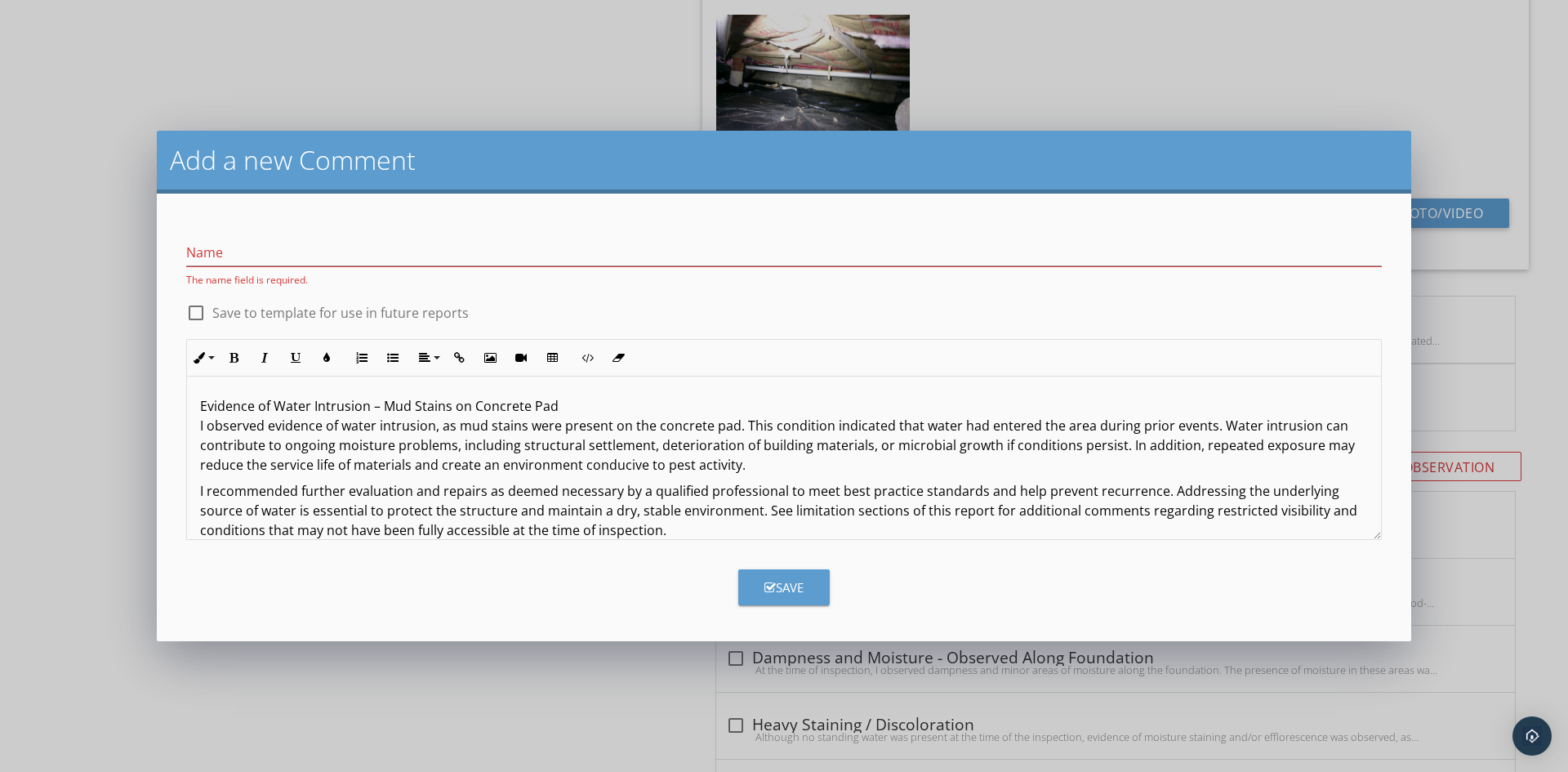
click at [194, 311] on div at bounding box center [195, 312] width 28 height 28
checkbox input "true"
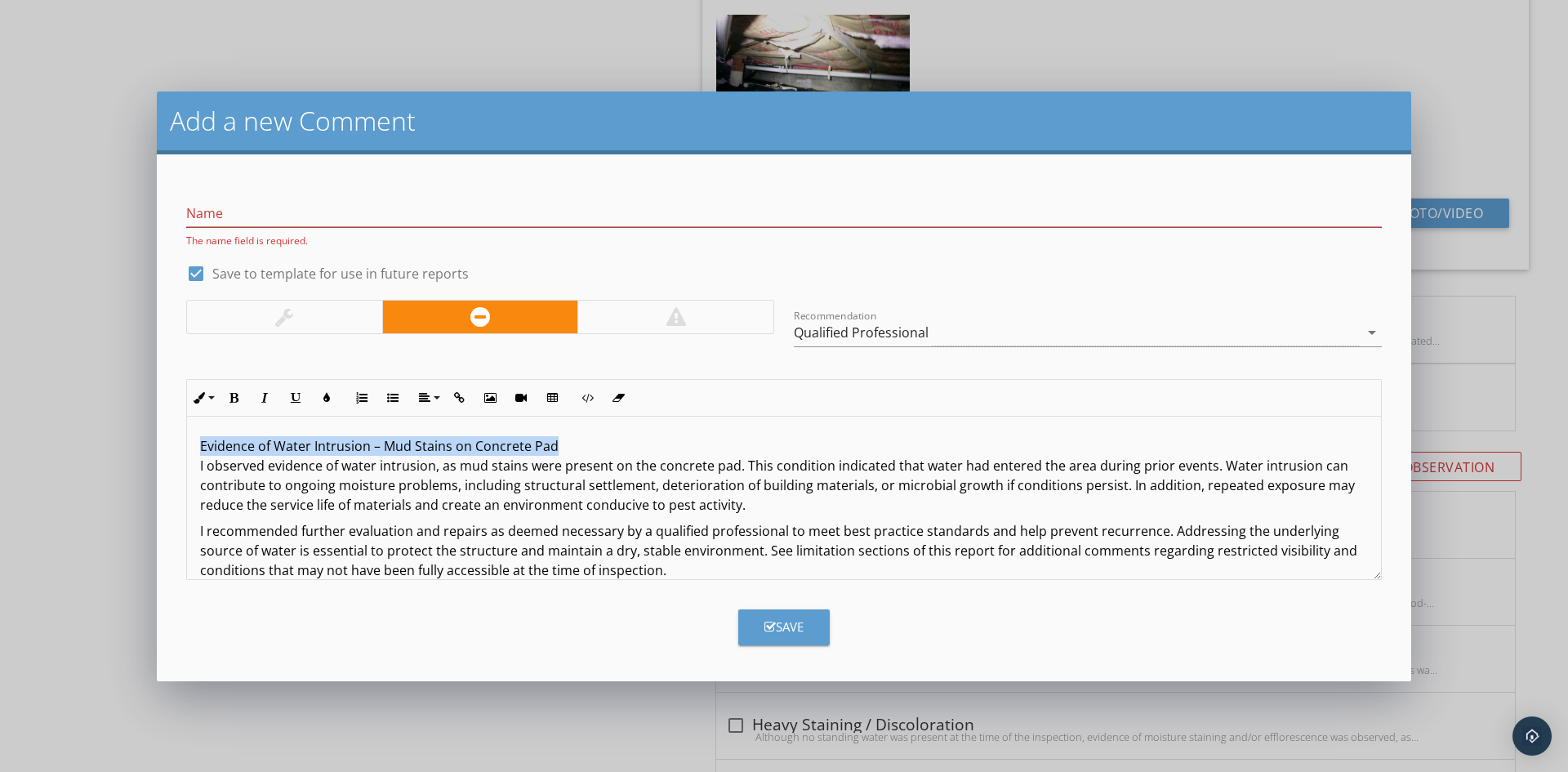
drag, startPoint x: 196, startPoint y: 444, endPoint x: 539, endPoint y: 444, distance: 343.0
click at [603, 444] on div "Evidence of Water Intrusion – Mud Stains on Concrete Pad I observed evidence of…" at bounding box center [784, 507] width 1194 height 183
click at [267, 214] on input "Name" at bounding box center [784, 213] width 1196 height 27
paste input "Evidence of Water Intrusion – Mud Stains on Concrete Pad"
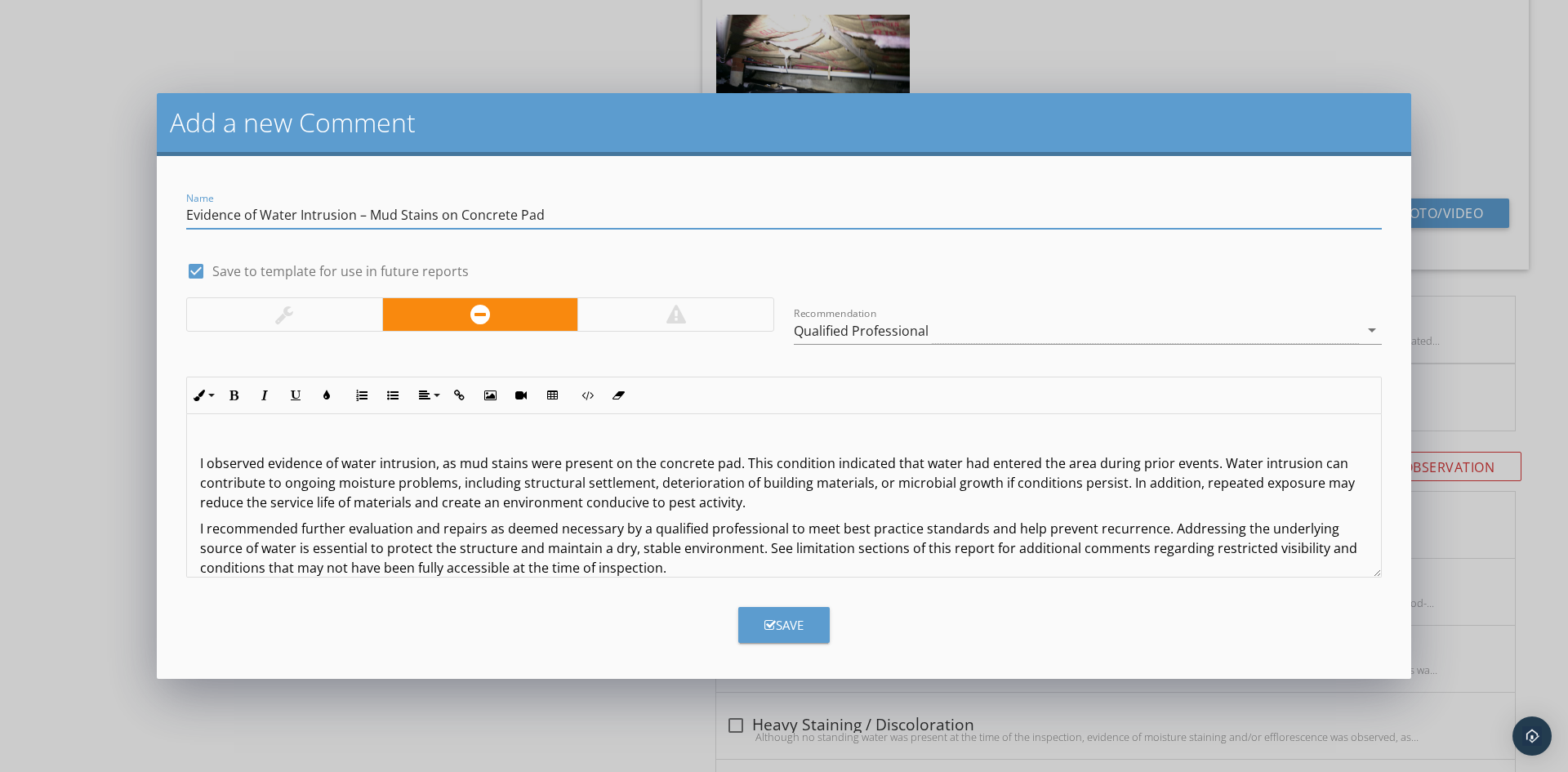
type input "Evidence of Water Intrusion – Mud Stains on Concrete Pad"
click at [196, 470] on div "I observed evidence of water intrusion, as mud stains were present on the concr…" at bounding box center [784, 505] width 1194 height 183
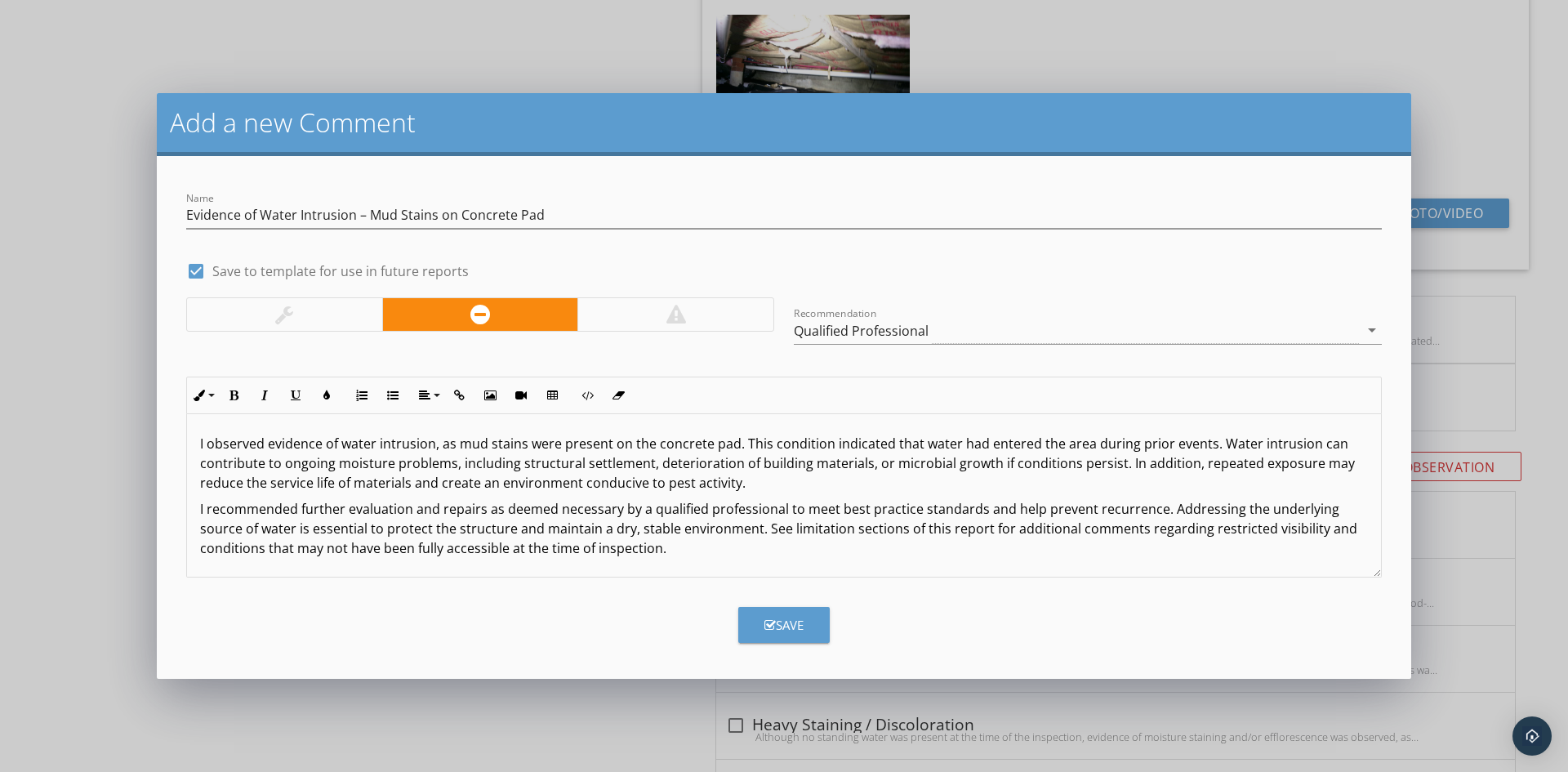
click at [189, 512] on div "I observed evidence of water intrusion, as mud stains were present on the concr…" at bounding box center [784, 496] width 1194 height 164
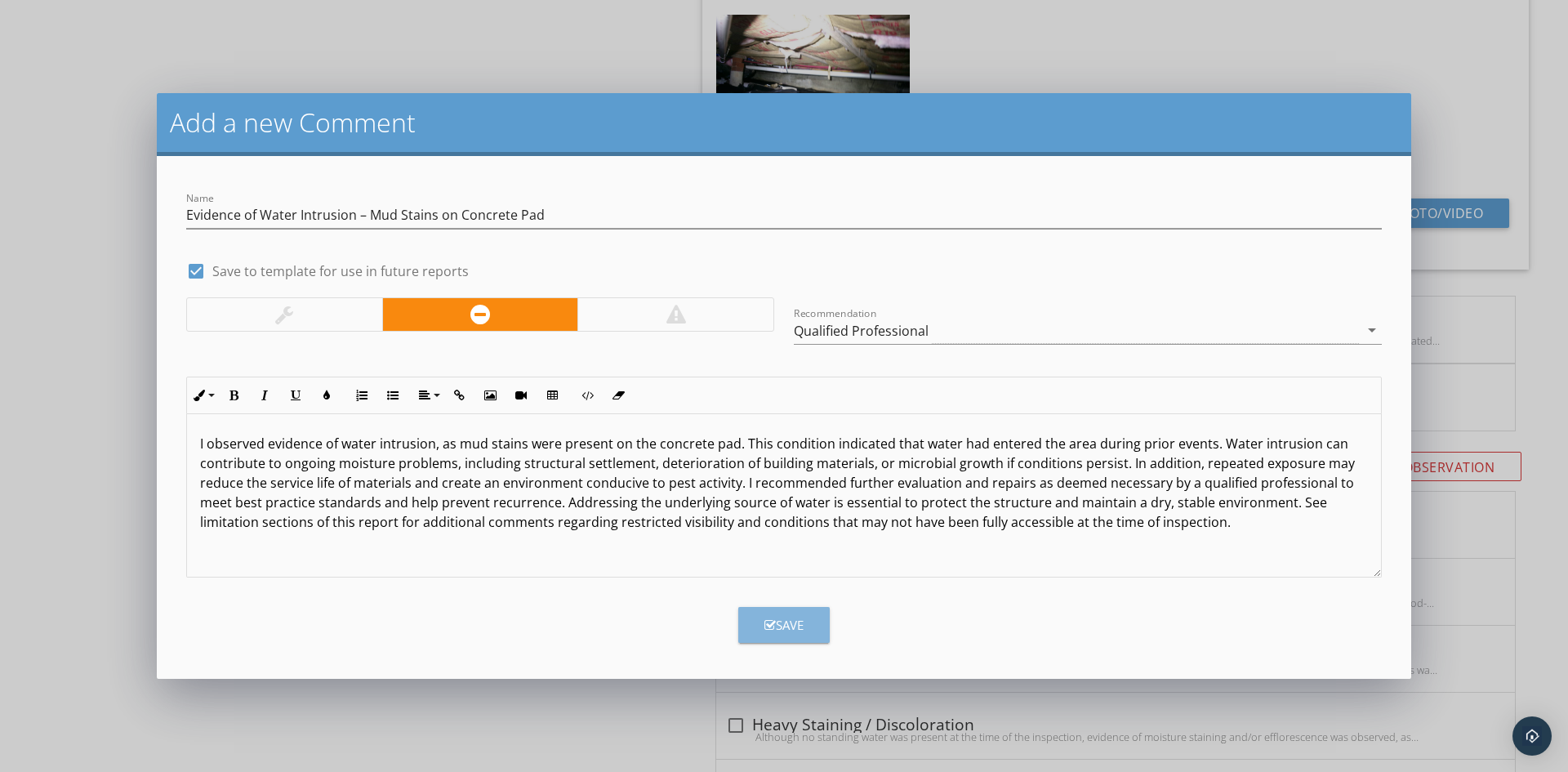
click at [797, 631] on div "Save" at bounding box center [784, 624] width 40 height 19
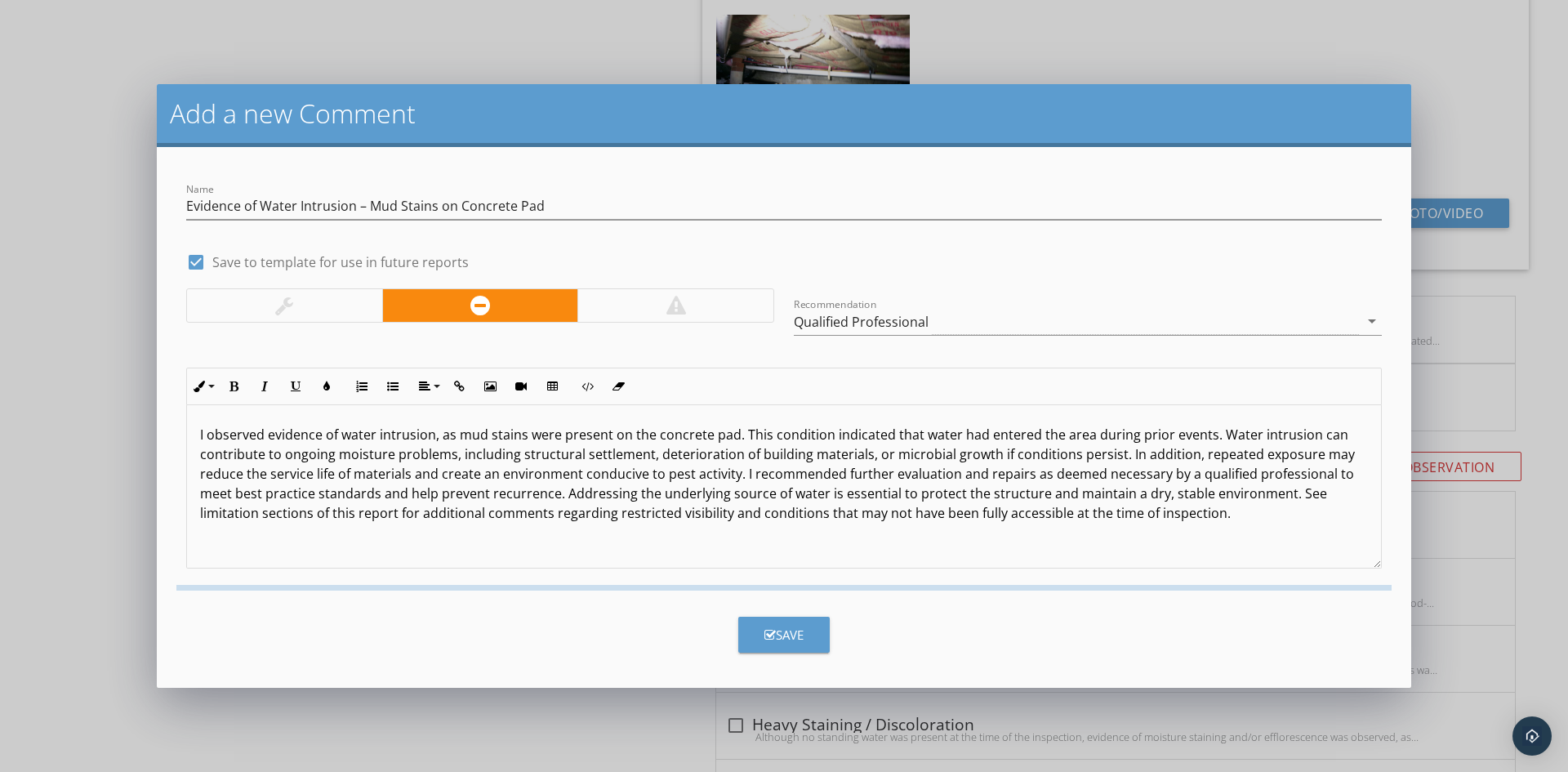
checkbox input "false"
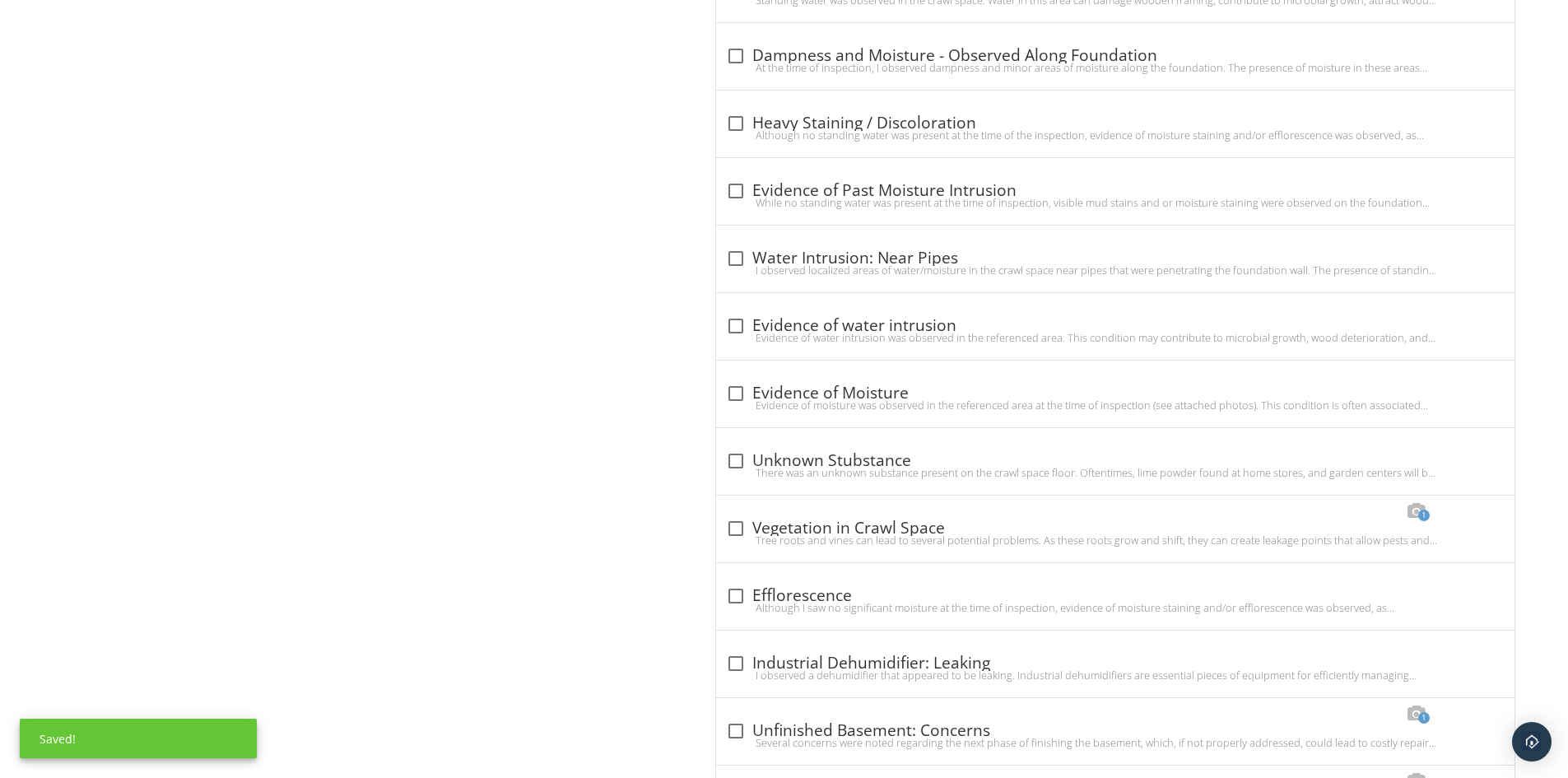
scroll to position [3046, 0]
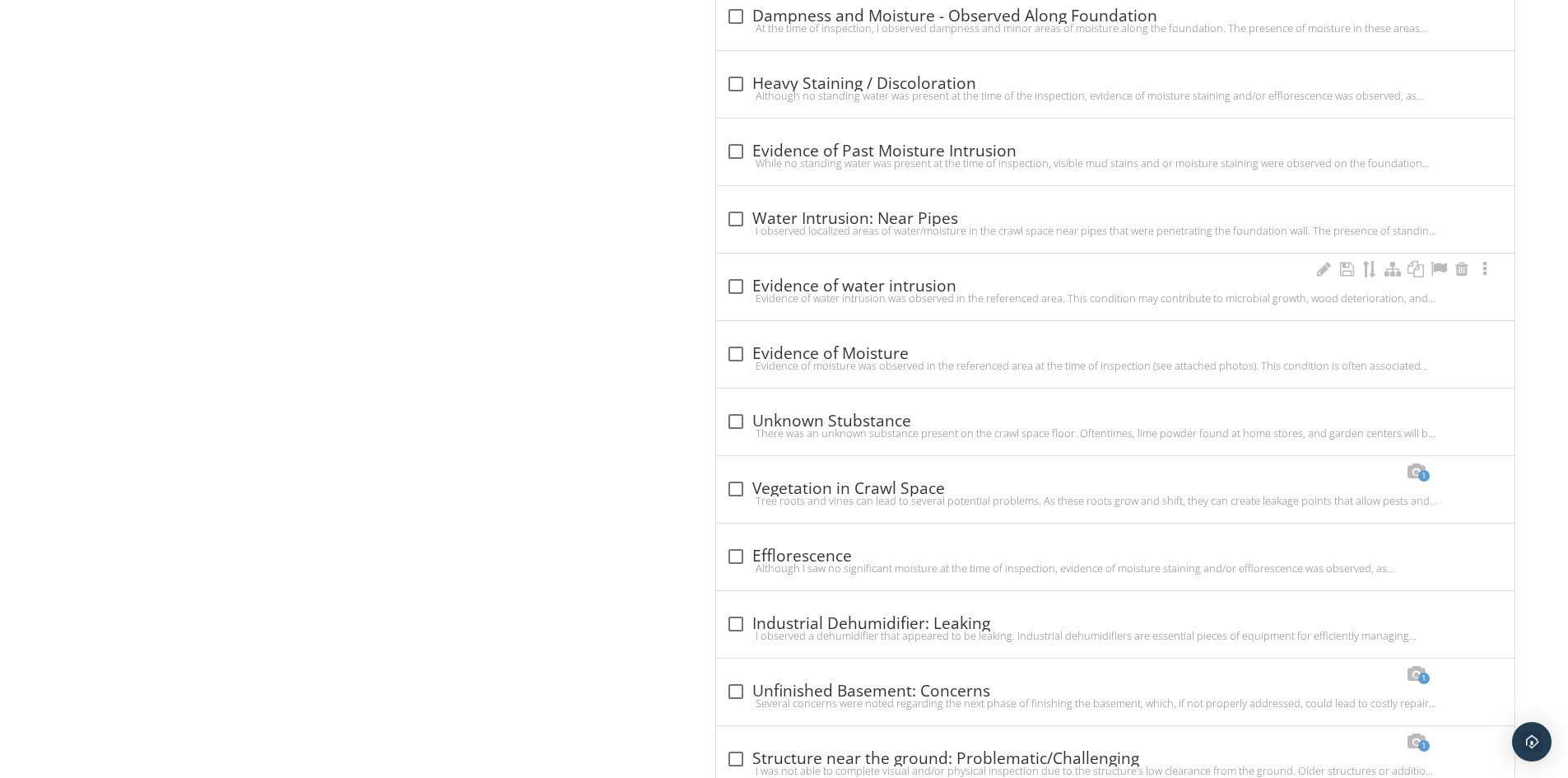
click at [796, 291] on div "Evidence of water intrusion was observed in the referenced area. This condition…" at bounding box center [1115, 297] width 779 height 14
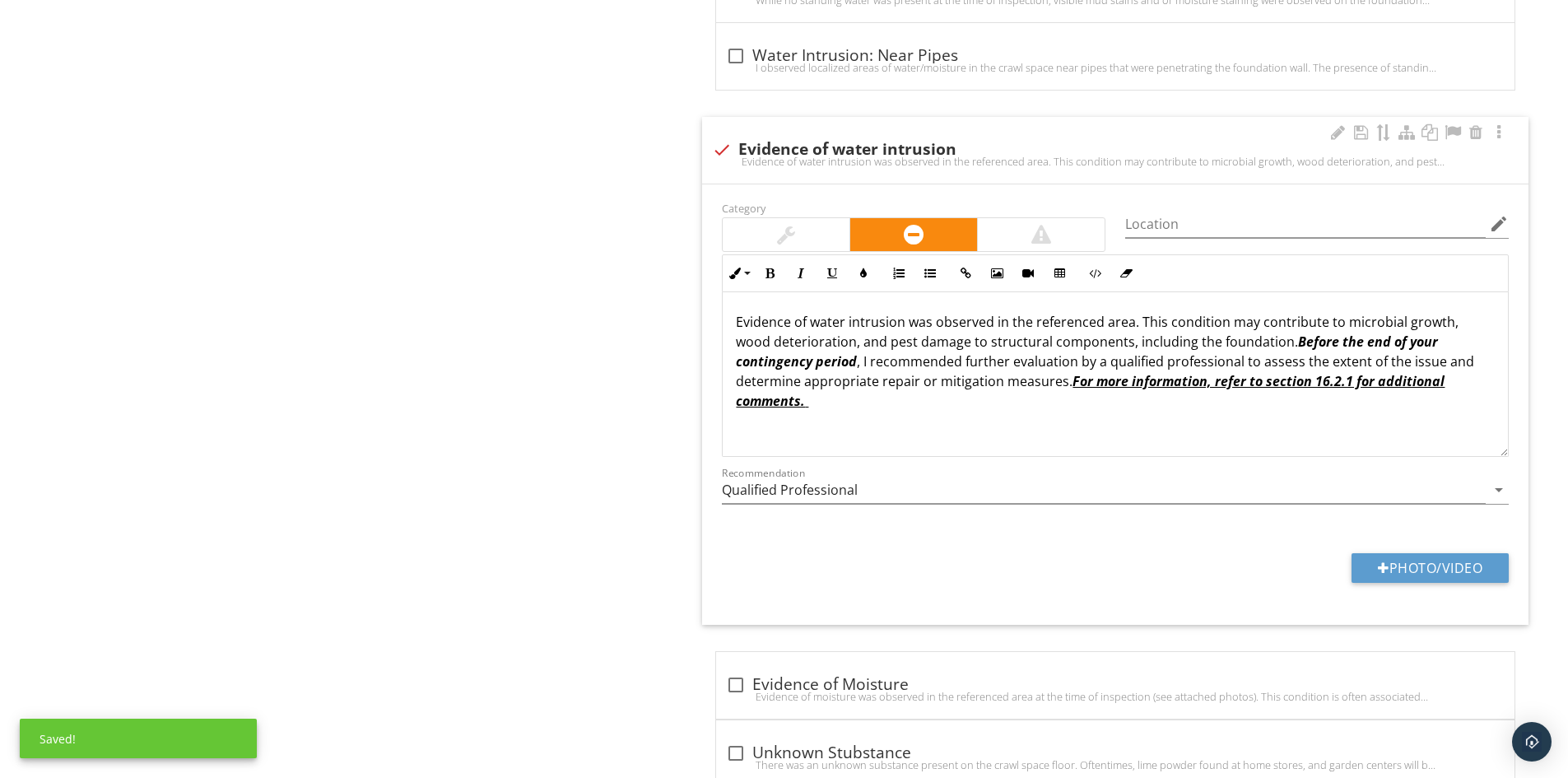
scroll to position [3210, 0]
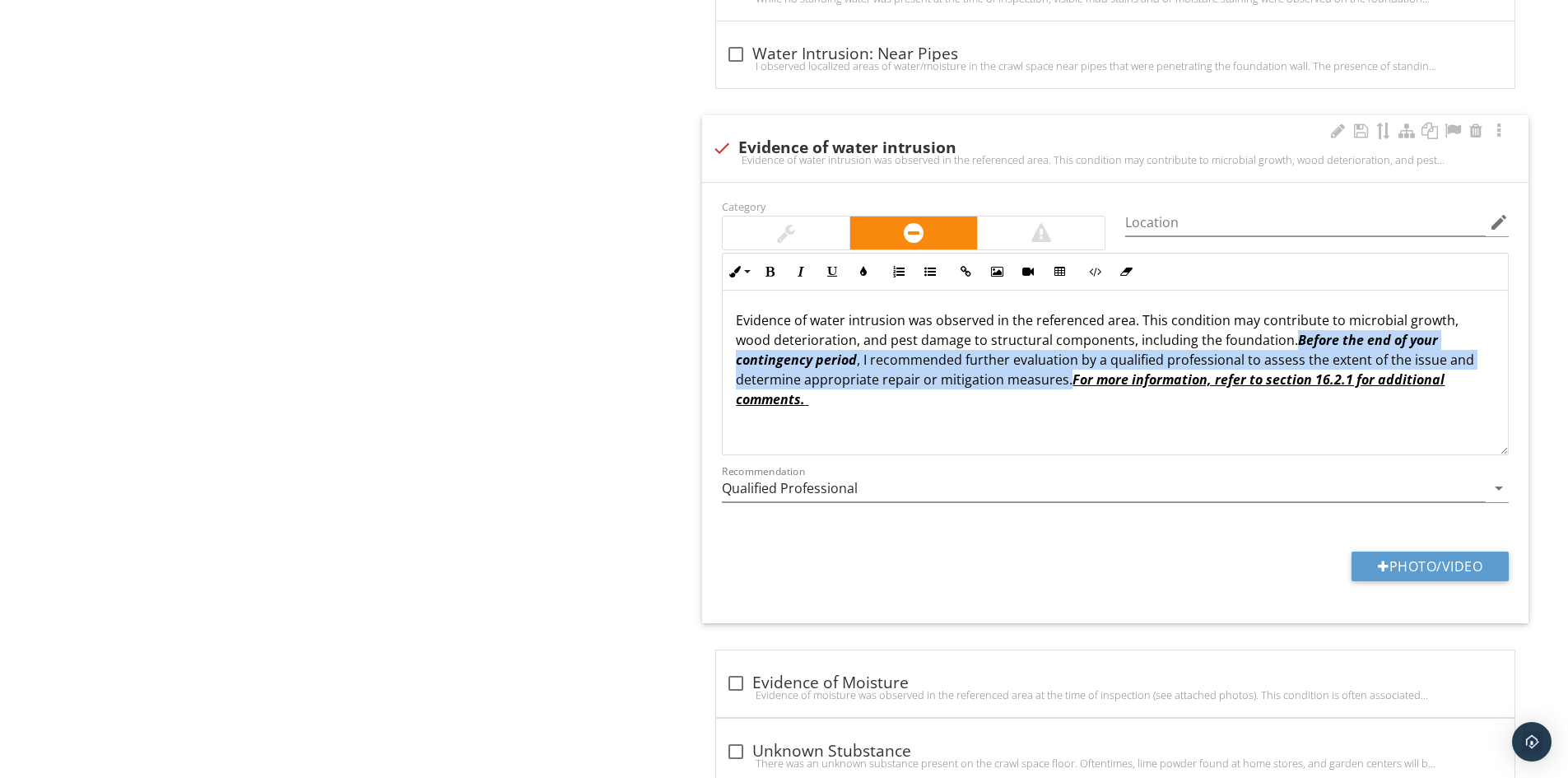
drag, startPoint x: 1294, startPoint y: 326, endPoint x: 1066, endPoint y: 367, distance: 231.7
click at [1066, 367] on p "Evidence of water intrusion was observed in the referenced area. This condition…" at bounding box center [1115, 359] width 759 height 99
copy p "Before the end of your contingency period , I recommended further evaluation by…"
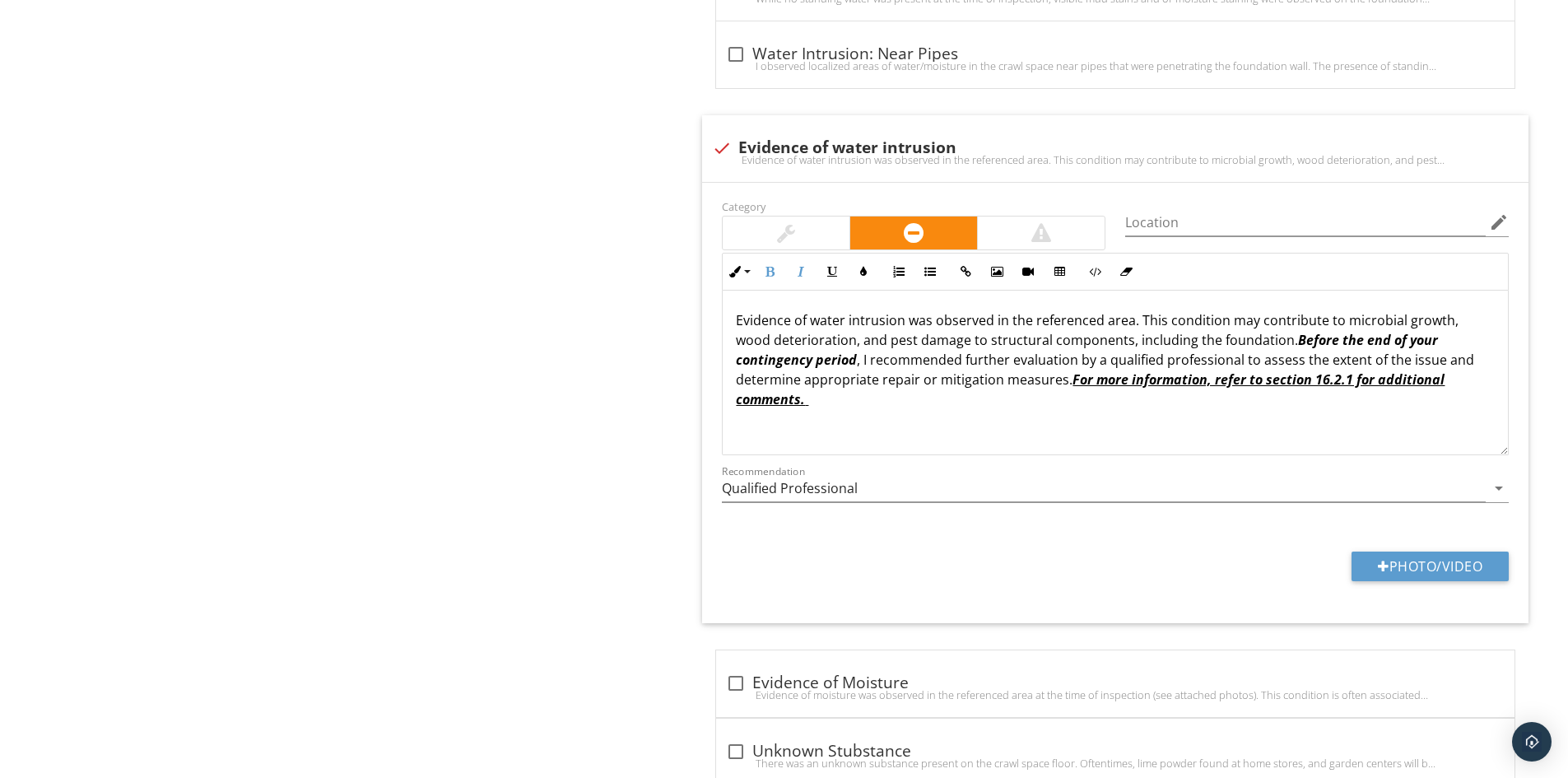
click at [706, 135] on div "check Evidence of water intrusion Evidence of water intrusion was observed in t…" at bounding box center [1115, 149] width 826 height 67
checkbox input "true"
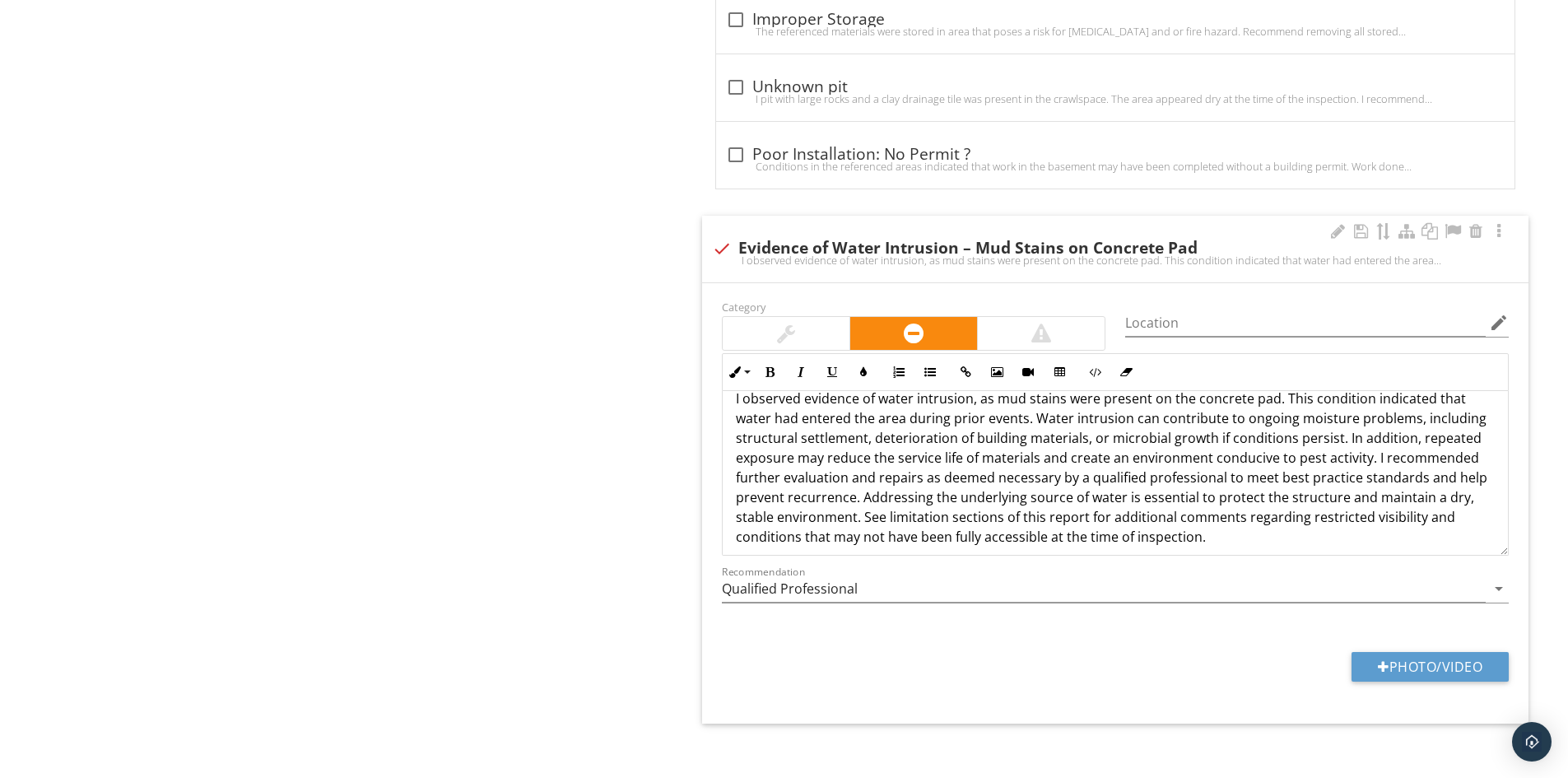
scroll to position [34, 0]
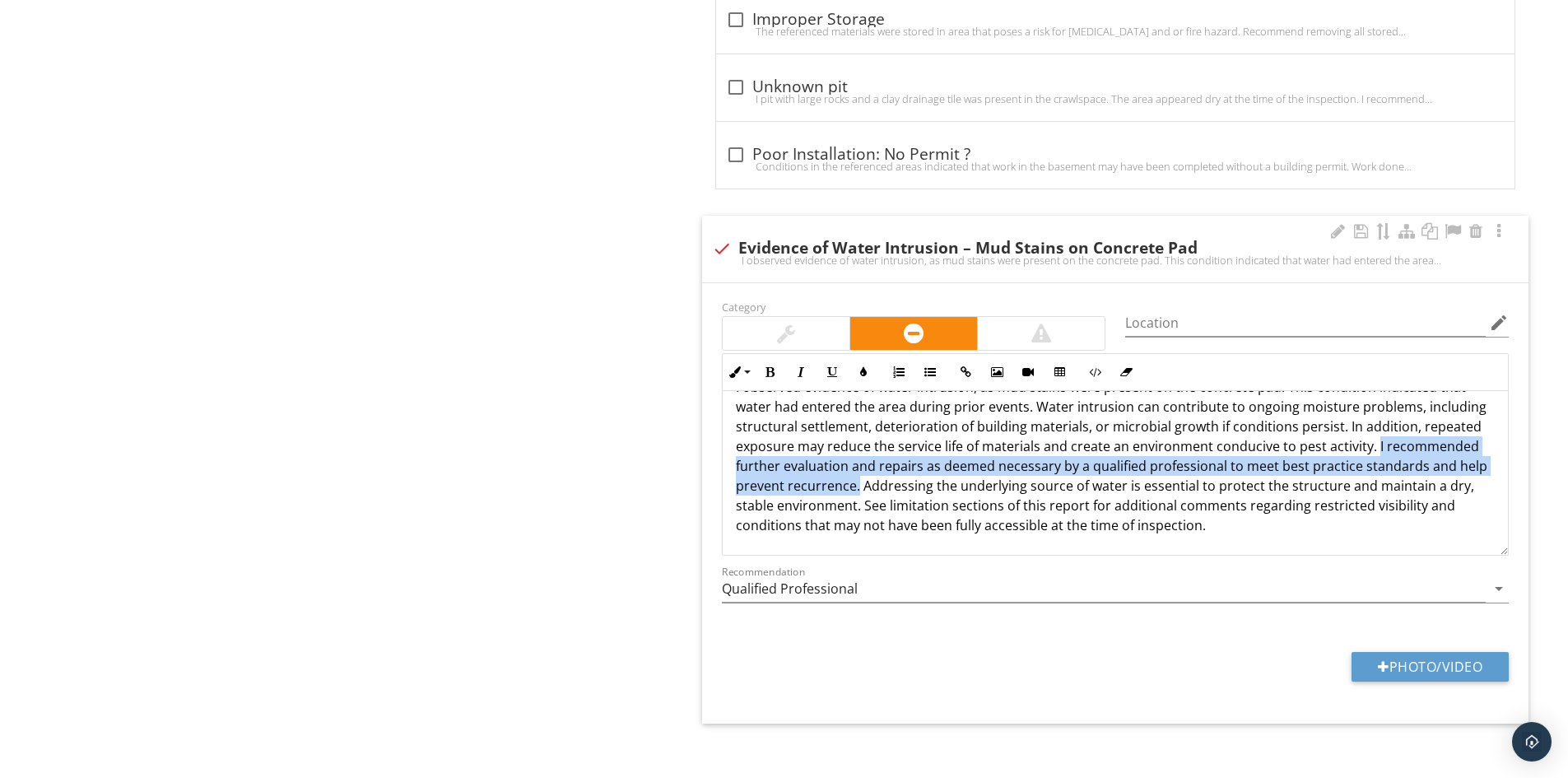
drag, startPoint x: 1373, startPoint y: 434, endPoint x: 860, endPoint y: 470, distance: 514.3
click at [860, 470] on p "I observed evidence of water intrusion, as mud stains were present on the concr…" at bounding box center [1115, 456] width 759 height 158
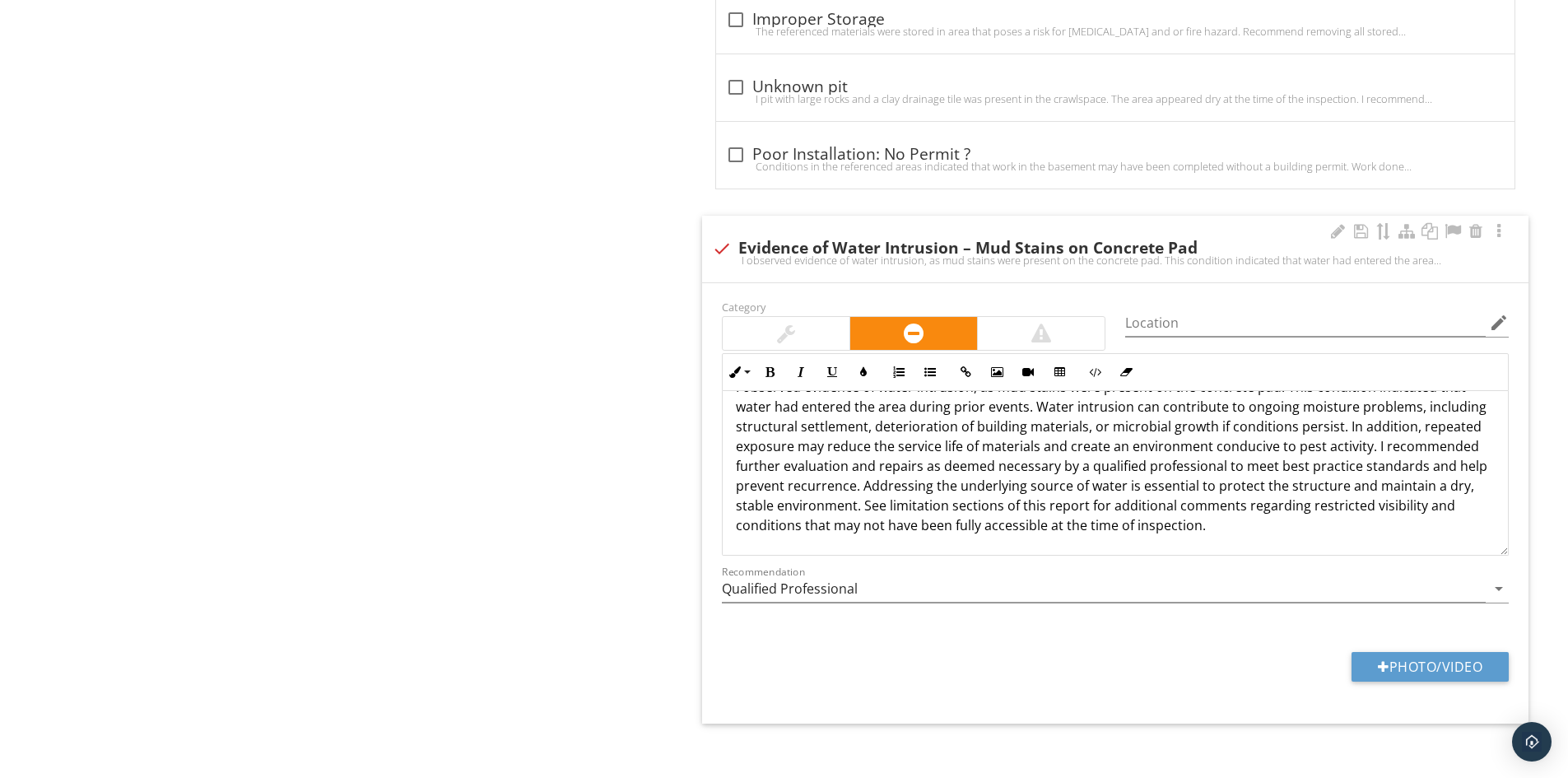
scroll to position [14, 0]
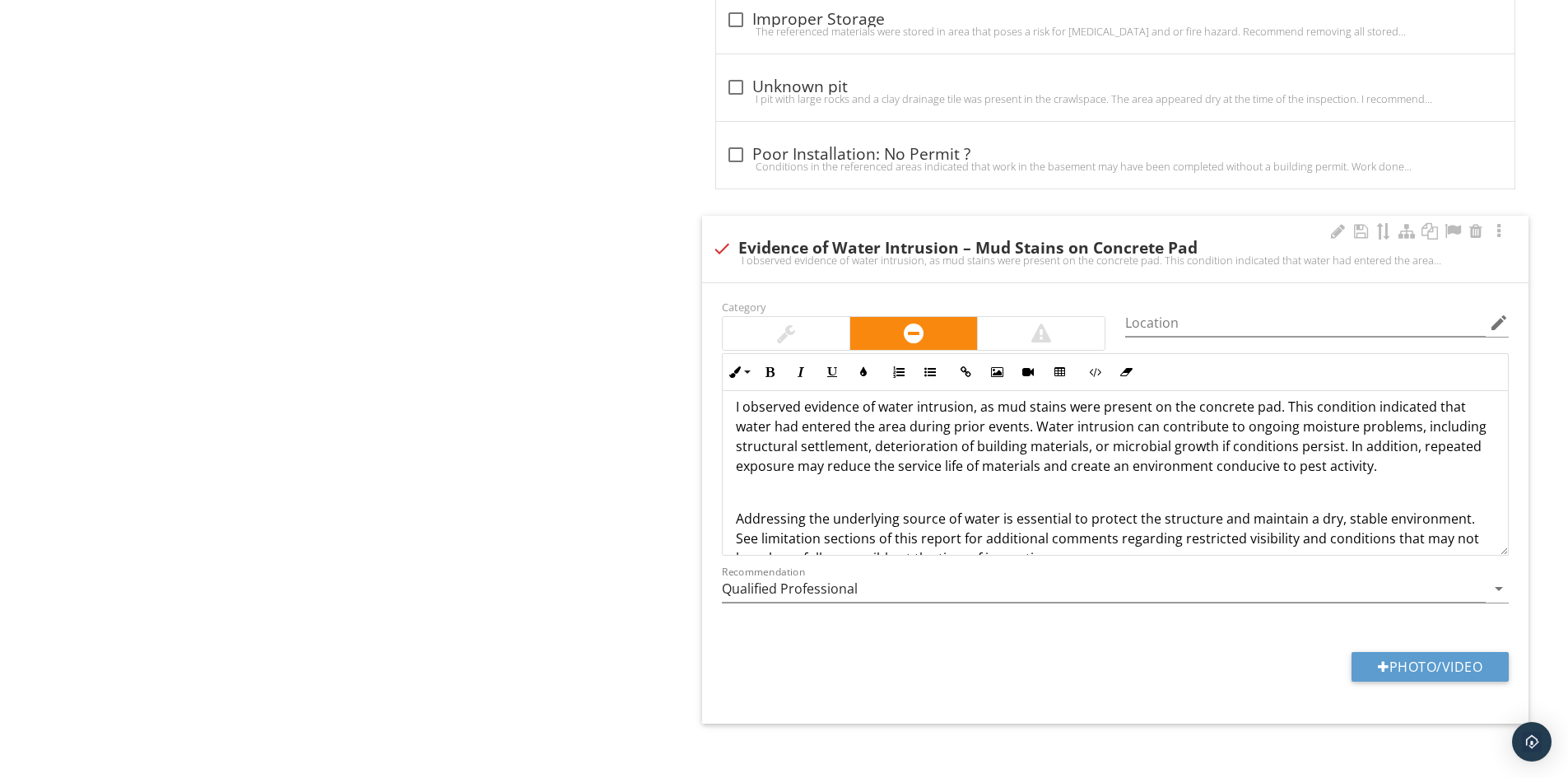
click at [1390, 462] on p "I observed evidence of water intrusion, as mud stains were present on the concr…" at bounding box center [1115, 436] width 759 height 79
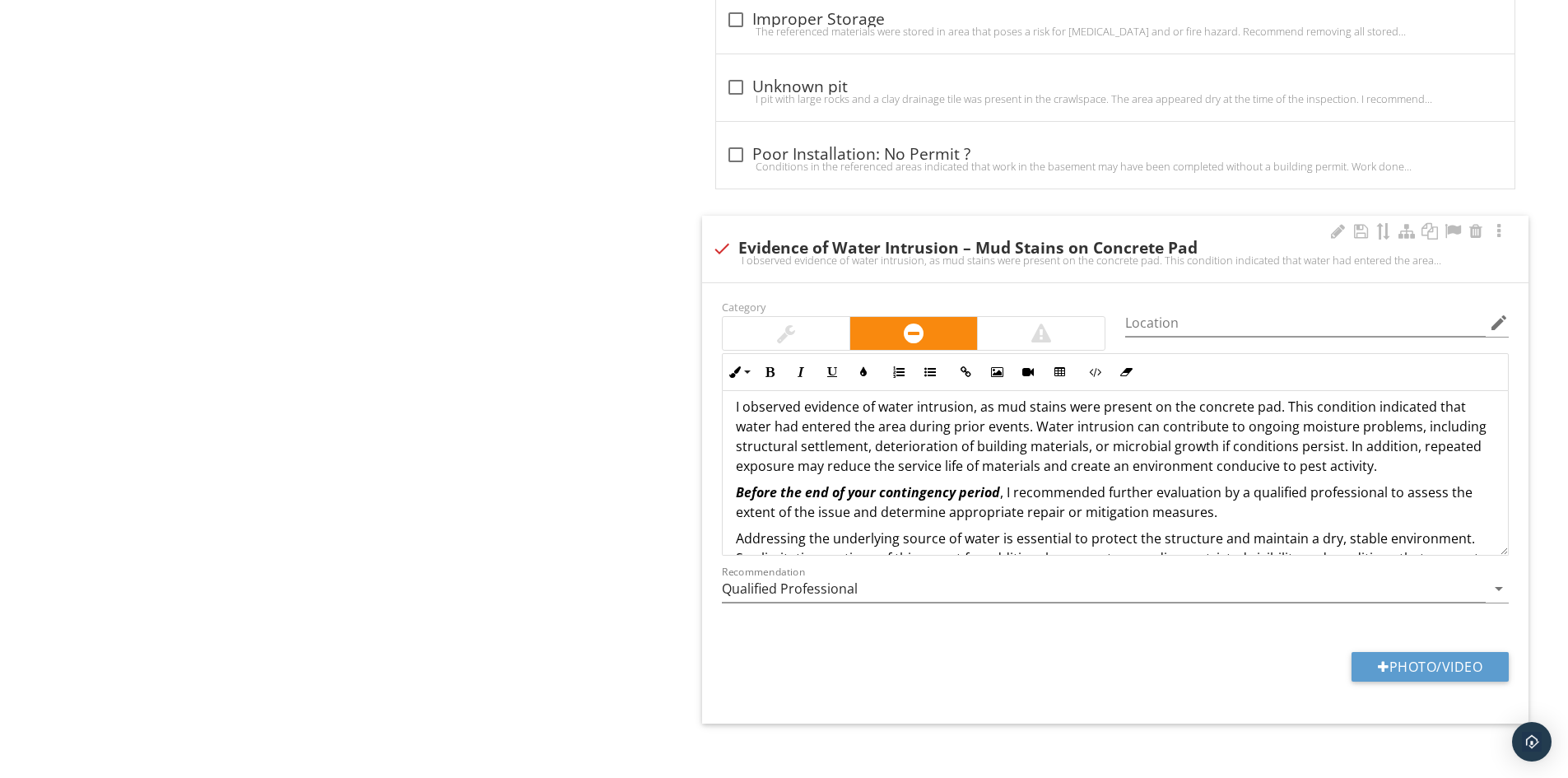
click at [734, 479] on div "I observed evidence of water intrusion, as mud stains were present on the concr…" at bounding box center [1115, 492] width 785 height 230
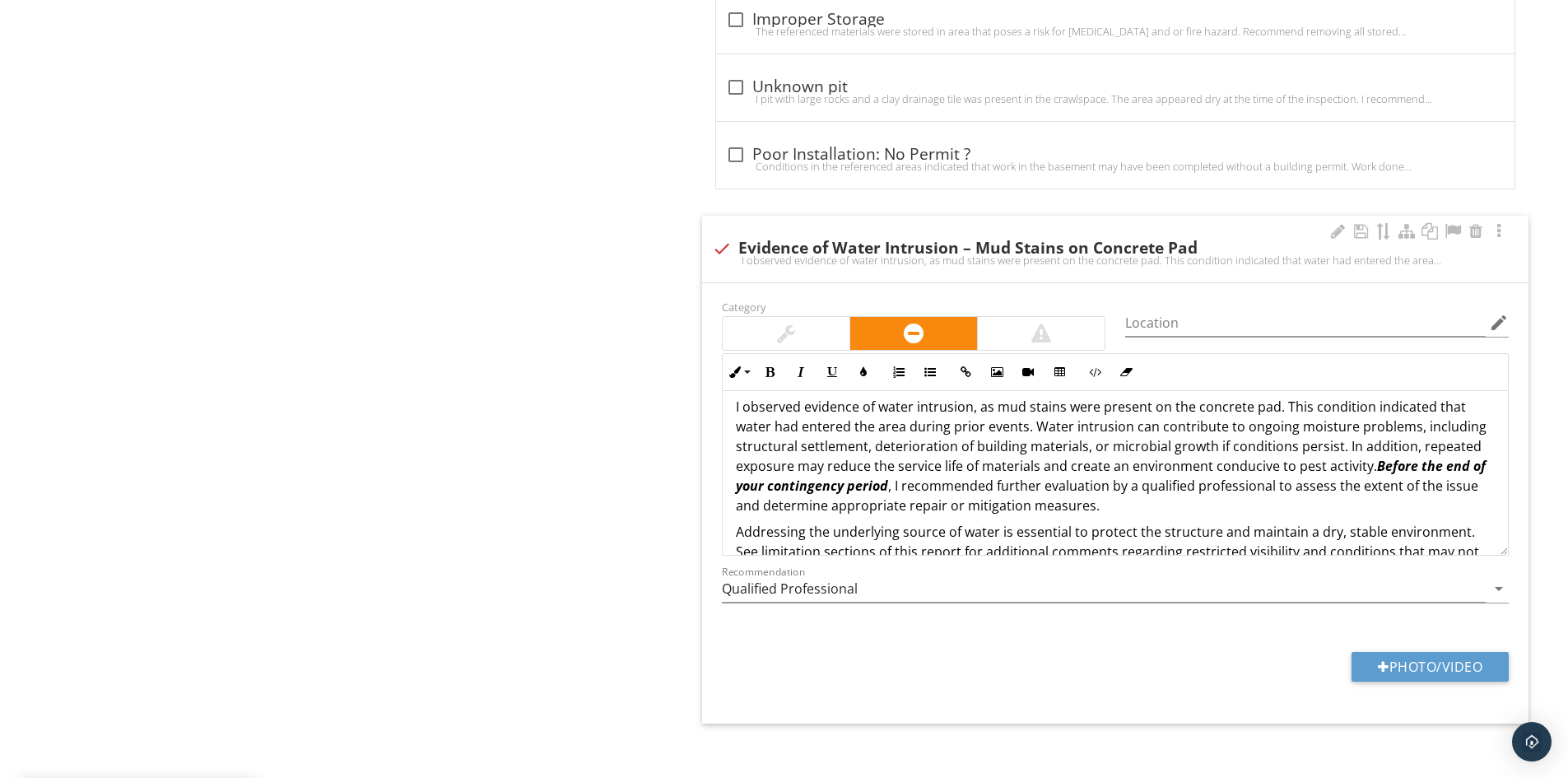
click at [1126, 474] on p "I observed evidence of water intrusion, as mud stains were present on the concr…" at bounding box center [1115, 456] width 759 height 119
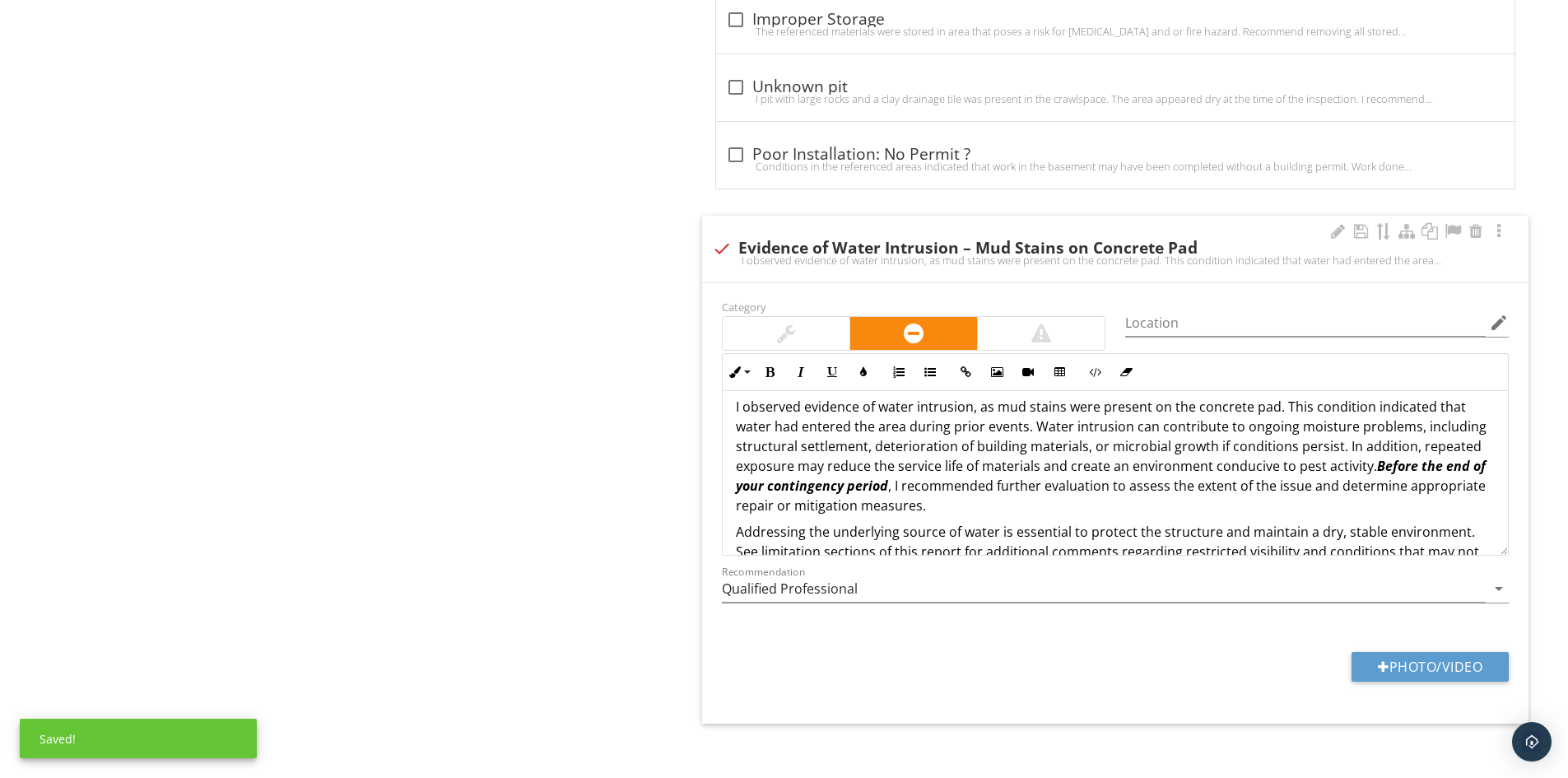
scroll to position [60, 0]
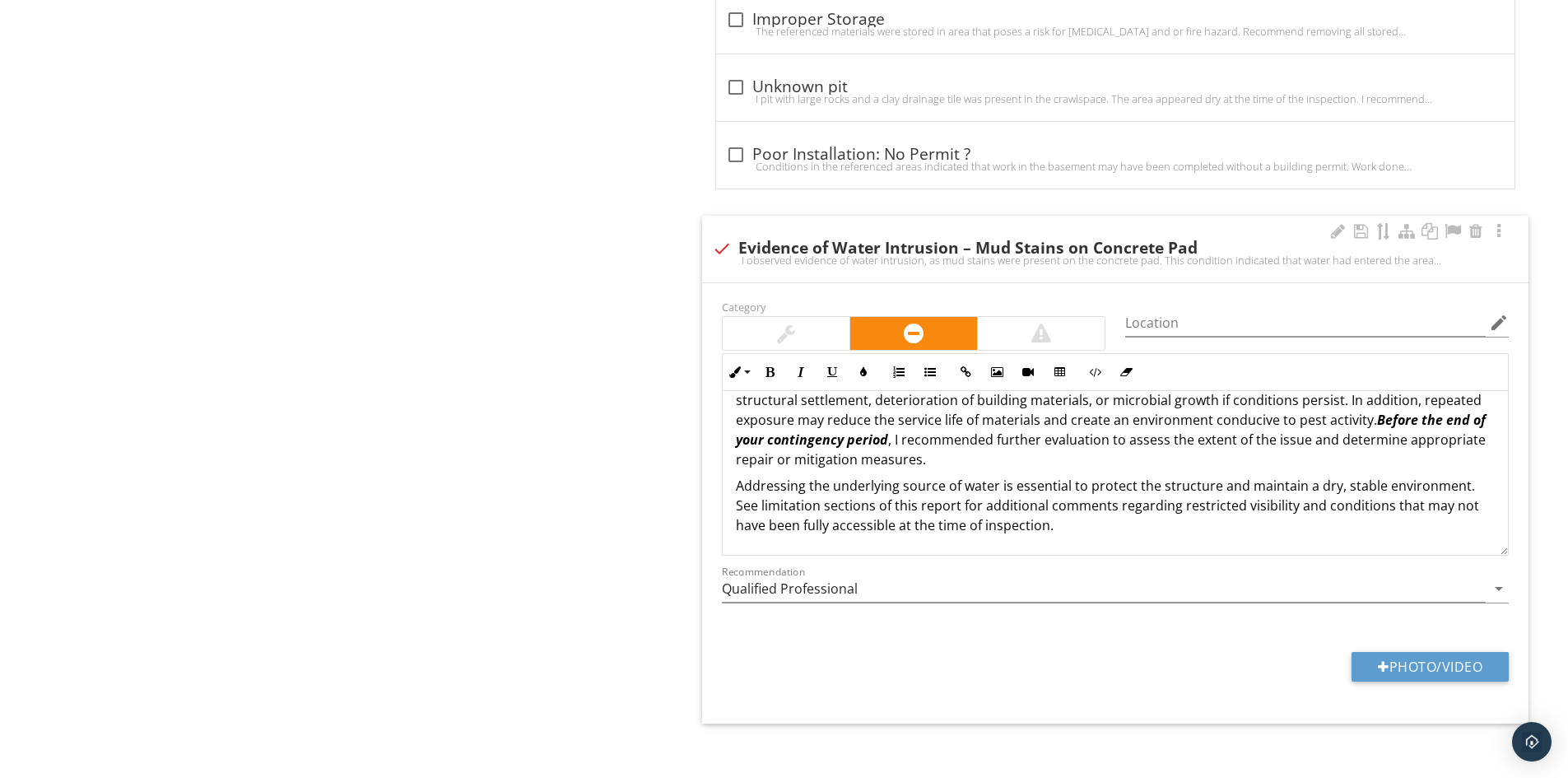
click at [738, 476] on p "Addressing the underlying source of water is essential to protect the structure…" at bounding box center [1115, 505] width 759 height 59
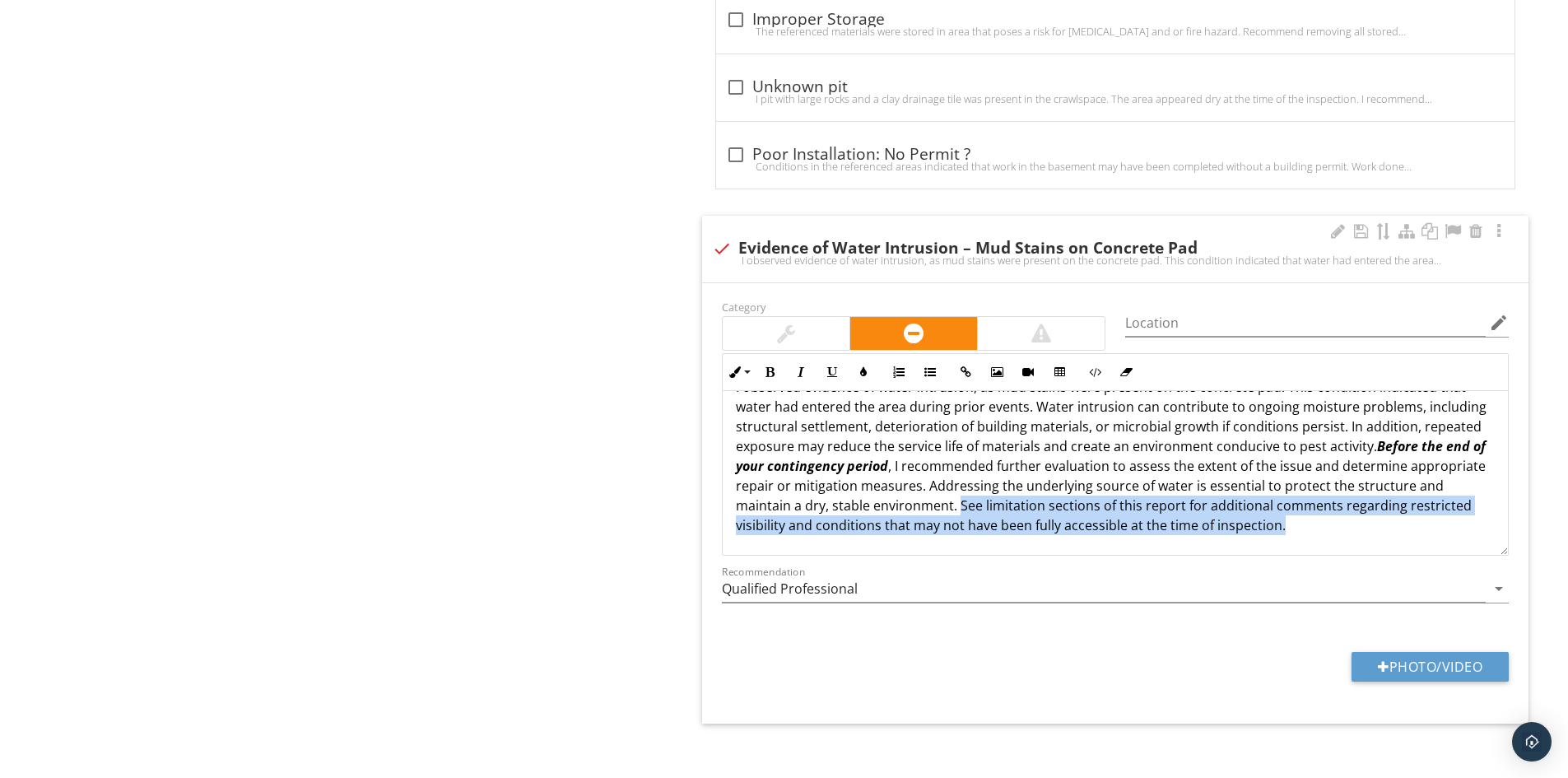
drag, startPoint x: 984, startPoint y: 497, endPoint x: 1381, endPoint y: 515, distance: 397.4
click at [1381, 515] on p "I observed evidence of water intrusion, as mud stains were present on the concr…" at bounding box center [1115, 456] width 759 height 158
click at [834, 366] on icon "button" at bounding box center [832, 372] width 12 height 12
click at [793, 361] on button "Italic" at bounding box center [801, 372] width 31 height 31
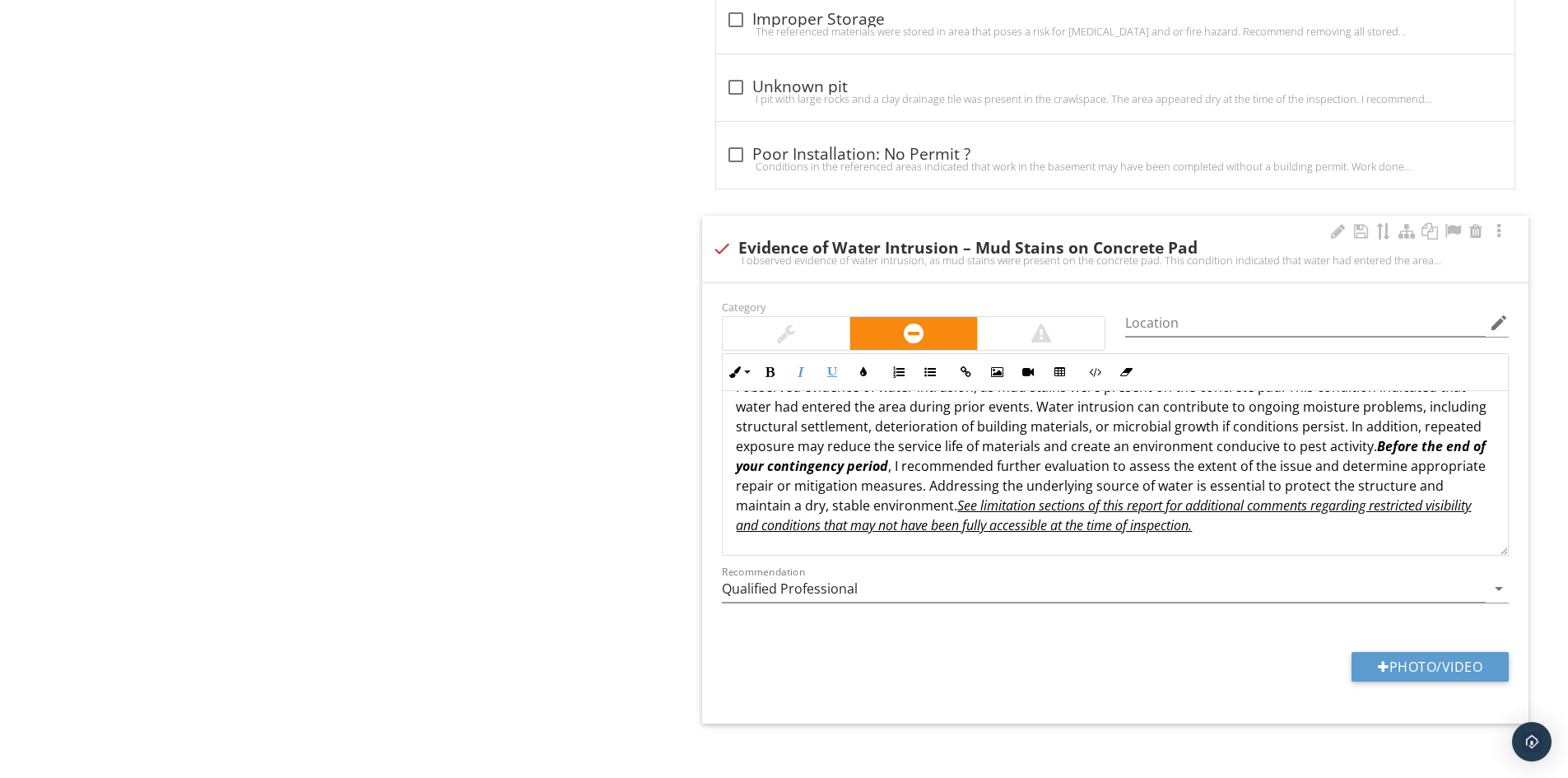
click at [960, 442] on p "I observed evidence of water intrusion, as mud stains were present on the concr…" at bounding box center [1115, 456] width 759 height 158
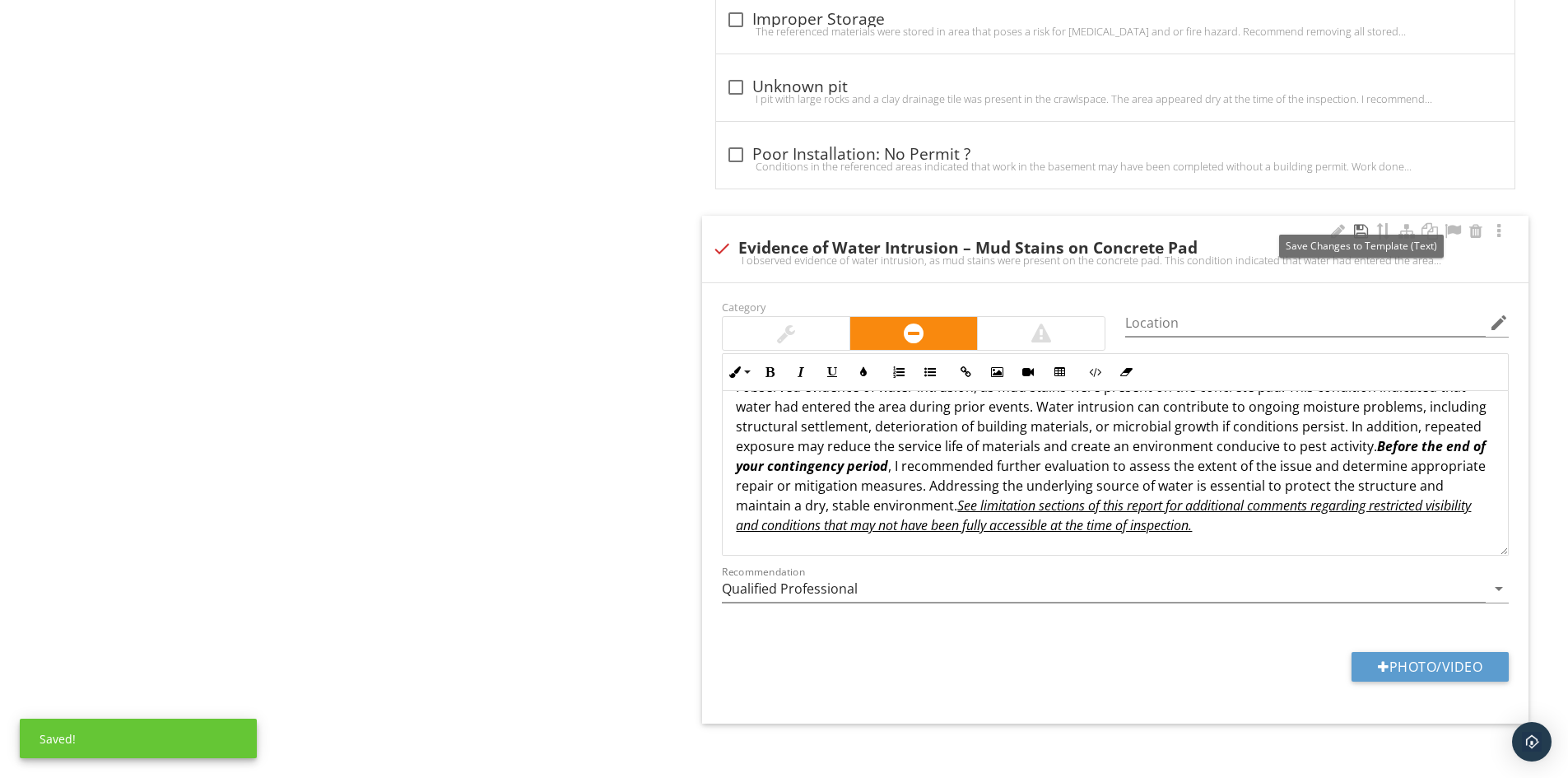
click at [1360, 223] on div at bounding box center [1361, 231] width 20 height 16
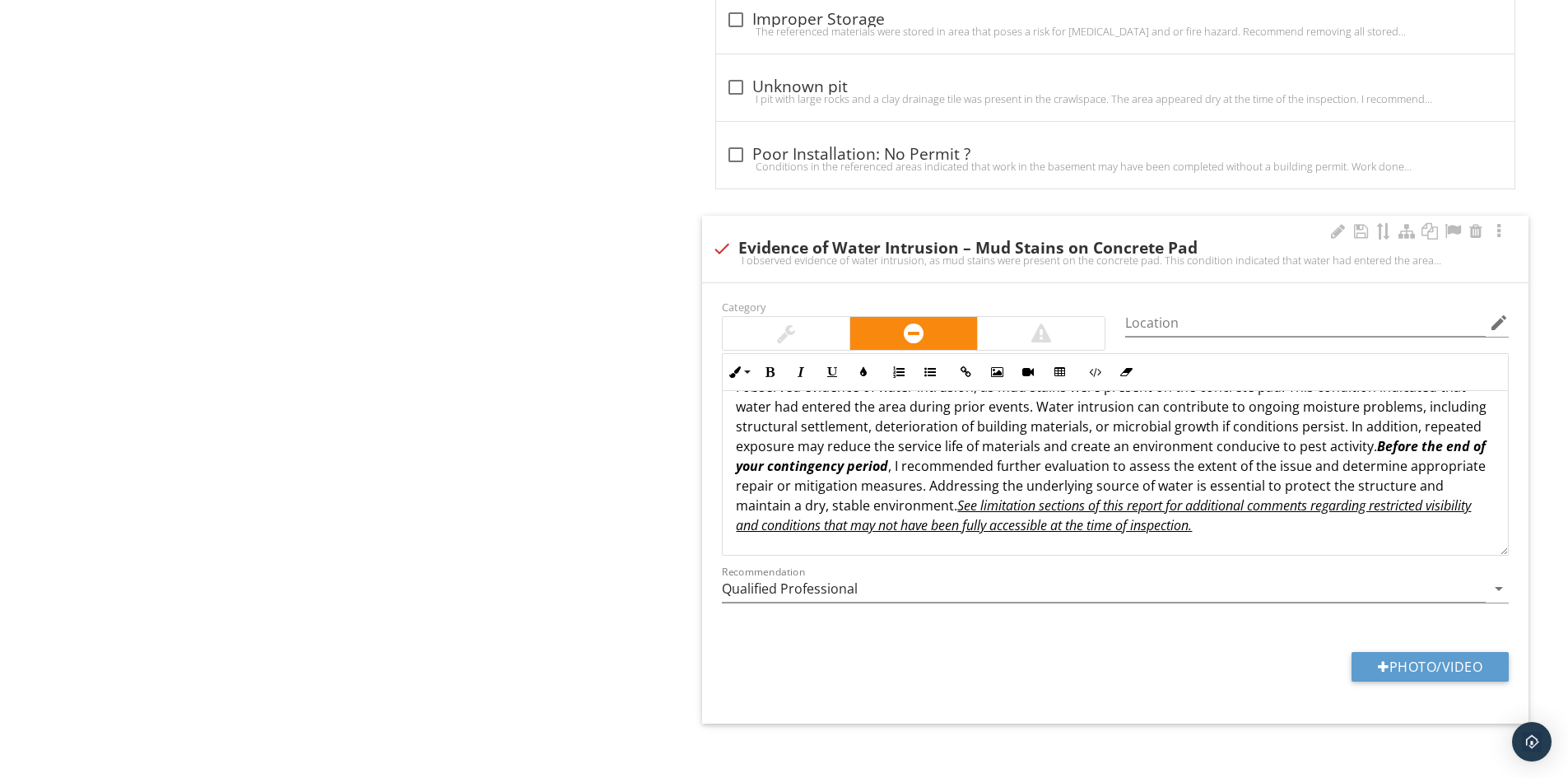
click at [910, 454] on p "I observed evidence of water intrusion, as mud stains were present on the concr…" at bounding box center [1115, 456] width 759 height 158
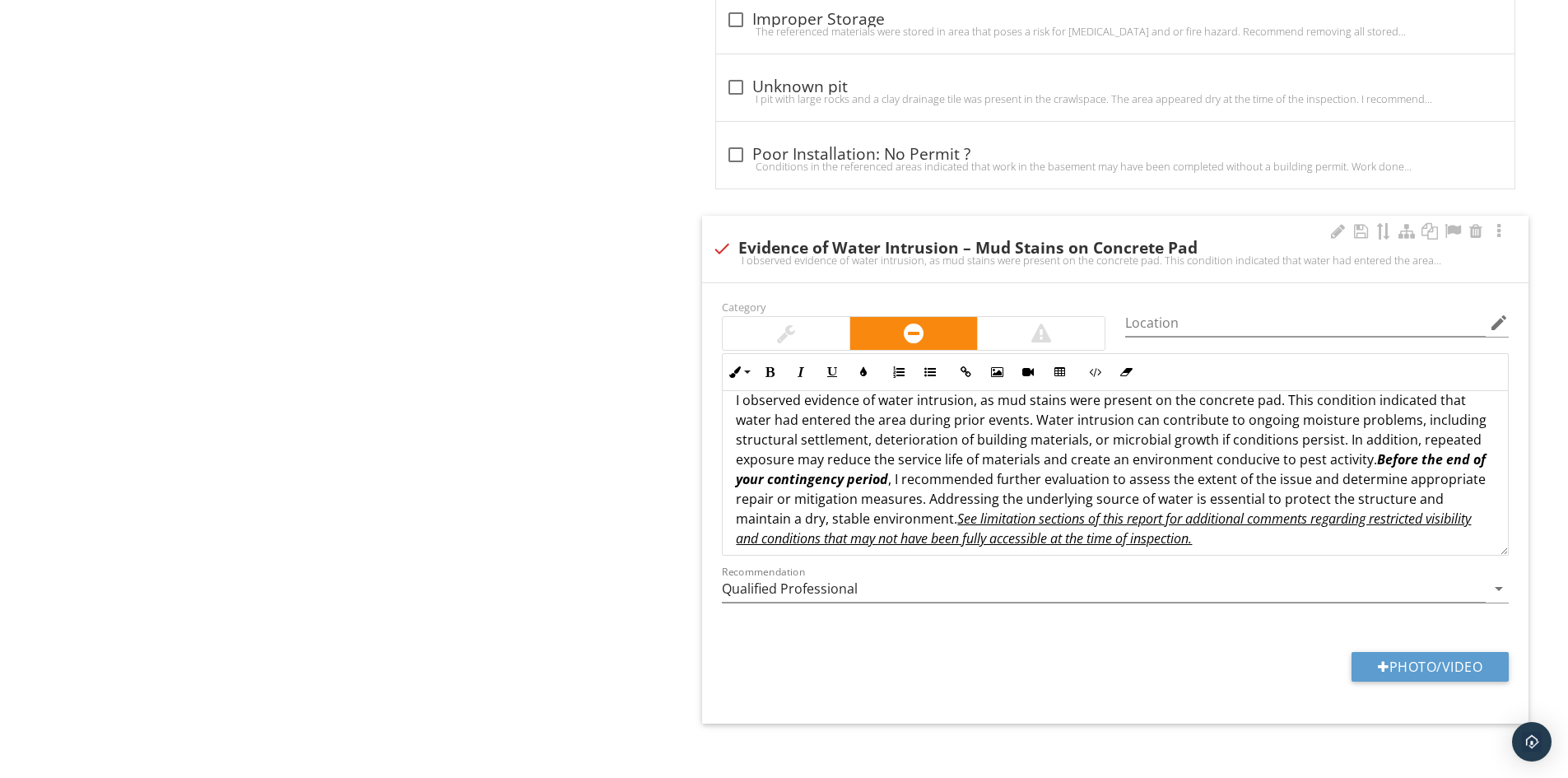
click at [910, 467] on p "I observed evidence of water intrusion, as mud stains were present on the concr…" at bounding box center [1115, 469] width 759 height 158
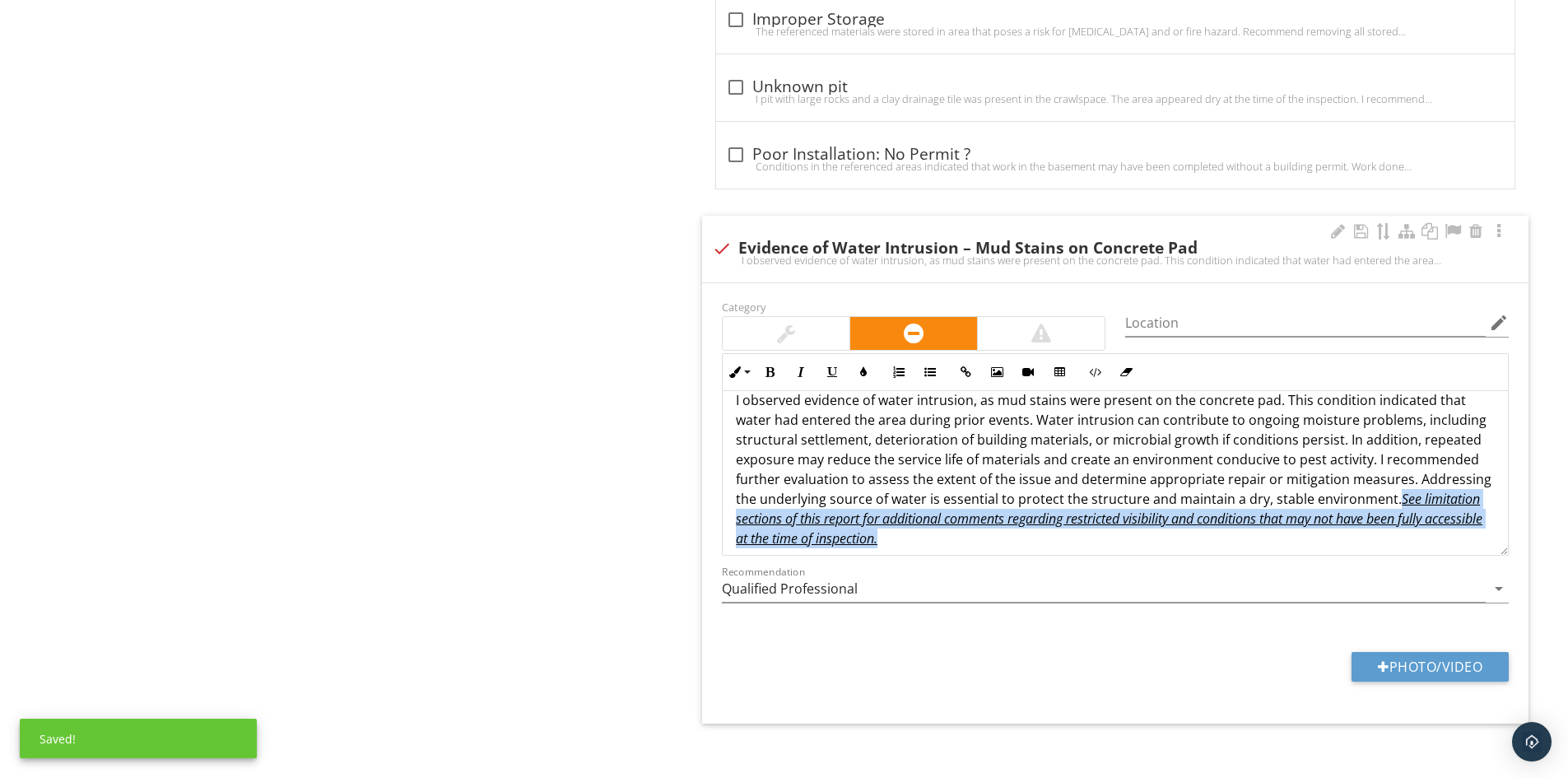
scroll to position [34, 0]
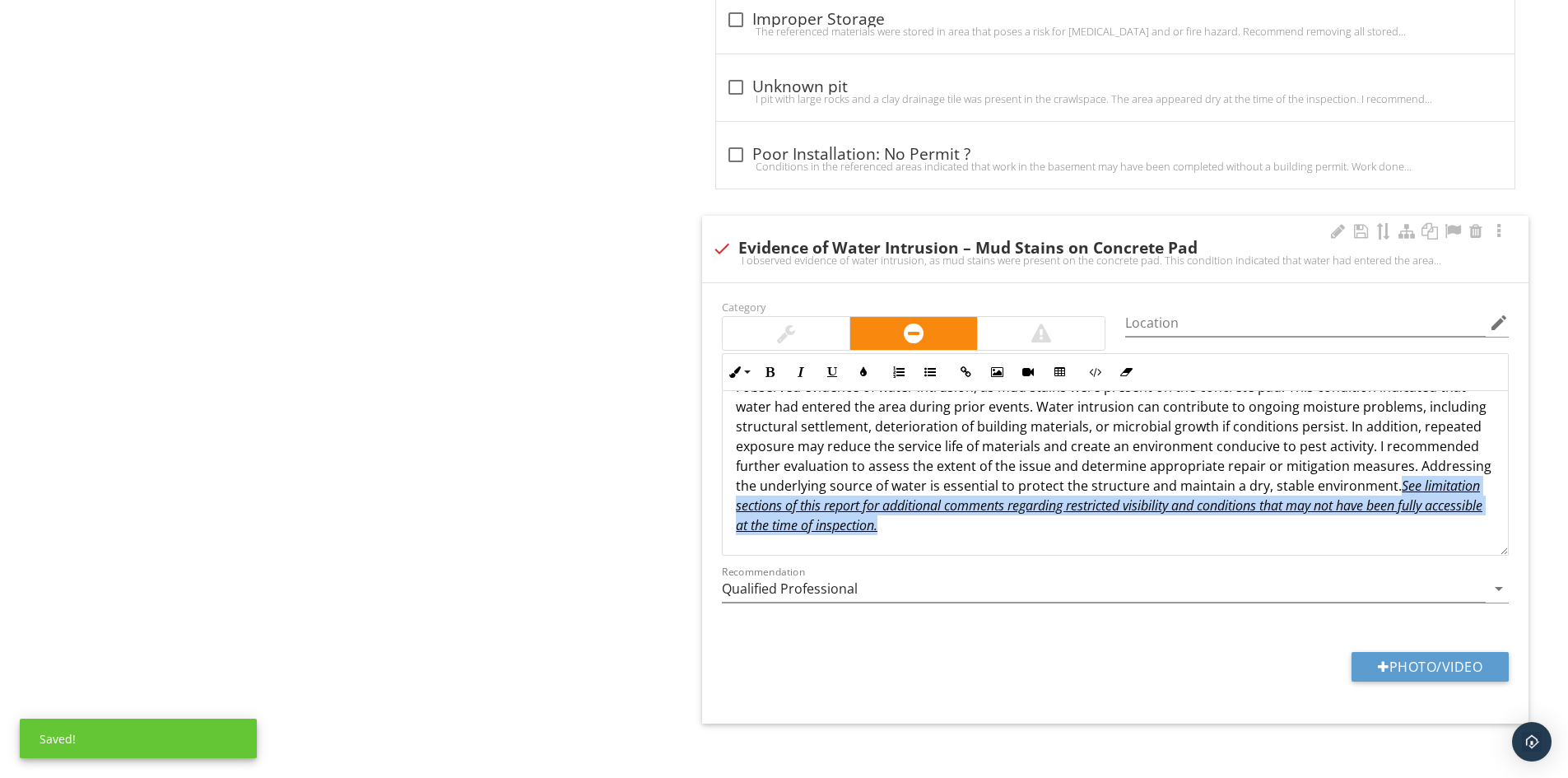
drag, startPoint x: 1396, startPoint y: 490, endPoint x: 1415, endPoint y: 533, distance: 47.0
click at [1415, 534] on div "I observed evidence of water intrusion, as mud stains were present on the concr…" at bounding box center [1115, 456] width 785 height 198
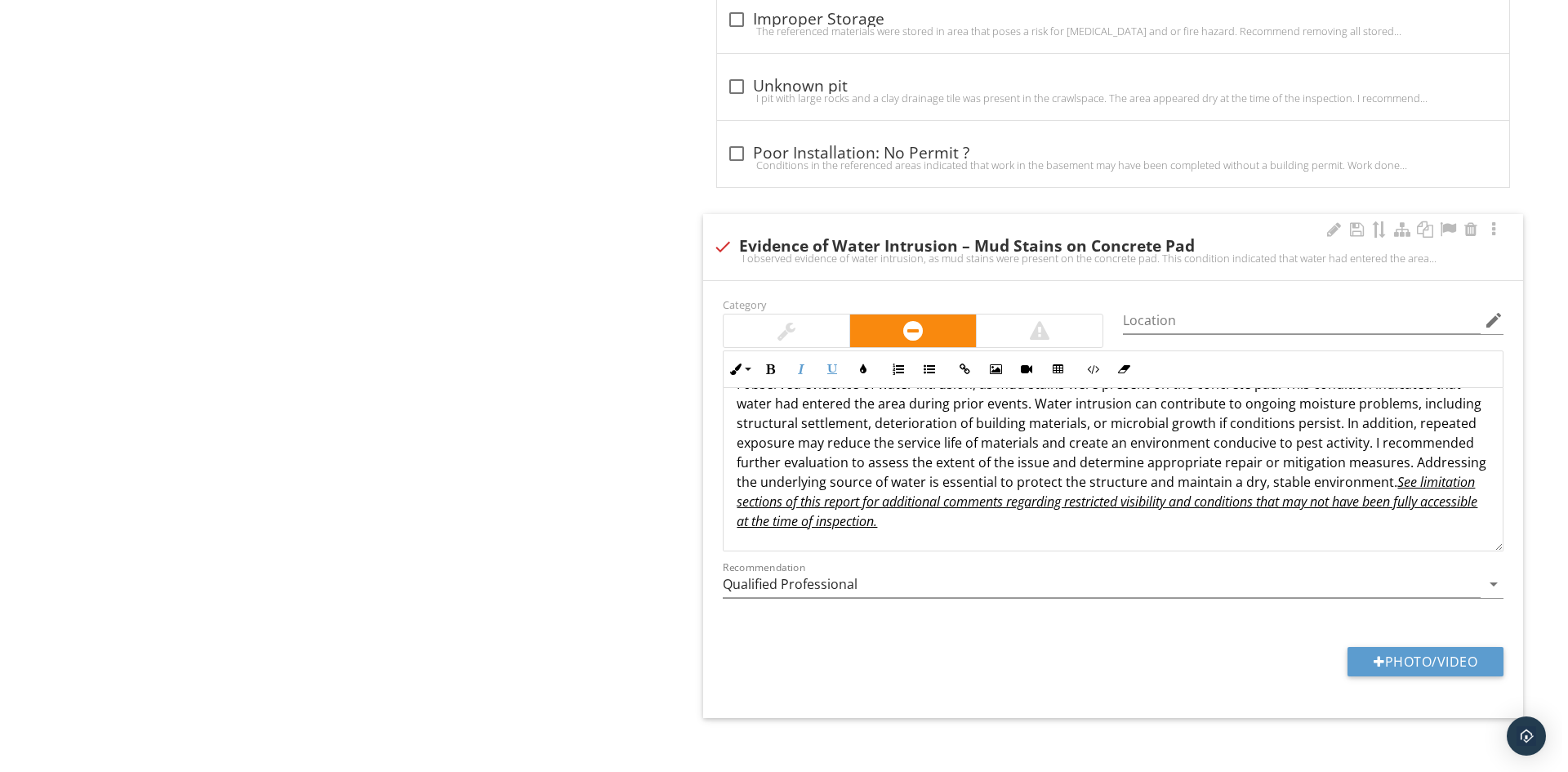
scroll to position [1, 0]
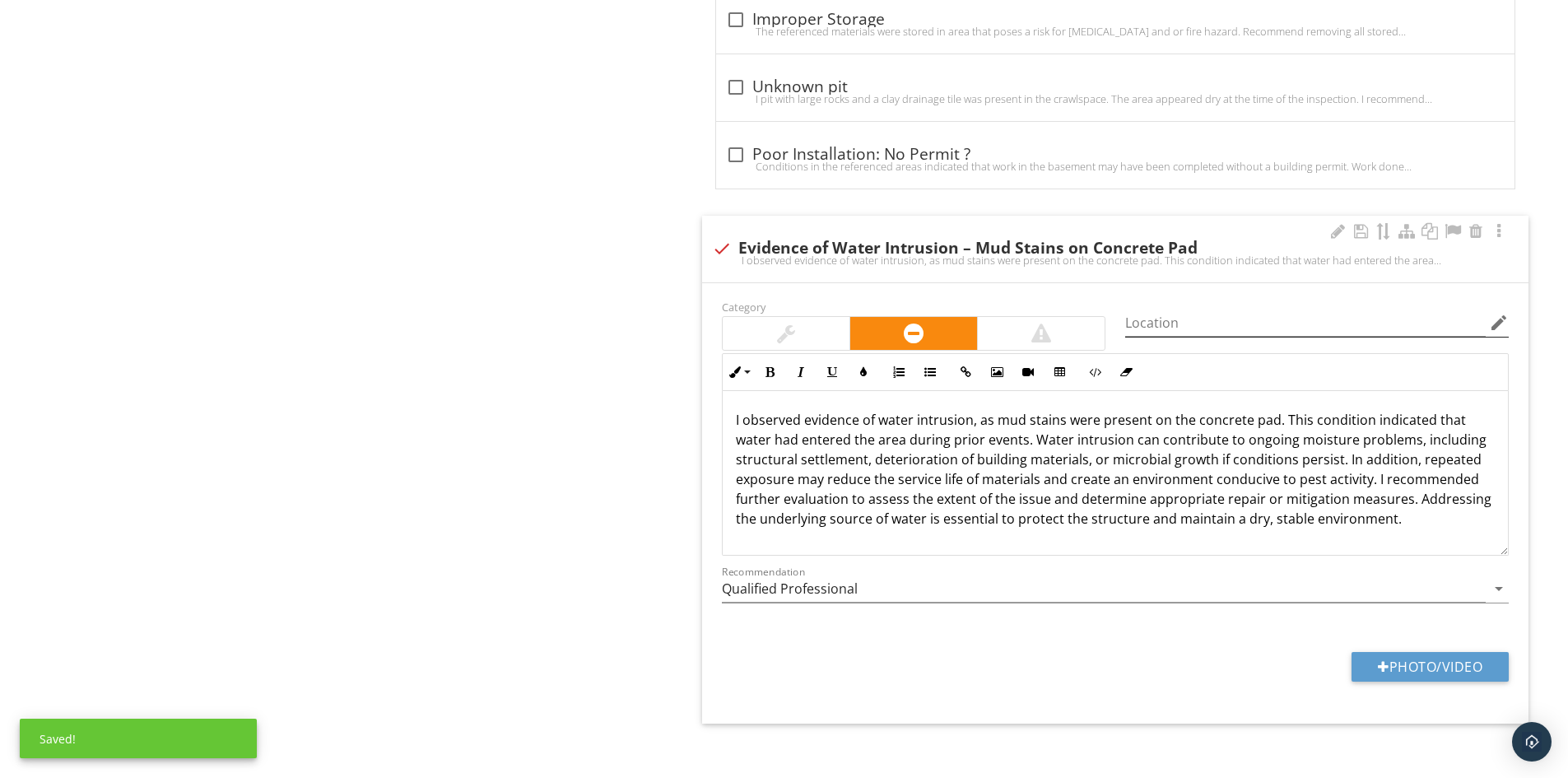
click at [1492, 313] on icon "edit" at bounding box center [1499, 323] width 20 height 20
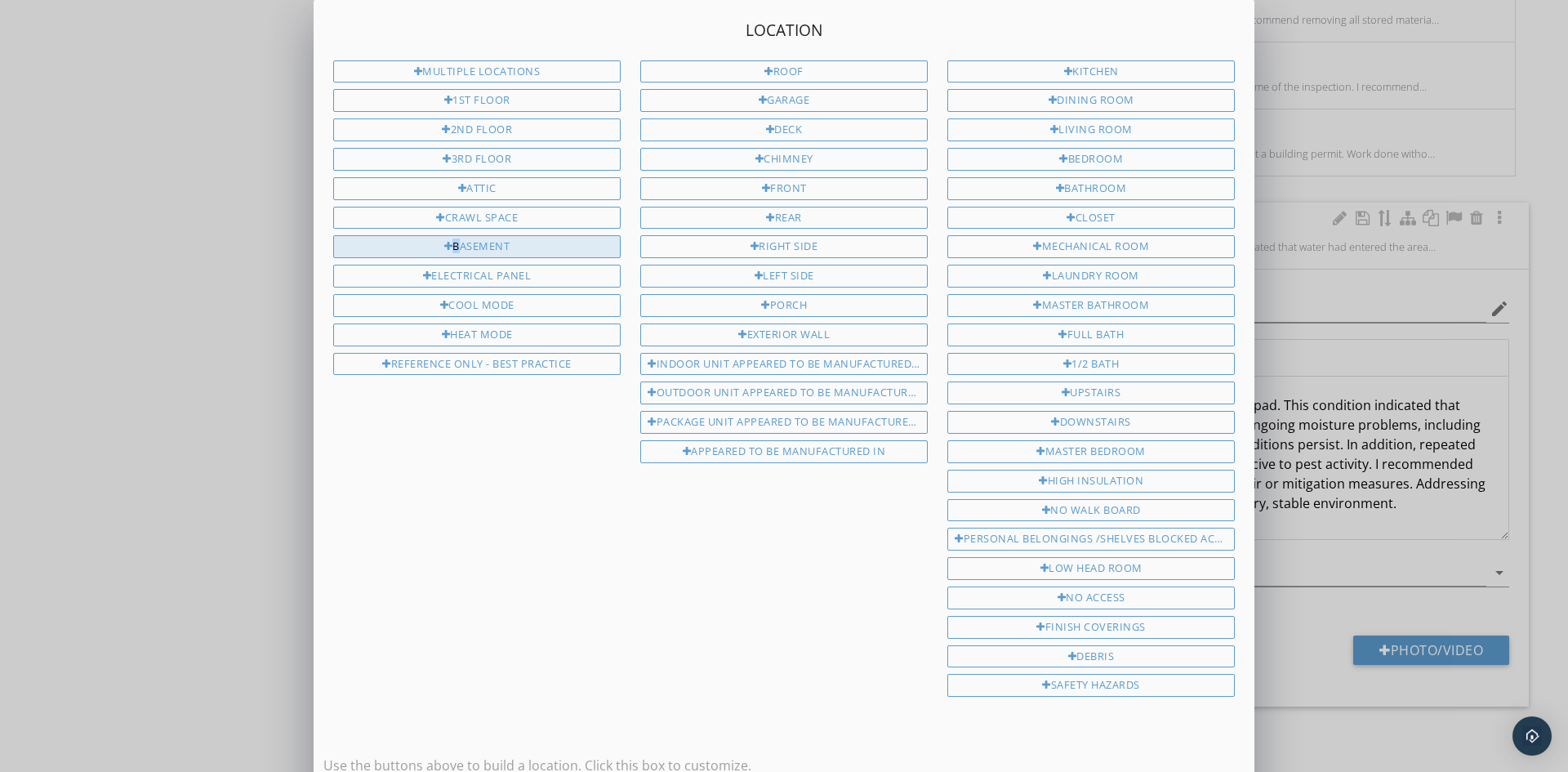
click at [455, 239] on div "Basement" at bounding box center [477, 246] width 288 height 22
type input "Basement"
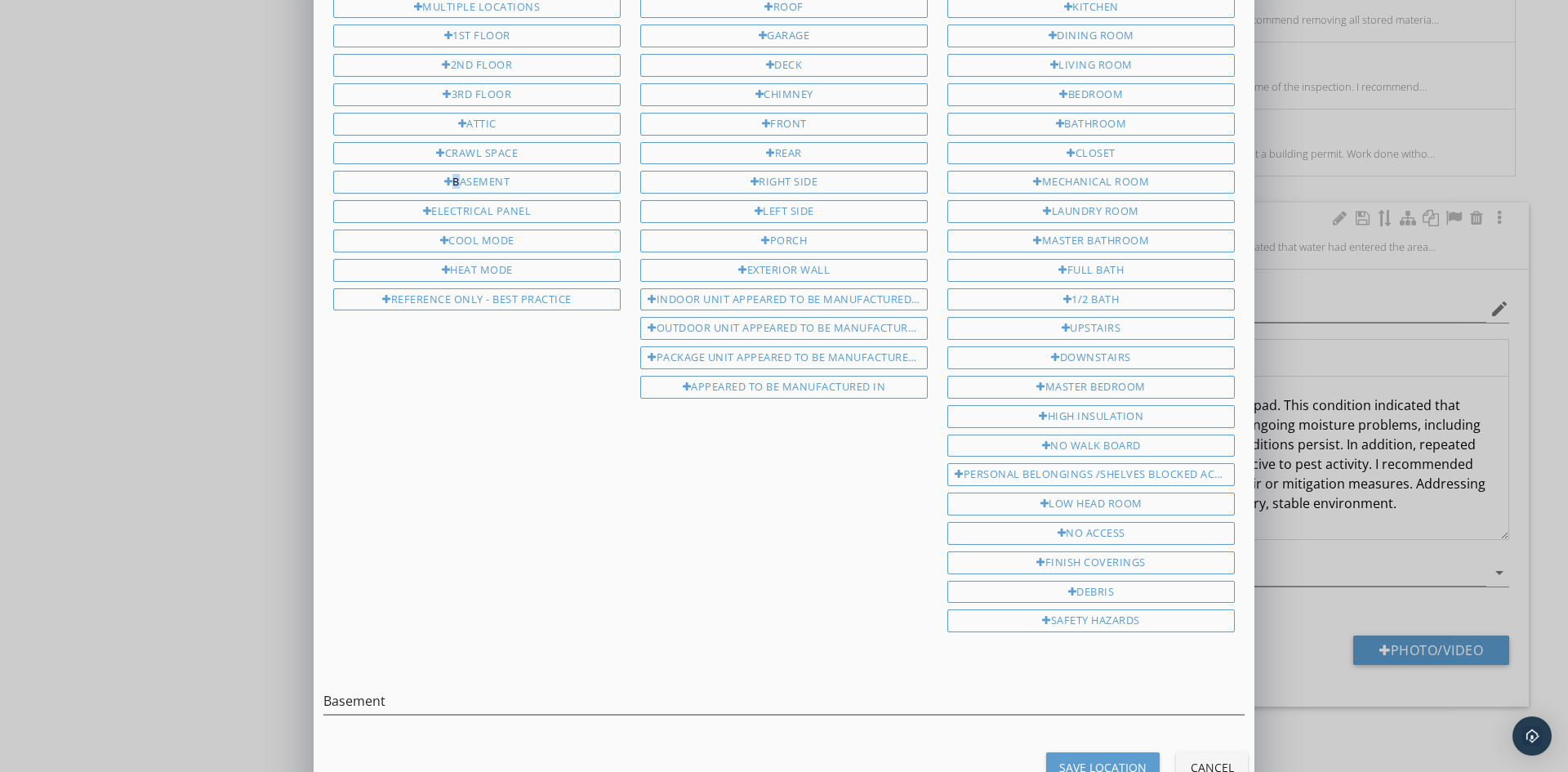
scroll to position [105, 0]
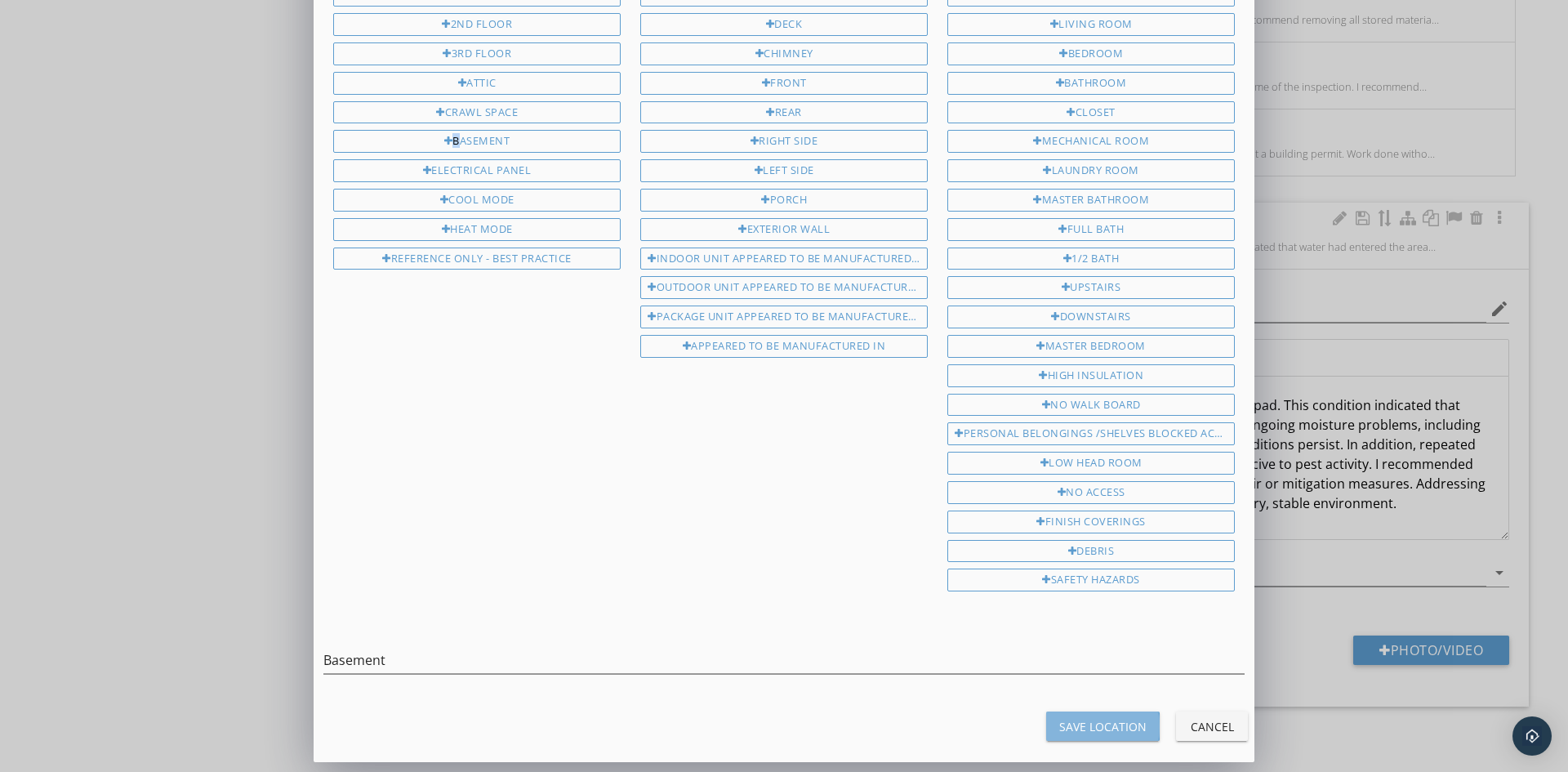
drag, startPoint x: 1079, startPoint y: 720, endPoint x: 1279, endPoint y: 696, distance: 201.4
click at [1080, 720] on div "Save Location" at bounding box center [1102, 726] width 87 height 17
type input "Basement"
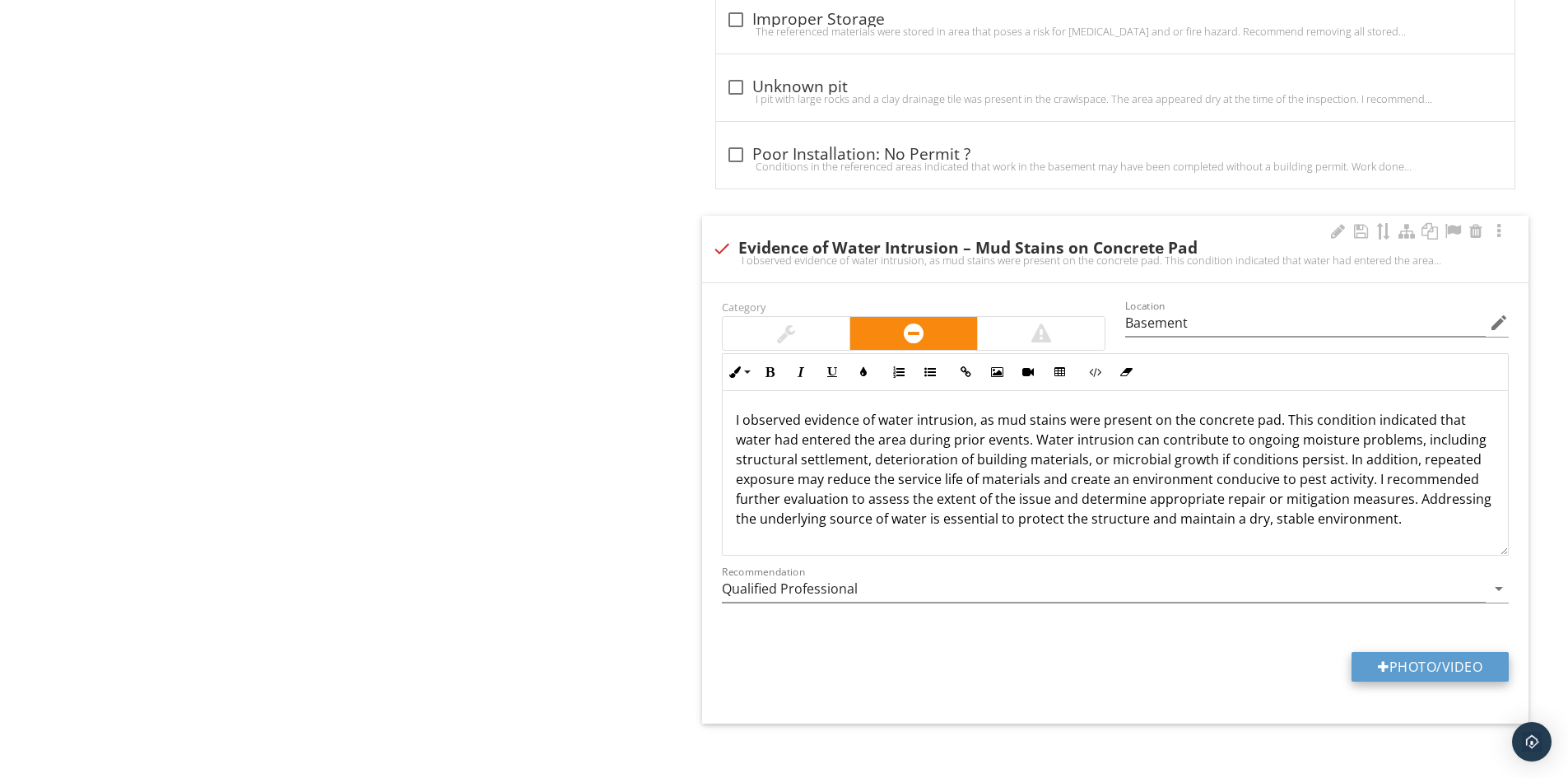
click at [1358, 653] on button "Photo/Video" at bounding box center [1429, 666] width 157 height 30
type input "C:\fakepath\100_6800.JPG"
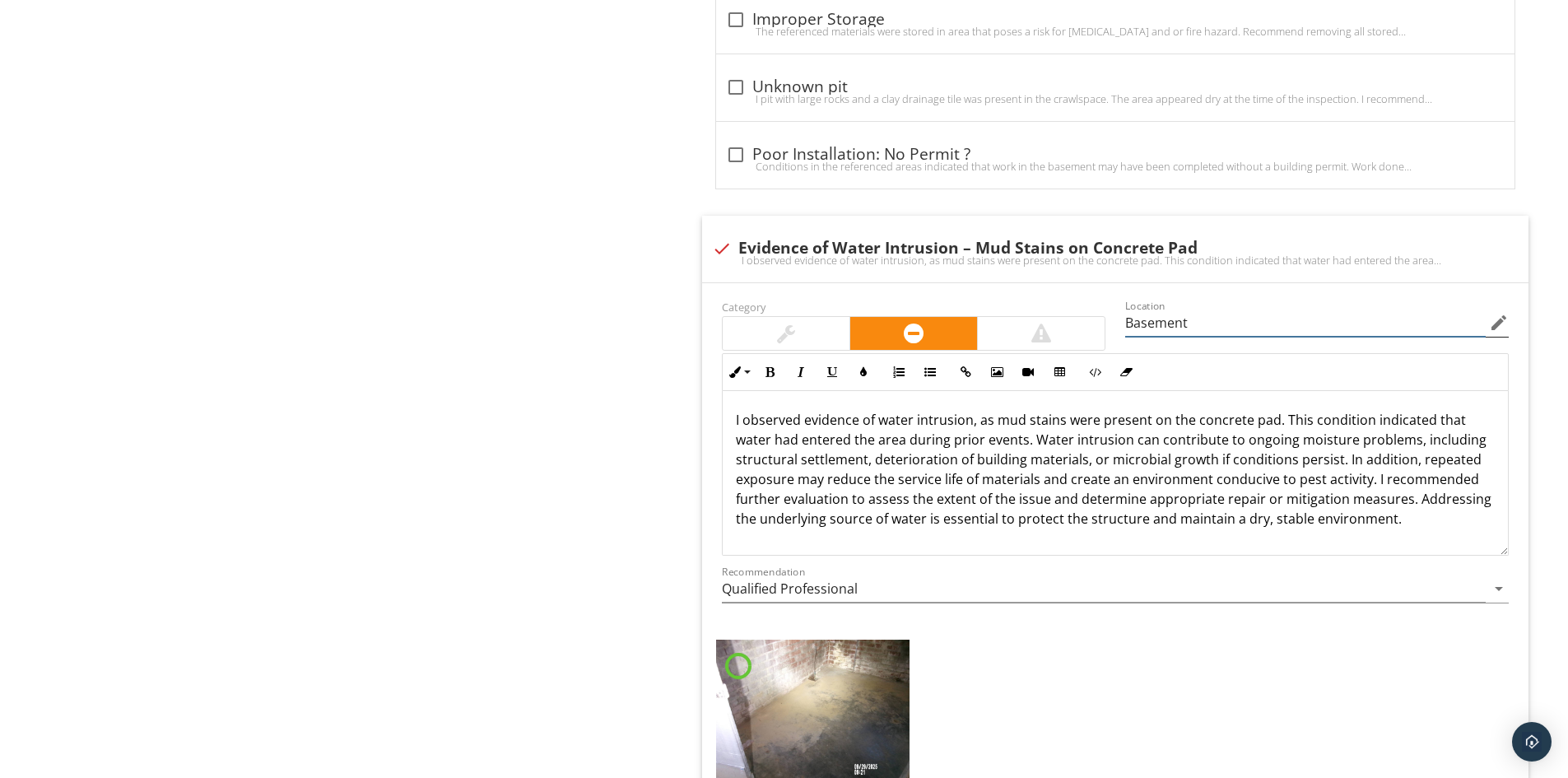
click at [1219, 309] on input "Basement" at bounding box center [1306, 323] width 361 height 27
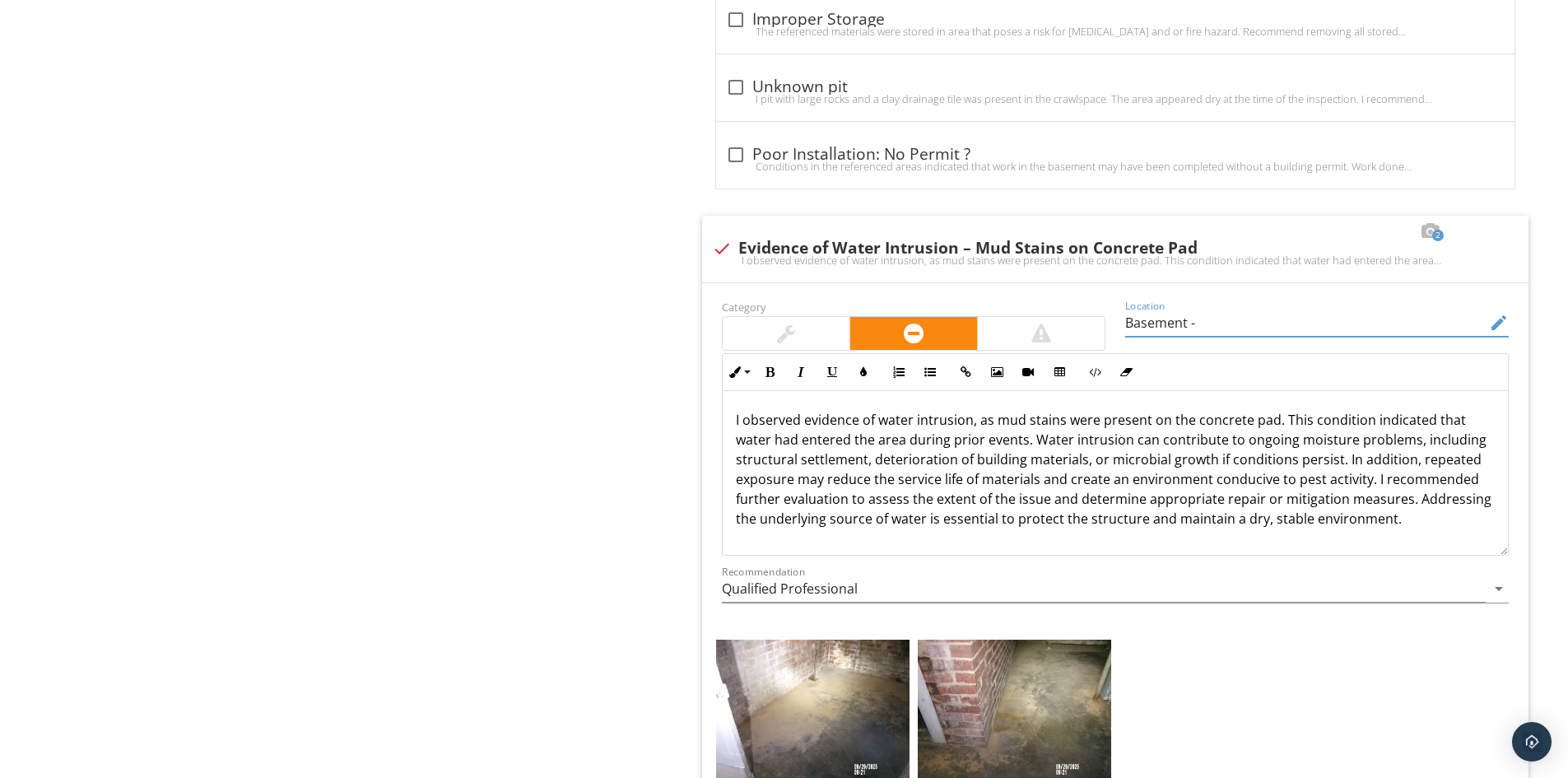
click at [1502, 313] on icon "edit" at bounding box center [1499, 323] width 20 height 20
type input "Basement -"
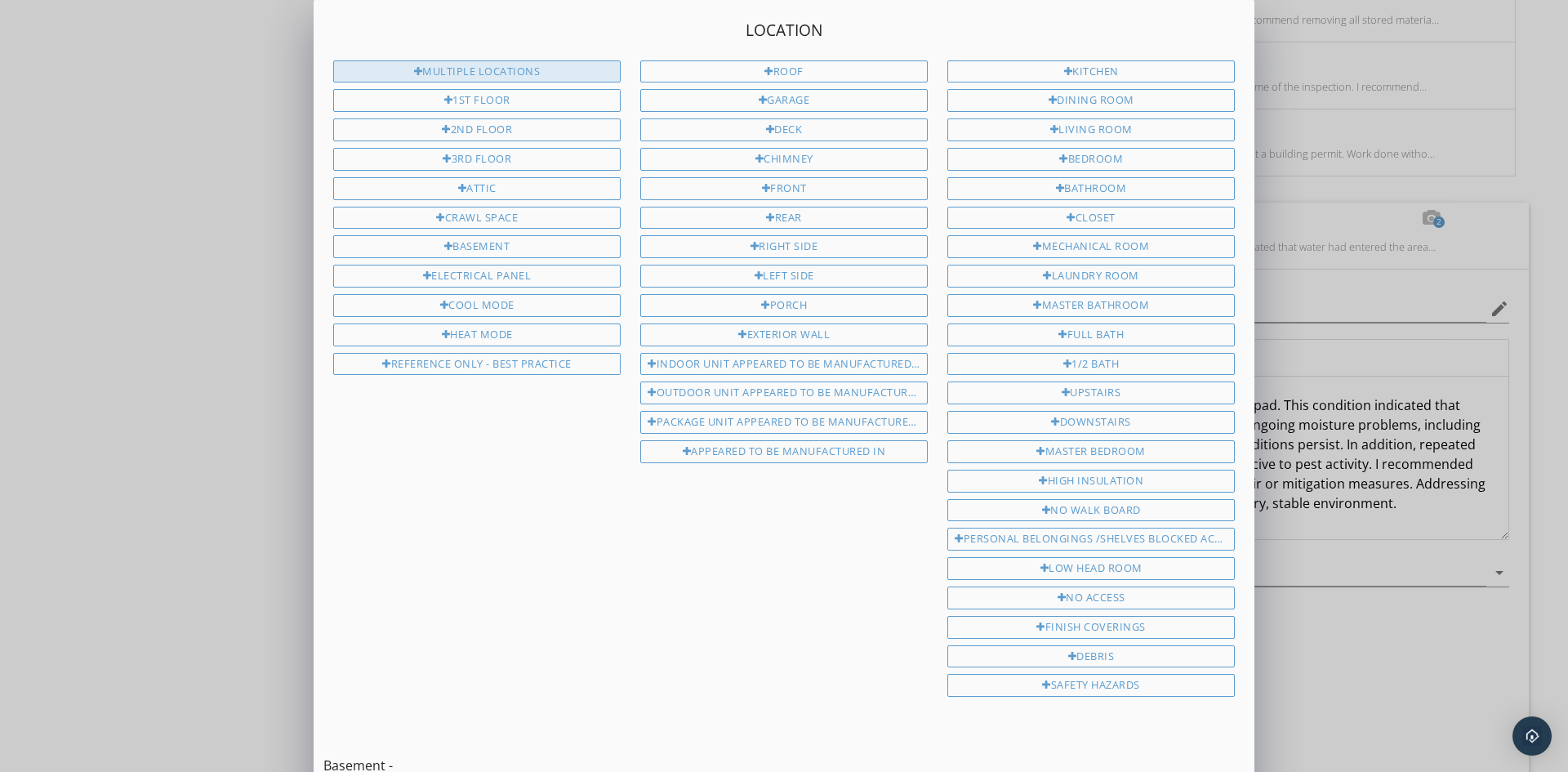
click at [522, 75] on div "Multiple locations" at bounding box center [477, 71] width 288 height 22
type input "Basement - Multiple locations"
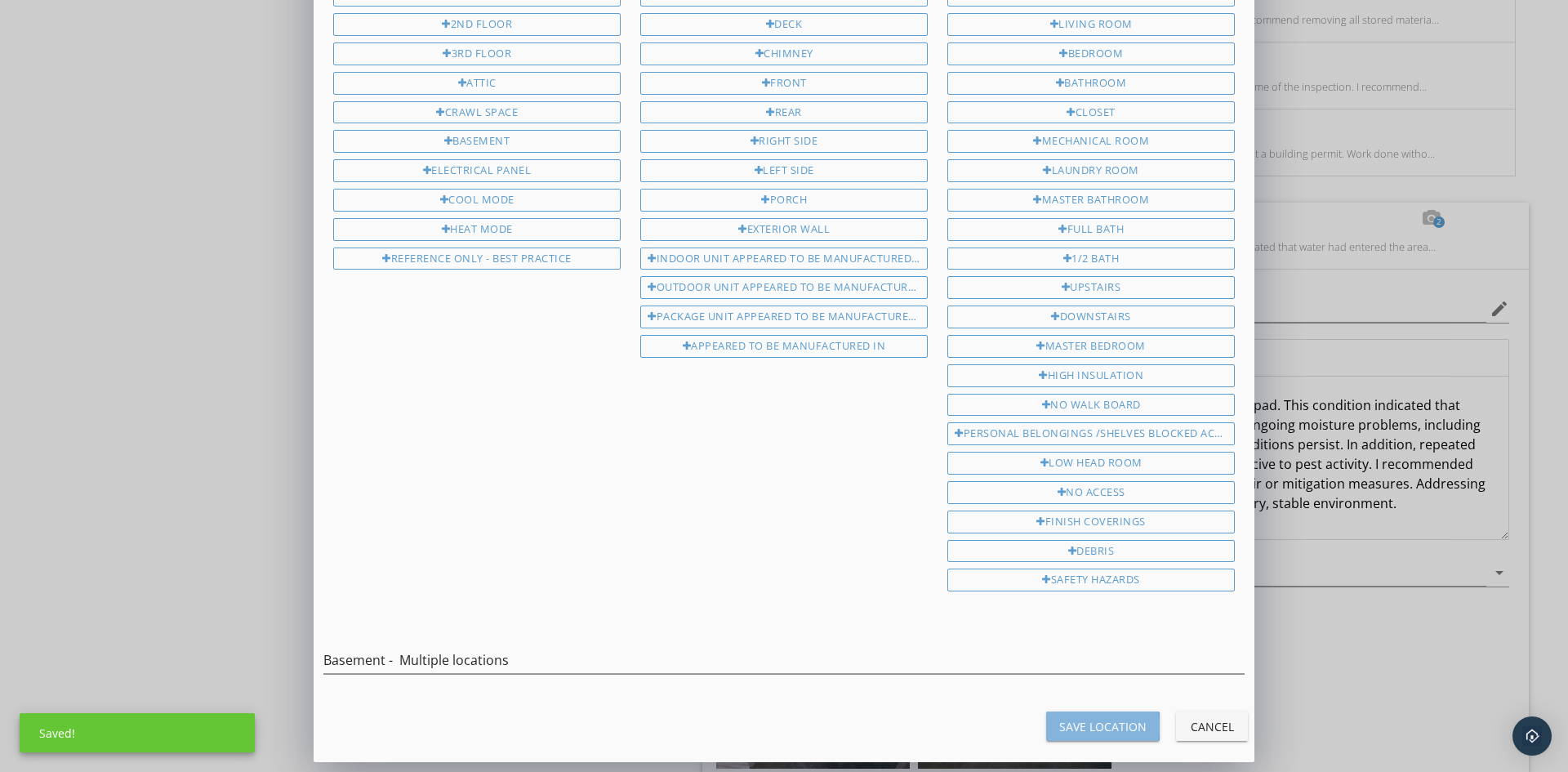
click at [1098, 715] on button "Save Location" at bounding box center [1103, 726] width 113 height 30
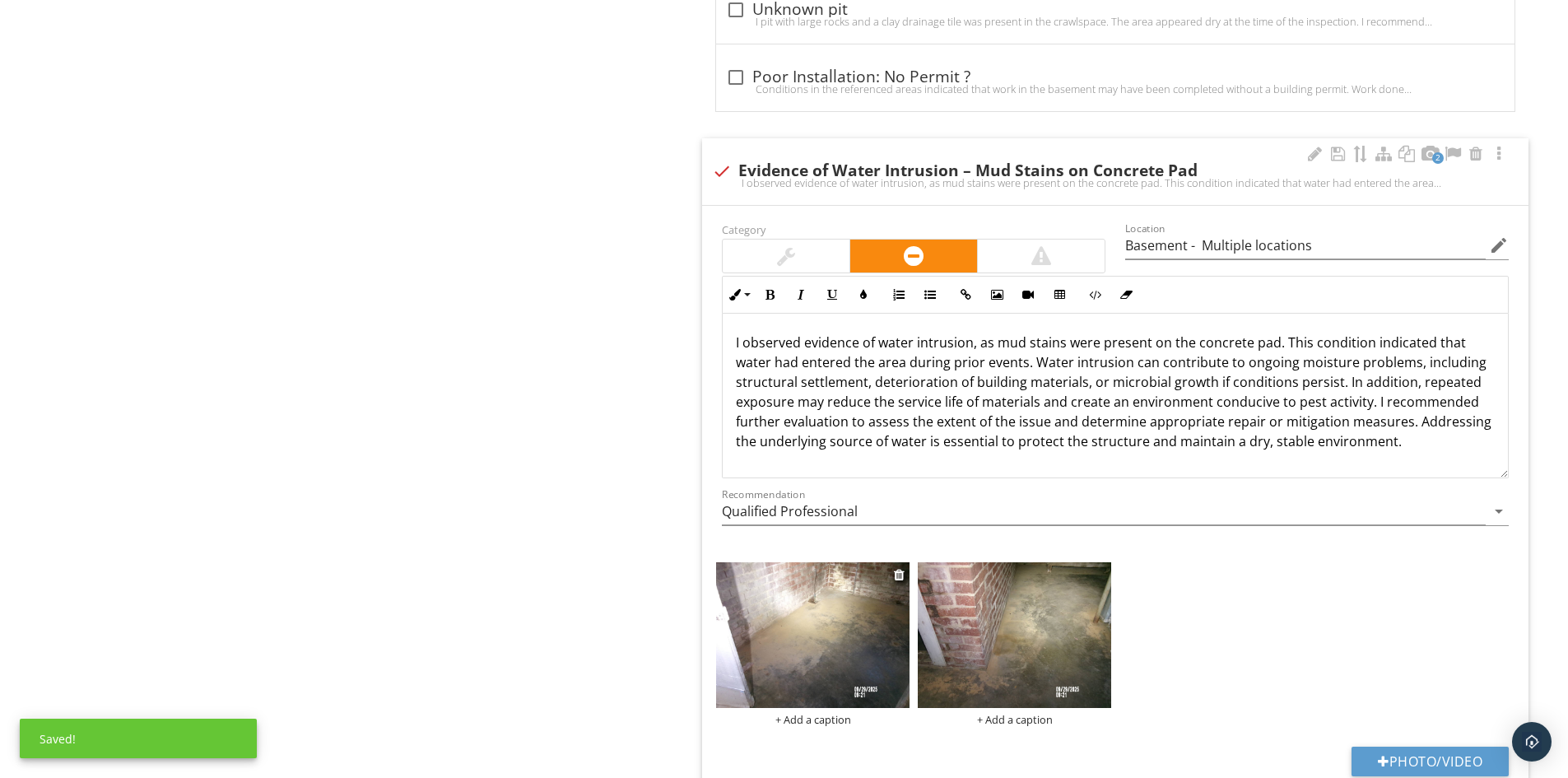
scroll to position [5847, 0]
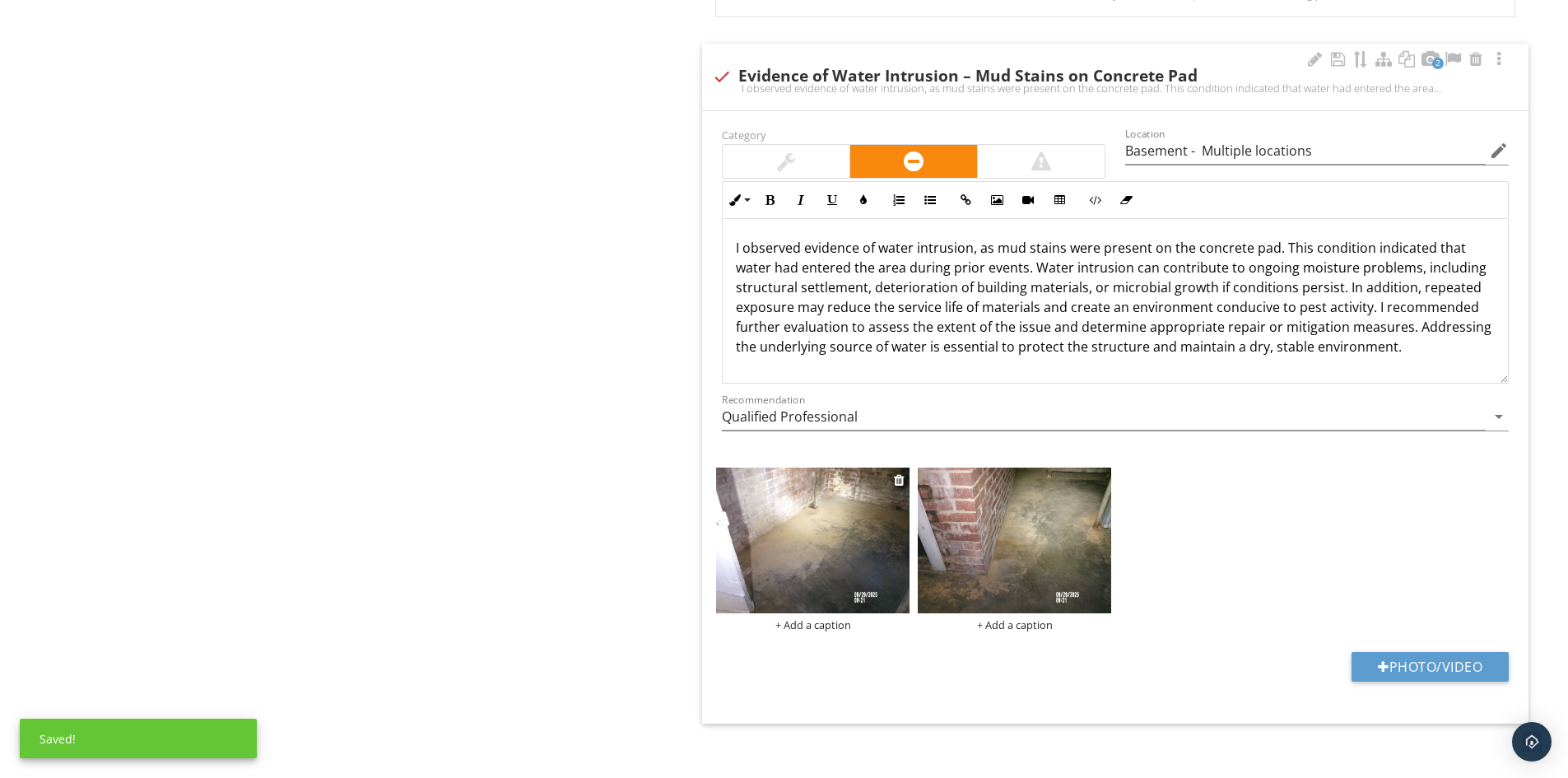
click at [847, 521] on img at bounding box center [813, 540] width 193 height 145
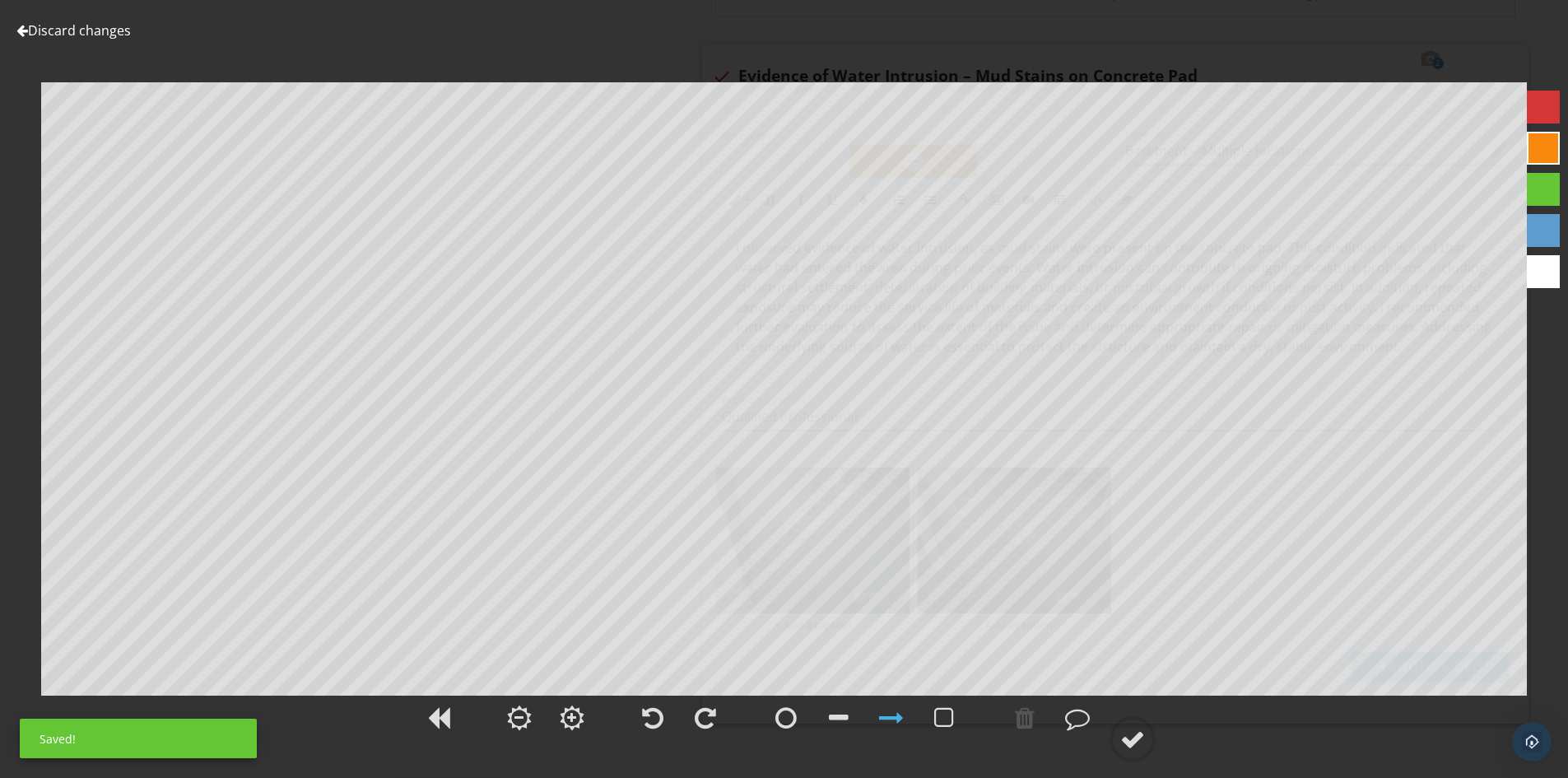
click at [1524, 140] on div "Discard changes Add Location" at bounding box center [784, 389] width 1568 height 778
click at [92, 24] on link "Discard changes" at bounding box center [73, 31] width 114 height 18
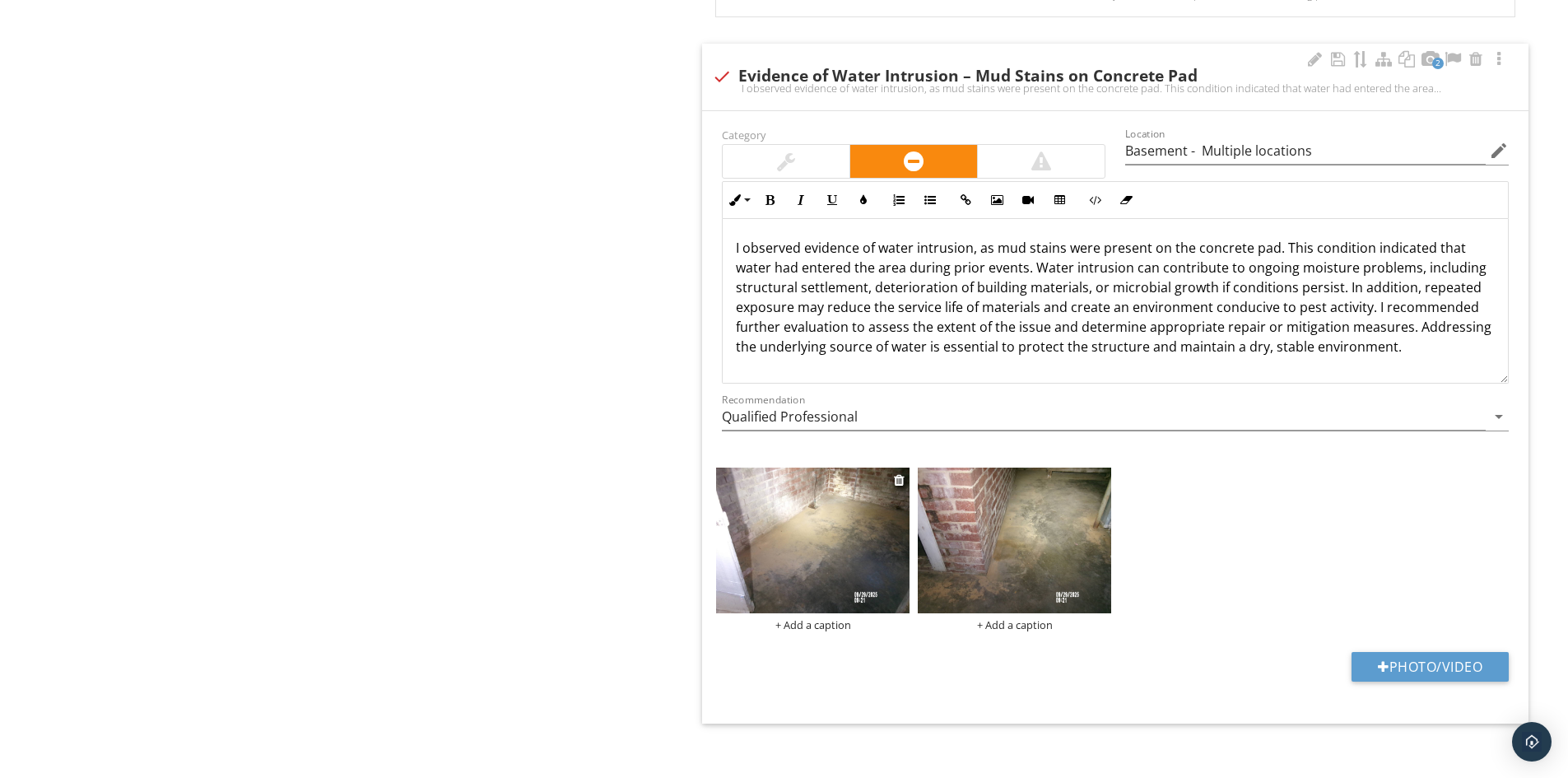
click at [822, 512] on img at bounding box center [813, 540] width 193 height 145
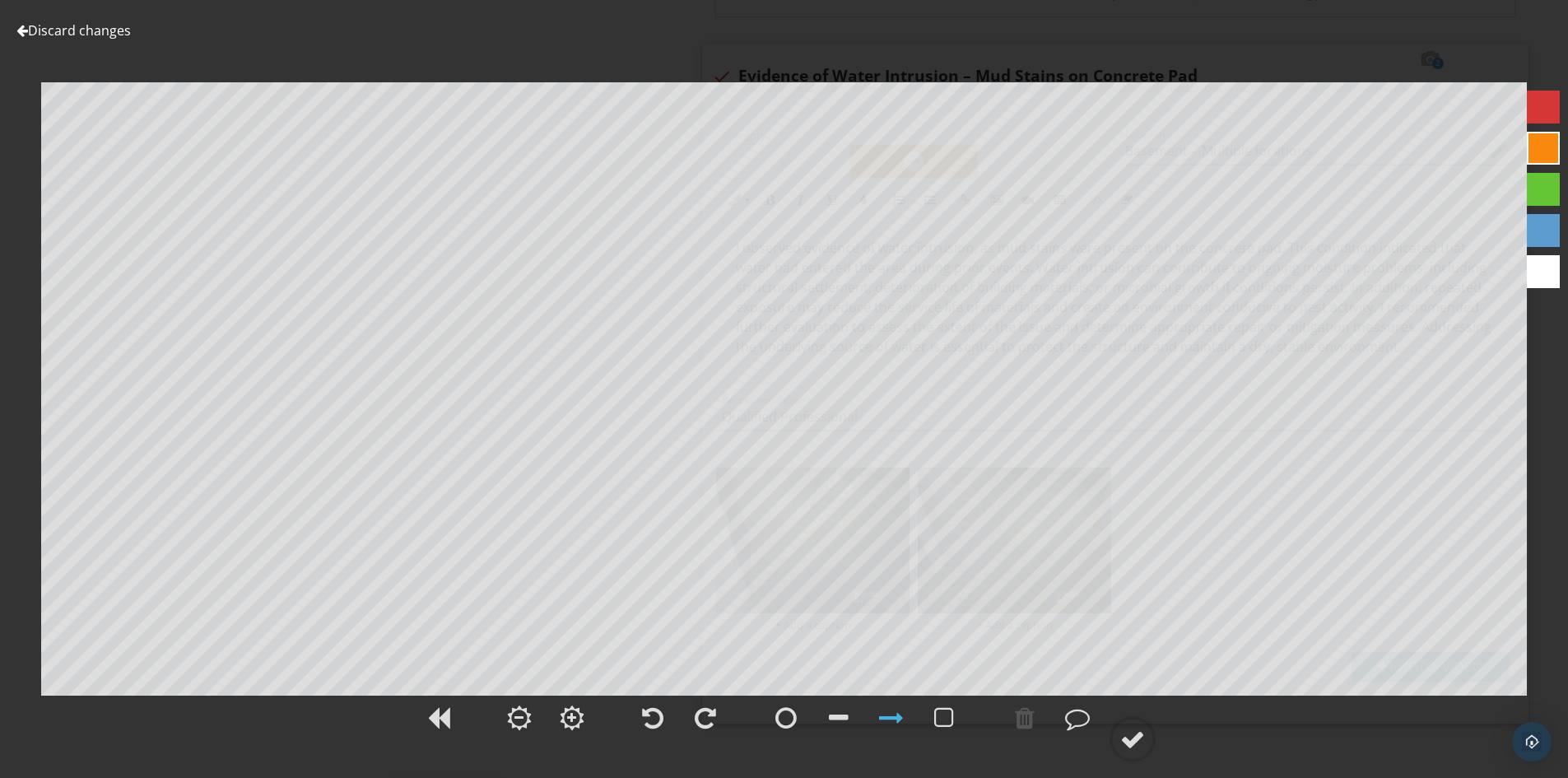
drag, startPoint x: 1540, startPoint y: 134, endPoint x: 1531, endPoint y: 134, distance: 9.0
click at [1539, 134] on div at bounding box center [1544, 148] width 33 height 33
click at [1148, 751] on circle at bounding box center [1132, 739] width 43 height 43
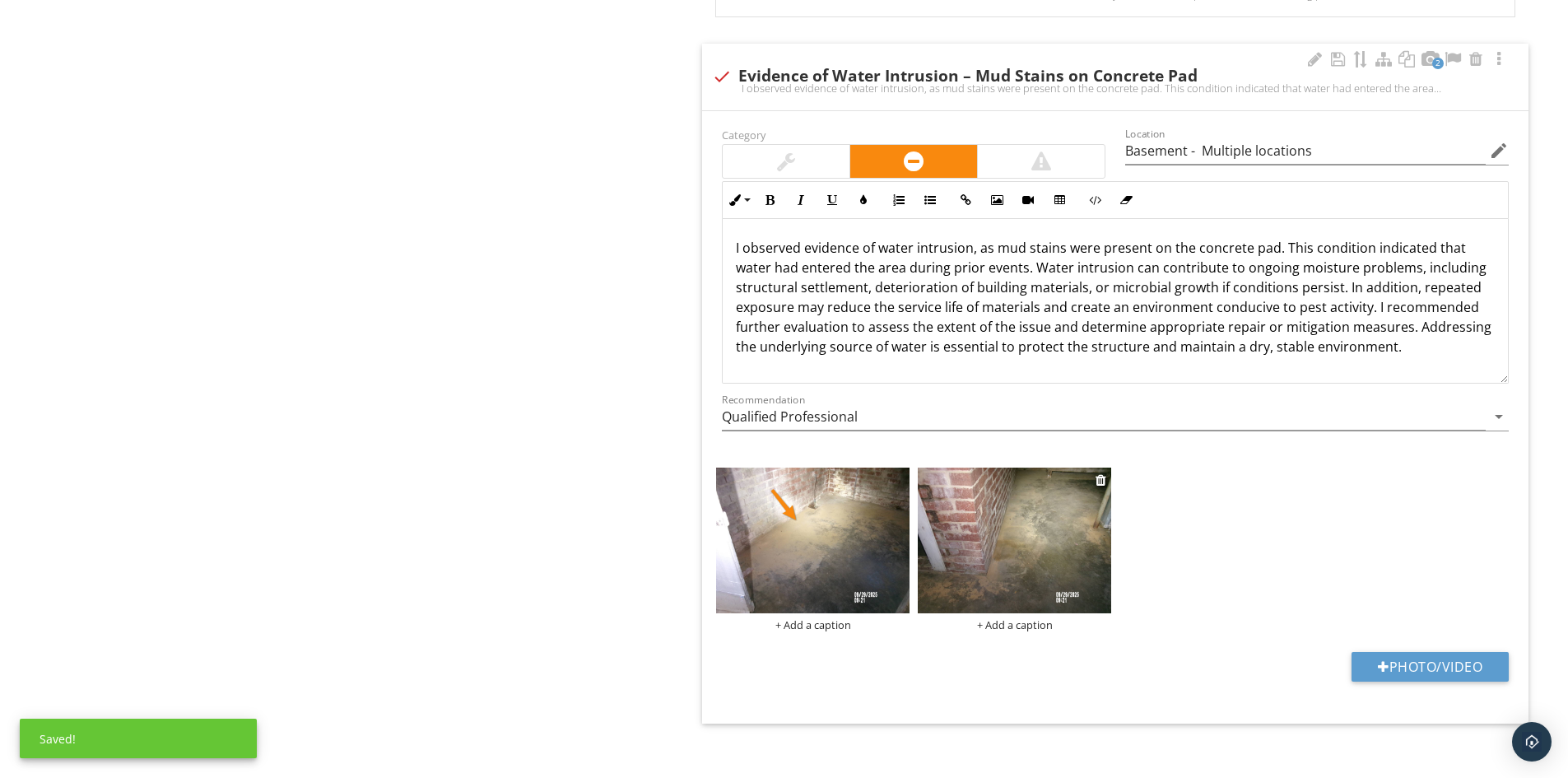
click at [1077, 508] on img at bounding box center [1014, 540] width 193 height 145
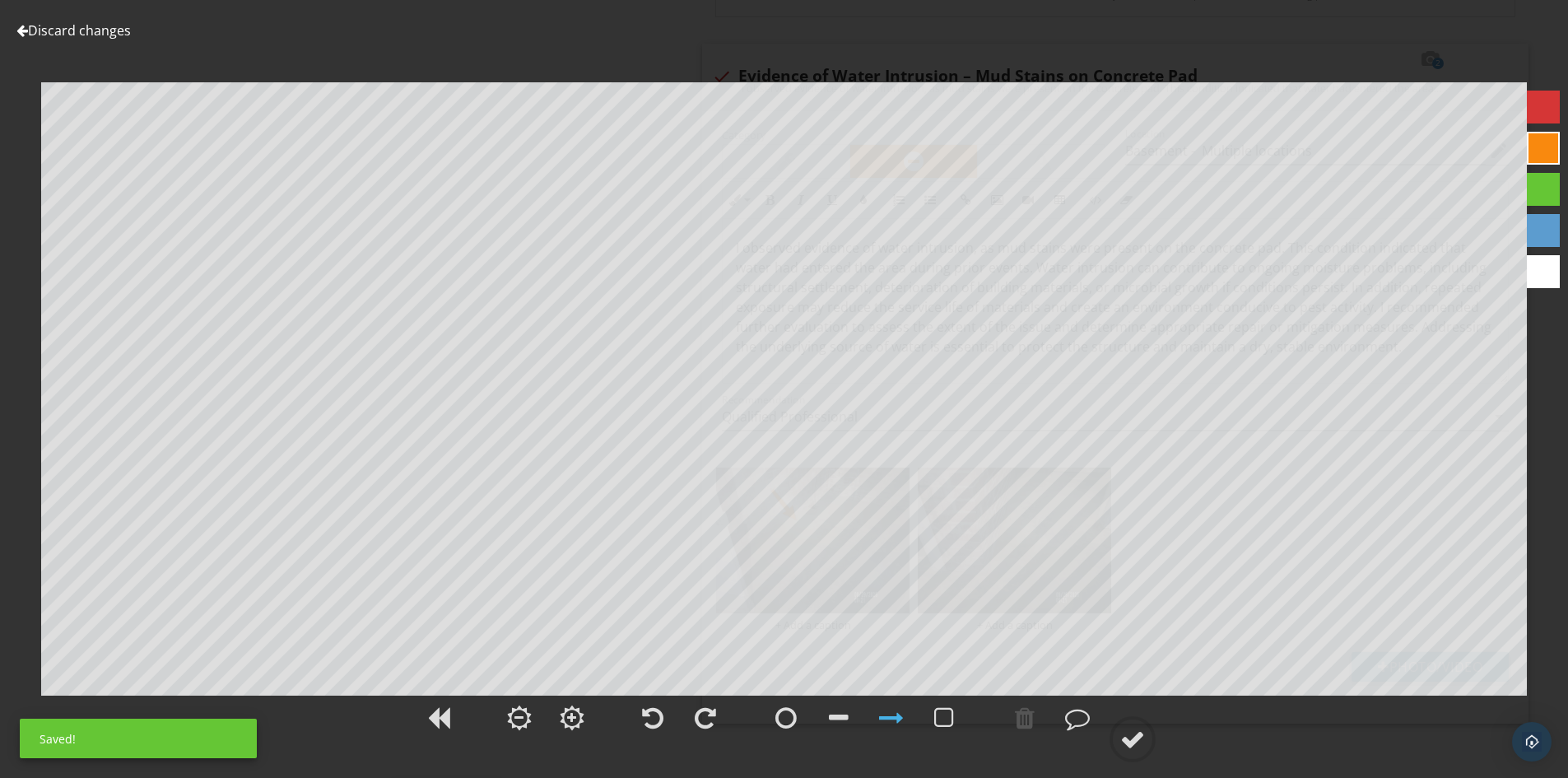
drag, startPoint x: 1550, startPoint y: 150, endPoint x: 1538, endPoint y: 155, distance: 13.0
click at [1538, 155] on div at bounding box center [1544, 148] width 33 height 33
drag, startPoint x: 1135, startPoint y: 728, endPoint x: 1122, endPoint y: 728, distance: 13.0
click at [1134, 729] on div at bounding box center [1132, 739] width 24 height 24
type input "Basement - Multiple locations"
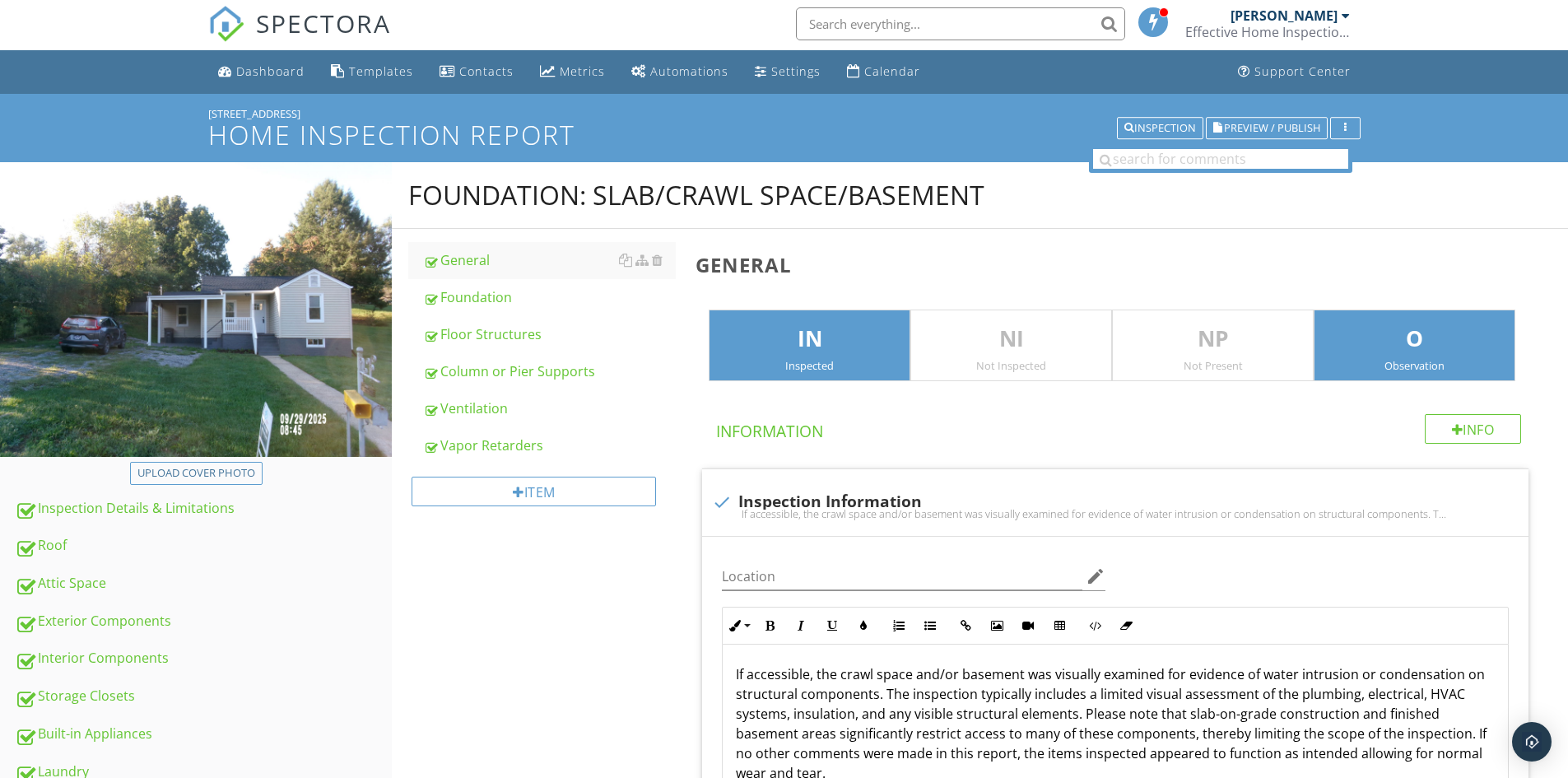
scroll to position [0, 0]
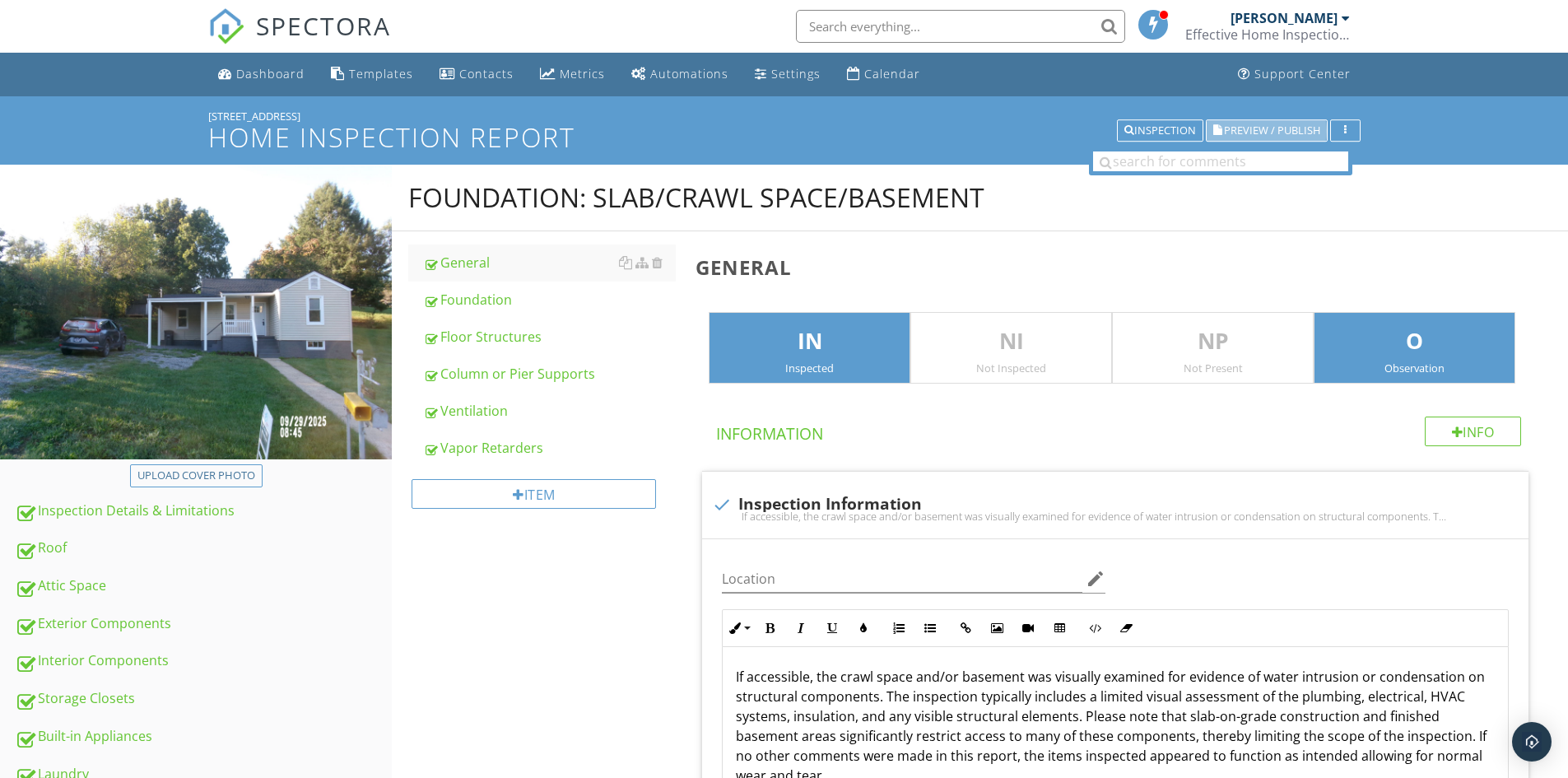
click at [1238, 130] on span "Preview / Publish" at bounding box center [1272, 131] width 96 height 11
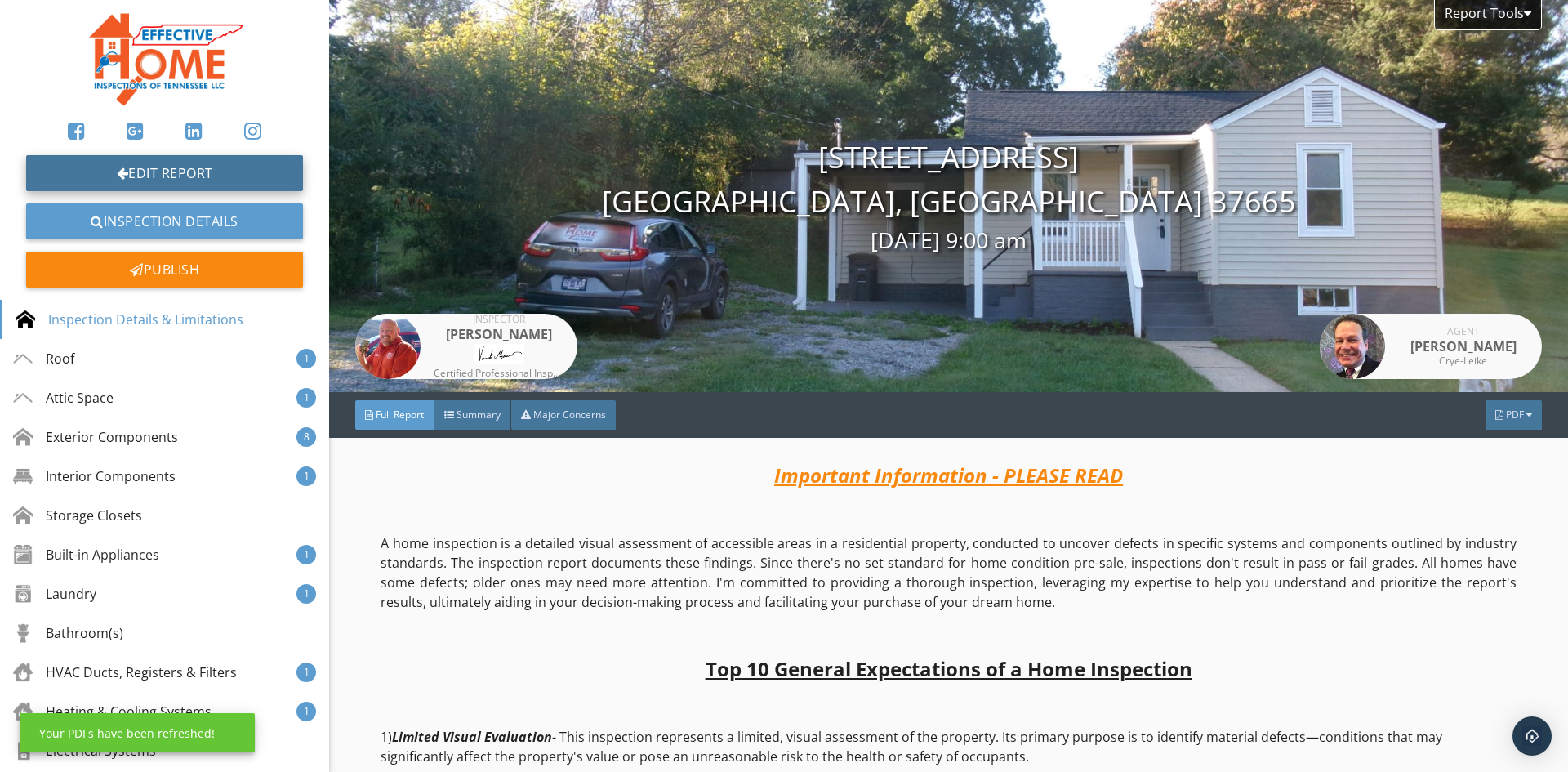
click at [203, 159] on link "Edit Report" at bounding box center [165, 173] width 277 height 36
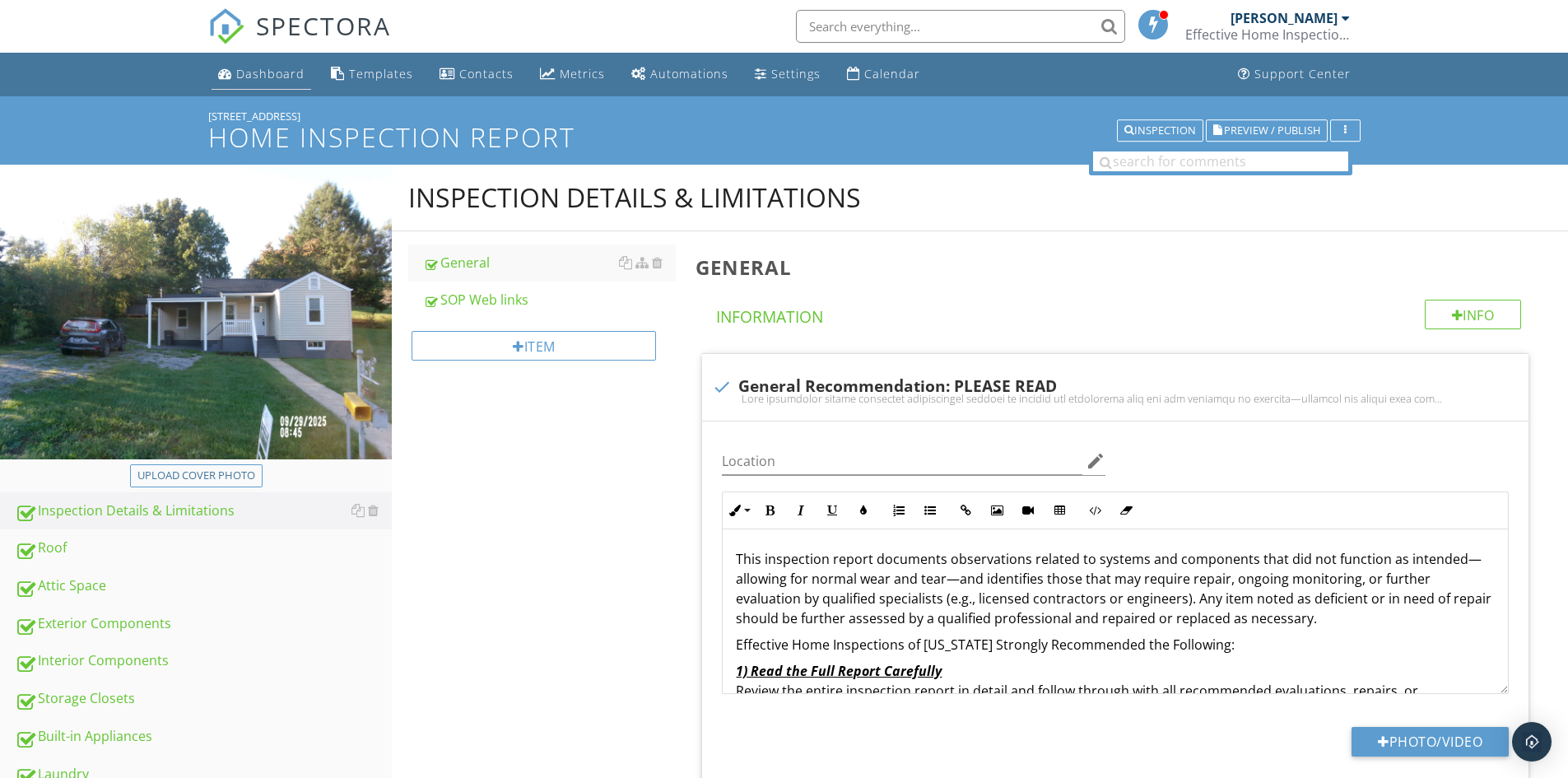
click at [248, 69] on div "Dashboard" at bounding box center [270, 73] width 68 height 15
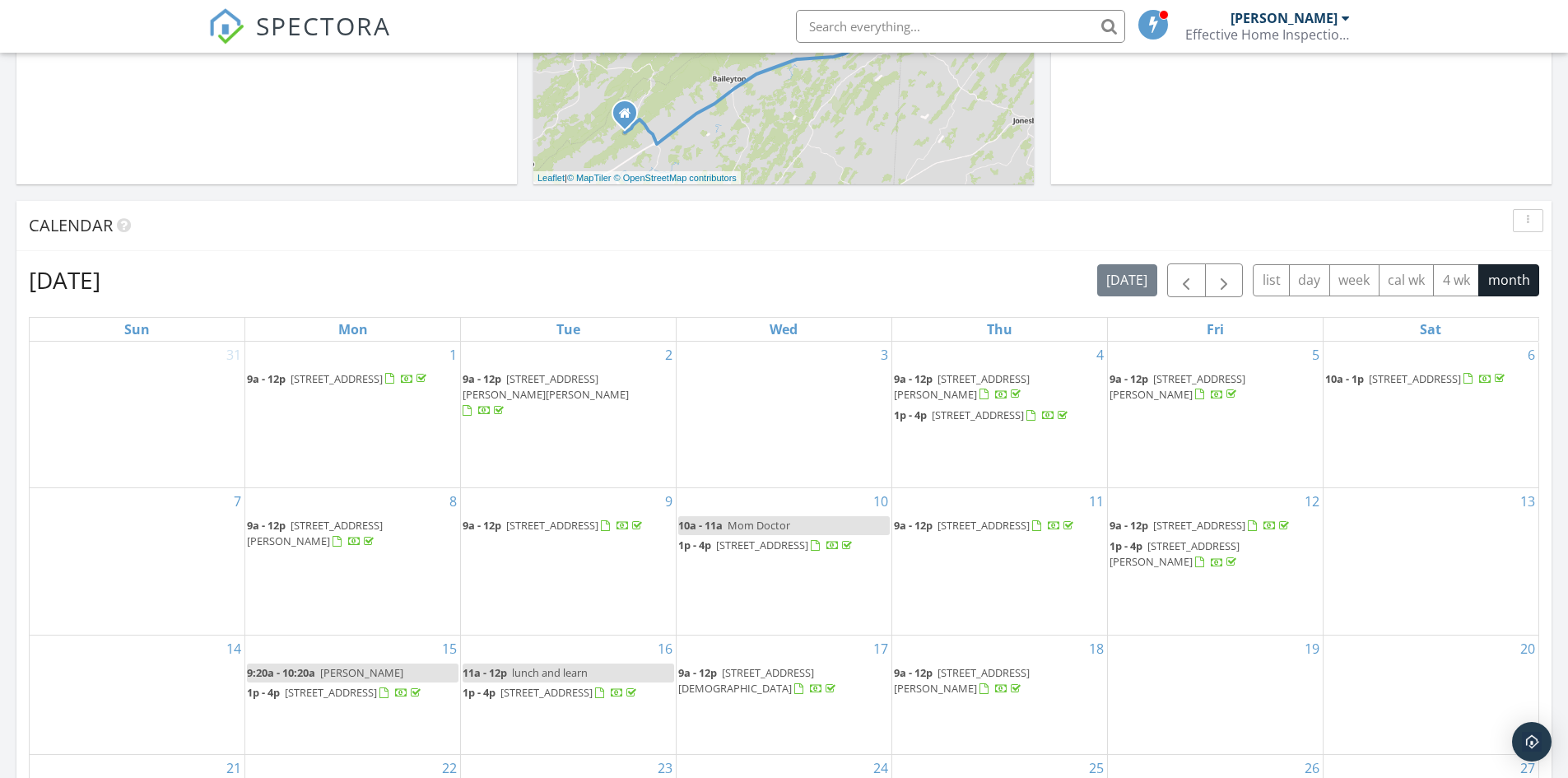
scroll to position [617, 0]
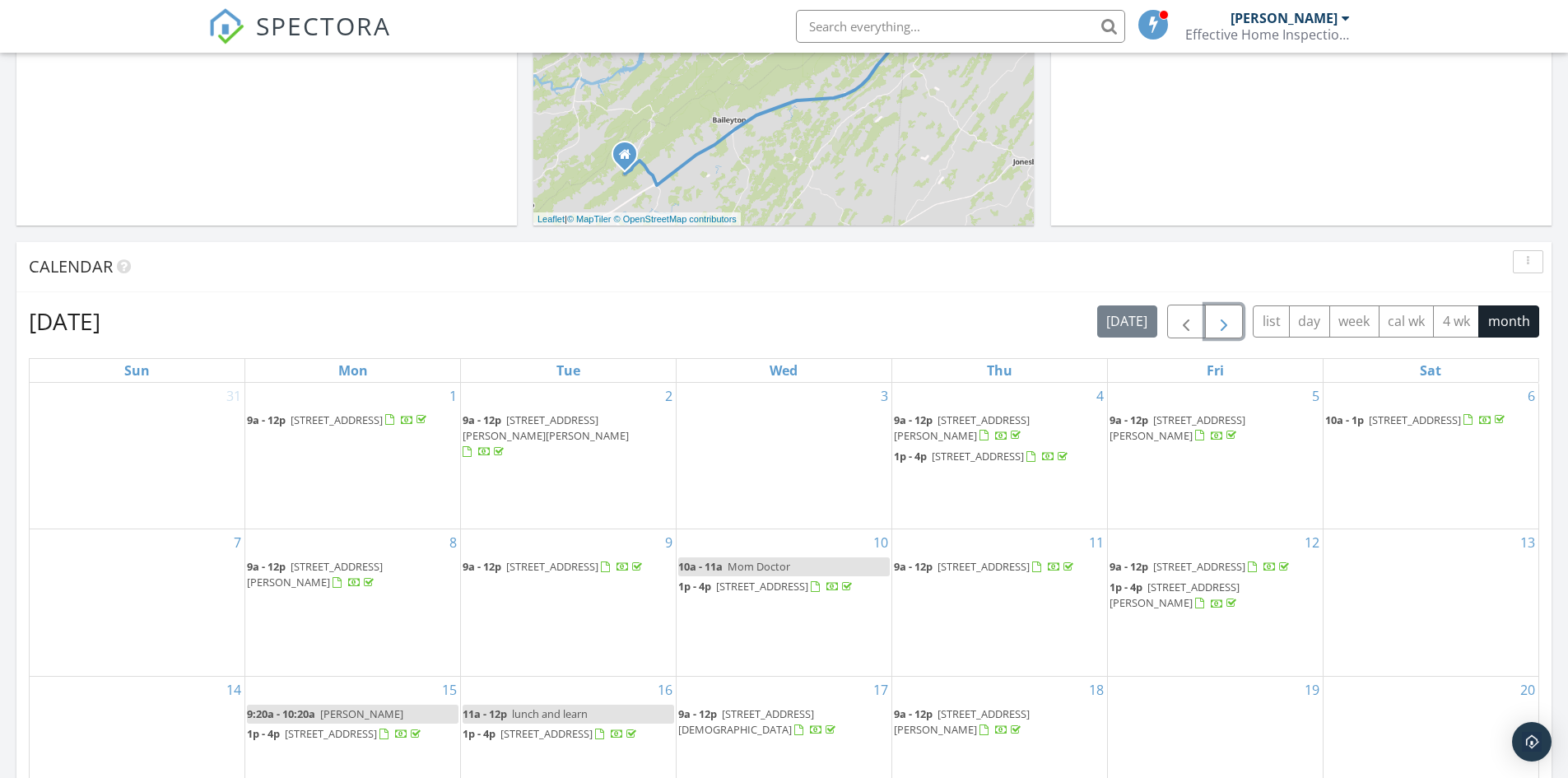
click at [1222, 321] on span "button" at bounding box center [1224, 322] width 20 height 20
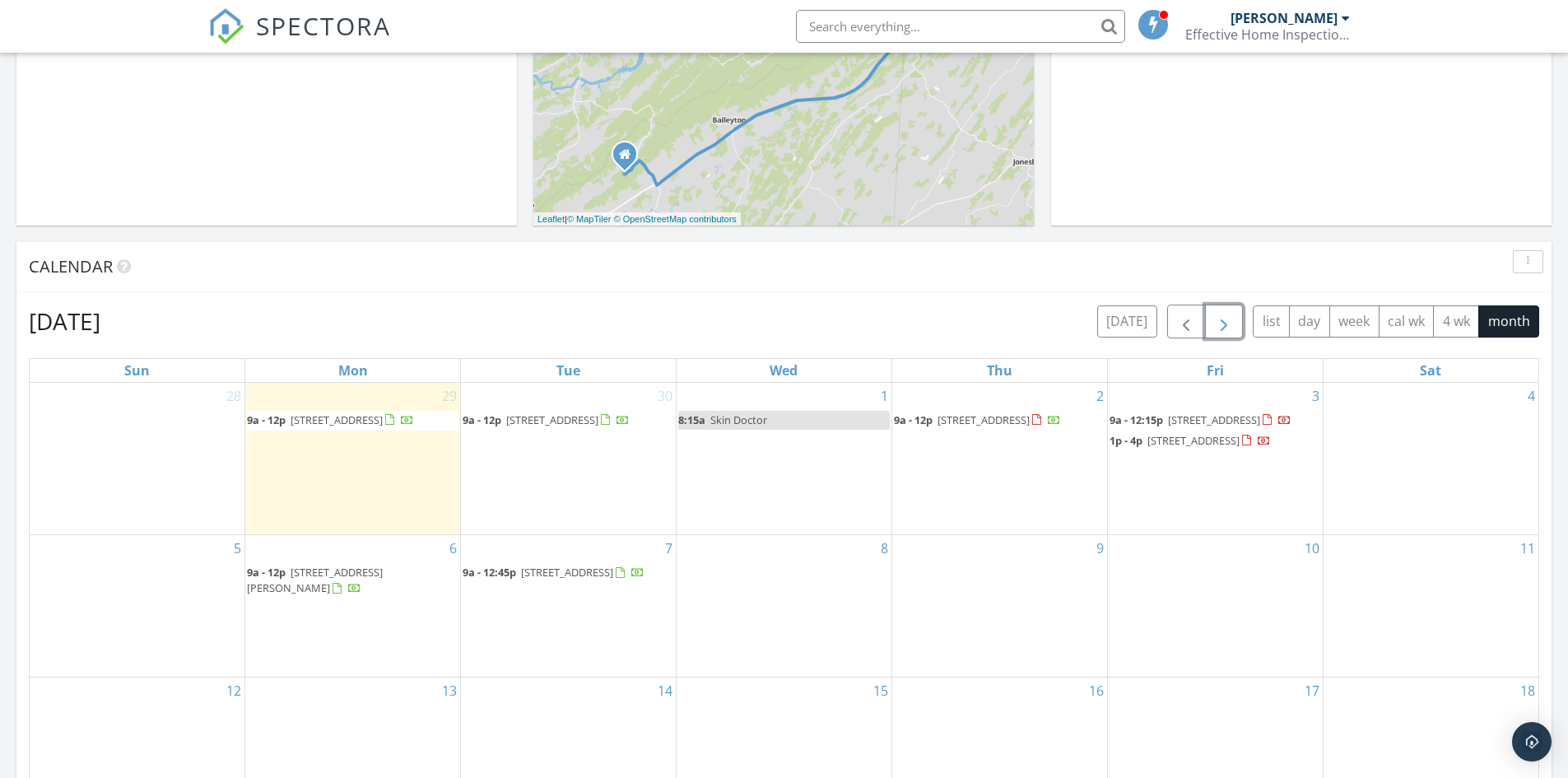
click at [560, 676] on div "7 9a - 12:45p [STREET_ADDRESS]" at bounding box center [568, 606] width 215 height 141
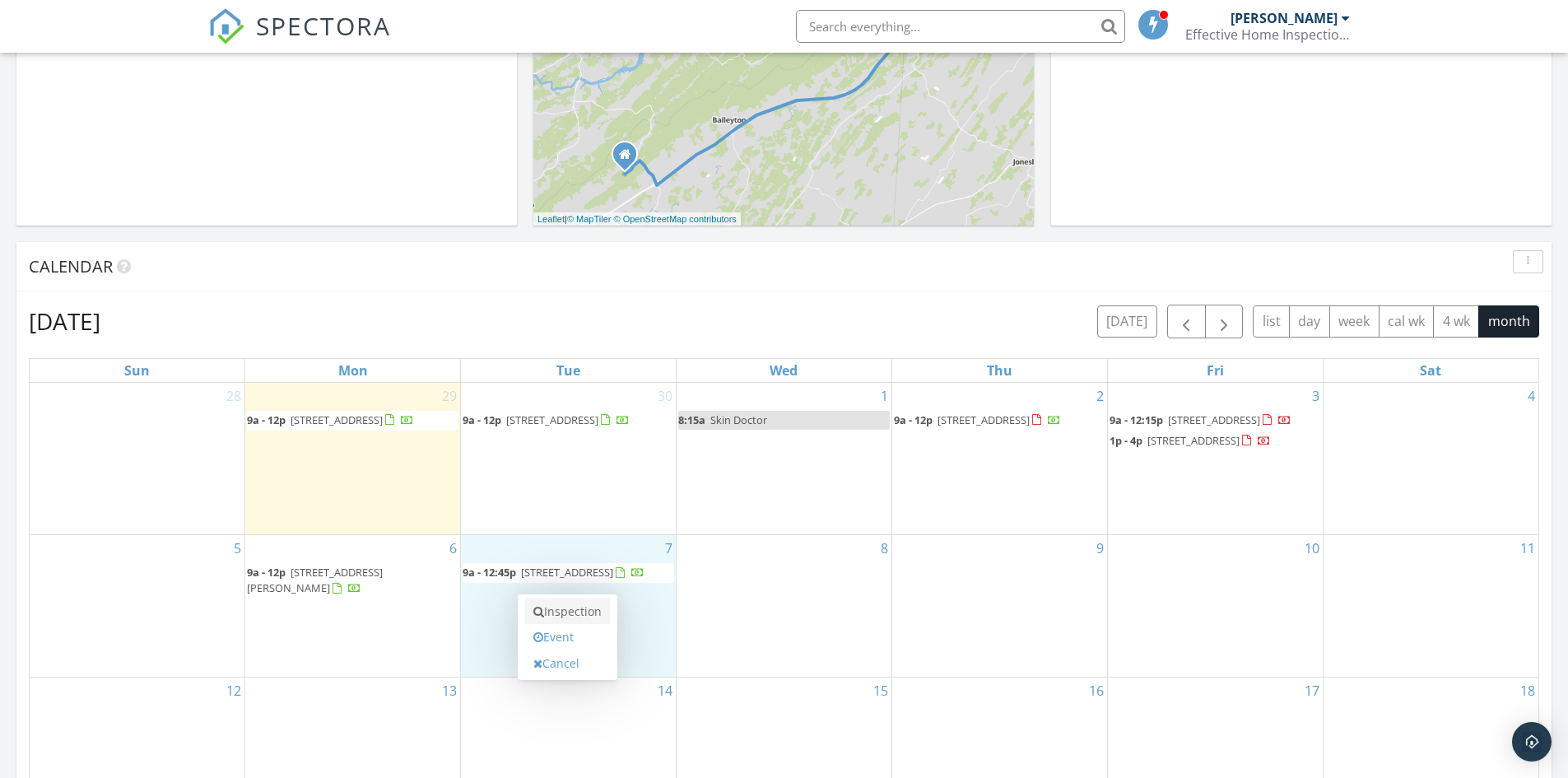
click at [576, 617] on link "Inspection" at bounding box center [567, 611] width 84 height 26
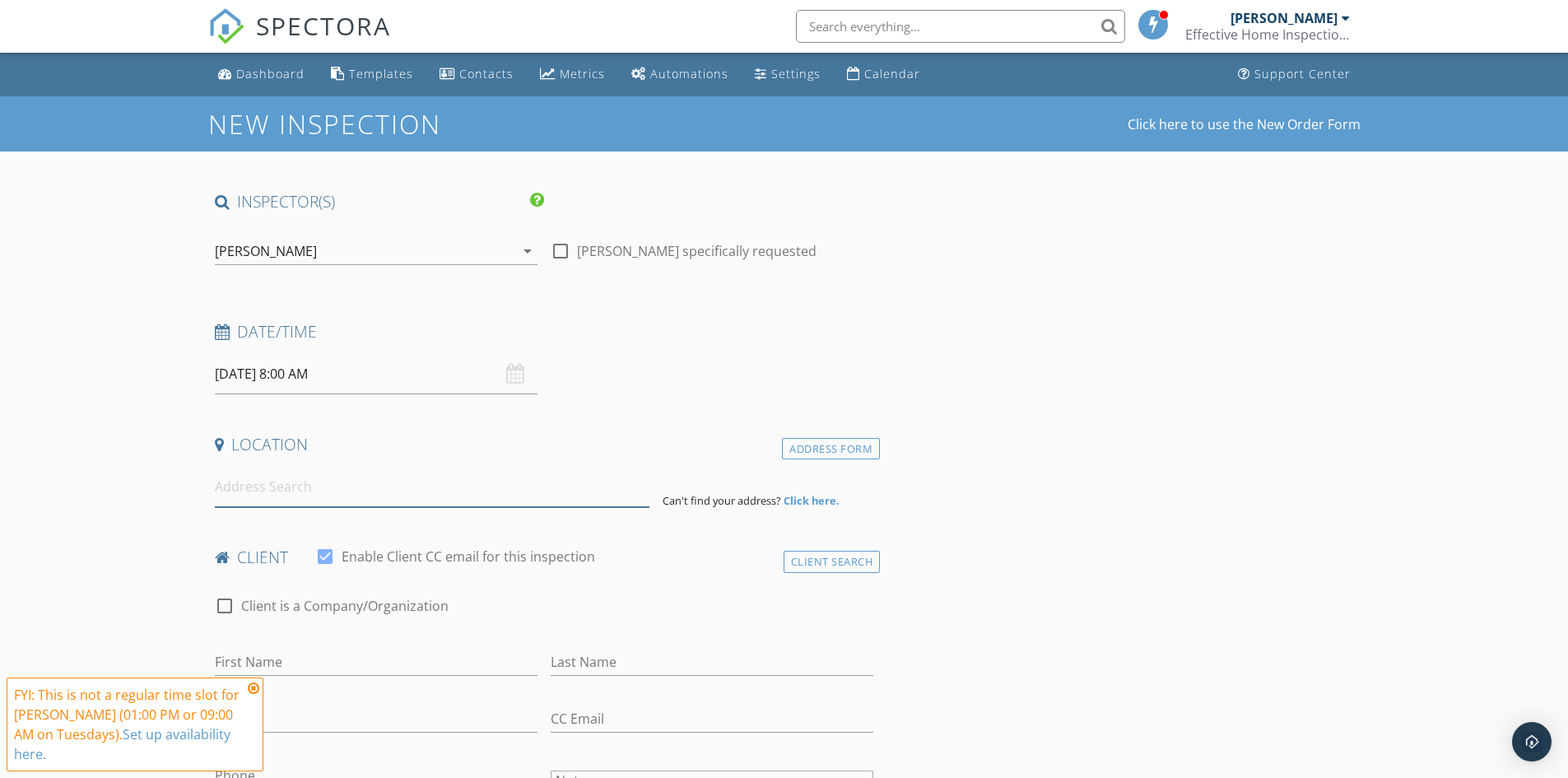
click at [294, 482] on input at bounding box center [432, 487] width 434 height 40
paste input "[STREET_ADDRESS][PERSON_NAME]"
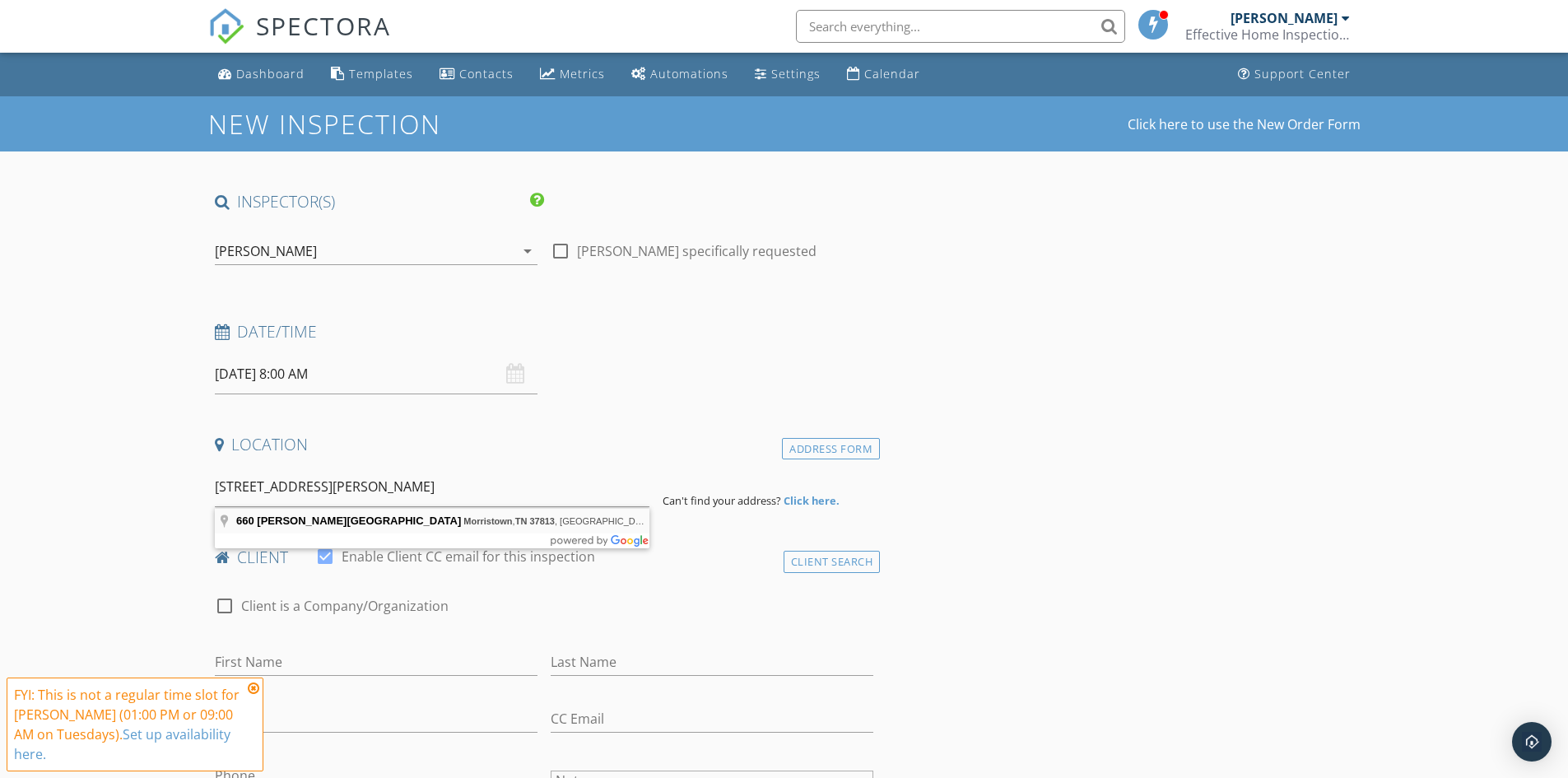
type input "[STREET_ADDRESS][PERSON_NAME]"
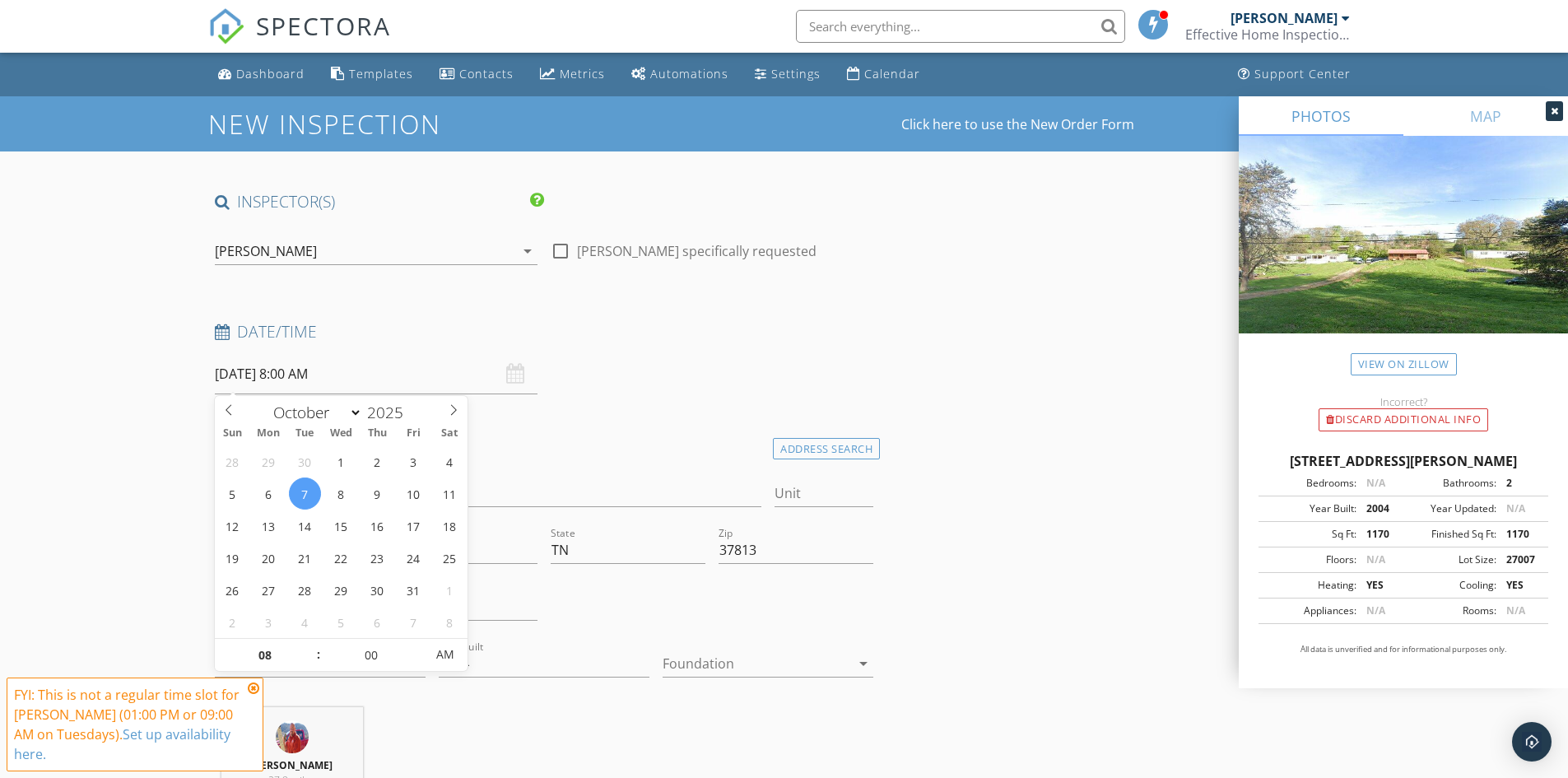
click at [338, 378] on input "[DATE] 8:00 AM" at bounding box center [376, 374] width 323 height 40
type input "09"
type input "[DATE] 9:00 AM"
click at [307, 645] on span at bounding box center [310, 647] width 12 height 16
type input "10"
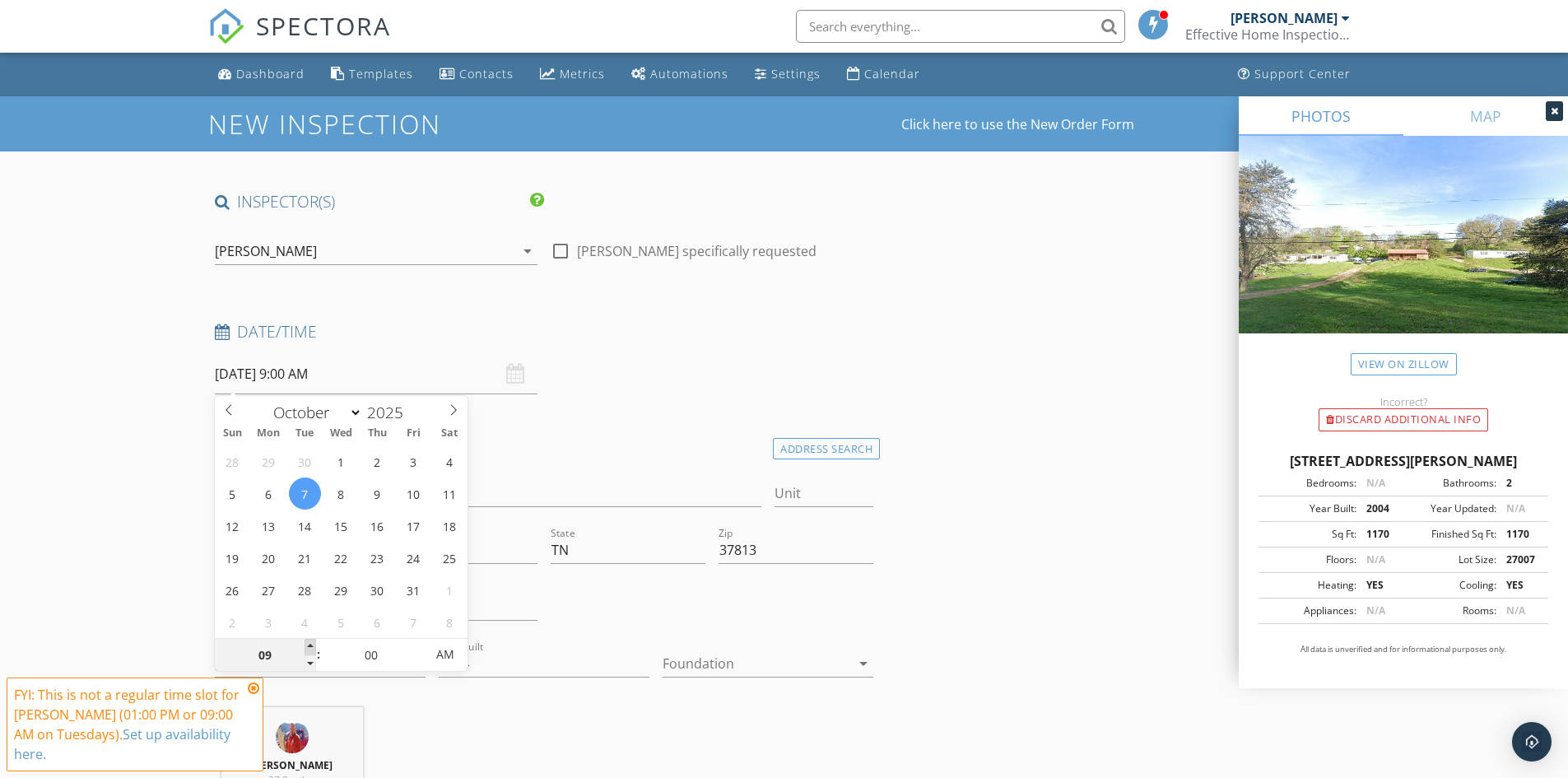
type input "[DATE] 10:00 AM"
click at [307, 645] on span at bounding box center [310, 647] width 12 height 16
type input "11"
type input "[DATE] 11:00 AM"
click at [307, 645] on span at bounding box center [310, 647] width 12 height 16
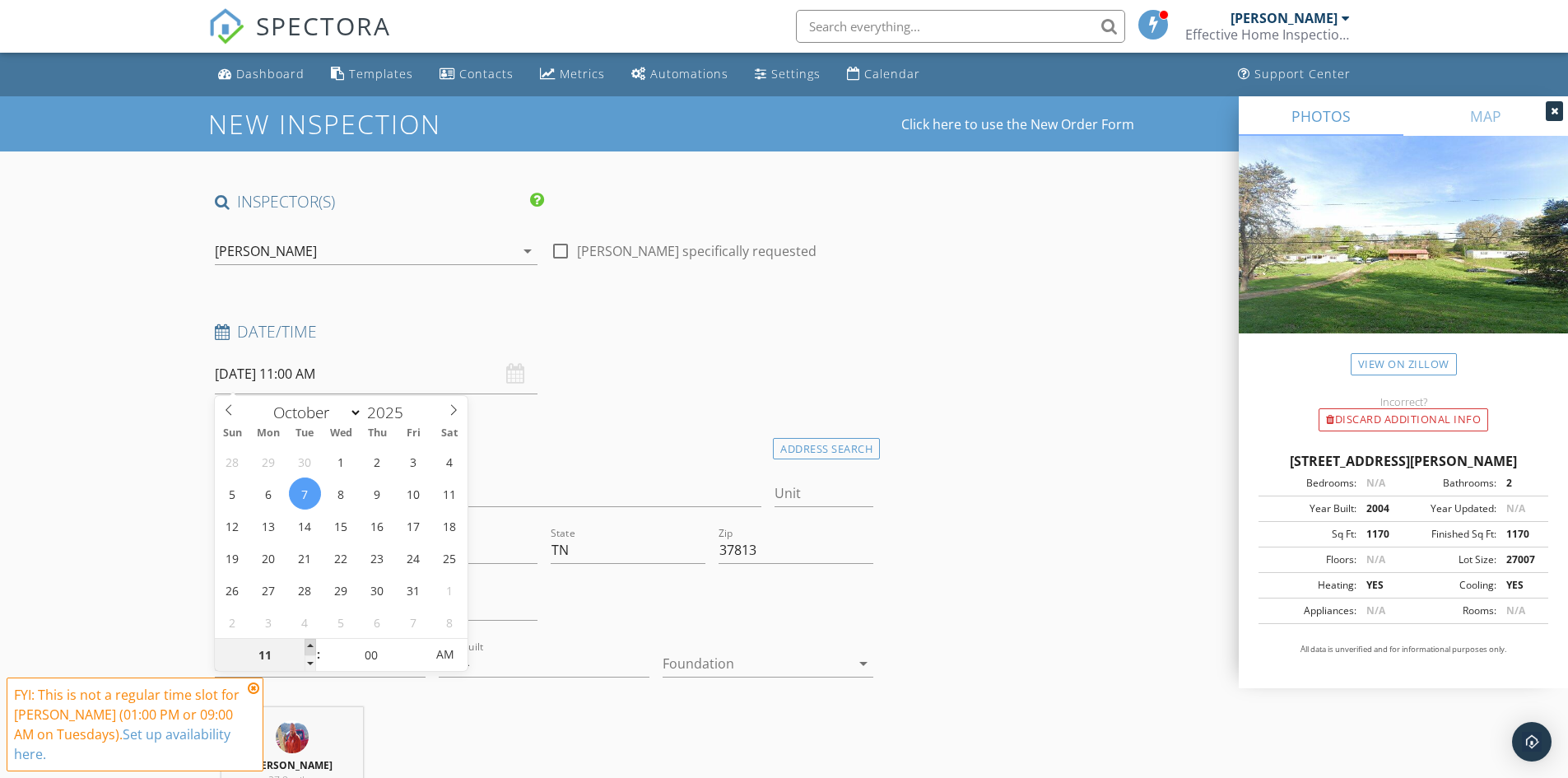
type input "12"
type input "[DATE] 12:00 PM"
click at [307, 645] on span at bounding box center [310, 647] width 12 height 16
type input "01"
type input "[DATE] 1:00 PM"
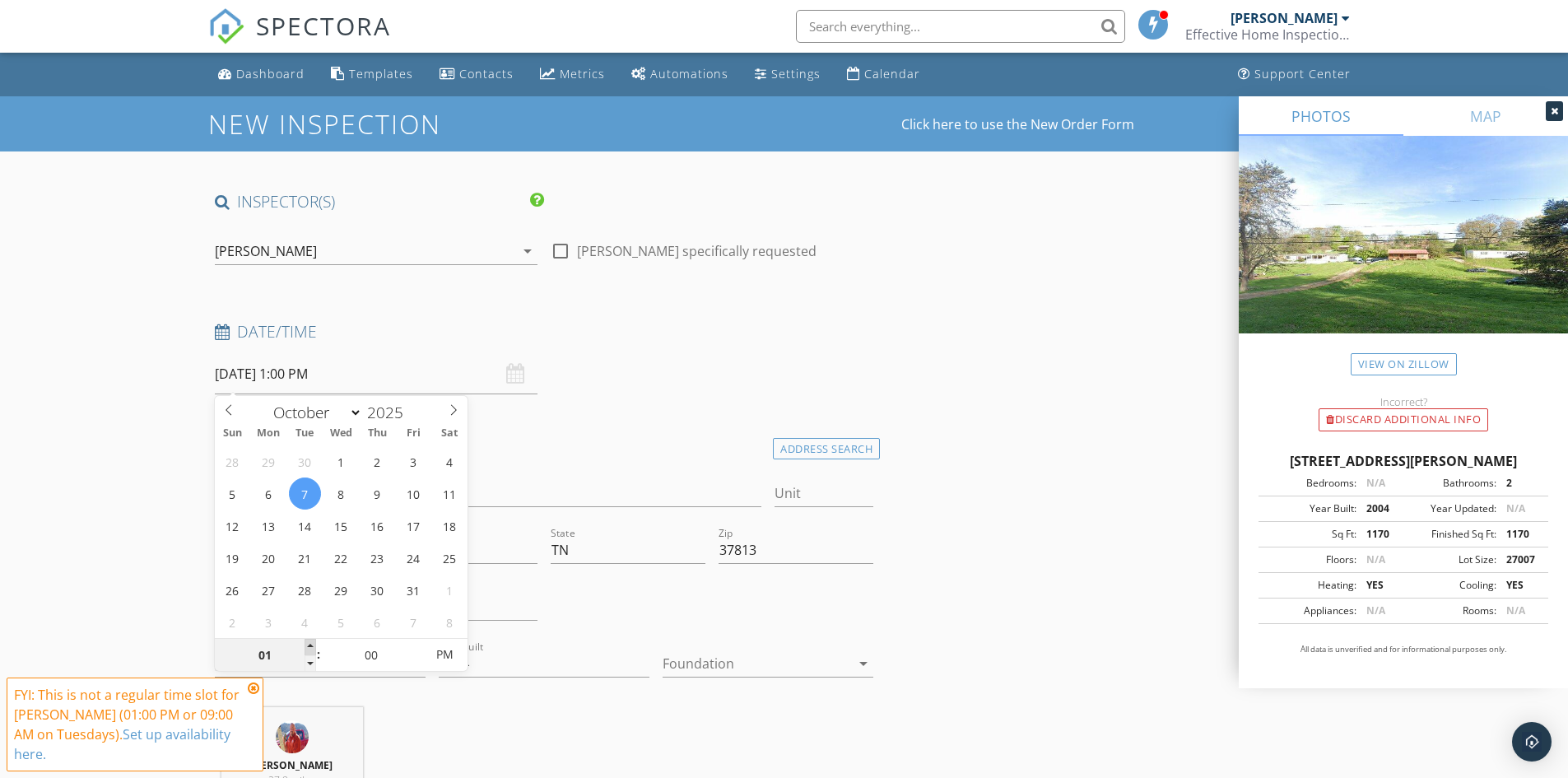
click at [307, 645] on span at bounding box center [310, 647] width 12 height 16
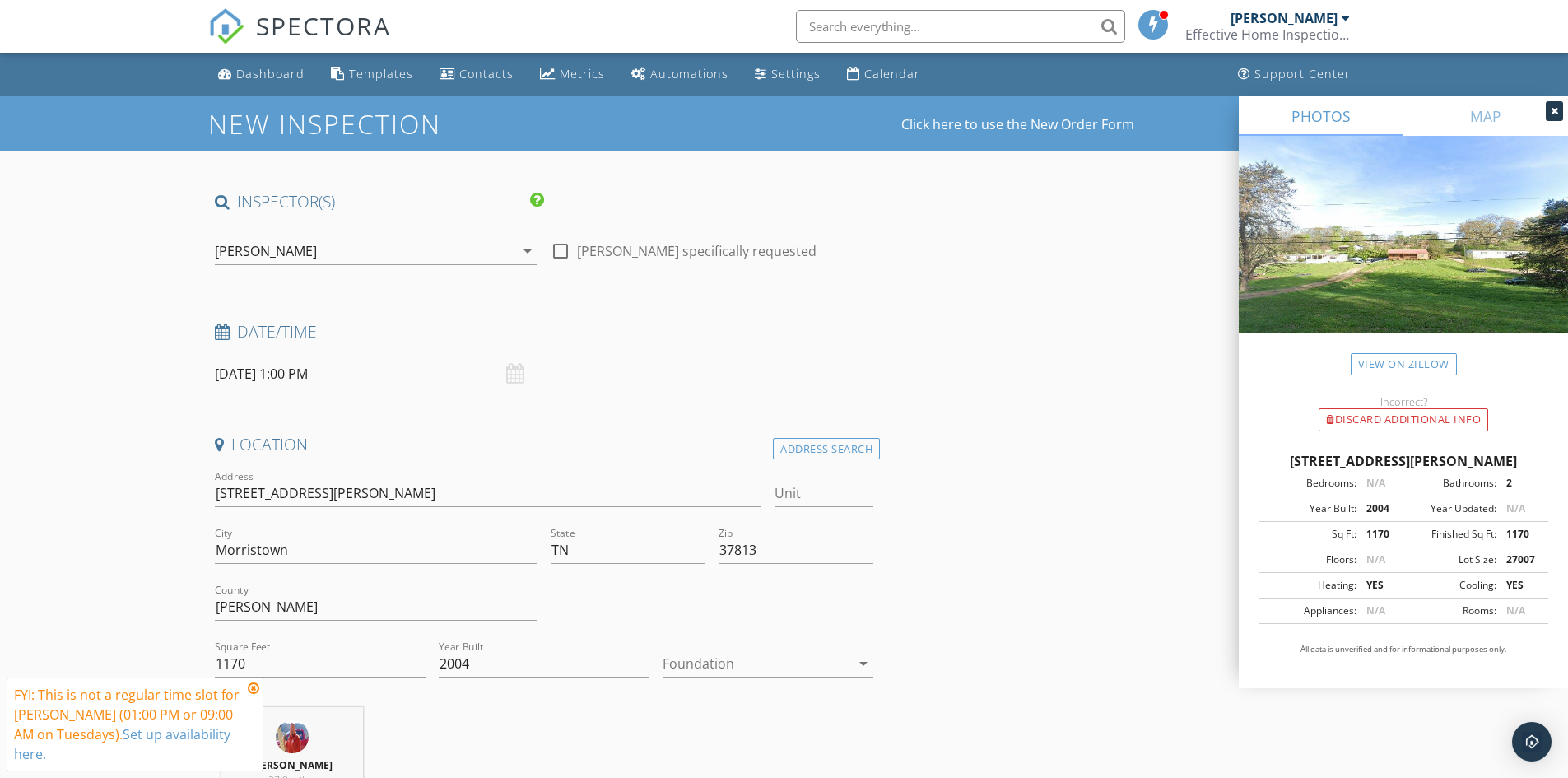
click at [254, 686] on icon at bounding box center [253, 688] width 12 height 14
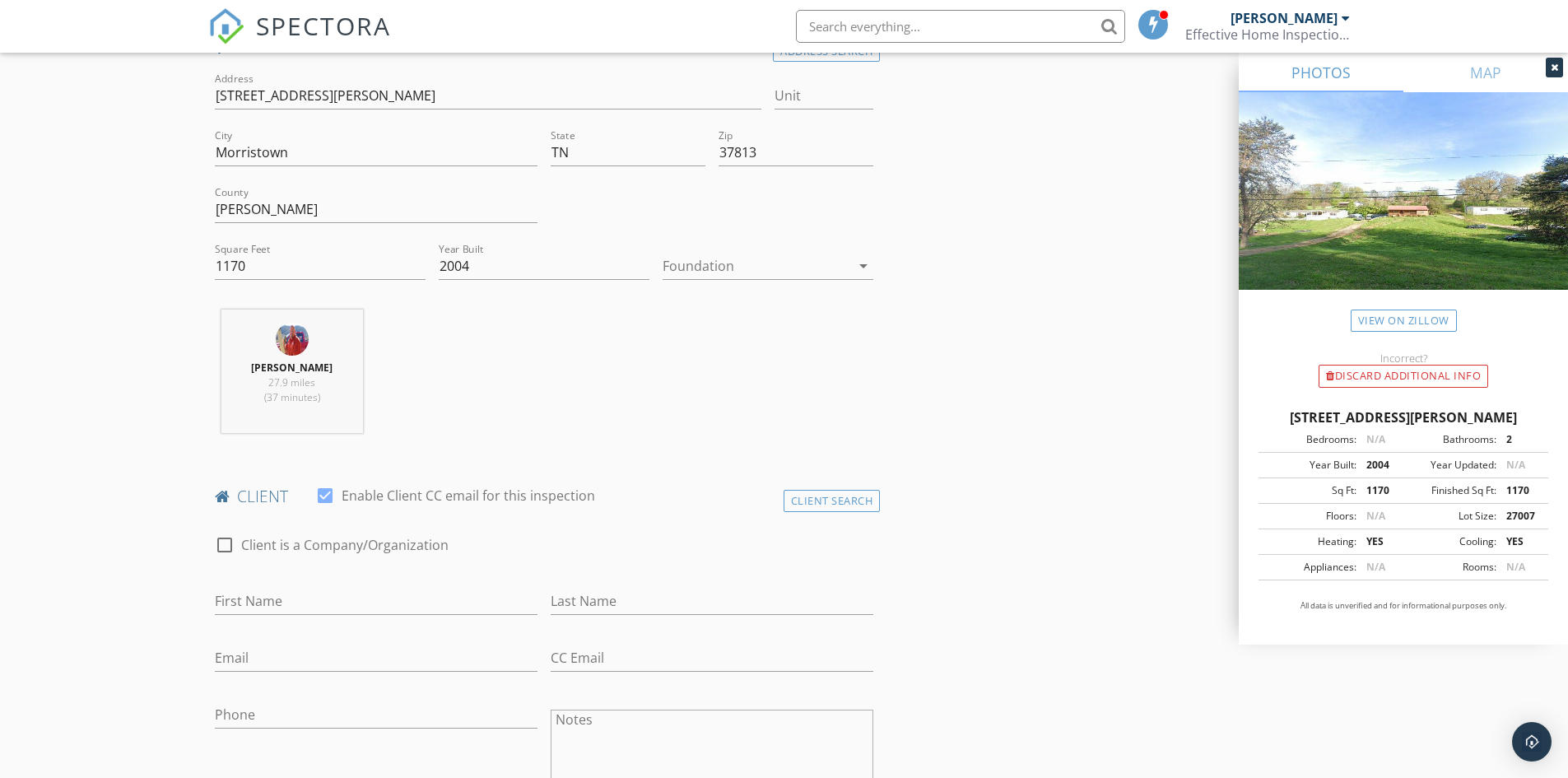
scroll to position [412, 0]
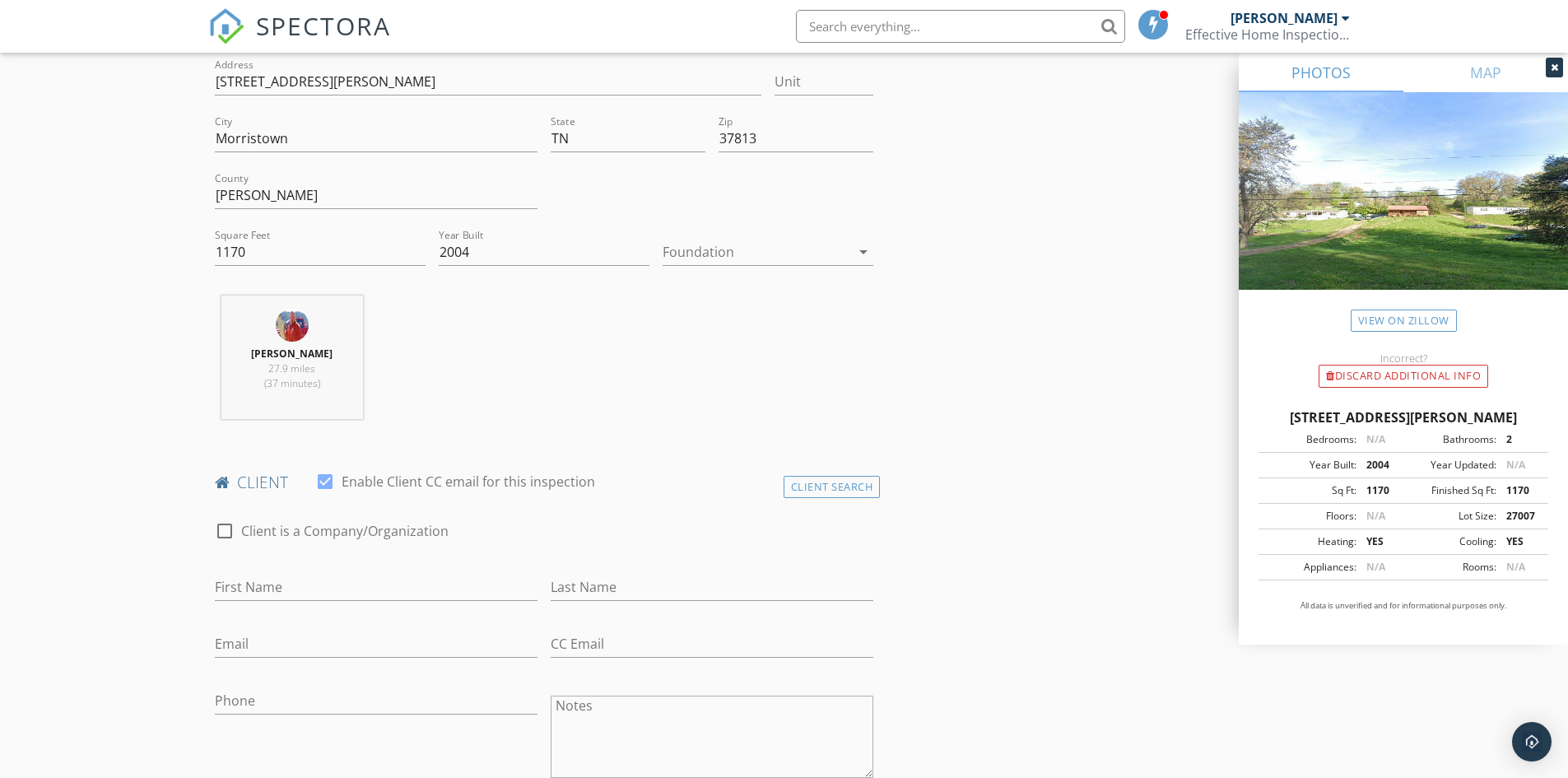
click at [700, 258] on div at bounding box center [756, 251] width 188 height 26
click at [700, 376] on div "Crawlspace" at bounding box center [767, 377] width 184 height 20
click at [358, 584] on input "First Name" at bounding box center [376, 588] width 323 height 27
type input "Scotty"
click at [576, 586] on input "Last Name" at bounding box center [712, 588] width 323 height 27
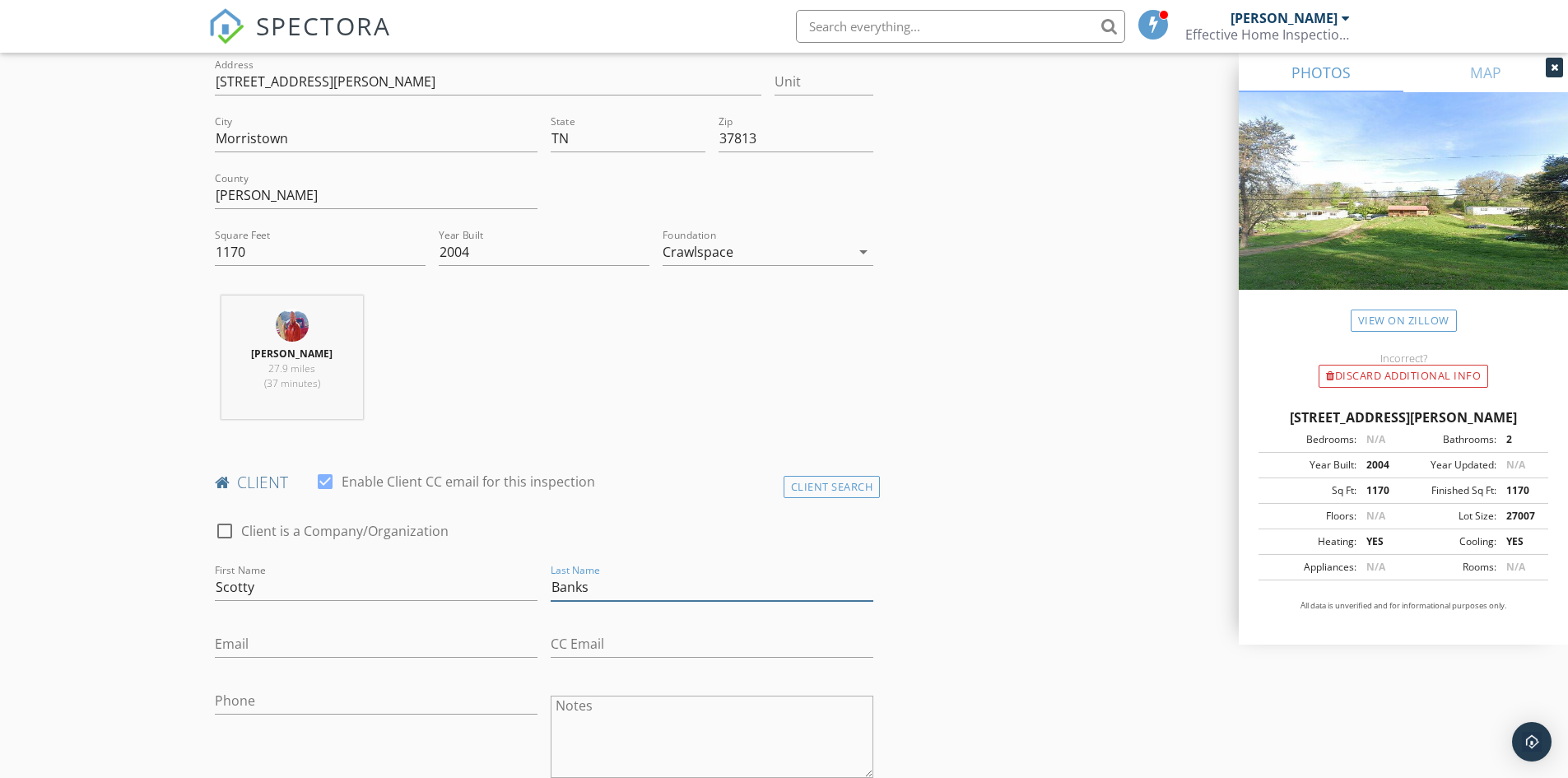
type input "Banks"
click at [282, 700] on input "Phone" at bounding box center [376, 701] width 323 height 27
type input "[PHONE_NUMBER]"
click at [263, 625] on div "Email" at bounding box center [376, 647] width 323 height 53
click at [254, 645] on input "Email" at bounding box center [376, 644] width 323 height 27
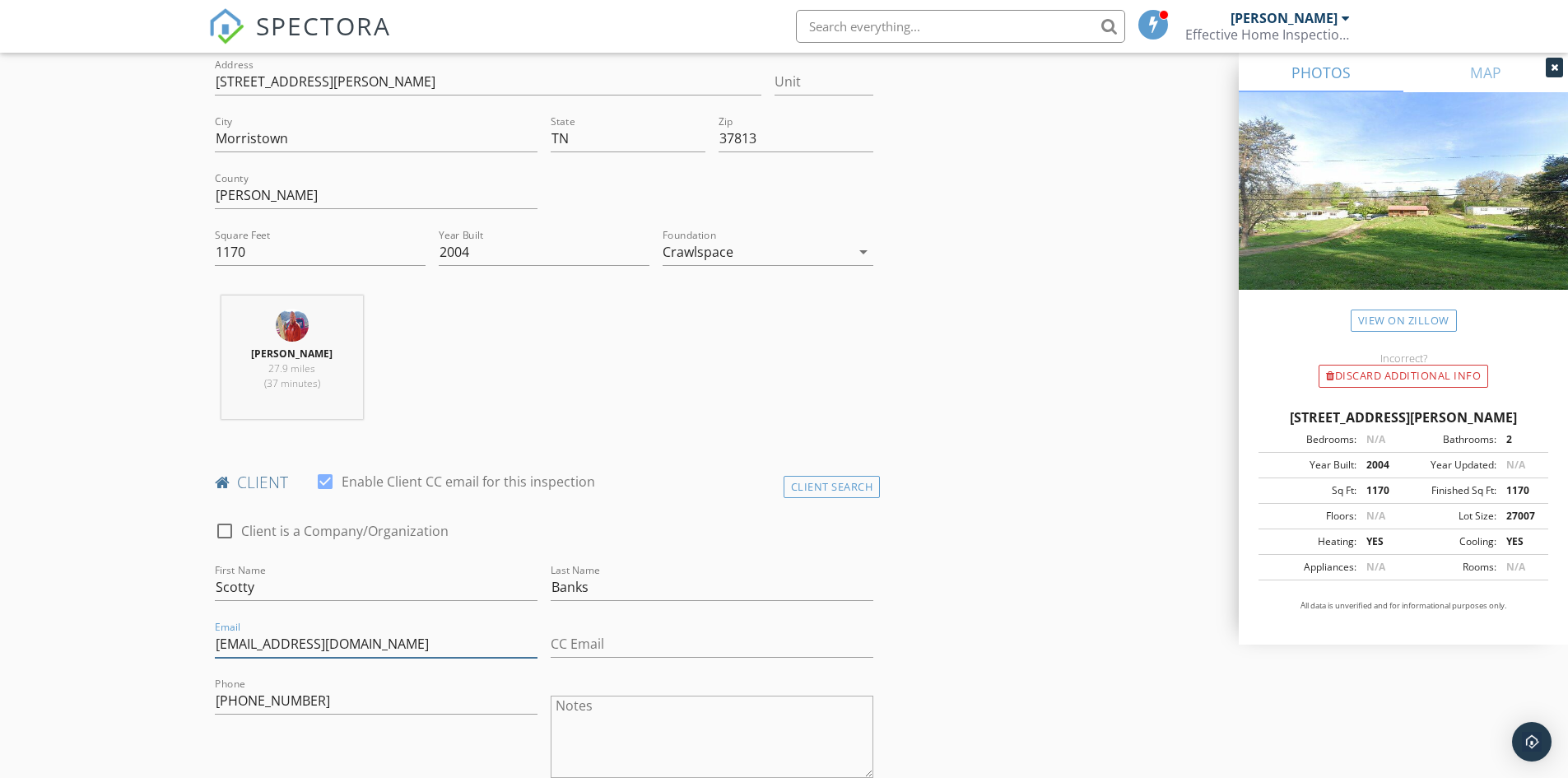
type input "swb2866@yahoo.com"
click at [355, 700] on input "423-278-4550" at bounding box center [376, 701] width 323 height 27
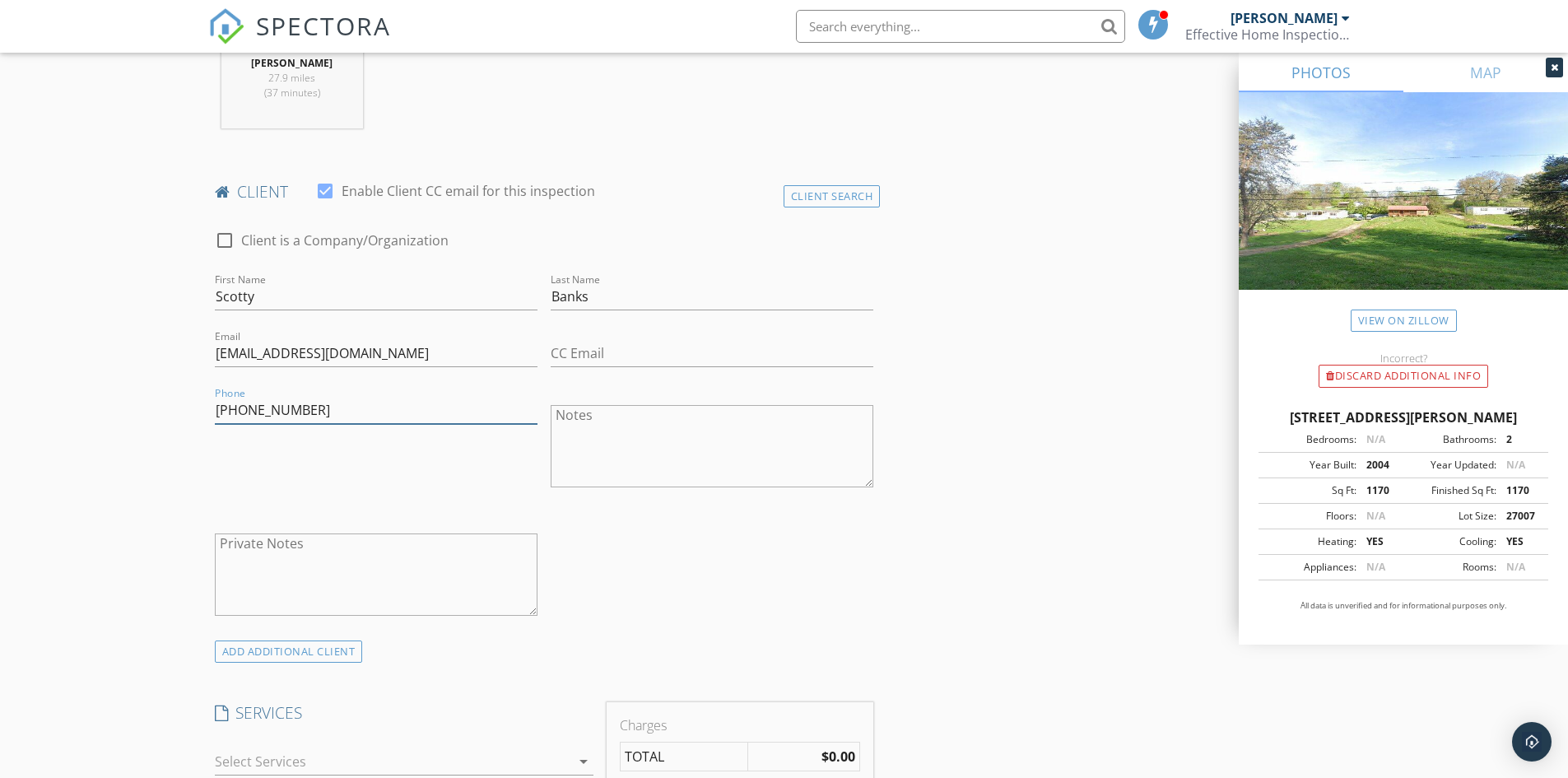
scroll to position [741, 0]
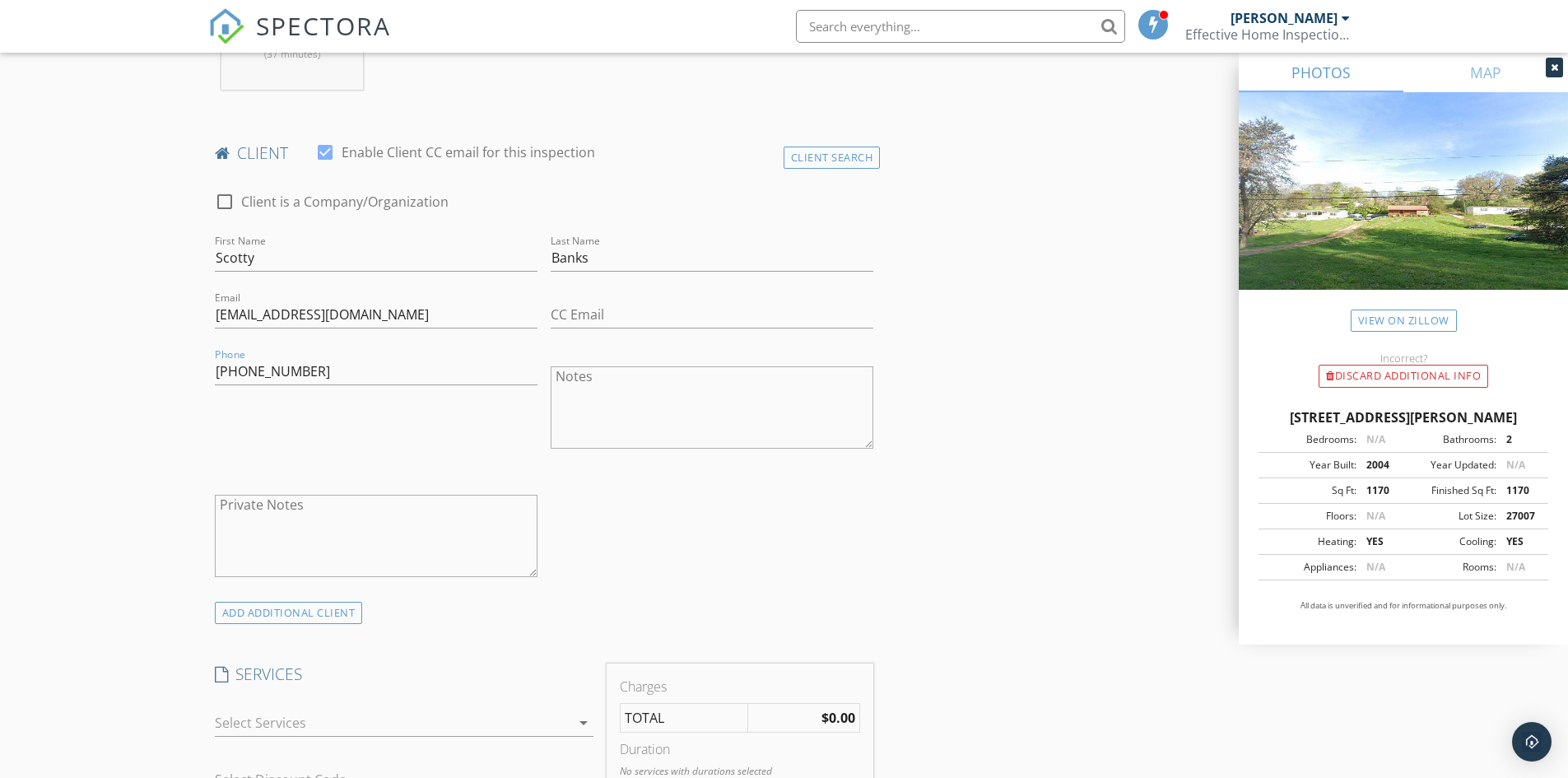
click at [278, 730] on div at bounding box center [393, 722] width 355 height 26
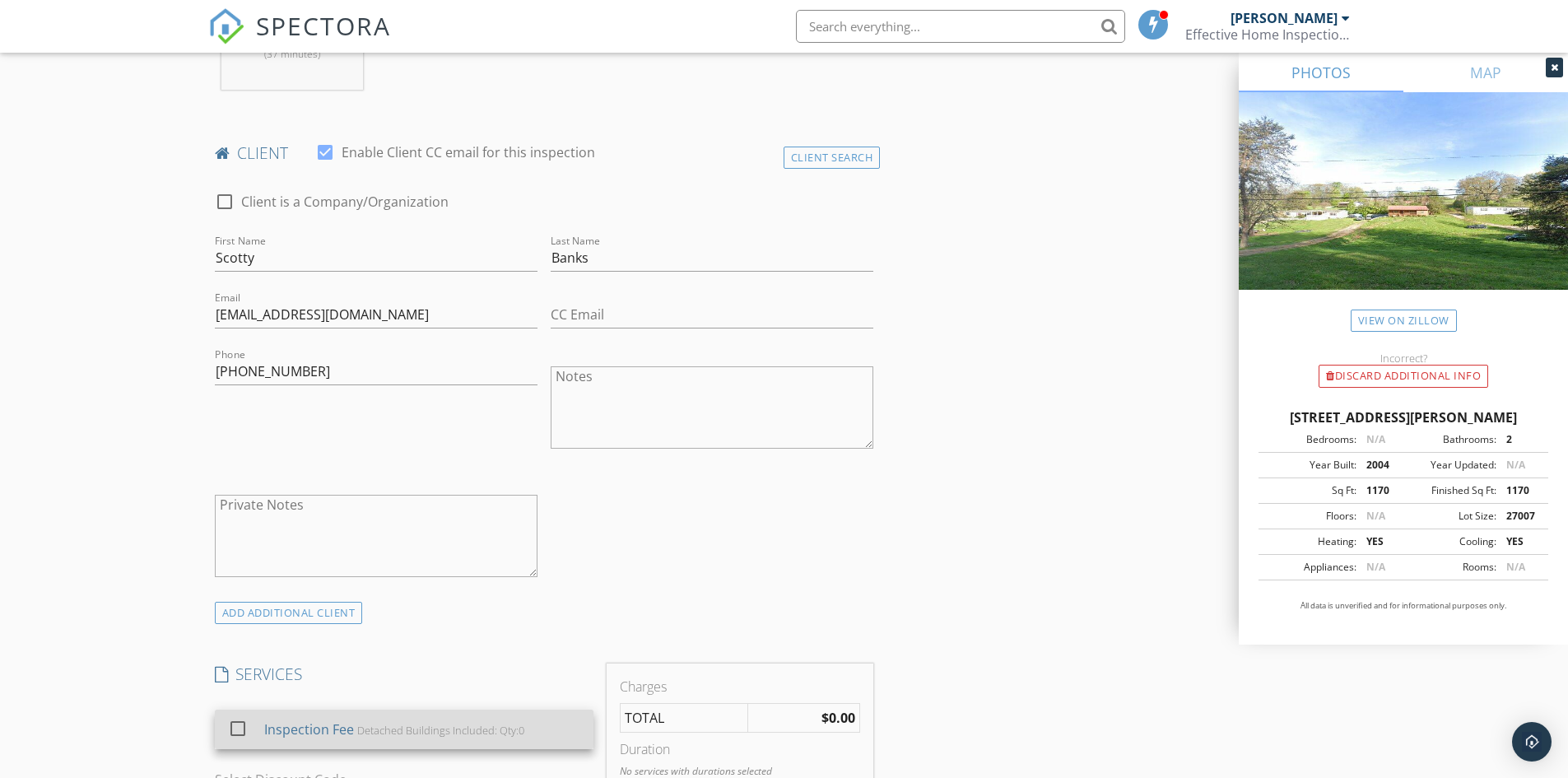
click at [283, 723] on div "Inspection Fee" at bounding box center [307, 729] width 90 height 20
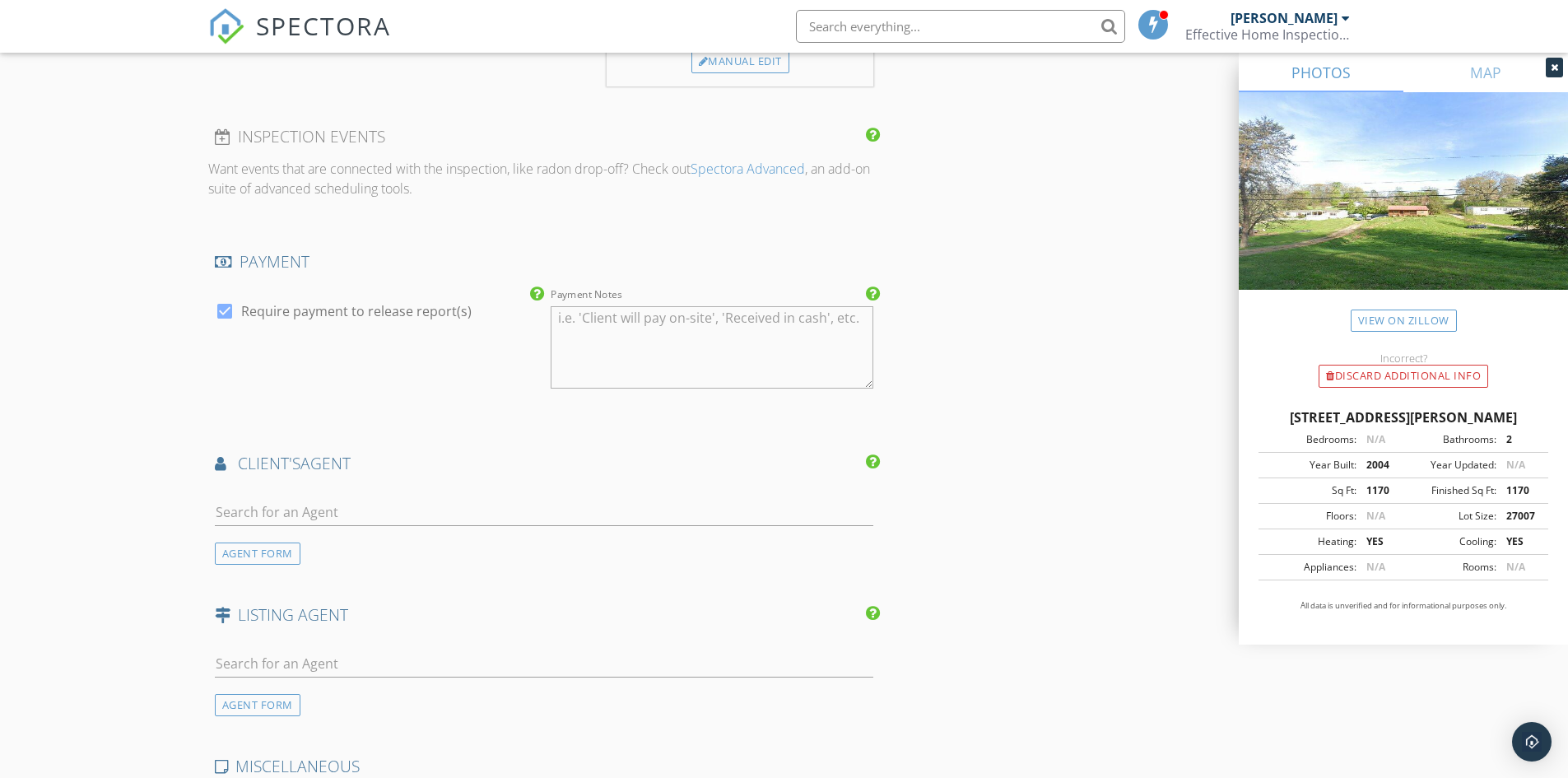
scroll to position [1646, 0]
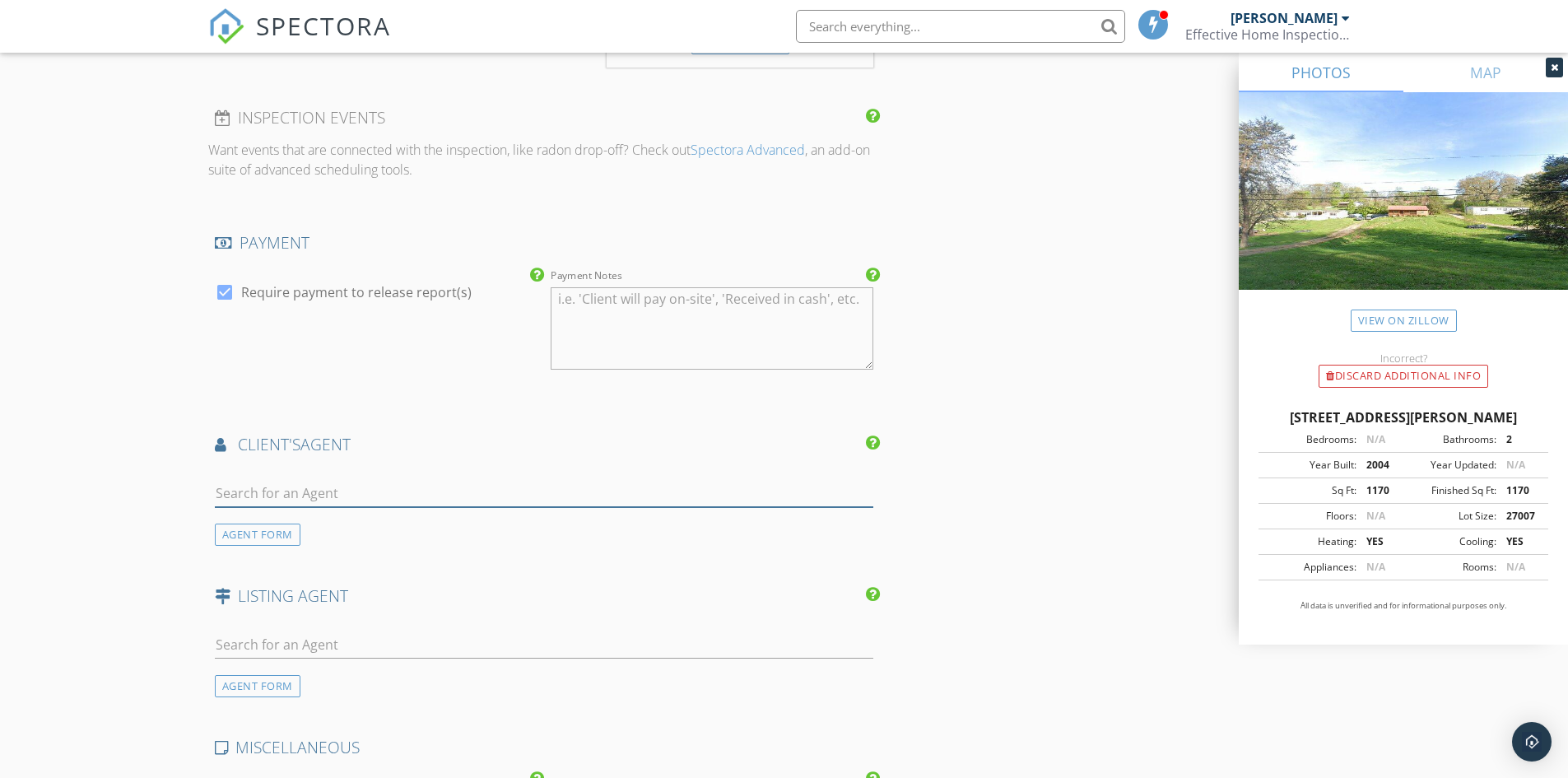
click at [291, 493] on input "text" at bounding box center [544, 493] width 659 height 27
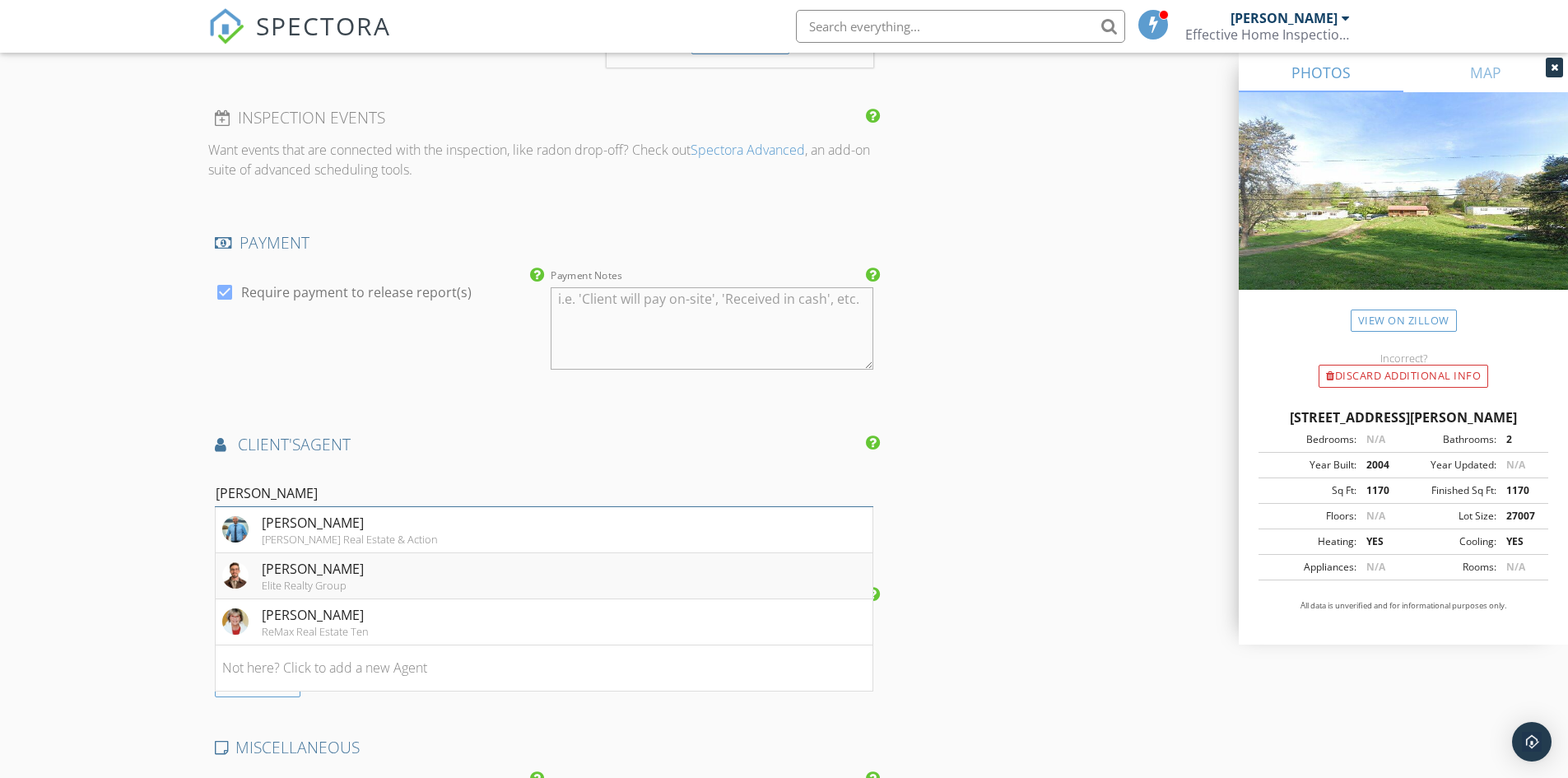
type input "adam"
click at [334, 579] on div "Elite Realty Group" at bounding box center [313, 585] width 102 height 14
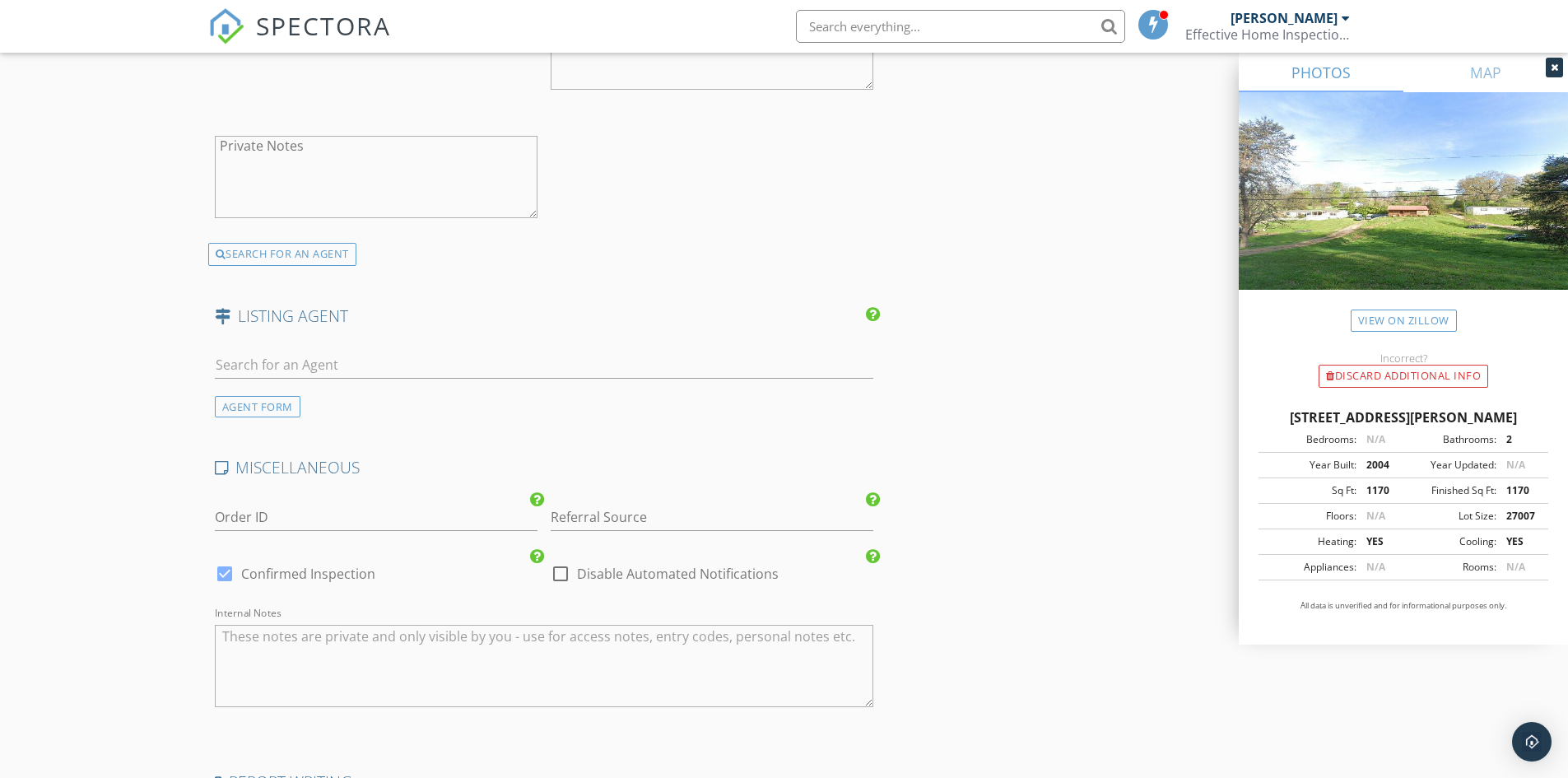
scroll to position [2305, 0]
click at [298, 665] on textarea "Internal Notes" at bounding box center [544, 661] width 659 height 83
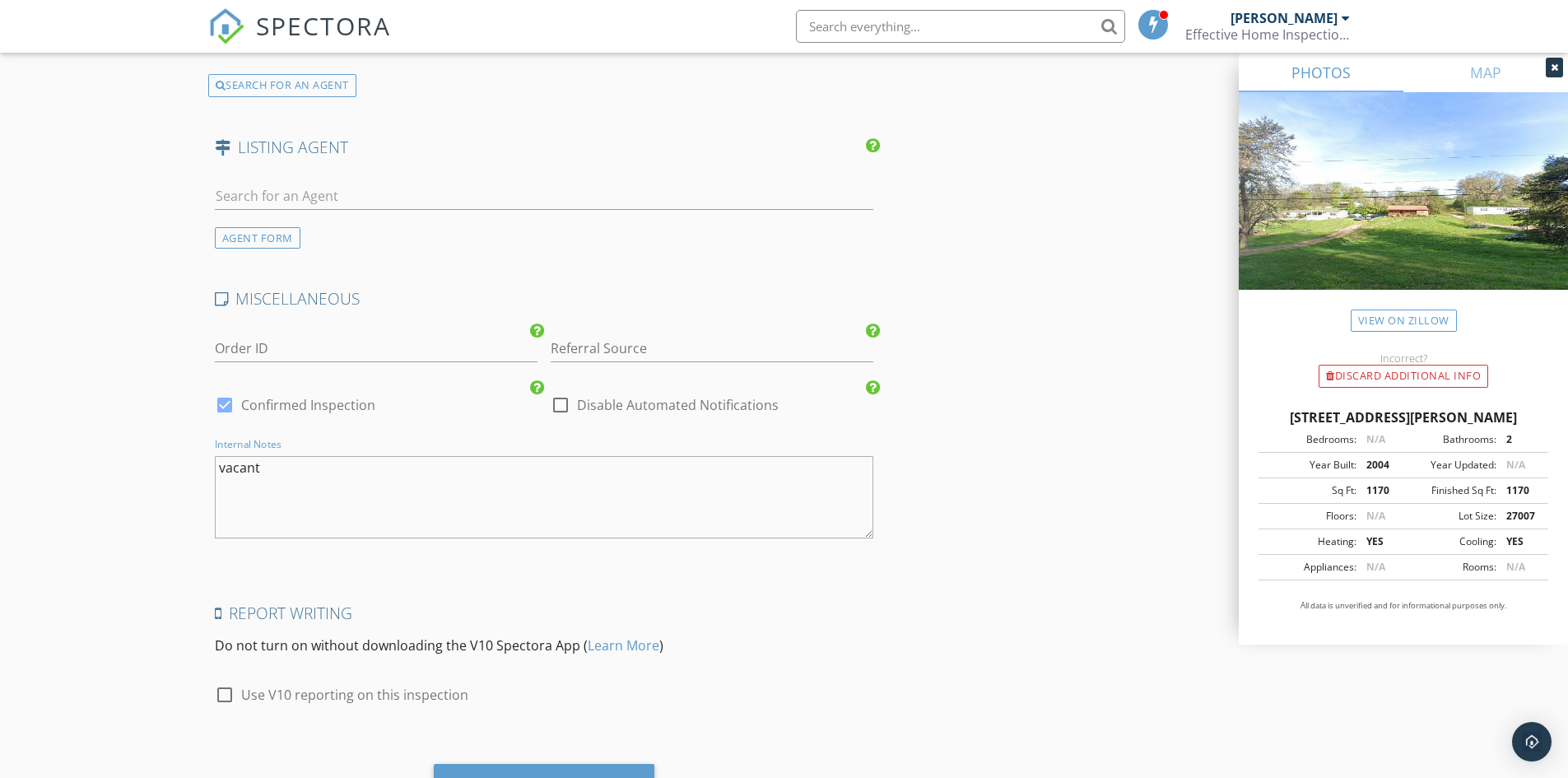
scroll to position [2552, 0]
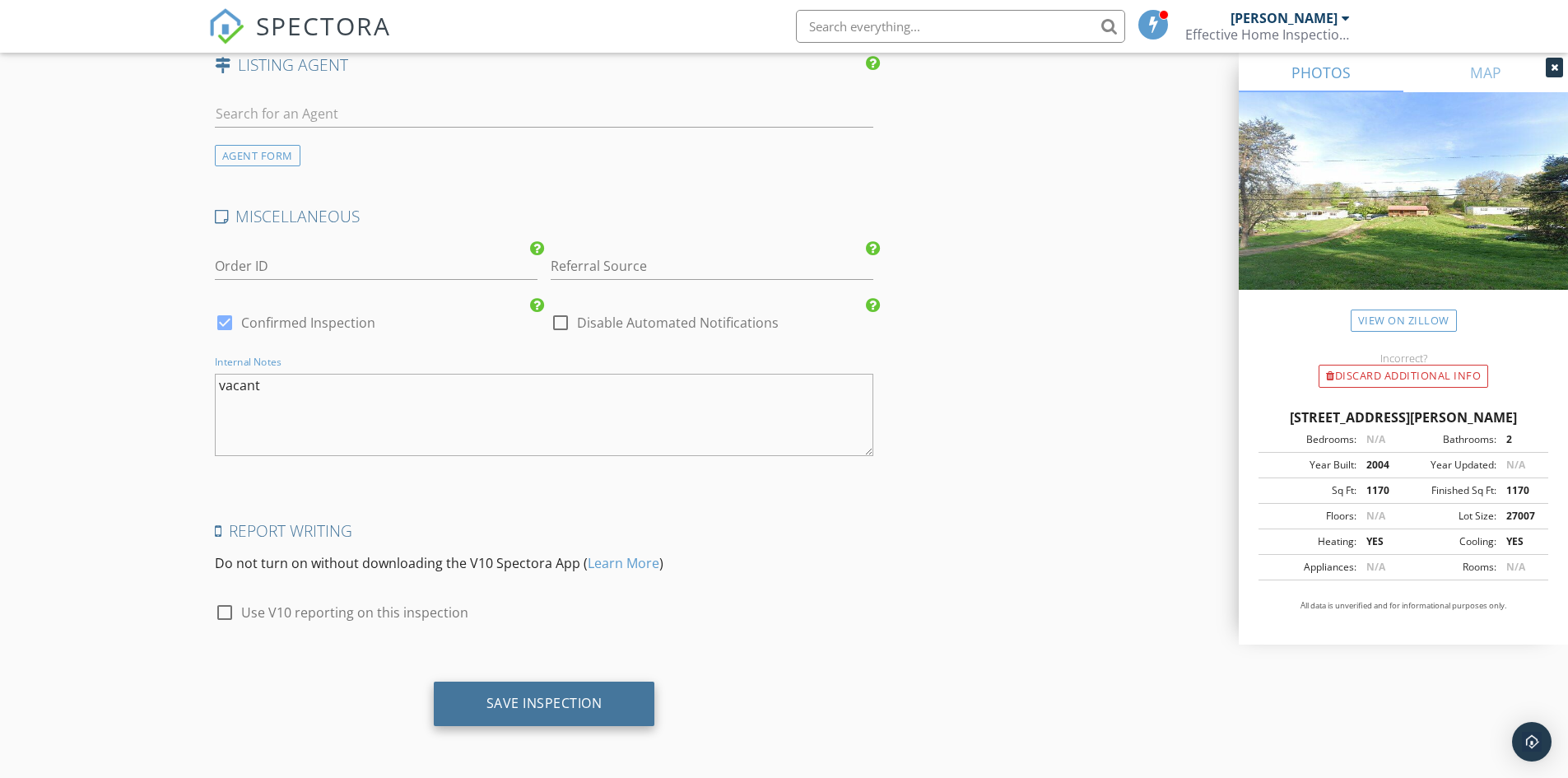
type textarea "vacant"
click at [528, 692] on div "Save Inspection" at bounding box center [544, 704] width 221 height 44
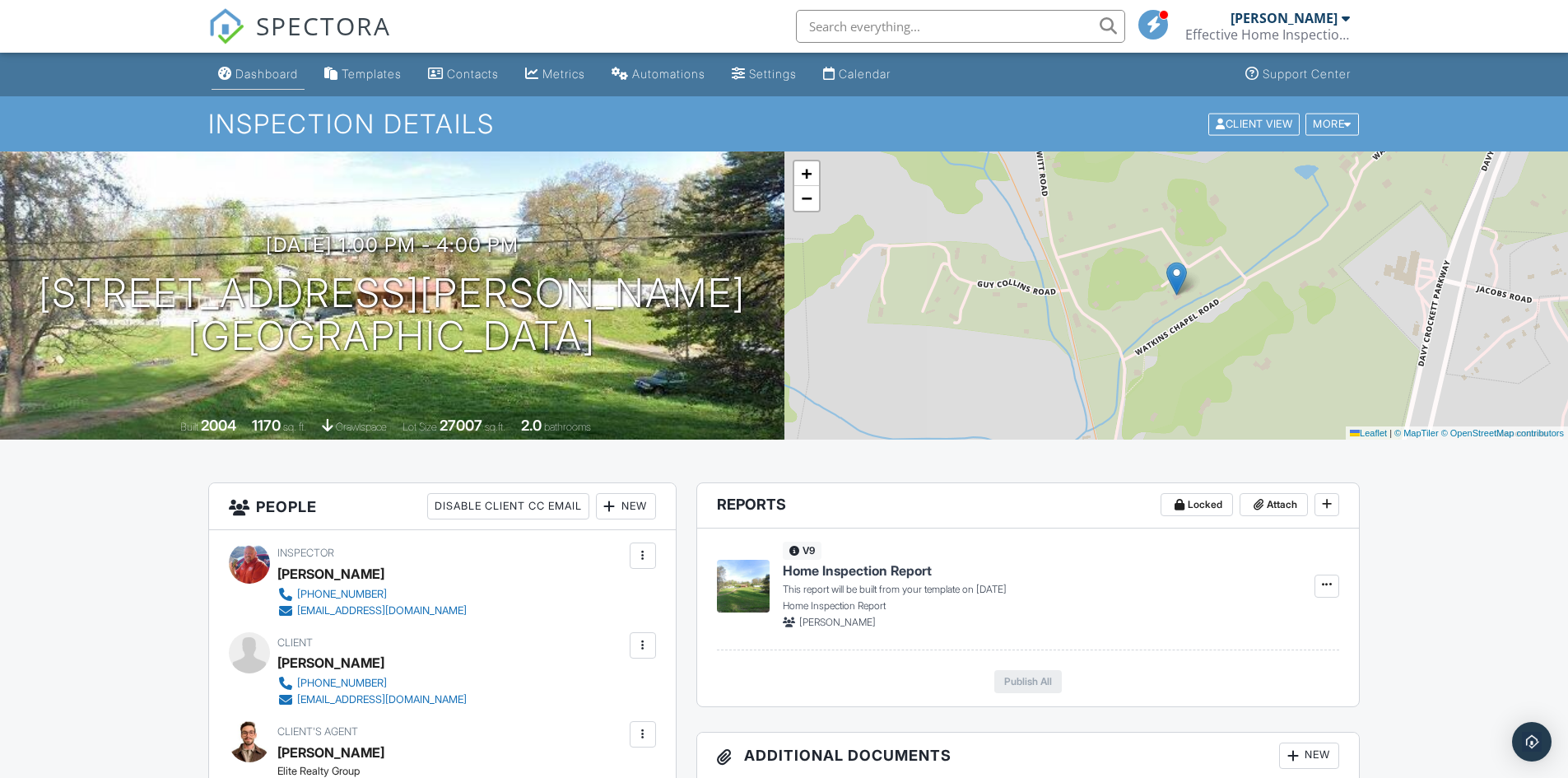
click at [253, 68] on div "Dashboard" at bounding box center [267, 73] width 63 height 14
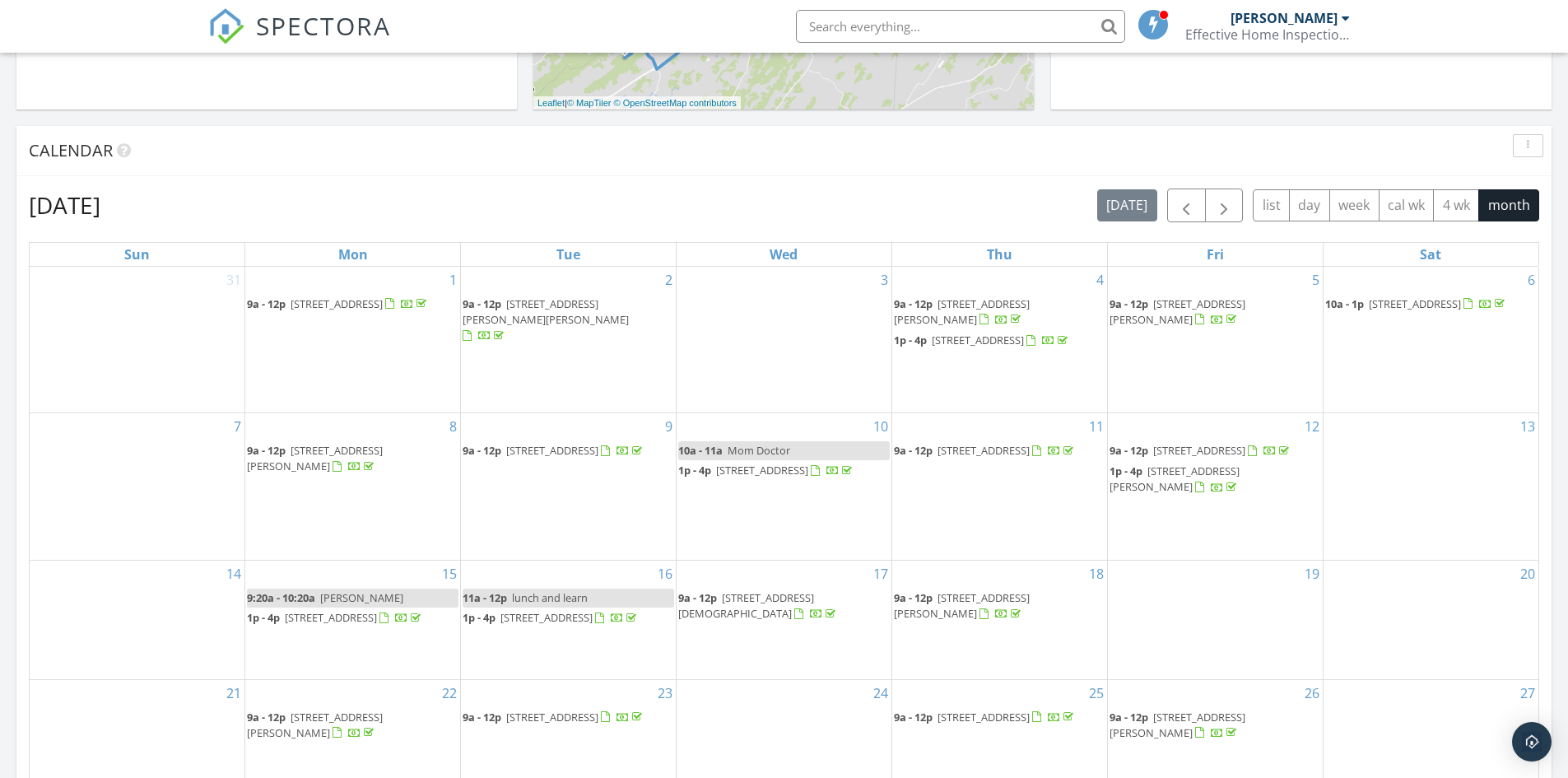
scroll to position [731, 0]
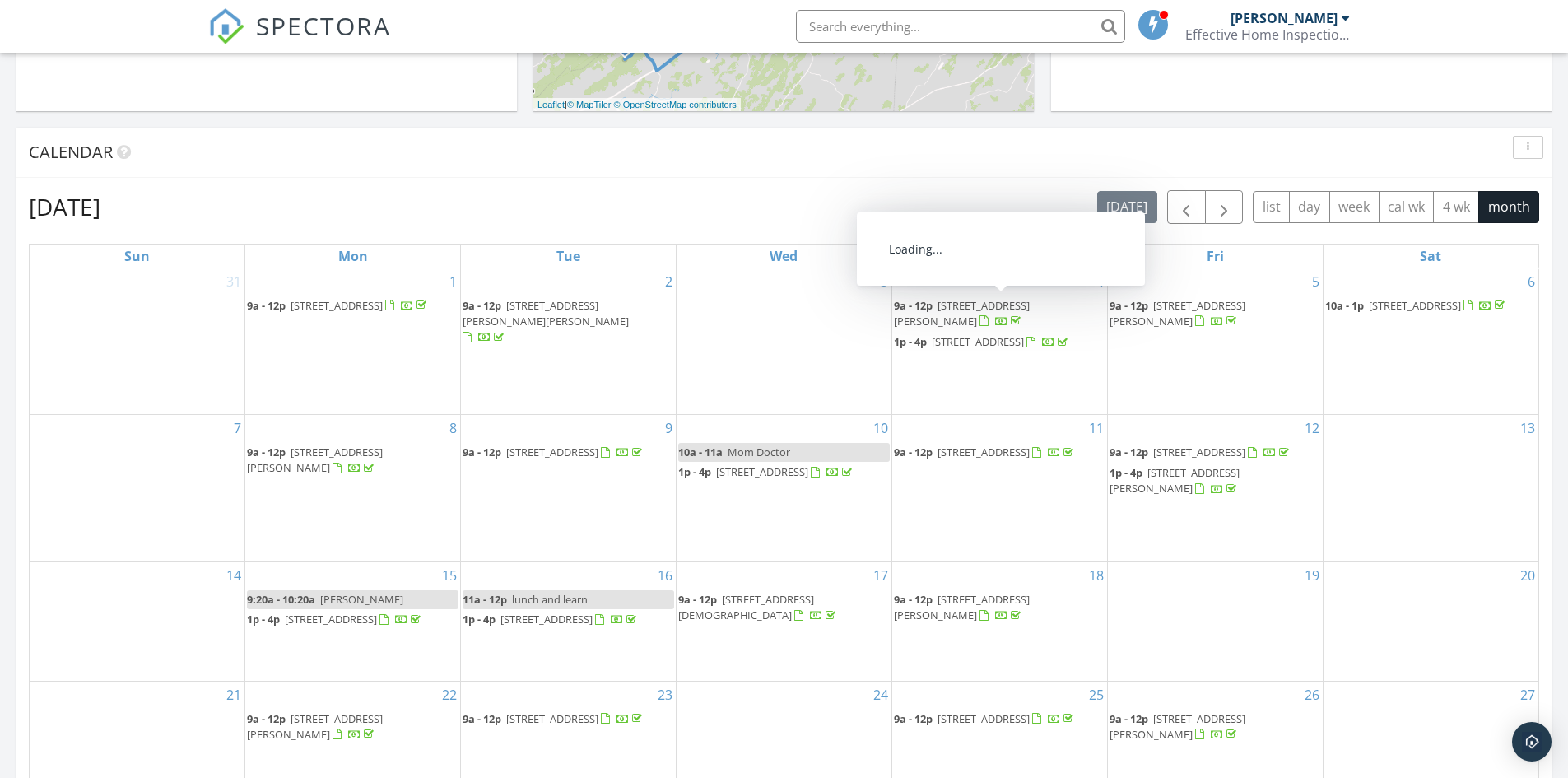
click at [1243, 200] on div "[DATE] list day week cal wk 4 wk month" at bounding box center [1318, 207] width 442 height 34
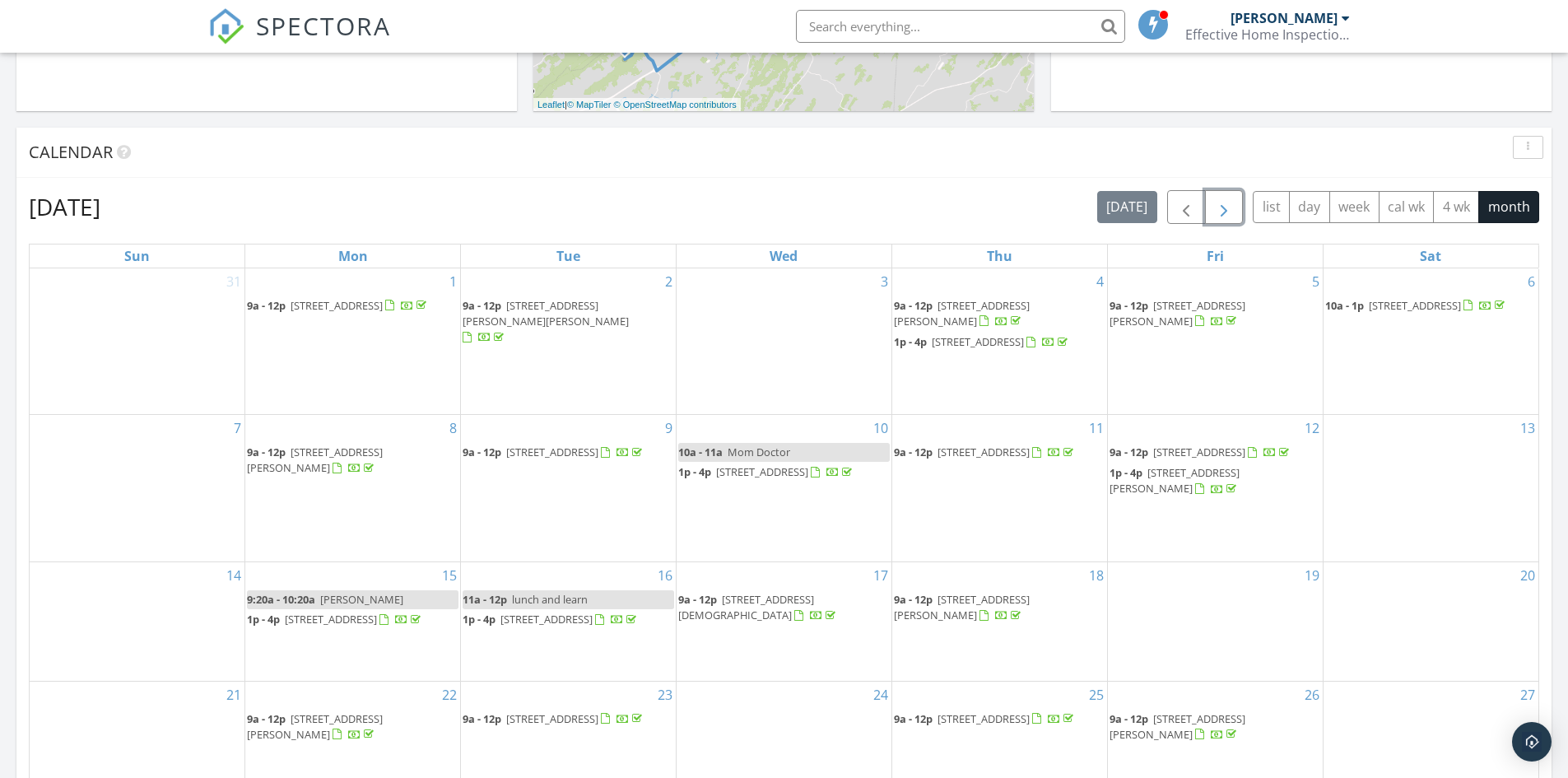
click at [1232, 204] on span "button" at bounding box center [1224, 208] width 20 height 20
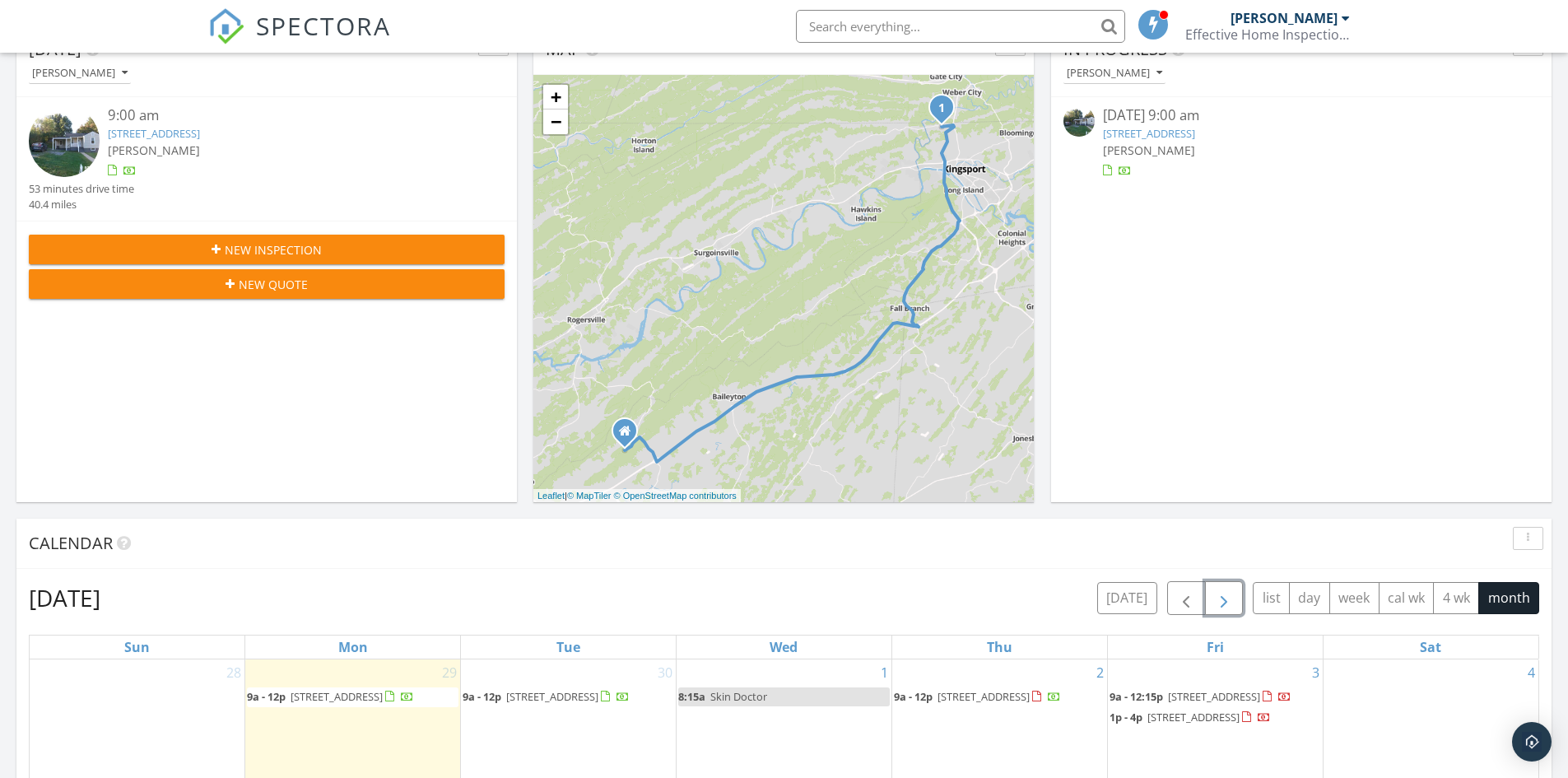
scroll to position [319, 0]
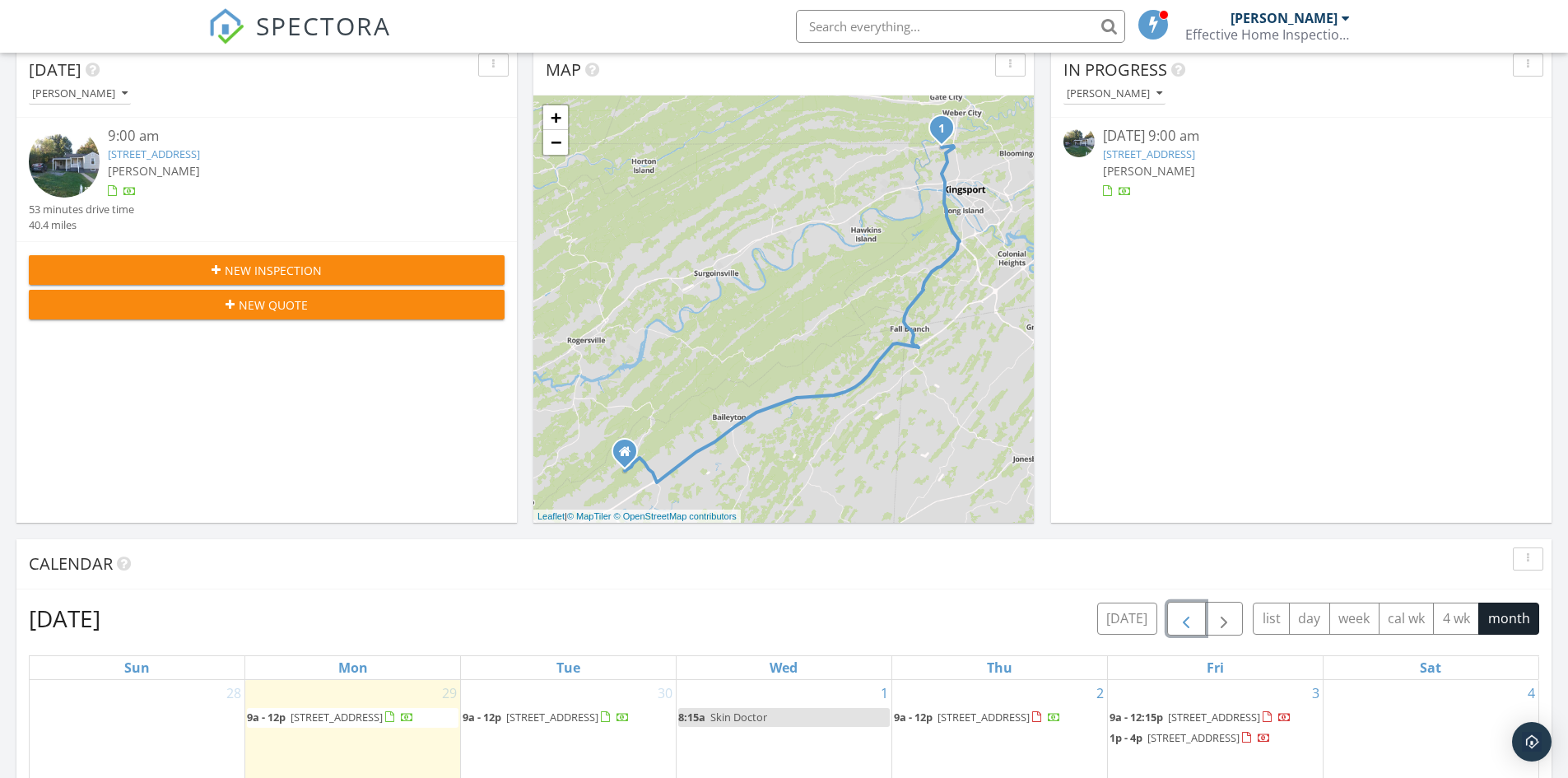
click at [1194, 618] on span "button" at bounding box center [1186, 619] width 20 height 20
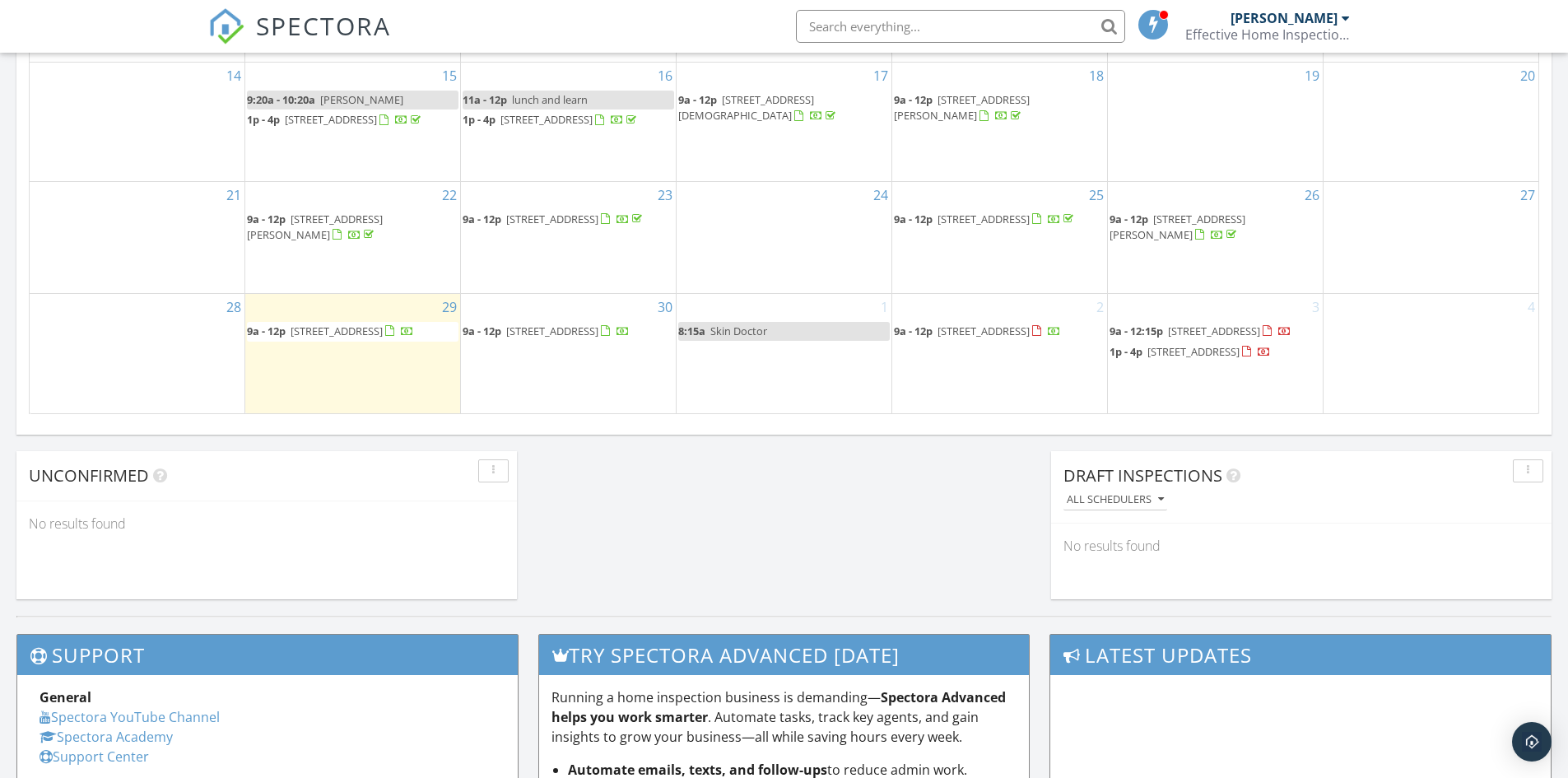
scroll to position [1235, 0]
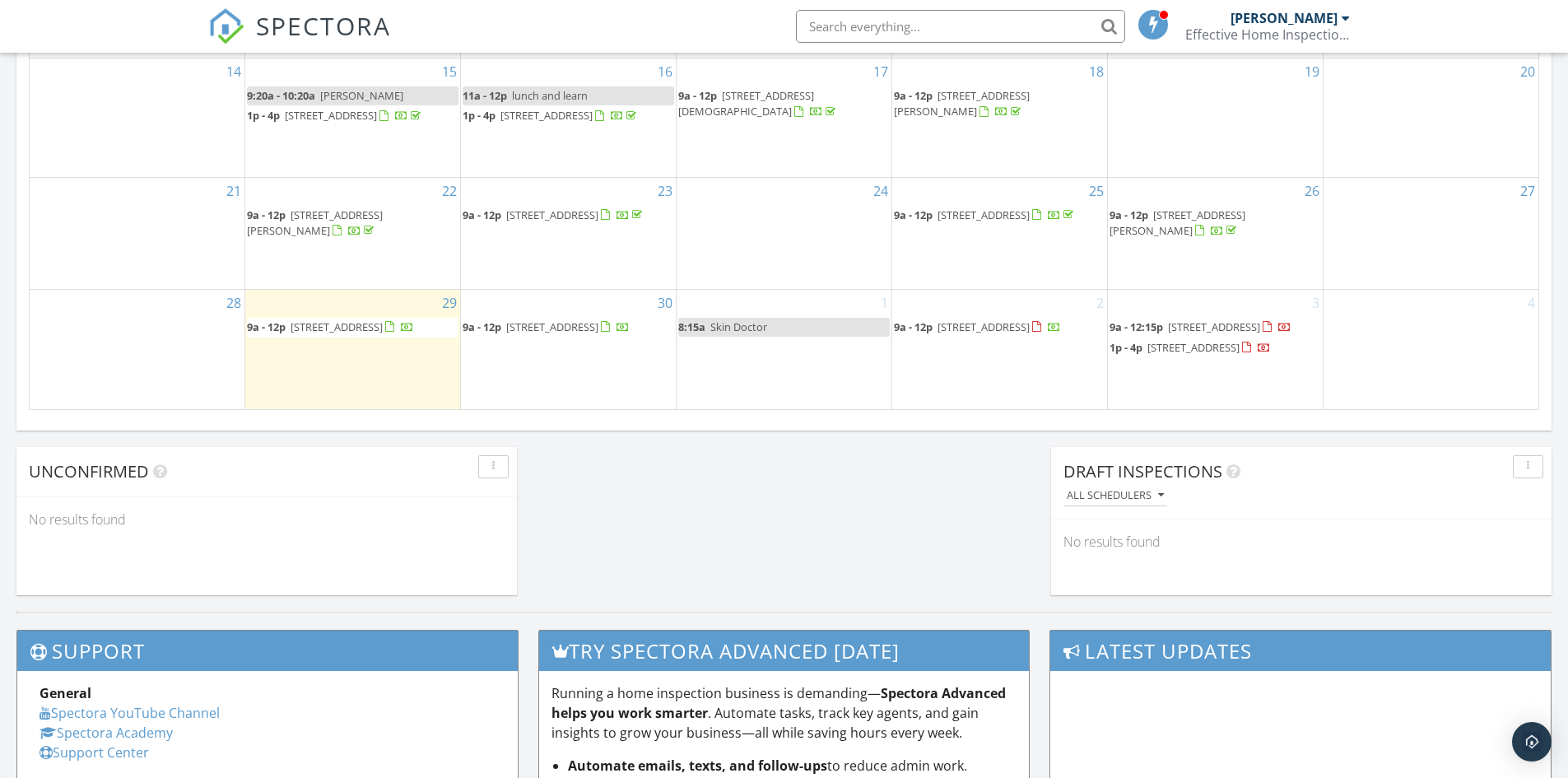
click at [355, 319] on span "[STREET_ADDRESS]" at bounding box center [336, 326] width 93 height 15
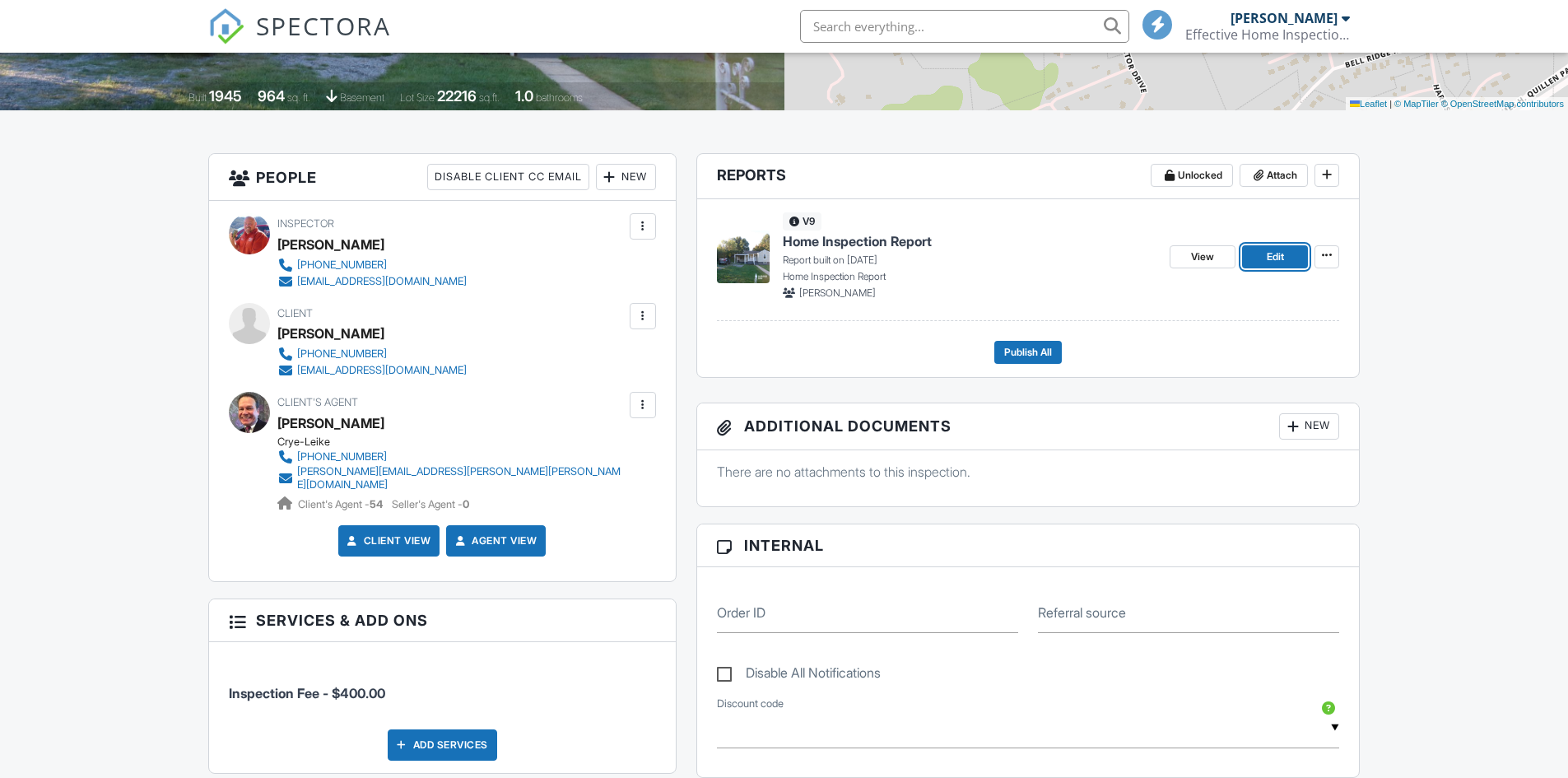
click at [1267, 256] on span "Edit" at bounding box center [1275, 257] width 17 height 16
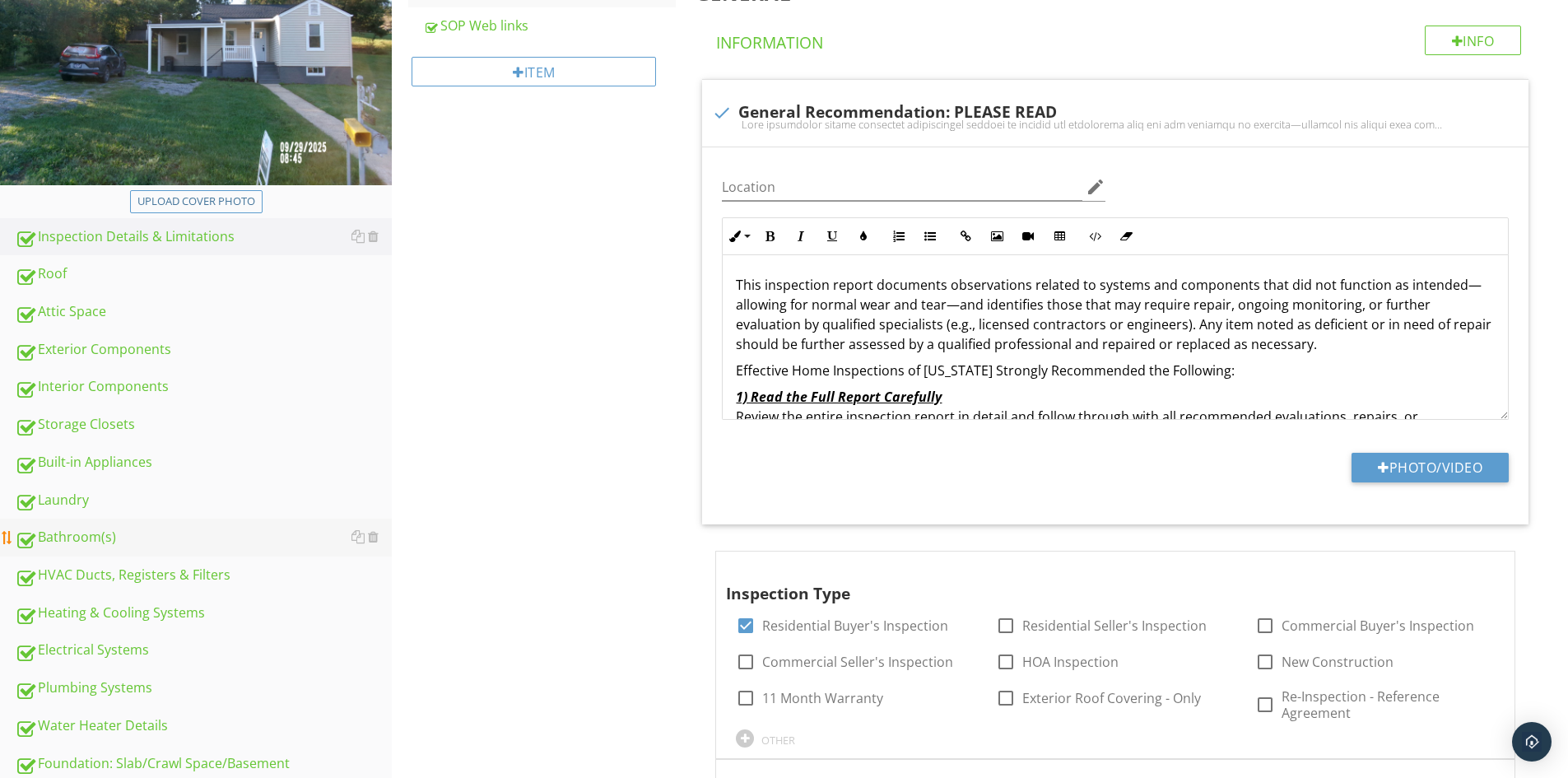
scroll to position [329, 0]
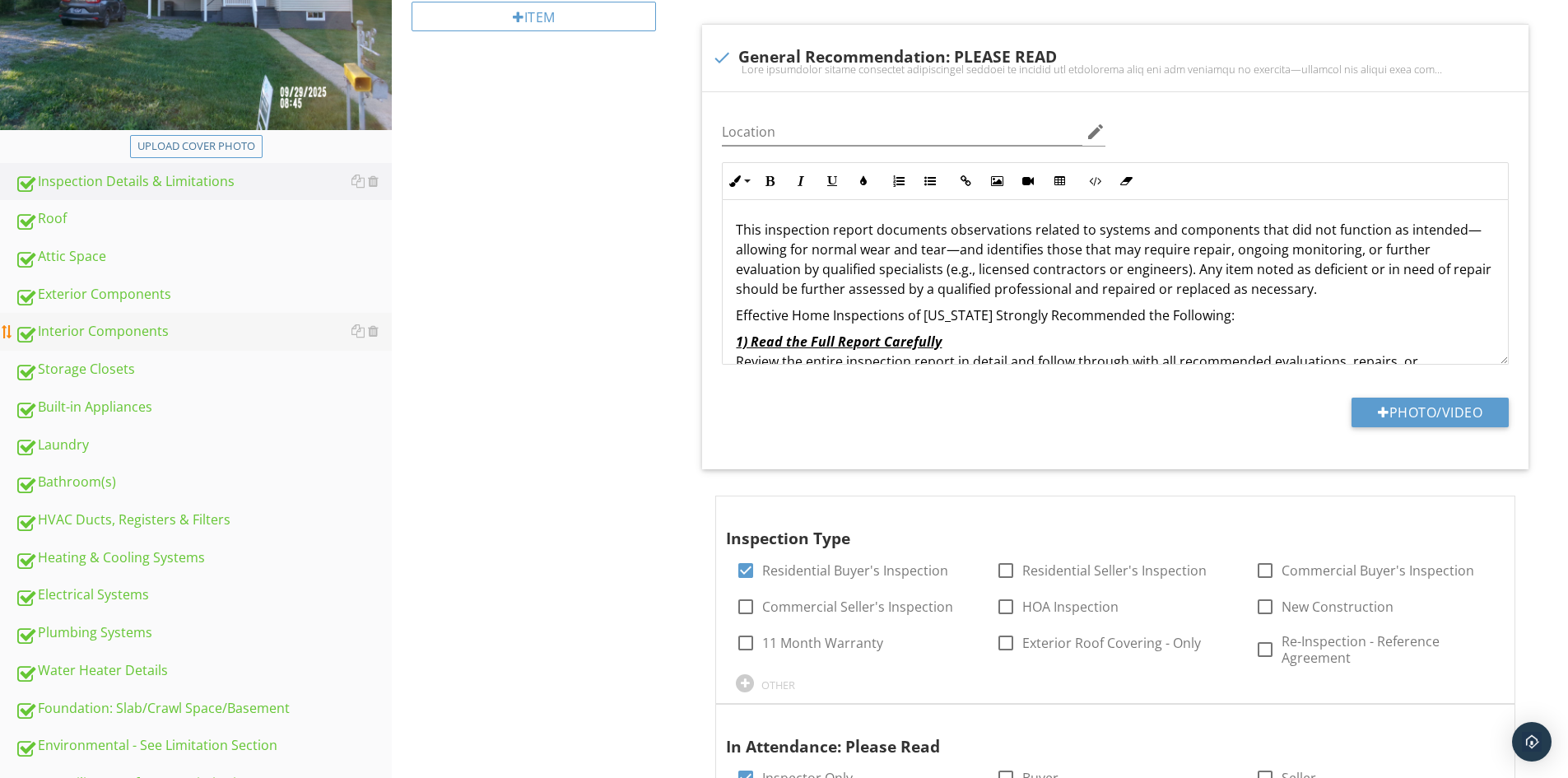
click at [115, 335] on div "Interior Components" at bounding box center [203, 332] width 377 height 22
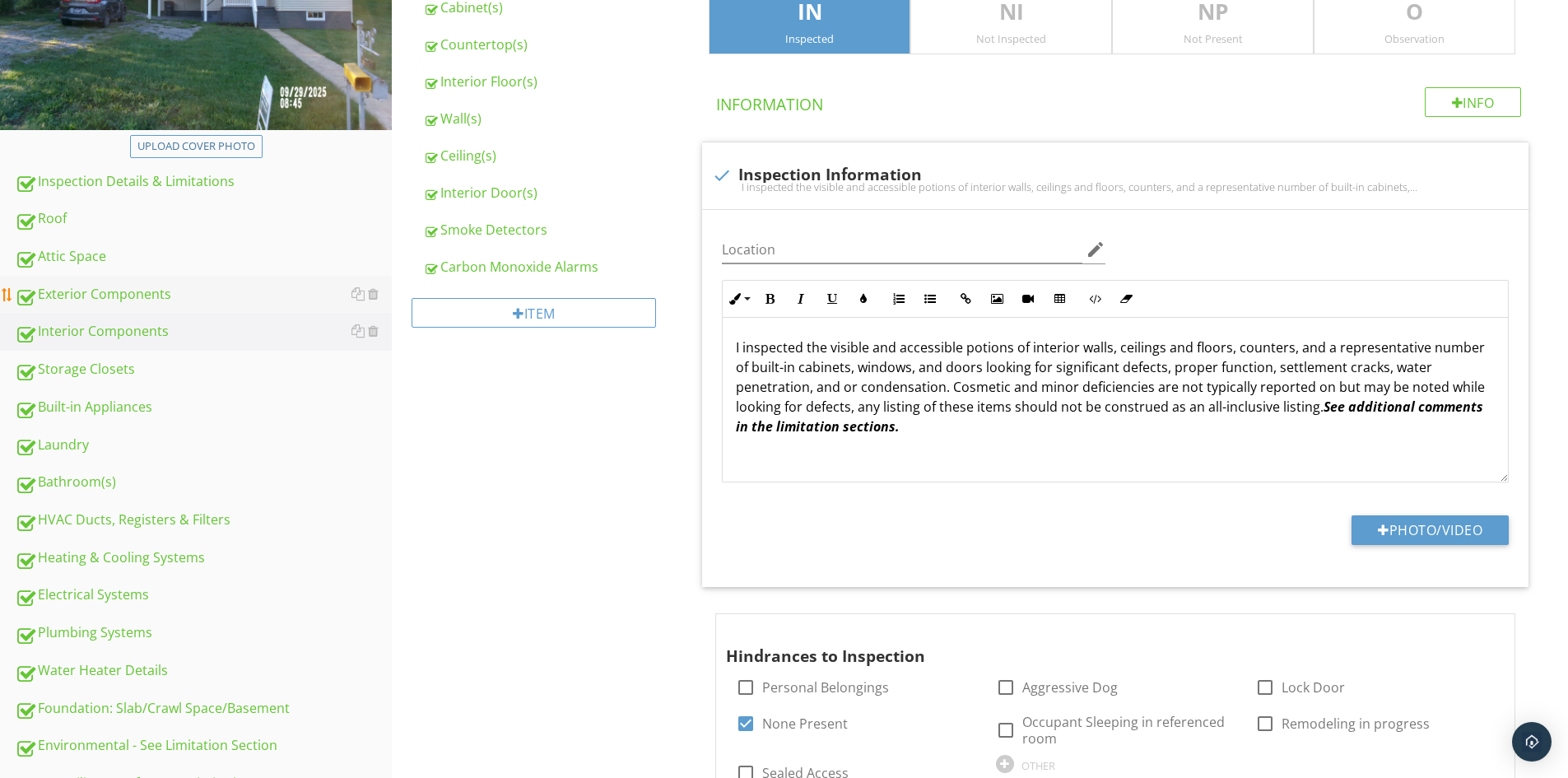
click at [121, 294] on div "Exterior Components" at bounding box center [203, 295] width 377 height 22
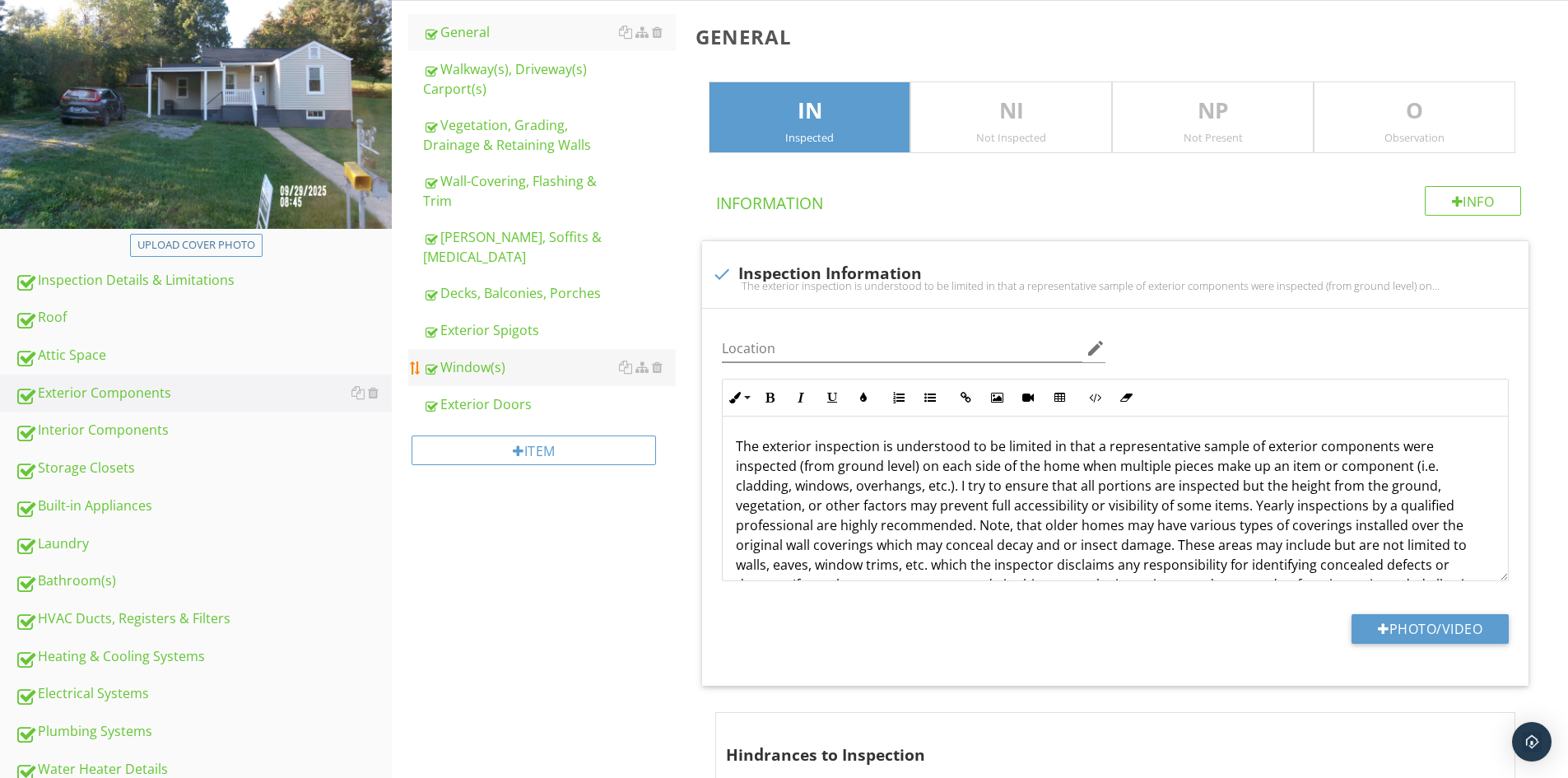
scroll to position [83, 0]
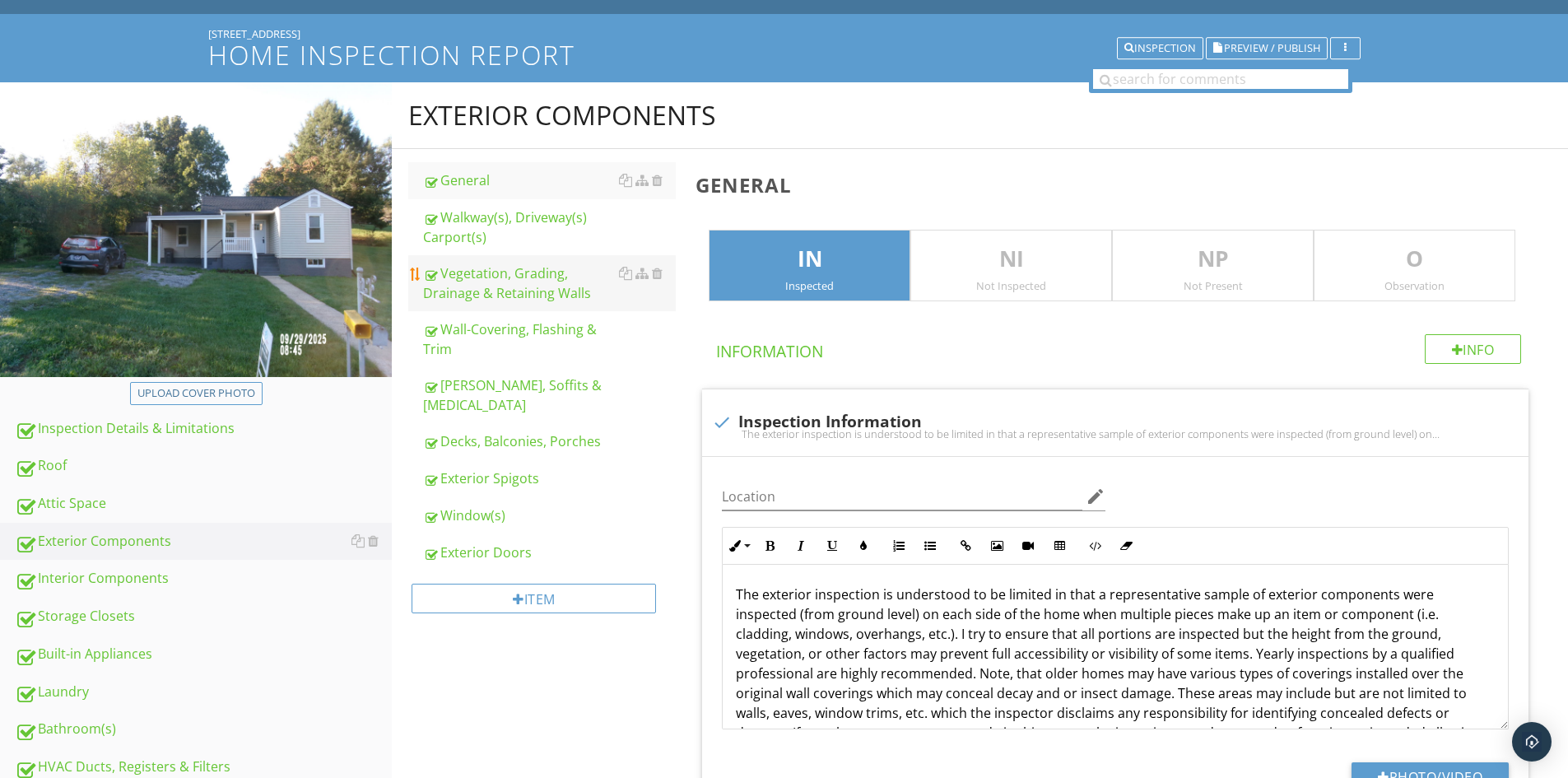
click at [490, 286] on div "Vegetation, Grading, Drainage & Retaining Walls" at bounding box center [550, 283] width 253 height 40
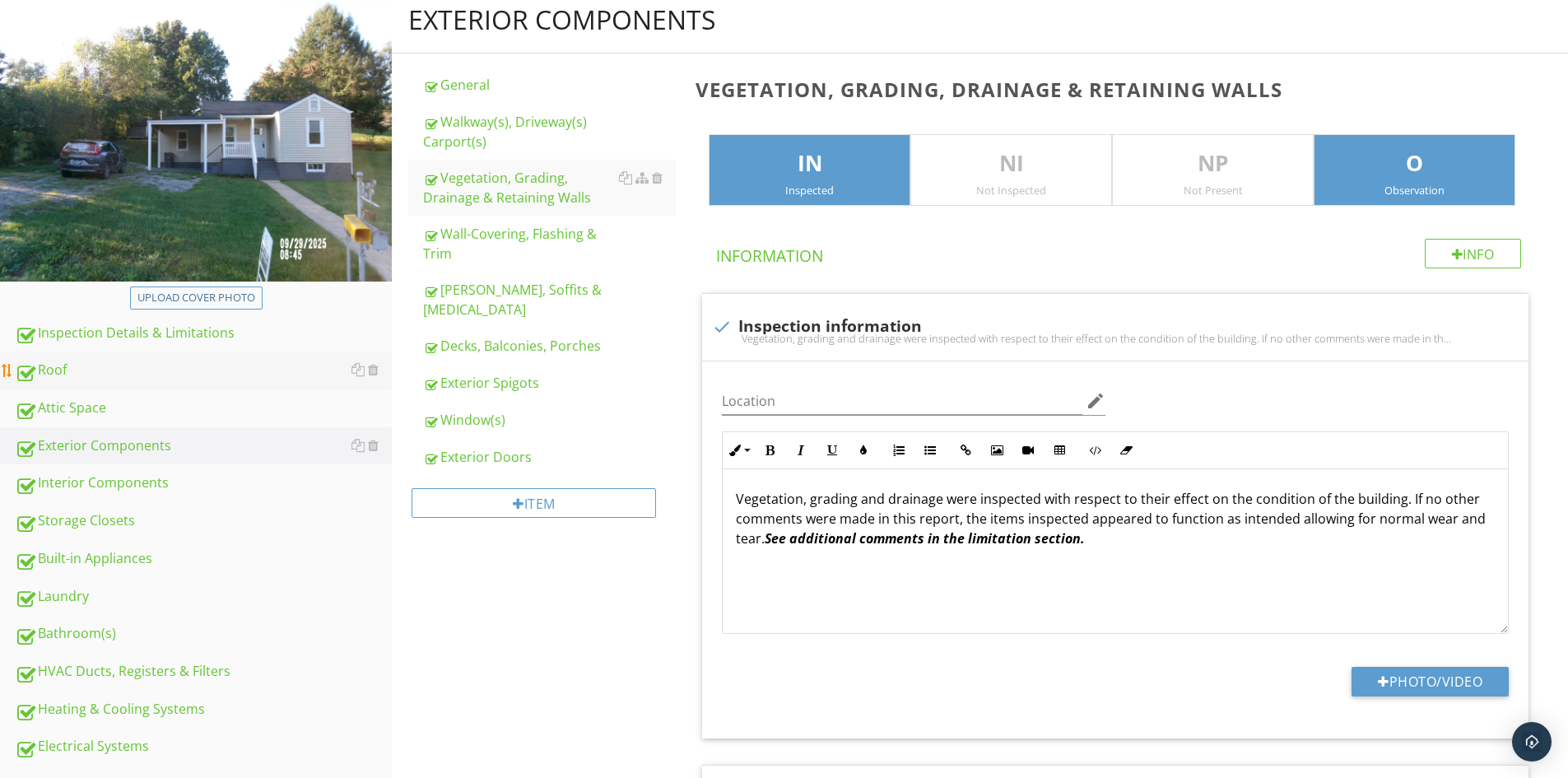
scroll to position [247, 0]
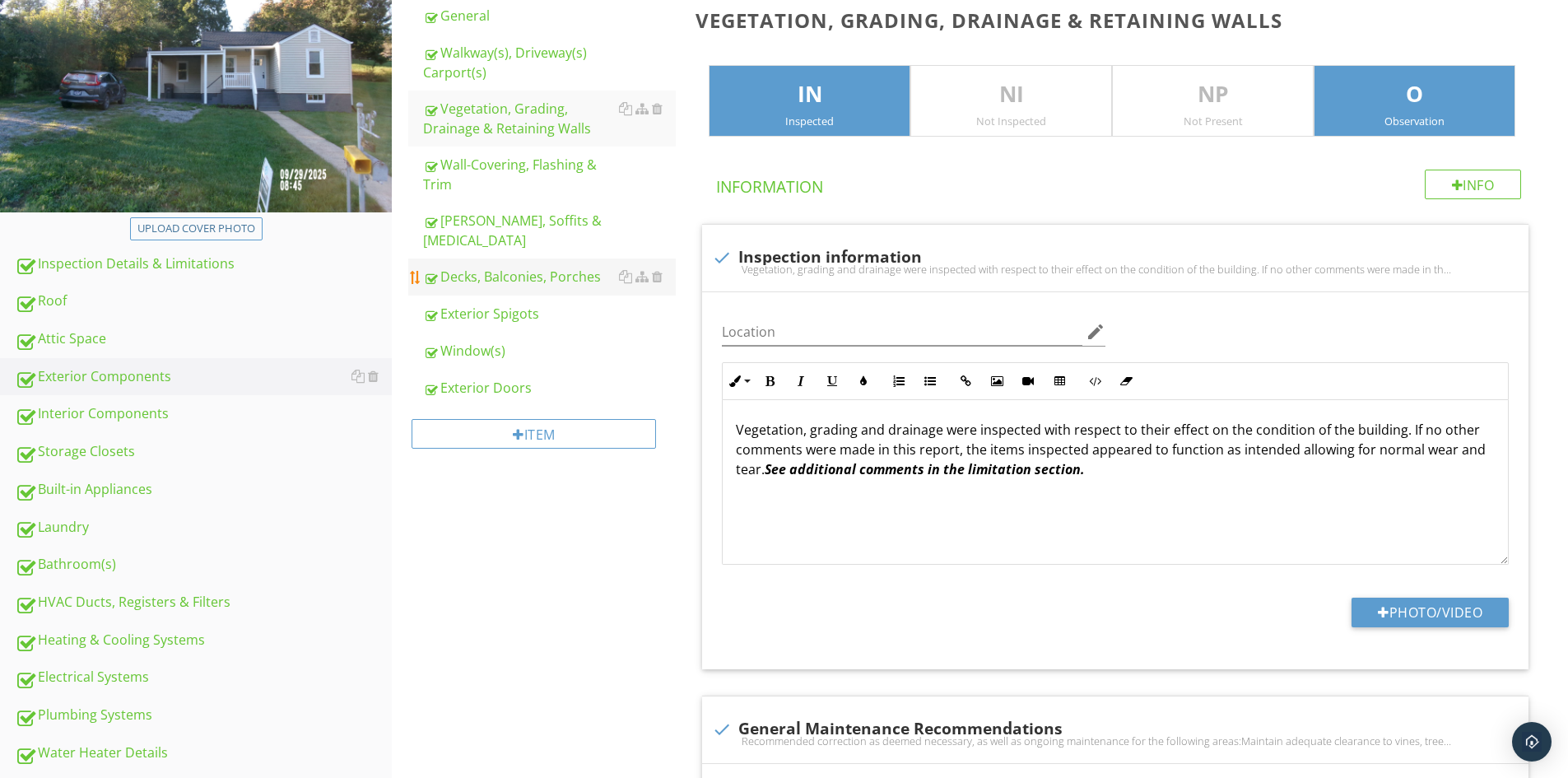
click at [473, 267] on div "Decks, Balconies, Porches" at bounding box center [550, 277] width 253 height 20
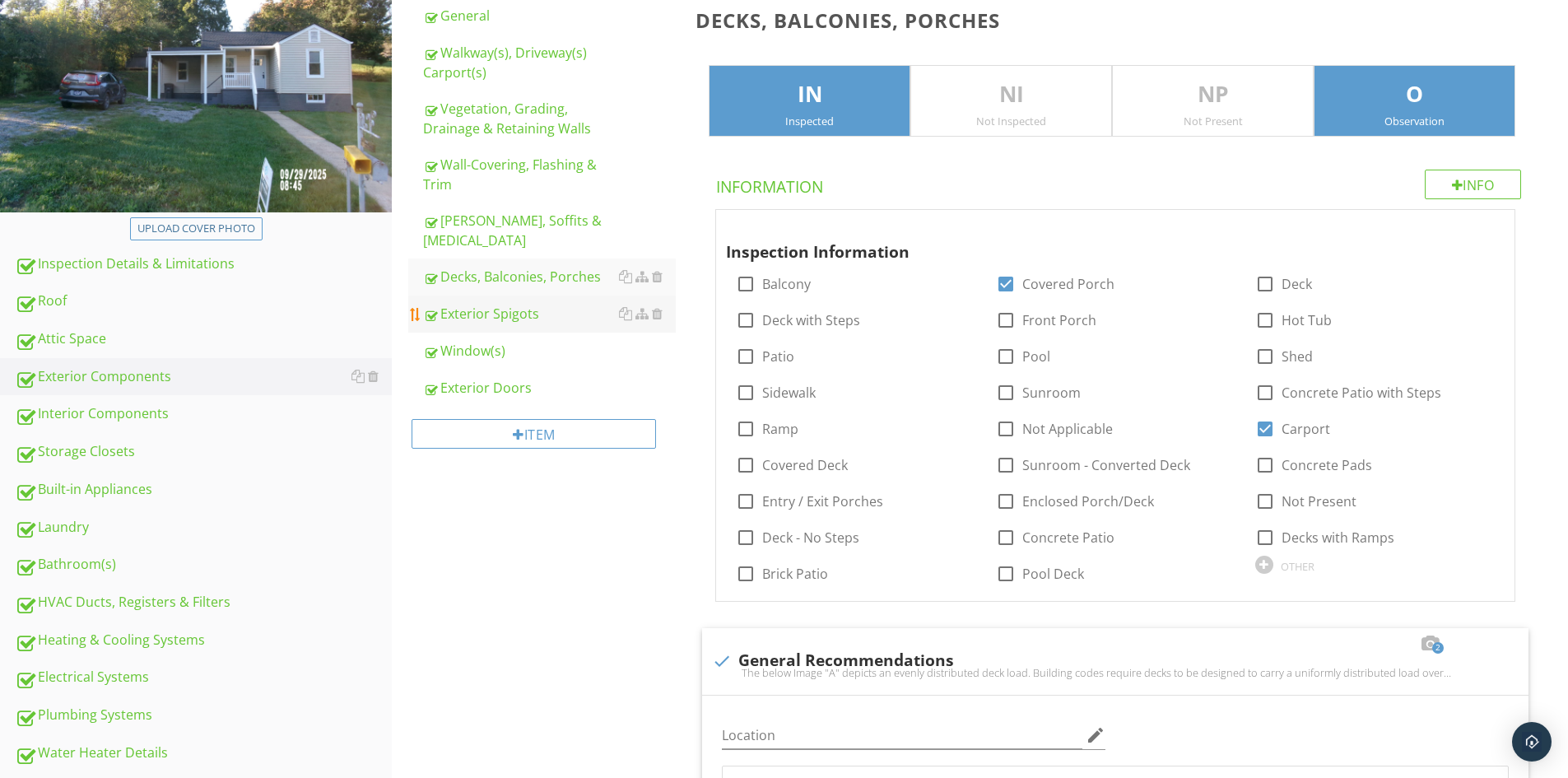
click at [482, 304] on div "Exterior Spigots" at bounding box center [550, 314] width 253 height 20
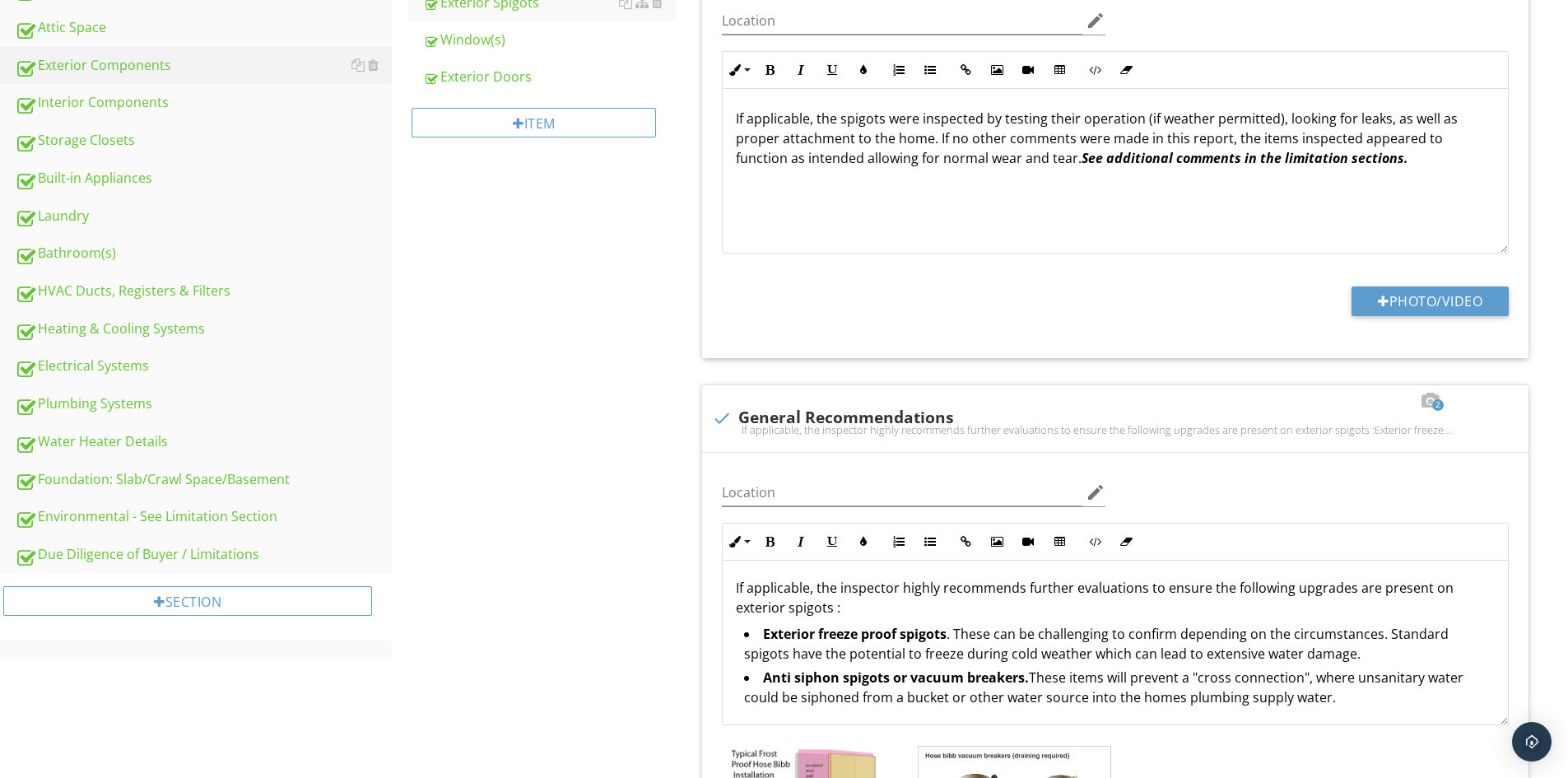
scroll to position [576, 0]
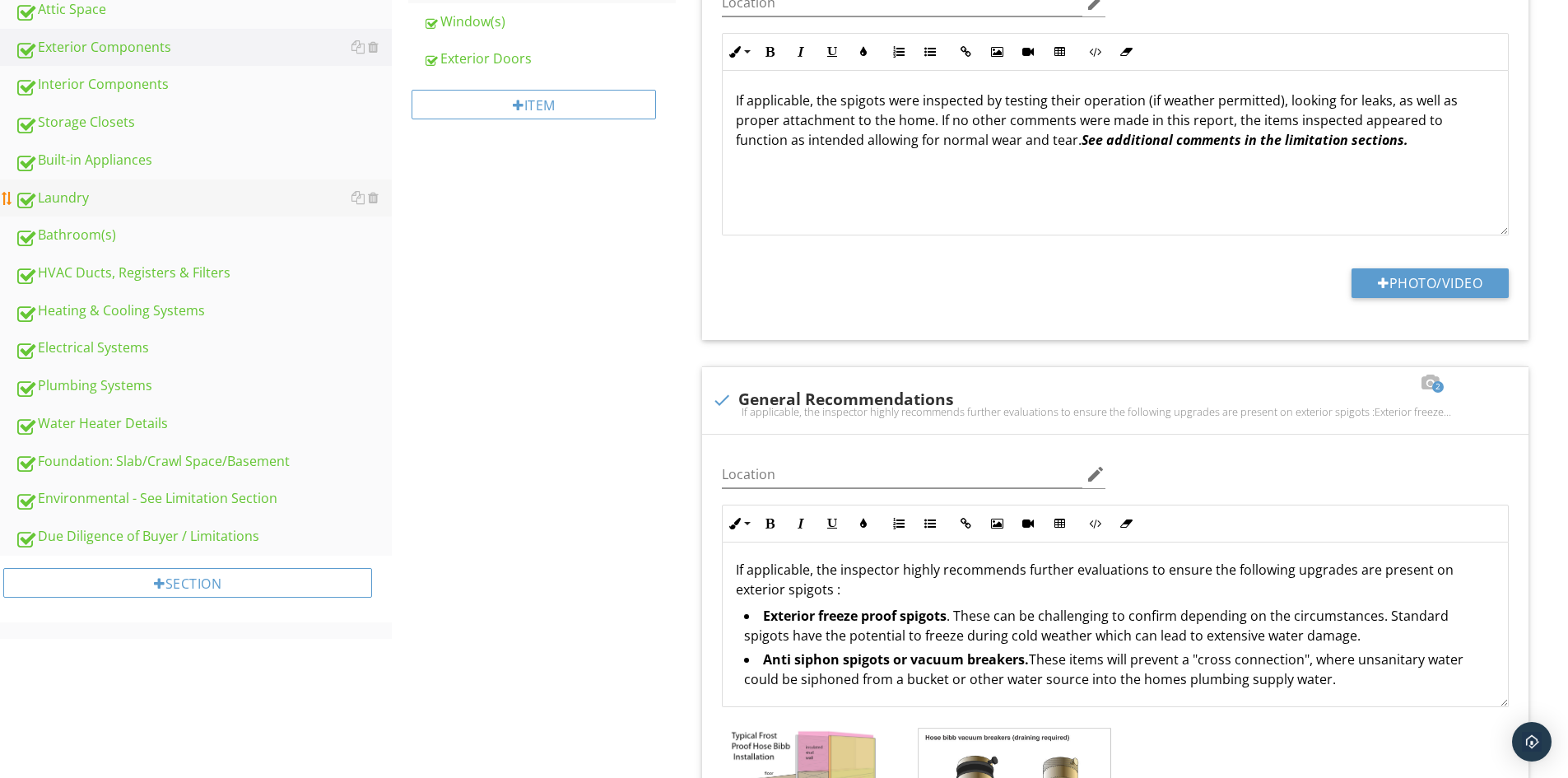
click at [77, 197] on div "Laundry" at bounding box center [203, 199] width 377 height 22
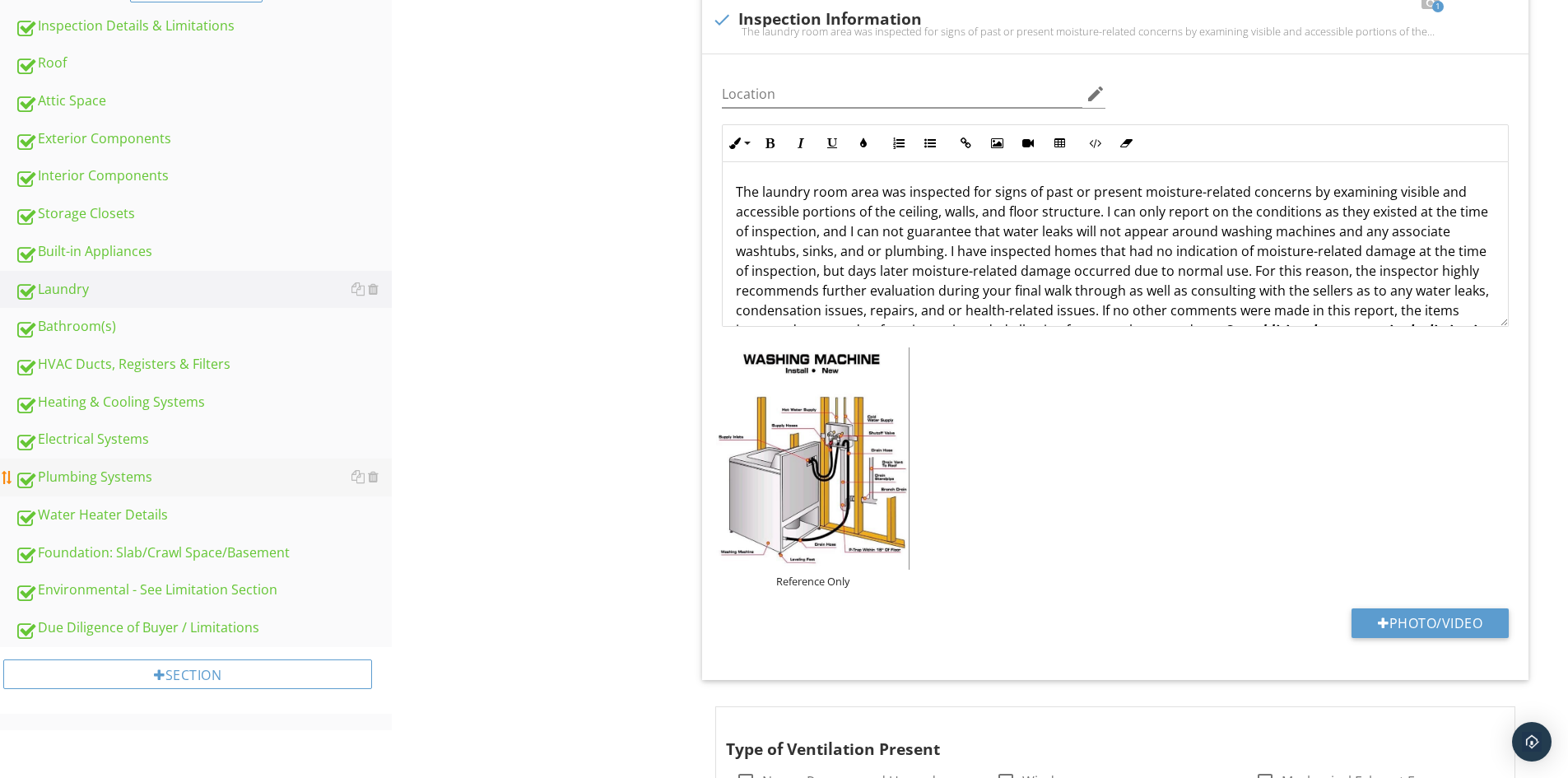
scroll to position [494, 0]
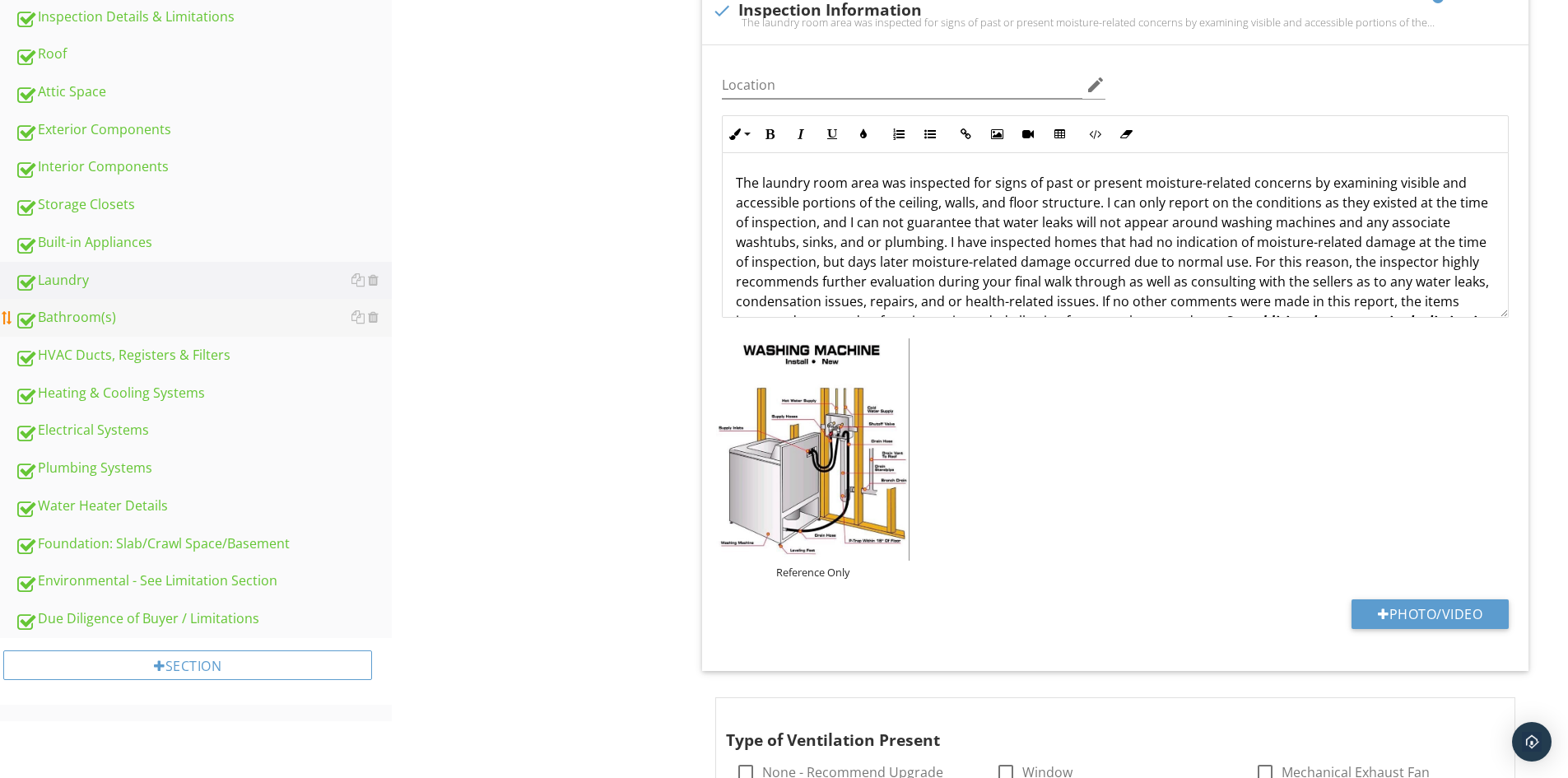
click at [102, 320] on div "Bathroom(s)" at bounding box center [203, 318] width 377 height 22
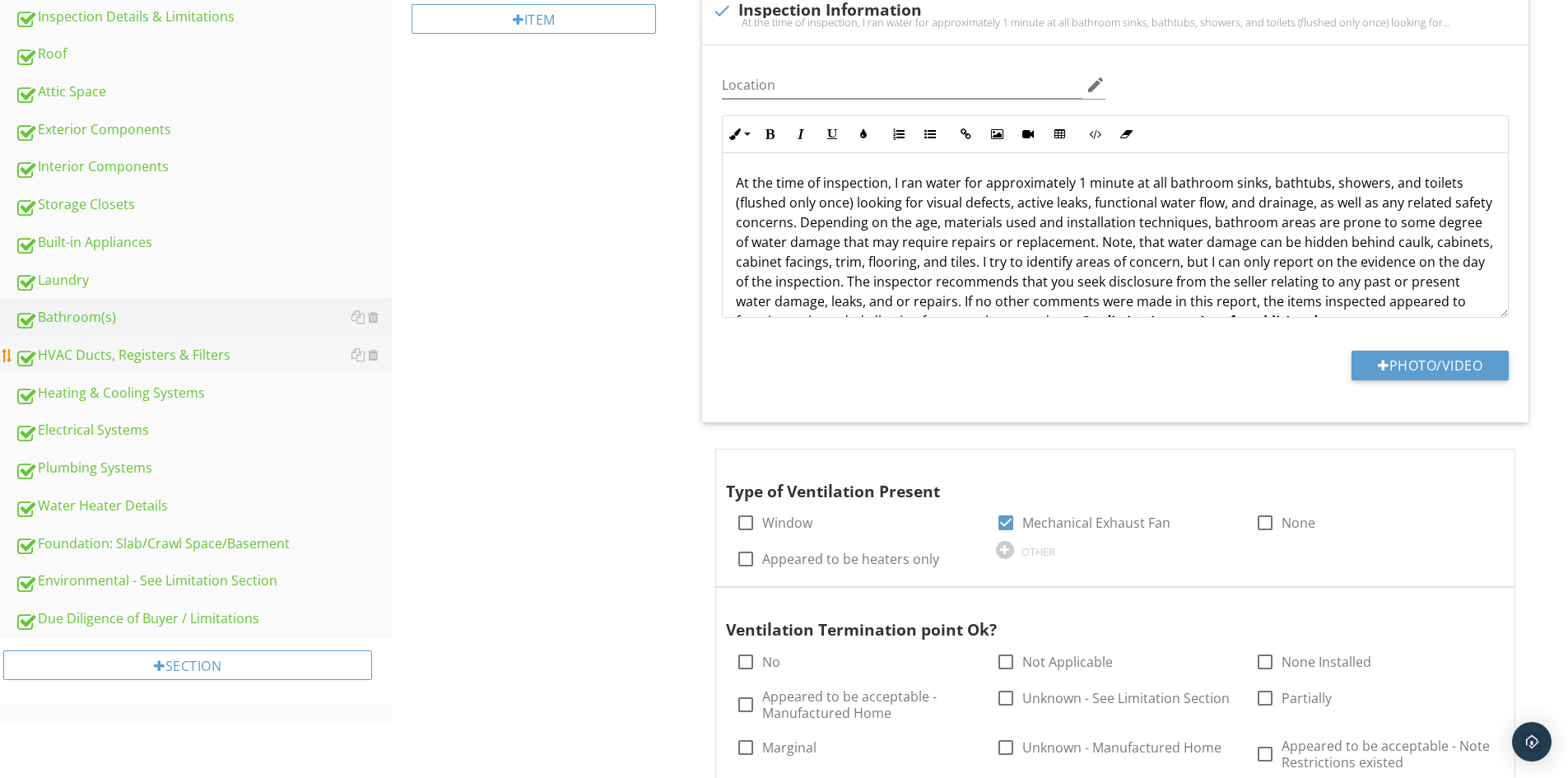
click at [114, 355] on div "HVAC Ducts, Registers & Filters" at bounding box center [203, 355] width 377 height 22
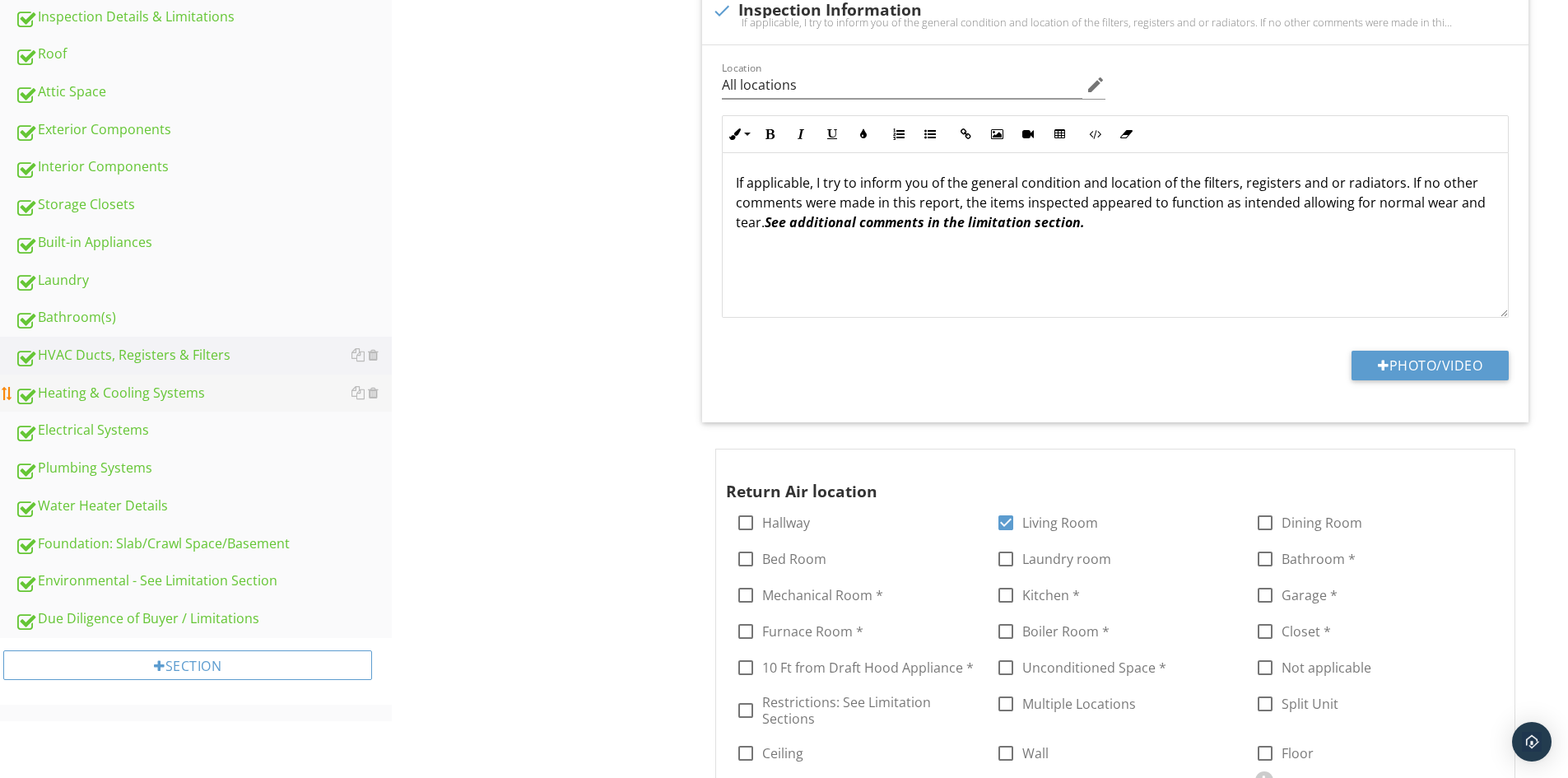
click at [116, 385] on div "Heating & Cooling Systems" at bounding box center [203, 394] width 377 height 22
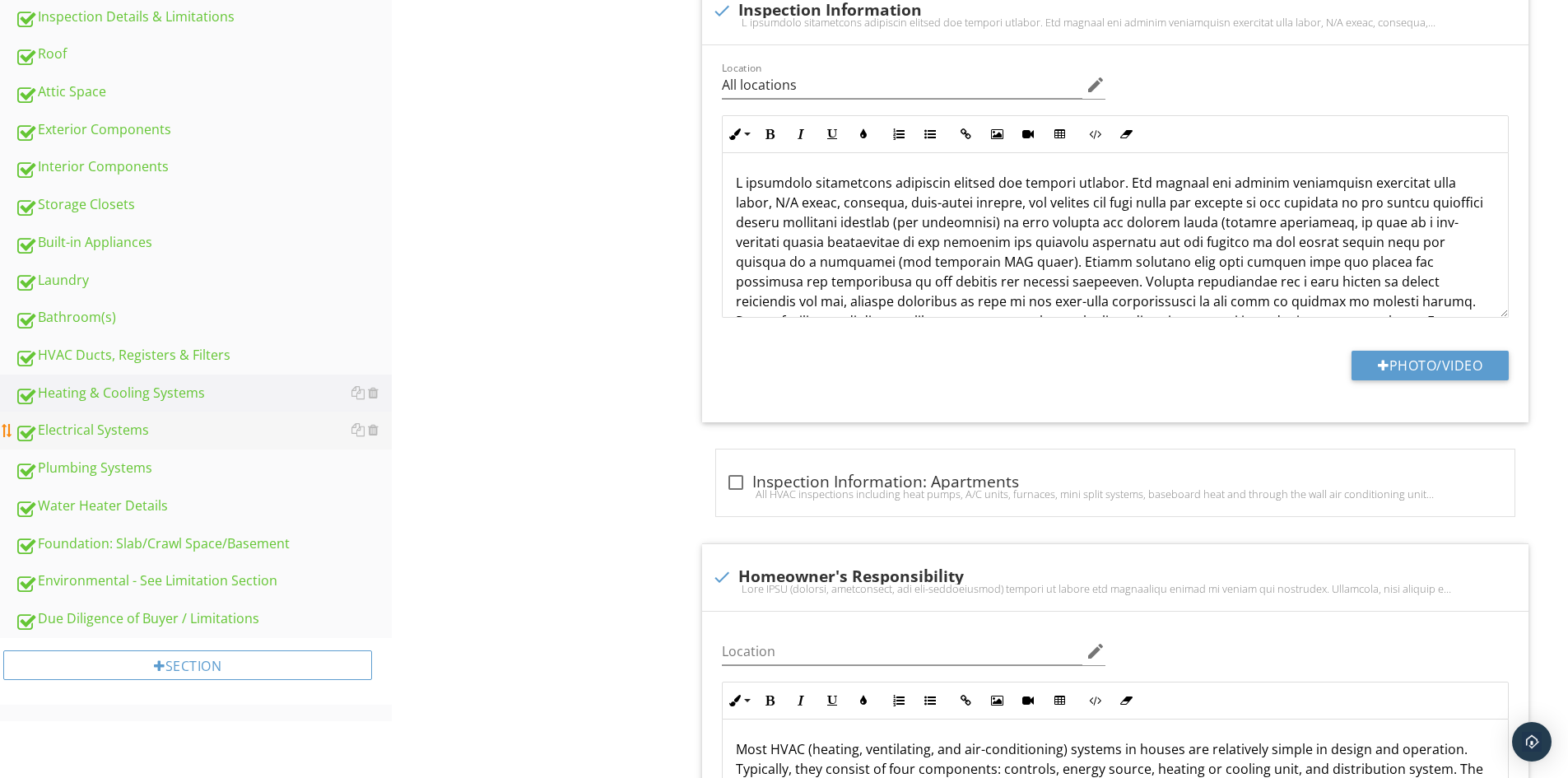
click at [111, 429] on div "Electrical Systems" at bounding box center [203, 431] width 377 height 22
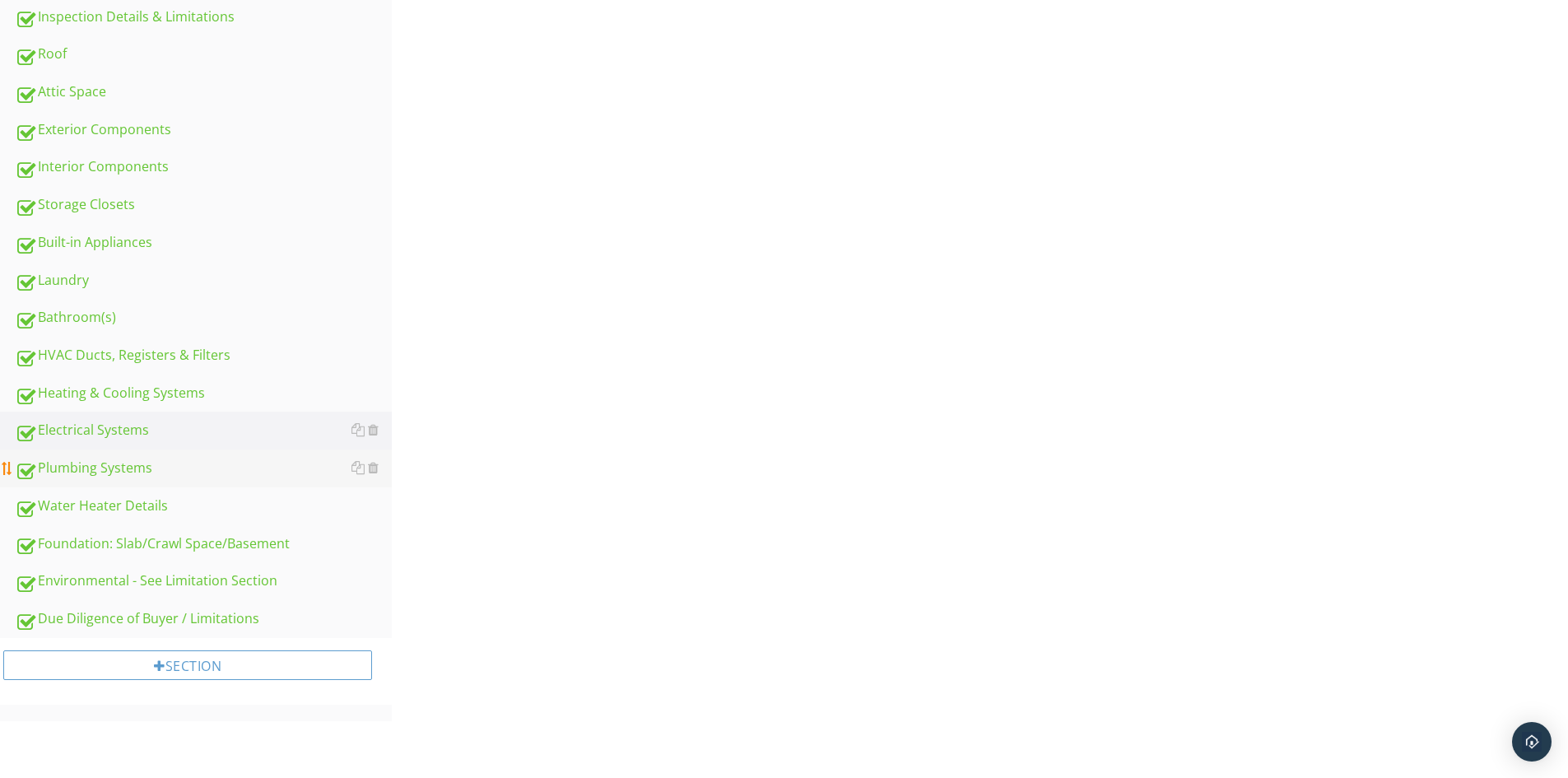
click at [116, 466] on div "Plumbing Systems" at bounding box center [203, 469] width 377 height 22
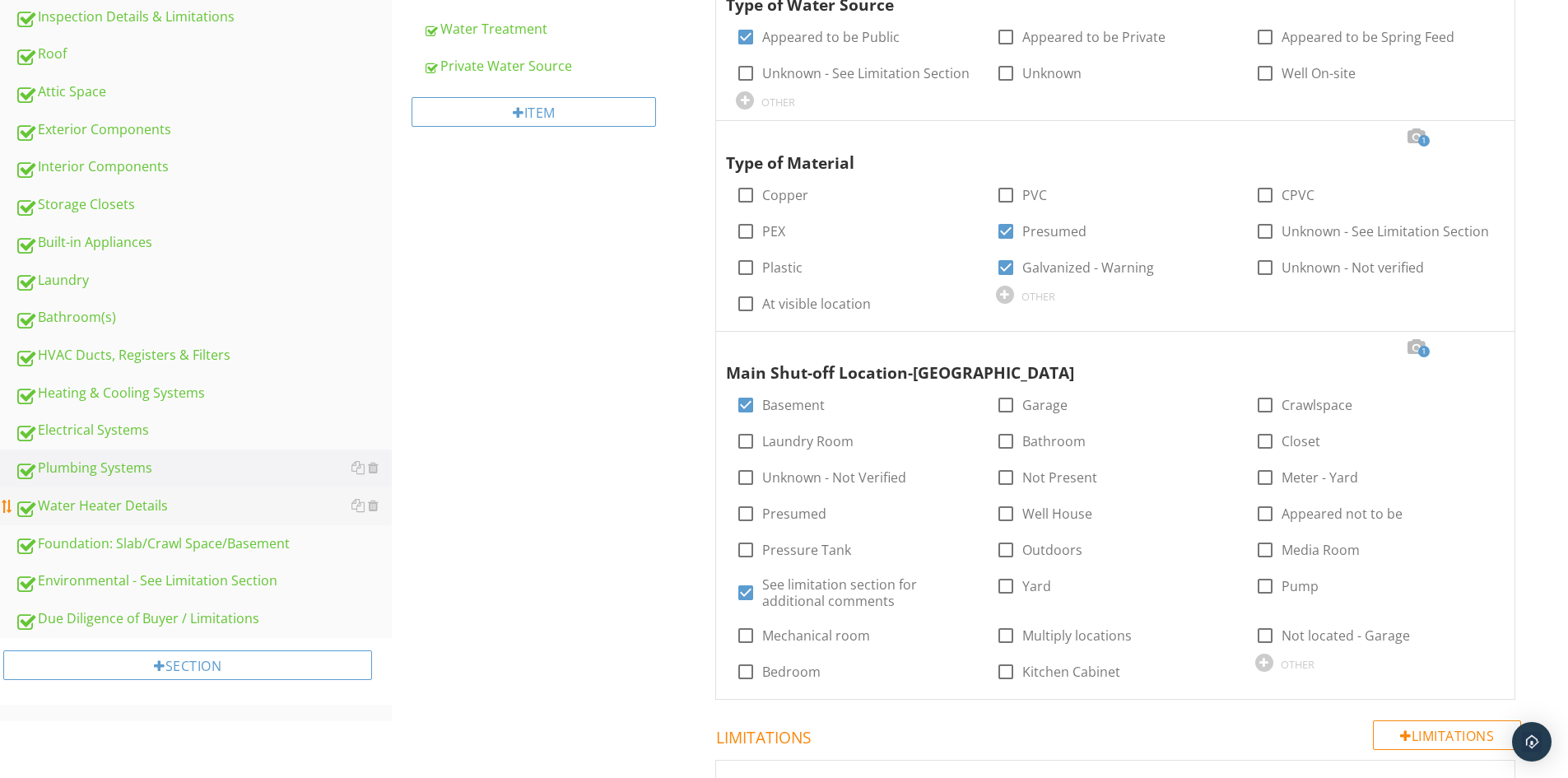
click at [113, 500] on div "Water Heater Details" at bounding box center [203, 506] width 377 height 22
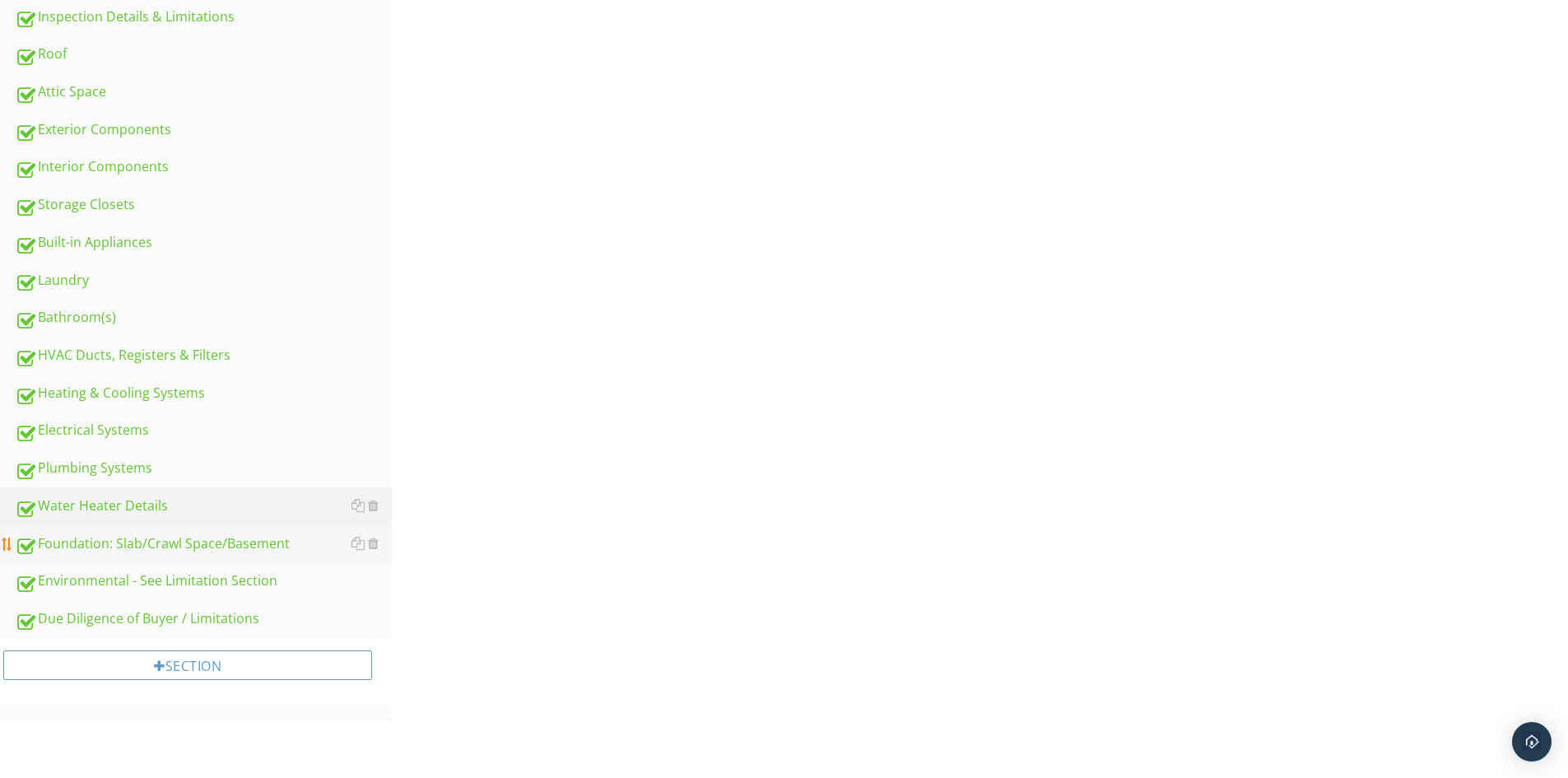
click at [116, 544] on div "Foundation: Slab/Crawl Space/Basement" at bounding box center [203, 544] width 377 height 22
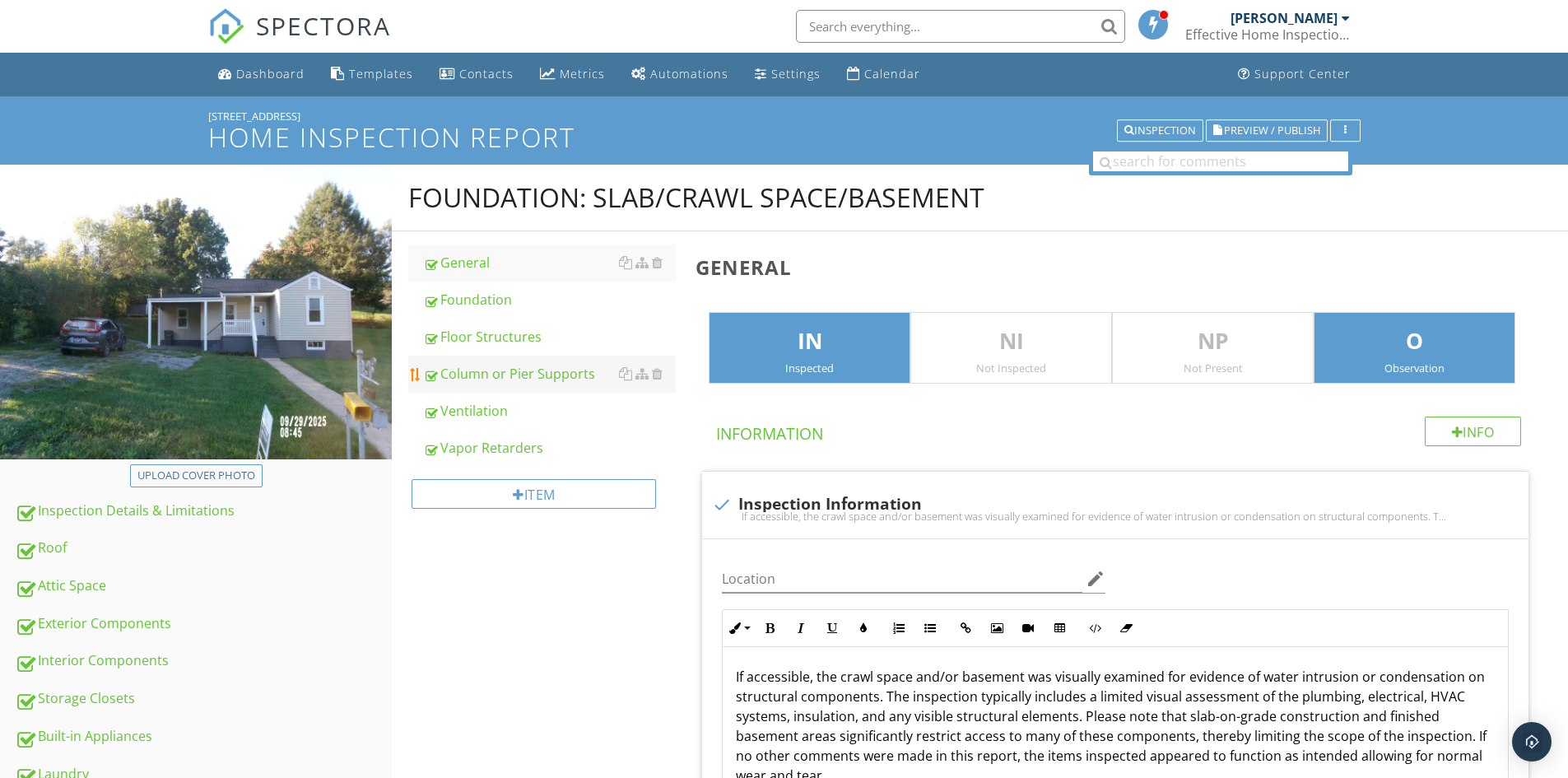
type input "Basement - Multiple locations"
click at [503, 301] on div "Foundation" at bounding box center [550, 300] width 253 height 20
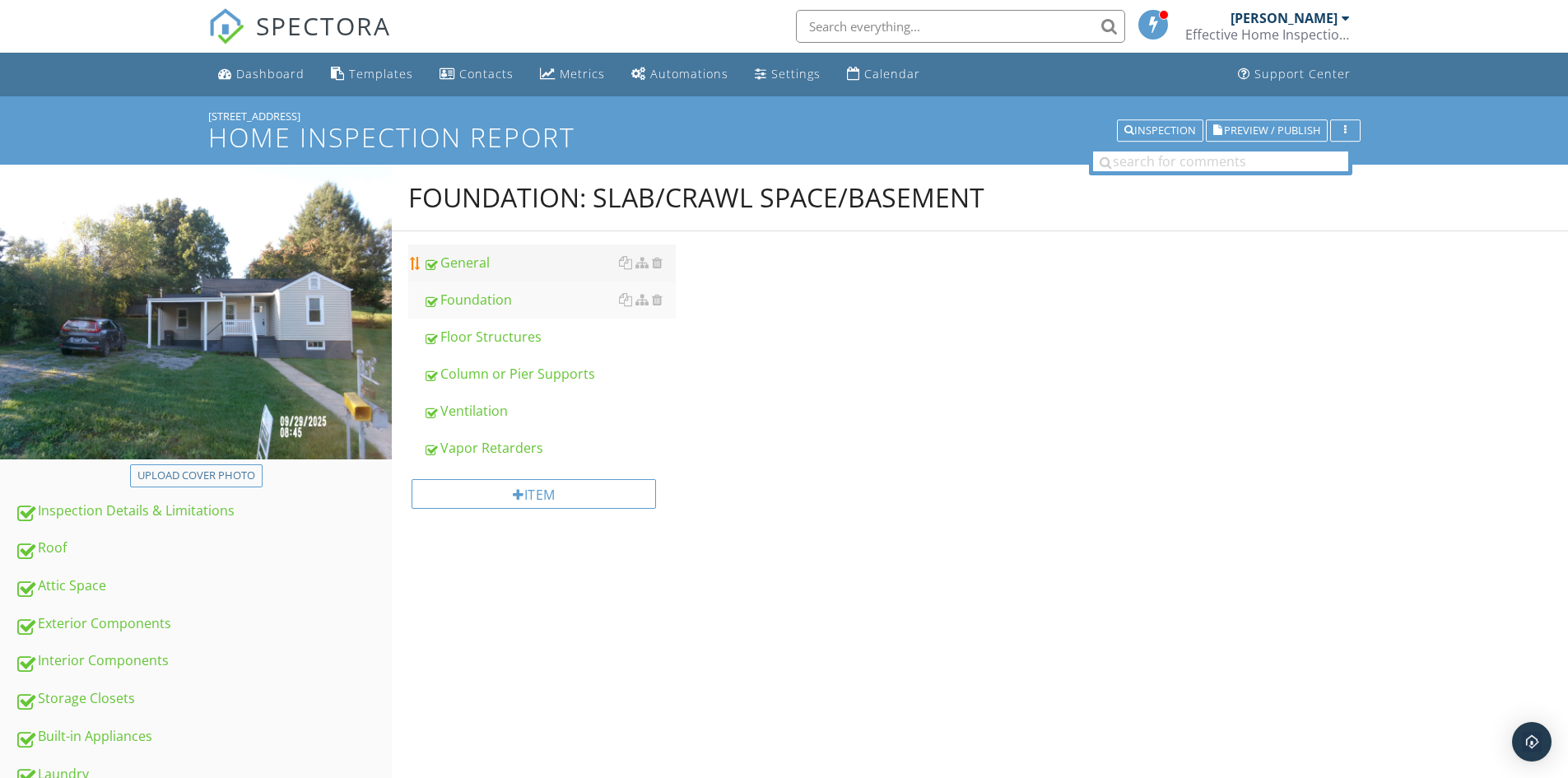
click at [479, 261] on div "General" at bounding box center [550, 263] width 253 height 20
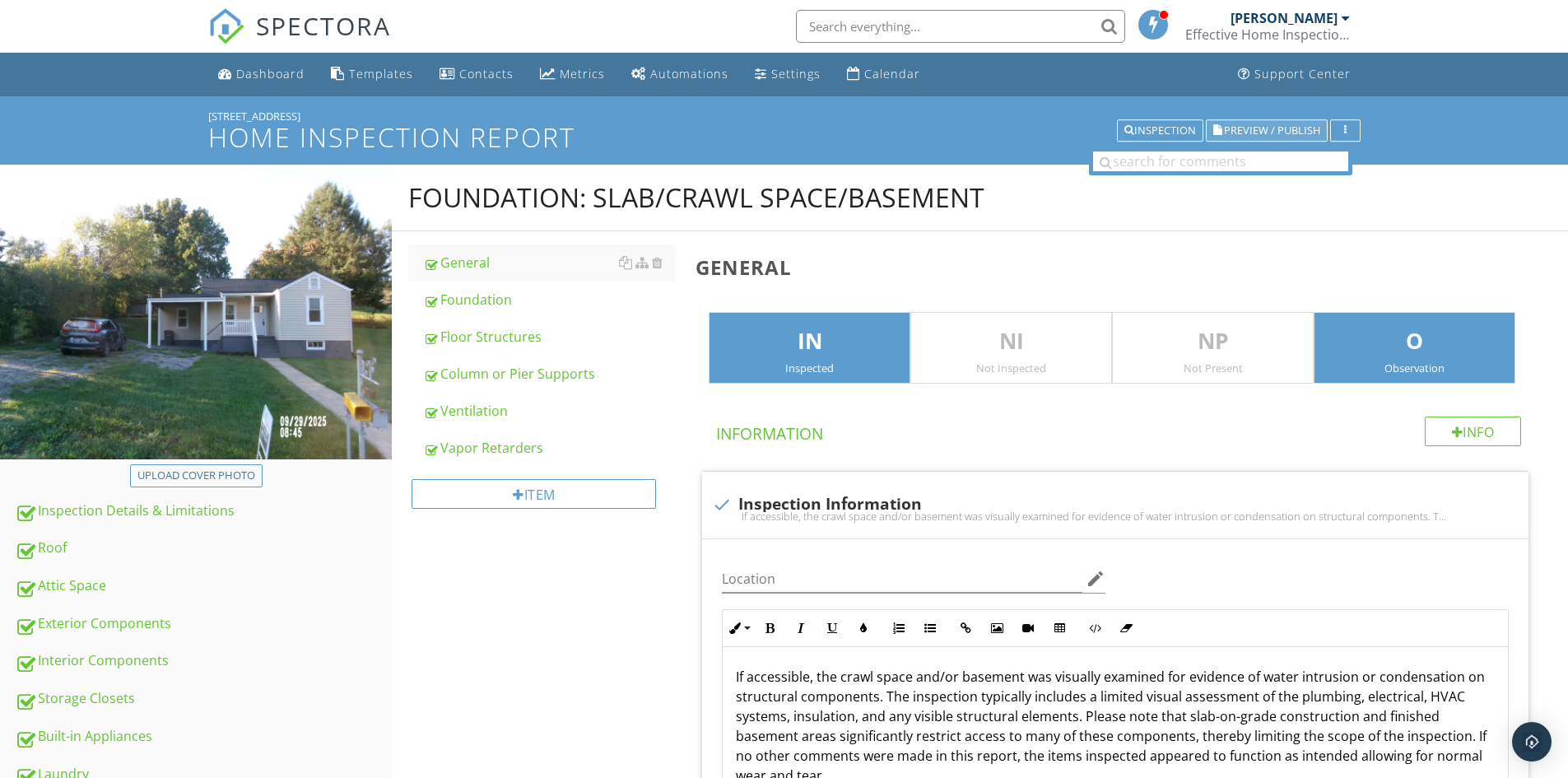
click at [1278, 125] on span "Preview / Publish" at bounding box center [1272, 131] width 96 height 11
type input "Basement - Multiple locations"
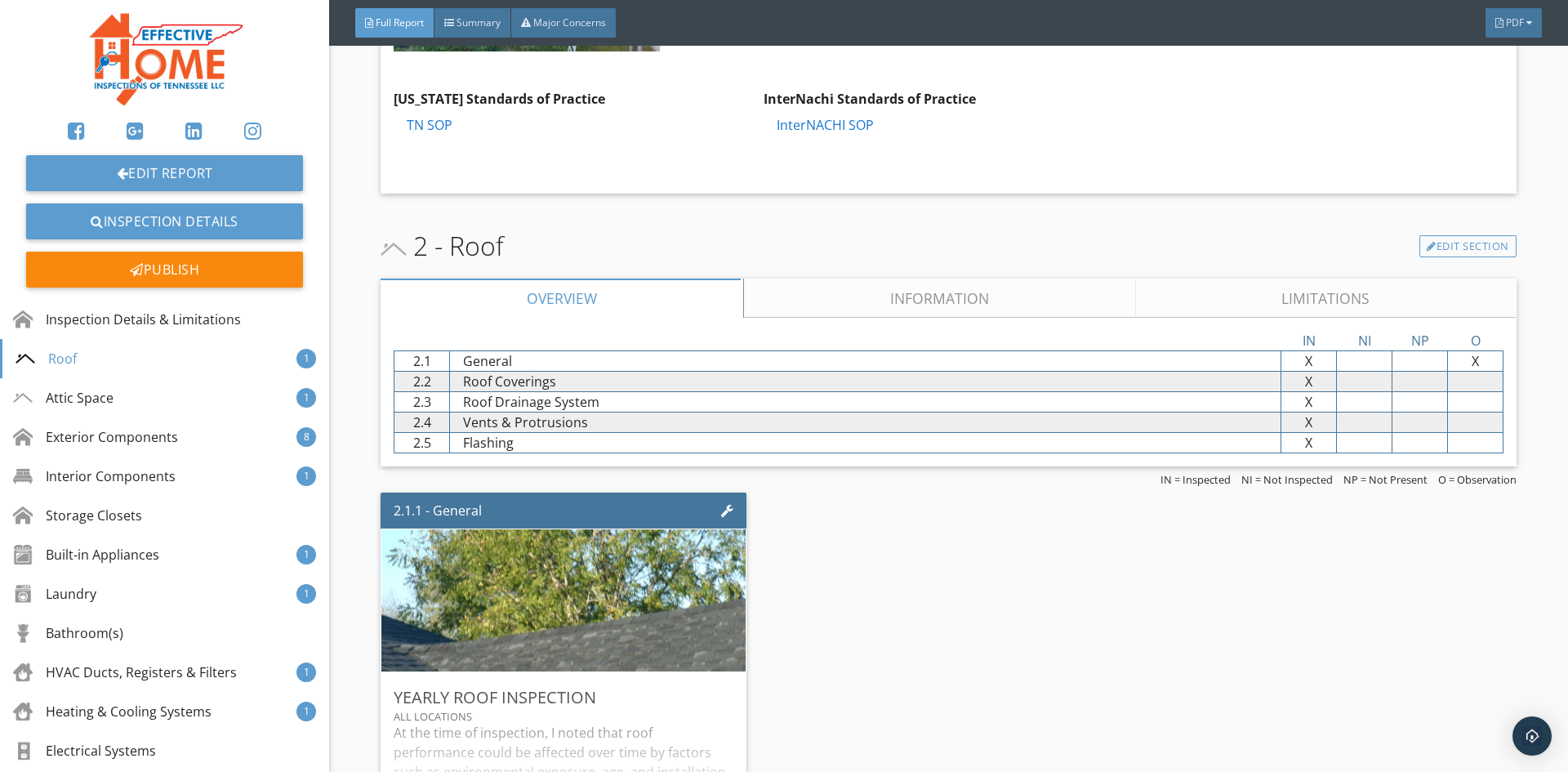
scroll to position [3757, 0]
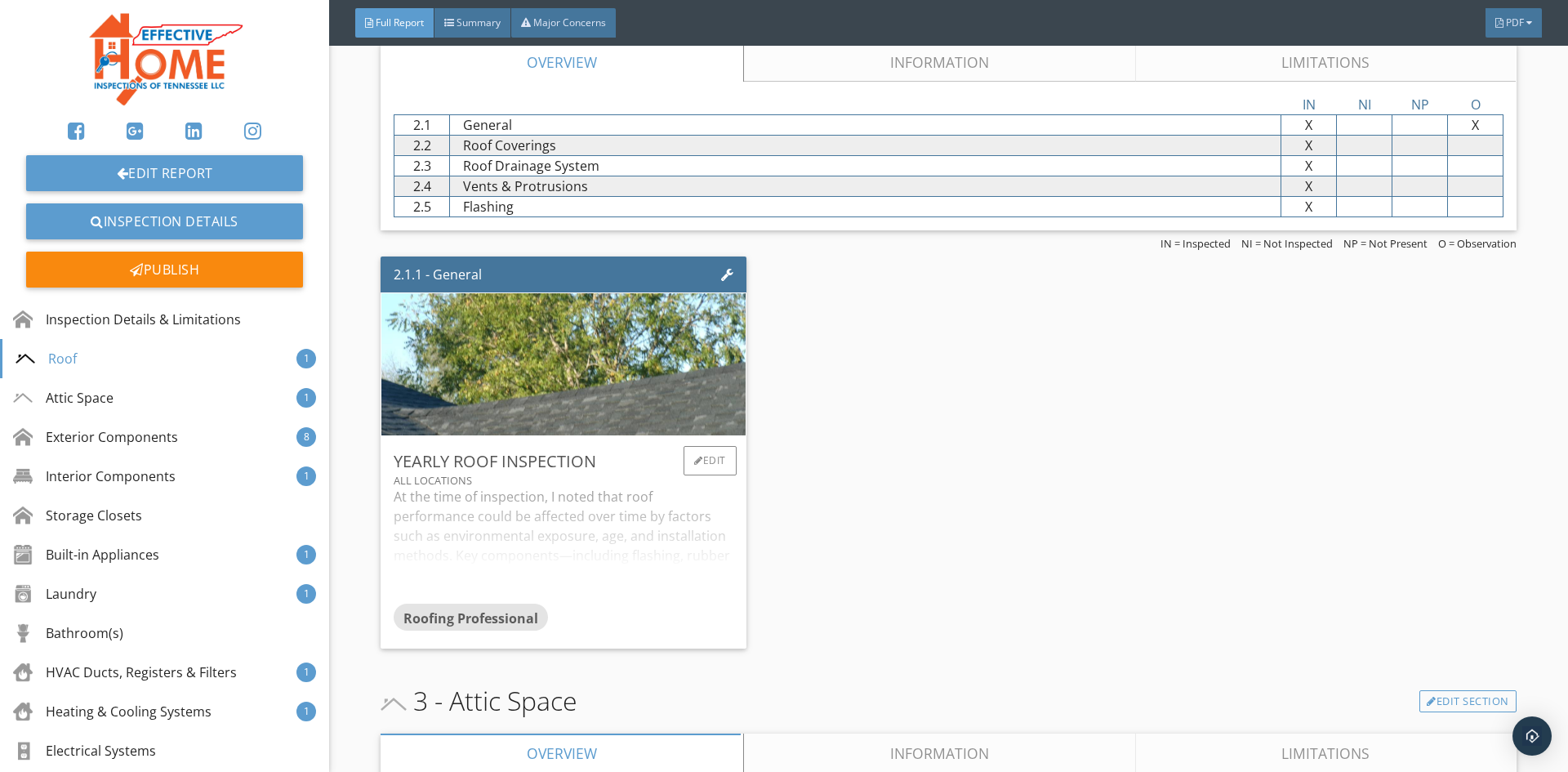
click at [615, 571] on div "At the time of inspection, I noted that roof performance could be affected over…" at bounding box center [563, 544] width 339 height 116
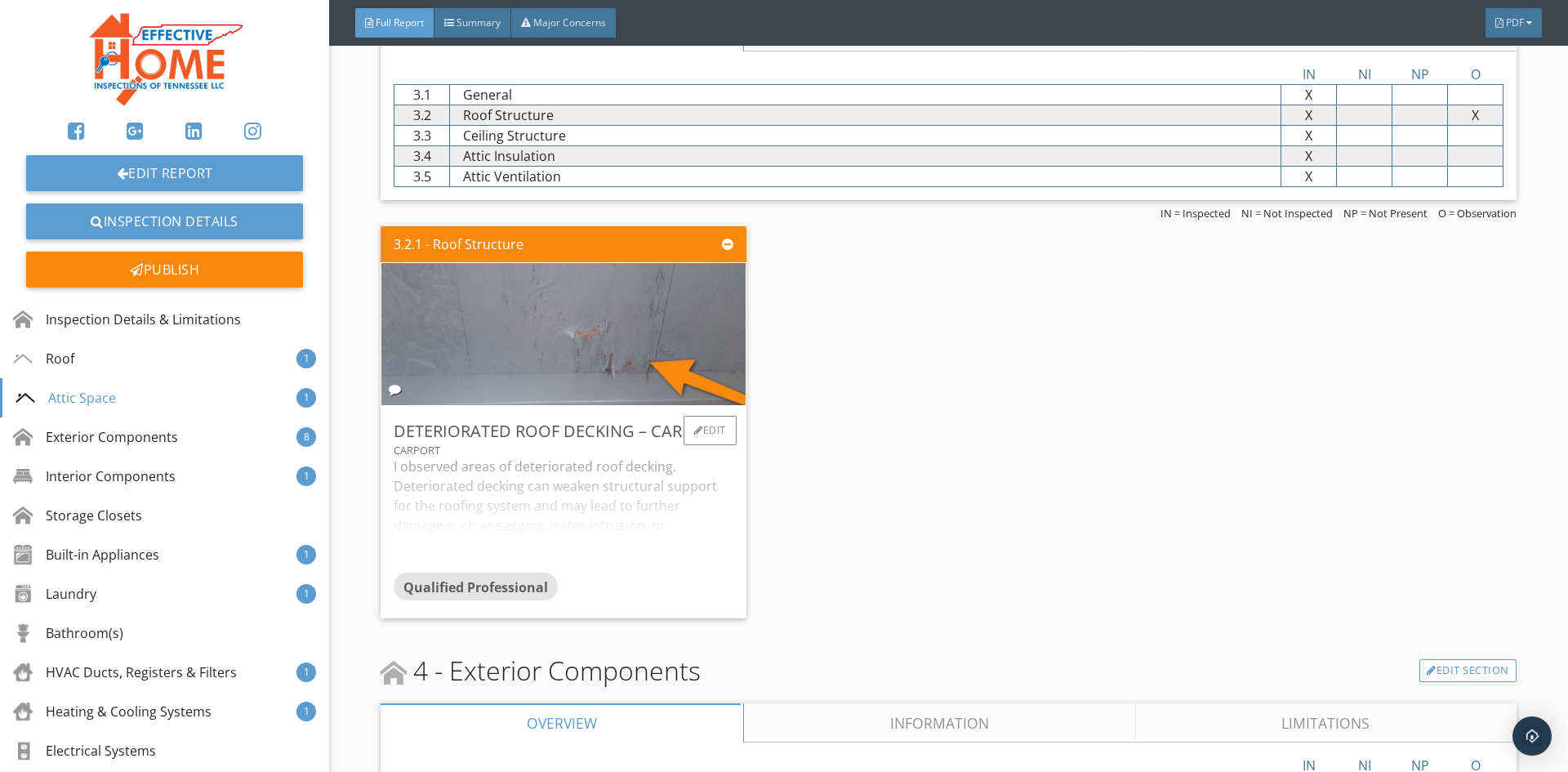
scroll to position [4737, 0]
click at [553, 498] on div "I observed areas of deteriorated roof decking. Deteriorated decking can weaken …" at bounding box center [563, 514] width 339 height 116
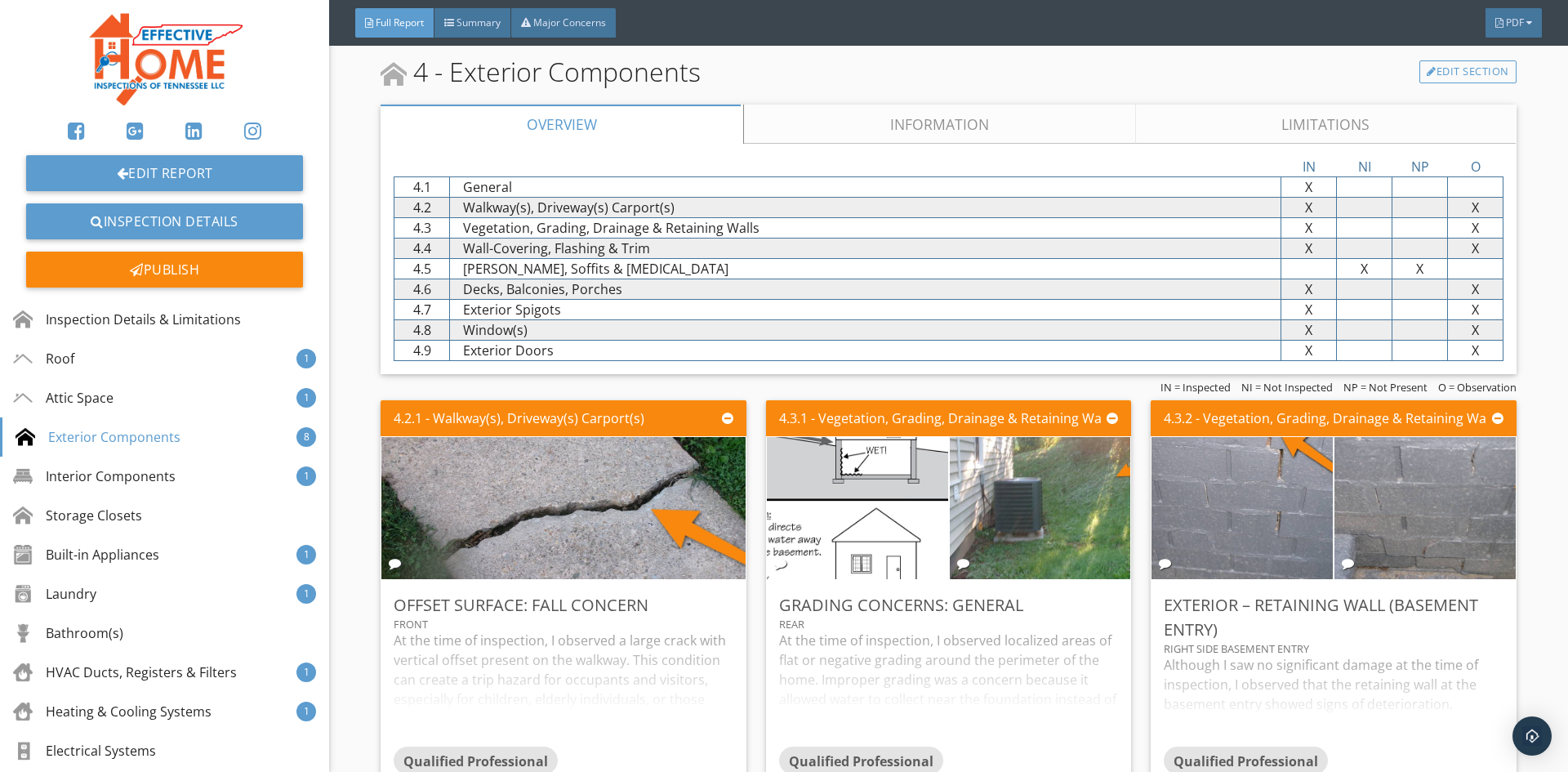
scroll to position [5554, 0]
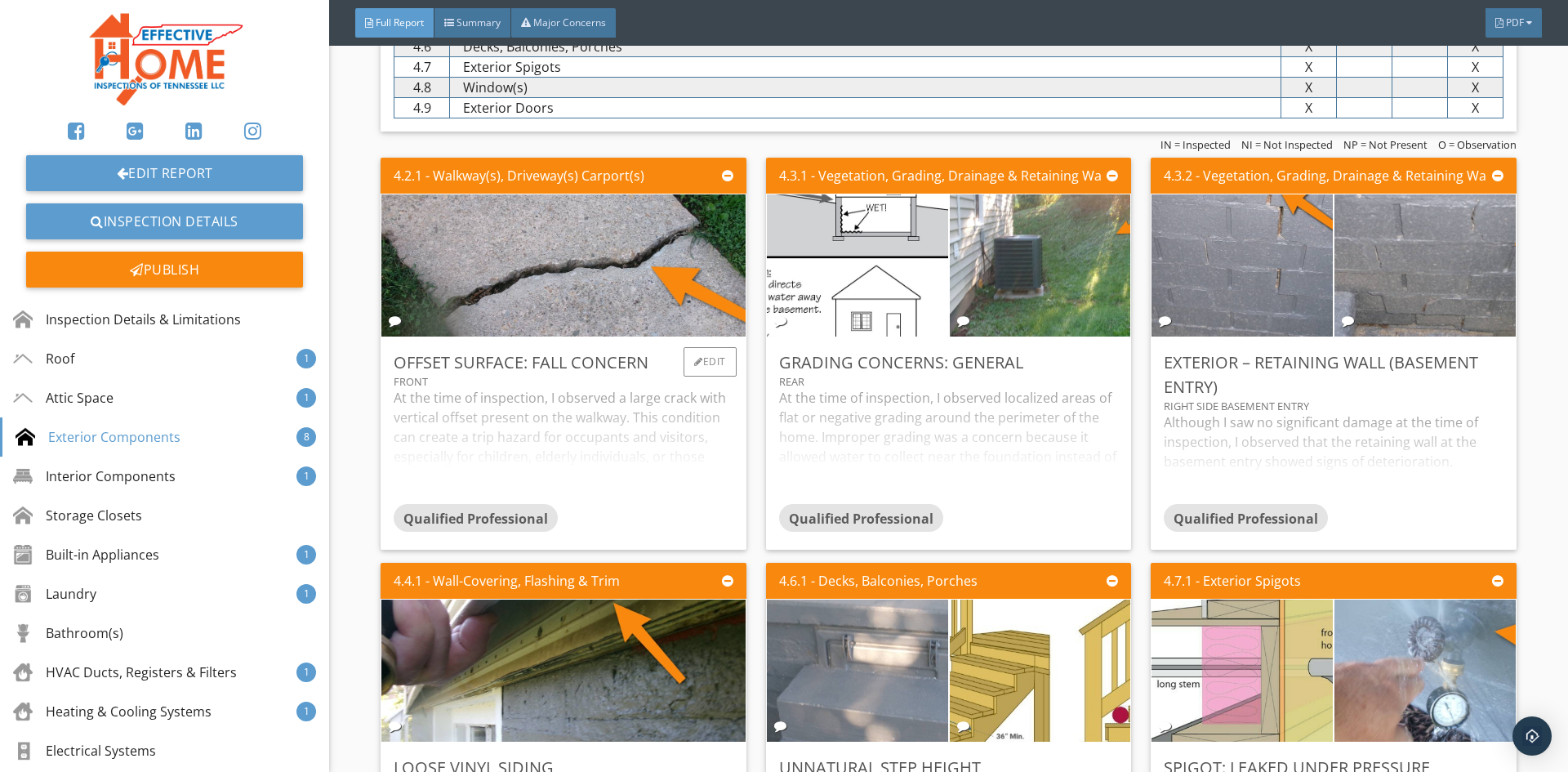
click at [575, 411] on div "At the time of inspection, I observed a large crack with vertical offset presen…" at bounding box center [563, 445] width 339 height 116
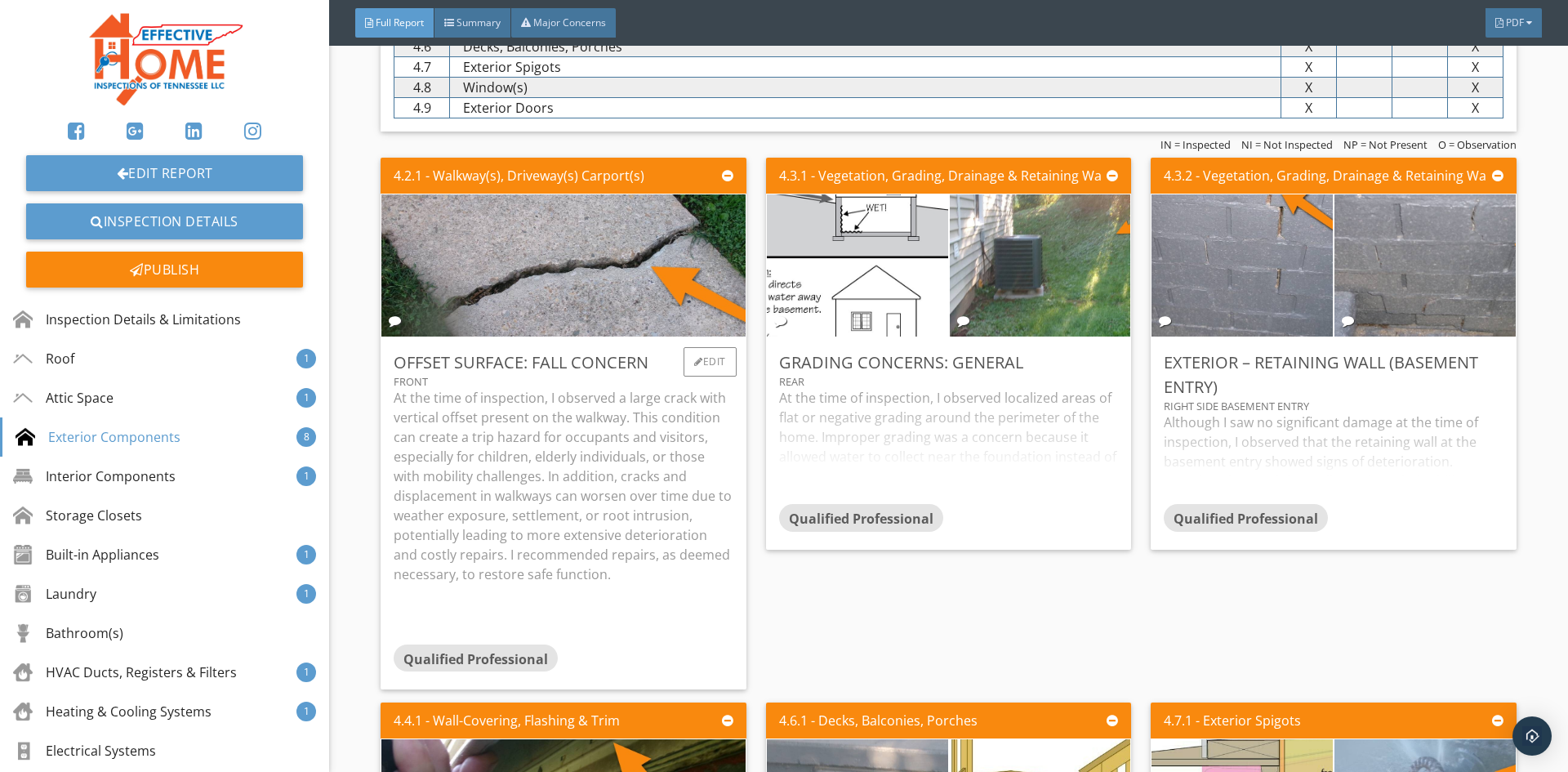
scroll to position [5799, 0]
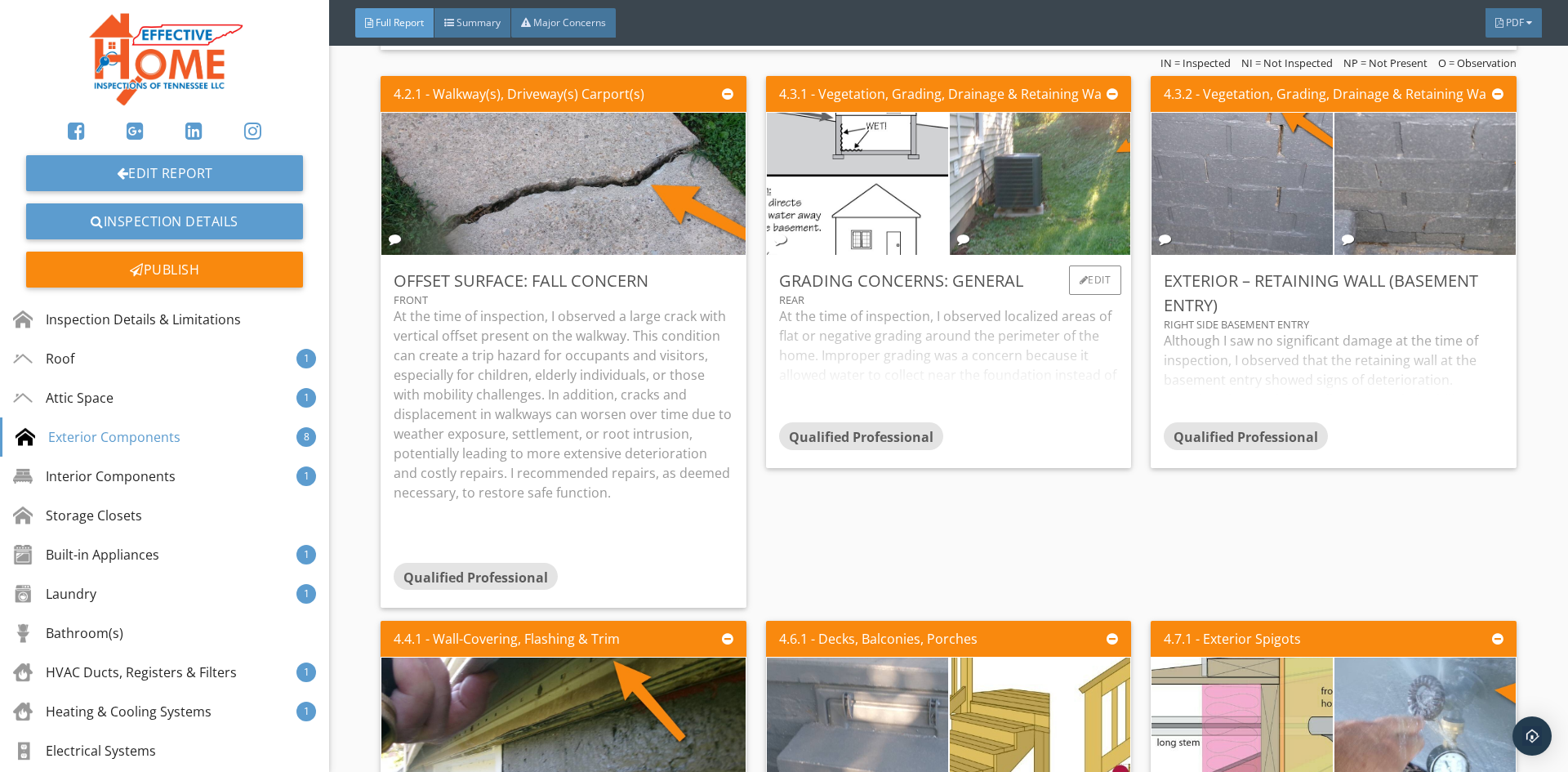
click at [847, 376] on div "At the time of inspection, I observed localized areas of flat or negative gradi…" at bounding box center [948, 364] width 339 height 116
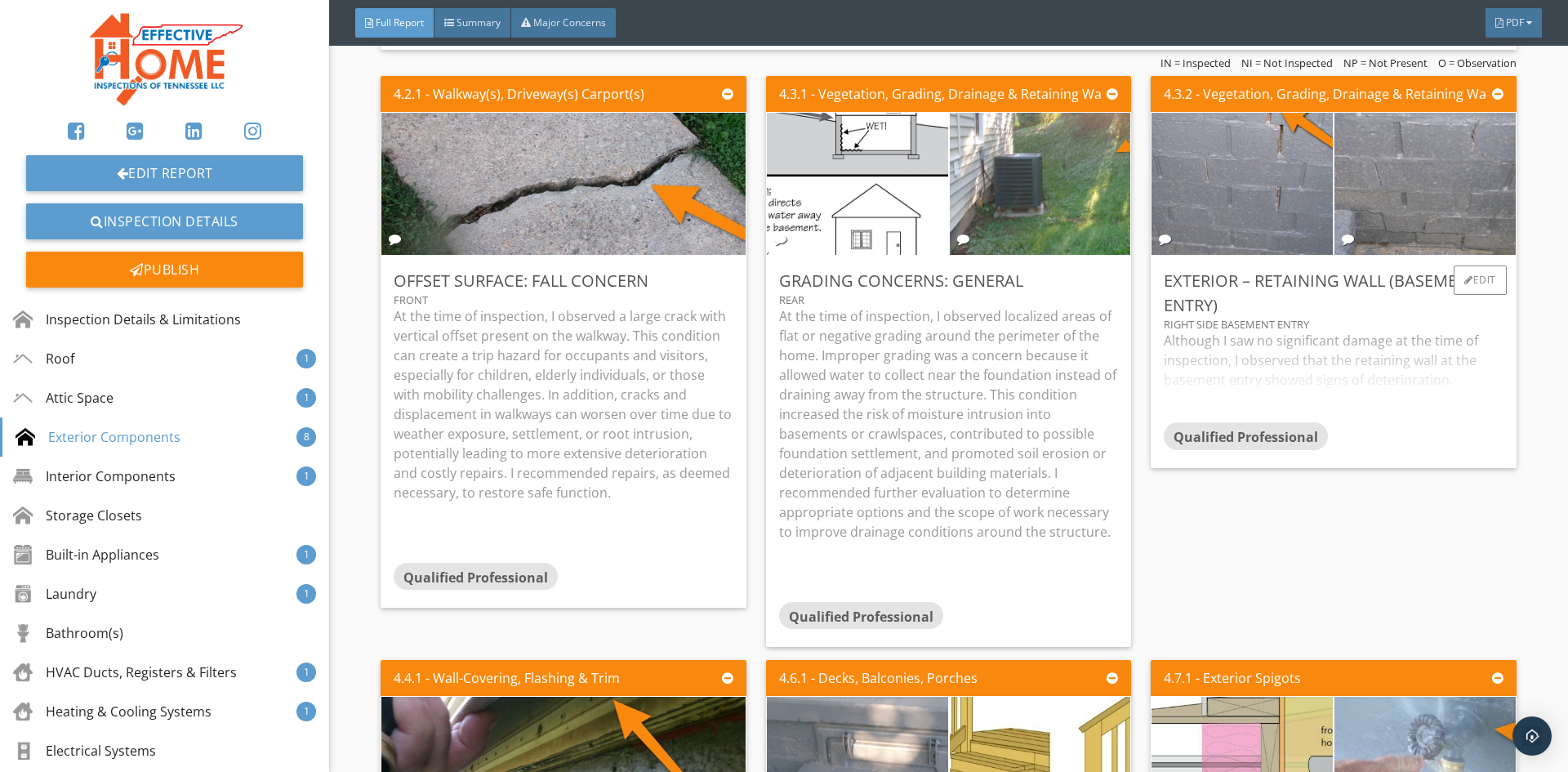
click at [1337, 384] on div "Although I saw no significant damage at the time of inspection, I observed that…" at bounding box center [1333, 377] width 339 height 92
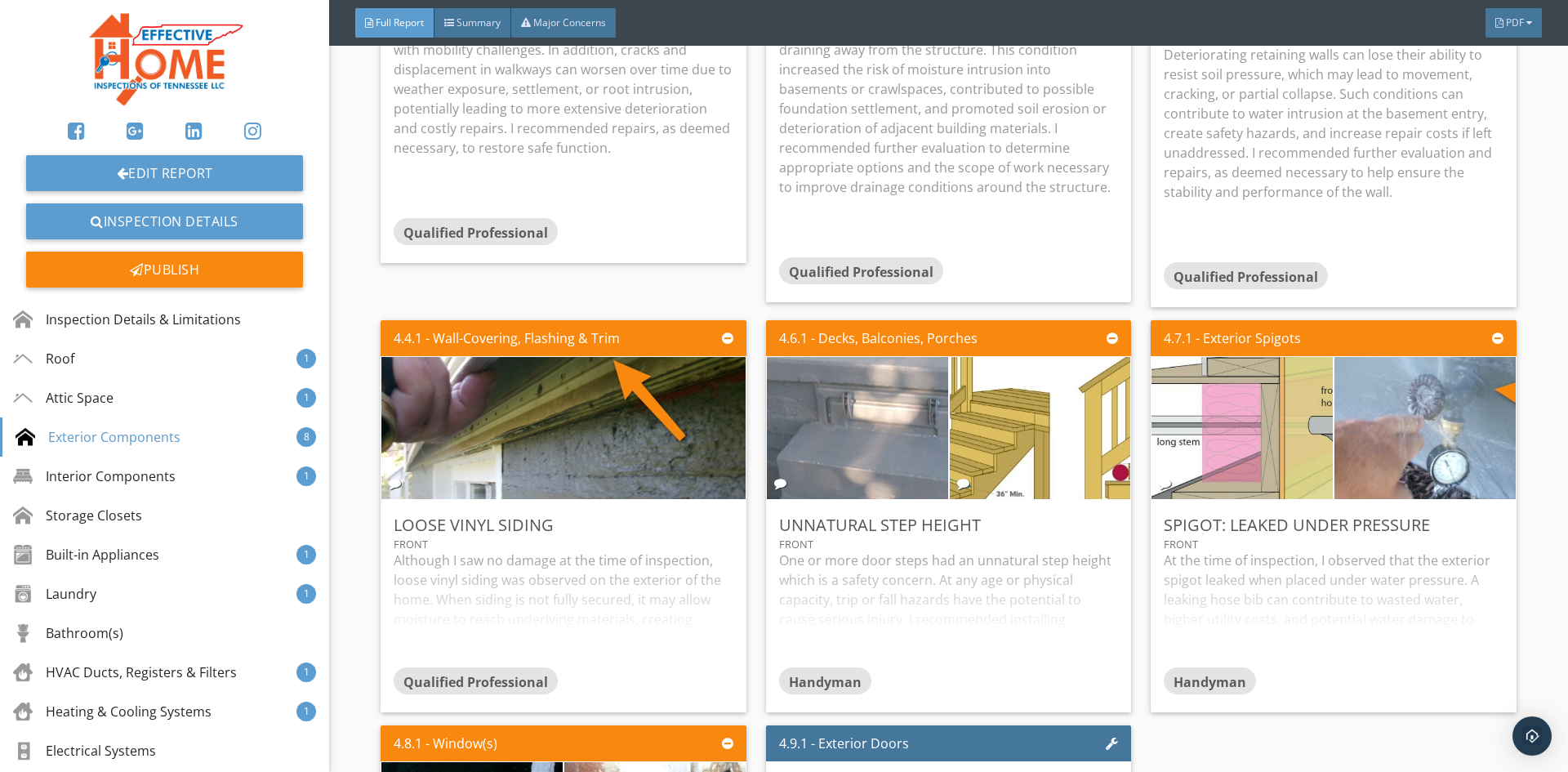
scroll to position [6289, 0]
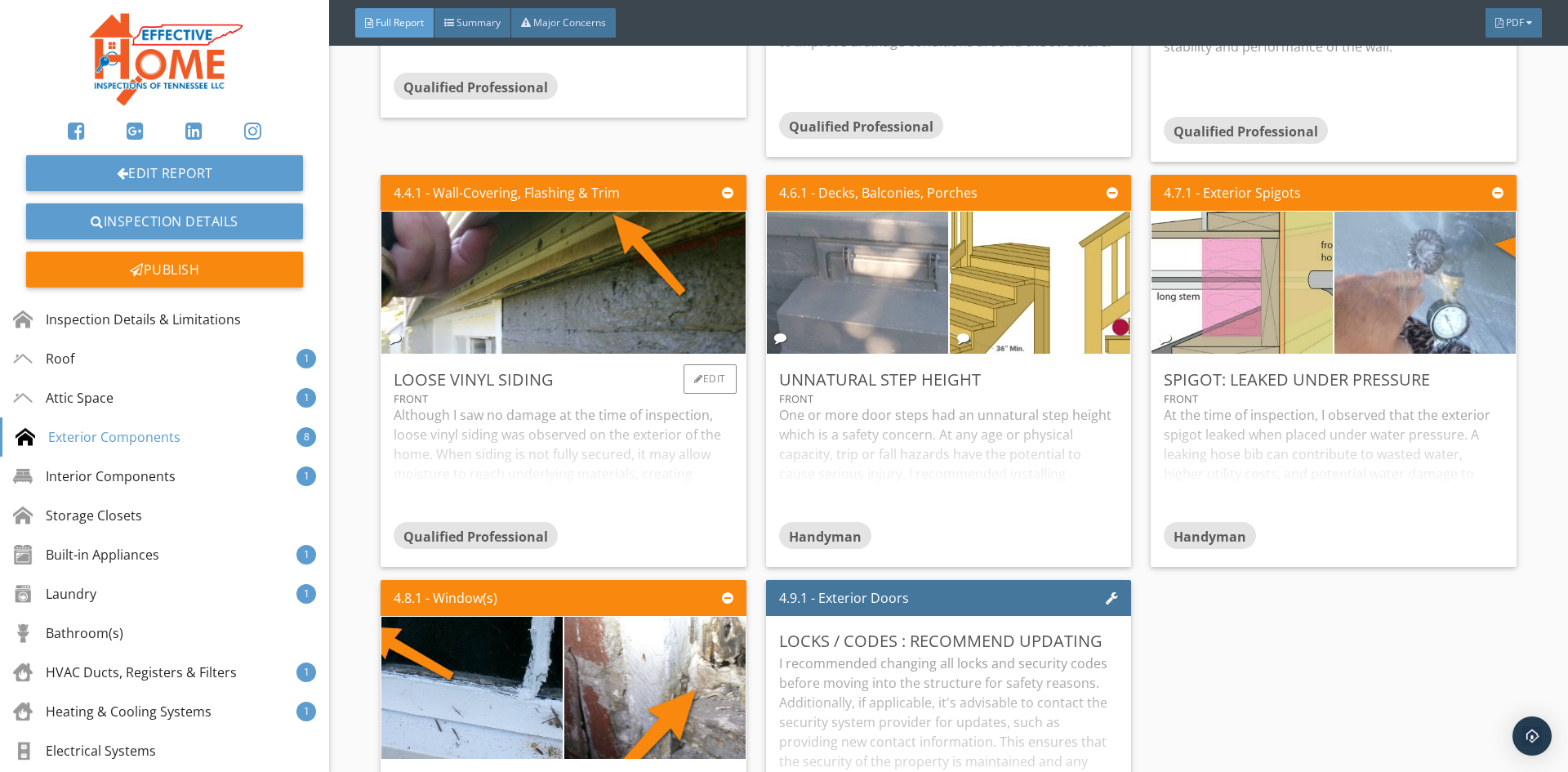
click at [605, 451] on div "Although I saw no damage at the time of inspection, loose vinyl siding was obse…" at bounding box center [563, 462] width 339 height 116
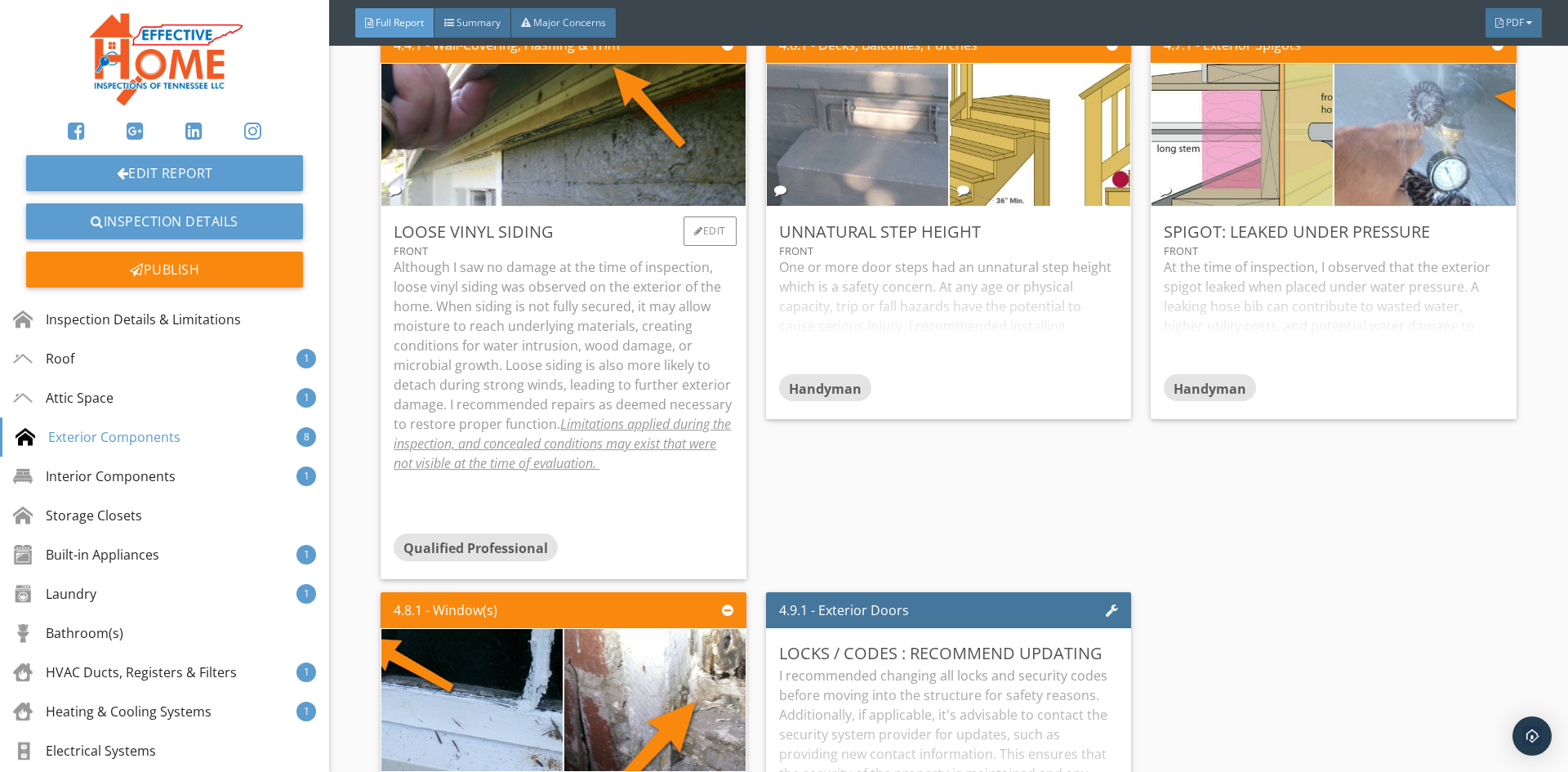
scroll to position [6452, 0]
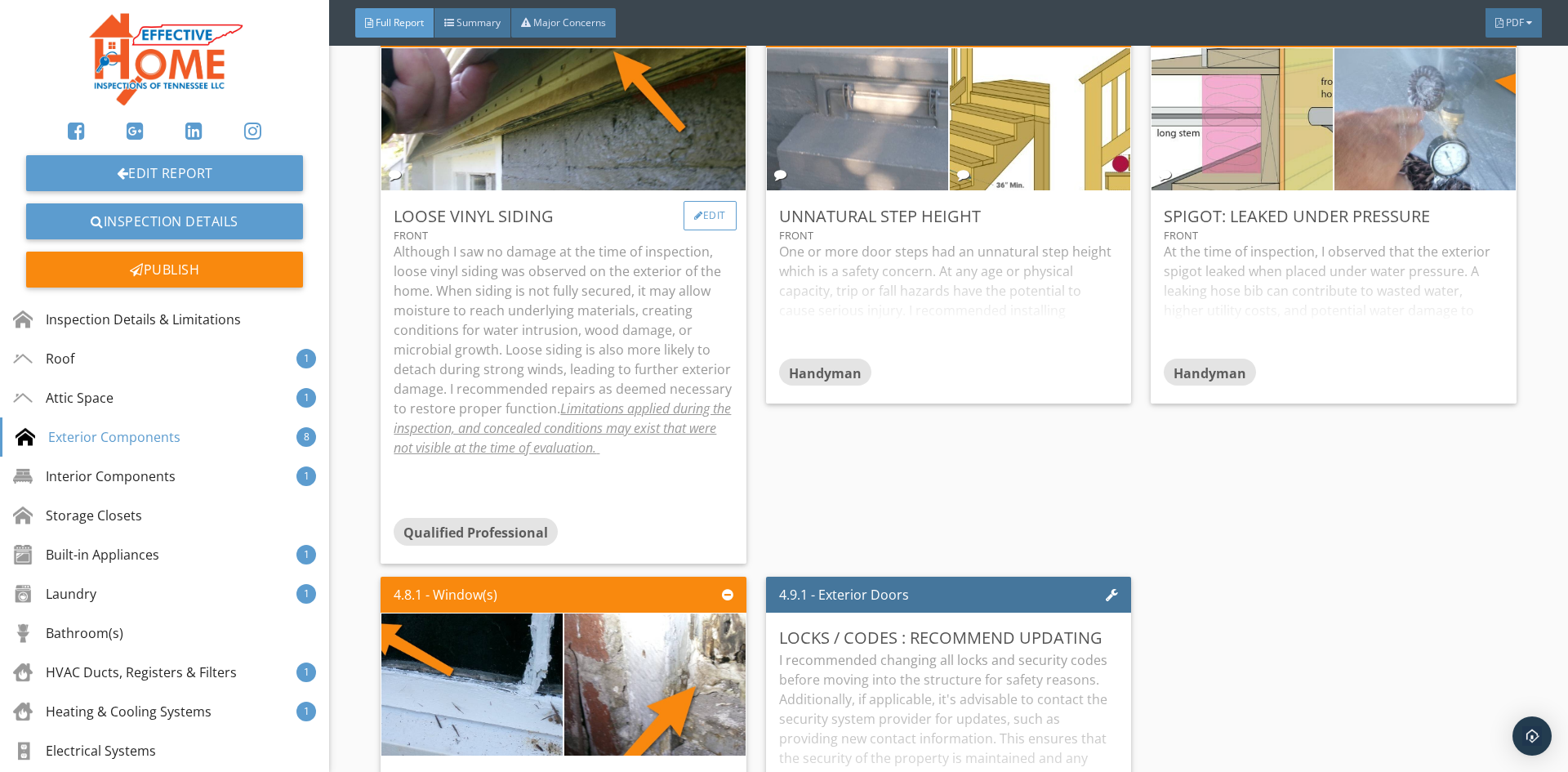
click at [703, 222] on div "Edit" at bounding box center [710, 215] width 53 height 30
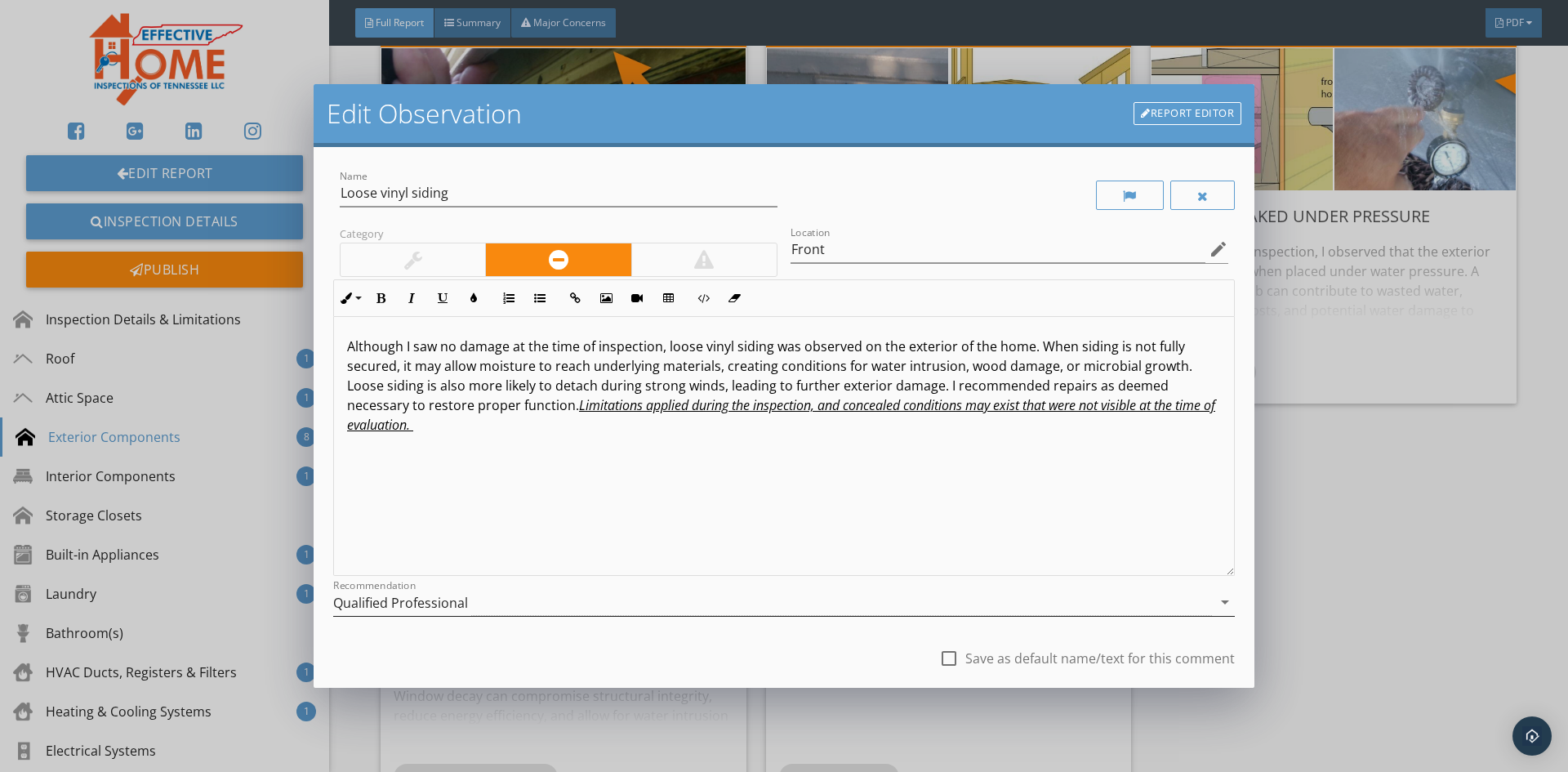
click at [447, 602] on div "Qualified Professional" at bounding box center [400, 603] width 135 height 14
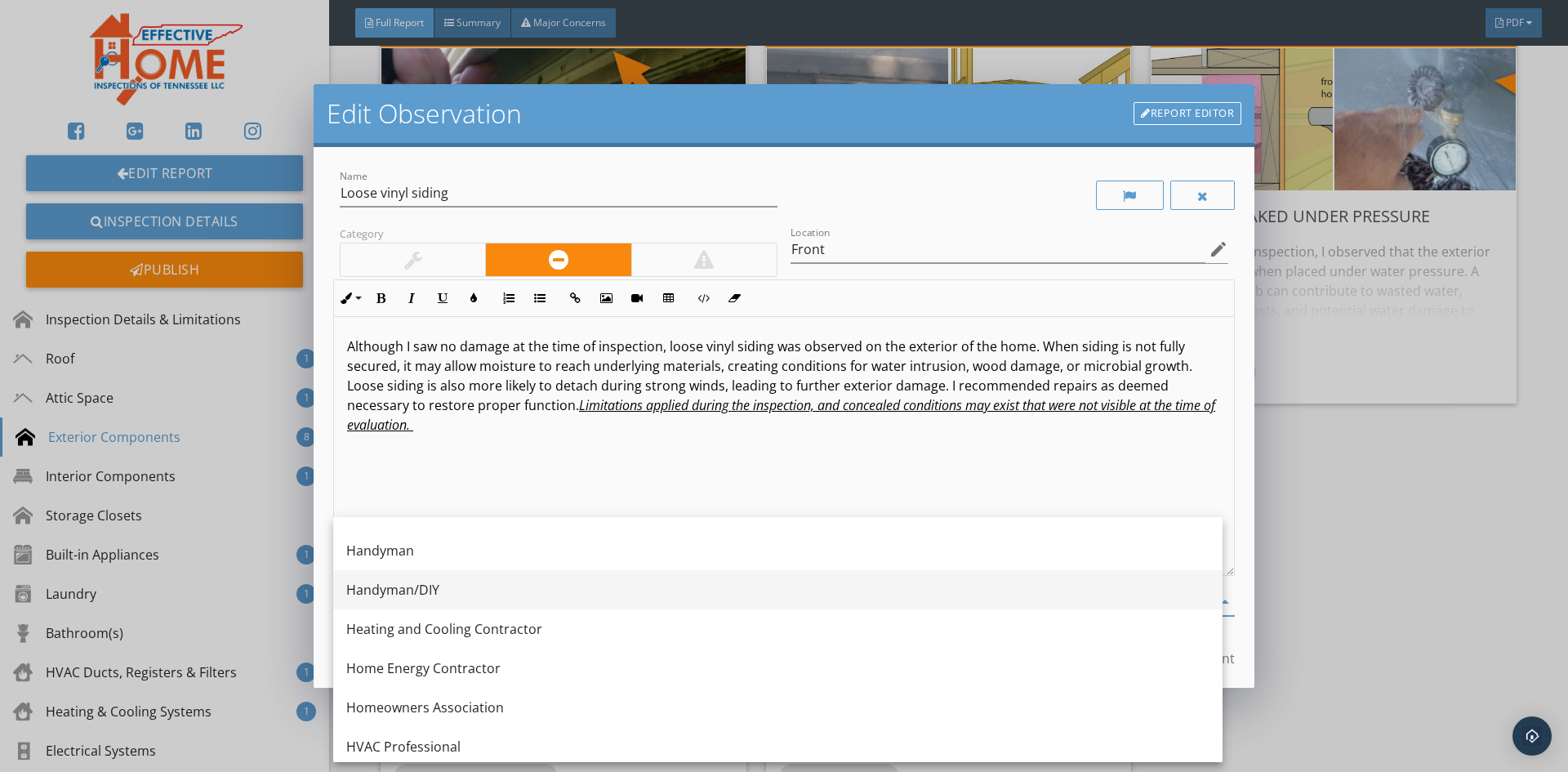
scroll to position [1062, 0]
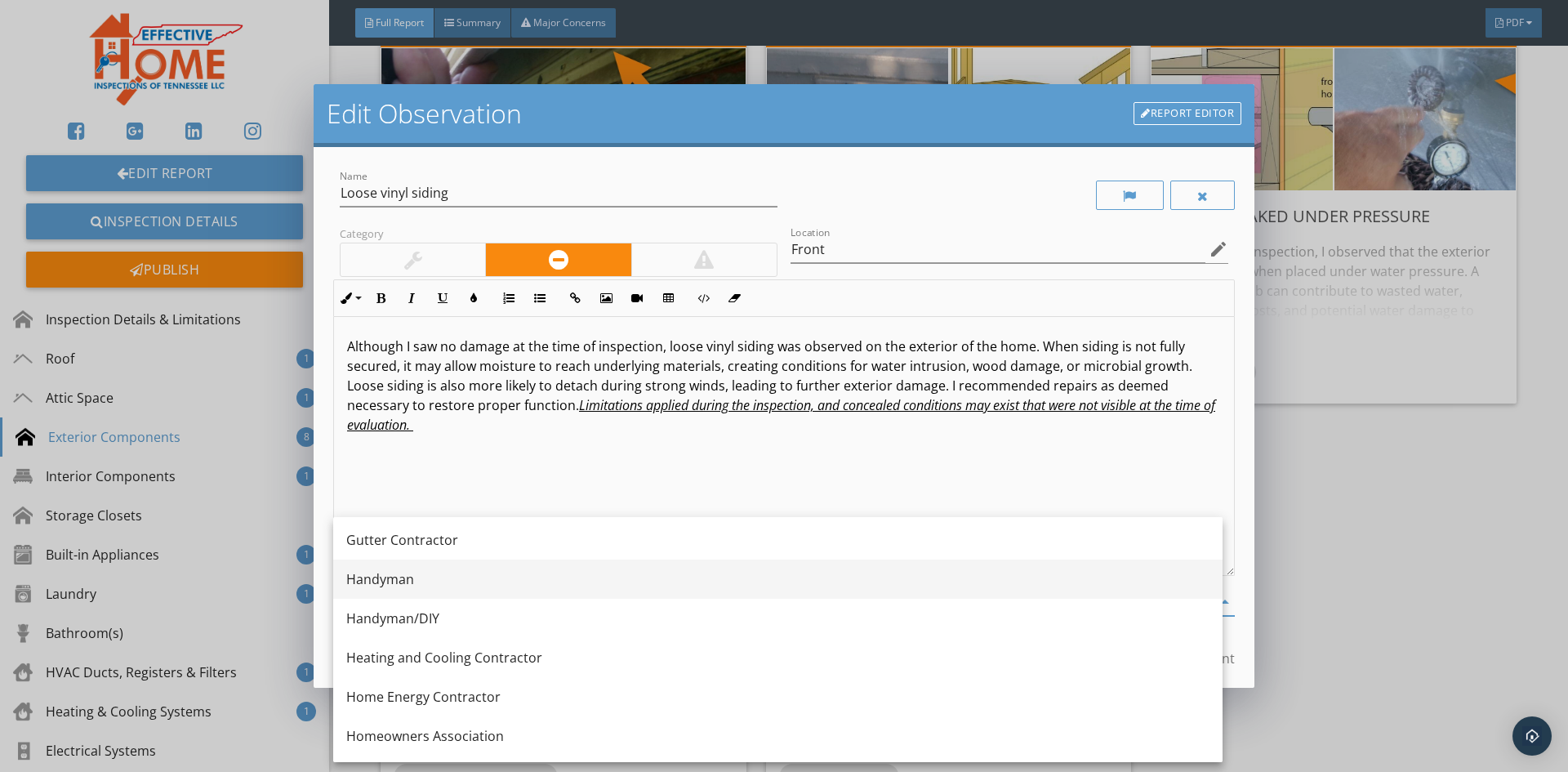
click at [391, 563] on div "Handyman" at bounding box center [777, 579] width 863 height 40
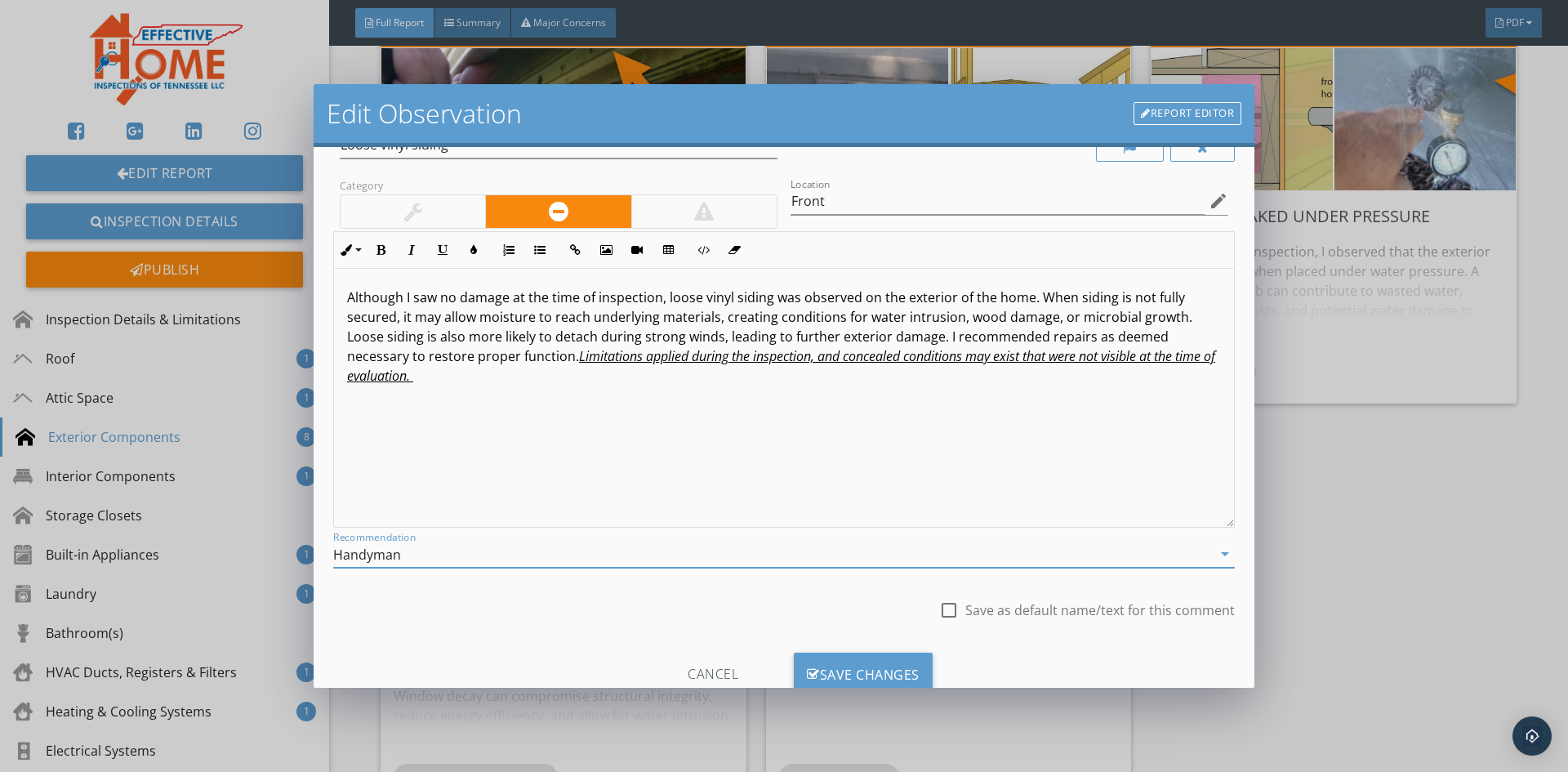
scroll to position [102, 0]
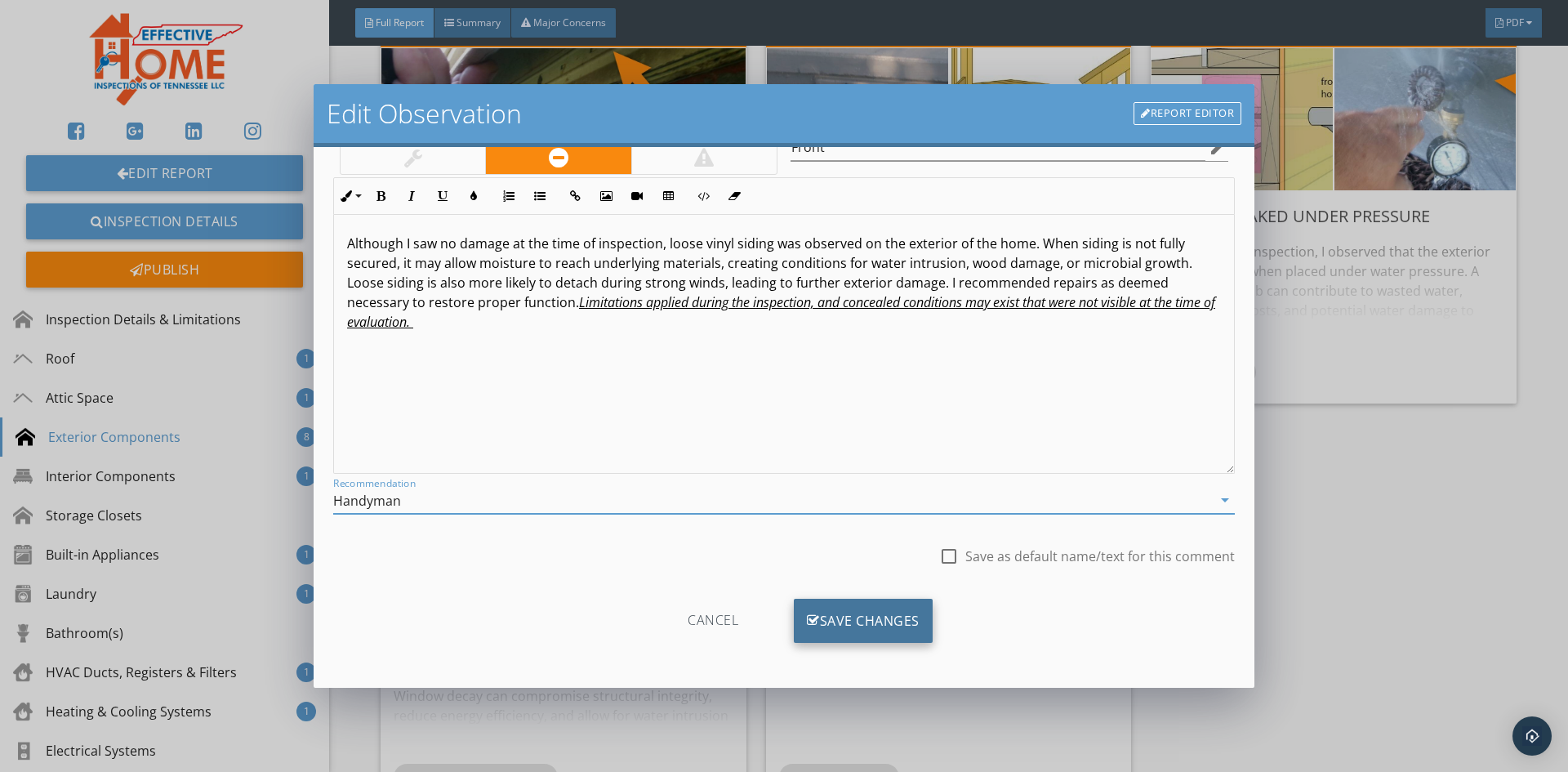
click at [867, 624] on div "Save Changes" at bounding box center [863, 620] width 139 height 44
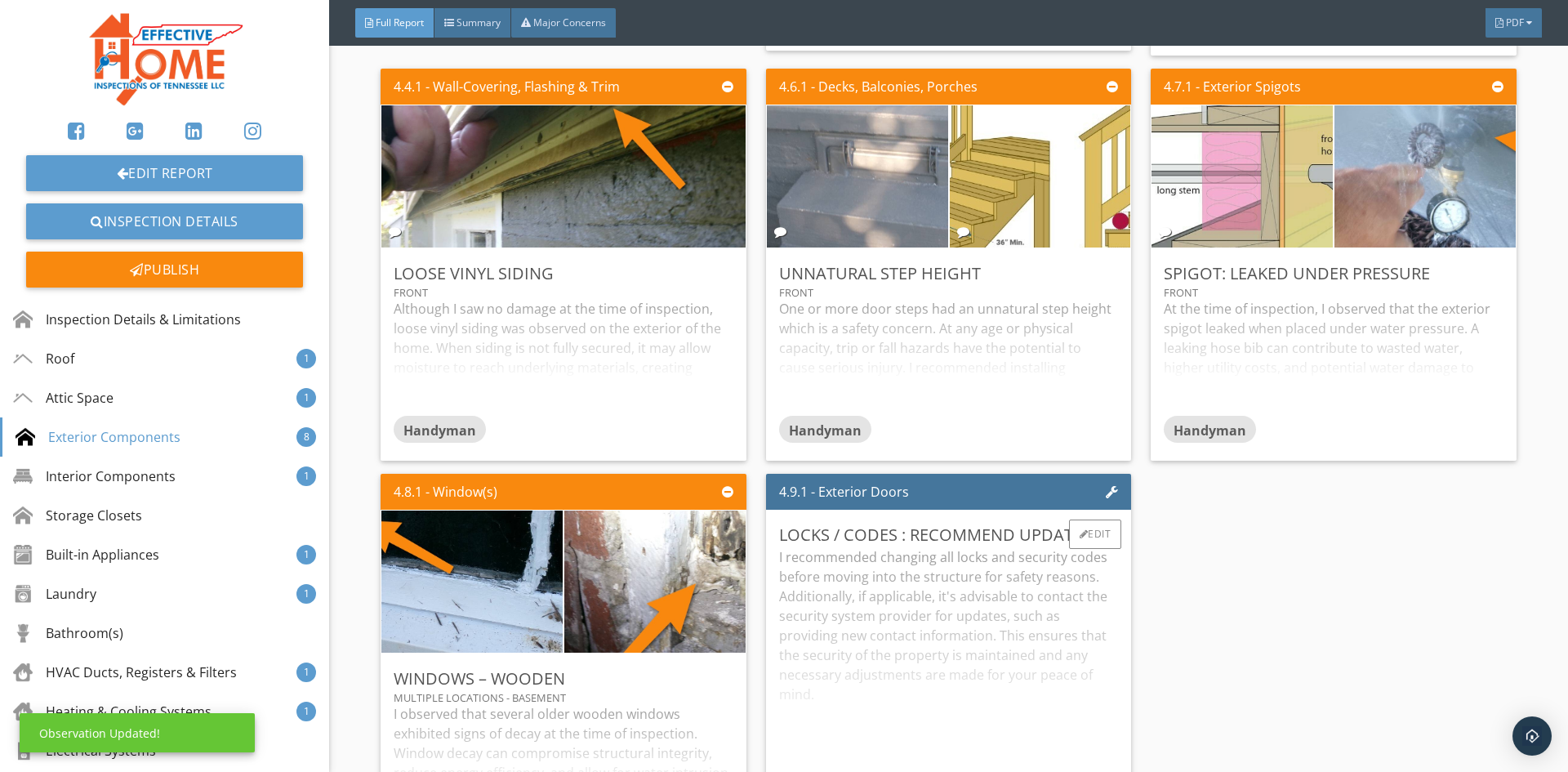
scroll to position [6370, 0]
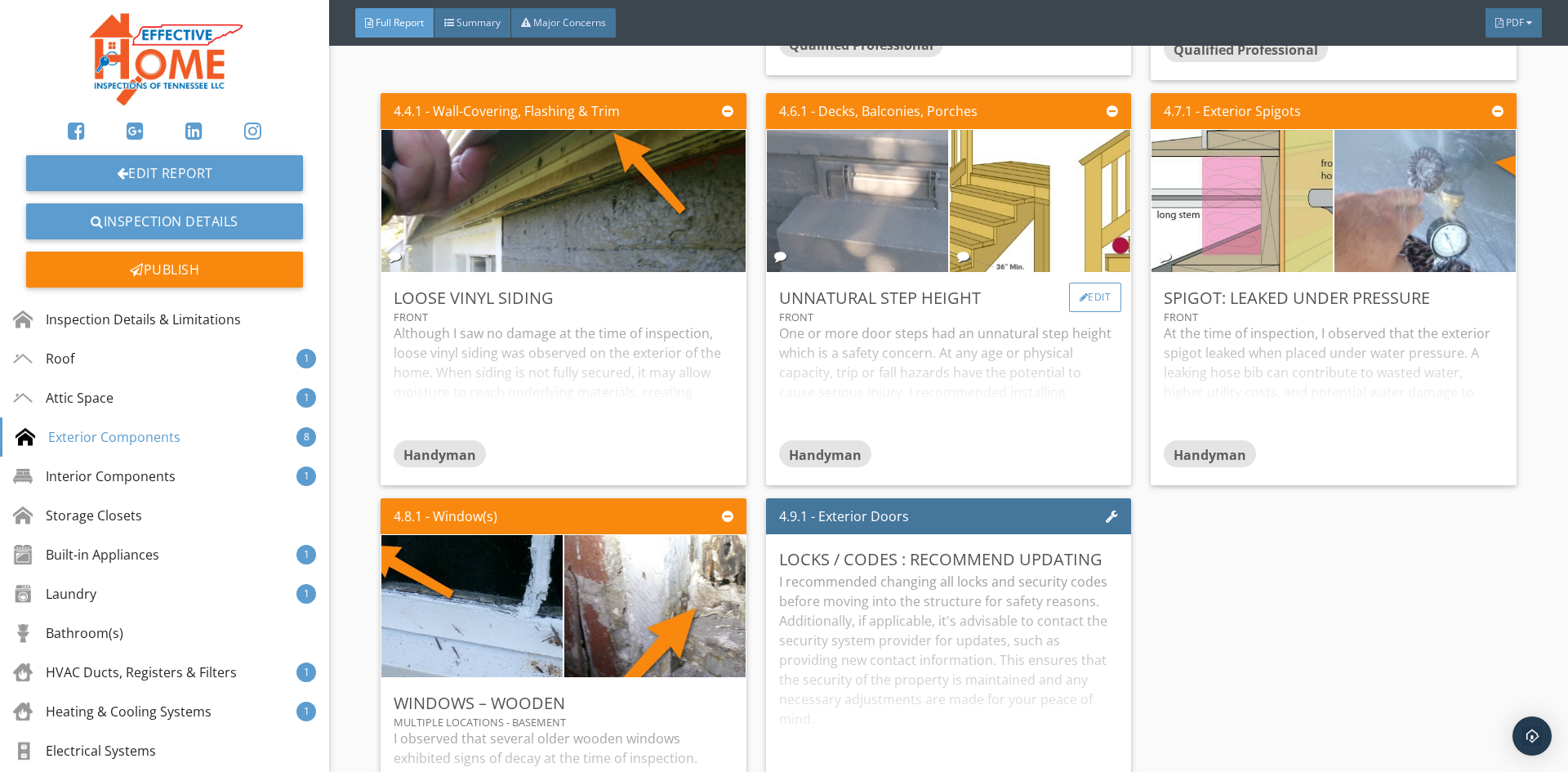
click at [1080, 297] on div "Edit" at bounding box center [1095, 297] width 53 height 30
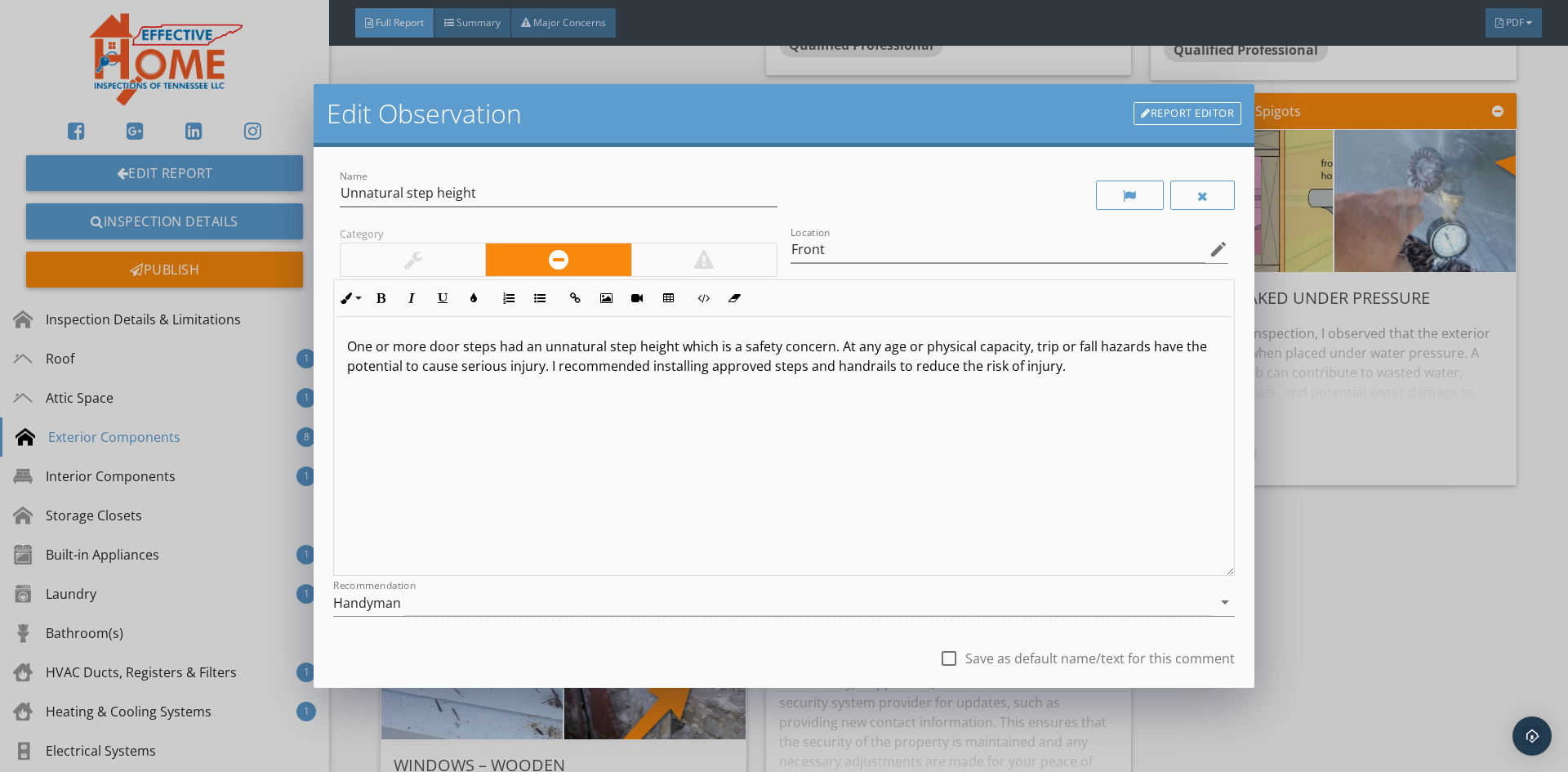
drag, startPoint x: 1320, startPoint y: 591, endPoint x: 1317, endPoint y: 580, distance: 11.4
click at [1317, 586] on div "Edit Observation Report Editor Name Unnatural step height Category Location Fro…" at bounding box center [784, 386] width 1568 height 772
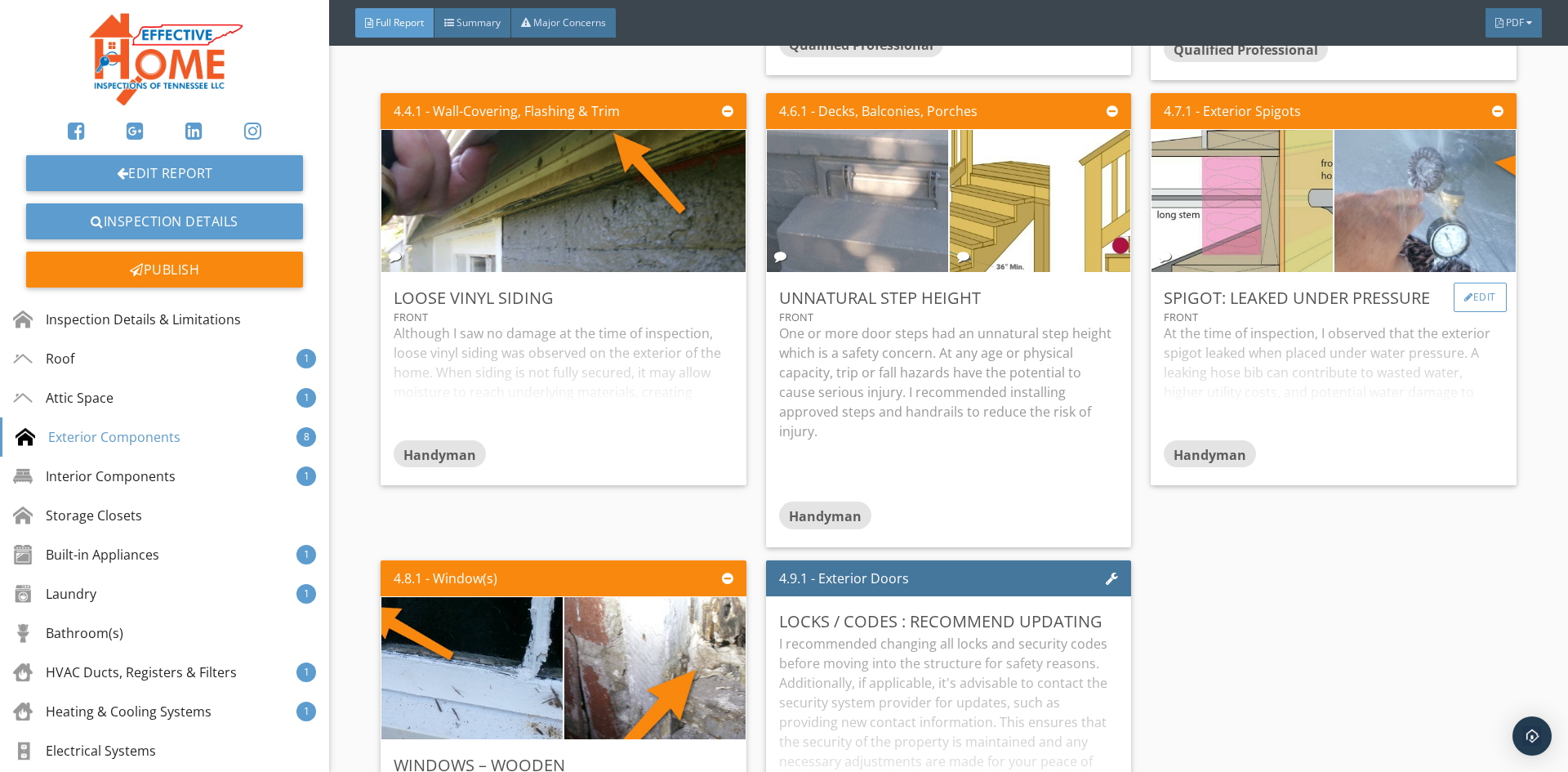
click at [1463, 293] on div "Edit" at bounding box center [1480, 297] width 53 height 30
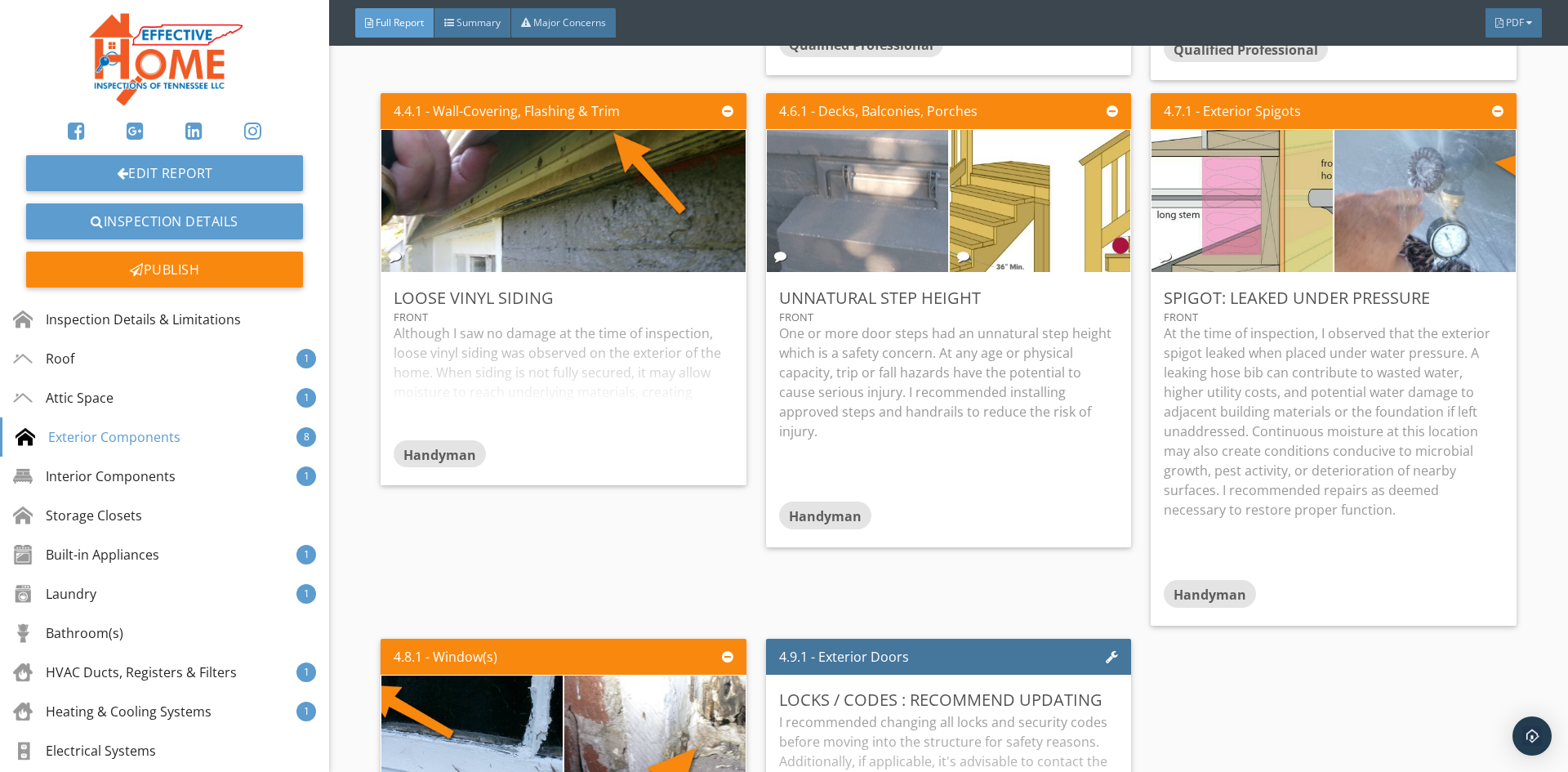
drag, startPoint x: 1294, startPoint y: 663, endPoint x: 1130, endPoint y: 605, distance: 174.0
click at [1284, 658] on div at bounding box center [784, 386] width 1568 height 772
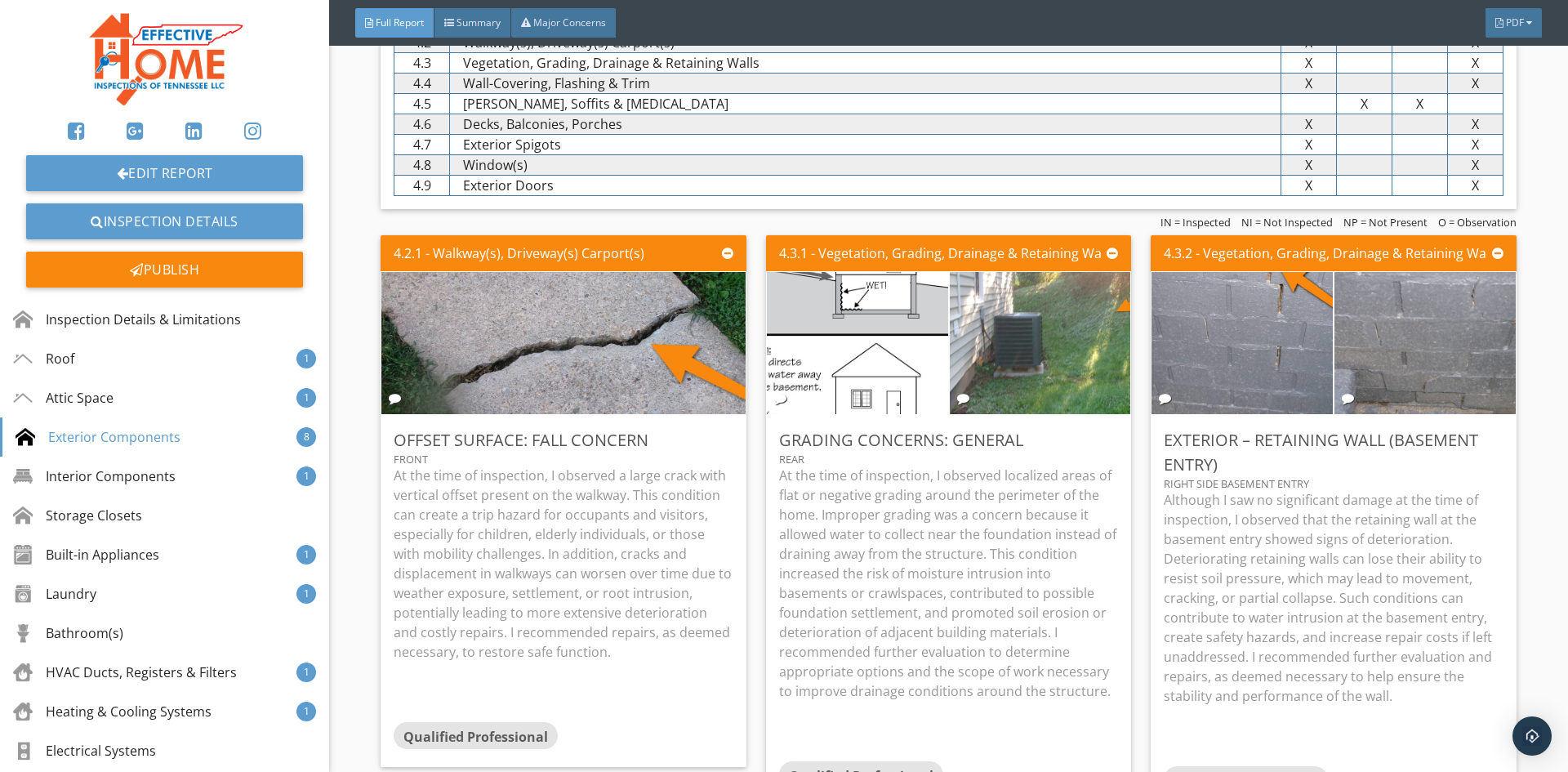
scroll to position [5635, 0]
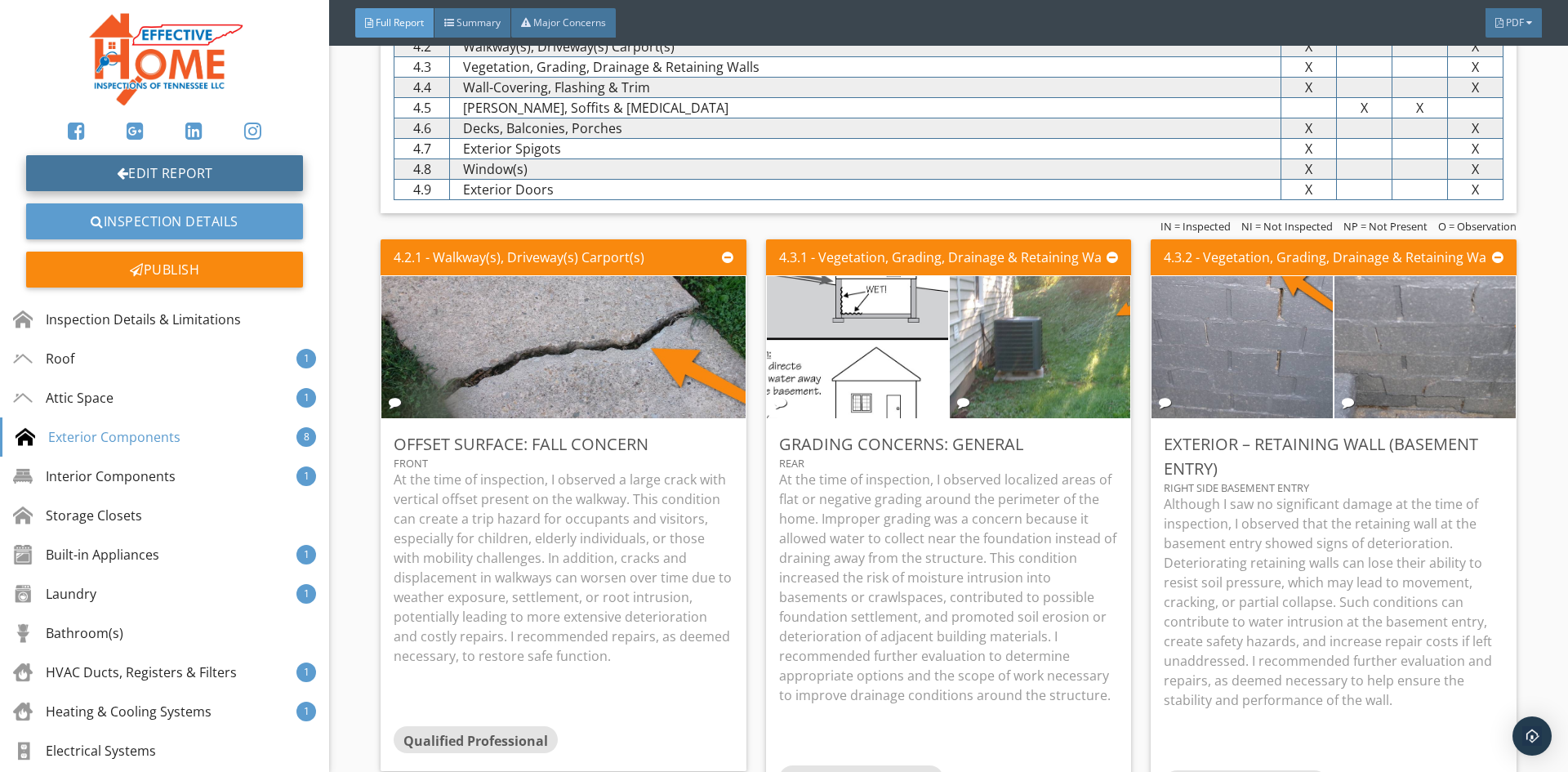
click at [202, 157] on link "Edit Report" at bounding box center [165, 173] width 277 height 36
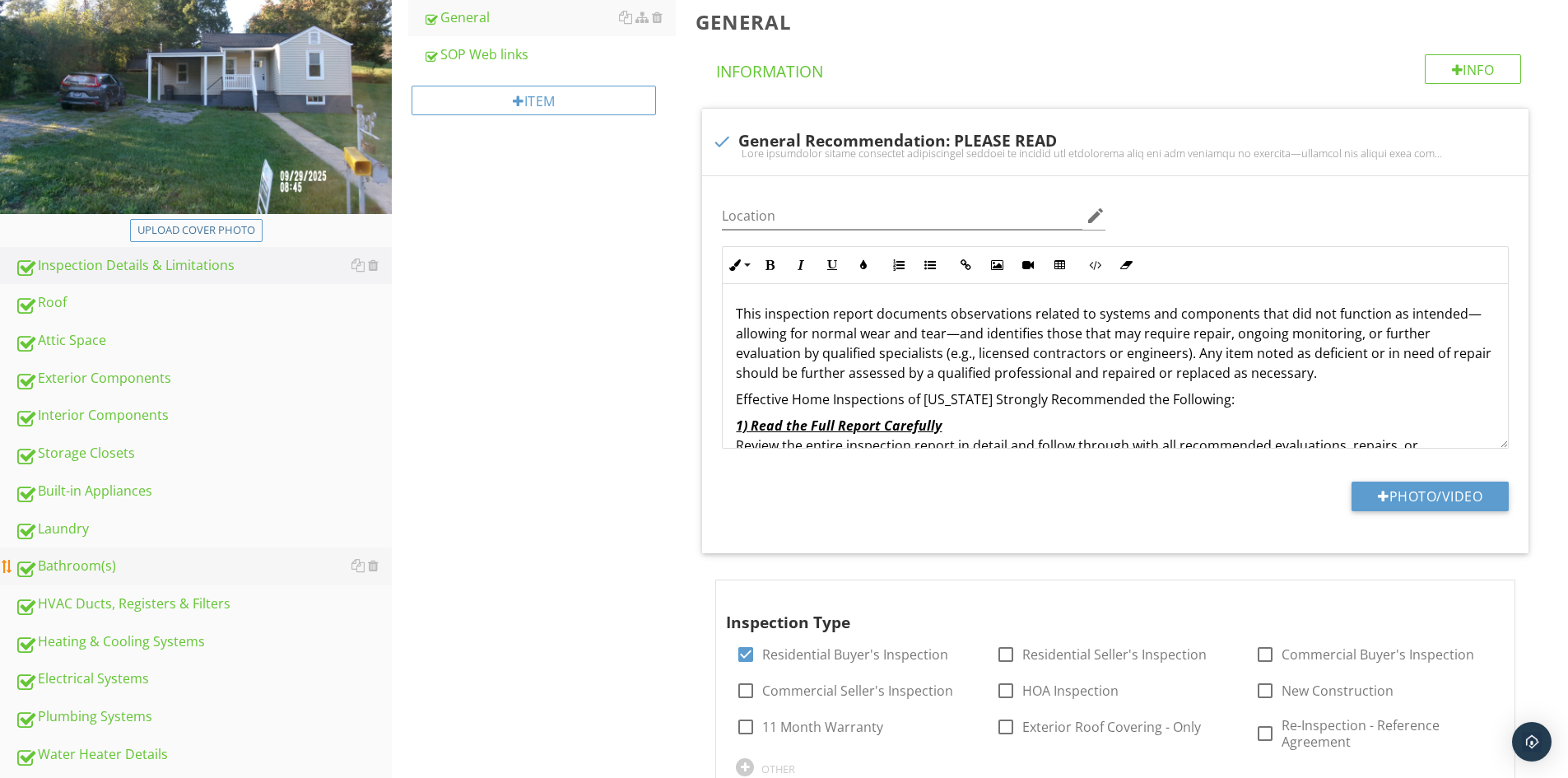
scroll to position [247, 0]
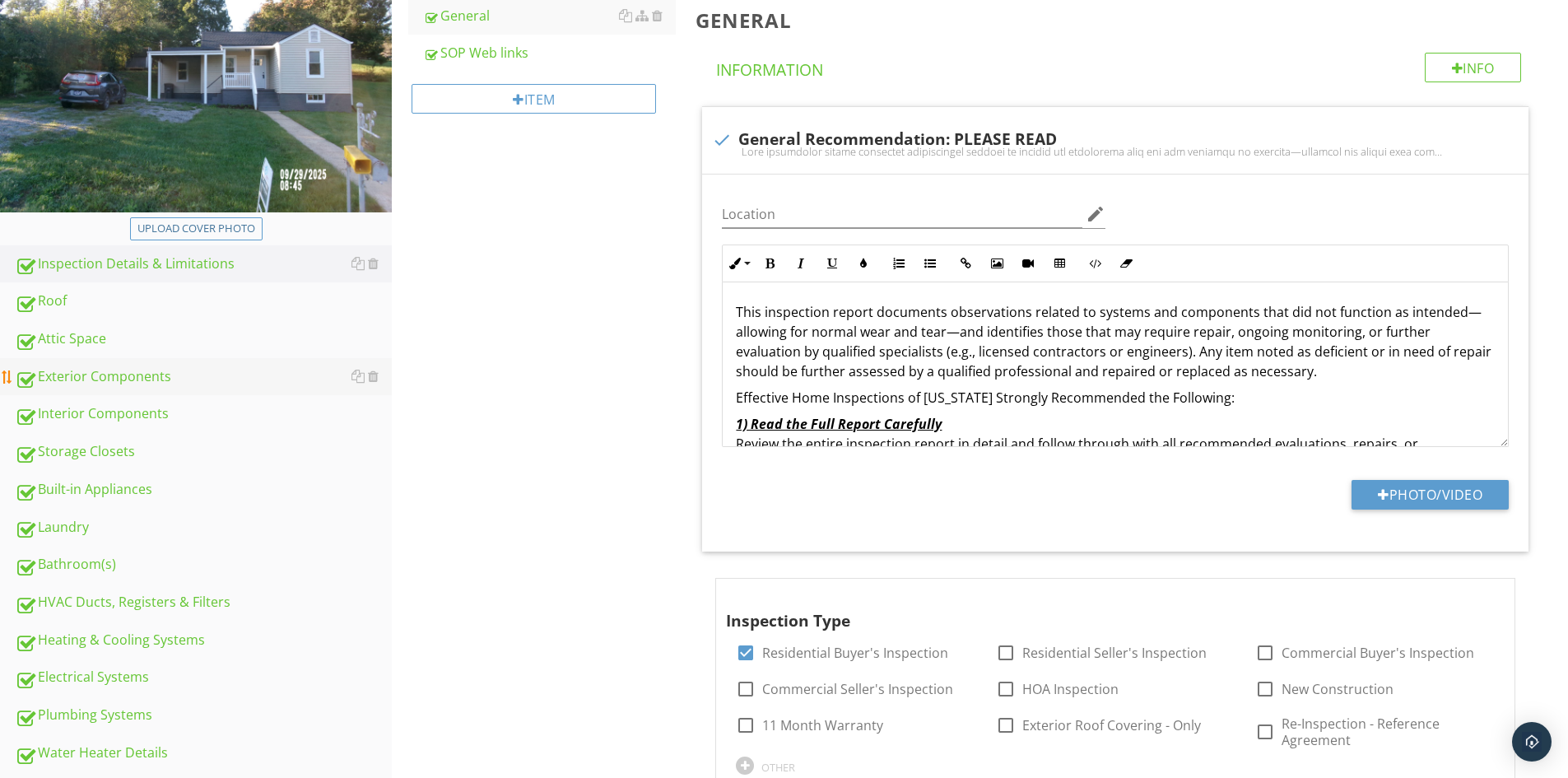
click at [117, 378] on div "Exterior Components" at bounding box center [203, 377] width 377 height 22
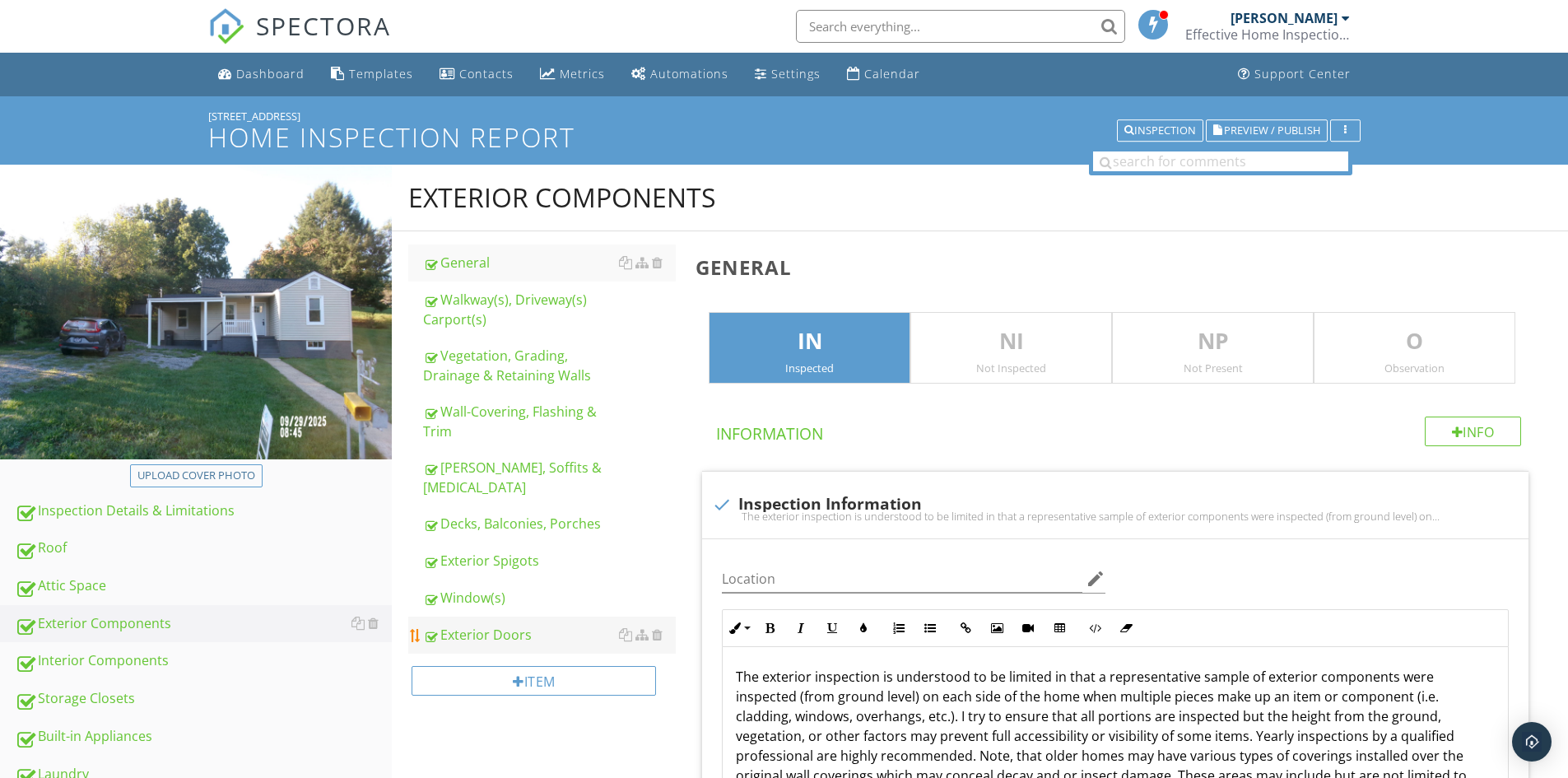
click at [477, 625] on div "Exterior Doors" at bounding box center [550, 635] width 253 height 20
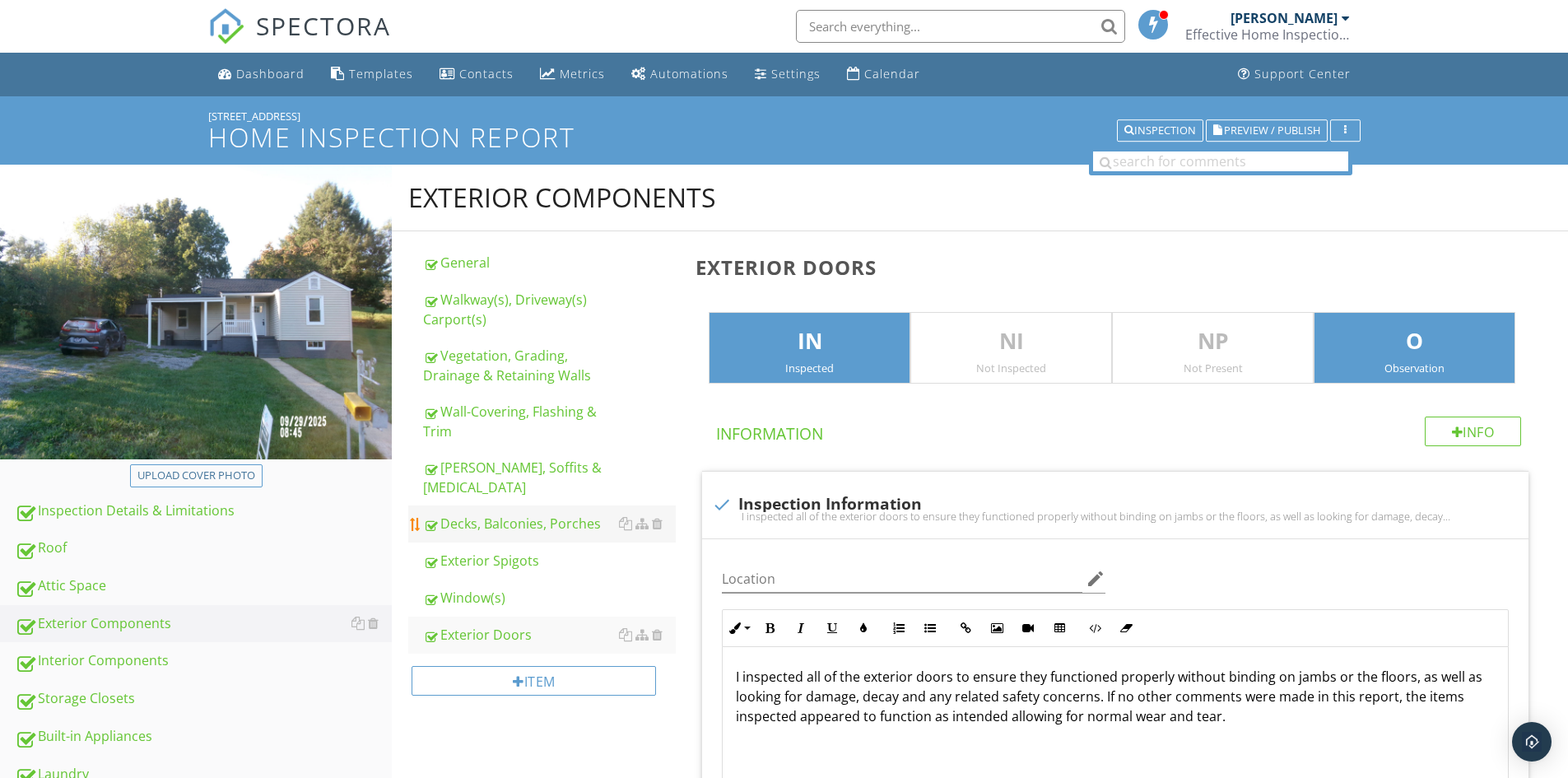
click at [510, 513] on div "Decks, Balconies, Porches" at bounding box center [550, 523] width 253 height 20
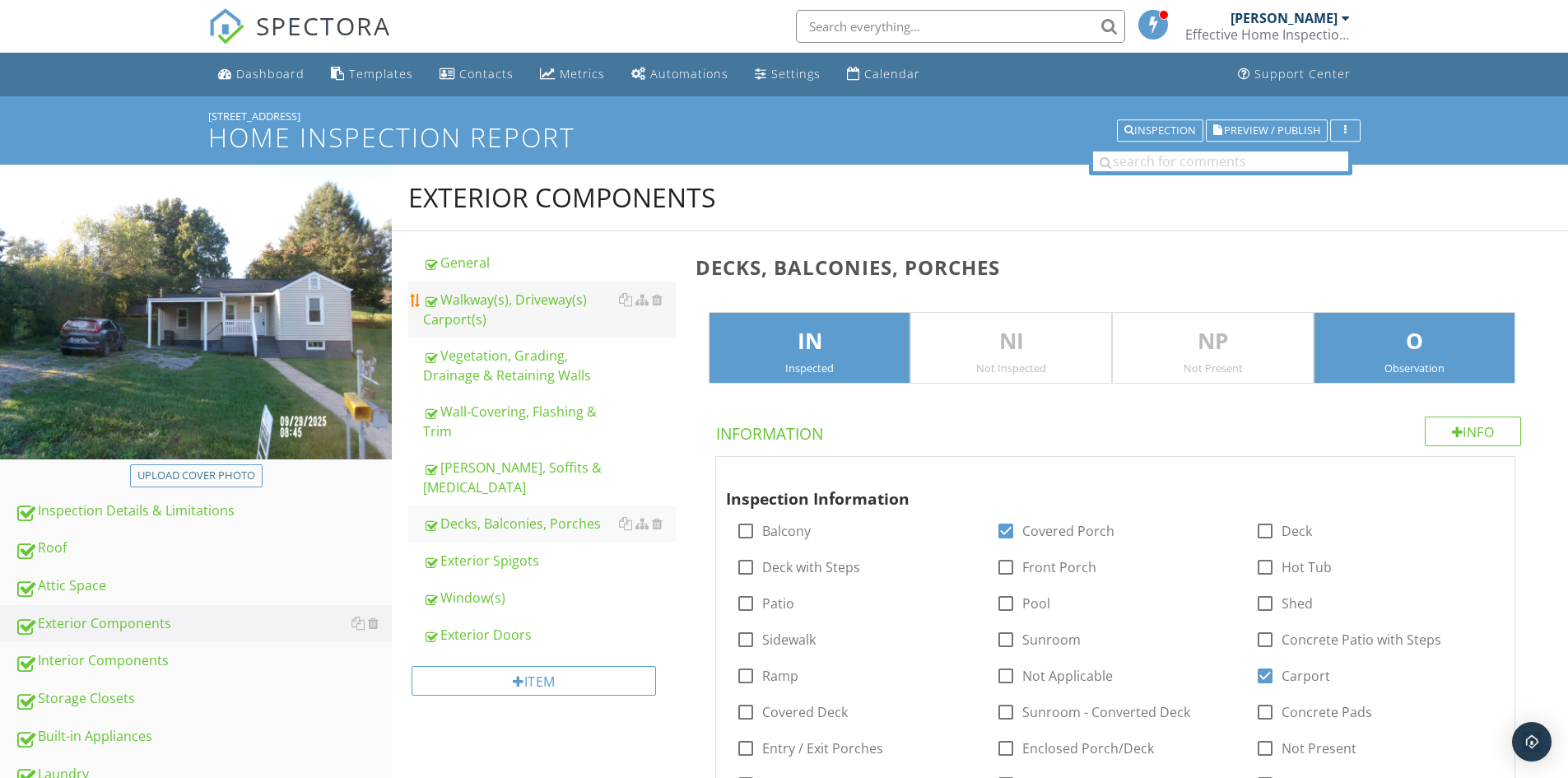
click at [487, 310] on div "Walkway(s), Driveway(s) Carport(s)" at bounding box center [550, 310] width 253 height 40
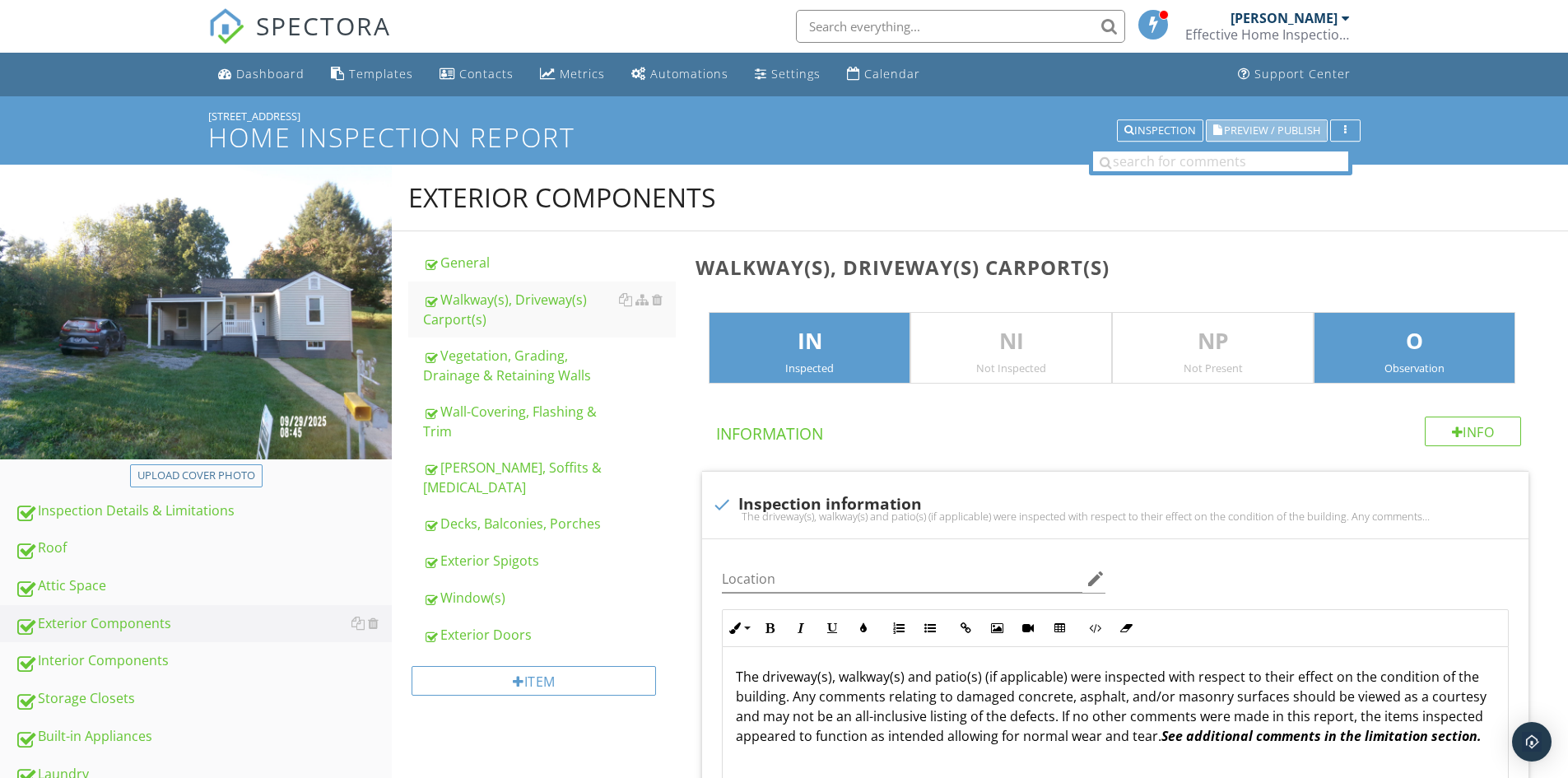
click at [1248, 134] on span "Preview / Publish" at bounding box center [1272, 131] width 96 height 11
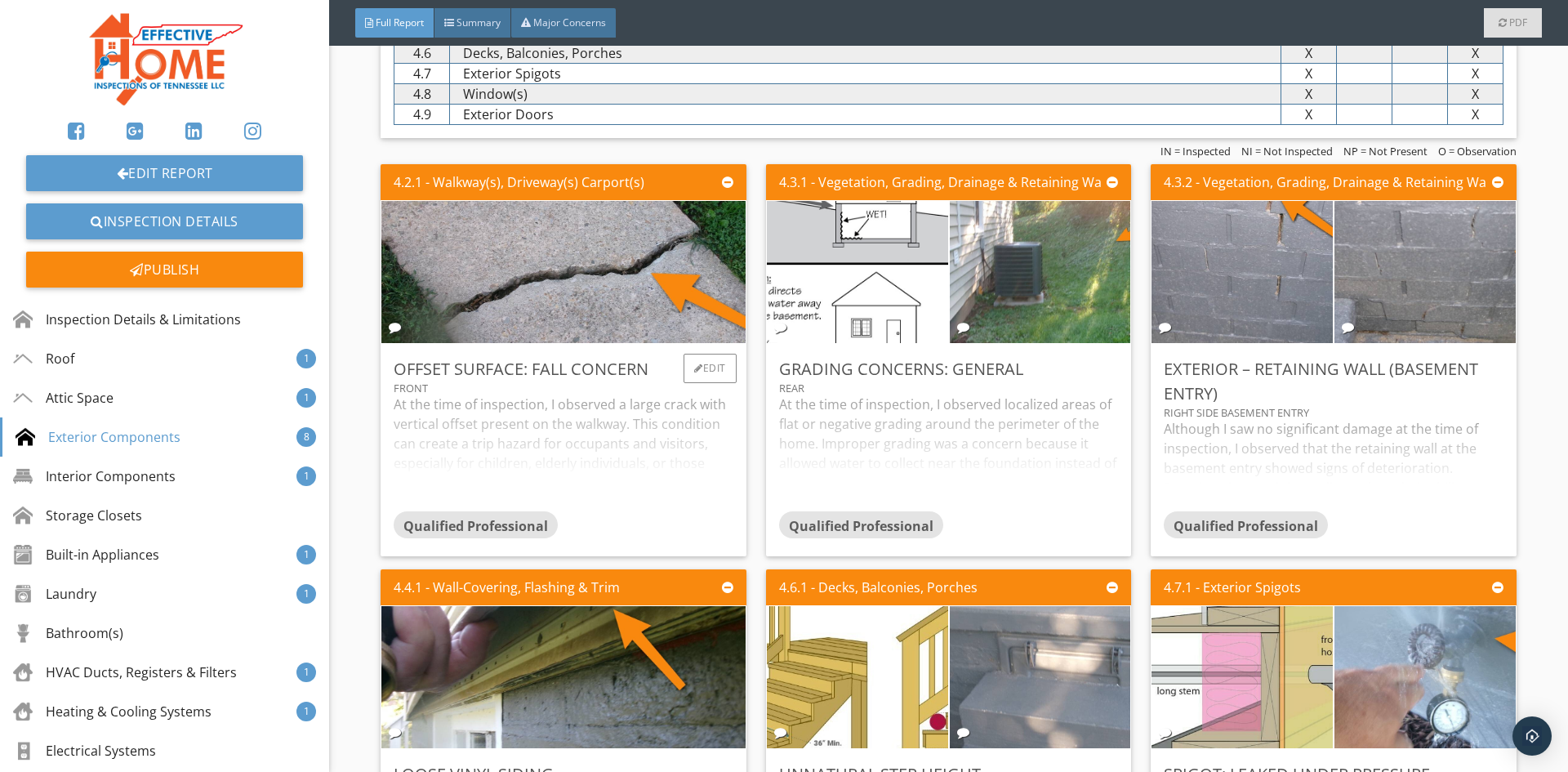
scroll to position [5309, 0]
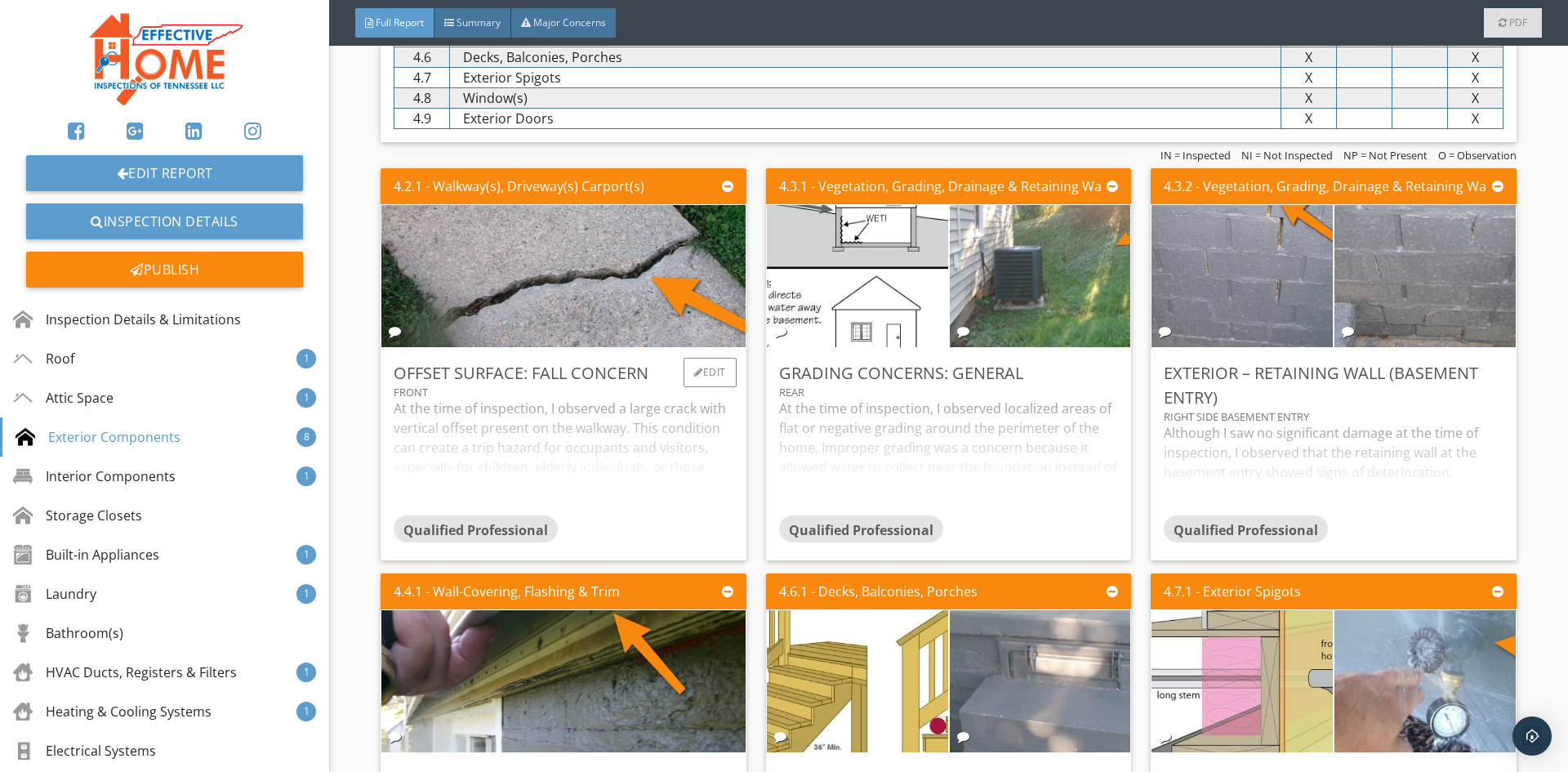
click at [532, 452] on div "At the time of inspection, I observed a large crack with vertical offset presen…" at bounding box center [563, 456] width 339 height 116
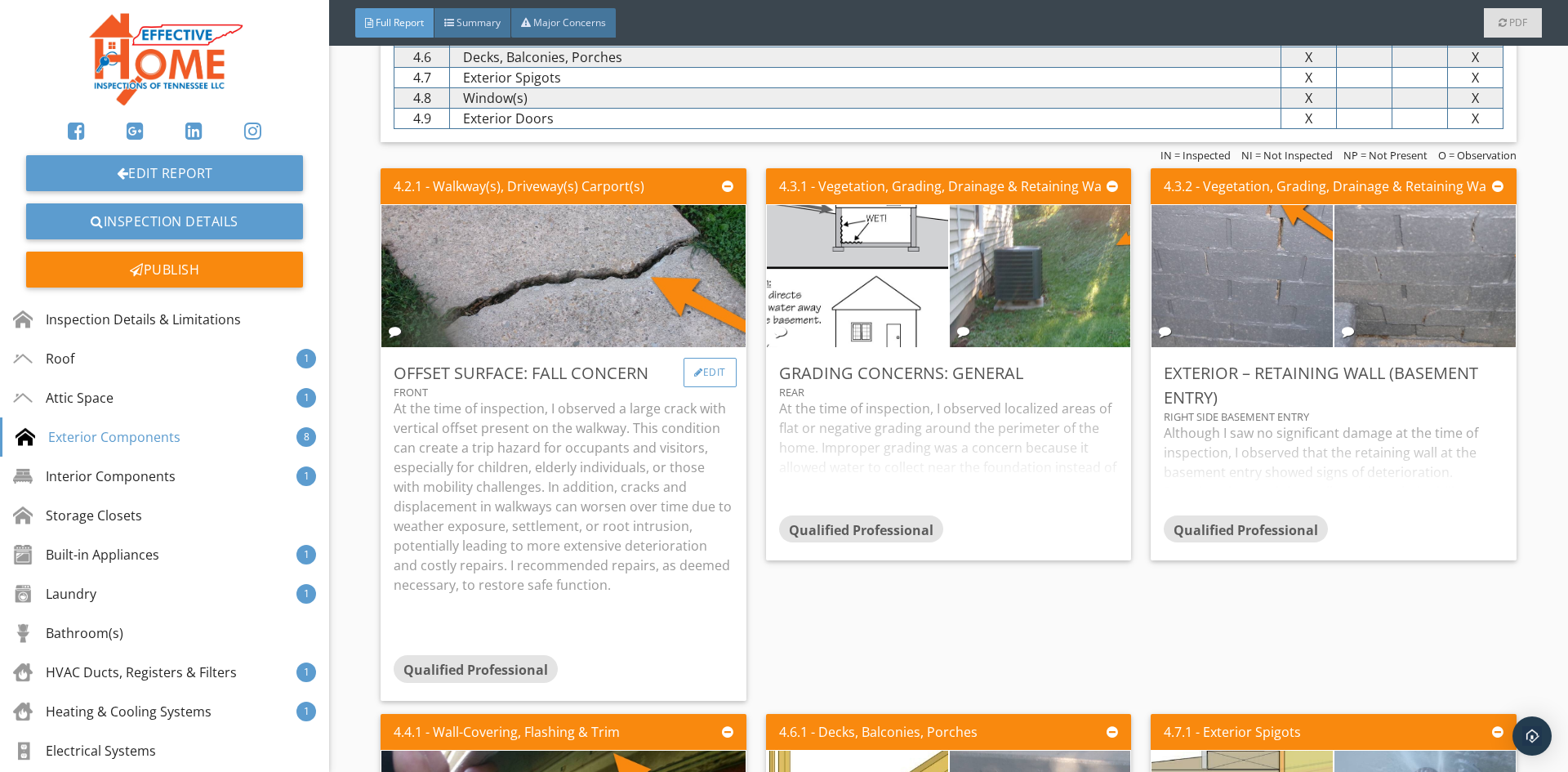
click at [713, 371] on div "Edit" at bounding box center [710, 373] width 53 height 30
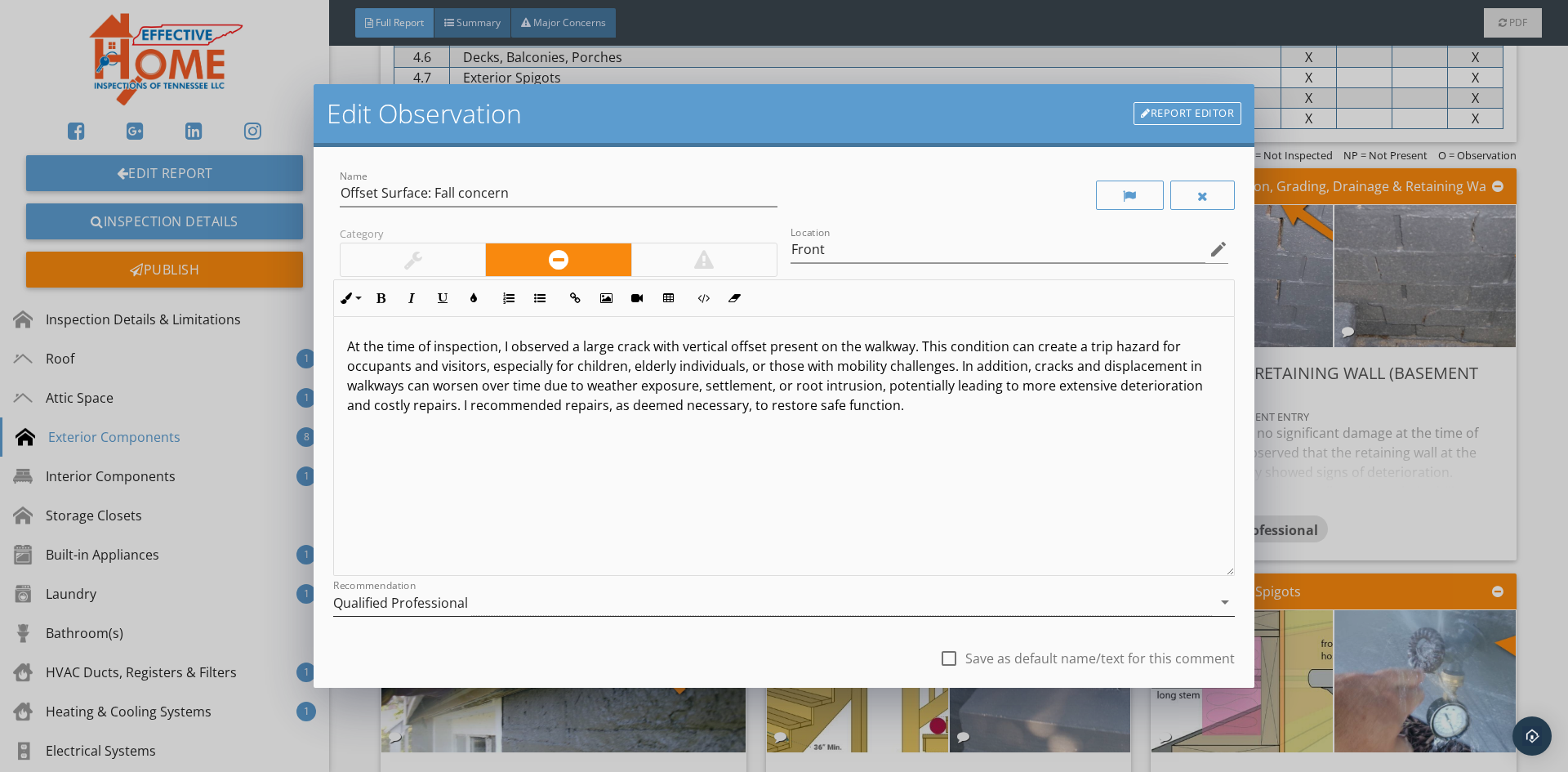
click at [424, 588] on div "Recommendation Qualified Professional arrow_drop_down" at bounding box center [784, 606] width 901 height 53
click at [420, 599] on div "Qualified Professional" at bounding box center [400, 603] width 135 height 14
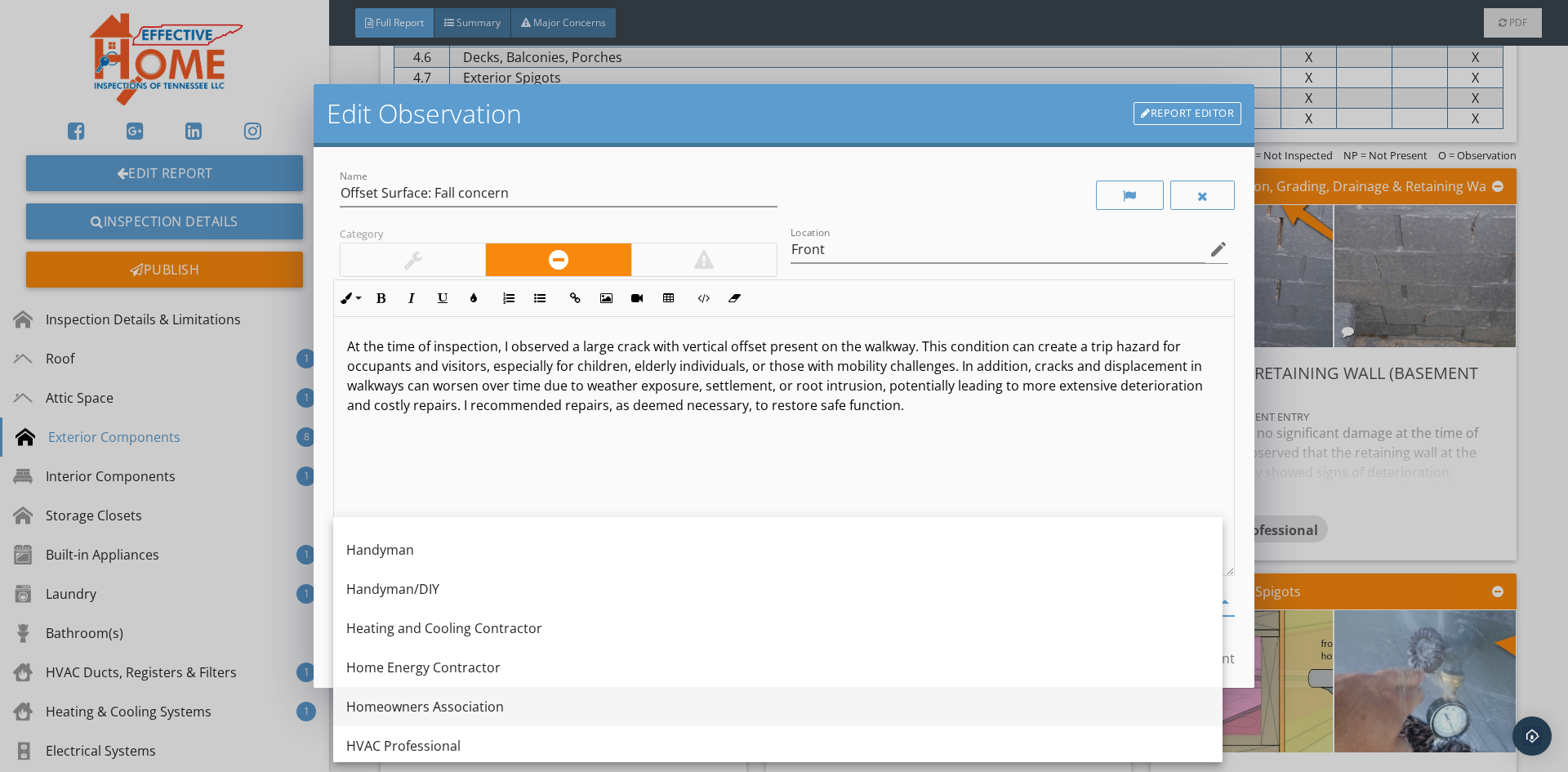
scroll to position [980, 0]
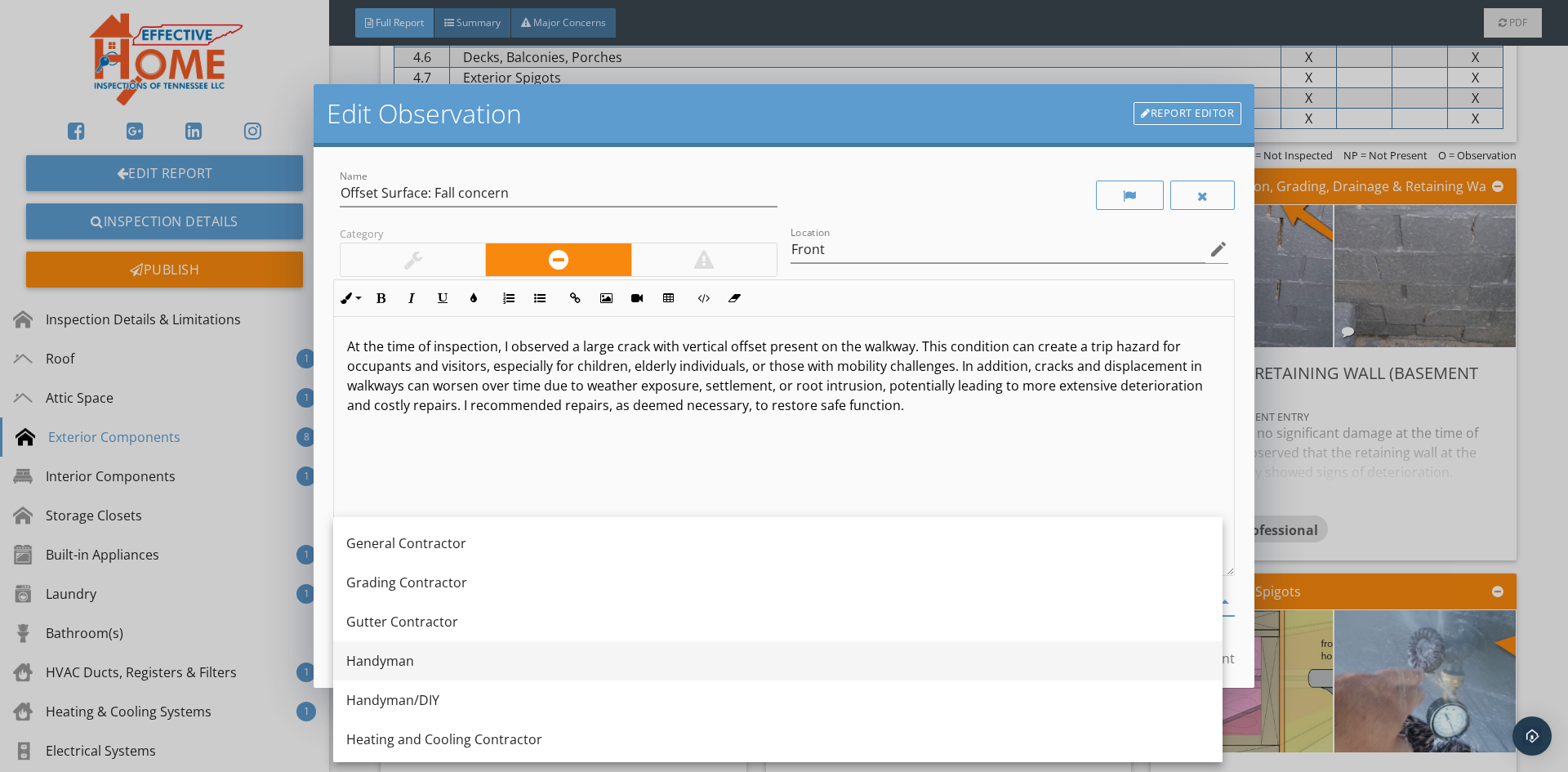
click at [408, 643] on div "Handyman" at bounding box center [777, 661] width 863 height 40
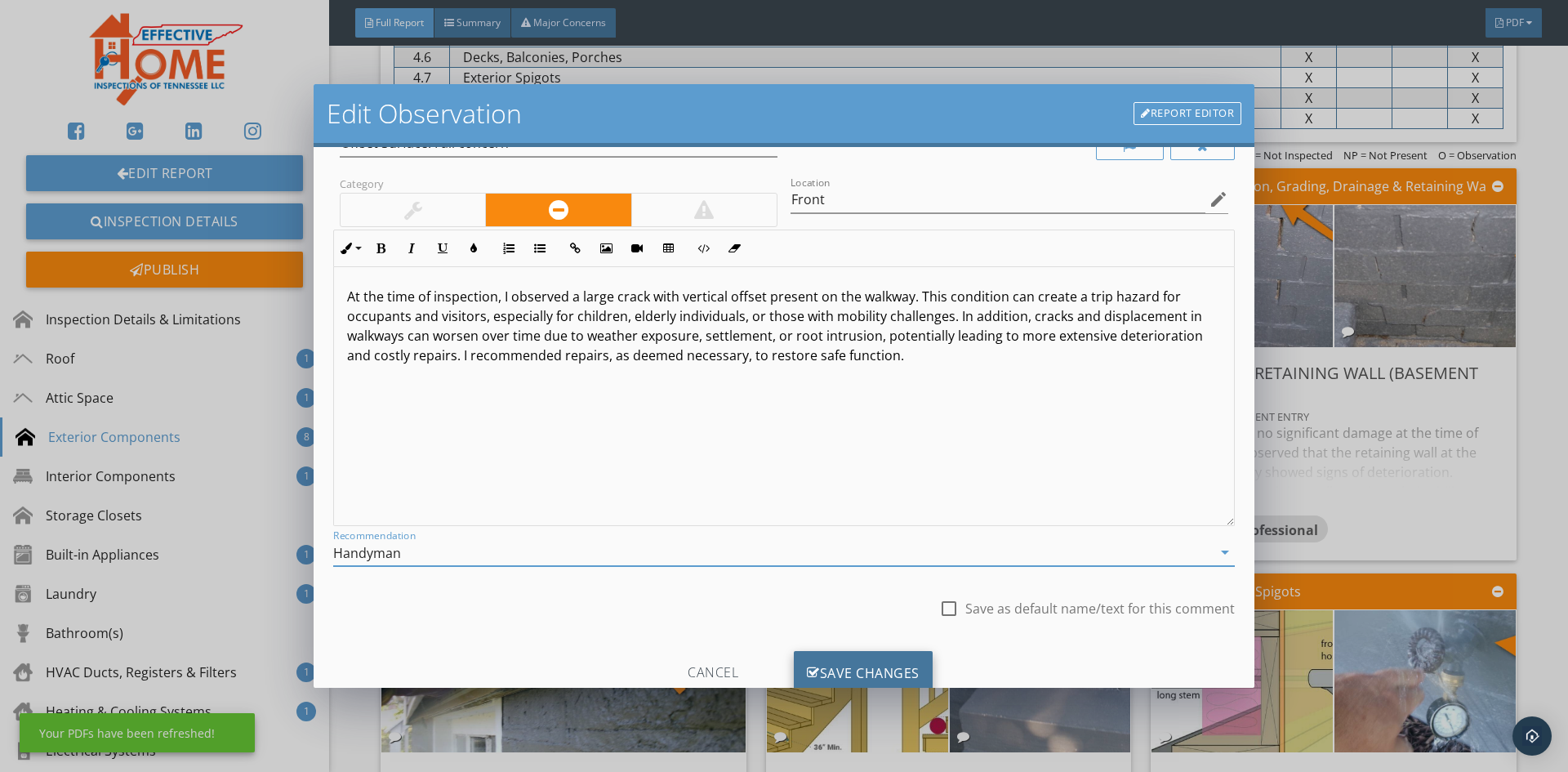
scroll to position [102, 0]
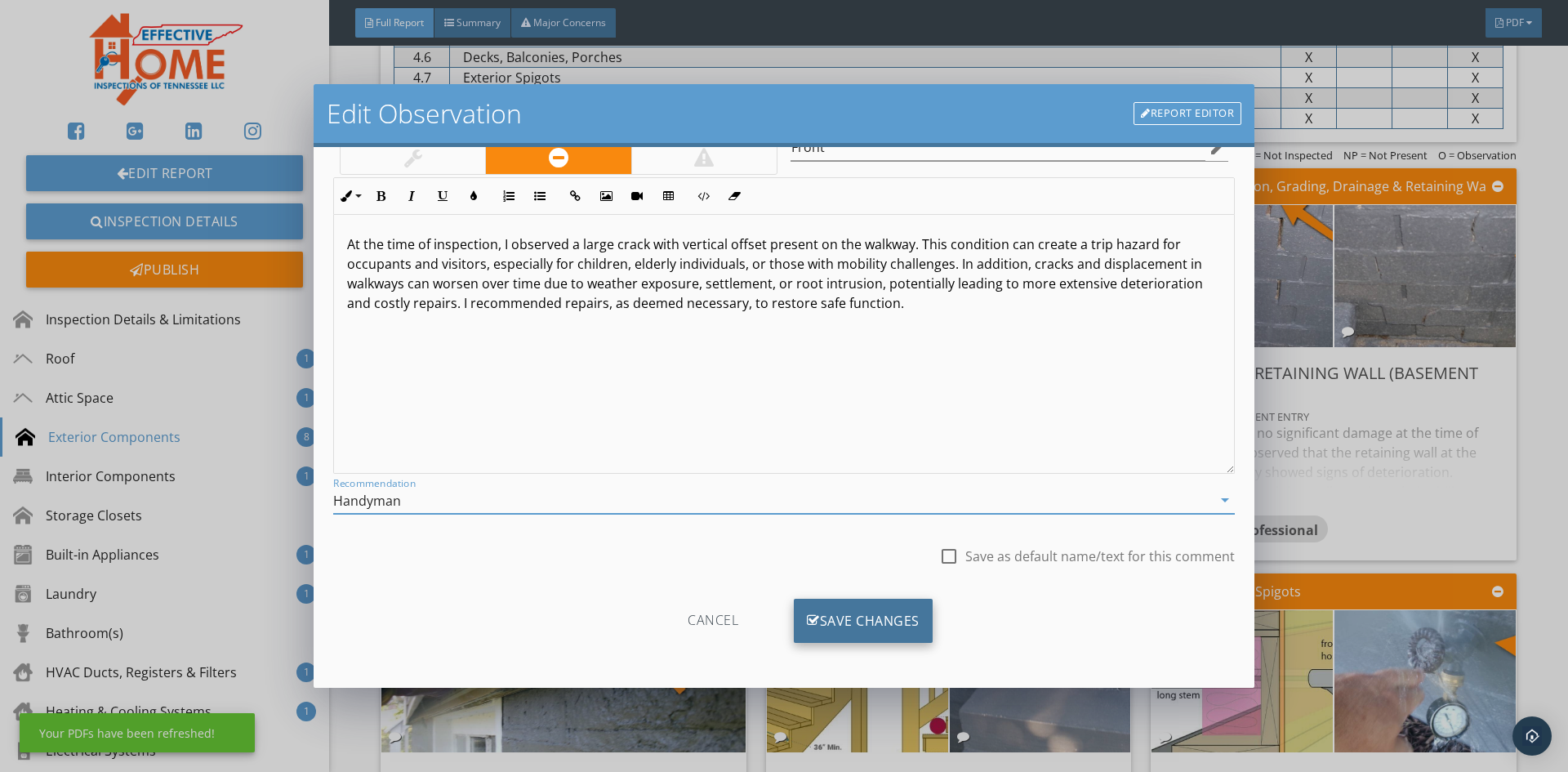
click at [838, 629] on div "Save Changes" at bounding box center [863, 620] width 139 height 44
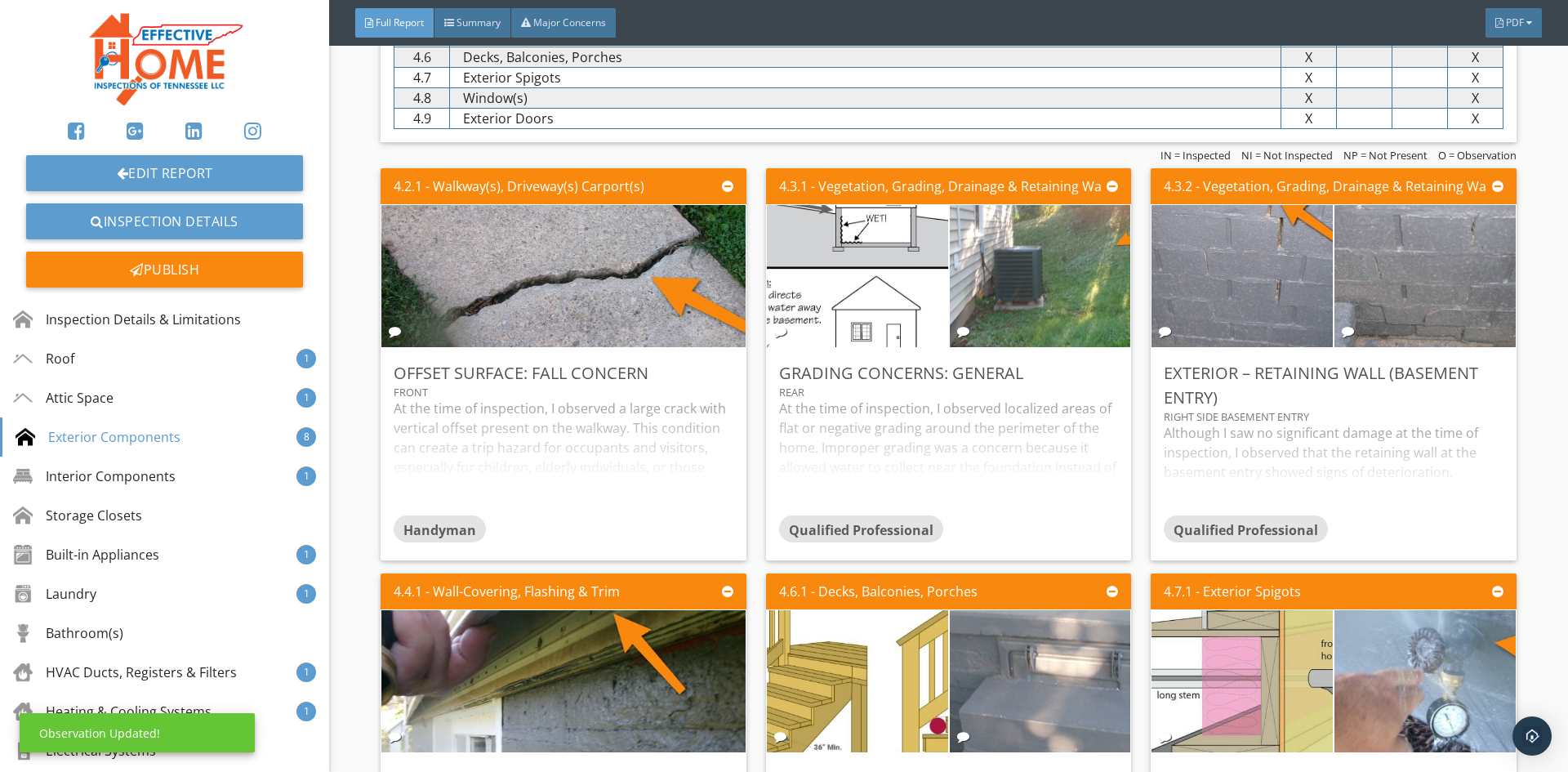
scroll to position [0, 0]
click at [668, 433] on div "At the time of inspection, I observed a large crack with vertical offset presen…" at bounding box center [563, 456] width 339 height 116
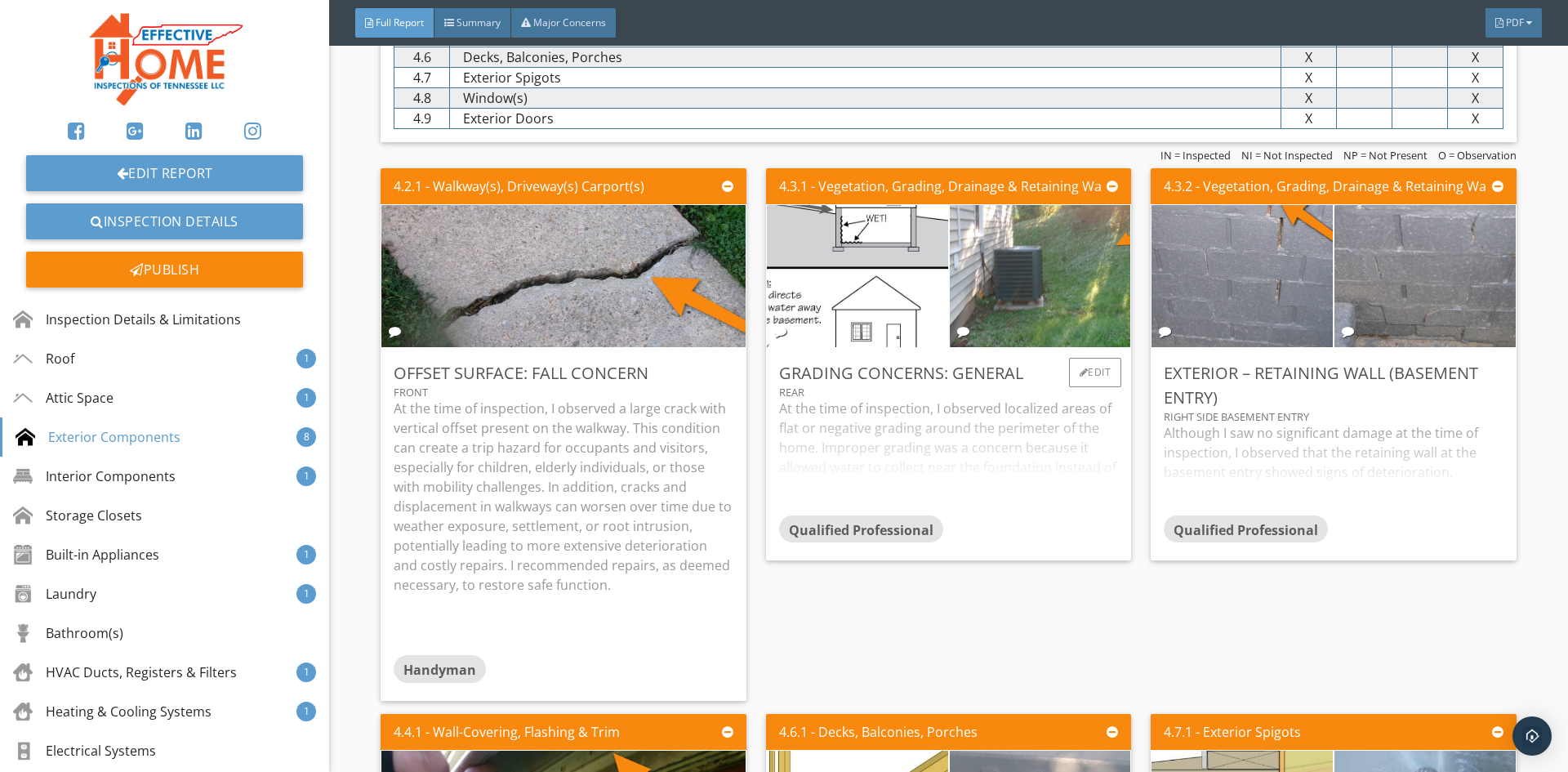
click at [868, 437] on div "At the time of inspection, I observed localized areas of flat or negative gradi…" at bounding box center [948, 456] width 339 height 116
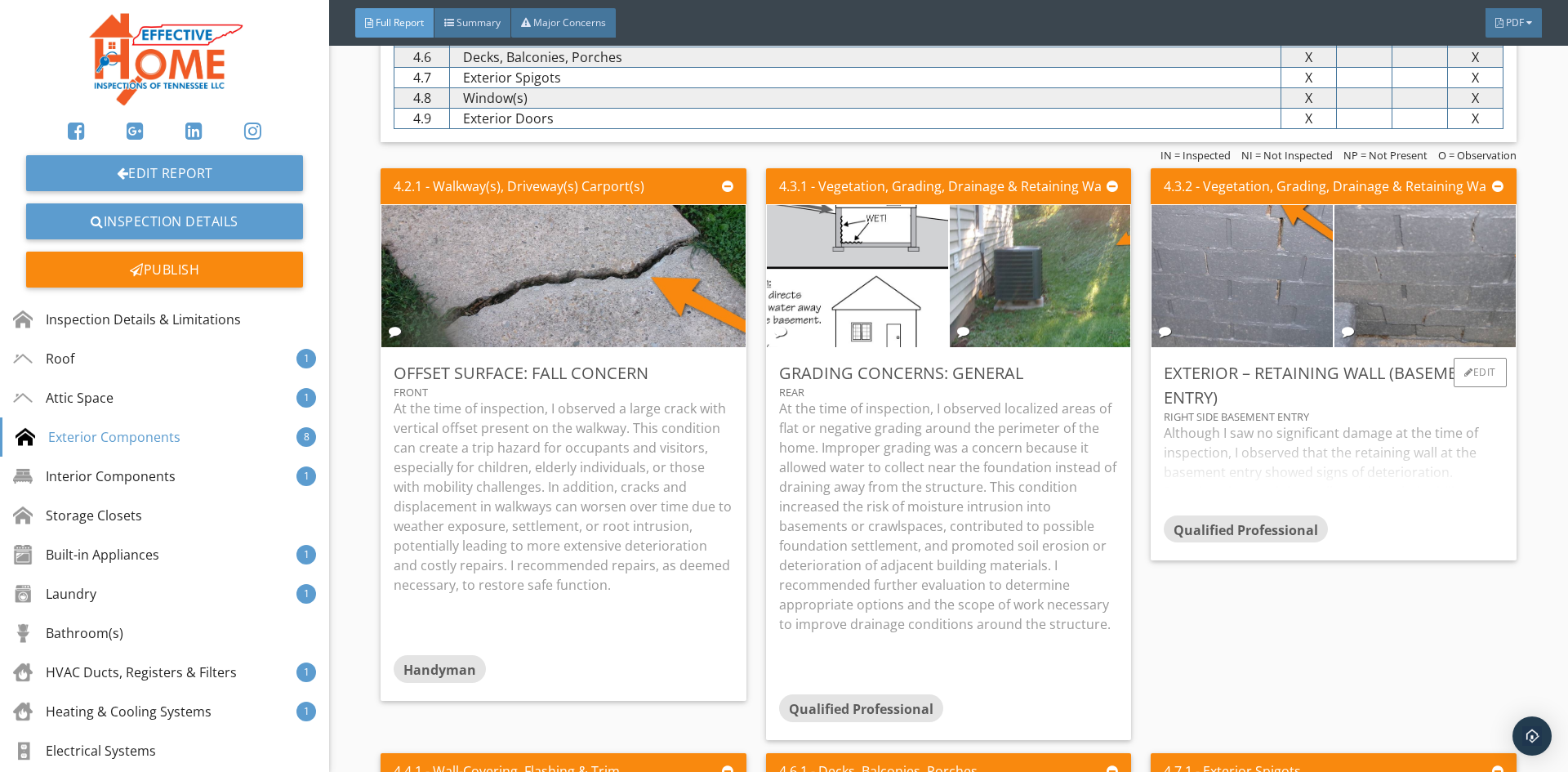
drag, startPoint x: 1252, startPoint y: 446, endPoint x: 1238, endPoint y: 447, distance: 14.0
click at [1250, 446] on div "Although I saw no significant damage at the time of inspection, I observed that…" at bounding box center [1333, 469] width 339 height 92
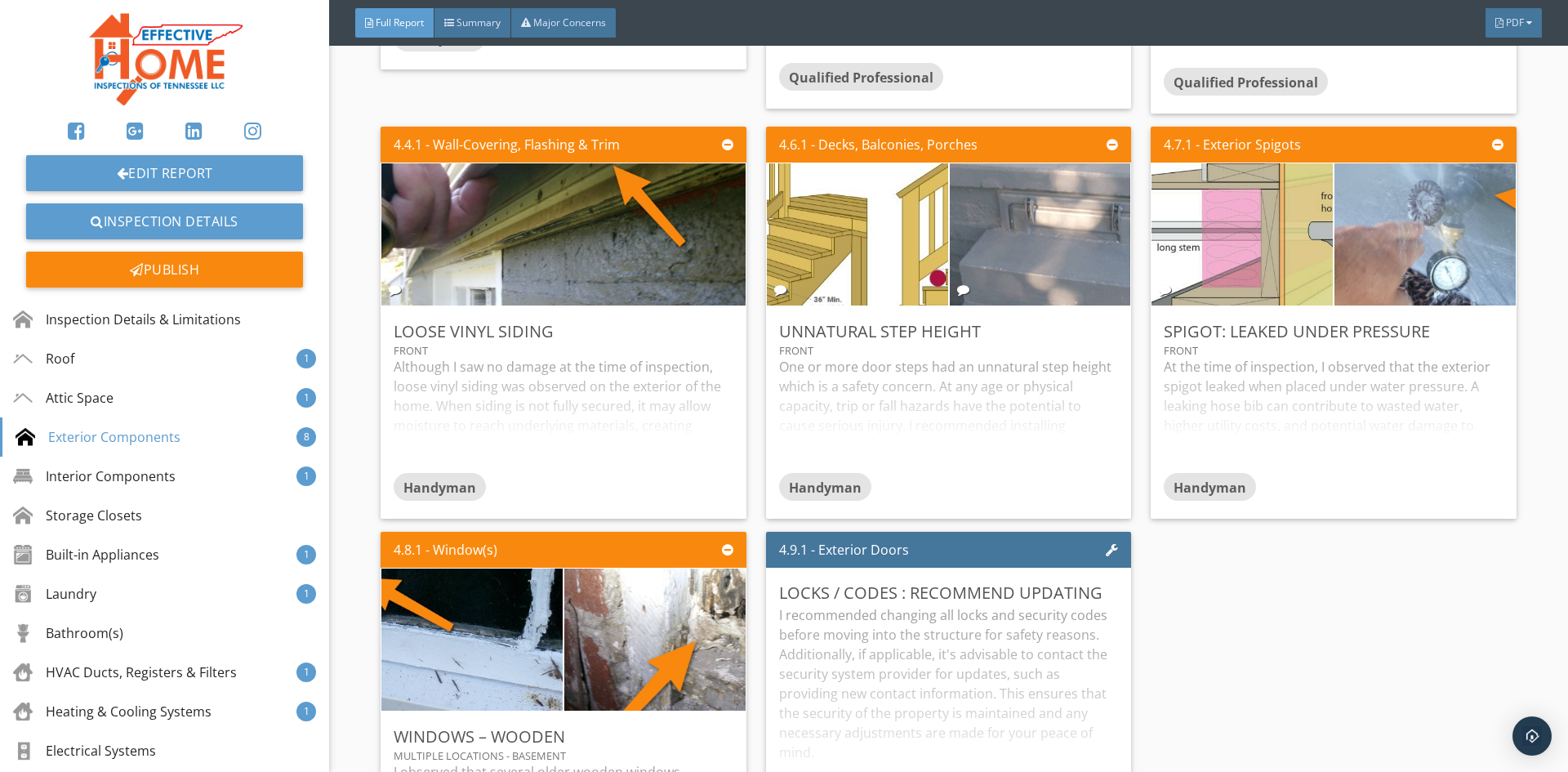
scroll to position [5962, 0]
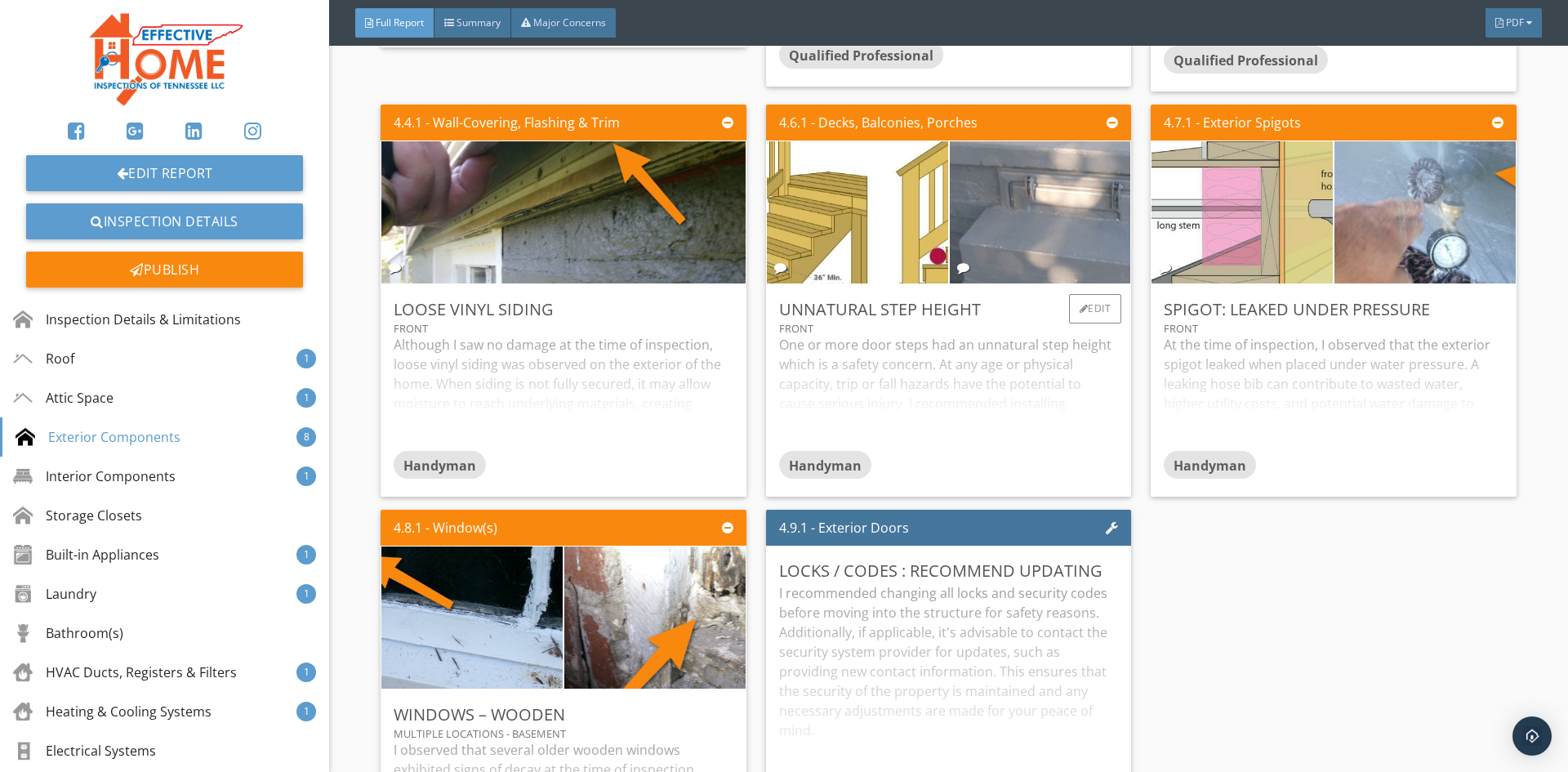
drag, startPoint x: 896, startPoint y: 433, endPoint x: 800, endPoint y: 403, distance: 100.6
click at [889, 428] on div "One or more door steps had an unnatural step height which is a safety concern. …" at bounding box center [948, 392] width 339 height 116
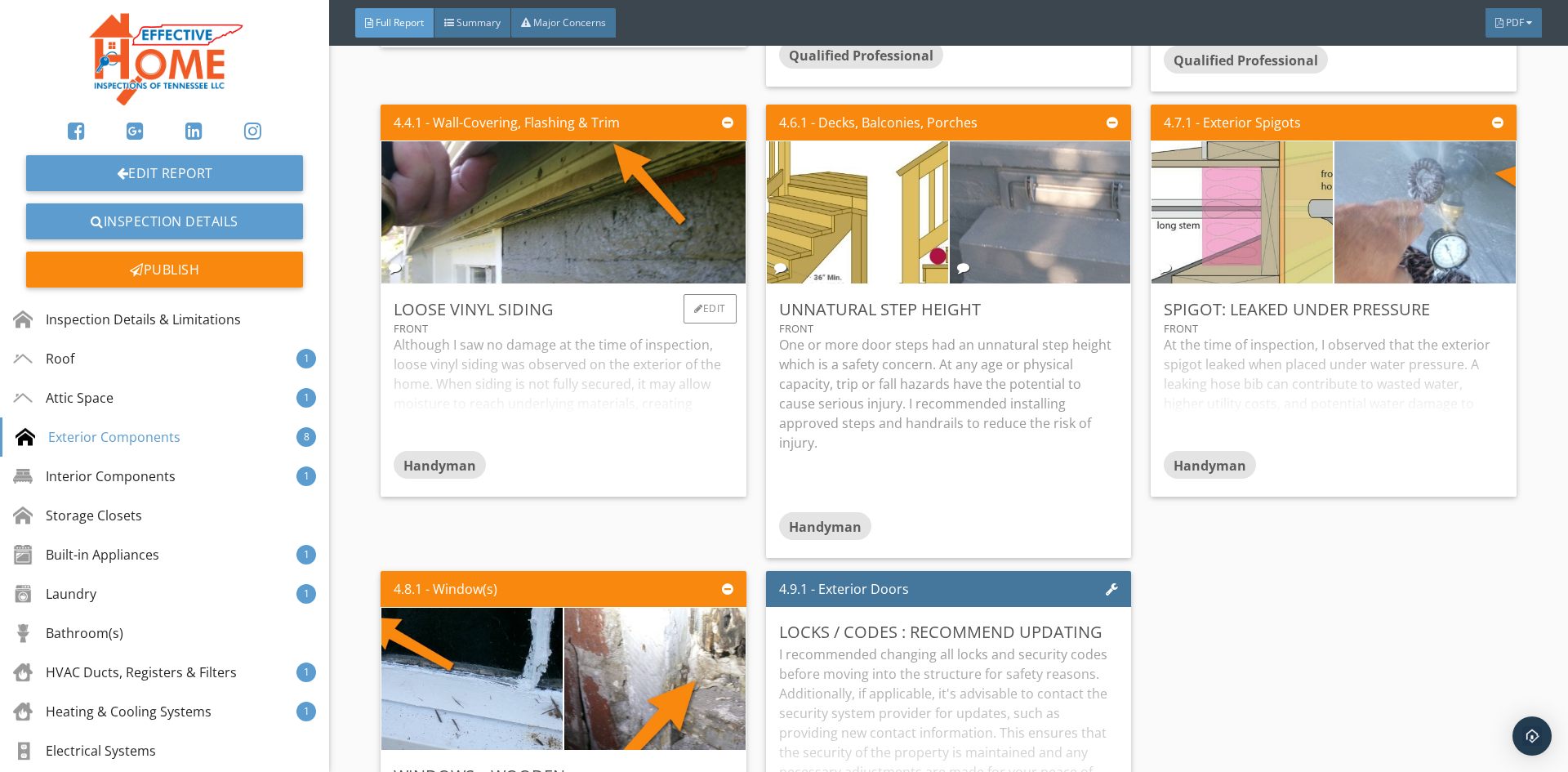
click at [655, 379] on div "Although I saw no damage at the time of inspection, loose vinyl siding was obse…" at bounding box center [563, 392] width 339 height 116
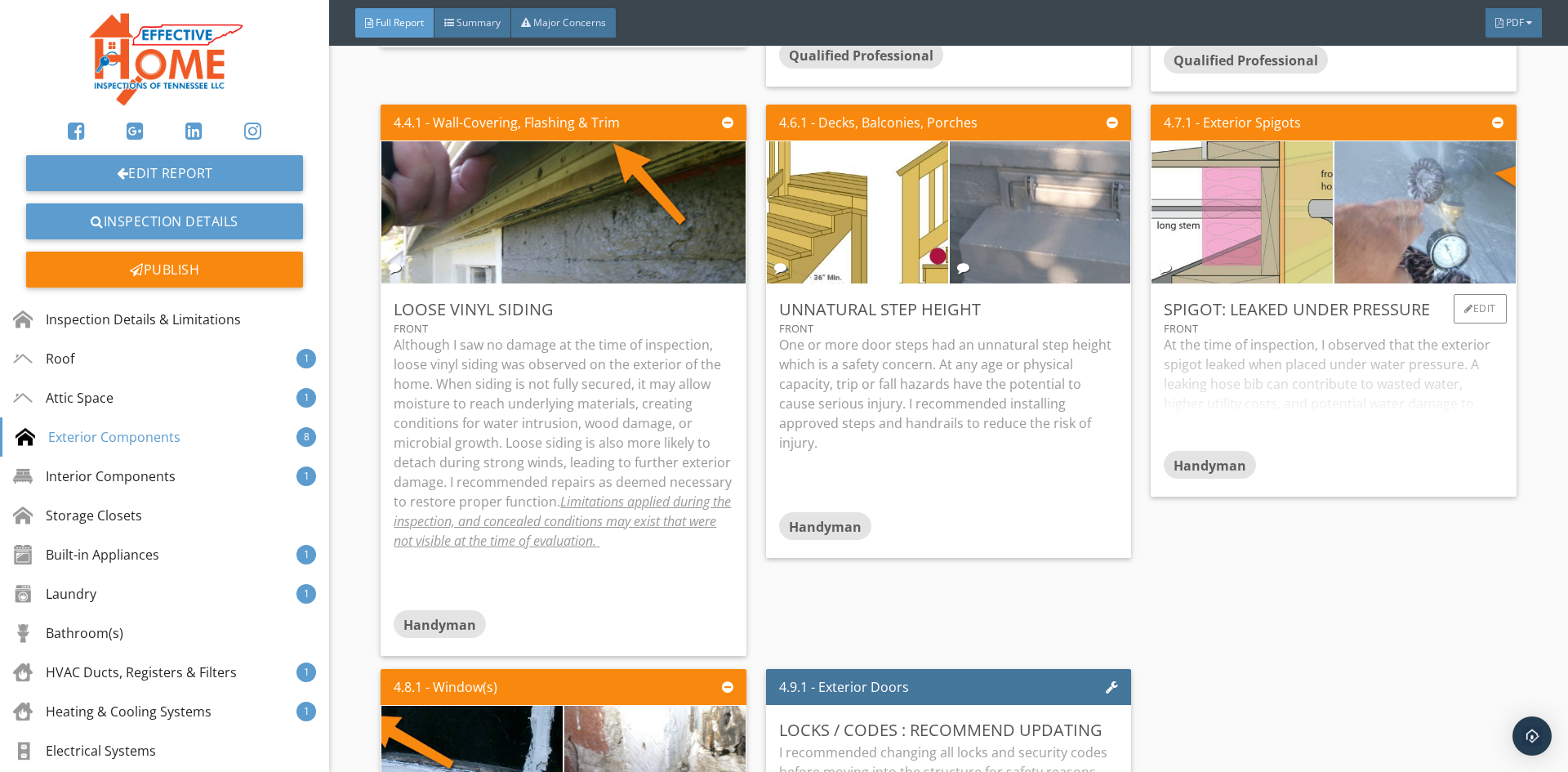
drag, startPoint x: 1300, startPoint y: 383, endPoint x: 1243, endPoint y: 382, distance: 57.0
click at [1286, 383] on div "At the time of inspection, I observed that the exterior spigot leaked when plac…" at bounding box center [1333, 392] width 339 height 116
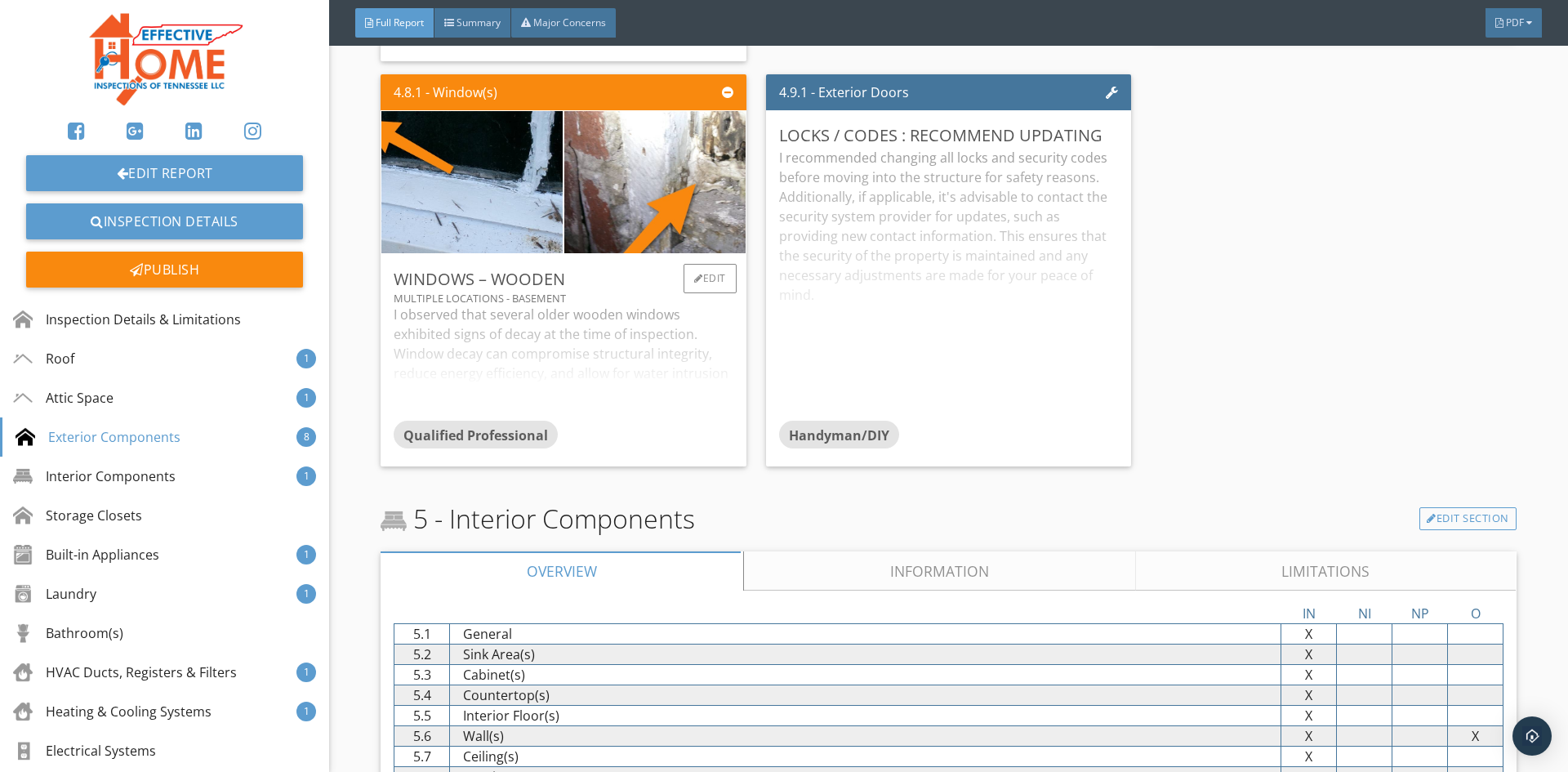
scroll to position [6534, 0]
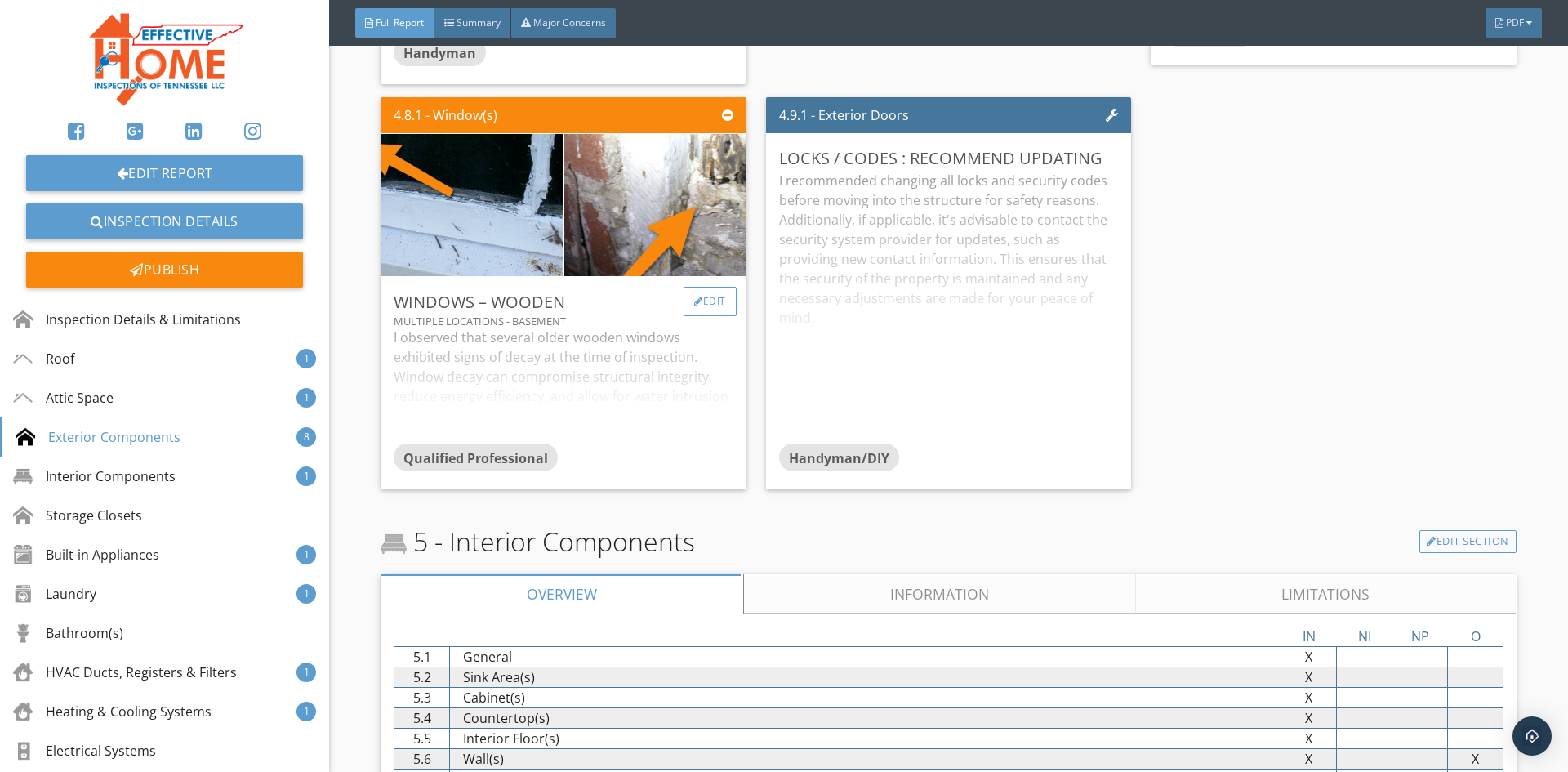
click at [703, 296] on div "Edit" at bounding box center [710, 301] width 53 height 30
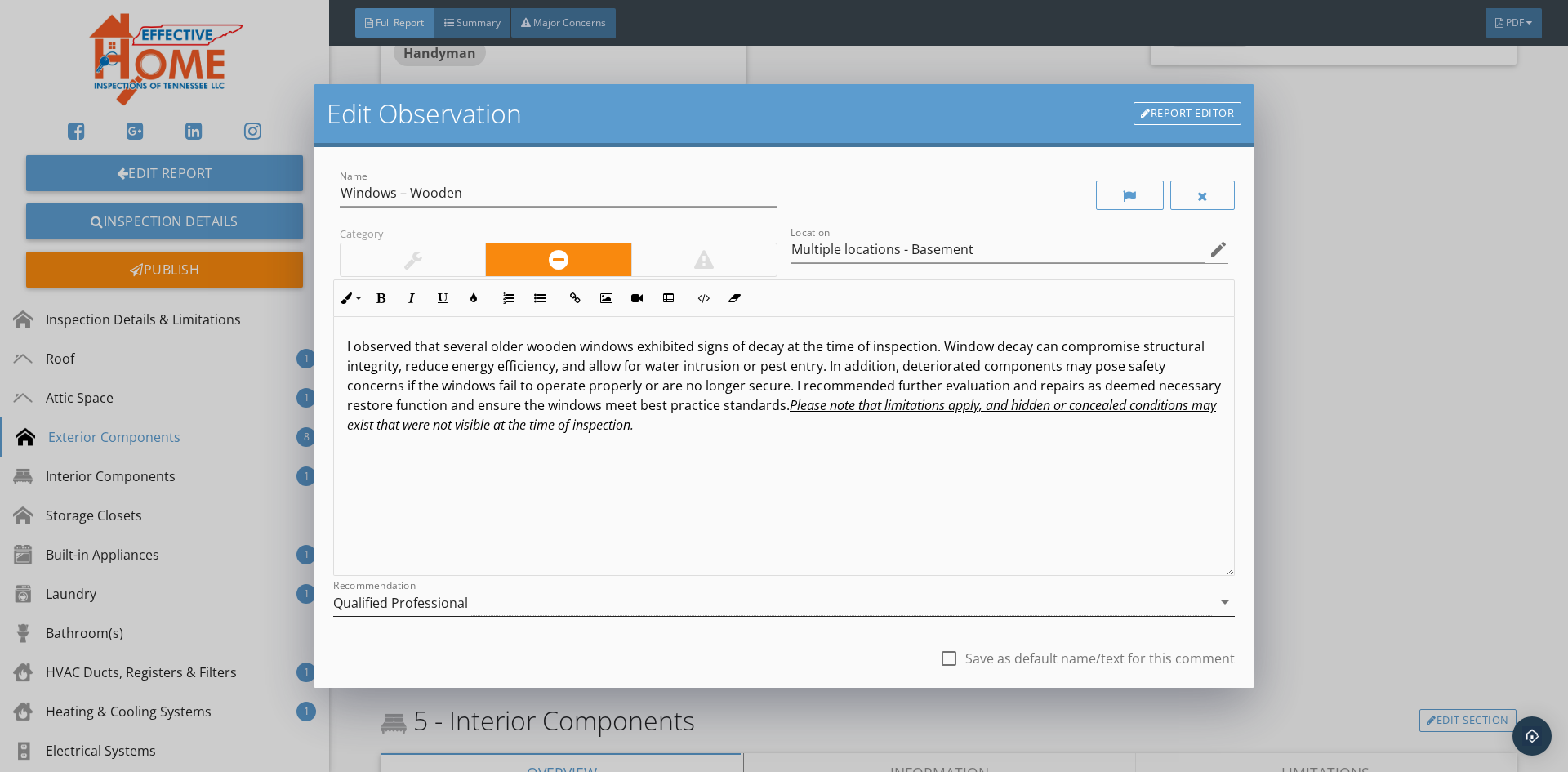
click at [437, 598] on div "Qualified Professional" at bounding box center [400, 603] width 135 height 14
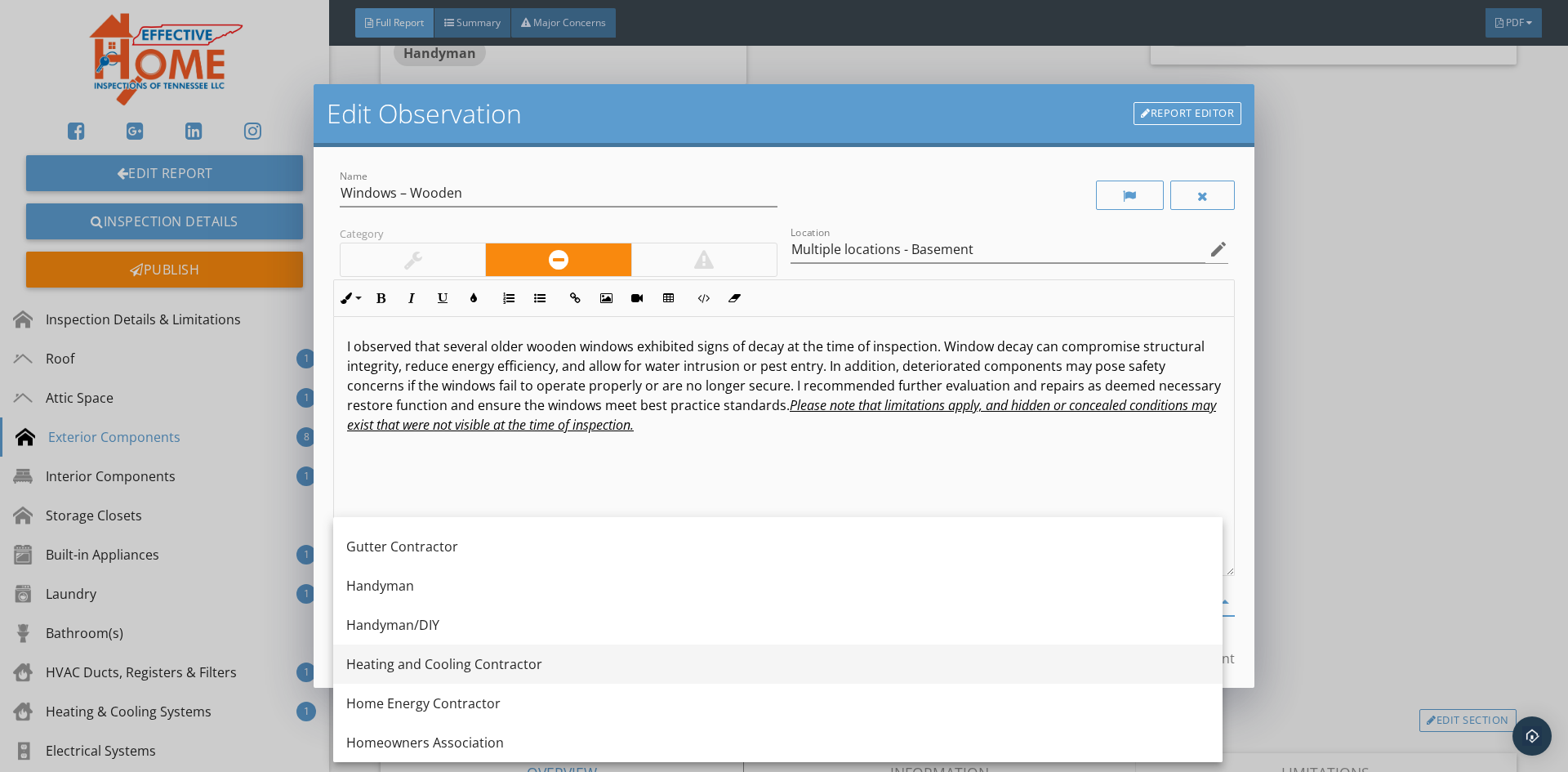
scroll to position [1062, 0]
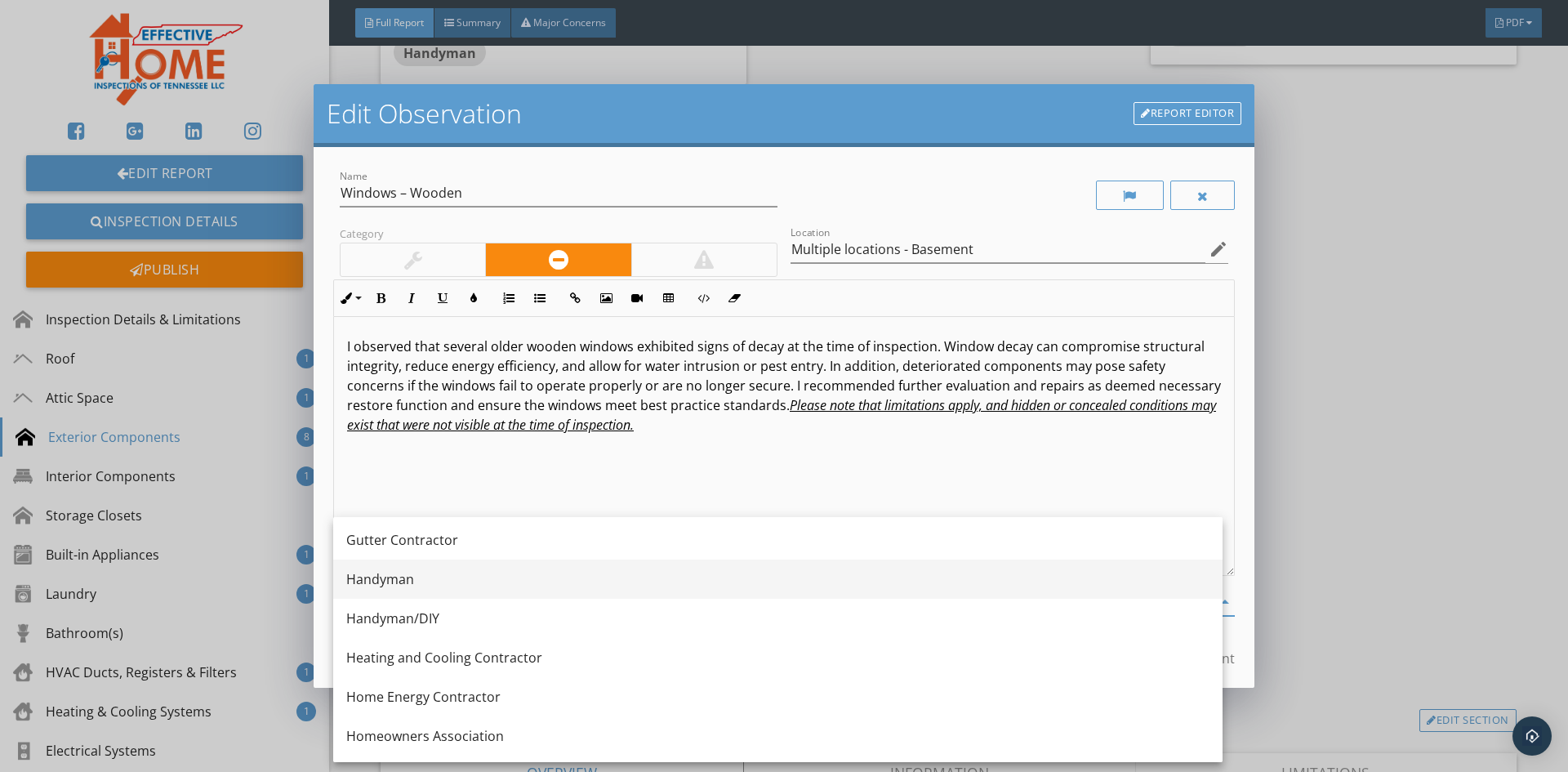
click at [405, 590] on div "Handyman" at bounding box center [777, 579] width 863 height 40
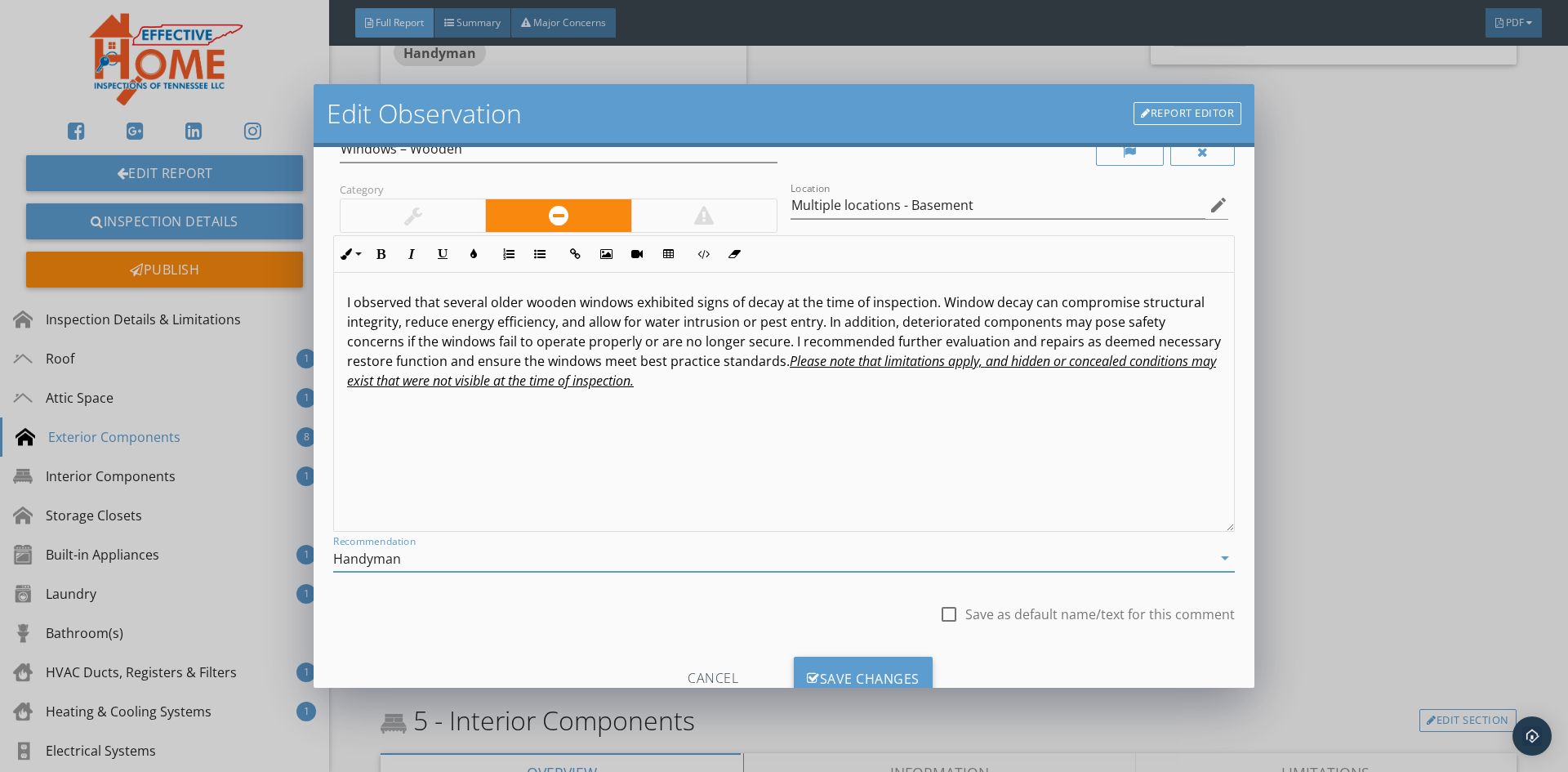
scroll to position [102, 0]
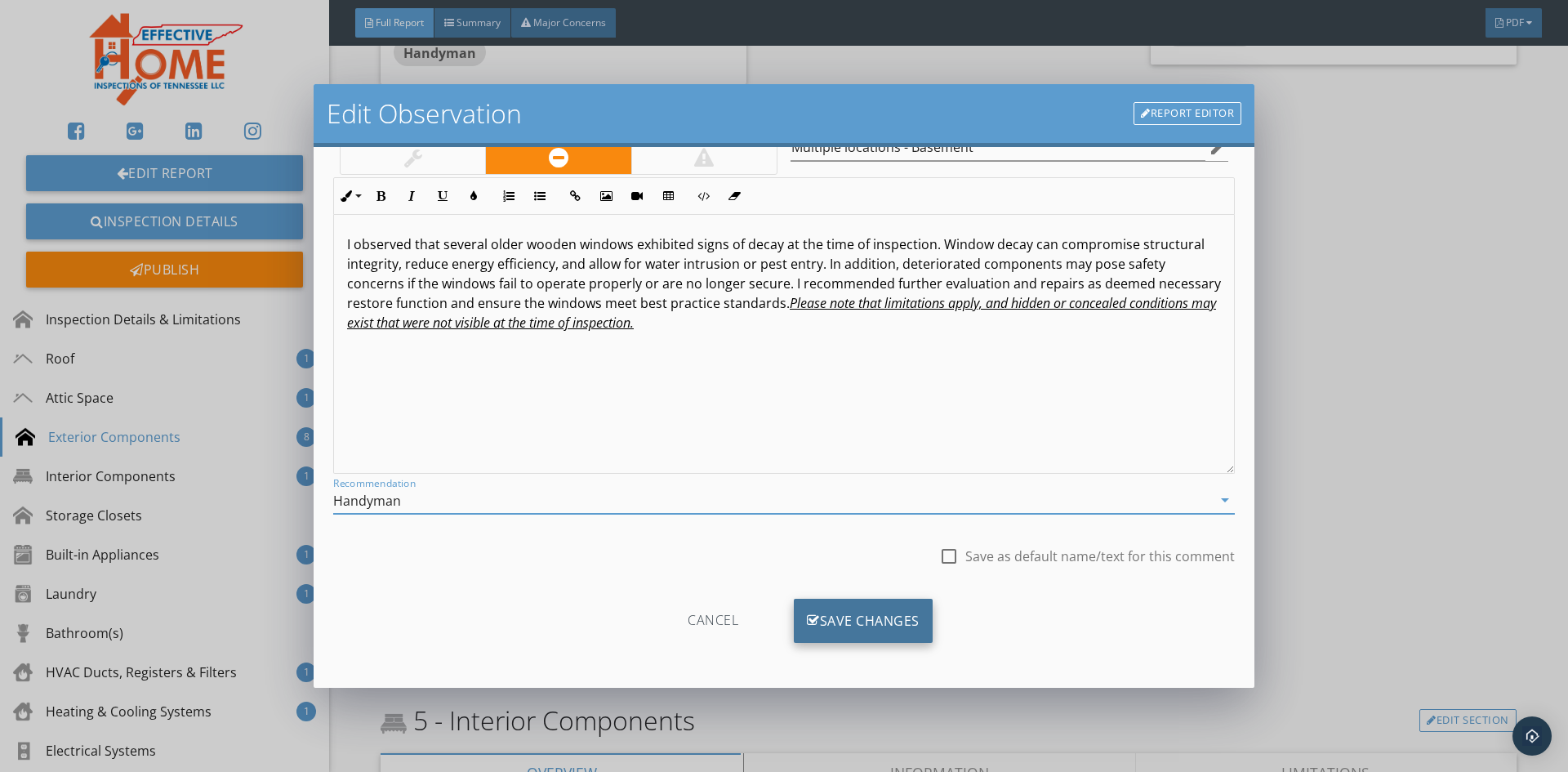
click at [850, 615] on div "Save Changes" at bounding box center [863, 620] width 139 height 44
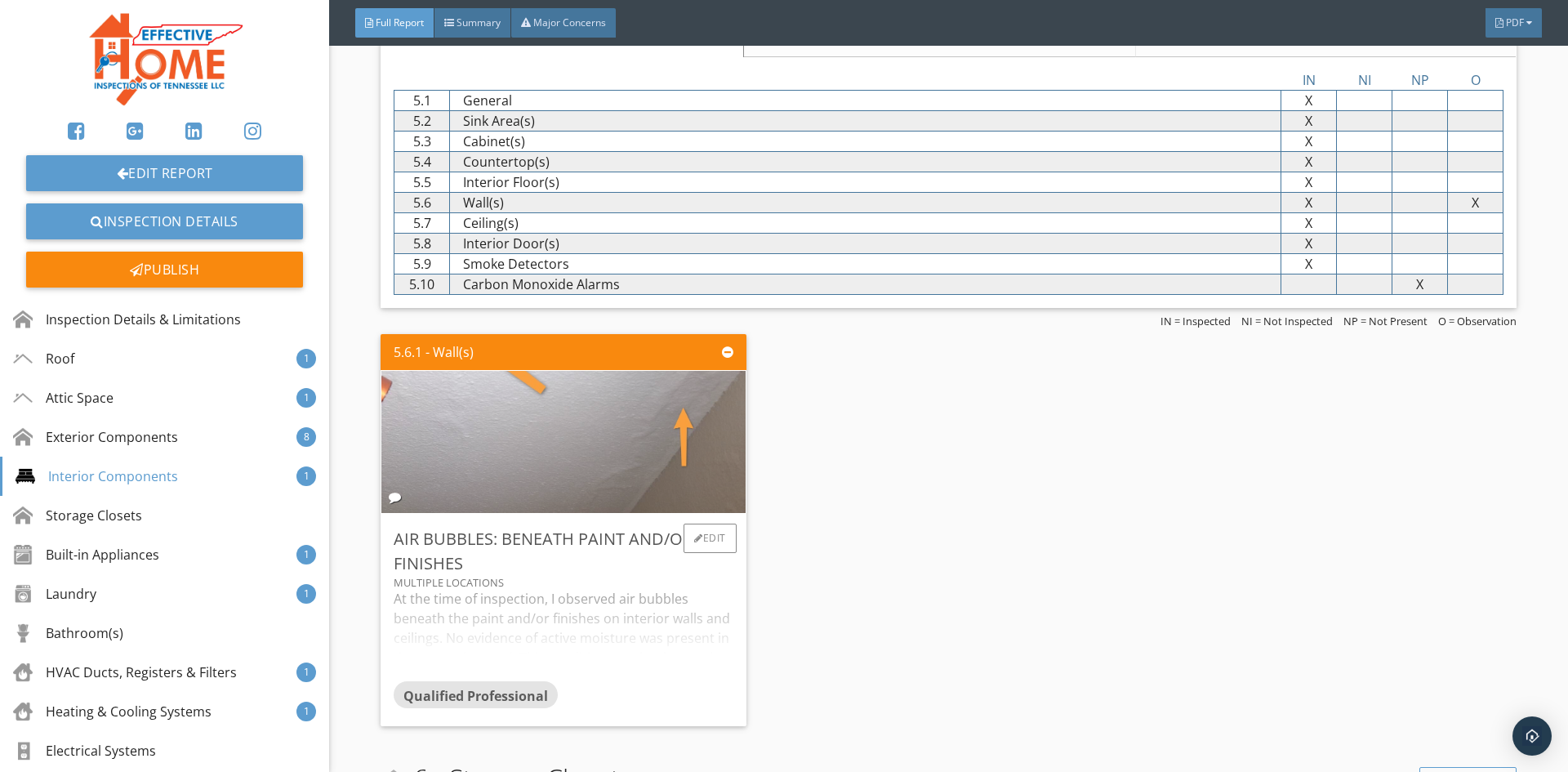
scroll to position [7351, 0]
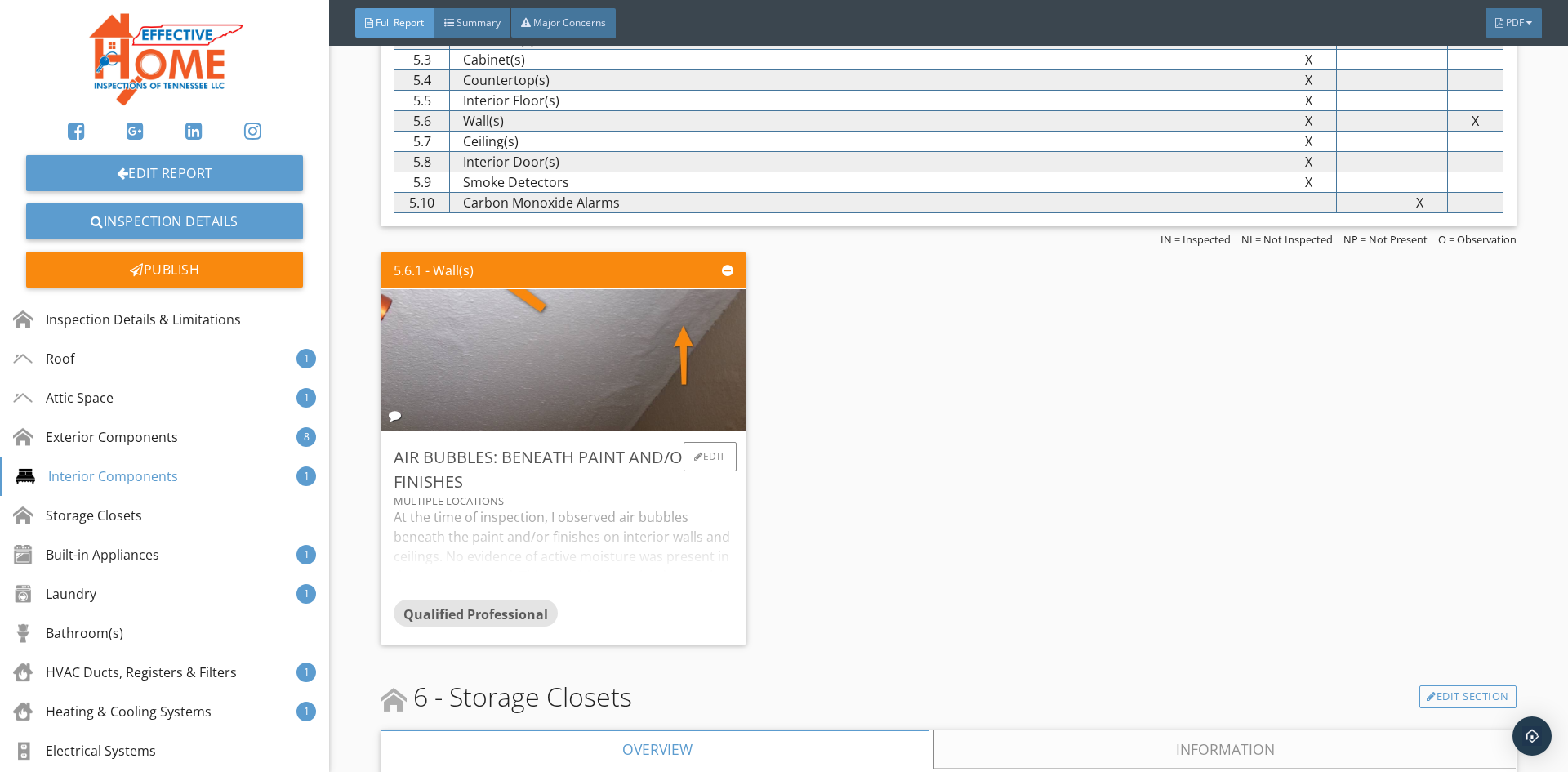
click at [632, 562] on div "At the time of inspection, I observed air bubbles beneath the paint and/or fini…" at bounding box center [563, 553] width 339 height 92
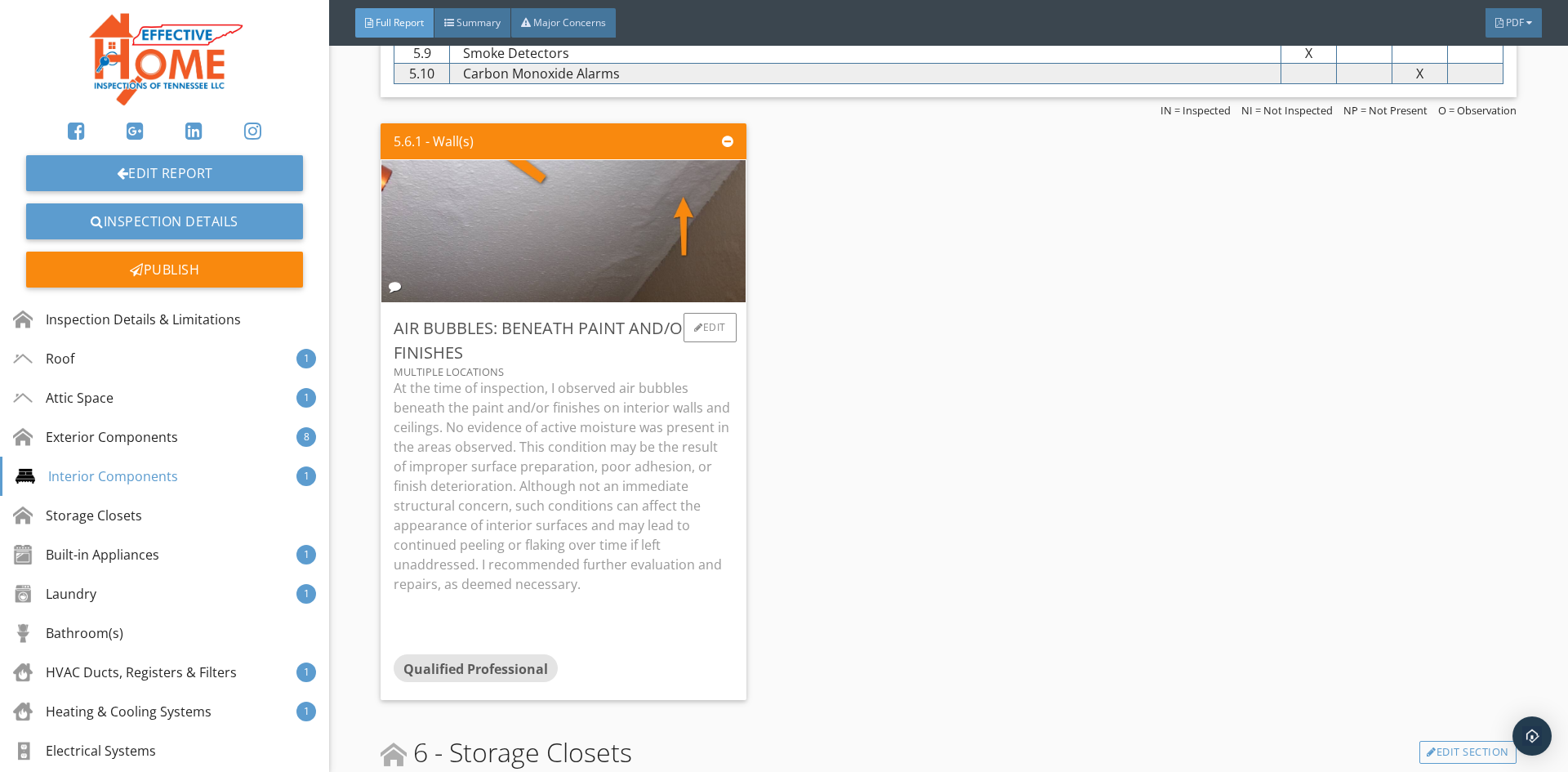
scroll to position [7514, 0]
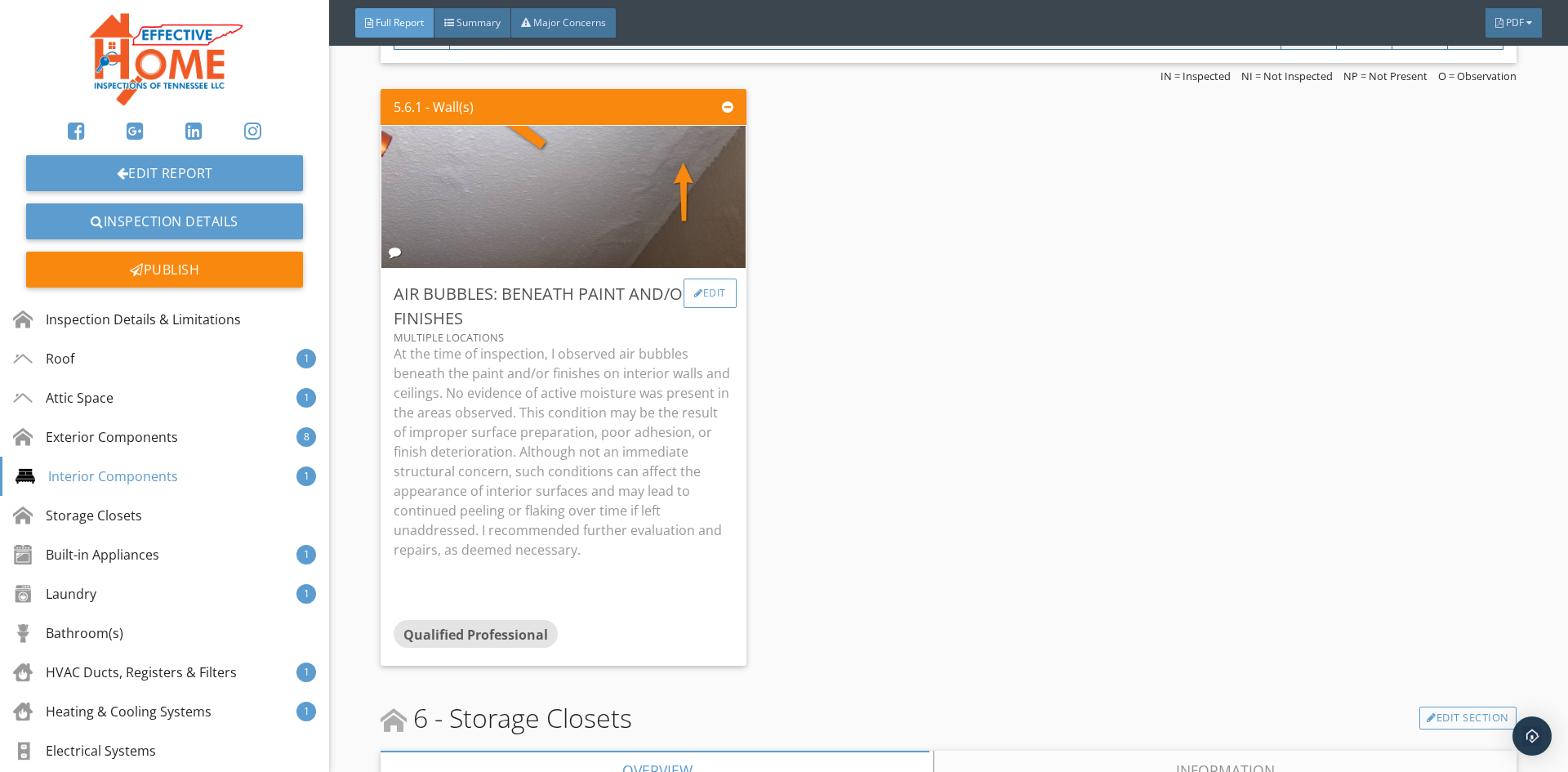
click at [698, 288] on div "Edit" at bounding box center [710, 293] width 53 height 30
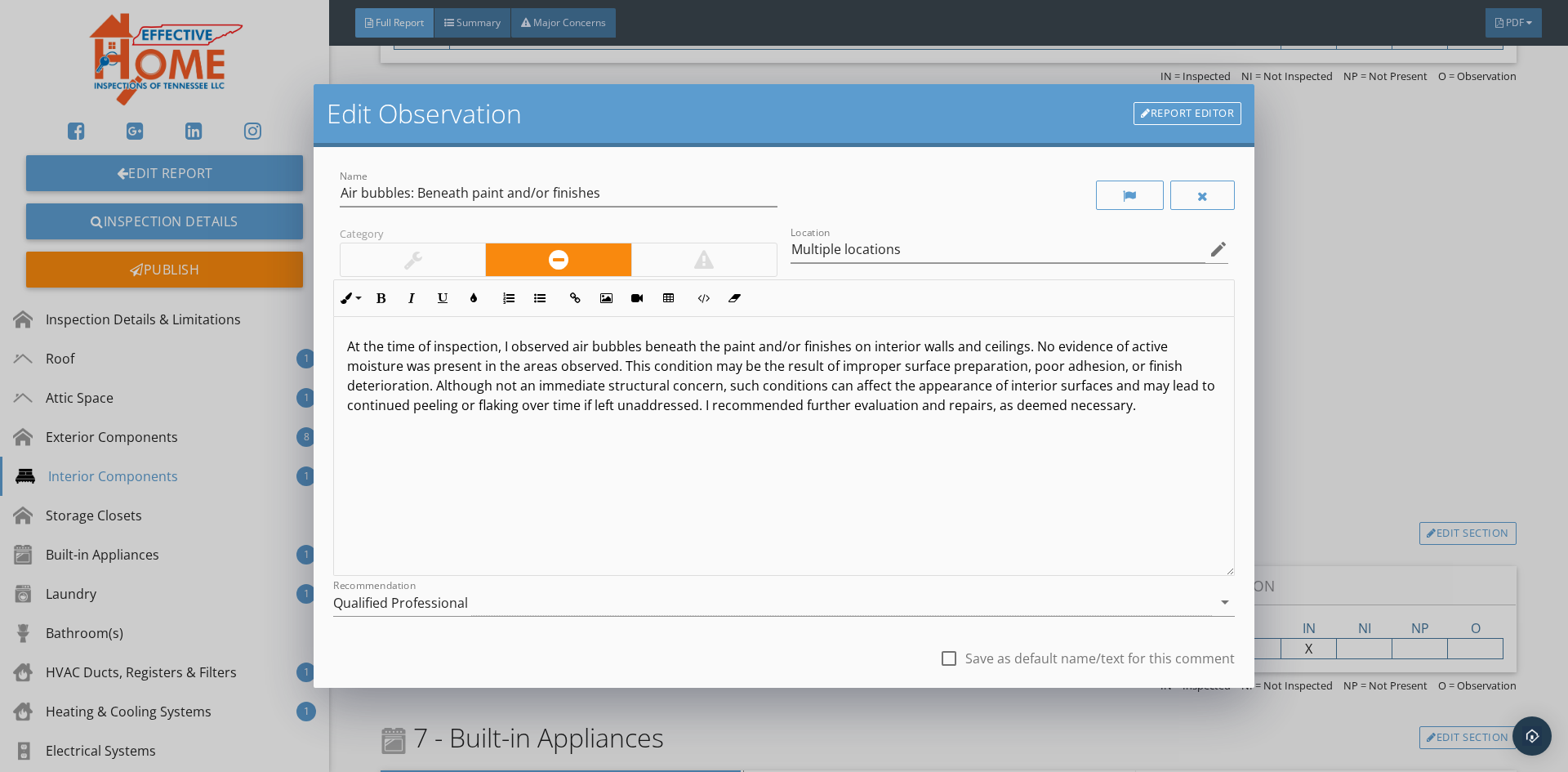
click at [612, 409] on p "At the time of inspection, I observed air bubbles beneath the paint and/or fini…" at bounding box center [784, 375] width 874 height 78
drag, startPoint x: 534, startPoint y: 379, endPoint x: 518, endPoint y: 392, distance: 20.6
click at [533, 379] on p "At the time of inspection, I observed air bubbles beneath the paint and/or fini…" at bounding box center [784, 385] width 874 height 98
click at [451, 394] on p "At the time of inspection, I observed air bubbles beneath the paint and/or fini…" at bounding box center [784, 385] width 874 height 98
click at [929, 369] on p "At the time of inspection, I observed air bubbles beneath the paint and/or fini…" at bounding box center [784, 385] width 874 height 98
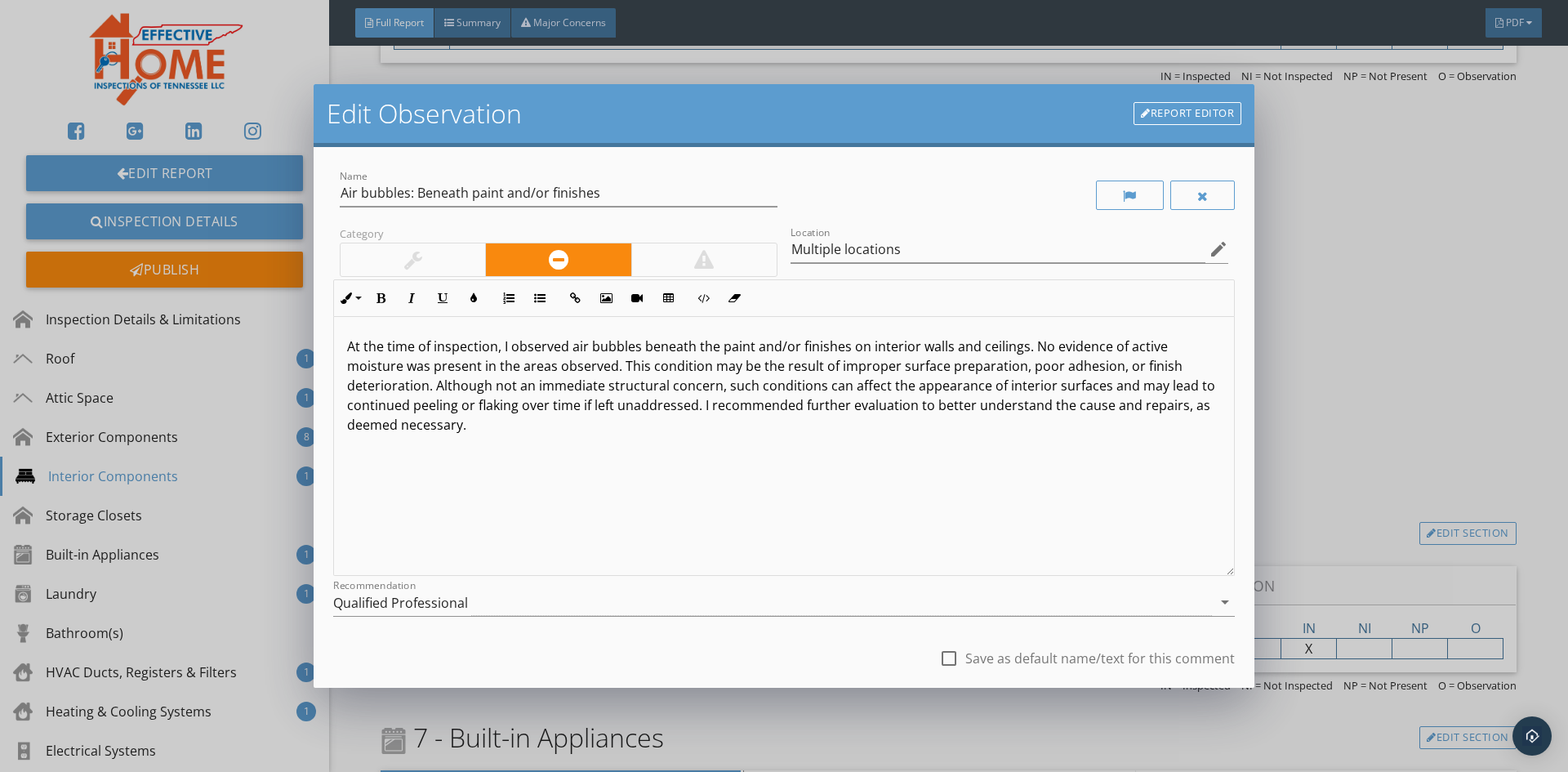
scroll to position [1, 0]
click at [935, 658] on div at bounding box center [948, 658] width 28 height 28
type input "Multiple locations"
checkbox input "true"
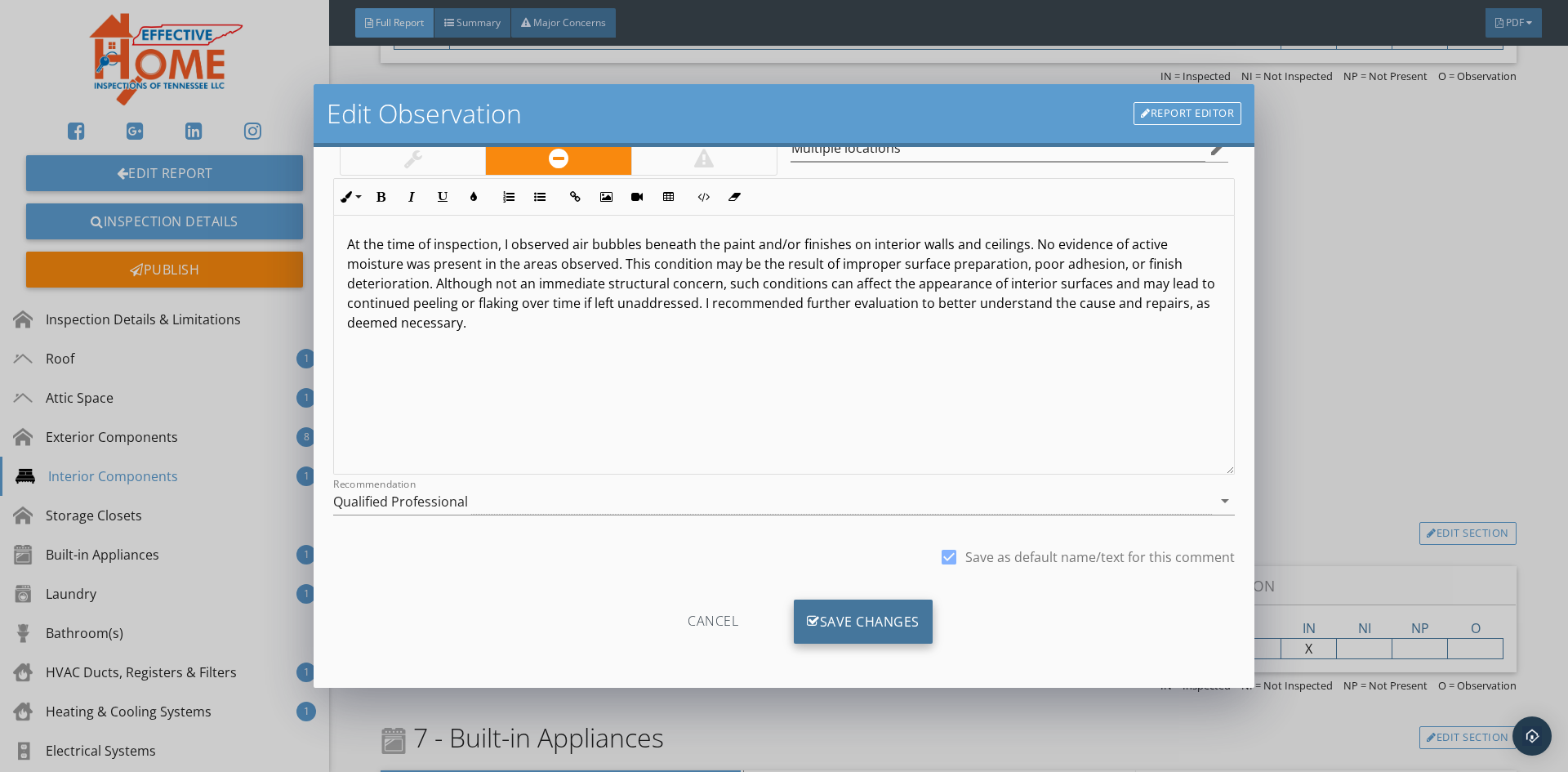
scroll to position [102, 0]
click at [873, 616] on div "Save Changes" at bounding box center [863, 620] width 139 height 44
type input "Multiple locations"
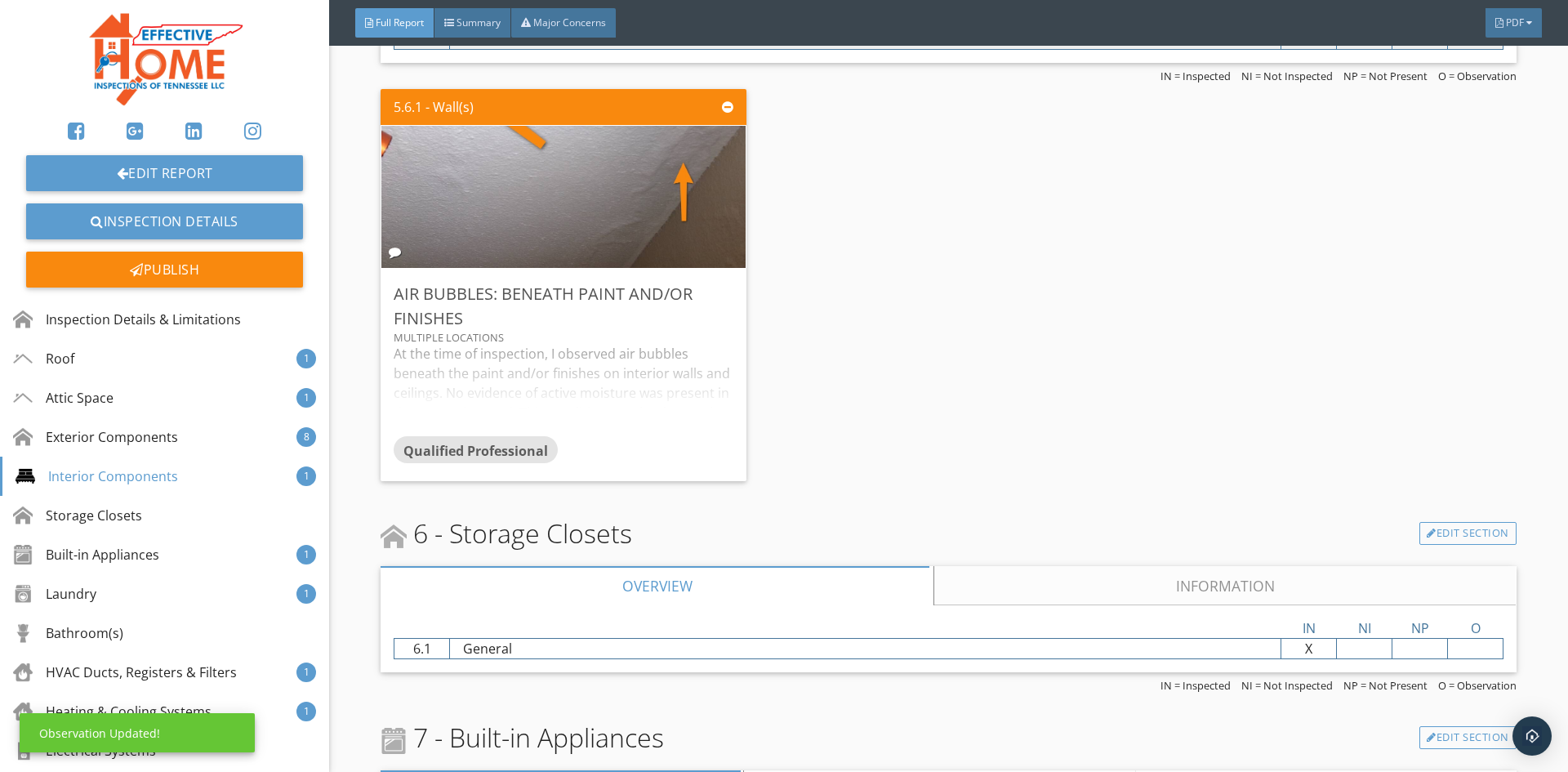
scroll to position [0, 0]
click at [613, 384] on div "At the time of inspection, I observed air bubbles beneath the paint and/or fini…" at bounding box center [563, 390] width 339 height 92
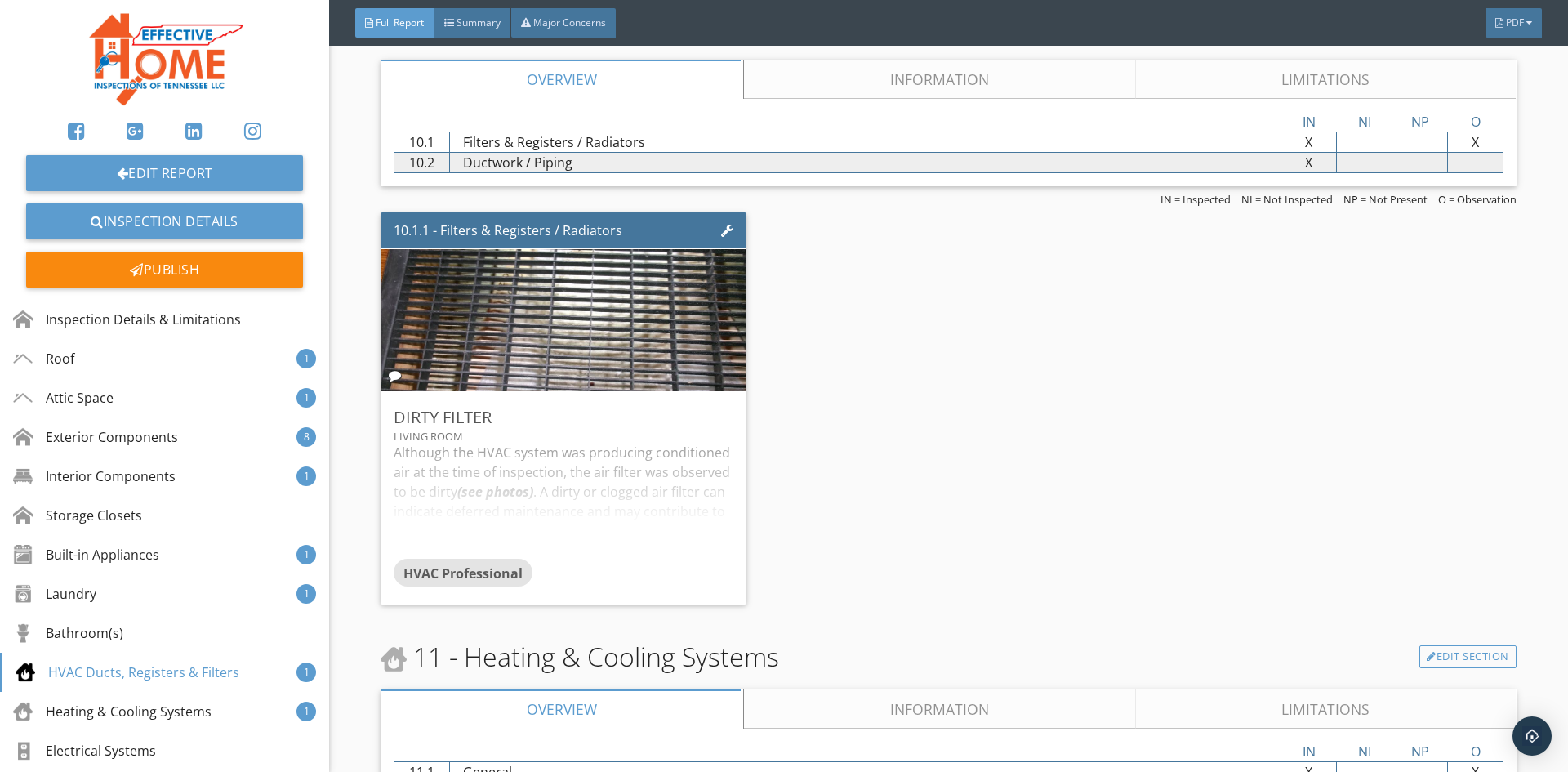
scroll to position [10128, 0]
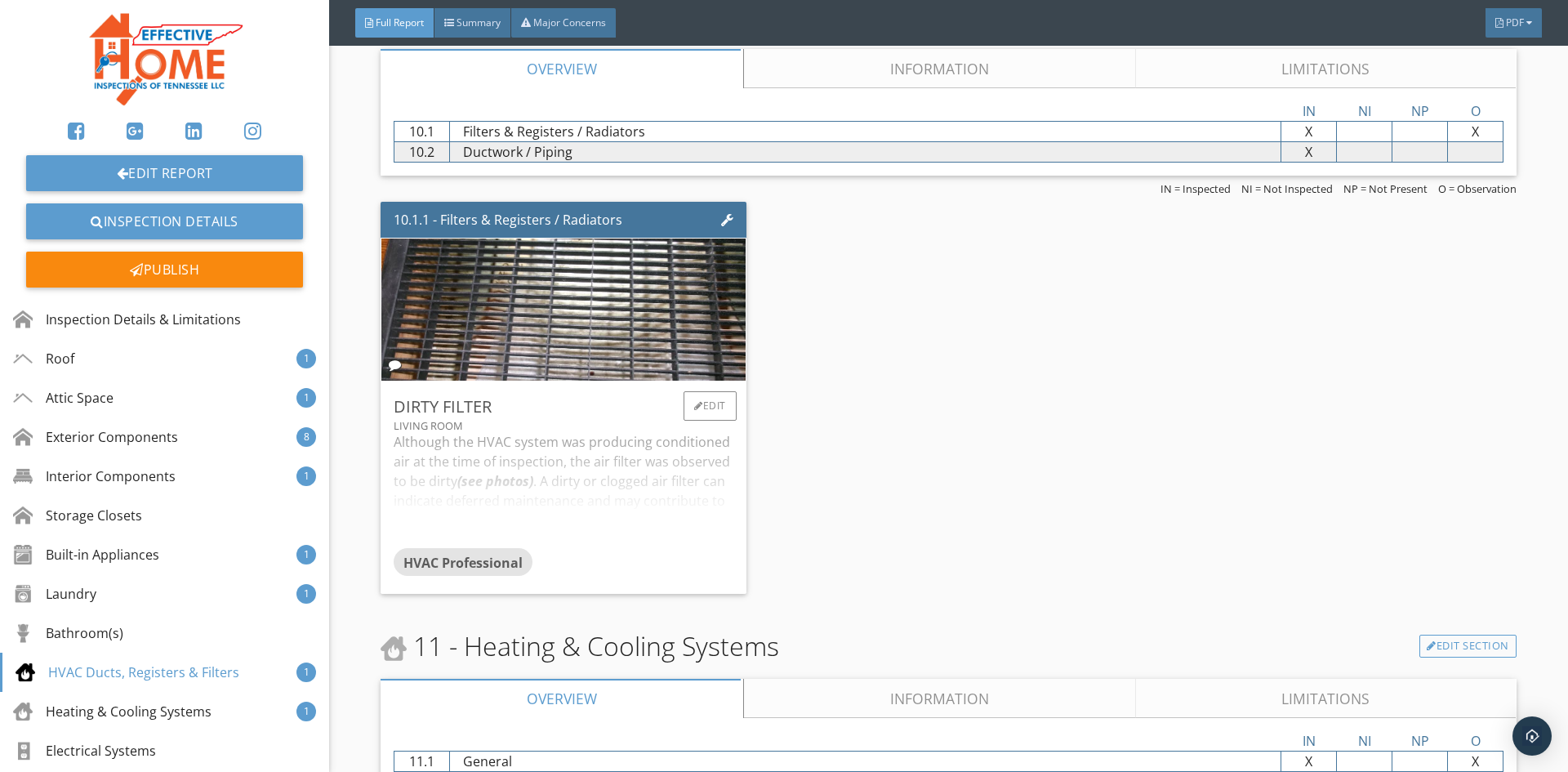
click at [555, 459] on div "Although the HVAC system was producing conditioned air at the time of inspectio…" at bounding box center [563, 489] width 339 height 116
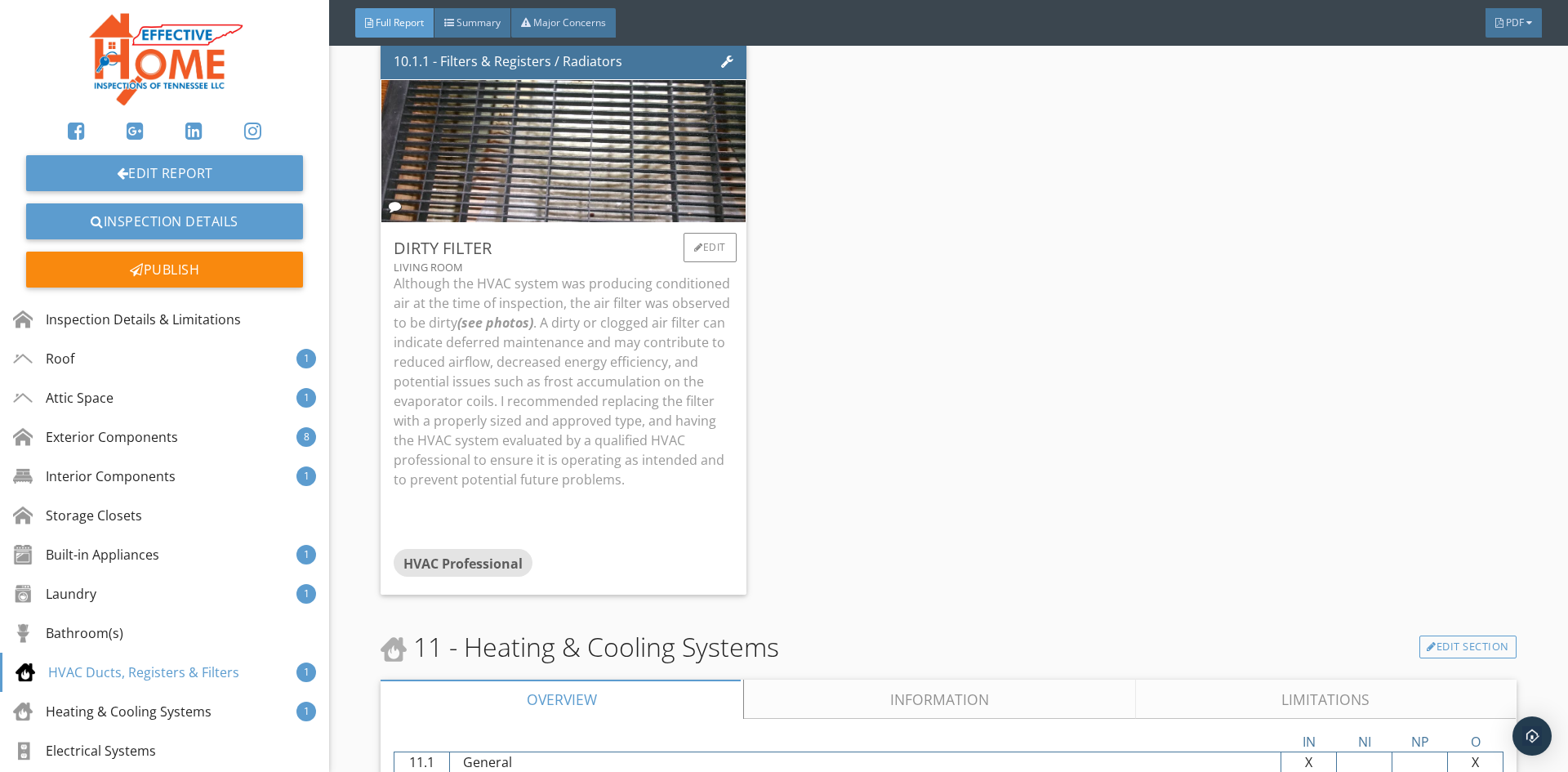
scroll to position [10291, 0]
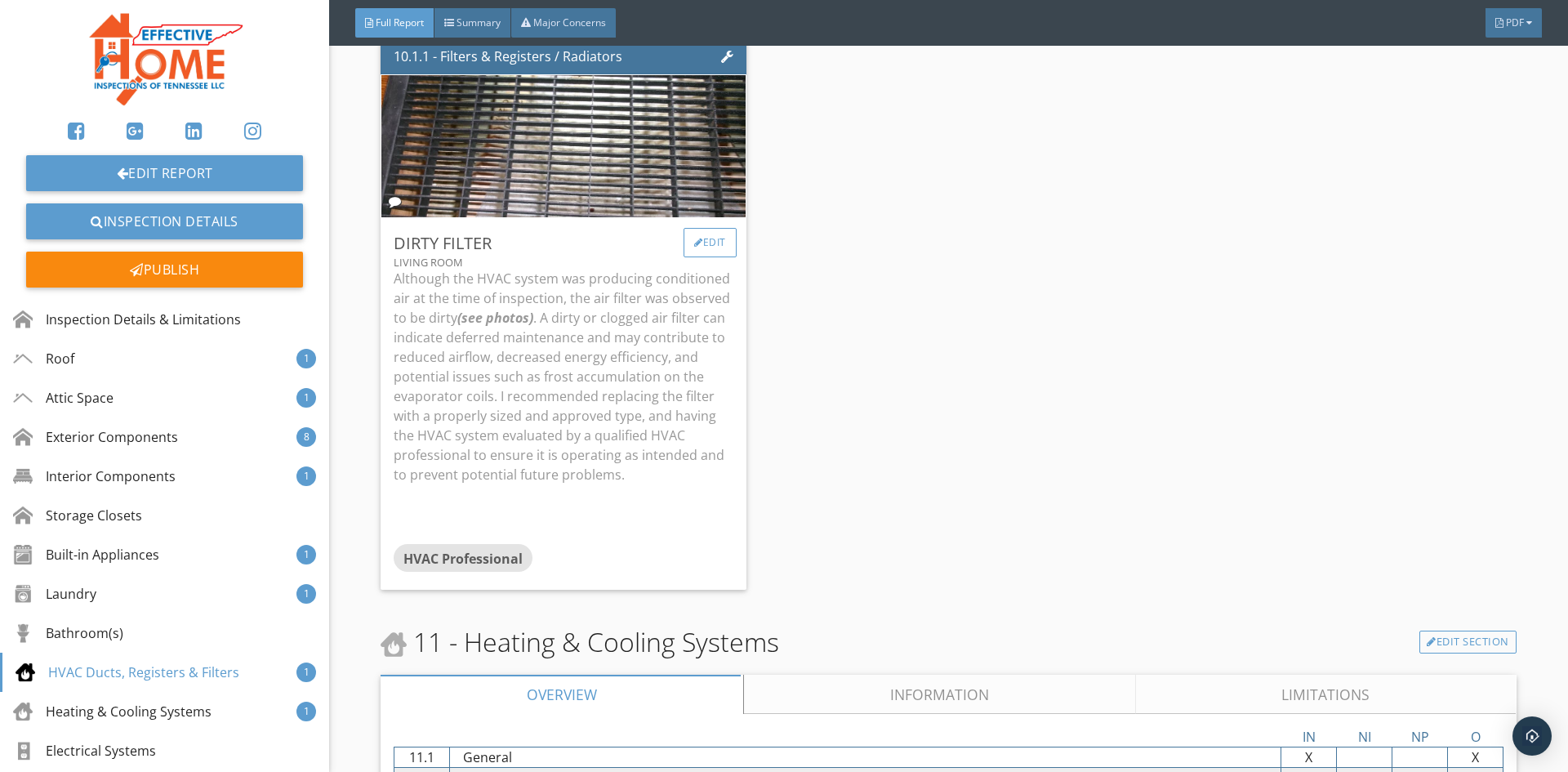
click at [710, 228] on div "Edit" at bounding box center [710, 242] width 53 height 30
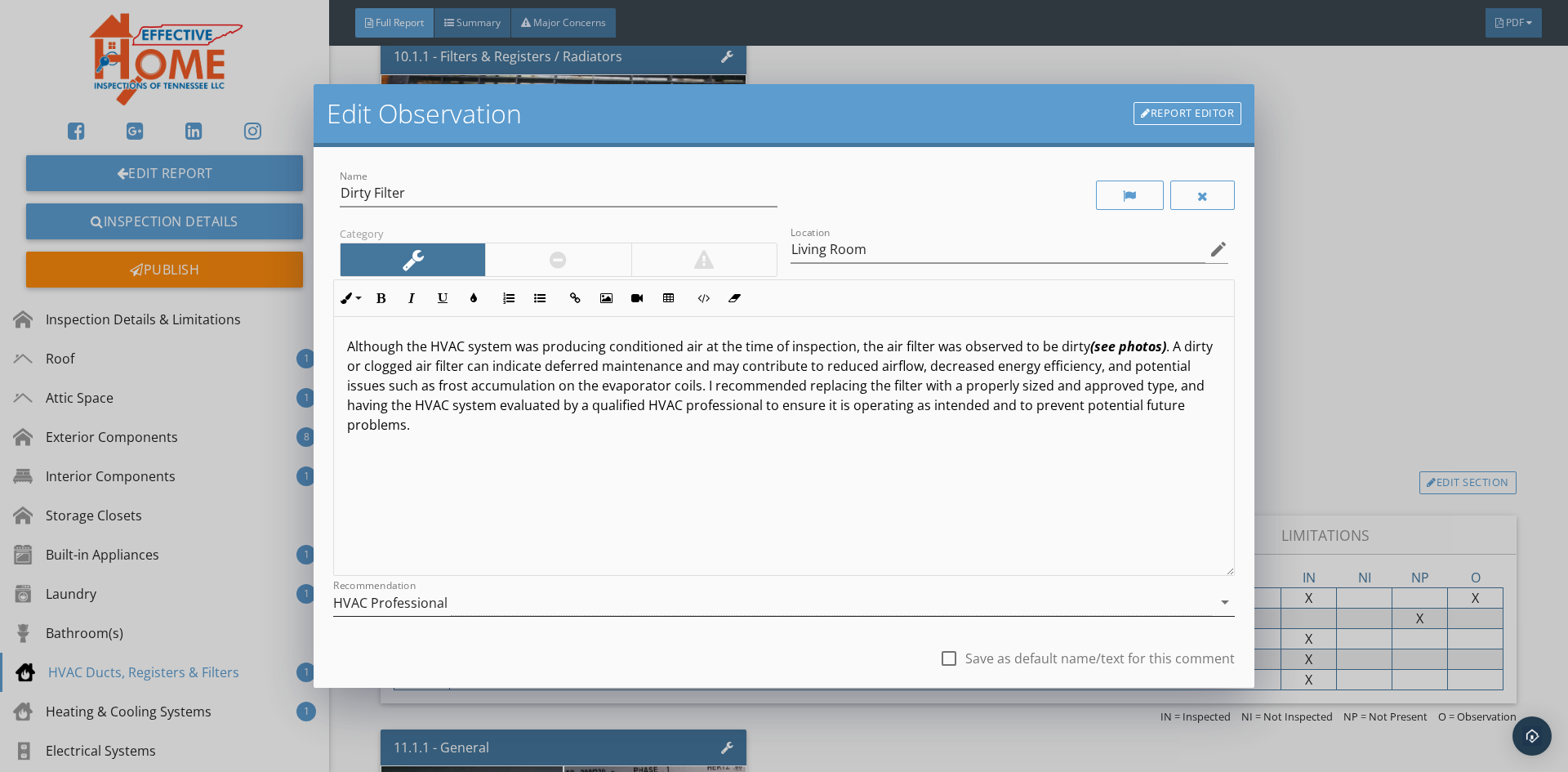
click at [408, 610] on div "HVAC Professional" at bounding box center [390, 603] width 114 height 14
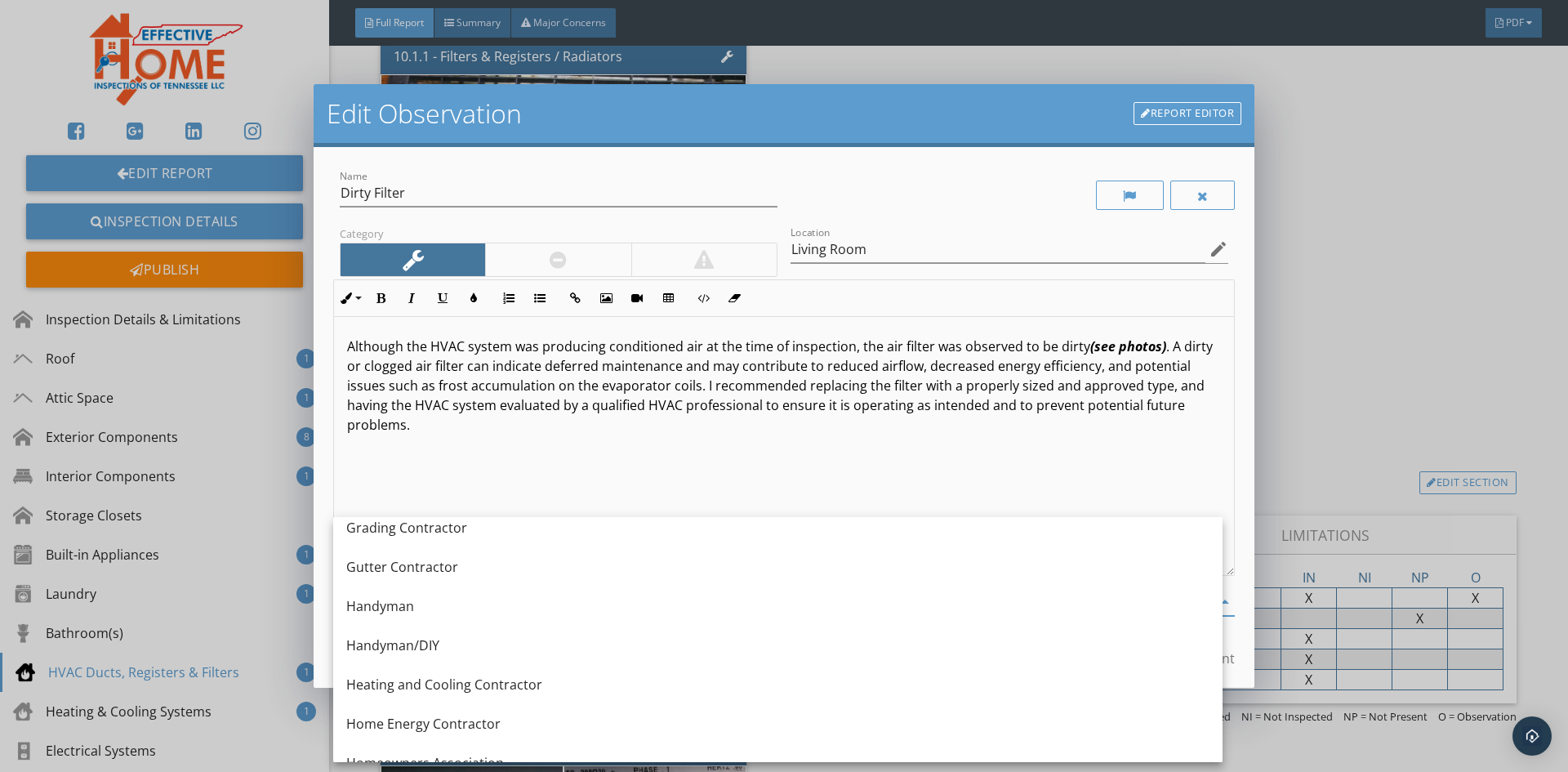
scroll to position [1062, 0]
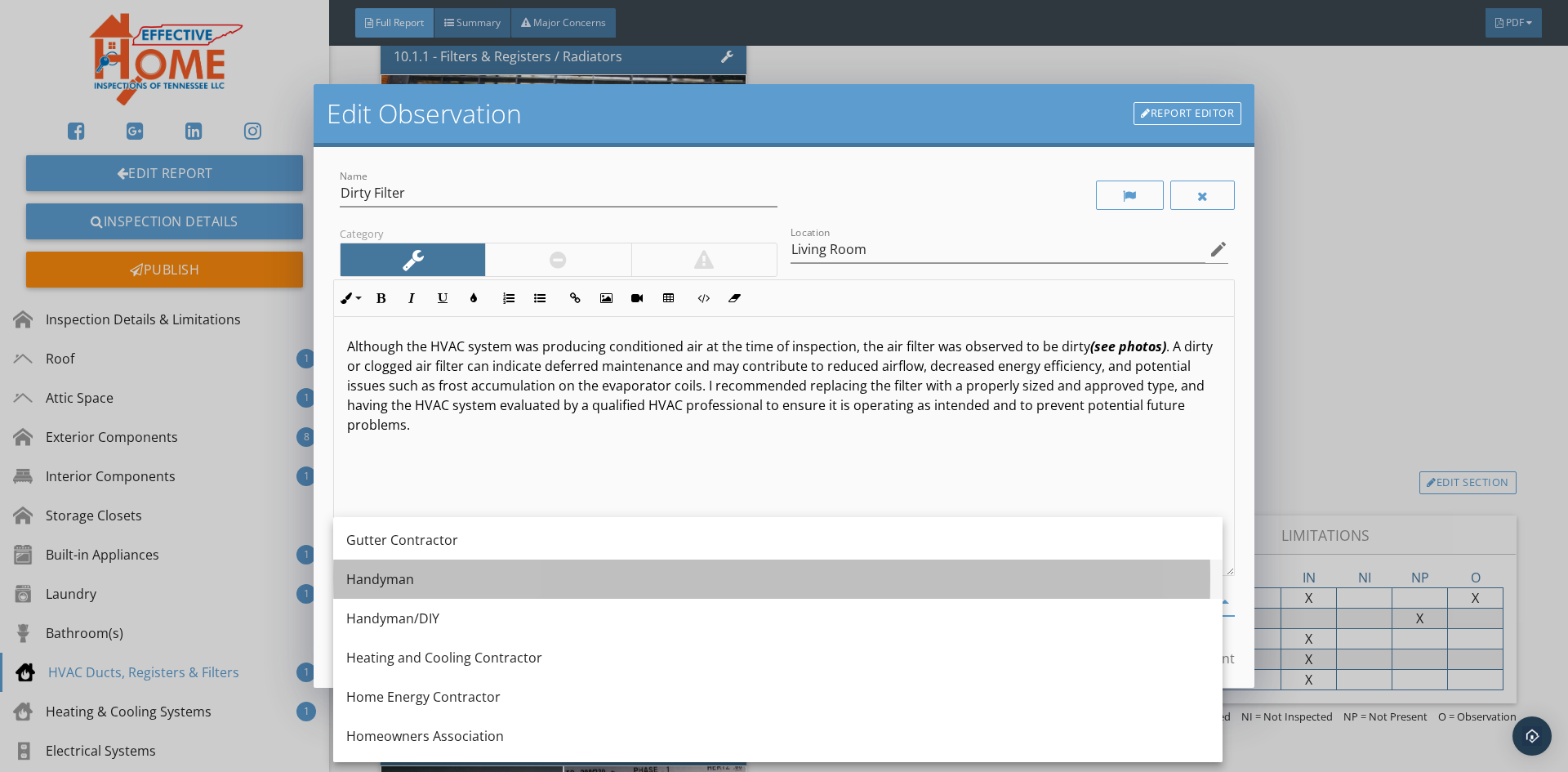
click at [399, 588] on div "Handyman" at bounding box center [777, 579] width 863 height 20
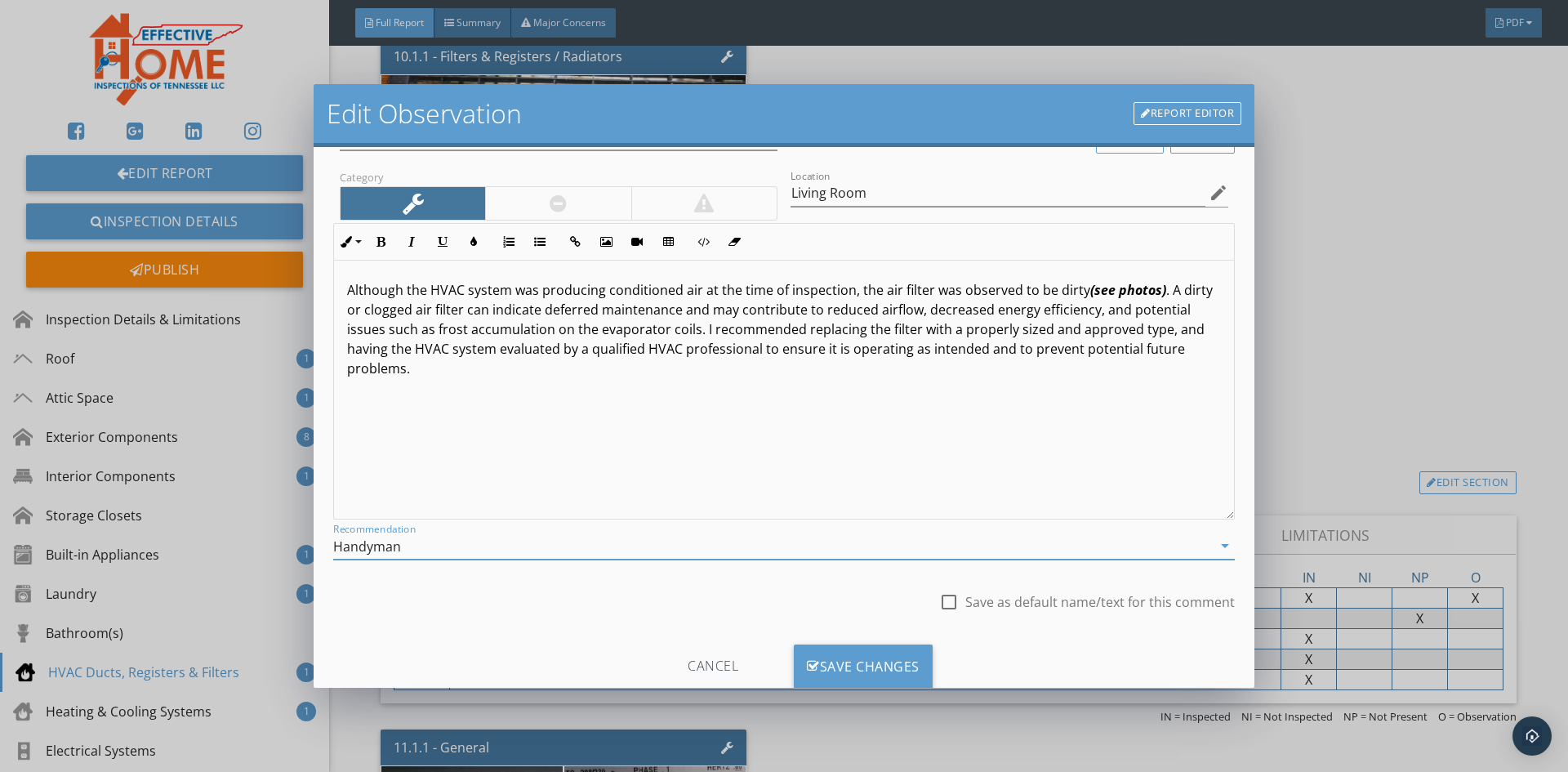
scroll to position [102, 0]
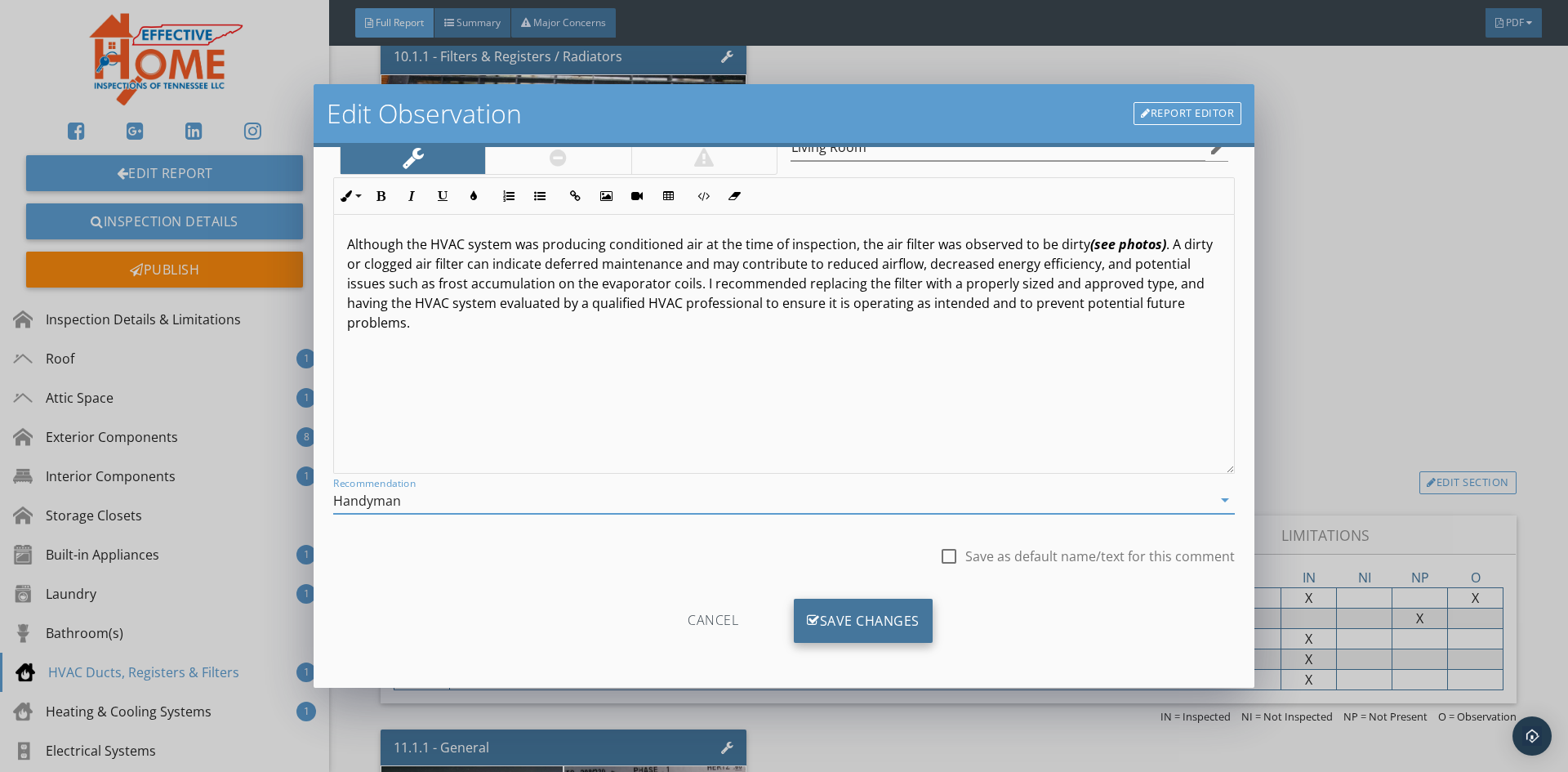
click at [793, 618] on div "Save Changes" at bounding box center [863, 620] width 139 height 44
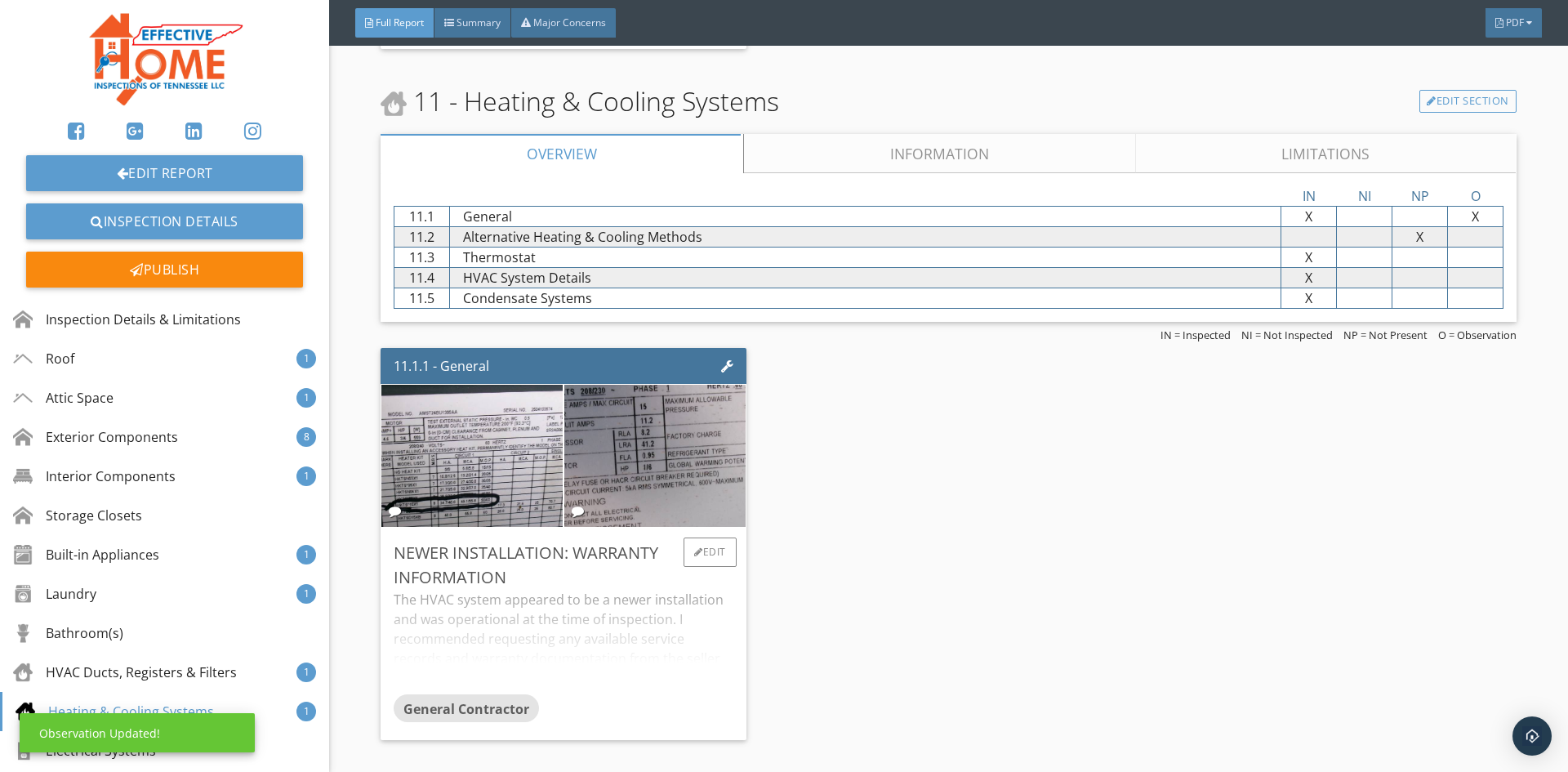
scroll to position [10699, 0]
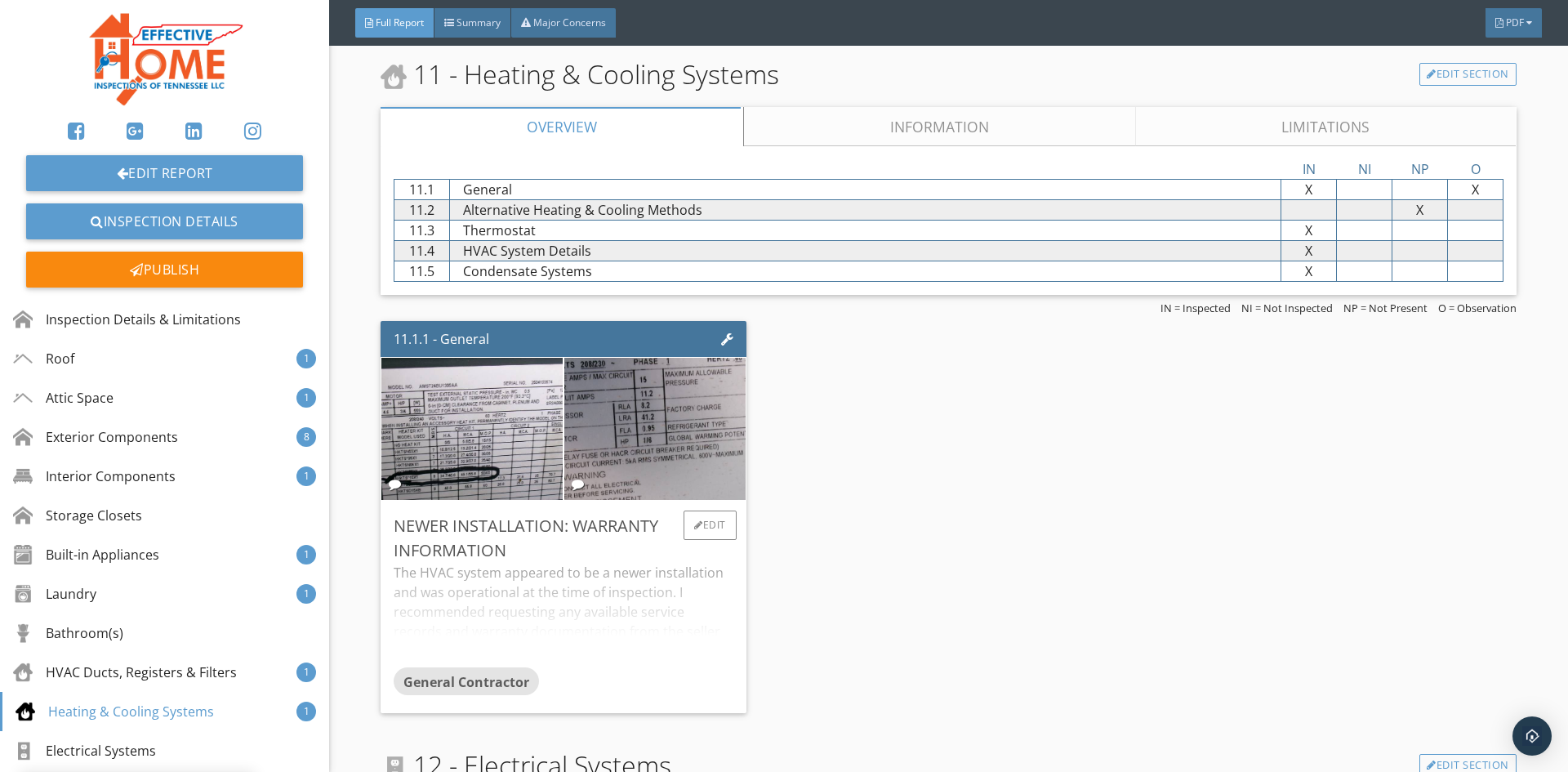
click at [581, 572] on div "The HVAC system appeared to be a newer installation and was operational at the …" at bounding box center [563, 615] width 339 height 104
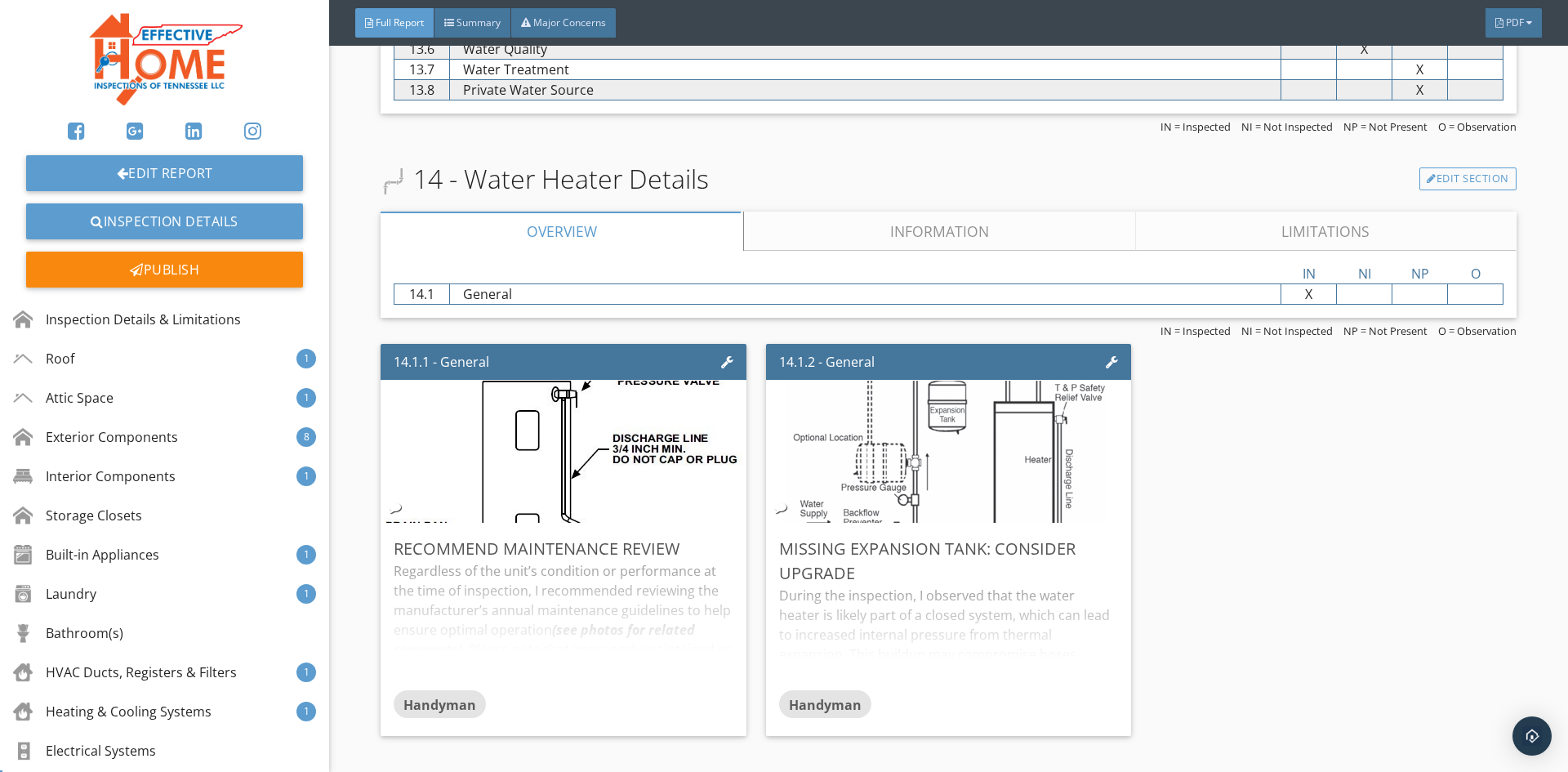
scroll to position [12087, 0]
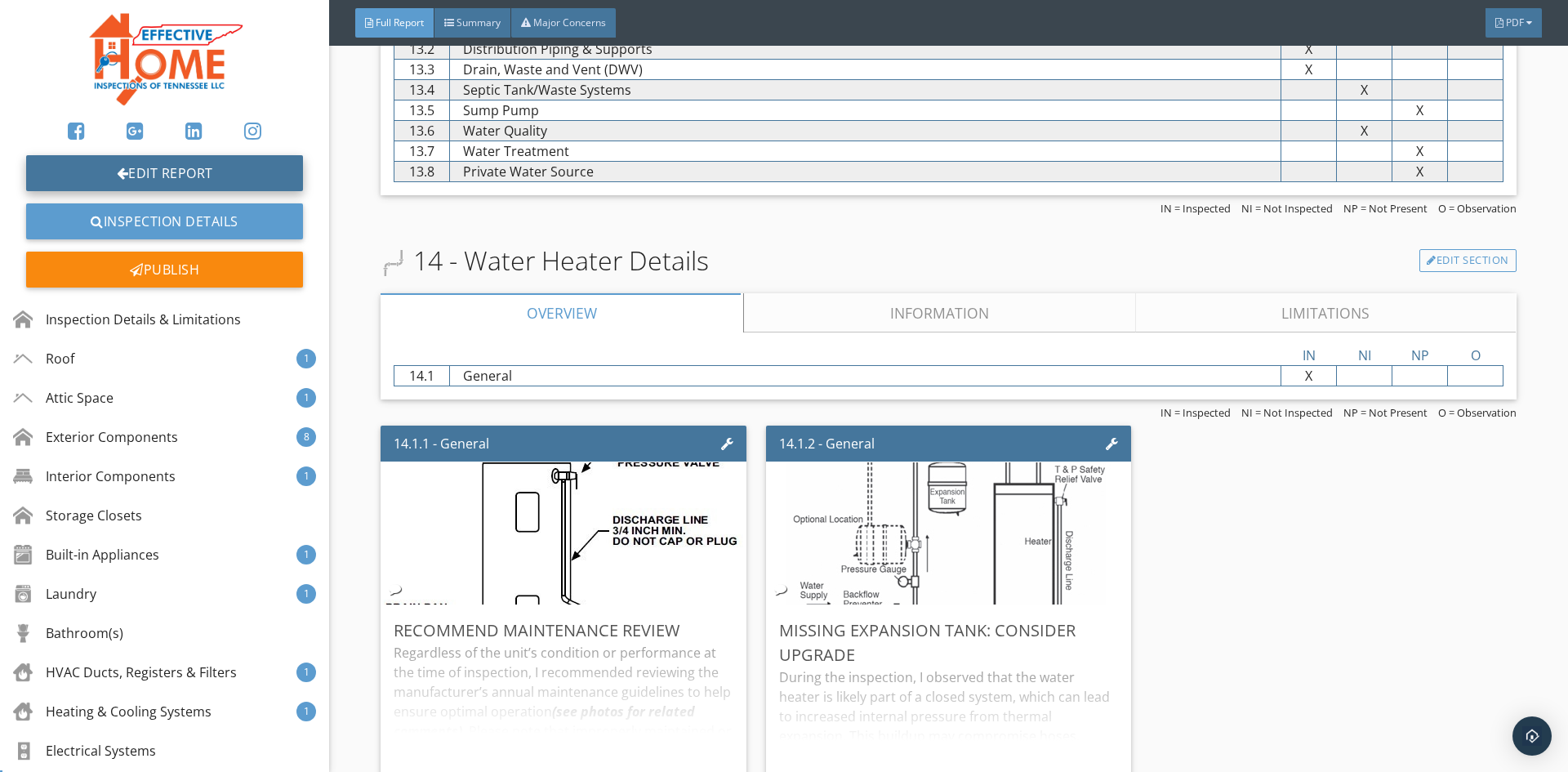
click at [222, 165] on link "Edit Report" at bounding box center [165, 173] width 277 height 36
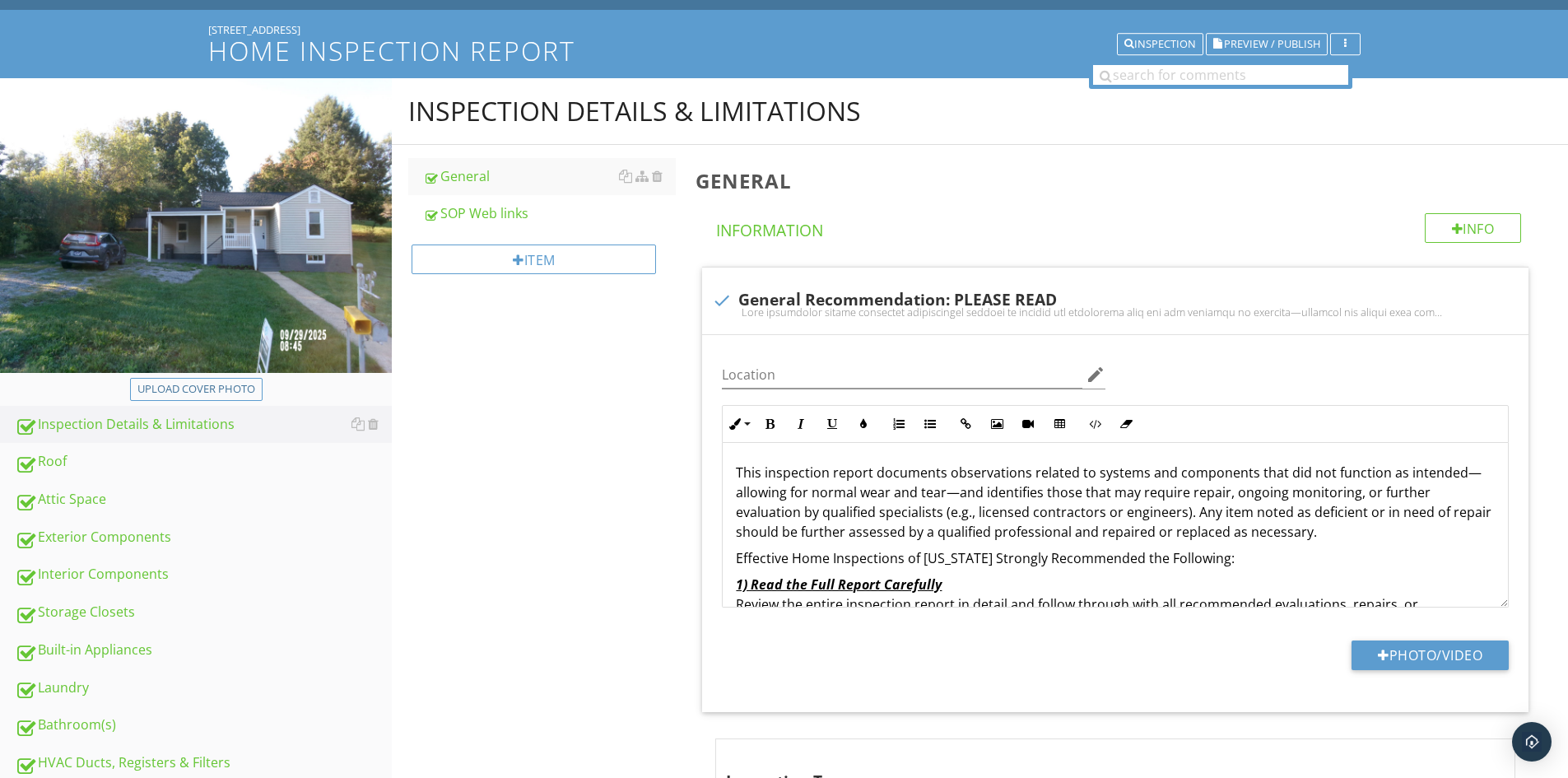
scroll to position [412, 0]
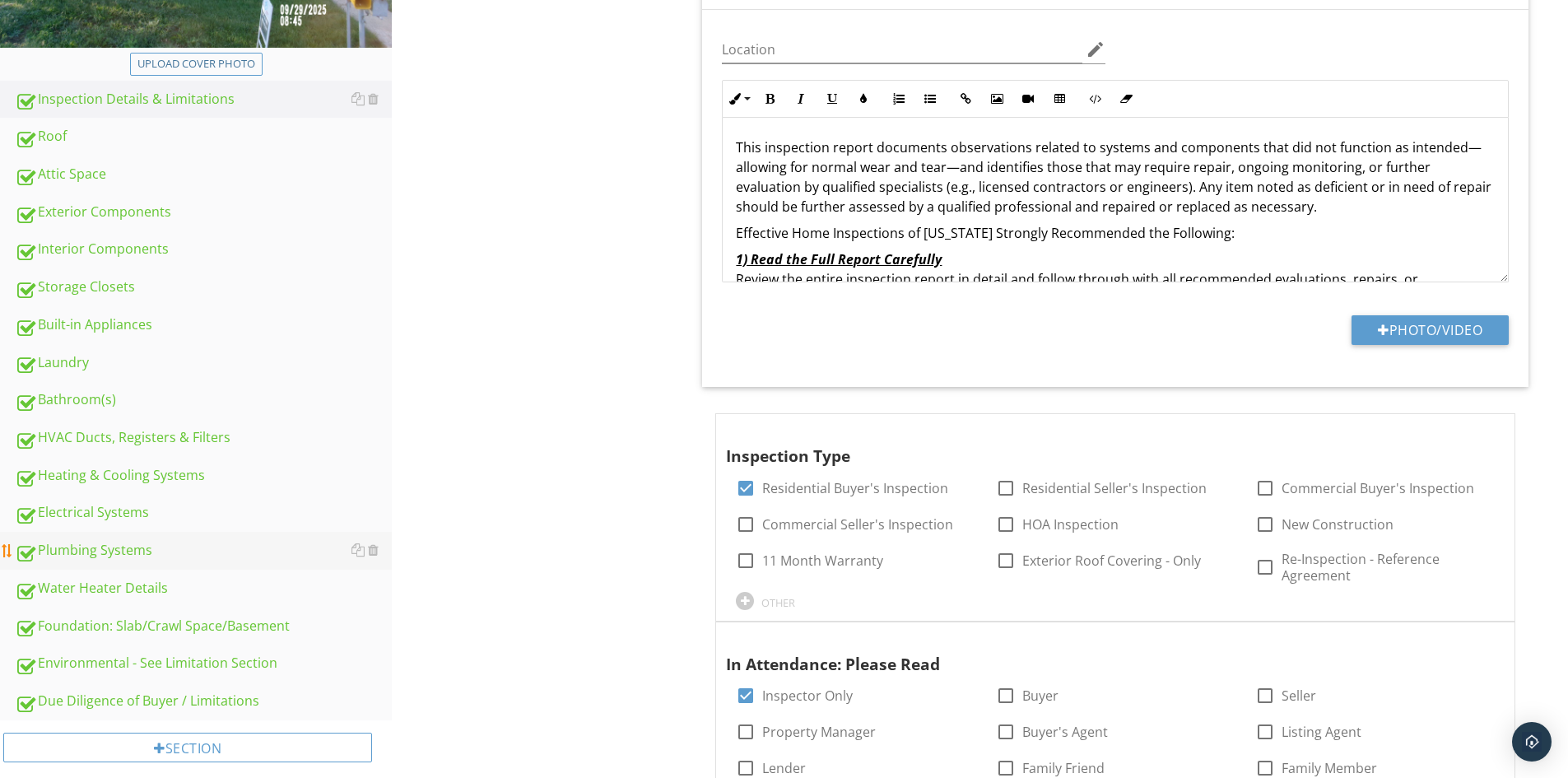
click at [114, 556] on div "Plumbing Systems" at bounding box center [203, 550] width 377 height 22
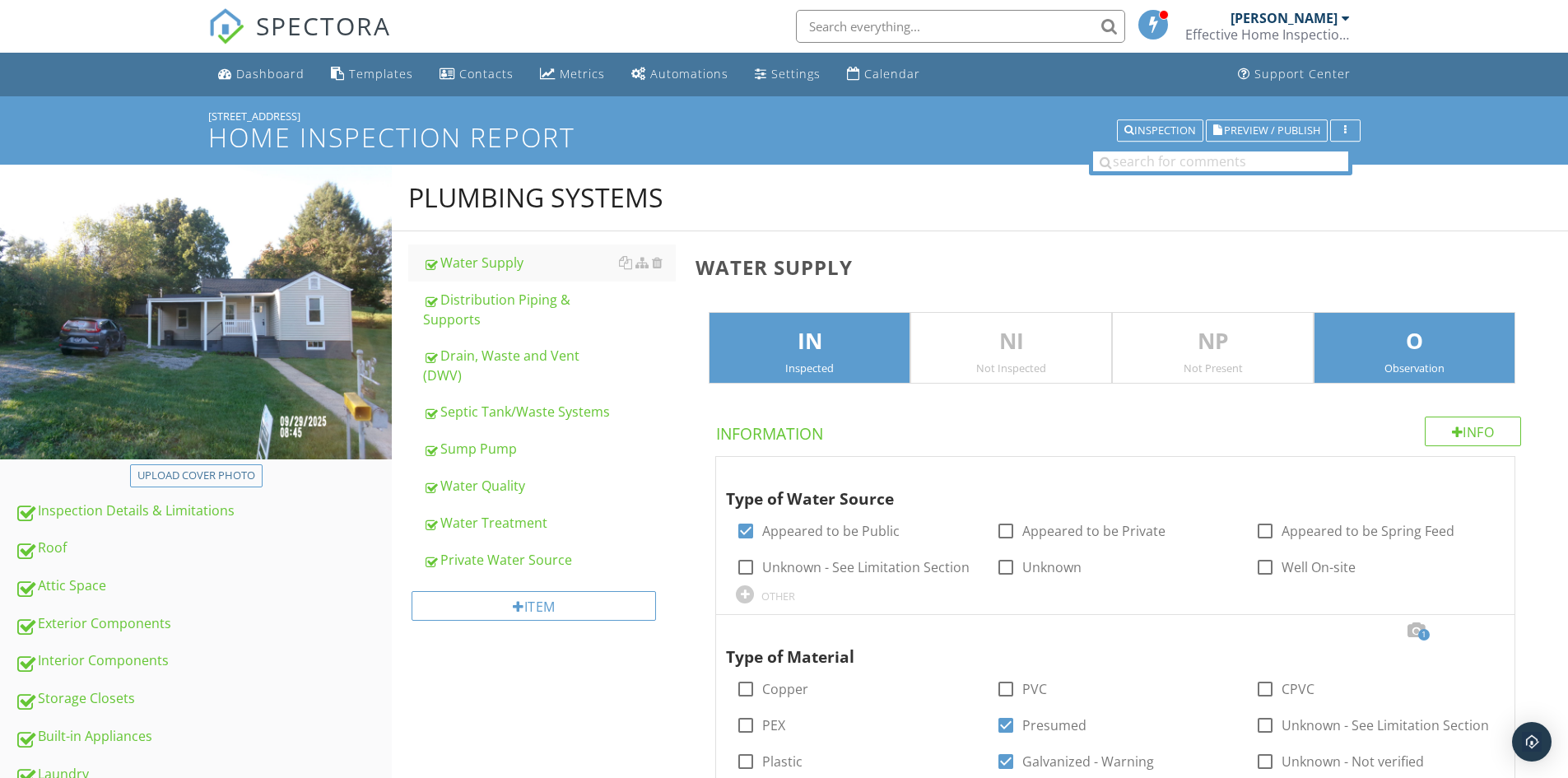
click at [1376, 353] on p "O" at bounding box center [1415, 342] width 200 height 33
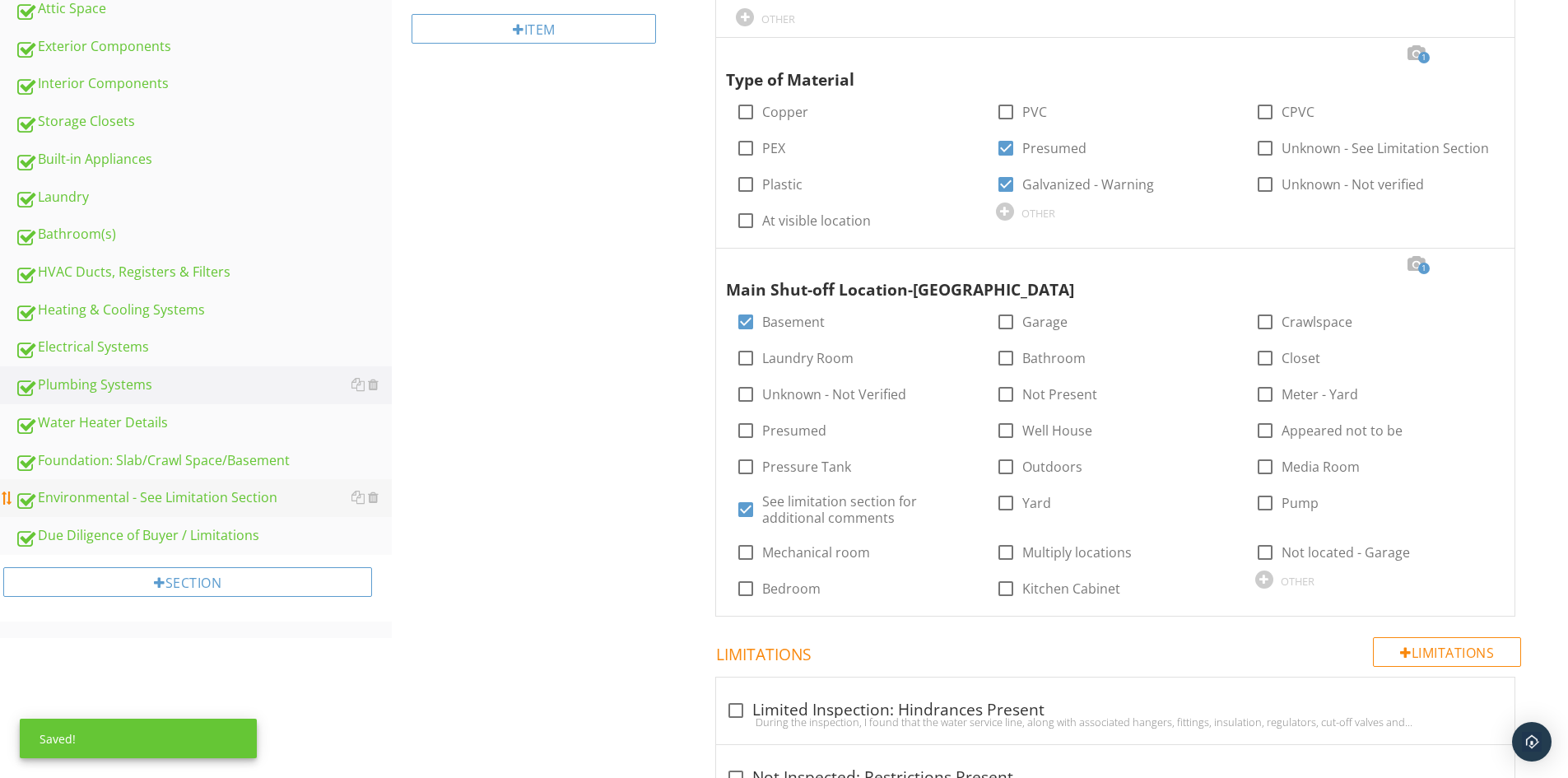
scroll to position [576, 0]
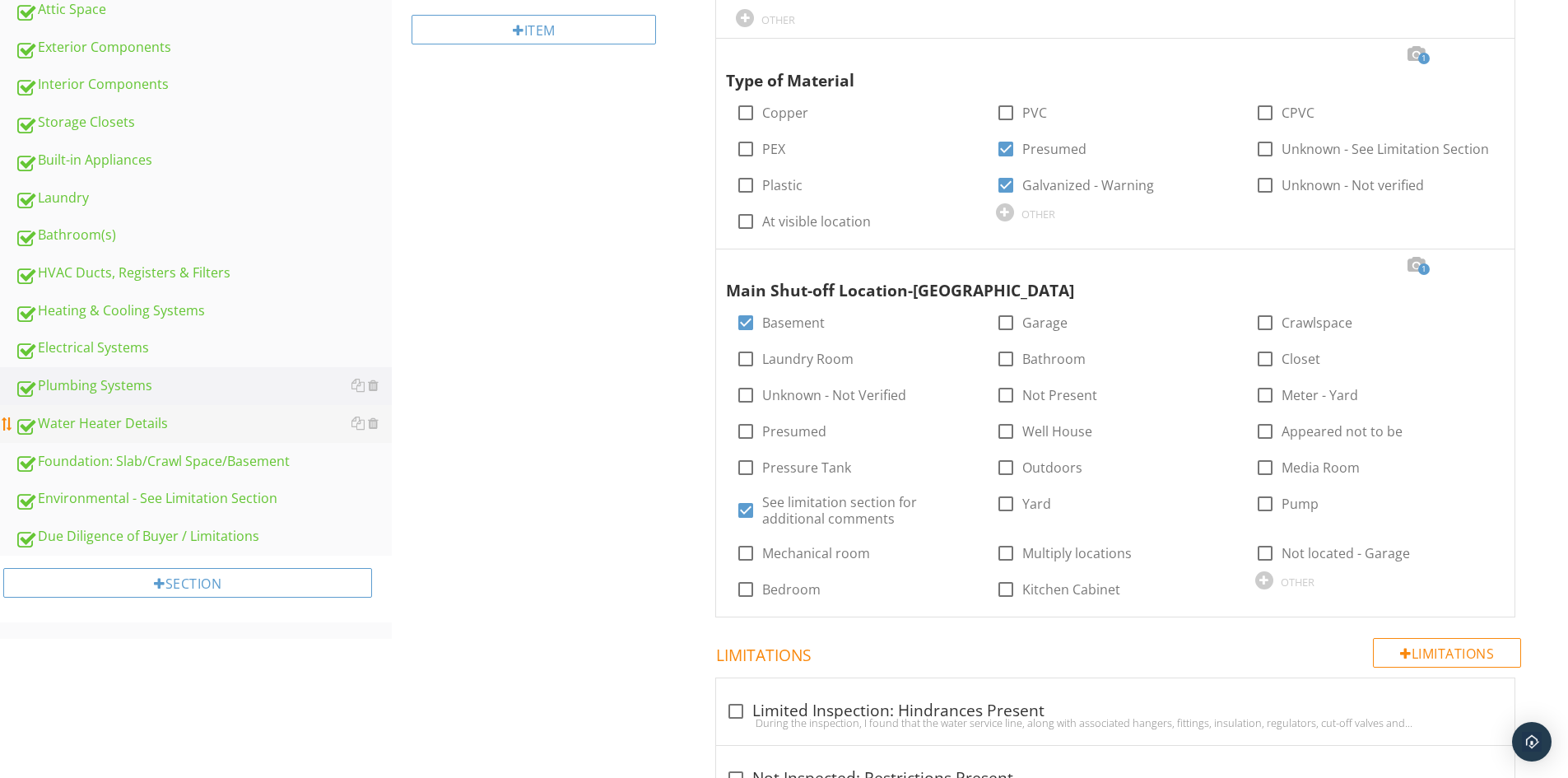
click at [154, 434] on link "Water Heater Details" at bounding box center [203, 424] width 377 height 38
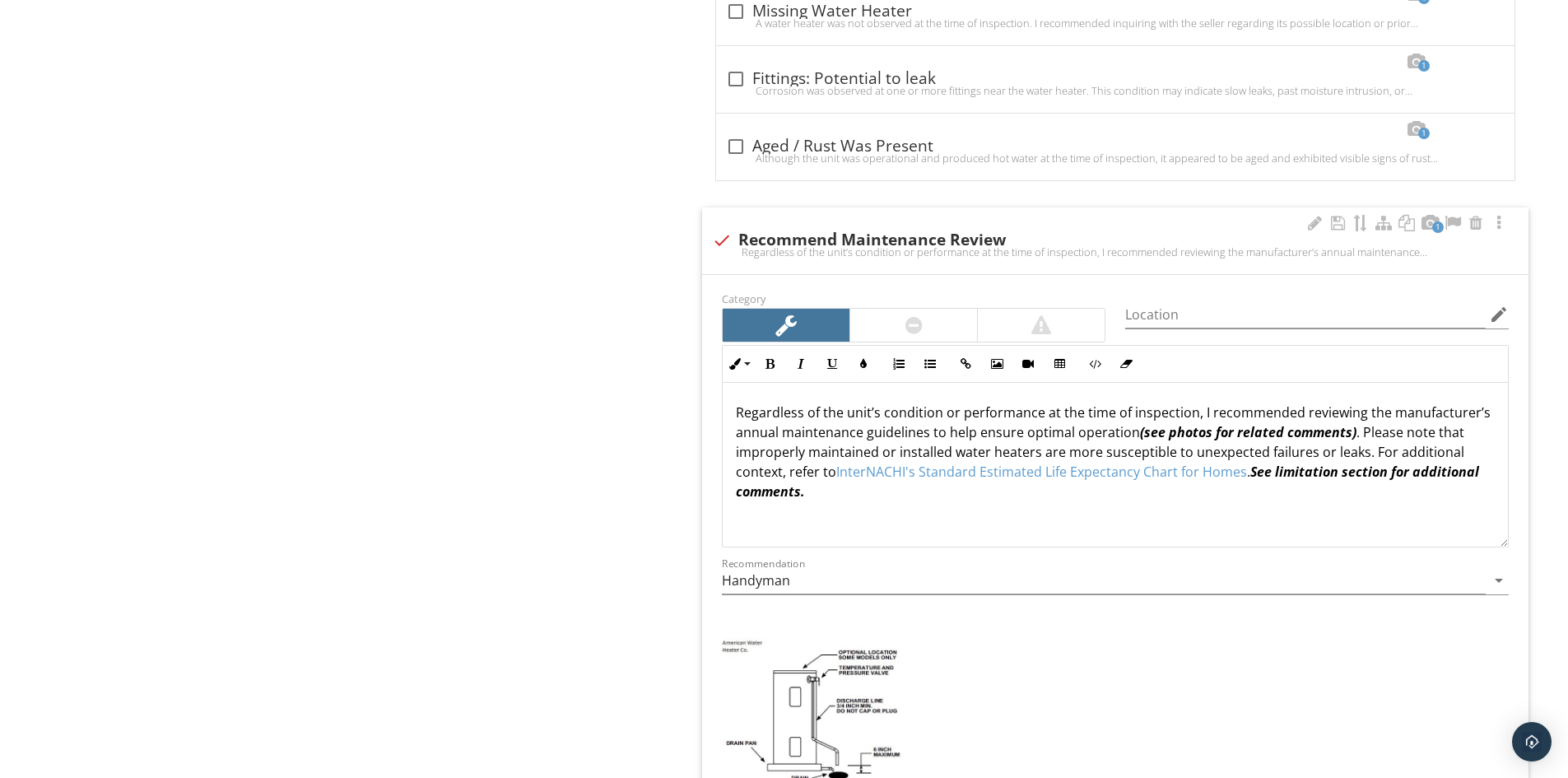
scroll to position [5267, 0]
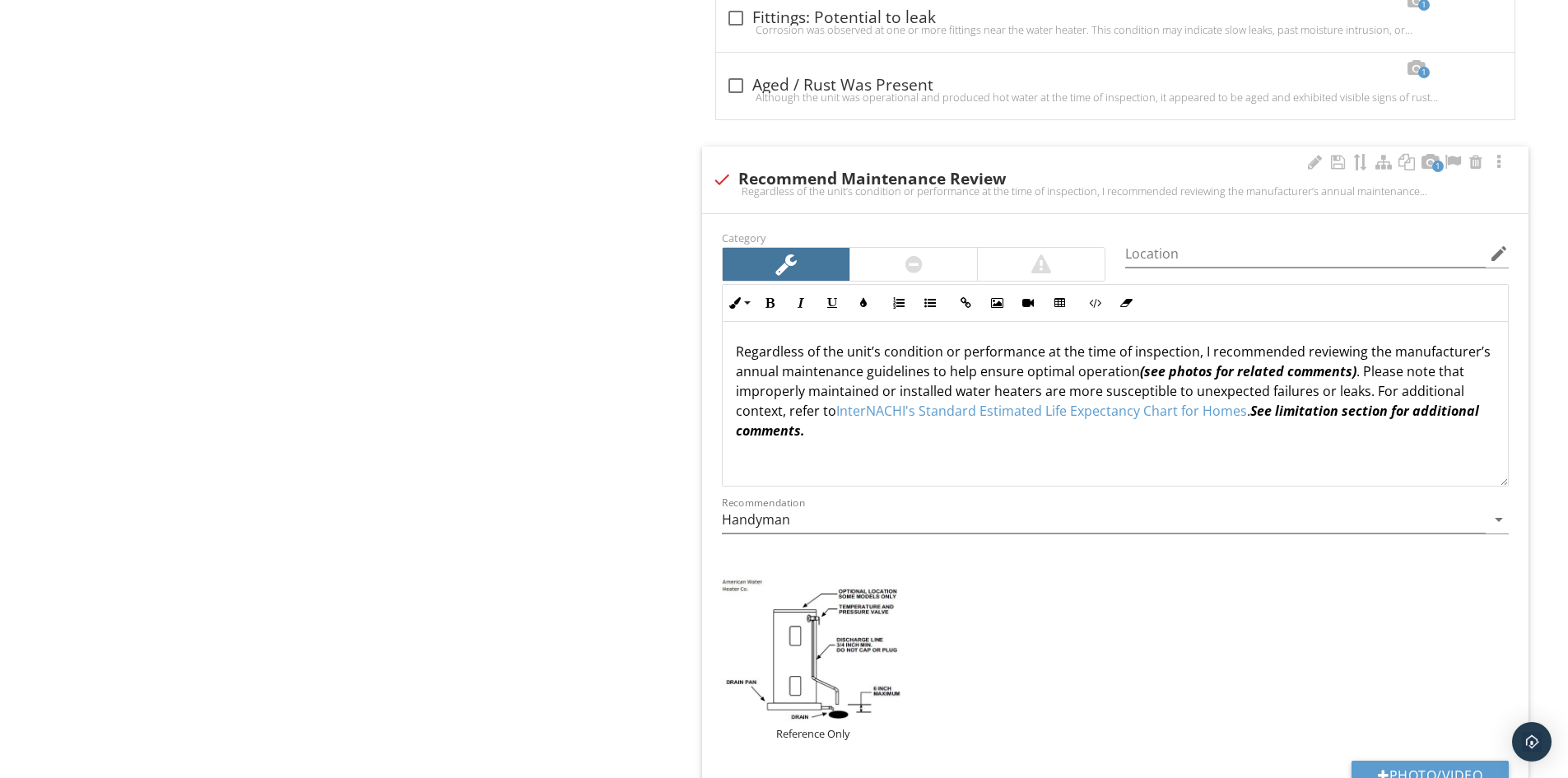
click at [726, 167] on div at bounding box center [722, 179] width 28 height 28
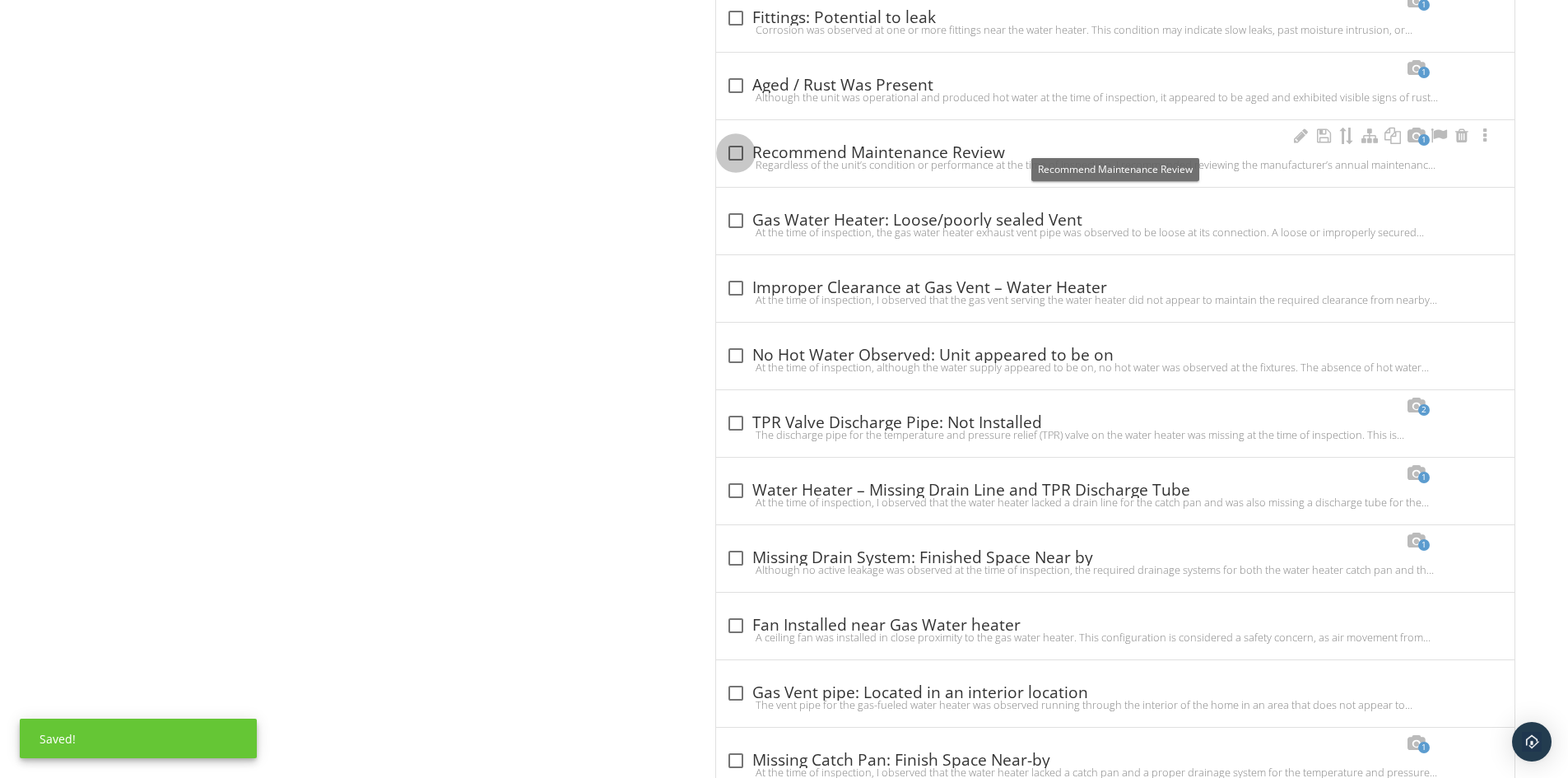
click at [735, 139] on div at bounding box center [735, 152] width 28 height 28
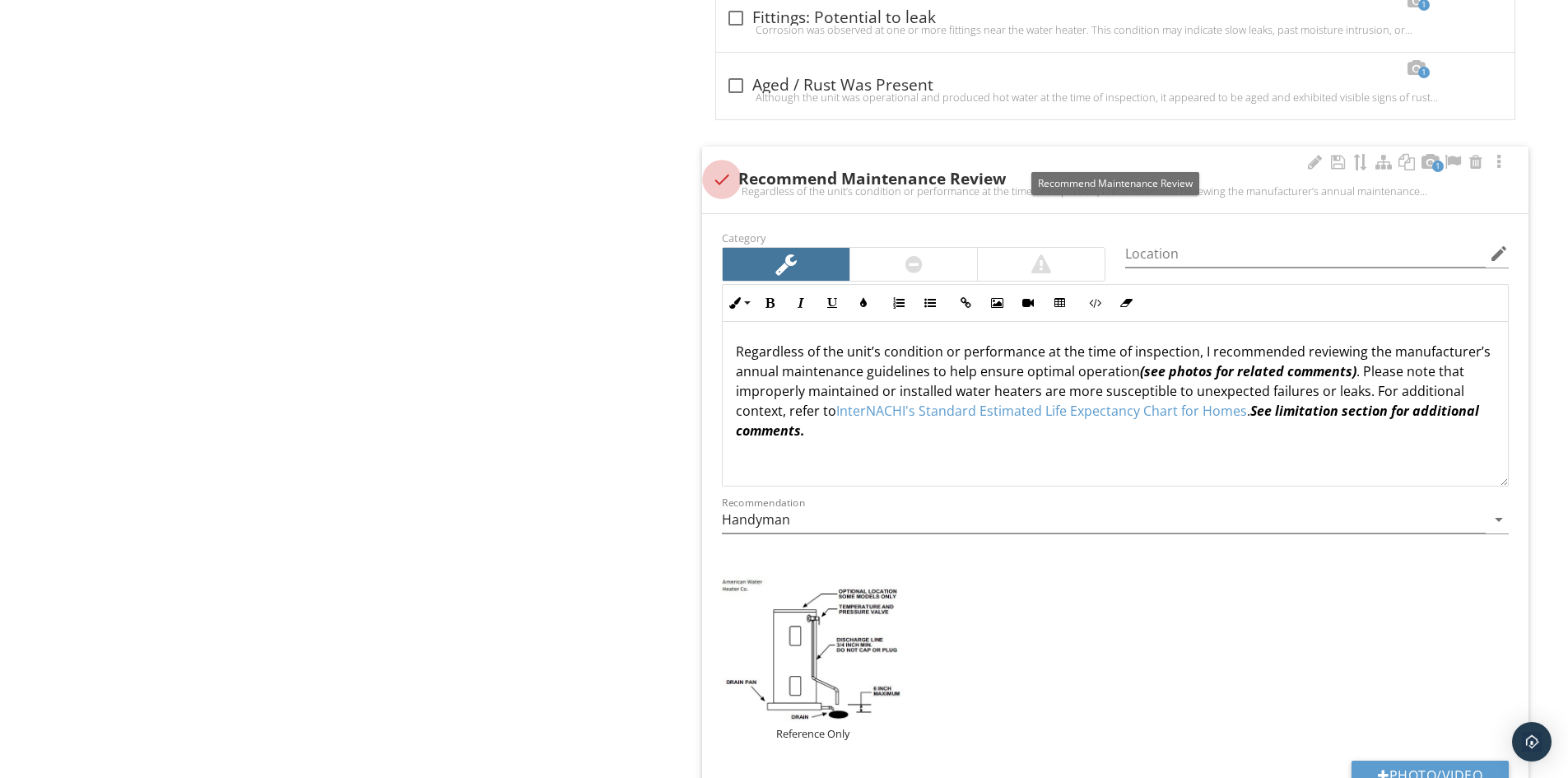
click at [718, 165] on div at bounding box center [722, 179] width 28 height 28
checkbox input "true"
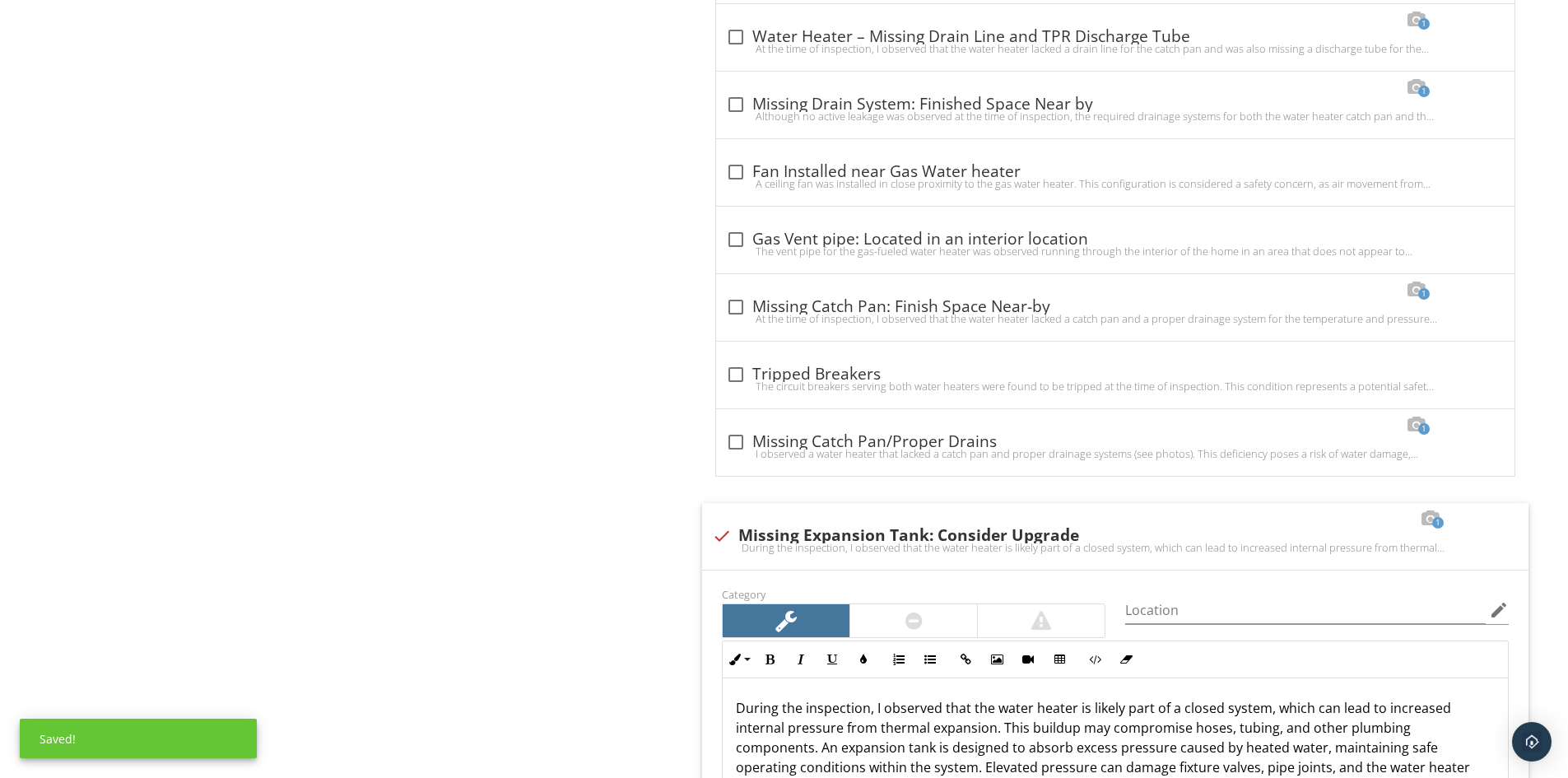
scroll to position [5762, 0]
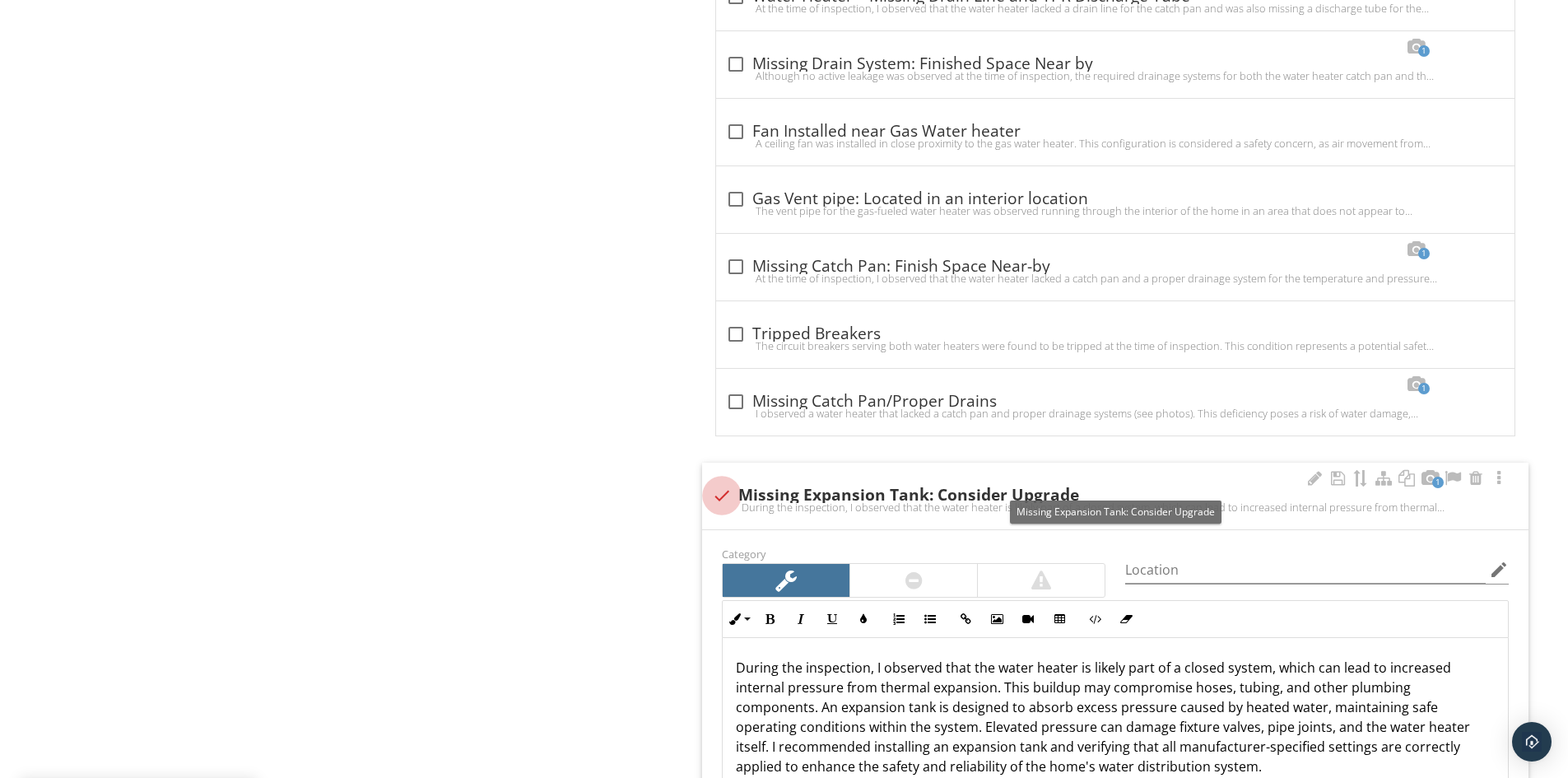
click at [724, 485] on div at bounding box center [722, 495] width 28 height 28
checkbox input "true"
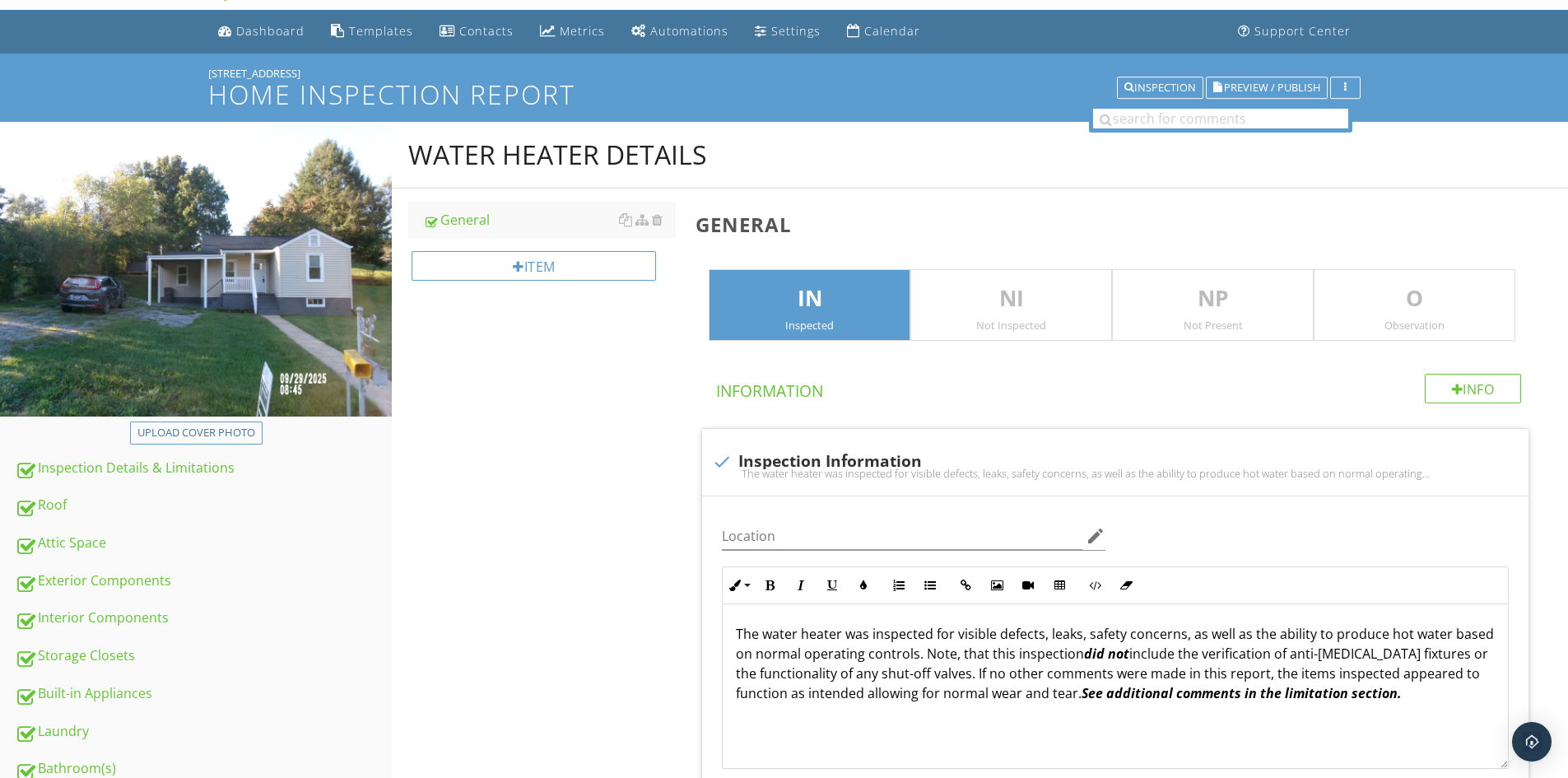
scroll to position [0, 0]
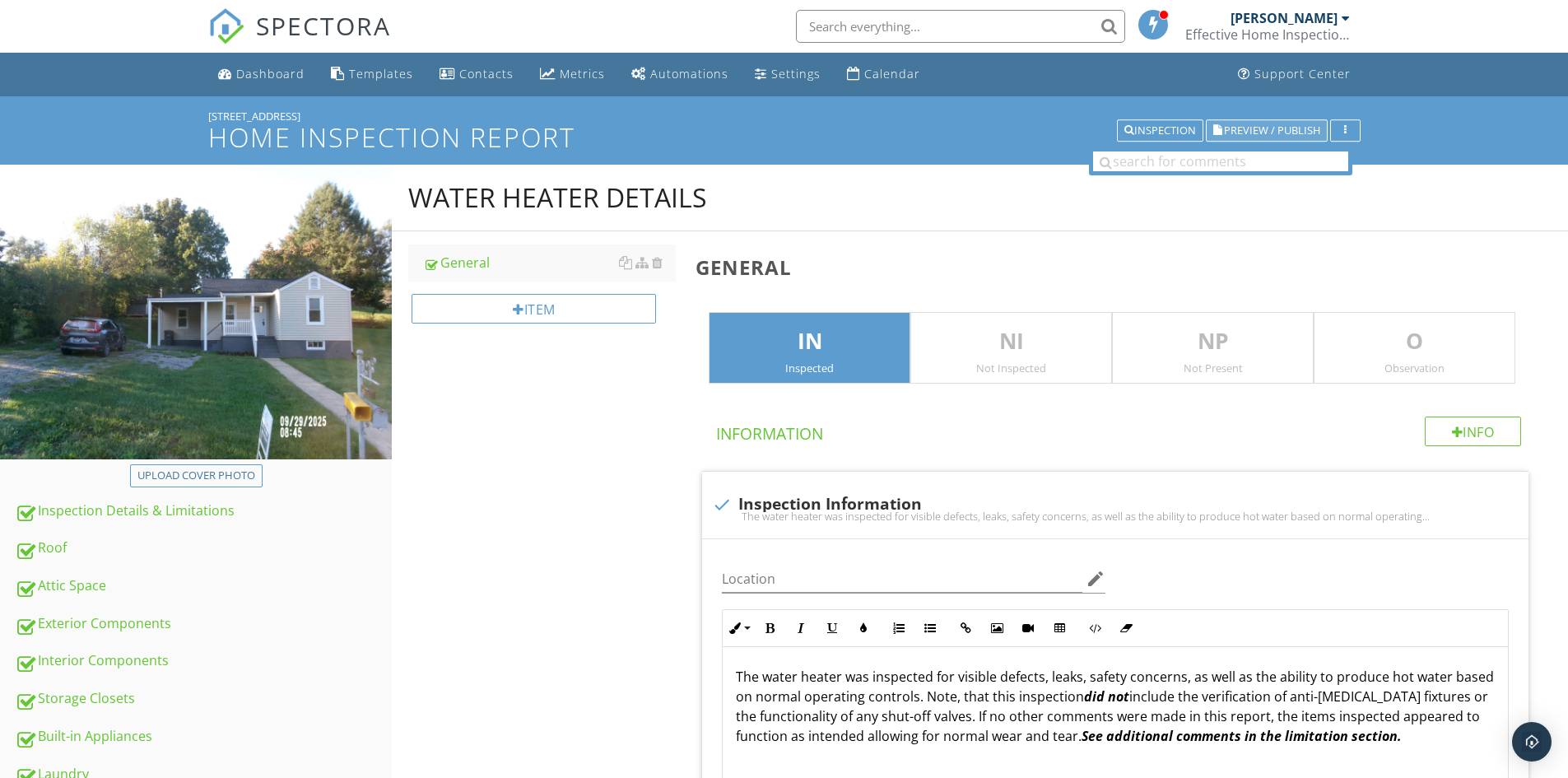
click at [1247, 121] on button "Preview / Publish" at bounding box center [1267, 131] width 122 height 23
